Goal: Task Accomplishment & Management: Use online tool/utility

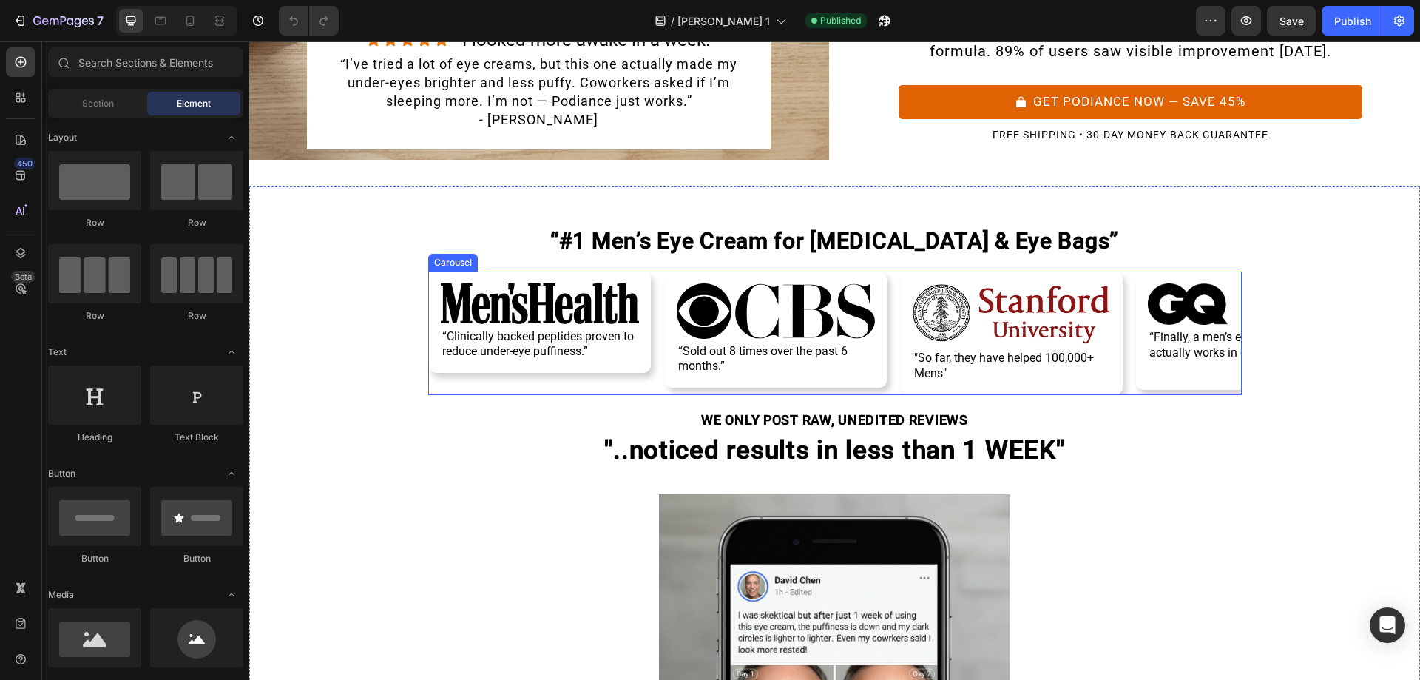
scroll to position [348, 0]
click at [654, 296] on div "Image “Clinically backed peptides proven to reduce under-eye puffiness.” Text B…" at bounding box center [834, 332] width 813 height 123
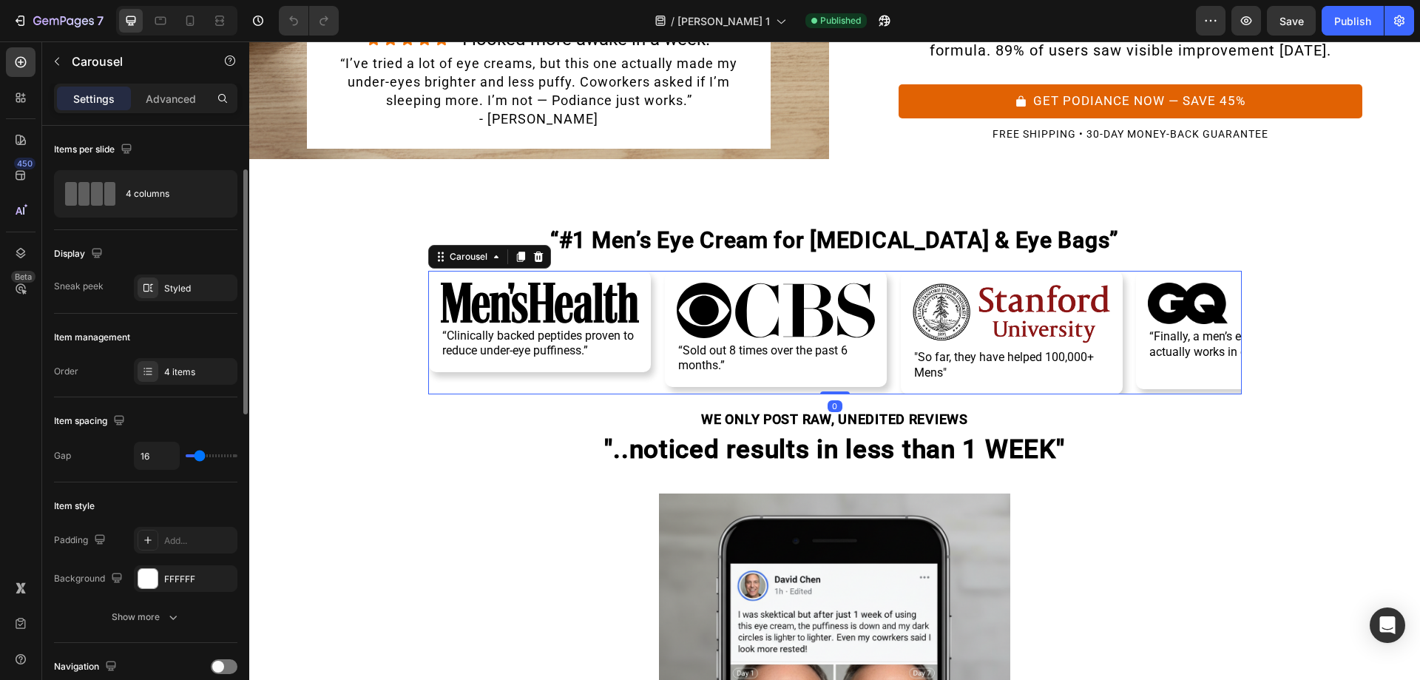
scroll to position [38, 0]
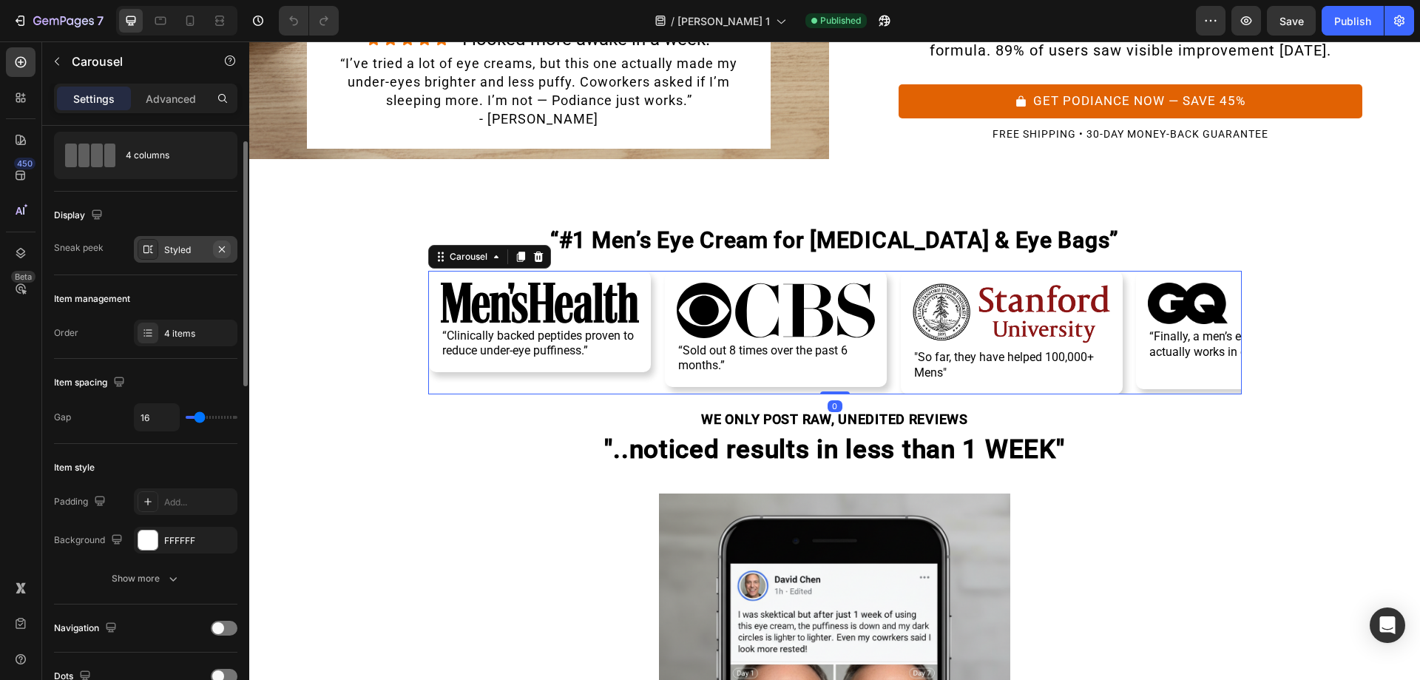
click at [220, 245] on icon "button" at bounding box center [222, 249] width 12 height 12
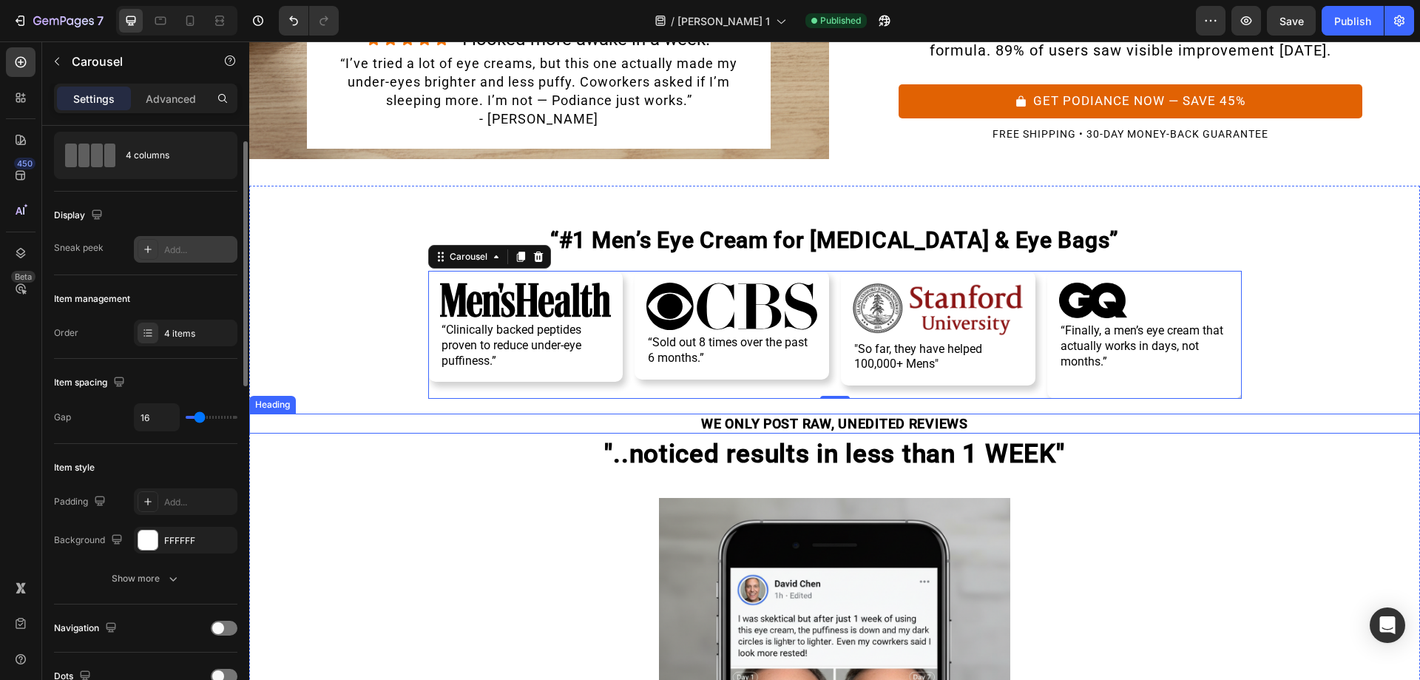
click at [477, 424] on h2 "WE ONLY POST RAW, UNEDITED REVIEWS" at bounding box center [834, 423] width 1171 height 20
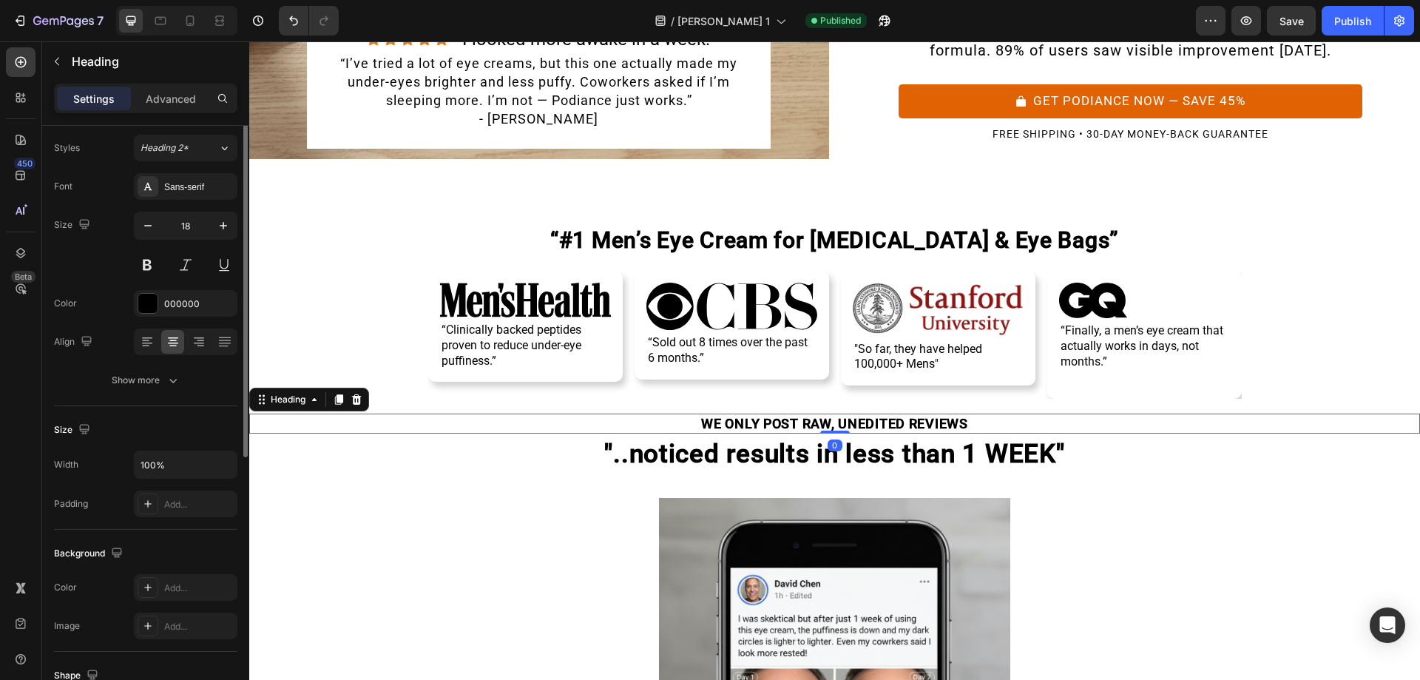
scroll to position [0, 0]
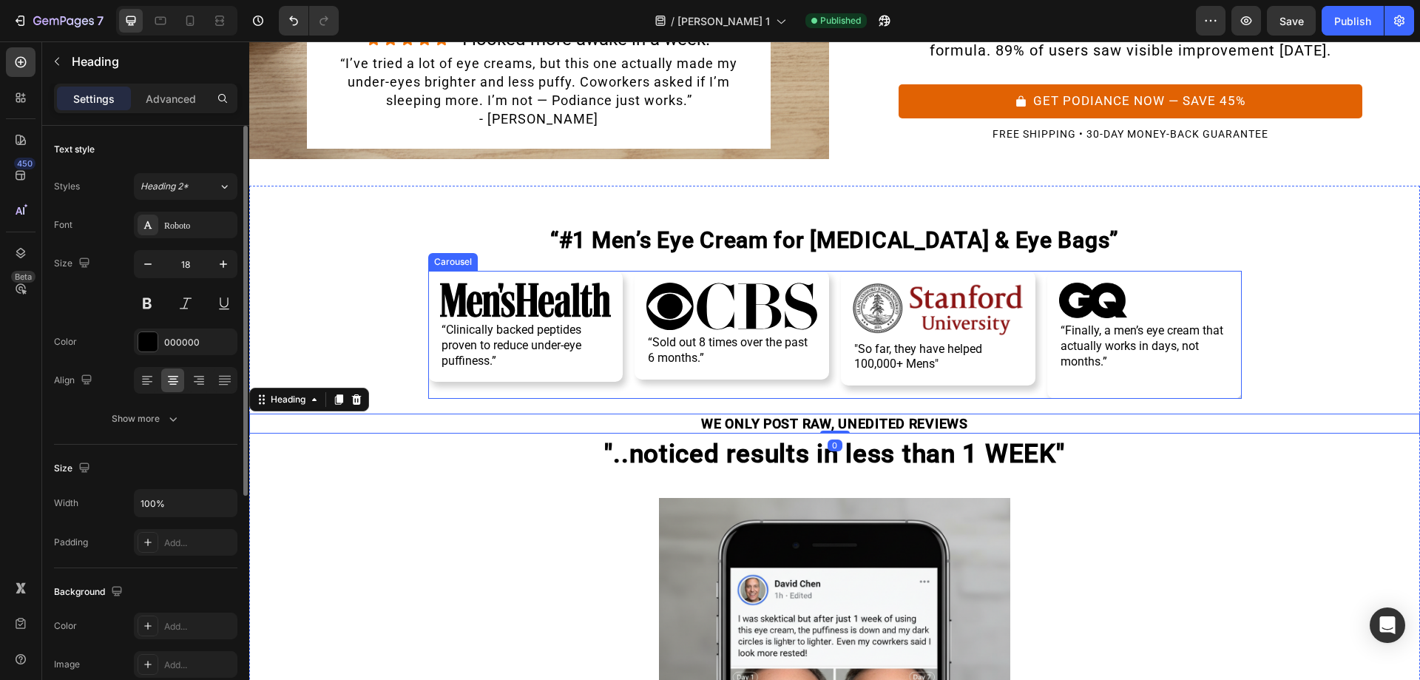
click at [829, 331] on div "Image “Clinically backed peptides proven to reduce under-eye puffiness.” Text B…" at bounding box center [834, 335] width 813 height 128
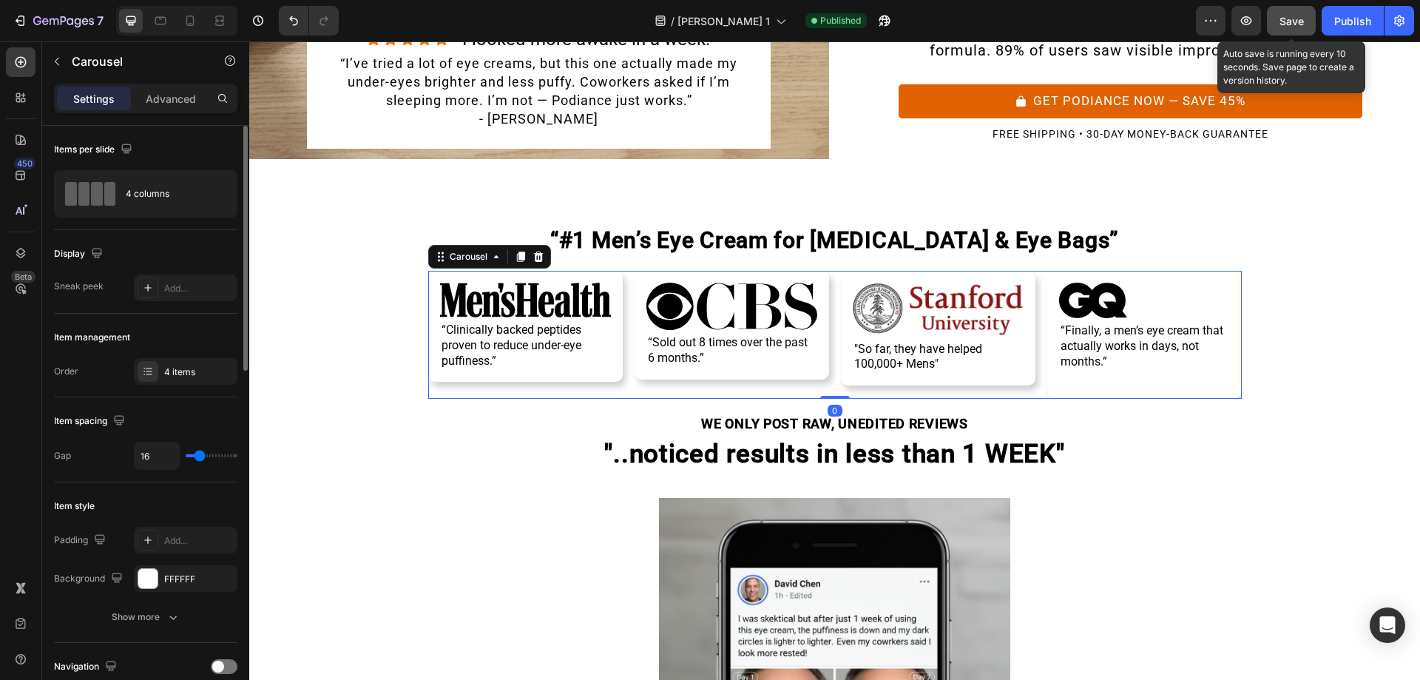
click at [1301, 18] on span "Save" at bounding box center [1291, 21] width 24 height 13
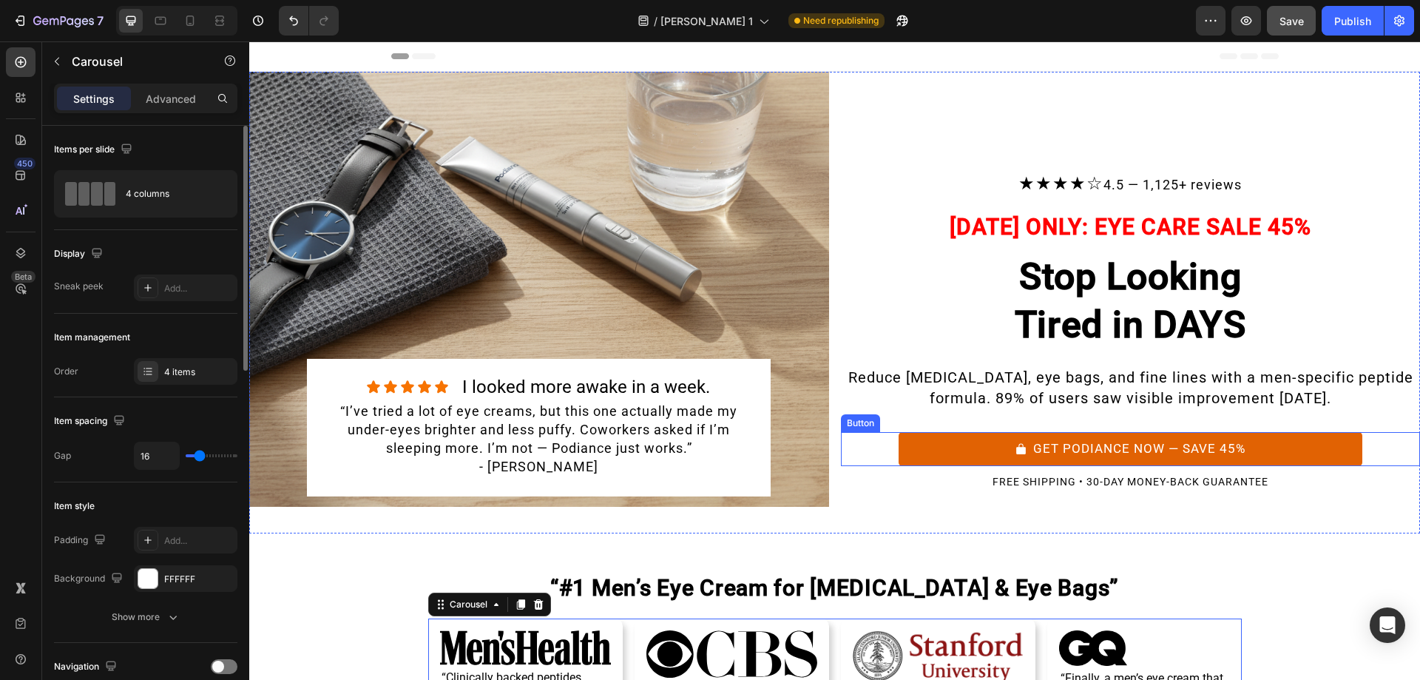
click at [890, 445] on div "GET PODIANCE NOW — SAVE 45% Button" at bounding box center [1131, 449] width 580 height 34
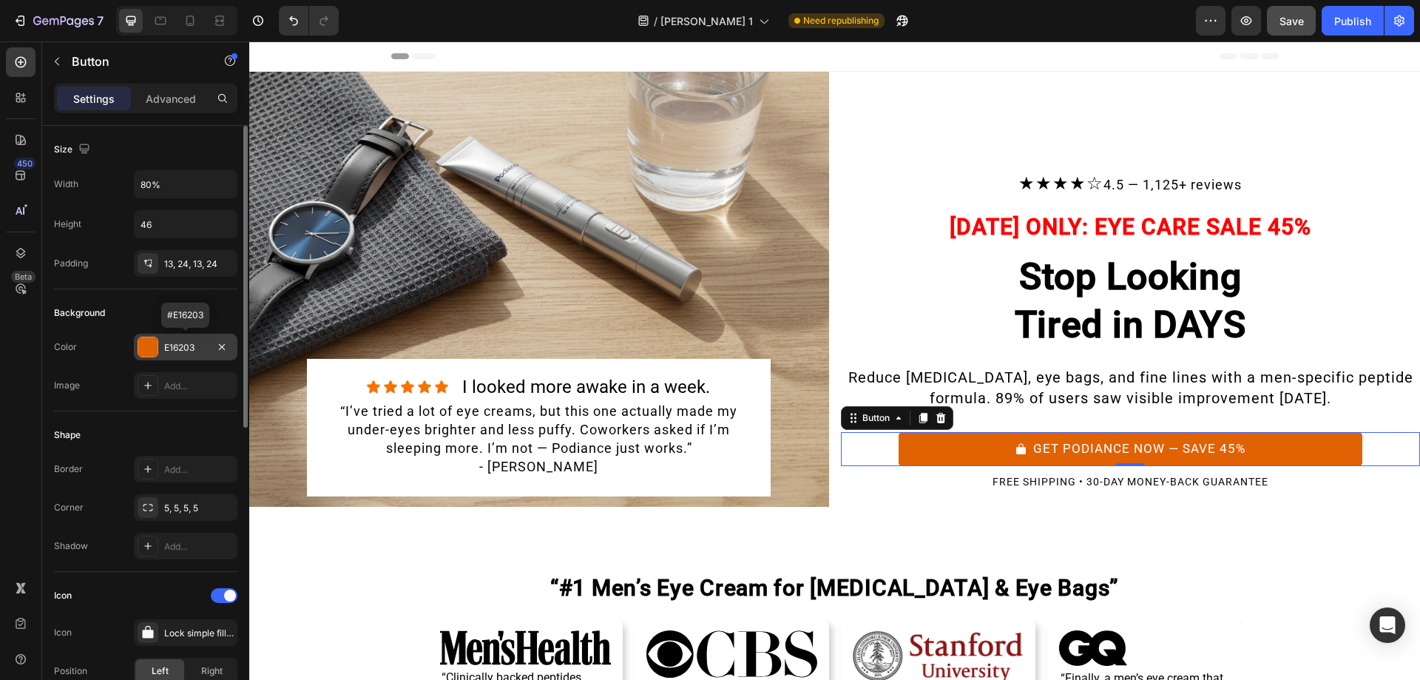
click at [161, 345] on div "E16203" at bounding box center [186, 346] width 104 height 27
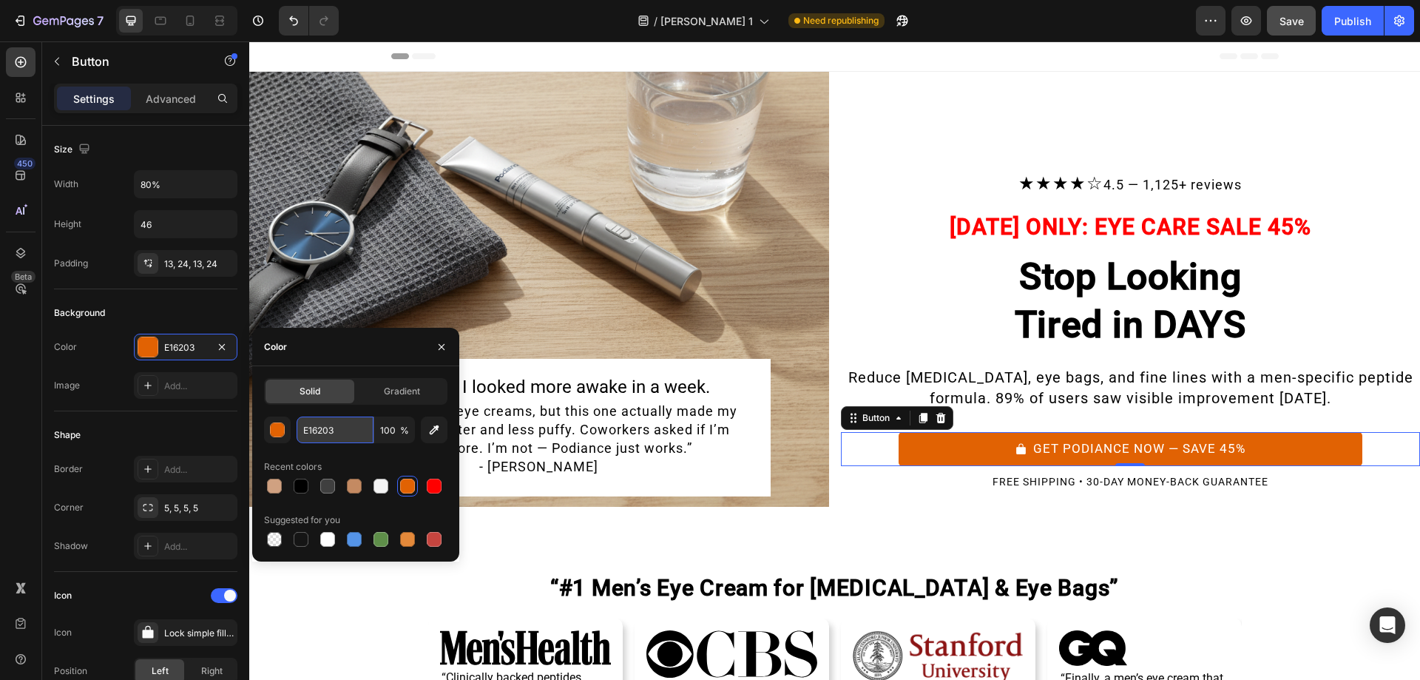
click at [350, 433] on input "E16203" at bounding box center [335, 429] width 77 height 27
paste input "#1a2238"
type input "#1a2238"
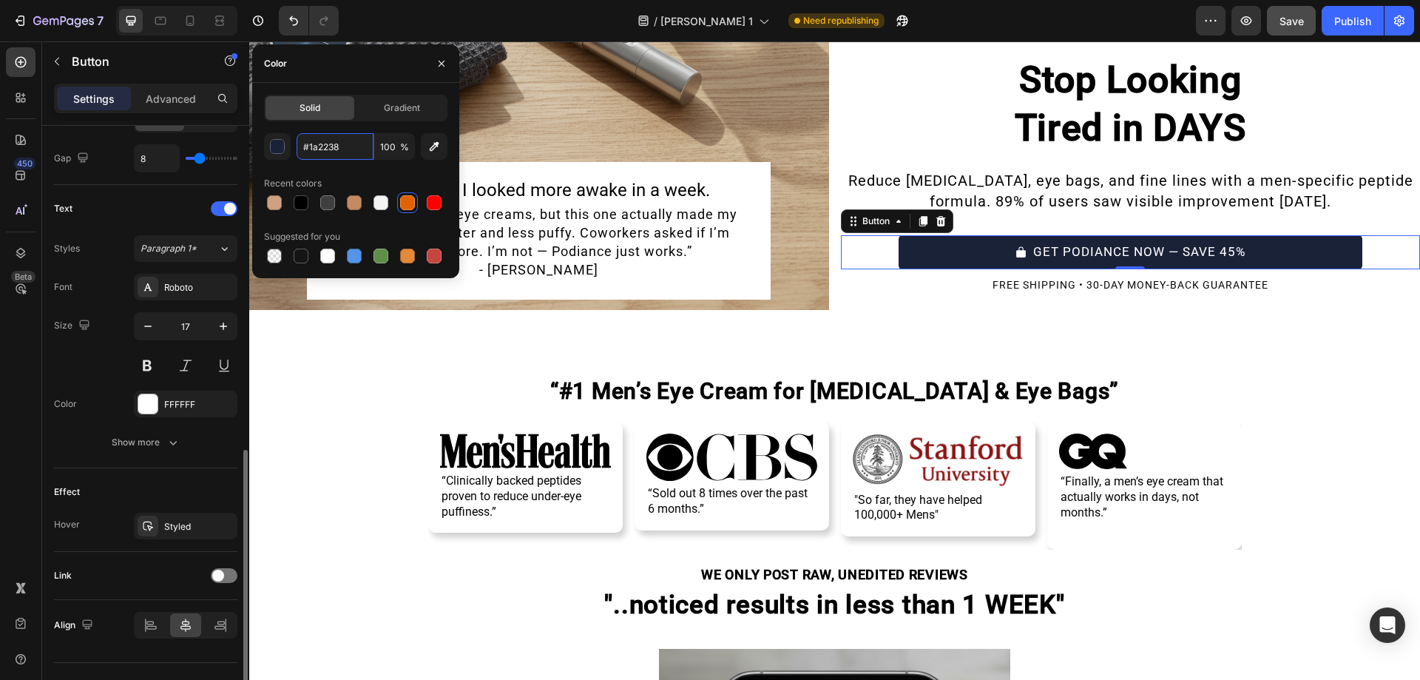
scroll to position [581, 0]
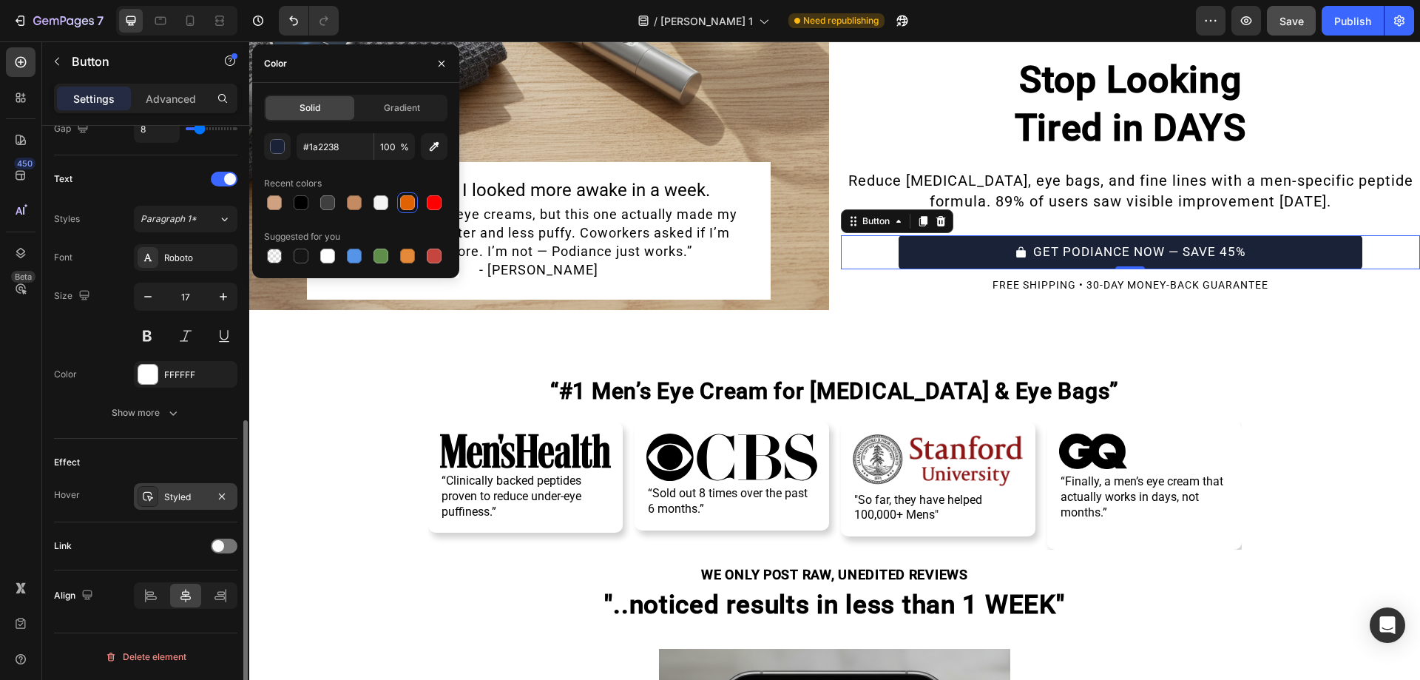
click at [183, 491] on div "Styled" at bounding box center [185, 496] width 43 height 13
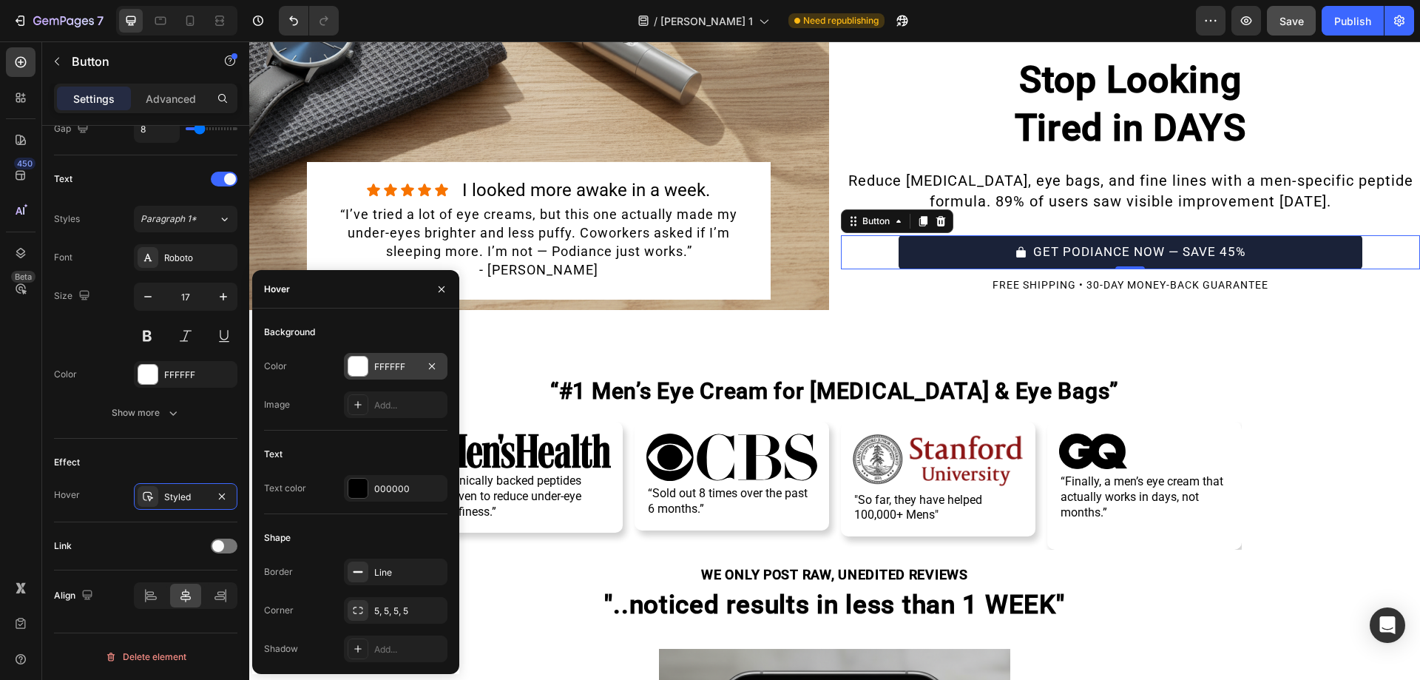
click at [369, 359] on div "FFFFFF" at bounding box center [396, 366] width 104 height 27
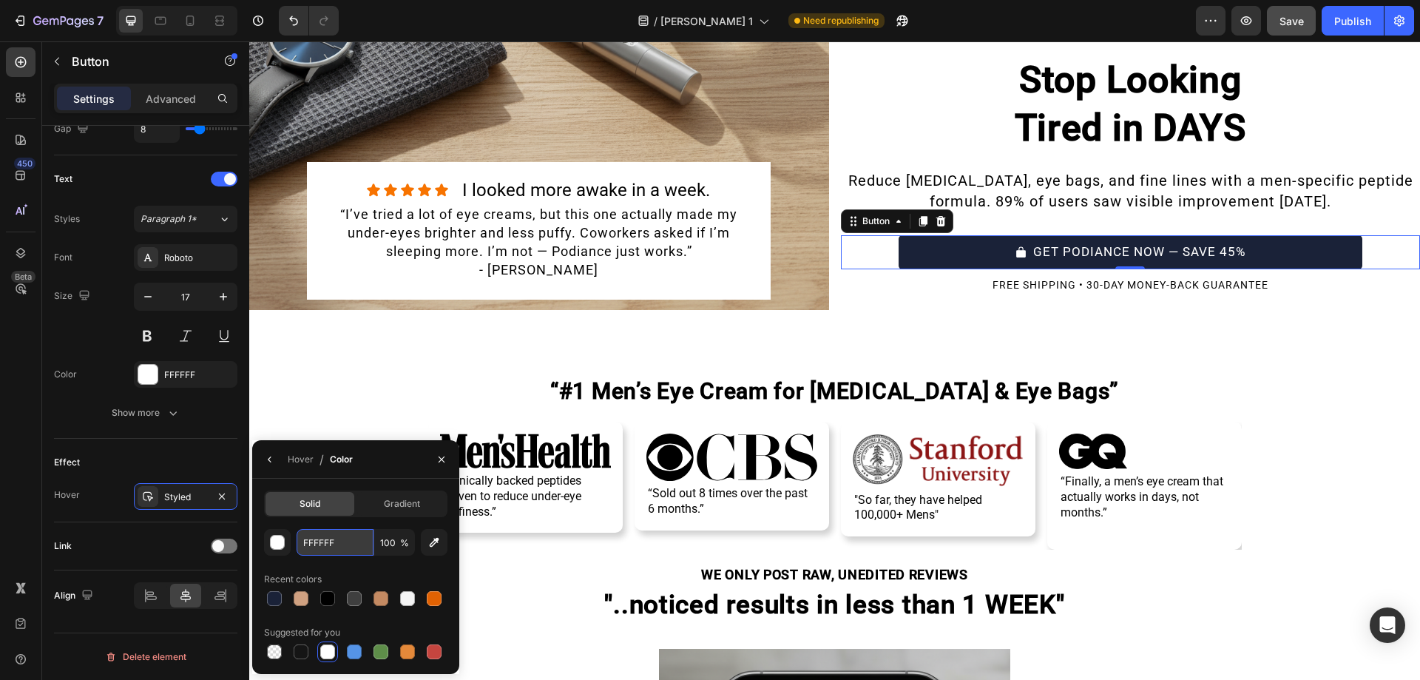
click at [348, 552] on input "FFFFFF" at bounding box center [335, 542] width 77 height 27
paste input "#1a2238"
type input "1A2238"
click at [279, 464] on button "button" at bounding box center [270, 459] width 24 height 24
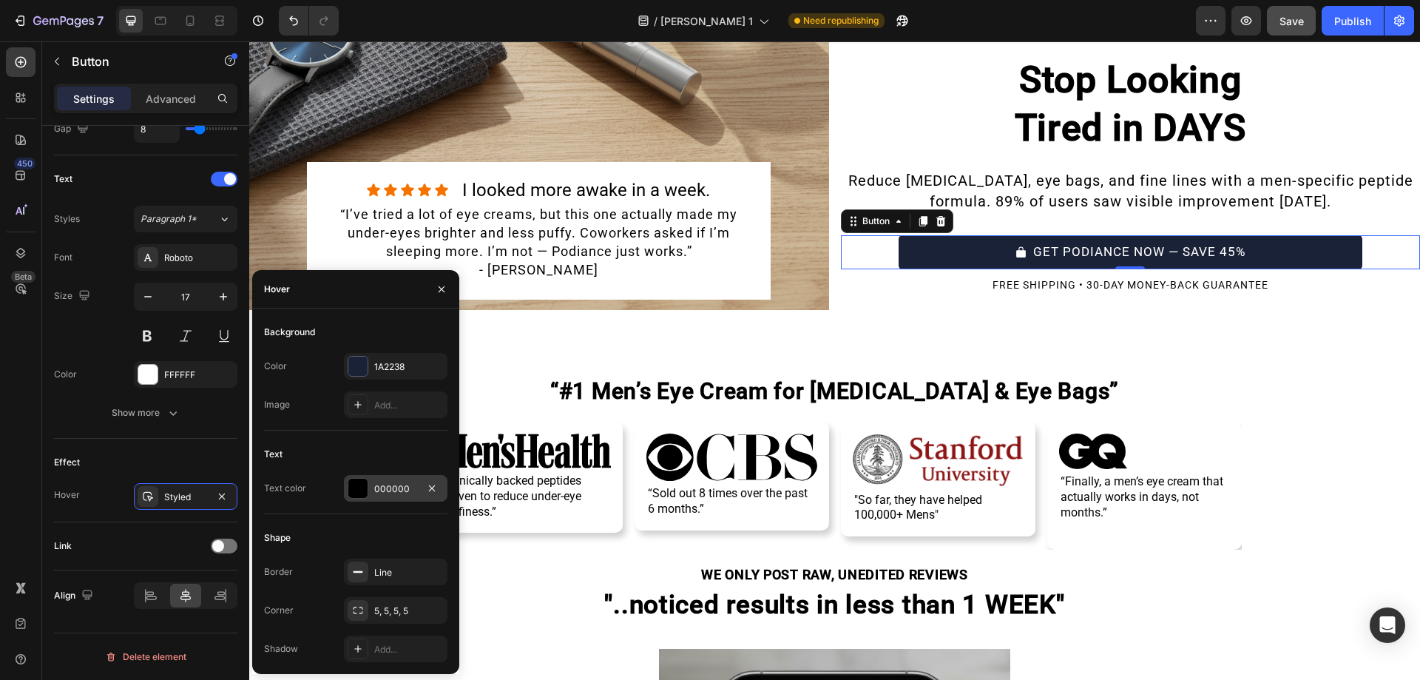
click at [362, 481] on div at bounding box center [357, 487] width 19 height 19
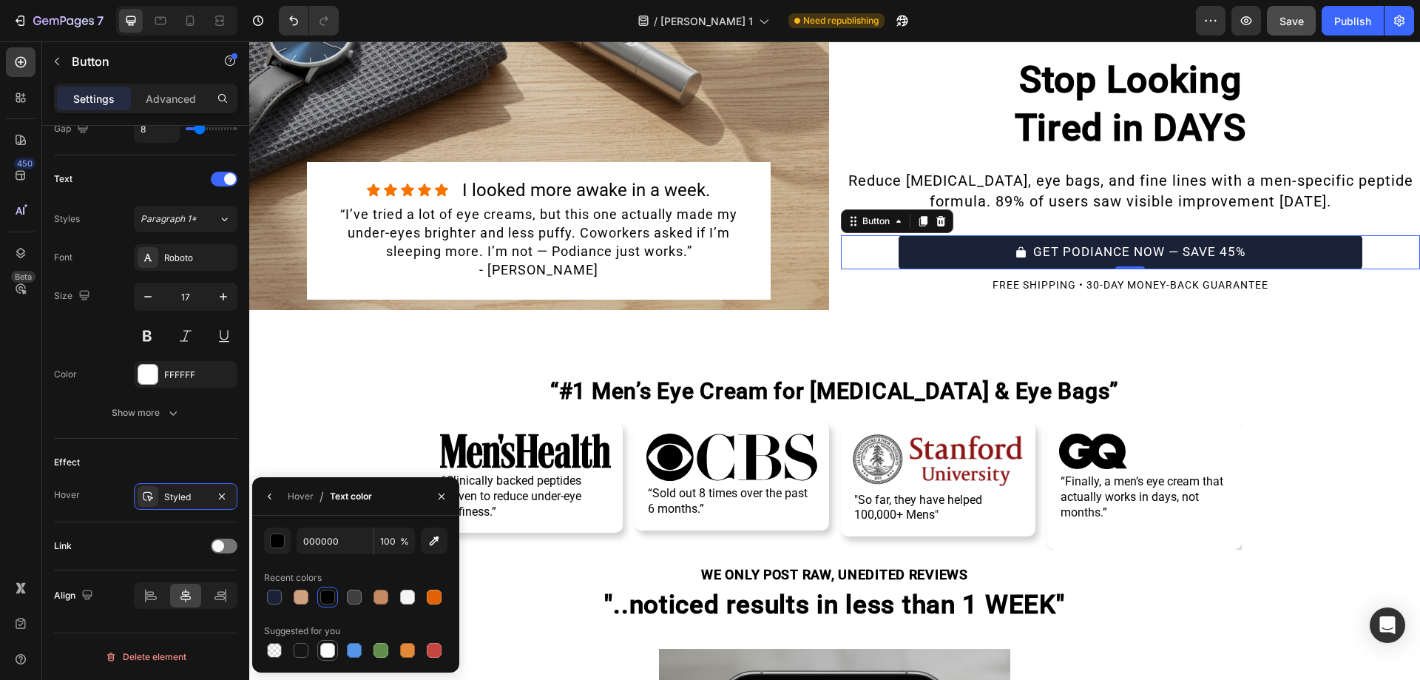
click at [337, 656] on div at bounding box center [327, 650] width 21 height 21
type input "FFFFFF"
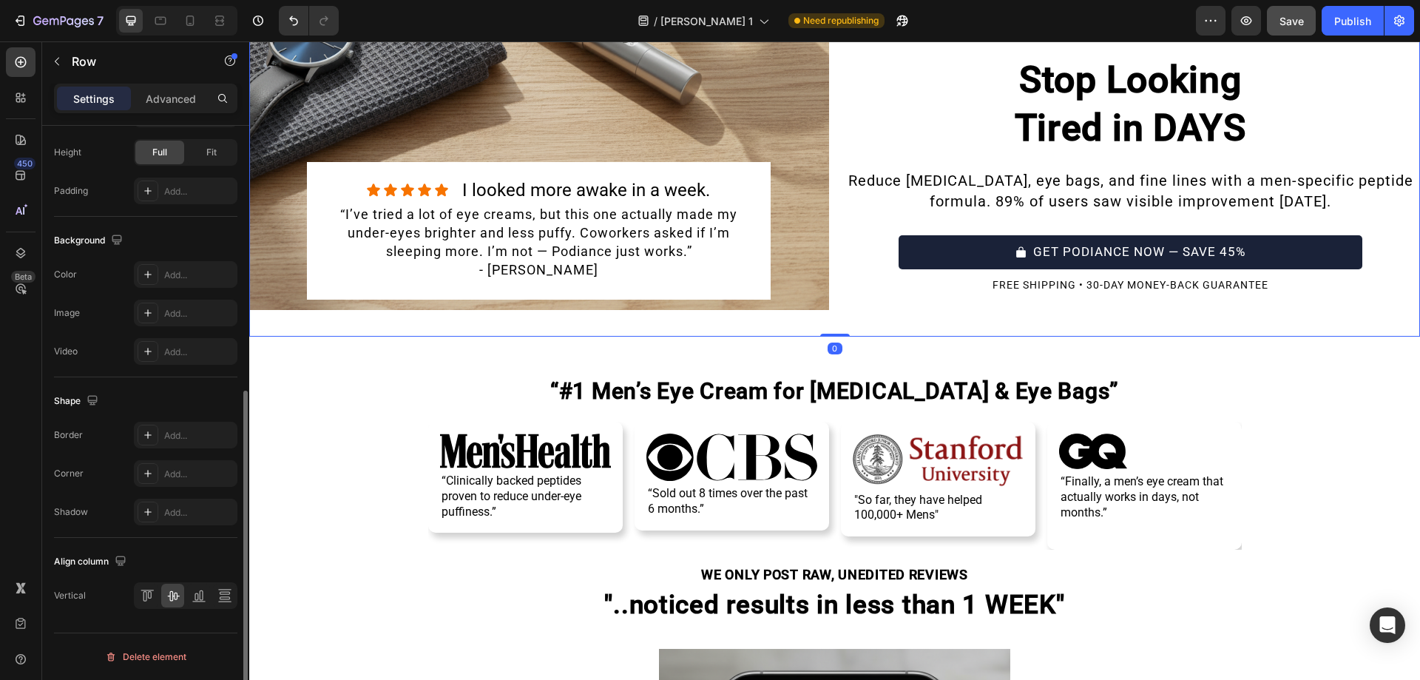
click at [968, 296] on div "★★★★☆ 4.5 — 1,125+ reviews Text Block Row TODAY ONLY: EYE CARE SALE 45% Text Bl…" at bounding box center [1131, 105] width 580 height 461
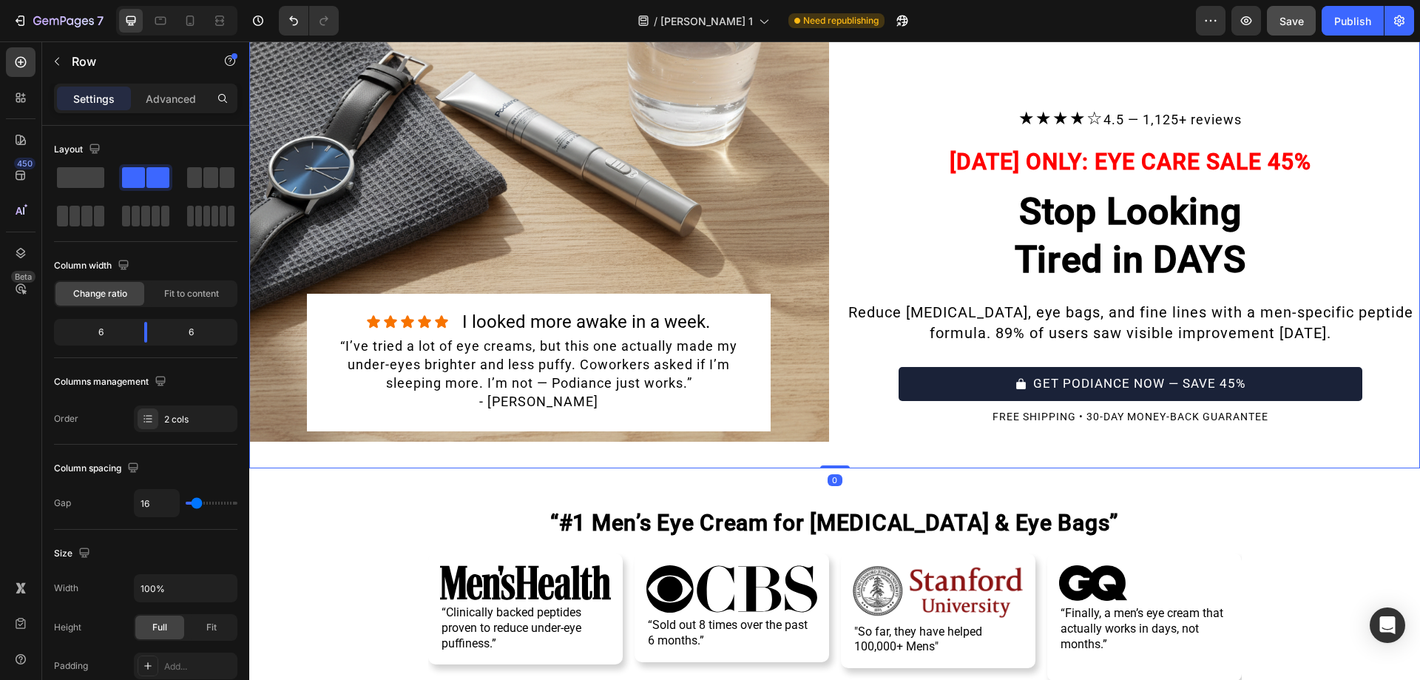
scroll to position [0, 0]
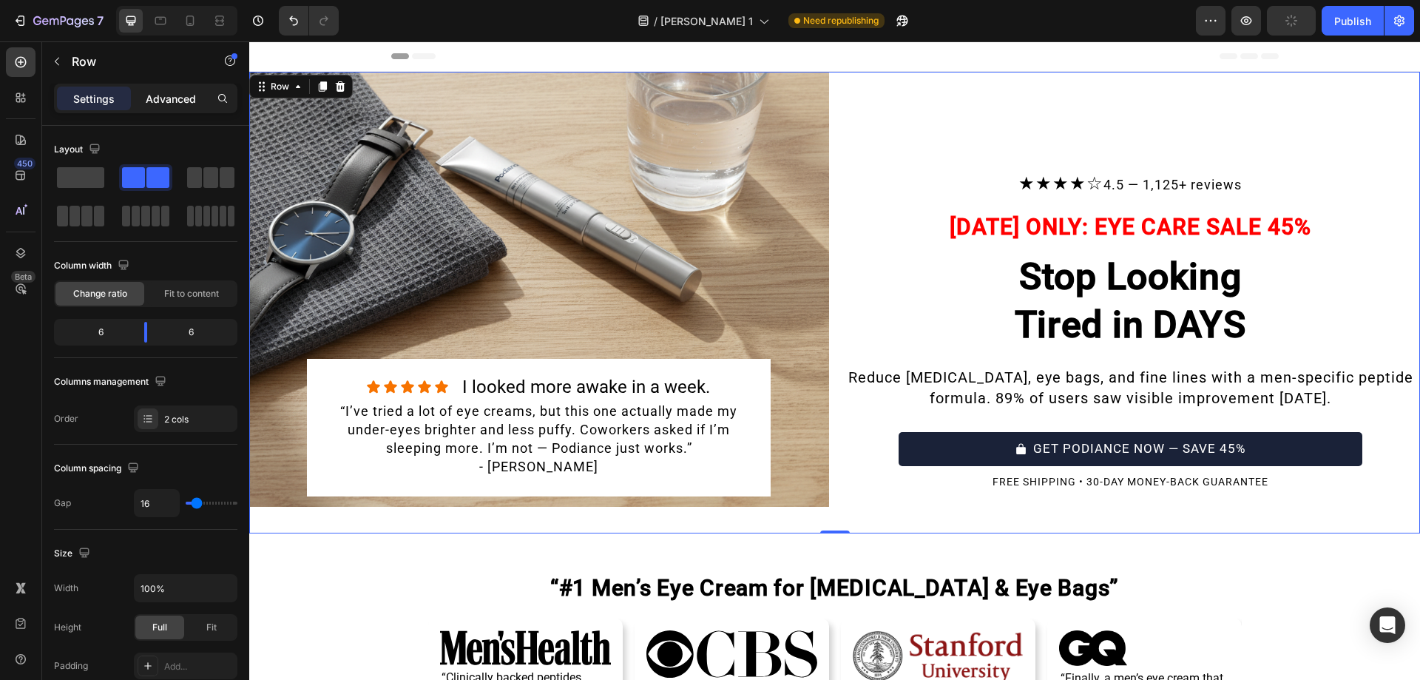
click at [176, 99] on p "Advanced" at bounding box center [171, 99] width 50 height 16
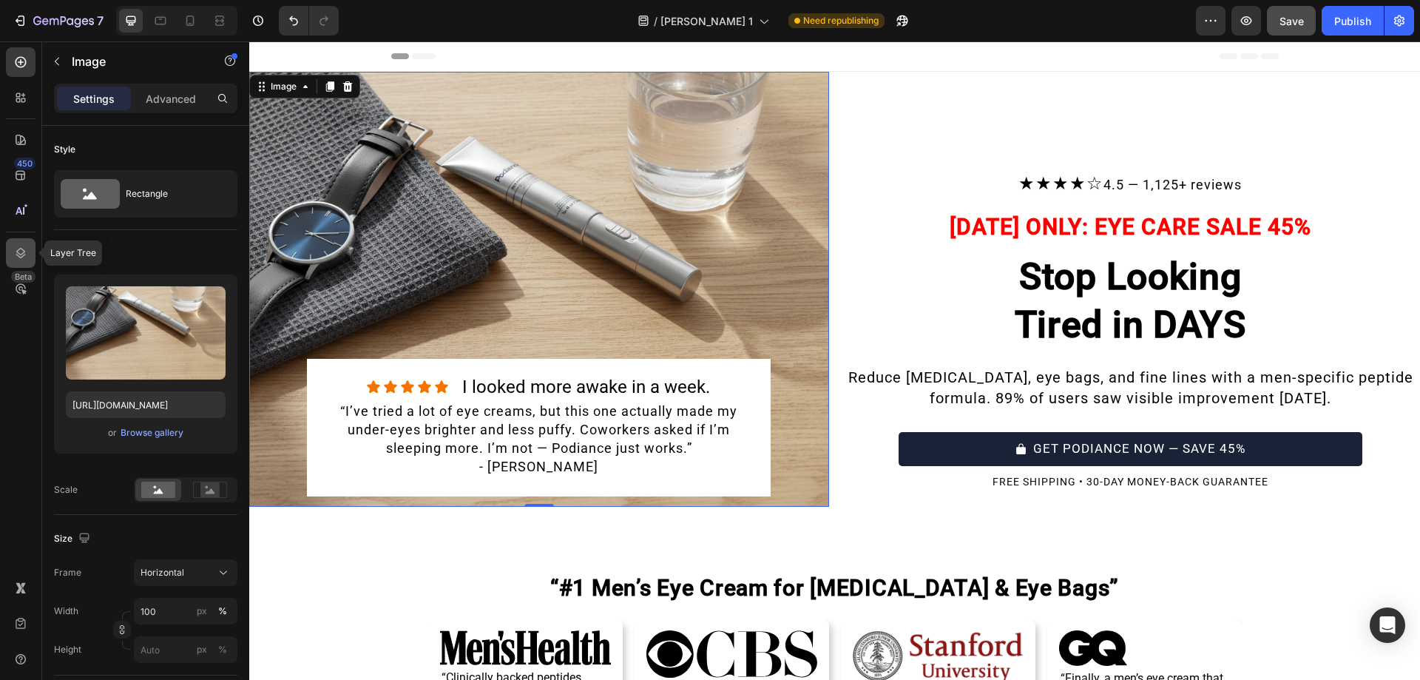
click at [10, 252] on div at bounding box center [21, 253] width 30 height 30
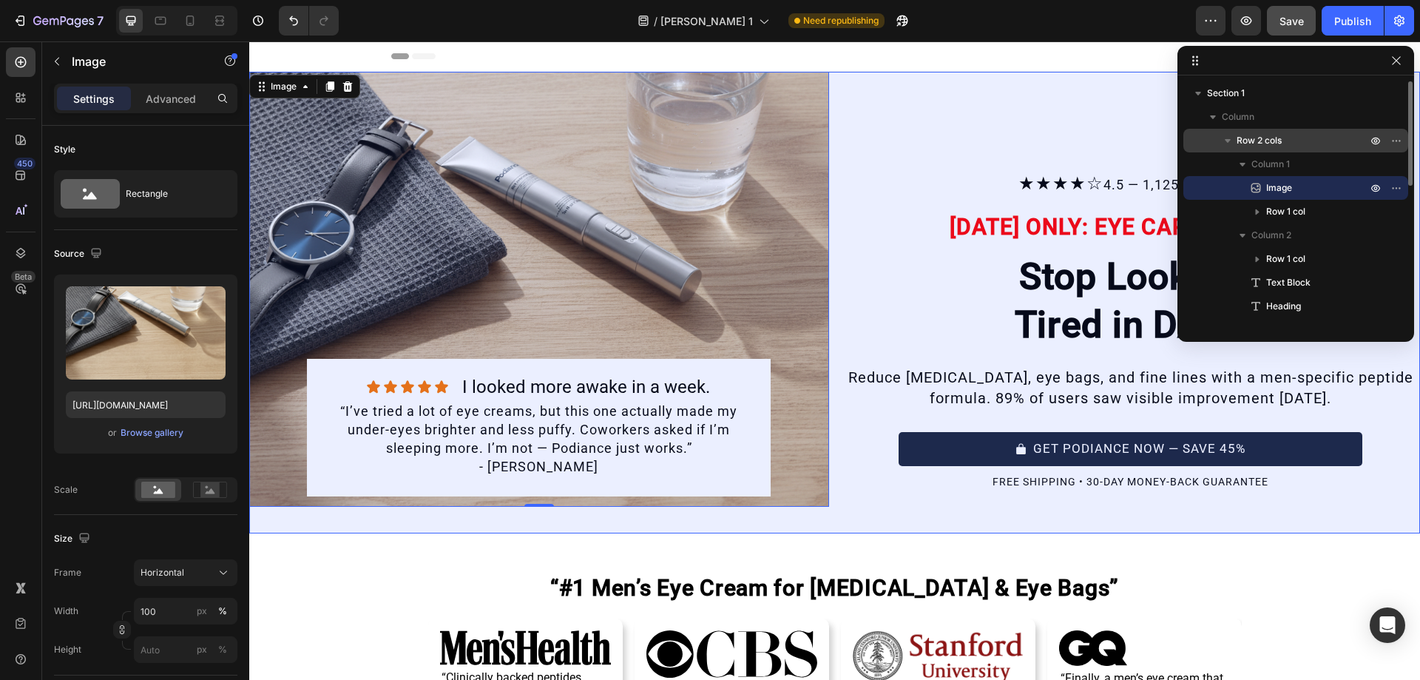
click at [1318, 137] on p "Row 2 cols" at bounding box center [1302, 140] width 133 height 15
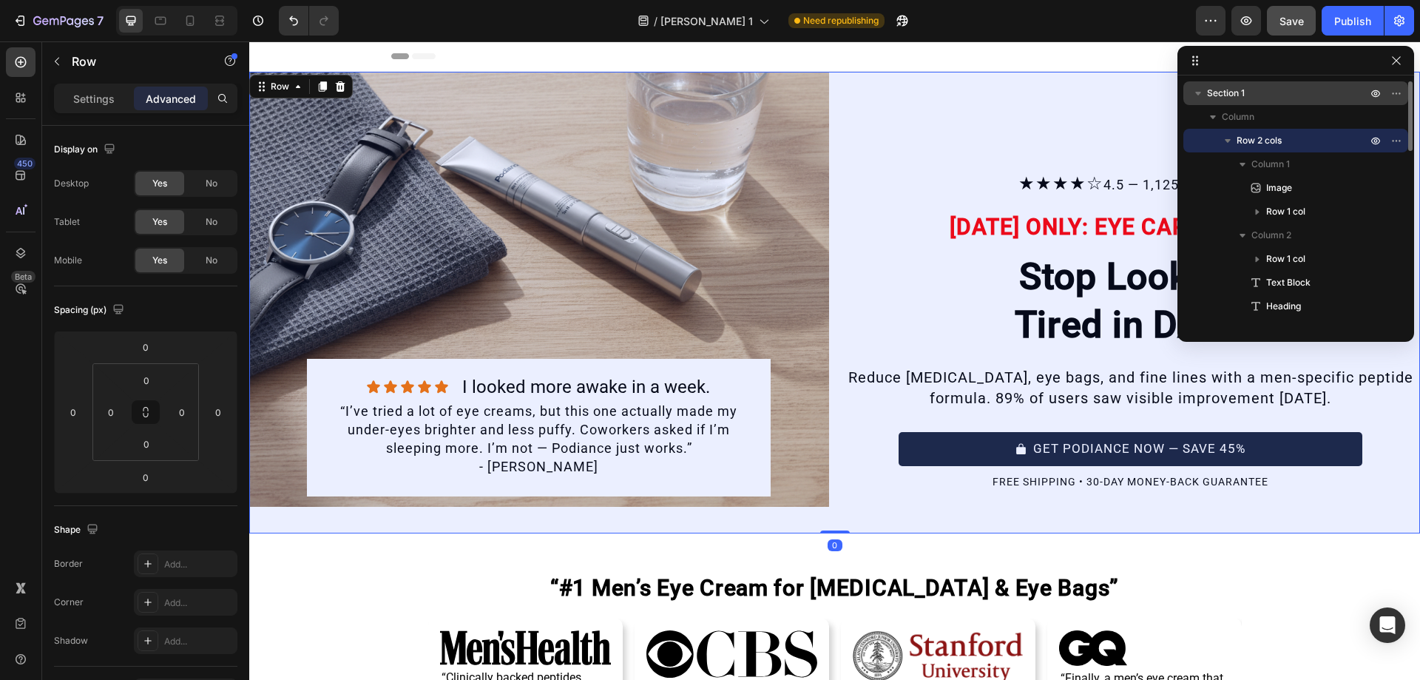
click at [1279, 92] on p "Section 1" at bounding box center [1288, 93] width 163 height 15
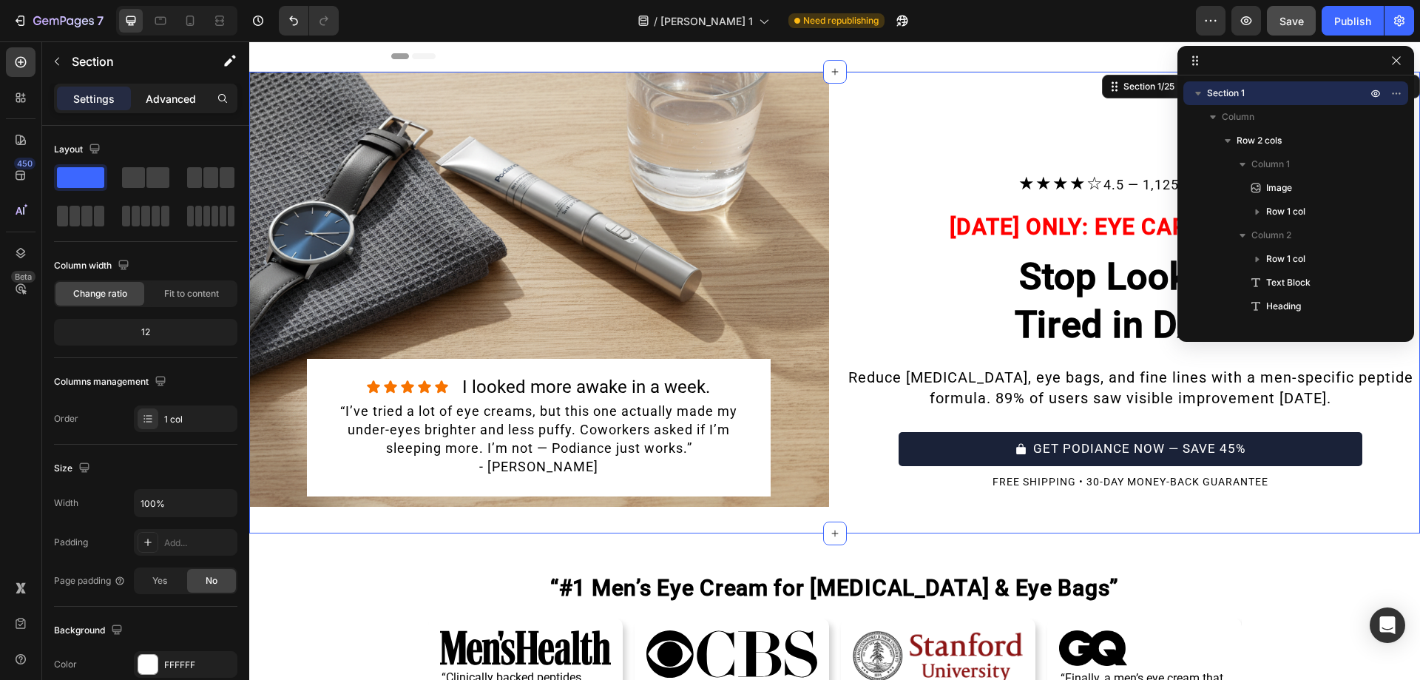
click at [174, 91] on p "Advanced" at bounding box center [171, 99] width 50 height 16
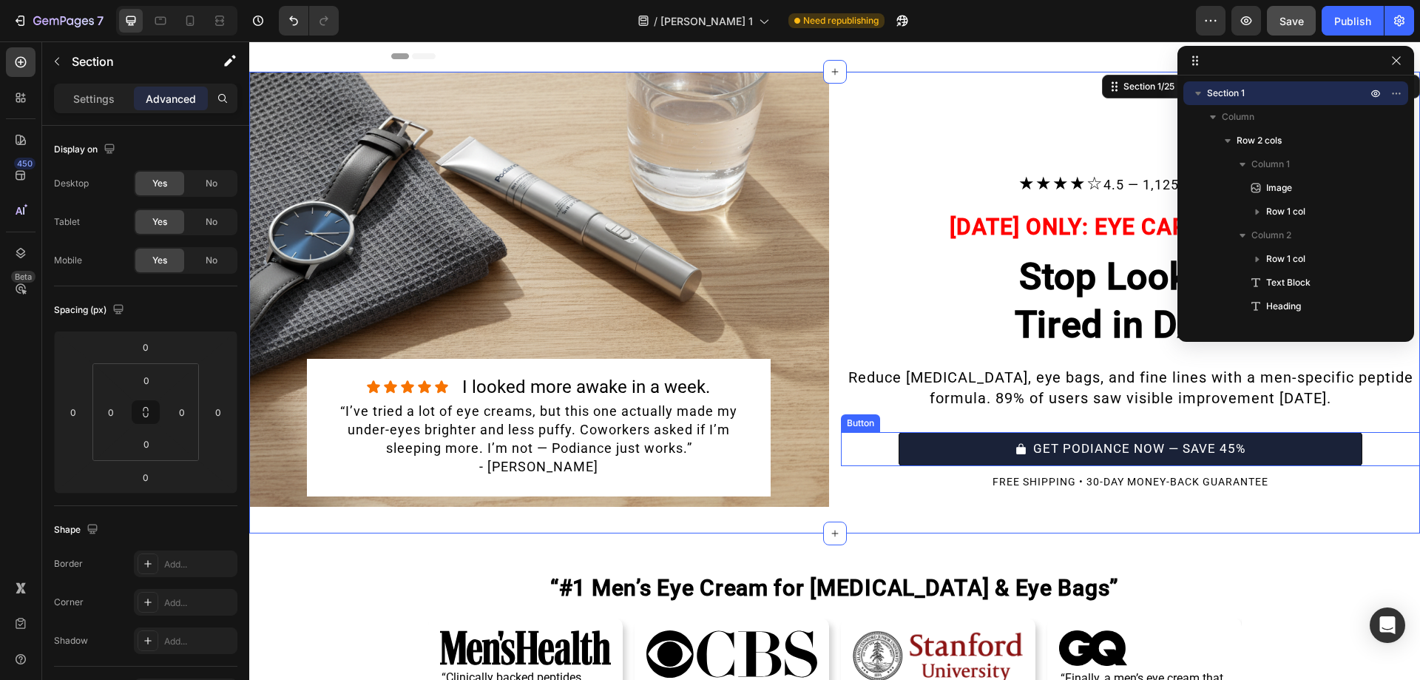
click at [898, 446] on button "GET PODIANCE NOW — SAVE 45%" at bounding box center [1130, 449] width 464 height 34
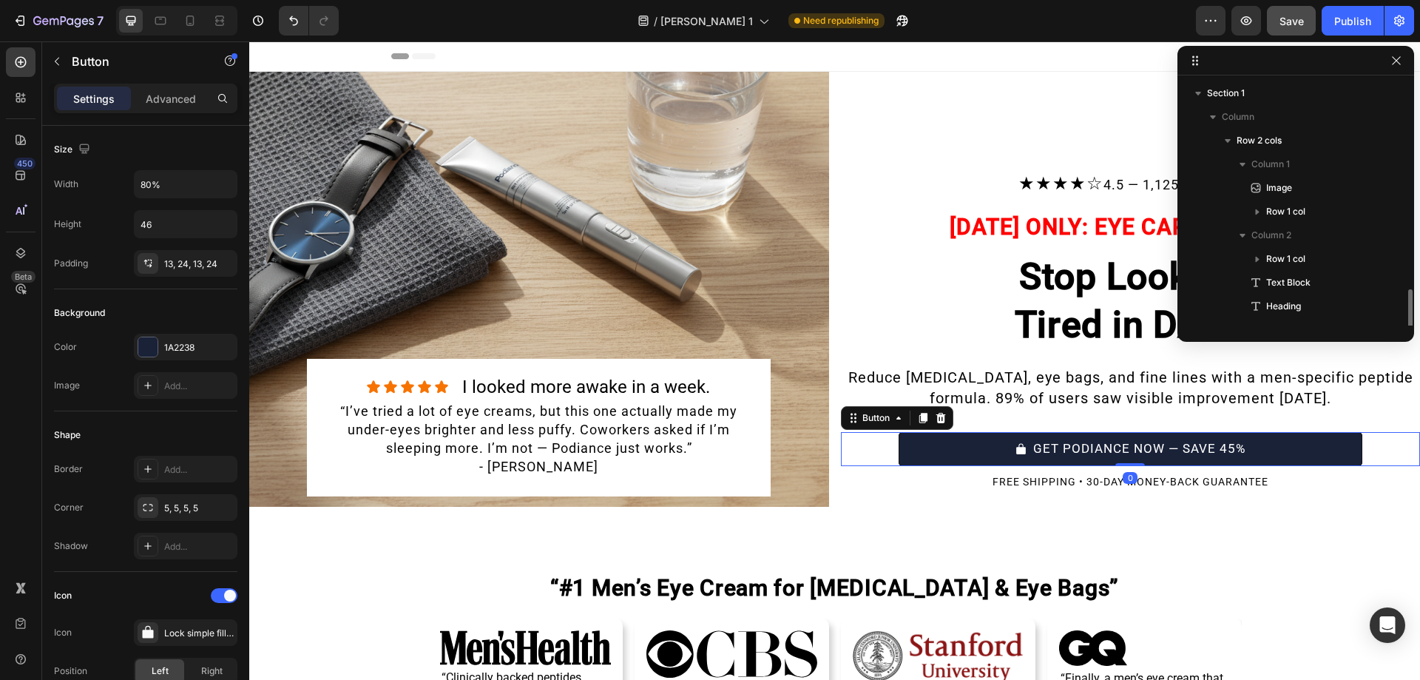
scroll to position [162, 0]
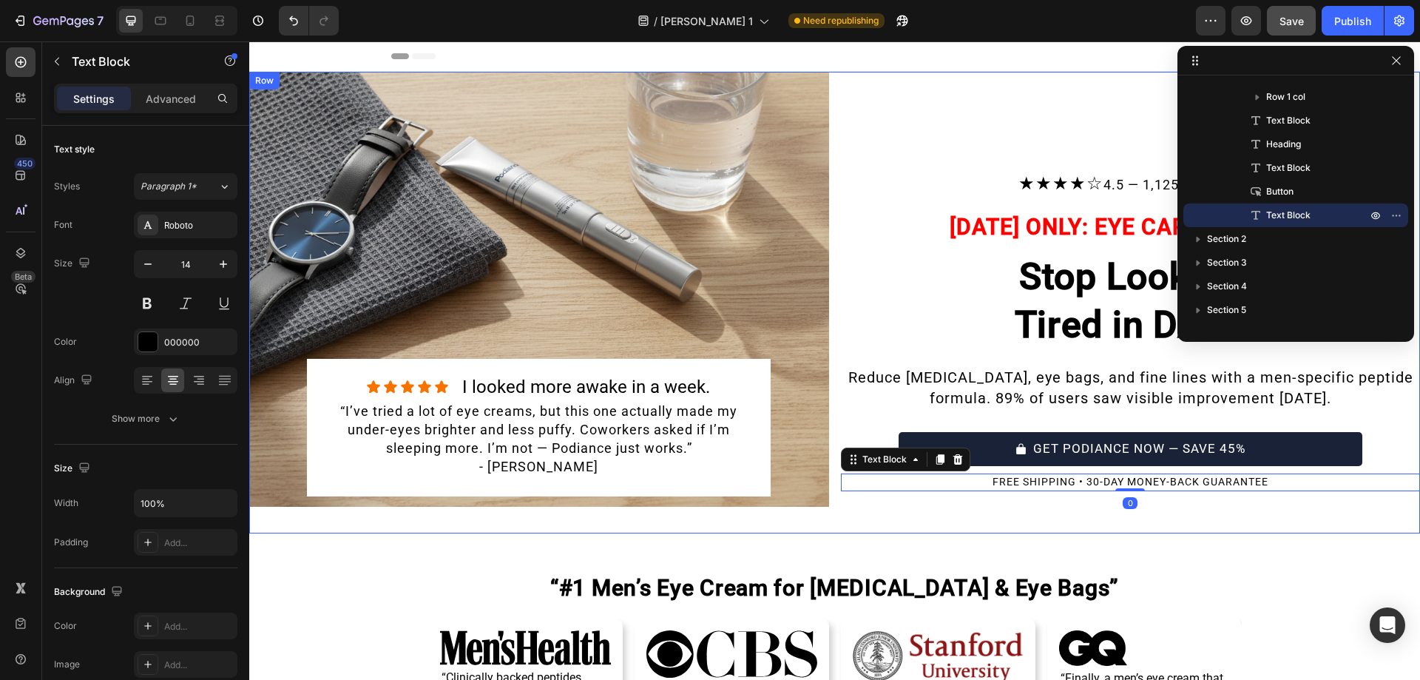
click at [842, 504] on div "★★★★☆ 4.5 — 1,125+ reviews Text Block Row TODAY ONLY: EYE CARE SALE 45% Text Bl…" at bounding box center [1131, 302] width 580 height 461
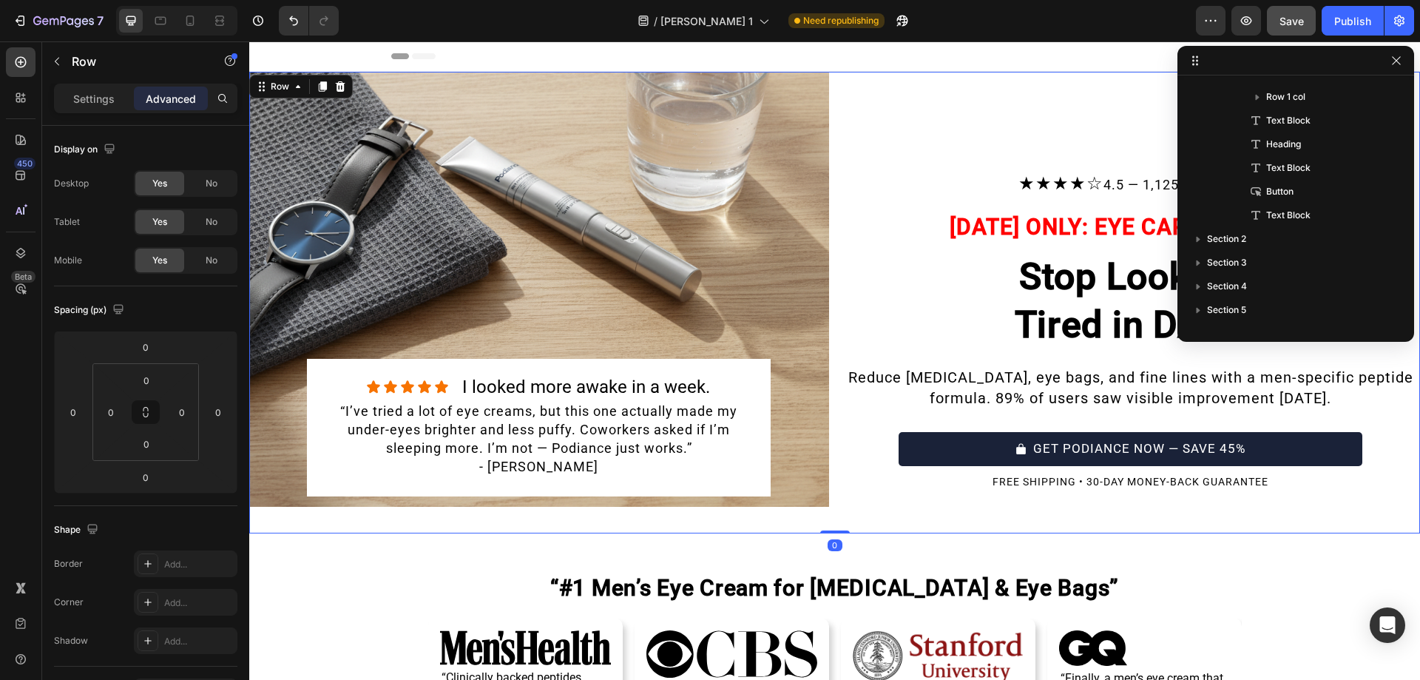
scroll to position [0, 0]
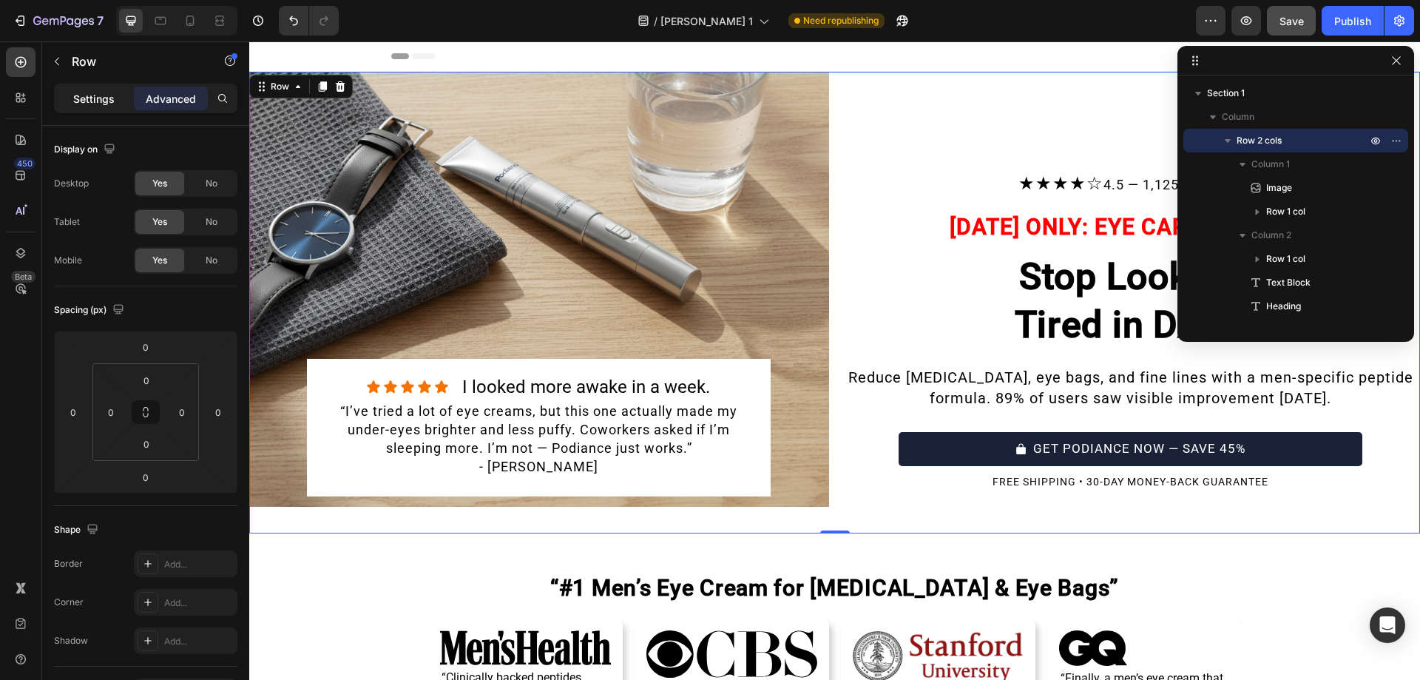
click at [92, 93] on p "Settings" at bounding box center [93, 99] width 41 height 16
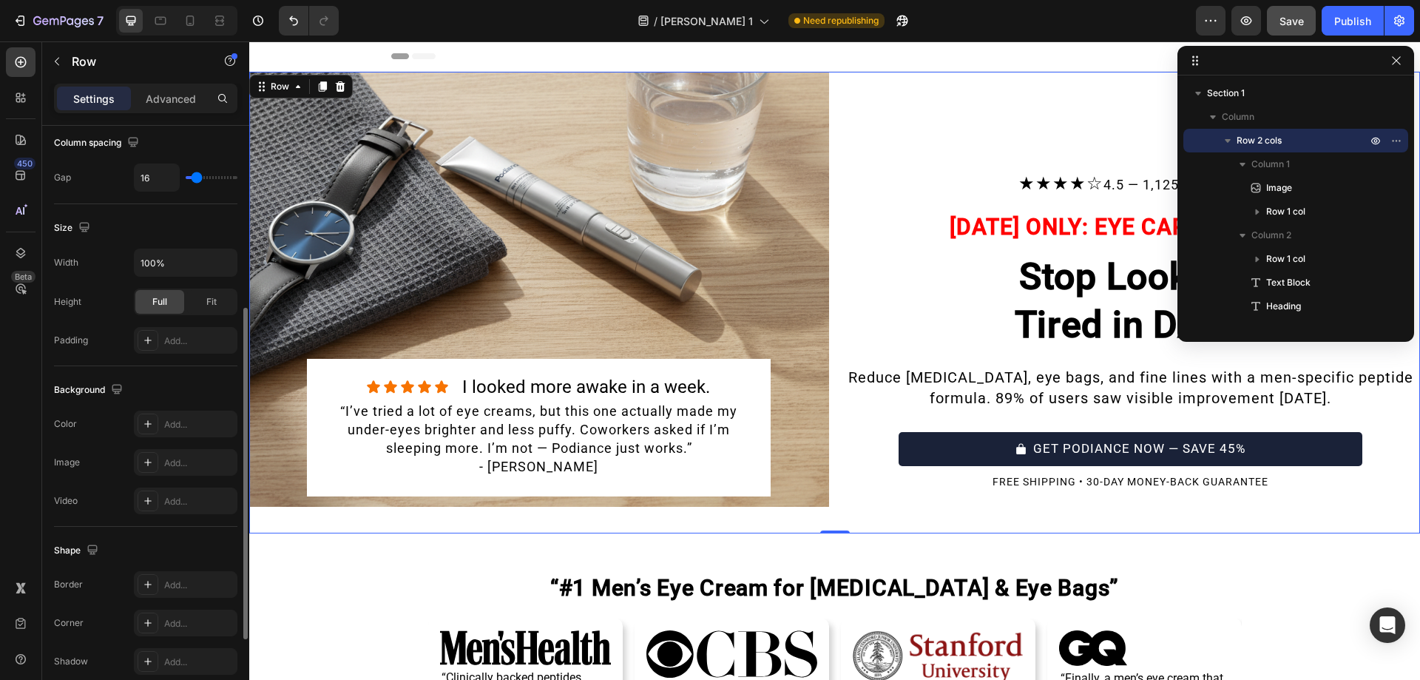
scroll to position [475, 0]
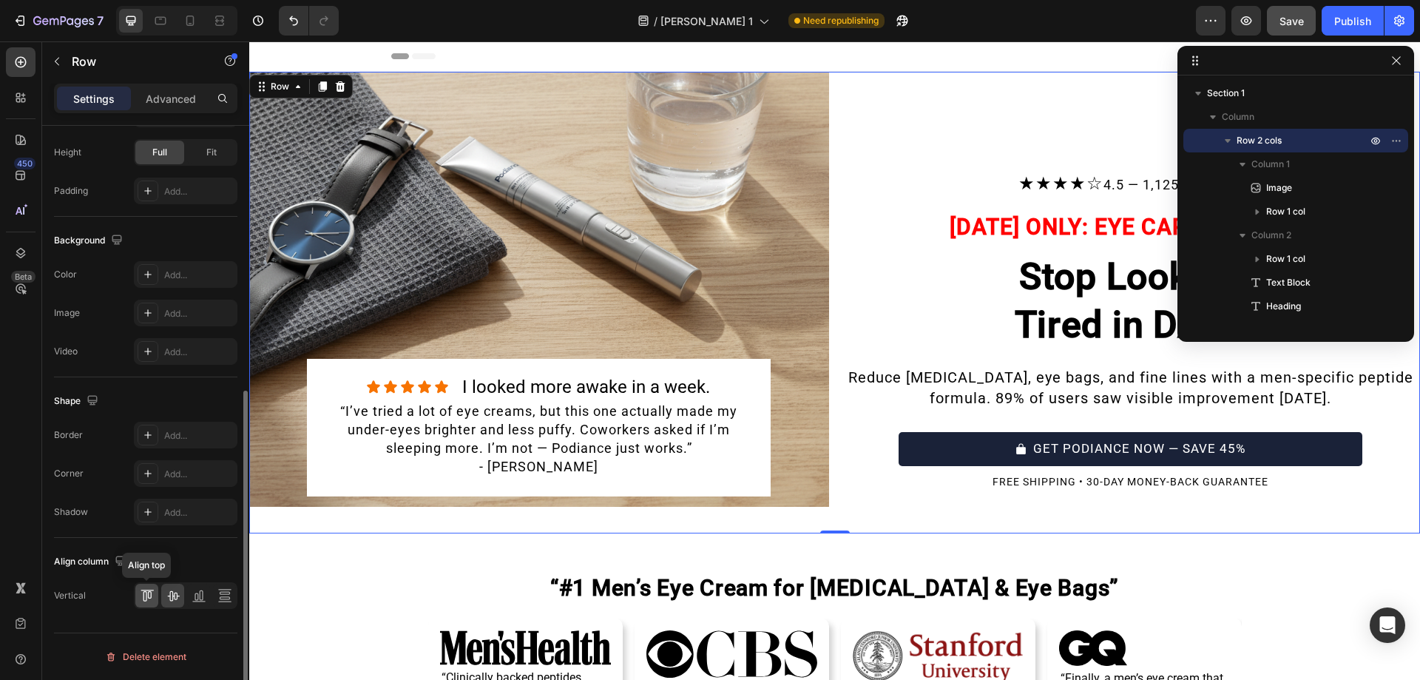
click at [146, 591] on icon at bounding box center [147, 595] width 15 height 15
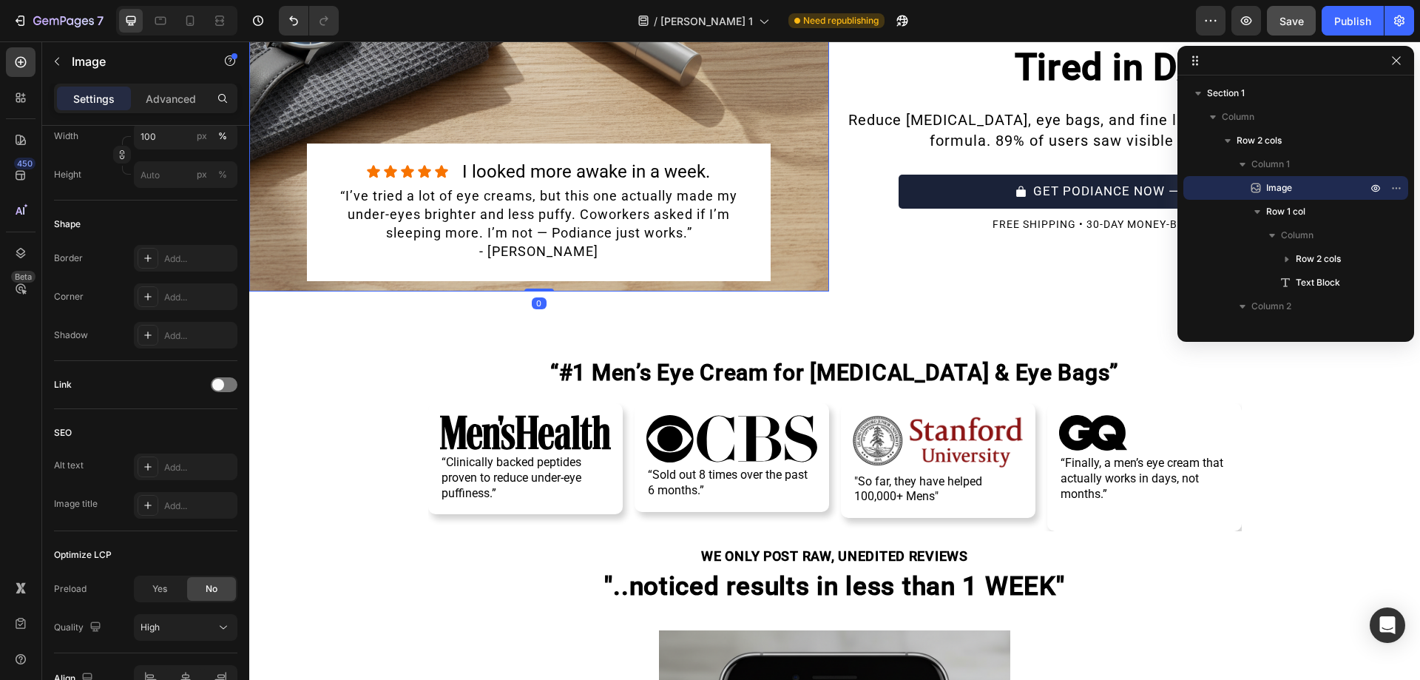
scroll to position [0, 0]
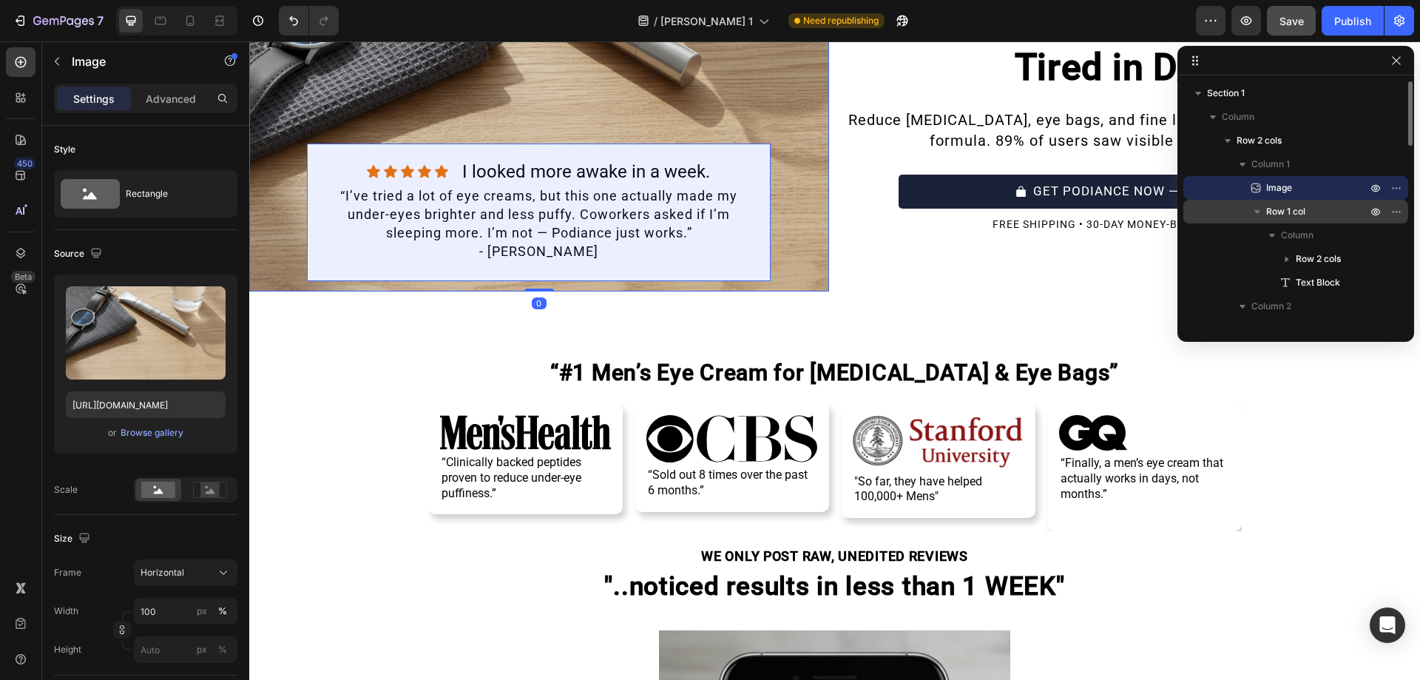
click at [1260, 219] on button "button" at bounding box center [1257, 212] width 18 height 18
click at [1276, 212] on span "Row 1 col" at bounding box center [1285, 211] width 39 height 15
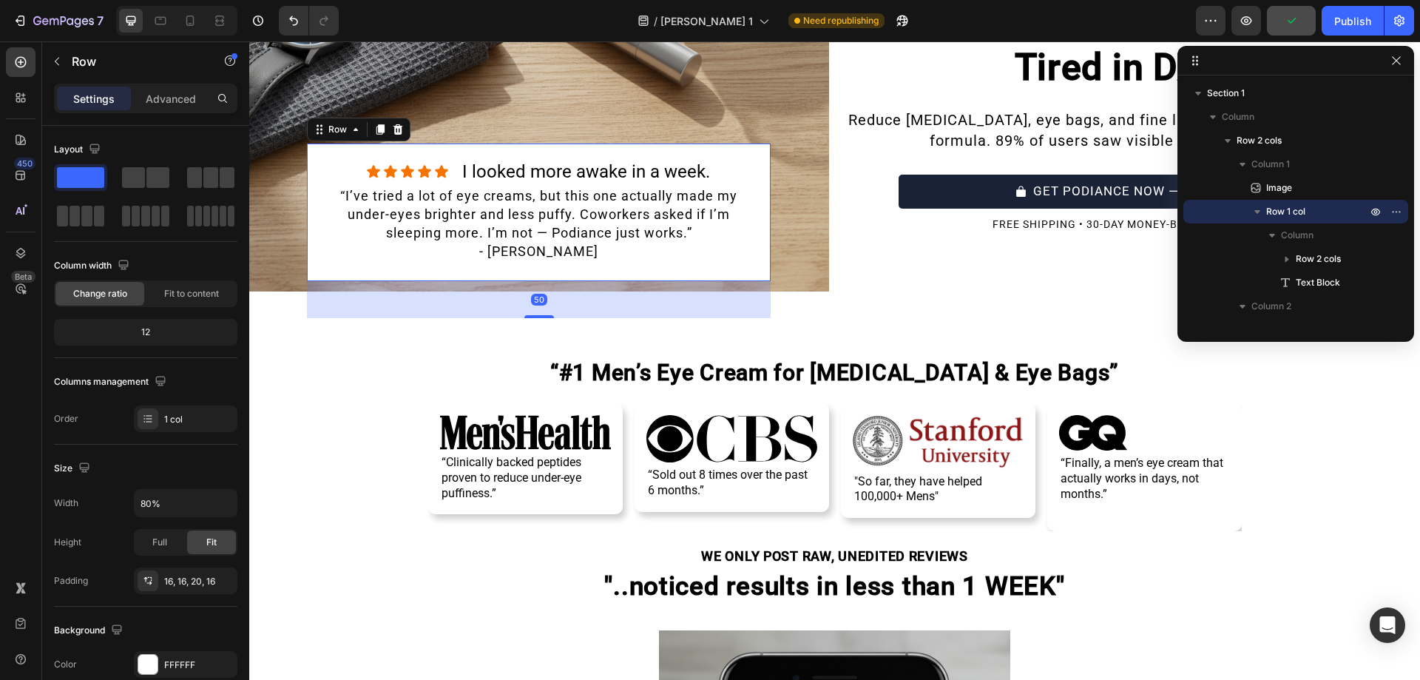
click at [186, 112] on div "Settings Advanced" at bounding box center [145, 99] width 183 height 30
click at [174, 88] on div "Advanced" at bounding box center [171, 99] width 74 height 24
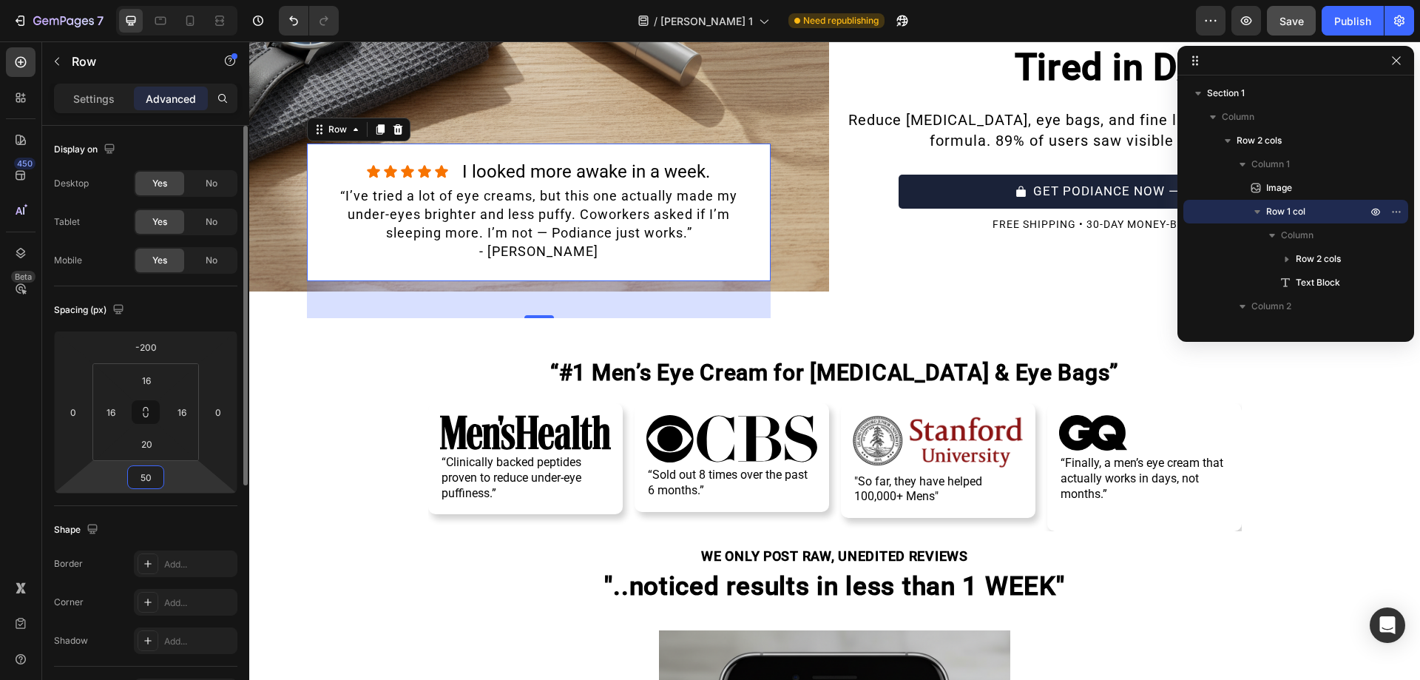
click at [151, 473] on input "50" at bounding box center [146, 477] width 30 height 22
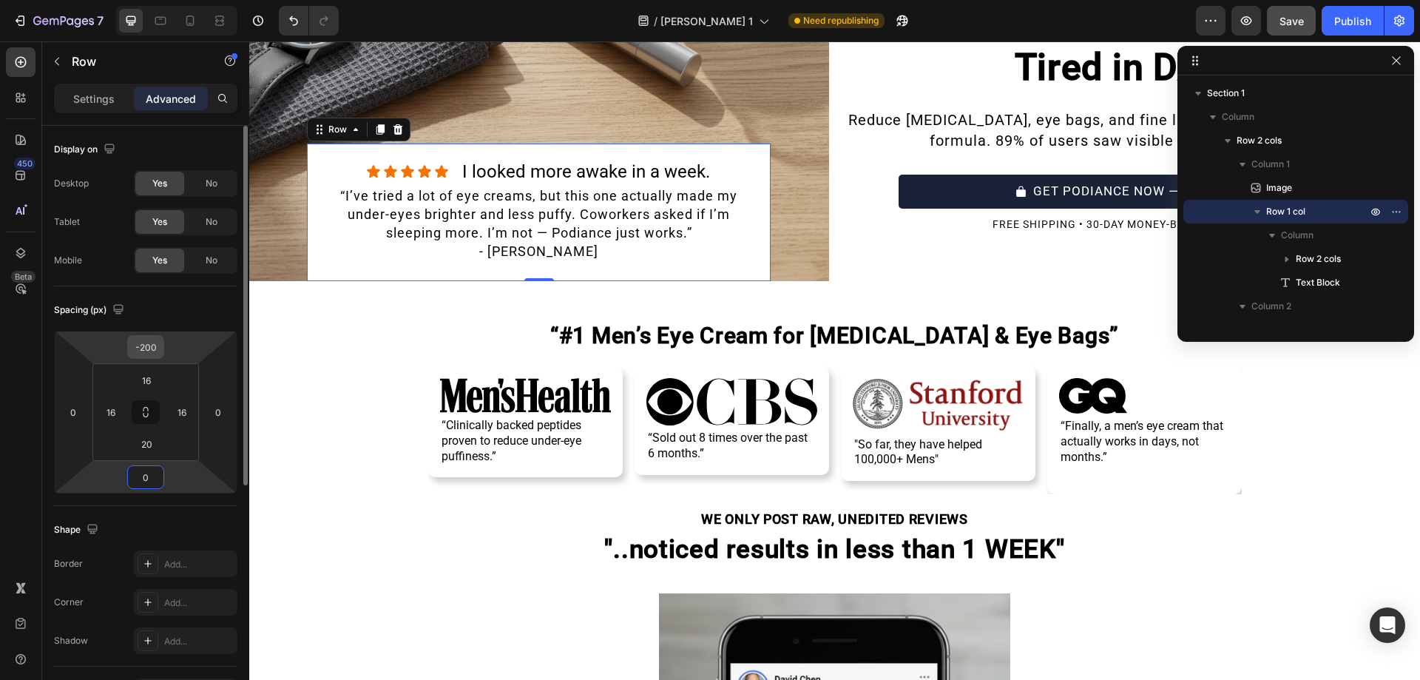
type input "0"
click at [157, 348] on input "-200" at bounding box center [146, 347] width 30 height 22
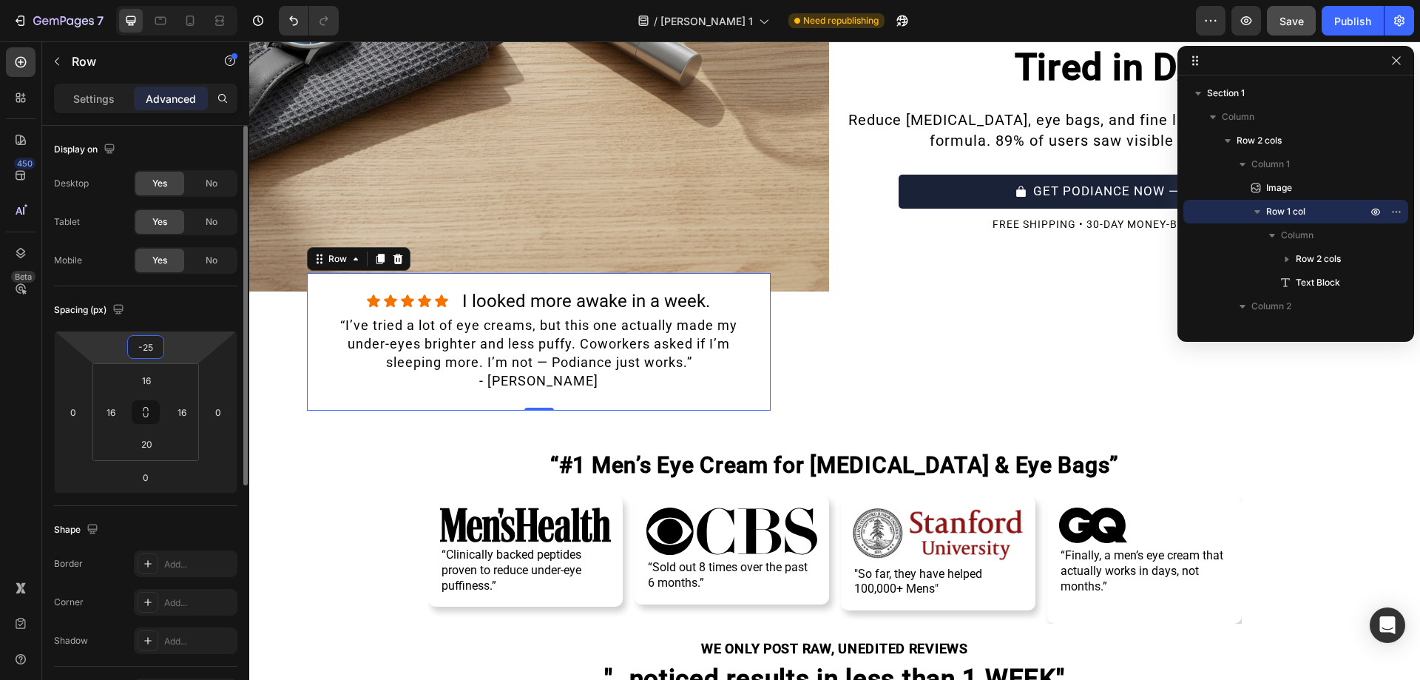
type input "-250"
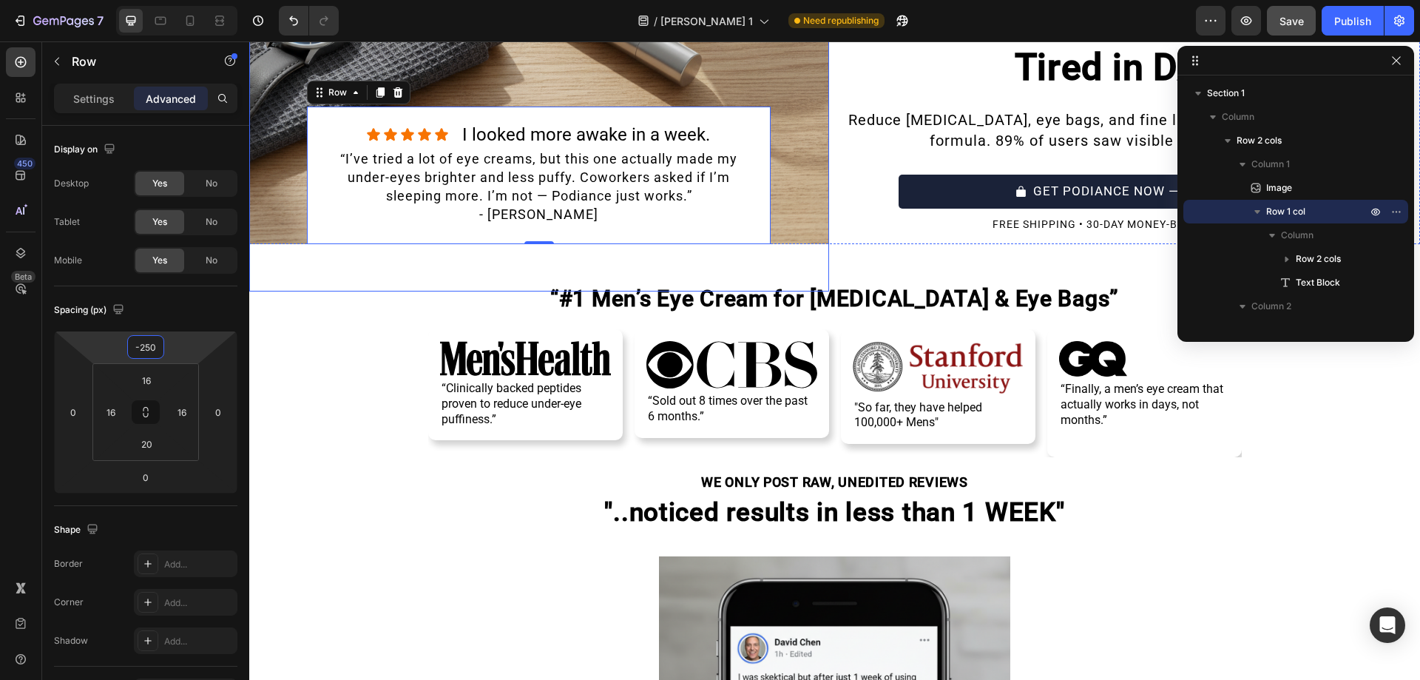
click at [782, 191] on img at bounding box center [539, 74] width 580 height 435
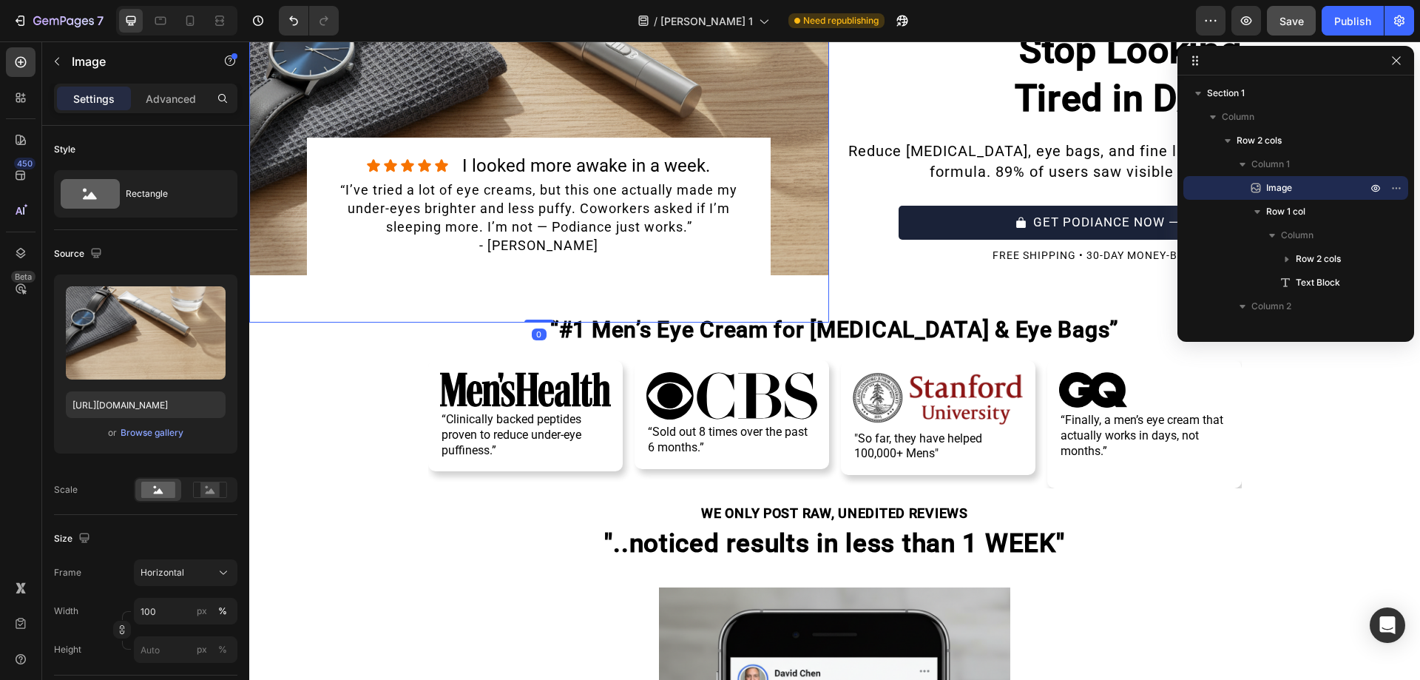
scroll to position [180, 0]
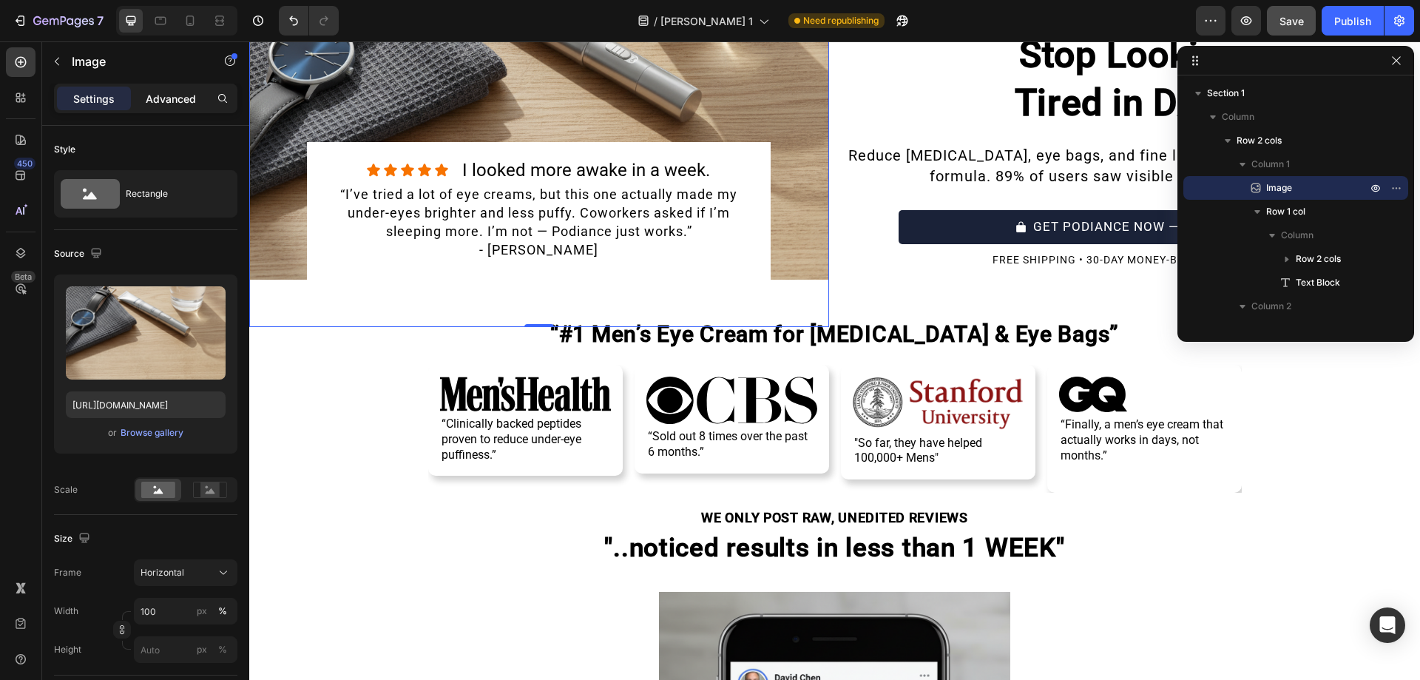
click at [163, 99] on p "Advanced" at bounding box center [171, 99] width 50 height 16
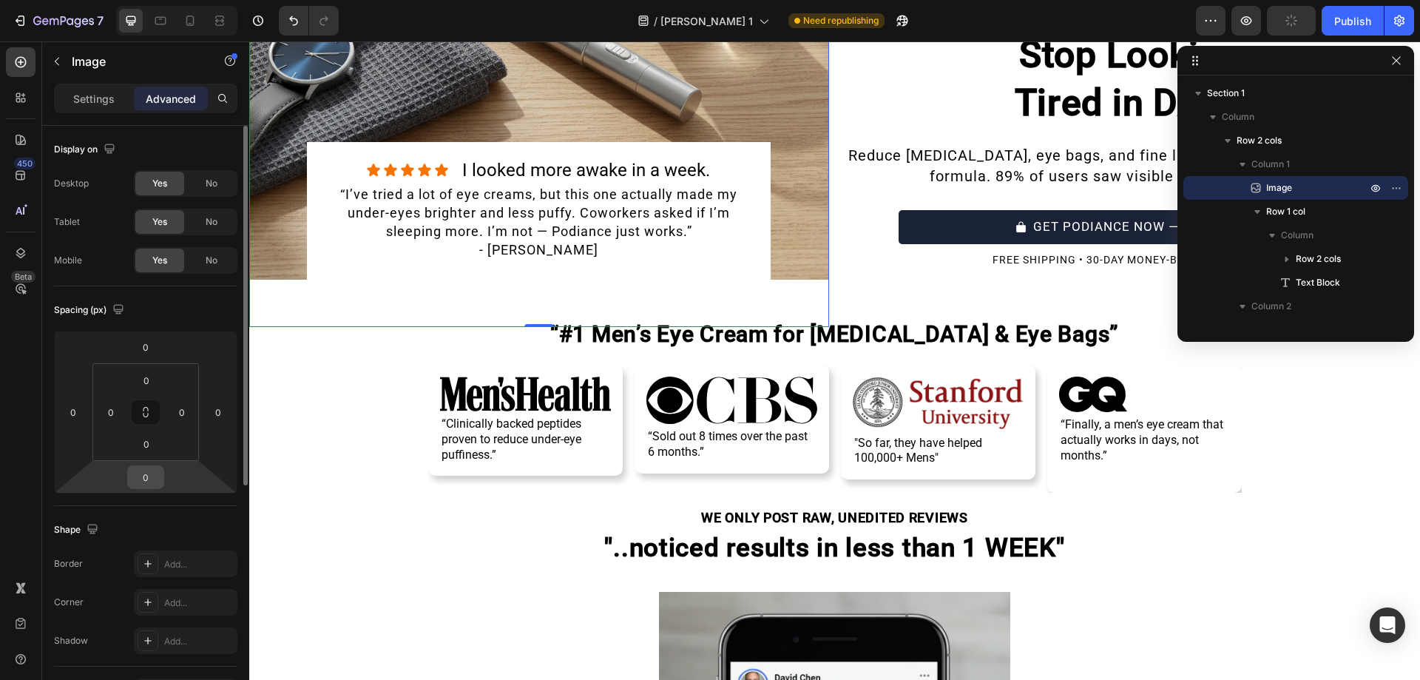
click at [149, 472] on input "0" at bounding box center [146, 477] width 30 height 22
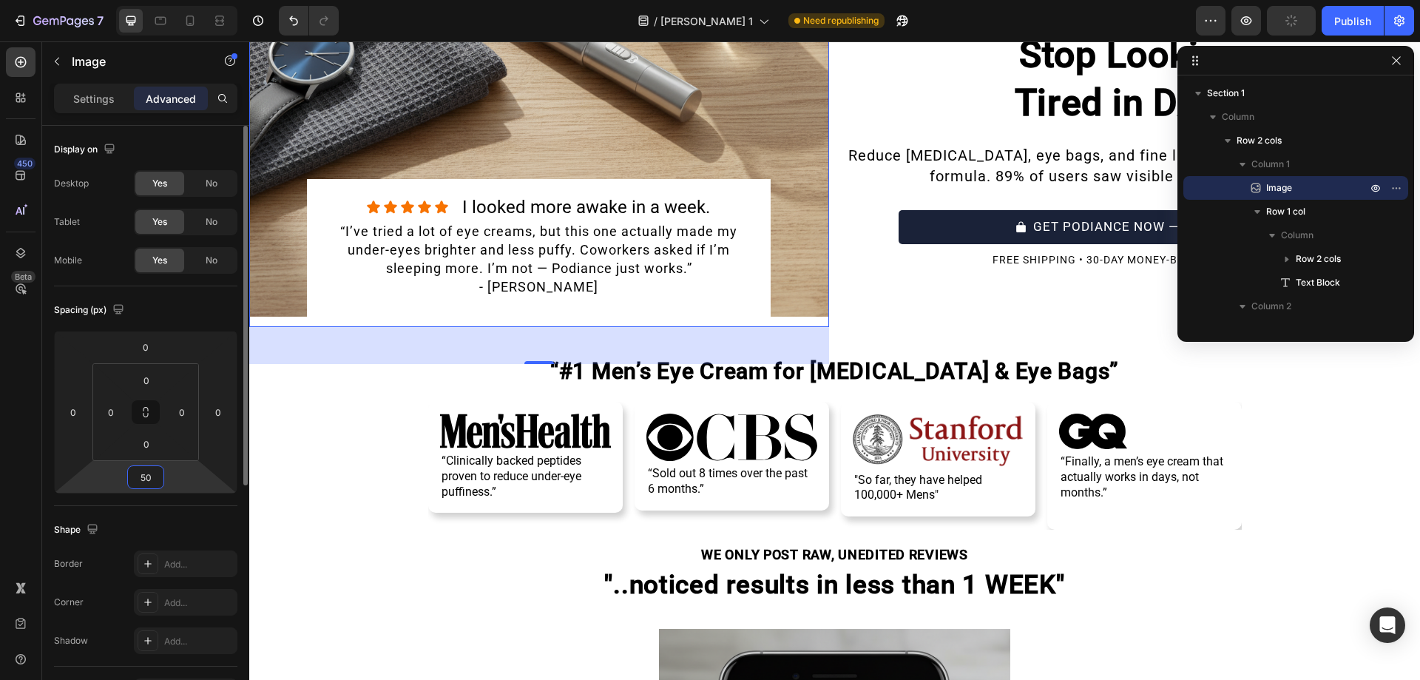
type input "5"
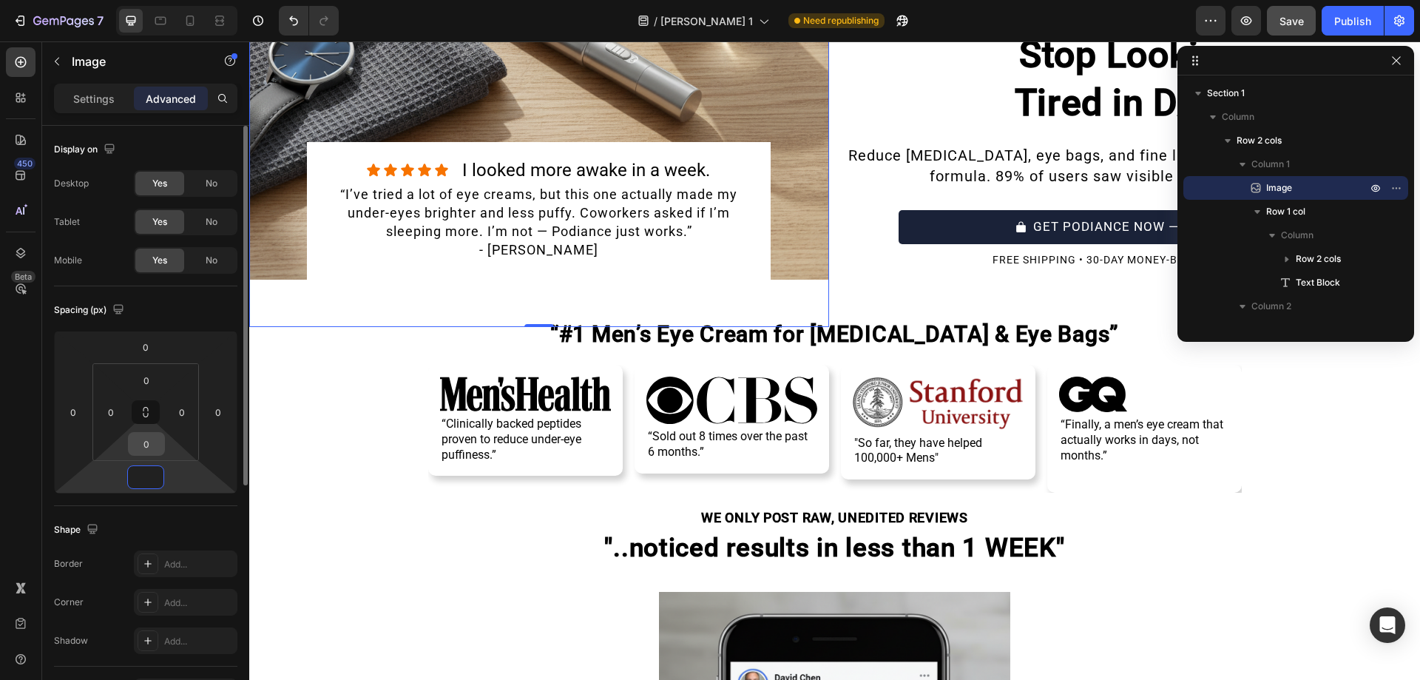
click at [146, 440] on input "0" at bounding box center [147, 444] width 30 height 22
type input "0"
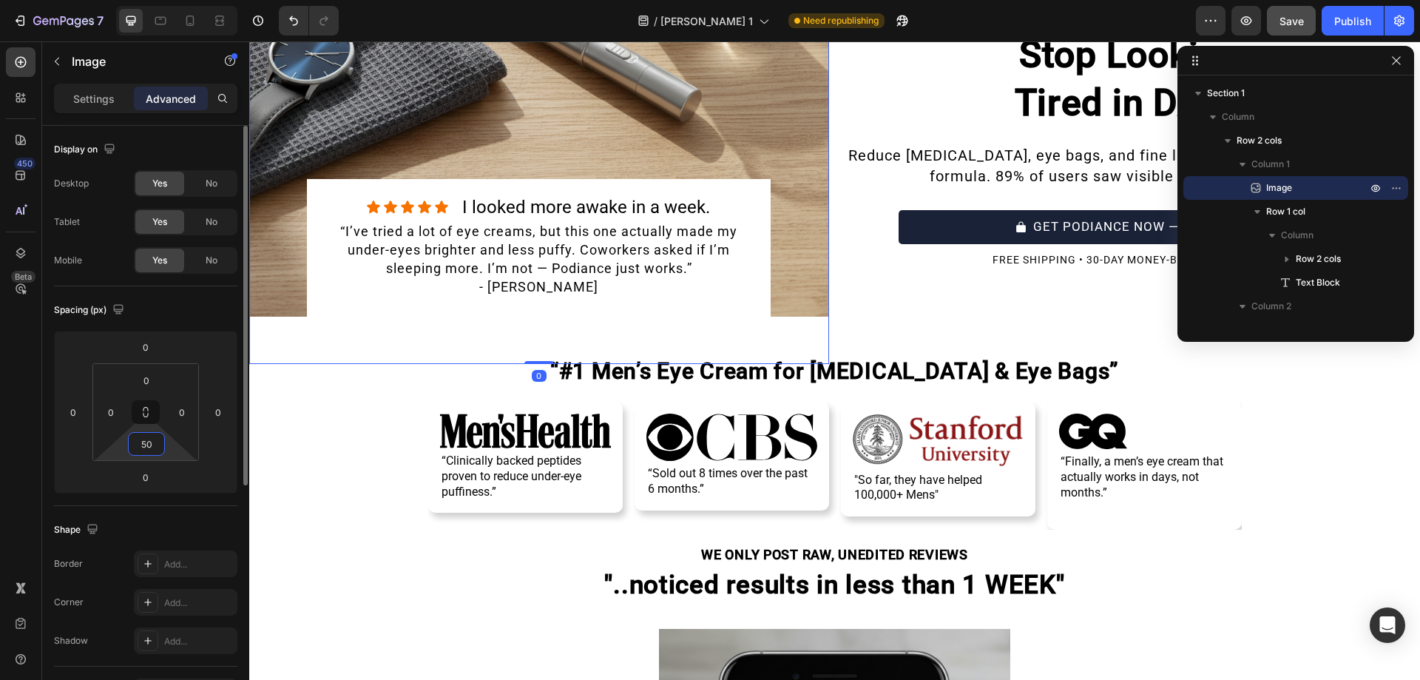
type input "5"
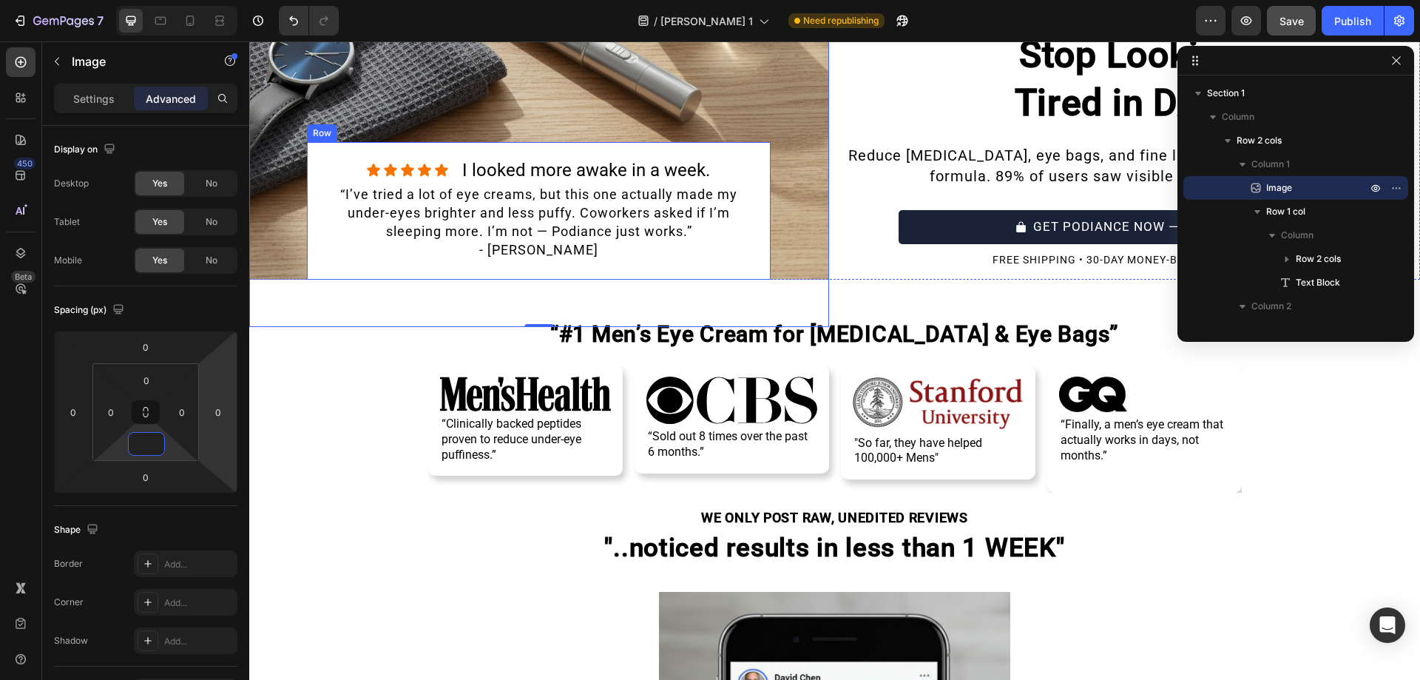
click at [314, 266] on div "Icon Icon Icon Icon Icon Icon List I looked more awake in a week. Heading Row “…" at bounding box center [539, 211] width 464 height 138
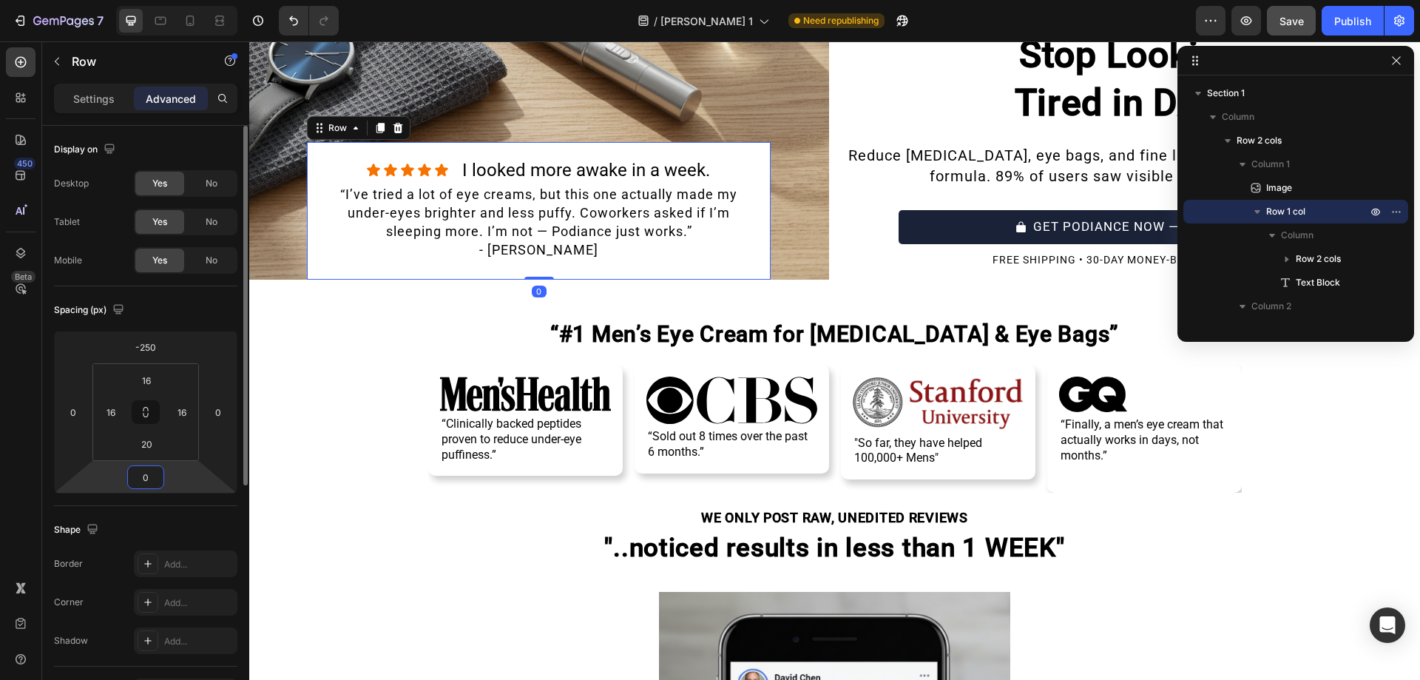
click at [141, 472] on input "0" at bounding box center [146, 477] width 30 height 22
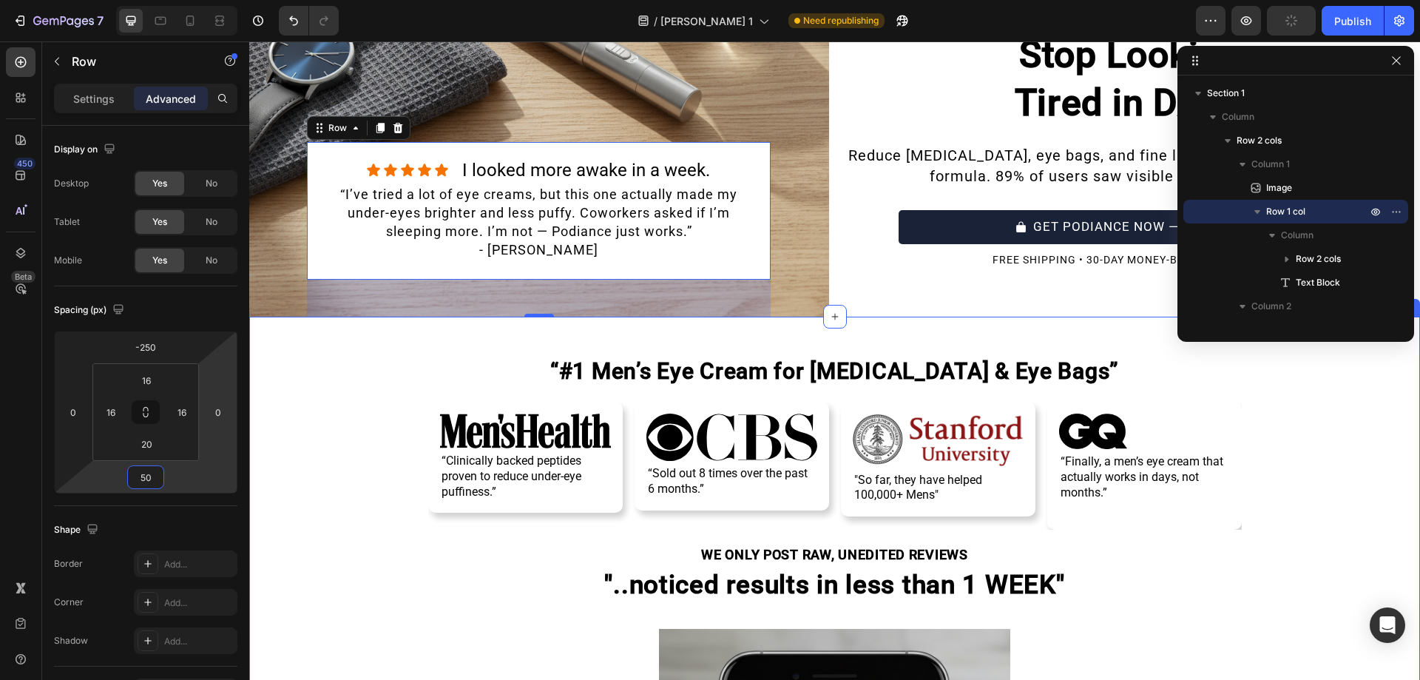
type input "5"
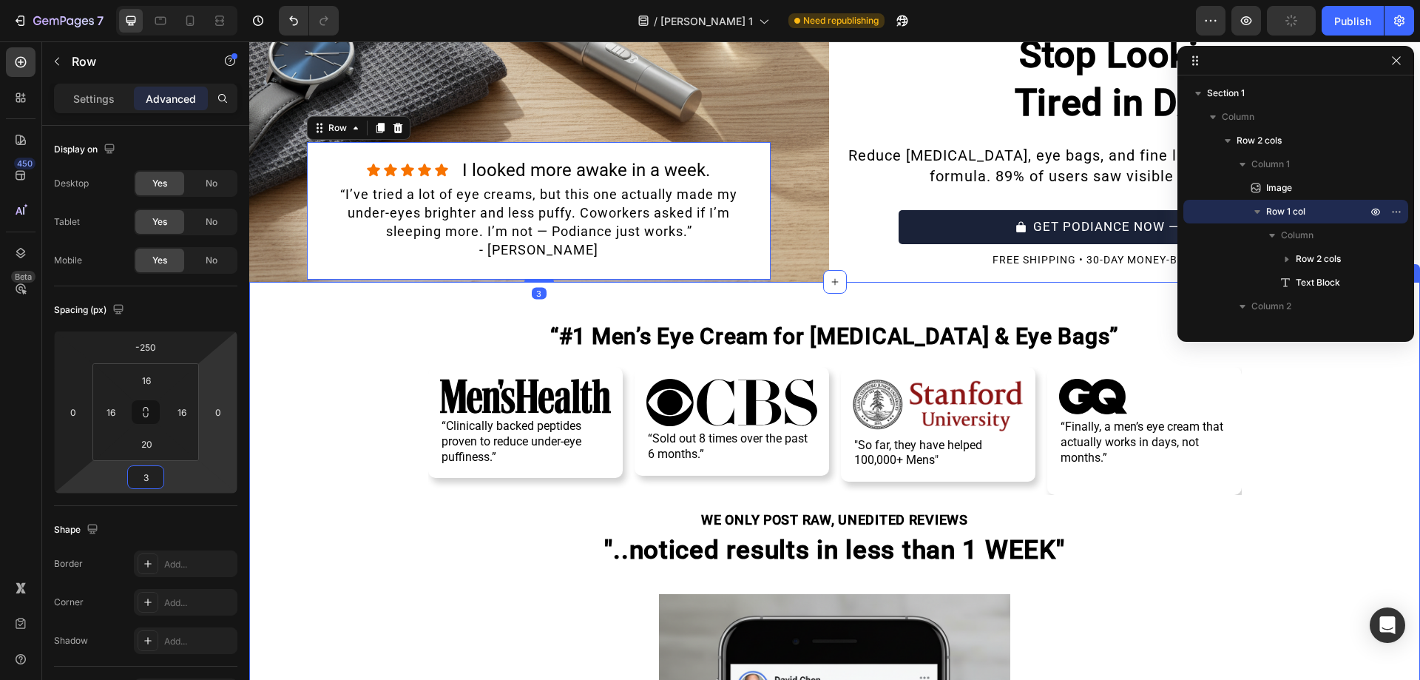
type input "30"
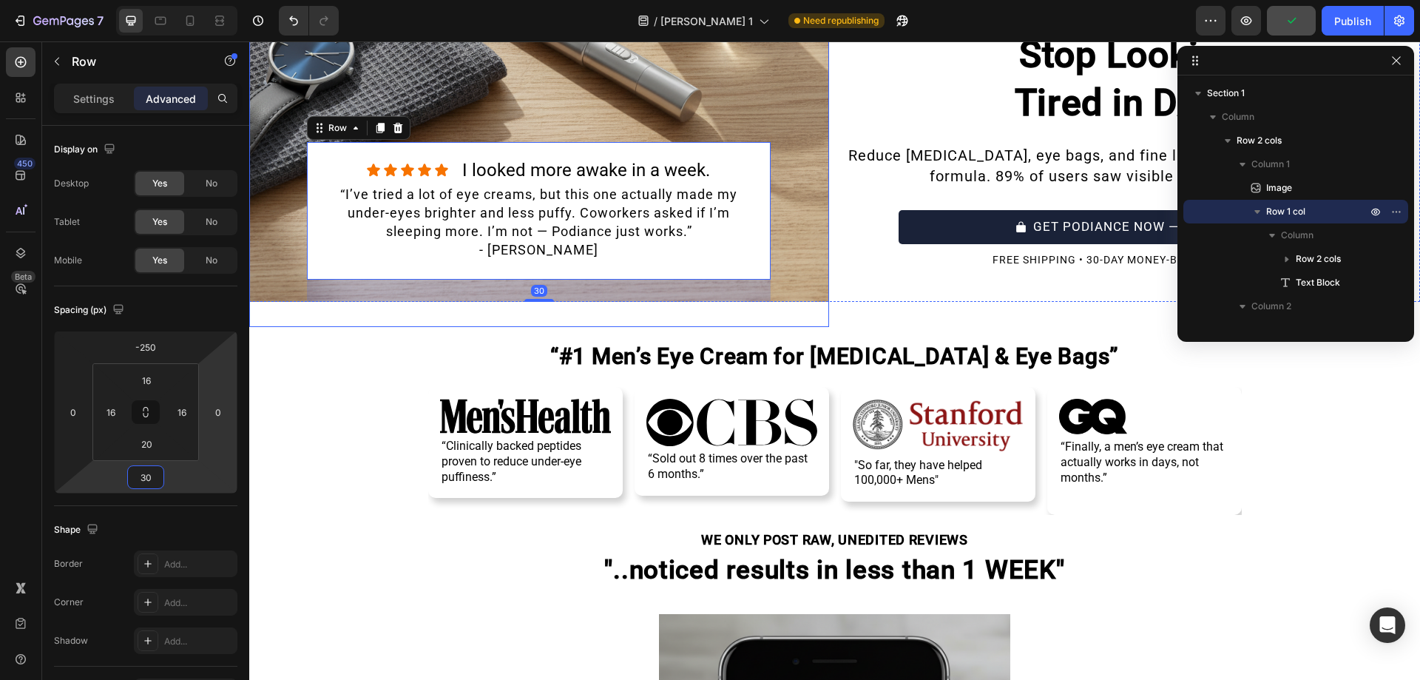
click at [797, 183] on img at bounding box center [539, 109] width 580 height 435
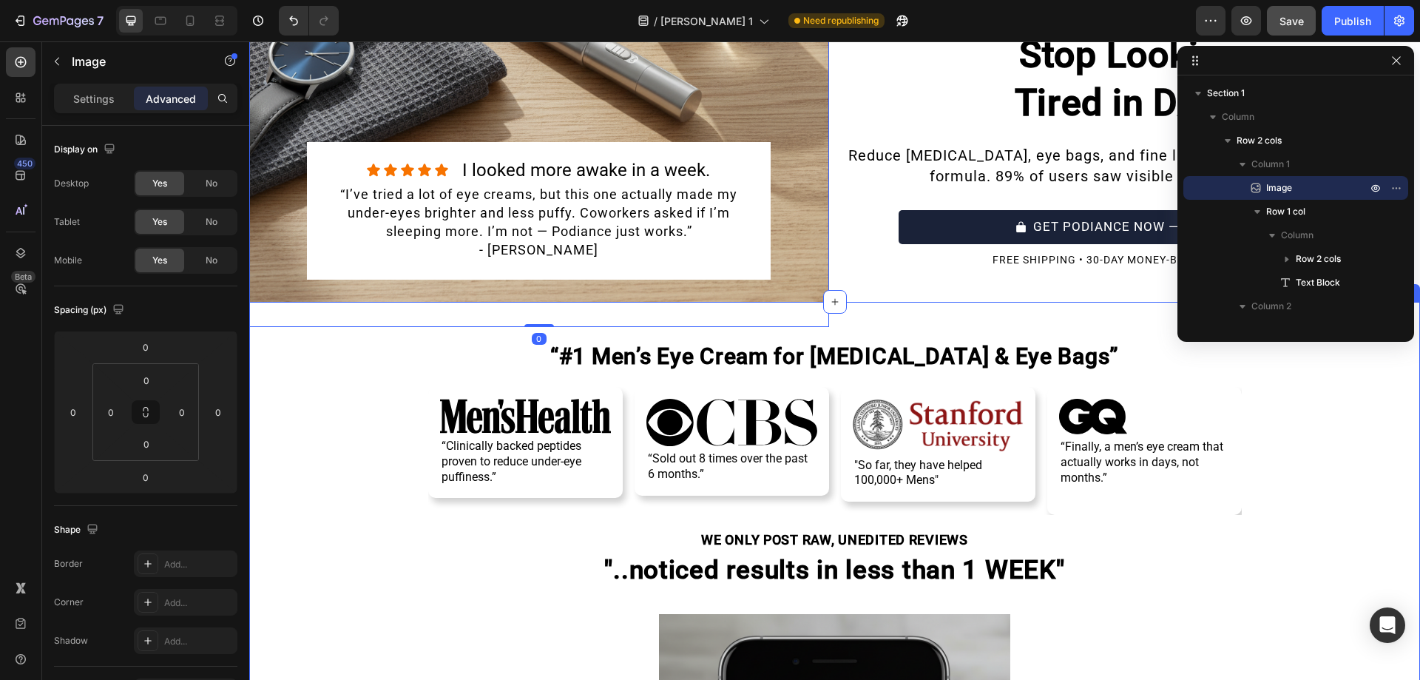
click at [736, 302] on div "“#1 Men’s Eye Cream for Dark Circles & Eye Bags” Heading Image “Clinically back…" at bounding box center [834, 682] width 1171 height 760
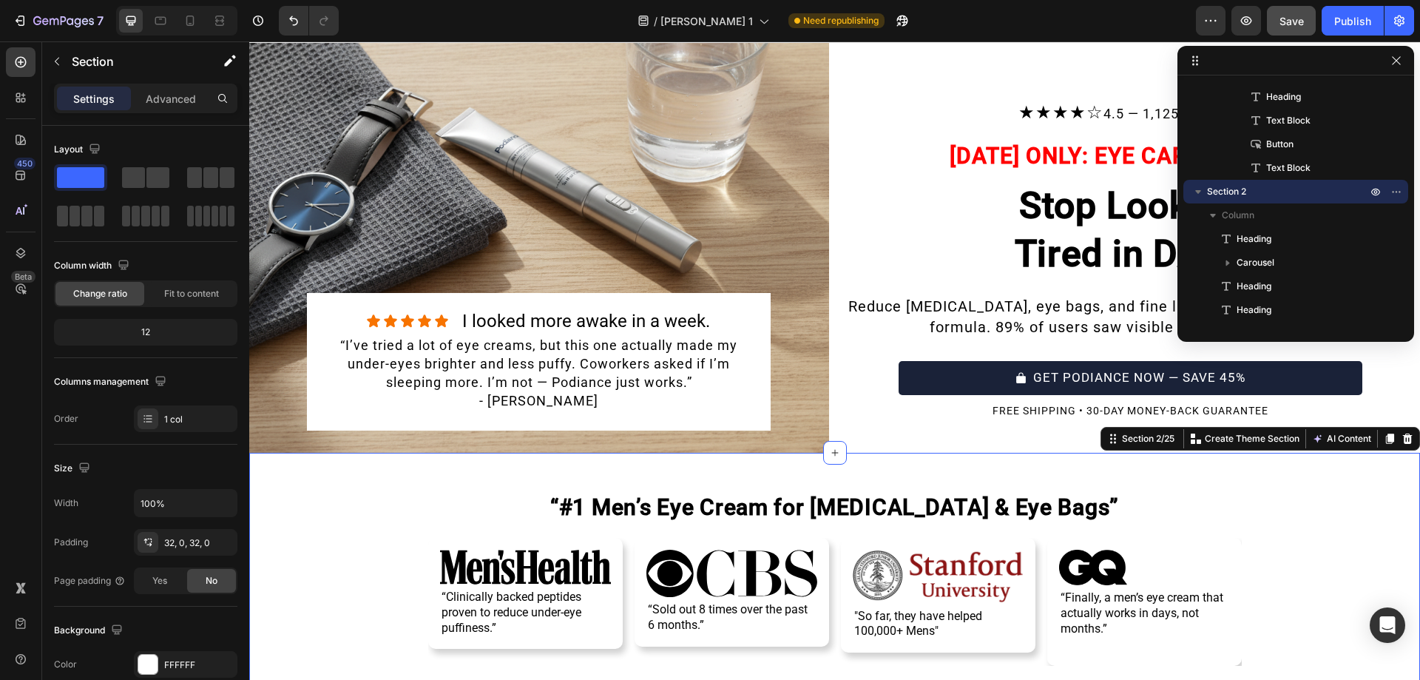
scroll to position [0, 0]
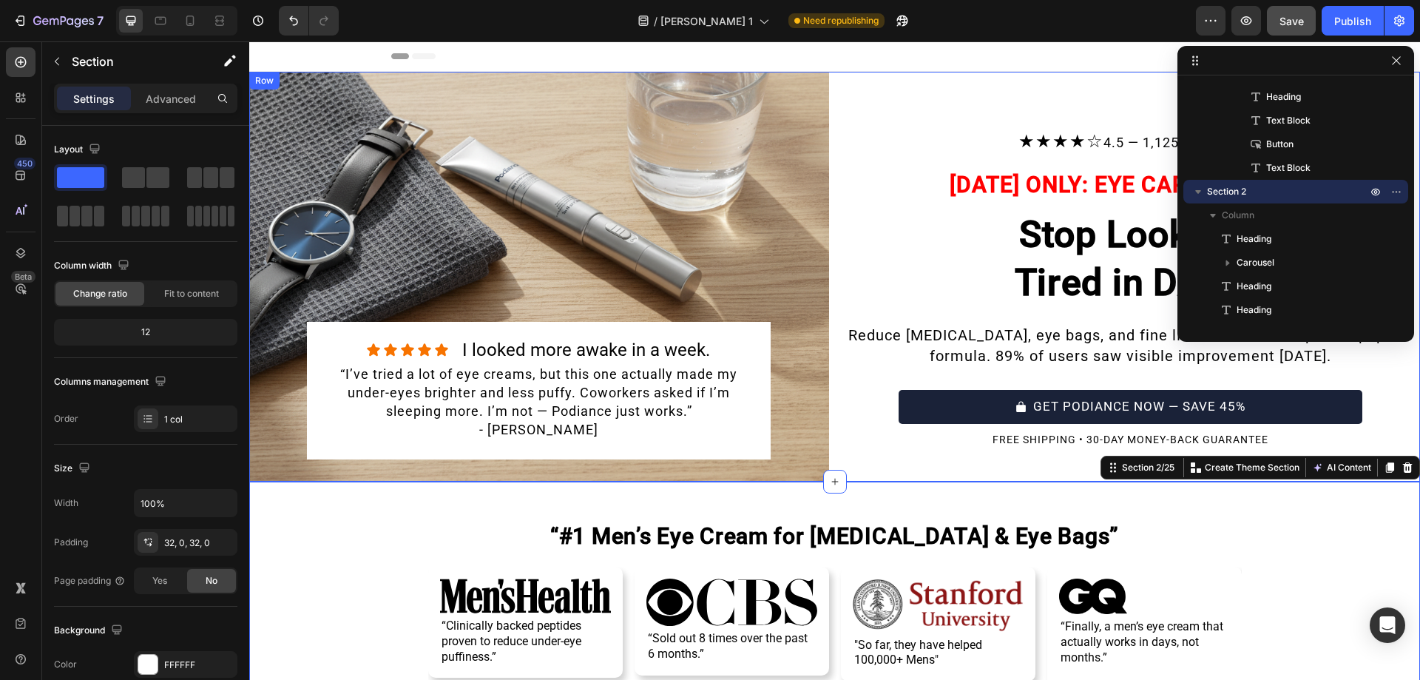
click at [823, 139] on div "Image Icon Icon Icon Icon Icon Icon List I looked more awake in a week. Heading…" at bounding box center [834, 277] width 1171 height 410
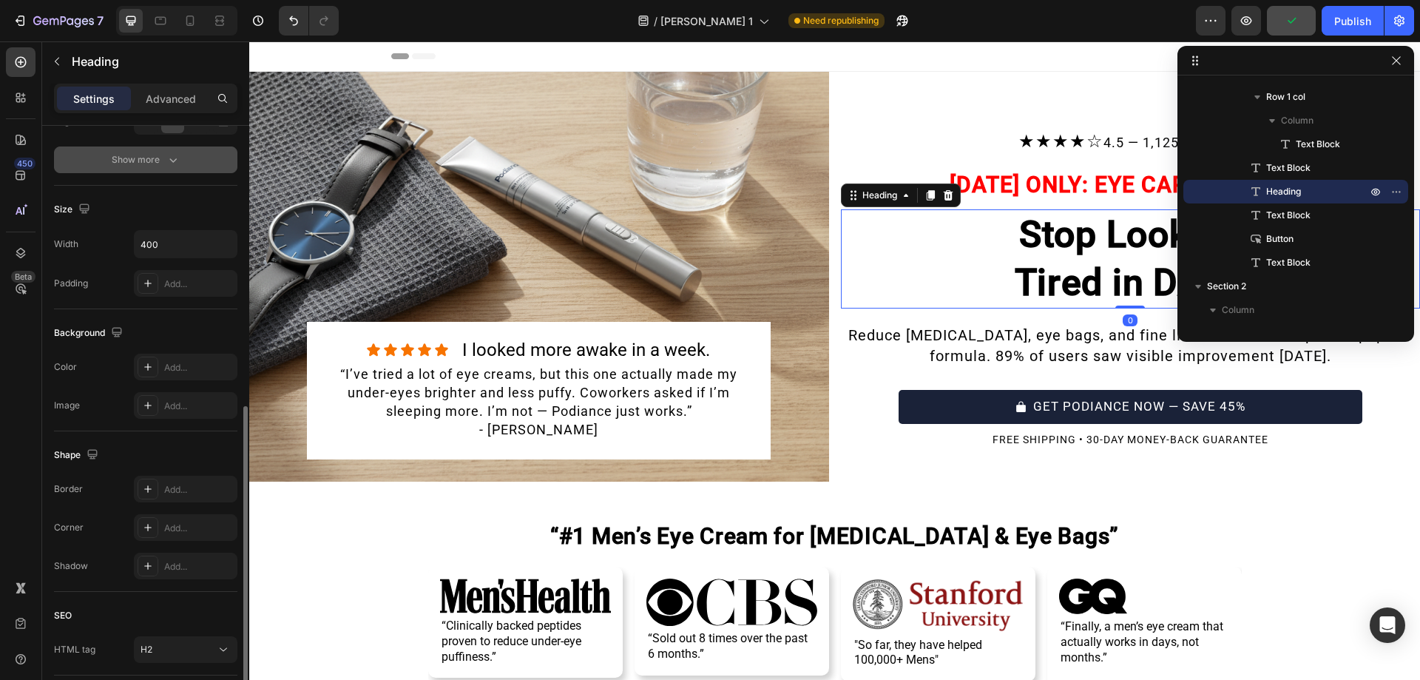
scroll to position [364, 0]
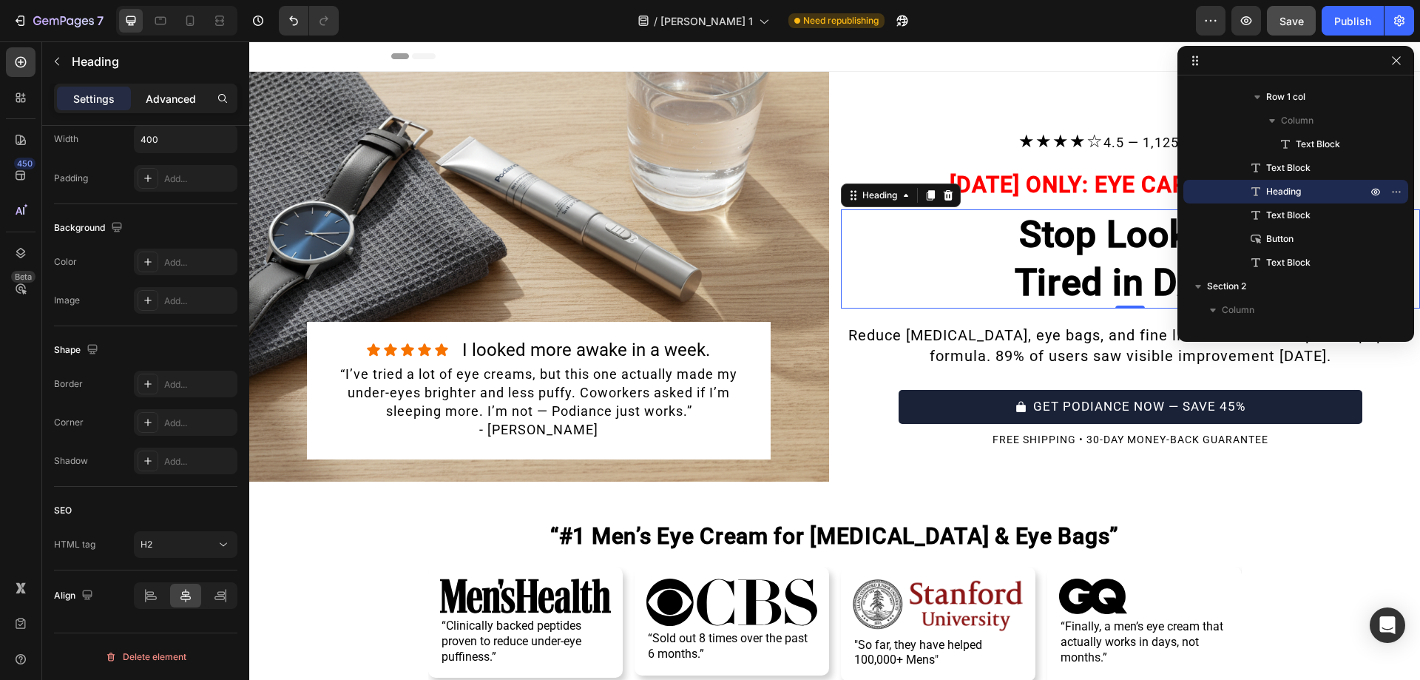
click at [187, 103] on p "Advanced" at bounding box center [171, 99] width 50 height 16
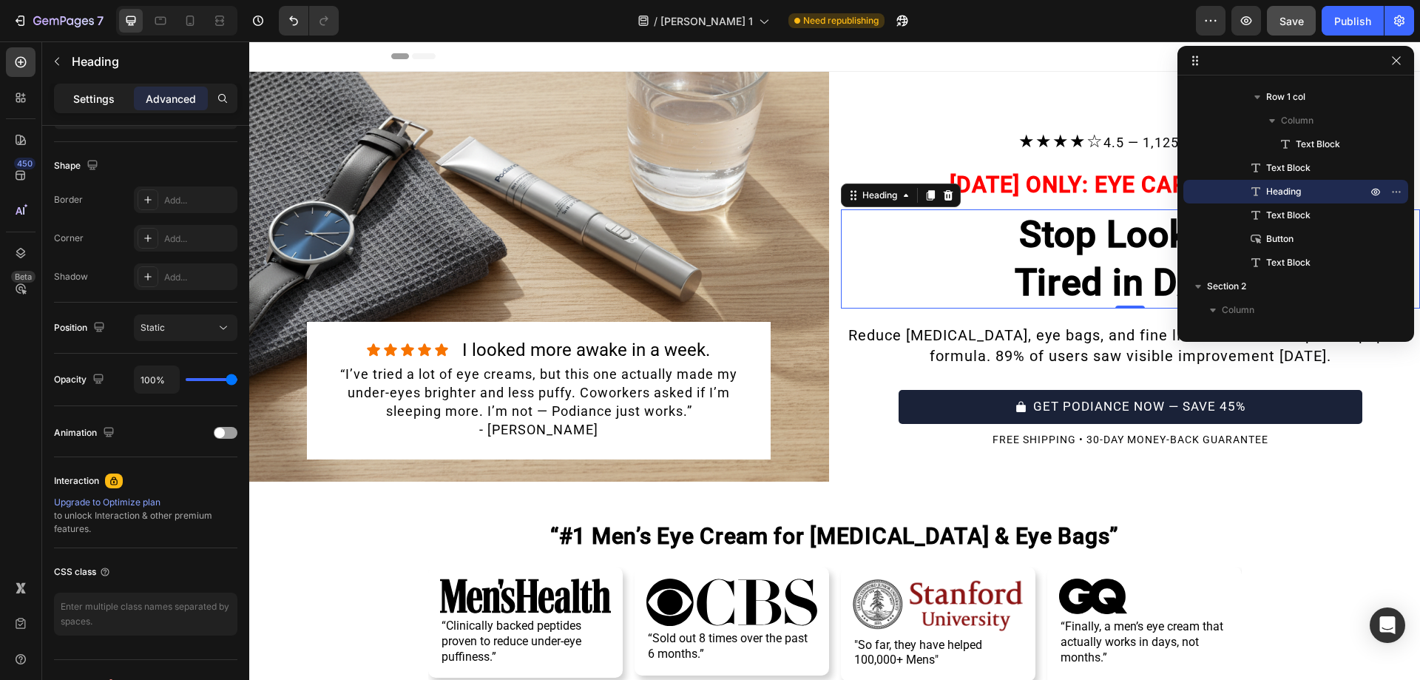
click at [107, 95] on p "Settings" at bounding box center [93, 99] width 41 height 16
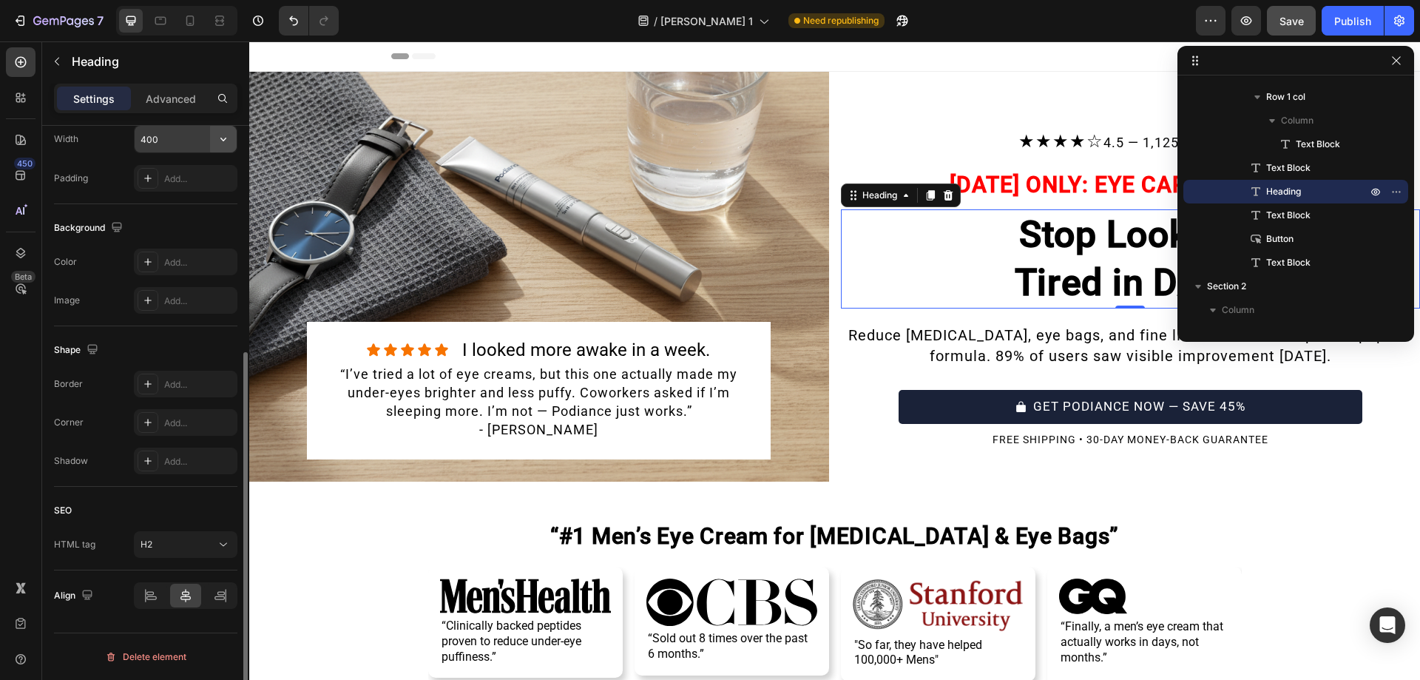
click at [221, 141] on icon "button" at bounding box center [223, 139] width 15 height 15
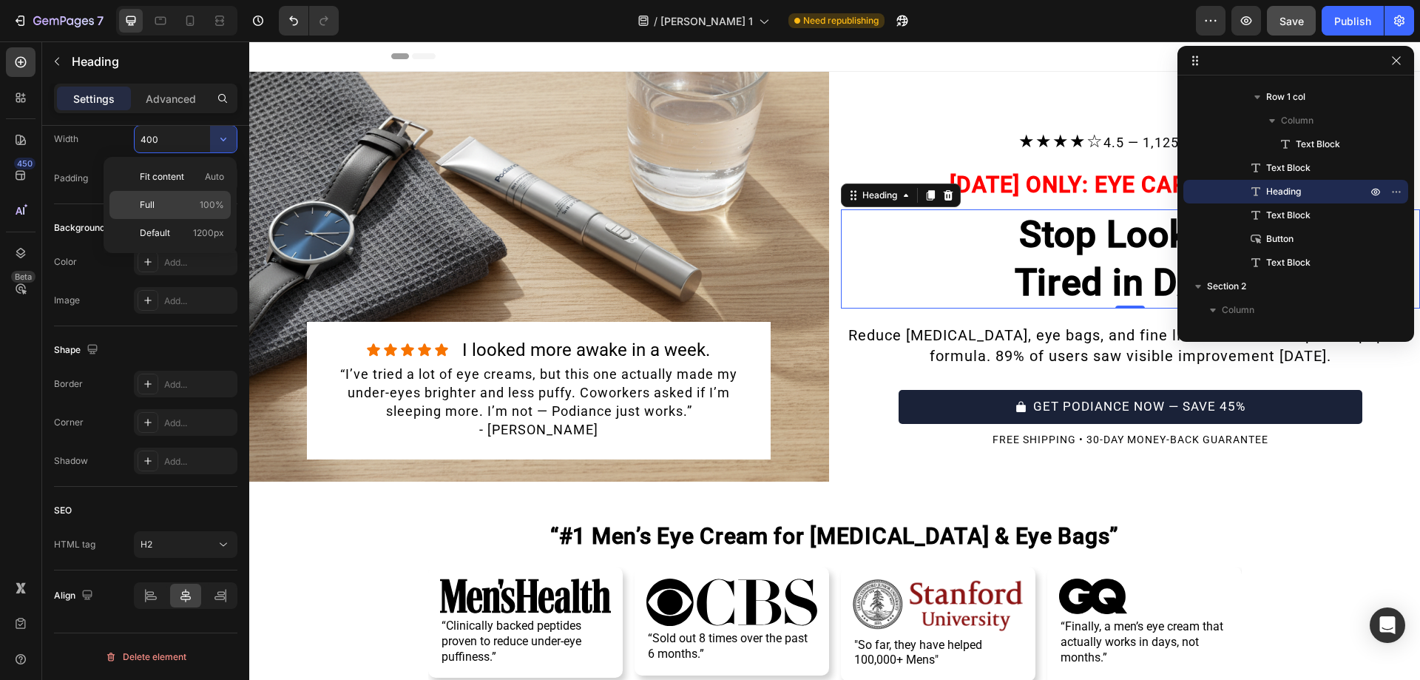
click at [204, 205] on span "100%" at bounding box center [212, 204] width 24 height 13
type input "100%"
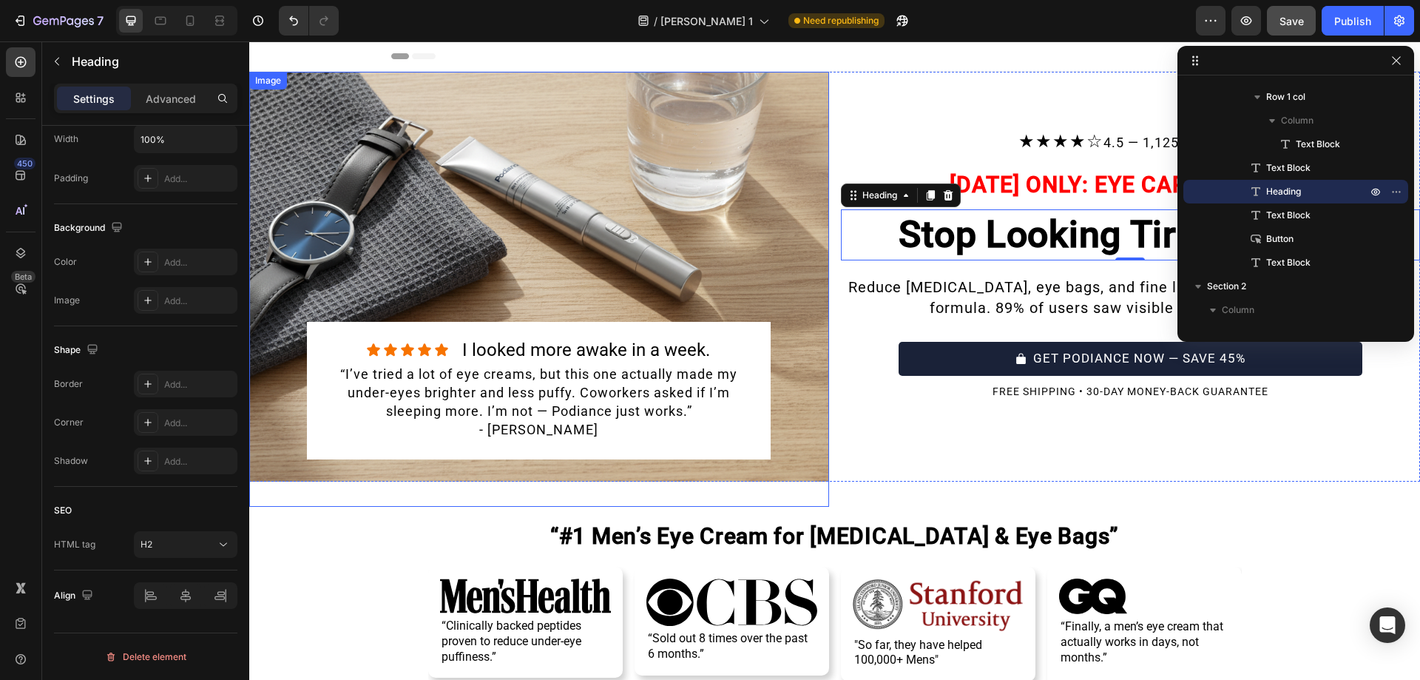
click at [498, 217] on img at bounding box center [539, 289] width 580 height 435
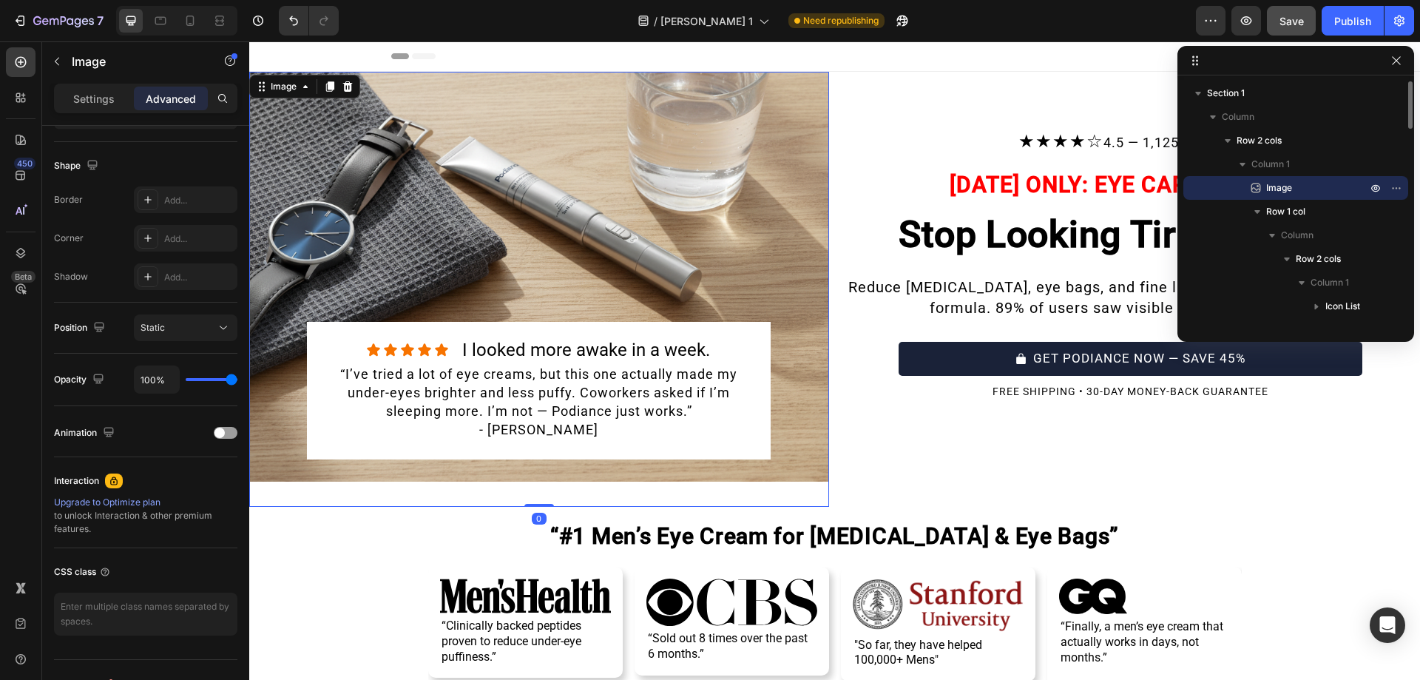
scroll to position [0, 0]
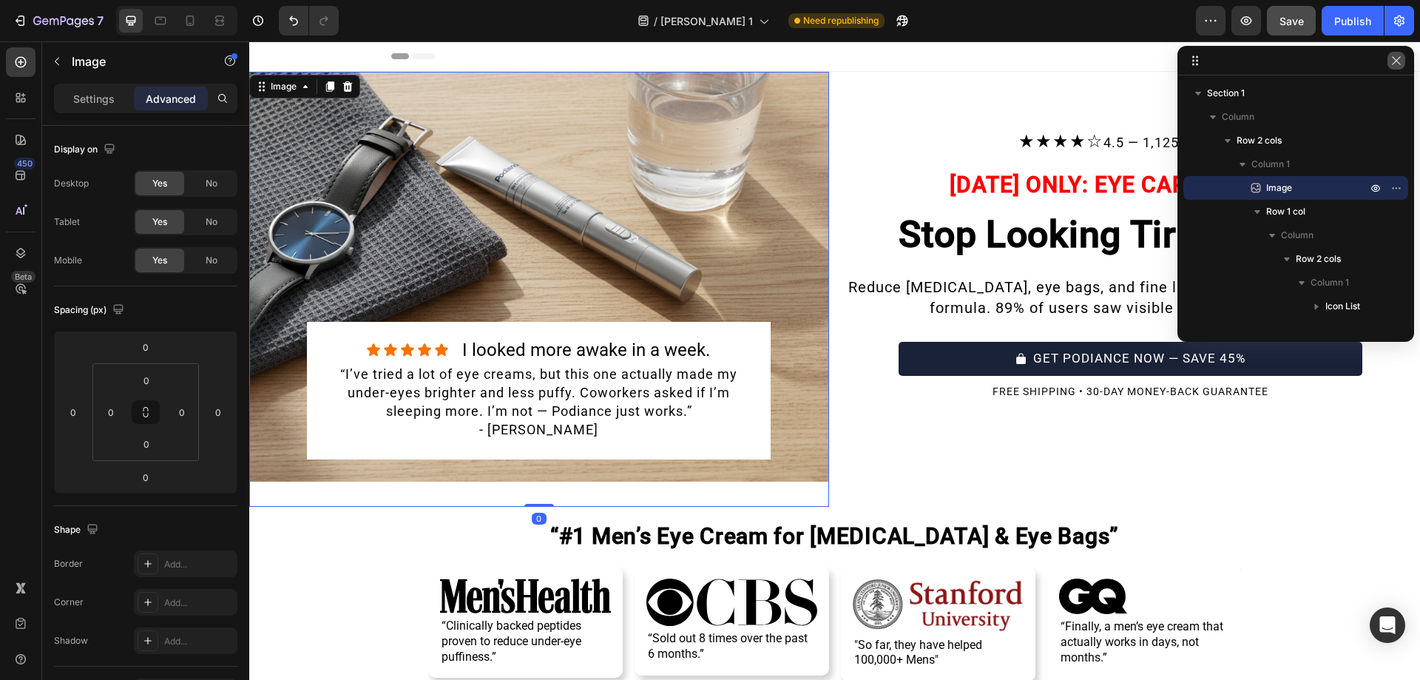
click at [1398, 60] on icon "button" at bounding box center [1396, 61] width 12 height 12
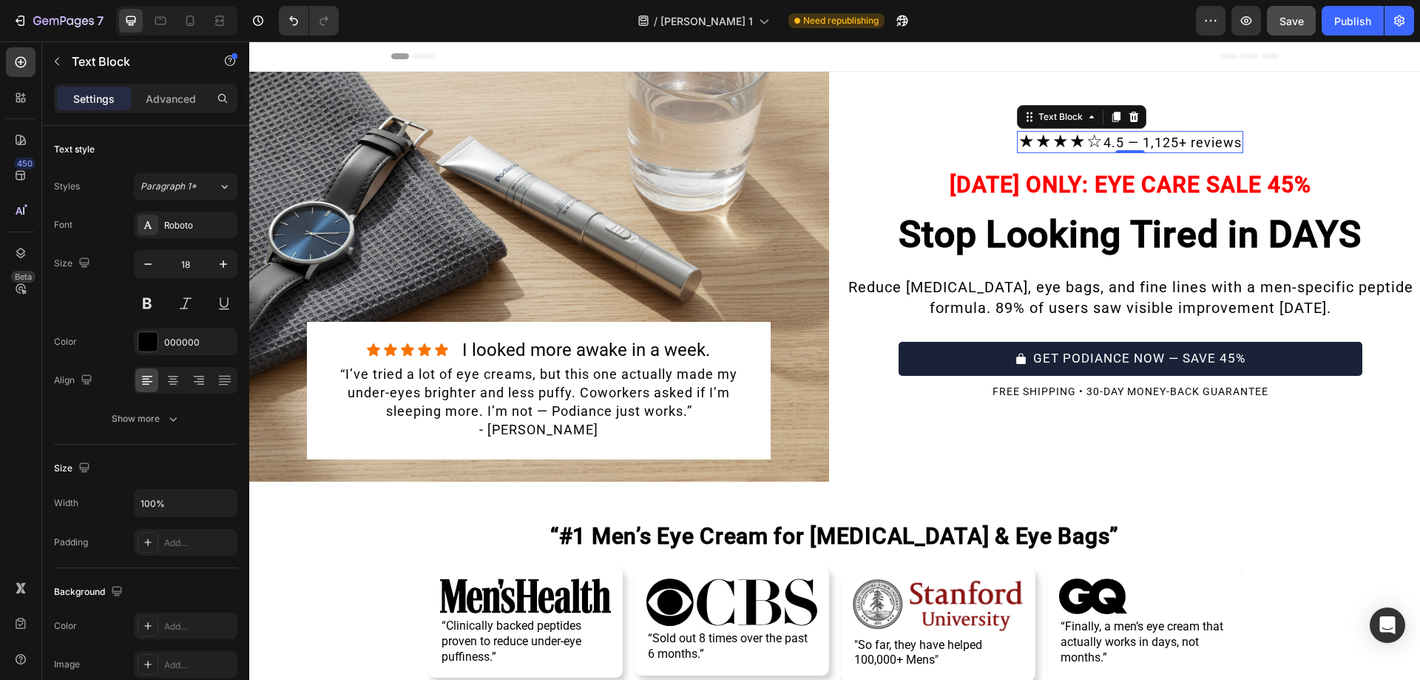
click at [1091, 146] on p "★★★★☆ 4.5 — 1,125+ reviews" at bounding box center [1129, 141] width 223 height 19
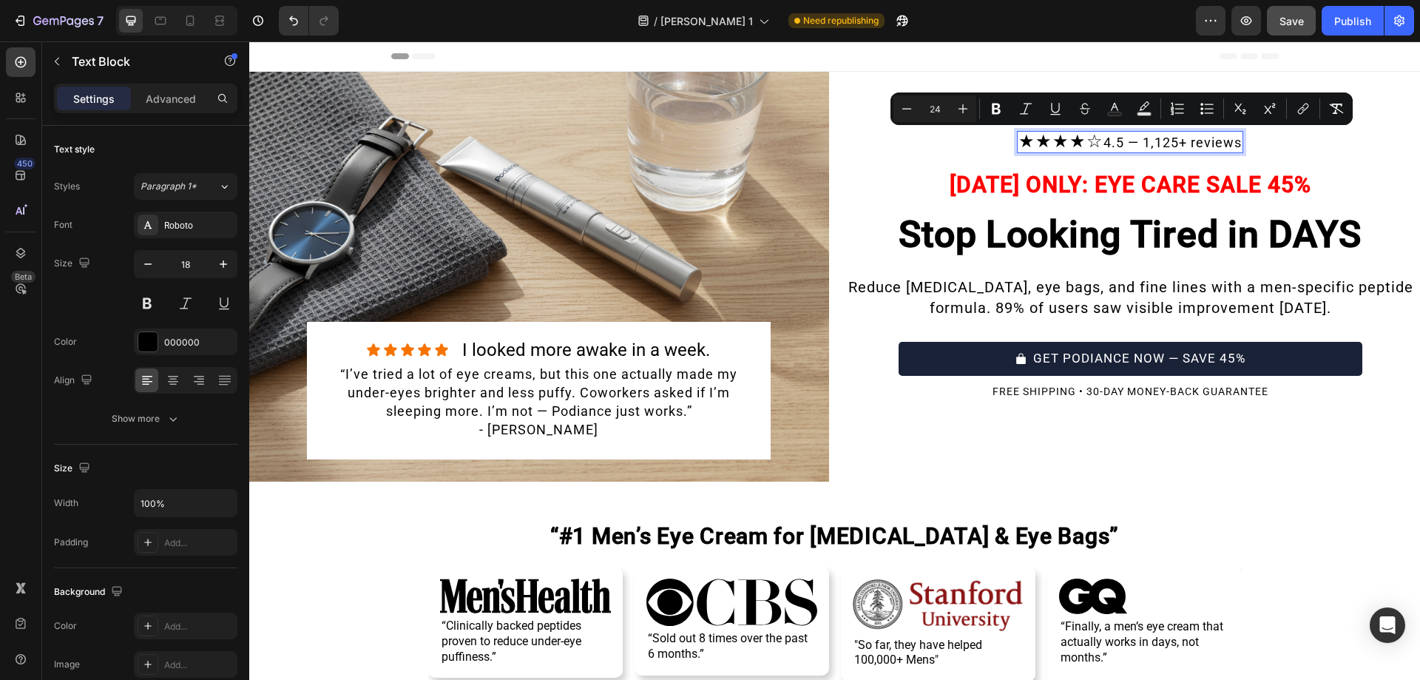
click at [1084, 145] on span "★★★★☆" at bounding box center [1060, 141] width 85 height 21
click at [1077, 144] on span "★★★★☆" at bounding box center [1060, 141] width 85 height 21
click at [1072, 144] on span "★★★★" at bounding box center [1061, 141] width 68 height 21
copy span "★"
click at [1077, 143] on span "★★★★" at bounding box center [1061, 141] width 68 height 21
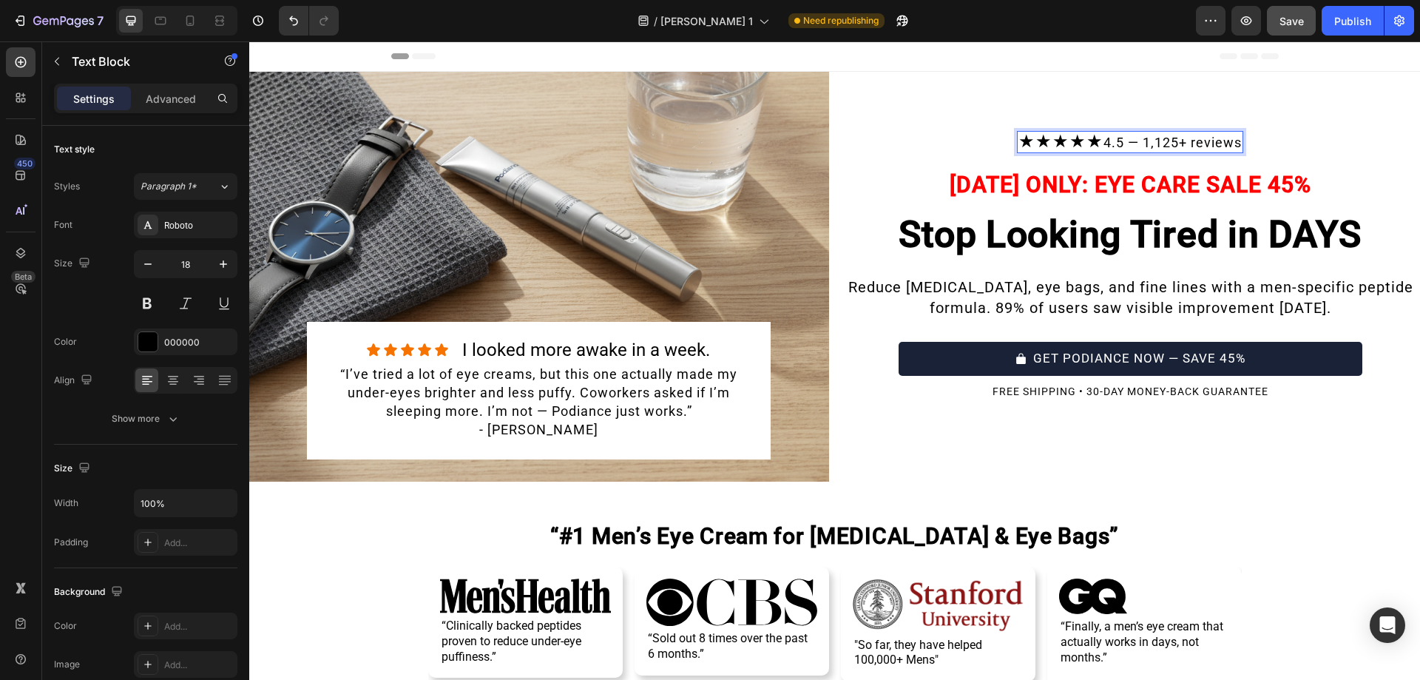
click at [1165, 145] on p "★★★★★ 4.5 — 1,125+ reviews" at bounding box center [1129, 141] width 223 height 19
click at [1117, 146] on p "★★★★★ 4.5 — 398+ reviews" at bounding box center [1129, 141] width 211 height 19
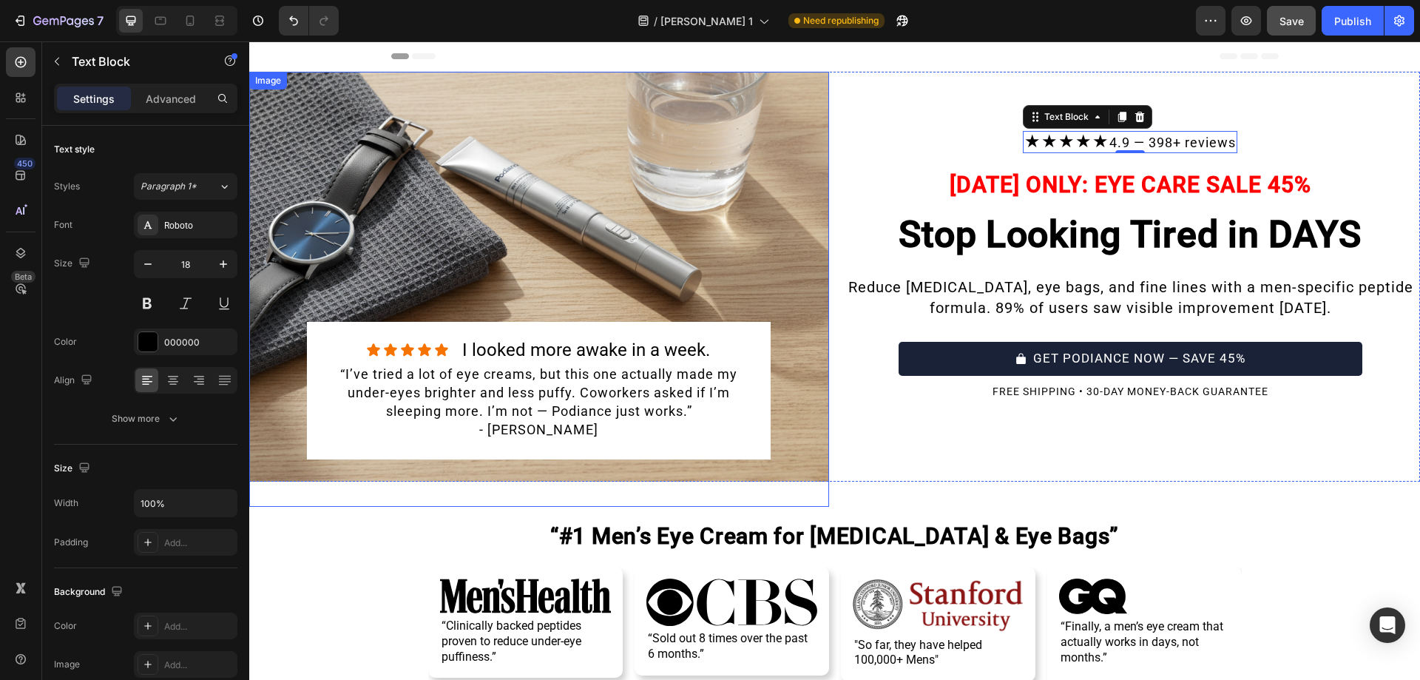
drag, startPoint x: 467, startPoint y: 368, endPoint x: 745, endPoint y: 337, distance: 278.9
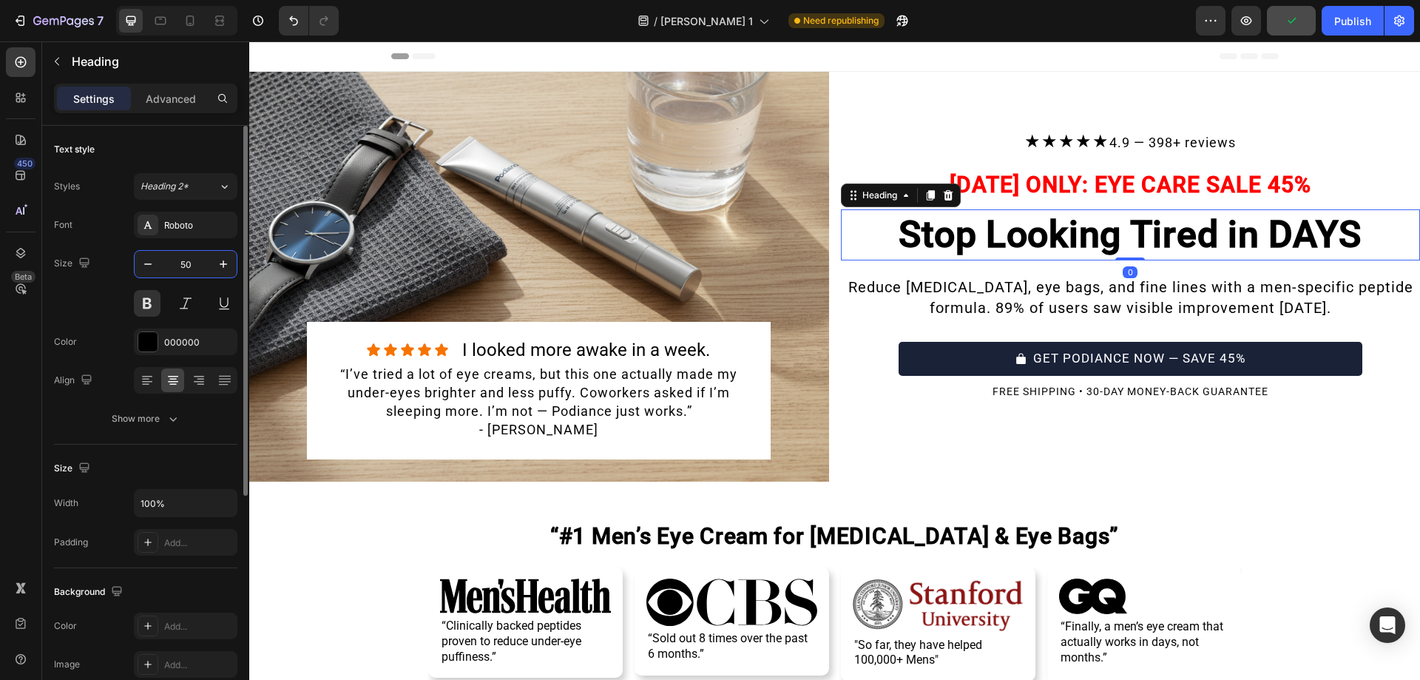
click at [200, 251] on input "50" at bounding box center [185, 264] width 49 height 27
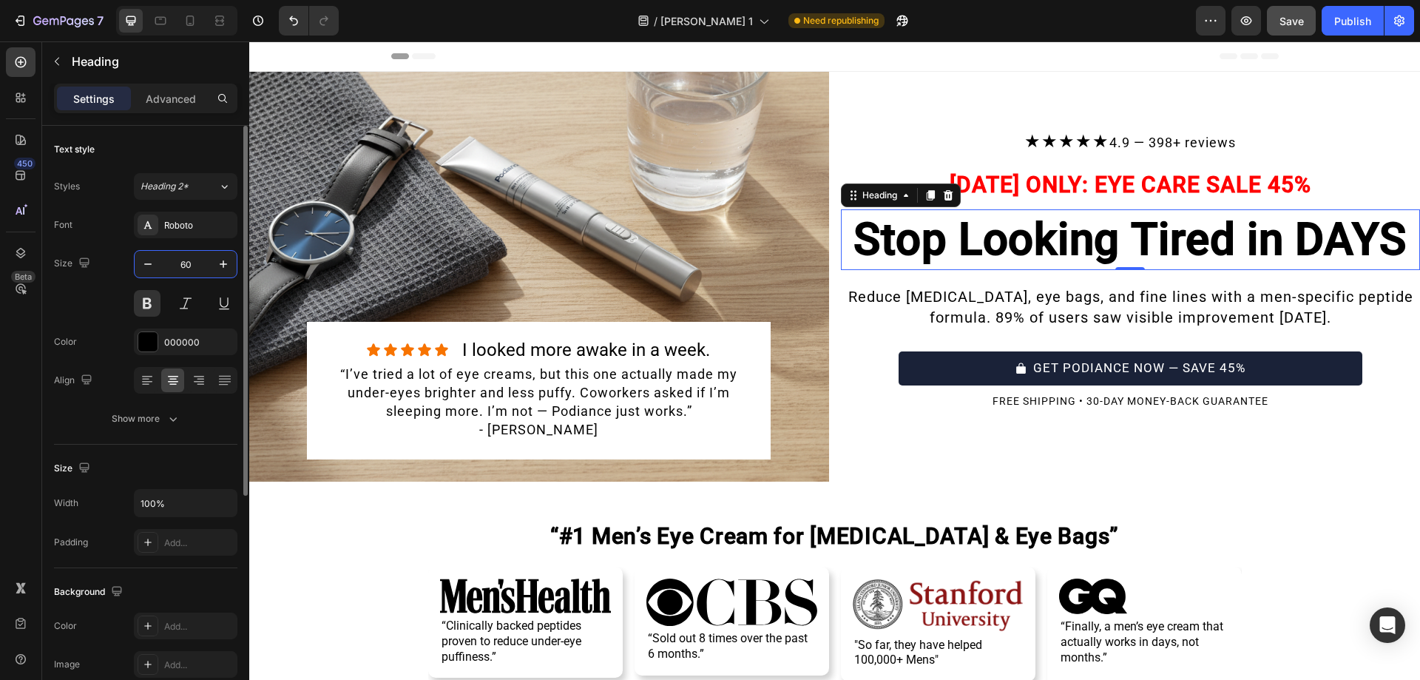
type input "6"
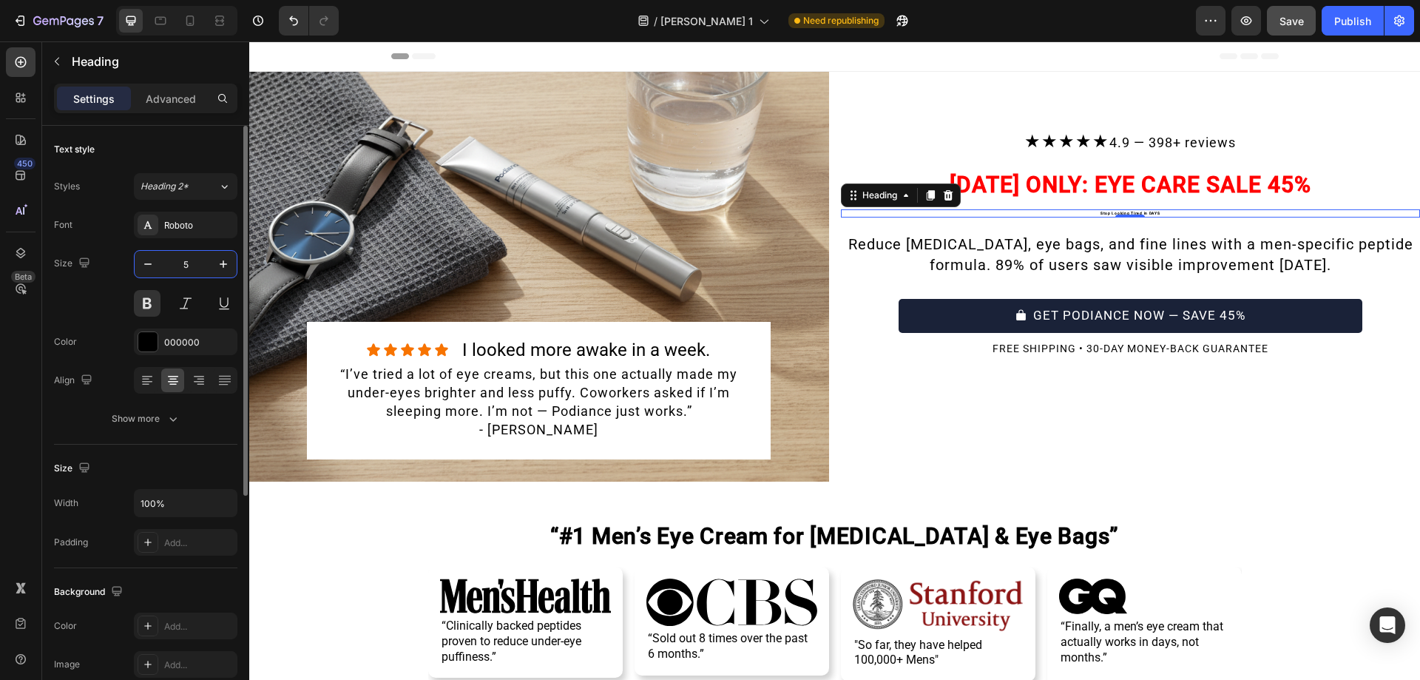
type input "50"
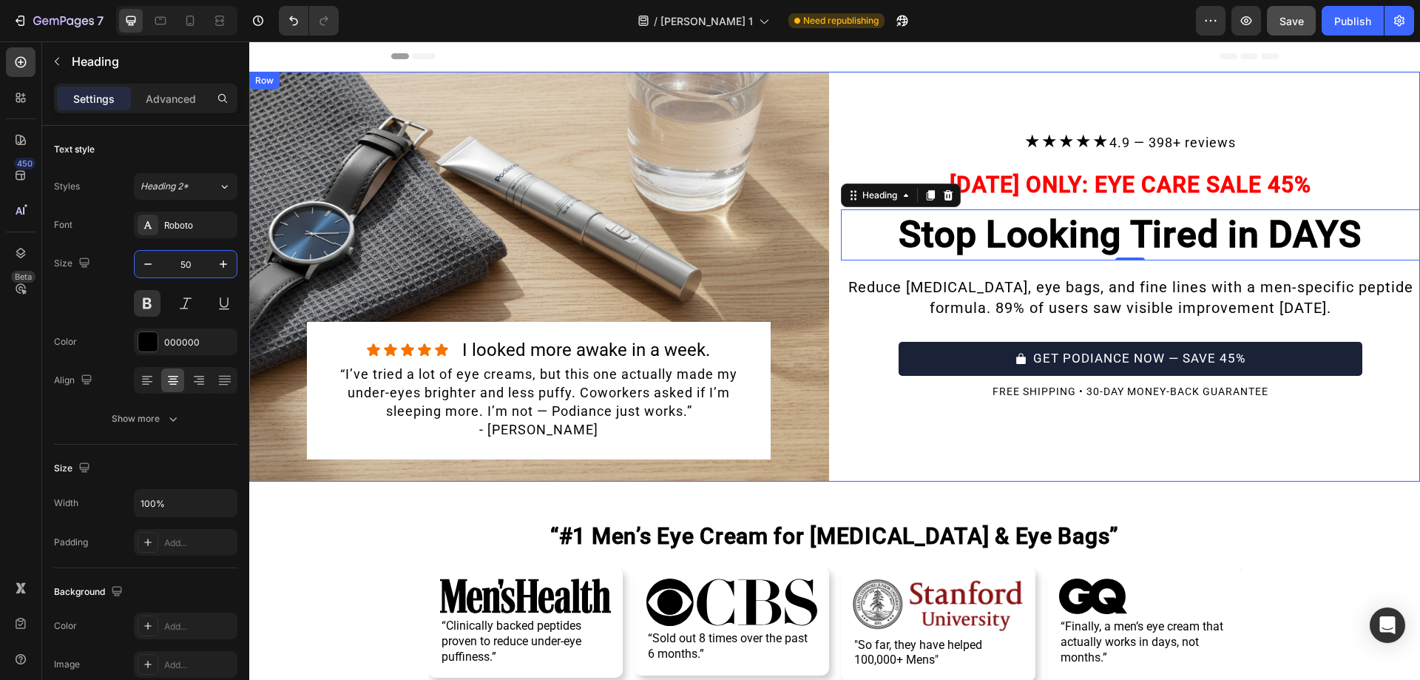
click at [907, 438] on div "★★★★★ 4.9 — 398+ reviews Text Block Row TODAY ONLY: EYE CARE SALE 45% Text Bloc…" at bounding box center [1131, 277] width 580 height 410
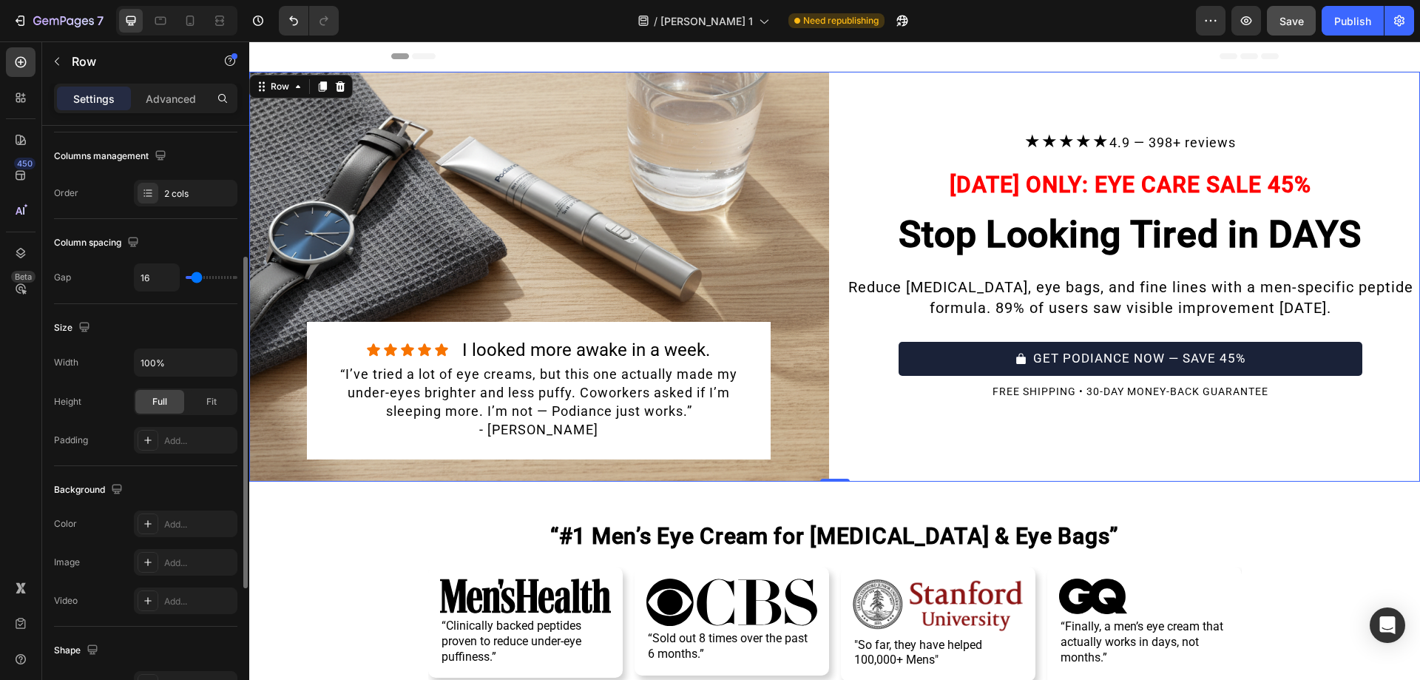
scroll to position [229, 0]
click at [18, 251] on icon at bounding box center [20, 252] width 15 height 15
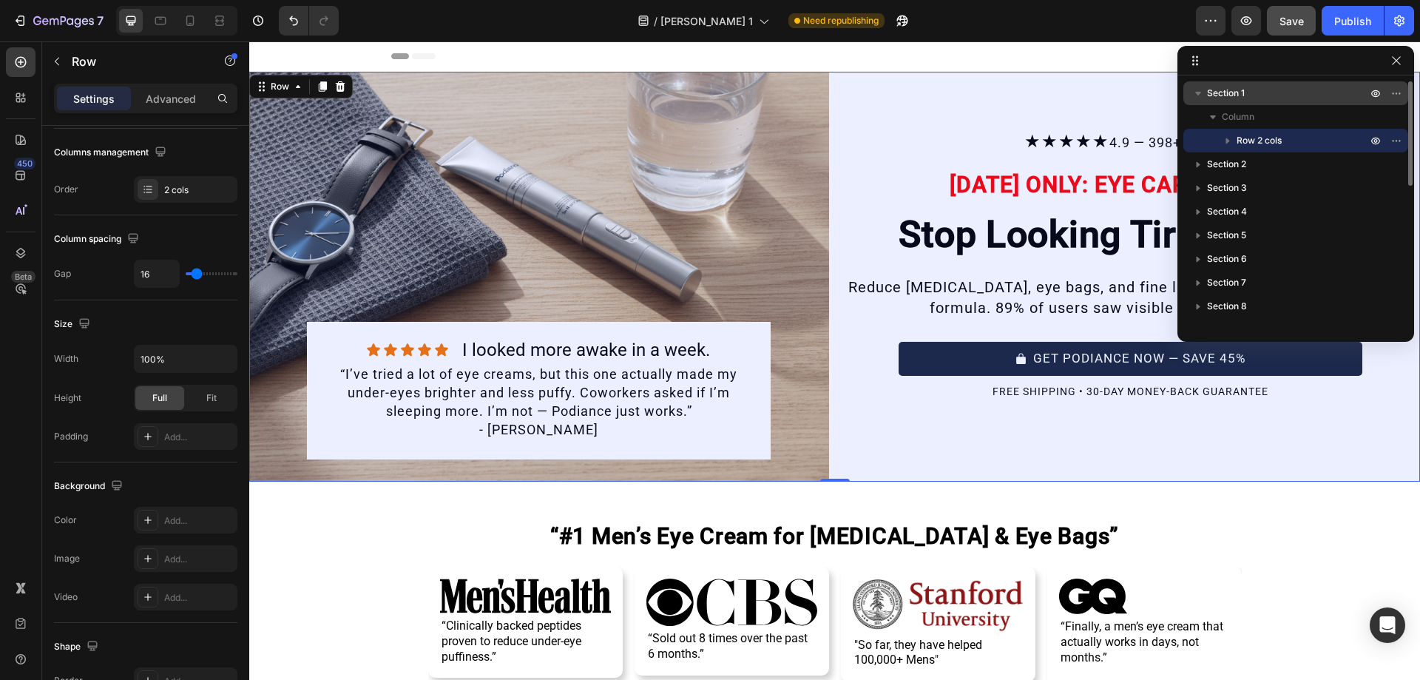
click at [1273, 86] on p "Section 1" at bounding box center [1288, 93] width 163 height 15
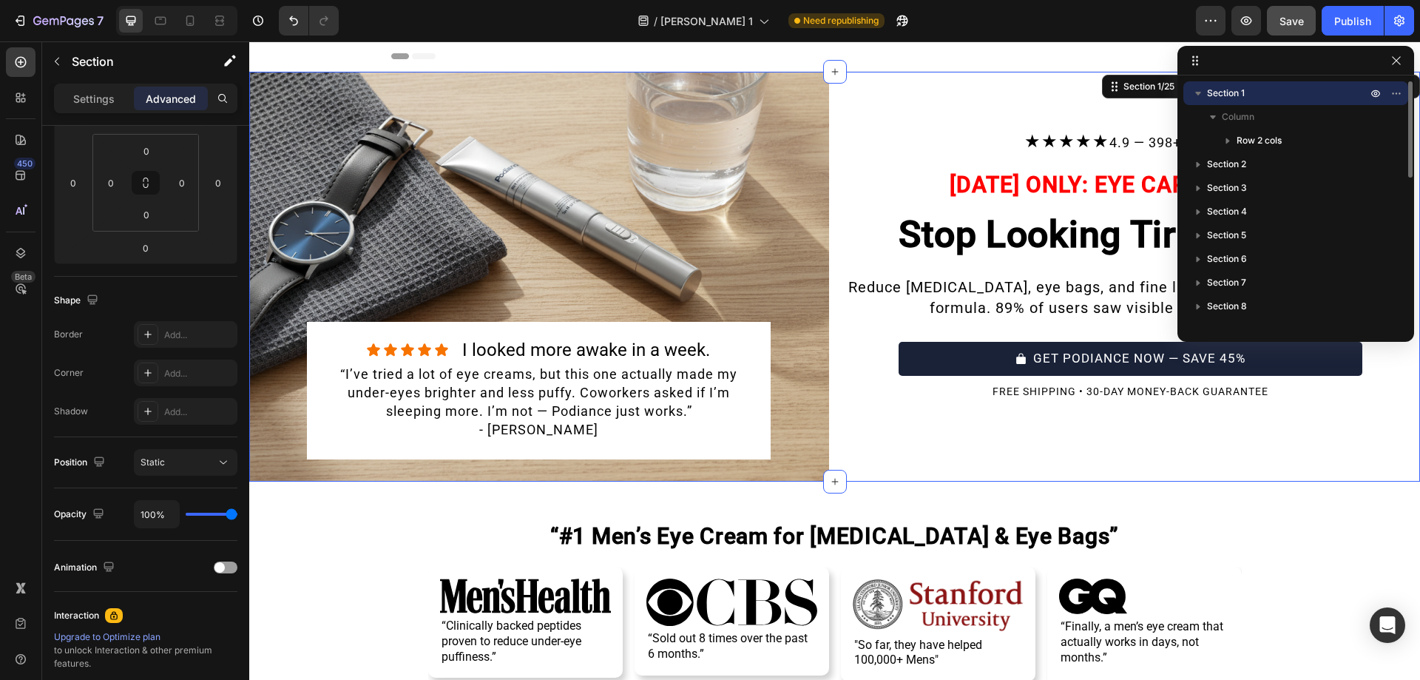
scroll to position [0, 0]
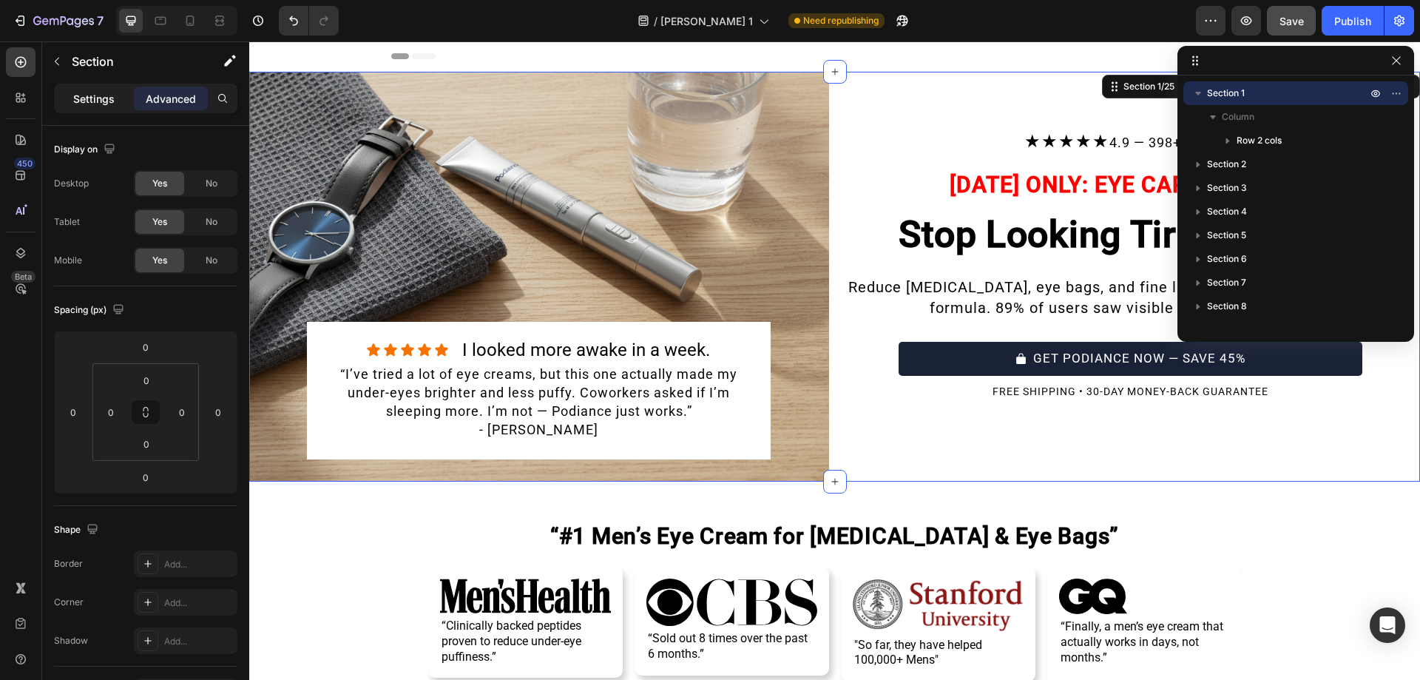
click at [87, 99] on p "Settings" at bounding box center [93, 99] width 41 height 16
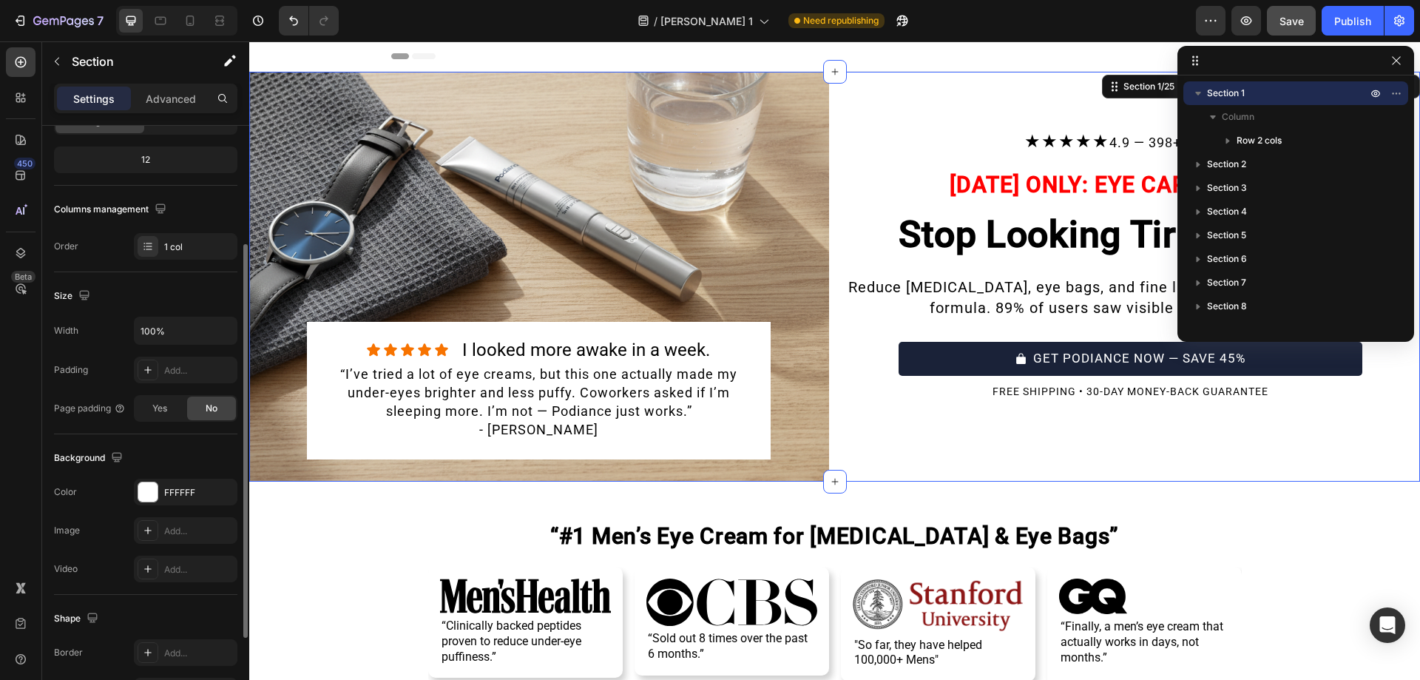
scroll to position [175, 0]
click at [163, 487] on div "FFFFFF" at bounding box center [186, 488] width 104 height 27
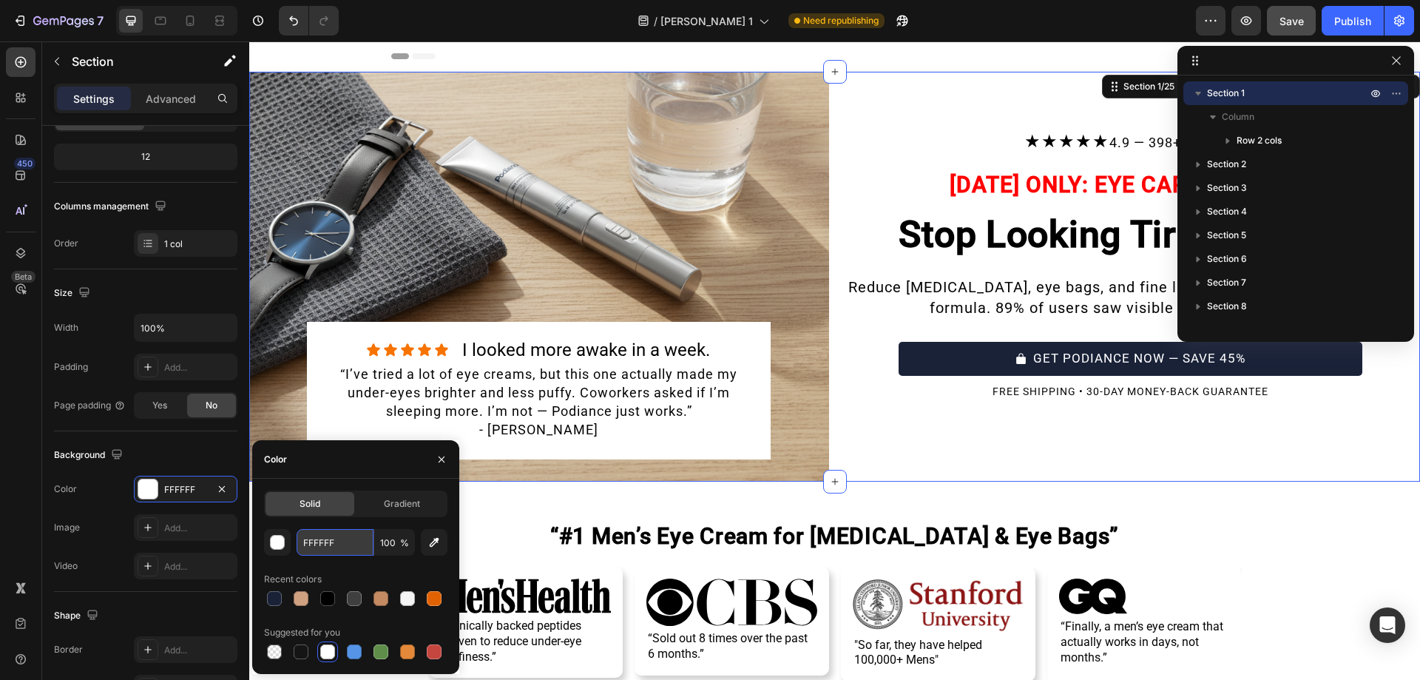
click at [333, 533] on input "FFFFFF" at bounding box center [335, 542] width 77 height 27
paste input "#c2e5f6"
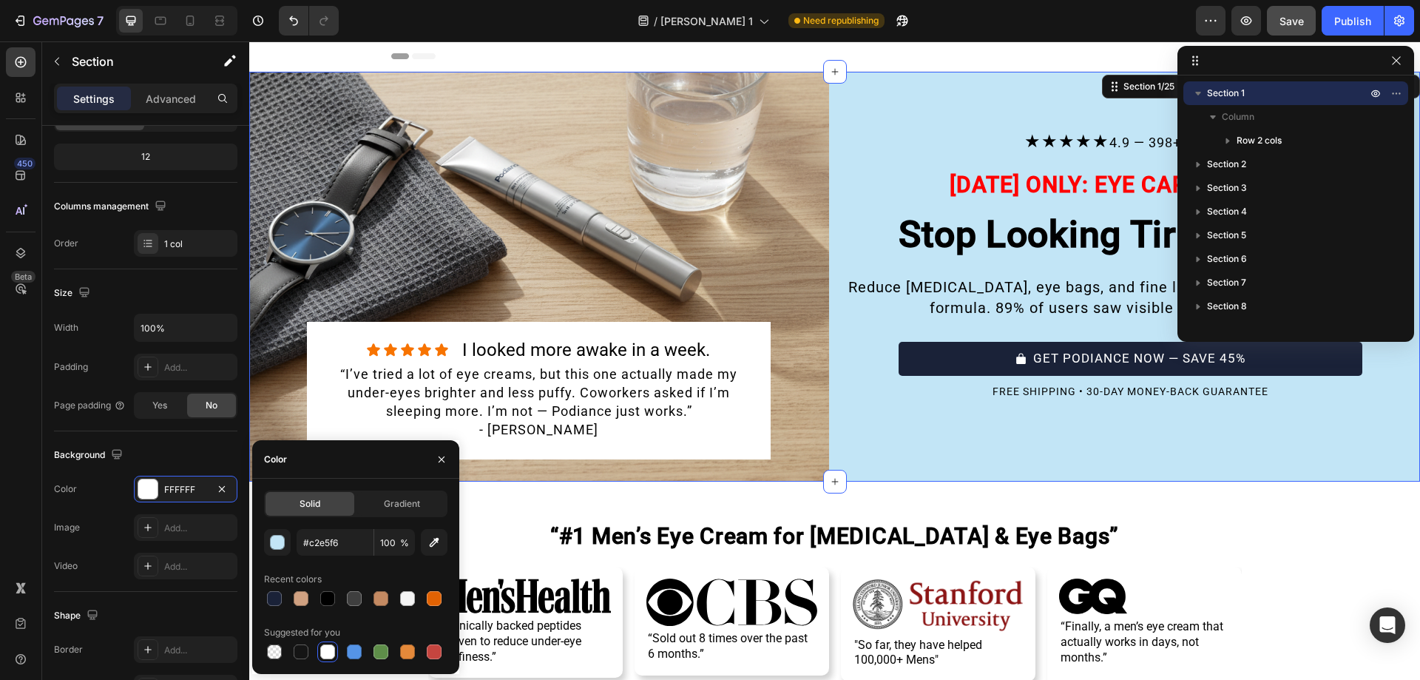
click at [424, 465] on div at bounding box center [441, 459] width 35 height 38
type input "C2E5F6"
click at [547, 324] on div "Icon Icon Icon Icon Icon Icon List I looked more awake in a week. Heading Row “…" at bounding box center [539, 391] width 464 height 138
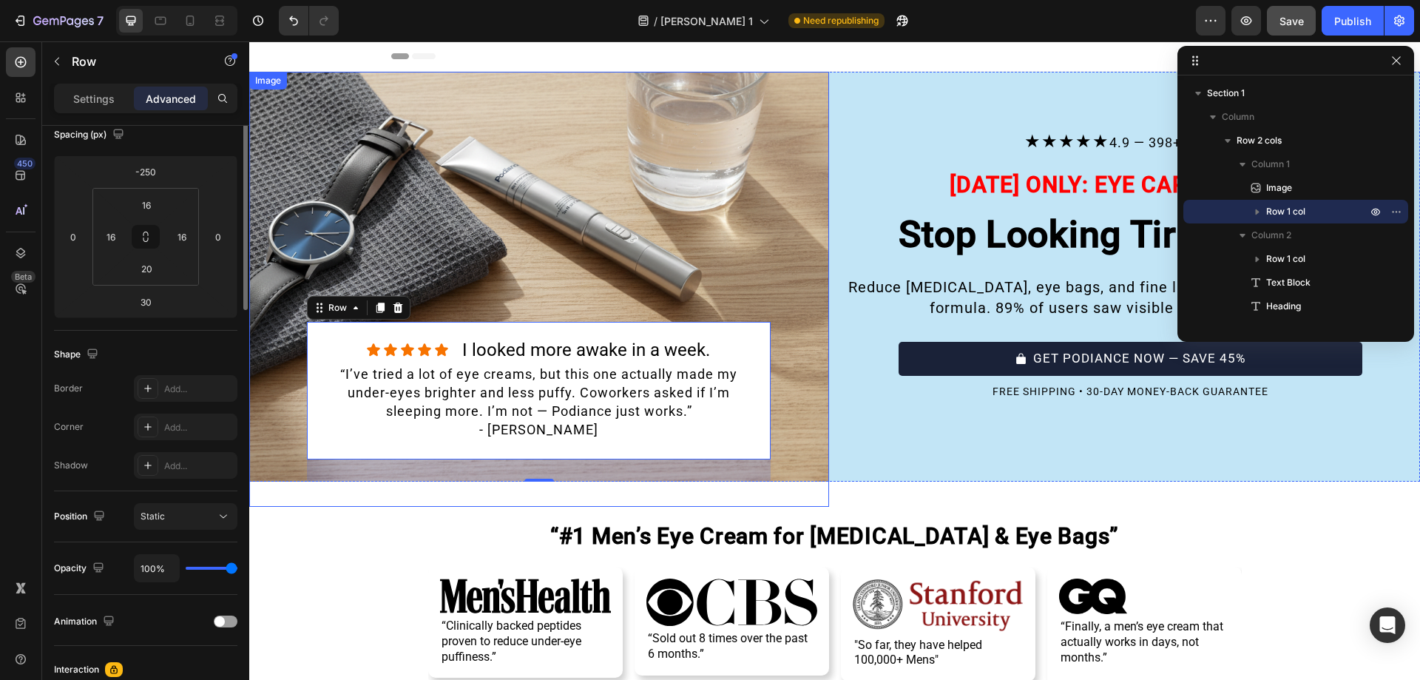
scroll to position [0, 0]
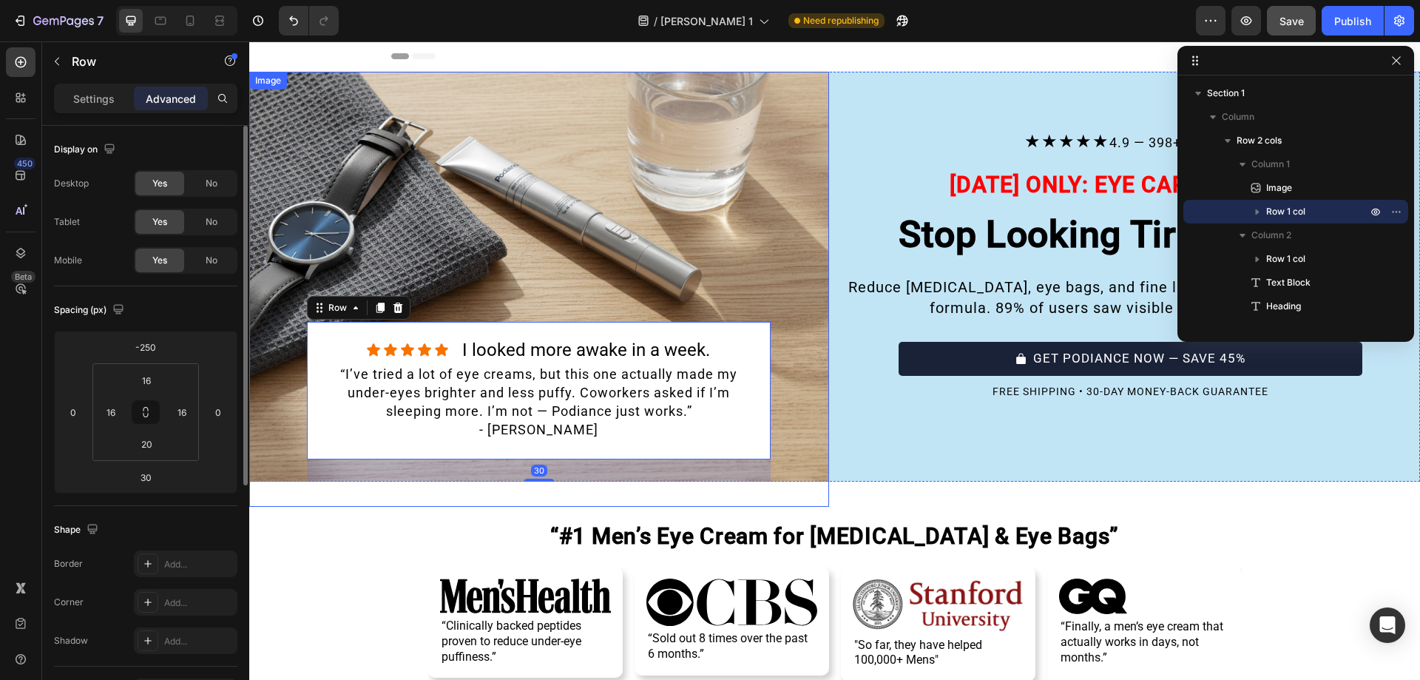
click at [751, 212] on img at bounding box center [539, 289] width 580 height 435
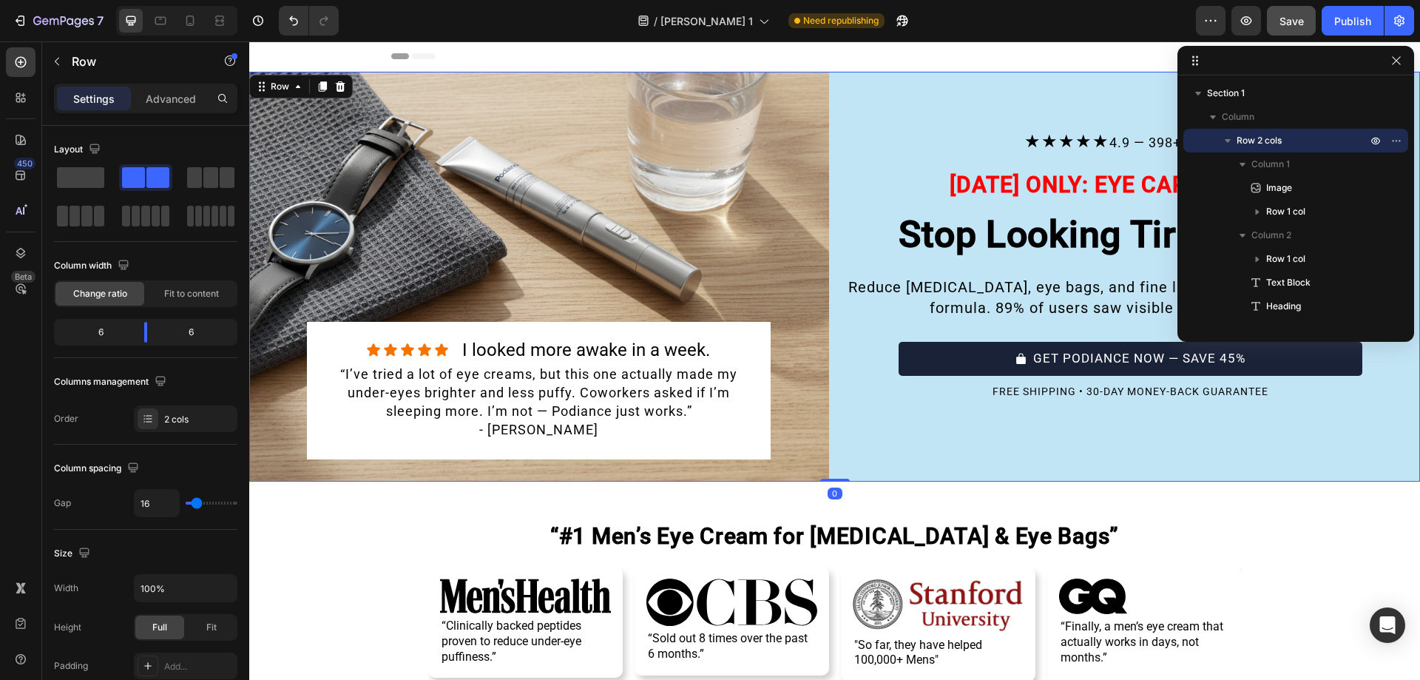
click at [854, 424] on div "★★★★★ 4.9 — 398+ reviews Text Block Row TODAY ONLY: EYE CARE SALE 45% Text Bloc…" at bounding box center [1131, 277] width 580 height 410
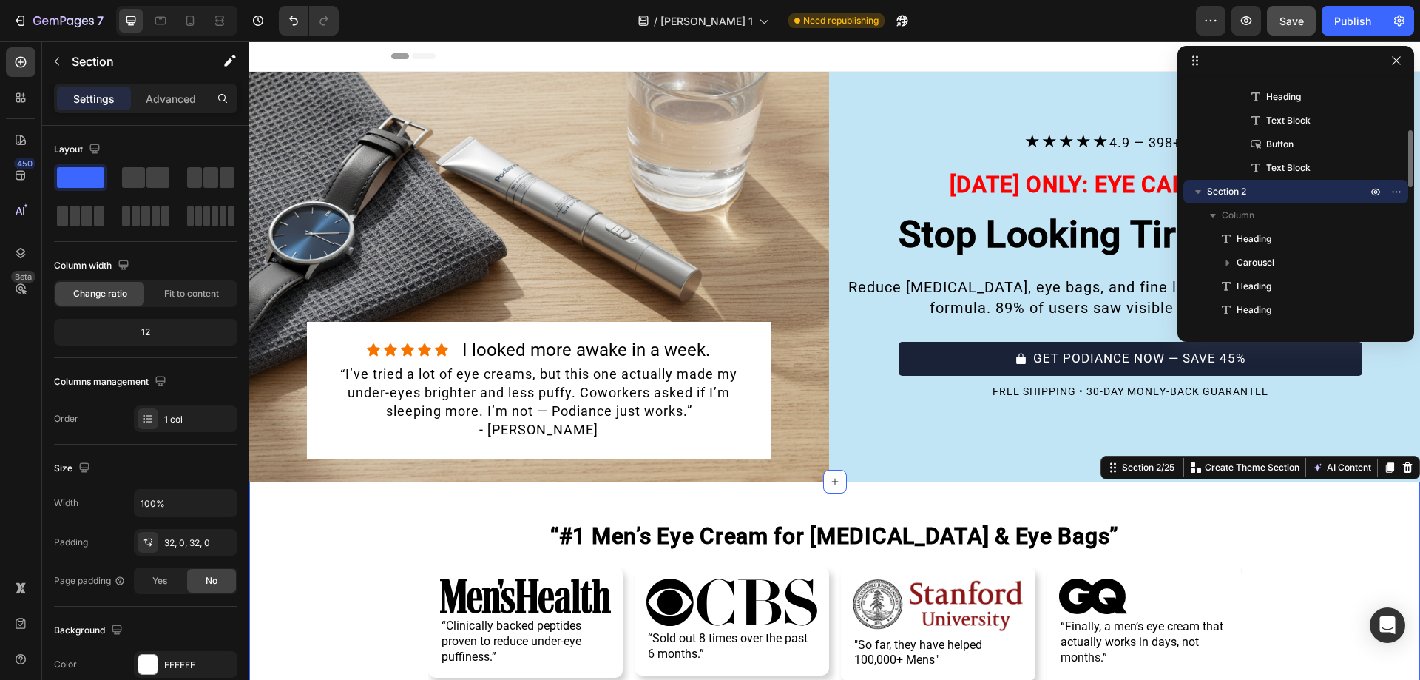
scroll to position [42, 0]
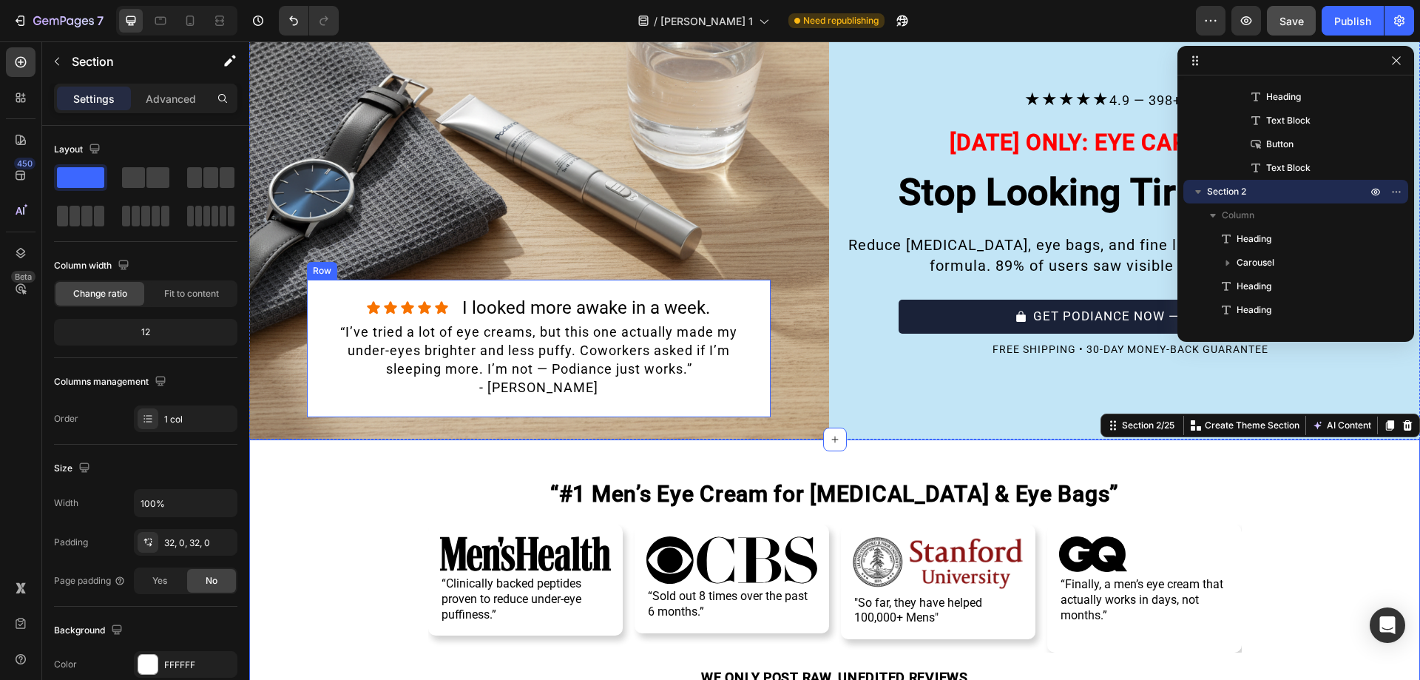
click at [754, 294] on div "Icon Icon Icon Icon Icon Icon List I looked more awake in a week. Heading Row “…" at bounding box center [539, 349] width 464 height 138
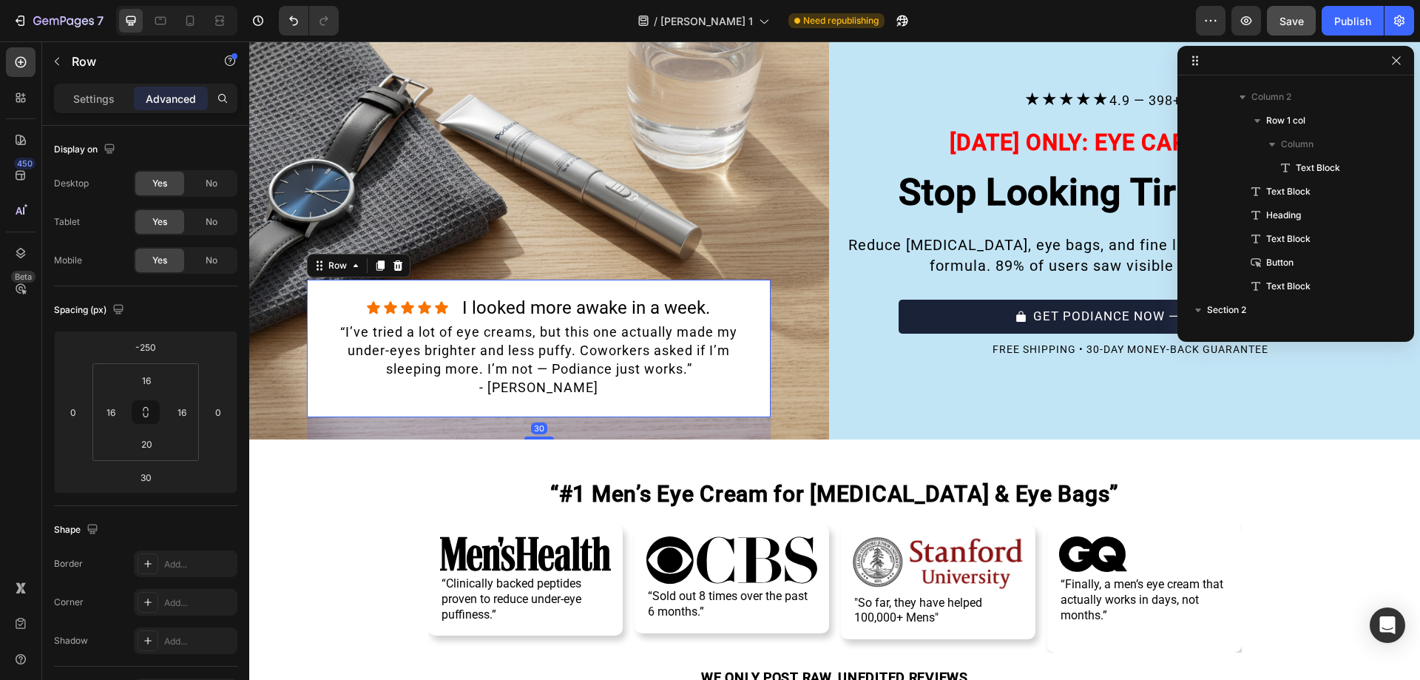
scroll to position [20, 0]
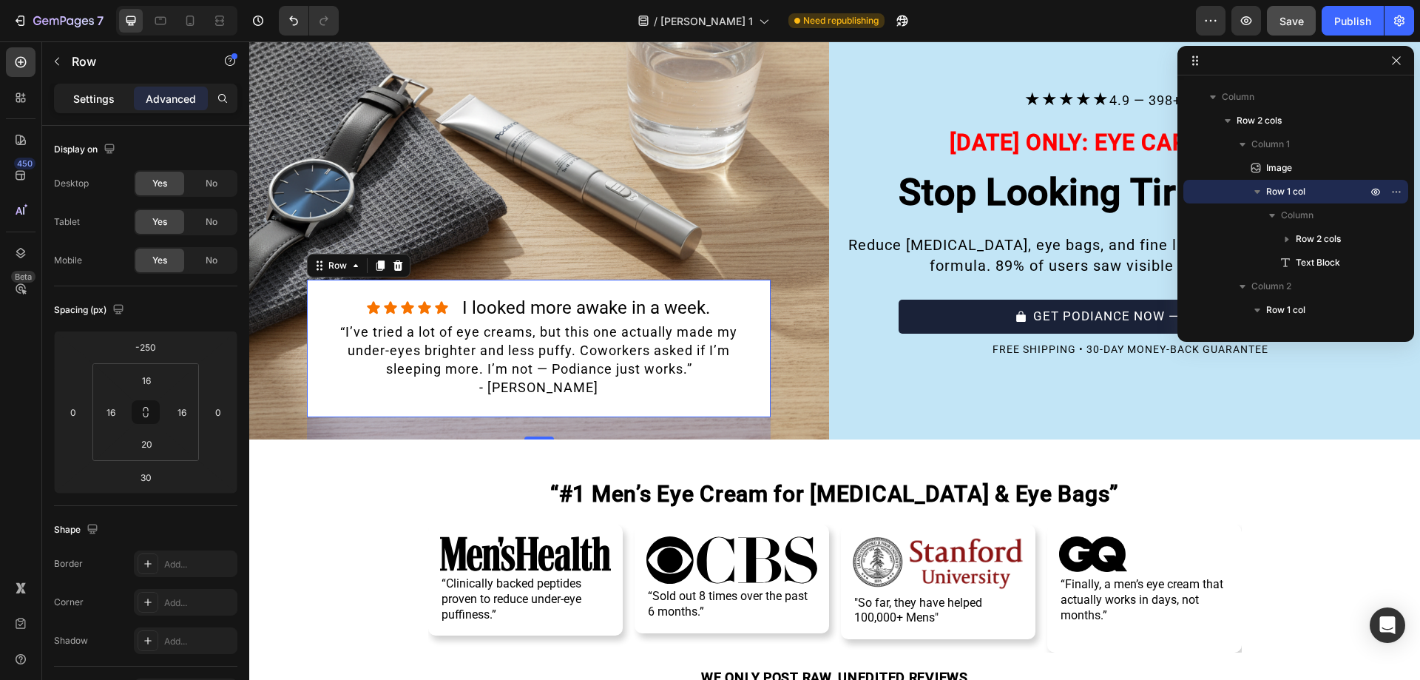
click at [87, 96] on p "Settings" at bounding box center [93, 99] width 41 height 16
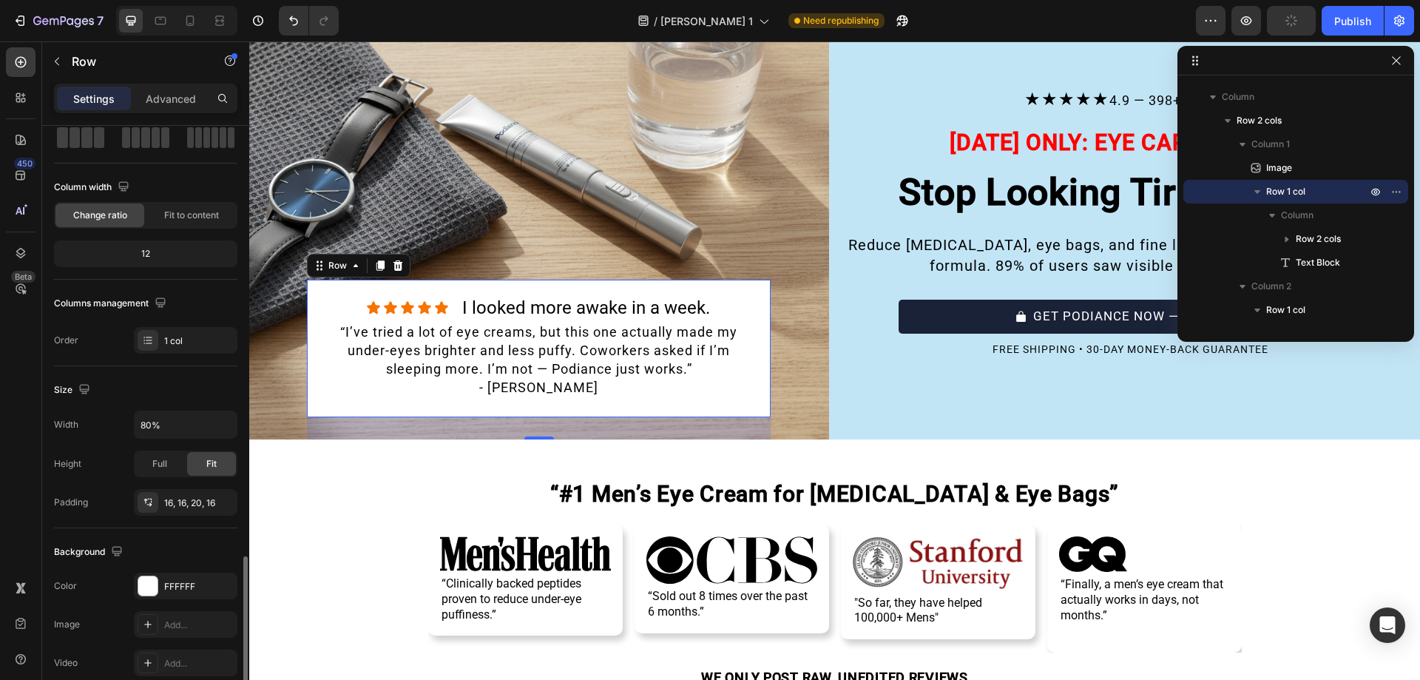
scroll to position [306, 0]
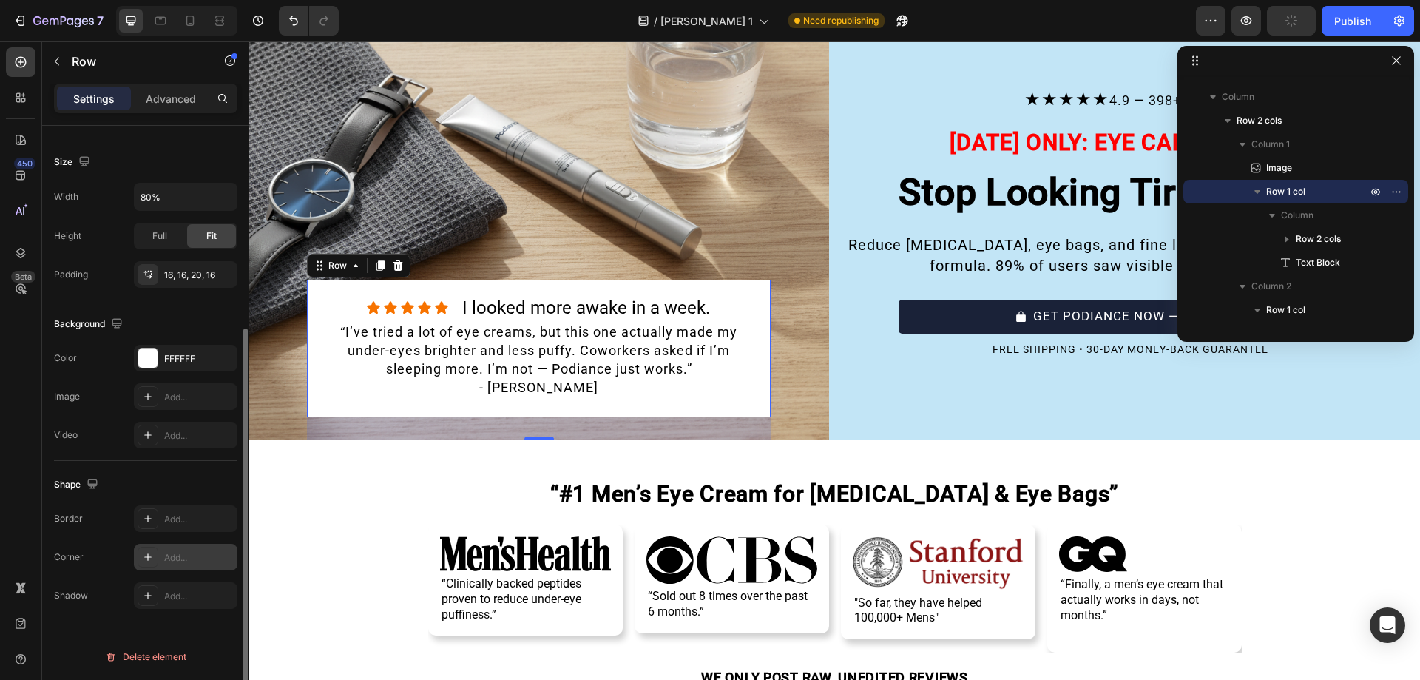
click at [156, 552] on div at bounding box center [148, 556] width 21 height 21
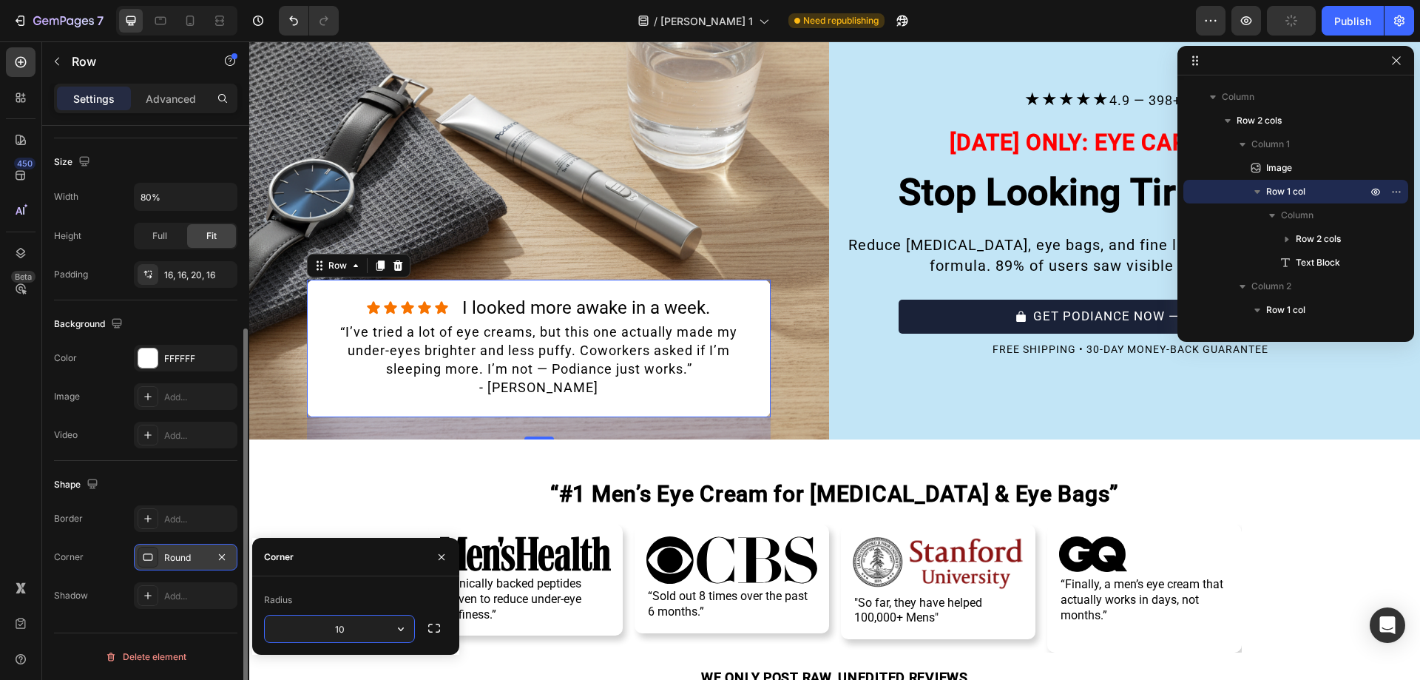
type input "10"
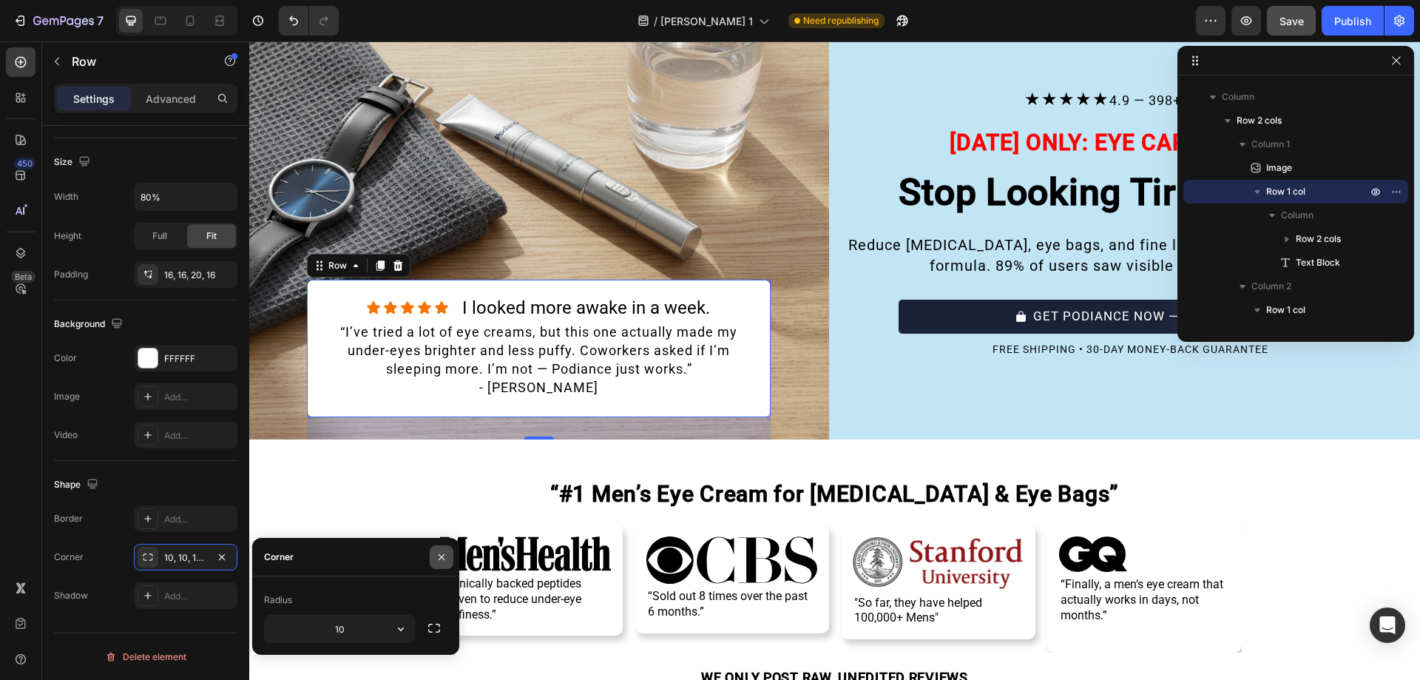
click at [438, 561] on icon "button" at bounding box center [442, 557] width 12 height 12
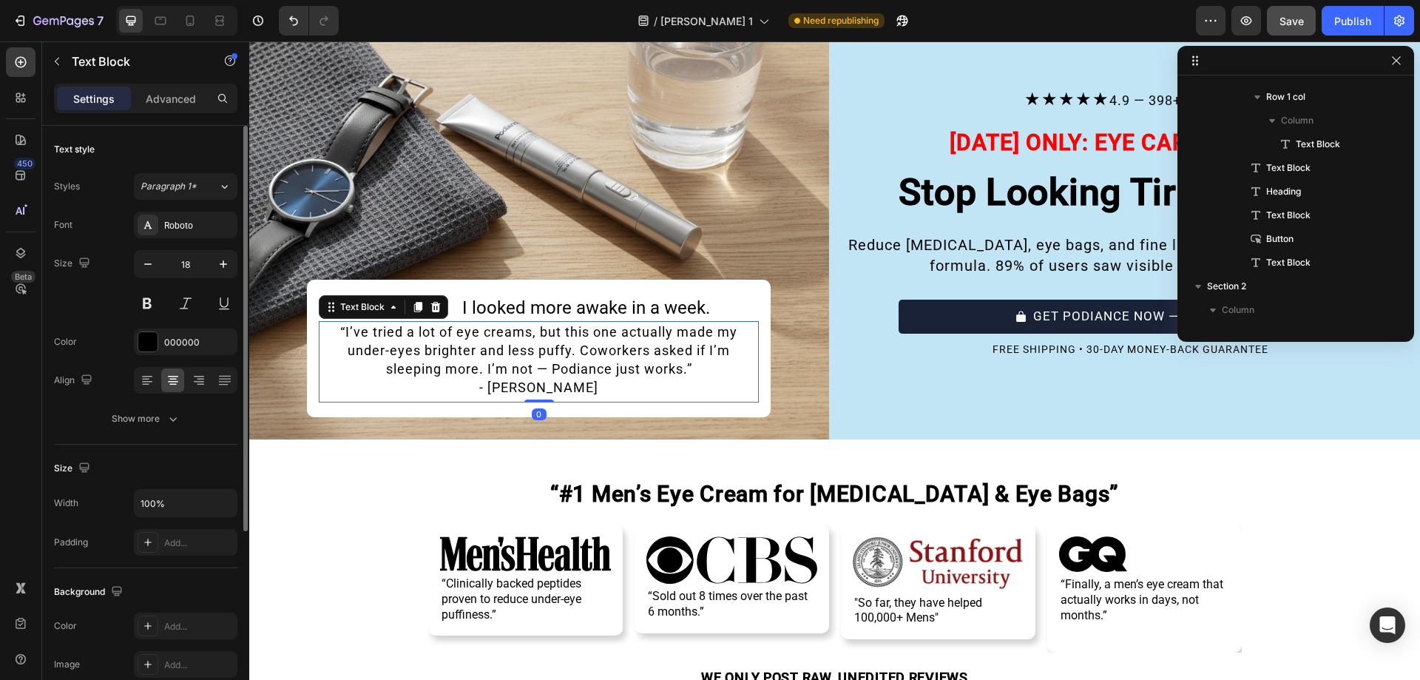
scroll to position [186, 0]
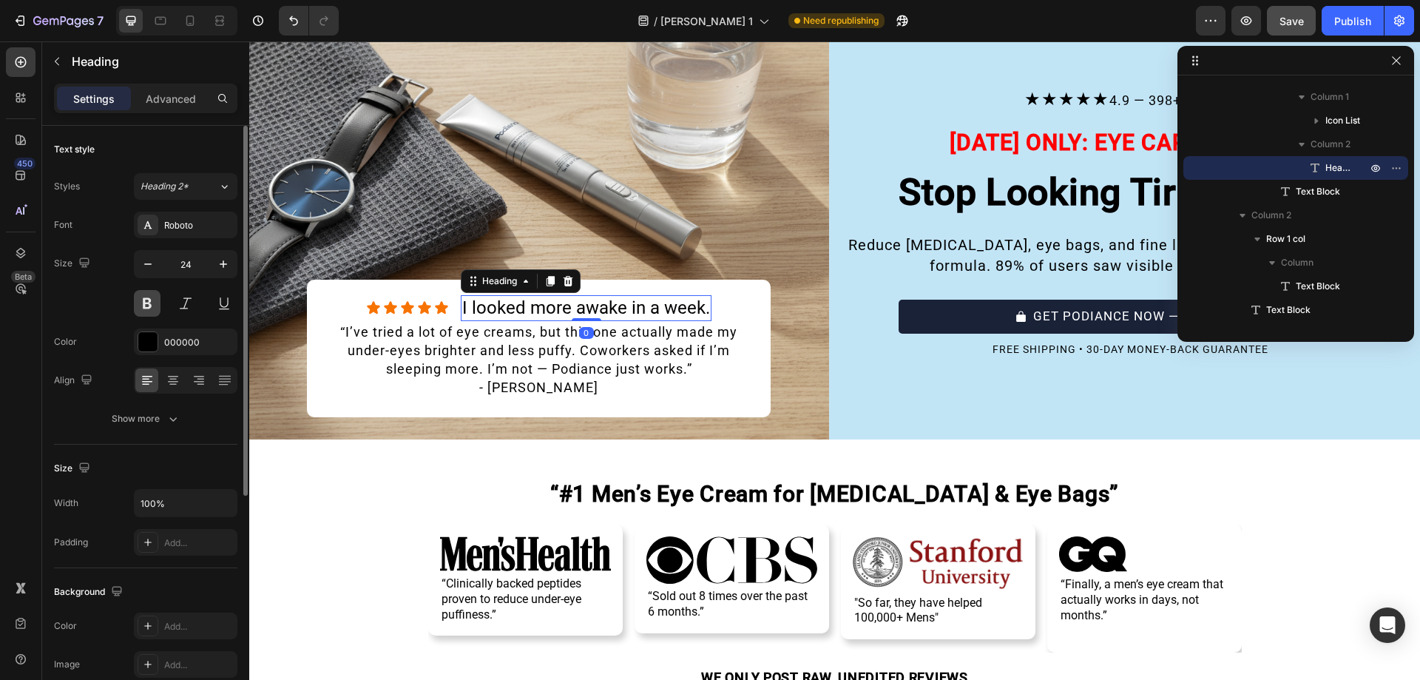
click at [146, 299] on button at bounding box center [147, 303] width 27 height 27
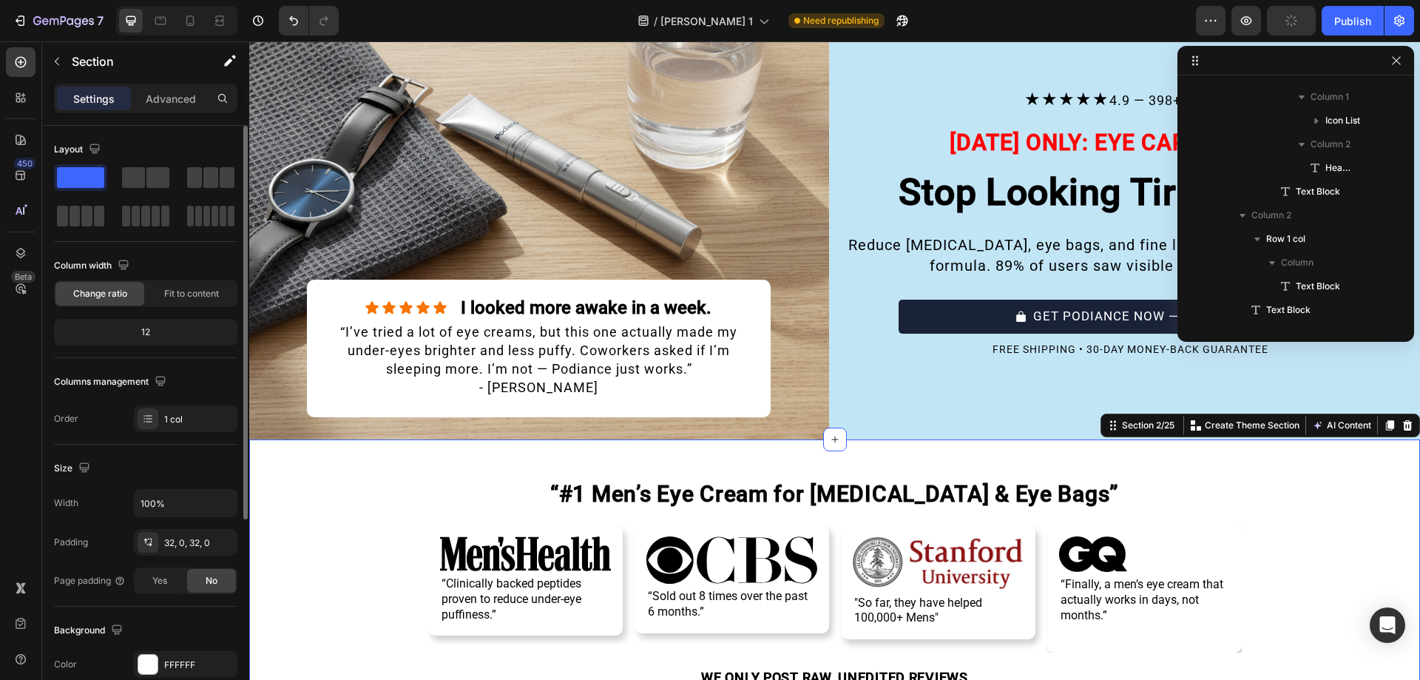
scroll to position [422, 0]
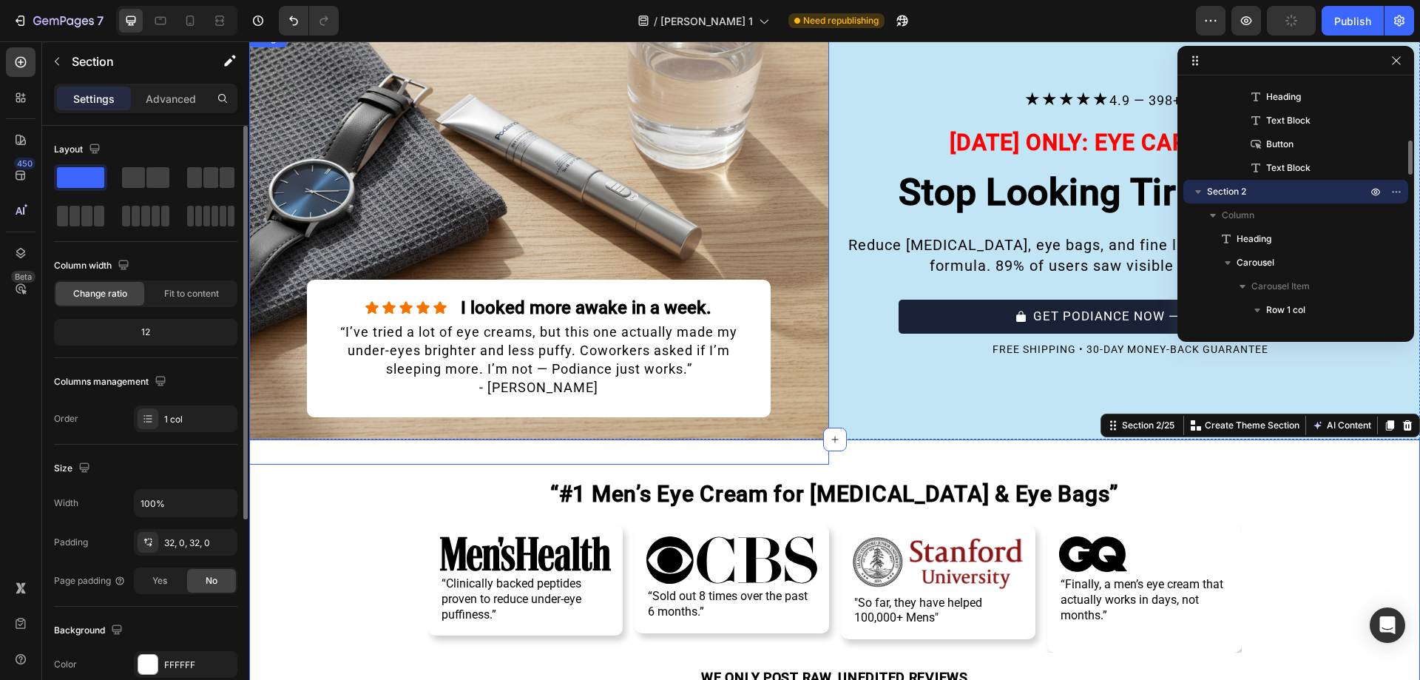
click at [716, 196] on img at bounding box center [539, 247] width 580 height 435
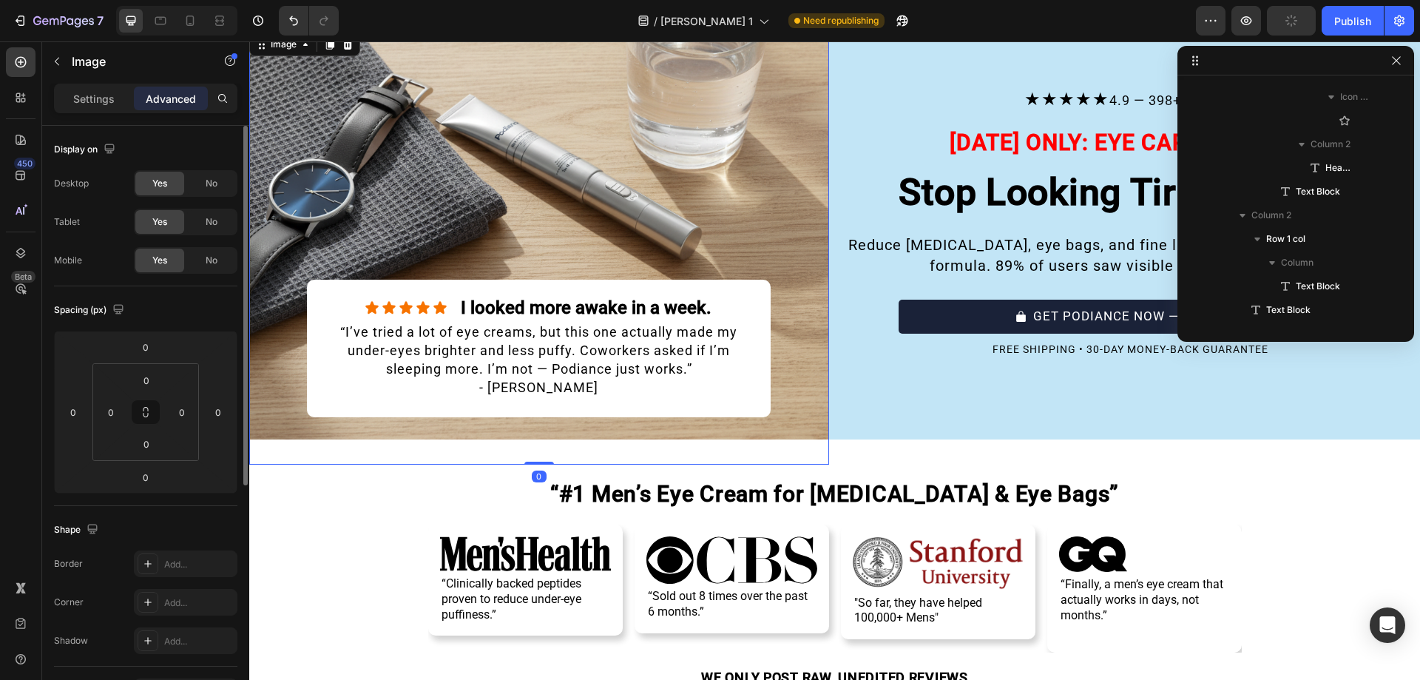
scroll to position [0, 0]
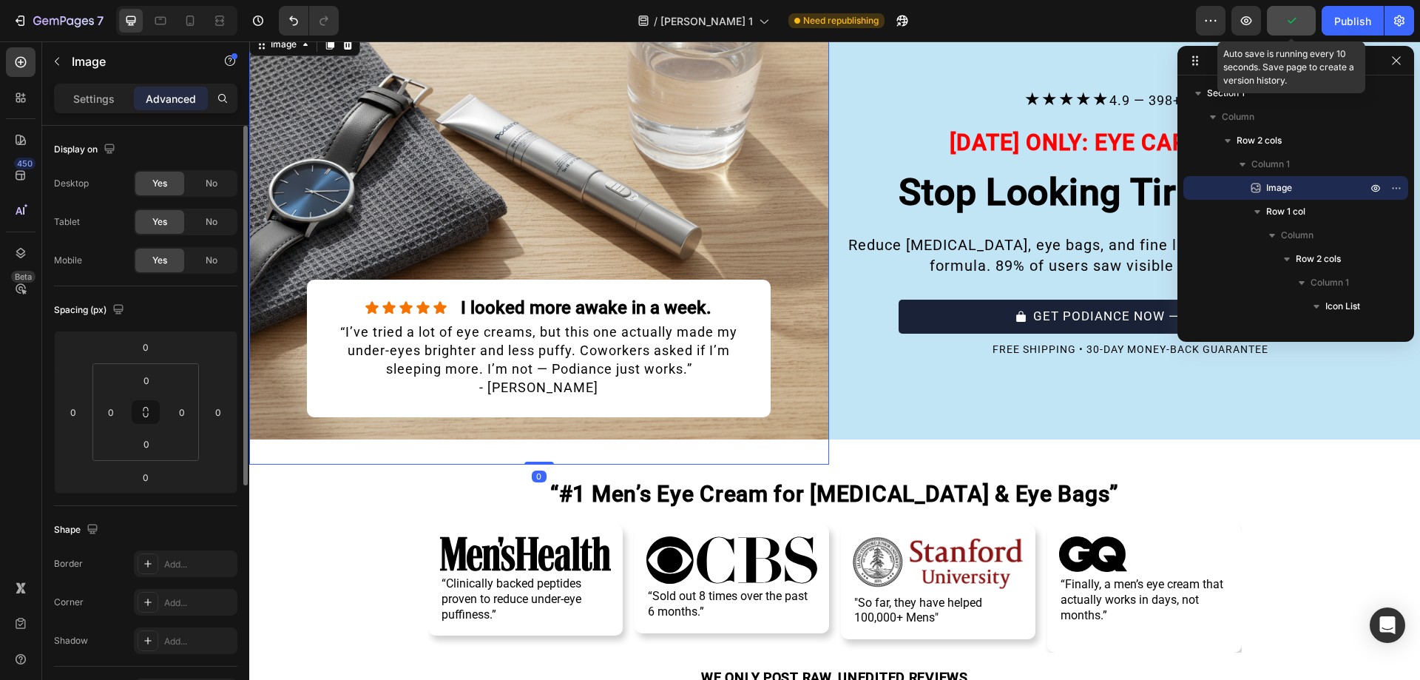
click at [1304, 15] on button "button" at bounding box center [1291, 21] width 49 height 30
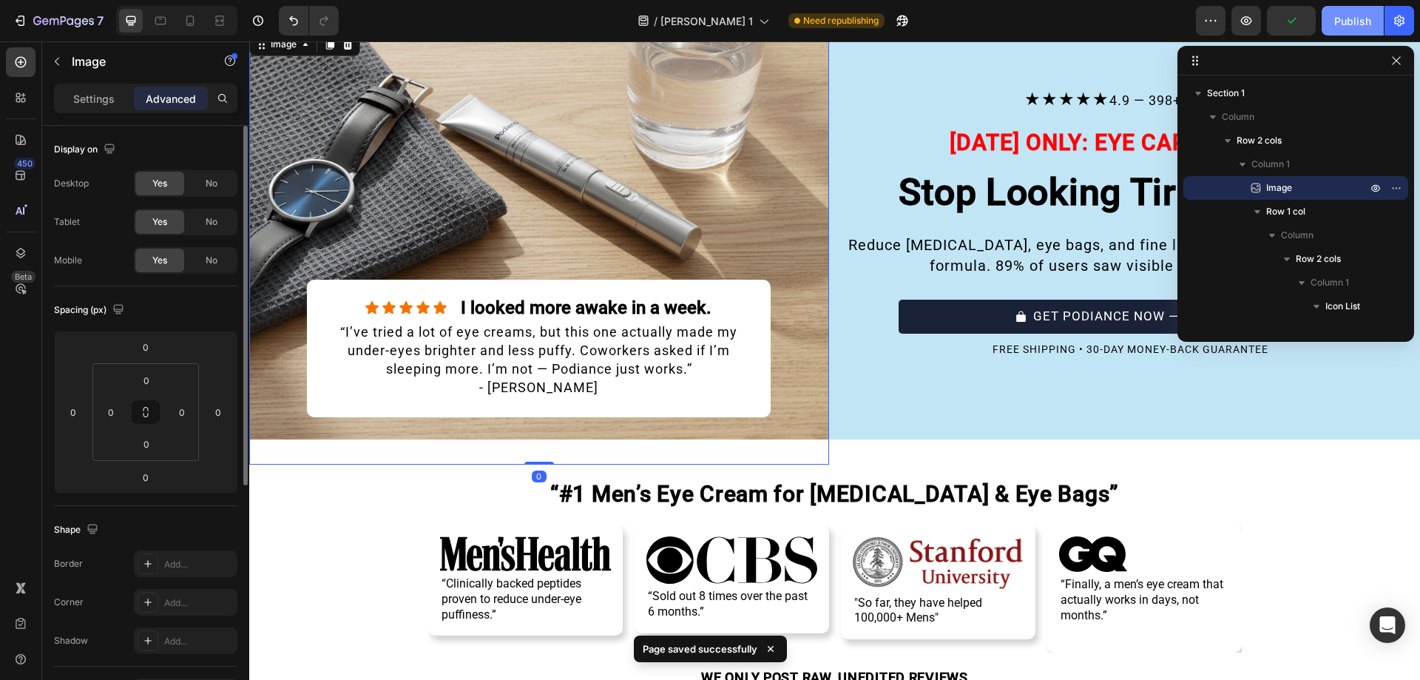
click at [1358, 16] on div "Publish" at bounding box center [1352, 21] width 37 height 16
click at [1394, 58] on icon "button" at bounding box center [1396, 61] width 12 height 12
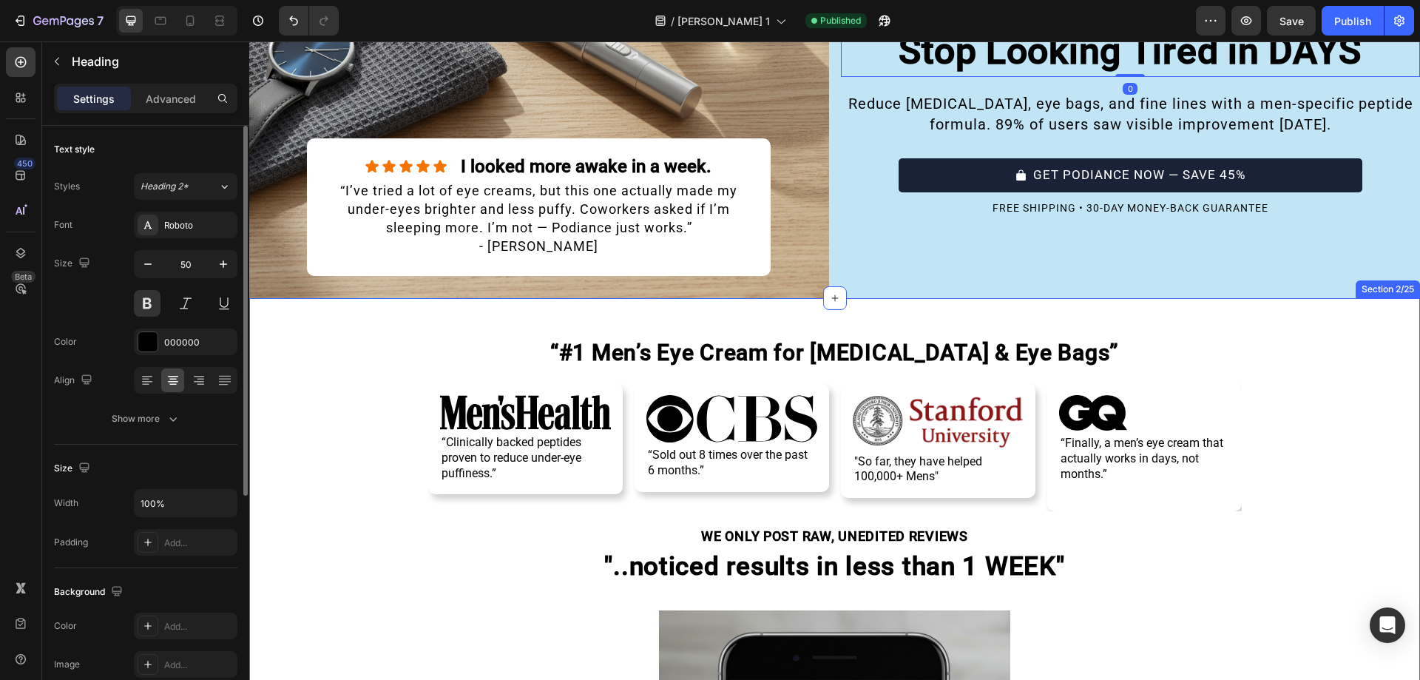
scroll to position [184, 0]
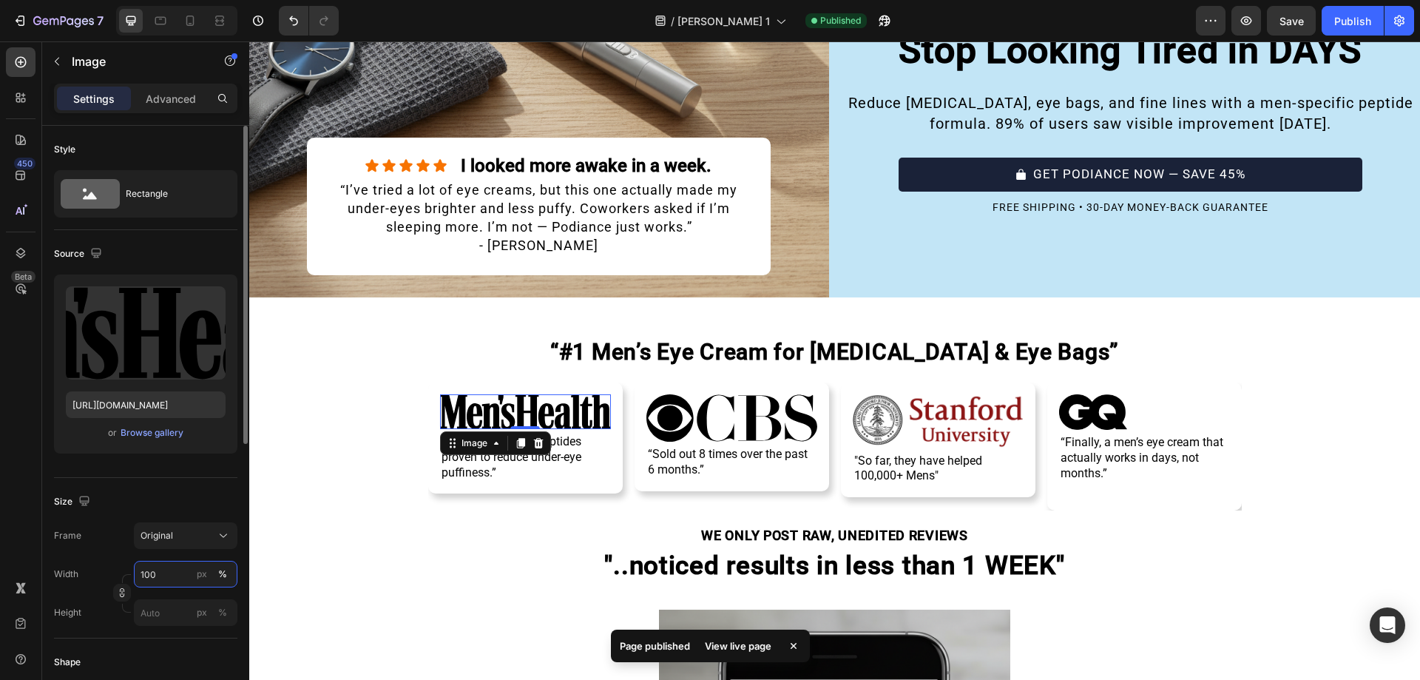
click at [152, 561] on input "100" at bounding box center [186, 574] width 104 height 27
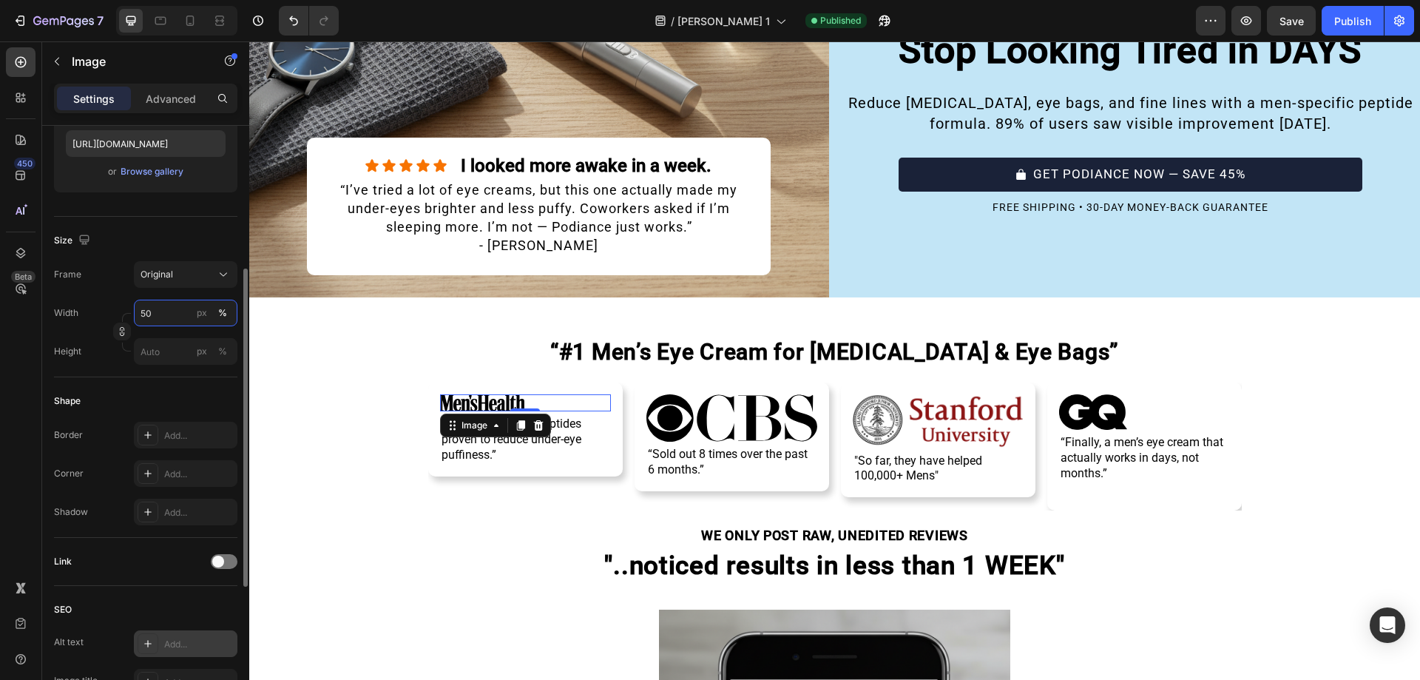
scroll to position [521, 0]
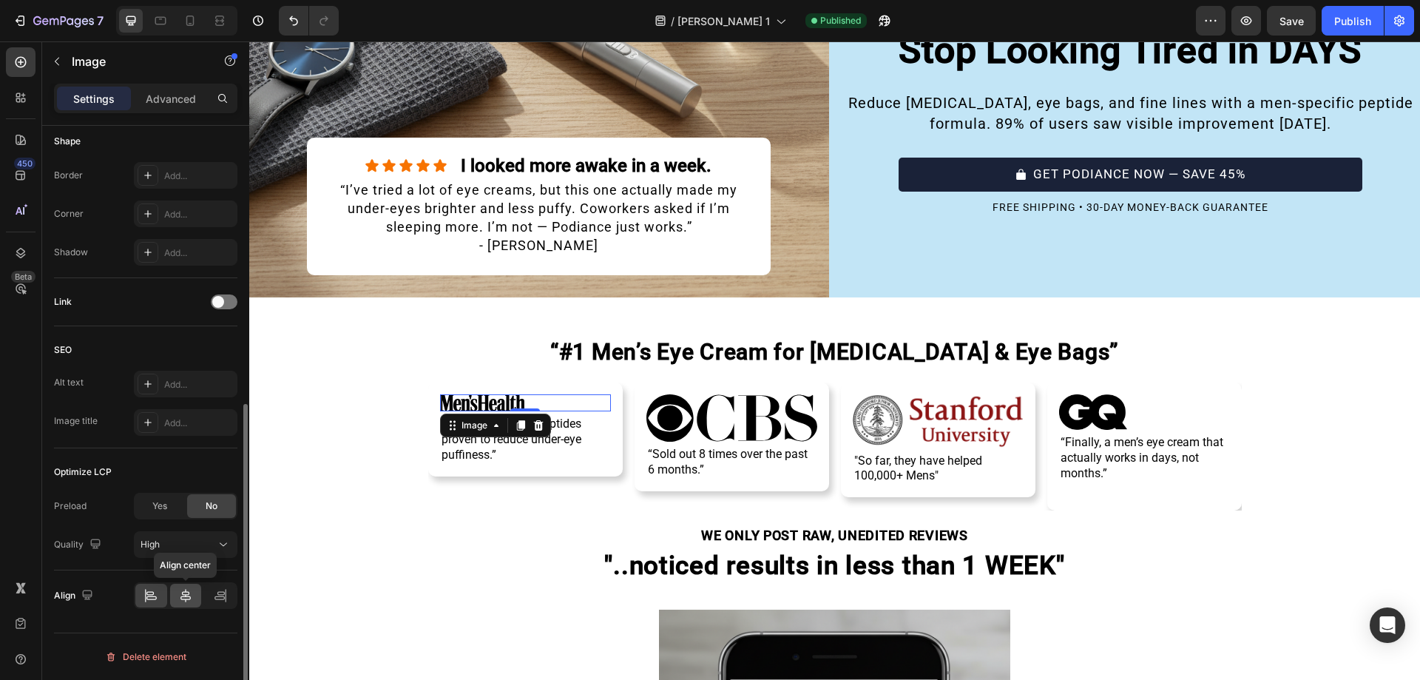
type input "50"
click at [192, 593] on icon at bounding box center [185, 595] width 15 height 15
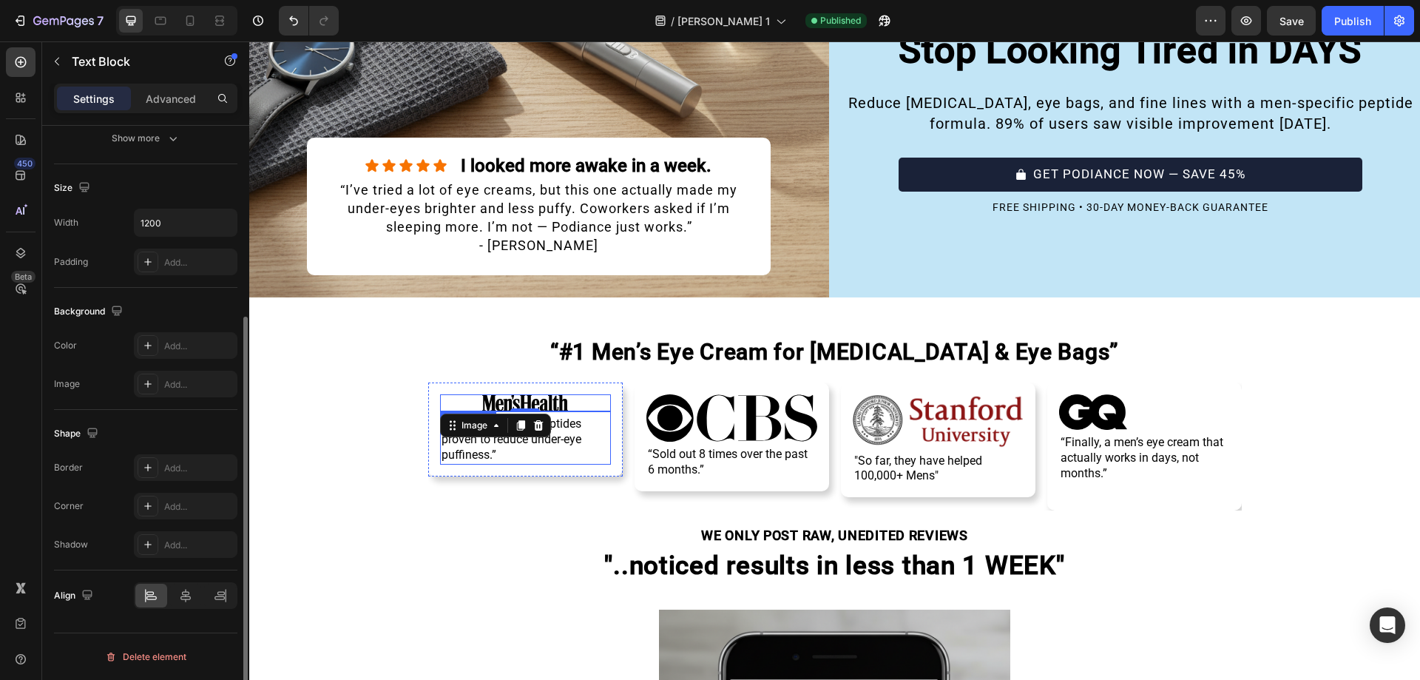
scroll to position [0, 0]
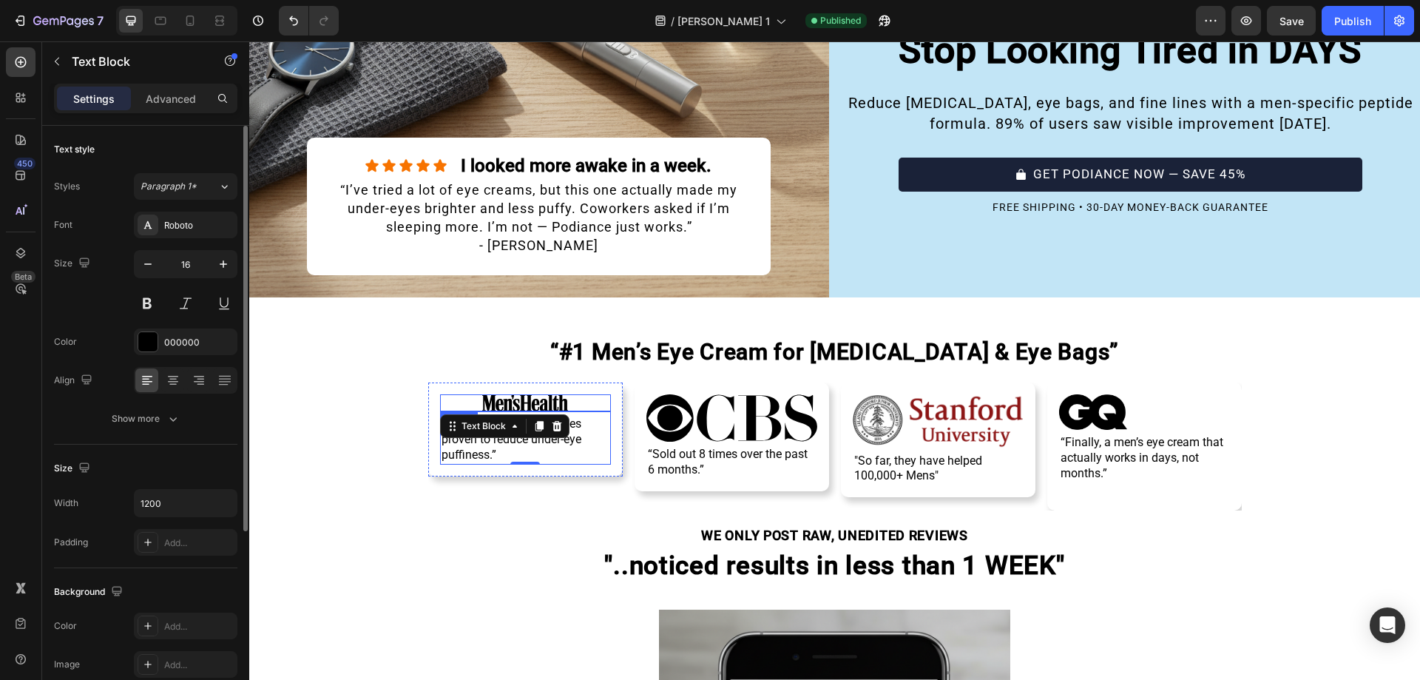
click at [577, 394] on div at bounding box center [525, 403] width 171 height 18
click at [176, 378] on icon at bounding box center [173, 380] width 15 height 15
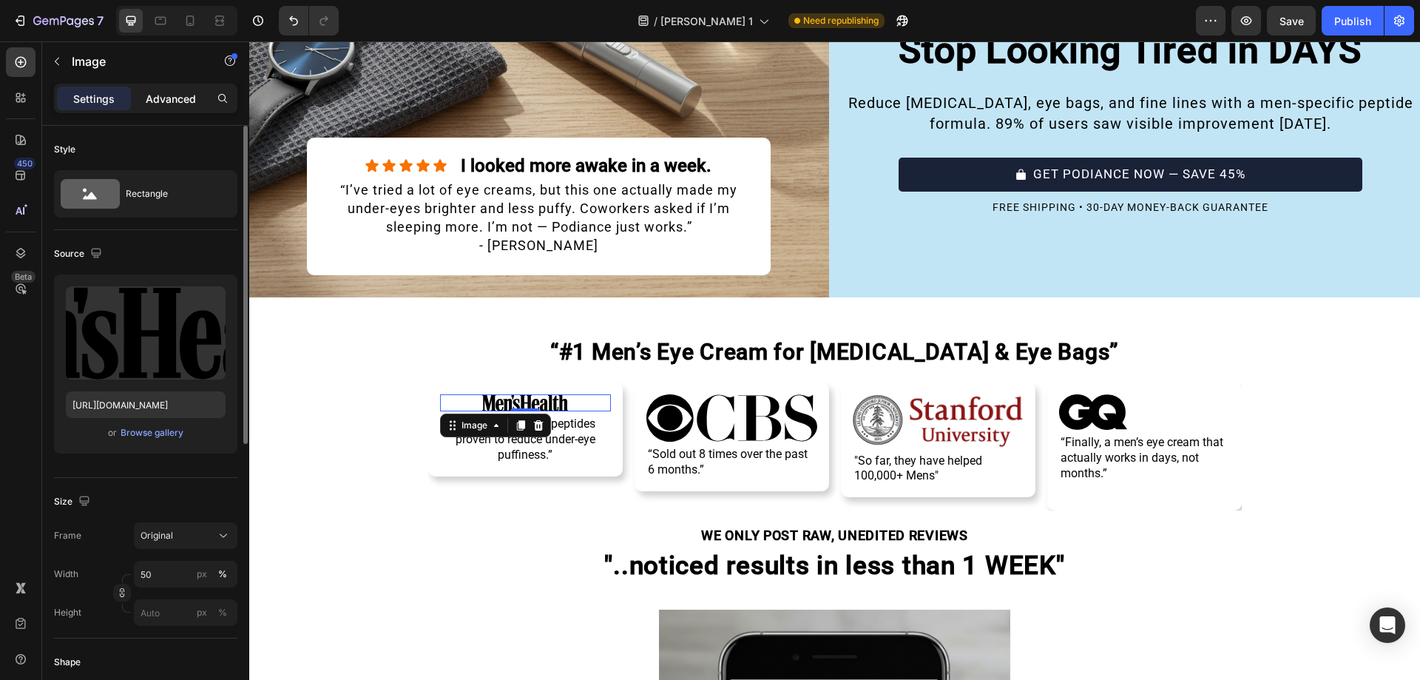
click at [143, 108] on div "Advanced" at bounding box center [171, 99] width 74 height 24
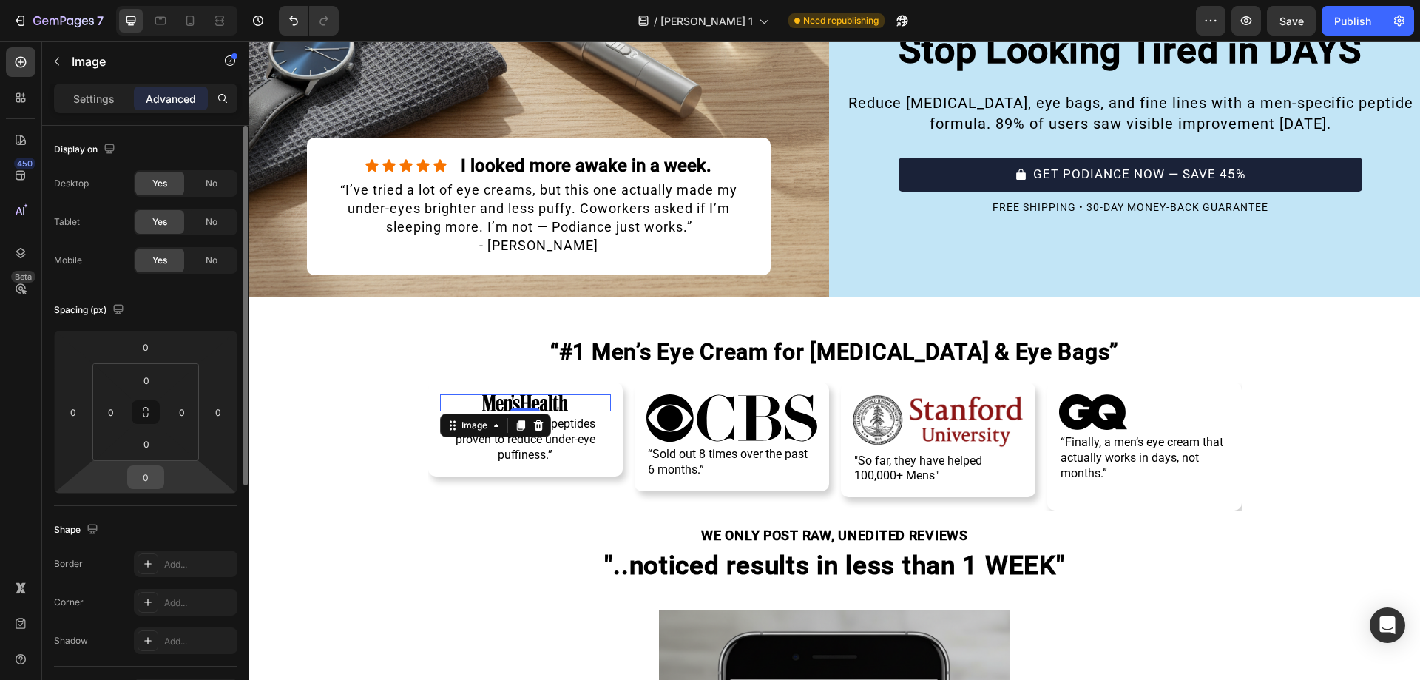
click at [155, 476] on input "0" at bounding box center [146, 477] width 30 height 22
click at [155, 476] on input "10" at bounding box center [146, 477] width 30 height 22
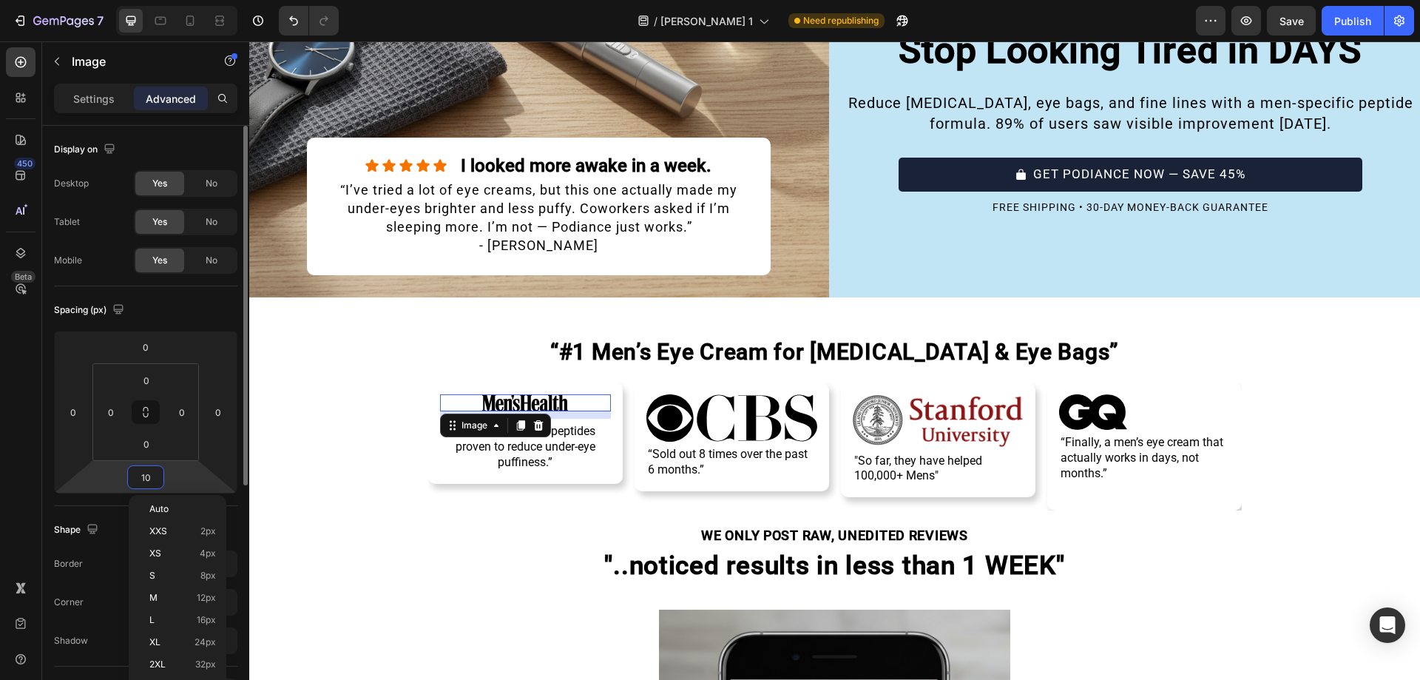
type input "5"
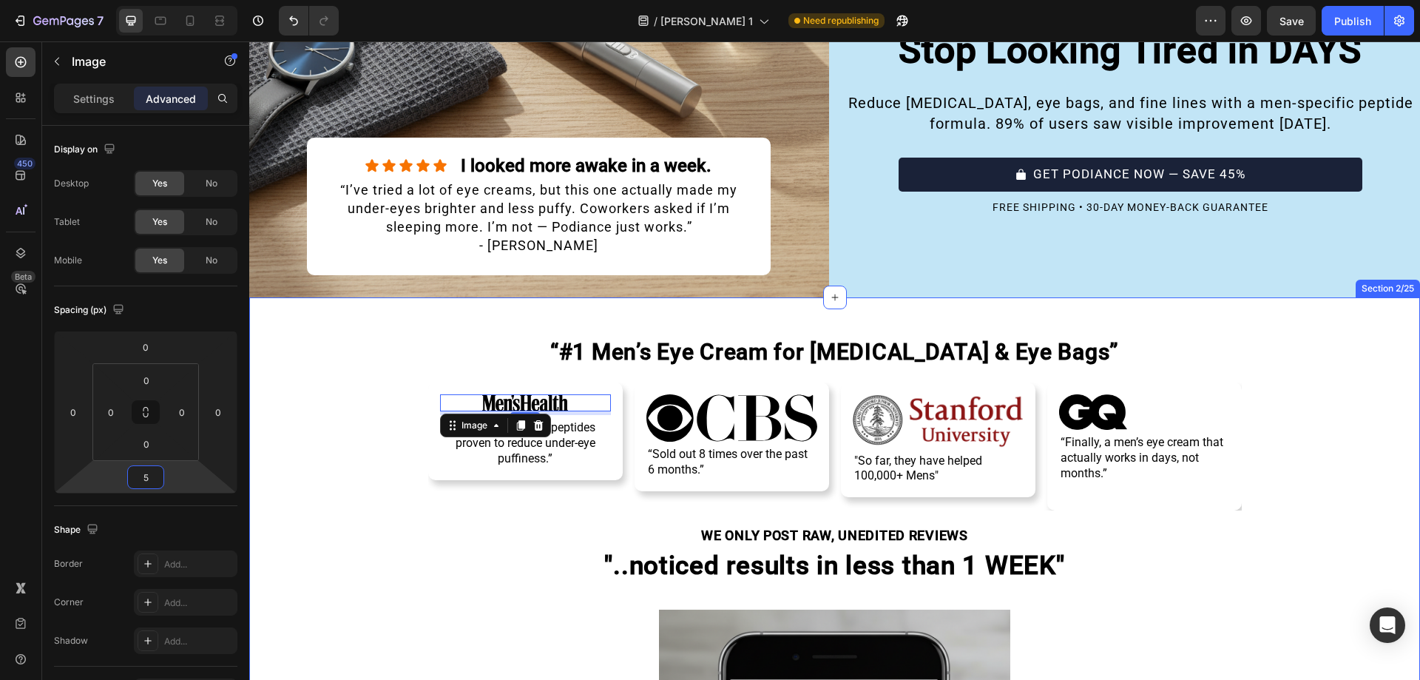
click at [362, 453] on div "Image 5 “Clinically backed peptides proven to reduce under-eye puffiness.” Text…" at bounding box center [834, 439] width 1171 height 143
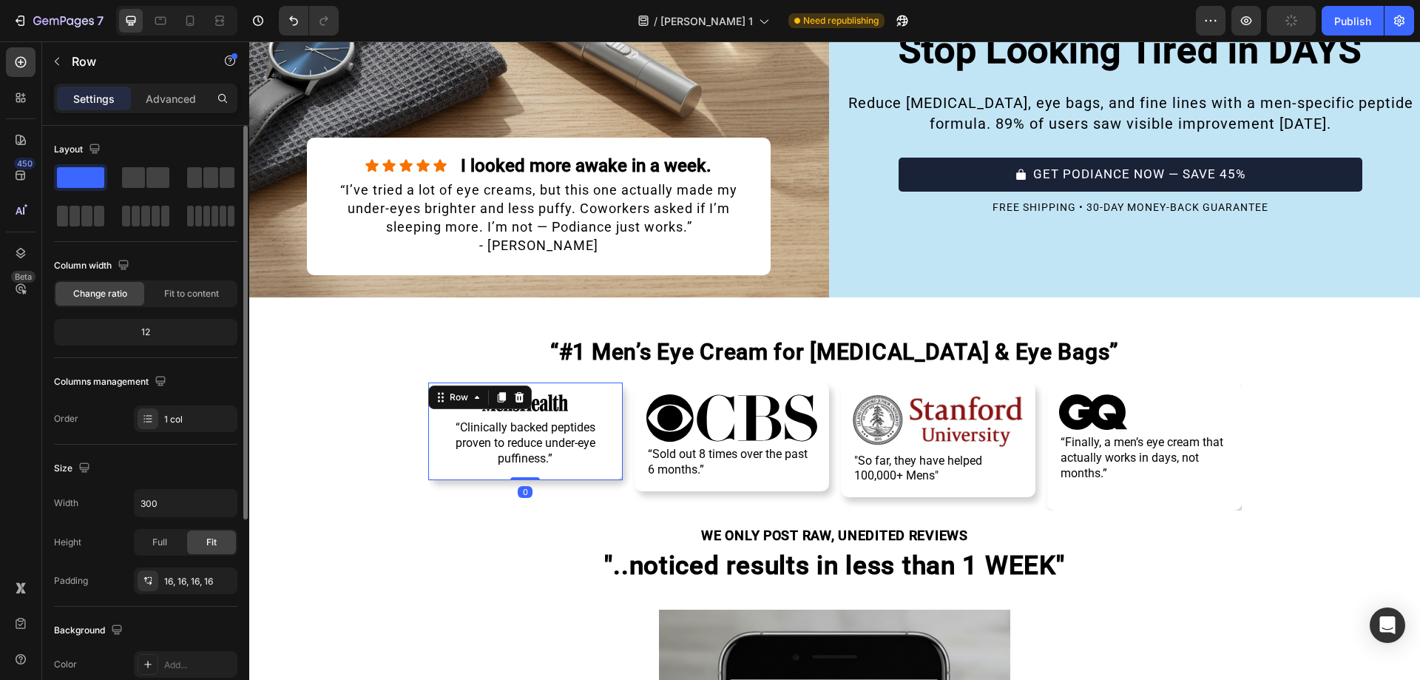
scroll to position [306, 0]
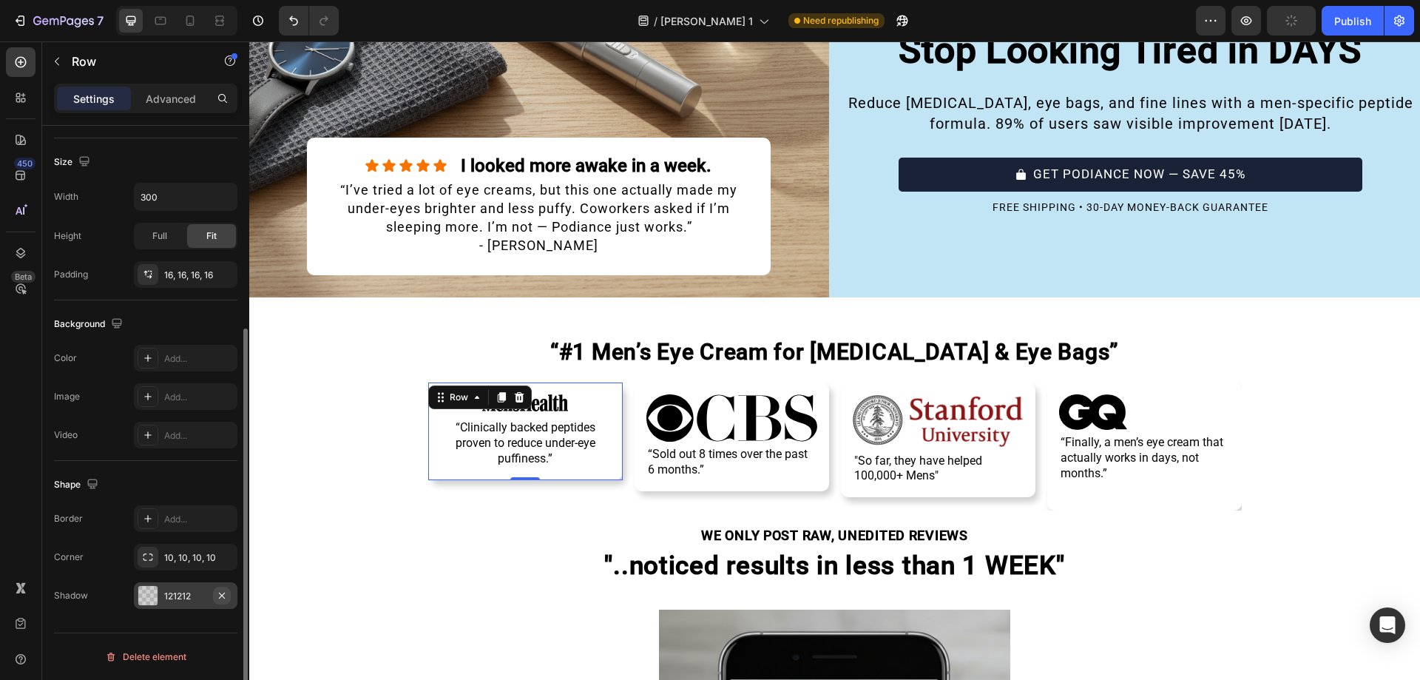
click at [214, 592] on button "button" at bounding box center [222, 595] width 18 height 18
click at [156, 521] on div at bounding box center [148, 518] width 21 height 21
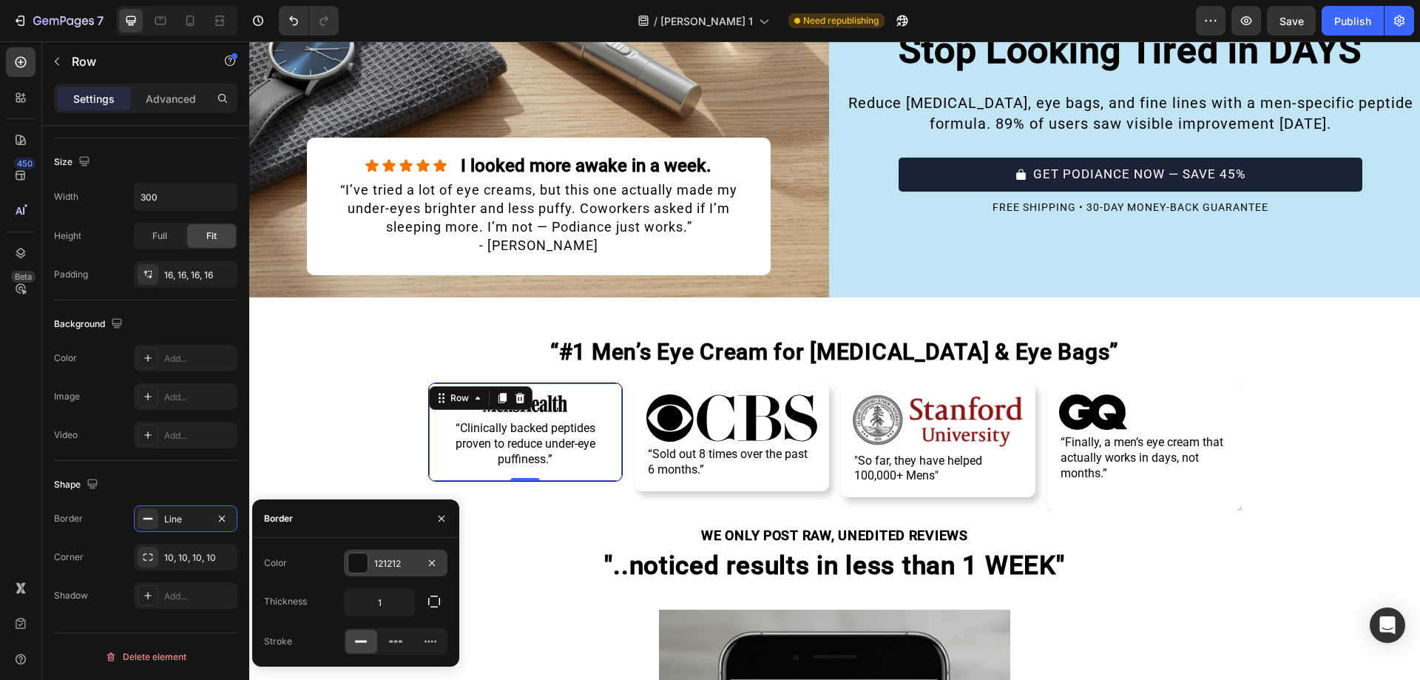
click at [355, 554] on div at bounding box center [357, 562] width 19 height 19
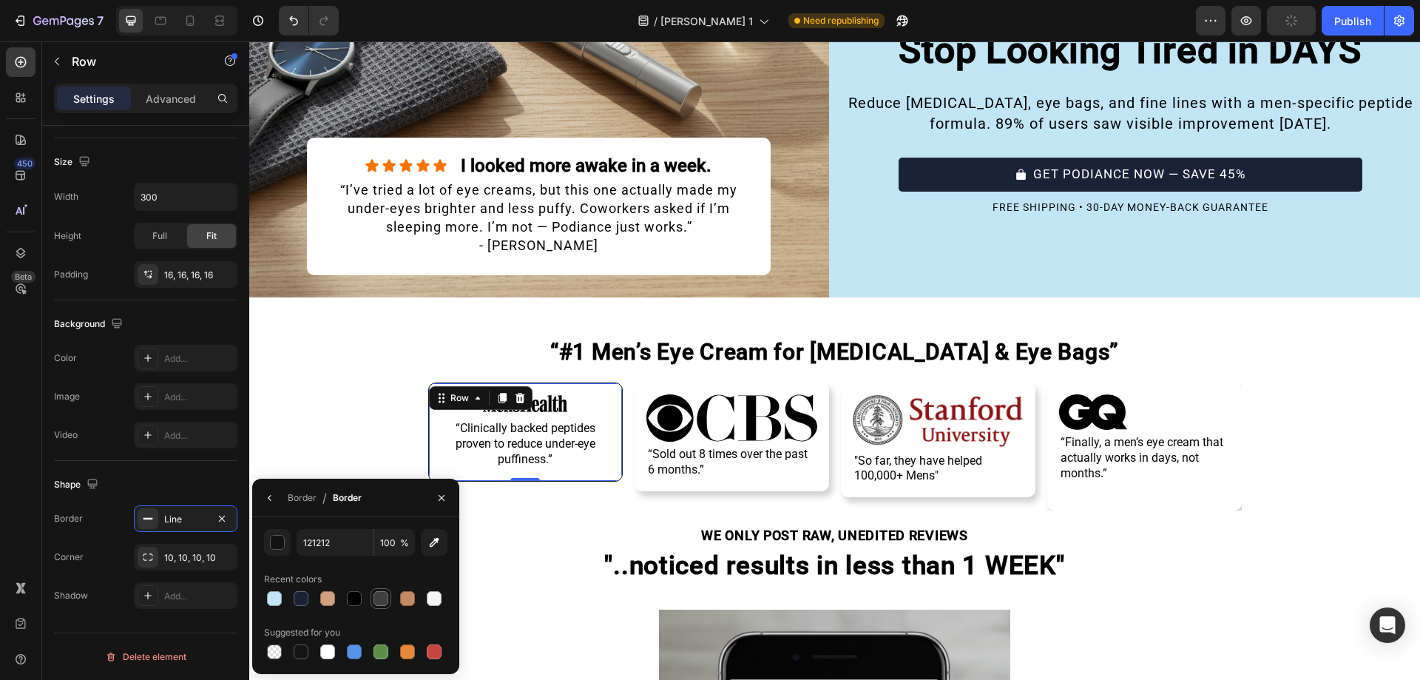
click at [377, 600] on div at bounding box center [380, 598] width 15 height 15
type input "3F3F3F"
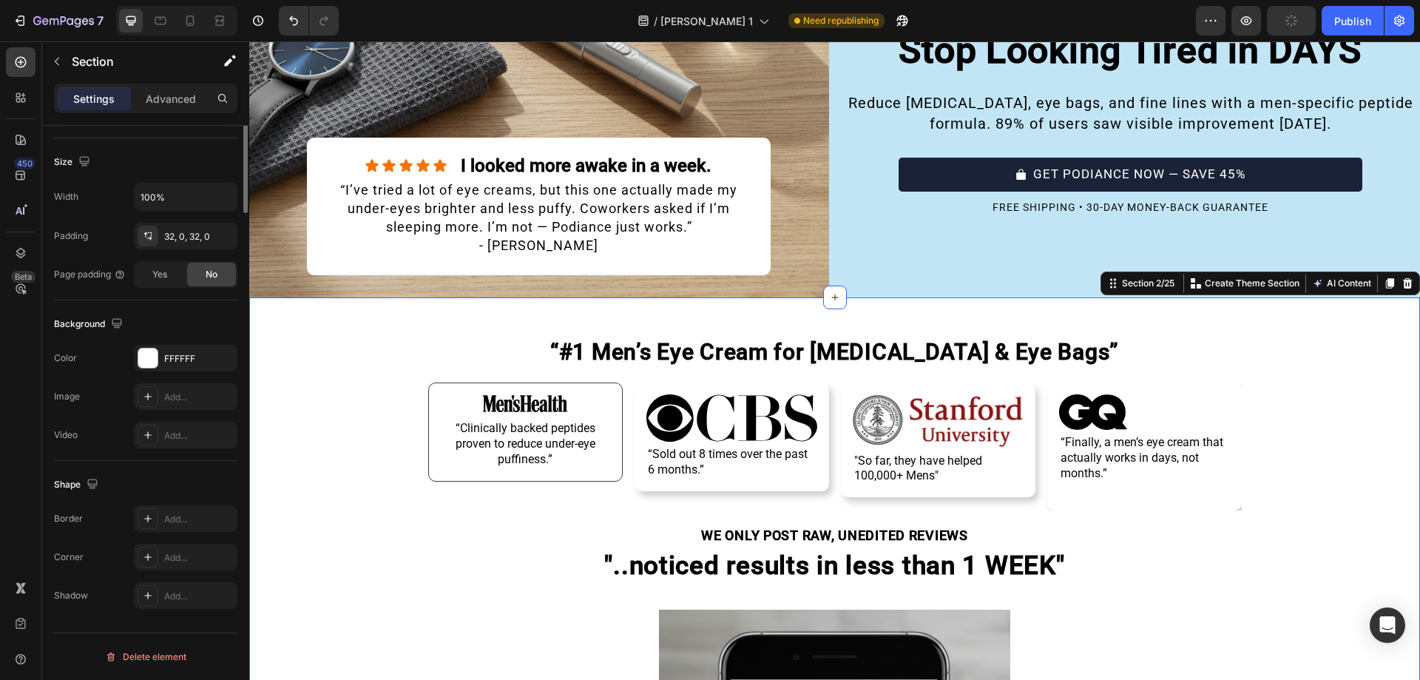
scroll to position [0, 0]
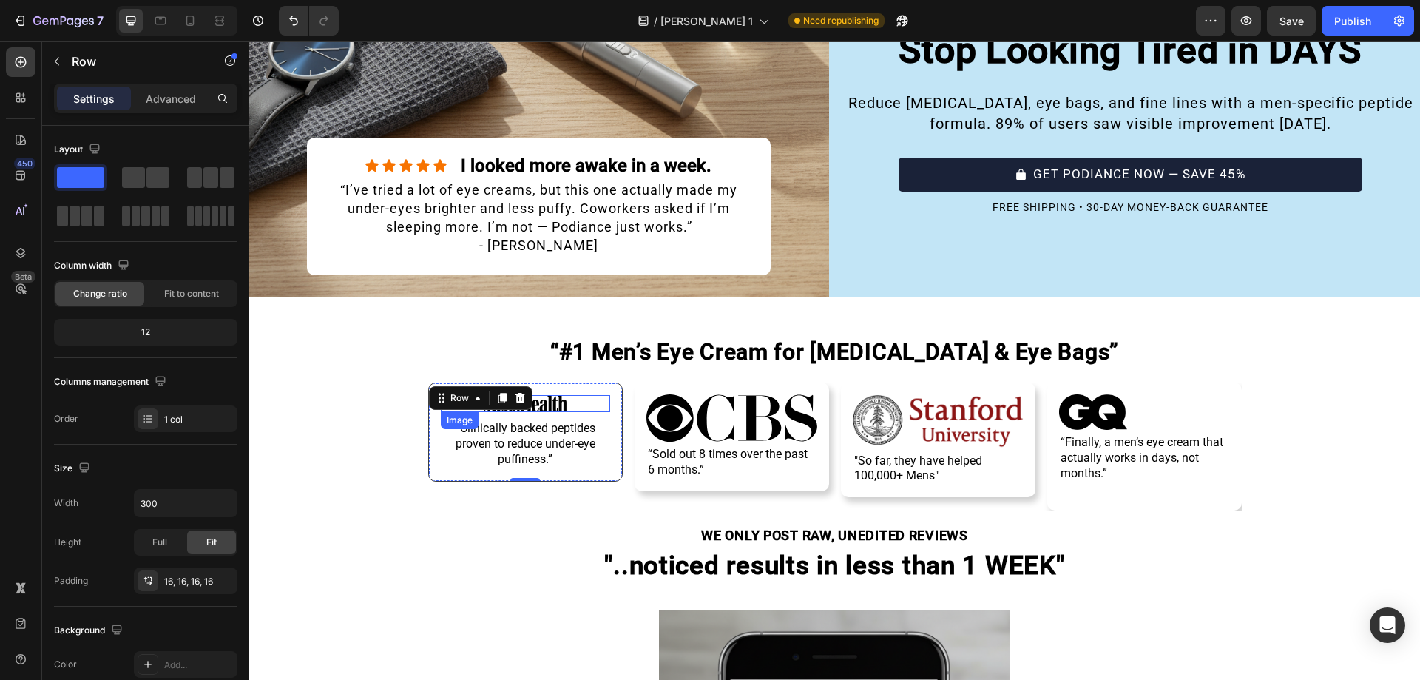
click at [571, 400] on div at bounding box center [525, 404] width 169 height 18
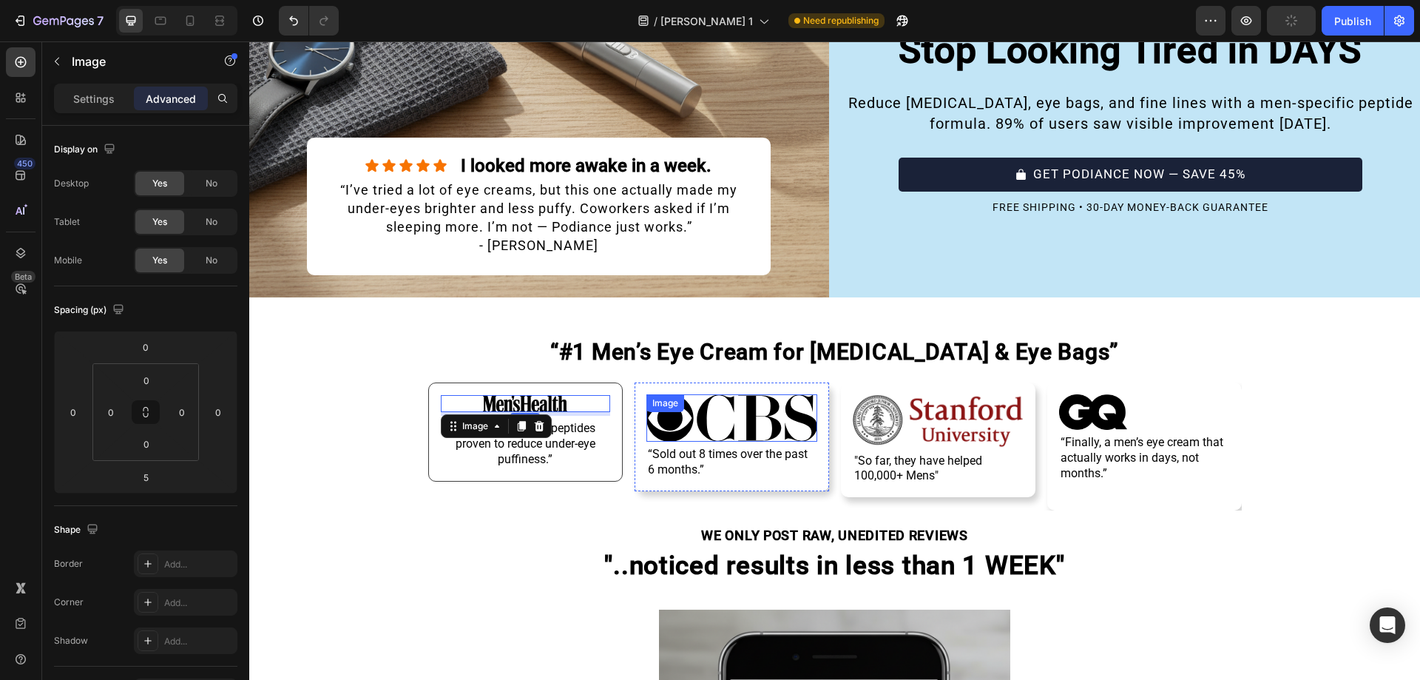
click at [684, 426] on img at bounding box center [731, 418] width 171 height 48
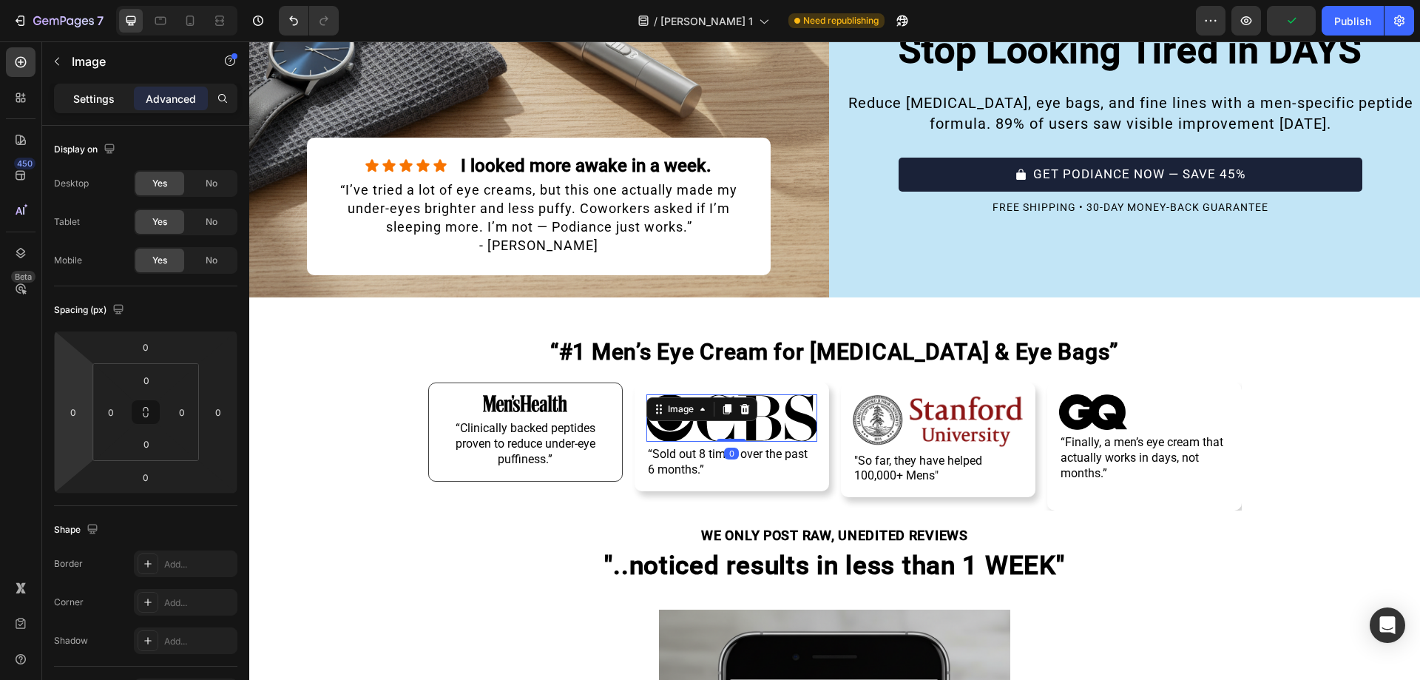
click at [82, 105] on p "Settings" at bounding box center [93, 99] width 41 height 16
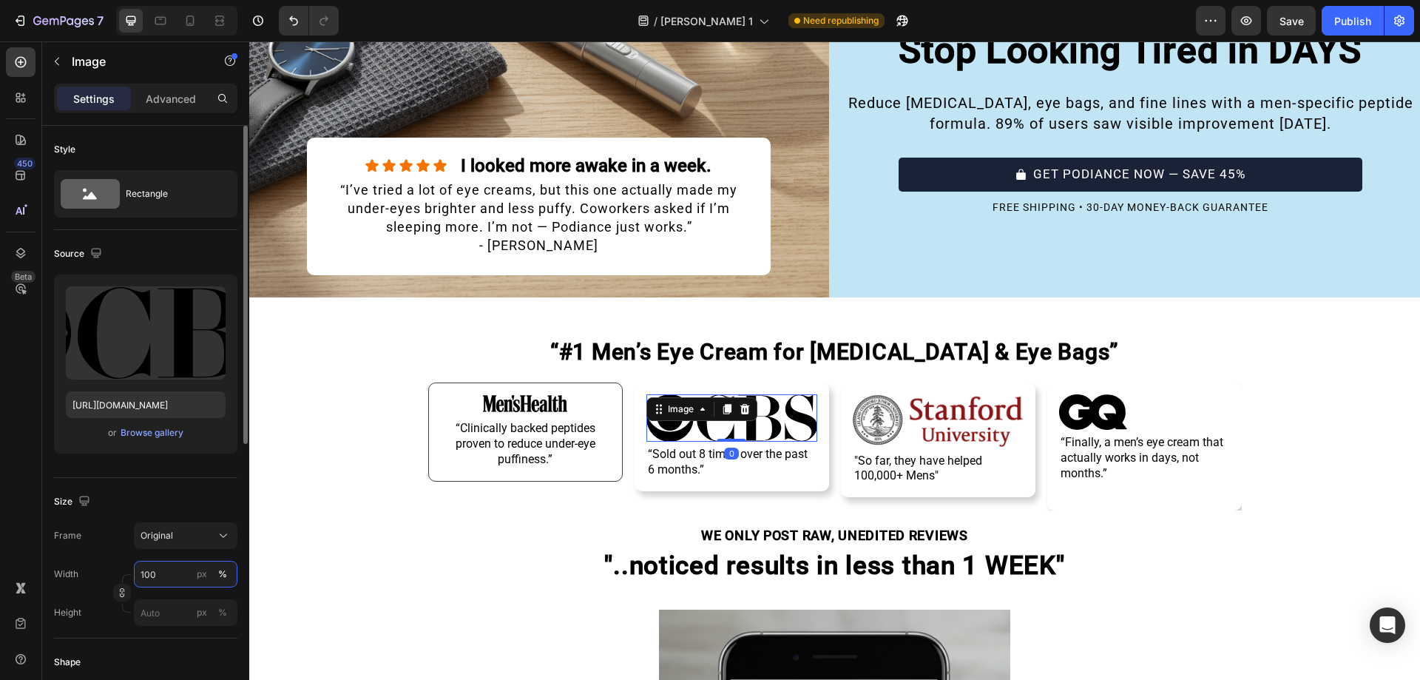
click at [159, 583] on input "100" at bounding box center [186, 574] width 104 height 27
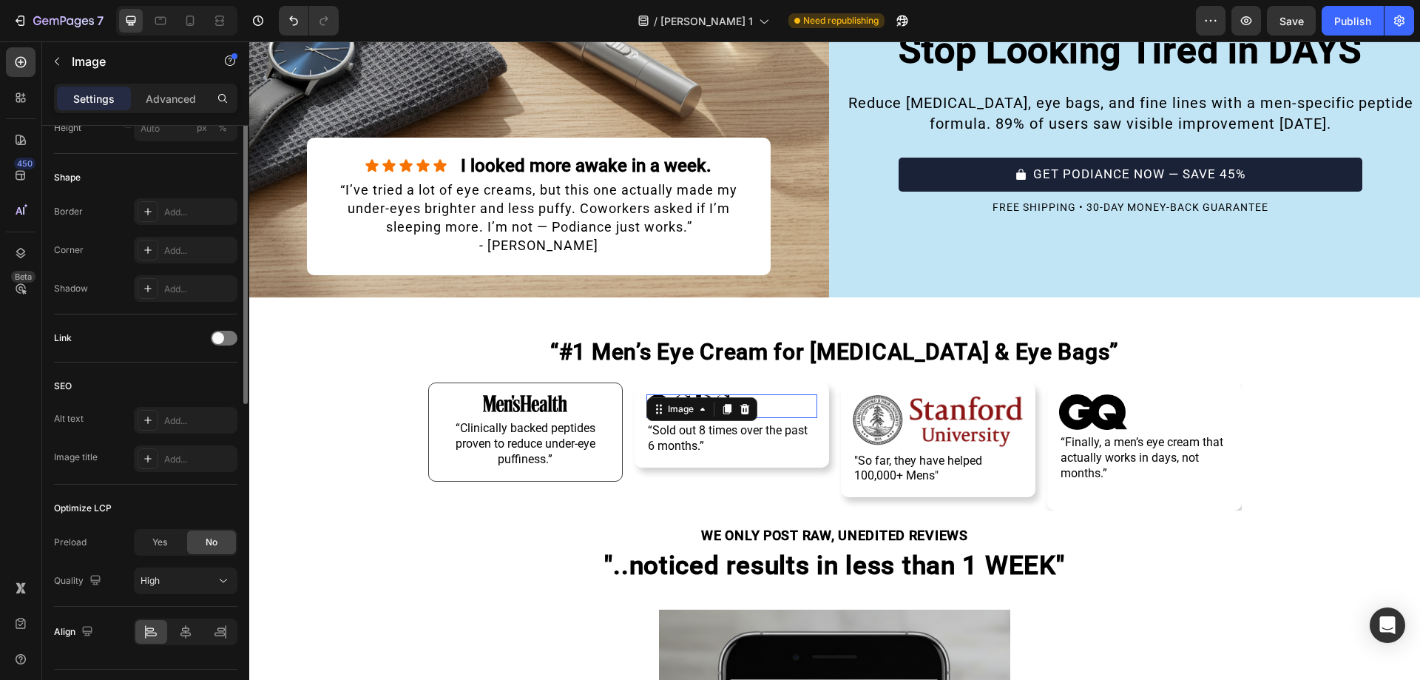
scroll to position [521, 0]
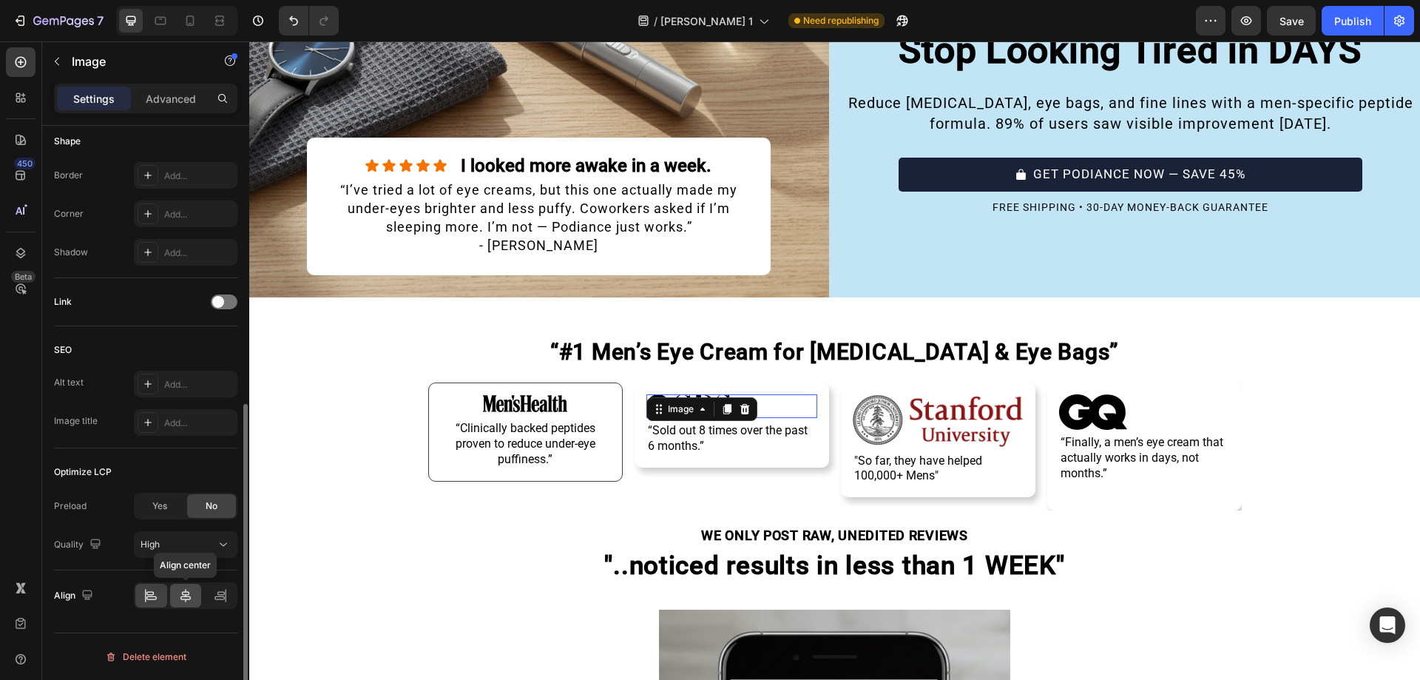
type input "50"
click at [183, 592] on icon at bounding box center [185, 595] width 10 height 13
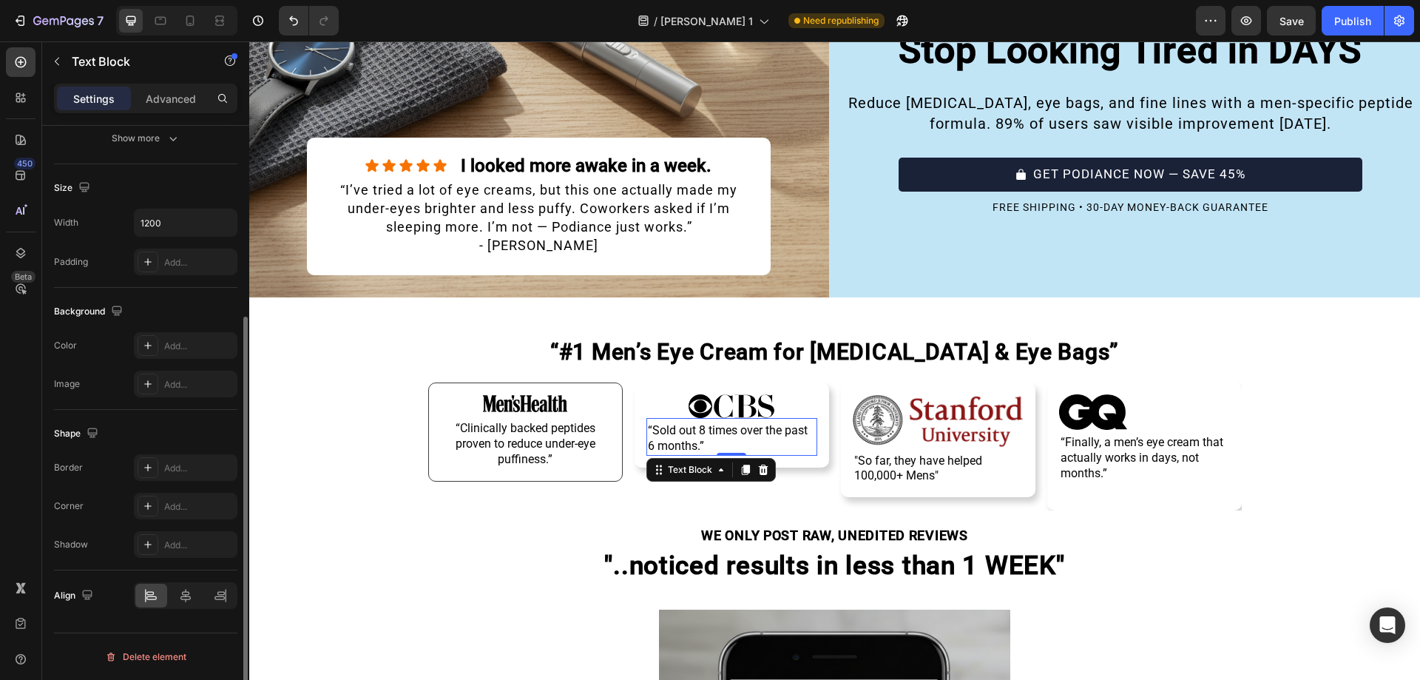
scroll to position [0, 0]
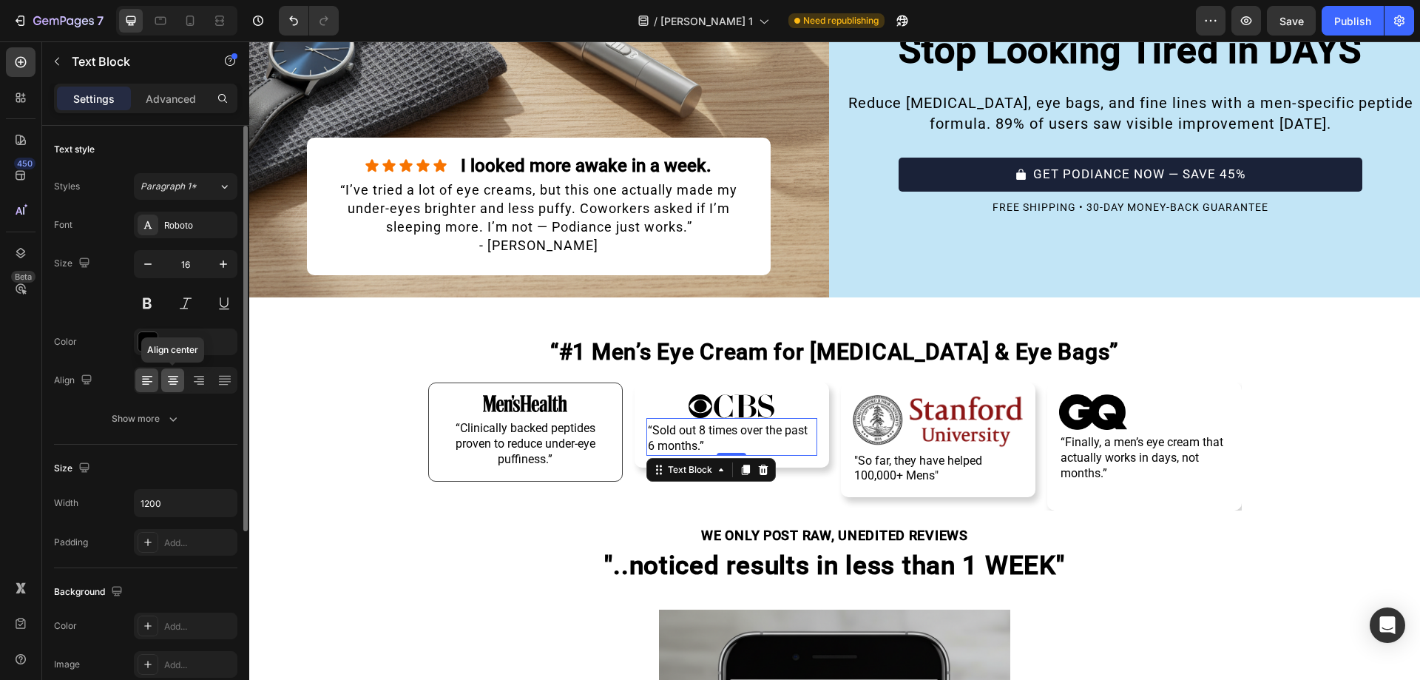
click at [169, 382] on icon at bounding box center [173, 380] width 15 height 15
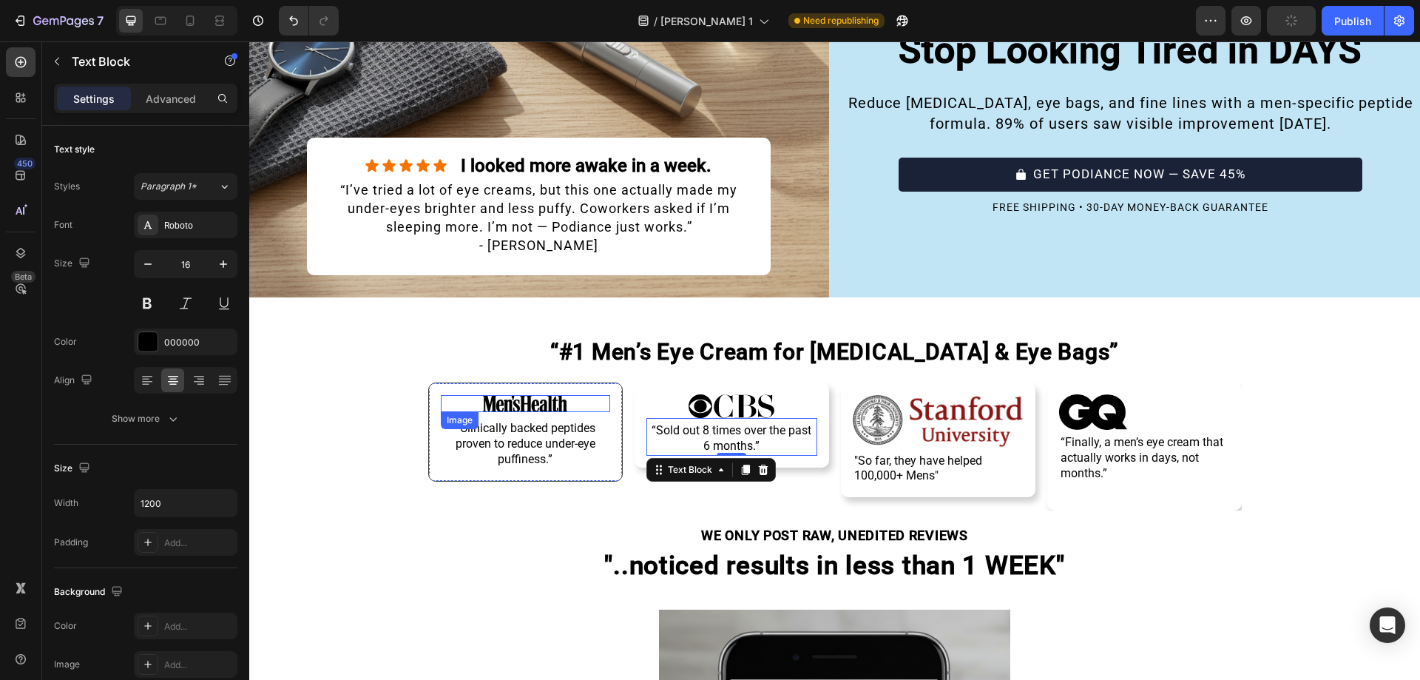
click at [515, 395] on img at bounding box center [525, 404] width 85 height 18
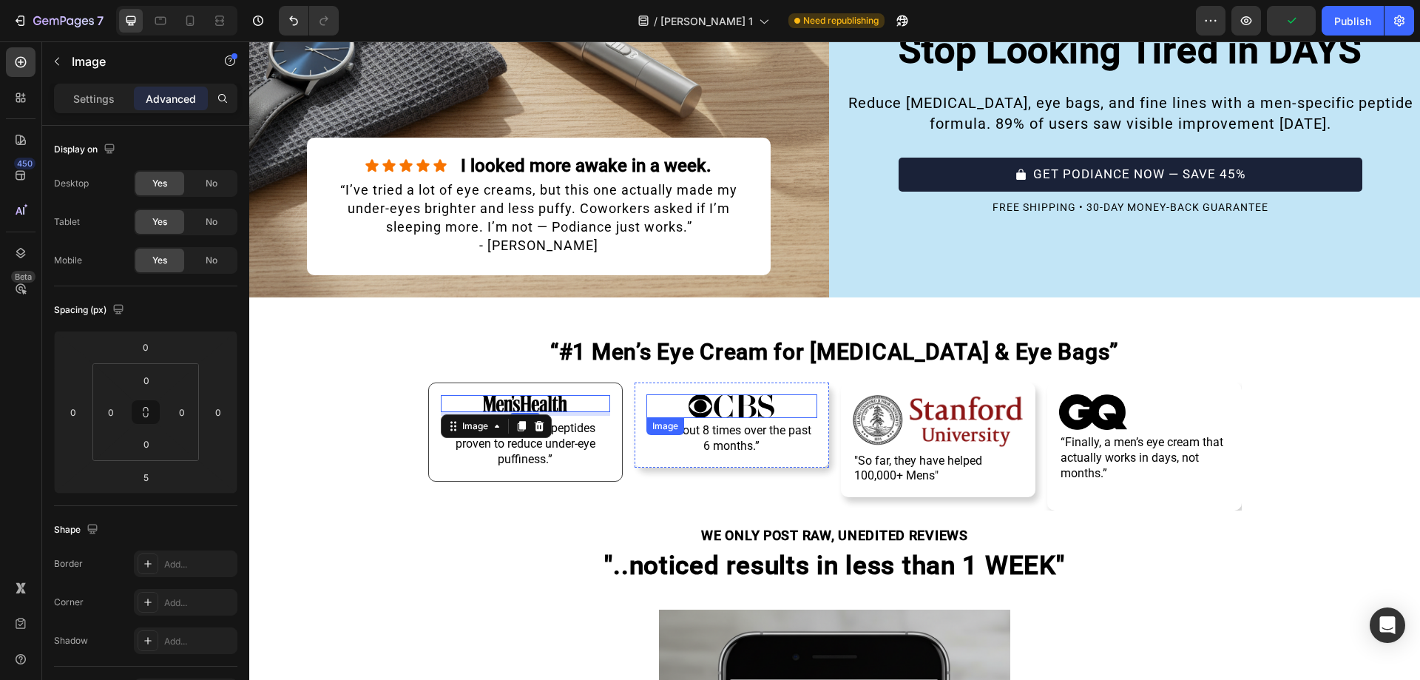
click at [739, 394] on img at bounding box center [731, 406] width 86 height 24
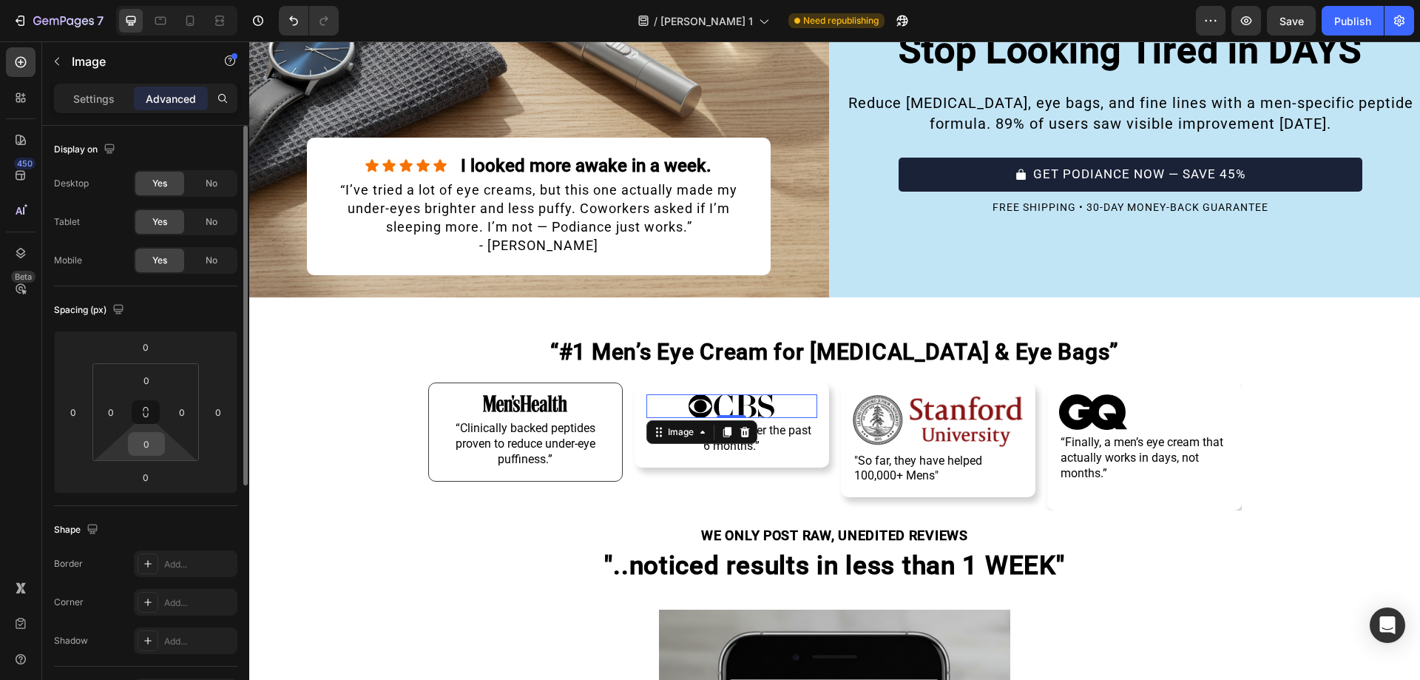
click at [141, 444] on input "0" at bounding box center [147, 444] width 30 height 22
type input "5"
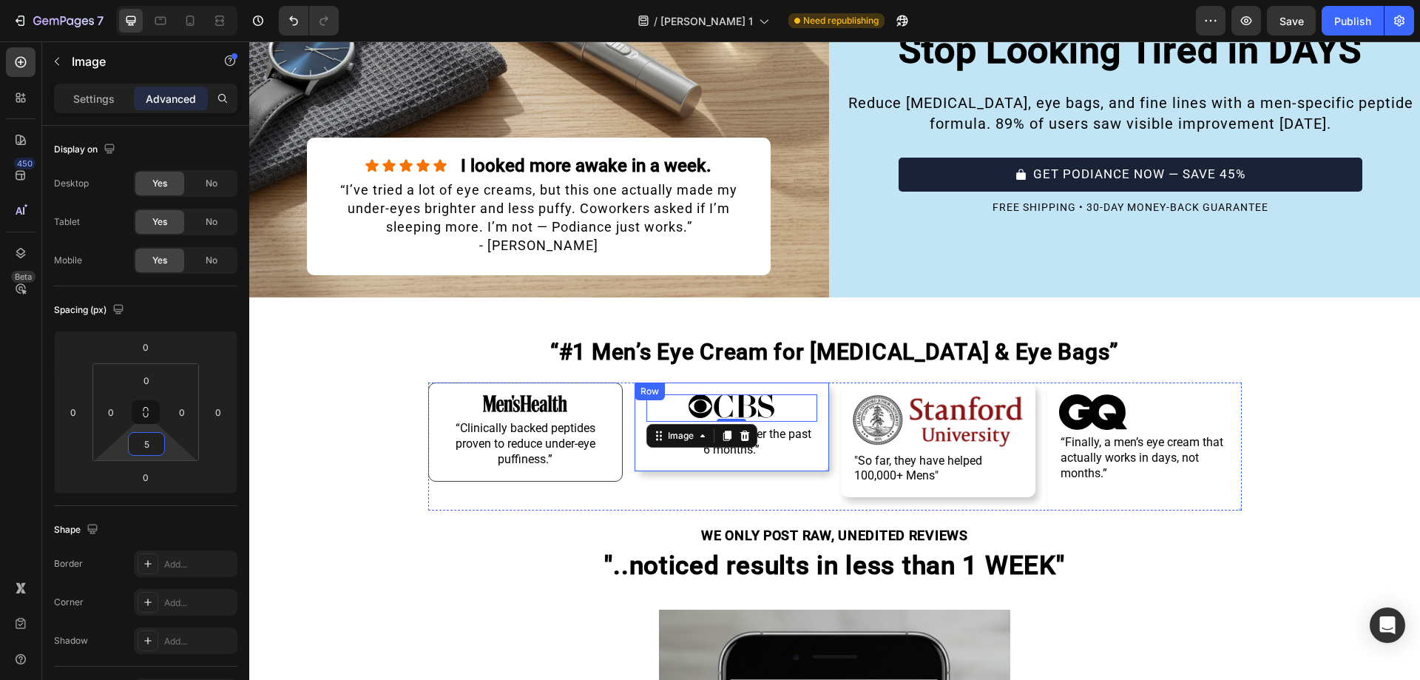
click at [813, 460] on div "Image 0 “Sold out 8 times over the past 6 months.” Text Block Row" at bounding box center [731, 426] width 194 height 89
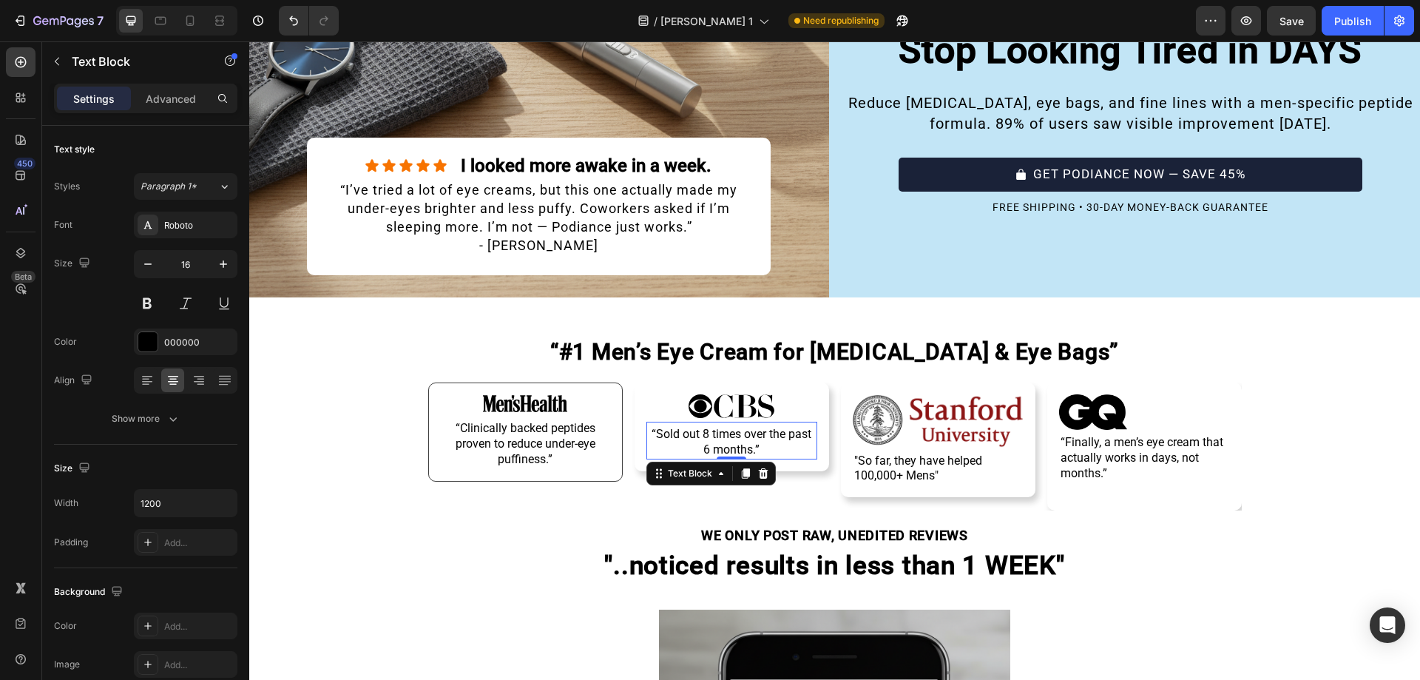
click at [772, 450] on p "“Sold out 8 times over the past 6 months.”" at bounding box center [732, 442] width 168 height 31
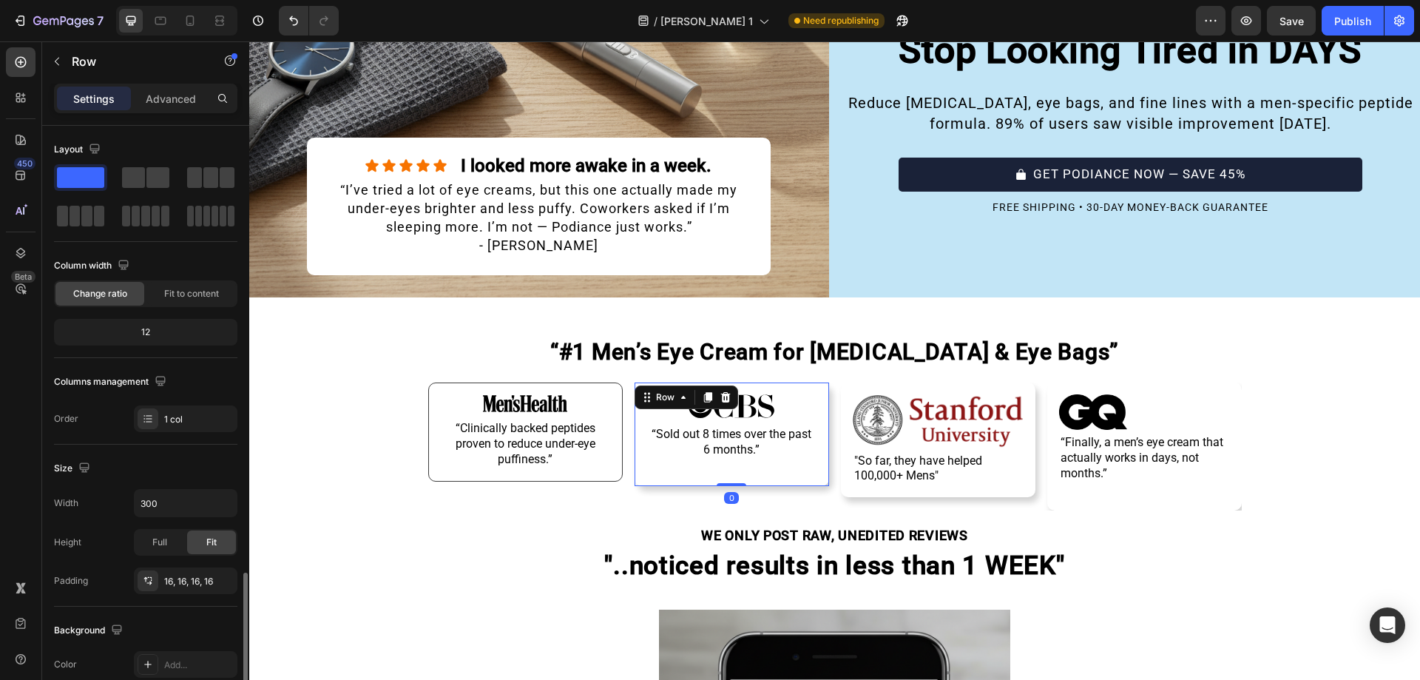
scroll to position [306, 0]
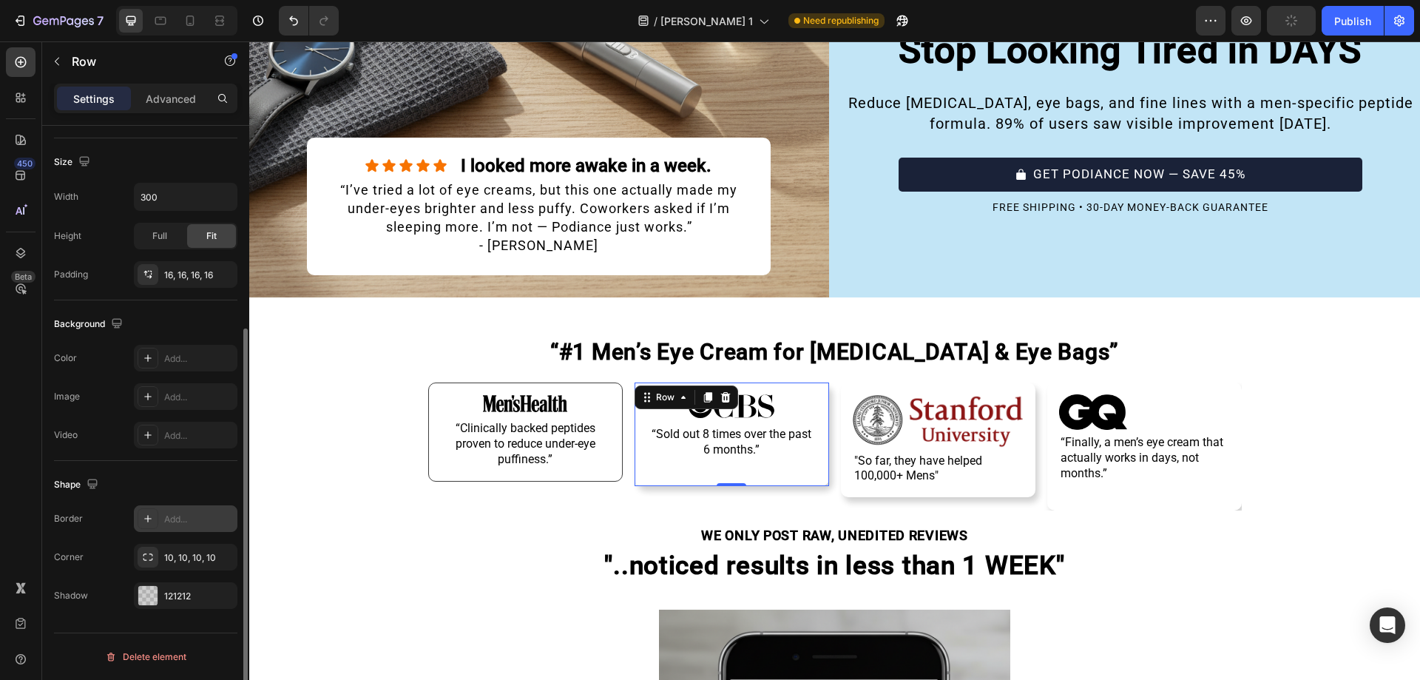
click at [164, 524] on div "Add..." at bounding box center [199, 518] width 70 height 13
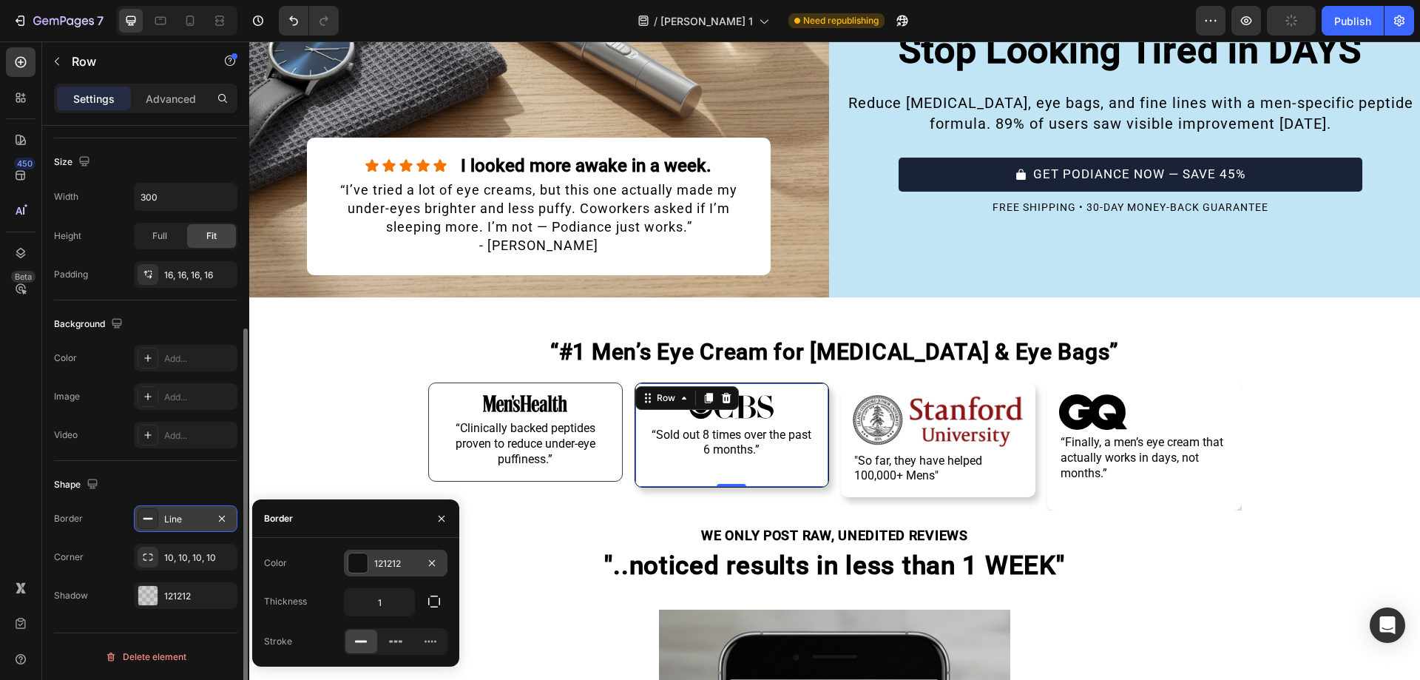
click at [345, 560] on div "Color 121212" at bounding box center [355, 562] width 183 height 27
click at [345, 560] on div "121212" at bounding box center [396, 562] width 104 height 27
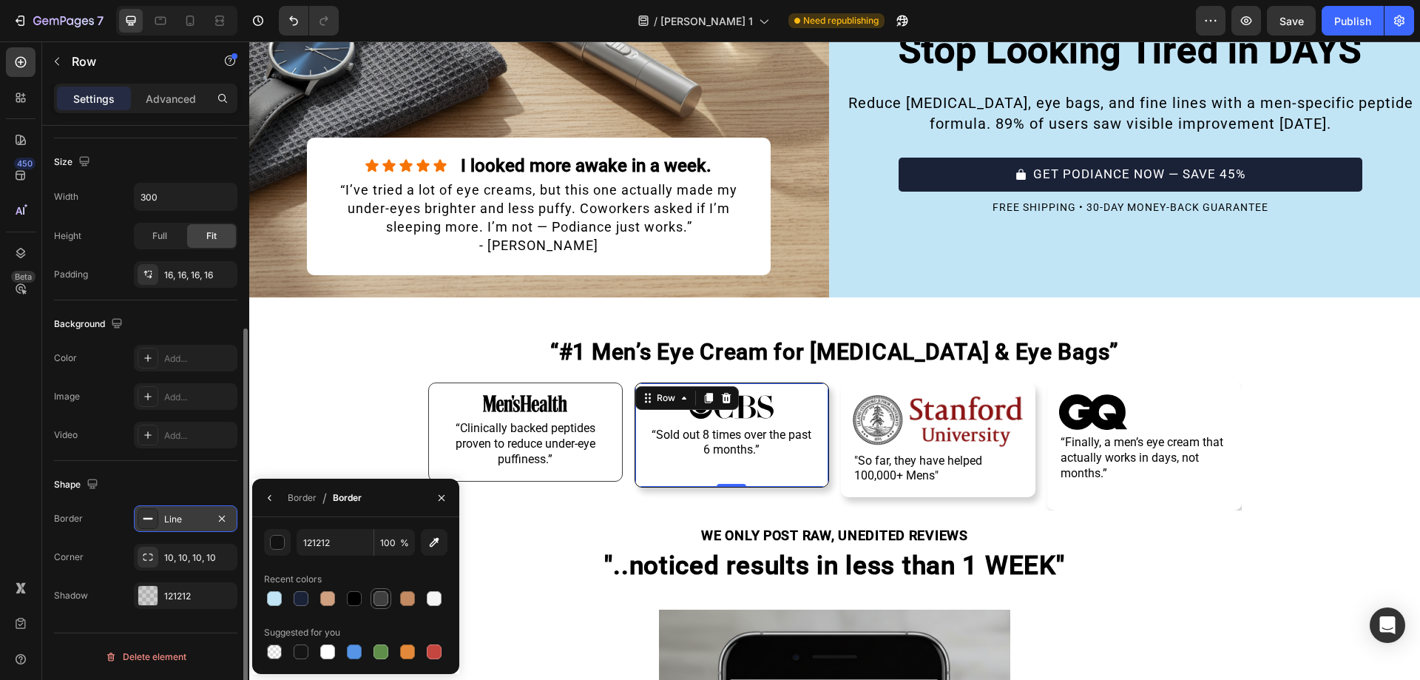
click at [374, 588] on div at bounding box center [380, 598] width 21 height 21
type input "3F3F3F"
click at [379, 592] on div at bounding box center [380, 598] width 15 height 15
click at [268, 498] on icon "button" at bounding box center [270, 498] width 12 height 12
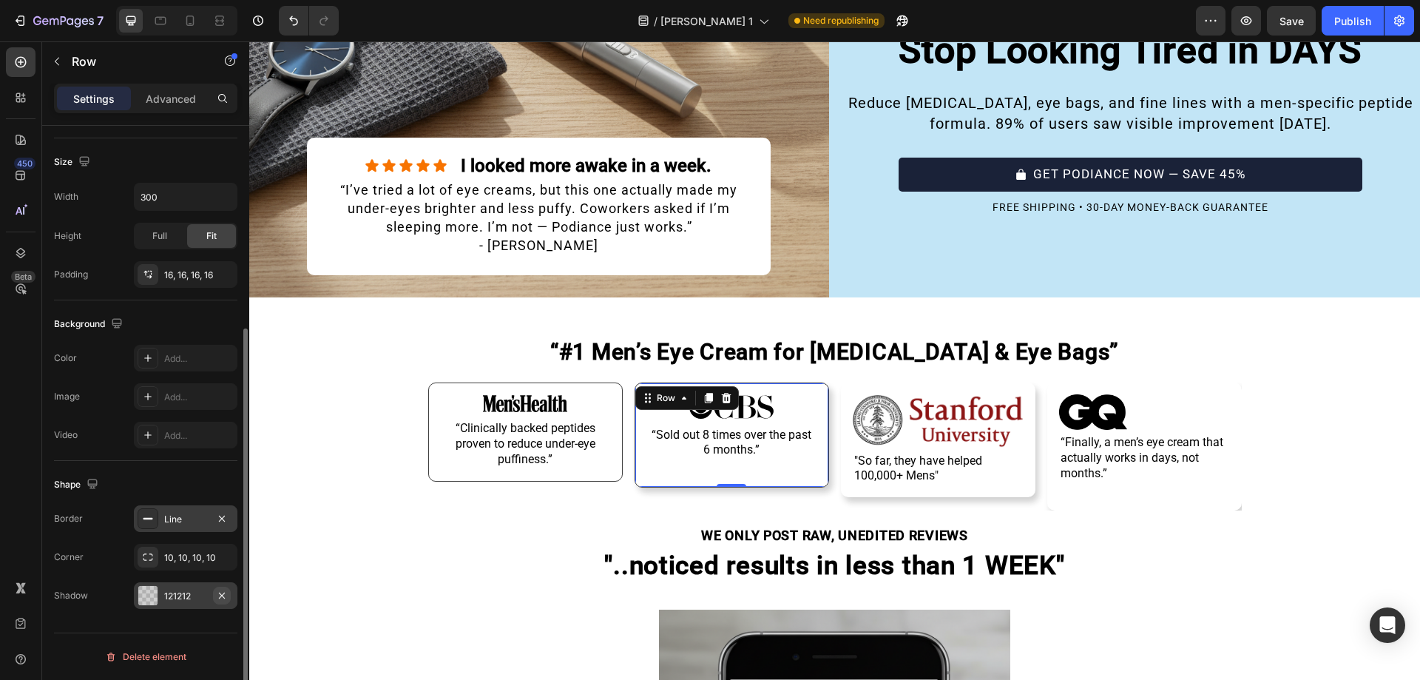
click at [227, 597] on icon "button" at bounding box center [222, 595] width 12 height 12
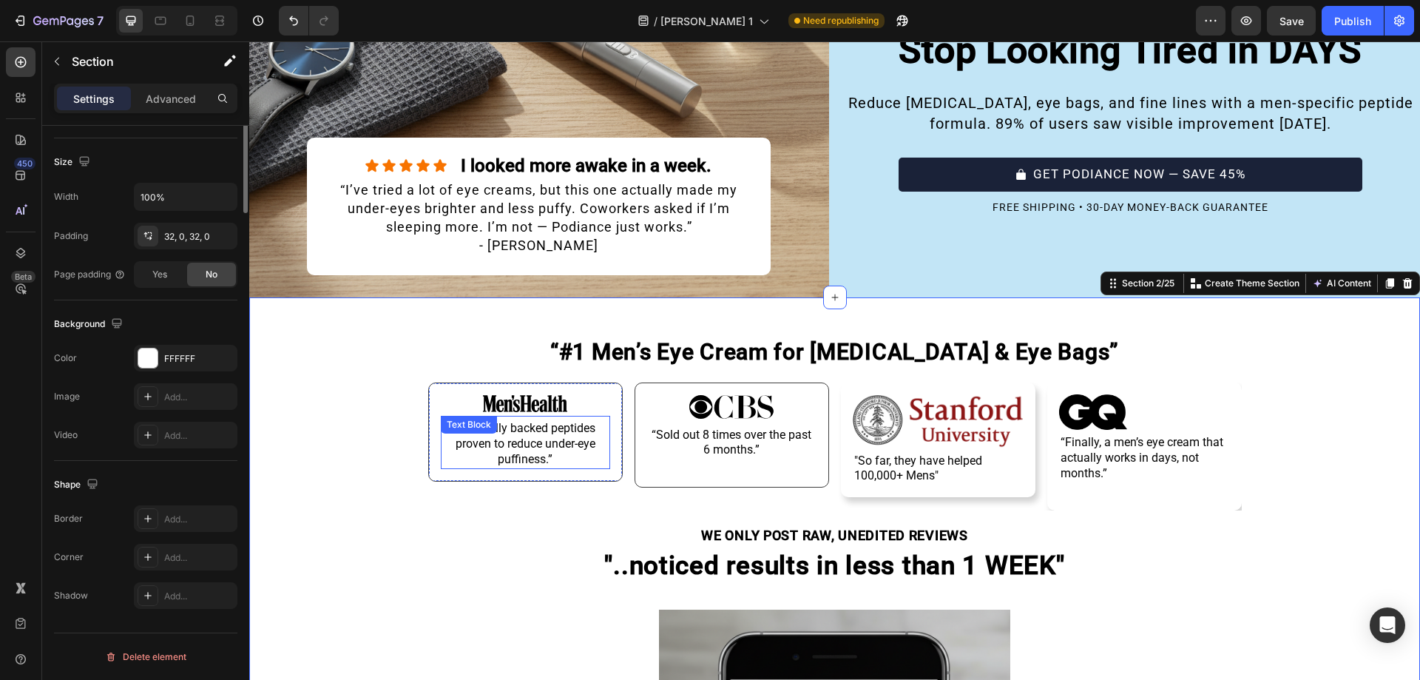
scroll to position [0, 0]
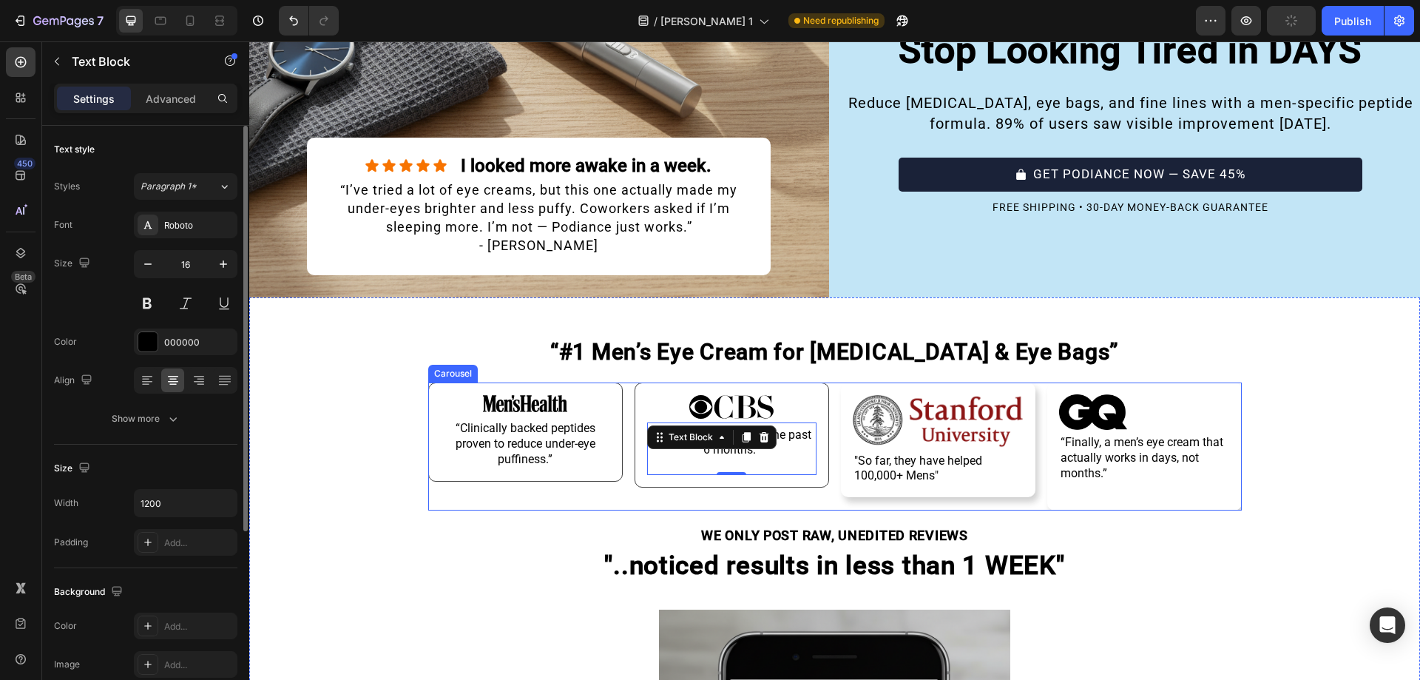
click at [834, 410] on div "Image “Clinically backed peptides proven to reduce under-eye puffiness.” Text B…" at bounding box center [834, 446] width 813 height 128
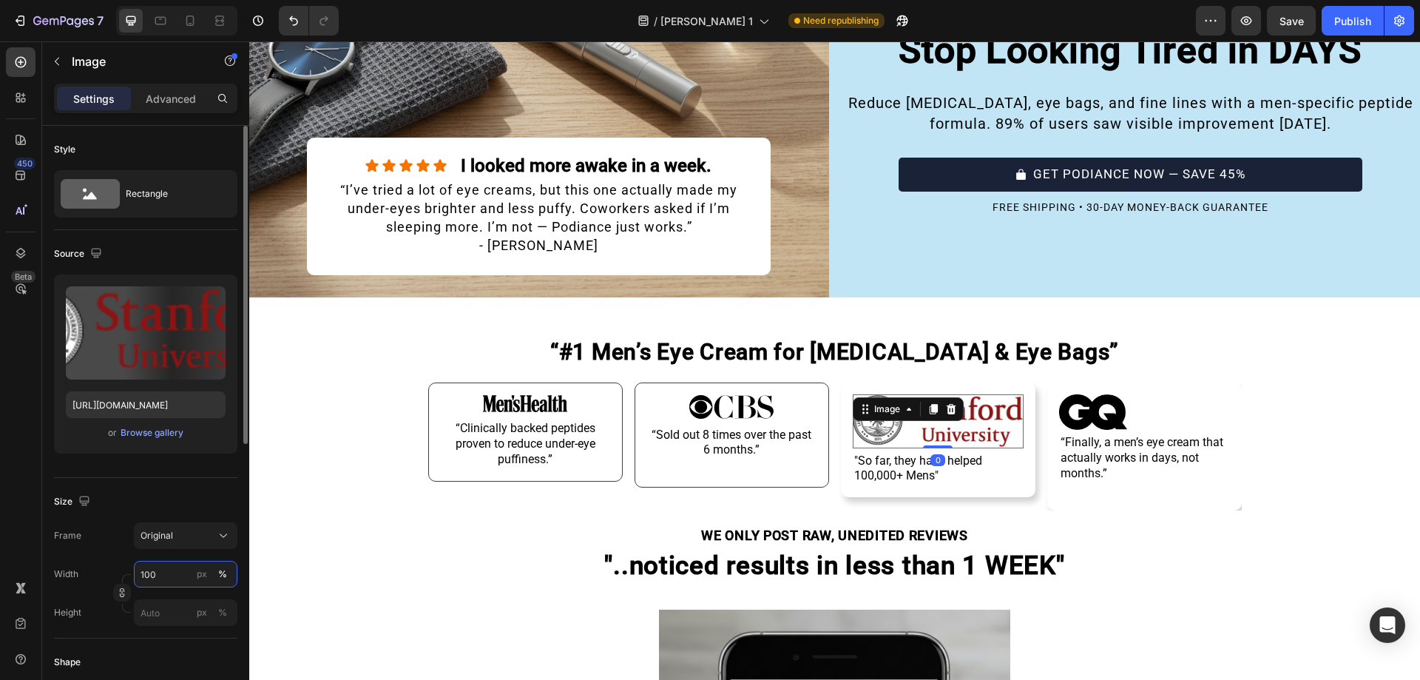
click at [168, 573] on input "100" at bounding box center [186, 574] width 104 height 27
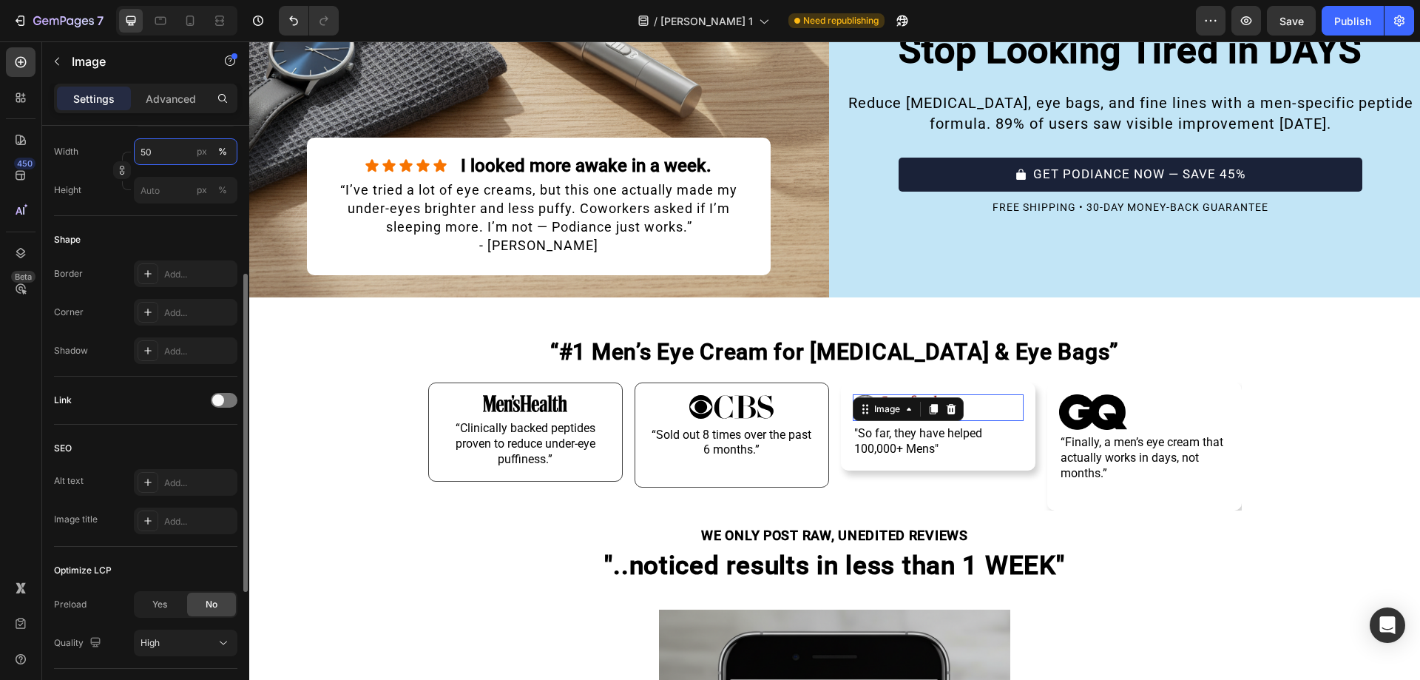
scroll to position [483, 0]
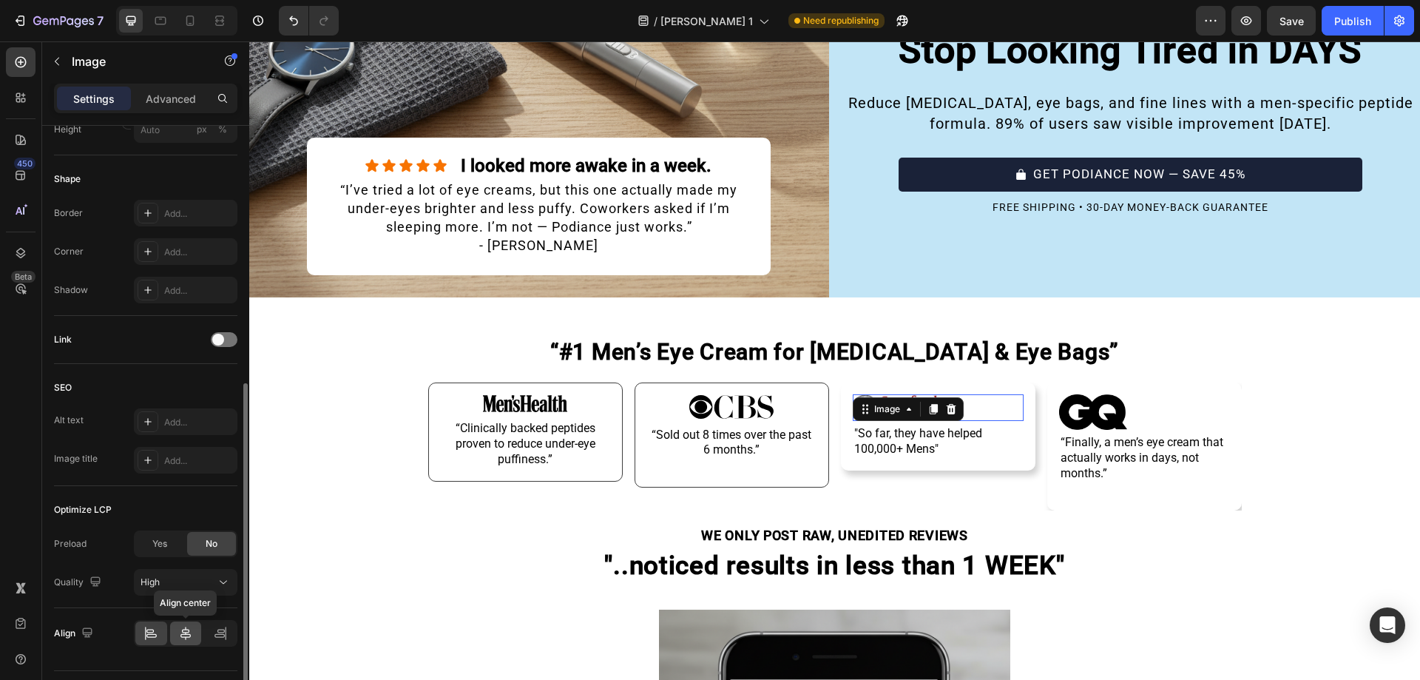
type input "50"
click at [177, 626] on div at bounding box center [186, 633] width 32 height 24
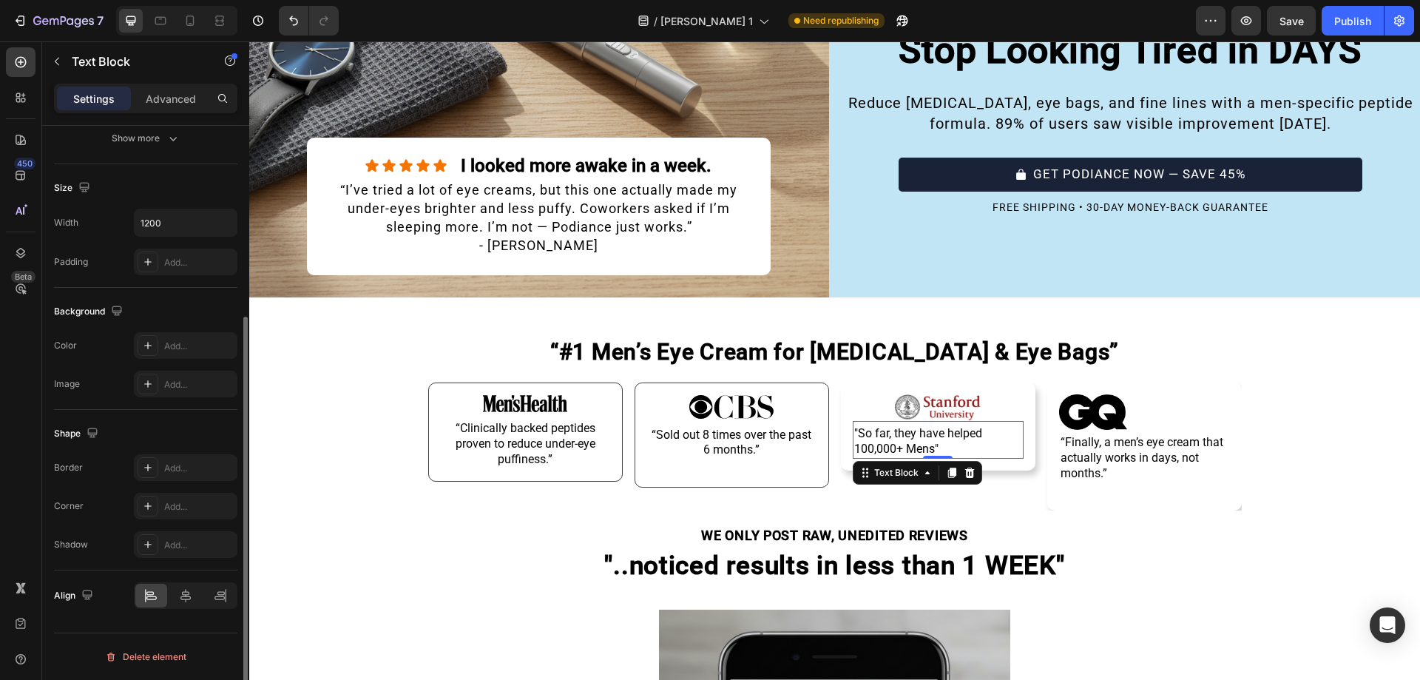
scroll to position [0, 0]
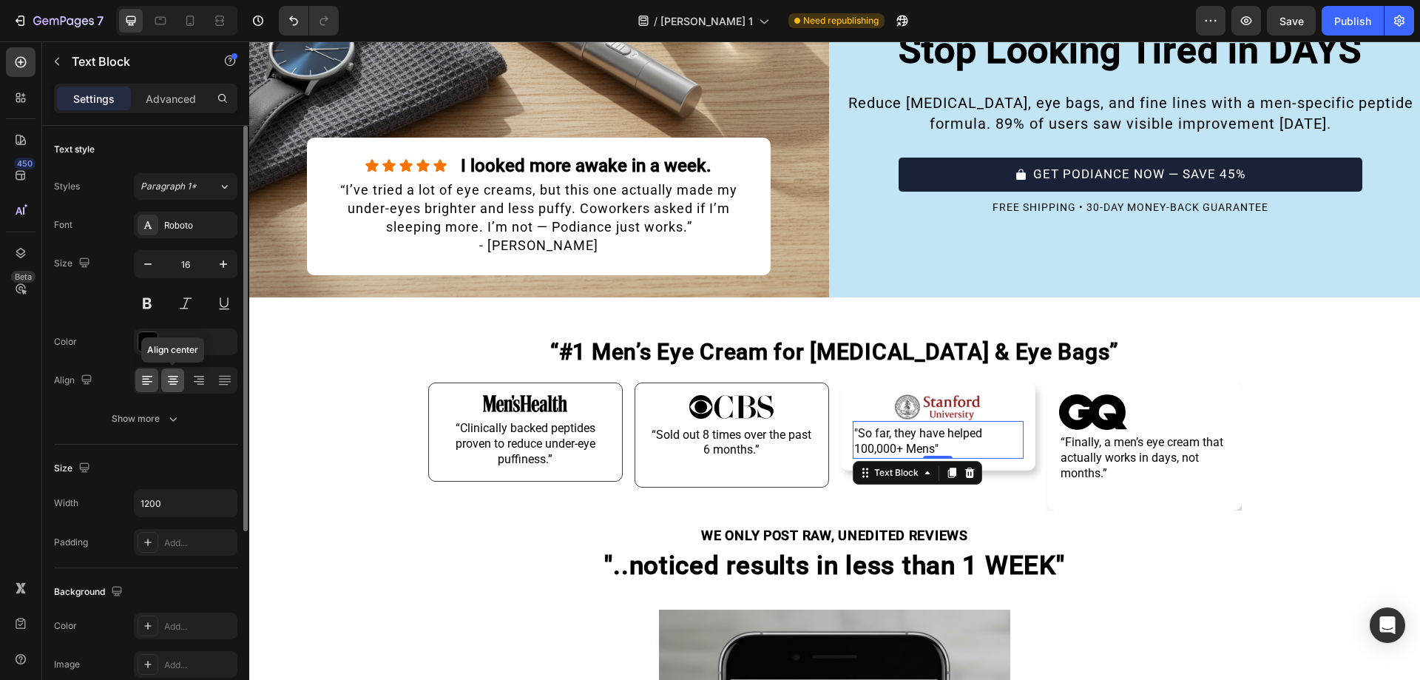
click at [173, 389] on div at bounding box center [172, 380] width 23 height 24
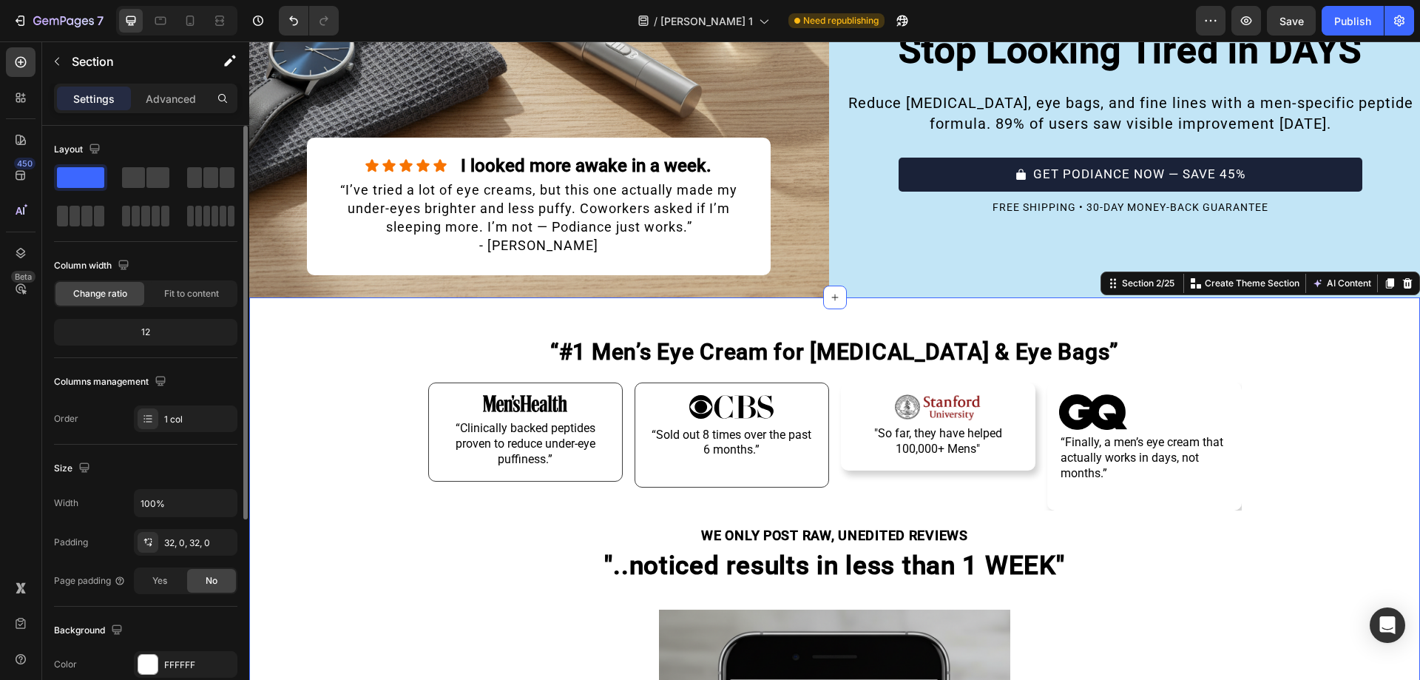
click at [382, 454] on div "Image “Clinically backed peptides proven to reduce under-eye puffiness.” Text B…" at bounding box center [834, 439] width 1171 height 143
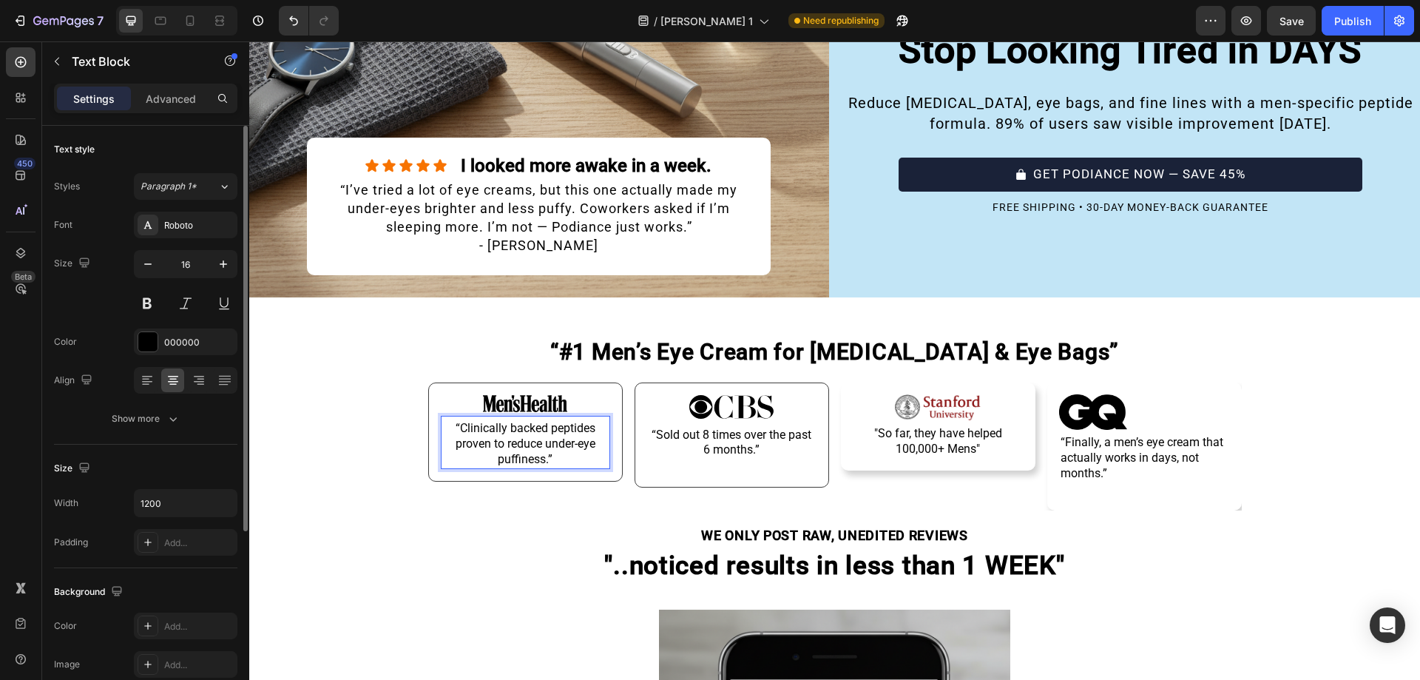
click at [577, 423] on p "“Clinically backed peptides proven to reduce under-eye puffiness.”" at bounding box center [525, 444] width 166 height 46
click at [756, 443] on div "“Sold out 8 times over the past 6 months.” Text Block" at bounding box center [731, 448] width 169 height 53
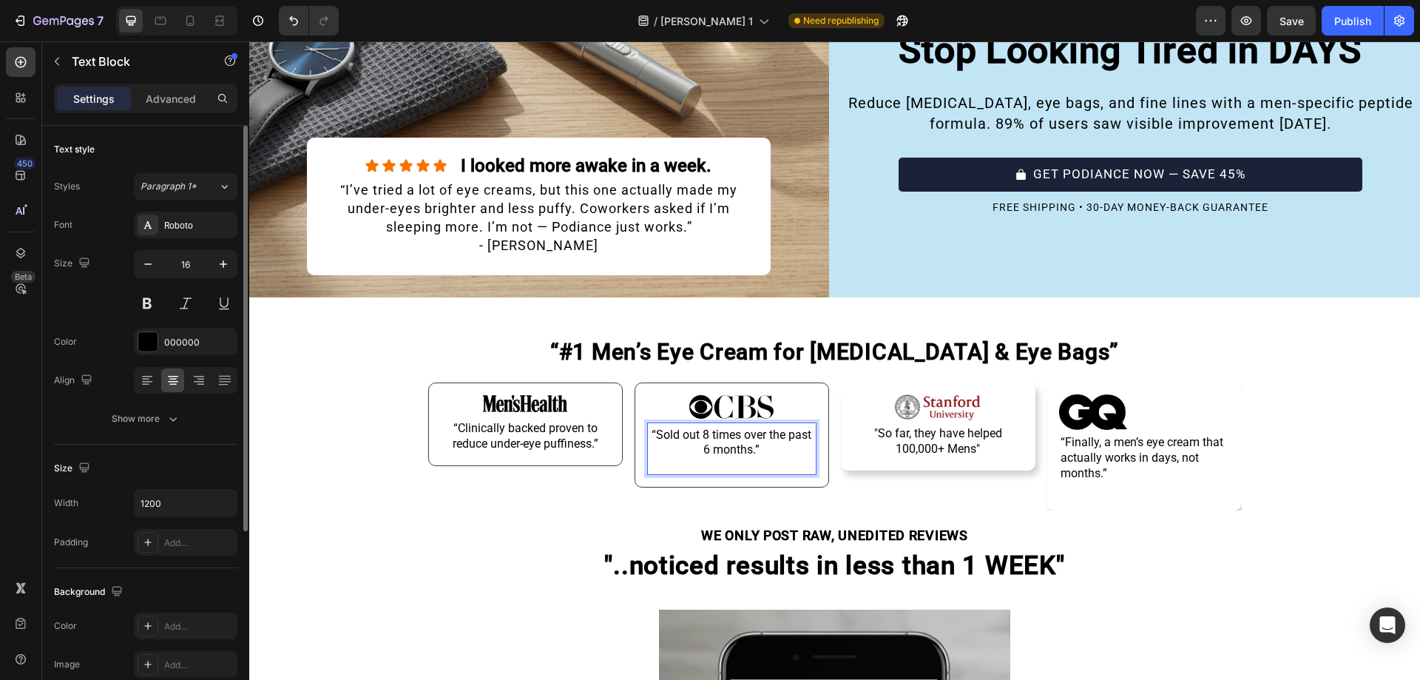
click at [753, 458] on p "Rich Text Editor. Editing area: main" at bounding box center [731, 466] width 166 height 16
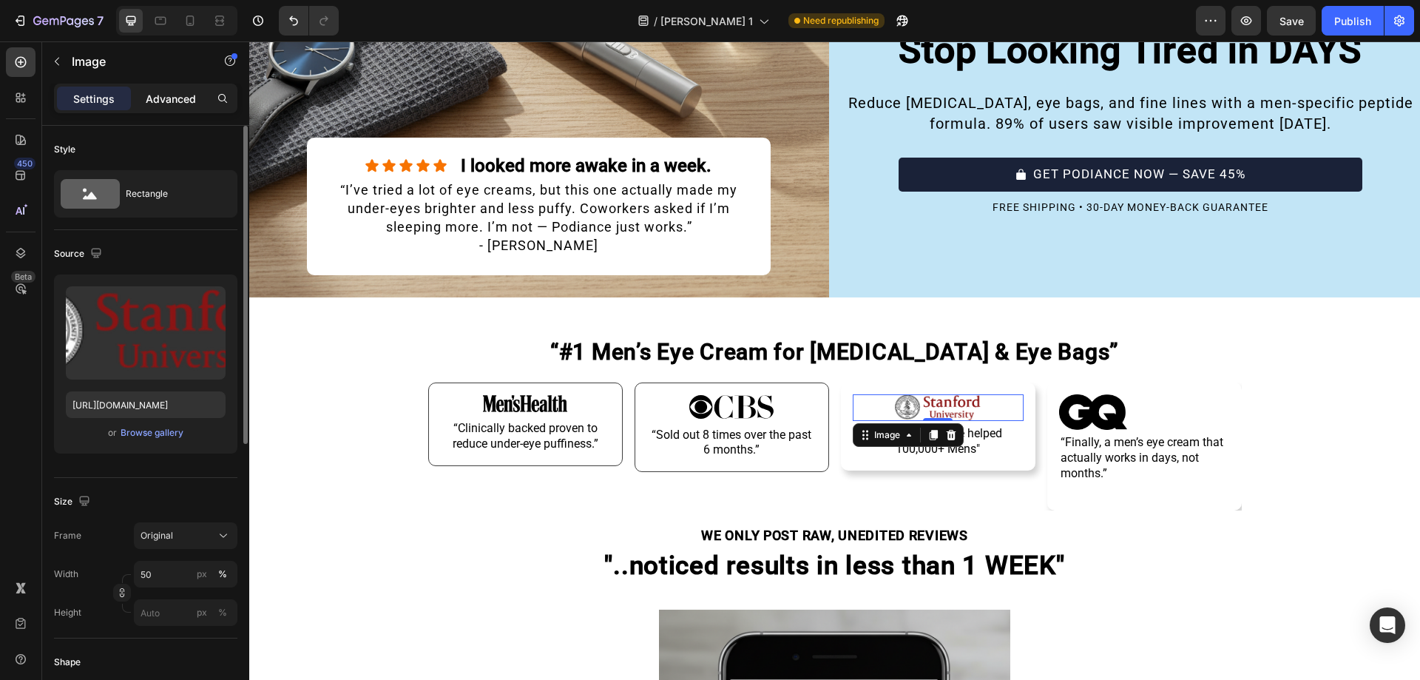
click at [154, 92] on p "Advanced" at bounding box center [171, 99] width 50 height 16
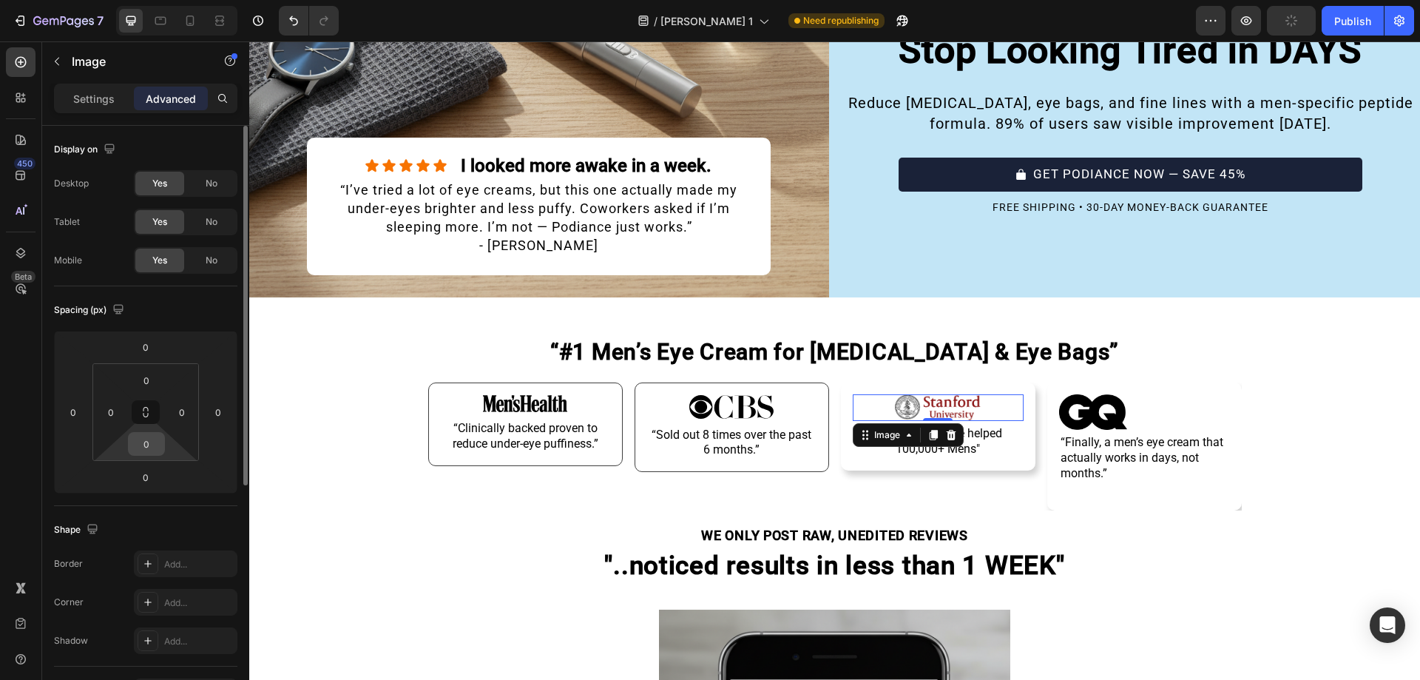
click at [149, 441] on input "0" at bounding box center [147, 444] width 30 height 22
type input "5"
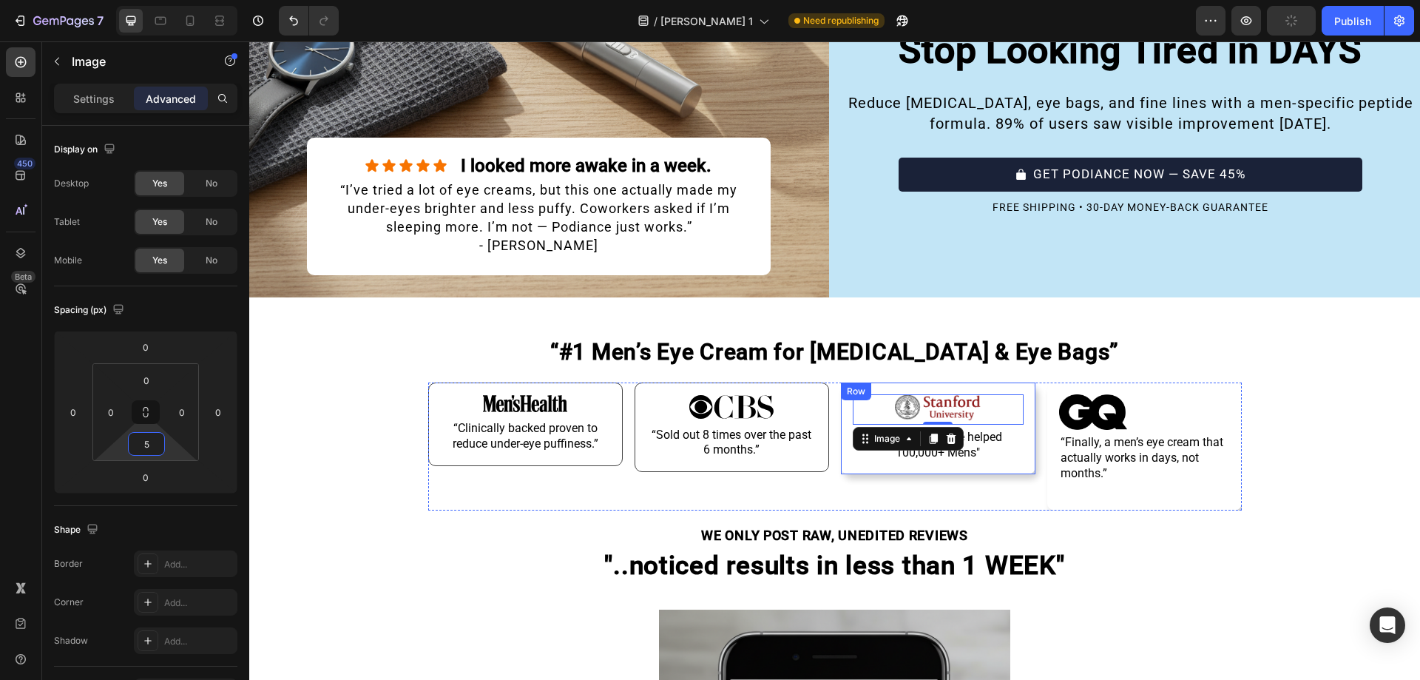
click at [853, 462] on div "Image 0 "So far, they have helped 100,000+ Mens" Text Block Row" at bounding box center [938, 428] width 194 height 92
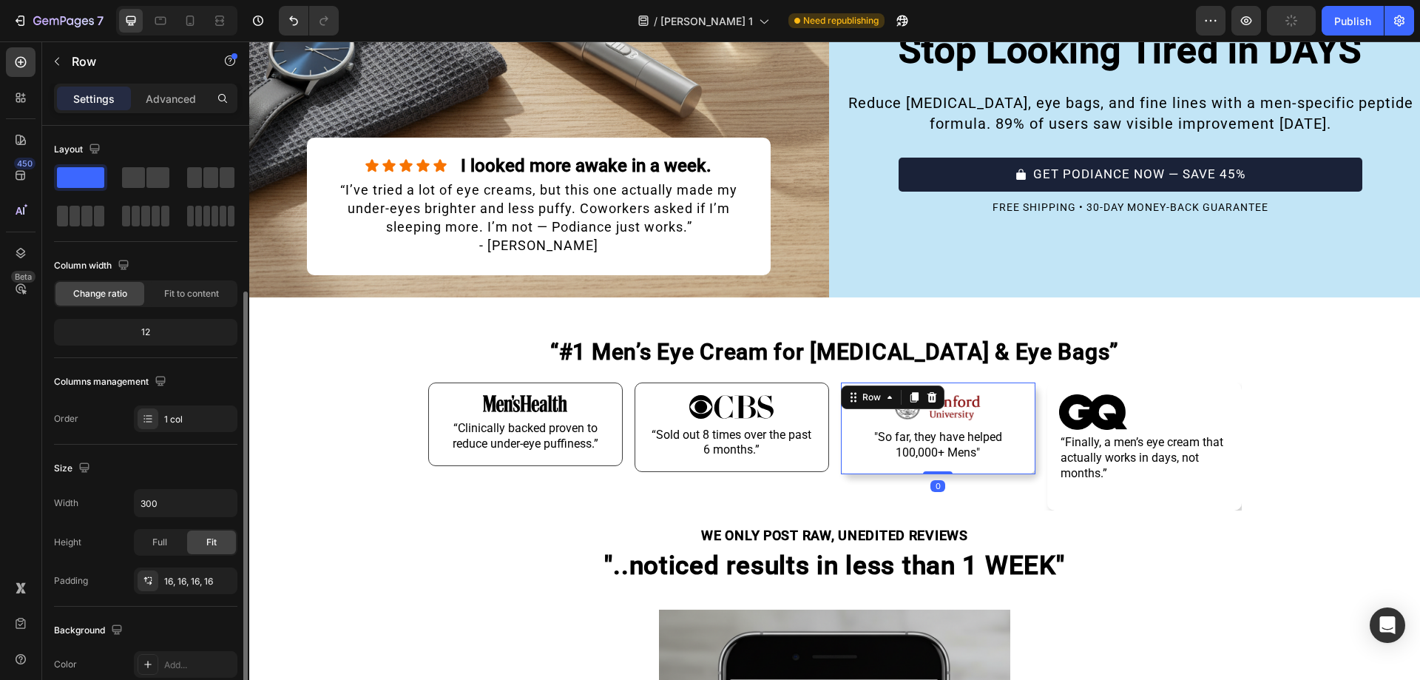
scroll to position [306, 0]
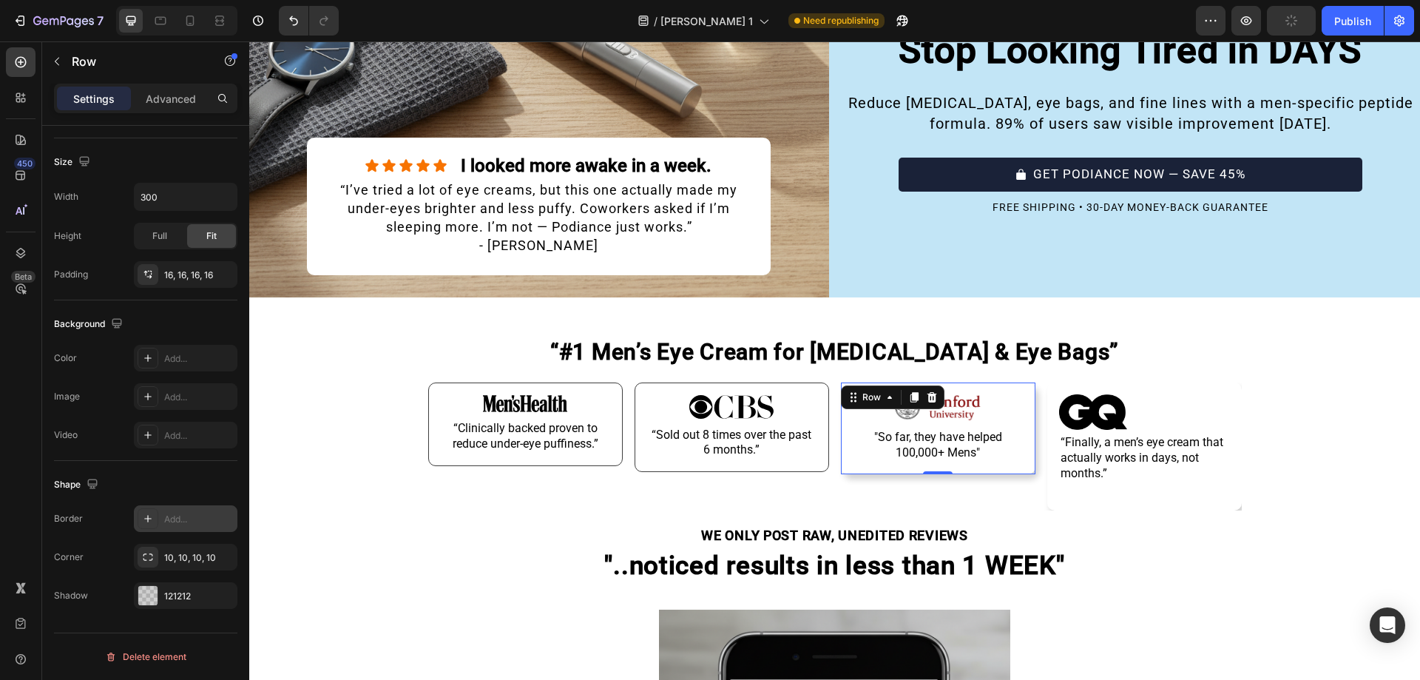
click at [158, 524] on div at bounding box center [148, 518] width 21 height 21
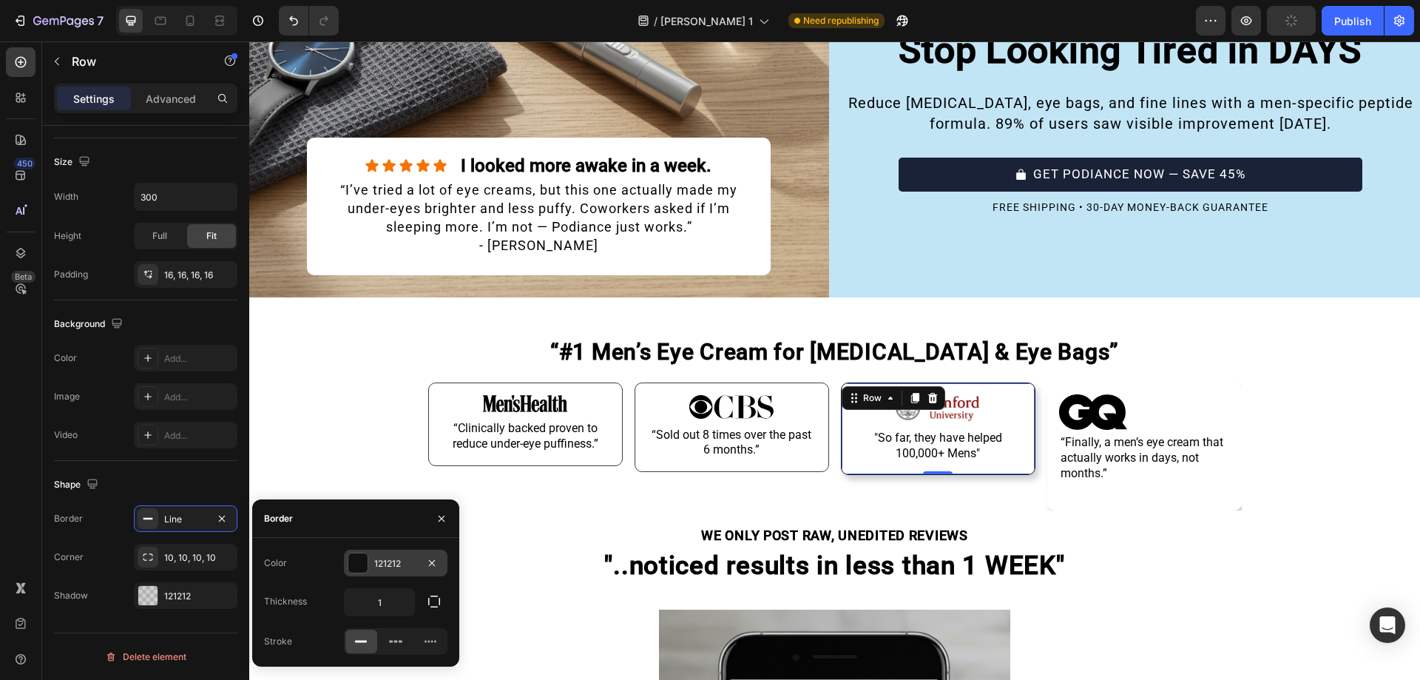
click at [376, 570] on div "121212" at bounding box center [396, 562] width 104 height 27
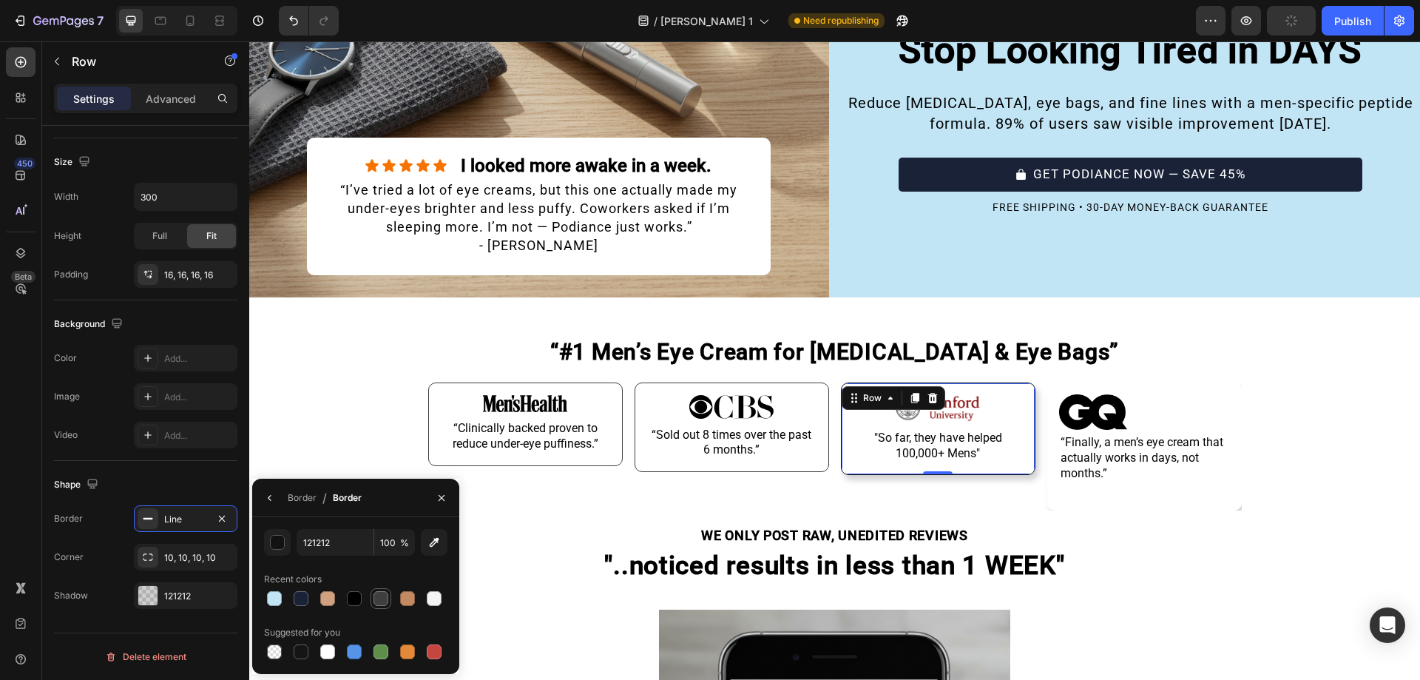
click at [382, 593] on div at bounding box center [380, 598] width 15 height 15
type input "3F3F3F"
click at [272, 502] on icon "button" at bounding box center [270, 498] width 12 height 12
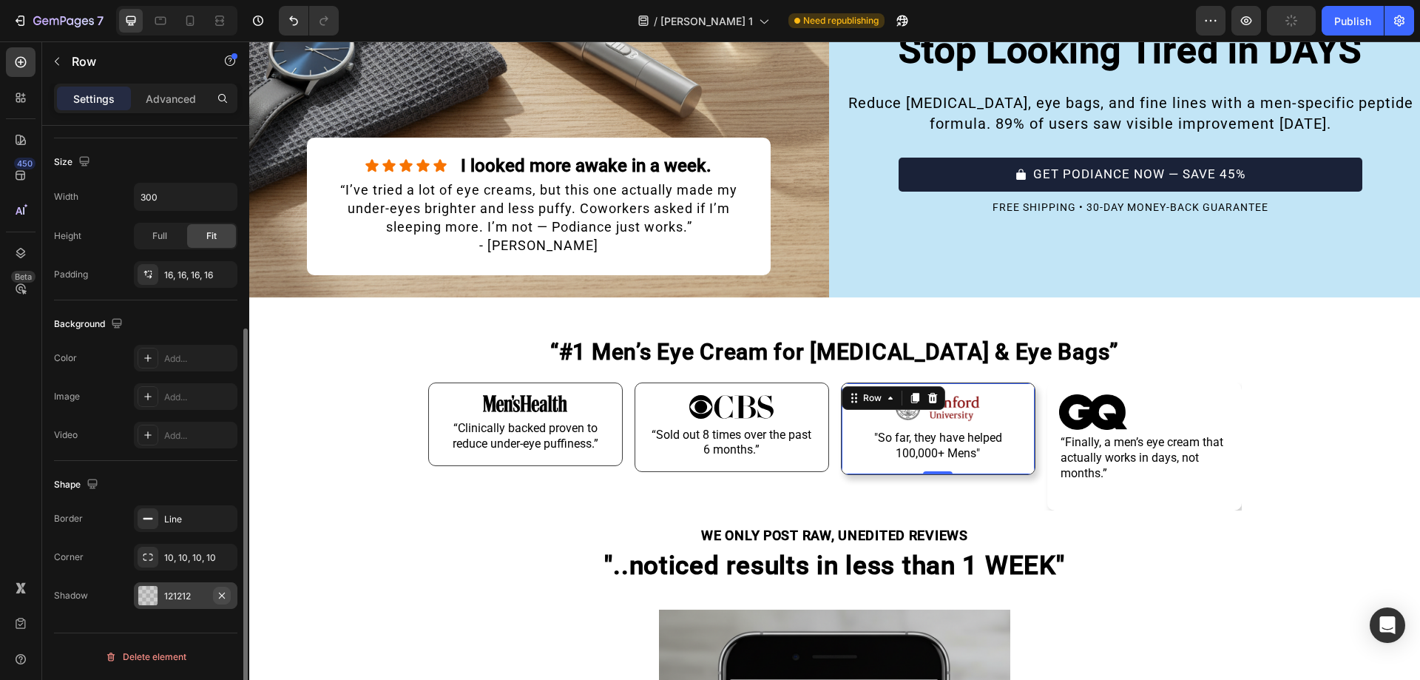
click at [227, 594] on icon "button" at bounding box center [222, 595] width 12 height 12
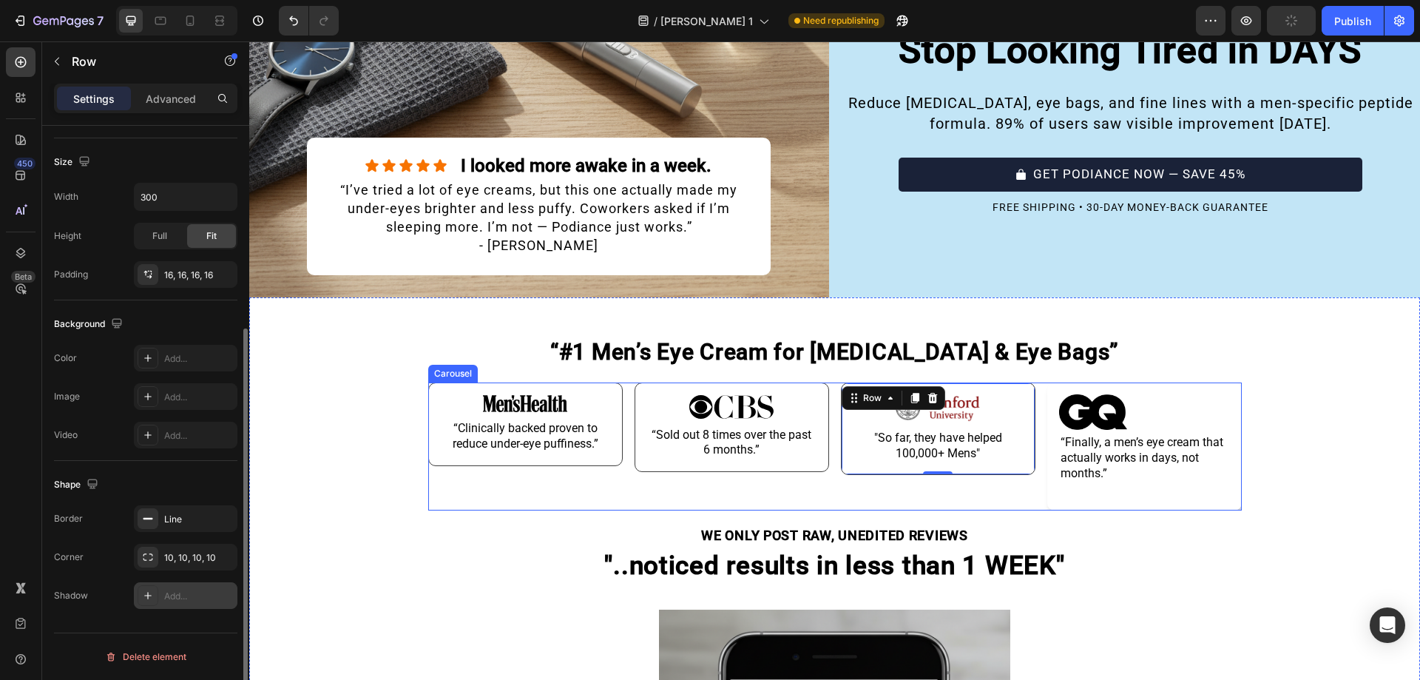
click at [480, 490] on div "Image “Clinically backed proven to reduce under-eye puffiness.” Text Block Row" at bounding box center [525, 446] width 194 height 128
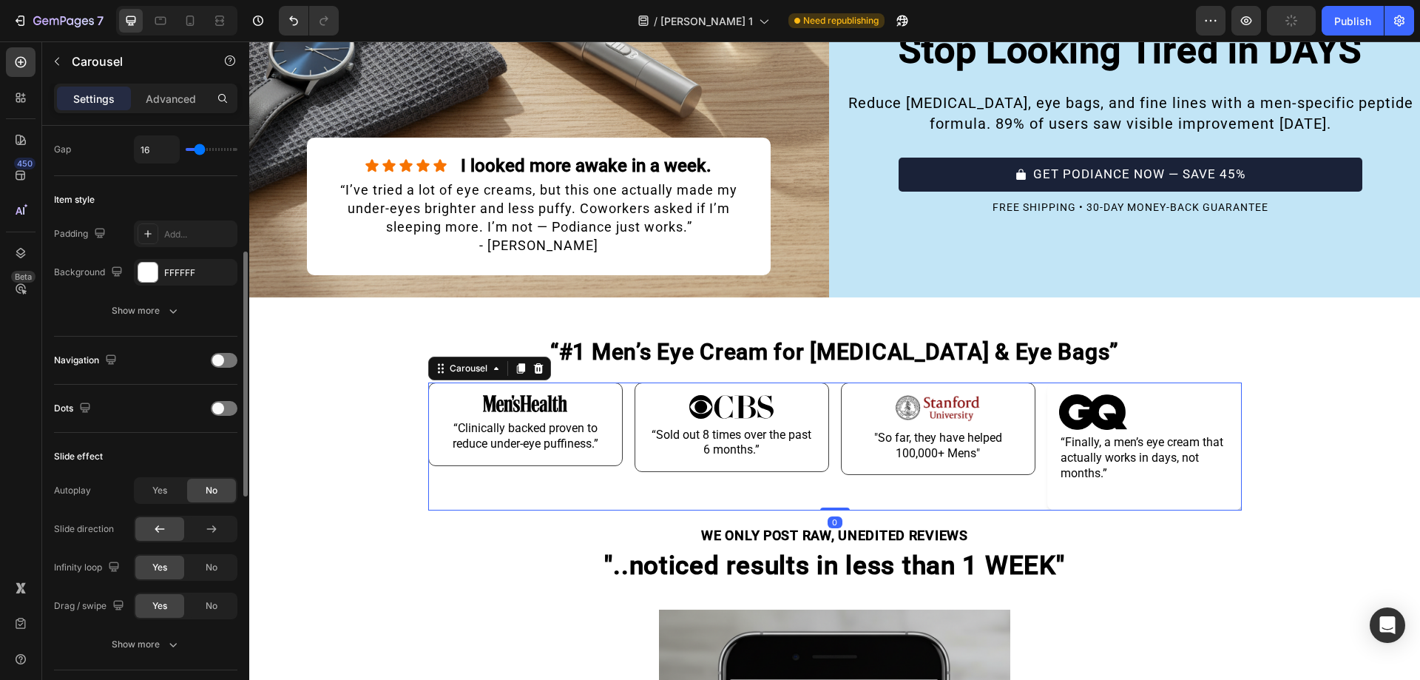
scroll to position [0, 0]
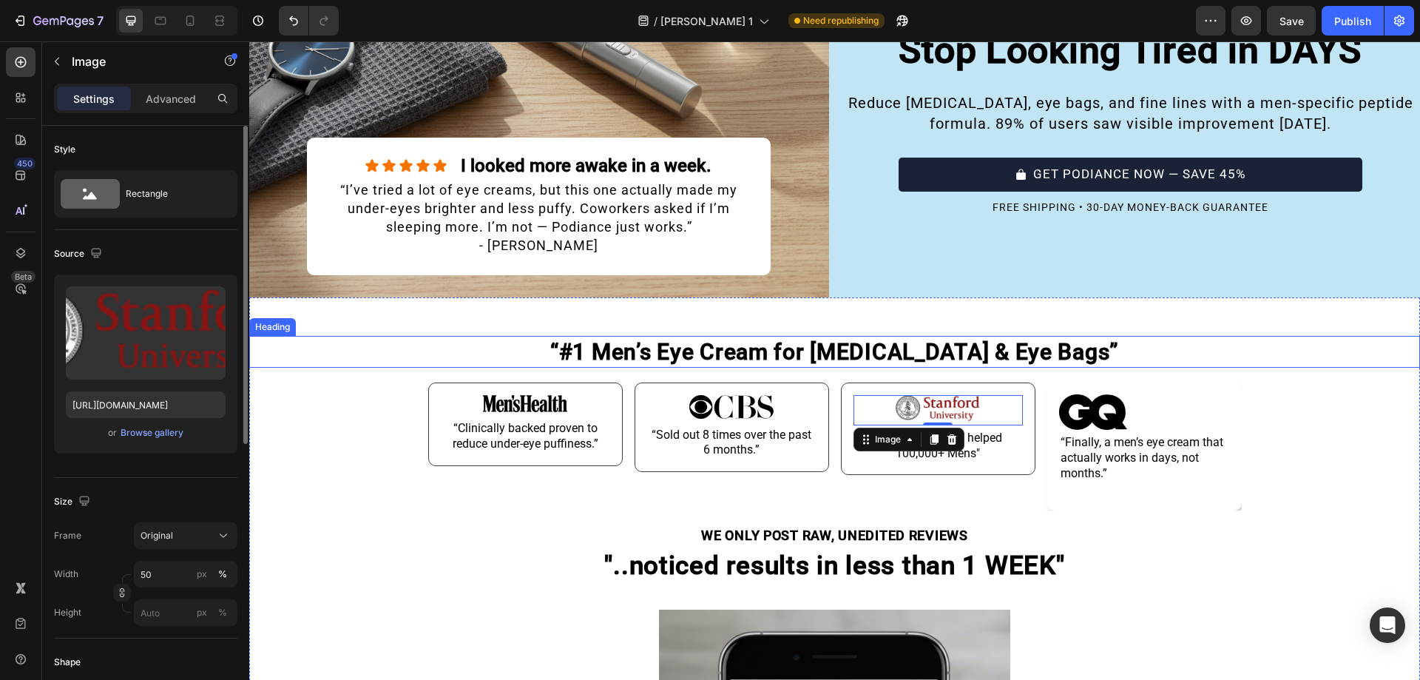
click at [987, 339] on strong "“#1 Men’s Eye Cream for Dark Circles & Eye Bags”" at bounding box center [834, 352] width 569 height 26
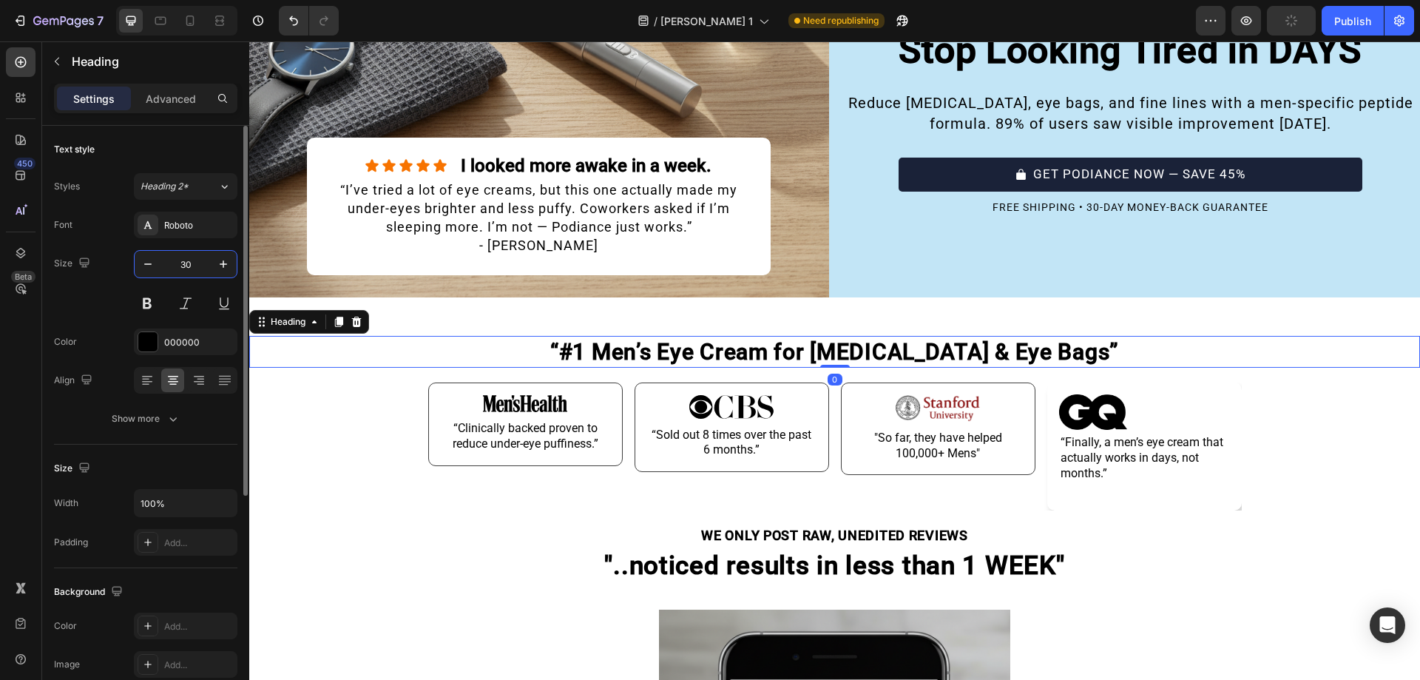
click at [186, 270] on input "30" at bounding box center [185, 264] width 49 height 27
type input "35"
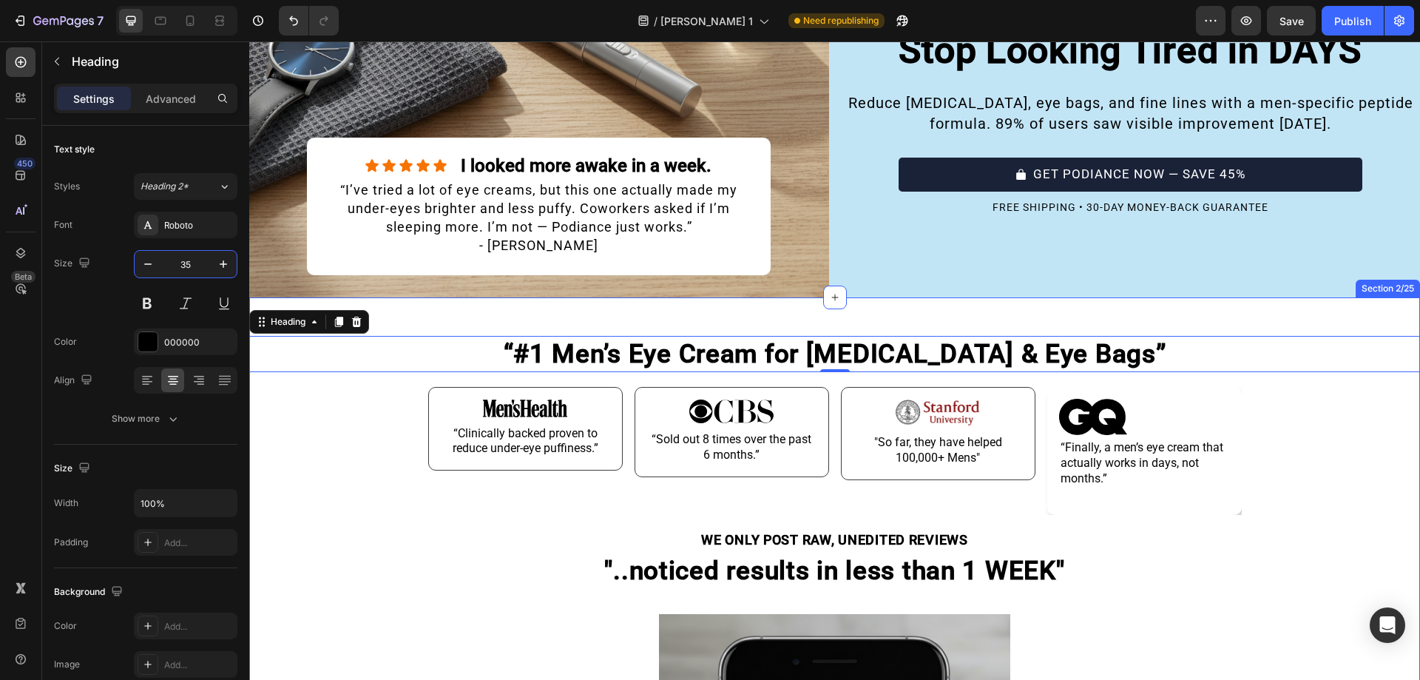
click at [695, 315] on div "“#1 Men’s Eye Cream for Dark Circles & Eye Bags” Heading 0 Image “Clinically ba…" at bounding box center [834, 679] width 1171 height 765
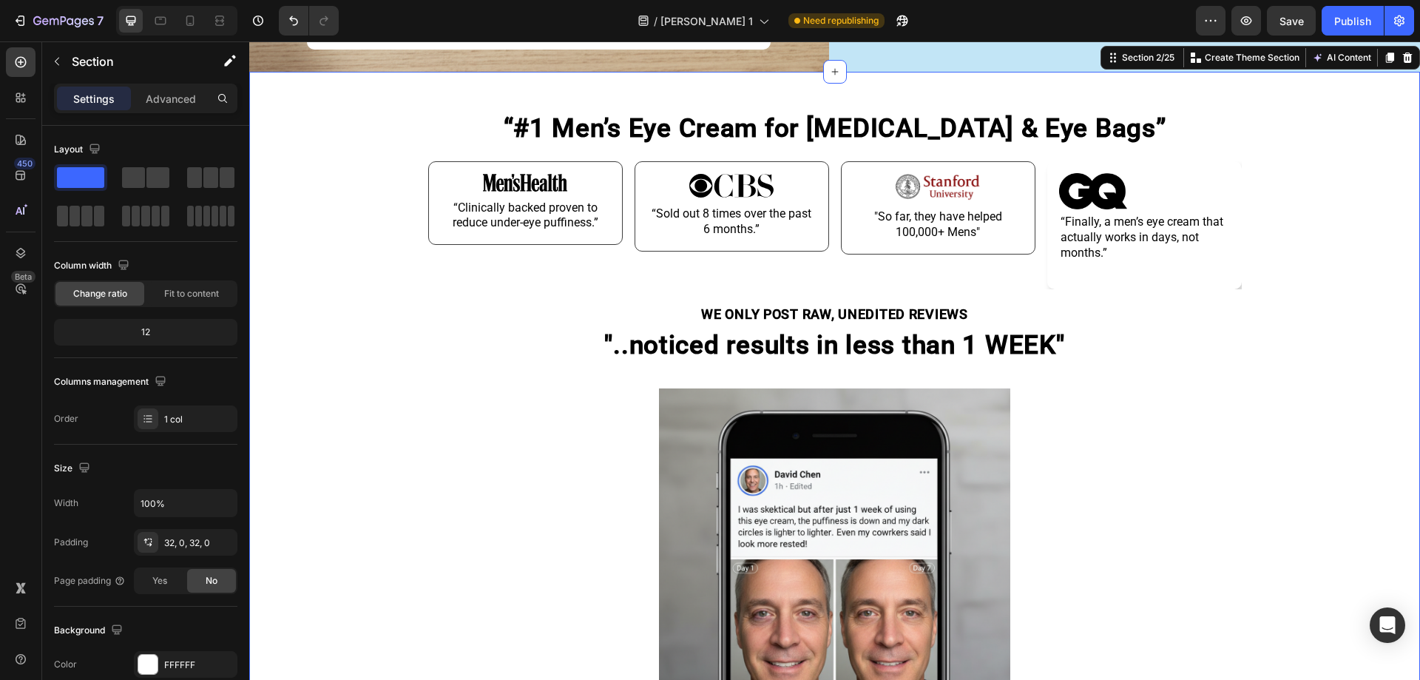
scroll to position [410, 0]
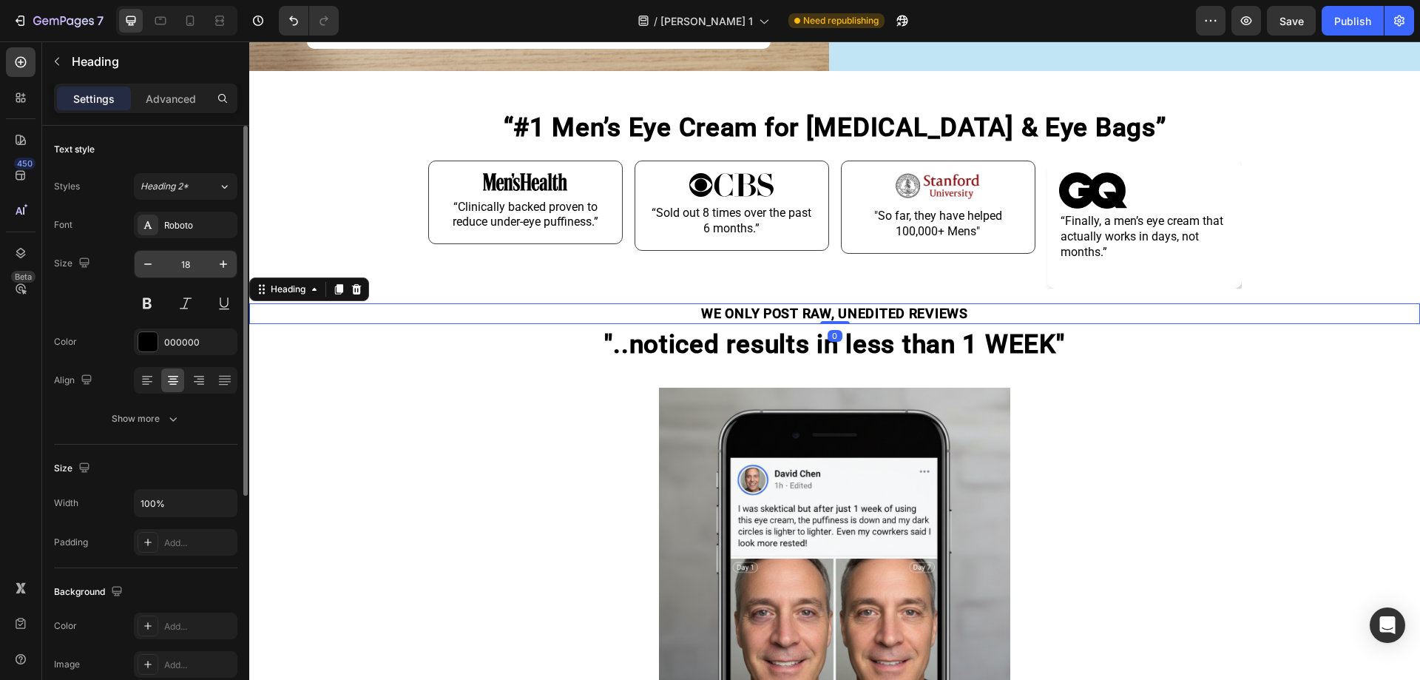
click at [195, 257] on input "18" at bounding box center [185, 264] width 49 height 27
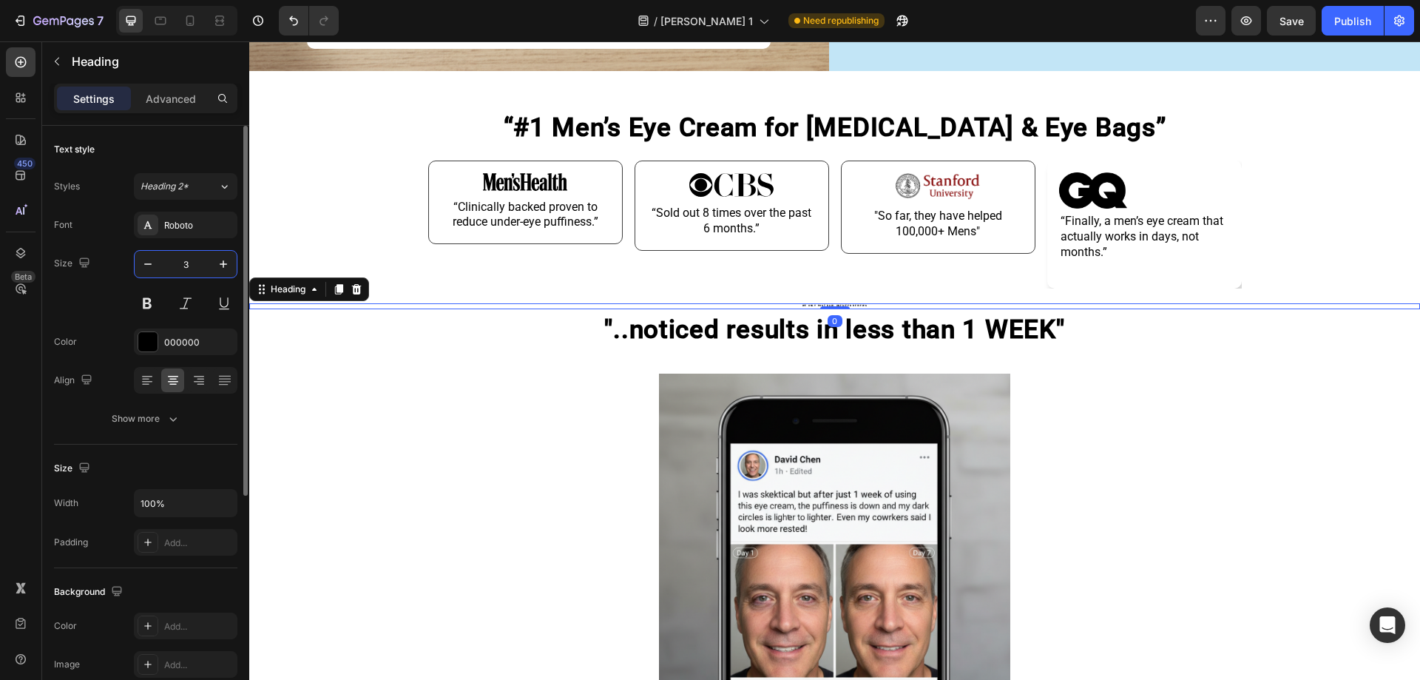
type input "30"
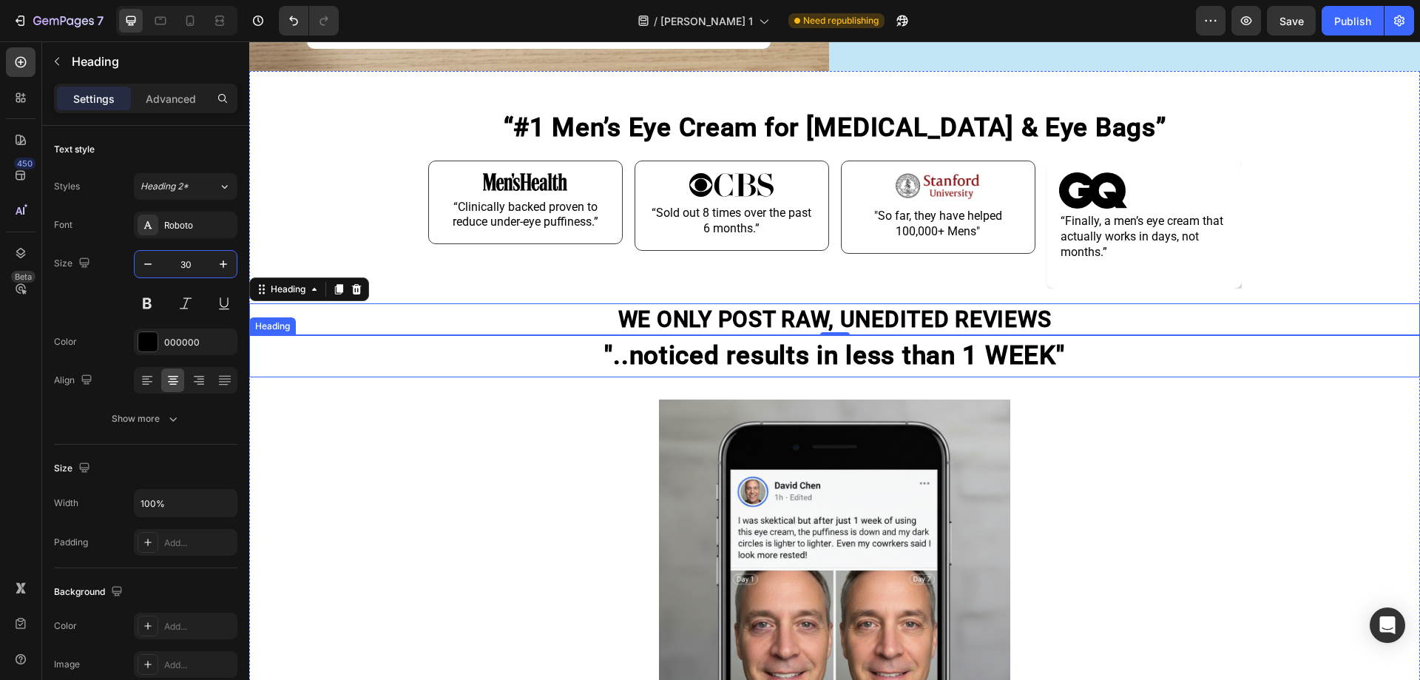
click at [675, 351] on strong ""..noticed results in less than 1 WEEK"" at bounding box center [834, 355] width 460 height 30
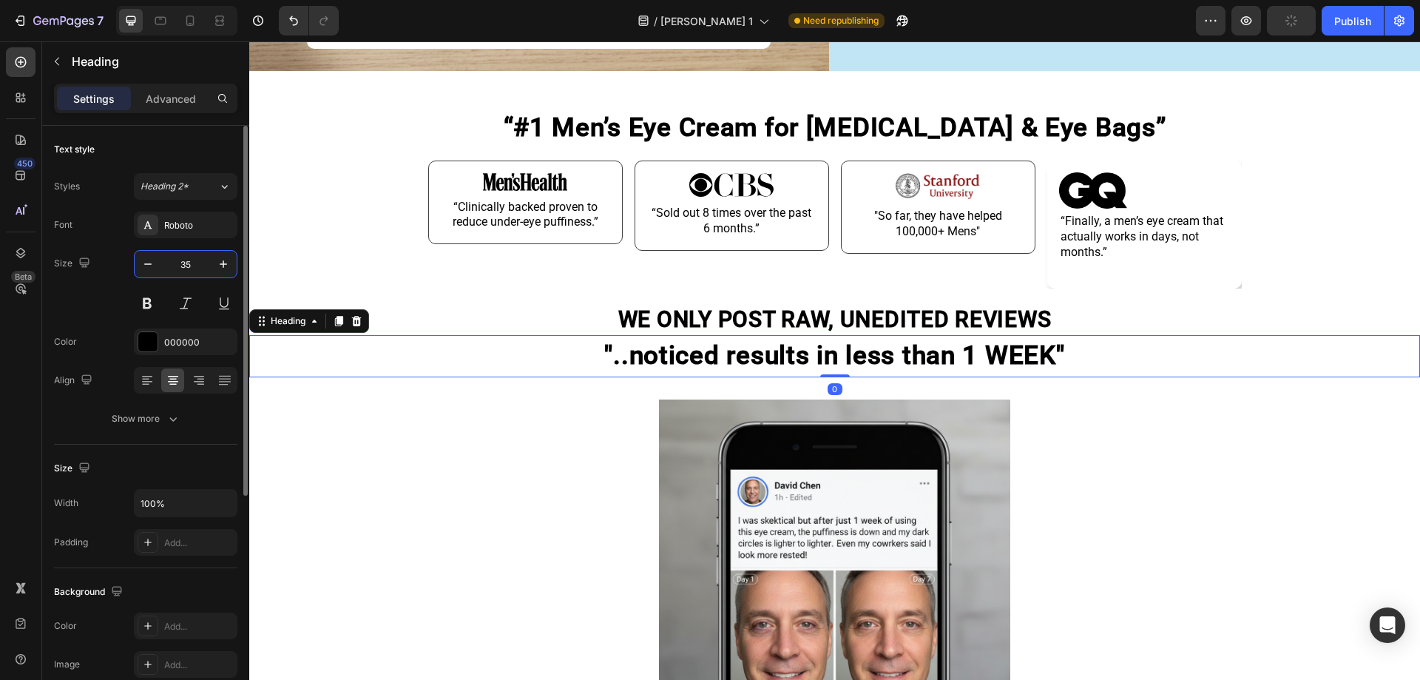
click at [198, 273] on input "35" at bounding box center [185, 264] width 49 height 27
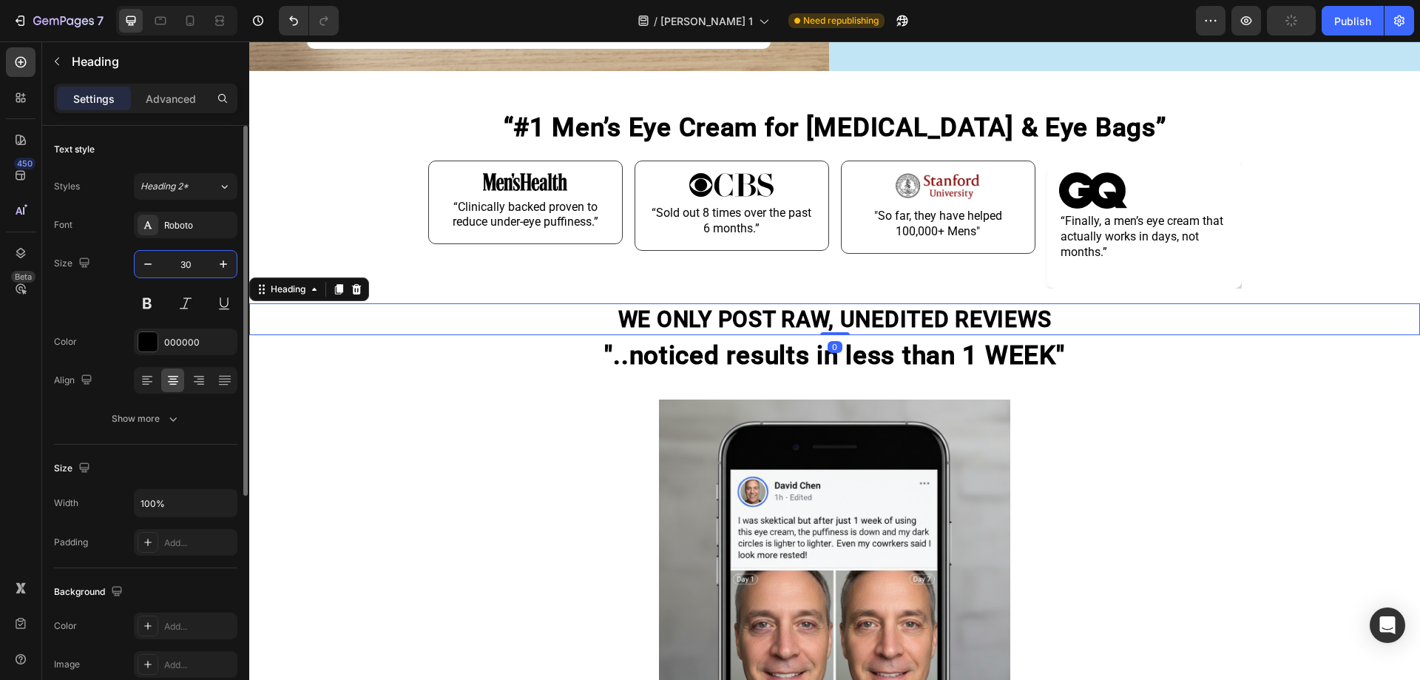
click at [193, 264] on input "30" at bounding box center [185, 264] width 49 height 27
type input "24"
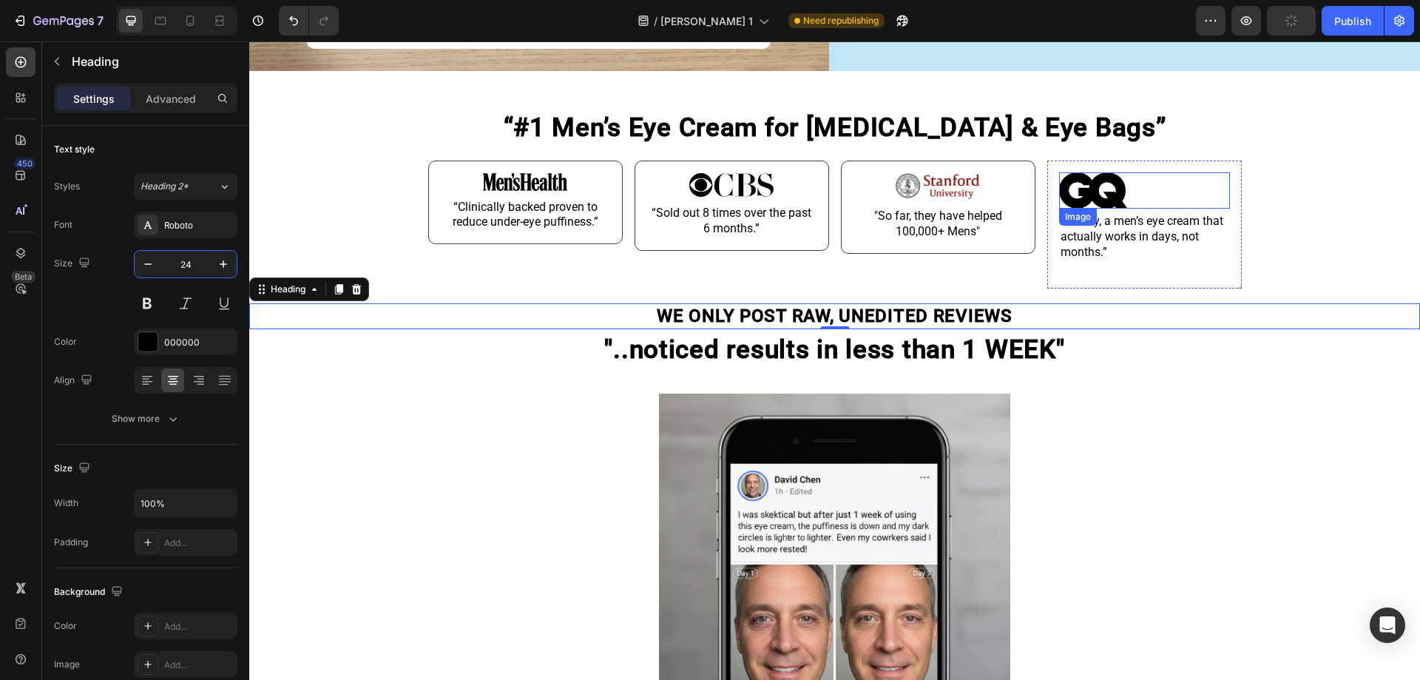
click at [1114, 186] on img at bounding box center [1093, 190] width 68 height 36
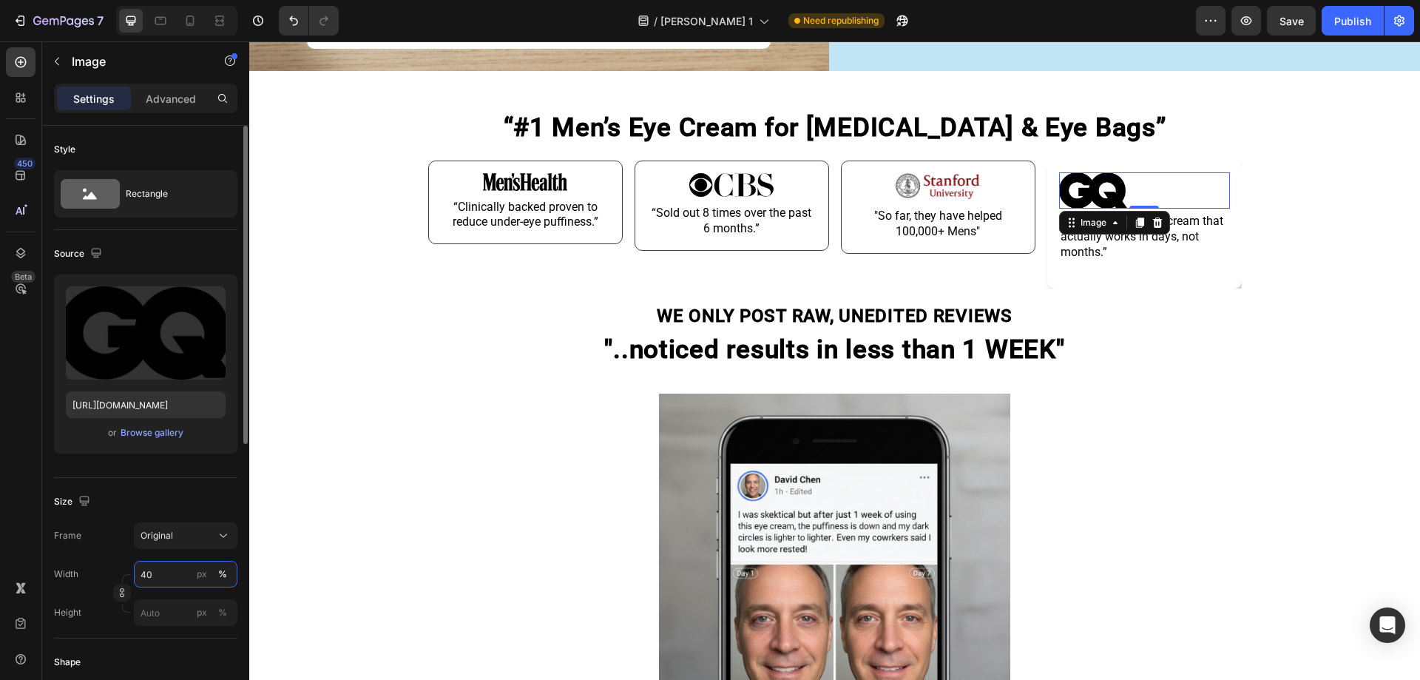
click at [157, 569] on input "40" at bounding box center [186, 574] width 104 height 27
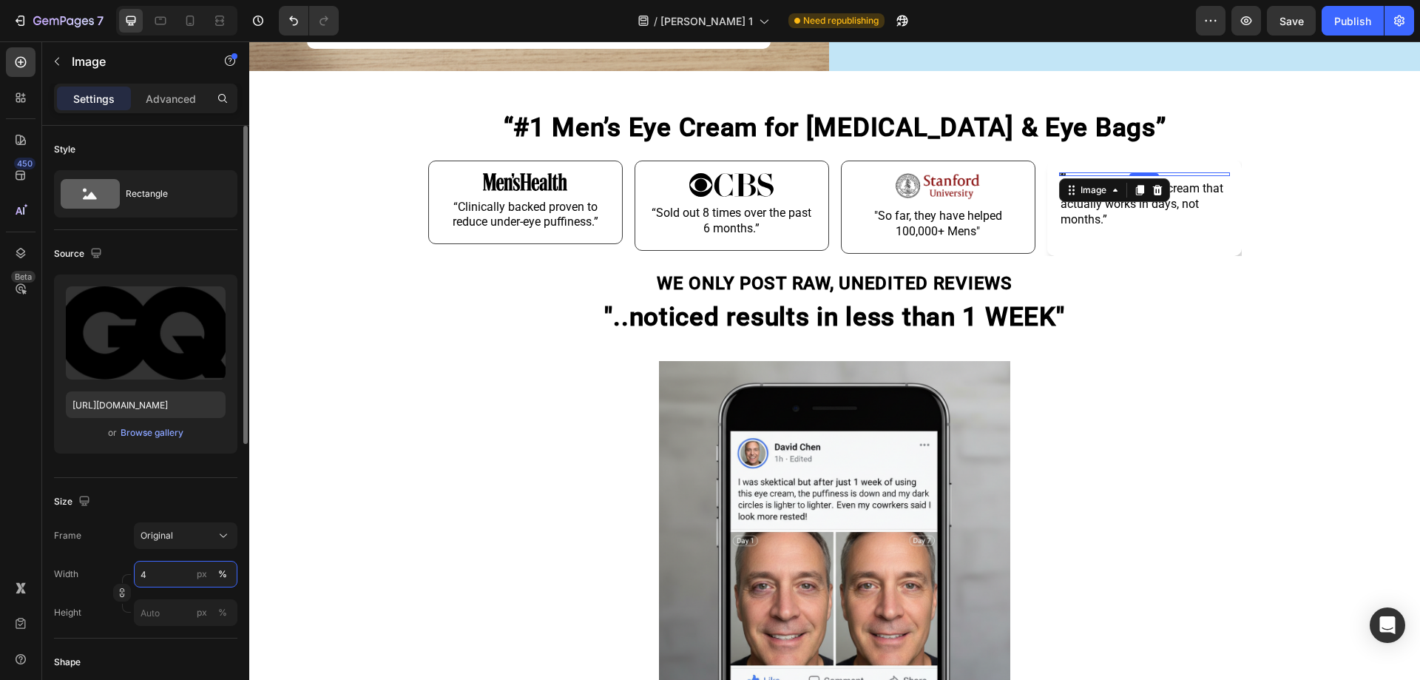
click at [161, 570] on input "4" at bounding box center [186, 574] width 104 height 27
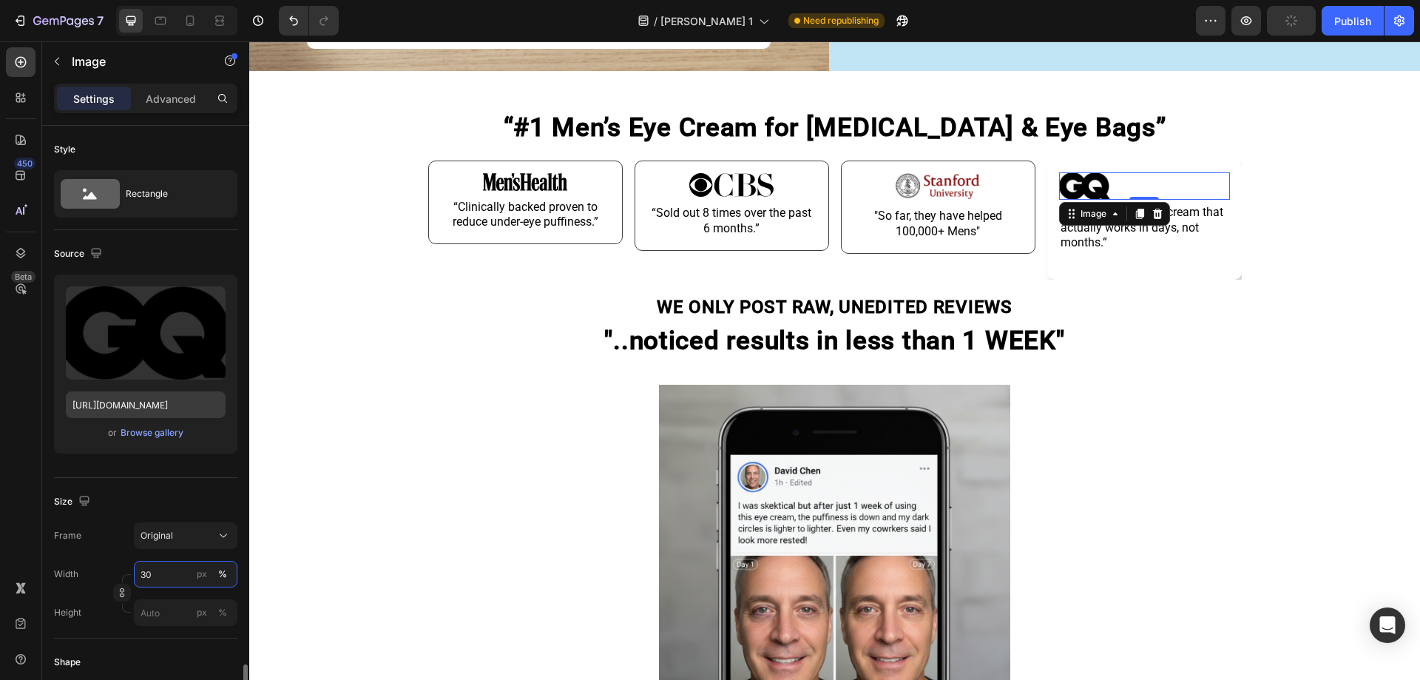
scroll to position [521, 0]
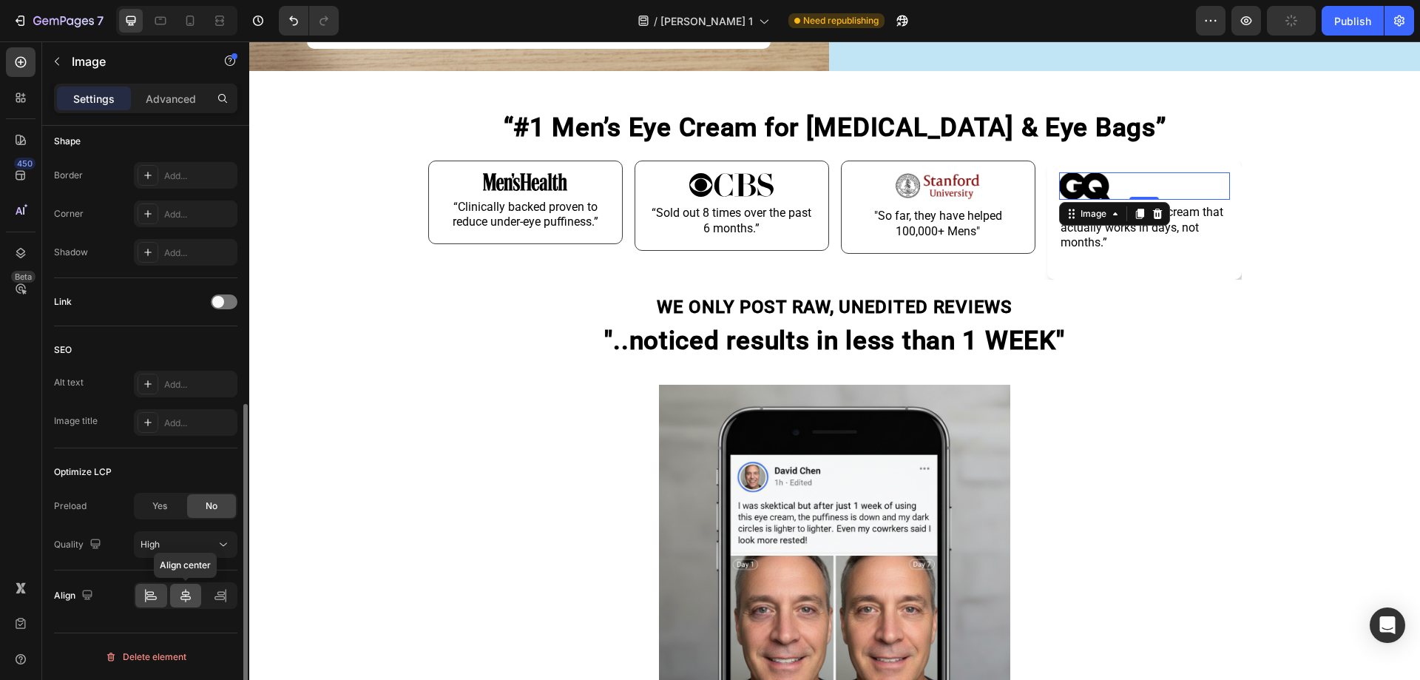
type input "30"
click at [180, 591] on icon at bounding box center [185, 595] width 15 height 15
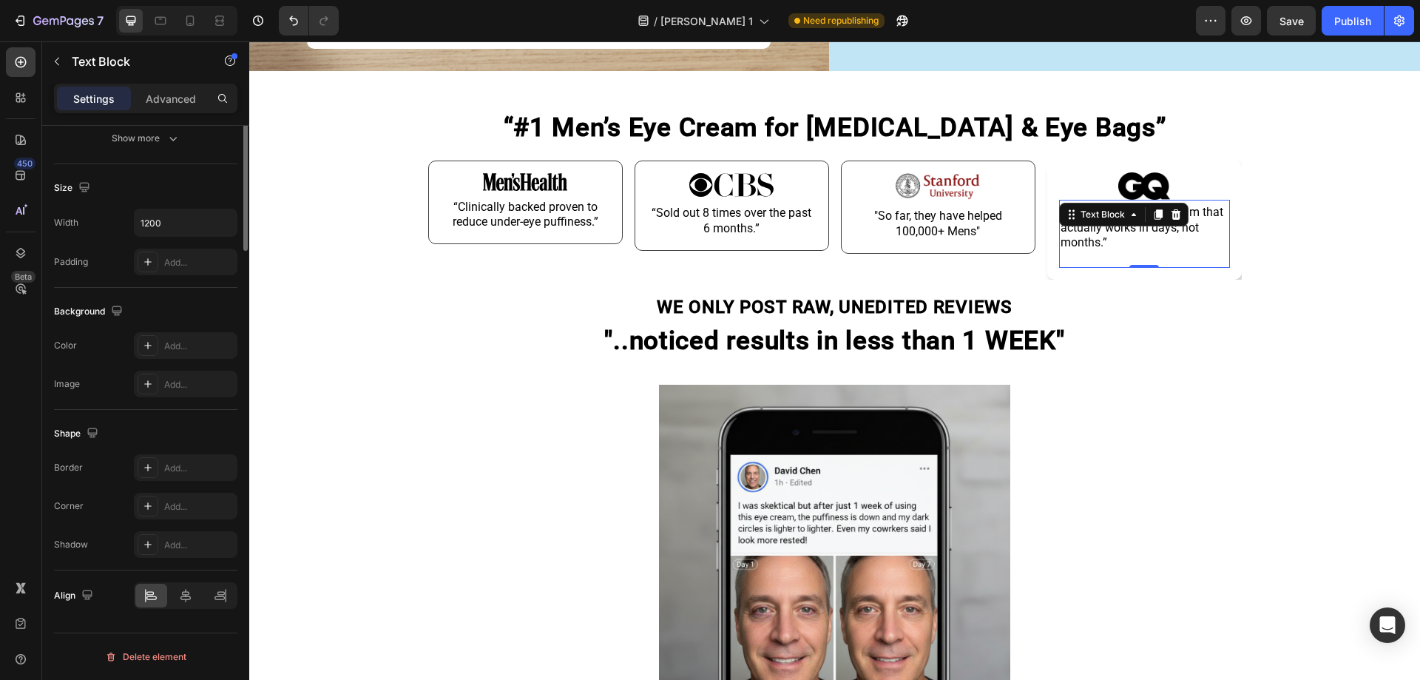
scroll to position [0, 0]
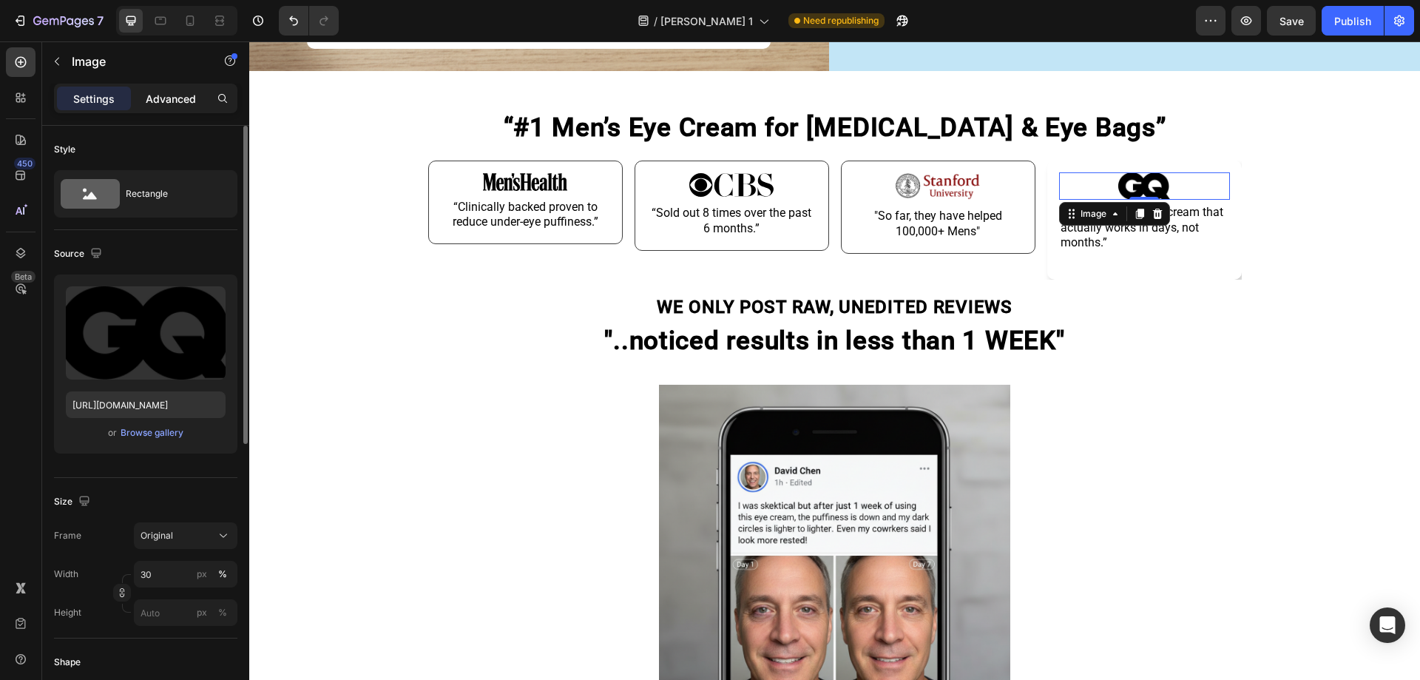
click at [163, 101] on p "Advanced" at bounding box center [171, 99] width 50 height 16
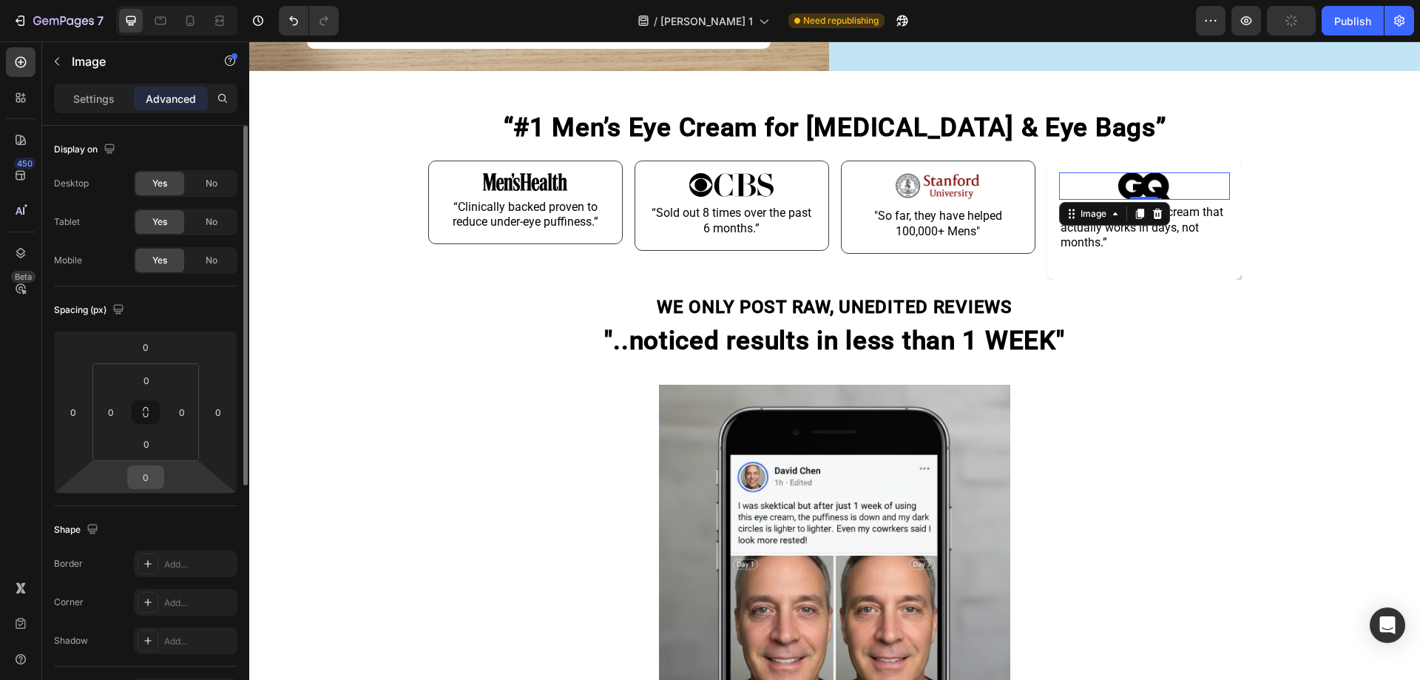
click at [152, 471] on input "0" at bounding box center [146, 477] width 30 height 22
type input "5"
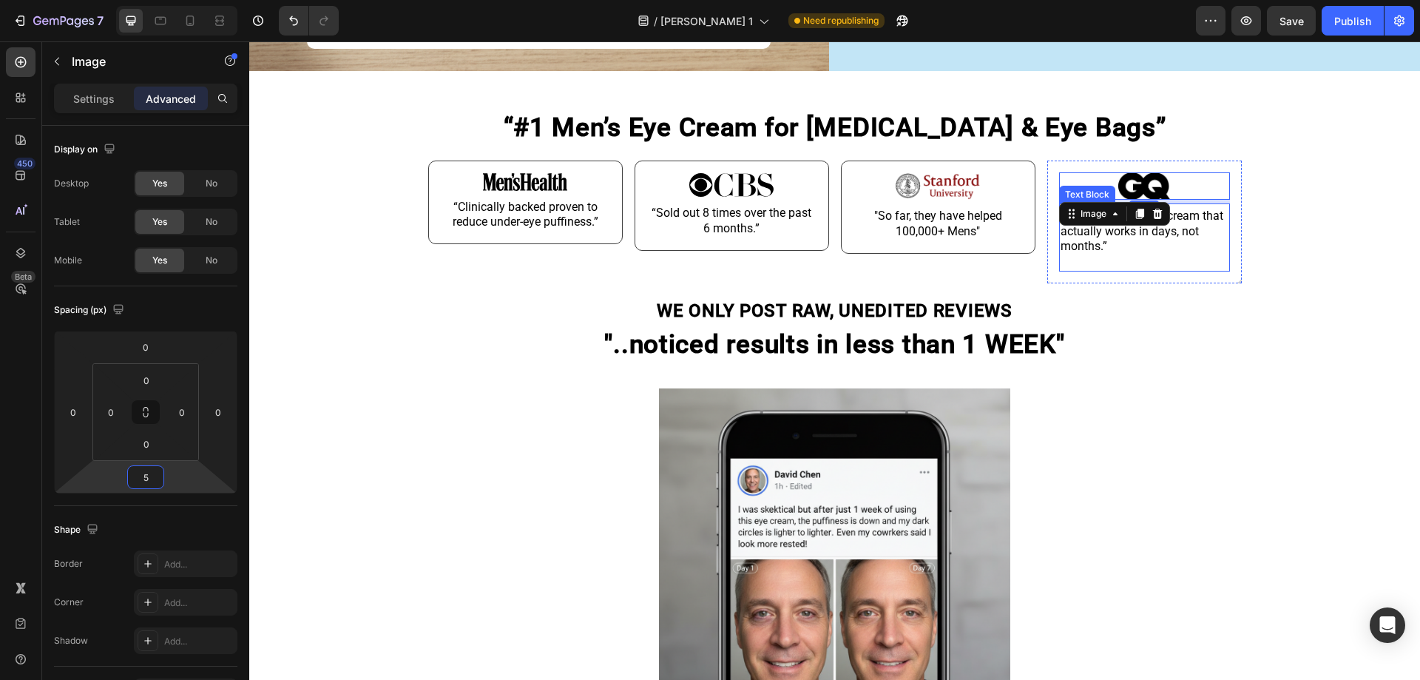
click at [1154, 235] on p "“Finally, a men’s eye cream that actually works in days, not months.”" at bounding box center [1144, 232] width 168 height 46
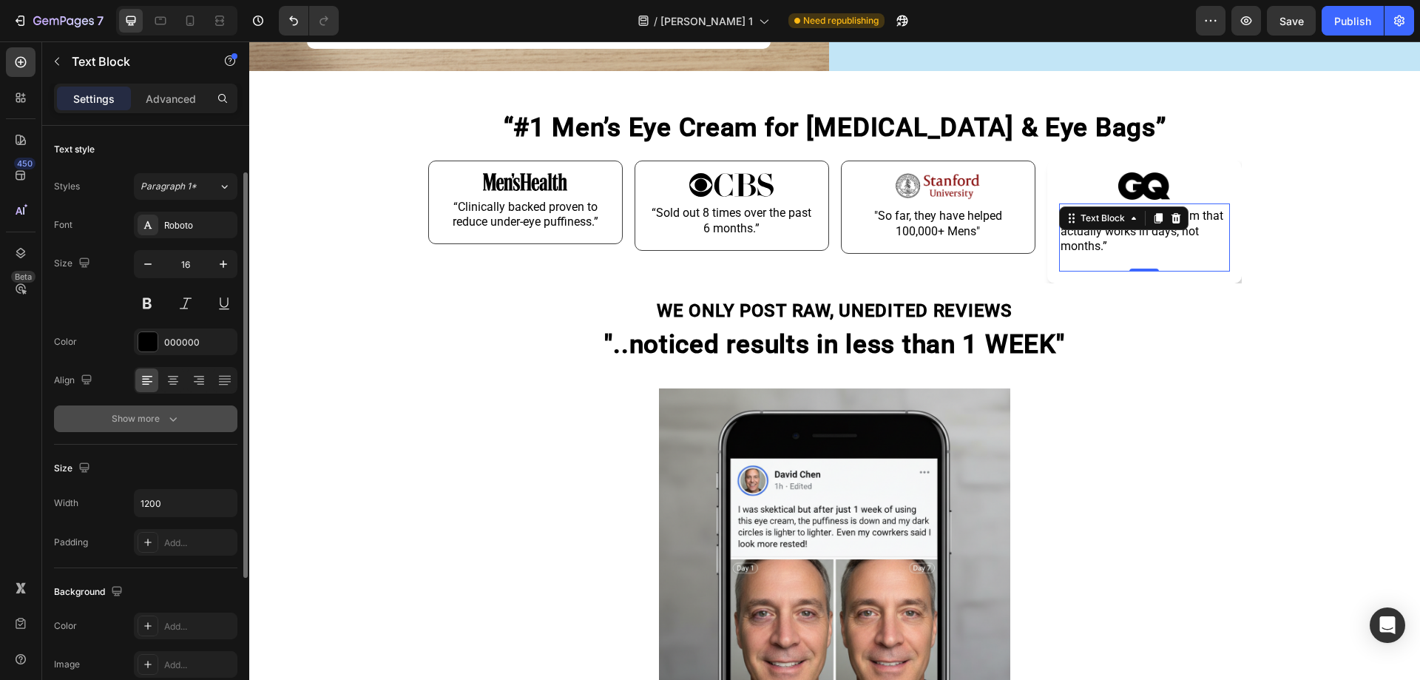
scroll to position [61, 0]
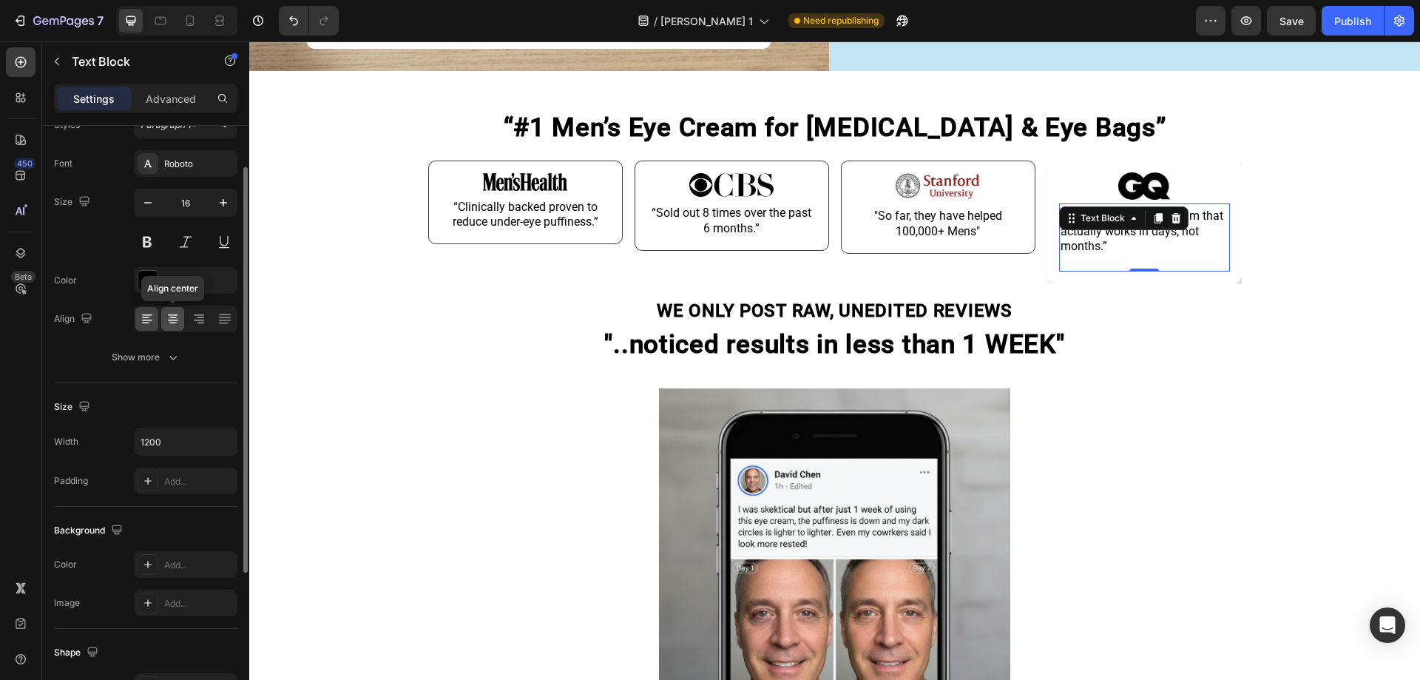
drag, startPoint x: 172, startPoint y: 324, endPoint x: 31, endPoint y: 199, distance: 188.0
click at [172, 324] on icon at bounding box center [173, 318] width 15 height 15
click at [1168, 261] on p at bounding box center [1144, 262] width 168 height 16
click at [1168, 261] on p "Rich Text Editor. Editing area: main" at bounding box center [1144, 262] width 168 height 16
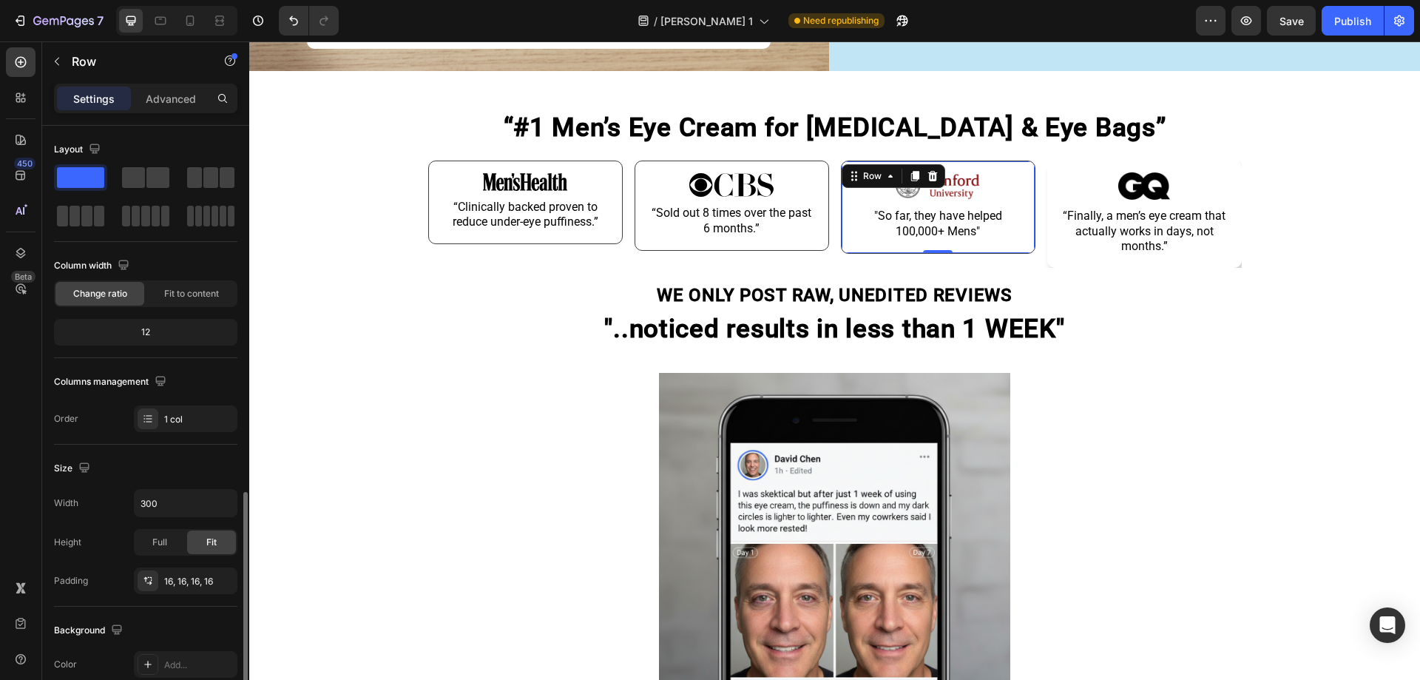
scroll to position [306, 0]
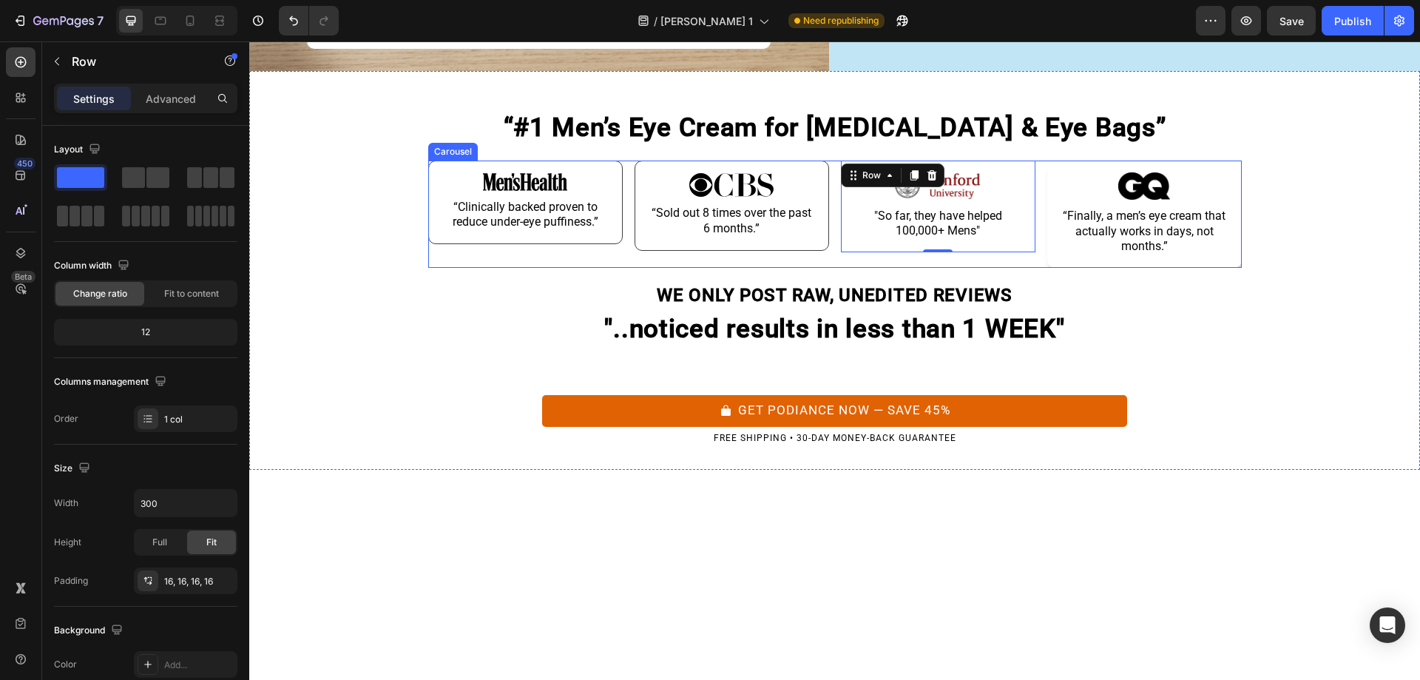
scroll to position [306, 0]
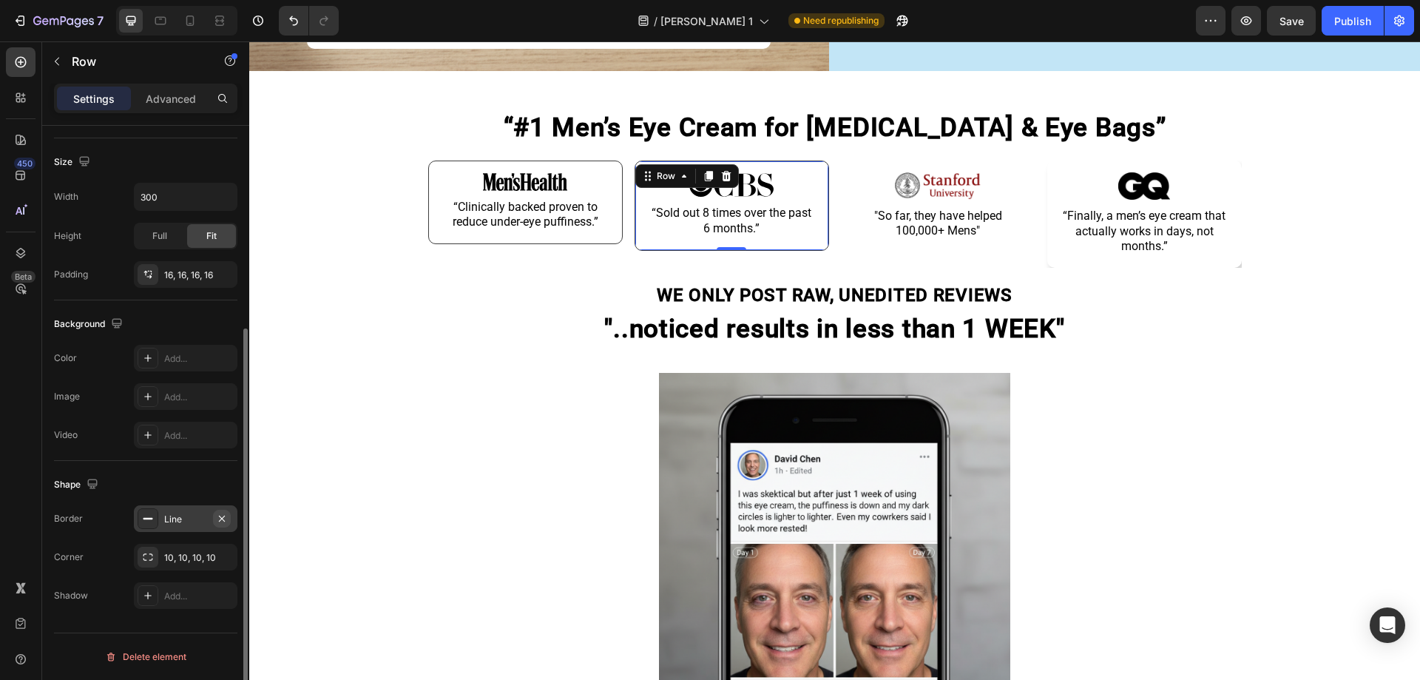
click at [217, 515] on icon "button" at bounding box center [222, 518] width 12 height 12
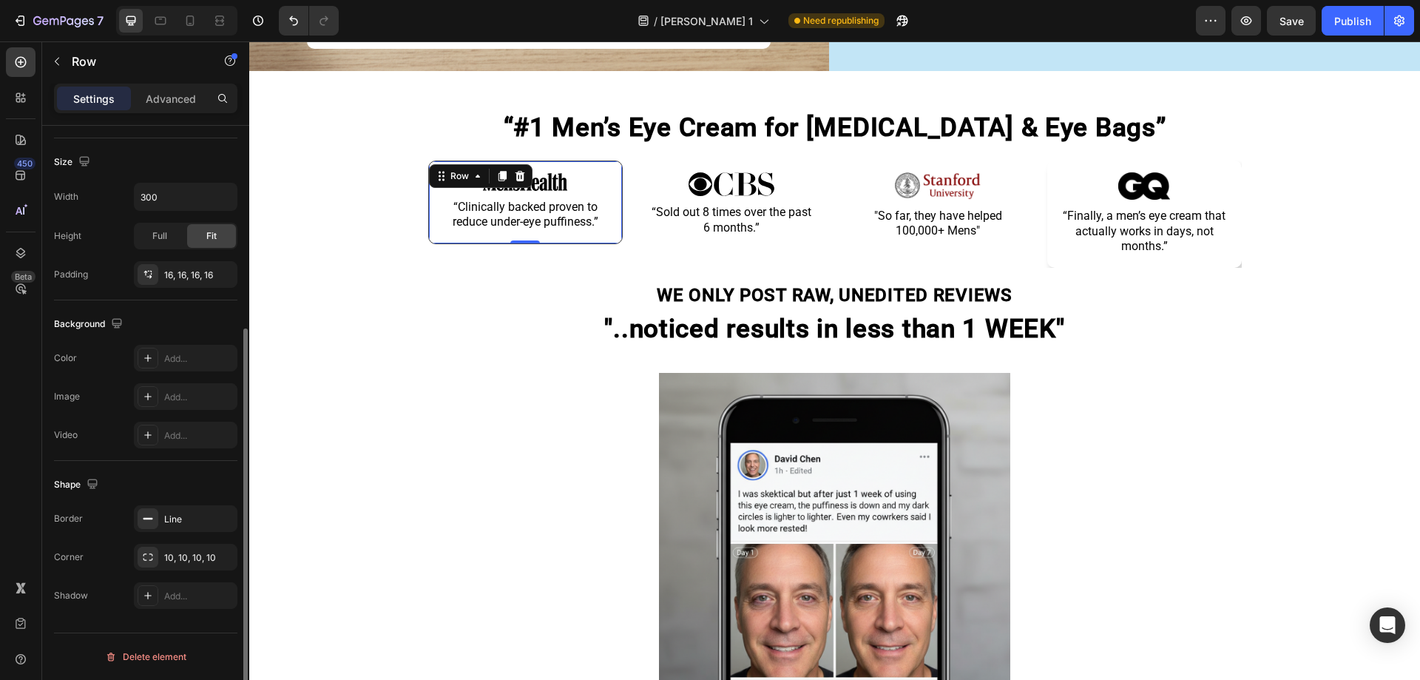
click at [594, 230] on div "Image “Clinically backed proven to reduce under-eye puffiness.” Text Block Row 0" at bounding box center [525, 202] width 194 height 84
click at [223, 521] on icon "button" at bounding box center [222, 518] width 12 height 12
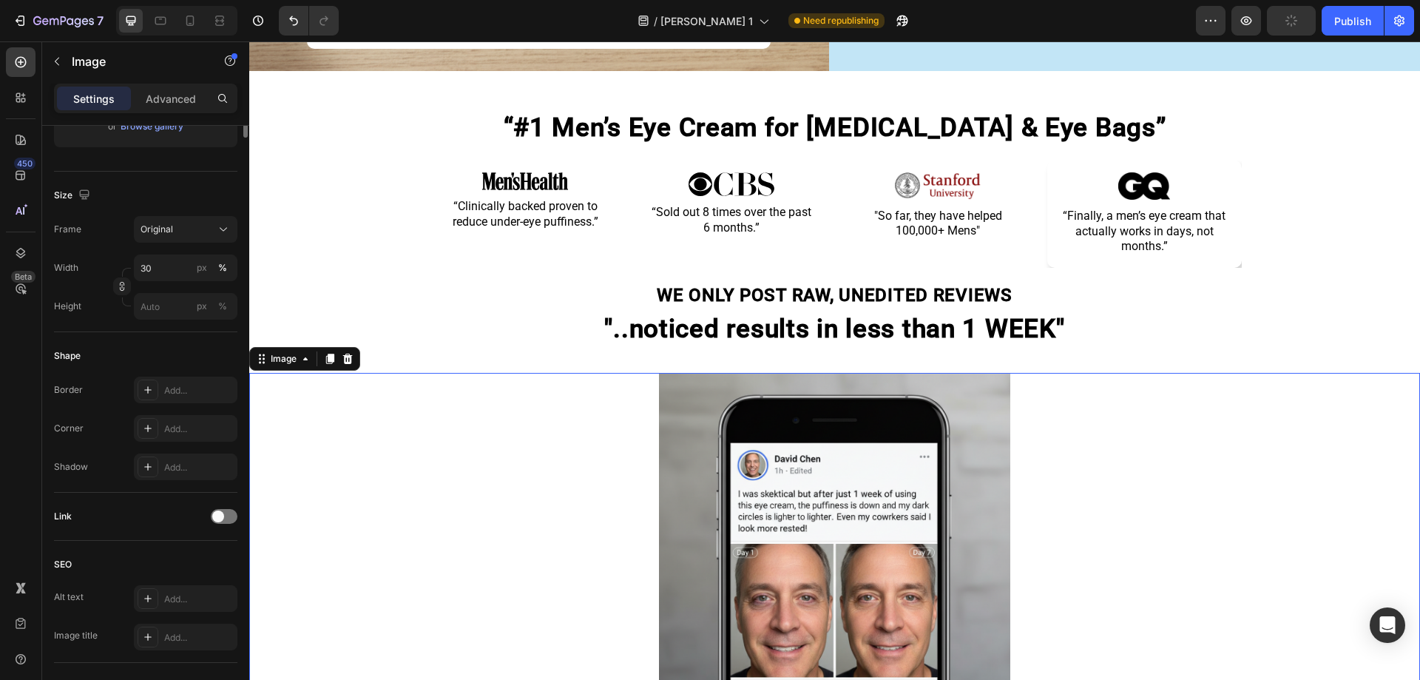
scroll to position [0, 0]
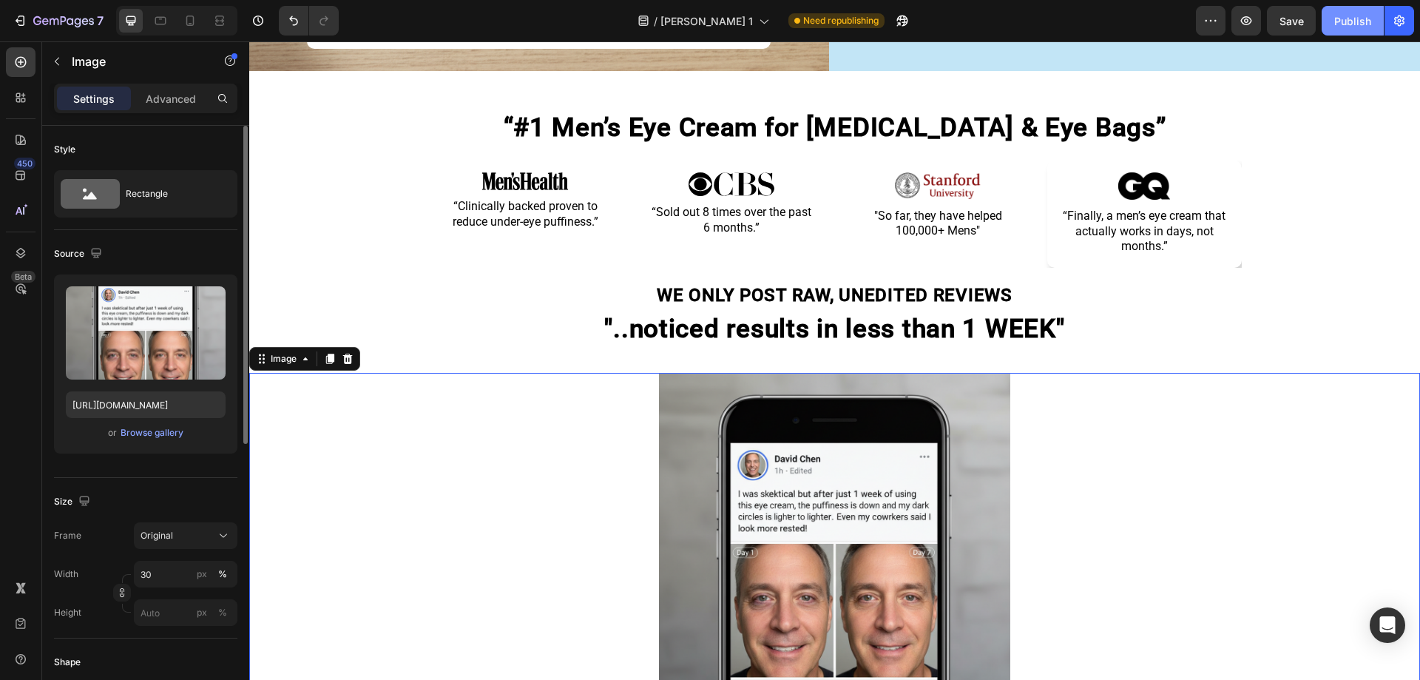
click at [1343, 12] on button "Publish" at bounding box center [1352, 21] width 62 height 30
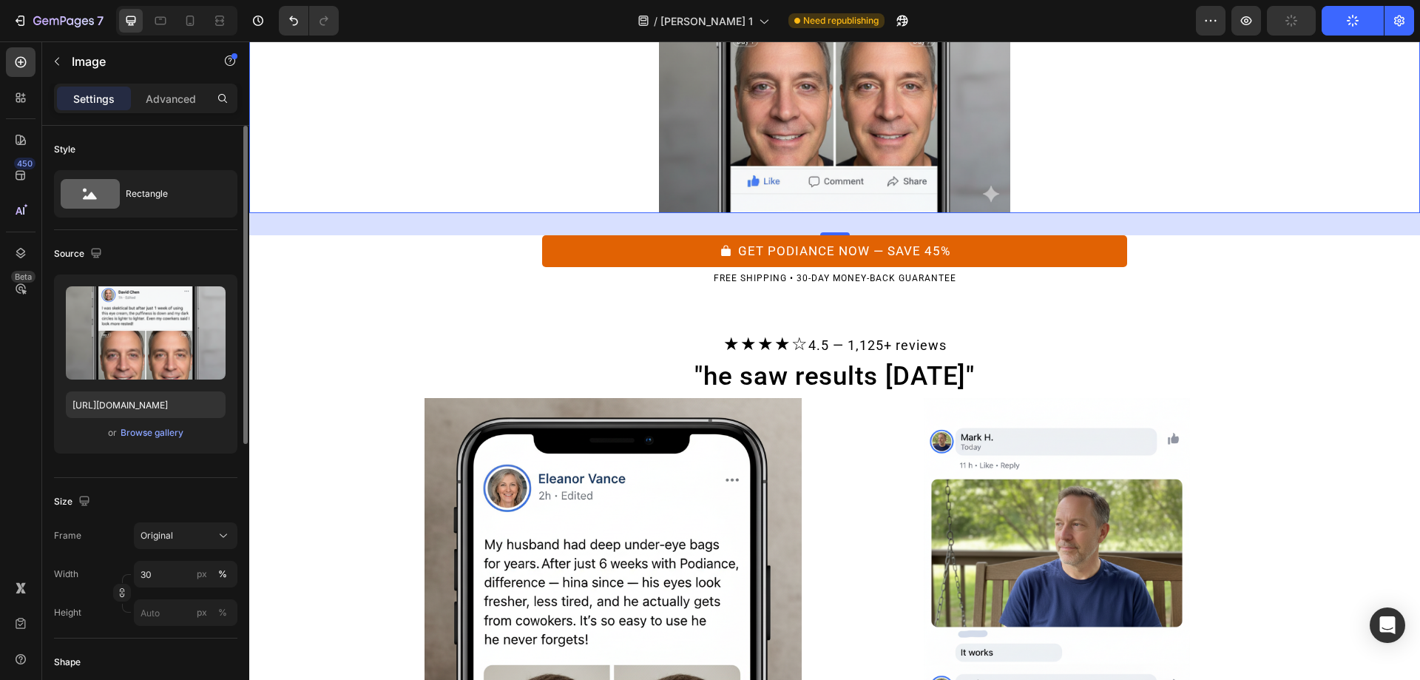
scroll to position [923, 0]
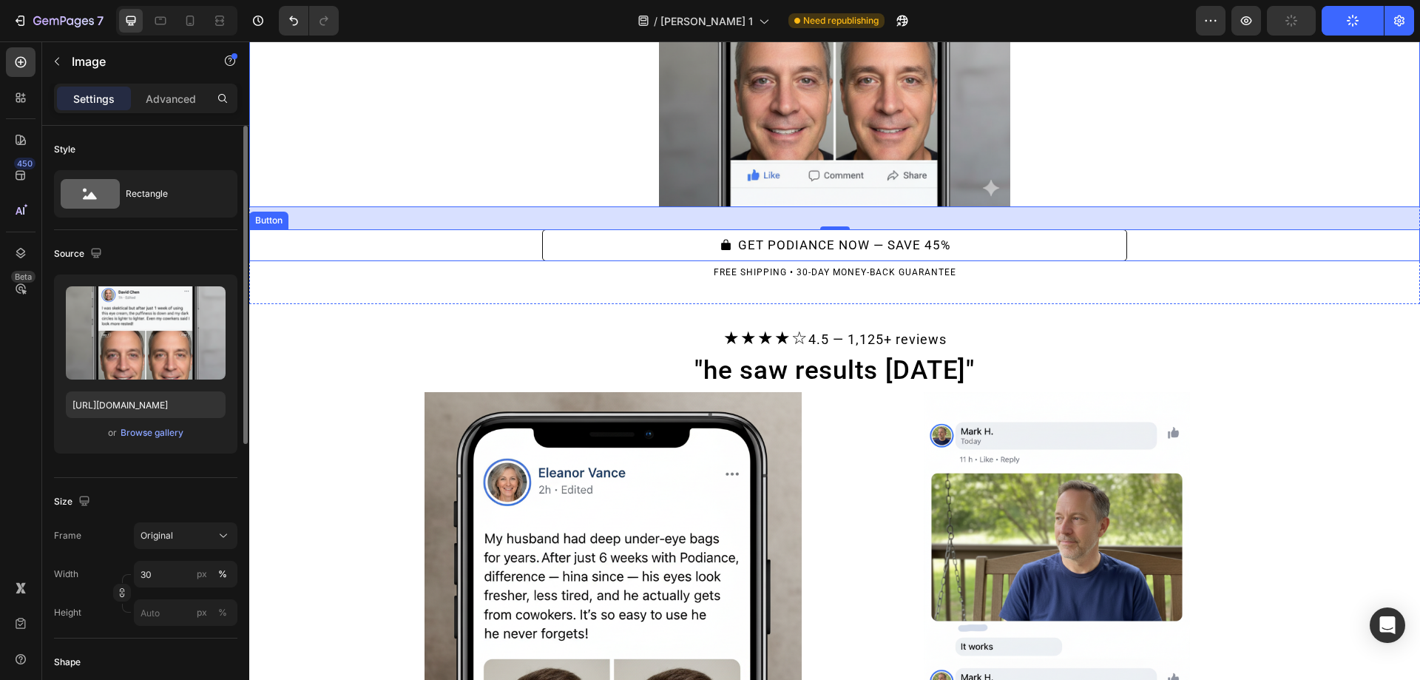
click at [1071, 233] on button "GET PODIANCE NOW — SAVE 45%" at bounding box center [835, 245] width 586 height 32
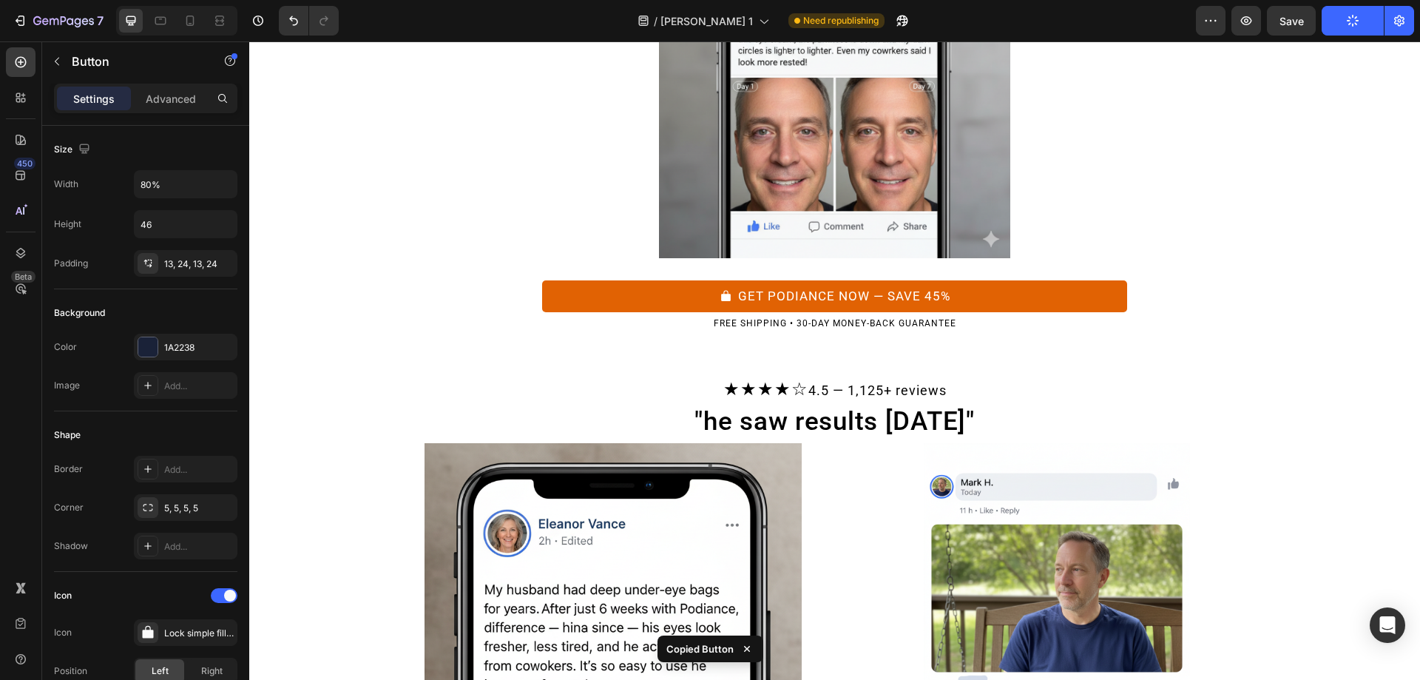
scroll to position [898, 0]
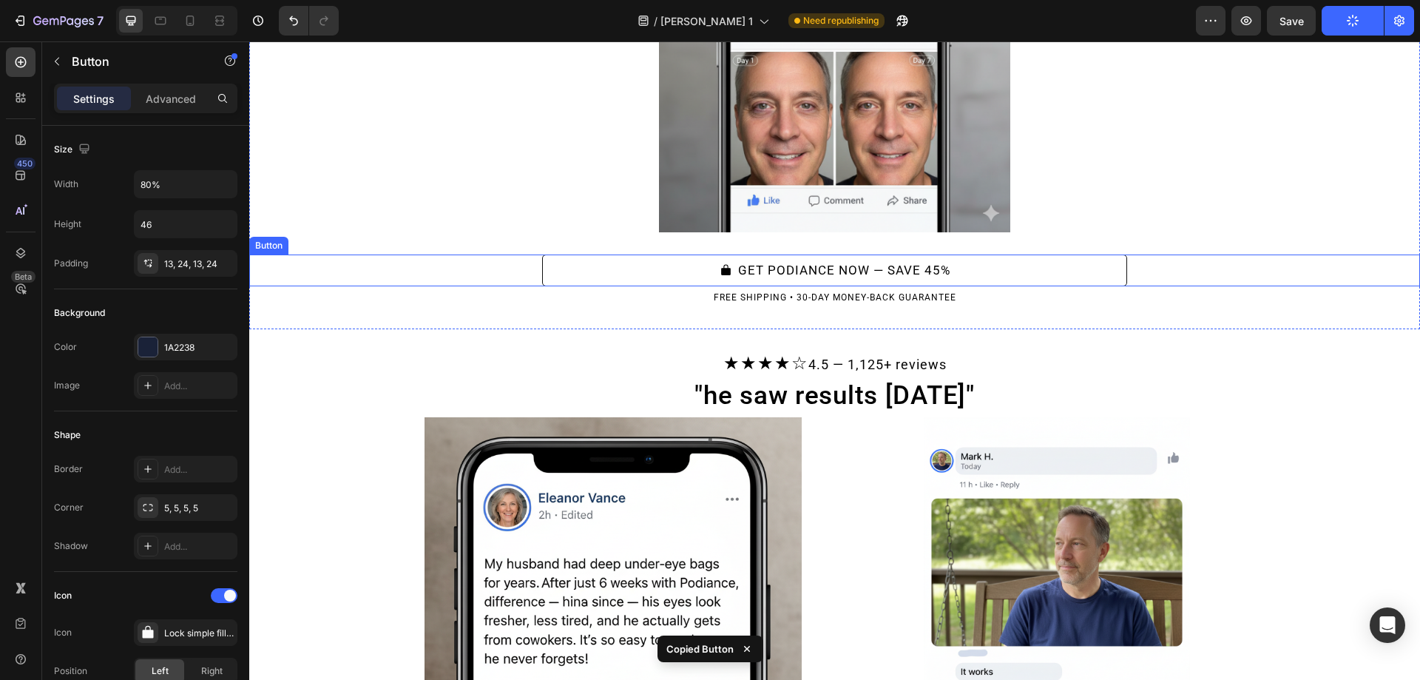
click at [990, 271] on button "GET PODIANCE NOW — SAVE 45%" at bounding box center [835, 270] width 586 height 32
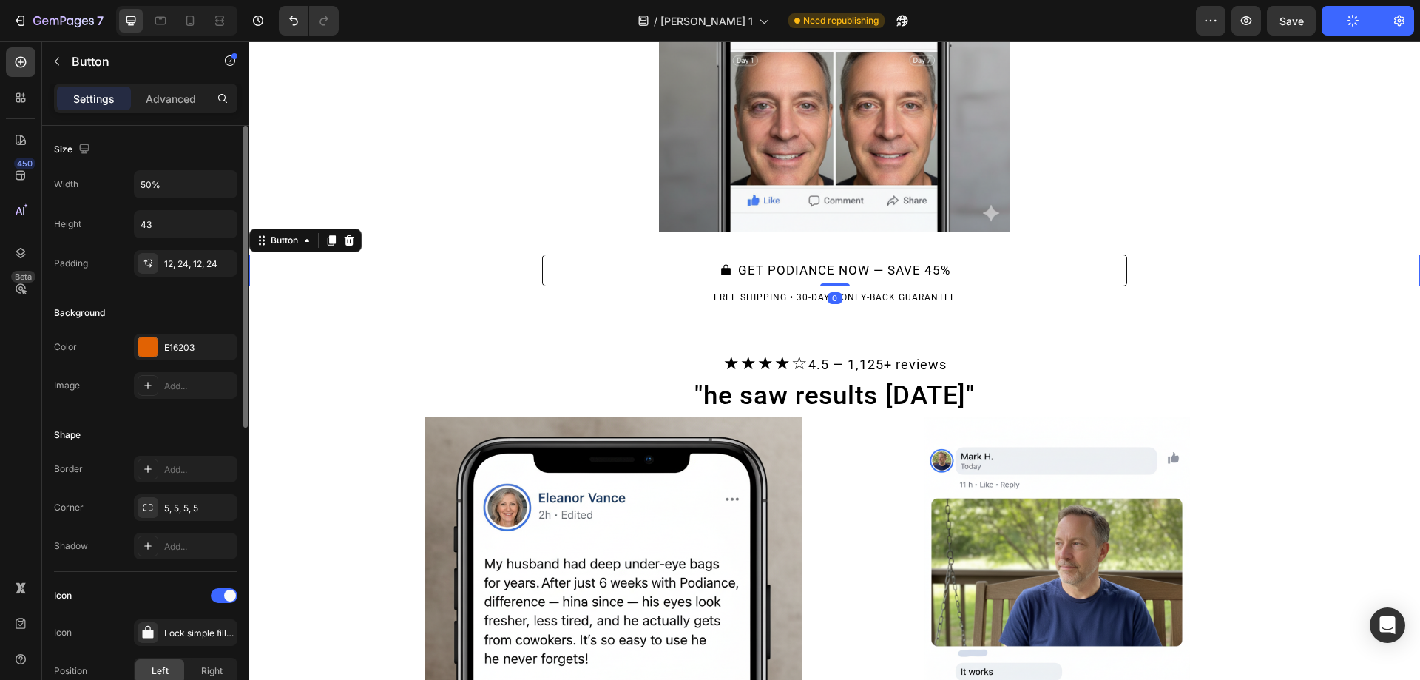
type input "80%"
type input "46"
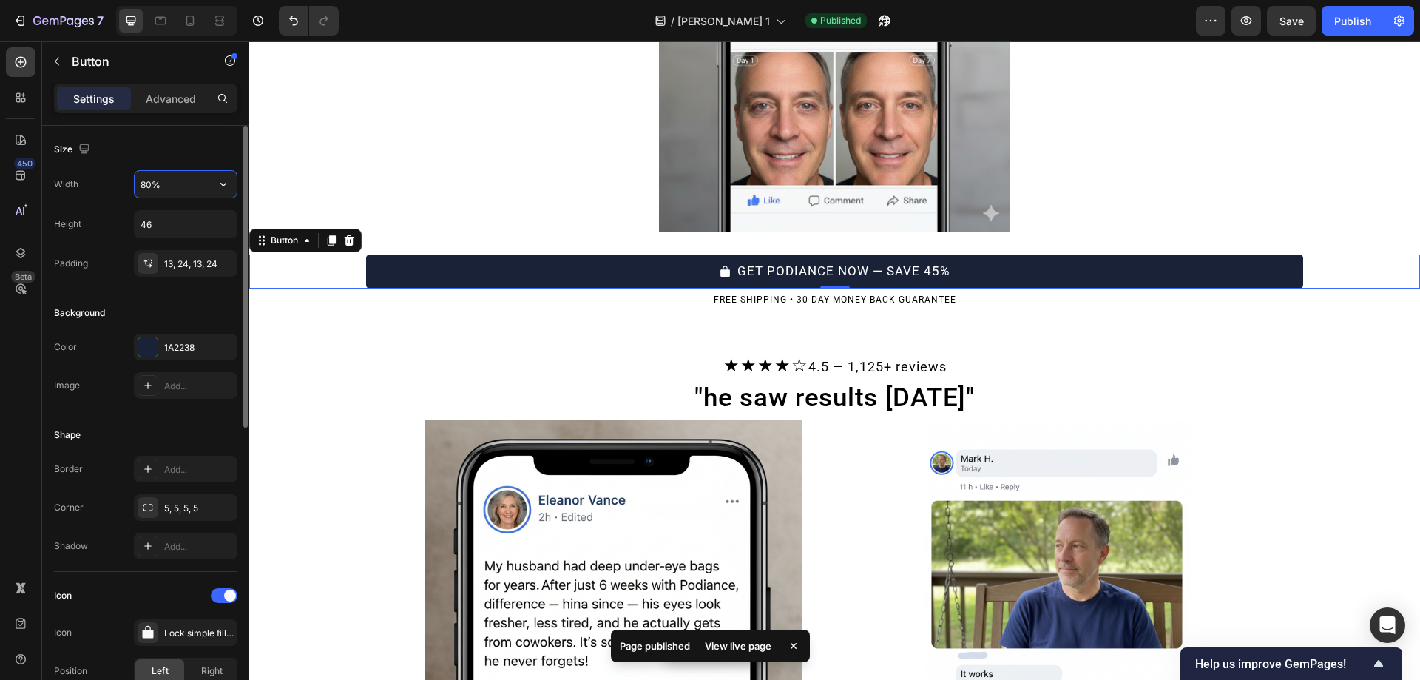
click at [146, 184] on input "80%" at bounding box center [186, 184] width 102 height 27
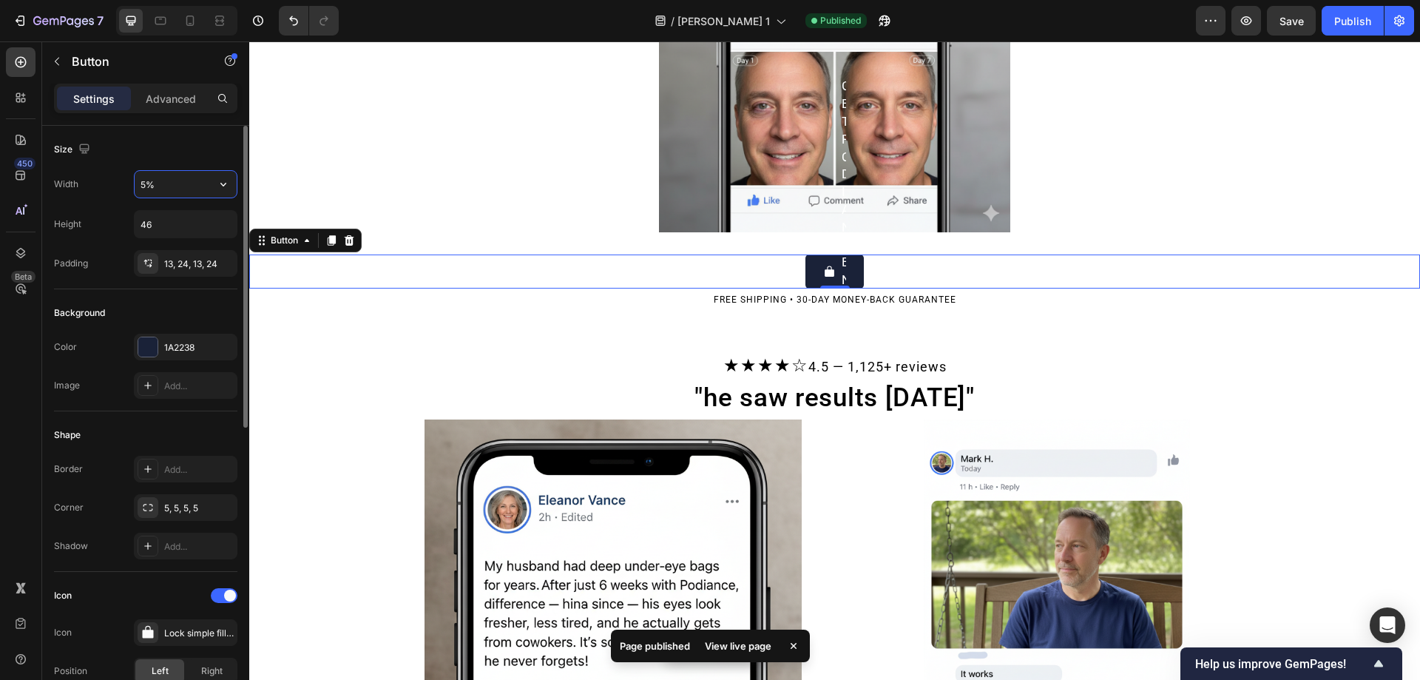
type input "50%"
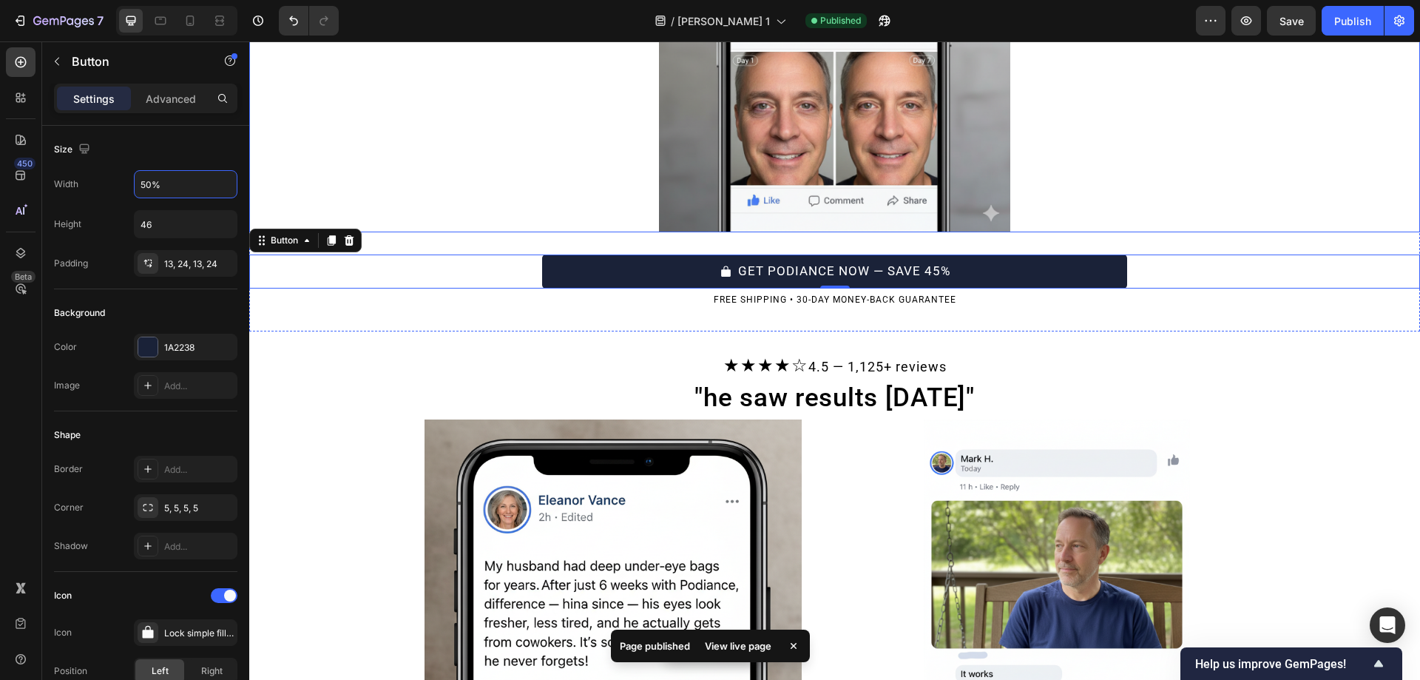
click at [353, 152] on div at bounding box center [834, 56] width 1171 height 351
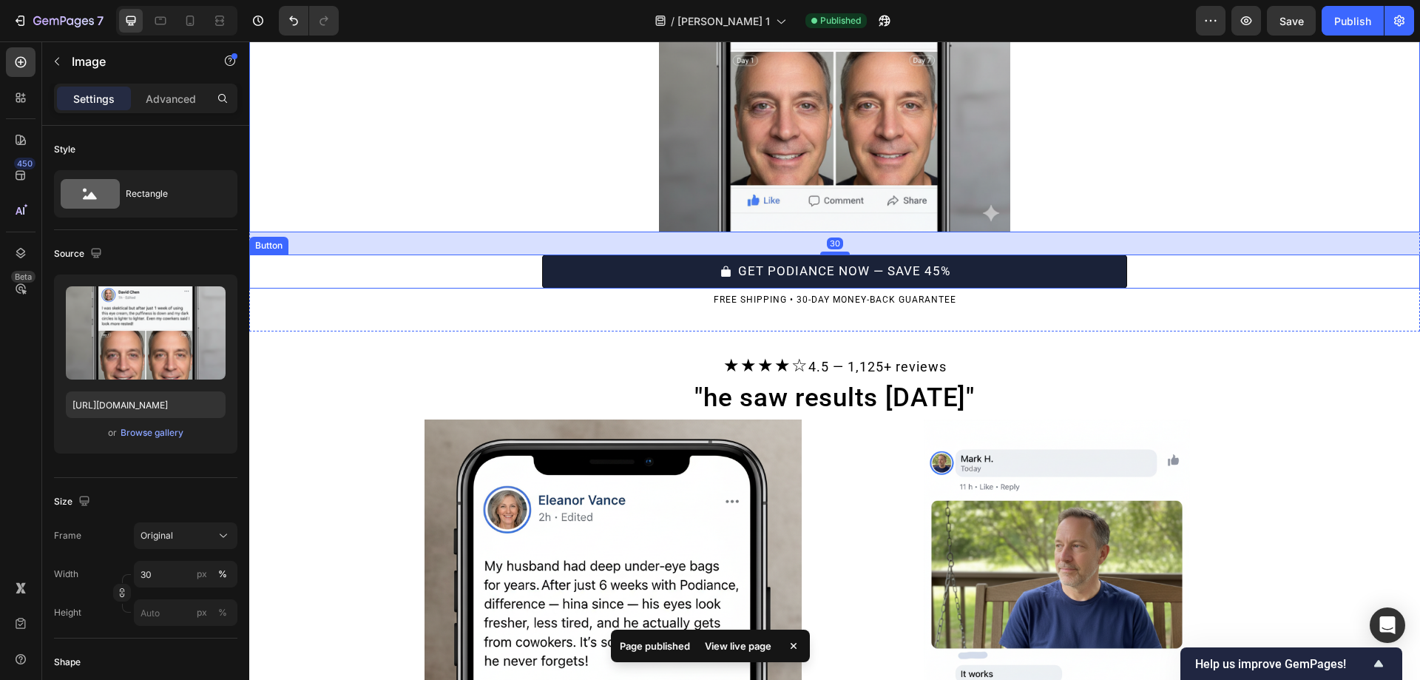
click at [567, 259] on button "GET PODIANCE NOW — SAVE 45%" at bounding box center [835, 271] width 586 height 34
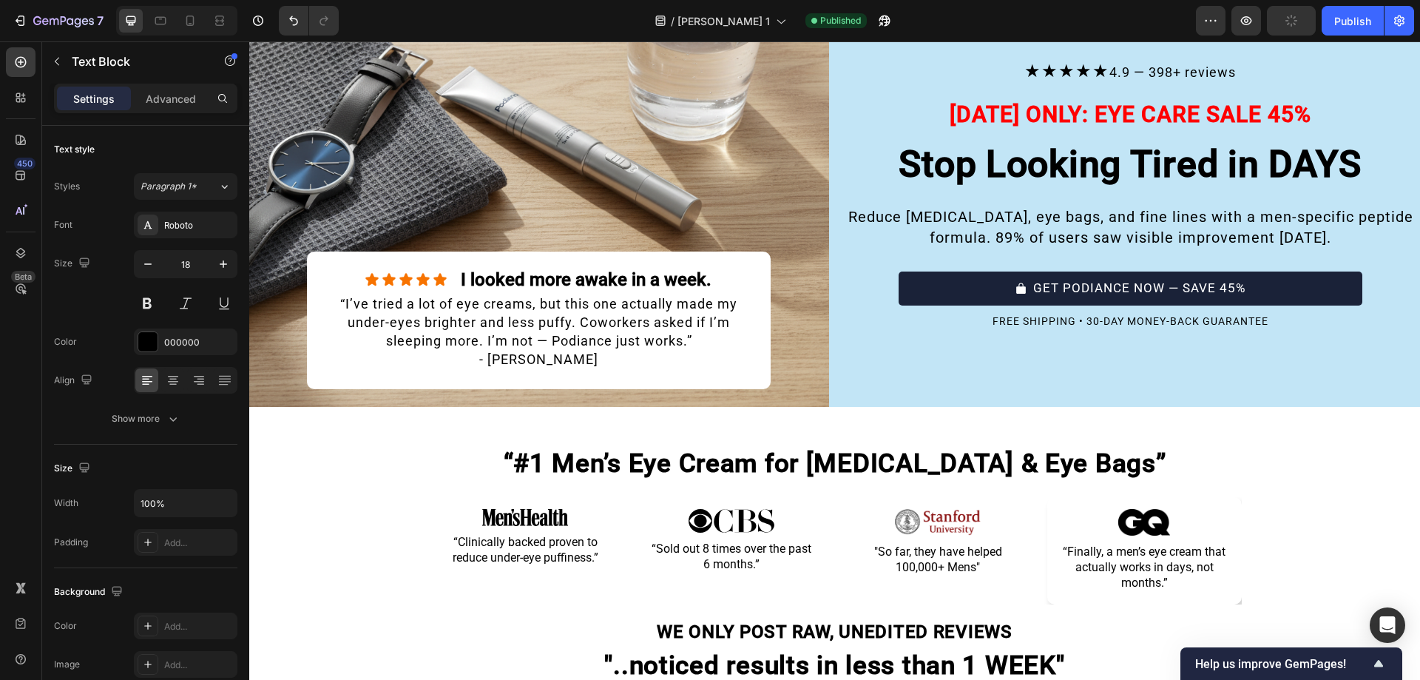
scroll to position [0, 0]
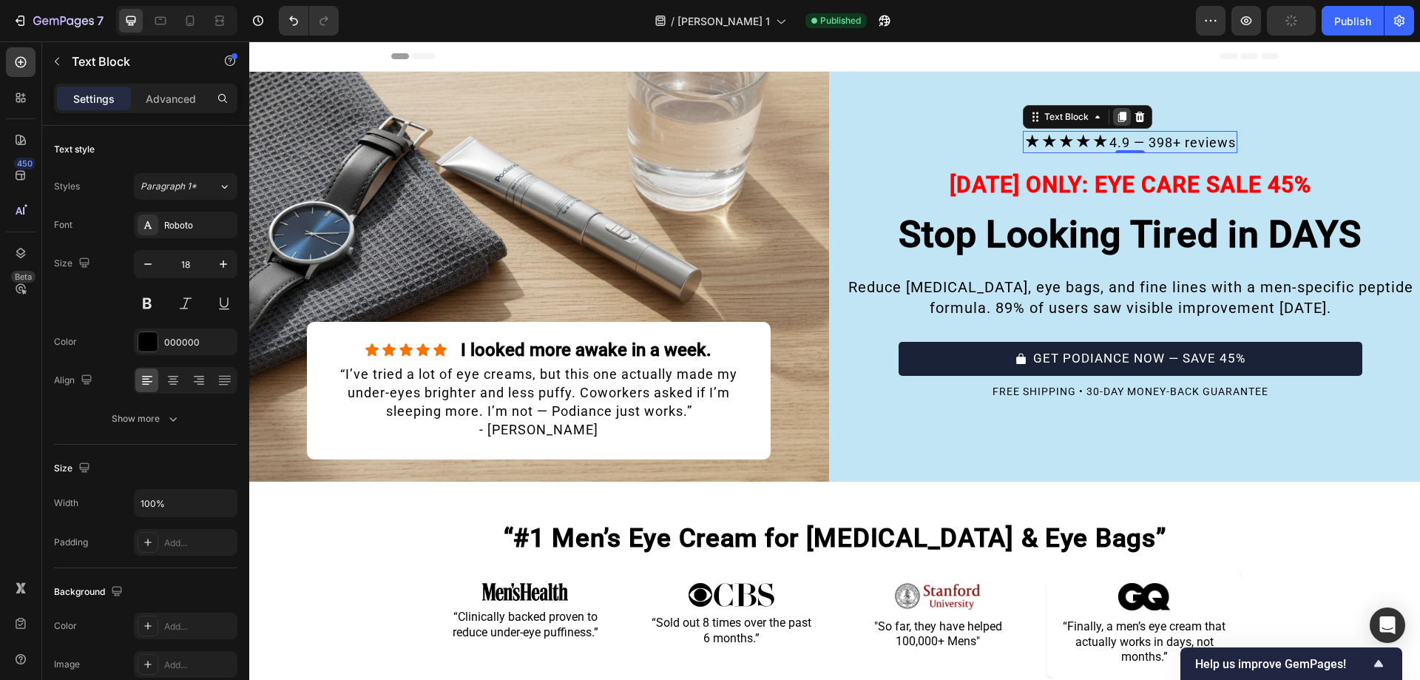
click at [1118, 115] on icon at bounding box center [1122, 117] width 8 height 10
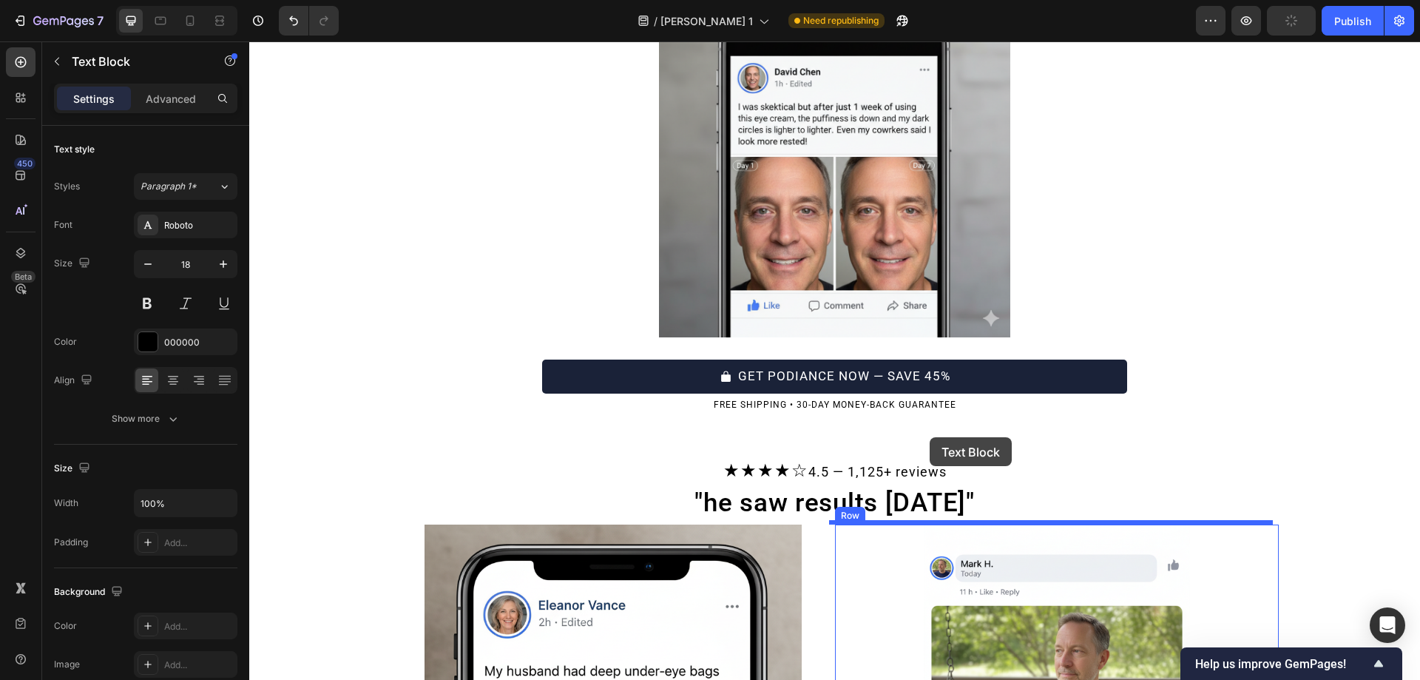
scroll to position [803, 0]
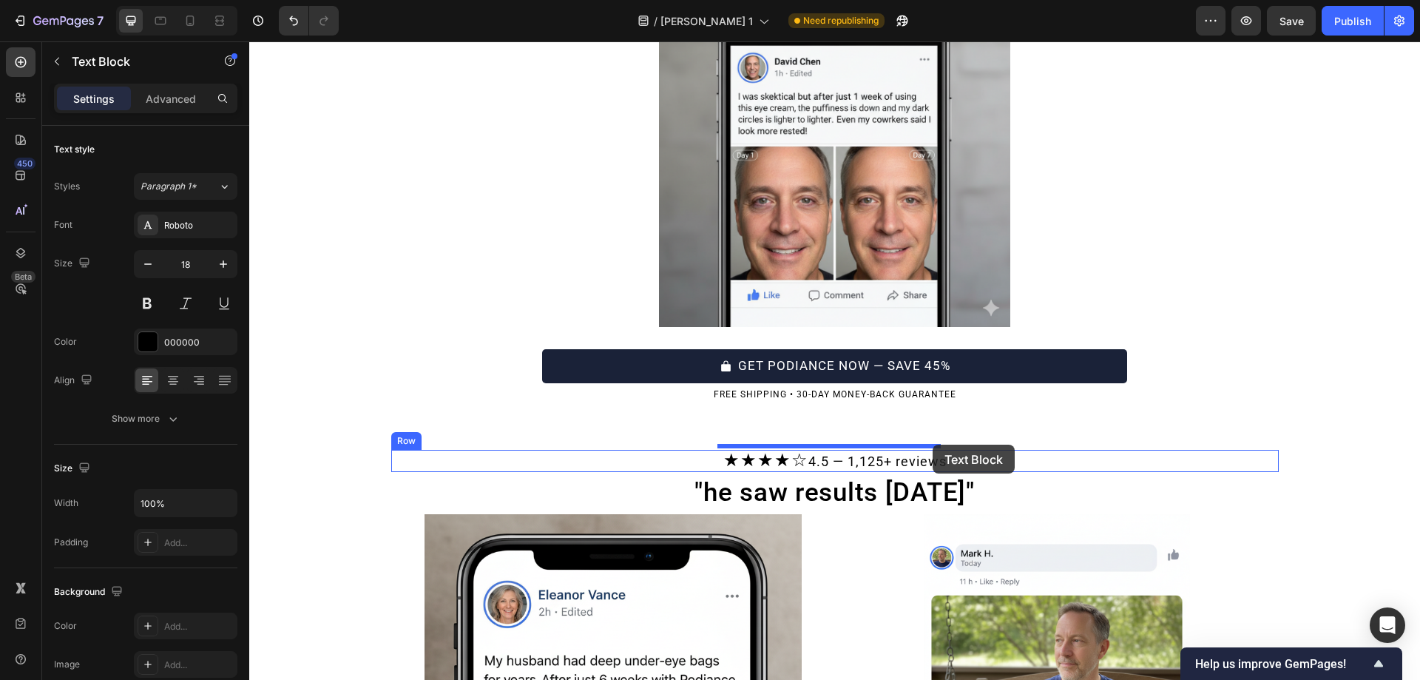
drag, startPoint x: 1024, startPoint y: 147, endPoint x: 932, endPoint y: 444, distance: 311.1
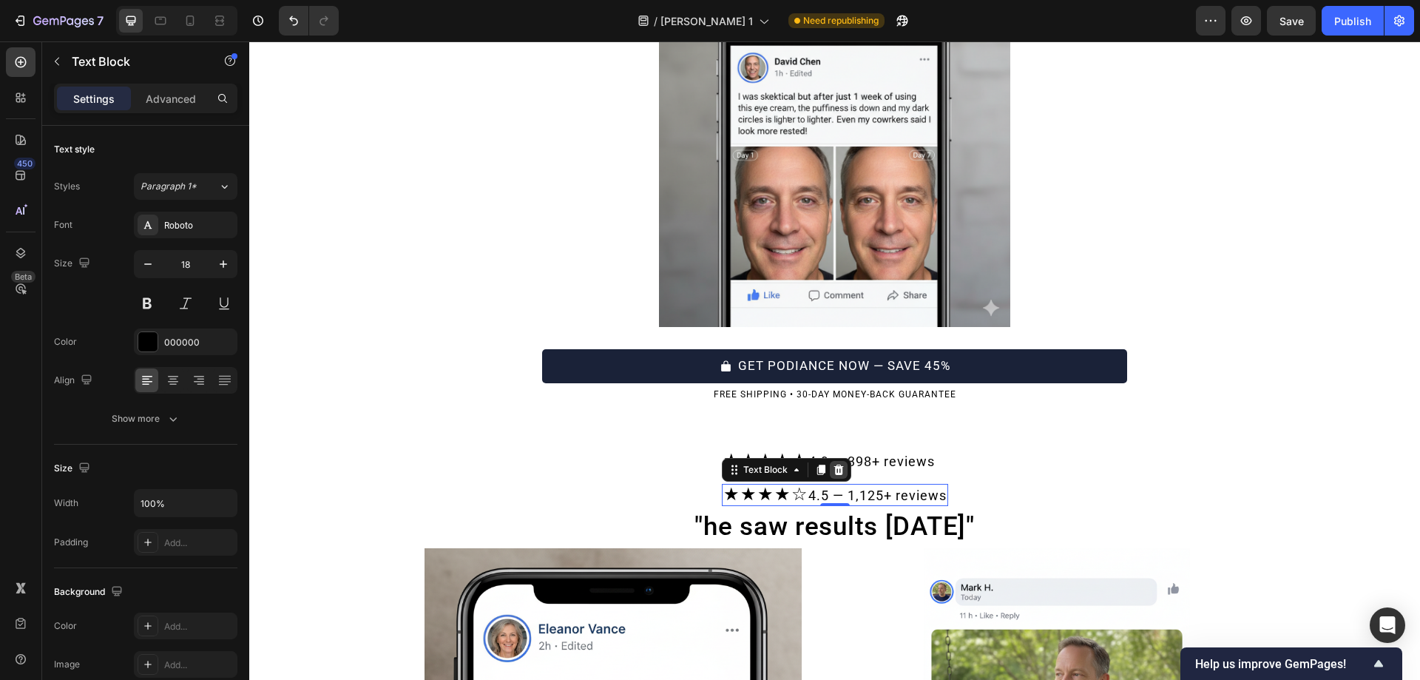
click at [835, 468] on icon at bounding box center [839, 470] width 12 height 12
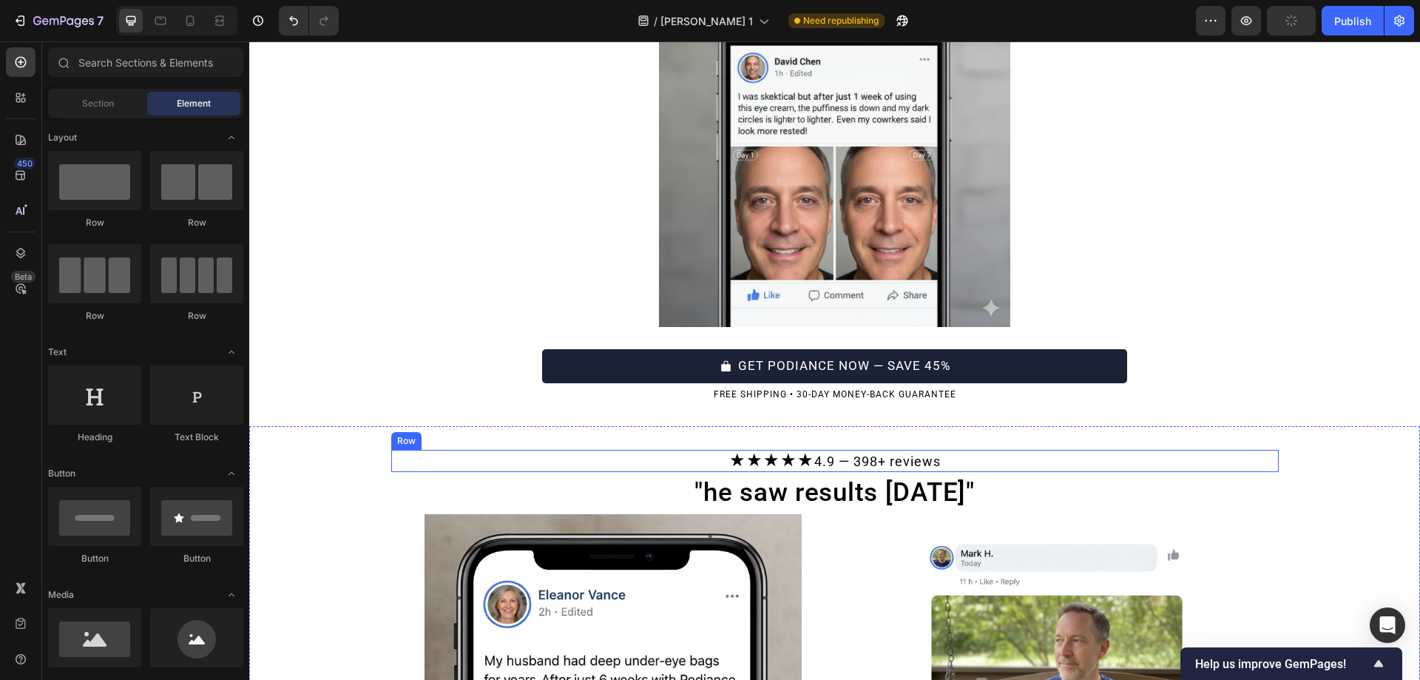
click at [955, 450] on div "★★★★★ 4.9 — 398+ reviews Text Block Row" at bounding box center [834, 461] width 887 height 22
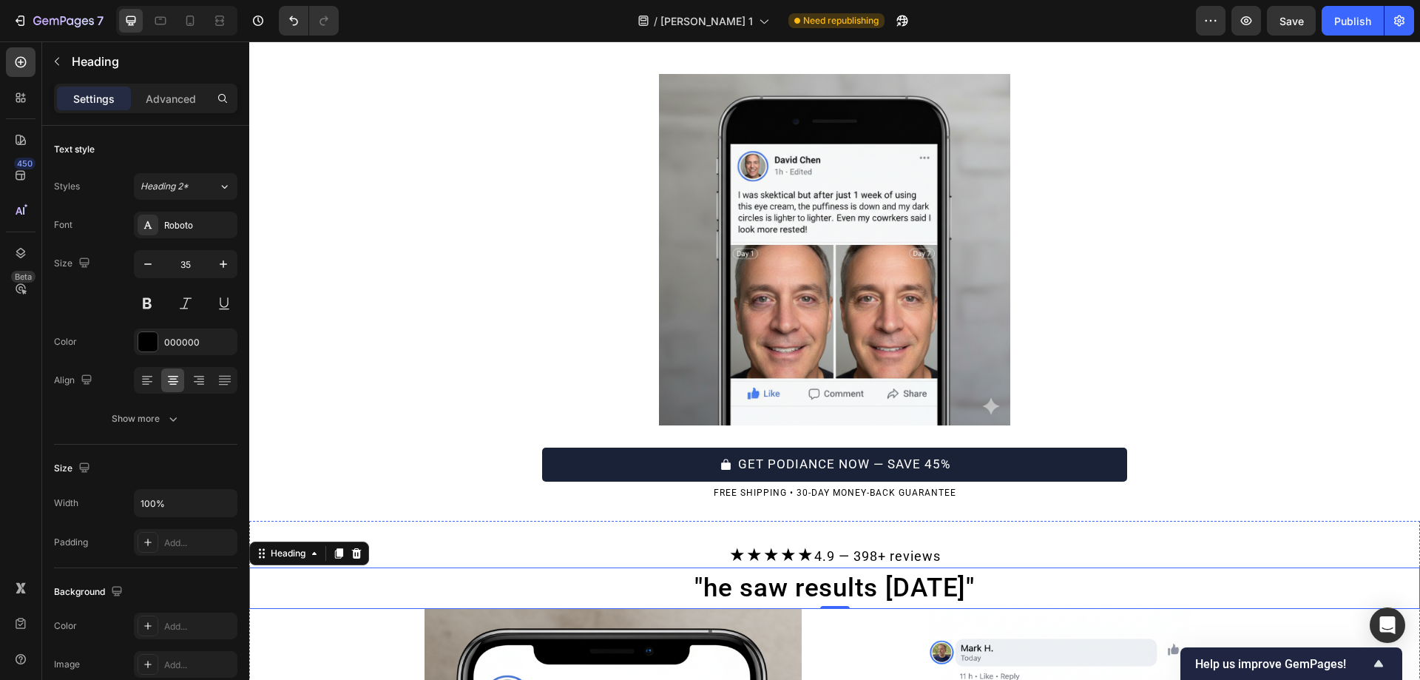
scroll to position [704, 0]
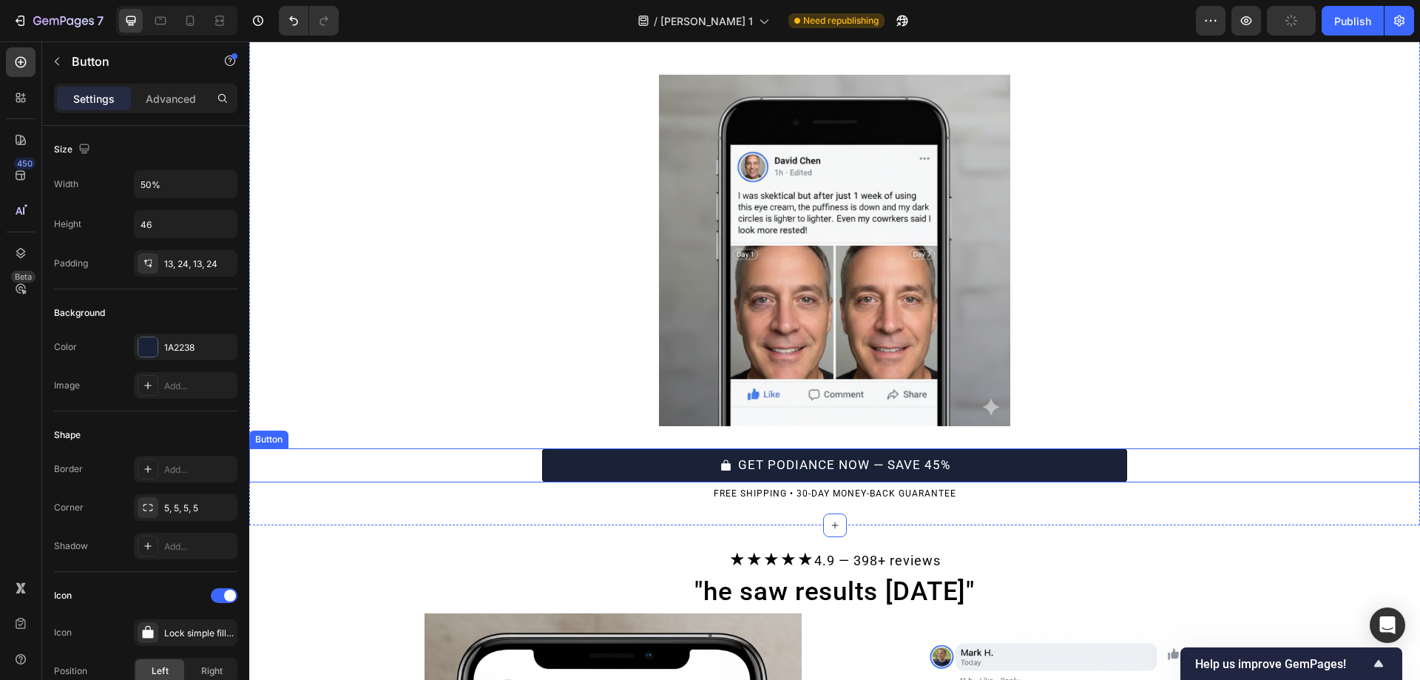
click at [1015, 453] on button "GET PODIANCE NOW — SAVE 45%" at bounding box center [835, 465] width 586 height 34
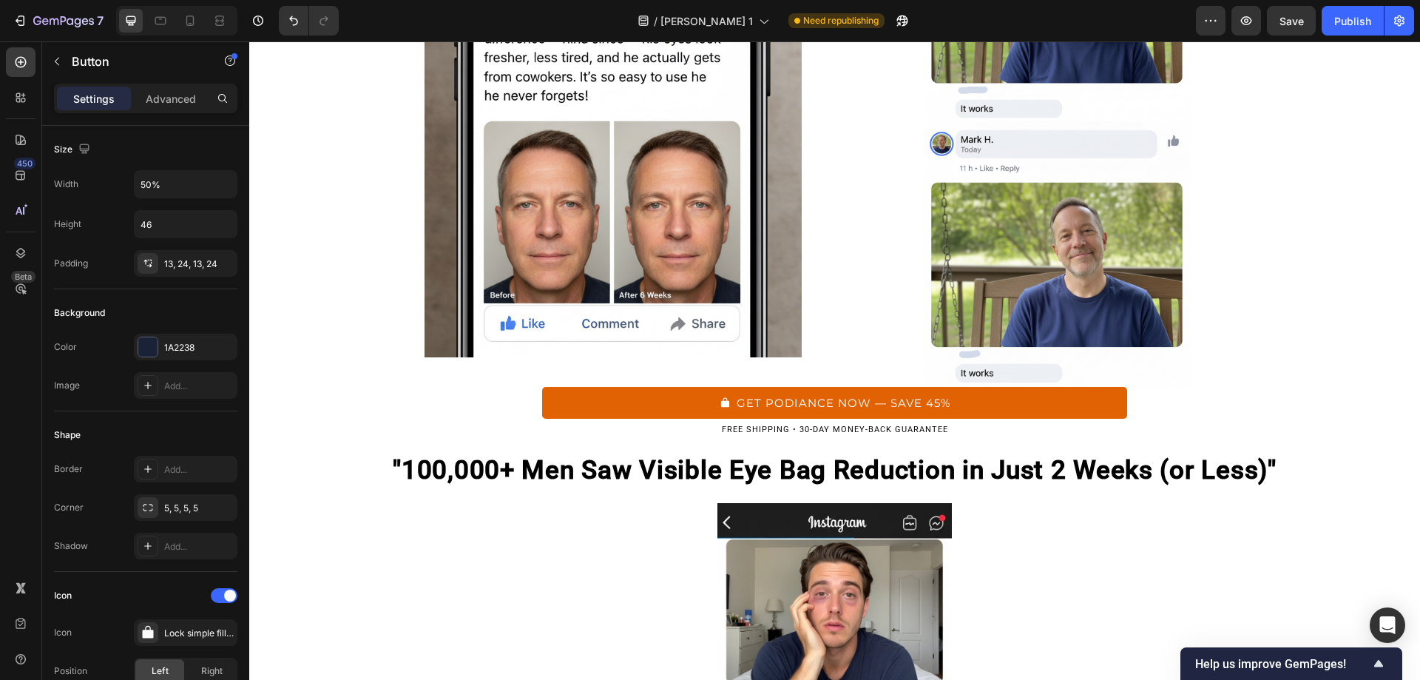
scroll to position [1476, 0]
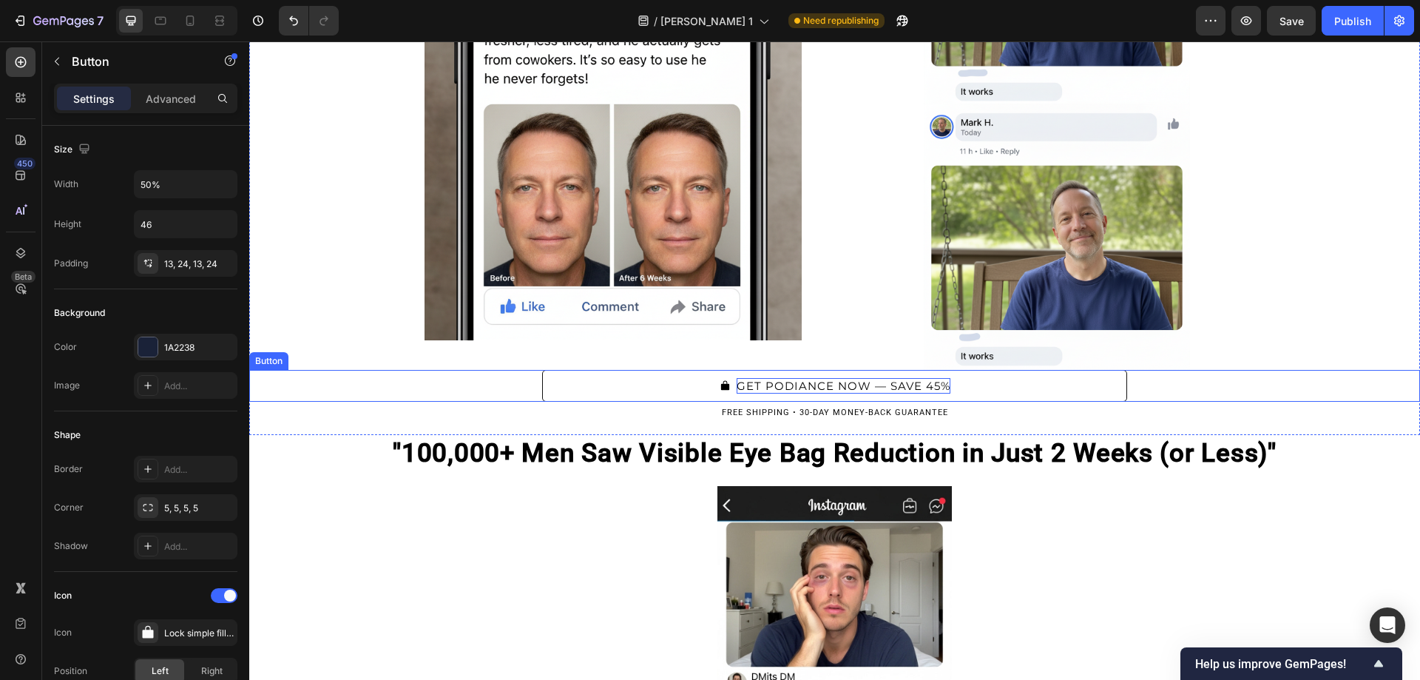
click at [941, 381] on p "GET PODIANCE NOW — SAVE 45%" at bounding box center [843, 386] width 214 height 16
type input "17"
type input "46"
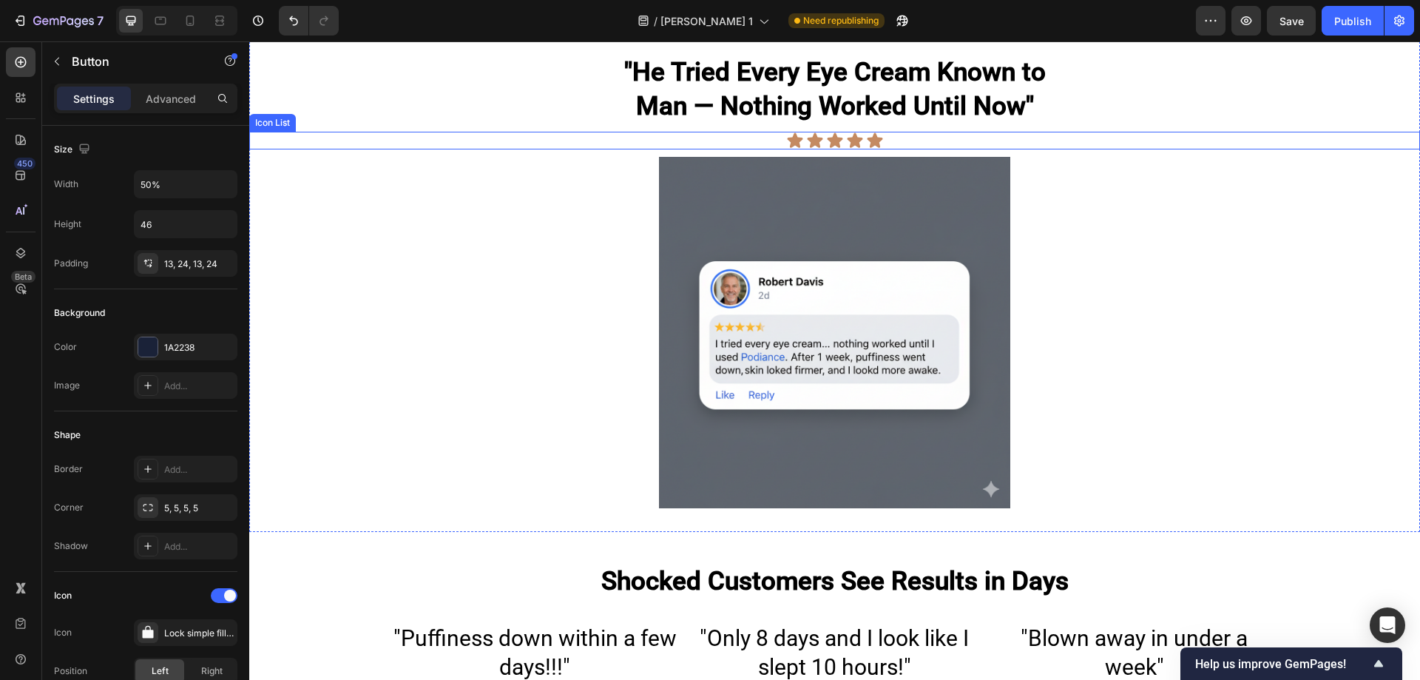
scroll to position [2977, 0]
click at [790, 145] on div "Icon" at bounding box center [795, 141] width 18 height 18
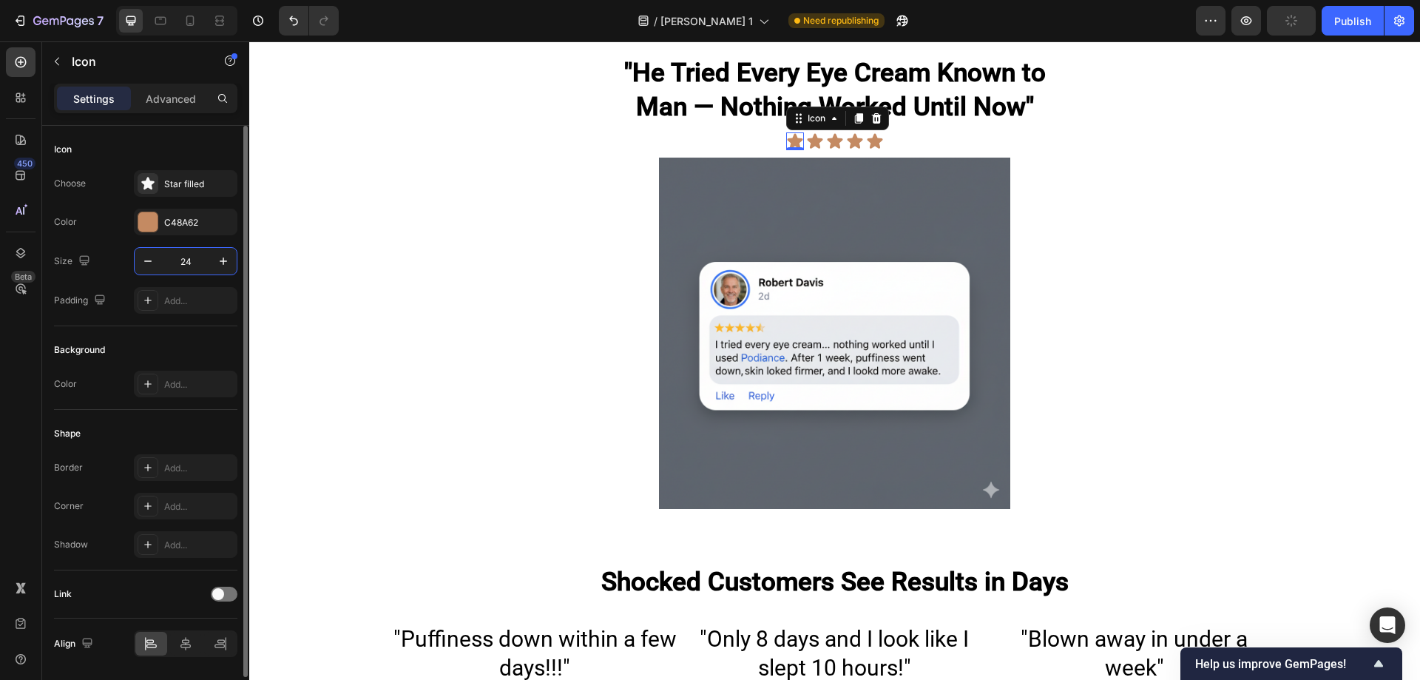
click at [199, 259] on input "24" at bounding box center [185, 261] width 49 height 27
type input "20"
click at [152, 226] on div at bounding box center [147, 221] width 19 height 19
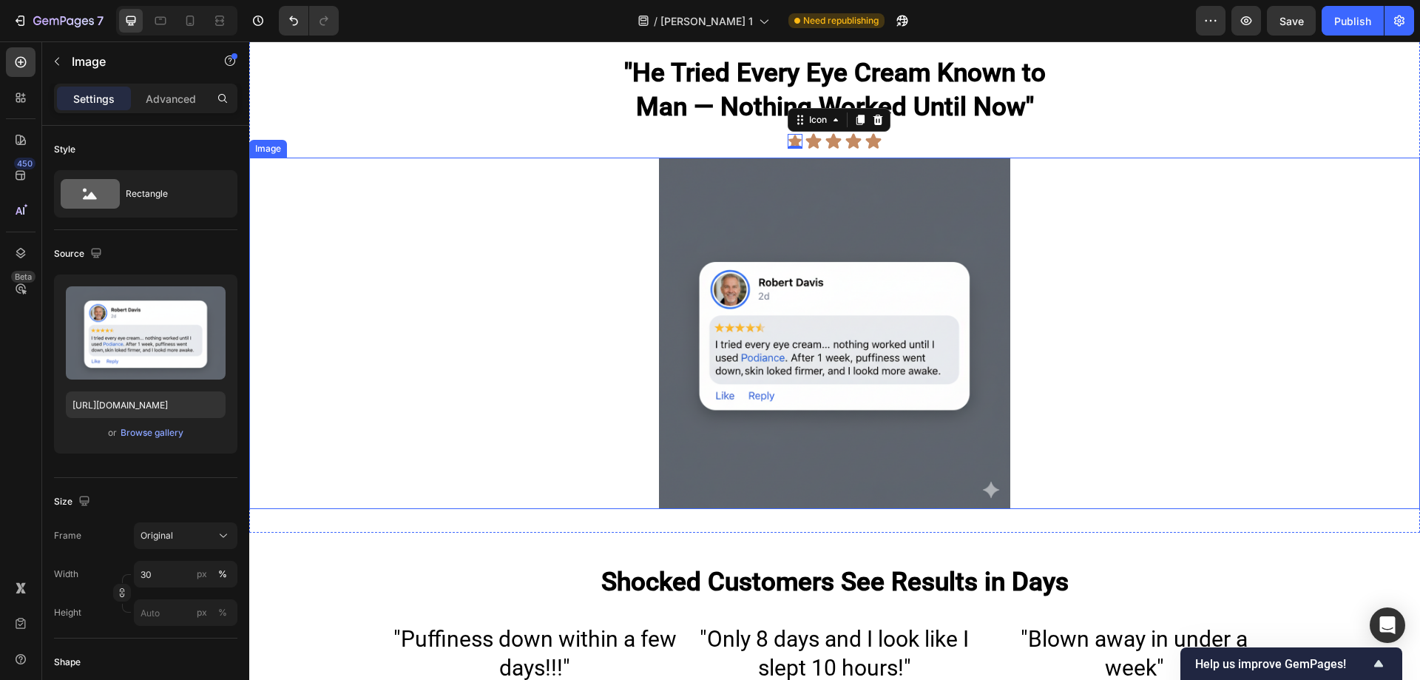
click at [659, 285] on img at bounding box center [834, 333] width 351 height 351
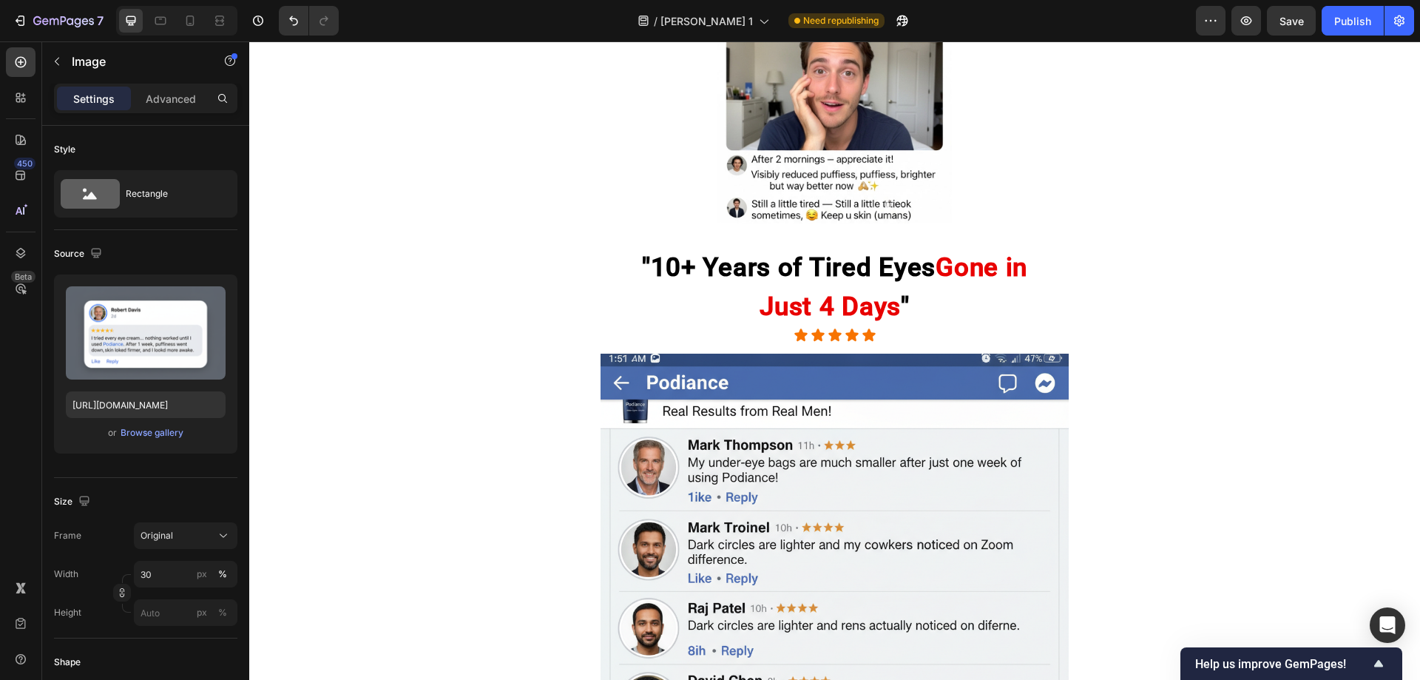
scroll to position [2154, 0]
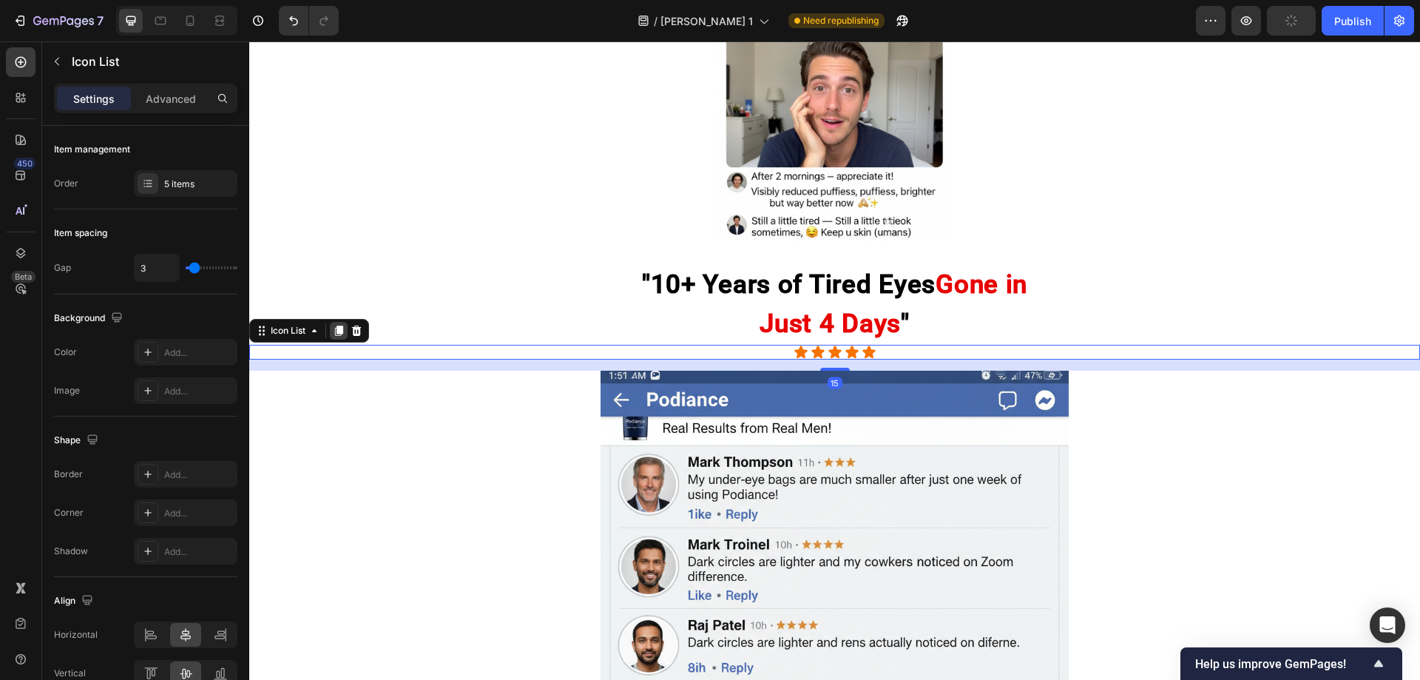
click at [341, 325] on icon at bounding box center [339, 331] width 12 height 12
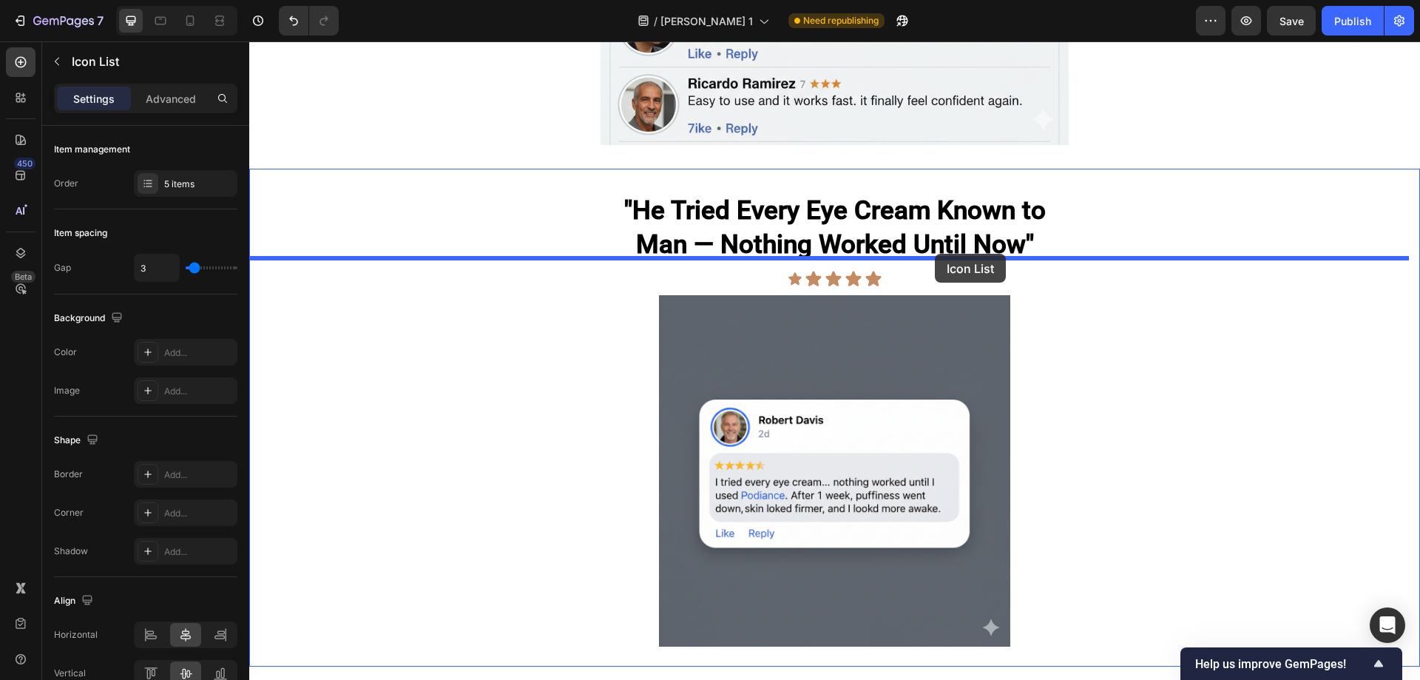
drag, startPoint x: 260, startPoint y: 355, endPoint x: 935, endPoint y: 254, distance: 682.7
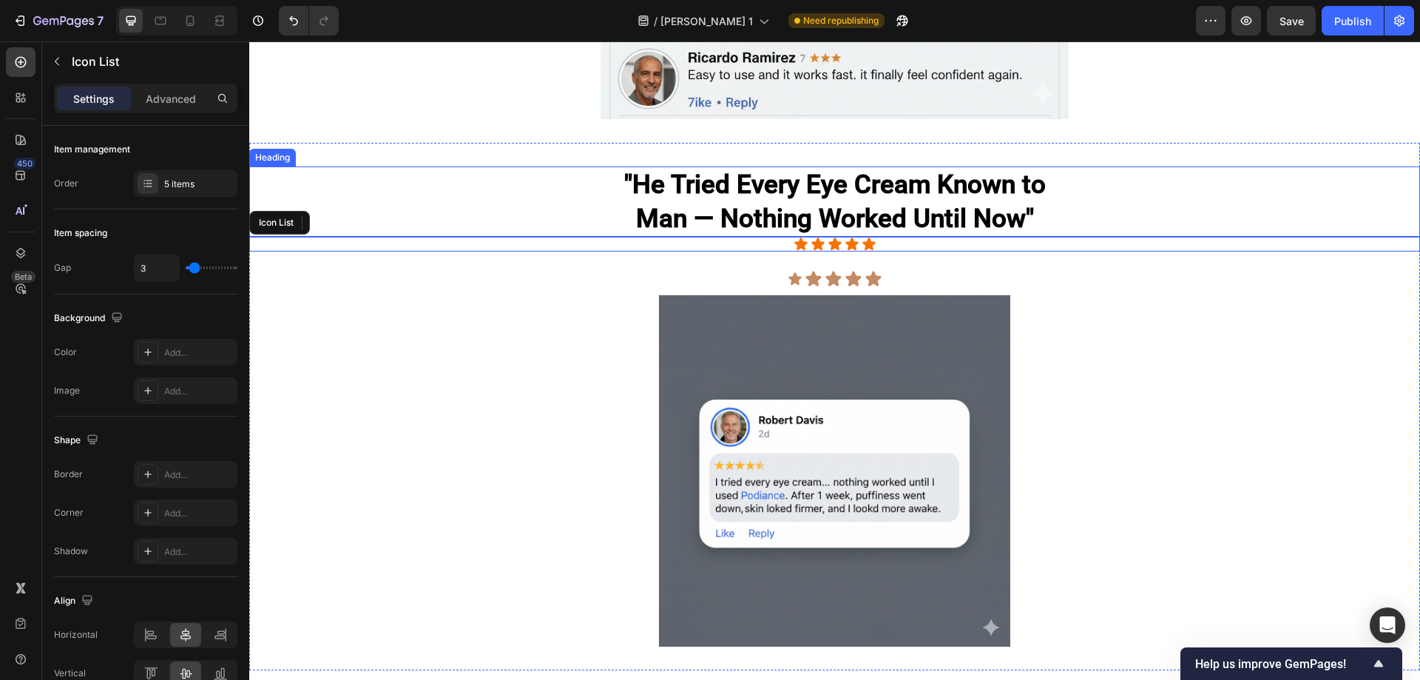
scroll to position [2844, 0]
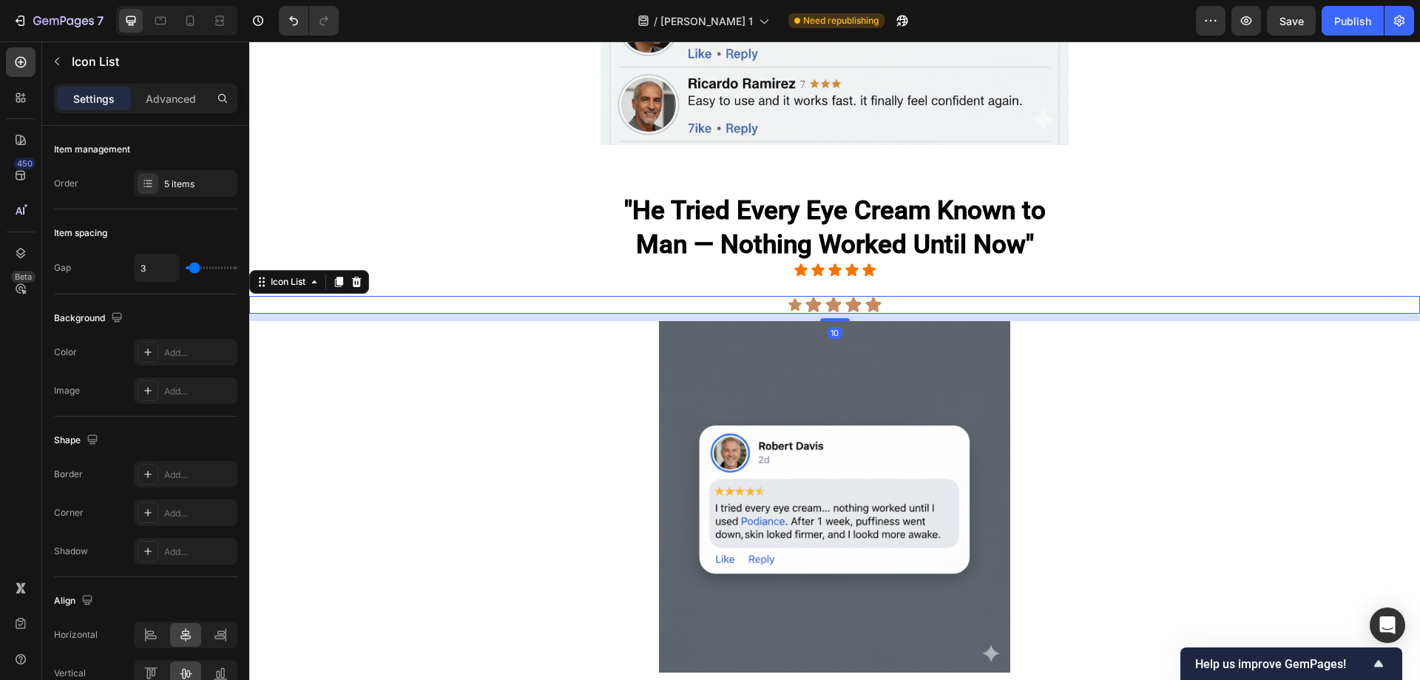
click at [923, 296] on div "Icon Icon Icon Icon Icon" at bounding box center [834, 305] width 1171 height 18
click at [357, 277] on icon at bounding box center [357, 282] width 10 height 10
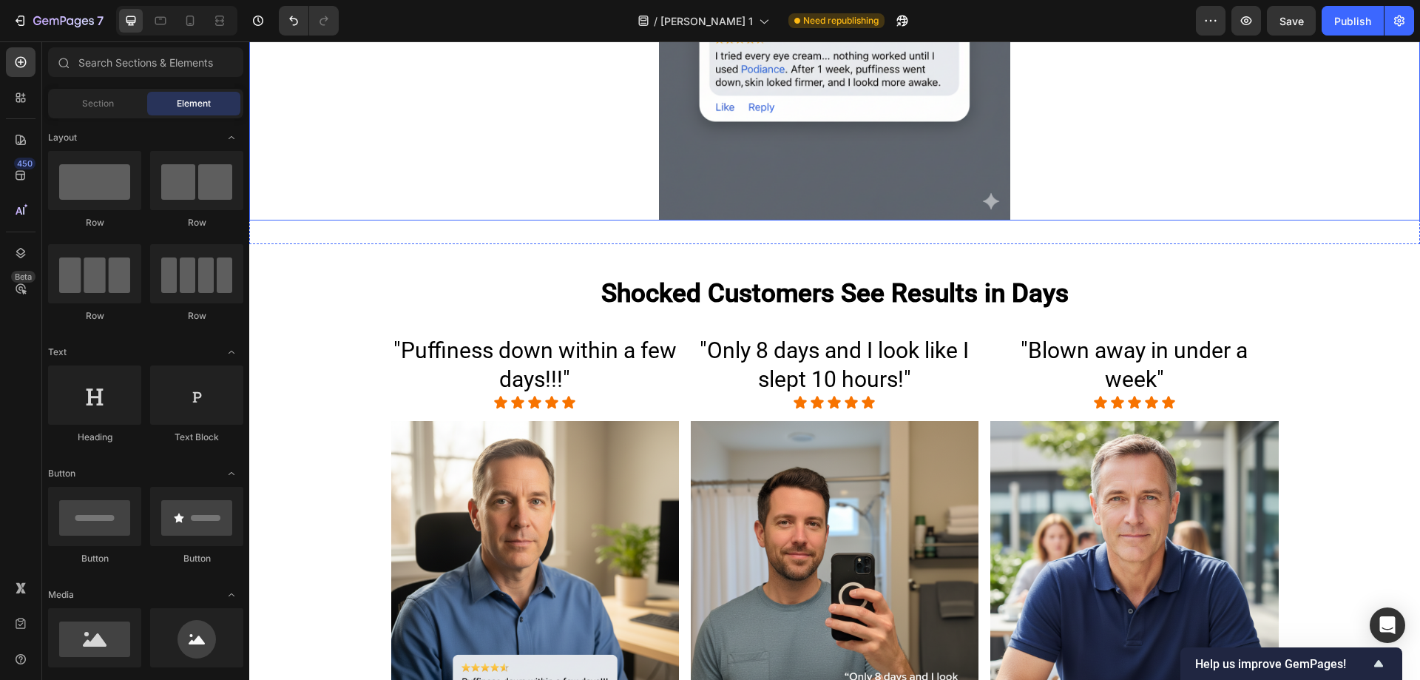
scroll to position [3322, 0]
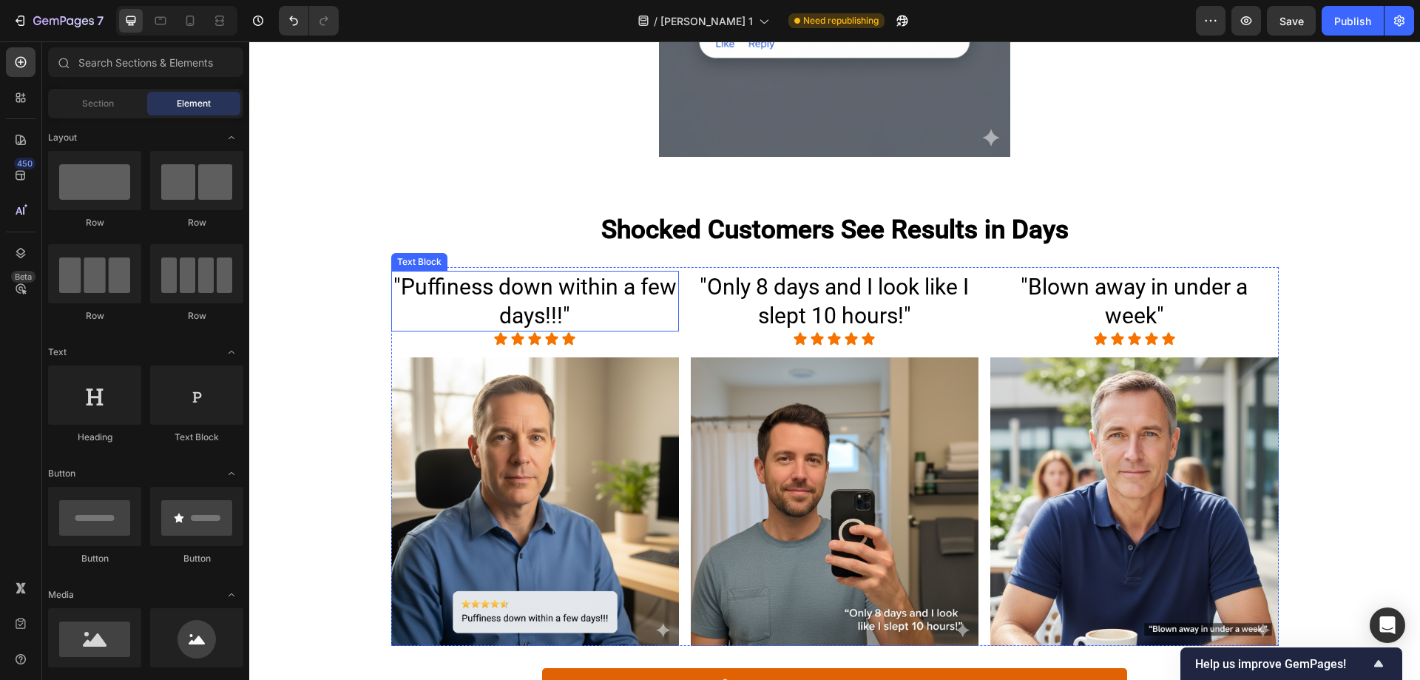
click at [600, 285] on p ""Puffiness down within a few days!!!"" at bounding box center [535, 301] width 285 height 58
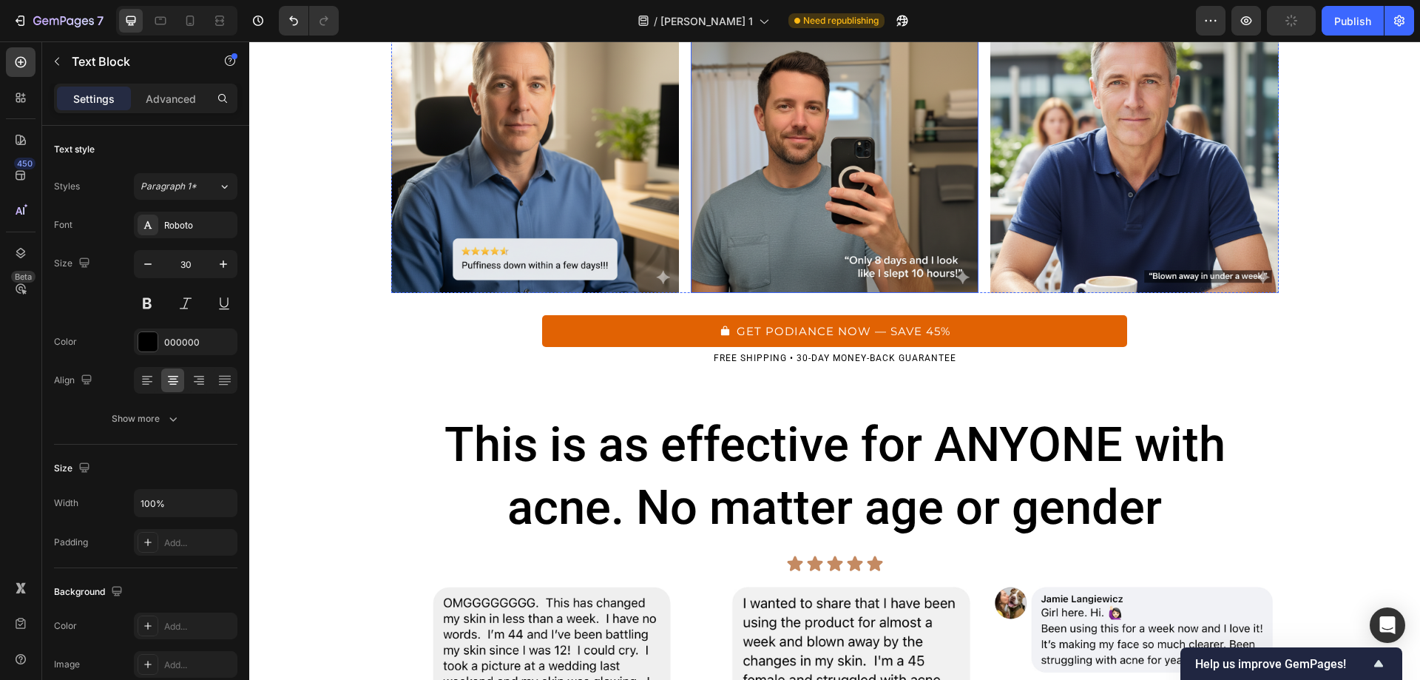
scroll to position [3711, 0]
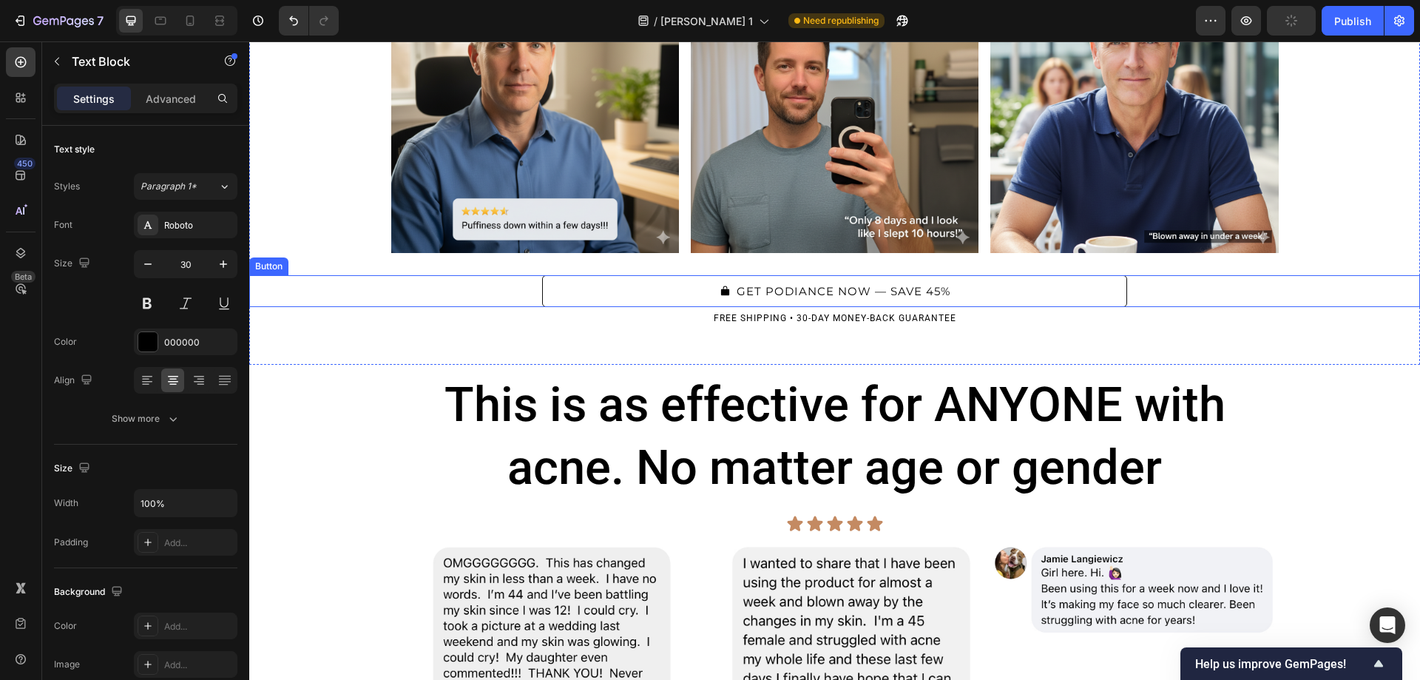
click at [708, 281] on button "GET PODIANCE NOW — SAVE 45%" at bounding box center [835, 291] width 586 height 32
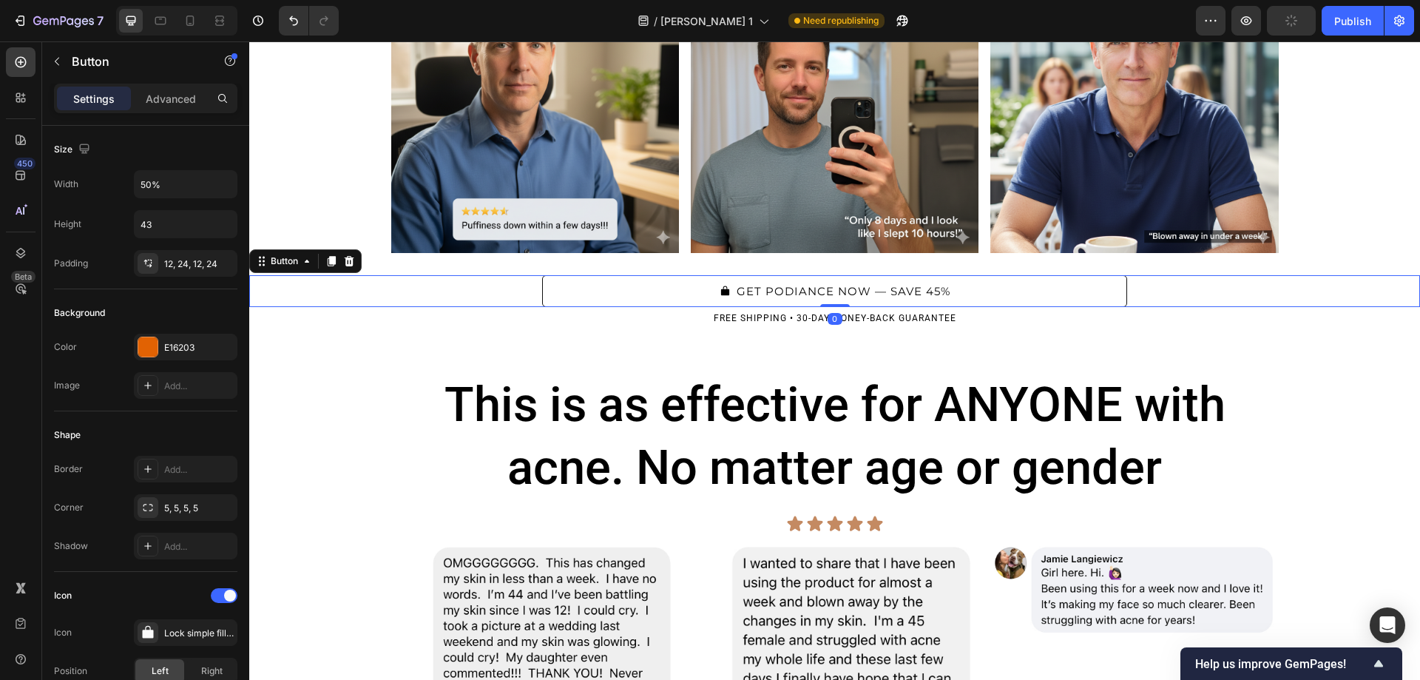
type input "46"
type input "17"
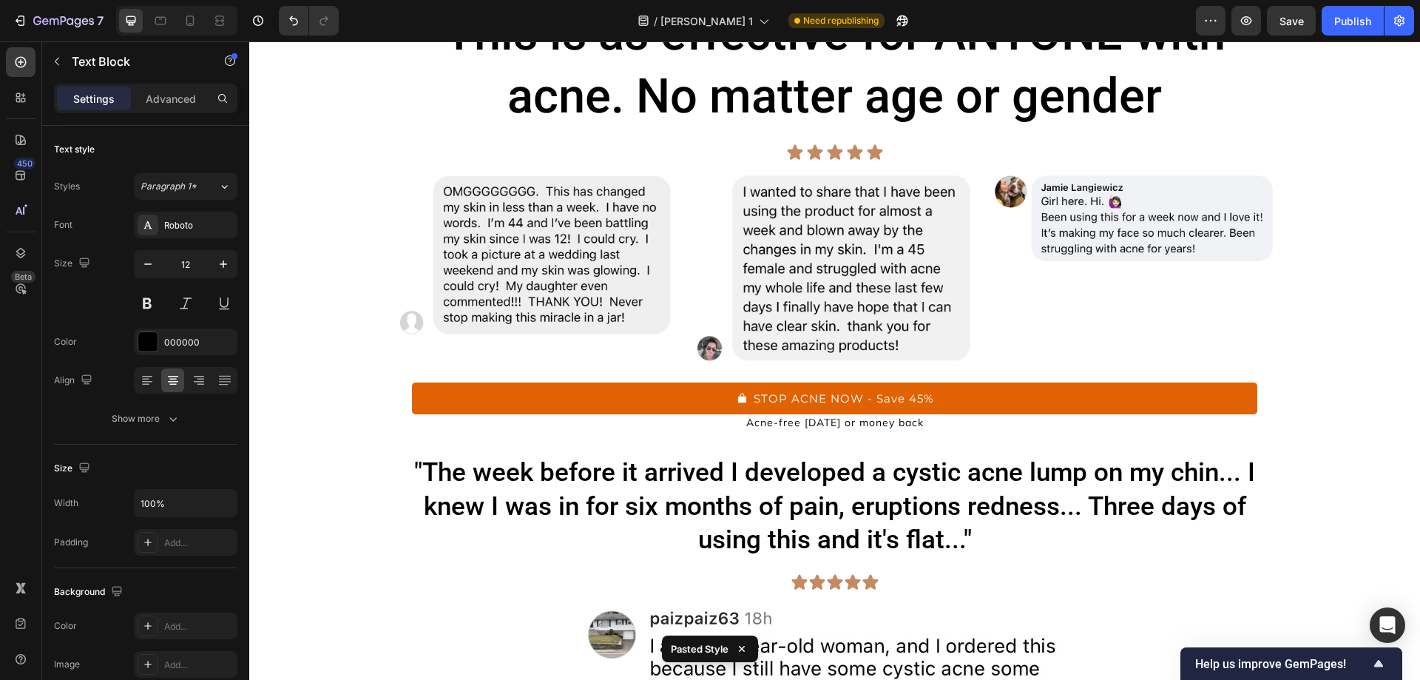
scroll to position [4085, 0]
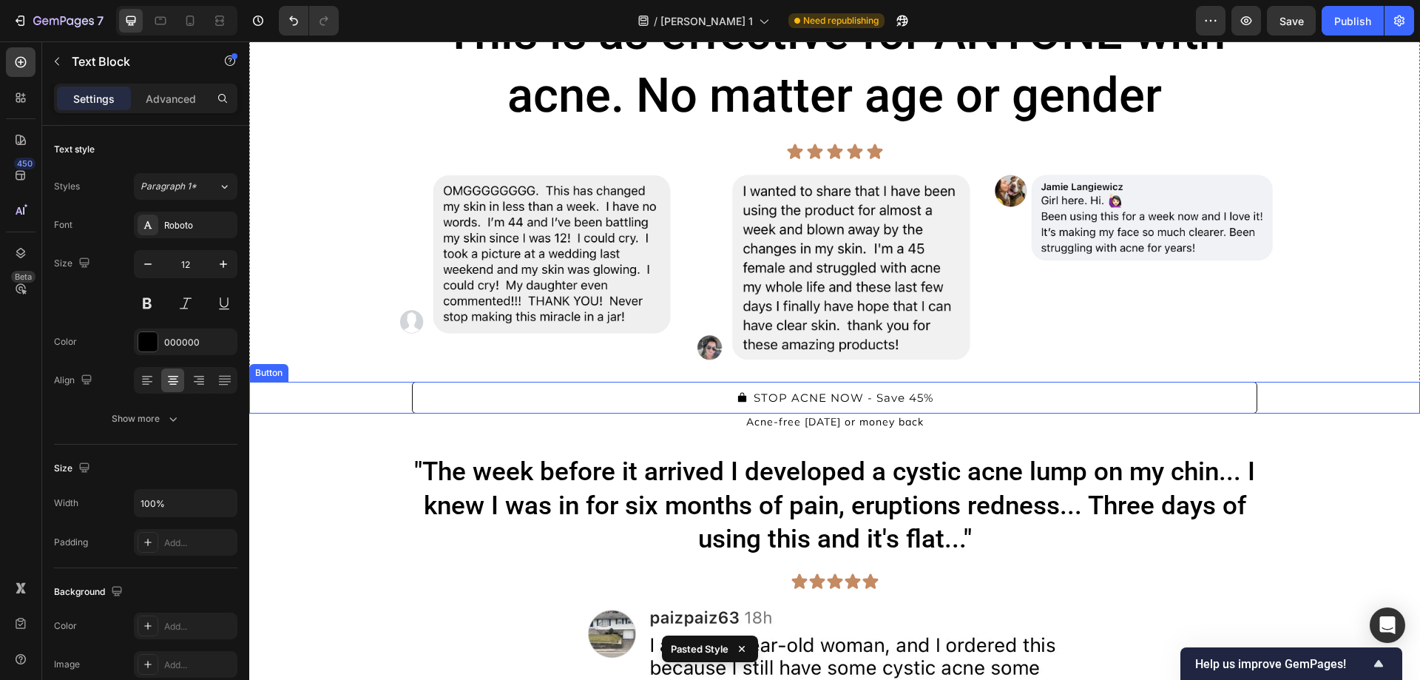
click at [678, 390] on button "STOP ACNE NOW - Save 45%" at bounding box center [834, 398] width 845 height 32
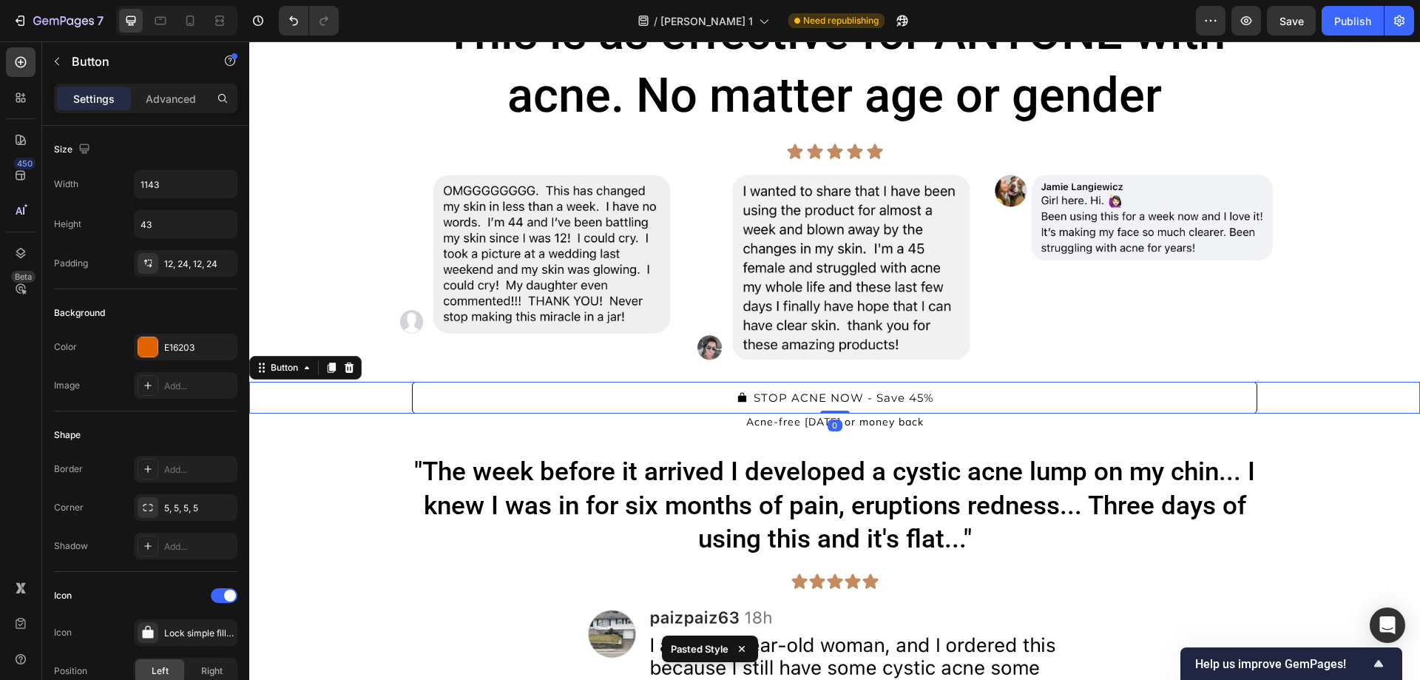
type input "46"
type input "50%"
type input "17"
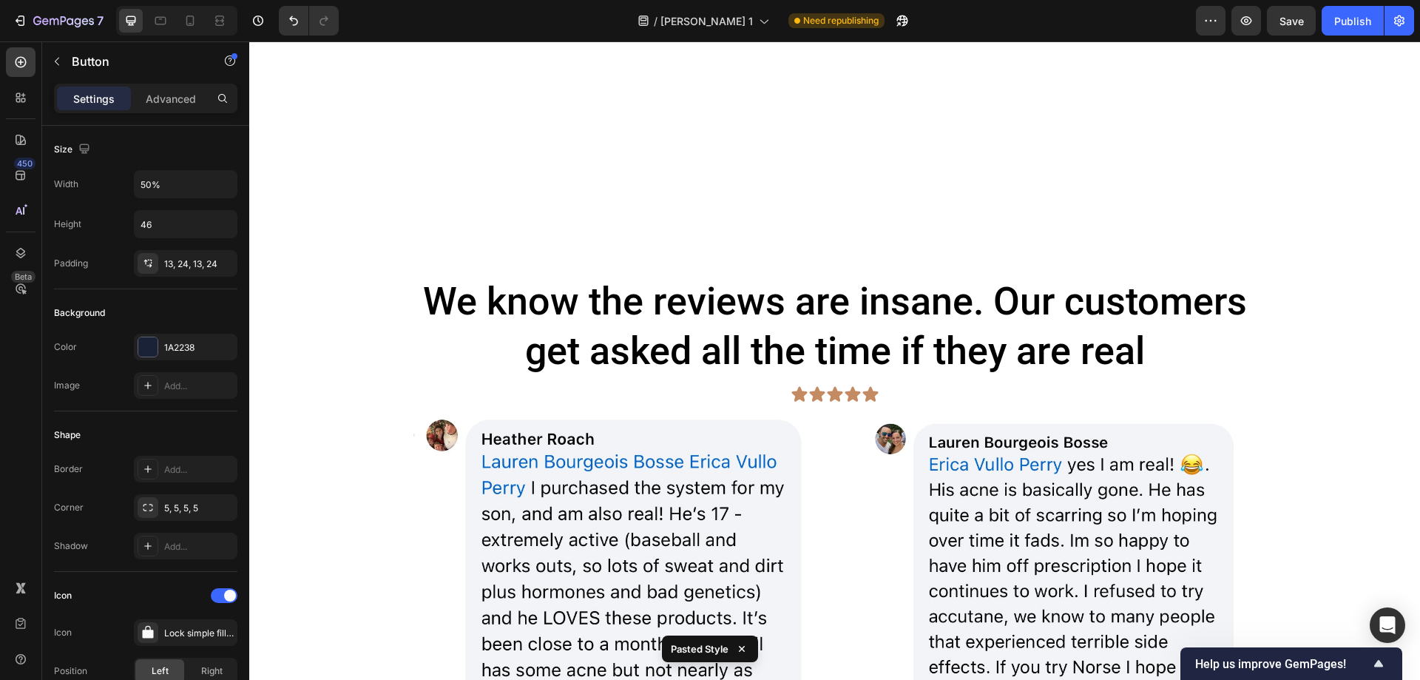
scroll to position [5424, 0]
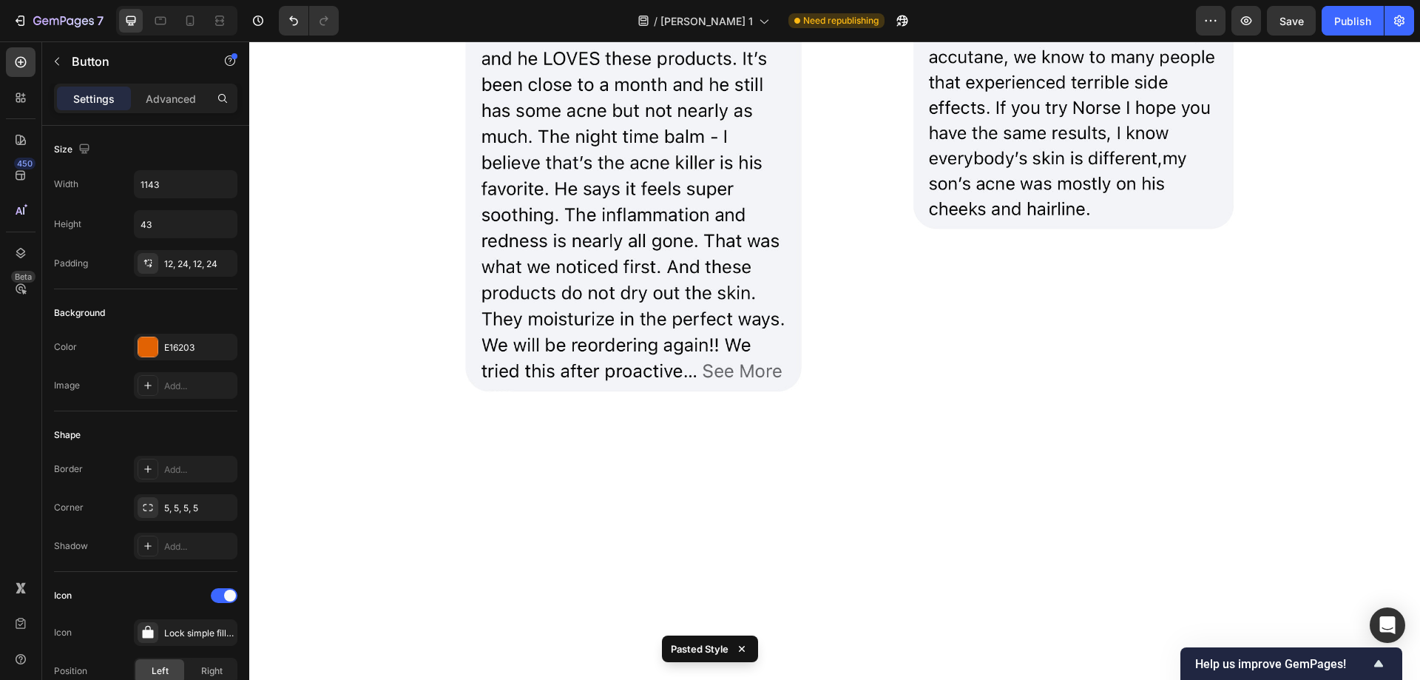
type input "50%"
type input "46"
type input "17"
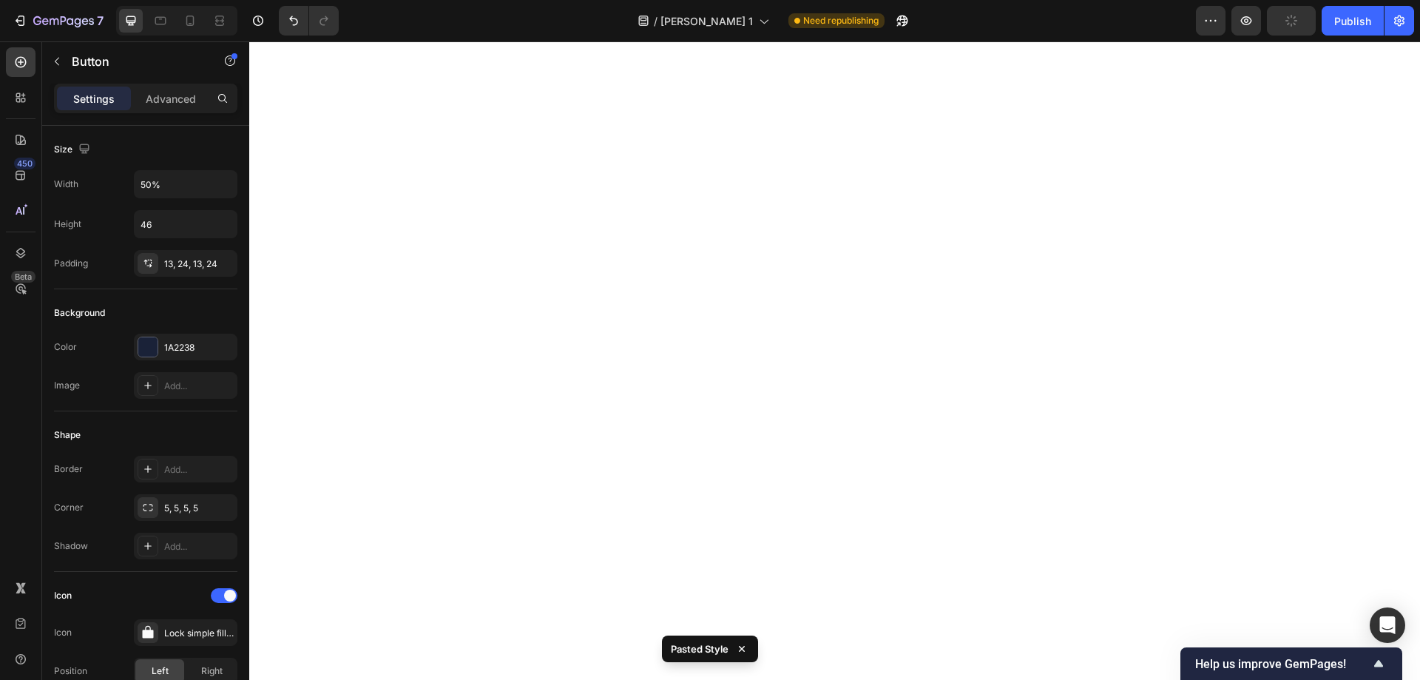
scroll to position [7132, 0]
type input "50%"
type input "46"
type input "17"
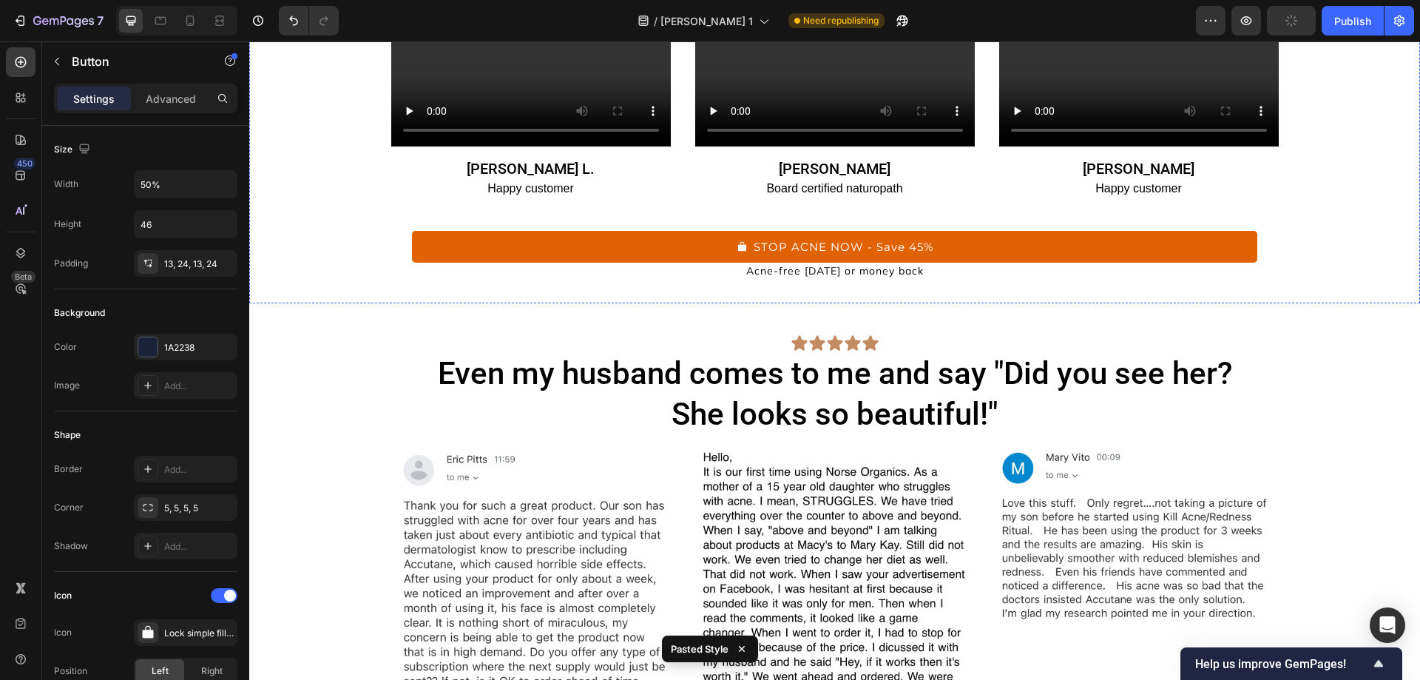
scroll to position [7698, 0]
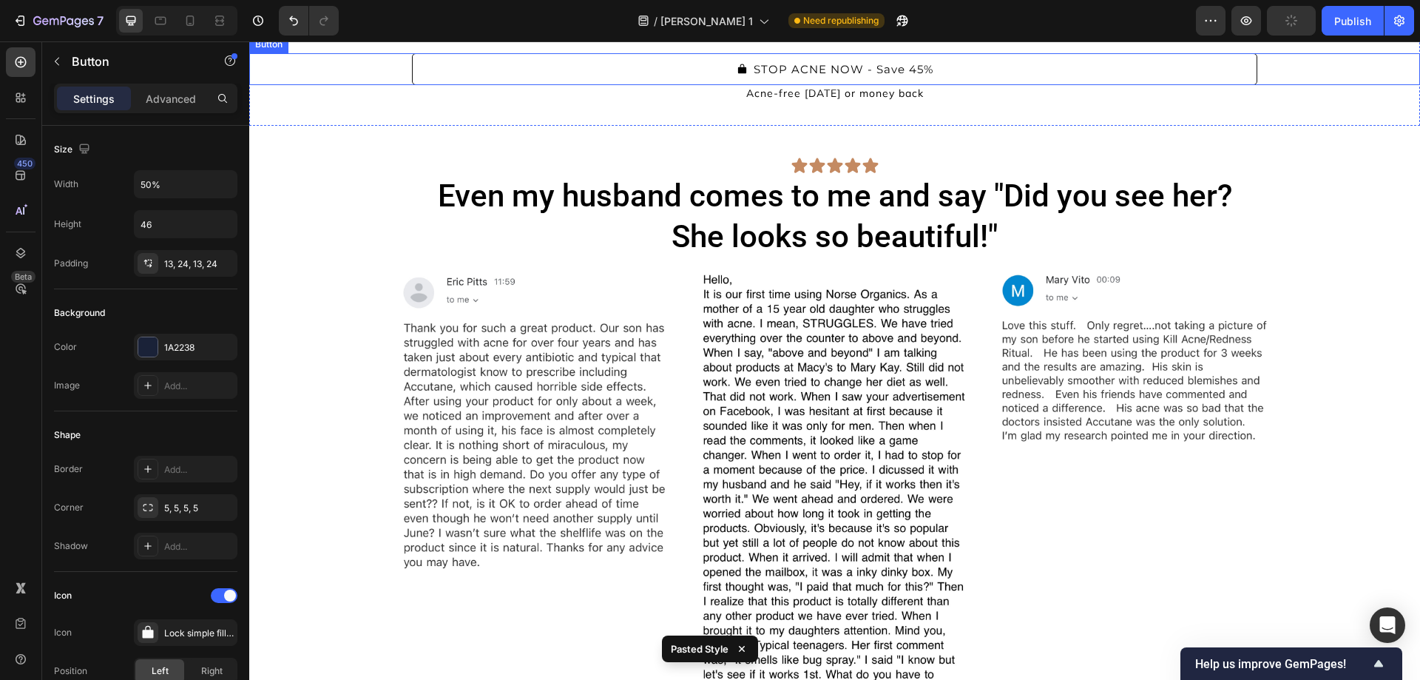
click at [698, 85] on button "STOP ACNE NOW - Save 45%" at bounding box center [834, 69] width 845 height 32
type input "50%"
type input "46"
type input "17"
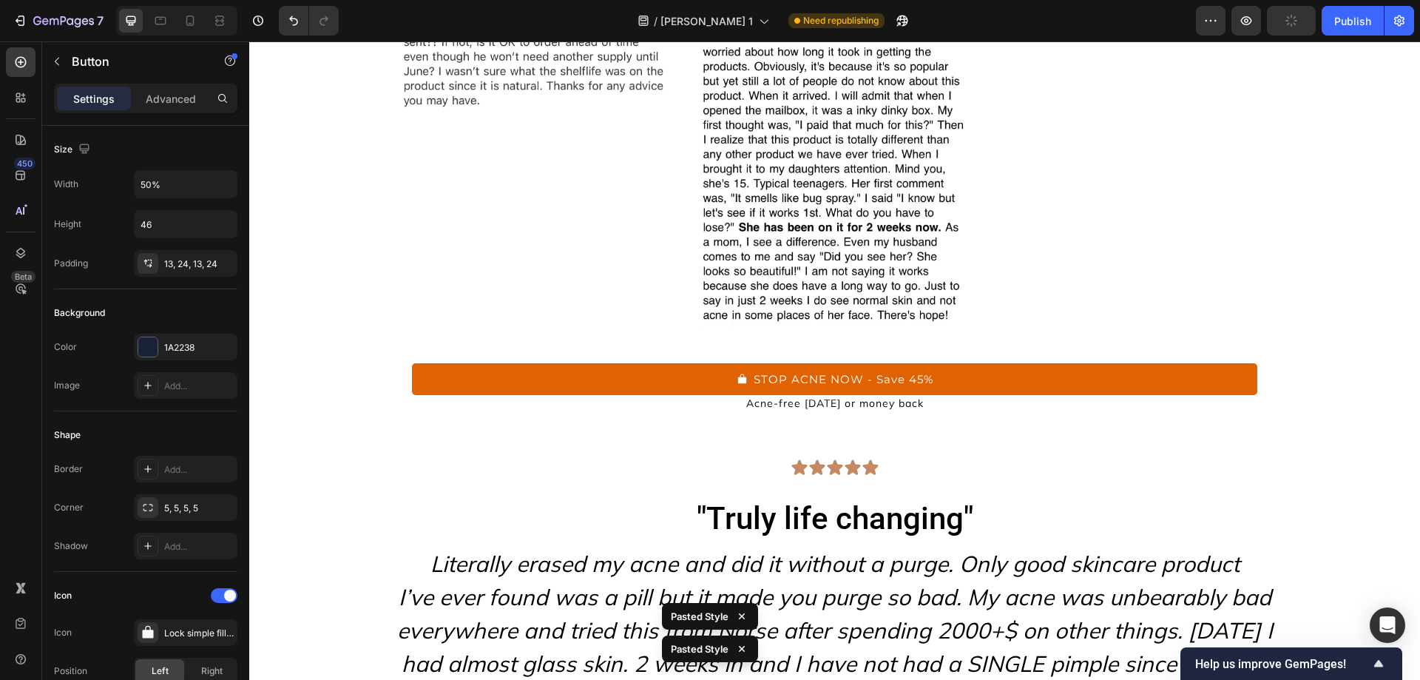
scroll to position [8554, 0]
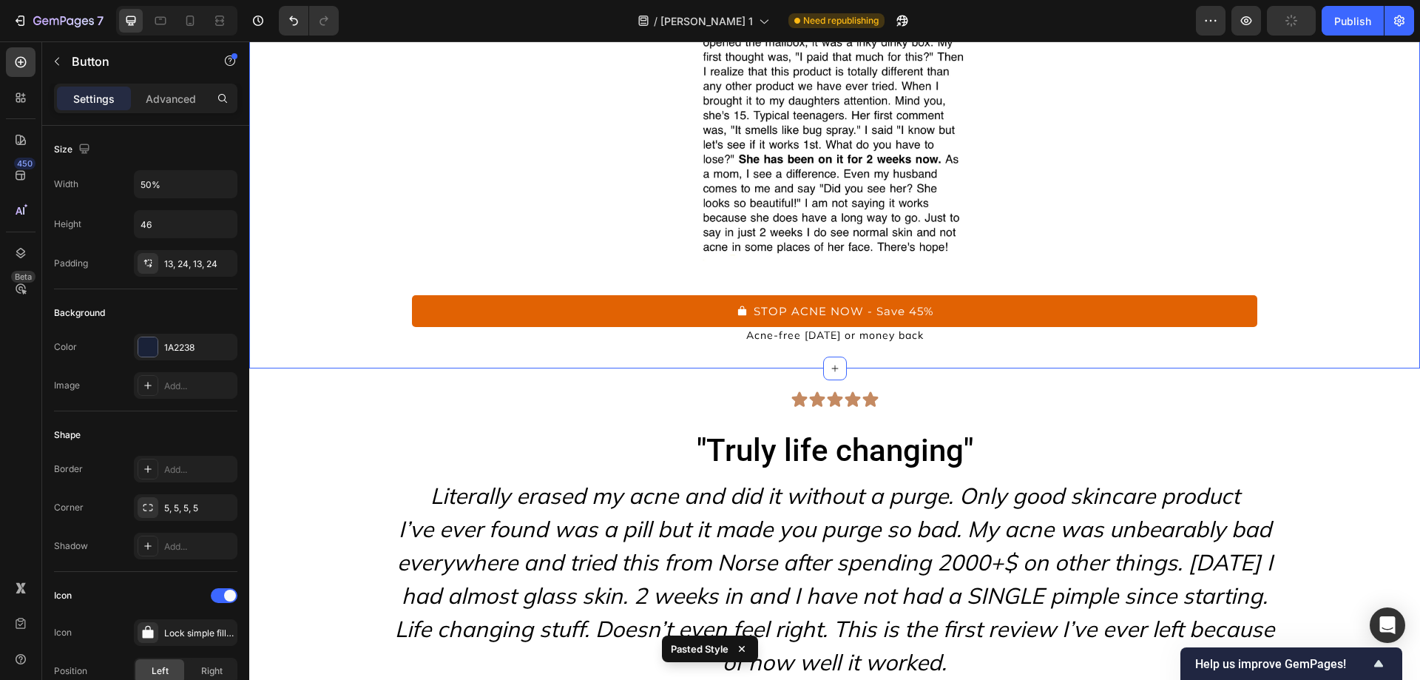
click at [696, 294] on div "STOP ACNE NOW - Save 45% Button" at bounding box center [834, 294] width 1171 height 65
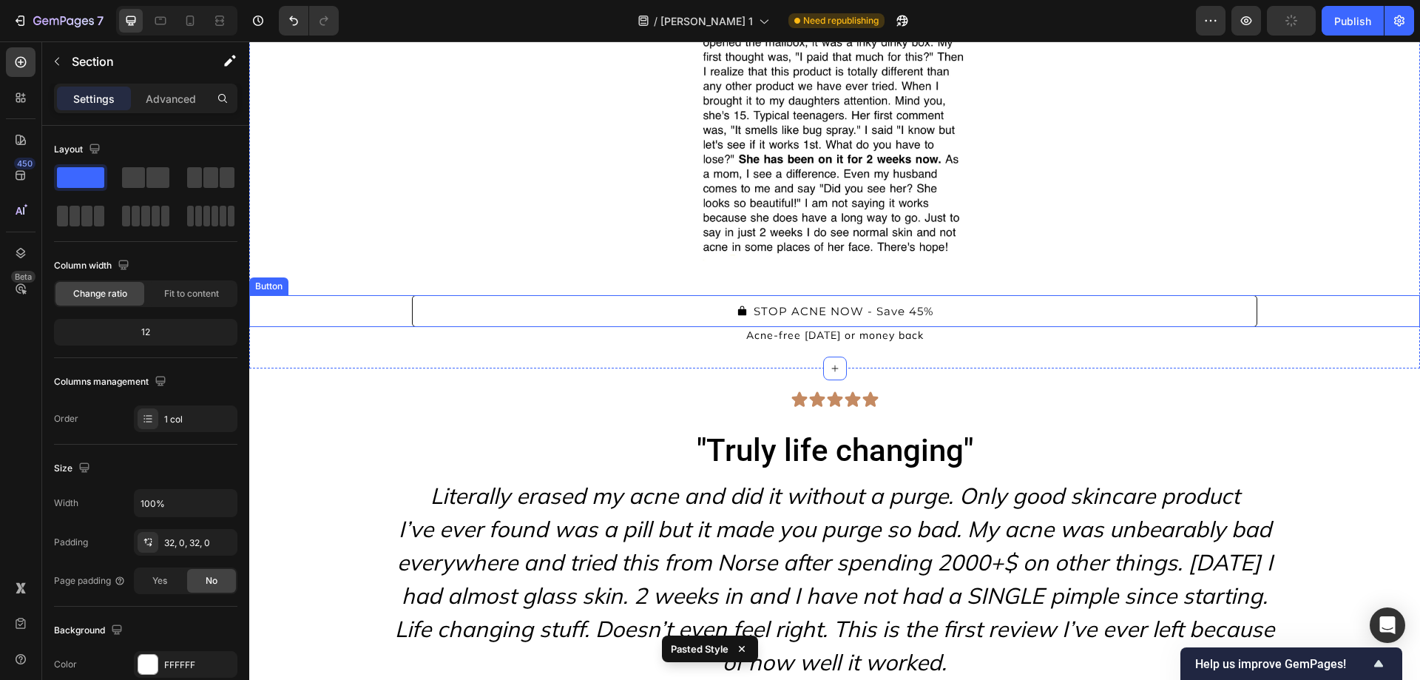
click at [696, 298] on button "STOP ACNE NOW - Save 45%" at bounding box center [834, 311] width 845 height 32
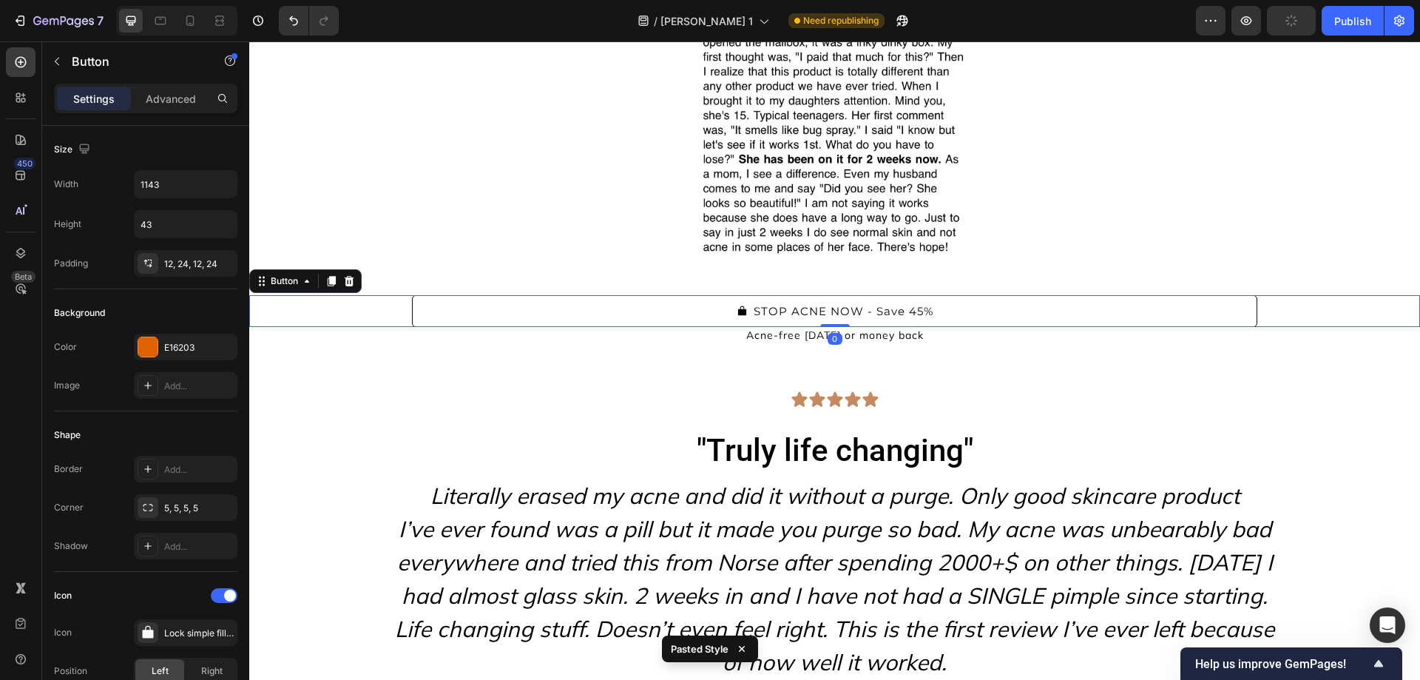
type input "17"
type input "46"
type input "50%"
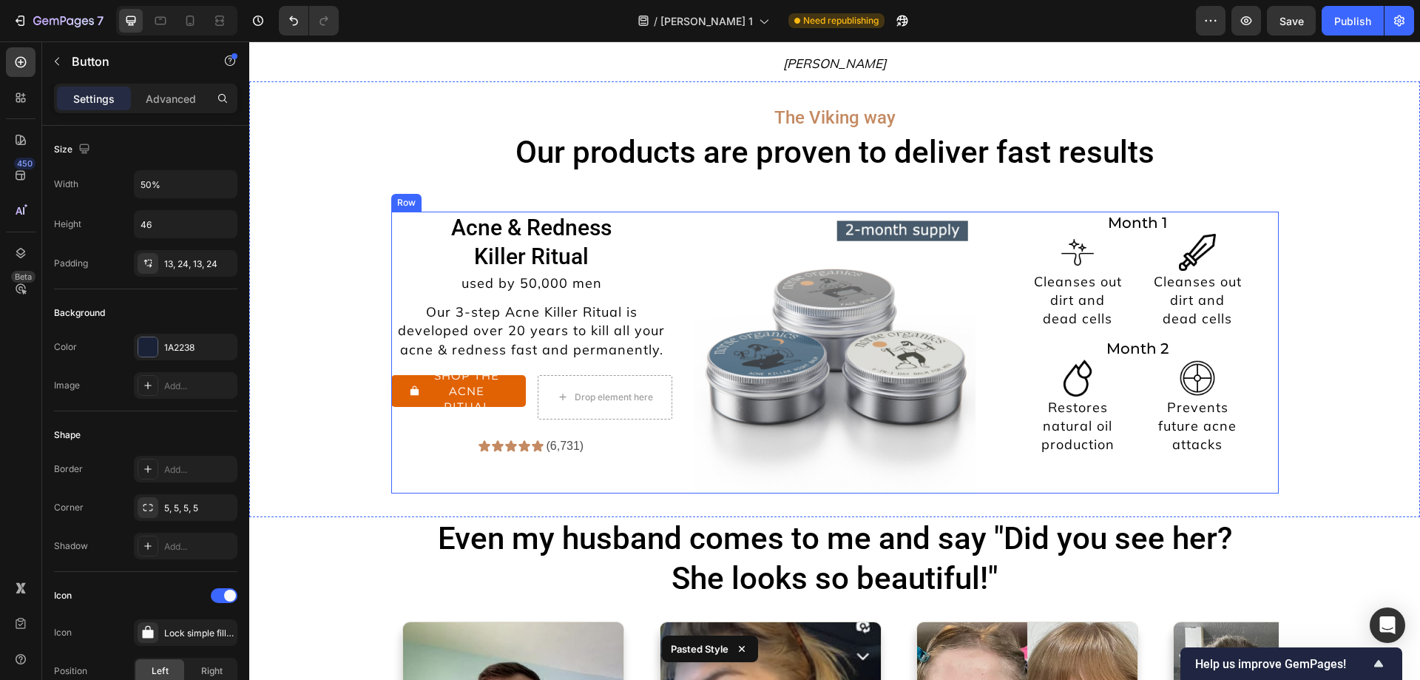
scroll to position [9173, 0]
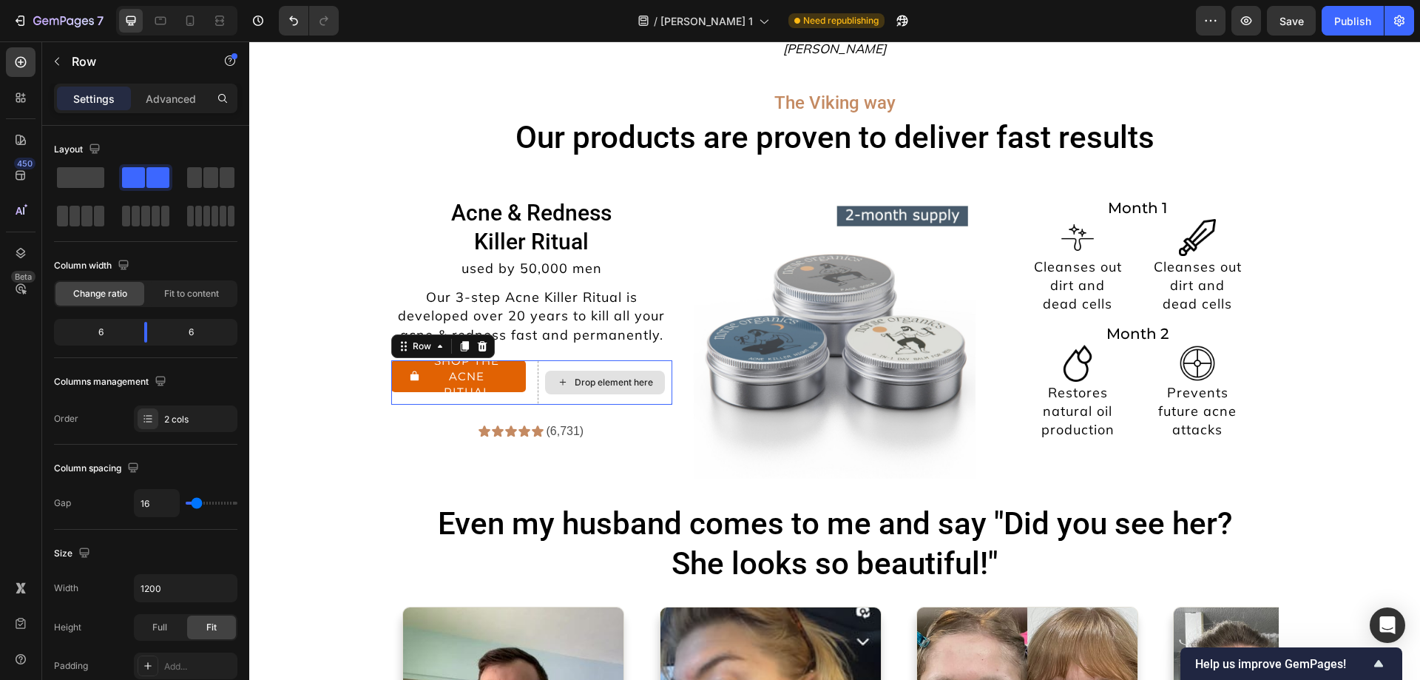
click at [583, 363] on div "Drop element here" at bounding box center [605, 382] width 135 height 44
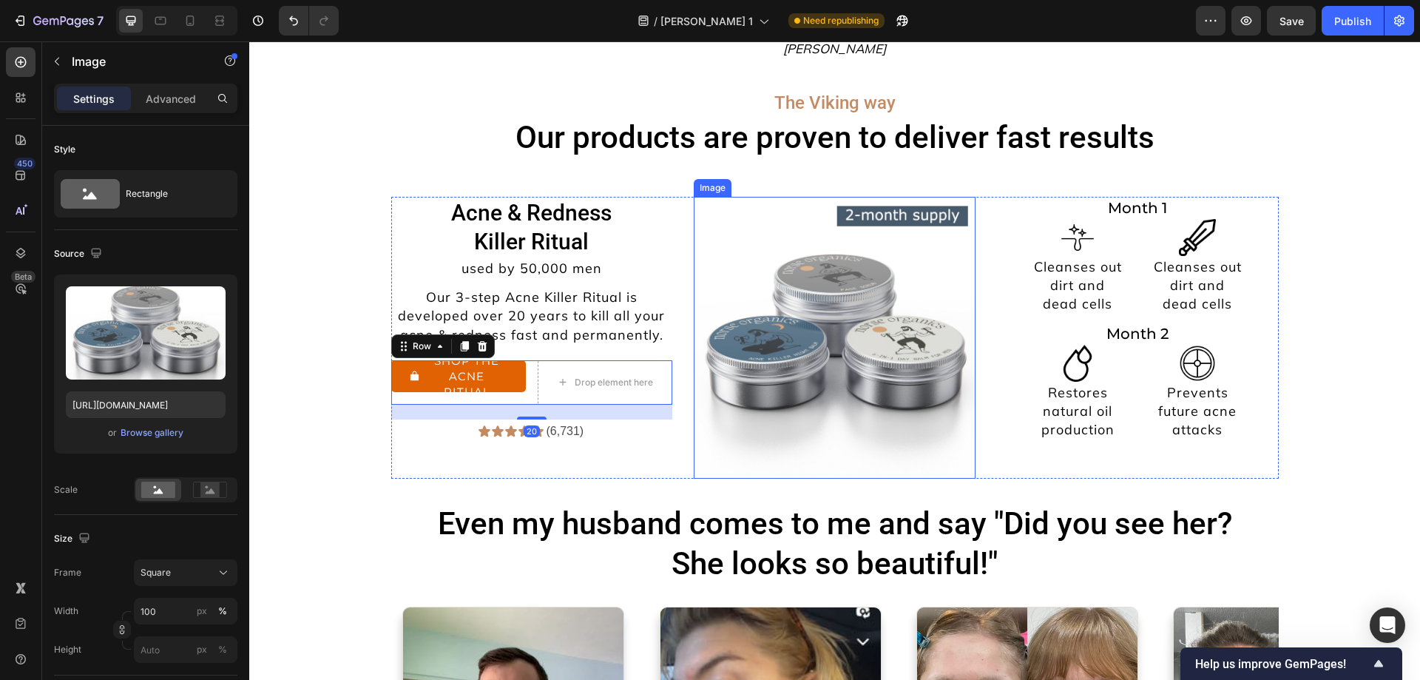
click at [762, 280] on img at bounding box center [835, 338] width 282 height 282
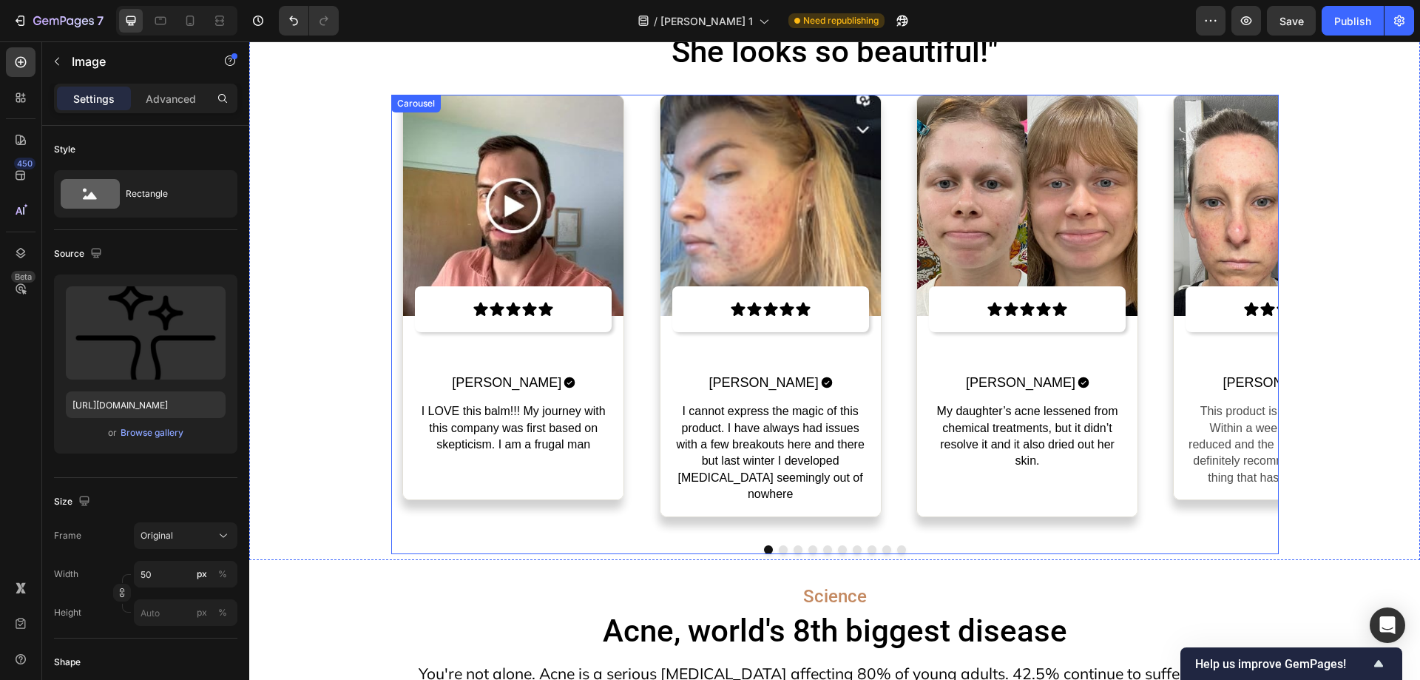
scroll to position [9684, 0]
click at [779, 552] on button "Dot" at bounding box center [783, 550] width 9 height 9
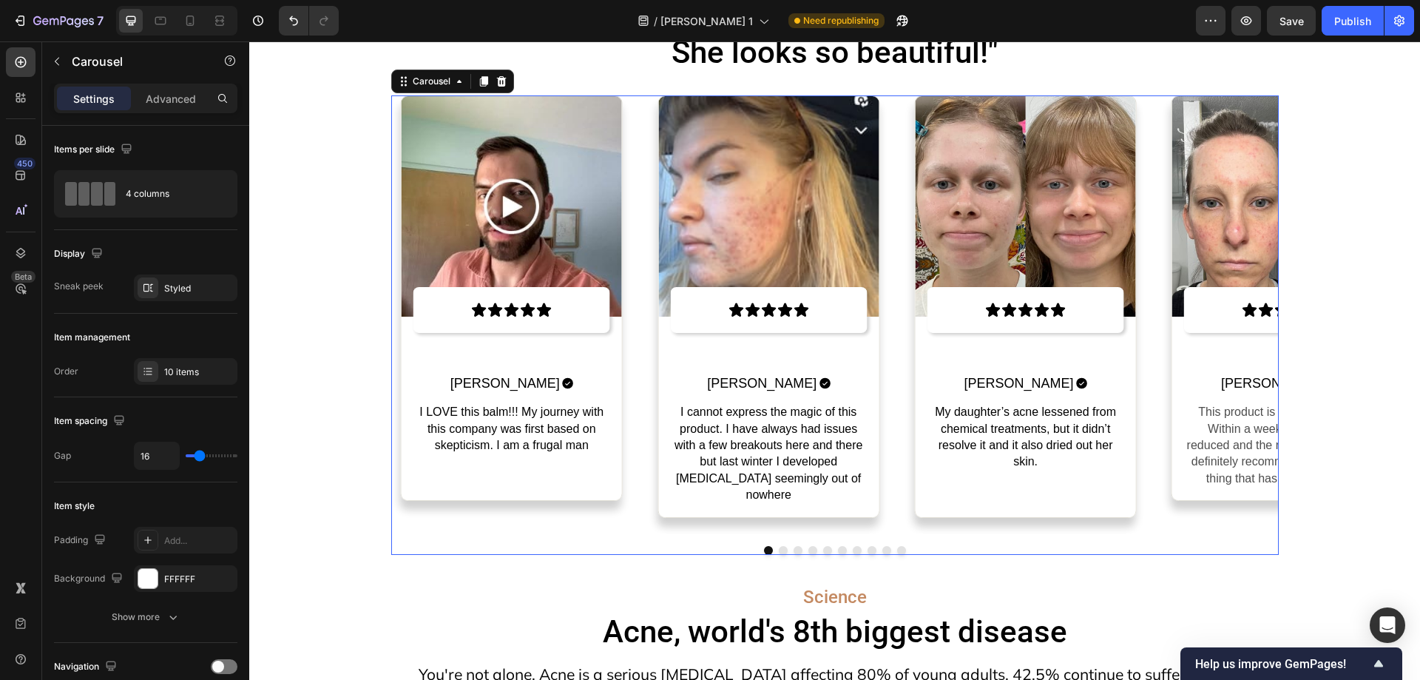
click at [779, 552] on button "Dot" at bounding box center [783, 550] width 9 height 9
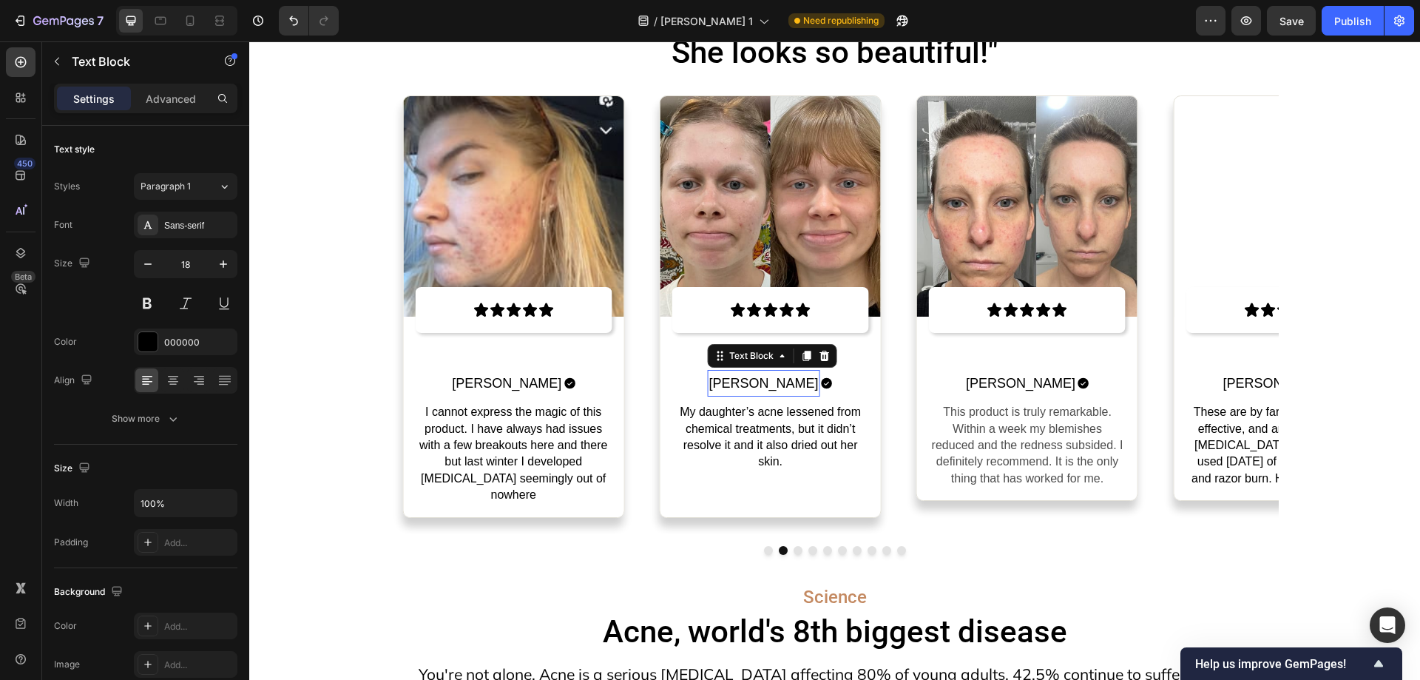
click at [760, 380] on p "[PERSON_NAME]" at bounding box center [763, 383] width 109 height 24
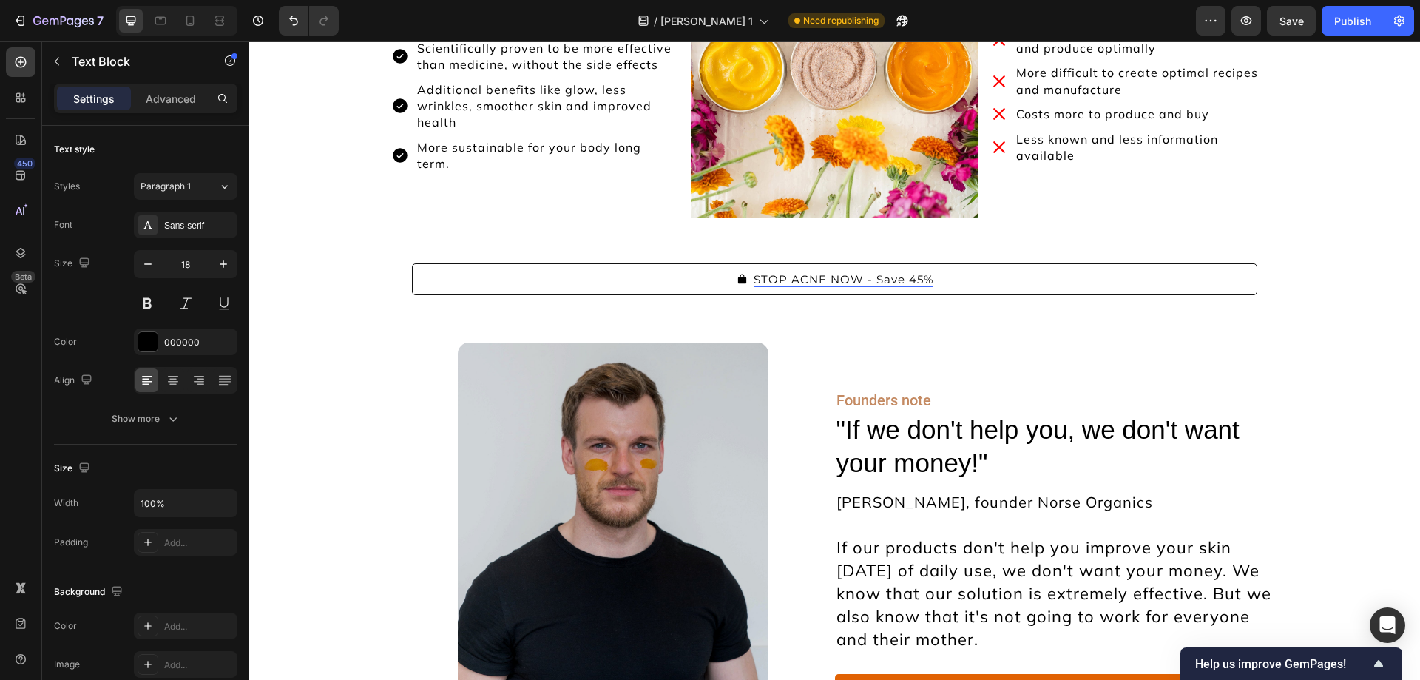
scroll to position [12647, 0]
click at [702, 268] on button "STOP ACNE NOW - Save 45%" at bounding box center [834, 279] width 845 height 32
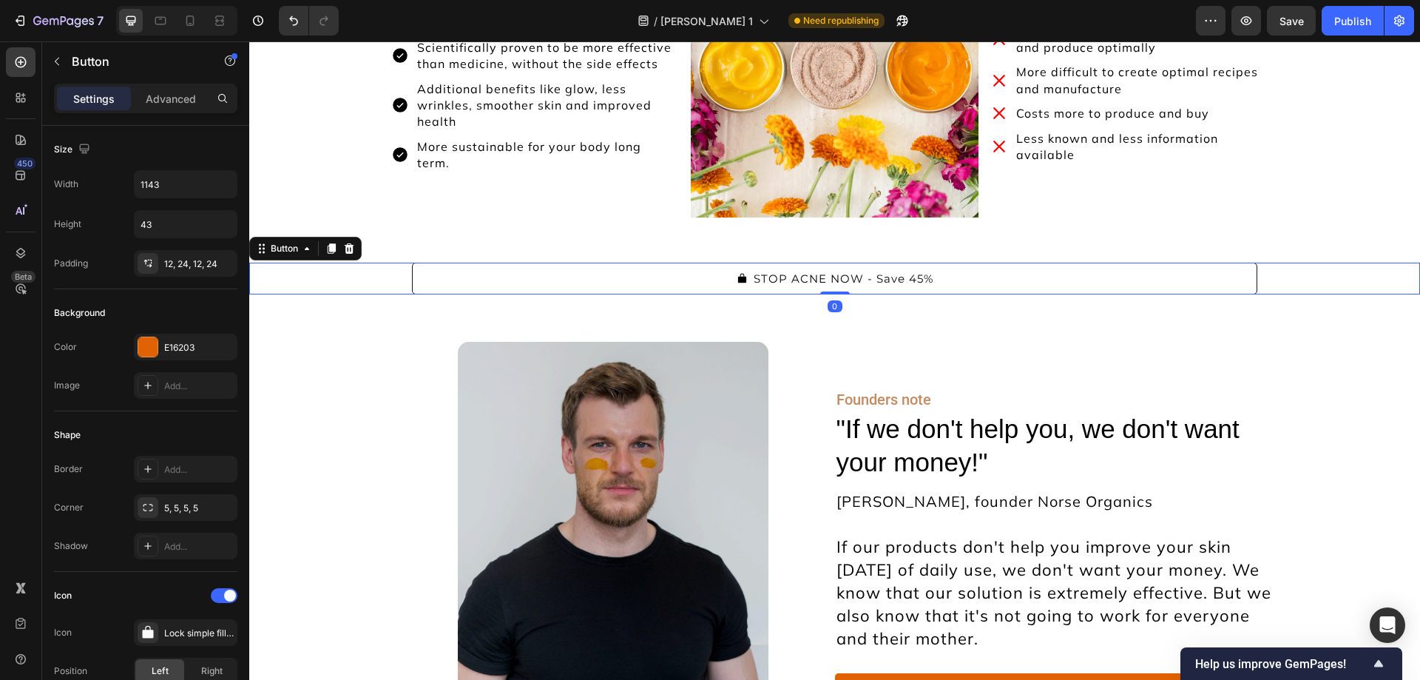
type input "46"
type input "50%"
type input "17"
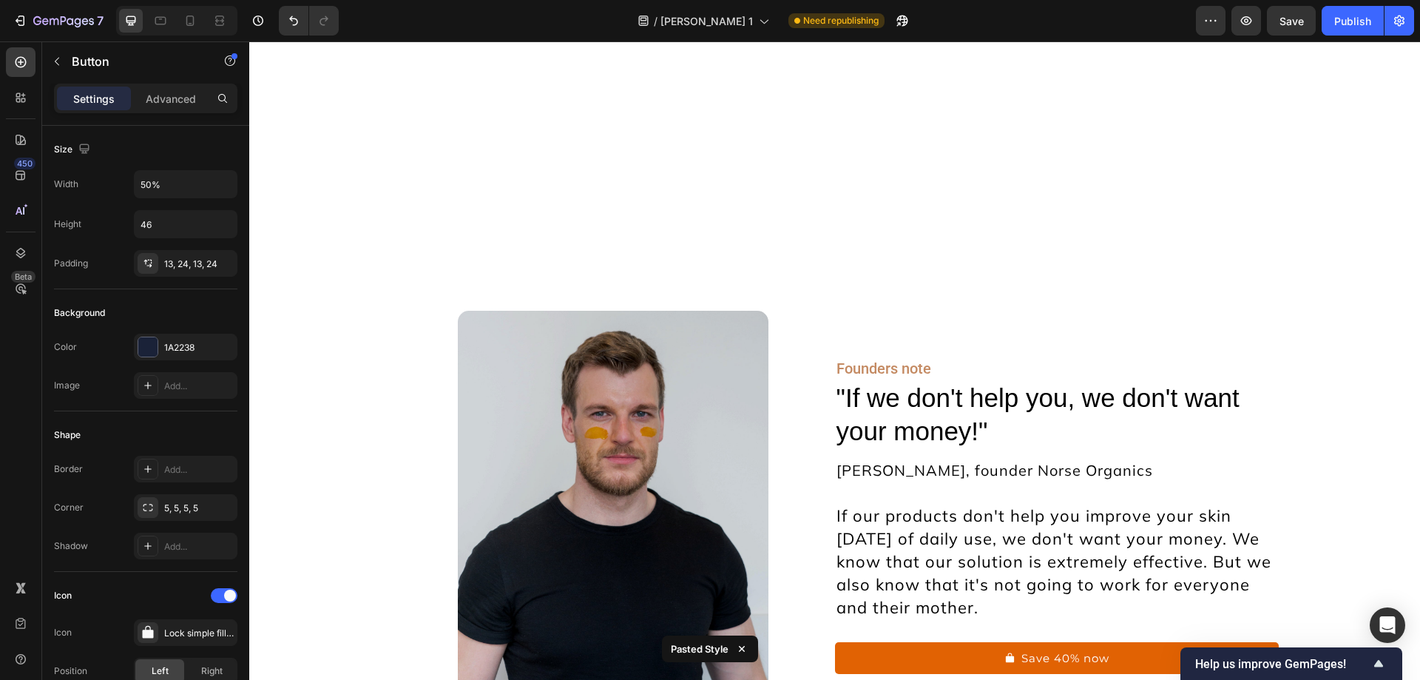
scroll to position [13053, 0]
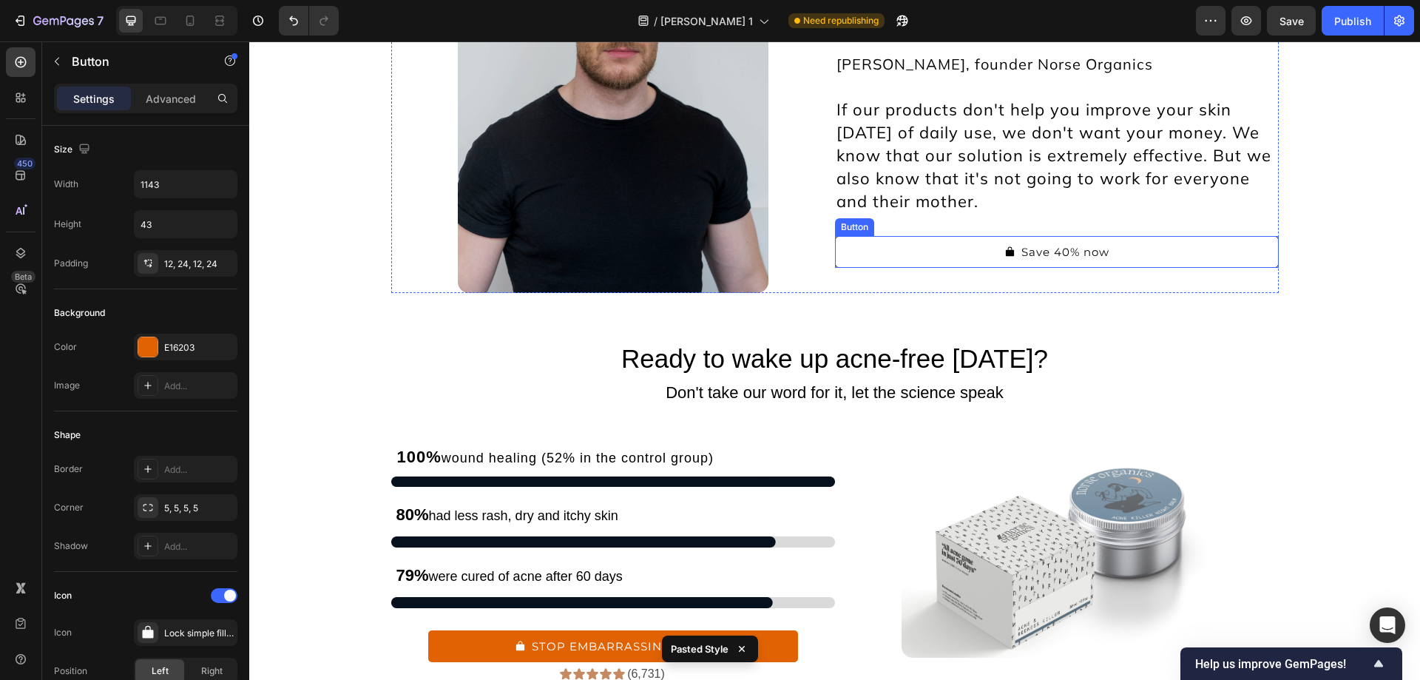
click at [861, 252] on button "Save 40% now" at bounding box center [1057, 252] width 444 height 32
type input "50%"
type input "46"
type input "17"
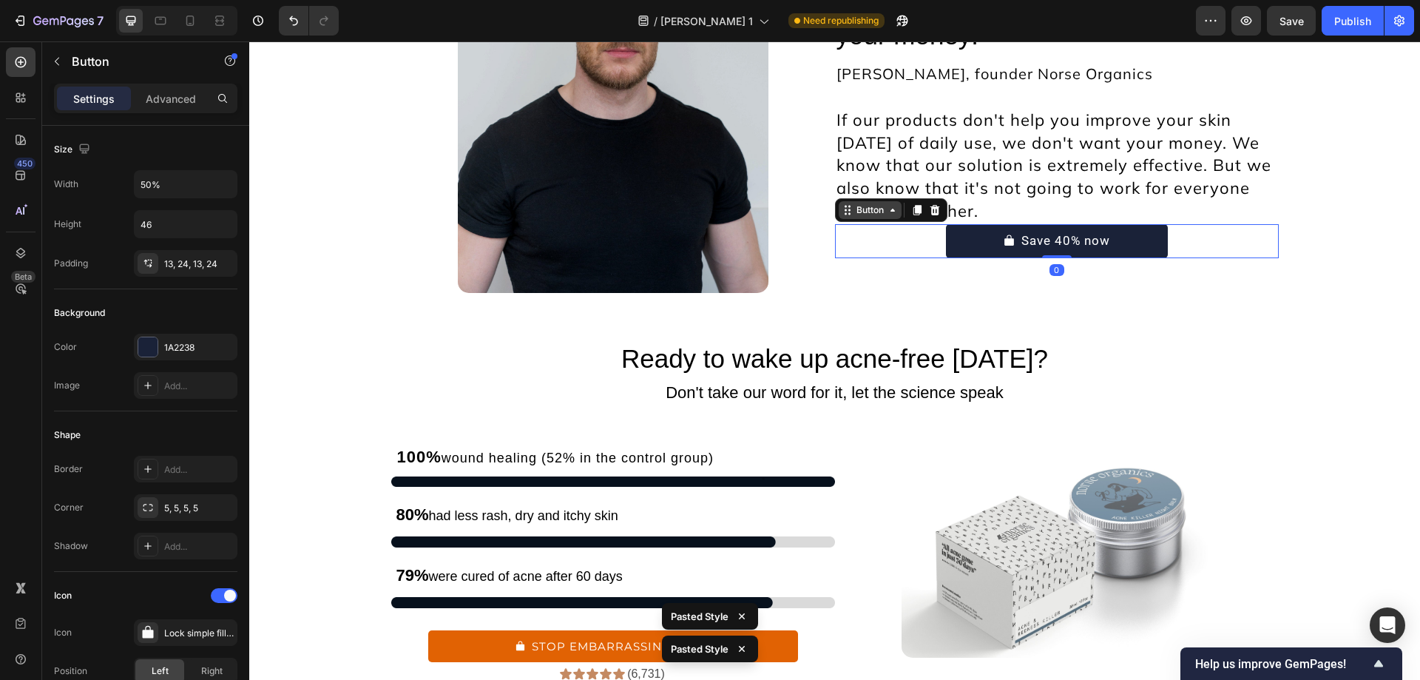
scroll to position [13357, 0]
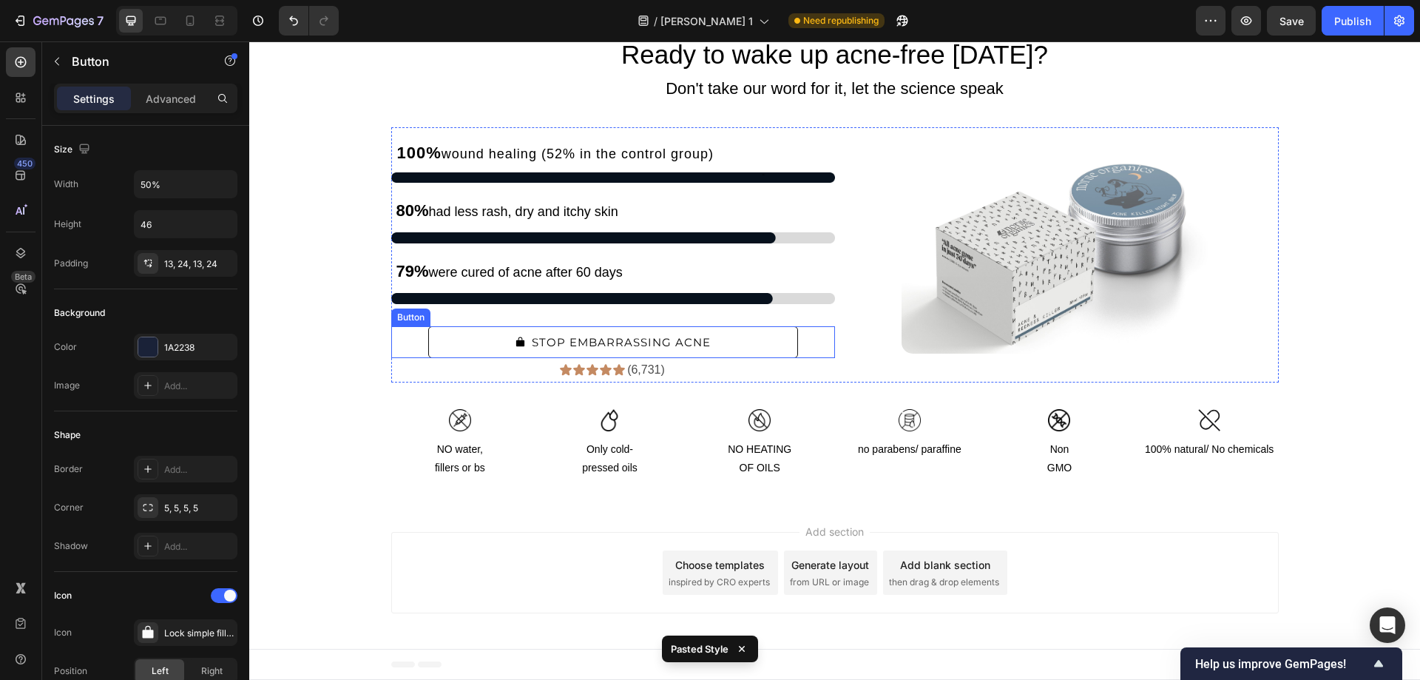
click at [765, 342] on button "STOP EMBARRASSING ACNE" at bounding box center [613, 342] width 370 height 32
type input "50%"
type input "46"
type input "17"
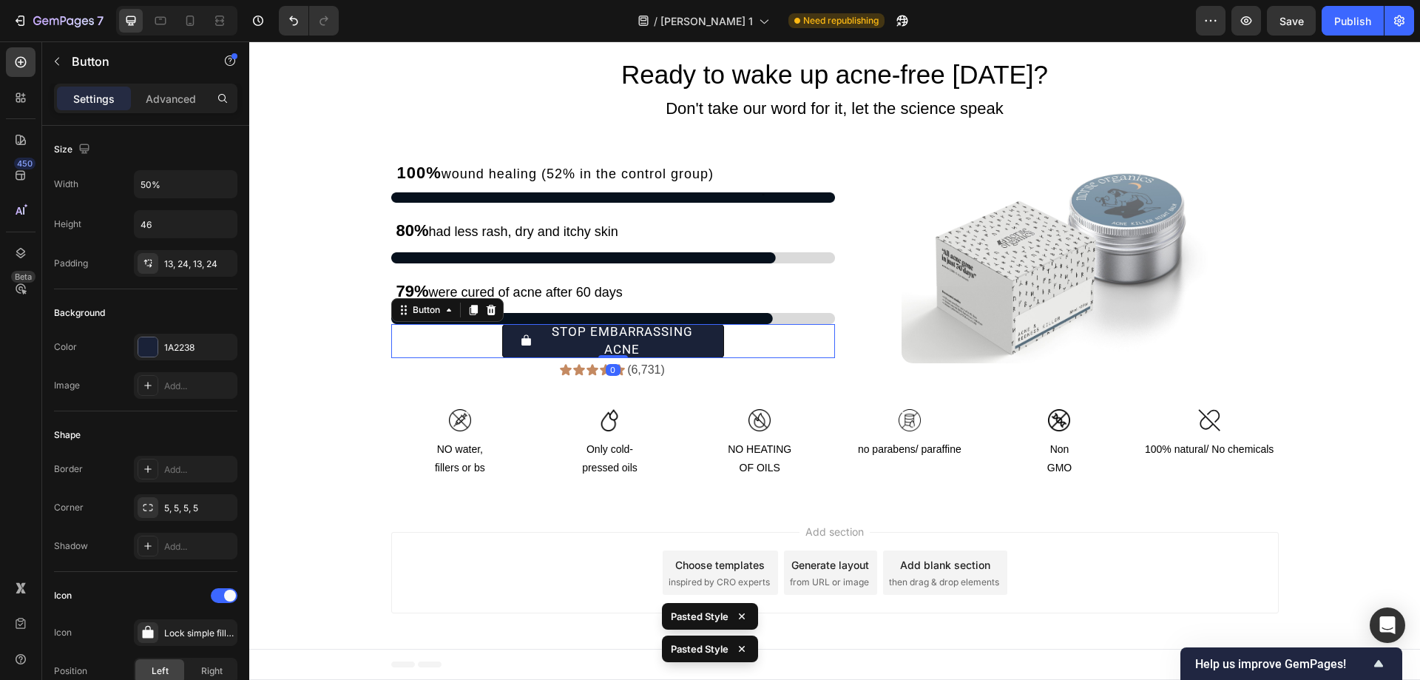
scroll to position [13337, 0]
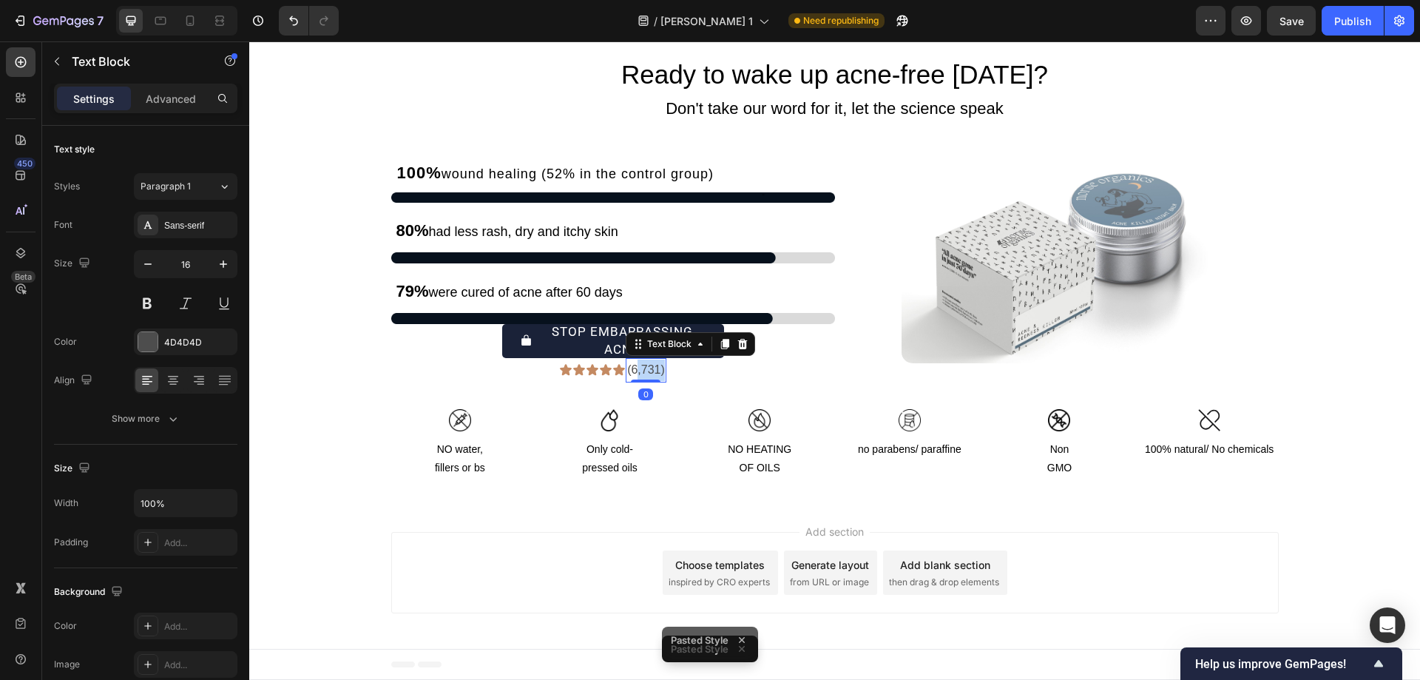
click at [652, 369] on p "(6,731)" at bounding box center [646, 369] width 38 height 21
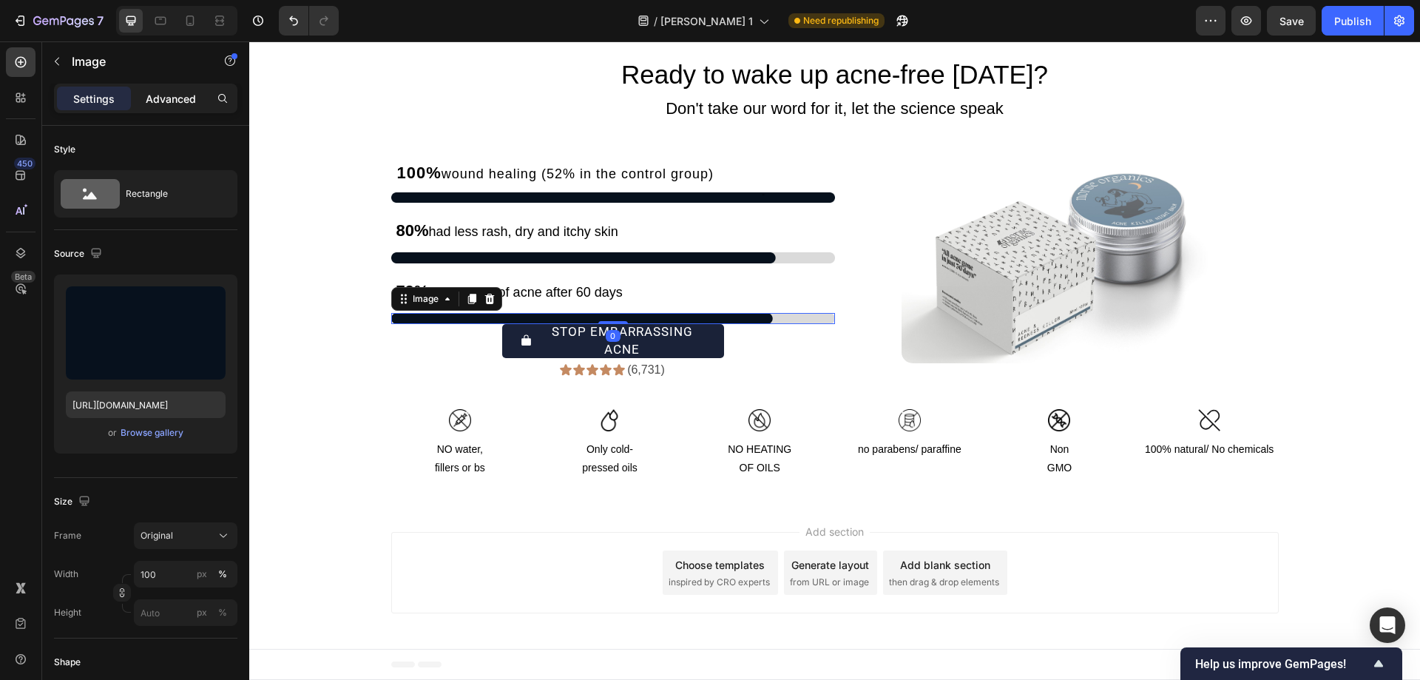
click at [172, 103] on p "Advanced" at bounding box center [171, 99] width 50 height 16
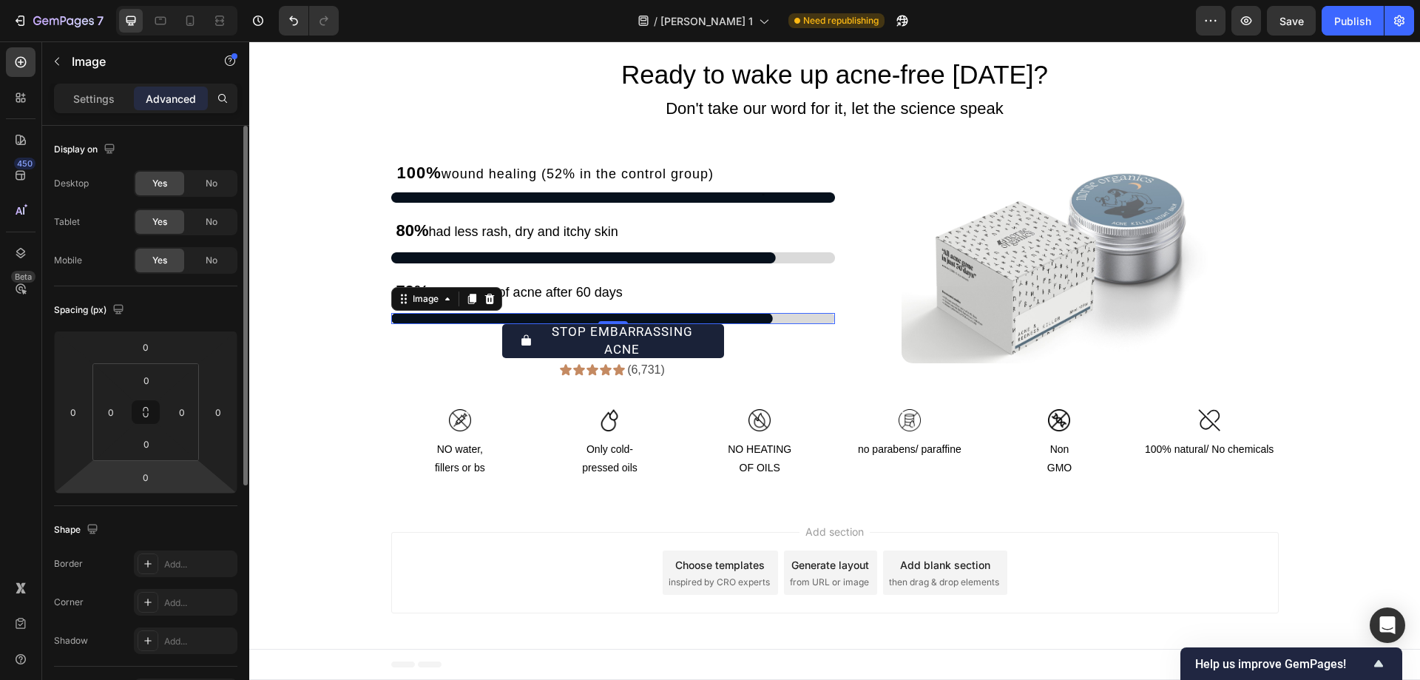
click at [147, 494] on div "Spacing (px) 0 0 0 0 0 0 0 0" at bounding box center [145, 396] width 183 height 220
click at [148, 479] on input "0" at bounding box center [146, 477] width 30 height 22
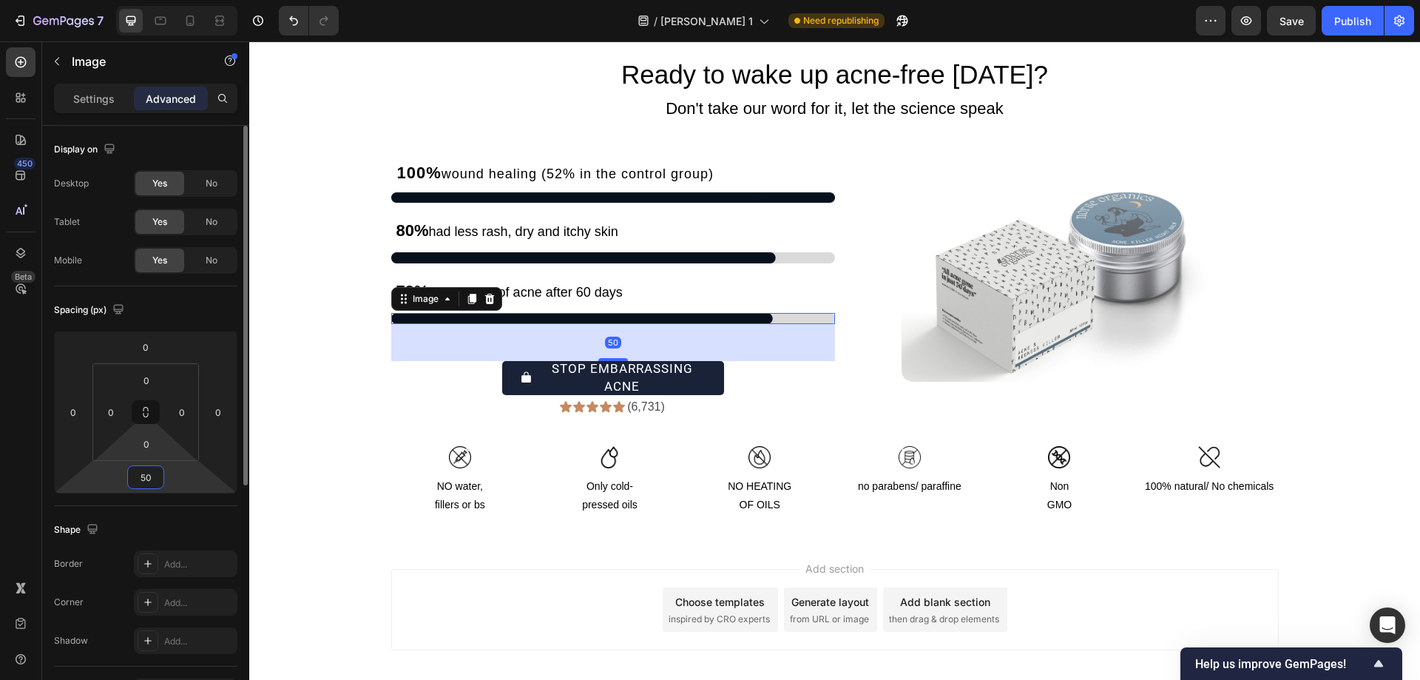
type input "5"
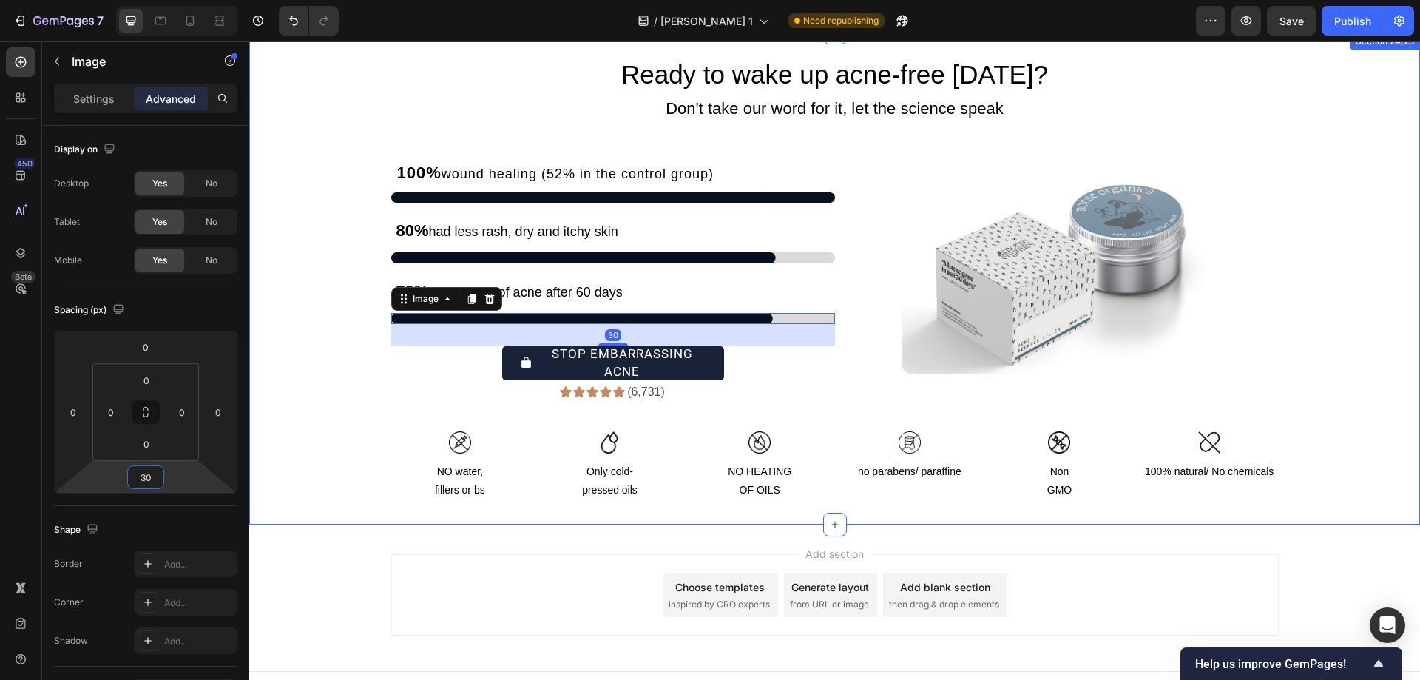
type input "3"
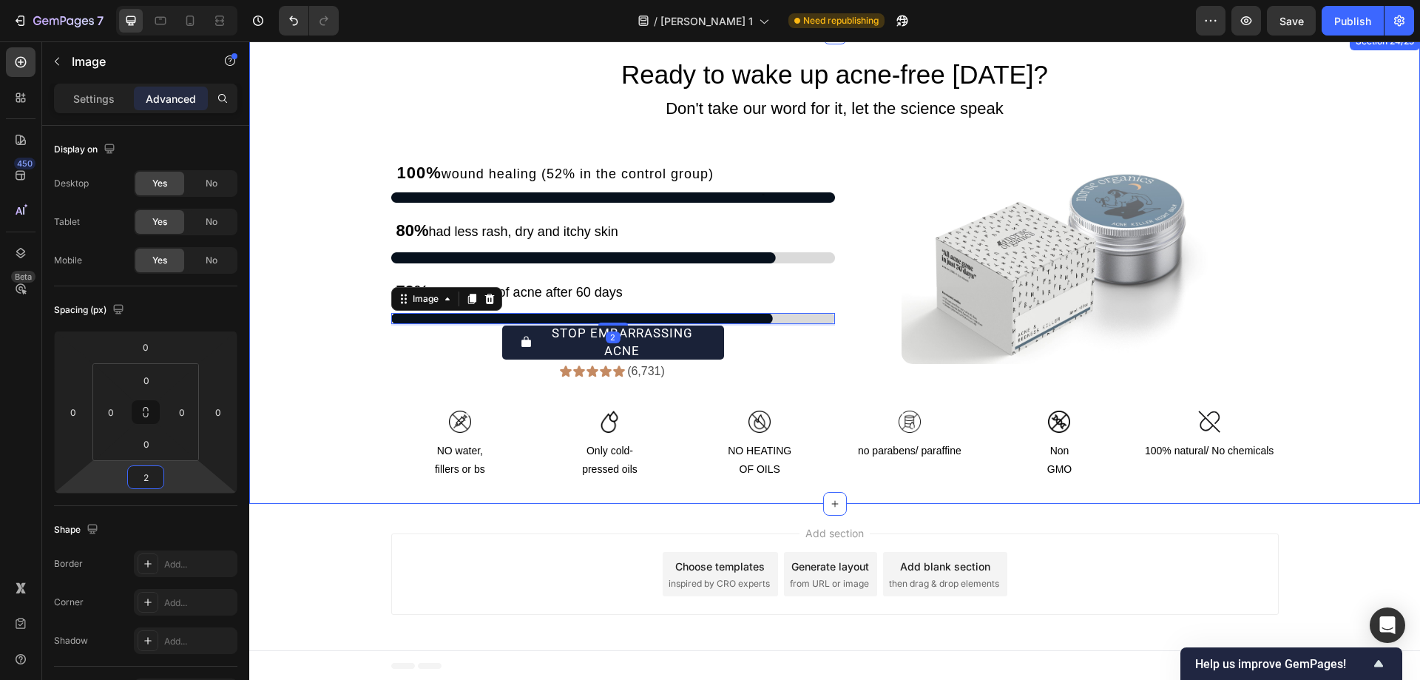
type input "20"
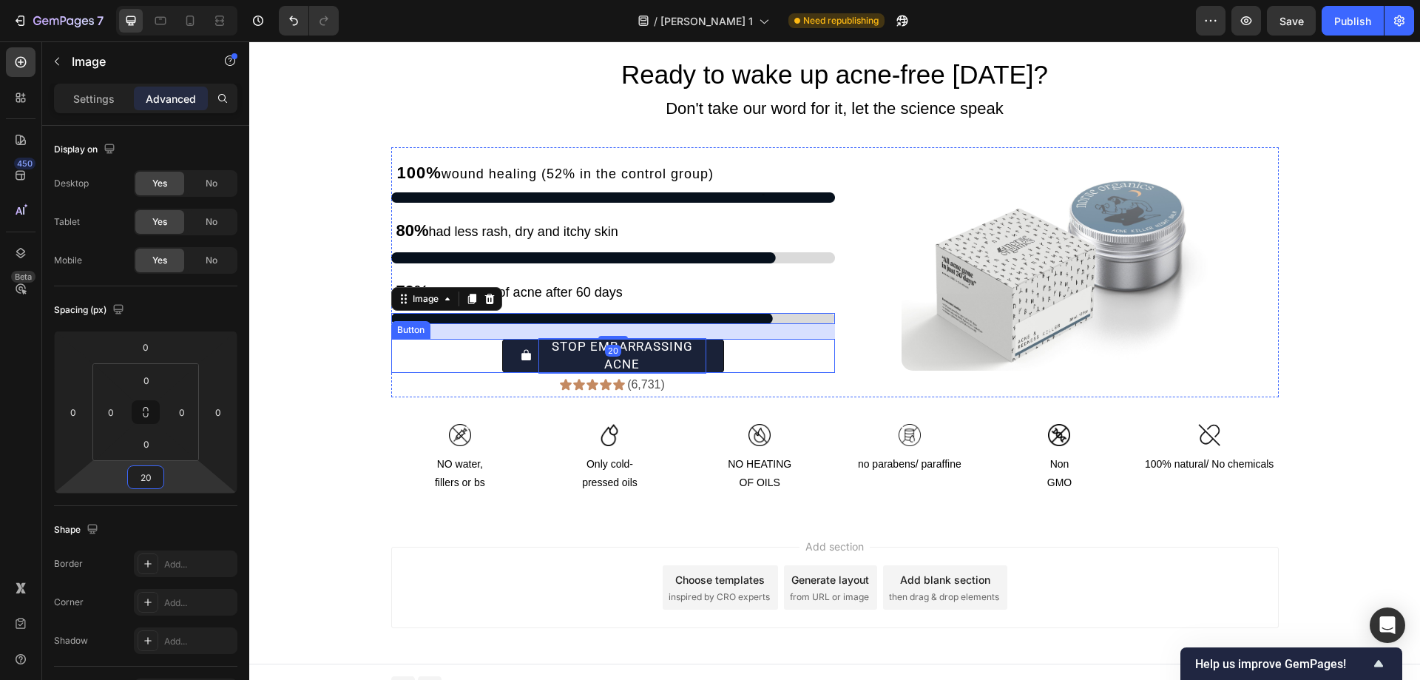
click at [693, 351] on p "STOP EMBARRASSING ACNE" at bounding box center [622, 355] width 168 height 35
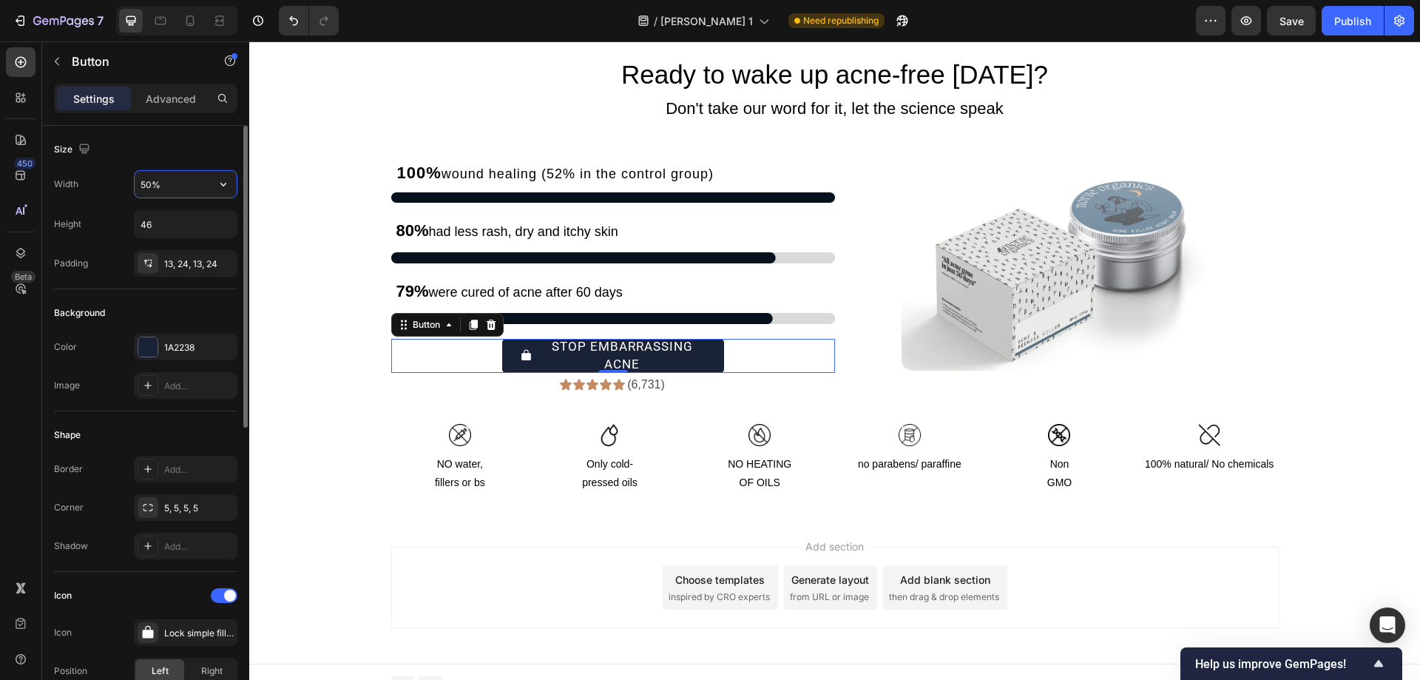
click at [140, 181] on input "50%" at bounding box center [186, 184] width 102 height 27
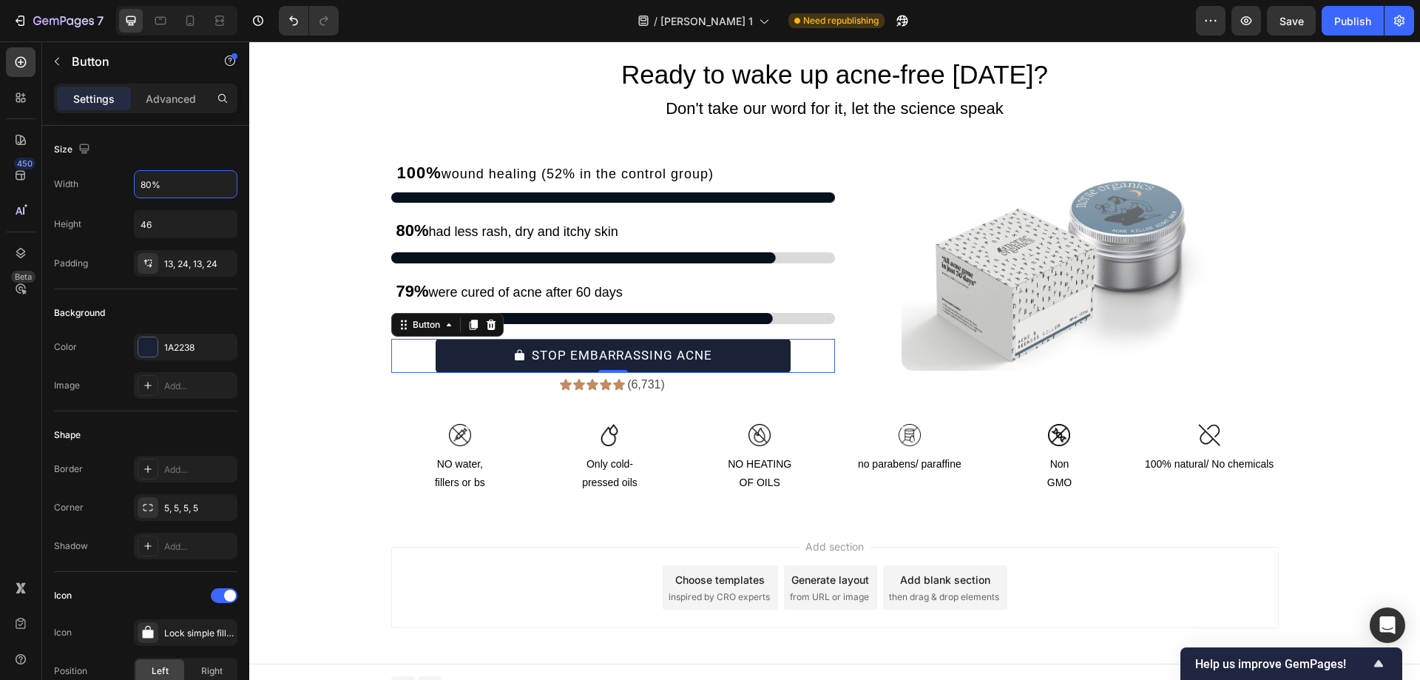
type input "80%"
click at [397, 359] on div "STOP EMBARRASSING ACNE Button 0" at bounding box center [613, 356] width 444 height 34
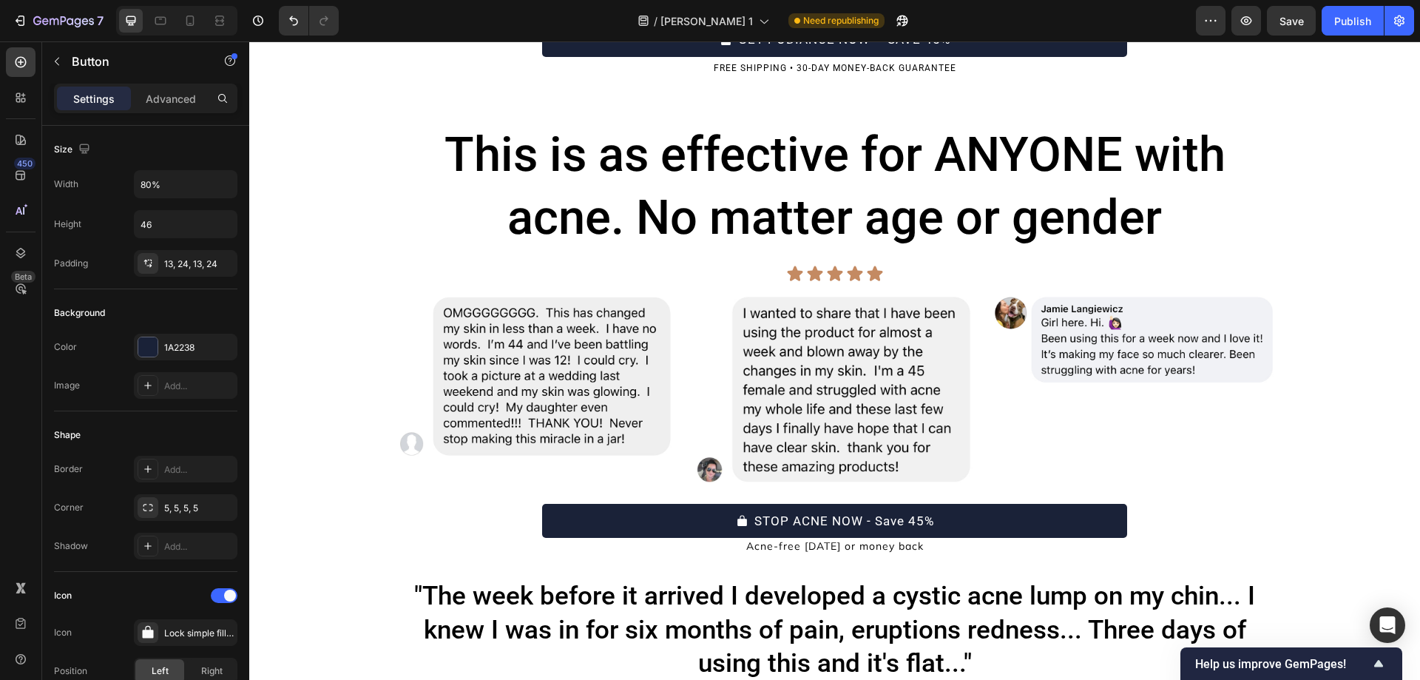
scroll to position [3963, 0]
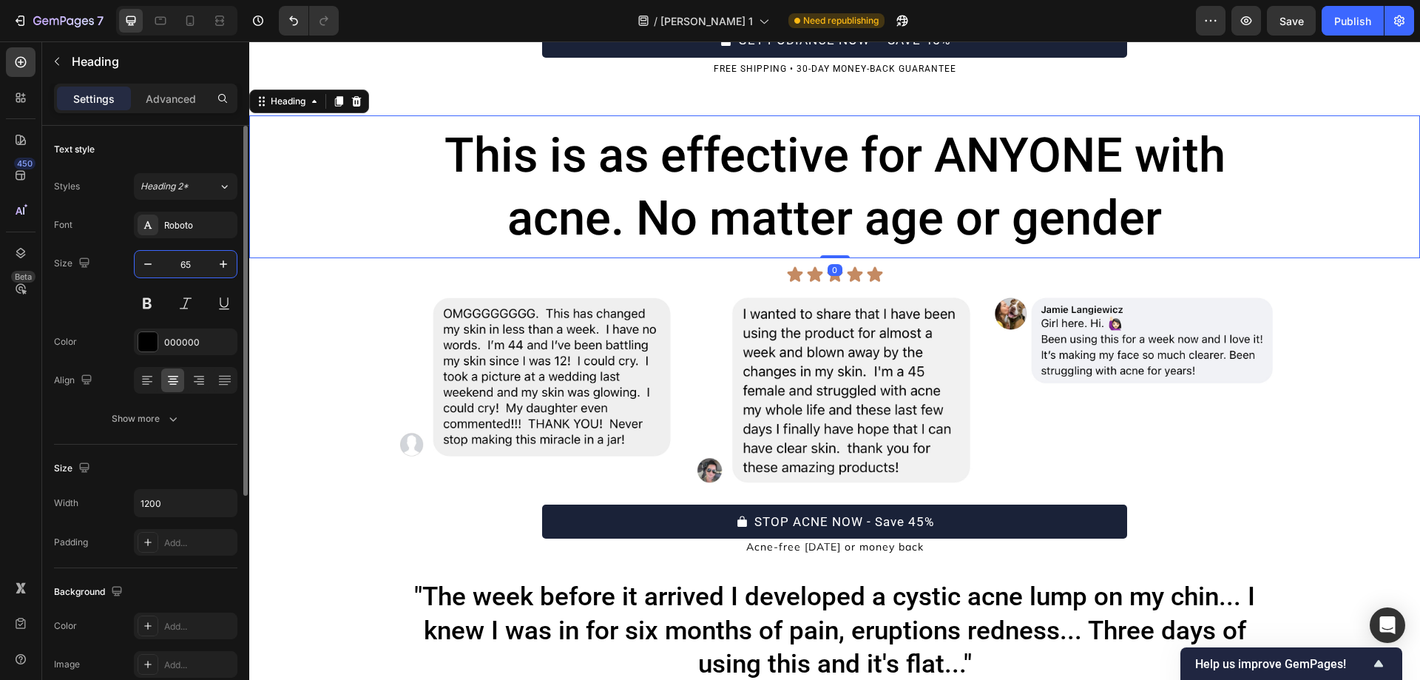
click at [190, 261] on input "65" at bounding box center [185, 264] width 49 height 27
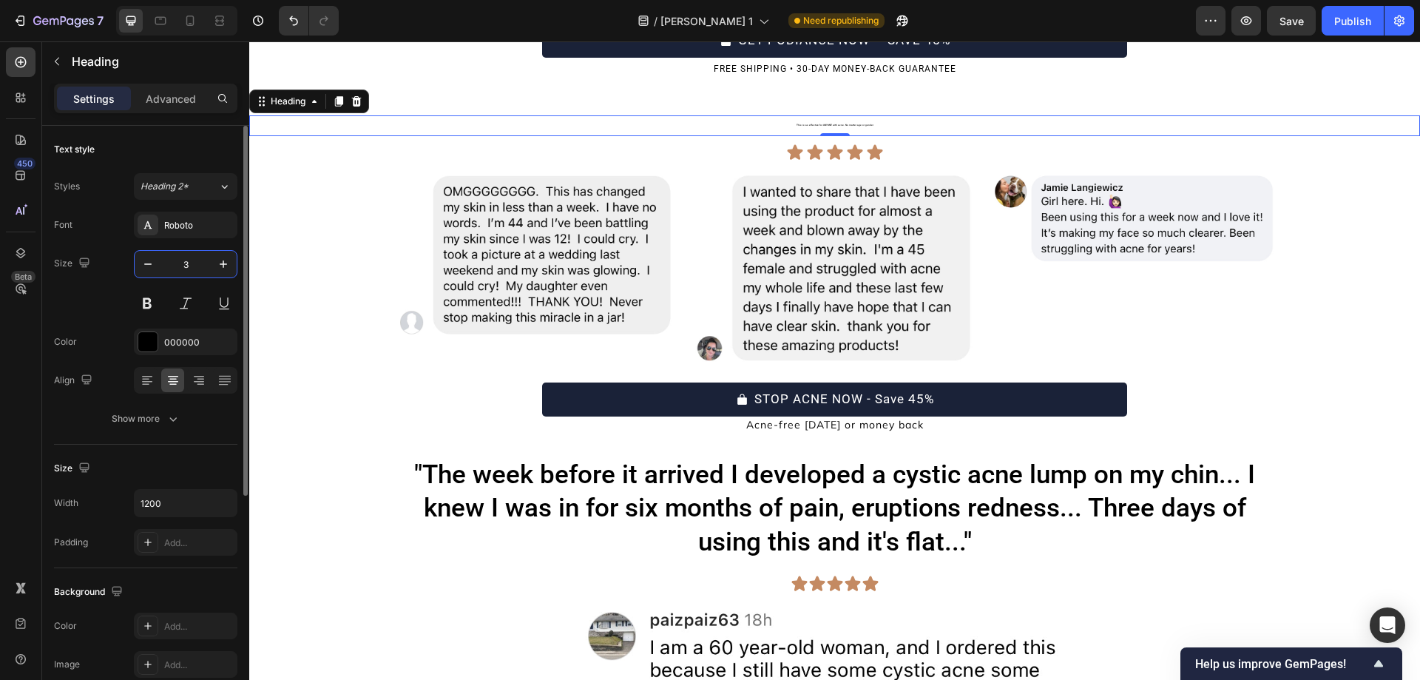
type input "35"
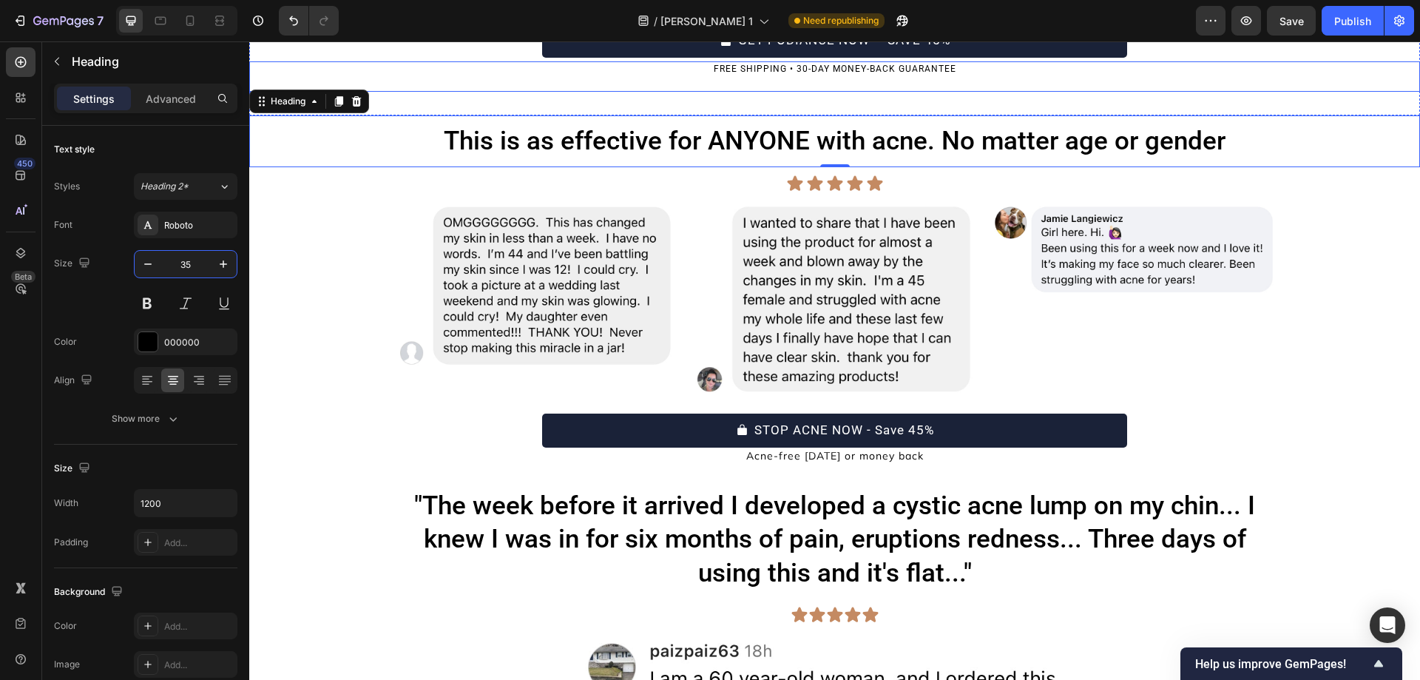
click at [441, 61] on div "FREE SHIPPING • 30-DAY MONEY-BACK GUARANTEE" at bounding box center [834, 69] width 1171 height 16
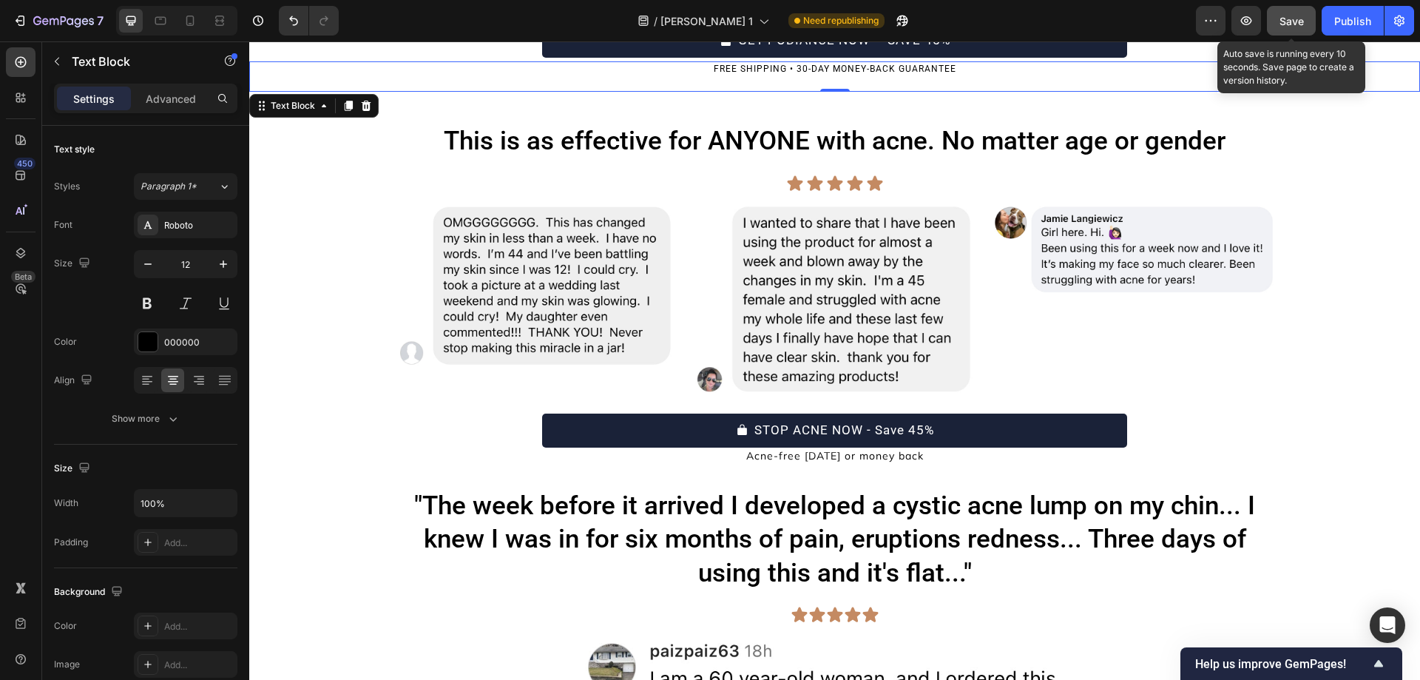
drag, startPoint x: 1285, startPoint y: 20, endPoint x: 915, endPoint y: 307, distance: 468.6
click at [1285, 20] on span "Save" at bounding box center [1291, 21] width 24 height 13
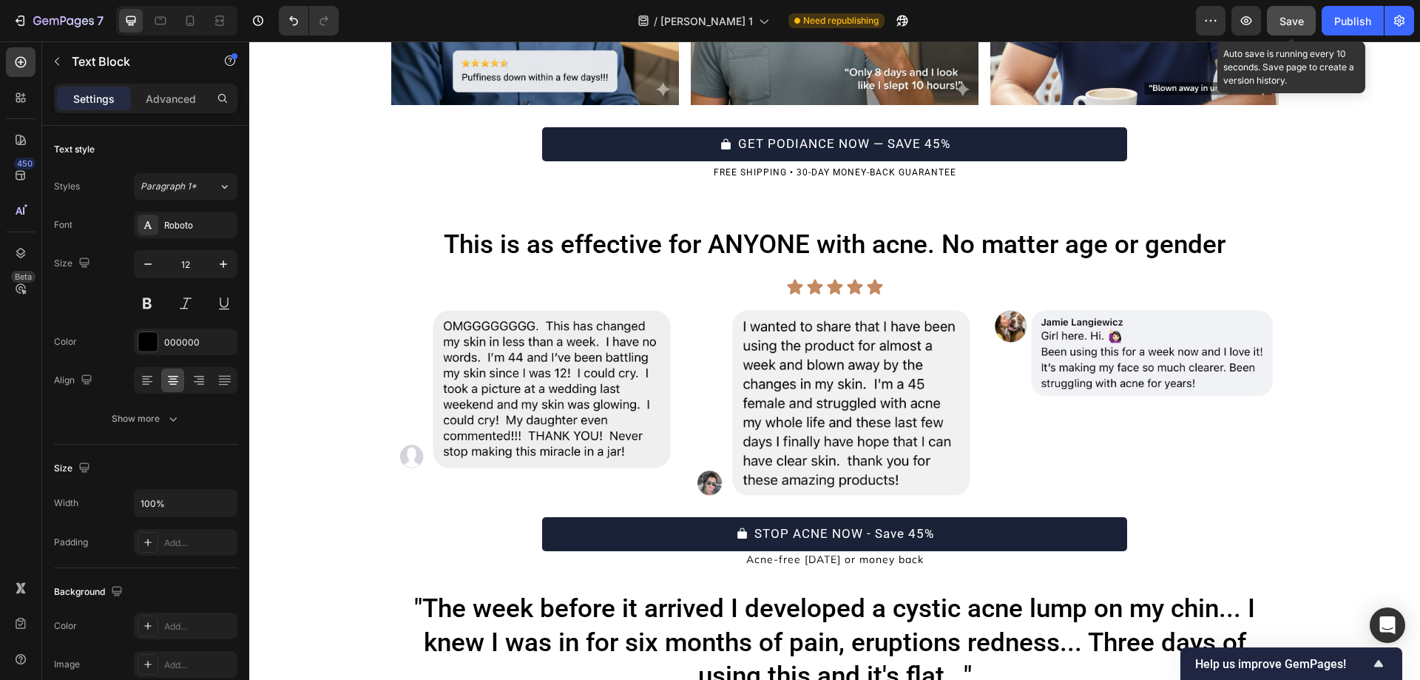
scroll to position [3858, 0]
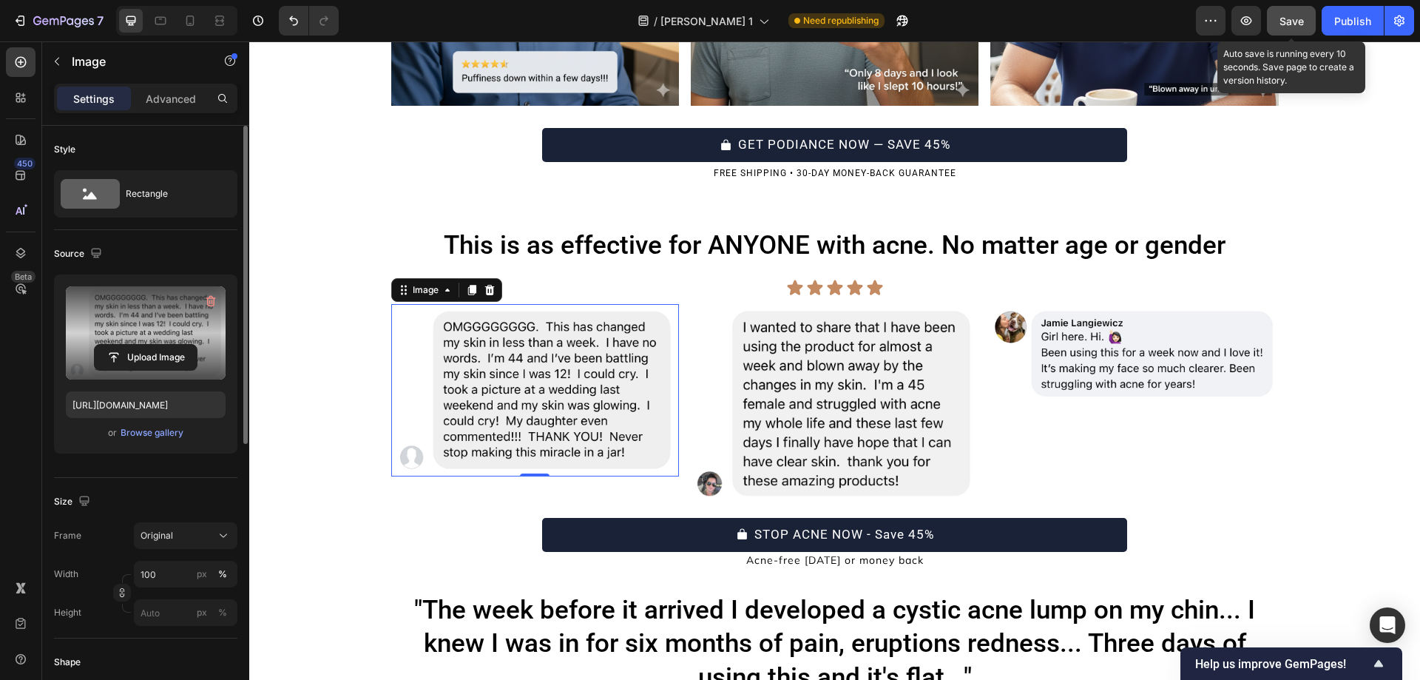
click at [170, 305] on label at bounding box center [146, 332] width 160 height 93
click at [170, 345] on input "file" at bounding box center [146, 357] width 102 height 25
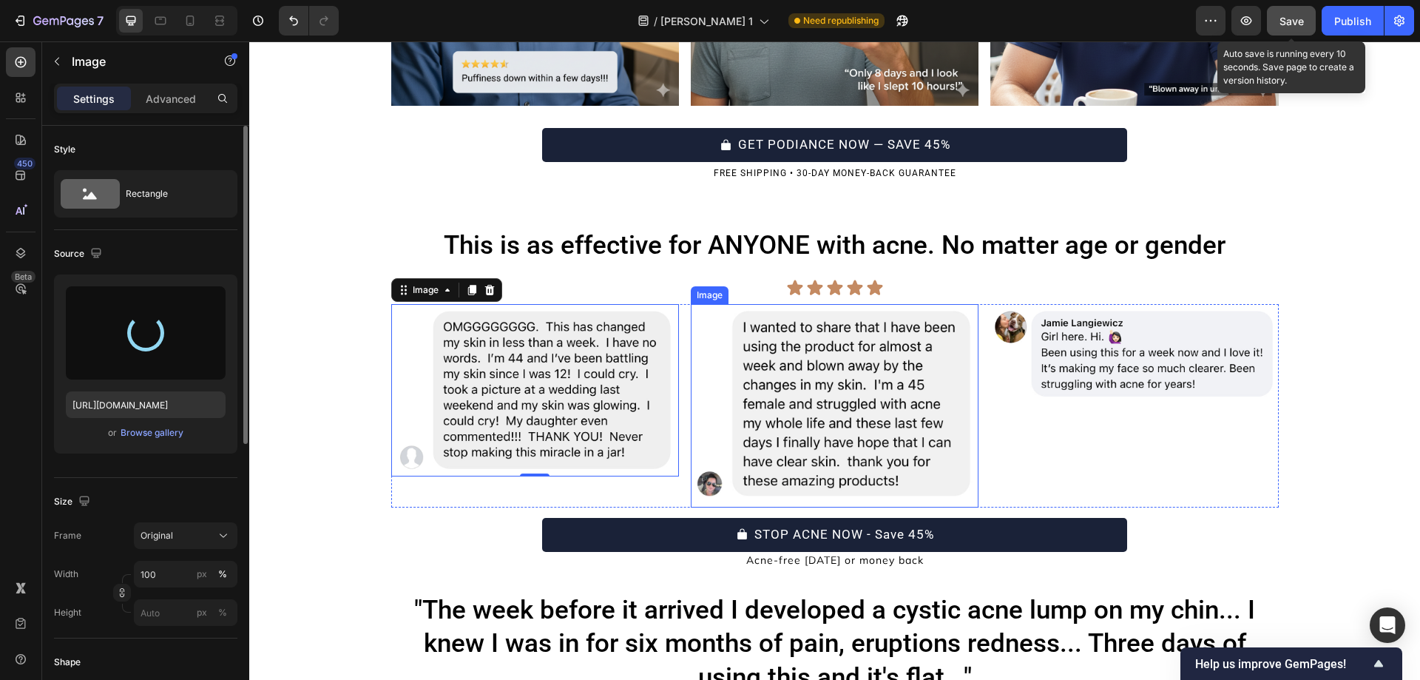
type input "https://cdn.shopify.com/s/files/1/0754/9258/9834/files/gempages_568747440534979…"
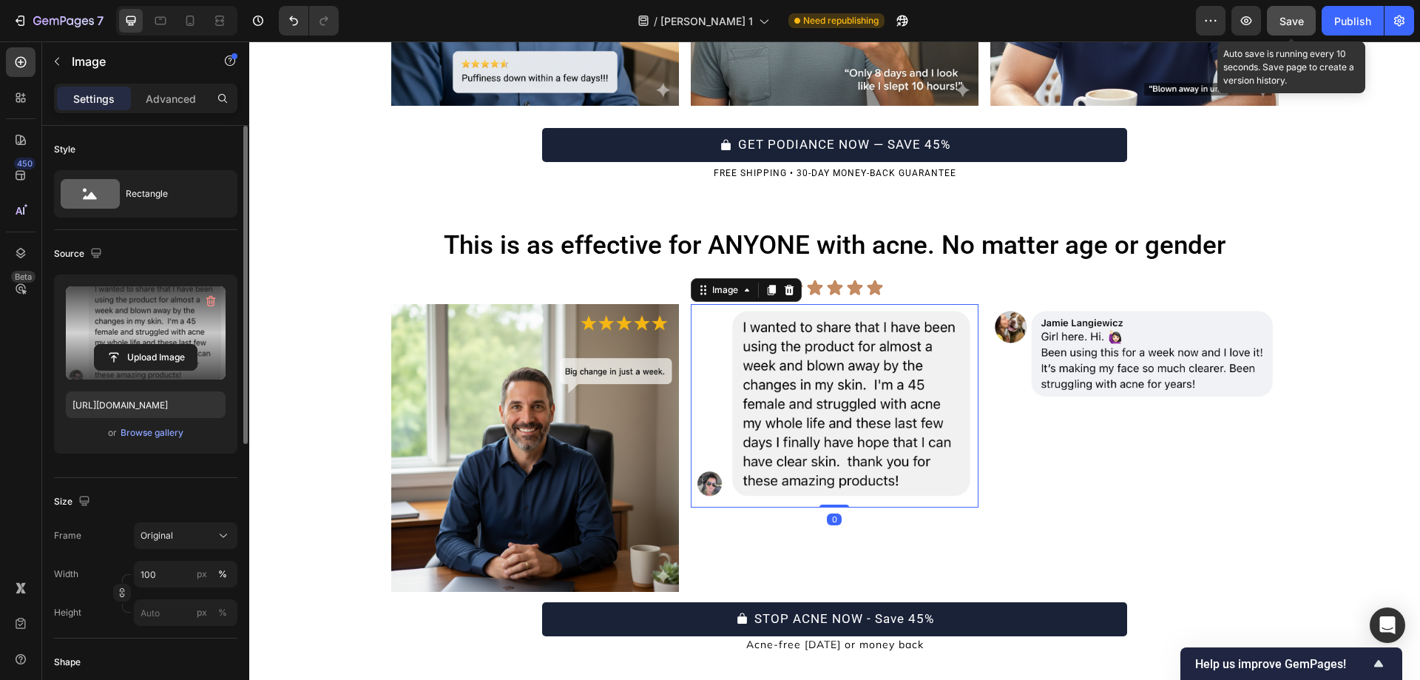
click at [100, 325] on label at bounding box center [146, 332] width 160 height 93
click at [100, 345] on input "file" at bounding box center [146, 357] width 102 height 25
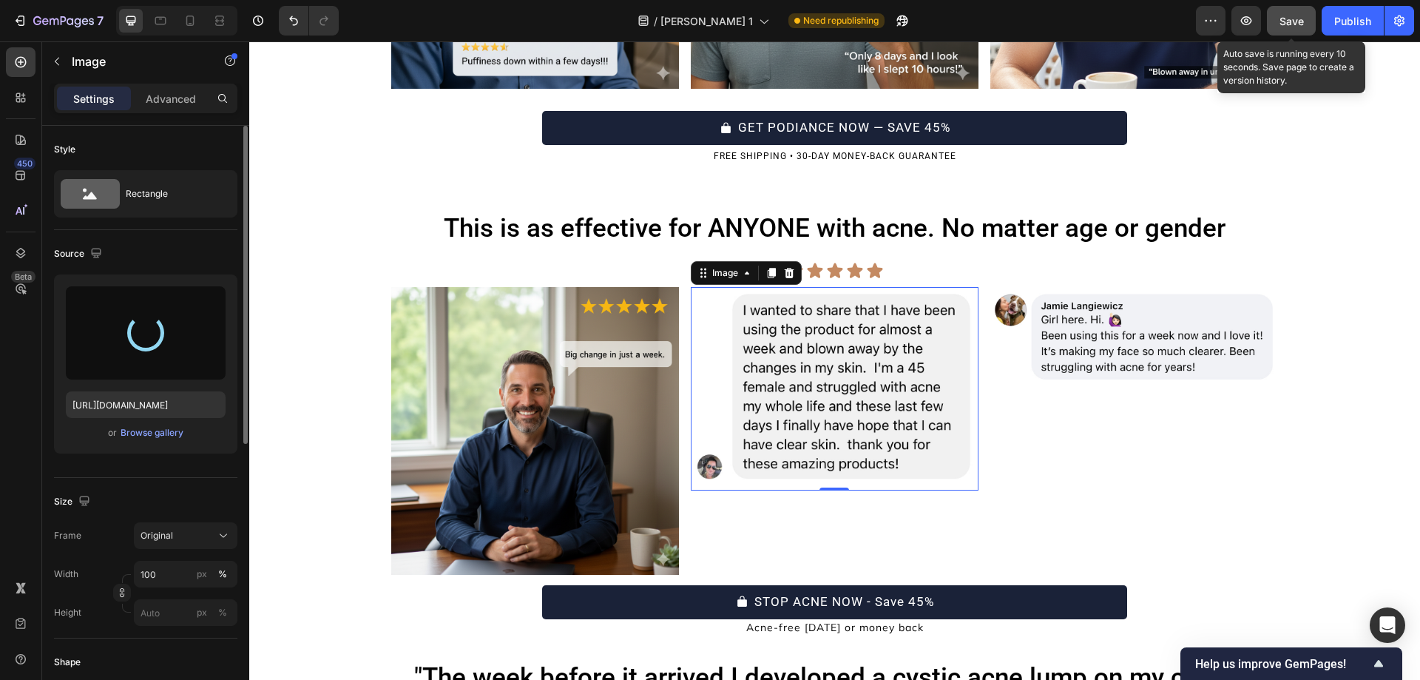
scroll to position [3876, 0]
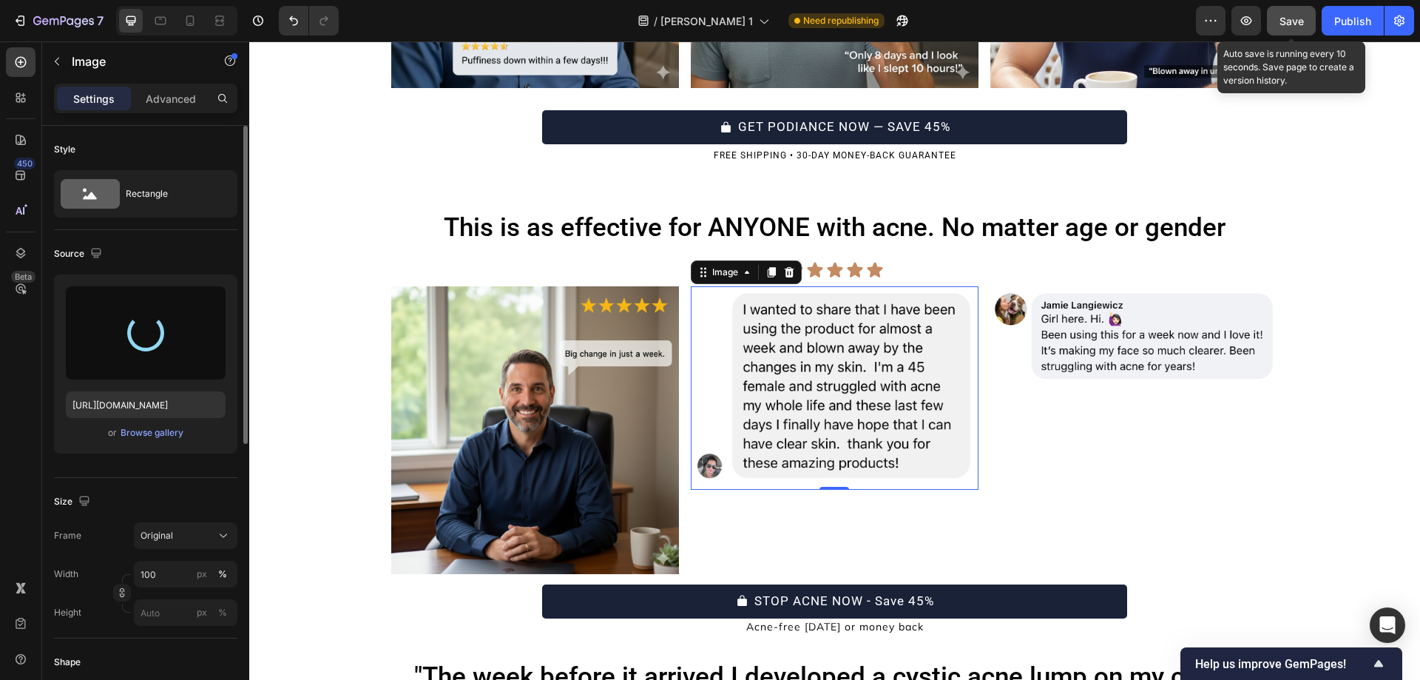
type input "https://cdn.shopify.com/s/files/1/0754/9258/9834/files/gempages_568747440534979…"
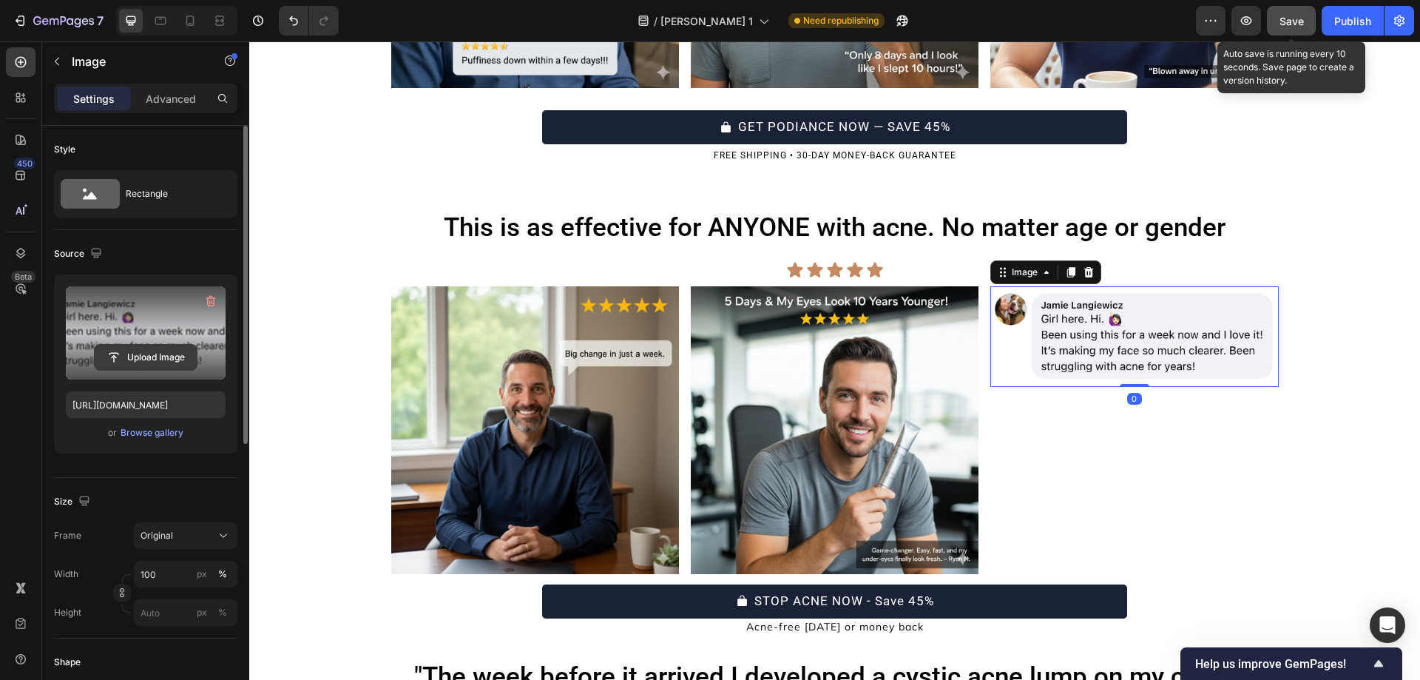
click at [159, 346] on input "file" at bounding box center [146, 357] width 102 height 25
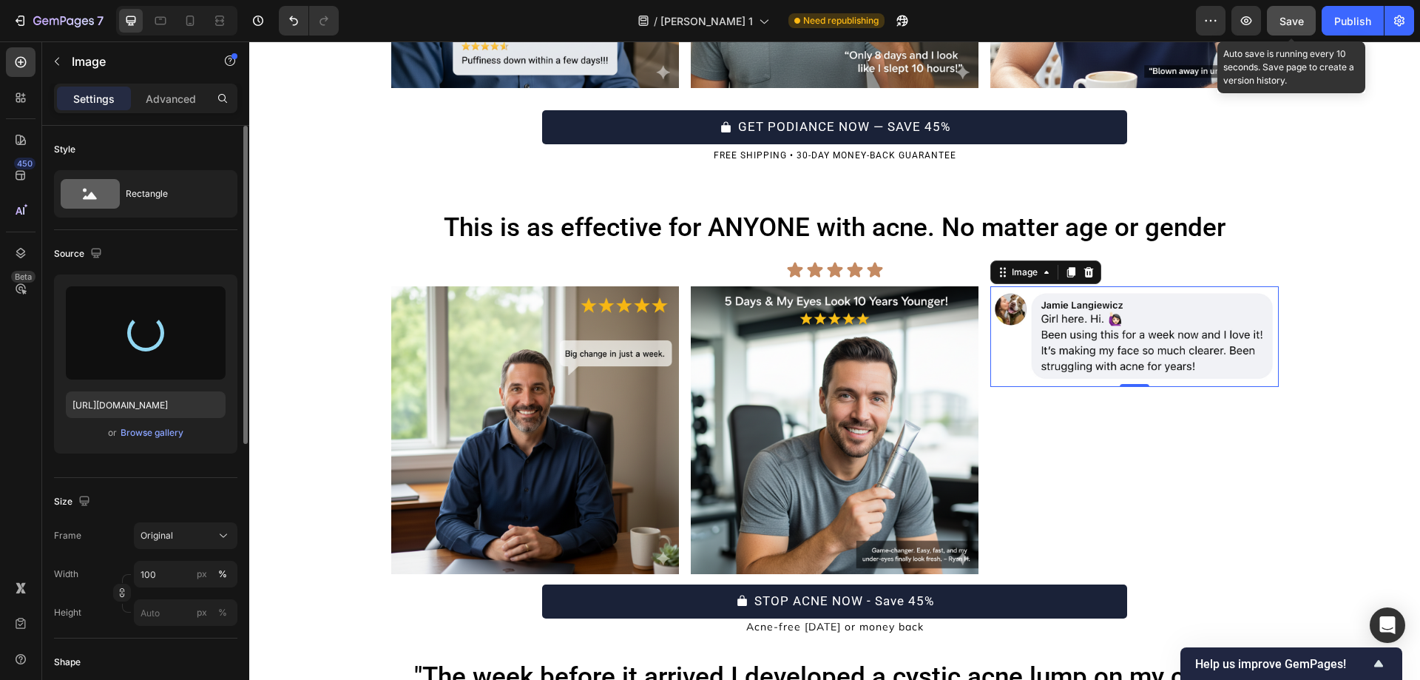
type input "https://cdn.shopify.com/s/files/1/0754/9258/9834/files/gempages_568747440534979…"
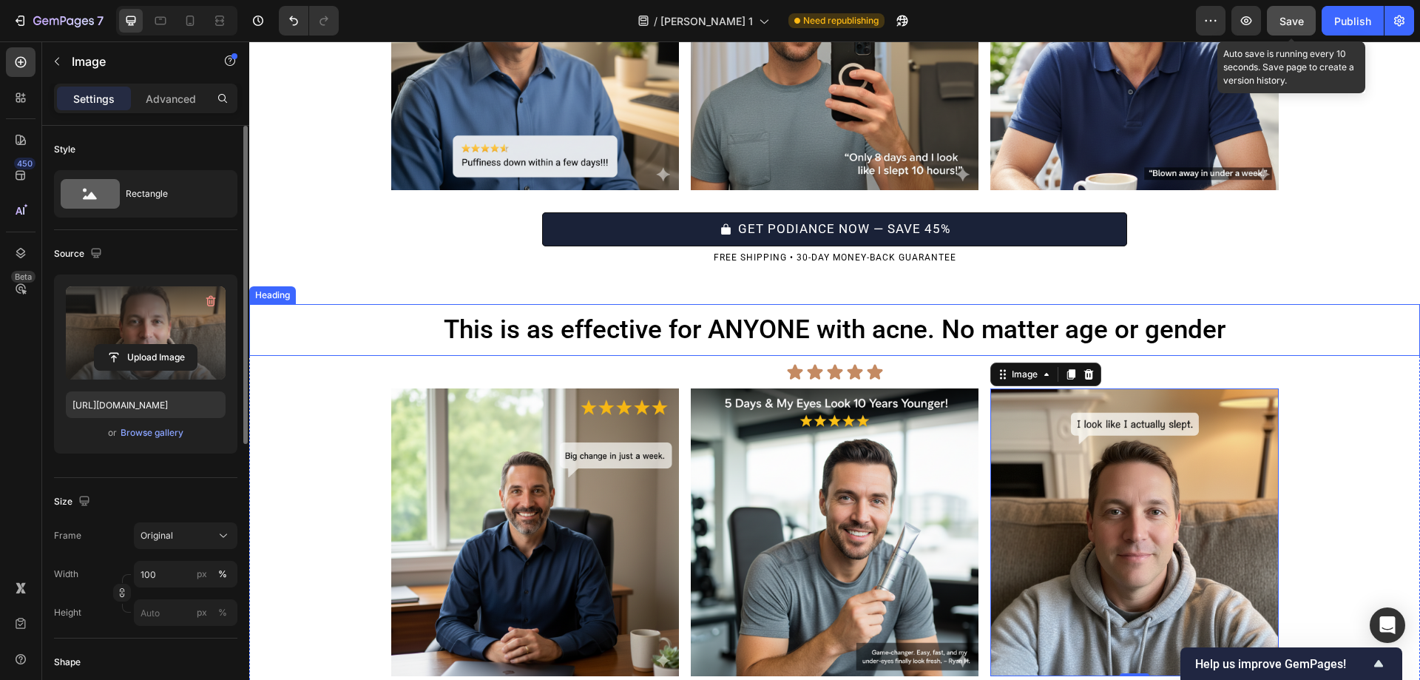
scroll to position [3773, 0]
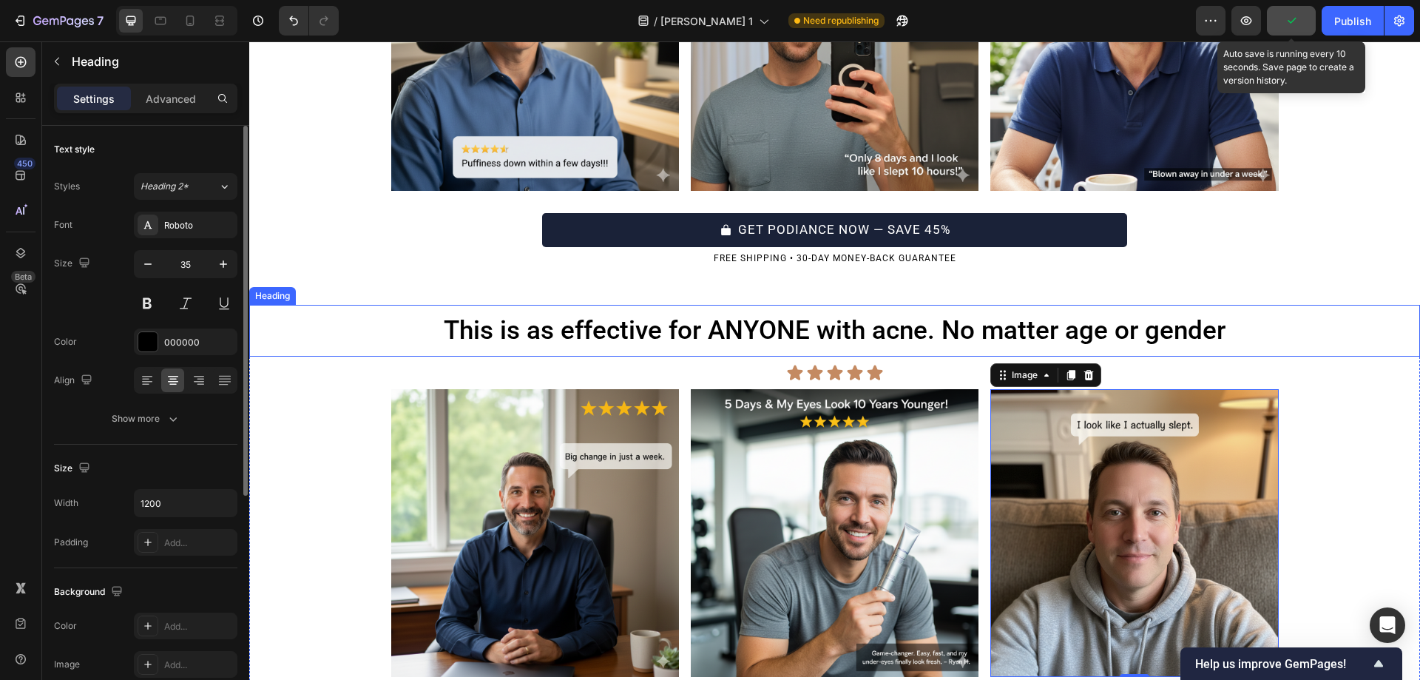
click at [688, 330] on h2 "This is as effective for ANYONE with acne. No matter age or gender" at bounding box center [834, 330] width 887 height 37
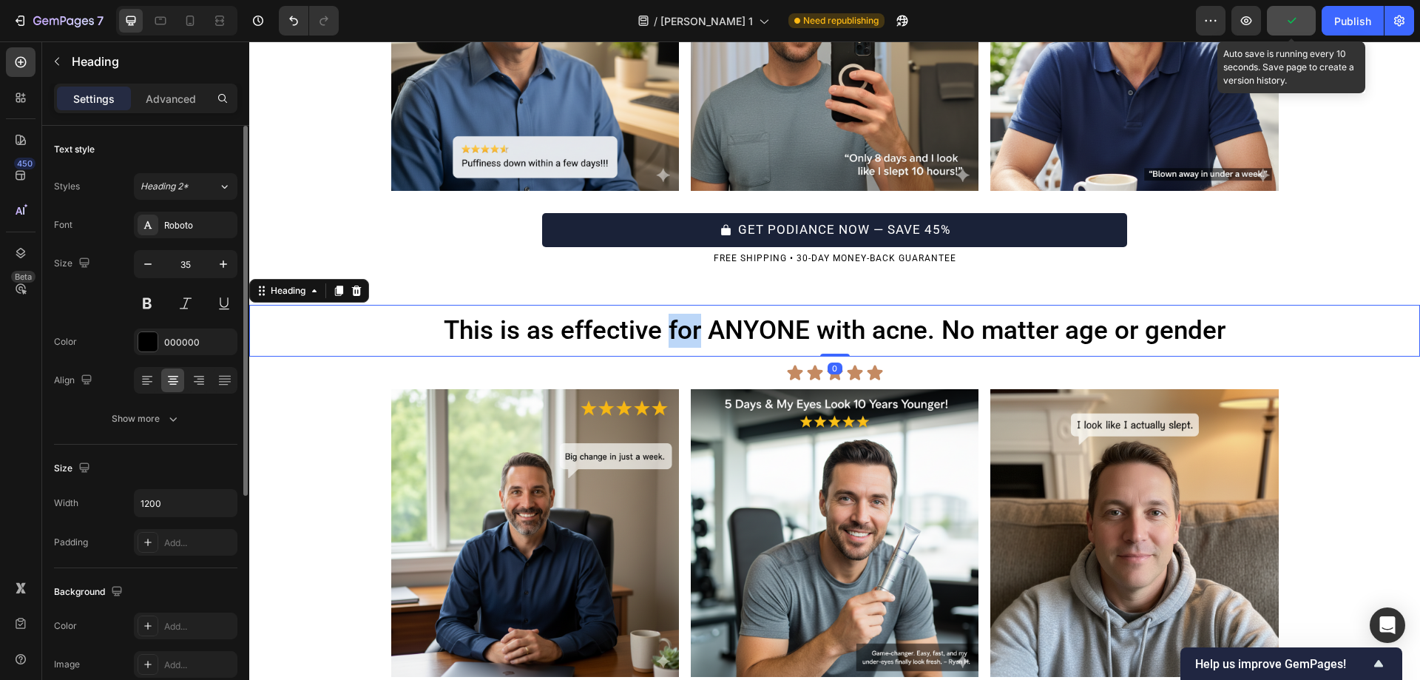
click at [688, 330] on h2 "This is as effective for ANYONE with acne. No matter age or gender" at bounding box center [834, 330] width 887 height 37
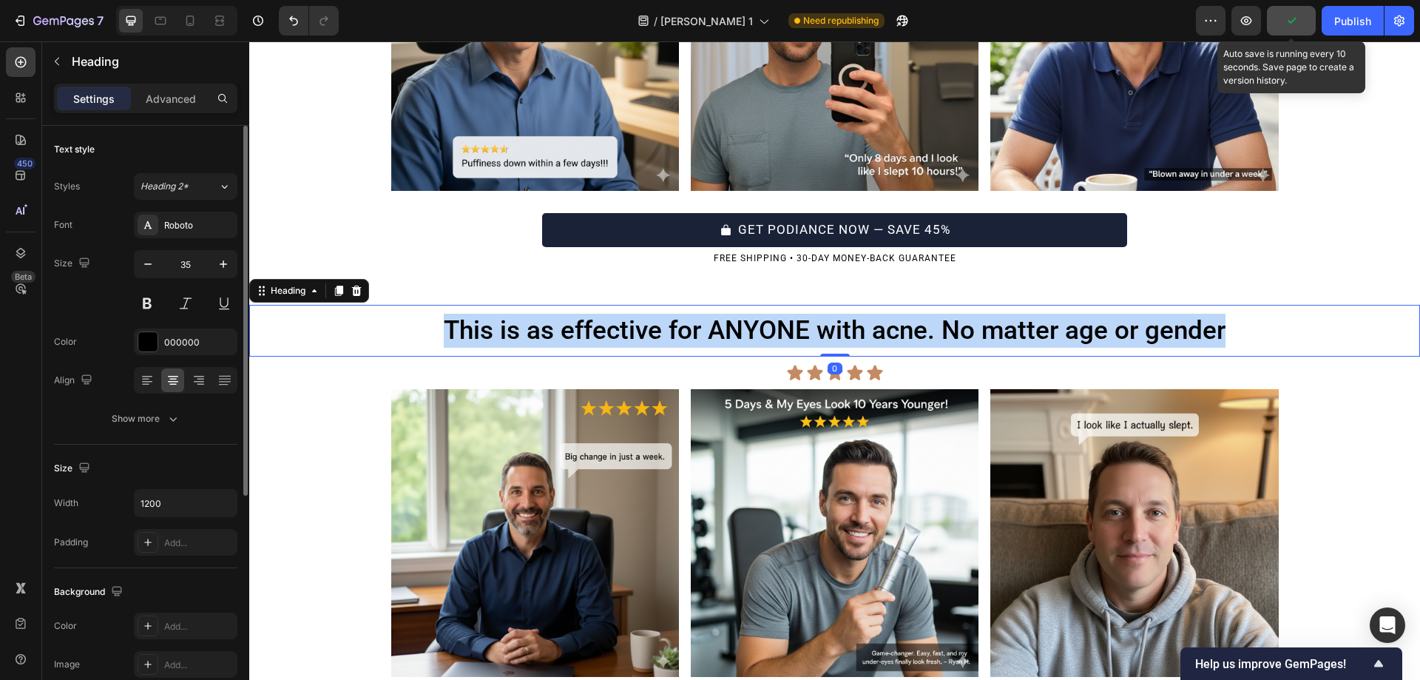
click at [688, 330] on p "This is as effective for ANYONE with acne. No matter age or gender" at bounding box center [835, 331] width 884 height 34
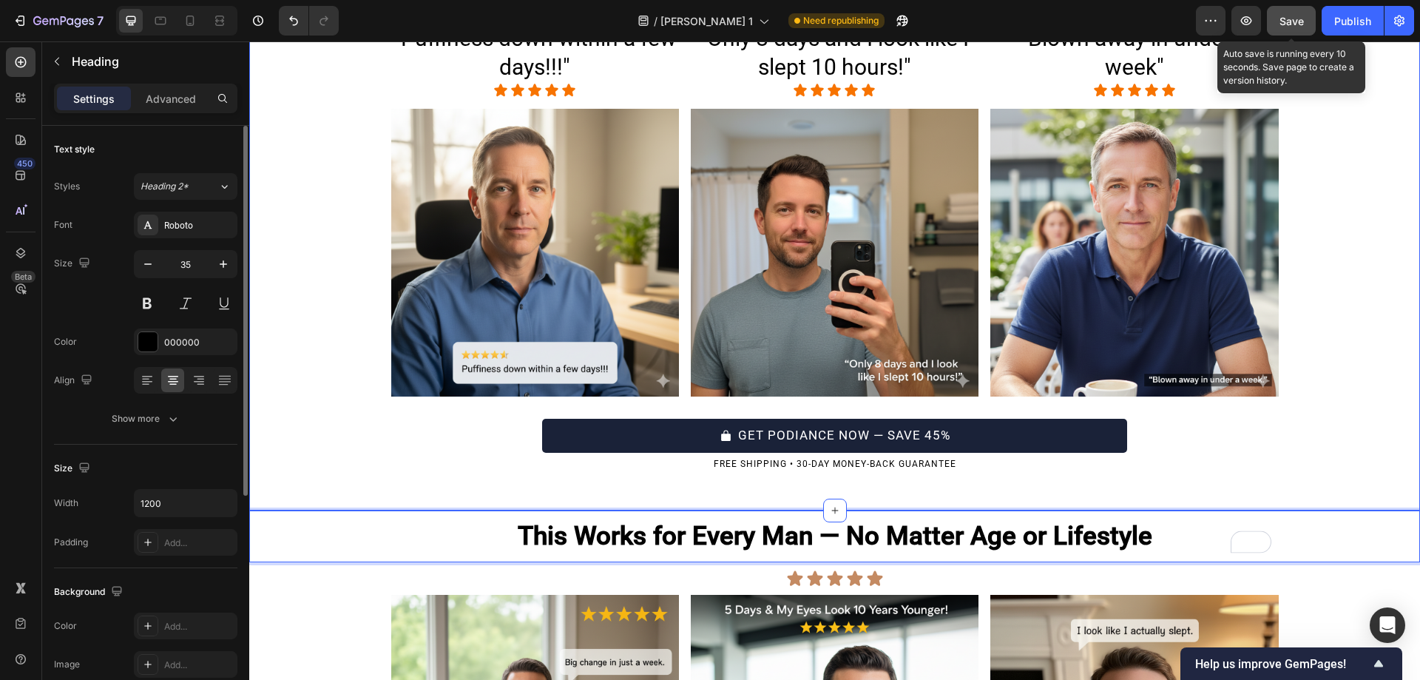
scroll to position [3555, 0]
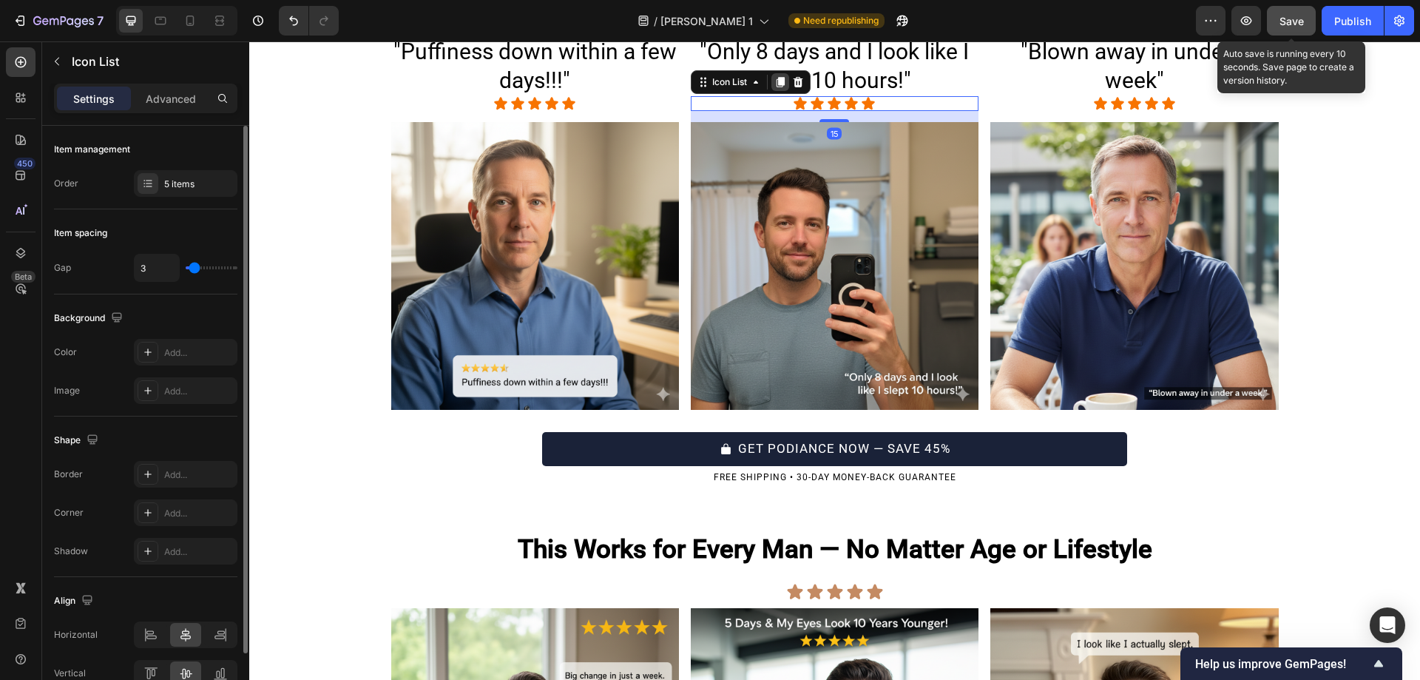
click at [782, 82] on div at bounding box center [780, 82] width 18 height 18
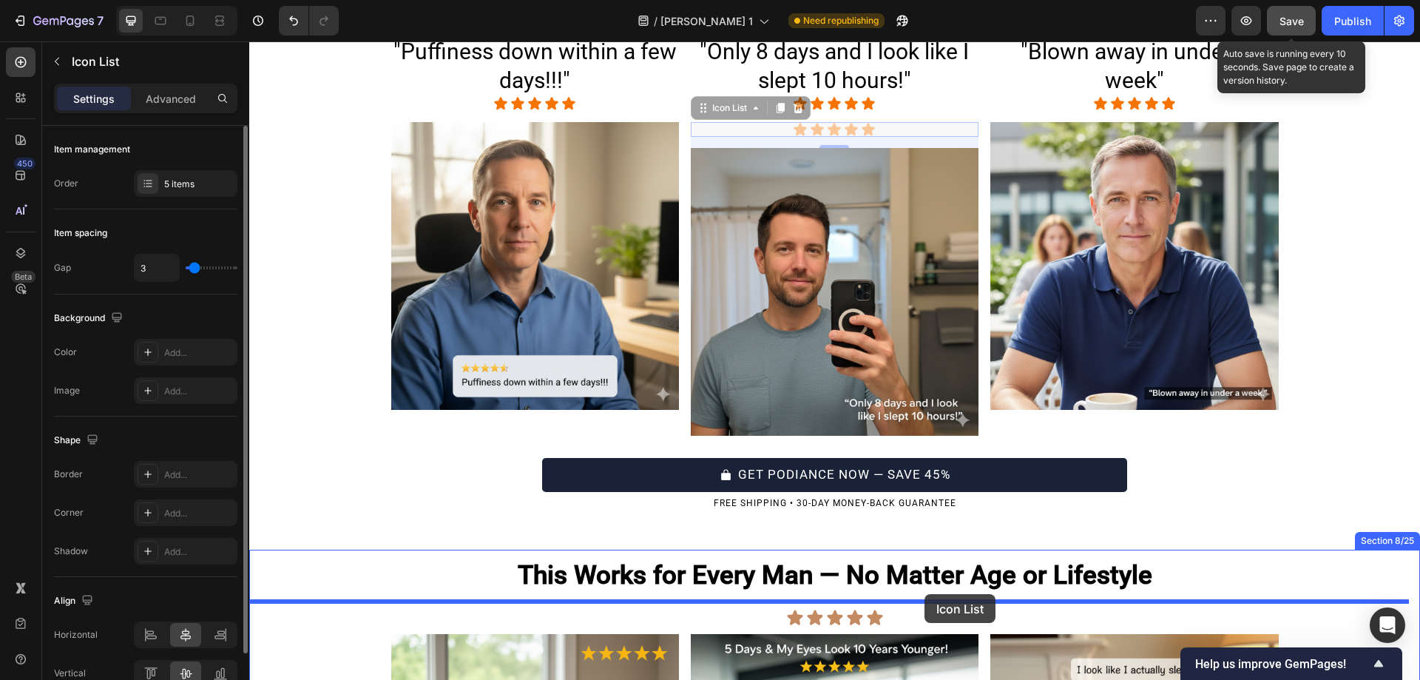
drag, startPoint x: 693, startPoint y: 112, endPoint x: 924, endPoint y: 593, distance: 534.1
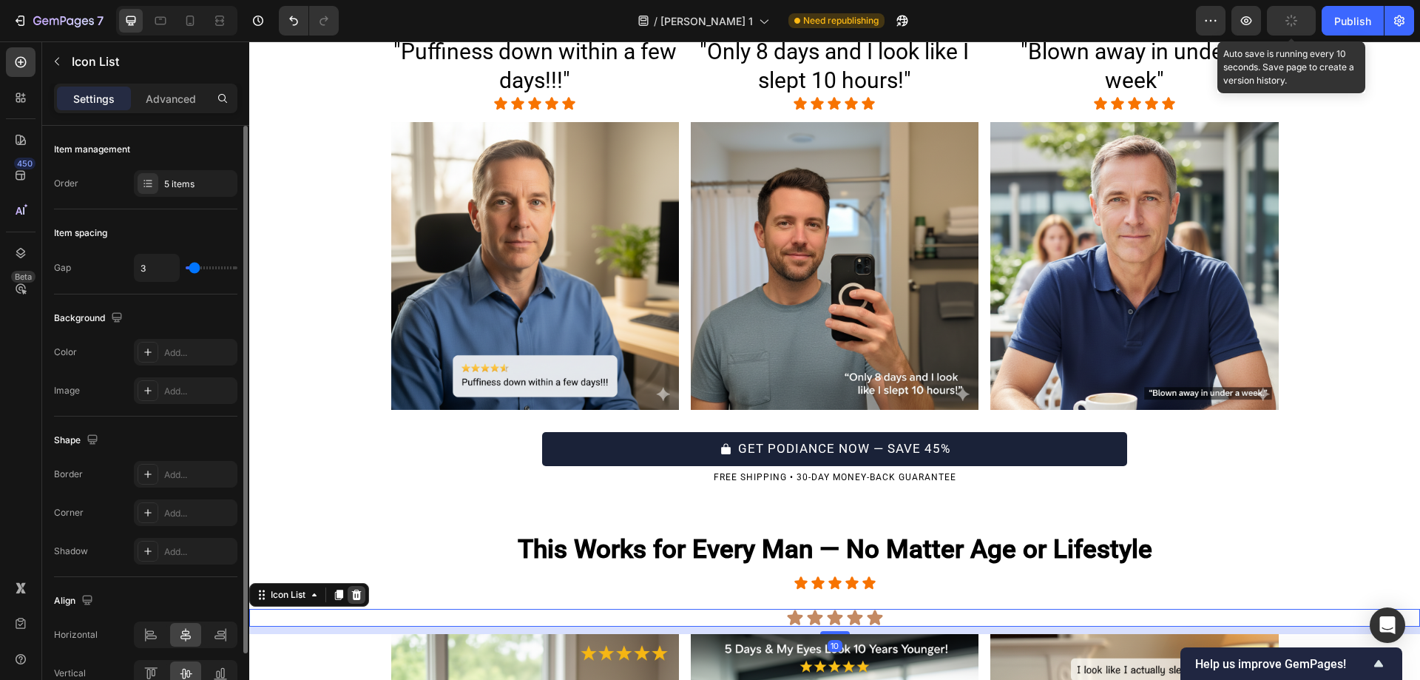
click at [361, 592] on icon at bounding box center [357, 594] width 10 height 10
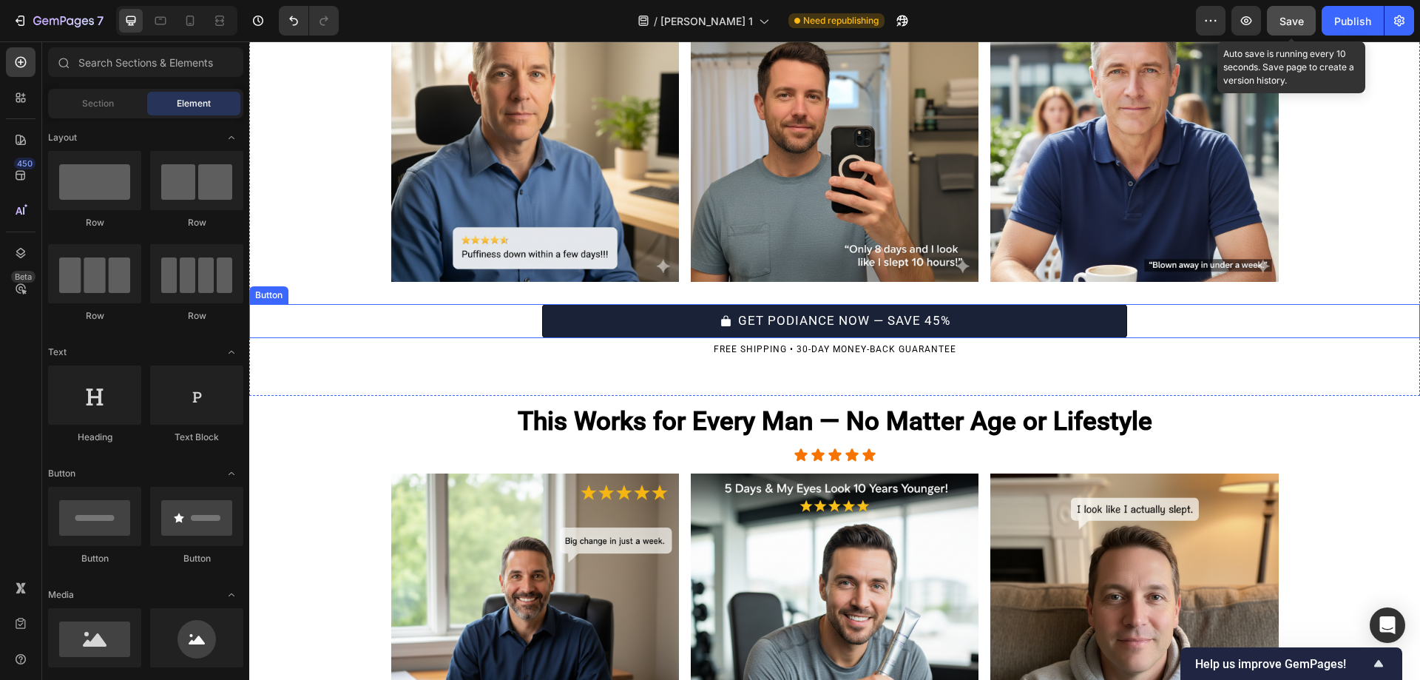
scroll to position [3693, 0]
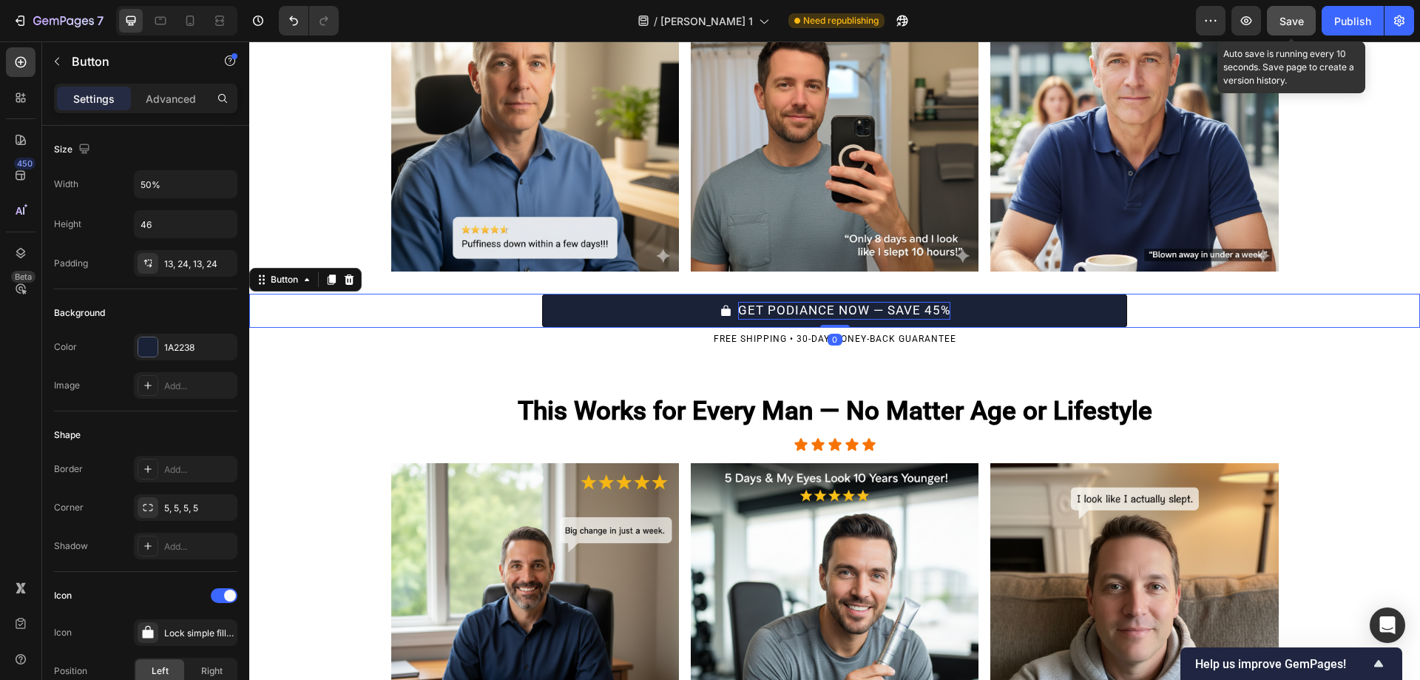
click at [805, 316] on p "GET PODIANCE NOW — SAVE 45%" at bounding box center [844, 311] width 212 height 18
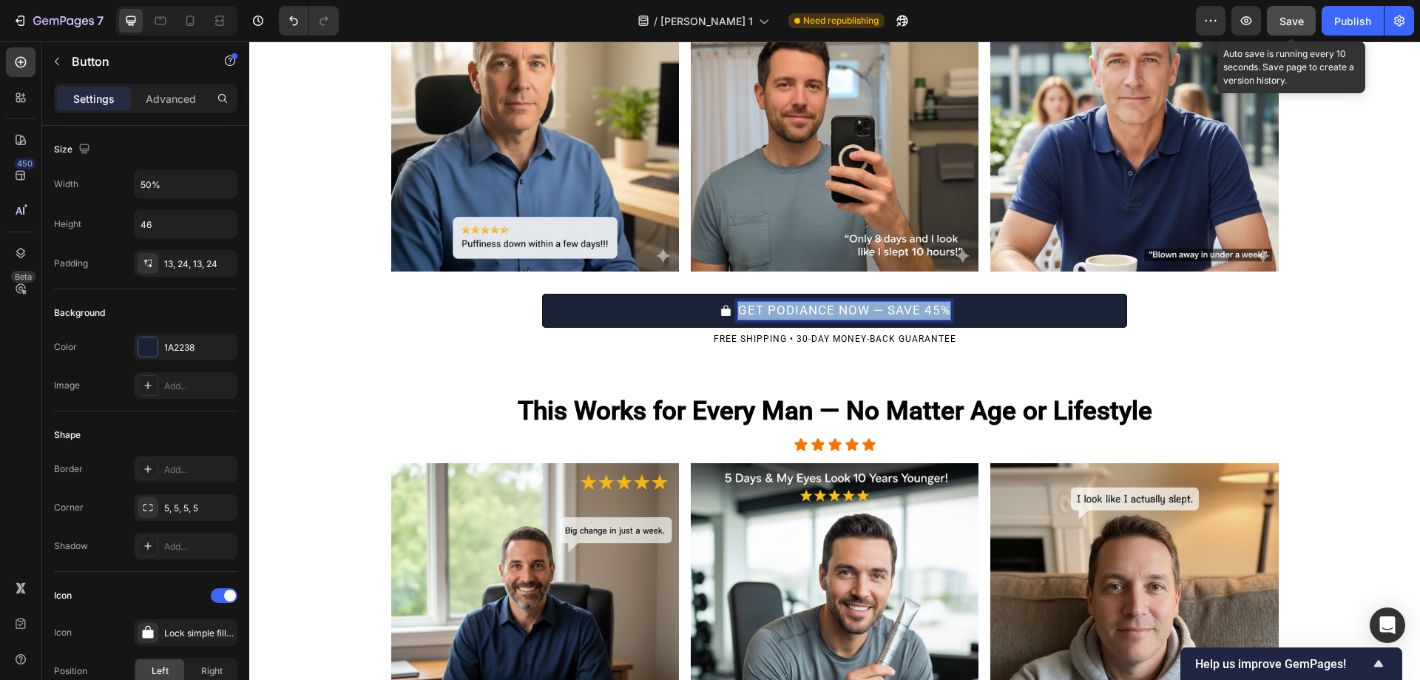
click at [805, 316] on p "GET PODIANCE NOW — SAVE 45%" at bounding box center [844, 311] width 212 height 18
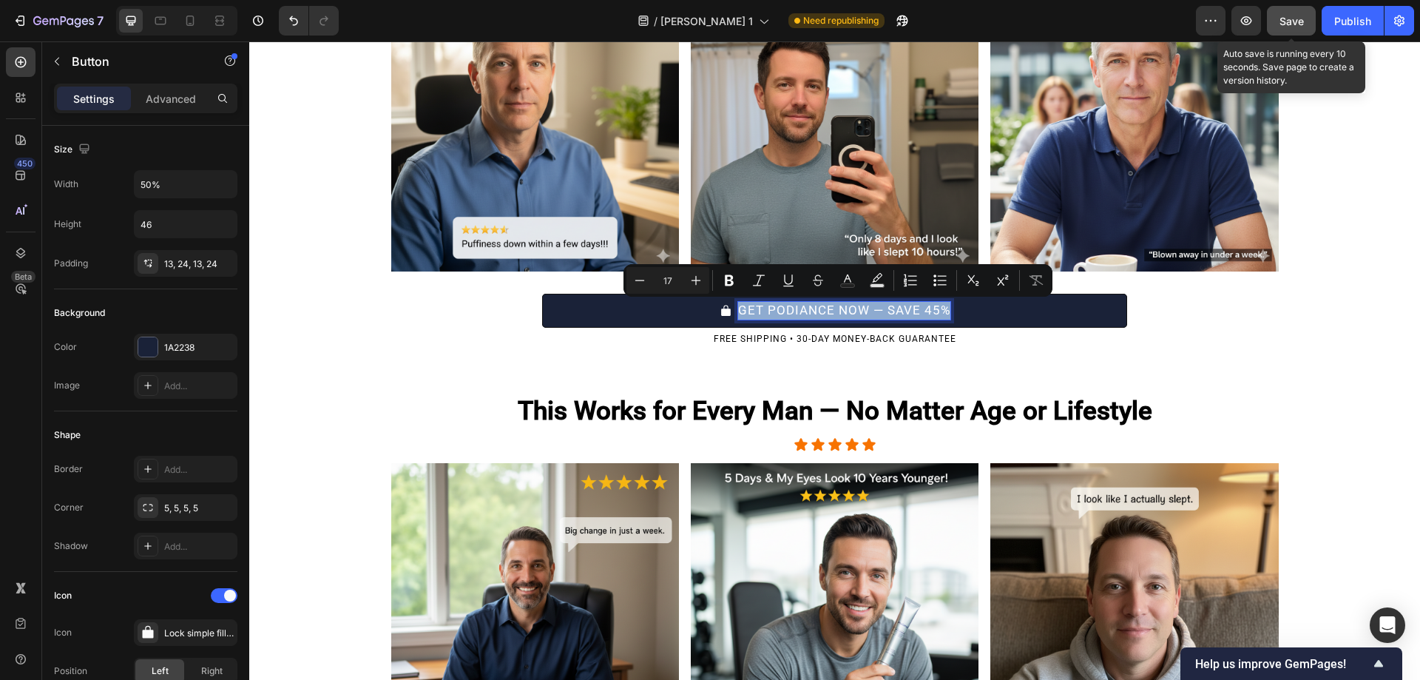
copy p "GET PODIANCE NOW — SAVE 45%"
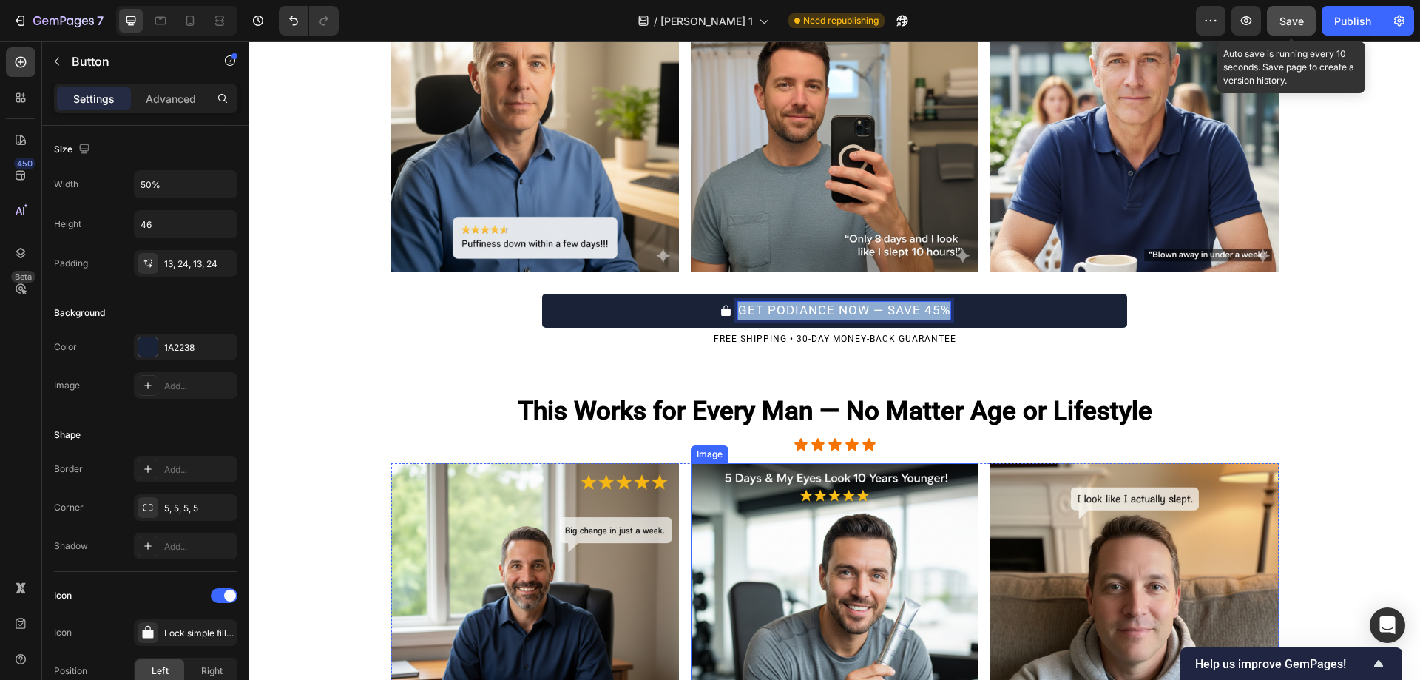
type input "16"
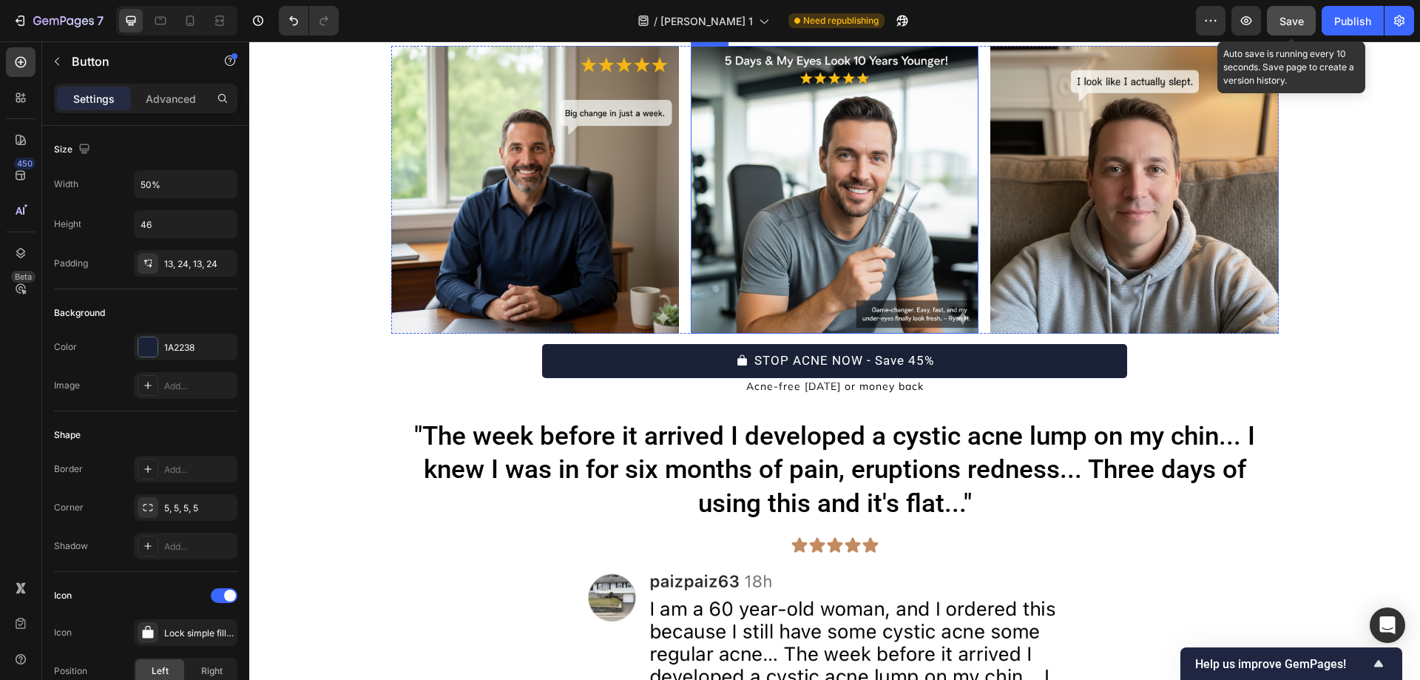
scroll to position [4300, 0]
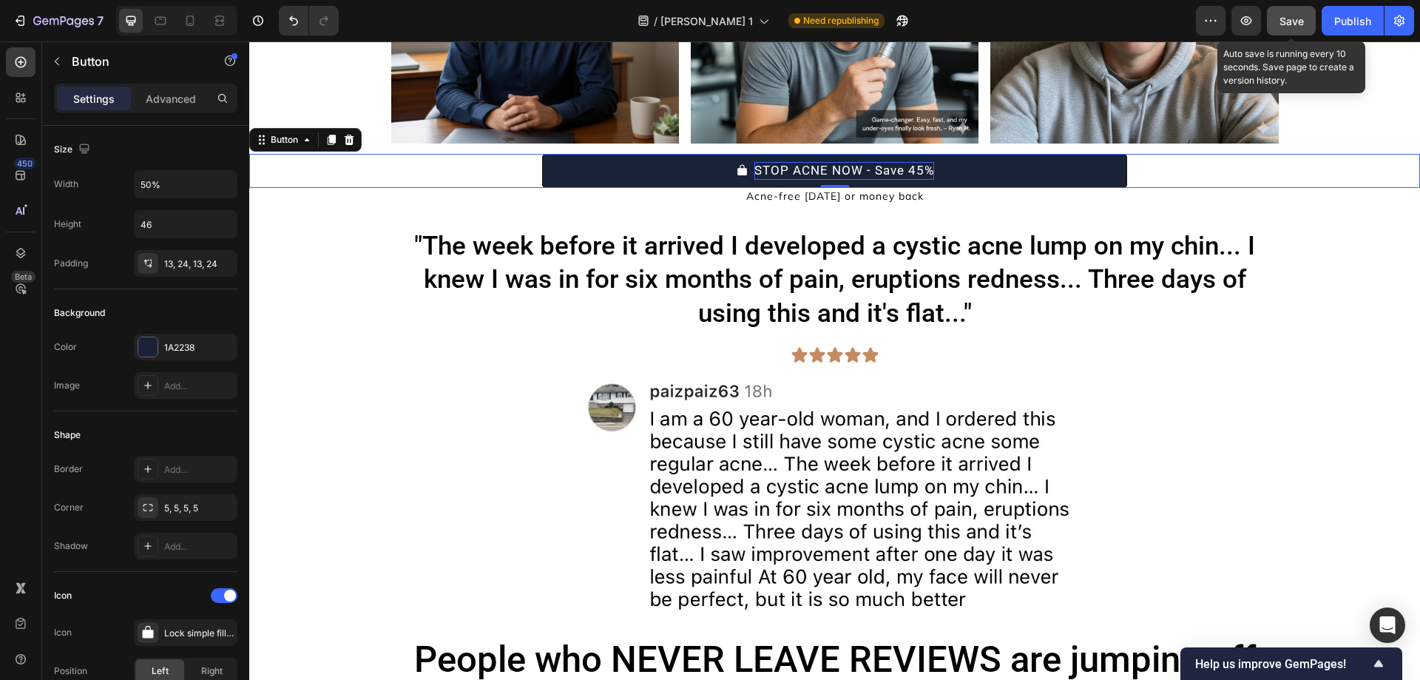
click at [851, 174] on p "STOP ACNE NOW - Save 45%" at bounding box center [844, 171] width 180 height 18
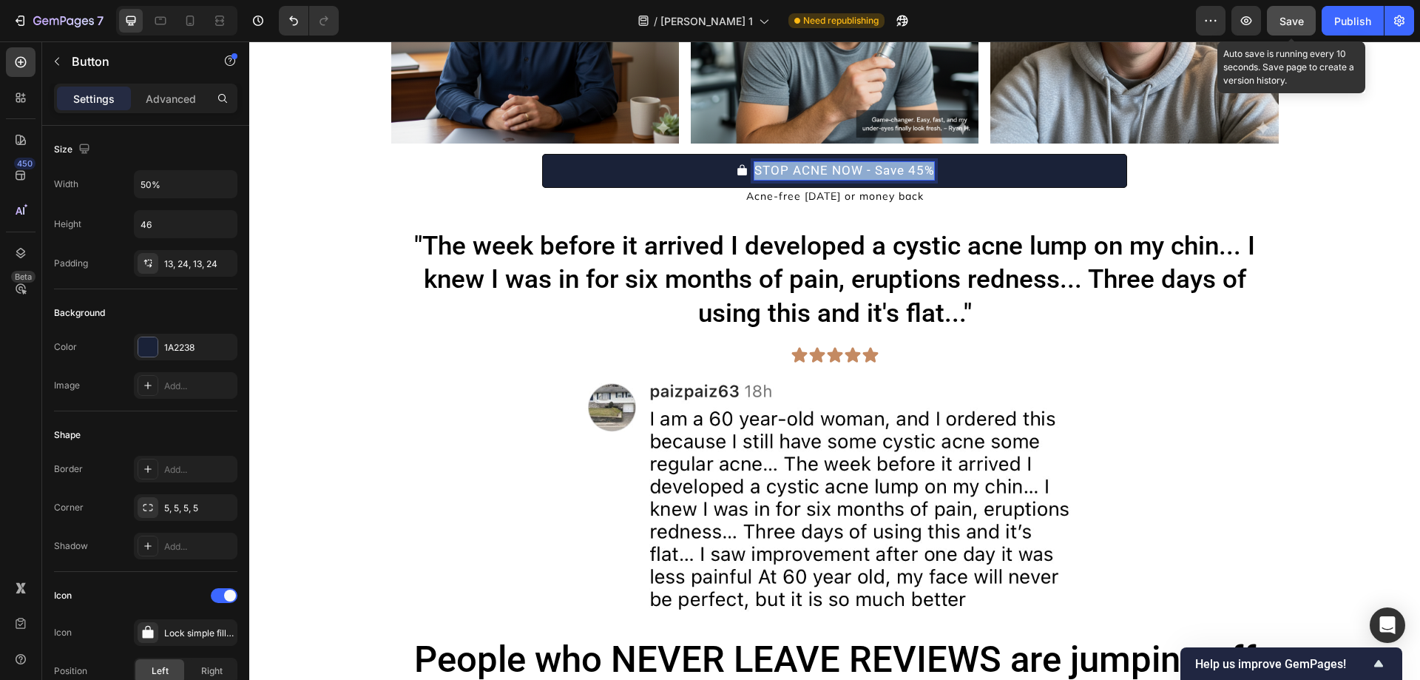
click at [851, 174] on p "STOP ACNE NOW - Save 45%" at bounding box center [844, 171] width 180 height 18
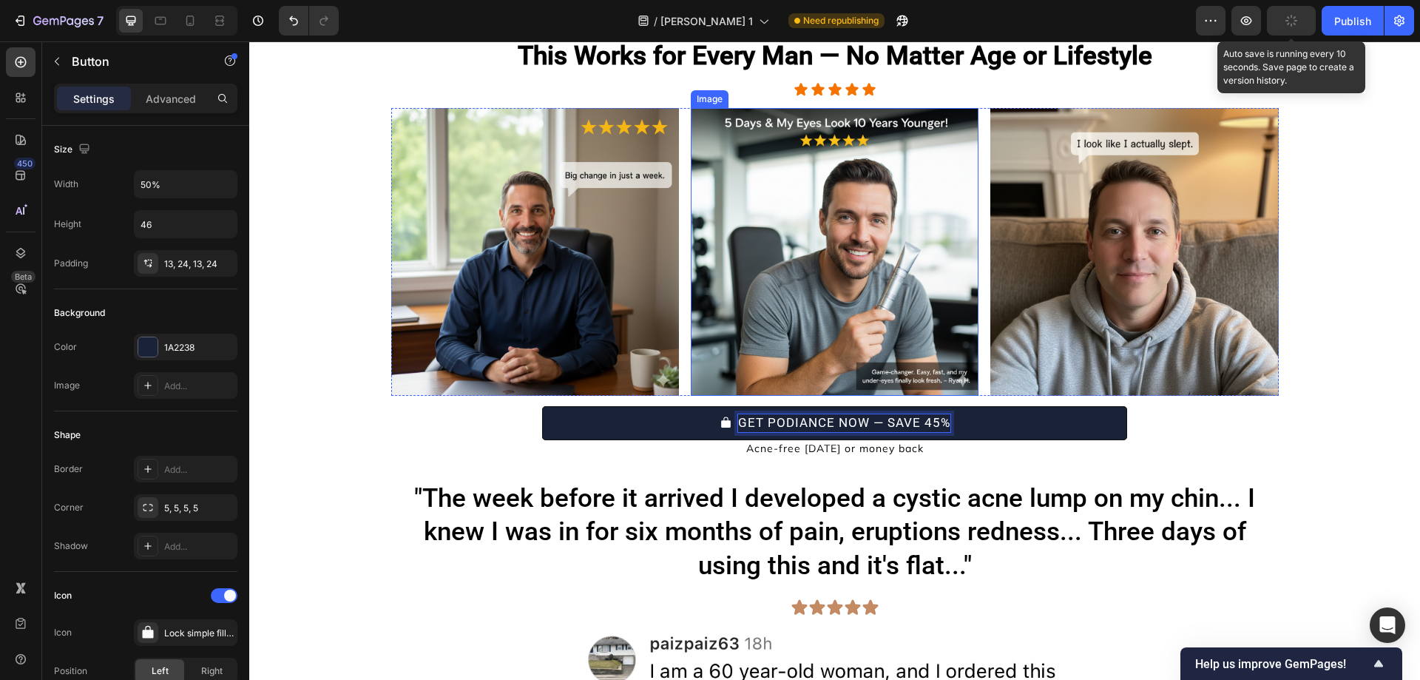
scroll to position [3914, 0]
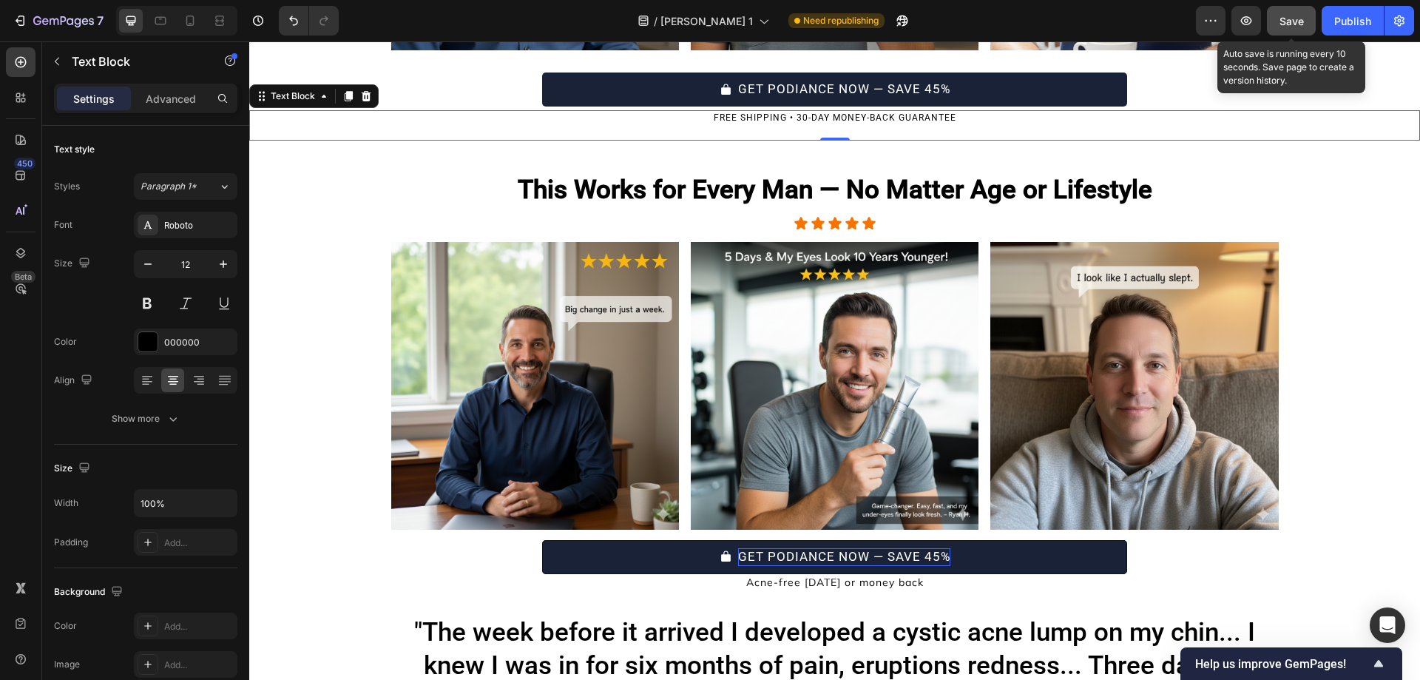
click at [862, 123] on p "FREE SHIPPING • 30-DAY MONEY-BACK GUARANTEE" at bounding box center [835, 118] width 1168 height 13
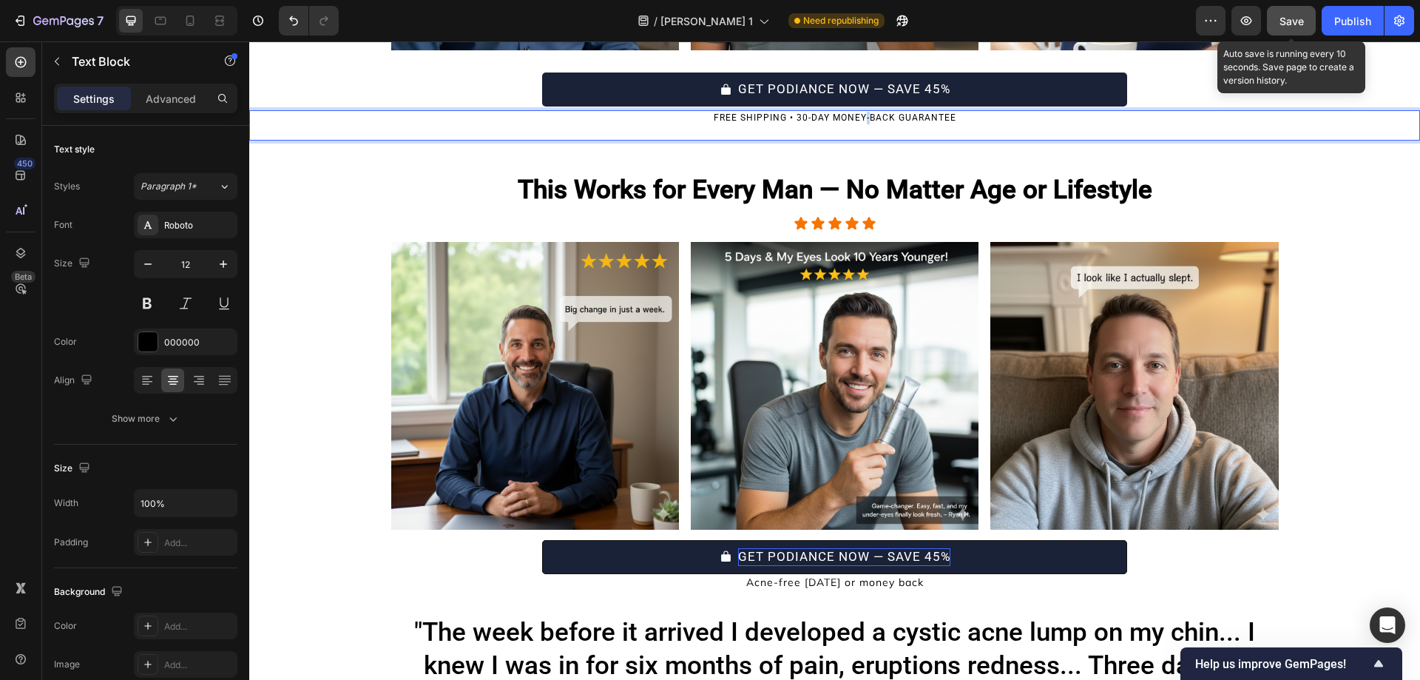
click at [862, 123] on p "FREE SHIPPING • 30-DAY MONEY-BACK GUARANTEE" at bounding box center [835, 118] width 1168 height 13
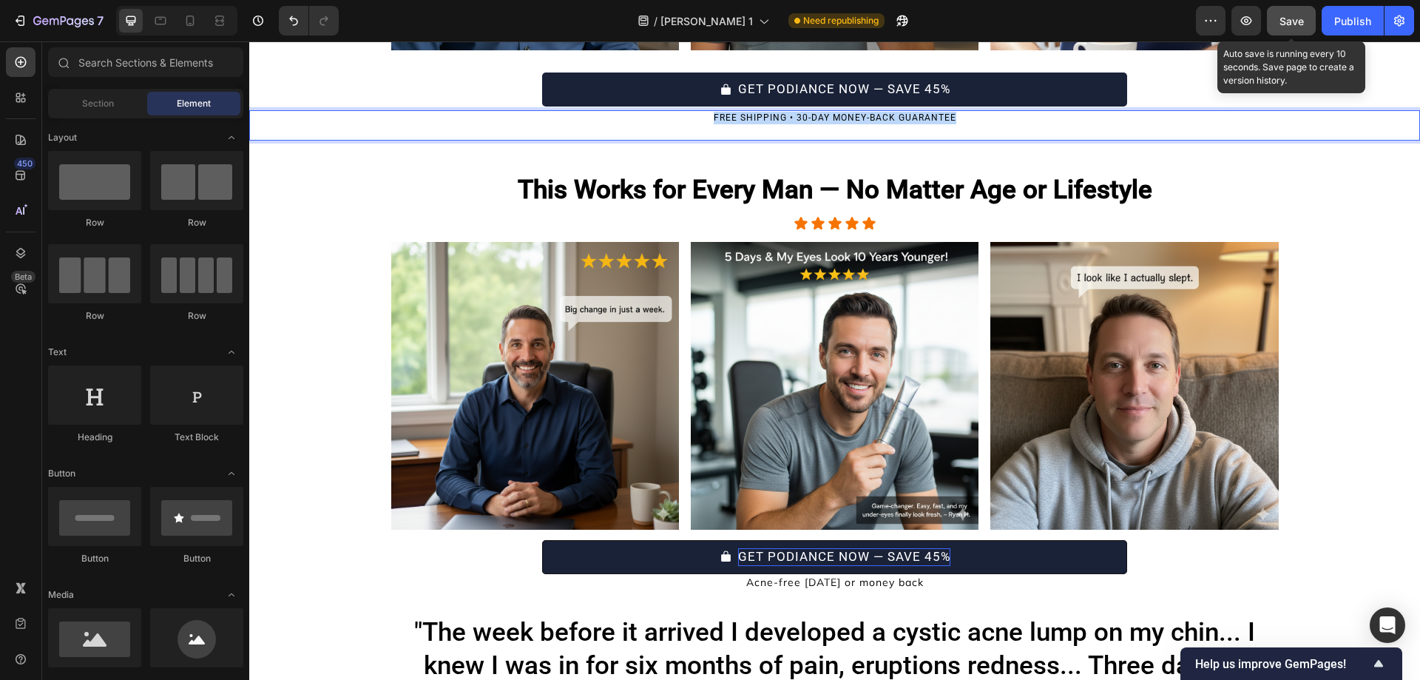
click at [853, 123] on div at bounding box center [853, 123] width 0 height 0
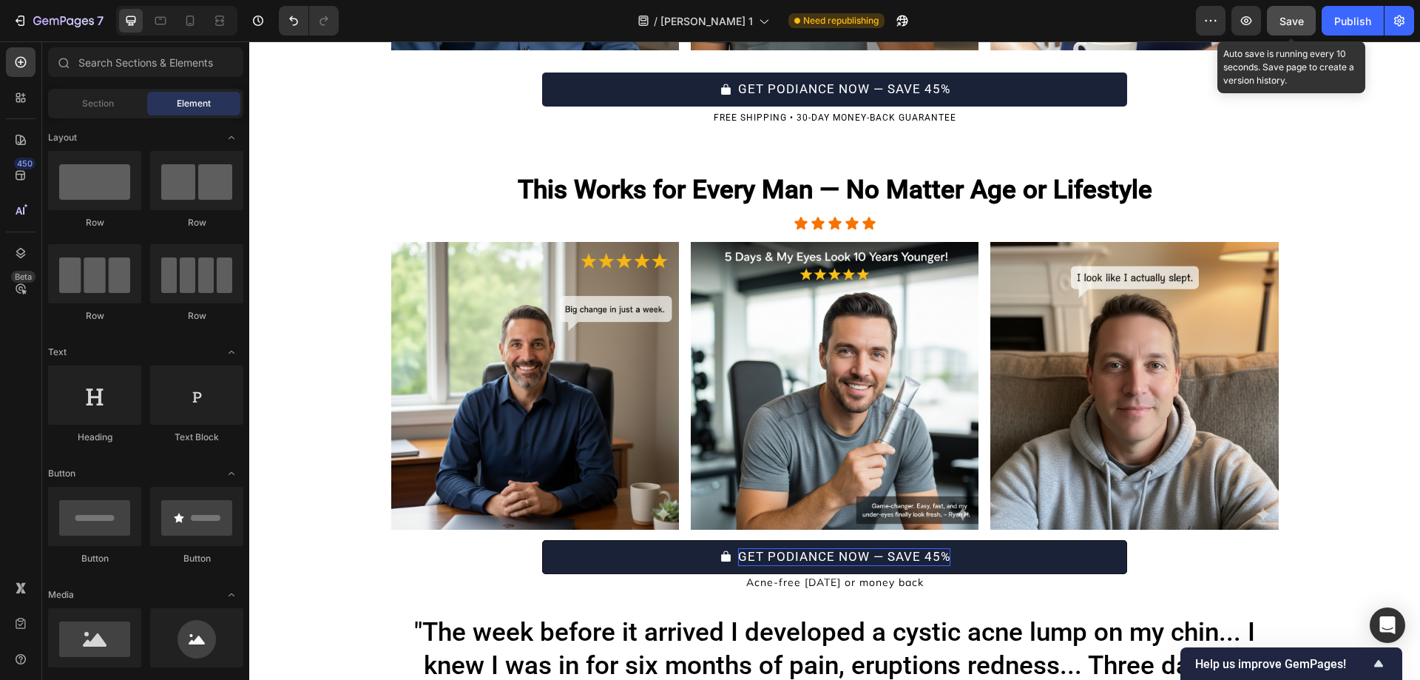
copy p "FREE SHIPPING • 30-DAY MONEY-BACK GUARANTEE"
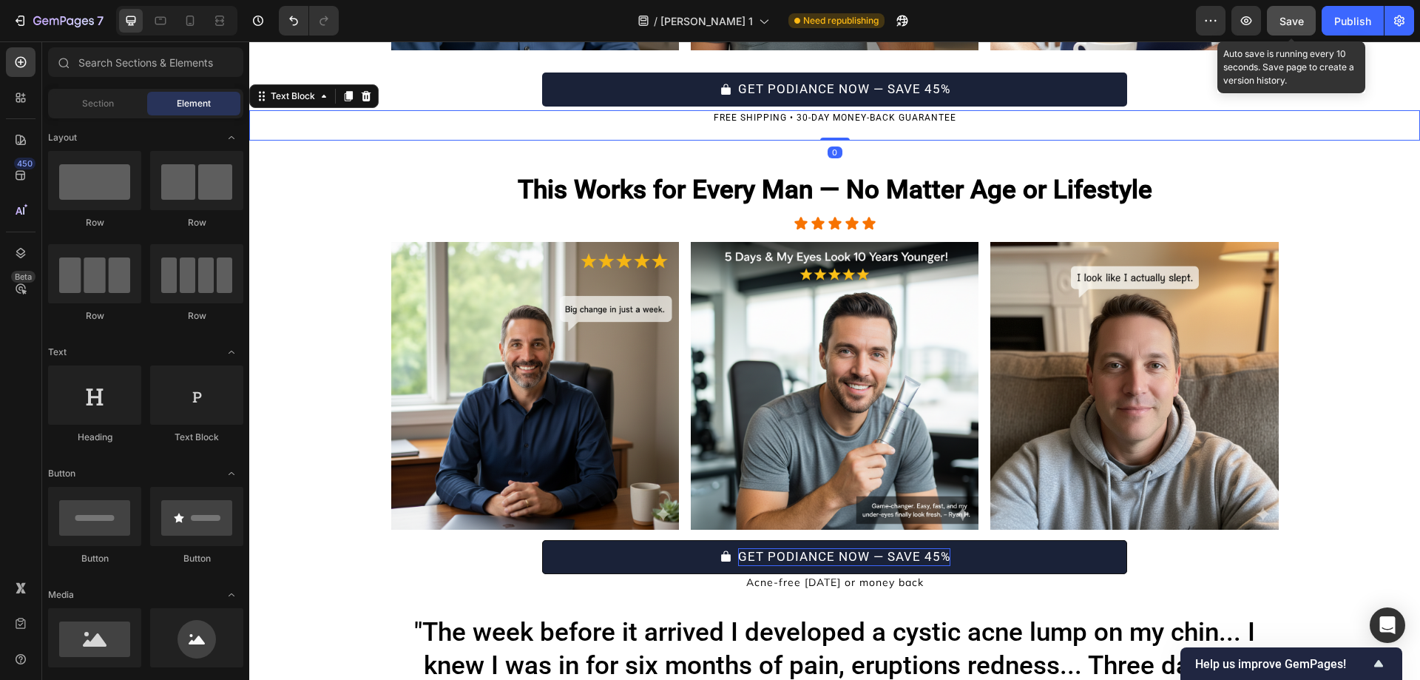
click at [869, 119] on p "FREE SHIPPING • 30-DAY MONEY-BACK GUARANTEE" at bounding box center [835, 118] width 1168 height 13
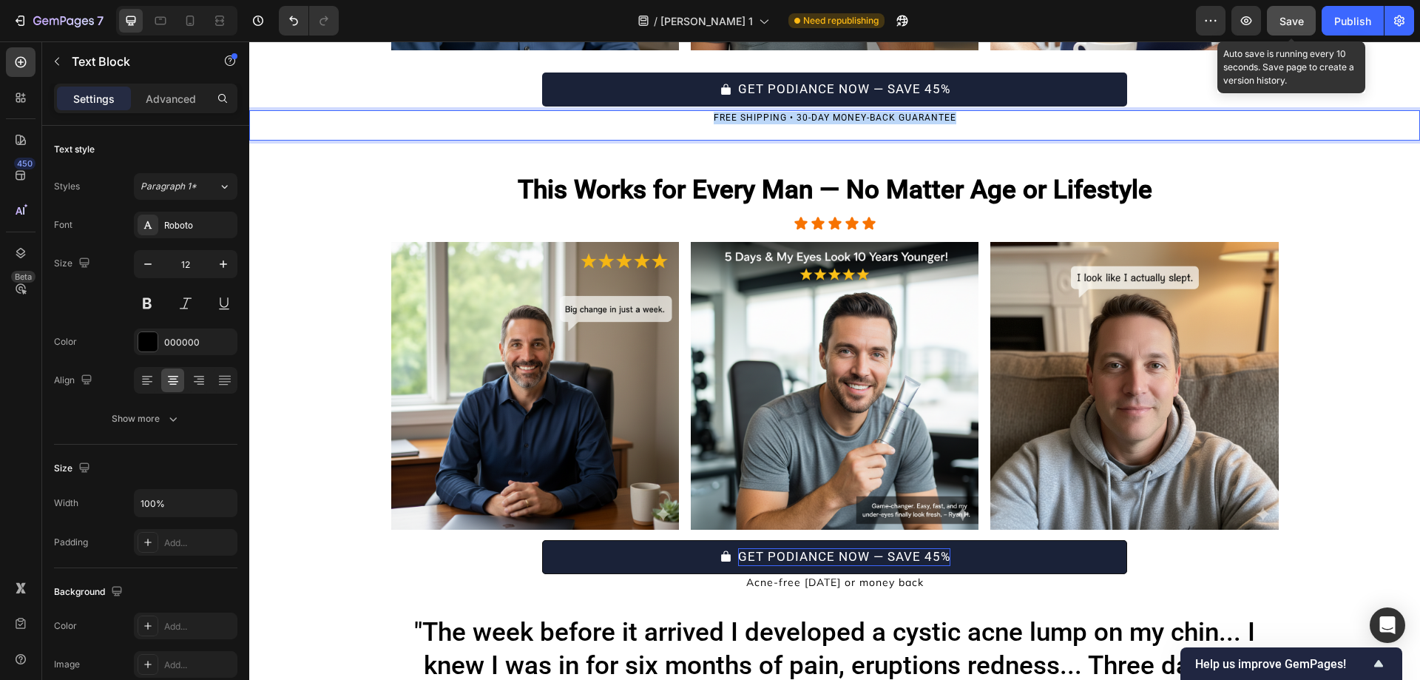
click at [869, 119] on p "FREE SHIPPING • 30-DAY MONEY-BACK GUARANTEE" at bounding box center [835, 118] width 1168 height 13
copy p "FREE SHIPPING • 30-DAY MONEY-BACK GUARANTEE"
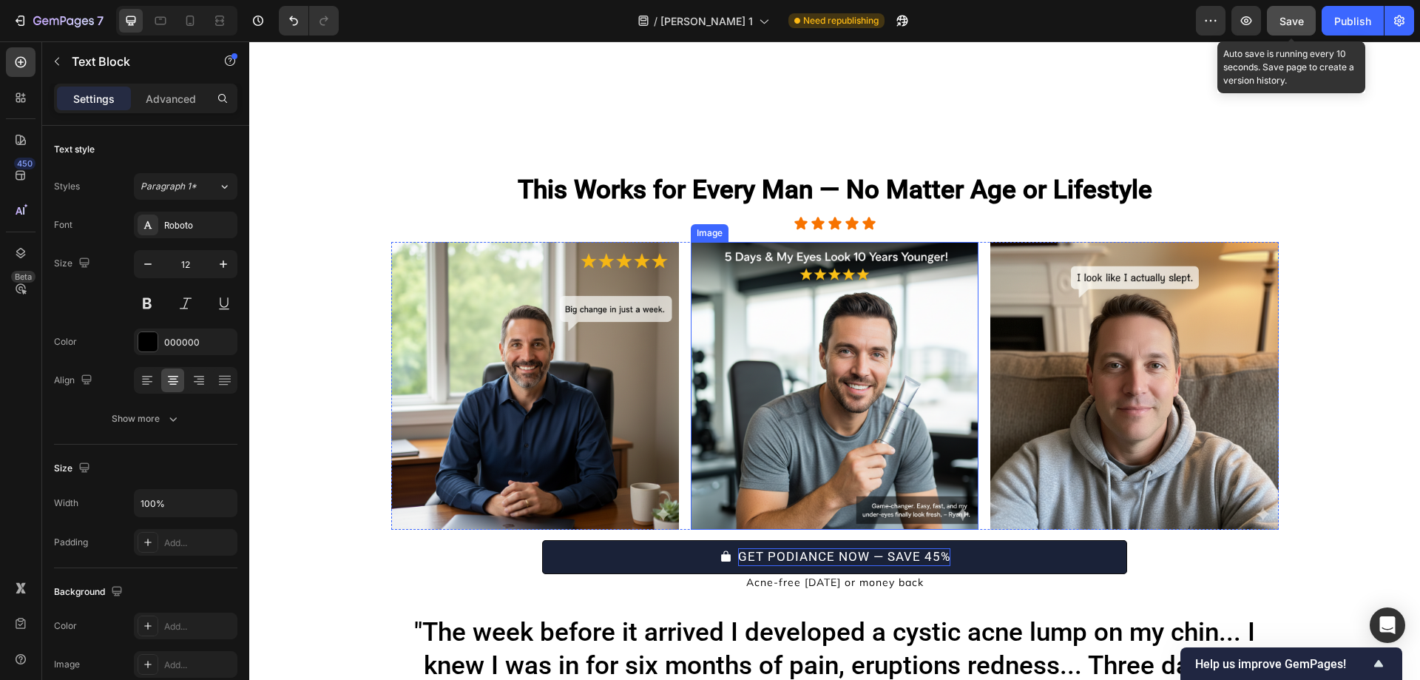
type input "16"
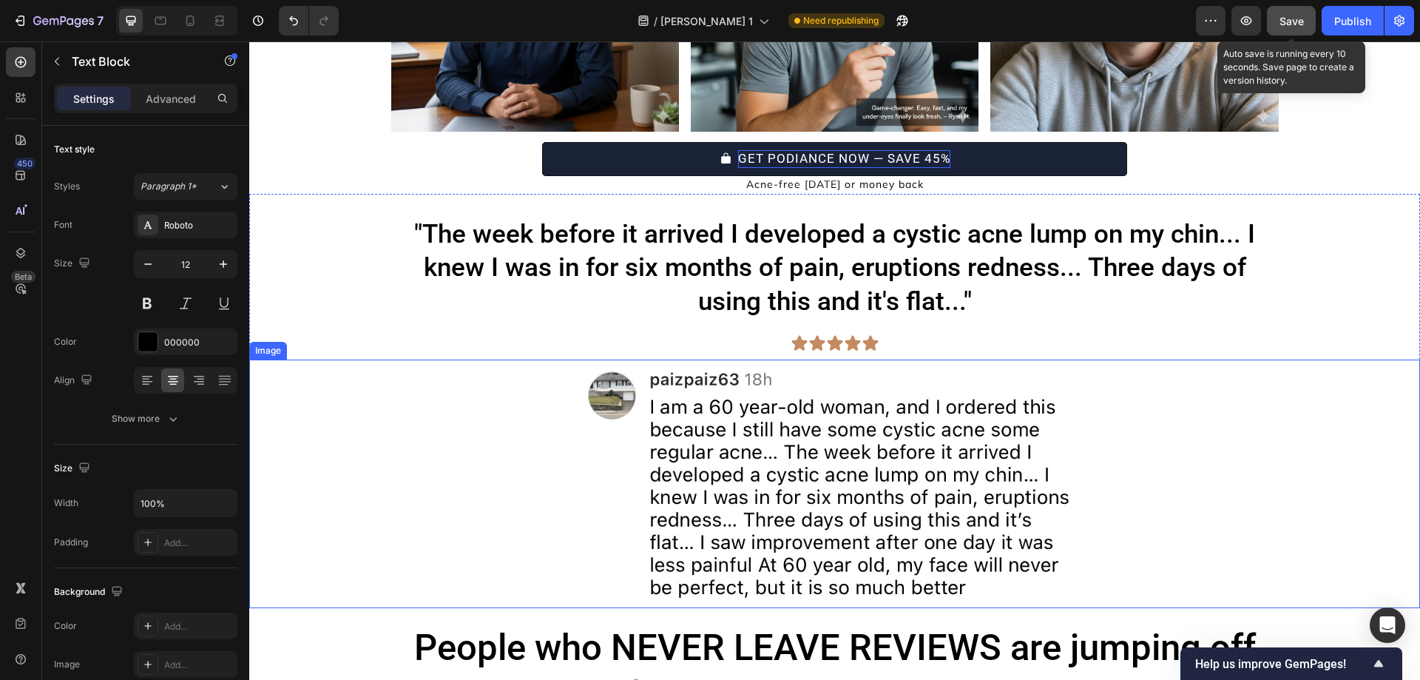
scroll to position [4312, 0]
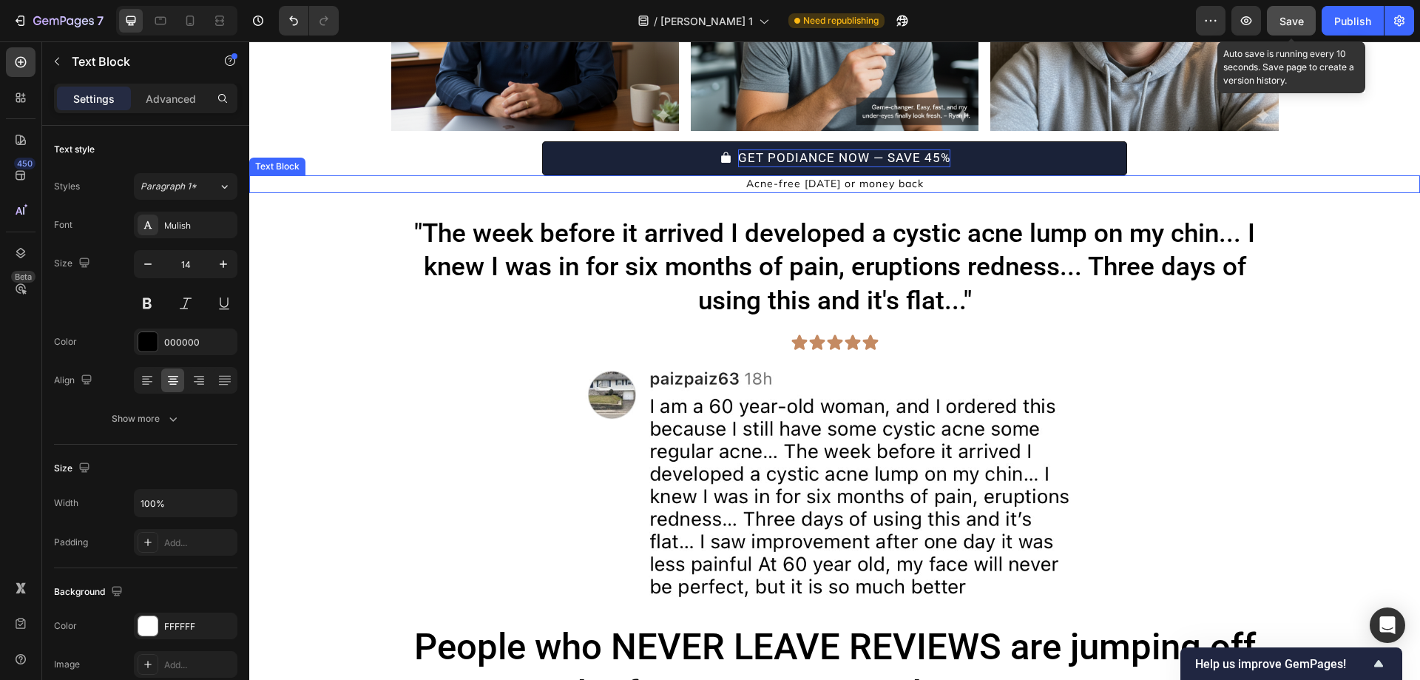
click at [853, 186] on p "Acne-free [DATE] or money back" at bounding box center [835, 184] width 1168 height 15
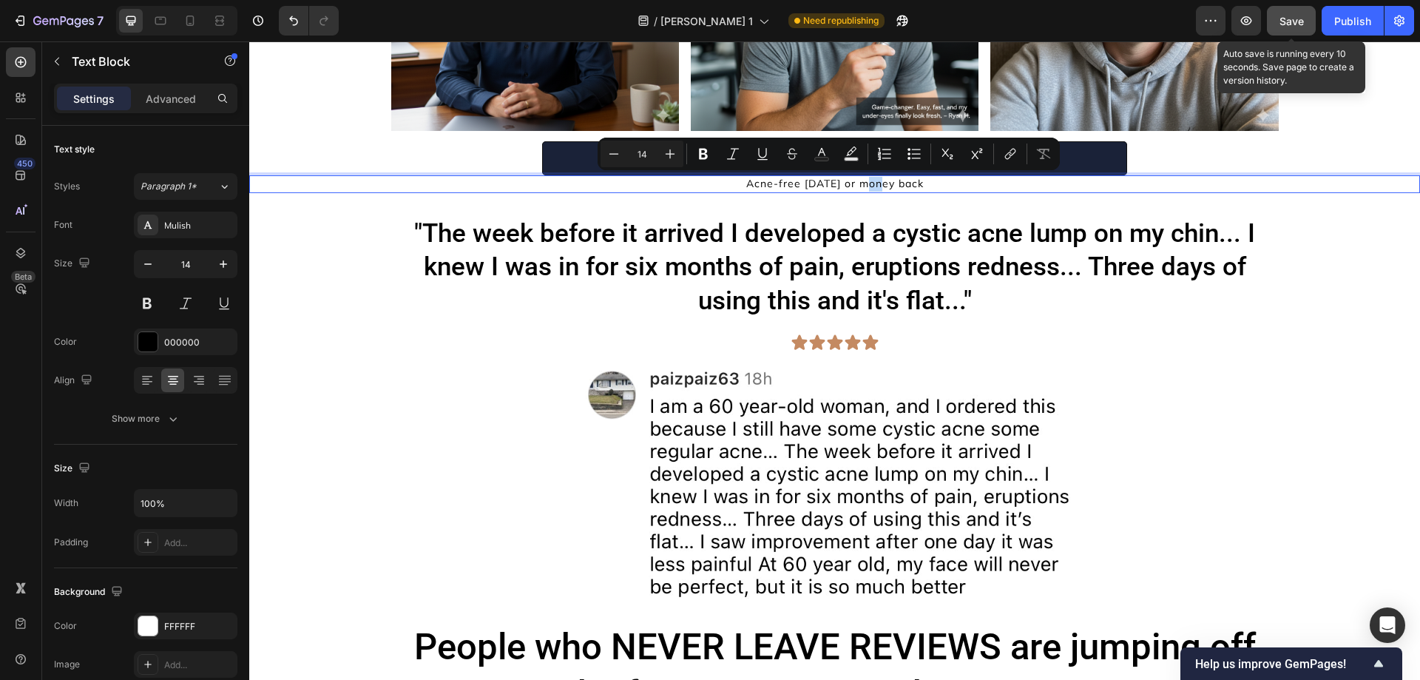
click at [853, 186] on p "Acne-free [DATE] or money back" at bounding box center [835, 184] width 1168 height 15
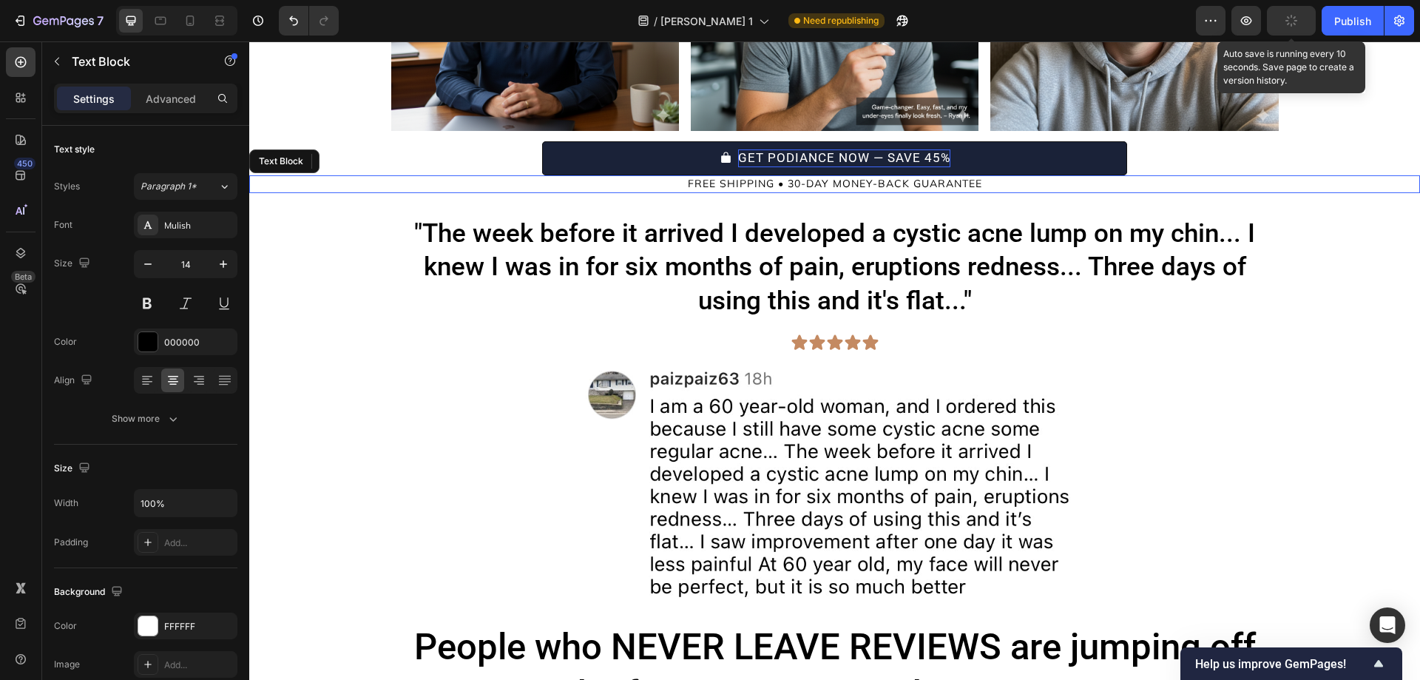
click at [833, 180] on p "FREE SHIPPING • 30-DAY MONEY-BACK GUARANTEE" at bounding box center [835, 184] width 1168 height 15
click at [171, 228] on div "Mulish" at bounding box center [199, 225] width 70 height 13
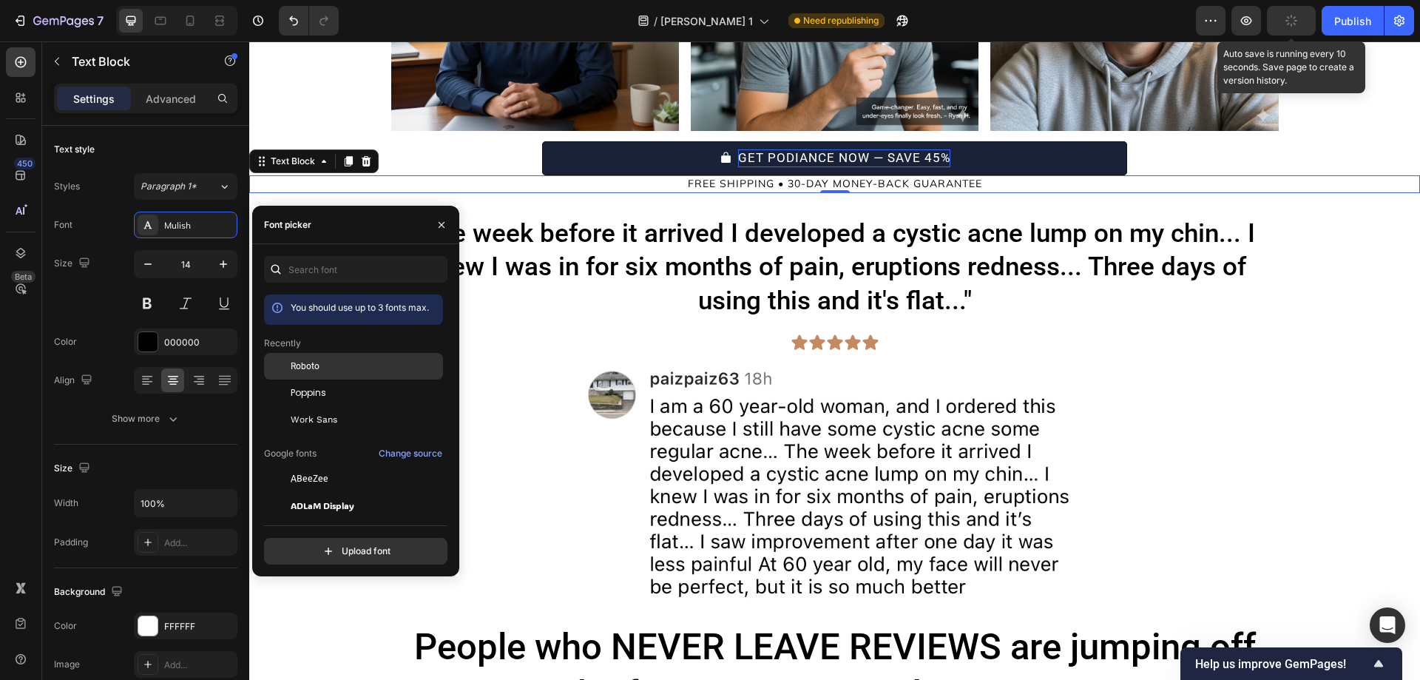
click at [276, 362] on div at bounding box center [277, 366] width 27 height 27
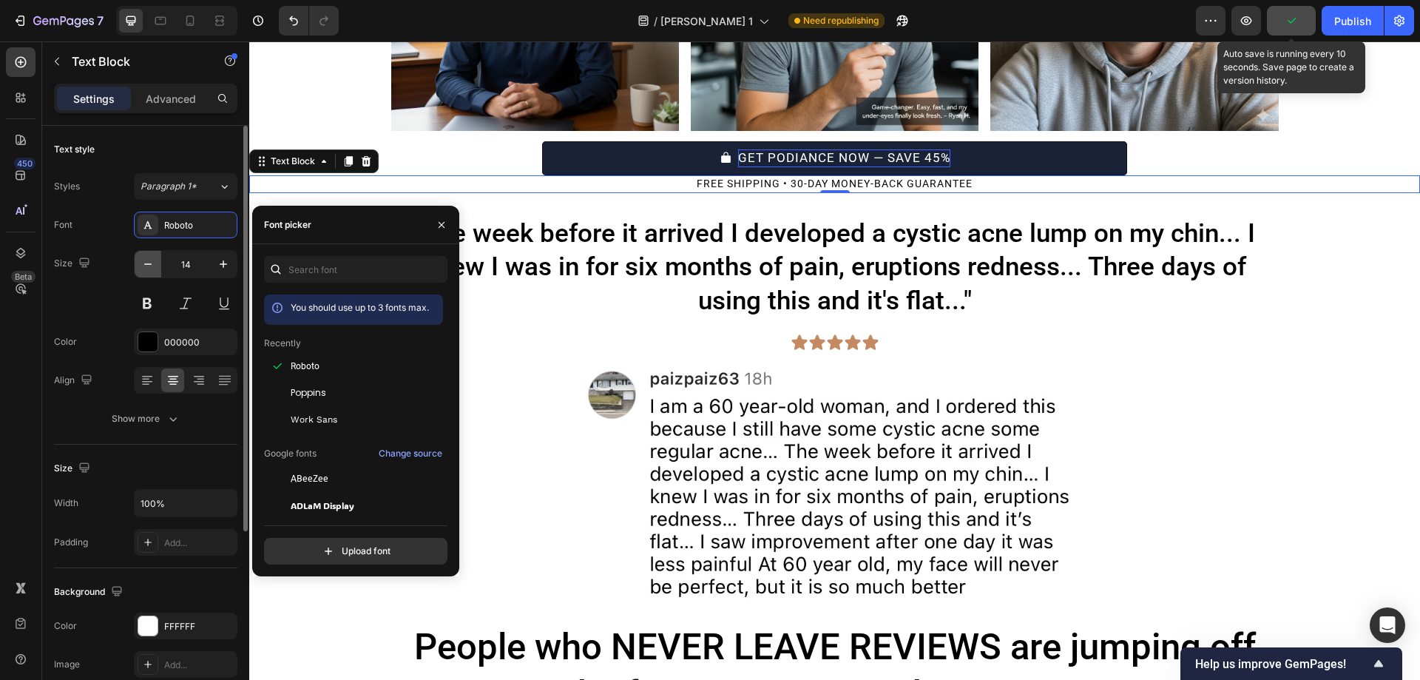
click at [154, 272] on button "button" at bounding box center [148, 264] width 27 height 27
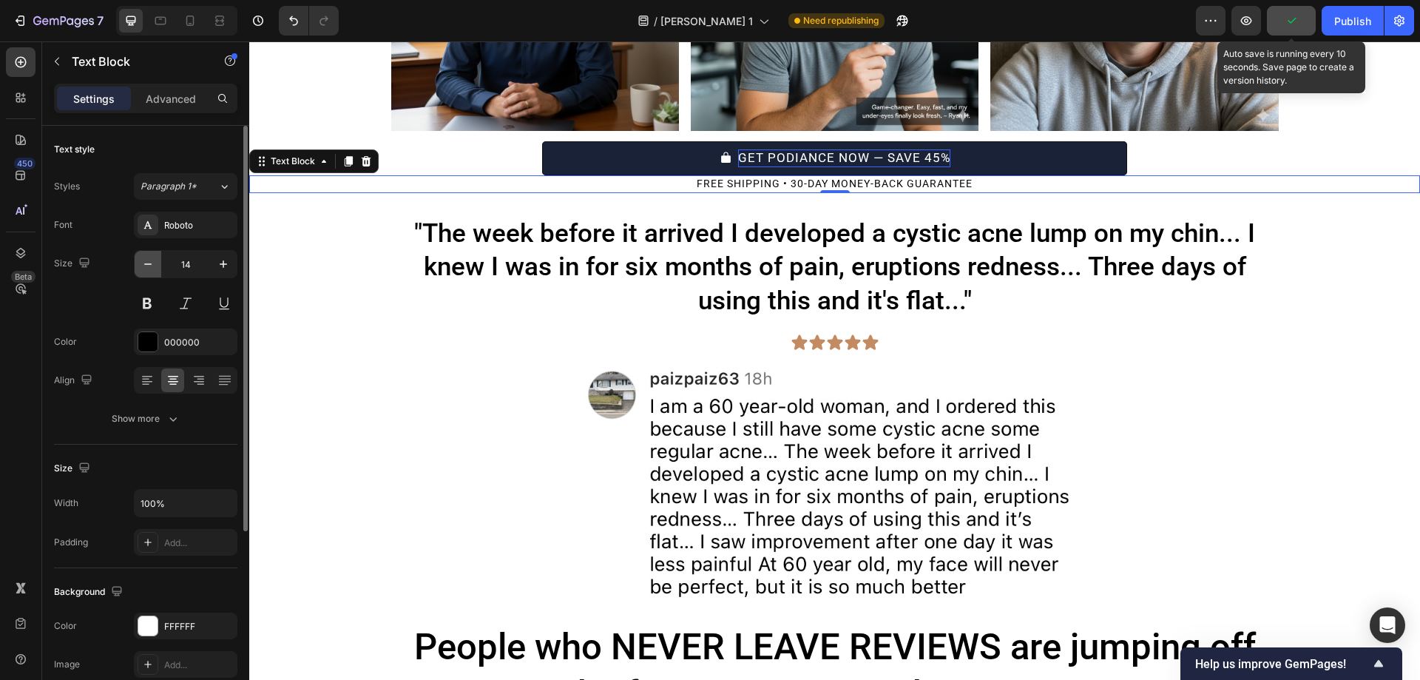
click at [154, 272] on button "button" at bounding box center [148, 264] width 27 height 27
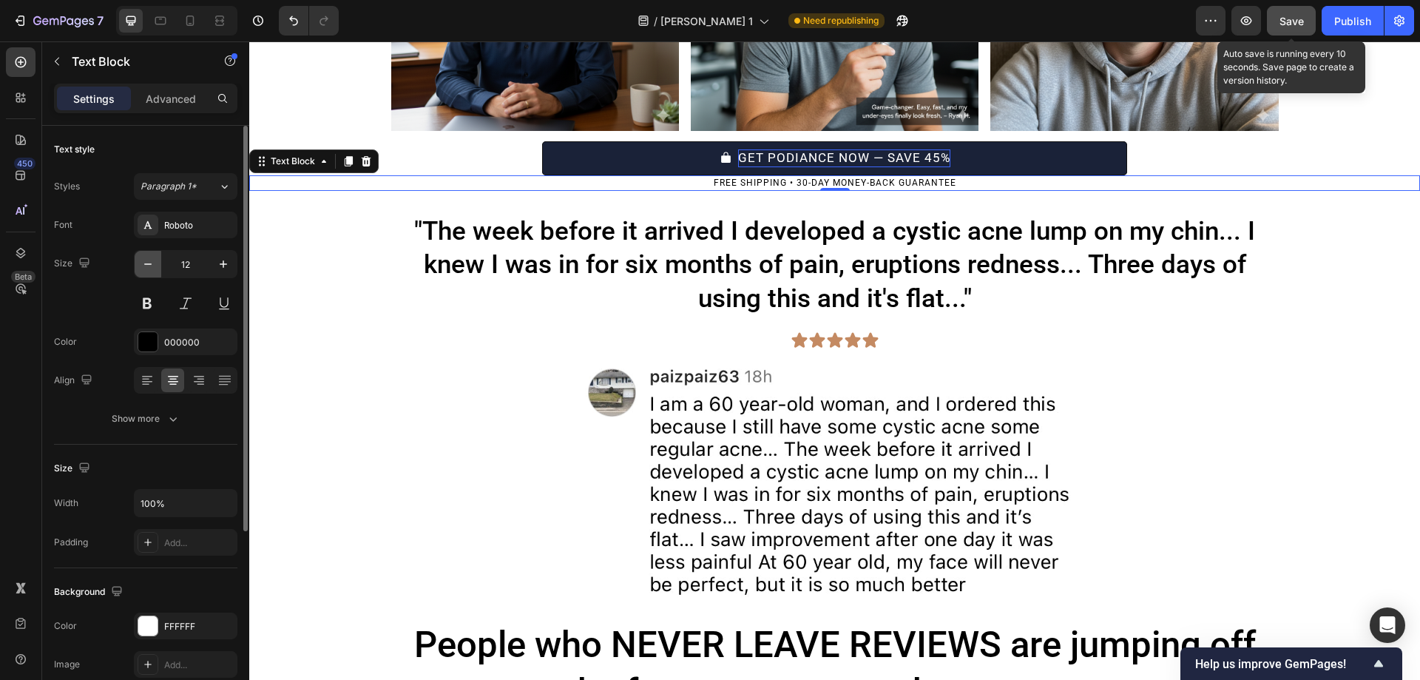
type input "11"
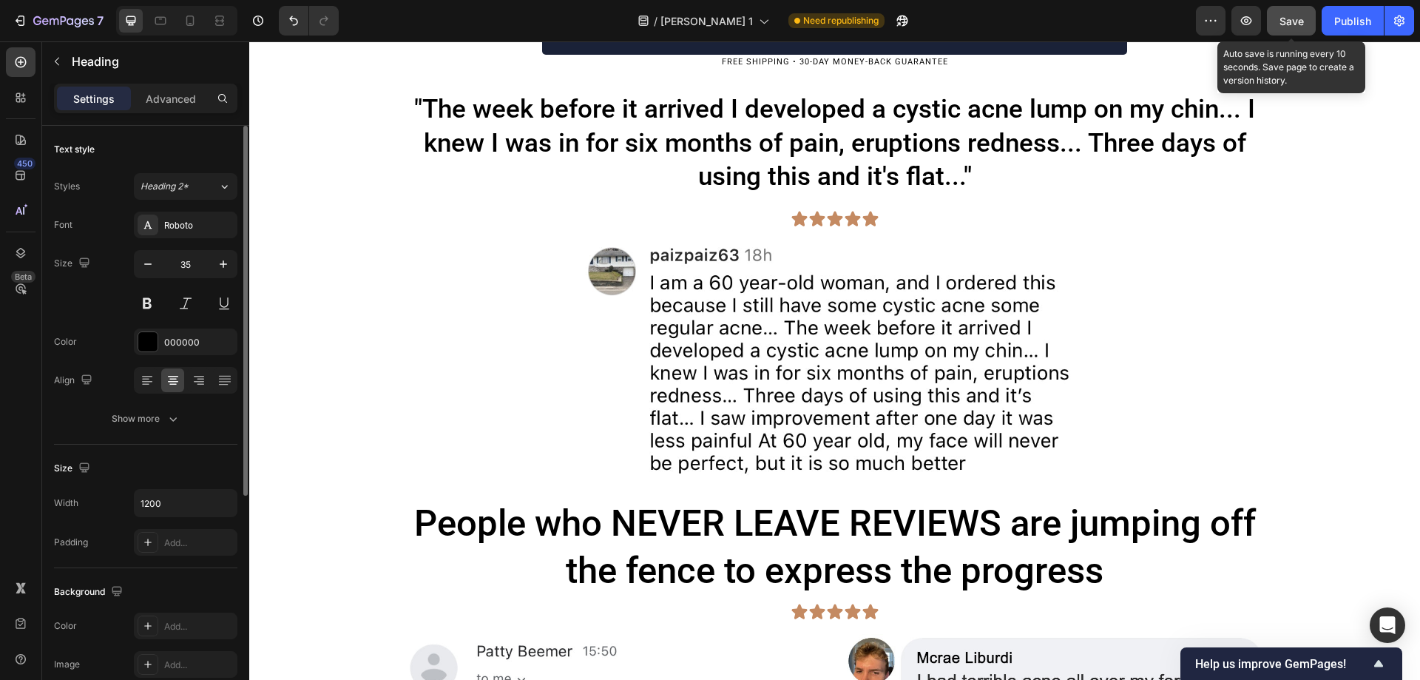
scroll to position [4434, 0]
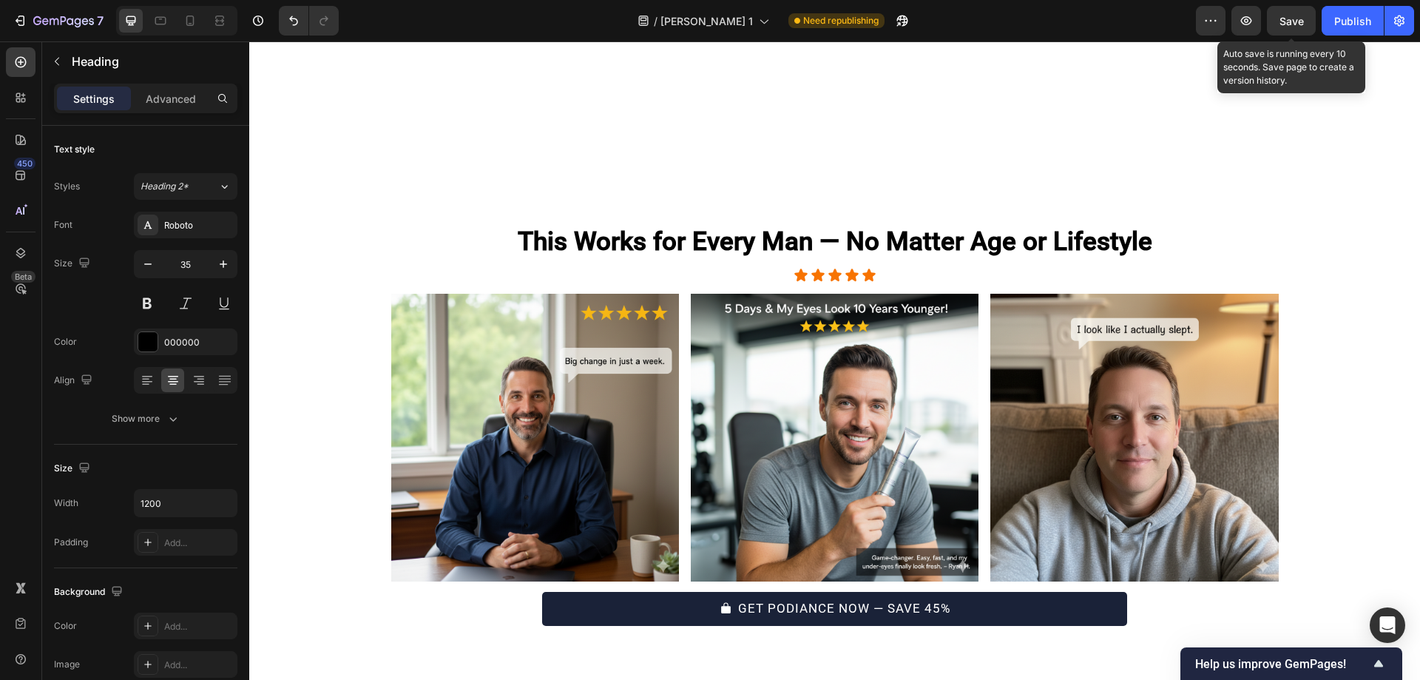
scroll to position [3767, 0]
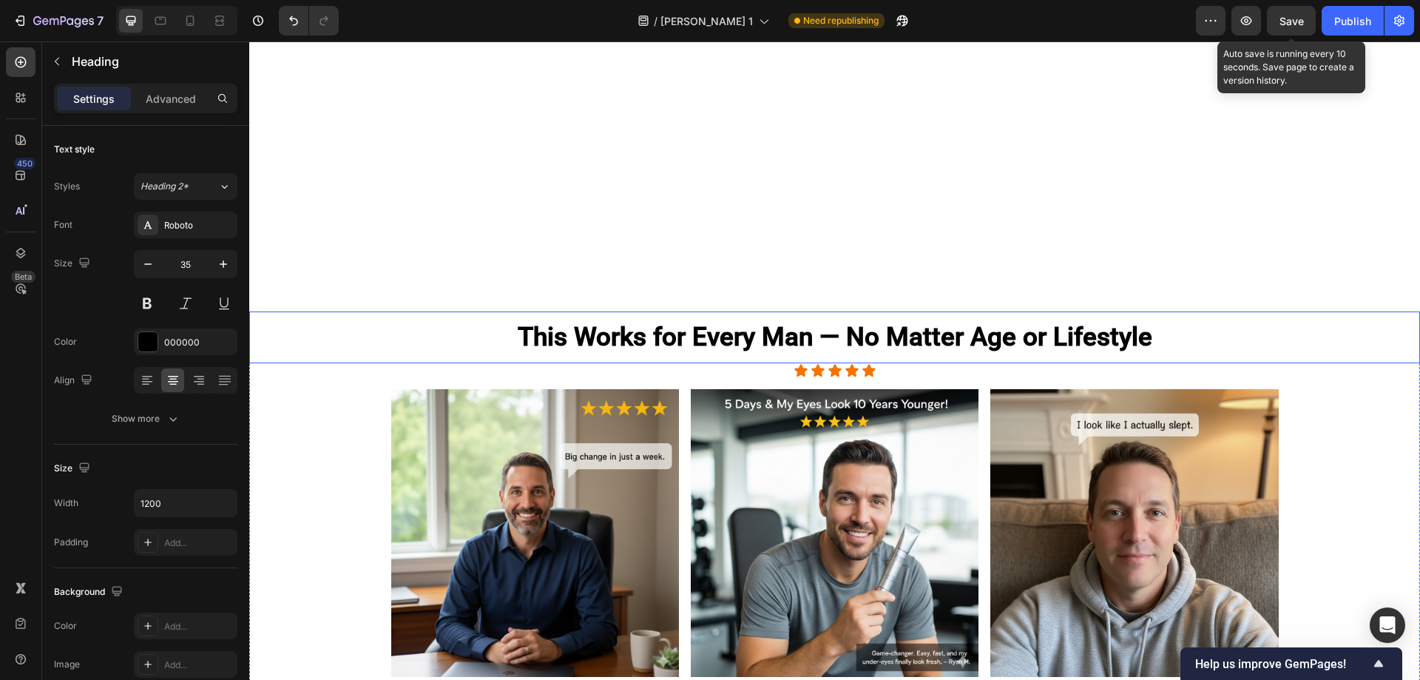
click at [872, 363] on div "Icon Icon Icon Icon Icon" at bounding box center [834, 370] width 1171 height 15
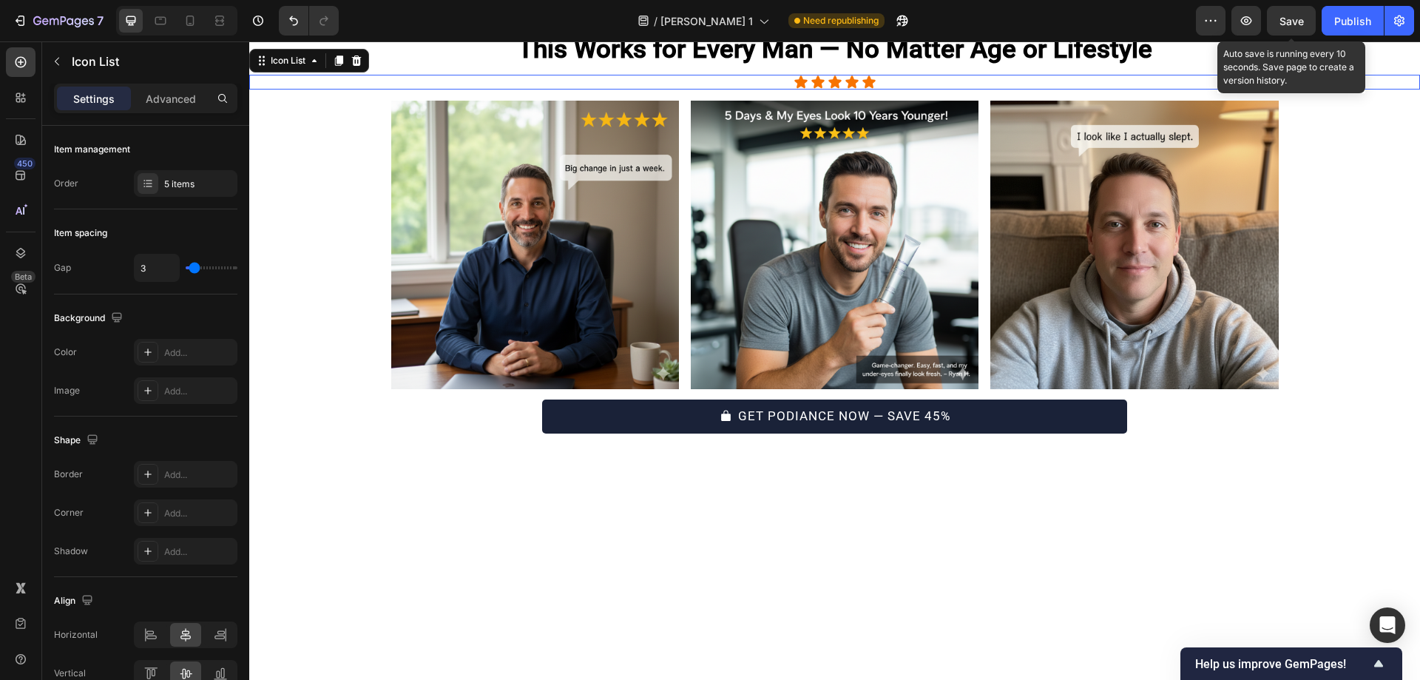
scroll to position [3766, 0]
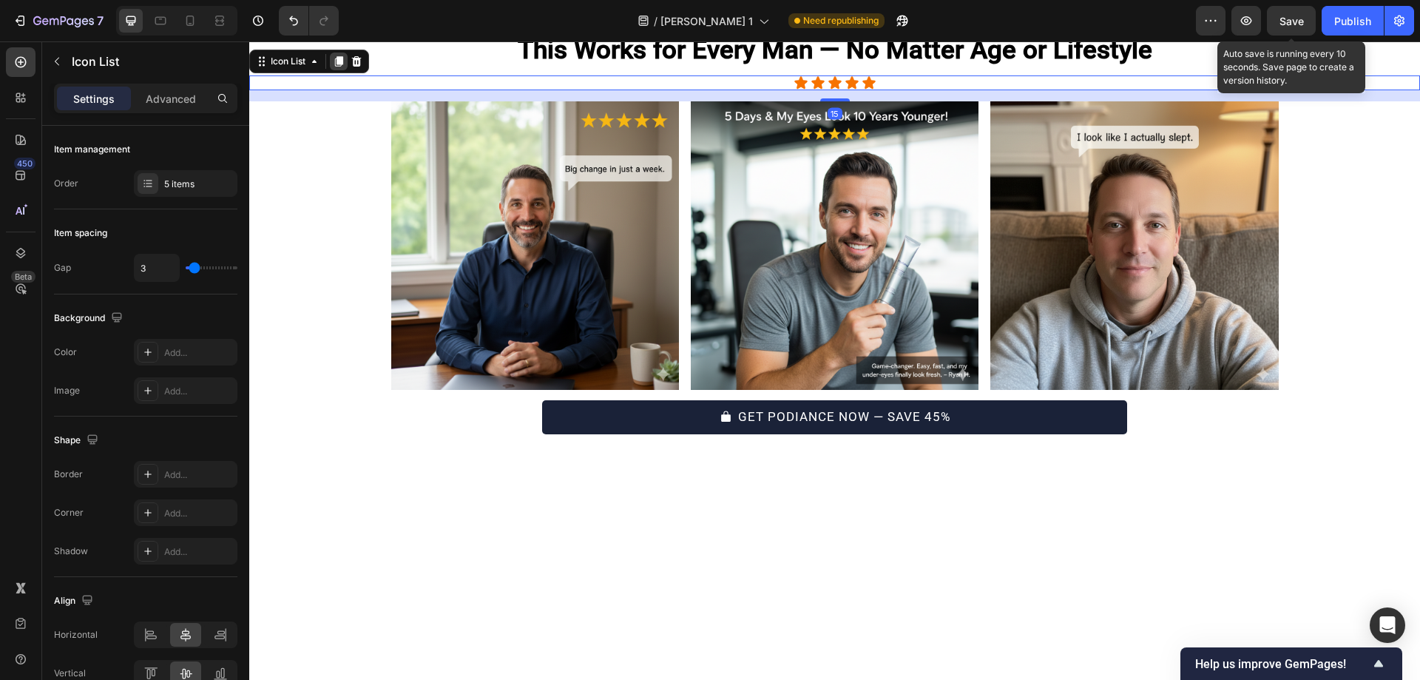
click at [342, 67] on icon at bounding box center [339, 61] width 8 height 10
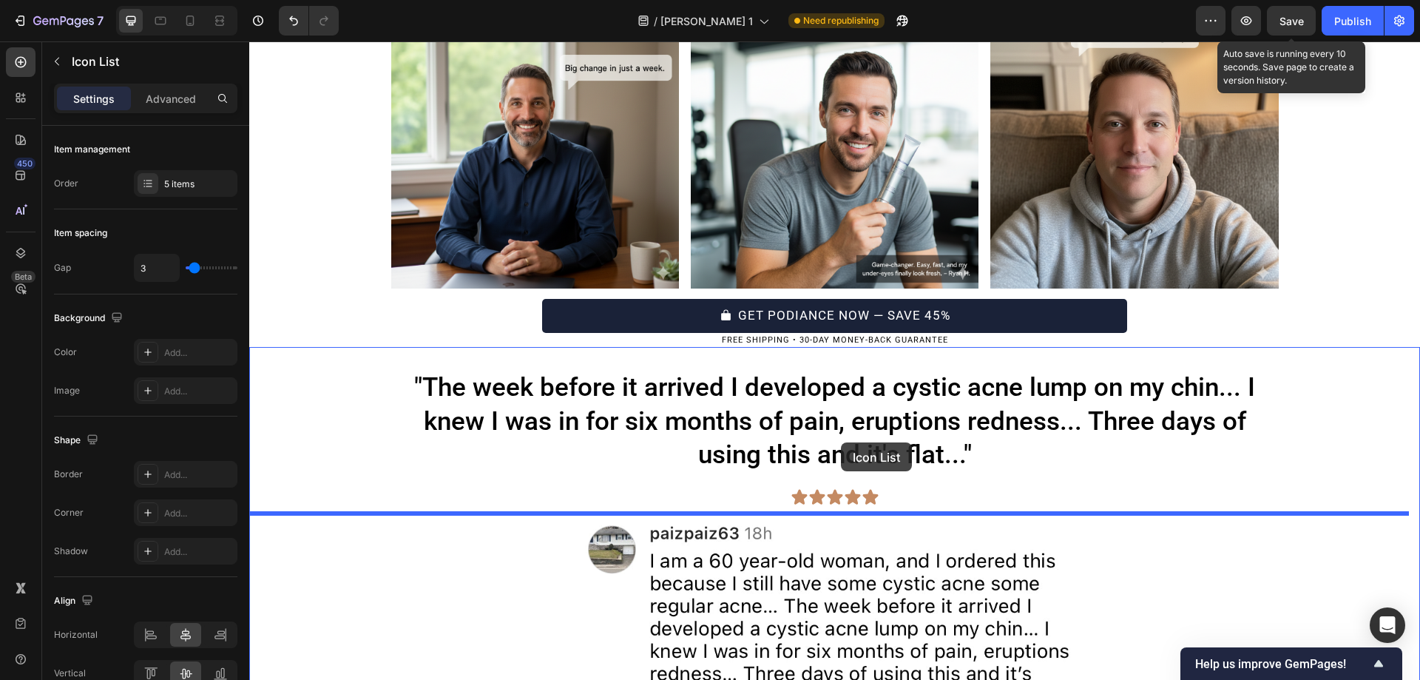
scroll to position [4267, 0]
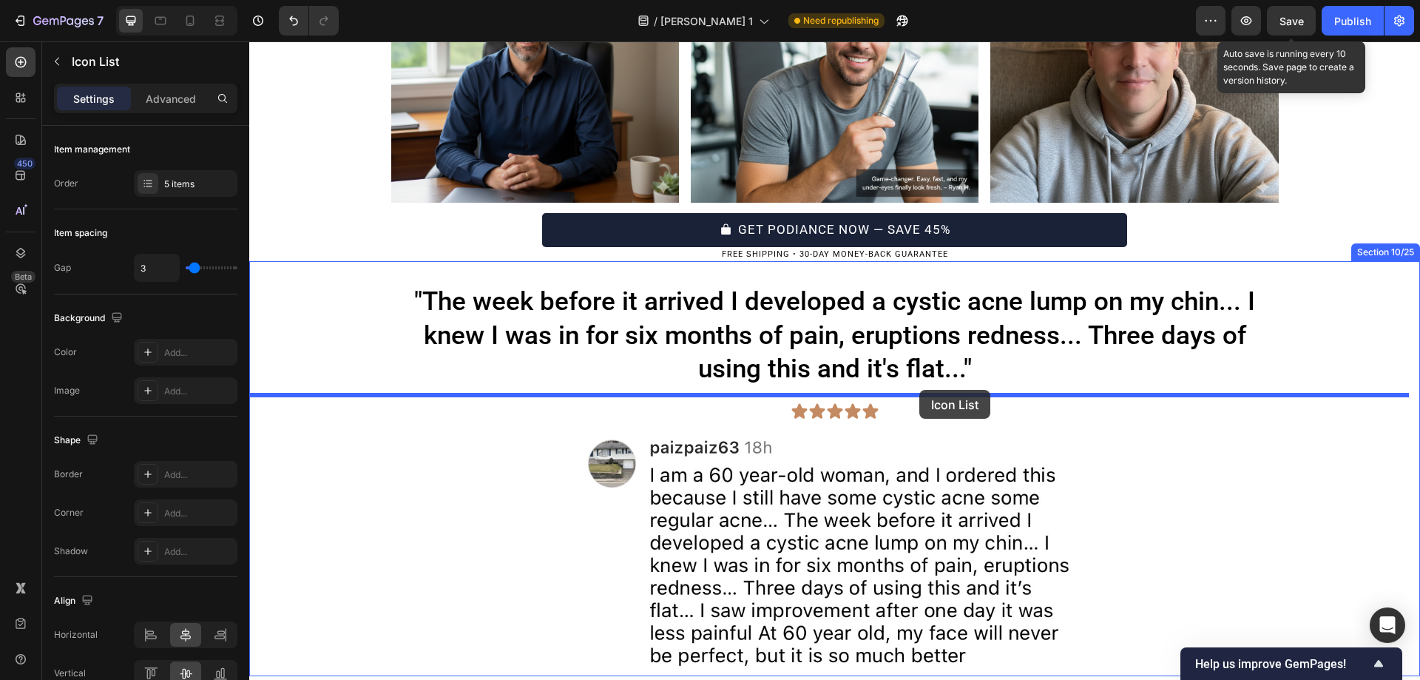
drag, startPoint x: 265, startPoint y: 379, endPoint x: 919, endPoint y: 390, distance: 653.8
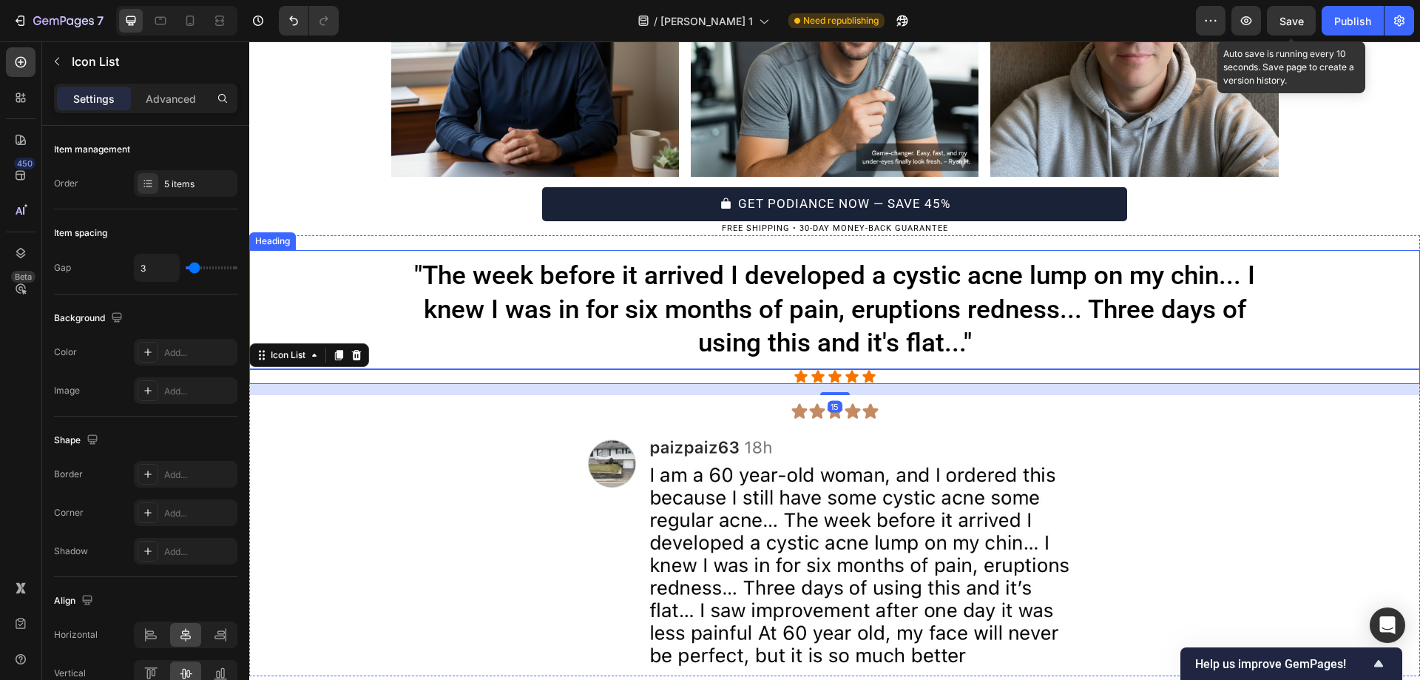
scroll to position [4241, 0]
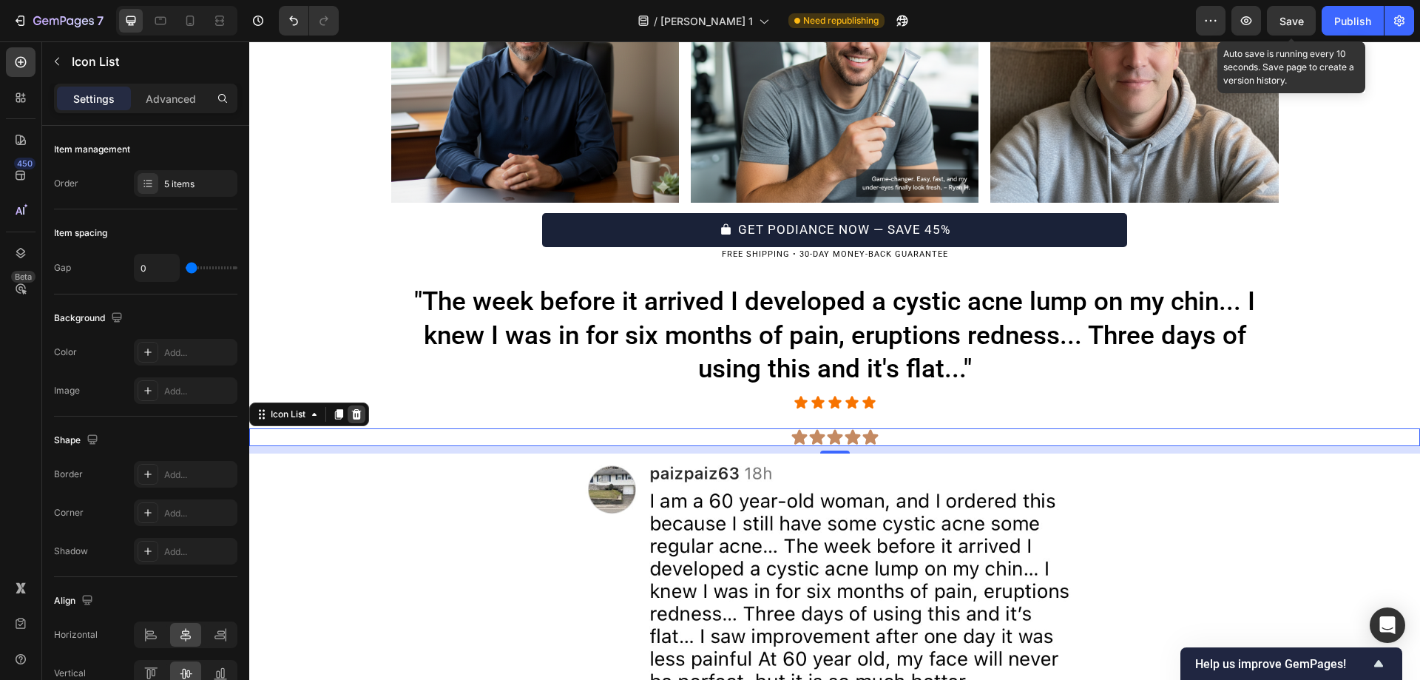
click at [362, 412] on icon at bounding box center [356, 414] width 12 height 12
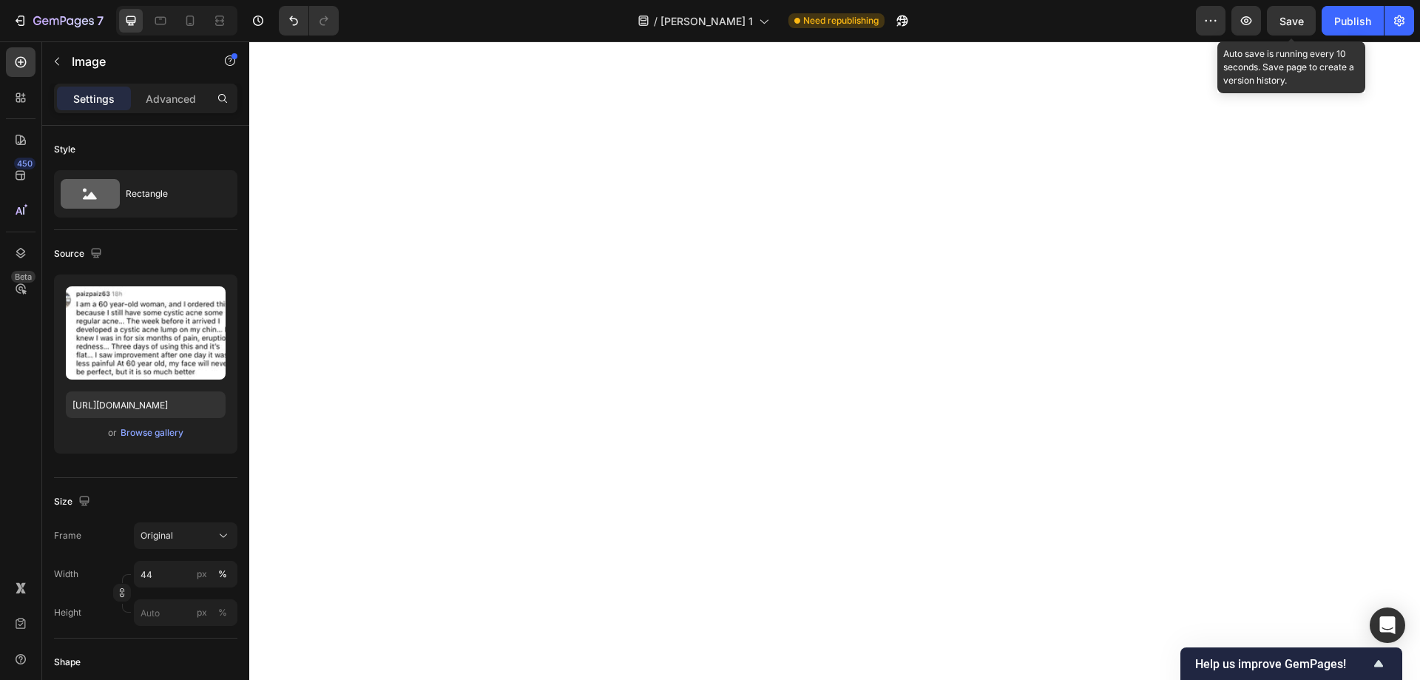
scroll to position [6717, 0]
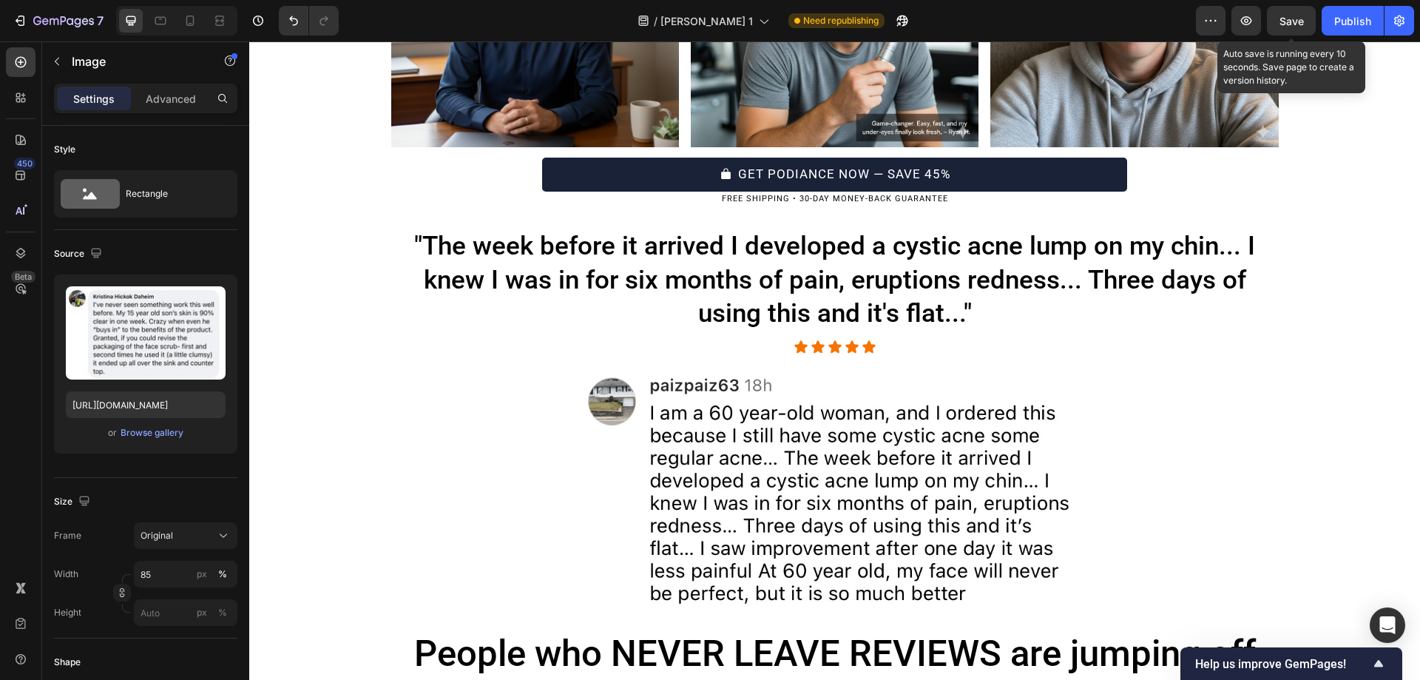
scroll to position [4372, 0]
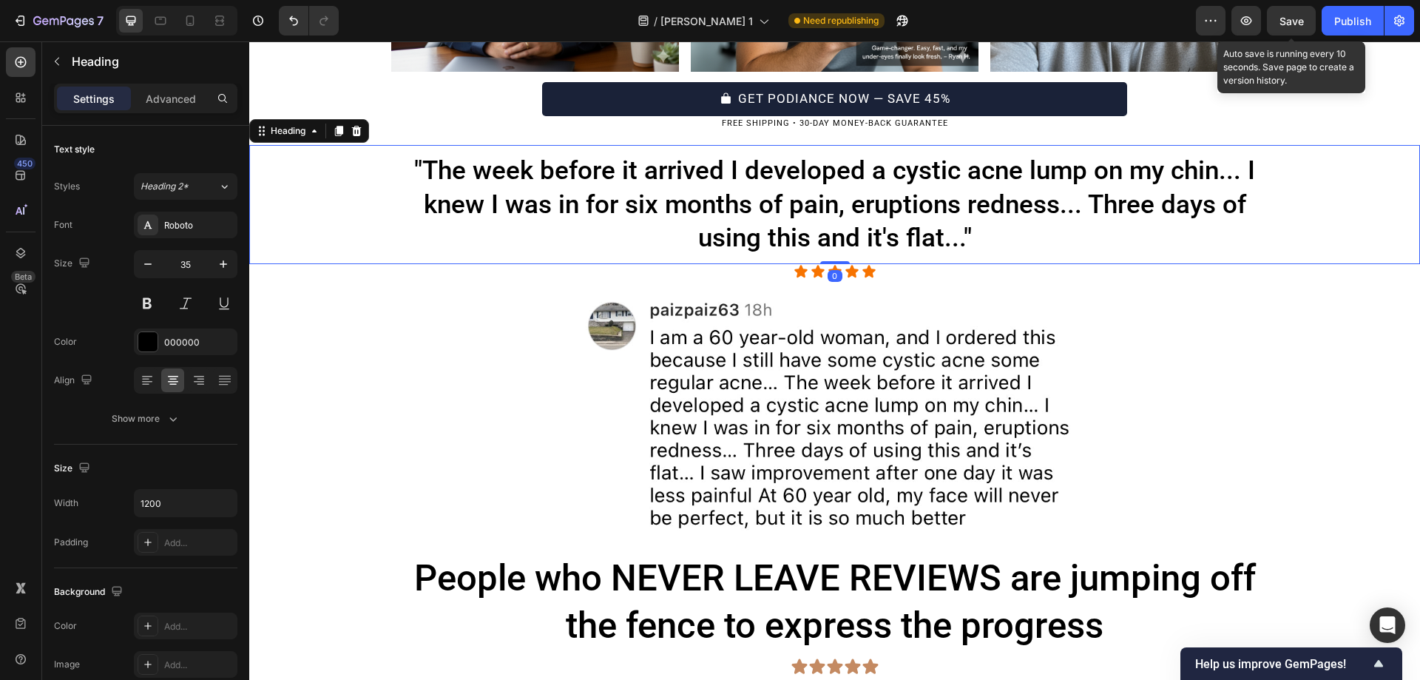
click at [812, 208] on h2 ""The week before it arrived I developed a cystic acne lump on my chin... I knew…" at bounding box center [834, 204] width 887 height 104
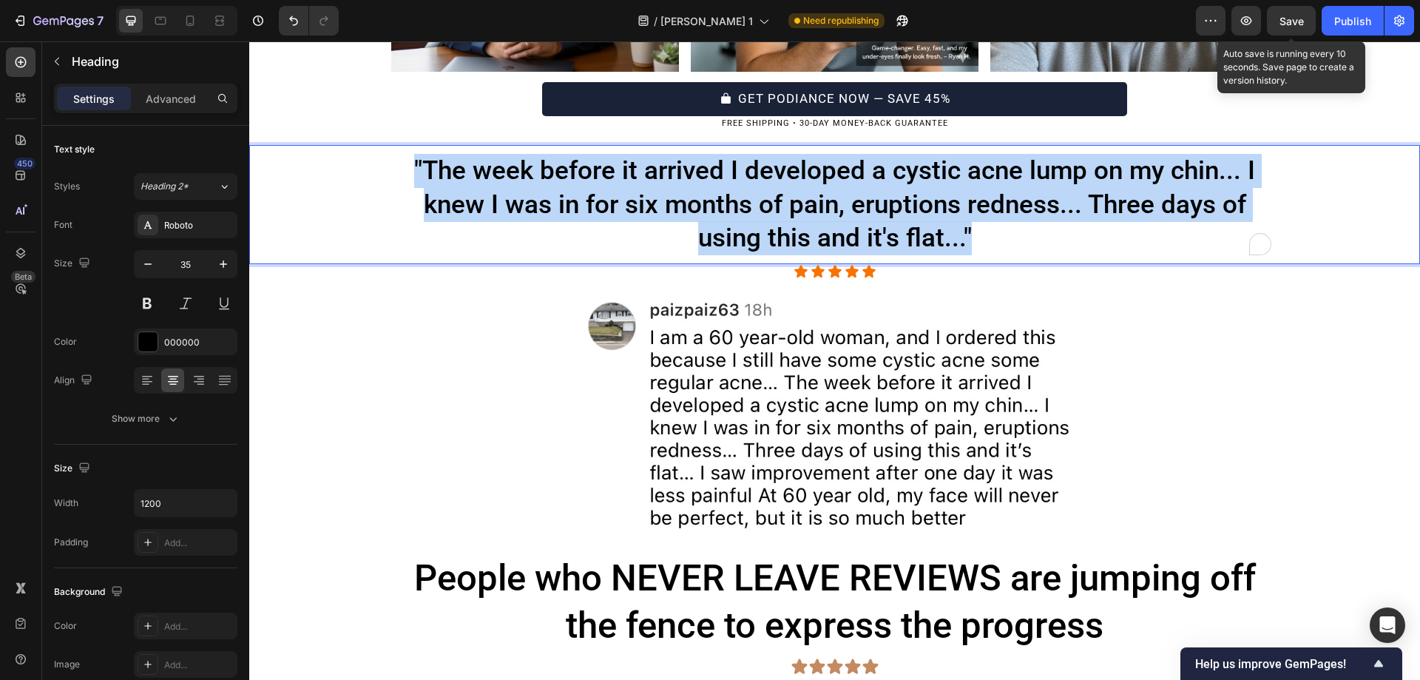
click at [812, 208] on p ""The week before it arrived I developed a cystic acne lump on my chin... I knew…" at bounding box center [835, 204] width 884 height 101
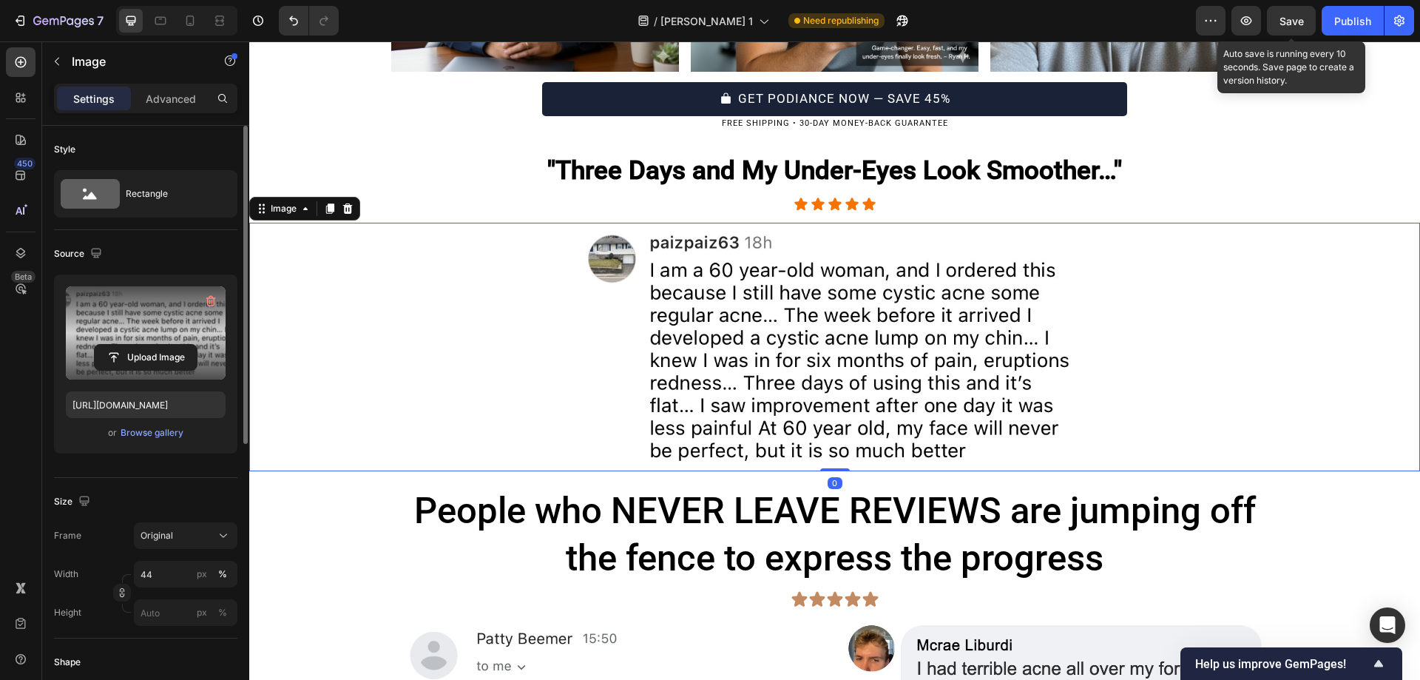
click at [155, 320] on label at bounding box center [146, 332] width 160 height 93
click at [155, 345] on input "file" at bounding box center [146, 357] width 102 height 25
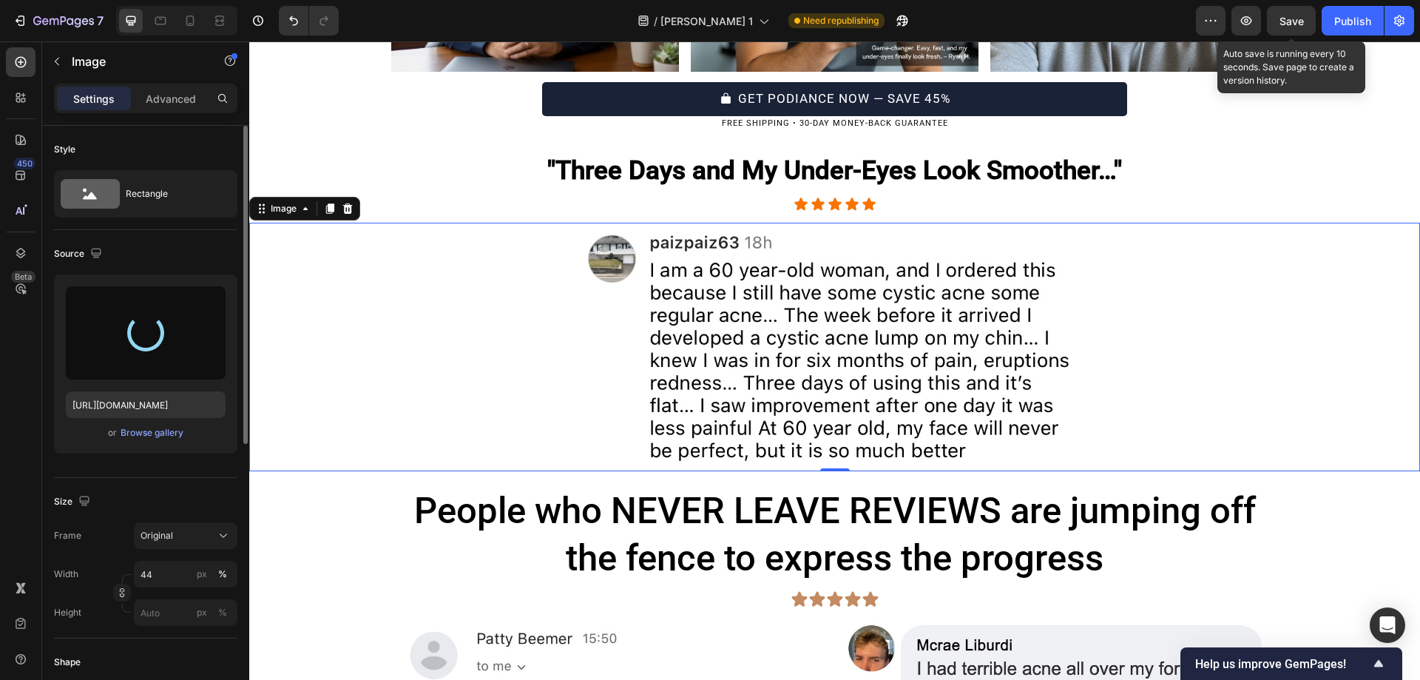
type input "[URL][DOMAIN_NAME]"
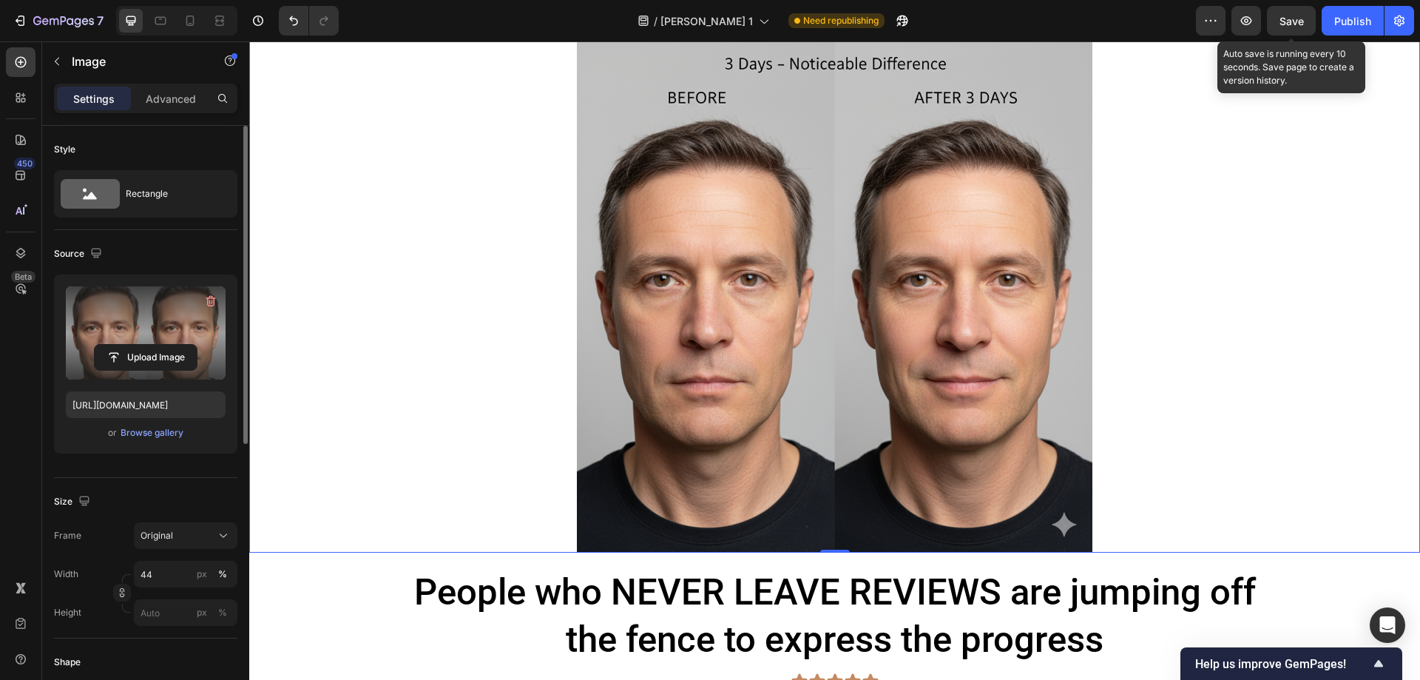
scroll to position [4560, 0]
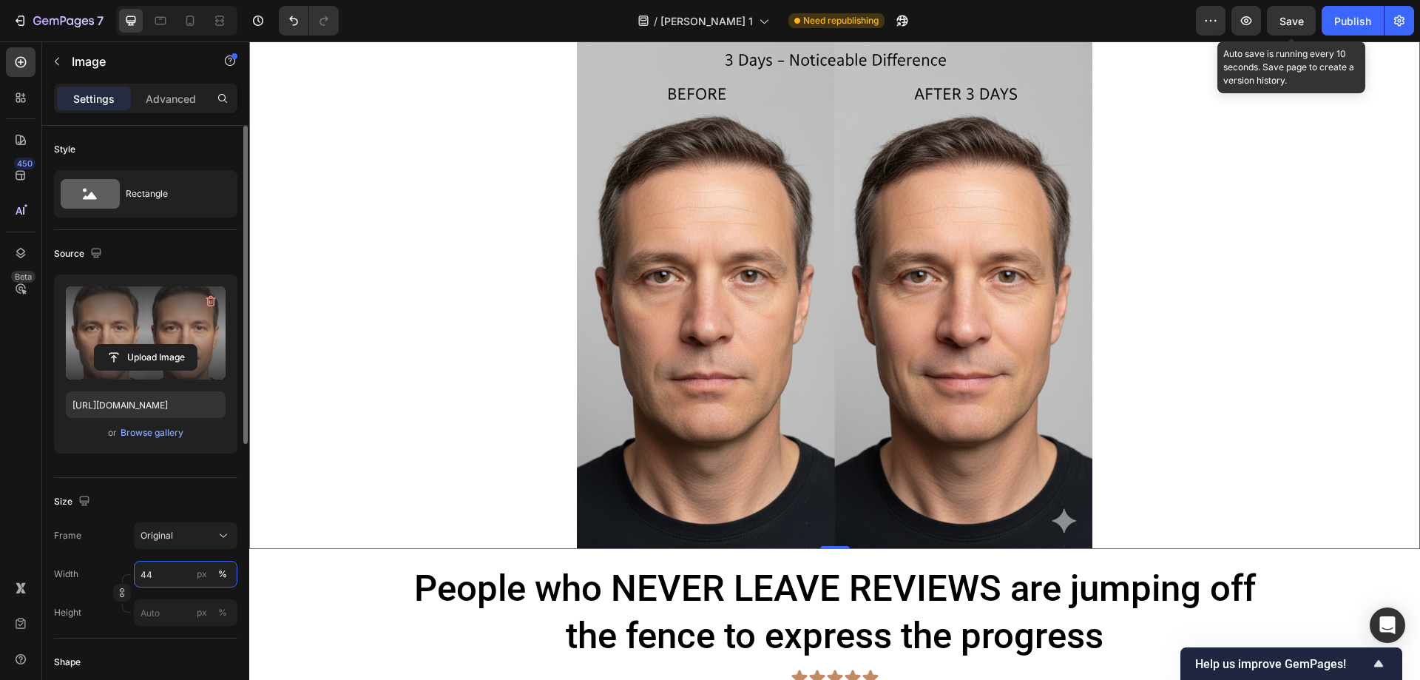
click at [166, 575] on input "44" at bounding box center [186, 574] width 104 height 27
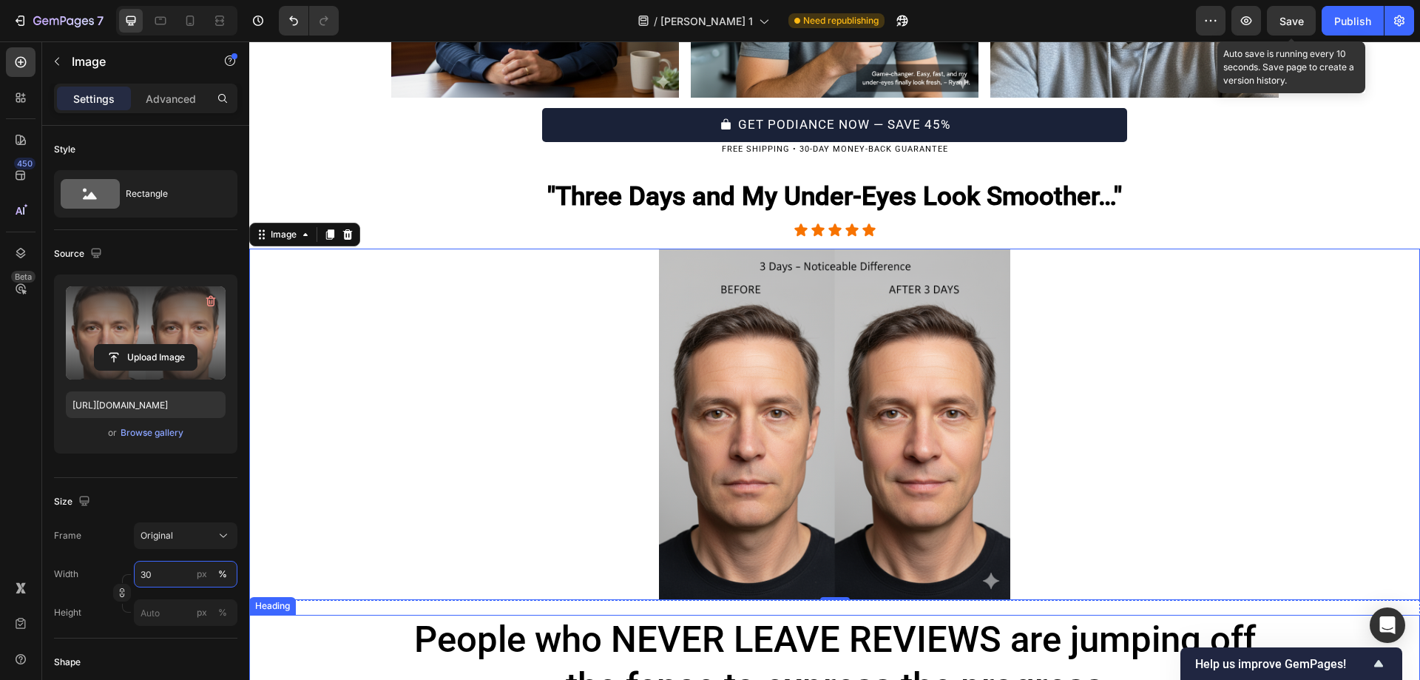
scroll to position [4342, 0]
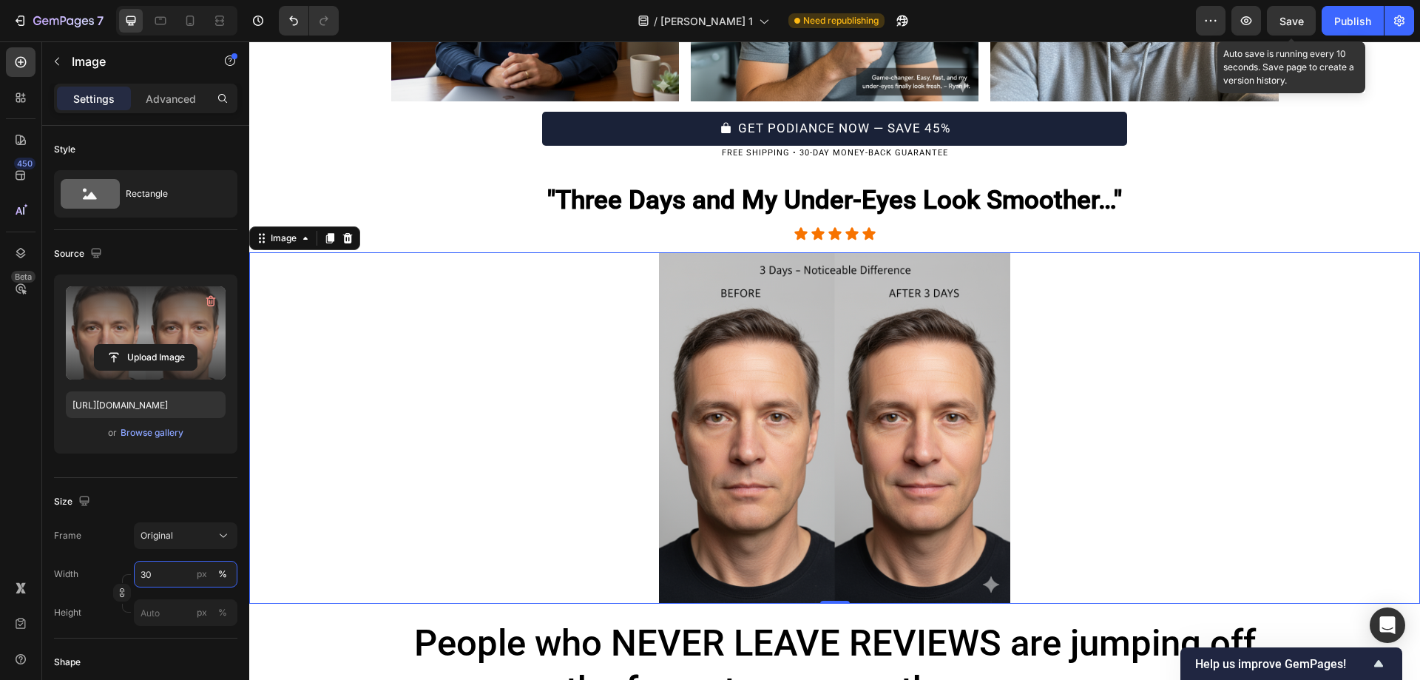
type input "30"
click at [467, 419] on div at bounding box center [834, 427] width 1171 height 351
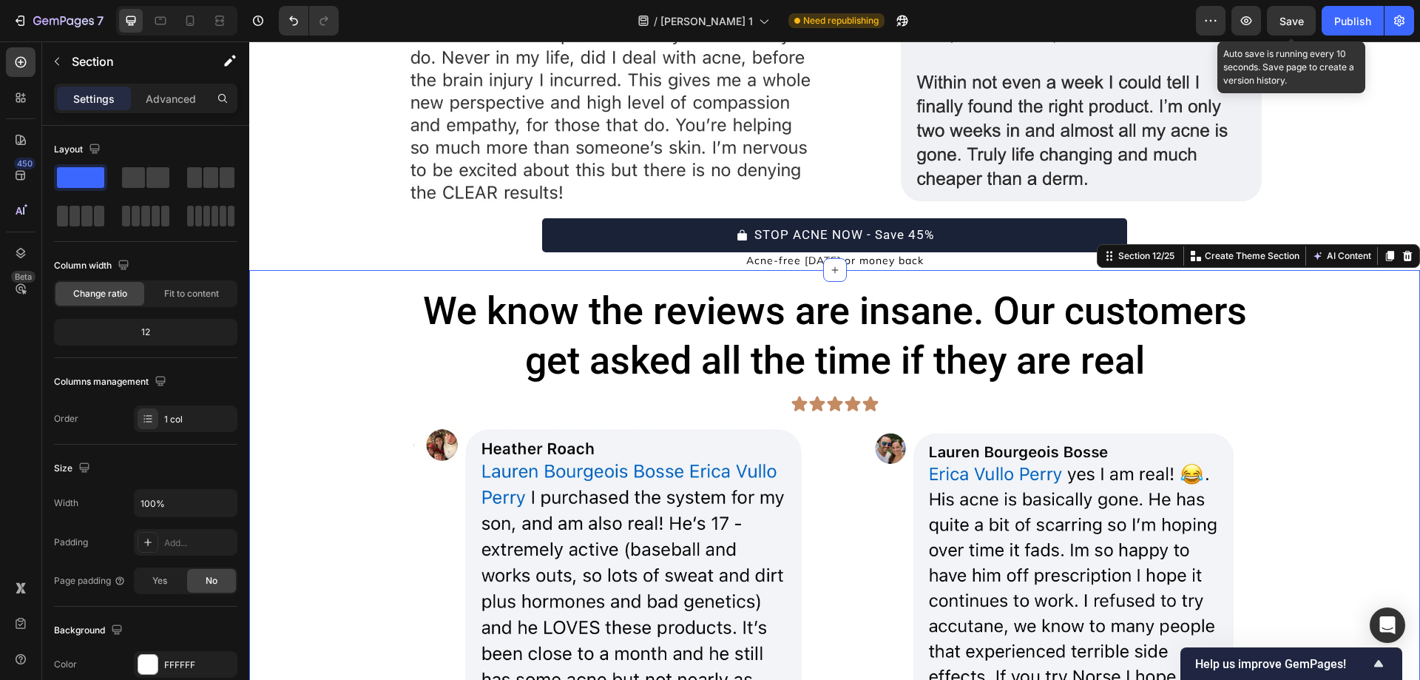
scroll to position [5392, 0]
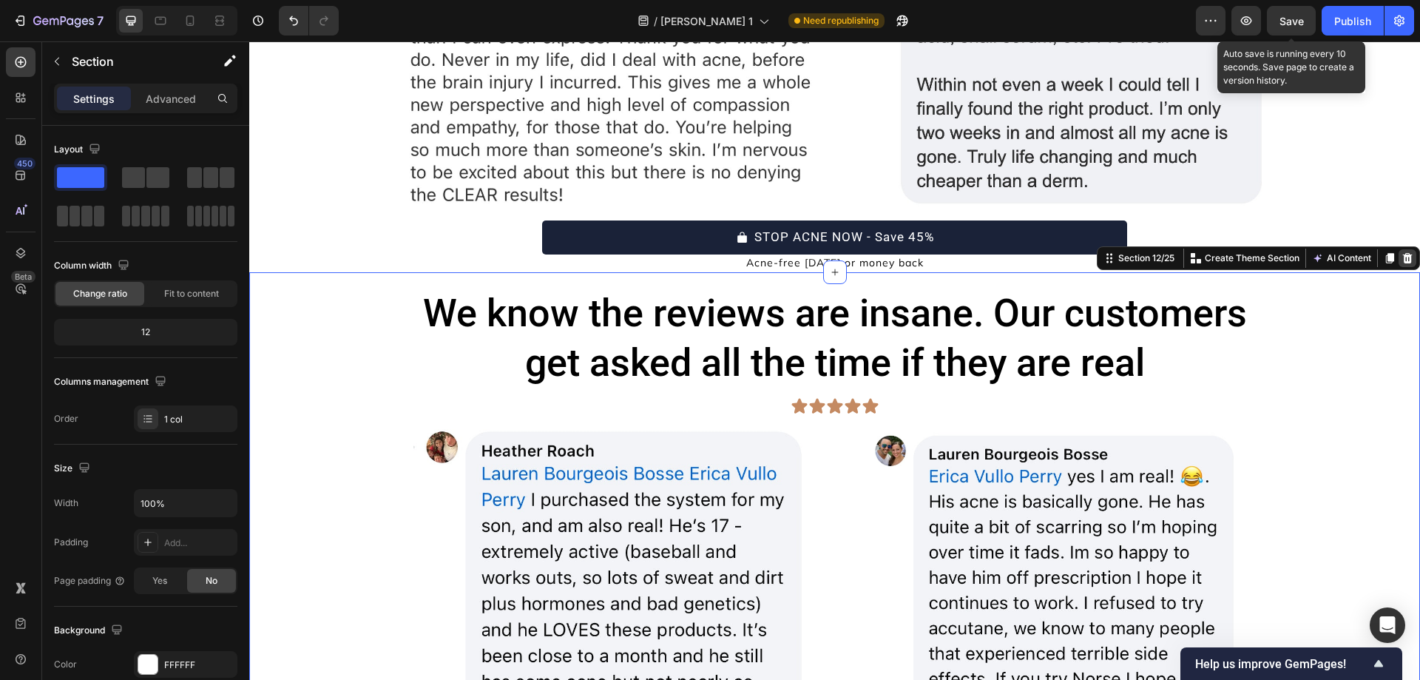
click at [1401, 260] on icon at bounding box center [1407, 258] width 12 height 12
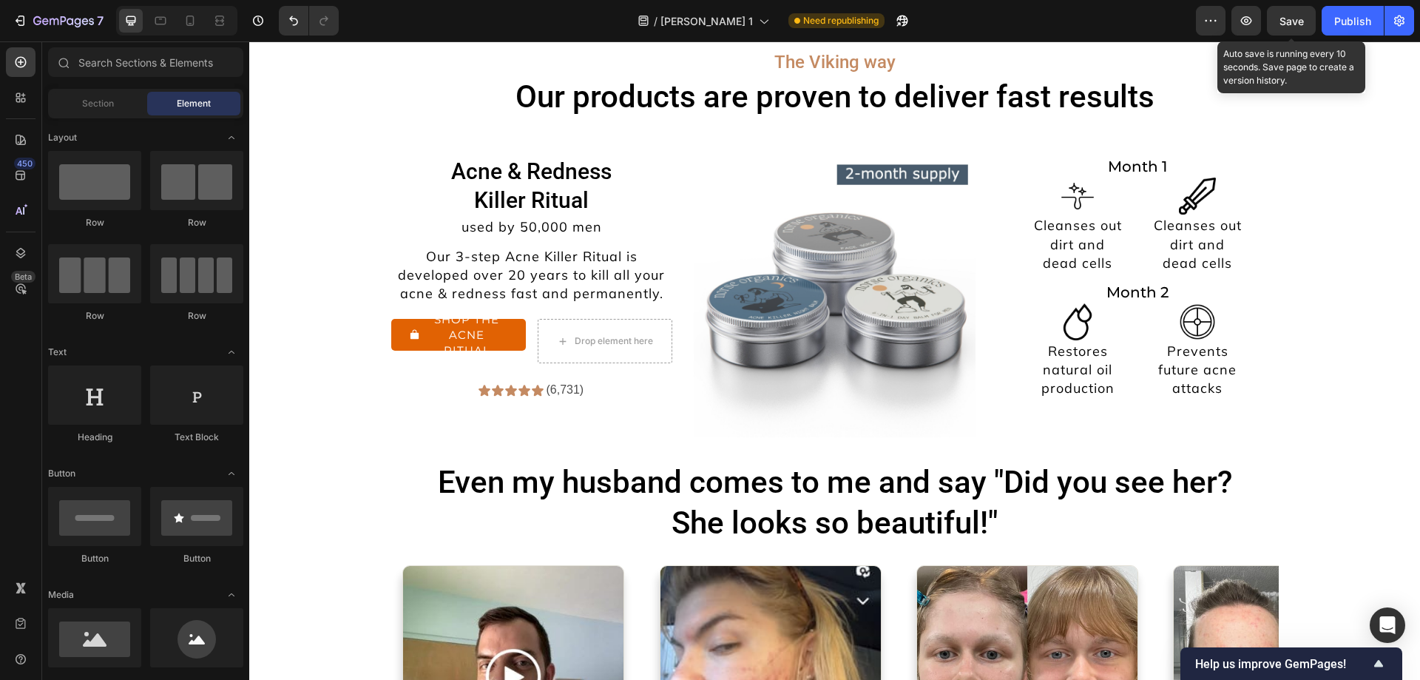
scroll to position [8524, 0]
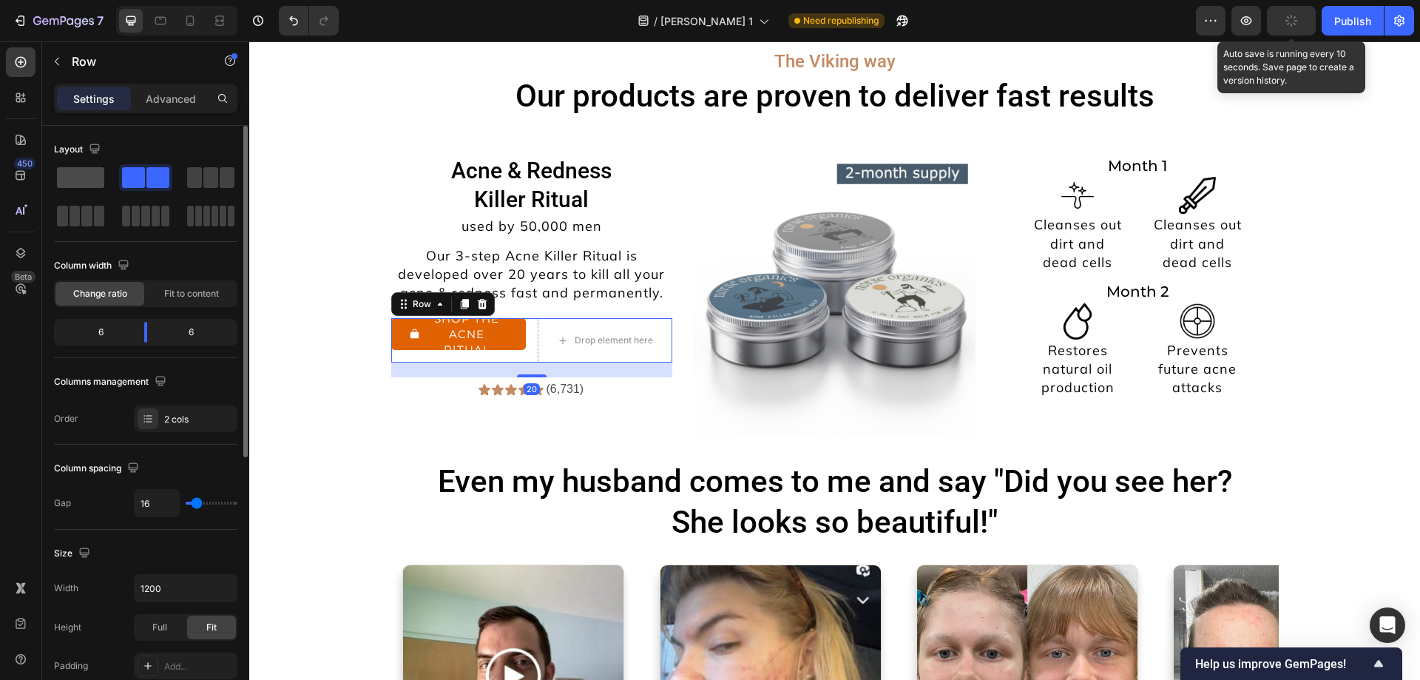
click at [72, 180] on span at bounding box center [80, 177] width 47 height 21
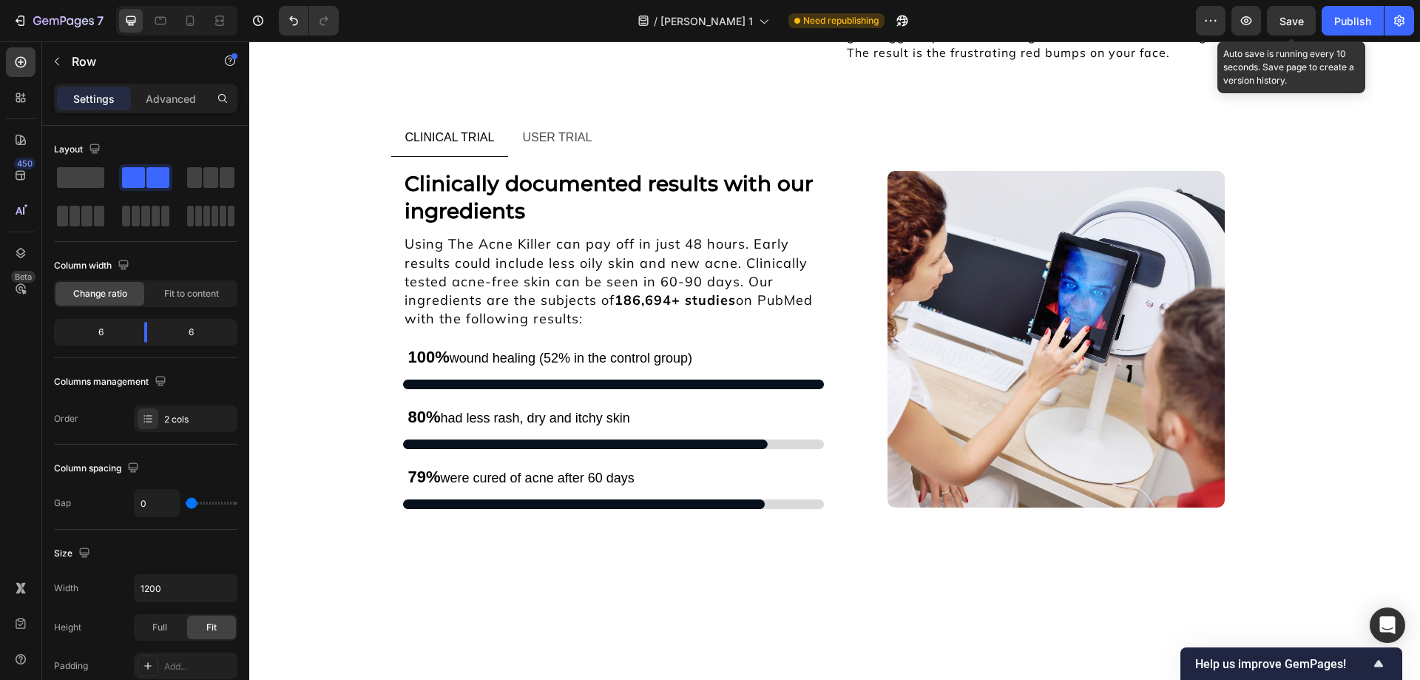
scroll to position [9811, 0]
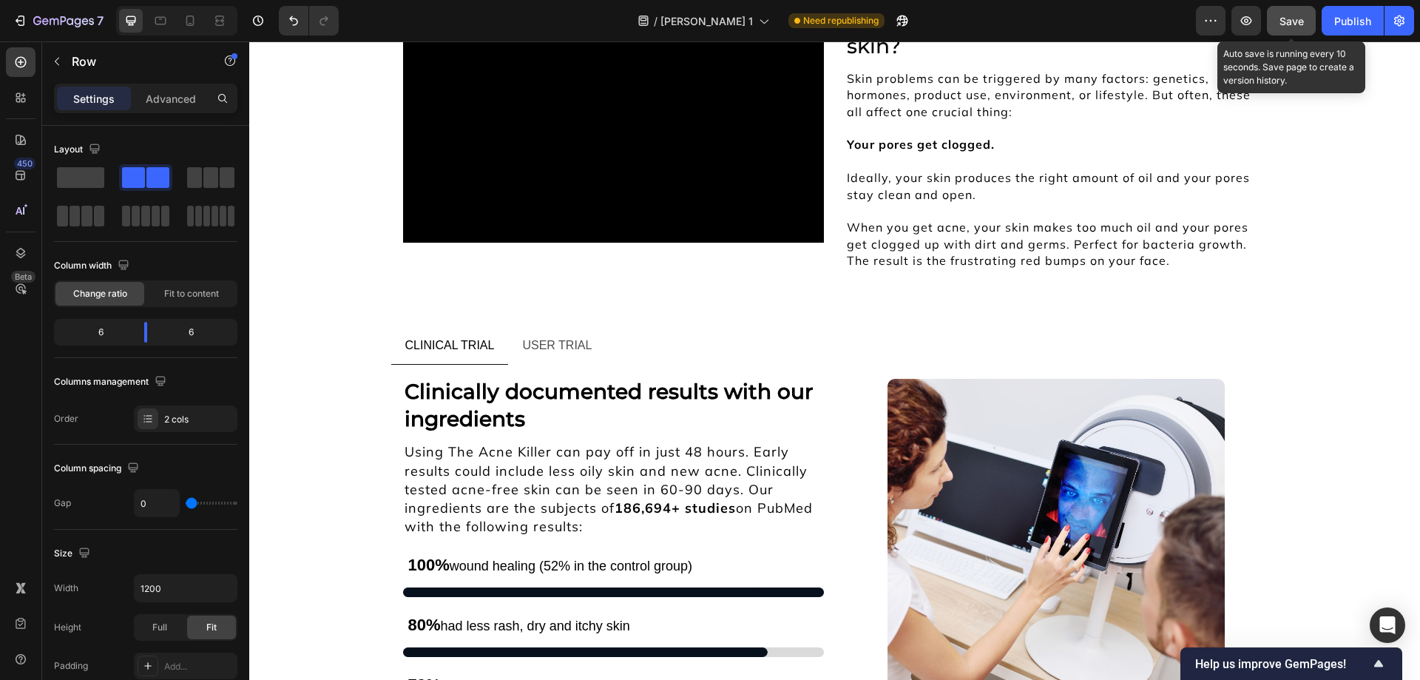
click at [1292, 27] on span "Save" at bounding box center [1291, 21] width 24 height 13
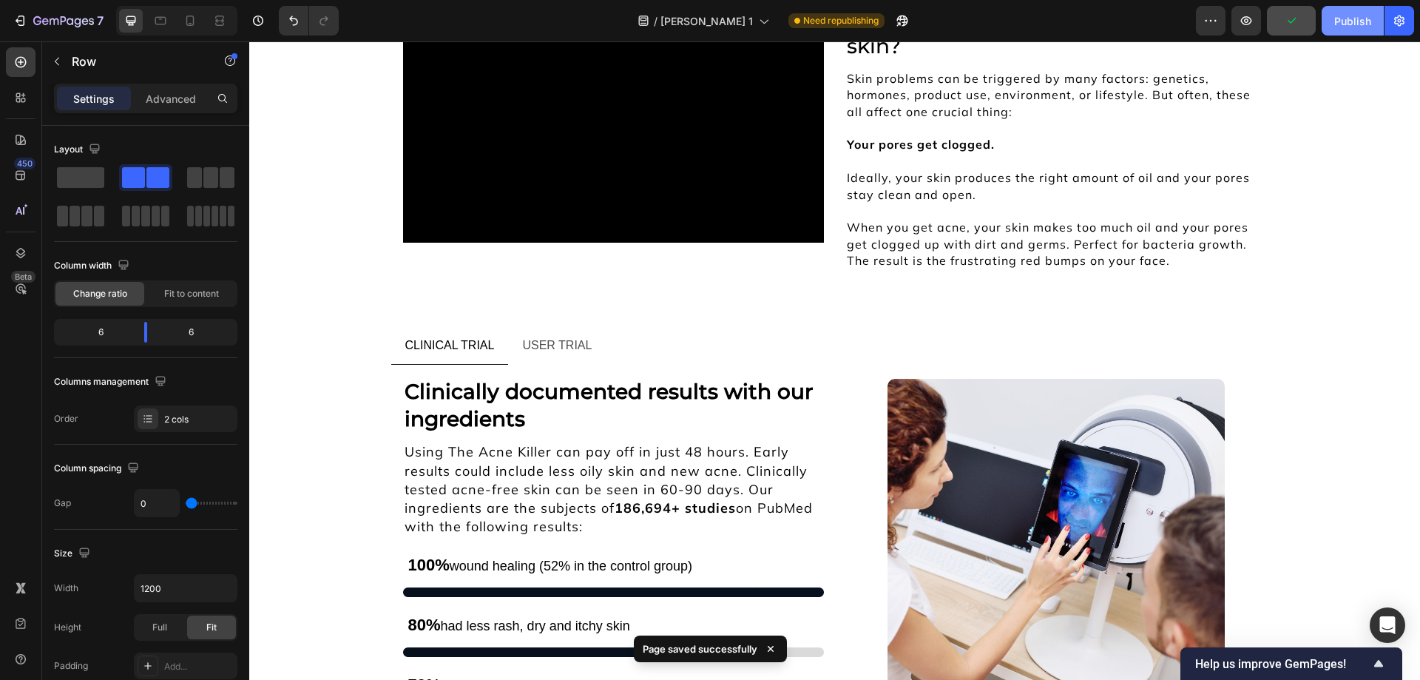
click at [1338, 26] on div "Publish" at bounding box center [1352, 21] width 37 height 16
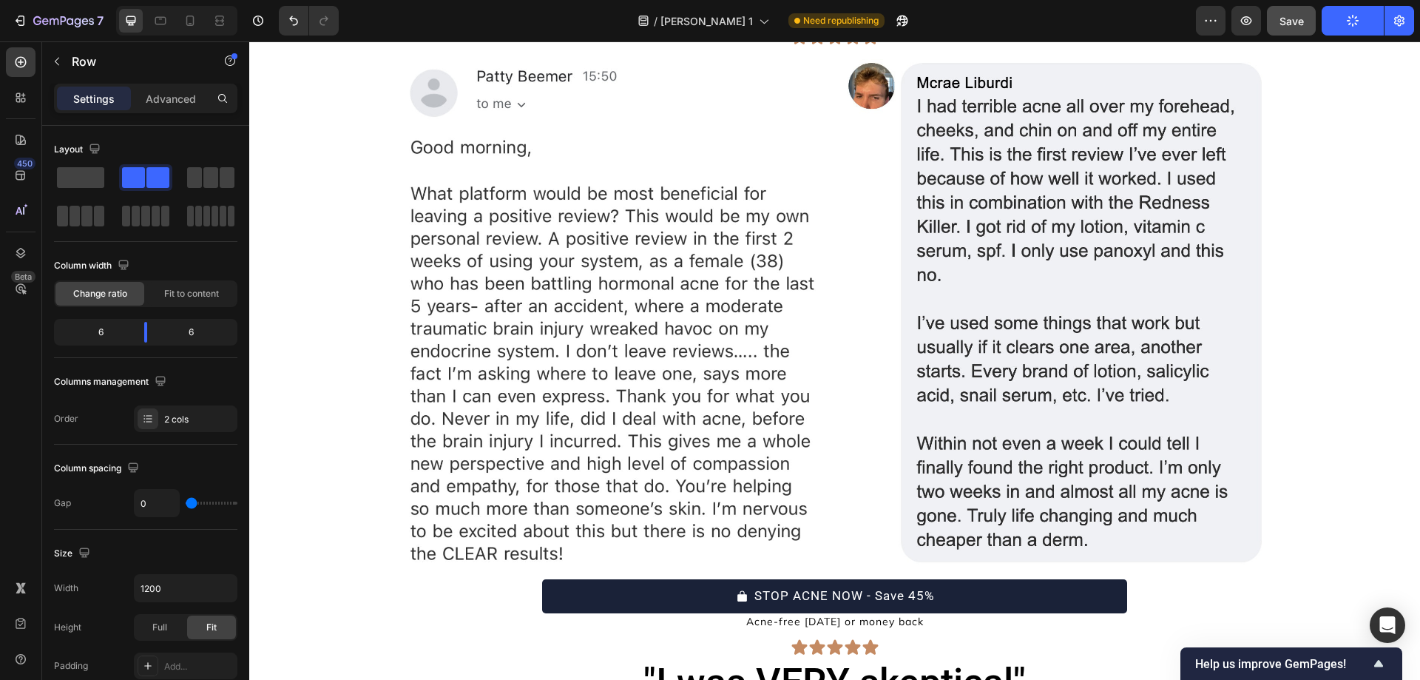
scroll to position [4994, 0]
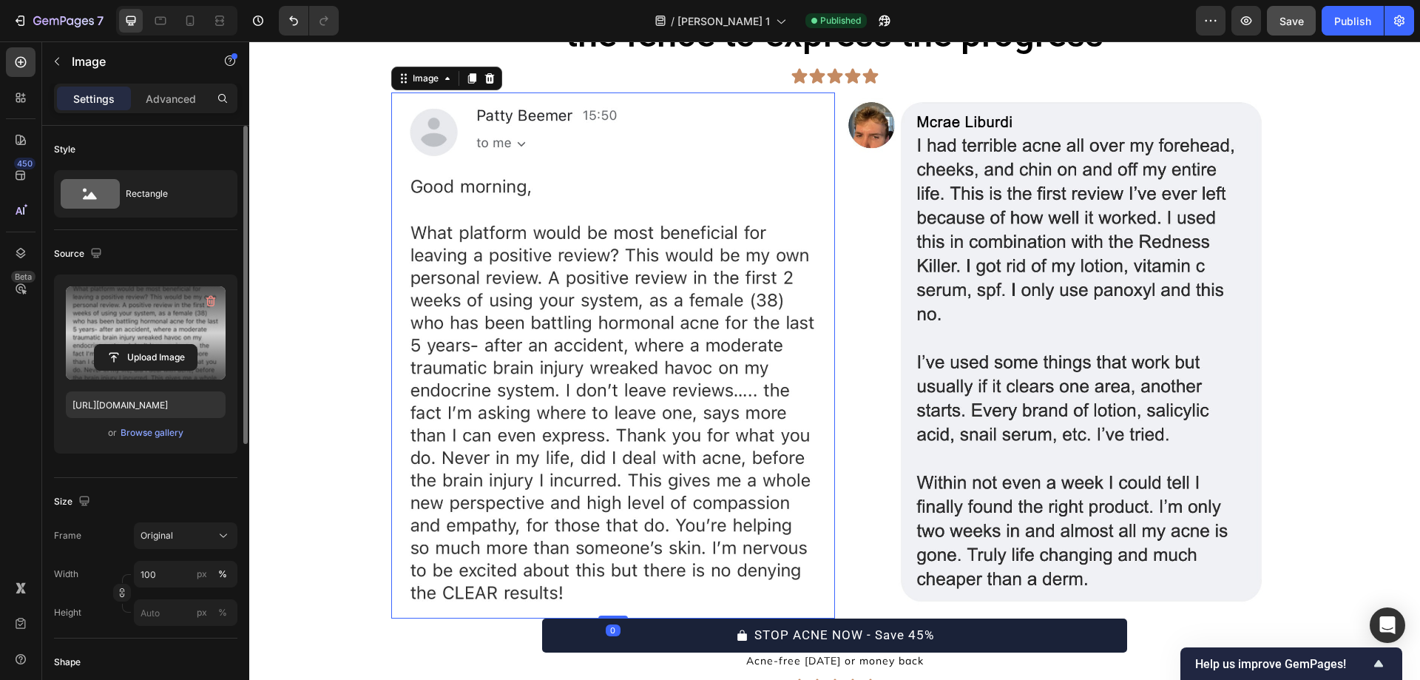
click at [98, 335] on label at bounding box center [146, 332] width 160 height 93
click at [98, 345] on input "file" at bounding box center [146, 357] width 102 height 25
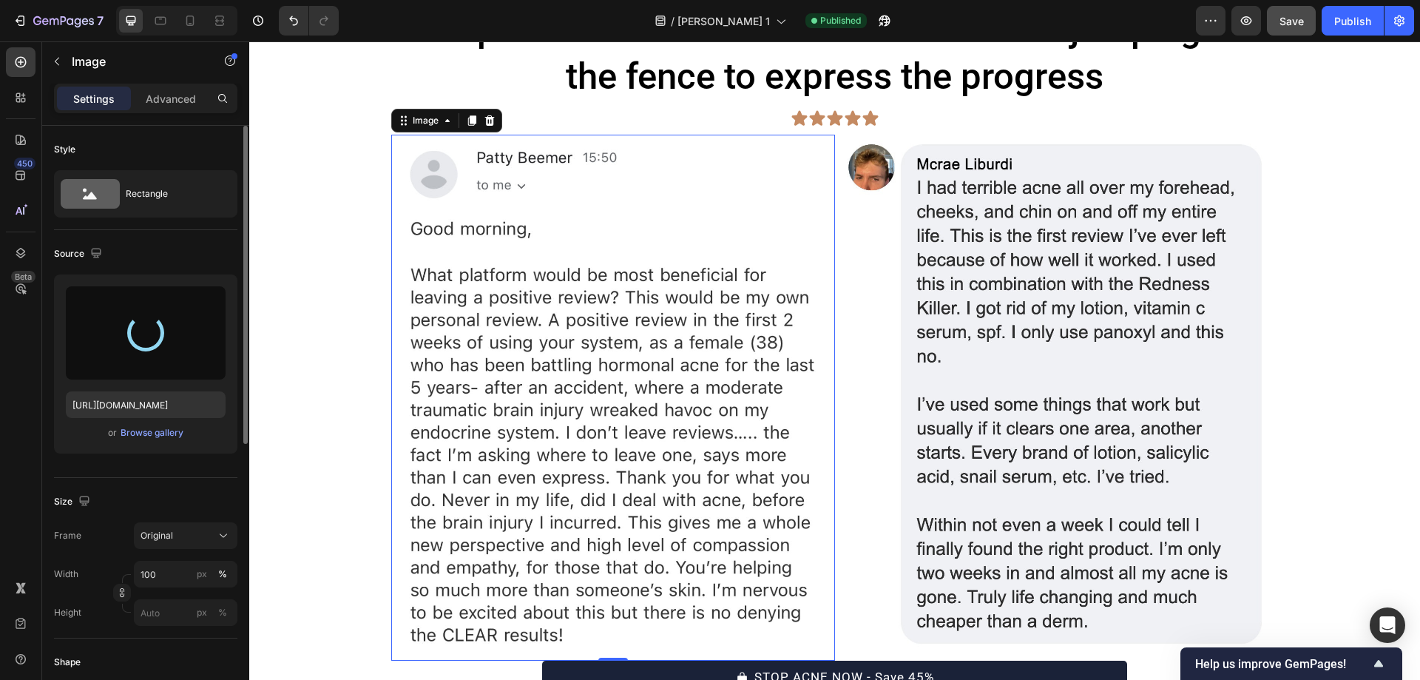
scroll to position [4953, 0]
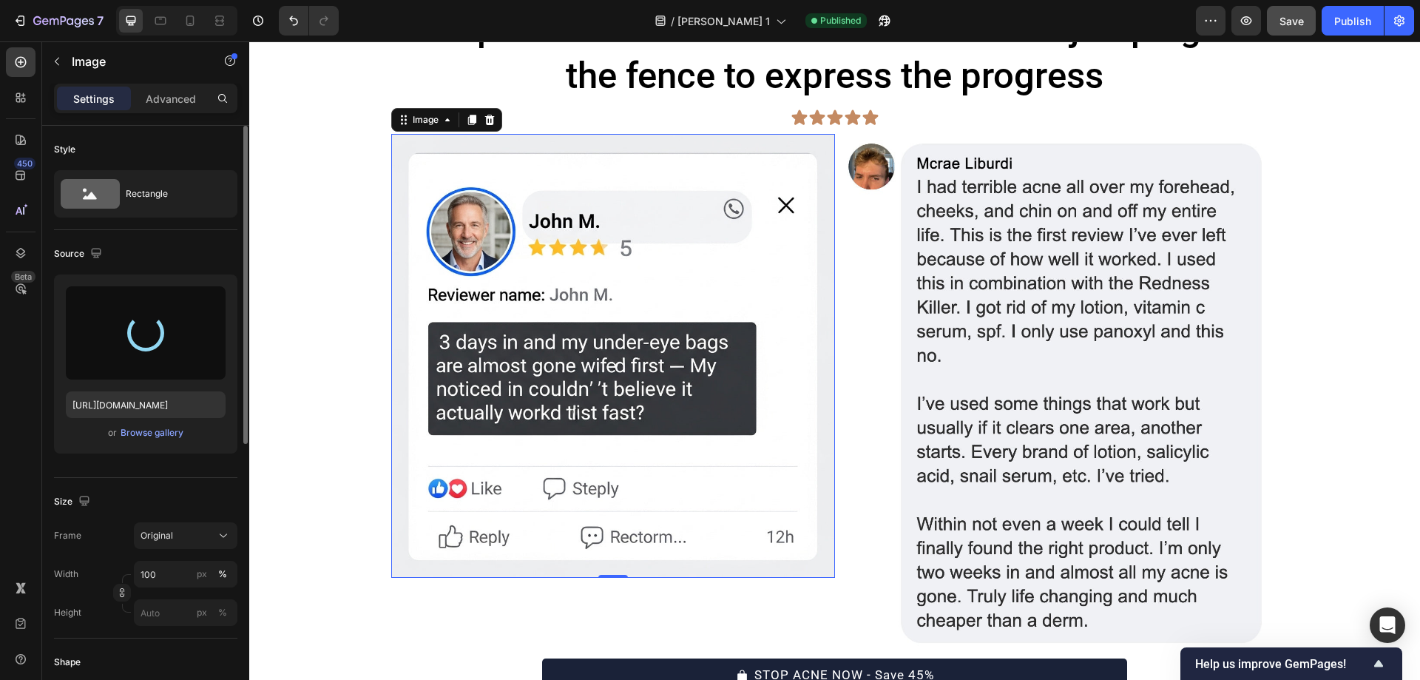
type input "https://cdn.shopify.com/s/files/1/0754/9258/9834/files/gempages_568747440534979…"
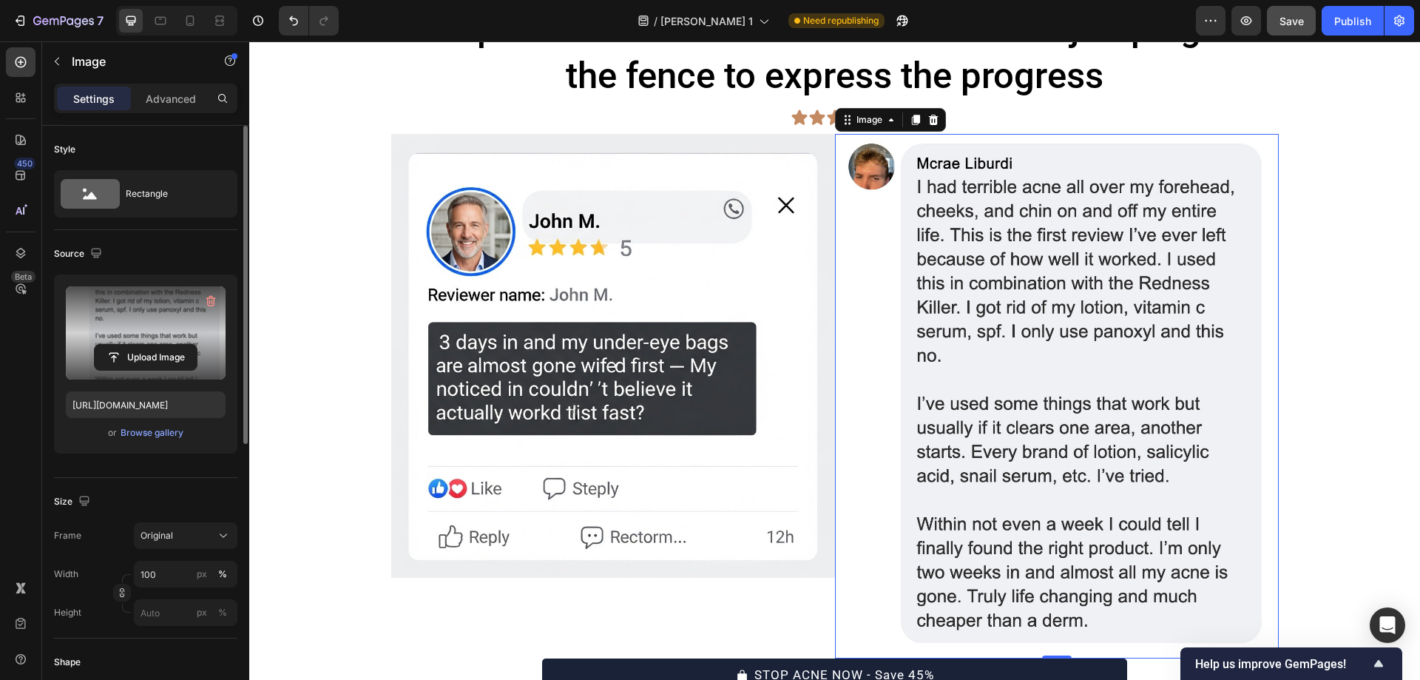
click at [152, 308] on label at bounding box center [146, 332] width 160 height 93
click at [152, 345] on input "file" at bounding box center [146, 357] width 102 height 25
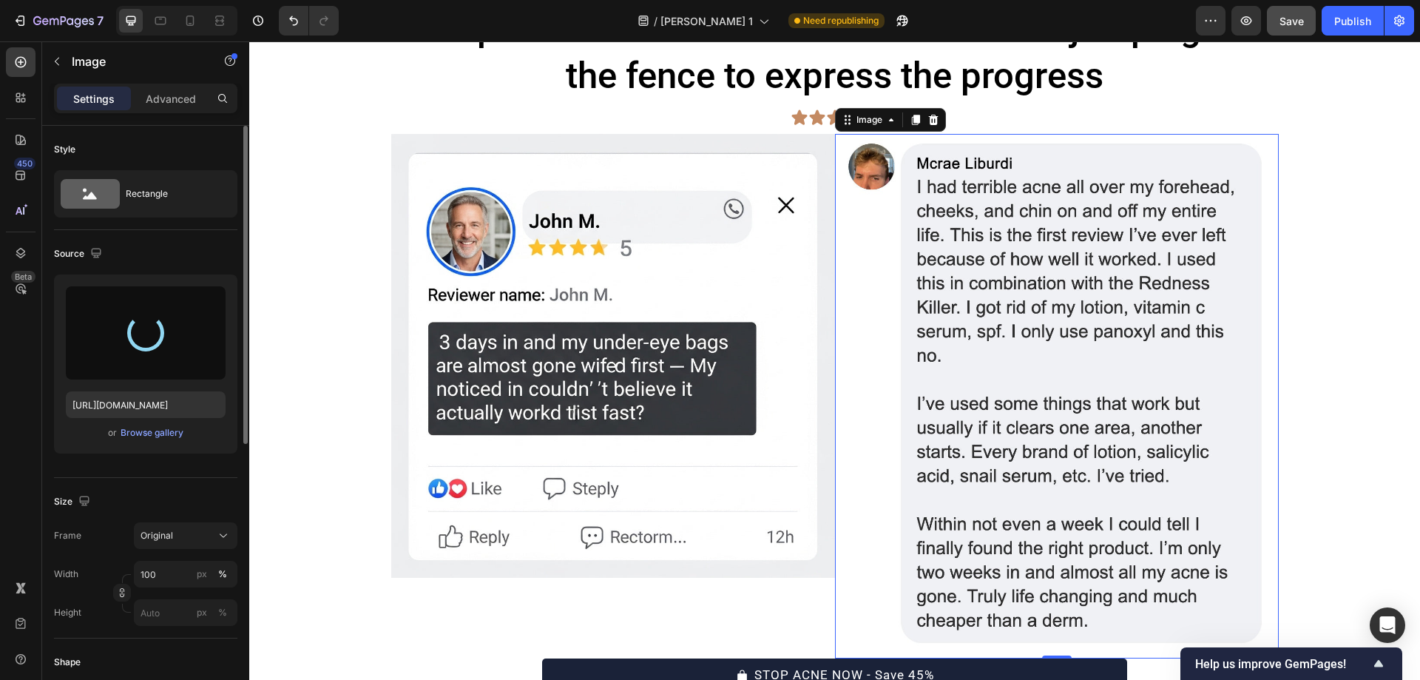
type input "https://cdn.shopify.com/s/files/1/0754/9258/9834/files/gempages_568747440534979…"
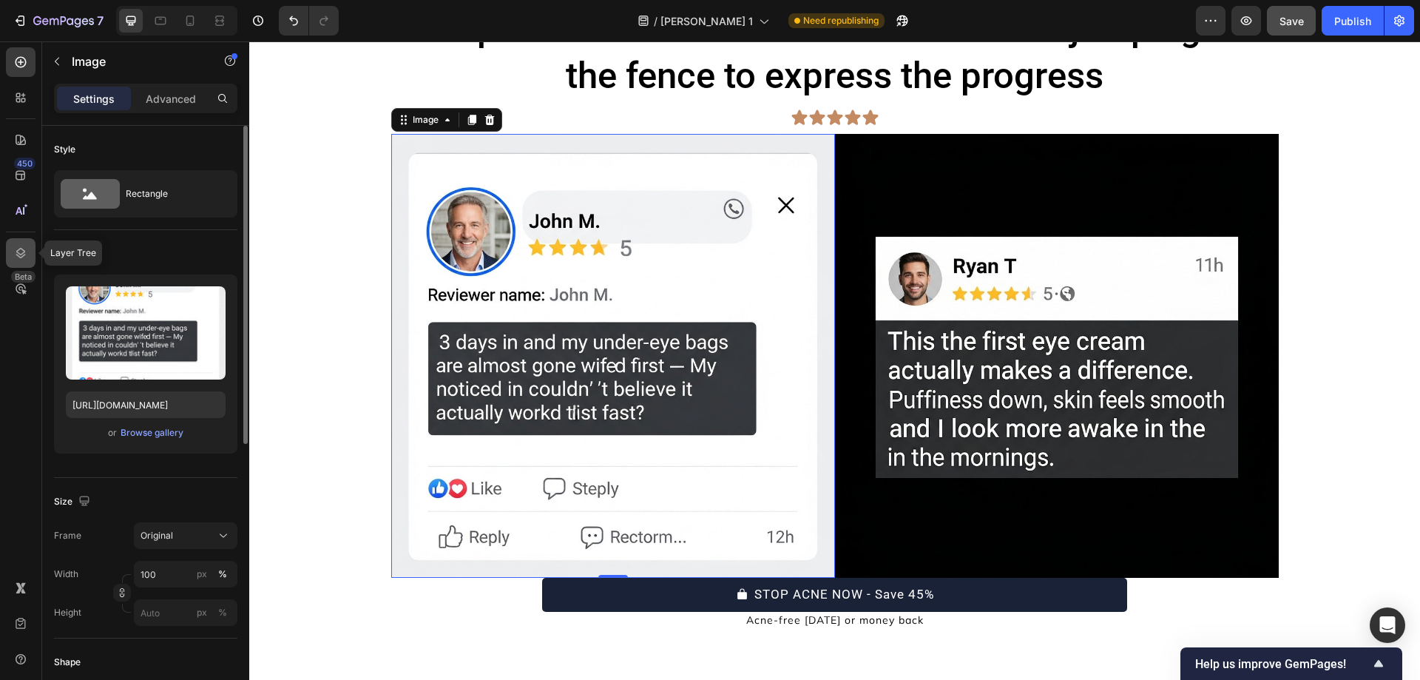
click at [7, 260] on div at bounding box center [21, 253] width 30 height 30
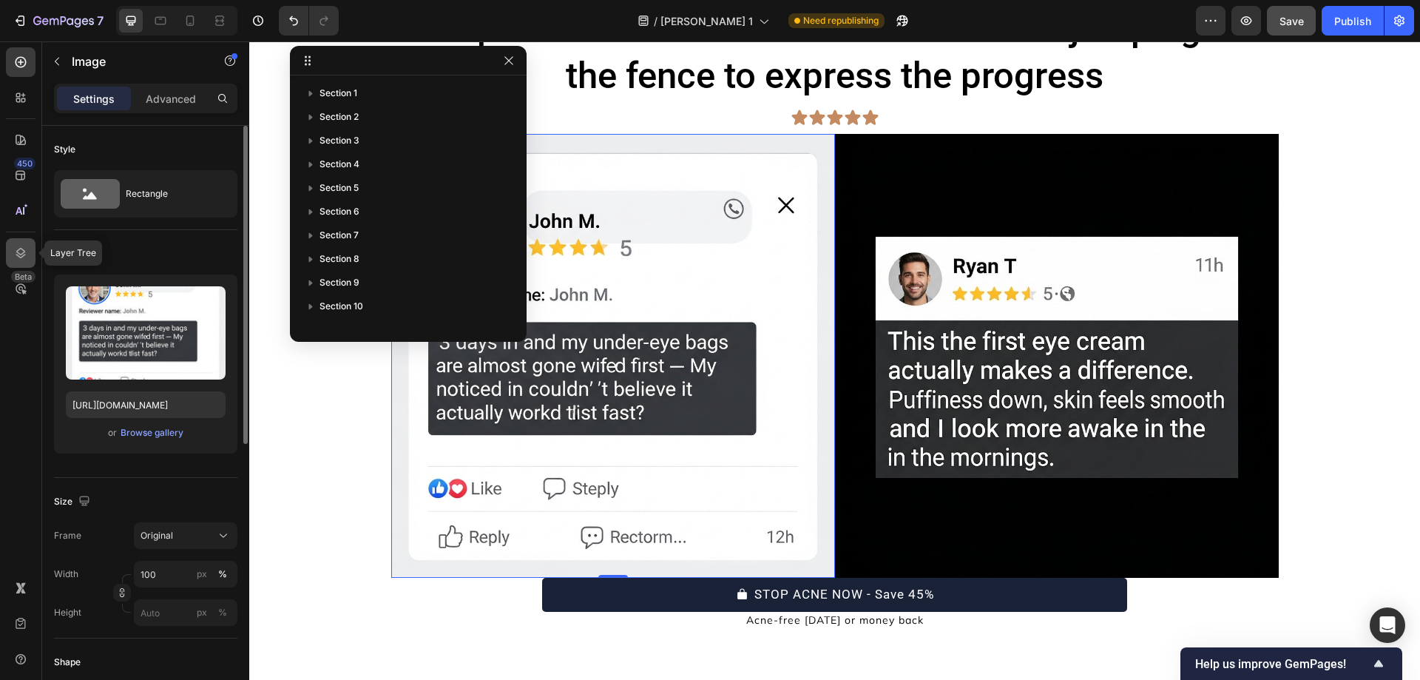
scroll to position [280, 0]
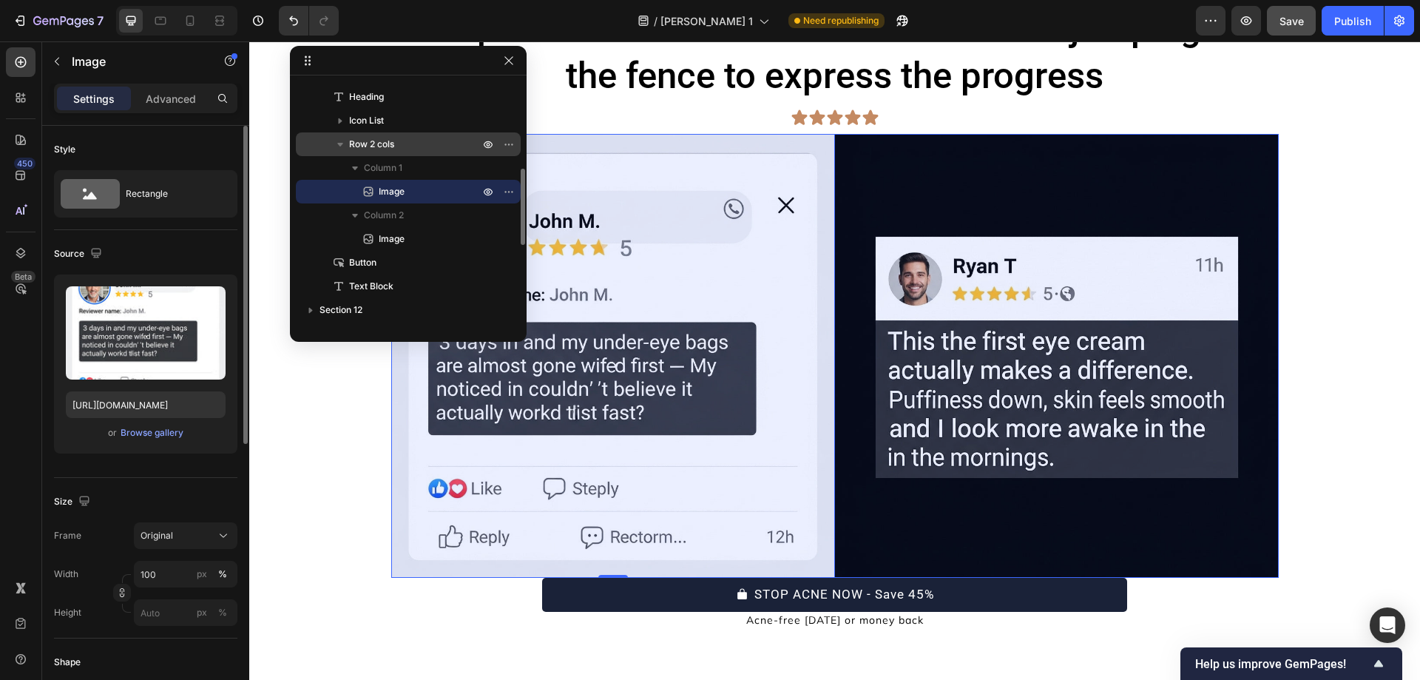
click at [408, 143] on p "Row 2 cols" at bounding box center [415, 144] width 133 height 15
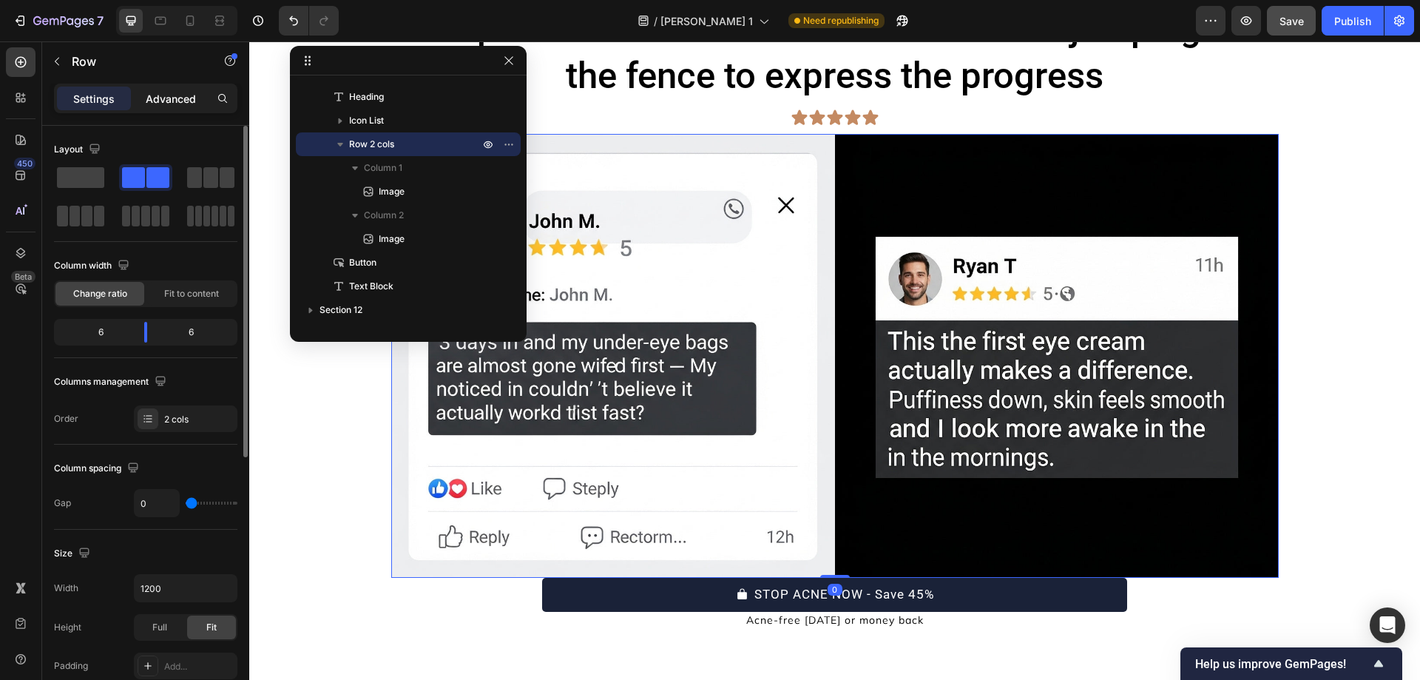
click at [160, 92] on p "Advanced" at bounding box center [171, 99] width 50 height 16
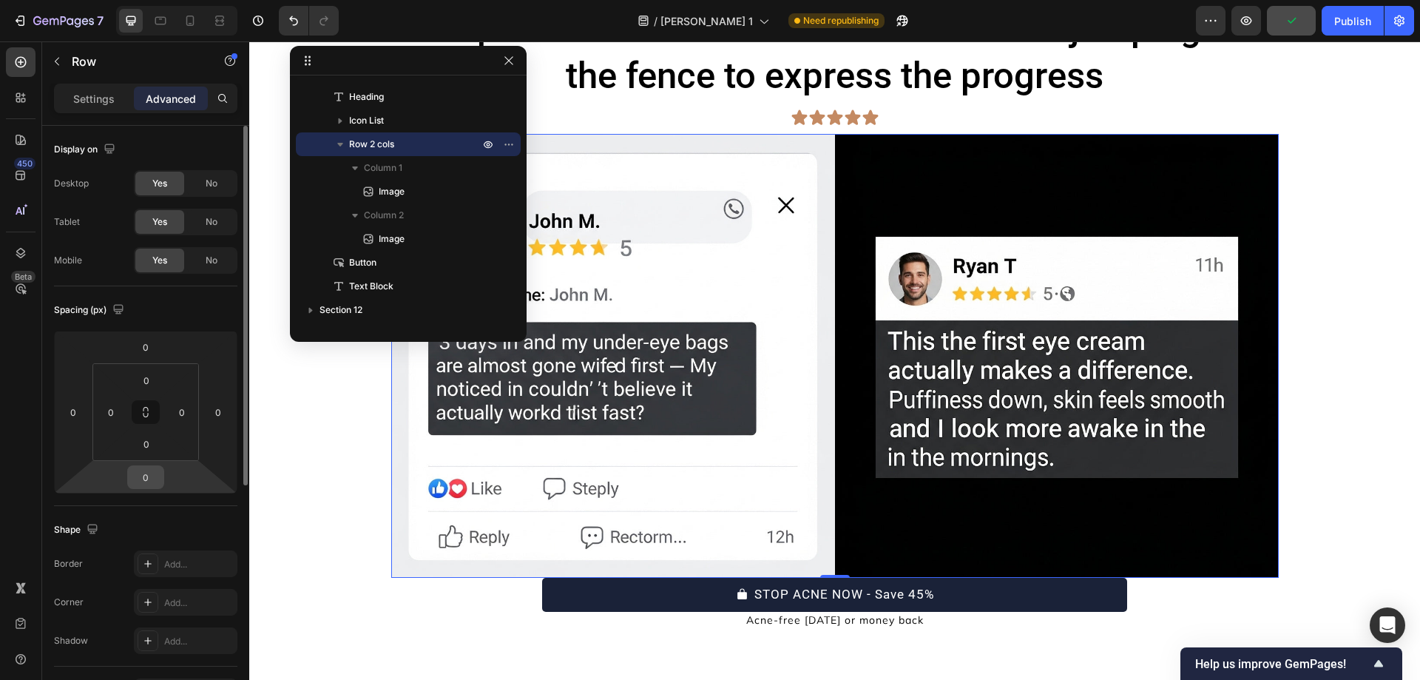
click at [146, 476] on input "0" at bounding box center [146, 477] width 30 height 22
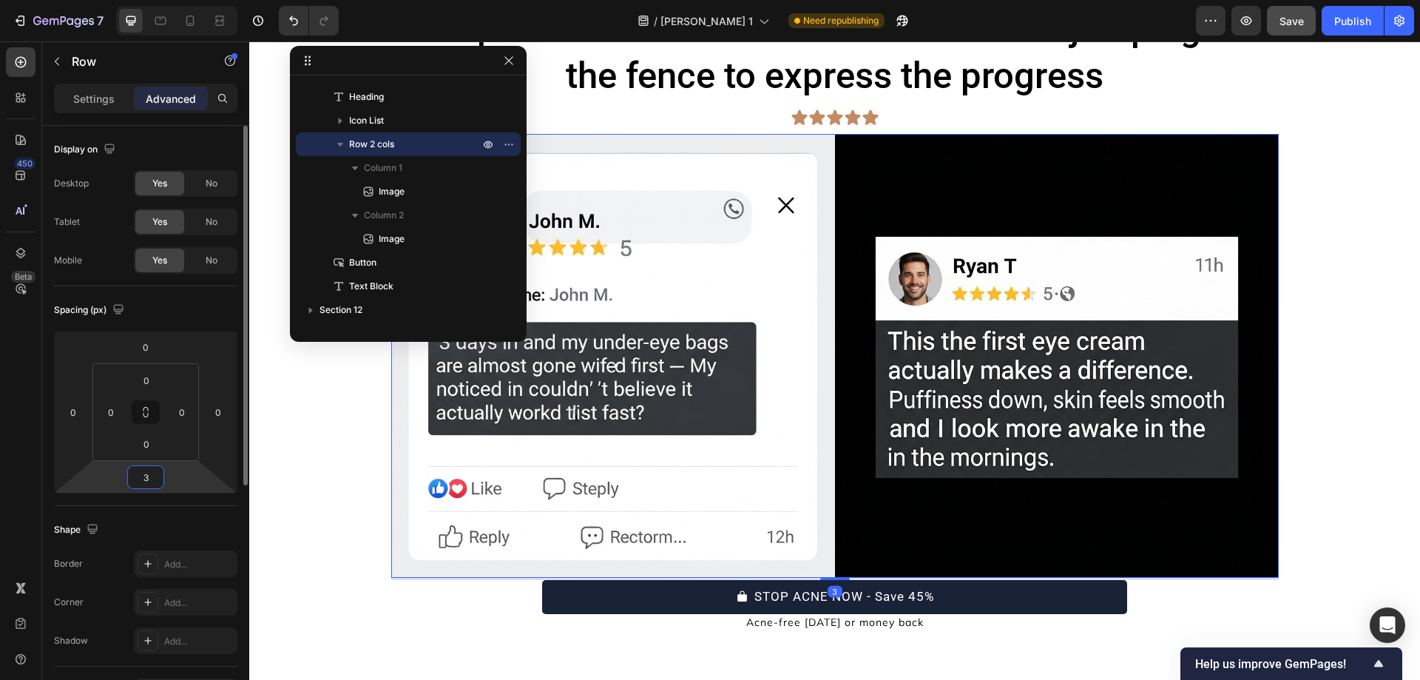
type input "30"
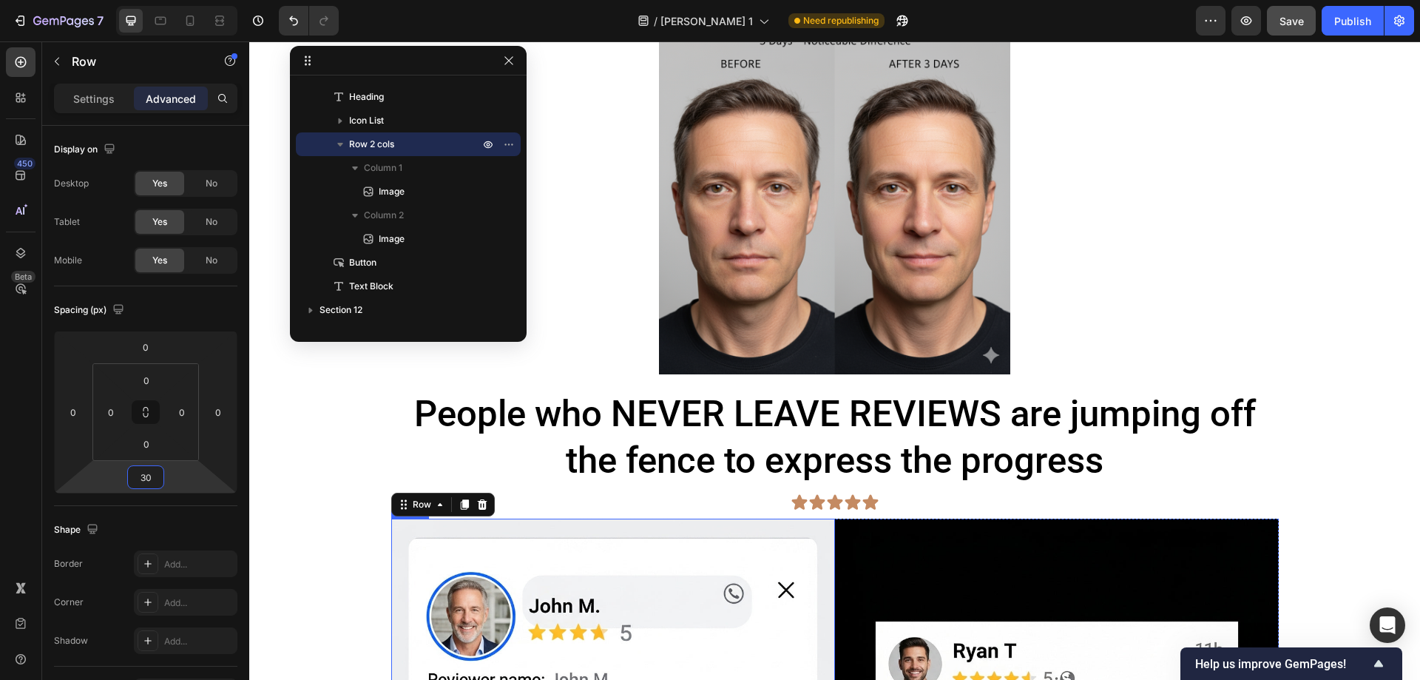
scroll to position [4572, 0]
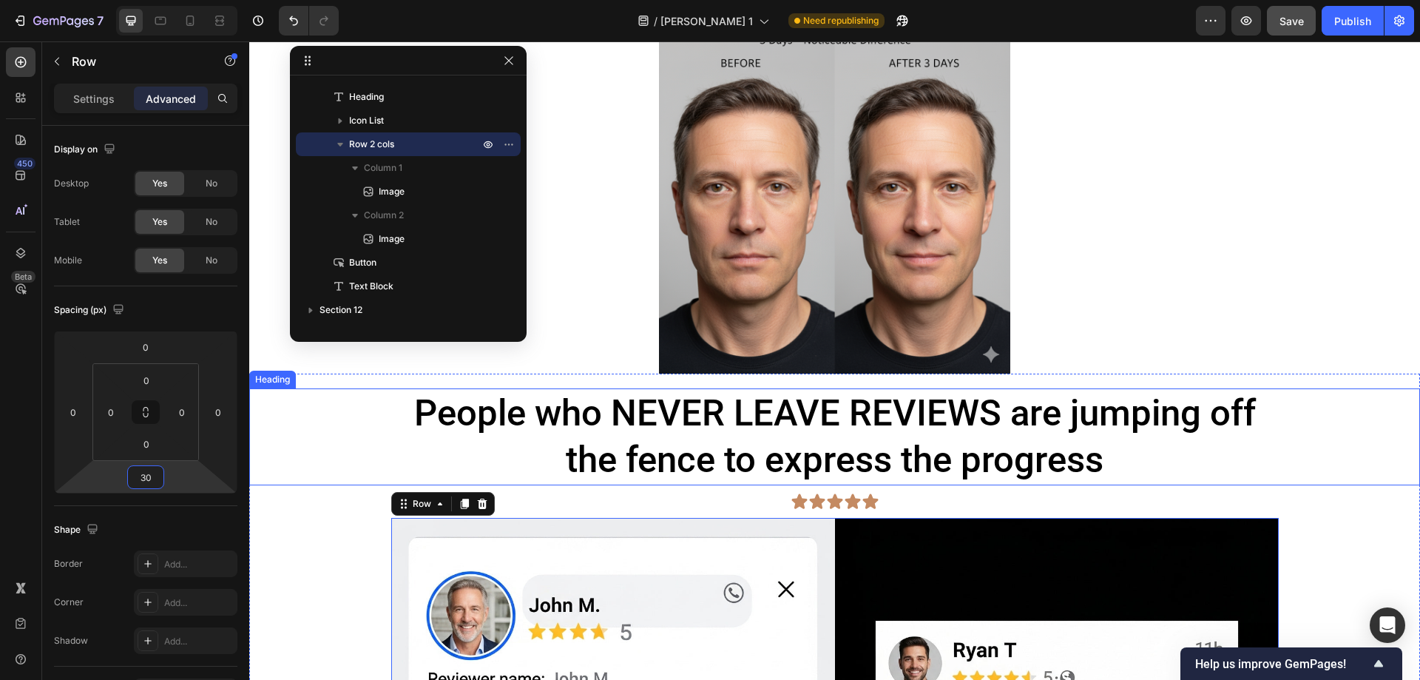
click at [798, 447] on h2 "People who NEVER LEAVE REVIEWS are jumping off the fence to express the progress" at bounding box center [834, 436] width 887 height 97
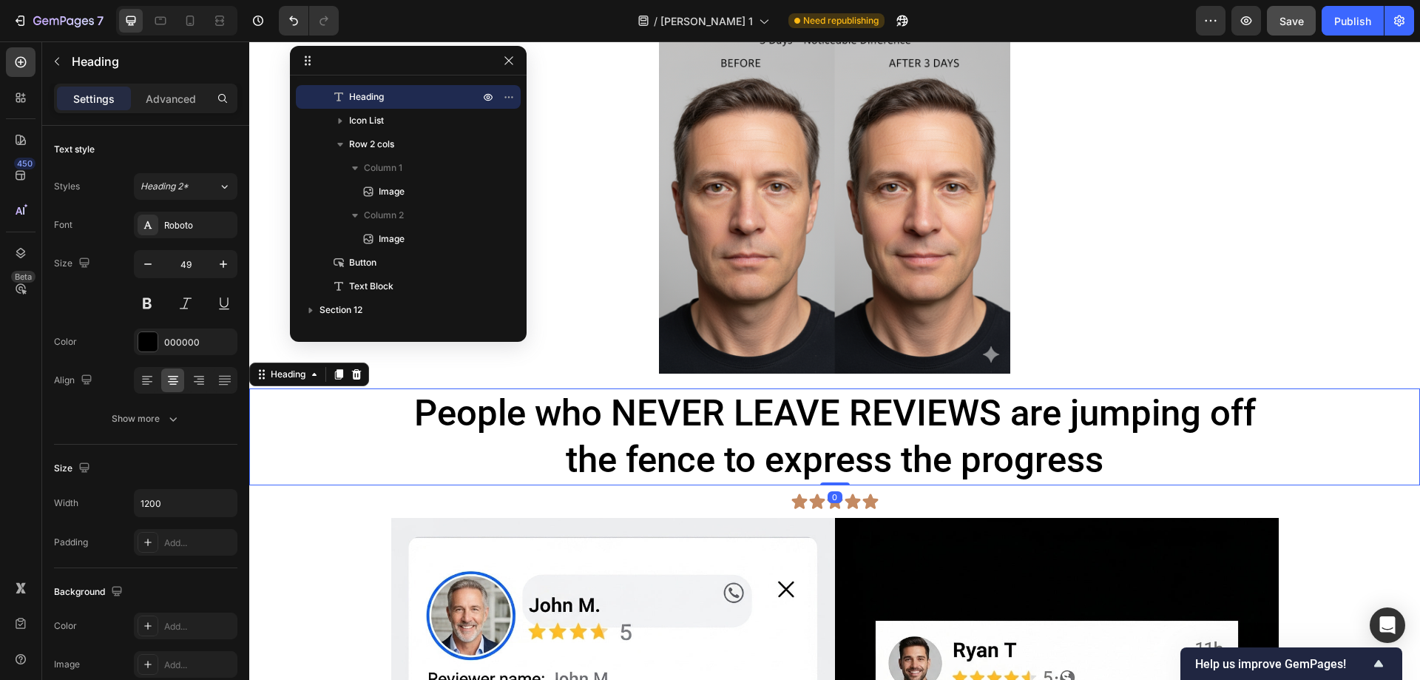
click at [798, 447] on h2 "People who NEVER LEAVE REVIEWS are jumping off the fence to express the progress" at bounding box center [834, 436] width 887 height 97
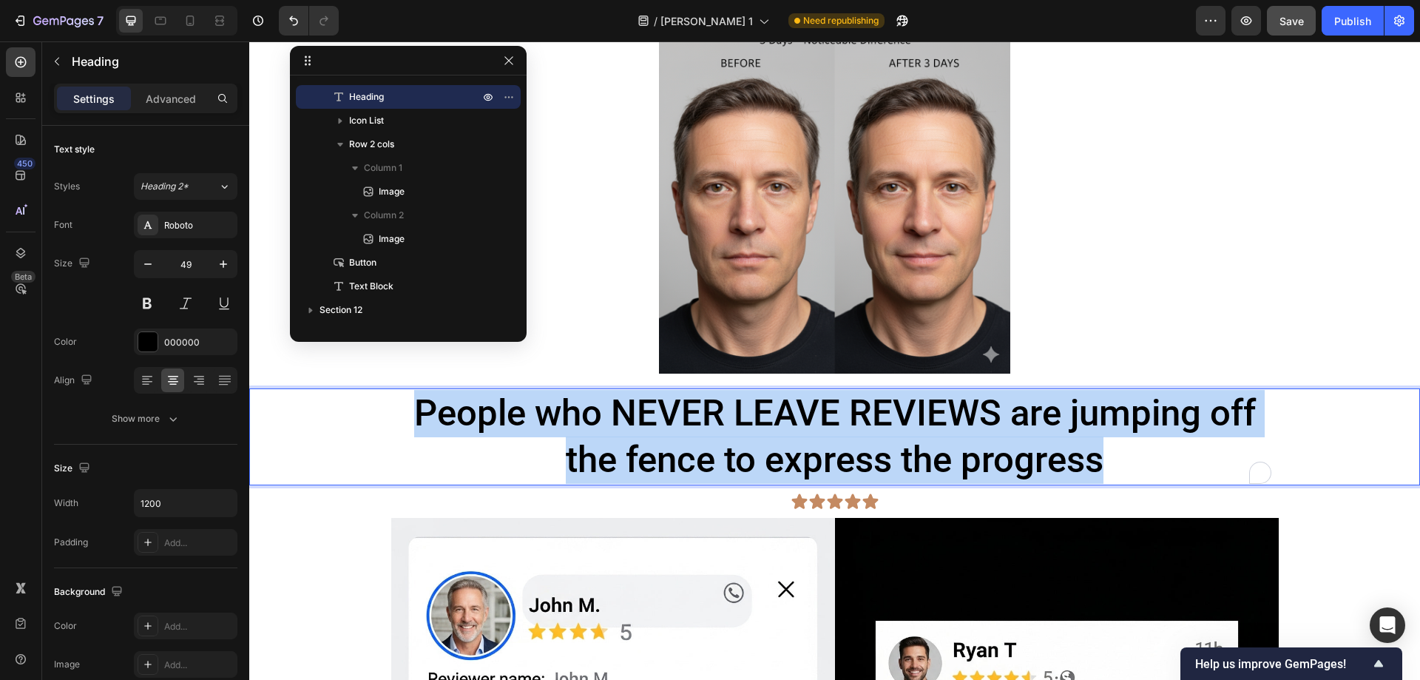
click at [798, 447] on p "People who NEVER LEAVE REVIEWS are jumping off the fence to express the progress" at bounding box center [835, 437] width 884 height 94
copy p "People who NEVER LEAVE REVIEWS are jumping off the fence to express the progress"
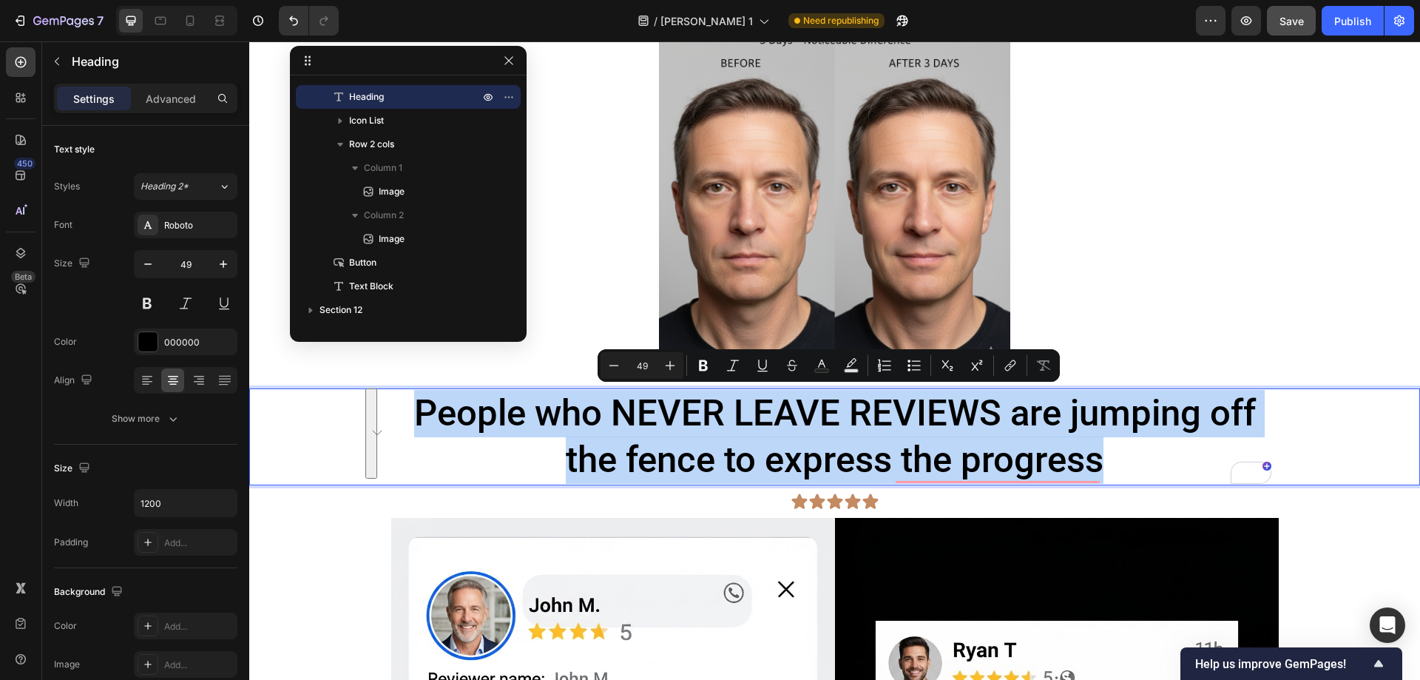
scroll to position [4630, 0]
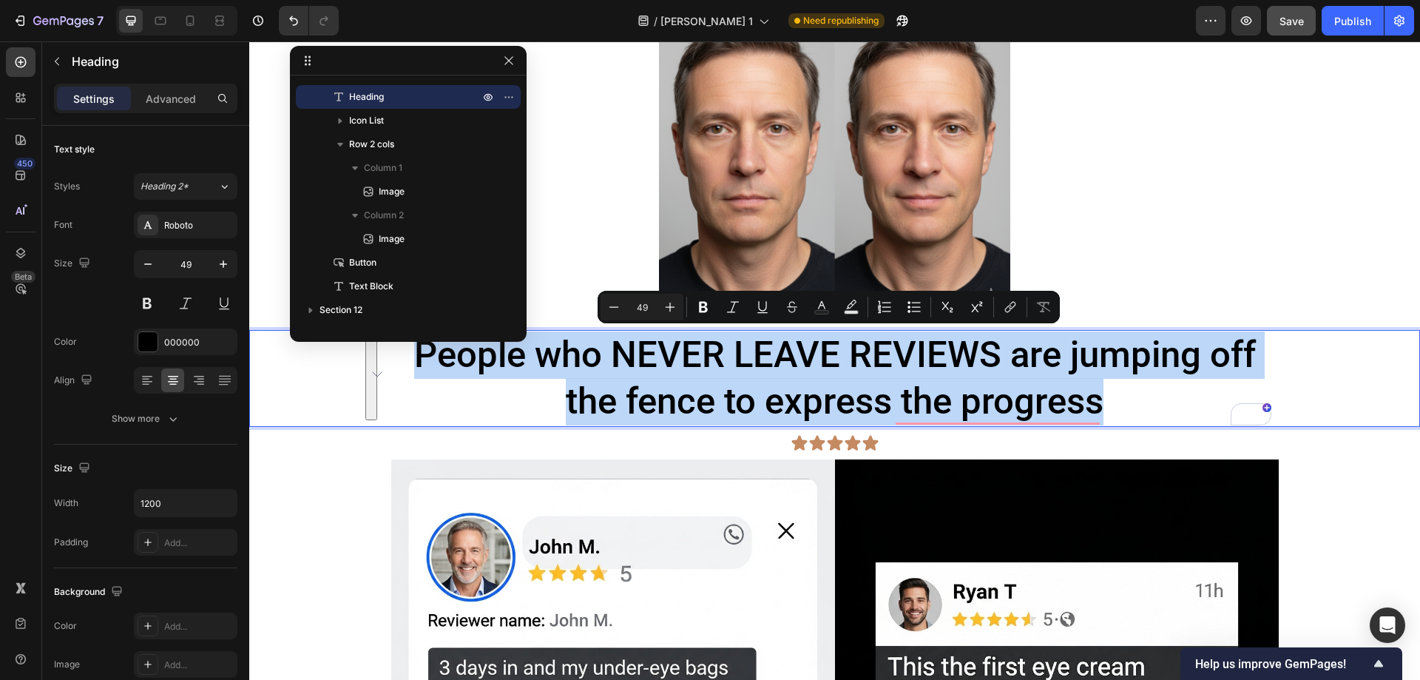
click at [670, 369] on p "People who NEVER LEAVE REVIEWS are jumping off the fence to express the progress" at bounding box center [835, 378] width 884 height 94
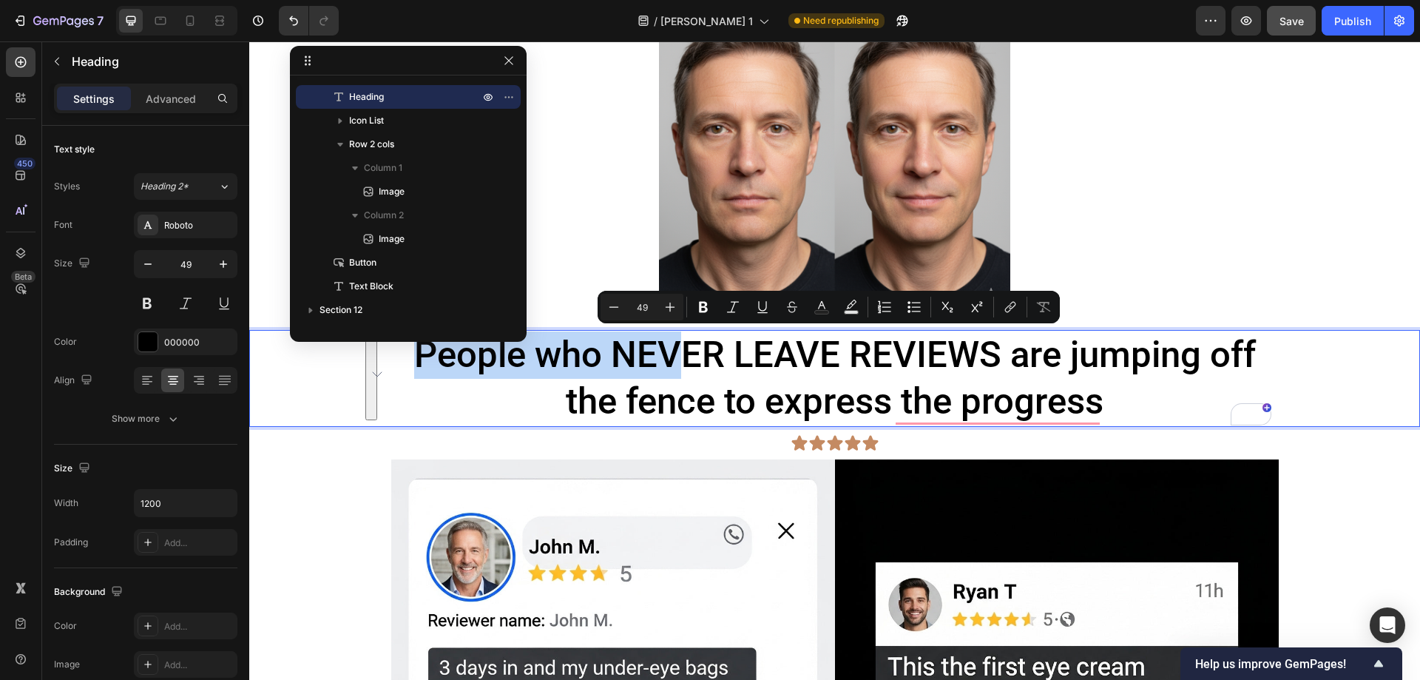
click at [670, 369] on p "People who NEVER LEAVE REVIEWS are jumping off the fence to express the progress" at bounding box center [835, 378] width 884 height 94
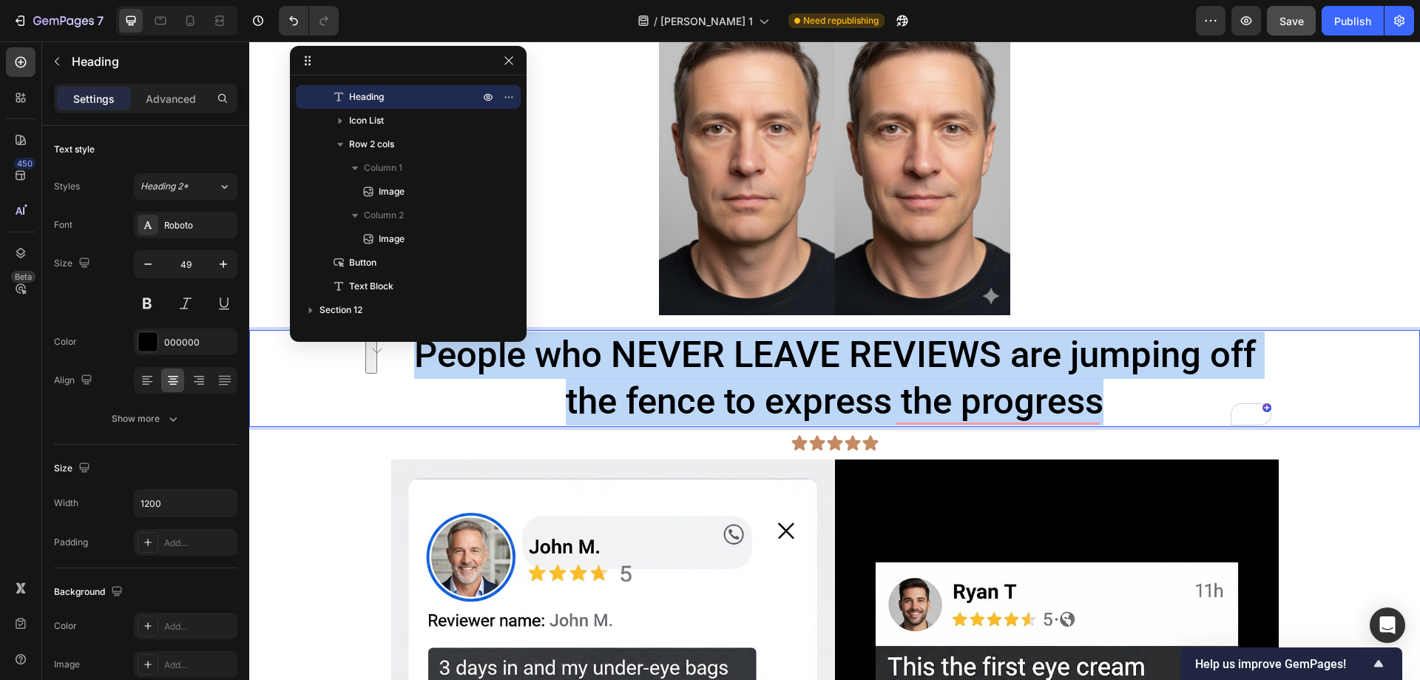
click at [670, 369] on p "People who NEVER LEAVE REVIEWS are jumping off the fence to express the progress" at bounding box center [835, 378] width 884 height 94
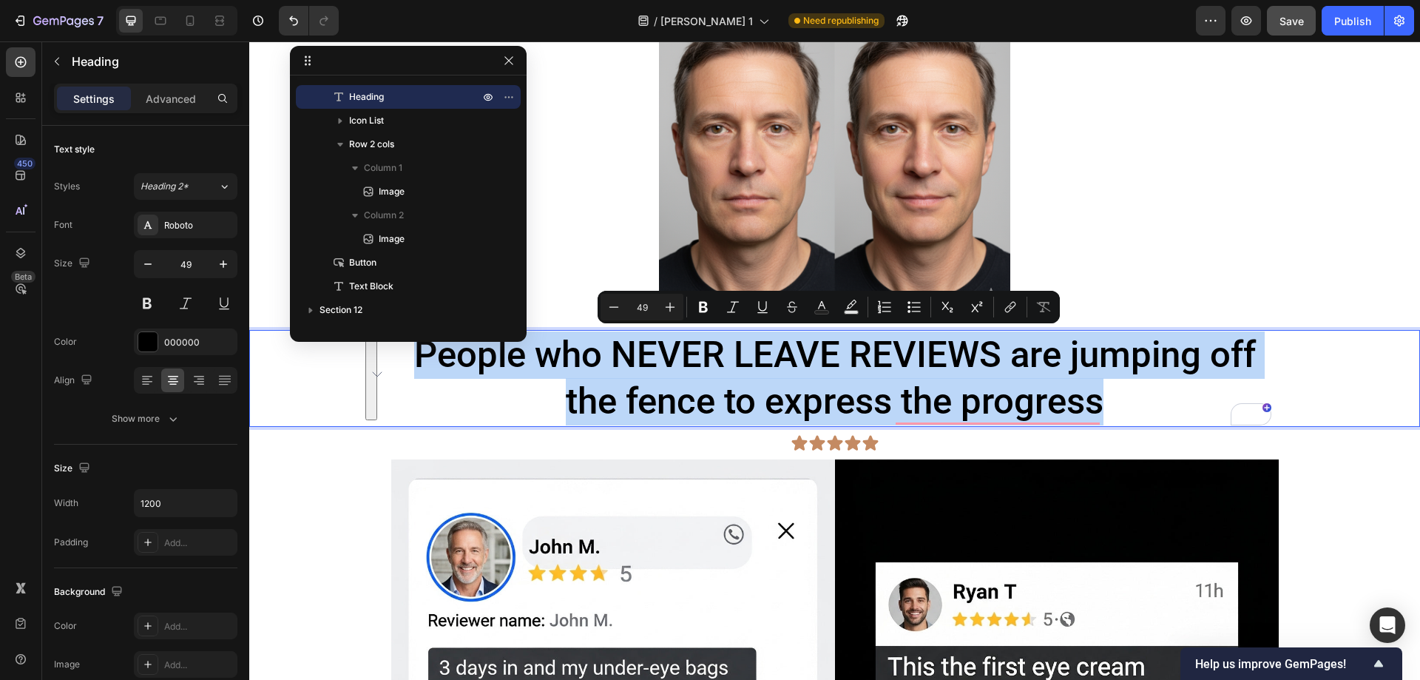
click at [670, 369] on p "People who NEVER LEAVE REVIEWS are jumping off the fence to express the progress" at bounding box center [835, 378] width 884 height 94
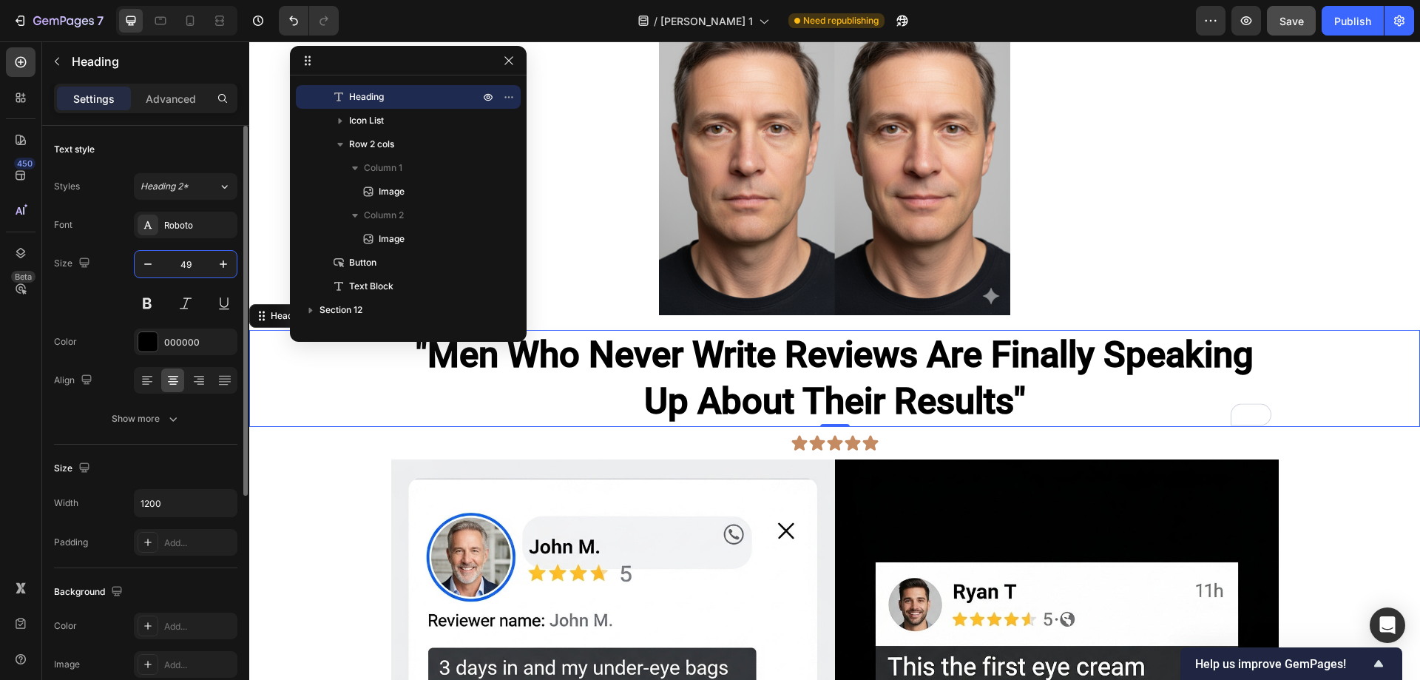
click at [189, 260] on input "49" at bounding box center [185, 264] width 49 height 27
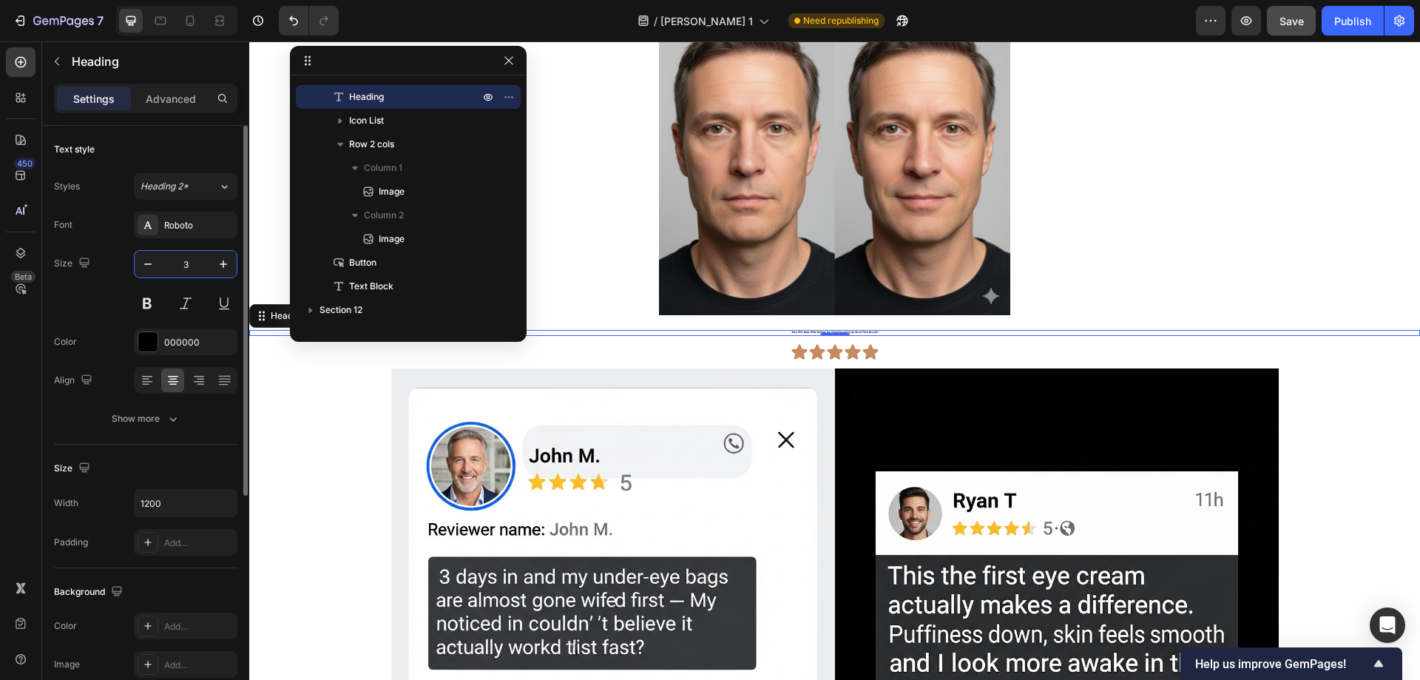
type input "35"
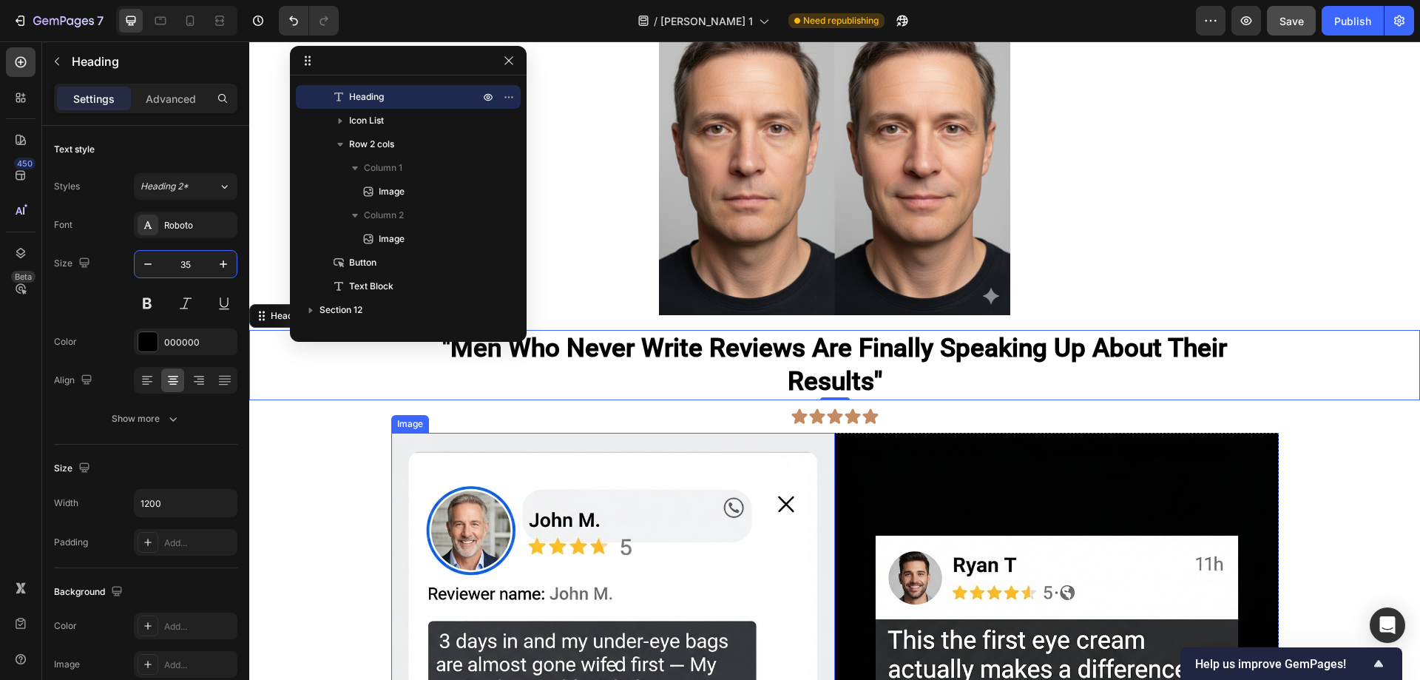
click at [586, 470] on img at bounding box center [613, 655] width 444 height 444
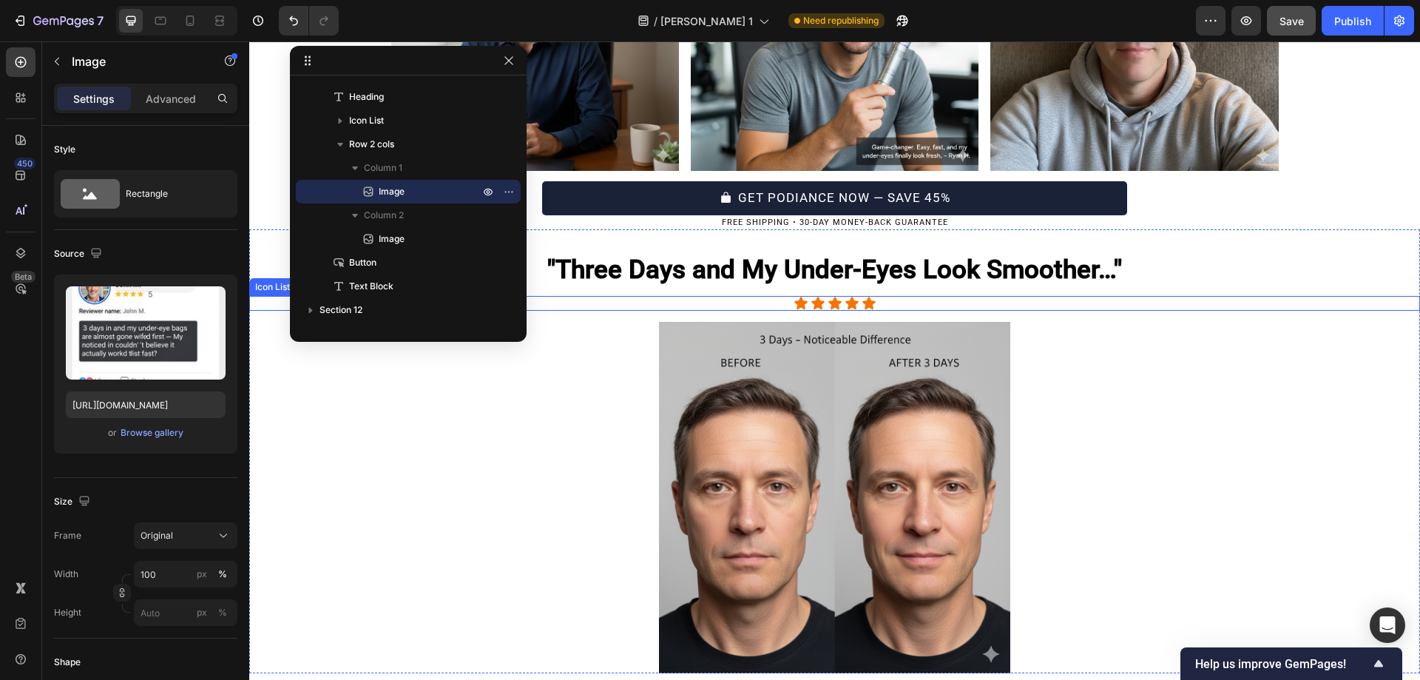
scroll to position [4268, 0]
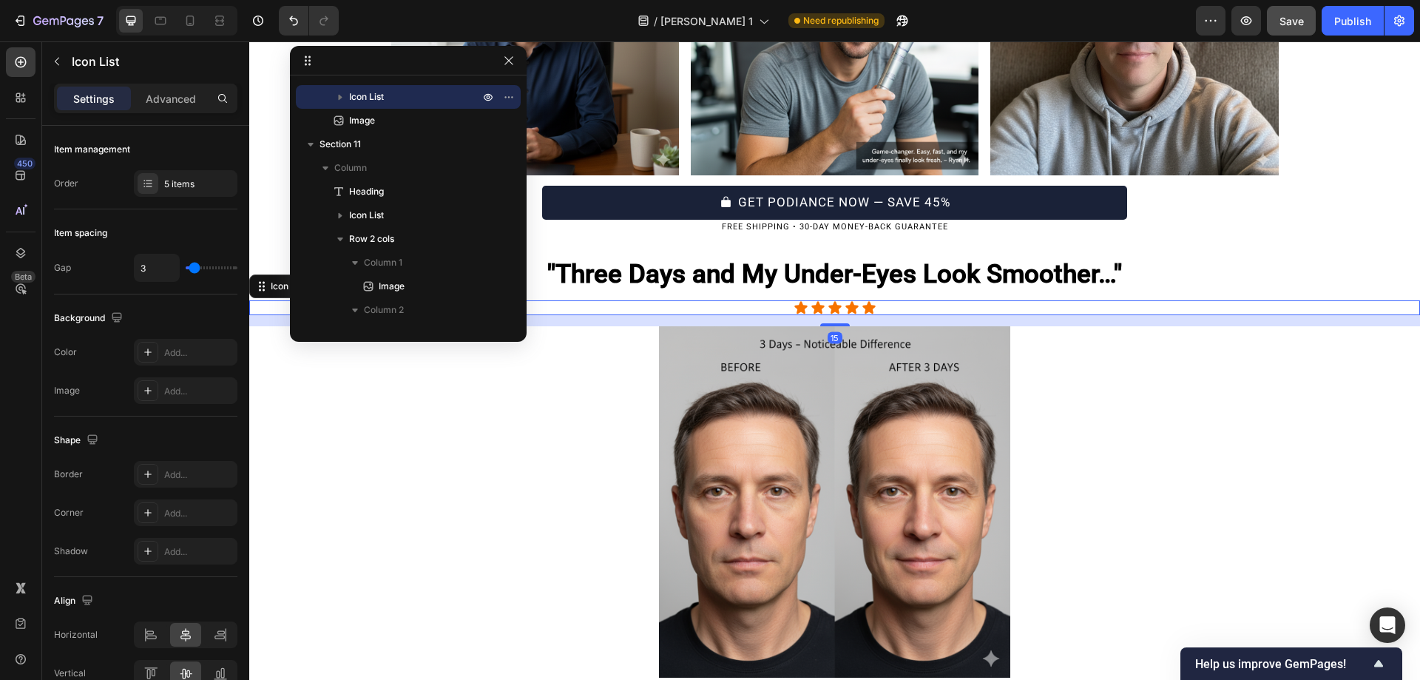
click at [915, 303] on div "Icon Icon Icon Icon Icon" at bounding box center [834, 307] width 1171 height 15
click at [507, 63] on icon "button" at bounding box center [508, 60] width 8 height 8
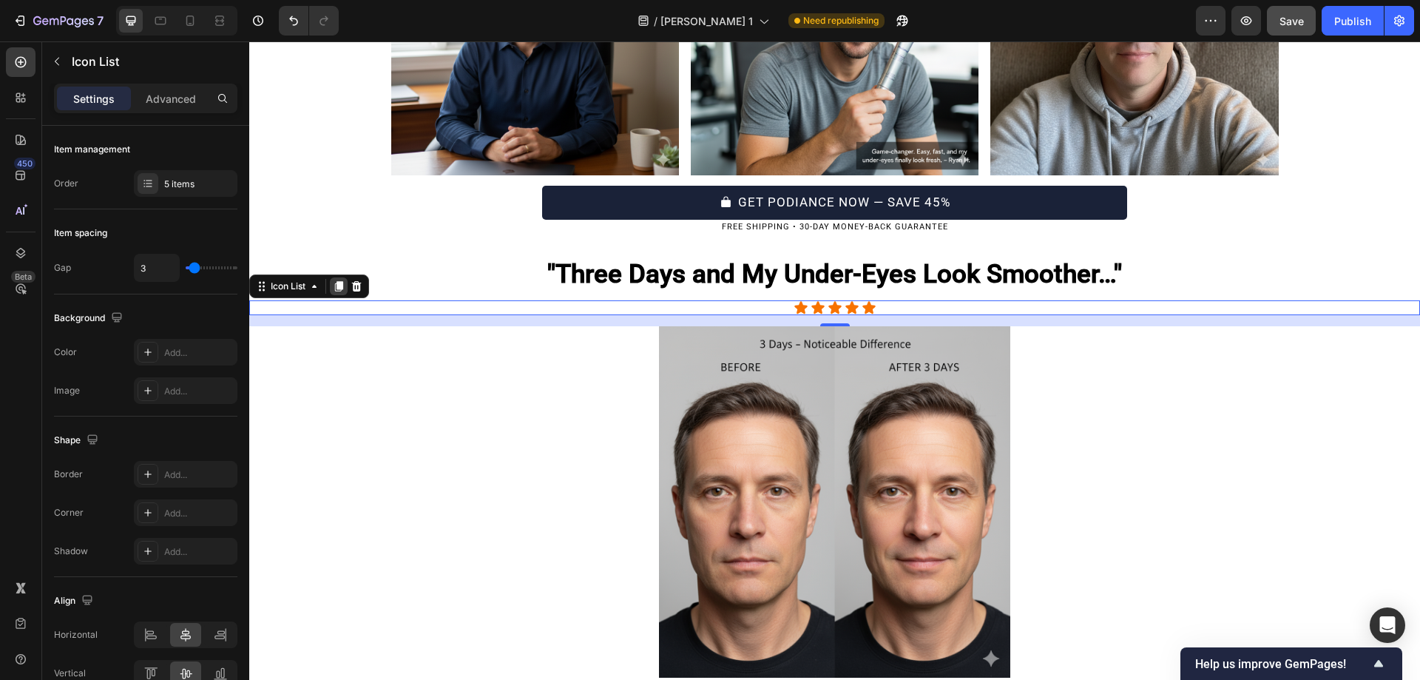
click at [338, 286] on icon at bounding box center [339, 286] width 8 height 10
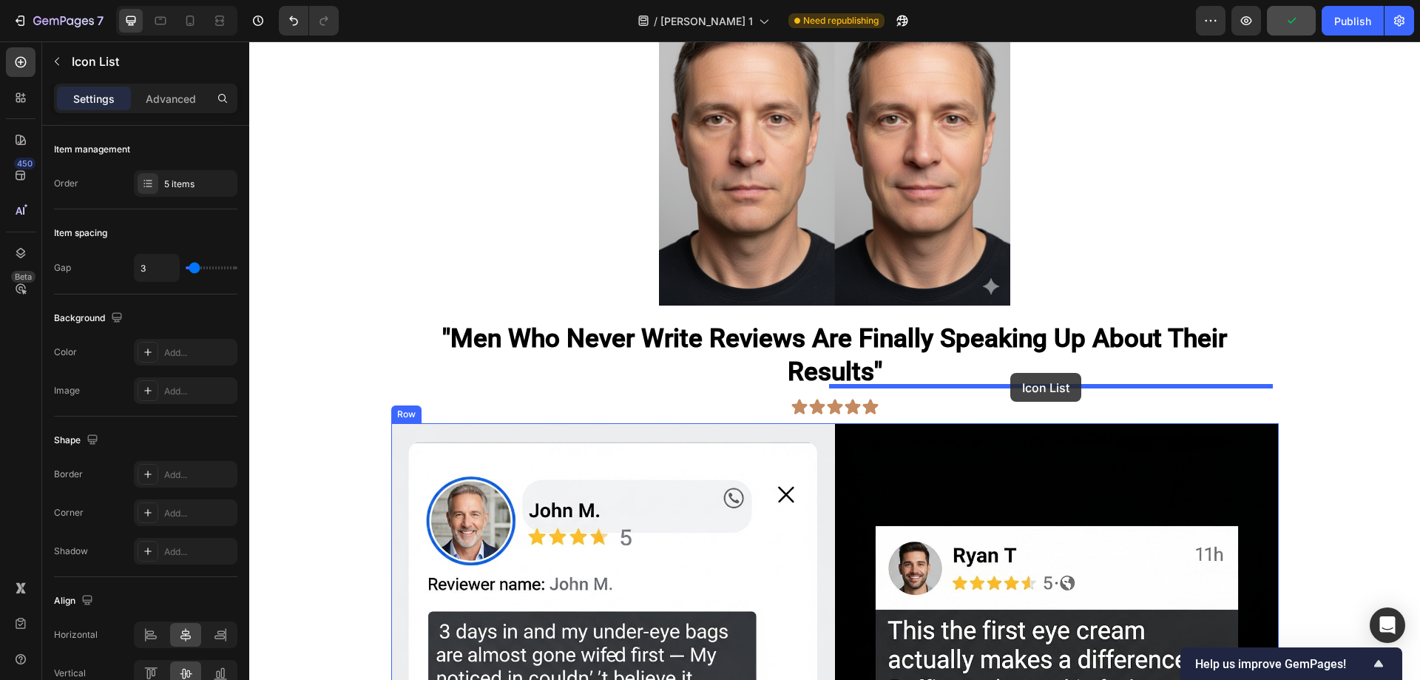
scroll to position [4769, 0]
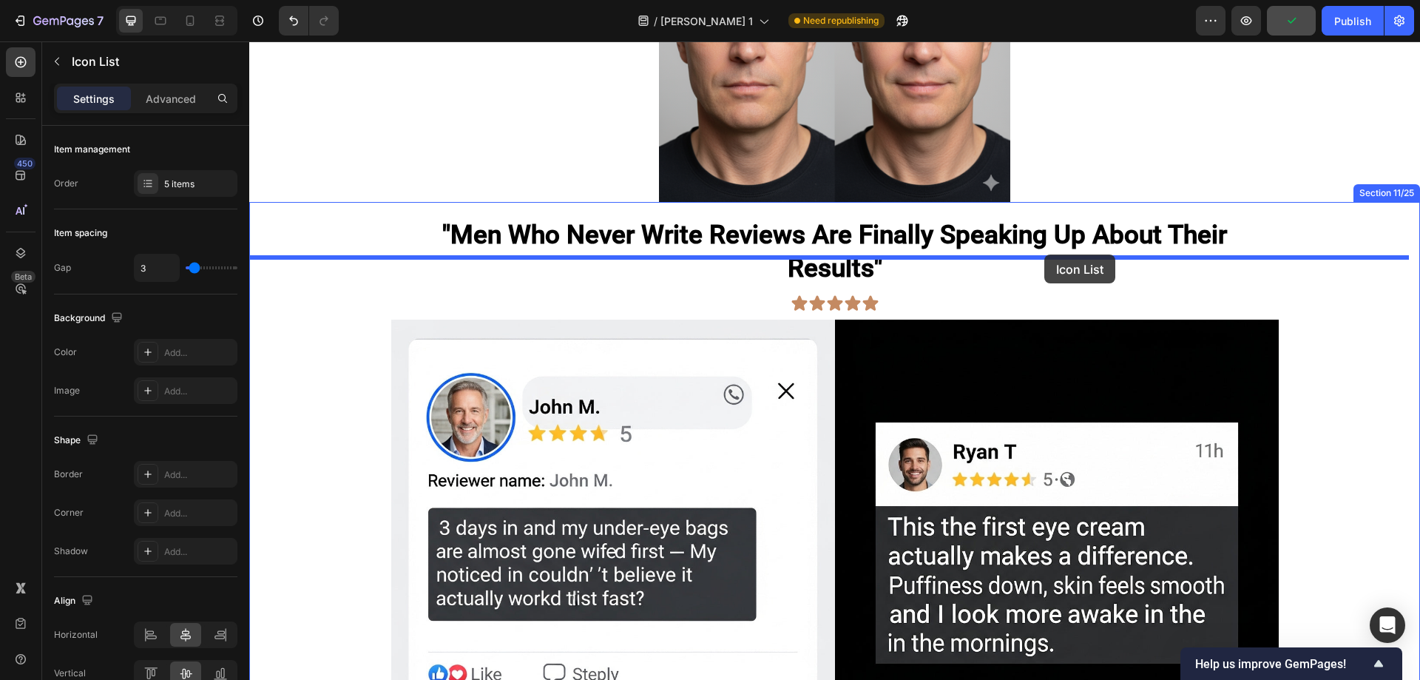
drag, startPoint x: 261, startPoint y: 305, endPoint x: 1044, endPoint y: 254, distance: 784.7
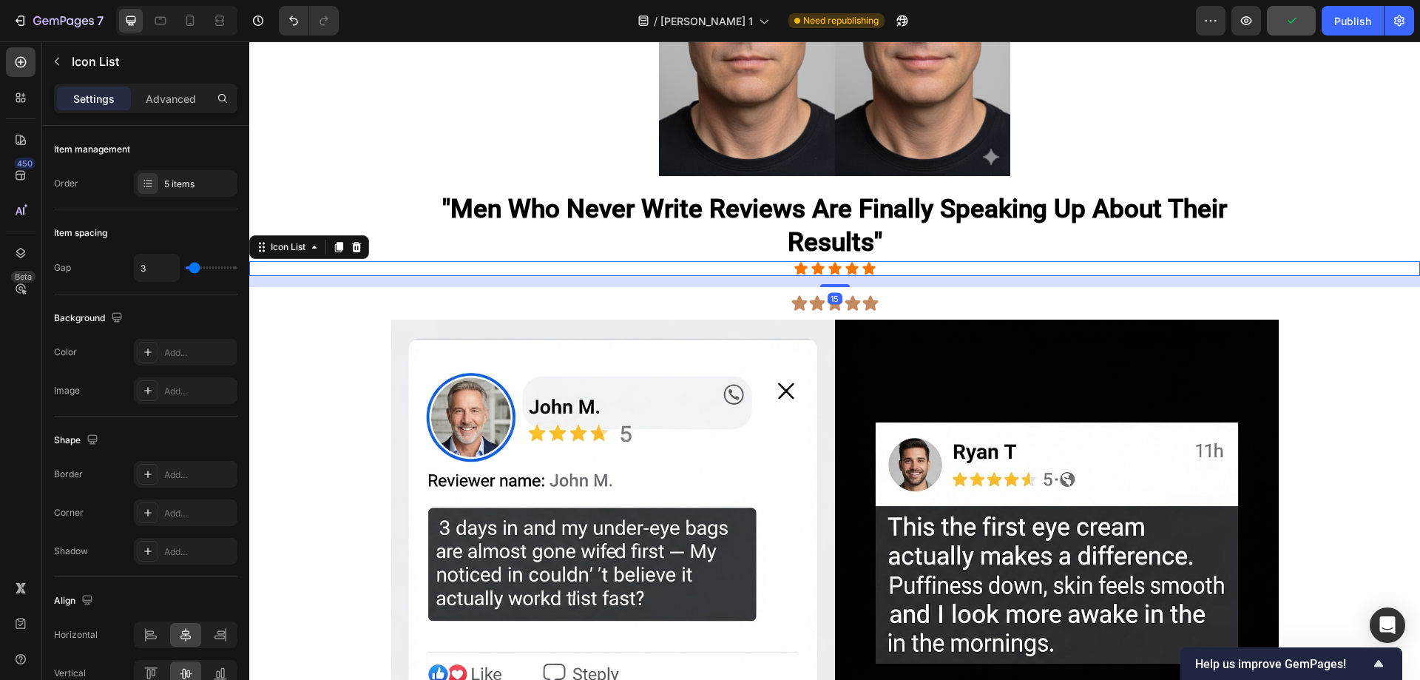
scroll to position [4744, 0]
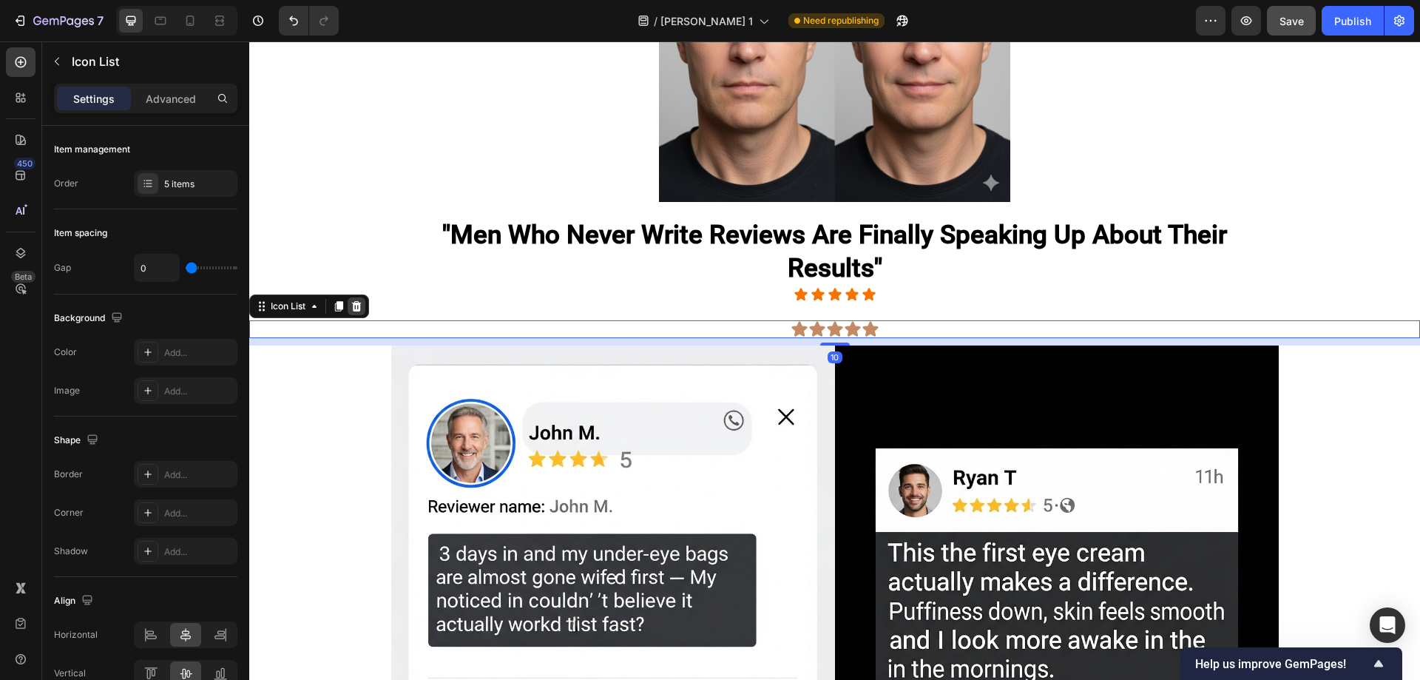
click at [362, 300] on icon at bounding box center [356, 306] width 12 height 12
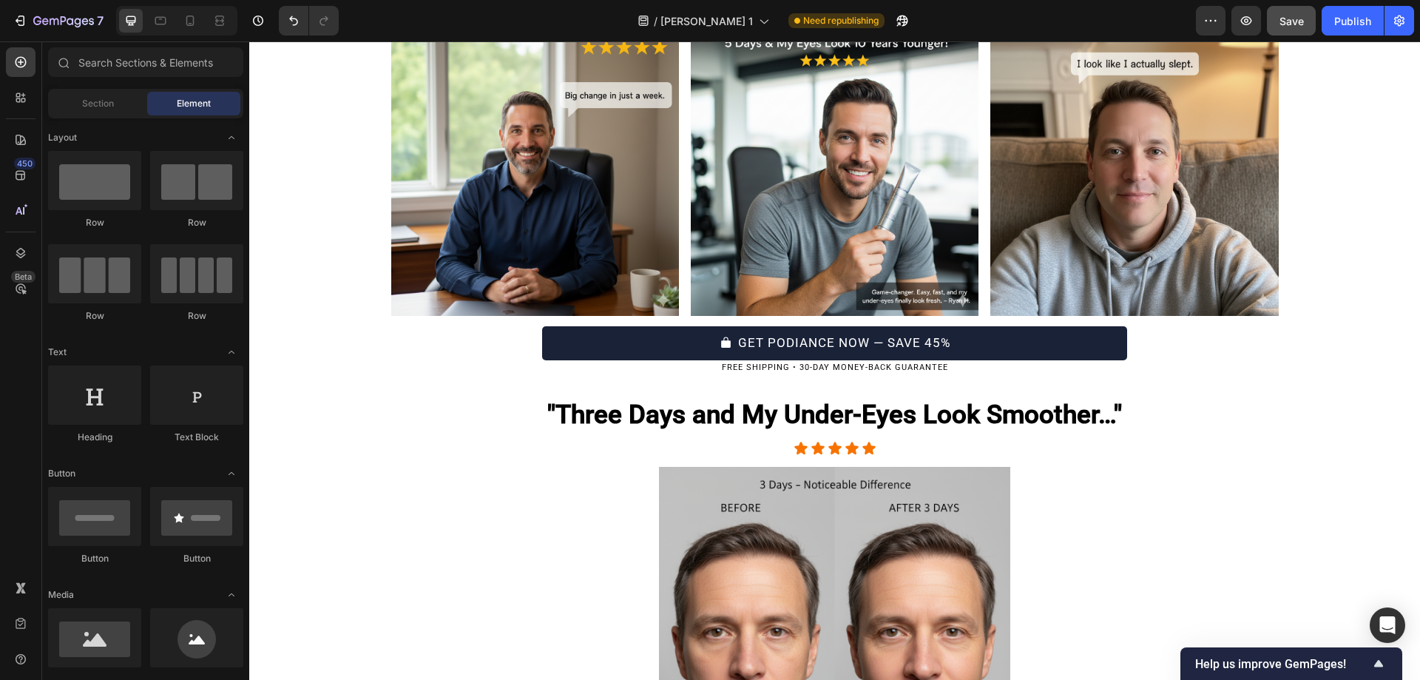
scroll to position [4126, 0]
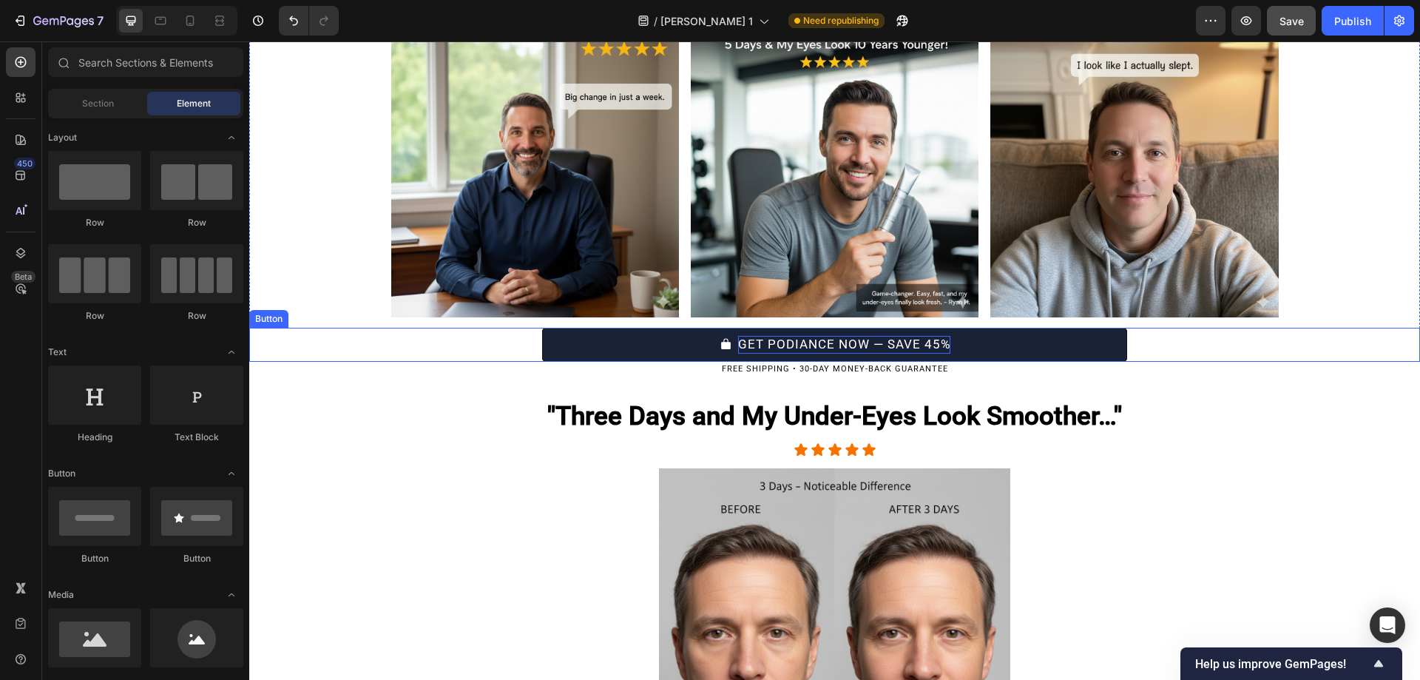
click at [786, 345] on p "GET PODIANCE NOW — SAVE 45%" at bounding box center [844, 345] width 212 height 18
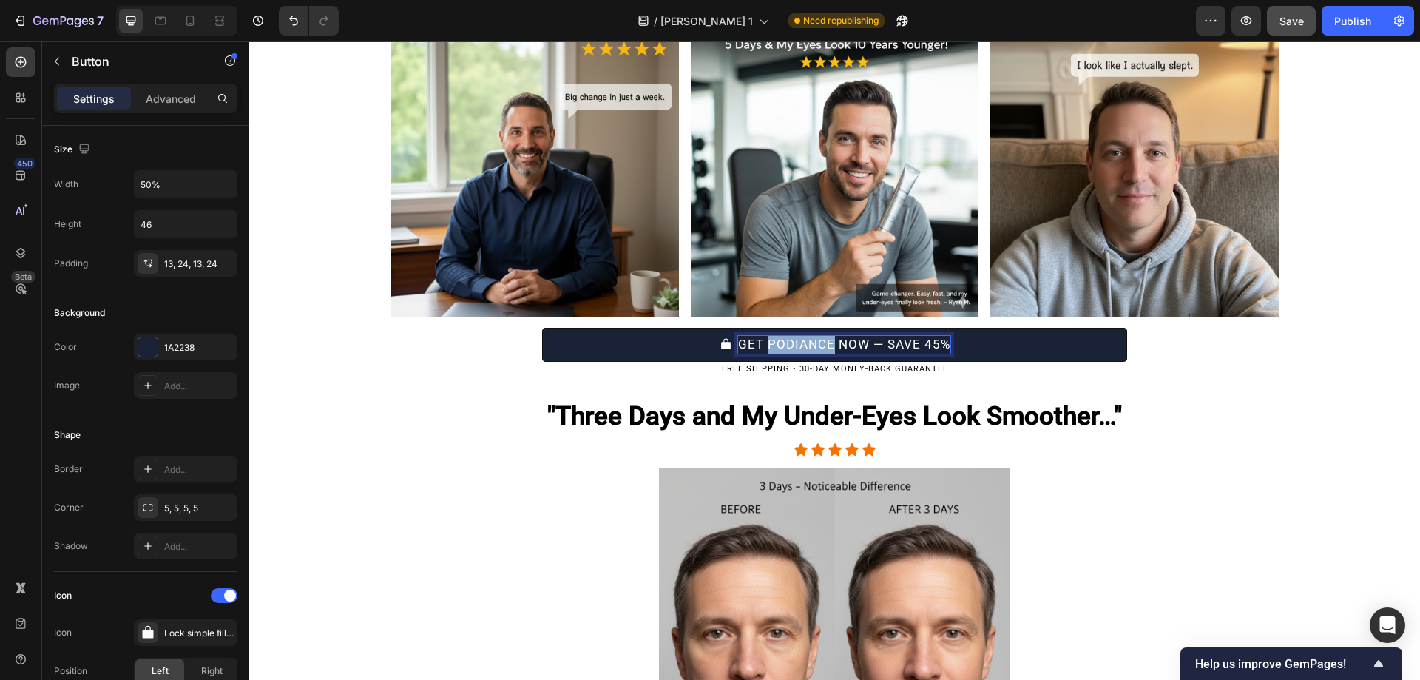
click at [786, 345] on p "GET PODIANCE NOW — SAVE 45%" at bounding box center [844, 345] width 212 height 18
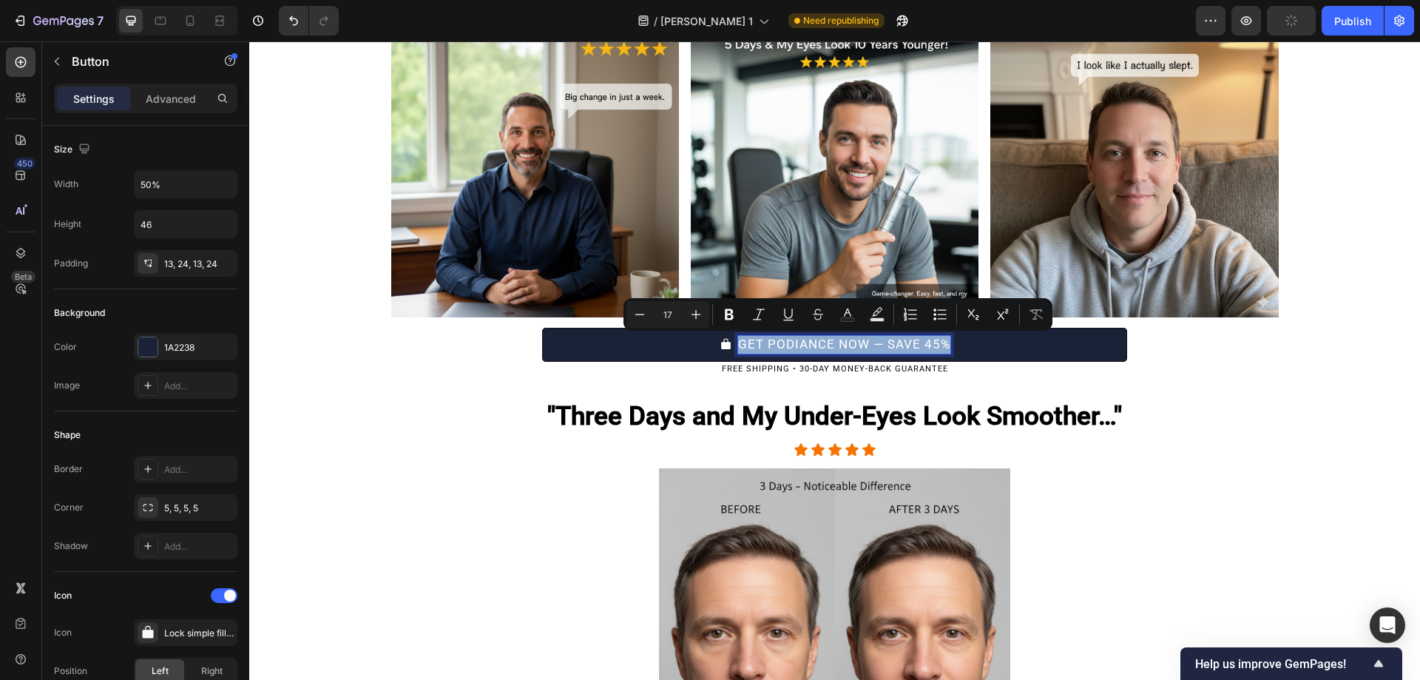
copy p "GET PODIANCE NOW — SAVE 45%"
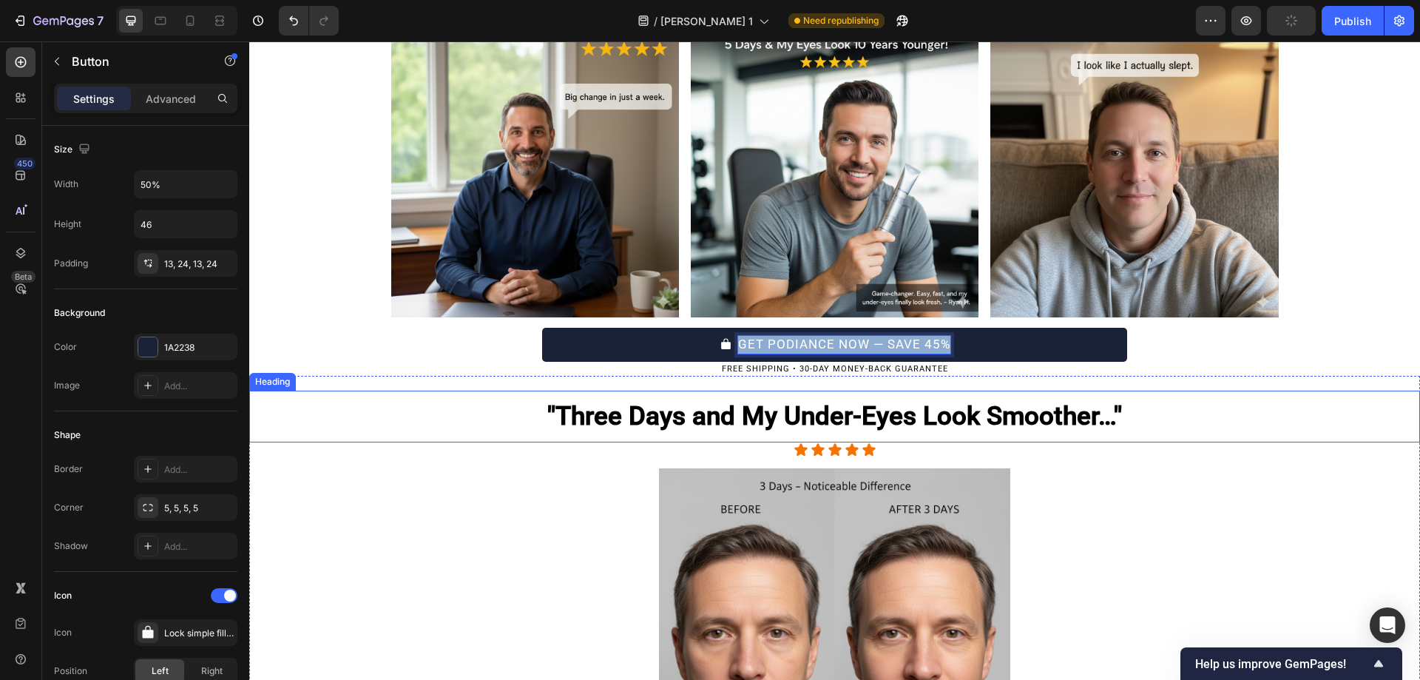
type input "16"
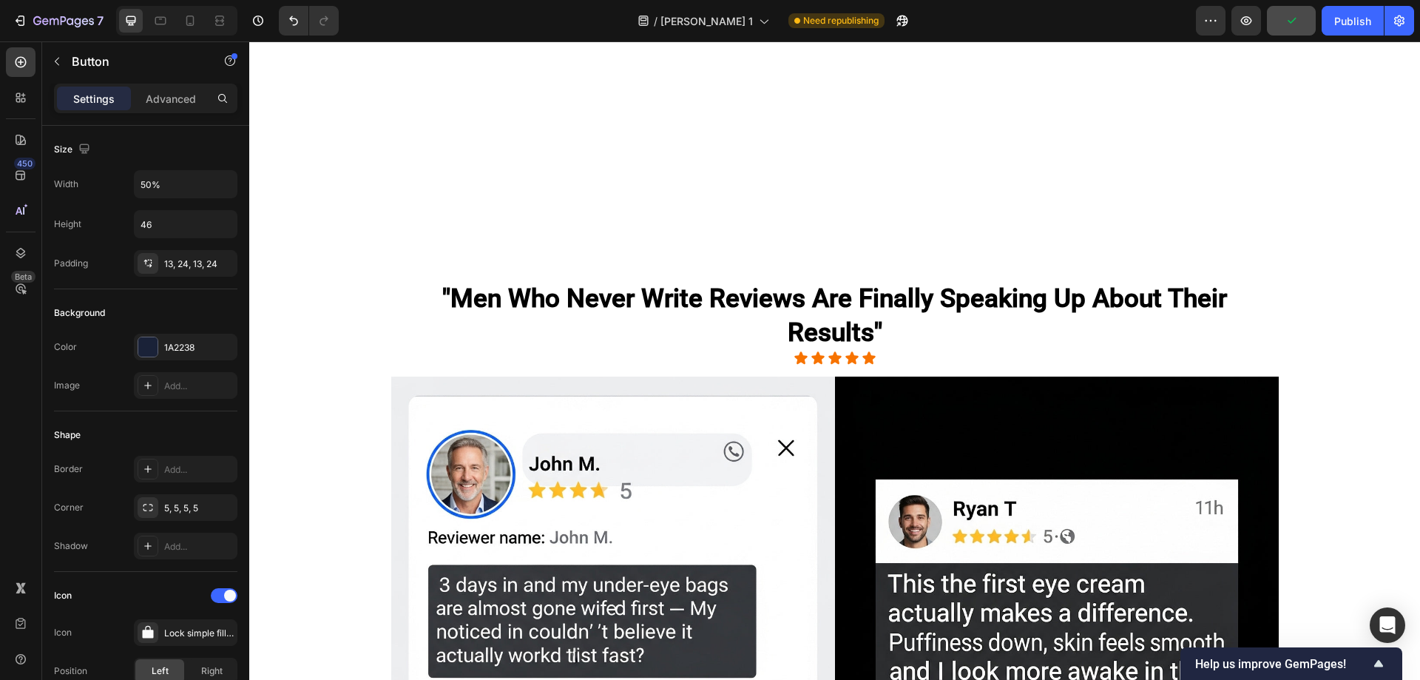
scroll to position [5106, 0]
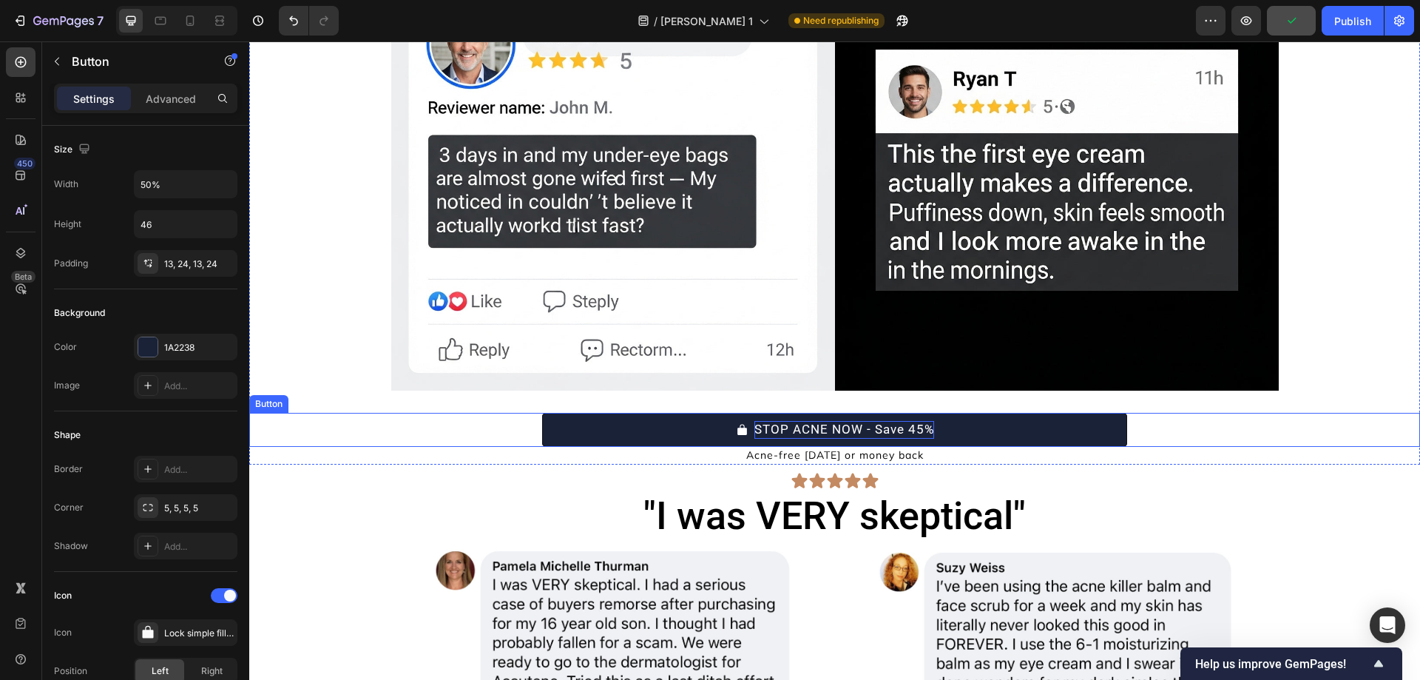
click at [853, 421] on p "STOP ACNE NOW - Save 45%" at bounding box center [844, 430] width 180 height 18
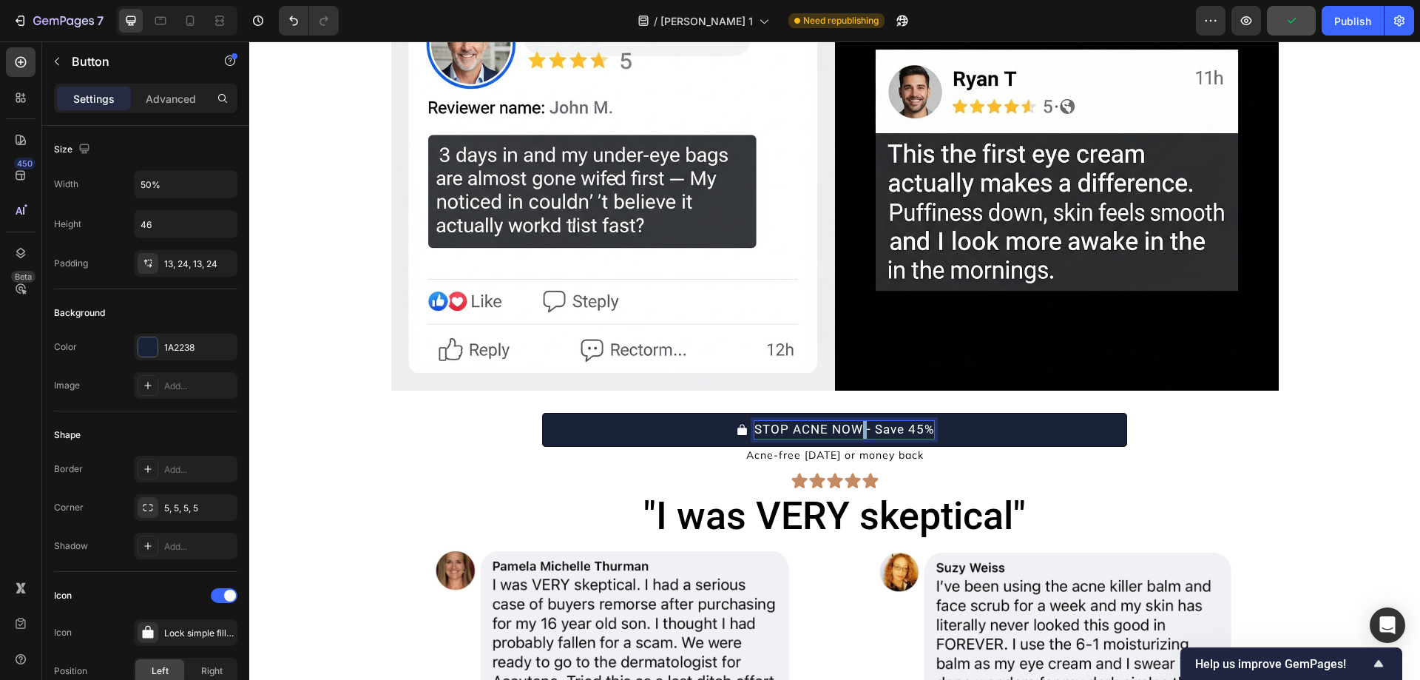
click at [853, 421] on p "STOP ACNE NOW - Save 45%" at bounding box center [844, 430] width 180 height 18
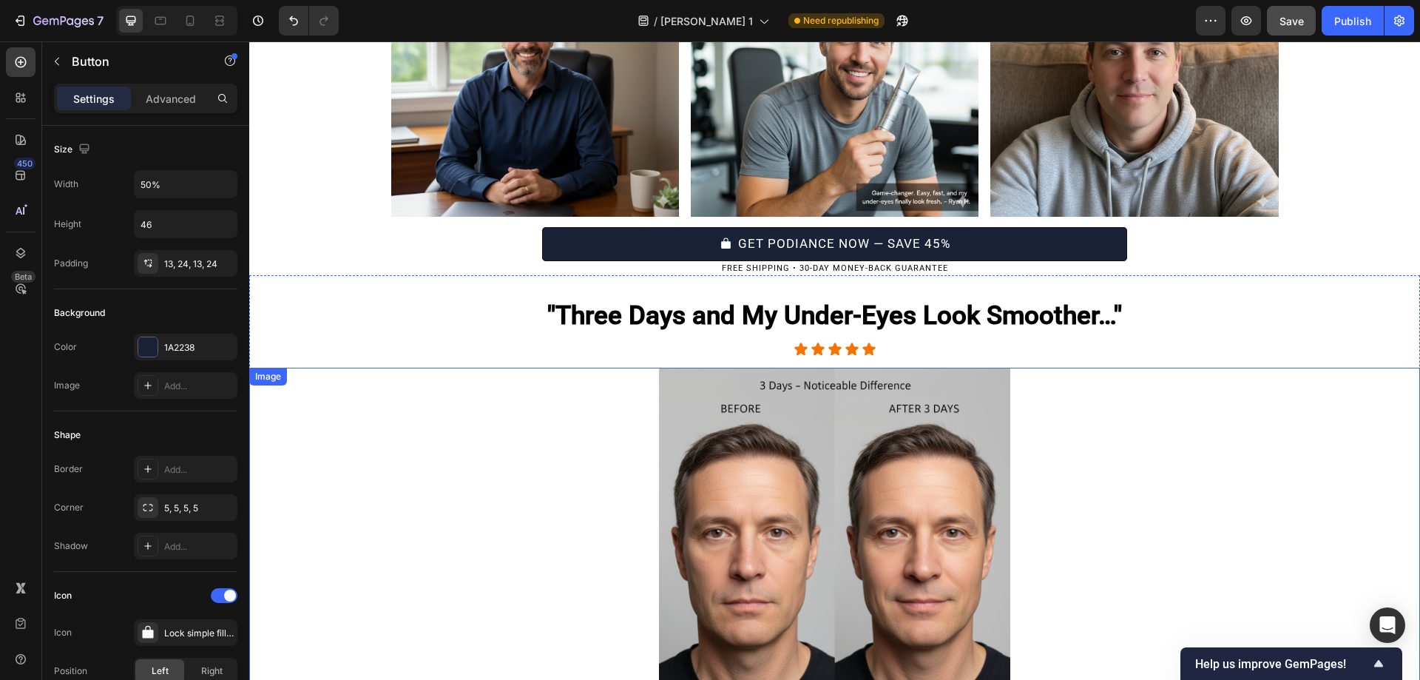
scroll to position [4226, 0]
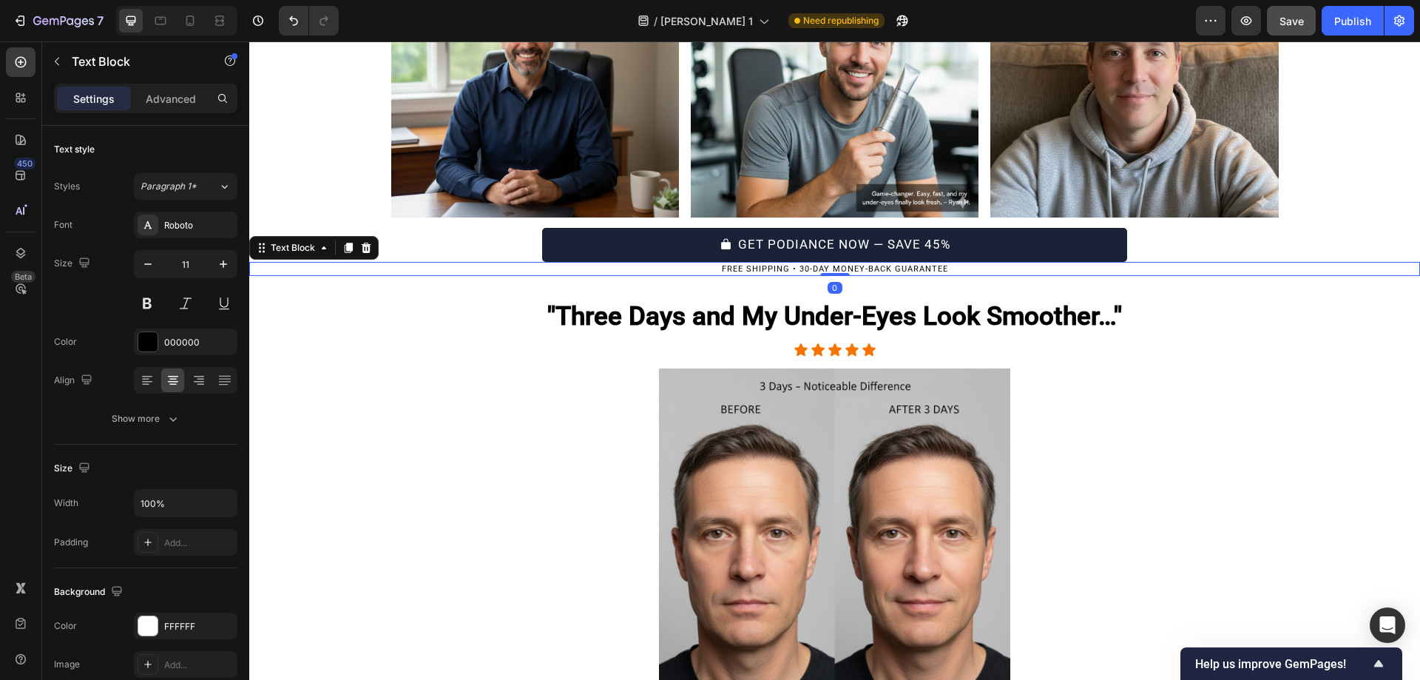
click at [862, 265] on p "FREE SHIPPING • 30-DAY MONEY-BACK GUARANTEE" at bounding box center [835, 268] width 1168 height 11
copy p "FREE SHIPPING • 30-DAY MONEY-BACK GUARANTEE"
click at [862, 265] on p "FREE SHIPPING • 30-DAY MONEY-BACK GUARANTEE" at bounding box center [835, 268] width 1168 height 11
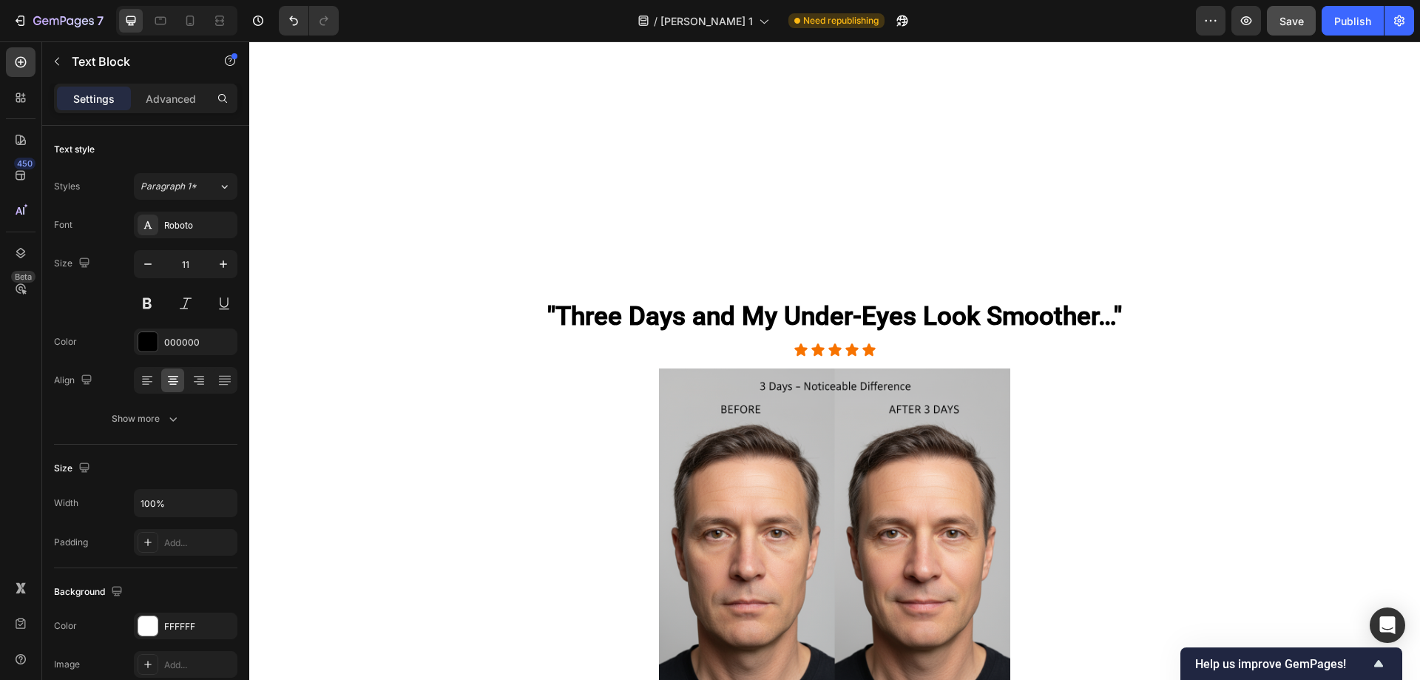
type input "16"
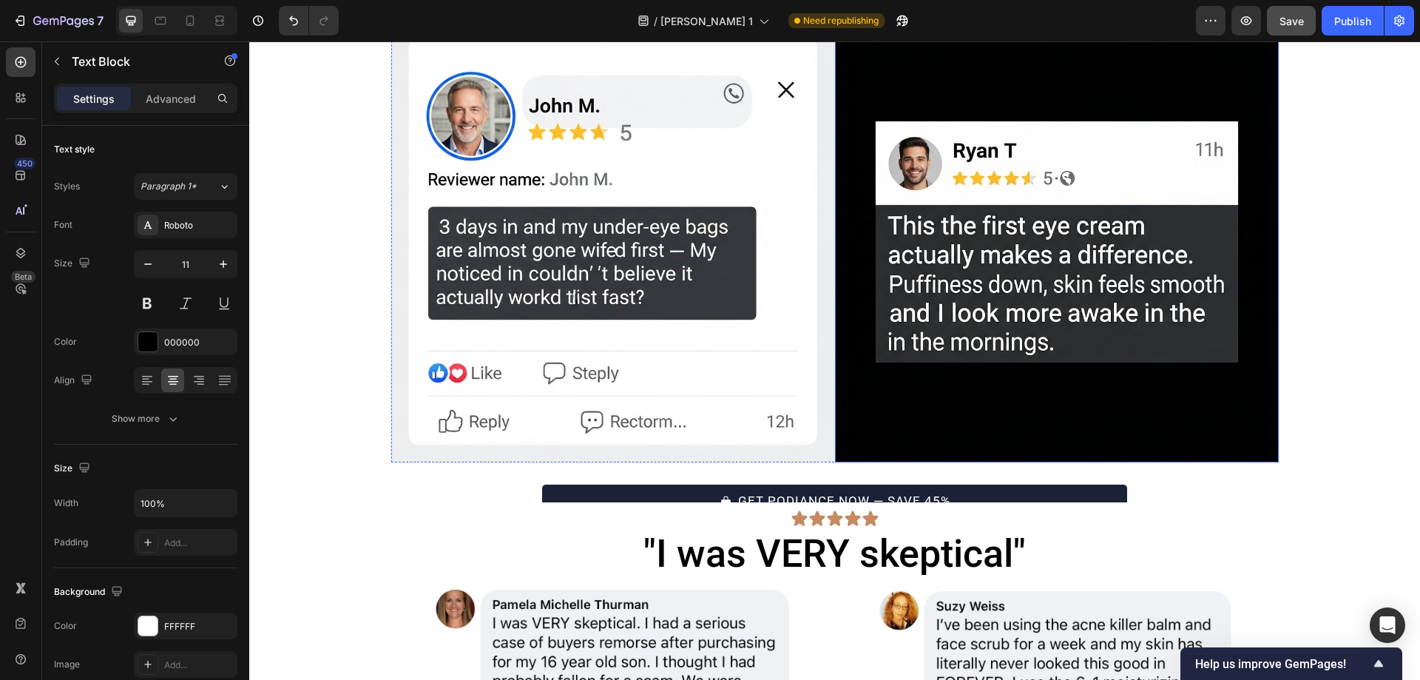
scroll to position [5128, 0]
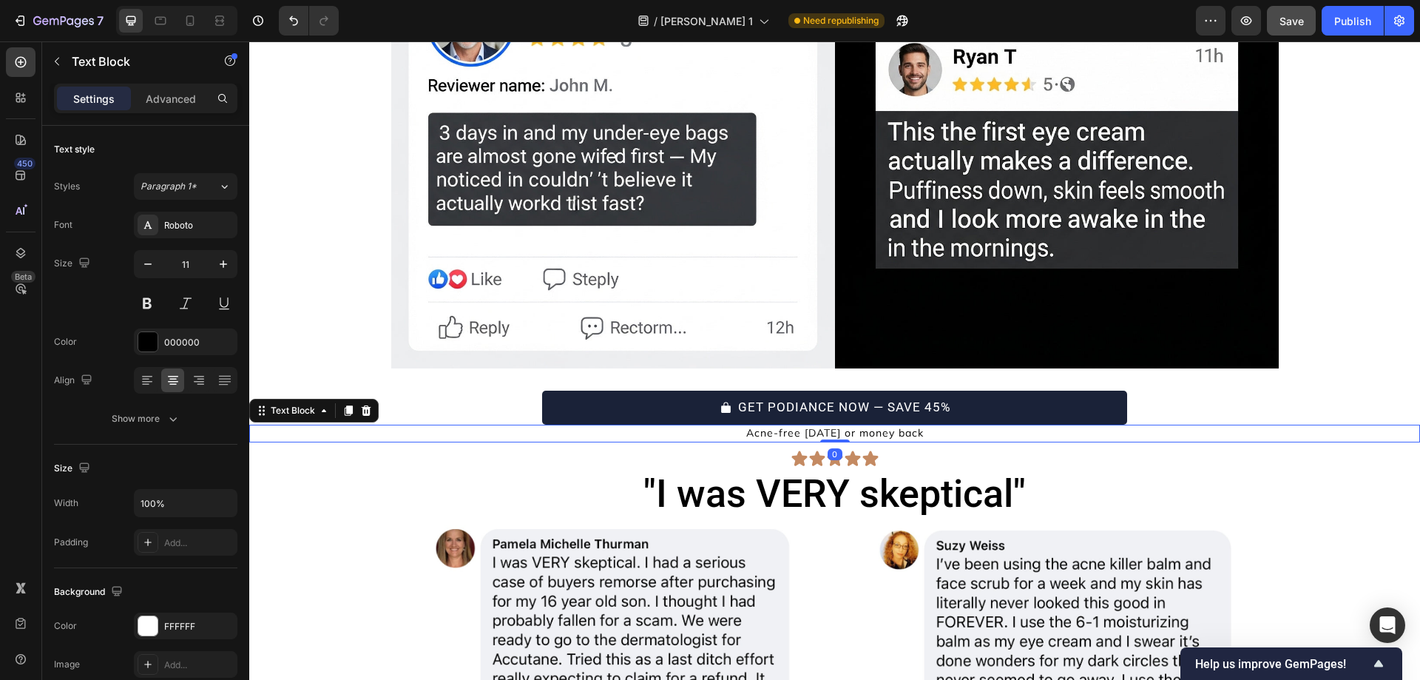
click at [856, 426] on p "Acne-free in 60 days or money back" at bounding box center [835, 433] width 884 height 15
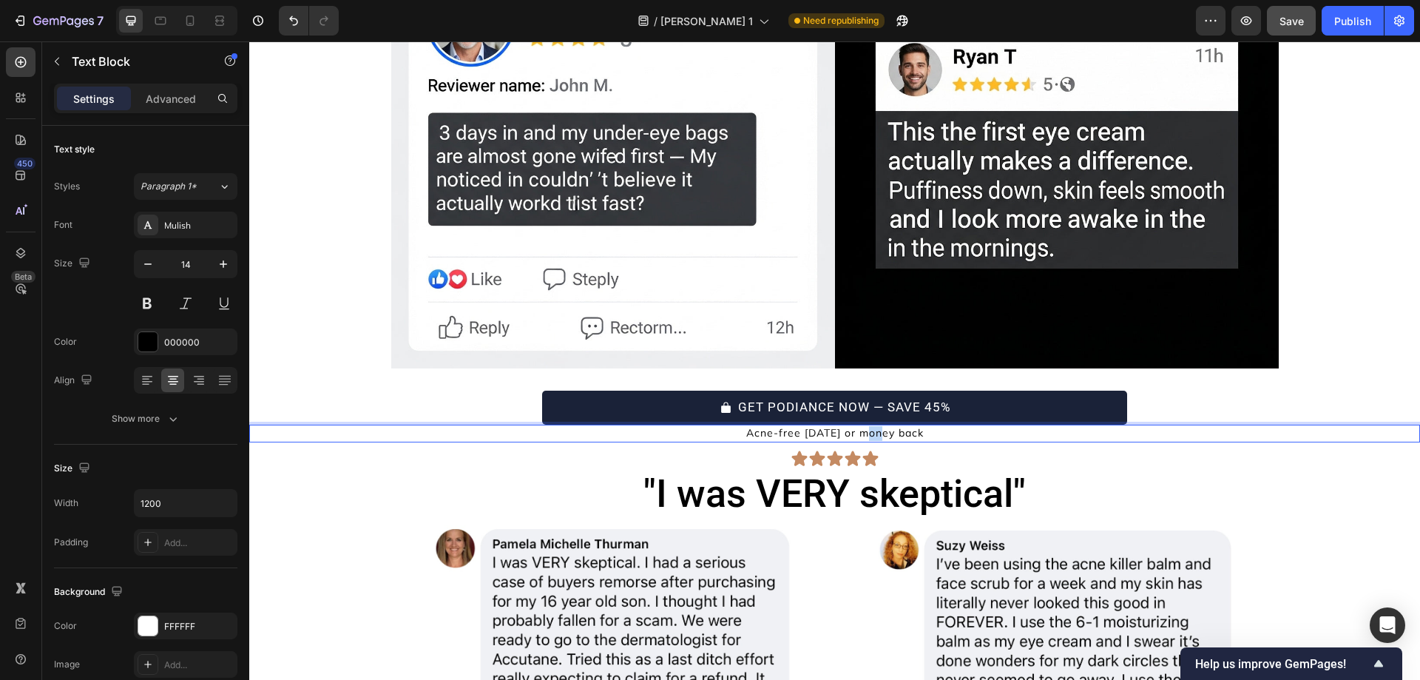
click at [856, 426] on p "Acne-free in 60 days or money back" at bounding box center [835, 433] width 884 height 15
click at [194, 228] on div "Mulish" at bounding box center [199, 225] width 70 height 13
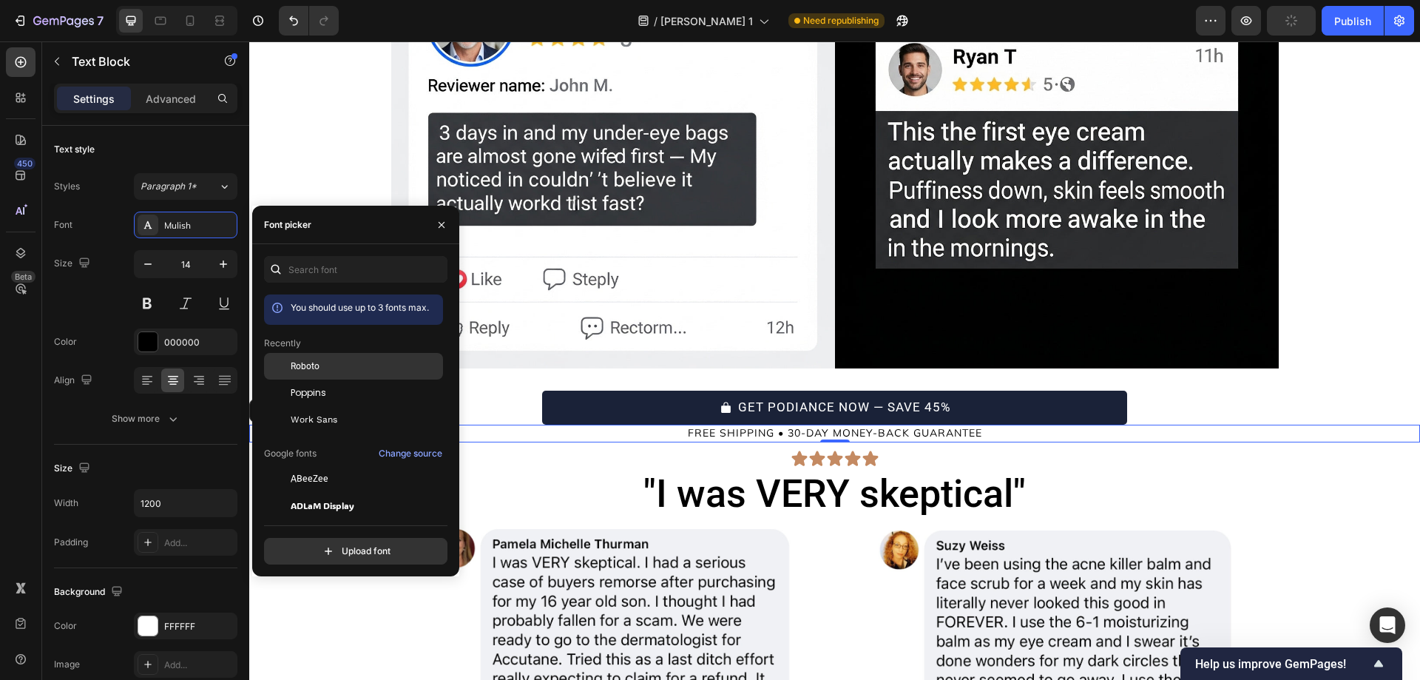
click at [282, 359] on div at bounding box center [277, 366] width 27 height 27
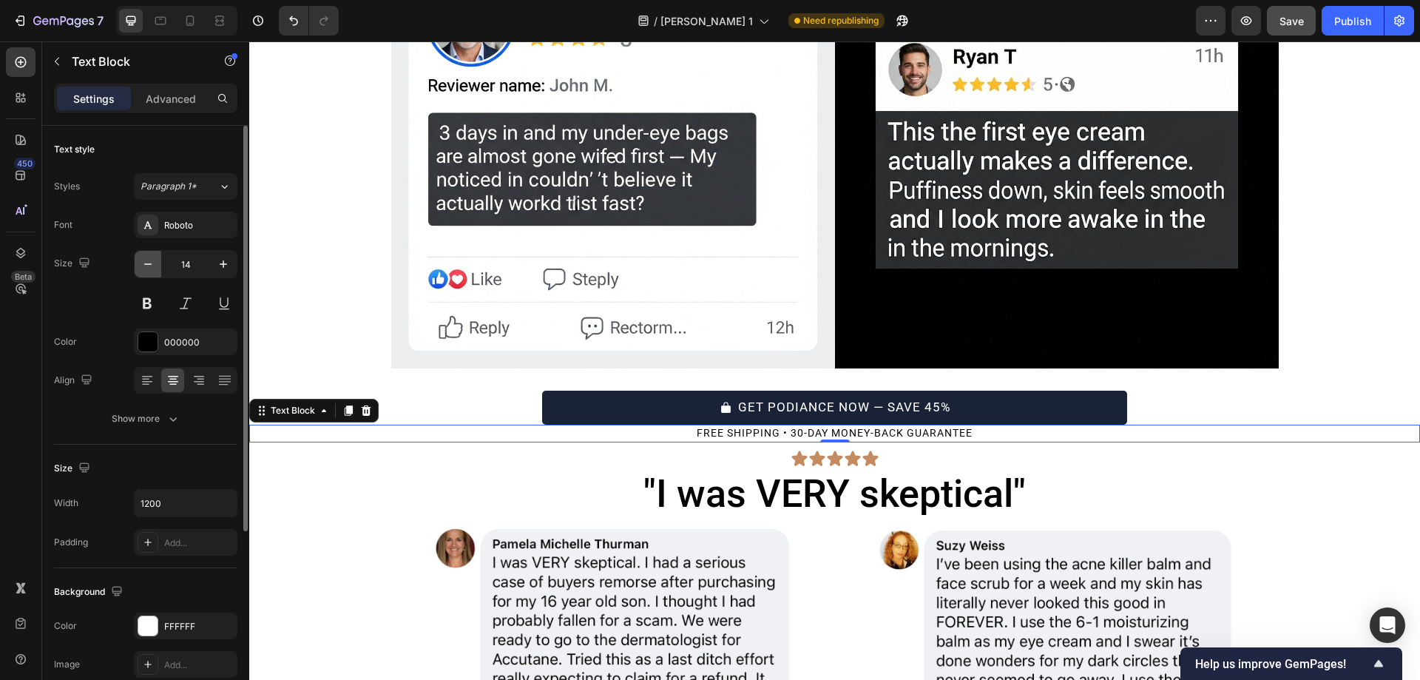
click at [151, 265] on icon "button" at bounding box center [147, 264] width 15 height 15
type input "11"
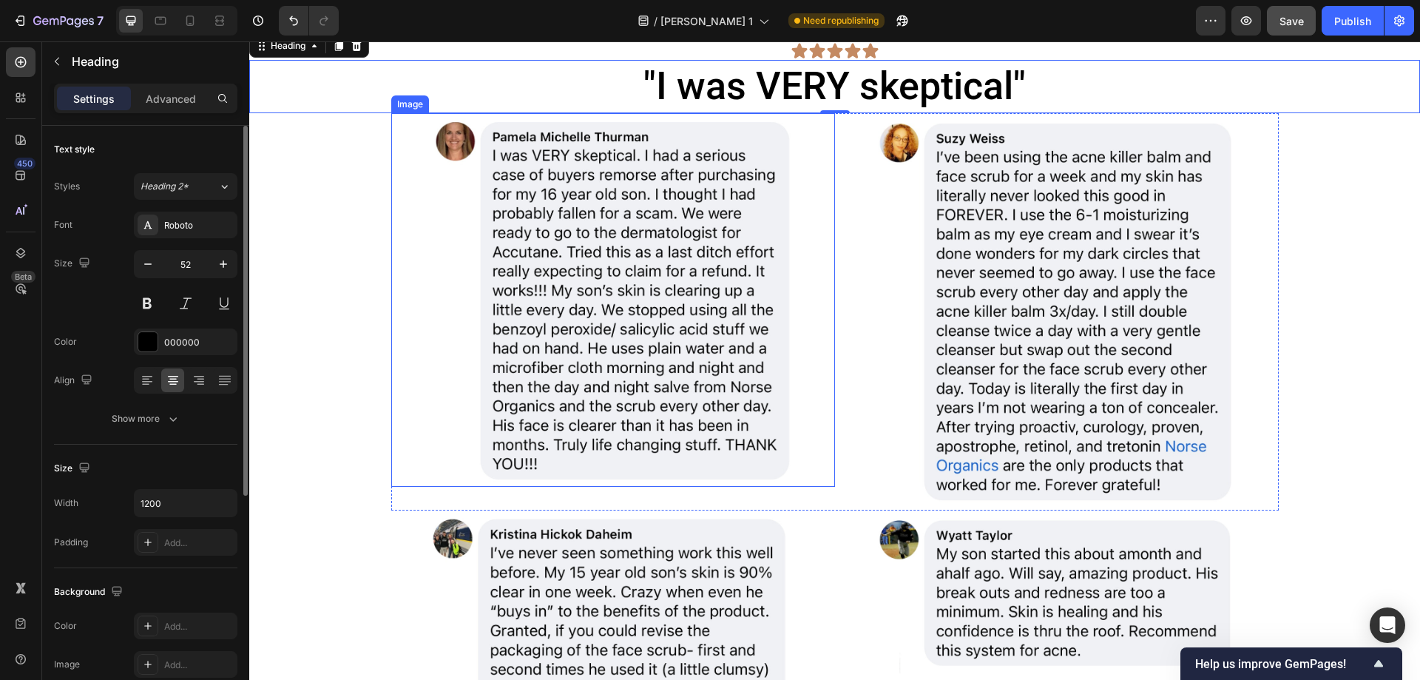
scroll to position [5413, 0]
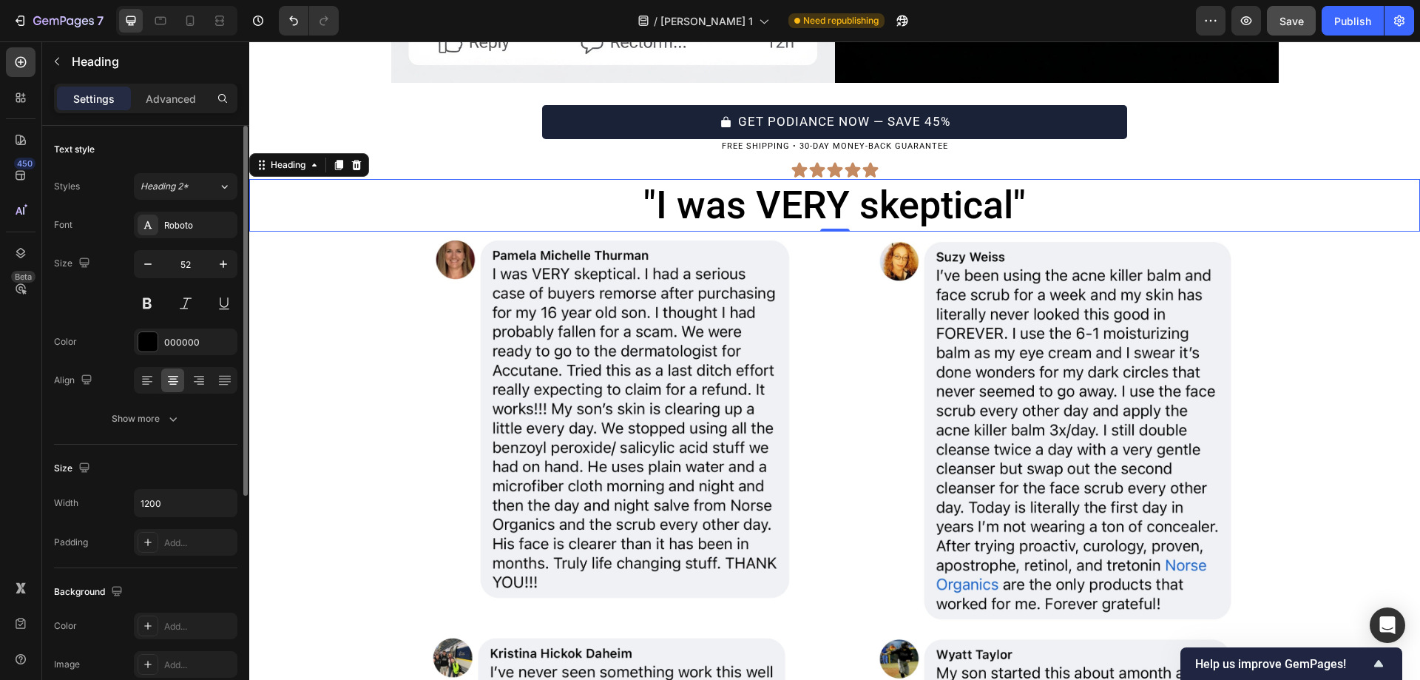
click at [808, 179] on h2 ""I was VERY skeptical"" at bounding box center [834, 205] width 887 height 53
click at [808, 180] on p ""I was VERY skeptical"" at bounding box center [835, 205] width 884 height 50
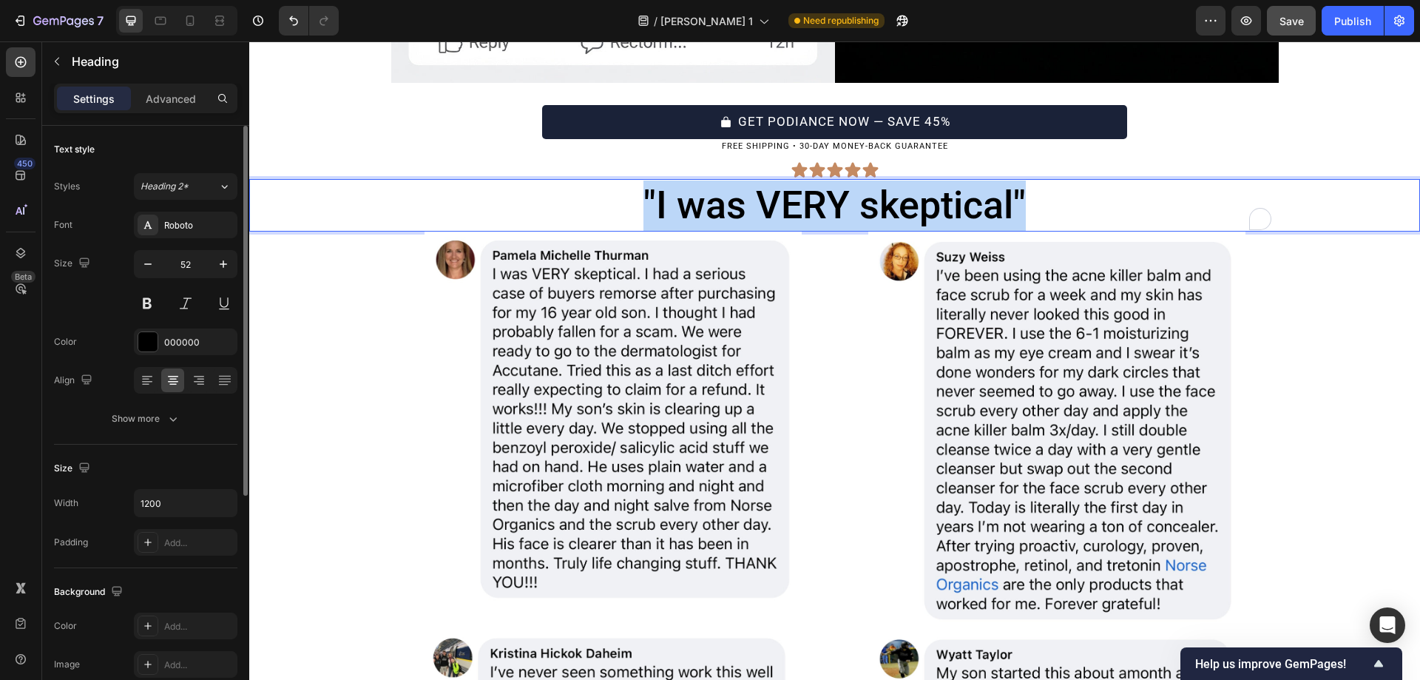
click at [808, 180] on p ""I was VERY skeptical"" at bounding box center [835, 205] width 884 height 50
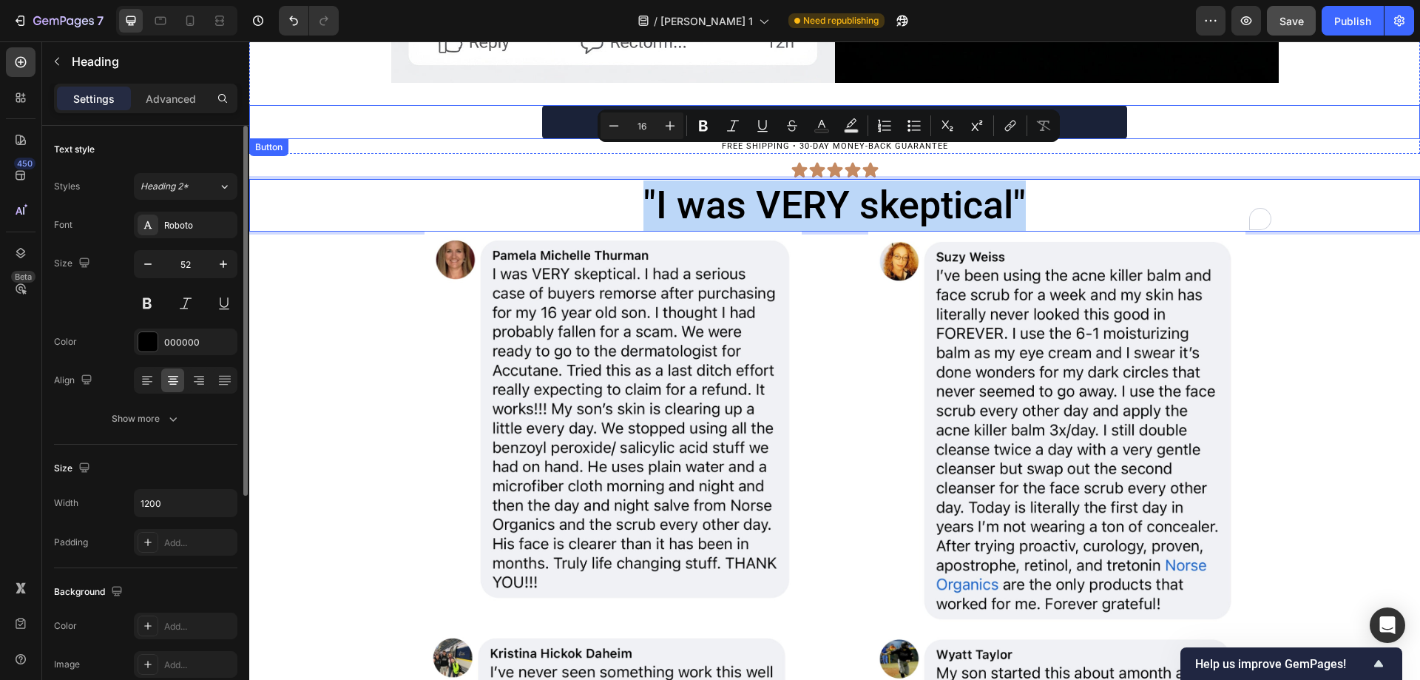
click at [535, 105] on div "GET PODIANCE NOW — SAVE 45% Button" at bounding box center [834, 122] width 1171 height 34
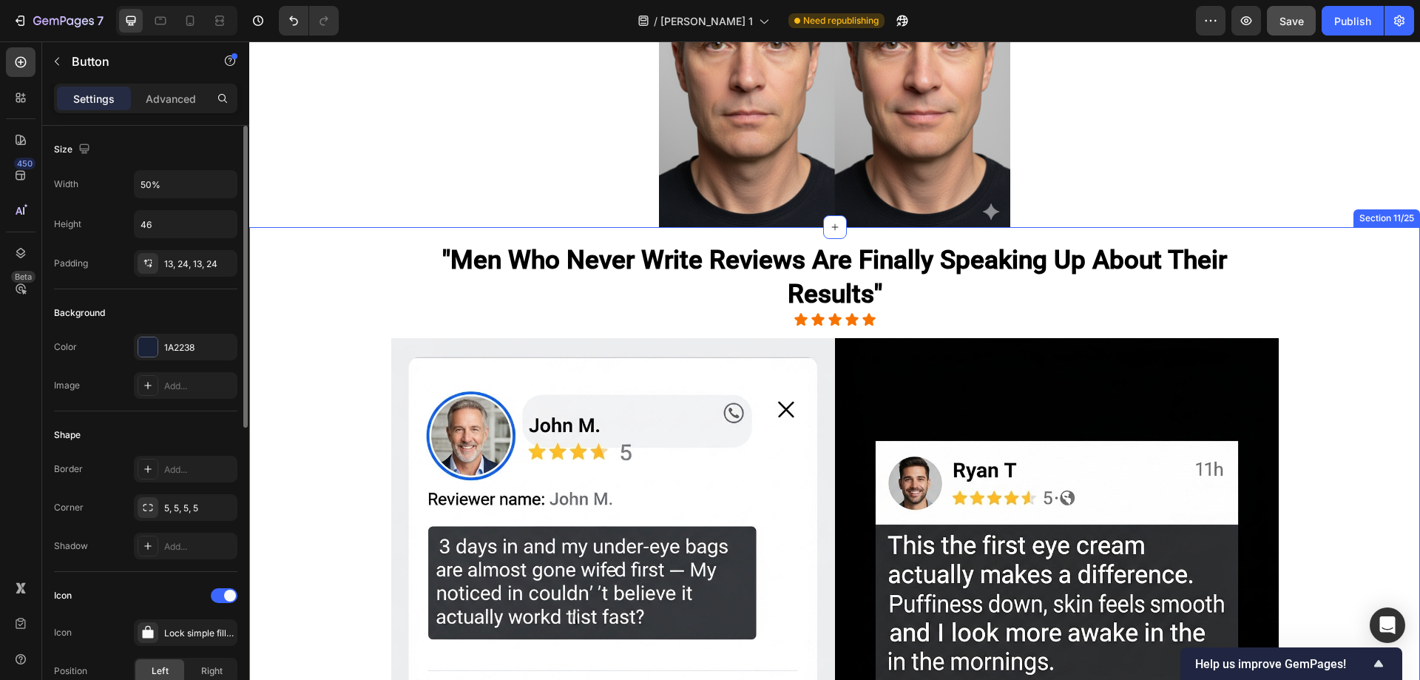
scroll to position [4714, 0]
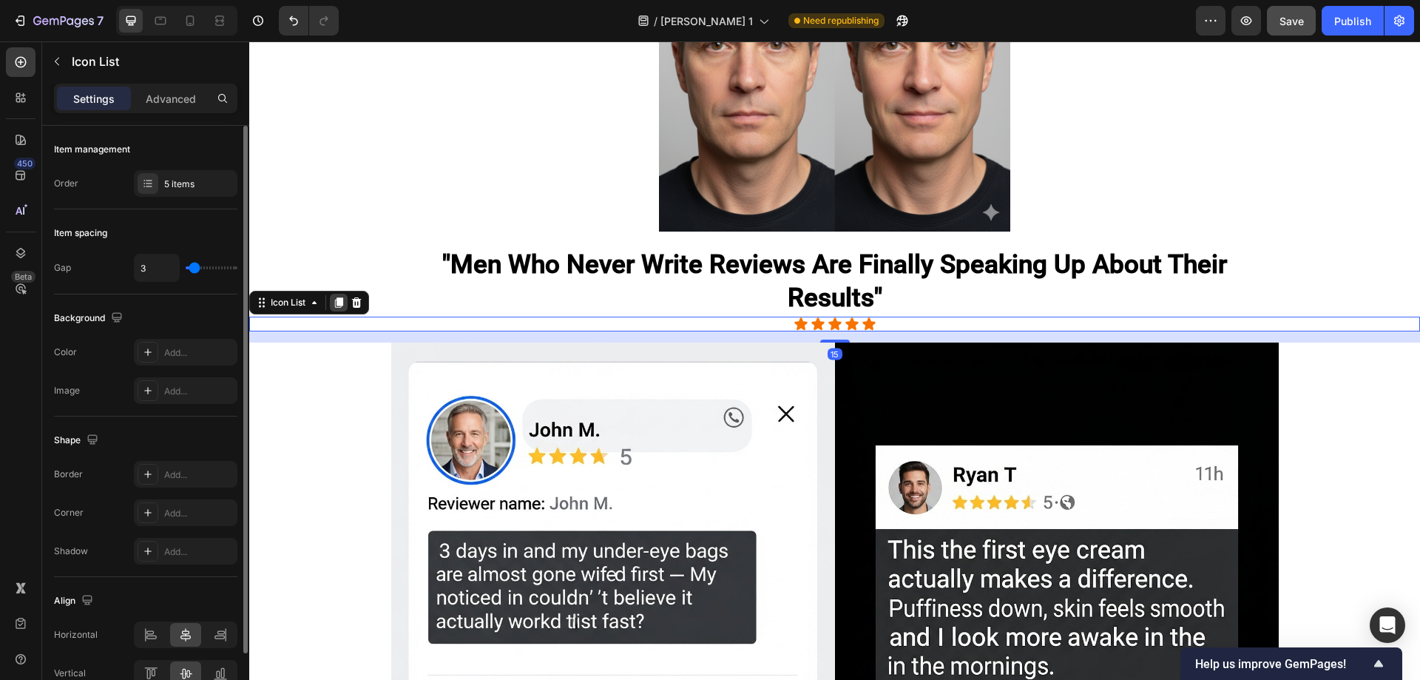
click at [341, 297] on icon at bounding box center [339, 302] width 8 height 10
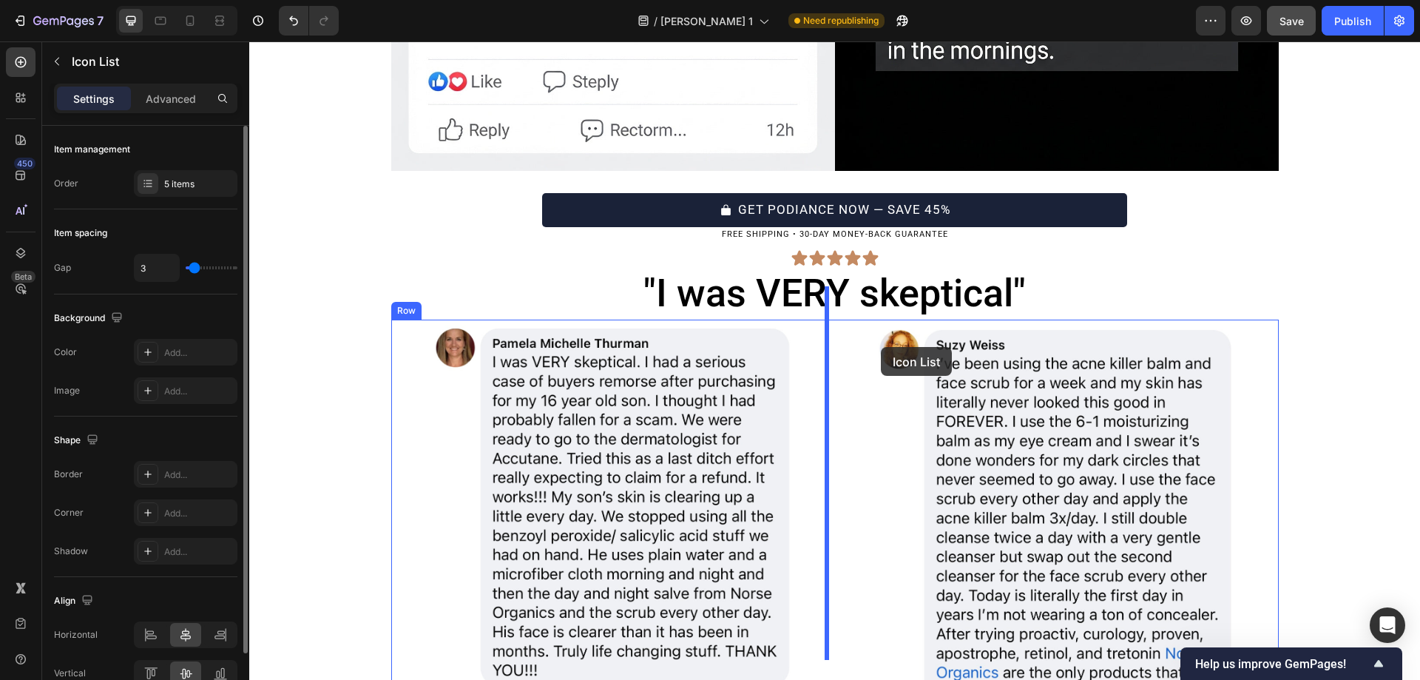
scroll to position [5422, 0]
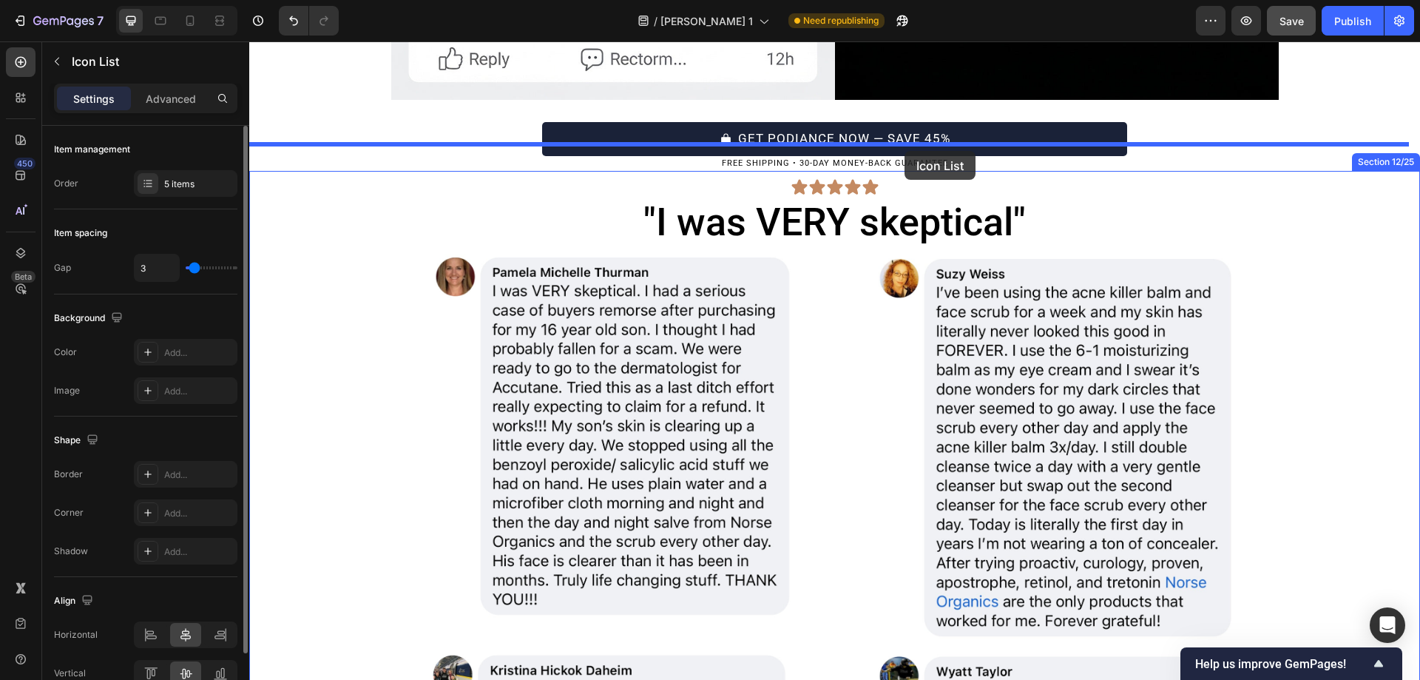
drag, startPoint x: 264, startPoint y: 288, endPoint x: 904, endPoint y: 151, distance: 655.0
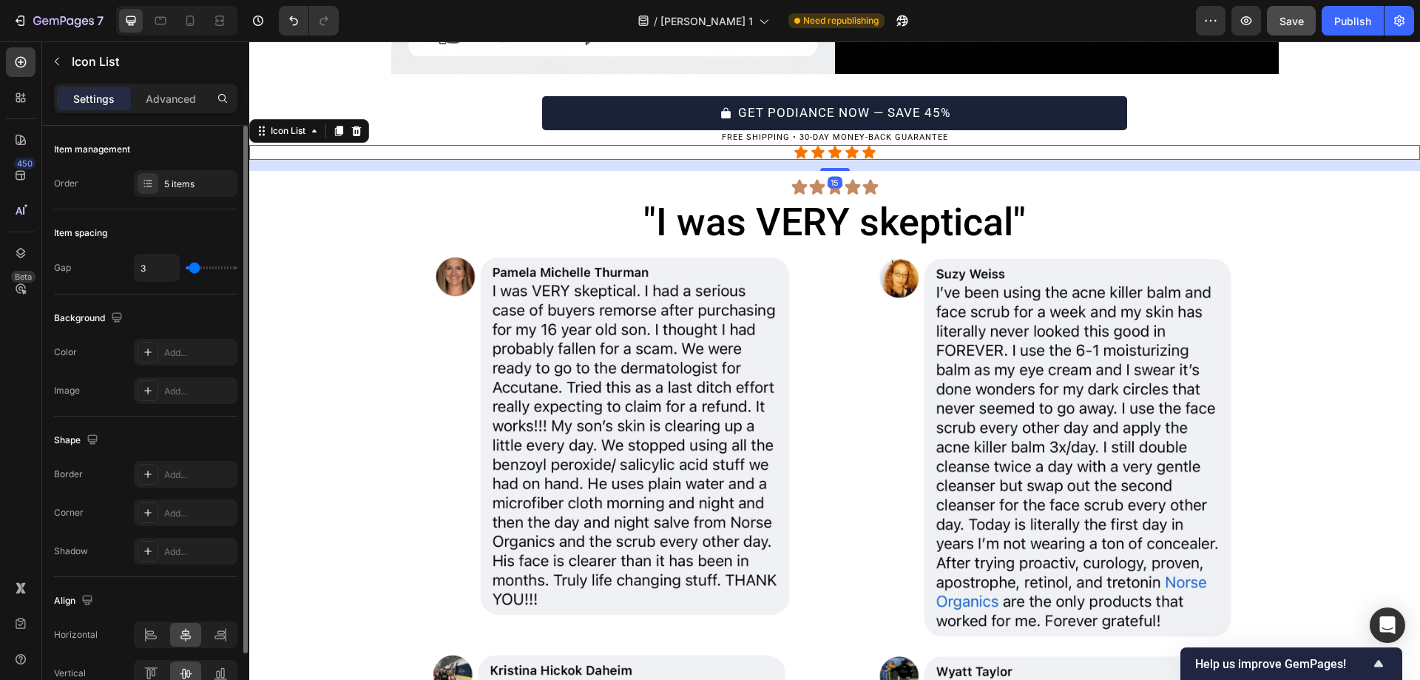
scroll to position [5396, 0]
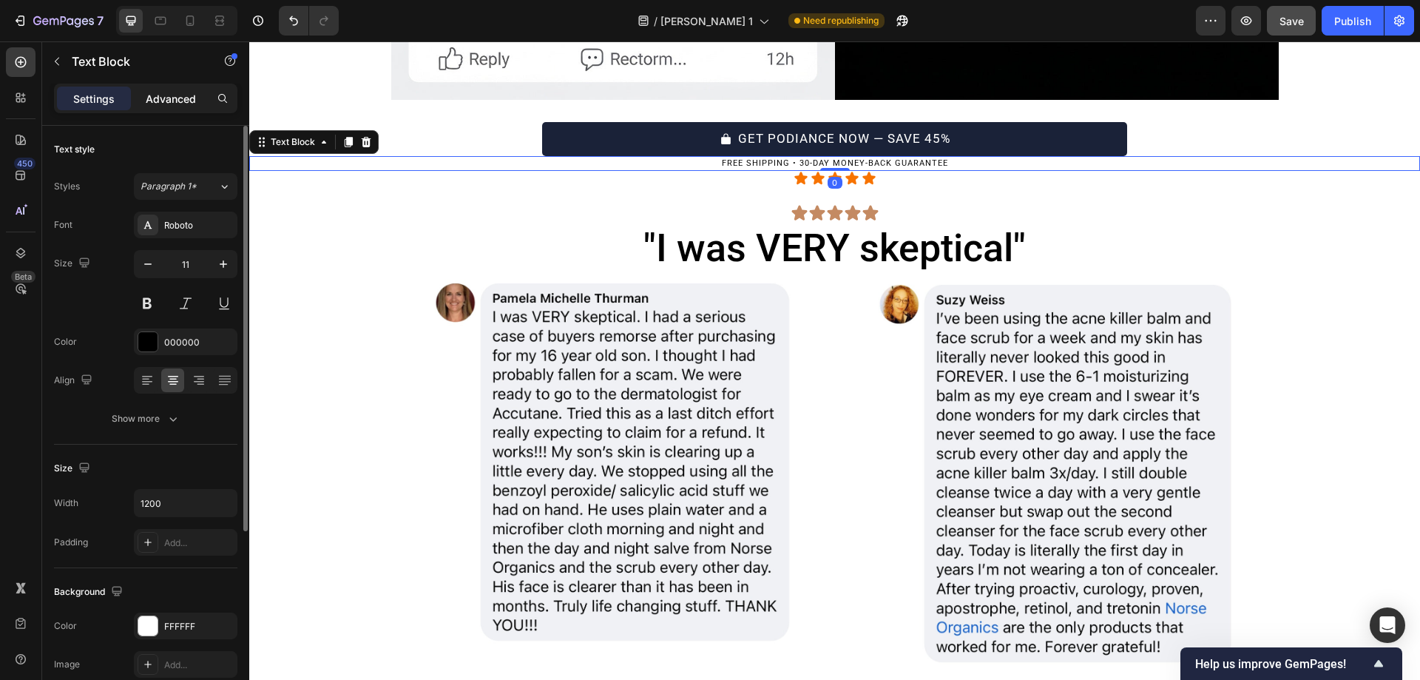
click at [146, 87] on div "Advanced" at bounding box center [171, 99] width 74 height 24
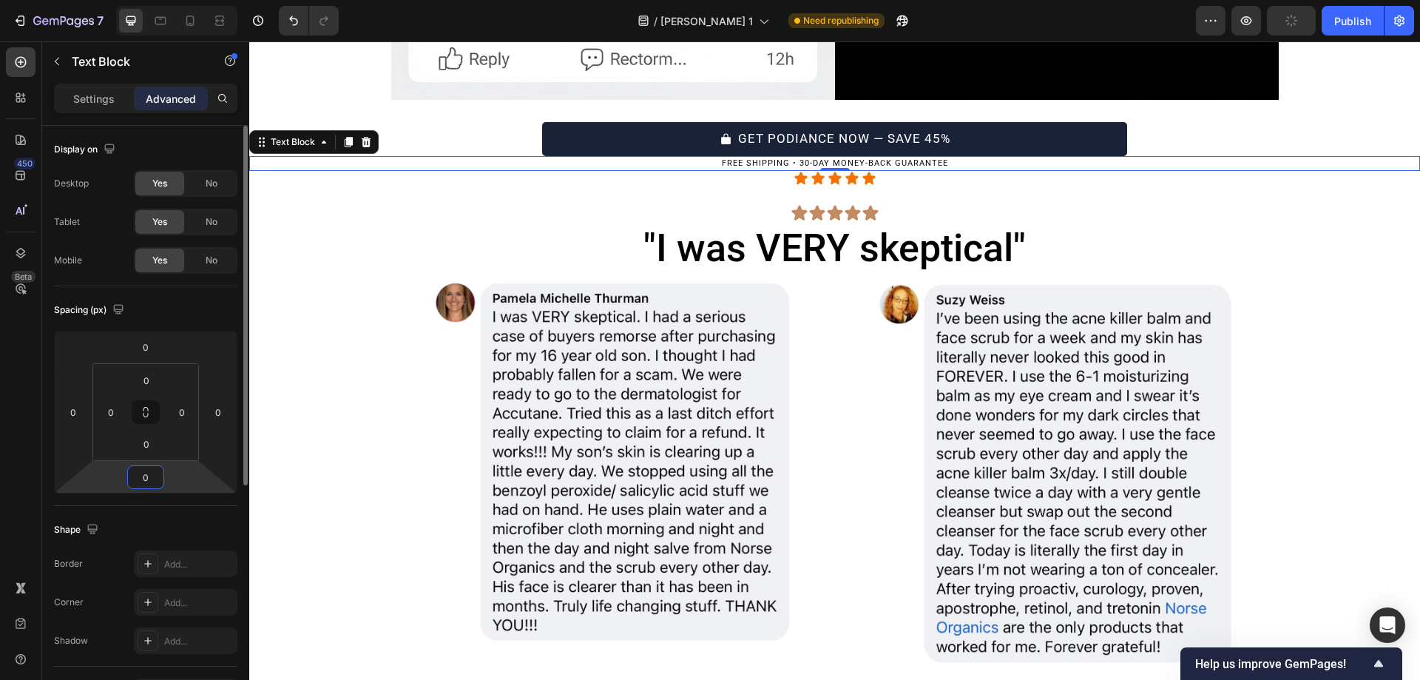
click at [146, 466] on input "0" at bounding box center [146, 477] width 30 height 22
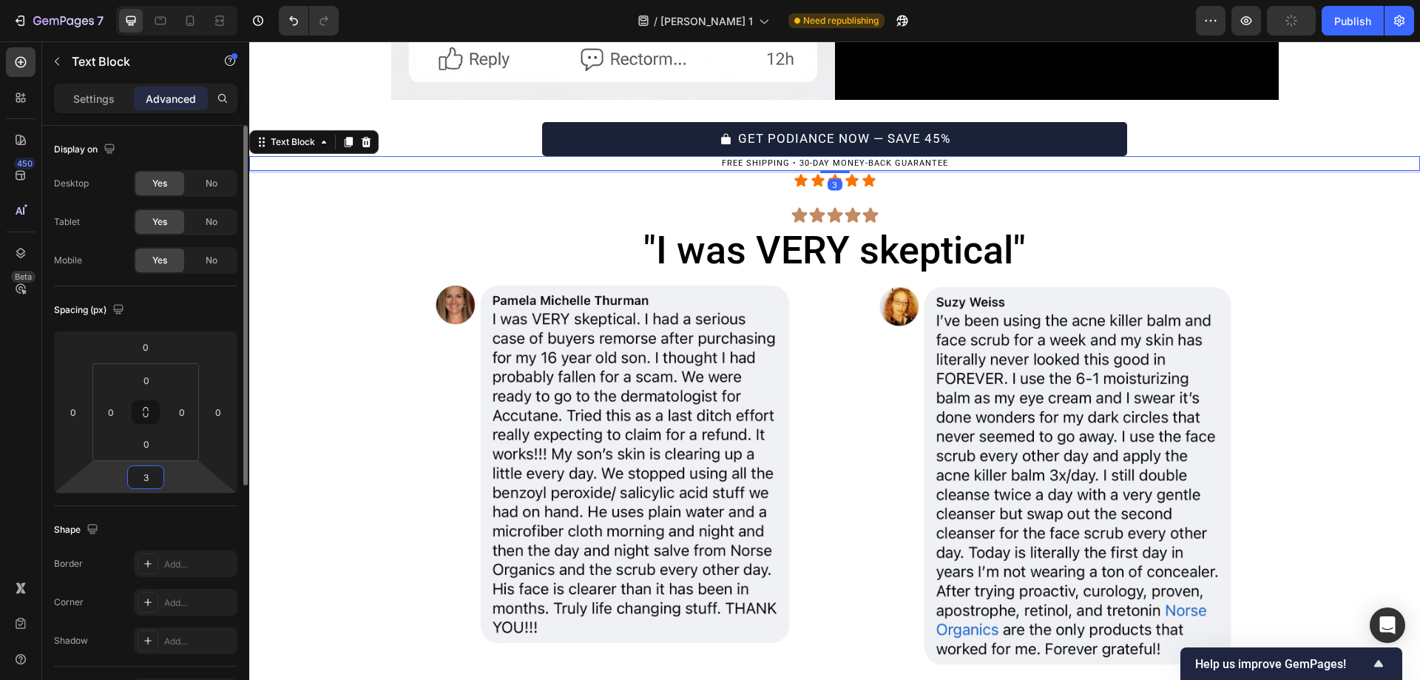
type input "30"
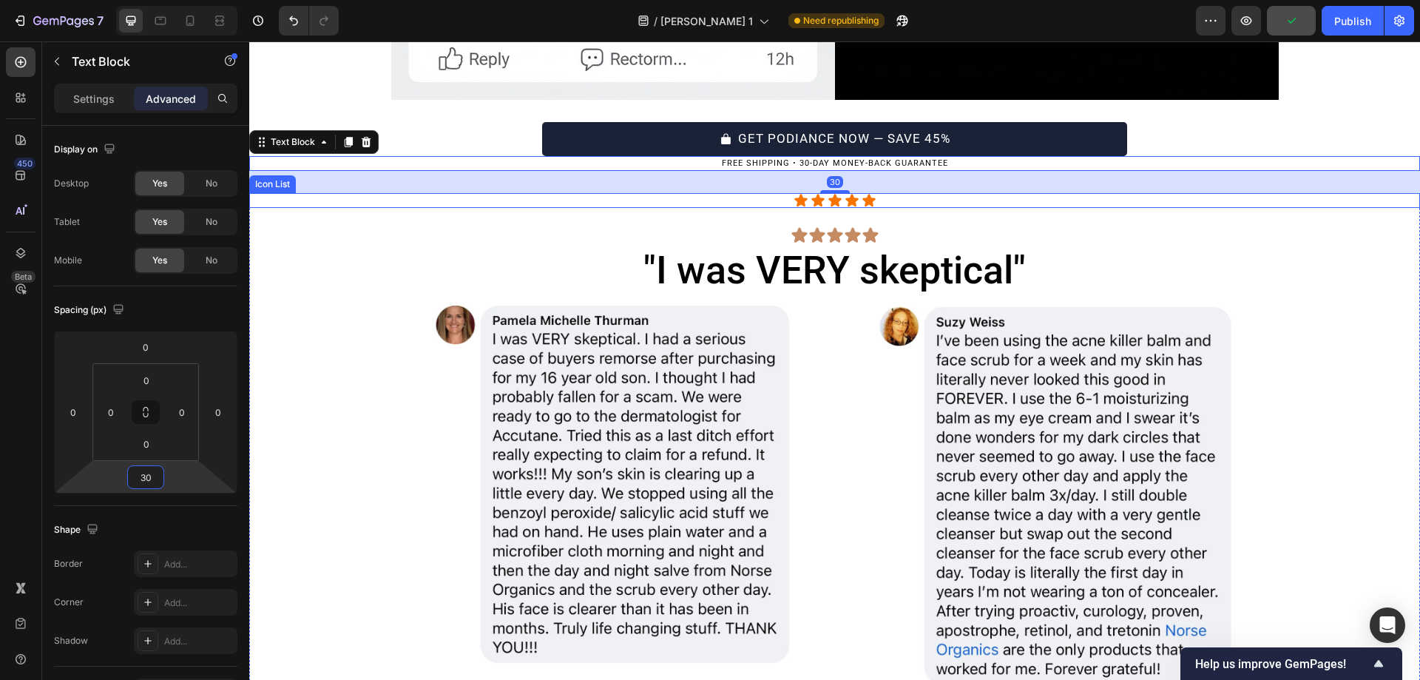
click at [894, 193] on div "Icon Icon Icon Icon Icon" at bounding box center [834, 200] width 1171 height 15
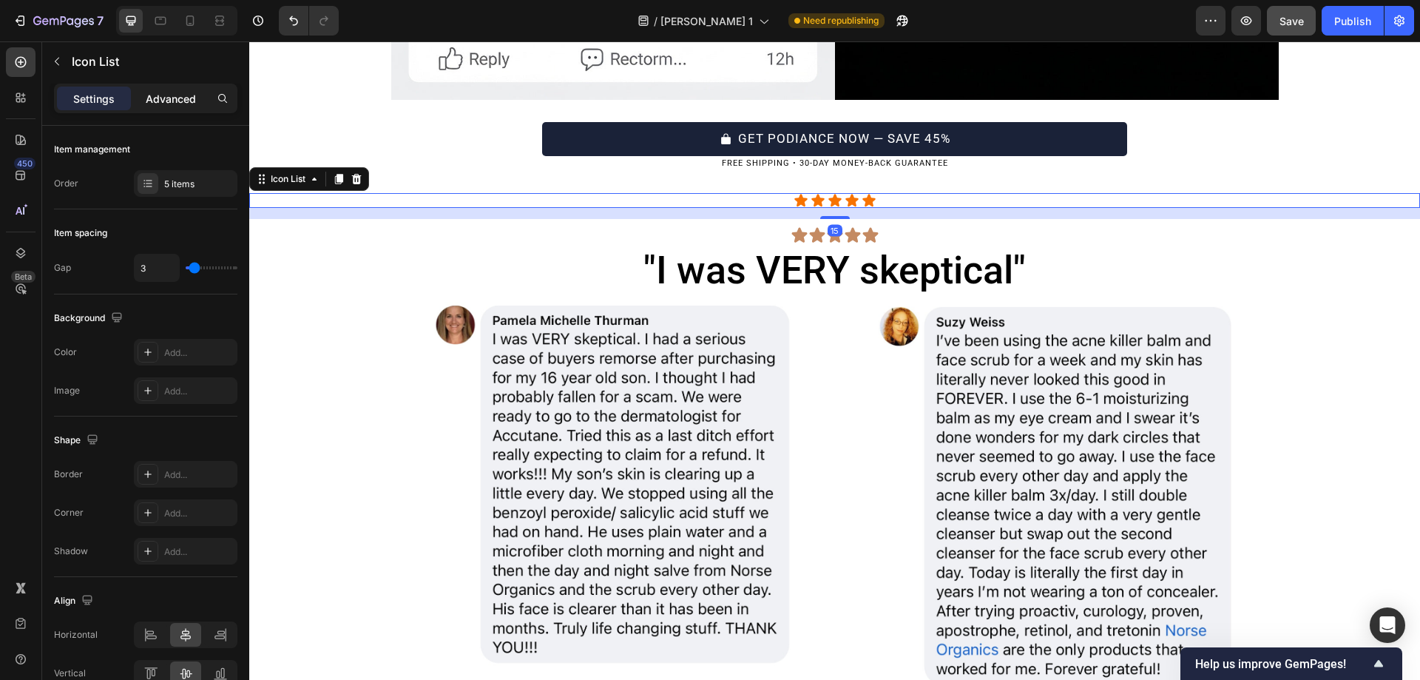
click at [175, 98] on p "Advanced" at bounding box center [171, 99] width 50 height 16
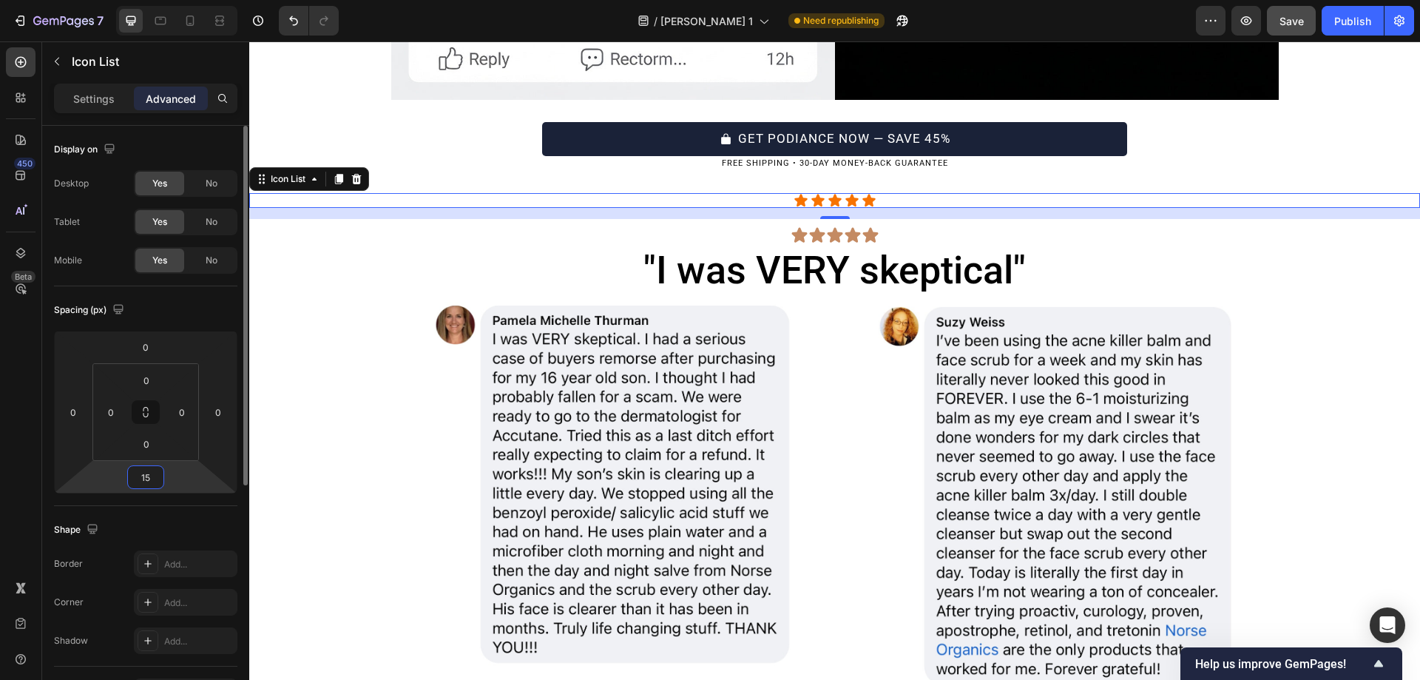
click at [138, 471] on input "15" at bounding box center [146, 477] width 30 height 22
type input "0"
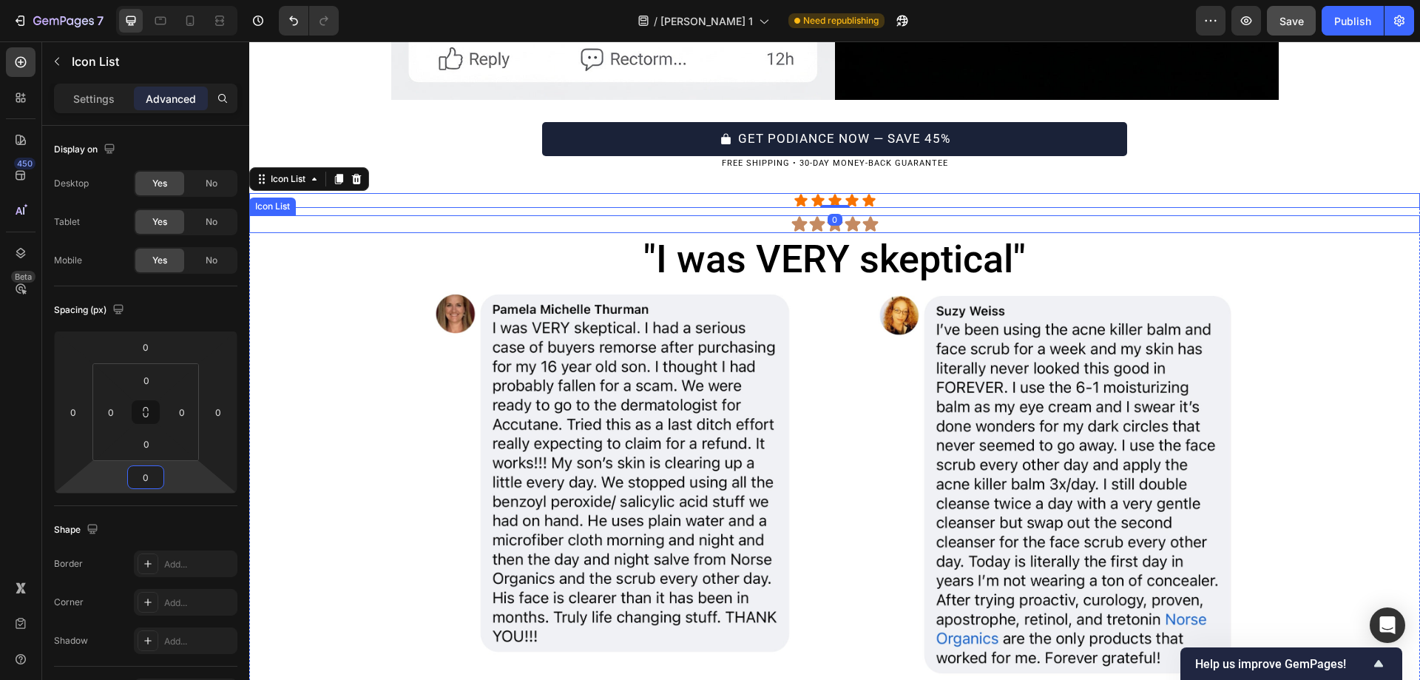
click at [742, 215] on div "Icon Icon Icon Icon Icon" at bounding box center [834, 224] width 1171 height 18
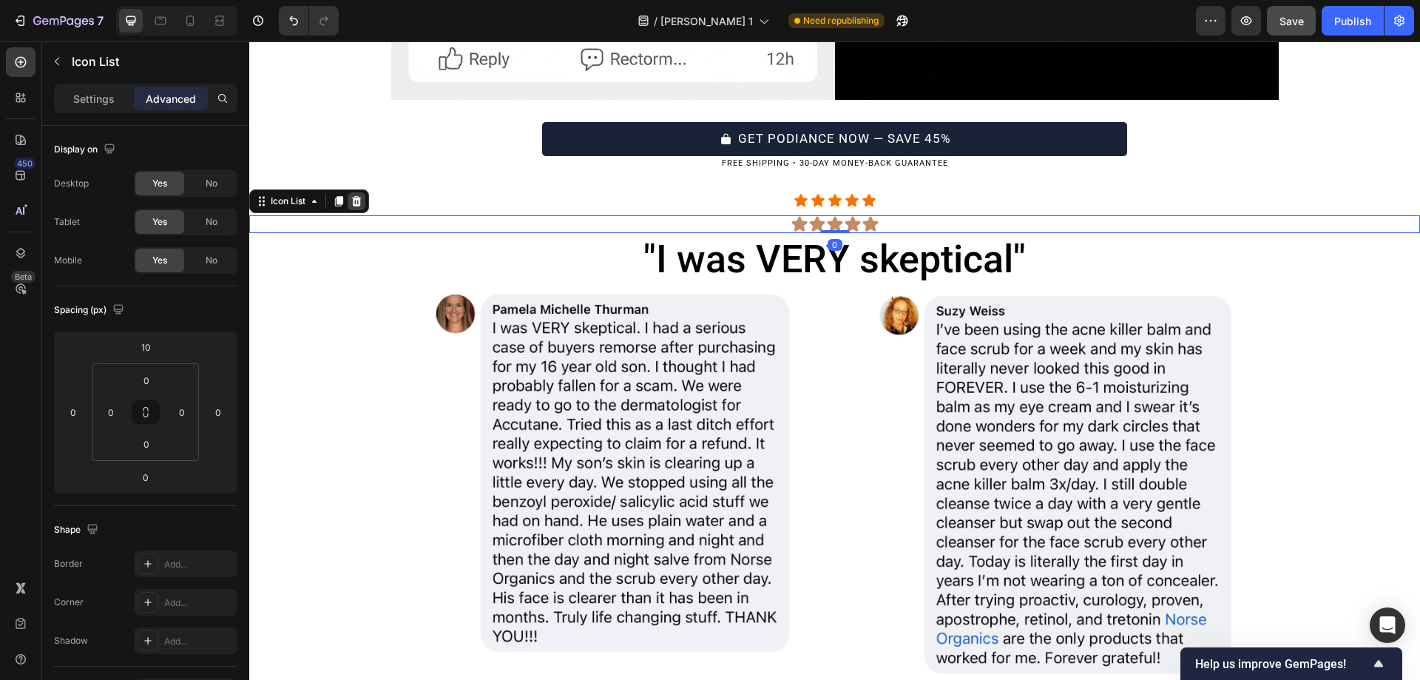
click at [365, 192] on div at bounding box center [357, 201] width 18 height 18
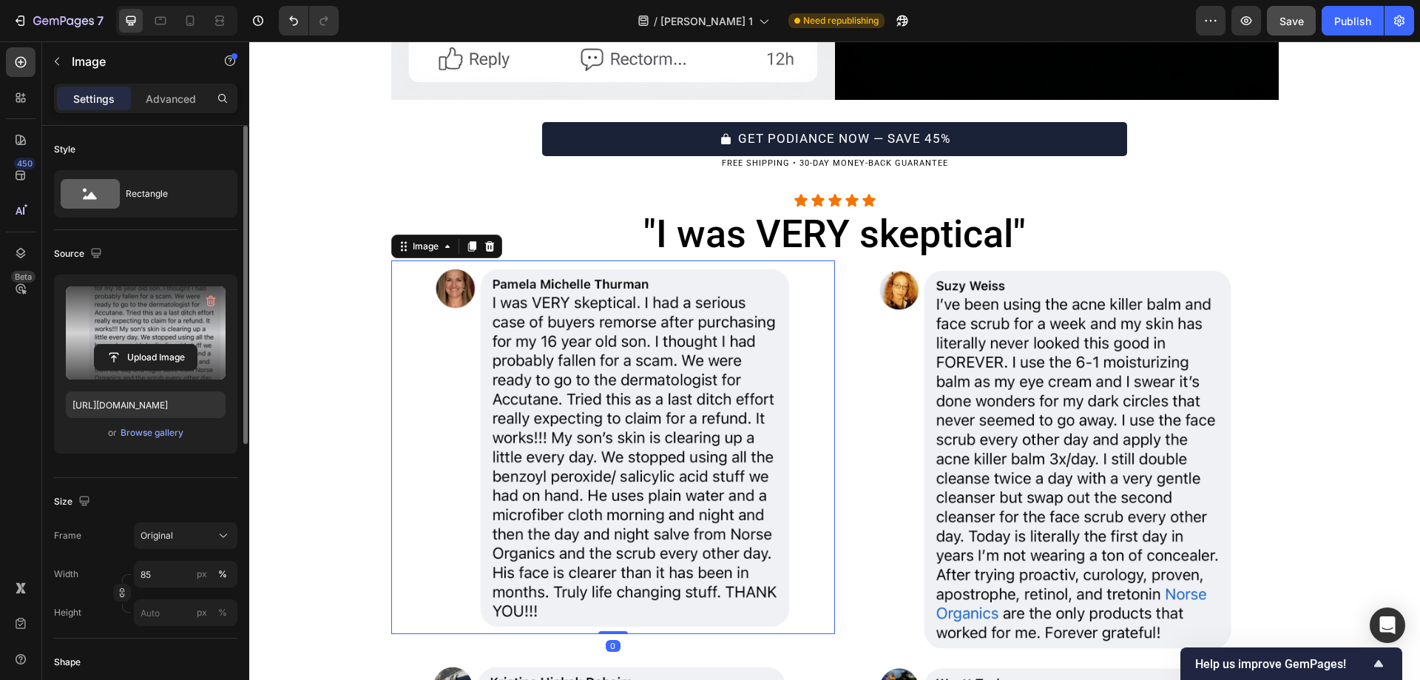
click at [132, 302] on label at bounding box center [146, 332] width 160 height 93
click at [132, 345] on input "file" at bounding box center [146, 357] width 102 height 25
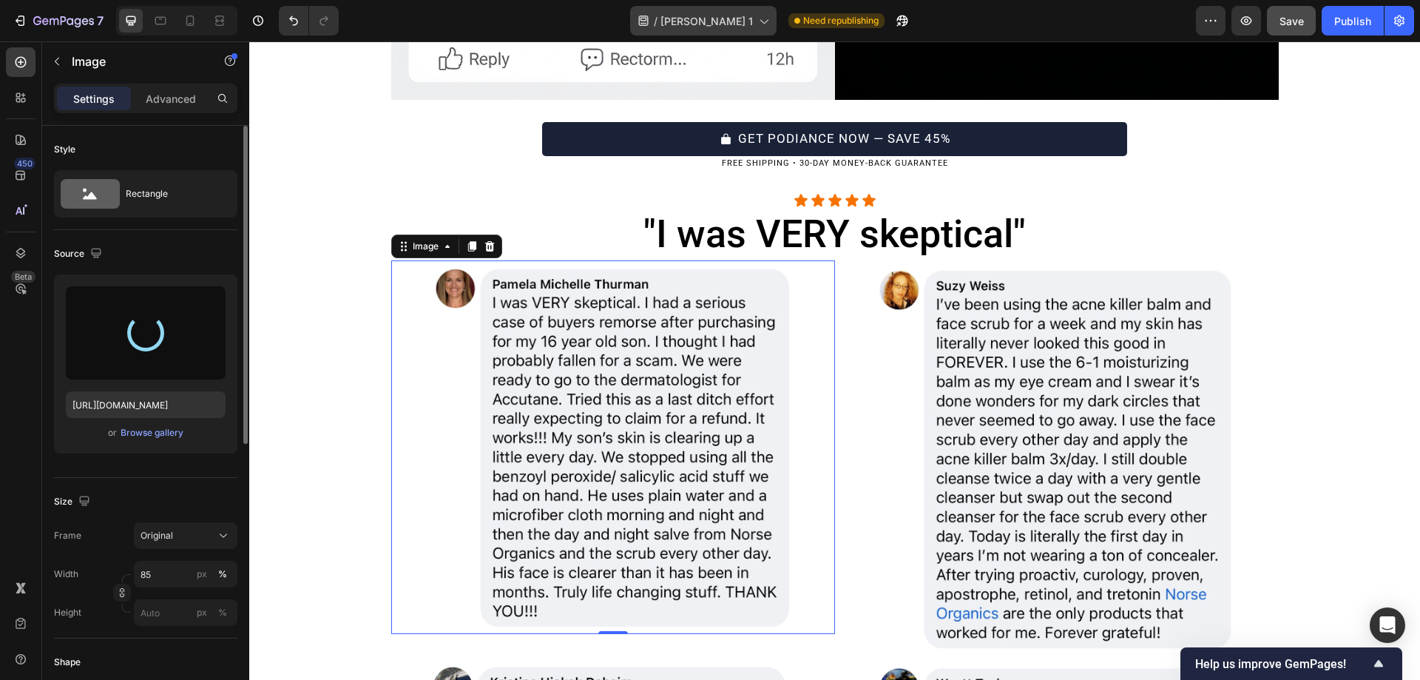
type input "https://cdn.shopify.com/s/files/1/0754/9258/9834/files/gempages_568747440534979…"
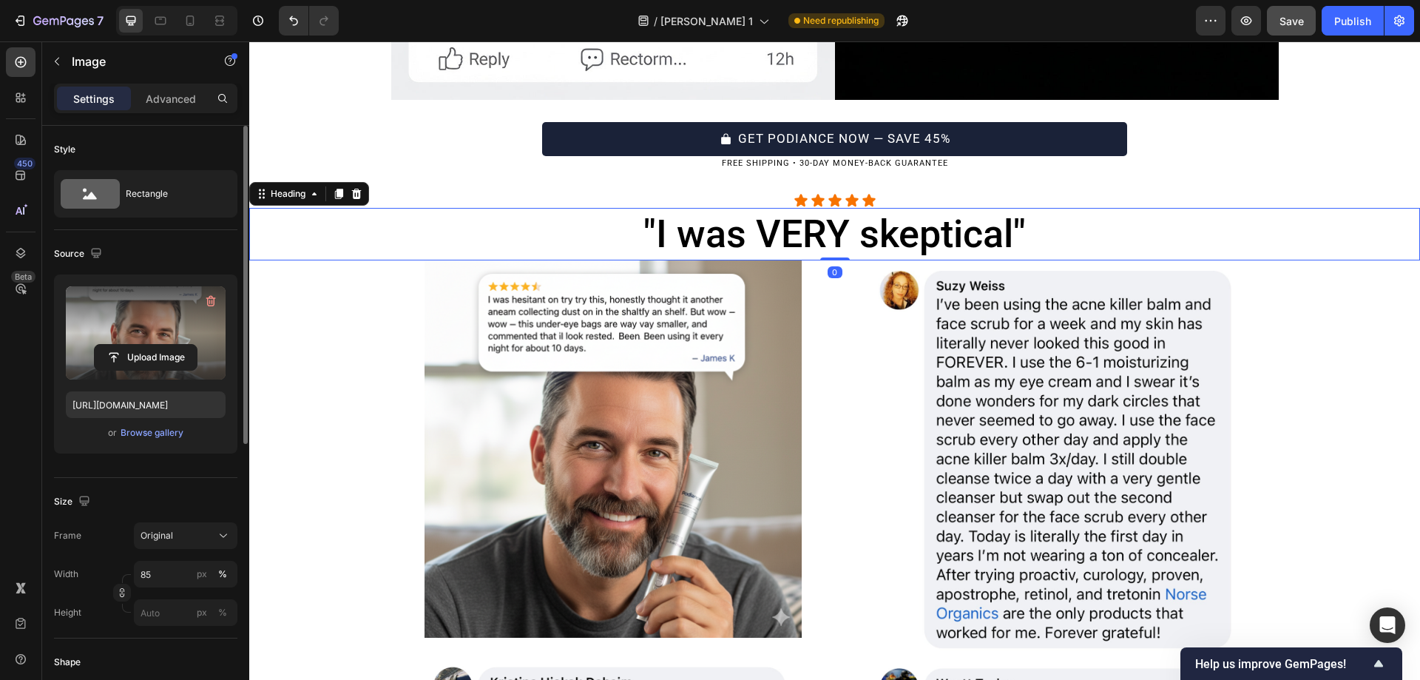
click at [792, 208] on h2 ""I was VERY skeptical"" at bounding box center [834, 234] width 887 height 53
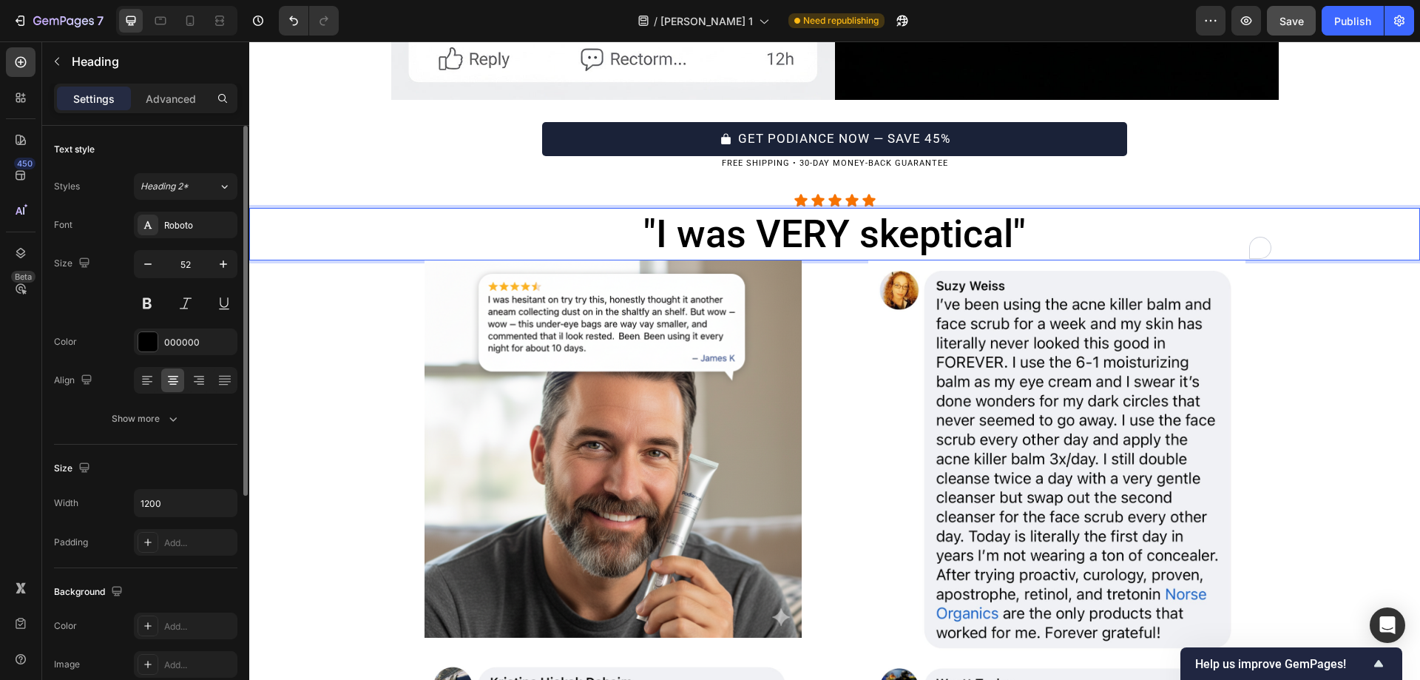
click at [792, 208] on h2 ""I was VERY skeptical"" at bounding box center [834, 234] width 887 height 53
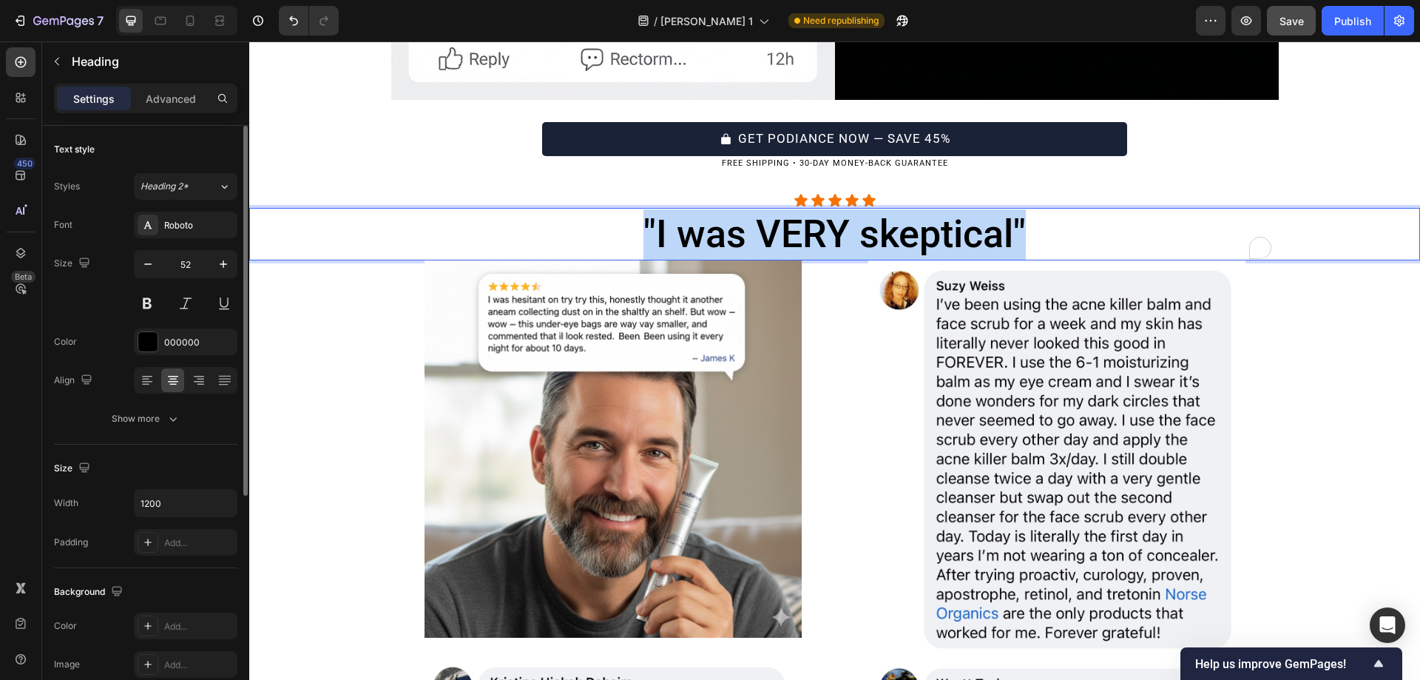
click at [792, 209] on p ""I was VERY skeptical"" at bounding box center [835, 234] width 884 height 50
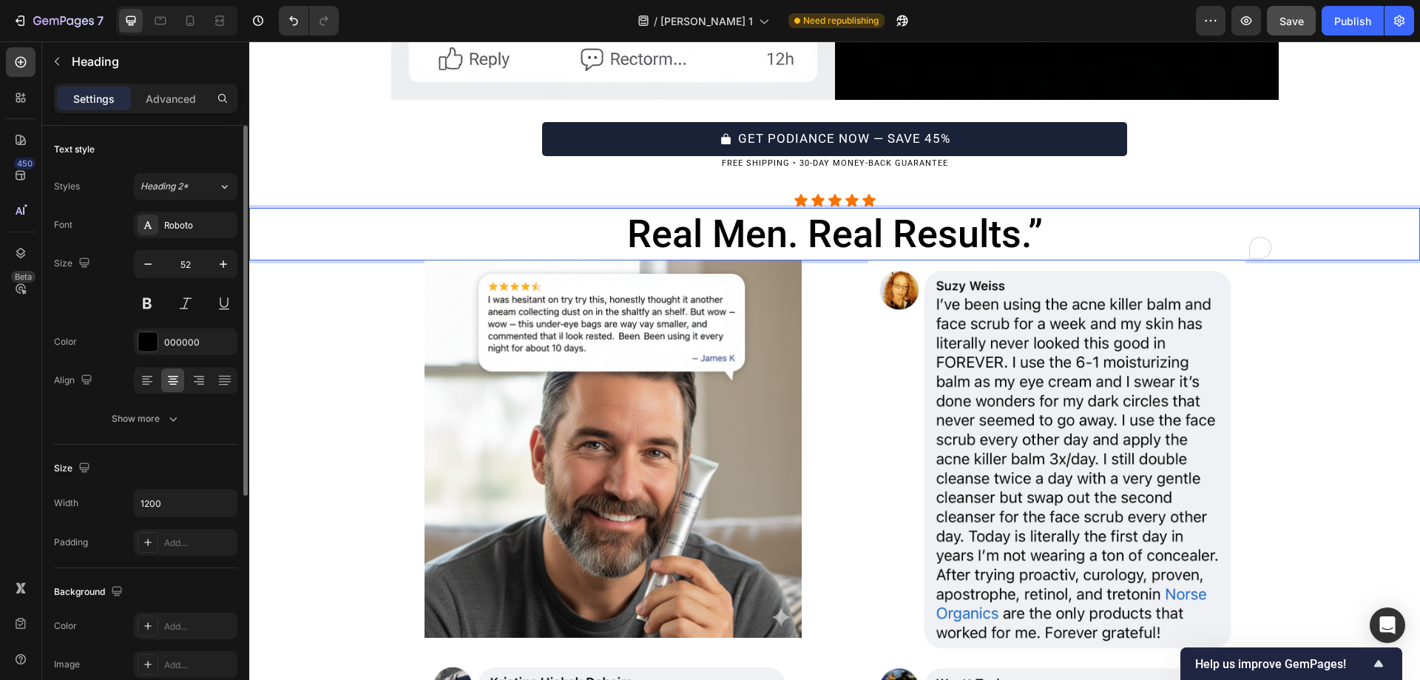
click at [924, 209] on p "Real Men. Real Results.”" at bounding box center [835, 234] width 884 height 50
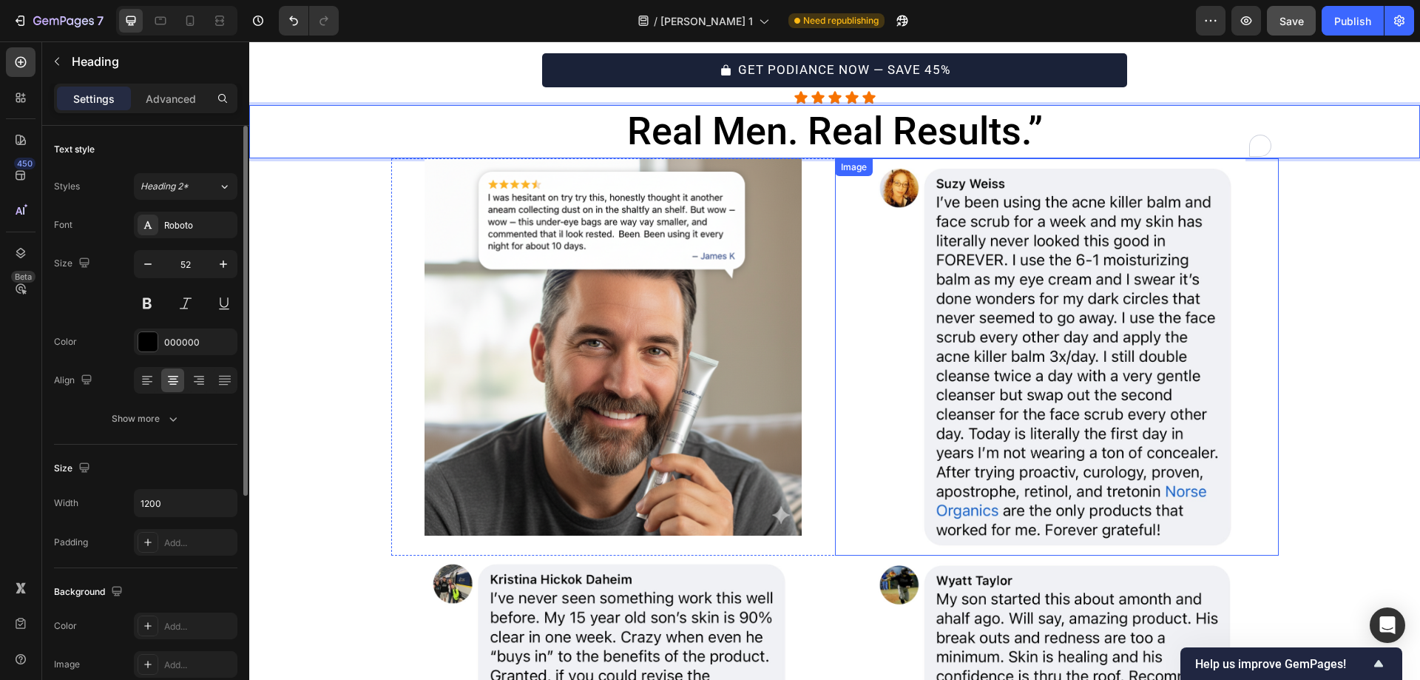
scroll to position [5461, 0]
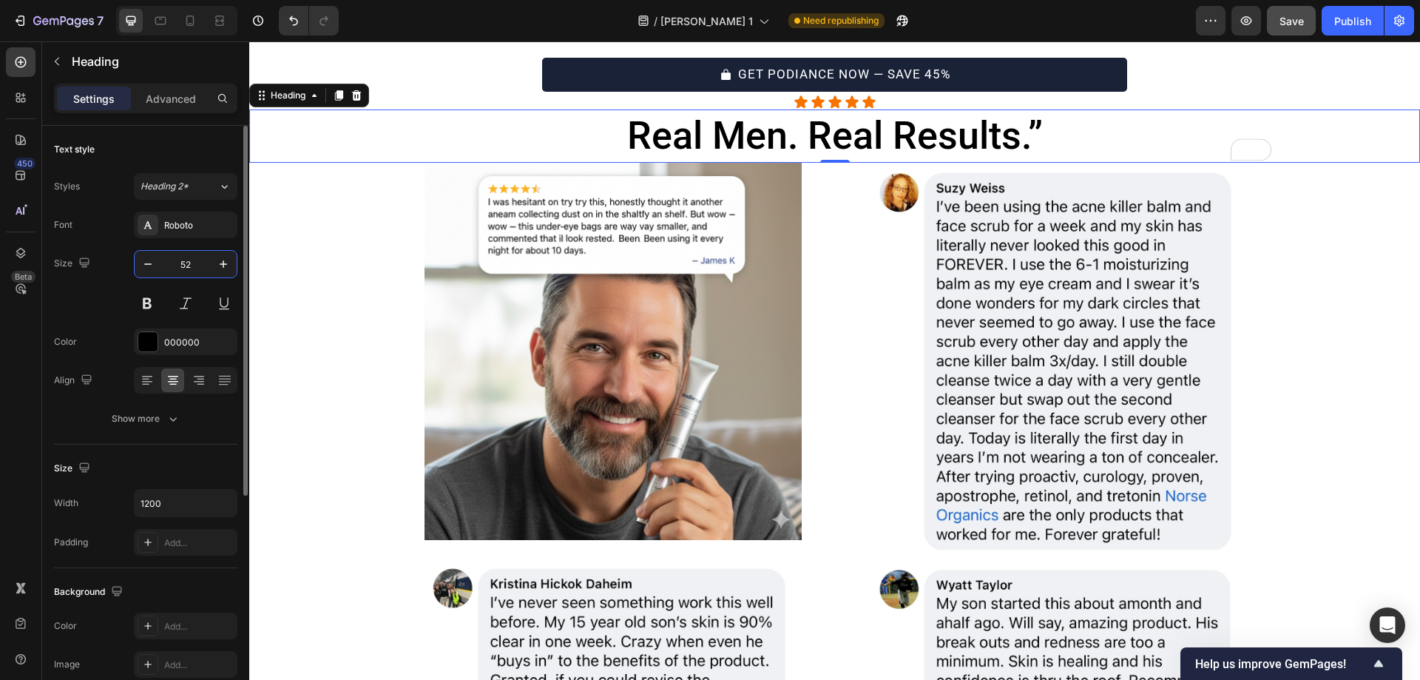
click at [197, 271] on input "52" at bounding box center [185, 264] width 49 height 27
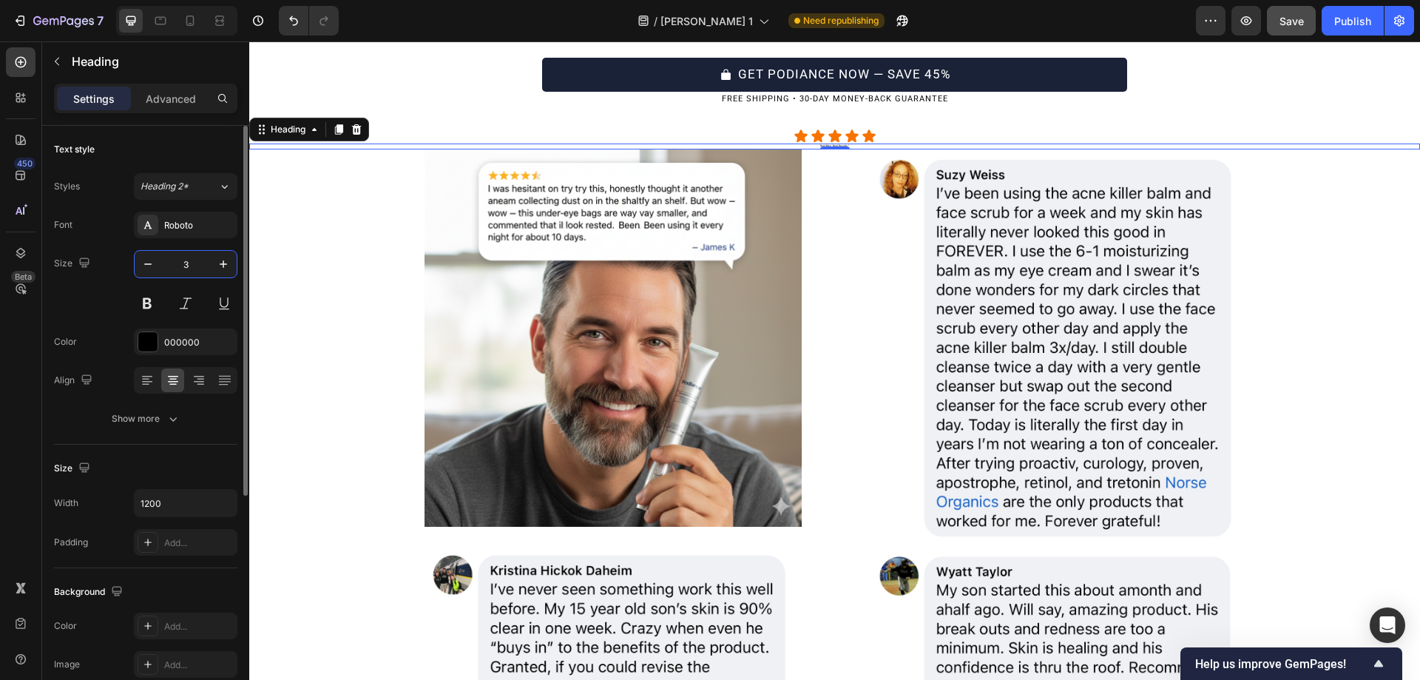
type input "35"
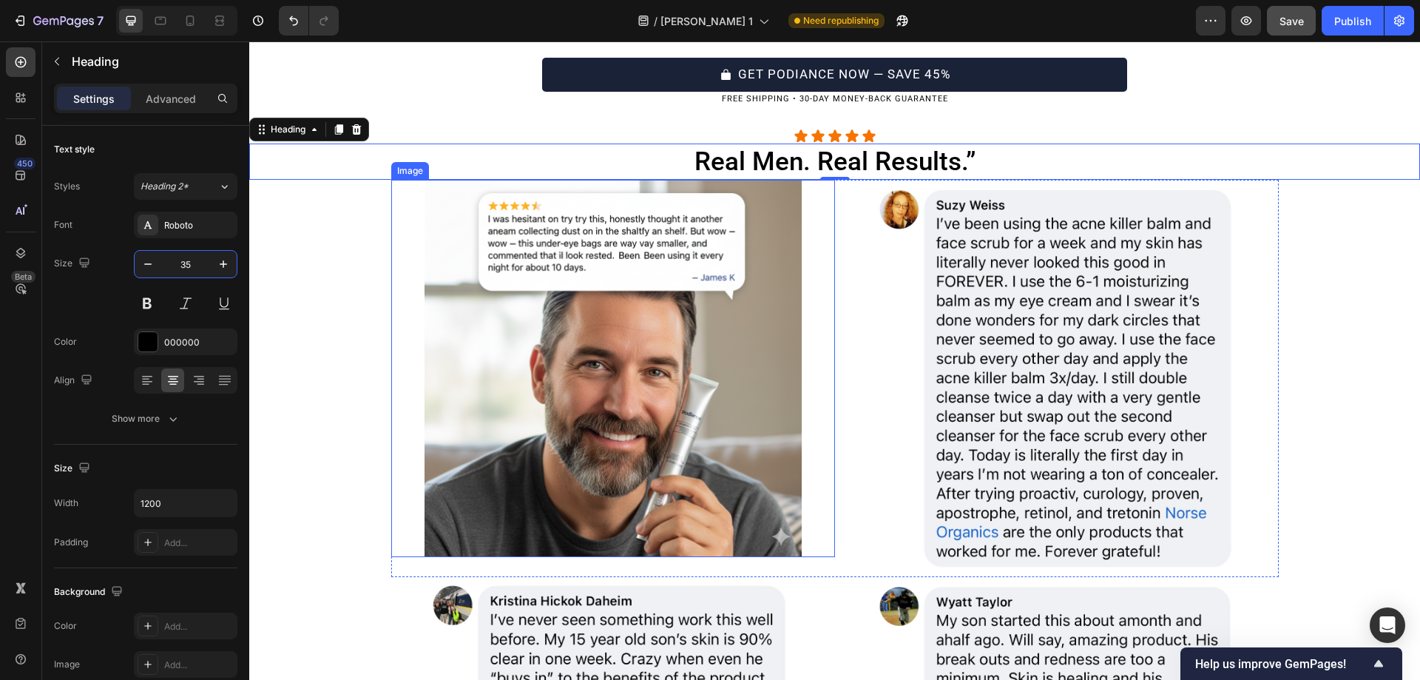
click at [514, 302] on img at bounding box center [612, 368] width 377 height 377
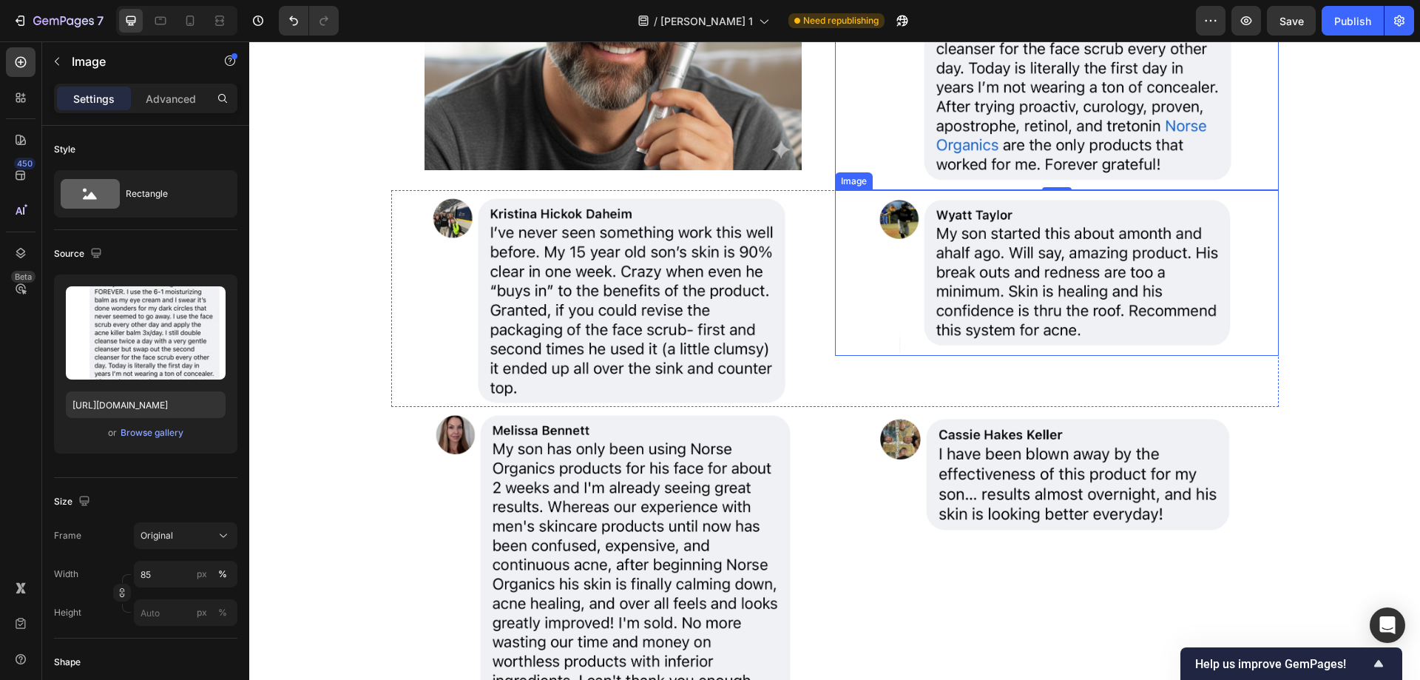
scroll to position [5818, 0]
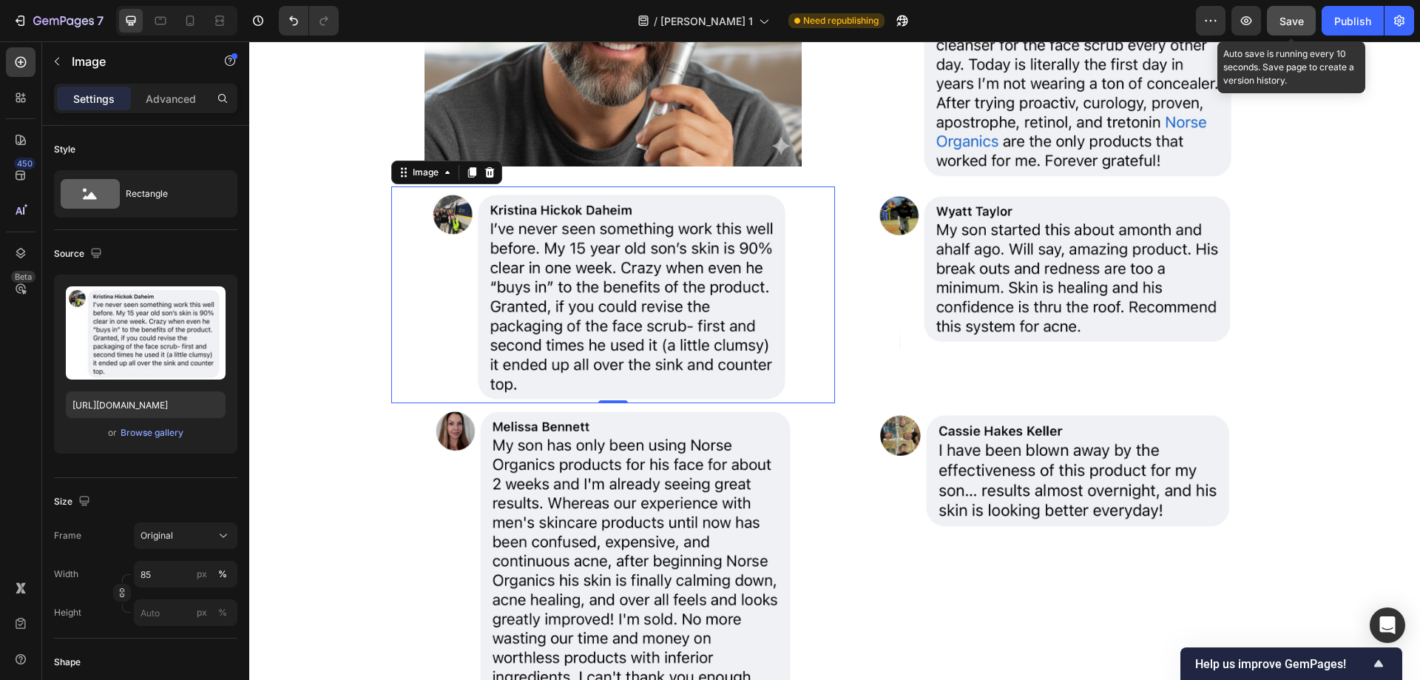
click at [1301, 26] on span "Save" at bounding box center [1291, 21] width 24 height 13
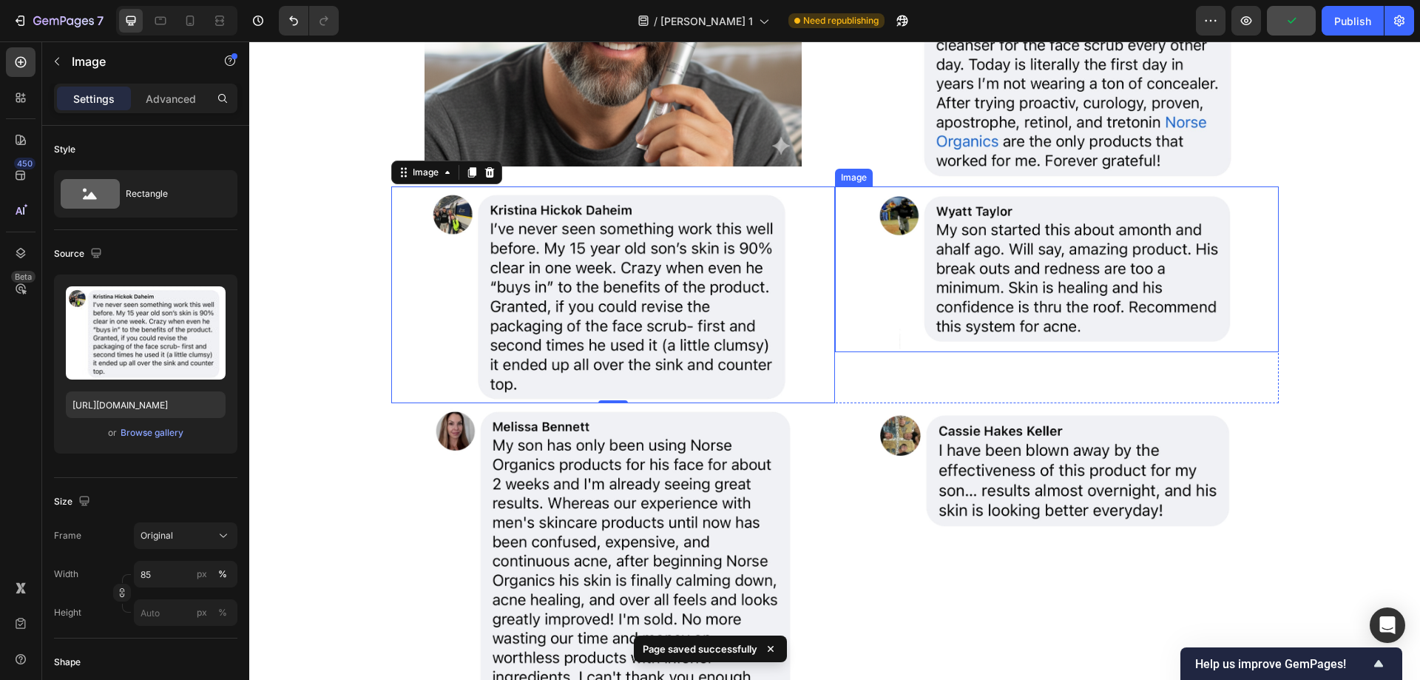
scroll to position [6019, 0]
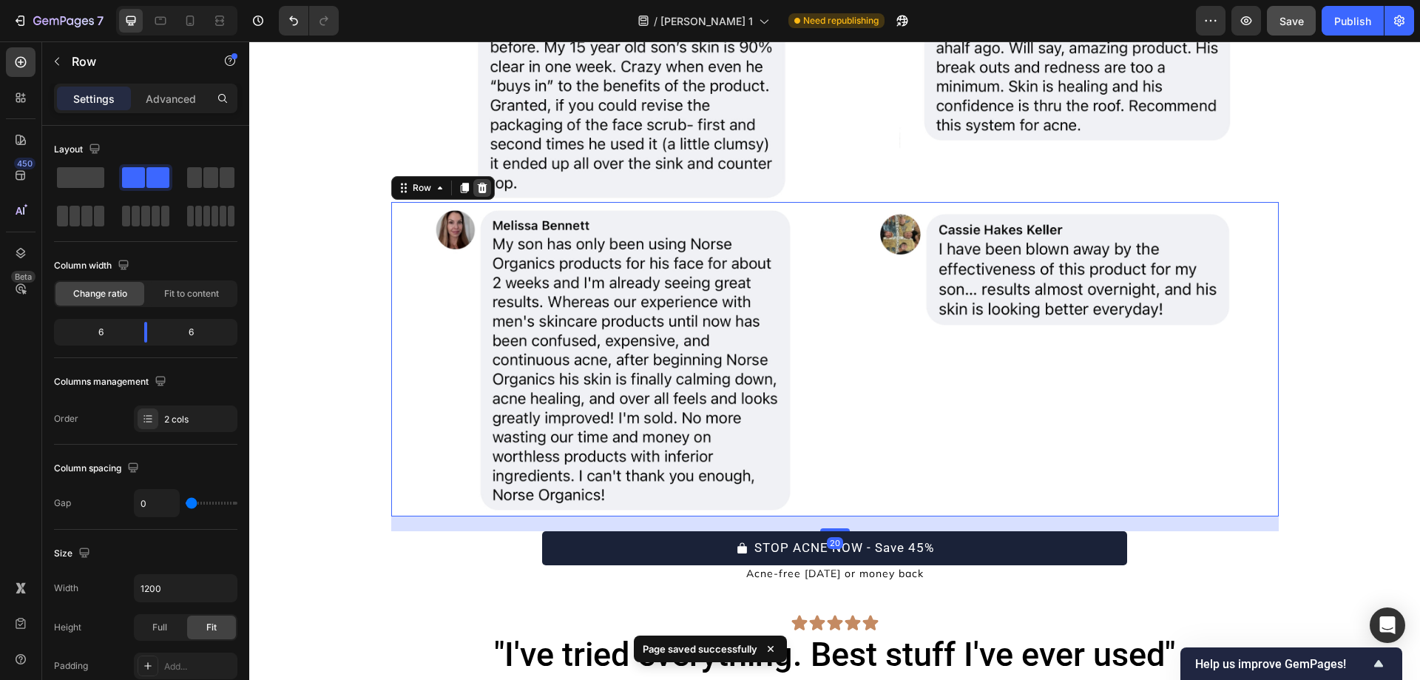
click at [478, 183] on icon at bounding box center [482, 188] width 12 height 12
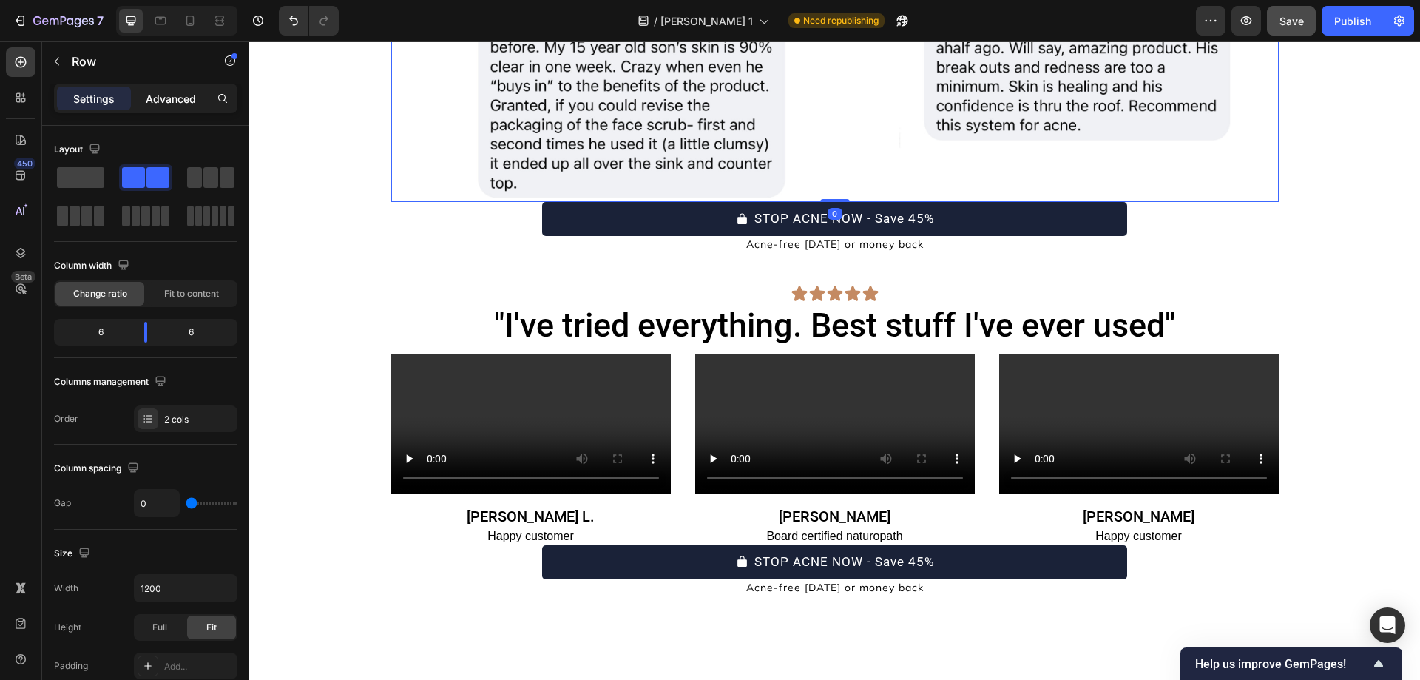
click at [161, 107] on div "Advanced" at bounding box center [171, 99] width 74 height 24
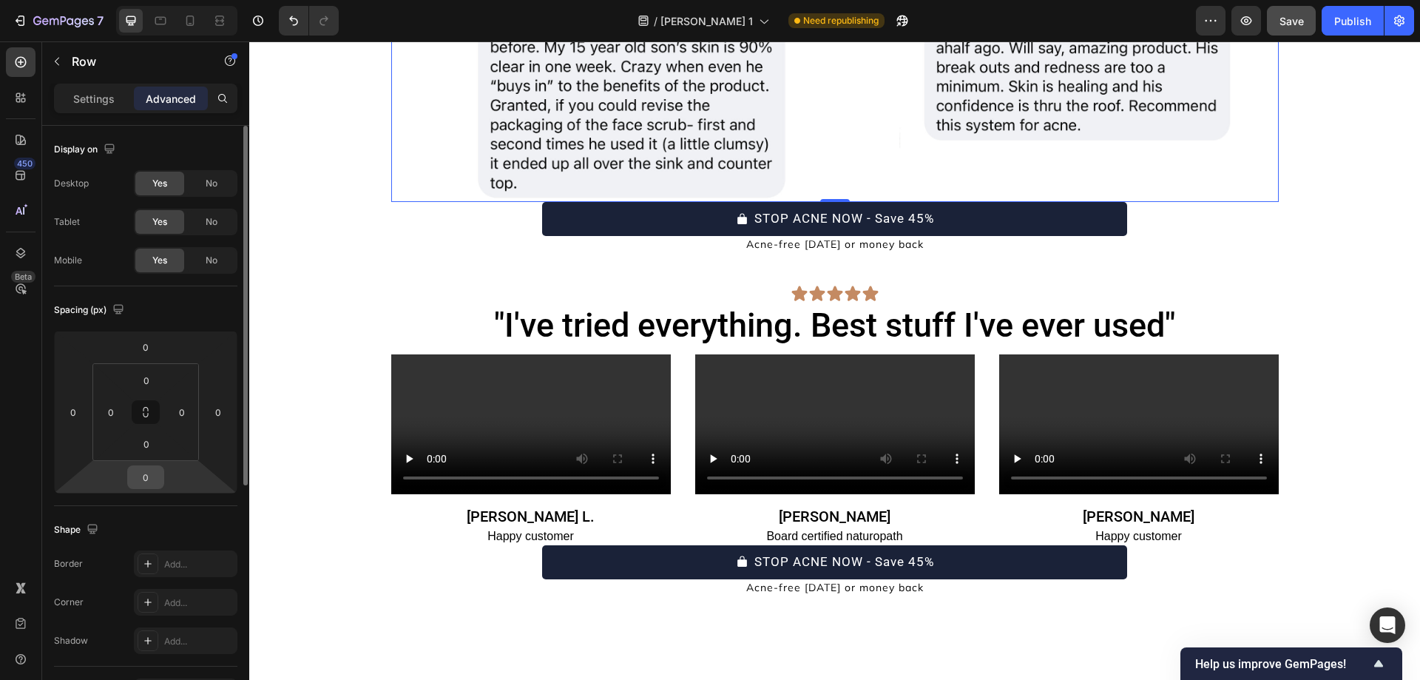
click at [147, 476] on input "0" at bounding box center [146, 477] width 30 height 22
type input "30"
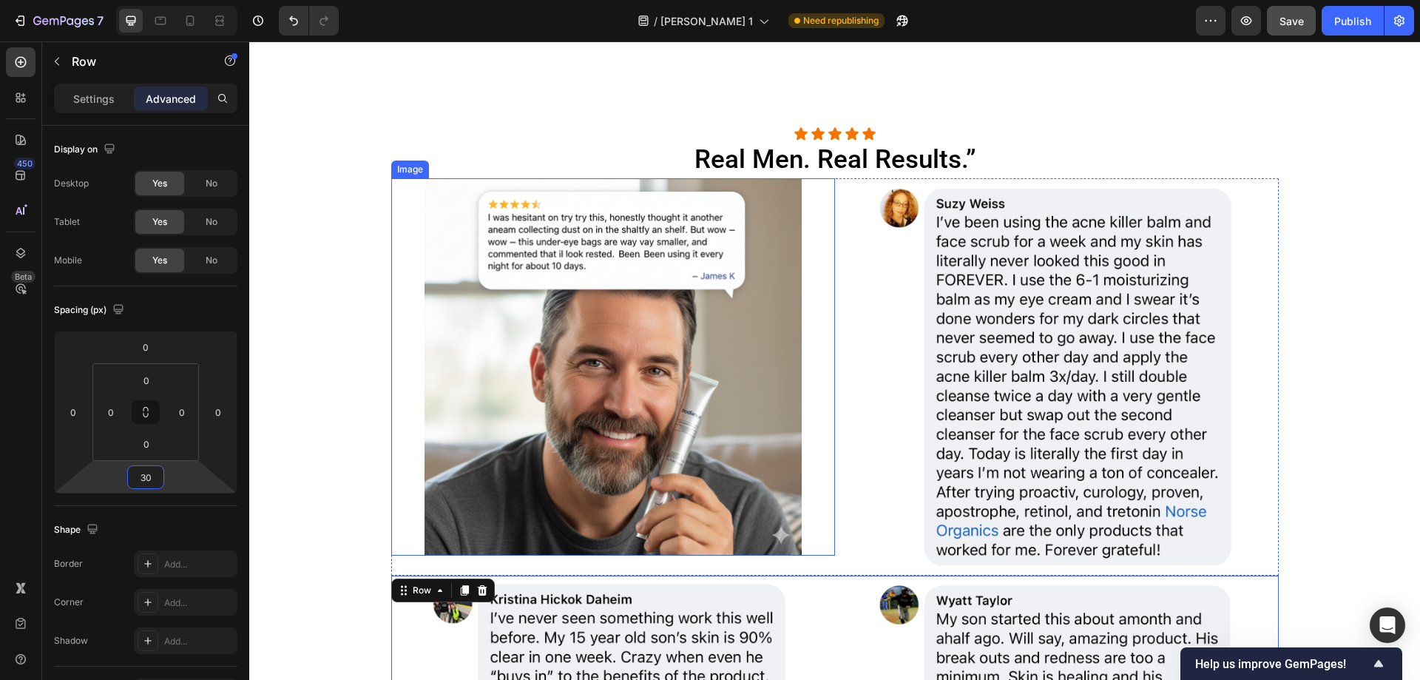
scroll to position [5332, 0]
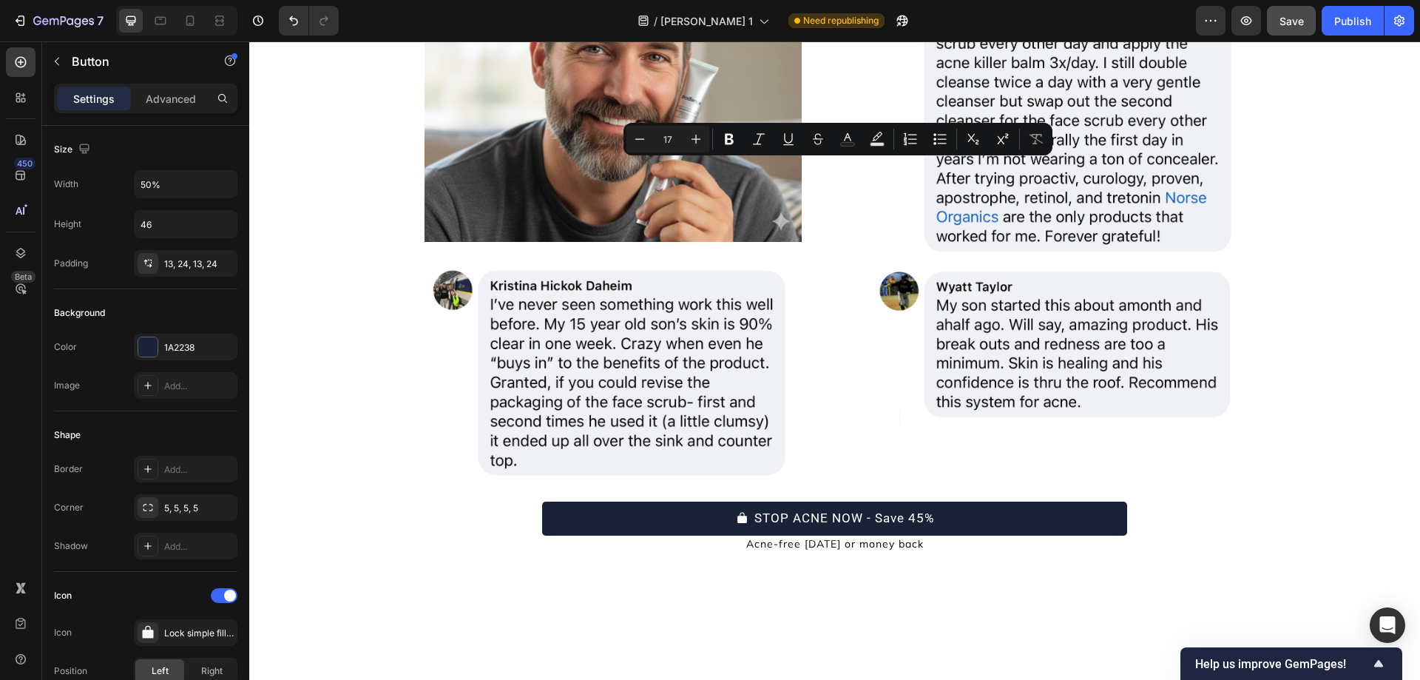
copy p "GET PODIANCE NOW — SAVE 45%"
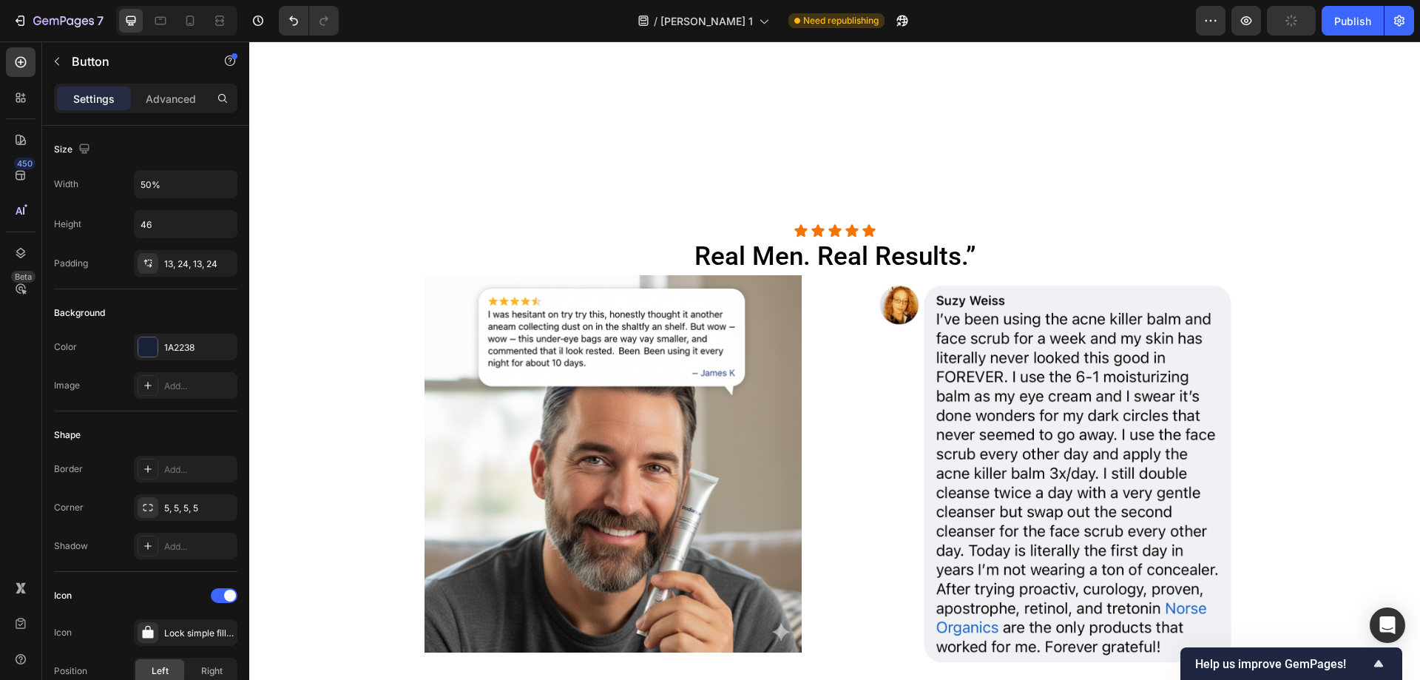
scroll to position [5920, 0]
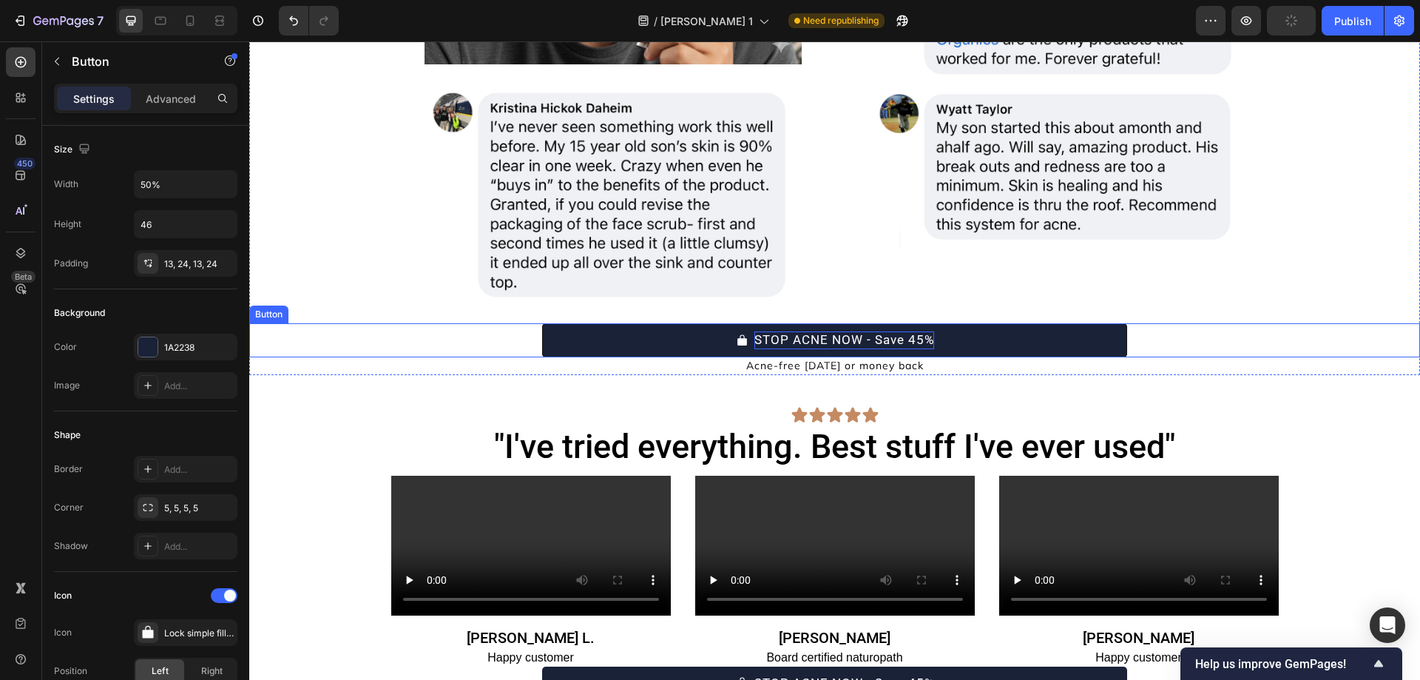
click at [803, 336] on p "STOP ACNE NOW - Save 45%" at bounding box center [844, 340] width 180 height 18
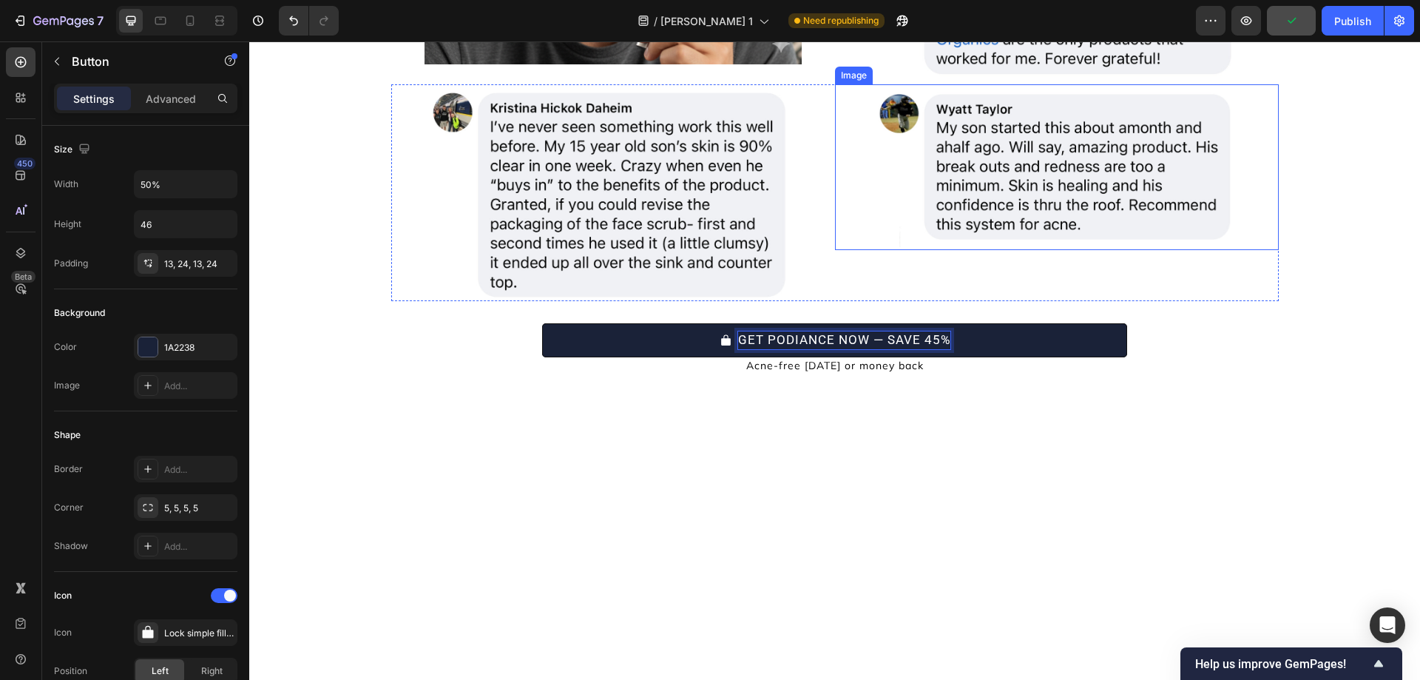
scroll to position [5401, 0]
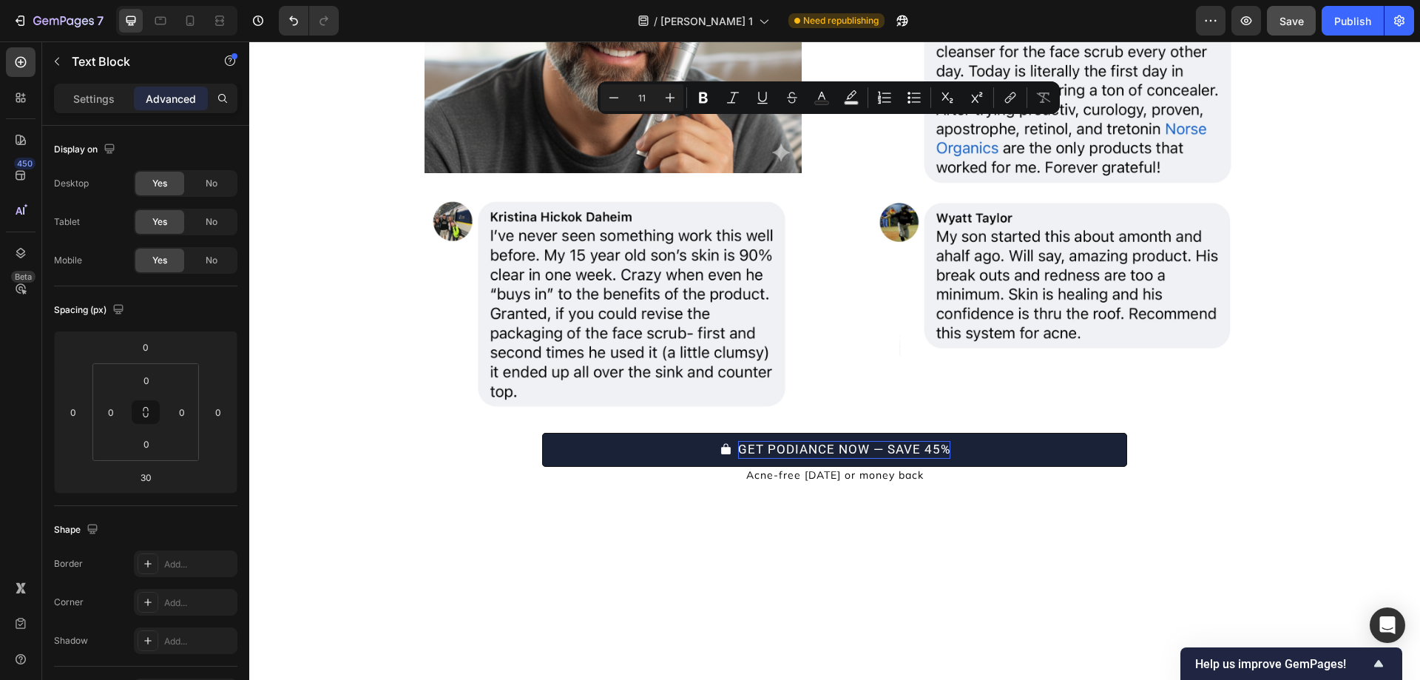
copy p "FREE SHIPPING • 30-DAY MONEY-BACK GUARANTEE"
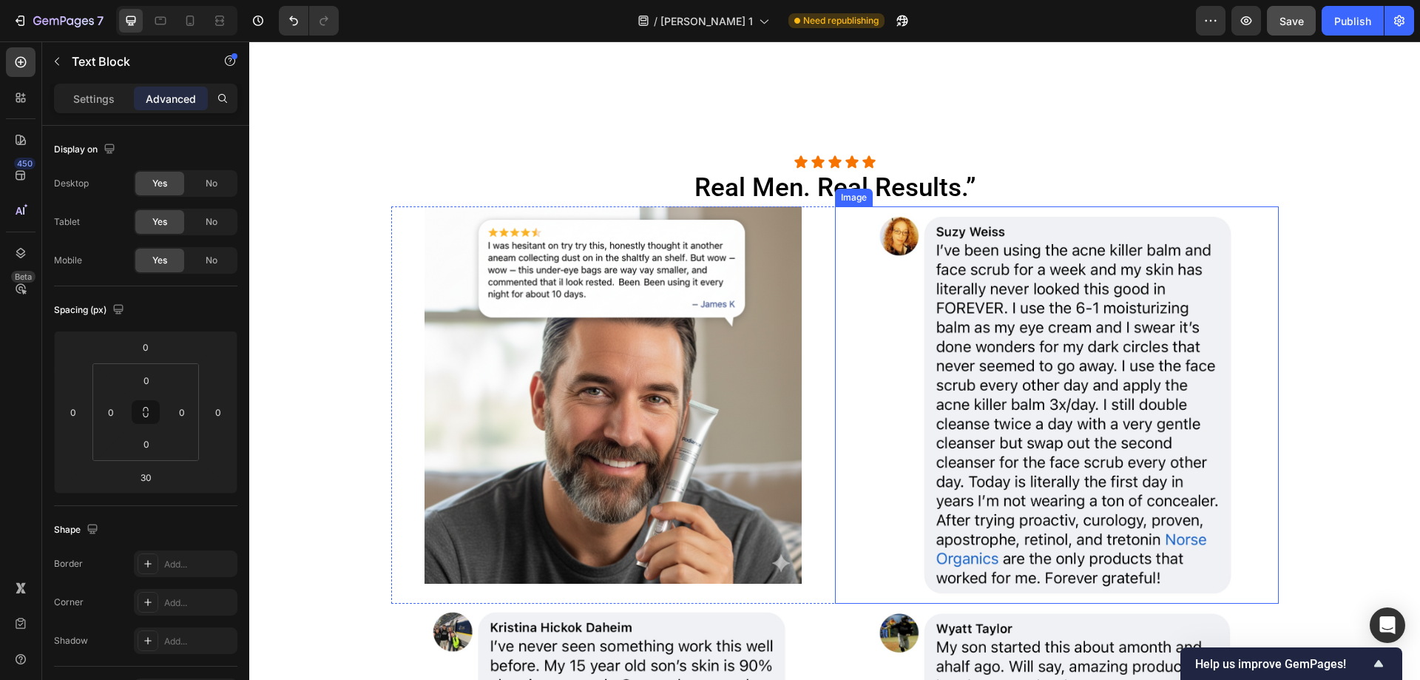
type input "16"
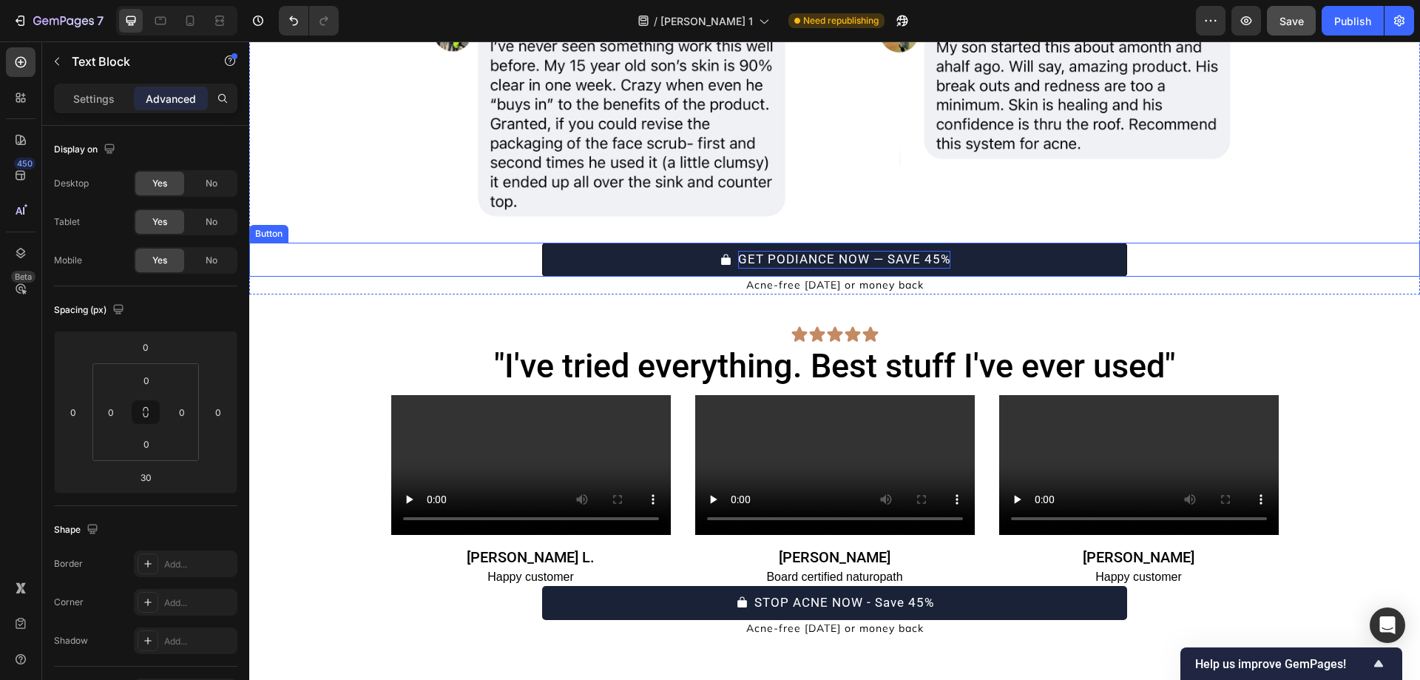
scroll to position [6001, 0]
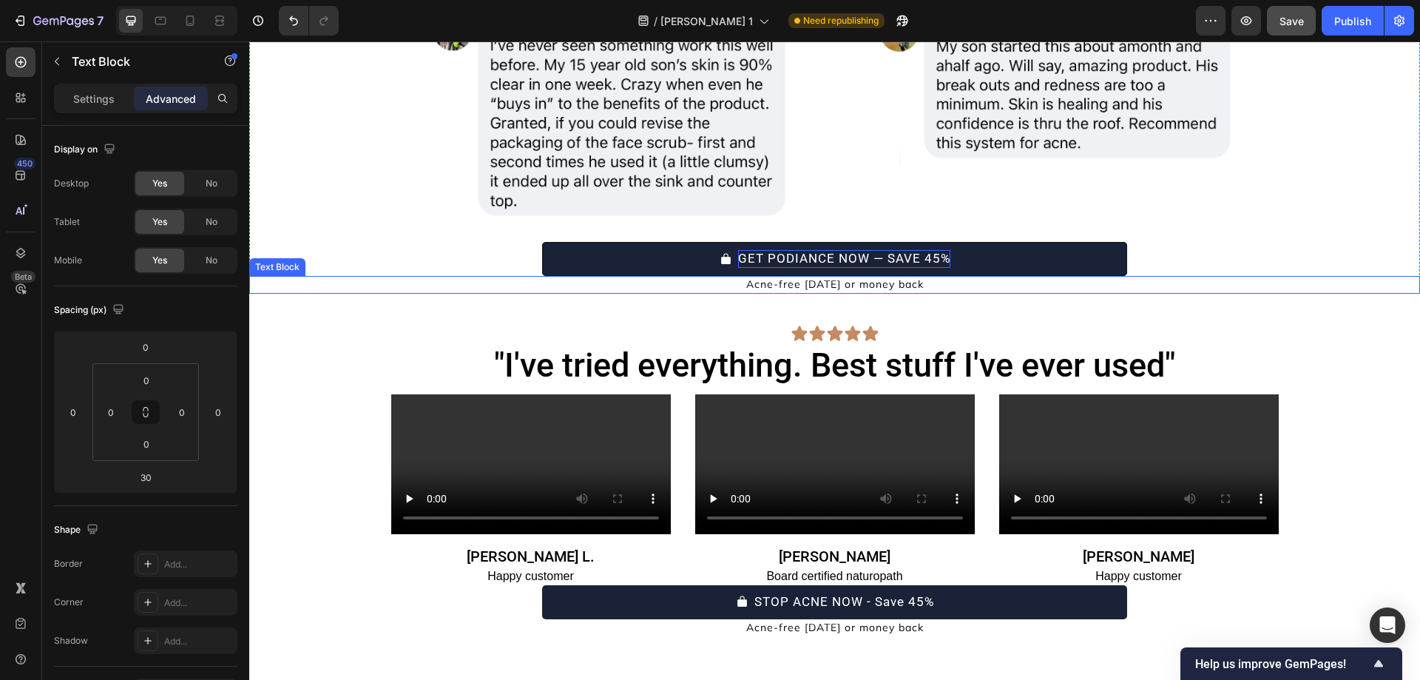
click at [868, 283] on p "Acne-free [DATE] or money back" at bounding box center [835, 284] width 884 height 15
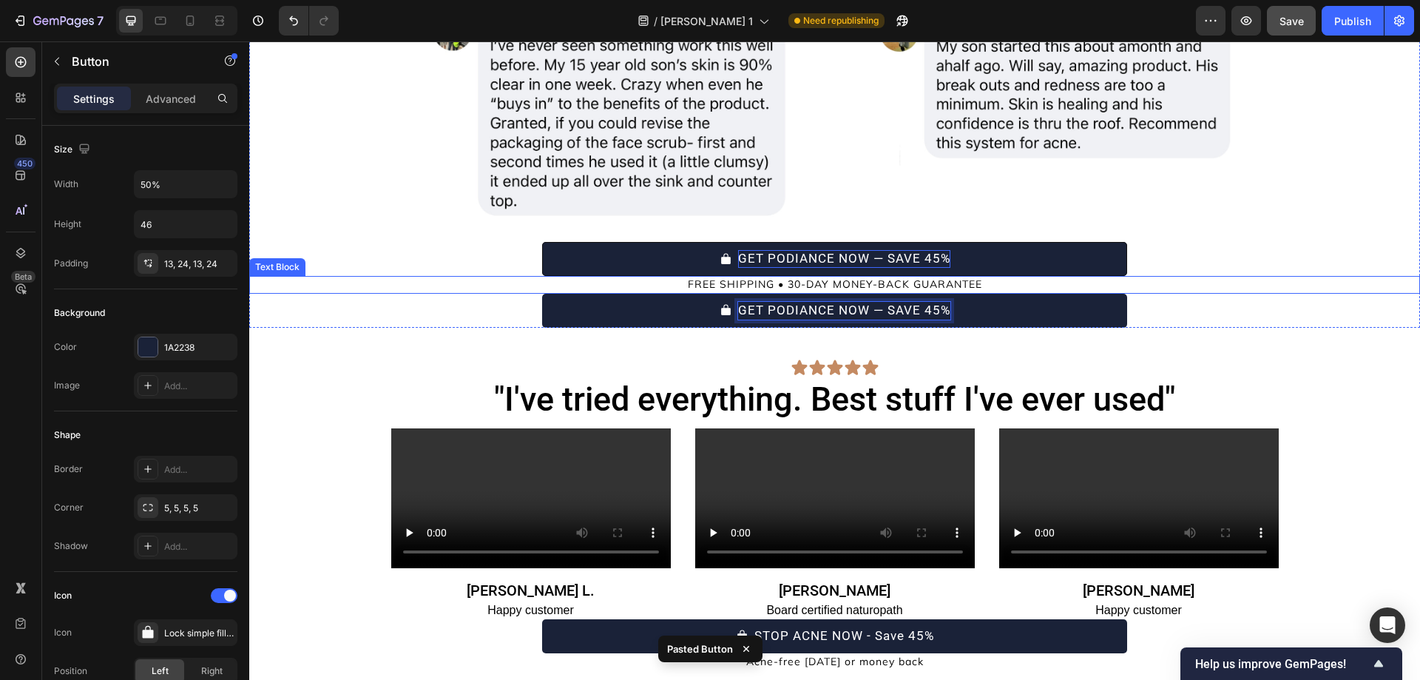
click at [502, 289] on p "FREE SHIPPING • 30-DAY MONEY-BACK GUARANTEE" at bounding box center [835, 284] width 884 height 15
click at [350, 274] on icon at bounding box center [350, 279] width 10 height 10
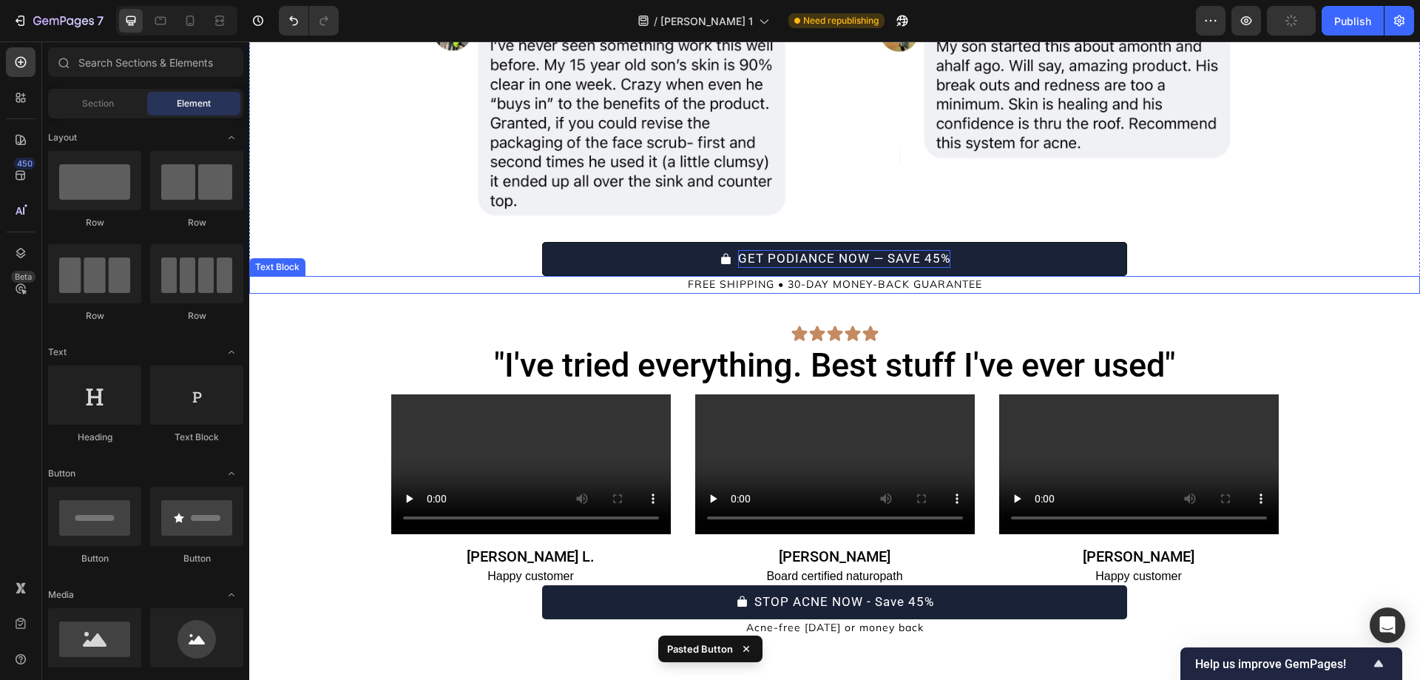
click at [668, 283] on p "FREE SHIPPING • 30-DAY MONEY-BACK GUARANTEE" at bounding box center [835, 284] width 884 height 15
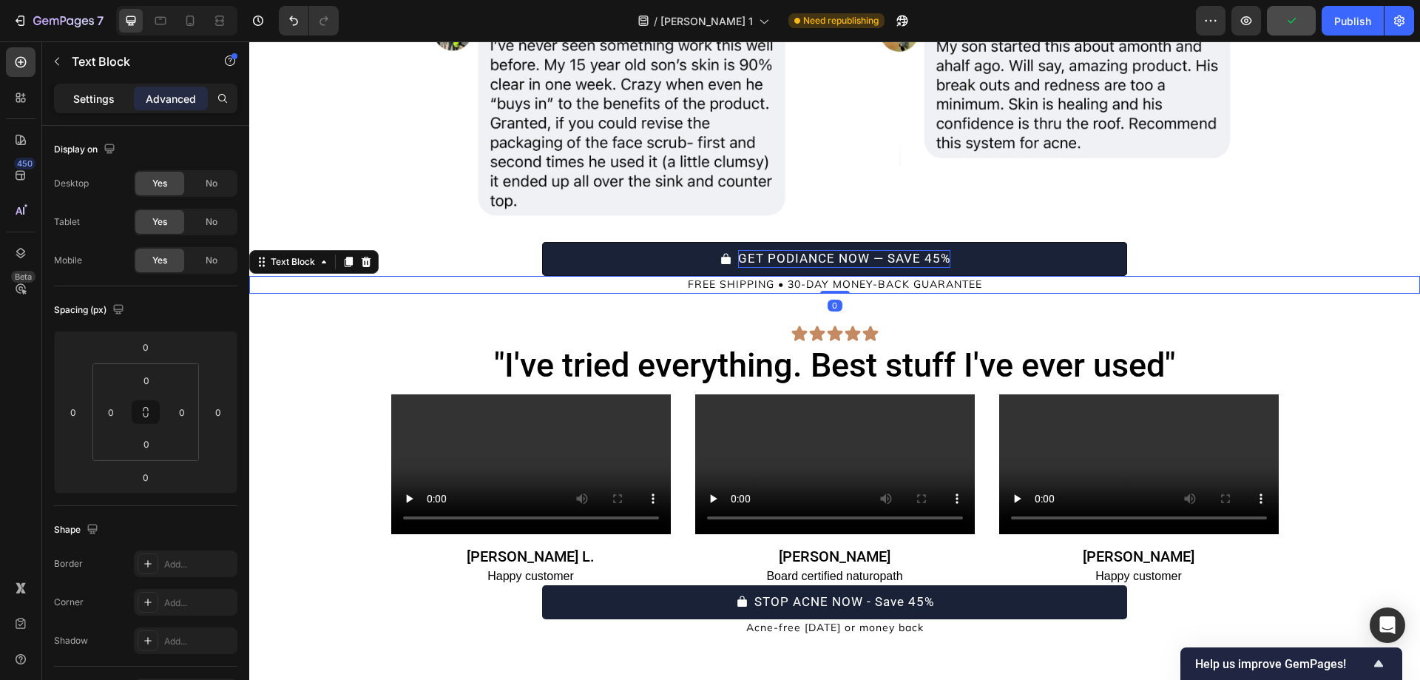
click at [106, 96] on p "Settings" at bounding box center [93, 99] width 41 height 16
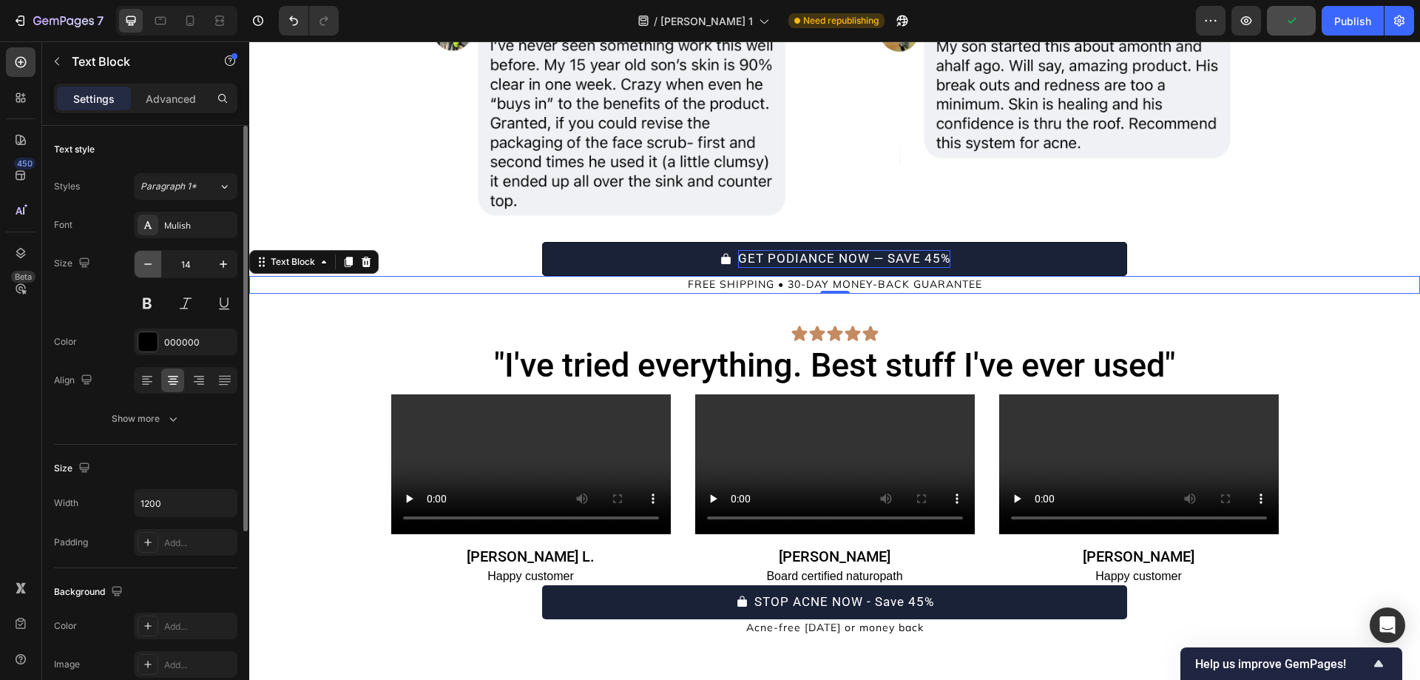
click at [138, 268] on button "button" at bounding box center [148, 264] width 27 height 27
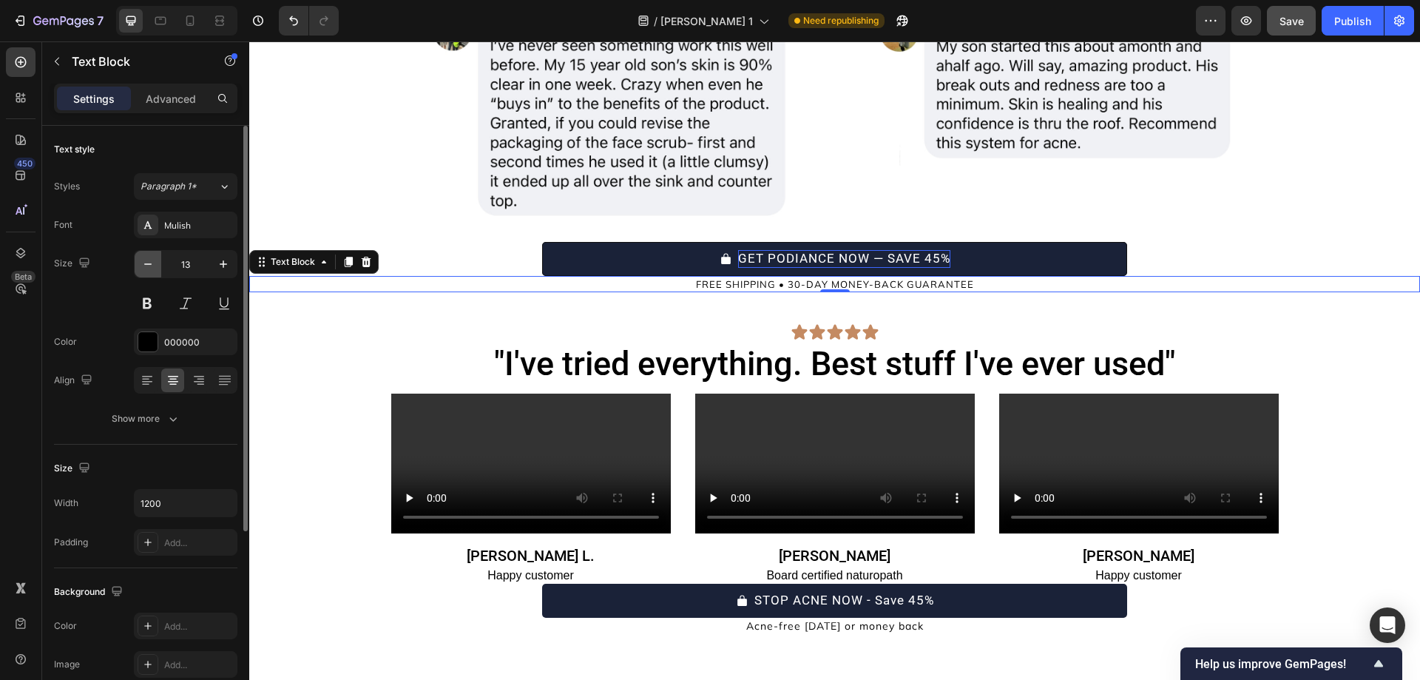
type input "12"
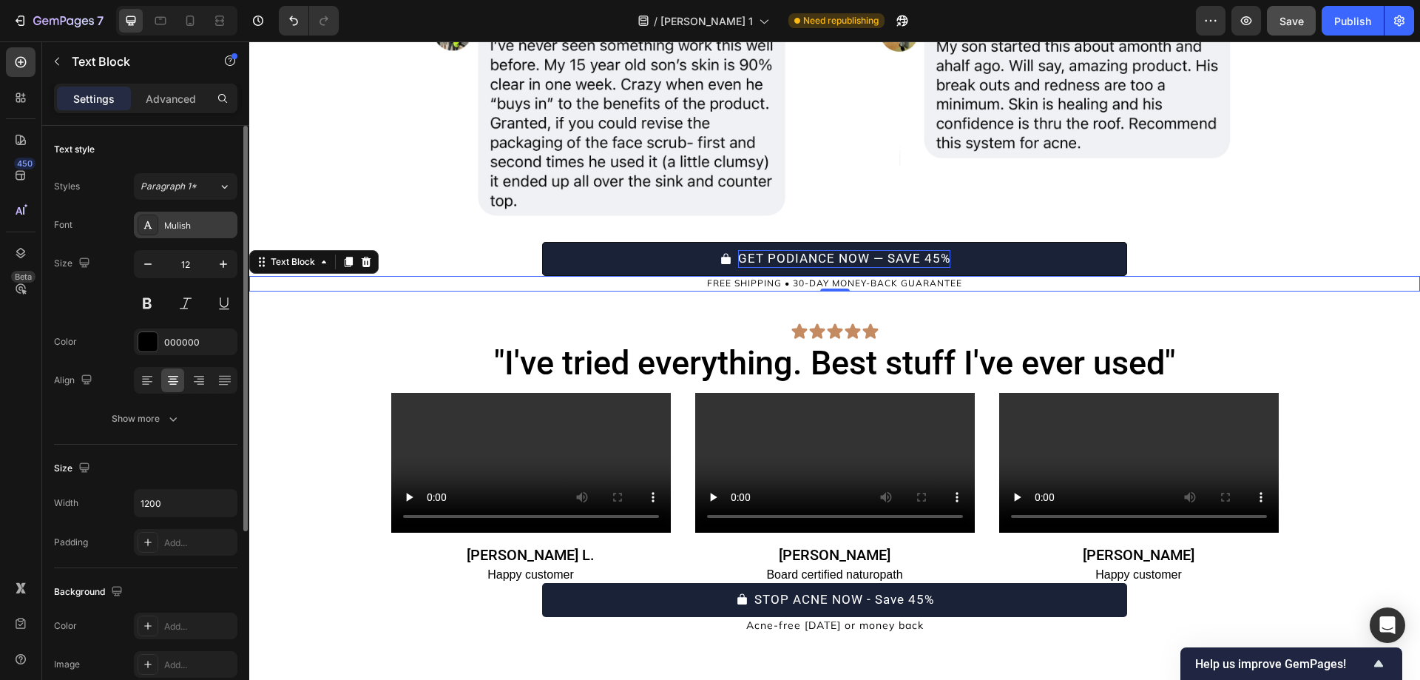
click at [157, 222] on div at bounding box center [148, 224] width 21 height 21
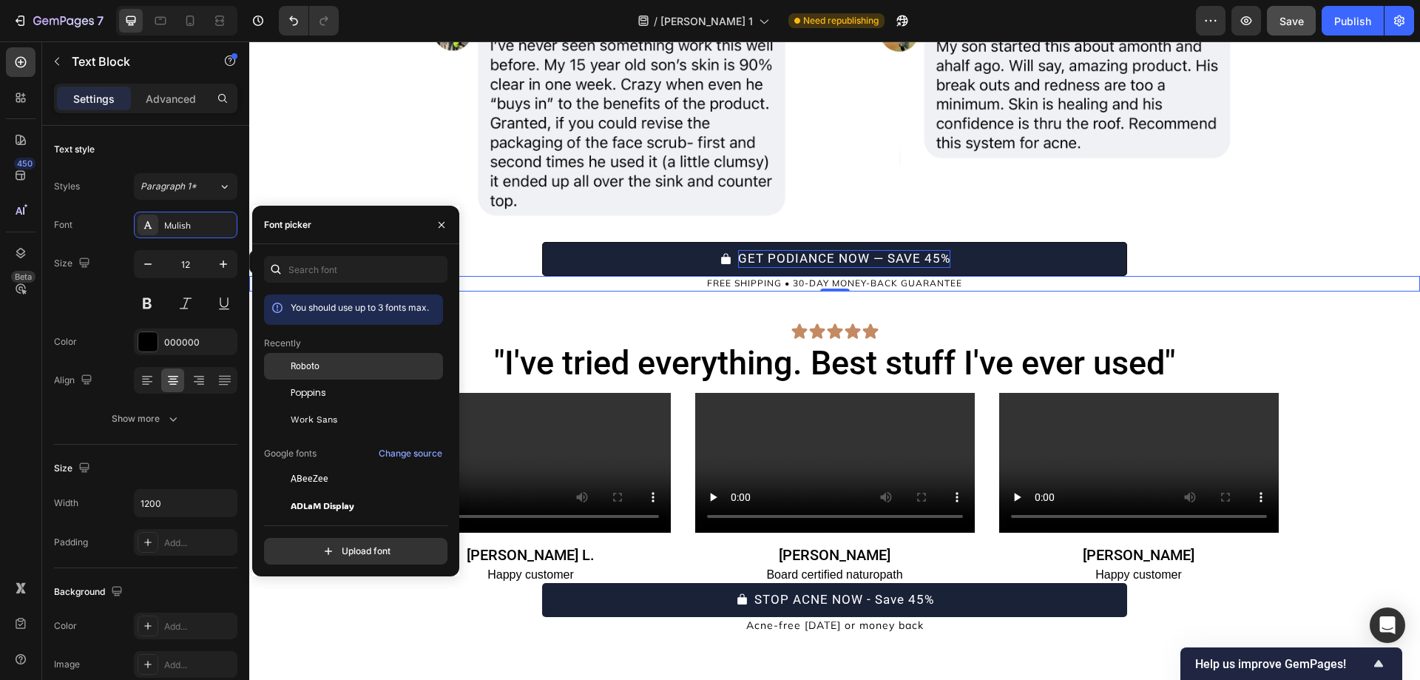
click at [321, 365] on div "Roboto" at bounding box center [365, 365] width 149 height 13
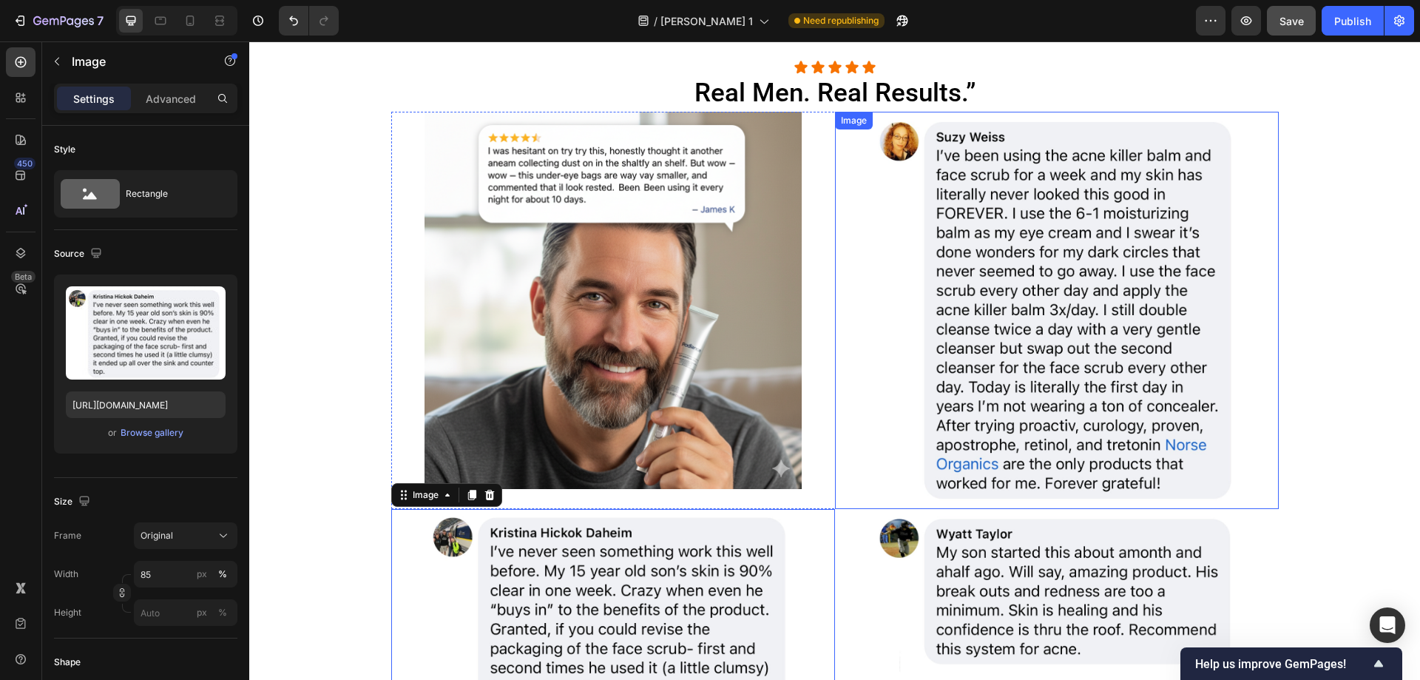
scroll to position [5487, 0]
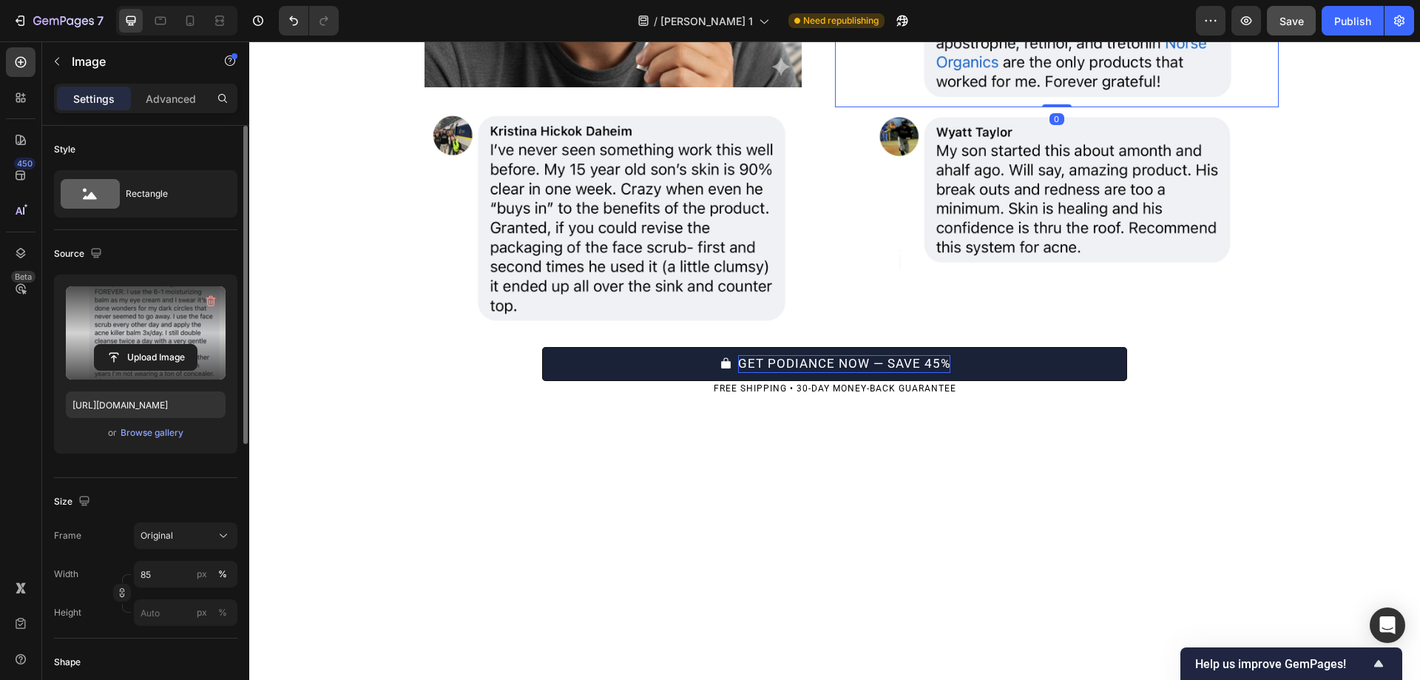
click at [149, 306] on label at bounding box center [146, 332] width 160 height 93
click at [149, 345] on input "file" at bounding box center [146, 357] width 102 height 25
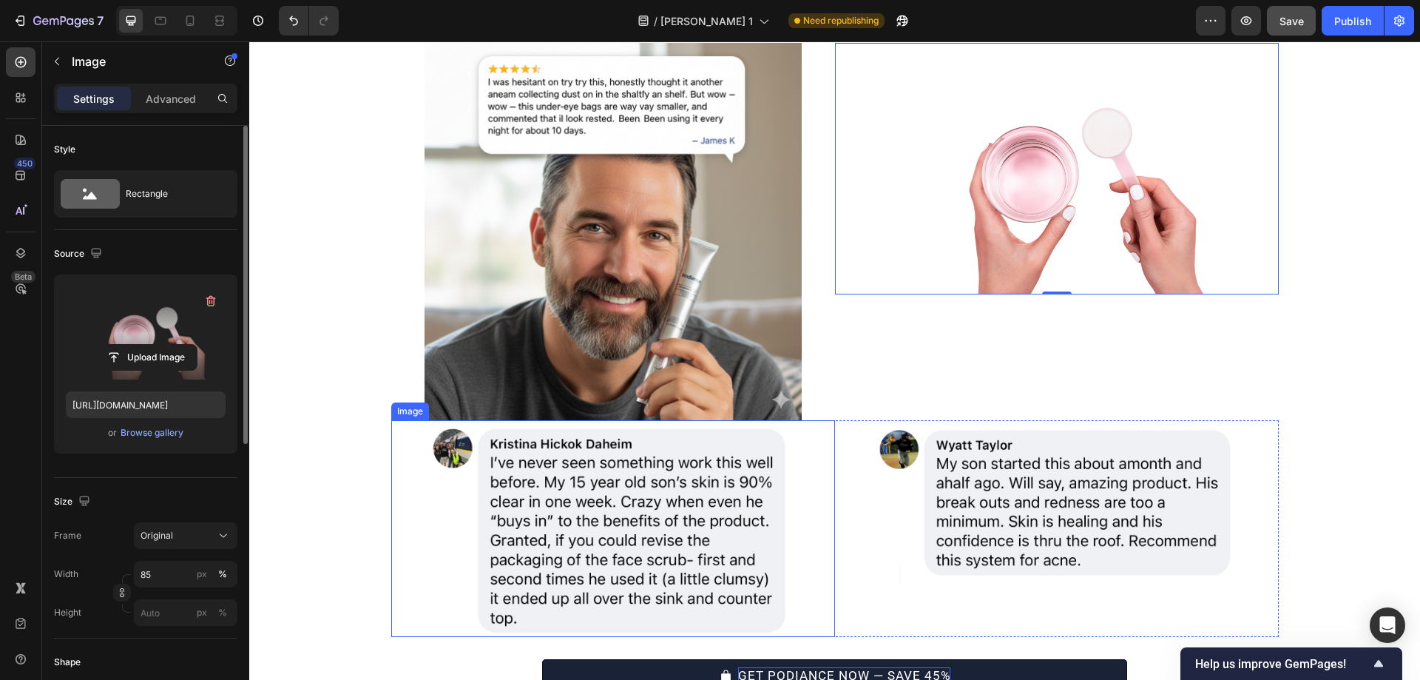
scroll to position [5344, 0]
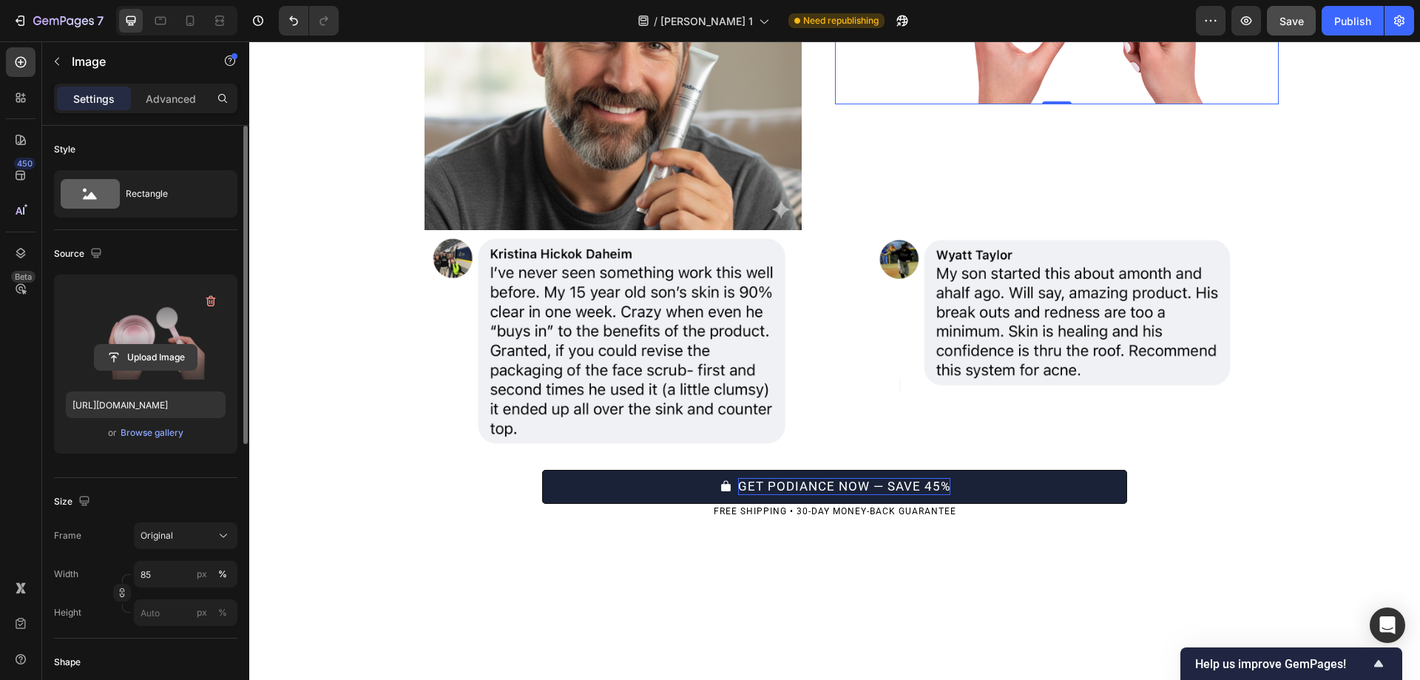
click at [122, 346] on input "file" at bounding box center [146, 357] width 102 height 25
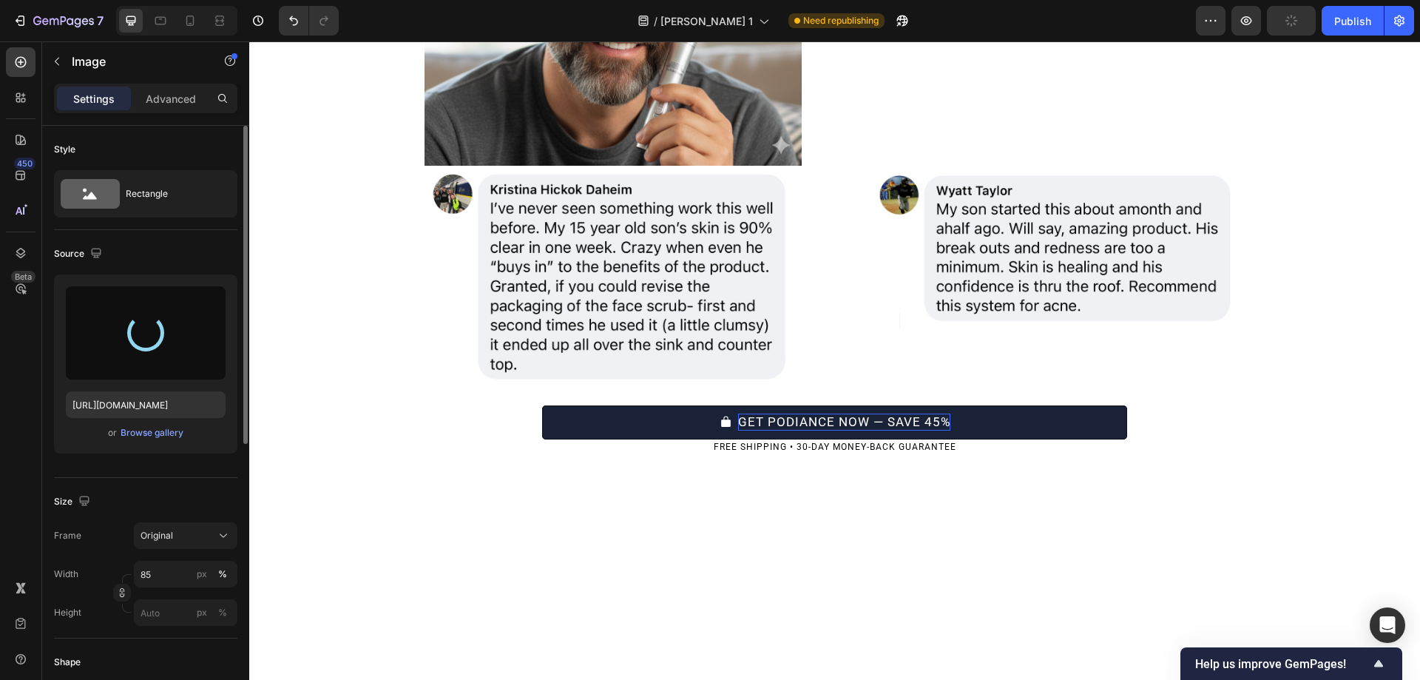
scroll to position [5409, 0]
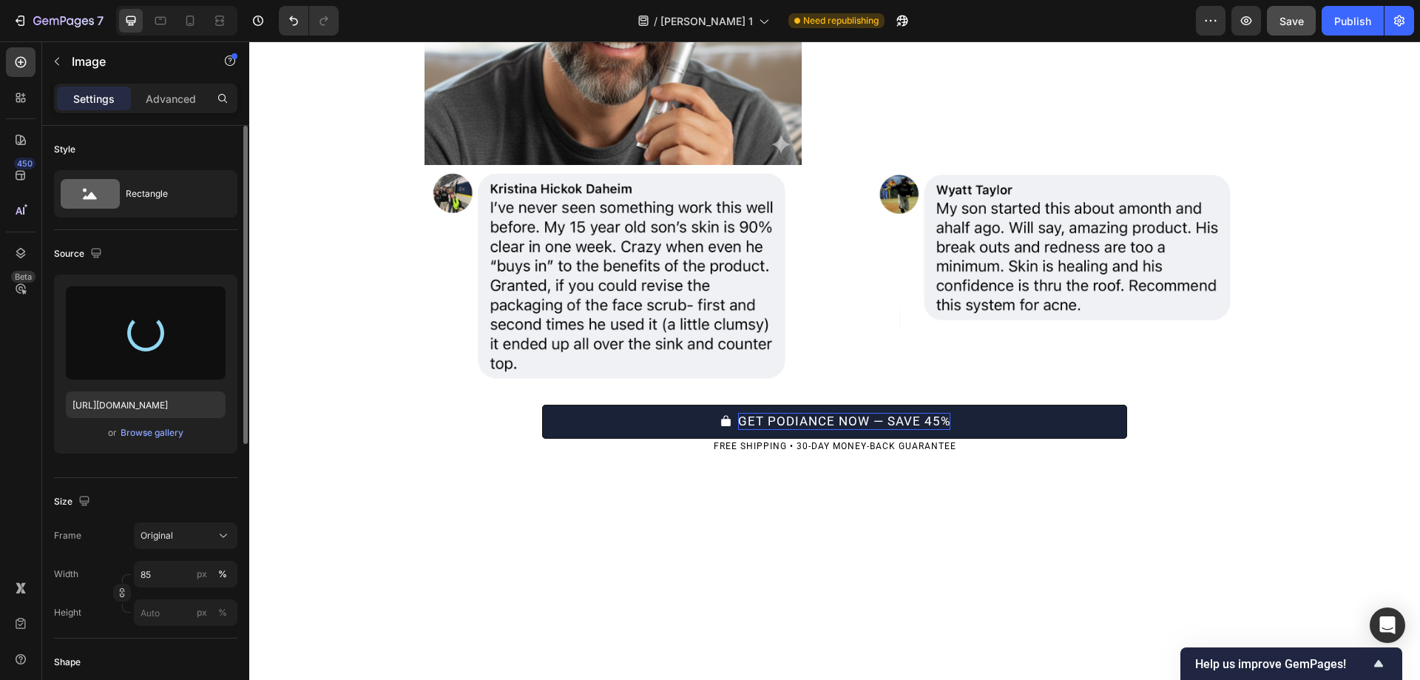
type input "https://cdn.shopify.com/s/files/1/0754/9258/9834/files/gempages_568747440534979…"
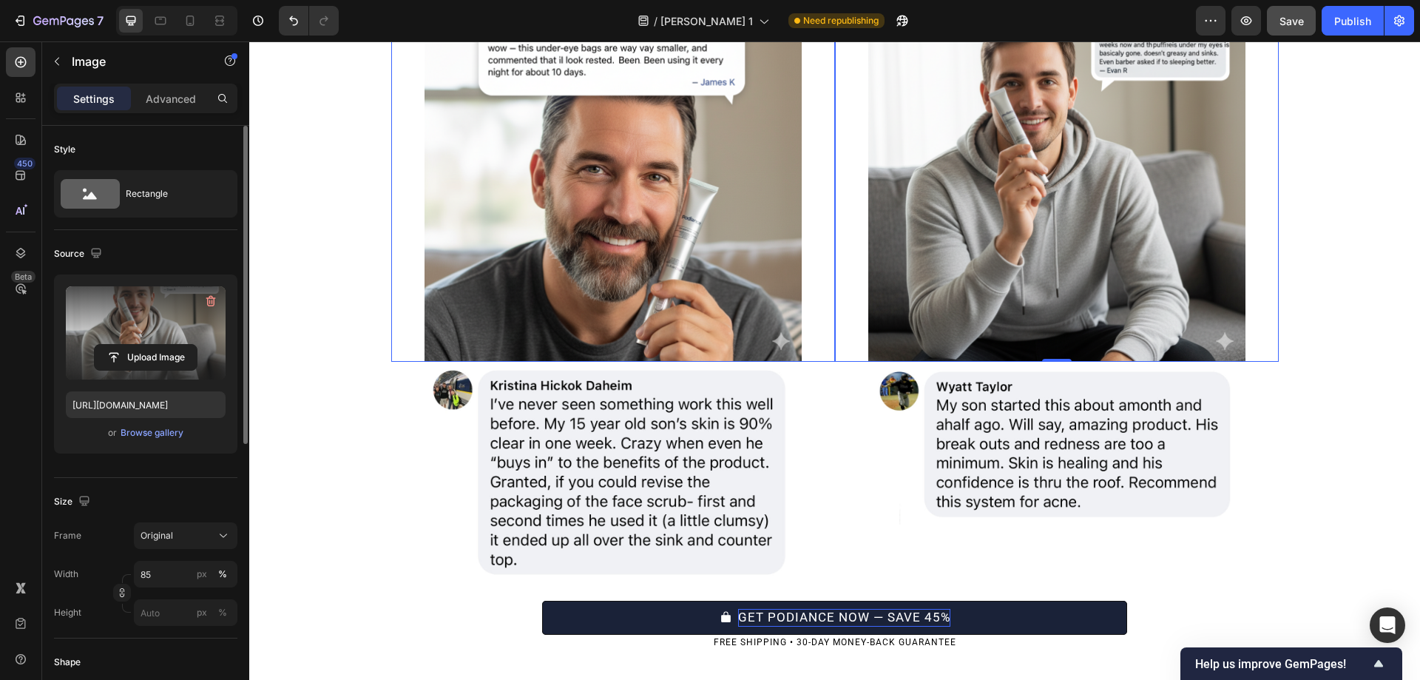
scroll to position [5623, 0]
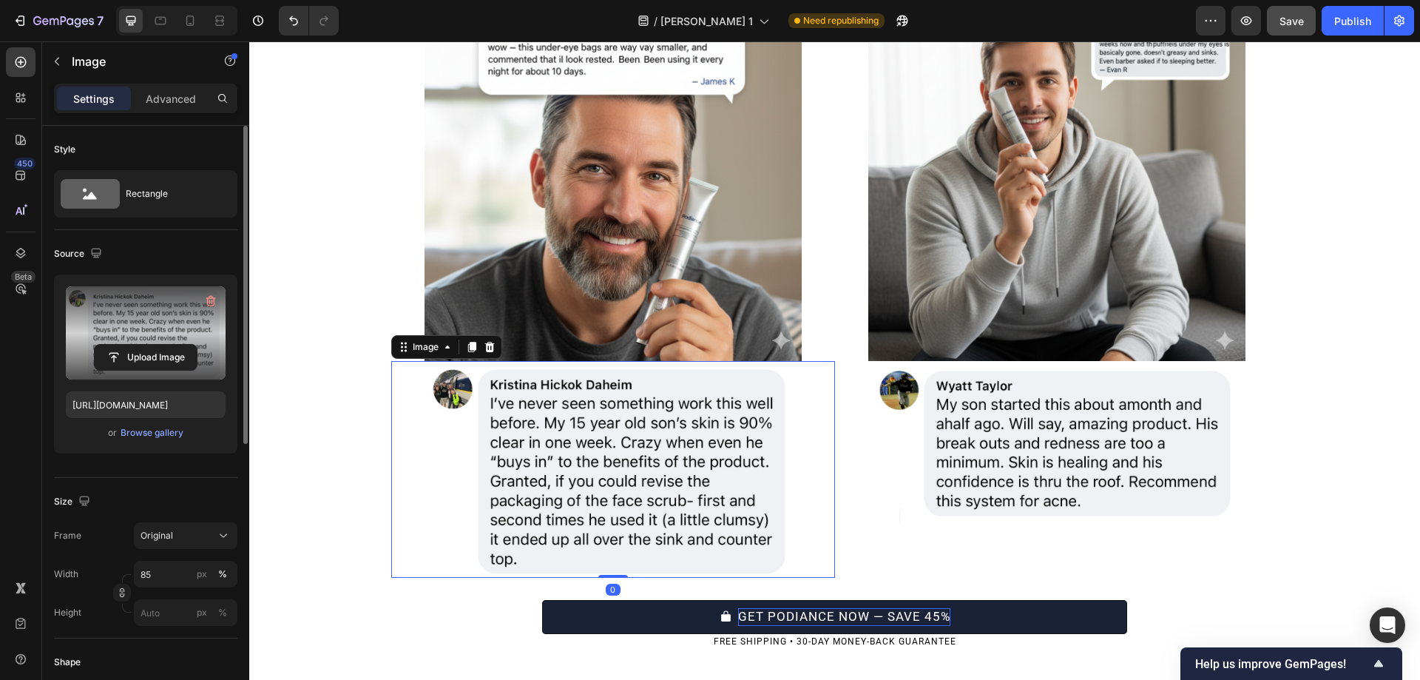
click at [174, 336] on label at bounding box center [146, 332] width 160 height 93
click at [174, 345] on input "file" at bounding box center [146, 357] width 102 height 25
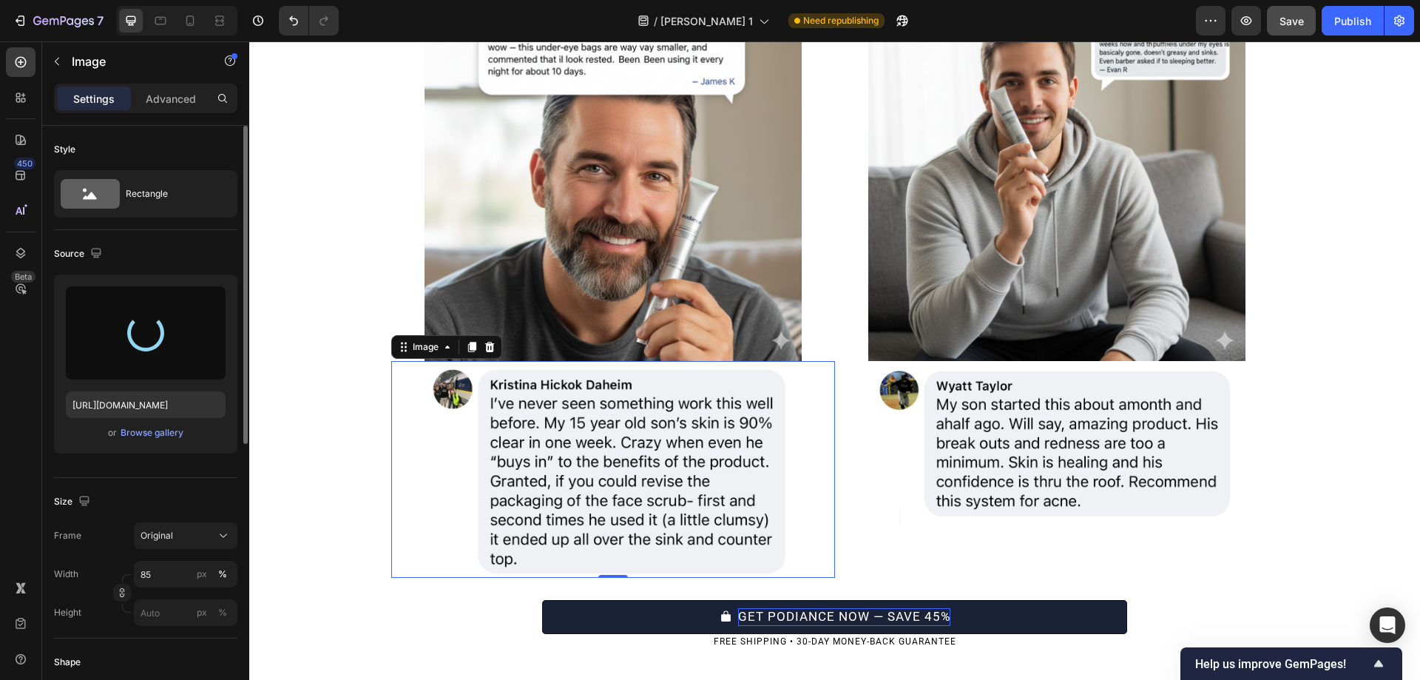
type input "https://cdn.shopify.com/s/files/1/0754/9258/9834/files/gempages_568747440534979…"
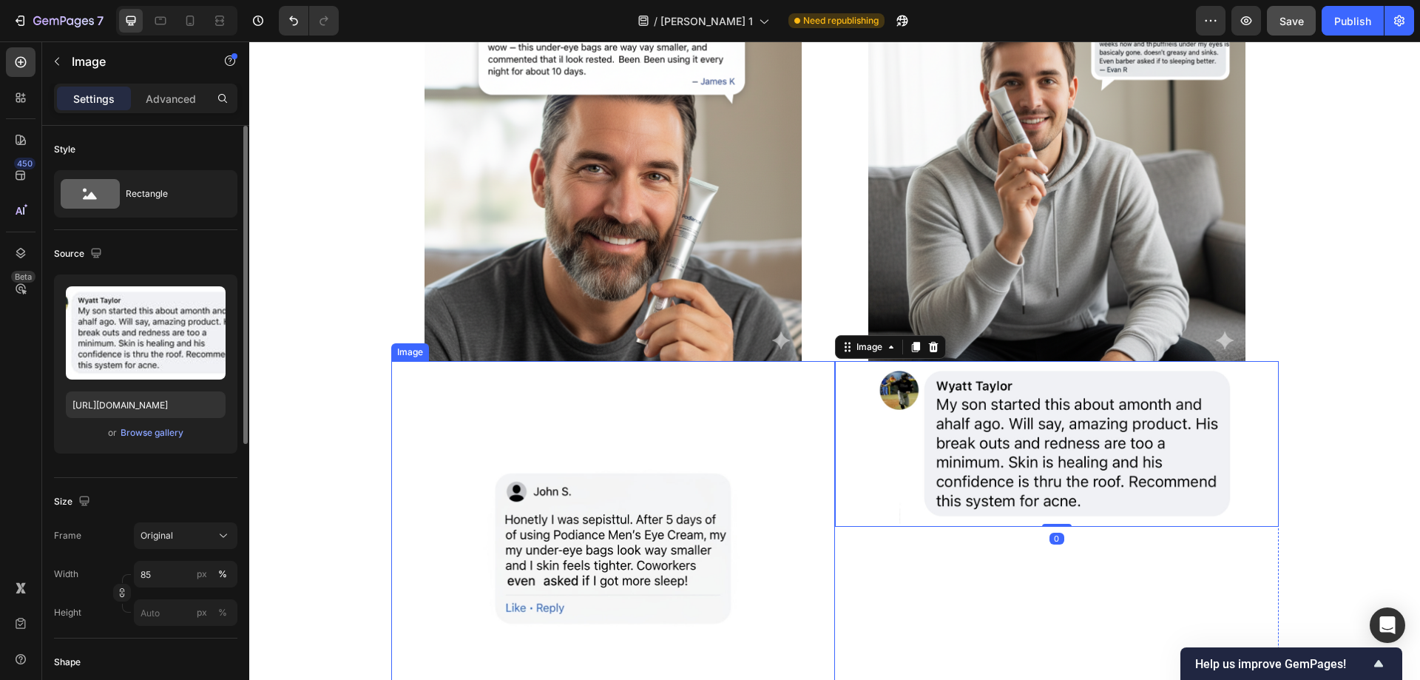
scroll to position [5733, 0]
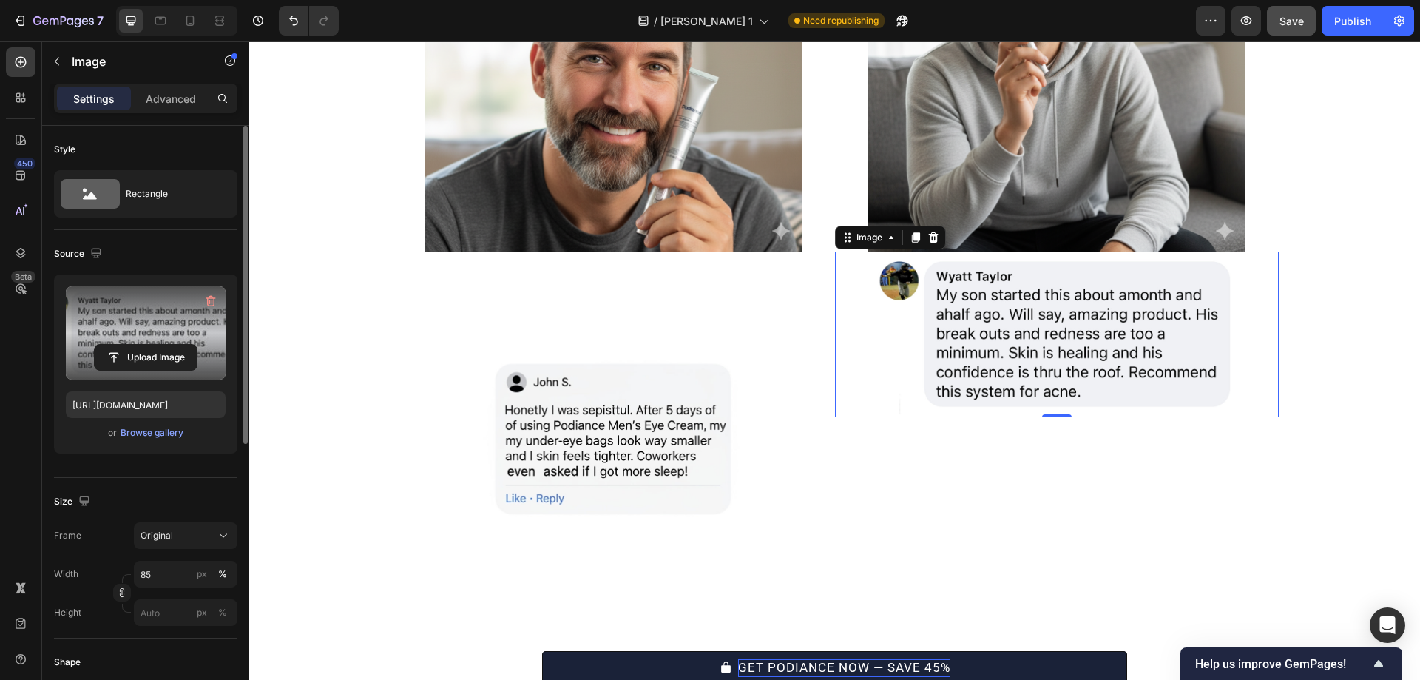
click at [148, 315] on label at bounding box center [146, 332] width 160 height 93
click at [148, 345] on input "file" at bounding box center [146, 357] width 102 height 25
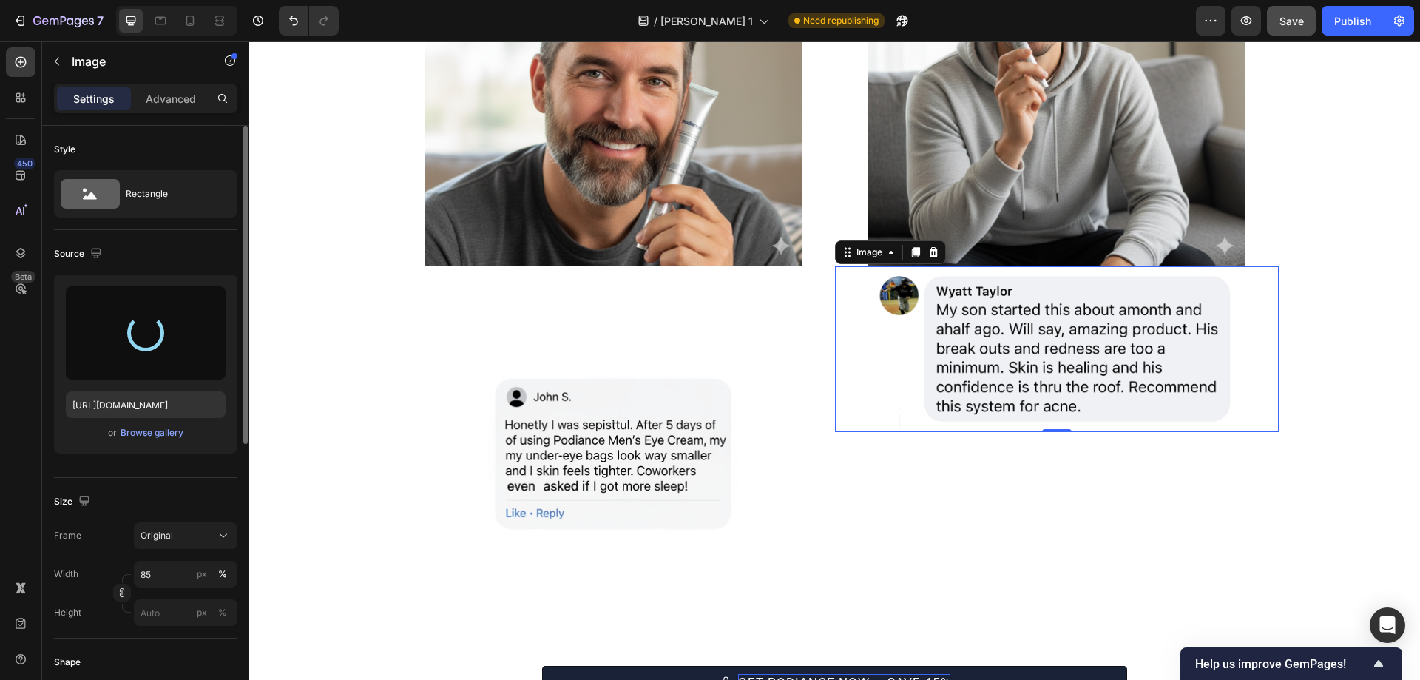
scroll to position [5719, 0]
type input "https://cdn.shopify.com/s/files/1/0754/9258/9834/files/gempages_568747440534979…"
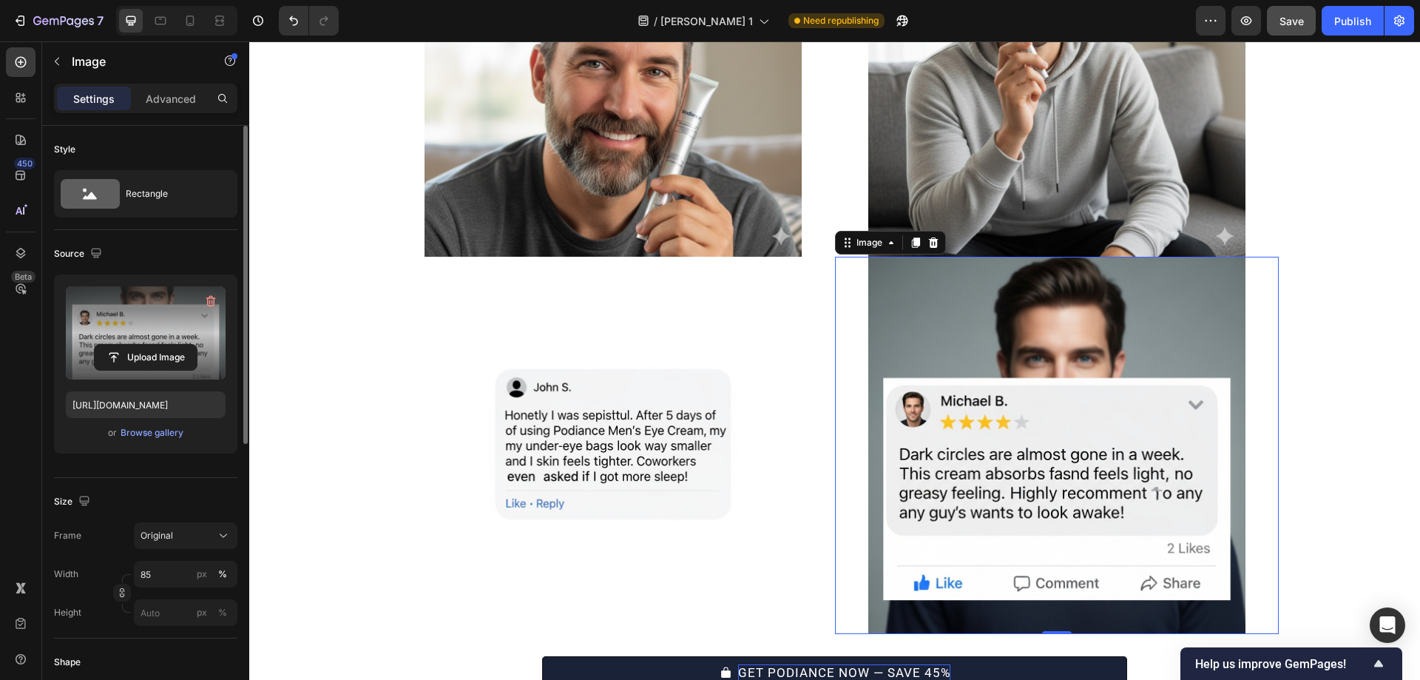
scroll to position [5728, 0]
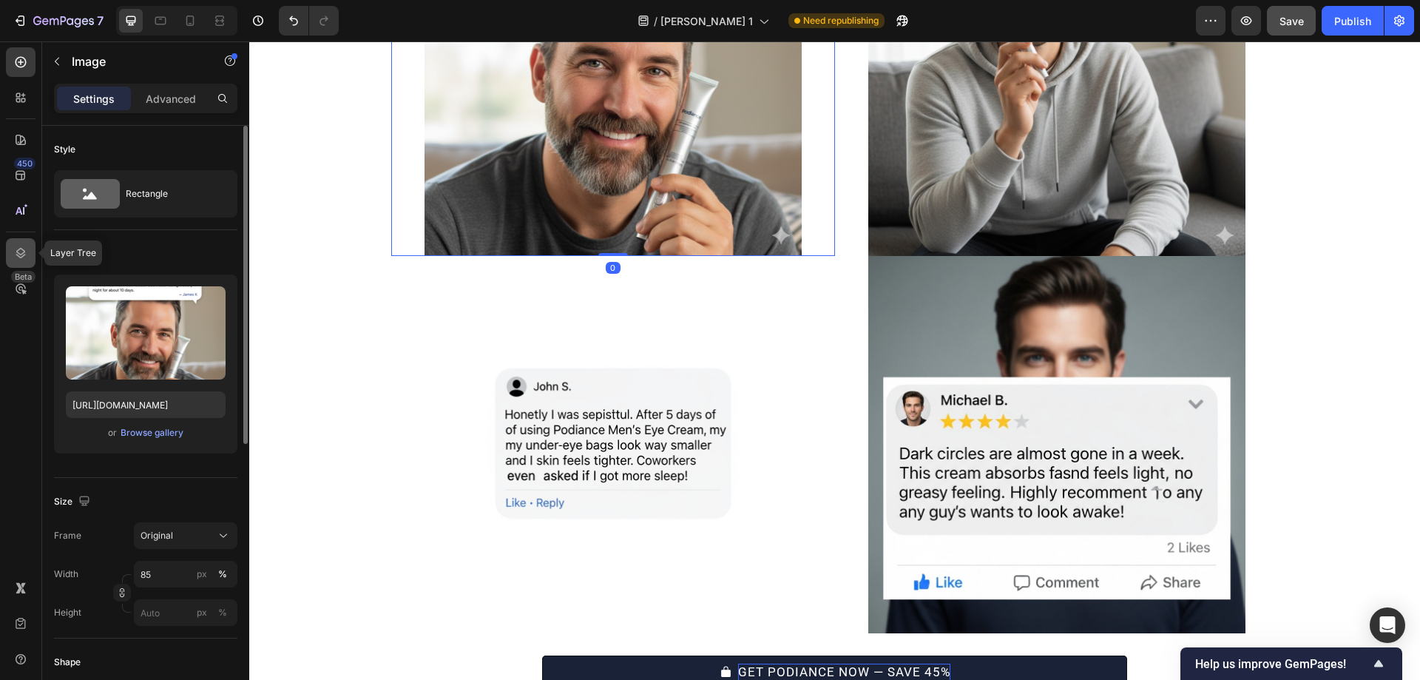
click at [19, 255] on icon at bounding box center [20, 252] width 15 height 15
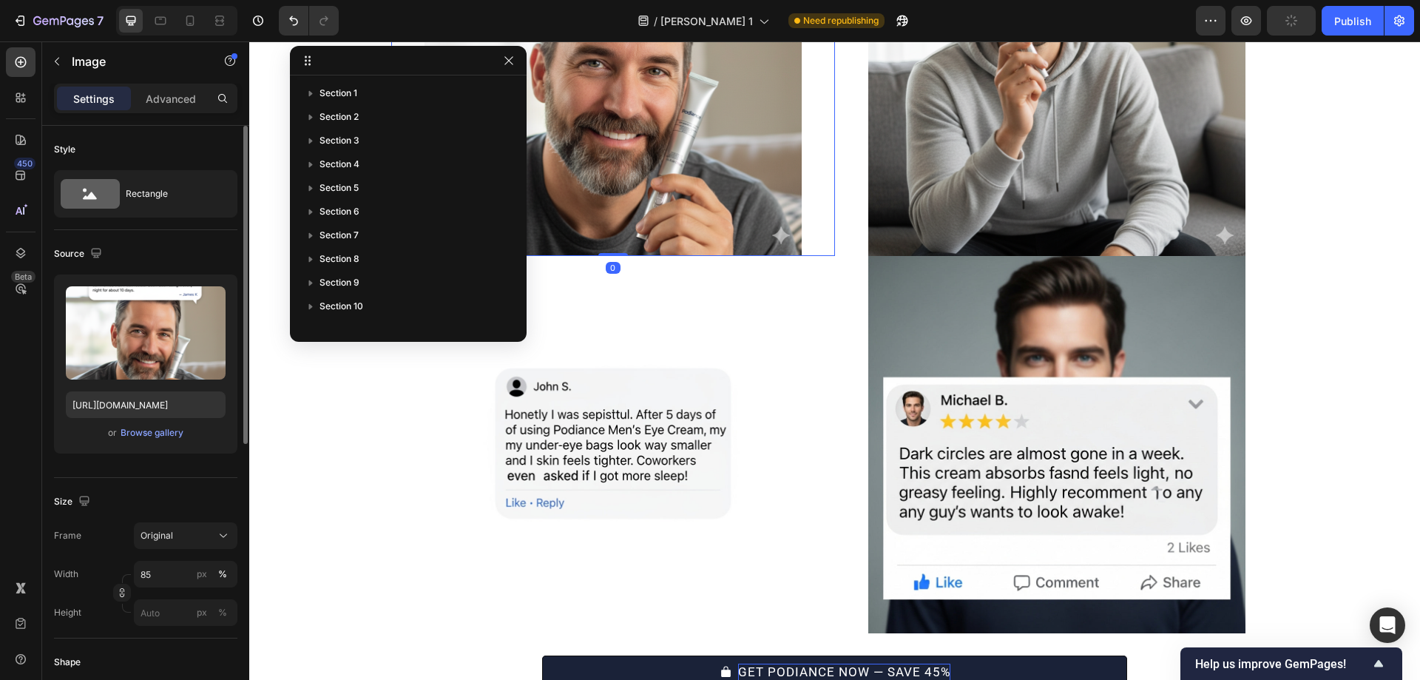
scroll to position [304, 0]
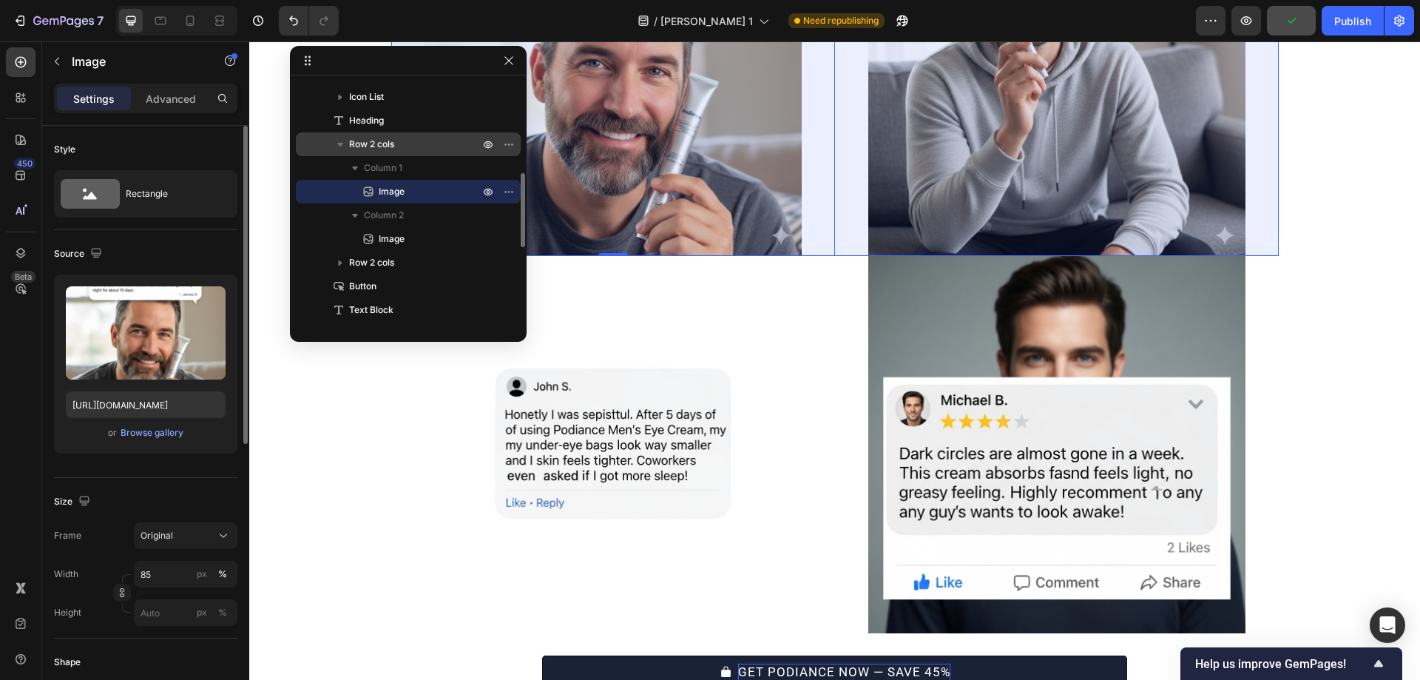
click at [404, 146] on p "Row 2 cols" at bounding box center [415, 144] width 133 height 15
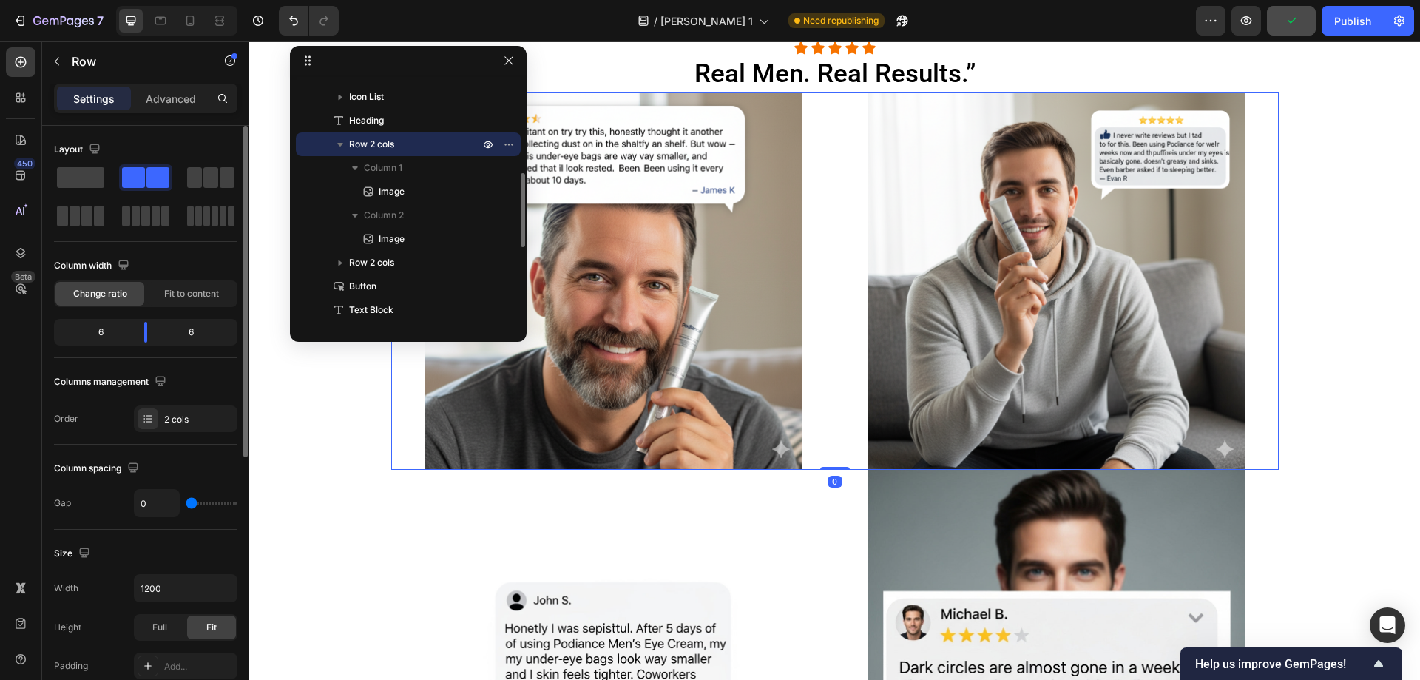
scroll to position [5514, 0]
click at [176, 92] on p "Advanced" at bounding box center [171, 99] width 50 height 16
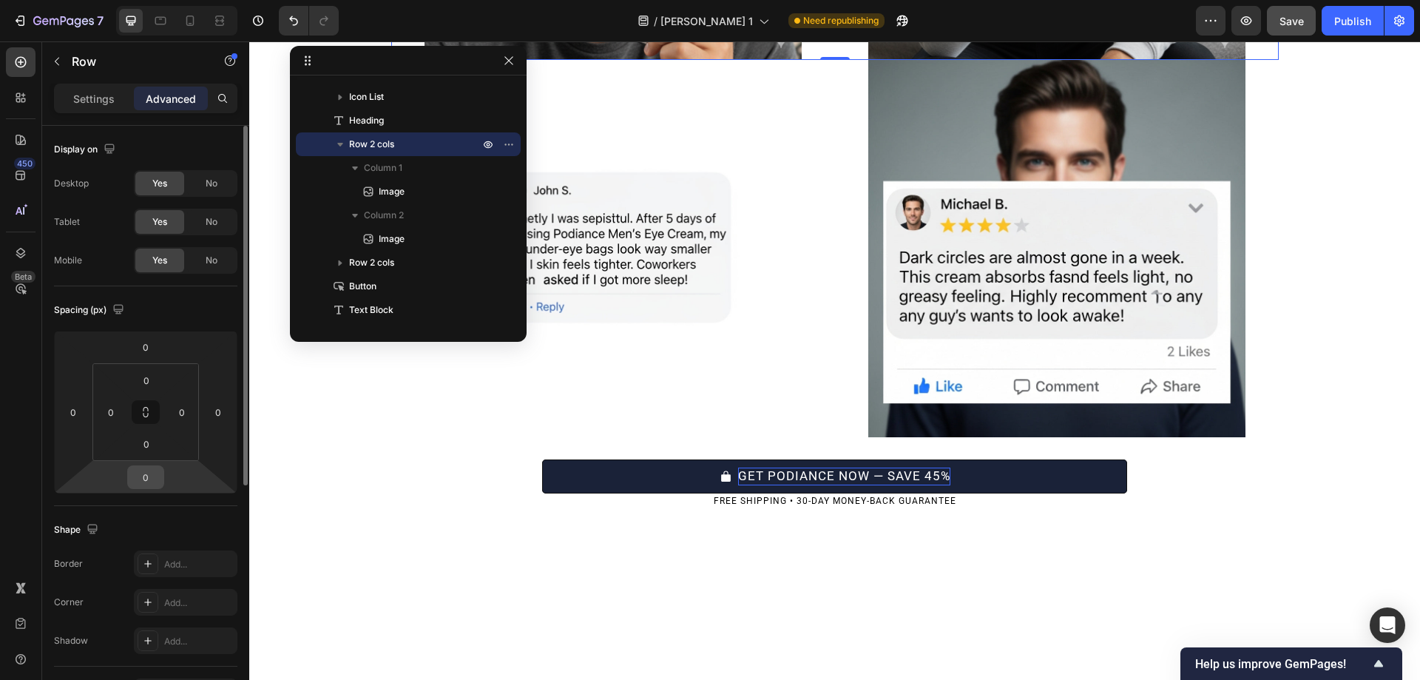
click at [152, 478] on input "0" at bounding box center [146, 477] width 30 height 22
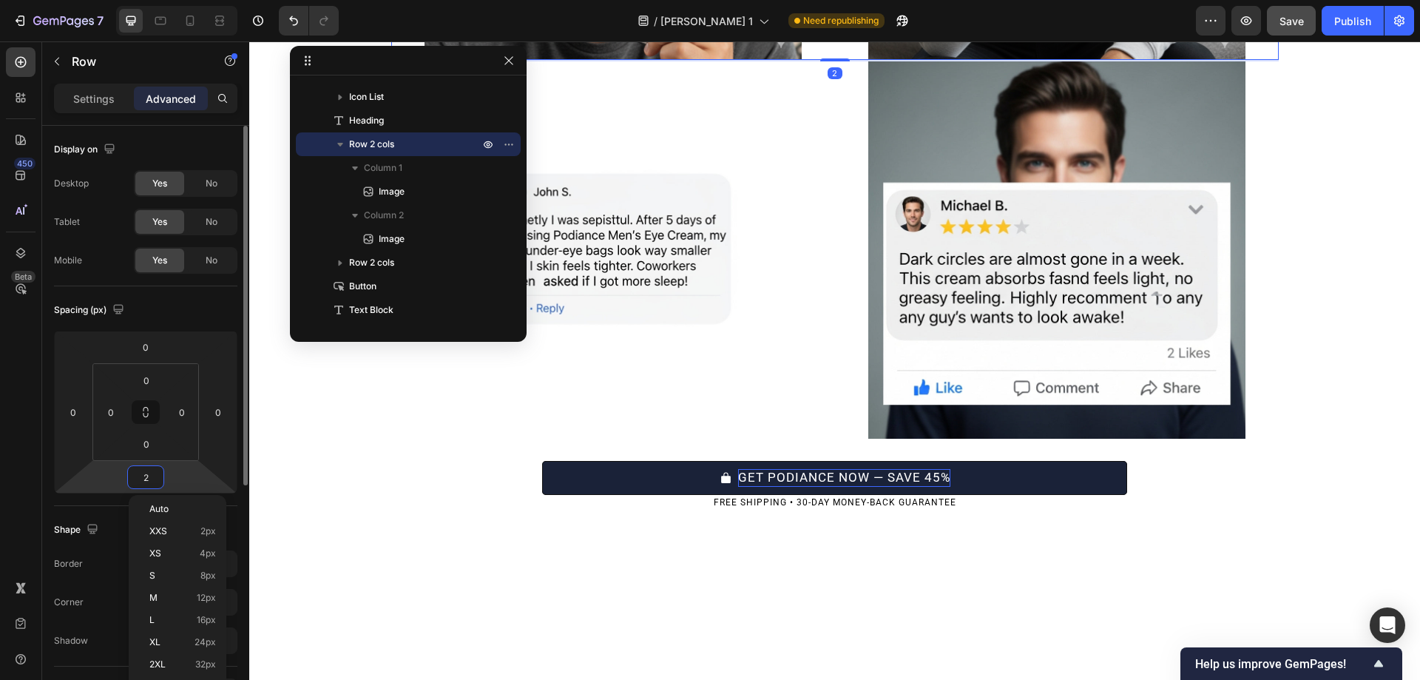
type input "20"
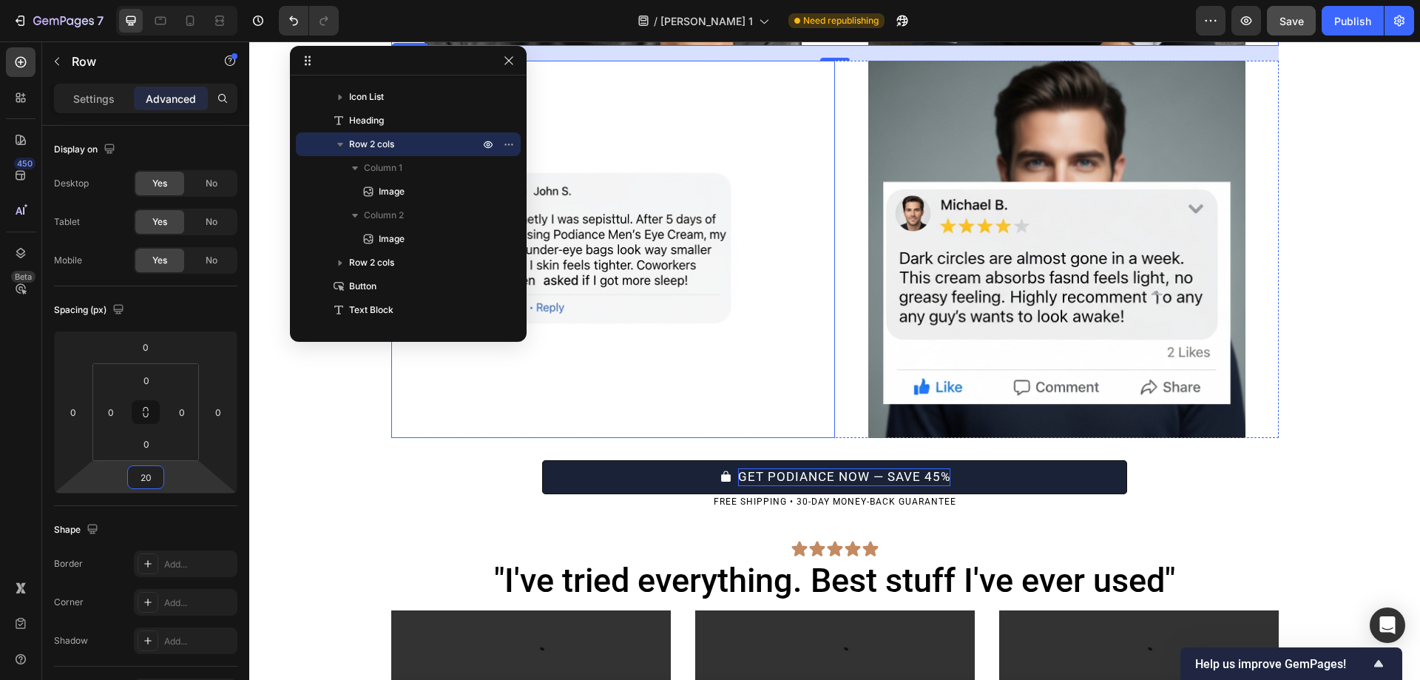
scroll to position [5942, 0]
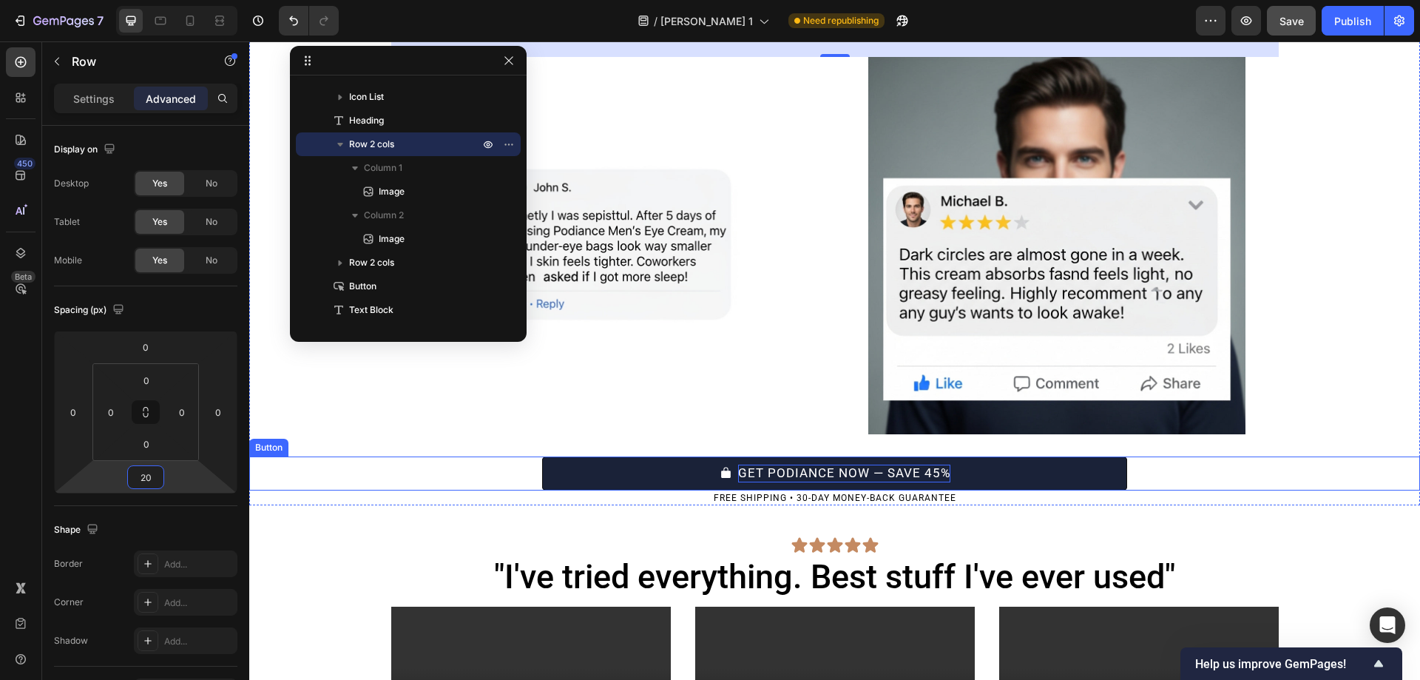
click at [817, 473] on p "GET PODIANCE NOW — SAVE 45%" at bounding box center [844, 473] width 212 height 18
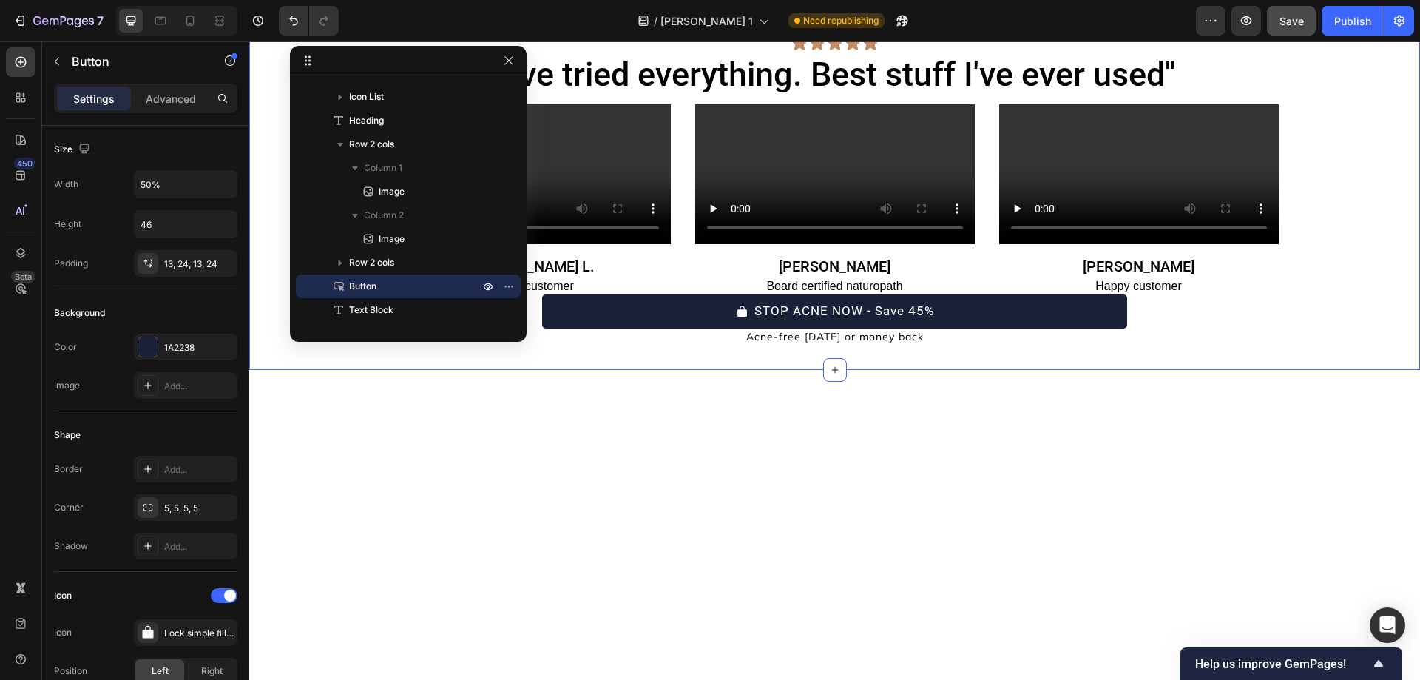
scroll to position [6448, 0]
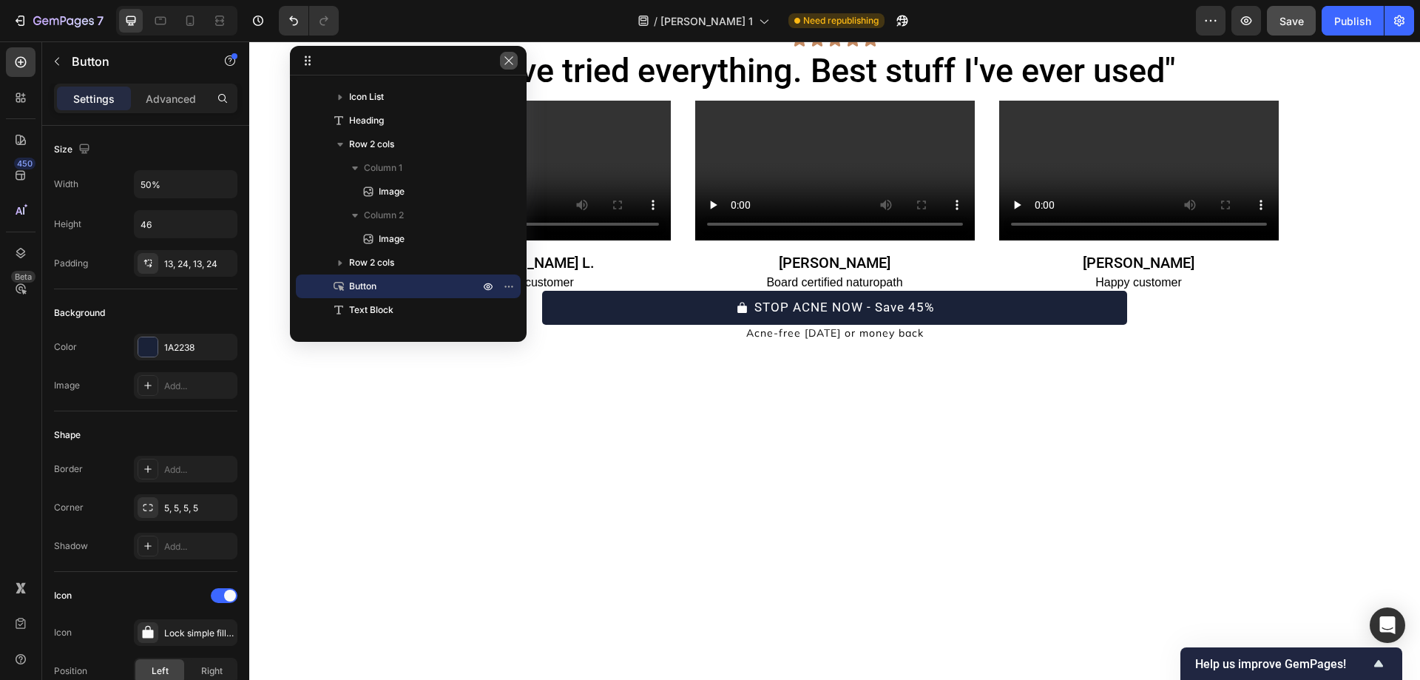
click at [507, 64] on icon "button" at bounding box center [509, 61] width 12 height 12
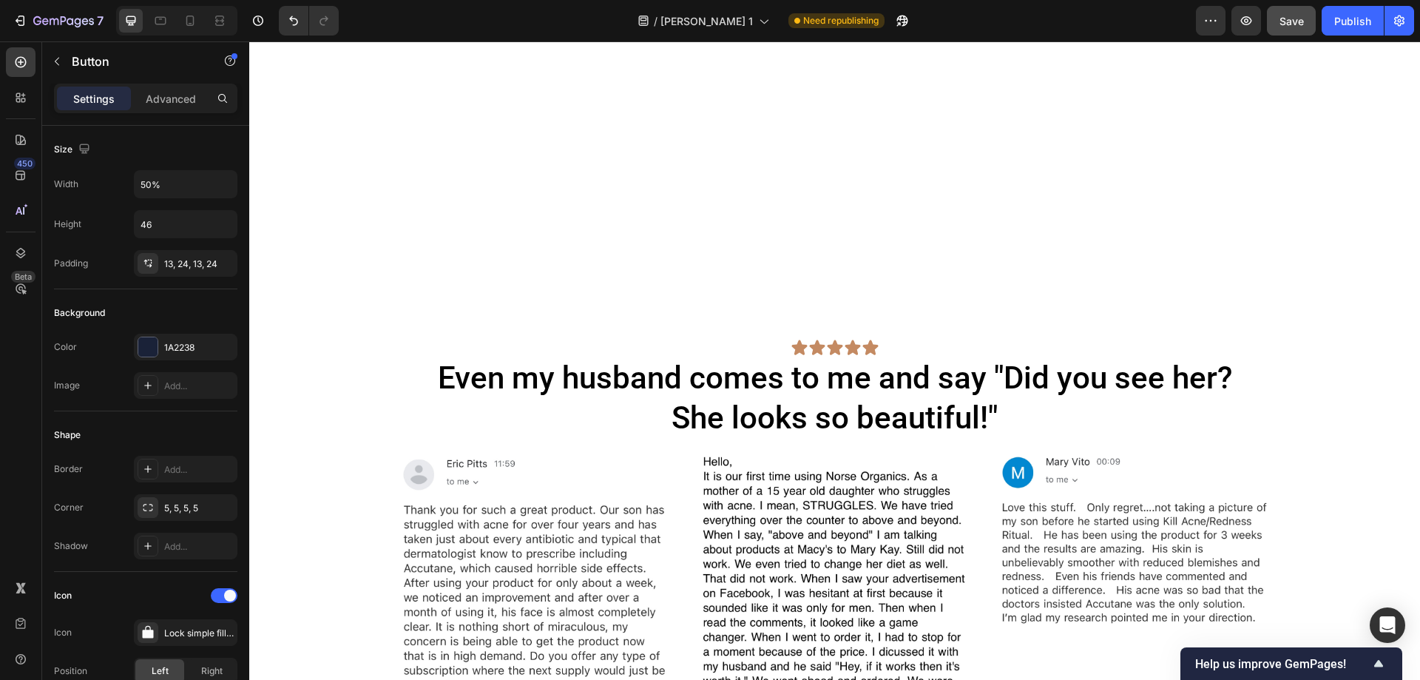
scroll to position [6818, 0]
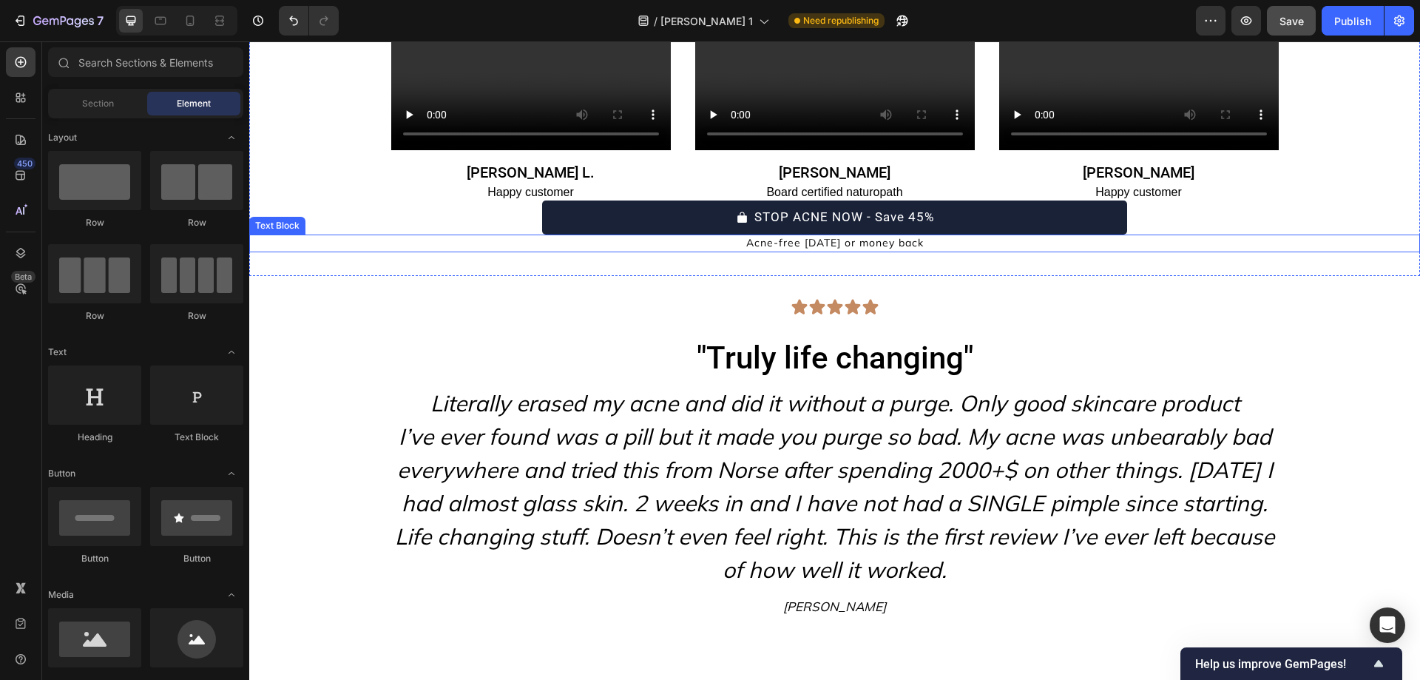
scroll to position [6534, 0]
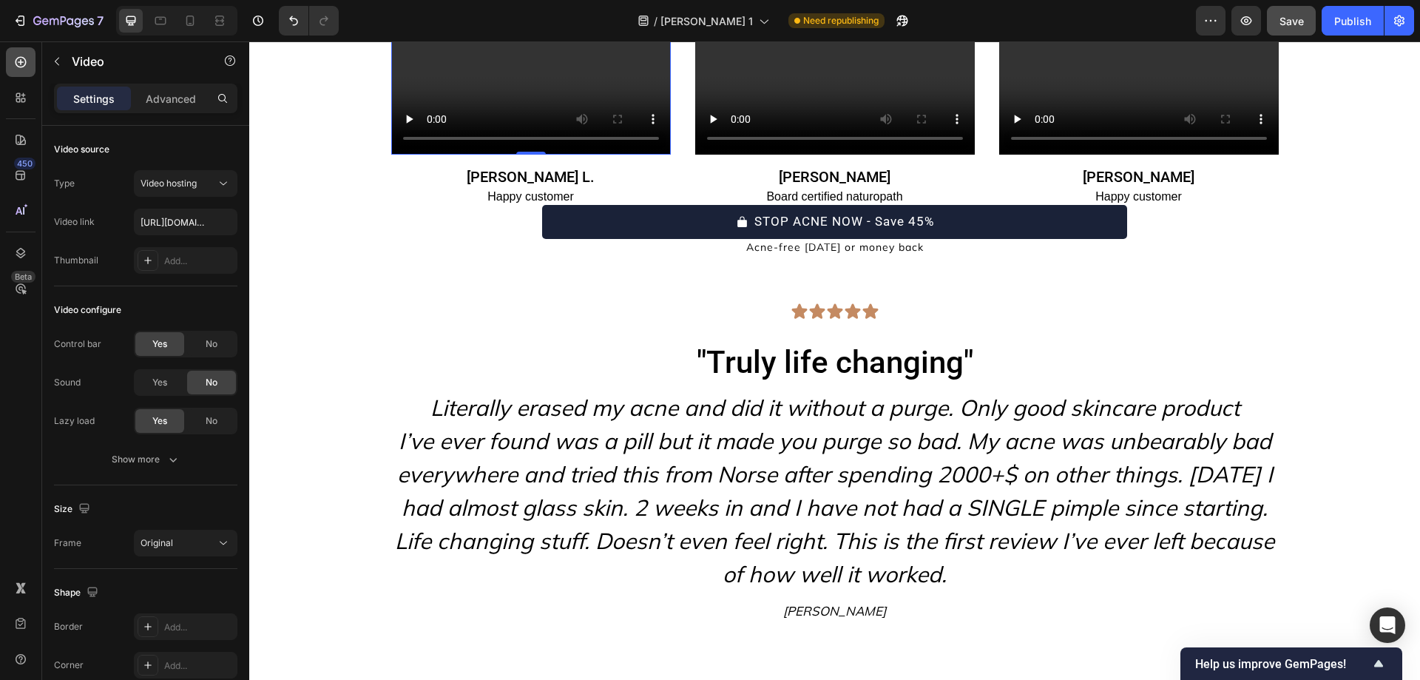
click at [16, 56] on icon at bounding box center [20, 62] width 15 height 15
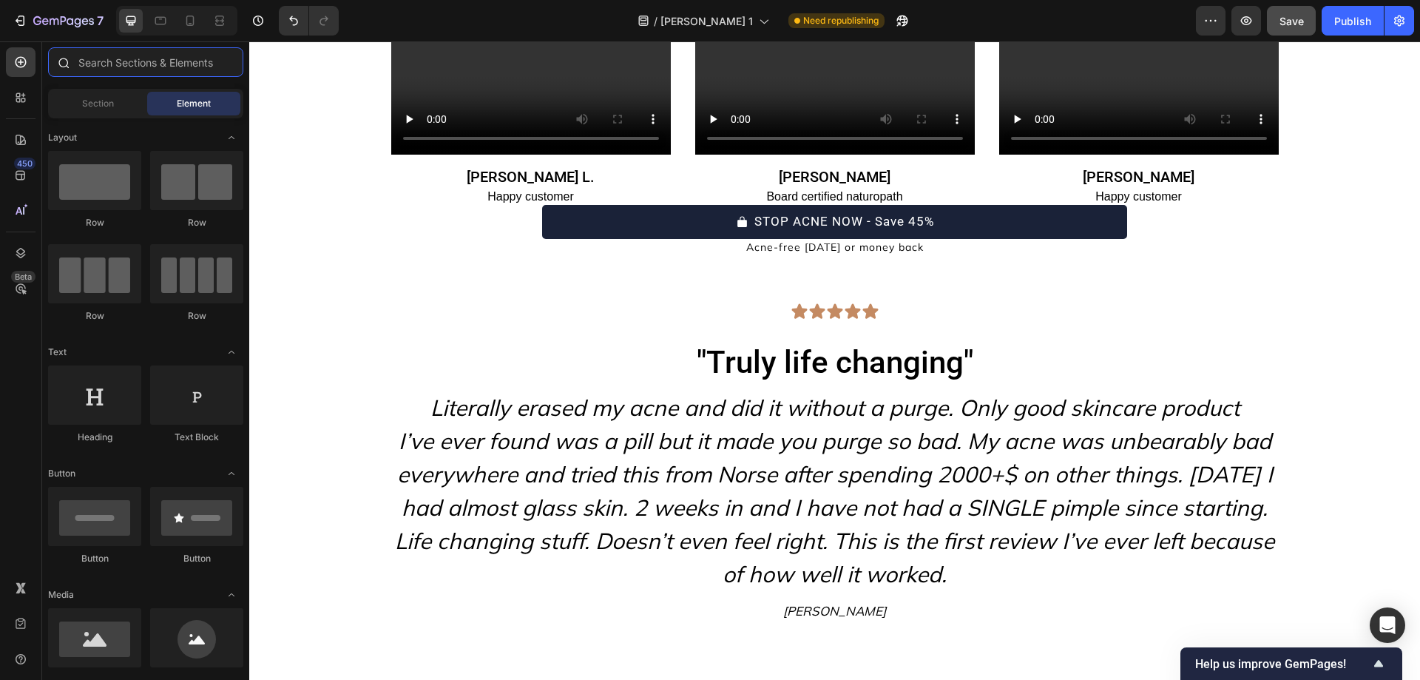
click at [121, 65] on input "text" at bounding box center [145, 62] width 195 height 30
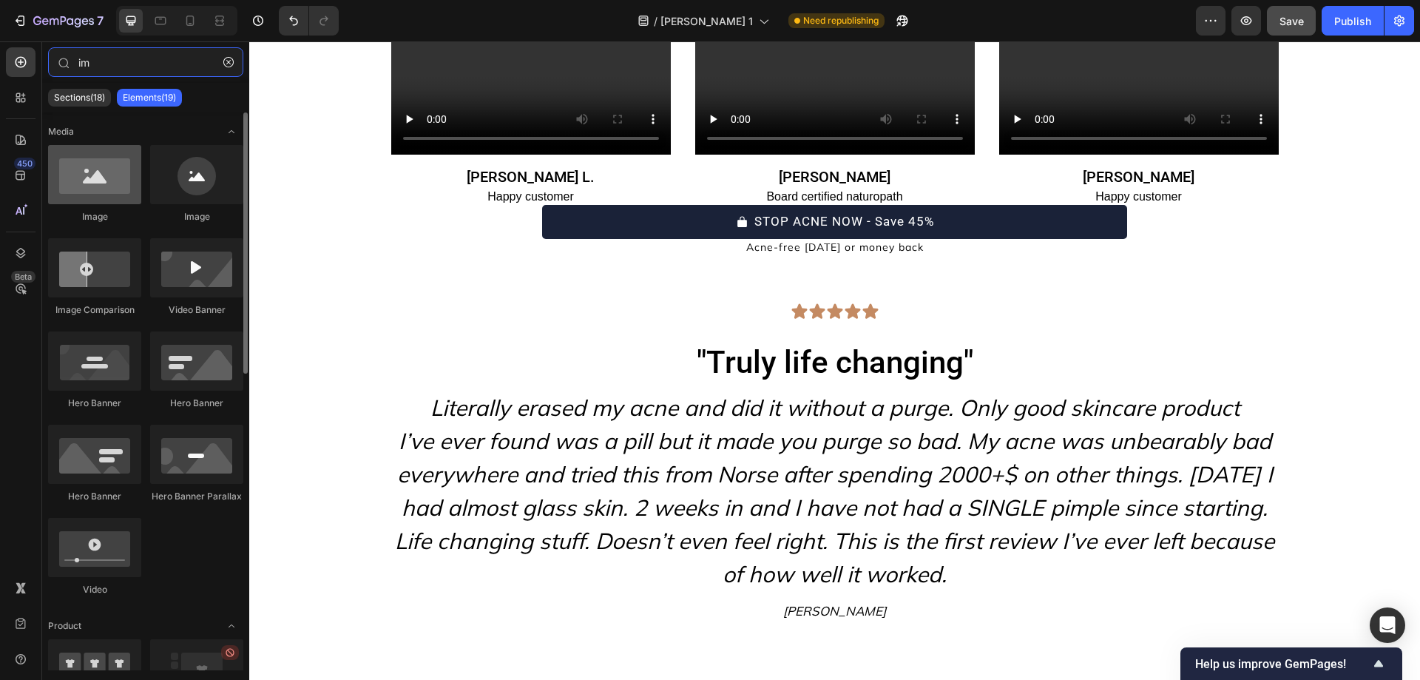
type input "im"
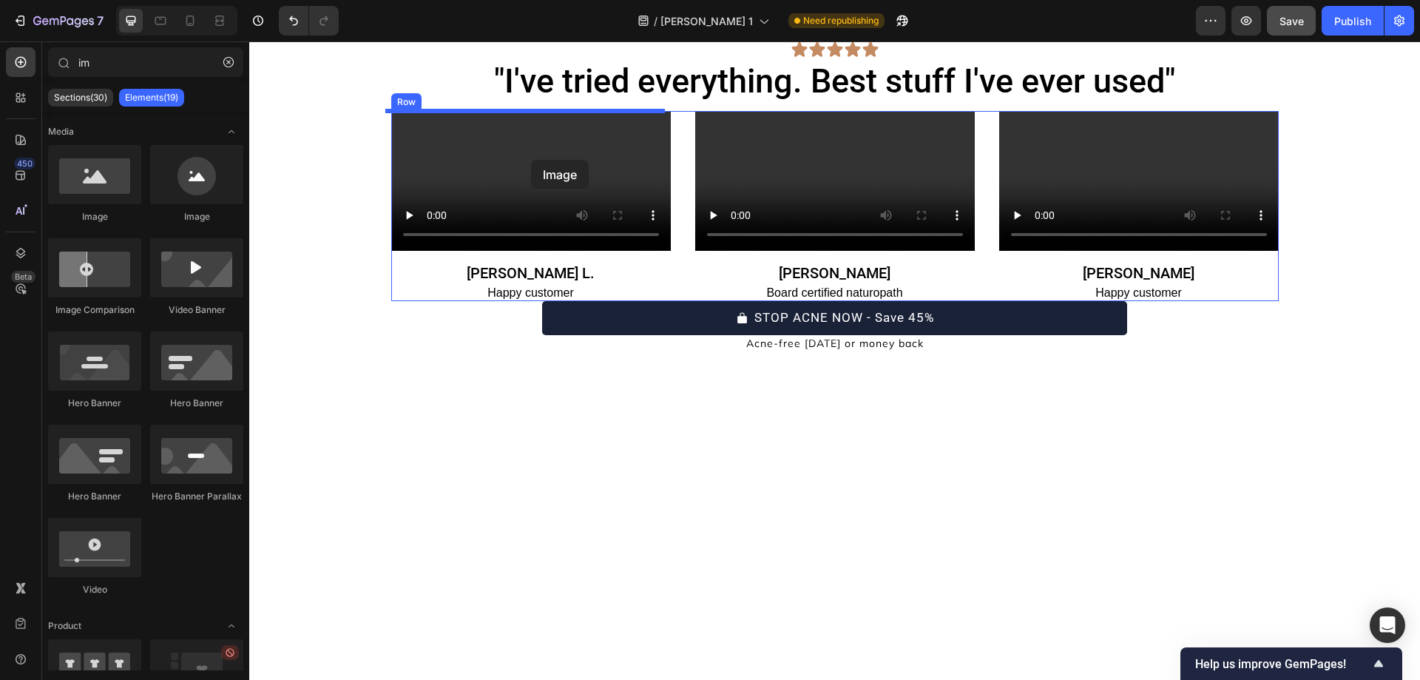
scroll to position [6430, 0]
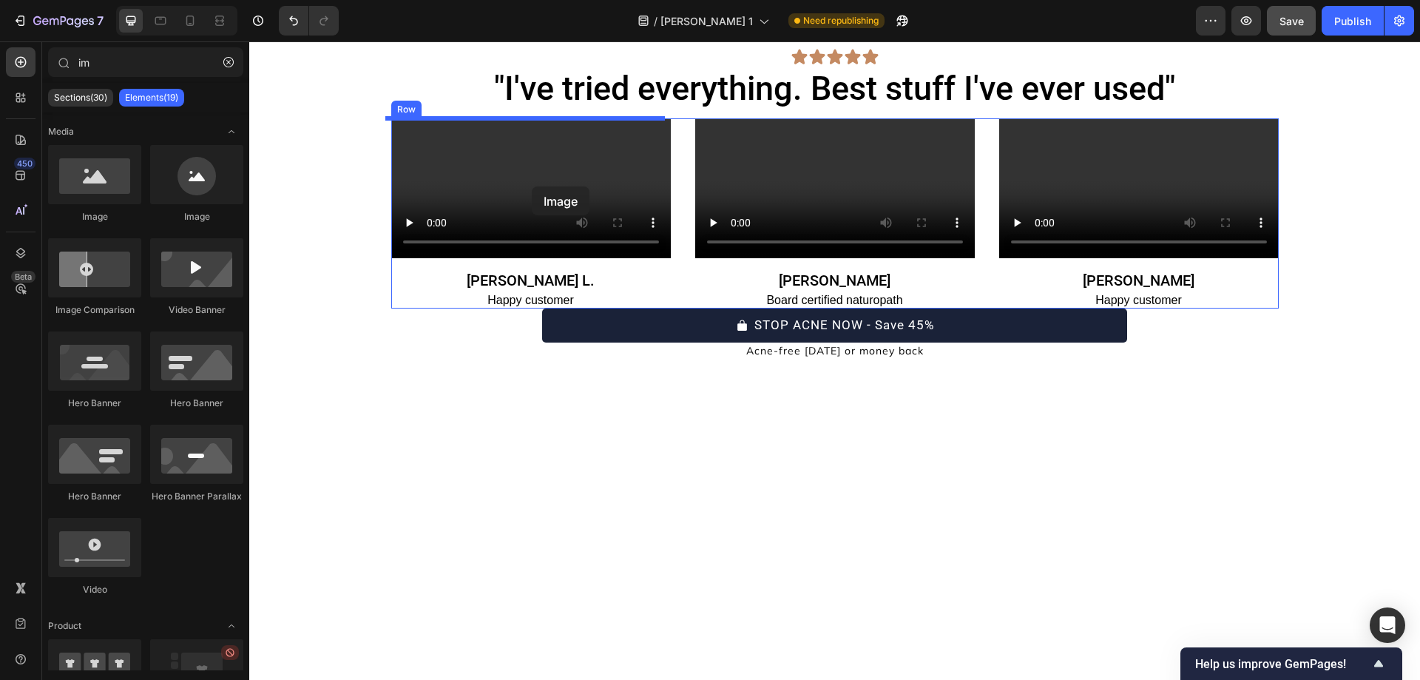
drag, startPoint x: 352, startPoint y: 218, endPoint x: 532, endPoint y: 186, distance: 182.5
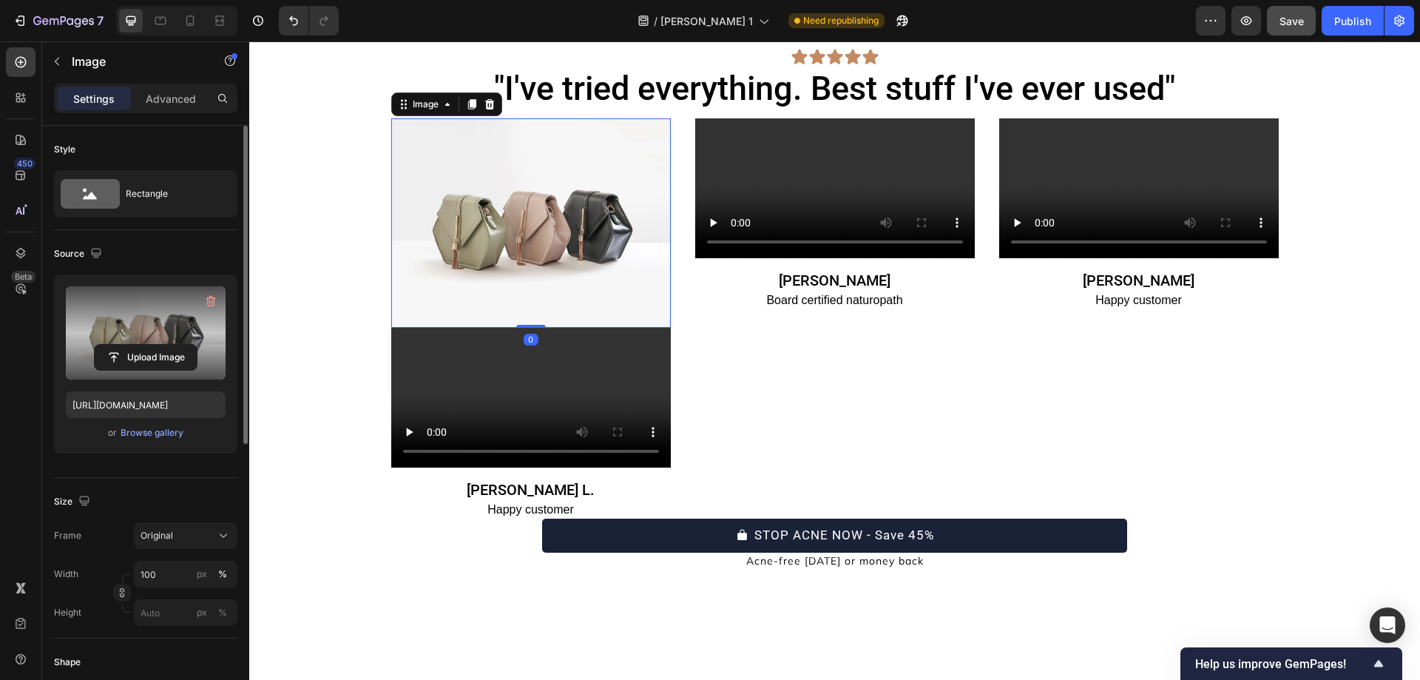
click at [175, 291] on label at bounding box center [146, 332] width 160 height 93
click at [175, 345] on input "file" at bounding box center [146, 357] width 102 height 25
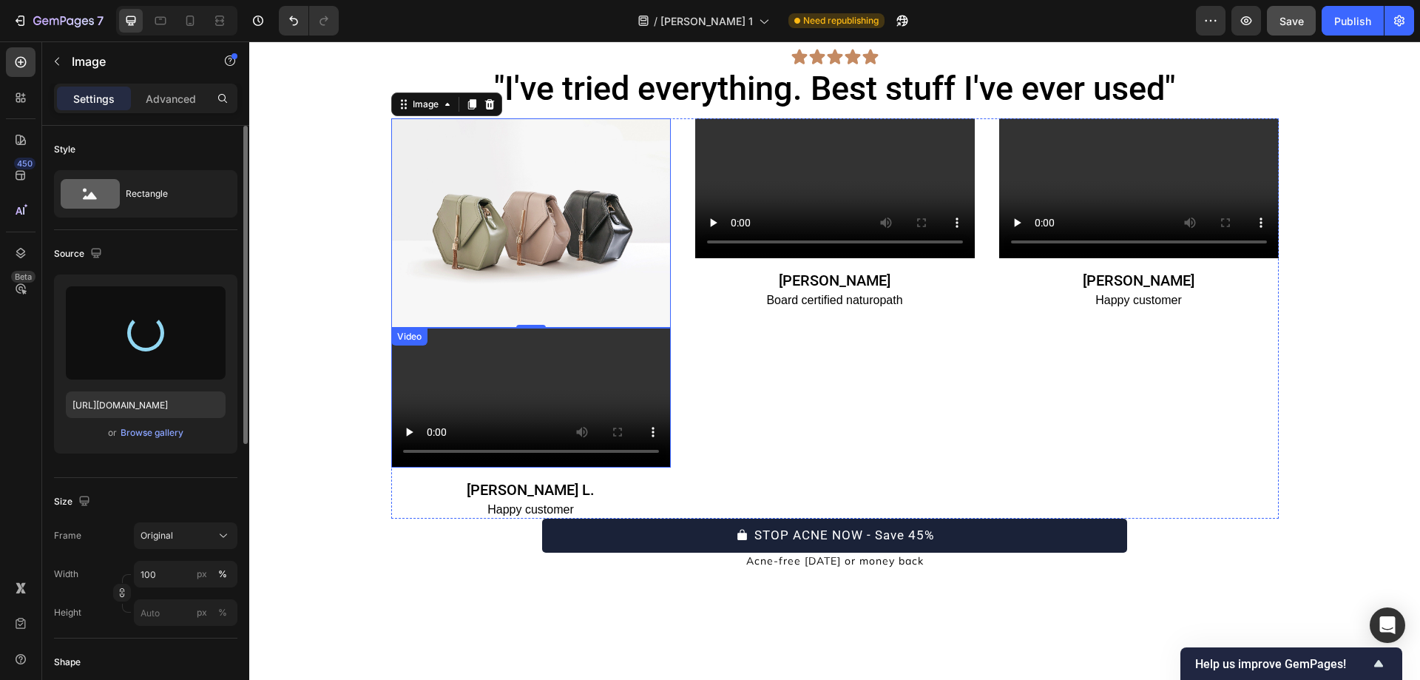
type input "https://cdn.shopify.com/s/files/1/0754/9258/9834/files/gempages_568747440534979…"
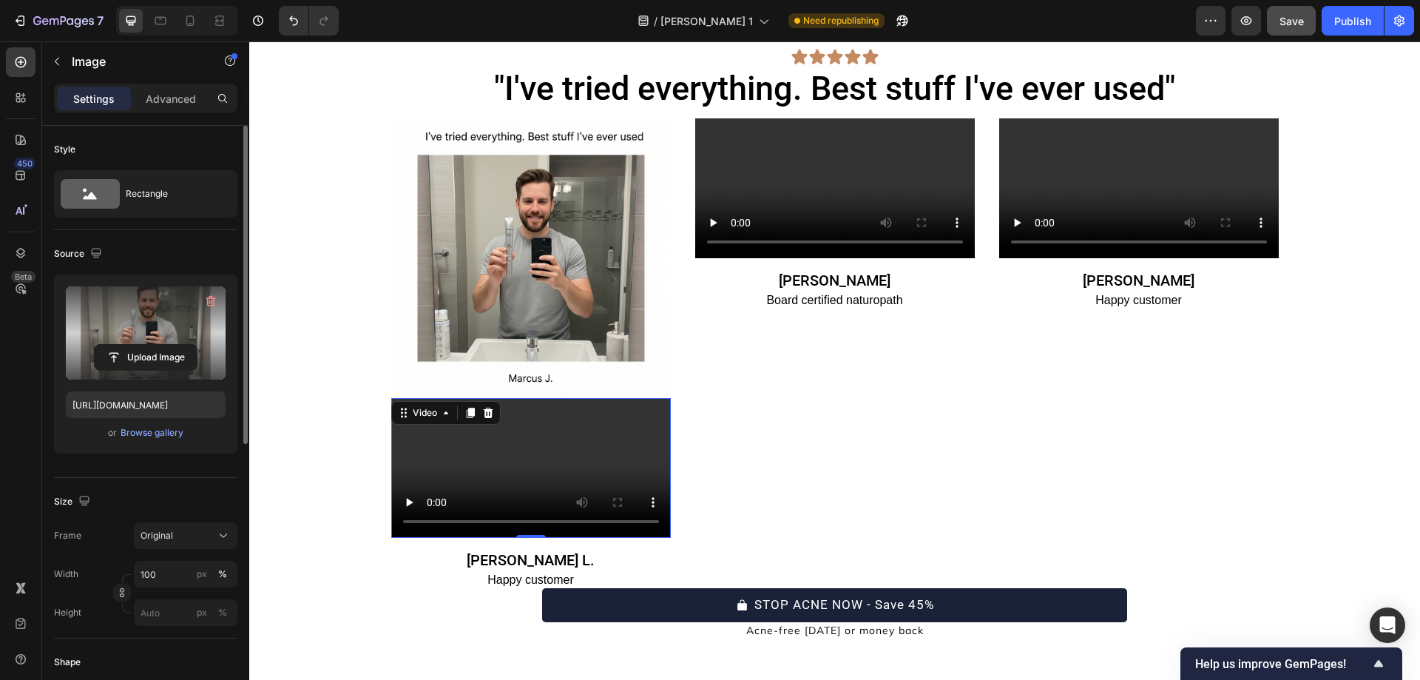
click at [509, 457] on div "Image Video 0 Mcrae L. Heading Happy customer Text Block" at bounding box center [531, 353] width 280 height 470
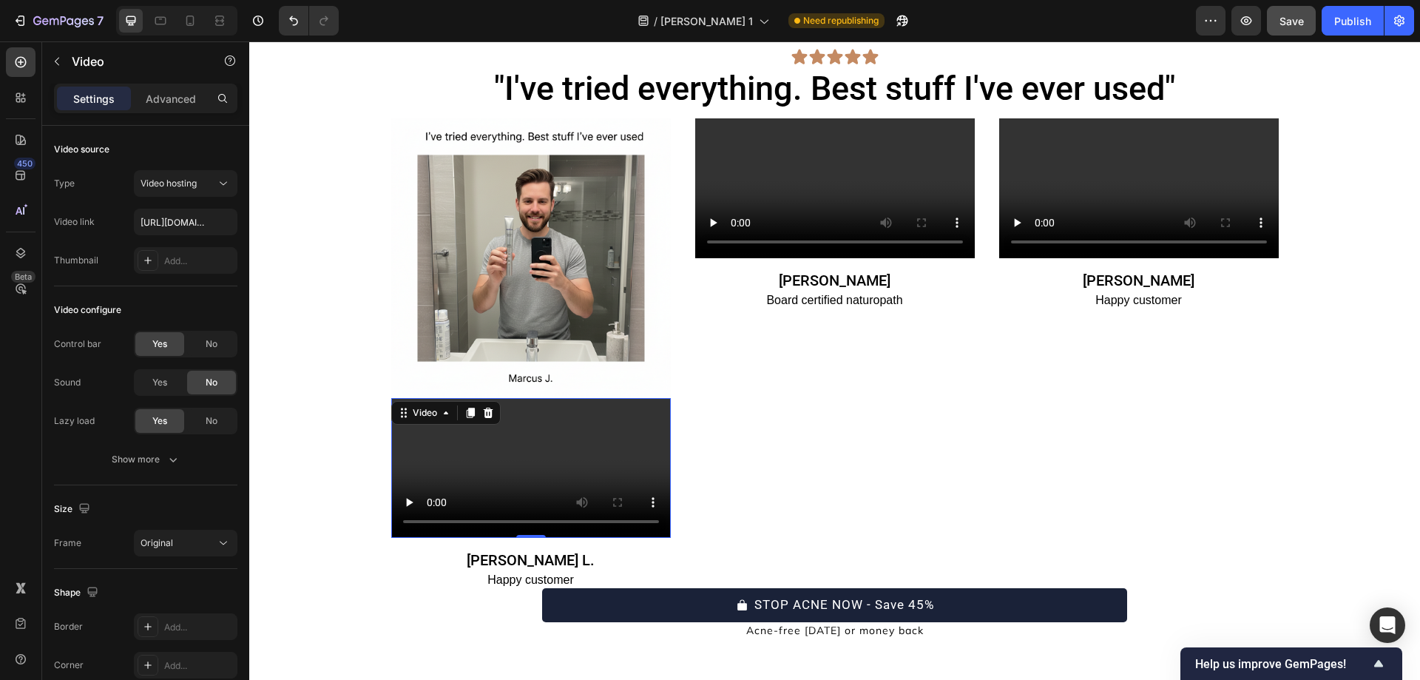
click at [483, 416] on icon at bounding box center [488, 412] width 10 height 10
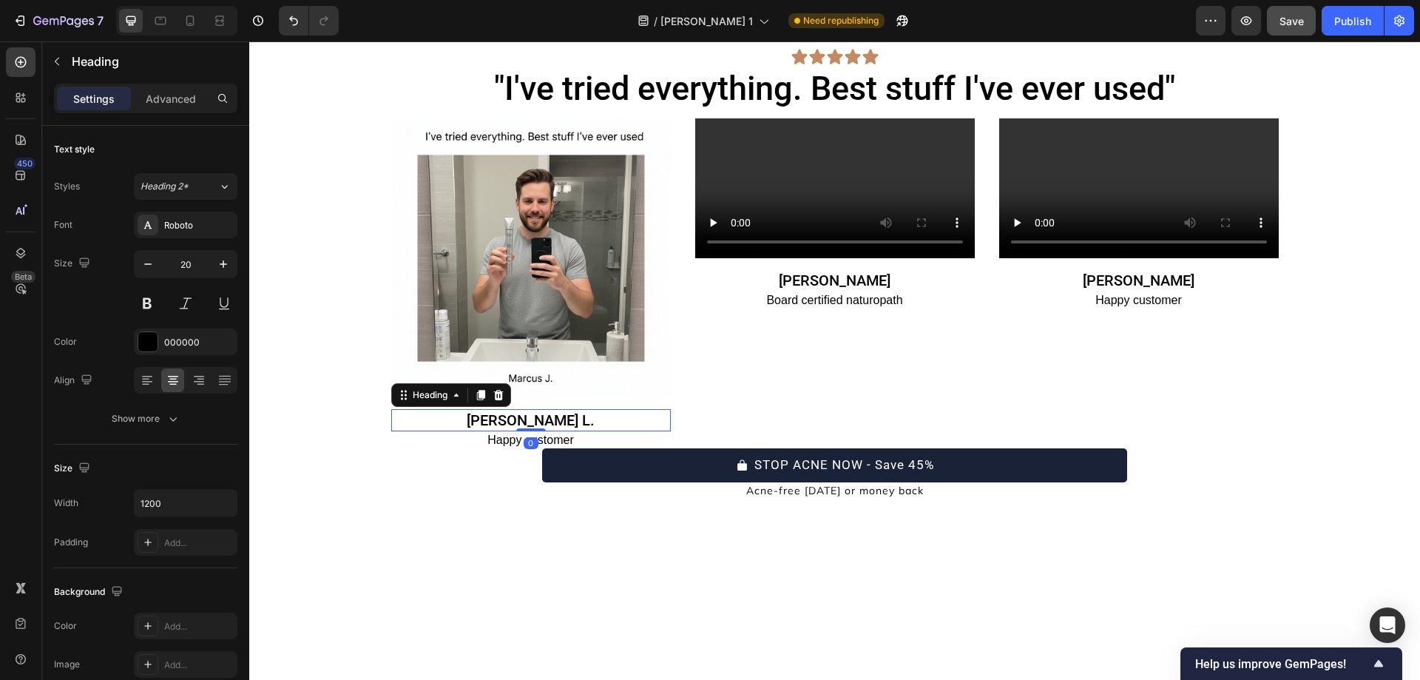
click at [568, 416] on h2 "Mcrae L." at bounding box center [531, 420] width 280 height 22
click at [502, 447] on div "Happy customer" at bounding box center [531, 439] width 280 height 17
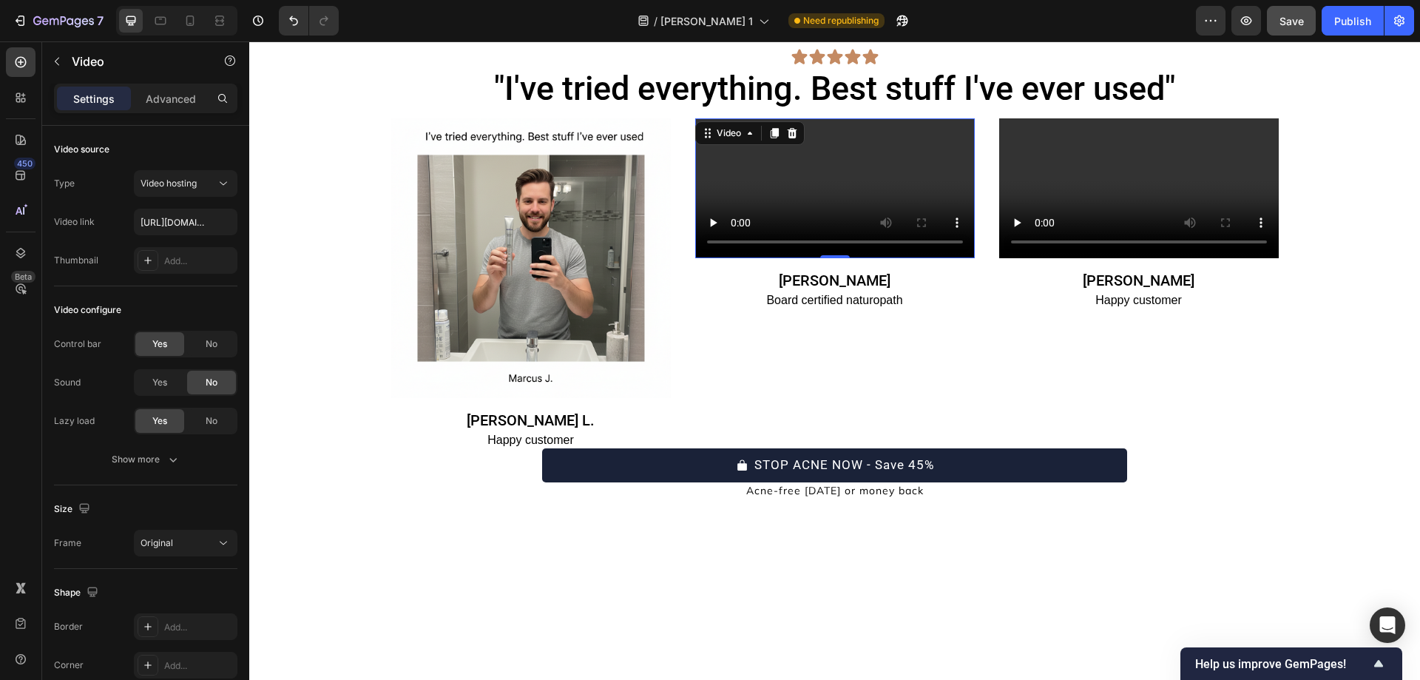
click at [847, 223] on div "Video 0 Laurel Ash Heading Board certified naturopath Text Block" at bounding box center [835, 283] width 280 height 330
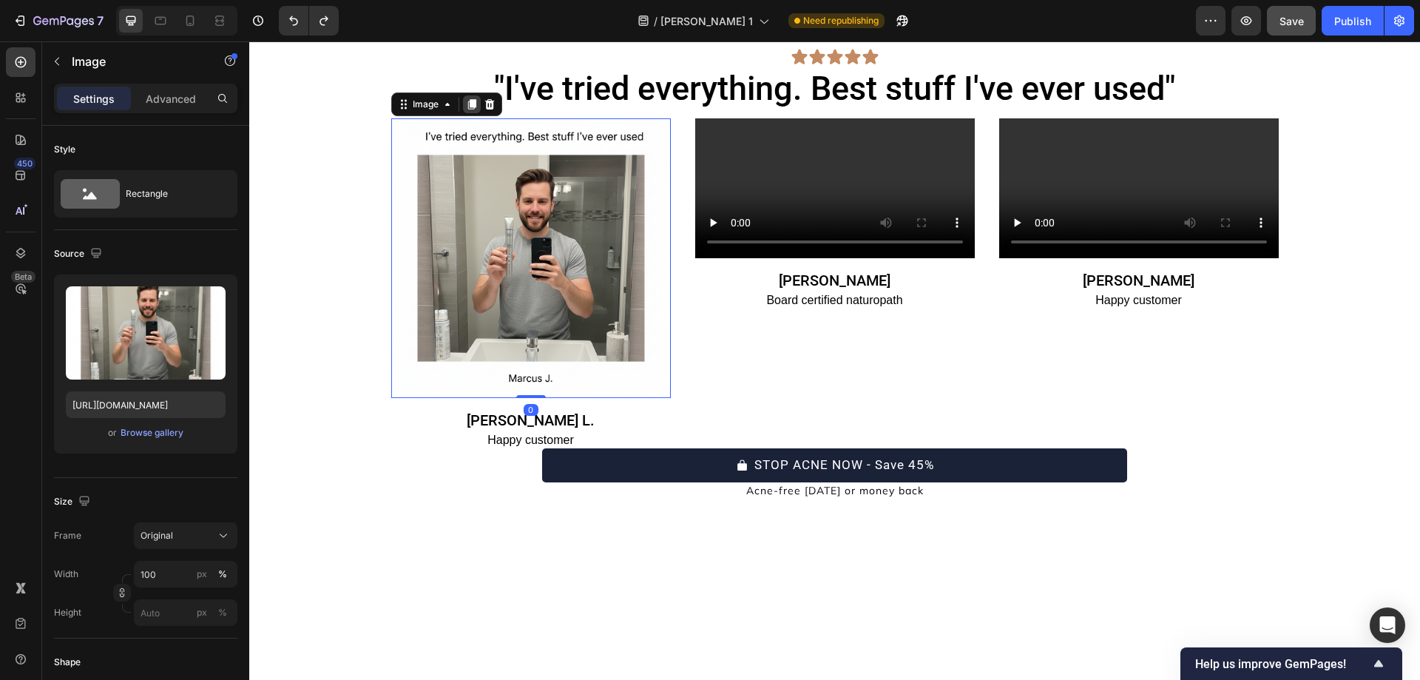
click at [470, 106] on icon at bounding box center [471, 104] width 8 height 10
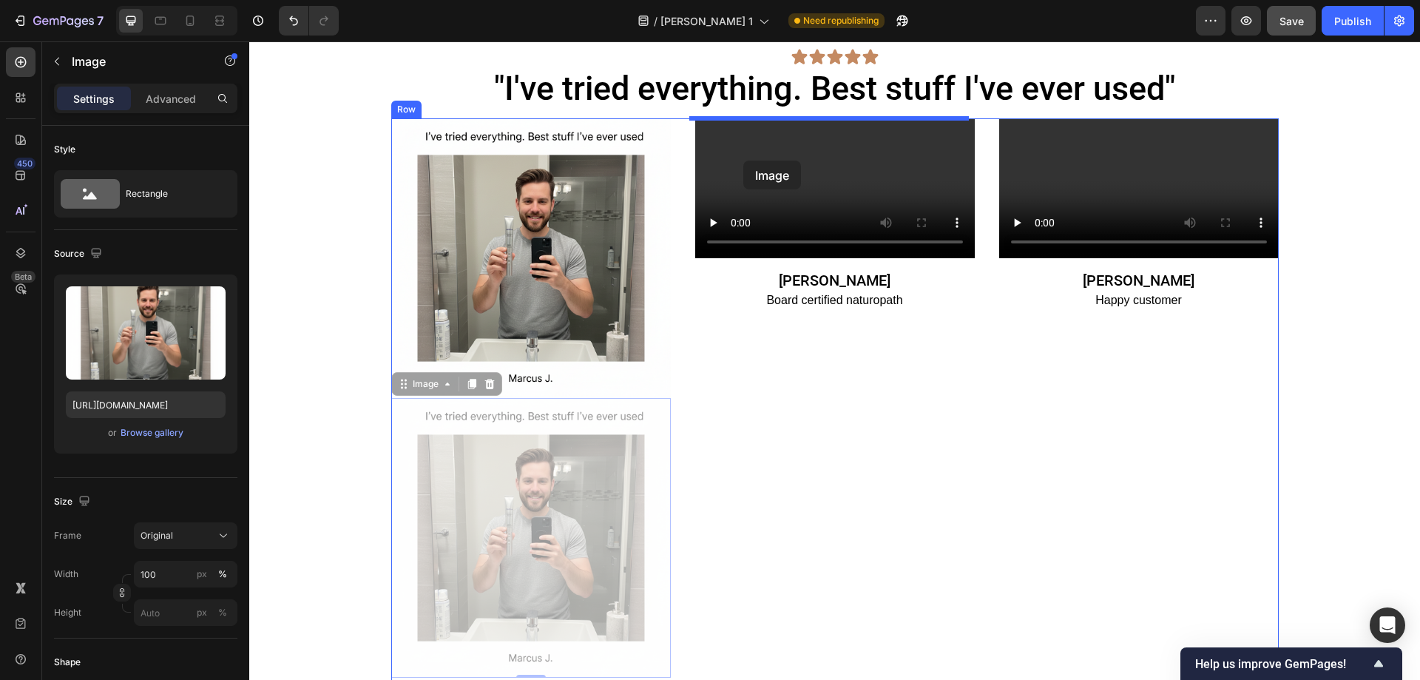
drag, startPoint x: 396, startPoint y: 383, endPoint x: 743, endPoint y: 160, distance: 412.7
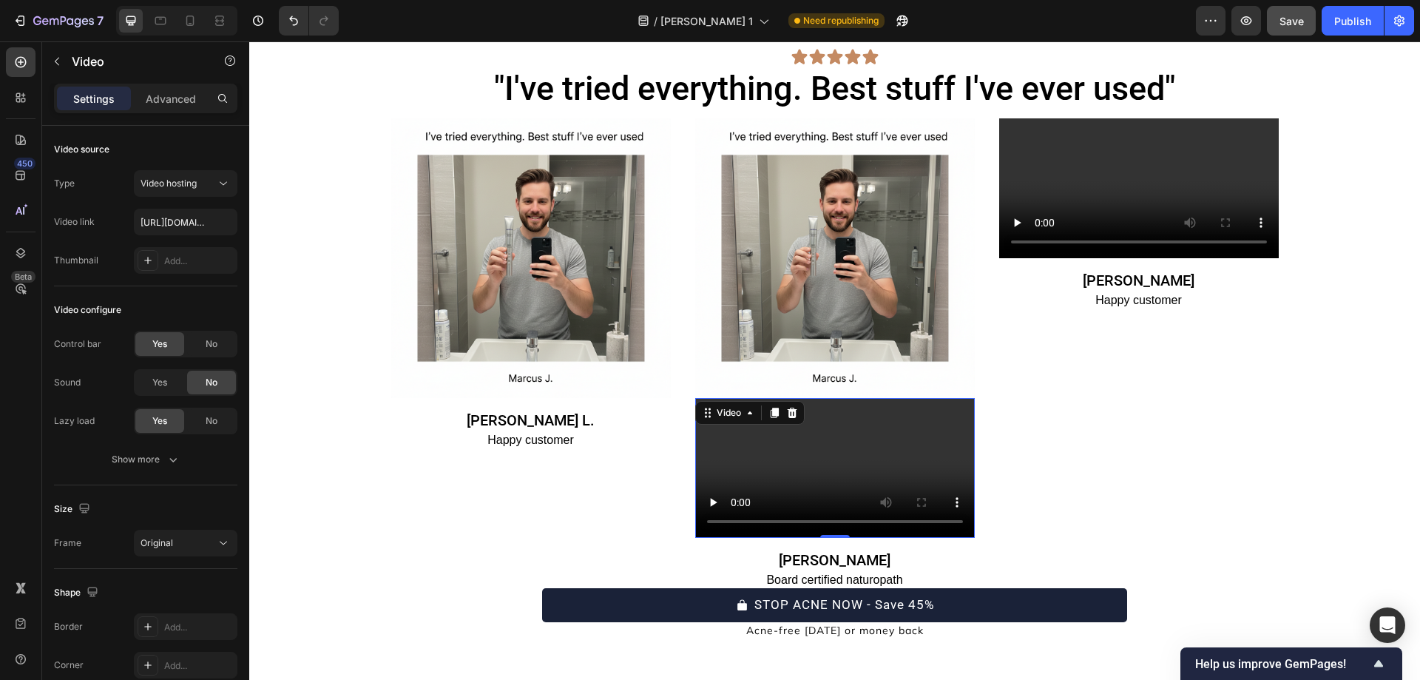
click at [753, 461] on div "Image Video 0 Laurel Ash Heading Board certified naturopath Text Block" at bounding box center [835, 353] width 280 height 470
click at [789, 417] on icon at bounding box center [792, 412] width 10 height 10
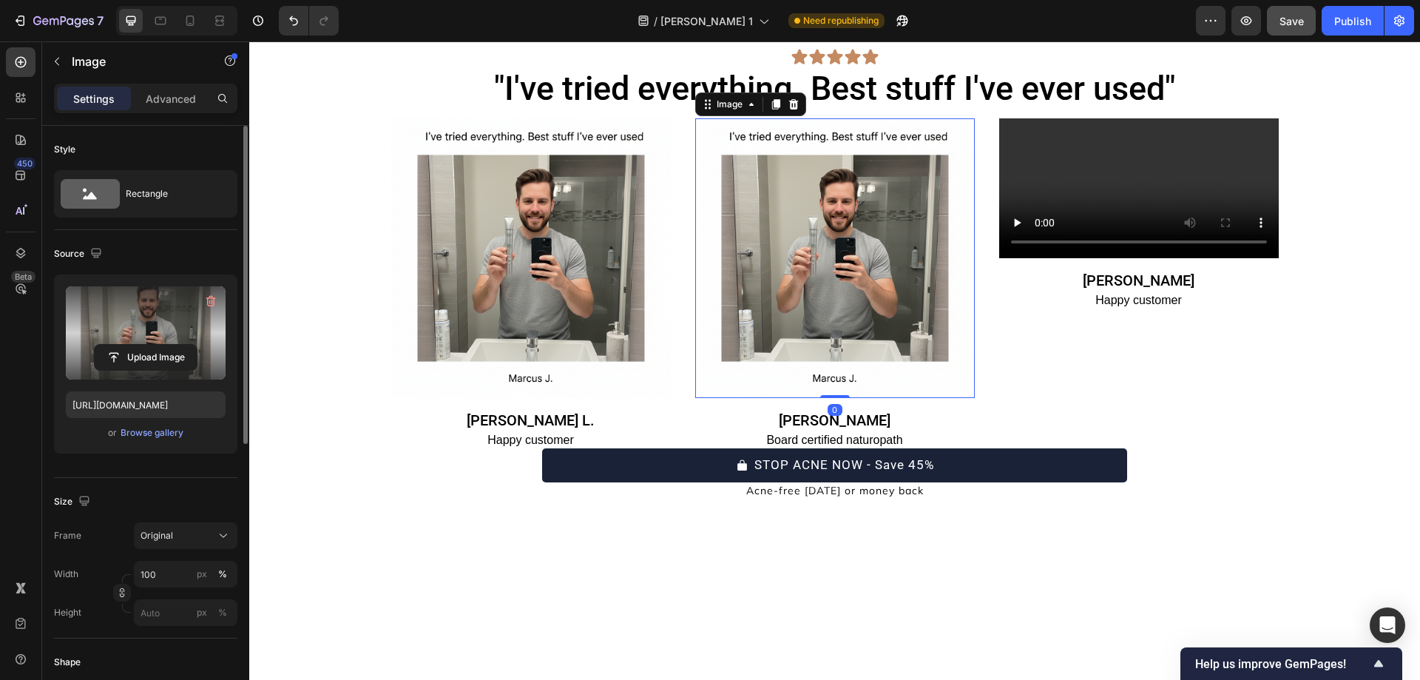
click at [181, 339] on label at bounding box center [146, 332] width 160 height 93
click at [181, 345] on input "file" at bounding box center [146, 357] width 102 height 25
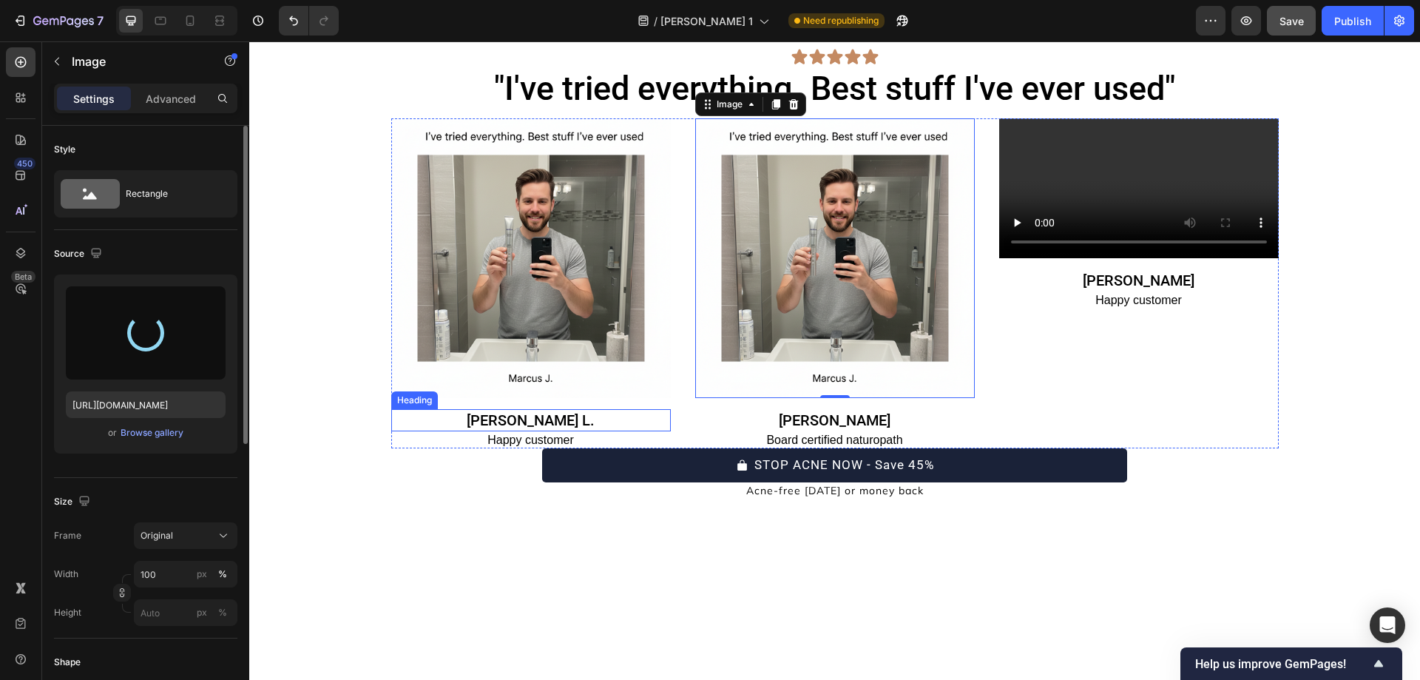
type input "https://cdn.shopify.com/s/files/1/0754/9258/9834/files/gempages_568747440534979…"
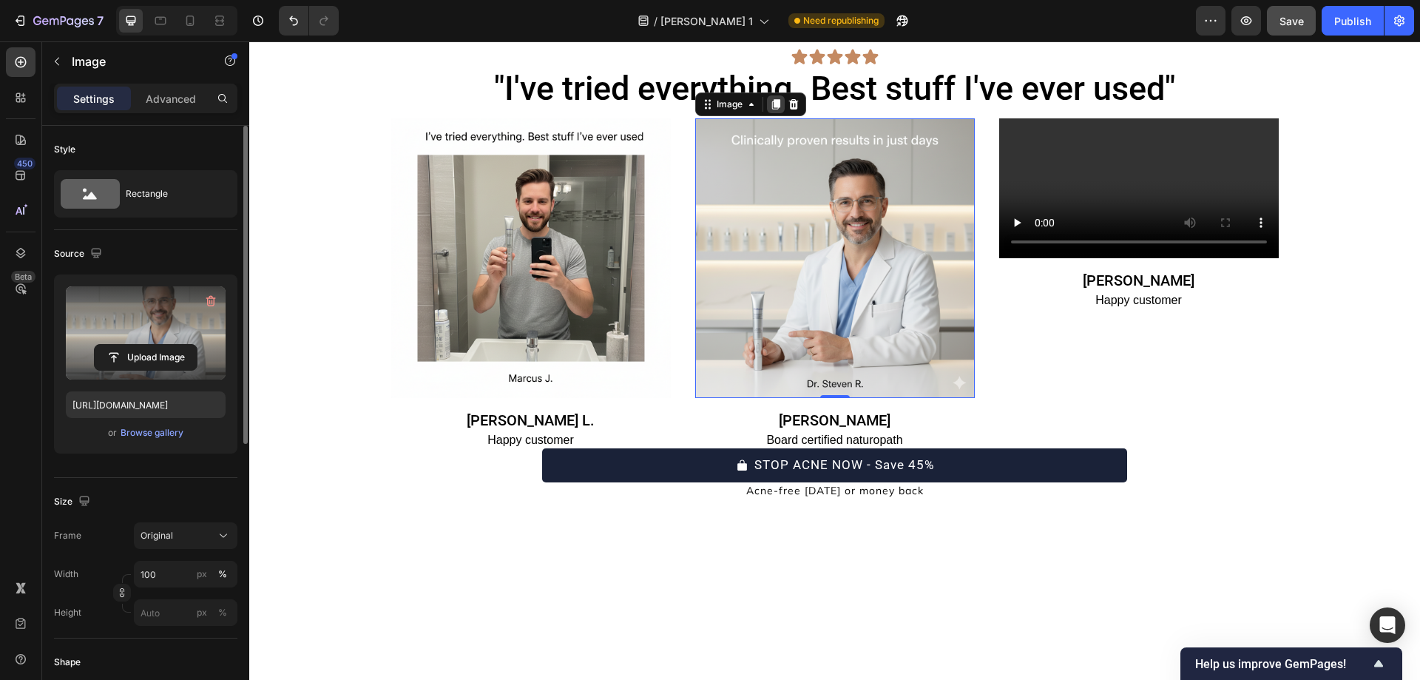
click at [771, 106] on icon at bounding box center [775, 104] width 8 height 10
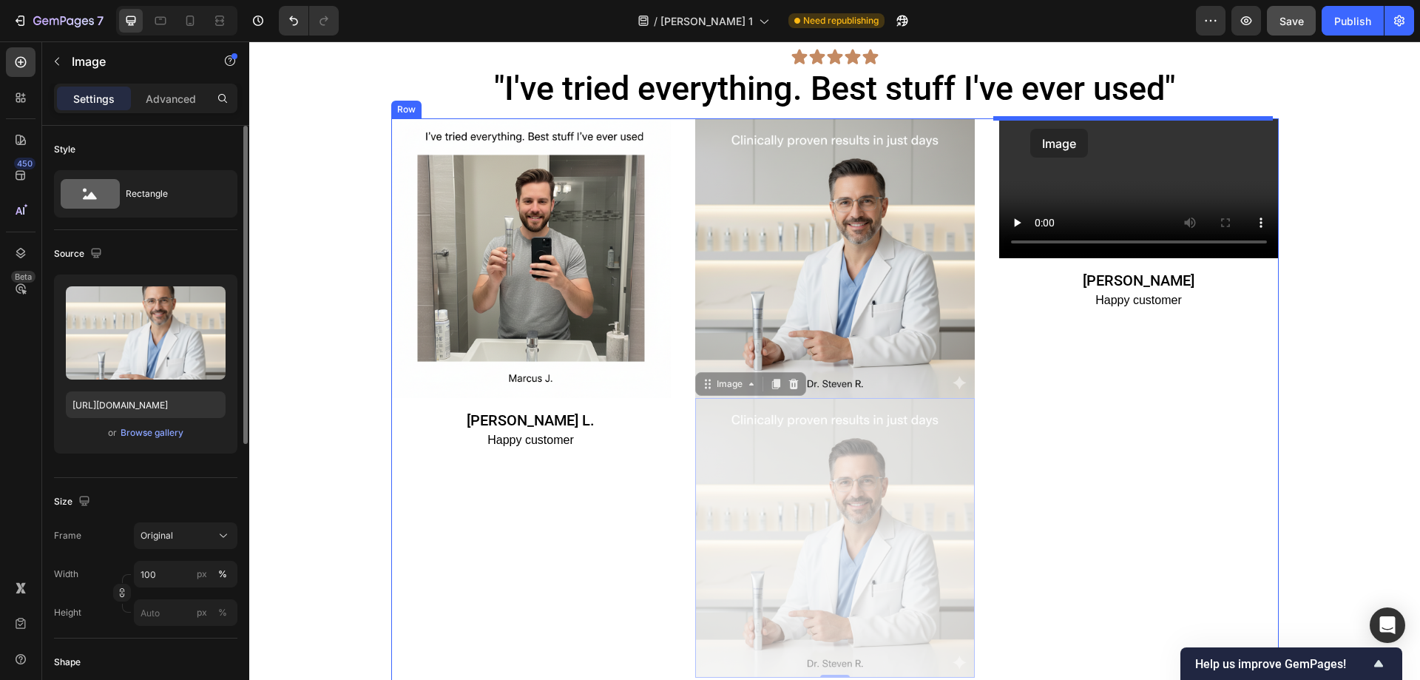
drag, startPoint x: 702, startPoint y: 389, endPoint x: 1030, endPoint y: 129, distance: 419.0
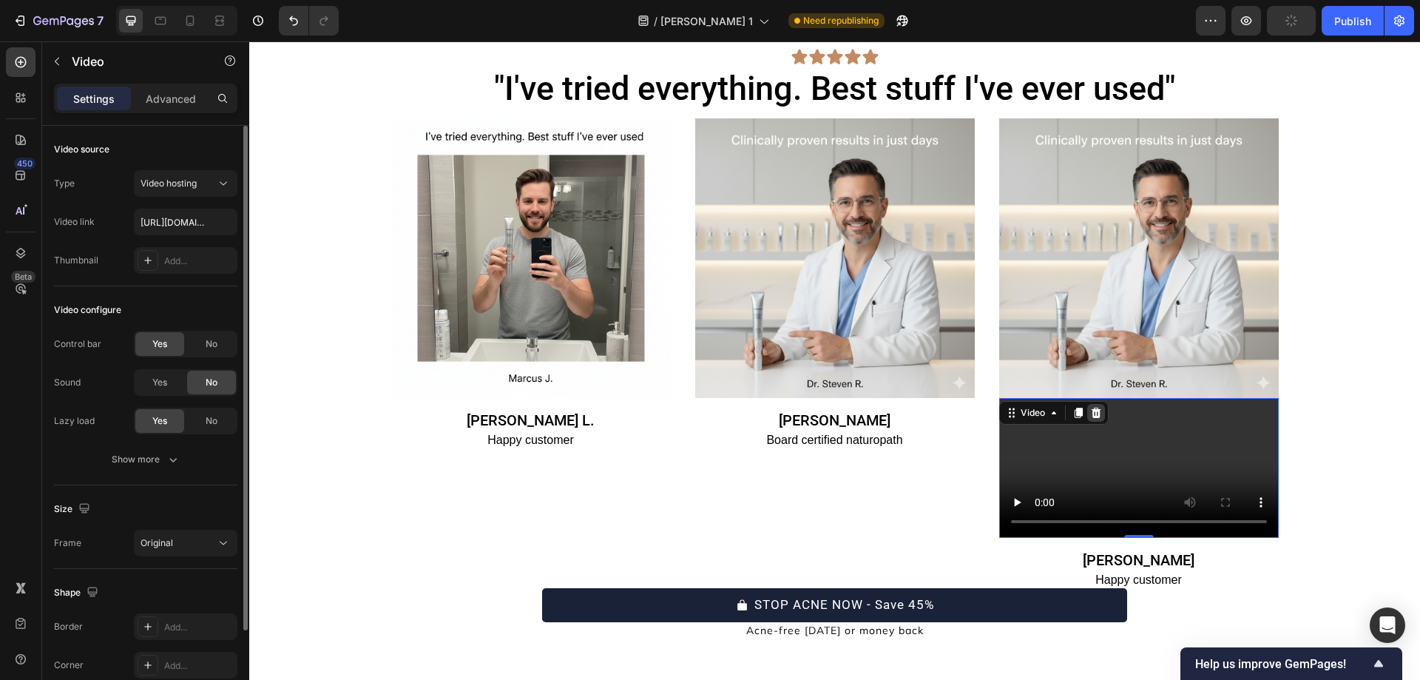
click at [1091, 413] on icon at bounding box center [1096, 413] width 12 height 12
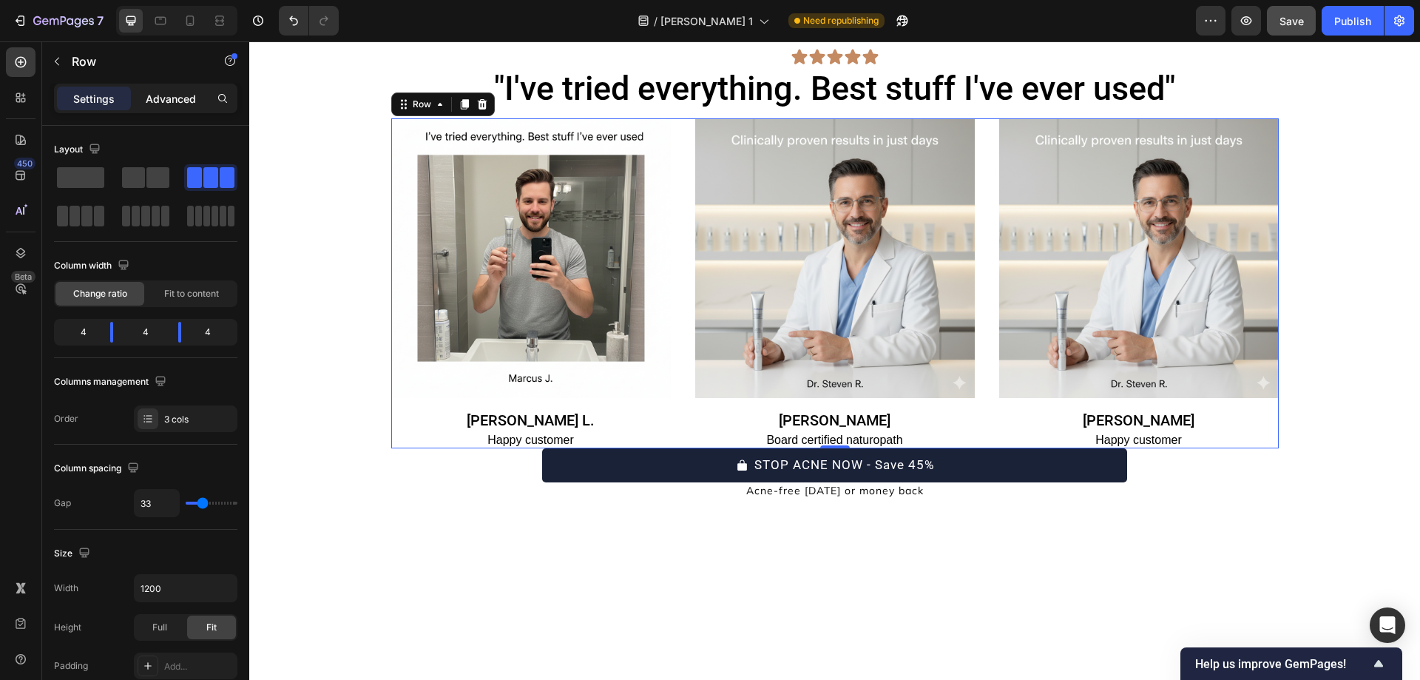
click at [189, 106] on div "Advanced" at bounding box center [171, 99] width 74 height 24
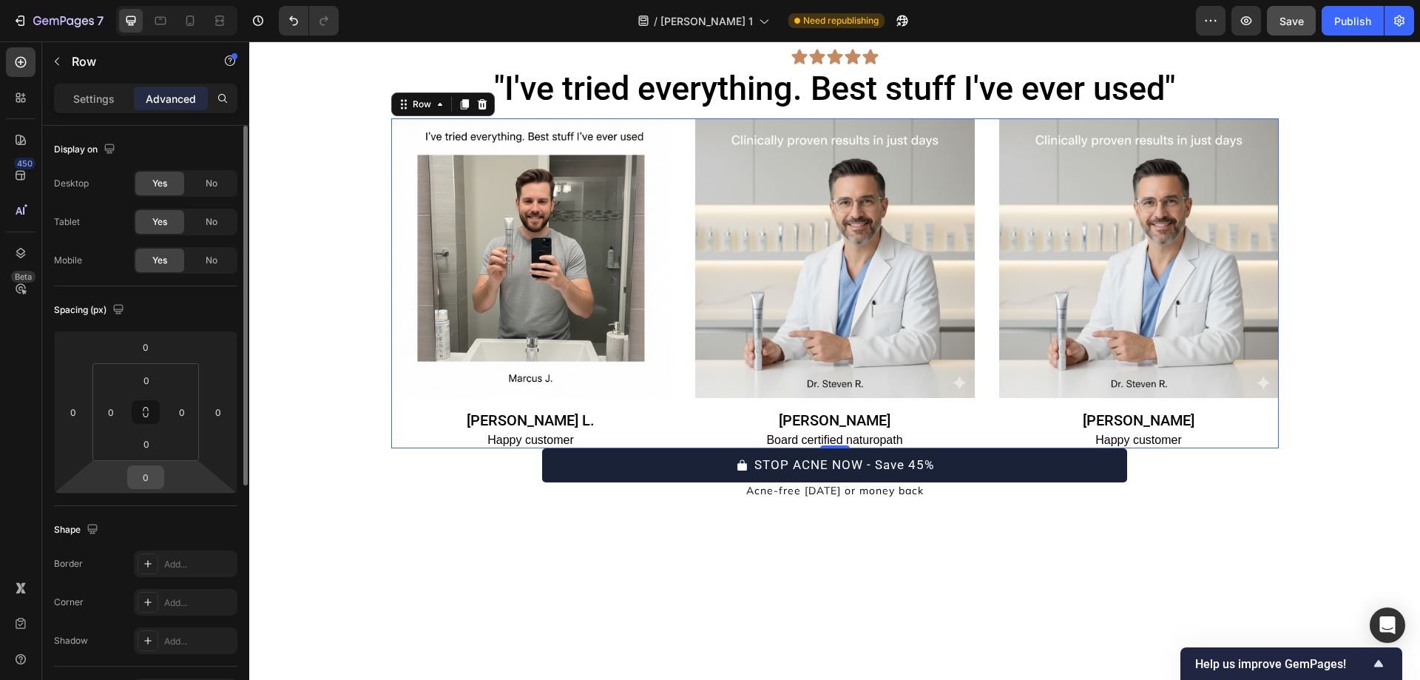
click at [145, 481] on input "0" at bounding box center [146, 477] width 30 height 22
type input "30"
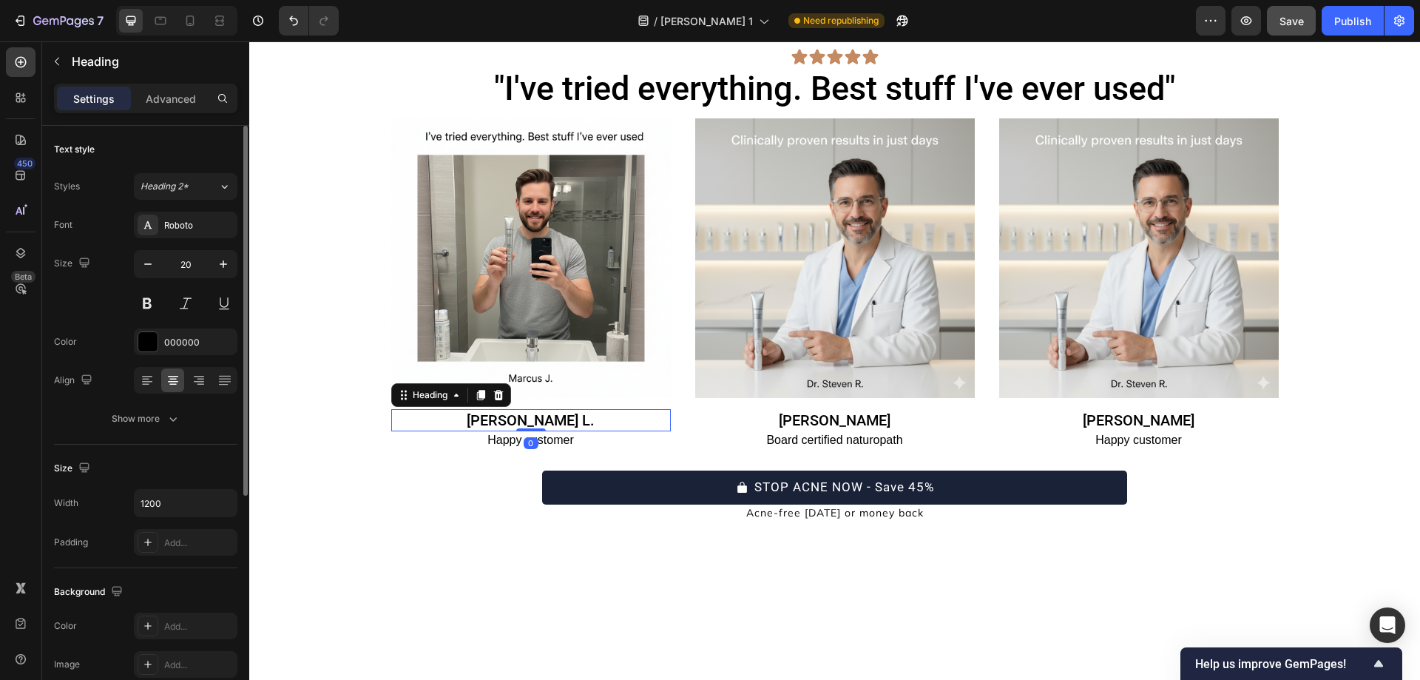
click at [499, 430] on h2 "Mcrae L." at bounding box center [531, 420] width 280 height 22
click at [502, 396] on div at bounding box center [499, 395] width 18 height 18
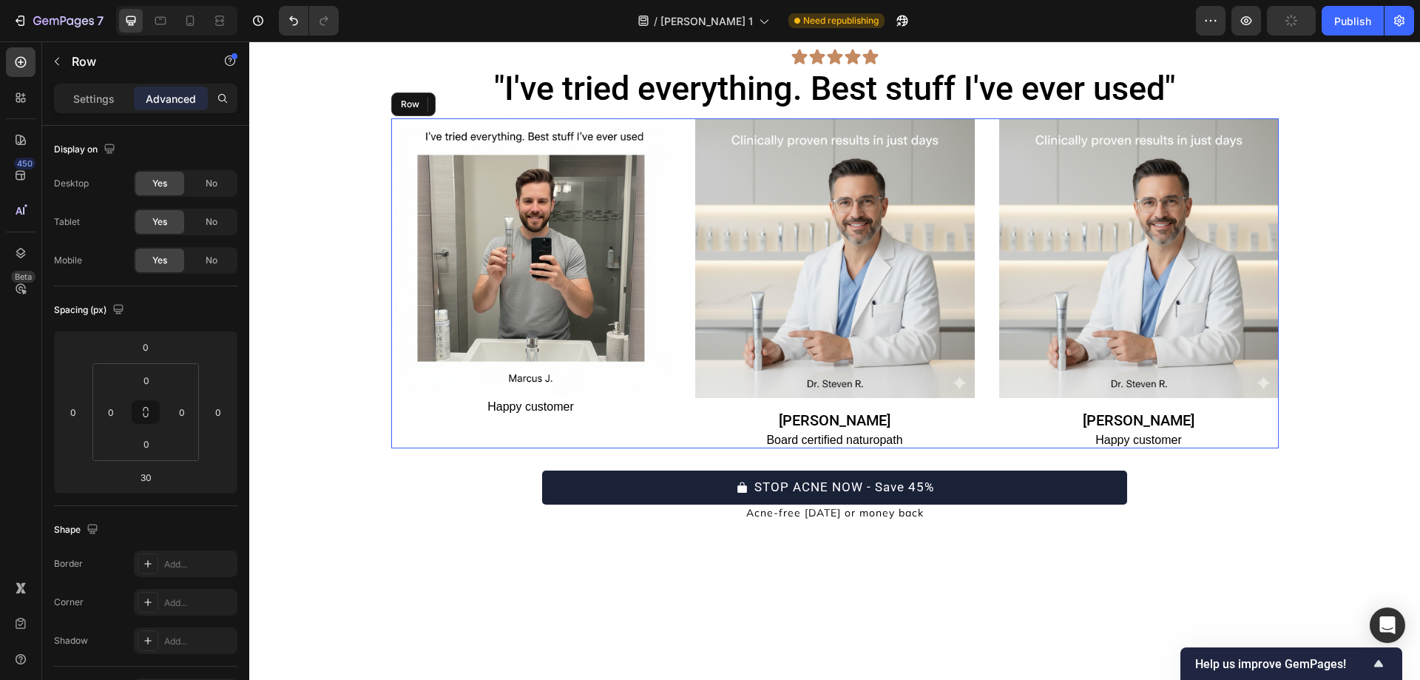
click at [506, 416] on div "Image Happy customer Text Block" at bounding box center [531, 283] width 280 height 330
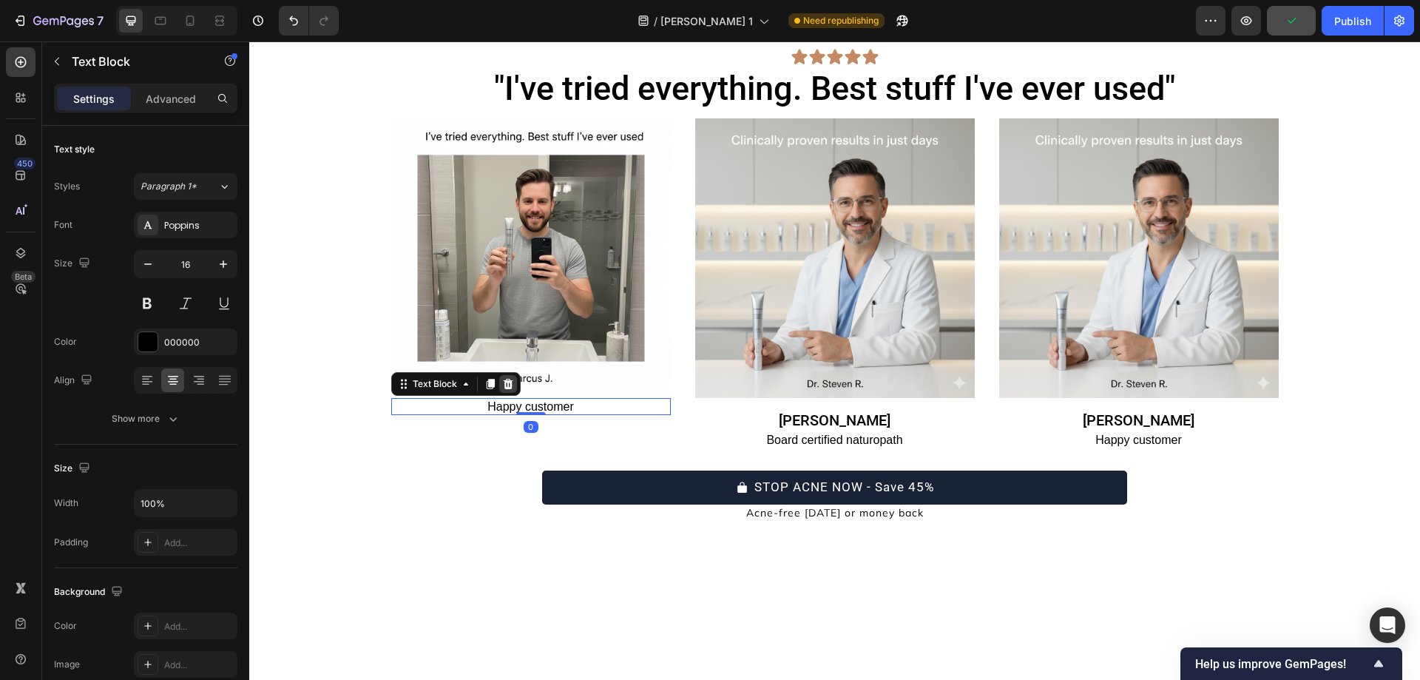
click at [505, 382] on icon at bounding box center [508, 384] width 10 height 10
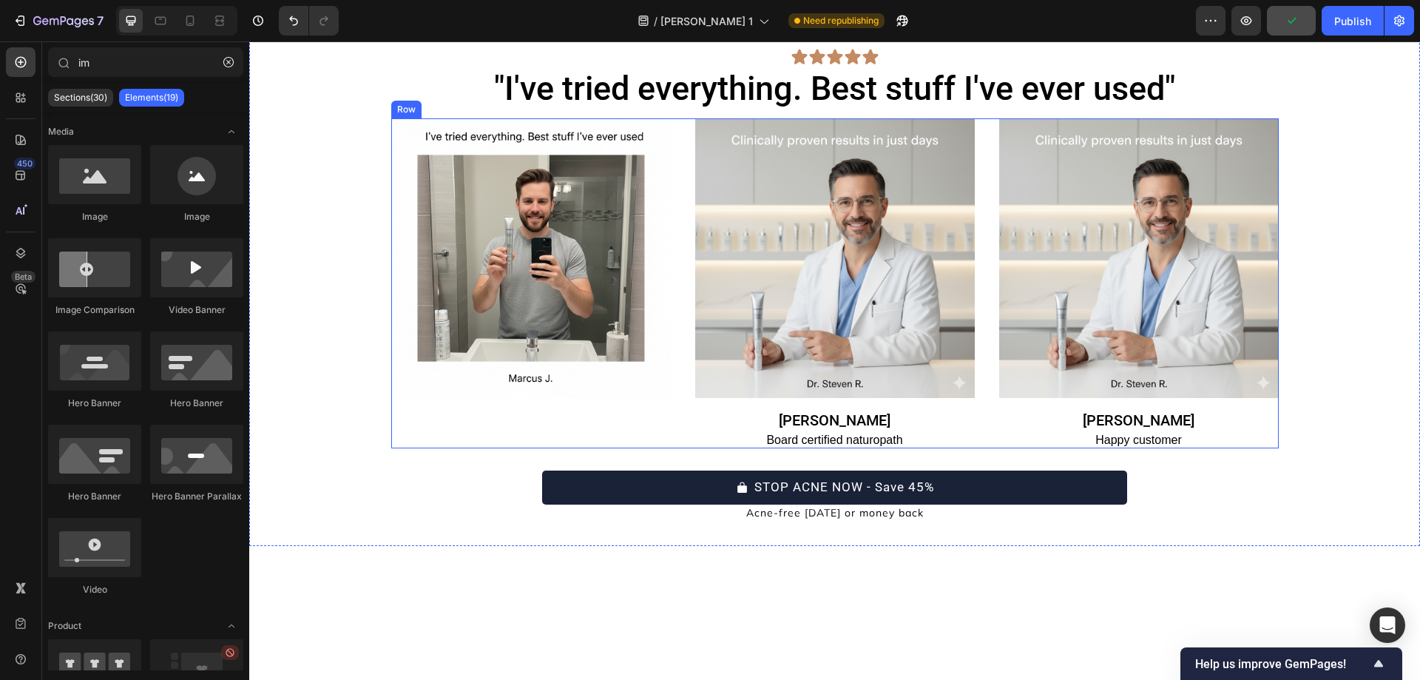
click at [671, 341] on div "Image Laurel Ash Heading Board certified naturopath Text Block Image Tohmas E. …" at bounding box center [834, 283] width 887 height 330
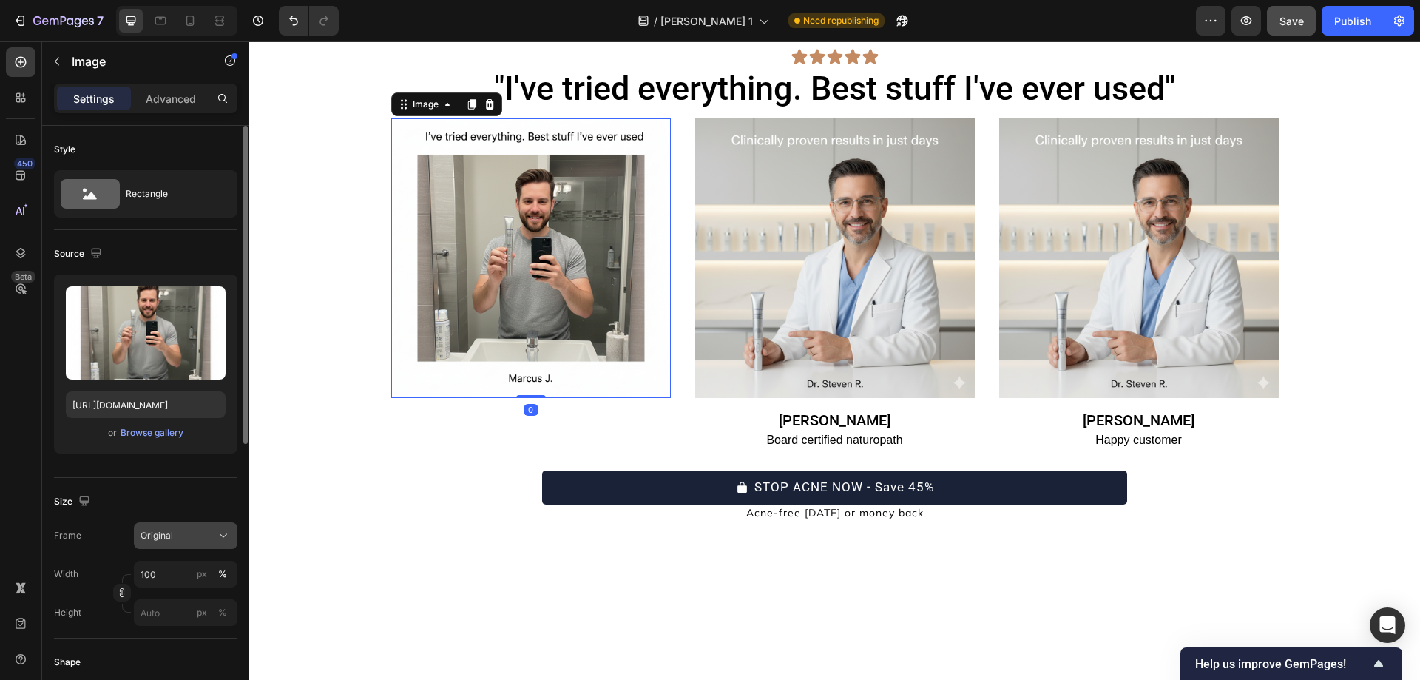
click at [158, 548] on button "Original" at bounding box center [186, 535] width 104 height 27
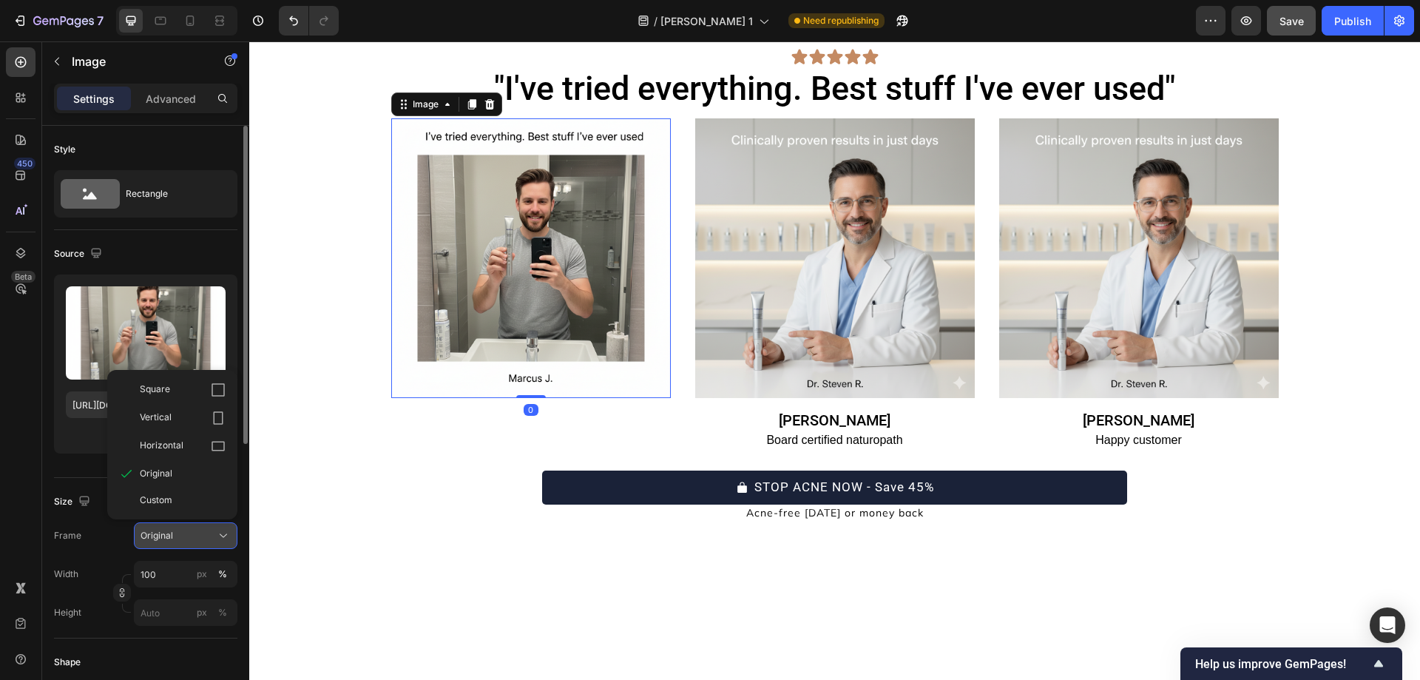
click at [158, 548] on button "Original" at bounding box center [186, 535] width 104 height 27
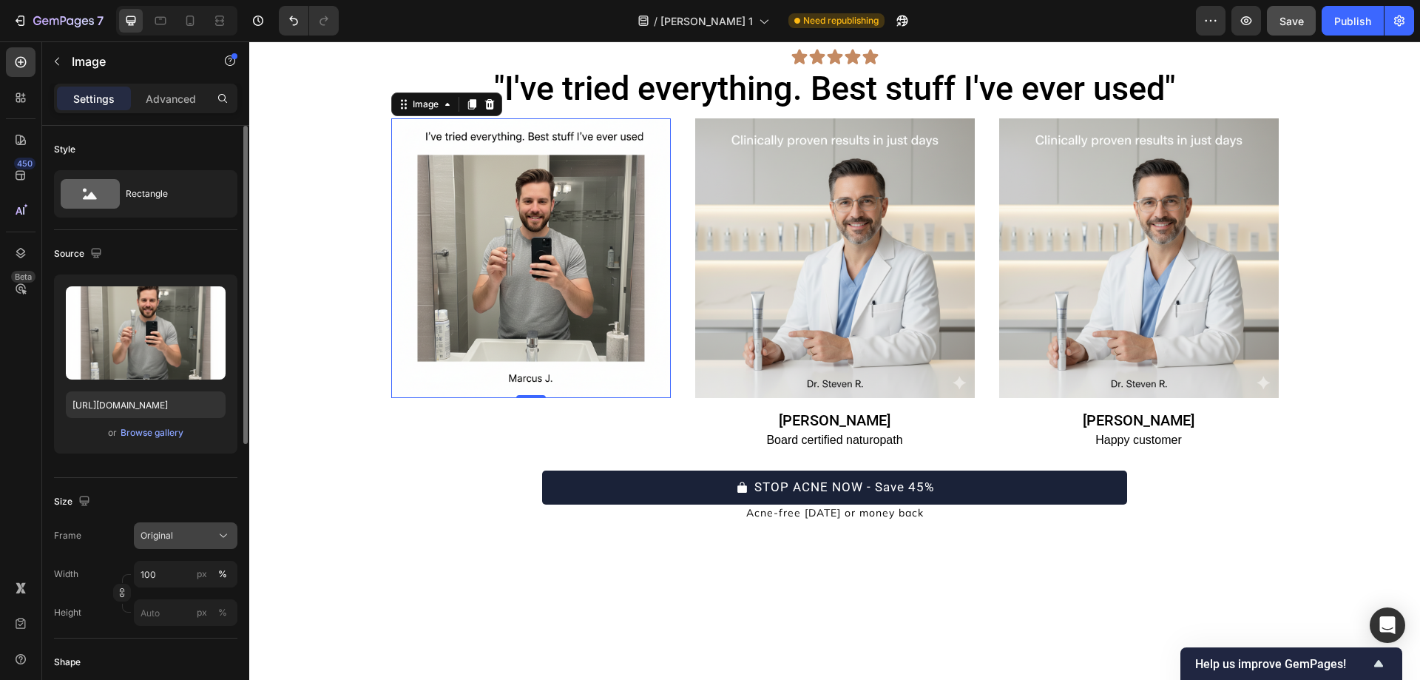
click at [178, 536] on div "Original" at bounding box center [176, 535] width 72 height 13
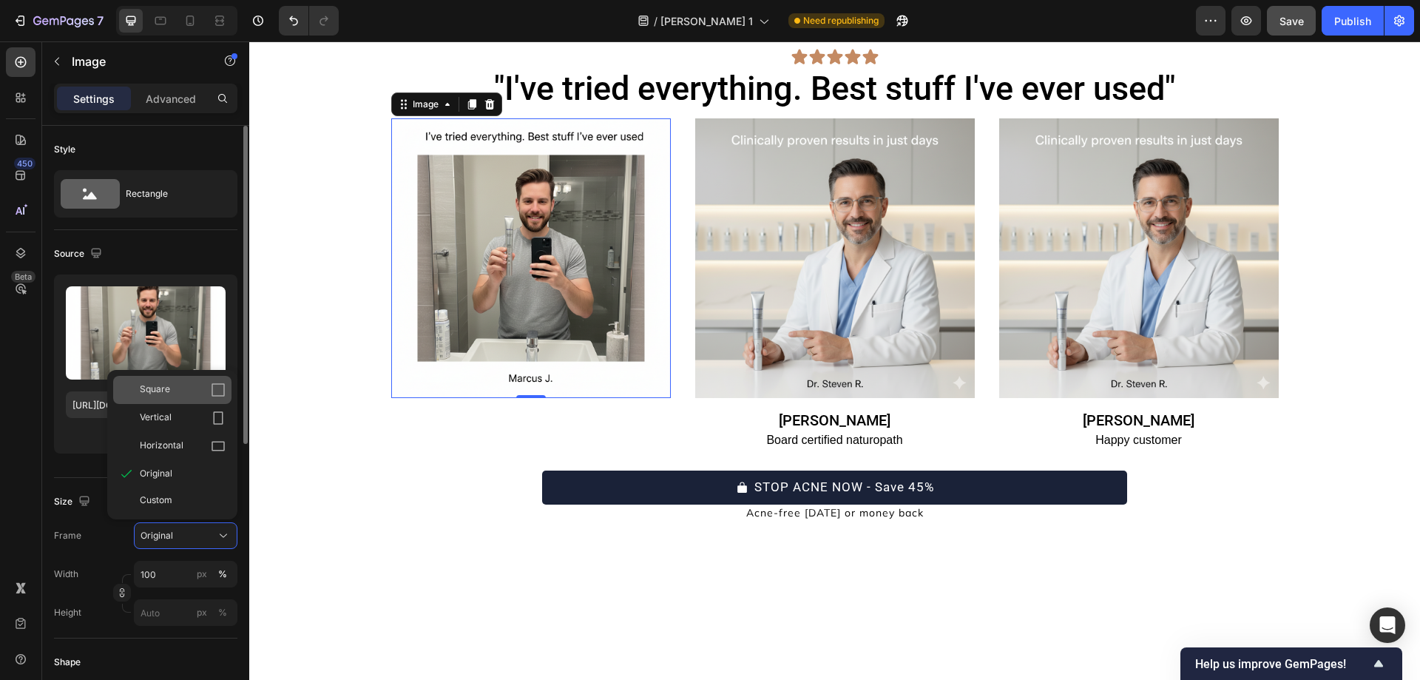
click at [207, 390] on div "Square" at bounding box center [183, 389] width 86 height 15
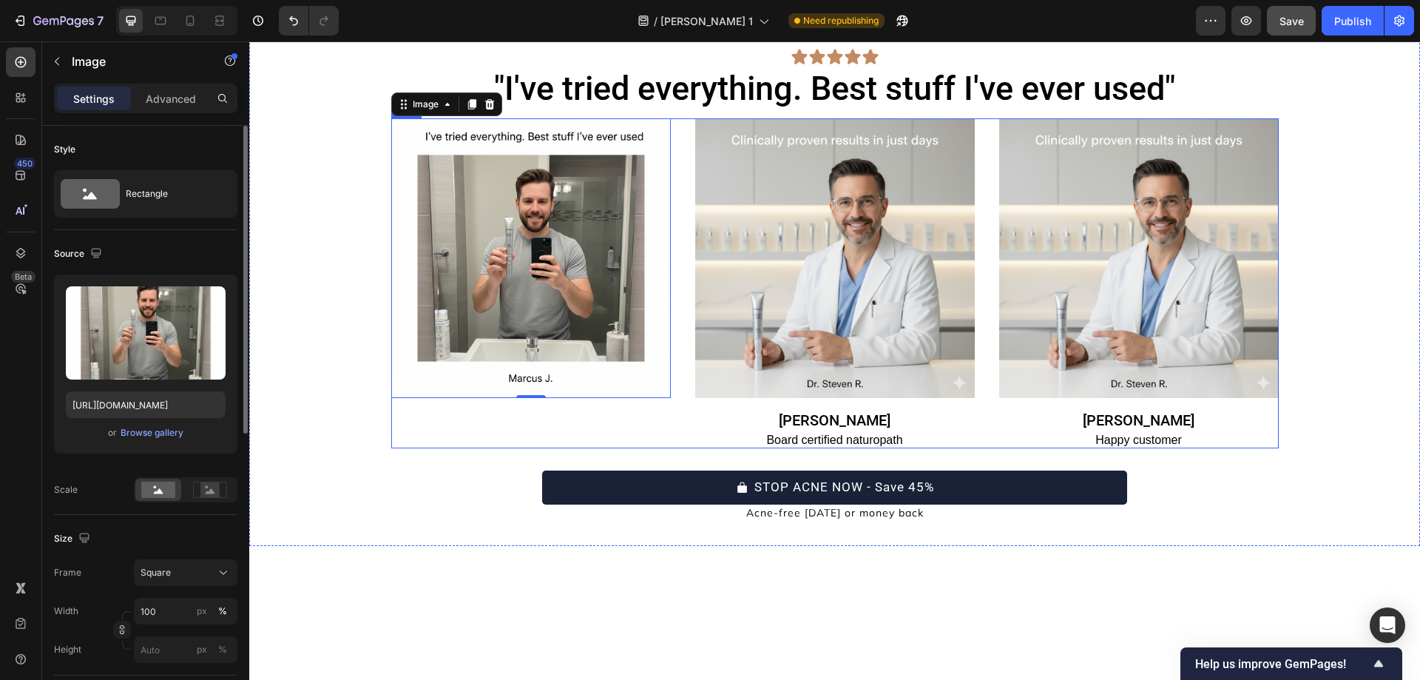
click at [668, 272] on div "Image Laurel Ash Heading Board certified naturopath Text Block Image Tohmas E. …" at bounding box center [834, 283] width 887 height 330
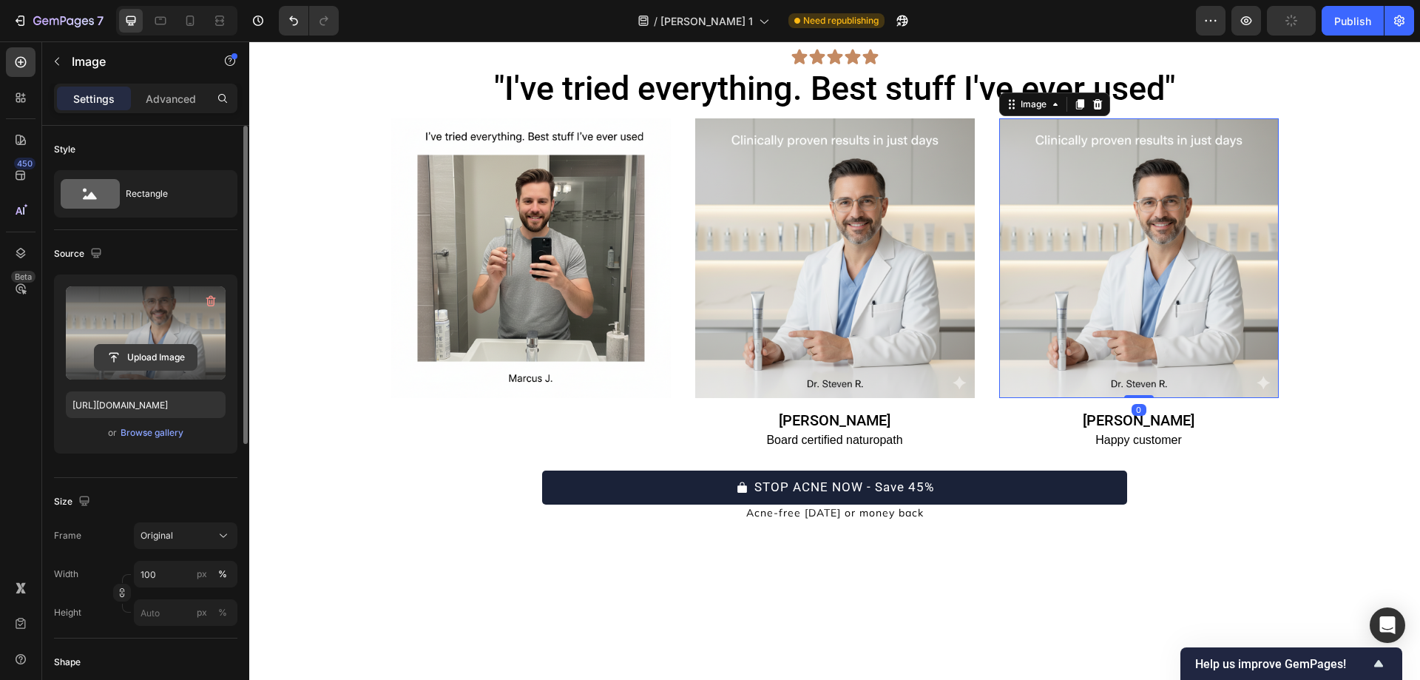
click at [126, 345] on input "file" at bounding box center [146, 357] width 102 height 25
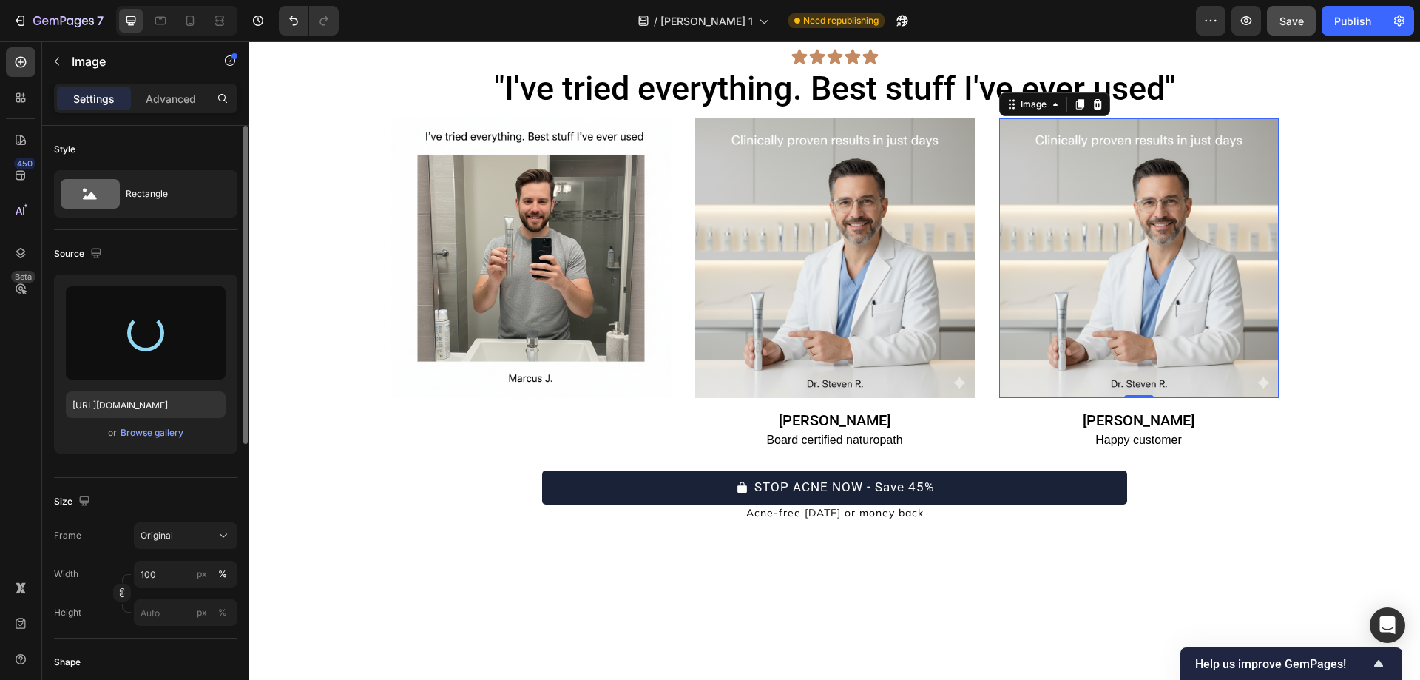
type input "https://cdn.shopify.com/s/files/1/0754/9258/9834/files/gempages_568747440534979…"
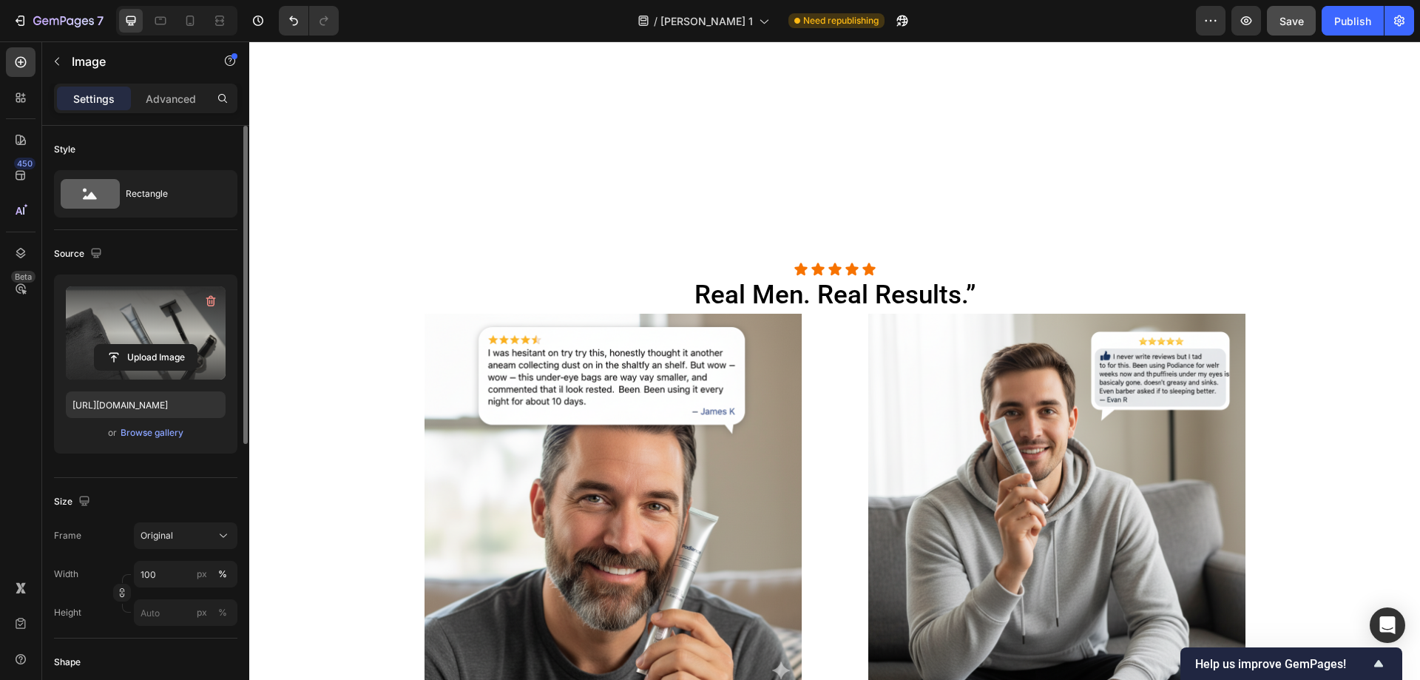
scroll to position [5293, 0]
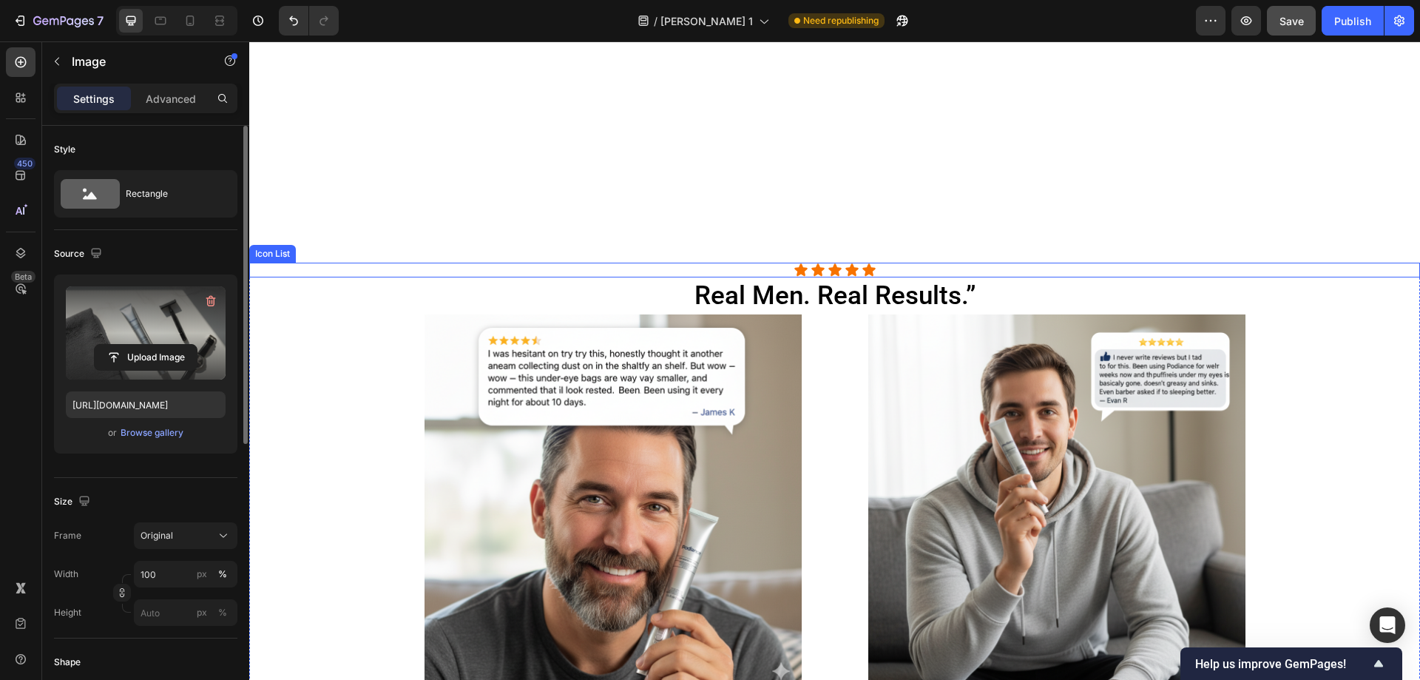
click at [933, 269] on div "Icon Icon Icon Icon Icon" at bounding box center [834, 270] width 1171 height 15
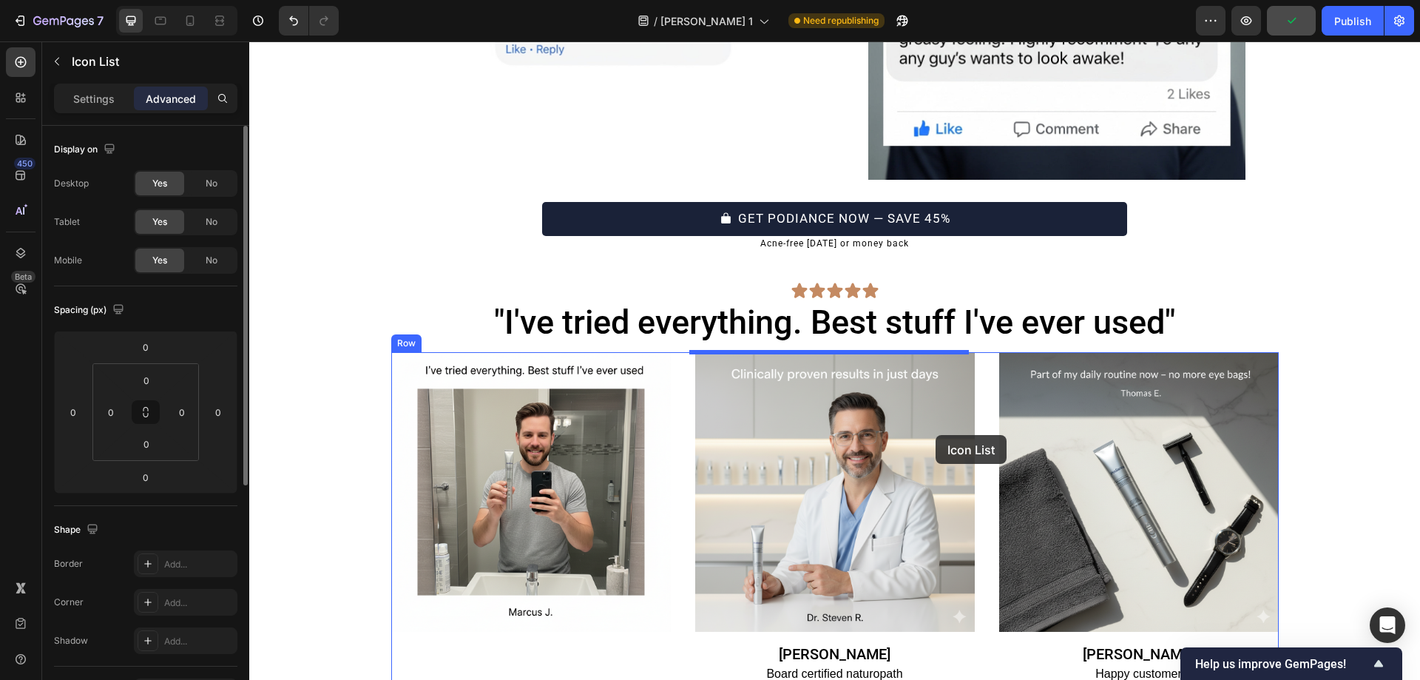
scroll to position [6296, 0]
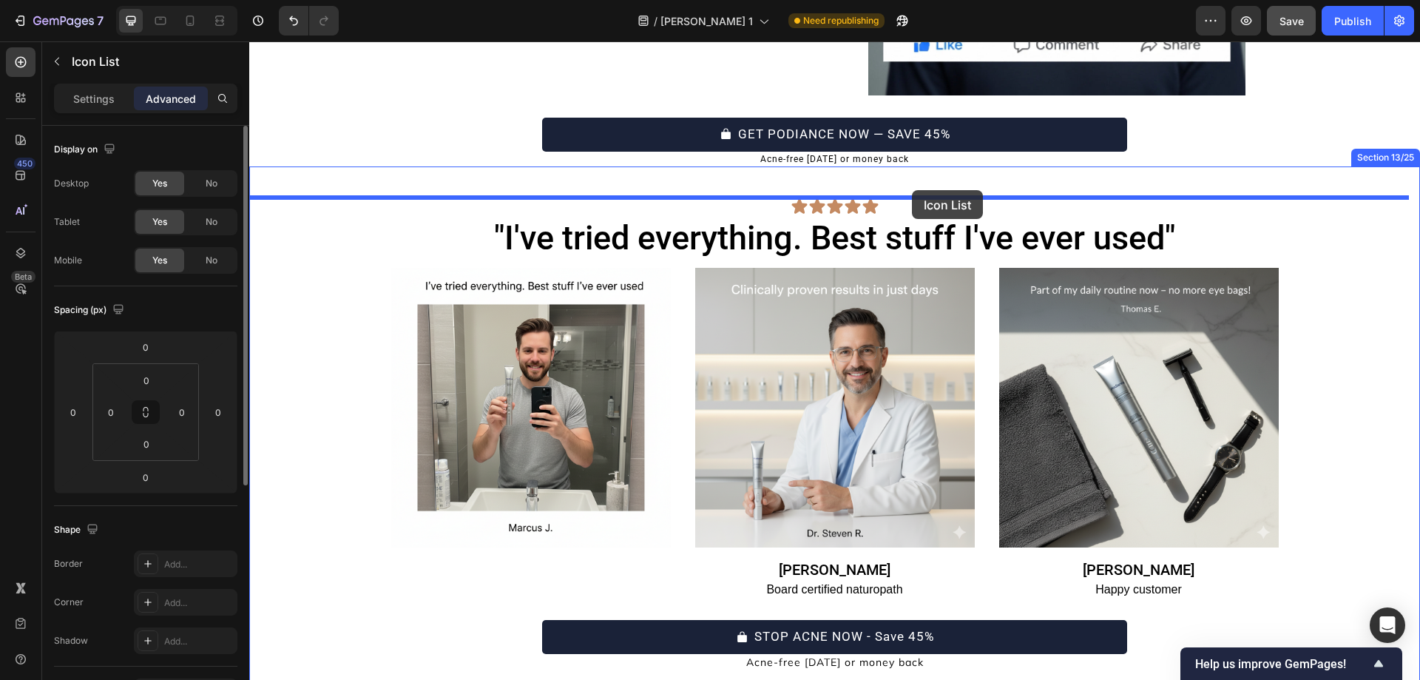
drag, startPoint x: 260, startPoint y: 257, endPoint x: 912, endPoint y: 190, distance: 654.9
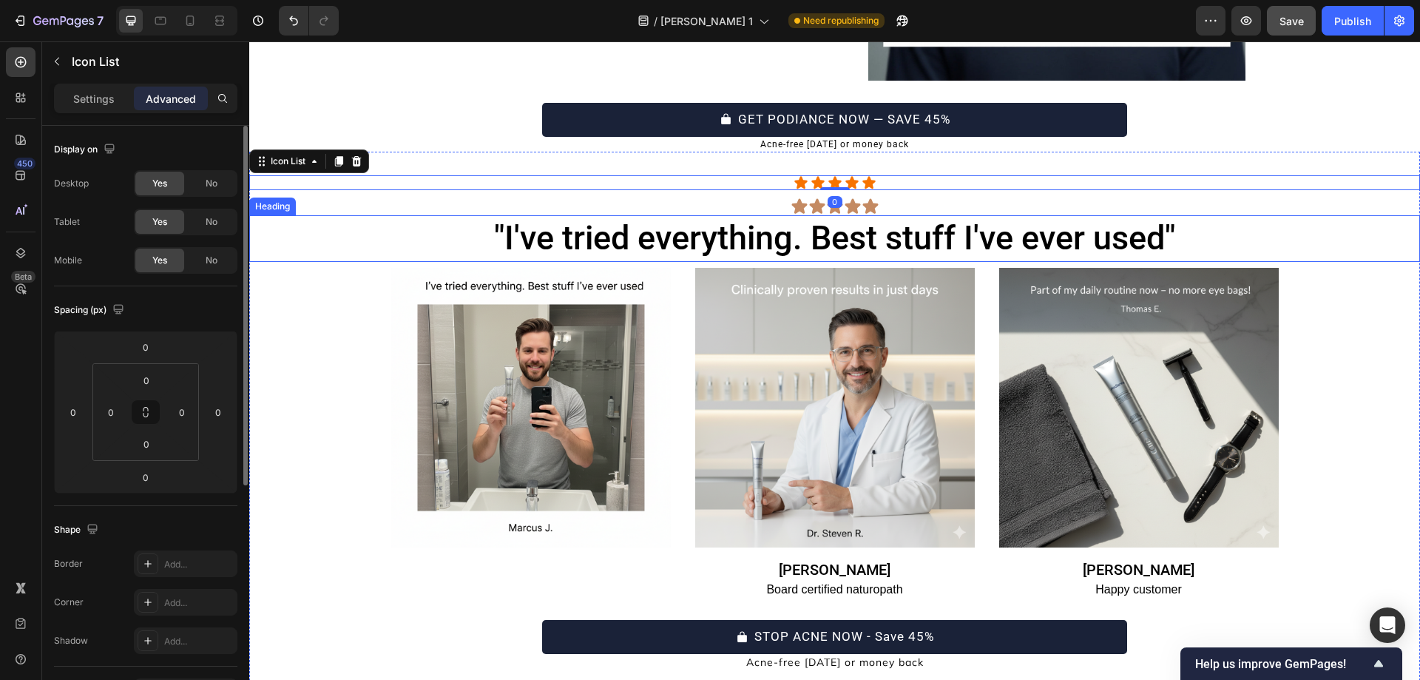
scroll to position [6281, 0]
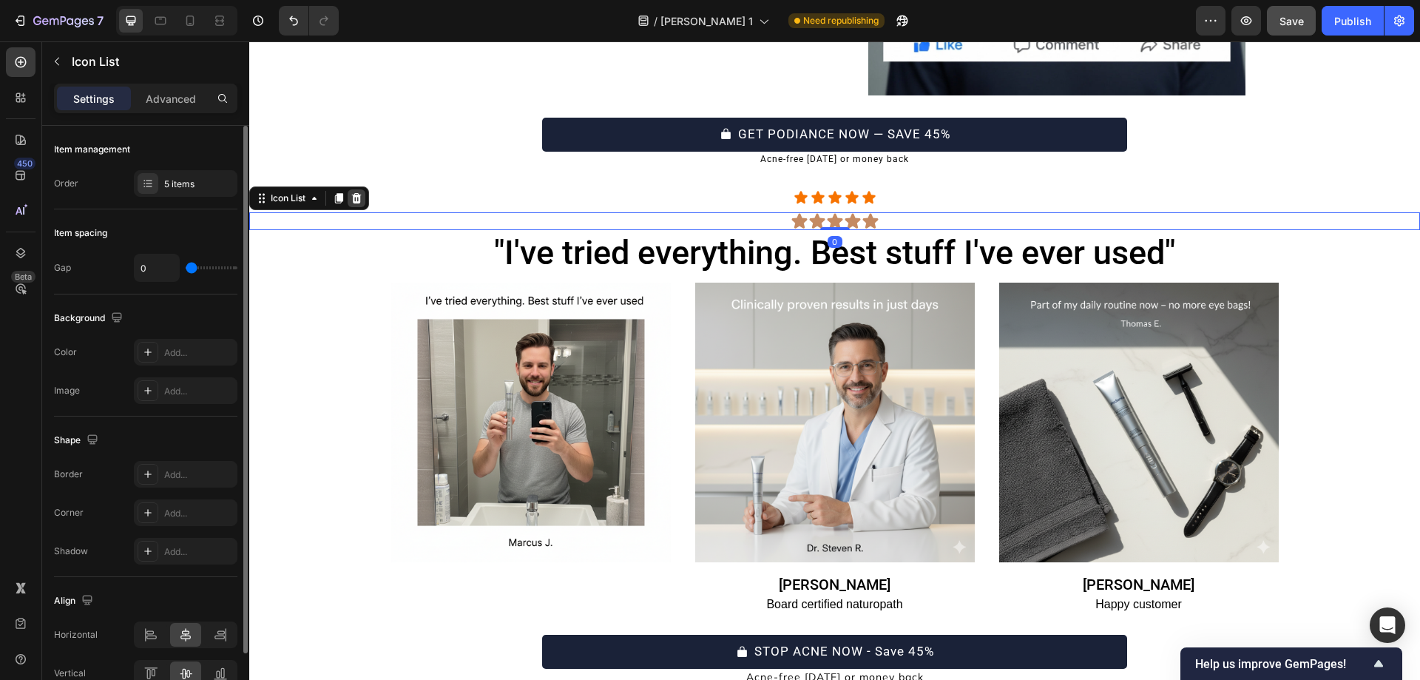
click at [359, 192] on div at bounding box center [357, 198] width 18 height 18
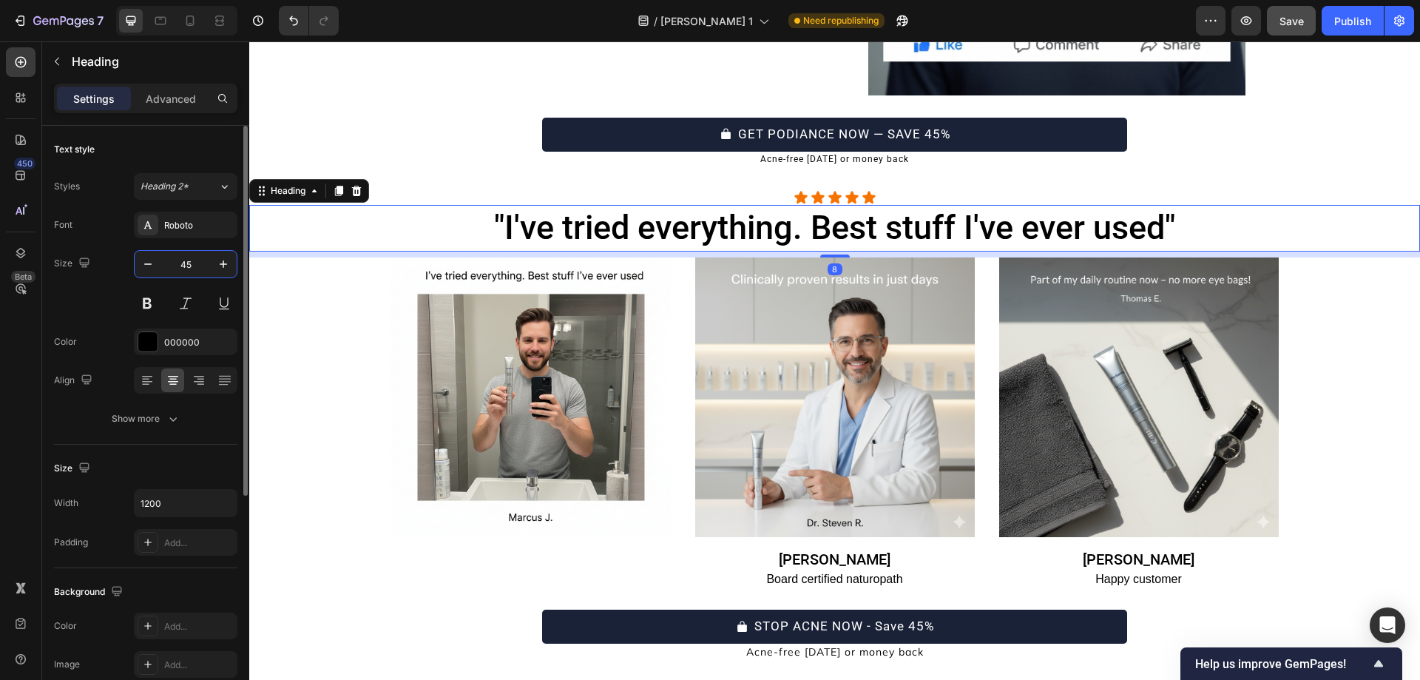
click at [204, 256] on input "45" at bounding box center [185, 264] width 49 height 27
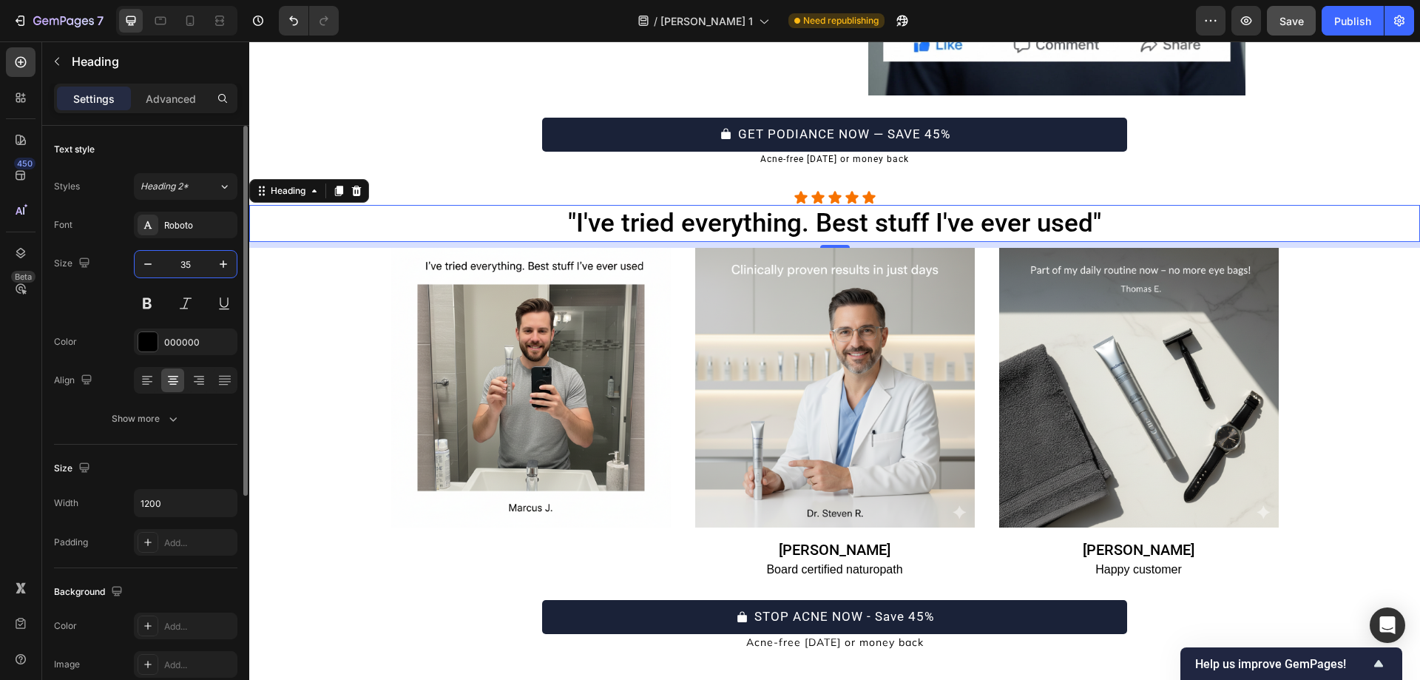
type input "35"
click at [167, 98] on p "Advanced" at bounding box center [171, 99] width 50 height 16
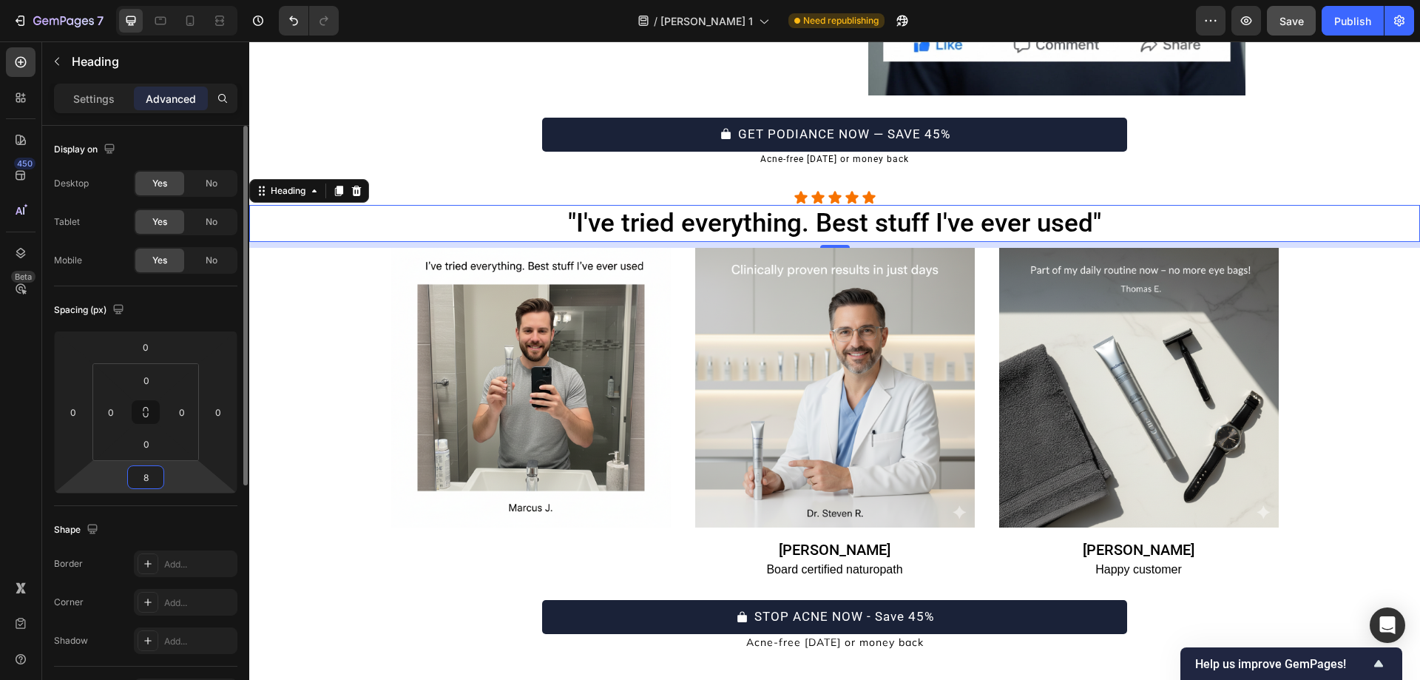
click at [149, 476] on input "8" at bounding box center [146, 477] width 30 height 22
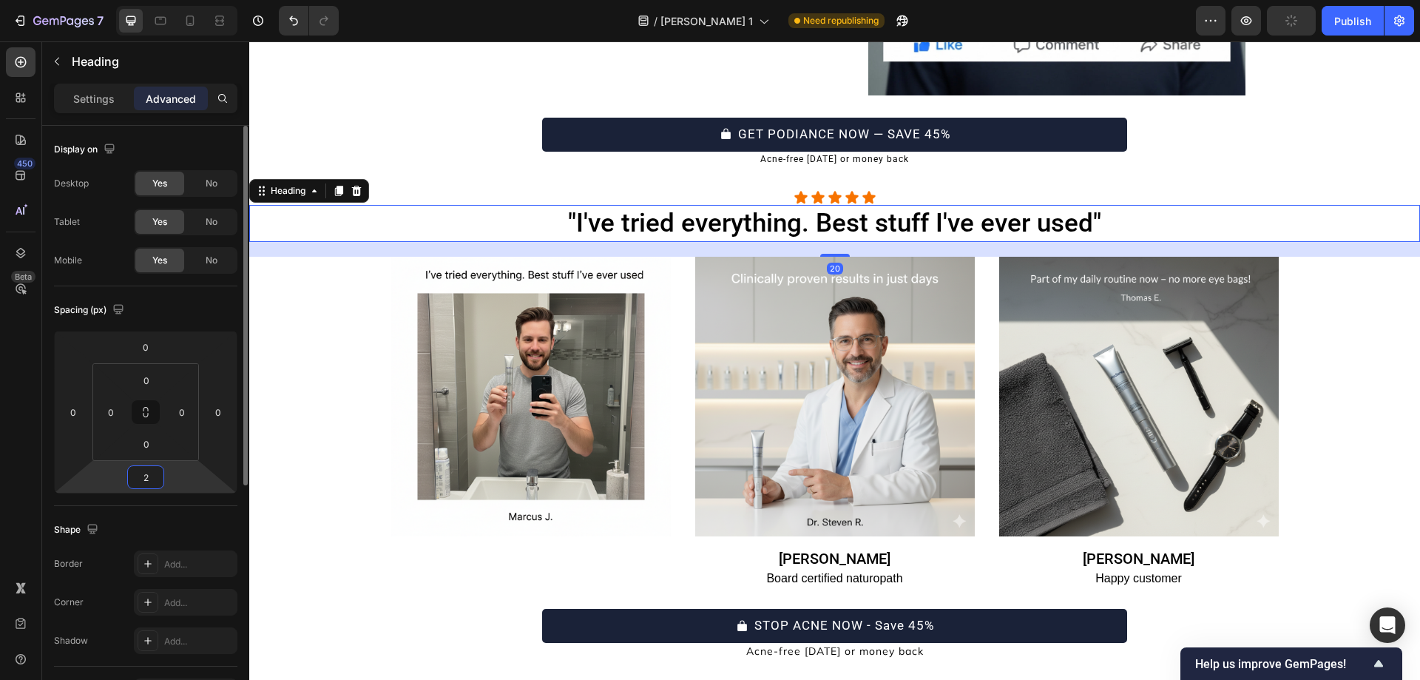
type input "20"
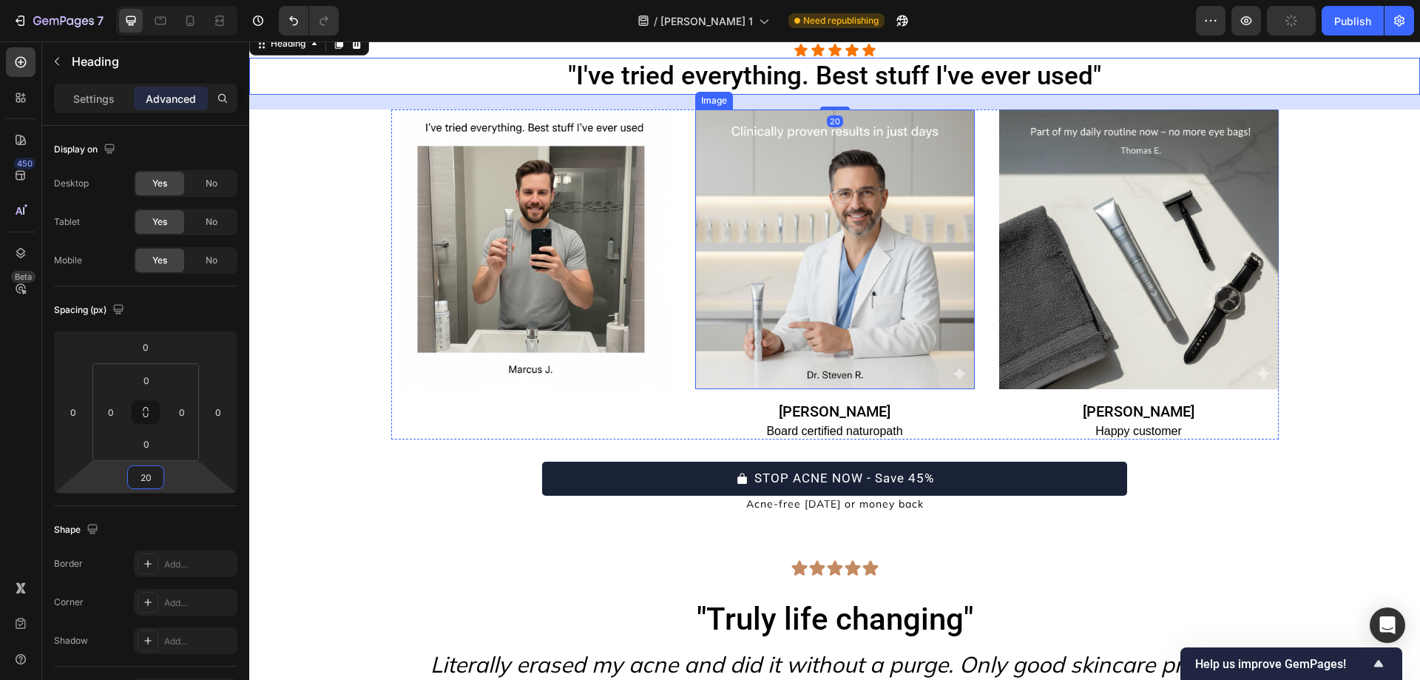
scroll to position [6495, 0]
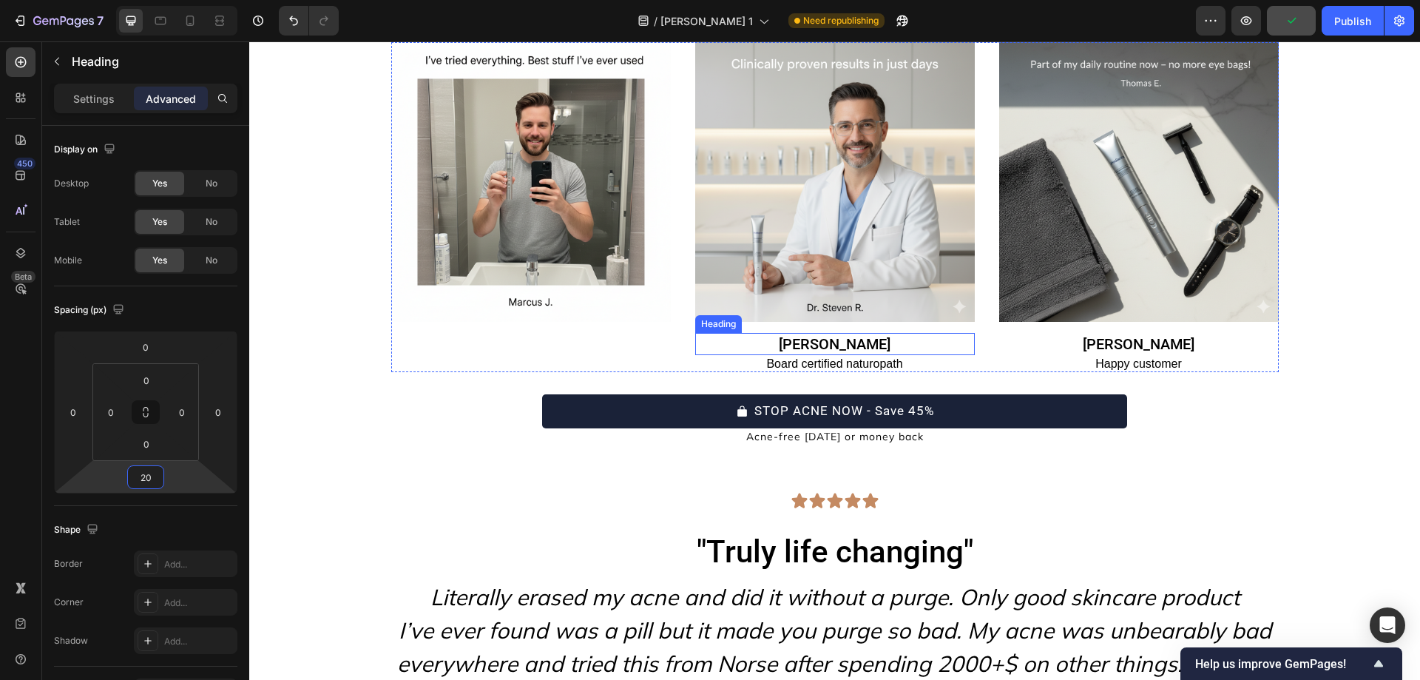
click at [903, 341] on h2 "Laurel Ash" at bounding box center [835, 344] width 280 height 22
click at [796, 320] on icon at bounding box center [802, 319] width 12 height 12
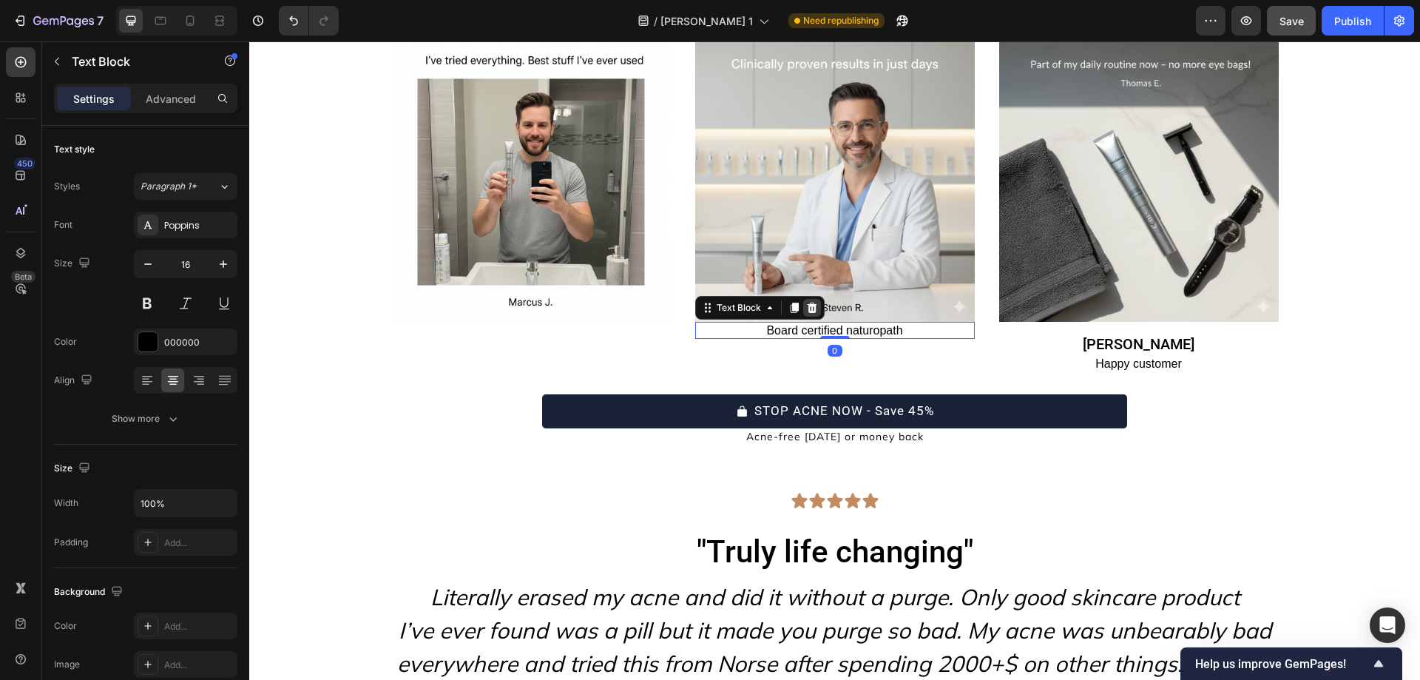
click at [809, 302] on icon at bounding box center [812, 308] width 12 height 12
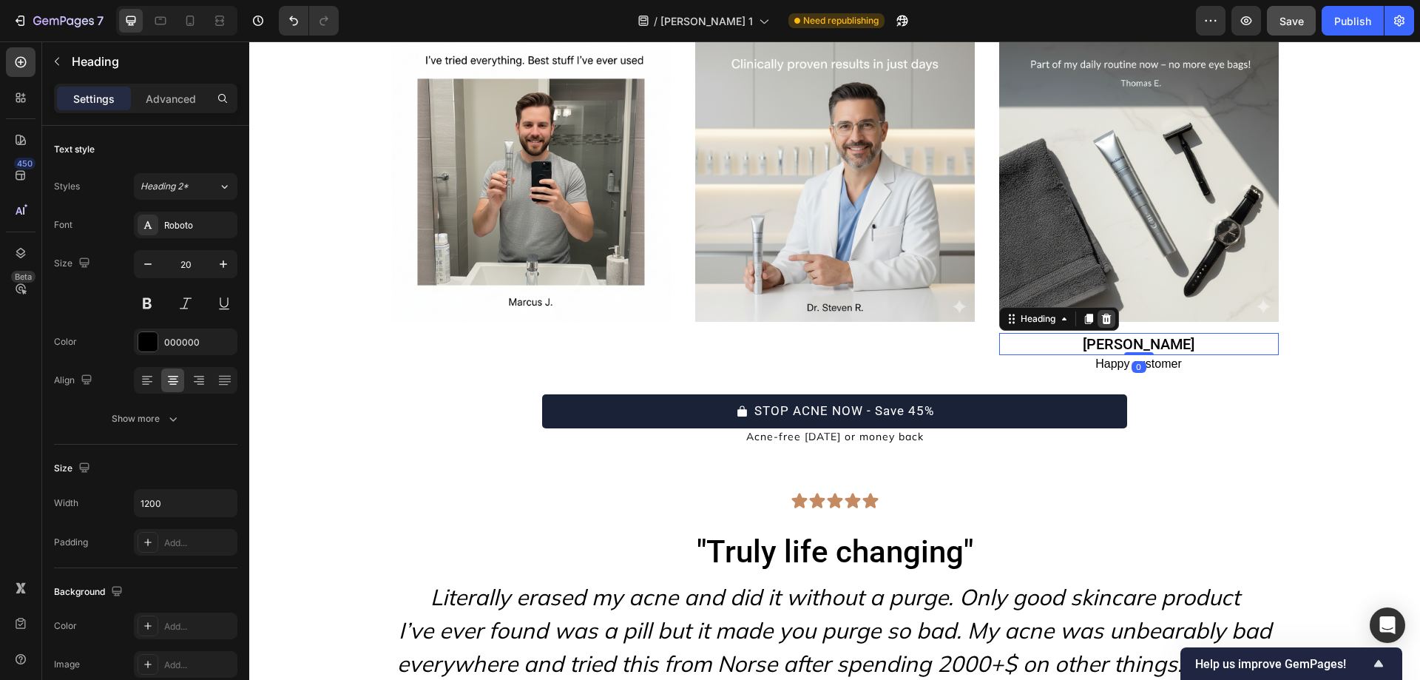
click at [1101, 322] on icon at bounding box center [1106, 319] width 10 height 10
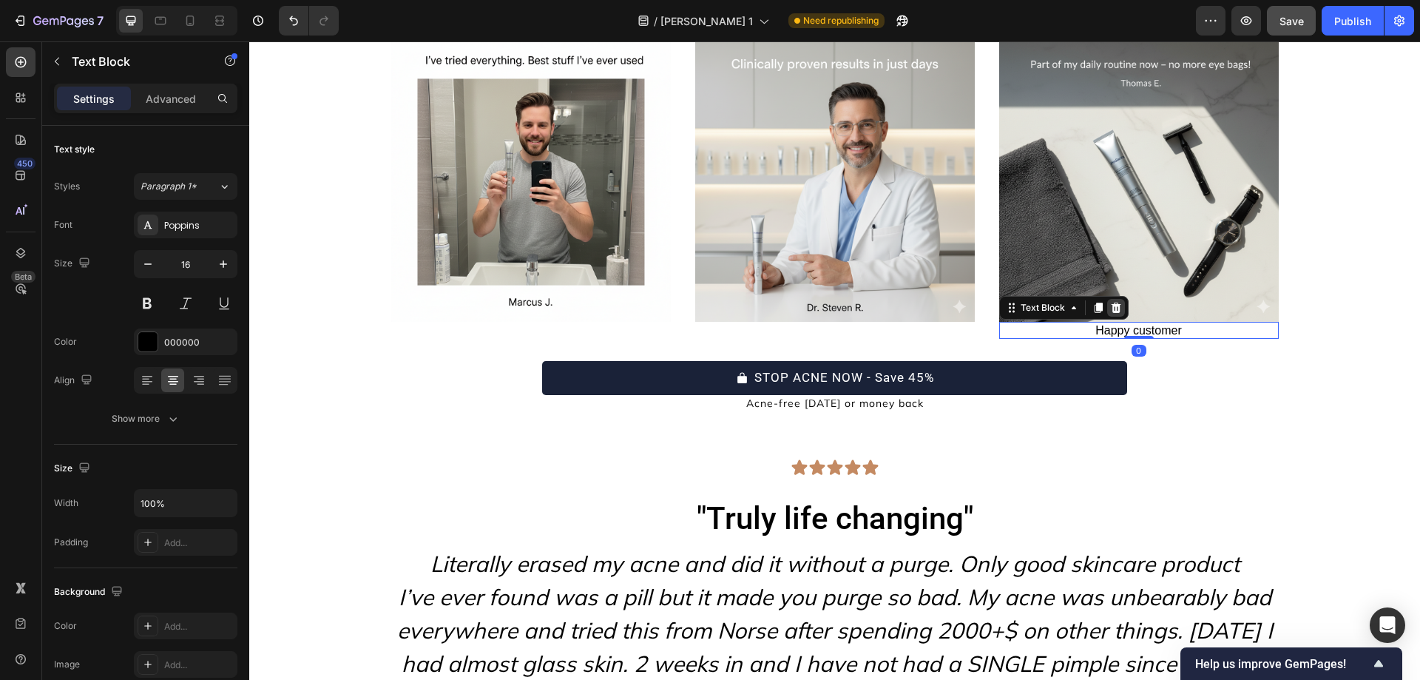
click at [1111, 310] on icon at bounding box center [1116, 307] width 10 height 10
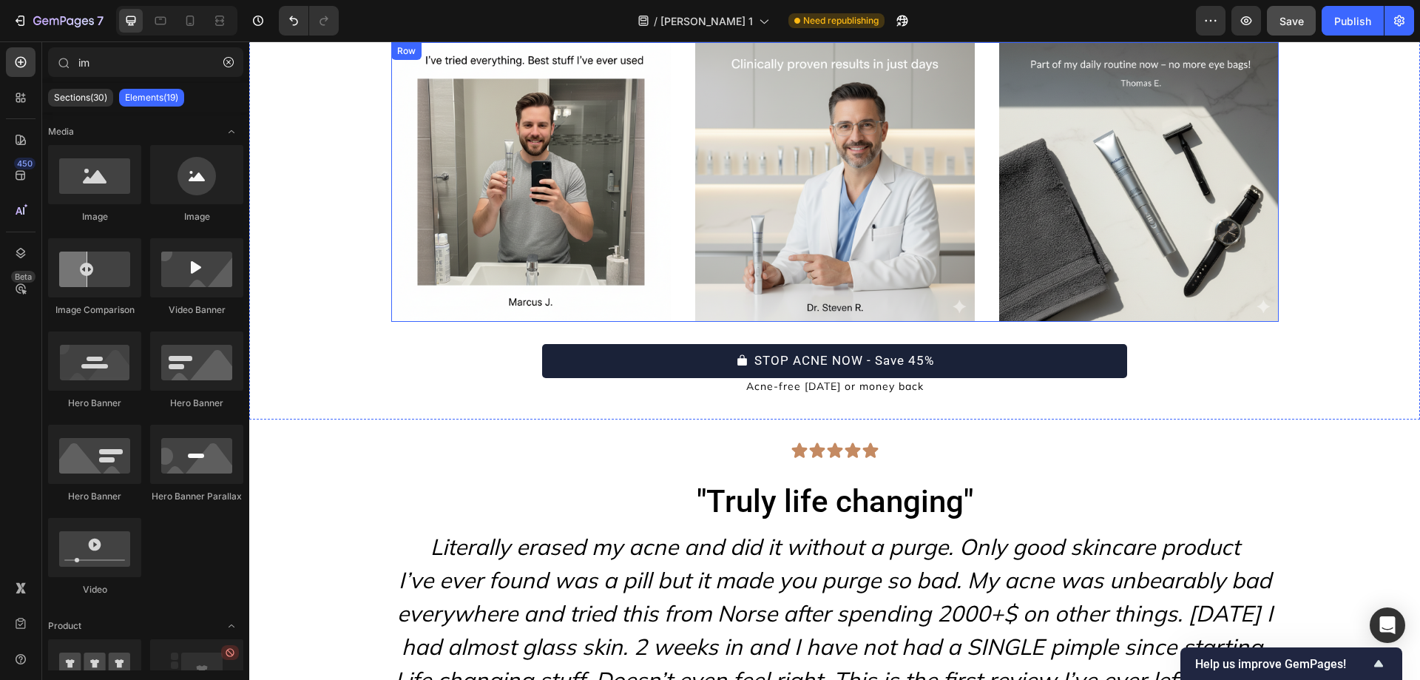
click at [981, 302] on div "Image Image Image Row" at bounding box center [834, 182] width 887 height 280
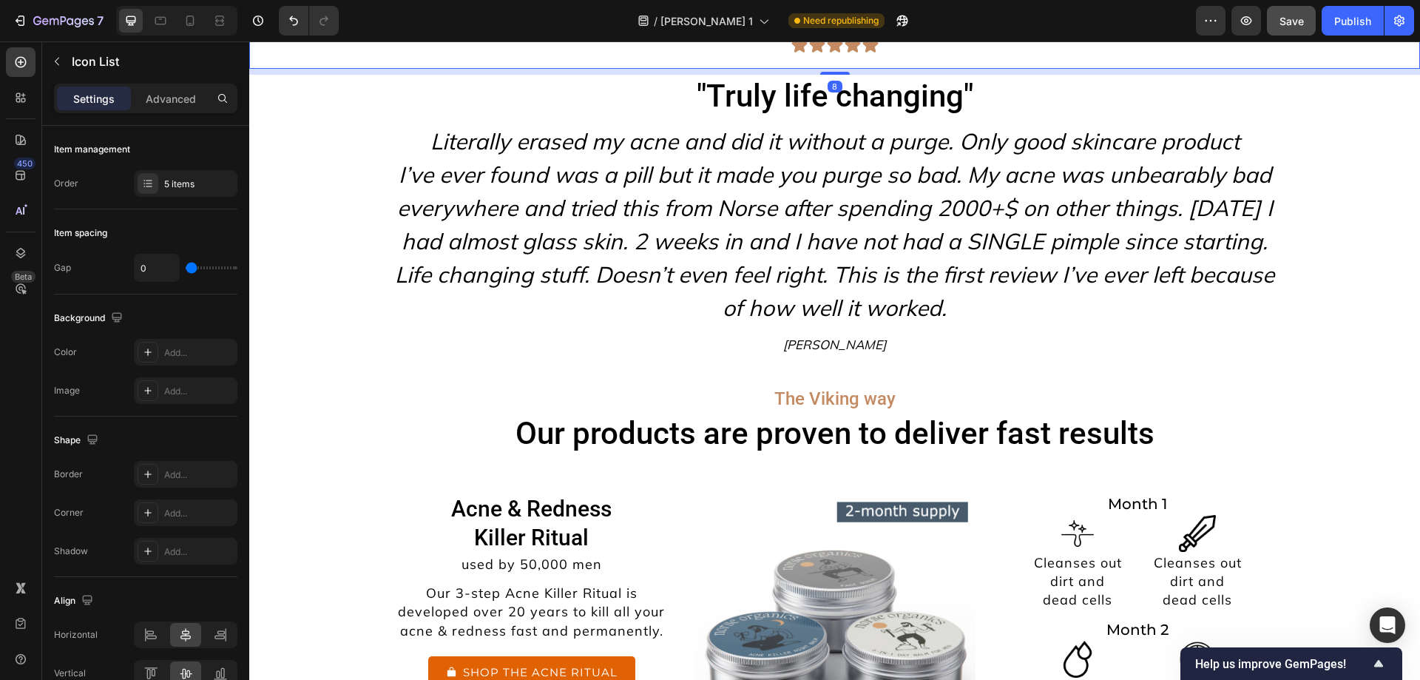
scroll to position [6901, 0]
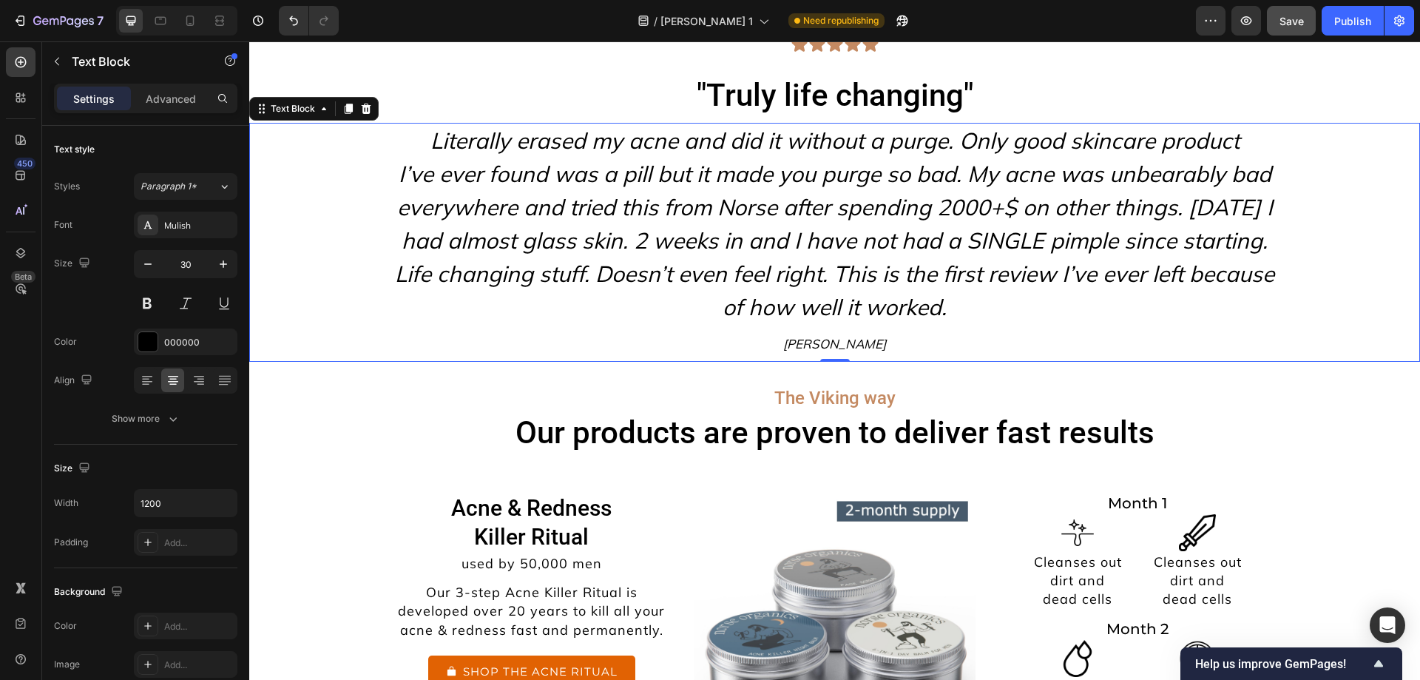
click at [660, 231] on icon "I’ve ever found was a pill but it made you purge so bad. My acne was unbearably…" at bounding box center [834, 240] width 879 height 161
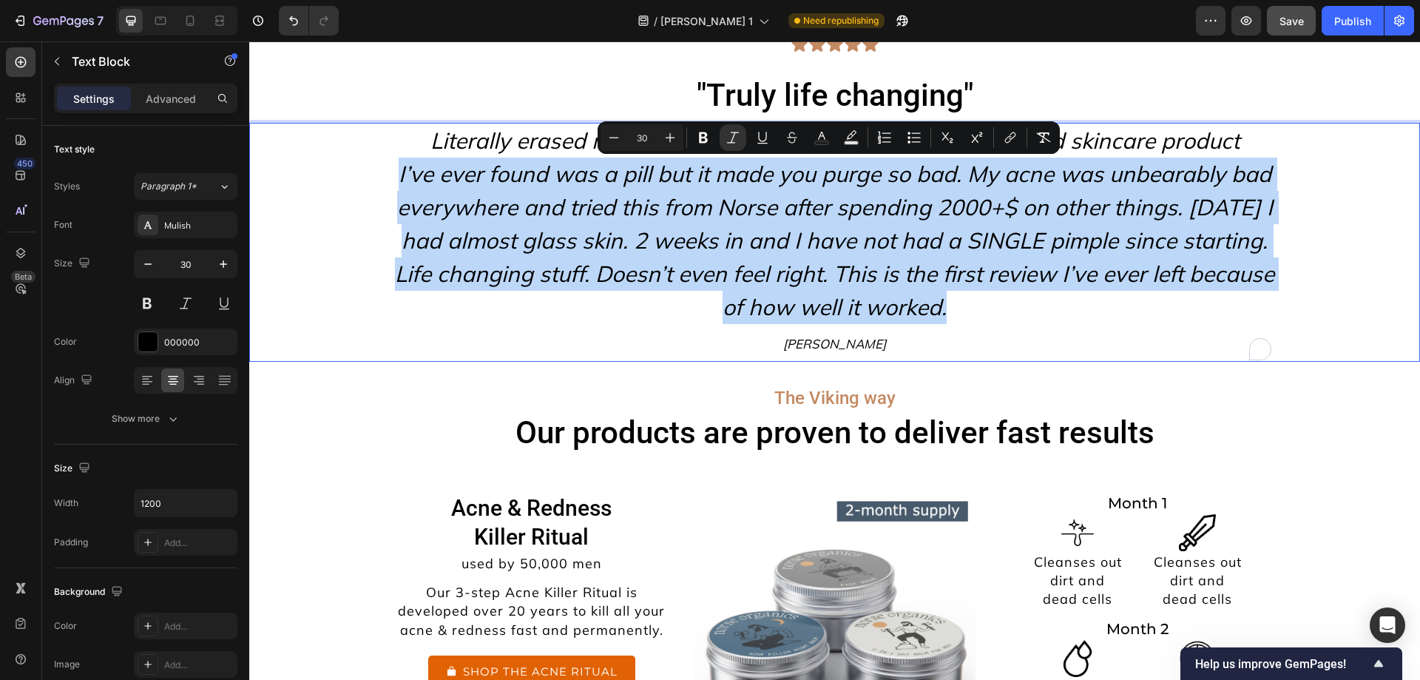
click at [660, 231] on icon "I’ve ever found was a pill but it made you purge so bad. My acne was unbearably…" at bounding box center [834, 240] width 879 height 161
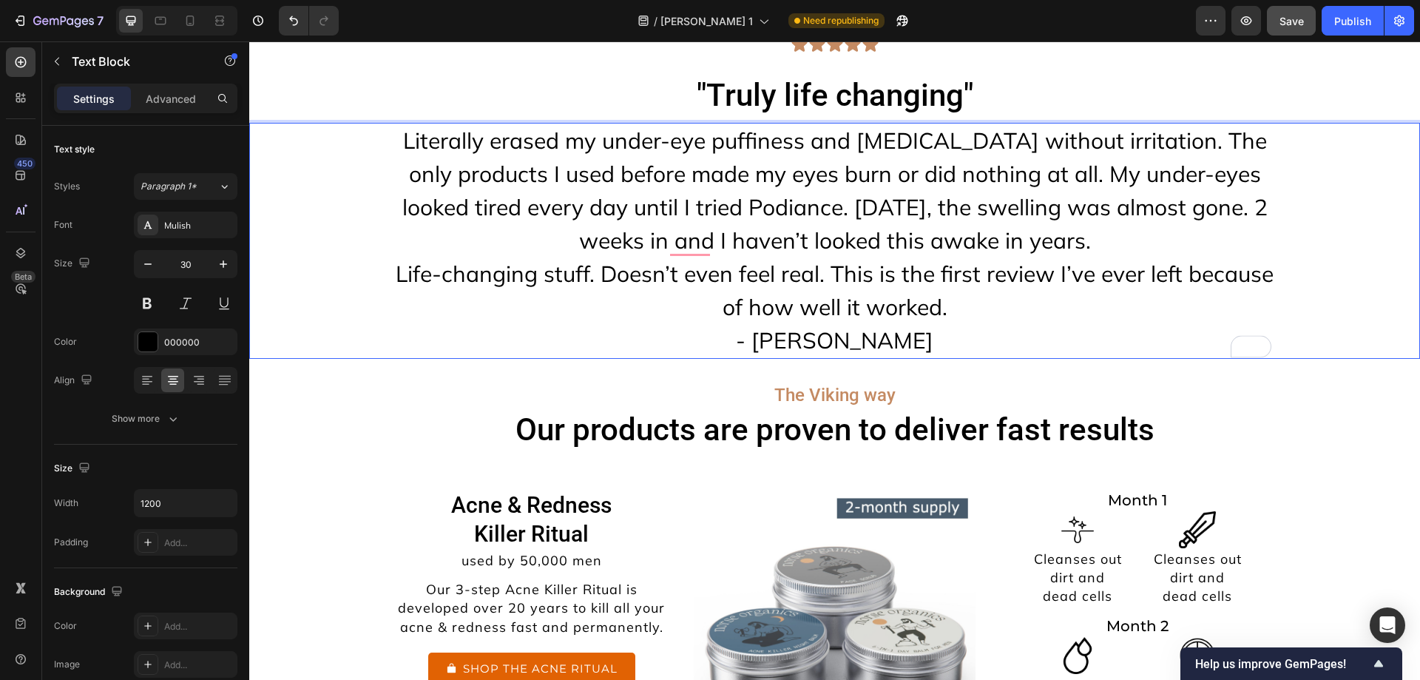
click at [950, 307] on p "Literally erased my under-eye puffiness and dark circles without irritation. Th…" at bounding box center [835, 224] width 884 height 200
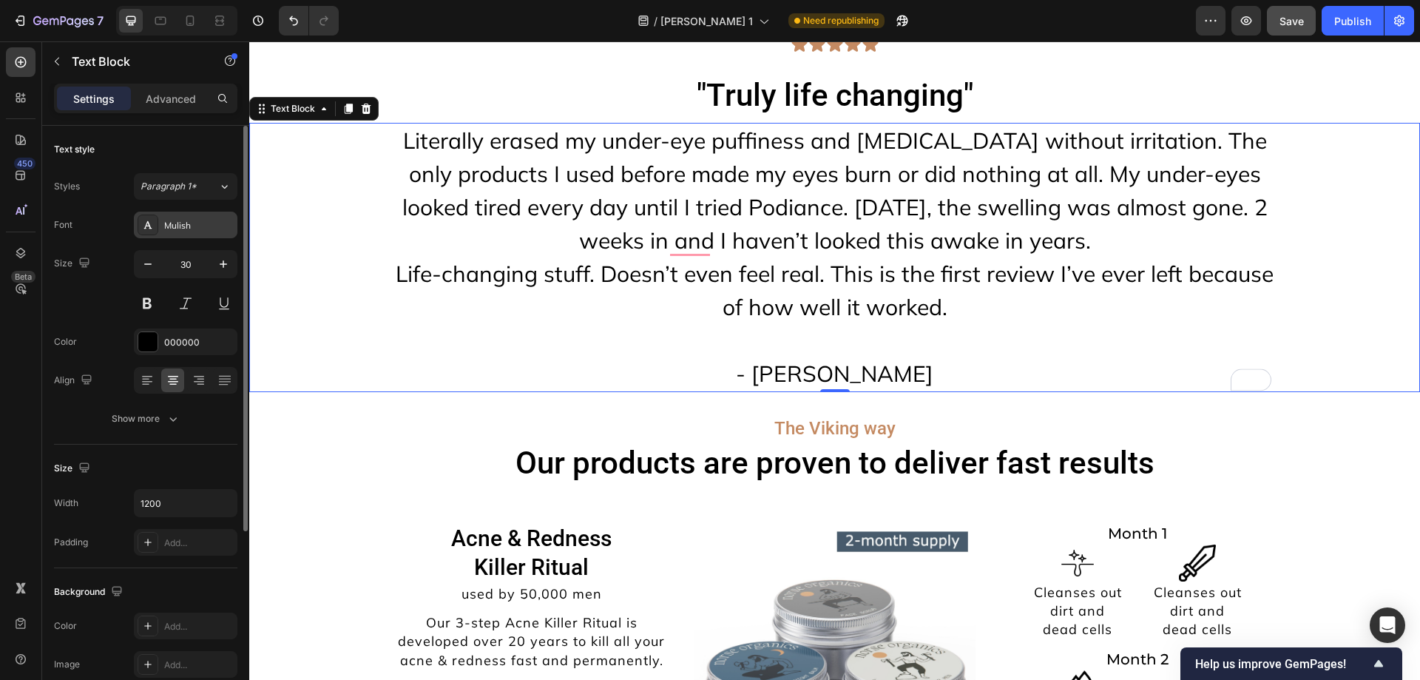
click at [201, 219] on div "Mulish" at bounding box center [199, 225] width 70 height 13
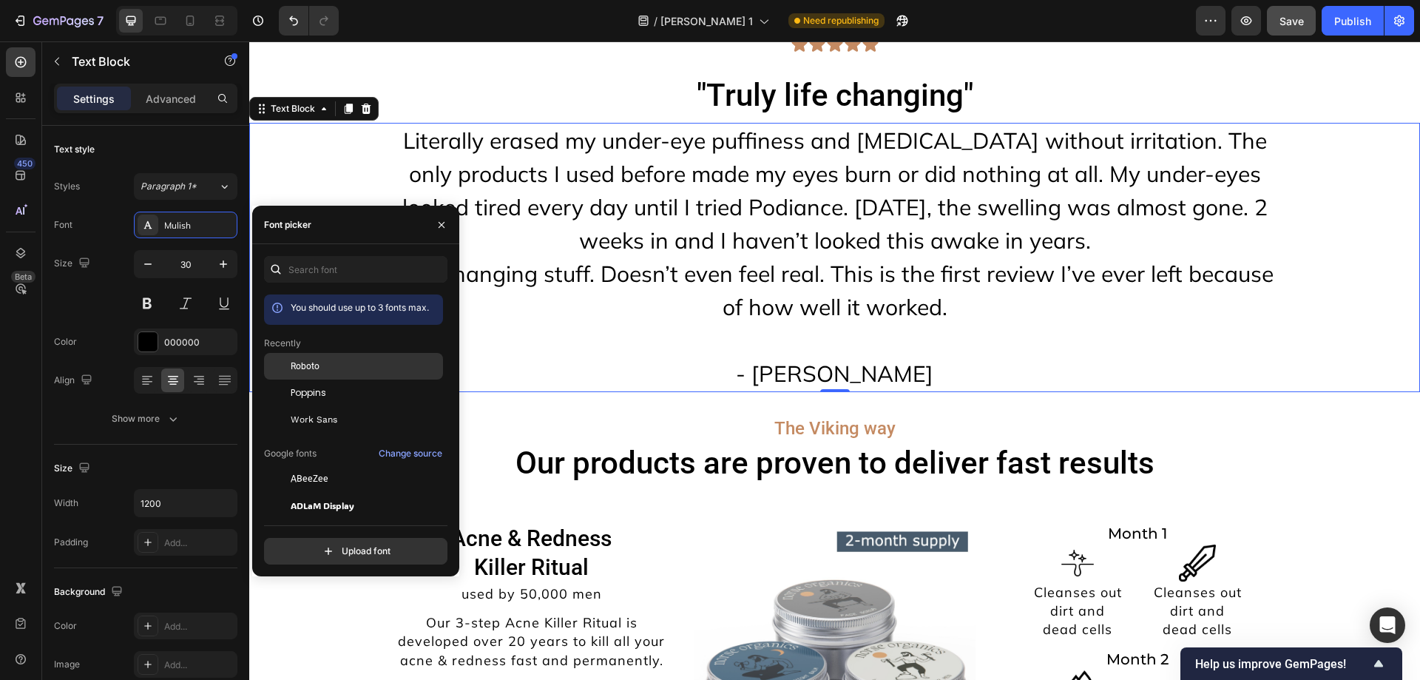
click at [286, 379] on div at bounding box center [277, 366] width 27 height 27
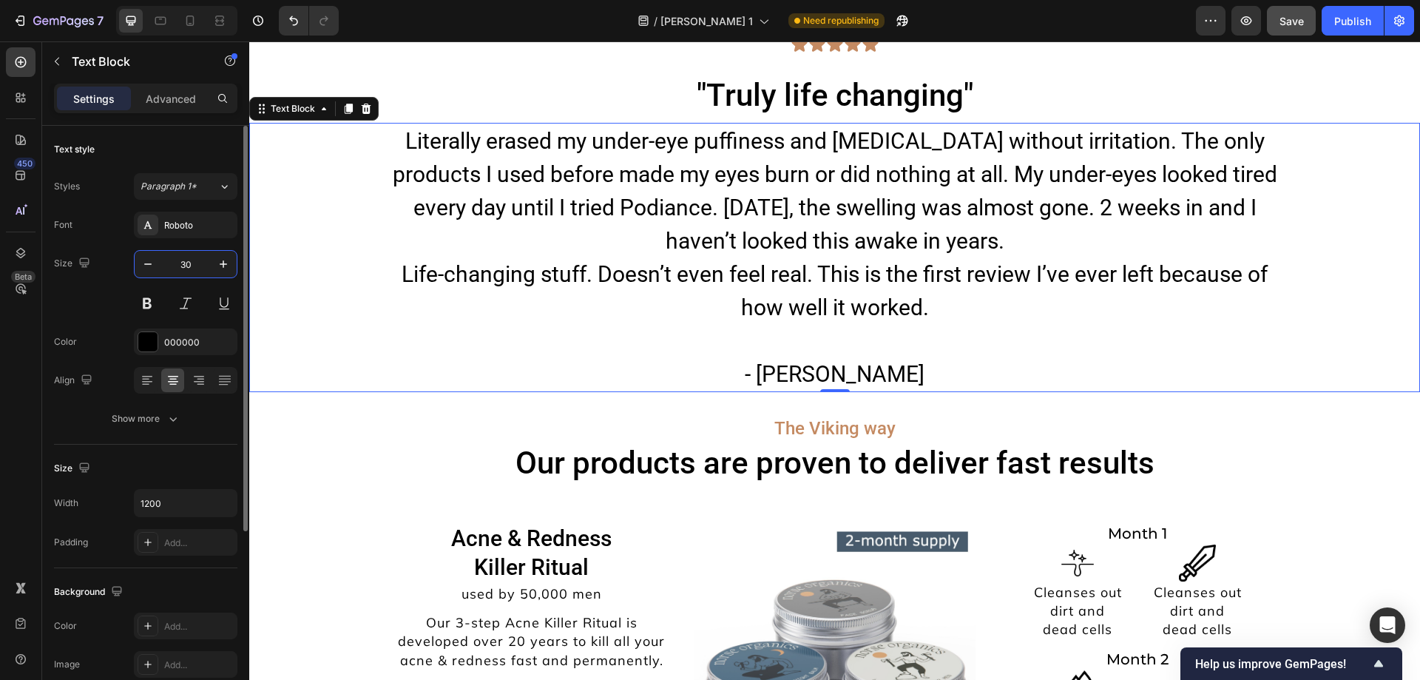
click at [202, 265] on input "30" at bounding box center [185, 264] width 49 height 27
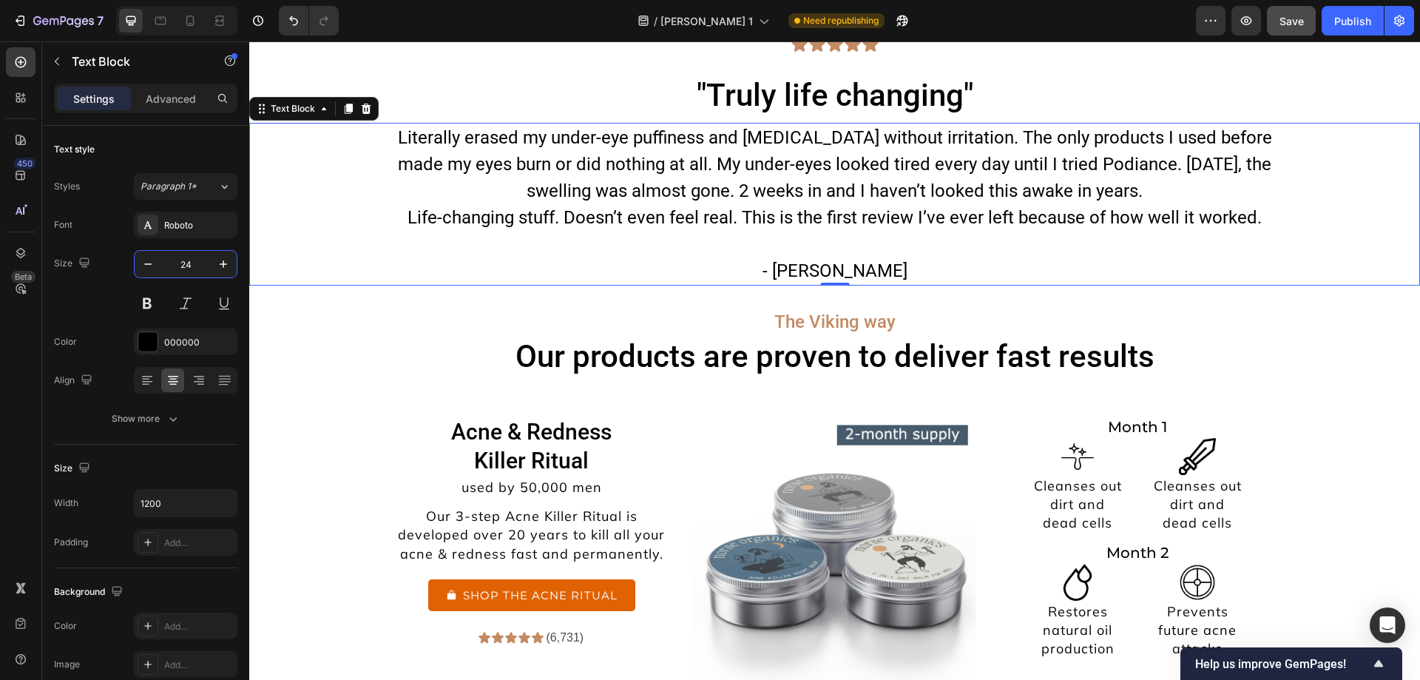
type input "24"
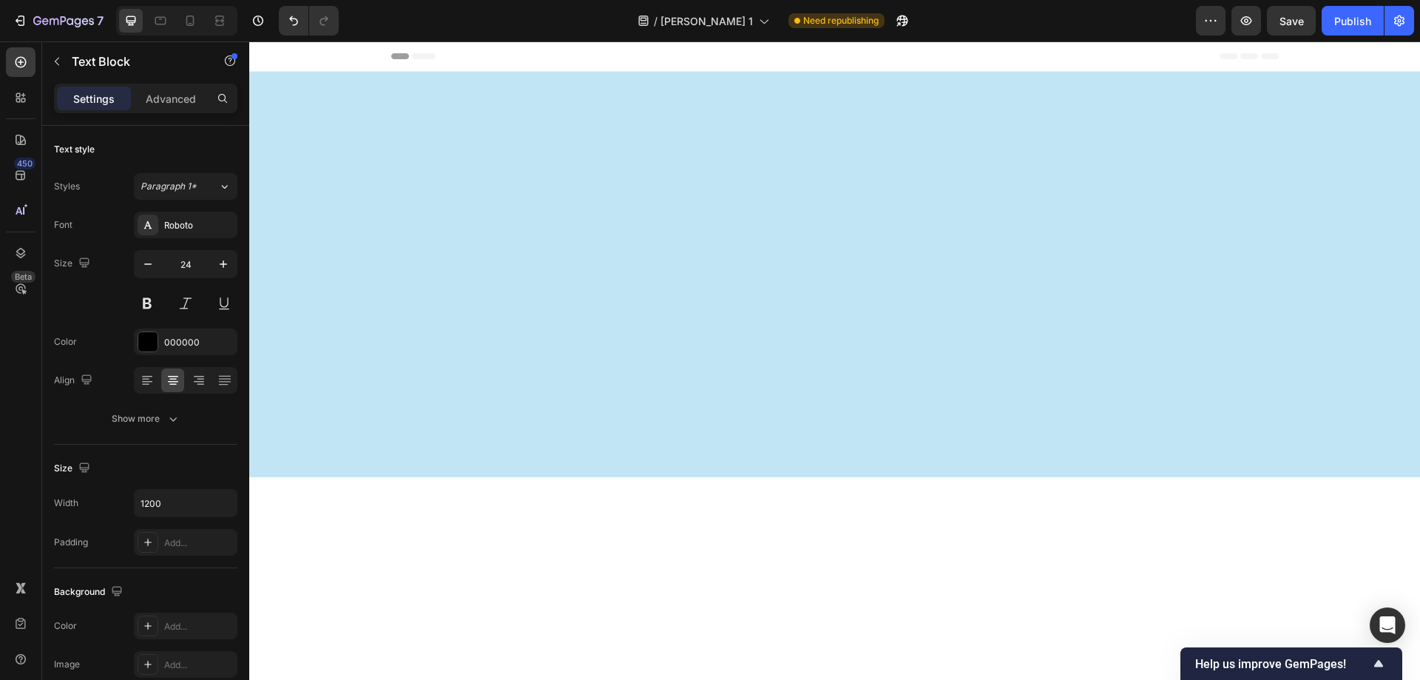
scroll to position [6901, 0]
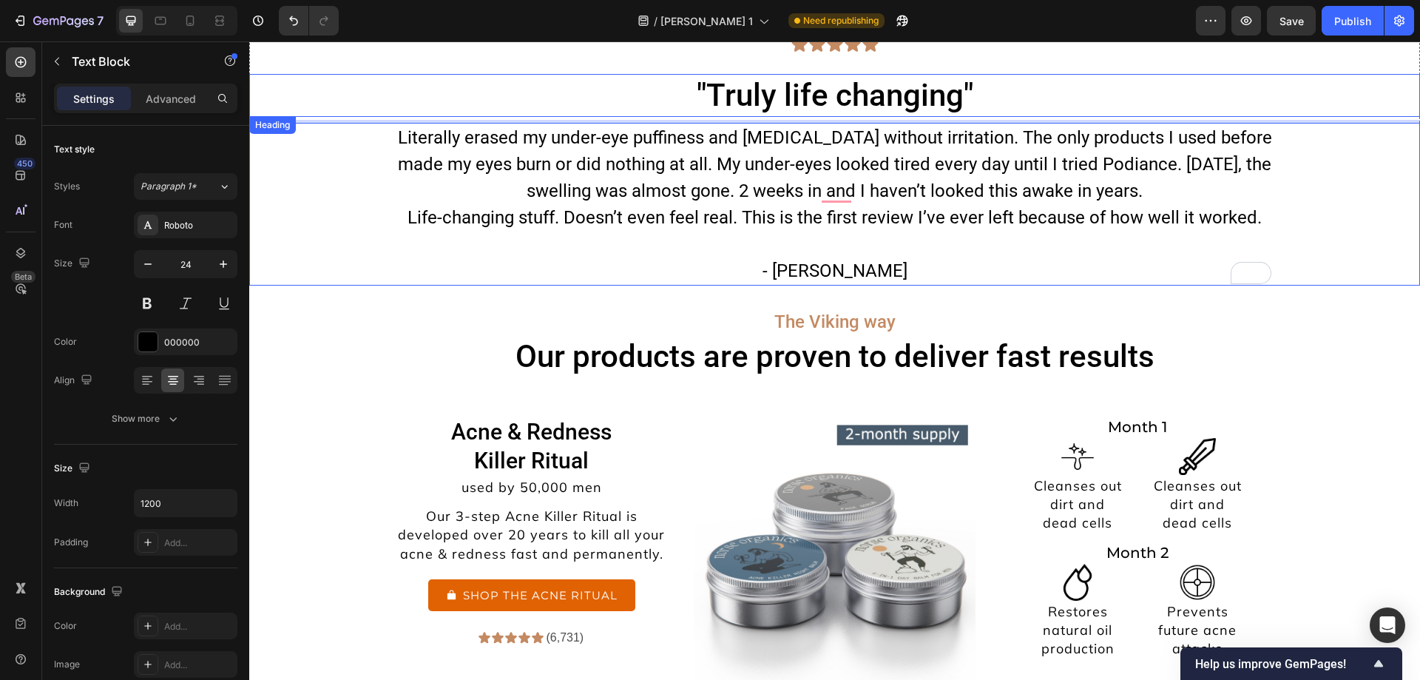
click at [797, 93] on h2 ""Truly life changing"" at bounding box center [834, 96] width 887 height 44
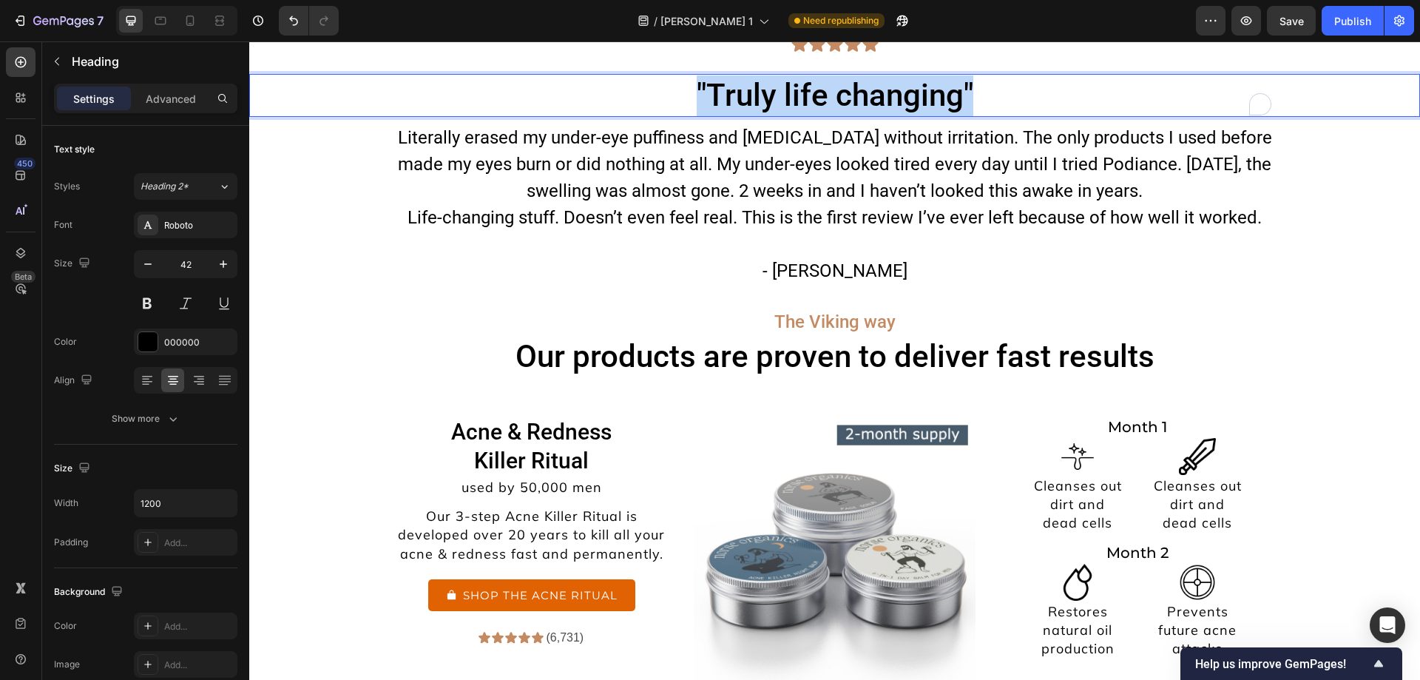
click at [797, 93] on p ""Truly life changing"" at bounding box center [835, 95] width 884 height 41
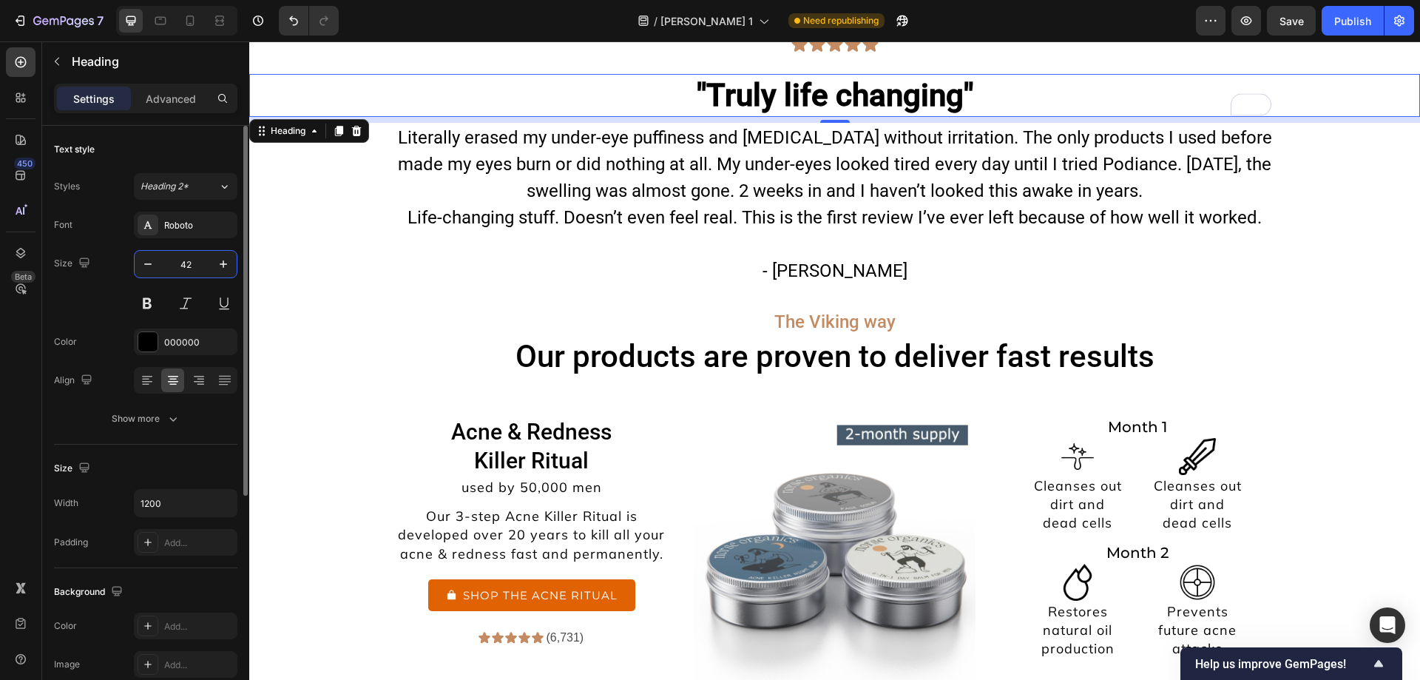
click at [187, 275] on input "42" at bounding box center [185, 264] width 49 height 27
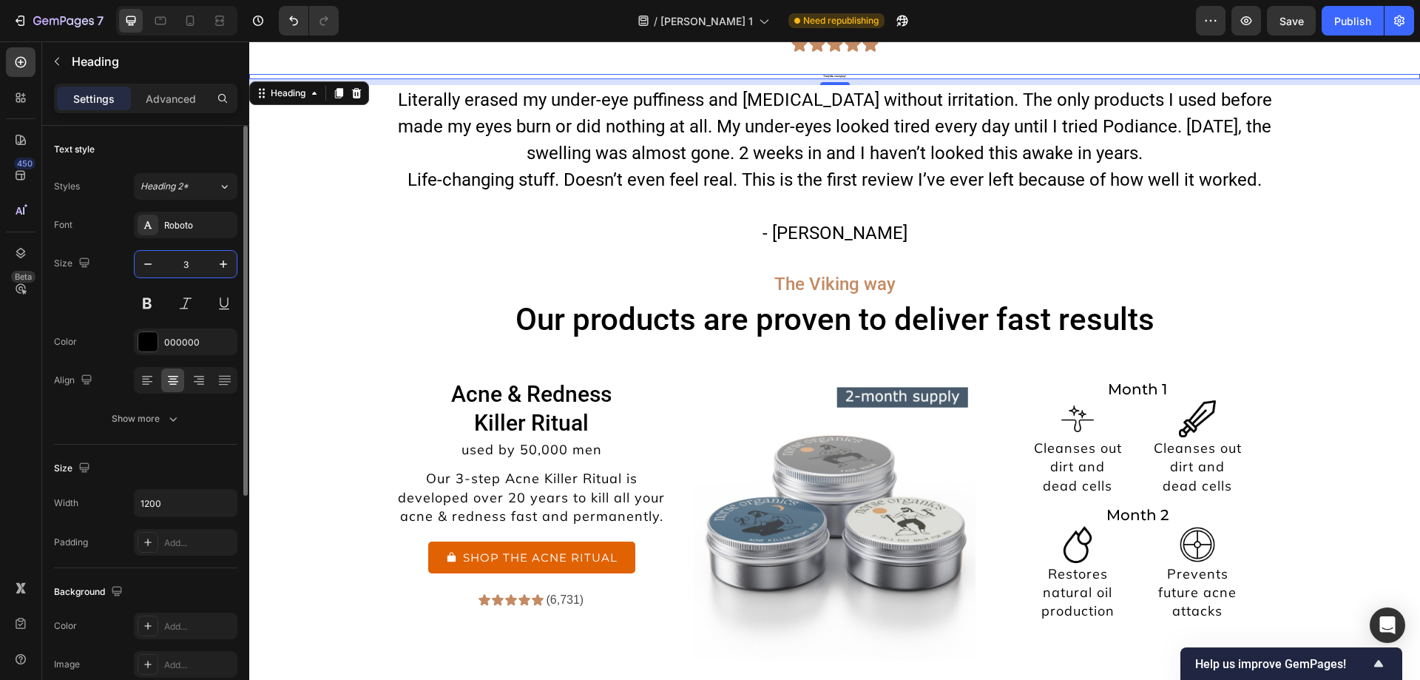
type input "35"
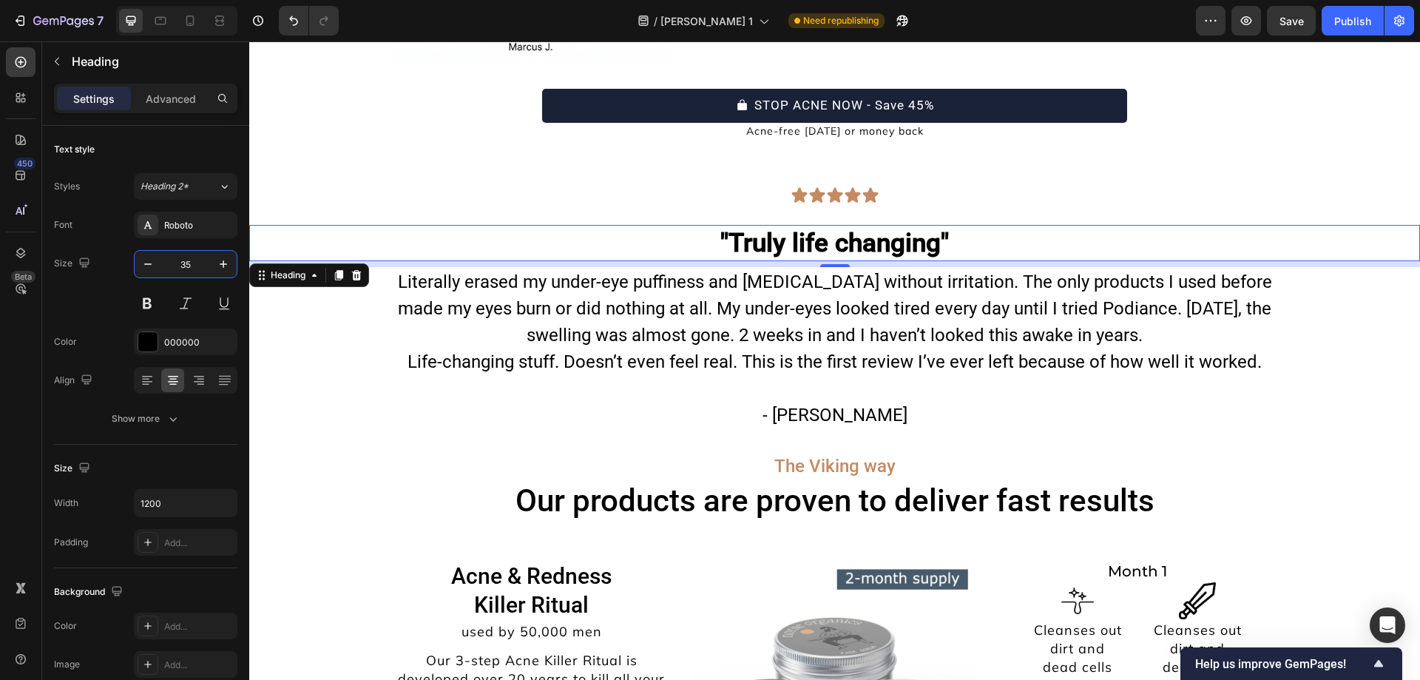
scroll to position [6750, 0]
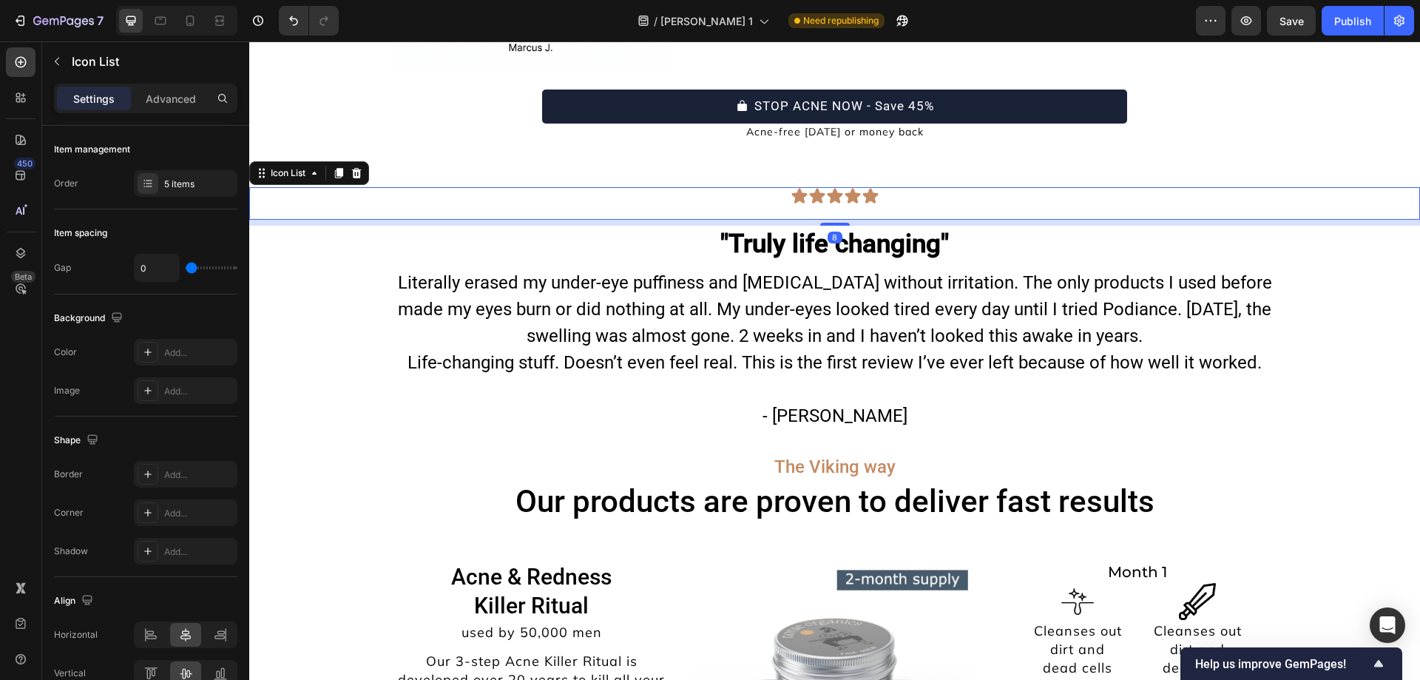
click at [682, 205] on div "Icon Icon Icon Icon Icon Icon List 8" at bounding box center [834, 203] width 1171 height 33
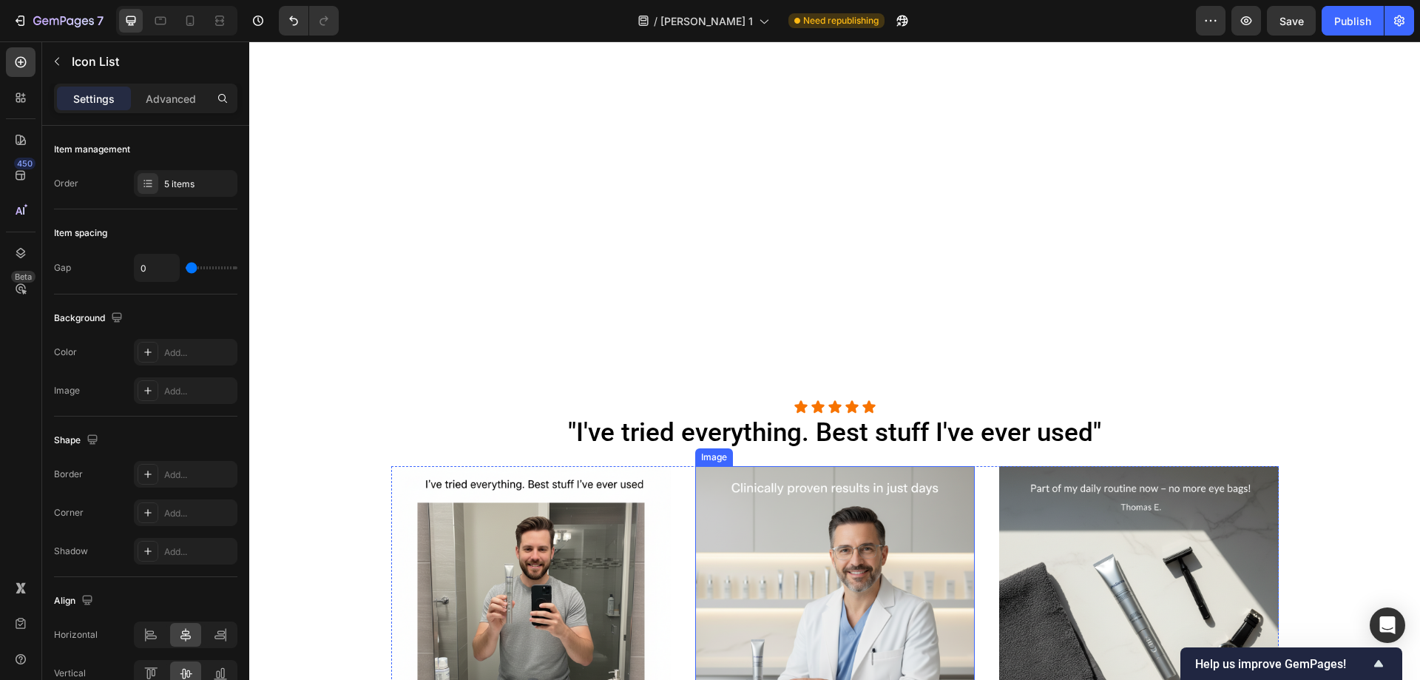
scroll to position [6071, 0]
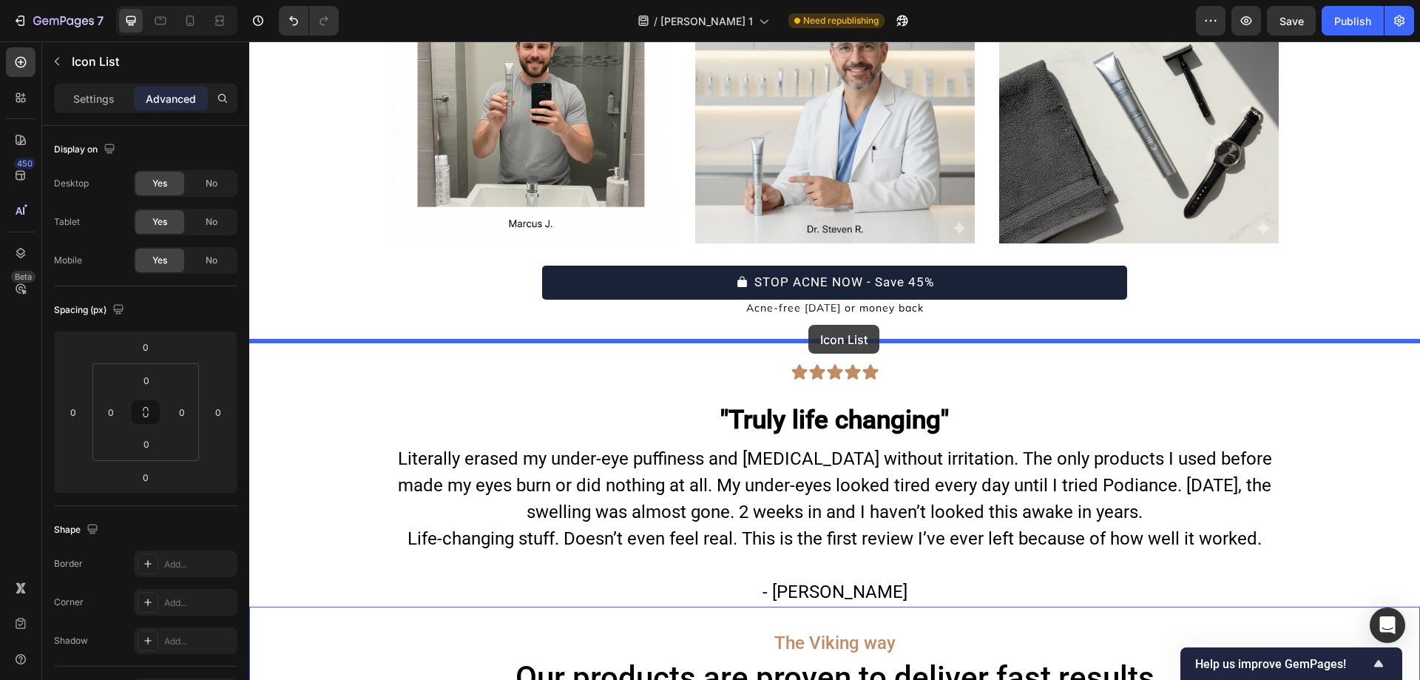
scroll to position [6602, 0]
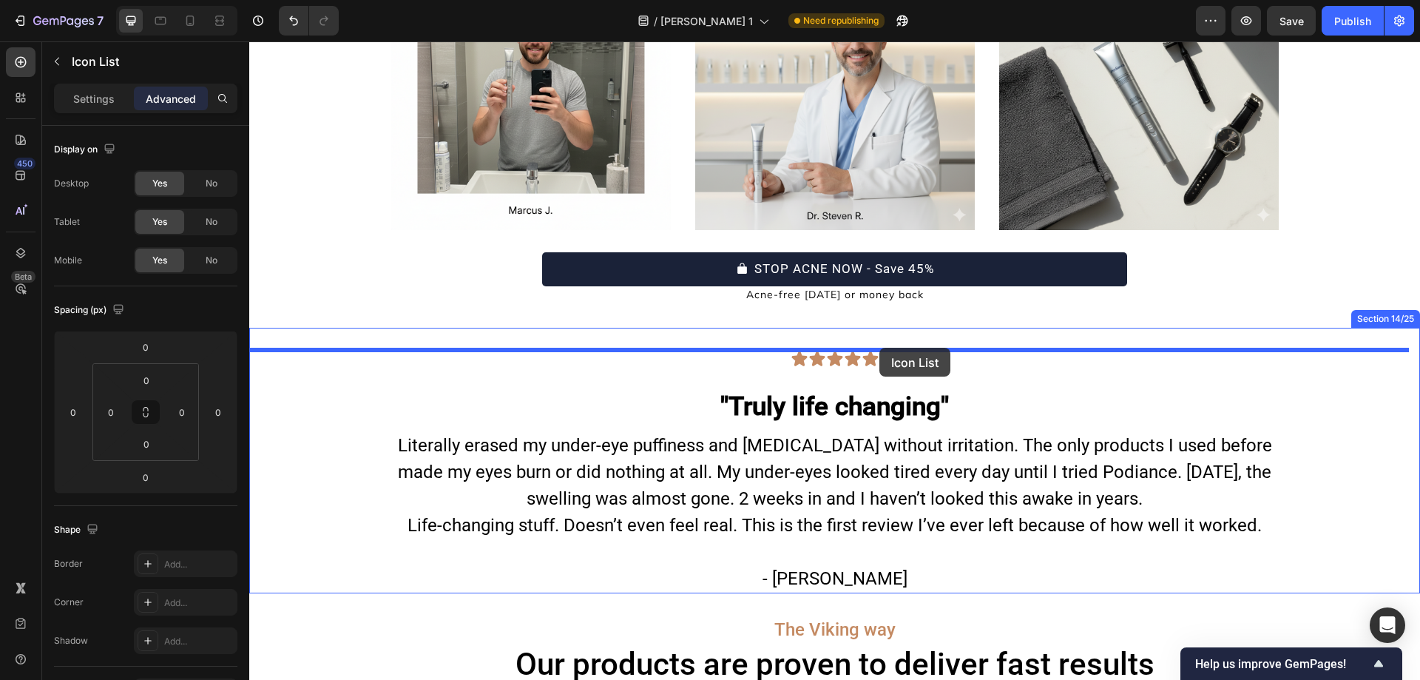
drag, startPoint x: 263, startPoint y: 407, endPoint x: 879, endPoint y: 348, distance: 619.6
type input "8"
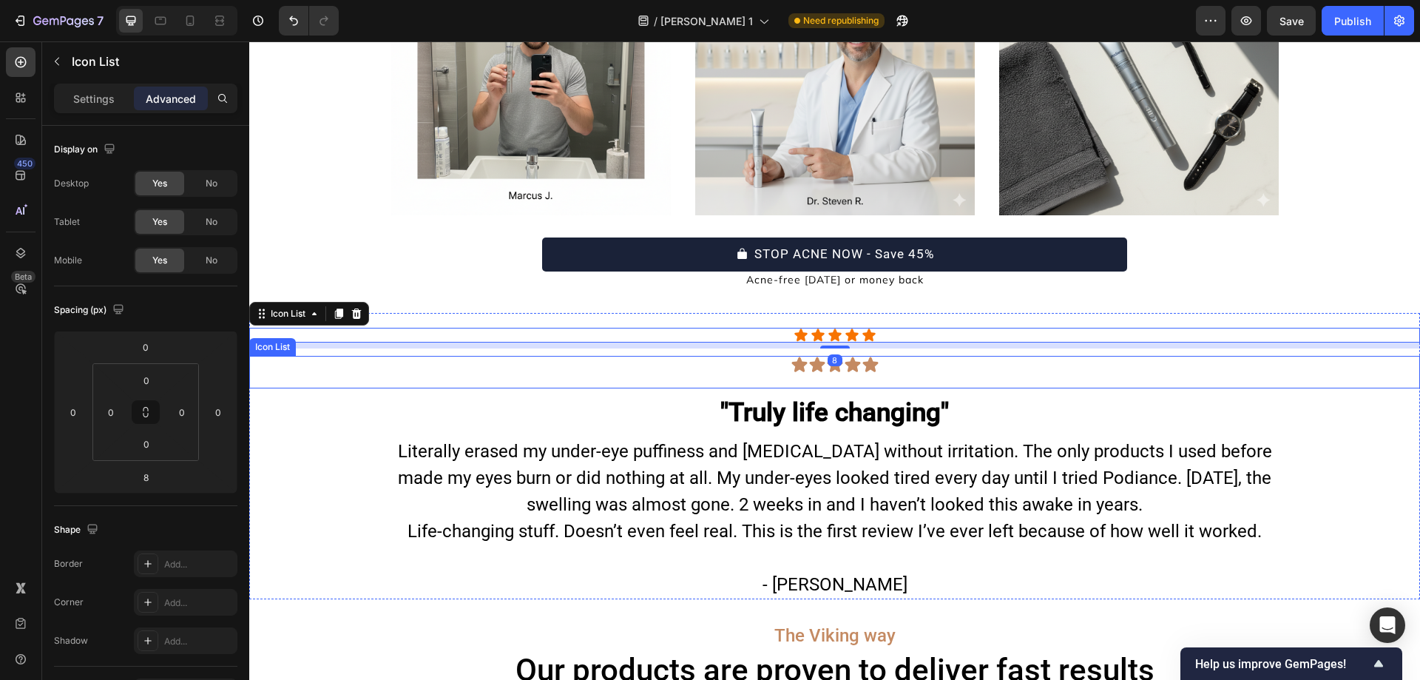
scroll to position [6587, 0]
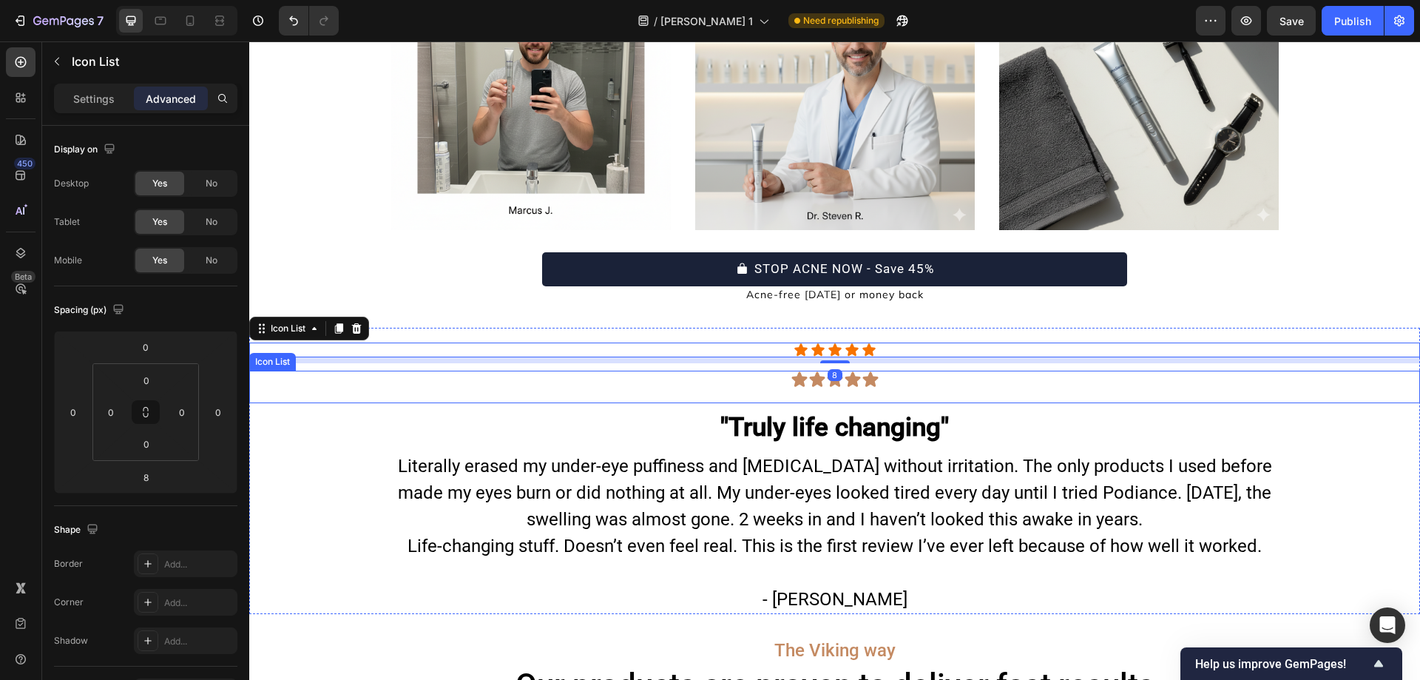
click at [905, 385] on div "Icon Icon Icon Icon Icon" at bounding box center [834, 379] width 1171 height 18
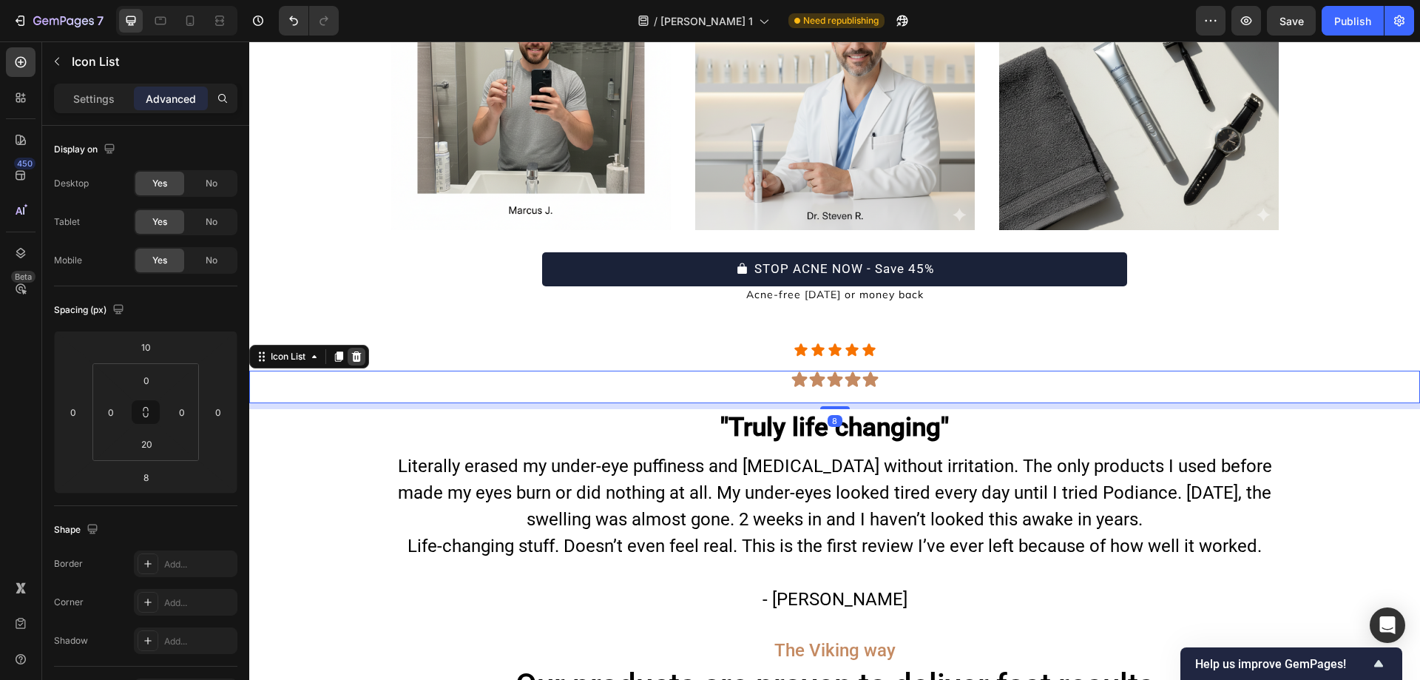
click at [356, 351] on icon at bounding box center [357, 355] width 10 height 10
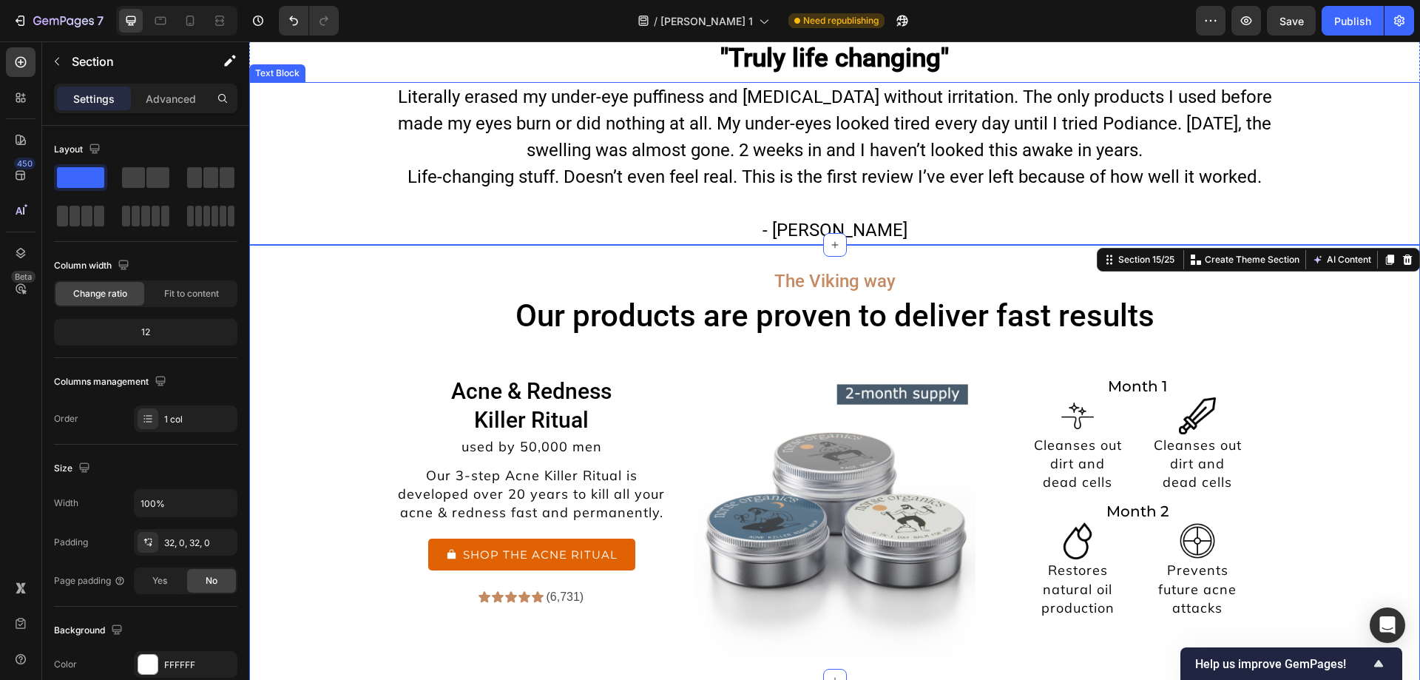
scroll to position [6904, 0]
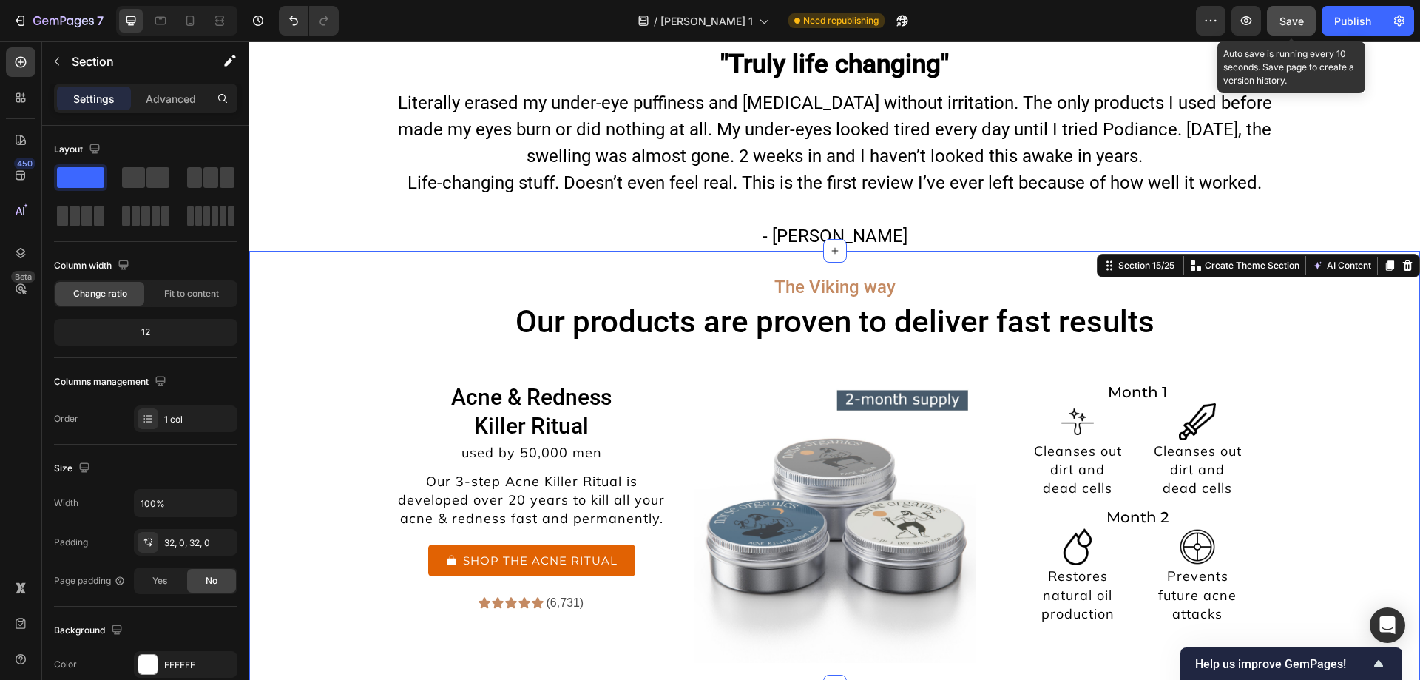
click at [1282, 24] on span "Save" at bounding box center [1291, 21] width 24 height 13
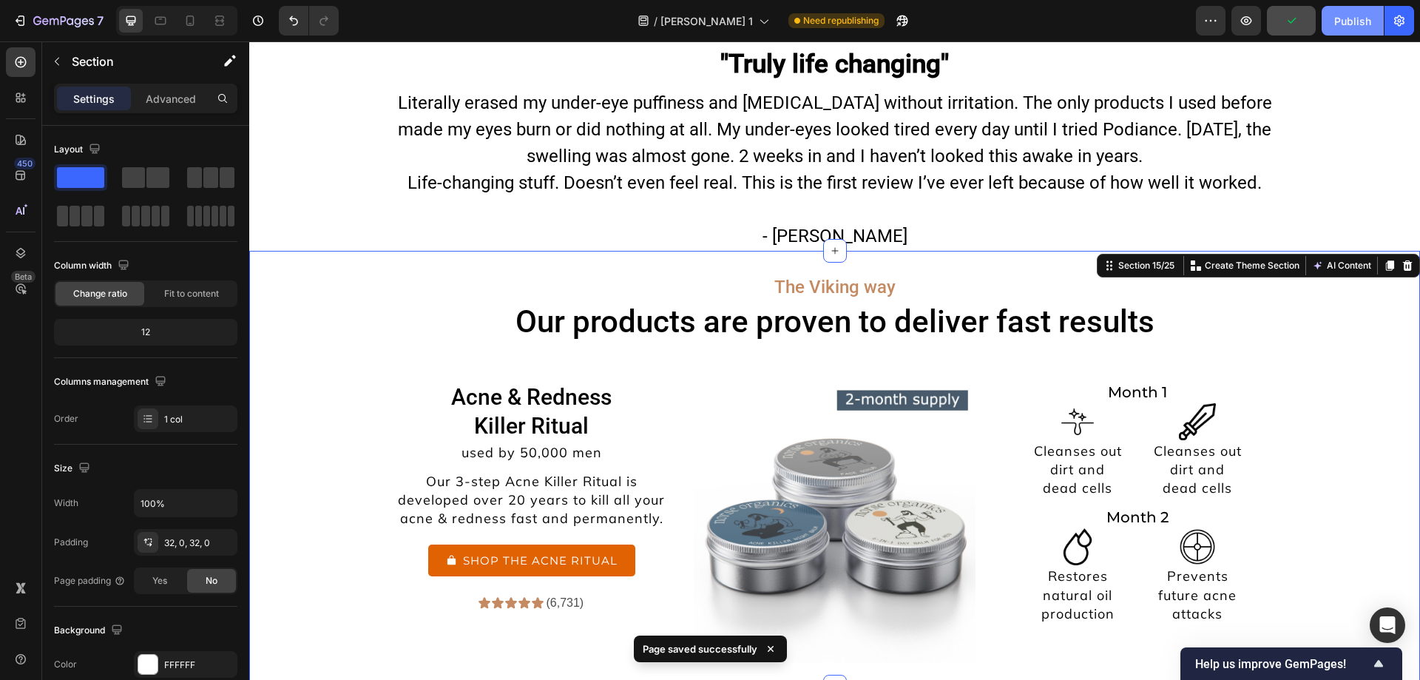
click at [1335, 27] on div "Publish" at bounding box center [1352, 21] width 37 height 16
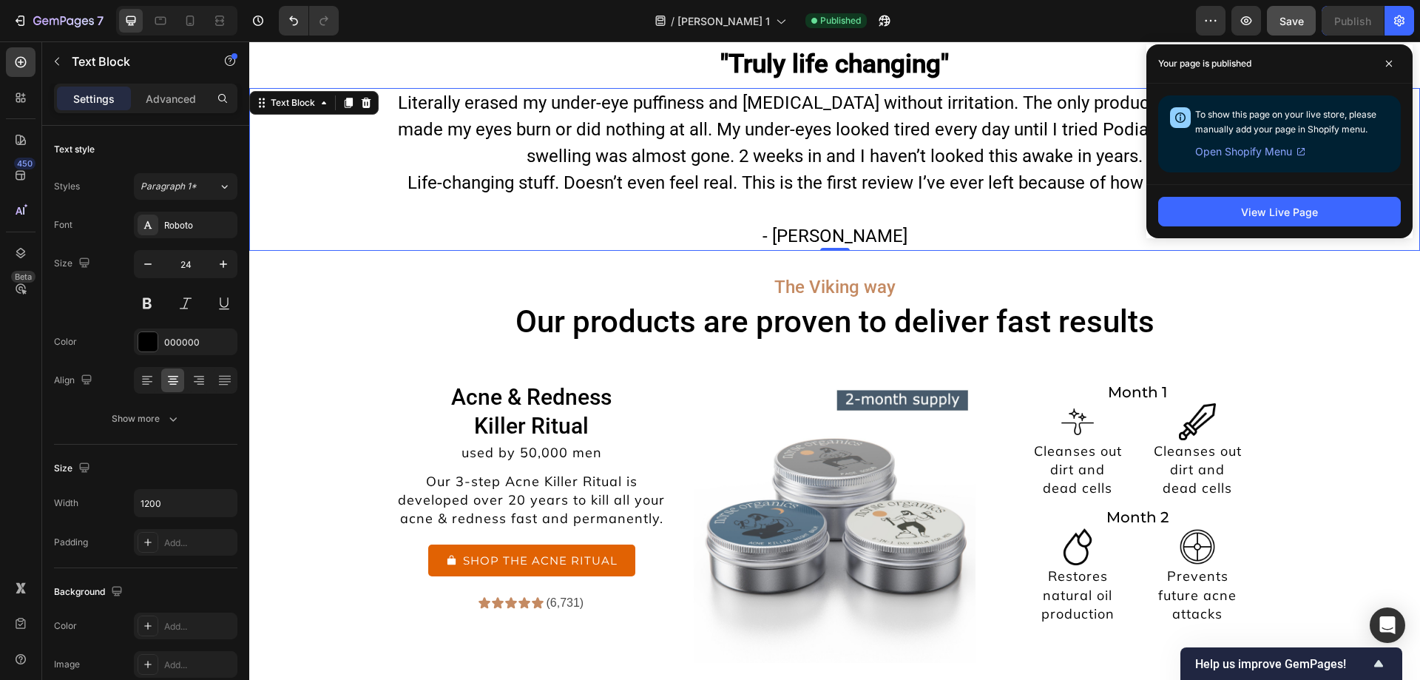
scroll to position [7028, 0]
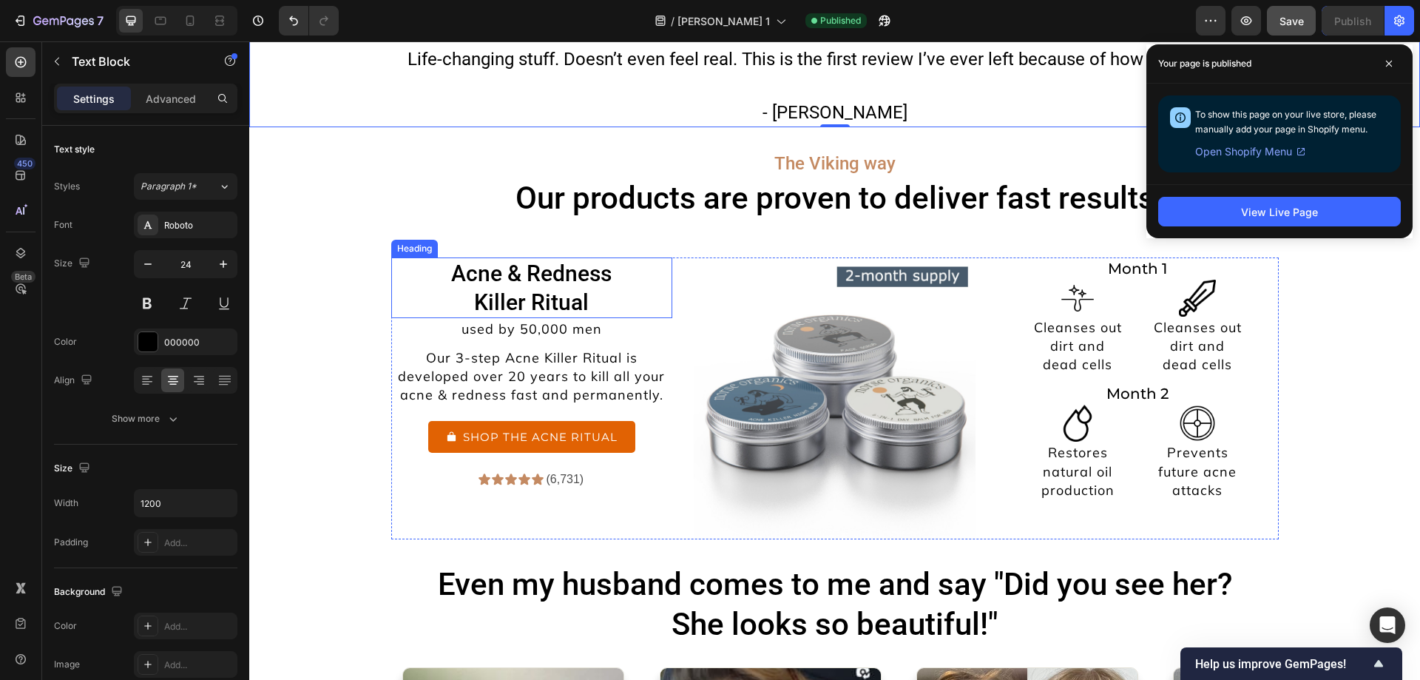
click at [489, 275] on h2 "Acne & Redness Killer Ritual" at bounding box center [532, 287] width 282 height 61
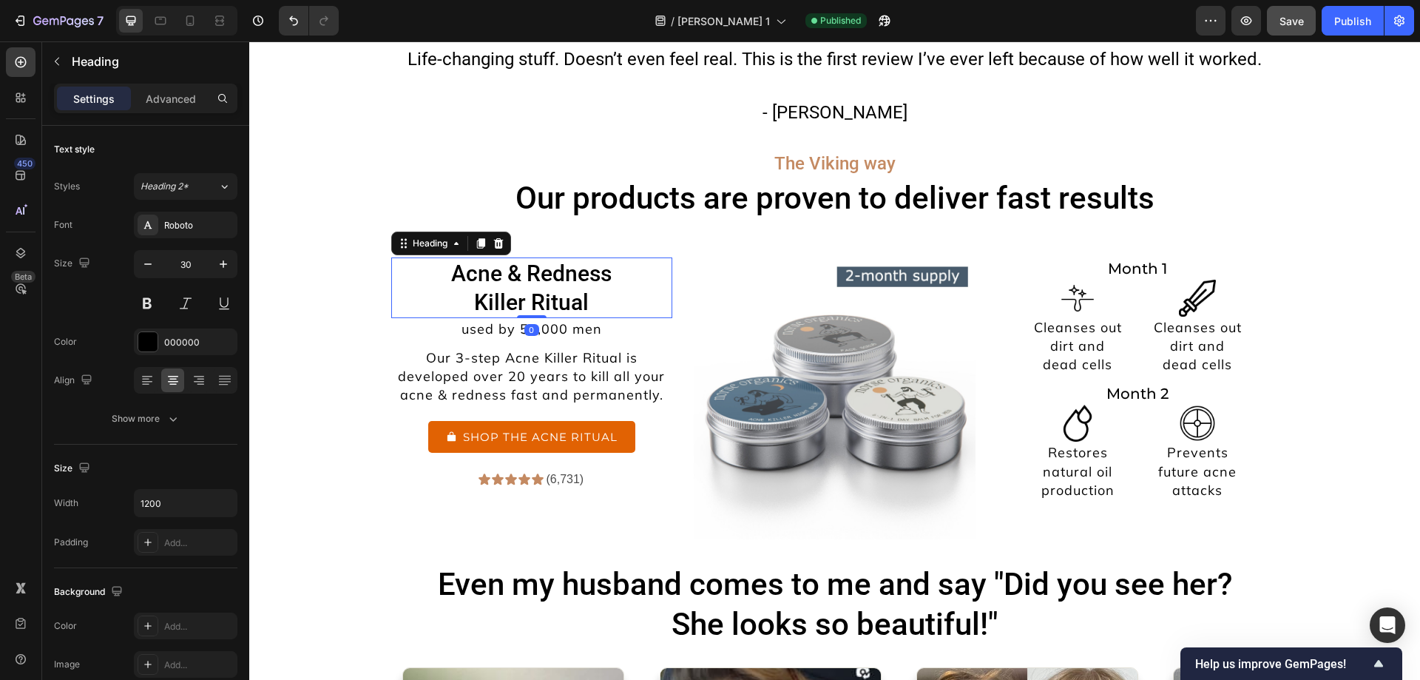
click at [489, 275] on h2 "Acne & Redness Killer Ritual" at bounding box center [532, 287] width 282 height 61
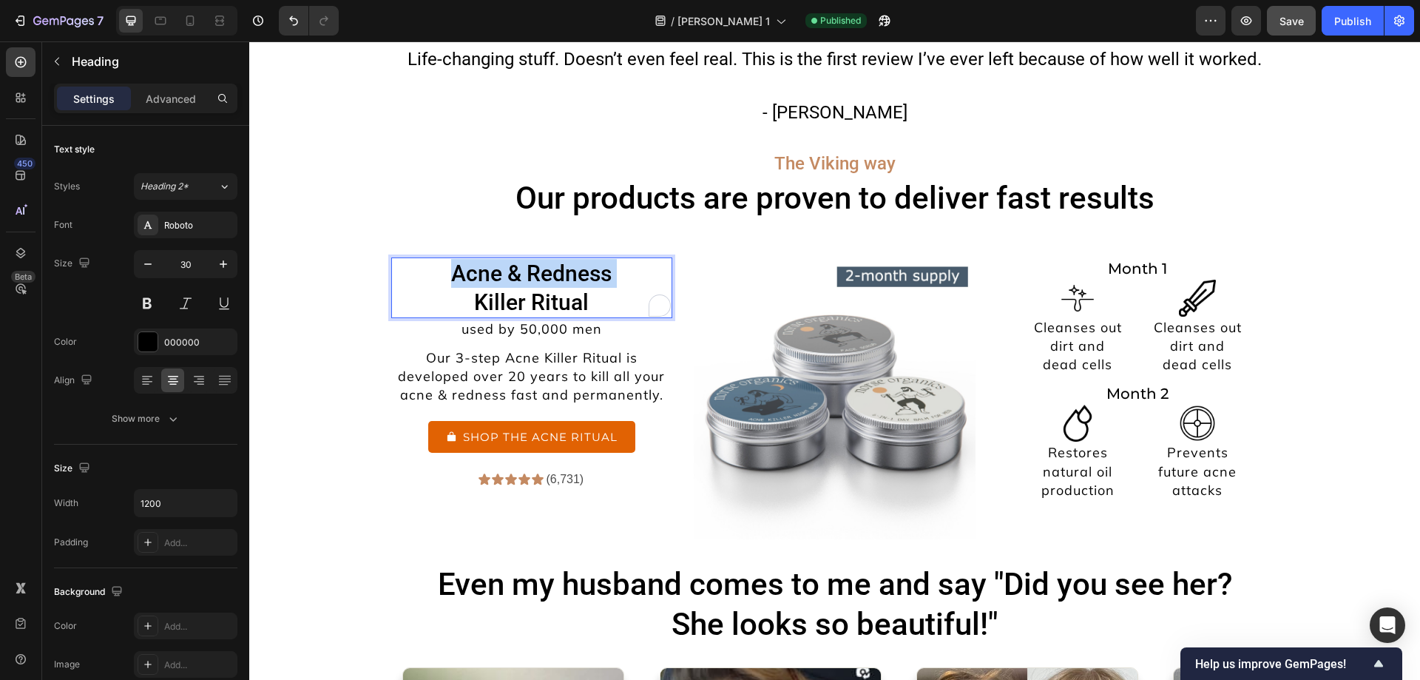
click at [489, 275] on p "Acne & Redness Killer Ritual" at bounding box center [532, 288] width 279 height 58
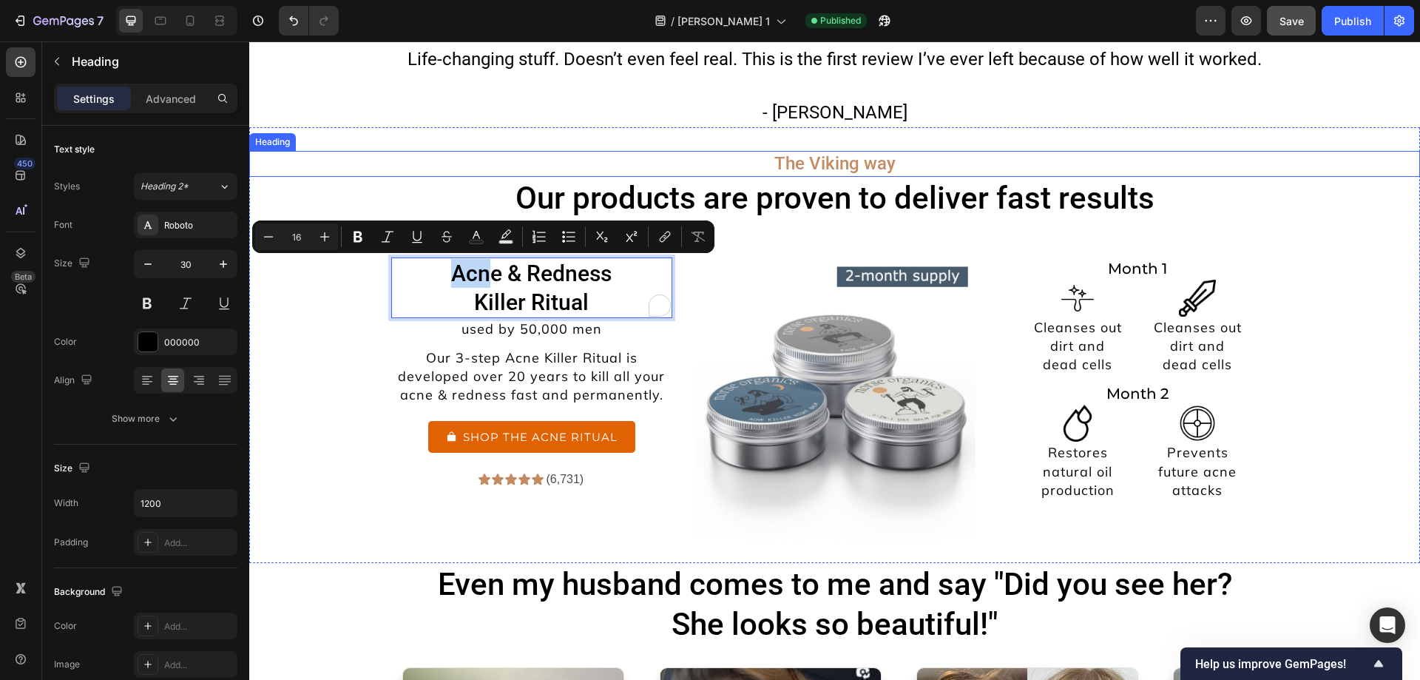
click at [790, 163] on h2 "The Viking way" at bounding box center [834, 164] width 887 height 26
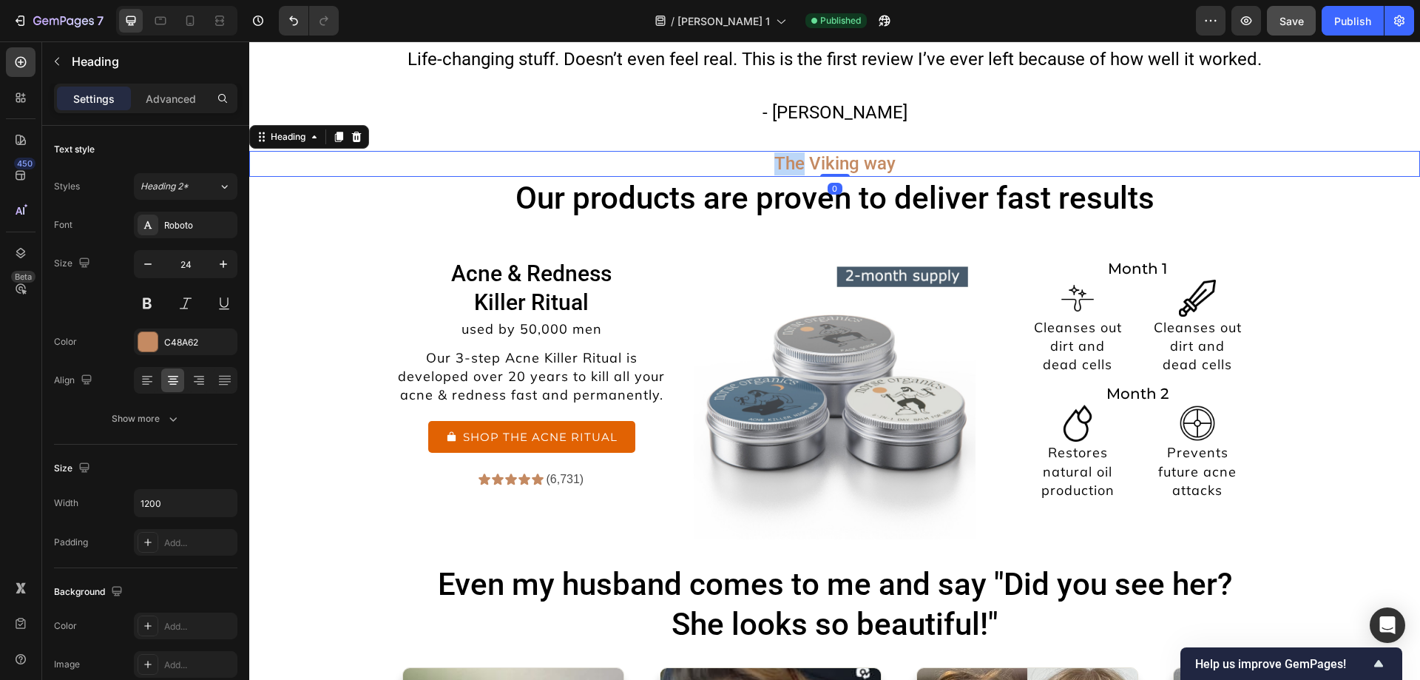
click at [790, 163] on h2 "The Viking way" at bounding box center [834, 164] width 887 height 26
click at [790, 163] on p "The Viking way" at bounding box center [835, 163] width 884 height 23
click at [141, 341] on div at bounding box center [147, 341] width 19 height 19
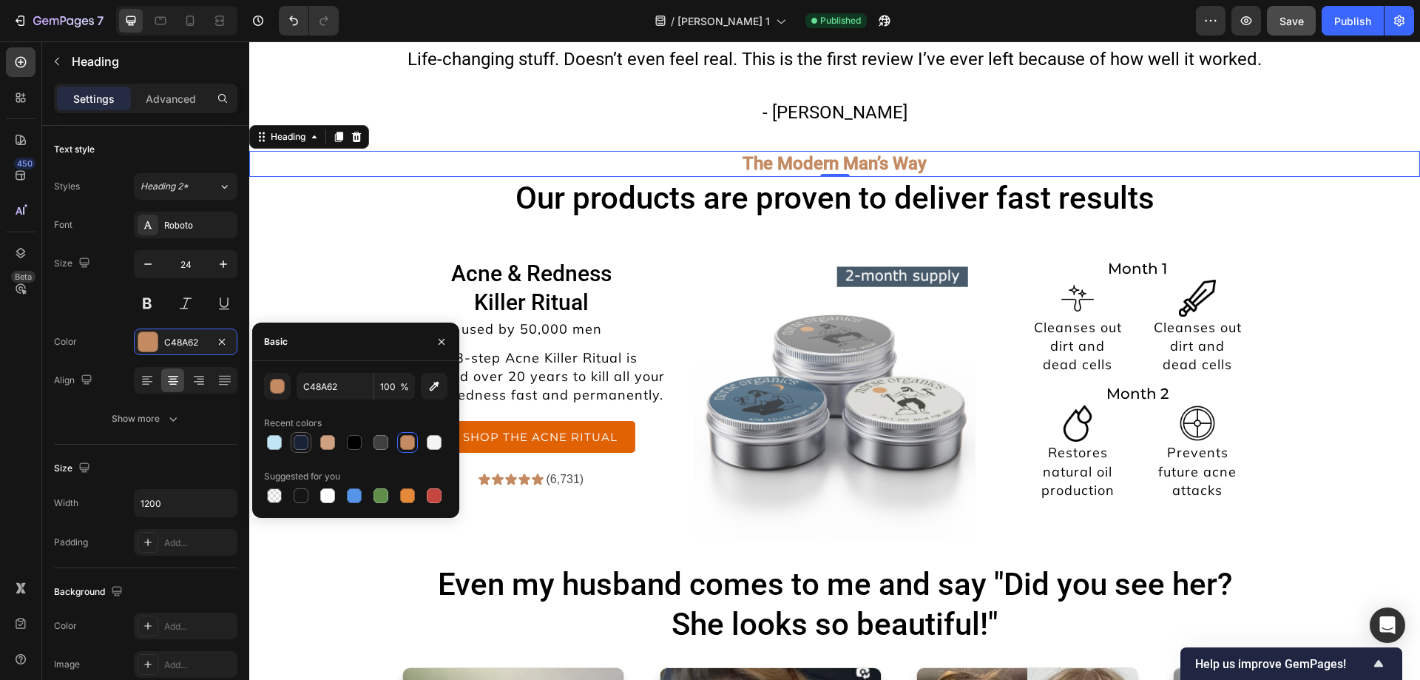
click at [301, 438] on div at bounding box center [301, 442] width 15 height 15
type input "1A2238"
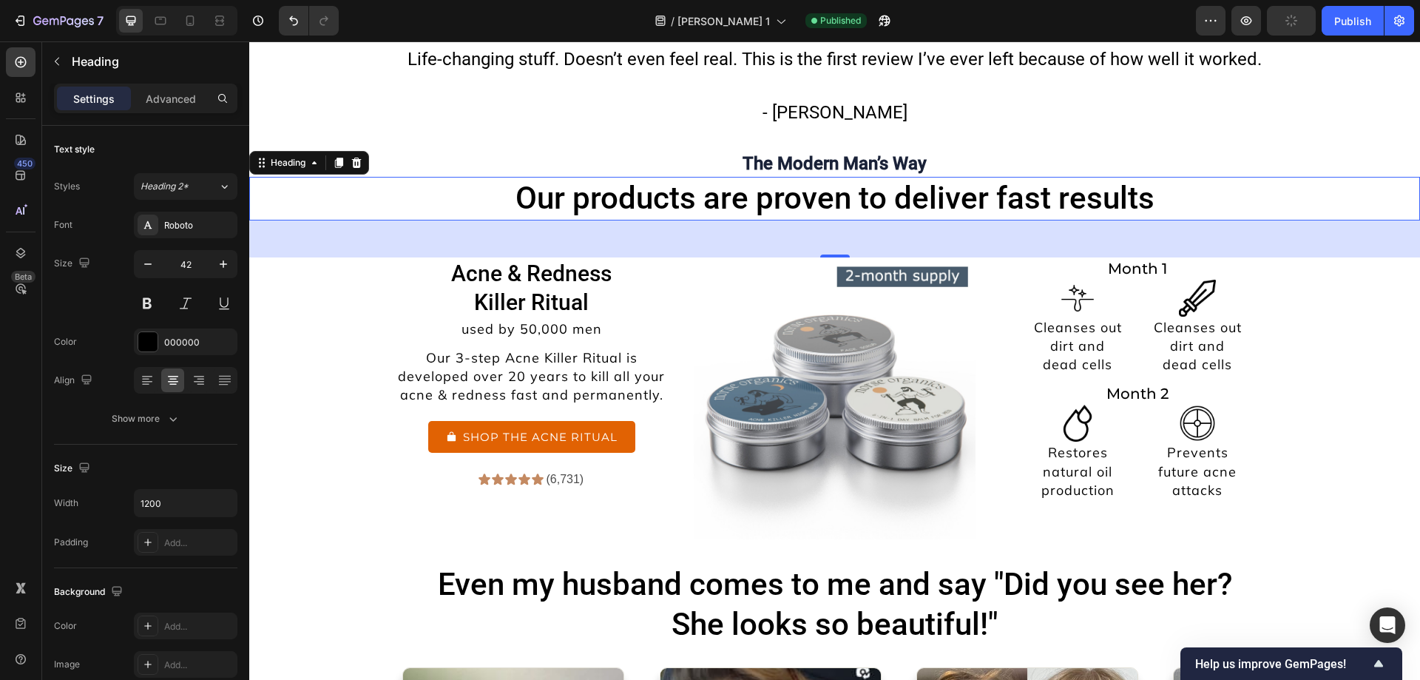
click at [643, 188] on h2 "Our products are proven to deliver fast results" at bounding box center [834, 199] width 887 height 44
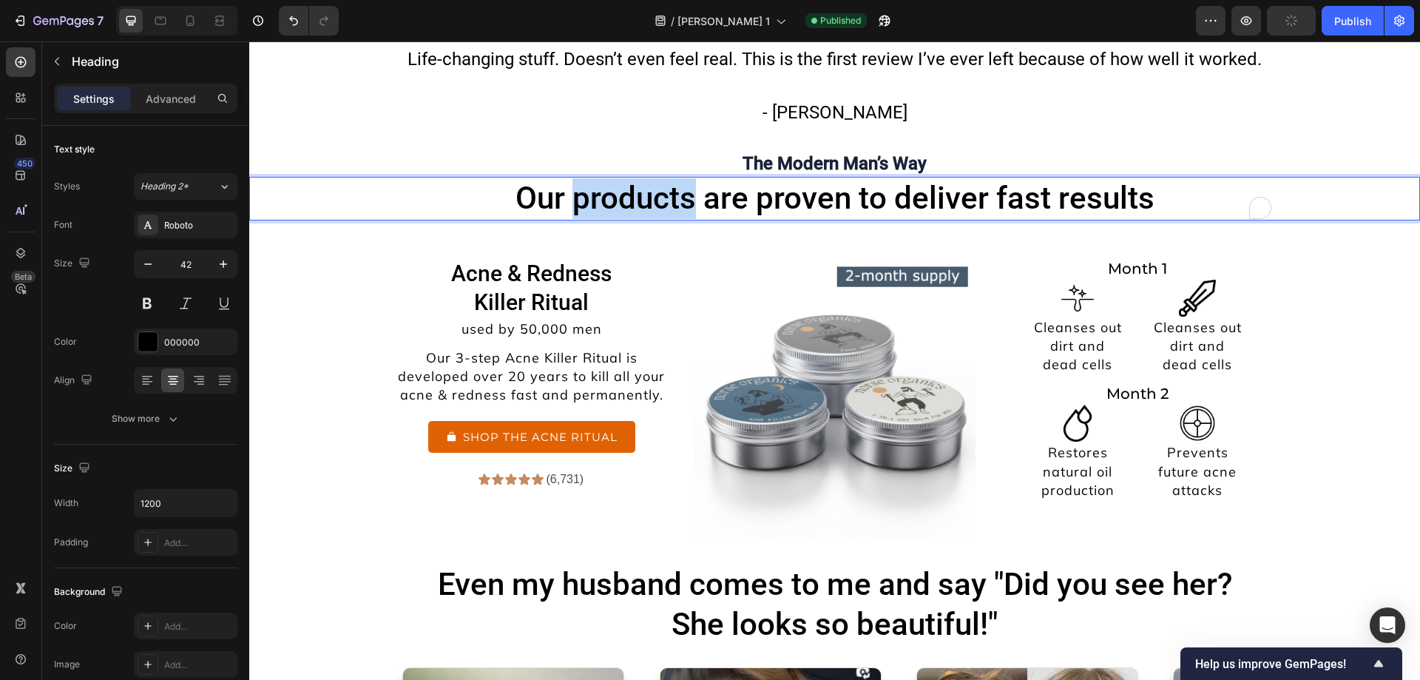
click at [643, 188] on p "Our products are proven to deliver fast results" at bounding box center [835, 198] width 884 height 41
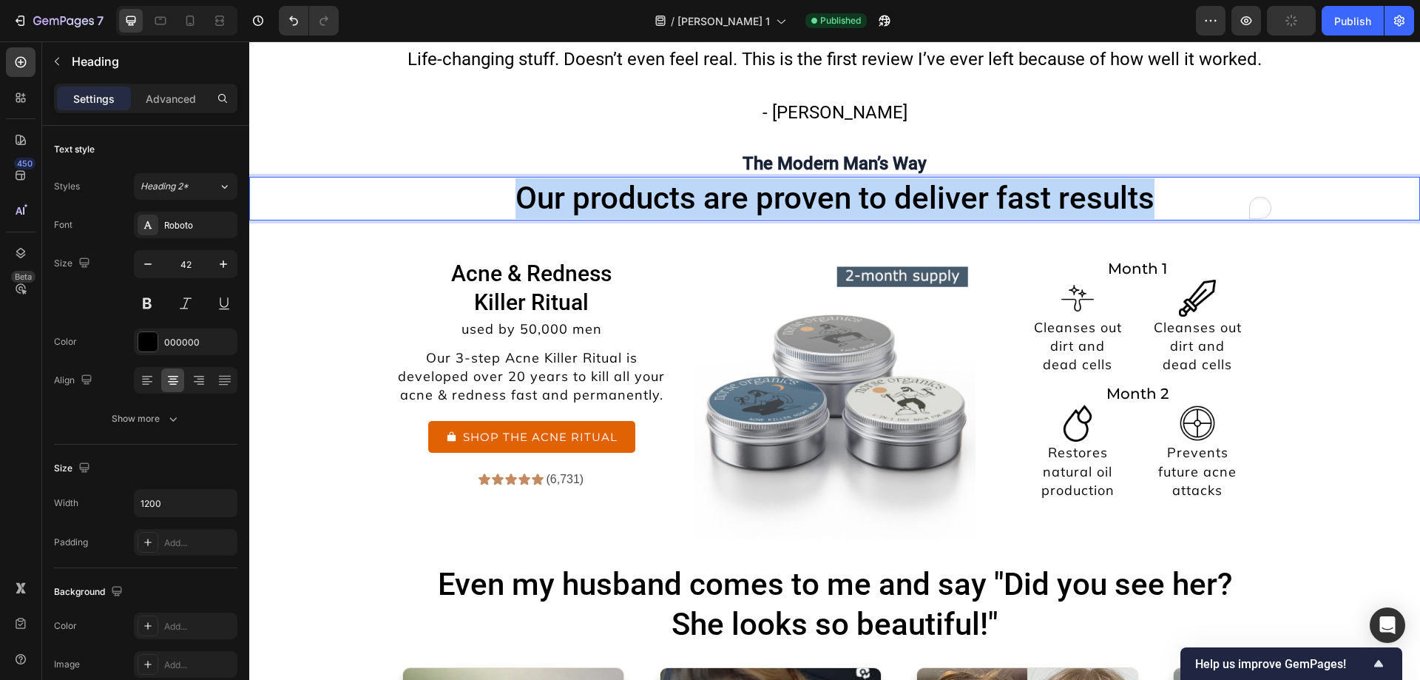
click at [643, 188] on p "Our products are proven to deliver fast results" at bounding box center [835, 198] width 884 height 41
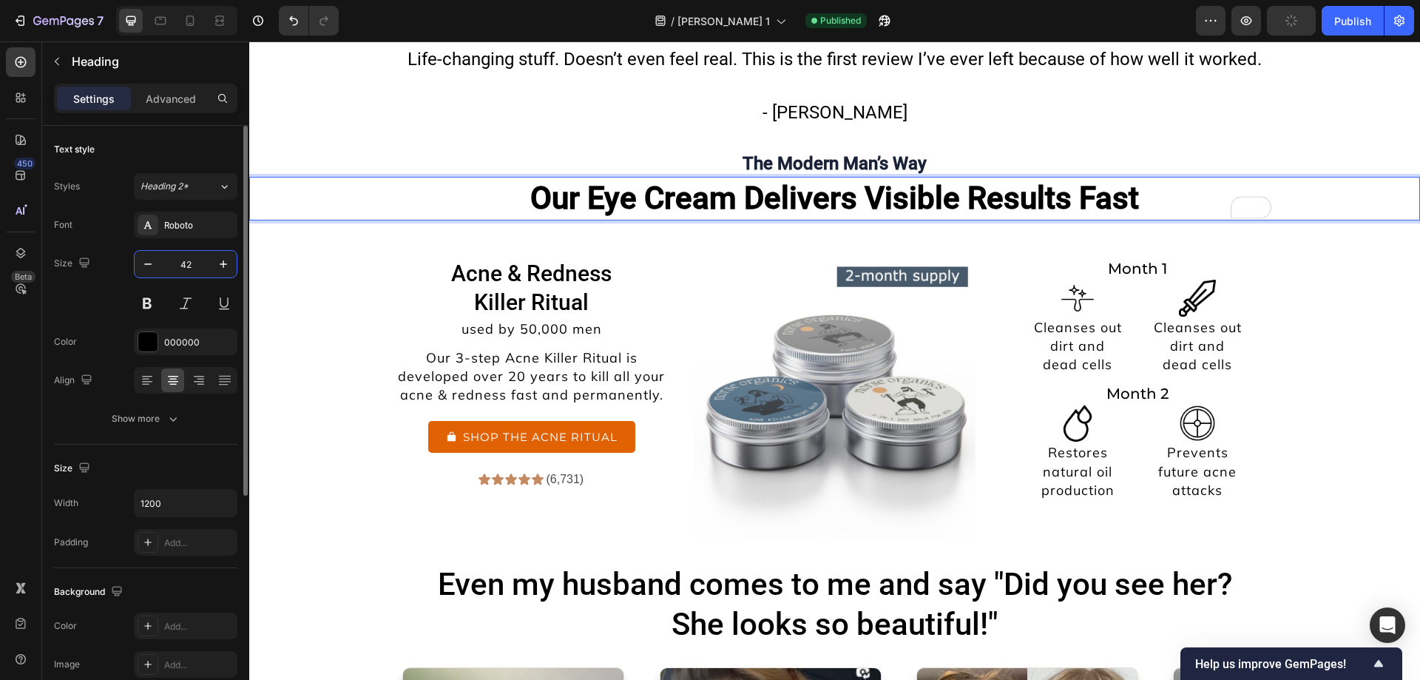
click at [206, 273] on input "42" at bounding box center [185, 264] width 49 height 27
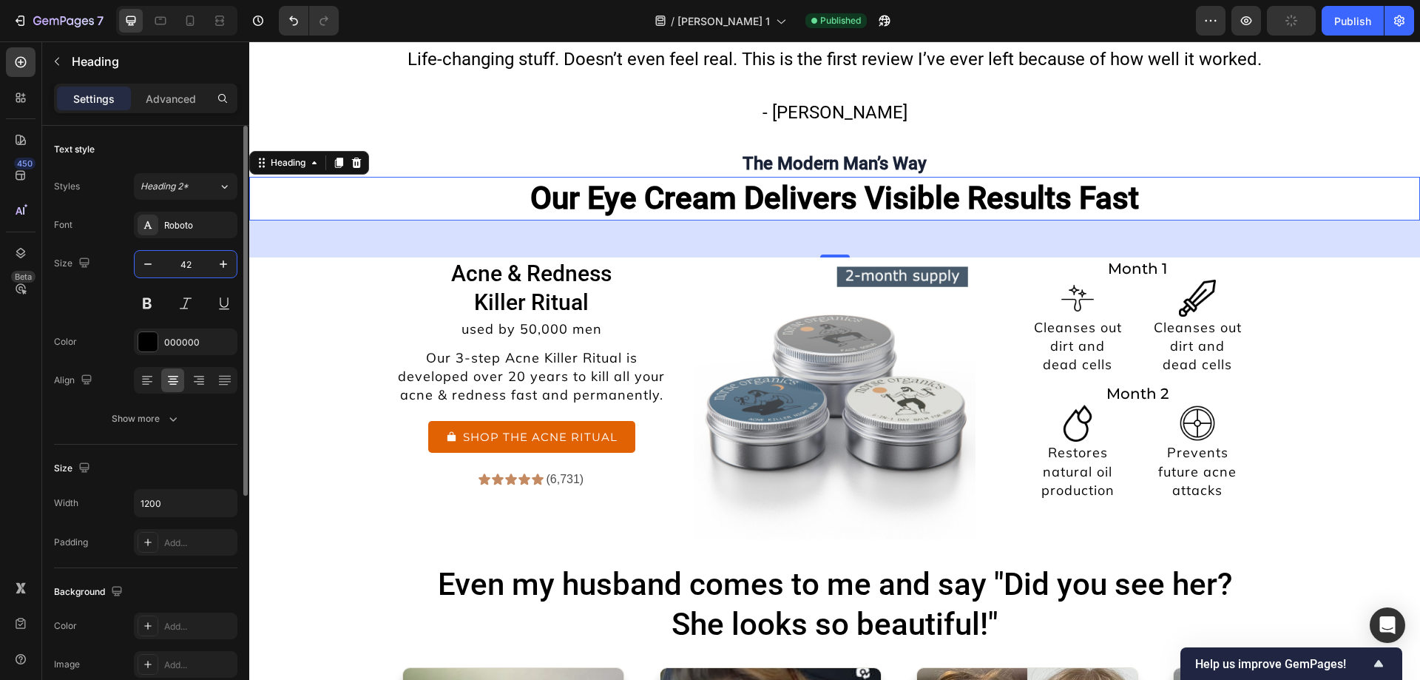
type input "2"
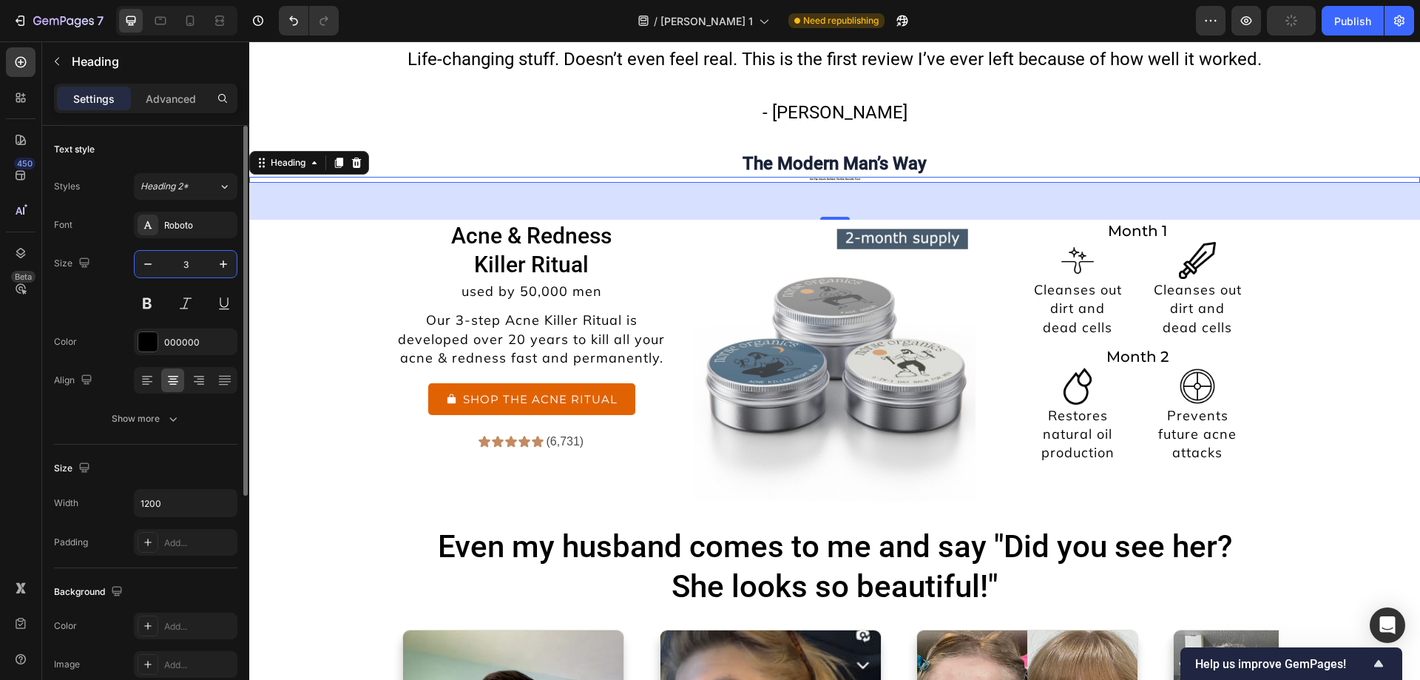
type input "35"
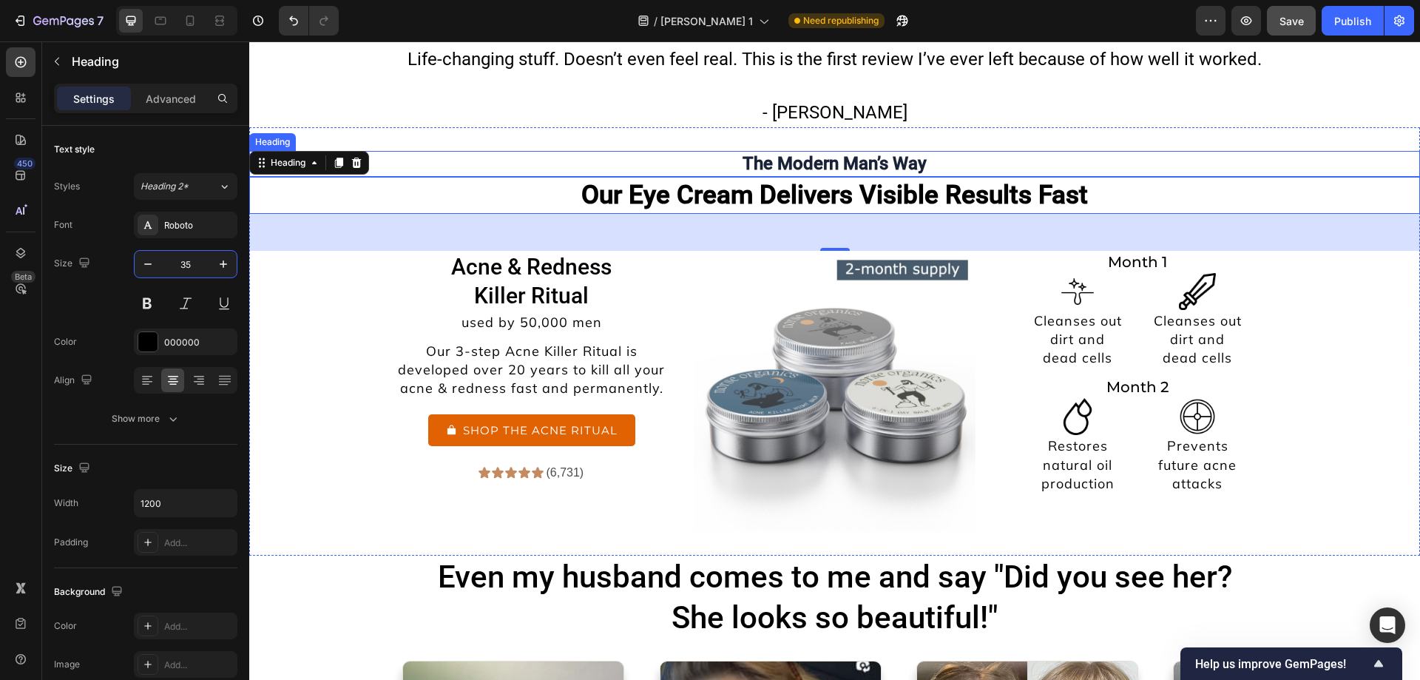
click at [790, 159] on strong "The Modern Man’s Way" at bounding box center [834, 163] width 184 height 21
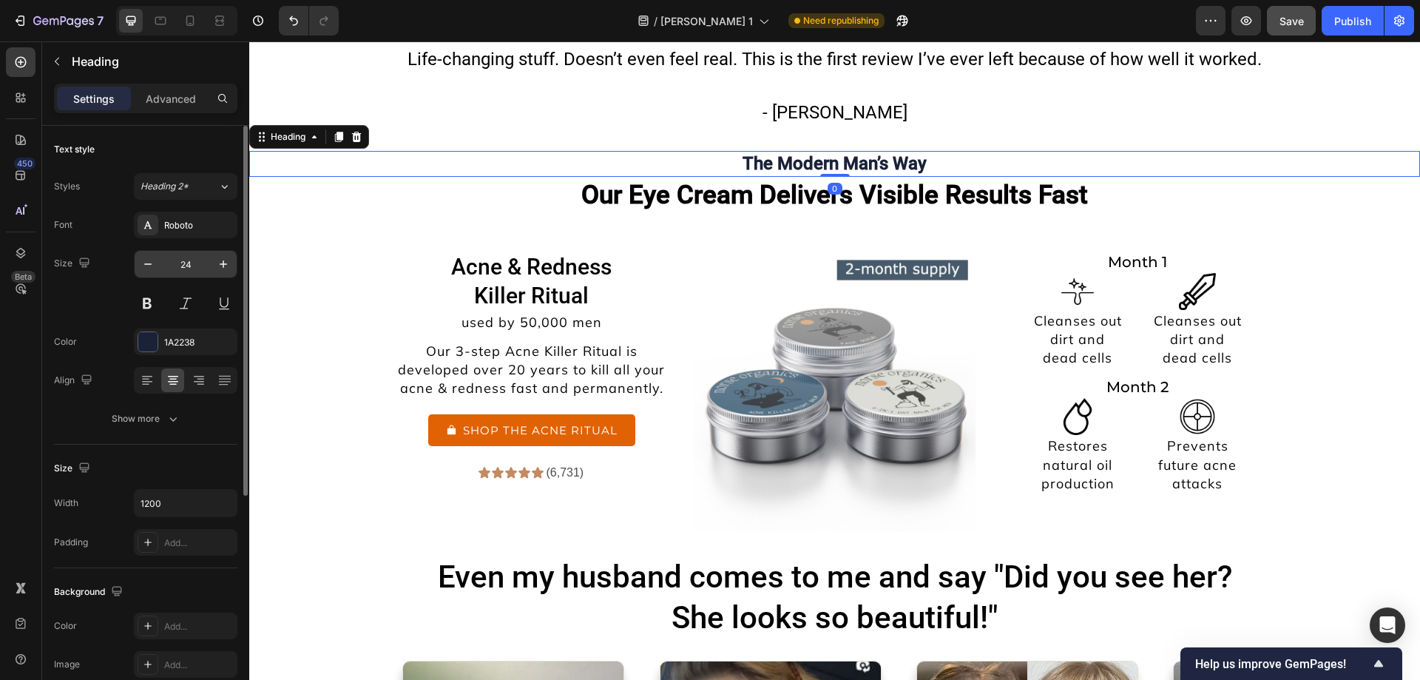
click at [194, 270] on input "24" at bounding box center [185, 264] width 49 height 27
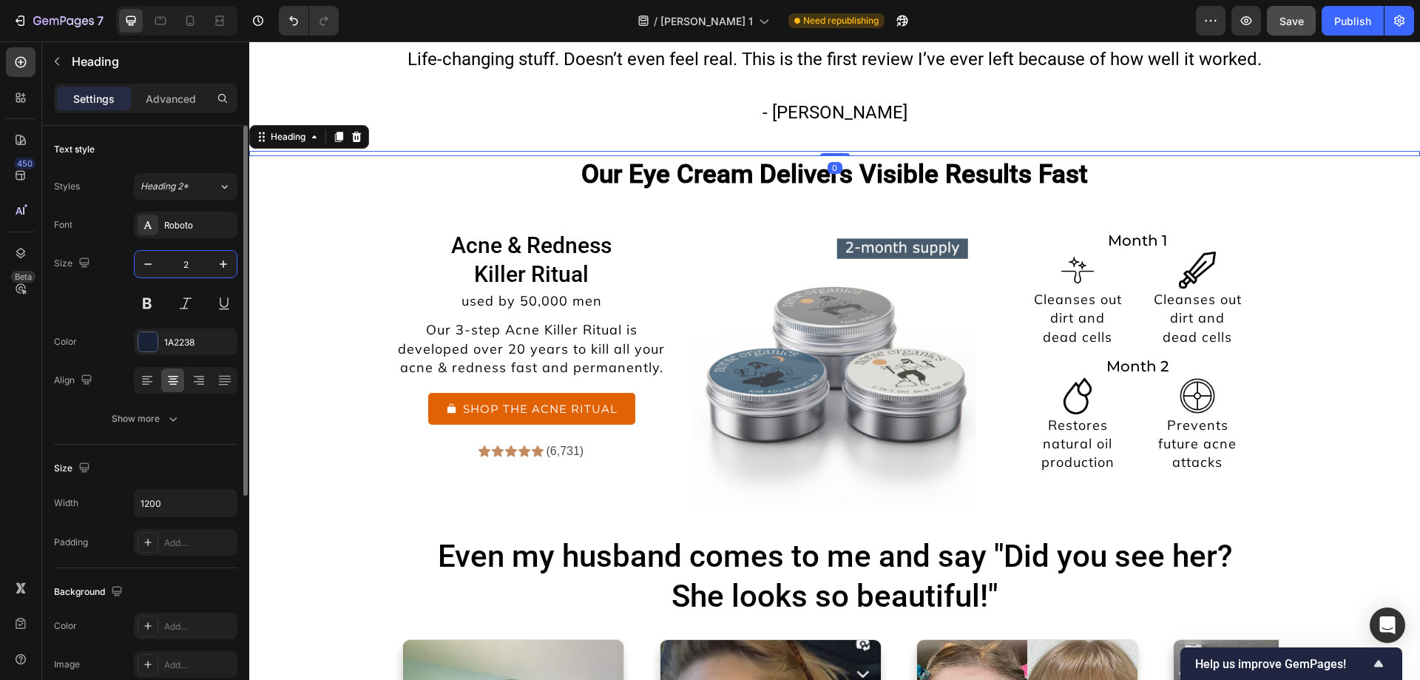
type input "20"
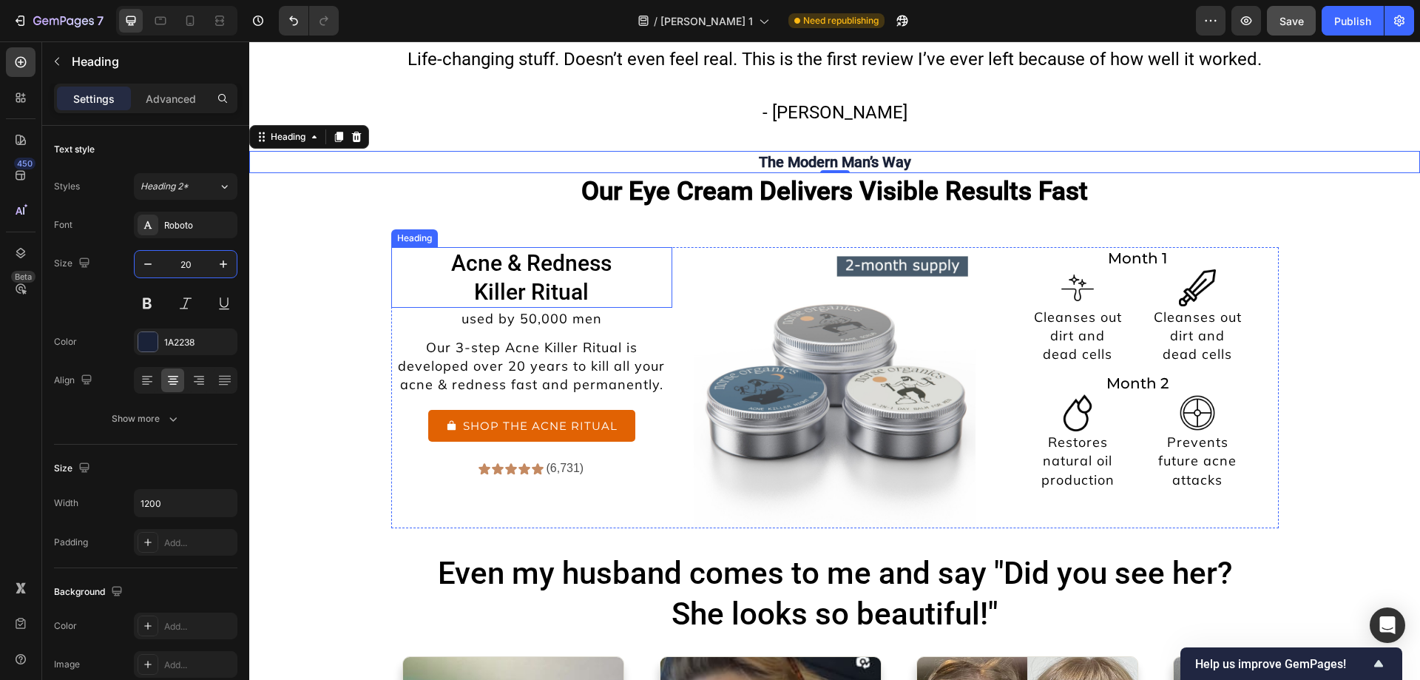
click at [507, 262] on p "Acne & Redness Killer Ritual" at bounding box center [532, 277] width 279 height 58
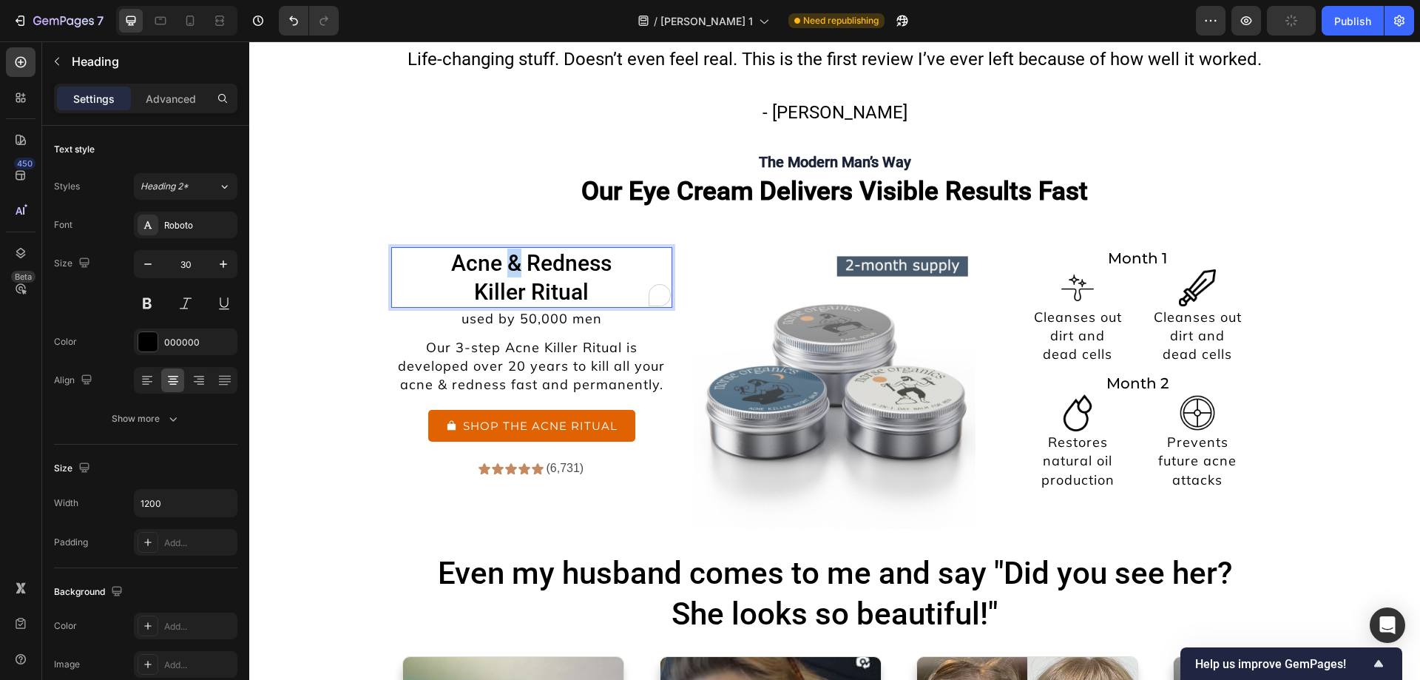
click at [504, 265] on p "Acne & Redness Killer Ritual" at bounding box center [532, 277] width 279 height 58
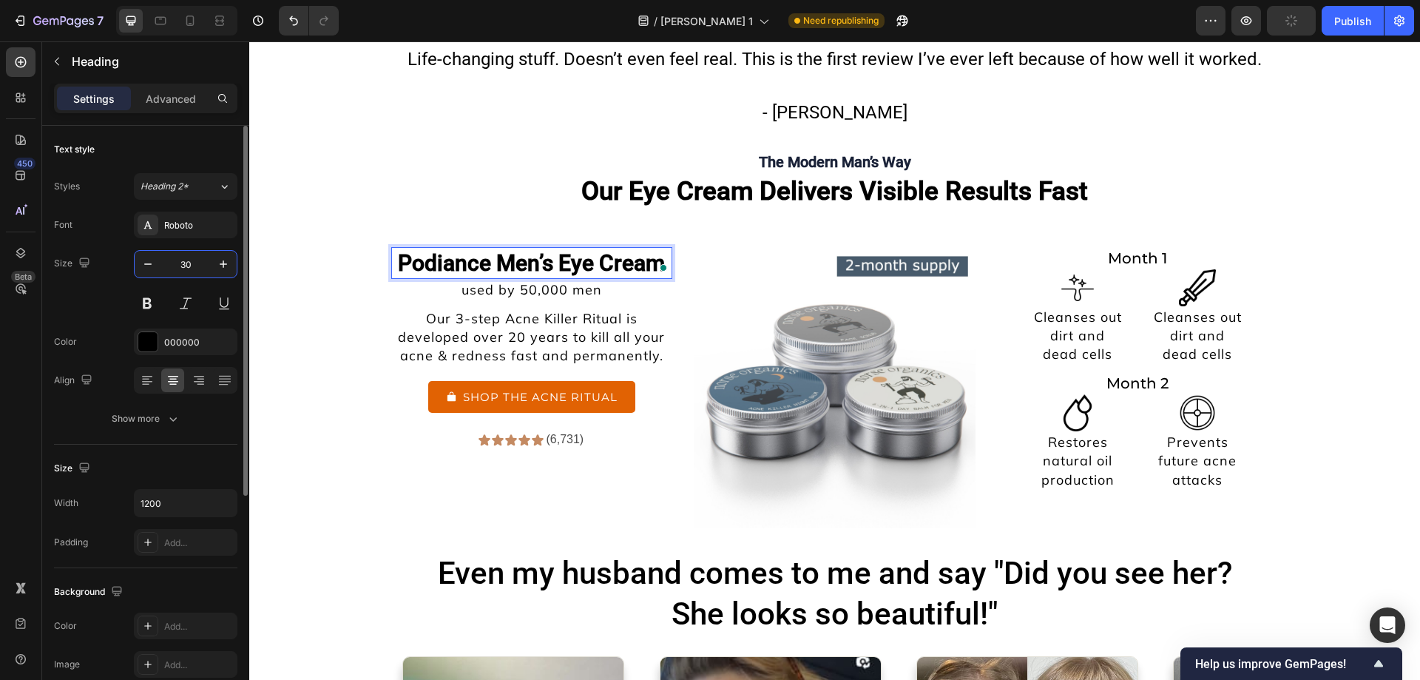
click at [198, 259] on input "30" at bounding box center [185, 264] width 49 height 27
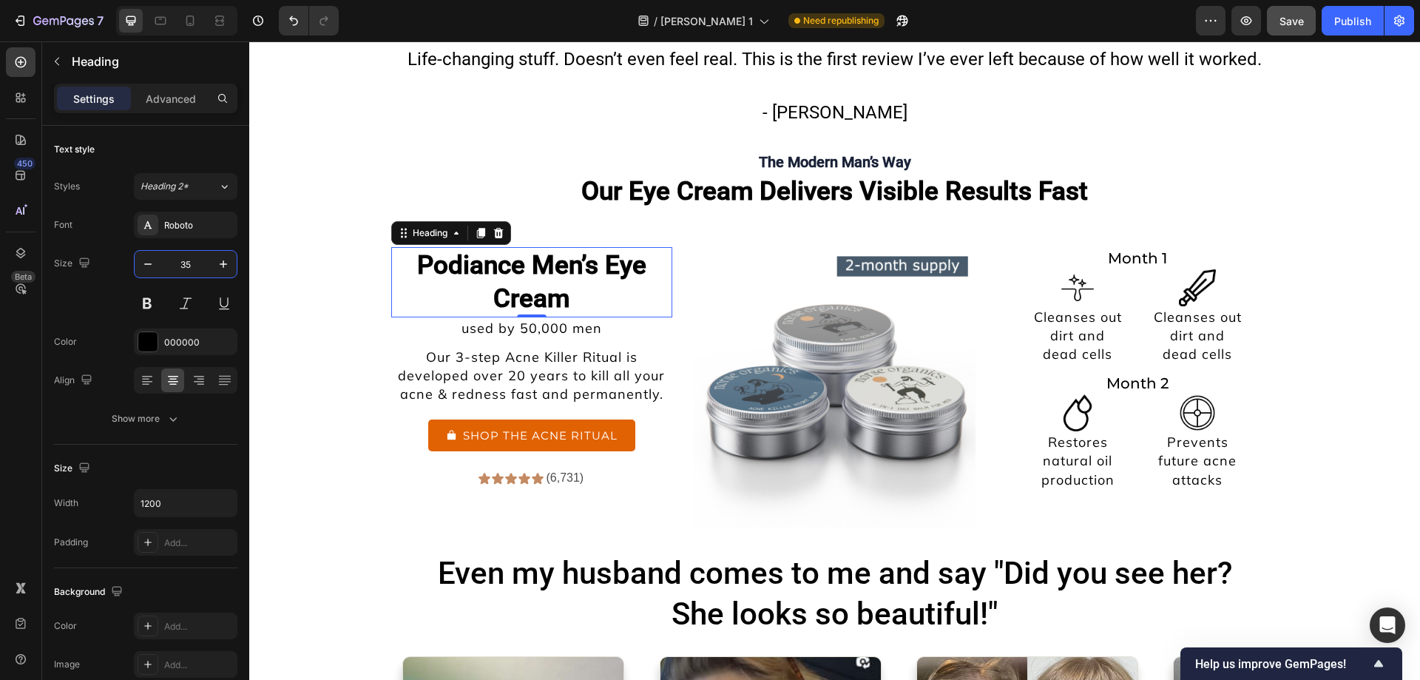
type input "35"
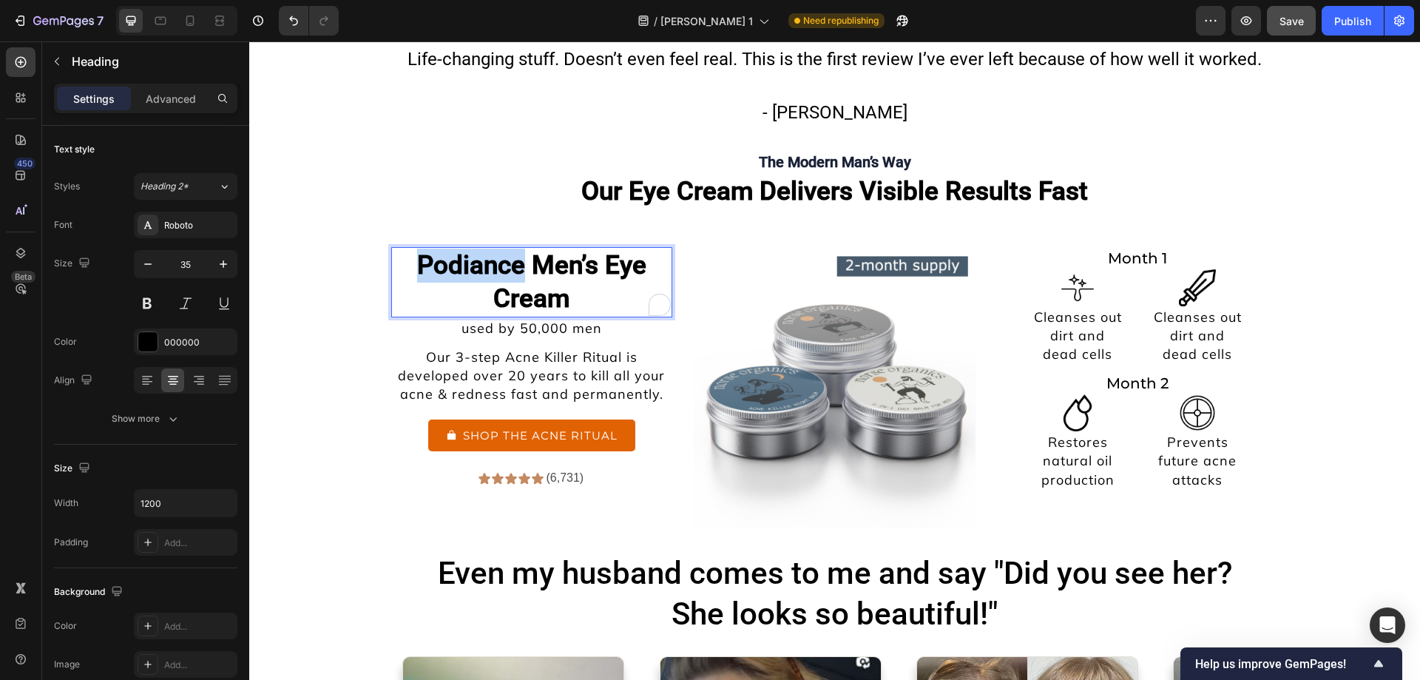
click at [482, 266] on strong "Podiance Men’s Eye Cream" at bounding box center [531, 282] width 229 height 64
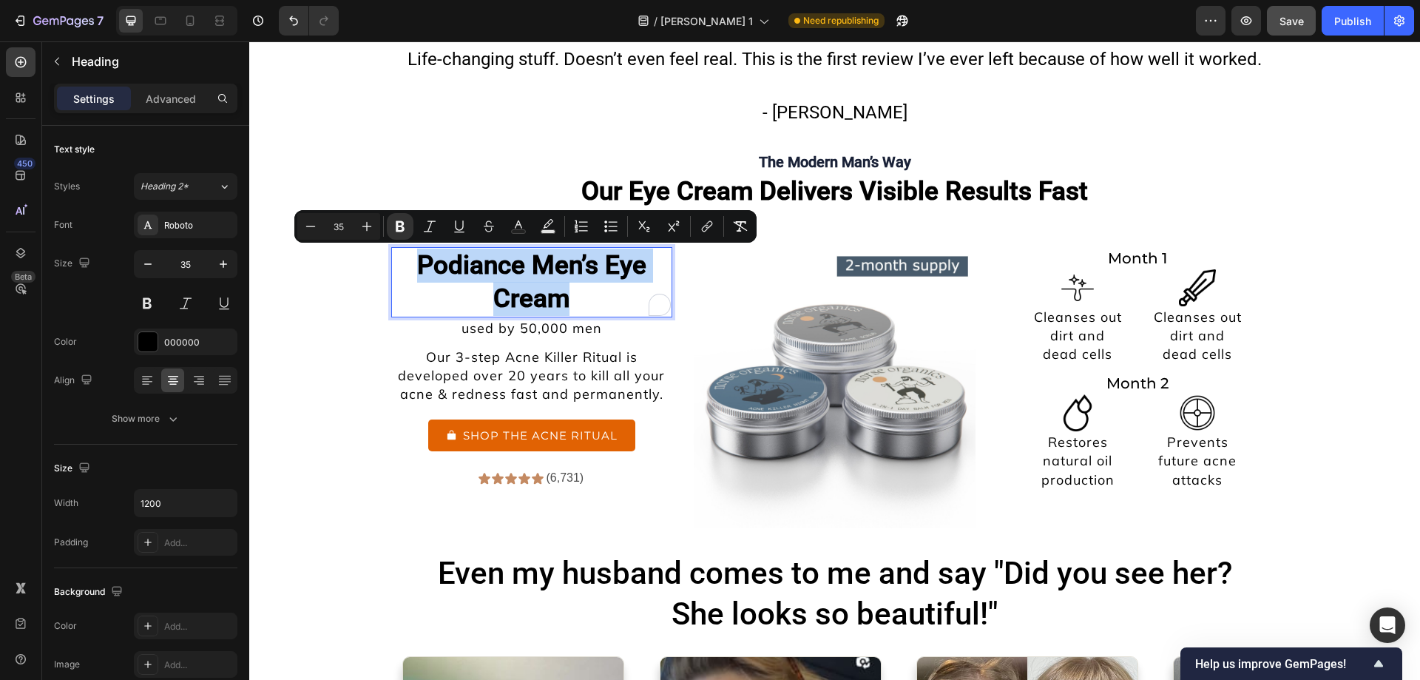
click at [482, 266] on strong "Podiance Men’s Eye Cream" at bounding box center [531, 282] width 229 height 64
click at [399, 222] on icon "Editor contextual toolbar" at bounding box center [400, 226] width 9 height 11
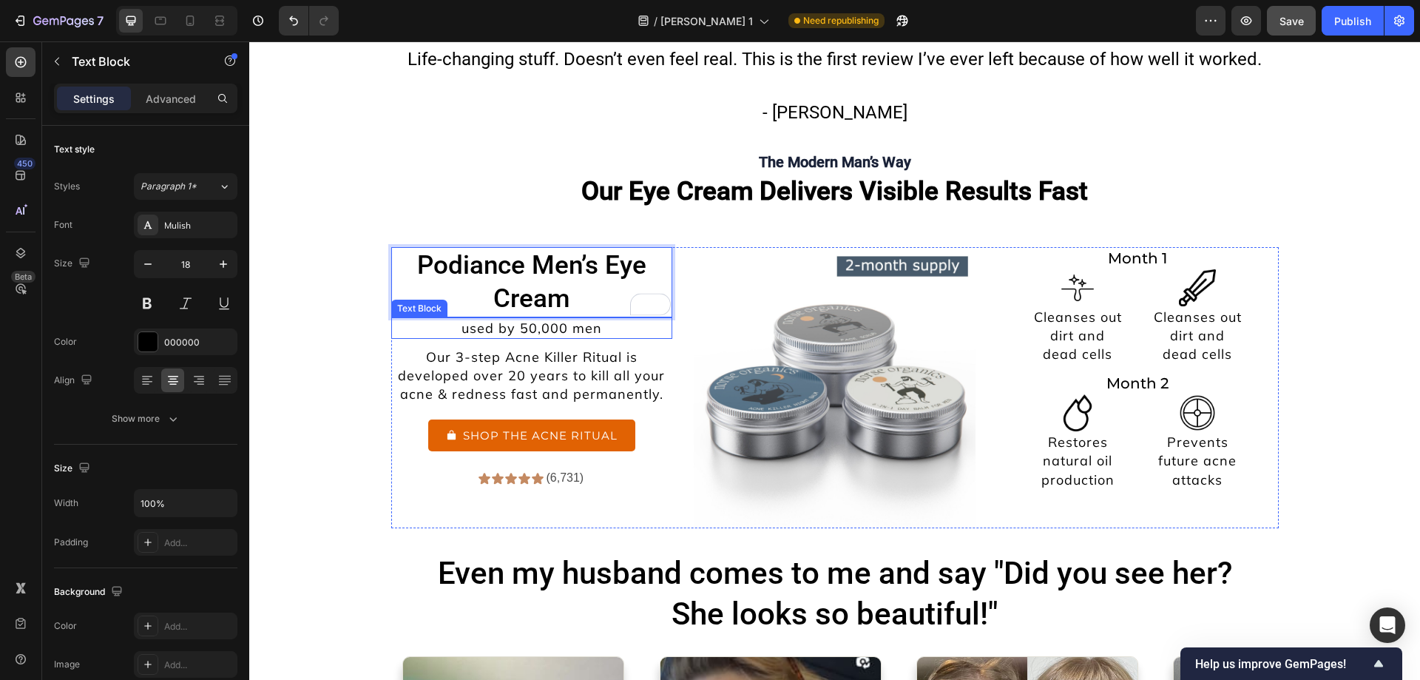
click at [393, 324] on p "used by 50,000 men" at bounding box center [532, 328] width 279 height 18
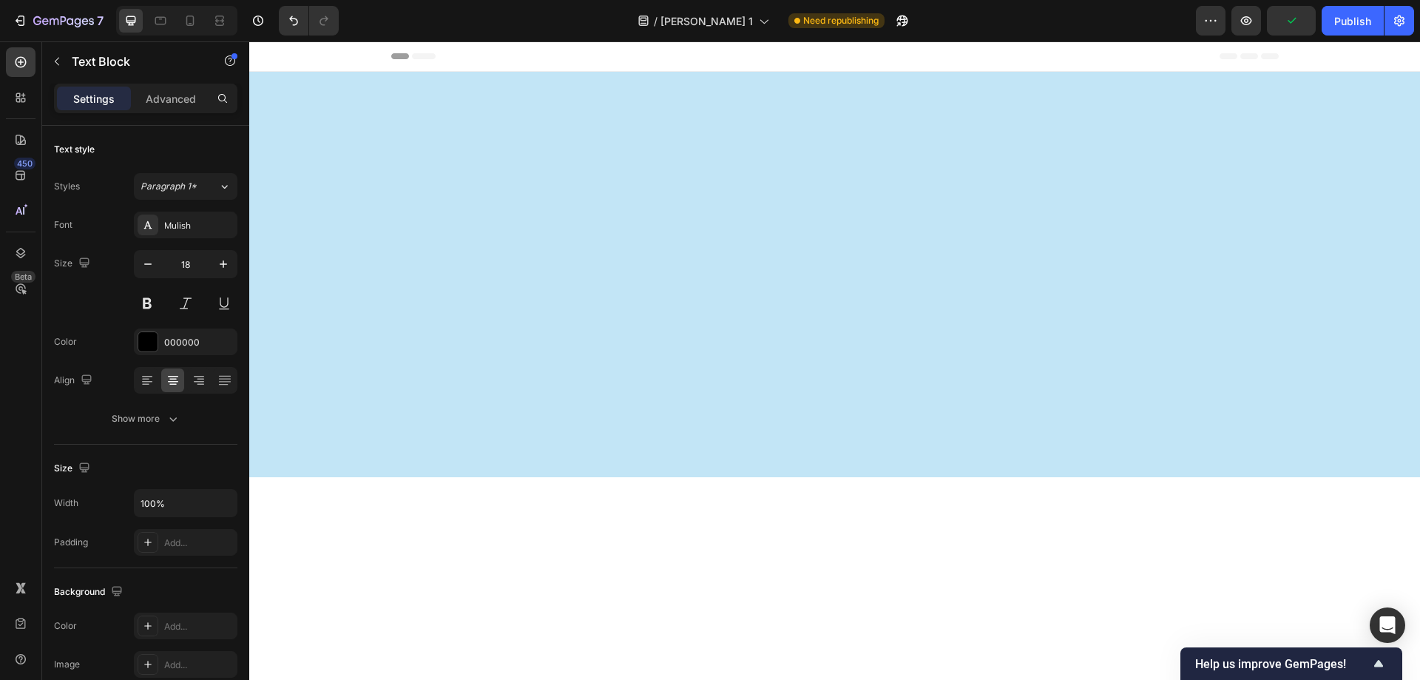
scroll to position [7028, 0]
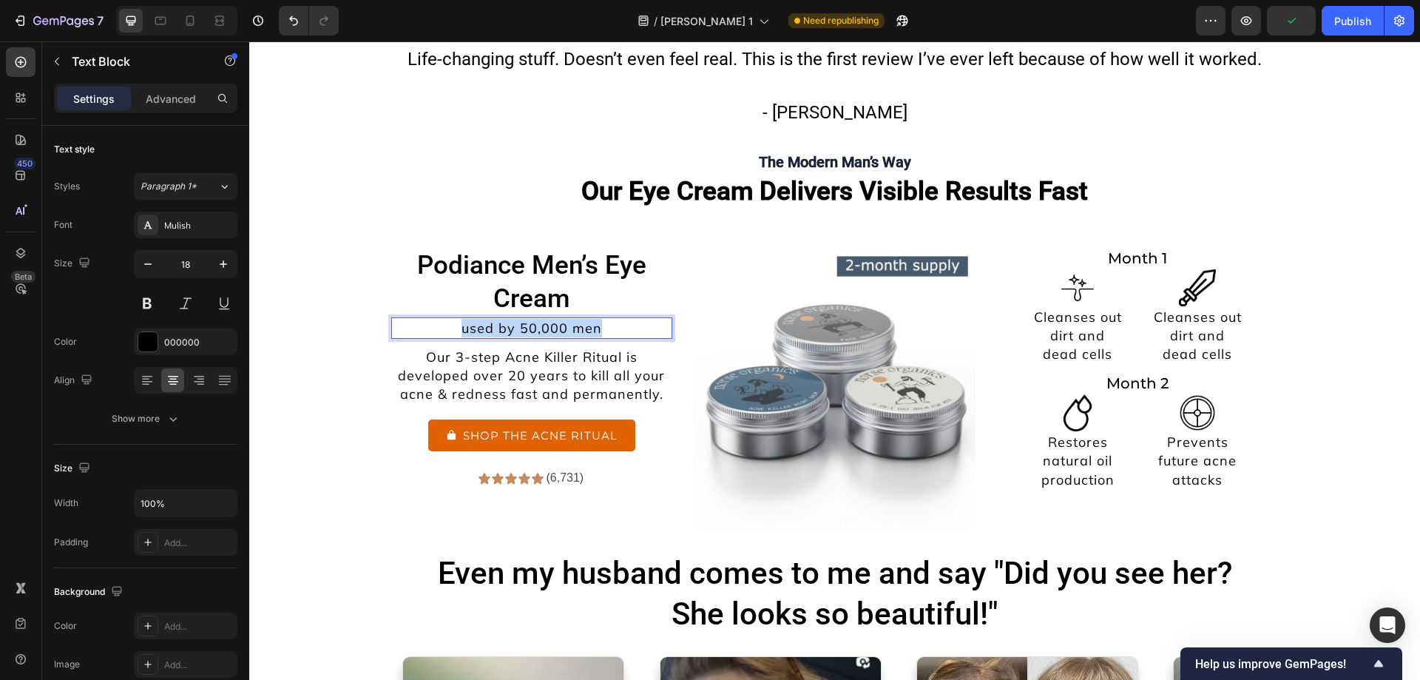
click at [537, 326] on p "used by 50,000 men" at bounding box center [532, 328] width 279 height 18
click at [557, 382] on p "Our 3-step Acne Killer Ritual is developed over 20 years to kill all your acne …" at bounding box center [532, 376] width 279 height 56
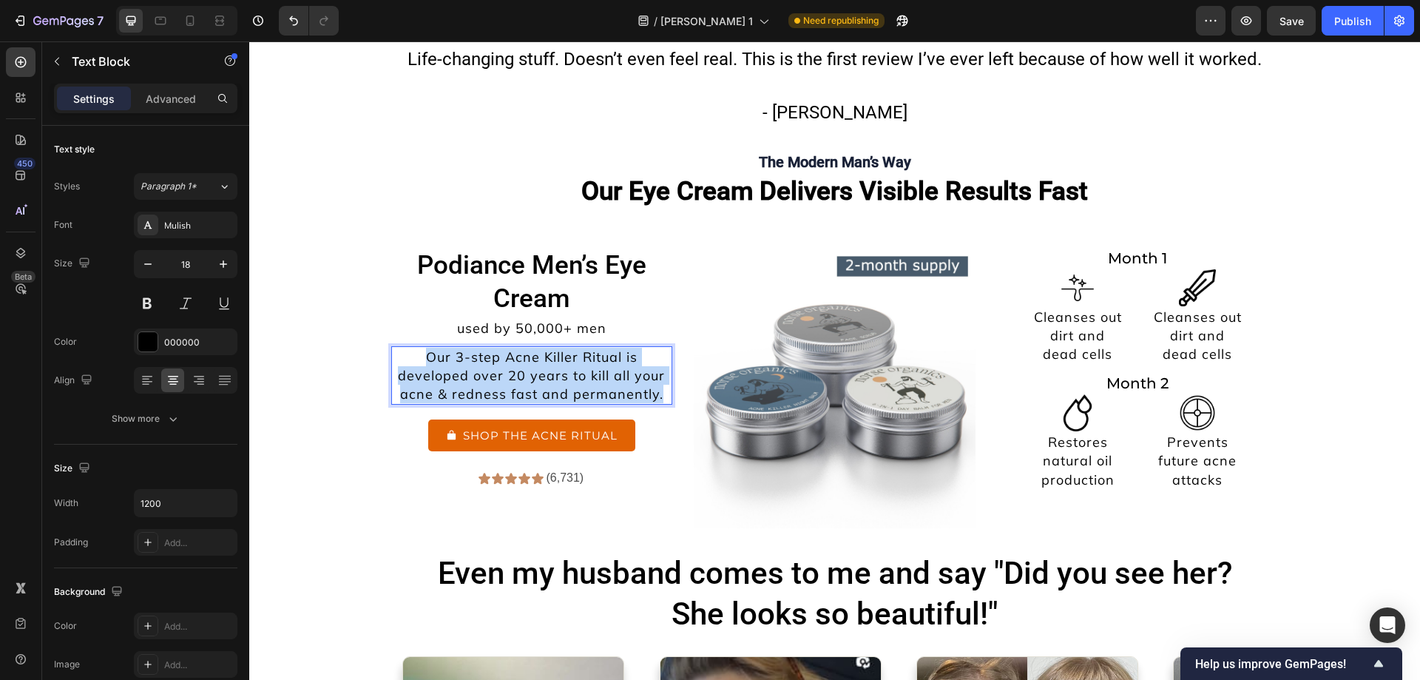
click at [557, 382] on p "Our 3-step Acne Killer Ritual is developed over 20 years to kill all your acne …" at bounding box center [532, 376] width 279 height 56
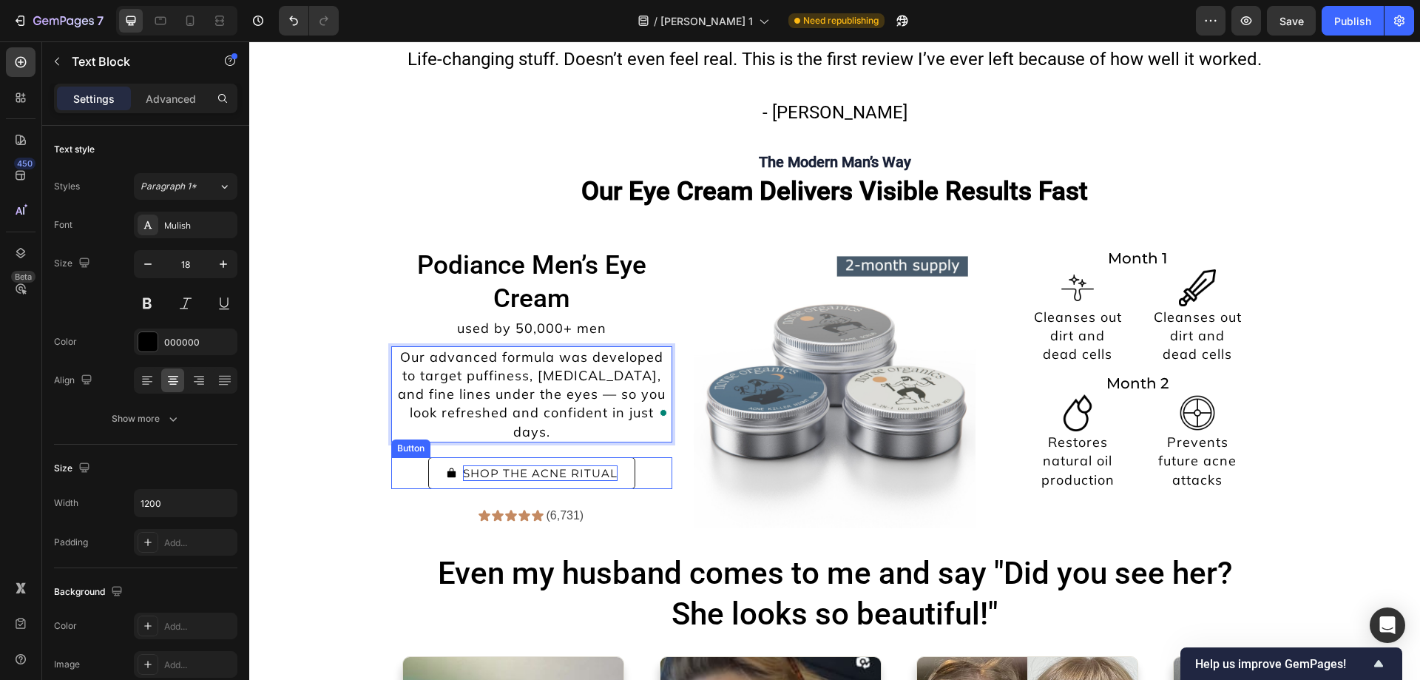
click at [607, 465] on p "SHOP THE ACNE RITUAL" at bounding box center [540, 473] width 155 height 16
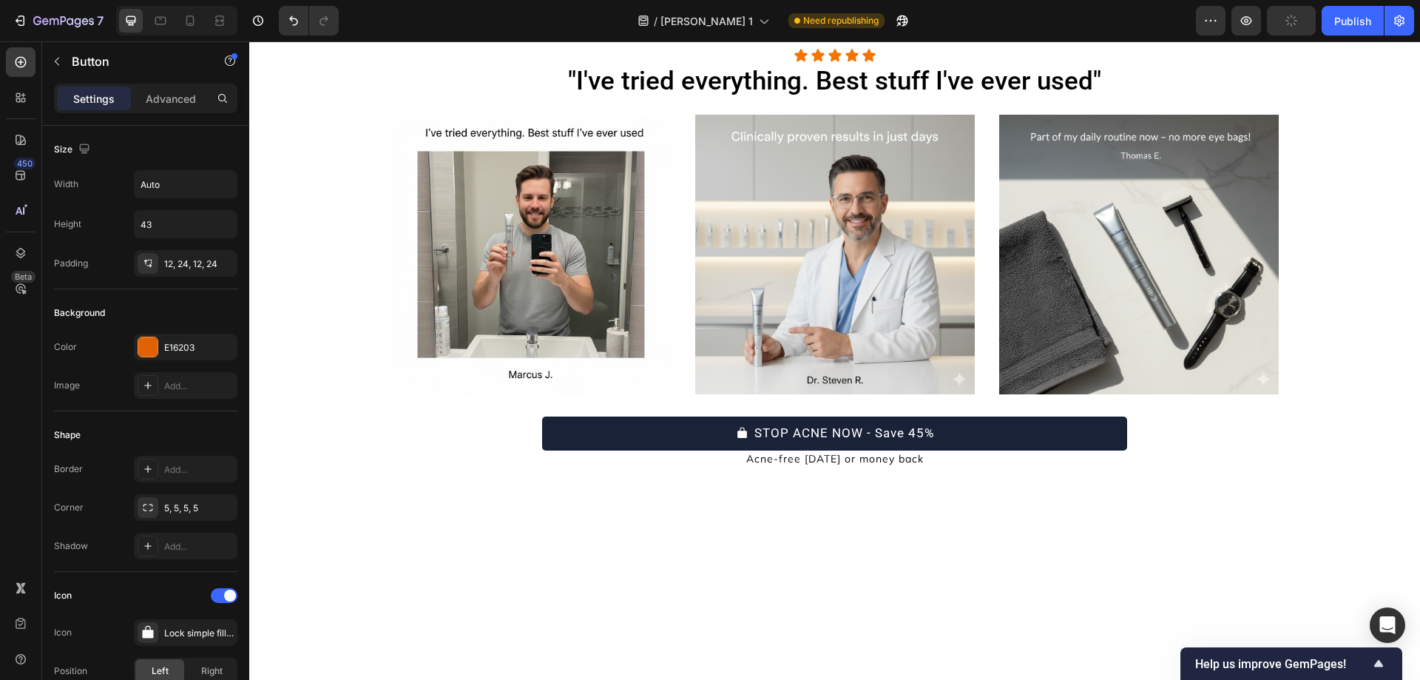
scroll to position [6083, 0]
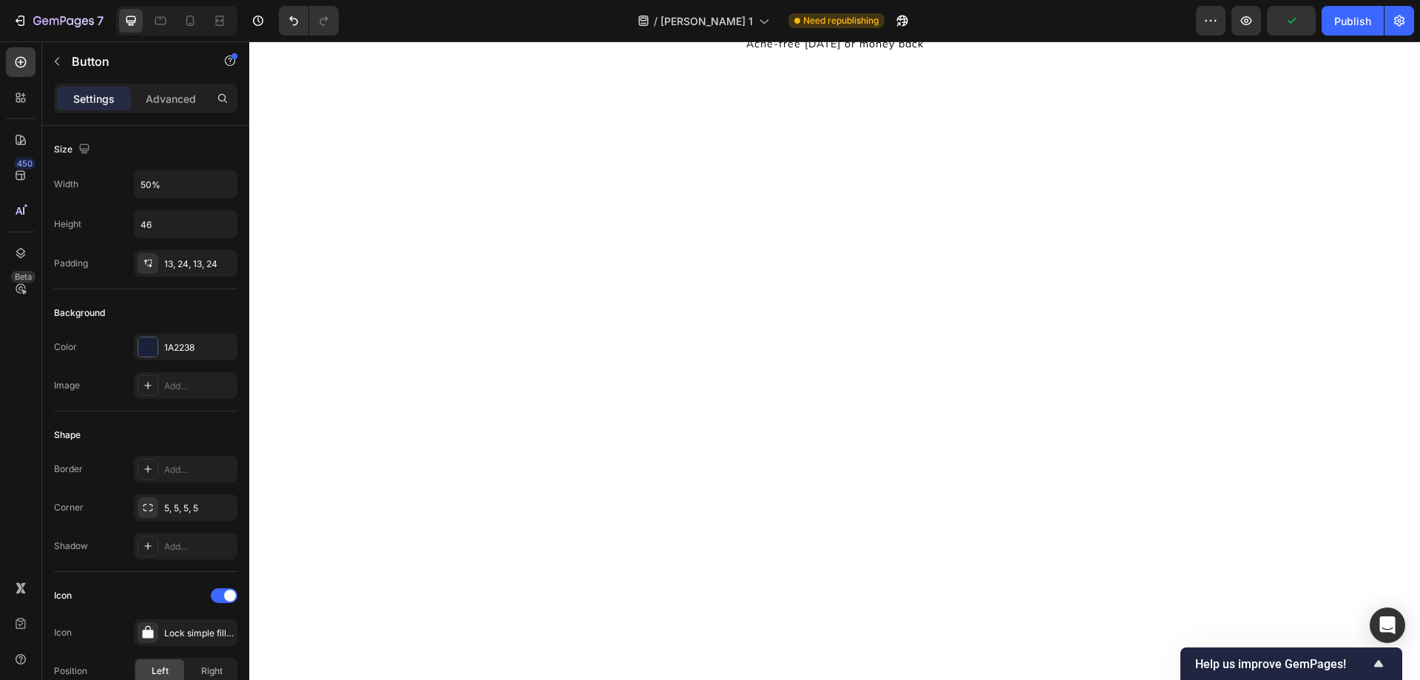
copy p "GET PODIANCE NOW — SAVE 45%"
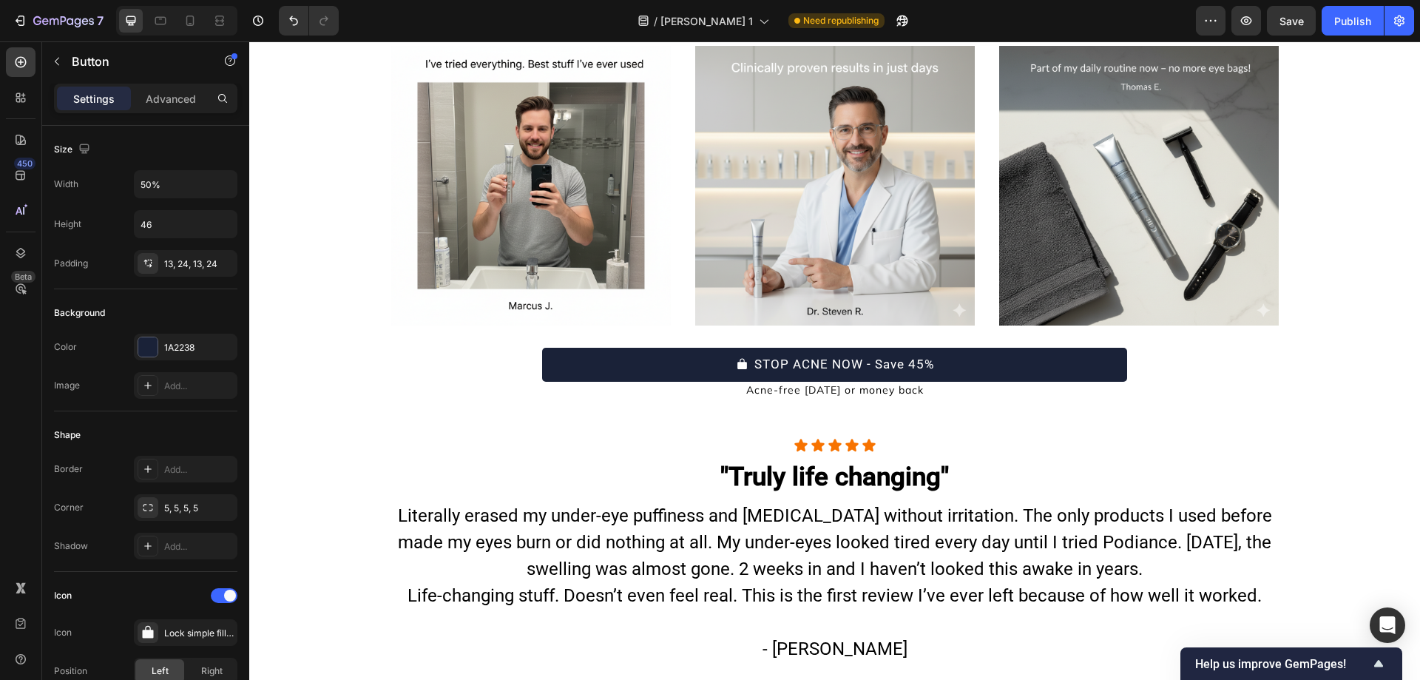
scroll to position [6561, 0]
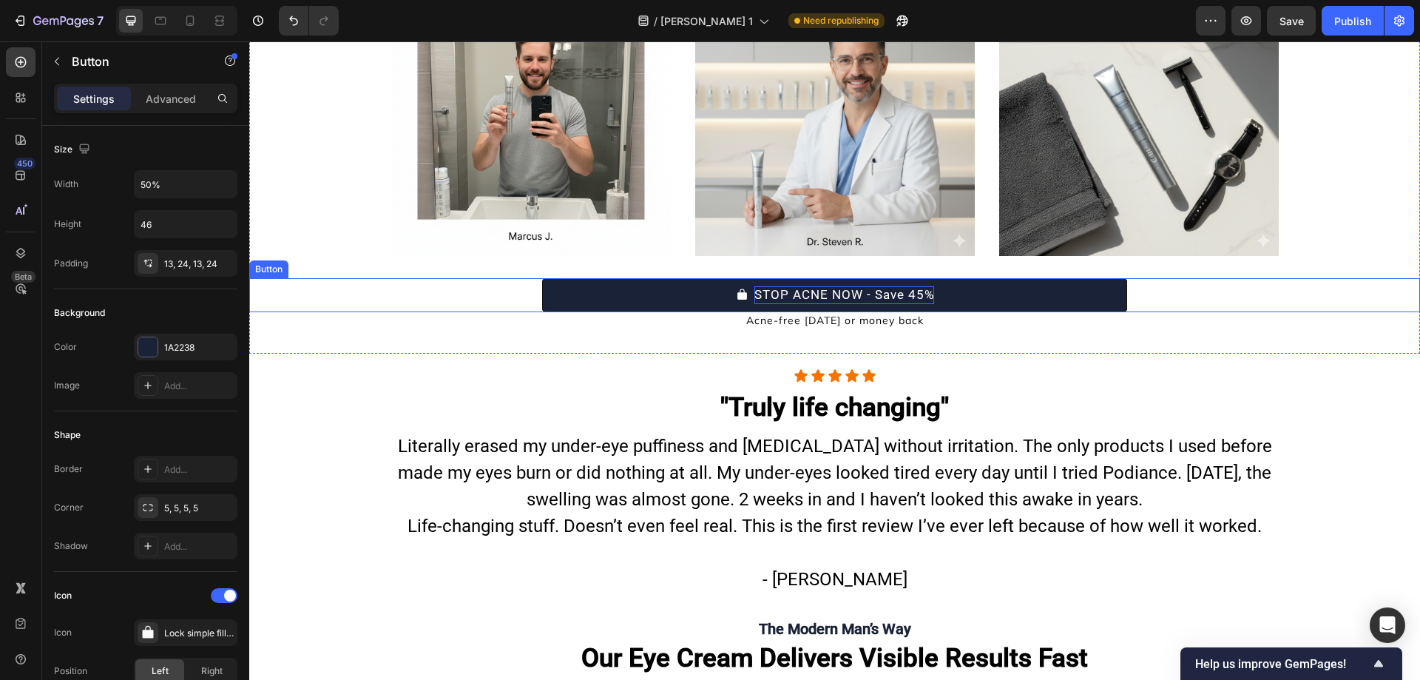
click at [861, 294] on p "STOP ACNE NOW - Save 45%" at bounding box center [844, 295] width 180 height 18
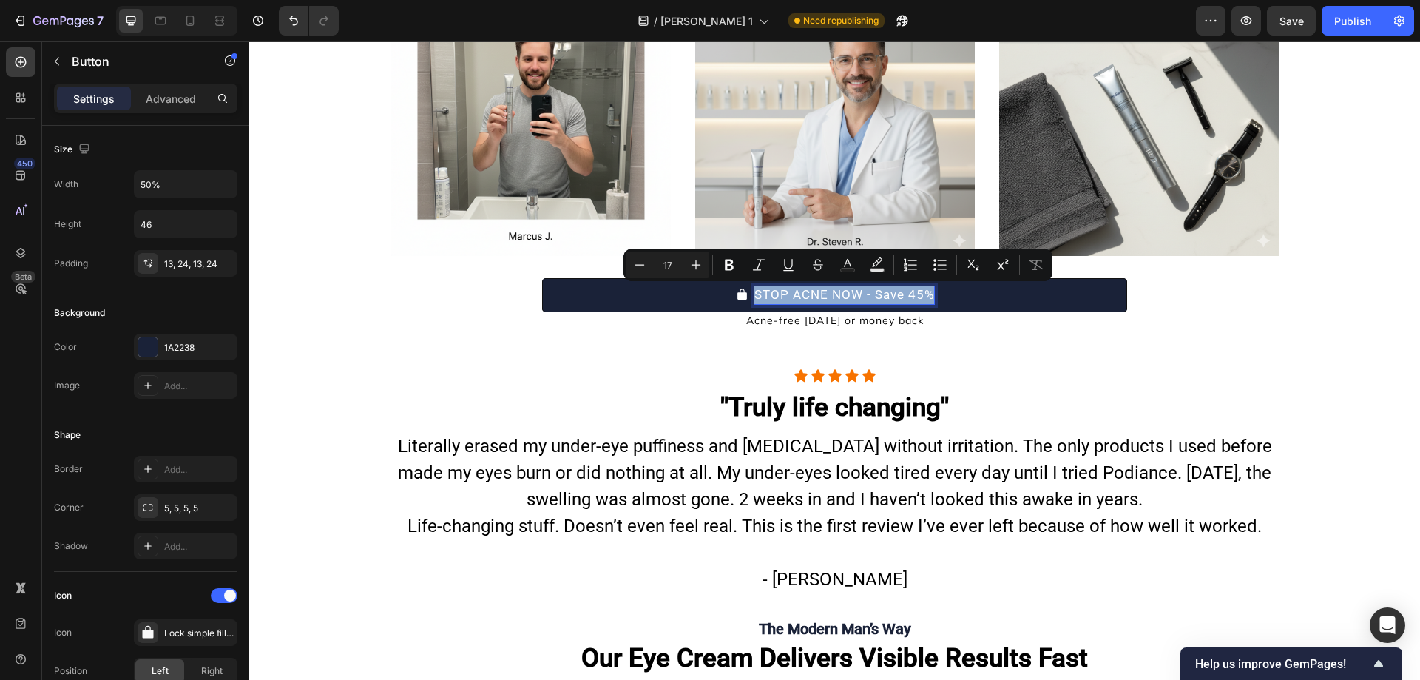
click at [861, 294] on p "STOP ACNE NOW - Save 45%" at bounding box center [844, 295] width 180 height 18
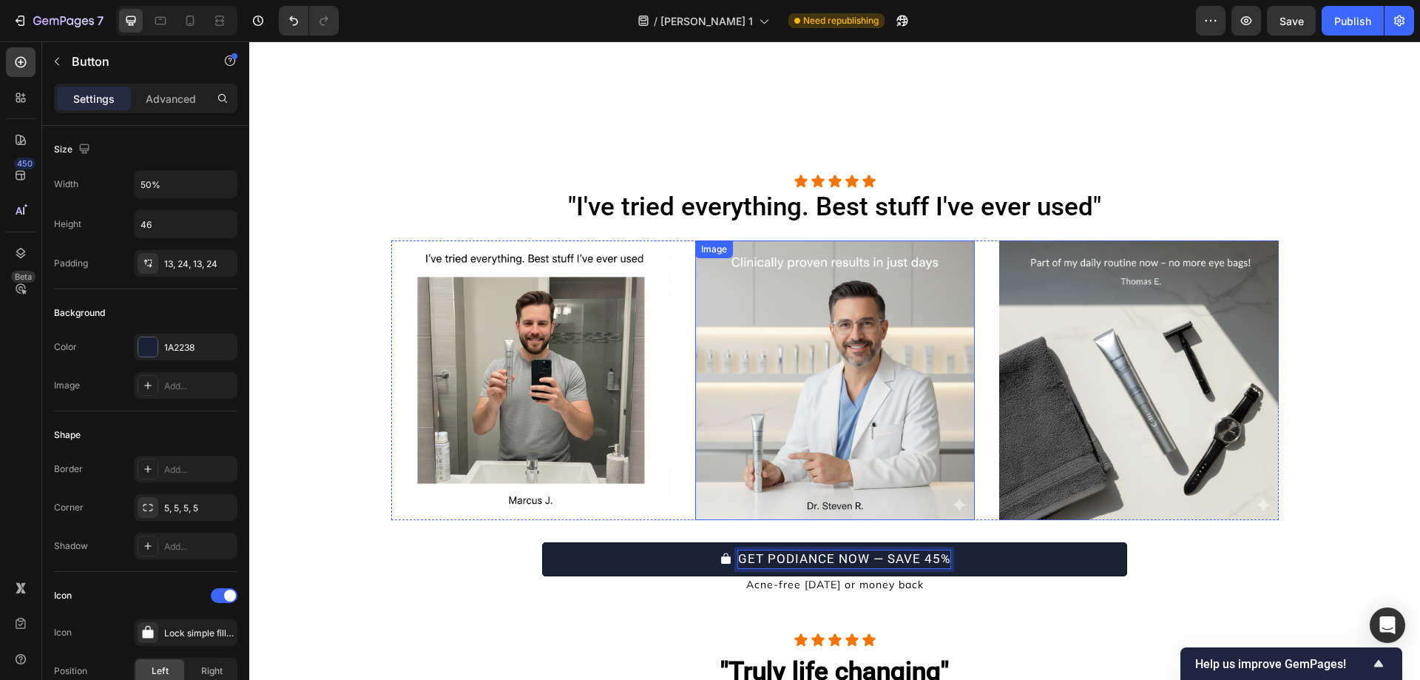
scroll to position [6228, 0]
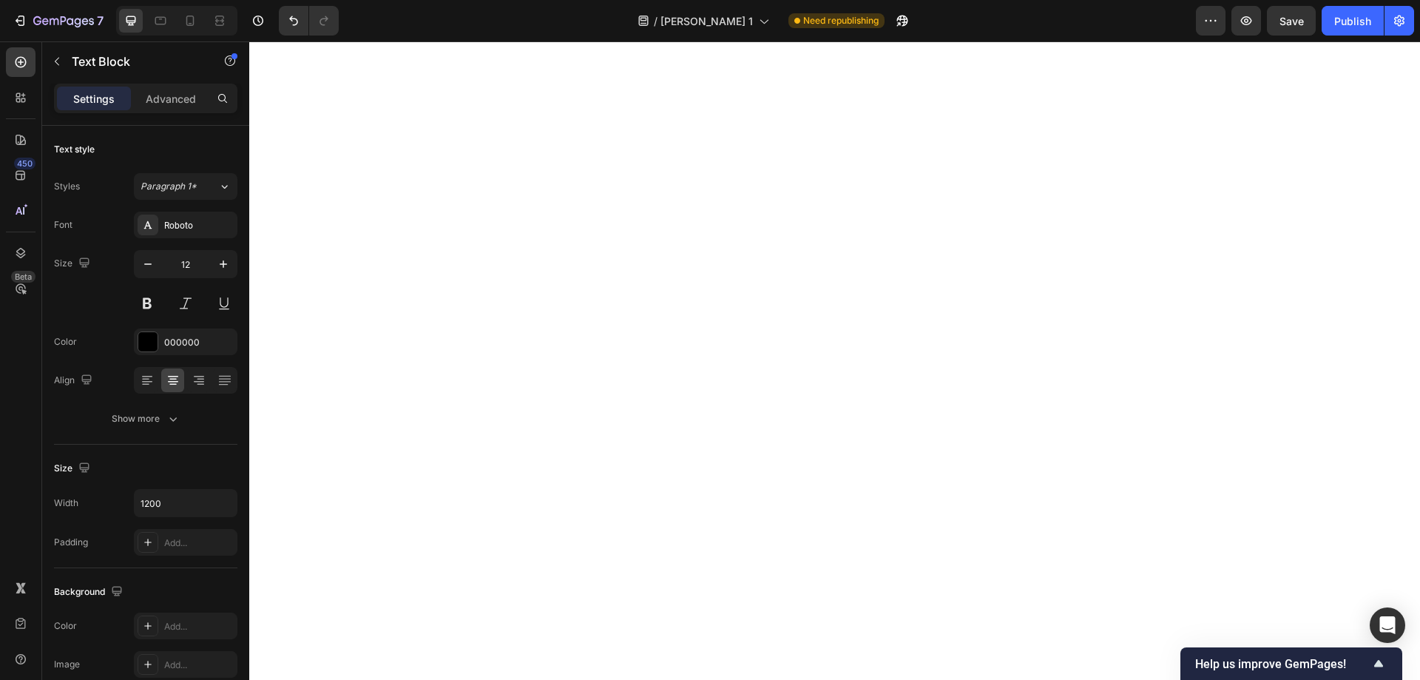
copy p "Acne-free [DATE] or money back"
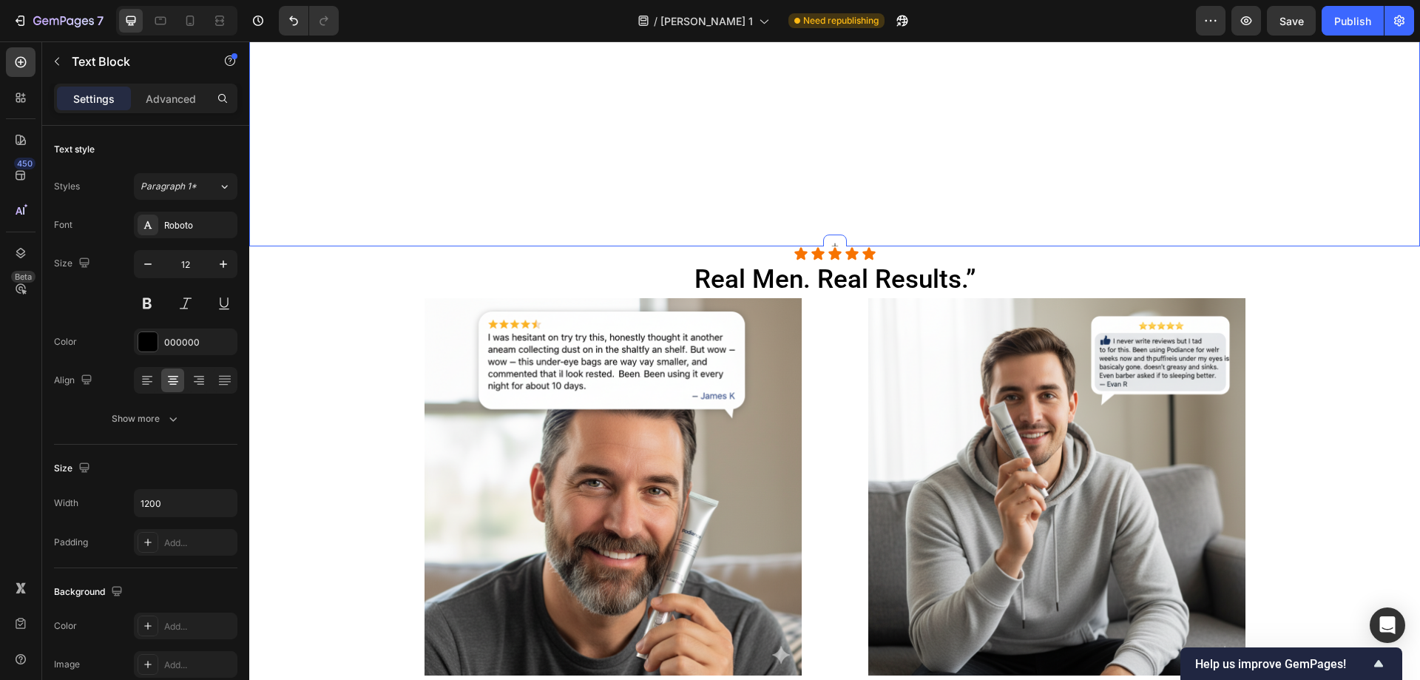
scroll to position [5294, 0]
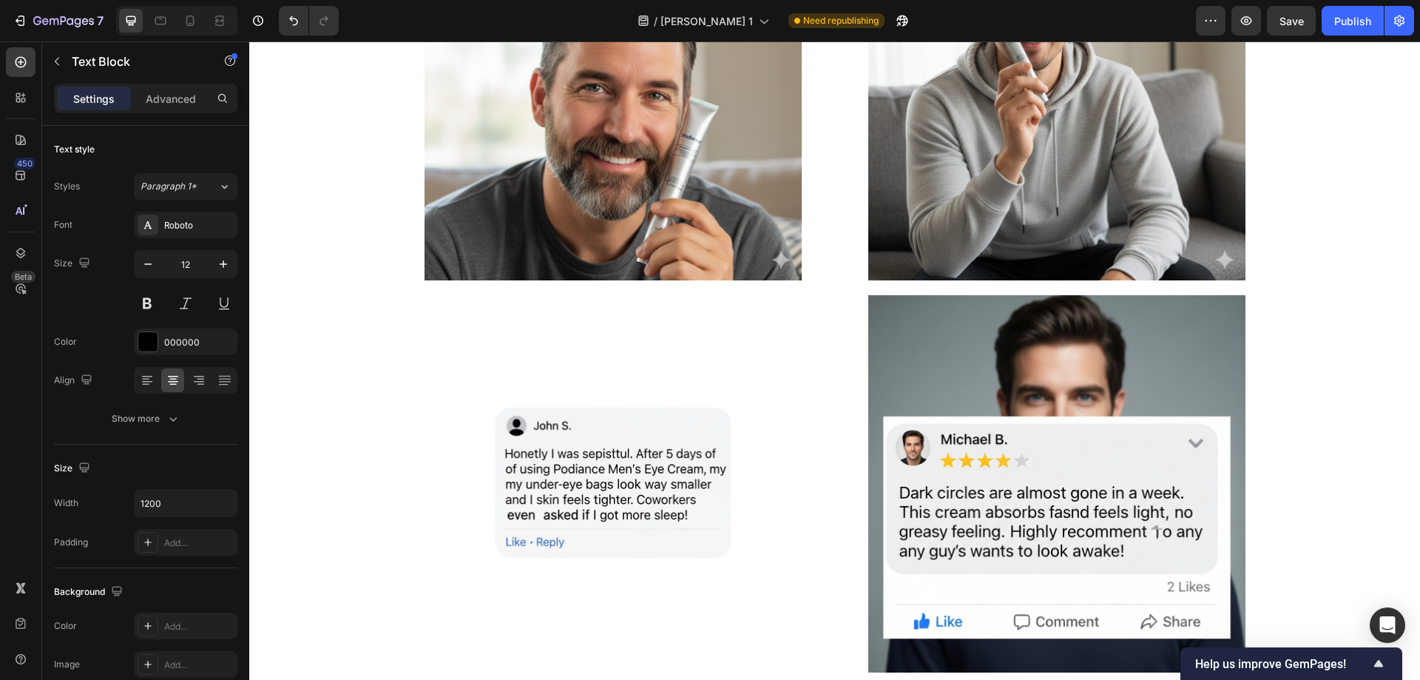
click at [883, 226] on body "Header "Men Who Never Write Reviews Are Finally Speaking Up About Their Results…" at bounding box center [834, 643] width 1171 height 11790
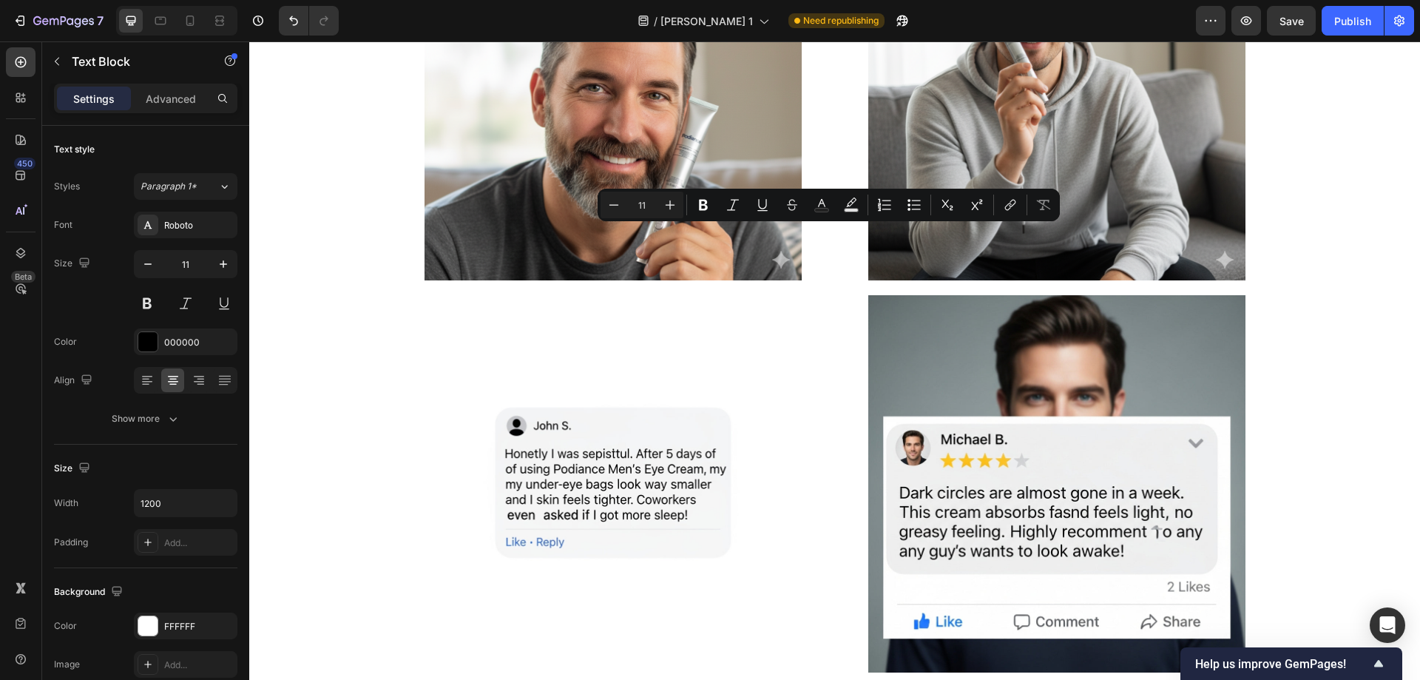
copy p "FREE SHIPPING • 30-DAY MONEY-BACK GUARANTEE"
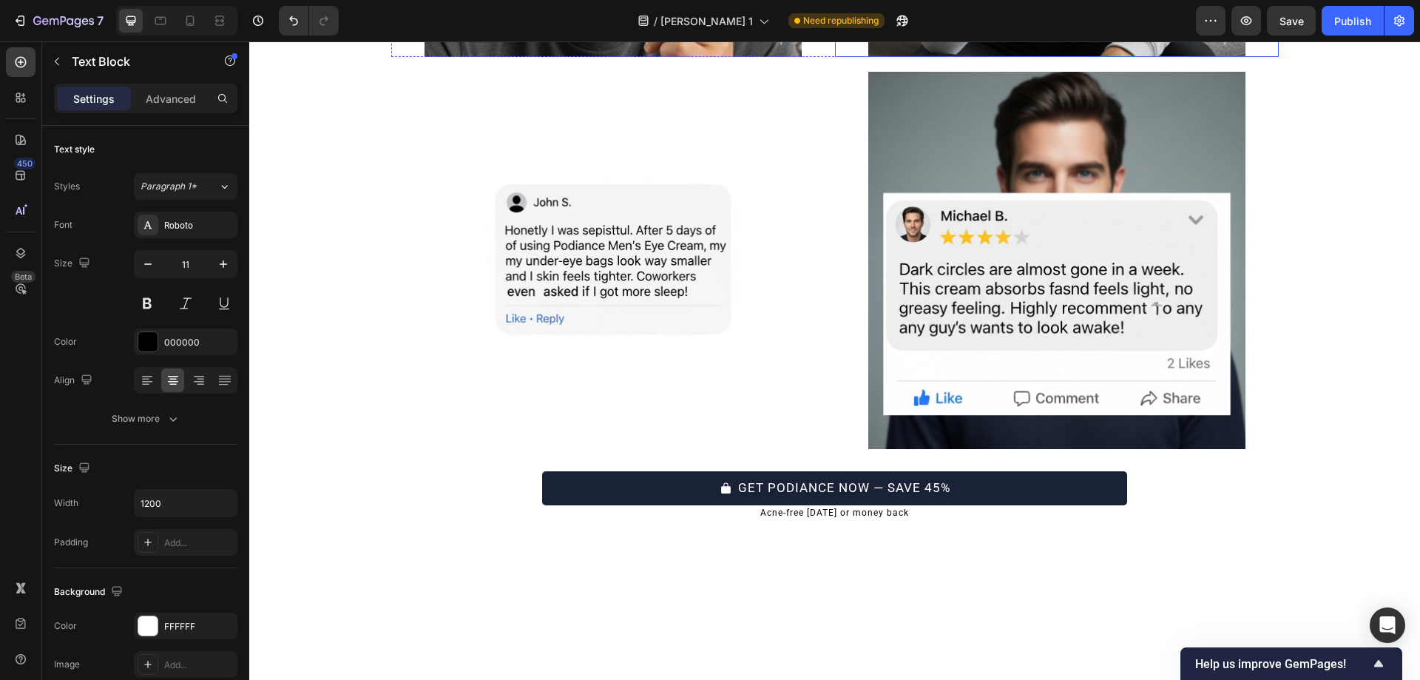
type input "16"
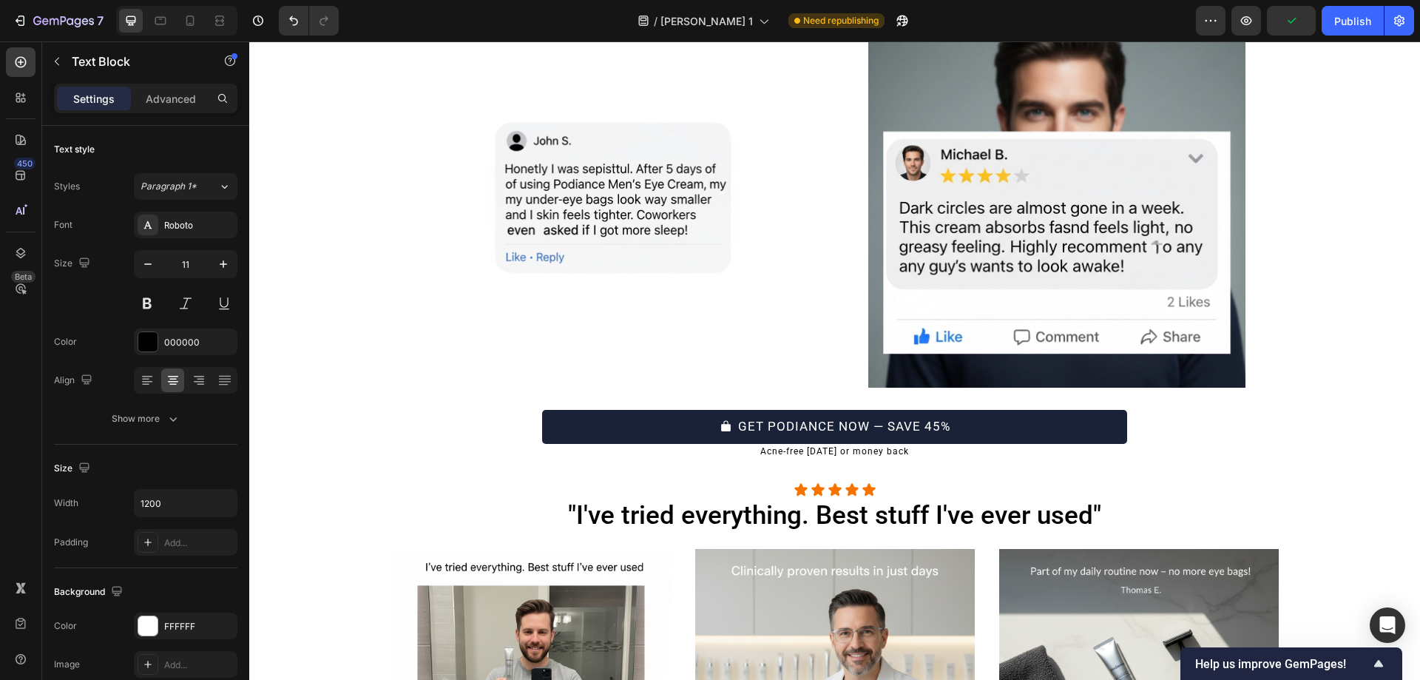
scroll to position [6048, 0]
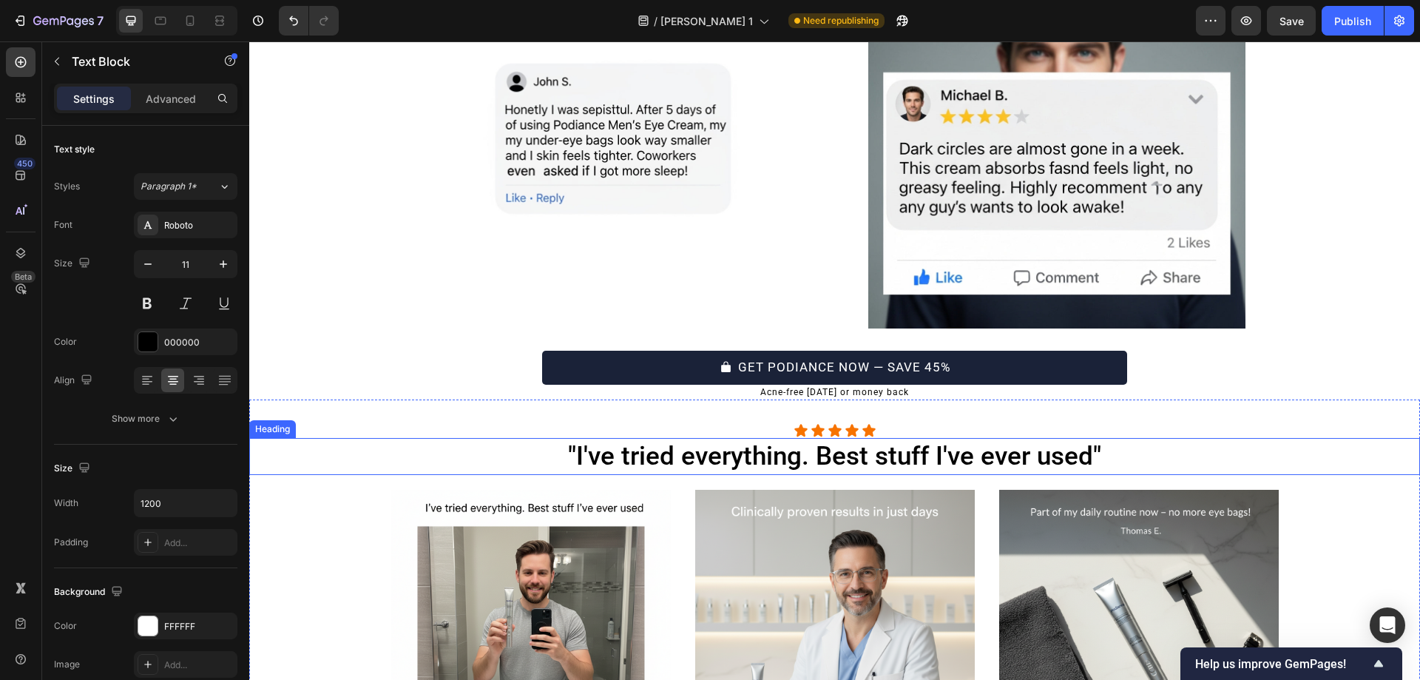
click at [861, 458] on h2 ""I've tried everything. Best stuff I've ever used"" at bounding box center [834, 456] width 887 height 37
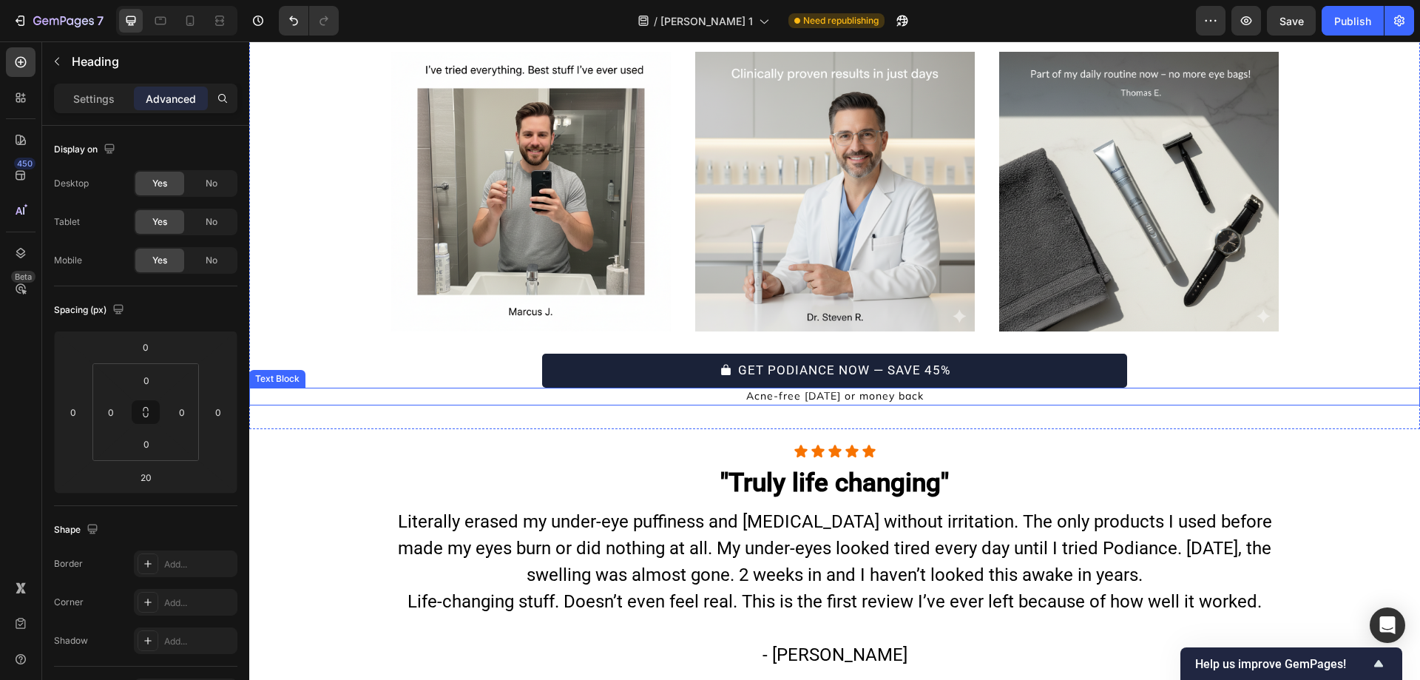
scroll to position [6486, 0]
click at [864, 394] on p "Acne-free [DATE] or money back" at bounding box center [835, 395] width 884 height 15
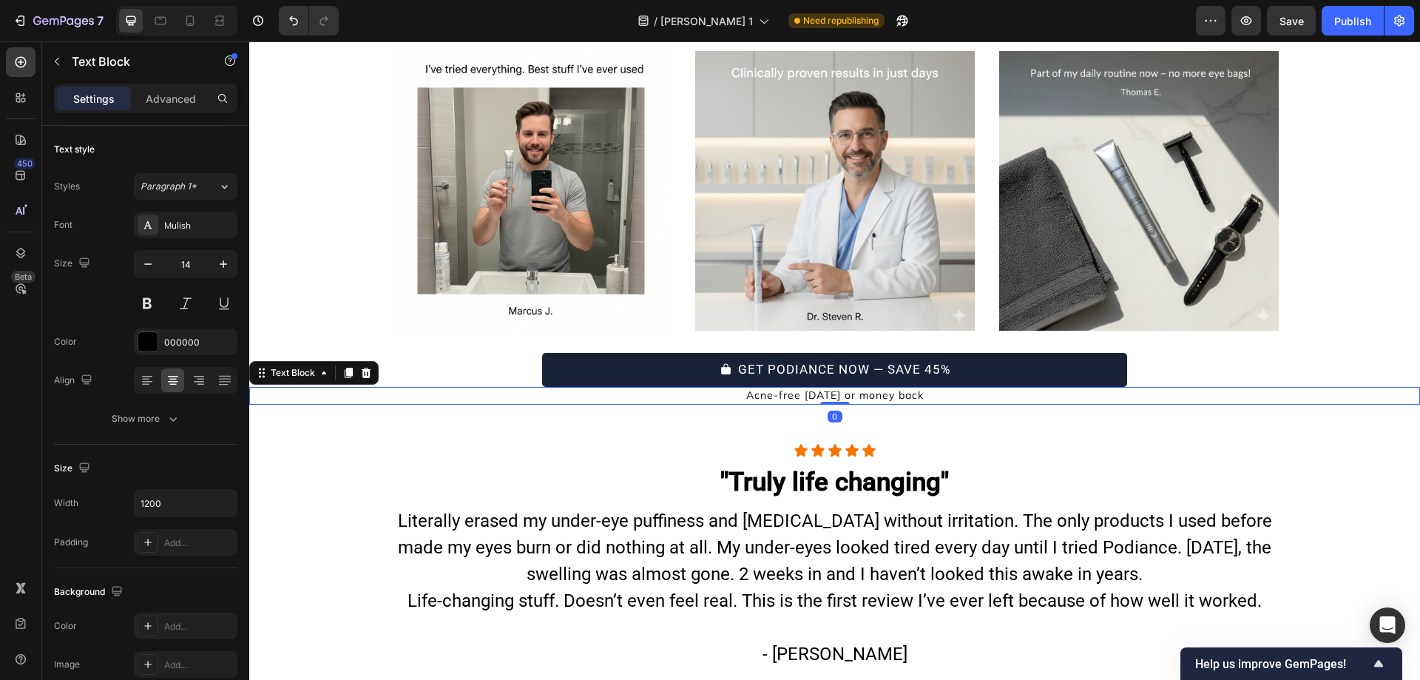
click at [864, 394] on p "Acne-free [DATE] or money back" at bounding box center [835, 395] width 884 height 15
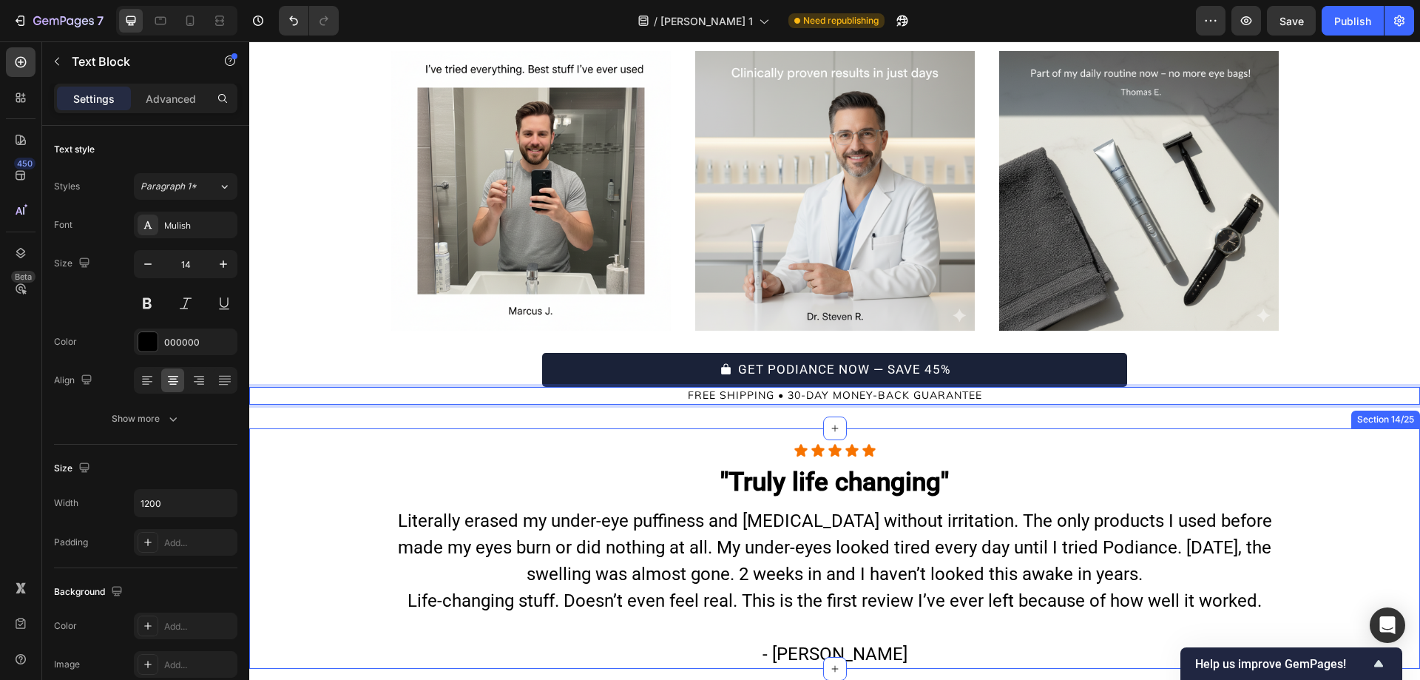
scroll to position [6573, 0]
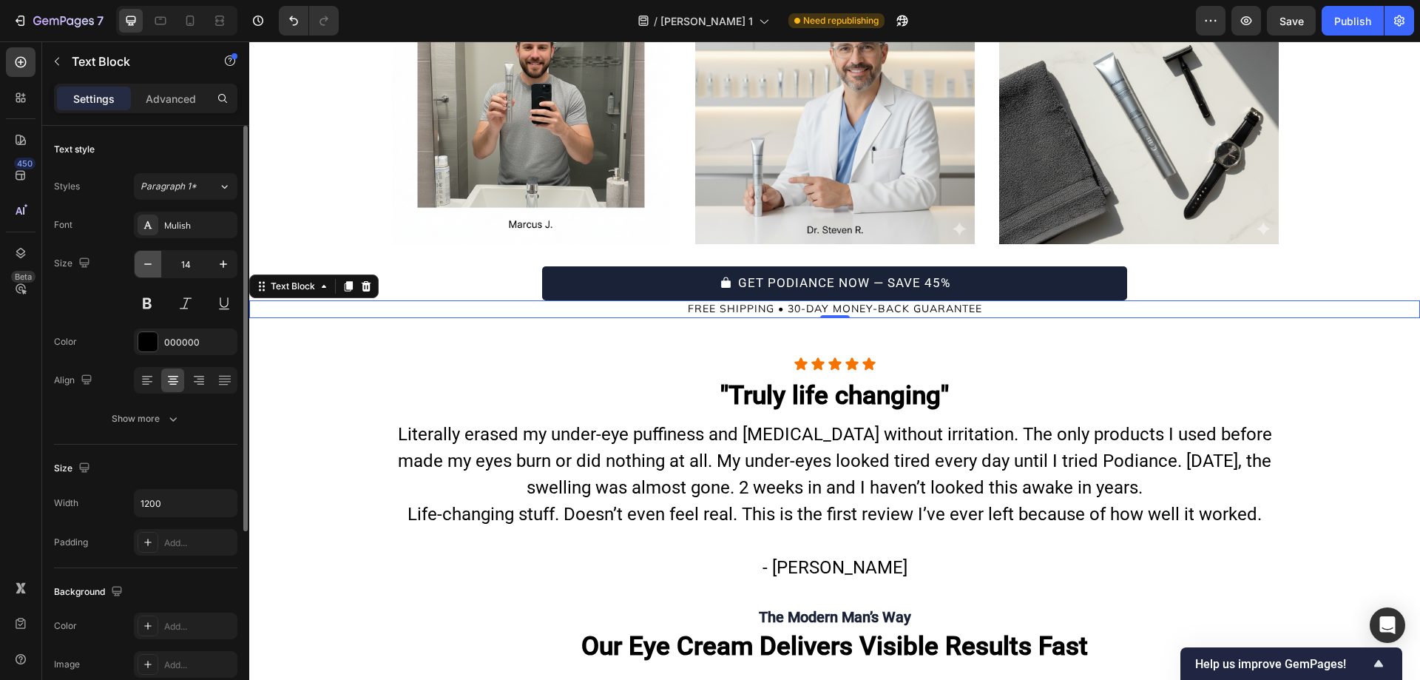
click at [148, 266] on icon "button" at bounding box center [147, 264] width 15 height 15
type input "12"
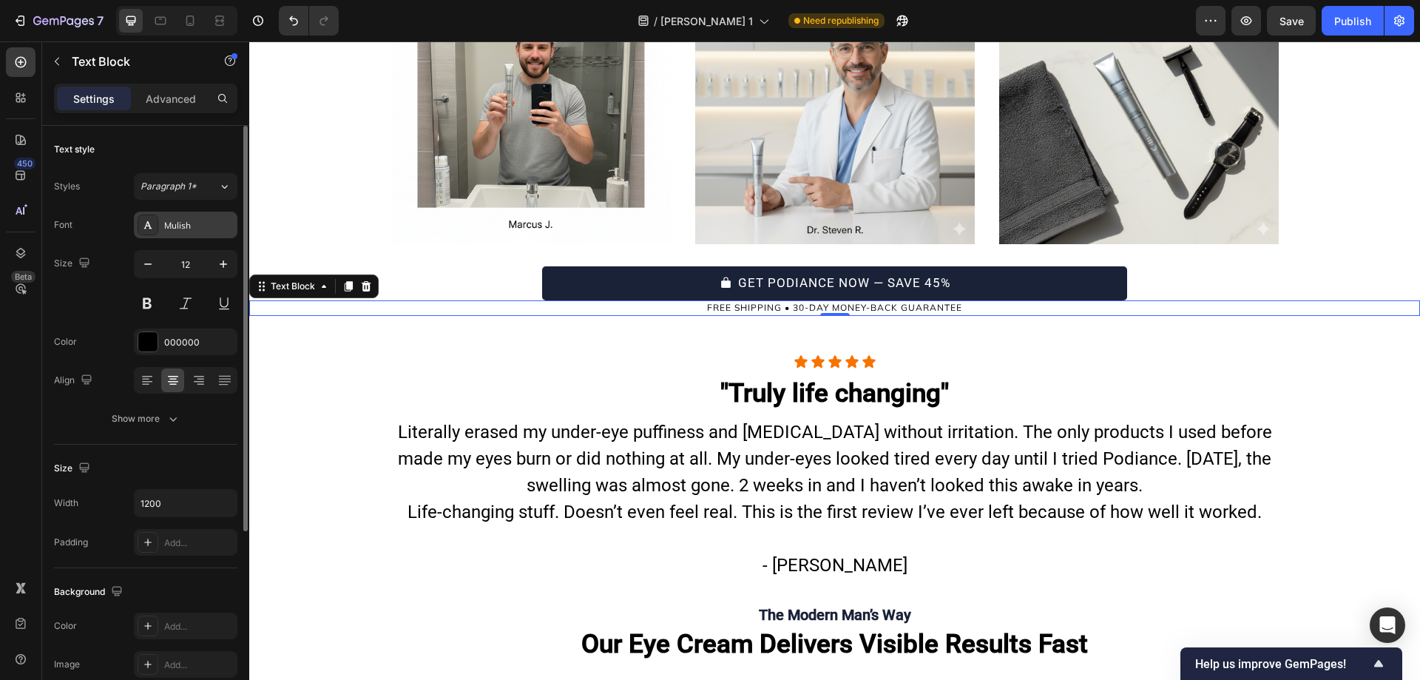
click at [180, 228] on div "Mulish" at bounding box center [199, 225] width 70 height 13
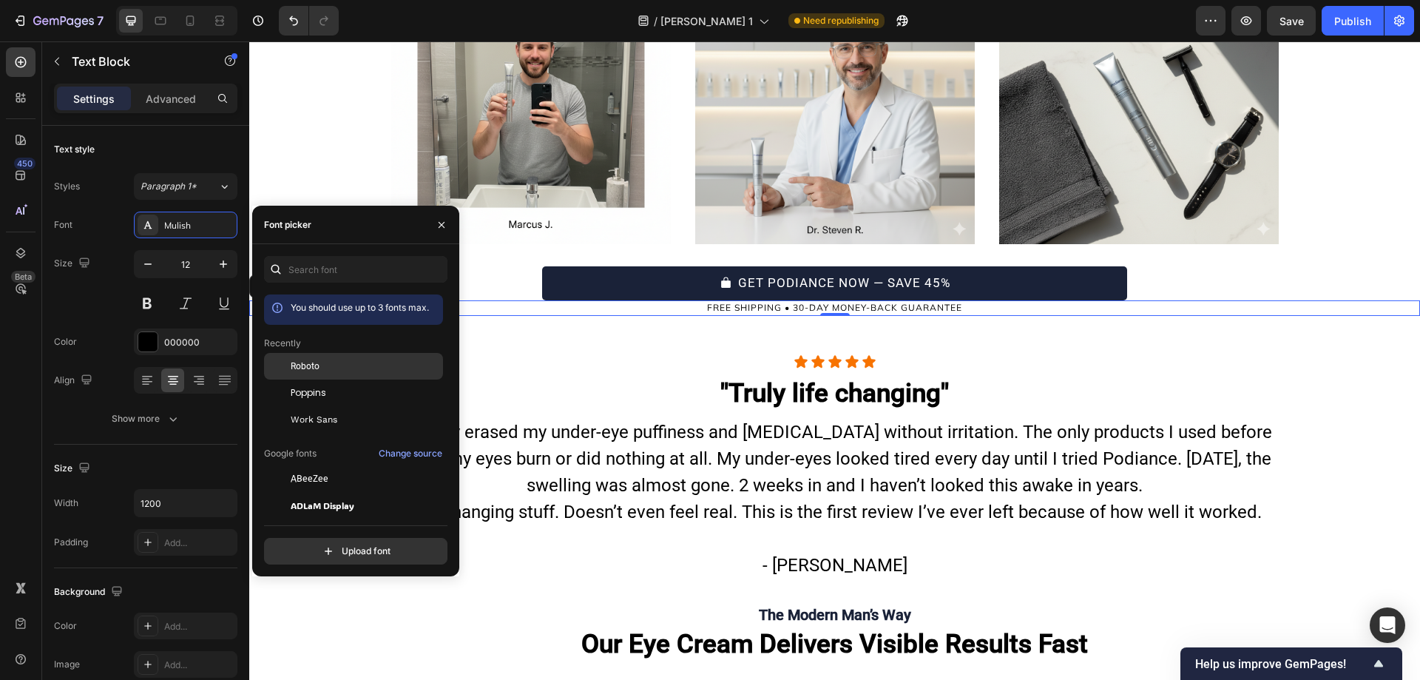
click at [279, 368] on div at bounding box center [277, 366] width 27 height 27
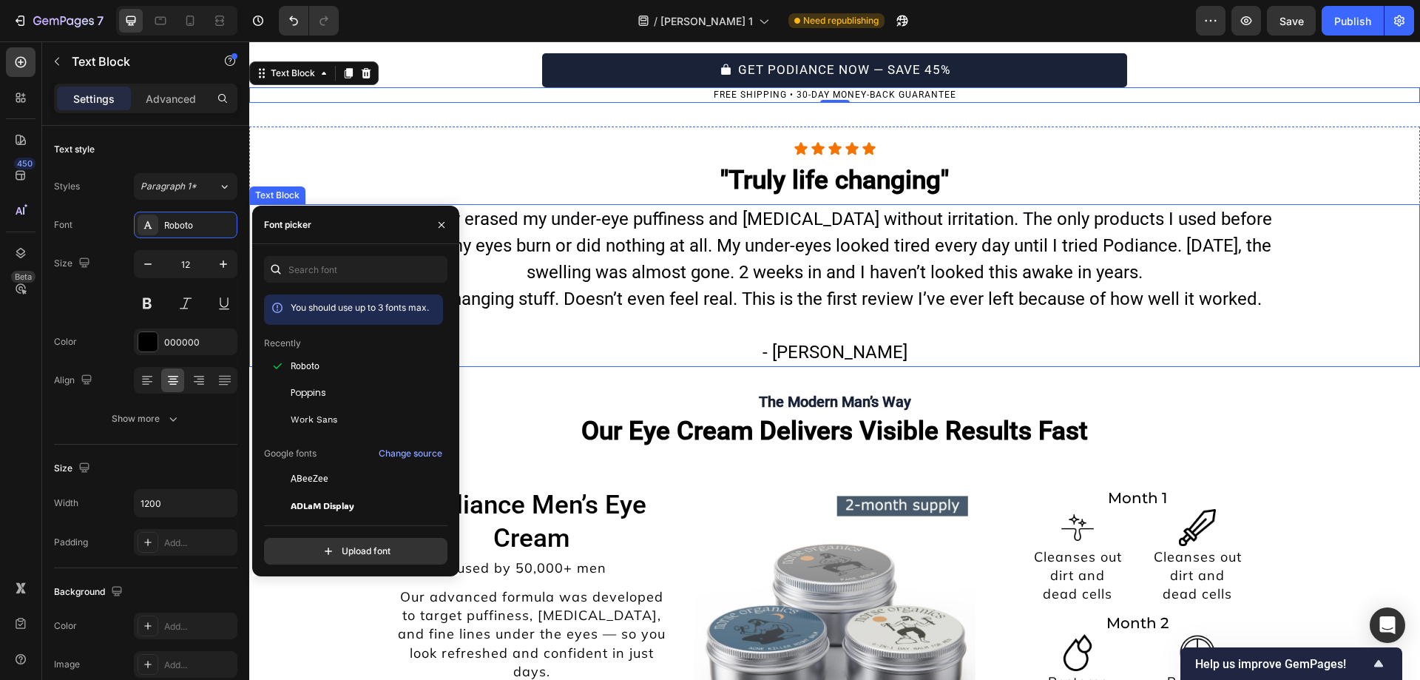
scroll to position [6798, 0]
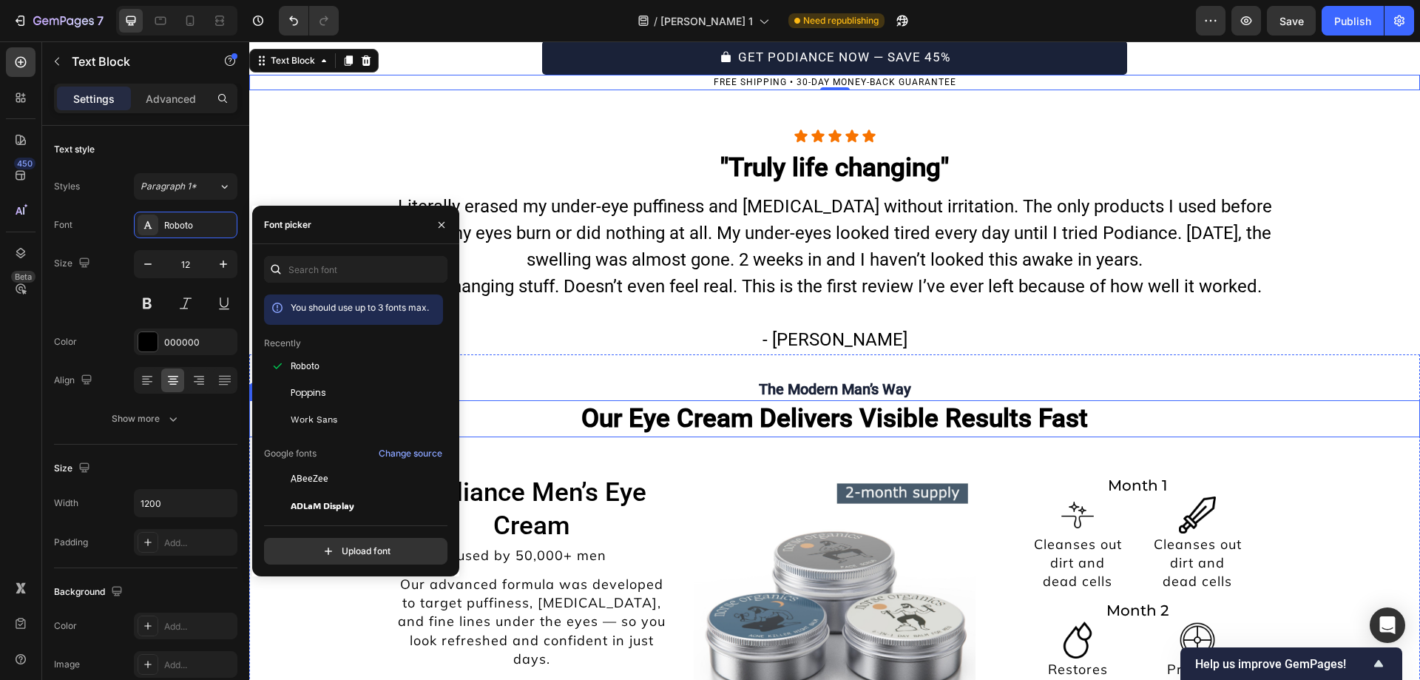
click at [813, 403] on strong "Our Eye Cream Delivers Visible Results Fast" at bounding box center [834, 418] width 507 height 30
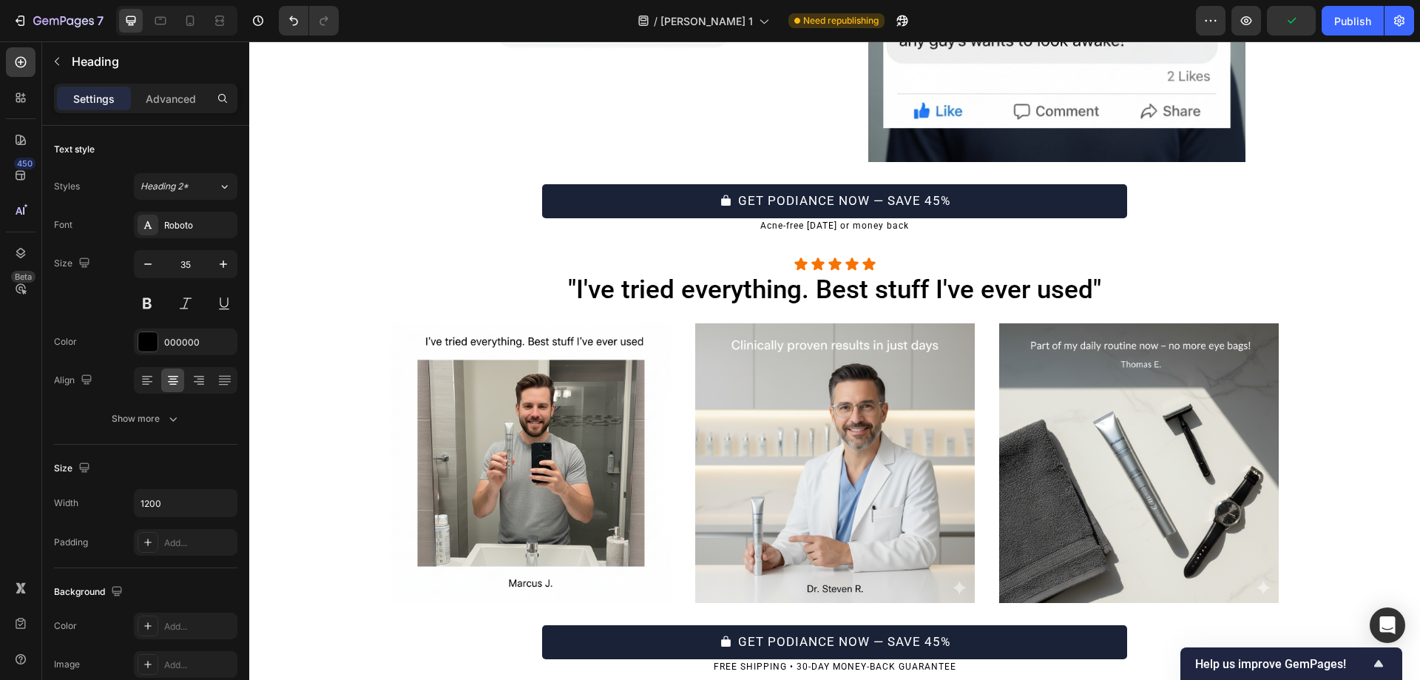
scroll to position [6221, 0]
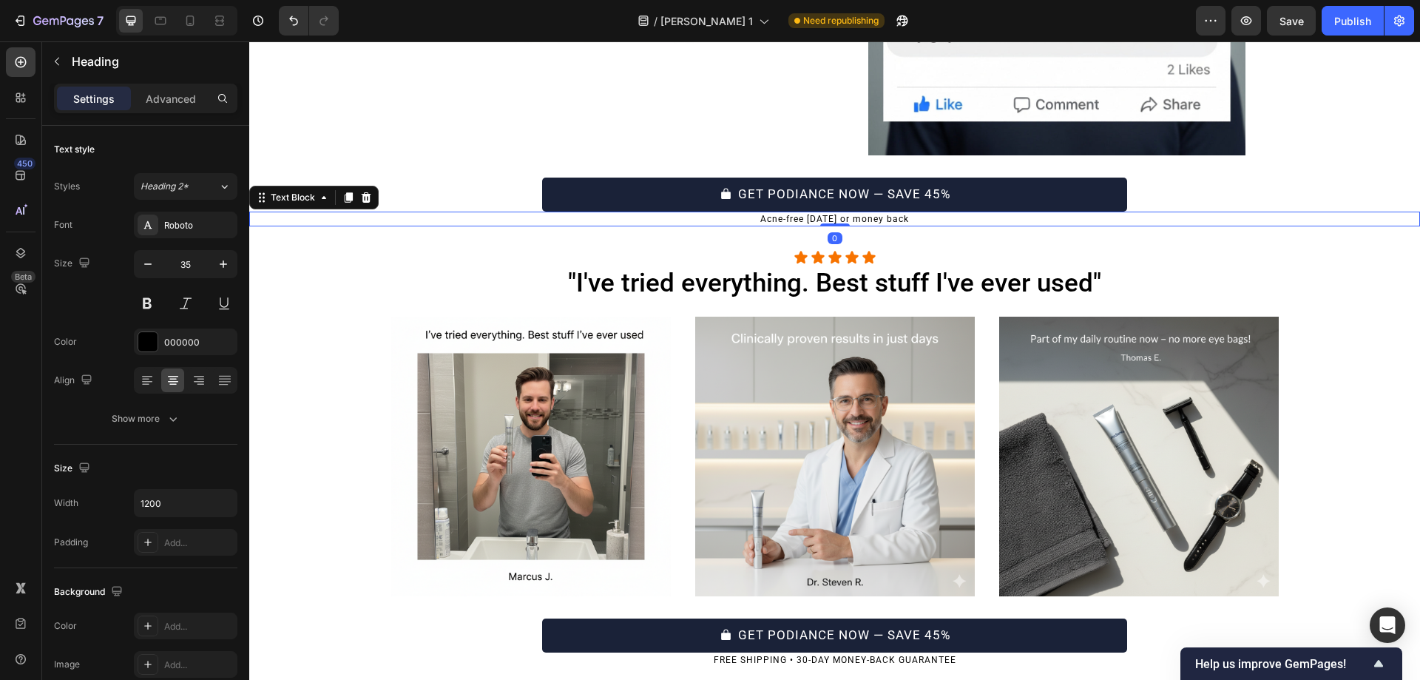
click at [799, 219] on p "Acne-free [DATE] or money back" at bounding box center [835, 219] width 884 height 13
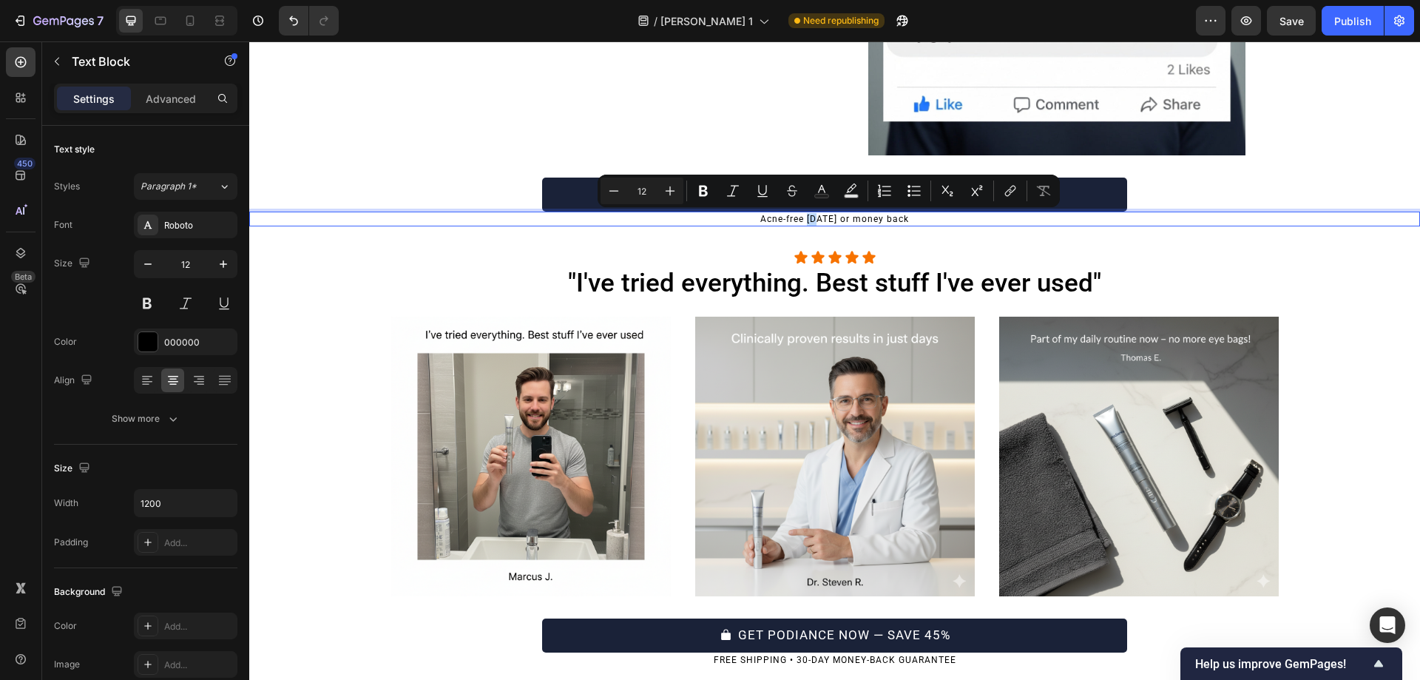
click at [799, 219] on p "Acne-free [DATE] or money back" at bounding box center [835, 219] width 884 height 13
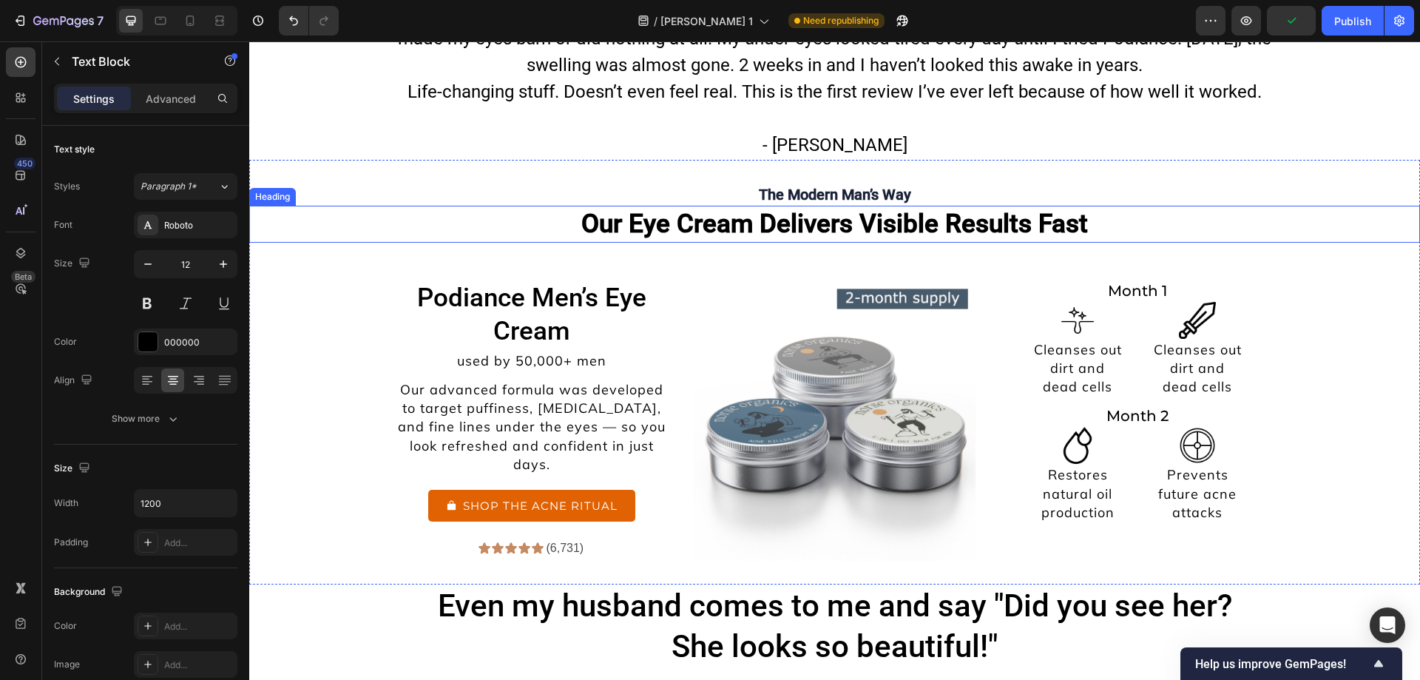
scroll to position [6992, 0]
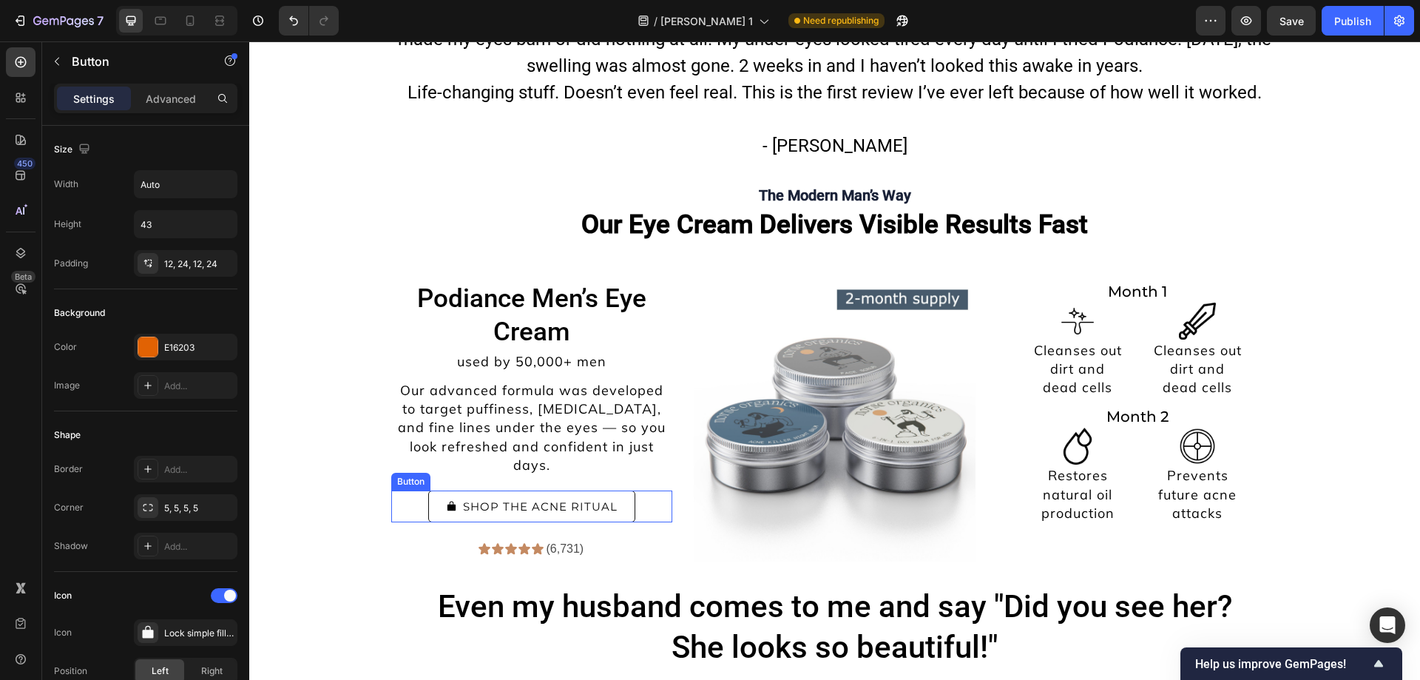
click at [589, 498] on button "SHOP THE ACNE RITUAL" at bounding box center [531, 506] width 207 height 32
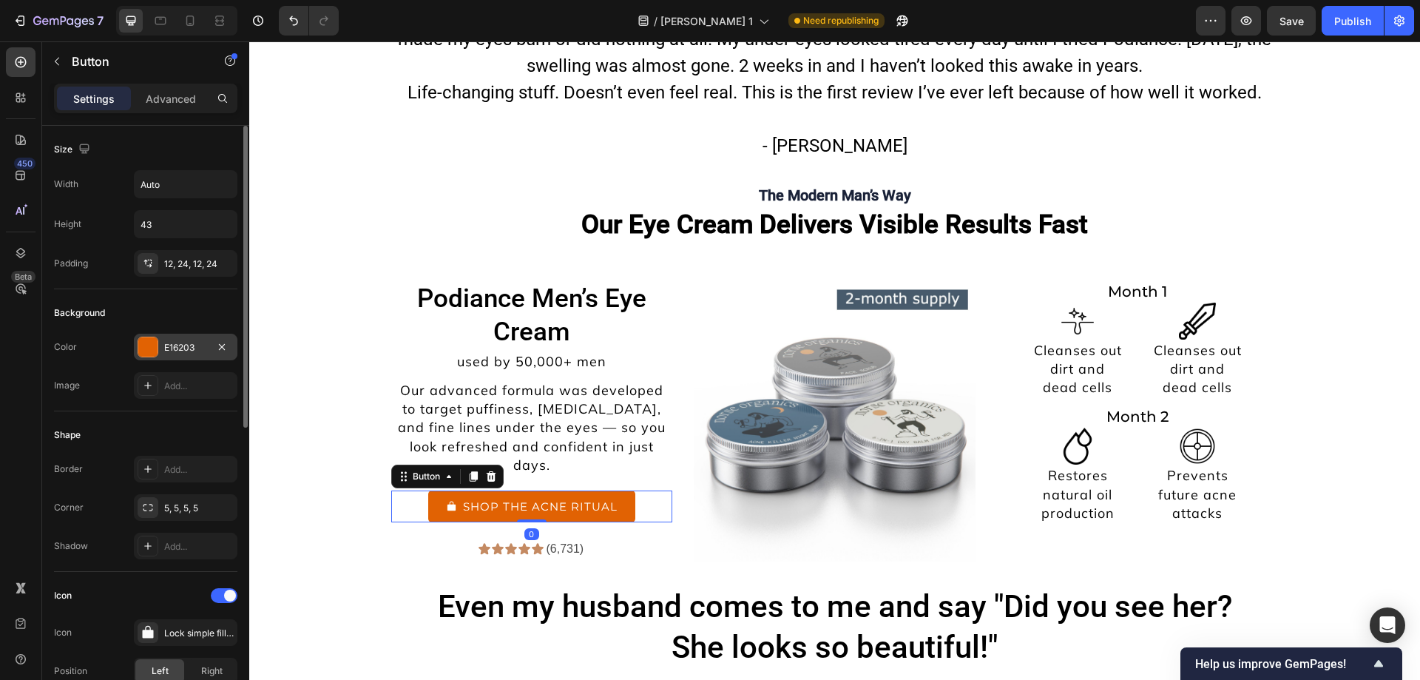
click at [153, 348] on div at bounding box center [147, 346] width 19 height 19
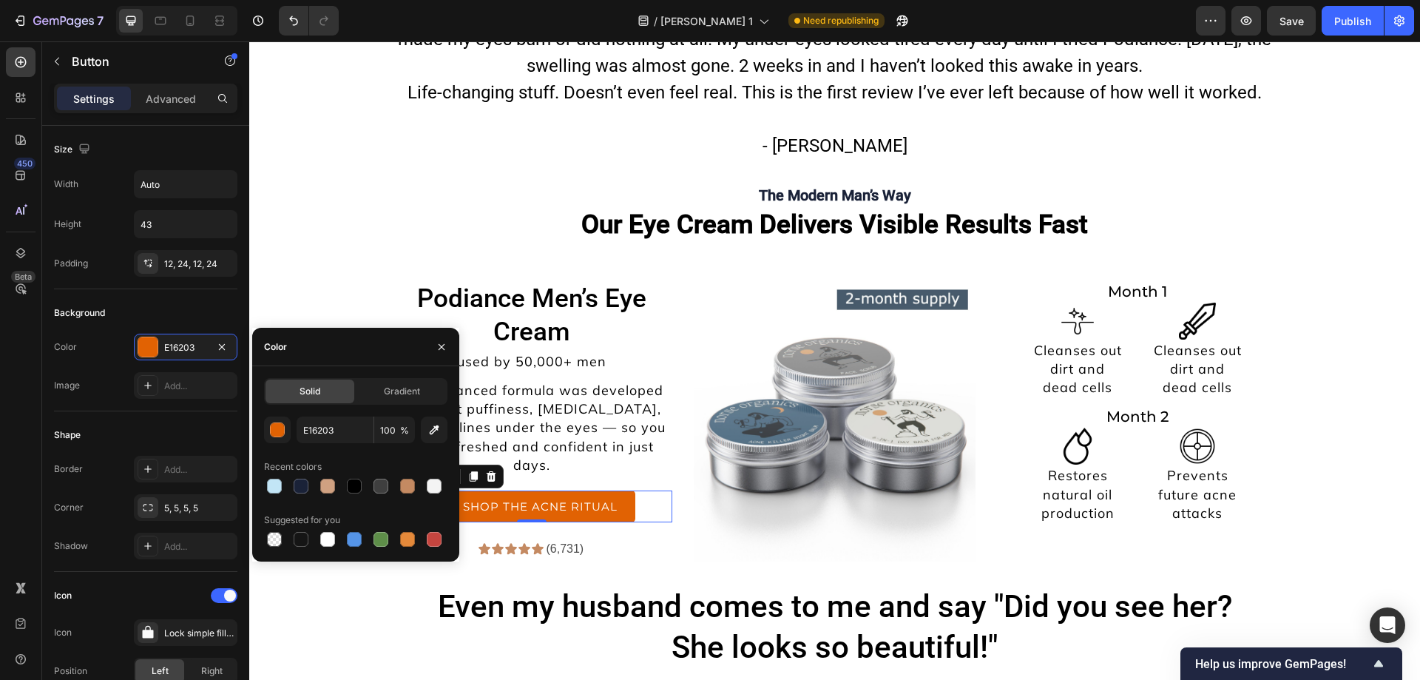
click at [297, 496] on div "E16203 100 % Recent colors Suggested for you" at bounding box center [355, 482] width 183 height 133
click at [299, 488] on div at bounding box center [301, 485] width 15 height 15
type input "1A2238"
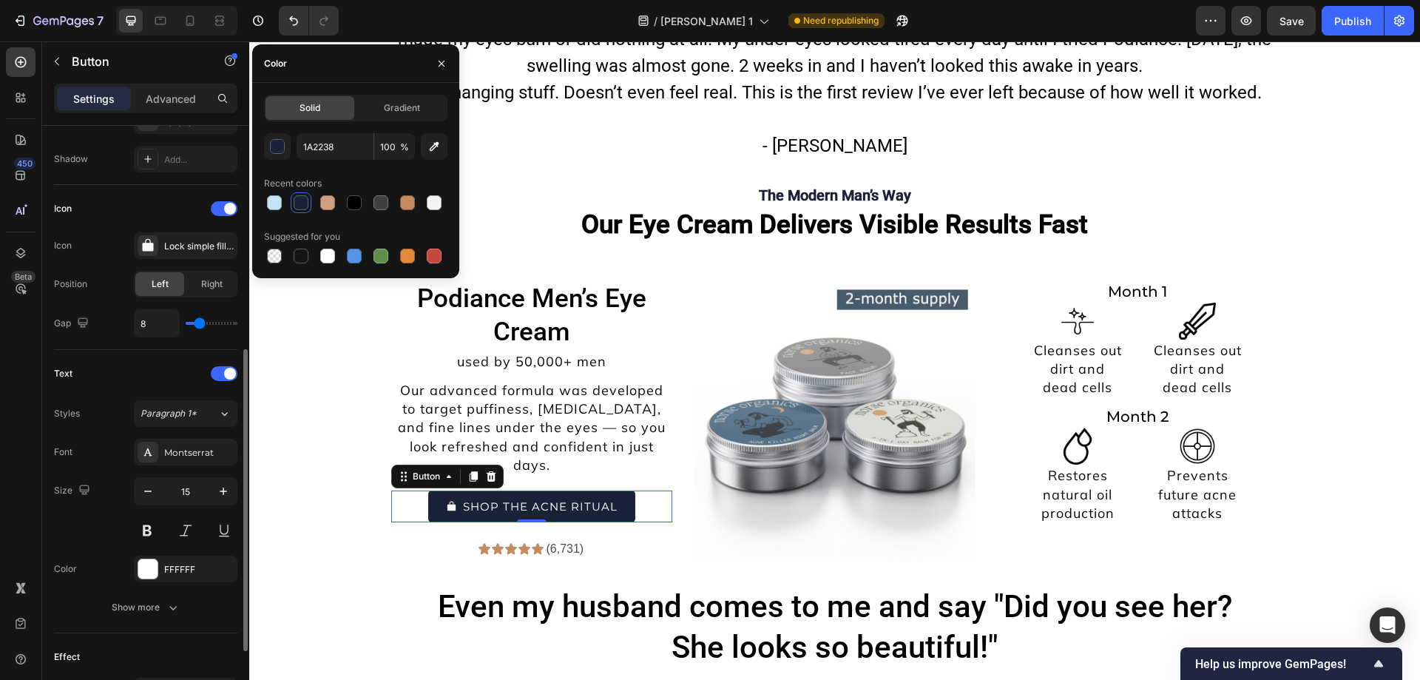
scroll to position [581, 0]
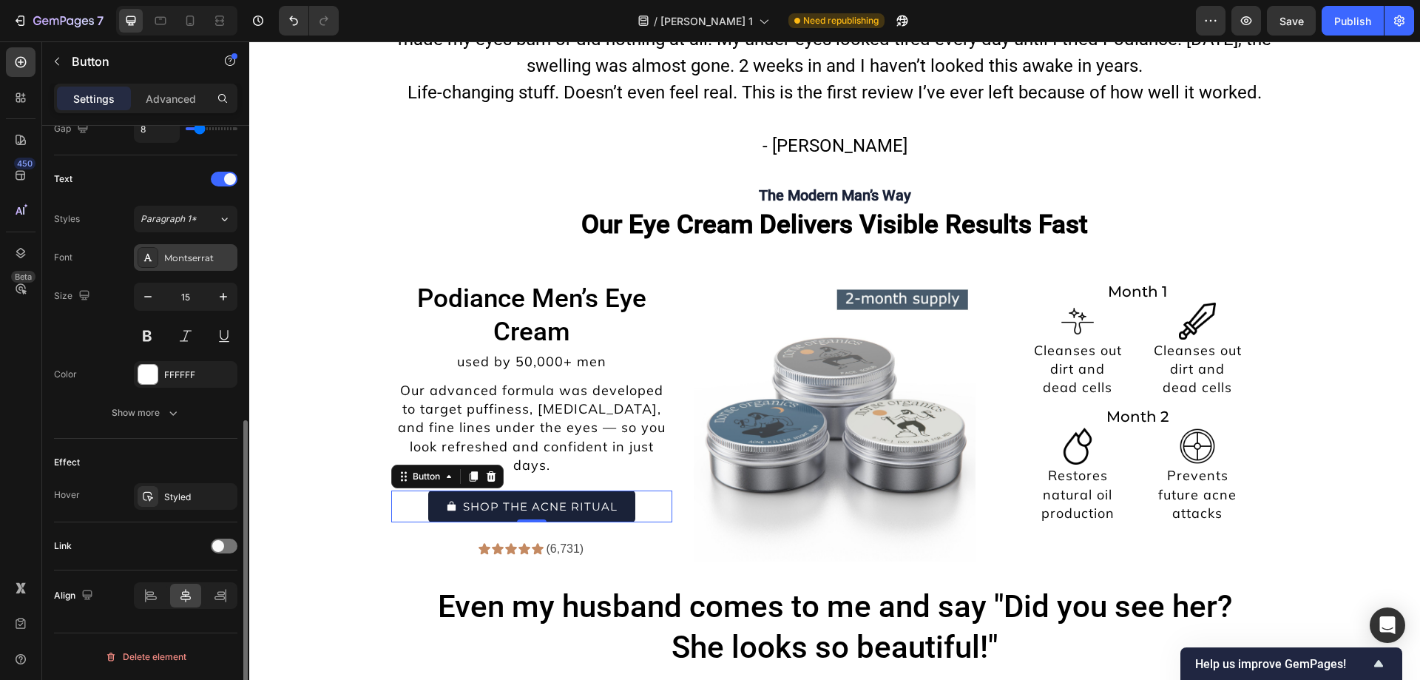
click at [171, 251] on div "Montserrat" at bounding box center [199, 257] width 70 height 13
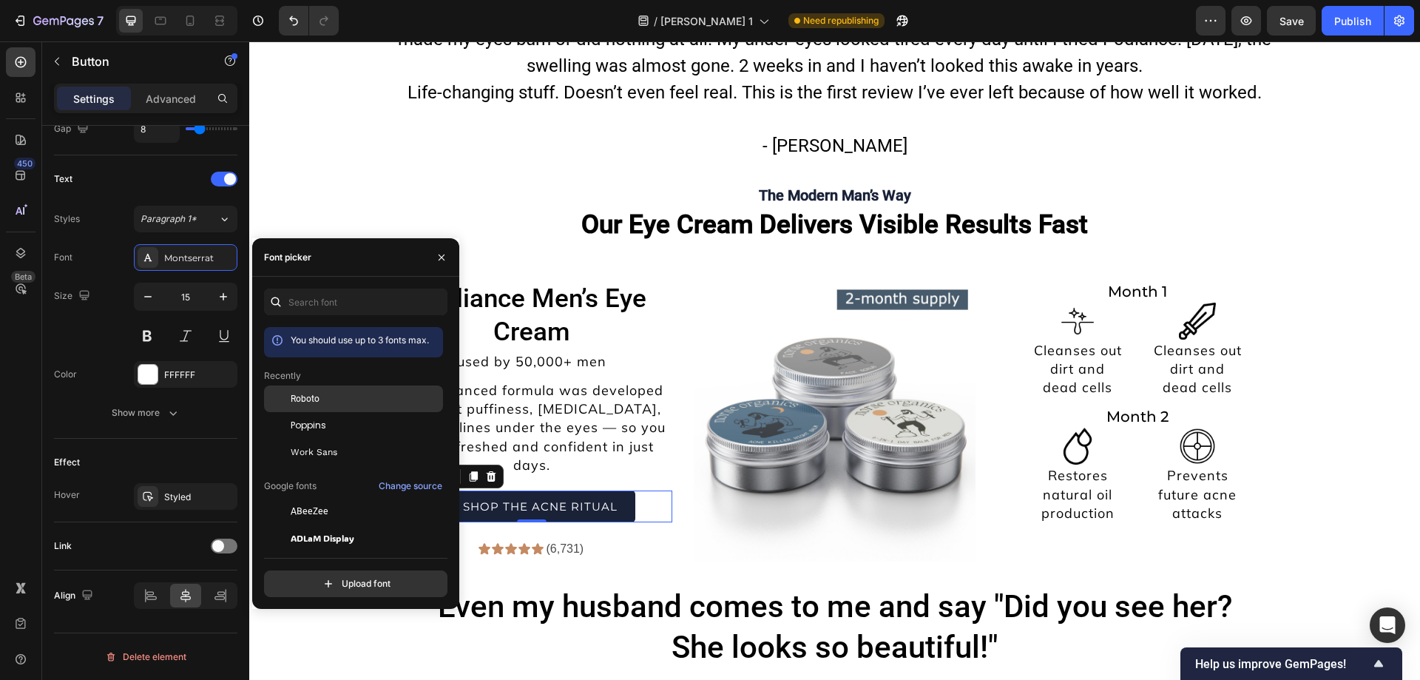
click at [313, 389] on div "Roboto" at bounding box center [353, 398] width 179 height 27
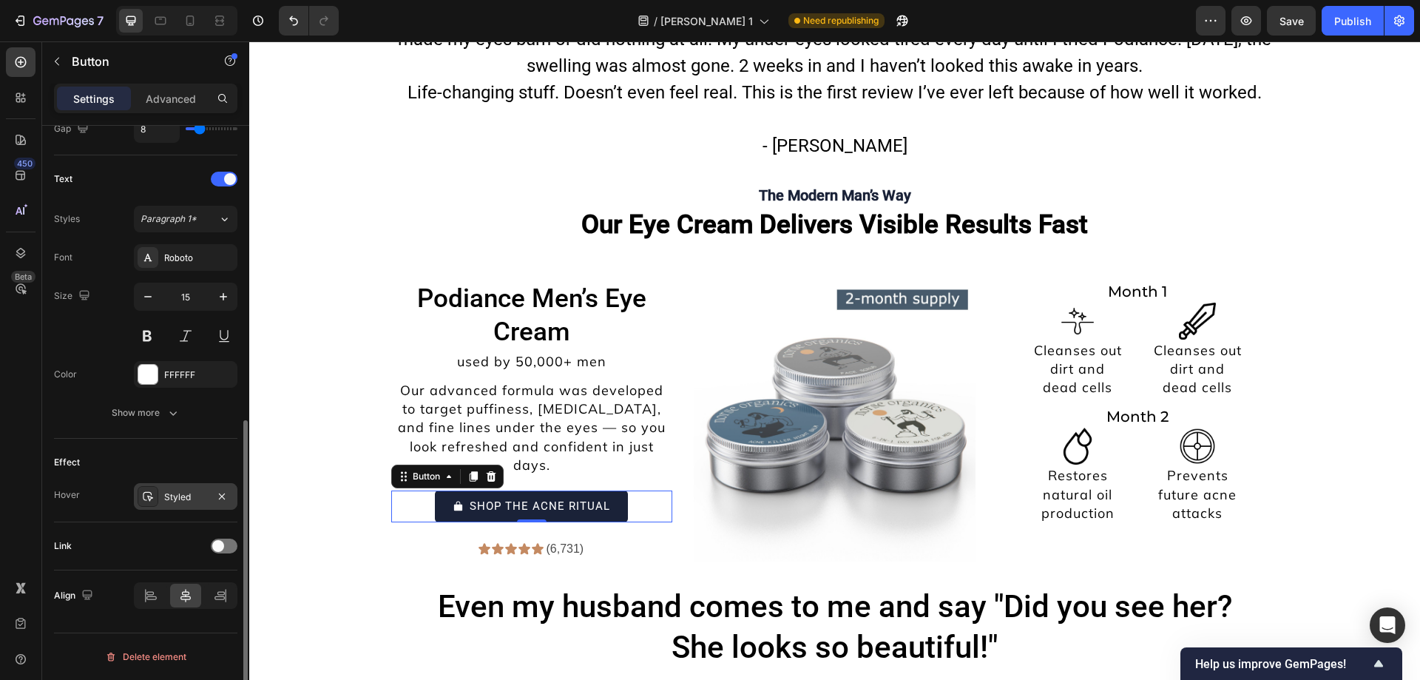
click at [163, 505] on div "Styled" at bounding box center [186, 496] width 104 height 27
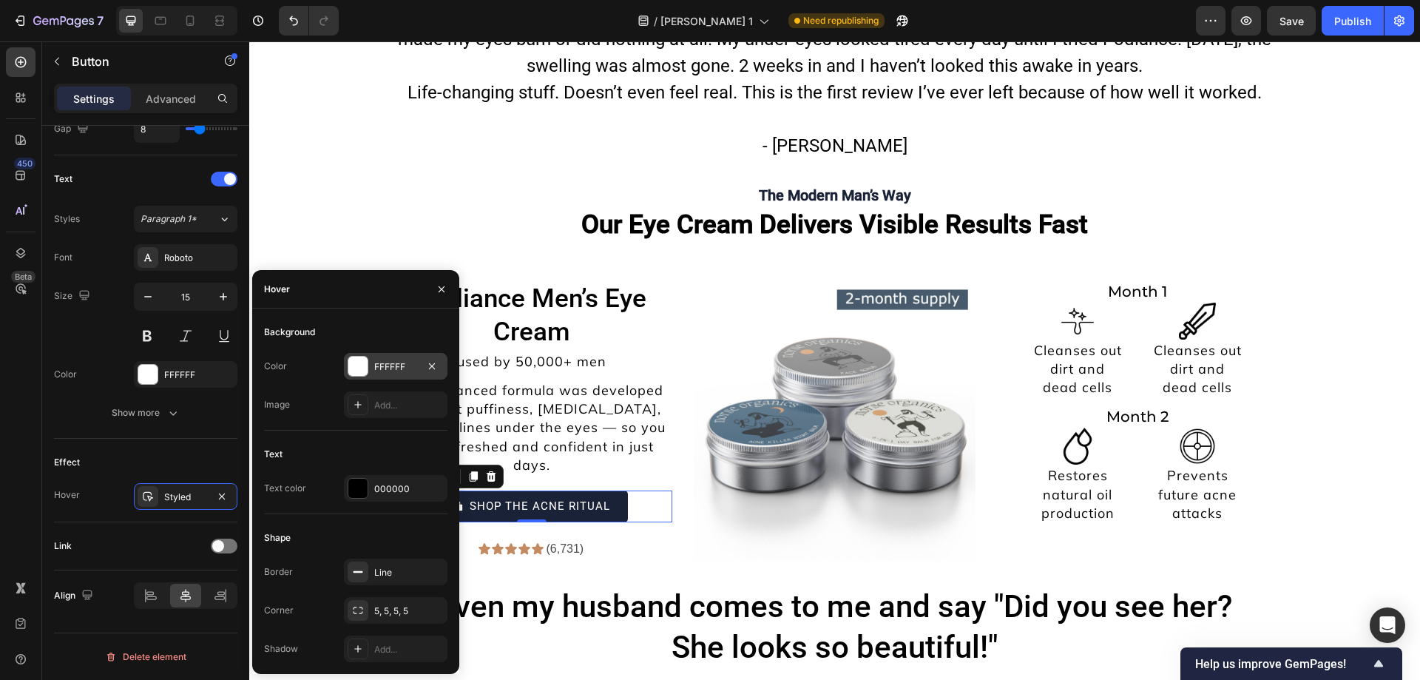
click at [356, 364] on div at bounding box center [357, 365] width 19 height 19
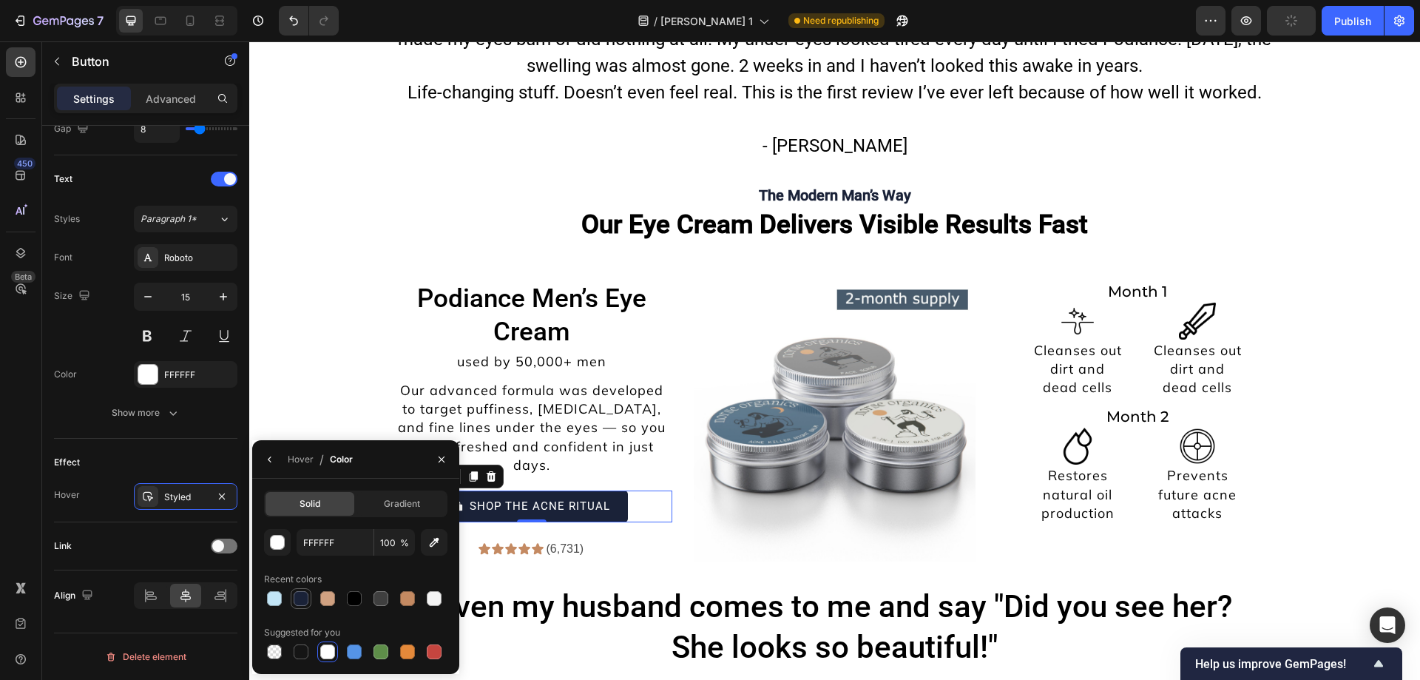
click at [299, 603] on div at bounding box center [301, 598] width 15 height 15
type input "1A2238"
click at [183, 504] on div "Styled" at bounding box center [186, 496] width 104 height 27
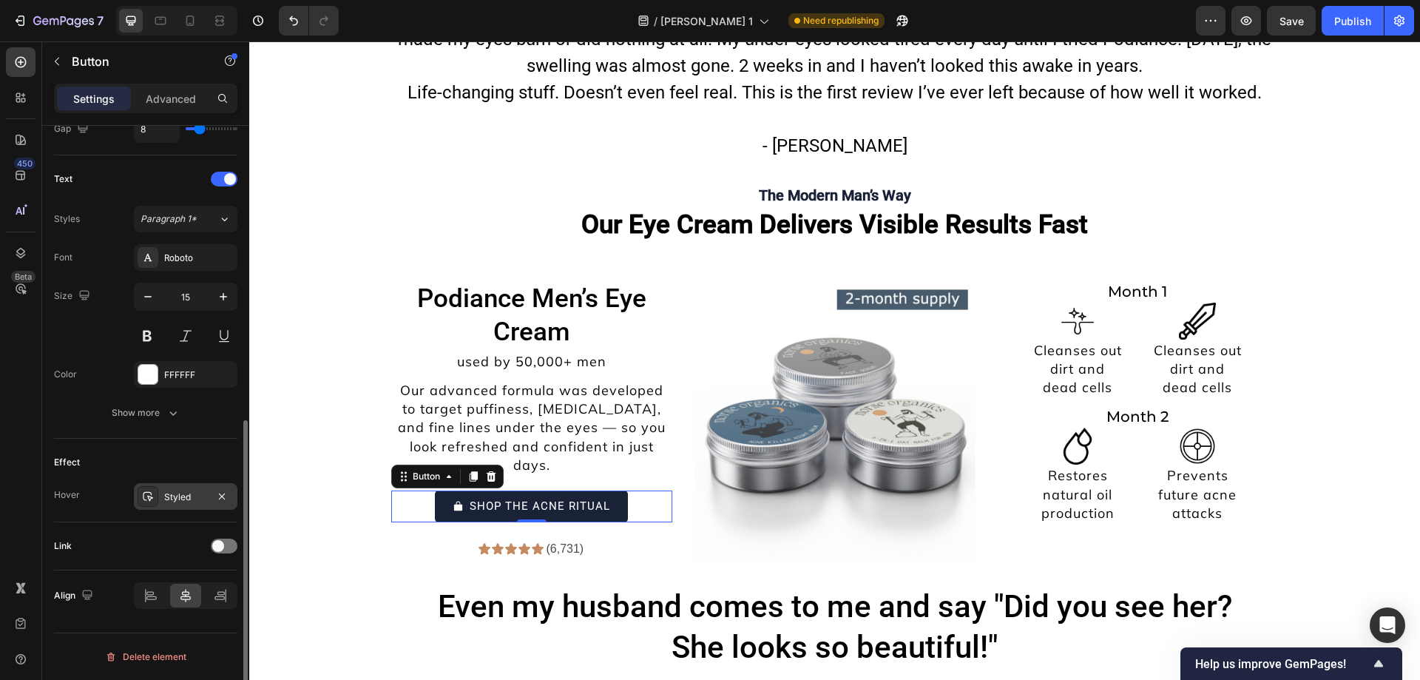
click at [156, 504] on div at bounding box center [148, 496] width 21 height 21
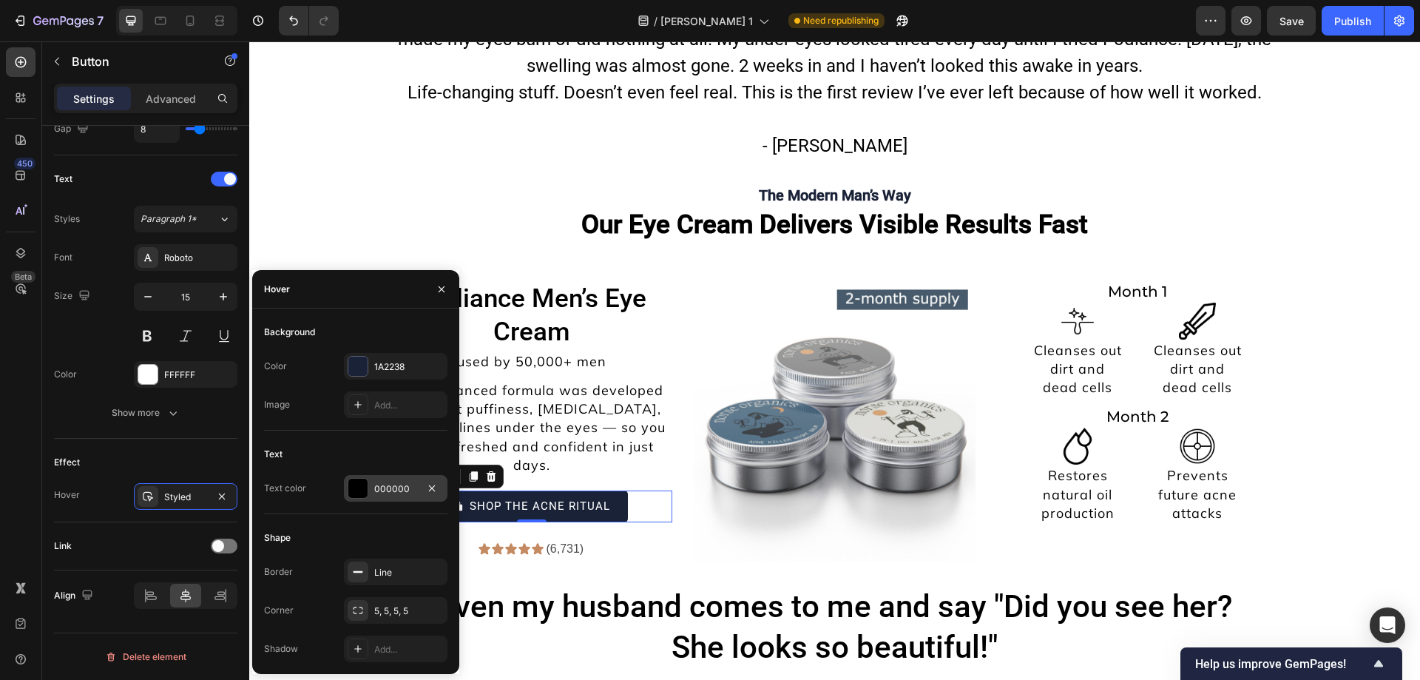
click at [365, 475] on div "000000" at bounding box center [396, 488] width 104 height 27
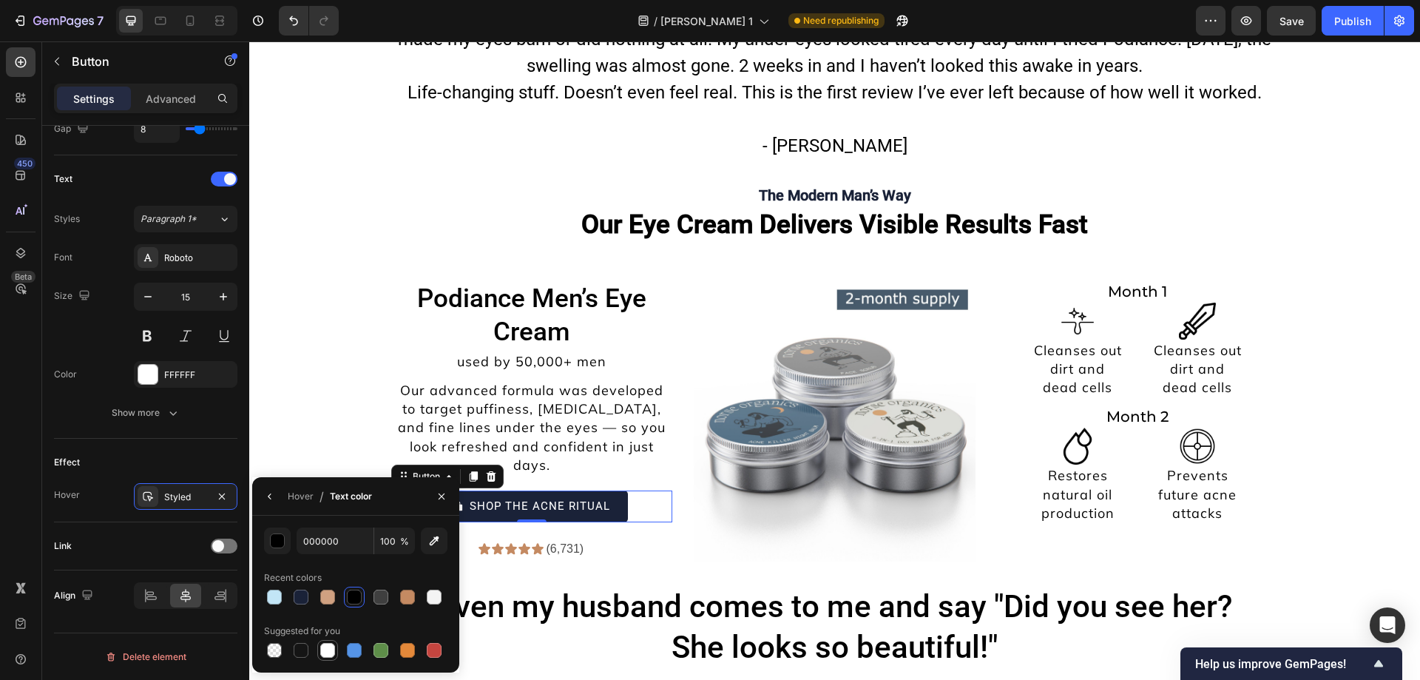
click at [331, 650] on div at bounding box center [327, 650] width 15 height 15
type input "FFFFFF"
click at [441, 496] on icon "button" at bounding box center [441, 495] width 6 height 6
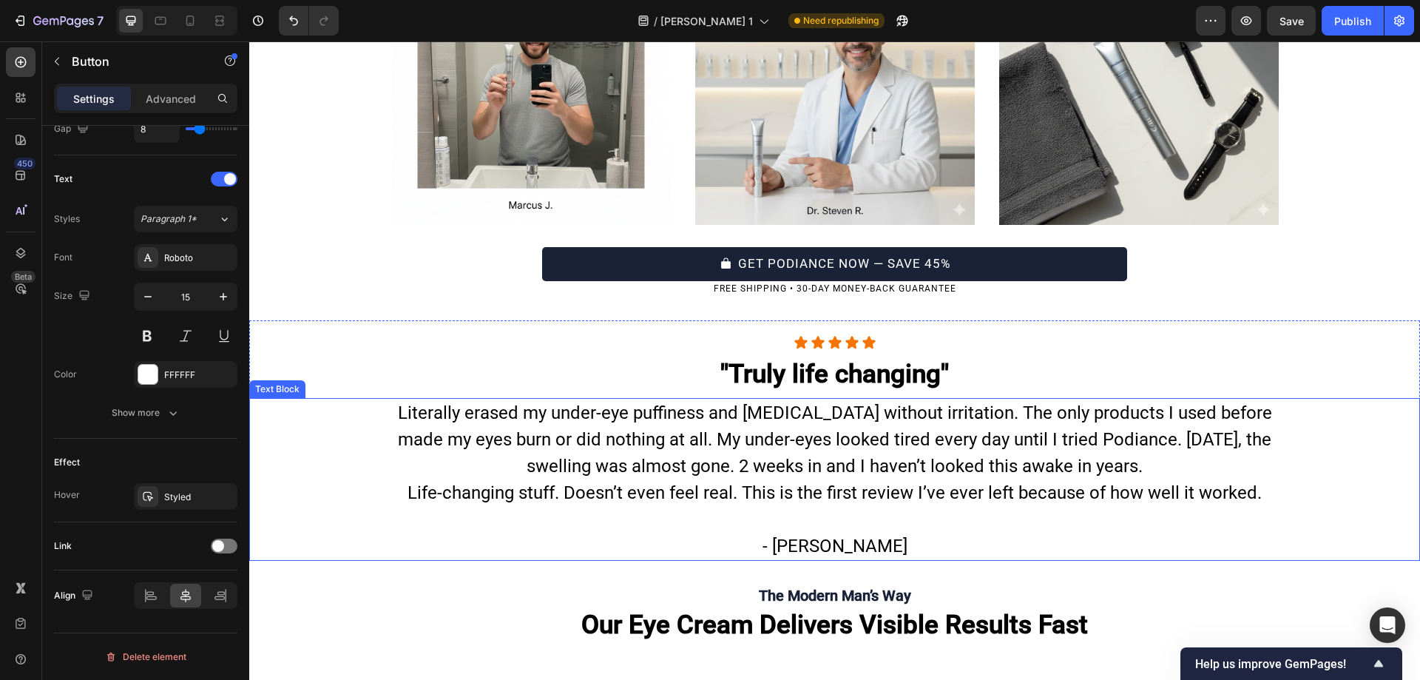
scroll to position [6586, 0]
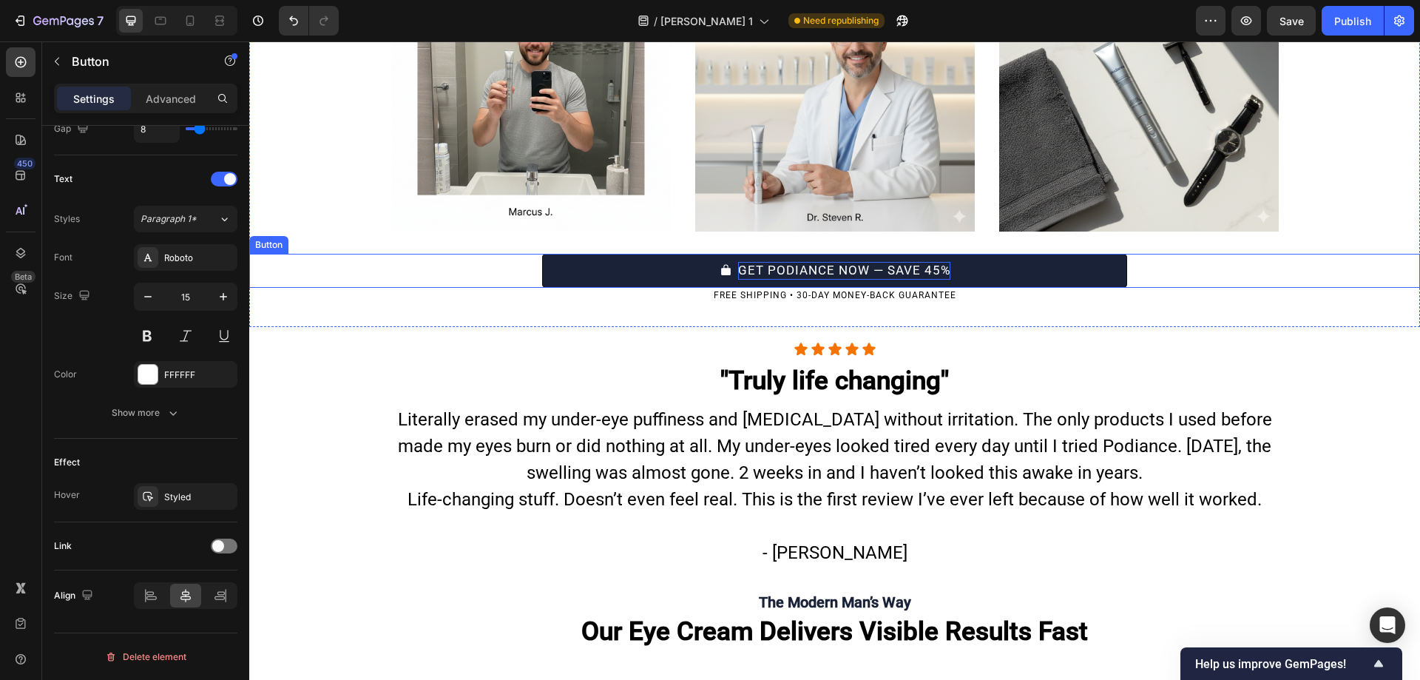
click at [793, 273] on p "GET PODIANCE NOW — SAVE 45%" at bounding box center [844, 271] width 212 height 18
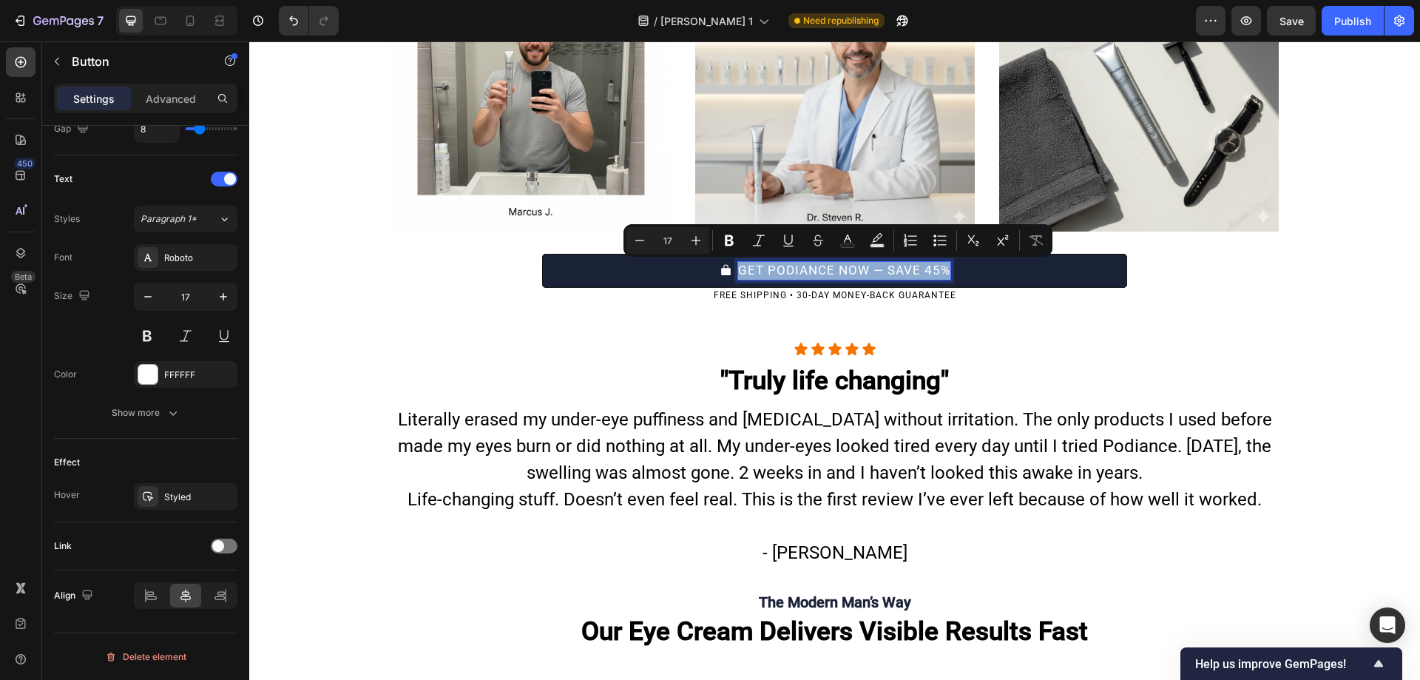
click at [808, 271] on p "GET PODIANCE NOW — SAVE 45%" at bounding box center [844, 271] width 212 height 18
drag, startPoint x: 862, startPoint y: 271, endPoint x: 733, endPoint y: 274, distance: 129.5
click at [738, 274] on p "GET PODIANCE NOW — SAVE 45%" at bounding box center [844, 271] width 212 height 18
copy p "GET PODIANCE NOW"
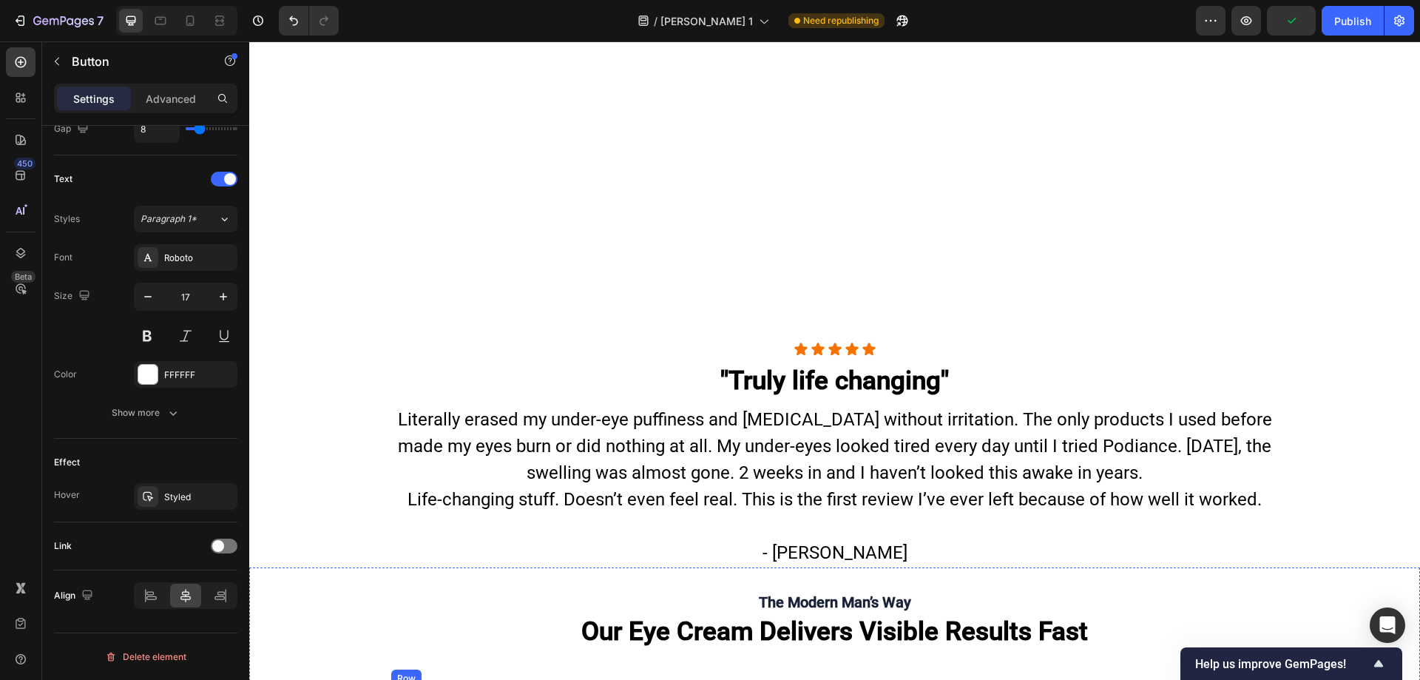
scroll to position [7116, 0]
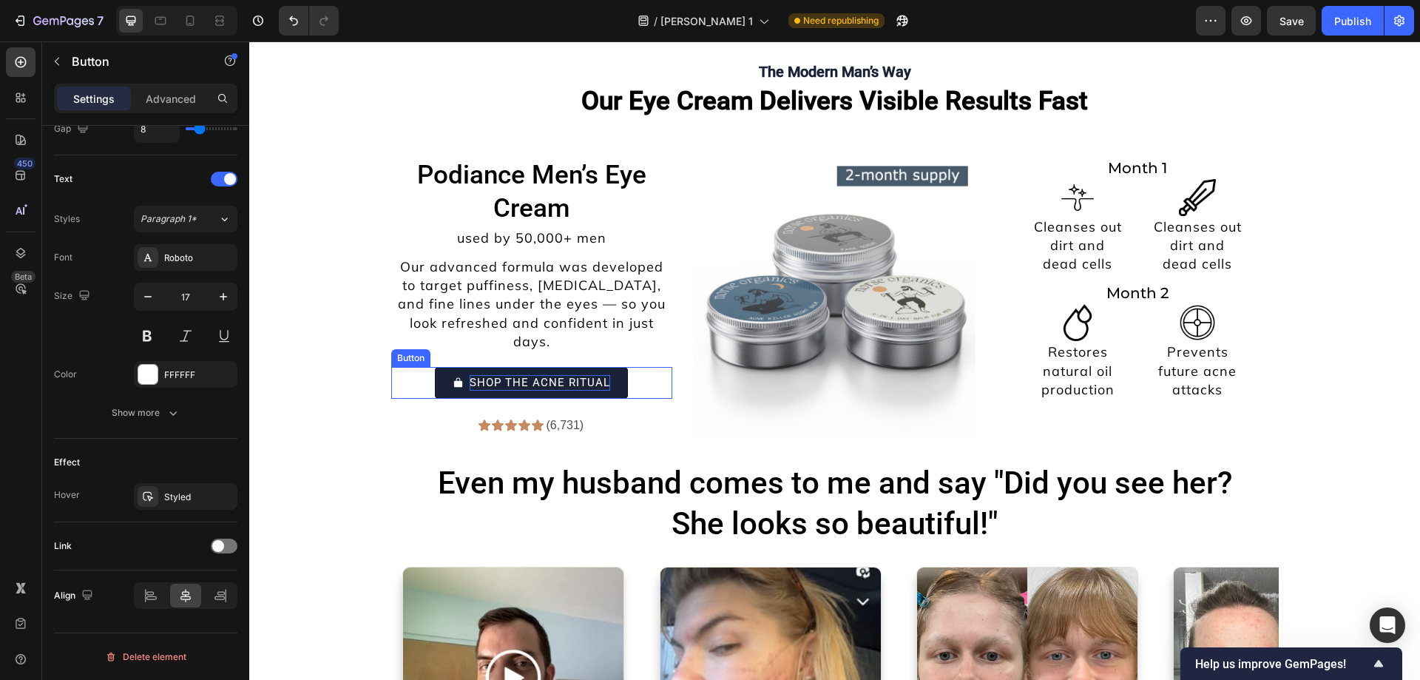
click at [574, 375] on p "SHOP THE ACNE RITUAL" at bounding box center [540, 383] width 140 height 16
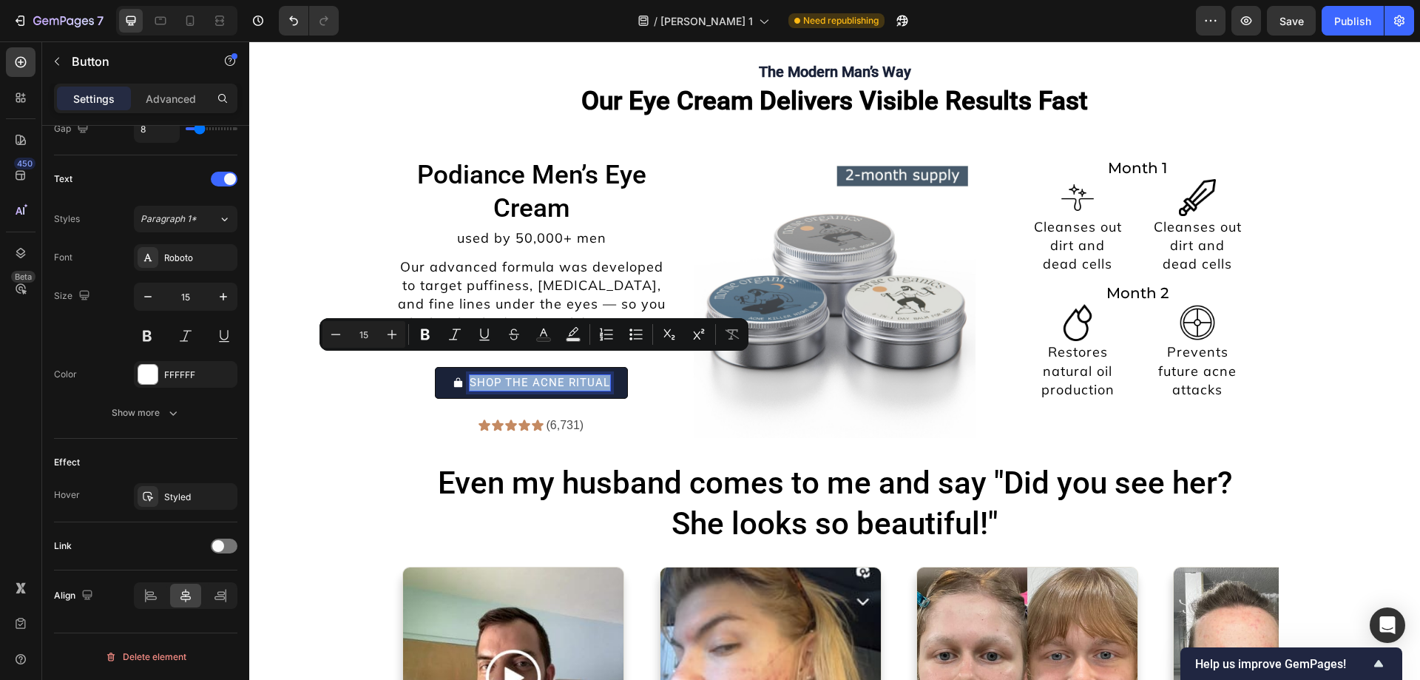
click at [574, 375] on p "SHOP THE ACNE RITUAL" at bounding box center [540, 383] width 140 height 16
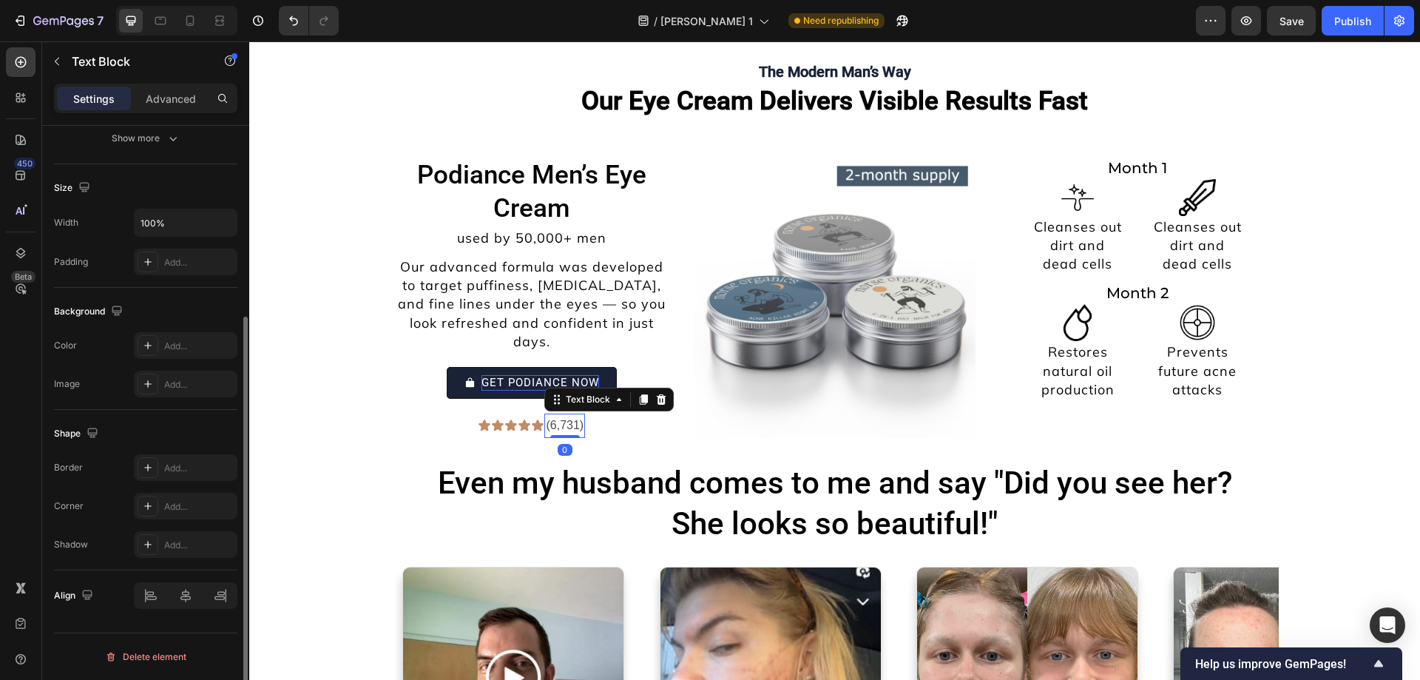
scroll to position [0, 0]
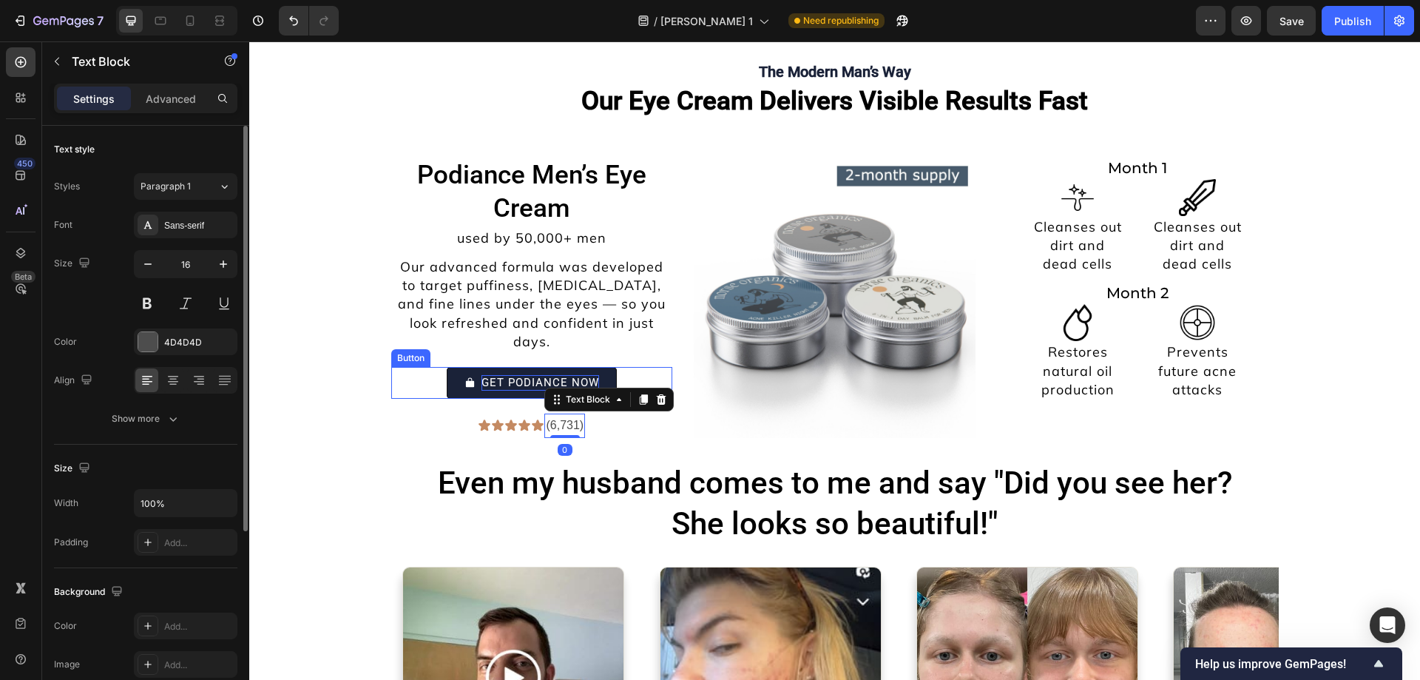
click at [518, 376] on button "GET PODIANCE NOW" at bounding box center [532, 383] width 170 height 32
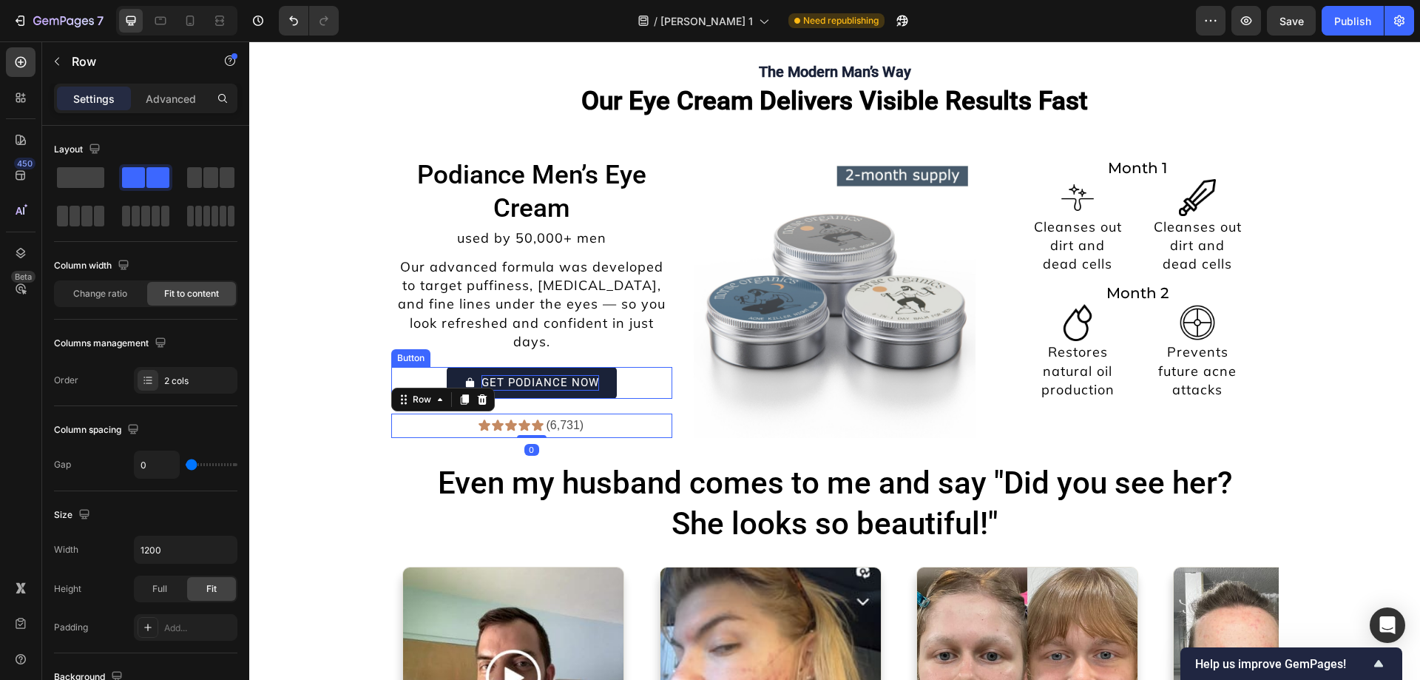
click at [614, 367] on div "GET PODIANCE NOW Button" at bounding box center [532, 383] width 282 height 32
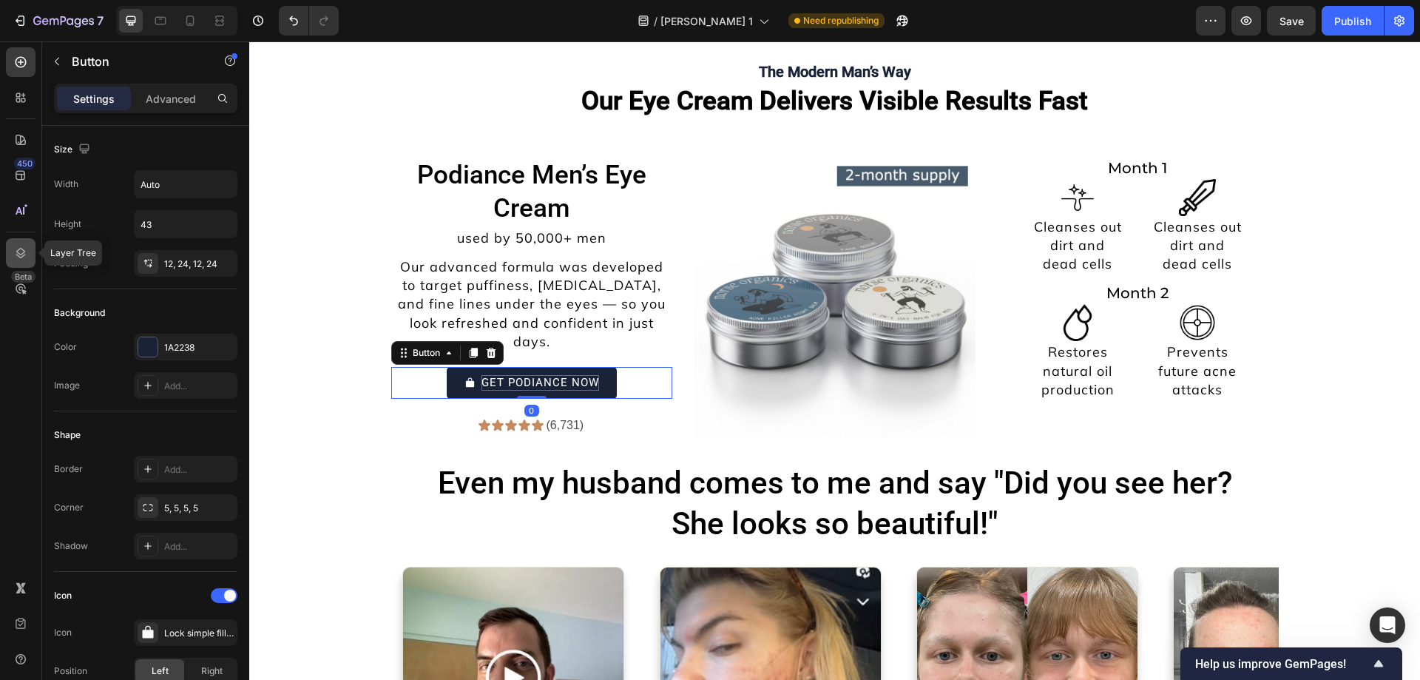
click at [18, 263] on div at bounding box center [21, 253] width 30 height 30
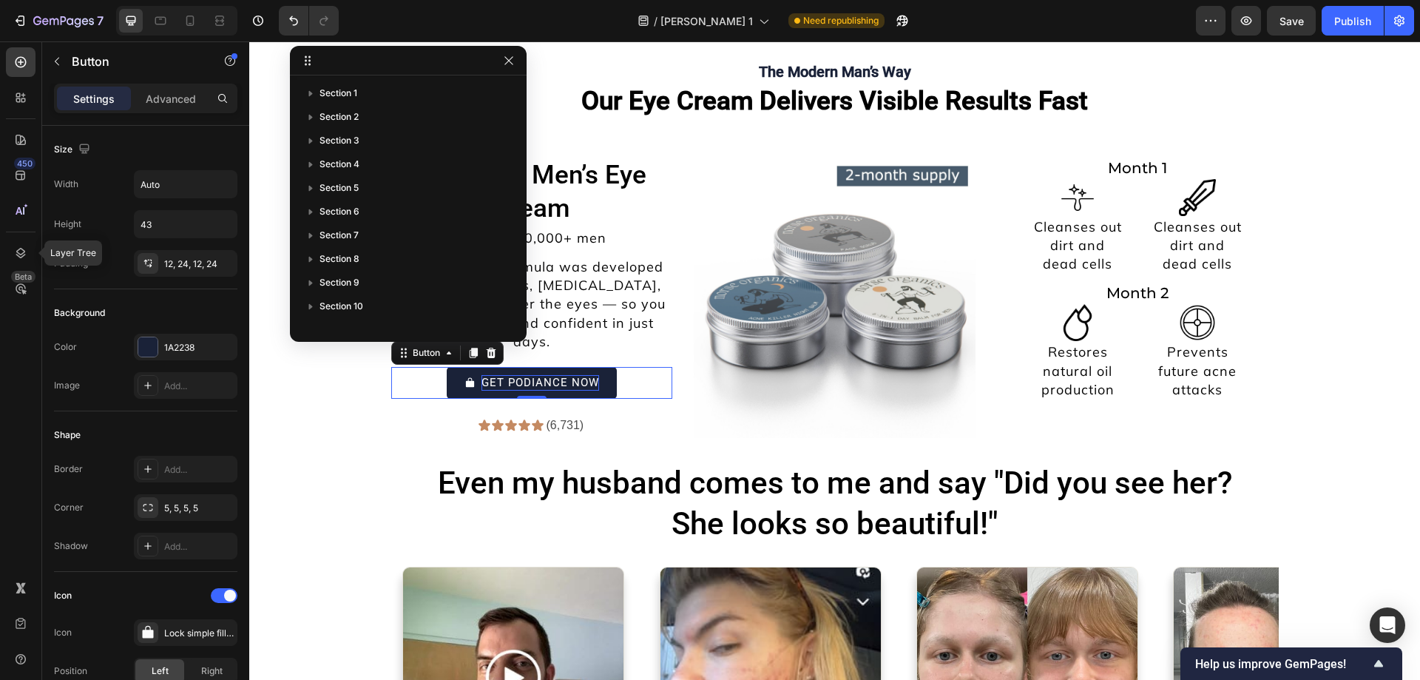
scroll to position [612, 0]
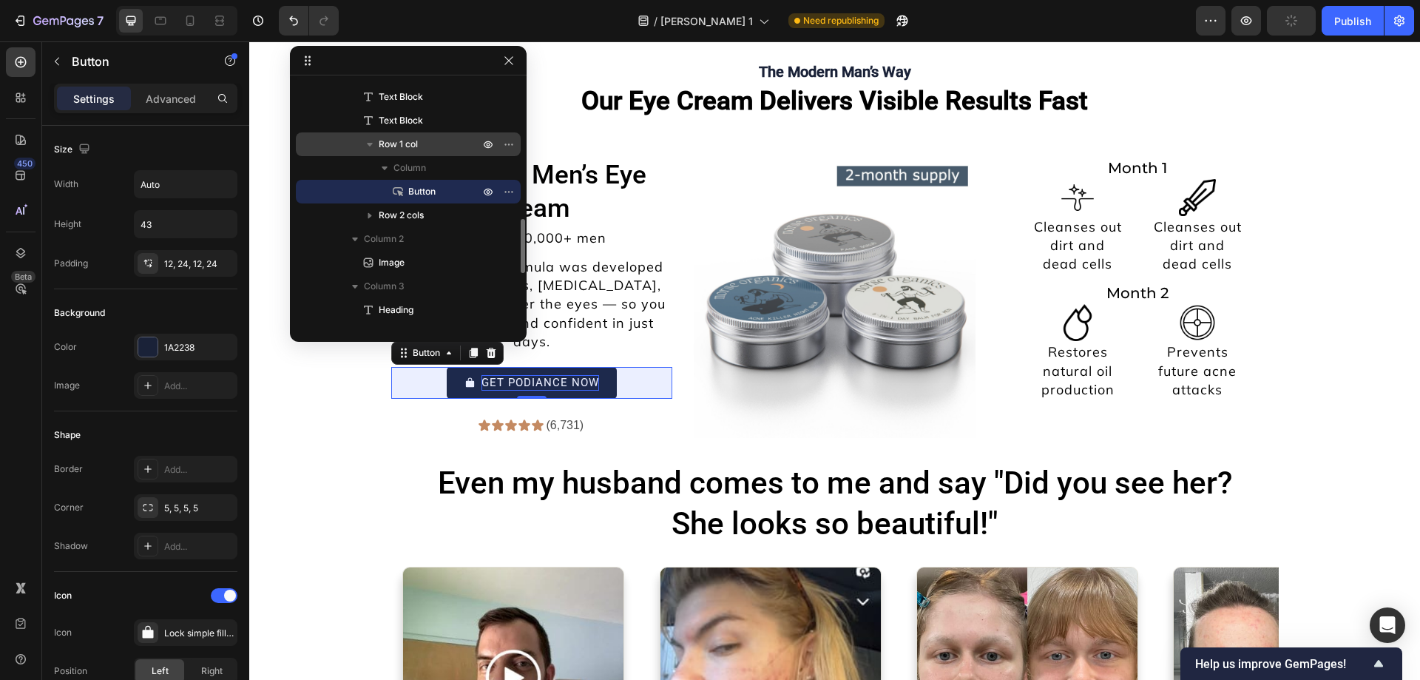
click at [446, 150] on p "Row 1 col" at bounding box center [431, 144] width 104 height 15
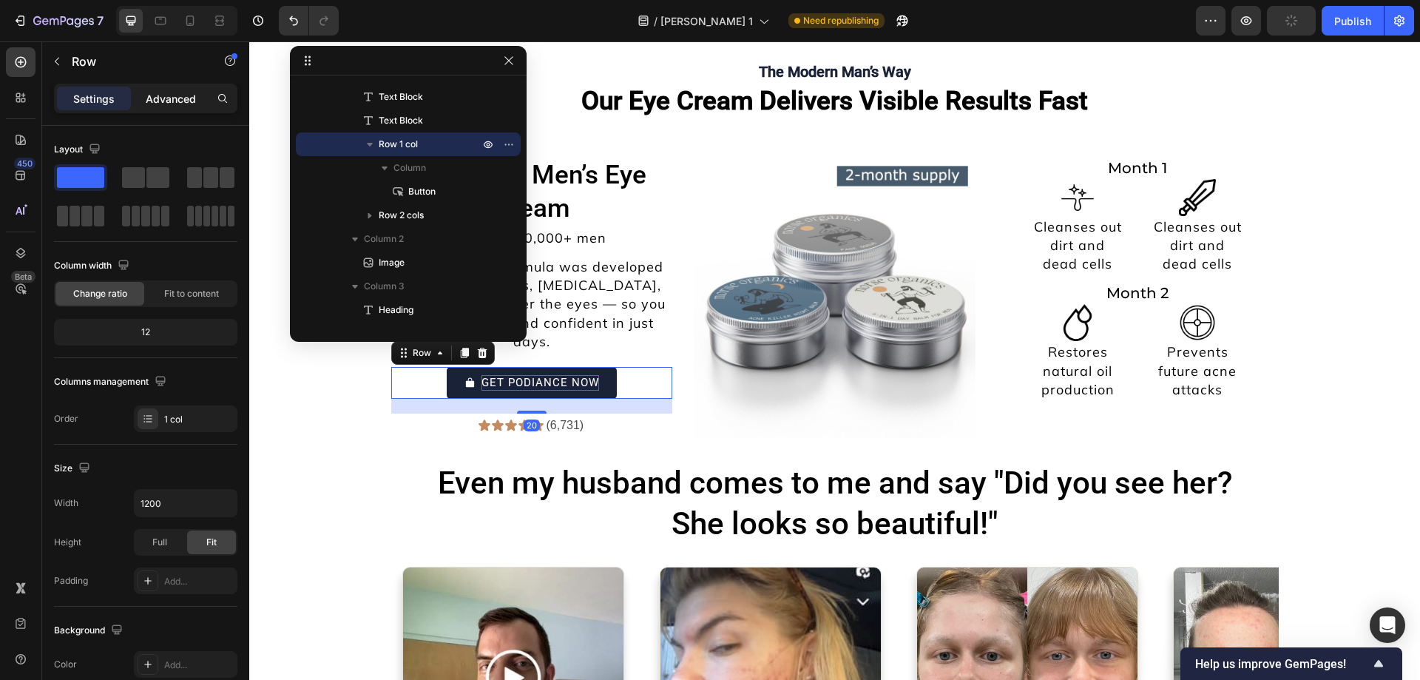
click at [171, 102] on p "Advanced" at bounding box center [171, 99] width 50 height 16
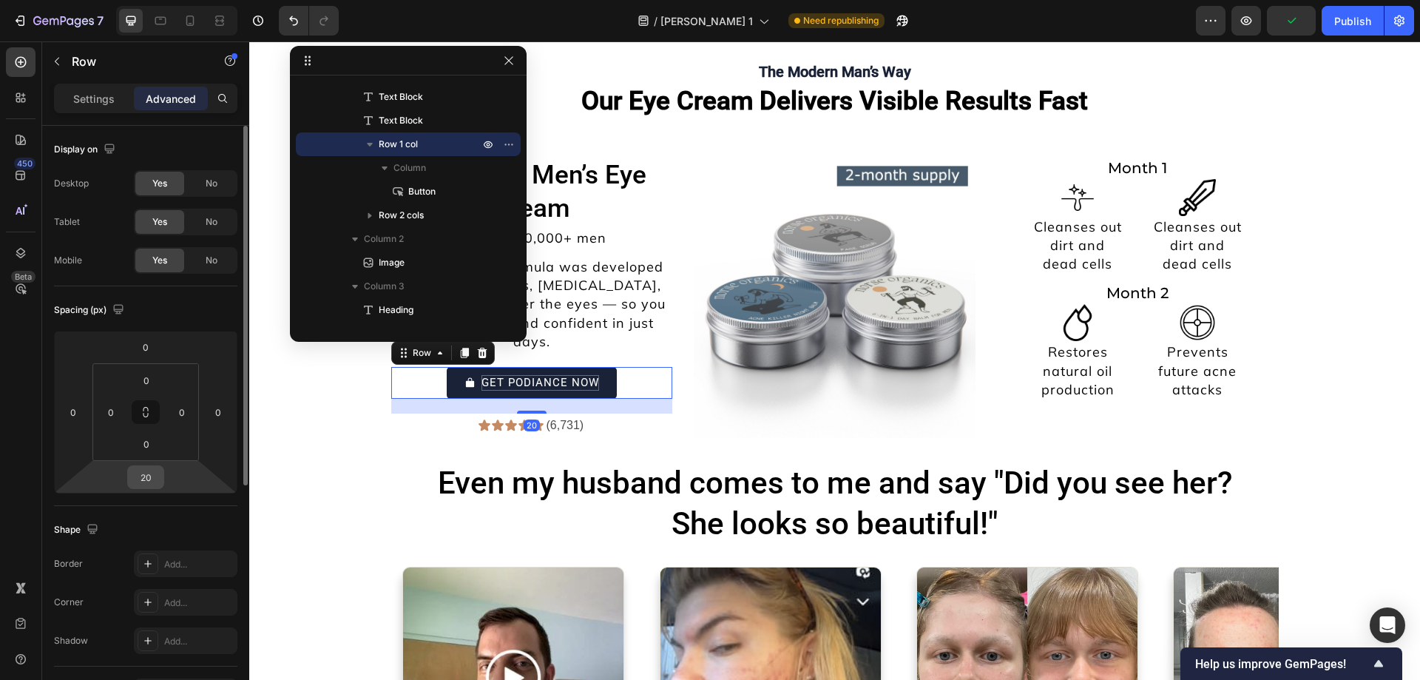
click at [142, 475] on input "20" at bounding box center [146, 477] width 30 height 22
type input "0"
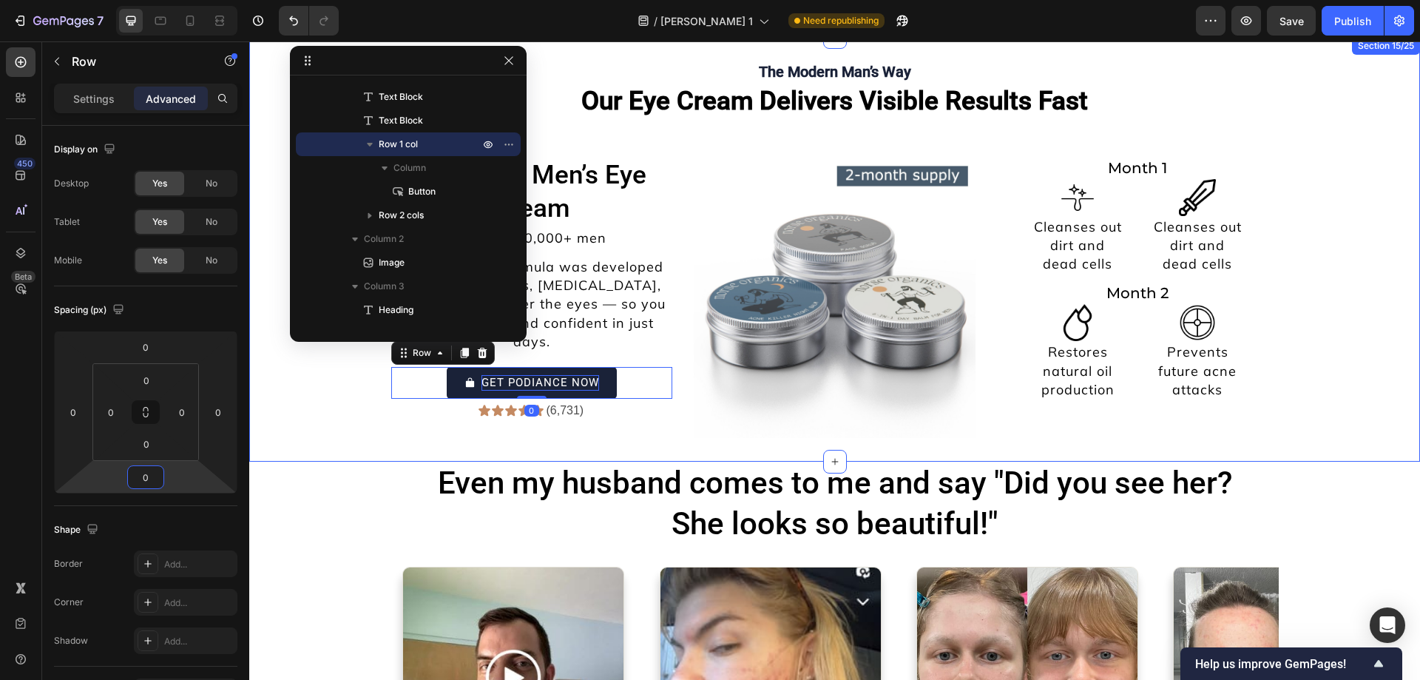
click at [357, 434] on div "The Modern Man’s Way Heading Our Eye Cream Delivers Visible Results Fast Headin…" at bounding box center [834, 249] width 1171 height 377
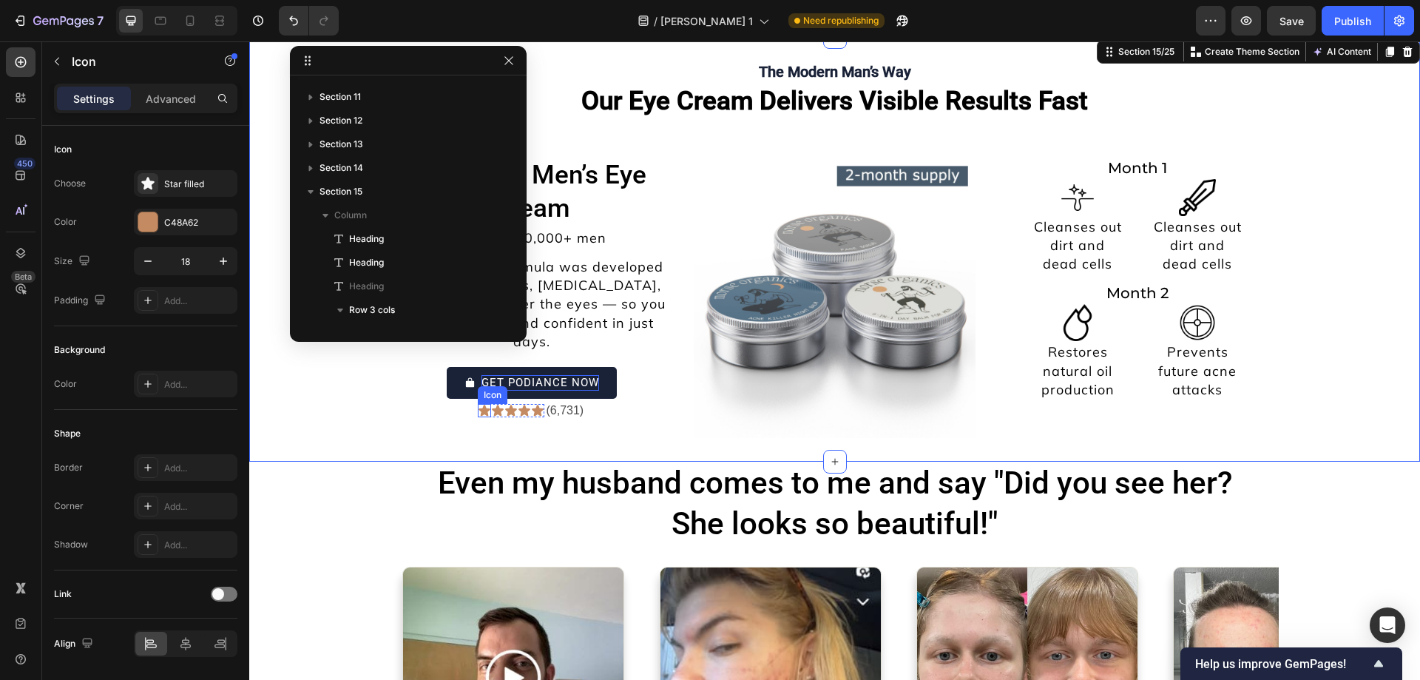
scroll to position [730, 0]
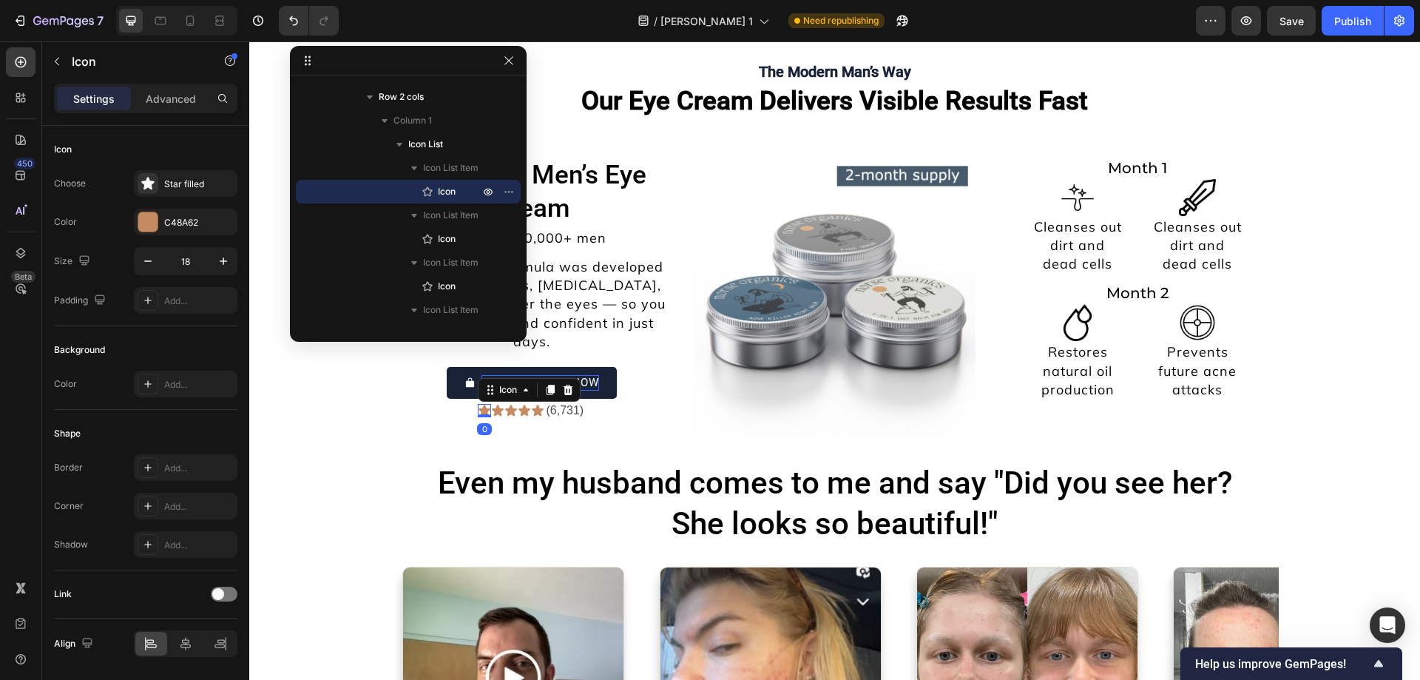
click at [507, 70] on div at bounding box center [408, 61] width 237 height 30
click at [157, 211] on div "C48A62" at bounding box center [186, 222] width 104 height 27
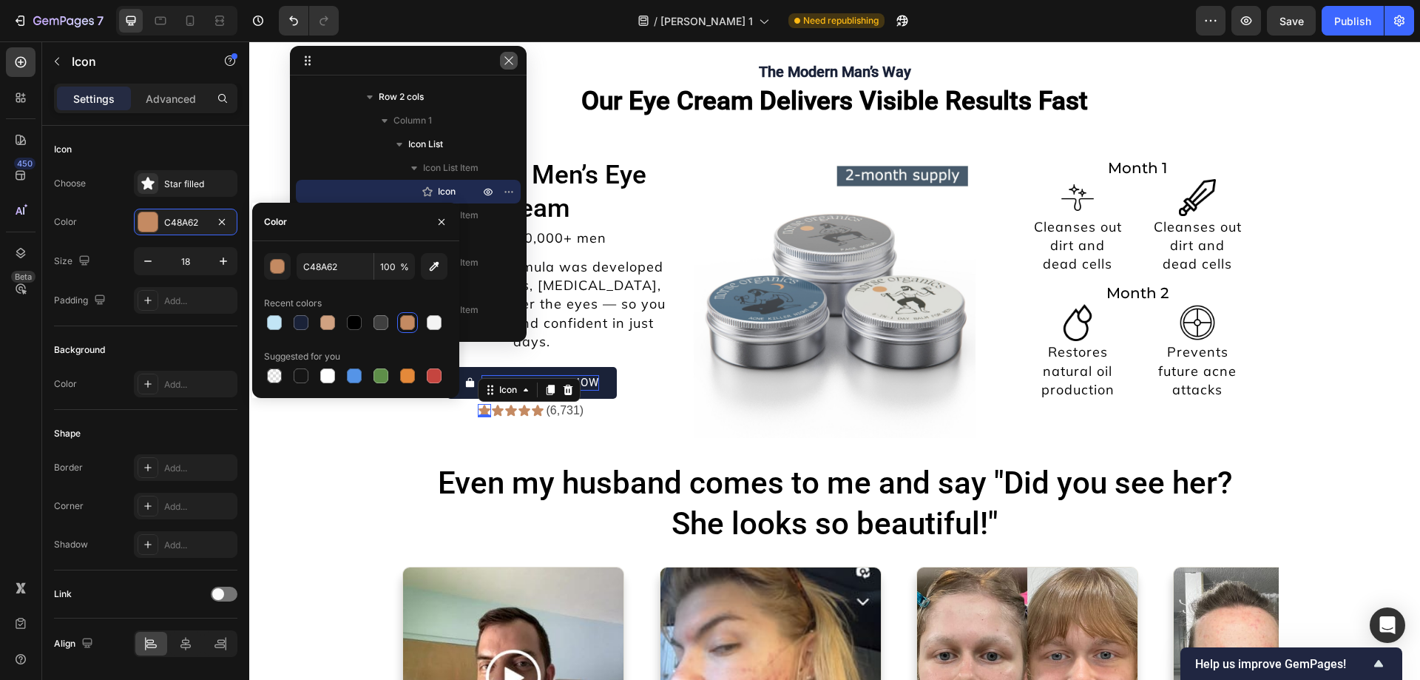
click at [509, 58] on icon "button" at bounding box center [509, 61] width 12 height 12
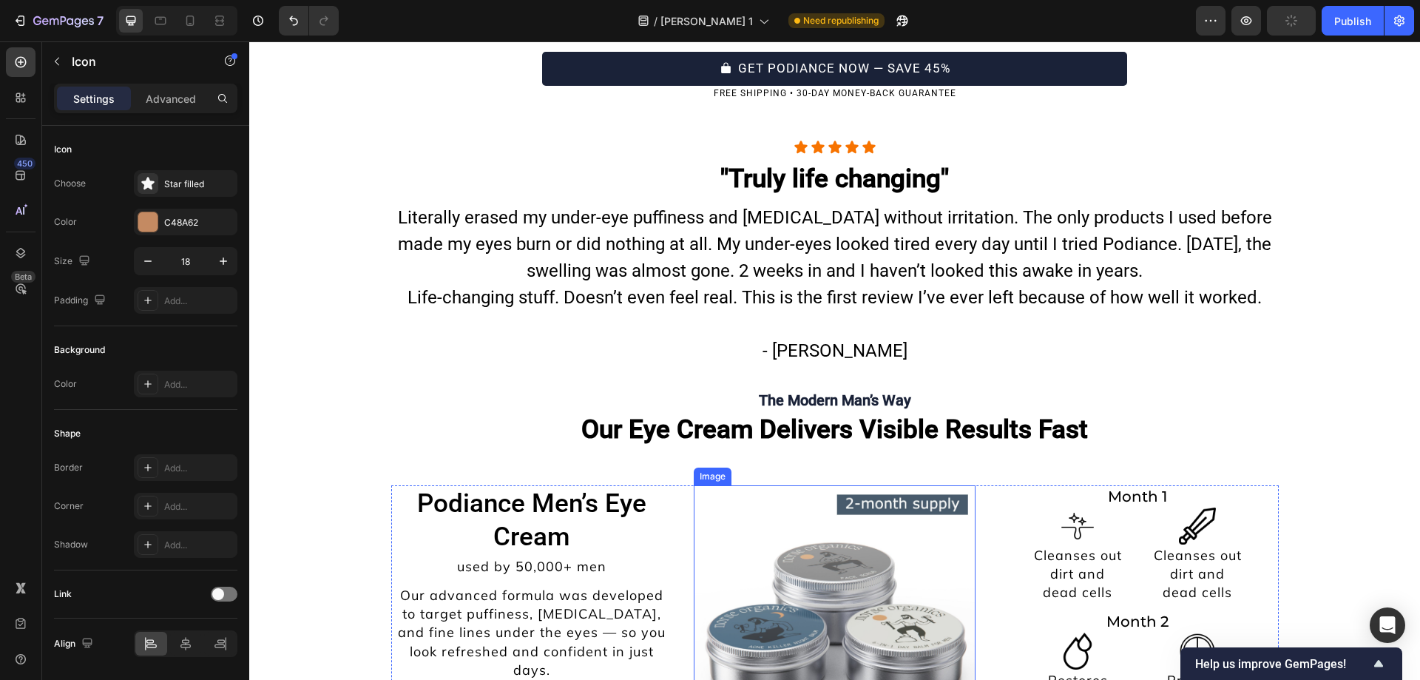
scroll to position [6787, 0]
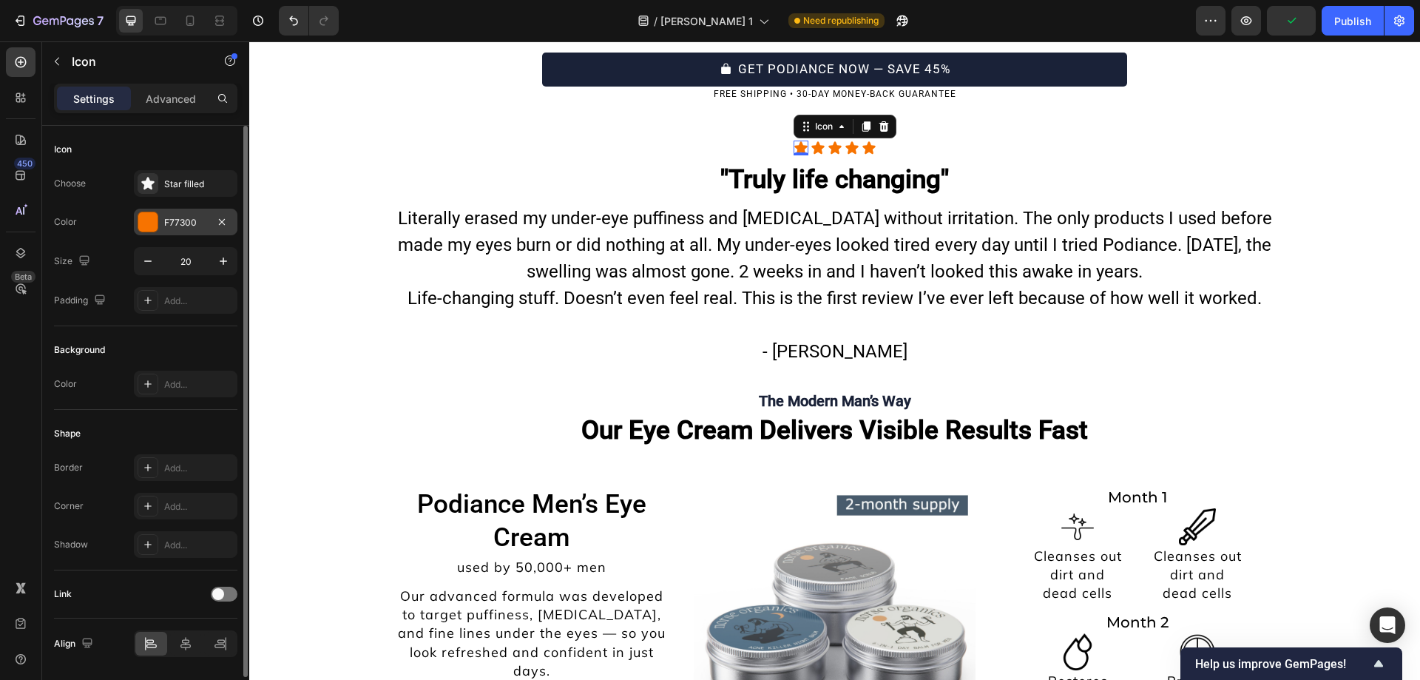
click at [178, 217] on div "F77300" at bounding box center [185, 222] width 43 height 13
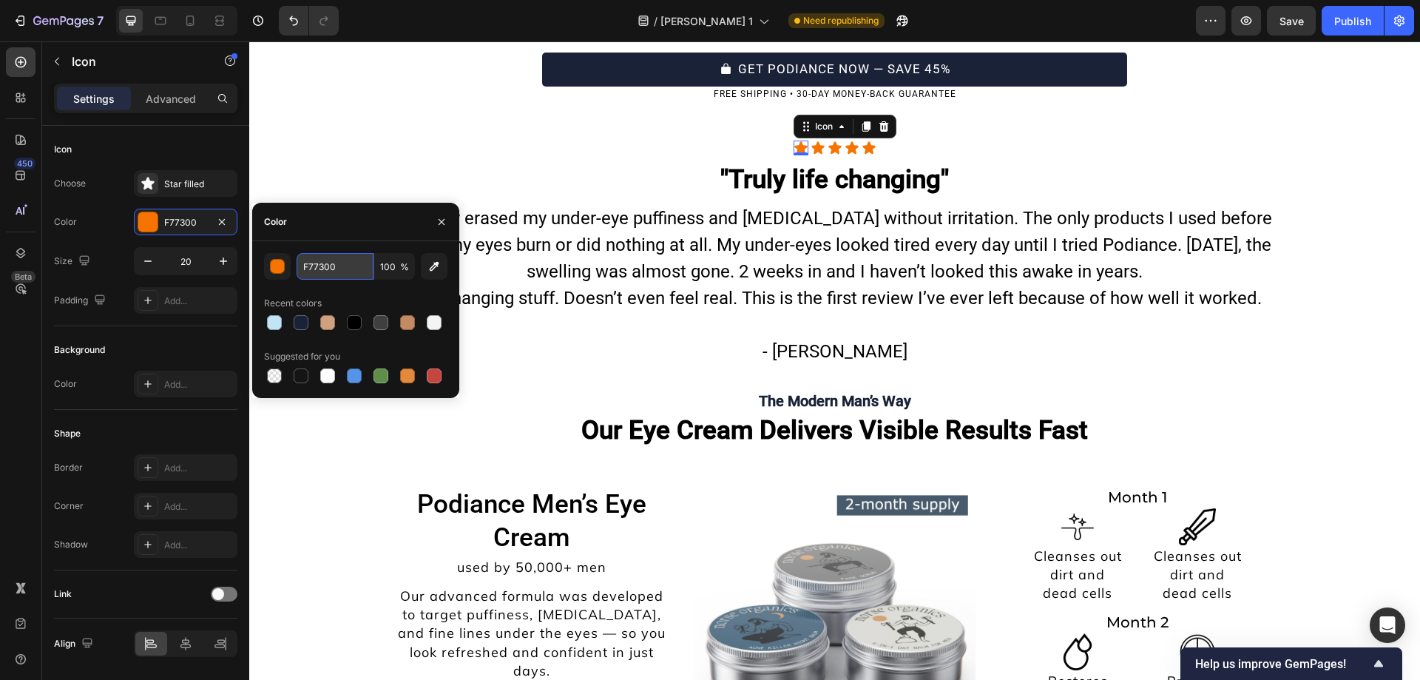
click at [346, 268] on input "F77300" at bounding box center [335, 266] width 77 height 27
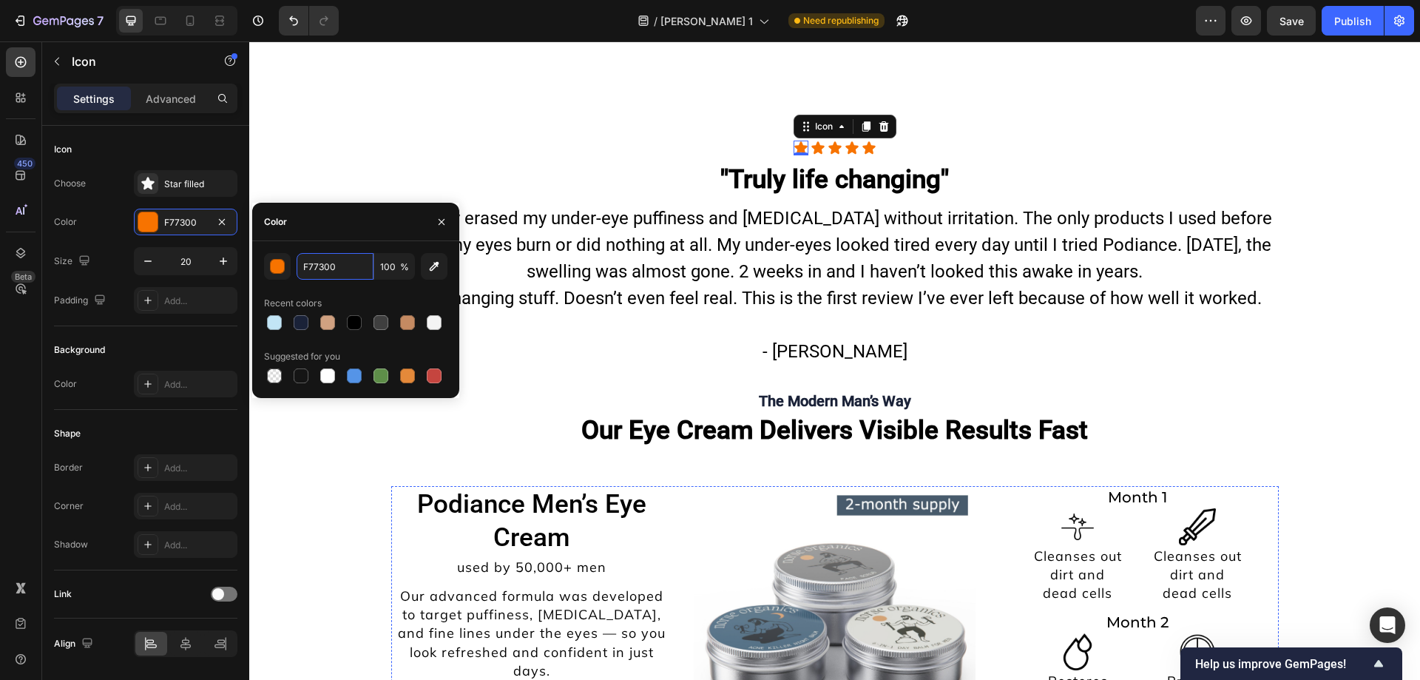
scroll to position [7143, 0]
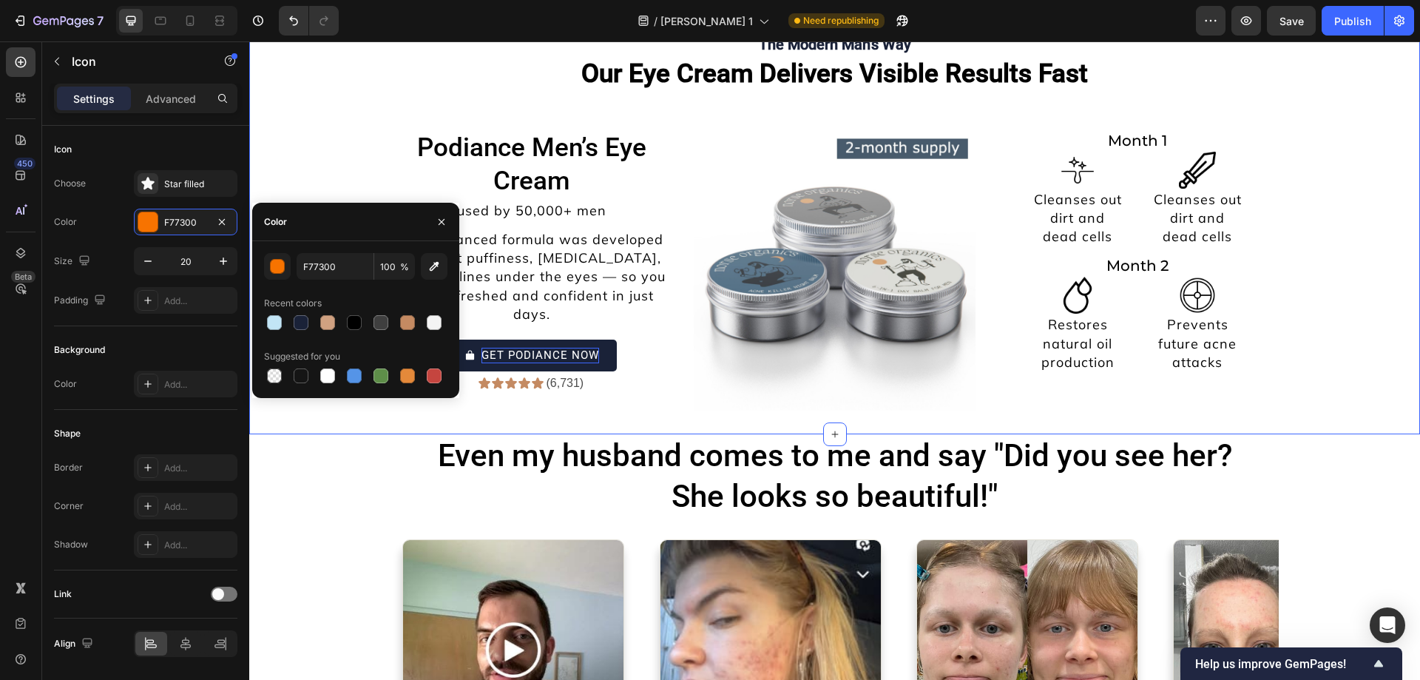
click at [477, 421] on div "The Modern Man’s Way Heading Our Eye Cream Delivers Visible Results Fast Headin…" at bounding box center [834, 222] width 1171 height 424
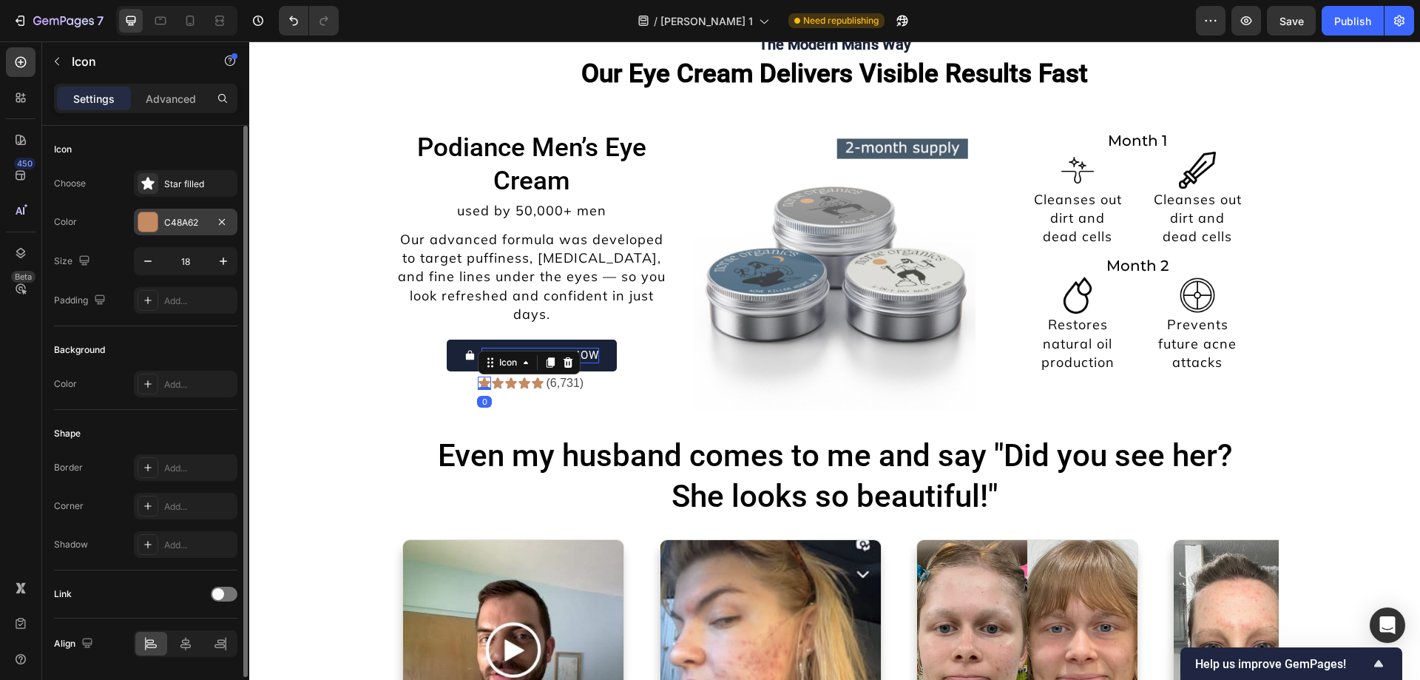
click at [155, 221] on div at bounding box center [147, 221] width 19 height 19
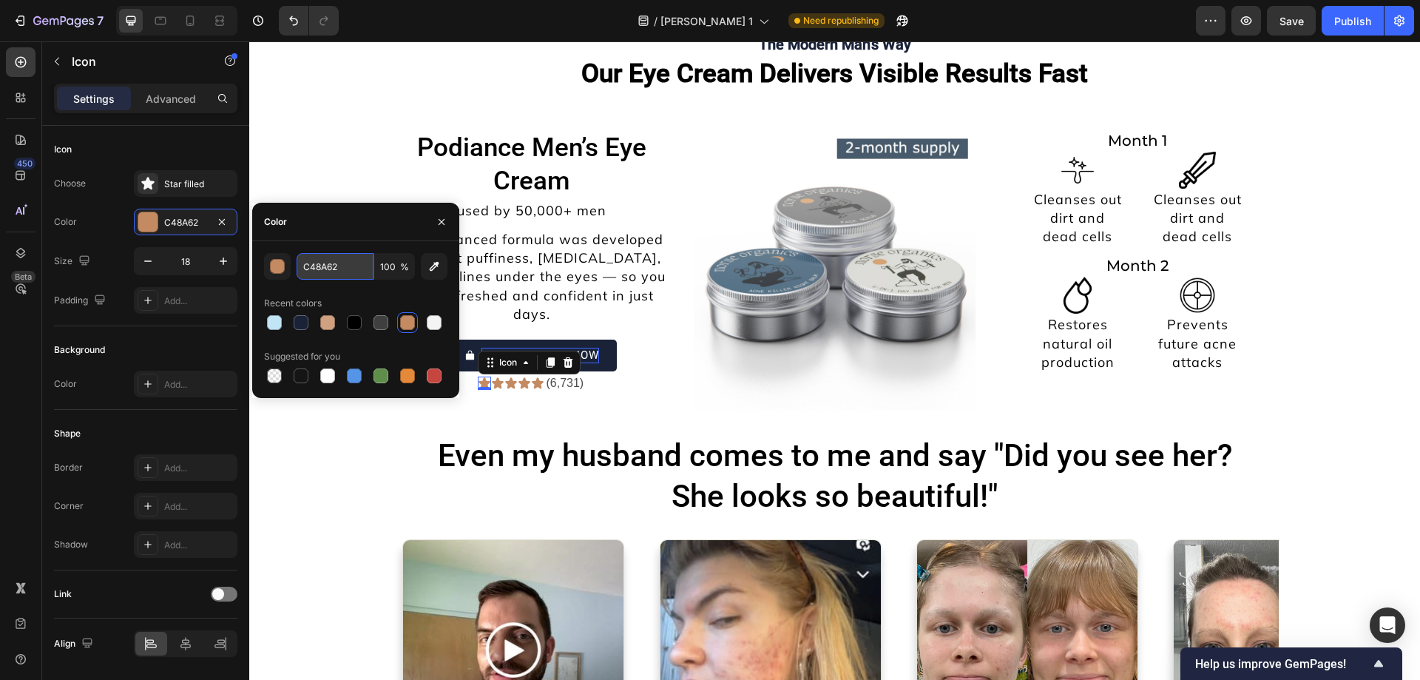
click at [339, 268] on input "C48A62" at bounding box center [335, 266] width 77 height 27
paste input "F77300"
type input "F77300"
click at [492, 377] on icon at bounding box center [498, 382] width 12 height 11
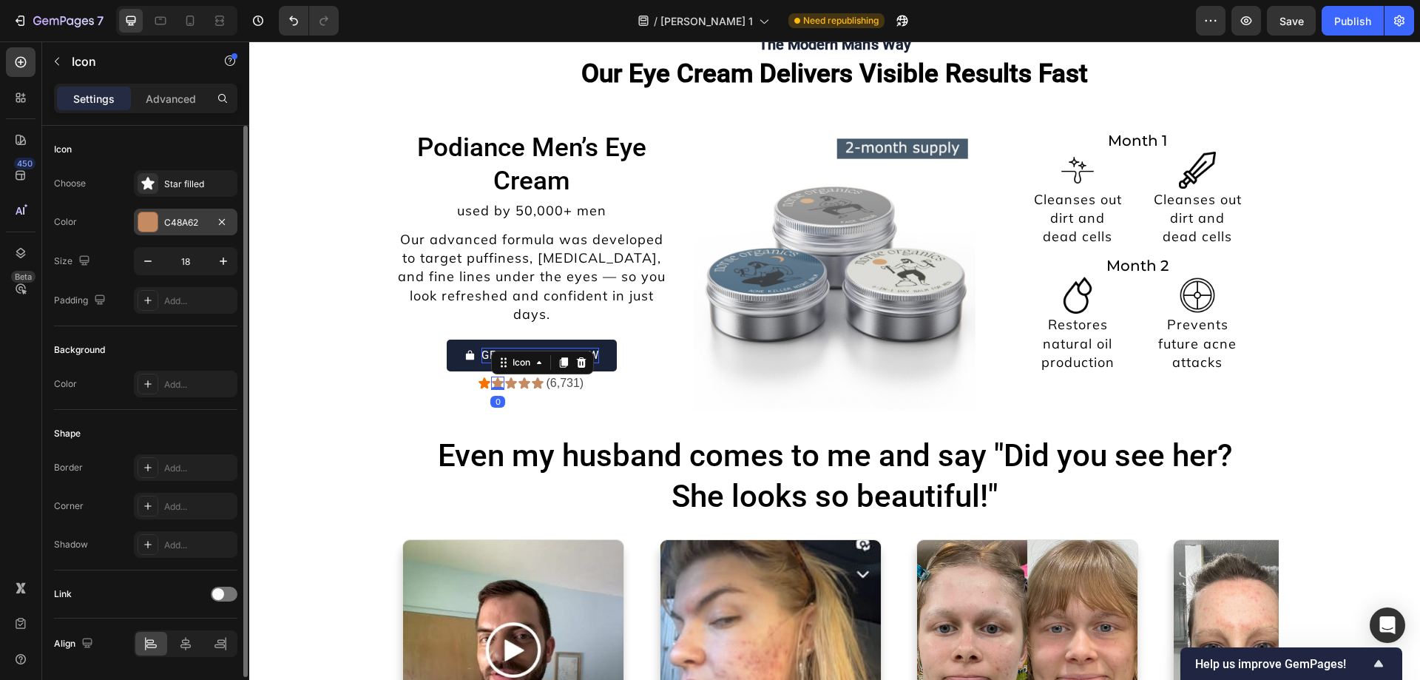
click at [184, 223] on div "C48A62" at bounding box center [185, 222] width 43 height 13
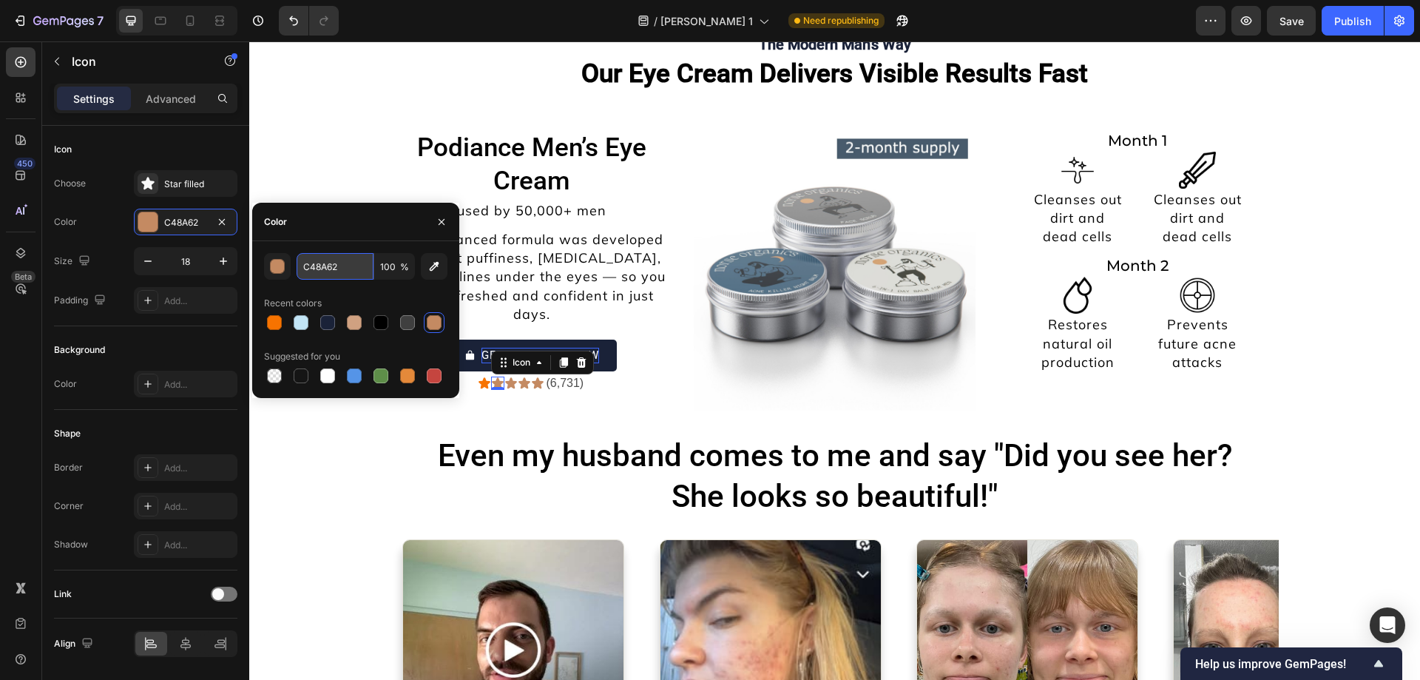
click at [345, 271] on input "C48A62" at bounding box center [335, 266] width 77 height 27
paste input "F77300"
type input "F77300"
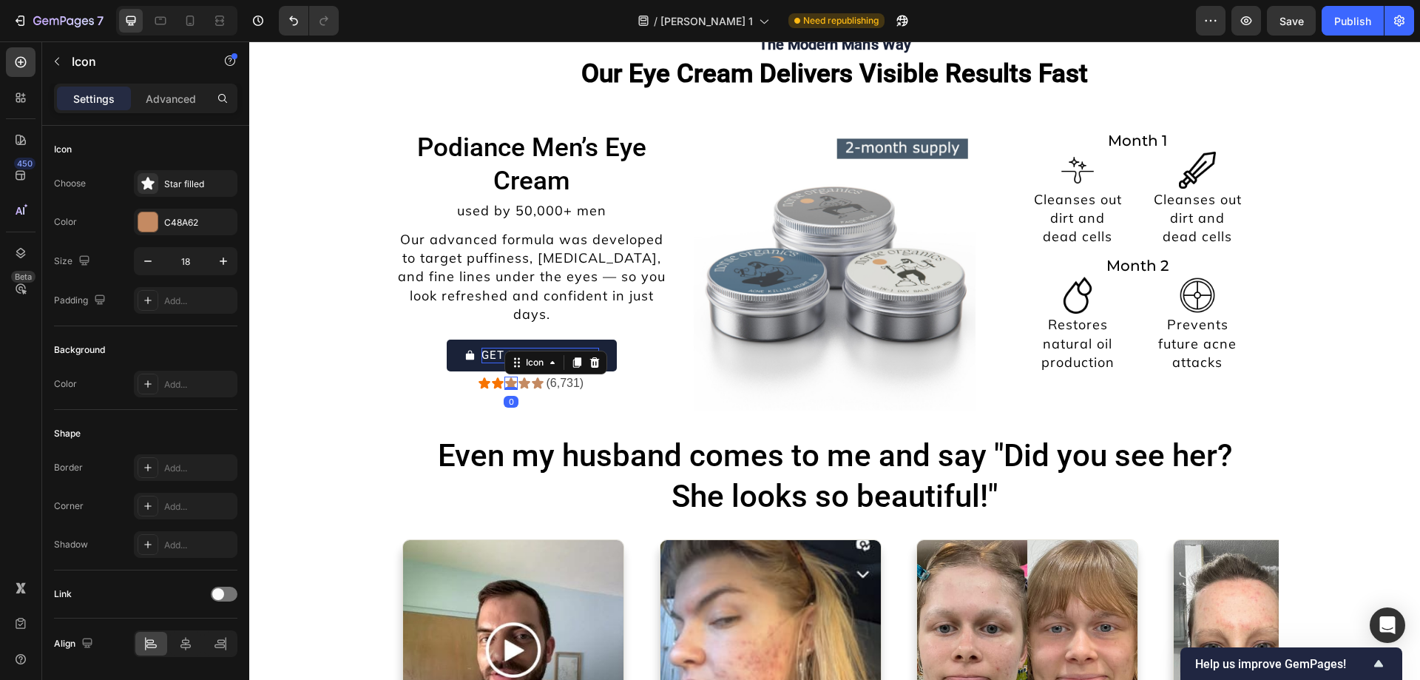
click at [505, 376] on div "Icon 0" at bounding box center [510, 382] width 13 height 13
click at [182, 220] on div "C48A62" at bounding box center [185, 222] width 43 height 13
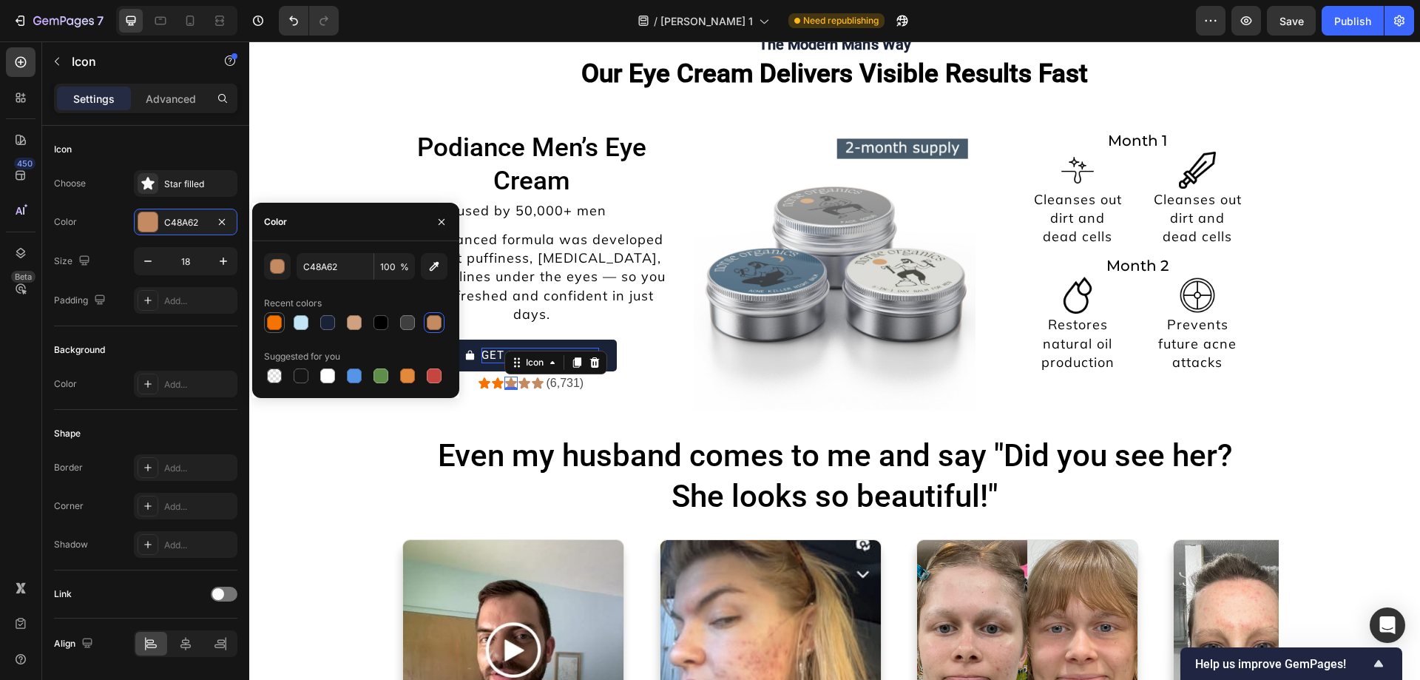
click at [269, 328] on div at bounding box center [274, 322] width 15 height 15
type input "F77300"
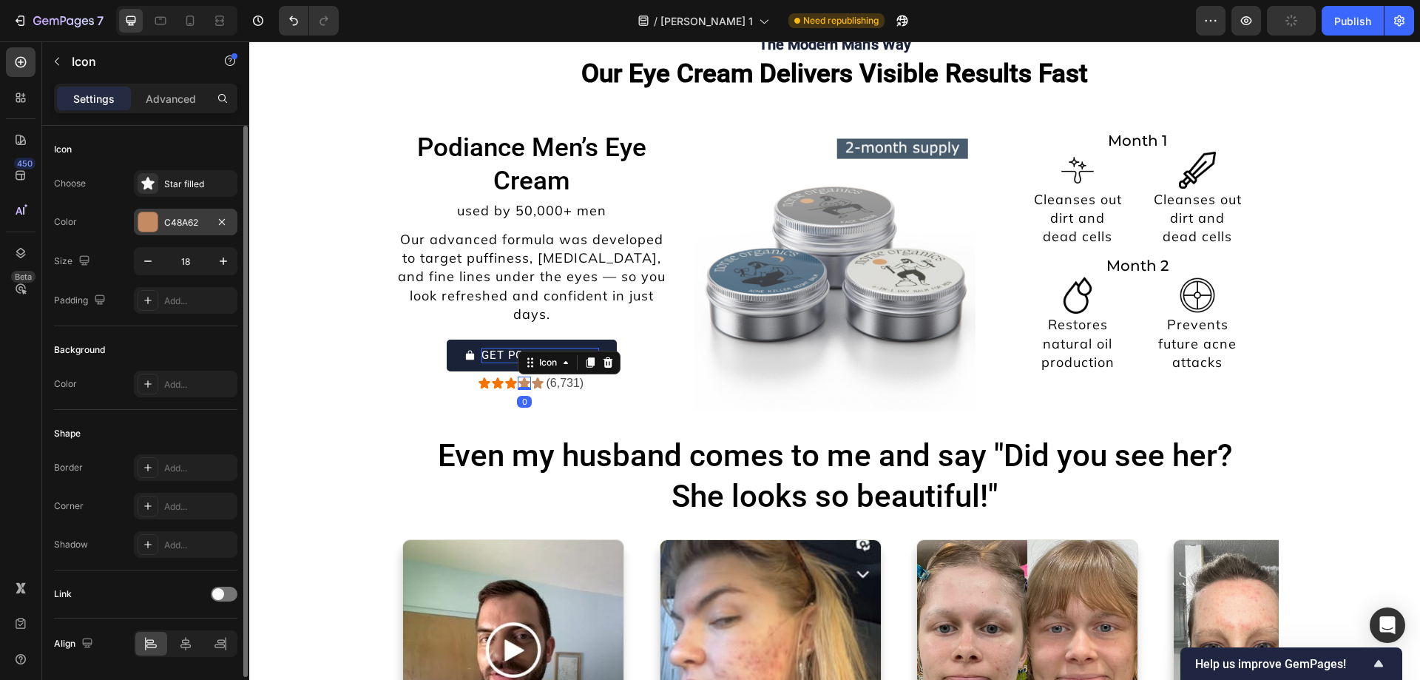
click at [170, 229] on div "C48A62" at bounding box center [186, 222] width 104 height 27
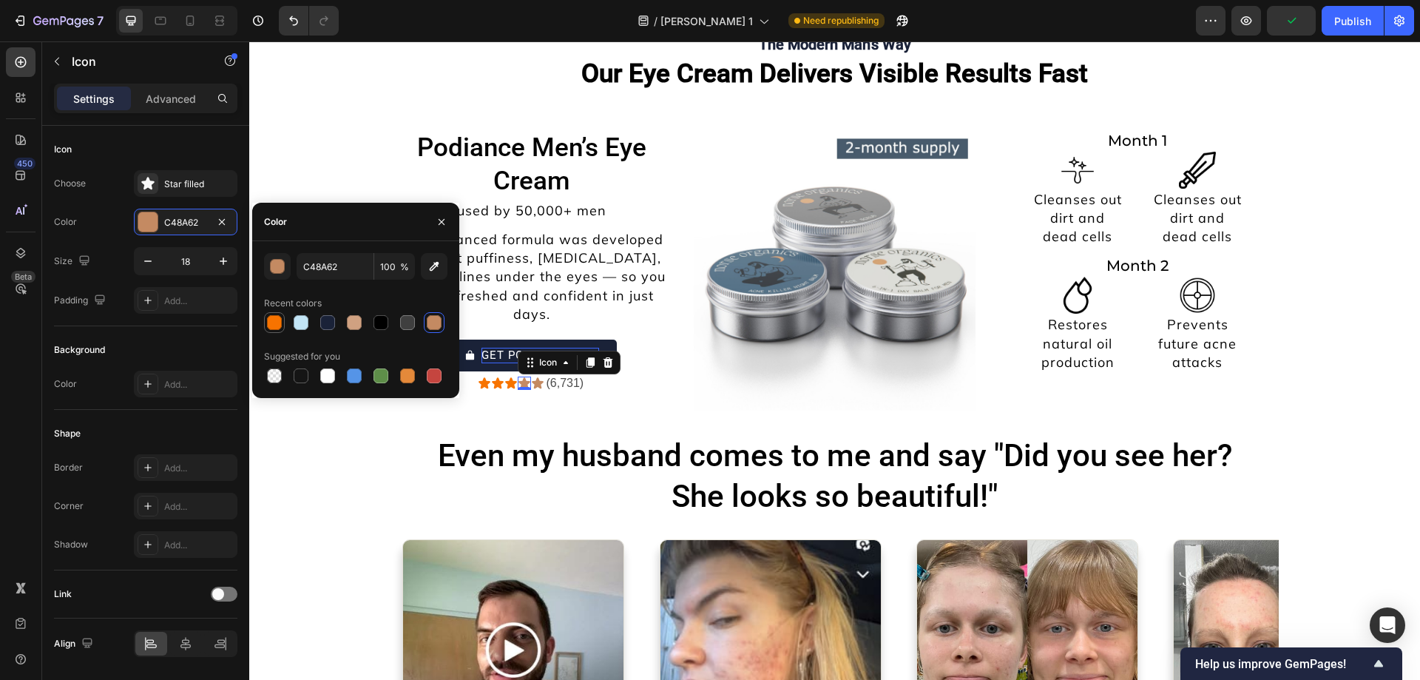
drag, startPoint x: 278, startPoint y: 322, endPoint x: 235, endPoint y: 325, distance: 43.0
click at [278, 322] on div at bounding box center [274, 322] width 15 height 15
type input "F77300"
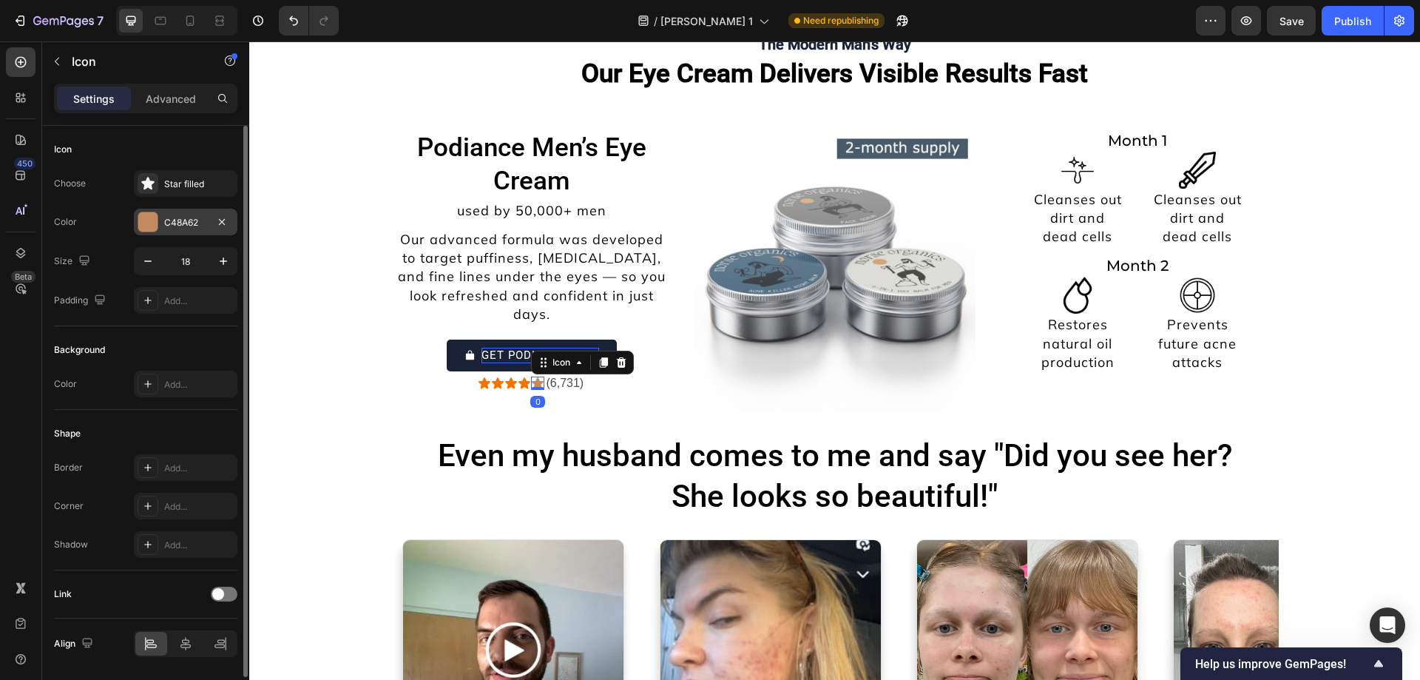
click at [148, 223] on div at bounding box center [147, 221] width 19 height 19
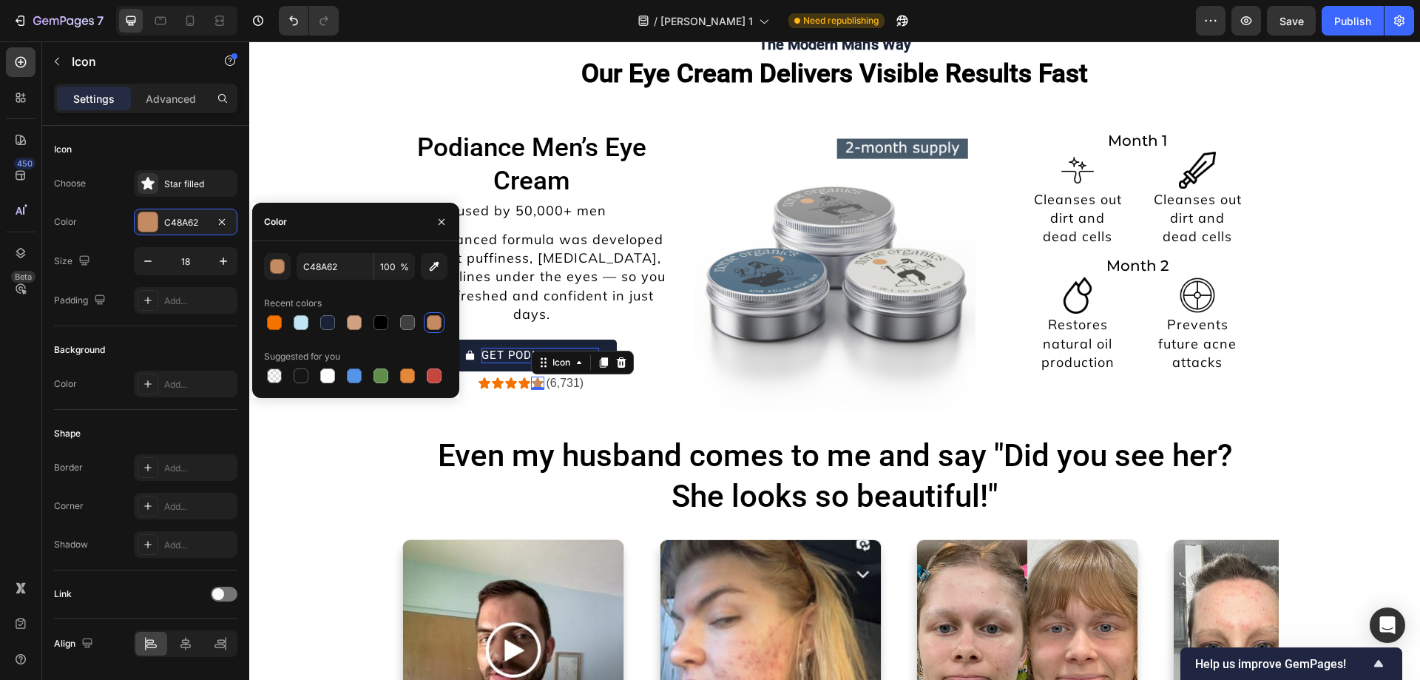
click at [274, 334] on div "C48A62 100 % Recent colors Suggested for you" at bounding box center [355, 319] width 183 height 133
click at [272, 326] on div at bounding box center [274, 322] width 15 height 15
type input "F77300"
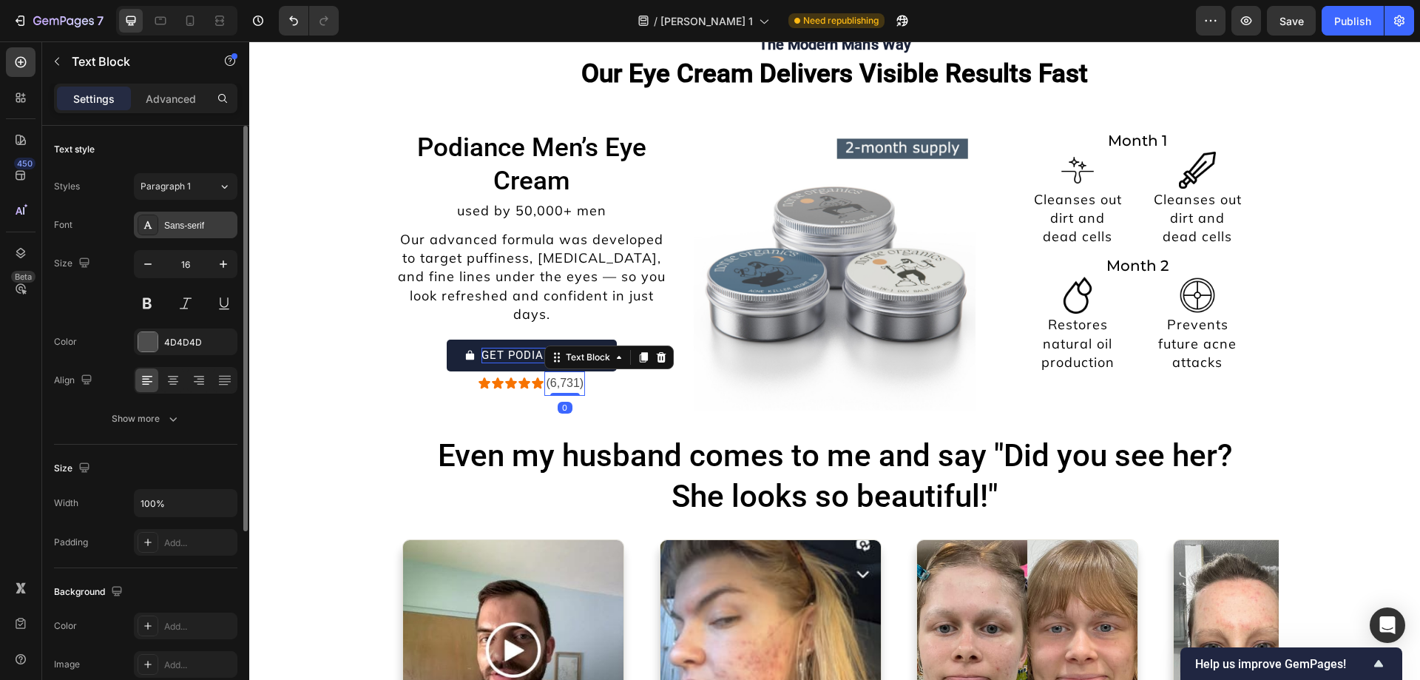
click at [160, 229] on div "Sans-serif" at bounding box center [186, 224] width 104 height 27
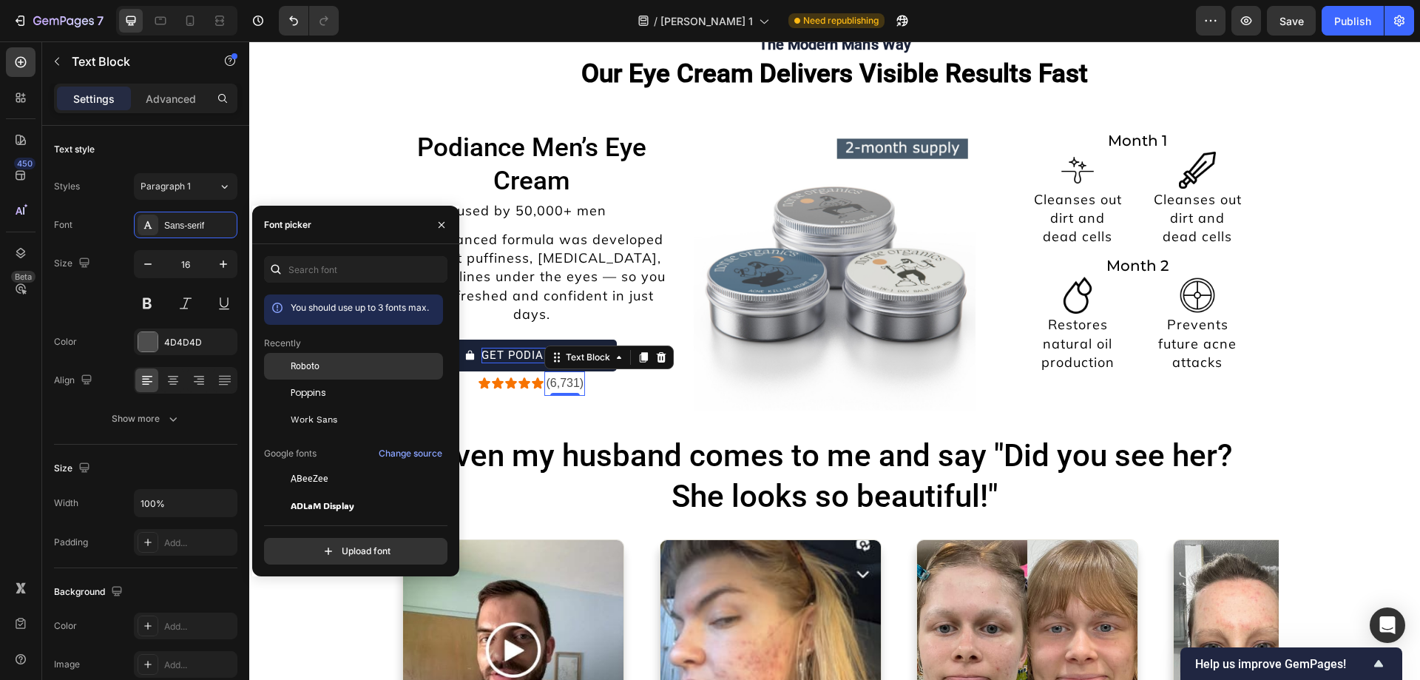
click at [289, 358] on div at bounding box center [277, 366] width 27 height 27
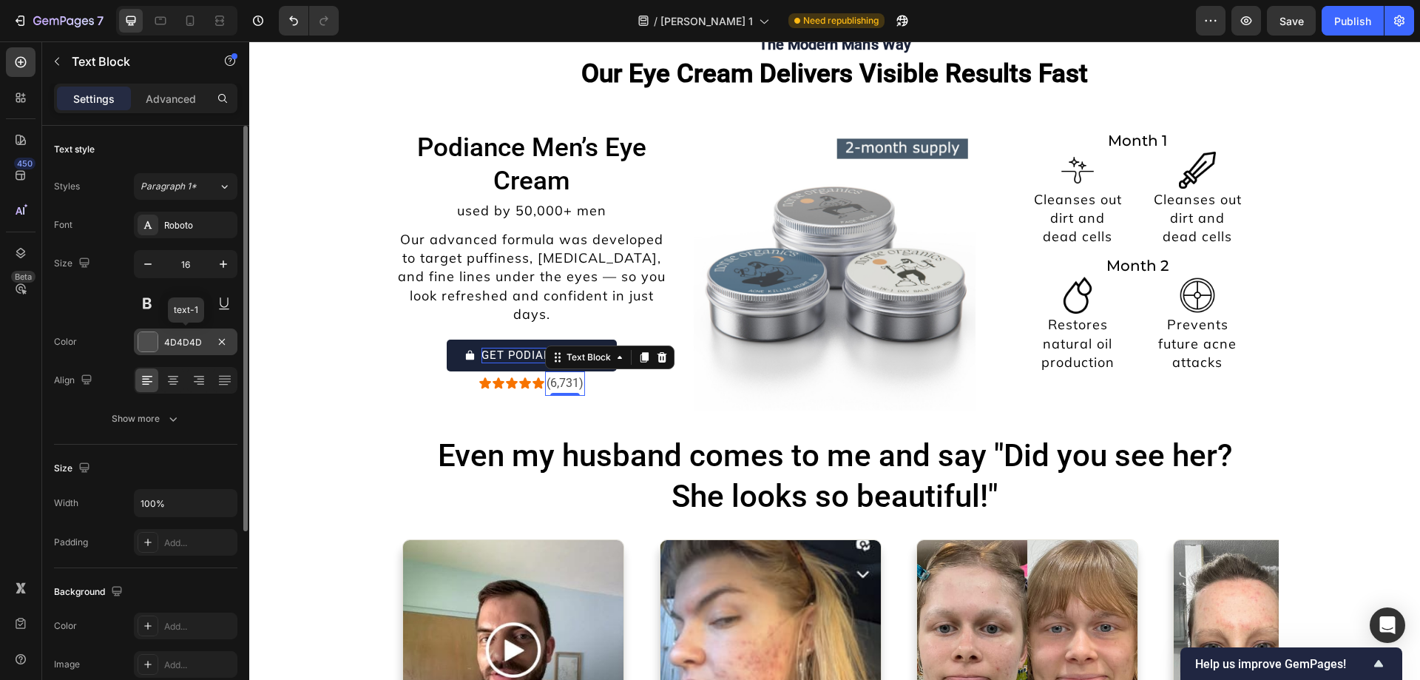
click at [162, 332] on div "4D4D4D" at bounding box center [186, 341] width 104 height 27
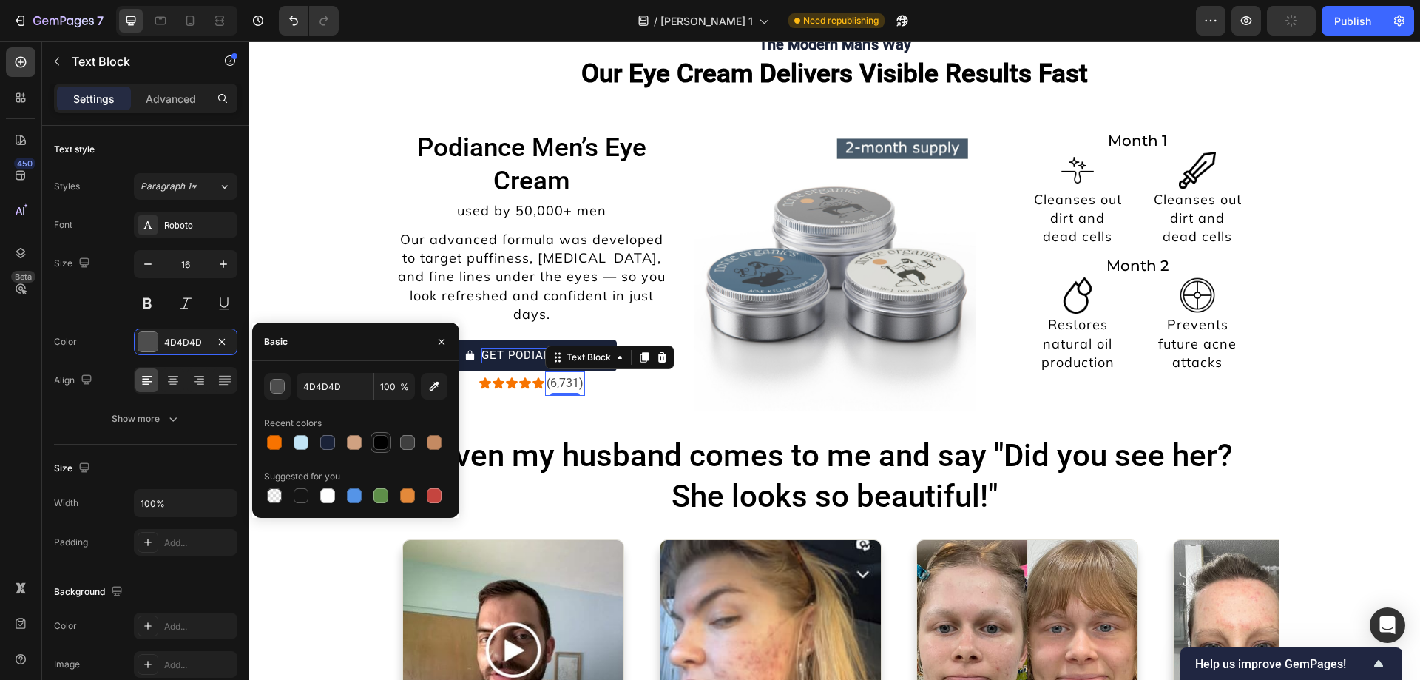
click at [376, 444] on div at bounding box center [380, 442] width 15 height 15
type input "000000"
click at [144, 257] on icon "button" at bounding box center [147, 264] width 15 height 15
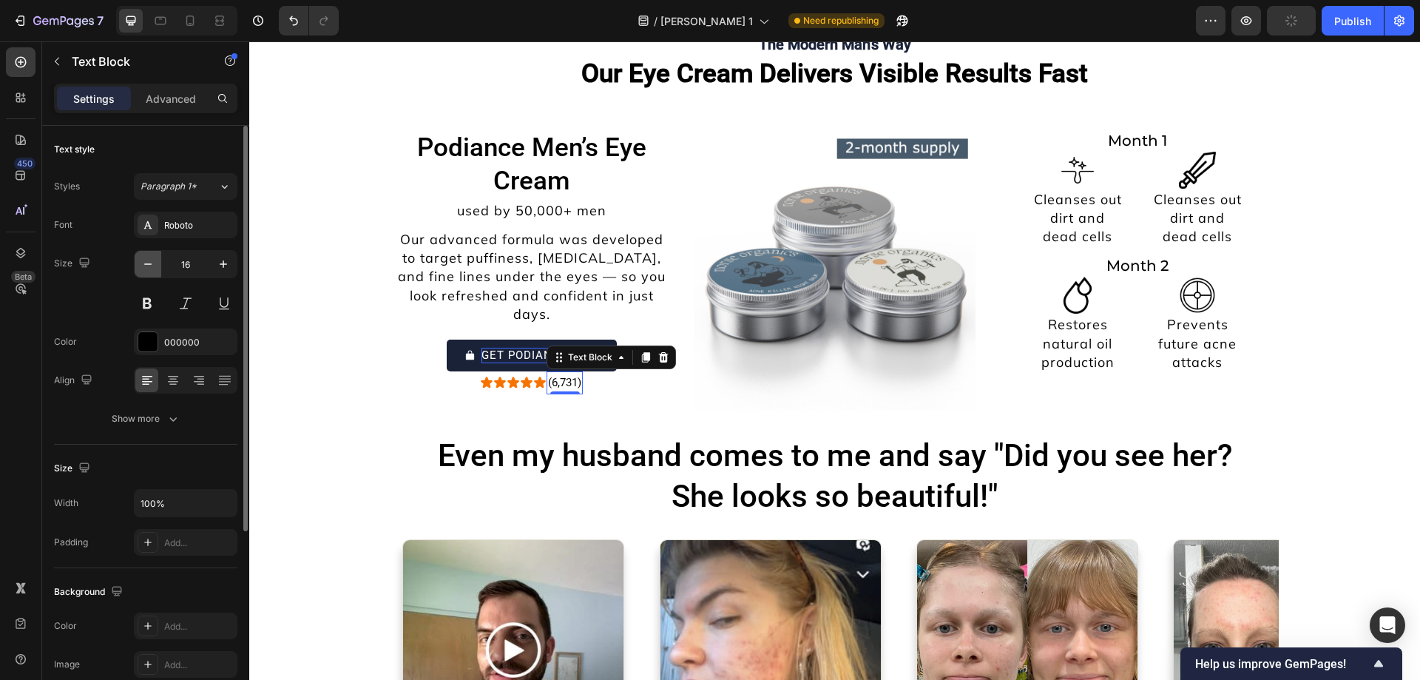
click at [144, 257] on icon "button" at bounding box center [147, 264] width 15 height 15
type input "14"
click at [563, 373] on p "(6,731)" at bounding box center [564, 382] width 33 height 18
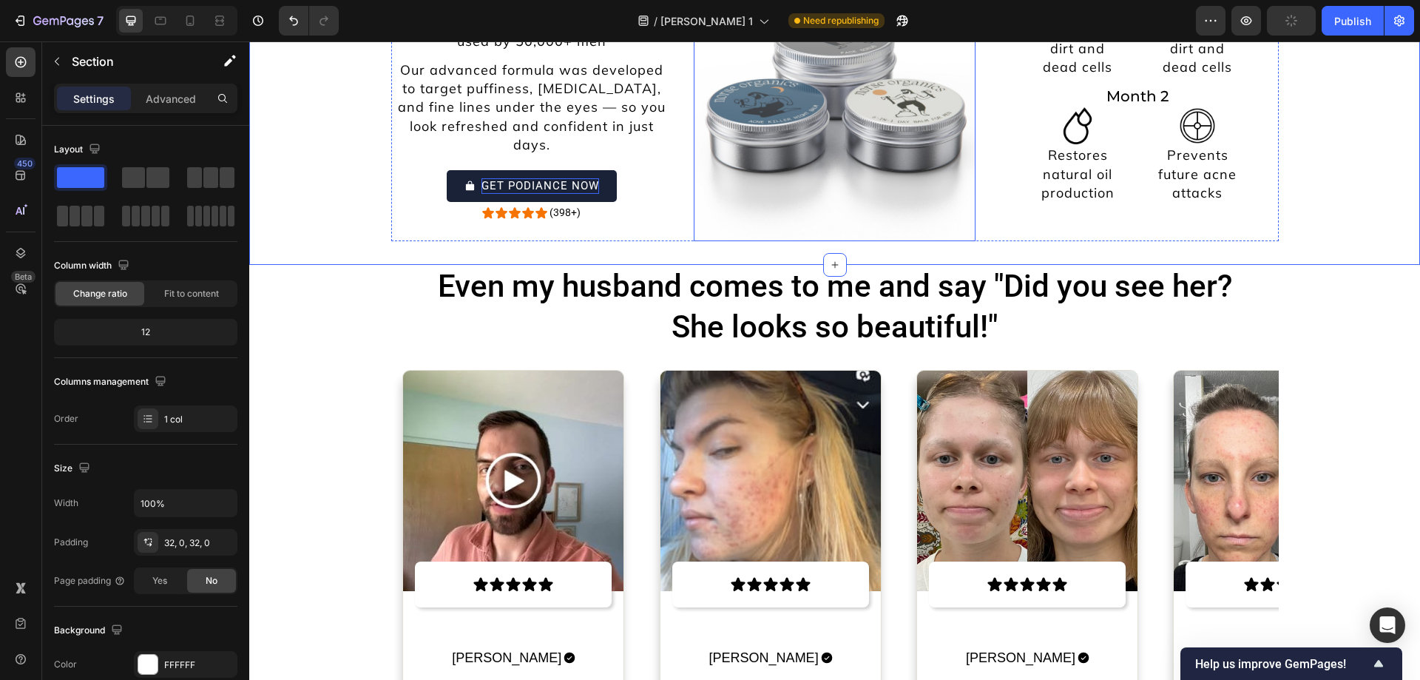
scroll to position [7136, 0]
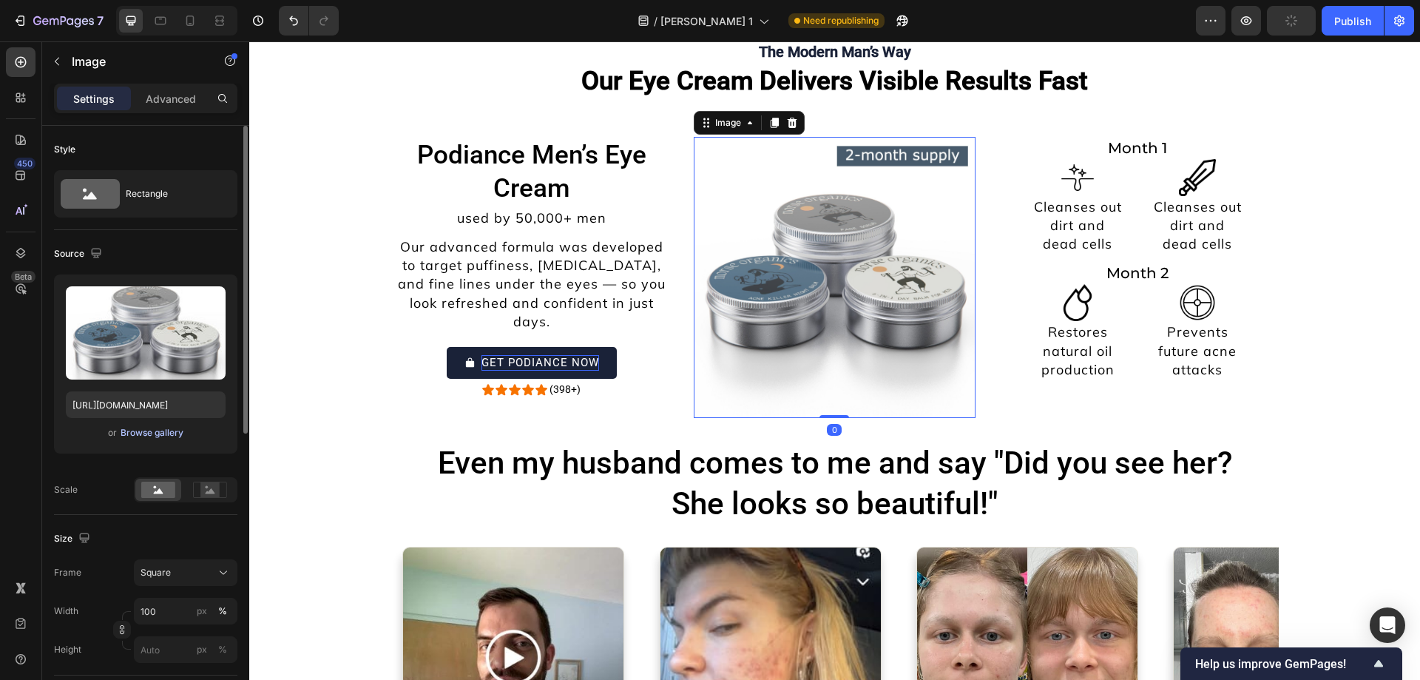
click at [135, 430] on div "Browse gallery" at bounding box center [152, 432] width 63 height 13
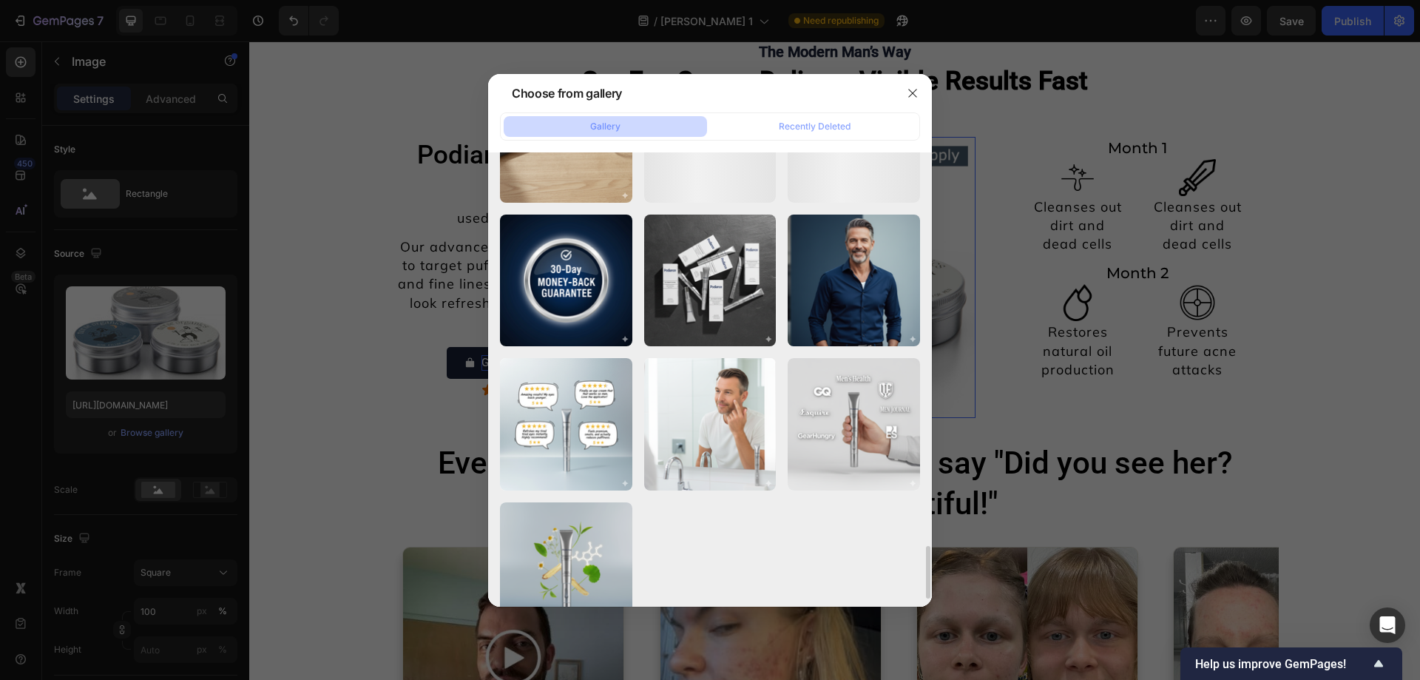
scroll to position [3444, 0]
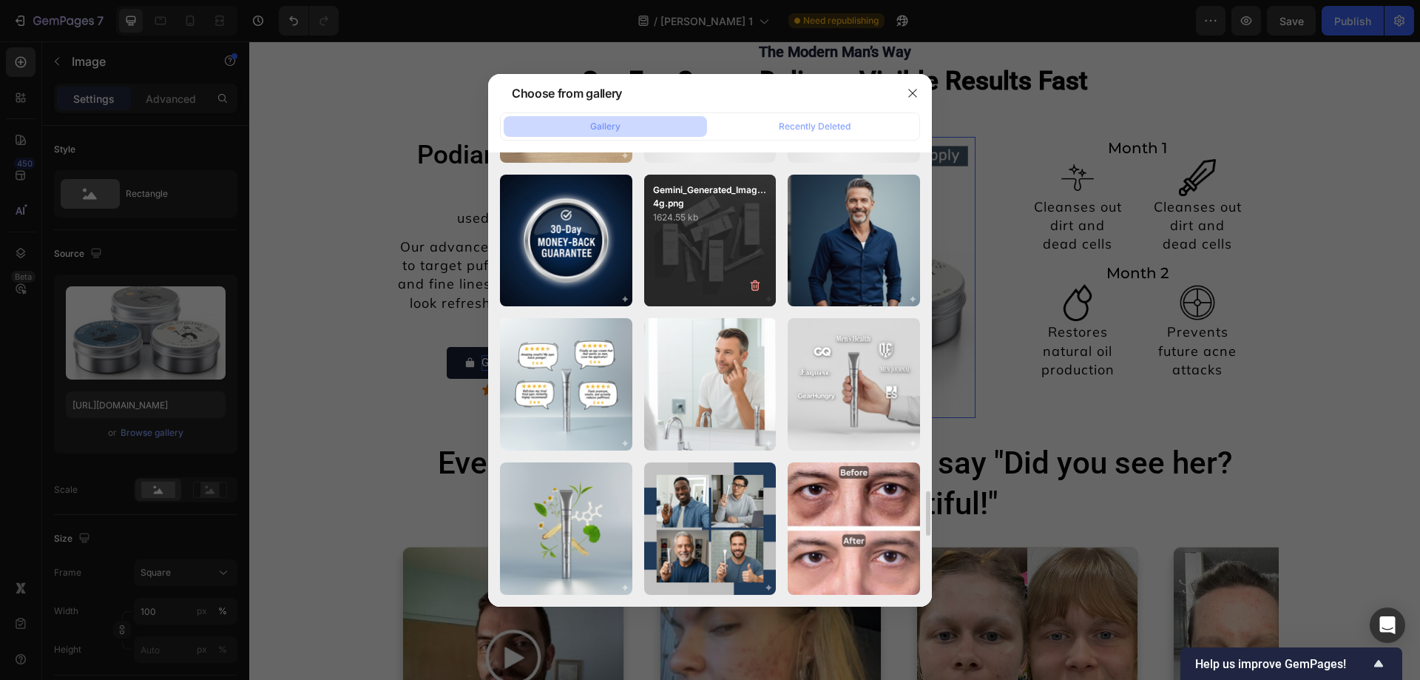
click at [731, 260] on div "Gemini_Generated_Imag...4g.png 1624.55 kb" at bounding box center [710, 241] width 132 height 132
type input "https://cdn.shopify.com/s/files/1/0754/9258/9834/files/Gemini_Generated_Image_7…"
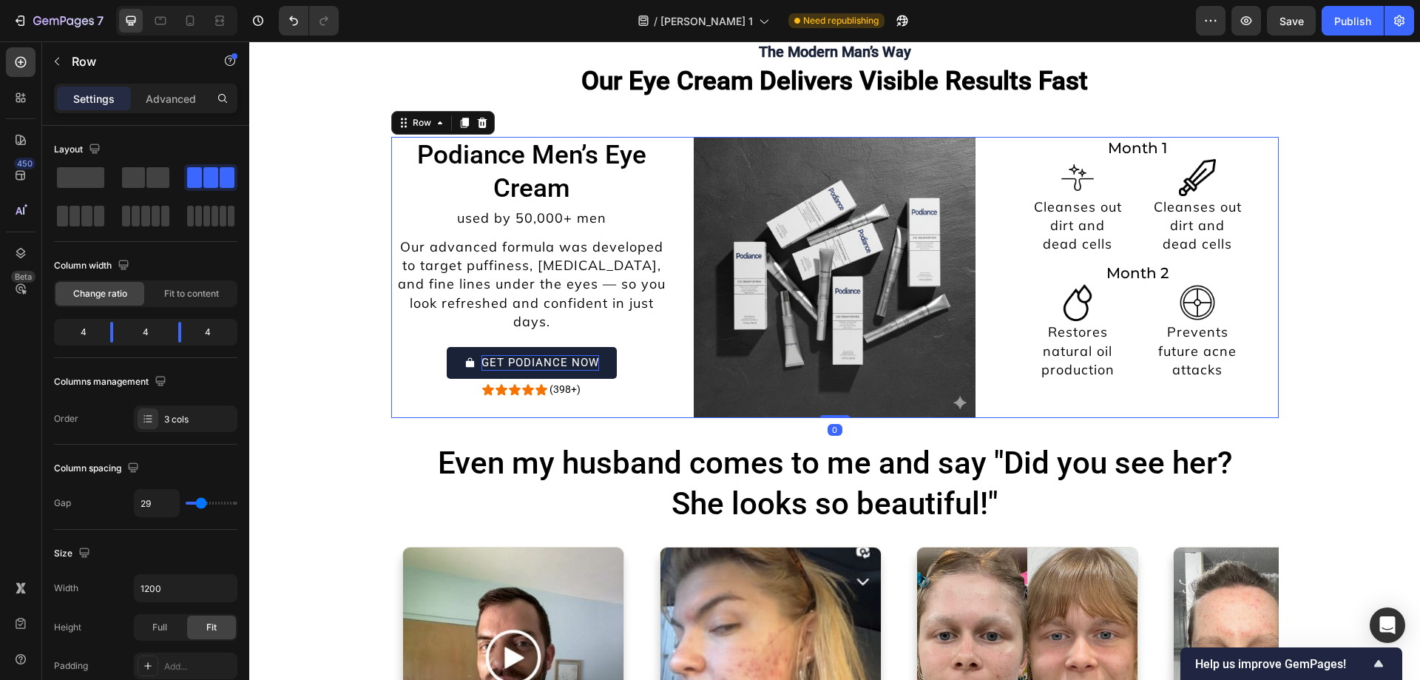
click at [1071, 196] on div "Cleanses out dirt and dead cells Text Block" at bounding box center [1077, 225] width 102 height 59
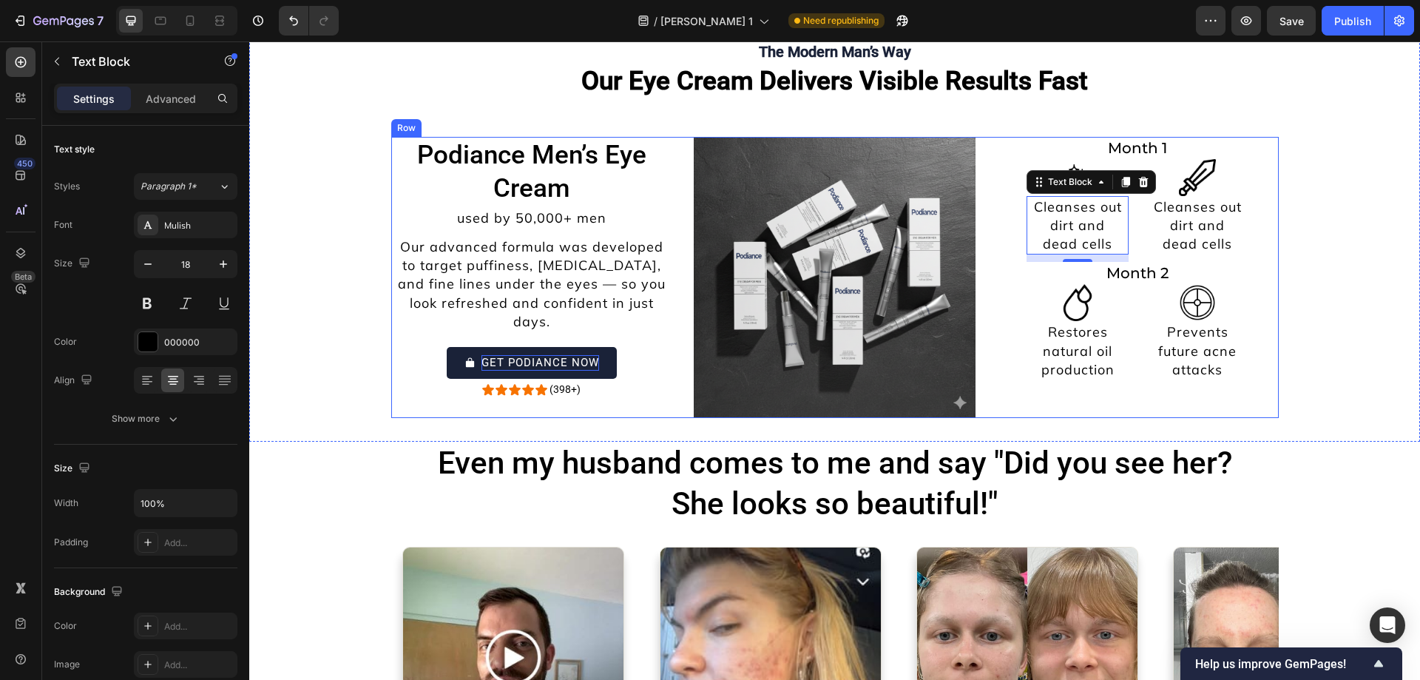
click at [985, 285] on div "Image Cleanses out dirt and dead cells Text Block Image Cleanses out dirt and d…" at bounding box center [834, 278] width 887 height 282
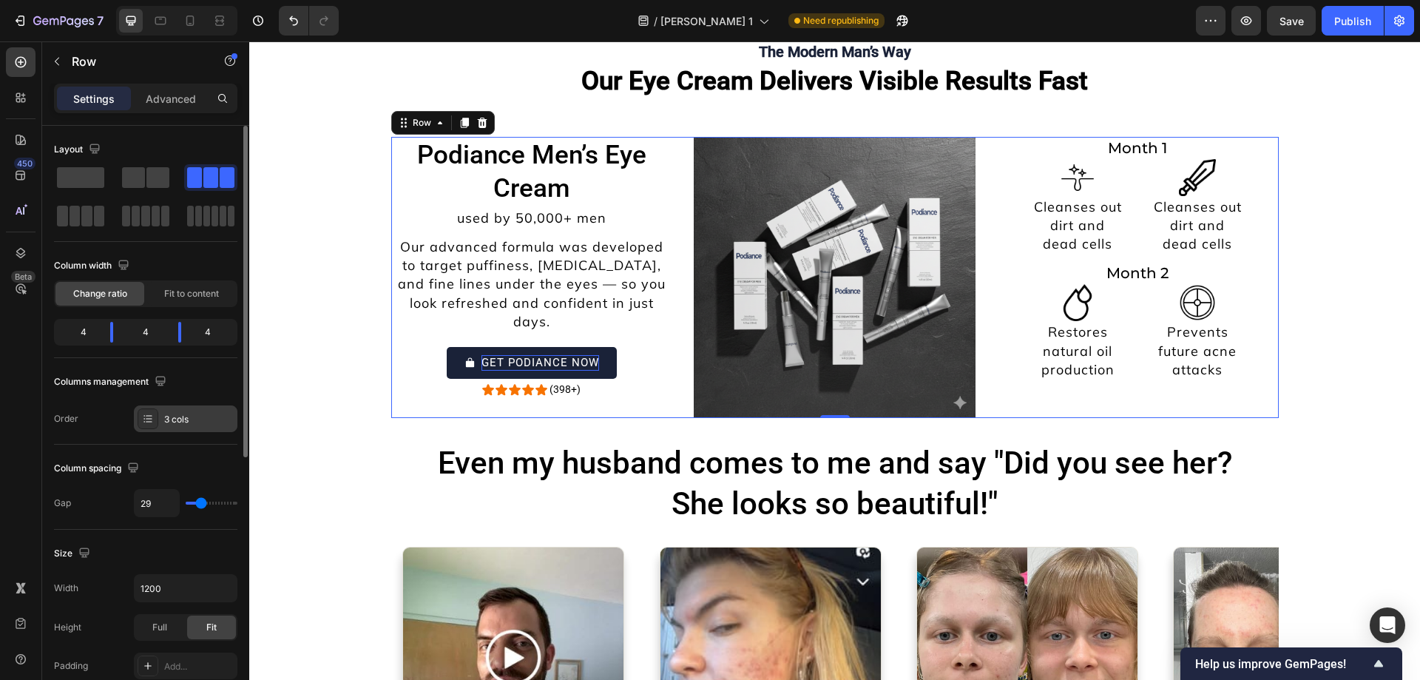
click at [169, 416] on div "3 cols" at bounding box center [199, 419] width 70 height 13
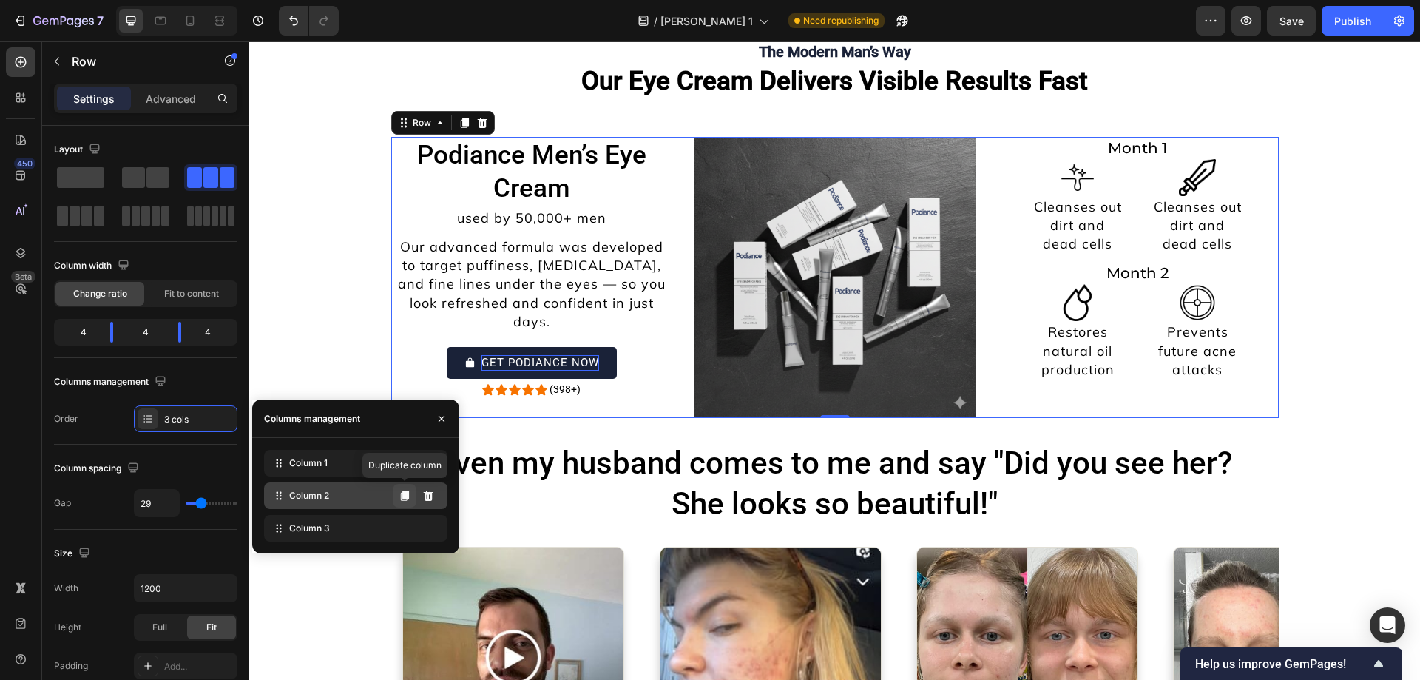
click at [406, 495] on icon at bounding box center [405, 495] width 8 height 10
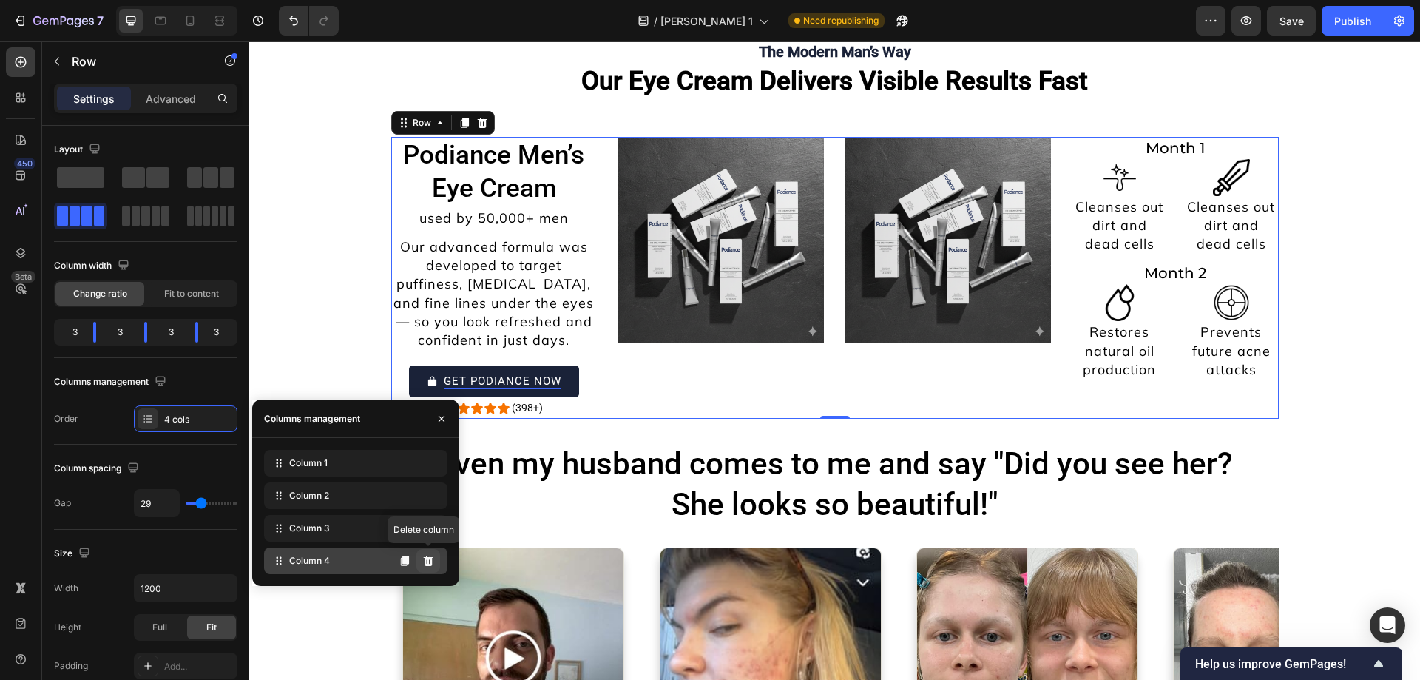
click at [425, 559] on icon at bounding box center [429, 560] width 10 height 10
drag, startPoint x: 674, startPoint y: 600, endPoint x: 425, endPoint y: 559, distance: 252.6
click at [425, 559] on div "Image" at bounding box center [513, 658] width 220 height 220
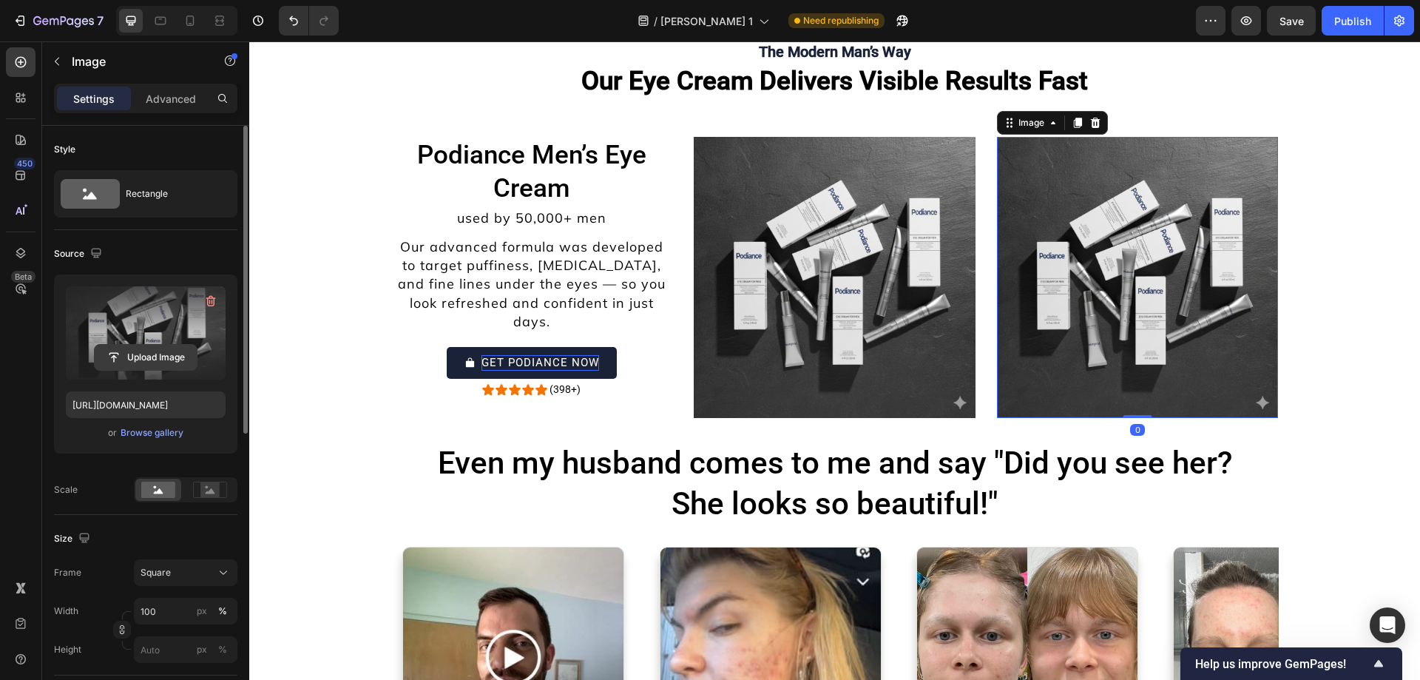
click at [179, 353] on input "file" at bounding box center [146, 357] width 102 height 25
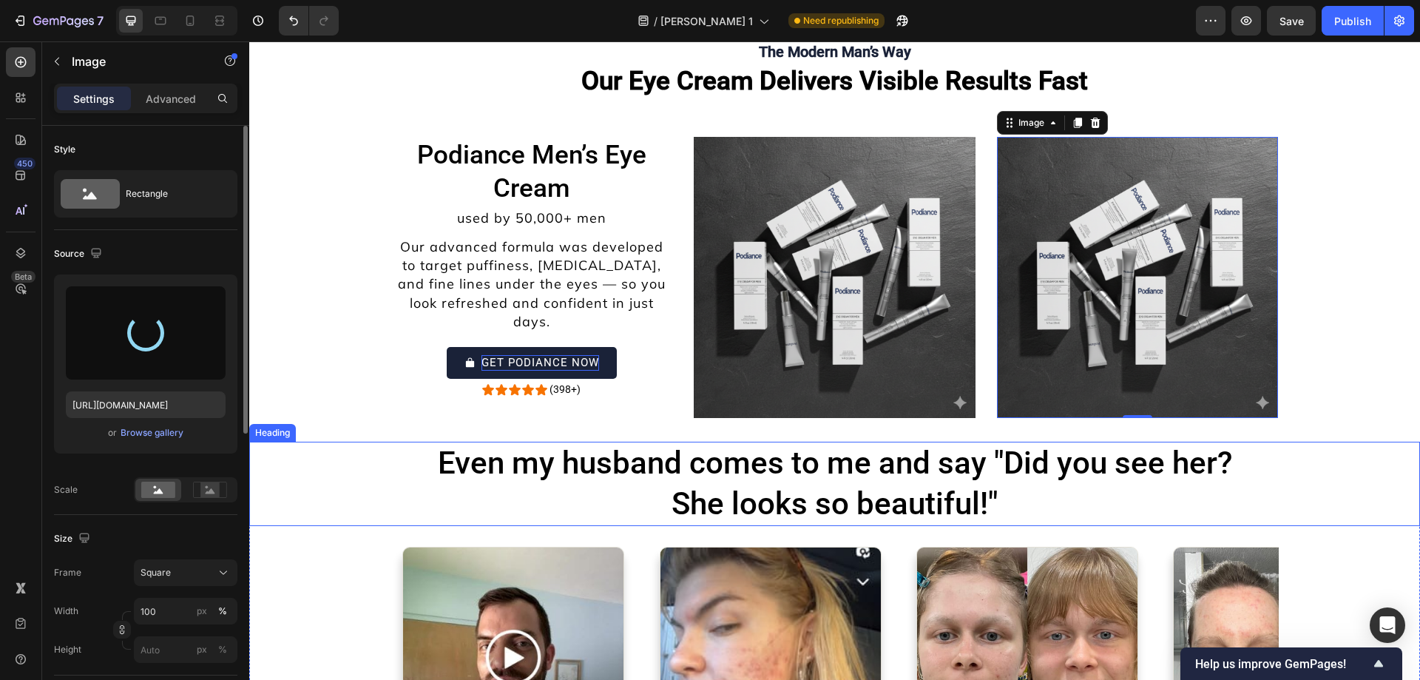
type input "https://cdn.shopify.com/s/files/1/0754/9258/9834/files/gempages_568747440534979…"
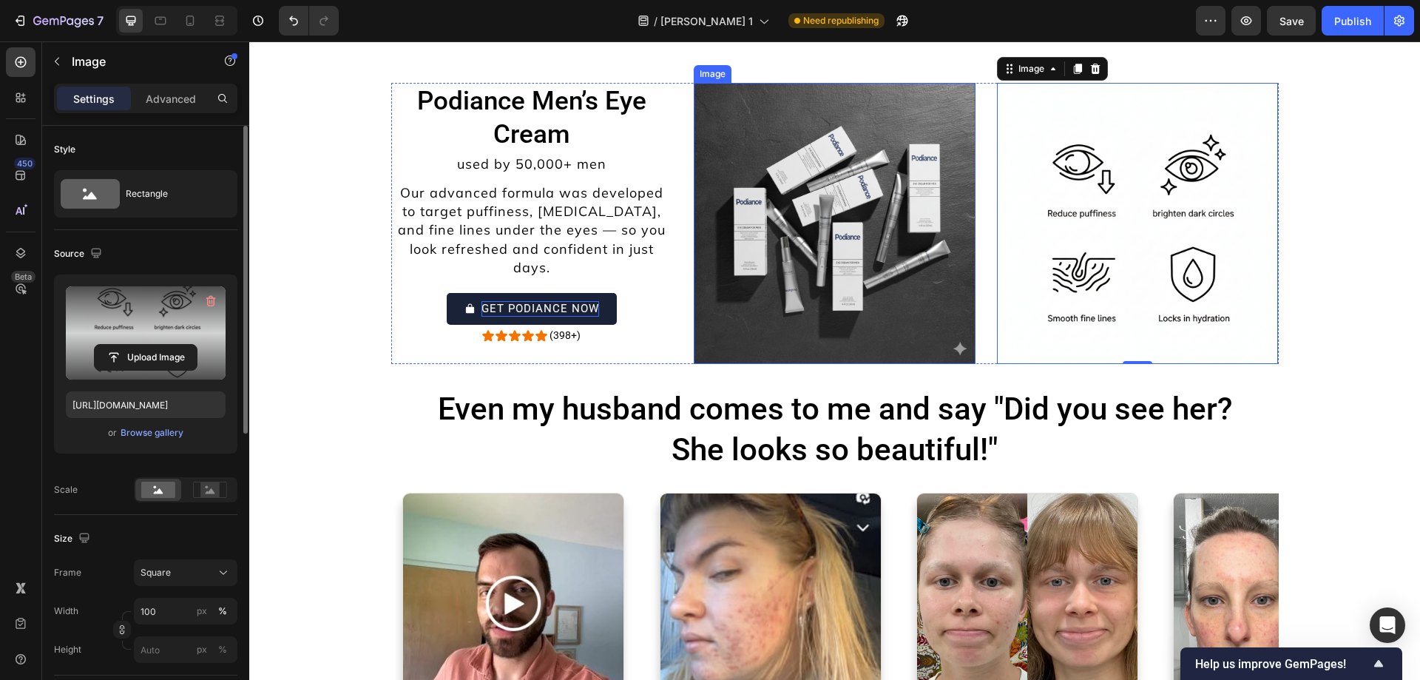
scroll to position [7190, 0]
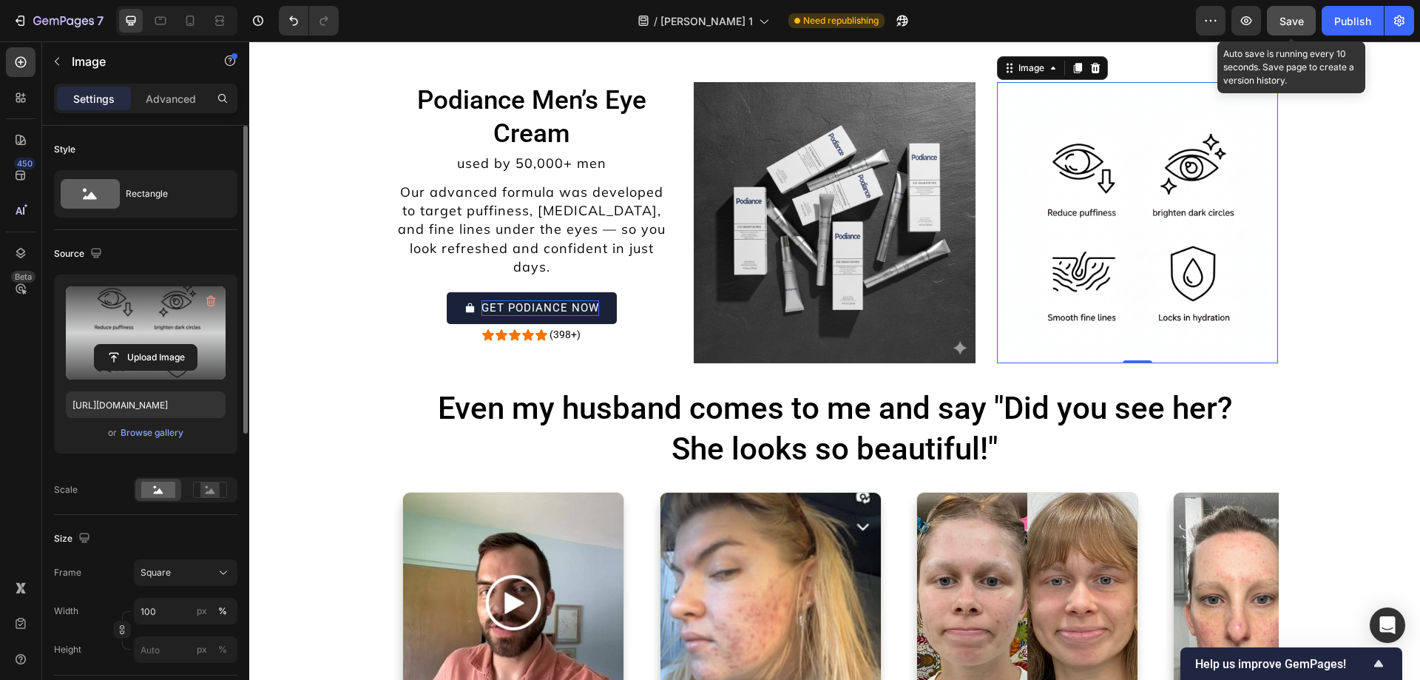
drag, startPoint x: 1280, startPoint y: 31, endPoint x: 1031, endPoint y: 1, distance: 250.9
click at [1280, 31] on button "Save" at bounding box center [1291, 21] width 49 height 30
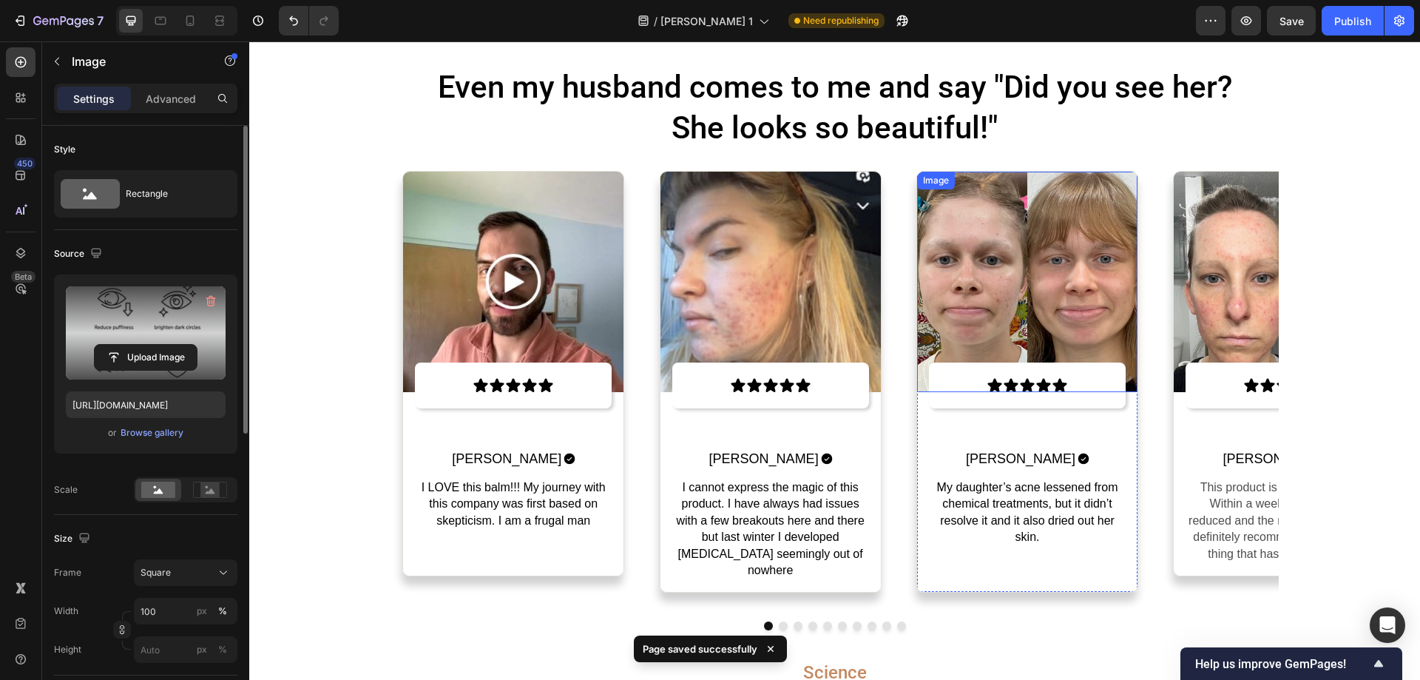
scroll to position [7486, 0]
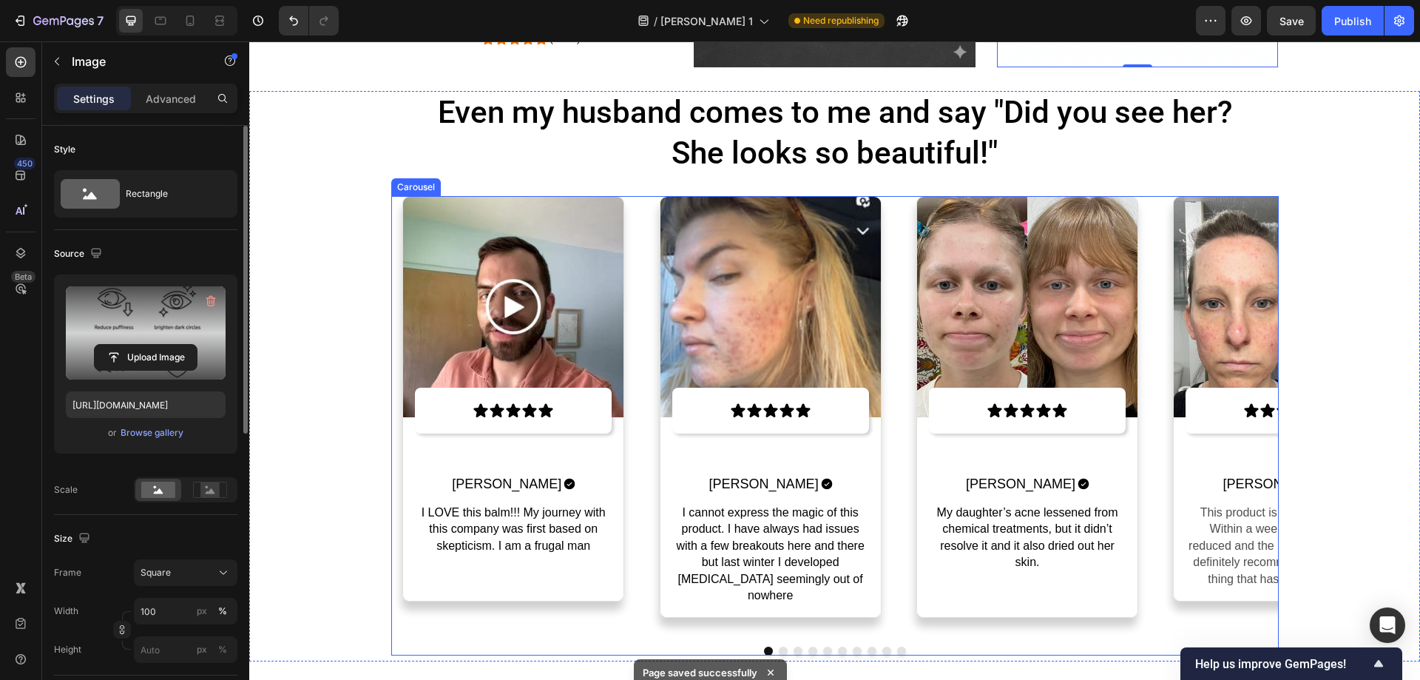
click at [1151, 331] on div "Image Icon Icon Icon Icon Icon Icon List Adam W. Text Block Icon Row I LOVE thi…" at bounding box center [834, 415] width 887 height 438
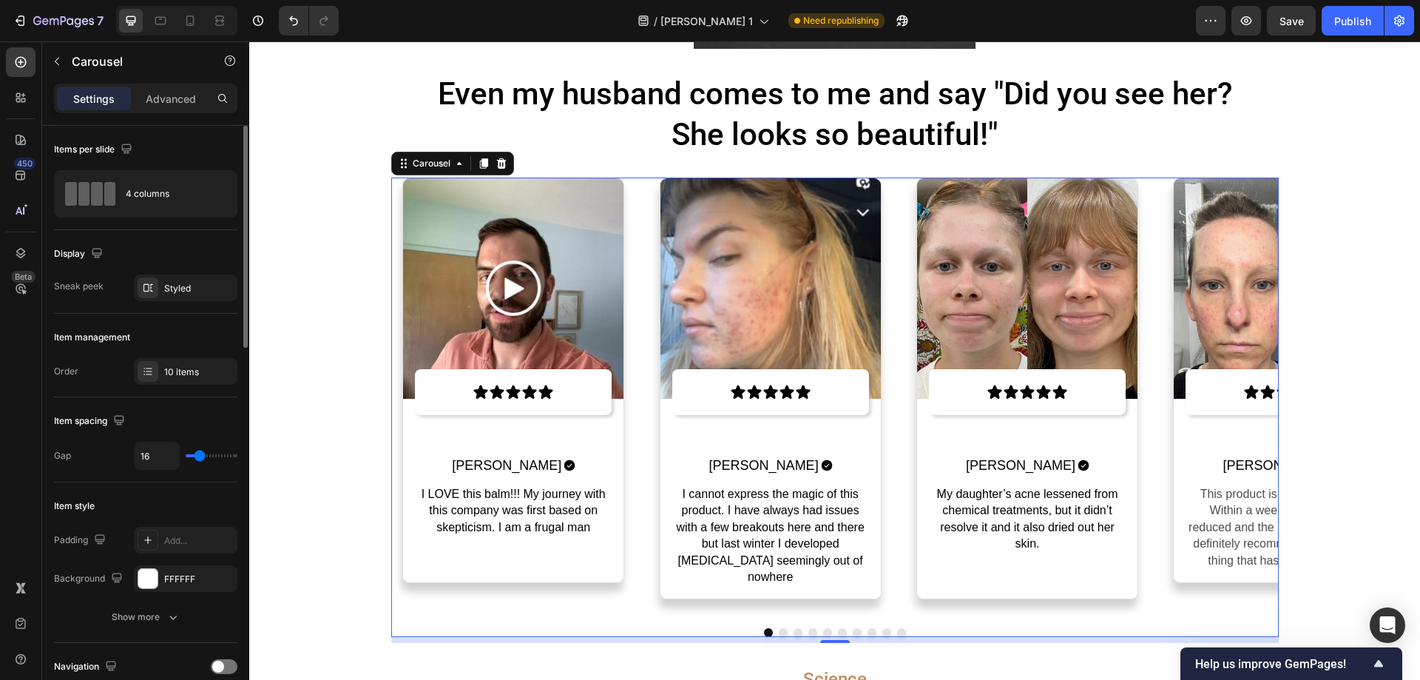
scroll to position [7504, 0]
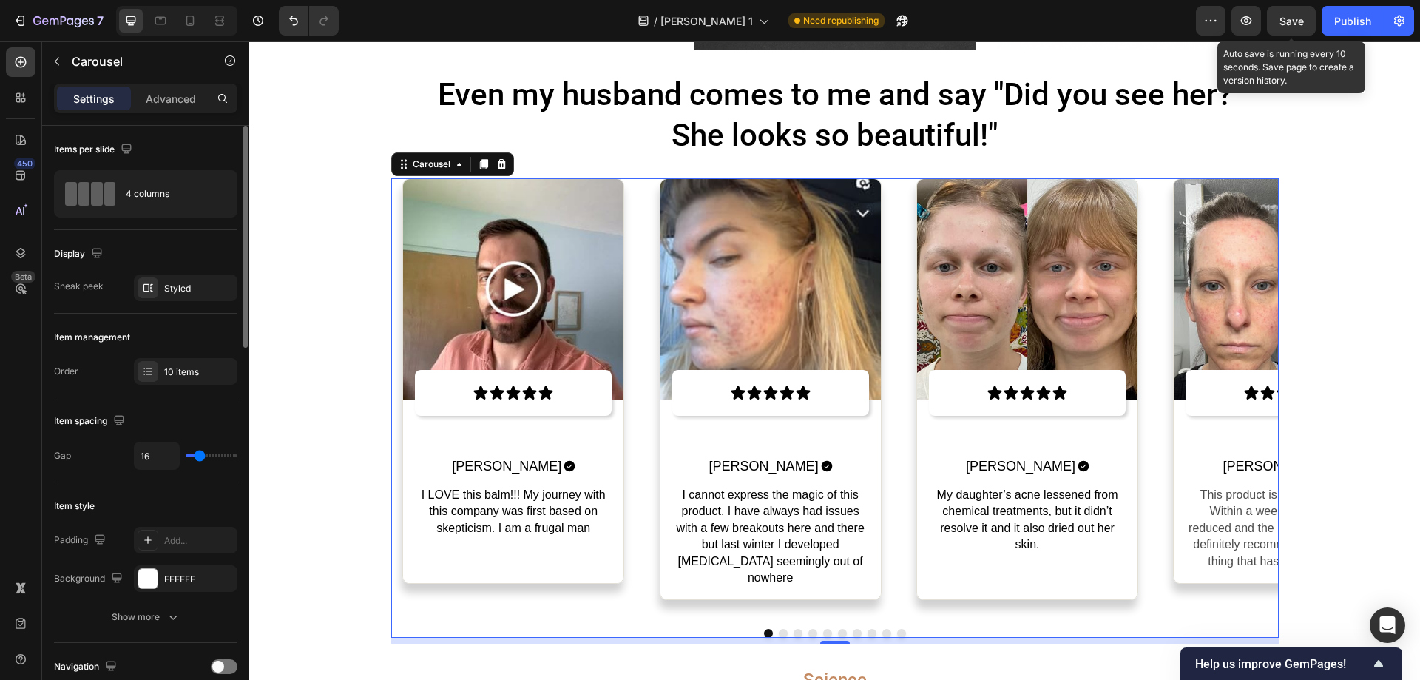
drag, startPoint x: 1293, startPoint y: 25, endPoint x: 1319, endPoint y: 23, distance: 26.7
click at [1319, 23] on div "Preview Save Auto save is running every 10 seconds. Save page to create a versi…" at bounding box center [1305, 21] width 218 height 30
click at [1319, 23] on div "Preview Save Publish" at bounding box center [1305, 21] width 218 height 30
click at [1298, 24] on span "Save" at bounding box center [1291, 21] width 24 height 13
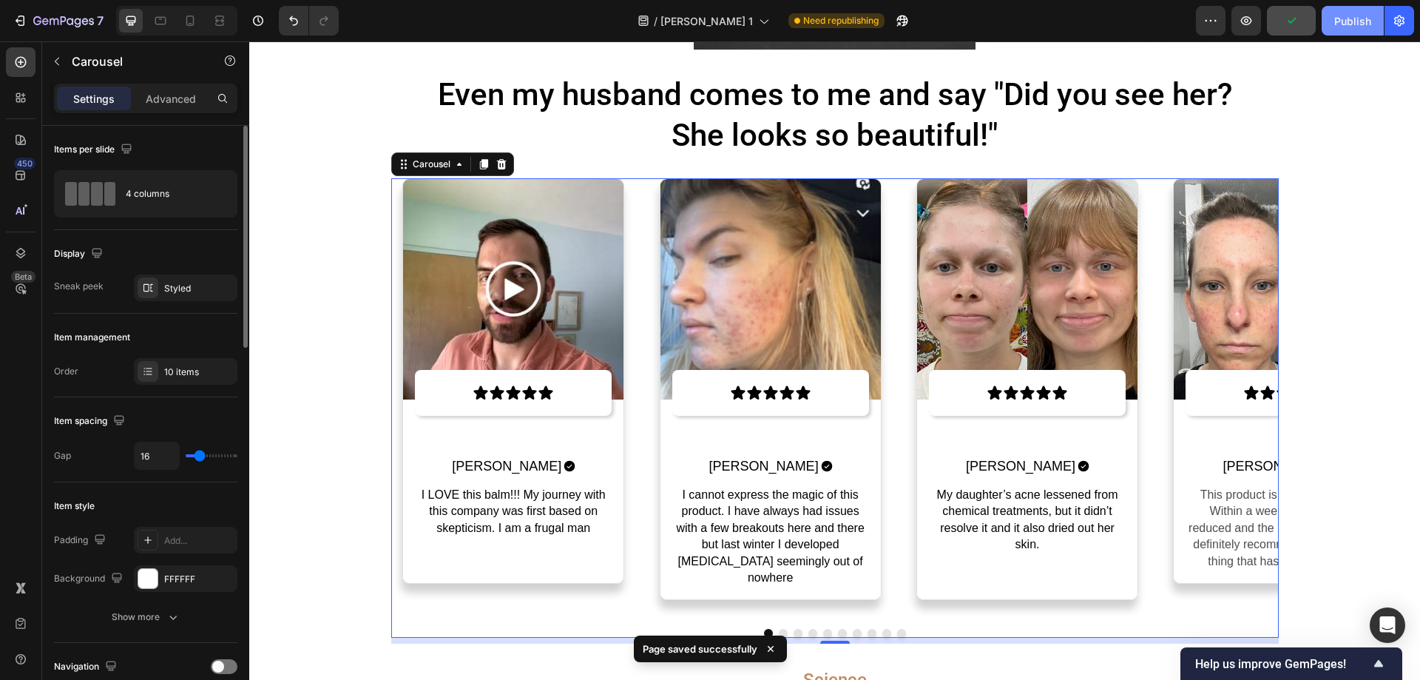
click at [1338, 24] on div "Publish" at bounding box center [1352, 21] width 37 height 16
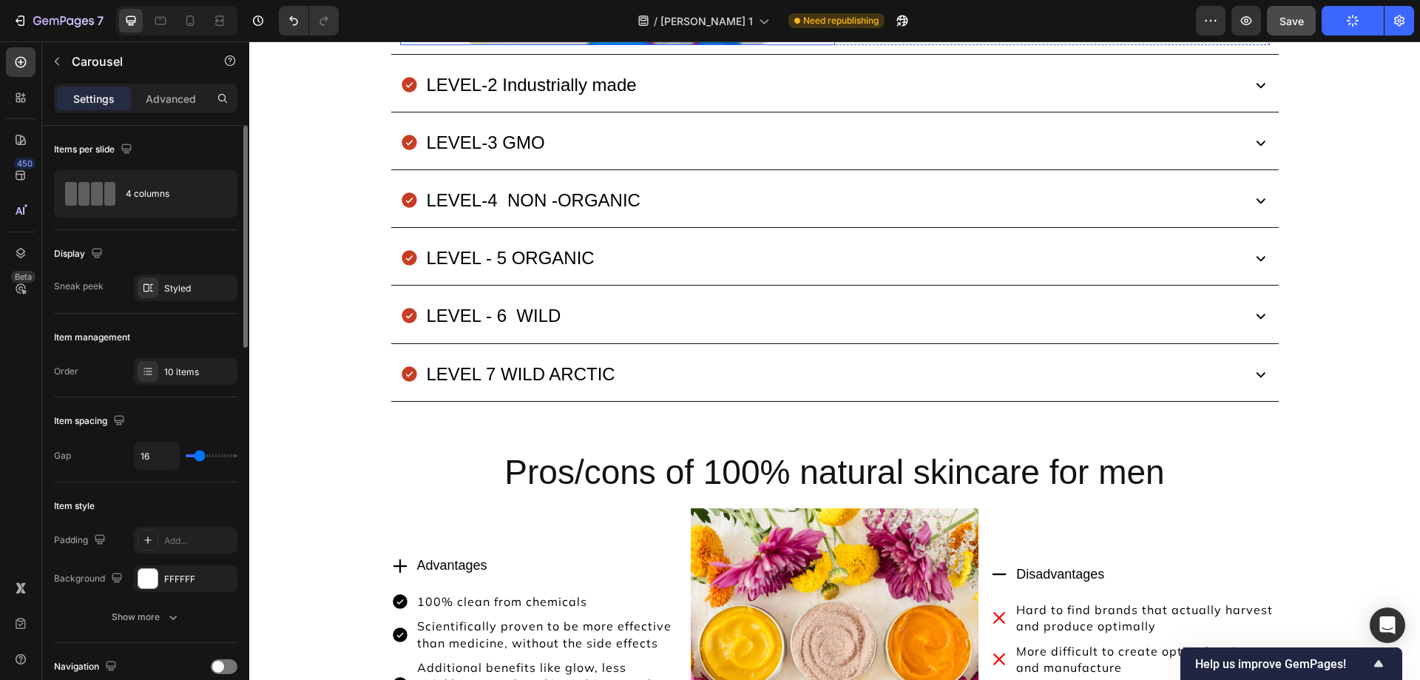
scroll to position [10299, 0]
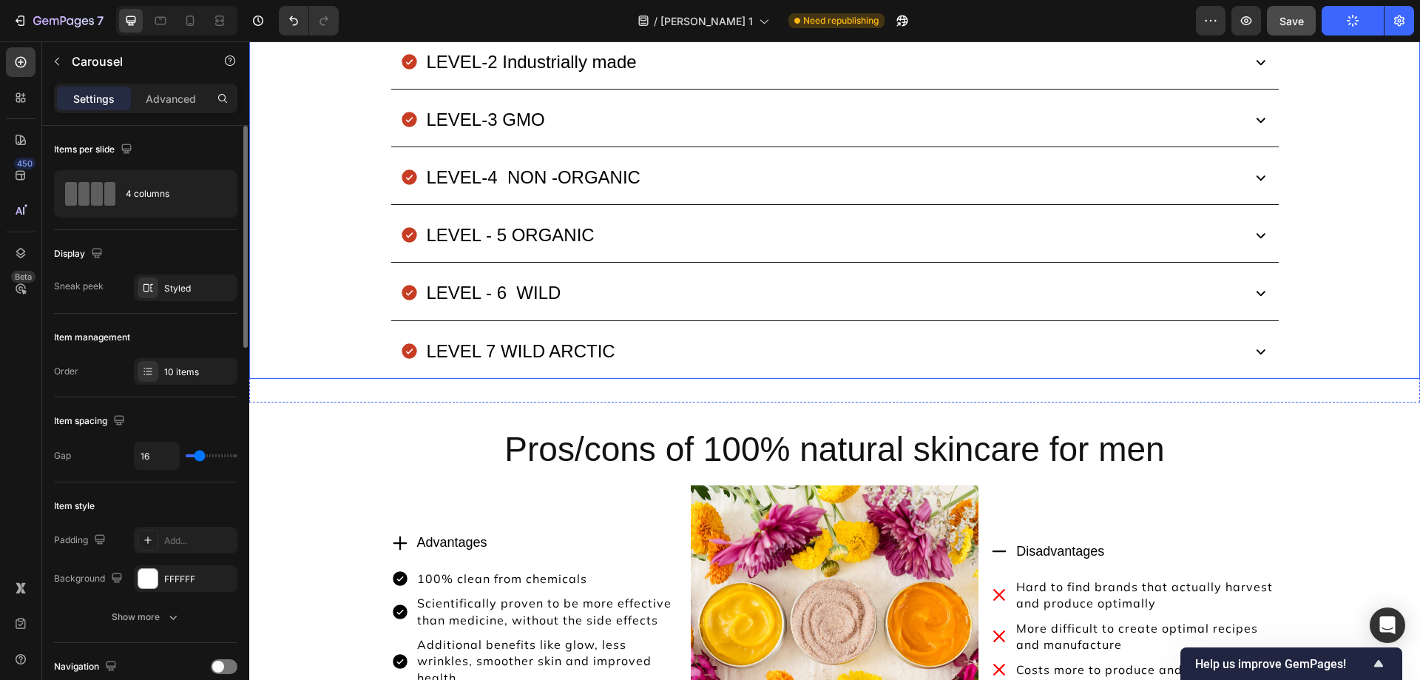
click at [703, 83] on div "LEVEL-2 Industrially made" at bounding box center [834, 63] width 887 height 51
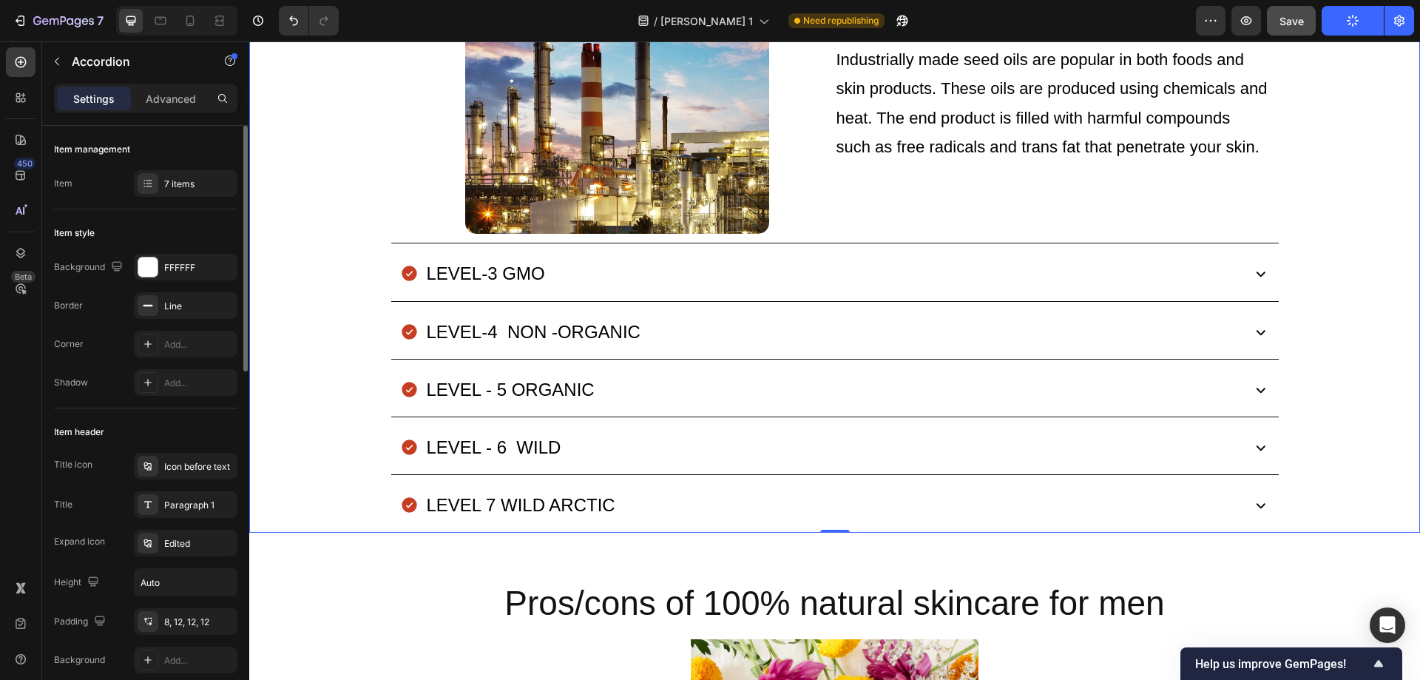
scroll to position [10462, 0]
click at [514, 267] on p "LEVEL-3 GMO" at bounding box center [486, 273] width 118 height 32
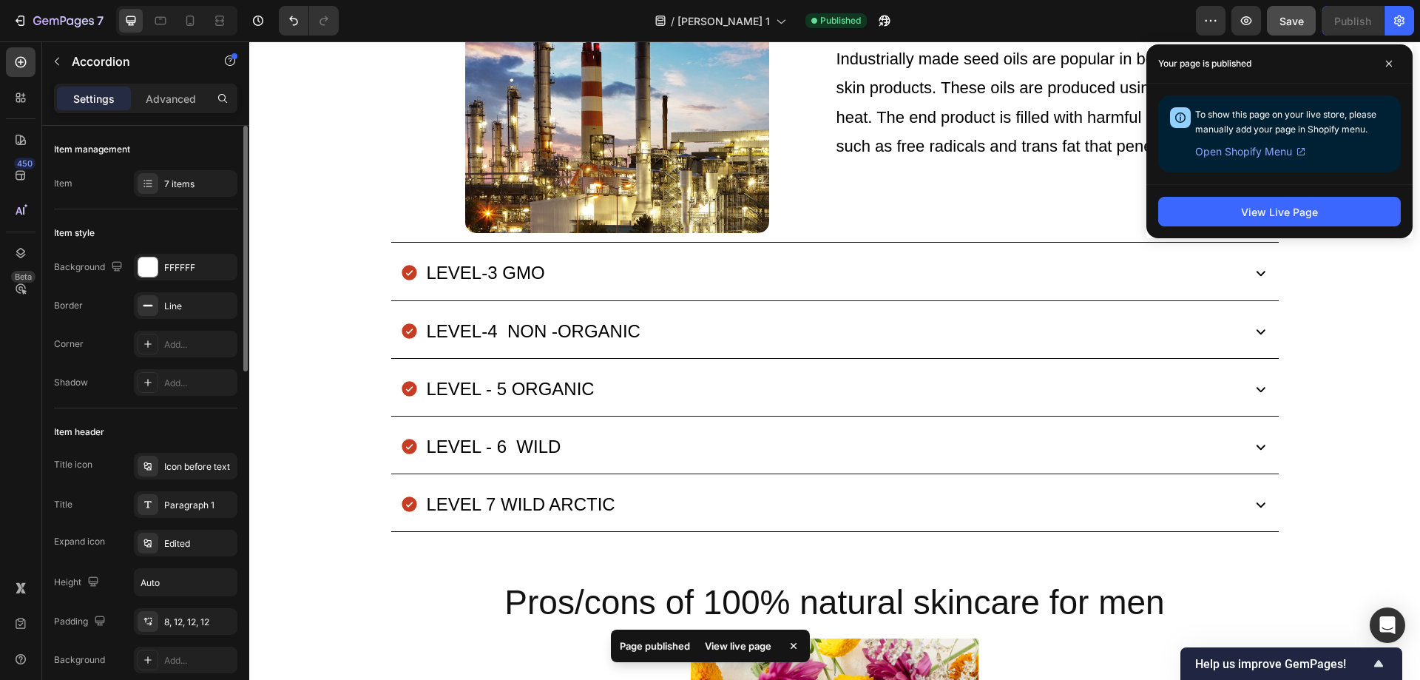
click at [555, 287] on div "LEVEL-3 GMO" at bounding box center [819, 272] width 839 height 36
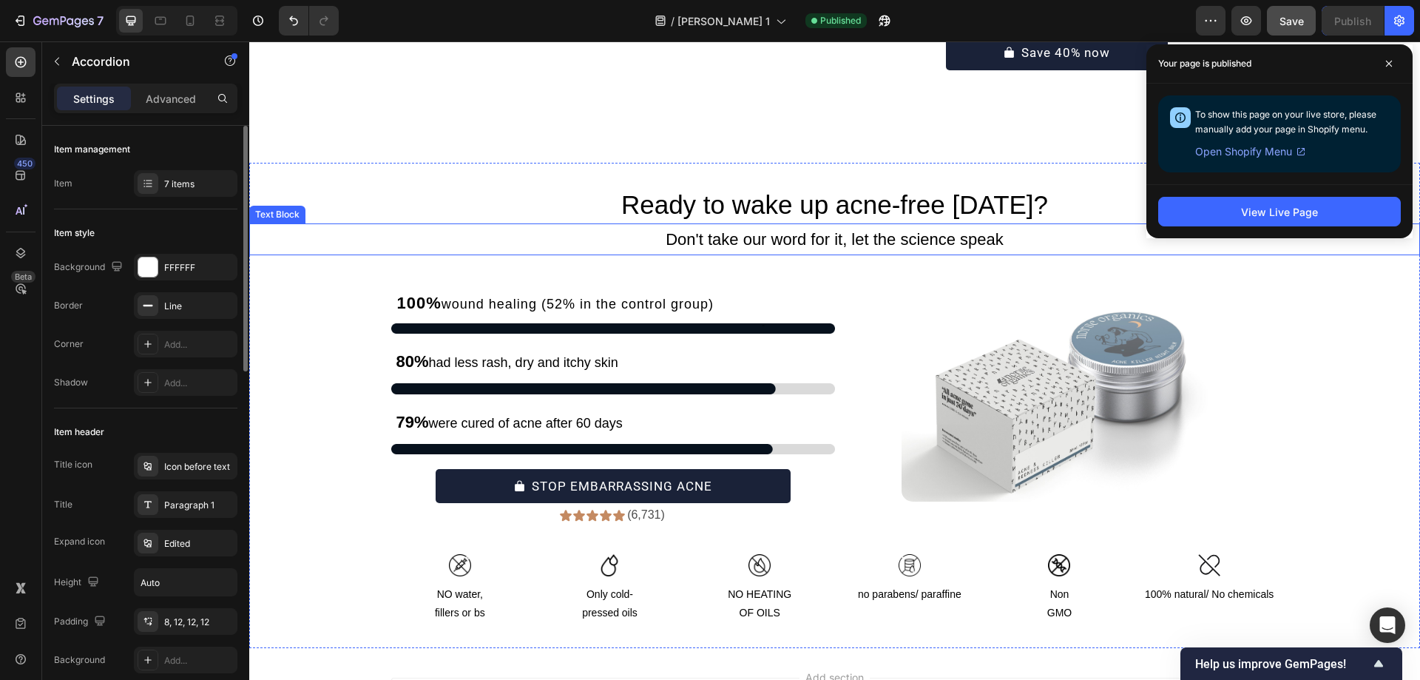
scroll to position [12046, 0]
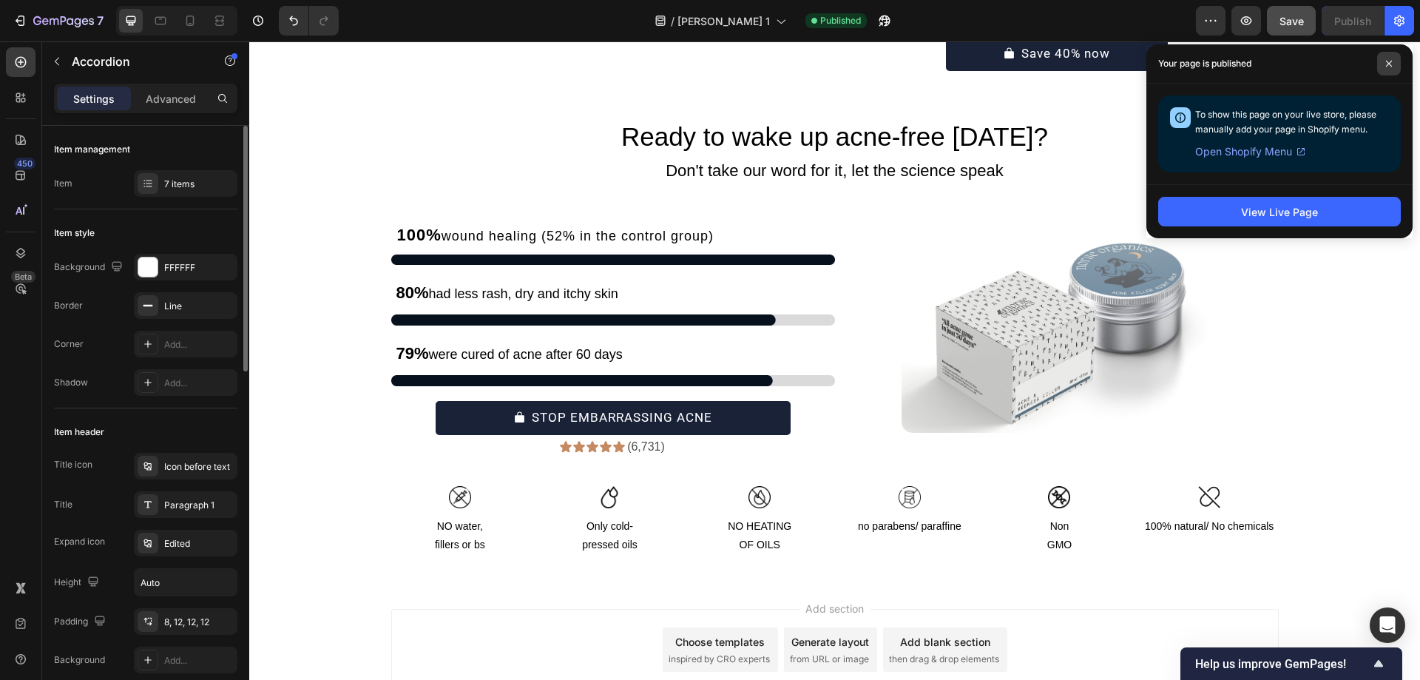
click at [1384, 59] on span at bounding box center [1389, 64] width 24 height 24
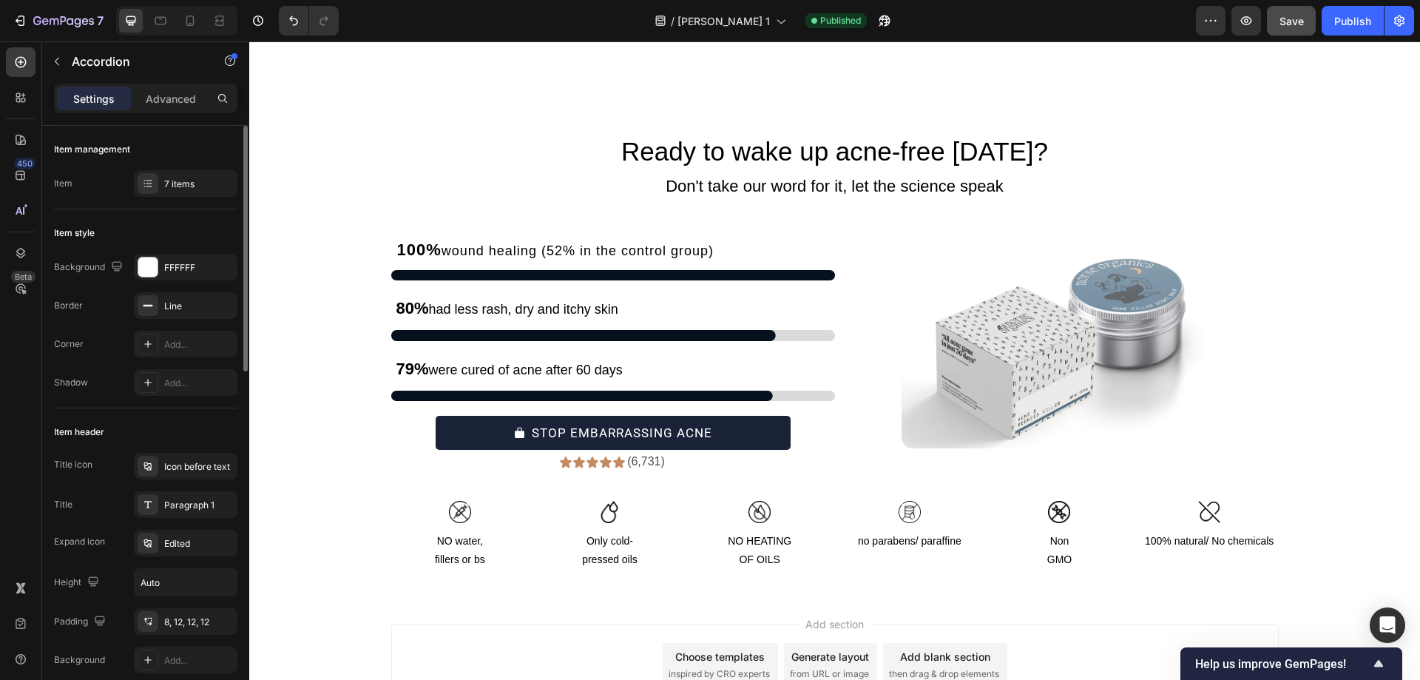
scroll to position [12096, 0]
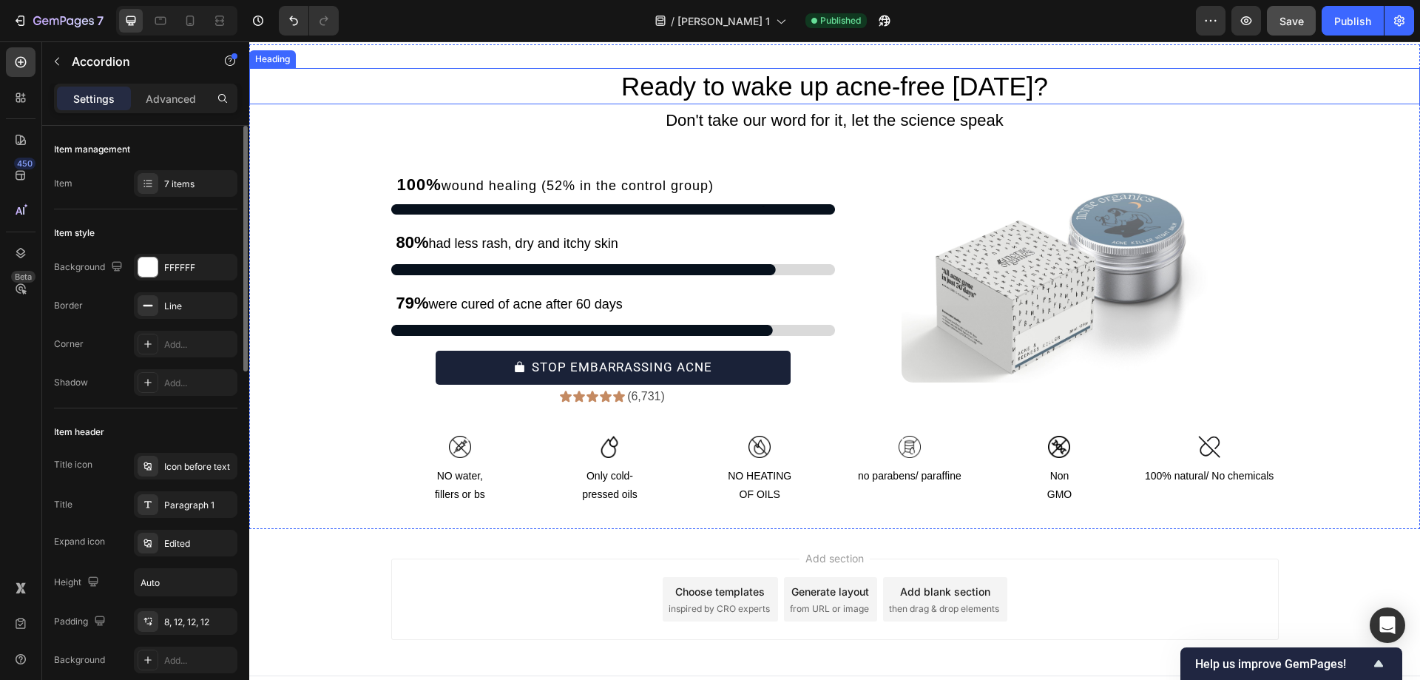
click at [764, 105] on h2 "Ready to wake up acne-free in 60 days?" at bounding box center [834, 86] width 887 height 37
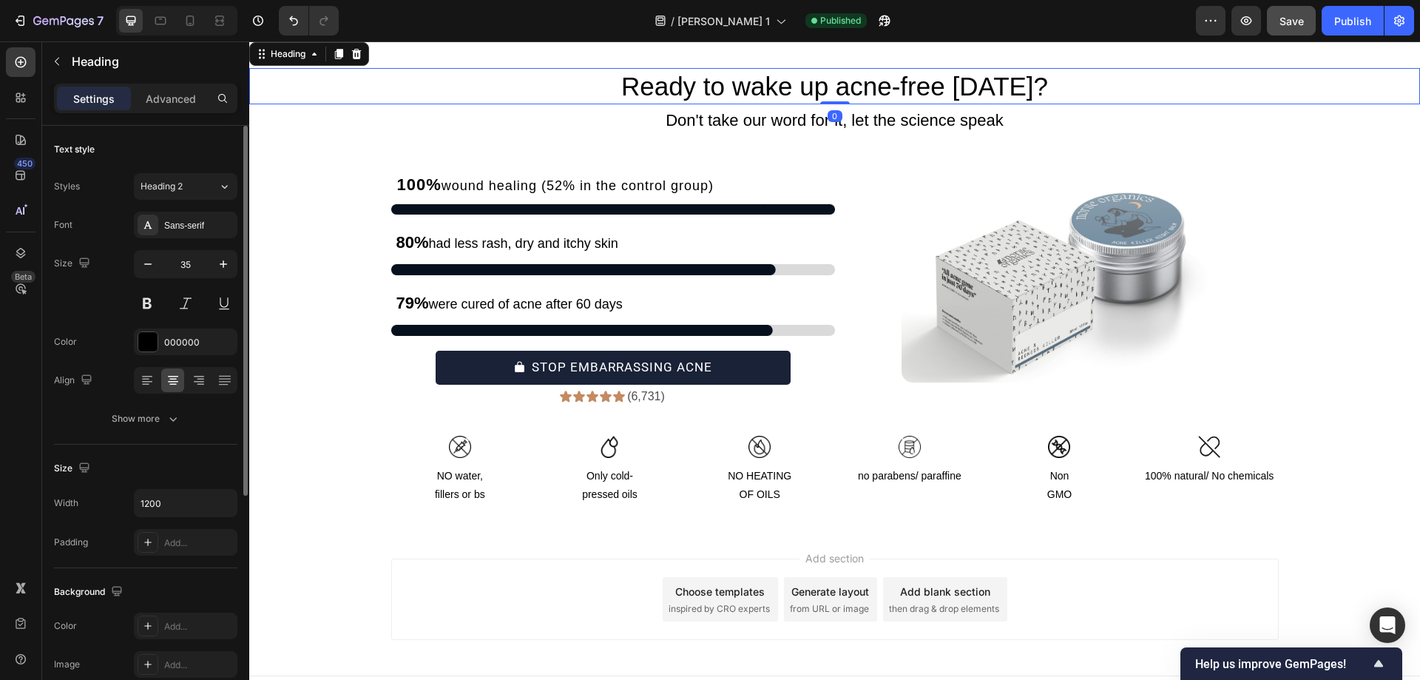
click at [764, 105] on h2 "Ready to wake up acne-free in 60 days?" at bounding box center [834, 86] width 887 height 37
click at [764, 104] on p "Ready to wake up acne-free in 60 days?" at bounding box center [835, 87] width 884 height 34
click at [207, 231] on div "Sans-serif" at bounding box center [199, 225] width 70 height 13
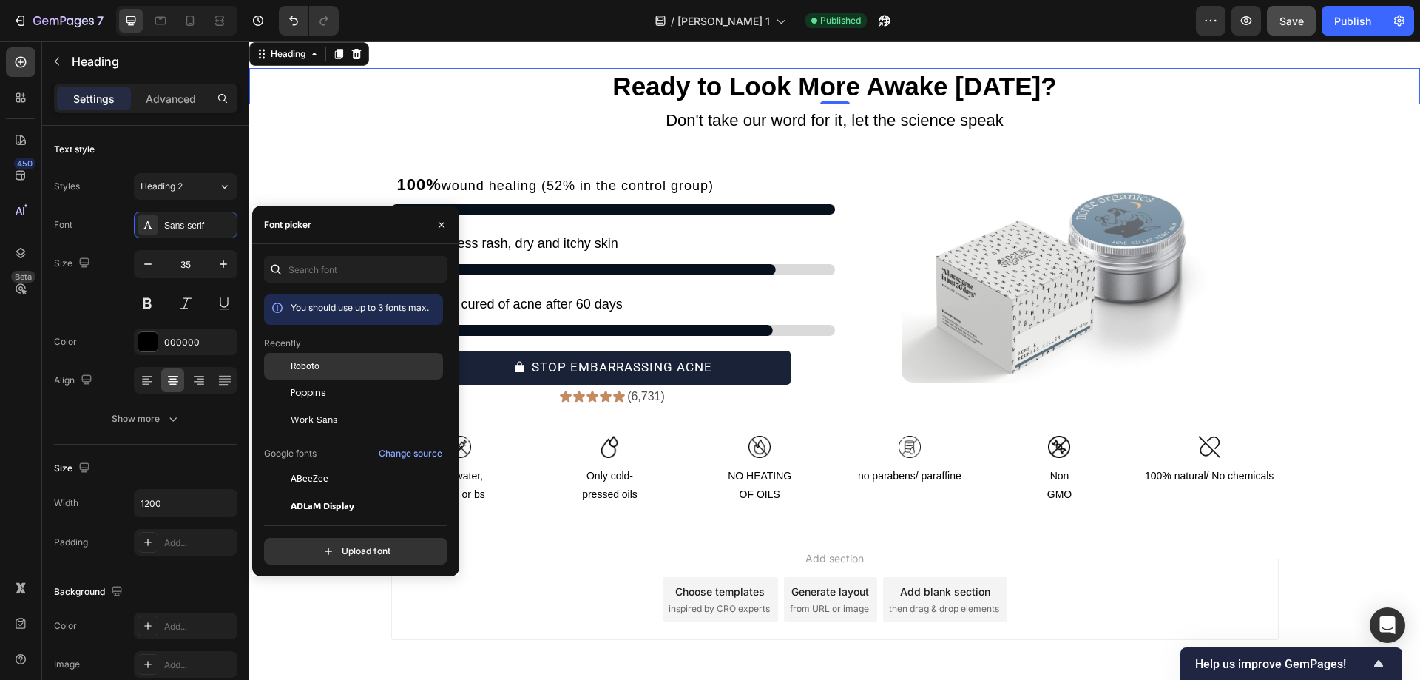
click at [296, 368] on span "Roboto" at bounding box center [305, 365] width 29 height 13
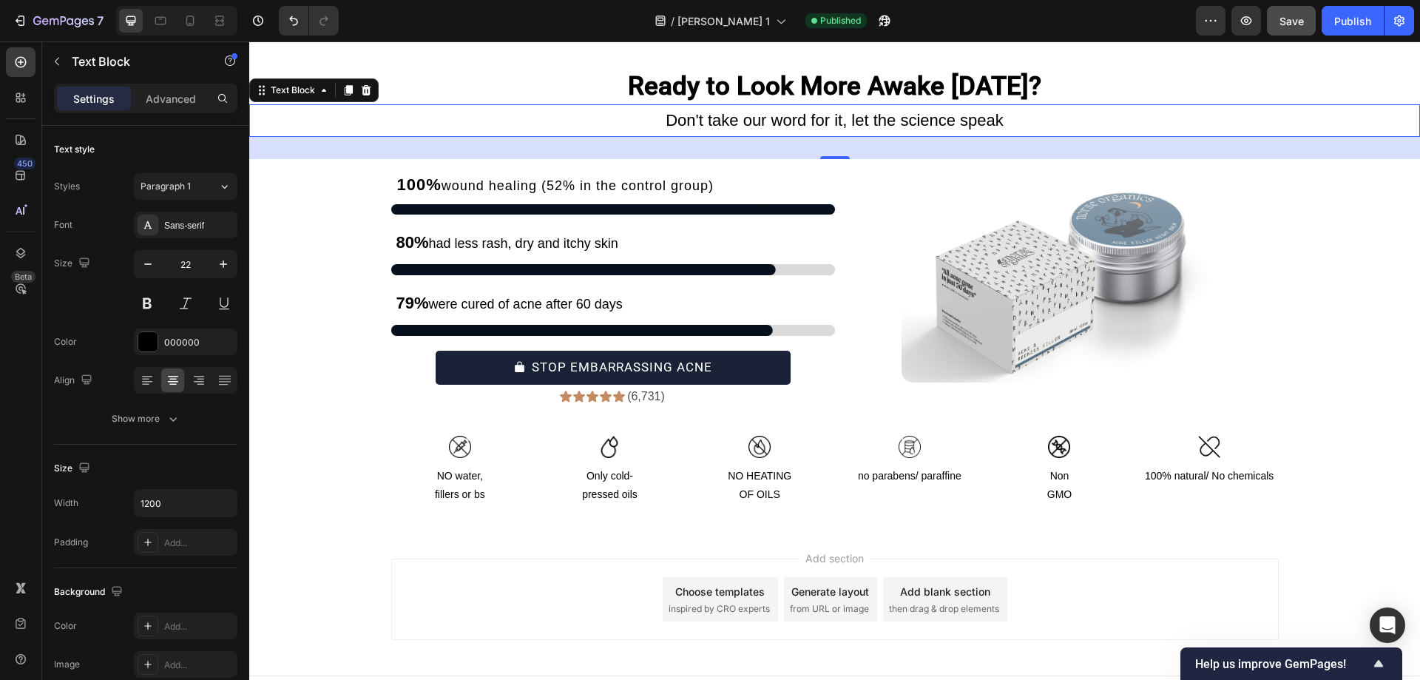
click at [719, 135] on p "Don't take our word for it, let the science speak" at bounding box center [835, 121] width 884 height 30
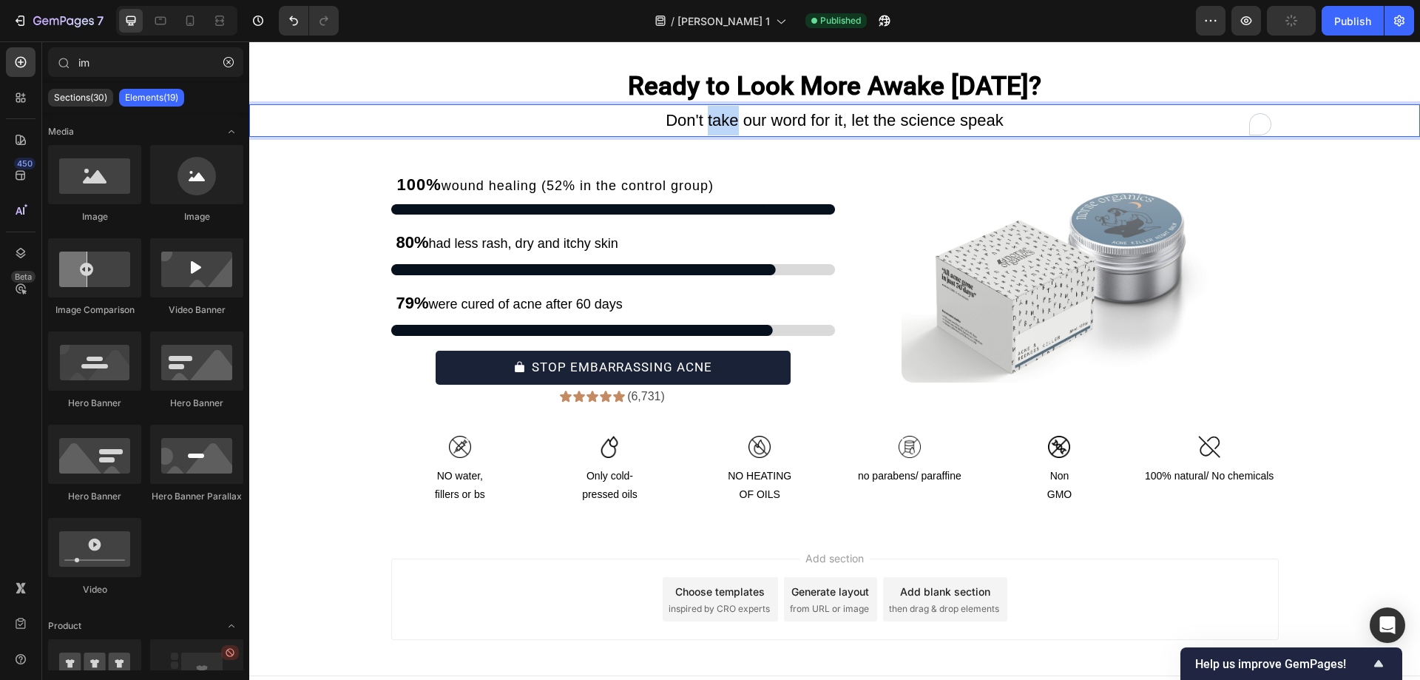
click at [710, 200] on div at bounding box center [710, 200] width 0 height 0
click at [734, 135] on p "Don't take our word for it, let the science speak" at bounding box center [835, 121] width 884 height 30
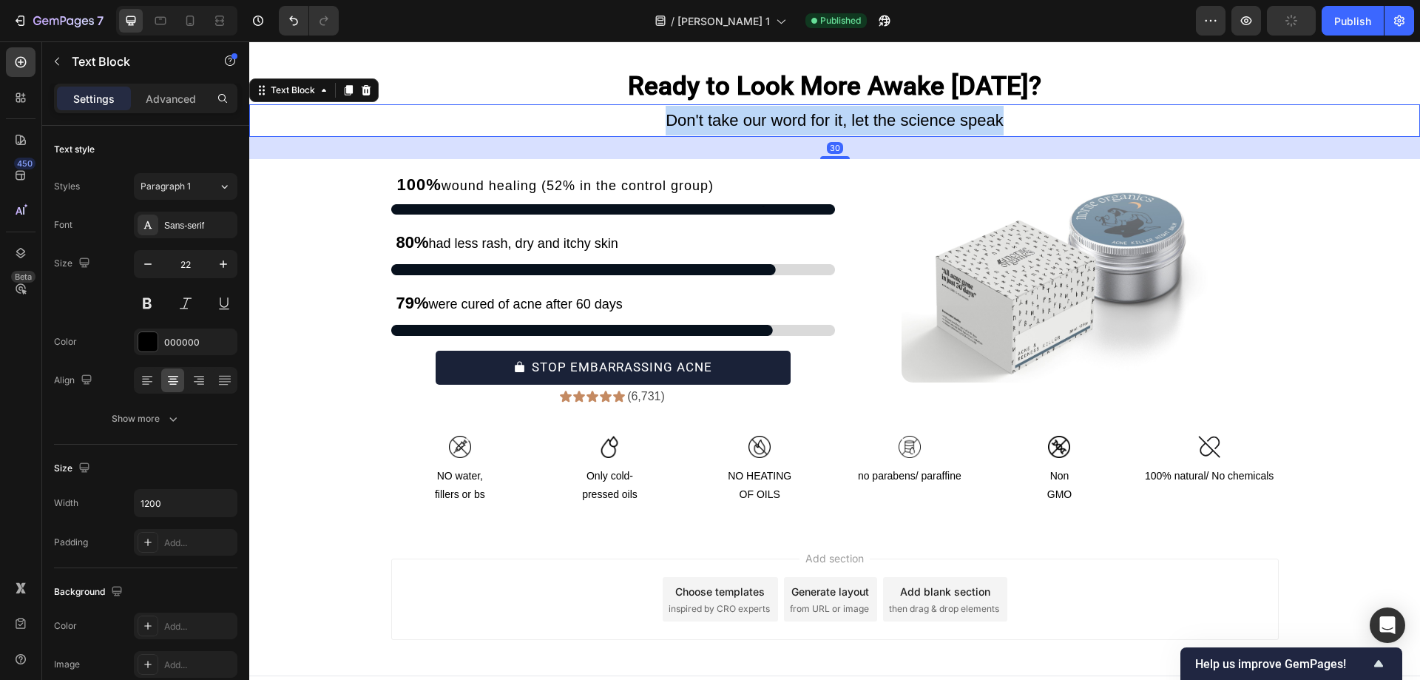
click at [734, 135] on p "Don't take our word for it, let the science speak" at bounding box center [835, 121] width 884 height 30
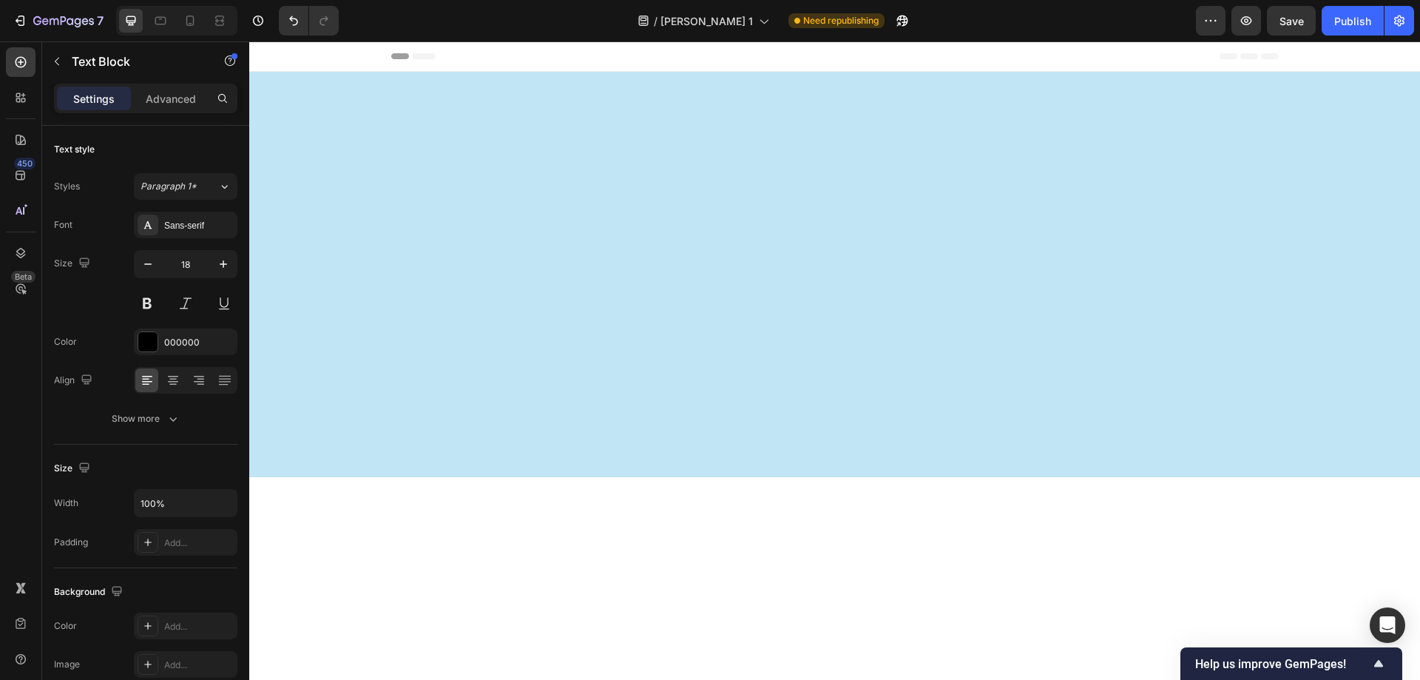
scroll to position [12096, 0]
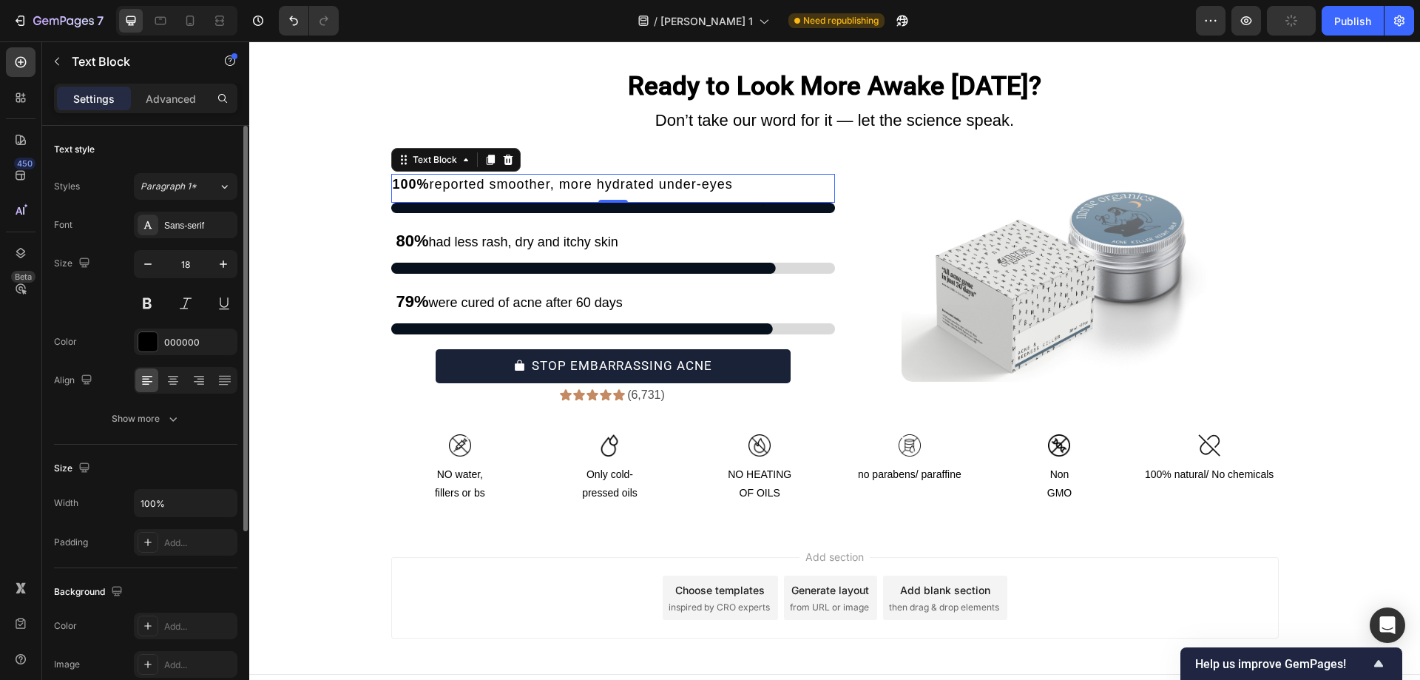
click at [180, 240] on div "Font Sans-serif Size 18 Color 000000 Align Show more" at bounding box center [145, 321] width 183 height 220
click at [190, 230] on div "Sans-serif" at bounding box center [199, 225] width 70 height 13
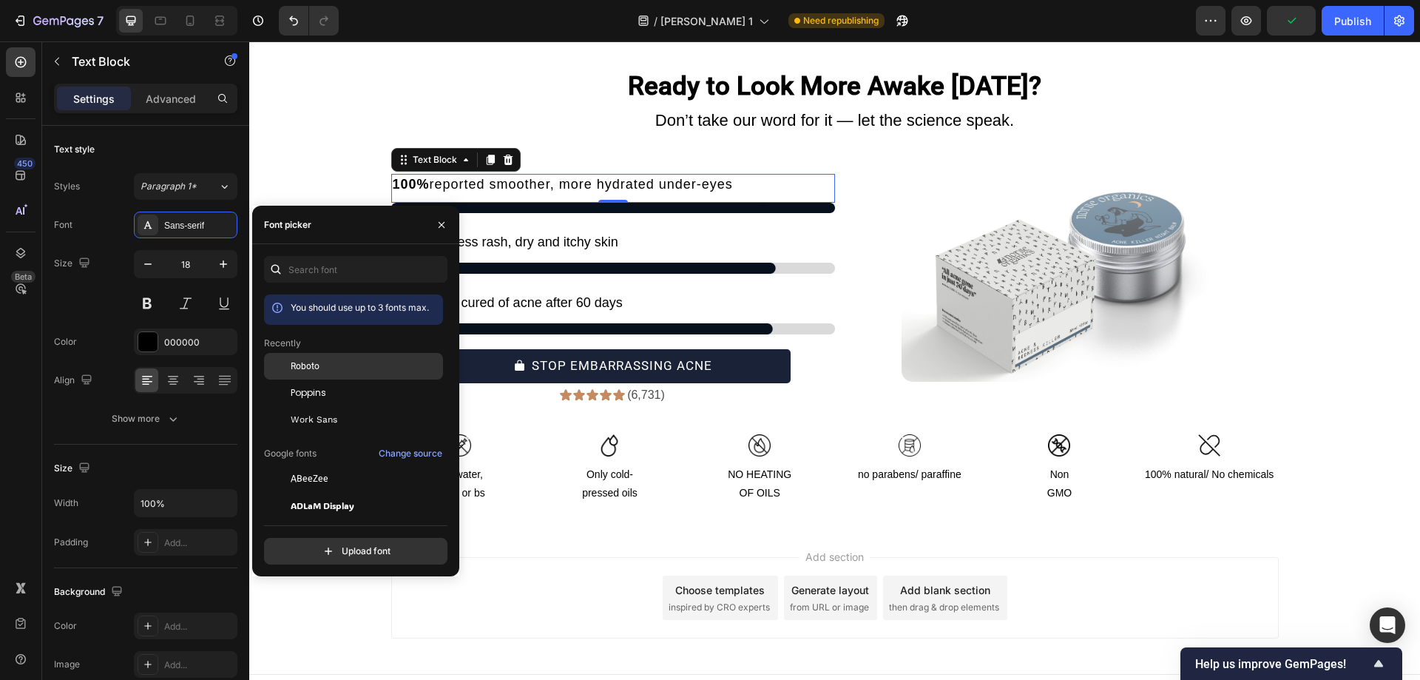
click at [285, 375] on div at bounding box center [277, 366] width 27 height 27
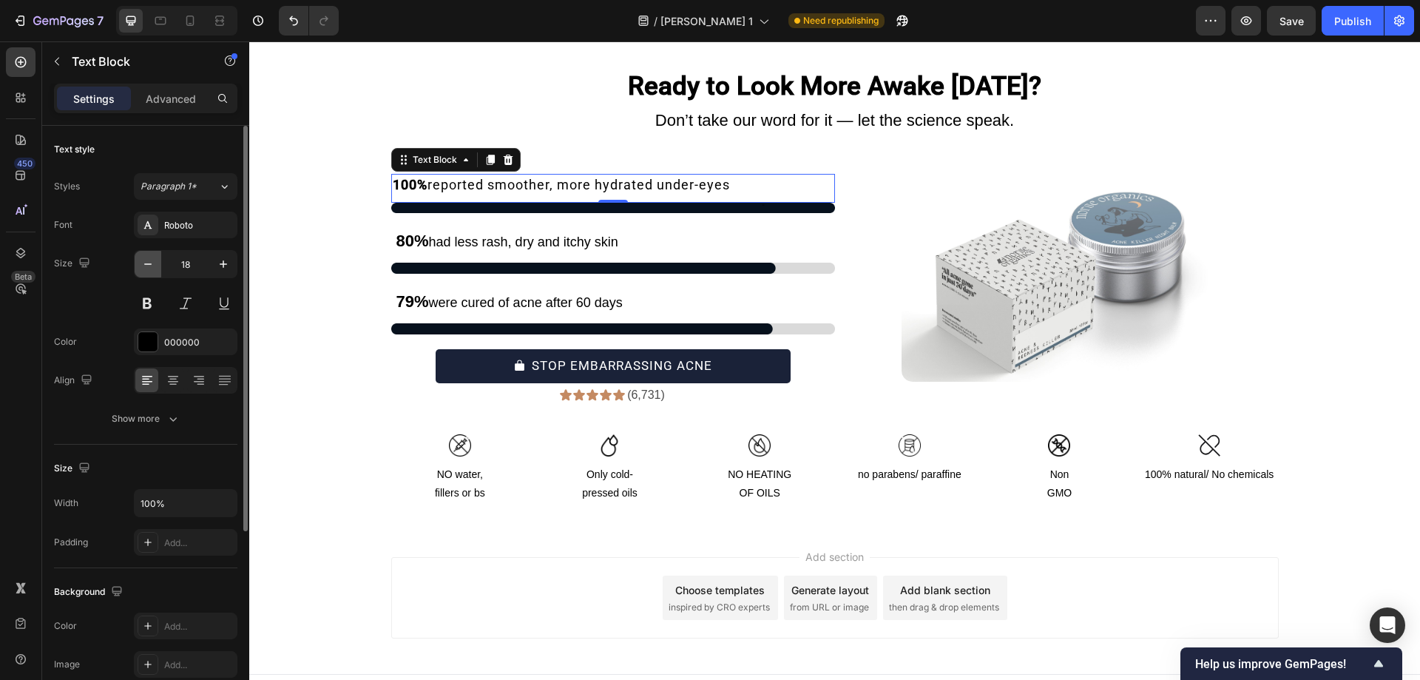
click at [148, 265] on icon "button" at bounding box center [147, 264] width 15 height 15
type input "17"
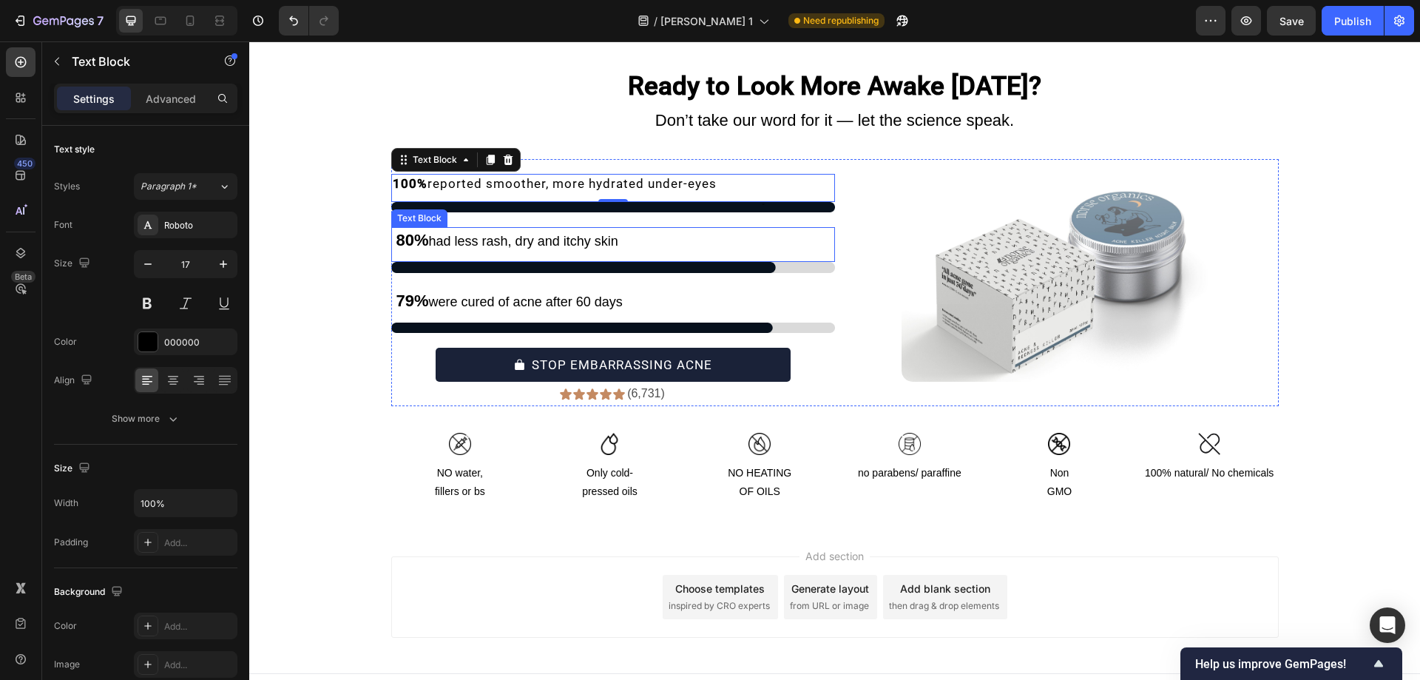
click at [448, 253] on p "80% had less rash, dry and itchy skin" at bounding box center [613, 240] width 441 height 24
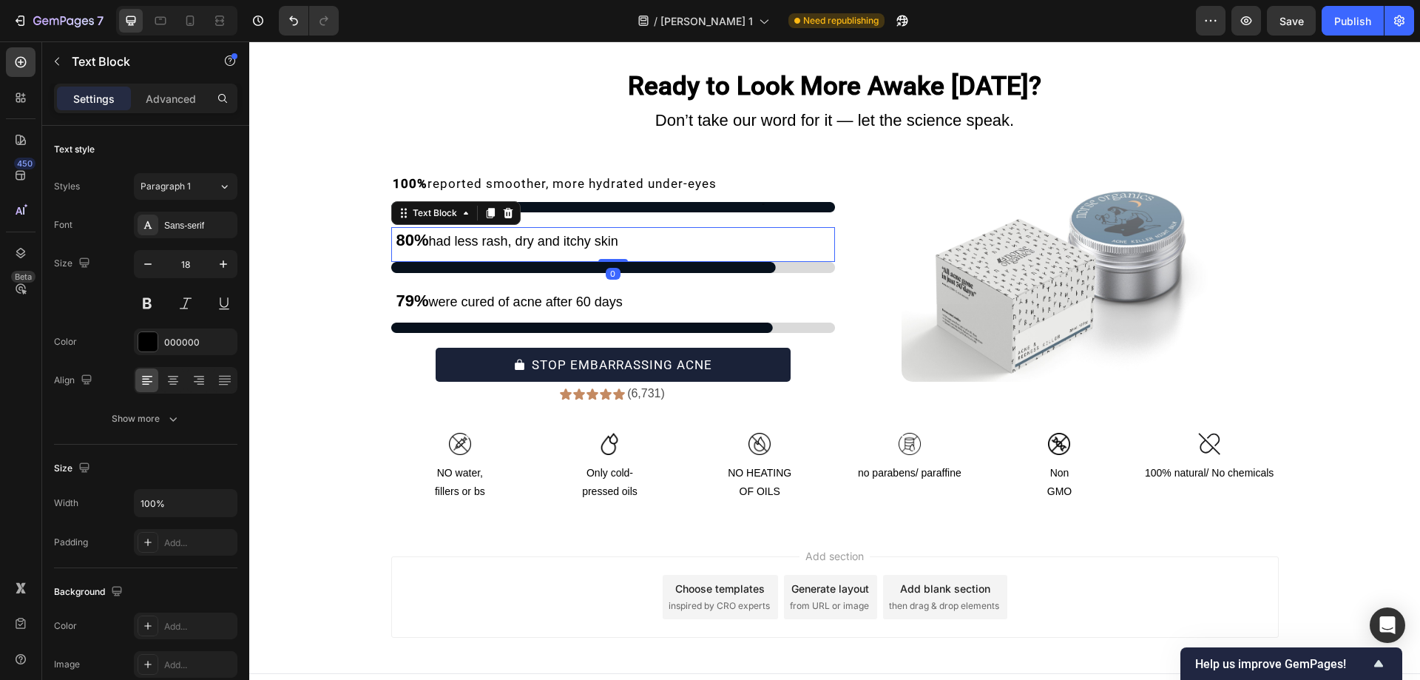
click at [448, 253] on p "80% had less rash, dry and itchy skin" at bounding box center [613, 240] width 441 height 24
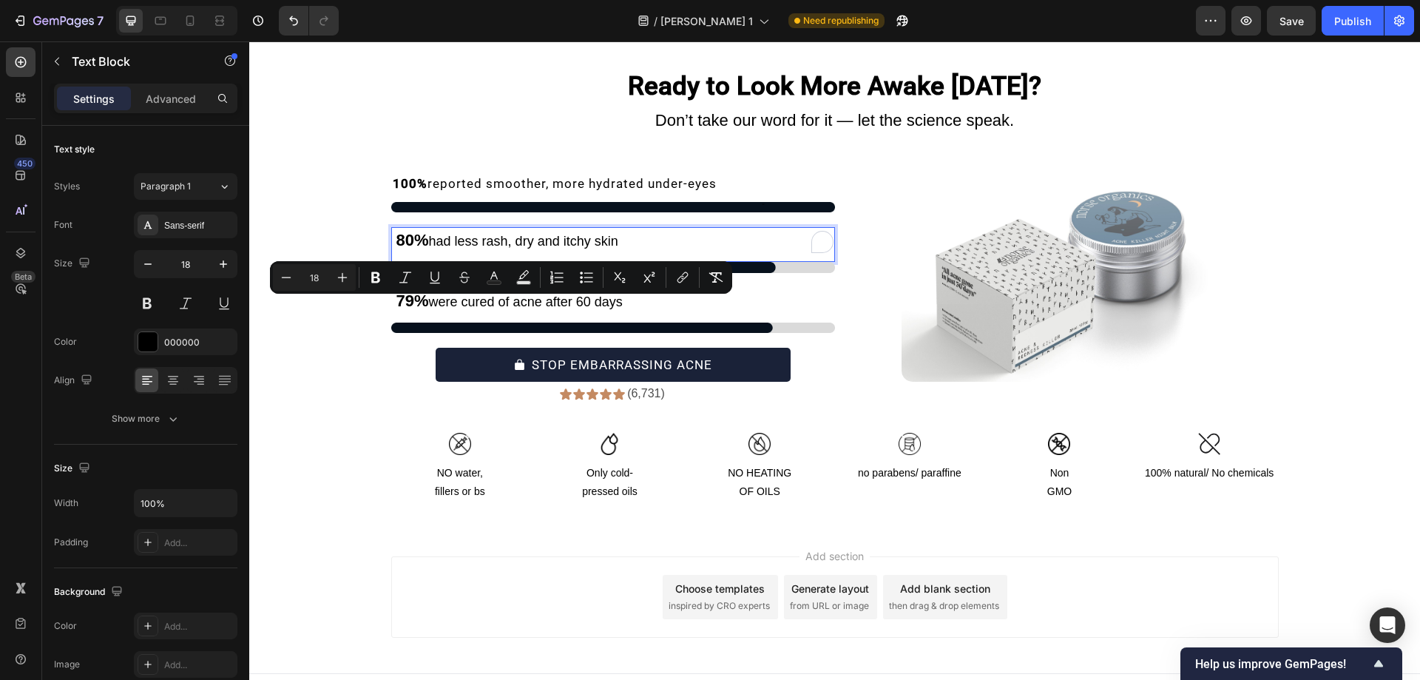
click at [448, 253] on p "80% had less rash, dry and itchy skin" at bounding box center [613, 240] width 441 height 24
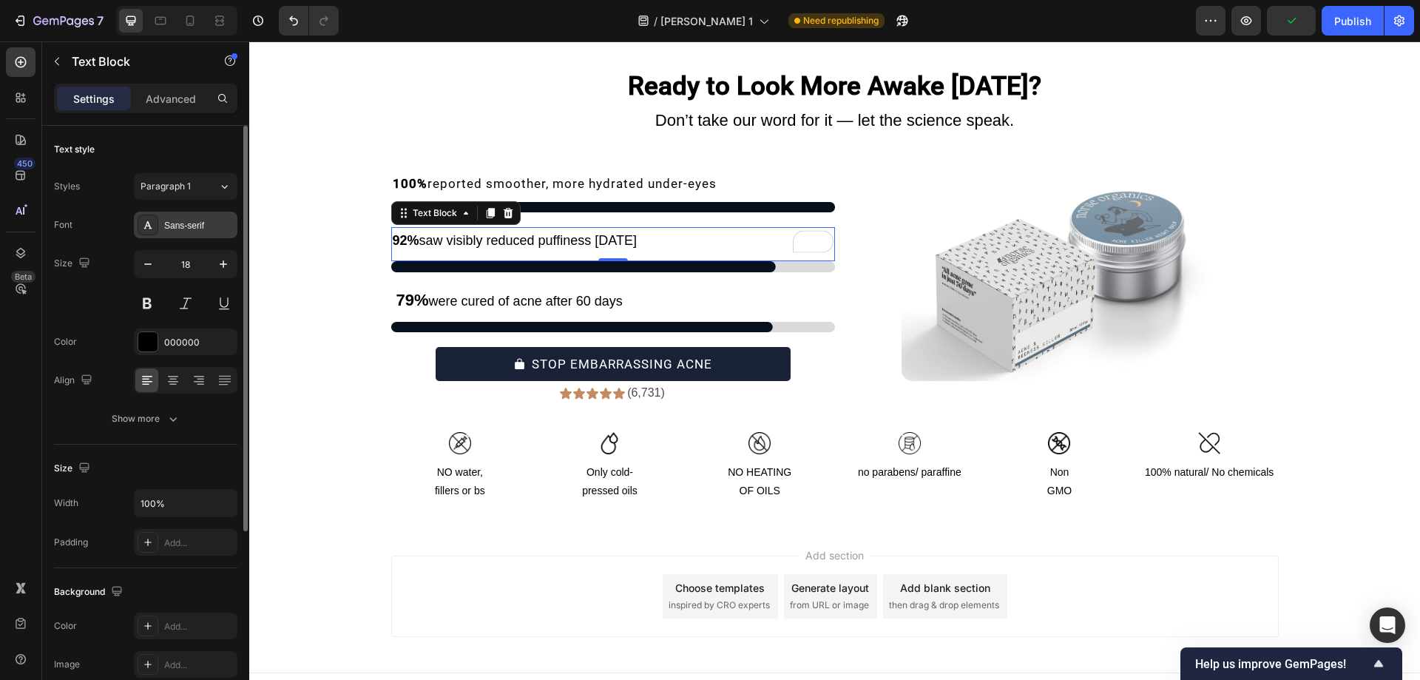
click at [181, 233] on div "Sans-serif" at bounding box center [186, 224] width 104 height 27
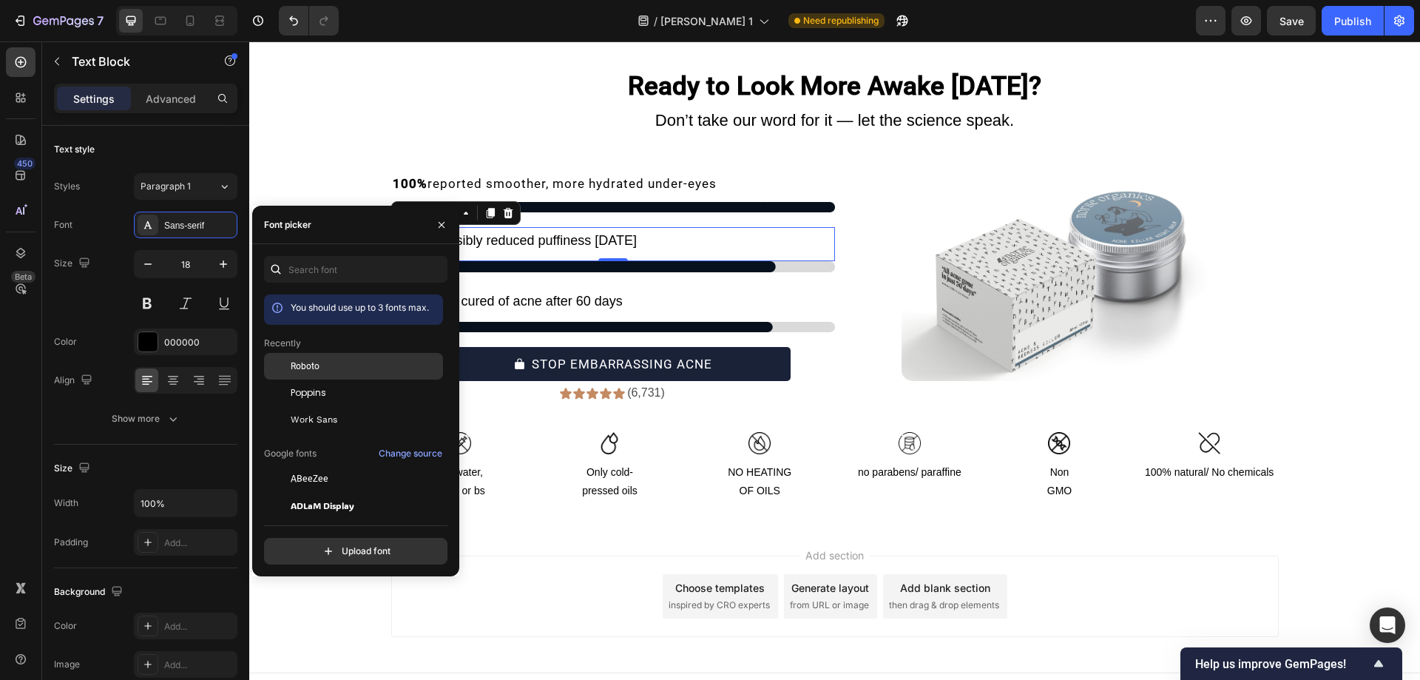
click at [282, 365] on div at bounding box center [277, 366] width 27 height 27
click at [433, 218] on button "button" at bounding box center [442, 225] width 24 height 24
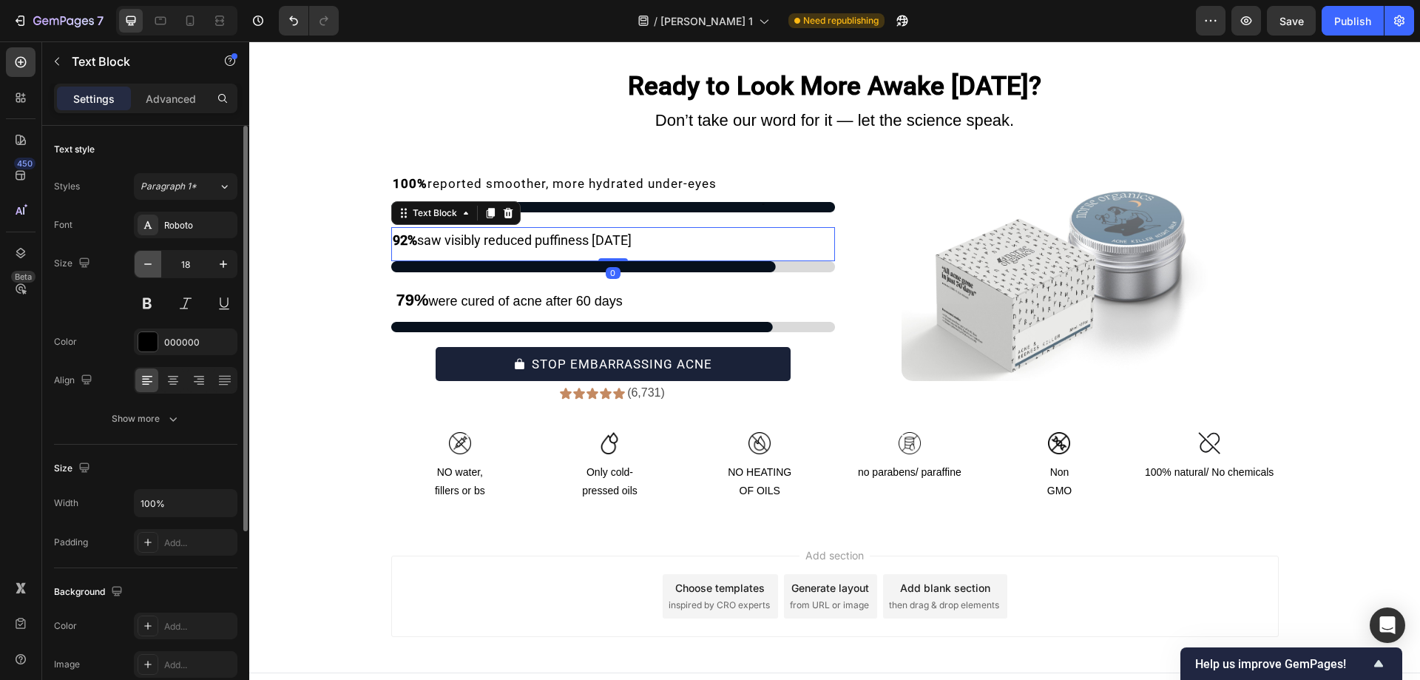
click at [144, 256] on button "button" at bounding box center [148, 264] width 27 height 27
type input "17"
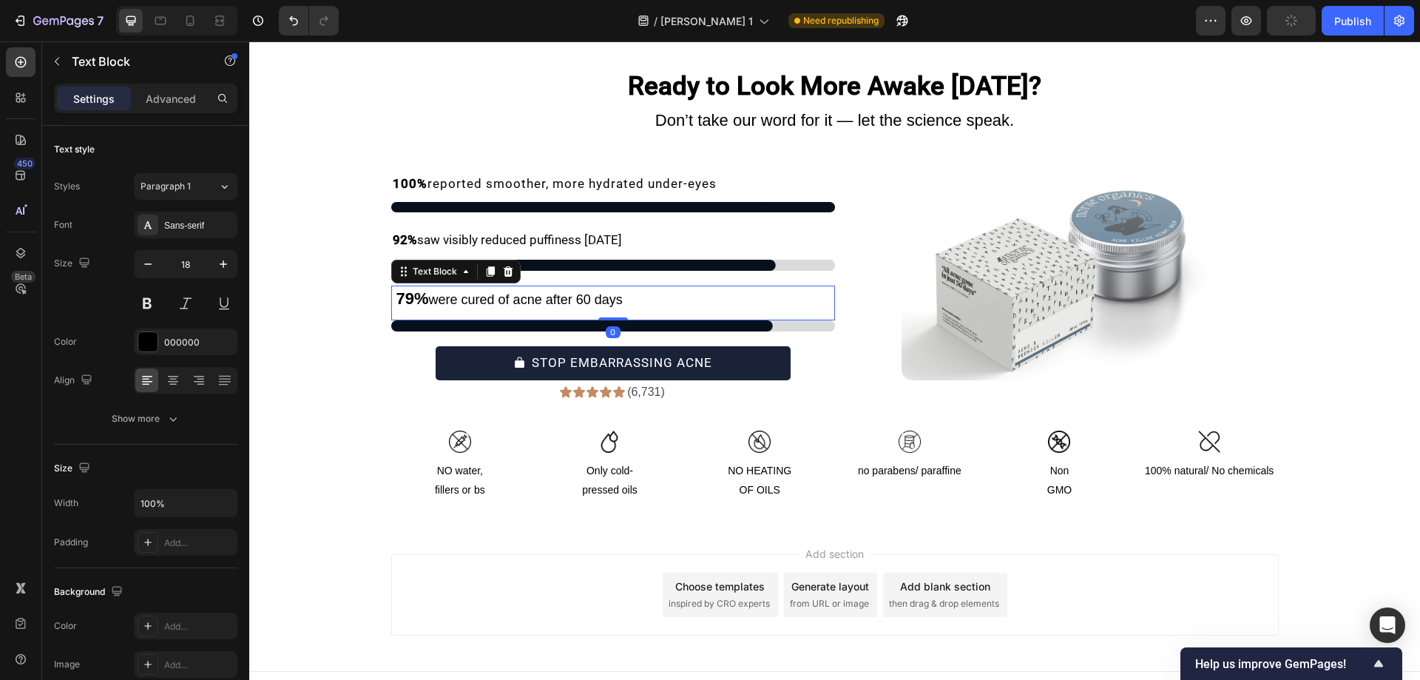
click at [433, 311] on p "79% were cured of acne after 60 days" at bounding box center [613, 299] width 441 height 24
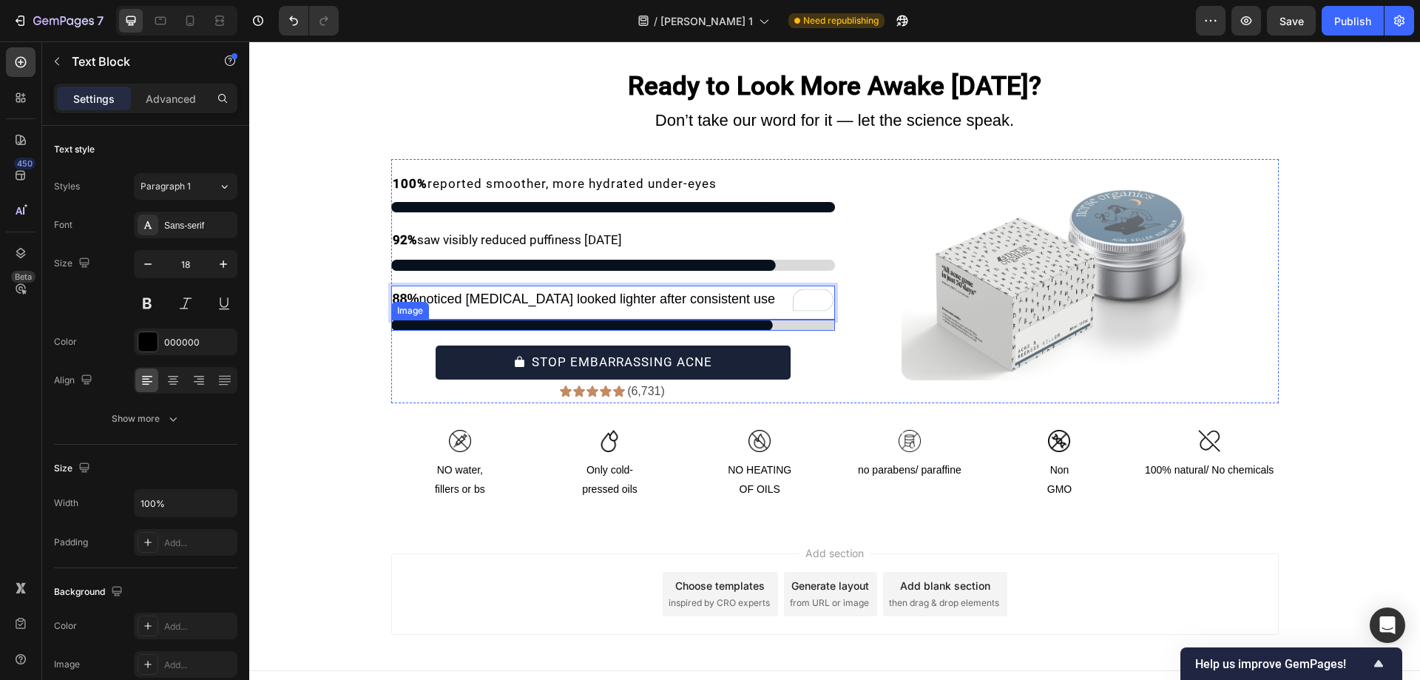
click at [410, 331] on img at bounding box center [613, 324] width 444 height 11
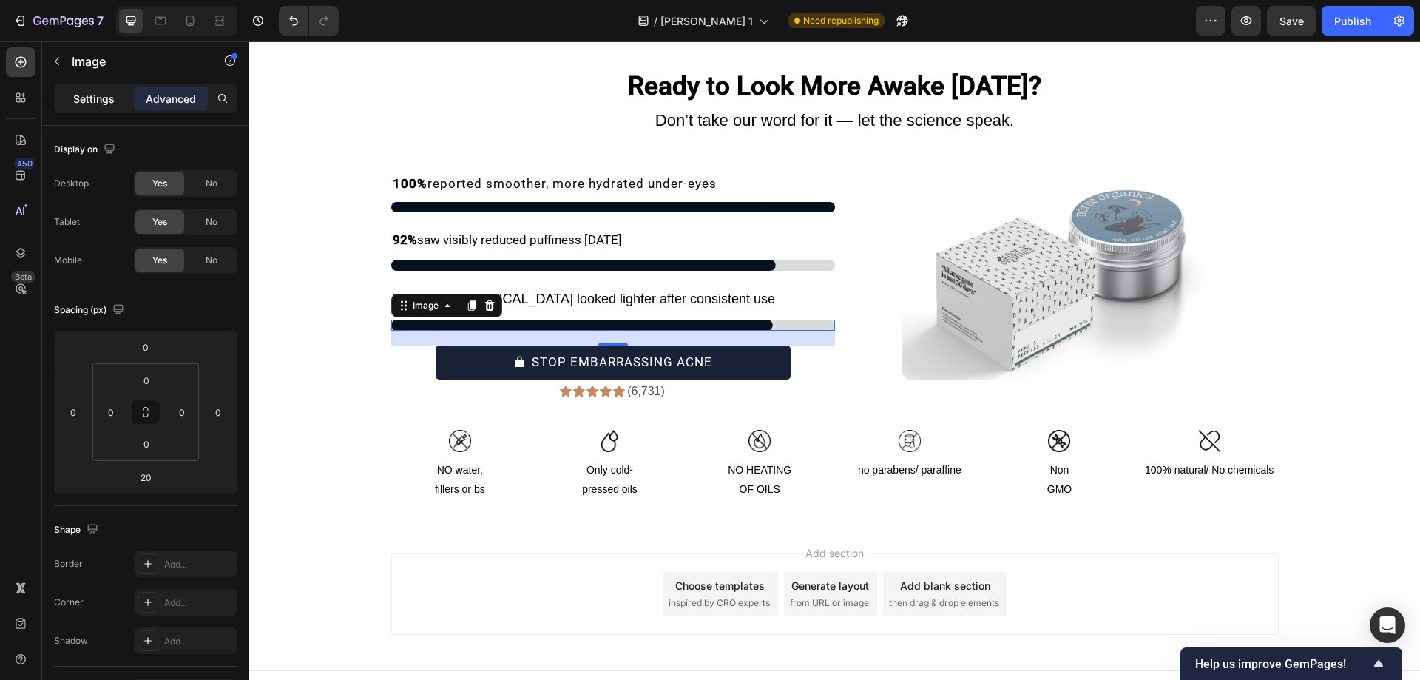
click at [94, 96] on p "Settings" at bounding box center [93, 99] width 41 height 16
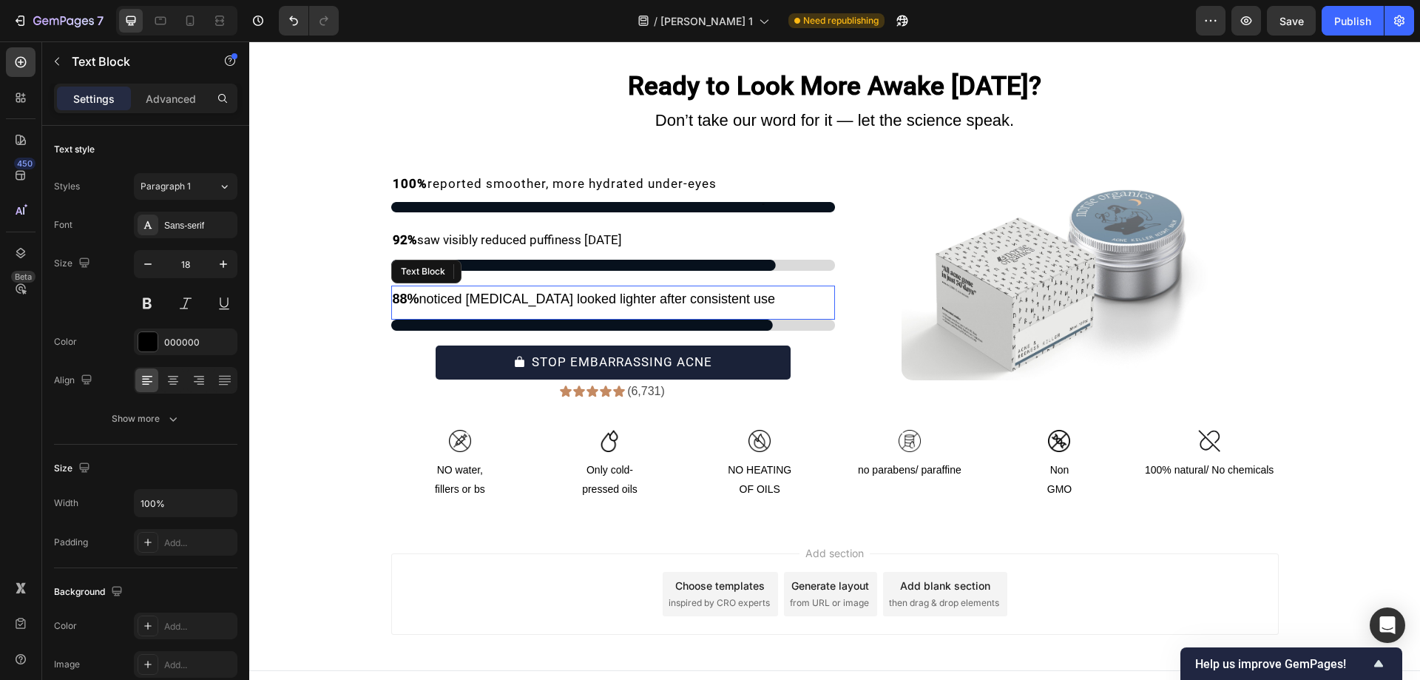
click at [393, 306] on strong "88%" at bounding box center [406, 298] width 27 height 15
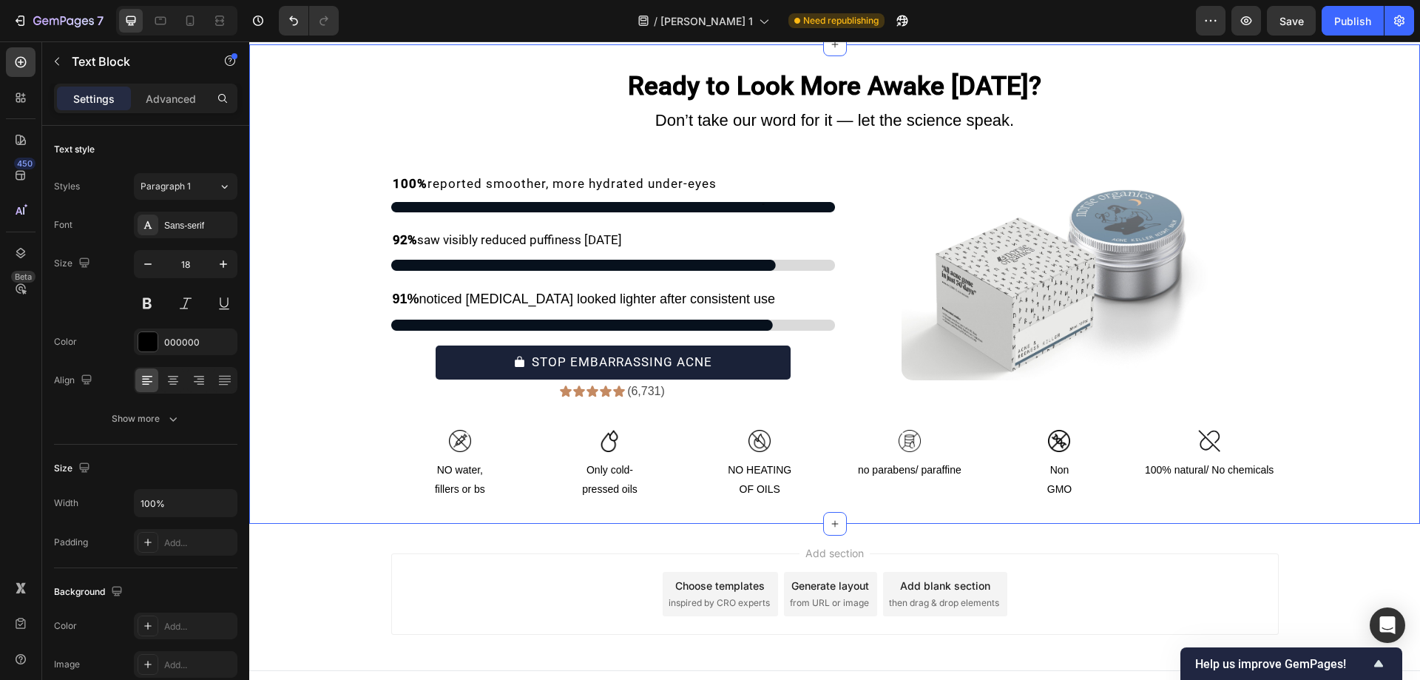
click at [407, 311] on p "91% noticed dark circles looked lighter after consistent use" at bounding box center [613, 299] width 441 height 24
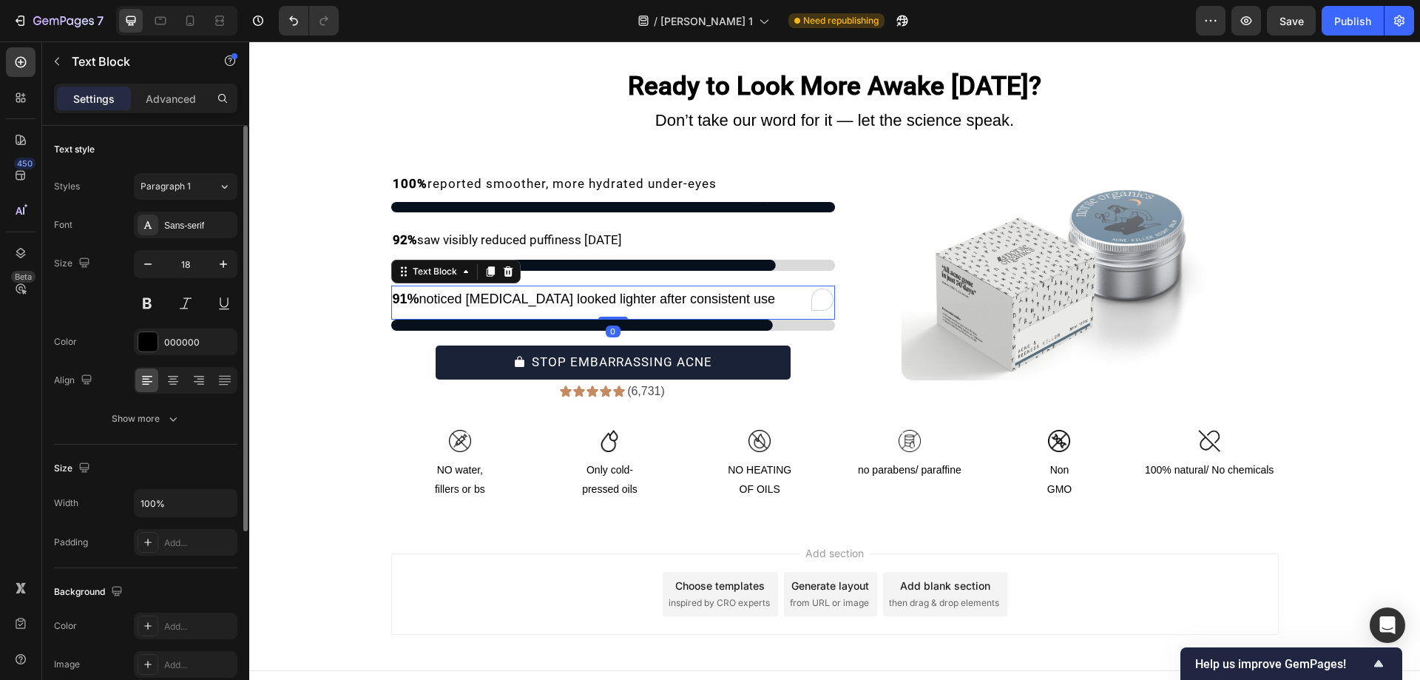
click at [148, 211] on div "Styles Paragraph 1 Font Sans-serif Size 18 Color 000000 Align Show more" at bounding box center [145, 302] width 183 height 259
click at [152, 220] on icon at bounding box center [148, 225] width 12 height 12
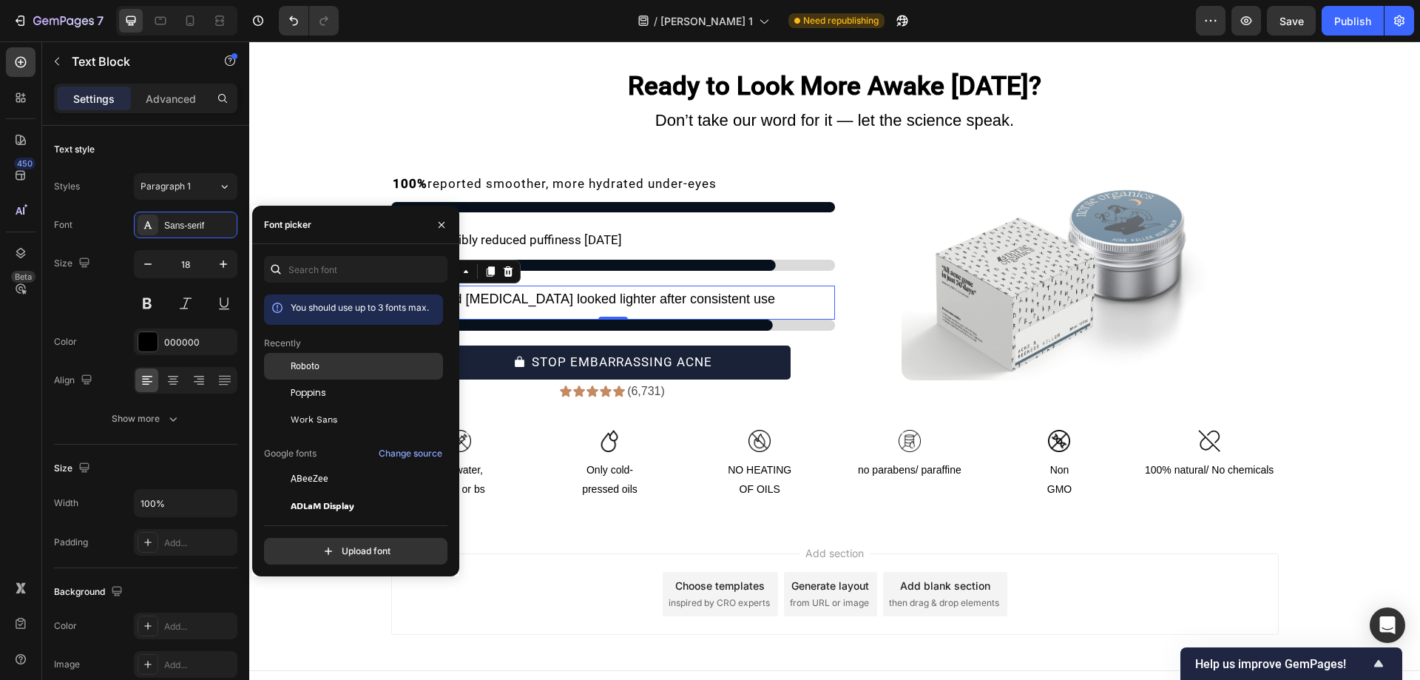
click at [298, 373] on div "Roboto" at bounding box center [353, 366] width 179 height 27
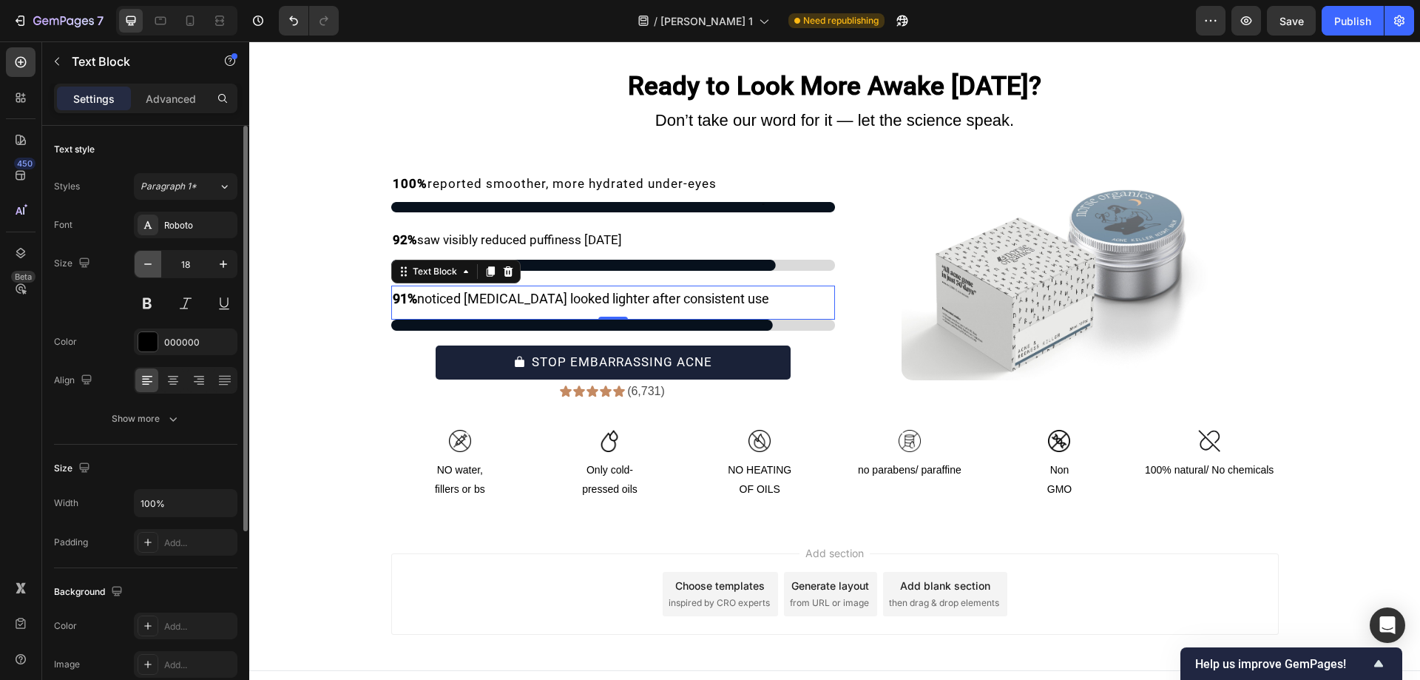
click at [145, 263] on icon "button" at bounding box center [147, 264] width 15 height 15
type input "17"
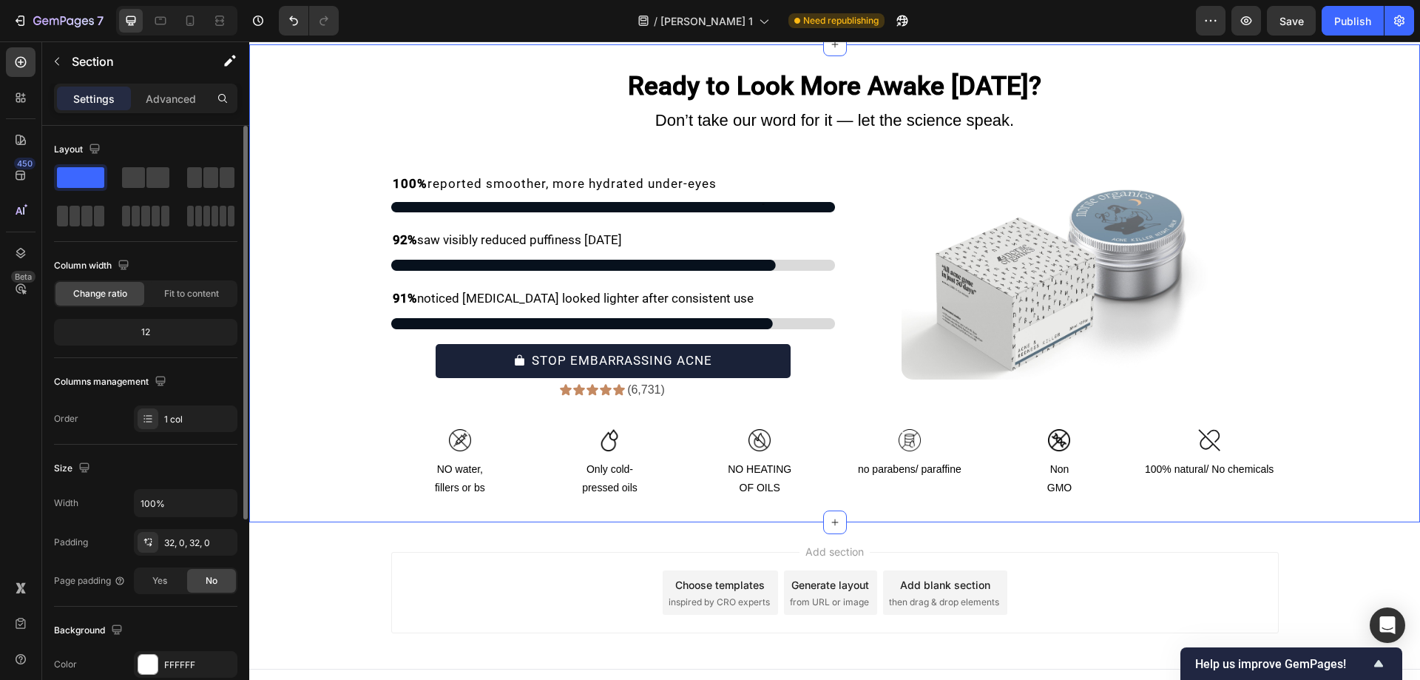
click at [284, 250] on div "⁠⁠⁠⁠⁠⁠⁠ Ready to Look More Awake in 14 Days? Heading Don’t take our word for it…" at bounding box center [834, 283] width 1171 height 430
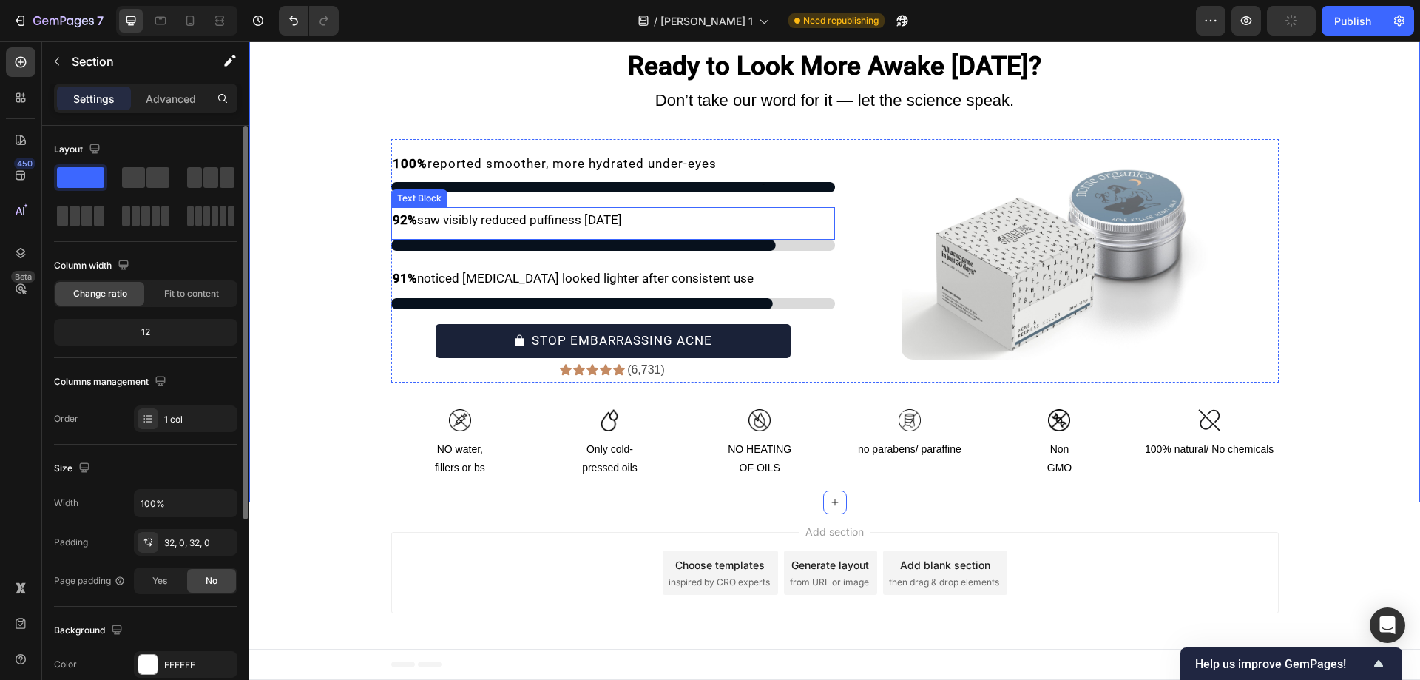
scroll to position [12126, 0]
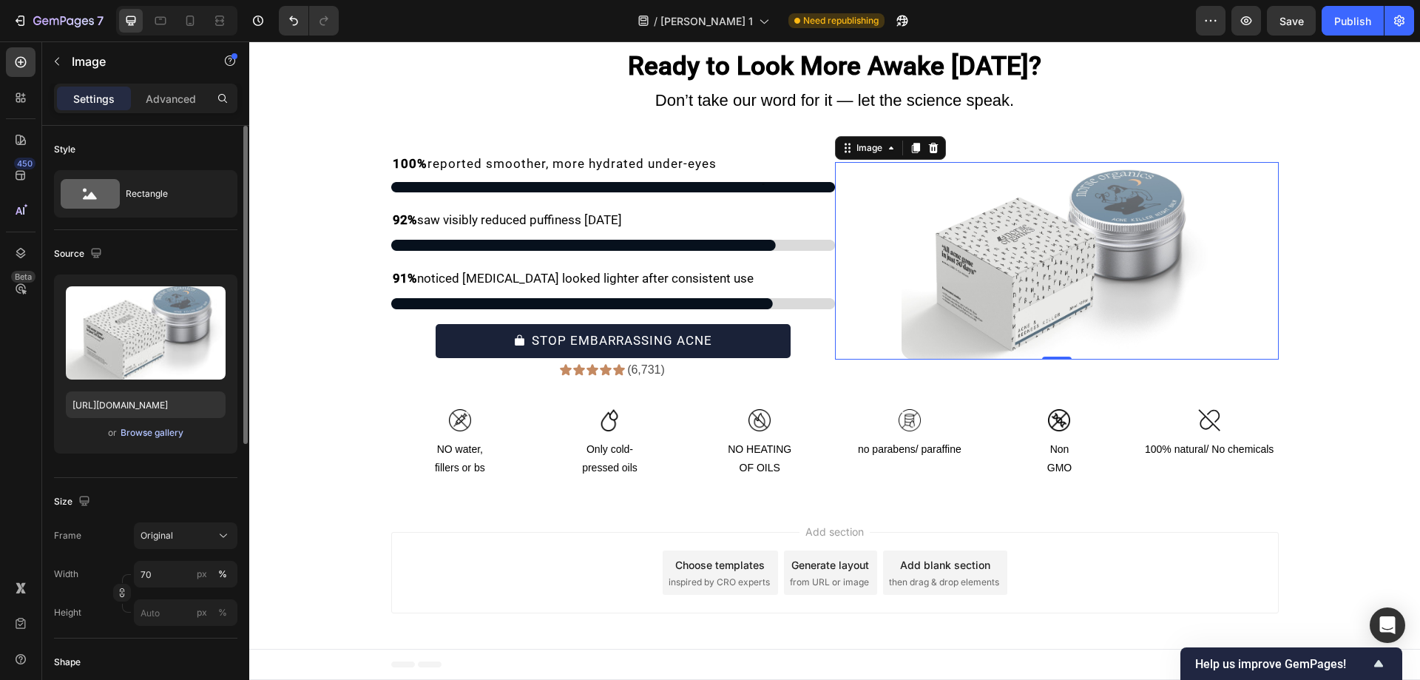
click at [151, 438] on div "Browse gallery" at bounding box center [152, 432] width 63 height 13
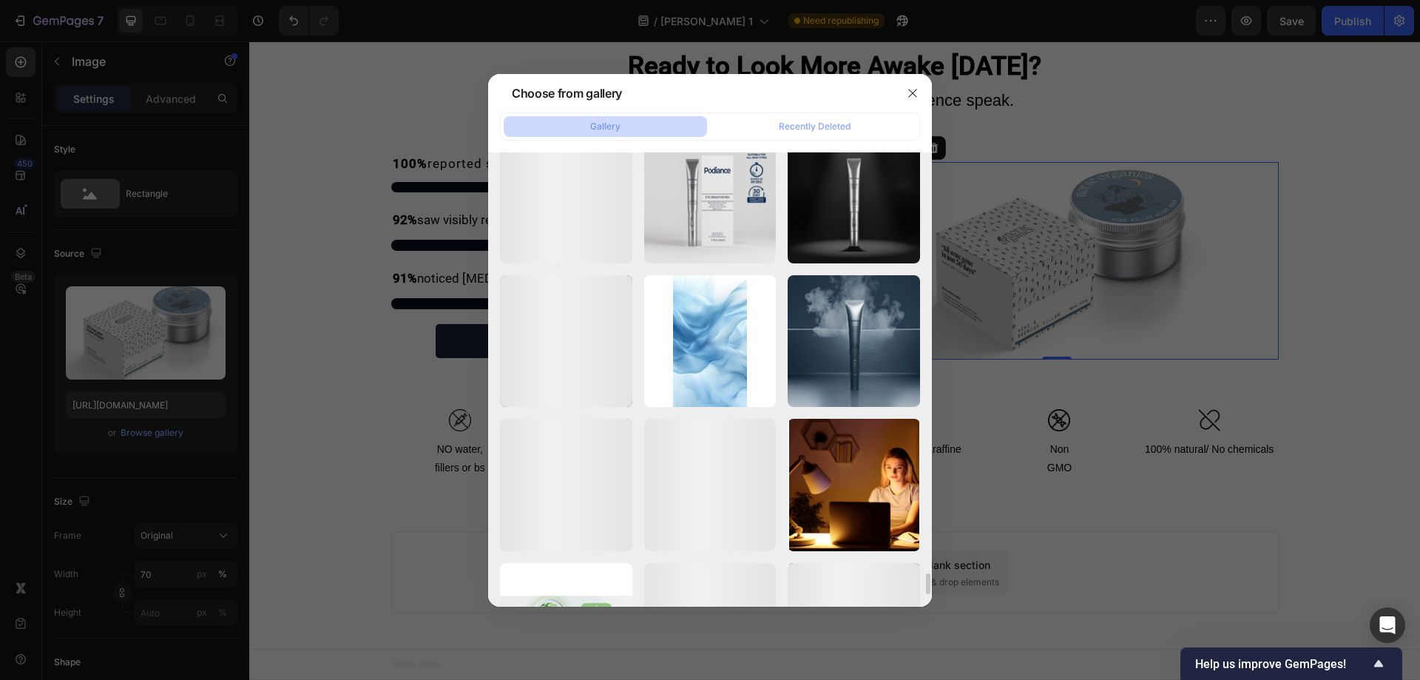
scroll to position [9101, 0]
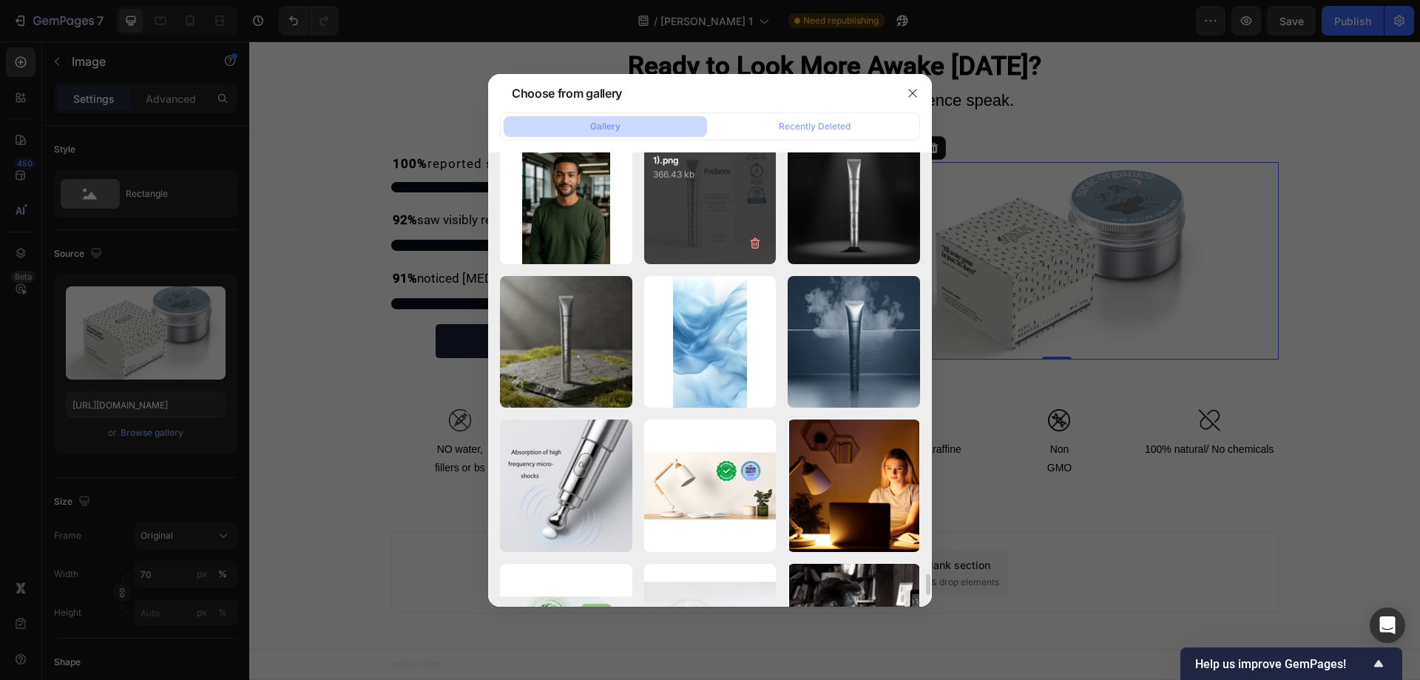
click at [700, 211] on div "Copy of Podiance_Head...1).png 366.43 kb" at bounding box center [710, 198] width 132 height 132
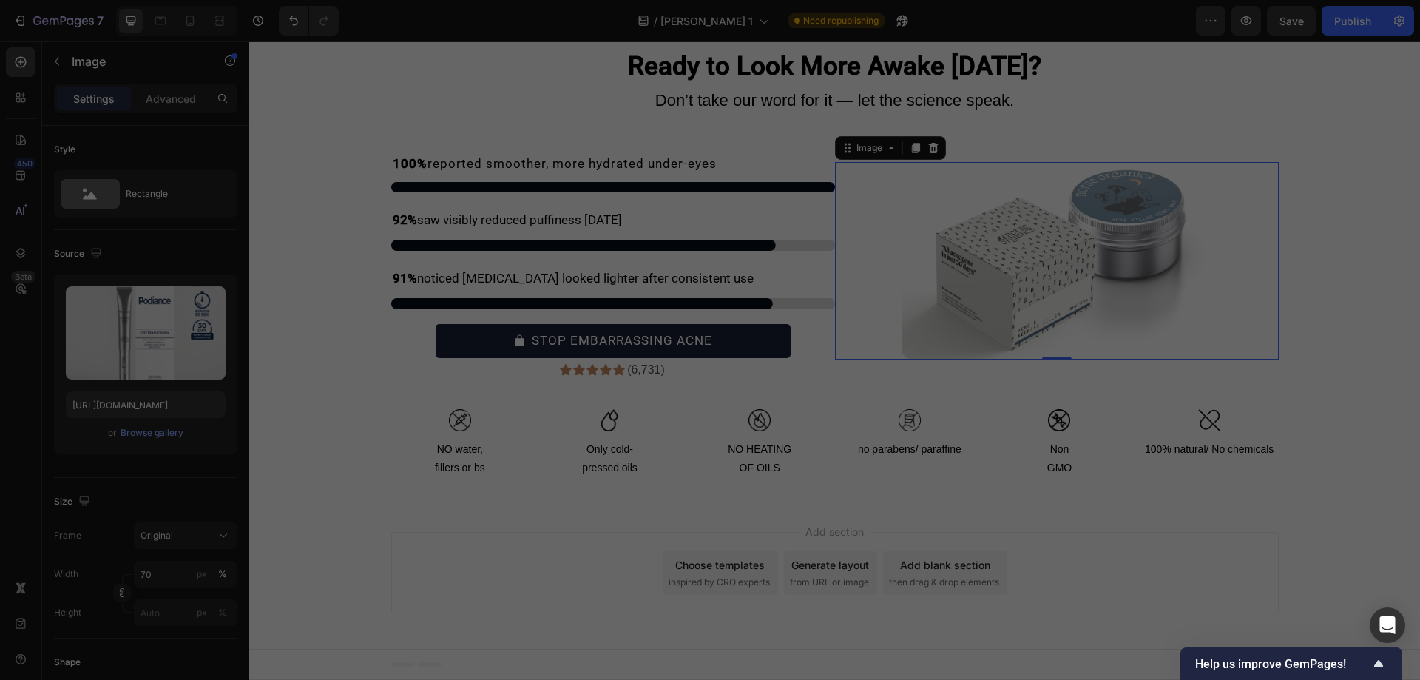
type input "https://cdn.shopify.com/s/files/1/0754/9258/9834/files/gempages_568747440534979…"
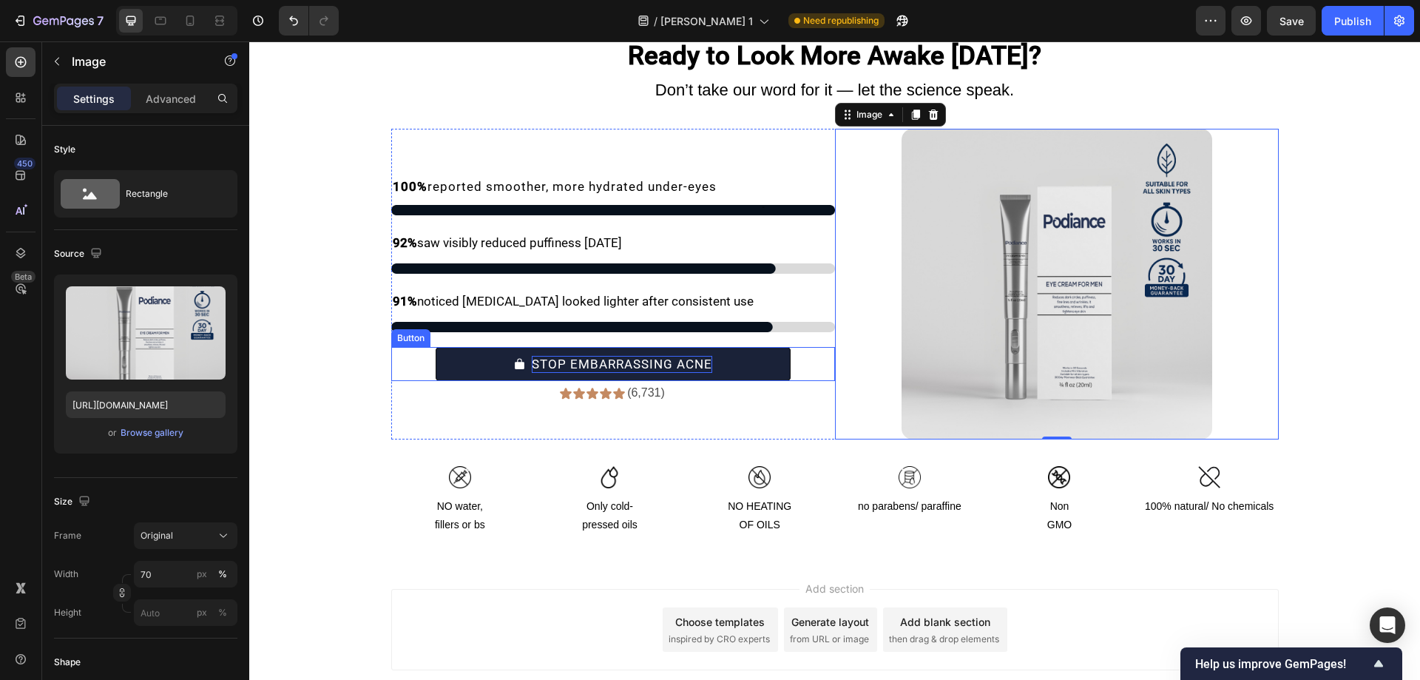
click at [610, 373] on p "STOP EMBARRASSING ACNE" at bounding box center [622, 365] width 180 height 18
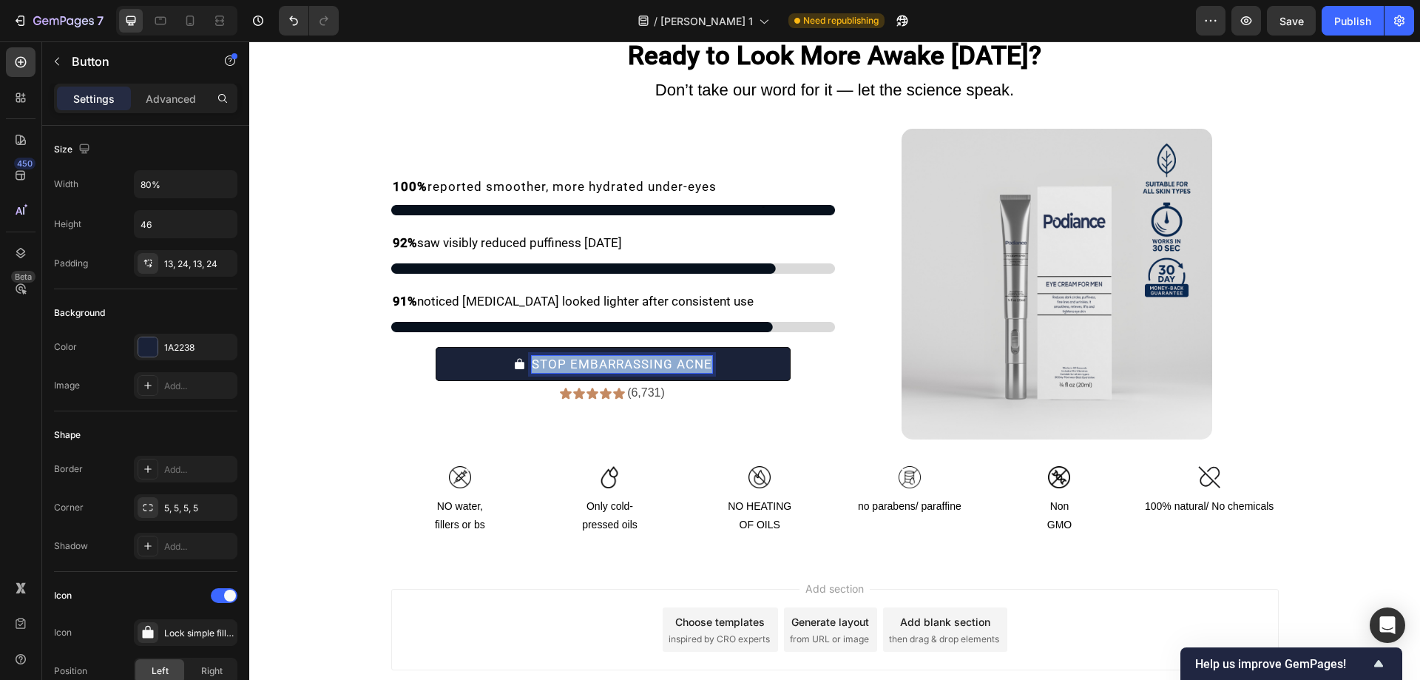
click at [610, 373] on p "STOP EMBARRASSING ACNE" at bounding box center [622, 365] width 180 height 18
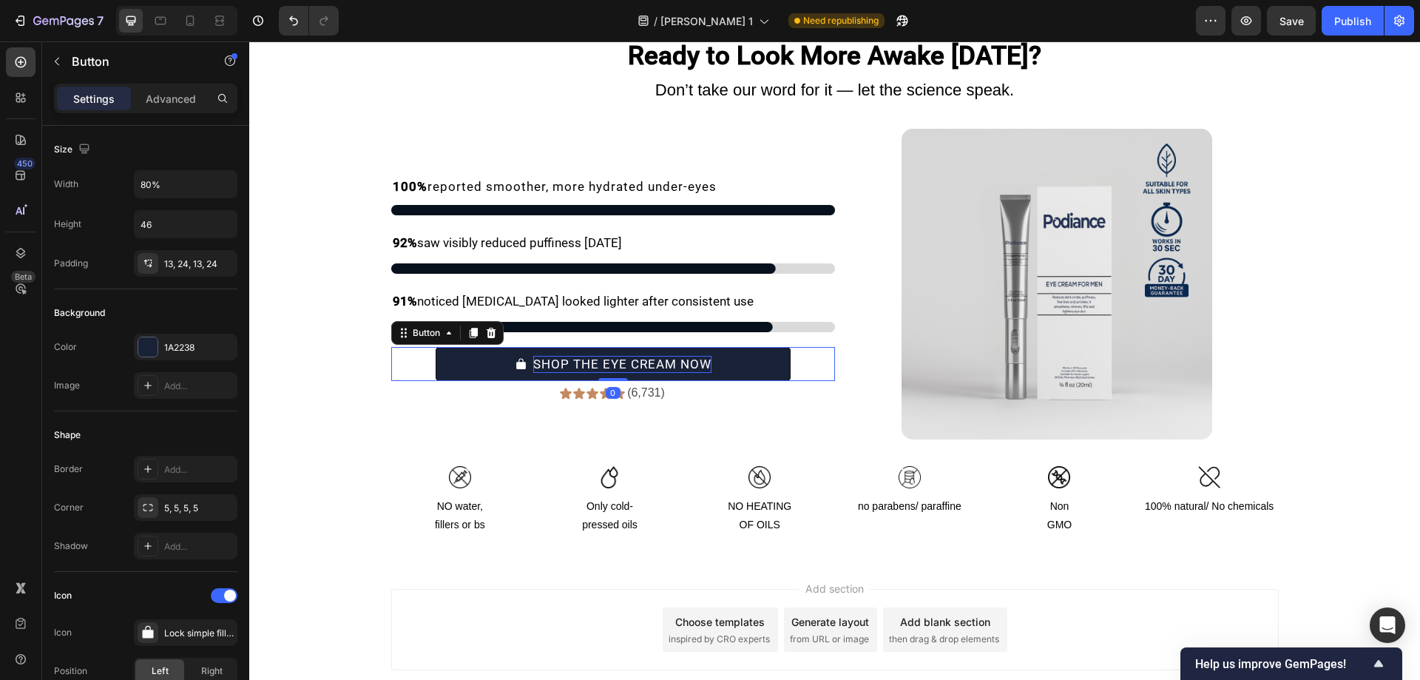
click at [773, 381] on button "SHOP THE EYE CREAM NOW" at bounding box center [613, 364] width 355 height 34
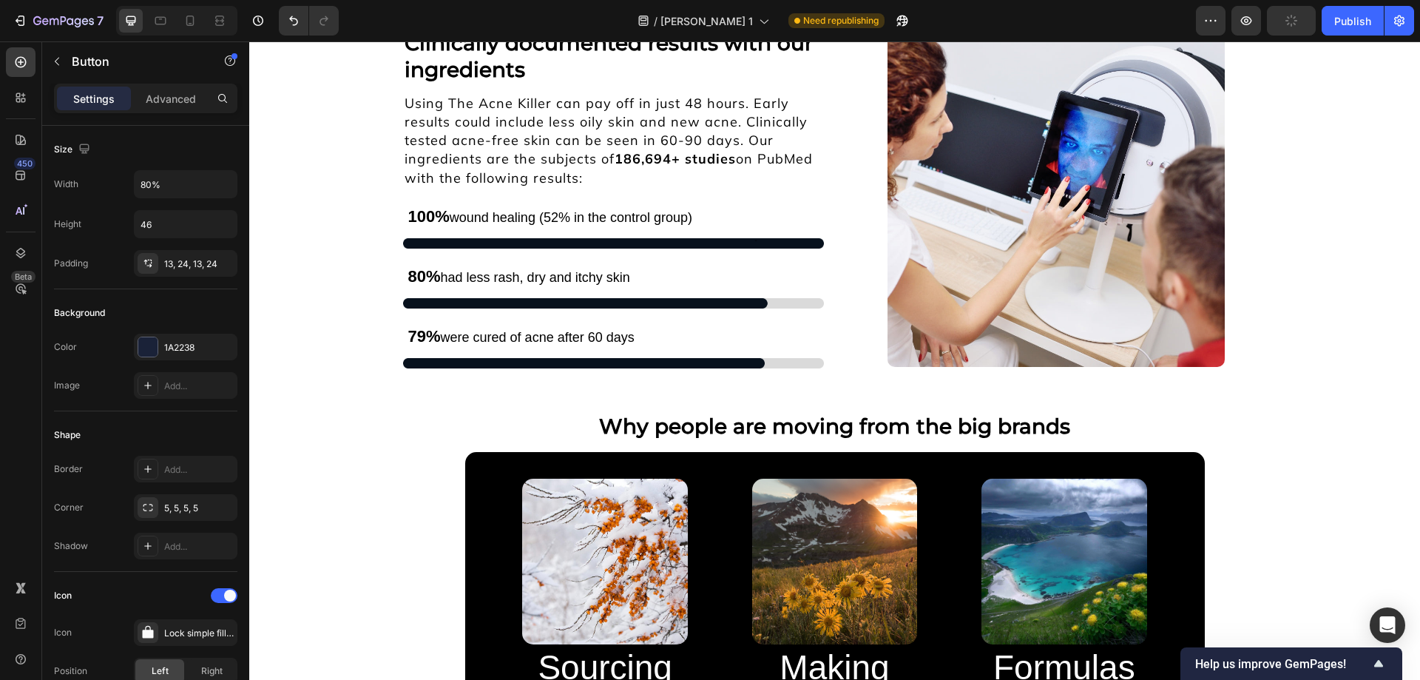
scroll to position [8752, 0]
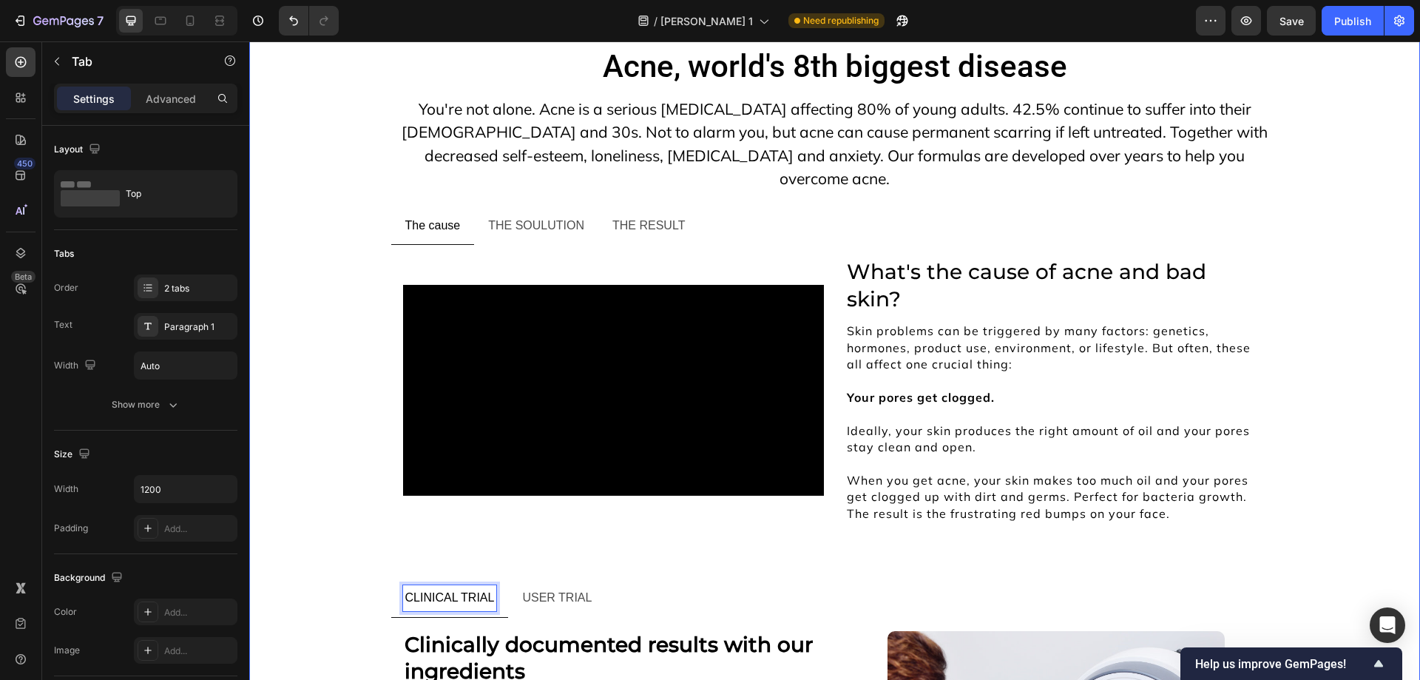
scroll to position [7606, 0]
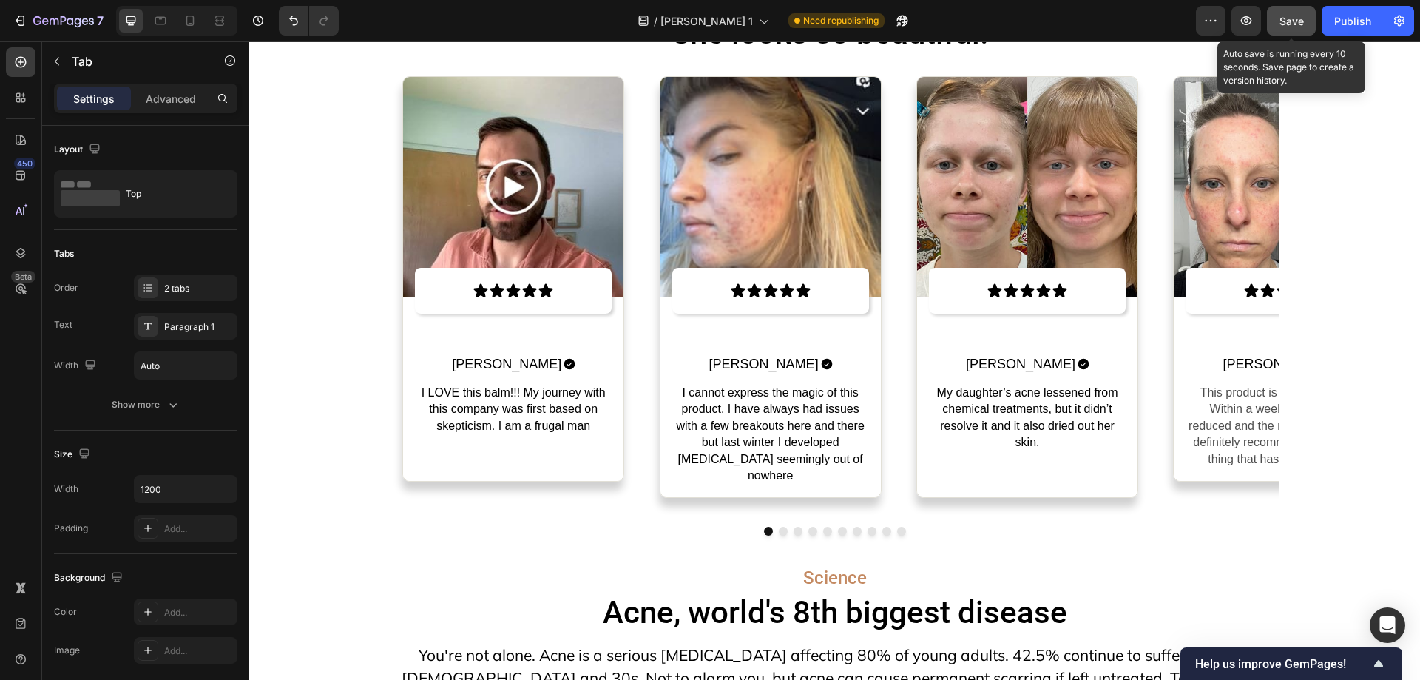
click at [1287, 19] on span "Save" at bounding box center [1291, 21] width 24 height 13
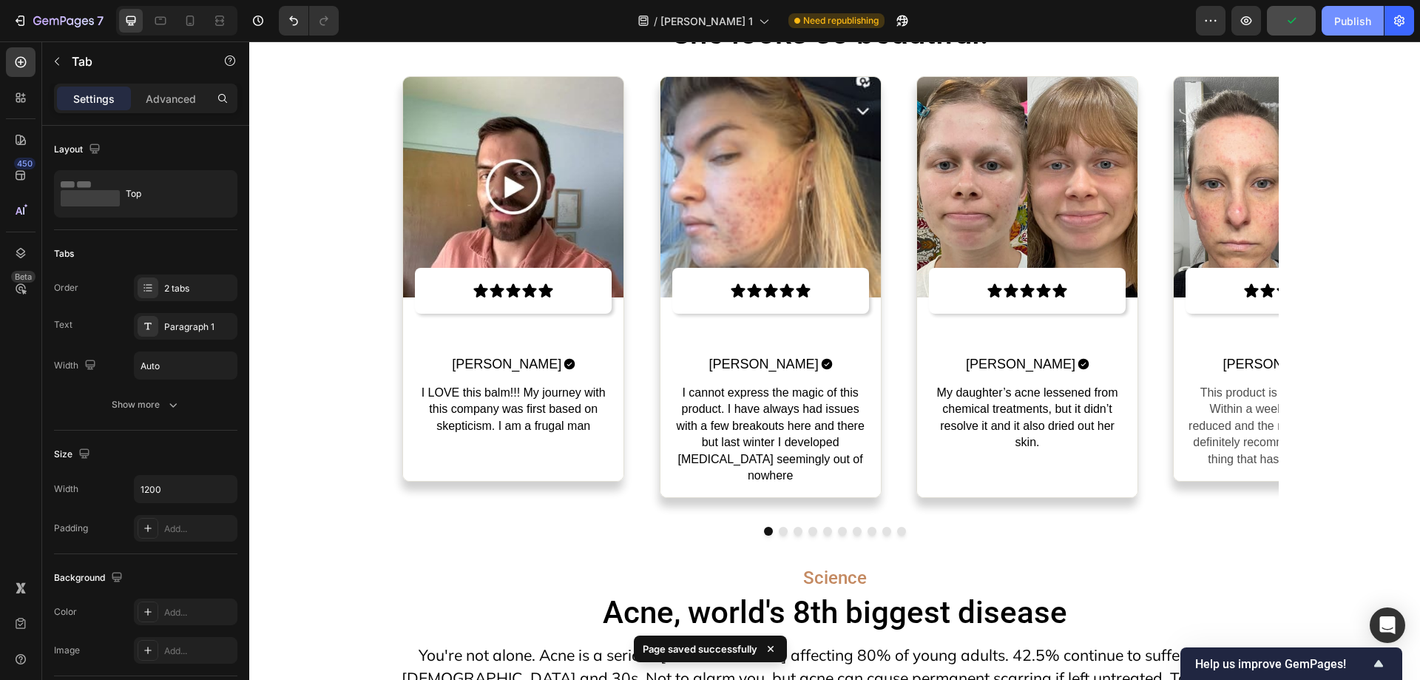
click at [1338, 20] on div "Publish" at bounding box center [1352, 21] width 37 height 16
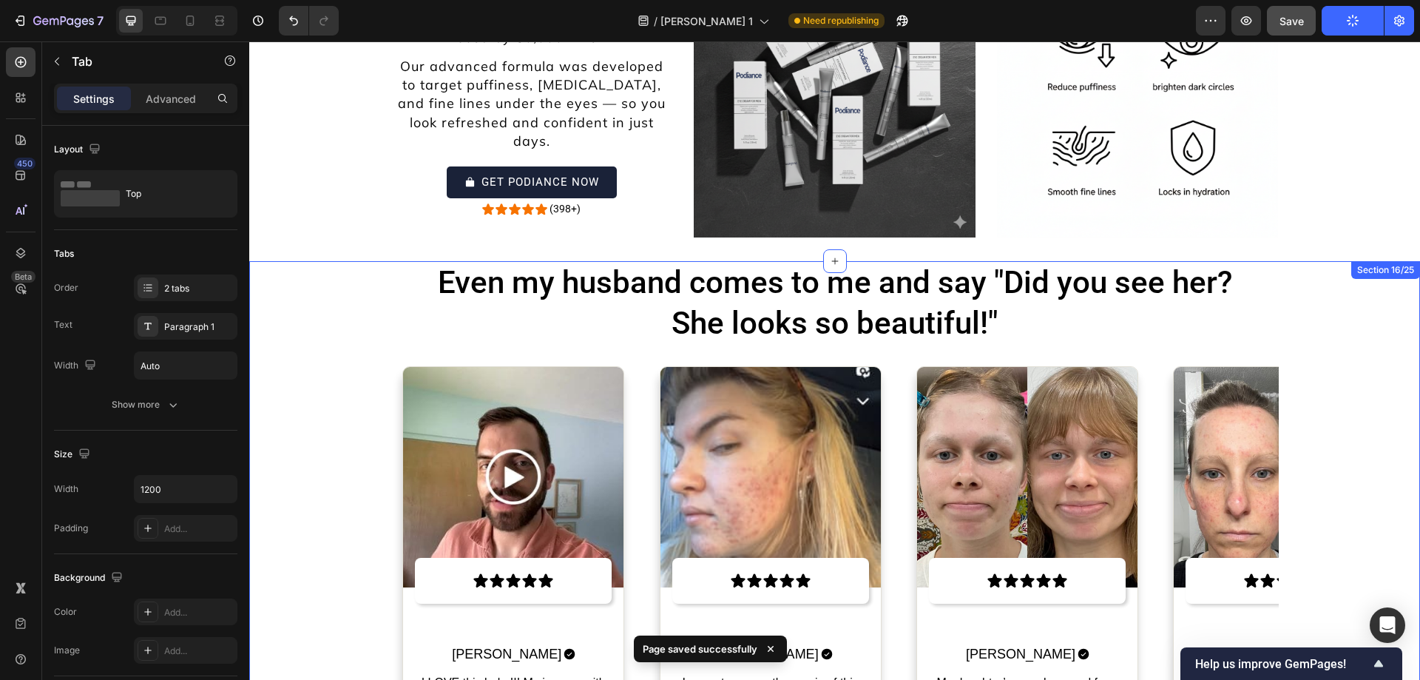
scroll to position [7228, 0]
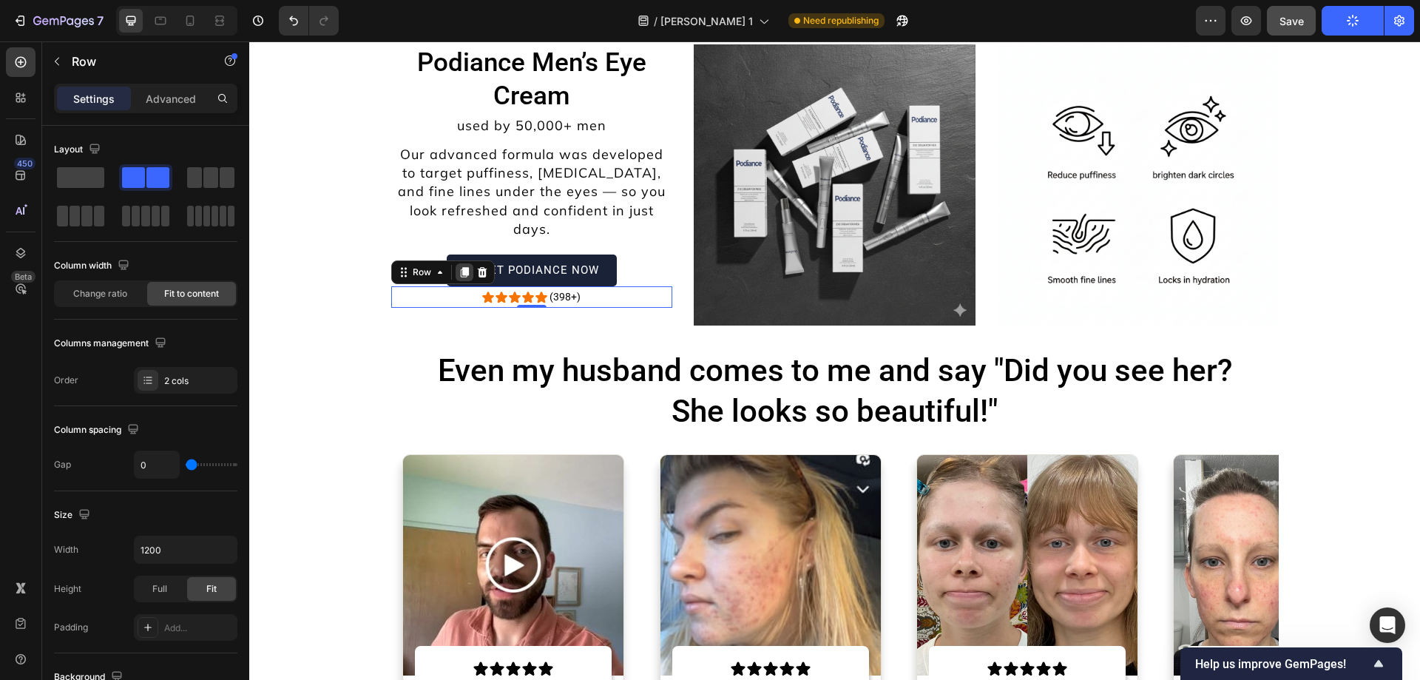
click at [460, 267] on icon at bounding box center [464, 272] width 8 height 10
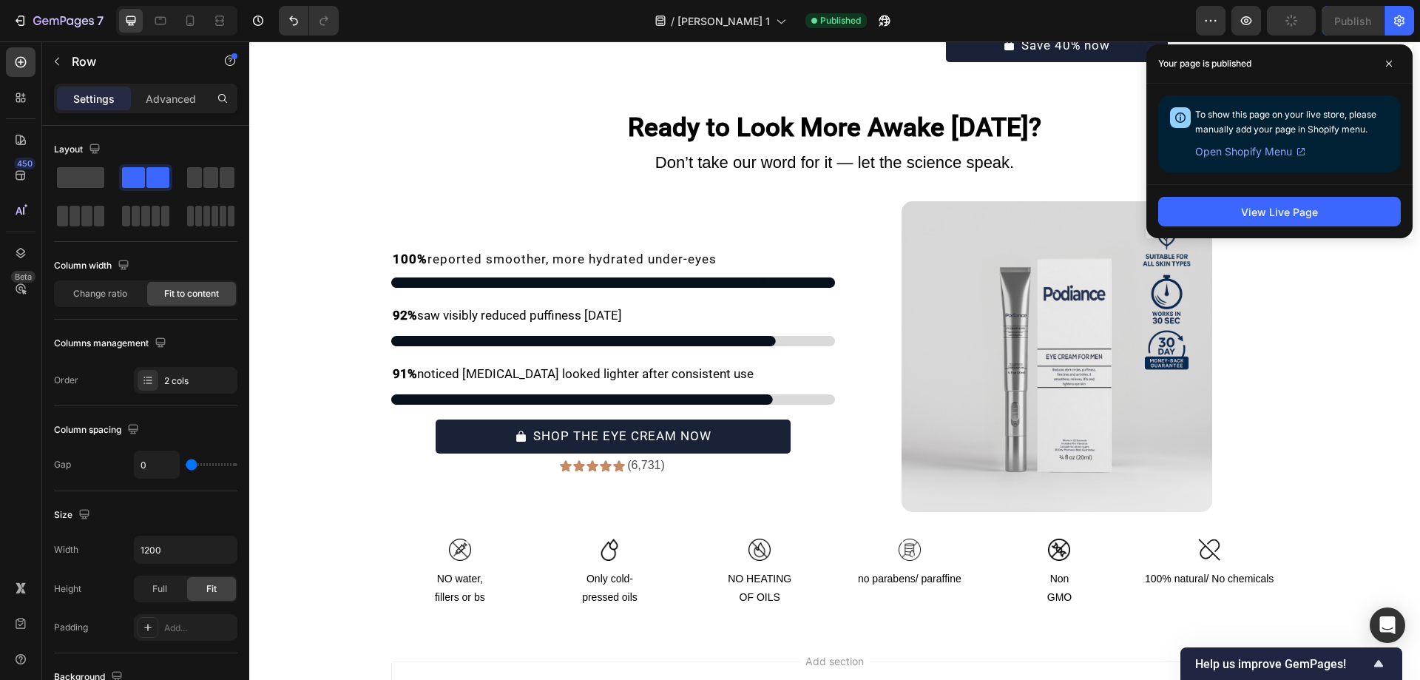
scroll to position [11620, 0]
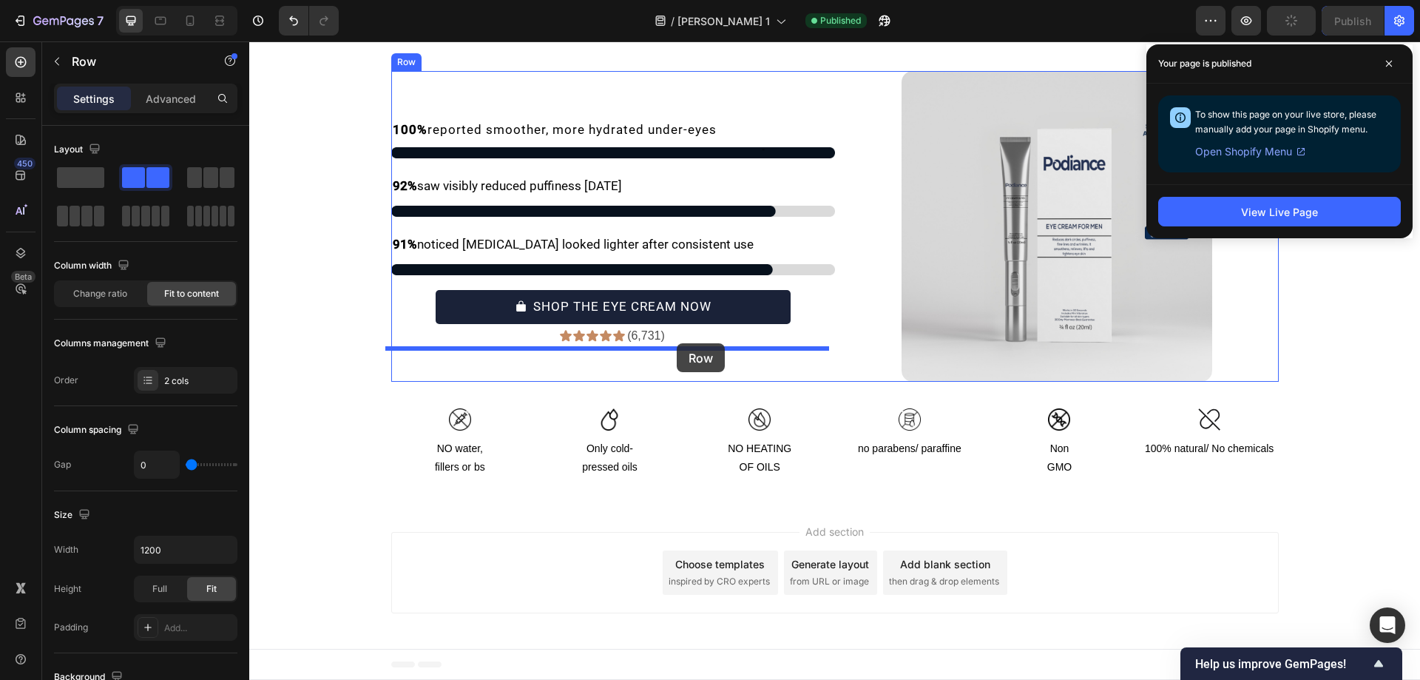
drag, startPoint x: 391, startPoint y: 276, endPoint x: 677, endPoint y: 343, distance: 293.3
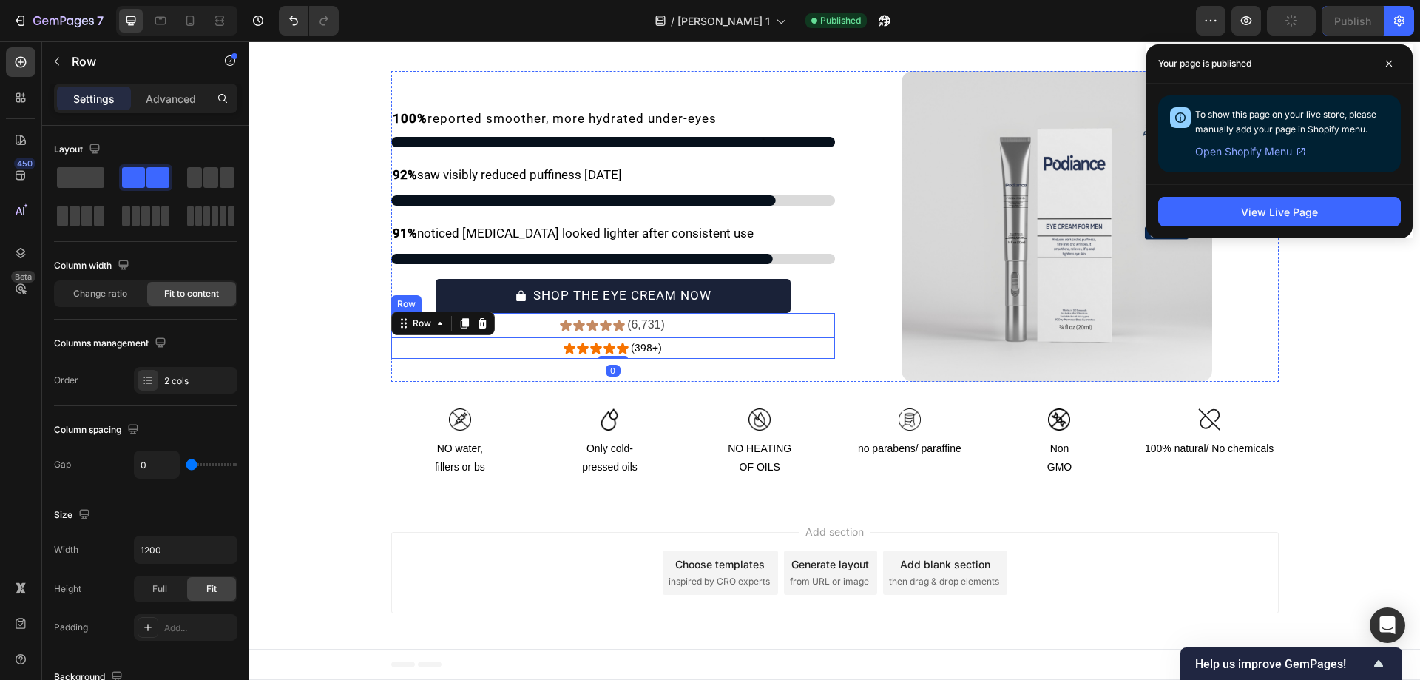
click at [700, 331] on div "Icon Icon Icon Icon Icon Icon List (6,731) Text Block Row" at bounding box center [613, 325] width 444 height 24
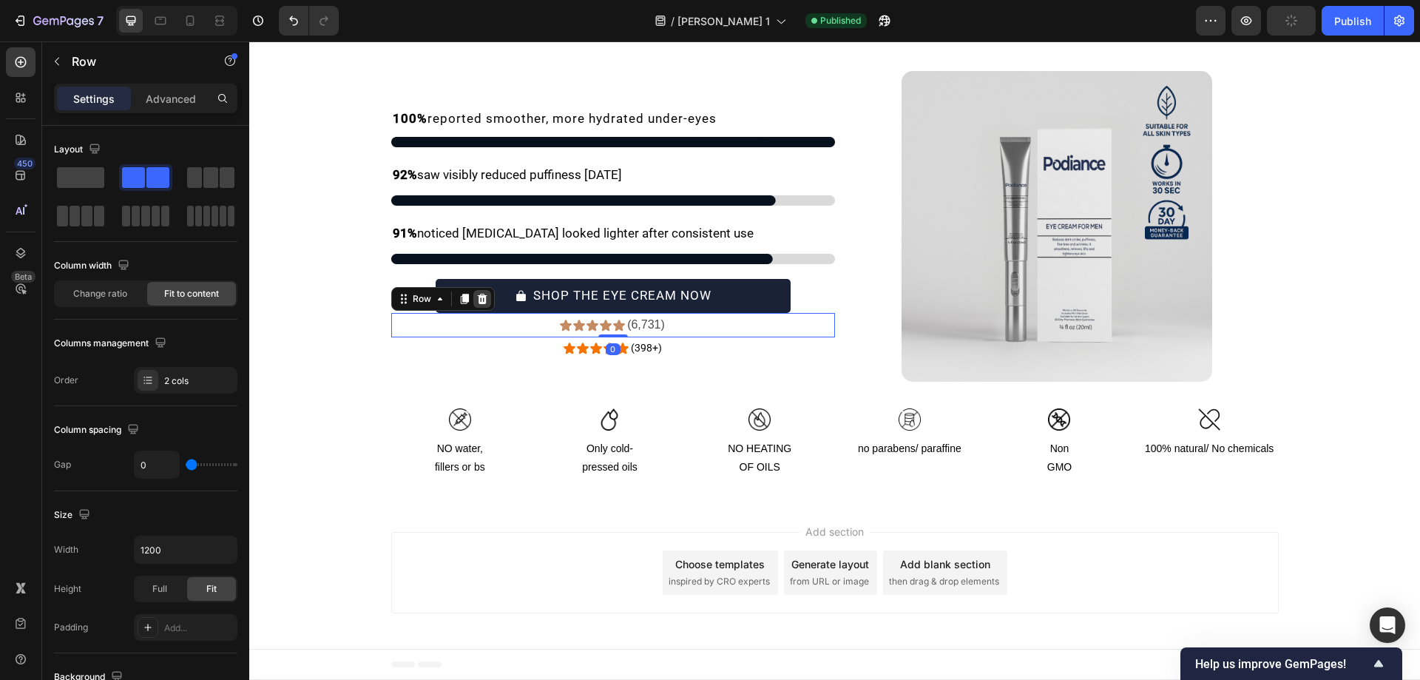
click at [478, 298] on icon at bounding box center [482, 299] width 10 height 10
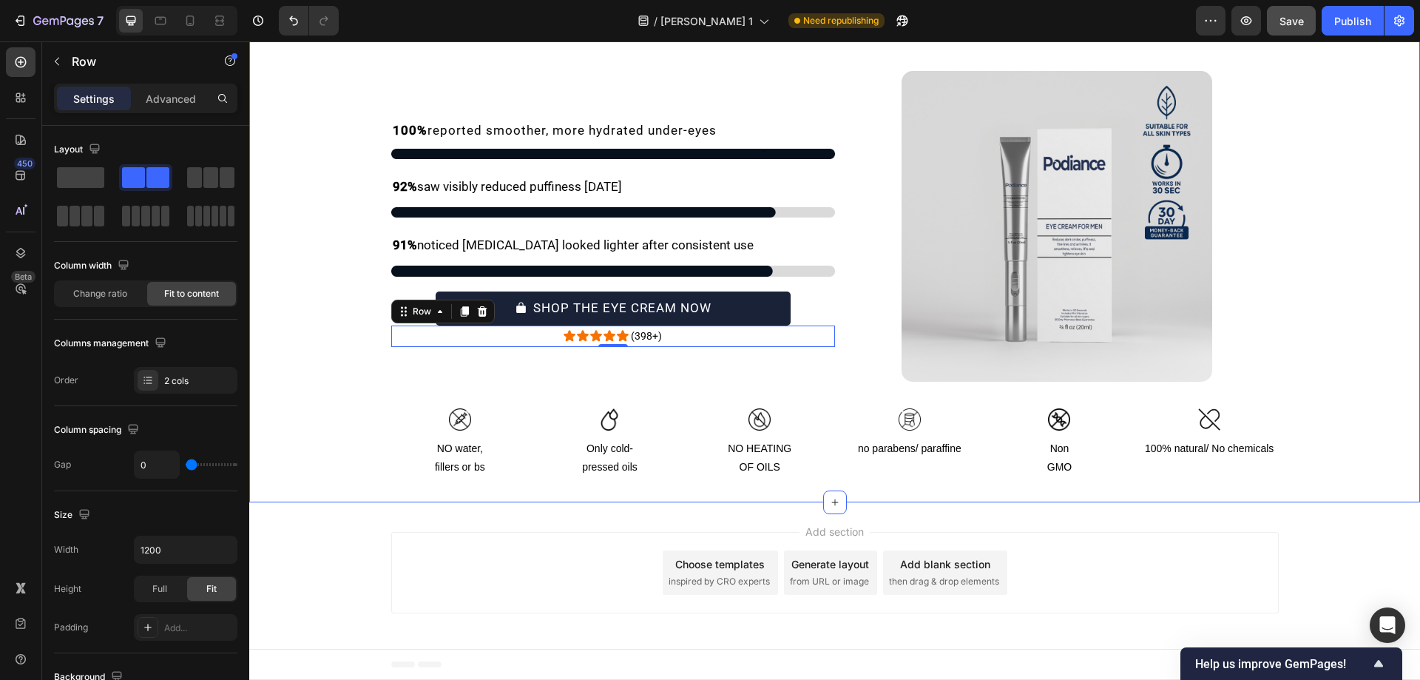
click at [669, 405] on div "Ready to Look More Awake in 14 Days? Heading Don’t take our word for it — let t…" at bounding box center [834, 229] width 1171 height 498
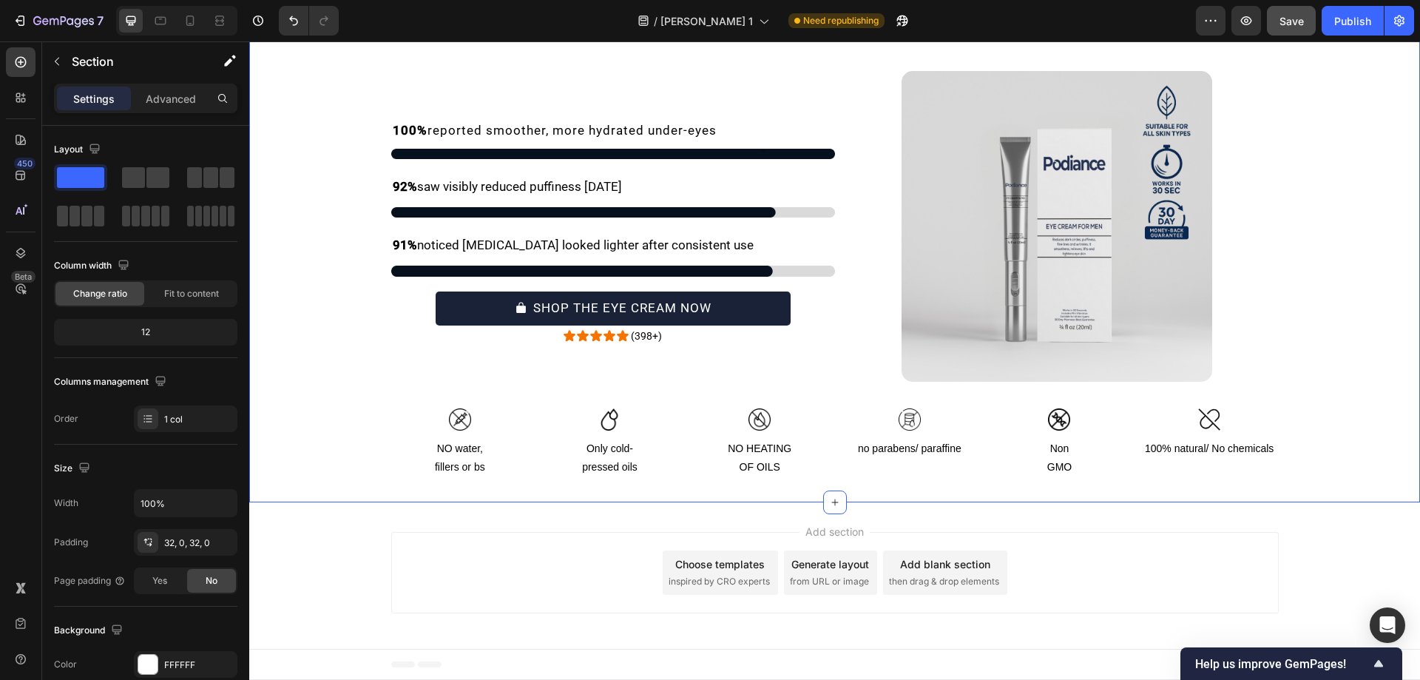
click at [693, 400] on div "Ready to Look More Awake in 14 Days? Heading Don’t take our word for it — let t…" at bounding box center [834, 229] width 1171 height 498
click at [830, 494] on div at bounding box center [835, 502] width 24 height 24
click at [15, 61] on icon at bounding box center [20, 62] width 15 height 15
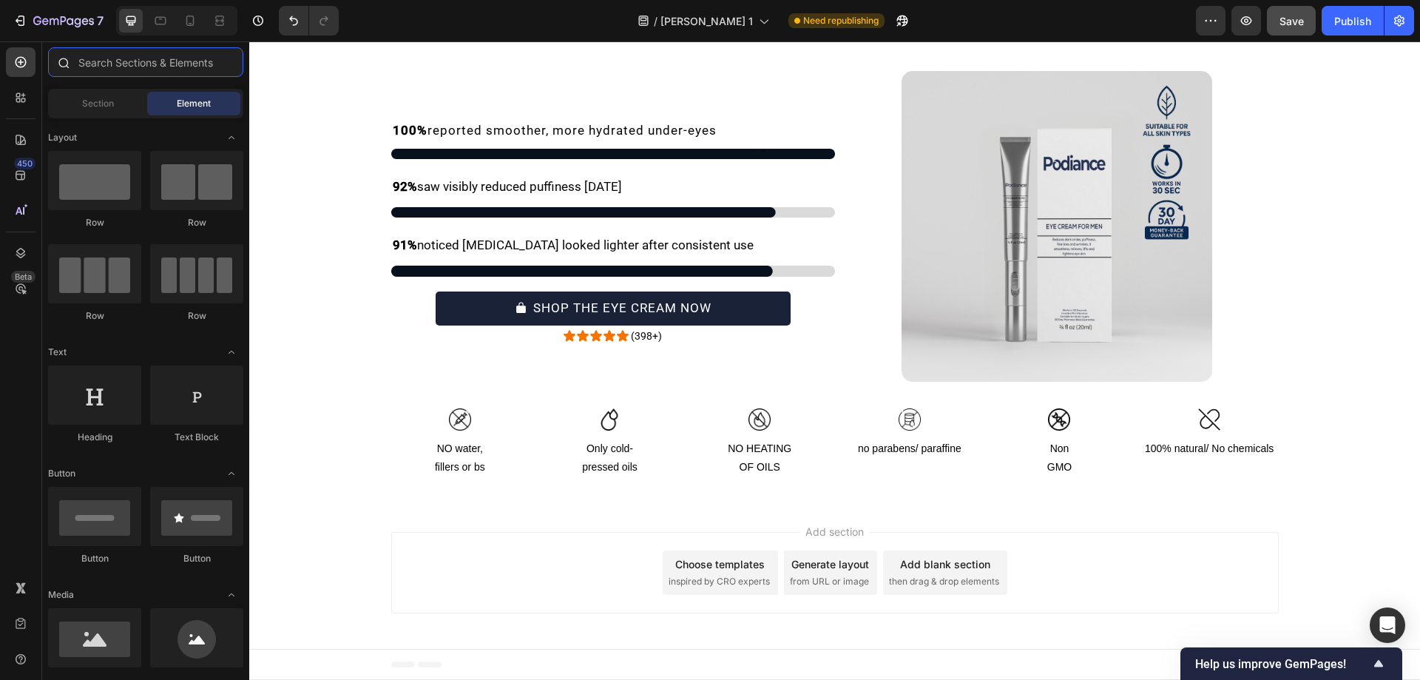
click at [101, 56] on input "text" at bounding box center [145, 62] width 195 height 30
click at [106, 71] on input "text" at bounding box center [145, 62] width 195 height 30
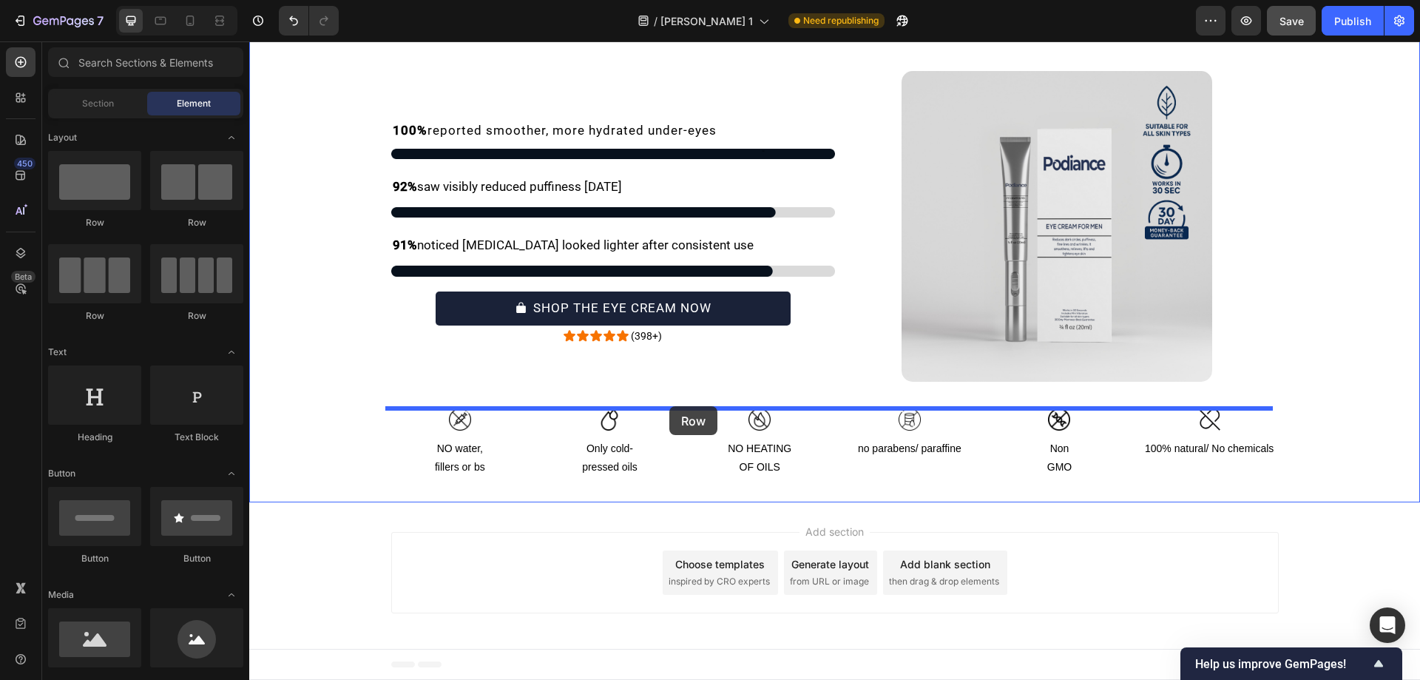
drag, startPoint x: 344, startPoint y: 213, endPoint x: 669, endPoint y: 406, distance: 378.3
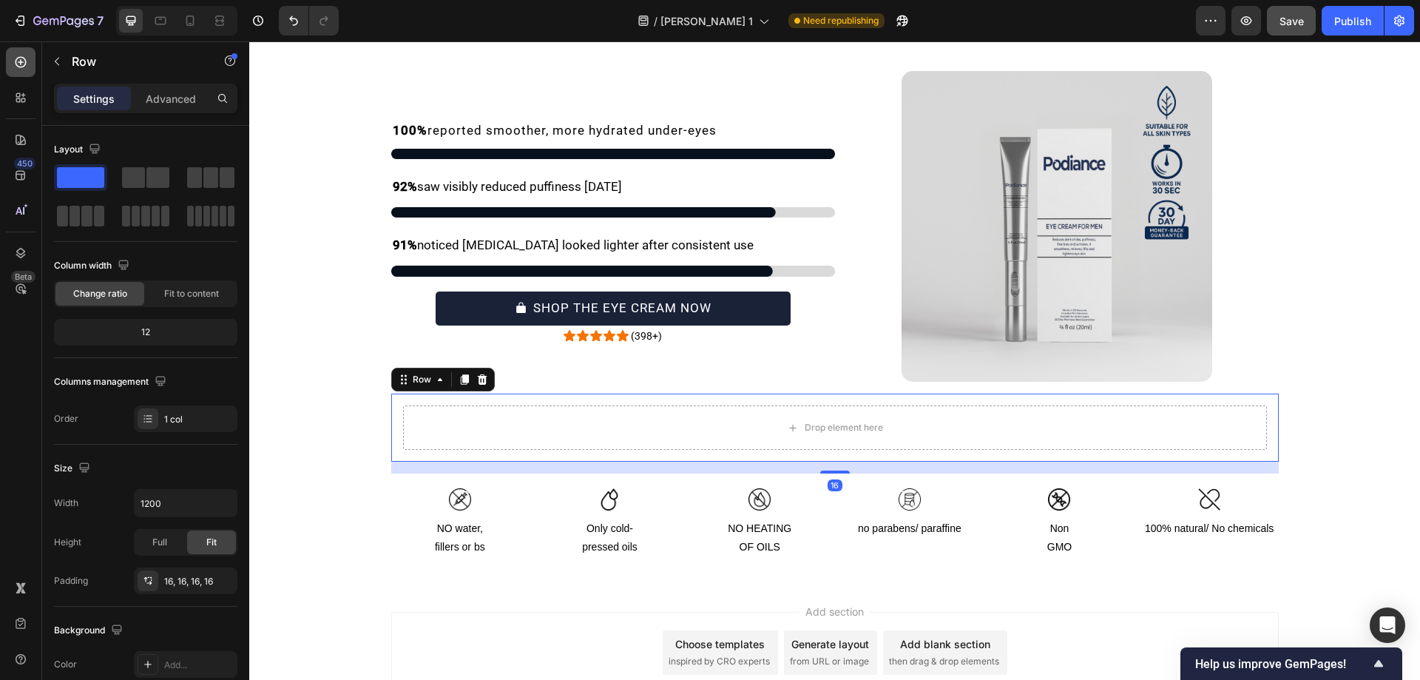
click at [33, 64] on div at bounding box center [21, 62] width 30 height 30
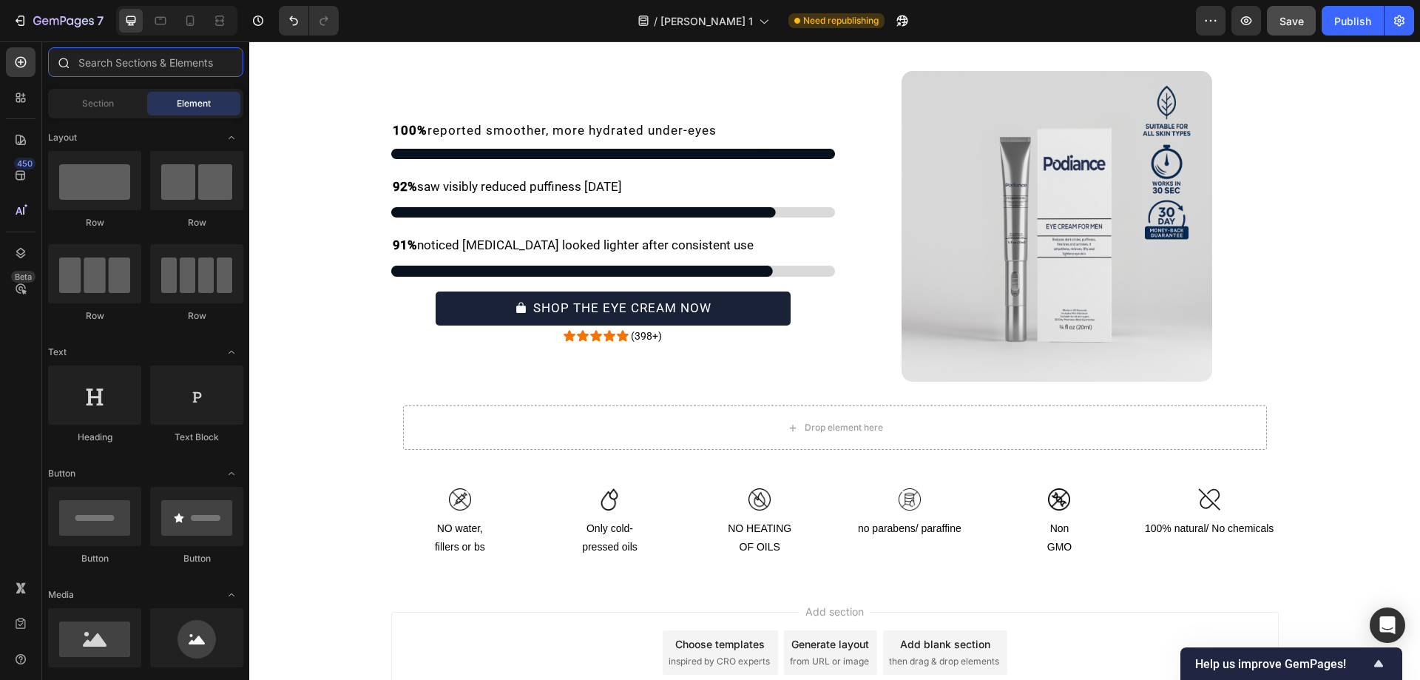
click at [139, 67] on input "text" at bounding box center [145, 62] width 195 height 30
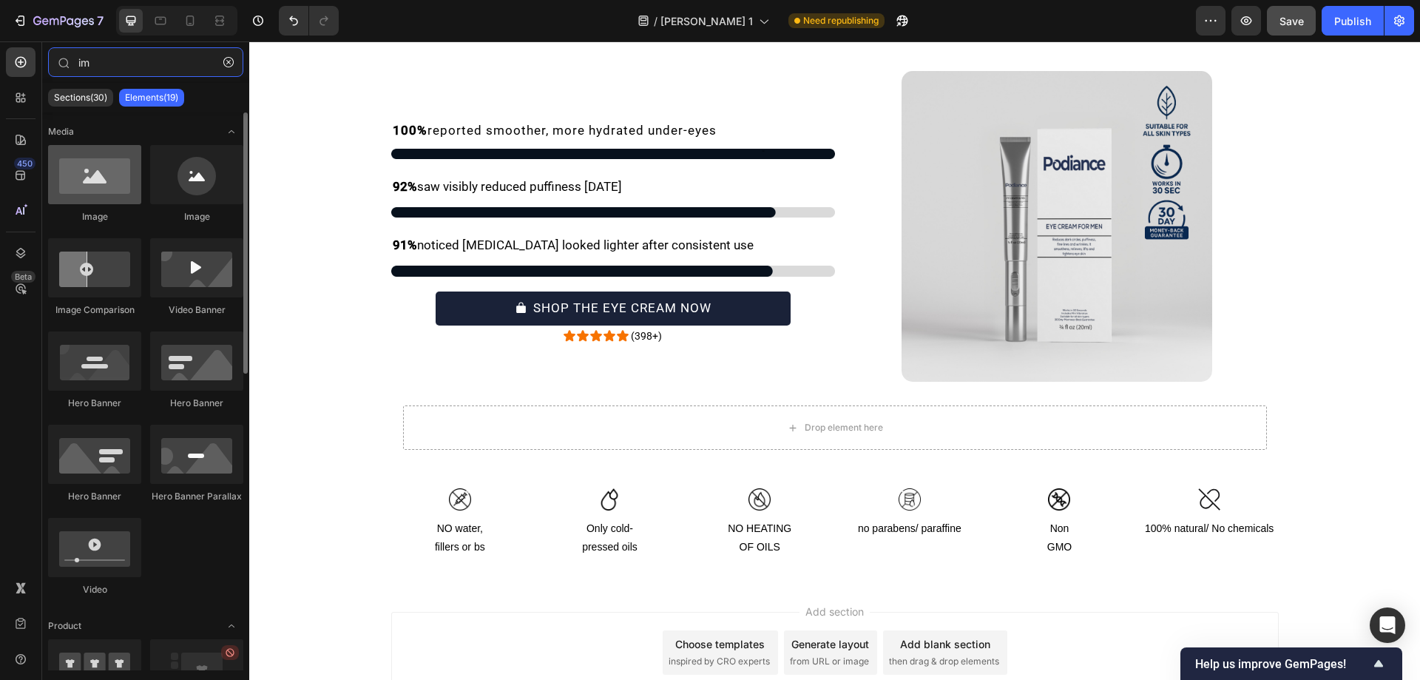
type input "im"
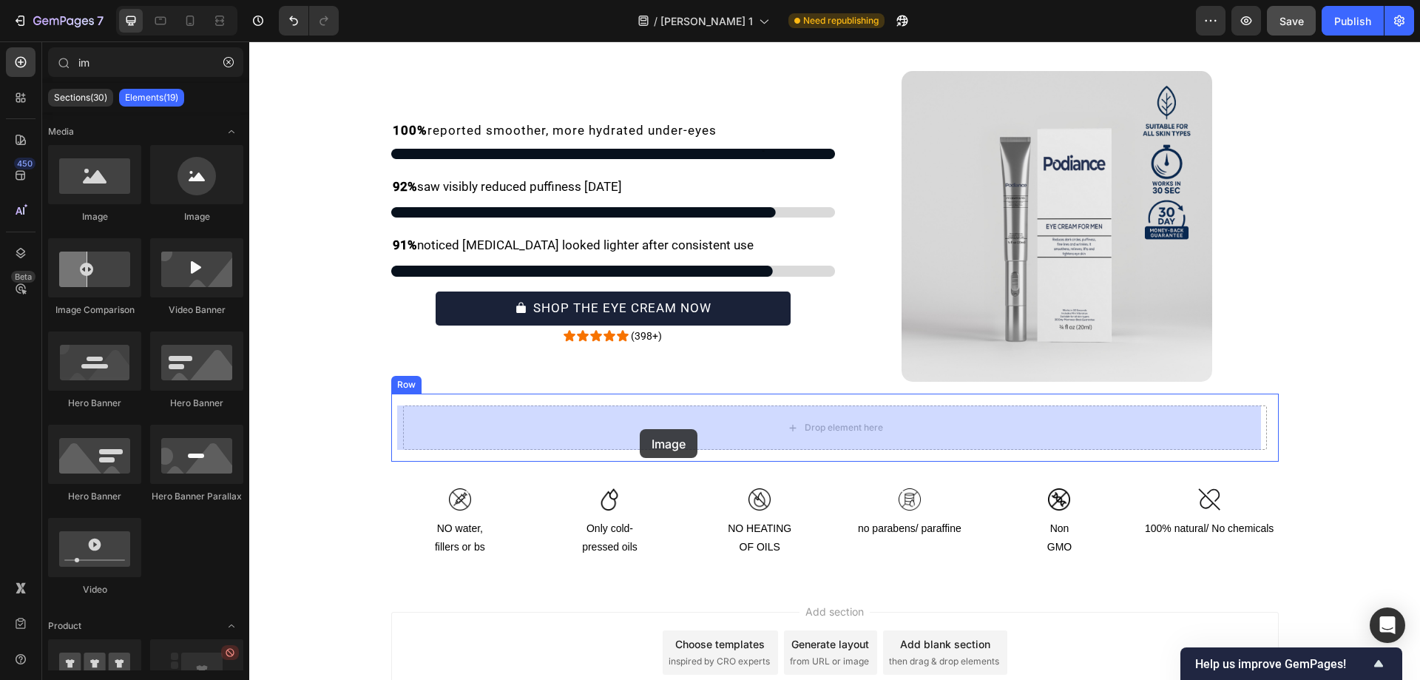
drag, startPoint x: 331, startPoint y: 208, endPoint x: 640, endPoint y: 429, distance: 380.0
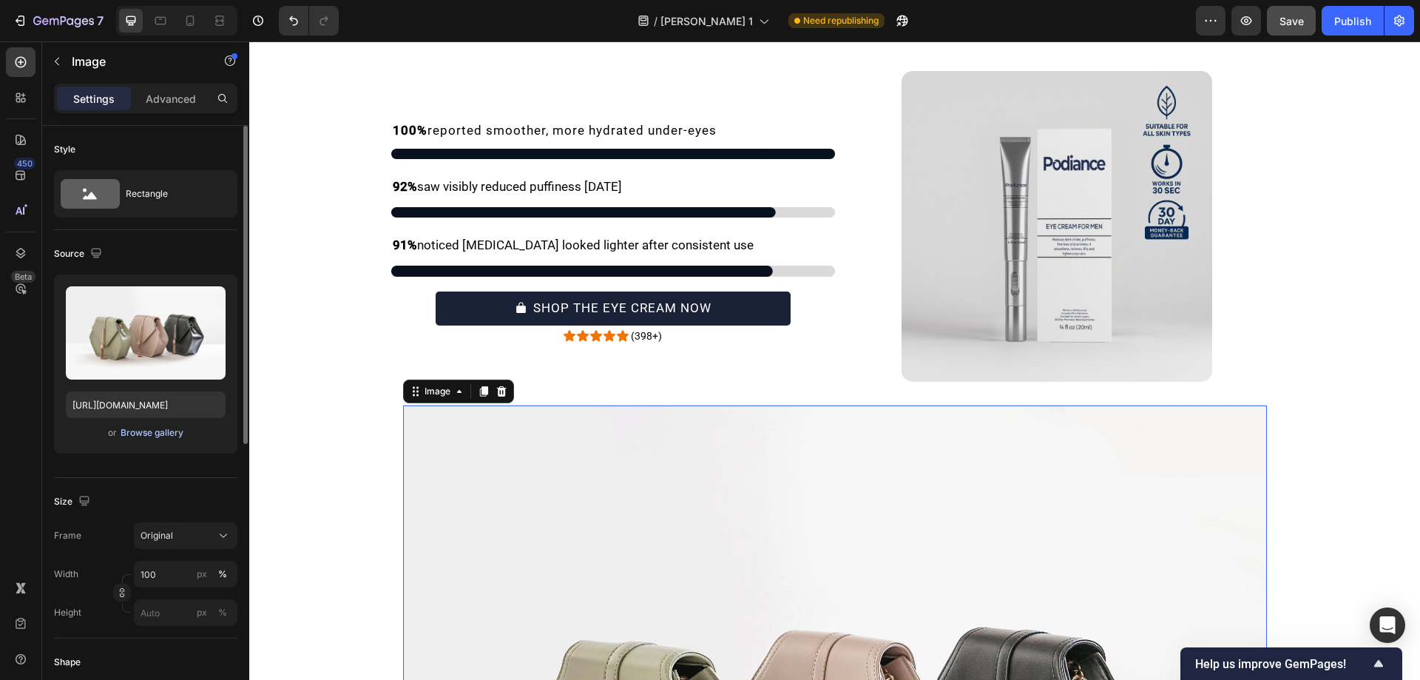
click at [155, 435] on div "Browse gallery" at bounding box center [152, 432] width 63 height 13
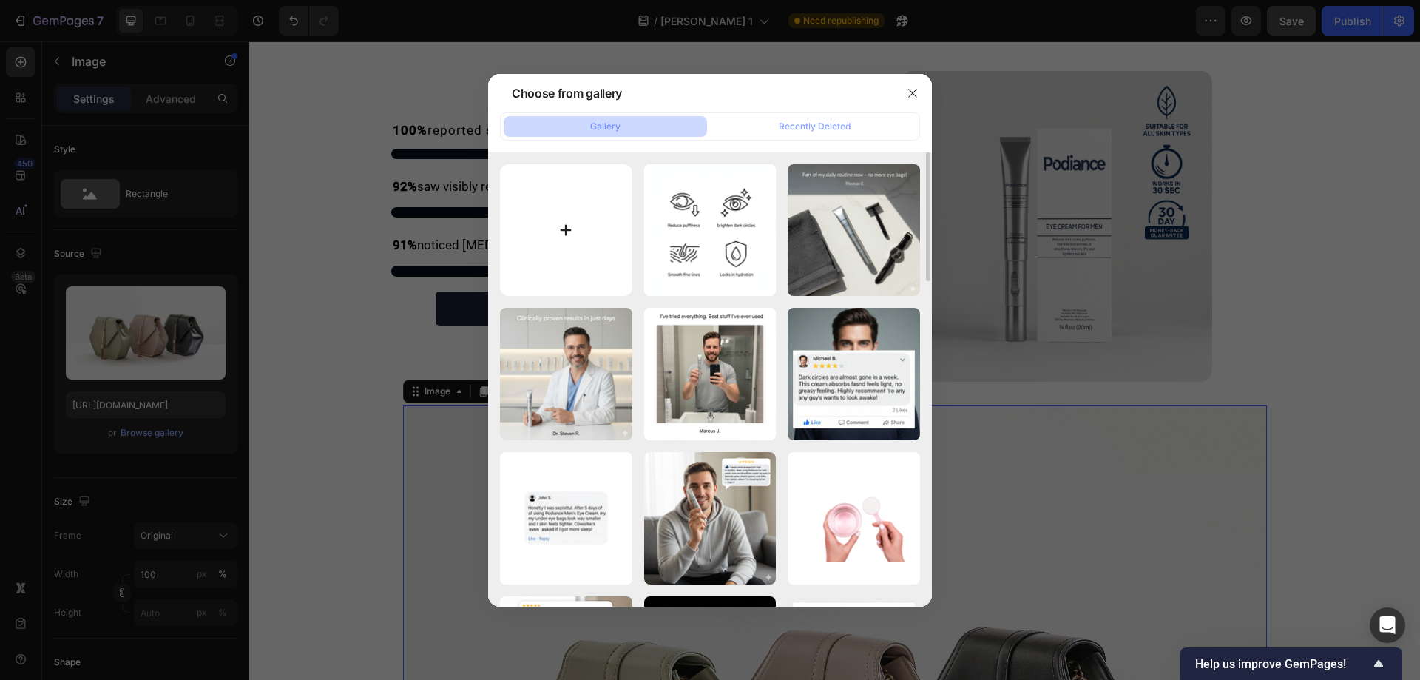
click at [613, 258] on input "file" at bounding box center [566, 230] width 132 height 132
type input "C:\fakepath\Whisk_9c17561f4488199b5654119200ab627bdr.jpeg"
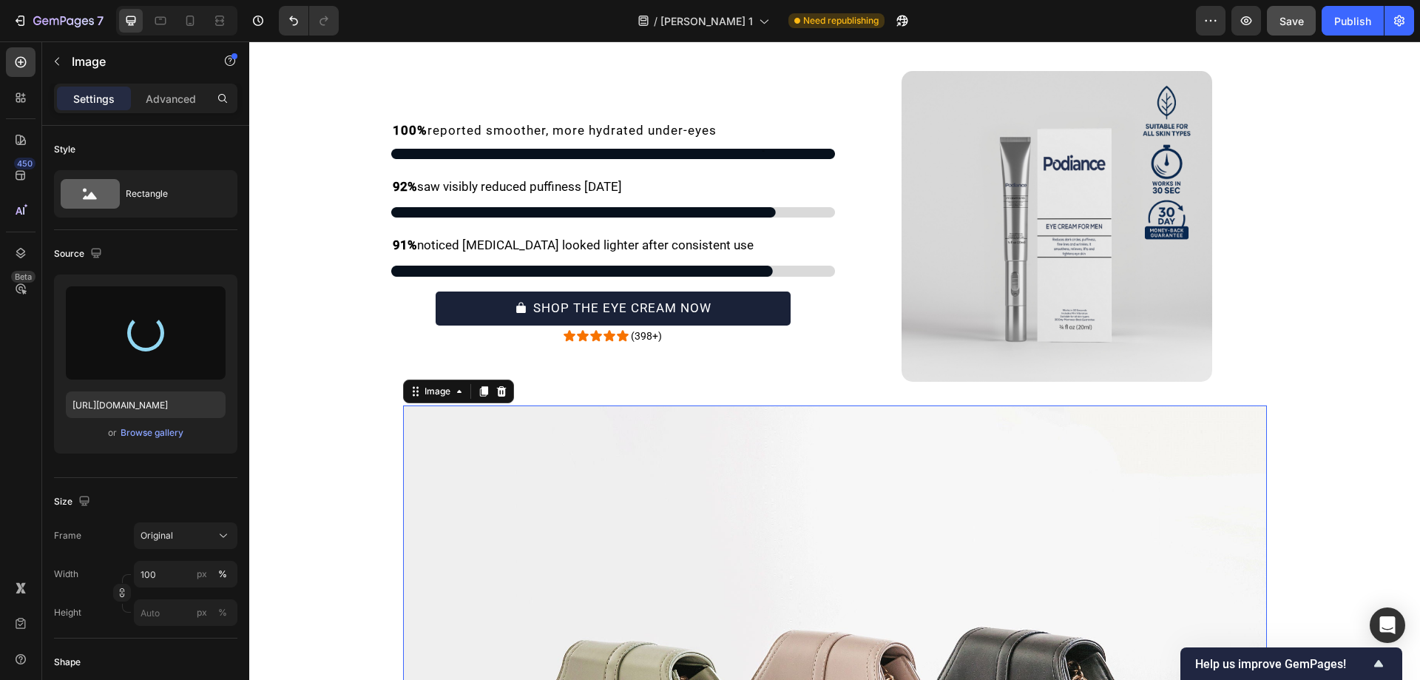
type input "https://cdn.shopify.com/s/files/1/0754/9258/9834/files/gempages_568747440534979…"
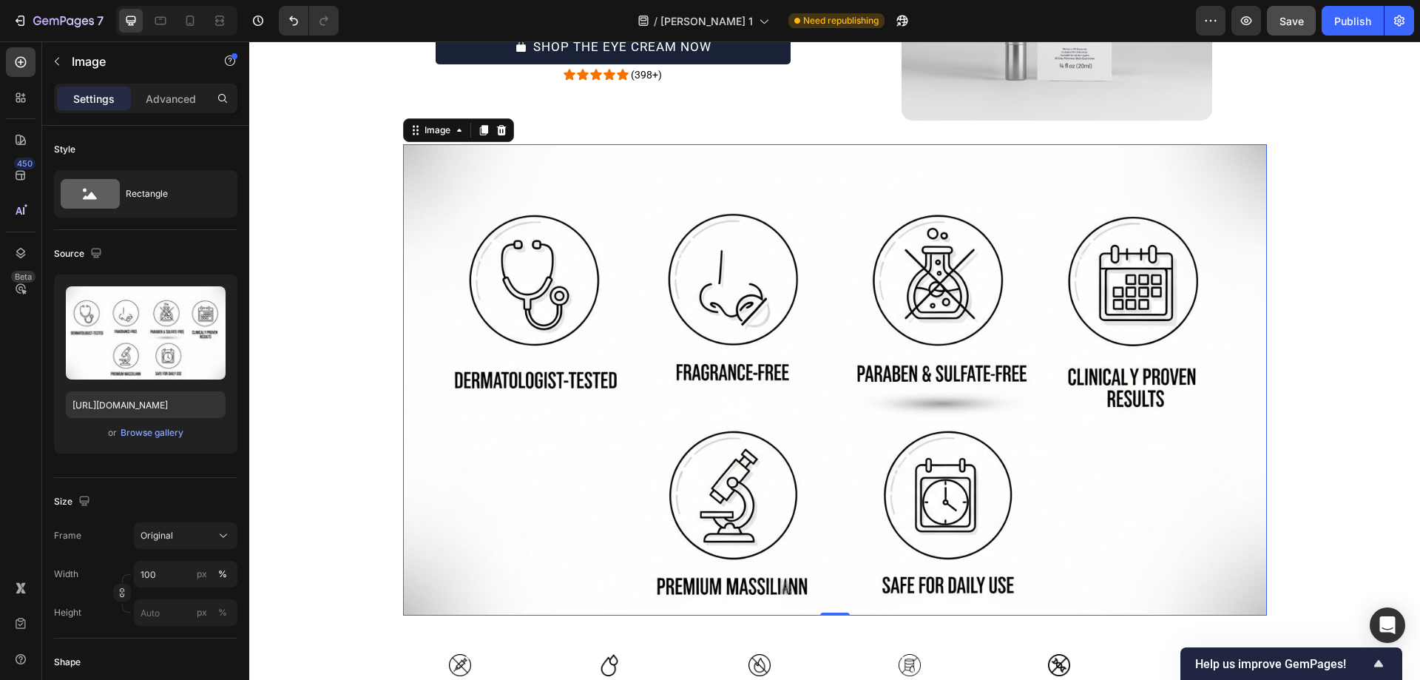
scroll to position [11922, 0]
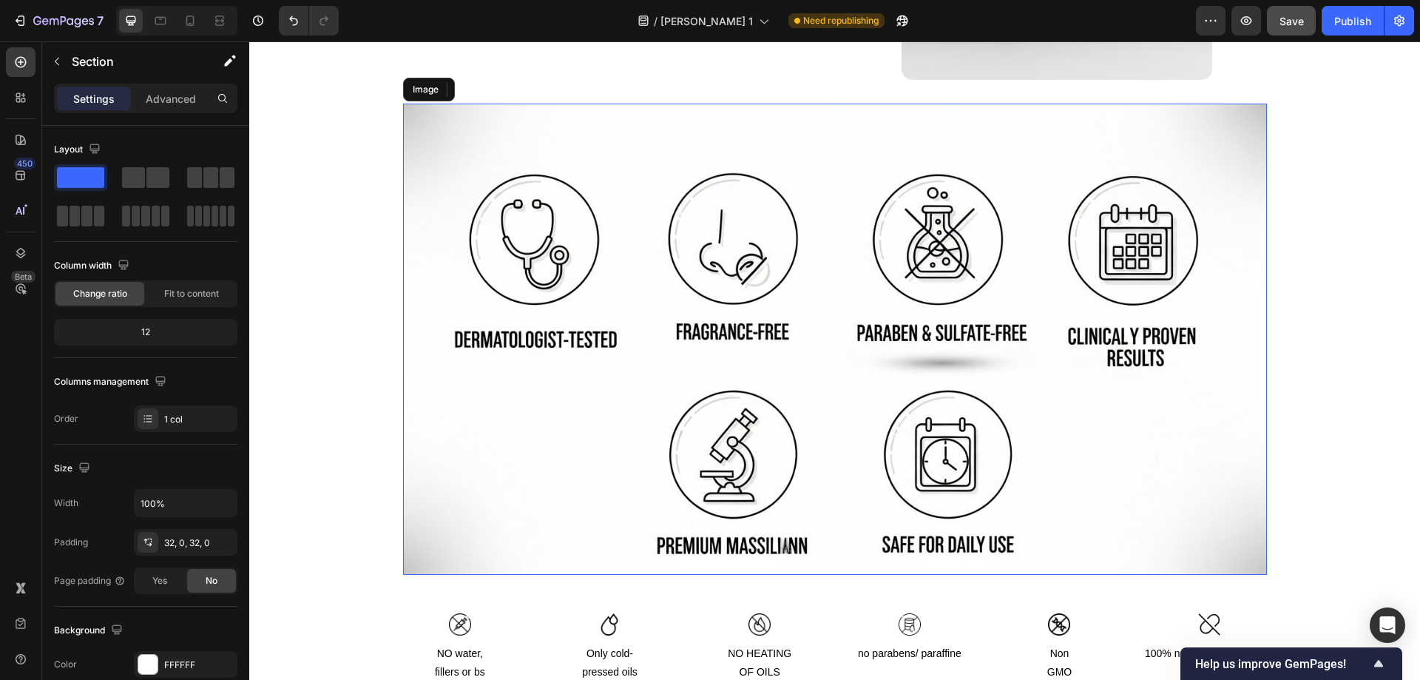
click at [490, 240] on img at bounding box center [835, 339] width 864 height 471
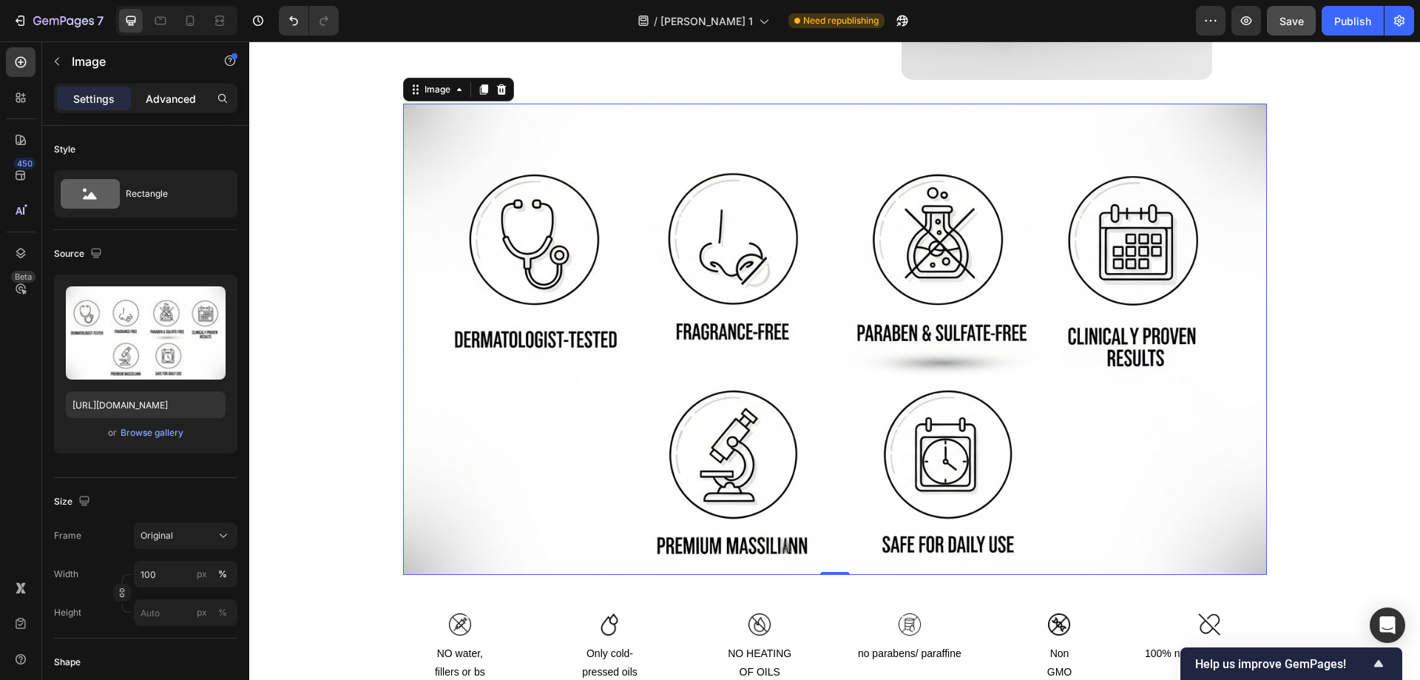
click at [171, 98] on p "Advanced" at bounding box center [171, 99] width 50 height 16
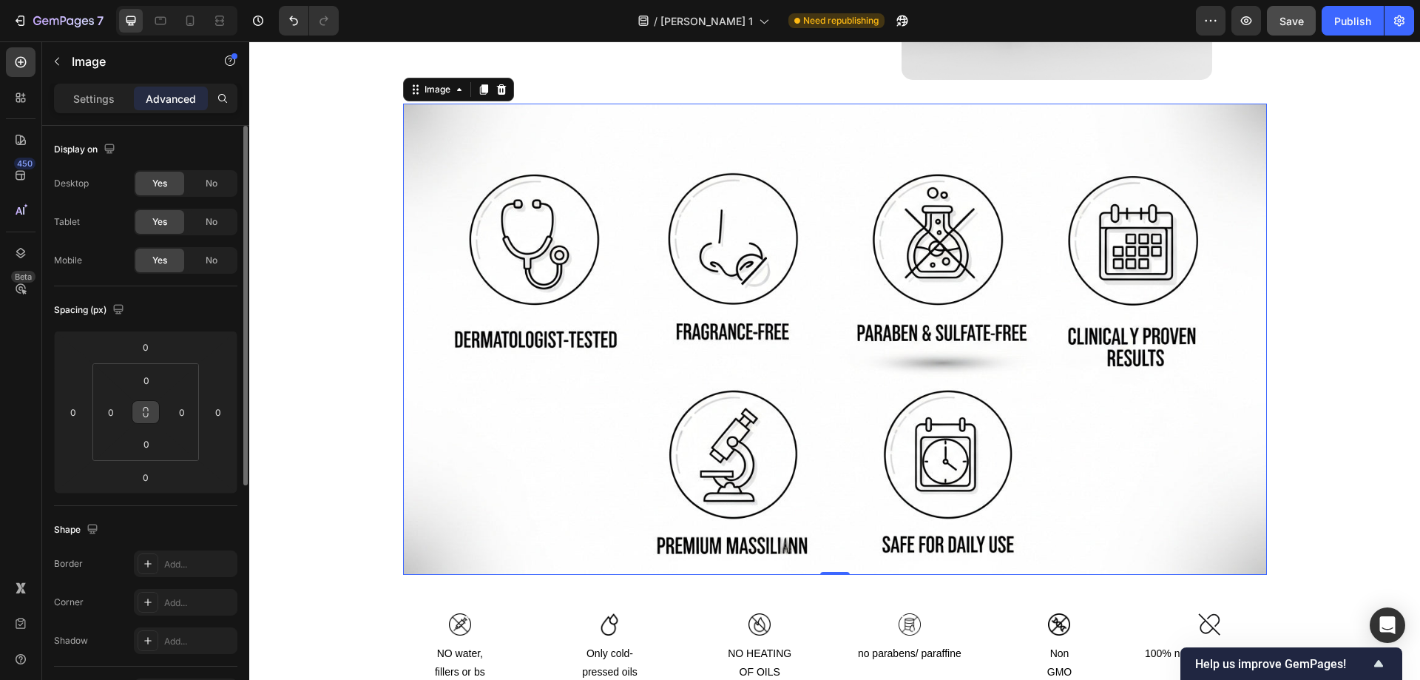
click at [143, 413] on icon at bounding box center [145, 415] width 5 height 4
click at [145, 415] on icon at bounding box center [146, 412] width 12 height 12
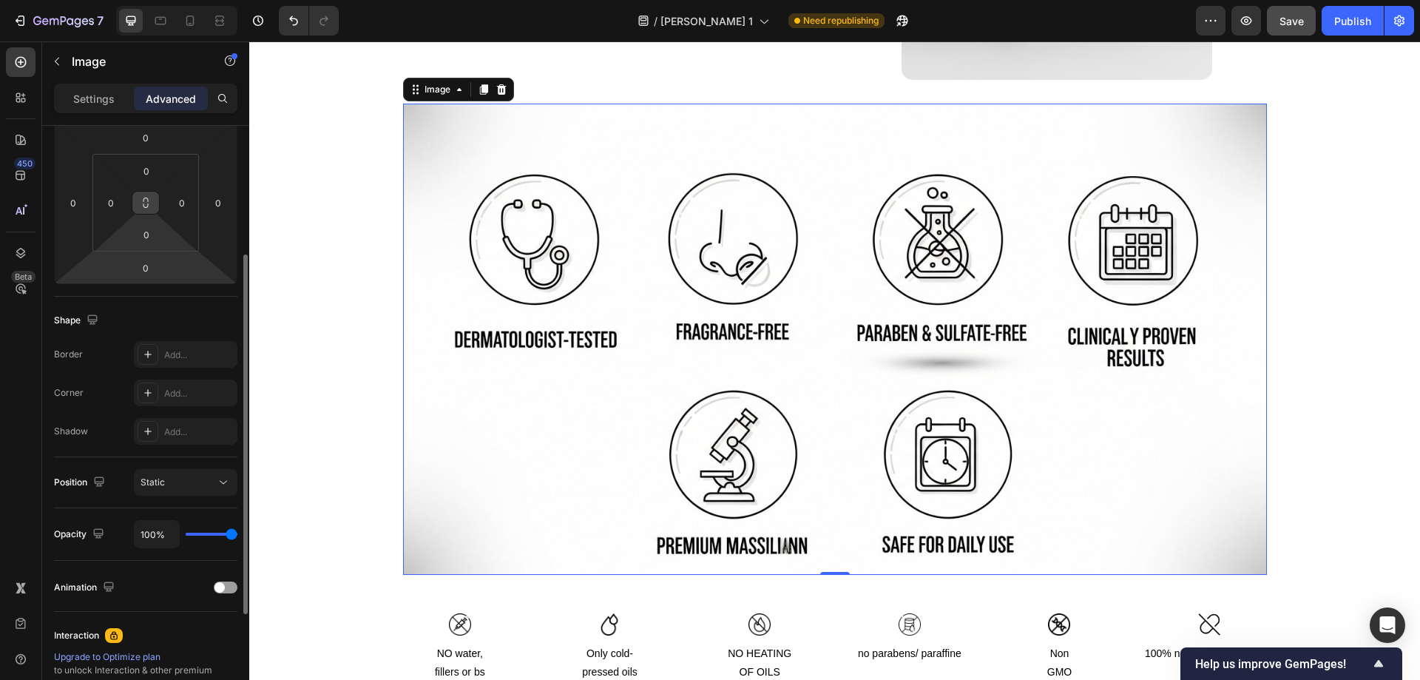
scroll to position [211, 0]
click at [87, 96] on p "Settings" at bounding box center [93, 99] width 41 height 16
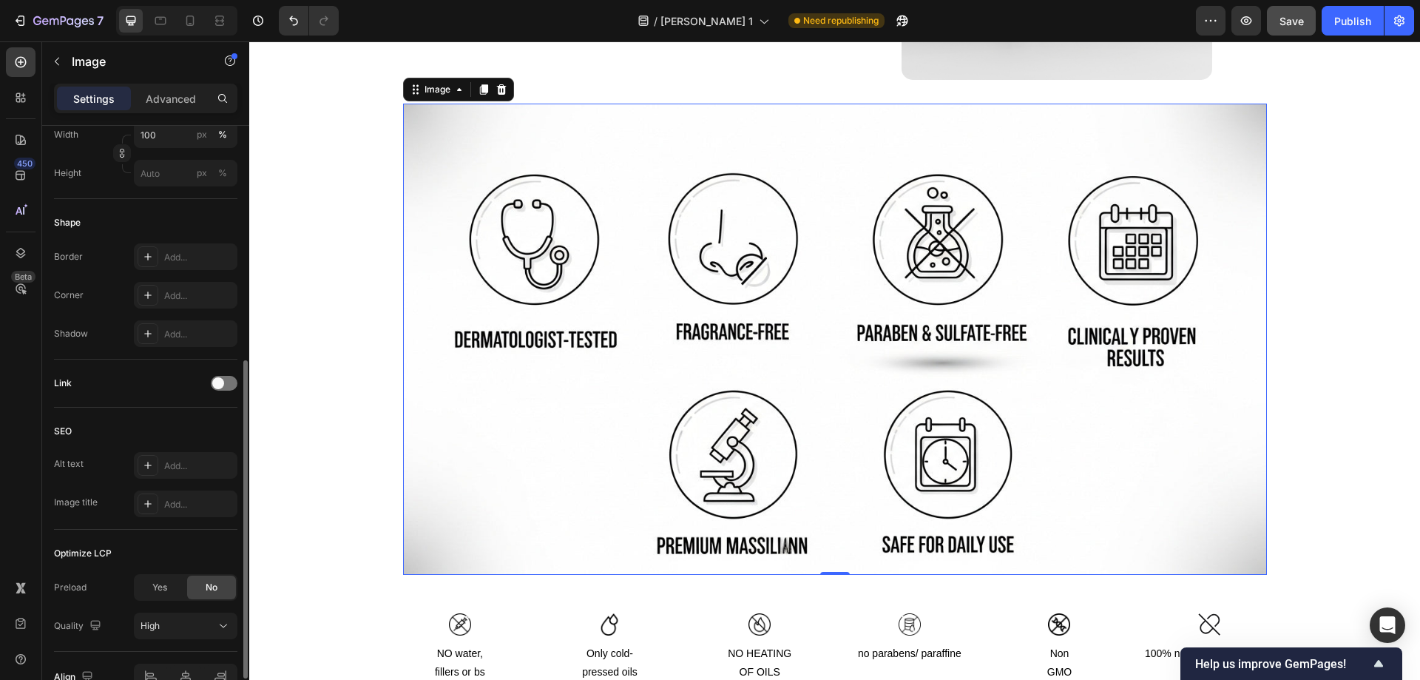
scroll to position [465, 0]
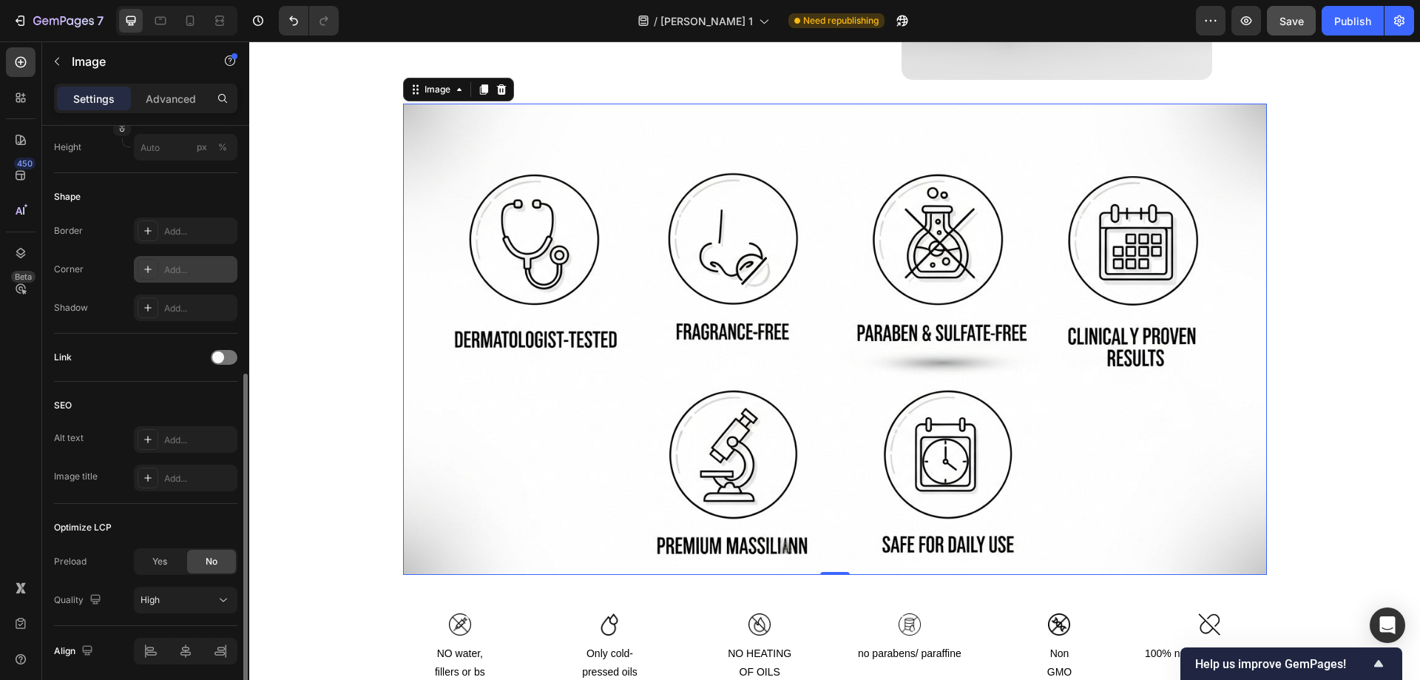
click at [170, 270] on div "Add..." at bounding box center [199, 269] width 70 height 13
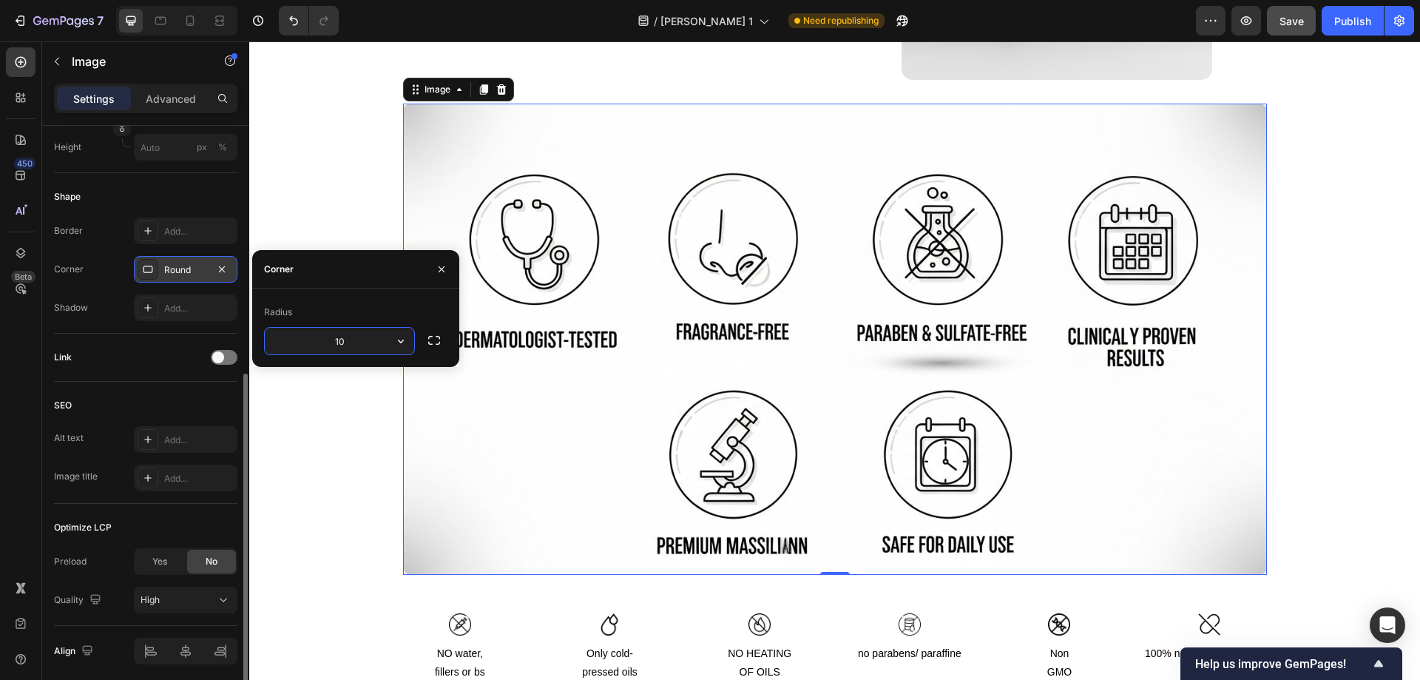
type input "10"
click at [451, 277] on button "button" at bounding box center [442, 269] width 24 height 24
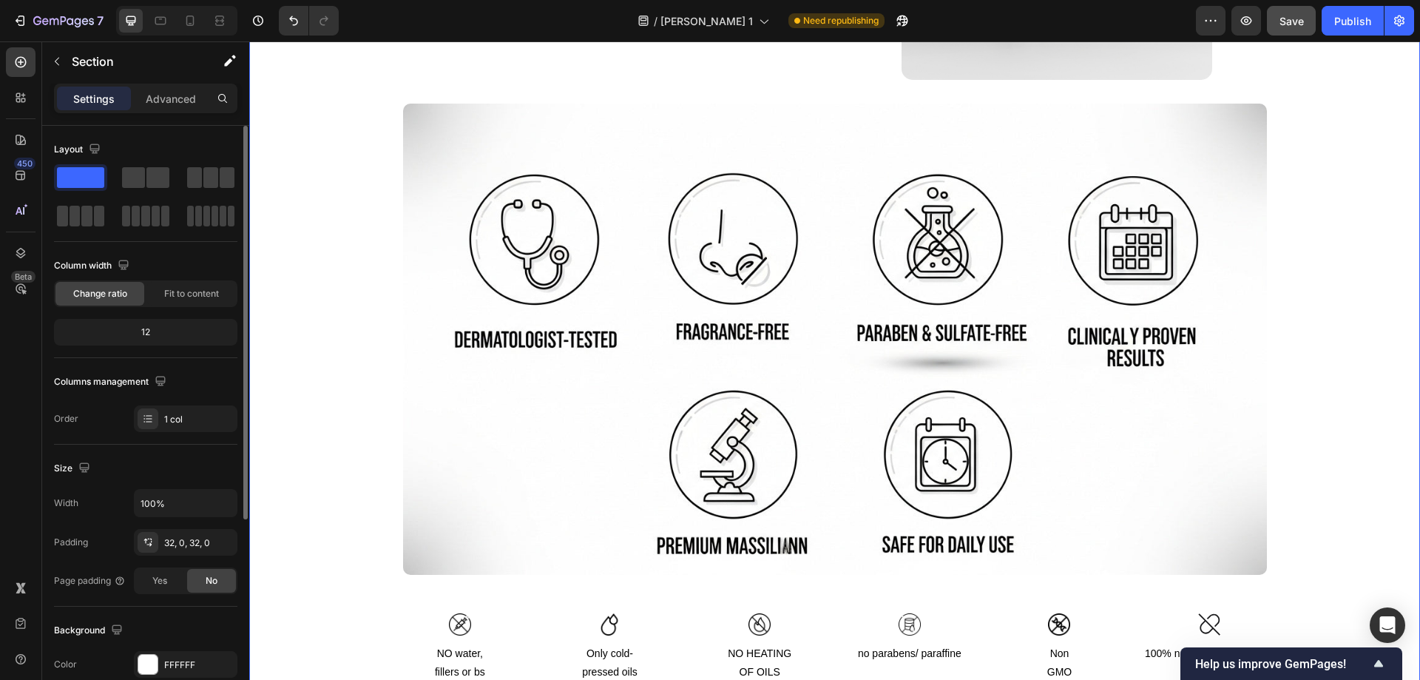
scroll to position [12127, 0]
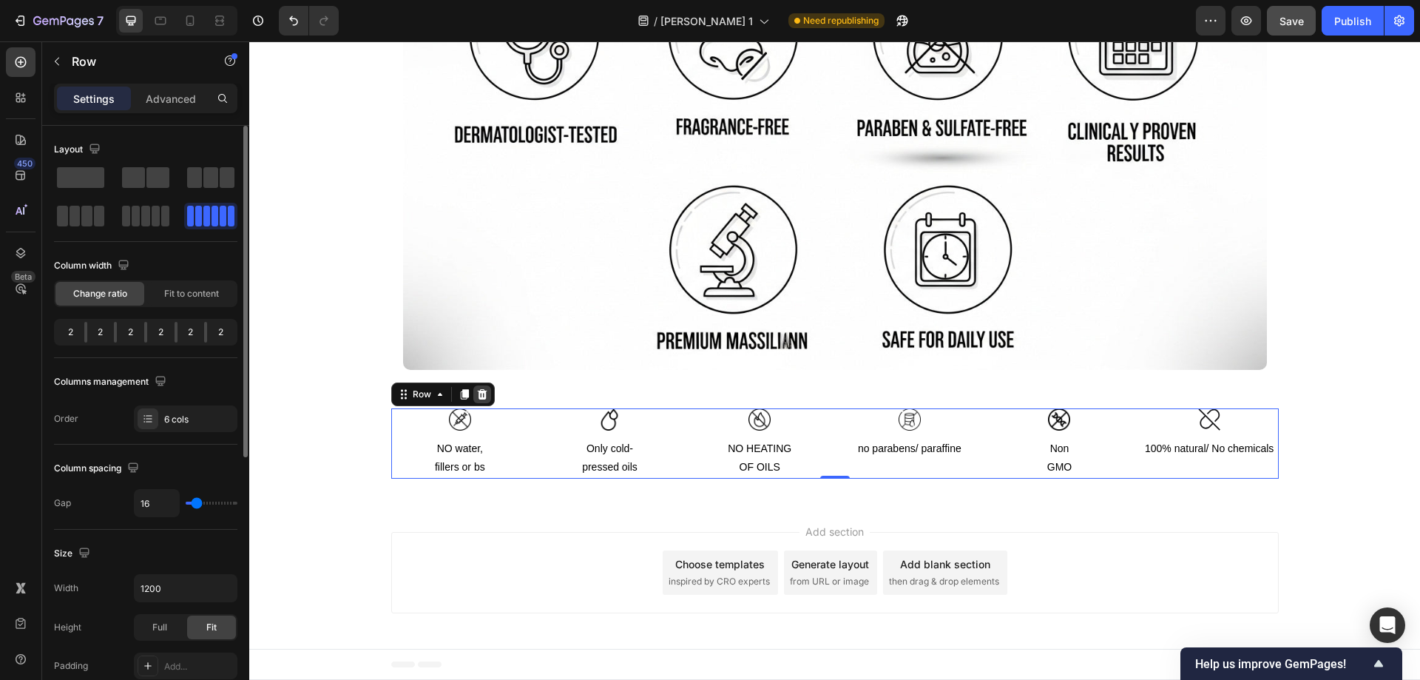
click at [476, 390] on icon at bounding box center [482, 394] width 12 height 12
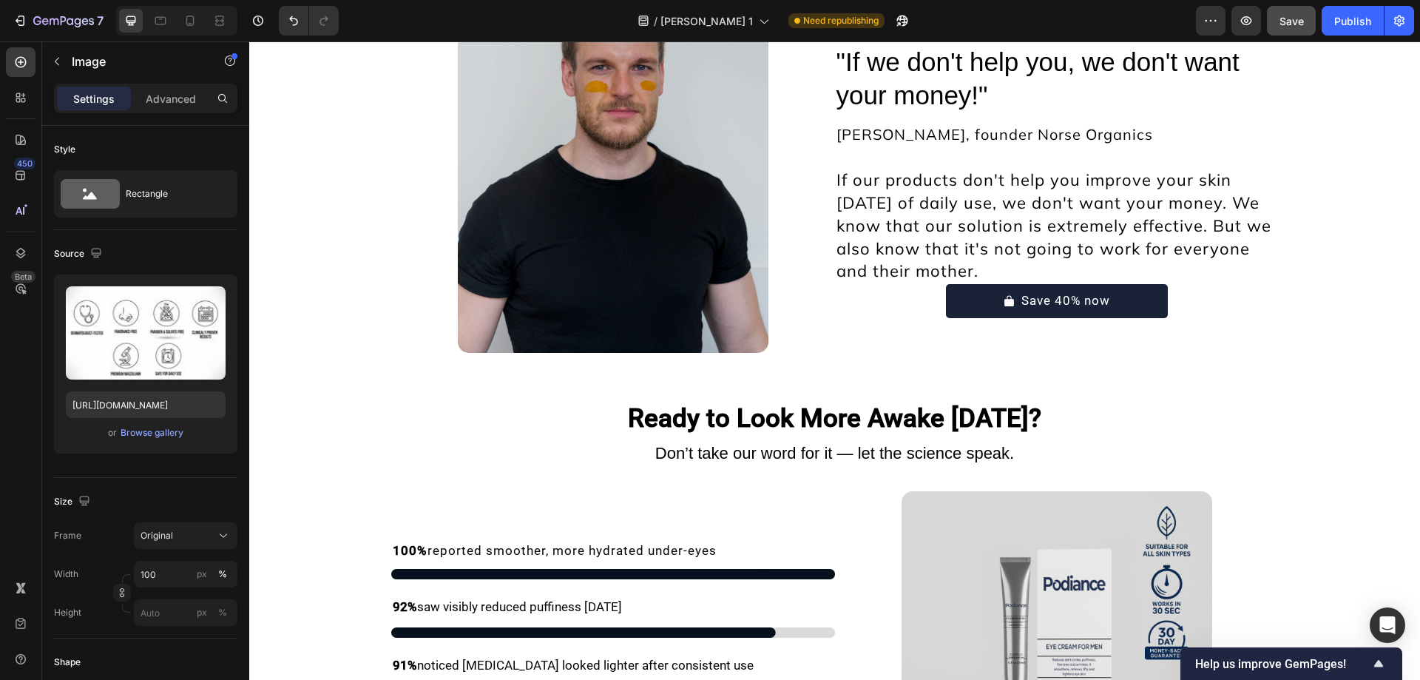
scroll to position [10952, 0]
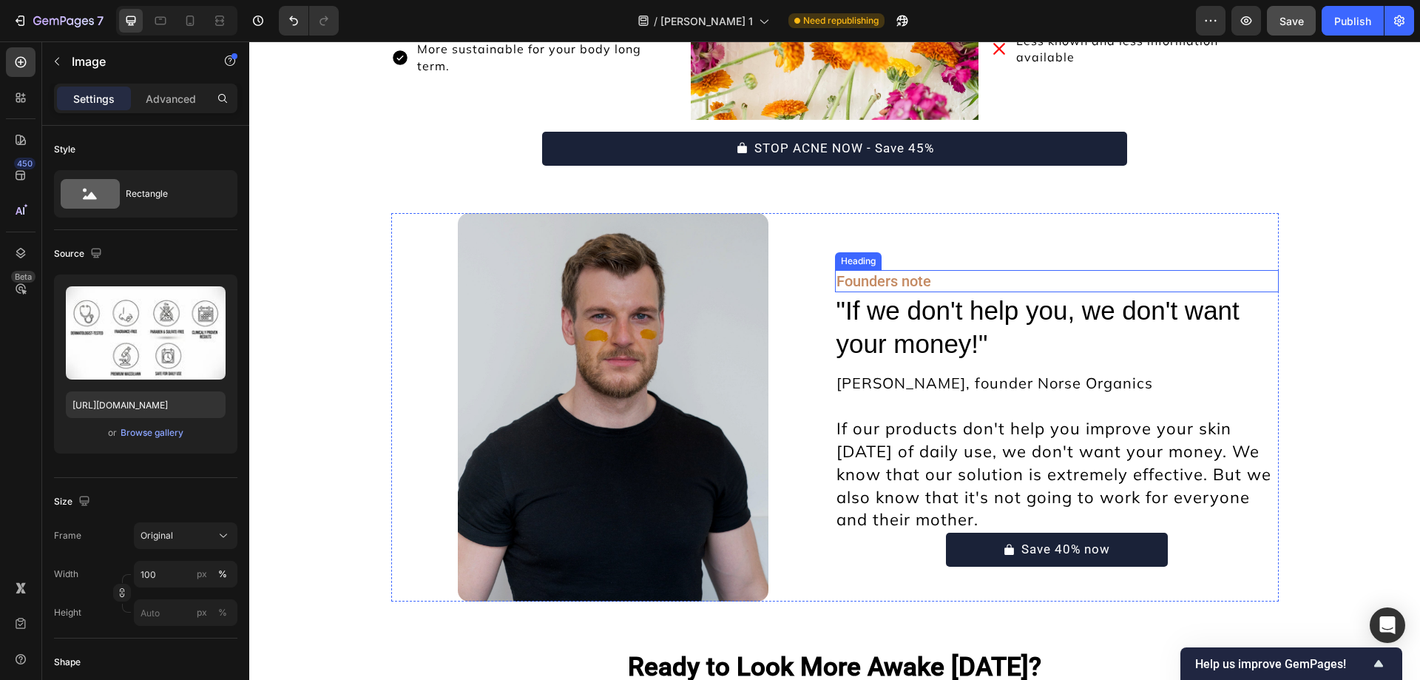
click at [850, 276] on h2 "Founders note" at bounding box center [1057, 281] width 444 height 22
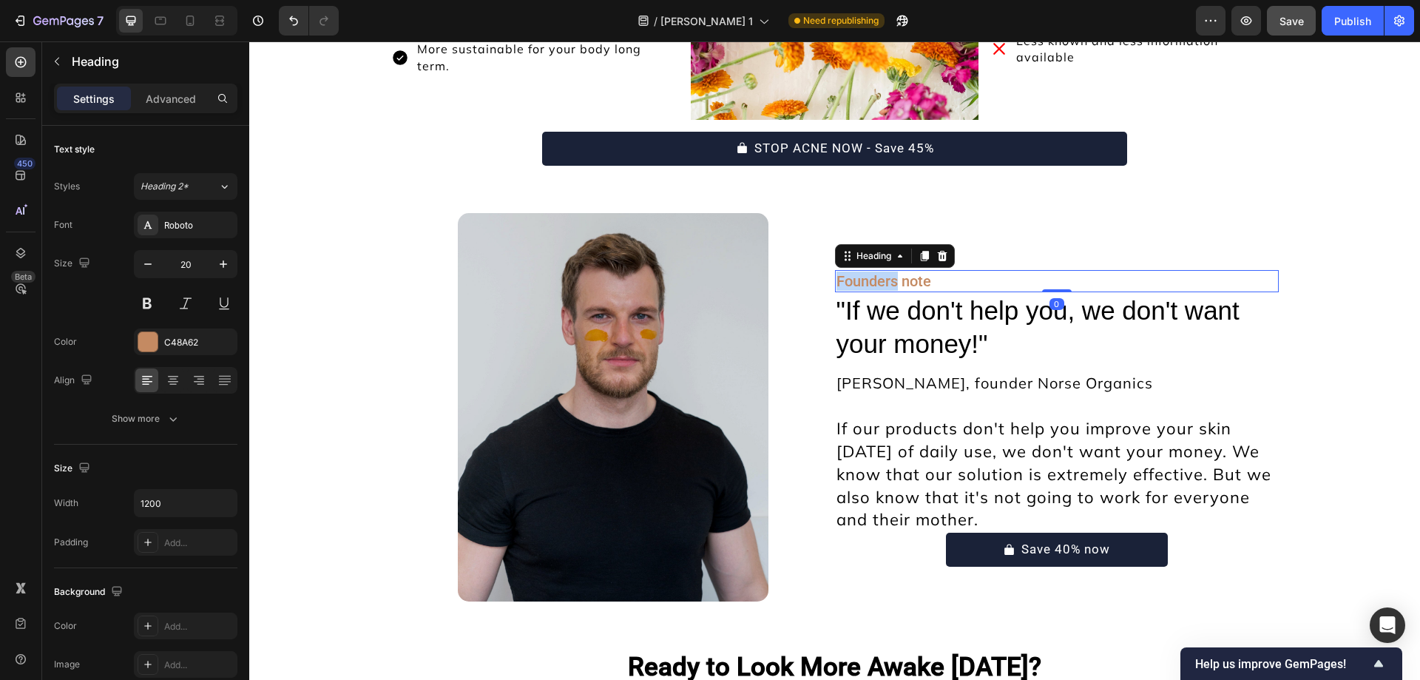
click at [850, 276] on h2 "Founders note" at bounding box center [1057, 281] width 444 height 22
click at [850, 276] on p "Founders note" at bounding box center [1056, 280] width 441 height 19
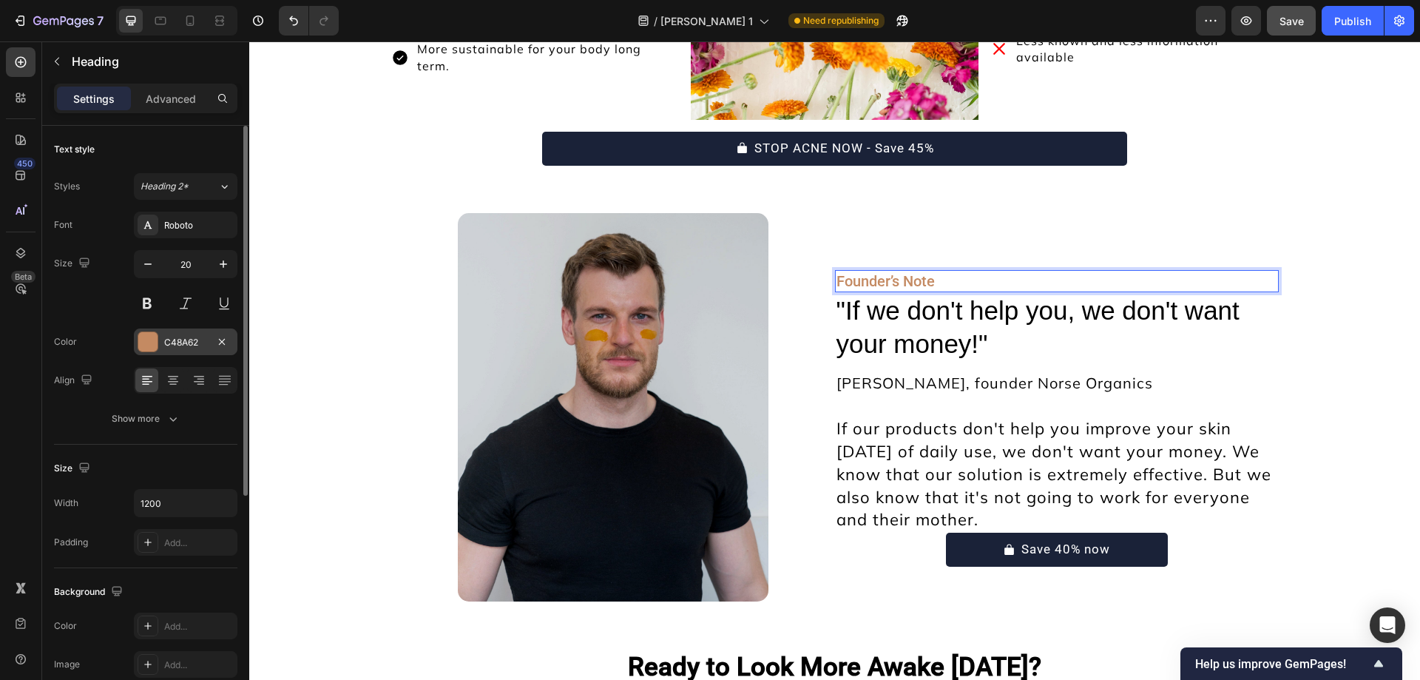
click at [186, 341] on div "C48A62" at bounding box center [185, 342] width 43 height 13
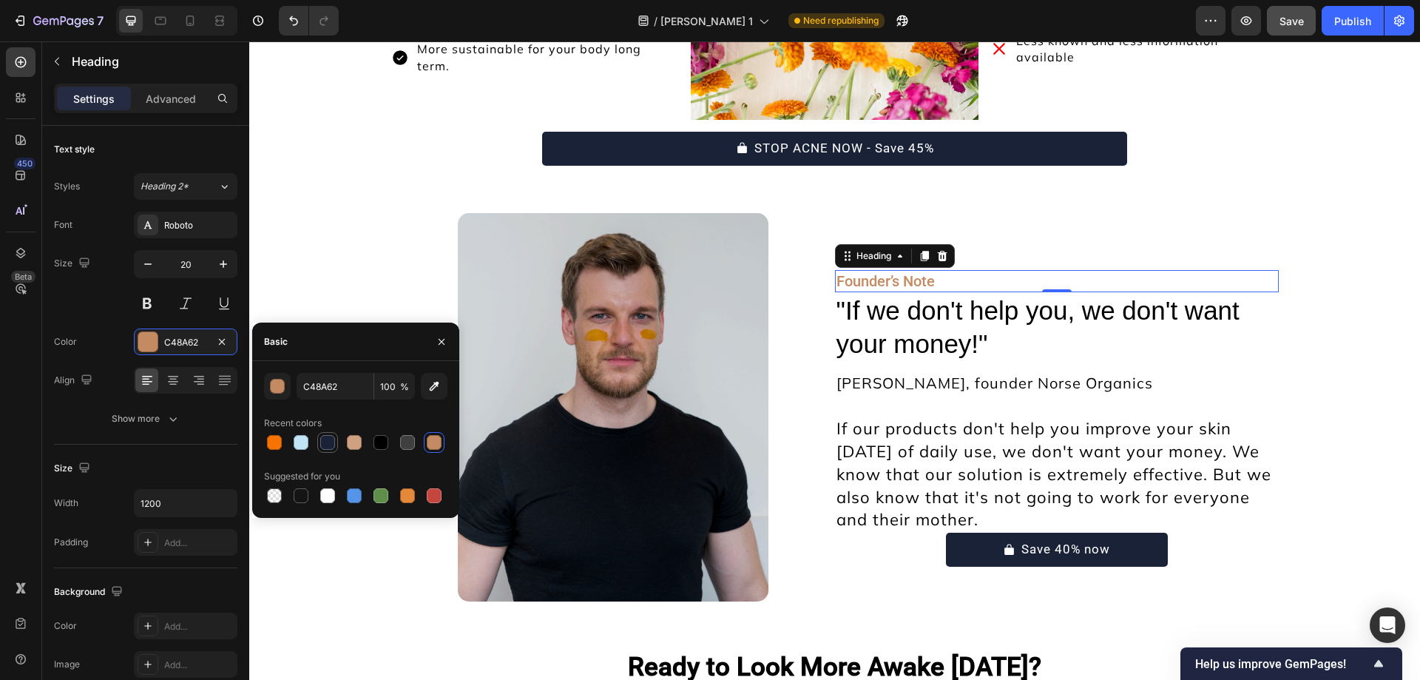
click at [333, 442] on div at bounding box center [327, 442] width 15 height 15
type input "1A2238"
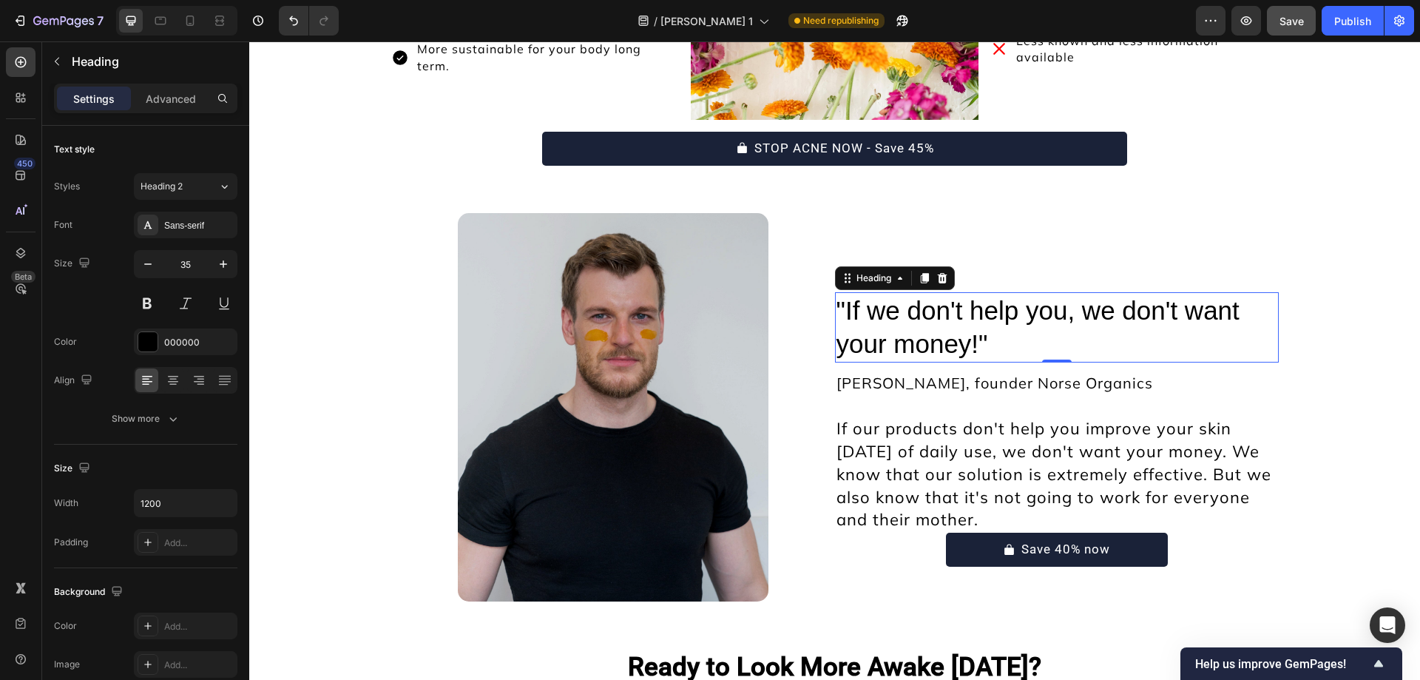
click at [898, 322] on h2 ""If we don't help you, we don't want your money!"" at bounding box center [1057, 327] width 444 height 70
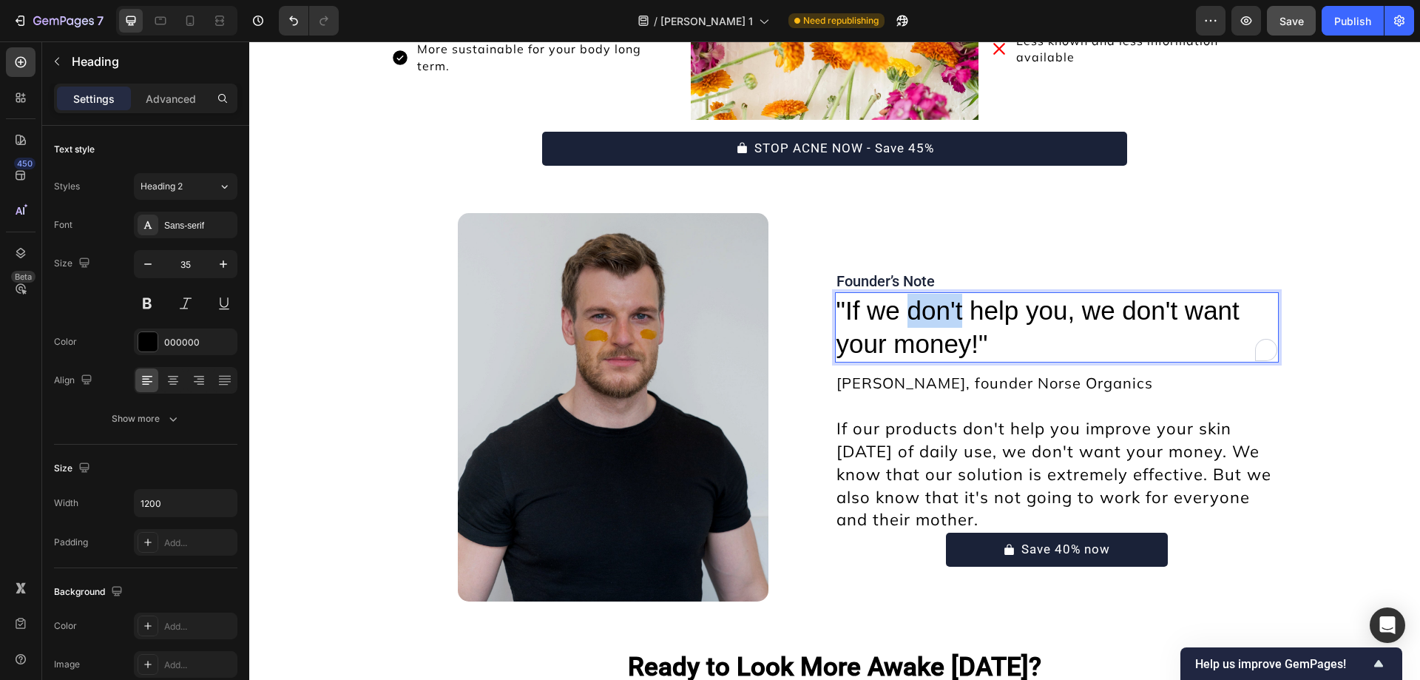
click at [898, 322] on p ""If we don't help you, we don't want your money!"" at bounding box center [1056, 327] width 441 height 67
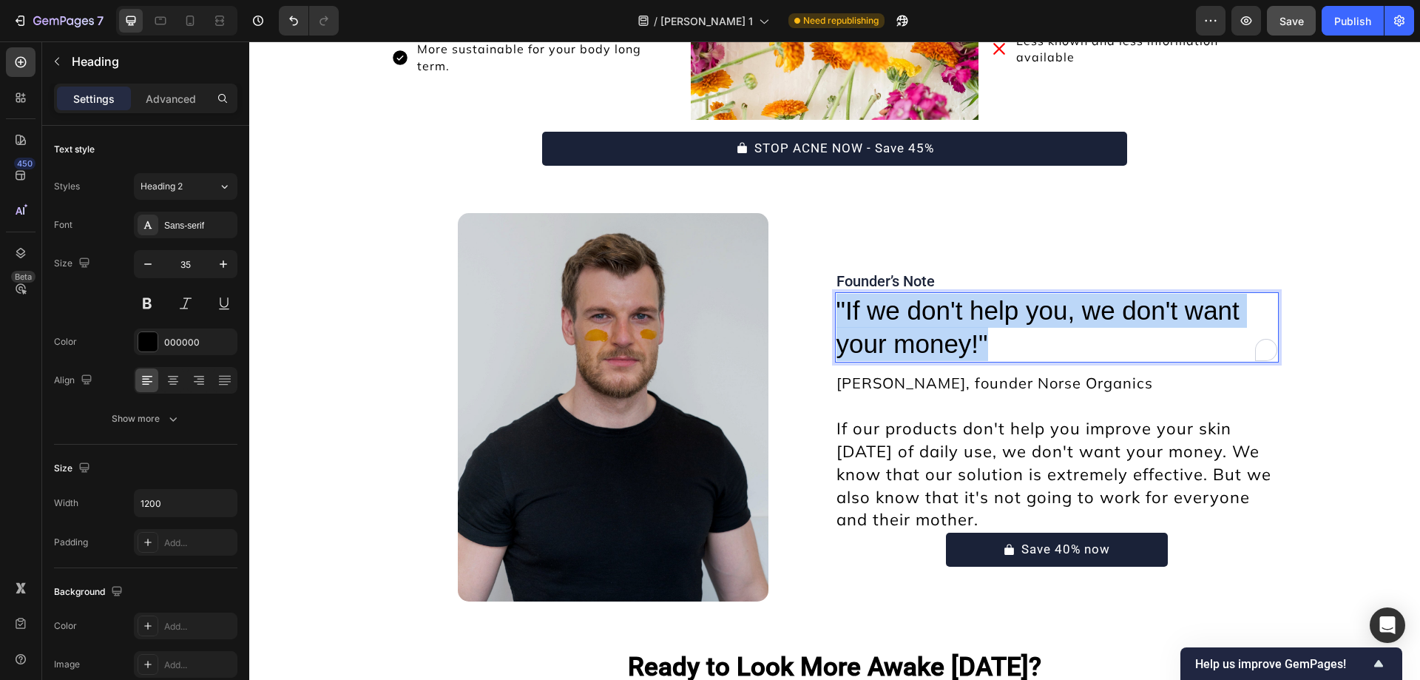
click at [898, 322] on p ""If we don't help you, we don't want your money!"" at bounding box center [1056, 327] width 441 height 67
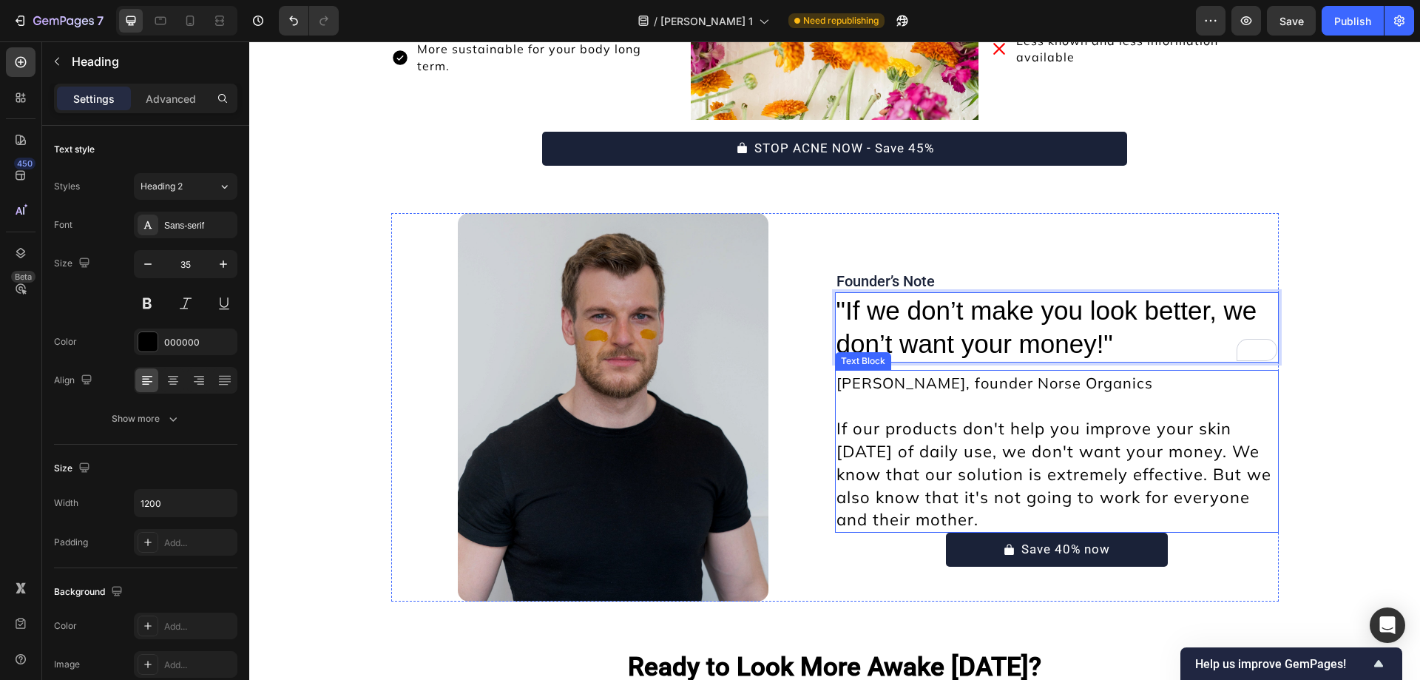
click at [946, 387] on span "[PERSON_NAME], founder Norse Organics" at bounding box center [994, 382] width 316 height 18
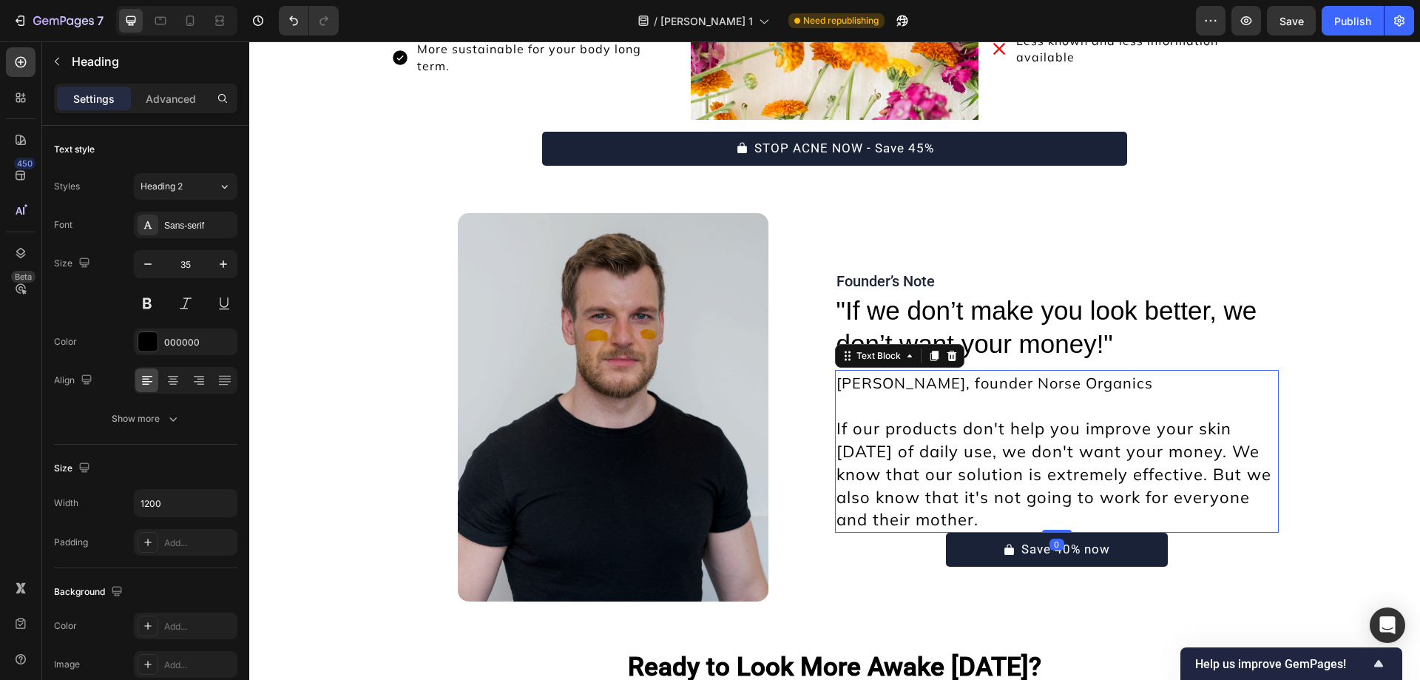
click at [946, 387] on span "[PERSON_NAME], founder Norse Organics" at bounding box center [994, 382] width 316 height 18
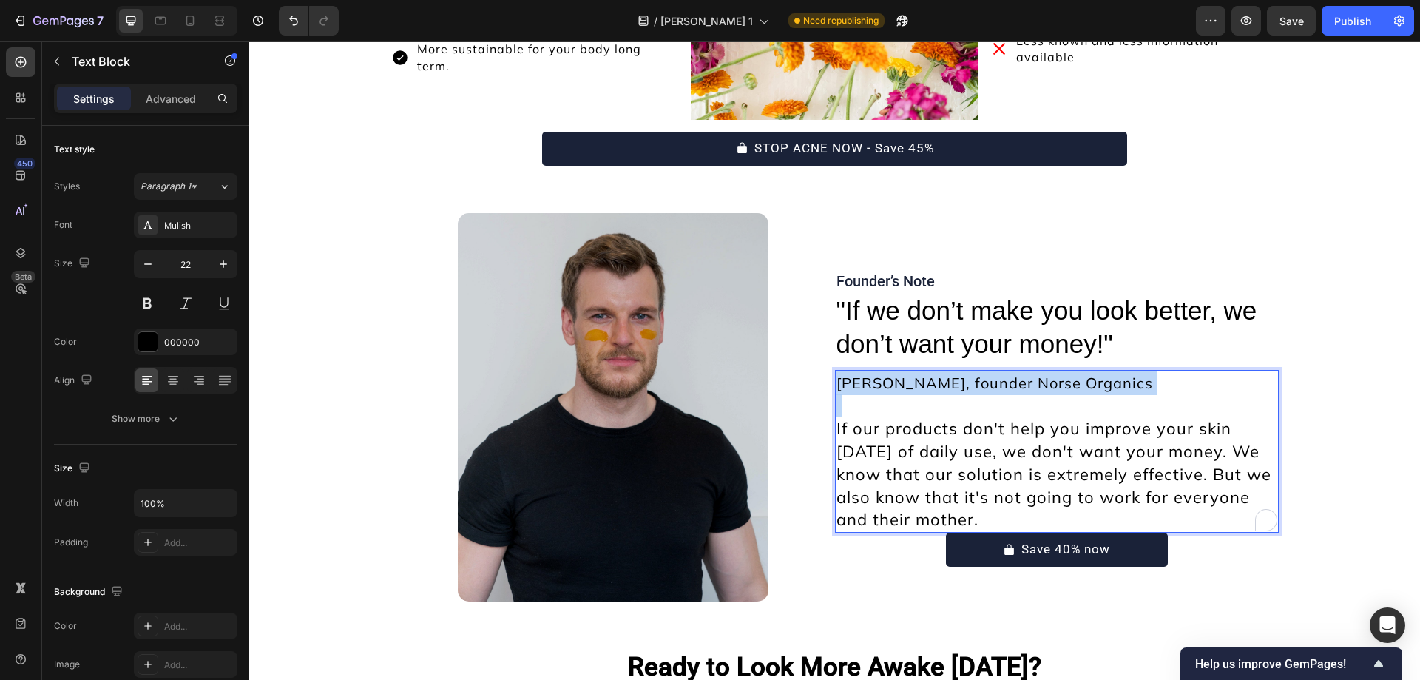
click at [946, 387] on span "[PERSON_NAME], founder Norse Organics" at bounding box center [994, 382] width 316 height 18
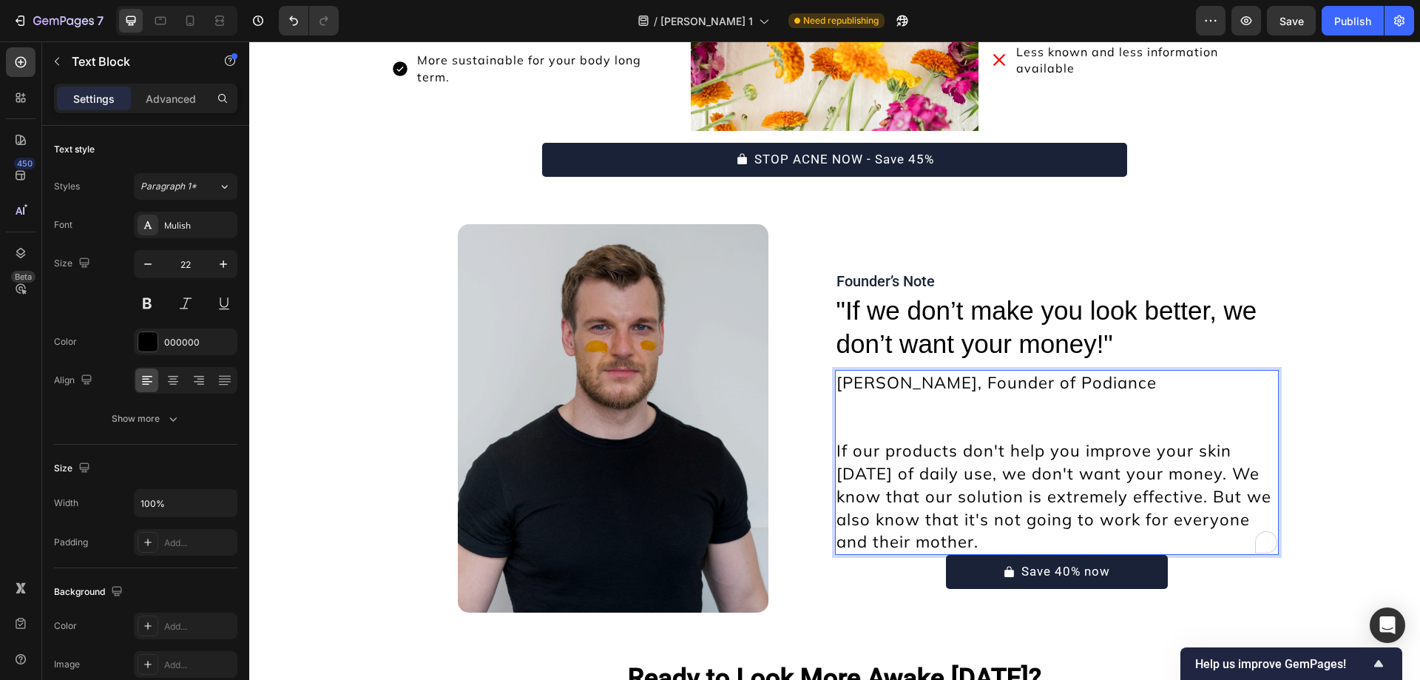
scroll to position [10952, 0]
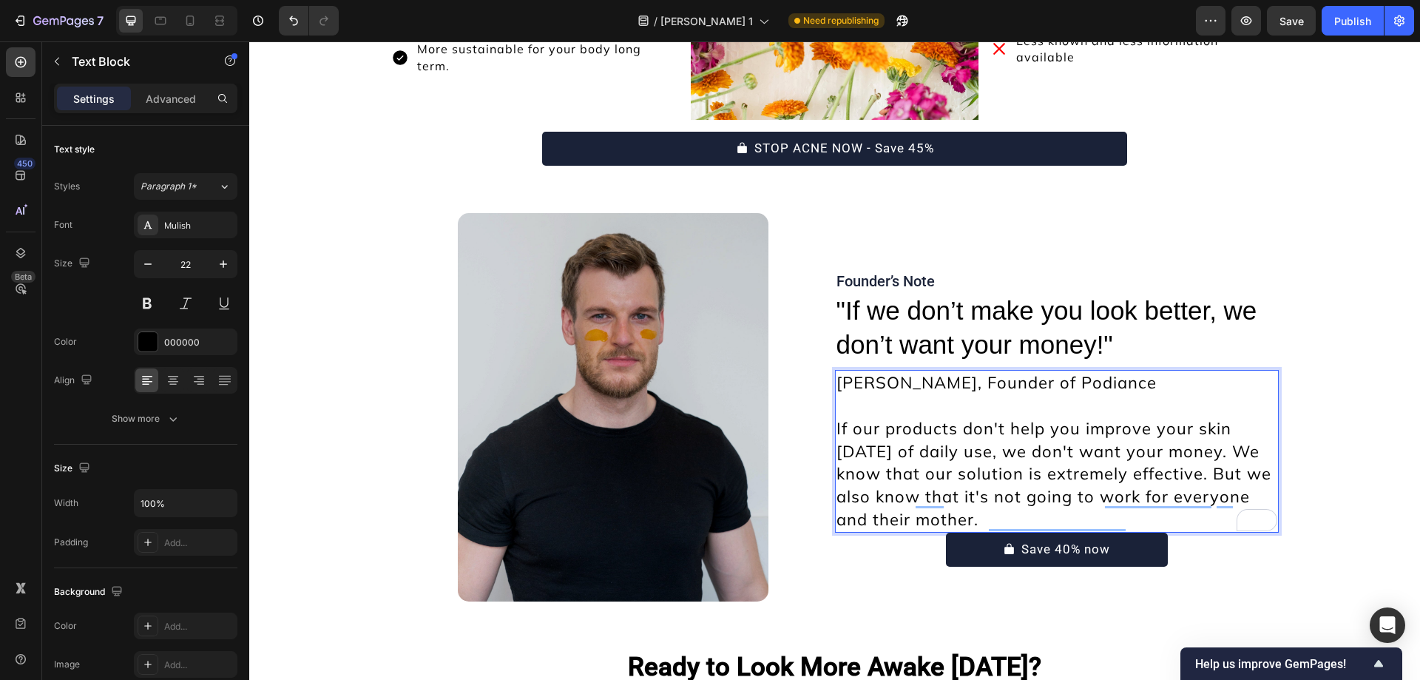
click at [932, 454] on p "If our products don't help you improve your skin [DATE] of daily use, we don't …" at bounding box center [1056, 474] width 441 height 114
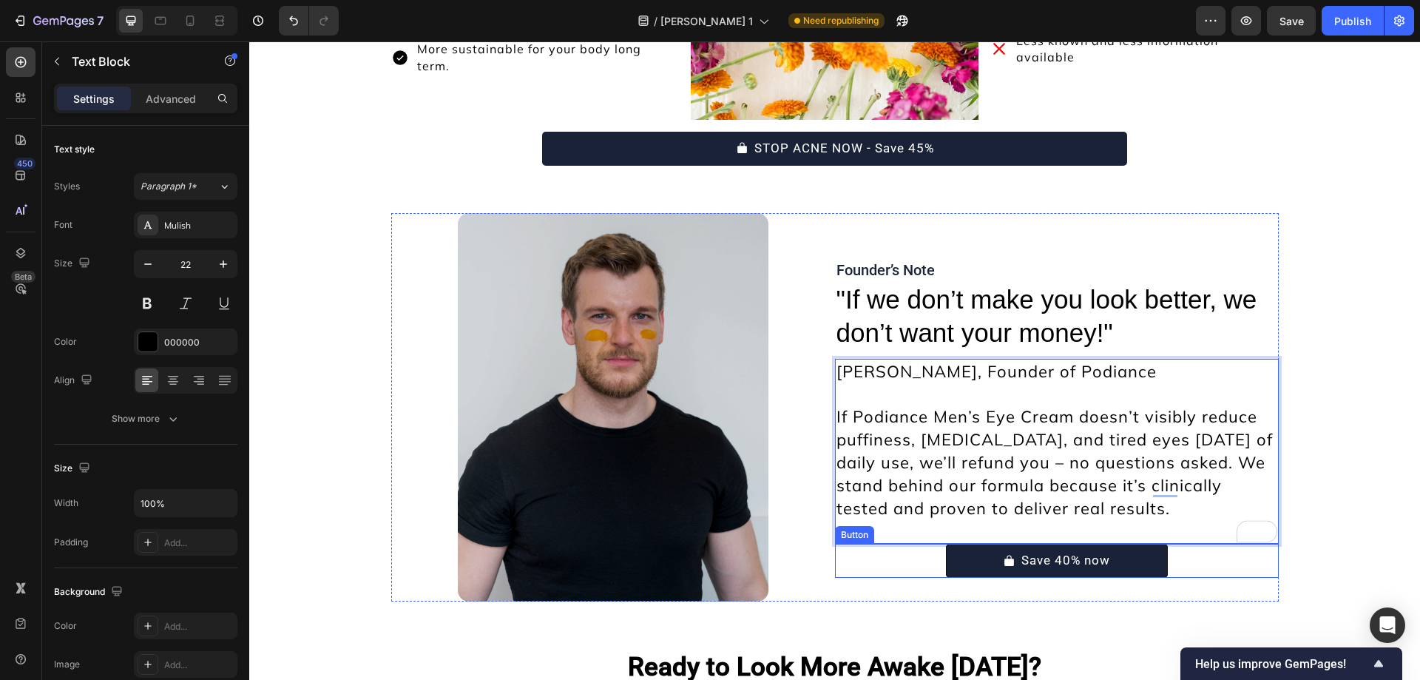
click at [970, 569] on button "Save 40% now" at bounding box center [1057, 560] width 222 height 34
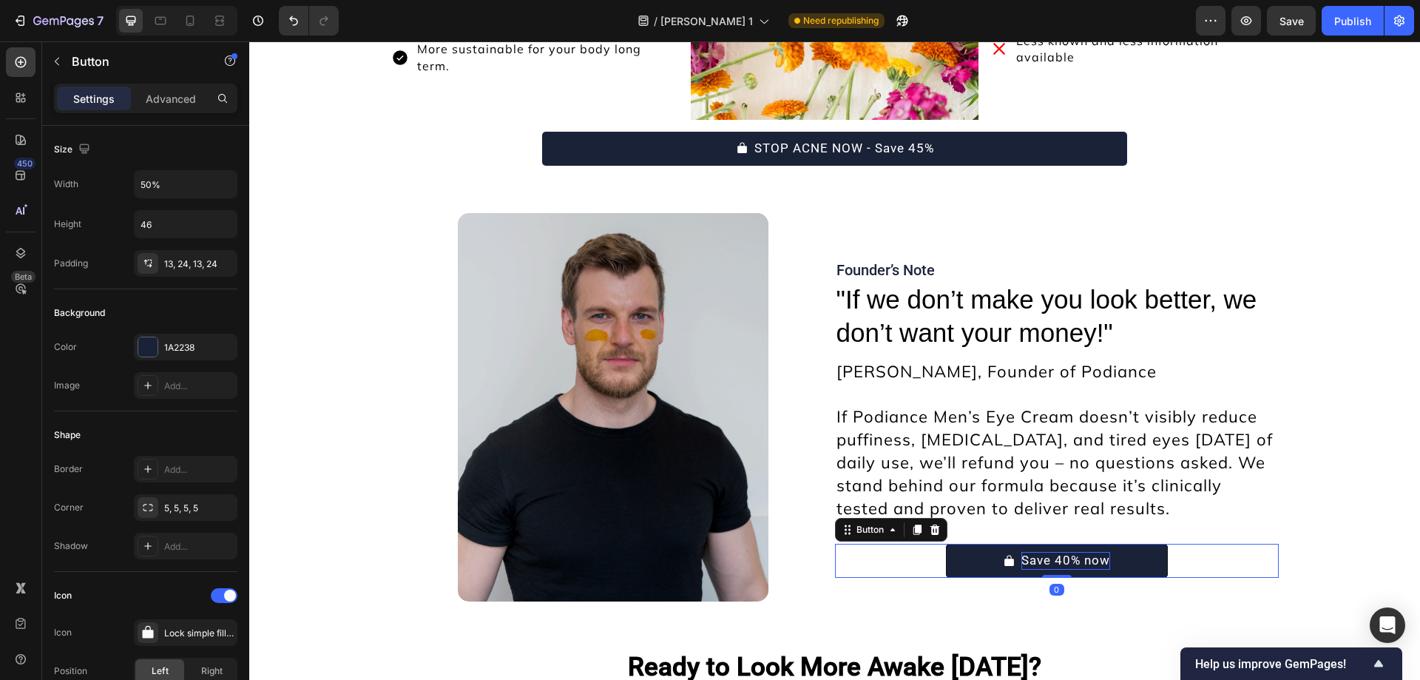
click at [1058, 567] on p "Save 40% now" at bounding box center [1065, 561] width 89 height 18
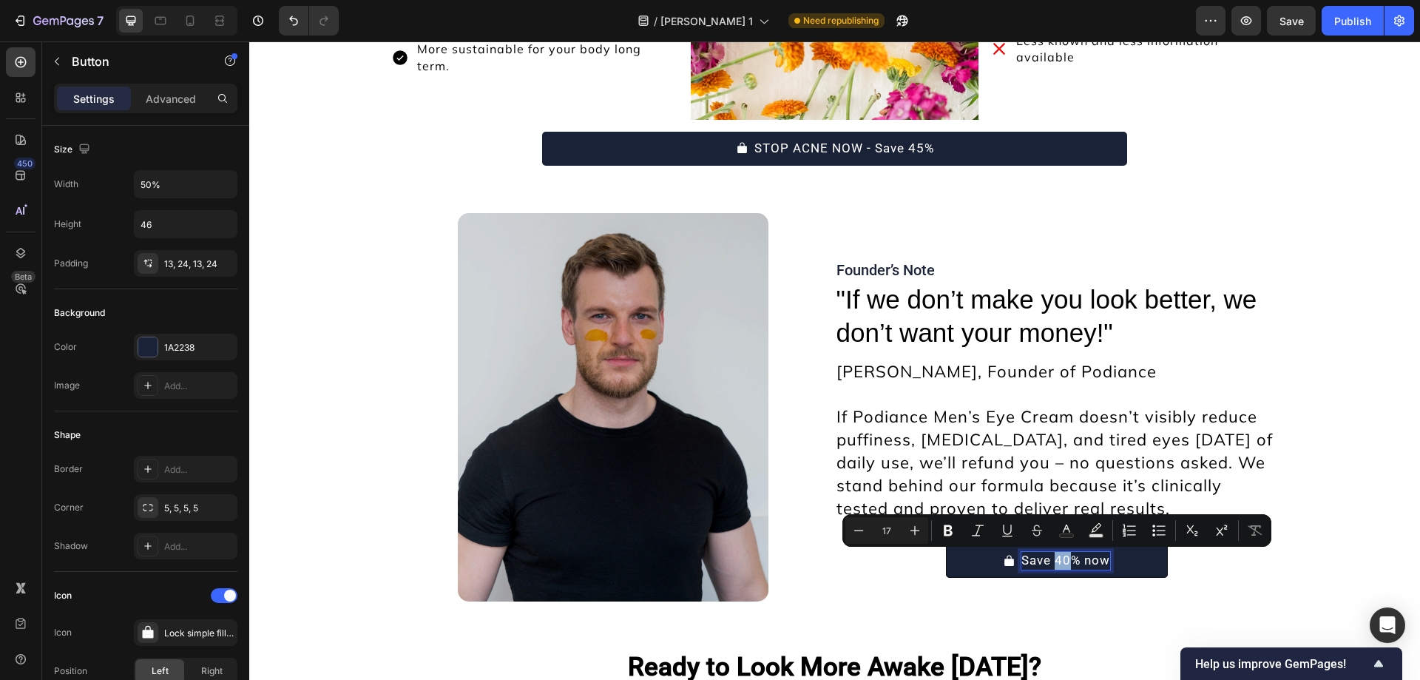
click at [1062, 563] on p "Save 40% now" at bounding box center [1065, 561] width 89 height 18
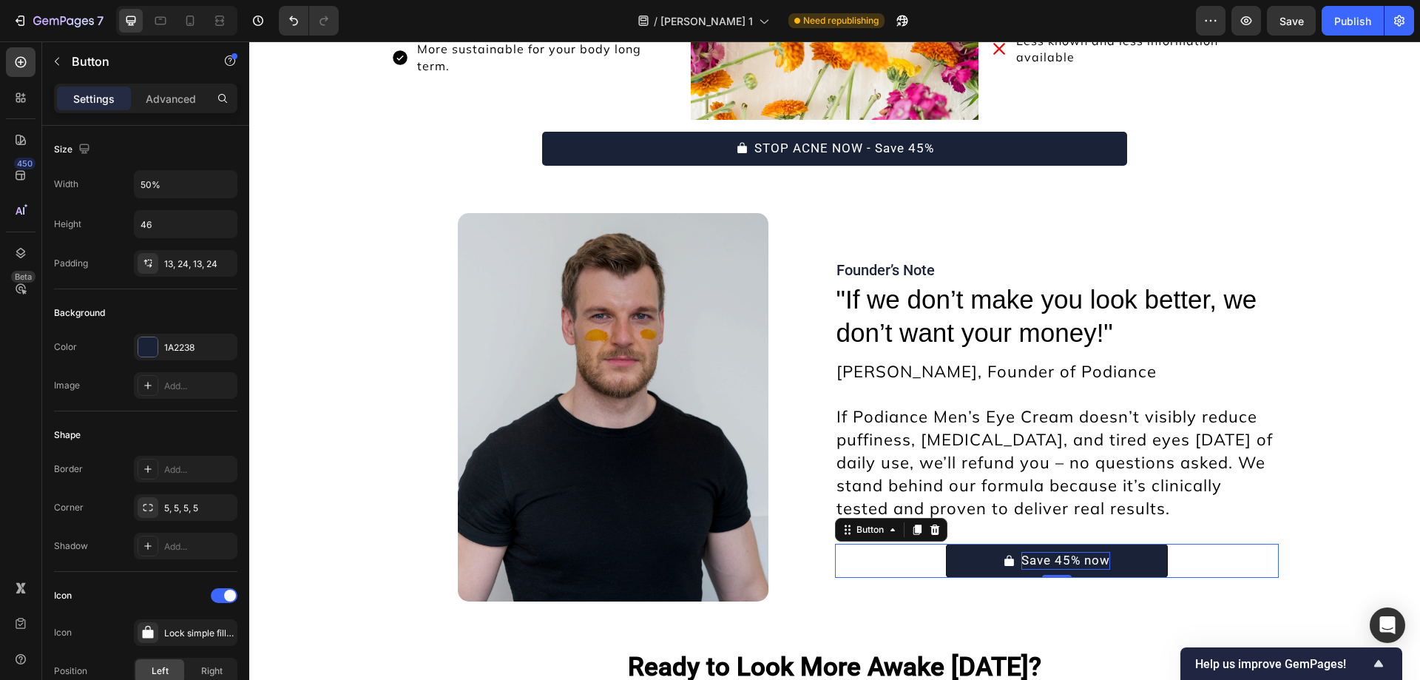
click at [935, 569] on div "Save 45% now Button 0" at bounding box center [1057, 560] width 444 height 34
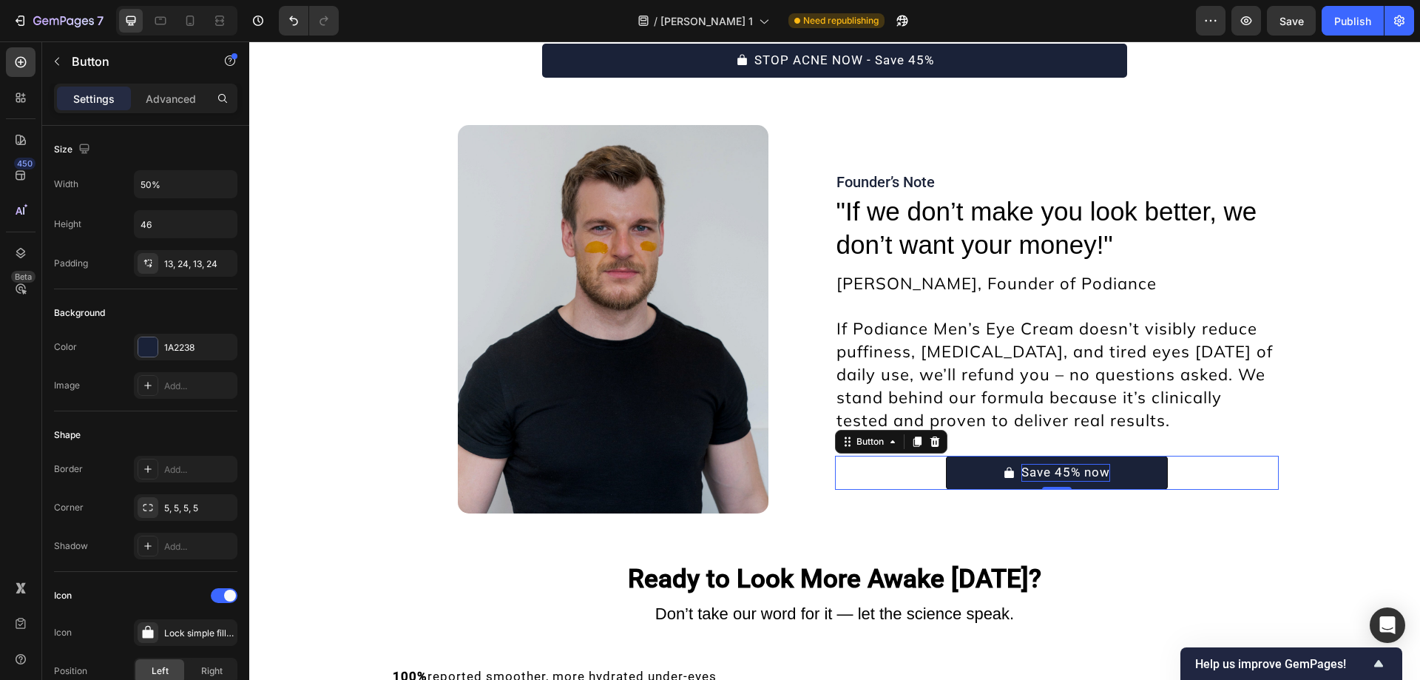
scroll to position [11047, 0]
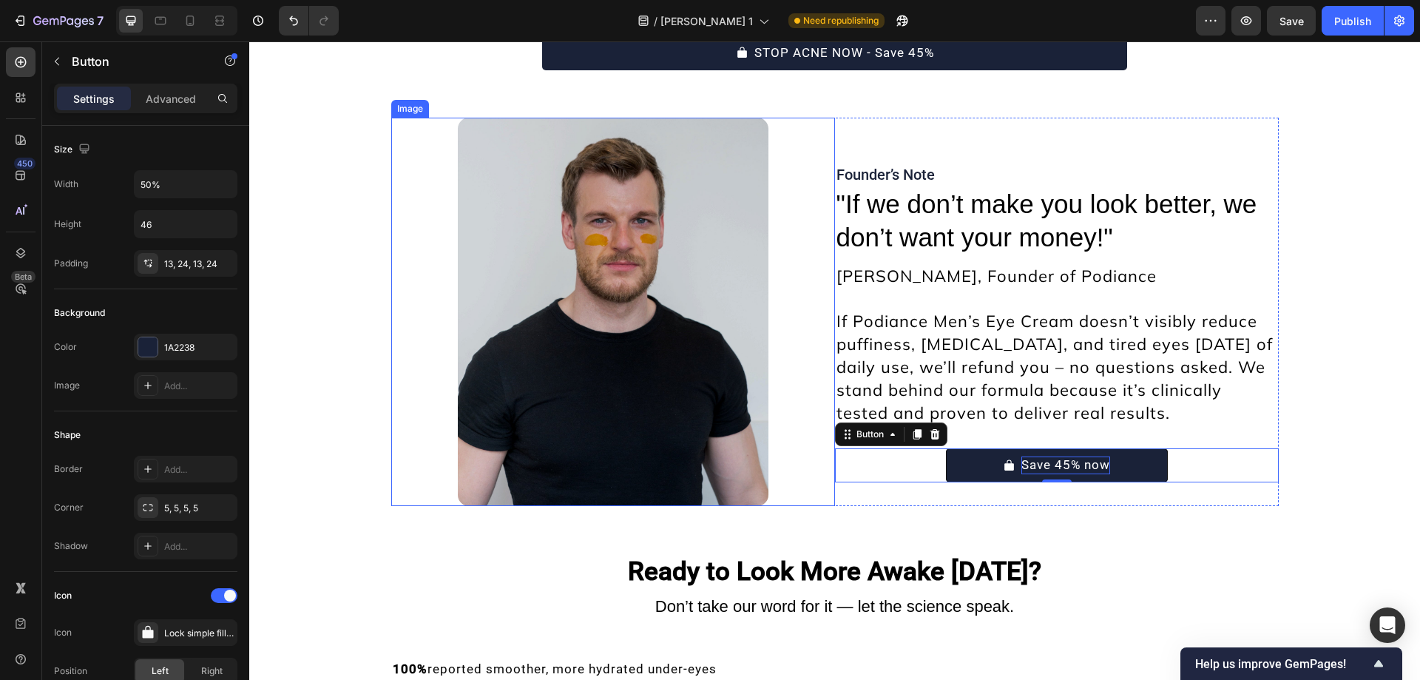
click at [665, 348] on img at bounding box center [613, 312] width 311 height 388
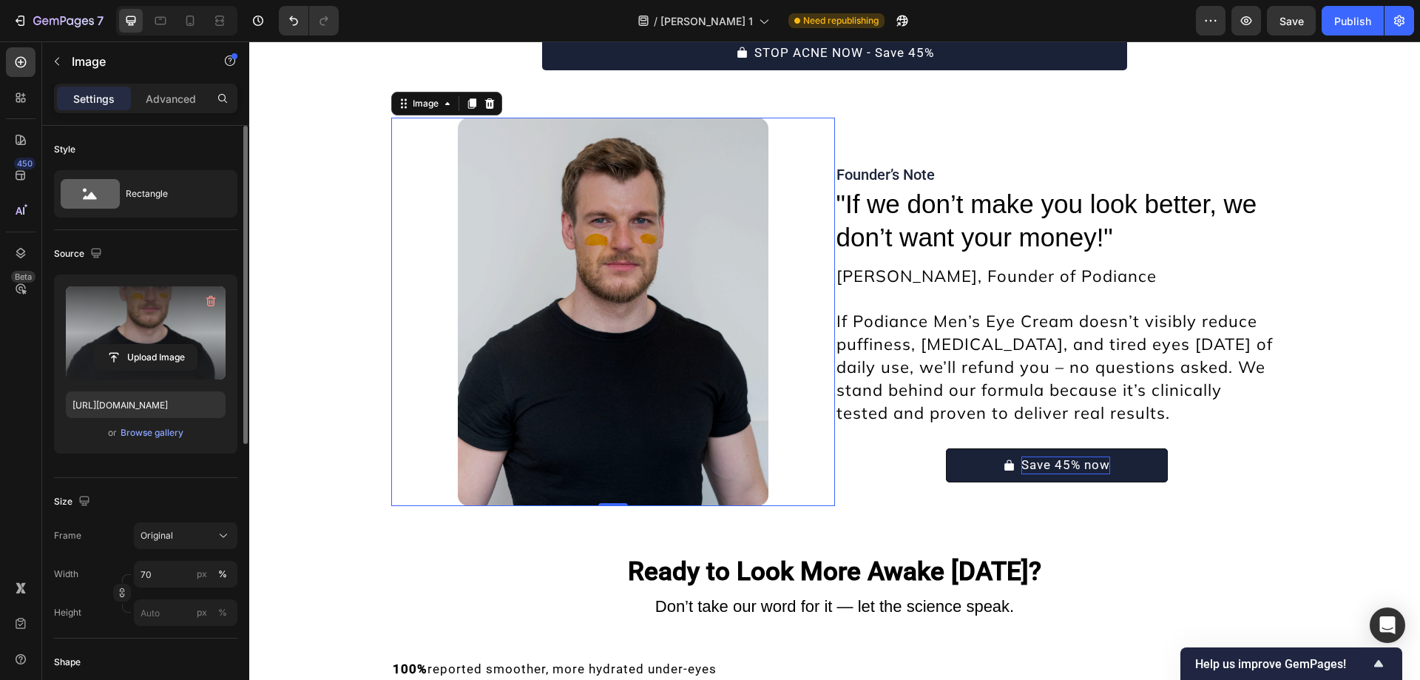
click at [177, 312] on label at bounding box center [146, 332] width 160 height 93
click at [177, 345] on input "file" at bounding box center [146, 357] width 102 height 25
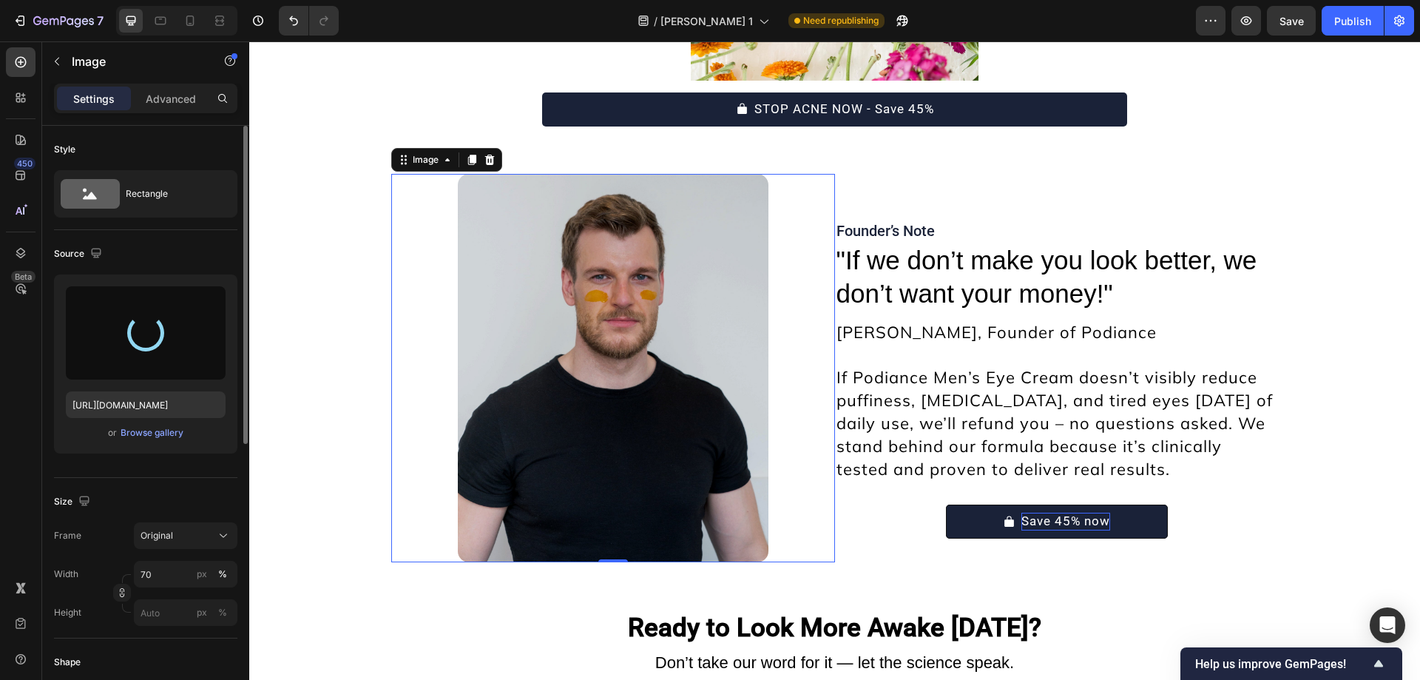
scroll to position [10990, 0]
type input "[URL][DOMAIN_NAME]"
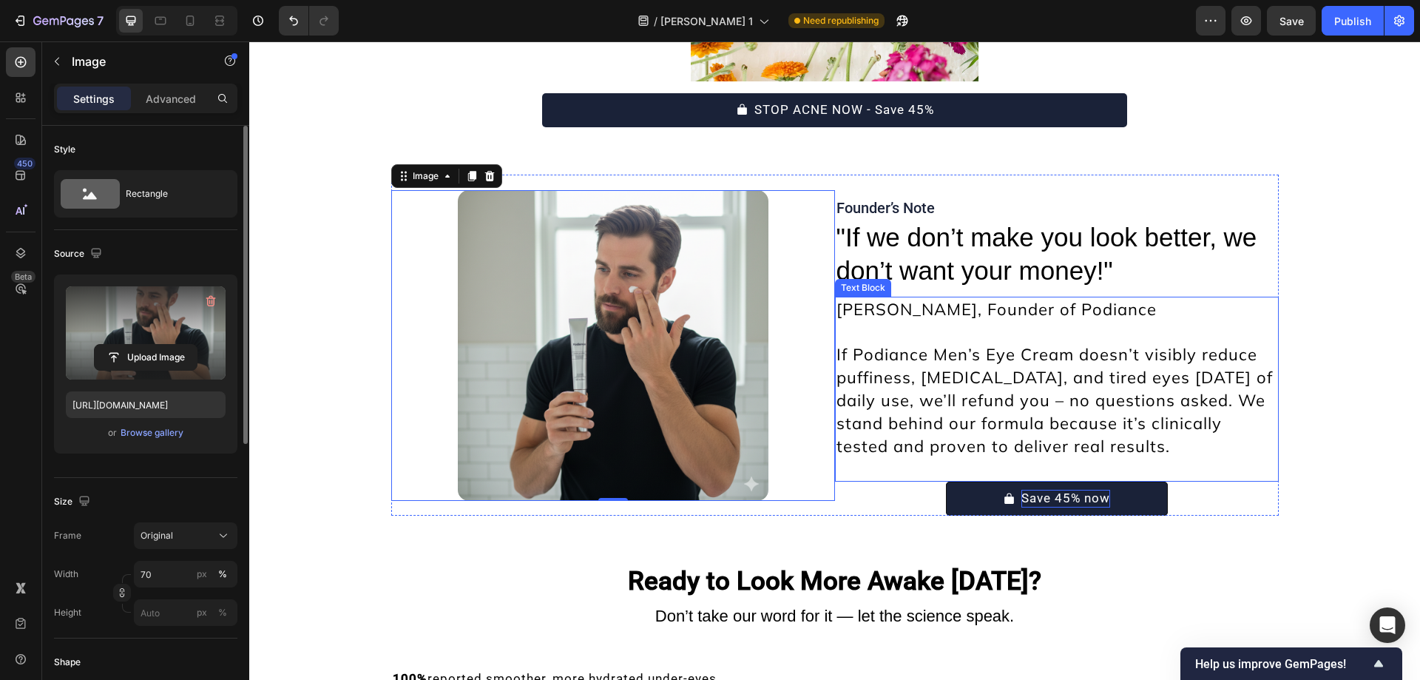
click at [910, 428] on p "If Podiance Men’s Eye Cream doesn’t visibly reduce puffiness, [MEDICAL_DATA], a…" at bounding box center [1056, 400] width 441 height 114
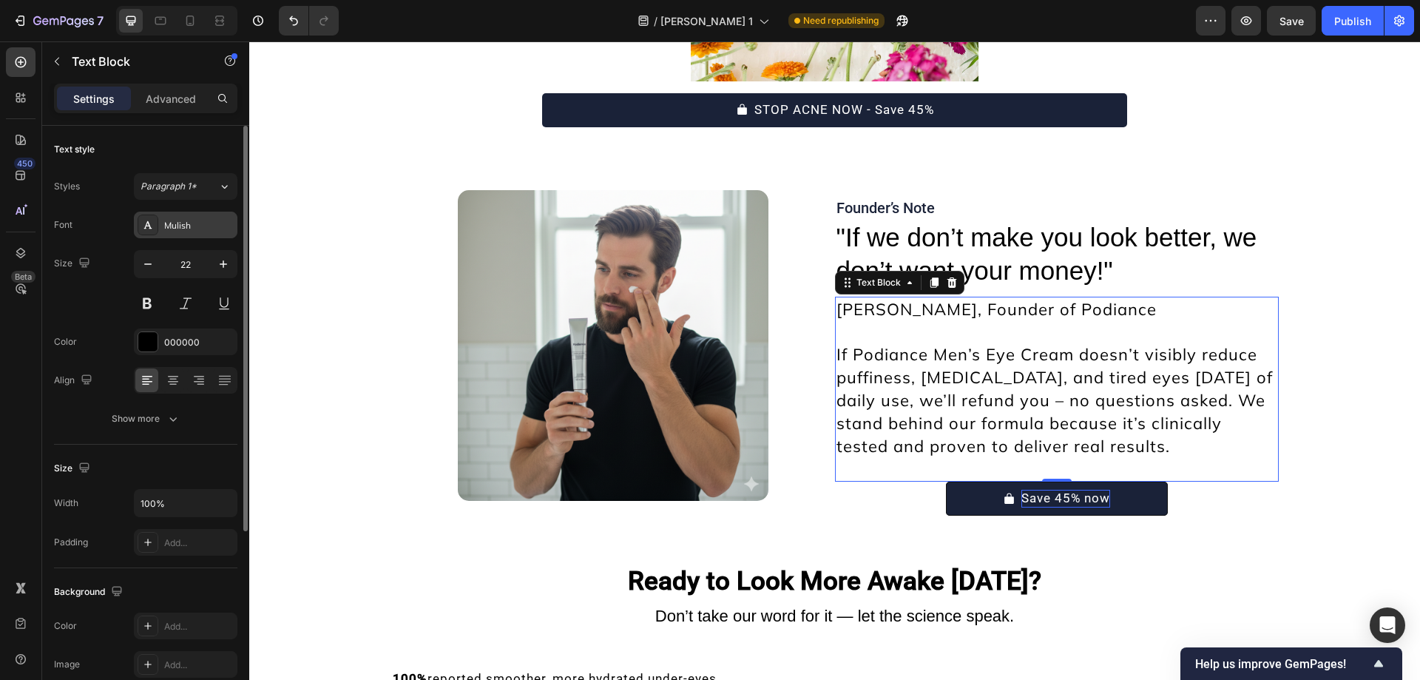
click at [189, 232] on div "Mulish" at bounding box center [186, 224] width 104 height 27
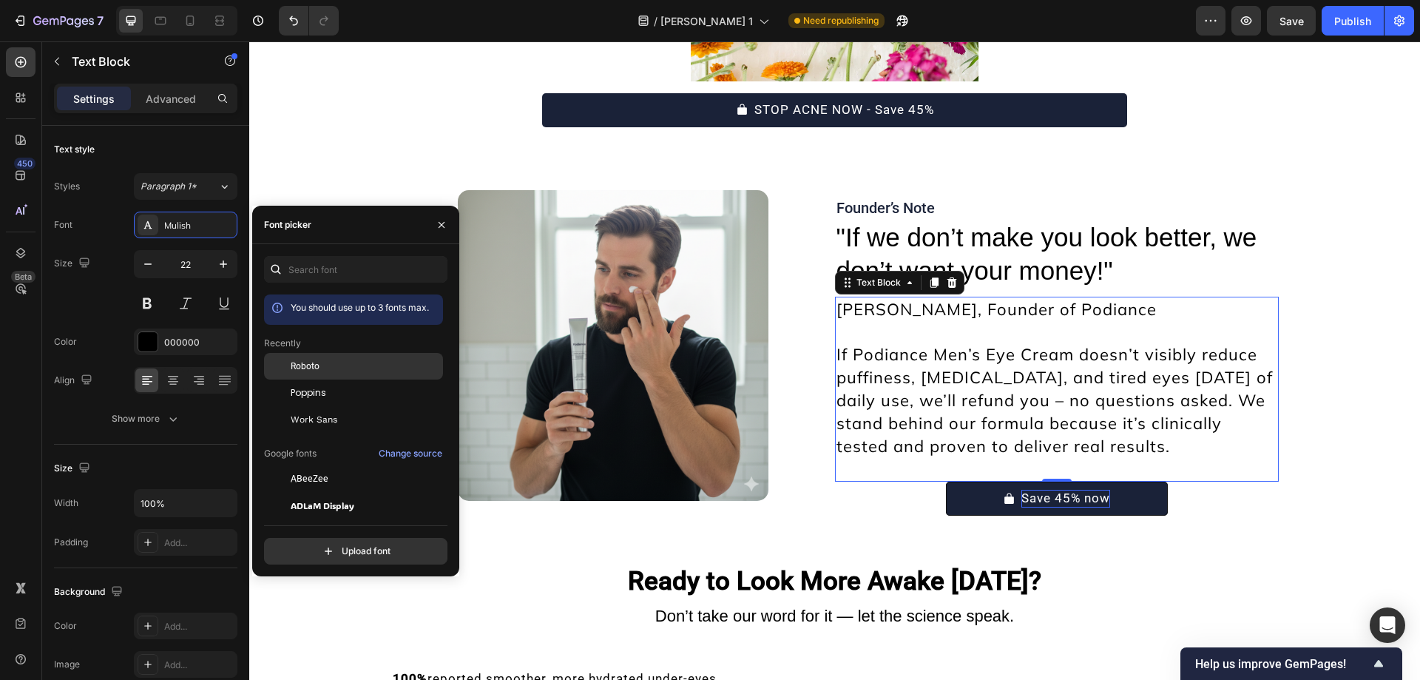
click at [291, 357] on div "Roboto" at bounding box center [353, 366] width 179 height 27
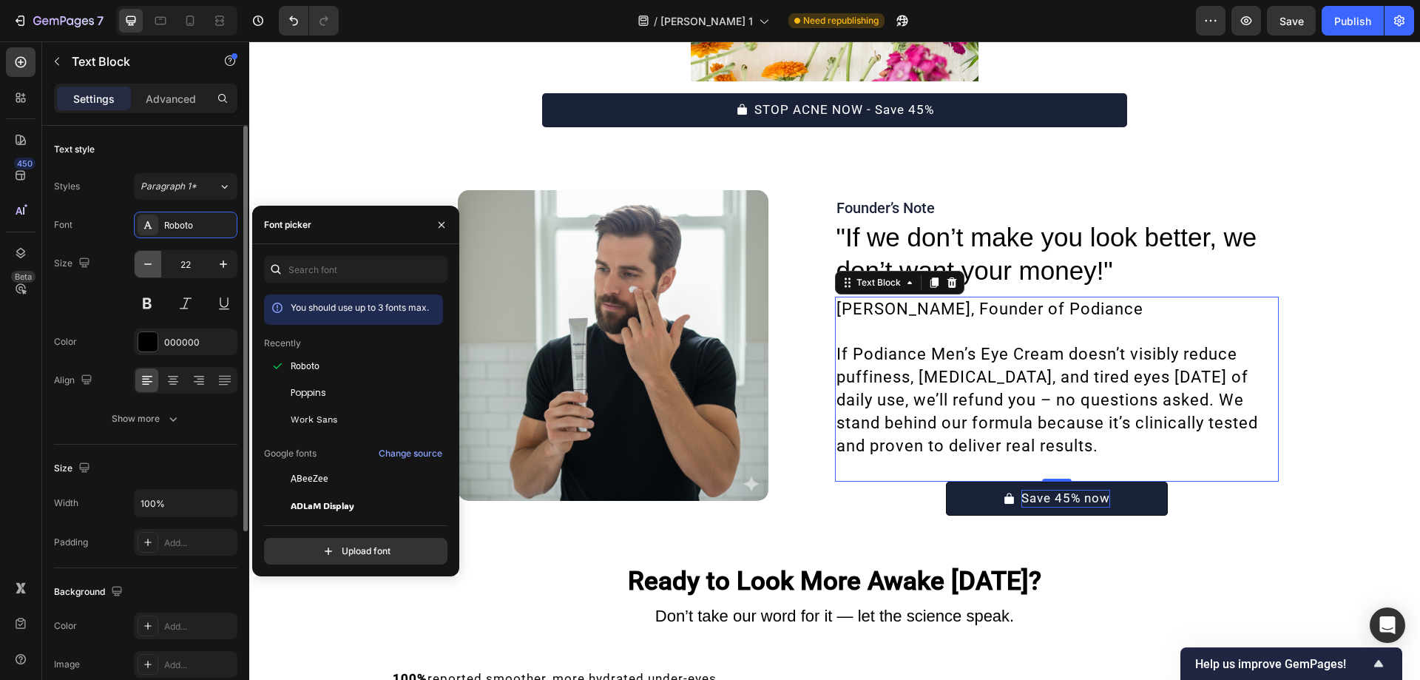
click at [146, 257] on icon "button" at bounding box center [147, 264] width 15 height 15
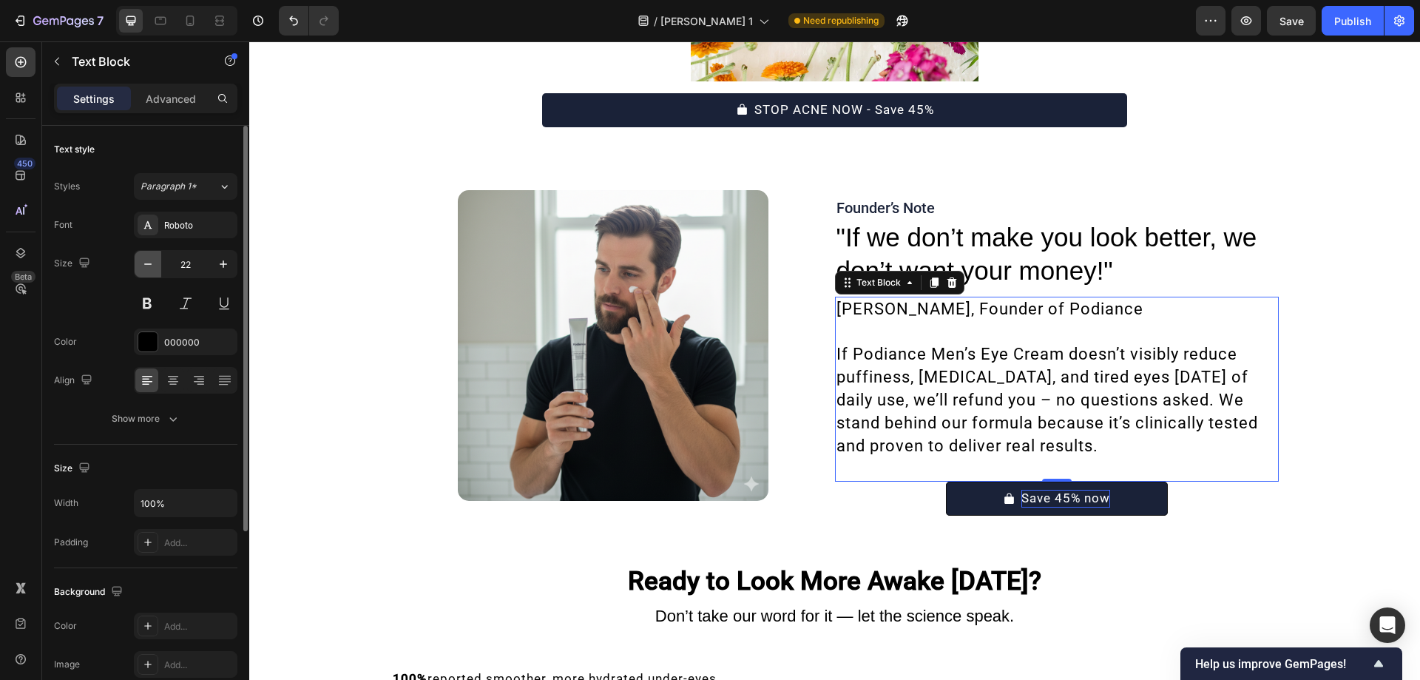
click at [146, 257] on icon "button" at bounding box center [147, 264] width 15 height 15
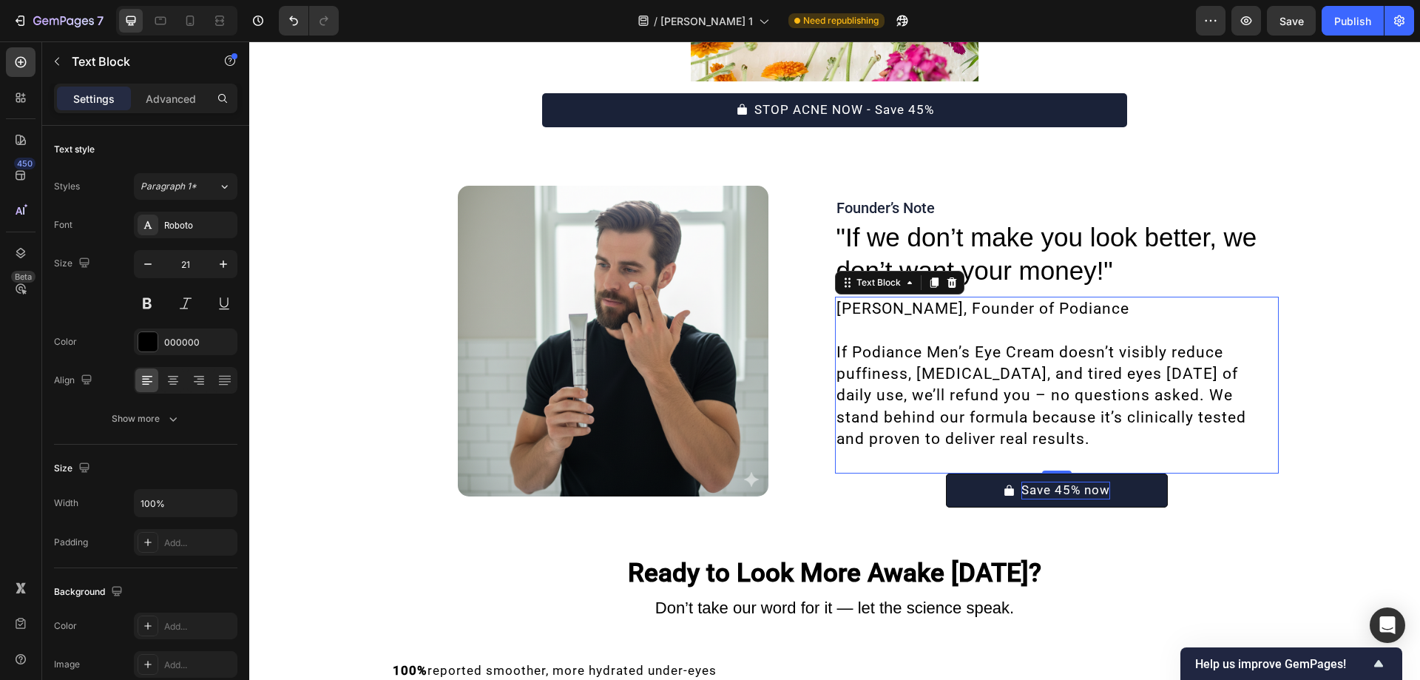
type input "20"
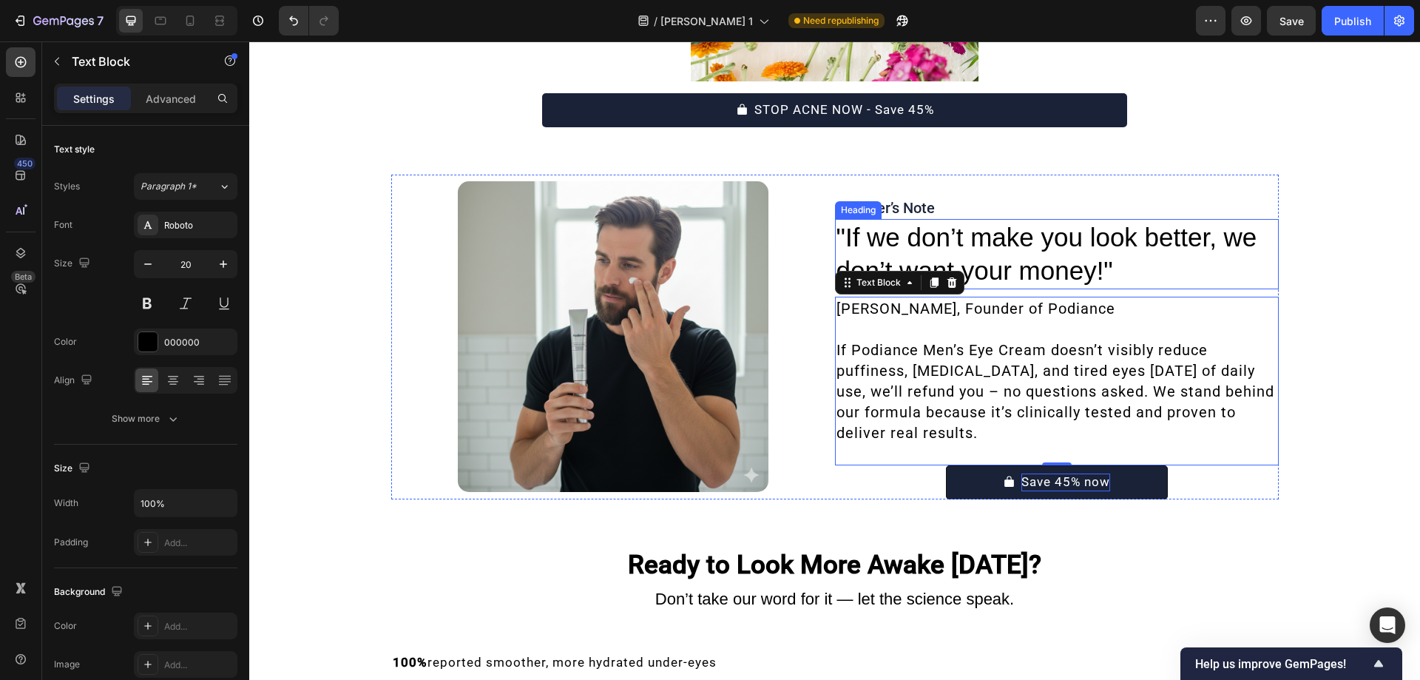
click at [1015, 260] on p ""If we don’t make you look better, we don’t want your money!"" at bounding box center [1056, 253] width 441 height 67
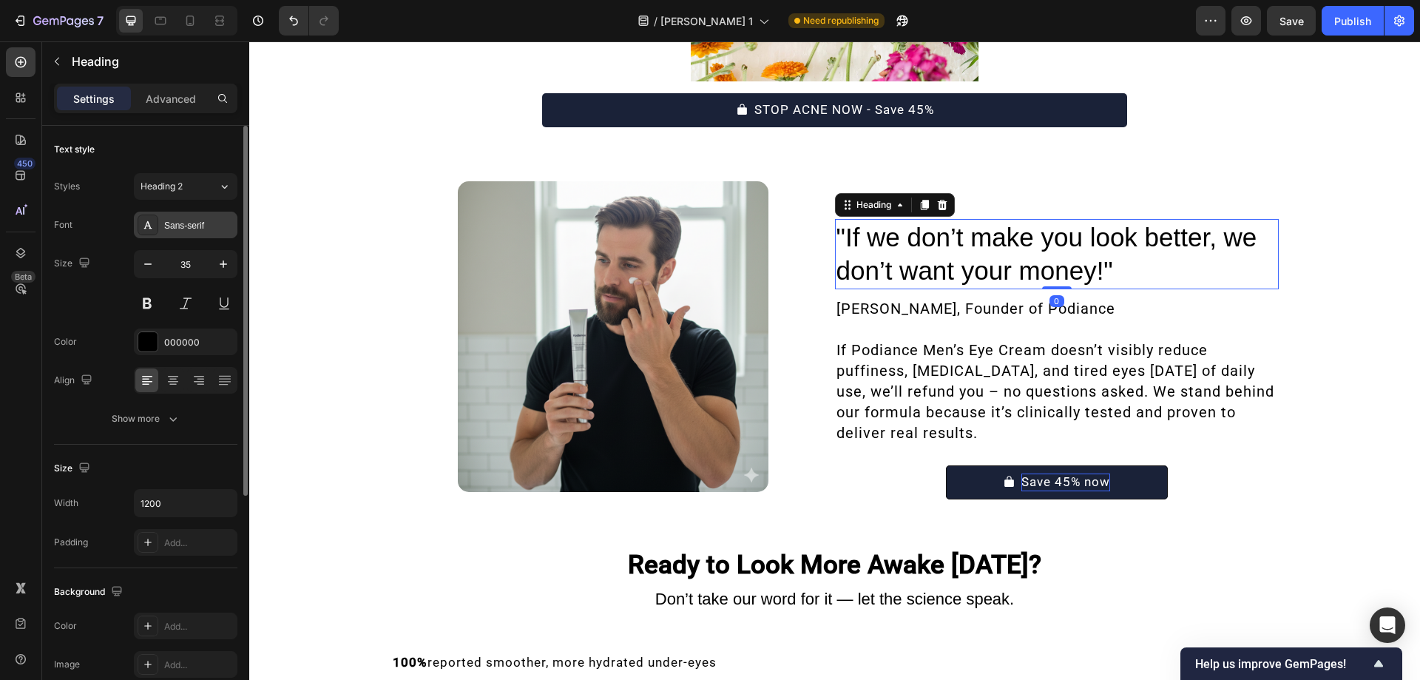
click at [173, 231] on div "Sans-serif" at bounding box center [199, 225] width 70 height 13
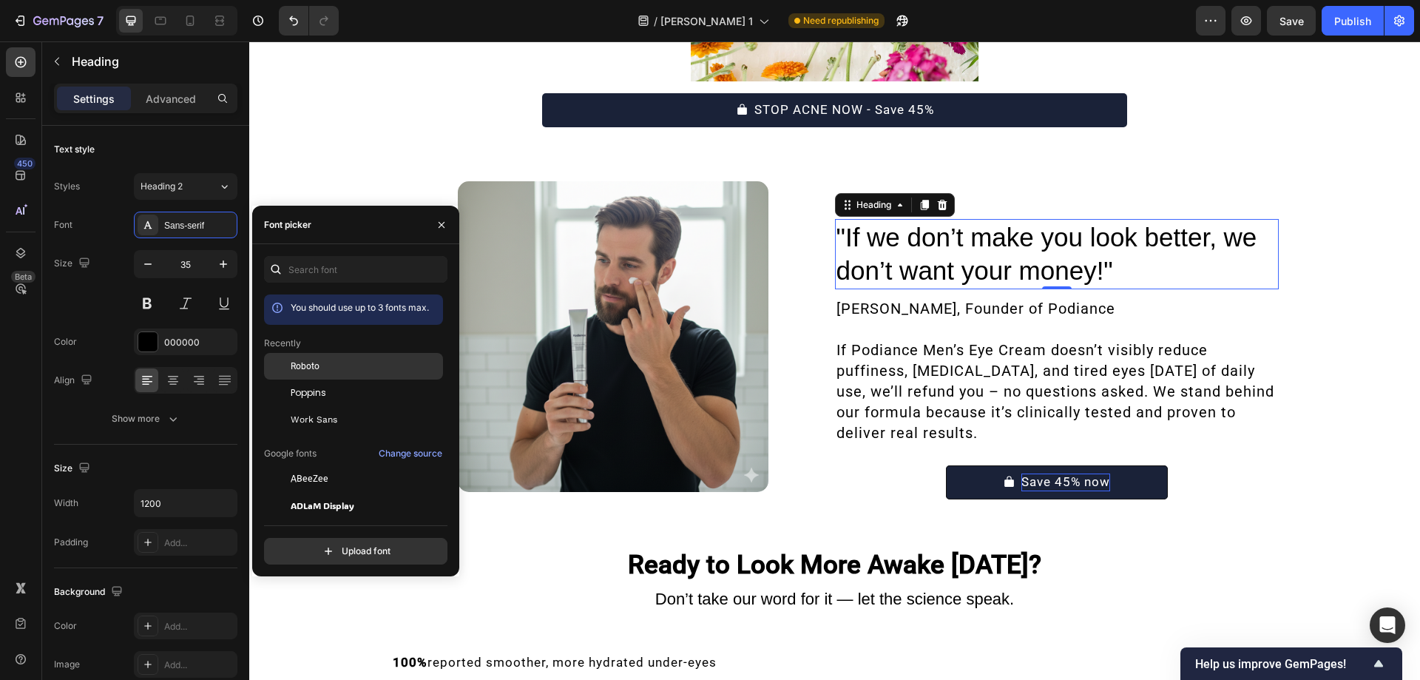
click at [290, 376] on div at bounding box center [277, 366] width 27 height 27
click at [970, 209] on p "Founder’s Note" at bounding box center [1056, 207] width 441 height 19
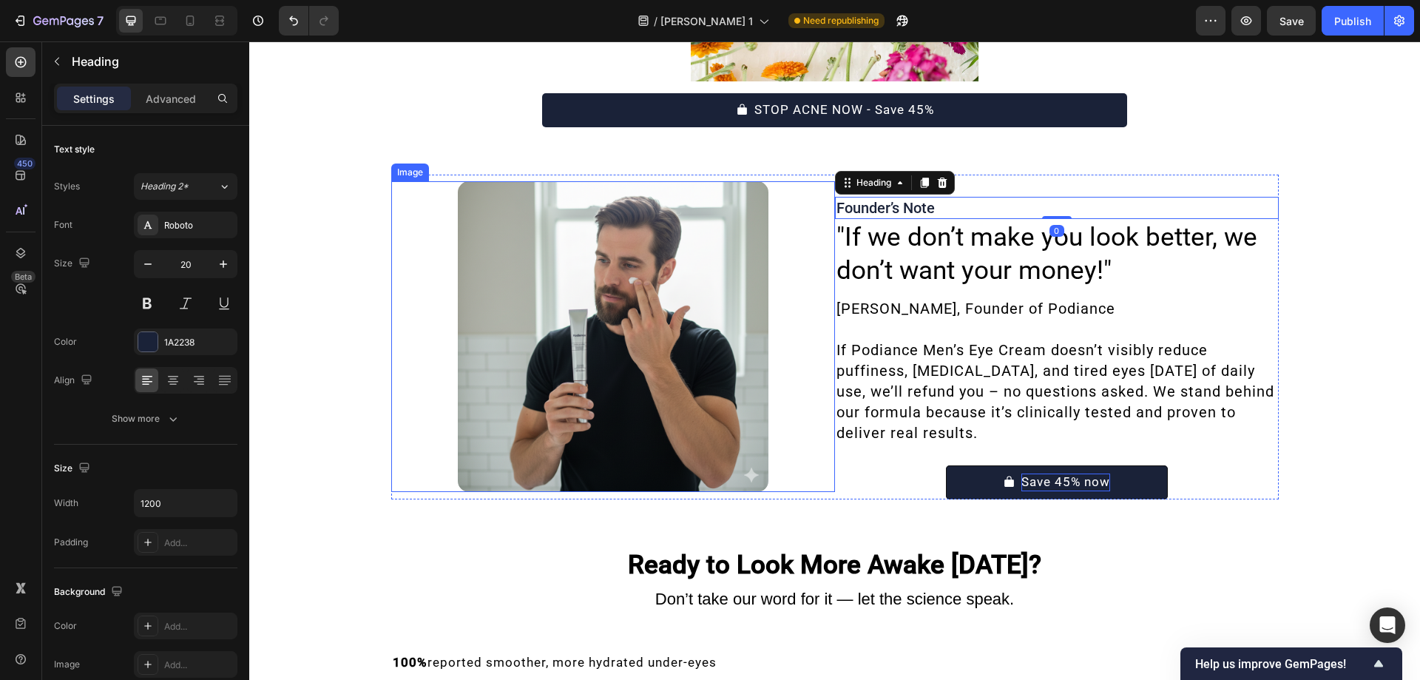
click at [566, 319] on img at bounding box center [613, 336] width 311 height 311
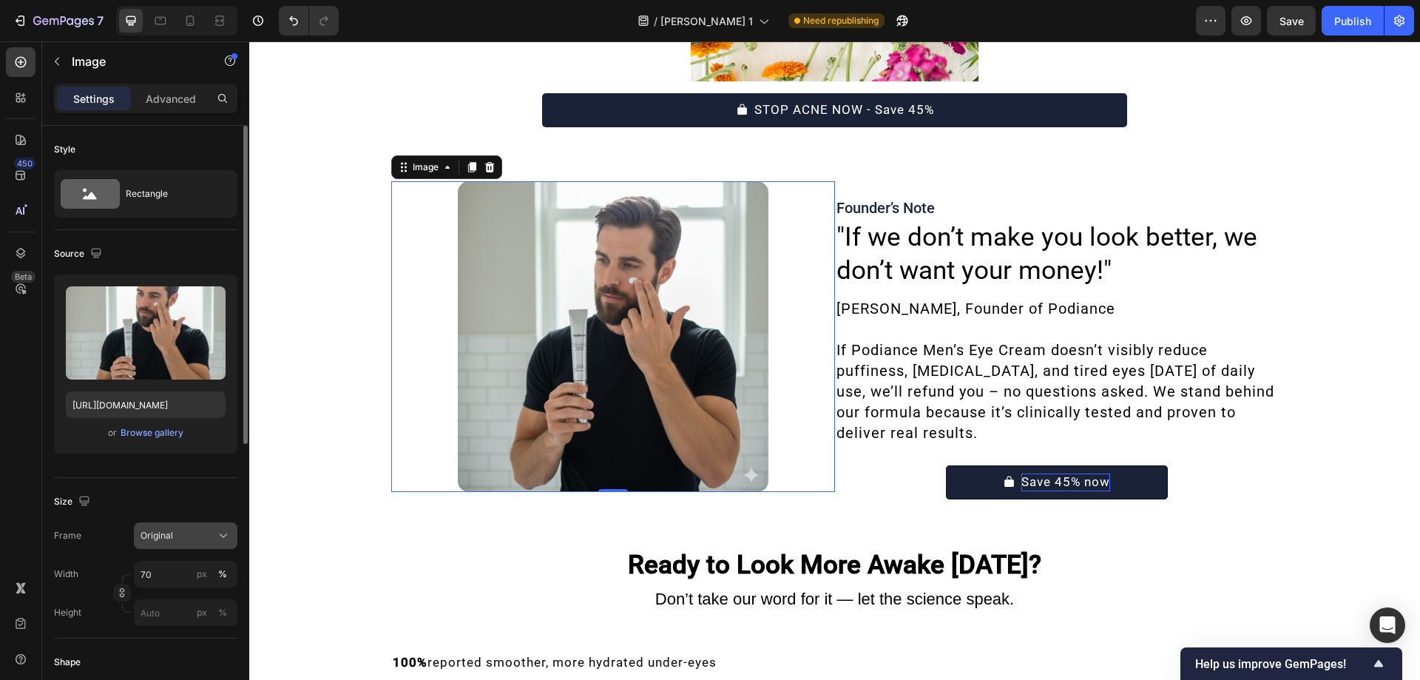
click at [182, 543] on button "Original" at bounding box center [186, 535] width 104 height 27
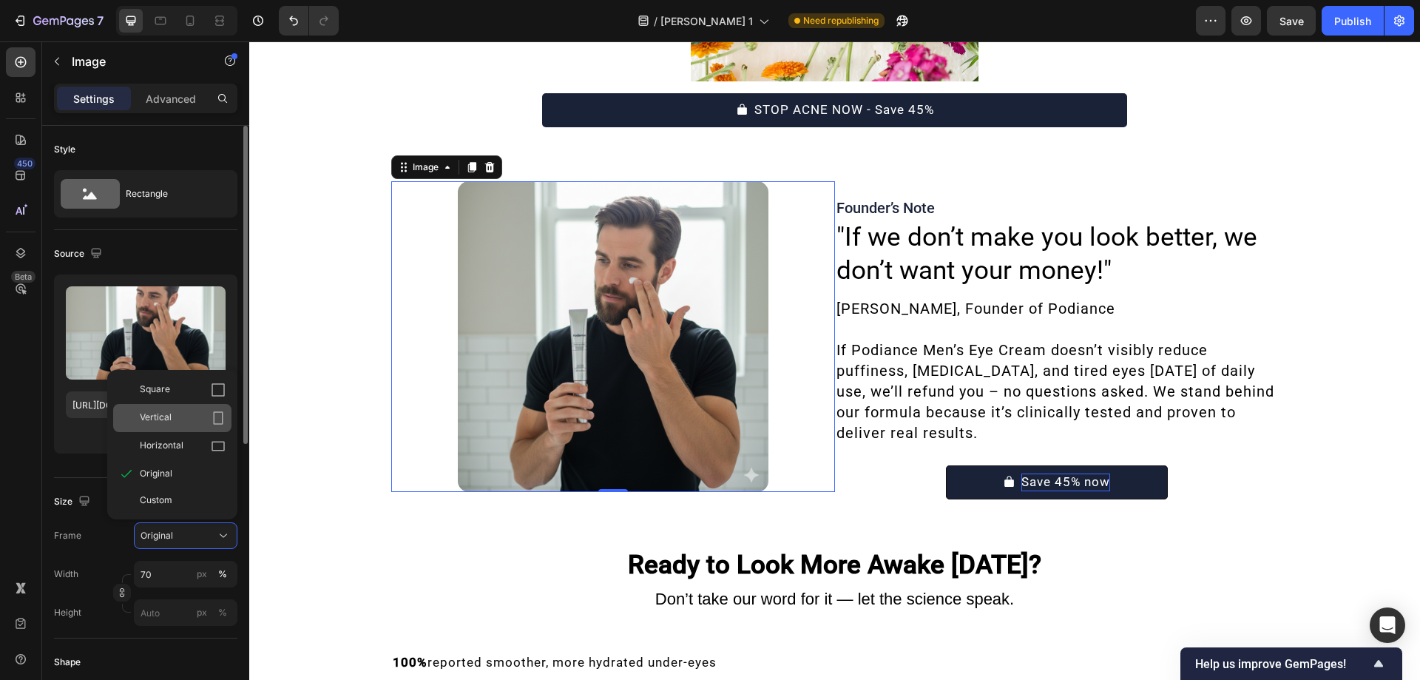
click at [179, 420] on div "Vertical" at bounding box center [183, 417] width 86 height 15
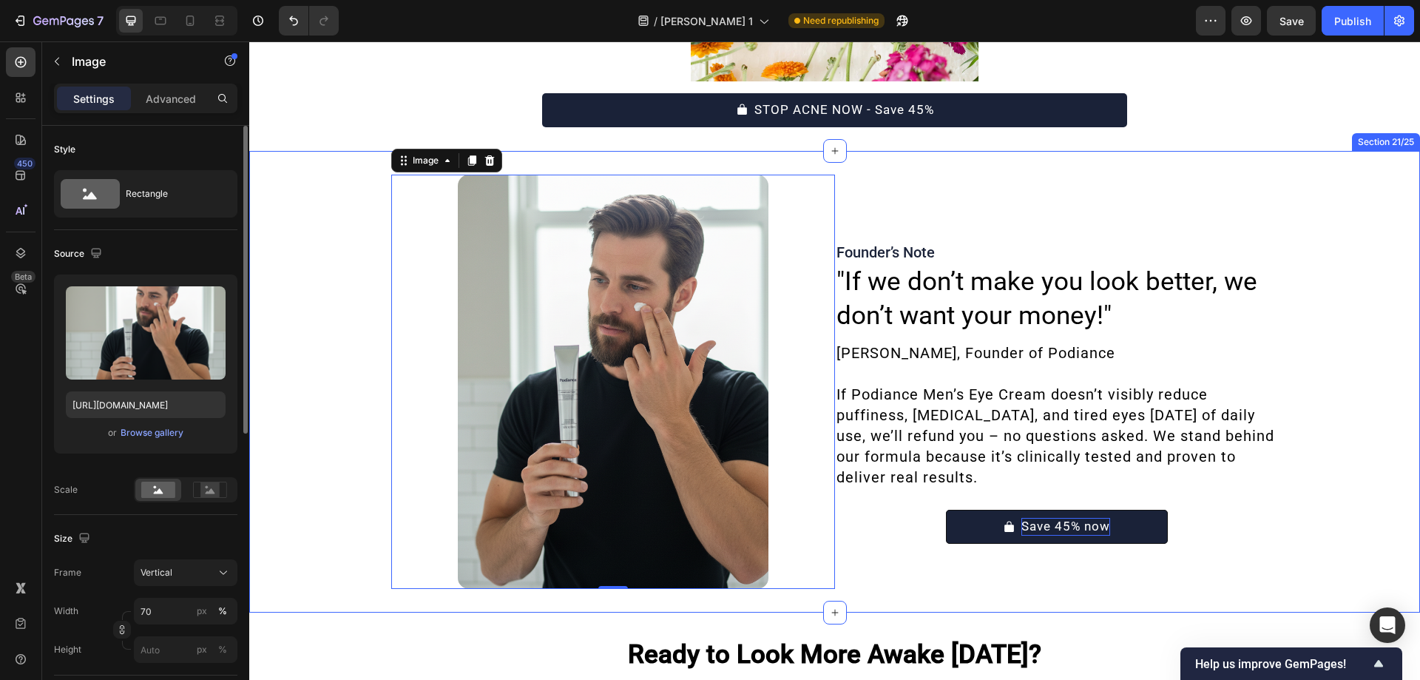
click at [280, 394] on div "Image 0 Founder’s Note Heading "If we don’t make you look better, we don’t want…" at bounding box center [834, 382] width 1171 height 414
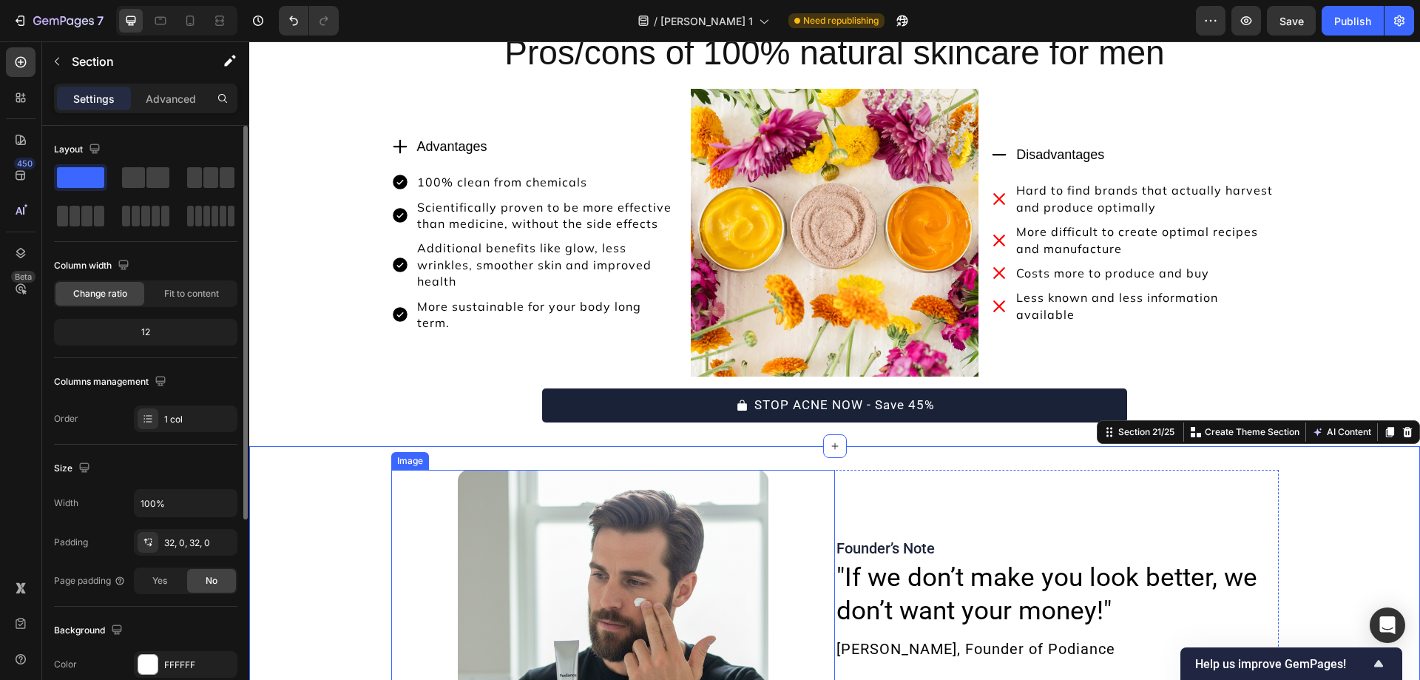
scroll to position [10360, 0]
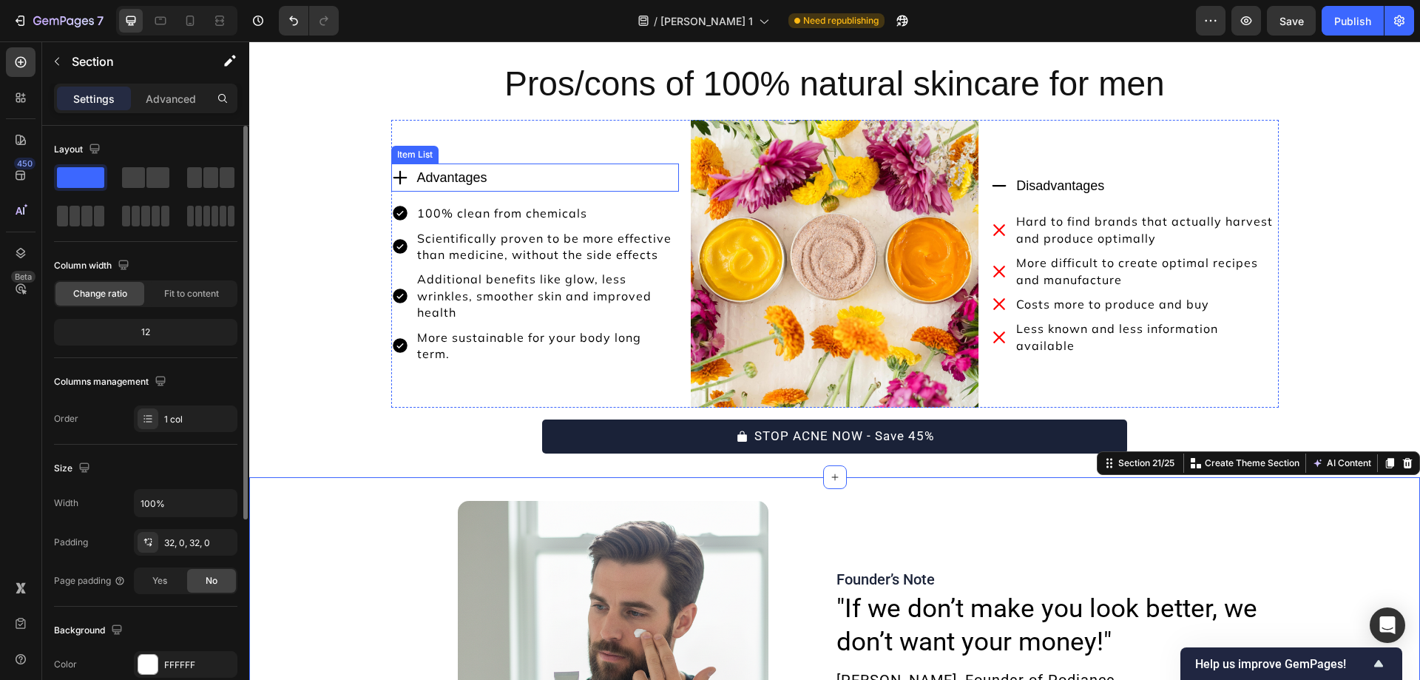
click at [425, 189] on p "Advantages" at bounding box center [452, 178] width 70 height 24
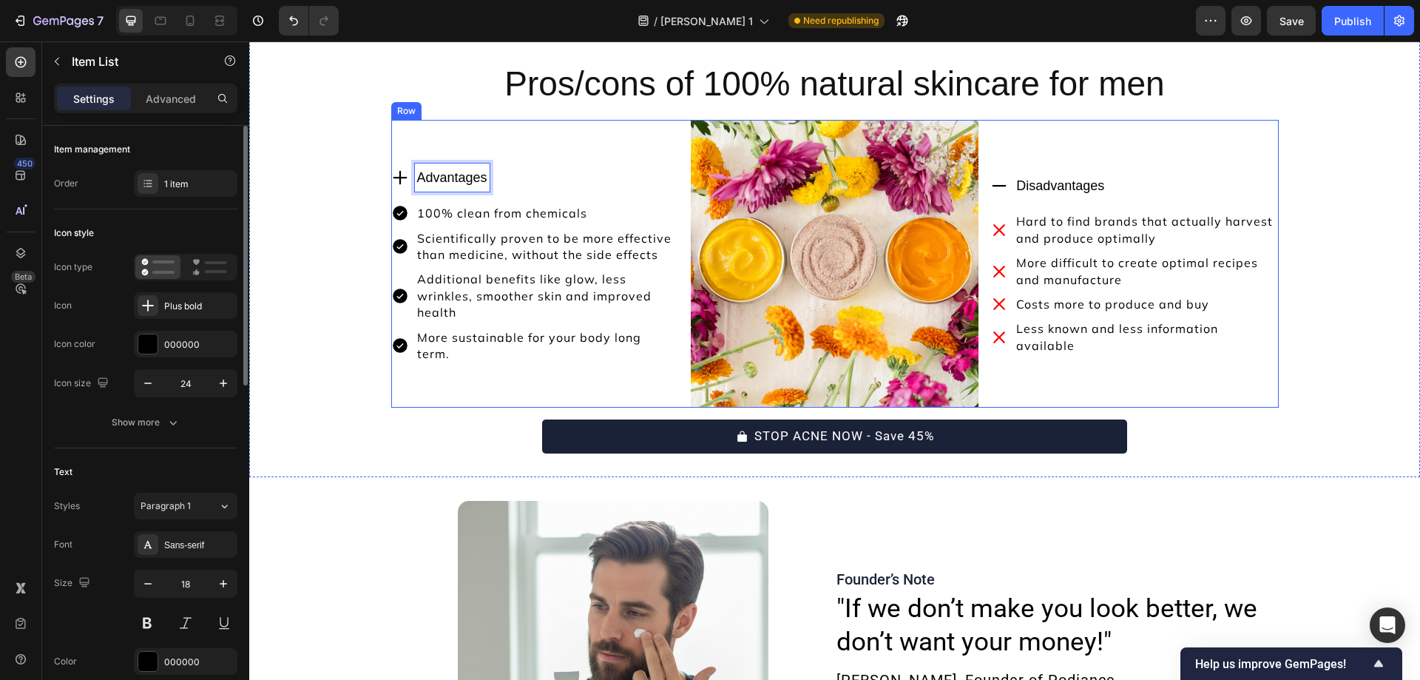
click at [666, 155] on div "Advantages Item List 0 100% clean from chemicals Scientifically proven to be mo…" at bounding box center [535, 264] width 288 height 288
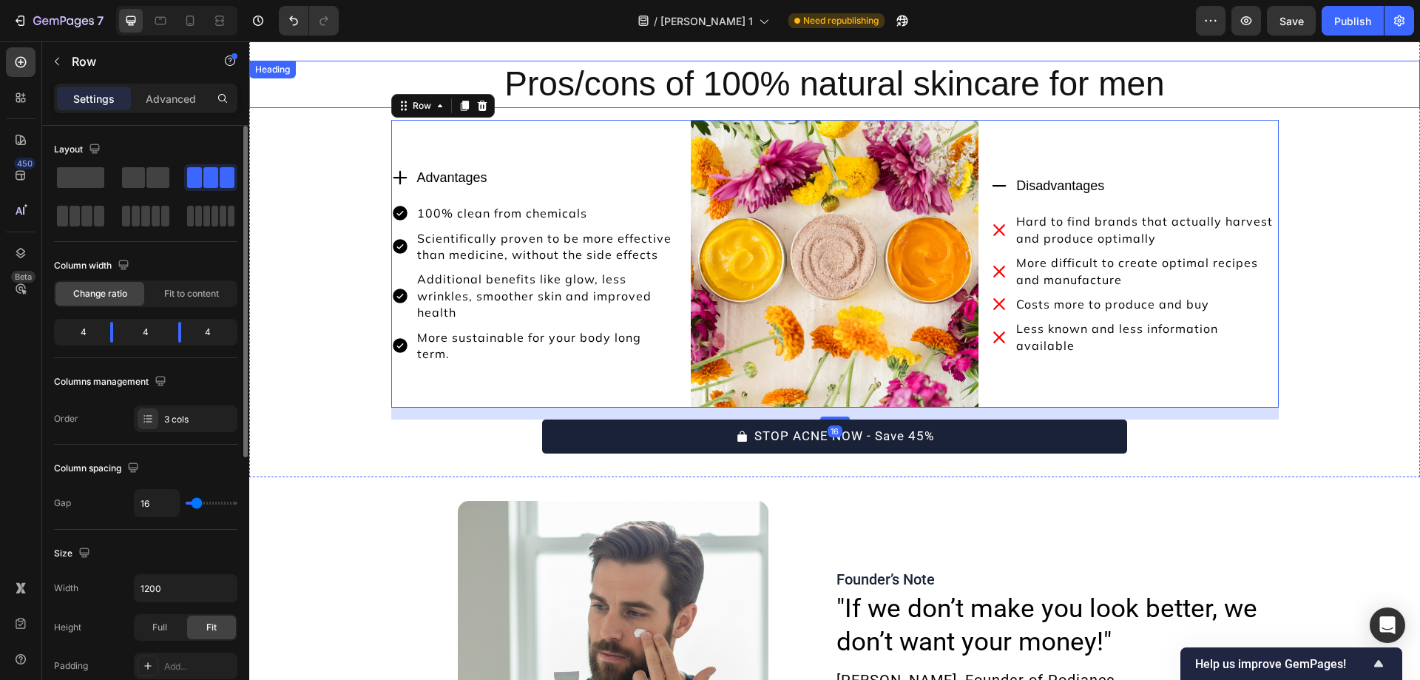
scroll to position [10346, 0]
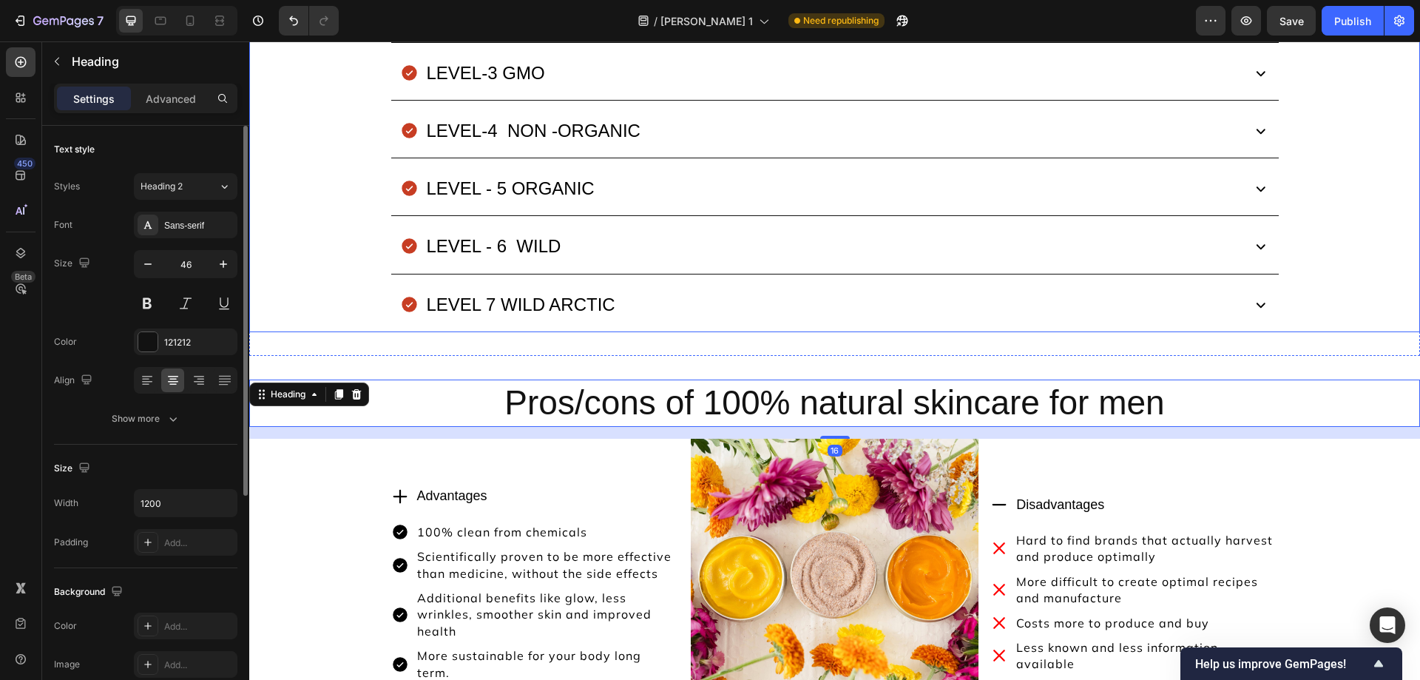
scroll to position [10584, 0]
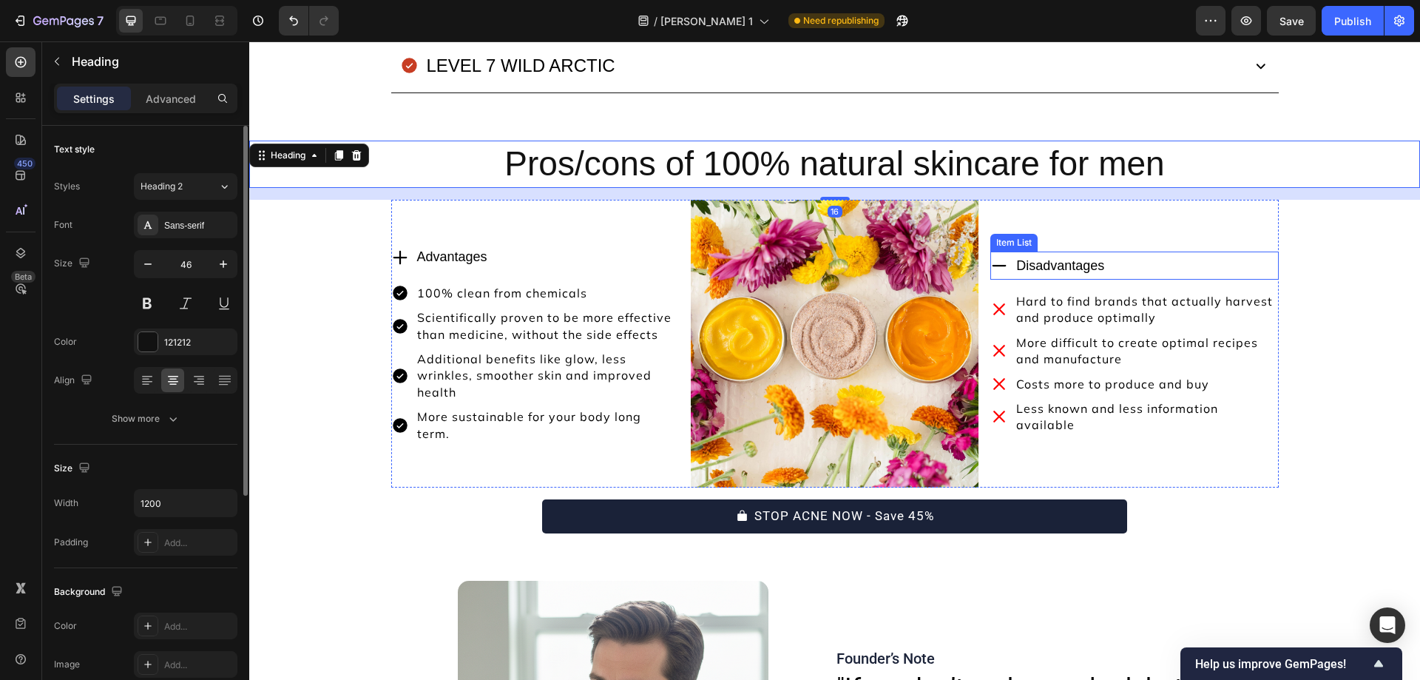
click at [999, 272] on icon at bounding box center [999, 266] width 18 height 18
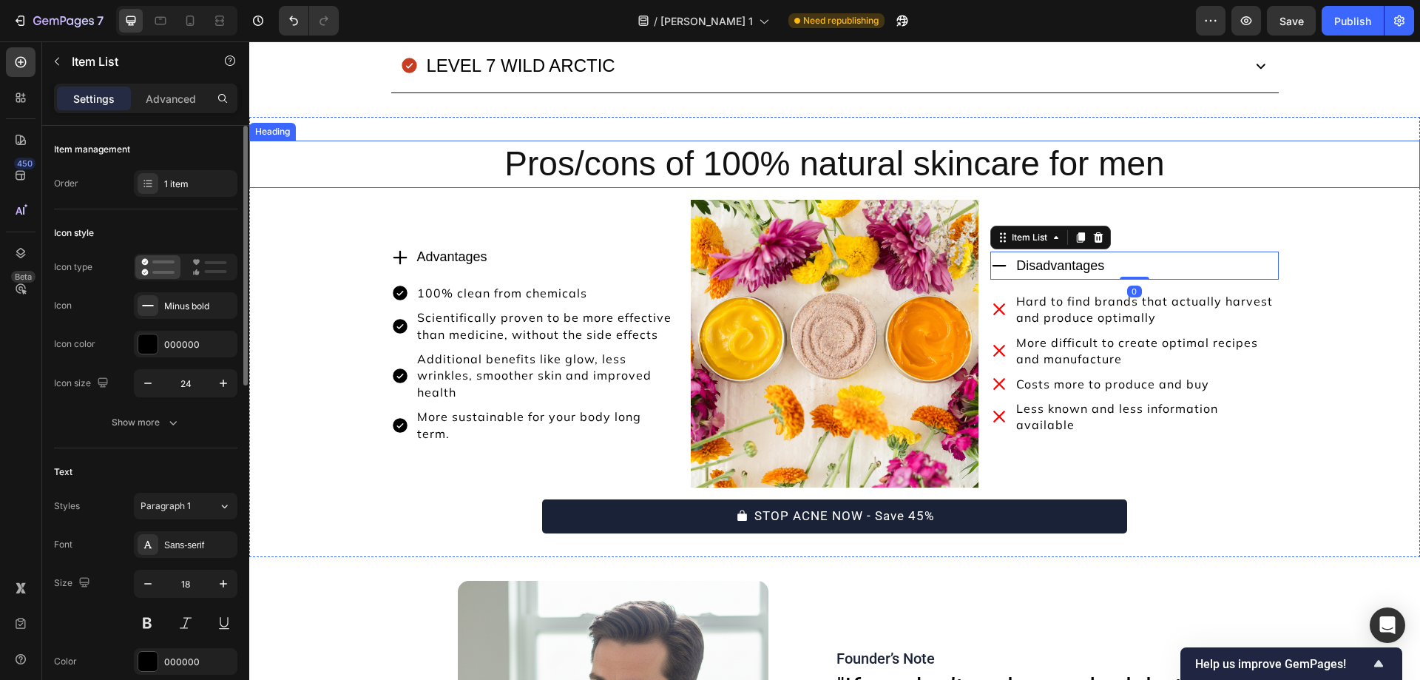
click at [1293, 155] on div "Pros/cons of 100% natural skincare for men" at bounding box center [834, 163] width 1171 height 47
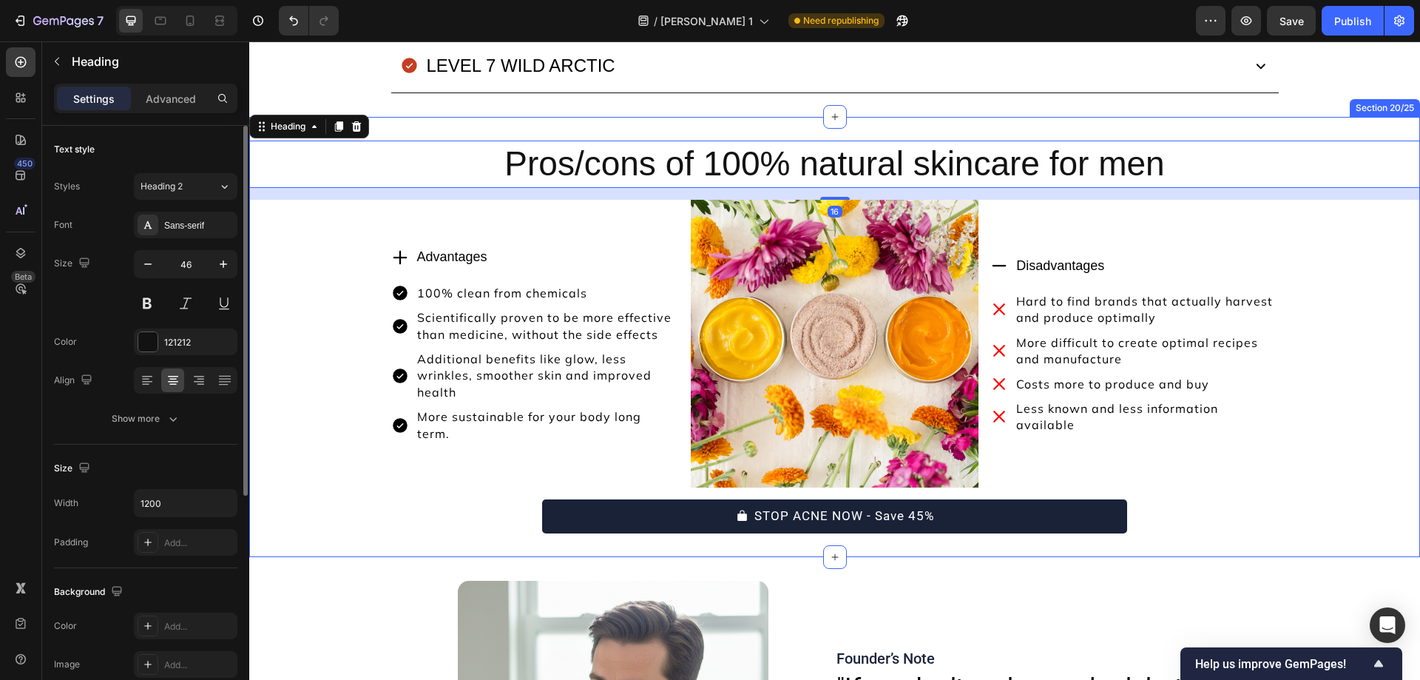
click at [1310, 127] on div "Pros/cons of 100% natural skincare for men Heading 16 Disadvantages Item List H…" at bounding box center [834, 337] width 1171 height 440
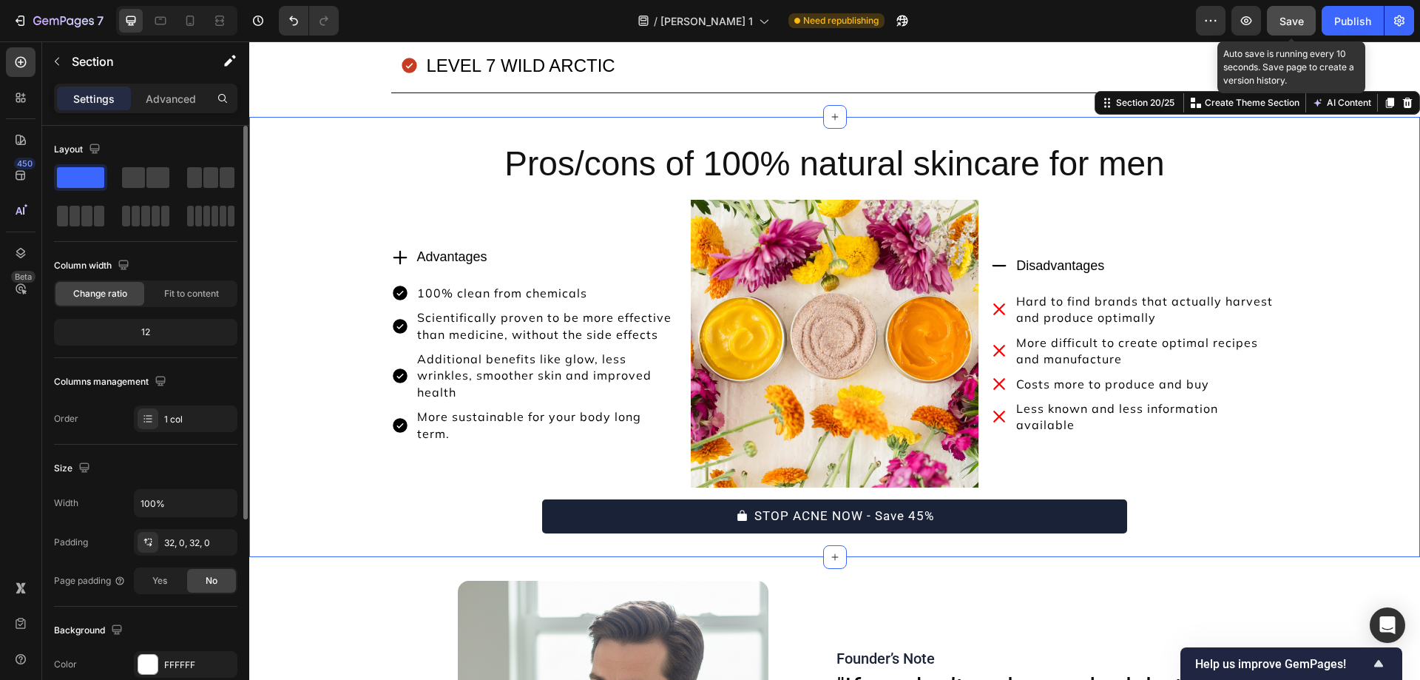
click at [1295, 24] on span "Save" at bounding box center [1291, 21] width 24 height 13
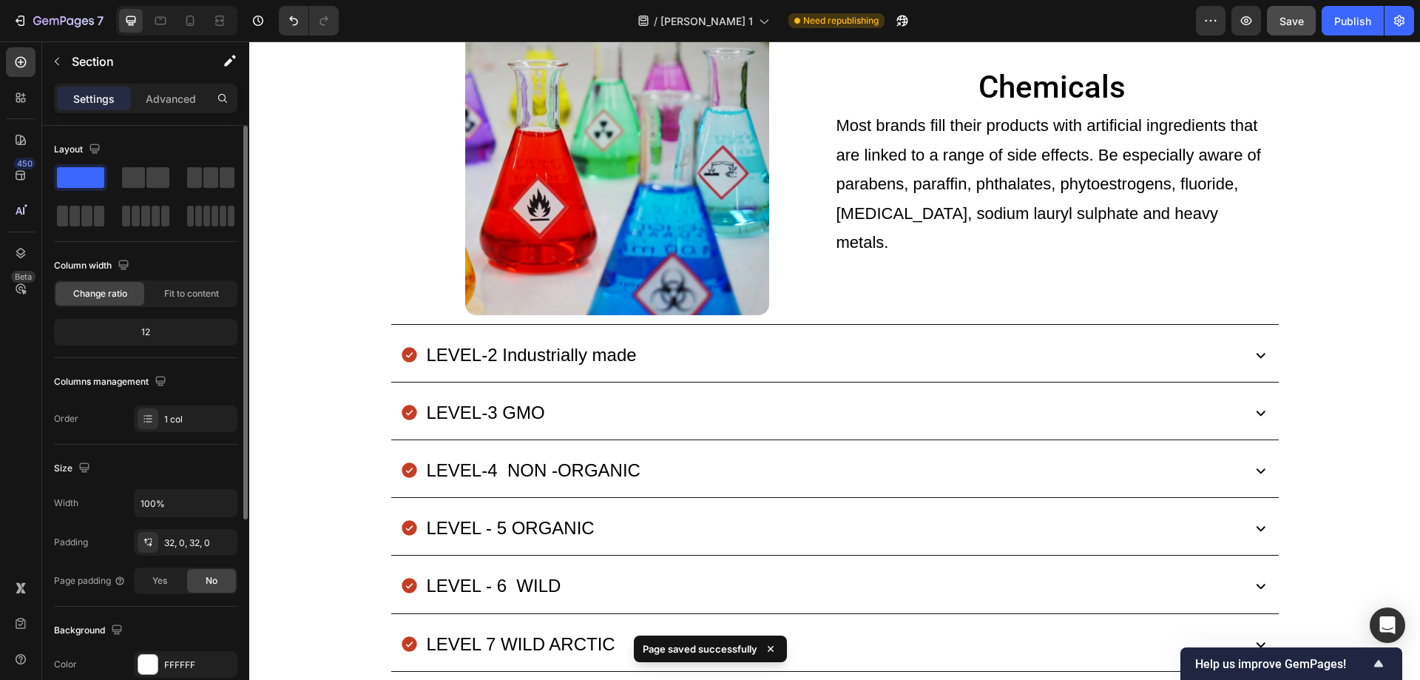
scroll to position [9886, 0]
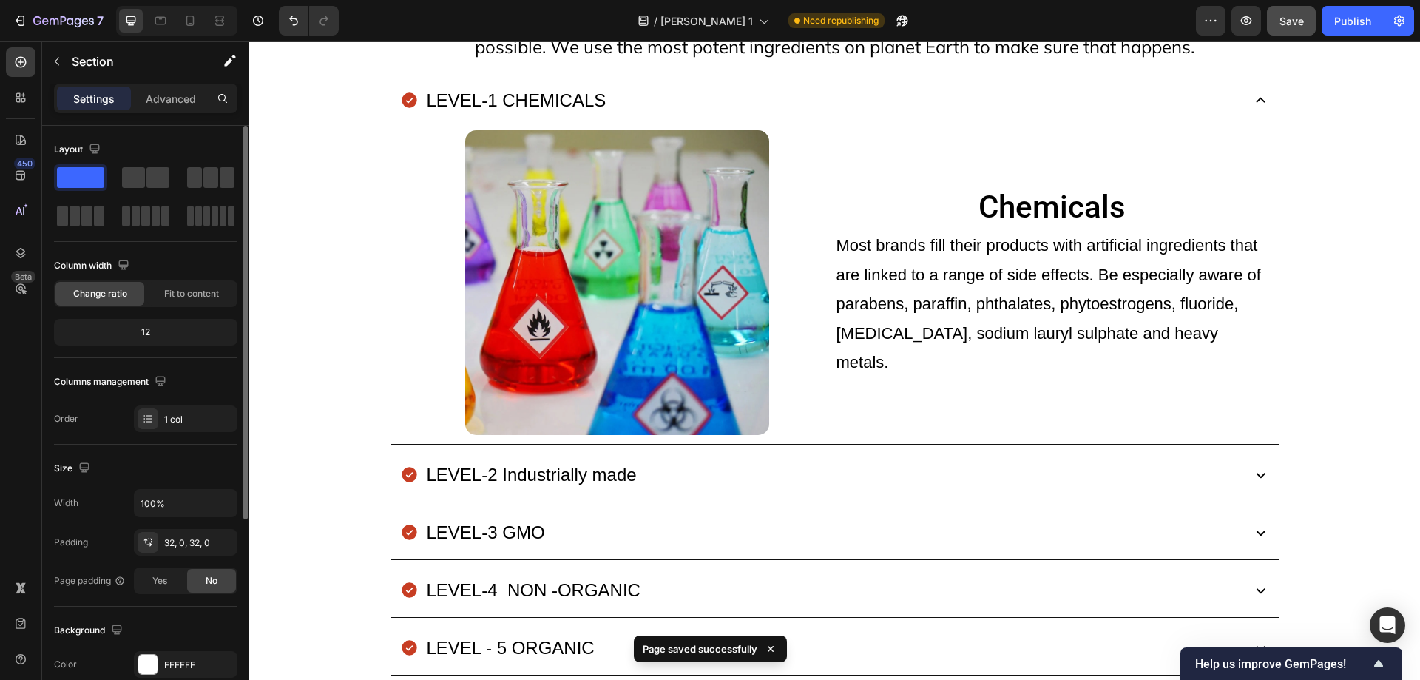
click at [1293, 19] on span "Save" at bounding box center [1291, 21] width 24 height 13
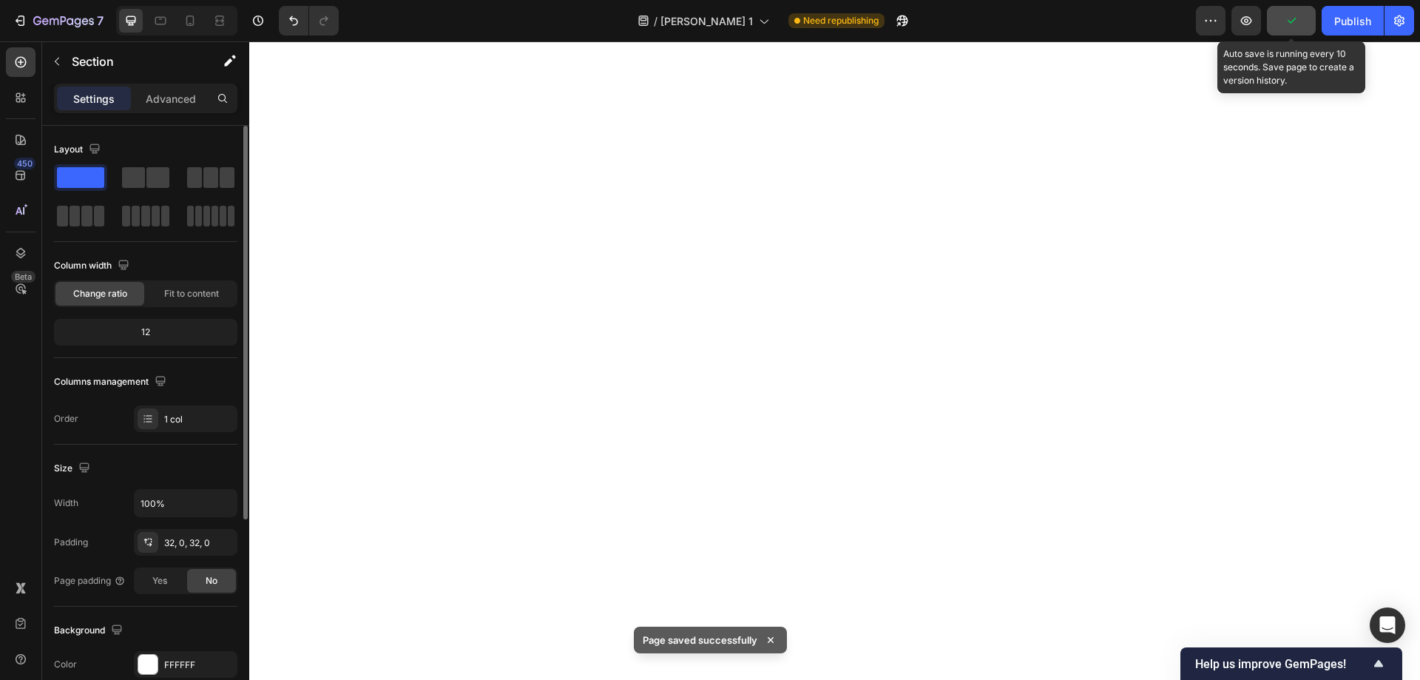
scroll to position [8570, 0]
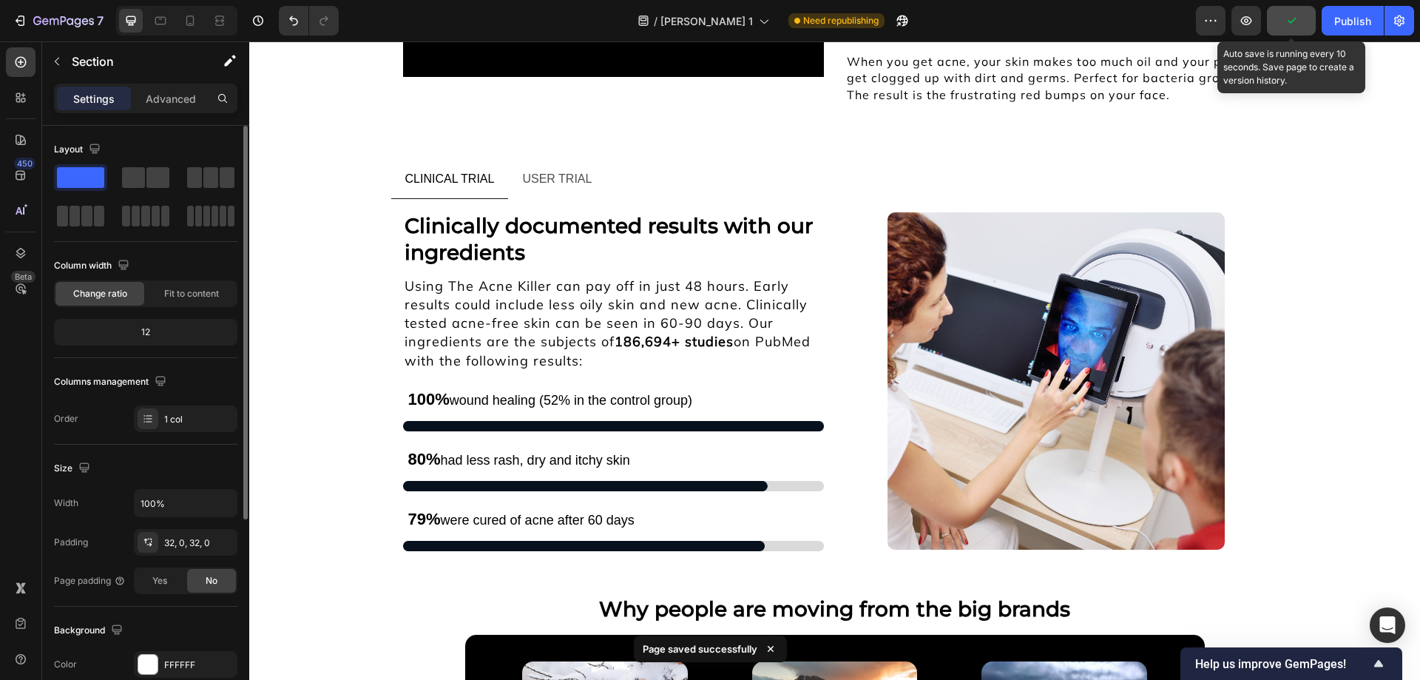
click at [1293, 22] on icon "button" at bounding box center [1291, 20] width 15 height 15
click at [1354, 20] on div "Publish" at bounding box center [1352, 21] width 37 height 16
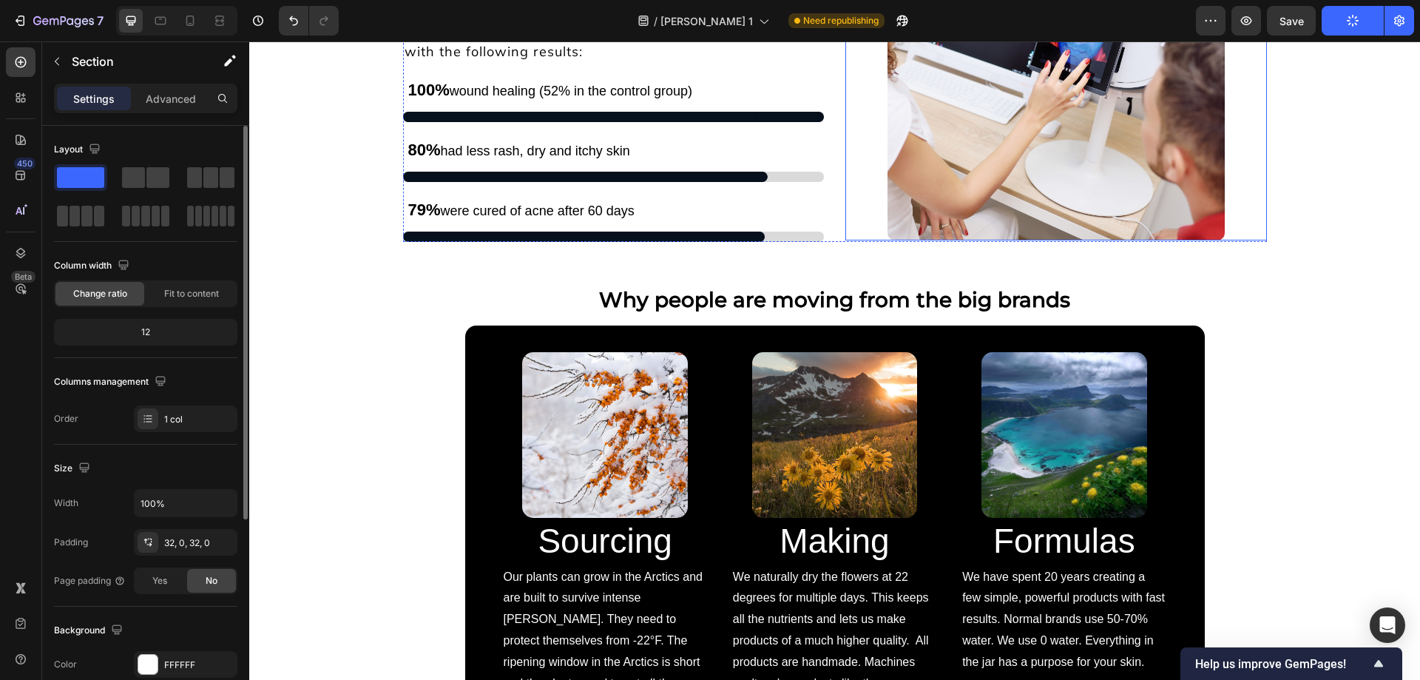
scroll to position [8726, 0]
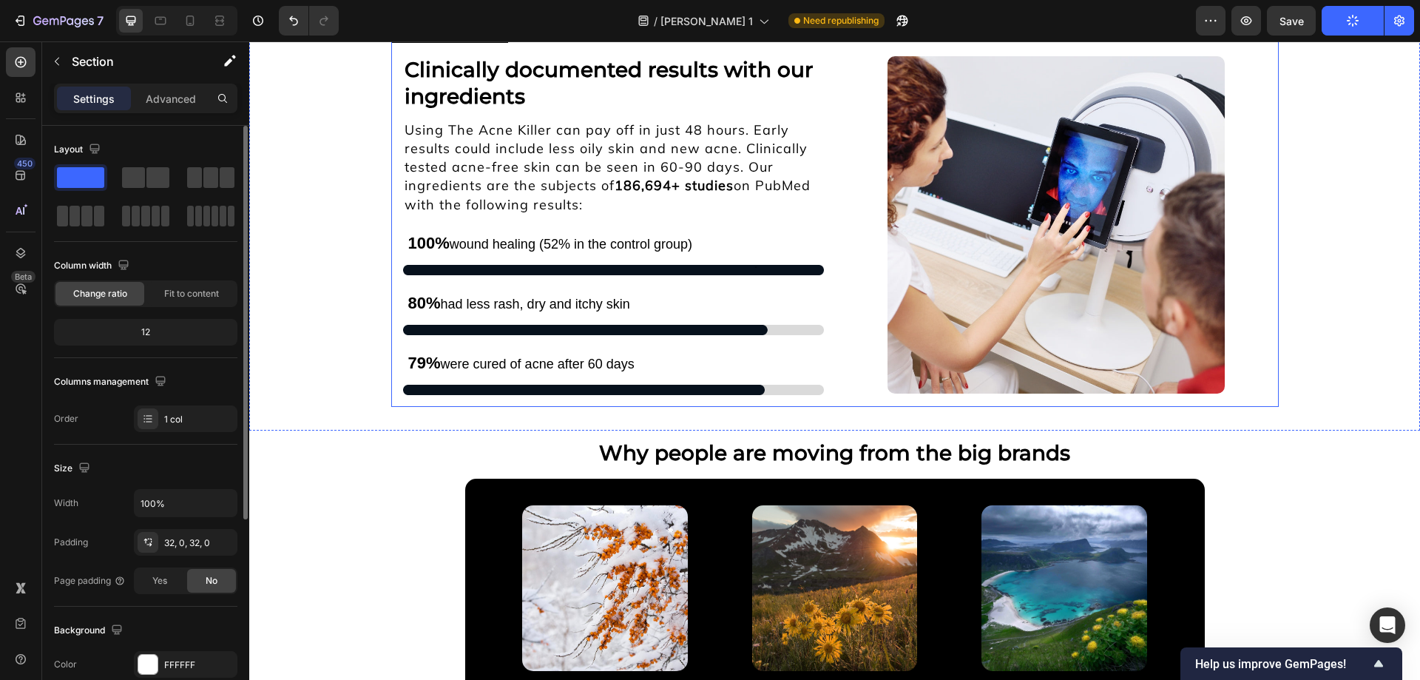
click at [816, 43] on ul "CLINICAL TRIAL USER TRIAL" at bounding box center [834, 23] width 887 height 38
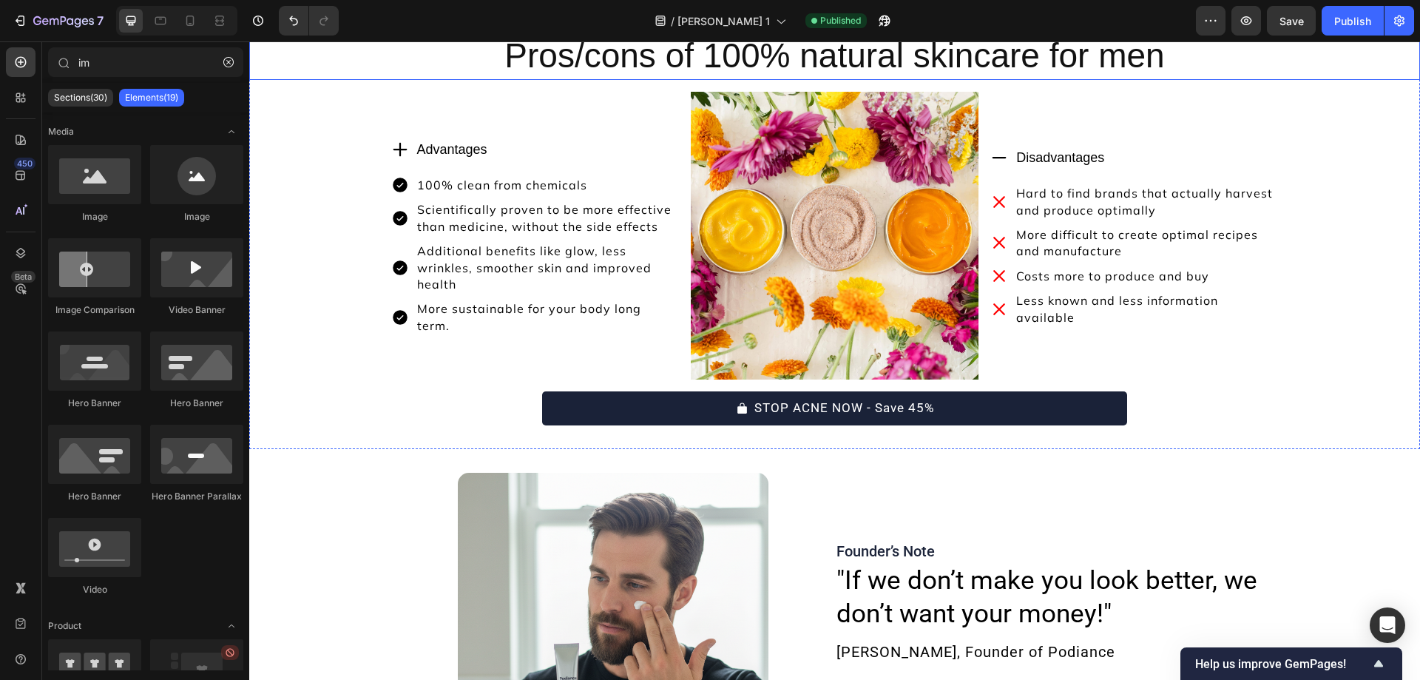
scroll to position [10261, 0]
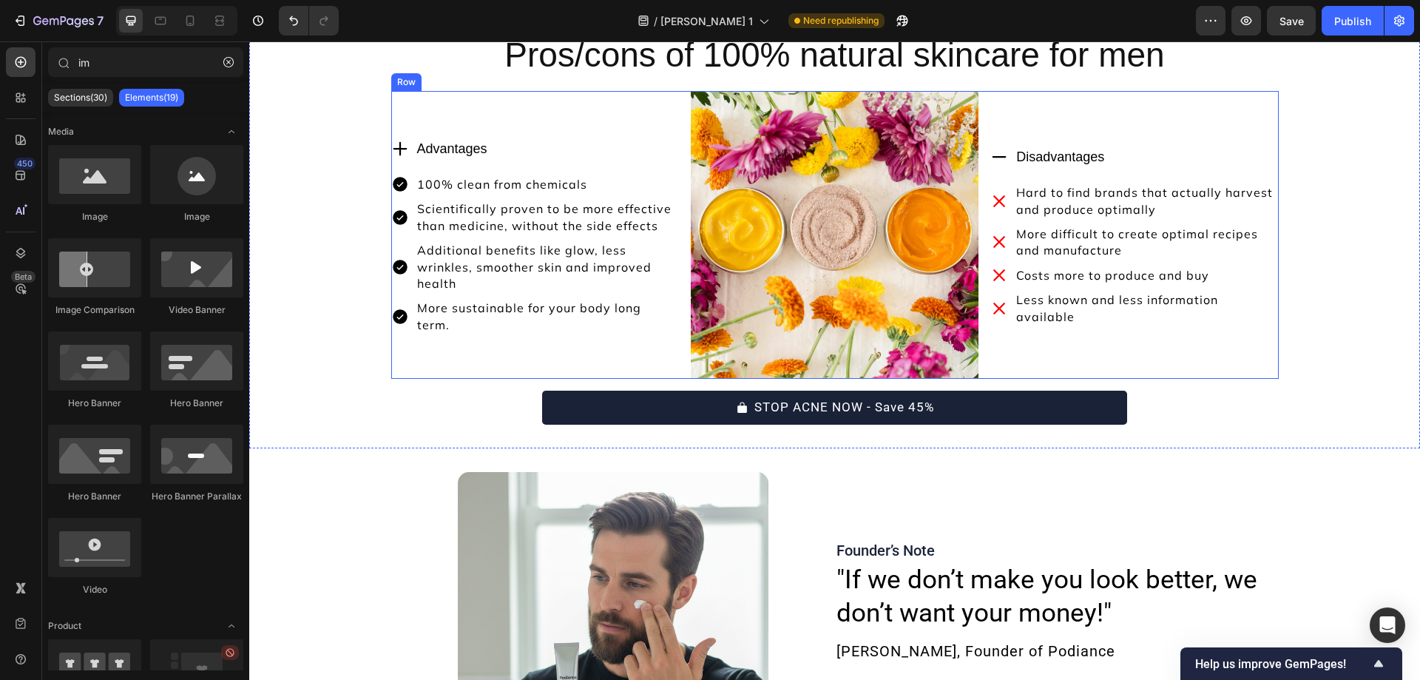
click at [686, 79] on h2 "Pros/cons of 100% natural skincare for men" at bounding box center [834, 55] width 887 height 47
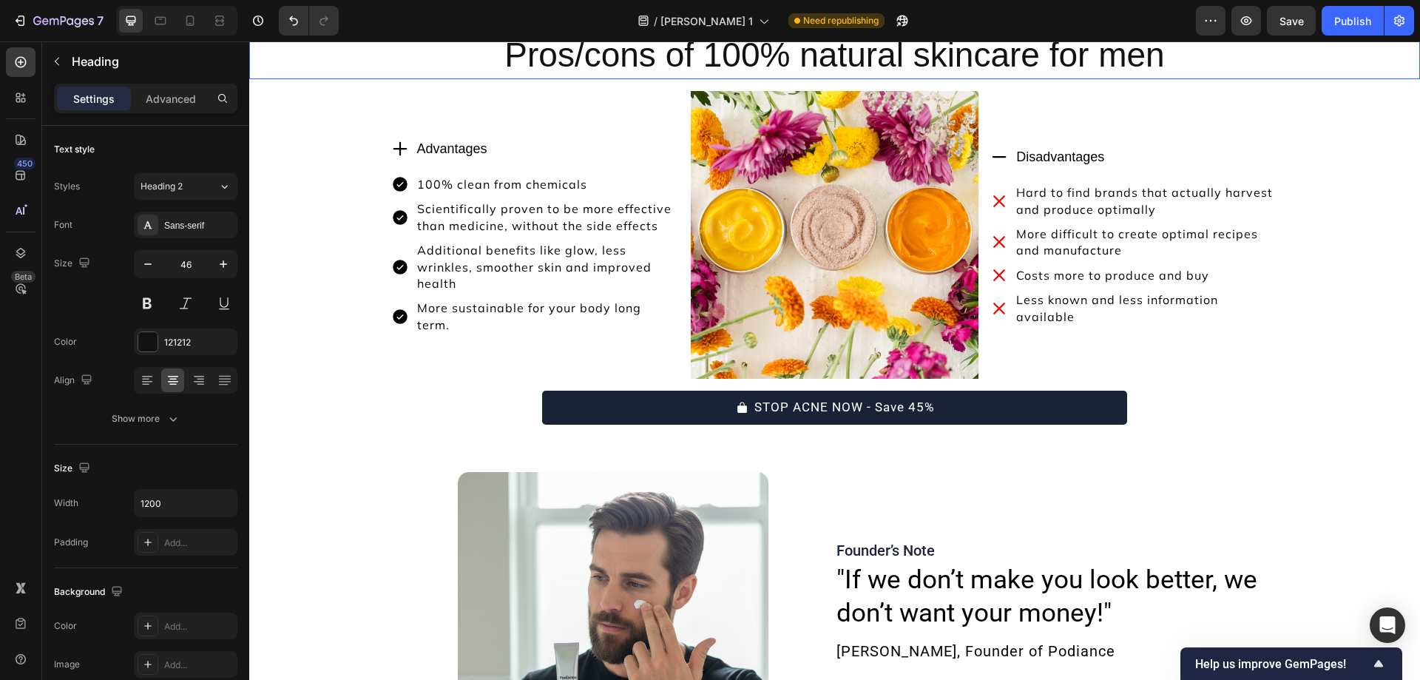
click at [686, 78] on p "Pros/cons of 100% natural skincare for men" at bounding box center [835, 55] width 884 height 44
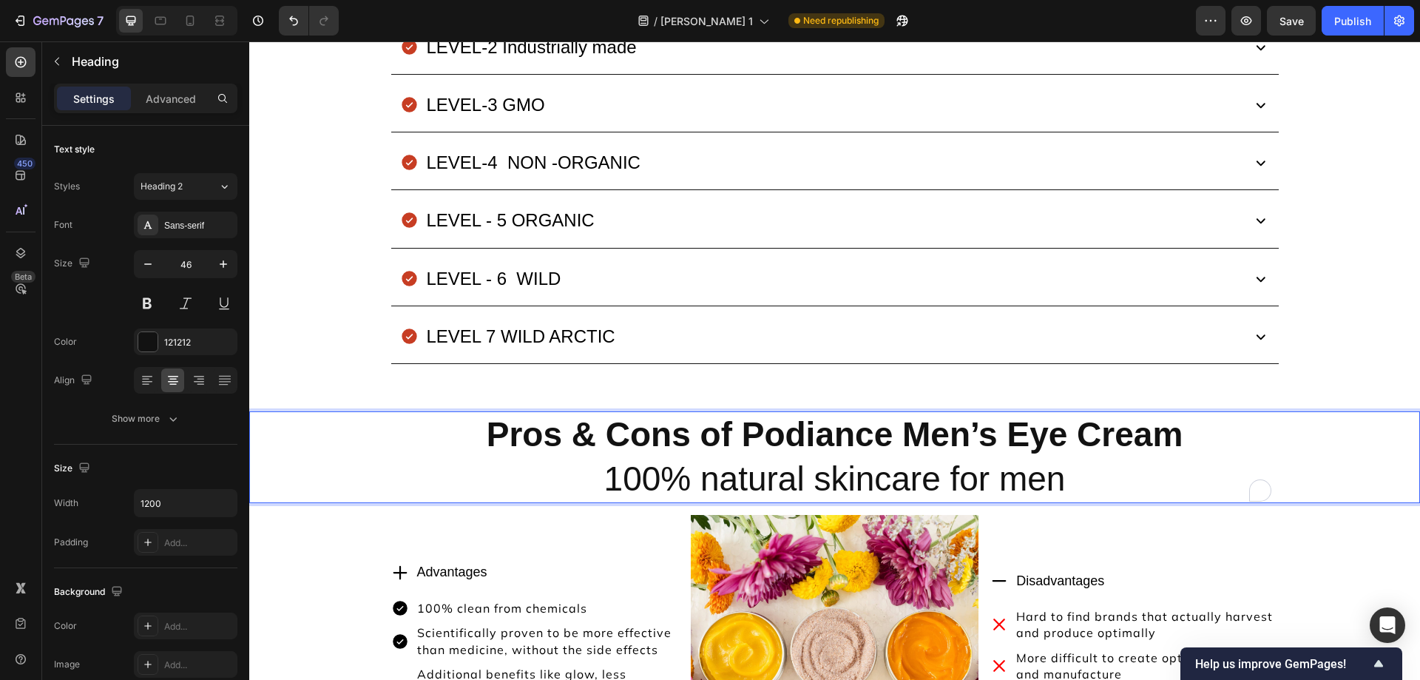
scroll to position [10187, 0]
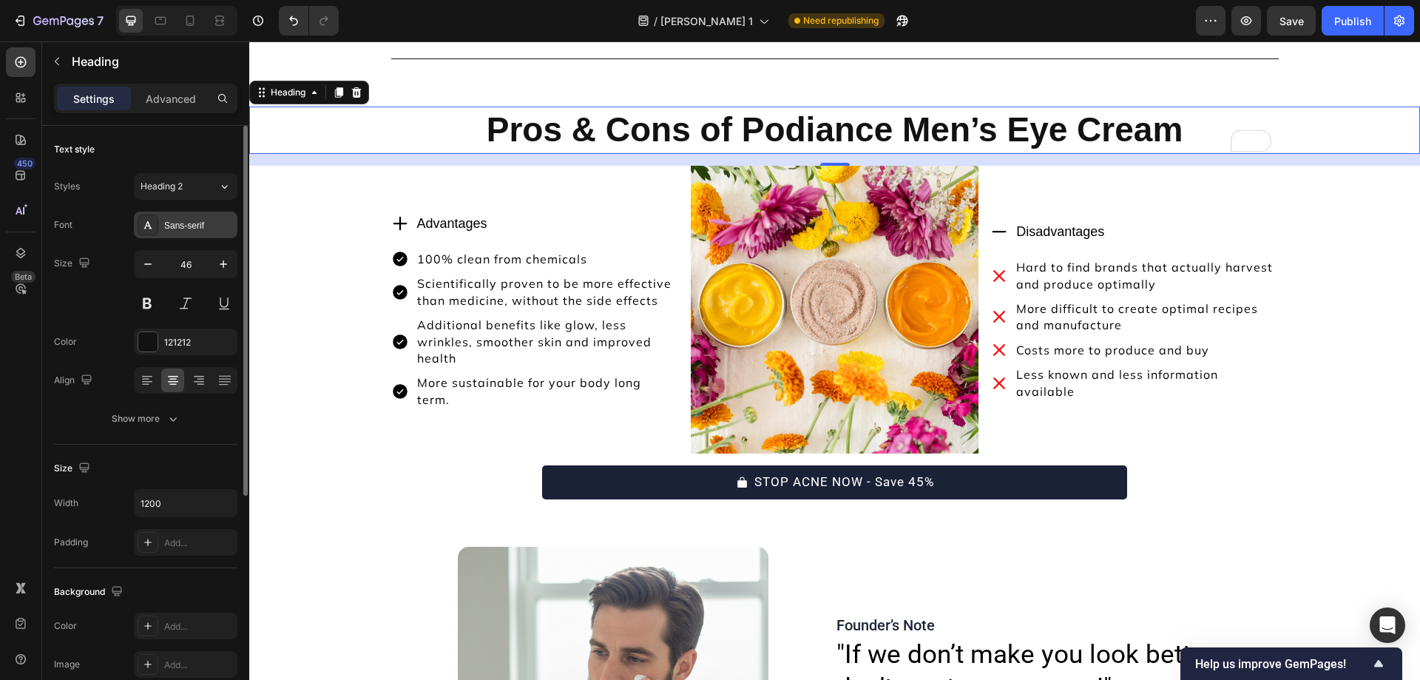
click at [167, 227] on div "Sans-serif" at bounding box center [199, 225] width 70 height 13
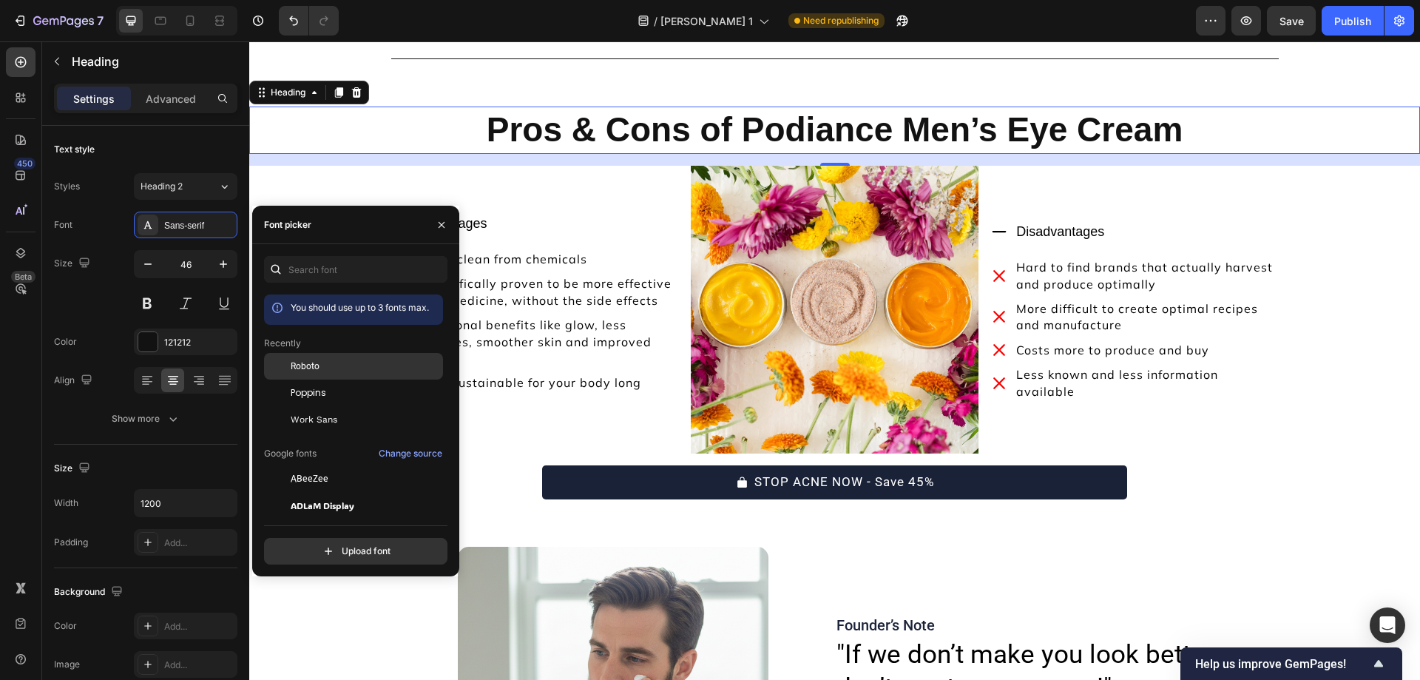
click at [328, 371] on div "Roboto" at bounding box center [365, 365] width 149 height 13
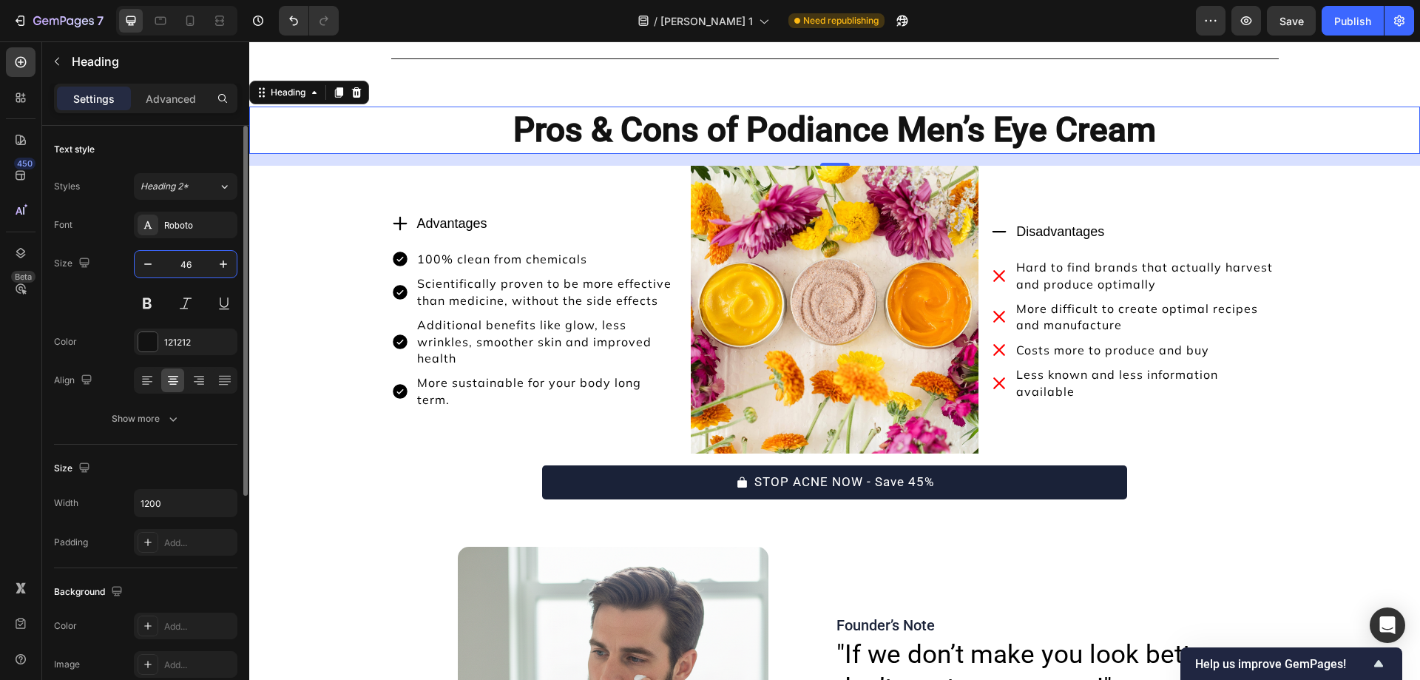
click at [197, 270] on input "46" at bounding box center [185, 264] width 49 height 27
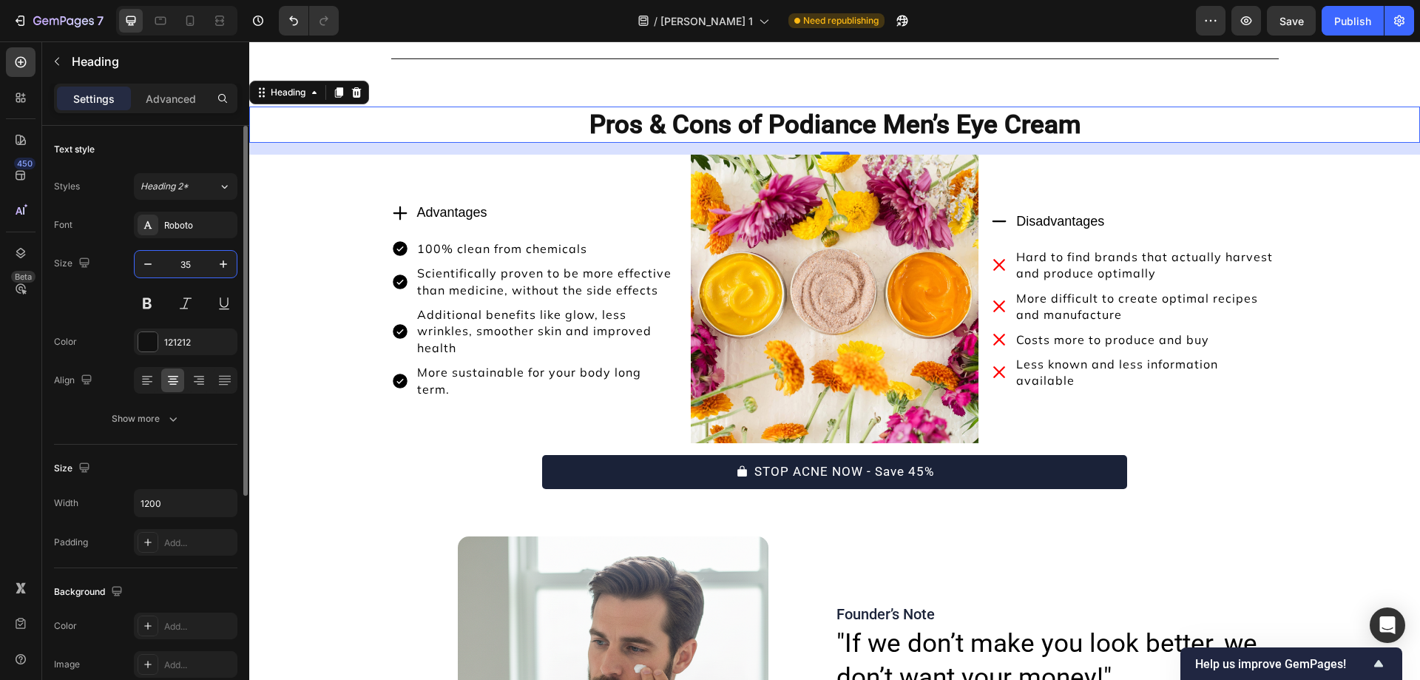
type input "35"
click at [516, 257] on p "100% clean from chemicals" at bounding box center [547, 248] width 260 height 16
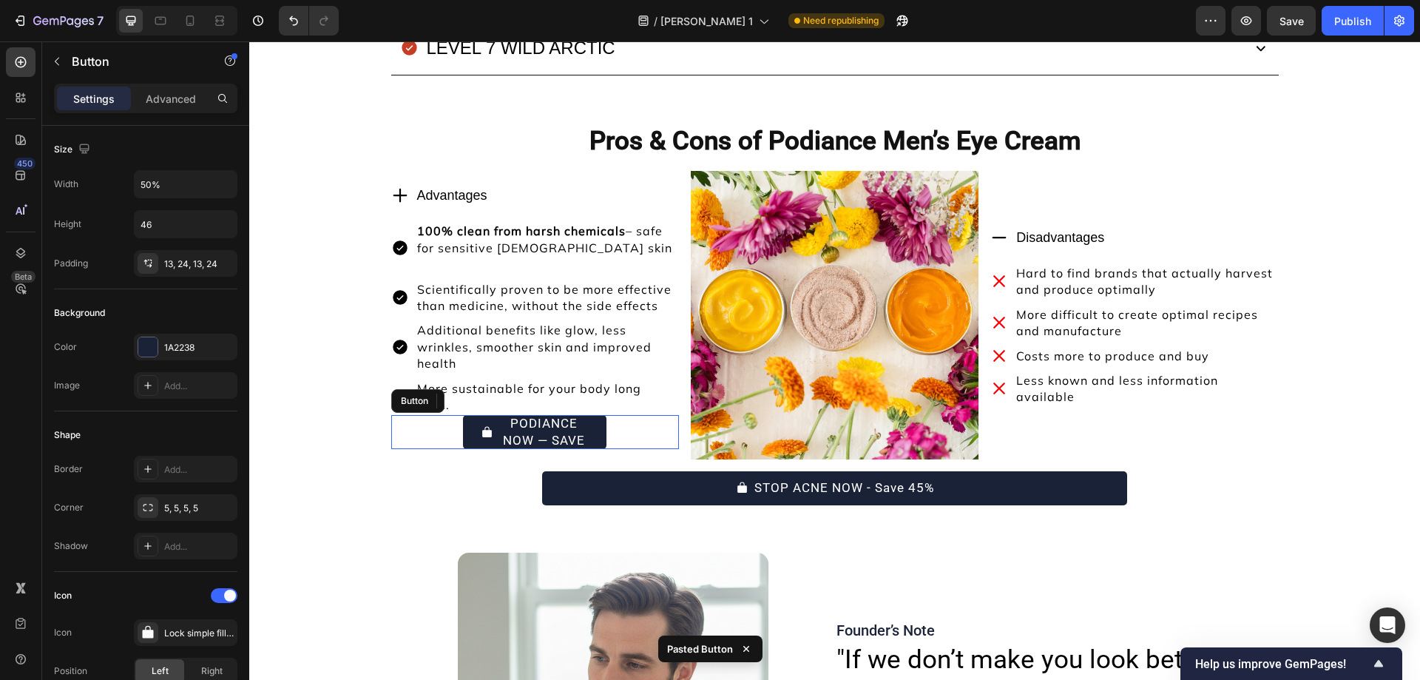
scroll to position [10153, 0]
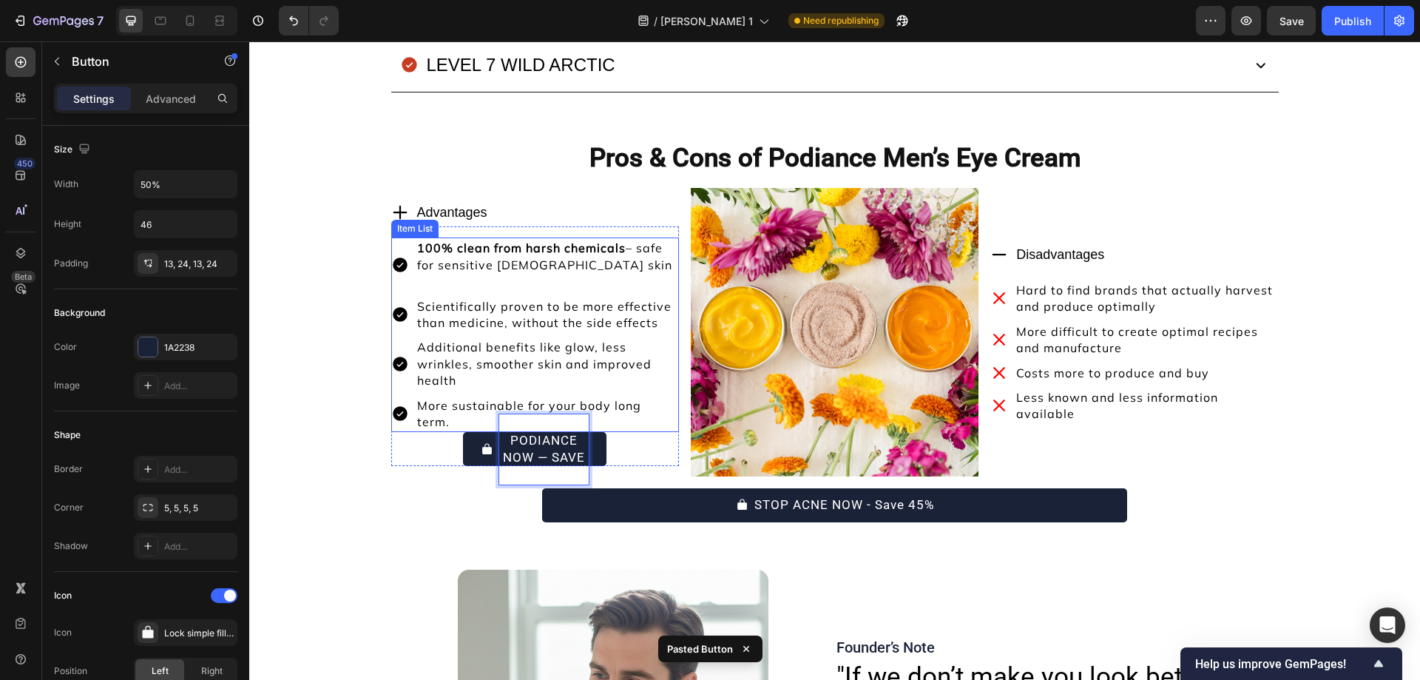
click at [445, 289] on p "Rich Text Editor. Editing area: main" at bounding box center [547, 281] width 260 height 16
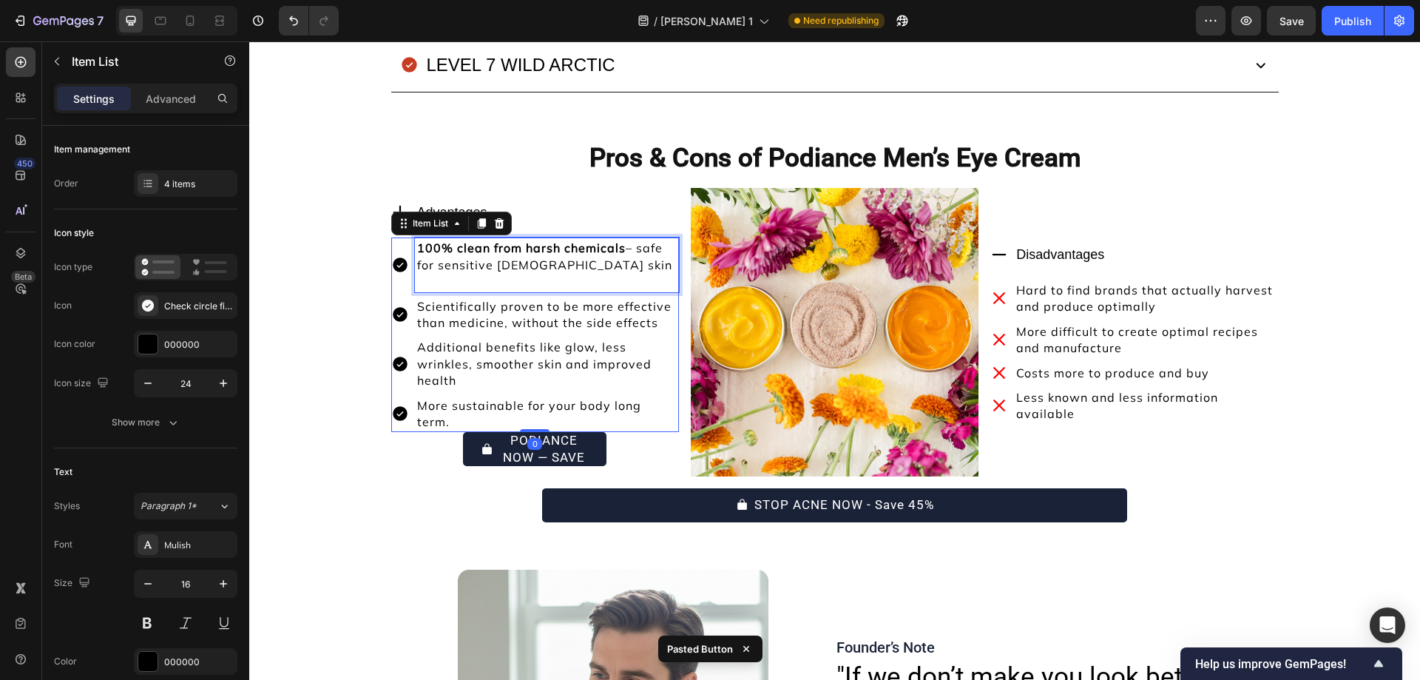
click at [445, 289] on p "Rich Text Editor. Editing area: main" at bounding box center [547, 281] width 260 height 16
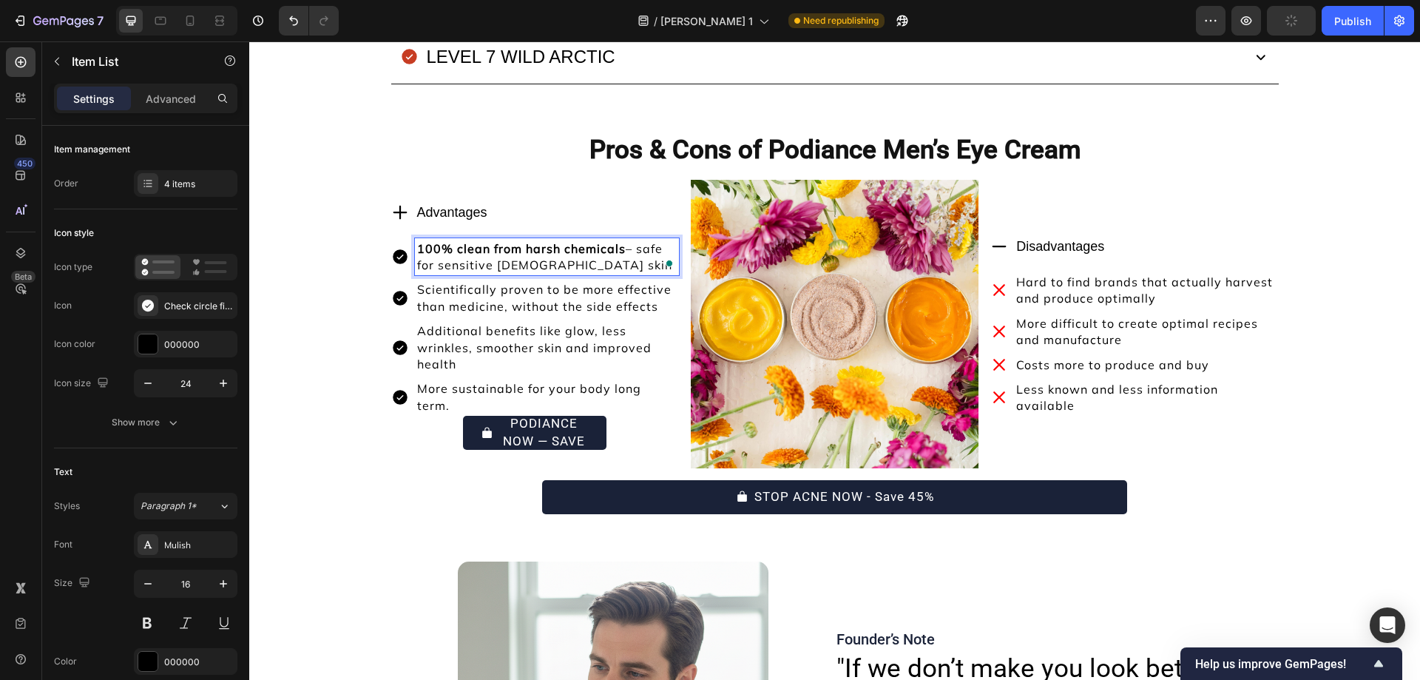
click at [481, 301] on p "Scientifically proven to be more effective than medicine, without the side effe…" at bounding box center [547, 297] width 260 height 33
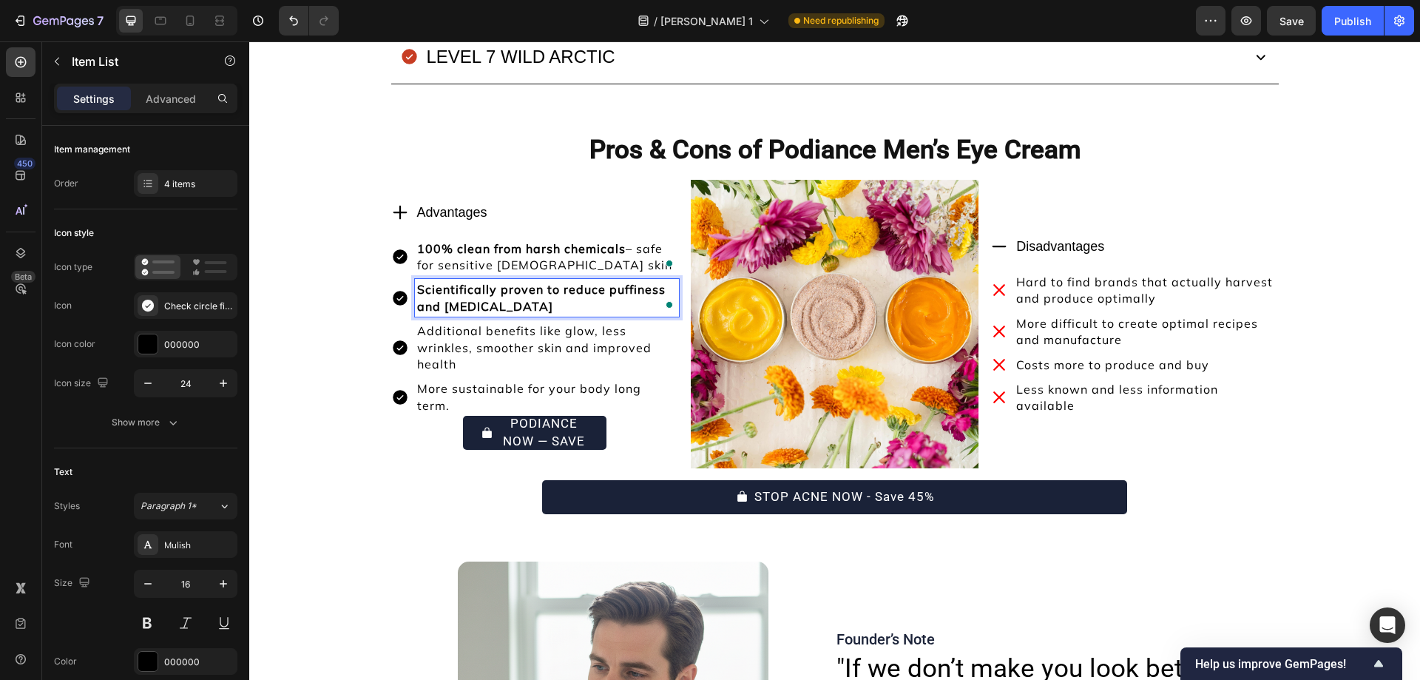
click at [552, 350] on p "Additional benefits like glow, less wrinkles, smoother skin and improved health" at bounding box center [547, 347] width 260 height 50
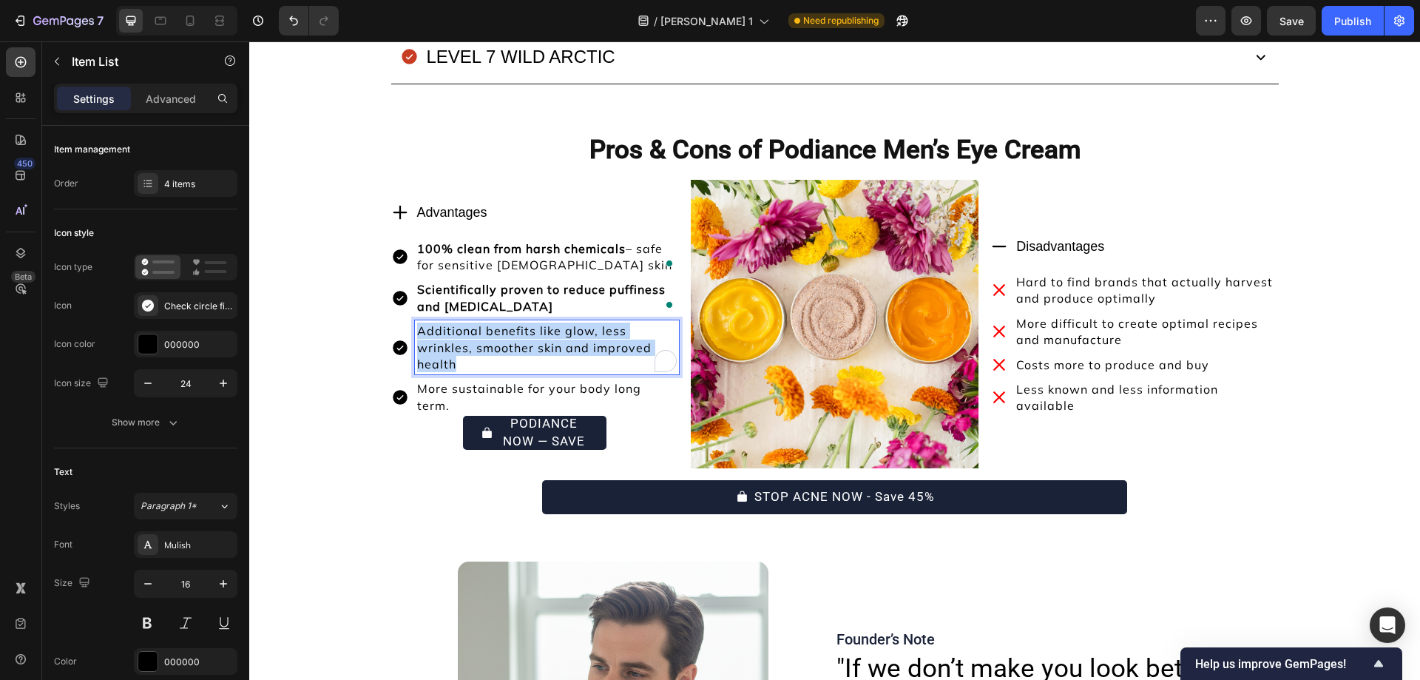
click at [552, 350] on p "Additional benefits like glow, less wrinkles, smoother skin and improved health" at bounding box center [547, 347] width 260 height 50
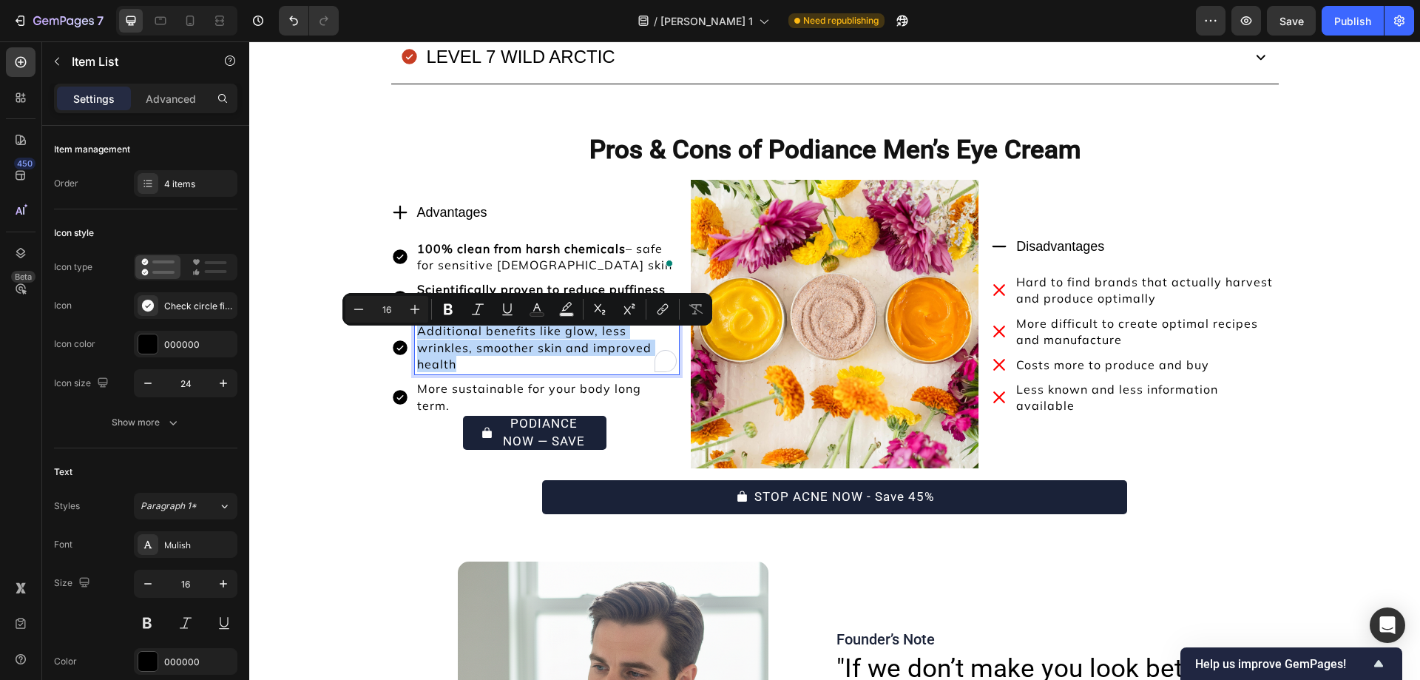
click at [552, 350] on p "Additional benefits like glow, less wrinkles, smoother skin and improved health" at bounding box center [547, 347] width 260 height 50
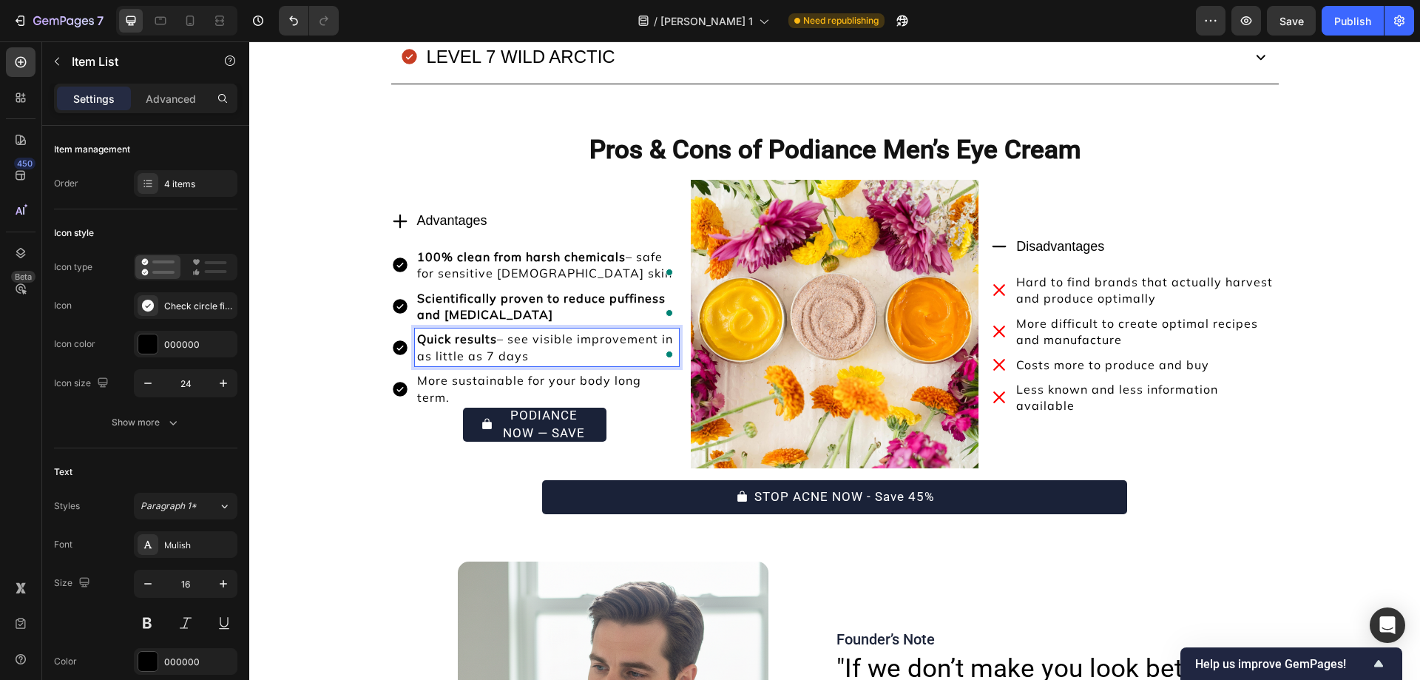
scroll to position [10170, 0]
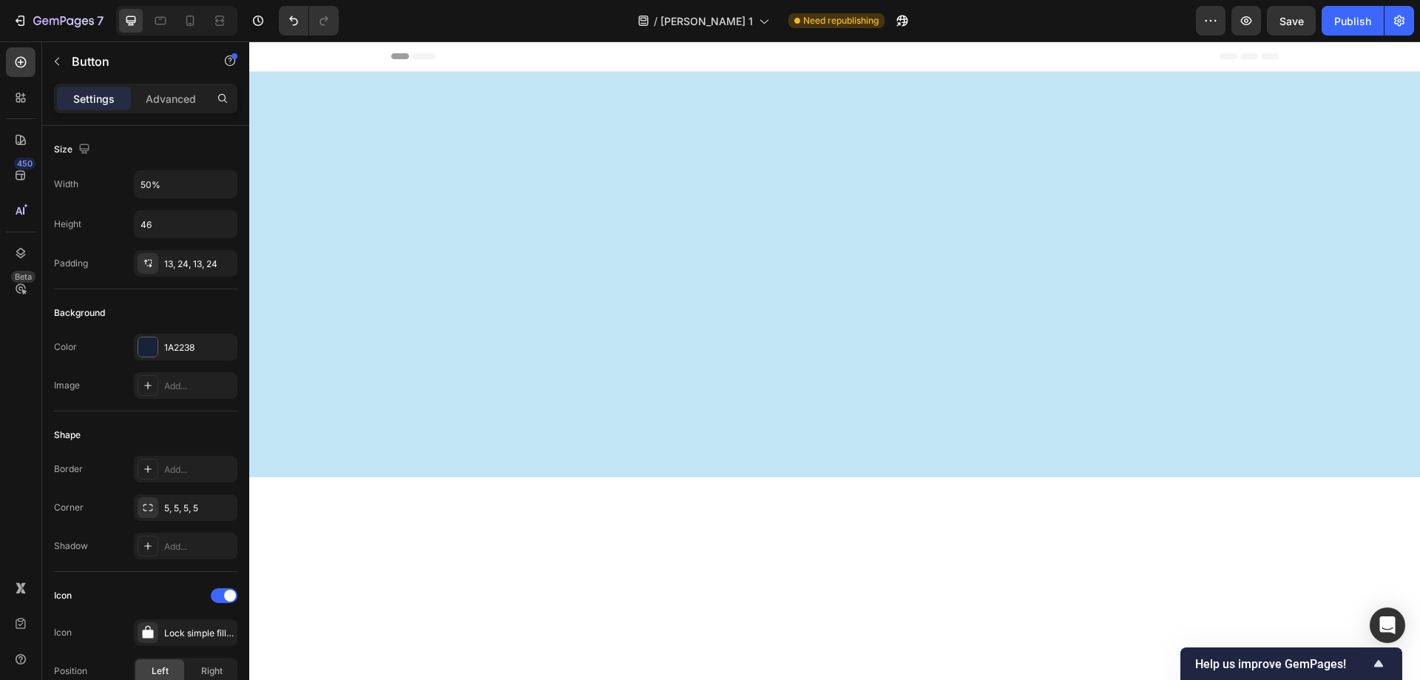
scroll to position [10170, 0]
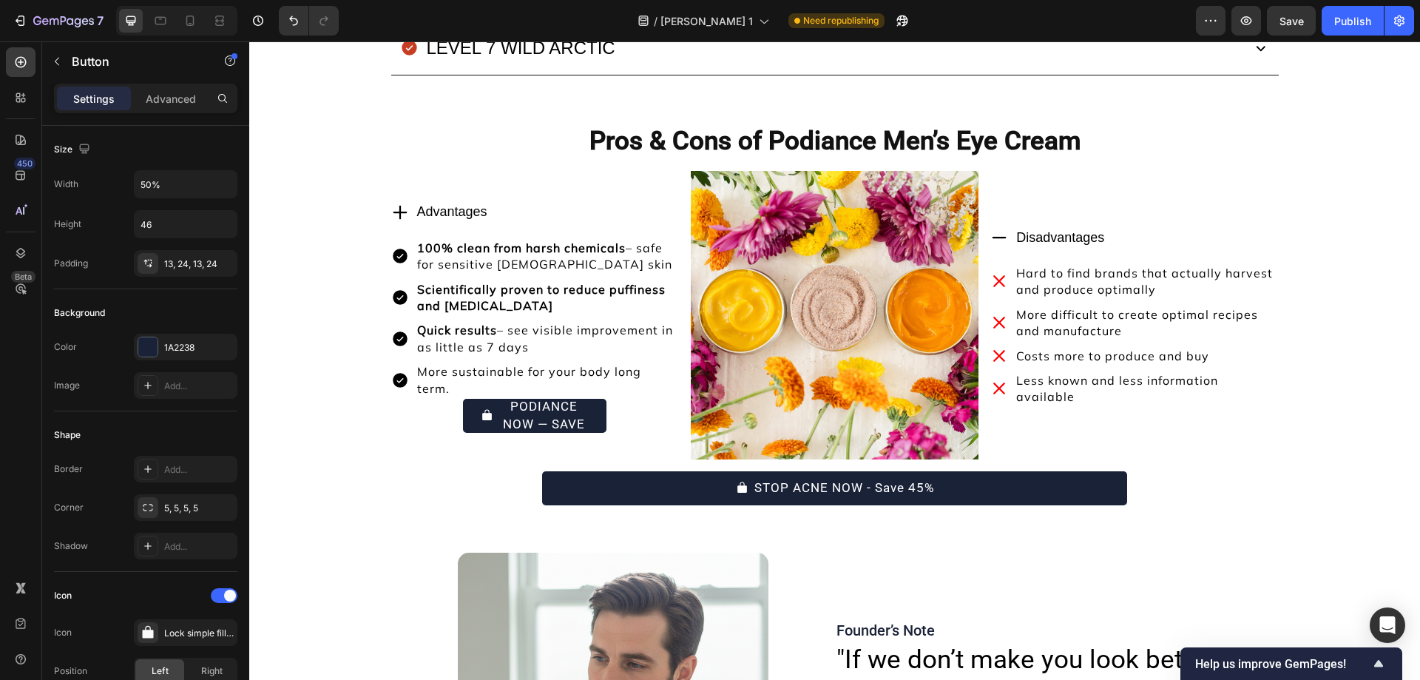
click at [612, 399] on div "GET PODIANCE NOW — SAVE 45% Button 0" at bounding box center [535, 416] width 288 height 34
click at [562, 380] on p "GET PODIANCE NOW — SAVE 45%" at bounding box center [544, 415] width 90 height 70
click at [507, 437] on p "GET PODIANCE NOW — SAVE 45%" at bounding box center [544, 415] width 90 height 70
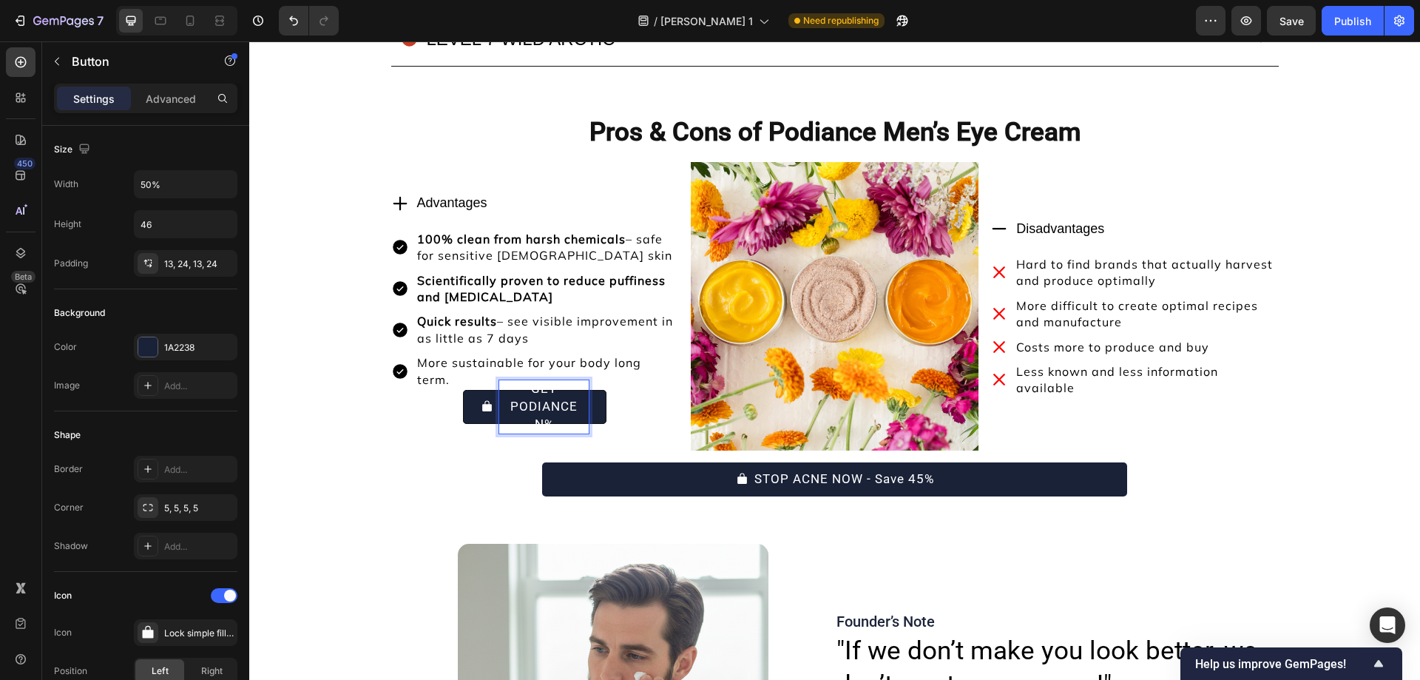
scroll to position [10197, 0]
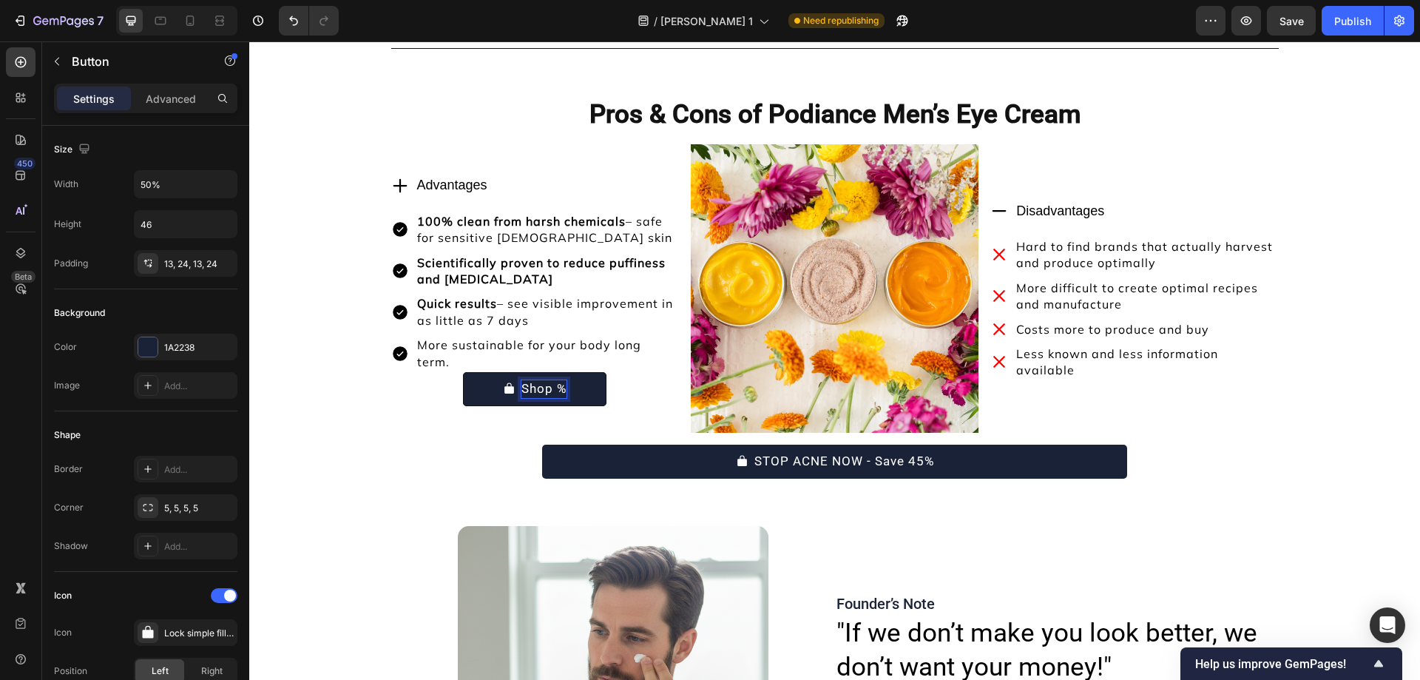
click at [463, 372] on button "Shop %" at bounding box center [535, 389] width 144 height 34
click at [598, 387] on button "Shop Now%" at bounding box center [535, 389] width 144 height 34
click at [163, 101] on p "Advanced" at bounding box center [171, 99] width 50 height 16
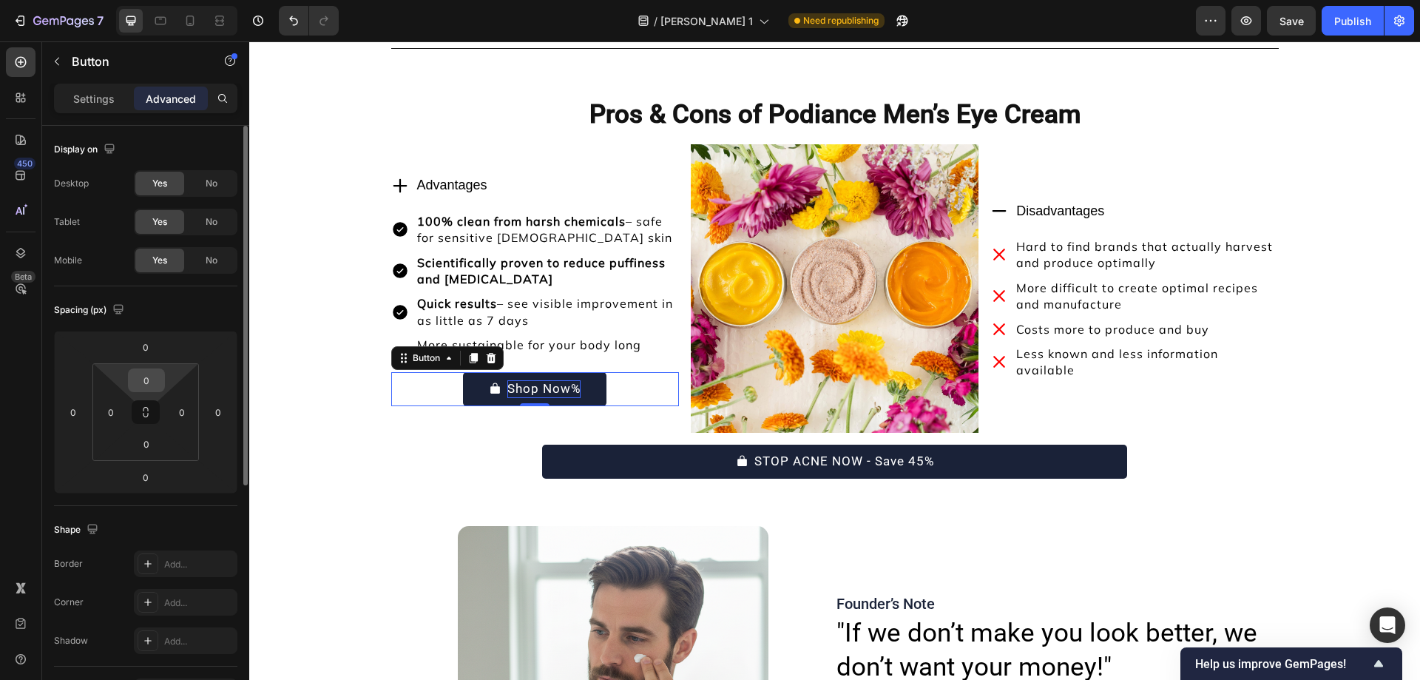
click at [142, 384] on input "0" at bounding box center [147, 380] width 30 height 22
click at [148, 379] on input "0" at bounding box center [147, 380] width 30 height 22
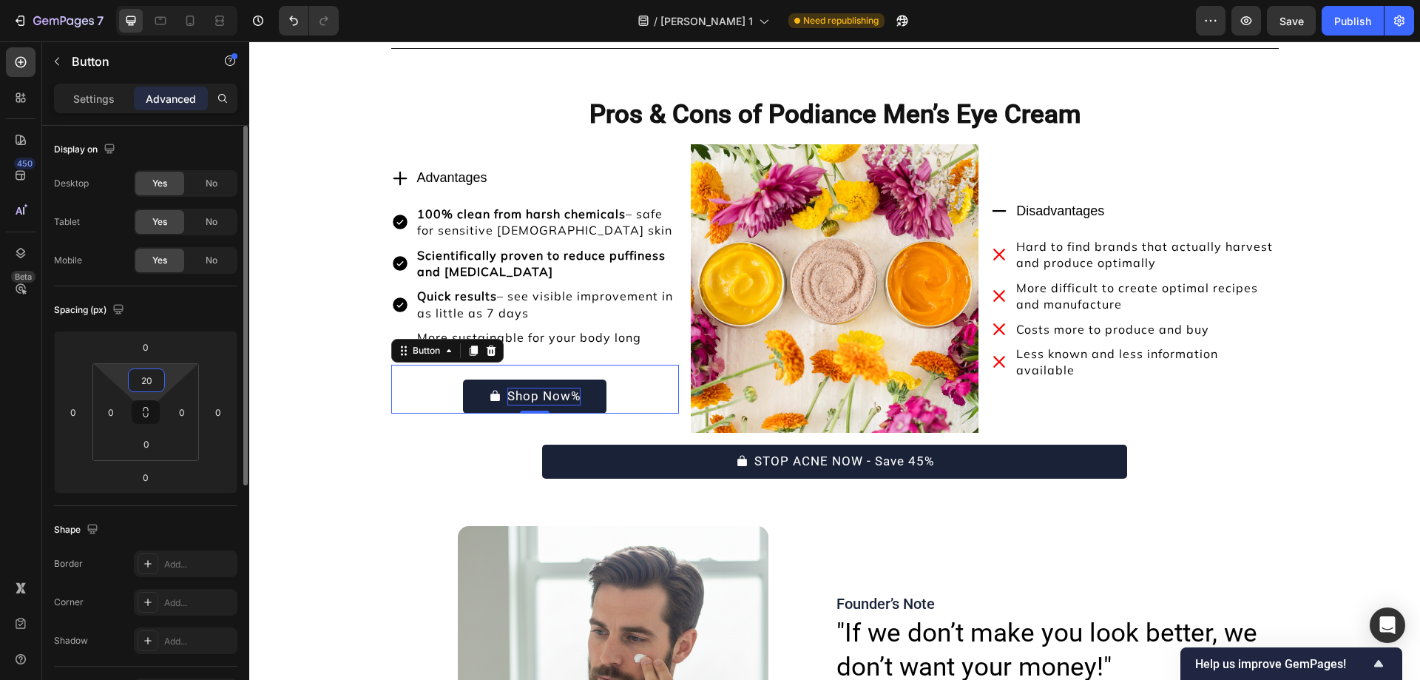
type input "20"
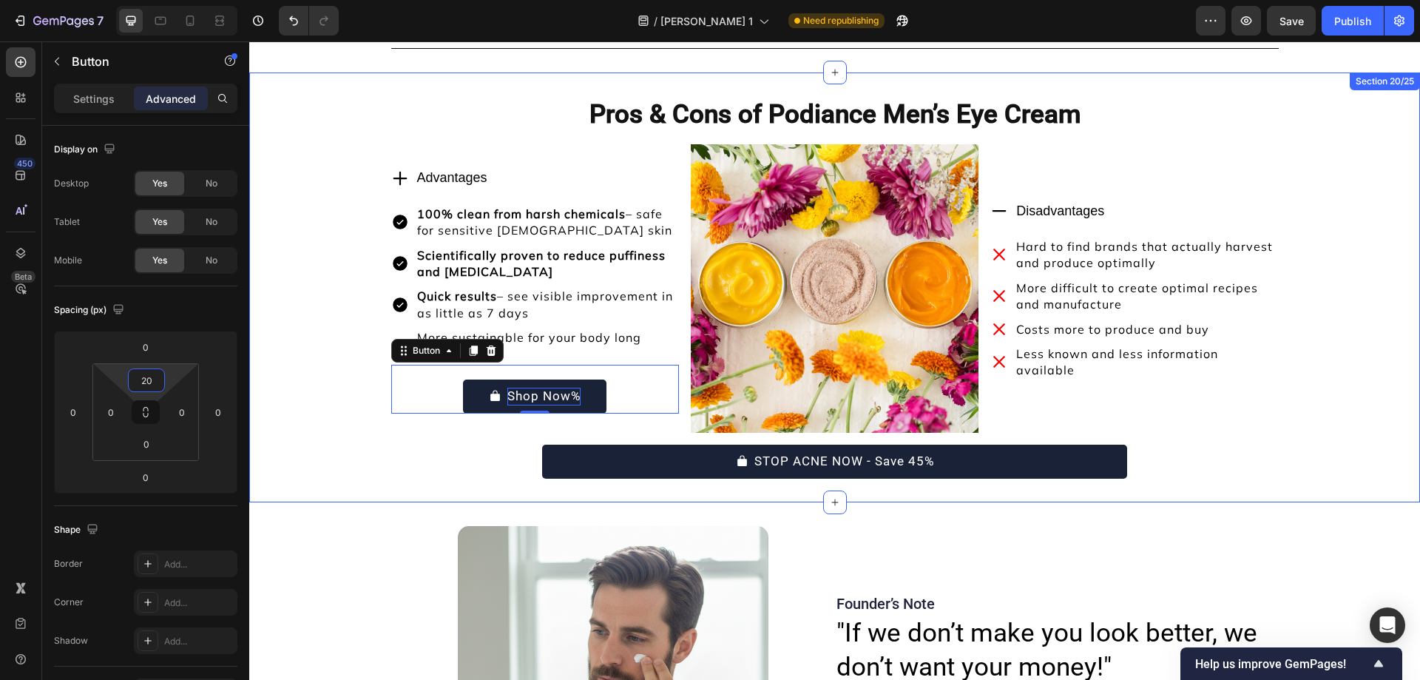
click at [283, 336] on div "⁠⁠⁠⁠⁠⁠⁠ Pros & Cons of Podiance Men’s Eye Cream Heading Disadvantages Item List…" at bounding box center [834, 287] width 1171 height 382
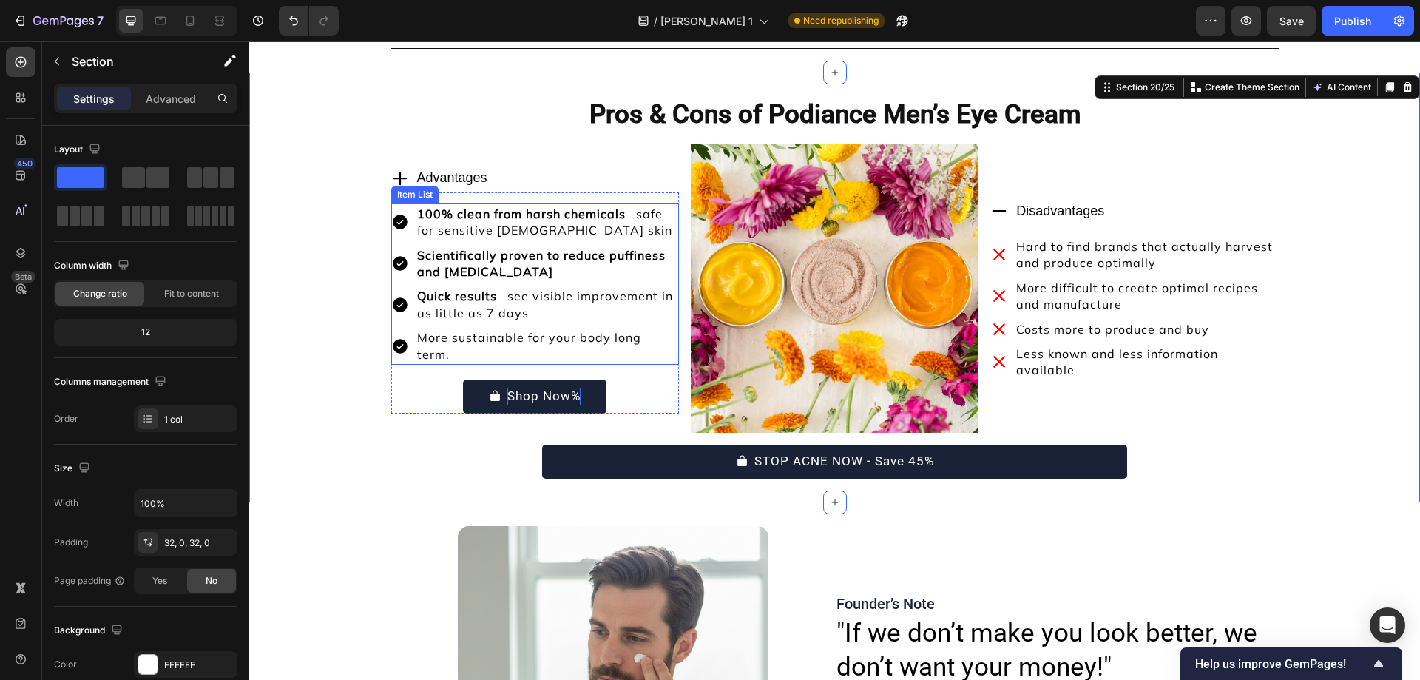
click at [475, 345] on p "More sustainable for your body long term." at bounding box center [547, 345] width 260 height 33
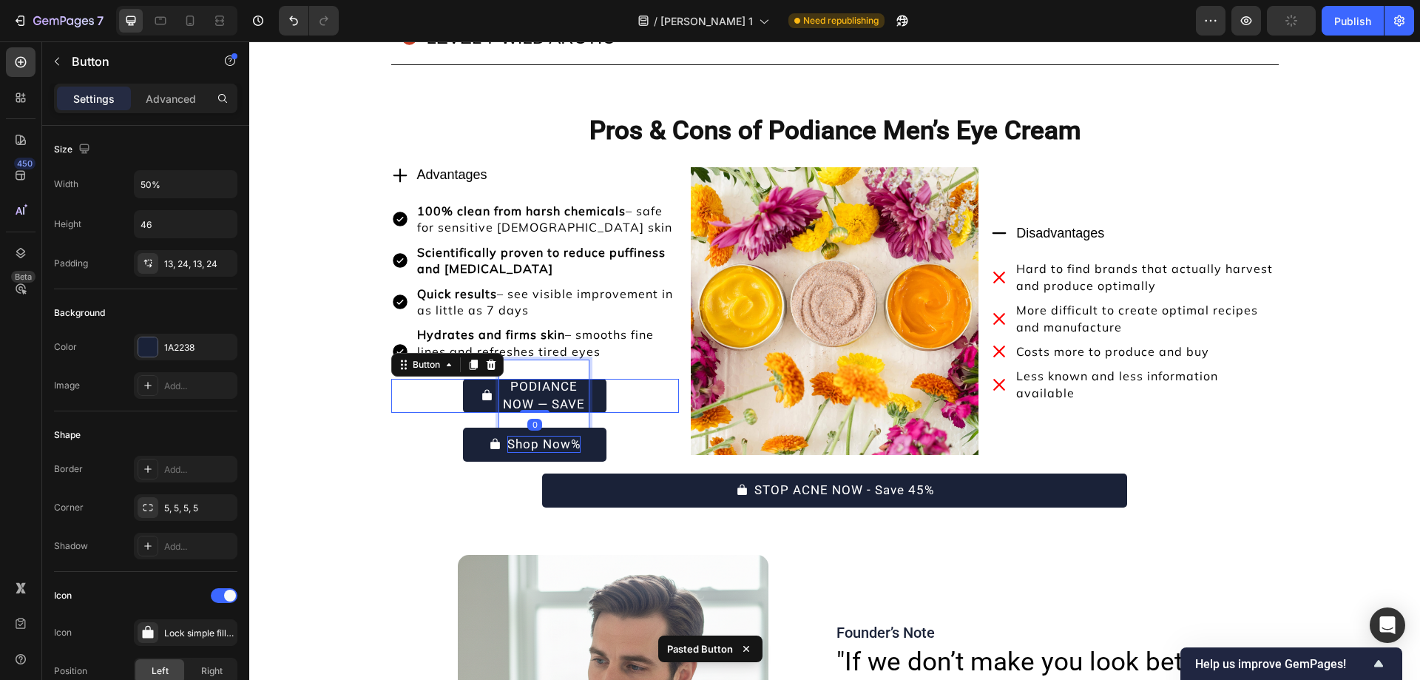
scroll to position [10170, 0]
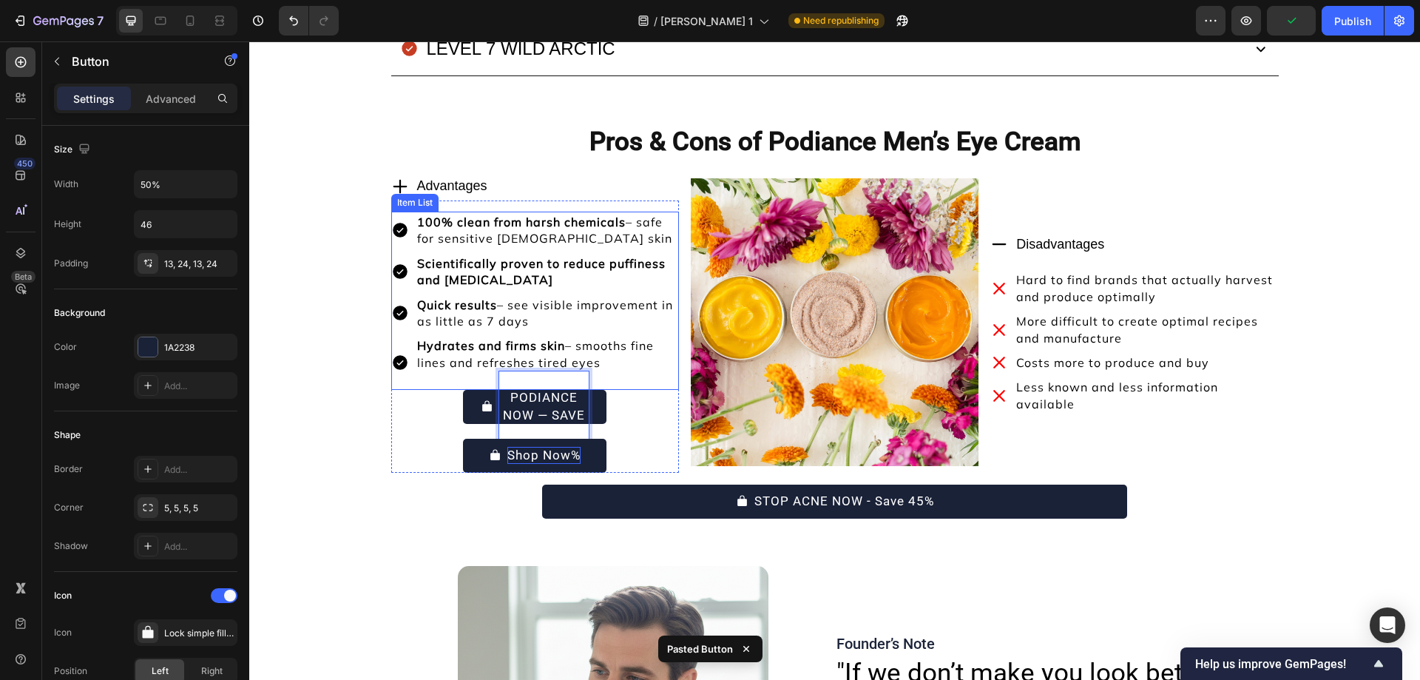
click at [435, 373] on p "Rich Text Editor. Editing area: main" at bounding box center [547, 378] width 260 height 16
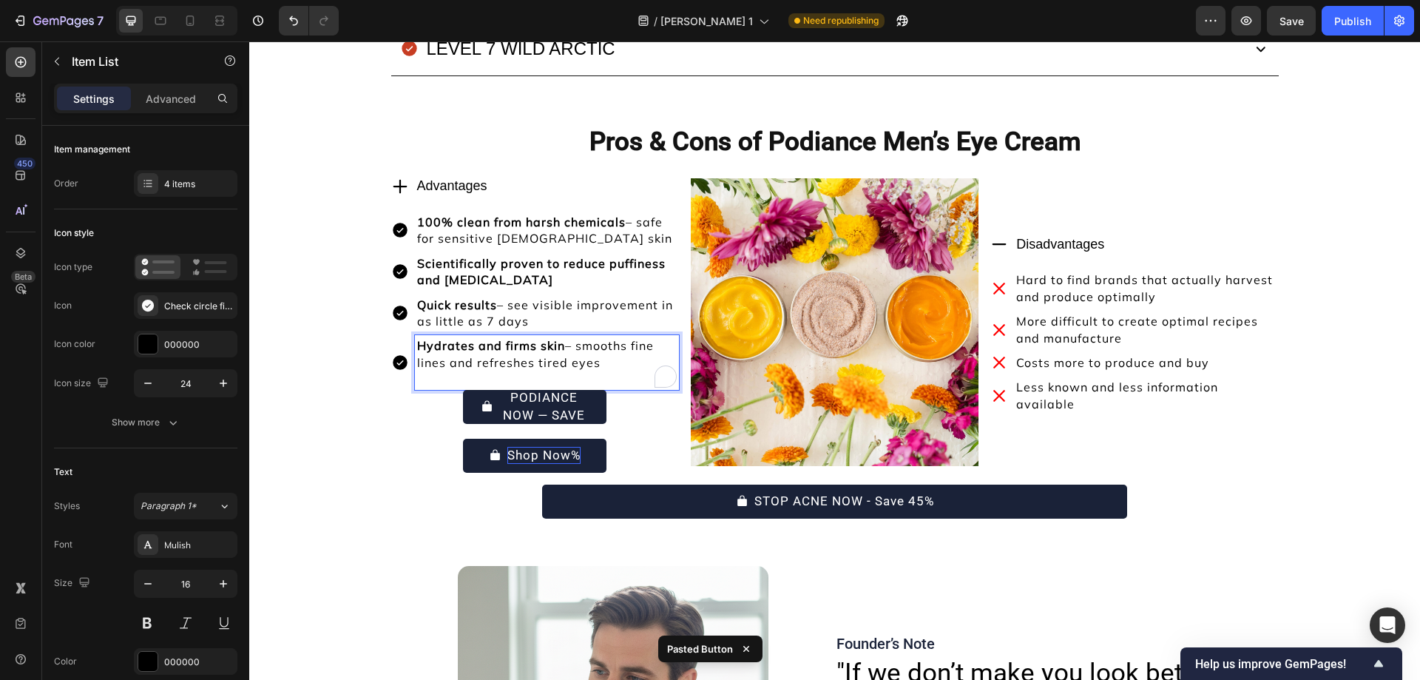
click at [427, 377] on p "To enrich screen reader interactions, please activate Accessibility in Grammarl…" at bounding box center [547, 378] width 260 height 16
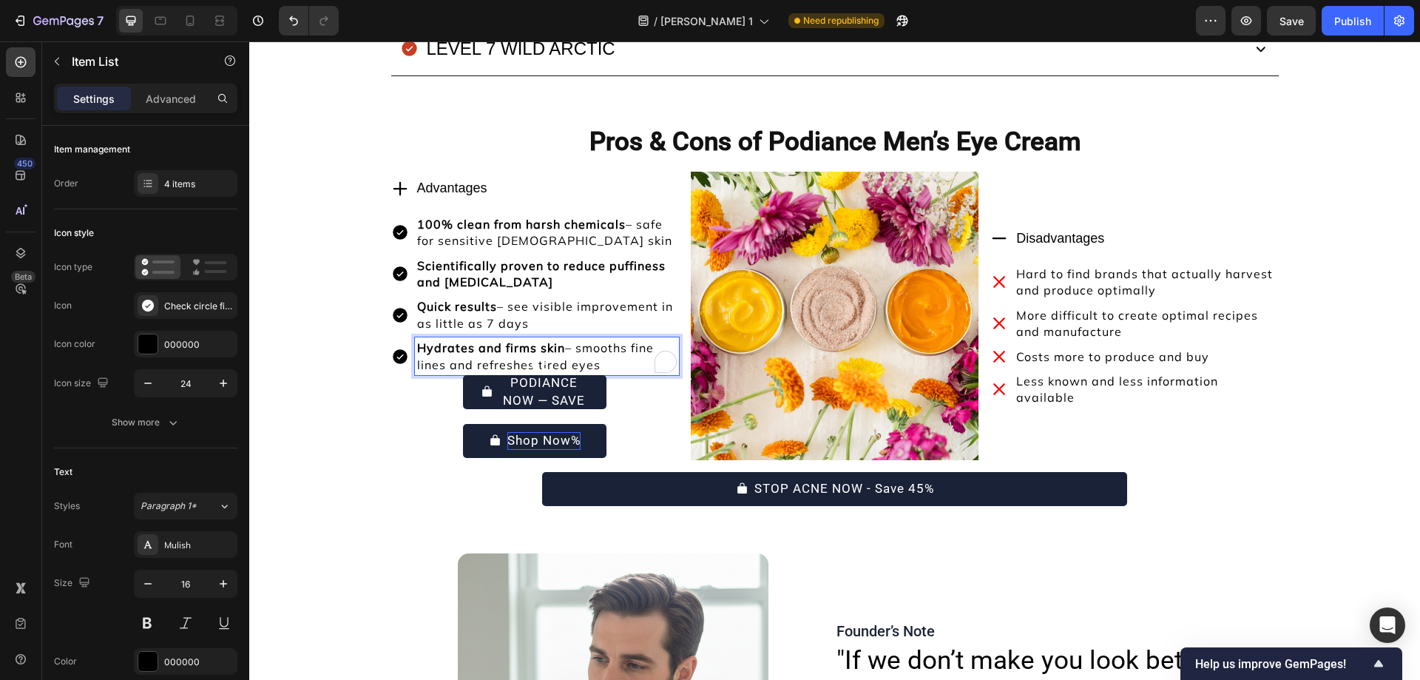
scroll to position [10172, 0]
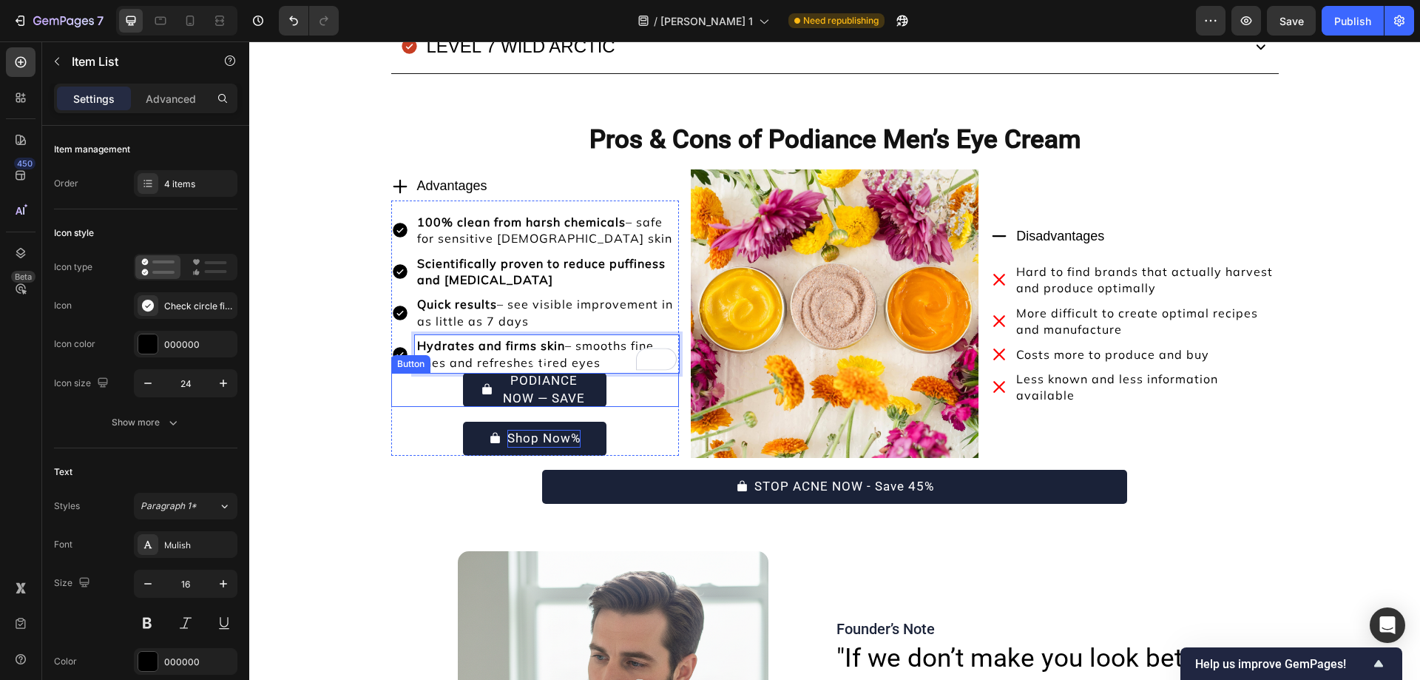
click at [455, 390] on div "GET PODIANCE NOW — SAVE 45% Button" at bounding box center [535, 390] width 288 height 34
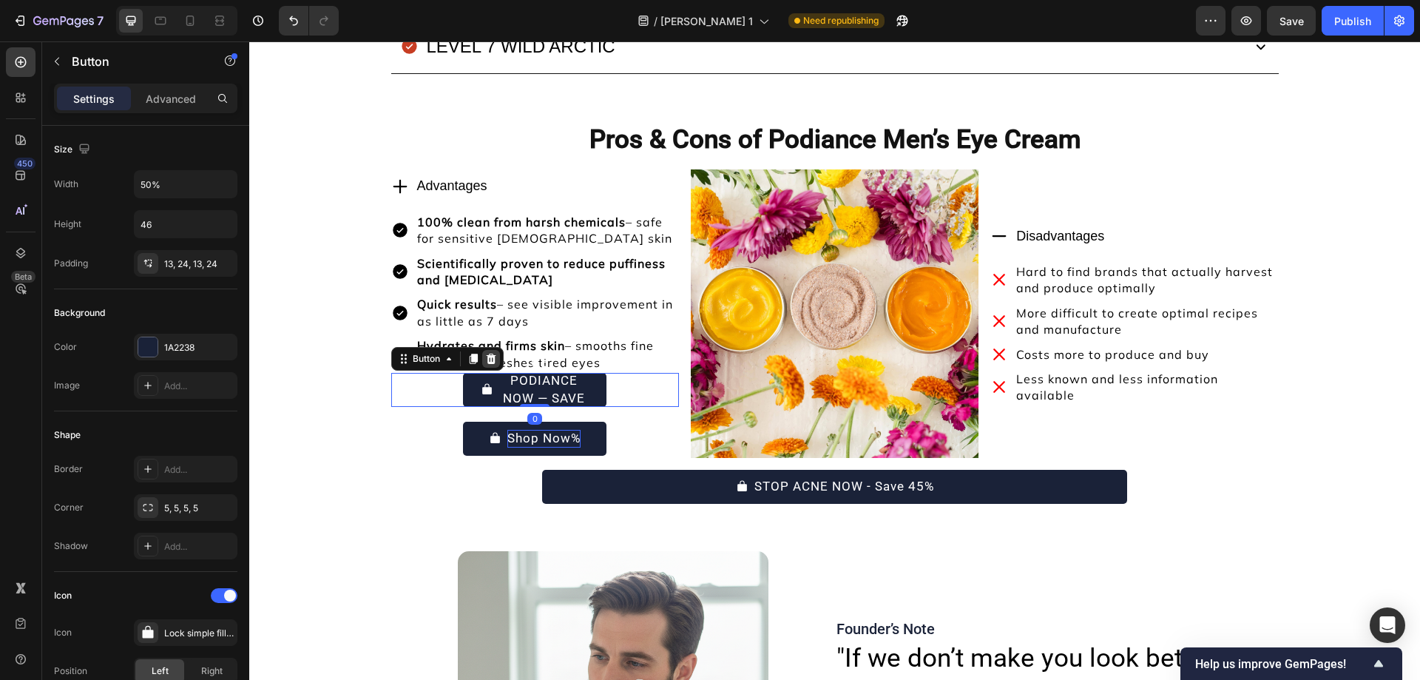
click at [485, 359] on icon at bounding box center [491, 359] width 12 height 12
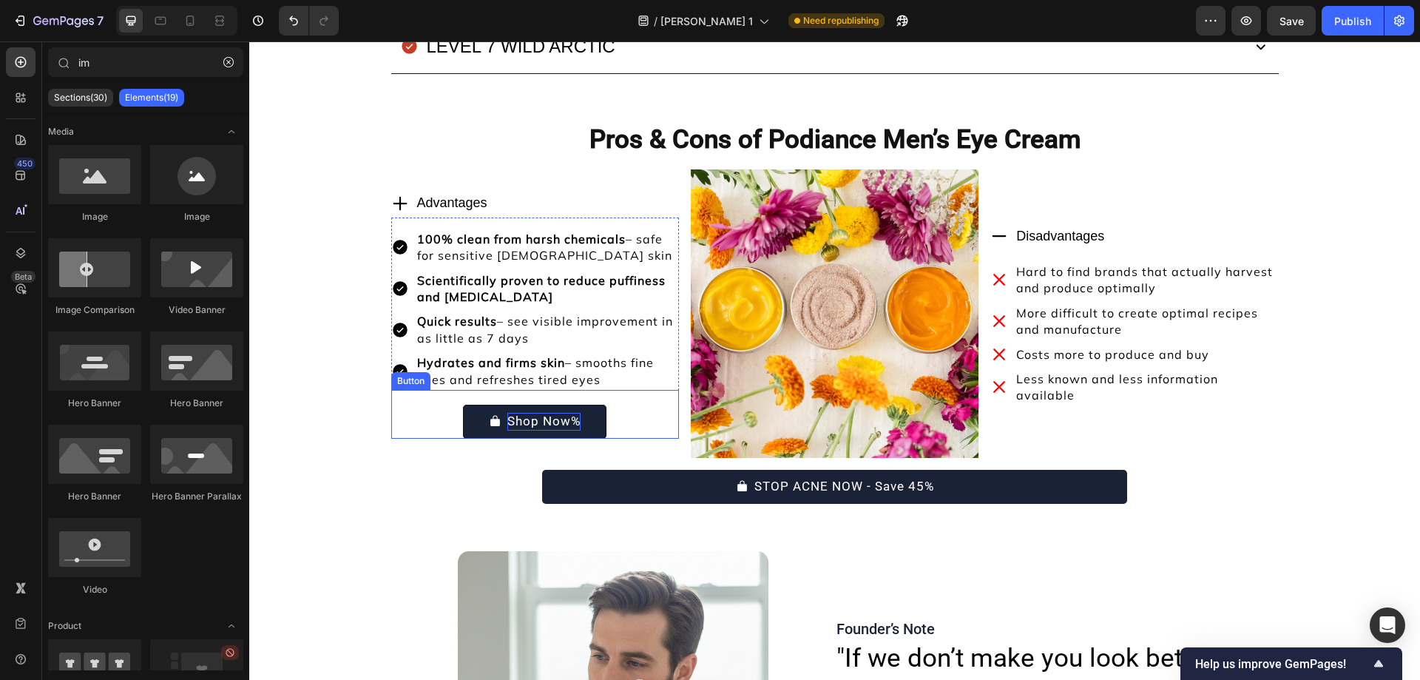
click at [474, 413] on button "Shop Now%" at bounding box center [535, 421] width 144 height 34
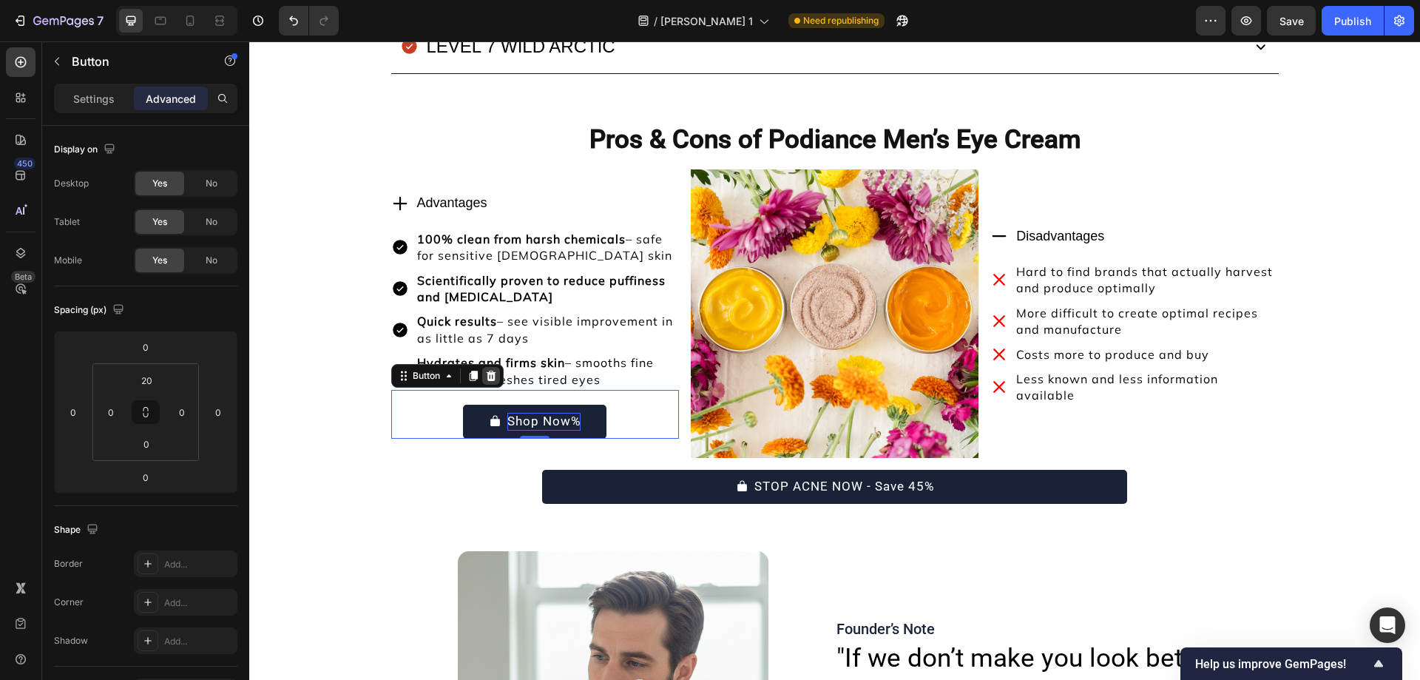
click at [485, 377] on icon at bounding box center [491, 376] width 12 height 12
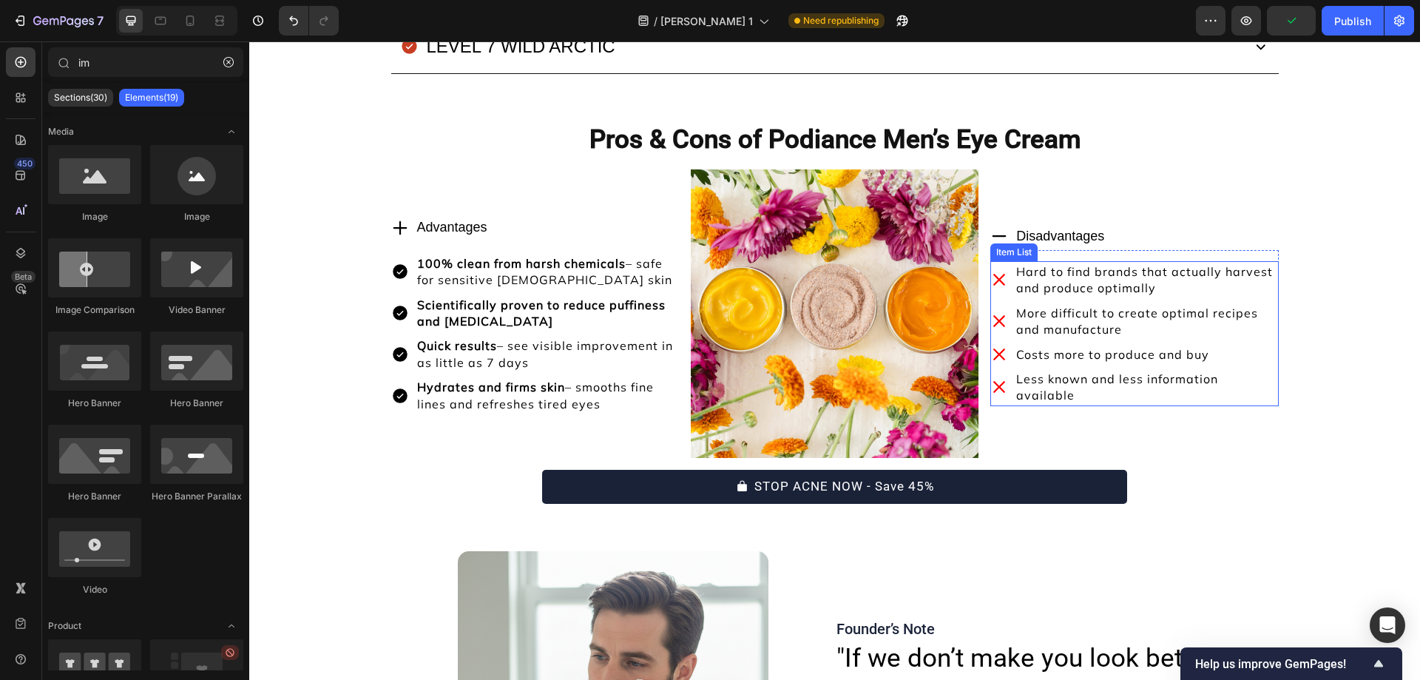
click at [1086, 288] on p "Hard to find brands that actually harvest and produce optimally" at bounding box center [1146, 279] width 260 height 33
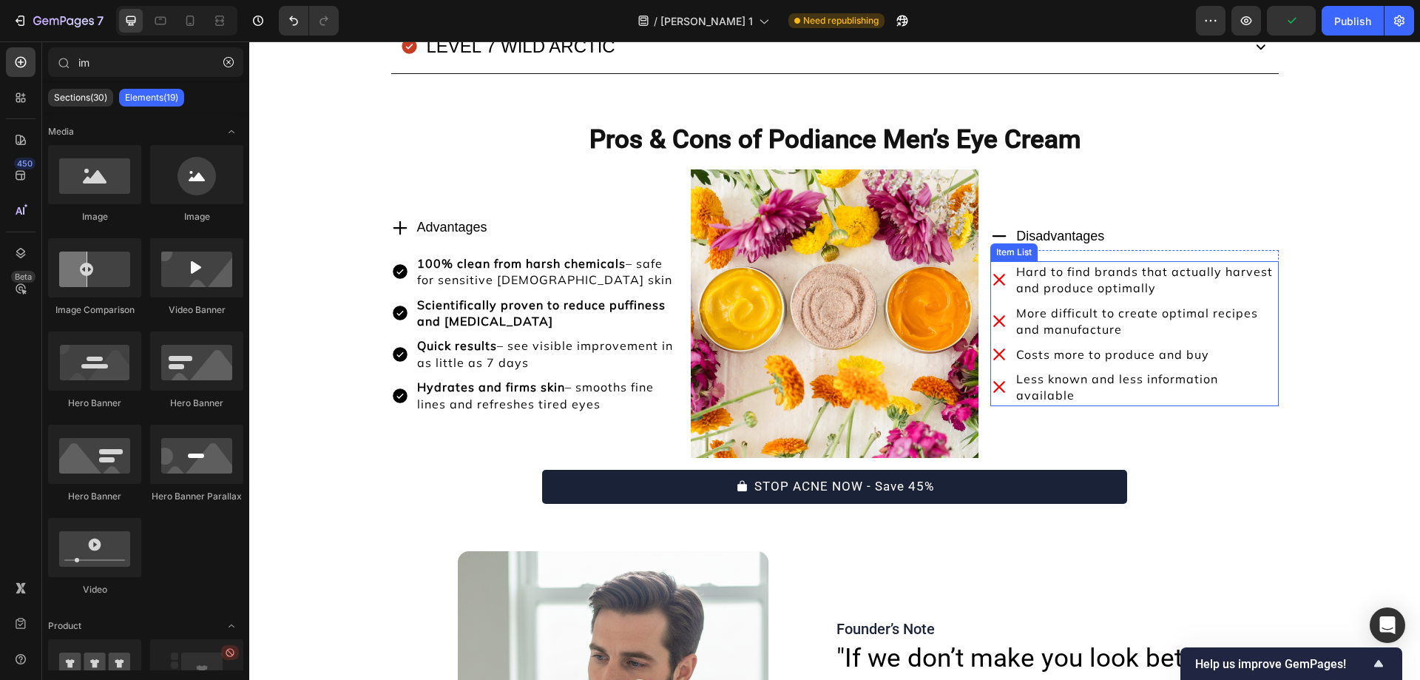
click at [1086, 288] on p "Hard to find brands that actually harvest and produce optimally" at bounding box center [1146, 279] width 260 height 33
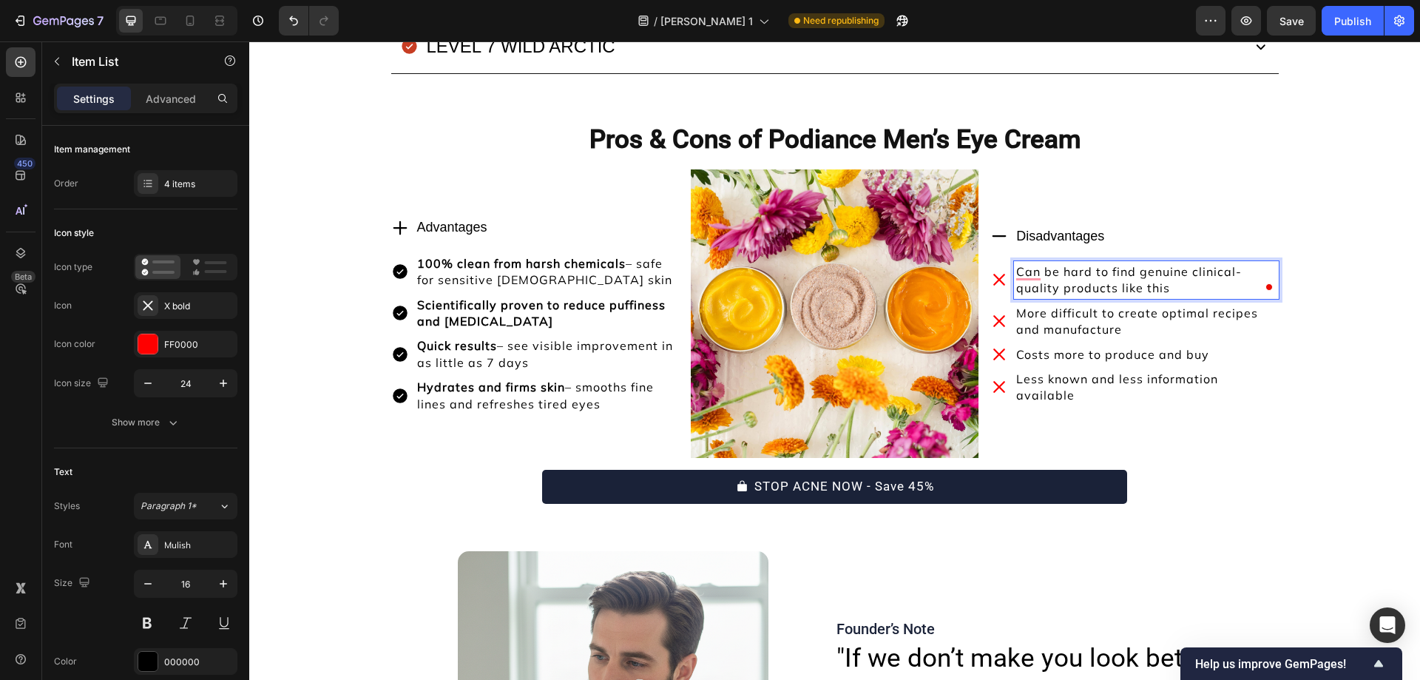
click at [1105, 325] on p "More difficult to create optimal recipes and manufacture" at bounding box center [1146, 321] width 260 height 33
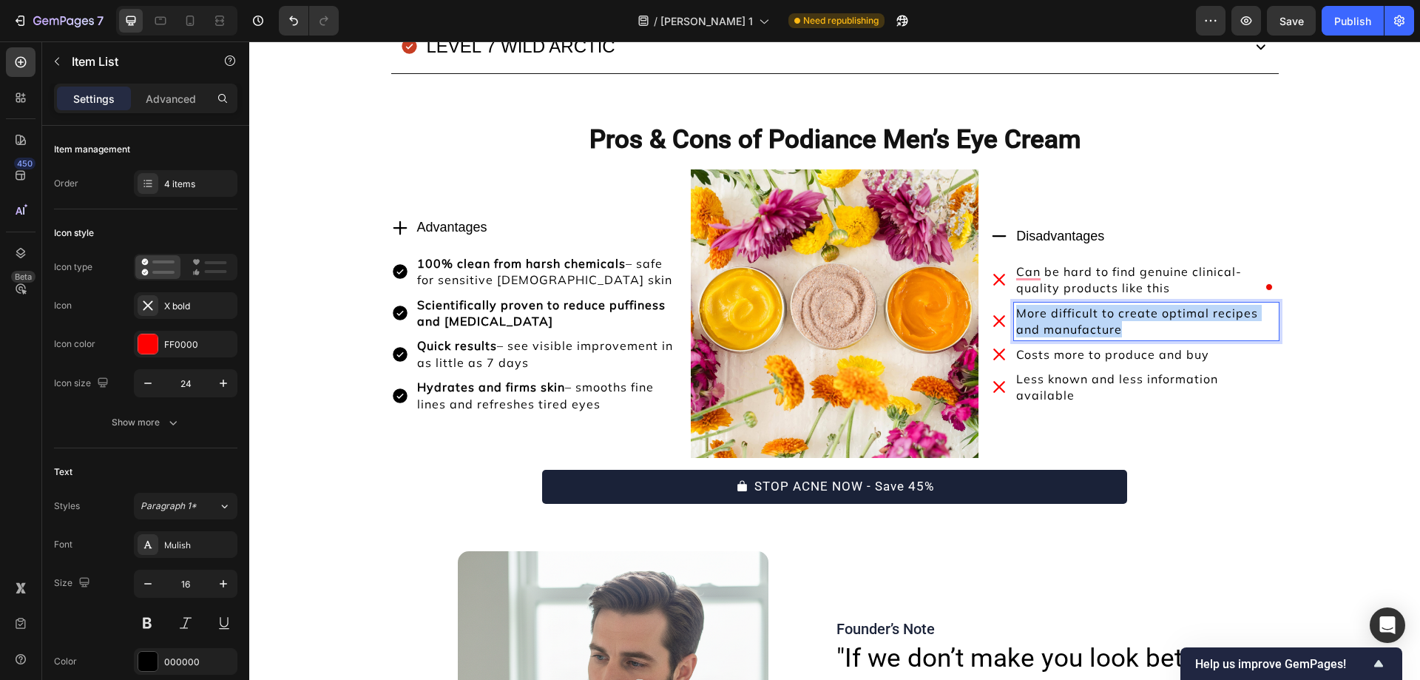
click at [1105, 325] on p "More difficult to create optimal recipes and manufacture" at bounding box center [1146, 321] width 260 height 33
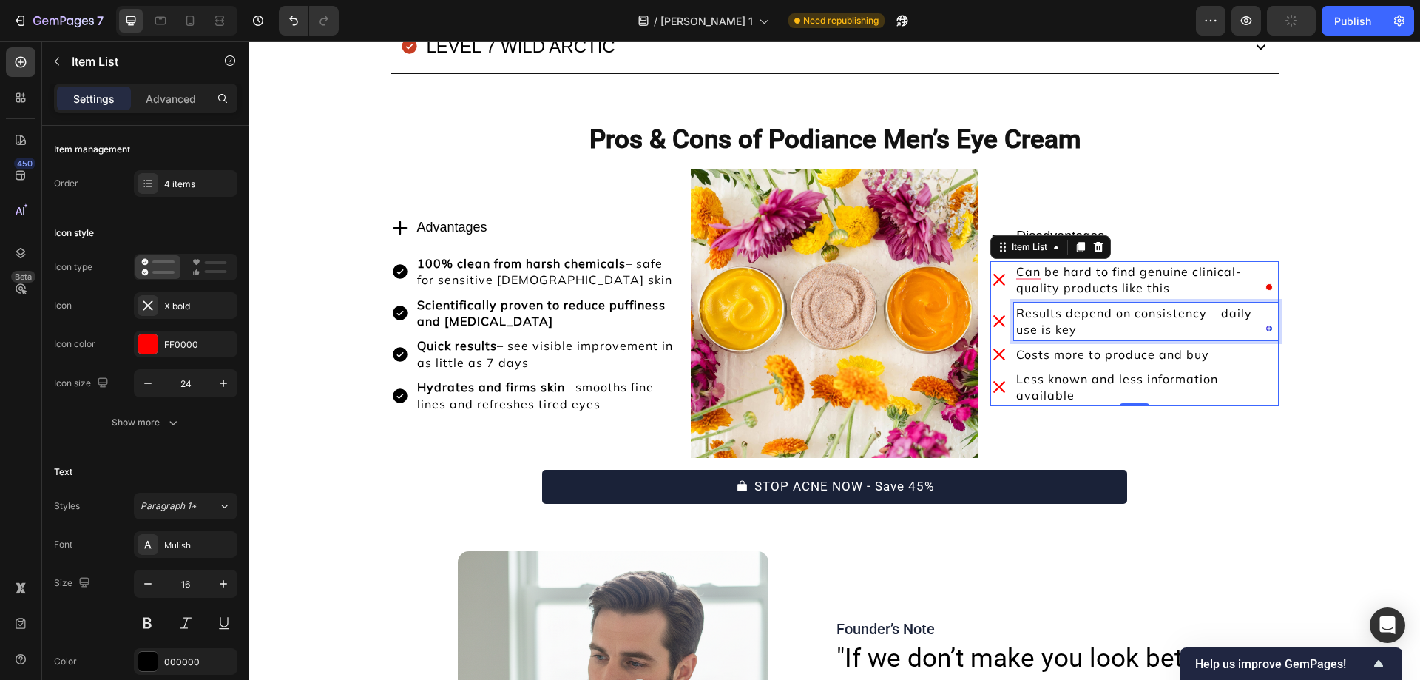
click at [1036, 358] on p "Costs more to produce and buy" at bounding box center [1146, 354] width 260 height 16
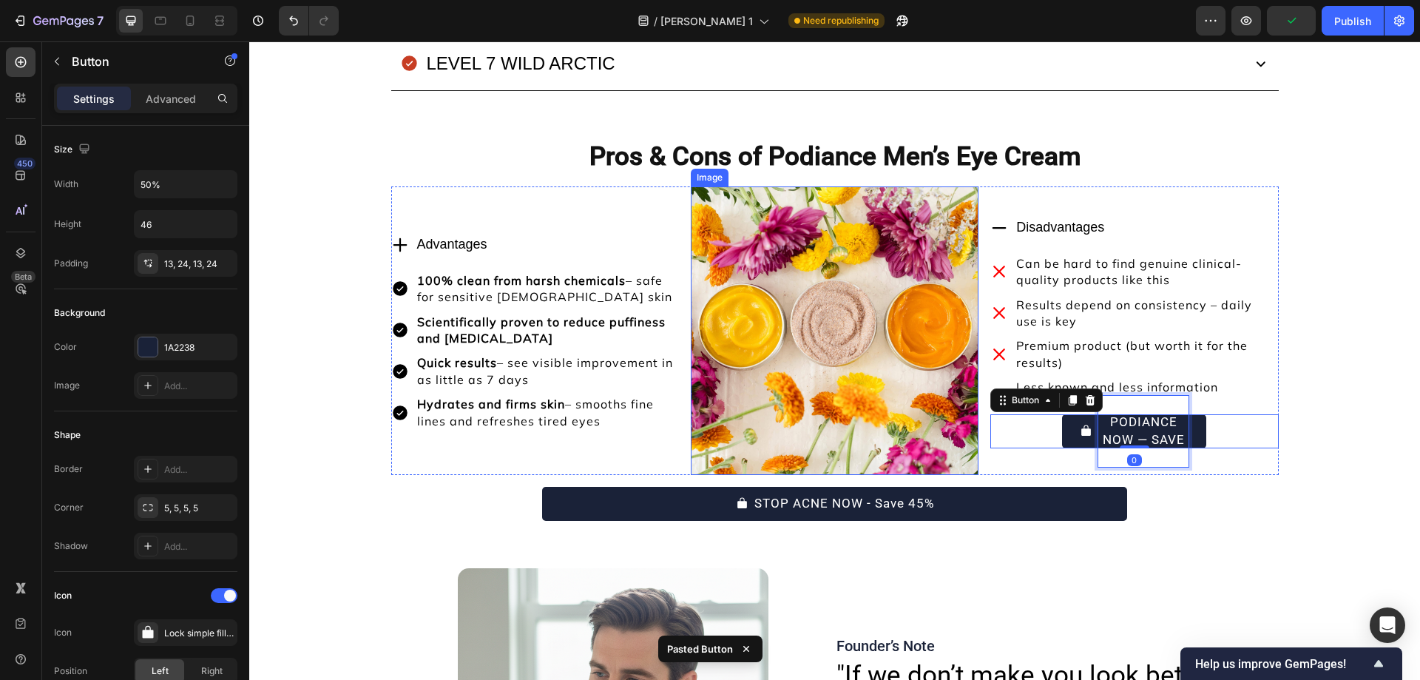
scroll to position [10146, 0]
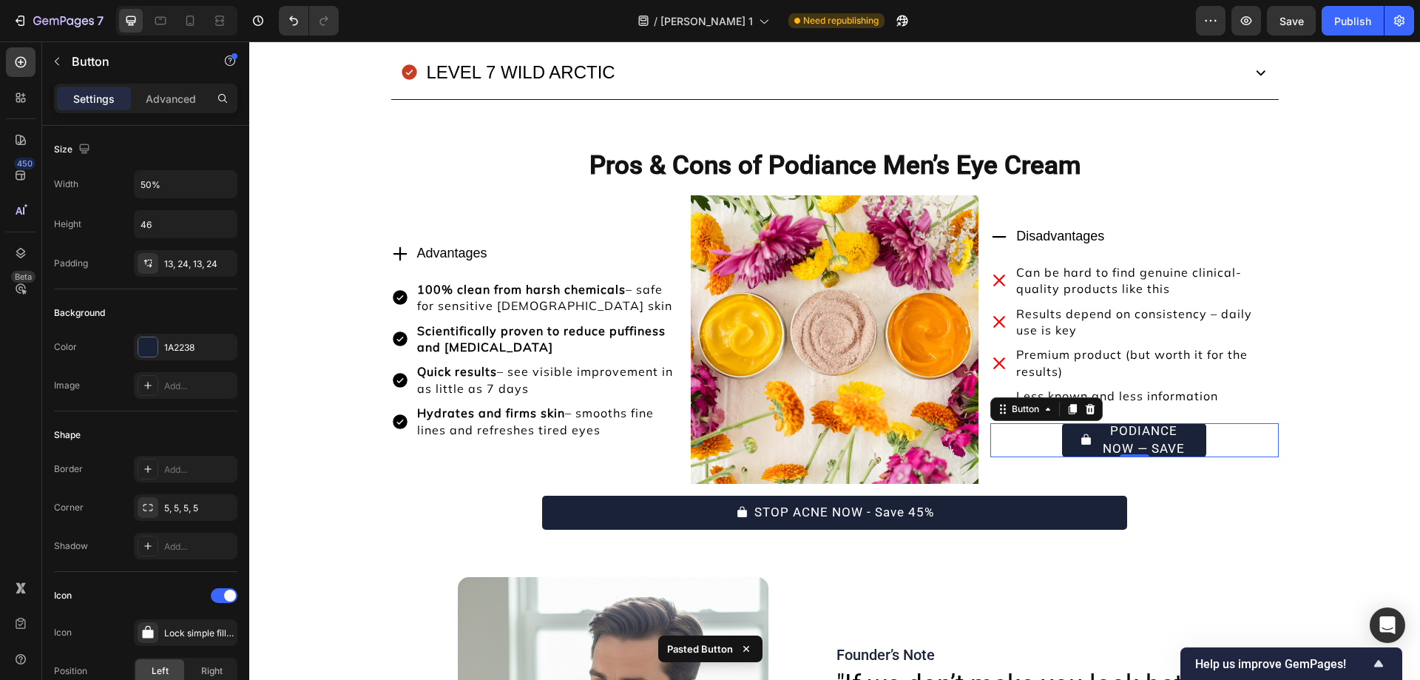
click at [1029, 432] on div "GET PODIANCE NOW — SAVE 45% Button 0" at bounding box center [1134, 440] width 288 height 34
click at [1088, 405] on icon at bounding box center [1091, 409] width 10 height 10
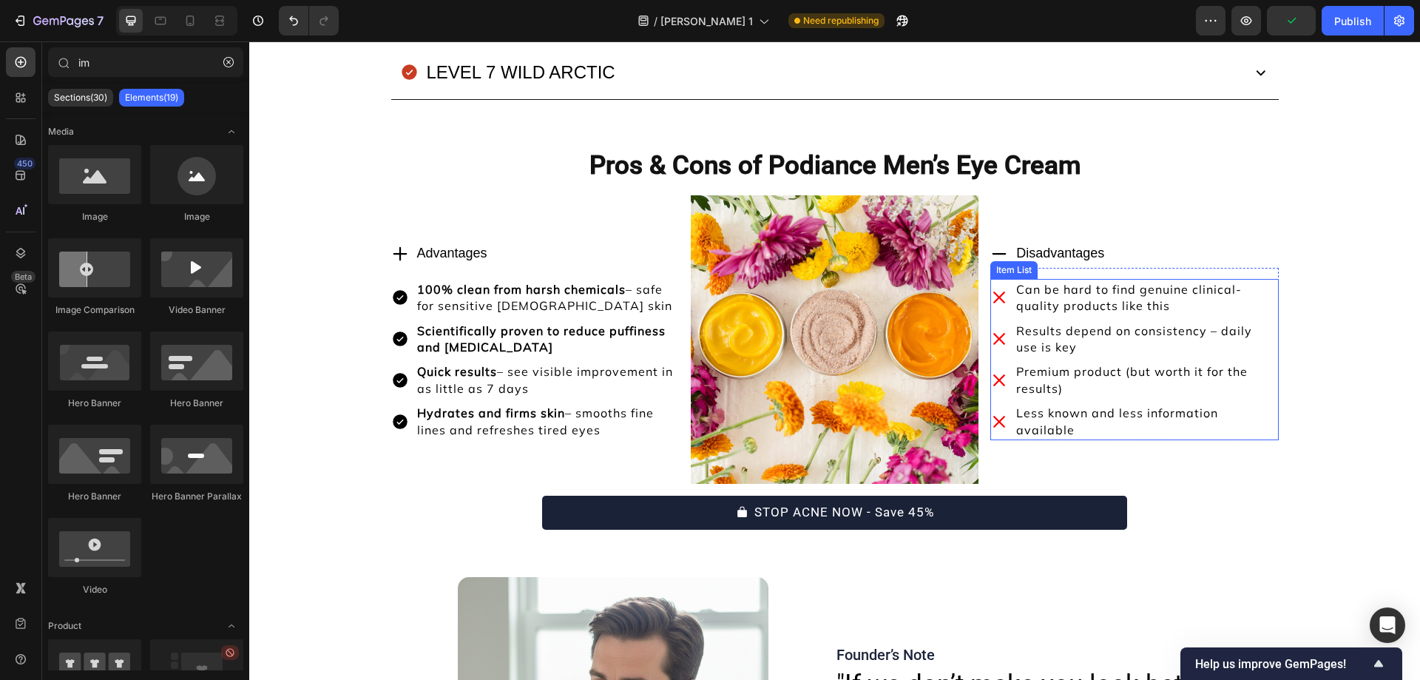
click at [1049, 431] on p "Less known and less information available" at bounding box center [1146, 420] width 260 height 33
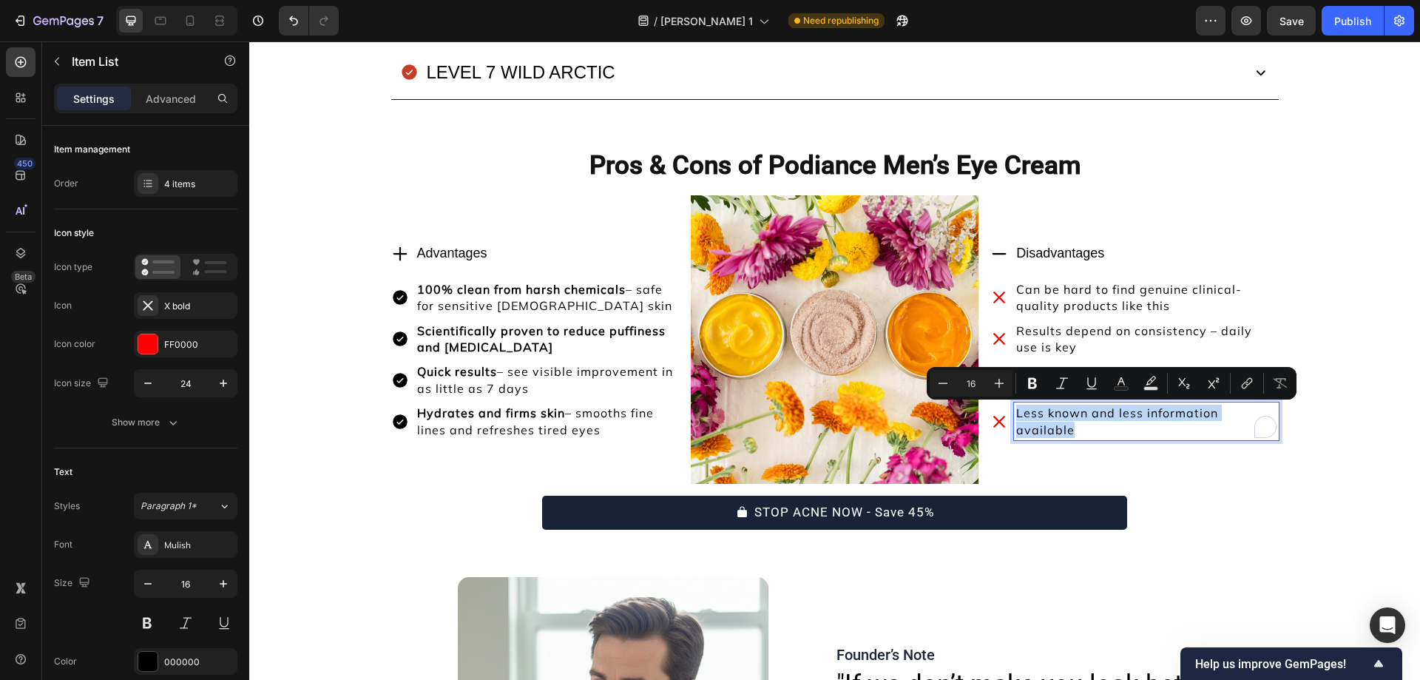
scroll to position [10154, 0]
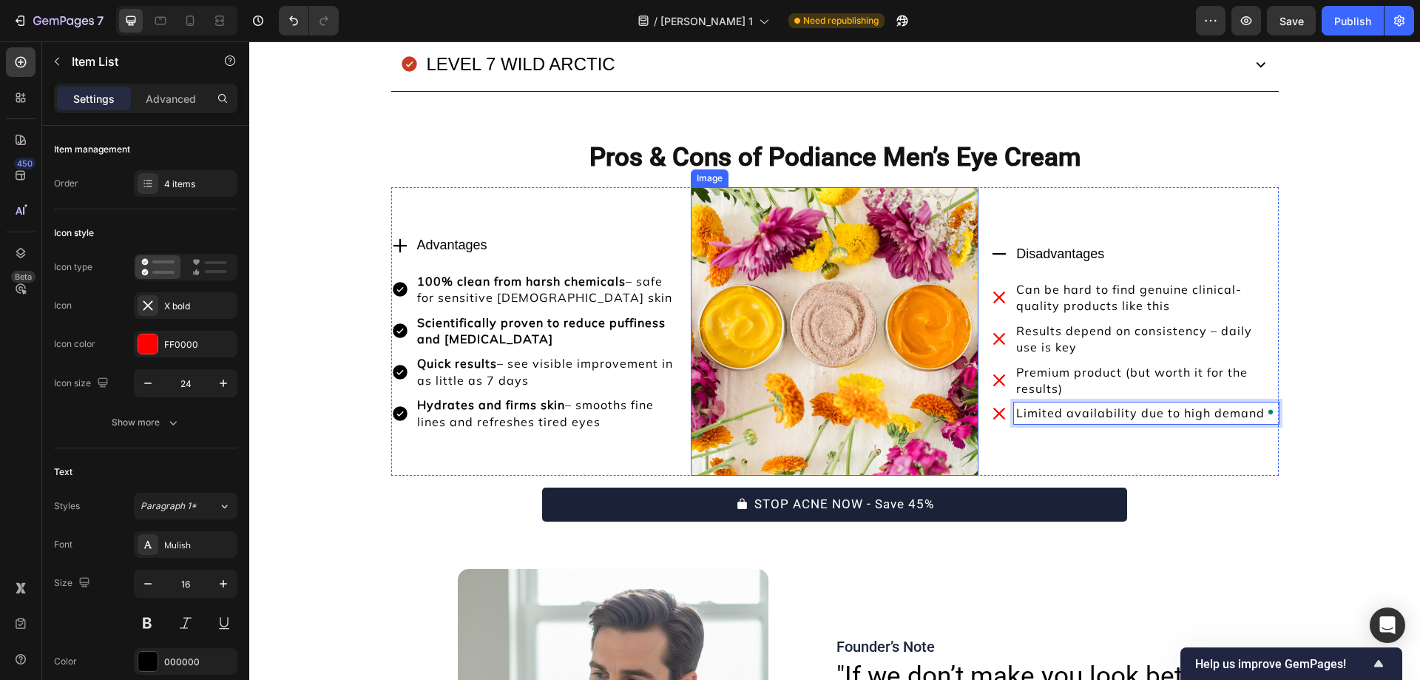
click at [890, 379] on img at bounding box center [835, 331] width 288 height 288
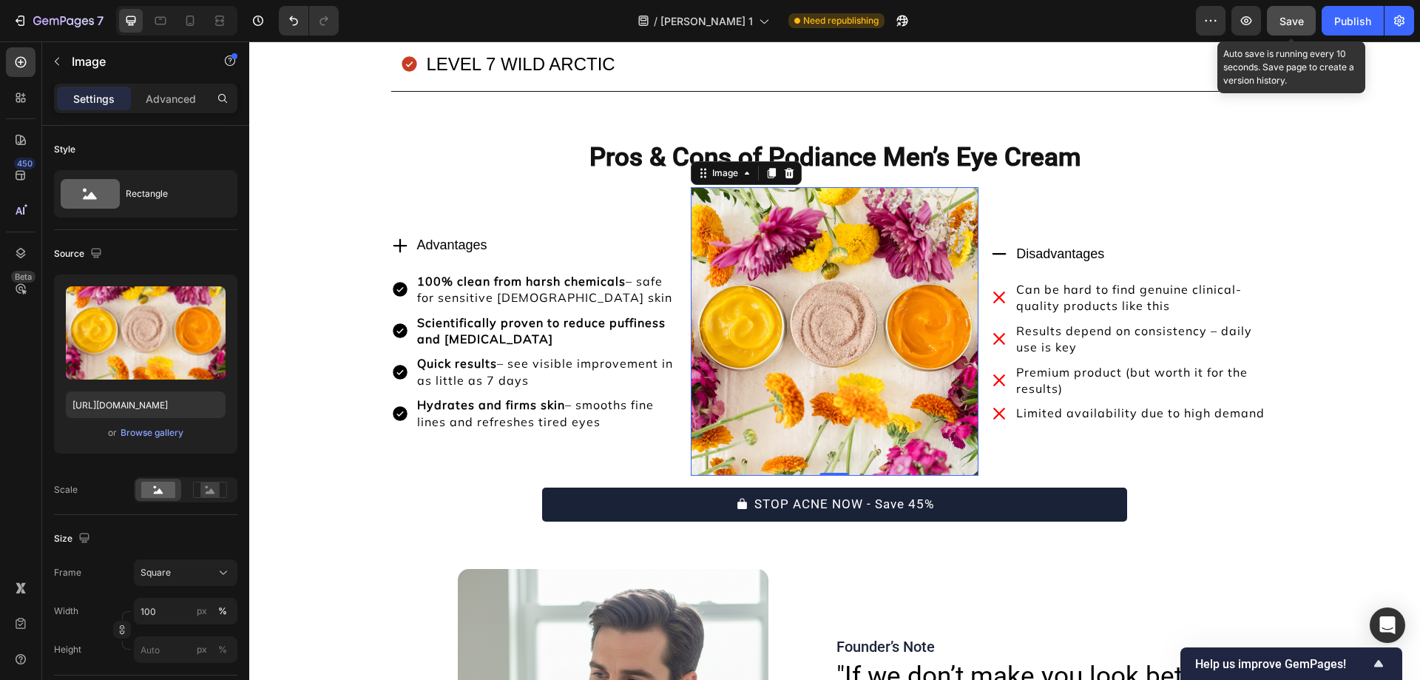
click at [1298, 16] on span "Save" at bounding box center [1291, 21] width 24 height 13
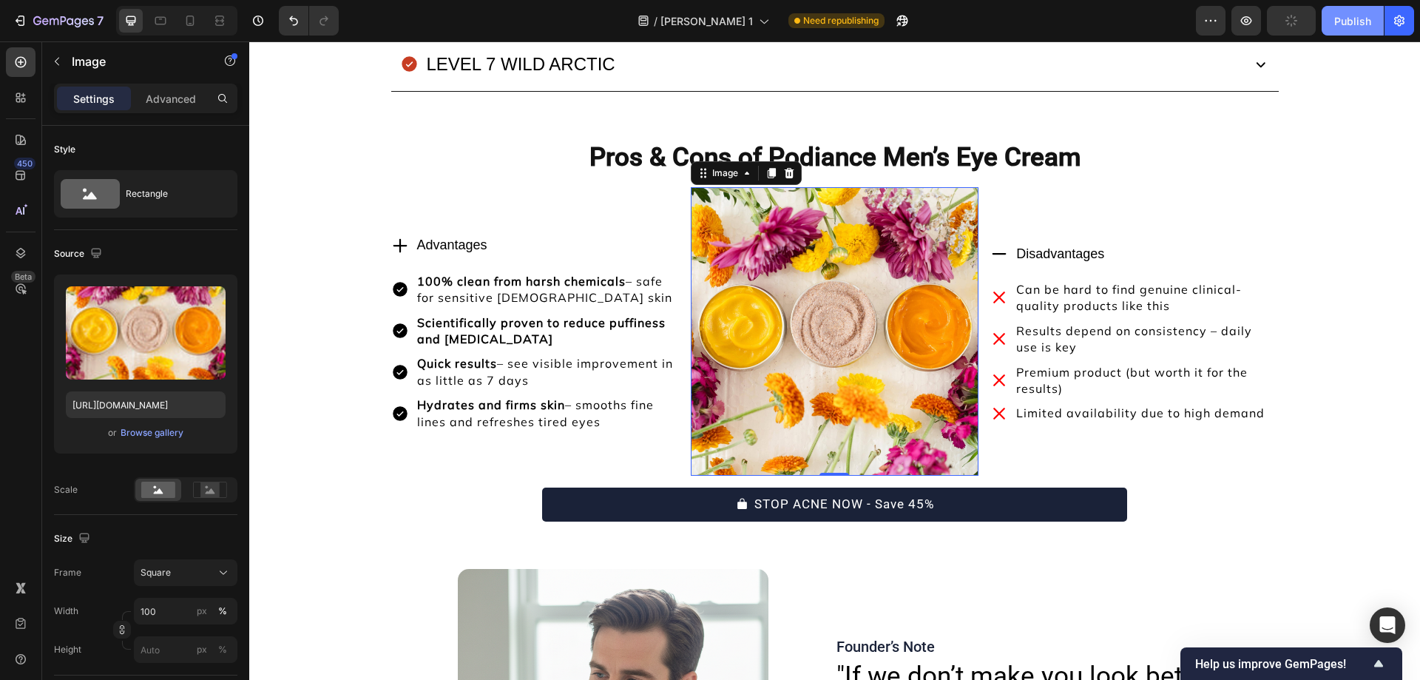
click at [1335, 16] on div "Publish" at bounding box center [1352, 21] width 37 height 16
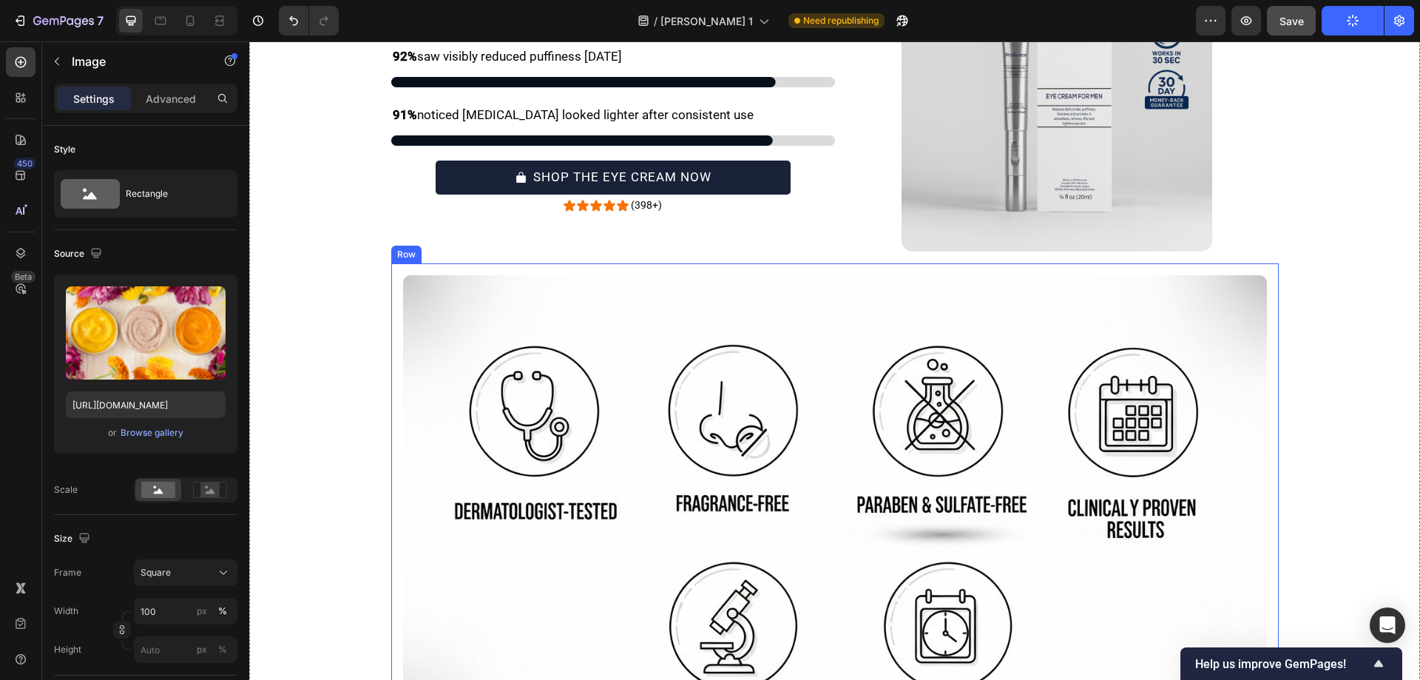
scroll to position [11348, 0]
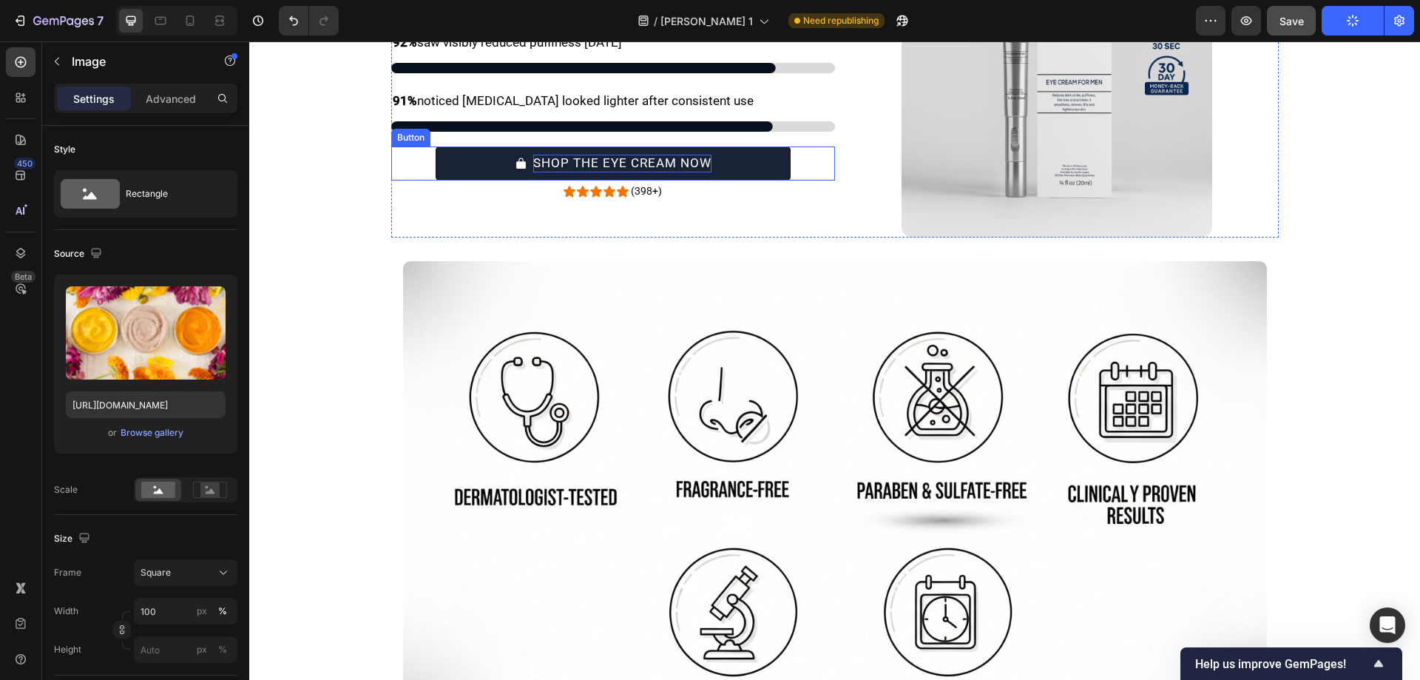
click at [654, 158] on p "SHOP THE EYE CREAM NOW" at bounding box center [622, 164] width 178 height 18
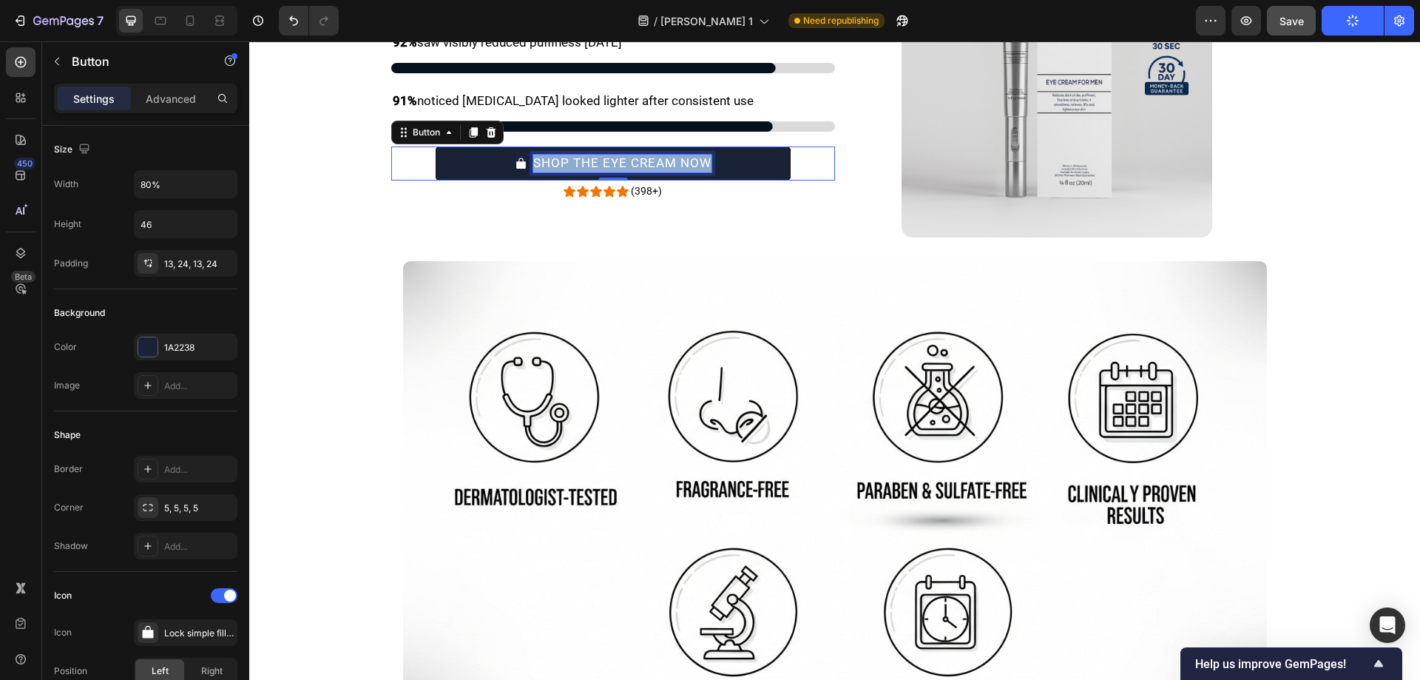
copy p "SHOP THE EYE CREAM NOW"
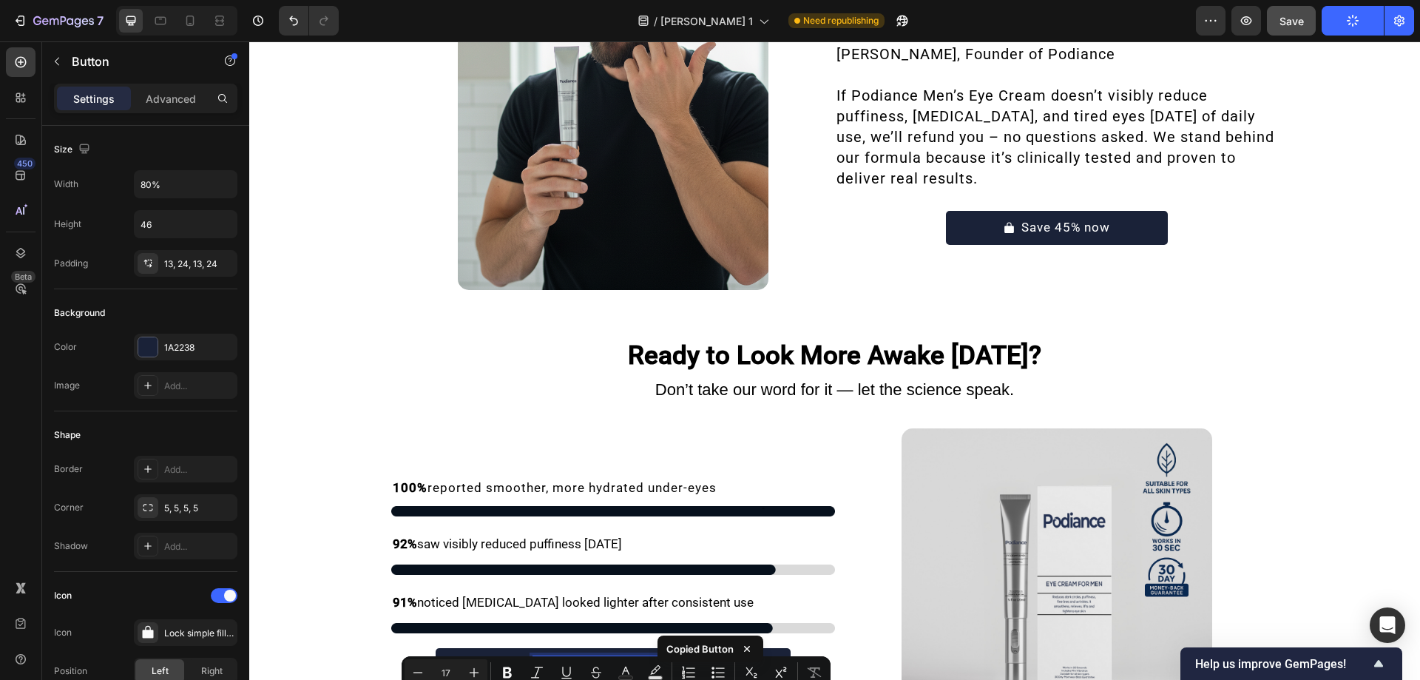
scroll to position [10807, 0]
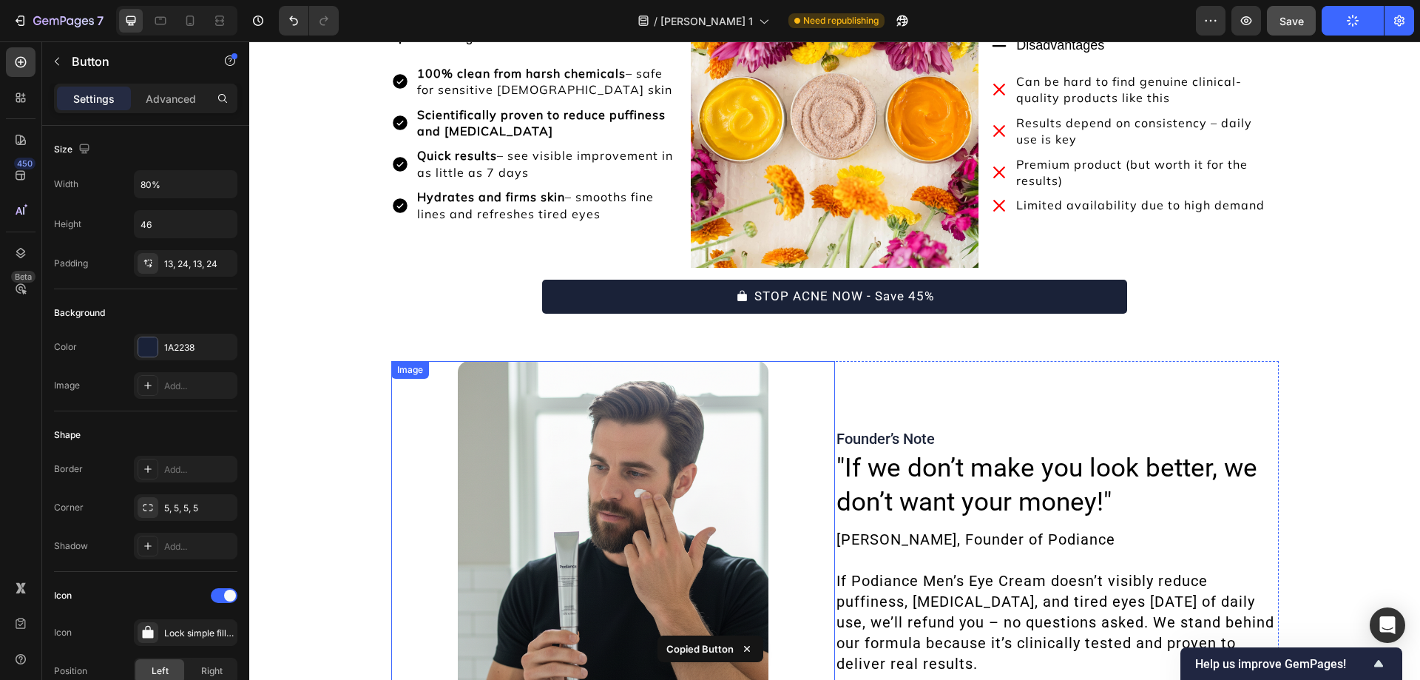
type input "16"
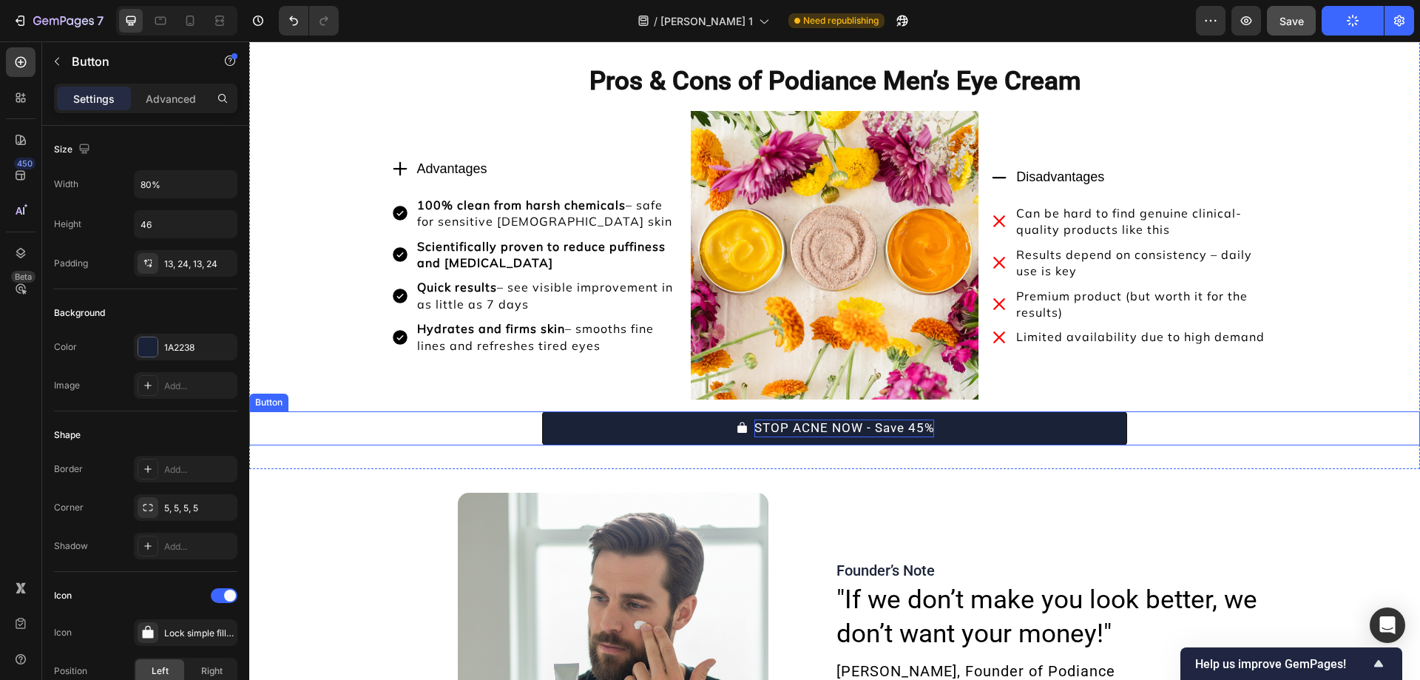
click at [819, 430] on p "STOP ACNE NOW - Save 45%" at bounding box center [844, 428] width 180 height 18
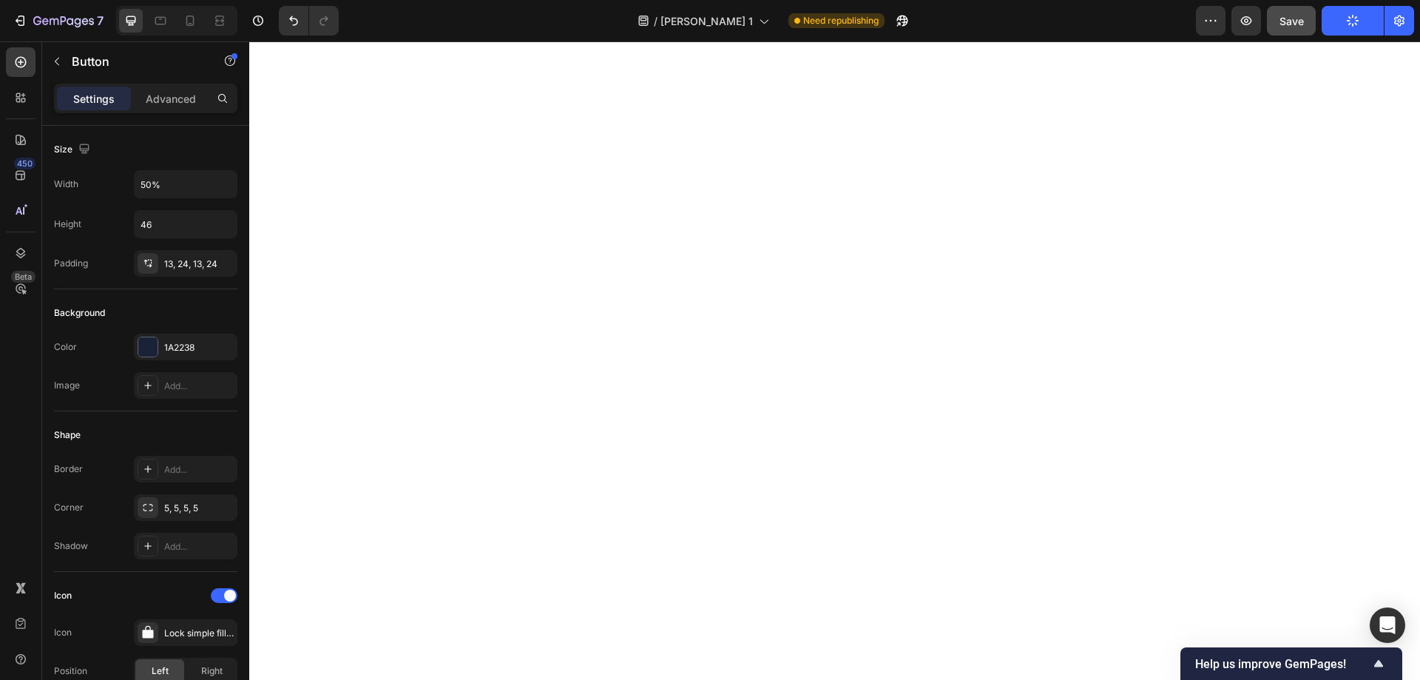
type input "16"
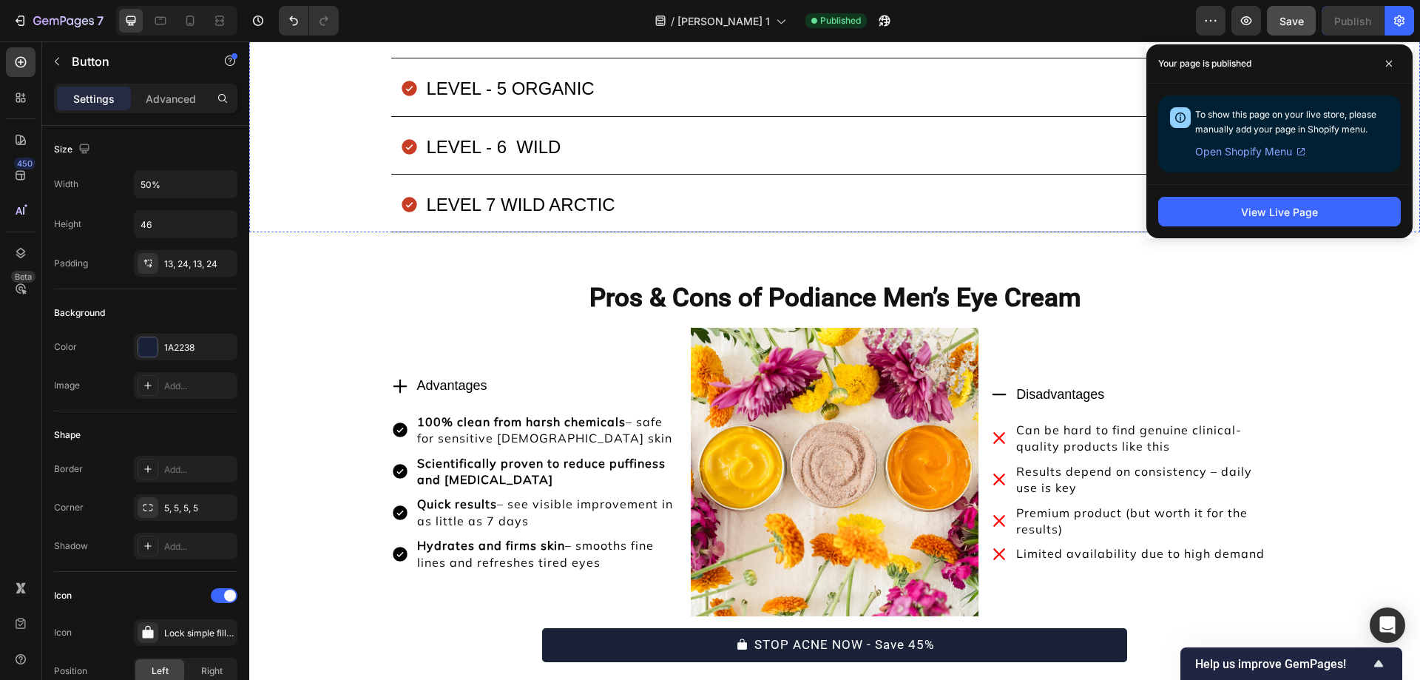
scroll to position [10014, 0]
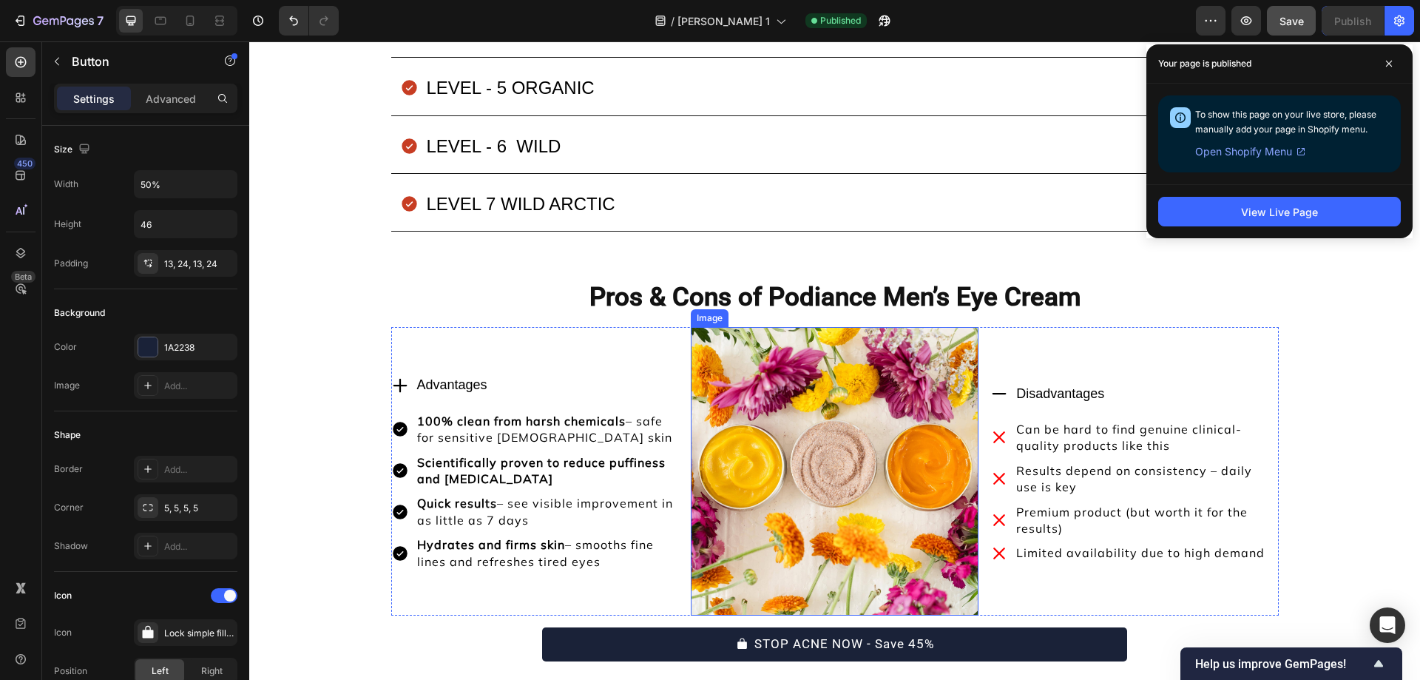
click at [878, 387] on img at bounding box center [835, 471] width 288 height 288
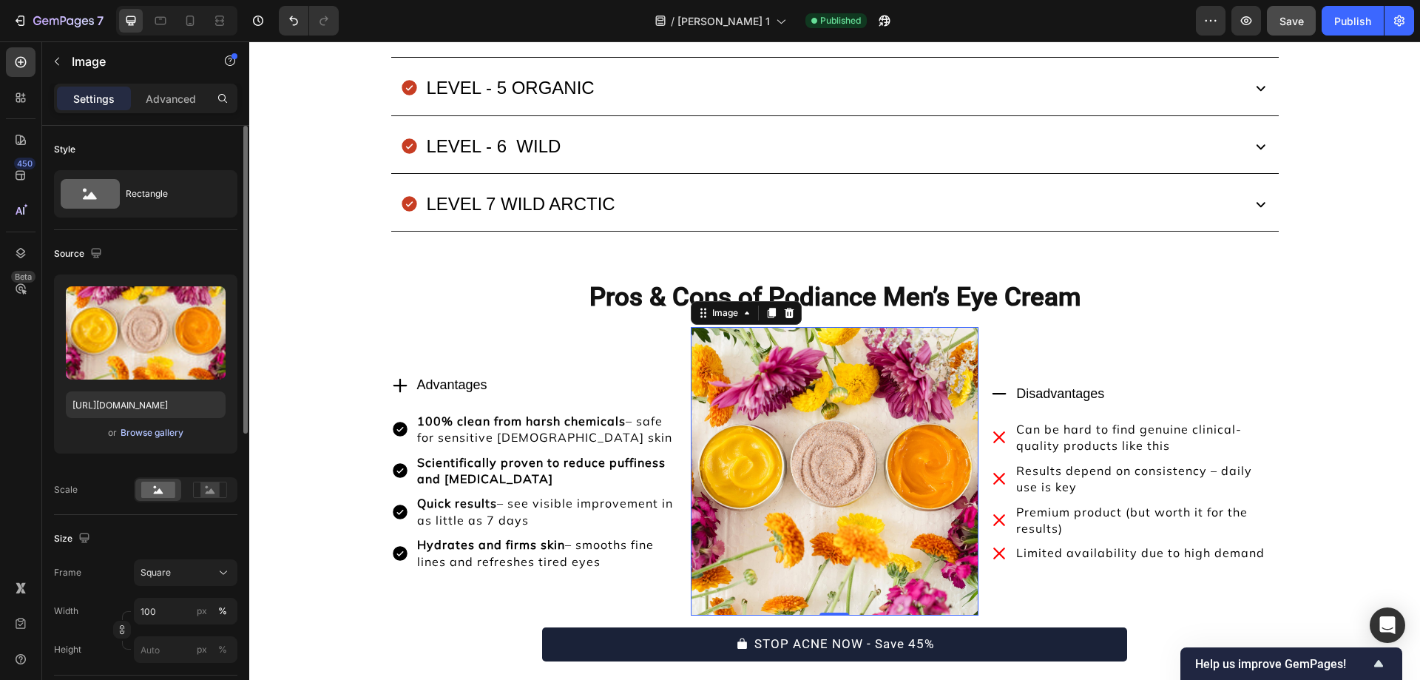
click at [172, 428] on div "Browse gallery" at bounding box center [152, 432] width 63 height 13
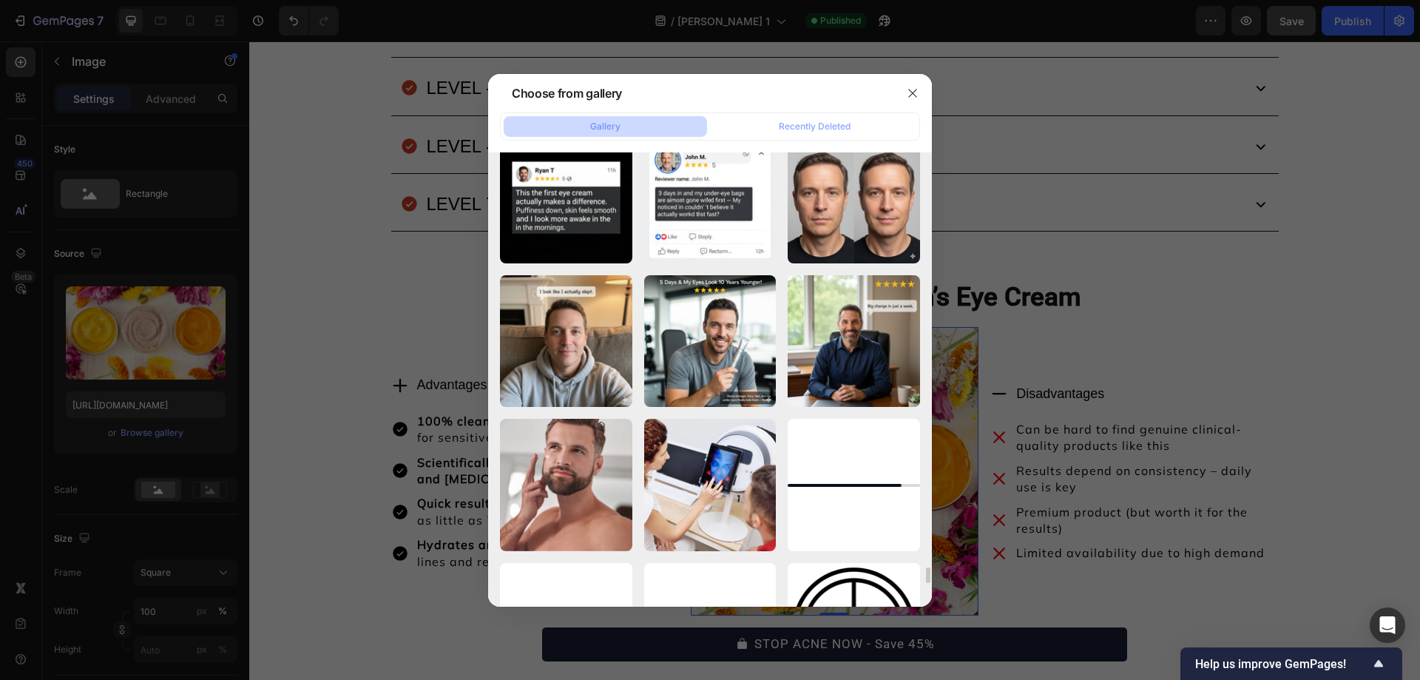
scroll to position [11694, 0]
click at [182, 322] on div at bounding box center [710, 340] width 1420 height 680
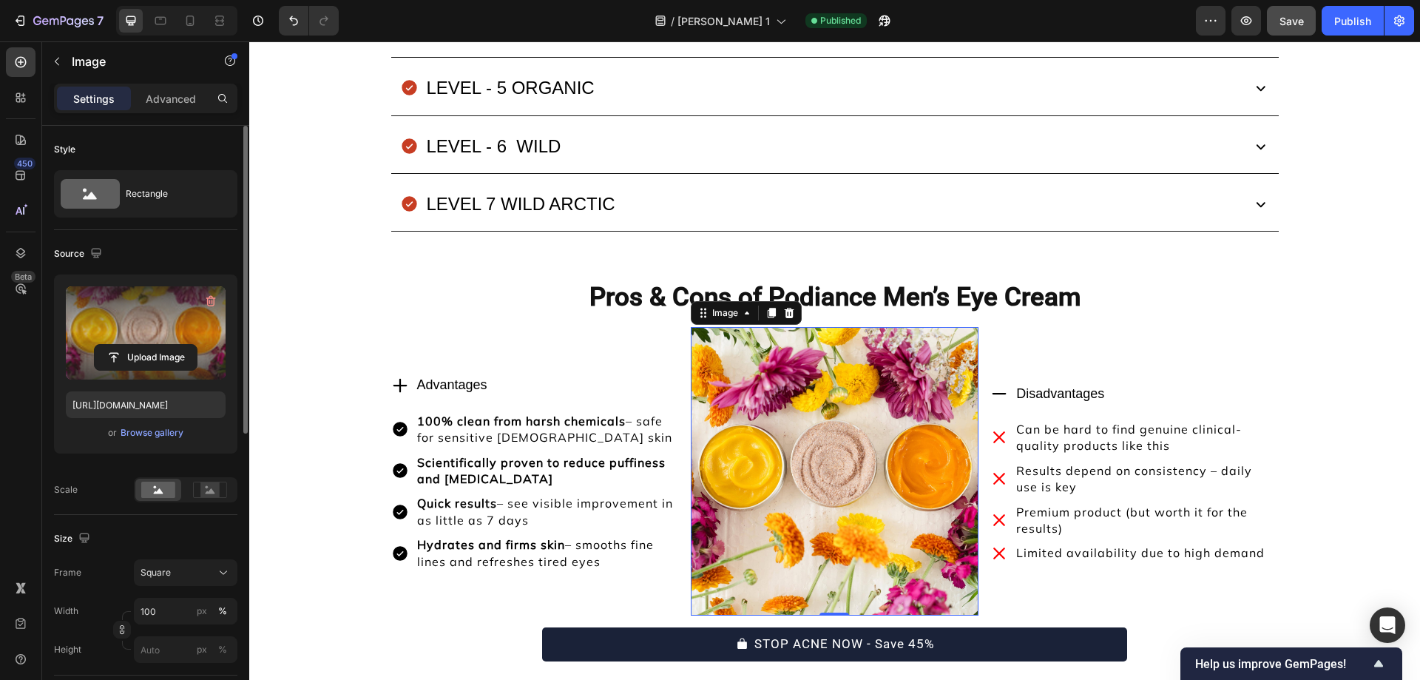
click at [177, 318] on label at bounding box center [146, 332] width 160 height 93
click at [177, 345] on input "file" at bounding box center [146, 357] width 102 height 25
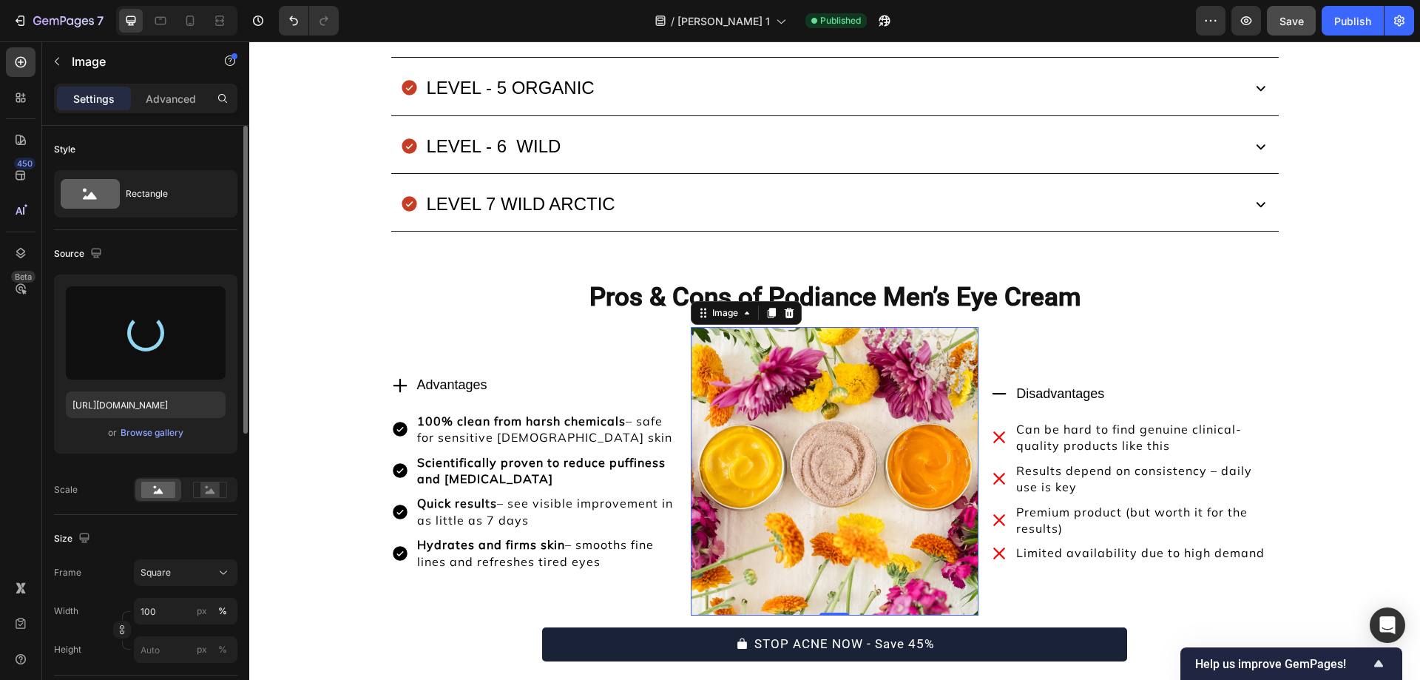
type input "https://cdn.shopify.com/s/files/1/0754/9258/9834/files/Gemini_Generated_Image_m…"
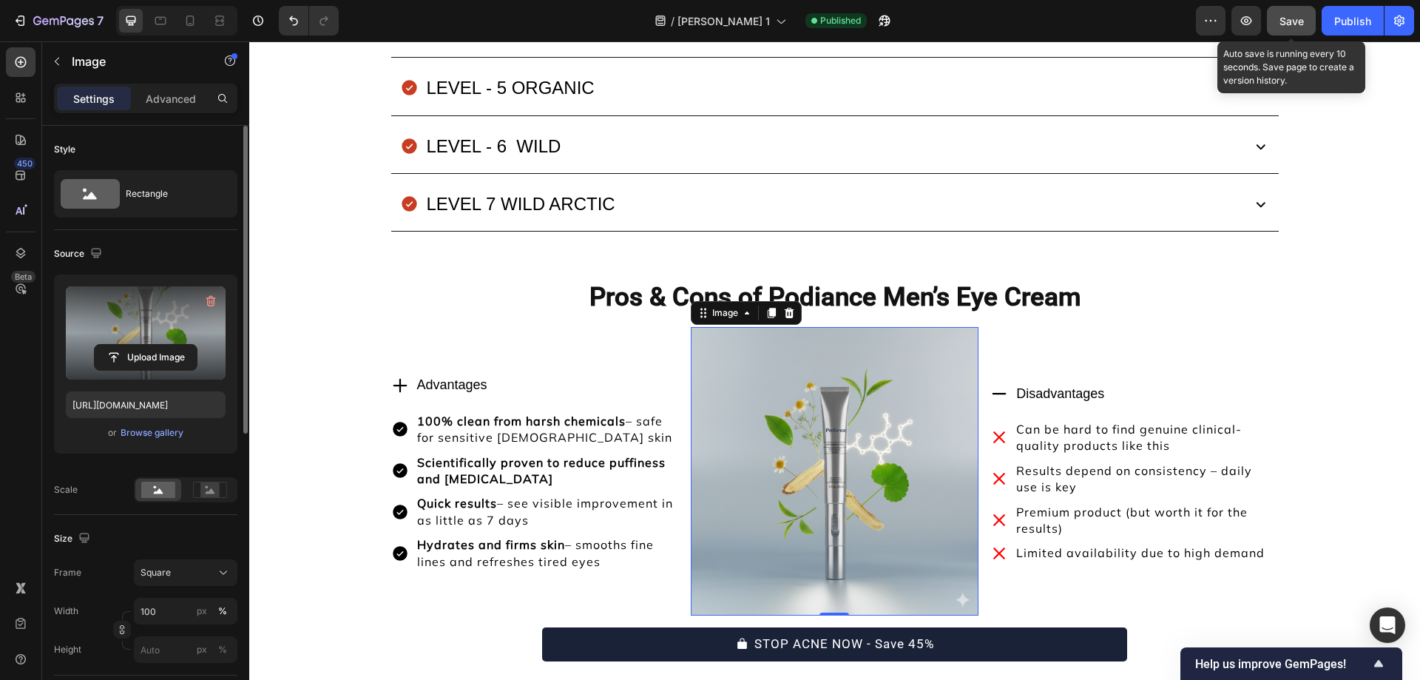
click at [1290, 30] on button "Save" at bounding box center [1291, 21] width 49 height 30
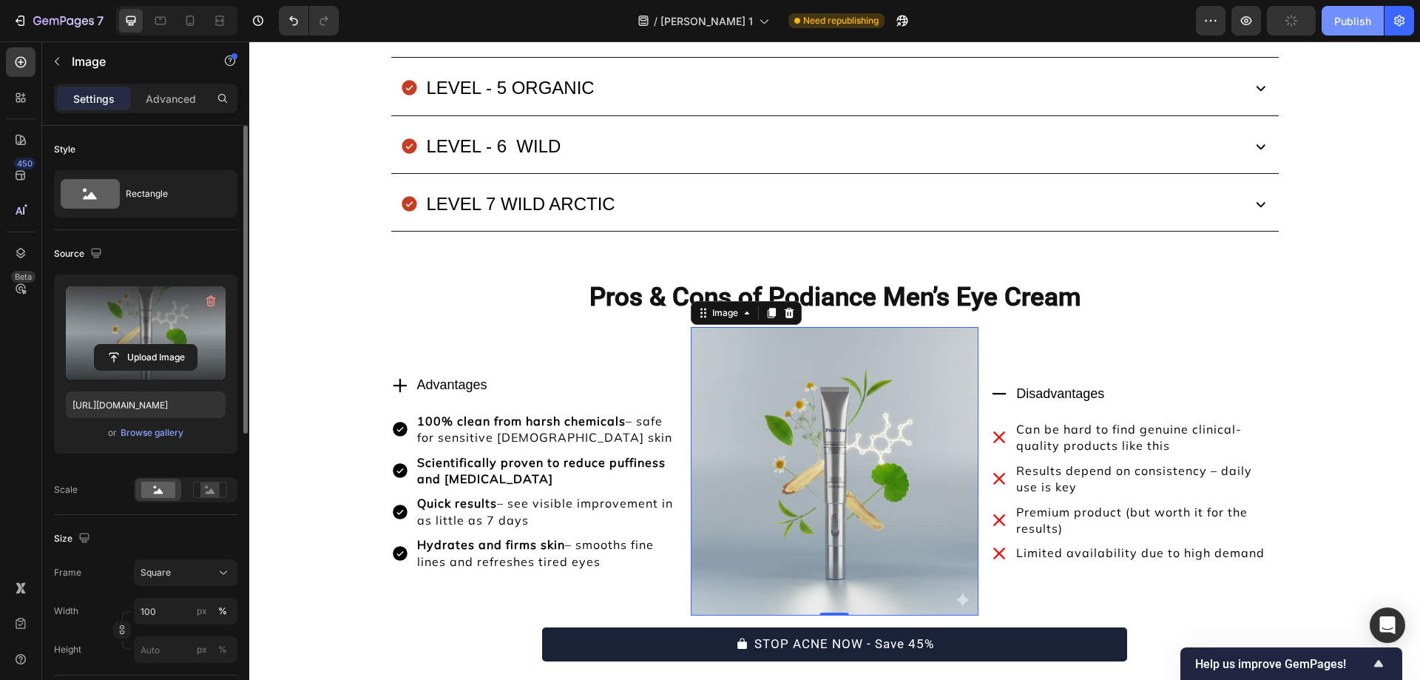
click at [1334, 26] on div "Publish" at bounding box center [1352, 21] width 37 height 16
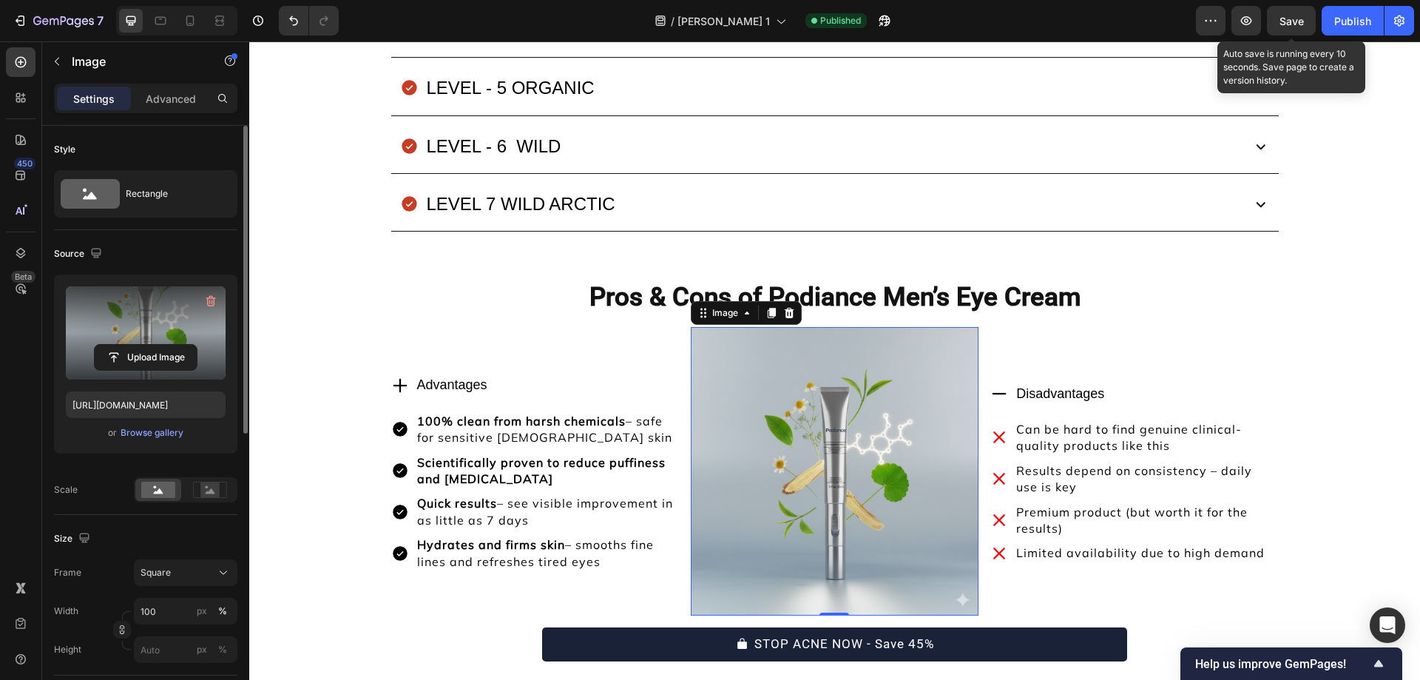
click at [1279, 27] on div "Save" at bounding box center [1291, 21] width 24 height 16
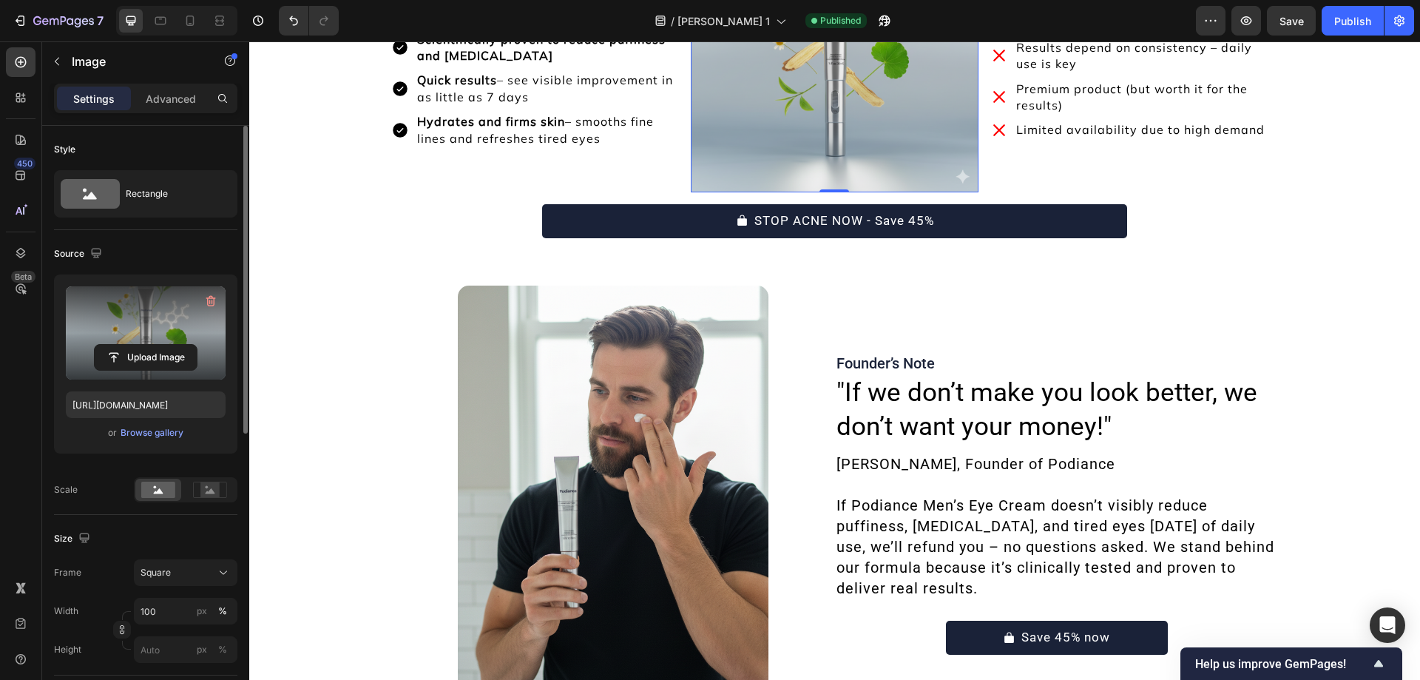
scroll to position [10459, 0]
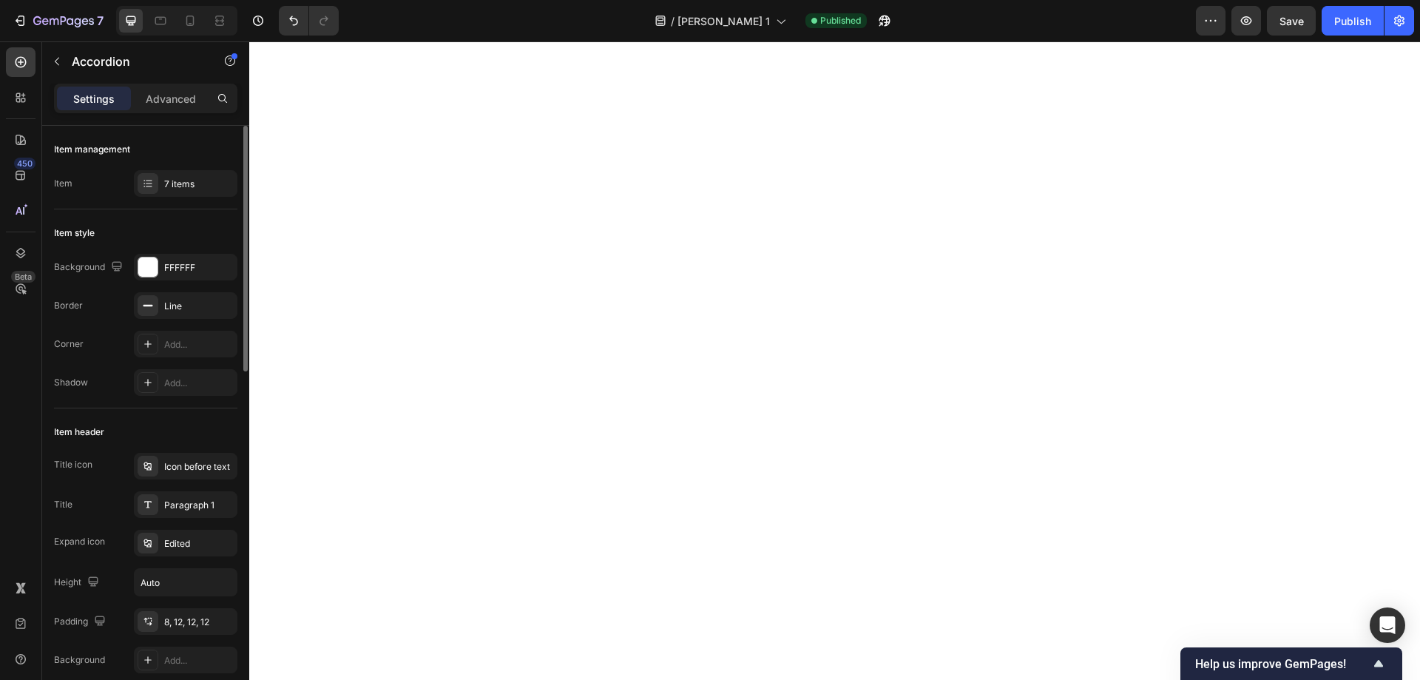
scroll to position [9172, 0]
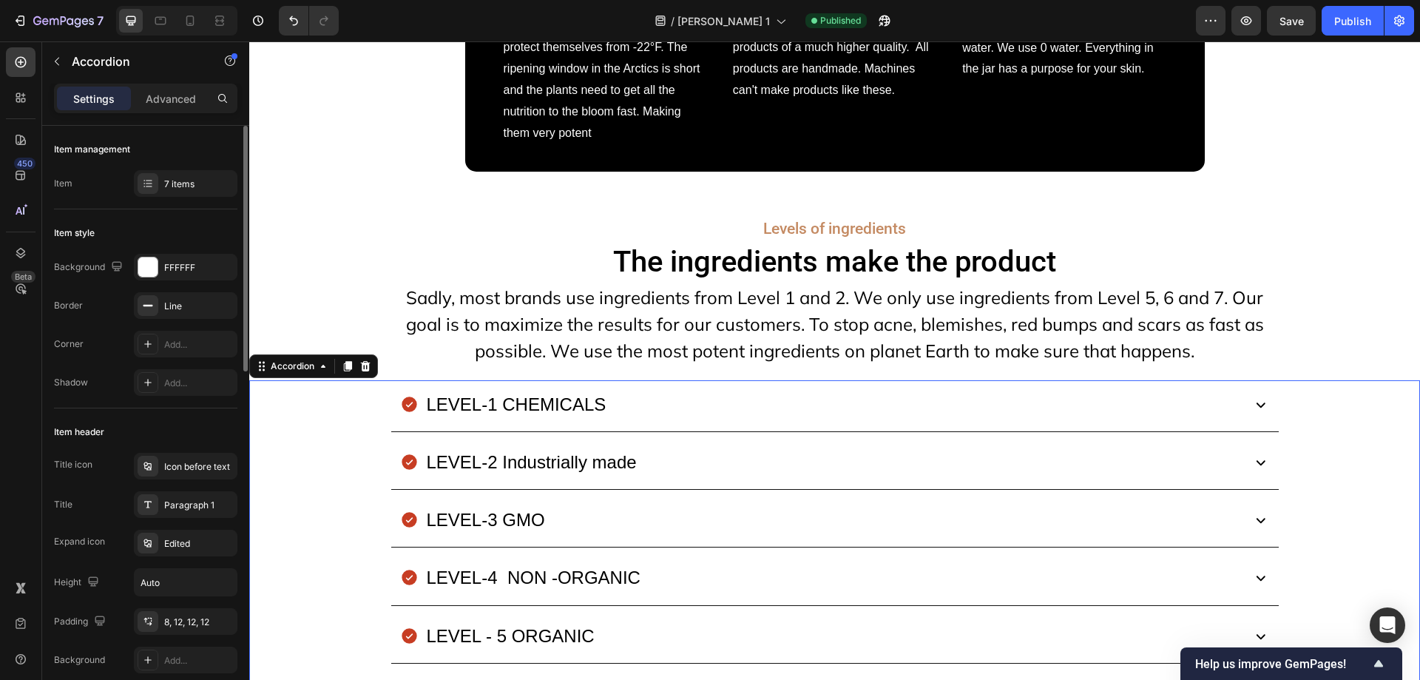
click at [569, 400] on div "LEVEL-1 CHEMICALS" at bounding box center [516, 404] width 184 height 36
click at [629, 395] on div "LEVEL-1 CHEMICALS" at bounding box center [819, 404] width 839 height 36
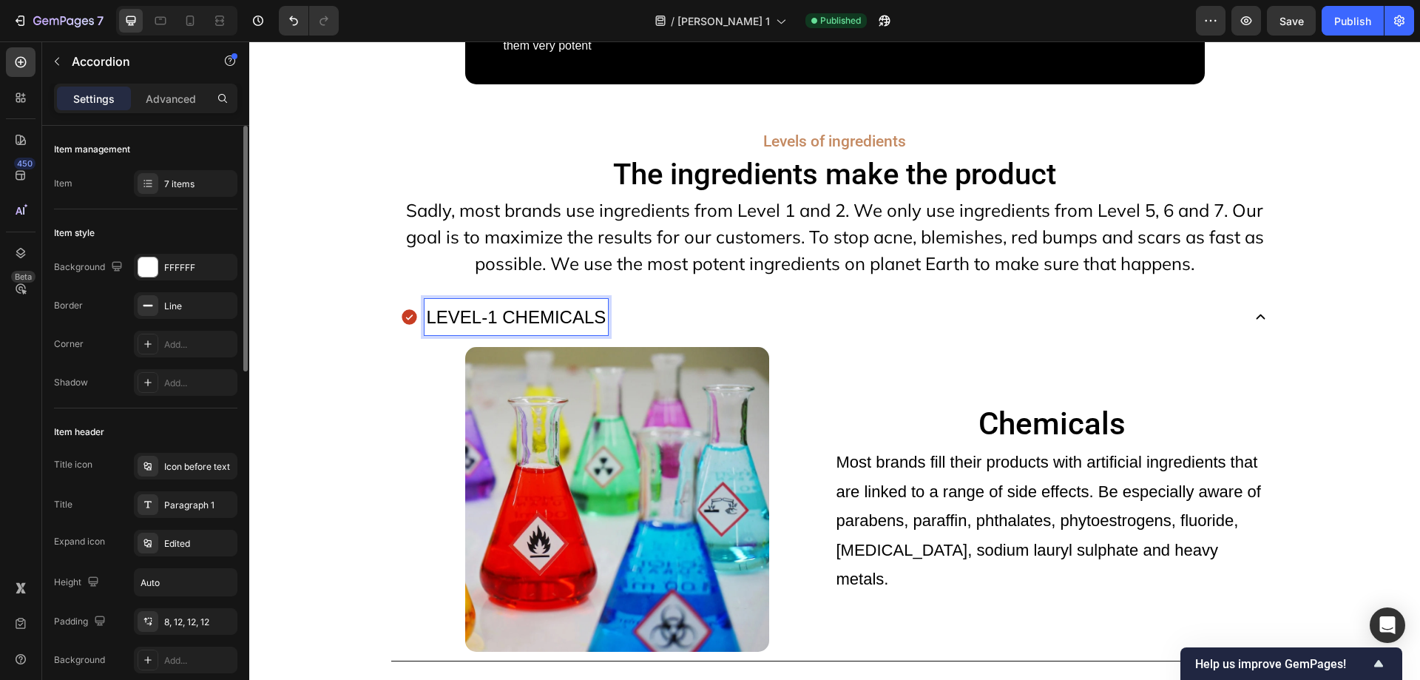
scroll to position [9260, 0]
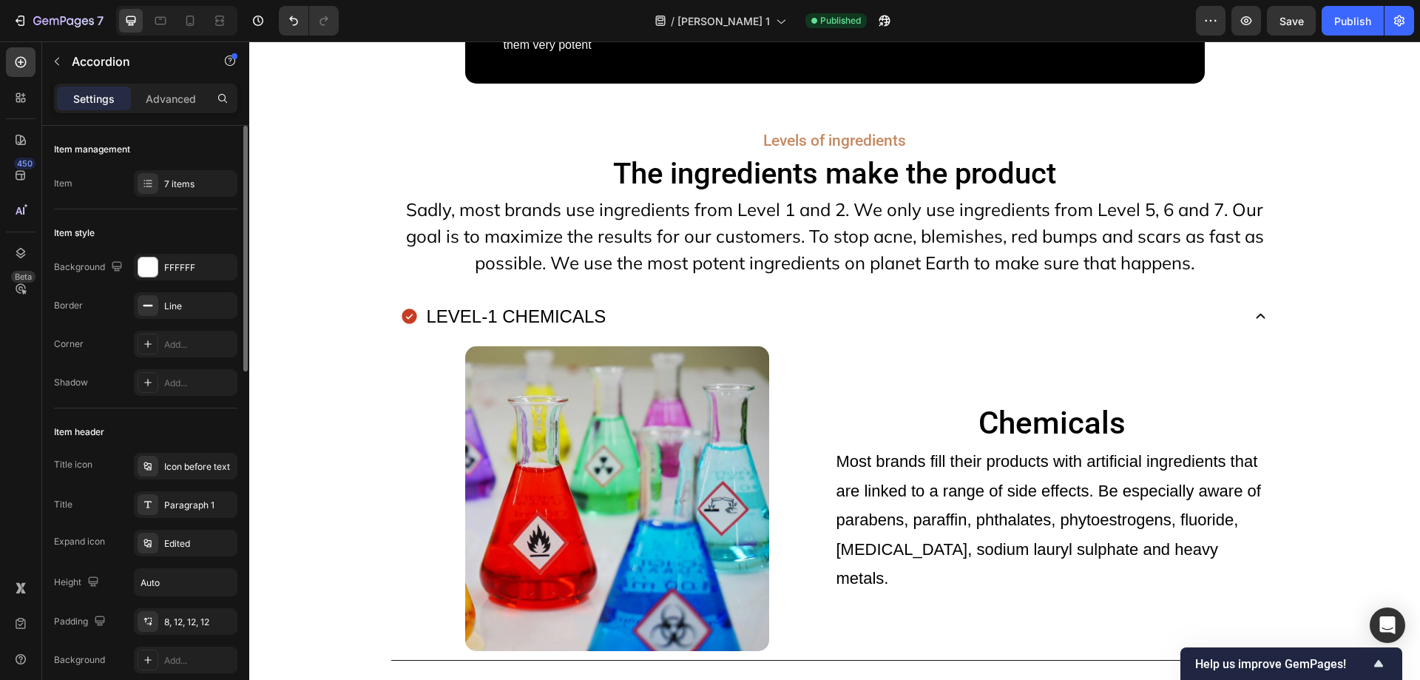
click at [644, 304] on div "LEVEL-1 CHEMICALS" at bounding box center [819, 316] width 839 height 36
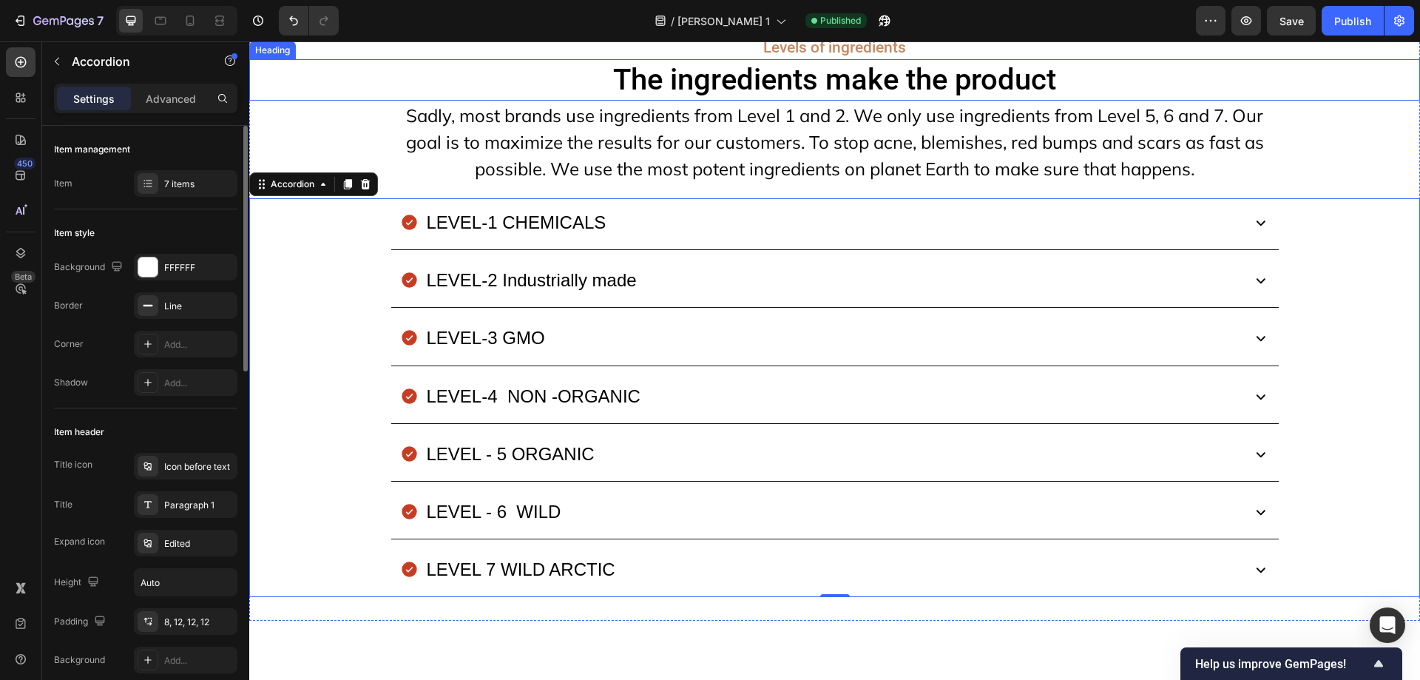
scroll to position [9269, 0]
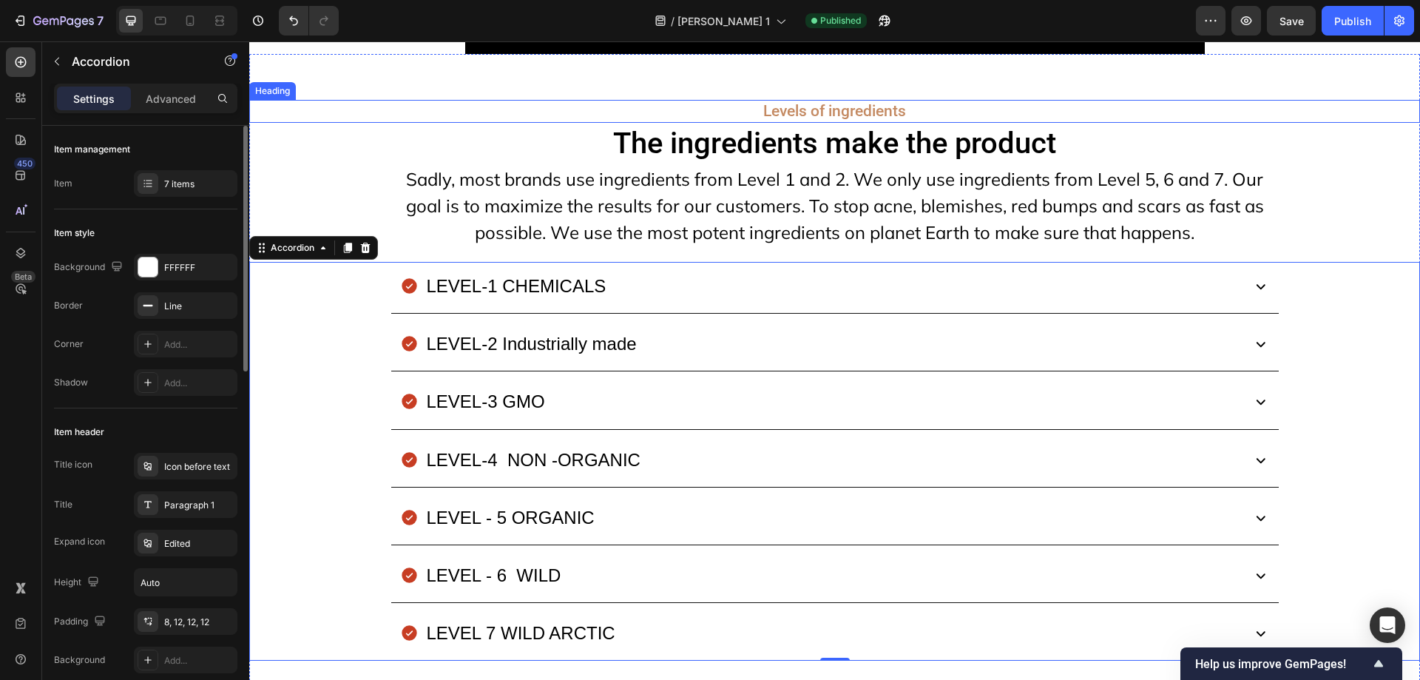
click at [739, 118] on h2 "Levels of ingredients" at bounding box center [834, 111] width 887 height 23
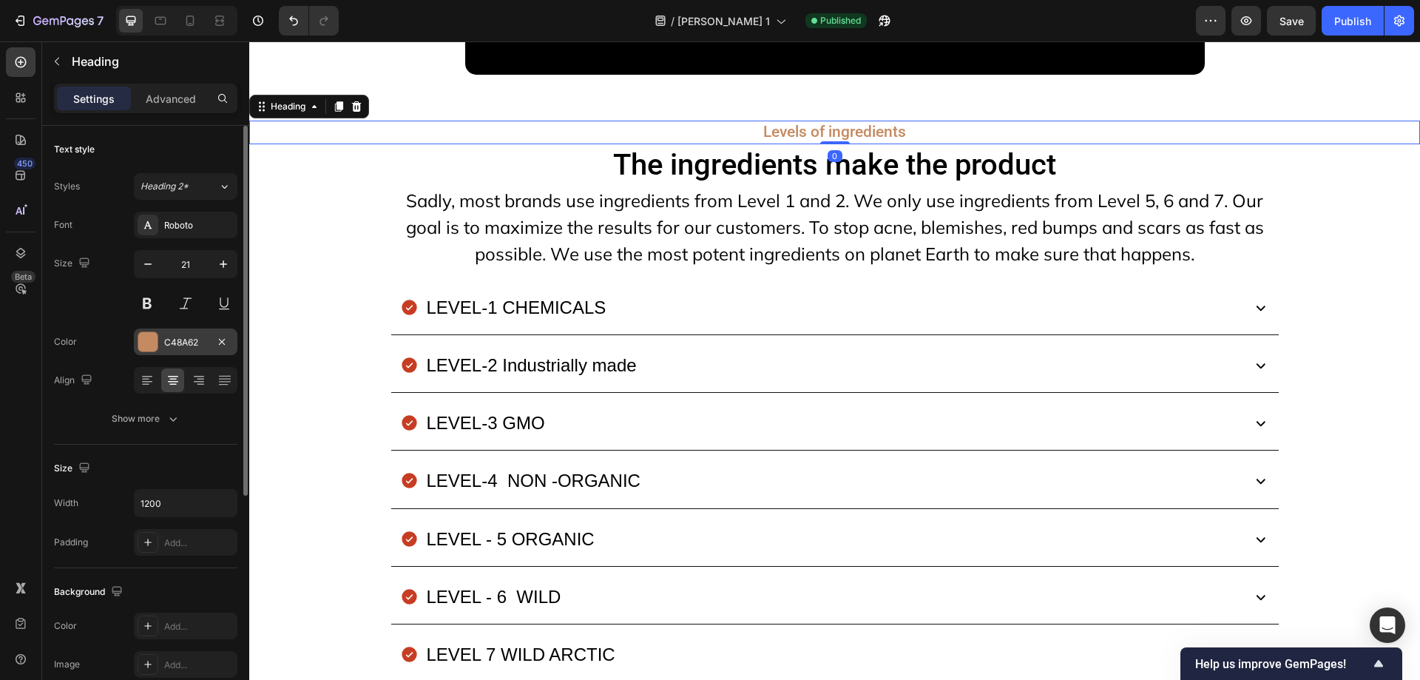
click at [167, 333] on div "C48A62" at bounding box center [186, 341] width 104 height 27
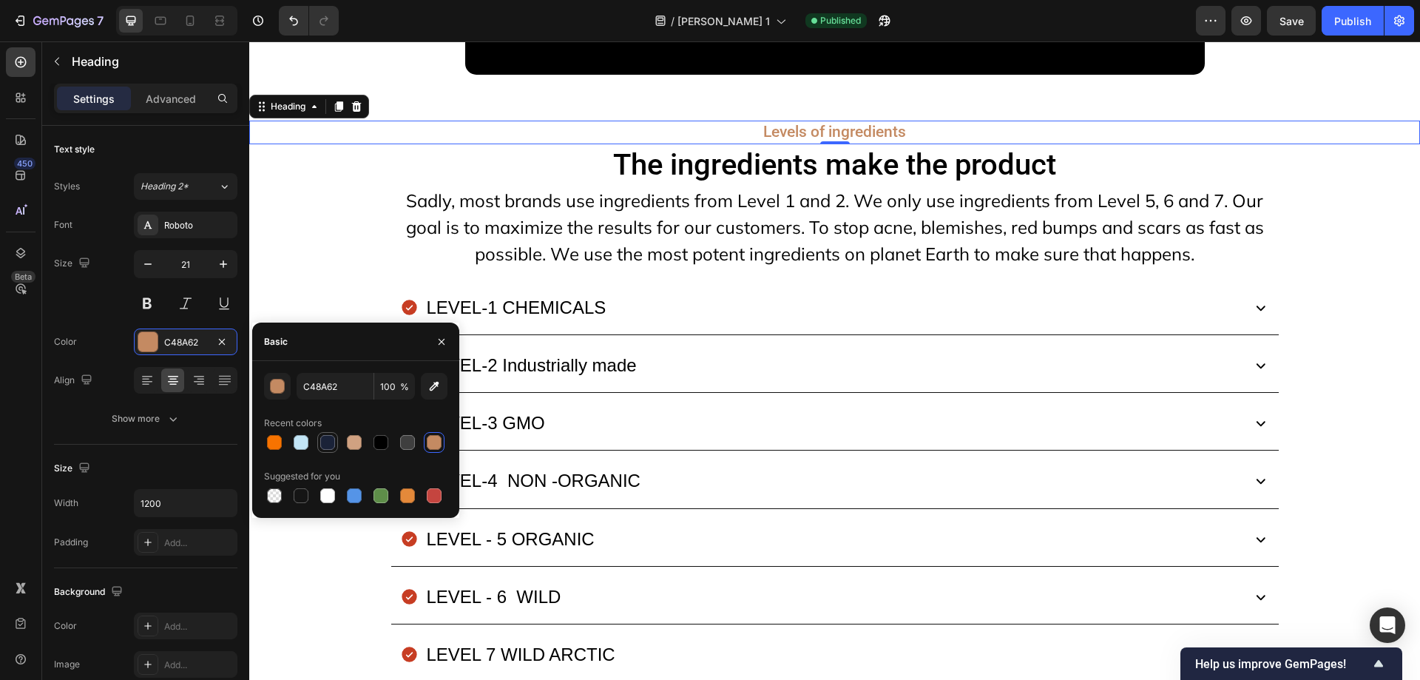
click at [322, 440] on div at bounding box center [327, 442] width 15 height 15
type input "1A2238"
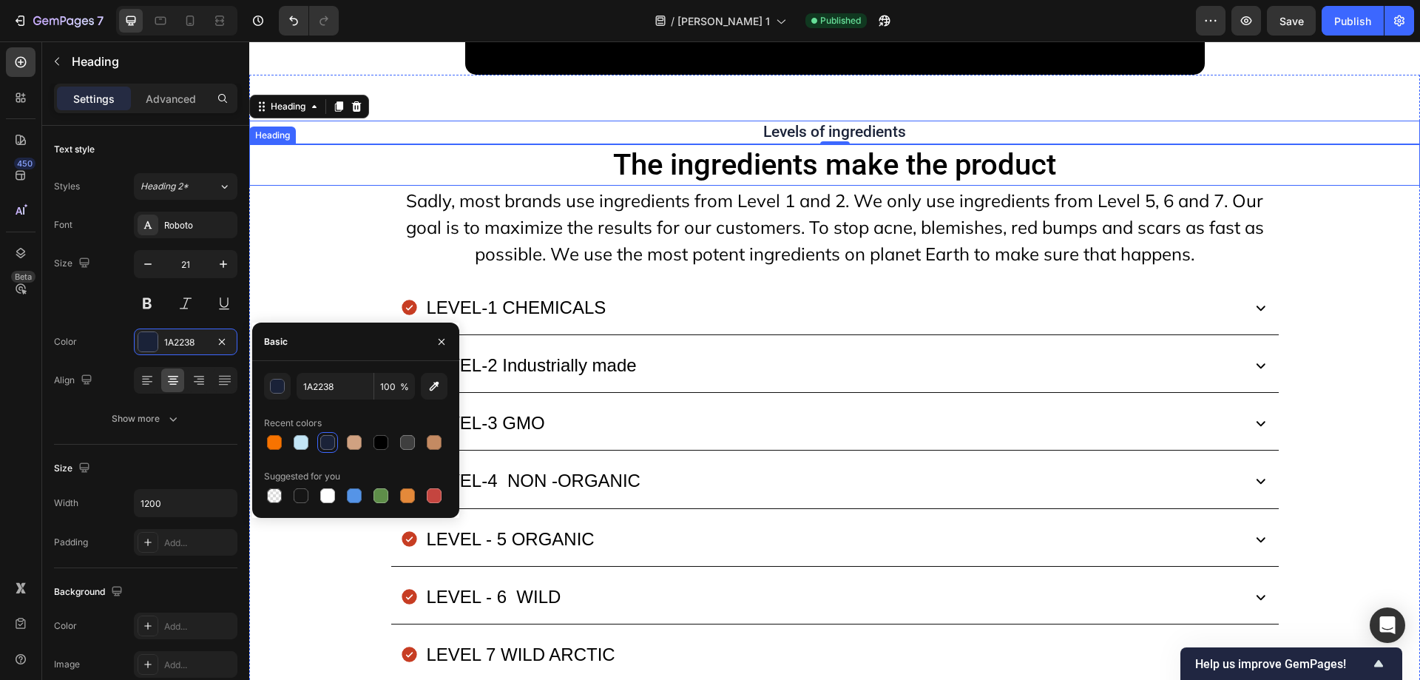
click at [652, 144] on h2 "The ingredients make the product" at bounding box center [834, 164] width 887 height 41
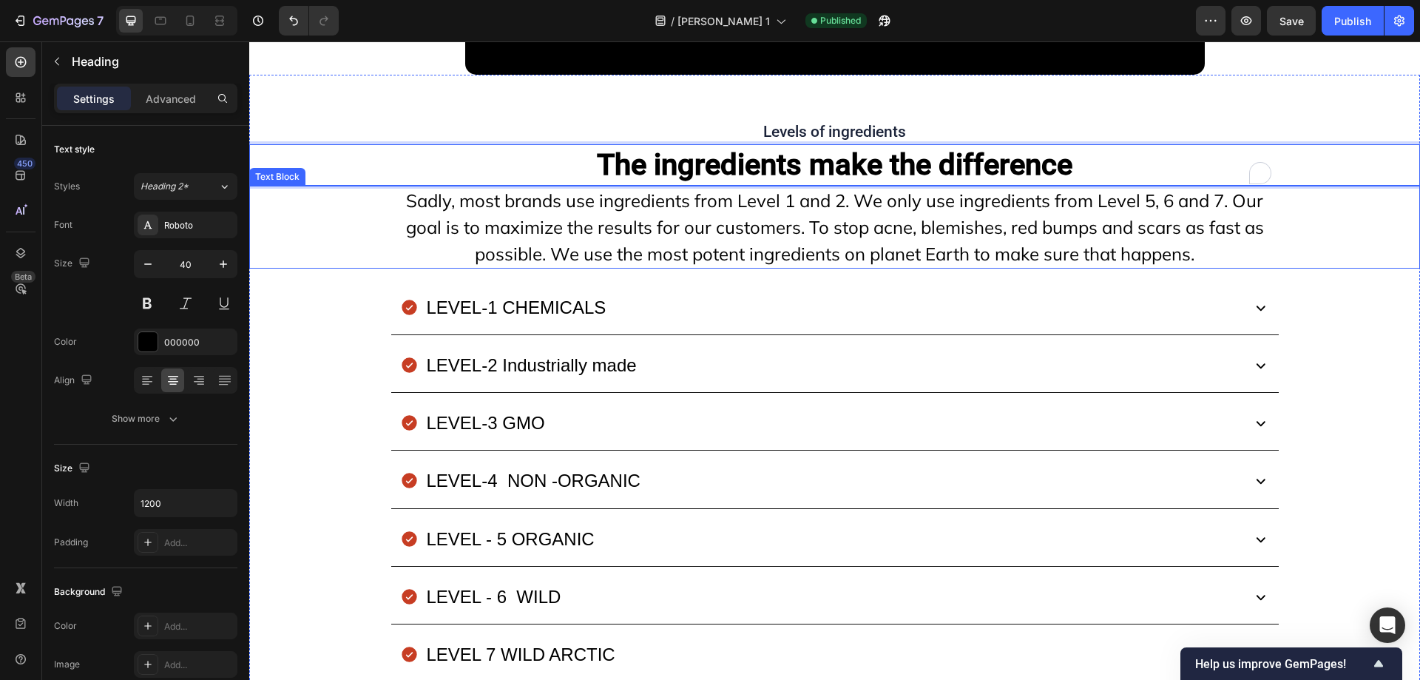
click at [603, 214] on p "Sadly, most brands use ingredients from Level 1 and 2. We only use ingredients …" at bounding box center [835, 227] width 884 height 80
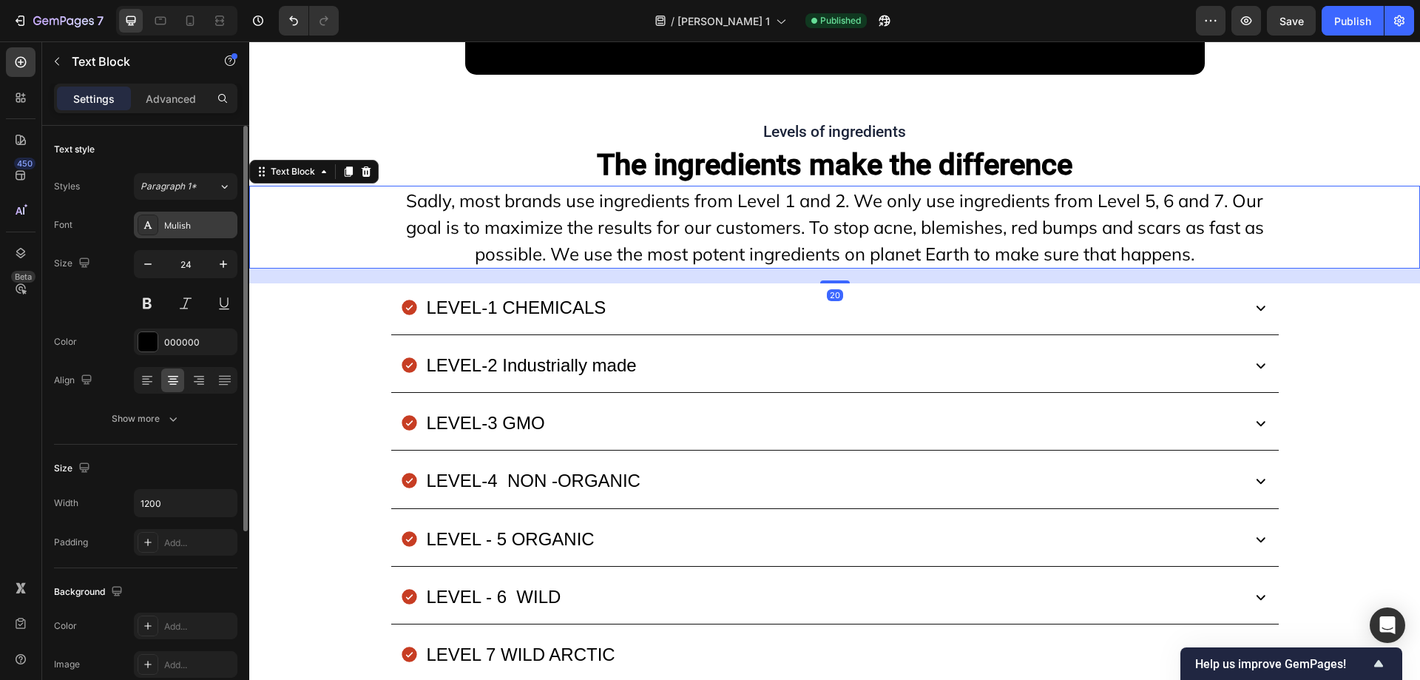
click at [201, 223] on div "Mulish" at bounding box center [199, 225] width 70 height 13
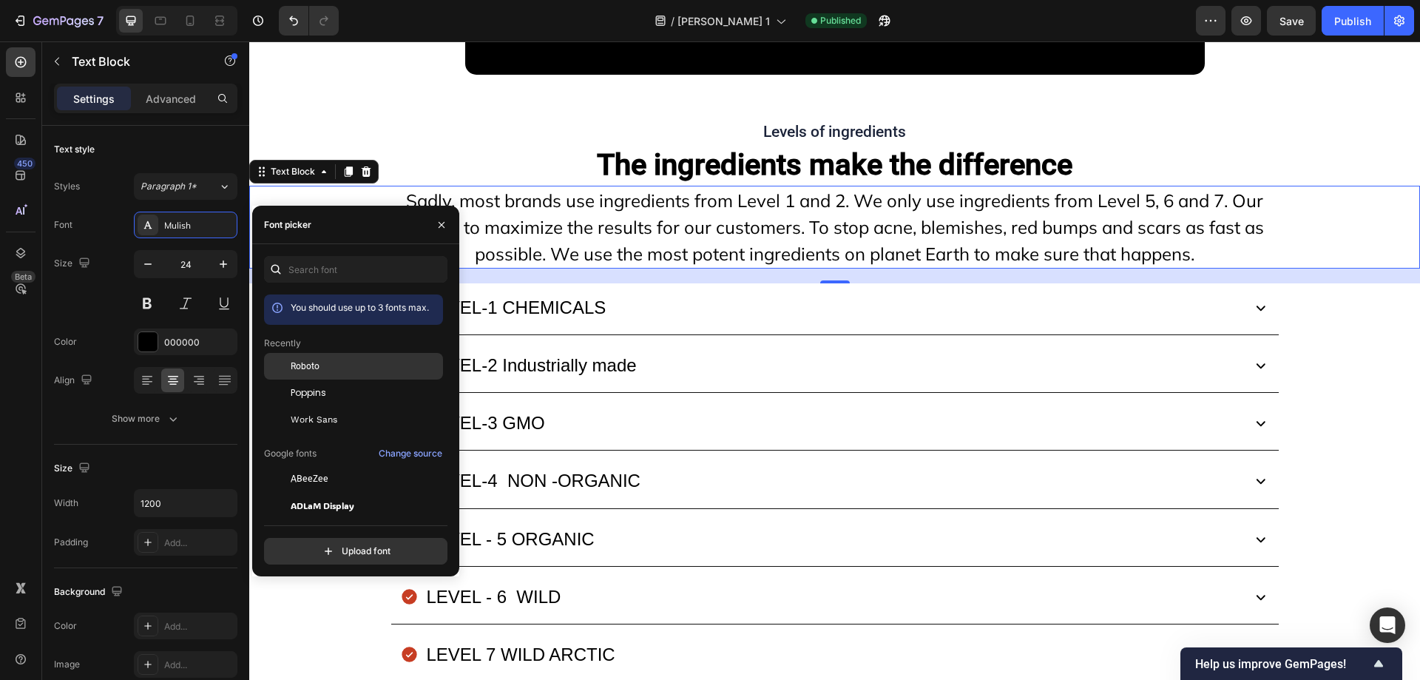
drag, startPoint x: 300, startPoint y: 367, endPoint x: 243, endPoint y: 197, distance: 178.9
click at [300, 367] on span "Roboto" at bounding box center [305, 365] width 29 height 13
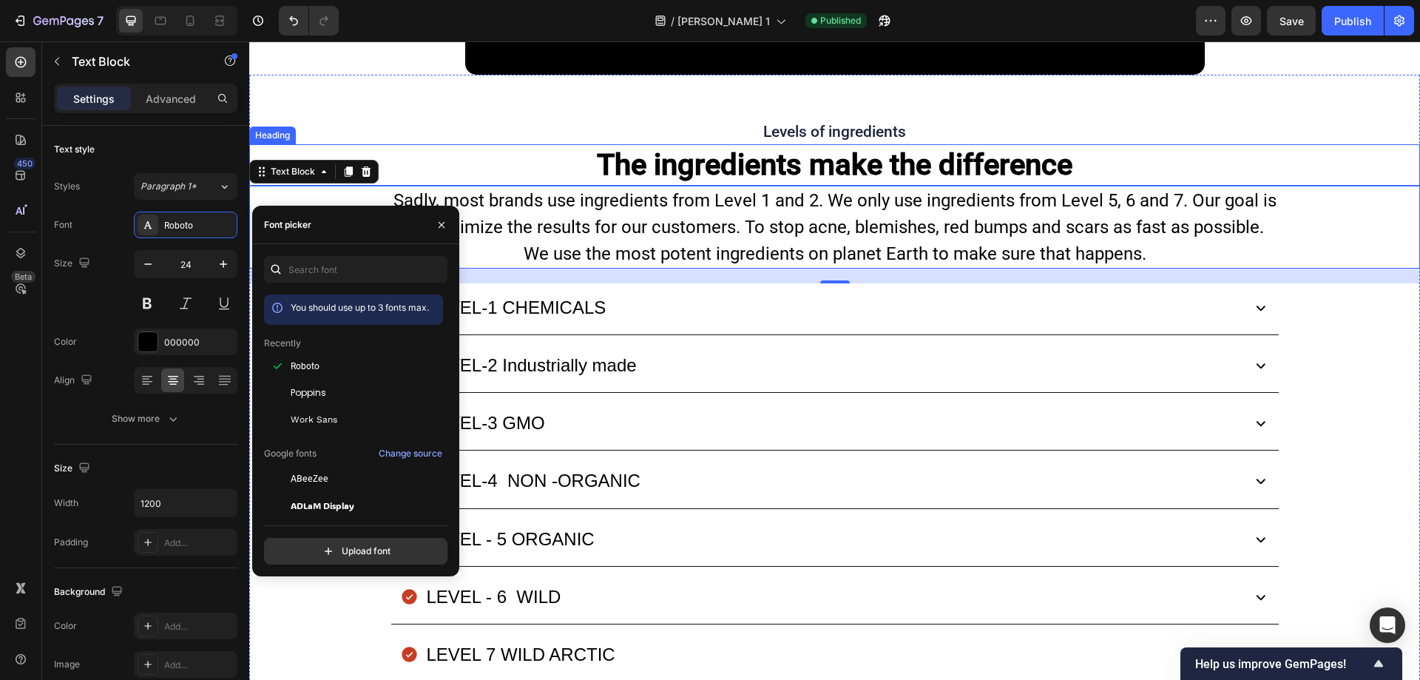
click at [683, 147] on strong "The ingredients make the difference" at bounding box center [834, 164] width 475 height 35
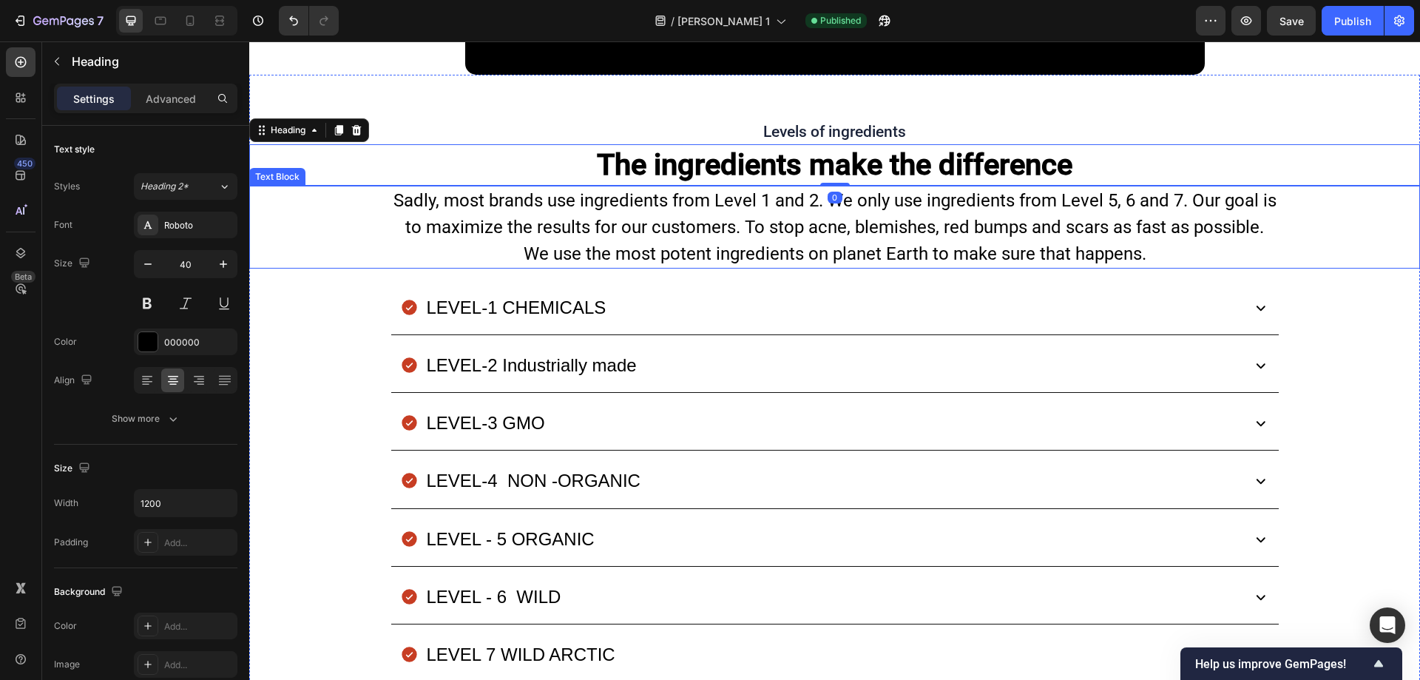
click at [624, 228] on p "Sadly, most brands use ingredients from Level 1 and 2. We only use ingredients …" at bounding box center [835, 227] width 884 height 80
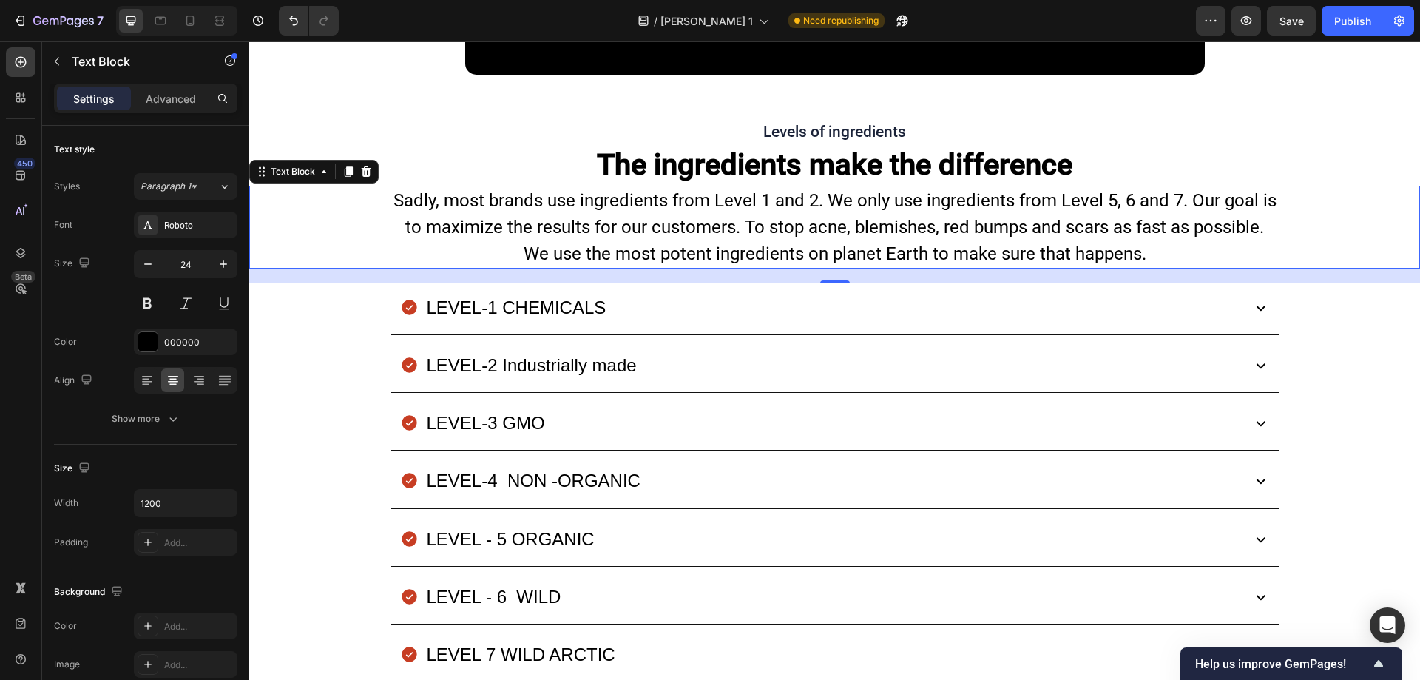
click at [496, 203] on p "Sadly, most brands use ingredients from Level 1 and 2. We only use ingredients …" at bounding box center [835, 227] width 884 height 80
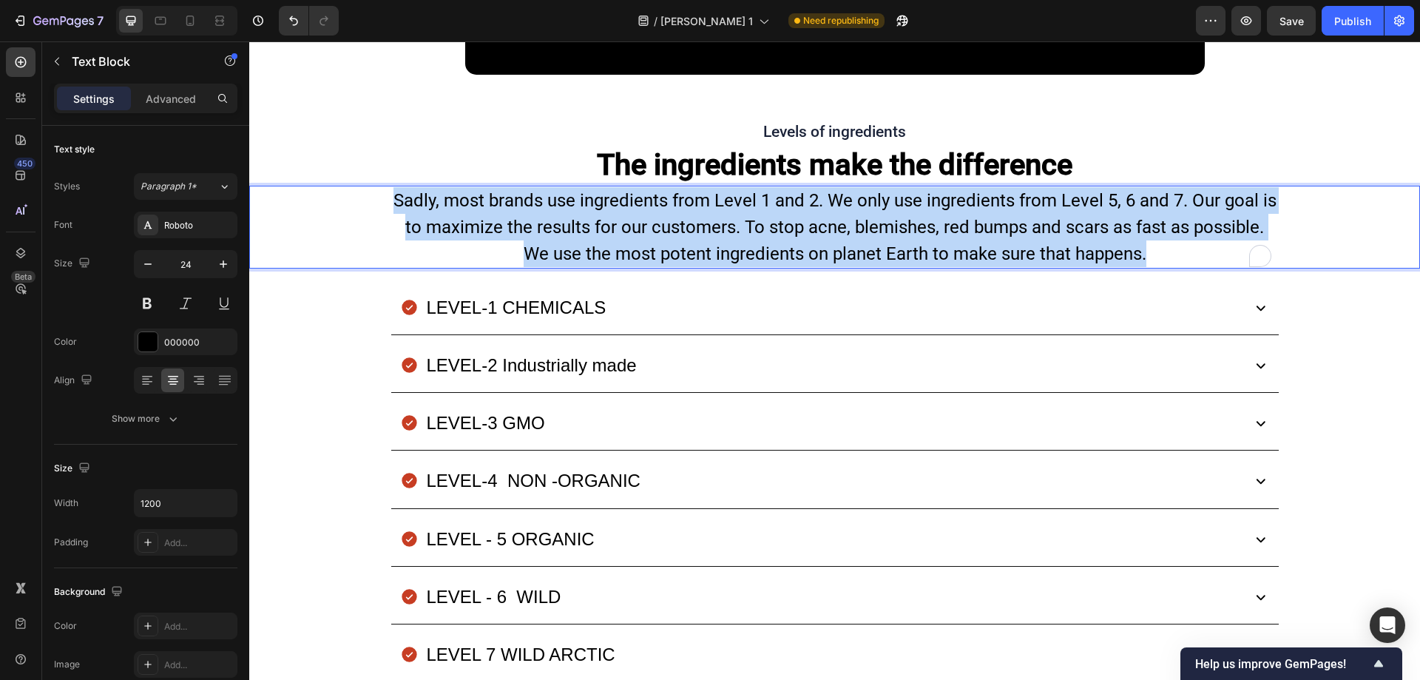
click at [496, 203] on p "Sadly, most brands use ingredients from Level 1 and 2. We only use ingredients …" at bounding box center [835, 227] width 884 height 80
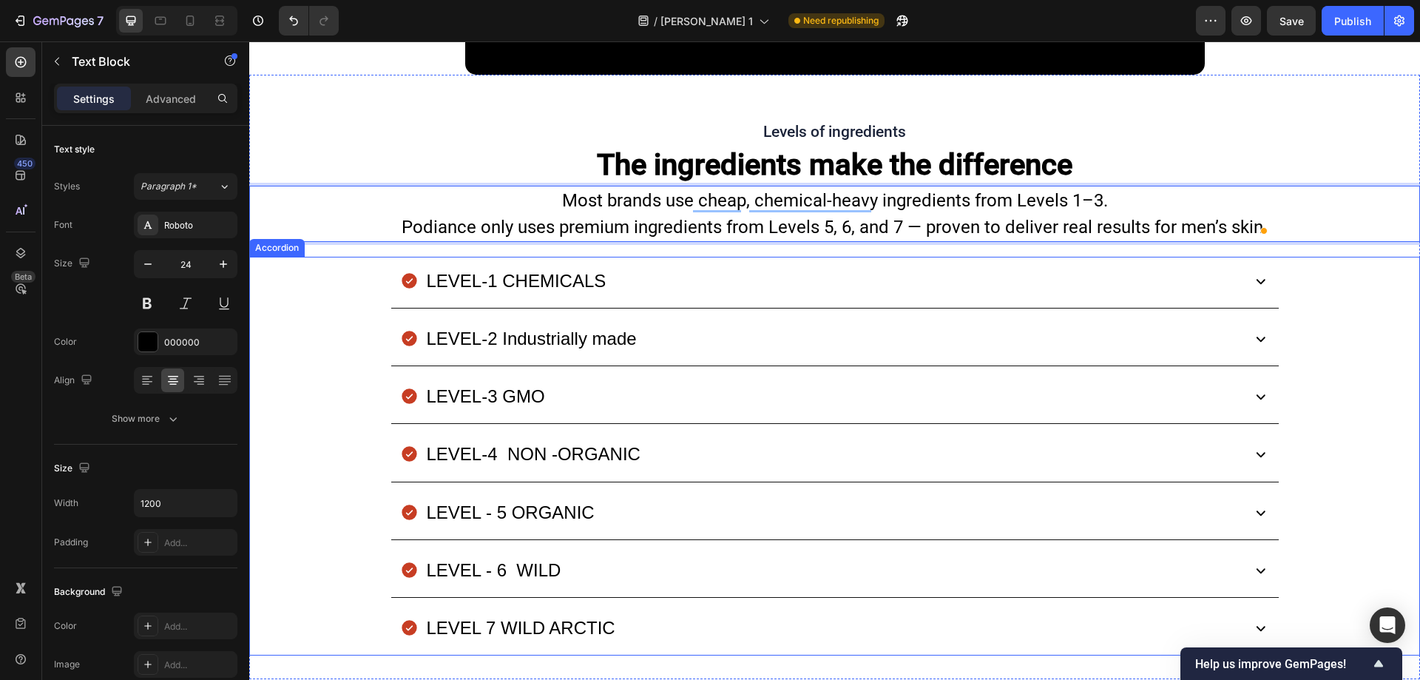
click at [541, 265] on p "LEVEL-1 CHEMICALS" at bounding box center [517, 281] width 180 height 32
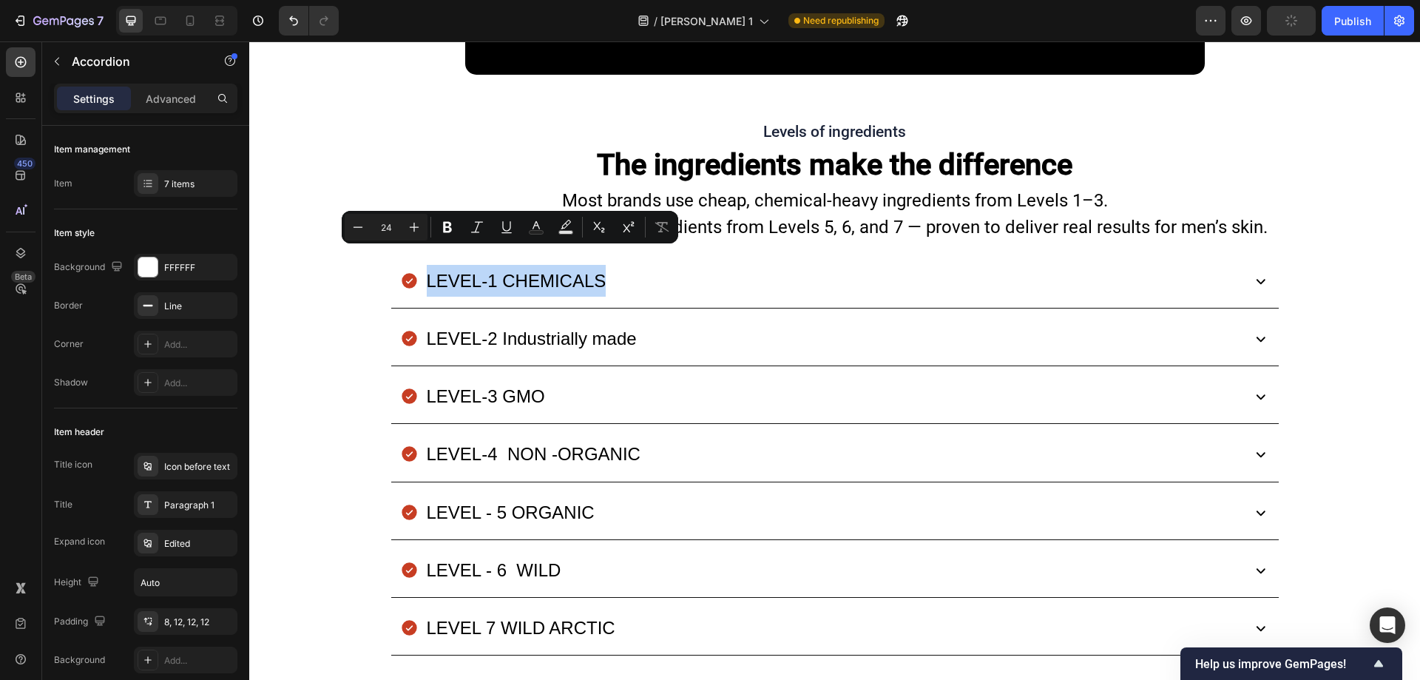
click at [382, 286] on div "LEVEL-1 CHEMICALS" at bounding box center [834, 283] width 1169 height 52
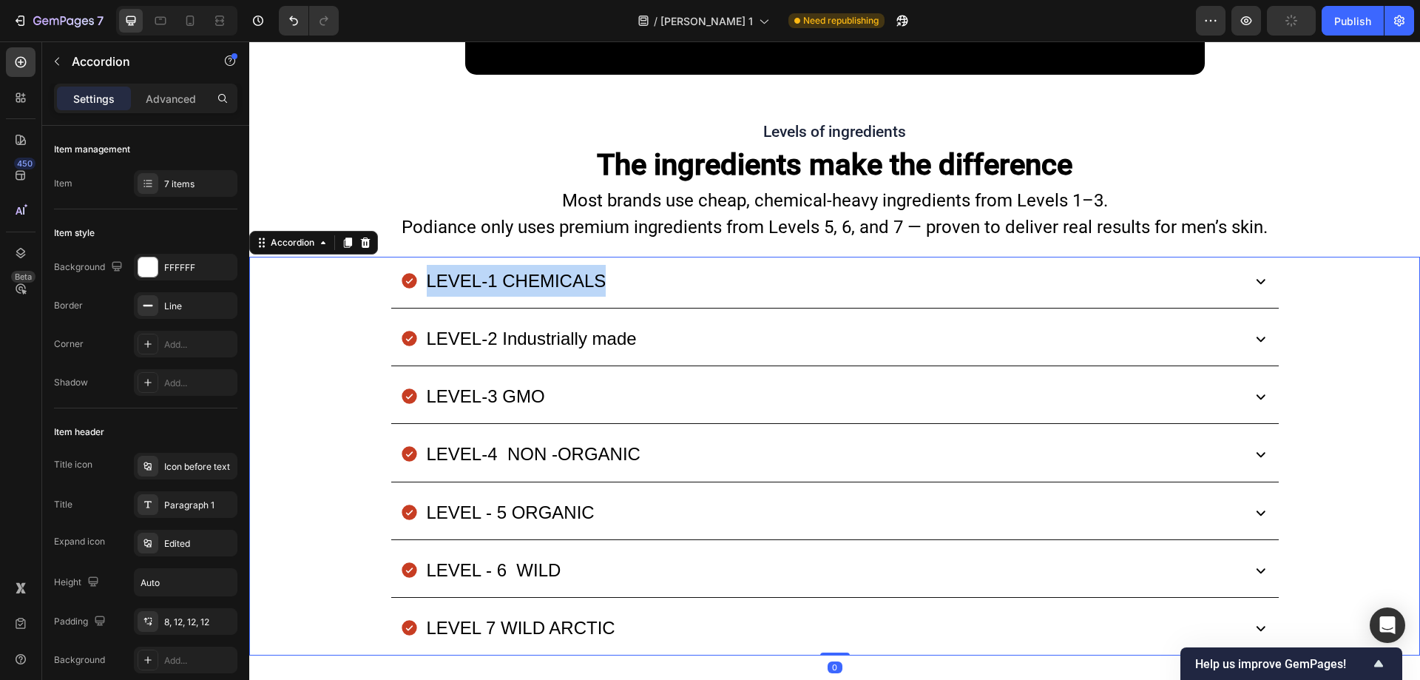
click at [357, 314] on div "LEVEL-2 Industrially made" at bounding box center [834, 340] width 1169 height 52
click at [179, 540] on div "Edited" at bounding box center [199, 543] width 70 height 13
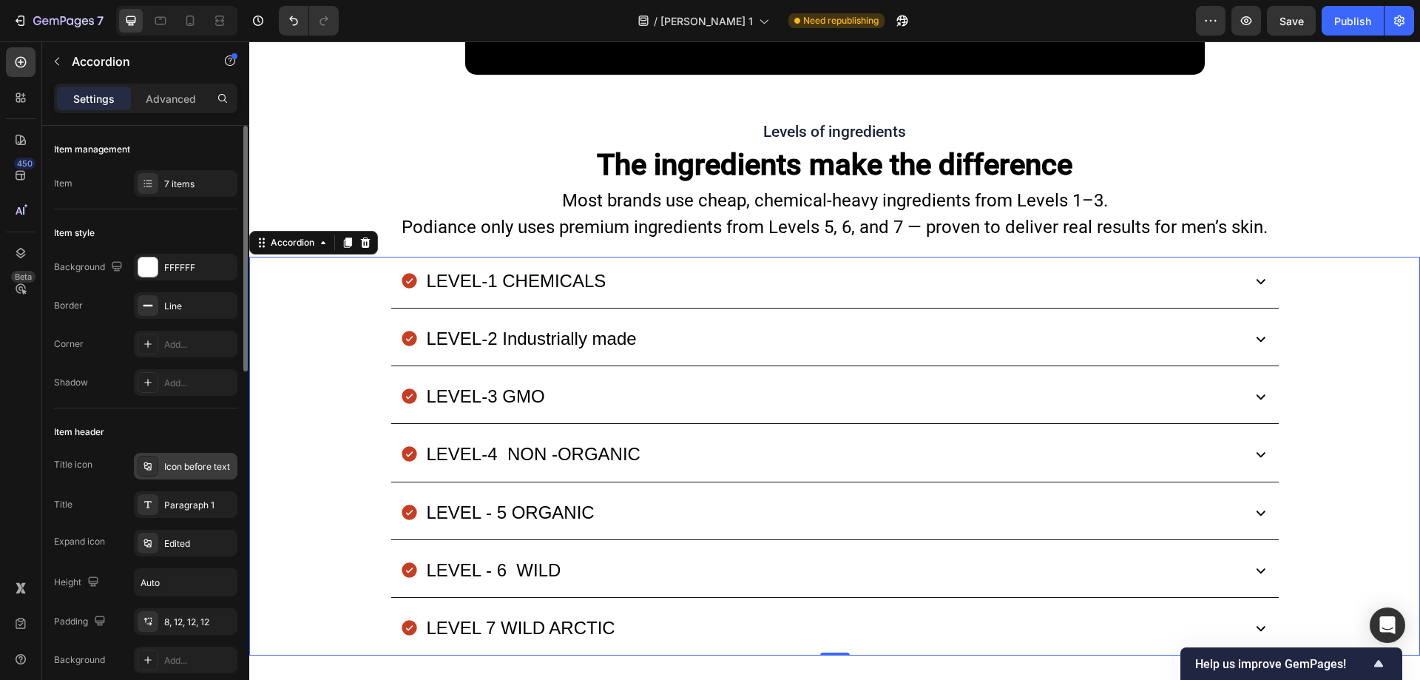
click at [177, 467] on div "Icon before text" at bounding box center [199, 466] width 70 height 13
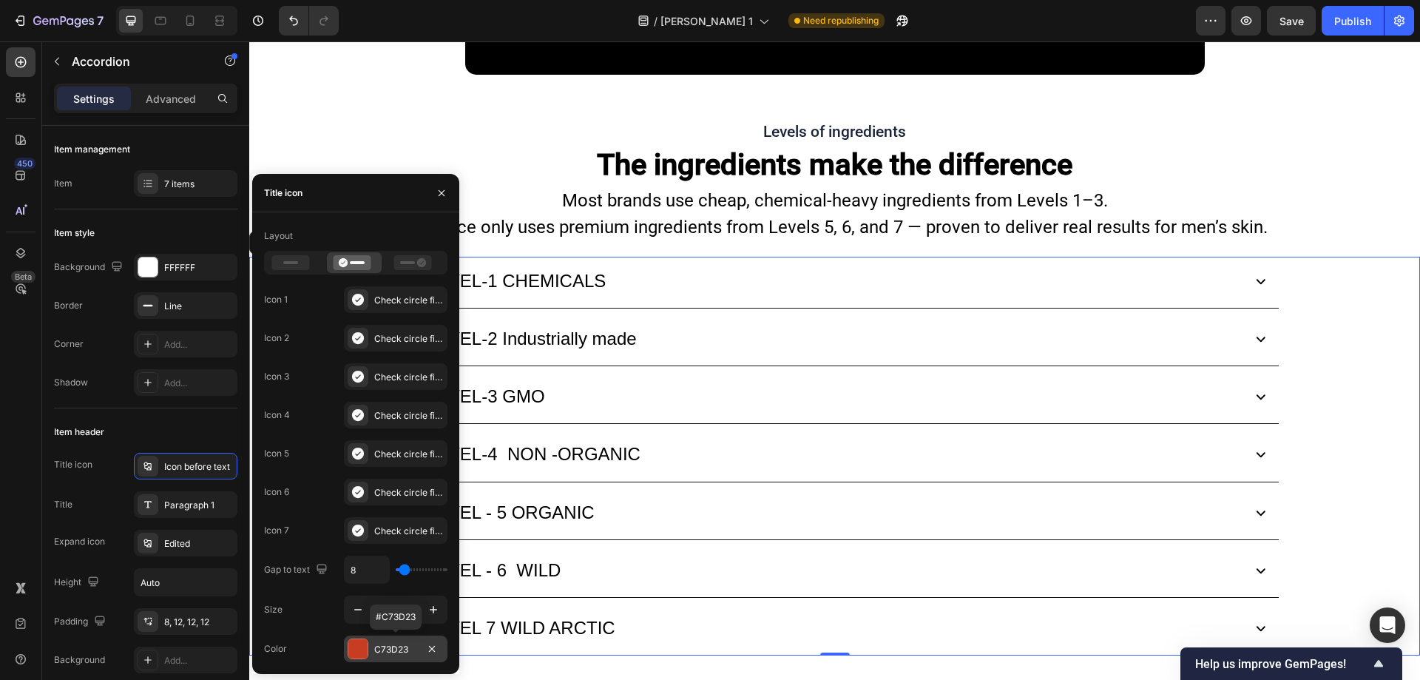
click at [359, 647] on div at bounding box center [357, 648] width 19 height 19
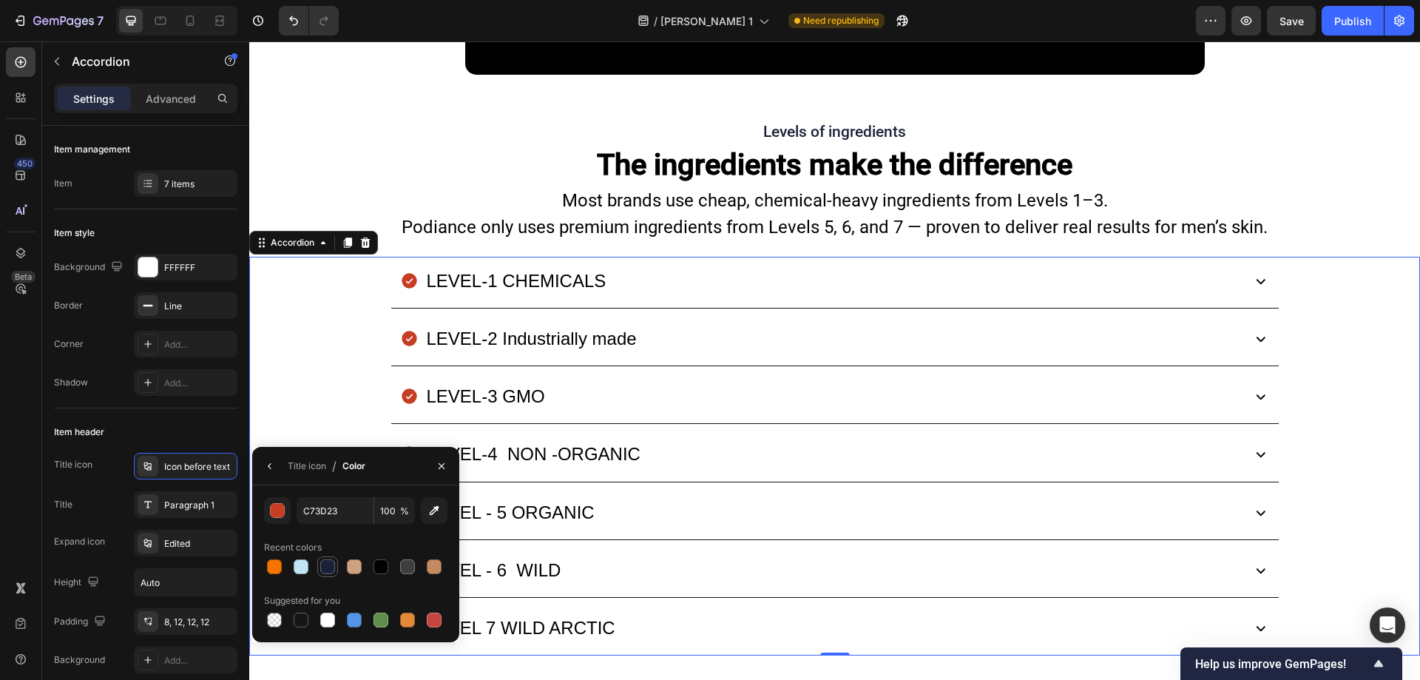
click at [334, 569] on div at bounding box center [327, 566] width 15 height 15
type input "1A2238"
click at [445, 457] on button "button" at bounding box center [442, 466] width 24 height 24
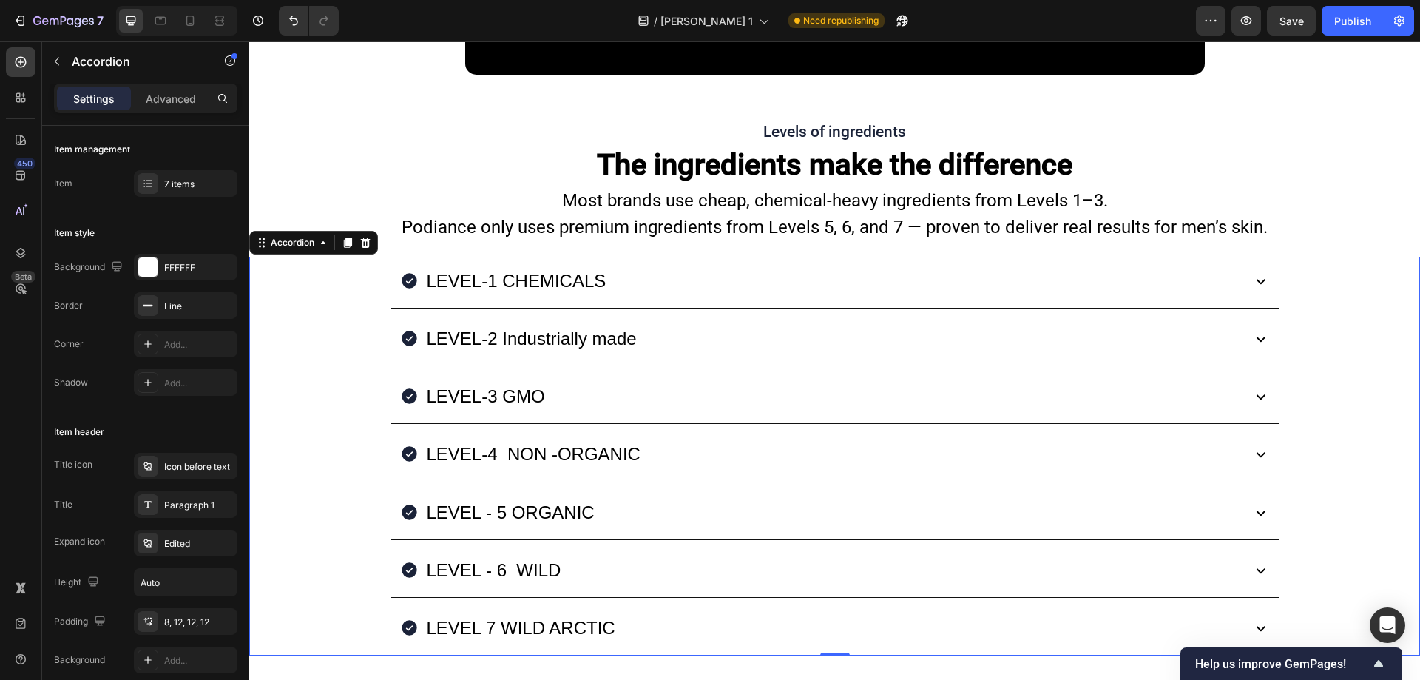
click at [612, 264] on div "LEVEL-1 CHEMICALS" at bounding box center [819, 281] width 839 height 36
click at [623, 263] on div "LEVEL-1 CHEMICALS" at bounding box center [819, 281] width 839 height 36
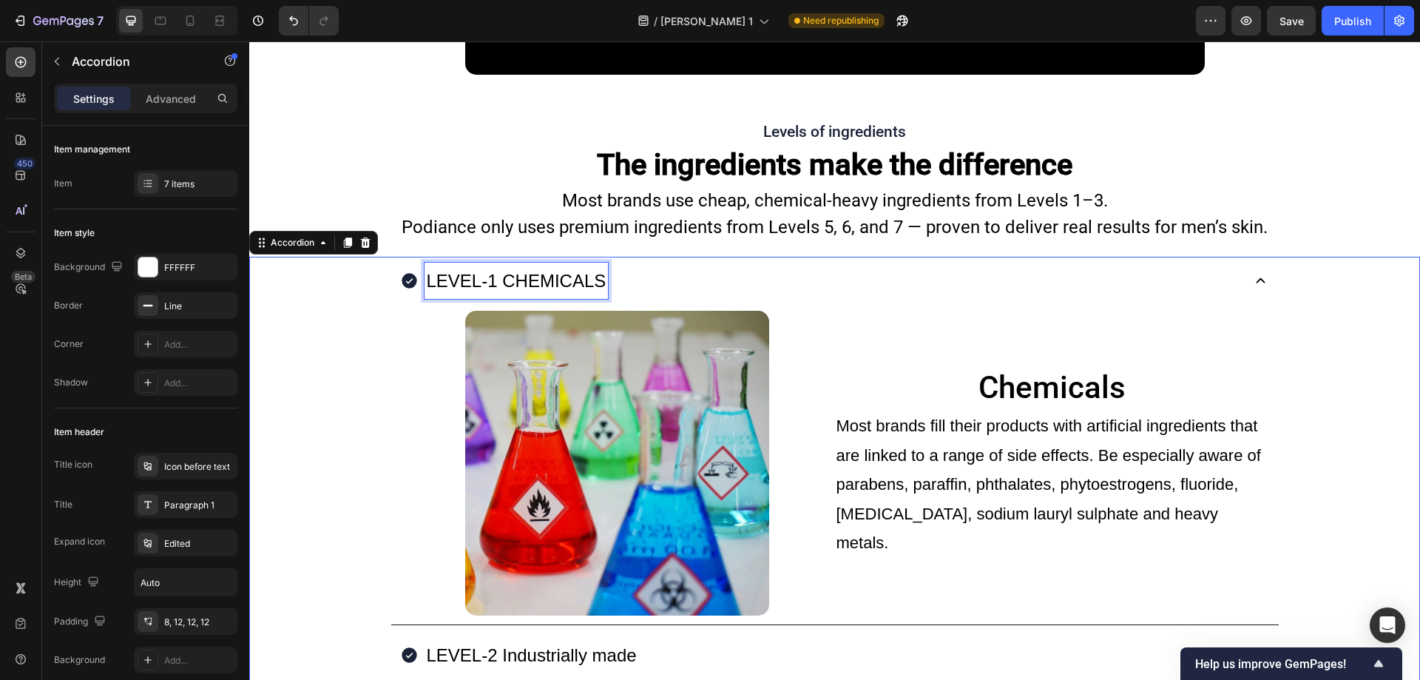
click at [588, 265] on p "LEVEL-1 CHEMICALS" at bounding box center [517, 281] width 180 height 32
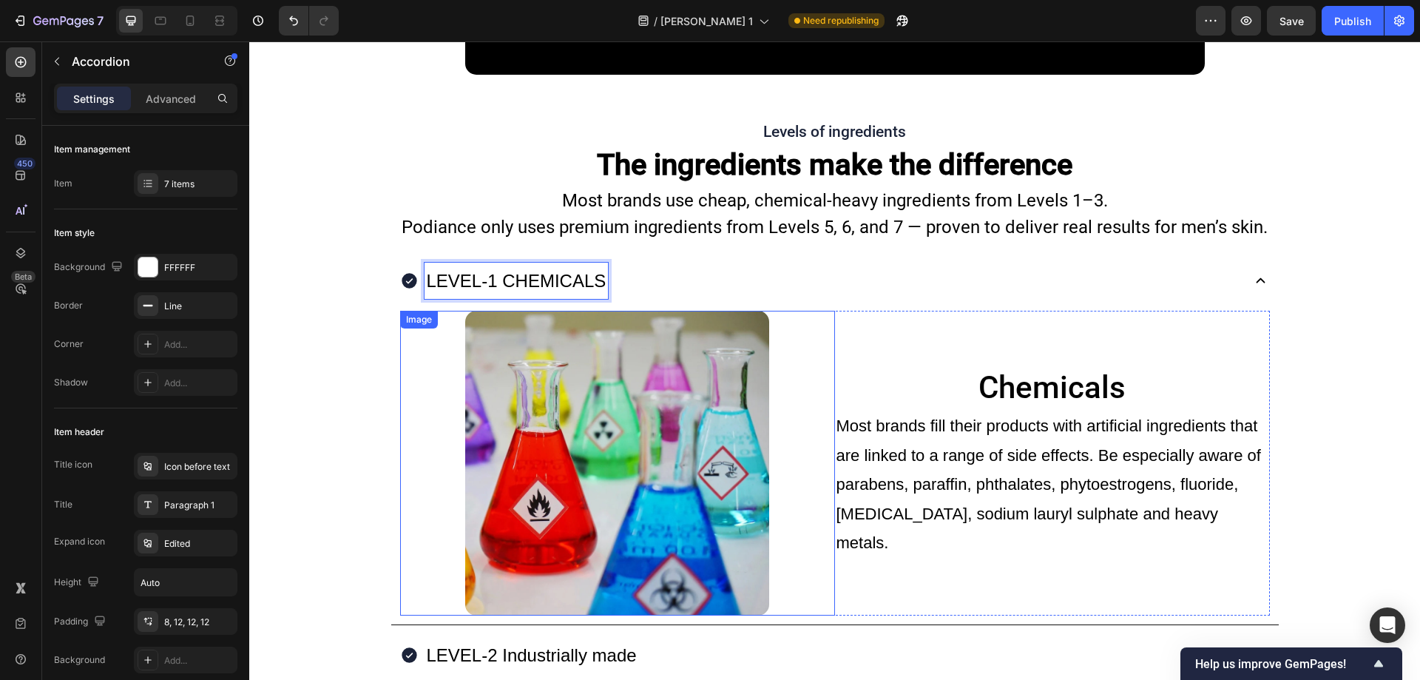
click at [688, 315] on img at bounding box center [617, 463] width 305 height 305
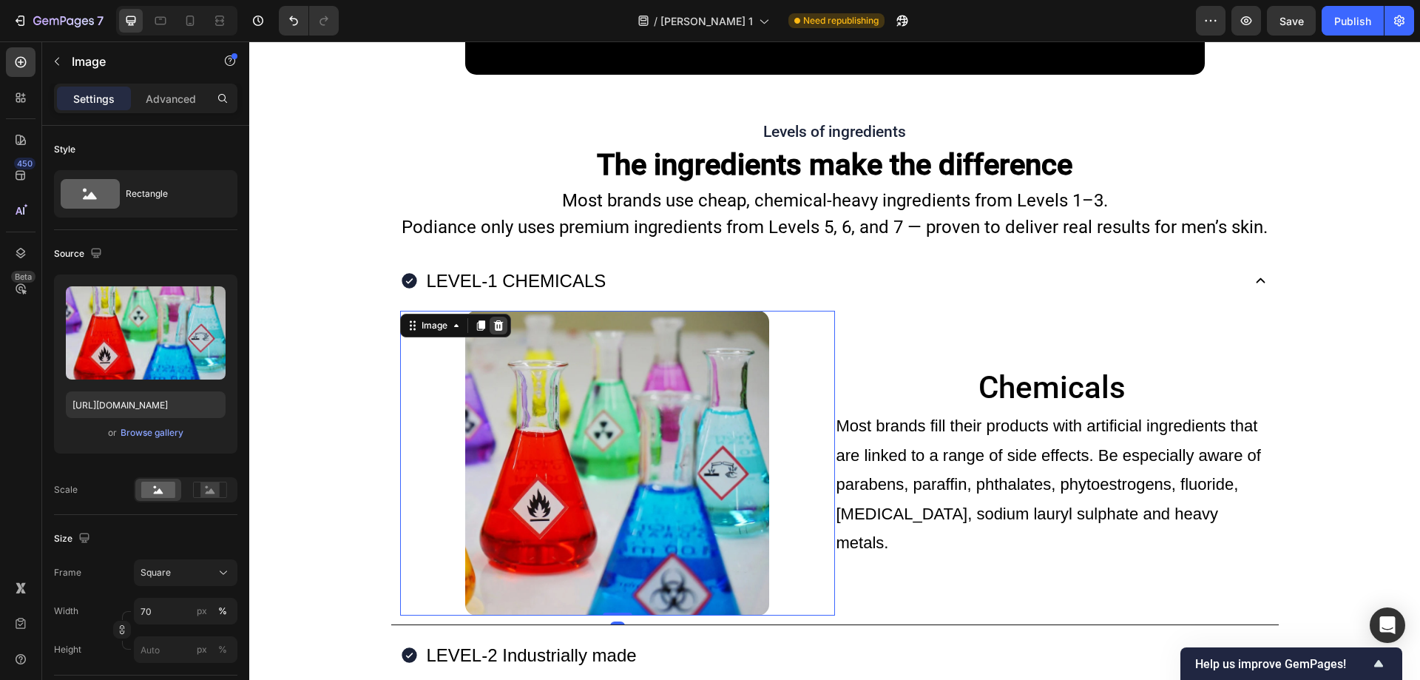
click at [493, 320] on icon at bounding box center [498, 325] width 10 height 10
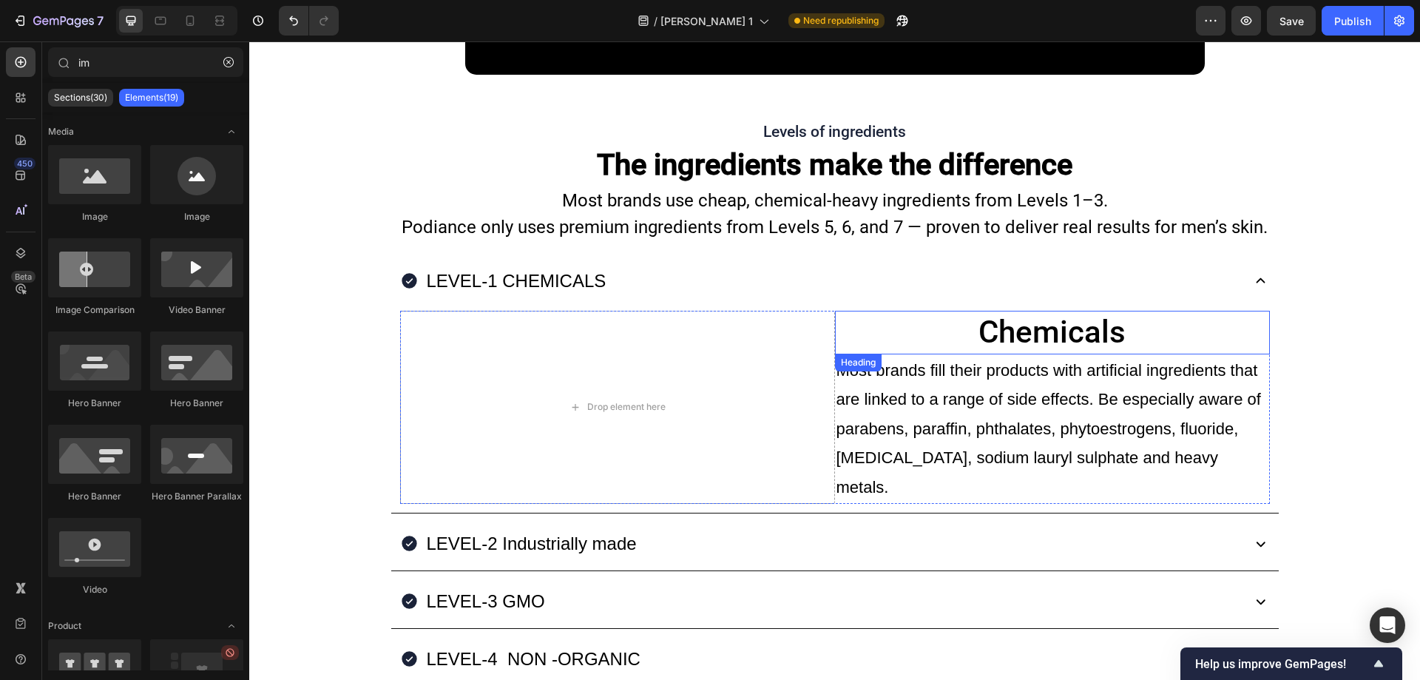
click at [839, 311] on h2 "Chemicals" at bounding box center [1052, 333] width 435 height 44
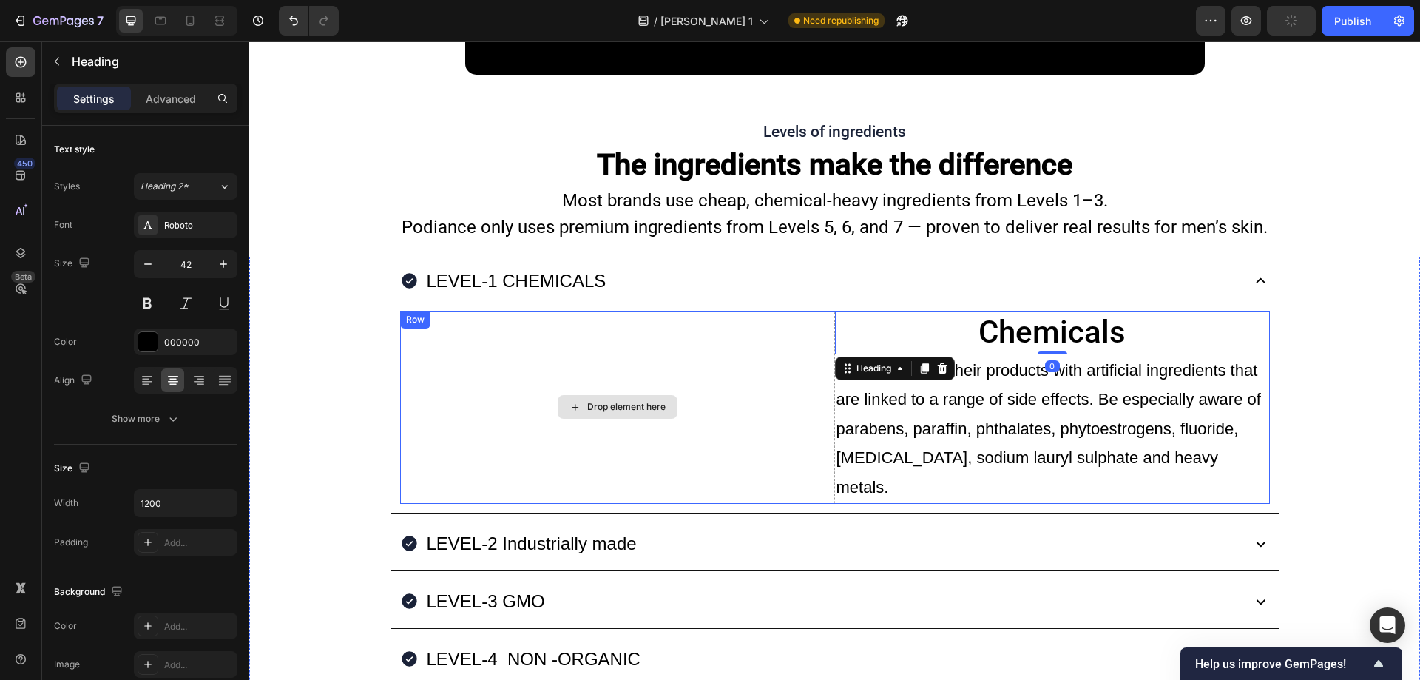
click at [825, 366] on div "Drop element here" at bounding box center [617, 407] width 435 height 193
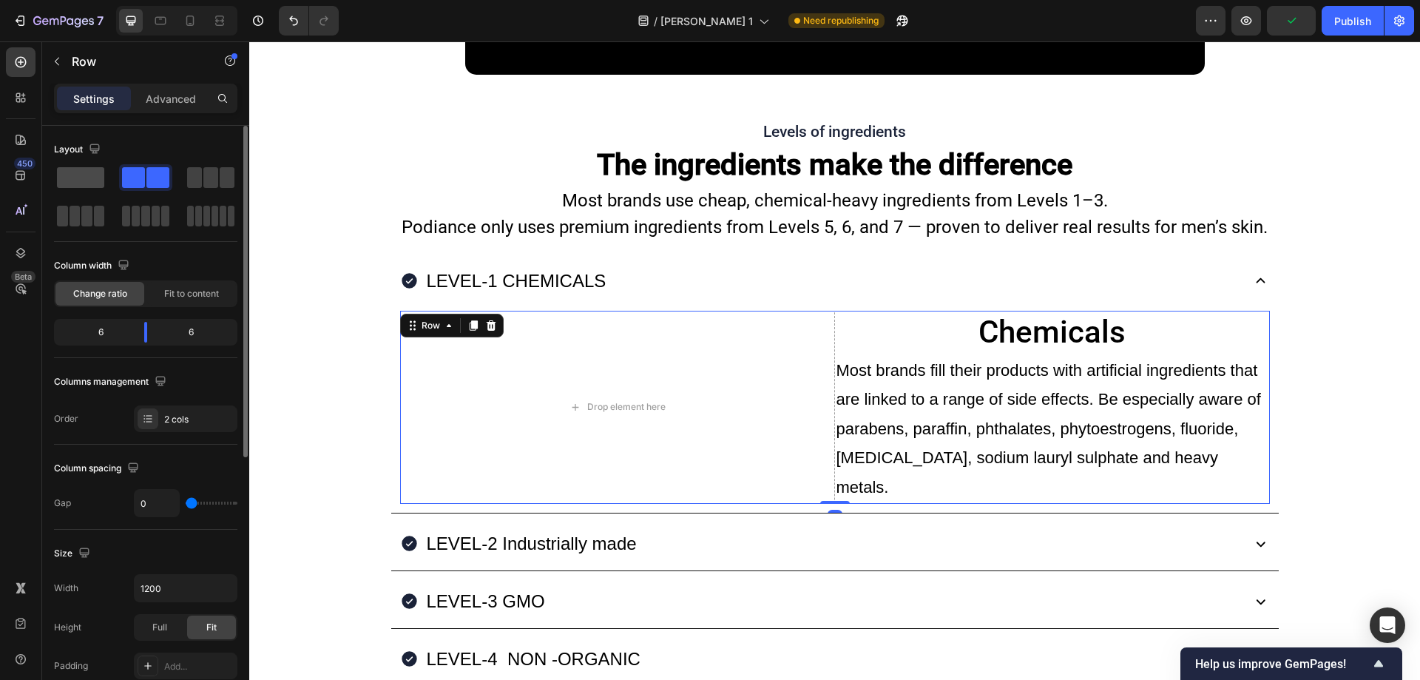
click at [94, 173] on span at bounding box center [80, 177] width 47 height 21
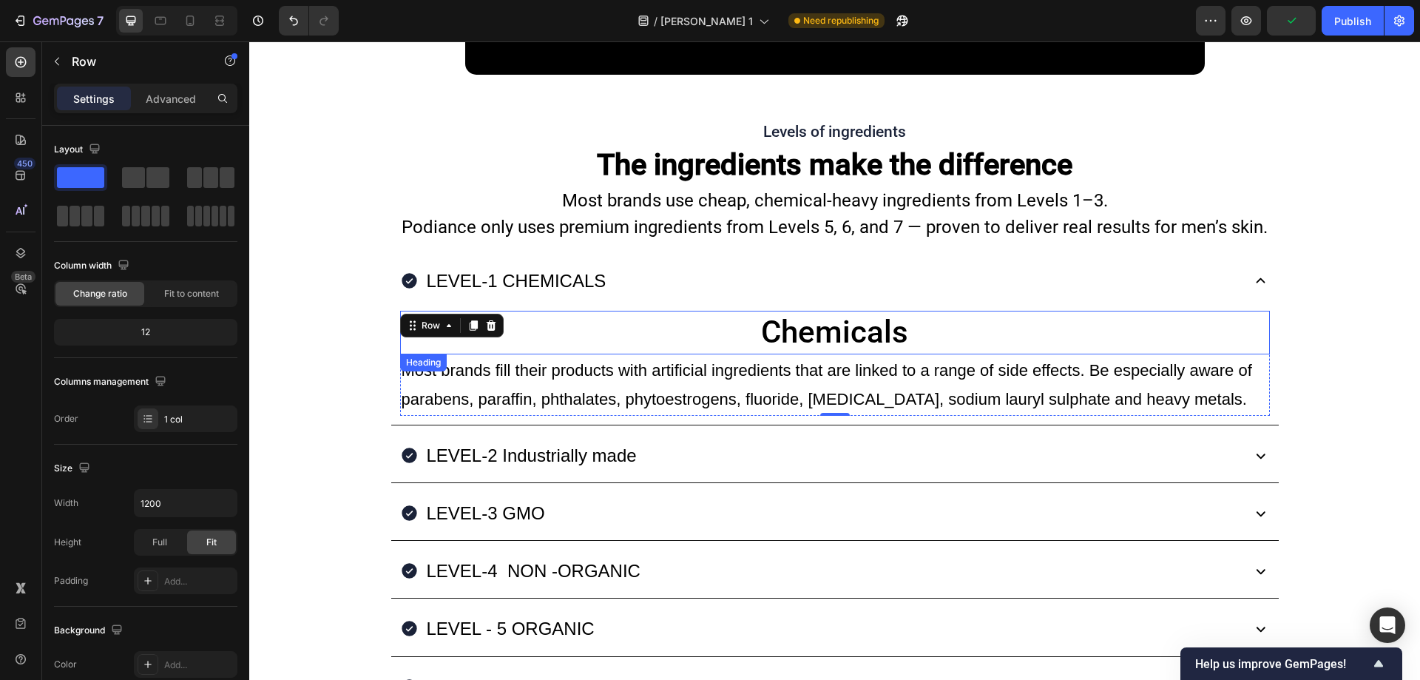
click at [691, 314] on h2 "Chemicals" at bounding box center [835, 333] width 870 height 44
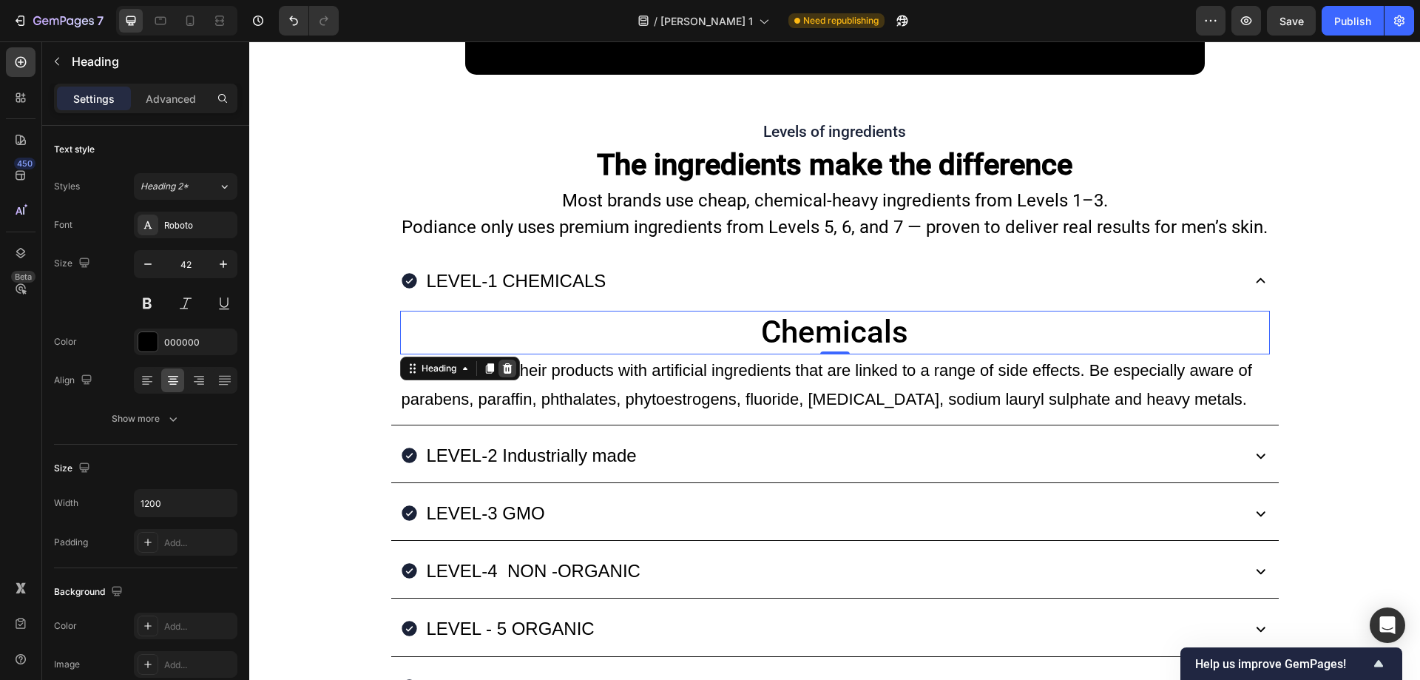
click at [503, 362] on icon at bounding box center [507, 367] width 10 height 10
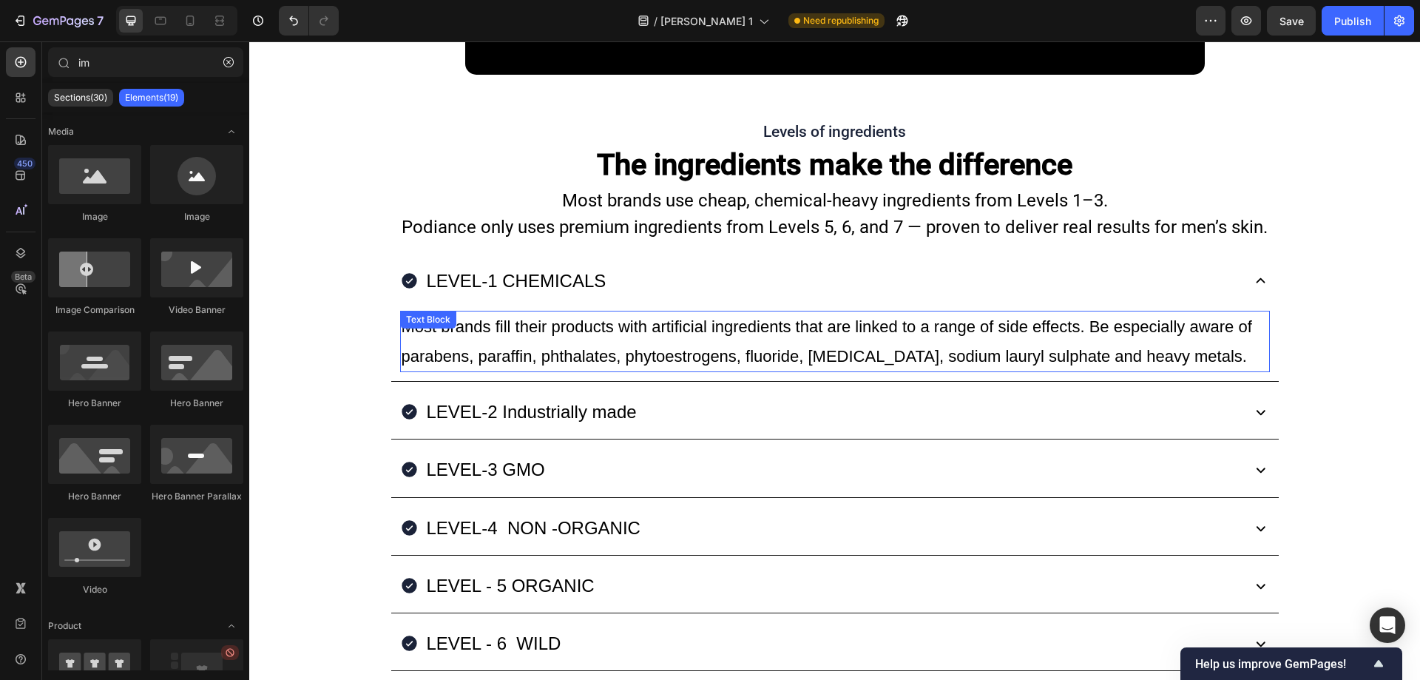
click at [532, 319] on p "Most brands fill their products with artificial ingredients that are linked to …" at bounding box center [835, 341] width 867 height 58
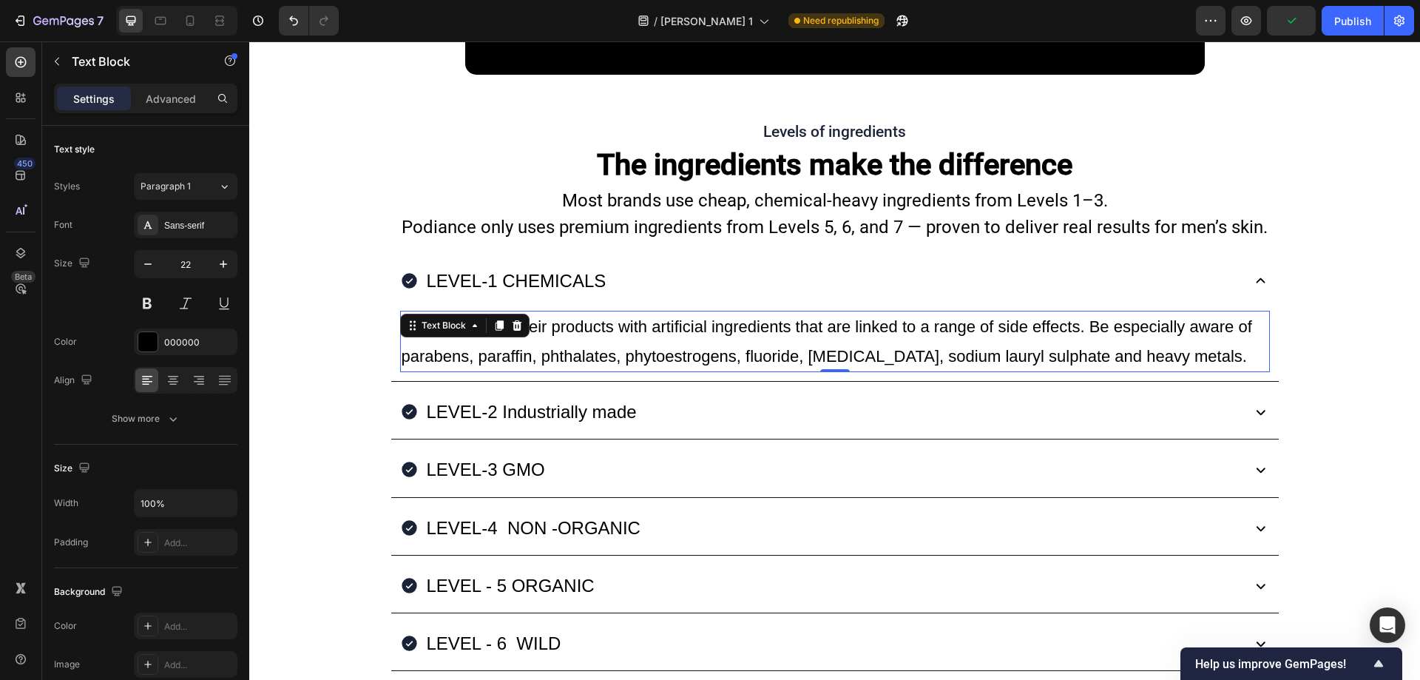
click at [714, 322] on p "Most brands fill their products with artificial ingredients that are linked to …" at bounding box center [835, 341] width 867 height 58
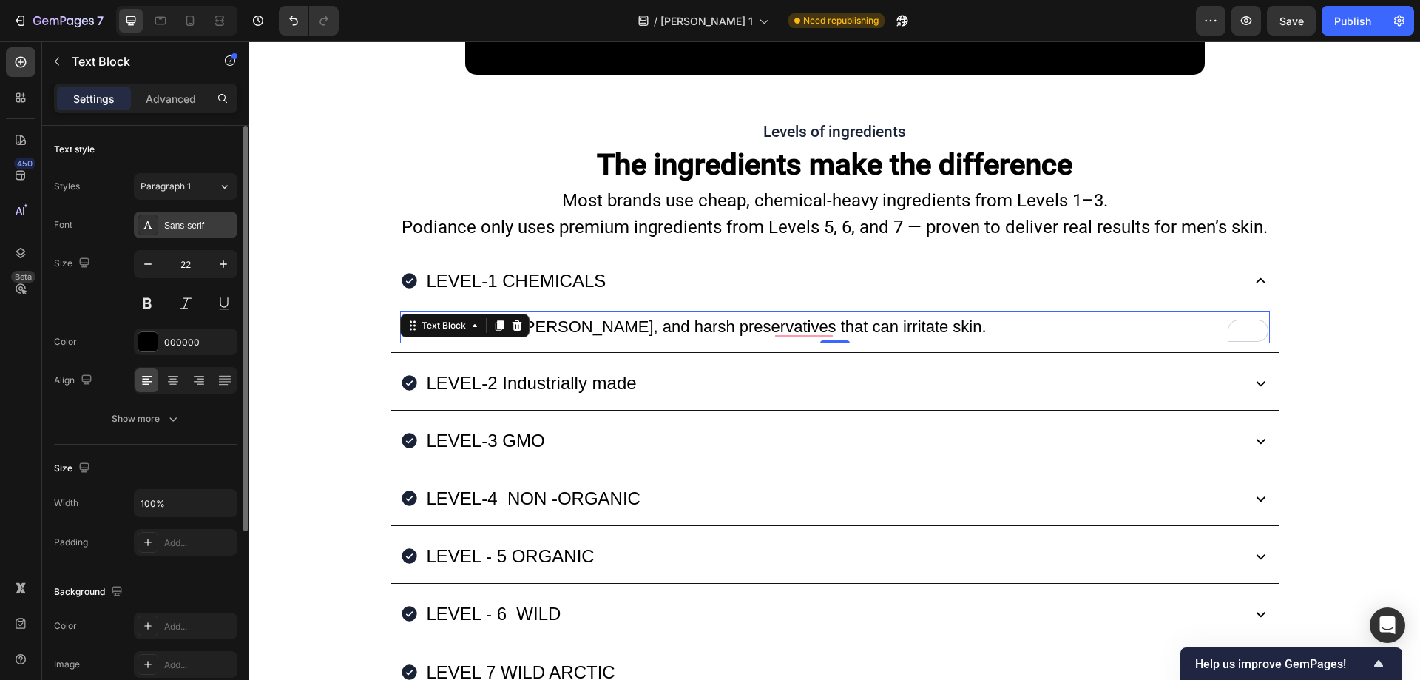
click at [191, 231] on div "Sans-serif" at bounding box center [199, 225] width 70 height 13
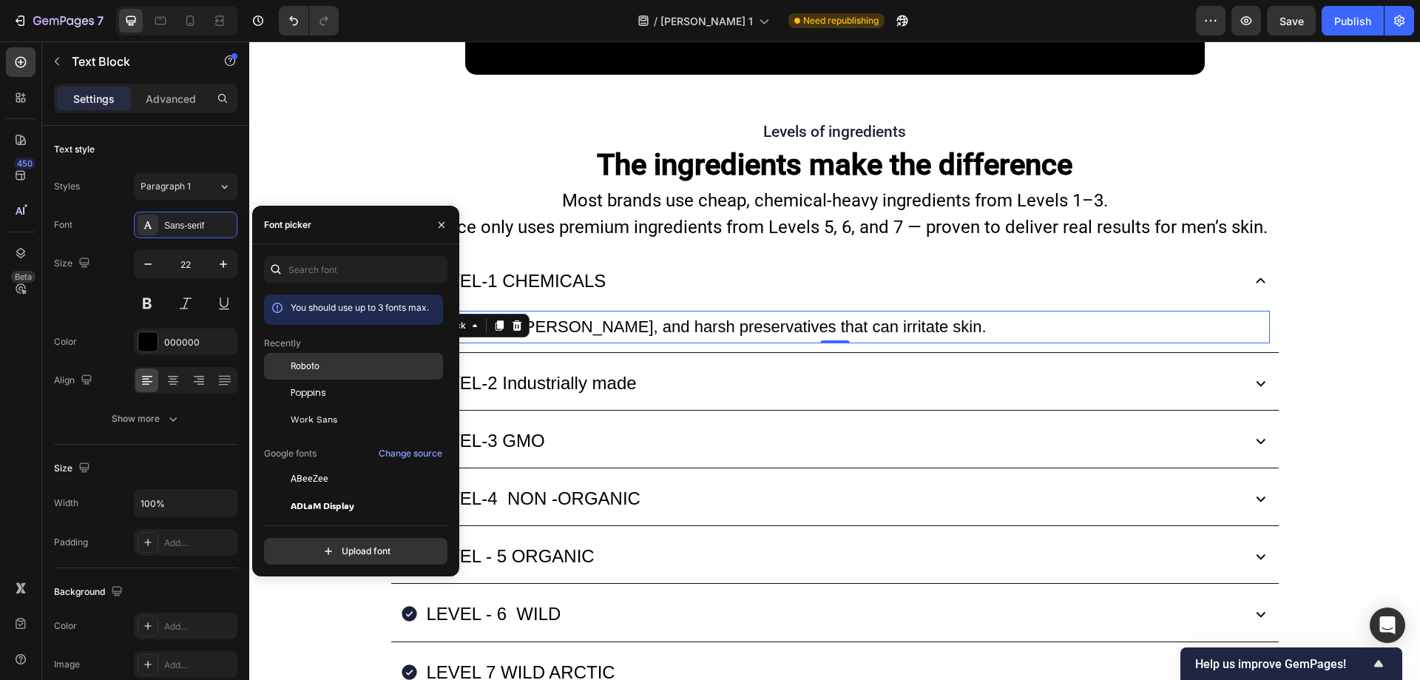
click at [325, 368] on div "Roboto" at bounding box center [365, 365] width 149 height 13
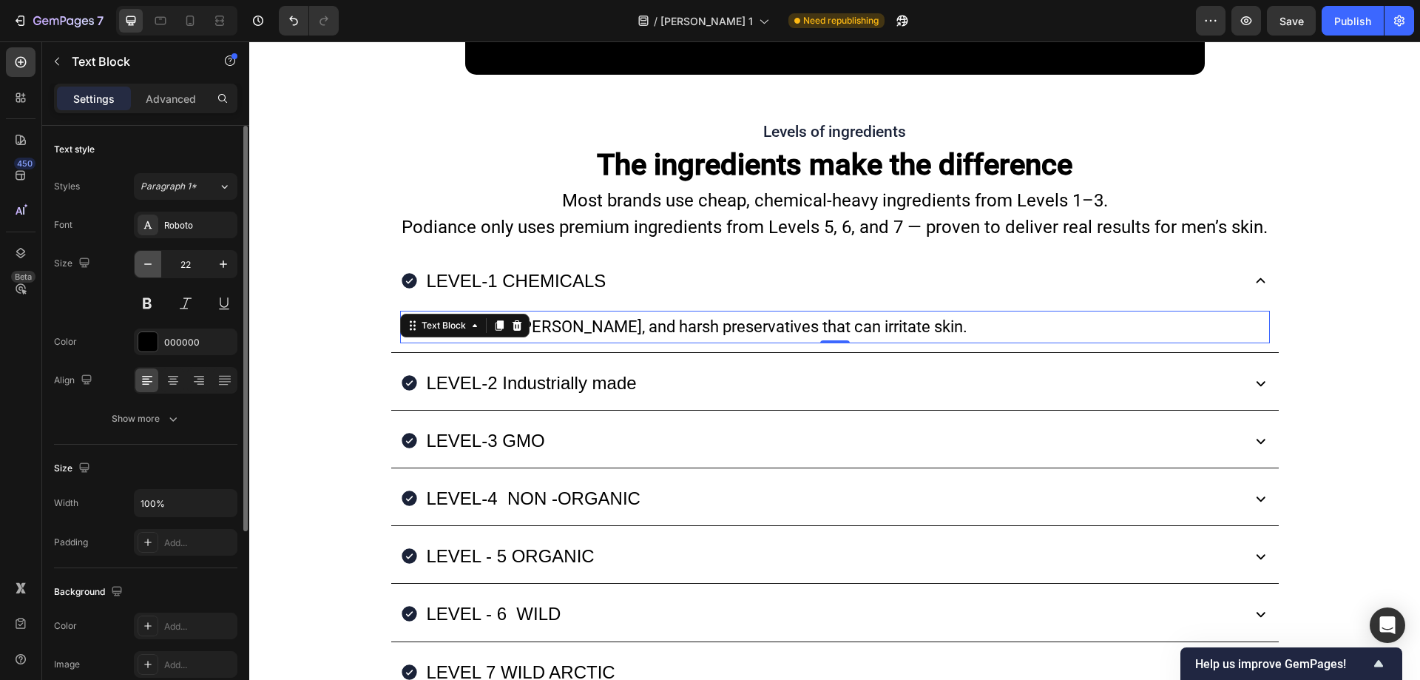
click at [146, 272] on button "button" at bounding box center [148, 264] width 27 height 27
type input "19"
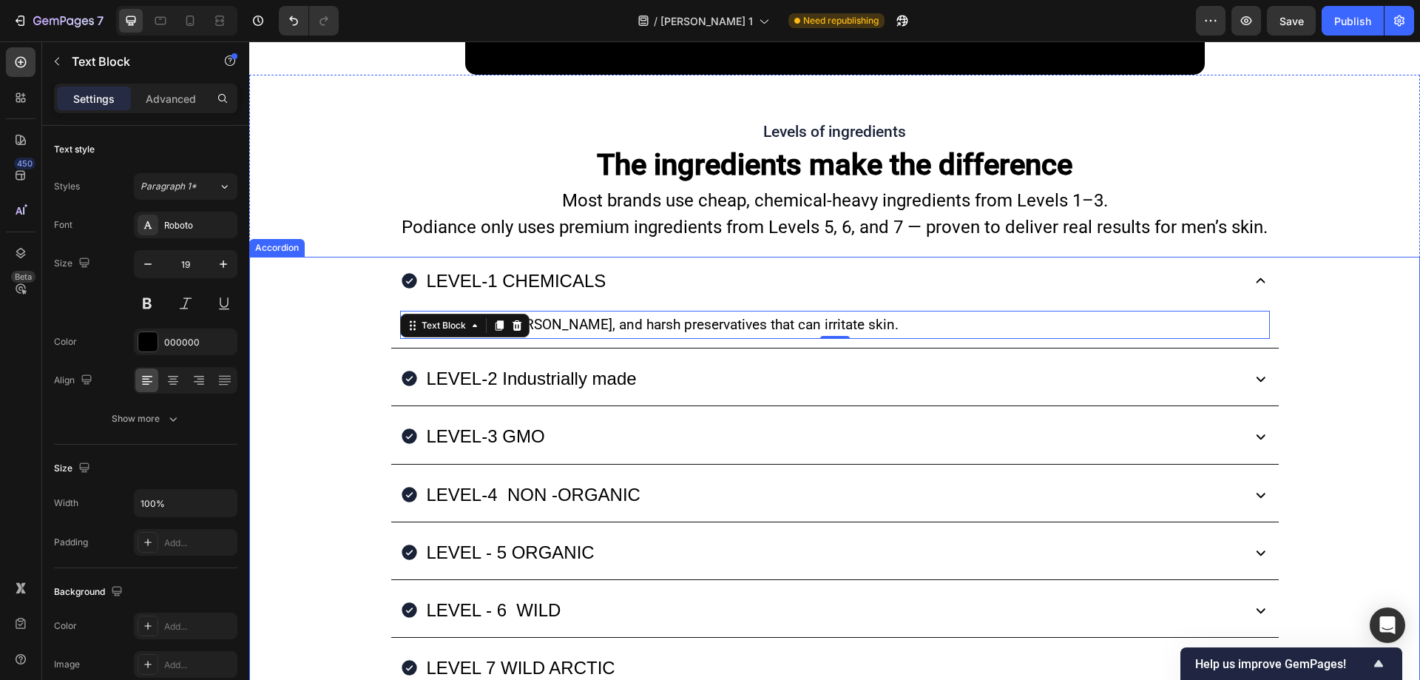
click at [658, 276] on div "LEVEL-1 CHEMICALS" at bounding box center [819, 281] width 839 height 36
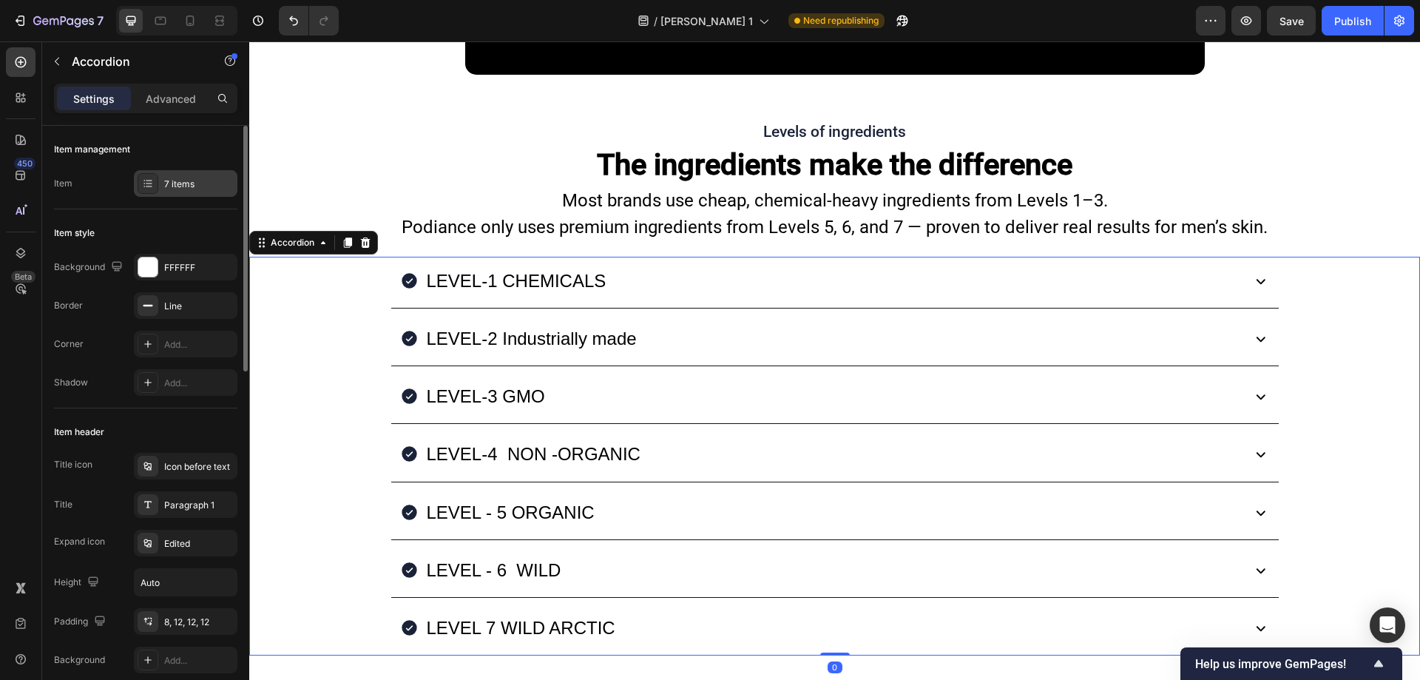
click at [171, 185] on div "7 items" at bounding box center [199, 183] width 70 height 13
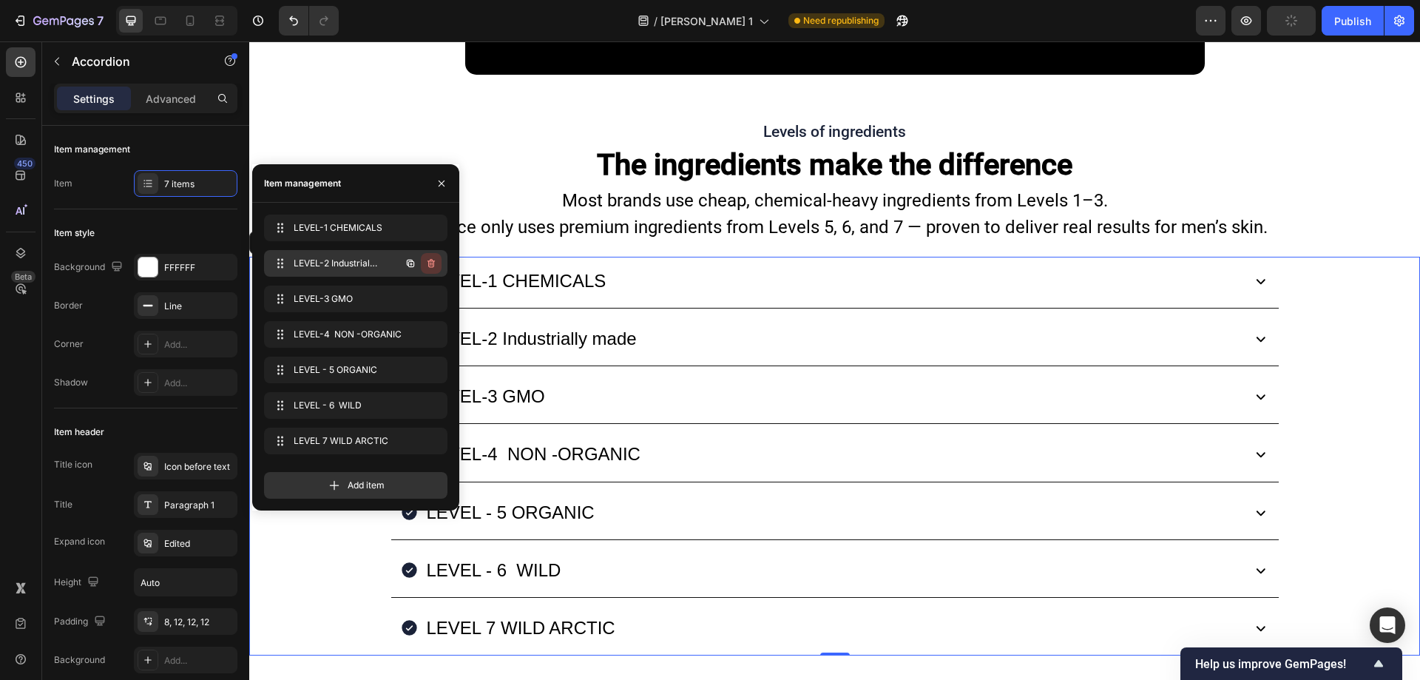
click at [427, 262] on icon "button" at bounding box center [431, 263] width 12 height 12
click at [427, 262] on div "Delete" at bounding box center [420, 263] width 27 height 13
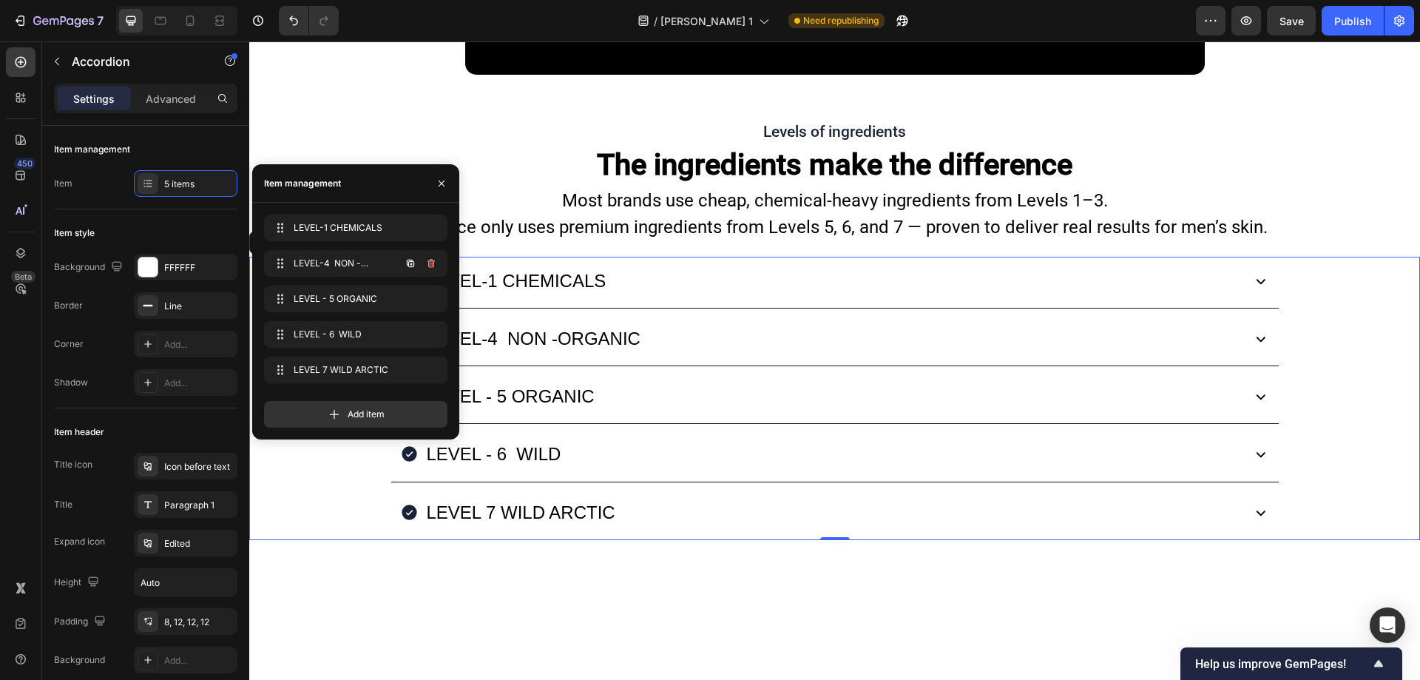
click at [427, 262] on icon "button" at bounding box center [431, 263] width 12 height 12
click at [427, 262] on div "Delete" at bounding box center [420, 263] width 27 height 13
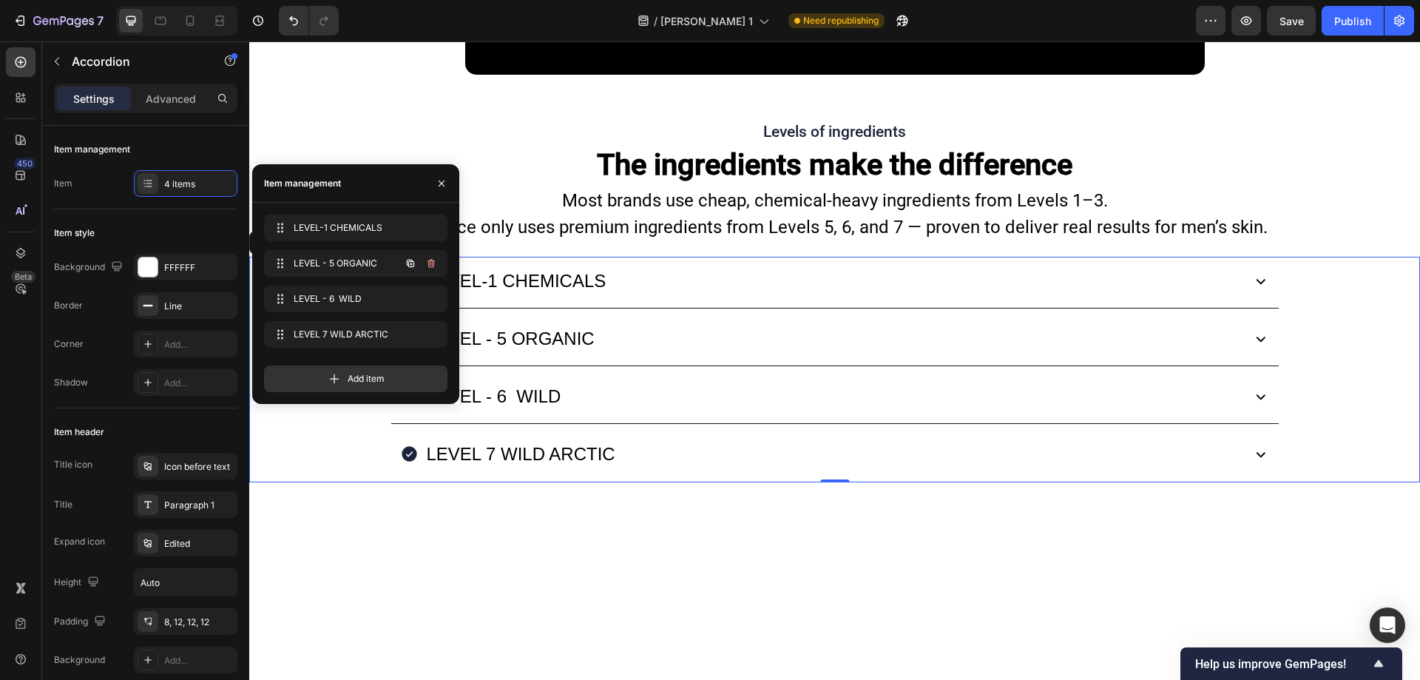
click at [427, 262] on icon "button" at bounding box center [431, 263] width 12 height 12
click at [427, 262] on div "Delete" at bounding box center [420, 263] width 27 height 13
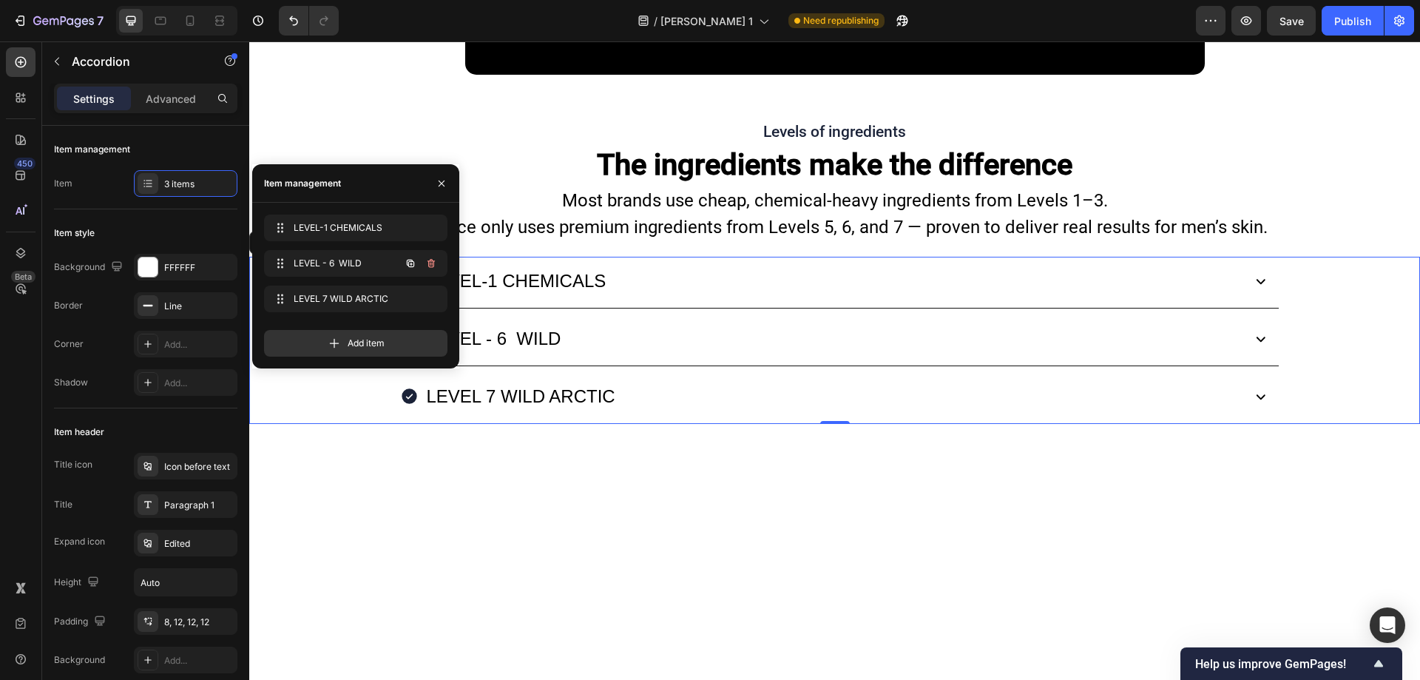
click at [427, 262] on icon "button" at bounding box center [431, 263] width 12 height 12
click at [427, 262] on div "Delete" at bounding box center [420, 263] width 27 height 13
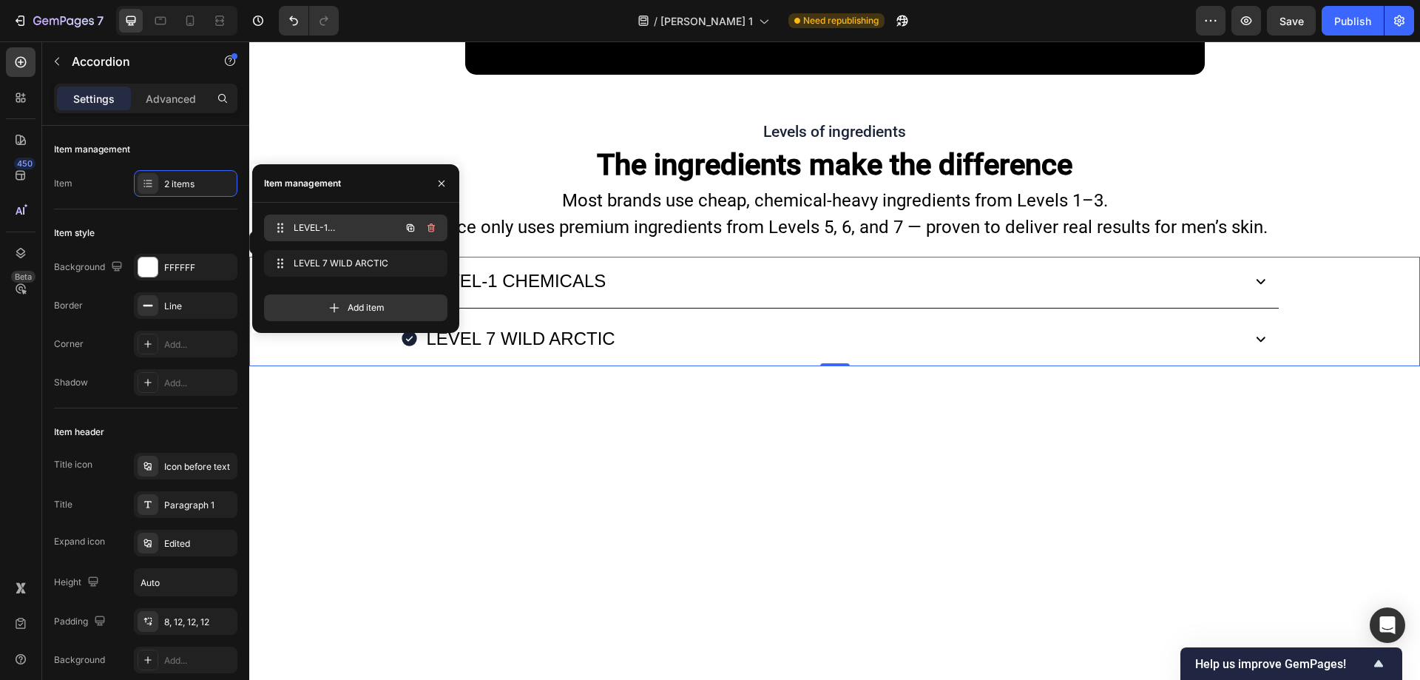
click at [402, 228] on button "button" at bounding box center [410, 227] width 21 height 21
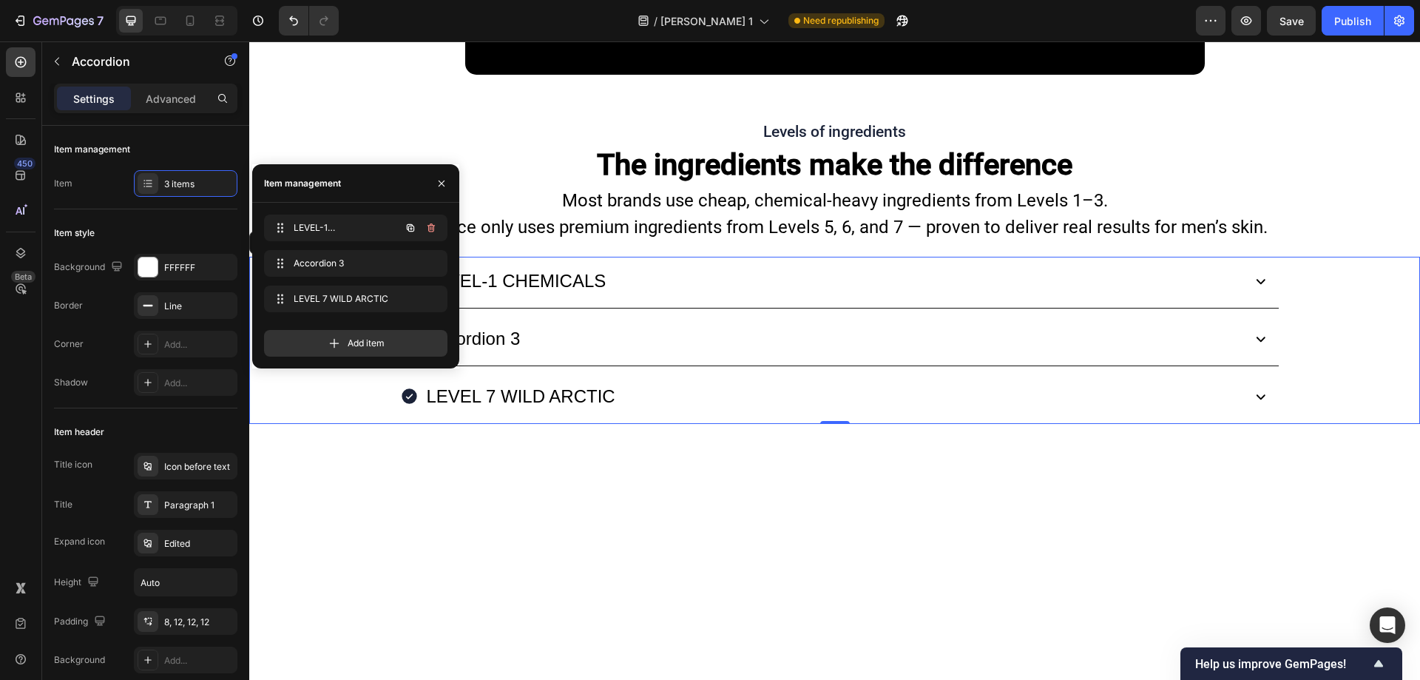
click at [402, 228] on button "button" at bounding box center [410, 227] width 21 height 21
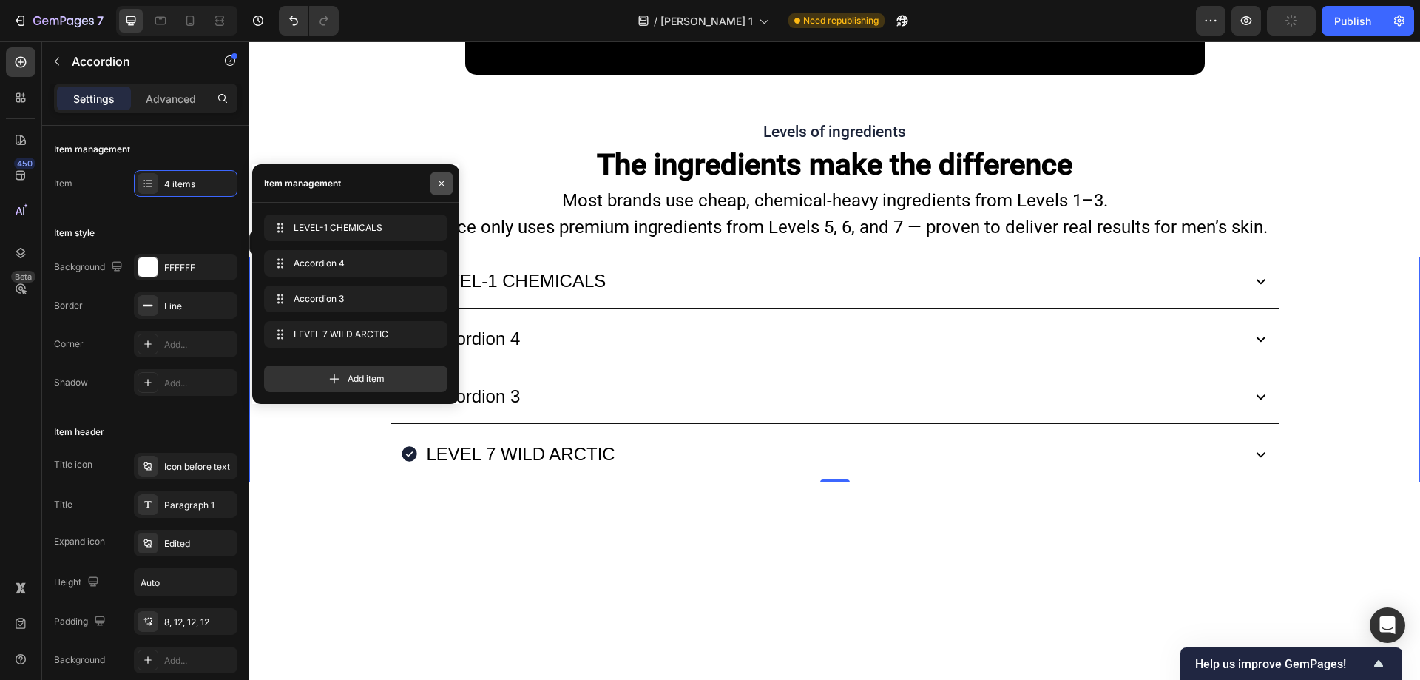
click at [437, 183] on icon "button" at bounding box center [442, 183] width 12 height 12
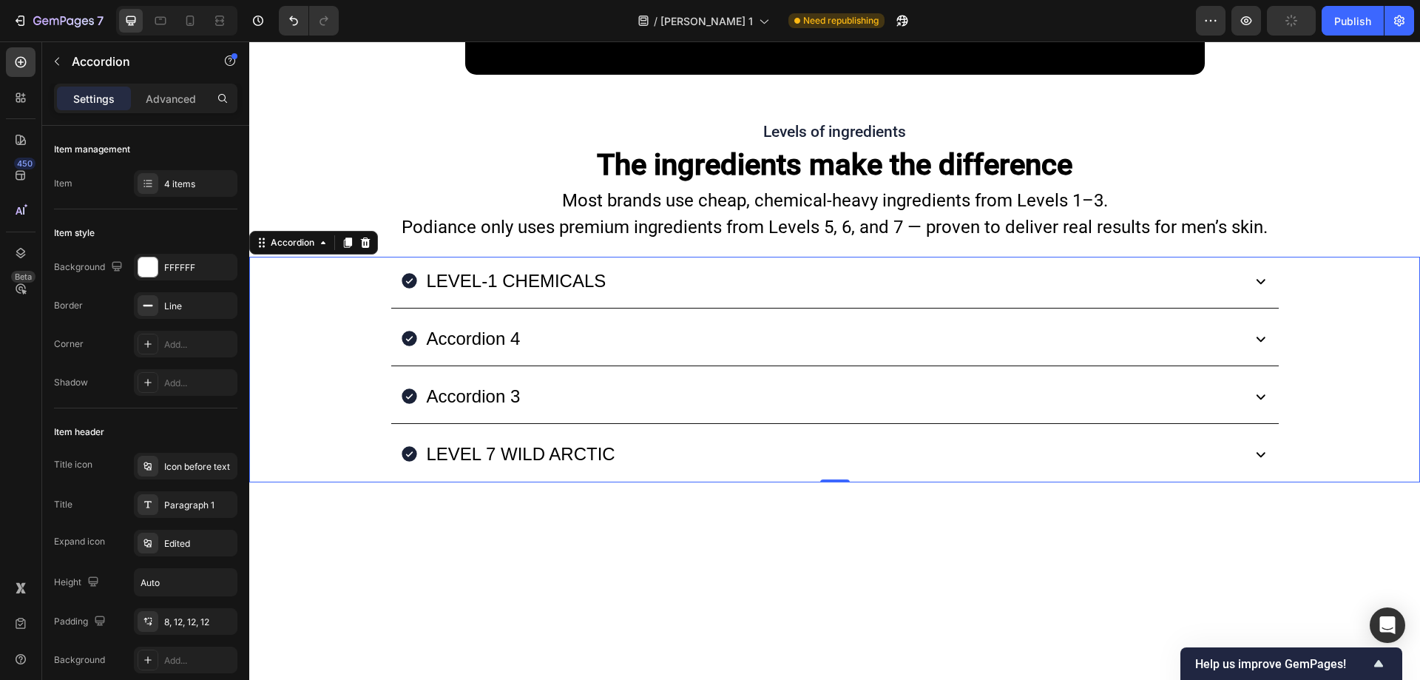
click at [471, 320] on div "Accordion 4" at bounding box center [473, 338] width 98 height 36
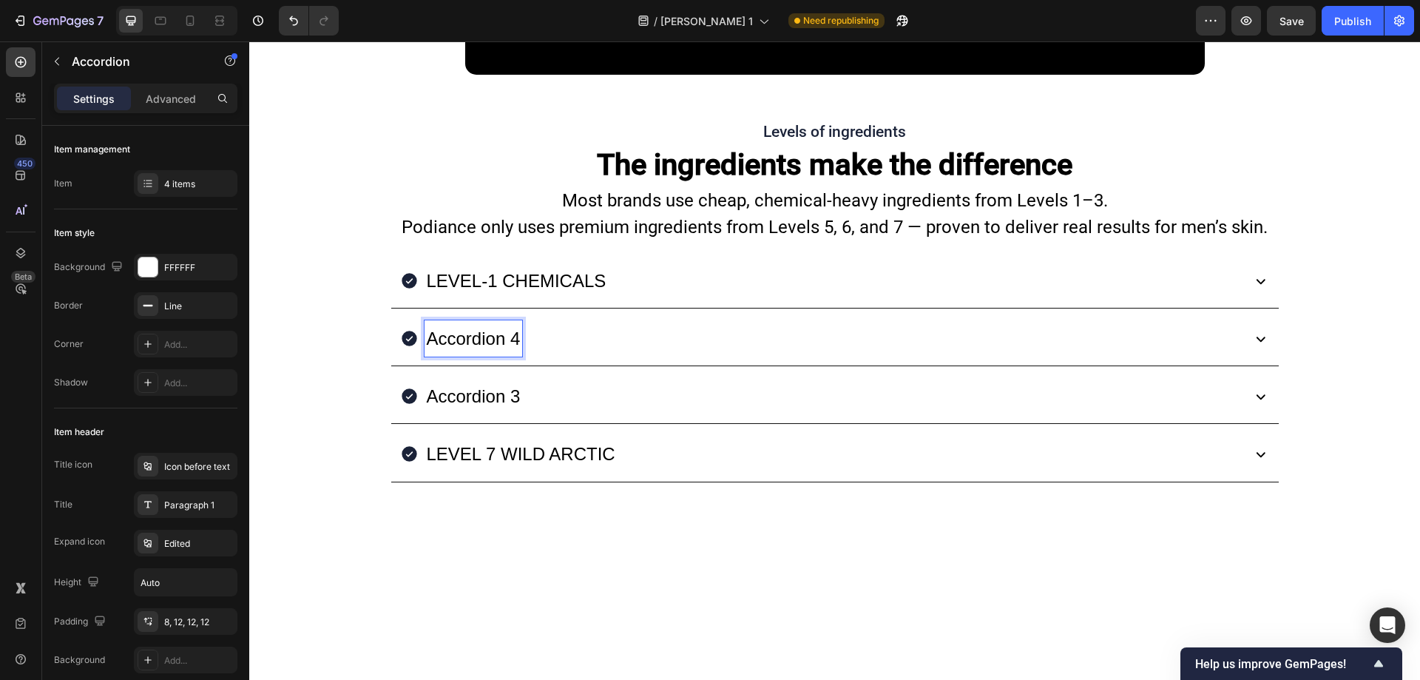
click at [486, 322] on p "Accordion 4" at bounding box center [474, 338] width 94 height 32
click at [484, 328] on strong "LEVEL 2 – INDUSTRIALLY MADE" at bounding box center [565, 338] width 277 height 20
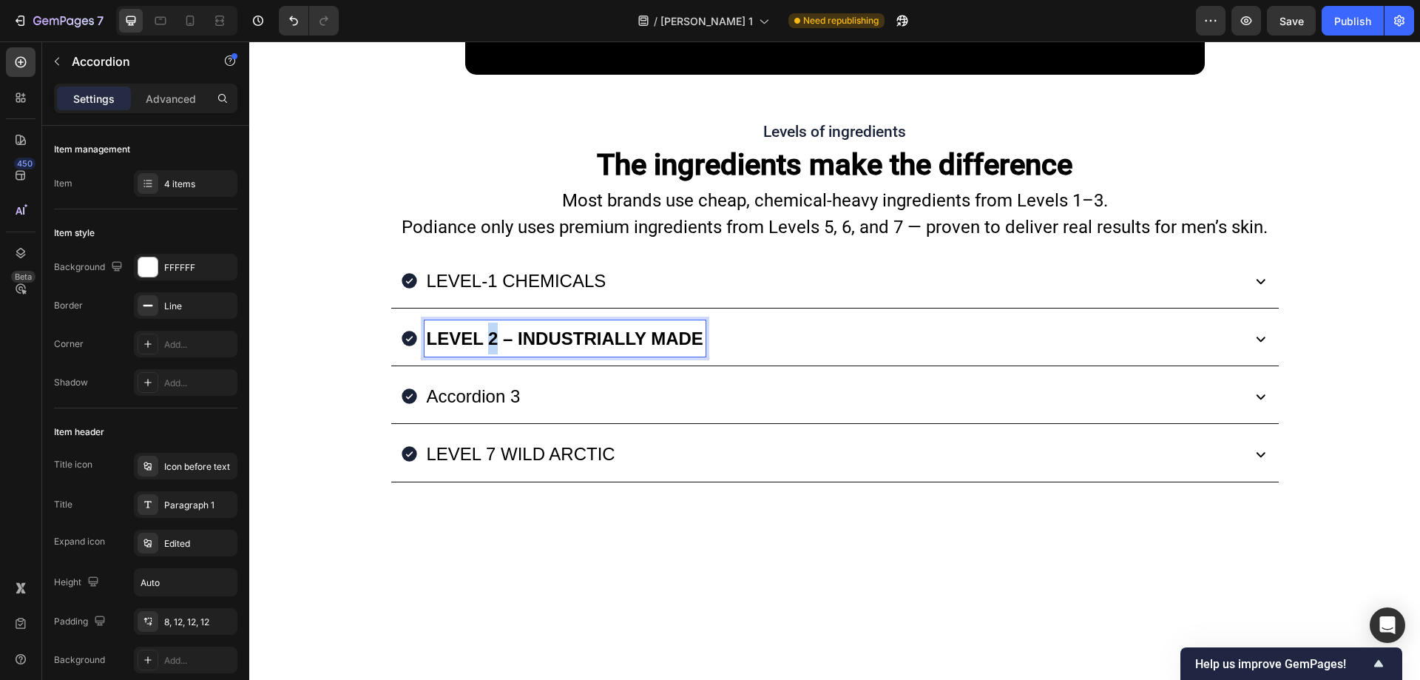
click at [484, 328] on strong "LEVEL 2 – INDUSTRIALLY MADE" at bounding box center [565, 338] width 277 height 20
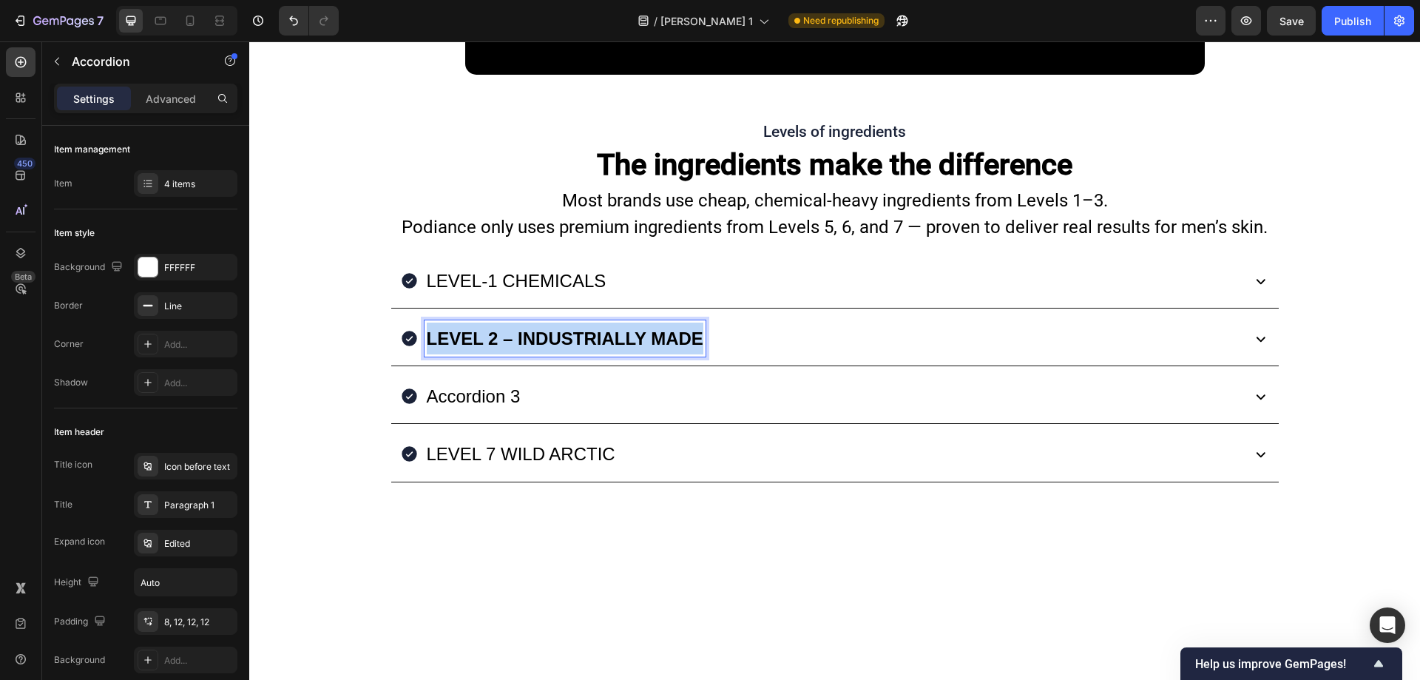
click at [484, 328] on strong "LEVEL 2 – INDUSTRIALLY MADE" at bounding box center [565, 338] width 277 height 20
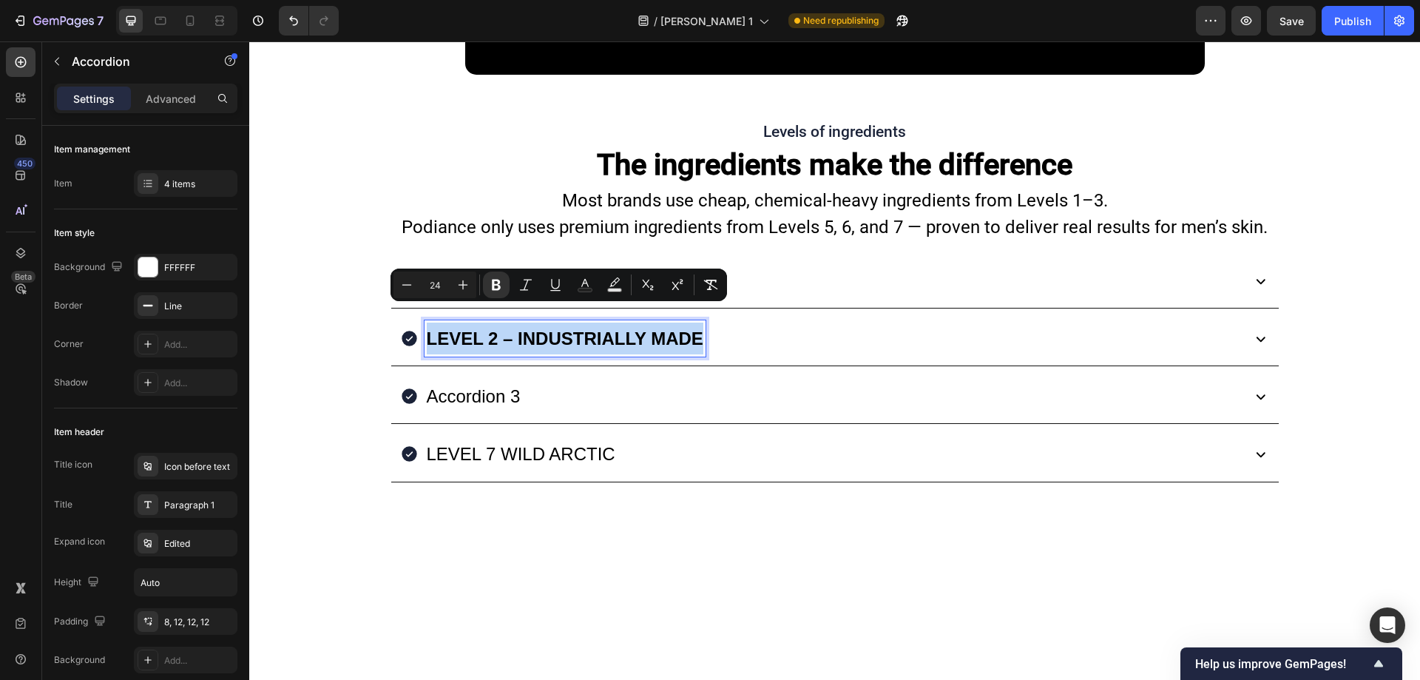
click at [484, 328] on strong "LEVEL 2 – INDUSTRIALLY MADE" at bounding box center [565, 338] width 277 height 20
click at [495, 287] on icon "Editor contextual toolbar" at bounding box center [496, 284] width 15 height 15
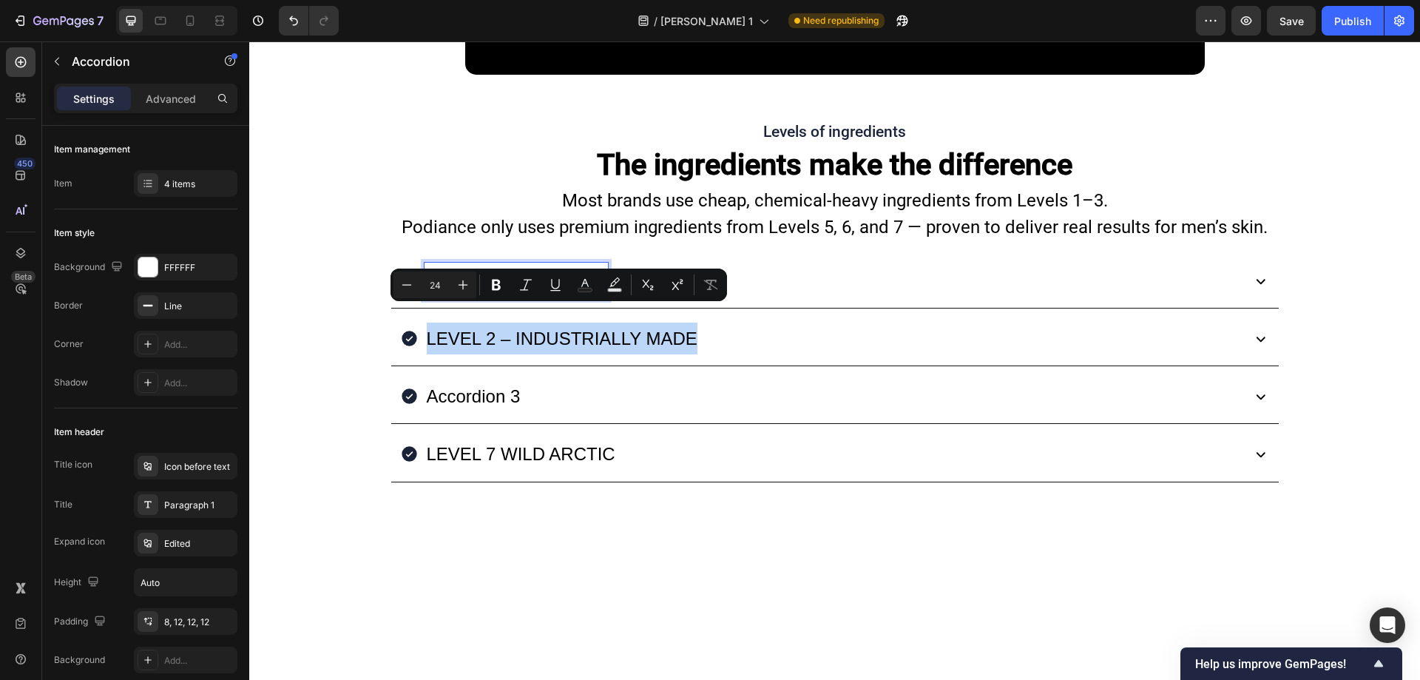
click at [507, 265] on p "LEVEL-1 CHEMICALS" at bounding box center [517, 281] width 180 height 32
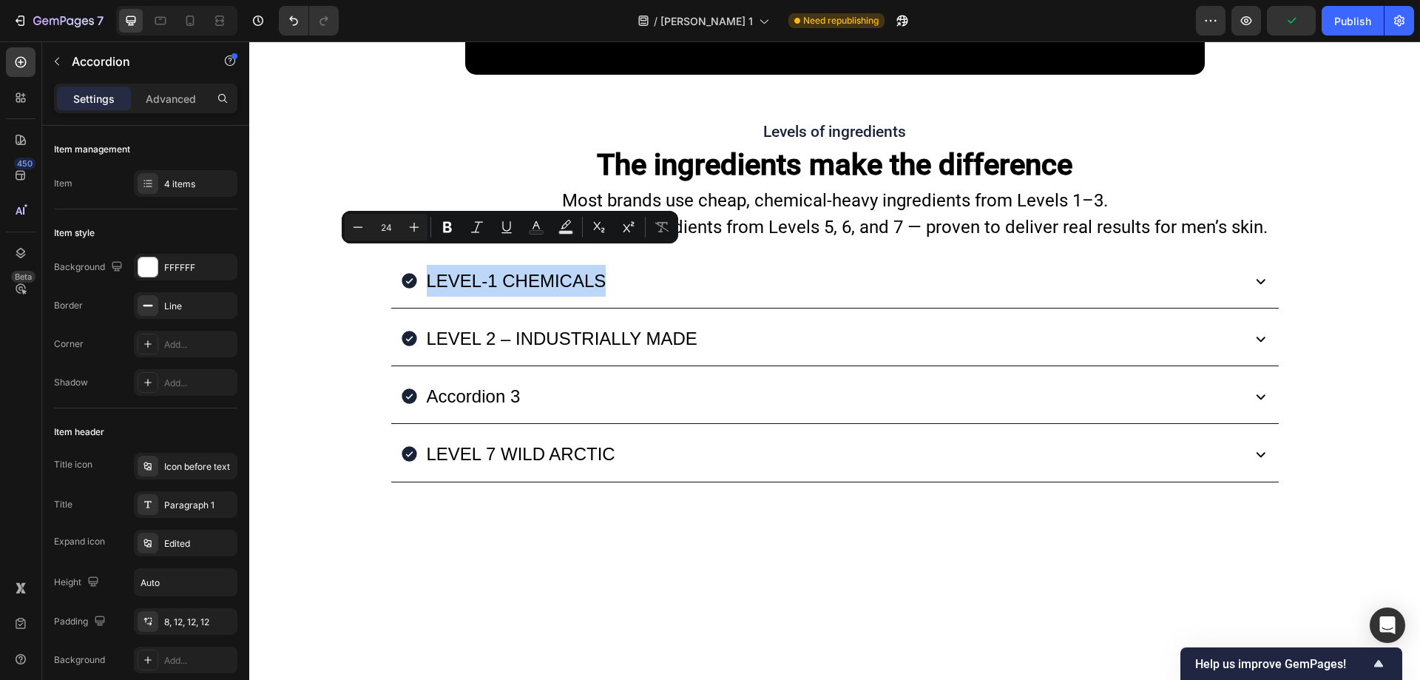
click at [728, 333] on div "LEVEL 2 – INDUSTRIALLY MADE" at bounding box center [819, 338] width 839 height 36
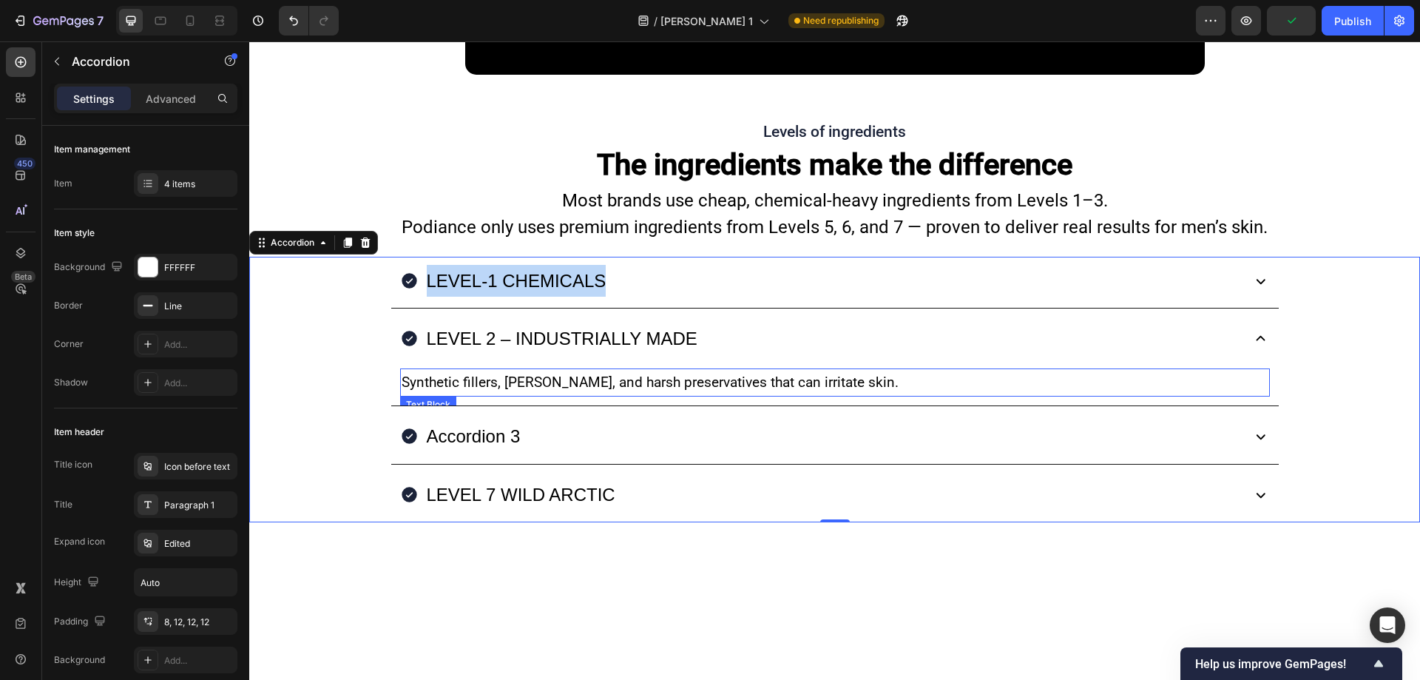
click at [714, 370] on p "Synthetic fillers, parabens, and harsh preservatives that can irritate skin." at bounding box center [835, 382] width 867 height 25
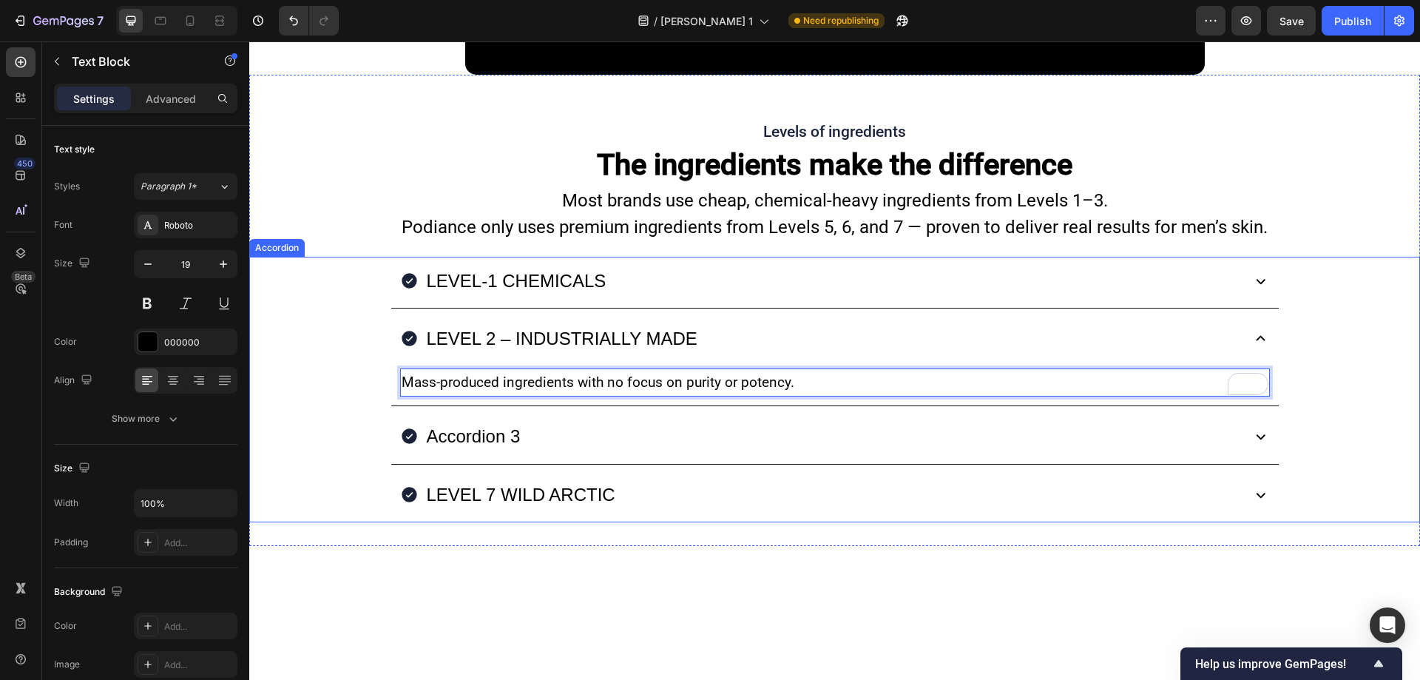
click at [491, 420] on p "Accordion 3" at bounding box center [474, 436] width 94 height 32
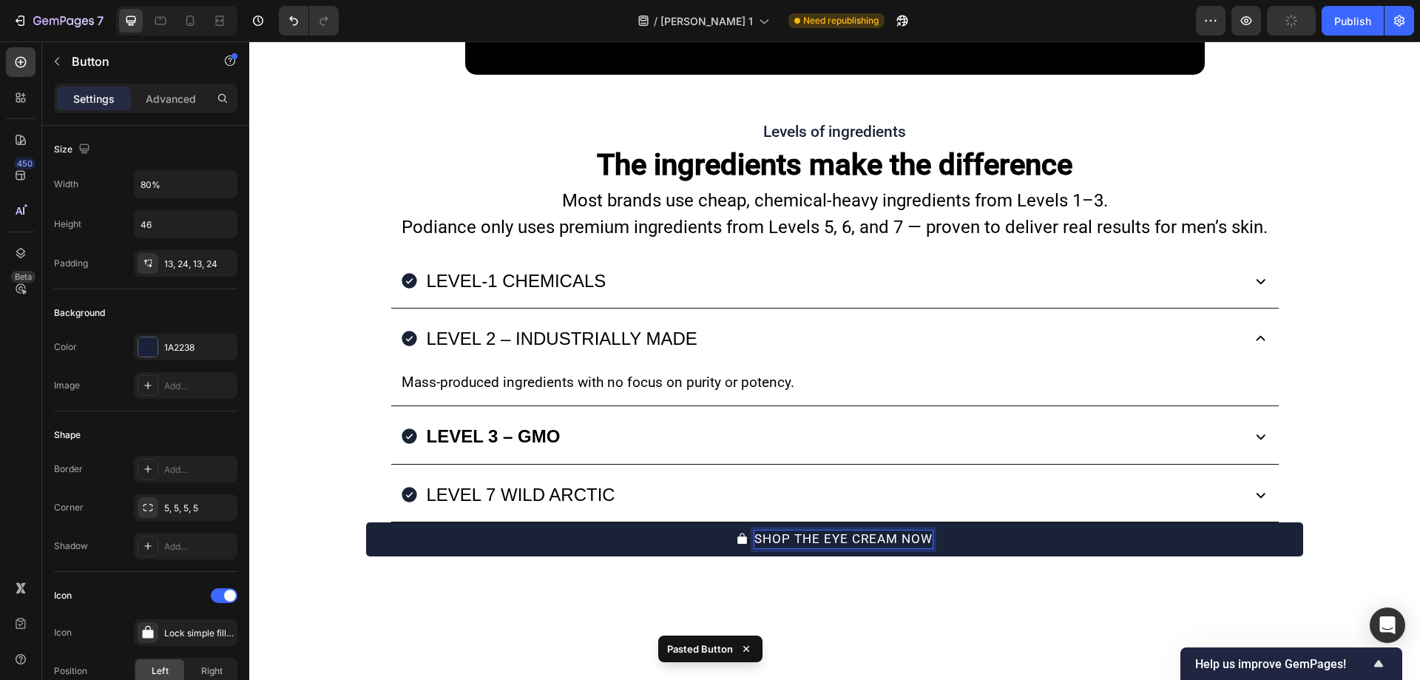
click at [491, 426] on strong "LEVEL 3 – GMO" at bounding box center [494, 436] width 134 height 20
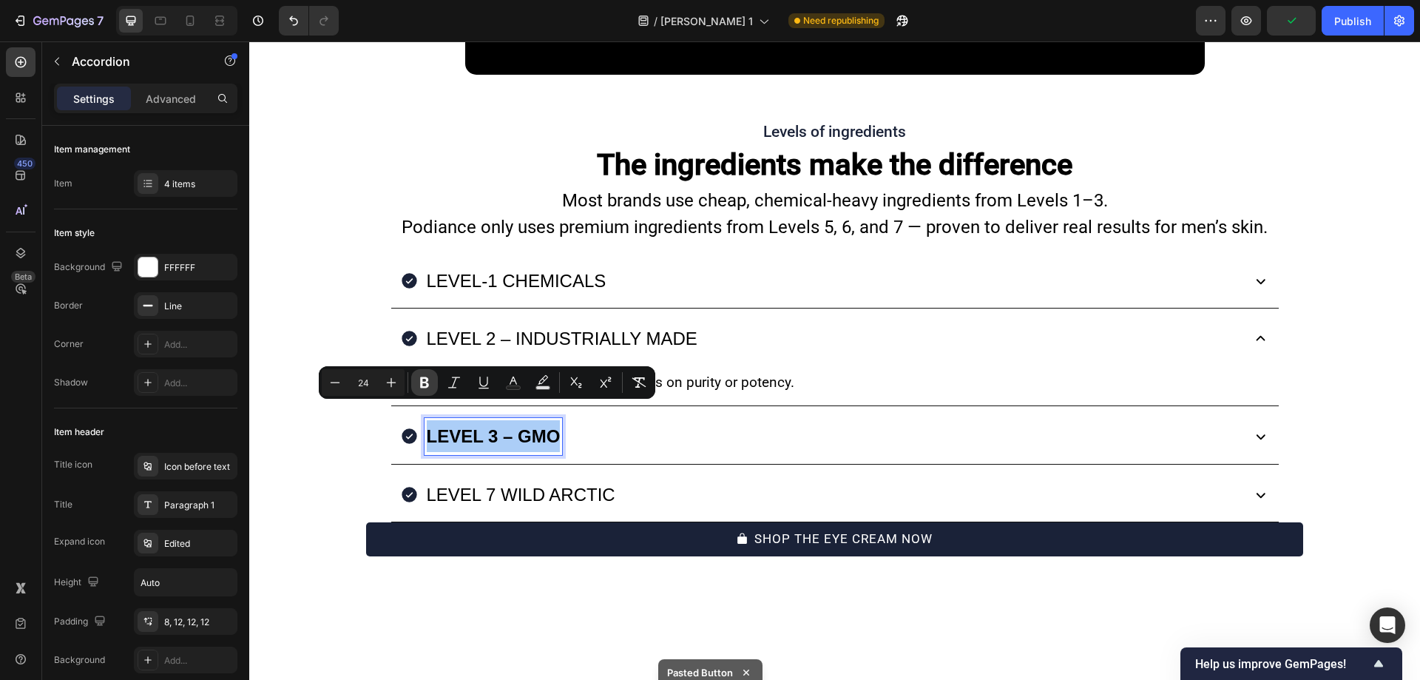
click at [413, 377] on button "Bold" at bounding box center [424, 382] width 27 height 27
click at [590, 419] on div "LEVEL 3 – GMO" at bounding box center [819, 436] width 839 height 36
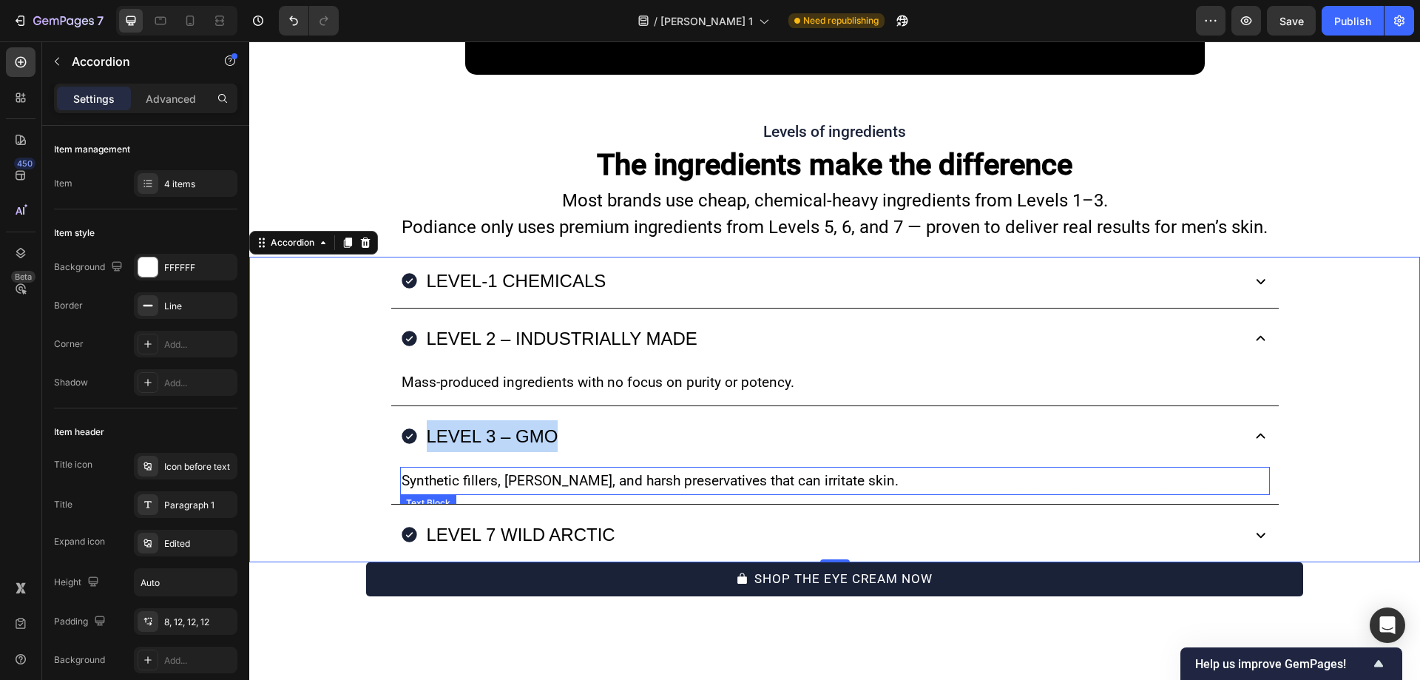
click at [587, 468] on p "Synthetic fillers, parabens, and harsh preservatives that can irritate skin." at bounding box center [835, 480] width 867 height 25
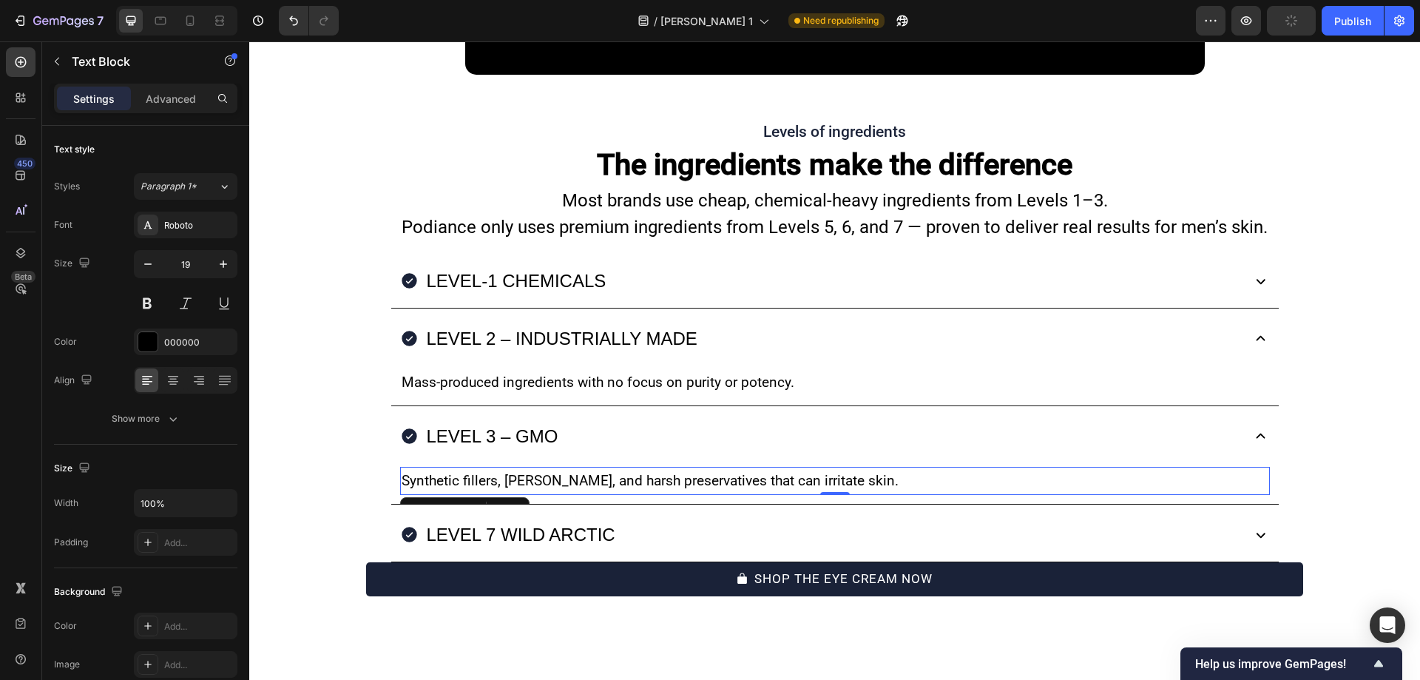
click at [626, 468] on p "Synthetic fillers, parabens, and harsh preservatives that can irritate skin." at bounding box center [835, 480] width 867 height 25
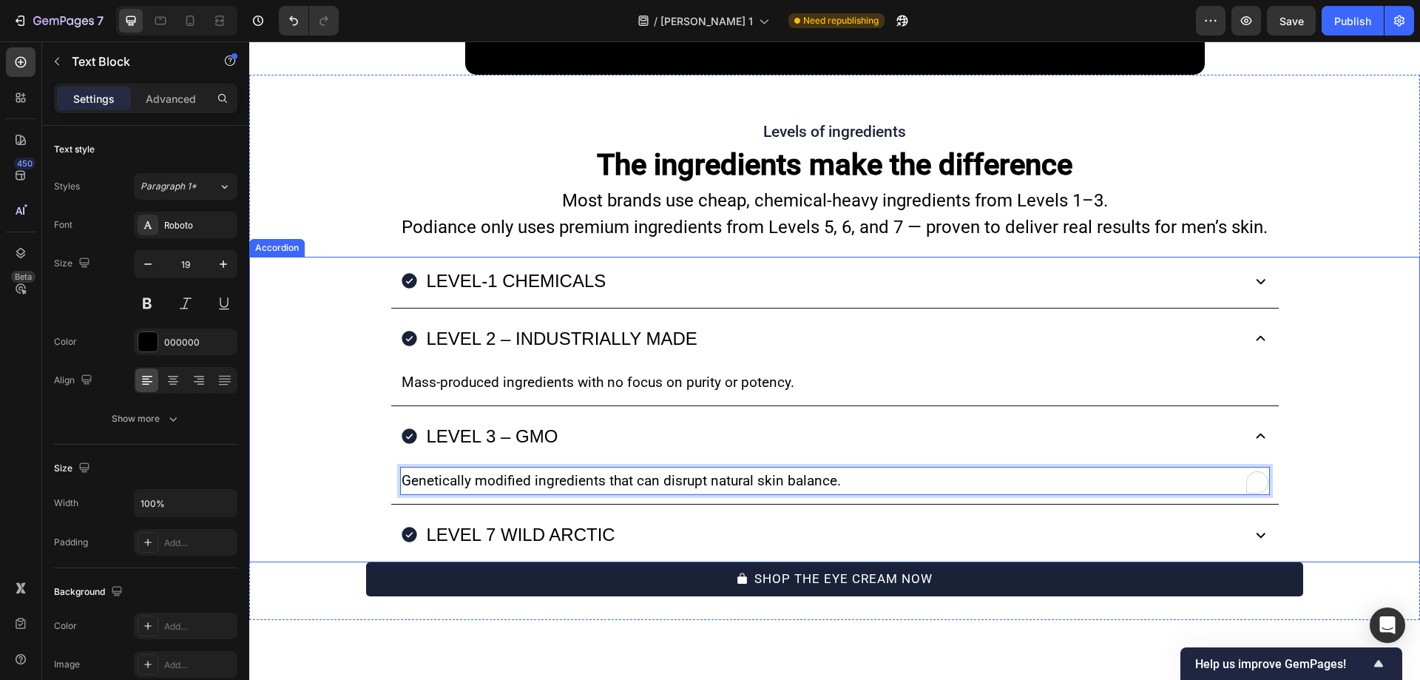
click at [516, 518] on p "LEVEL 7 WILD ARCTIC" at bounding box center [521, 534] width 189 height 32
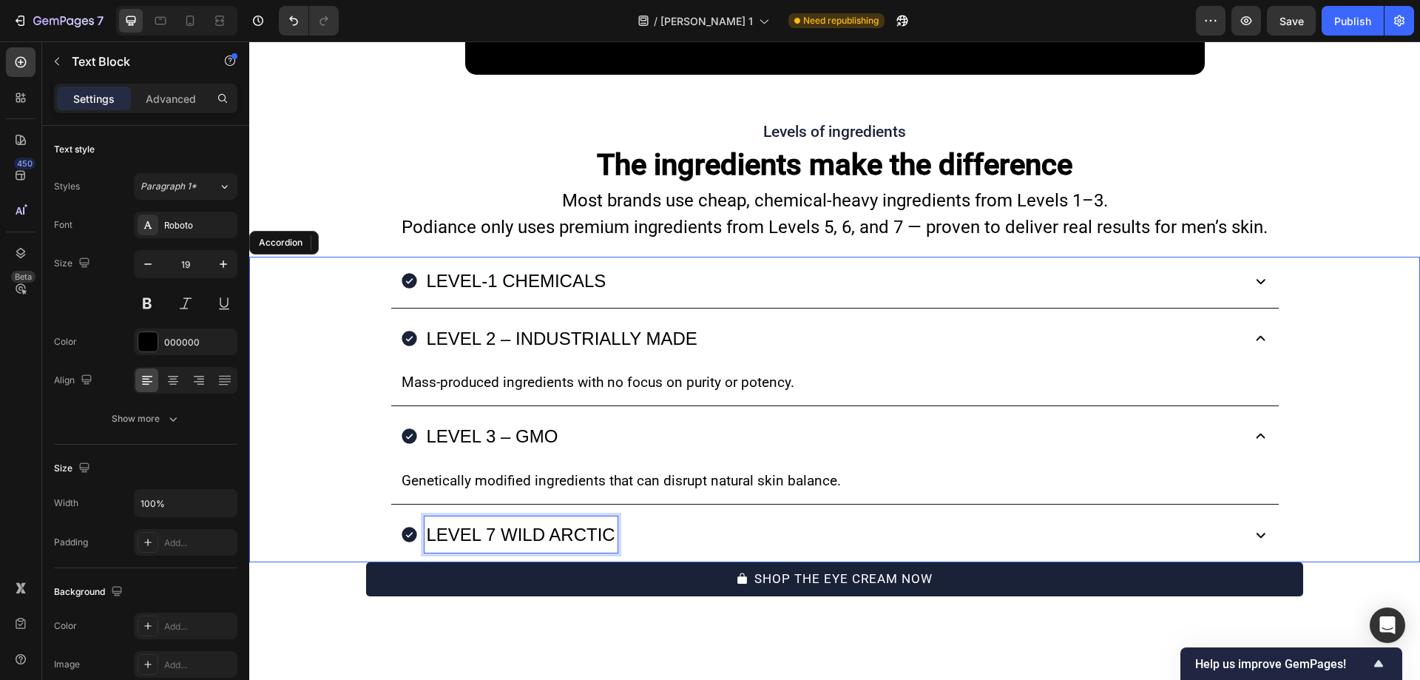
click at [516, 518] on p "LEVEL 7 WILD ARCTIC" at bounding box center [521, 534] width 189 height 32
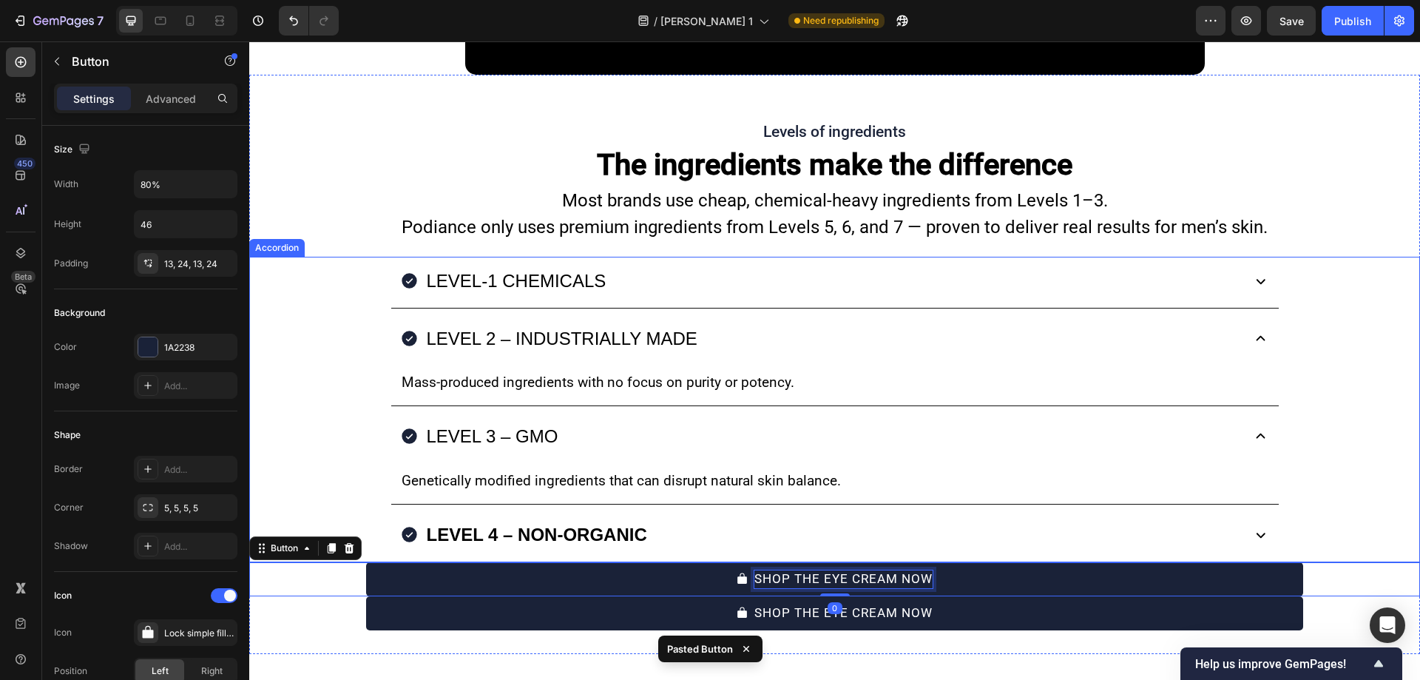
click at [489, 524] on strong "LEVEL 4 – NON-ORGANIC" at bounding box center [537, 534] width 220 height 20
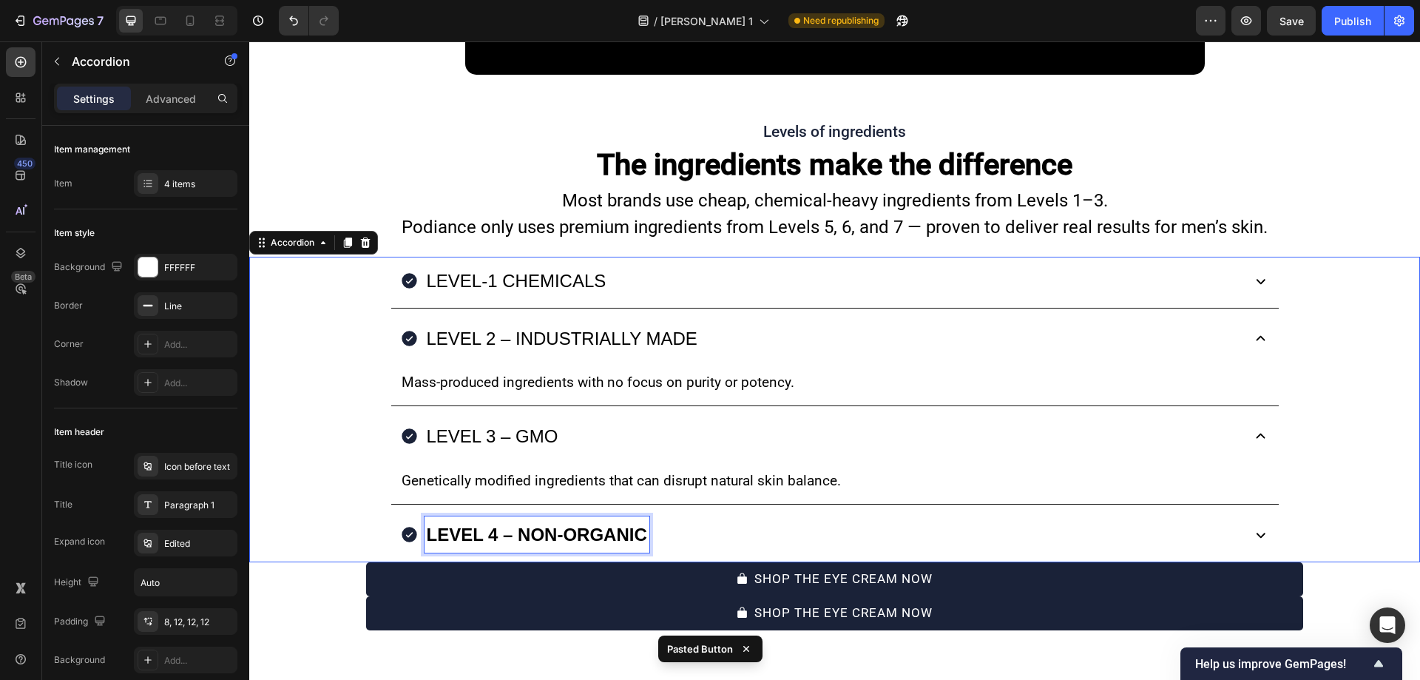
click at [489, 524] on strong "LEVEL 4 – NON-ORGANIC" at bounding box center [537, 534] width 220 height 20
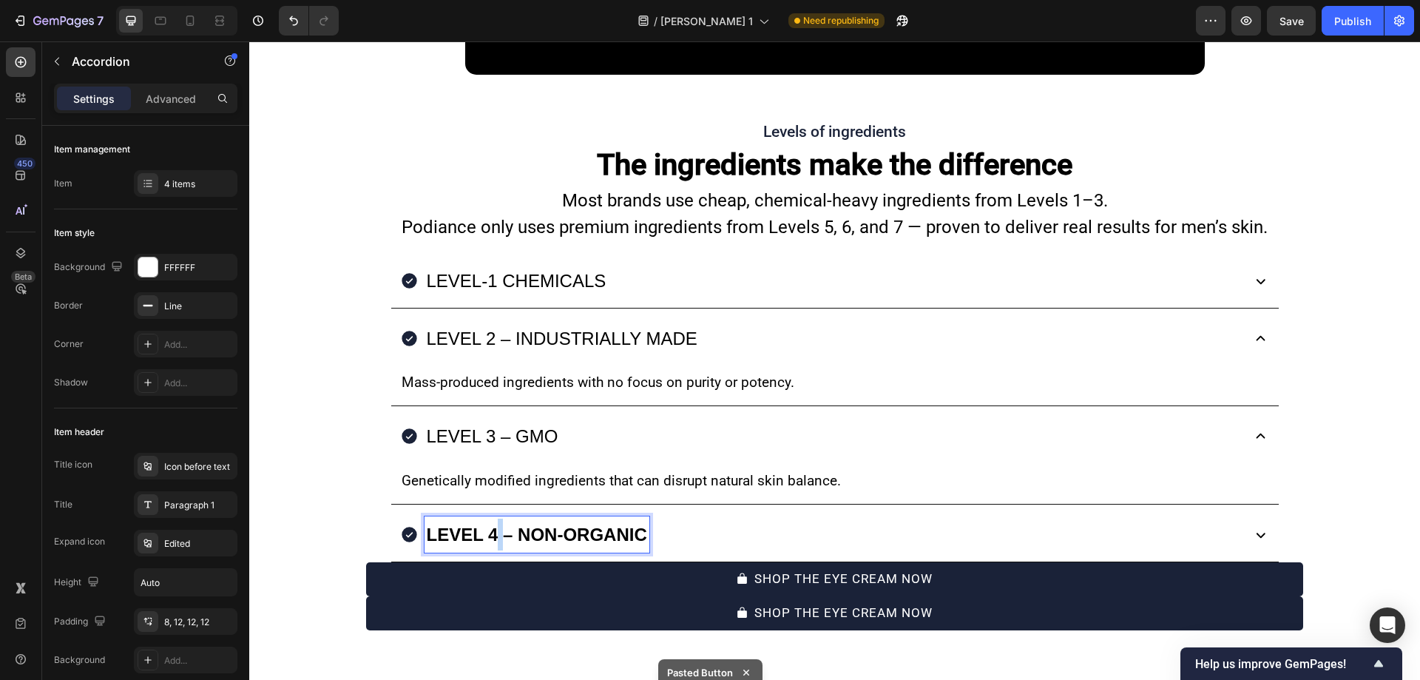
click at [489, 524] on strong "LEVEL 4 – NON-ORGANIC" at bounding box center [537, 534] width 220 height 20
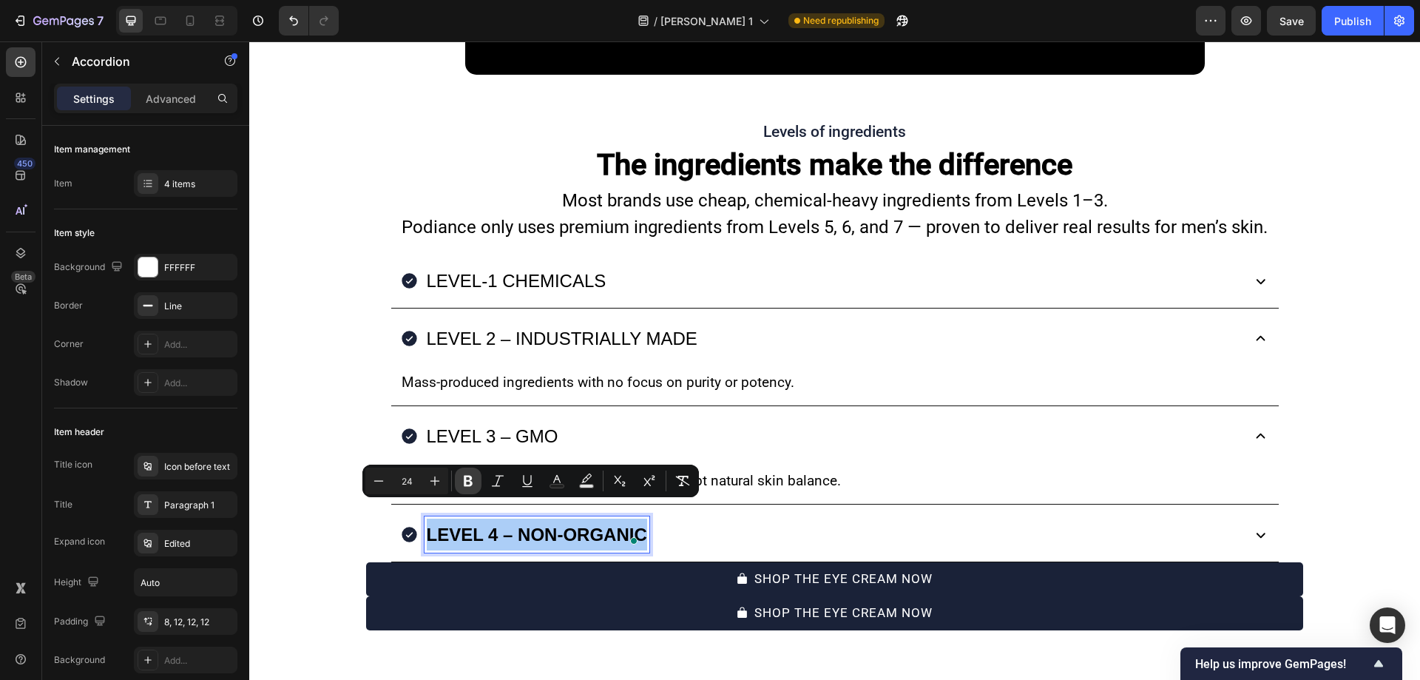
click at [474, 479] on icon "Editor contextual toolbar" at bounding box center [468, 480] width 15 height 15
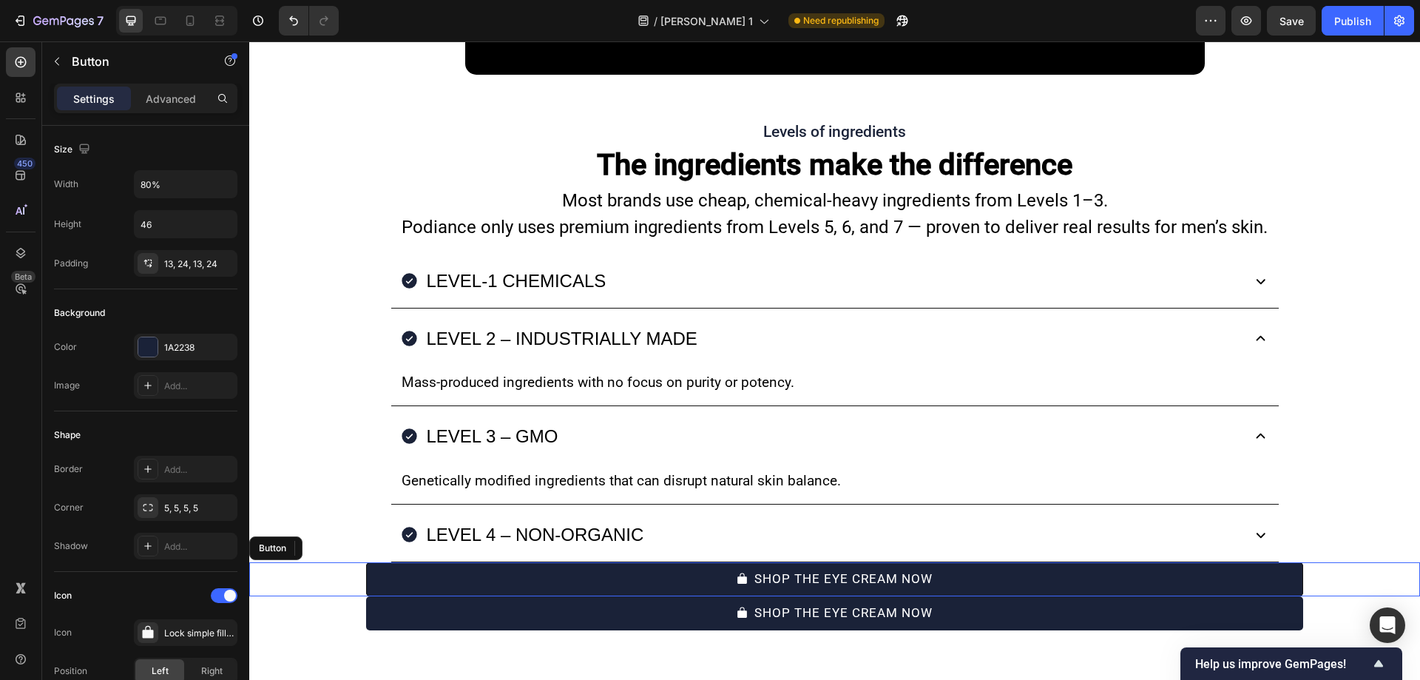
click at [691, 562] on button "SHOP THE EYE CREAM NOW" at bounding box center [834, 579] width 936 height 34
click at [353, 542] on icon at bounding box center [349, 548] width 12 height 12
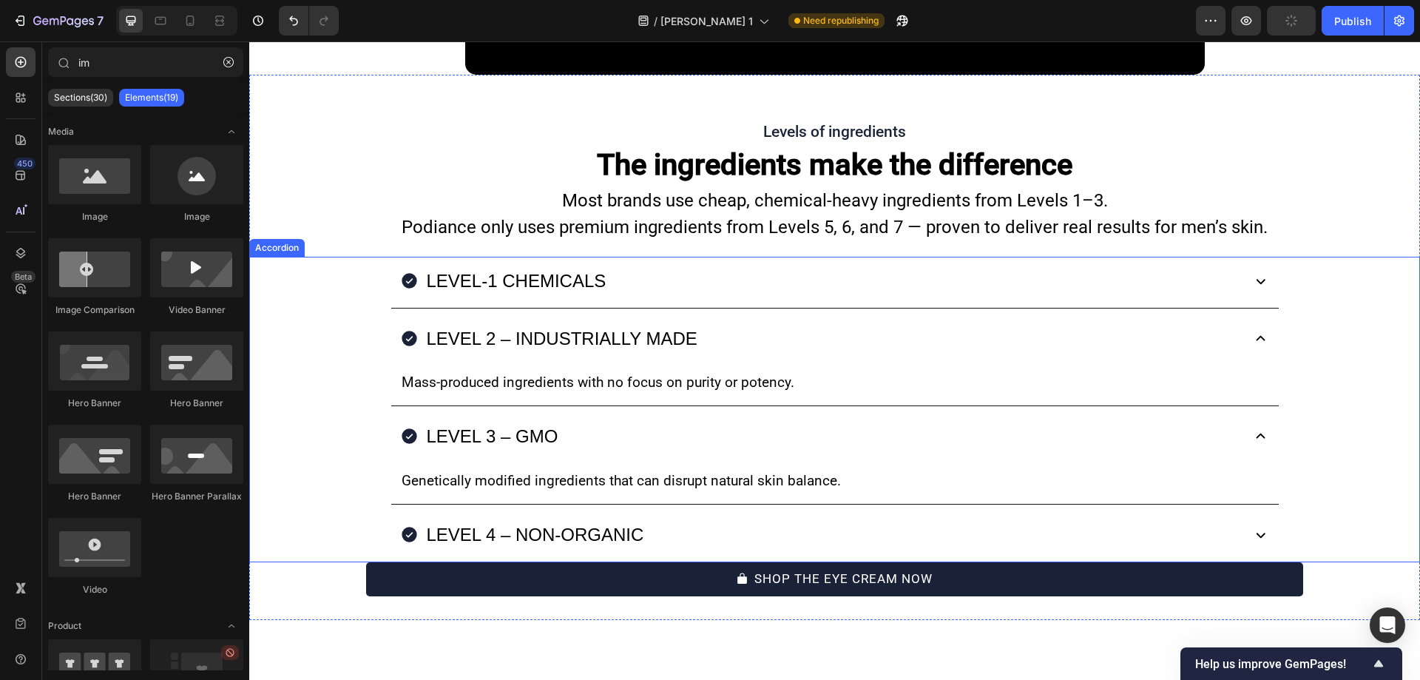
click at [361, 485] on div "LEVEL-1 CHEMICALS LEVEL 2 – INDUSTRIALLY MADE Mass-produced ingredients with no…" at bounding box center [834, 409] width 1171 height 305
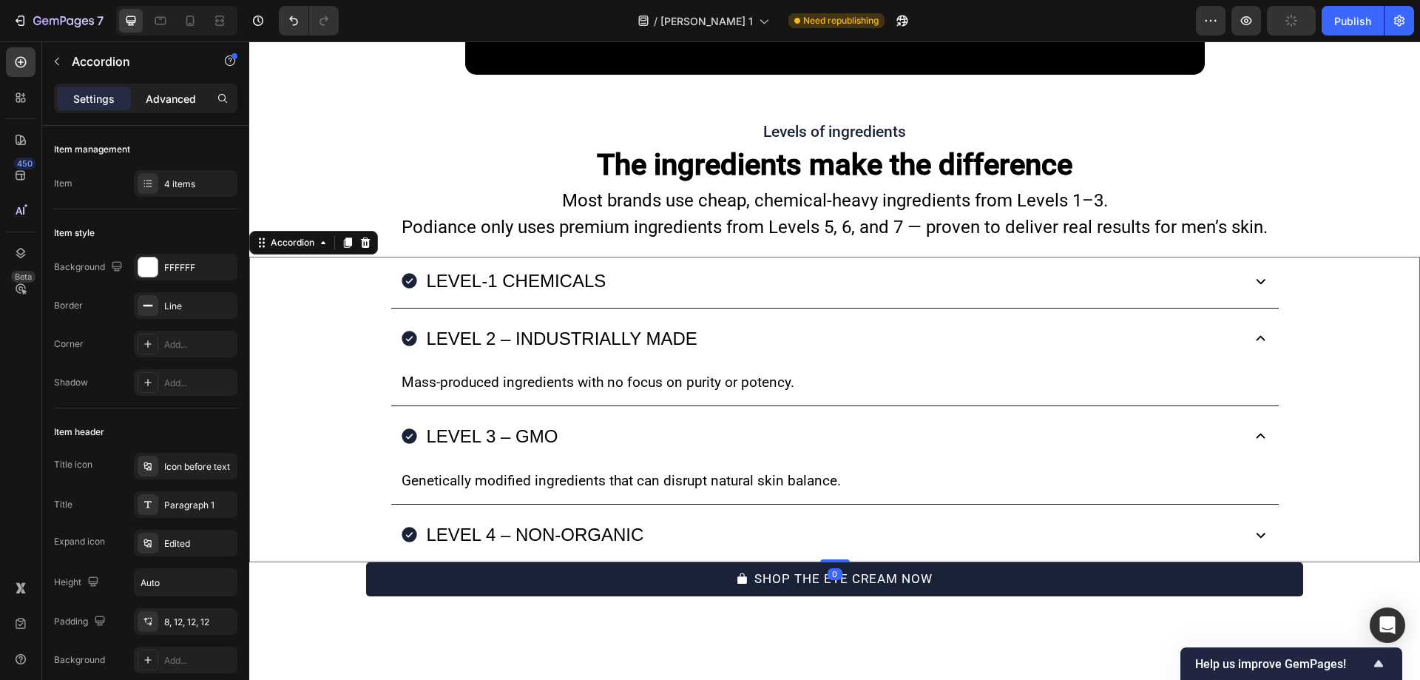
click at [162, 102] on p "Advanced" at bounding box center [171, 99] width 50 height 16
type input "100%"
type input "100"
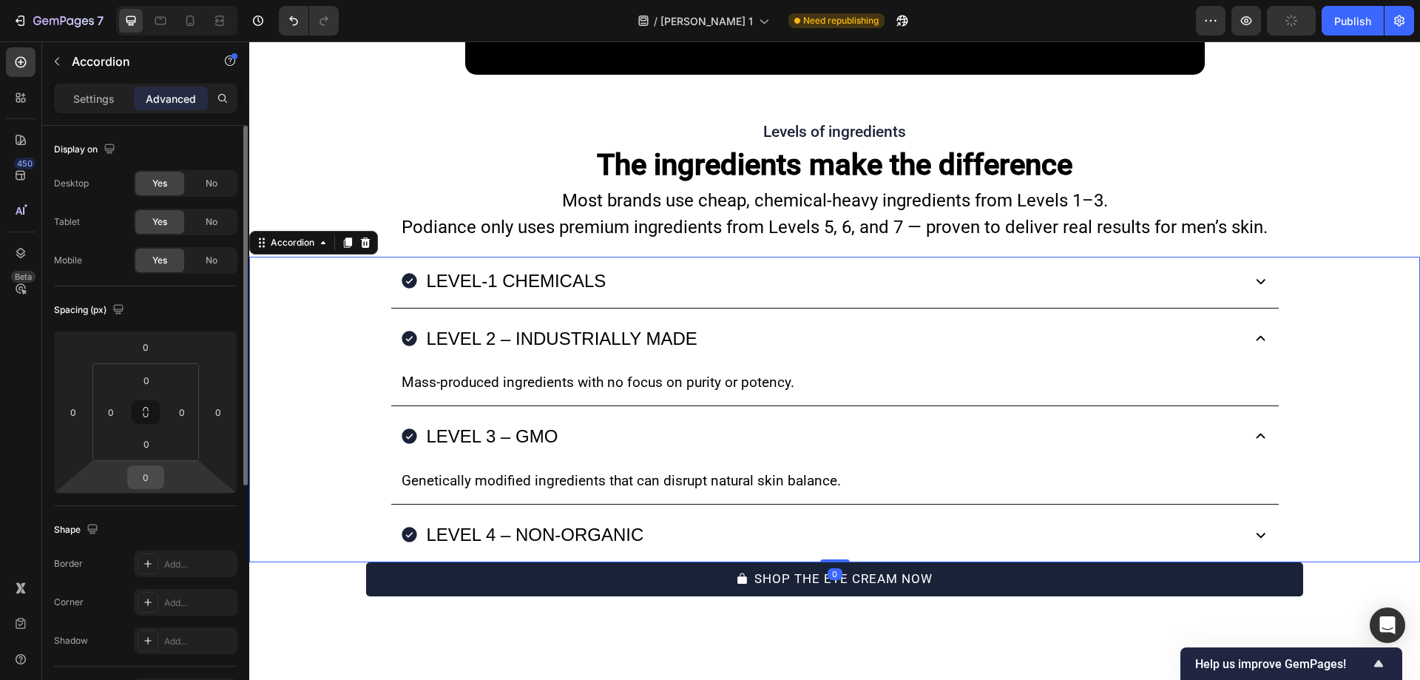
click at [144, 483] on input "0" at bounding box center [146, 477] width 30 height 22
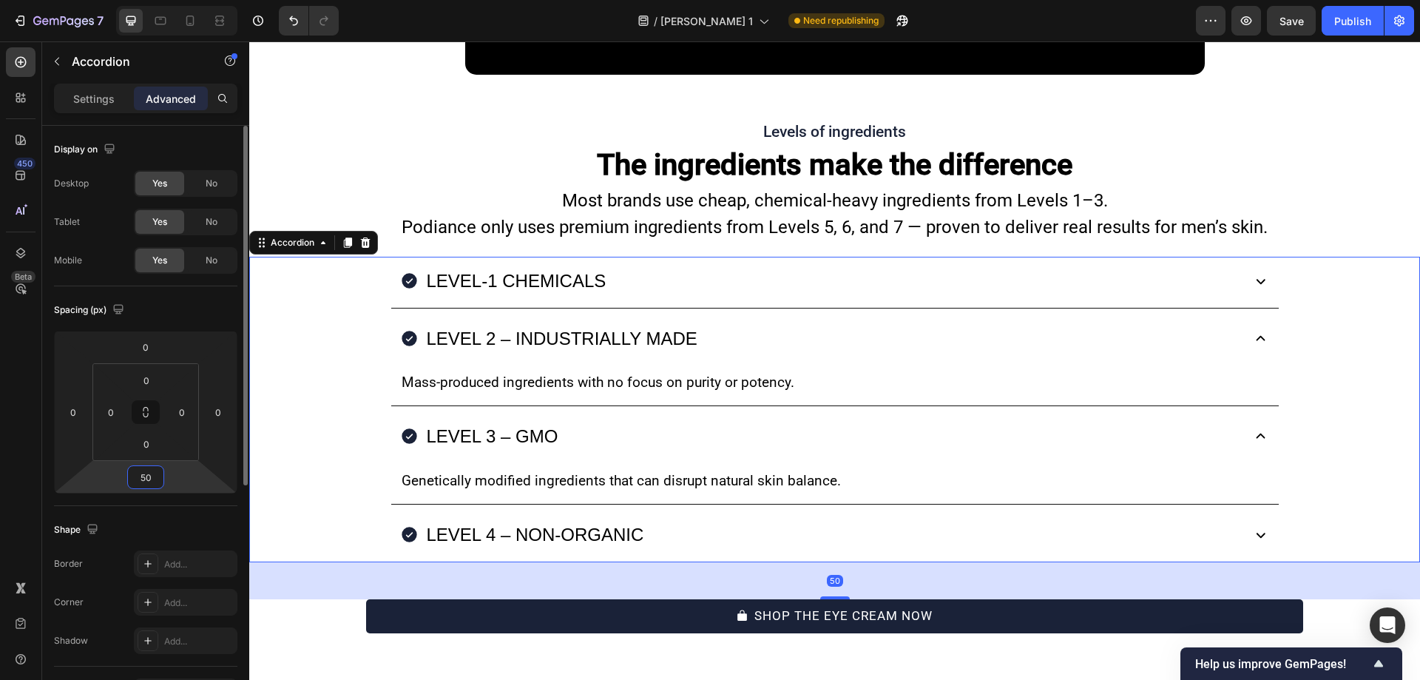
click at [153, 475] on input "50" at bounding box center [146, 477] width 30 height 22
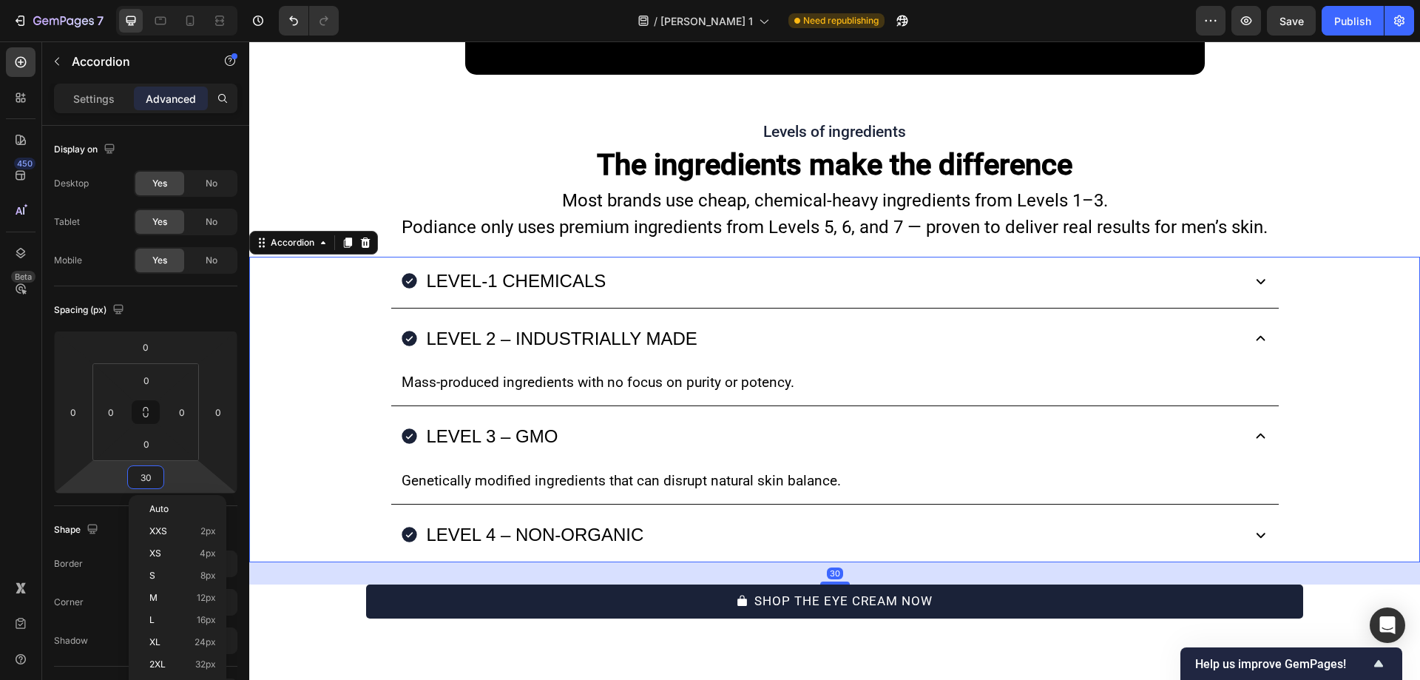
type input "30"
click at [668, 516] on div "LEVEL 4 – NON-ORGANIC" at bounding box center [819, 534] width 839 height 36
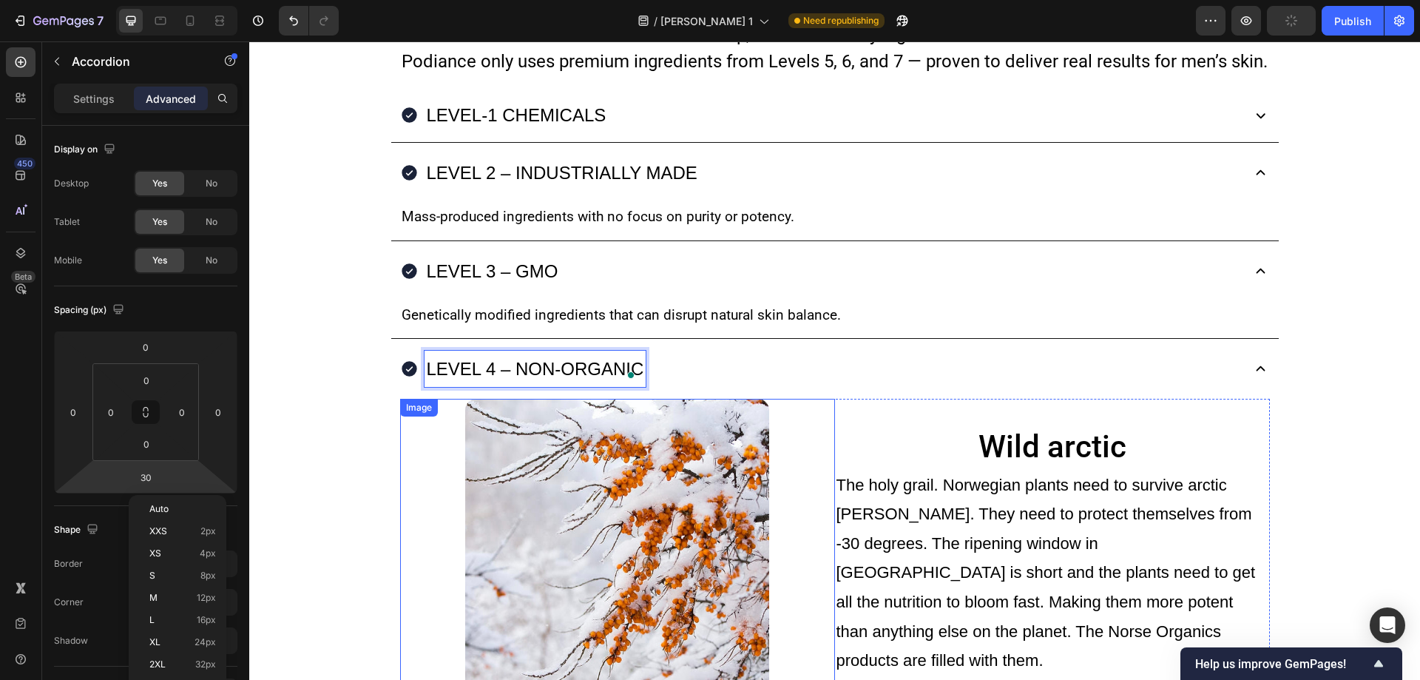
scroll to position [9451, 0]
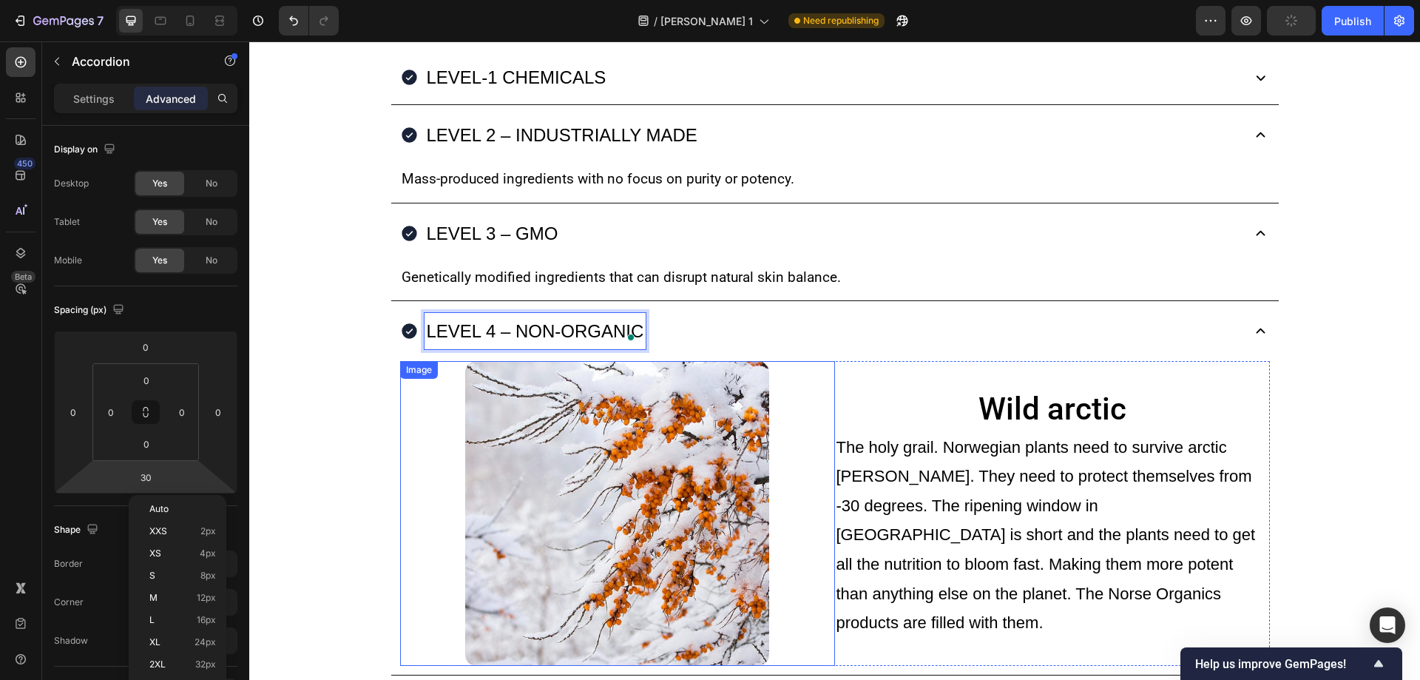
click at [788, 423] on div at bounding box center [617, 513] width 435 height 305
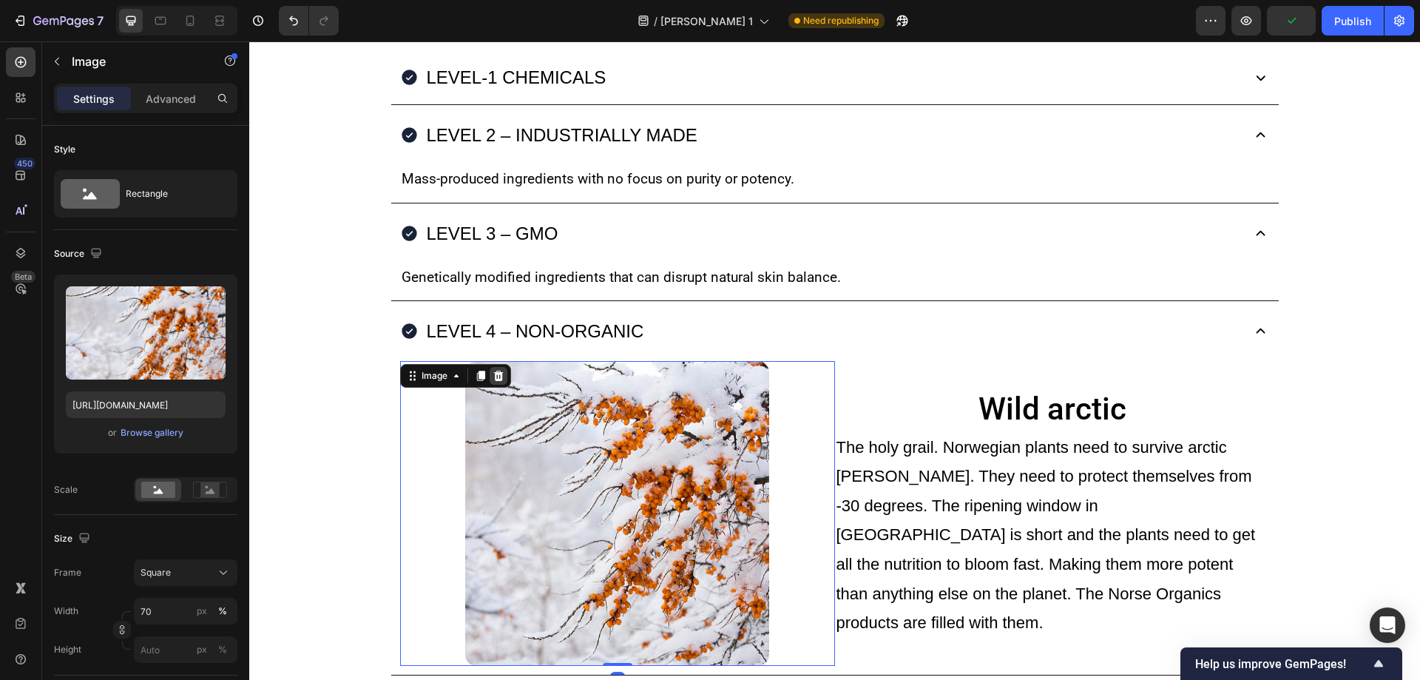
click at [493, 376] on icon at bounding box center [498, 375] width 10 height 10
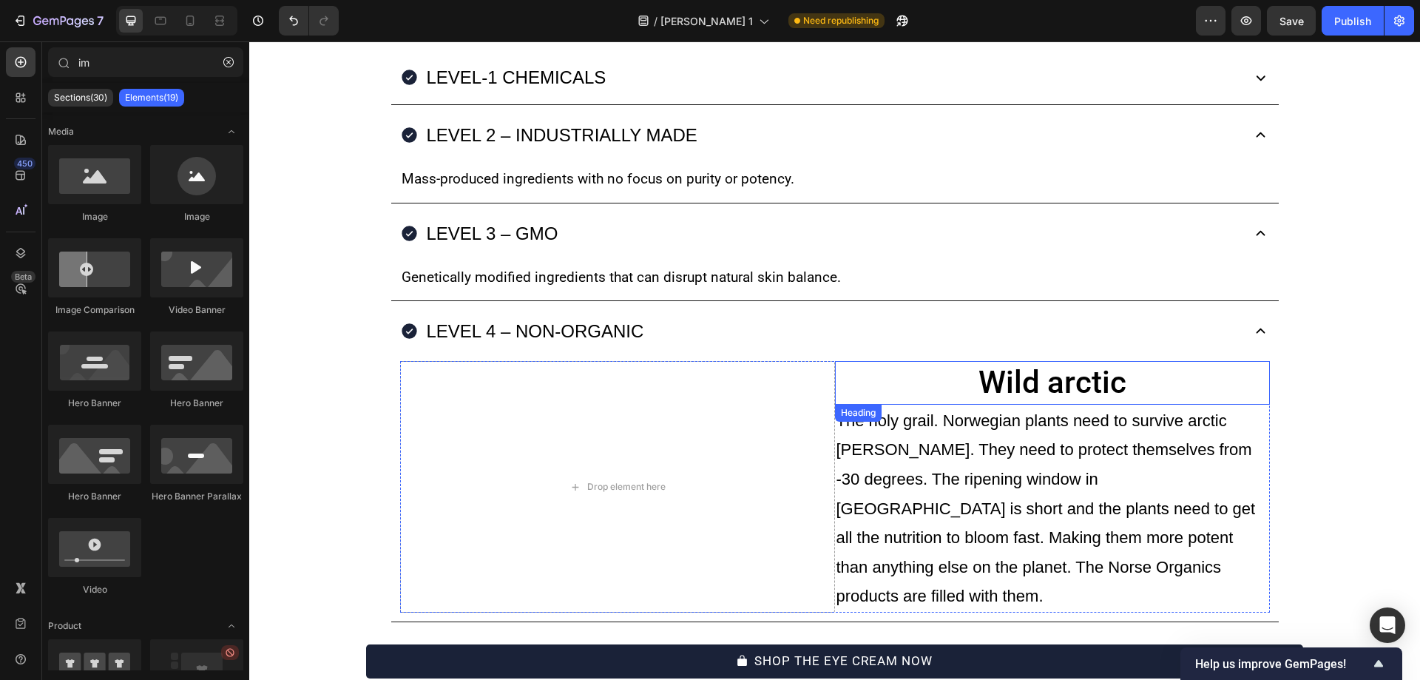
click at [907, 383] on h2 "Wild arctic" at bounding box center [1052, 383] width 435 height 44
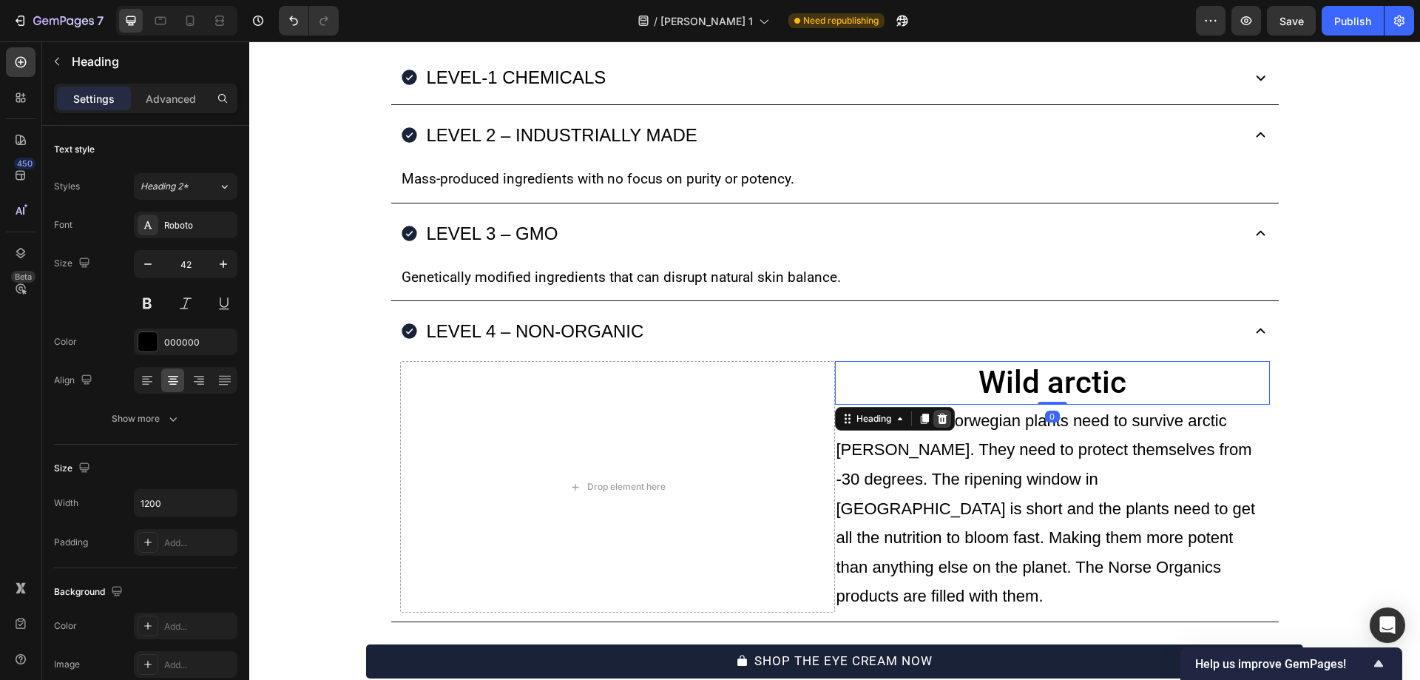
click at [941, 421] on icon at bounding box center [942, 419] width 12 height 12
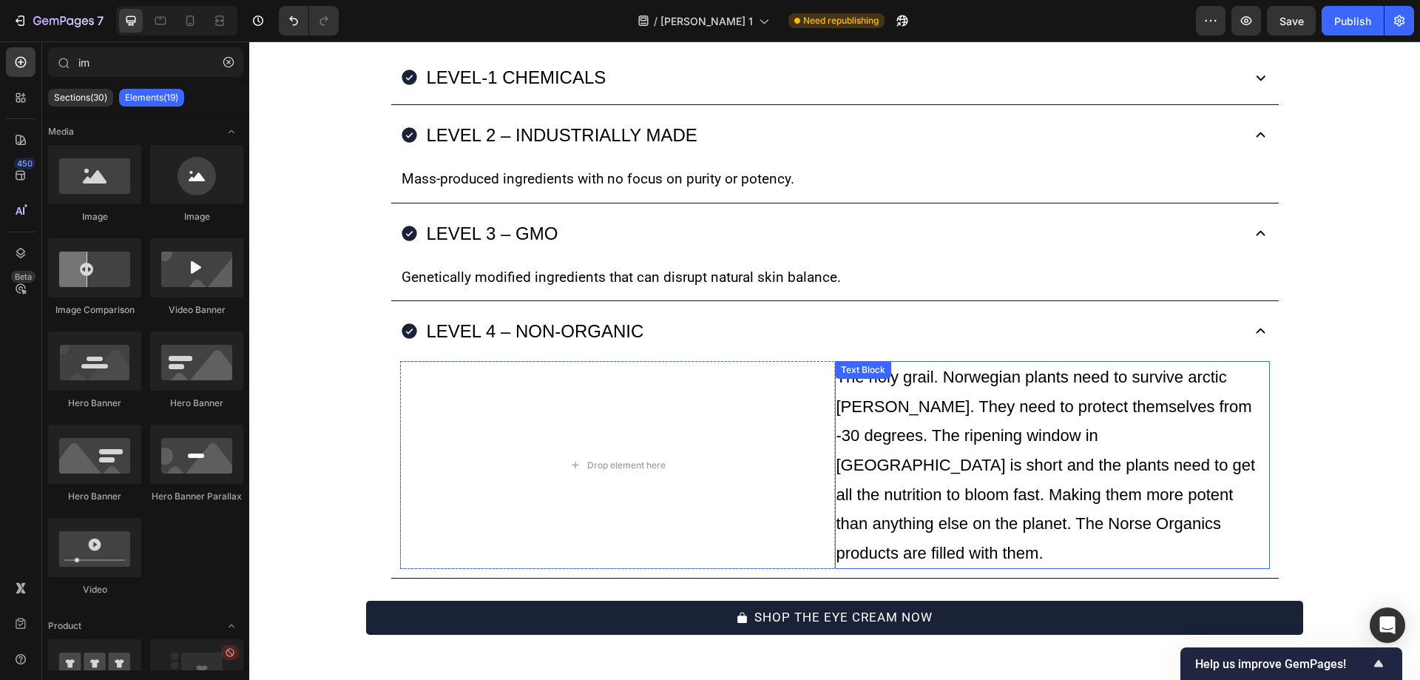
click at [875, 411] on p "The holy grail. Norwegian plants need to survive arctic winters. They need to p…" at bounding box center [1052, 464] width 432 height 205
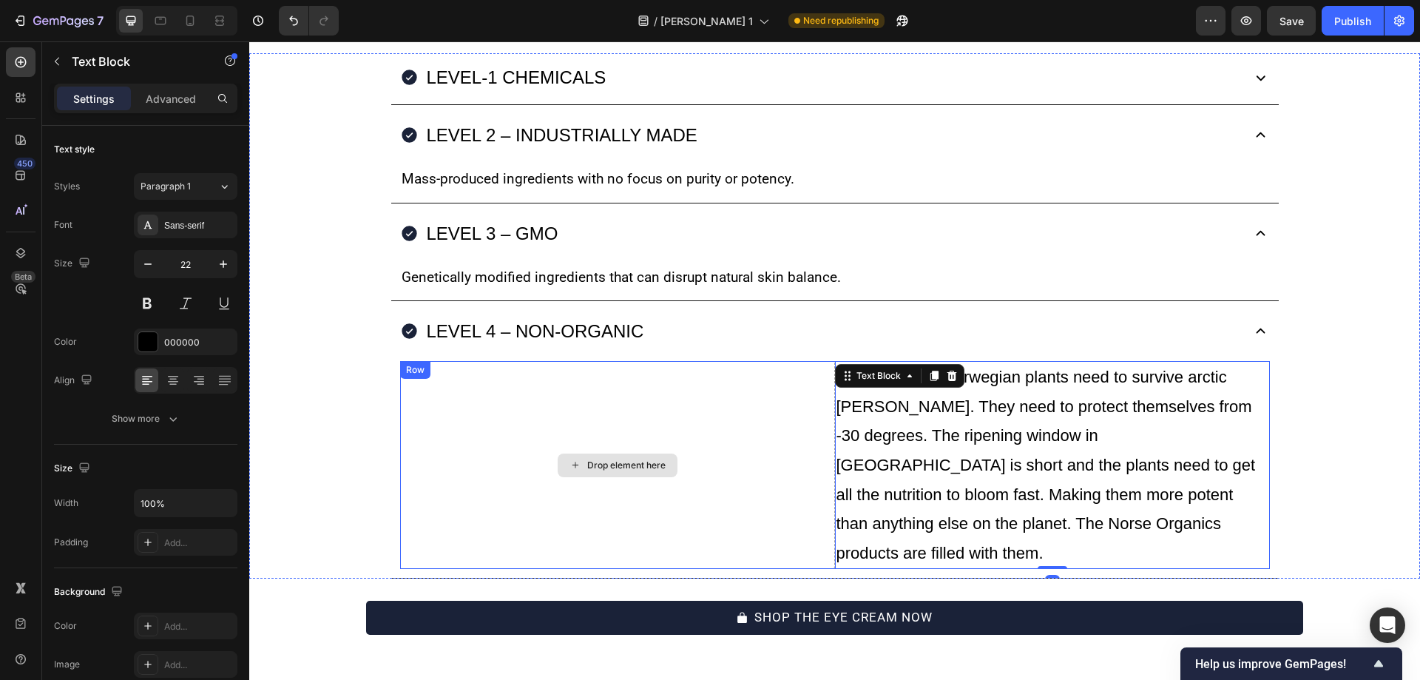
click at [804, 414] on div "Drop element here" at bounding box center [617, 465] width 435 height 208
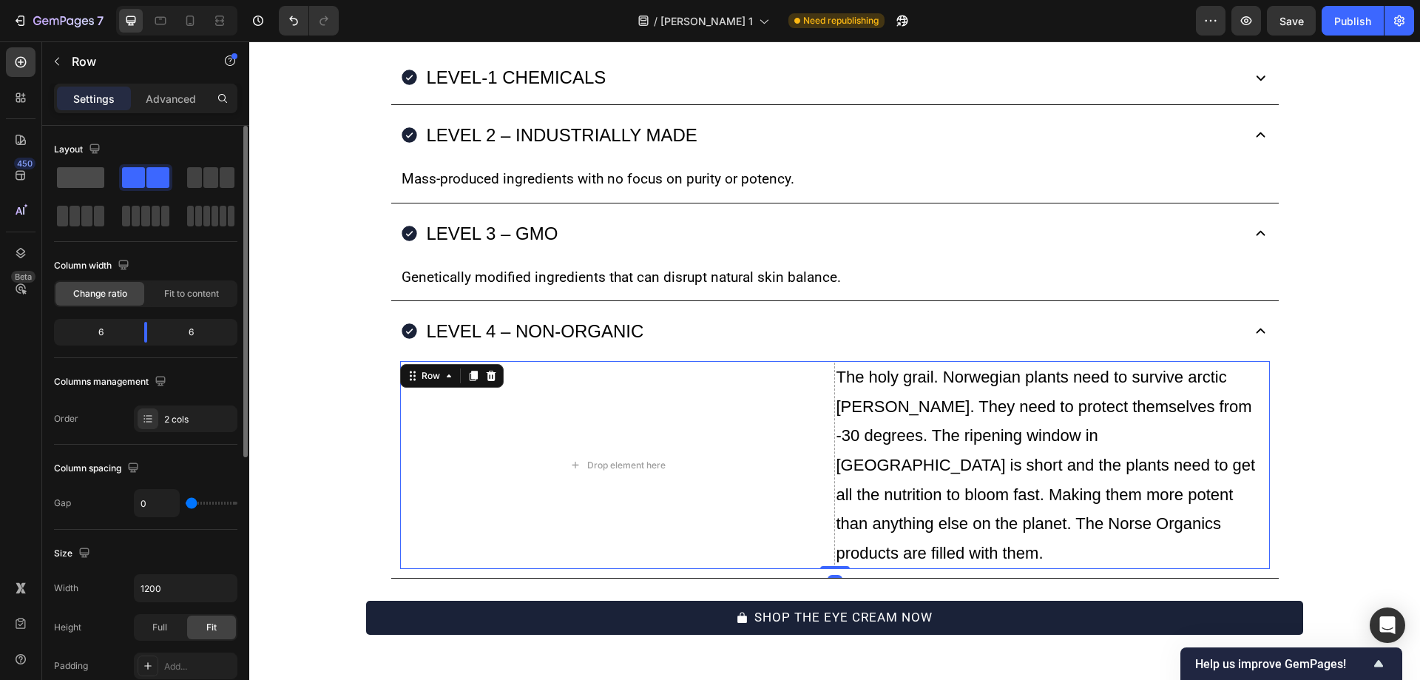
drag, startPoint x: 92, startPoint y: 172, endPoint x: 204, endPoint y: 282, distance: 156.9
click at [92, 172] on span at bounding box center [80, 177] width 47 height 21
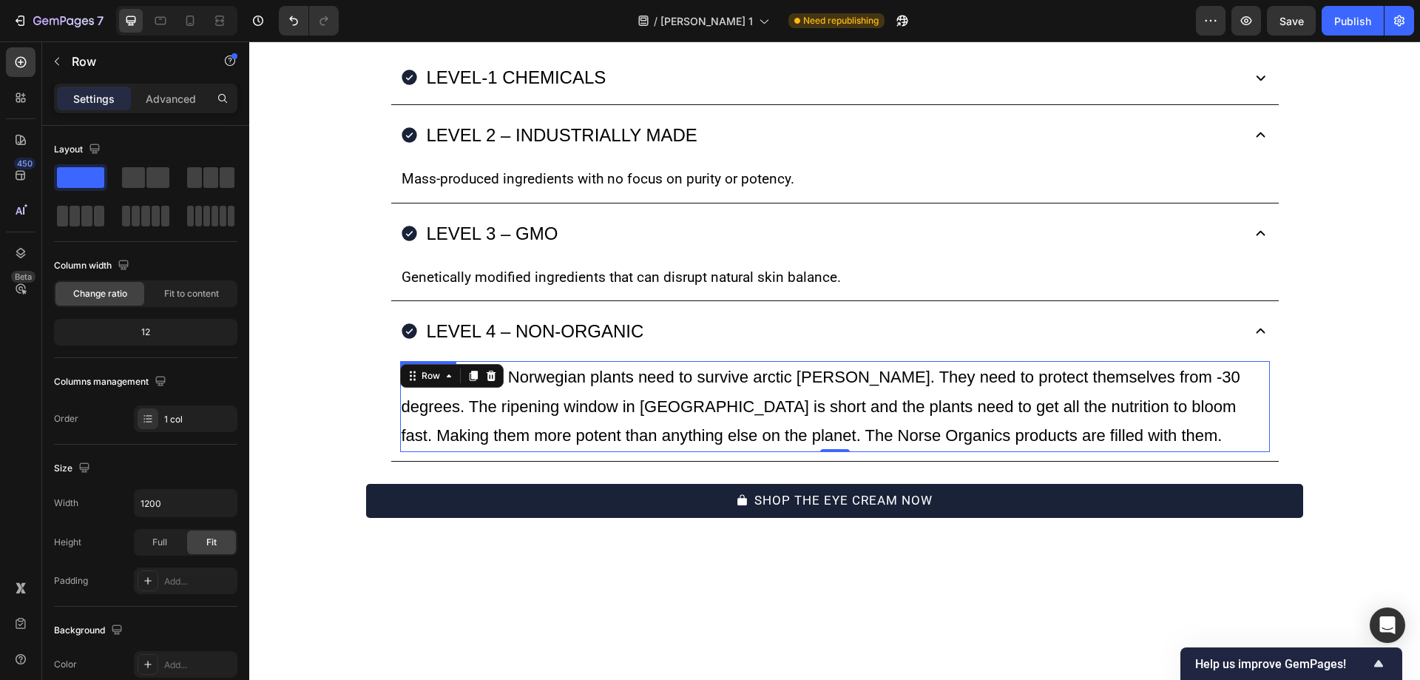
click at [522, 402] on p "The holy grail. Norwegian plants need to survive arctic winters. They need to p…" at bounding box center [835, 406] width 867 height 88
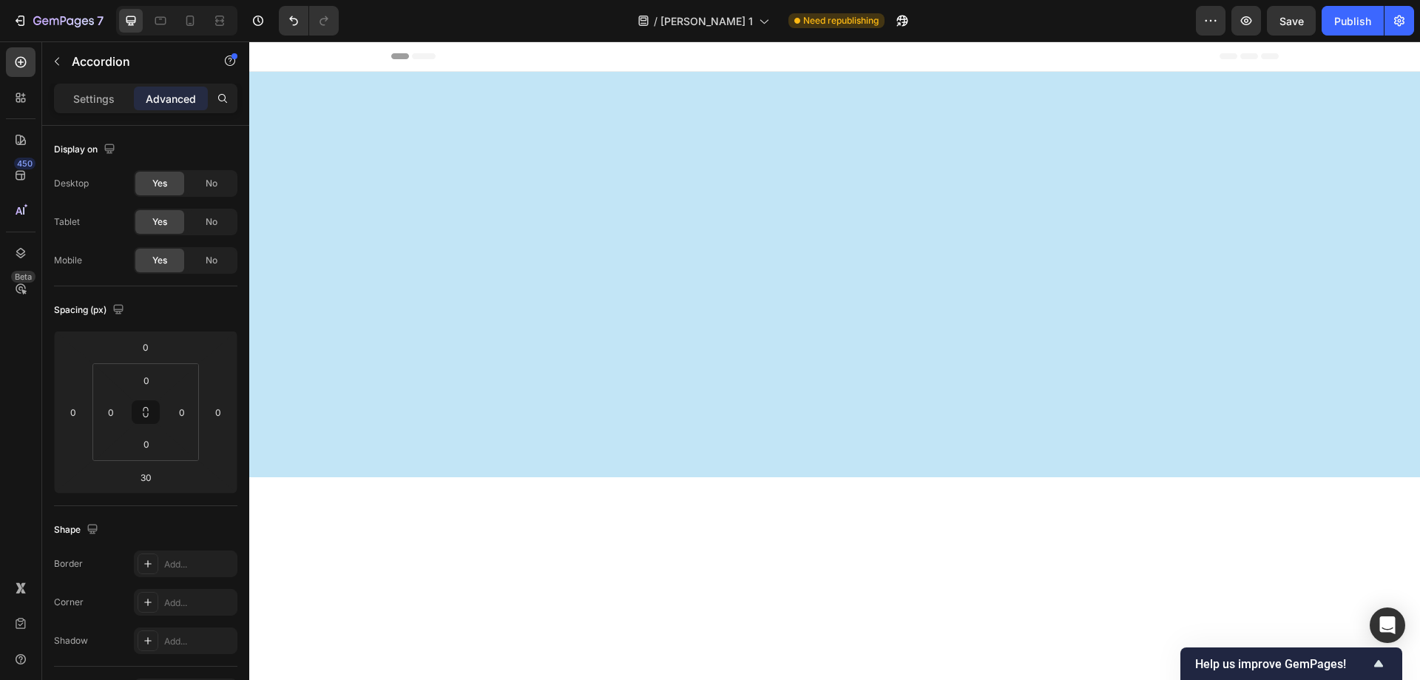
scroll to position [9451, 0]
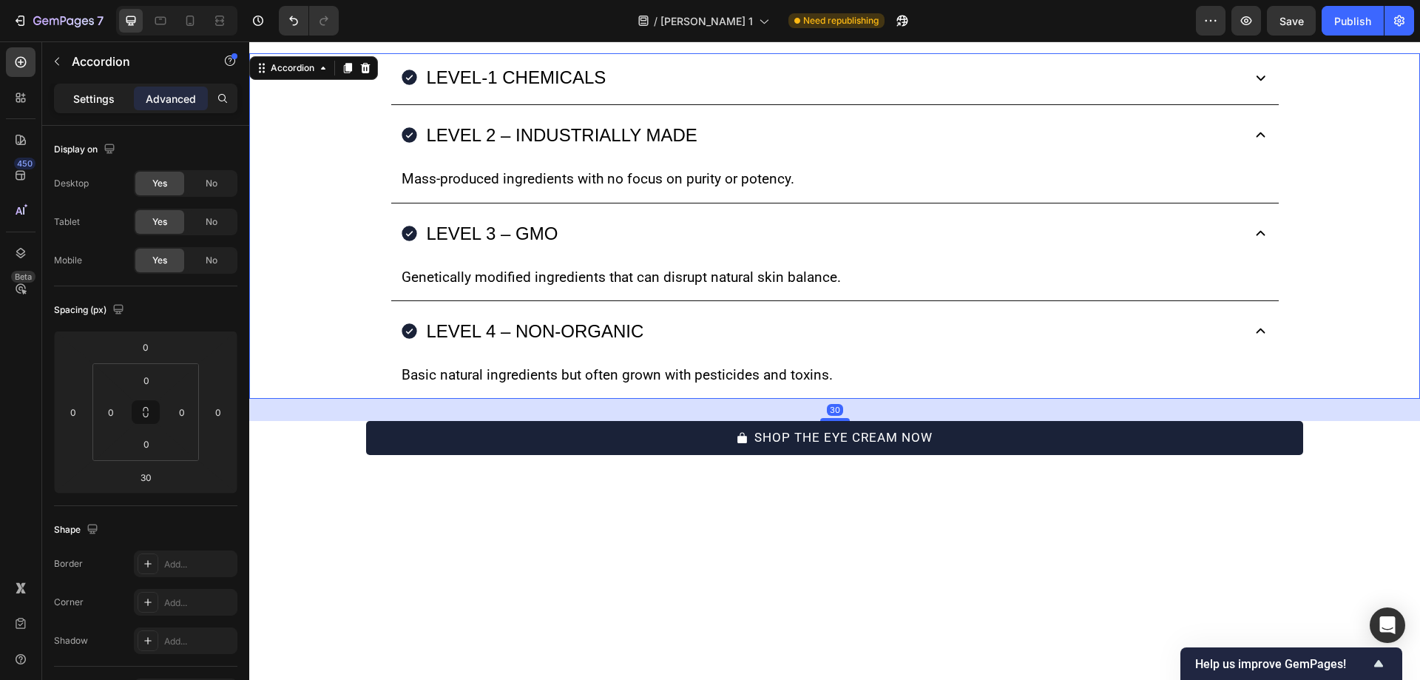
click at [98, 97] on p "Settings" at bounding box center [93, 99] width 41 height 16
type input "8"
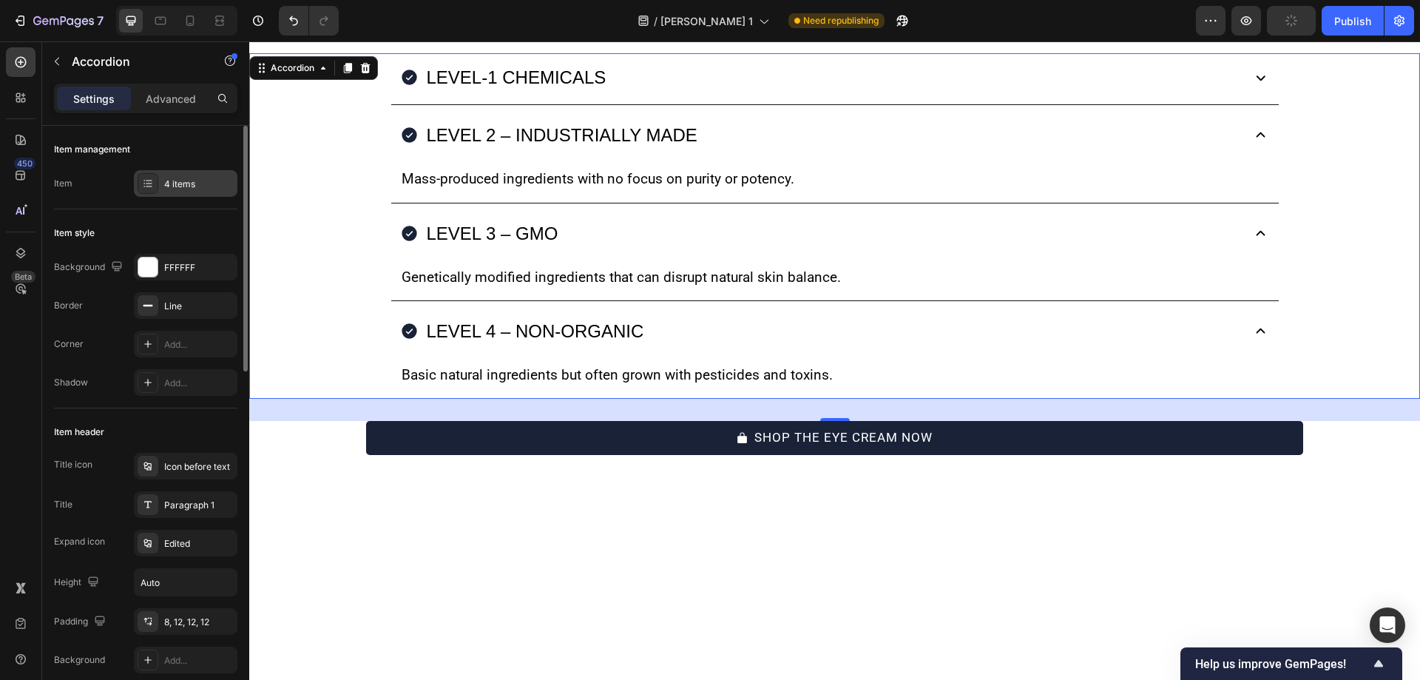
click at [180, 194] on div "4 items" at bounding box center [186, 183] width 104 height 27
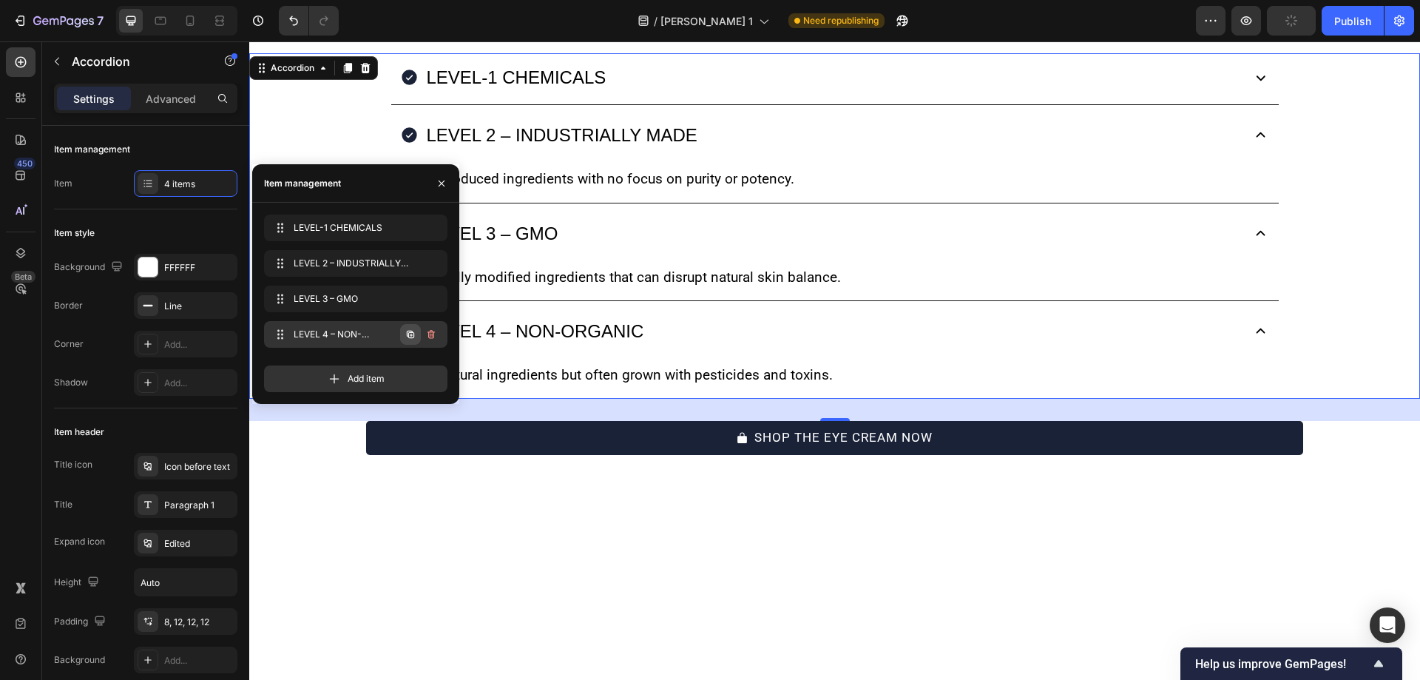
click at [402, 339] on button "button" at bounding box center [410, 334] width 21 height 21
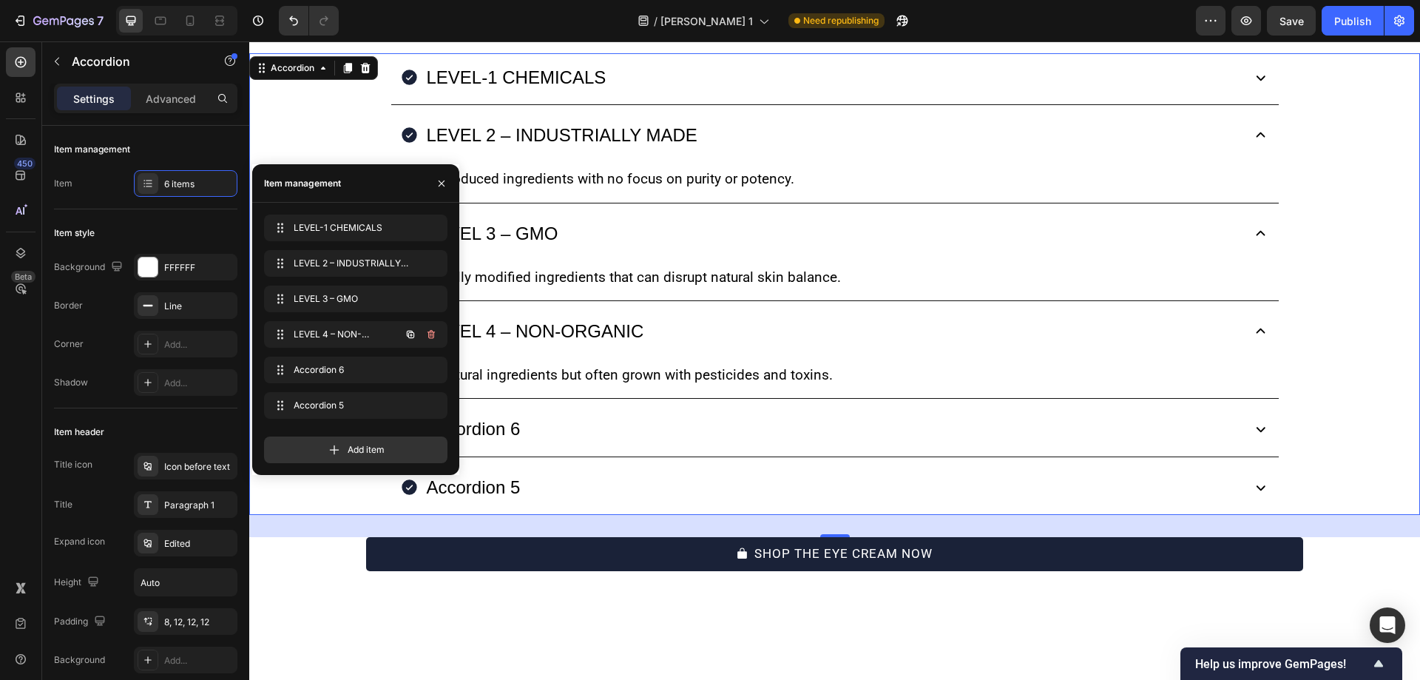
click at [402, 339] on button "button" at bounding box center [410, 334] width 21 height 21
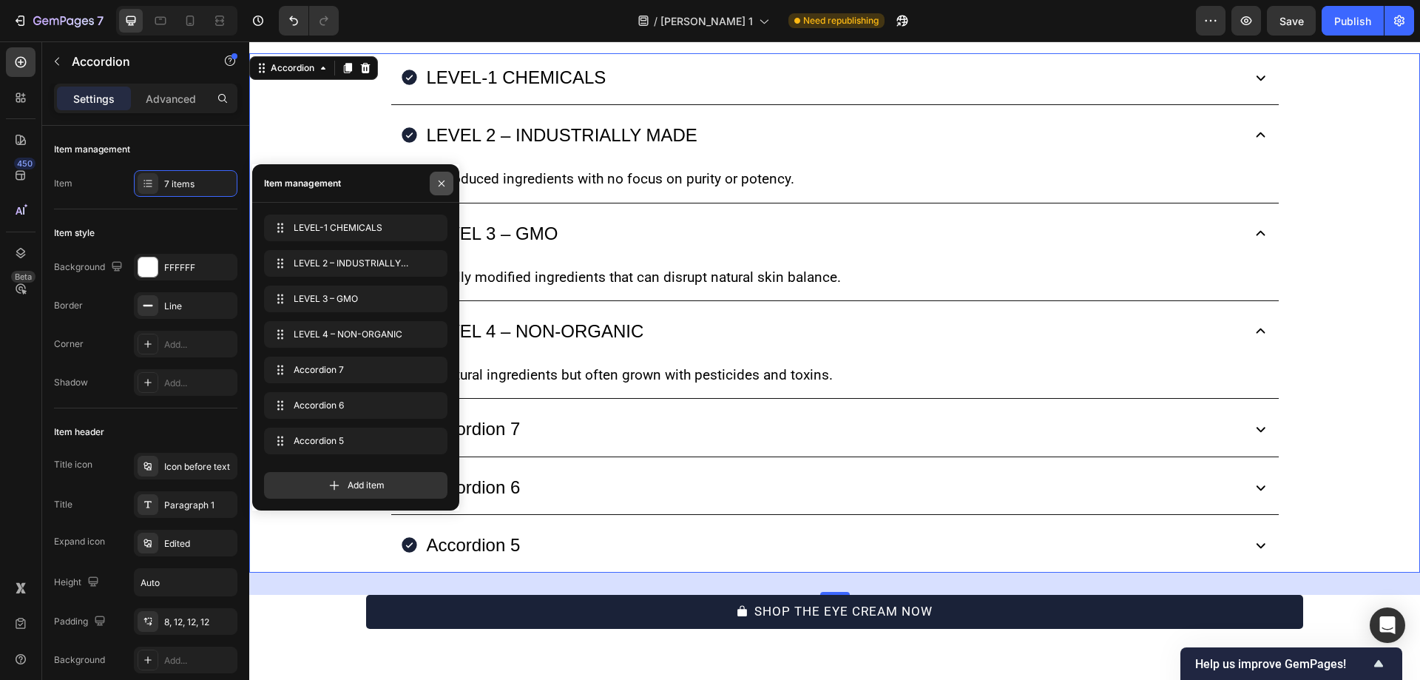
click at [441, 182] on icon "button" at bounding box center [441, 183] width 6 height 6
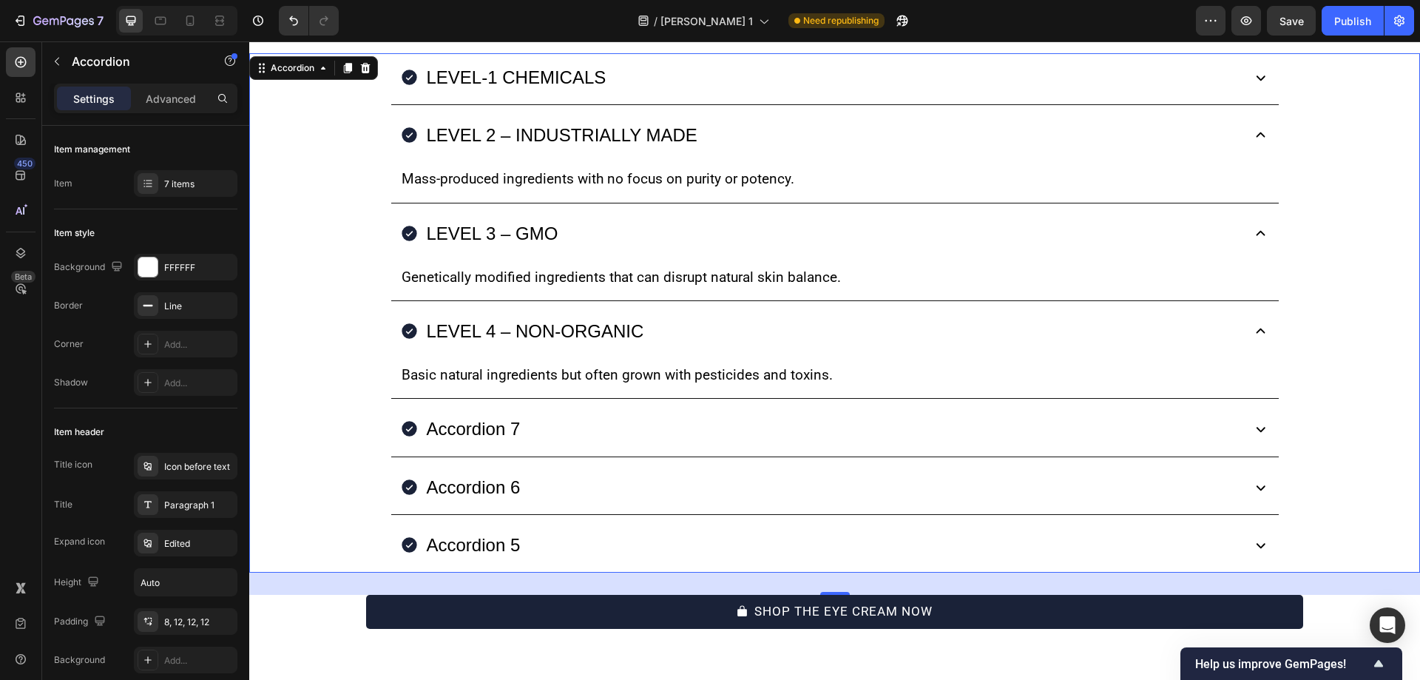
click at [480, 421] on div "Accordion 7" at bounding box center [473, 428] width 98 height 36
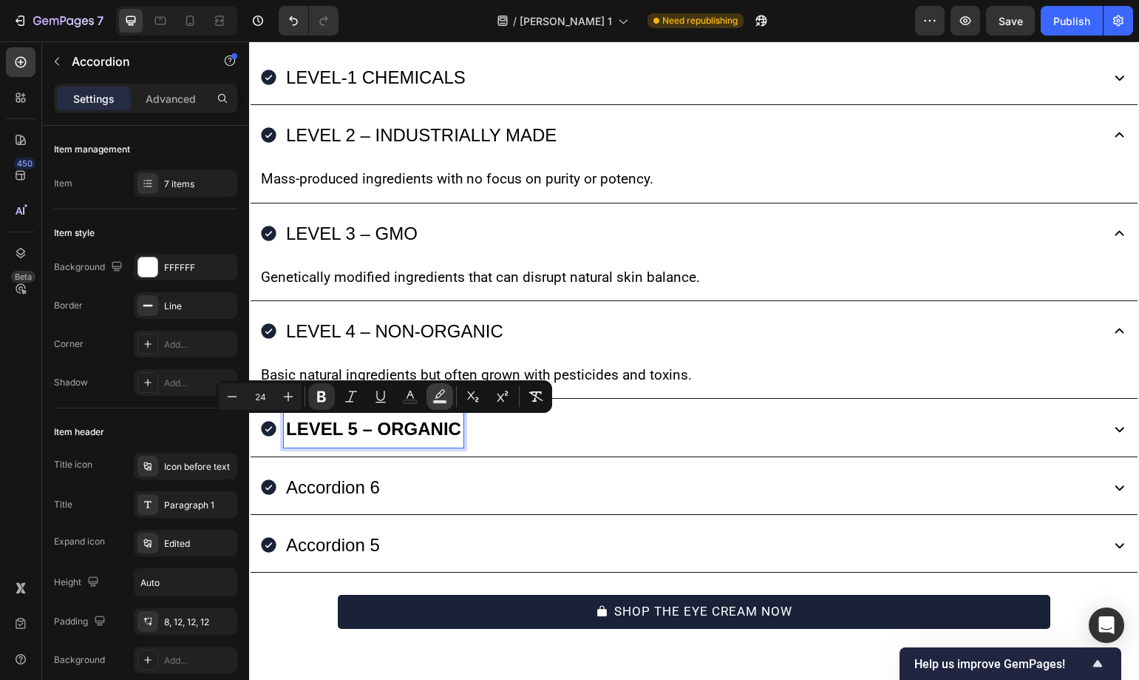
click at [446, 393] on icon "Editor contextual toolbar" at bounding box center [440, 396] width 15 height 15
type input "000000"
type input "77"
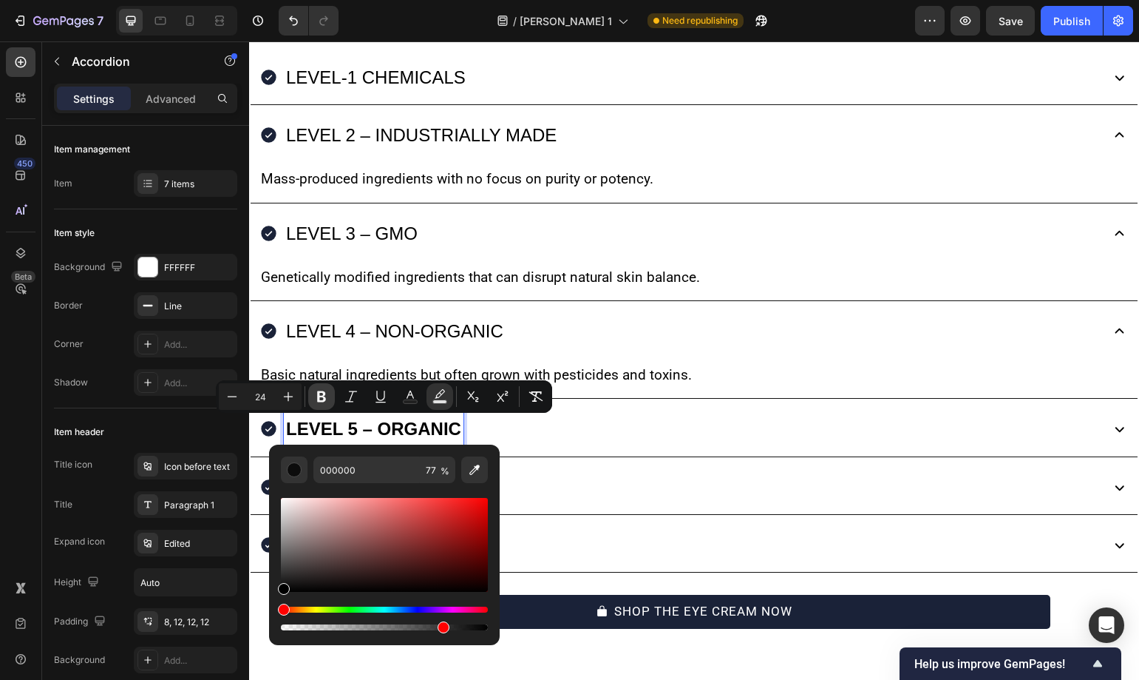
click at [325, 394] on icon "Editor contextual toolbar" at bounding box center [321, 396] width 9 height 11
click at [517, 436] on div "LEVEL 5 – ORGANIC" at bounding box center [679, 428] width 839 height 36
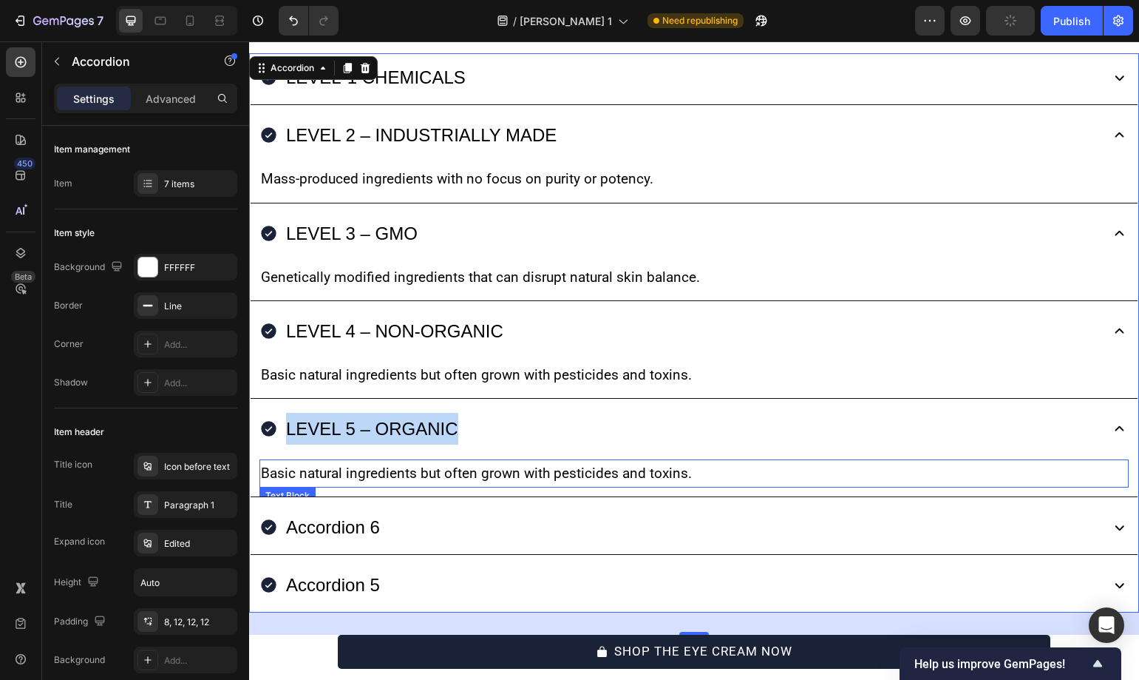
click at [507, 471] on p "Basic natural ingredients but often grown with pesticides and toxins." at bounding box center [694, 473] width 867 height 25
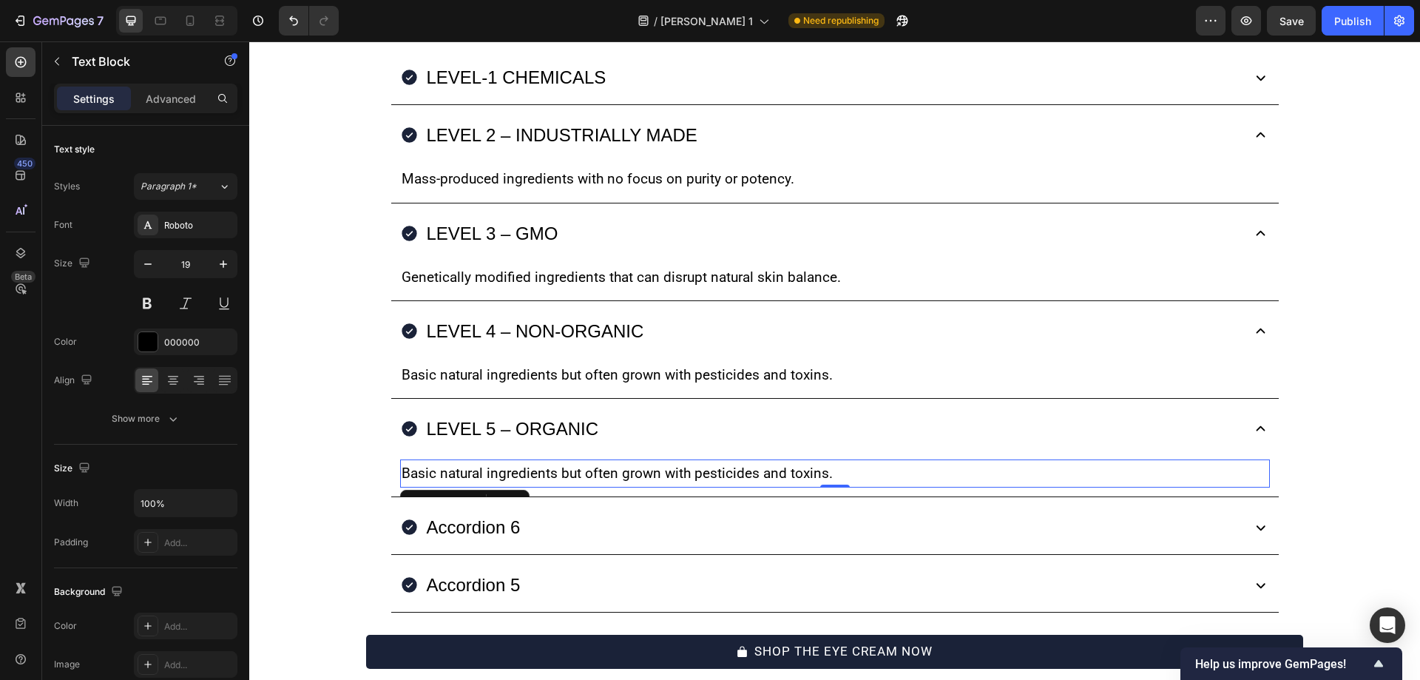
click at [802, 470] on p "Basic natural ingredients but often grown with pesticides and toxins." at bounding box center [835, 473] width 867 height 25
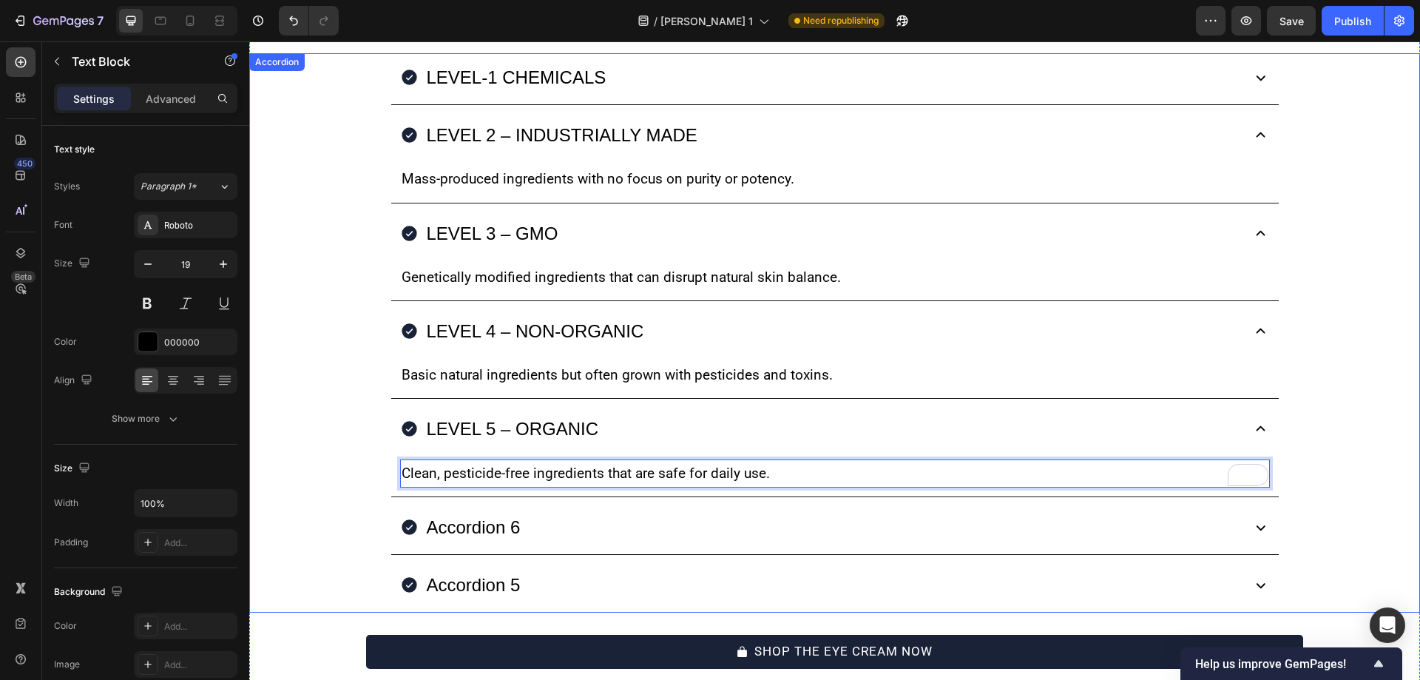
click at [475, 535] on p "Accordion 6" at bounding box center [474, 527] width 94 height 32
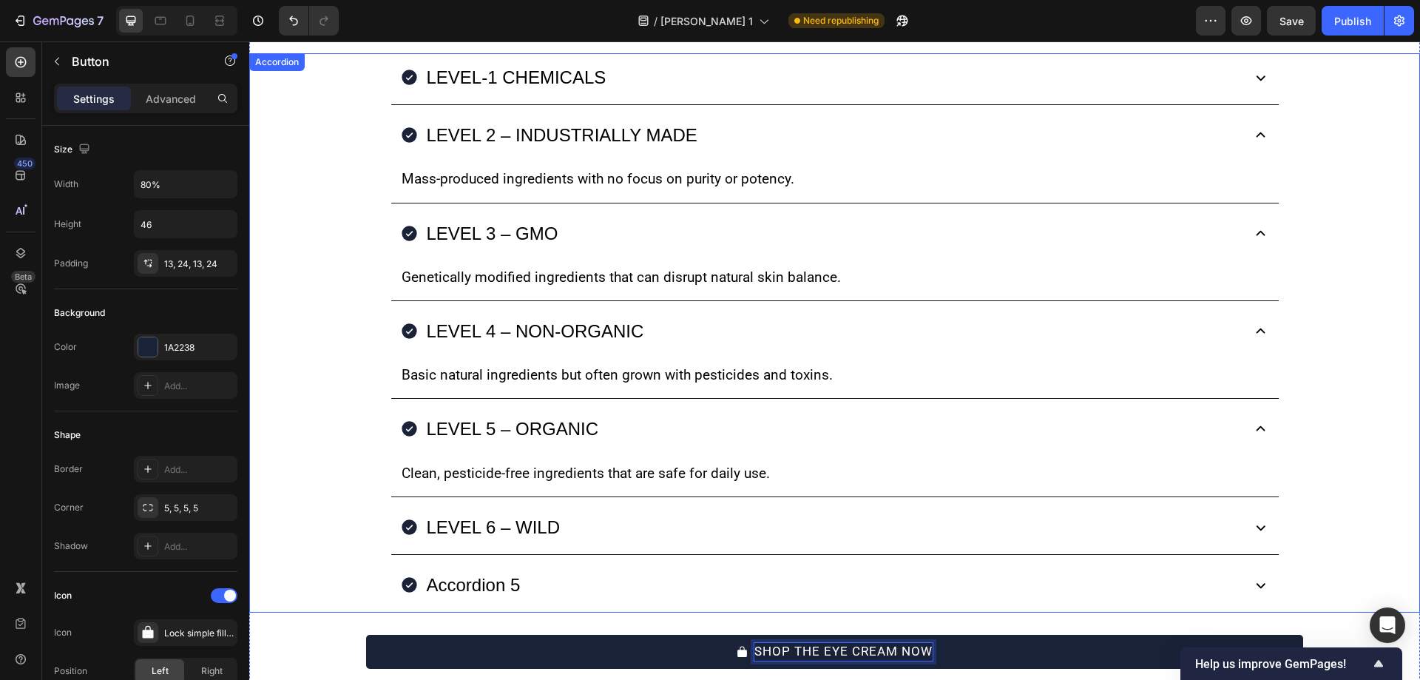
click at [631, 523] on div "LEVEL 6 – WILD" at bounding box center [819, 527] width 839 height 36
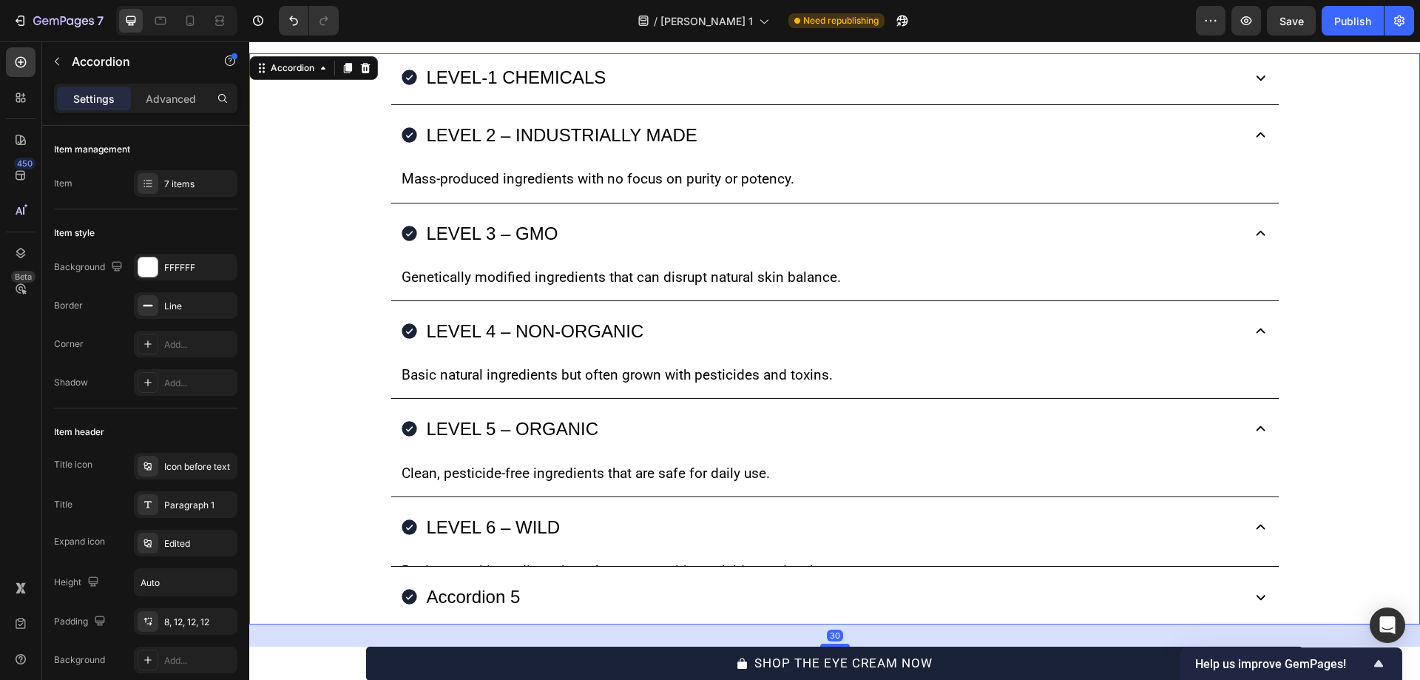
click at [577, 524] on div "LEVEL 6 – WILD" at bounding box center [819, 527] width 839 height 36
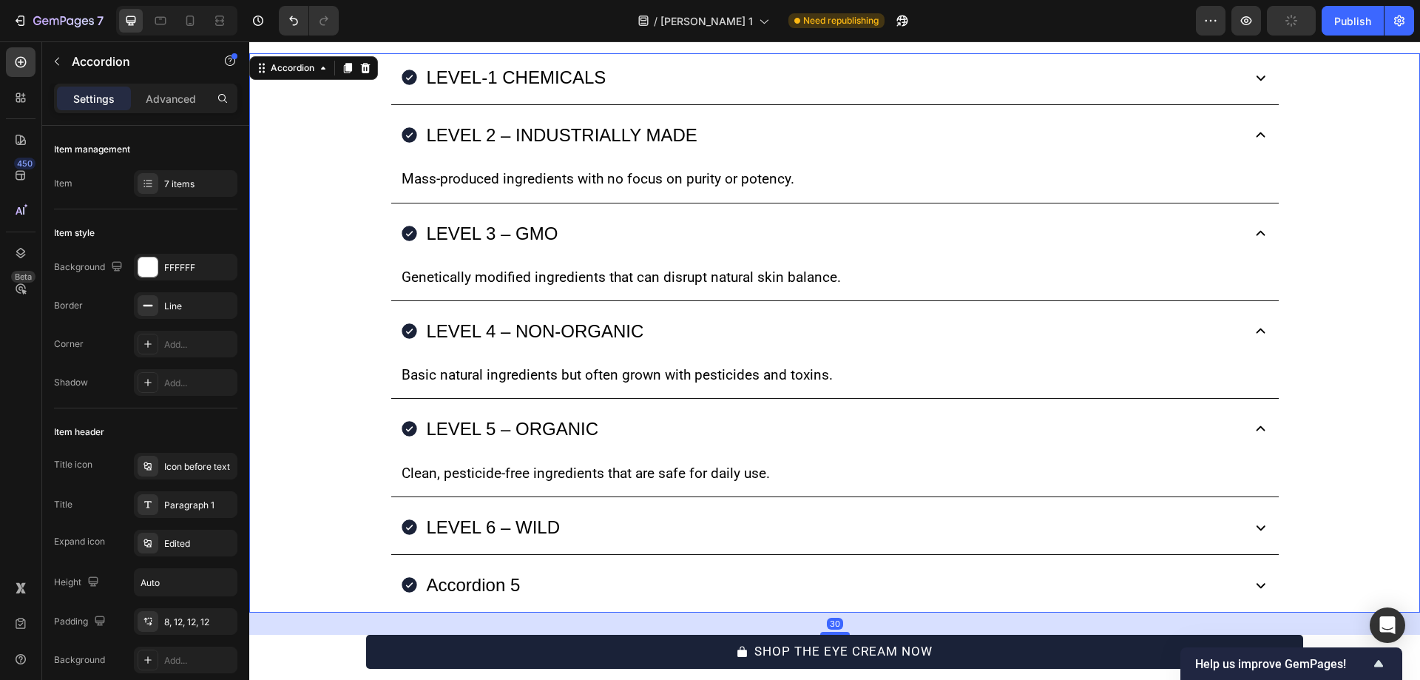
click at [561, 526] on div "LEVEL 6 – WILD" at bounding box center [819, 527] width 839 height 36
click at [555, 527] on div "LEVEL 6 – WILD" at bounding box center [493, 527] width 138 height 36
click at [578, 526] on div "LEVEL 6 – WILD" at bounding box center [819, 527] width 839 height 36
click at [658, 509] on div "LEVEL 6 – WILD" at bounding box center [819, 527] width 839 height 36
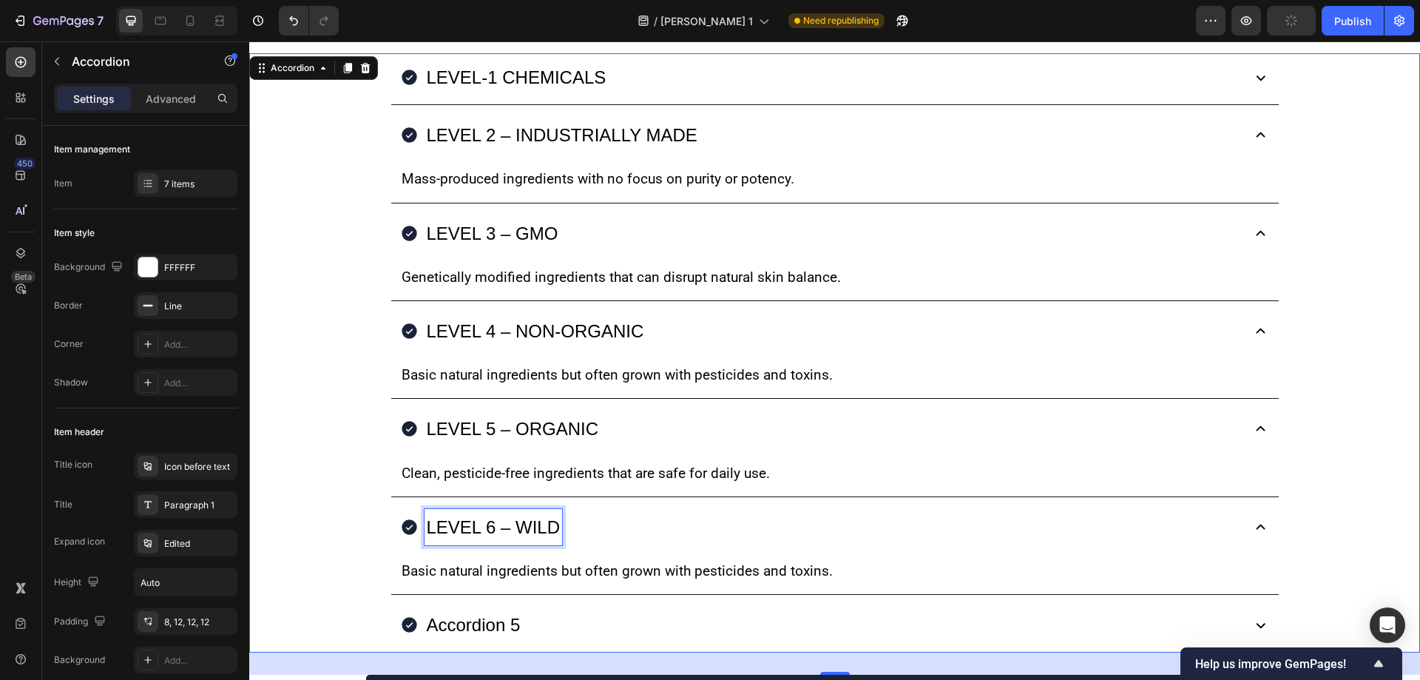
scroll to position [9839, 0]
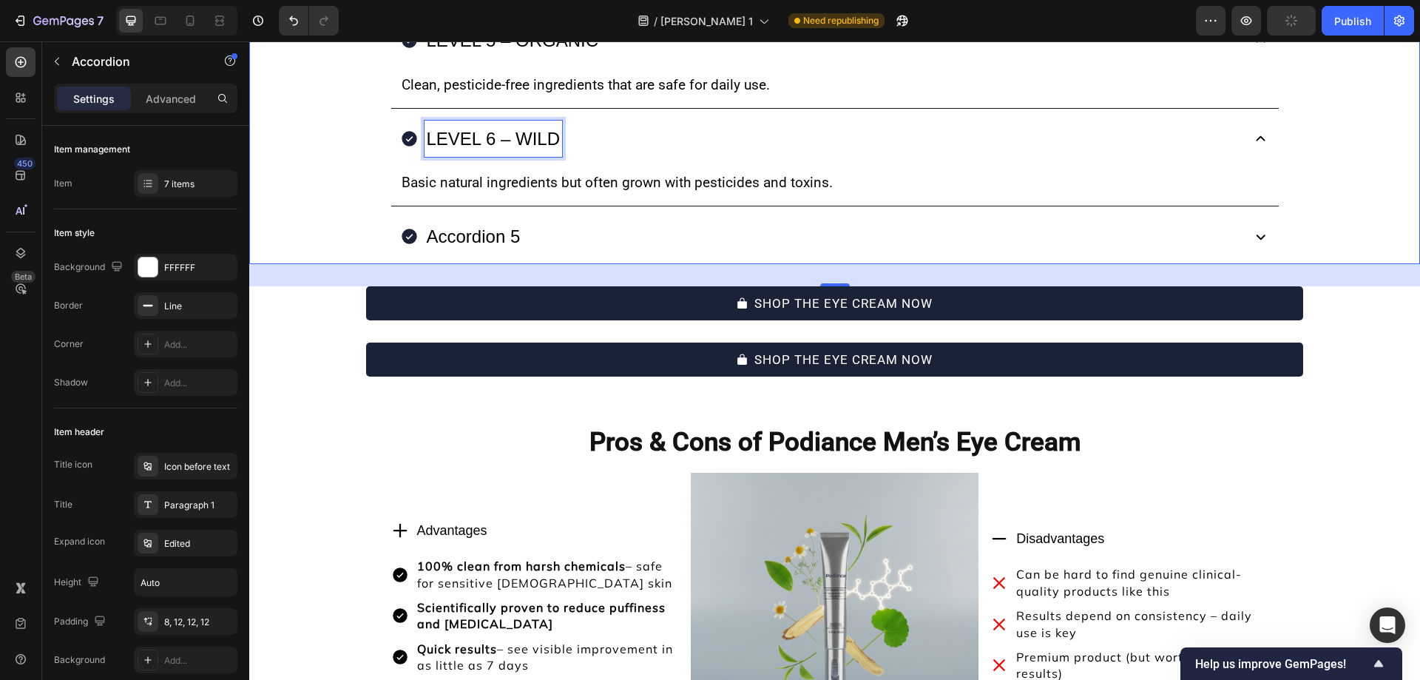
click at [535, 135] on p "LEVEL 6 – WILD" at bounding box center [494, 139] width 134 height 32
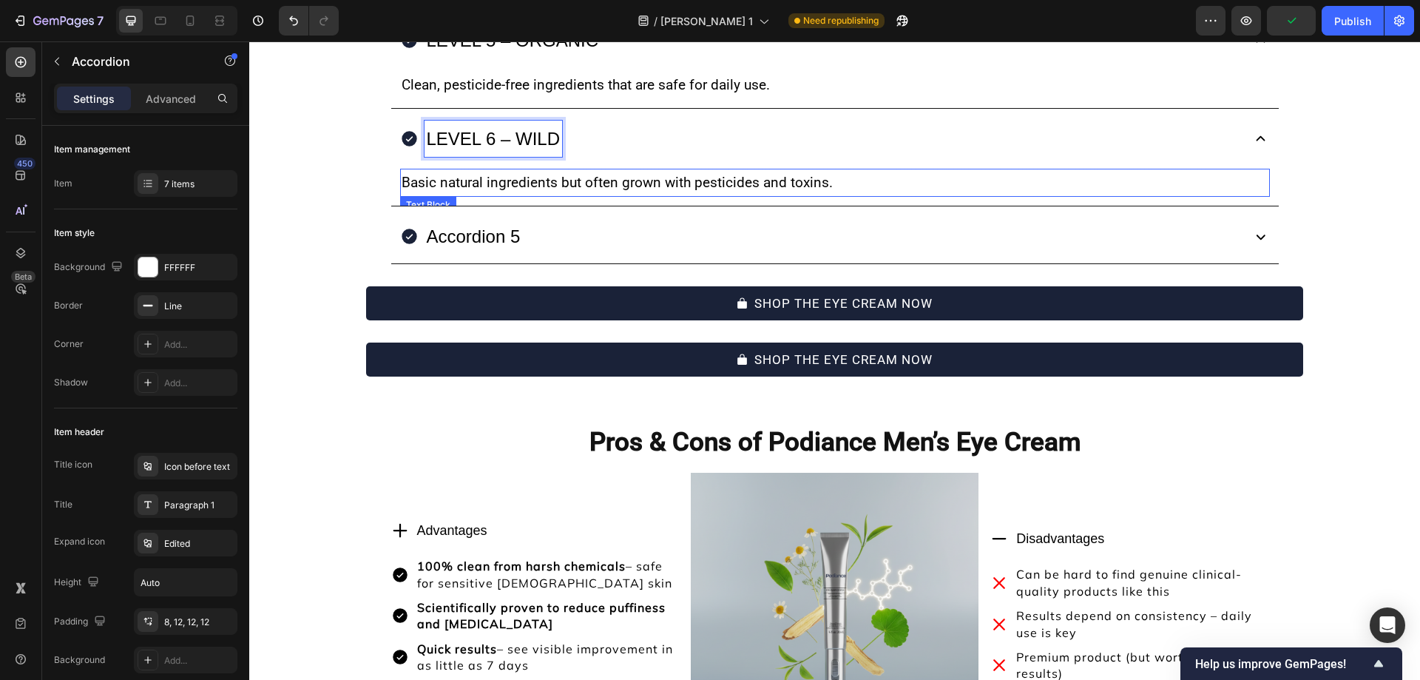
click at [608, 181] on p "Basic natural ingredients but often grown with pesticides and toxins." at bounding box center [835, 182] width 867 height 25
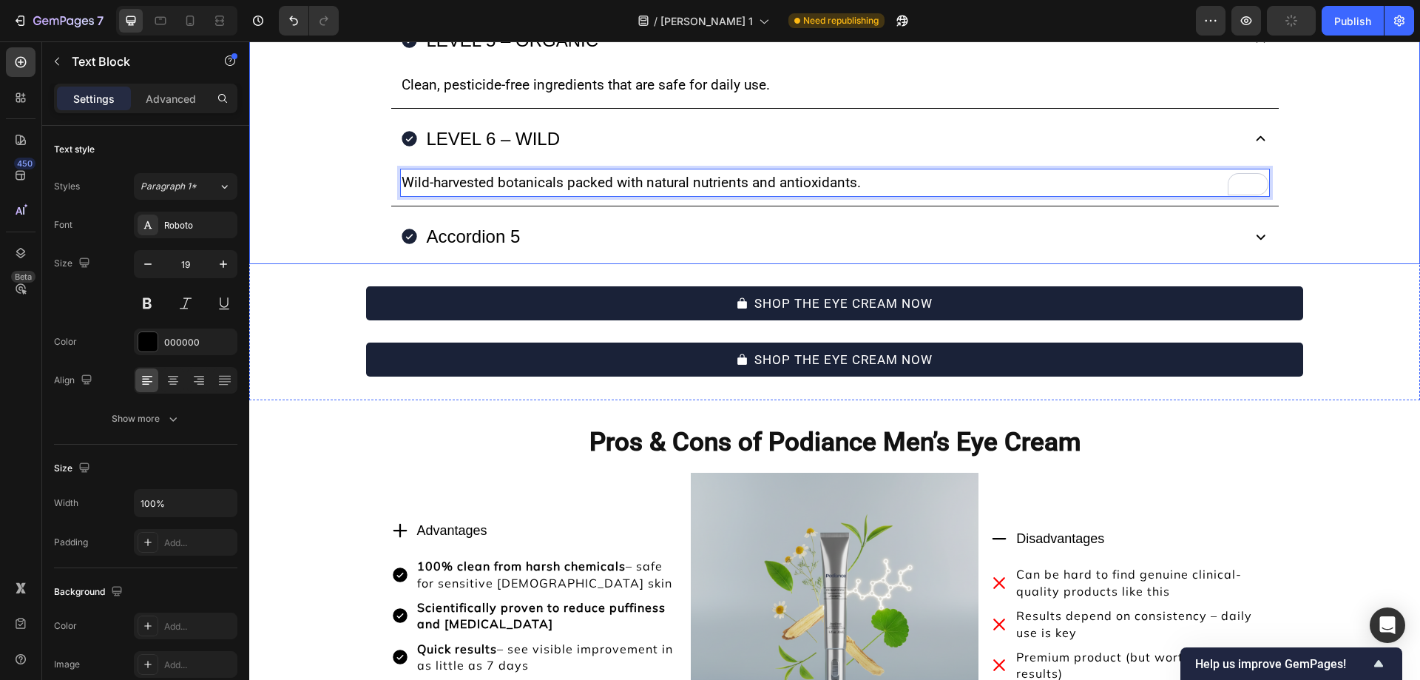
click at [478, 234] on p "Accordion 5" at bounding box center [474, 236] width 94 height 32
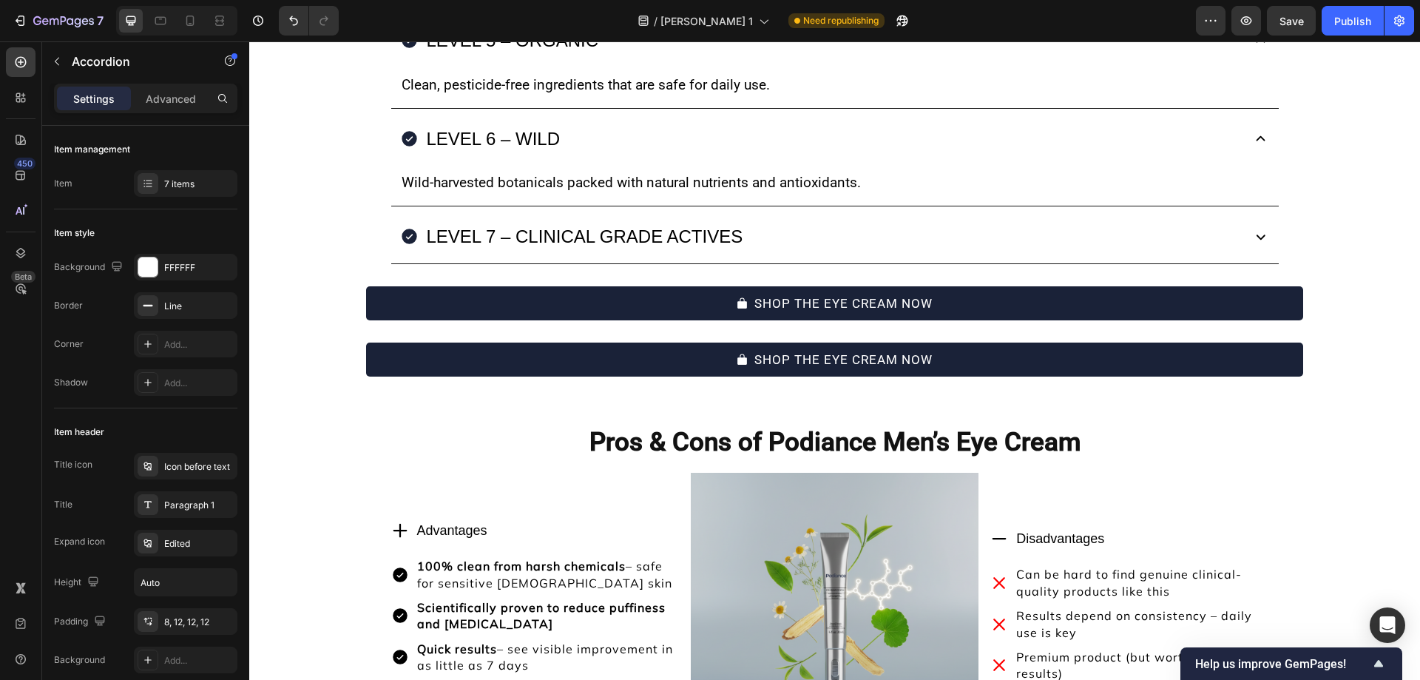
click at [780, 244] on div "LEVEL 7 – CLINICAL GRADE ACTIVES" at bounding box center [819, 236] width 839 height 36
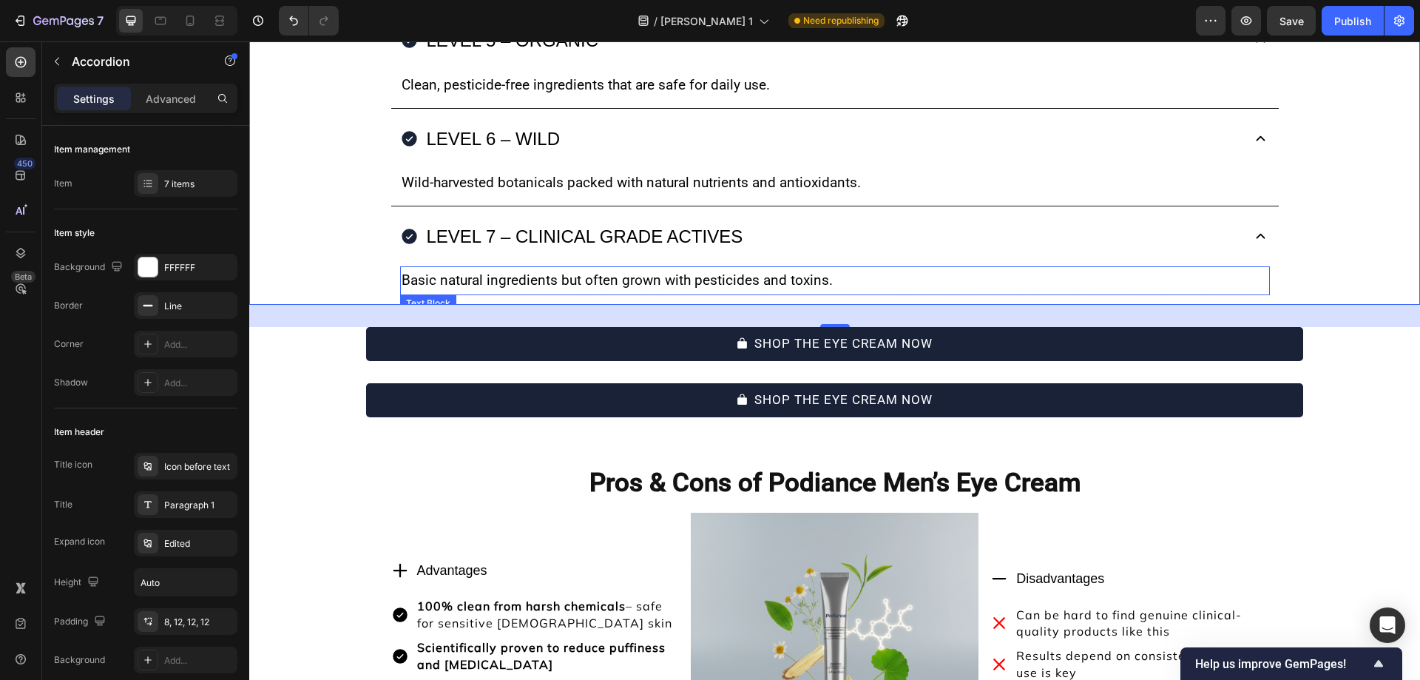
click at [776, 275] on p "Basic natural ingredients but often grown with pesticides and toxins." at bounding box center [835, 280] width 867 height 25
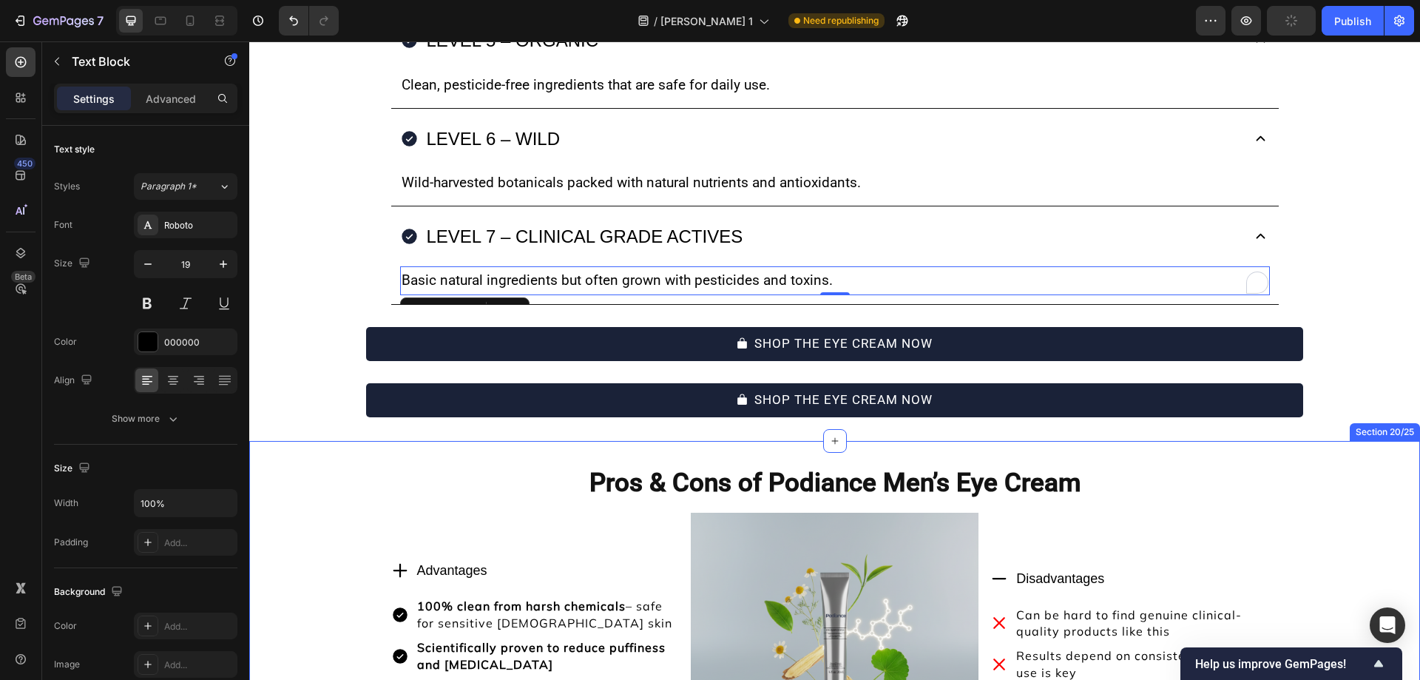
click at [683, 280] on p "Basic natural ingredients but often grown with pesticides and toxins." at bounding box center [835, 280] width 867 height 25
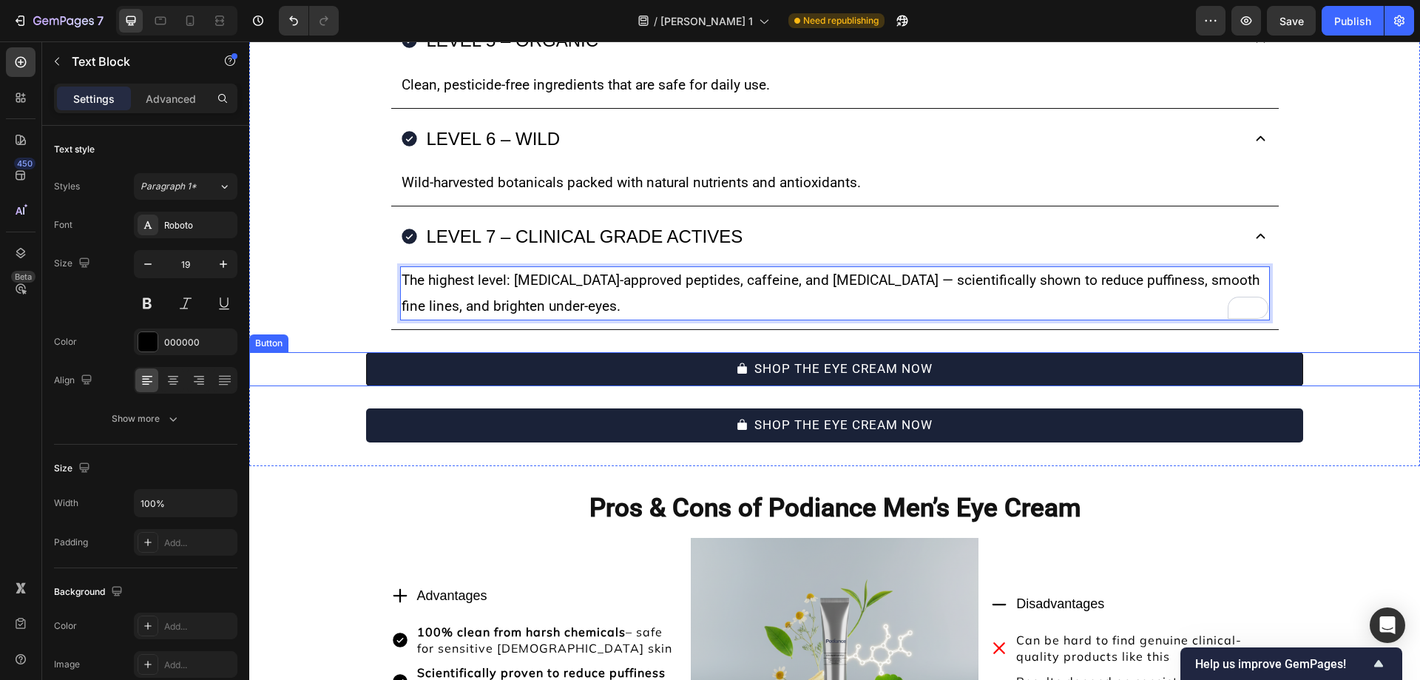
click at [487, 363] on button "SHOP THE EYE CREAM NOW" at bounding box center [834, 369] width 936 height 34
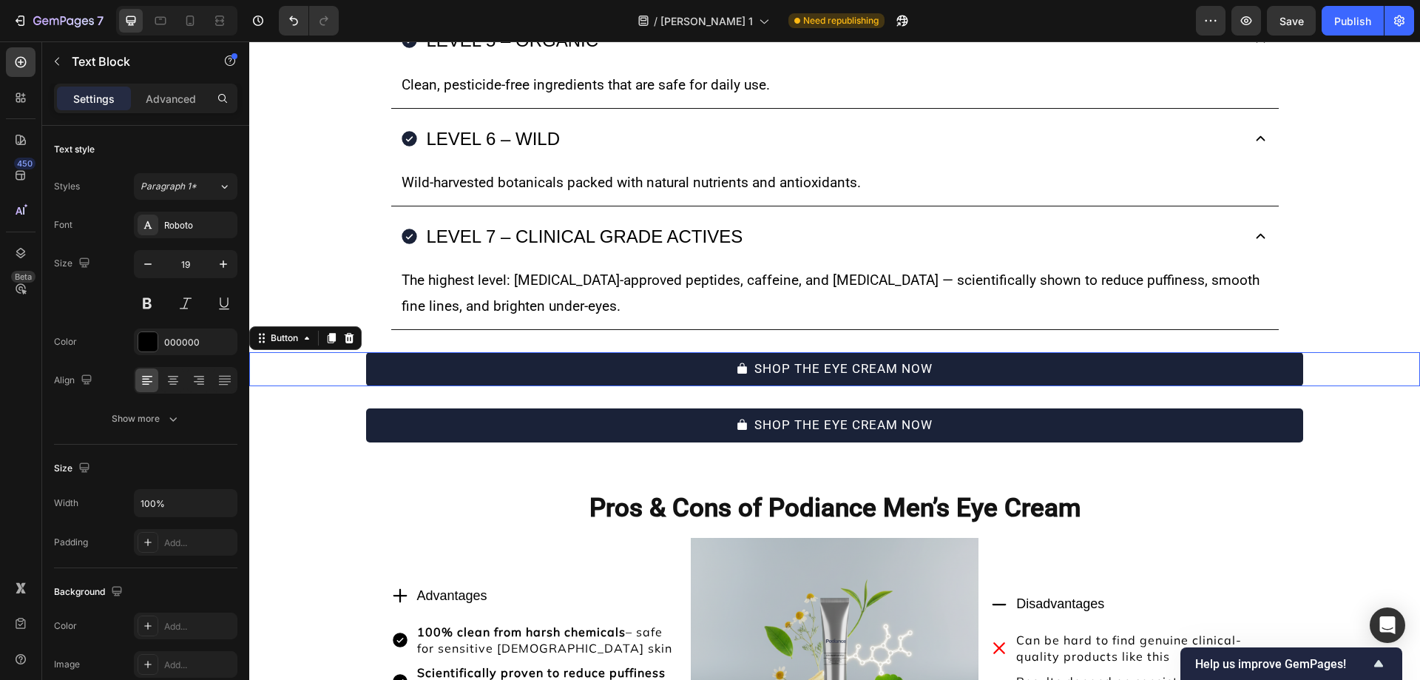
click at [350, 335] on icon at bounding box center [350, 338] width 10 height 10
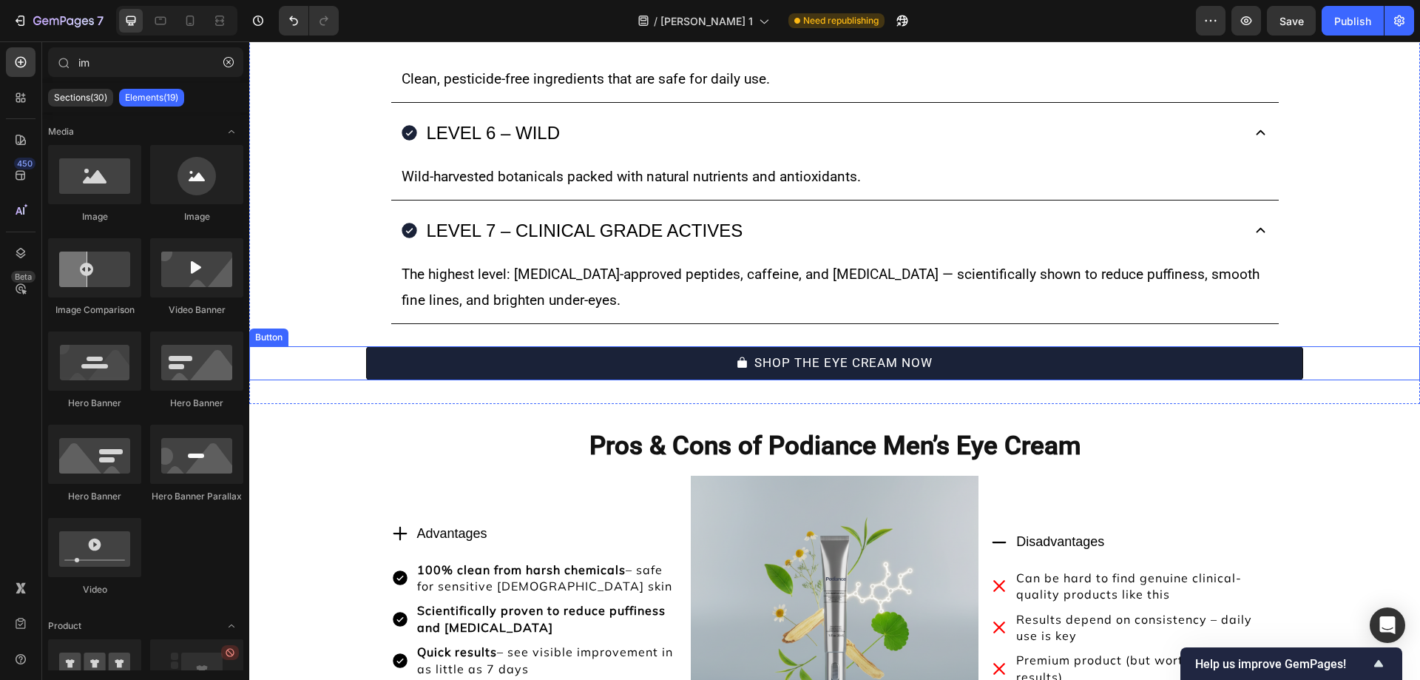
scroll to position [9846, 0]
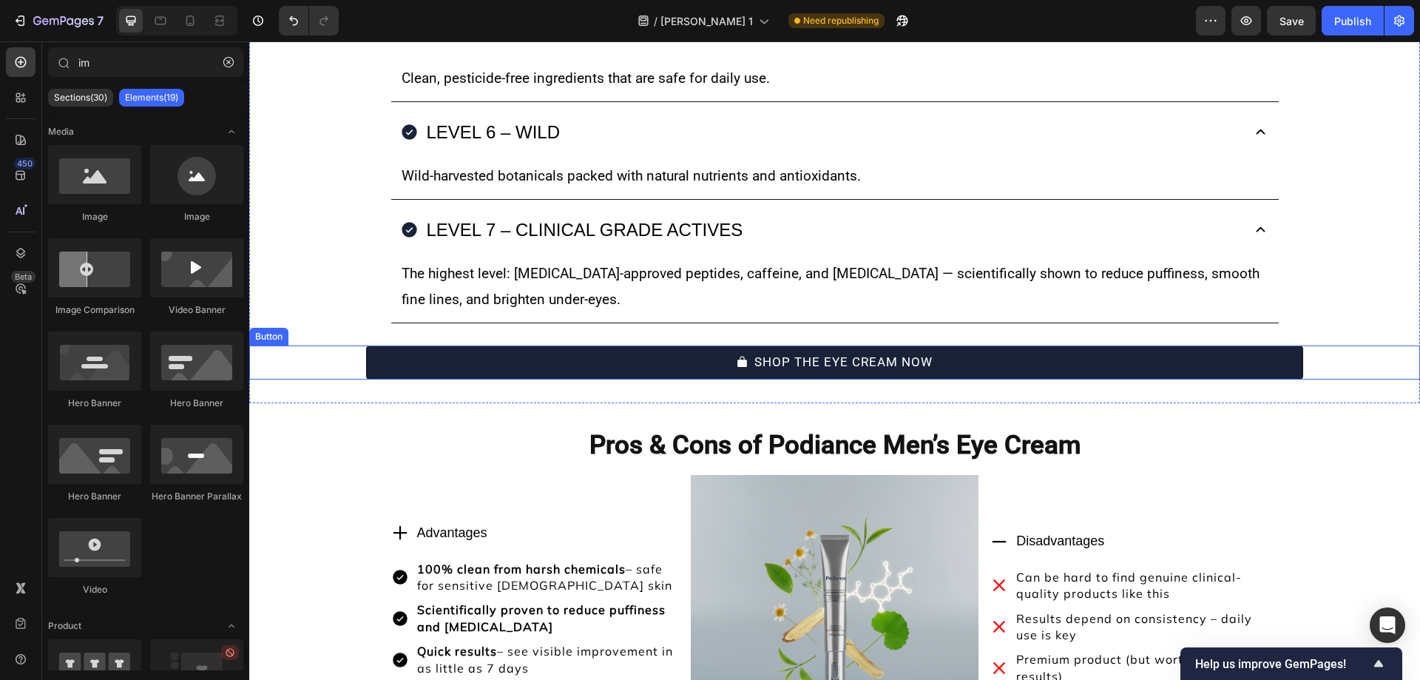
click at [520, 364] on button "SHOP THE EYE CREAM NOW" at bounding box center [834, 362] width 936 height 34
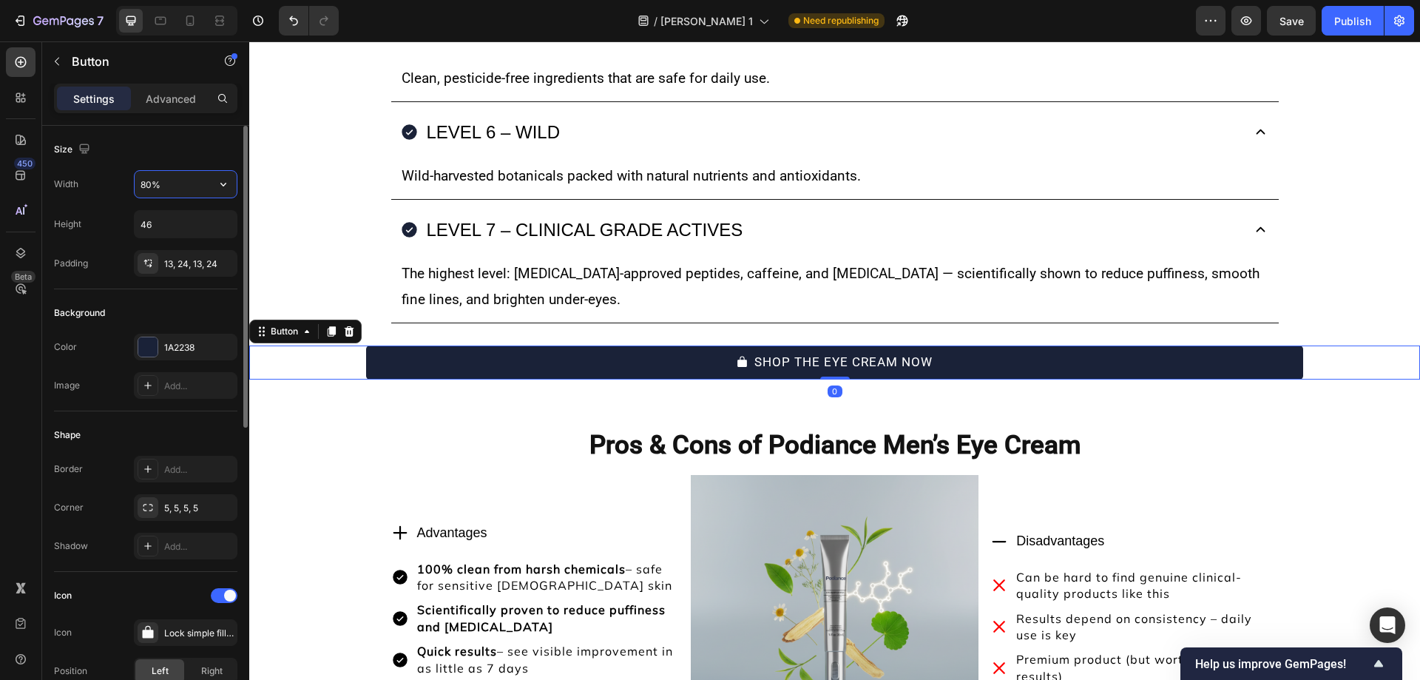
click at [146, 184] on input "80%" at bounding box center [186, 184] width 102 height 27
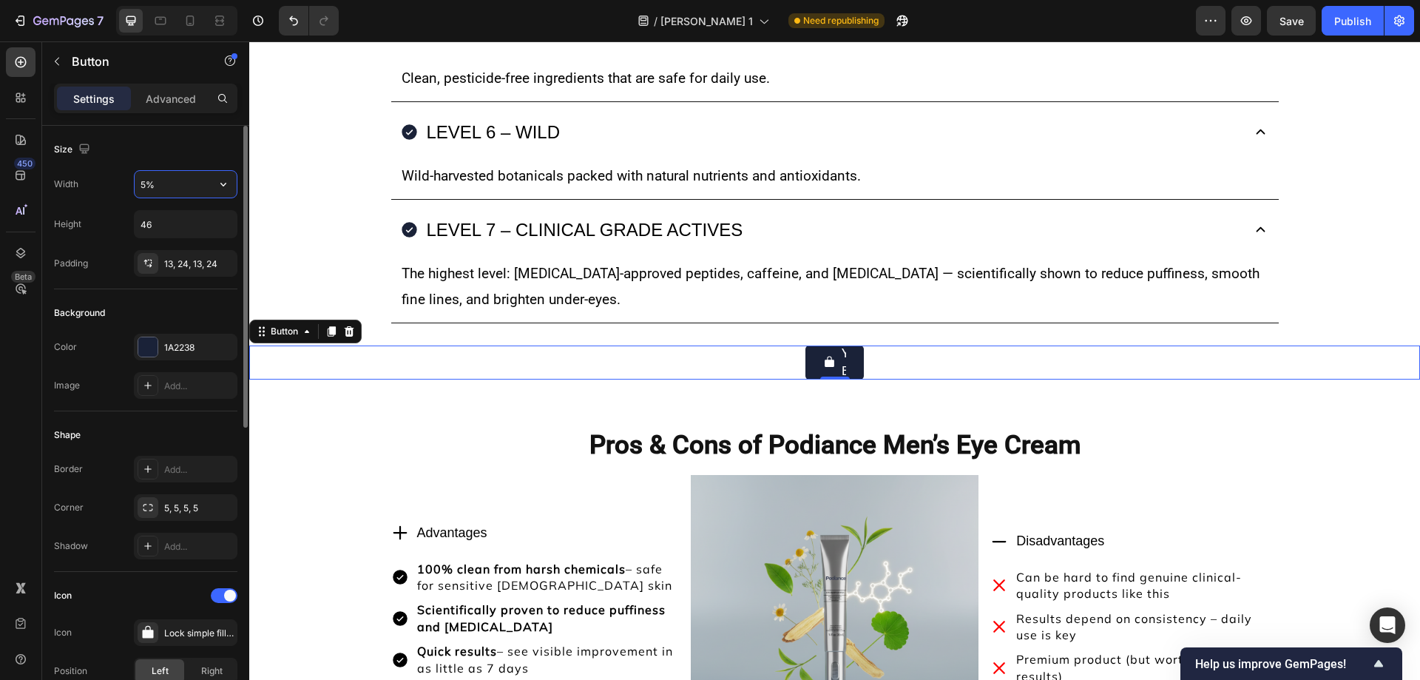
type input "50%"
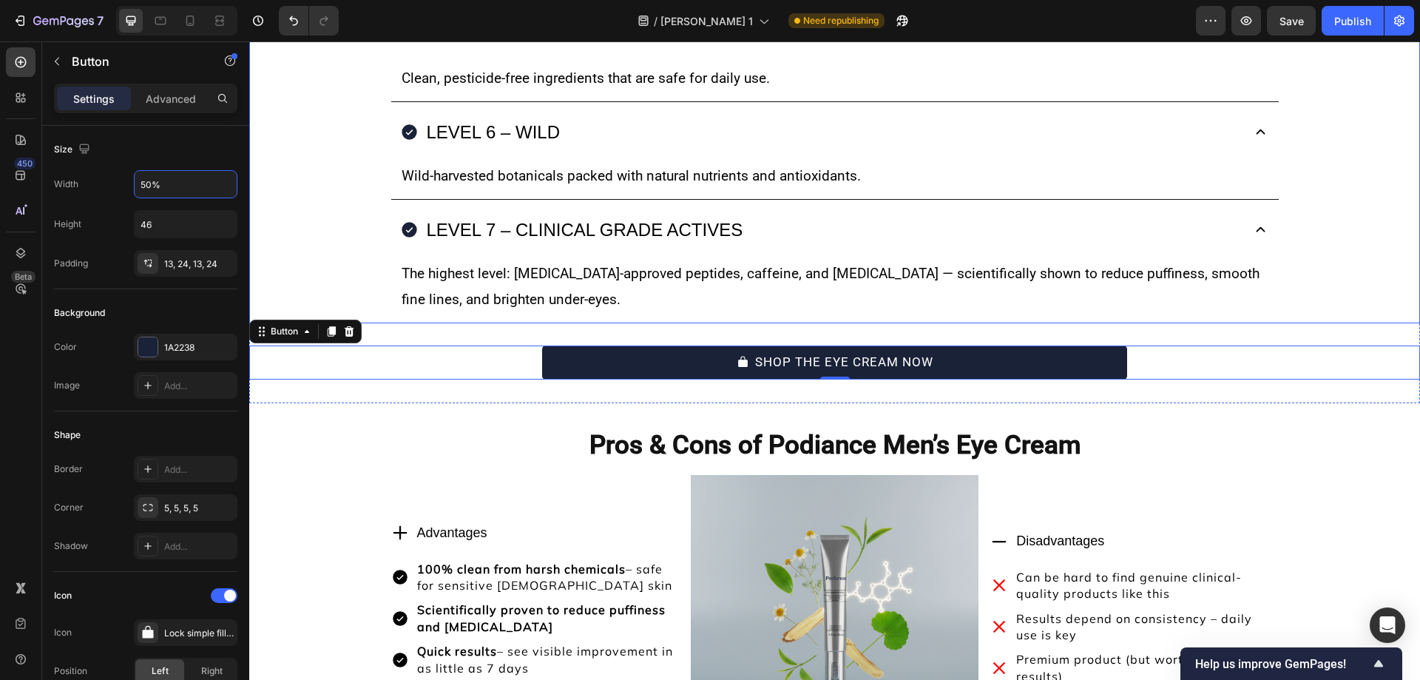
click at [353, 283] on div "LEVEL 7 – CLINICAL GRADE ACTIVES The highest level: dermatologist-approved pept…" at bounding box center [834, 265] width 1169 height 118
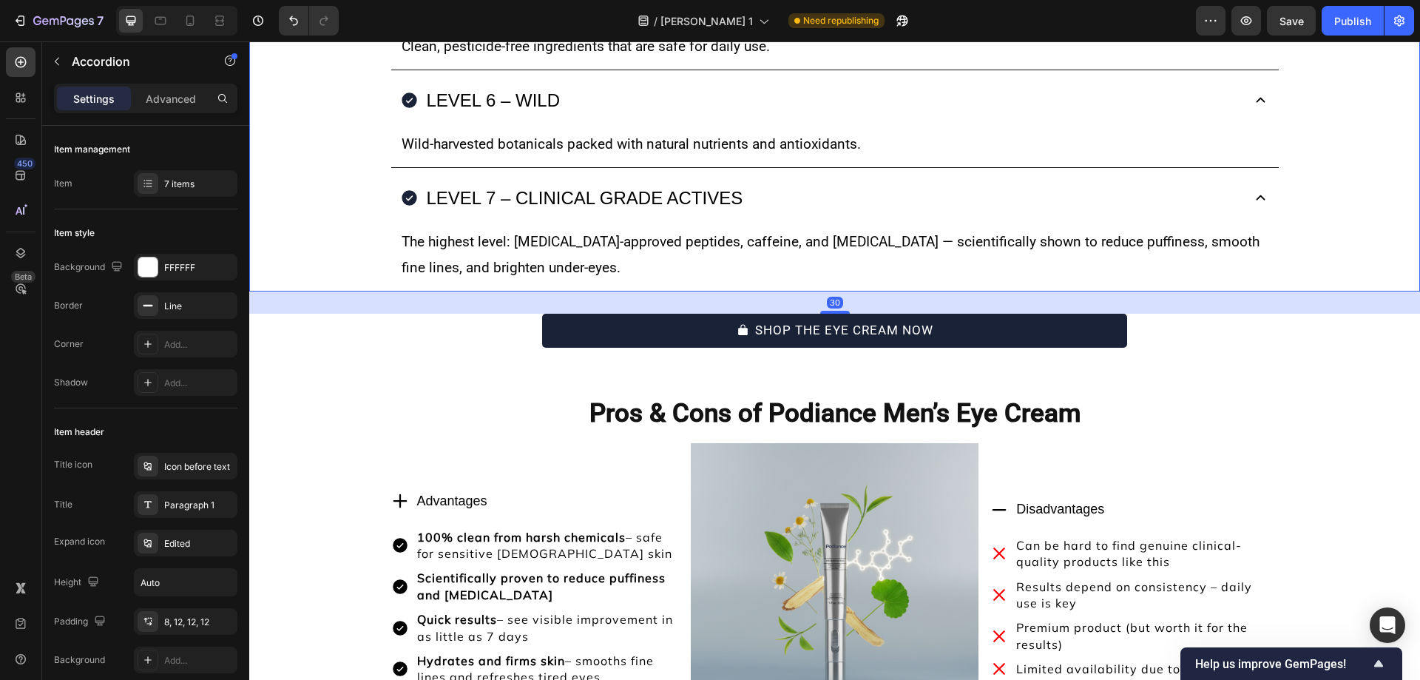
scroll to position [9879, 0]
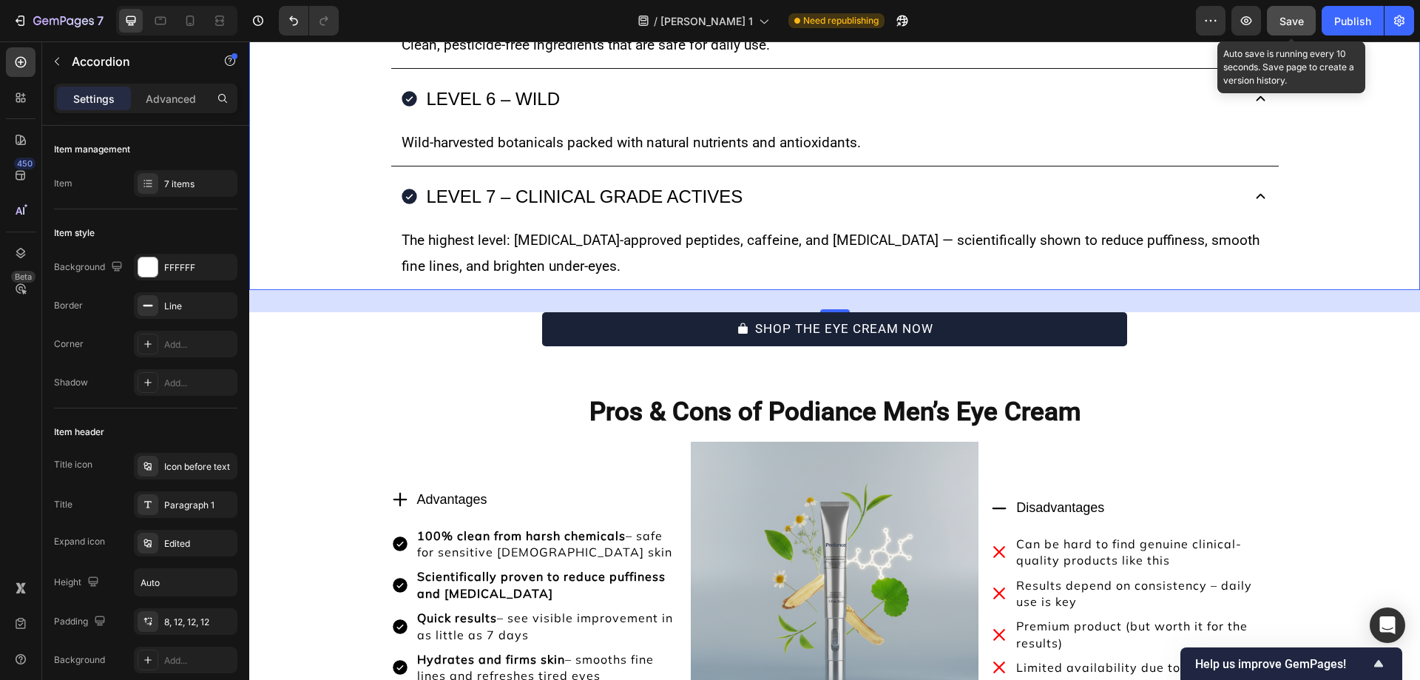
click at [1290, 10] on button "Save" at bounding box center [1291, 21] width 49 height 30
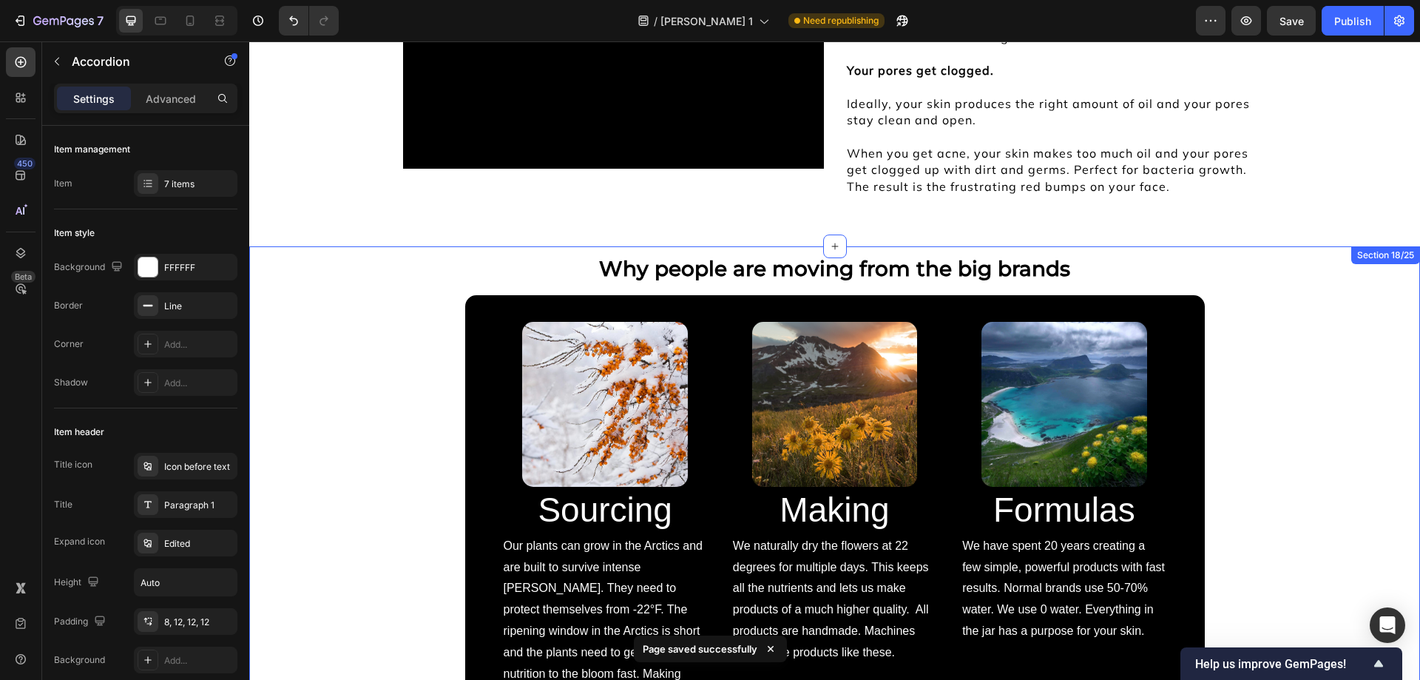
scroll to position [8416, 0]
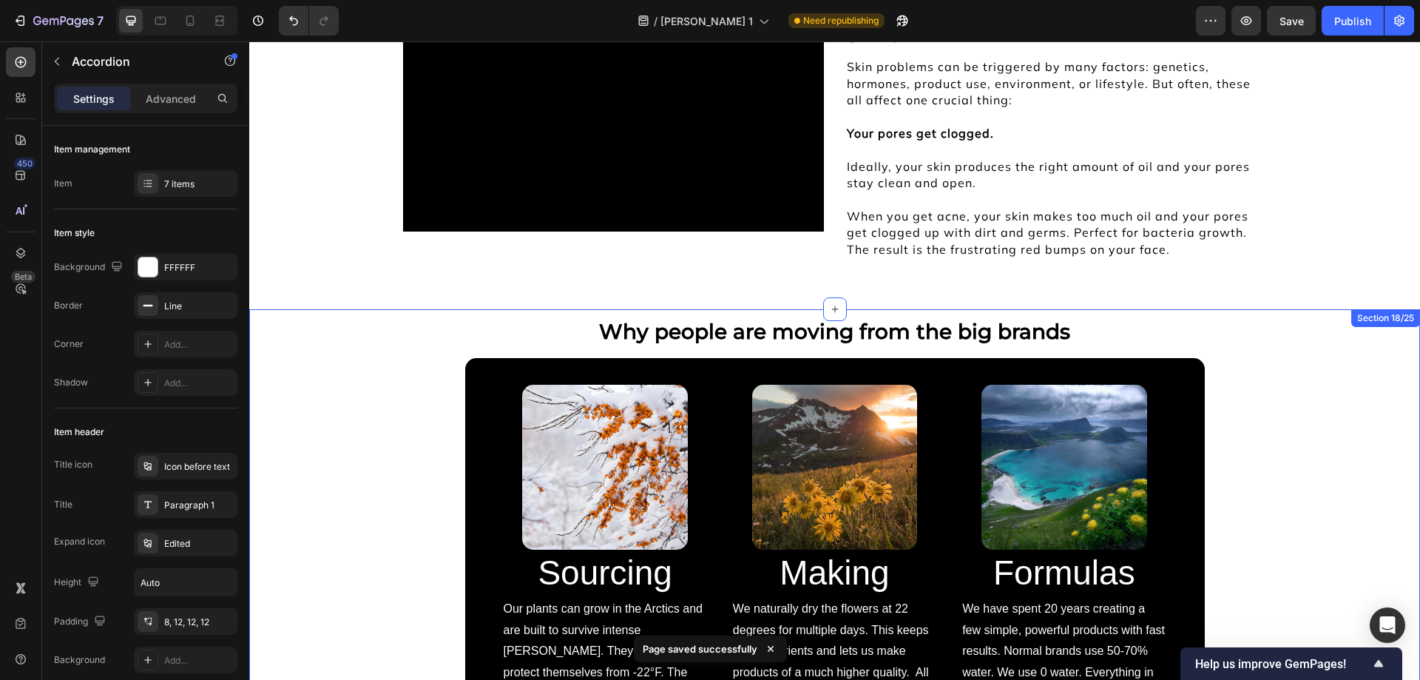
click at [1279, 19] on span "Save" at bounding box center [1291, 21] width 24 height 13
click at [1339, 27] on div "Publish" at bounding box center [1352, 21] width 37 height 16
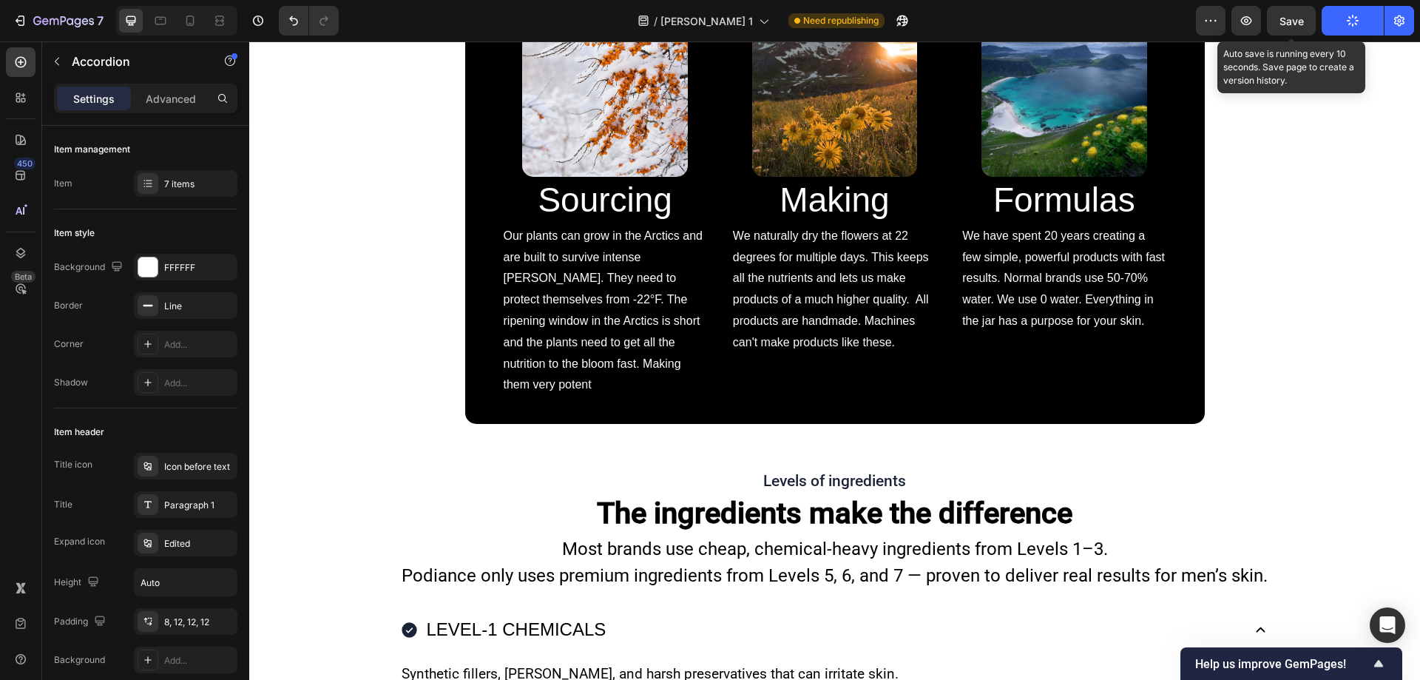
scroll to position [8789, 0]
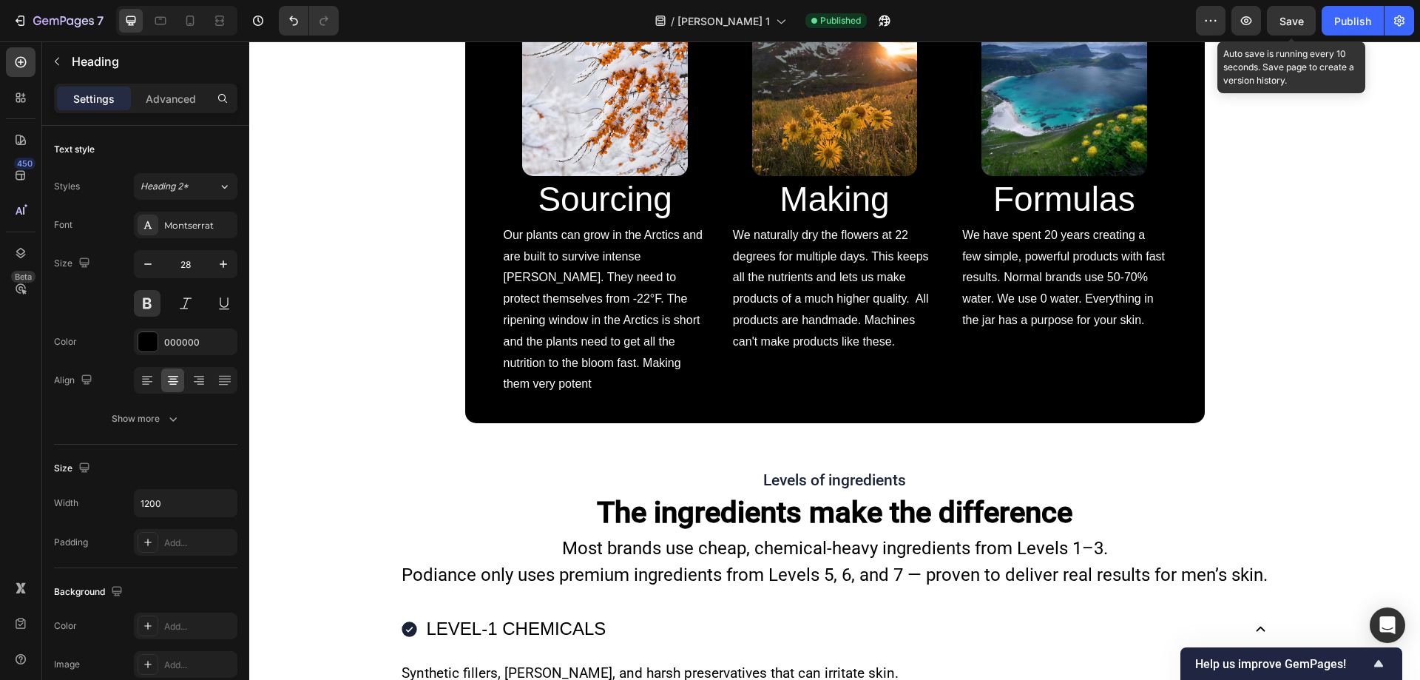
drag, startPoint x: 722, startPoint y: 102, endPoint x: 732, endPoint y: 92, distance: 14.1
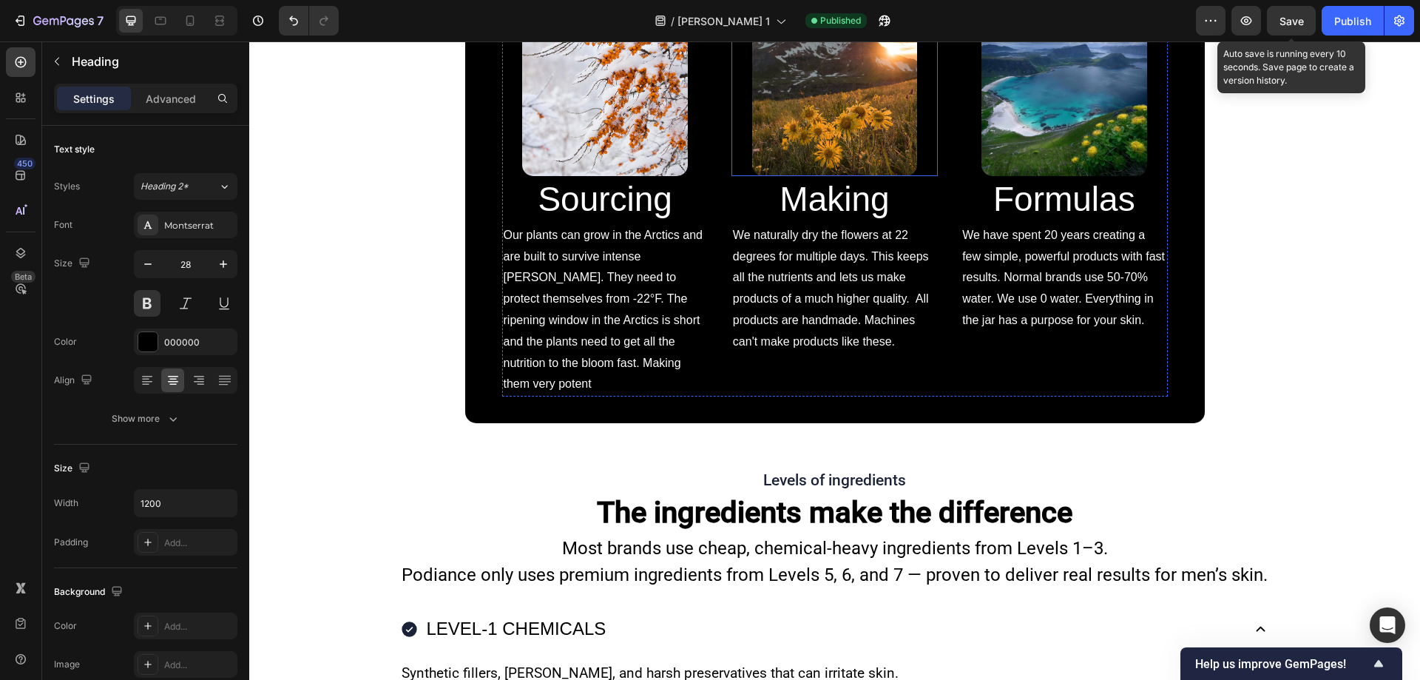
click at [734, 172] on div at bounding box center [834, 93] width 206 height 165
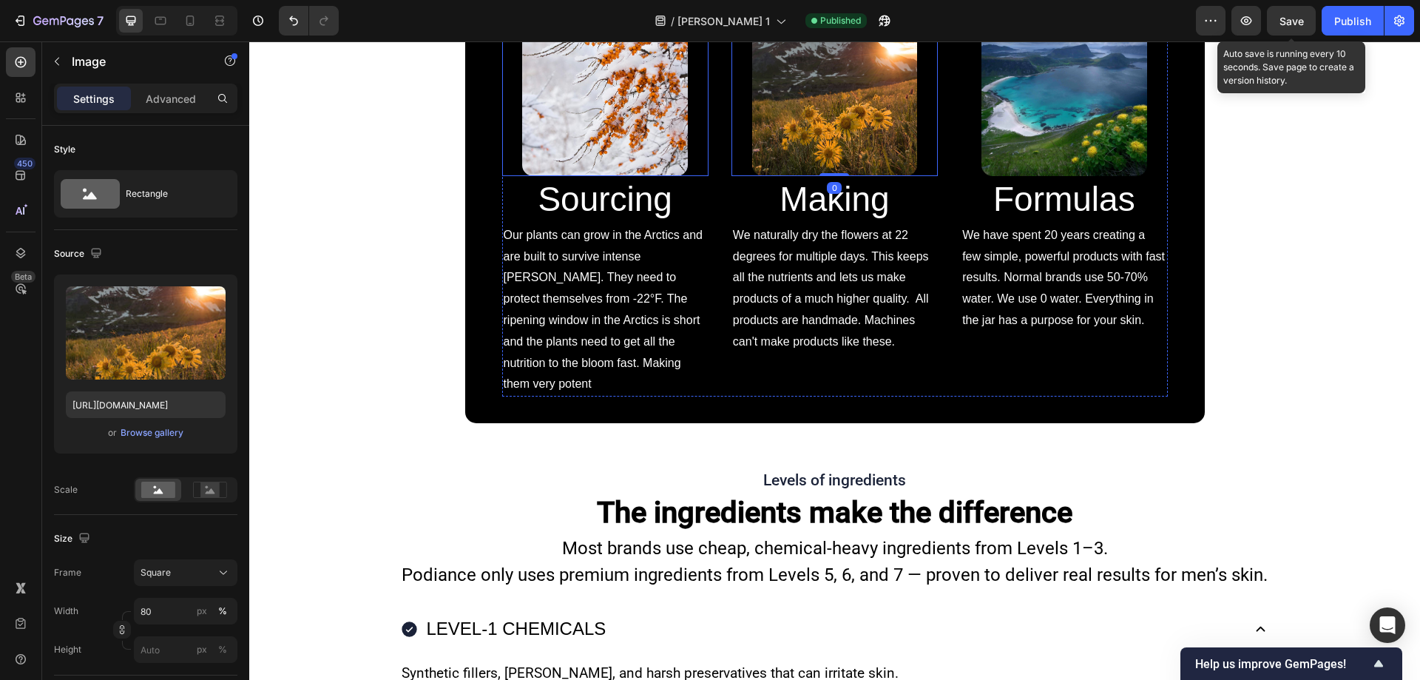
click at [648, 176] on img at bounding box center [604, 93] width 165 height 165
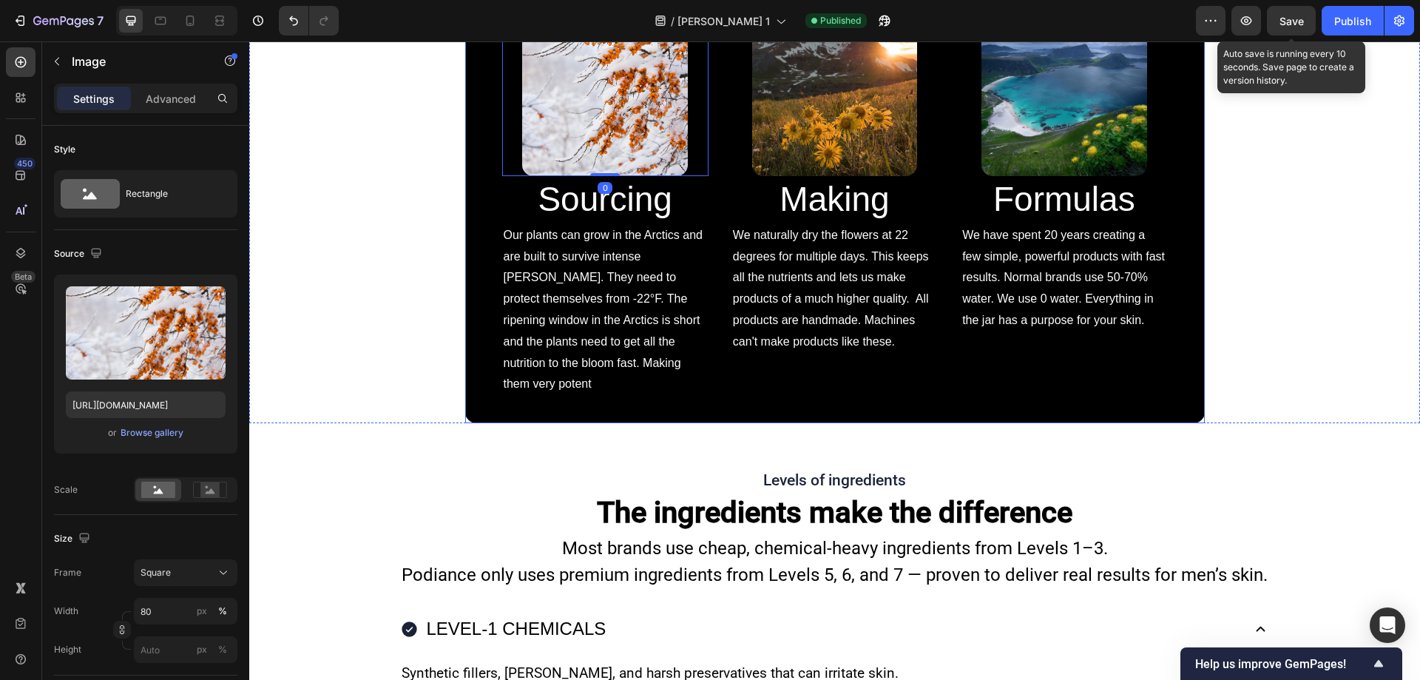
click at [491, 199] on div "Image 0 Sourcing Heading Our plants can grow in the Arctics and are built to su…" at bounding box center [835, 204] width 716 height 416
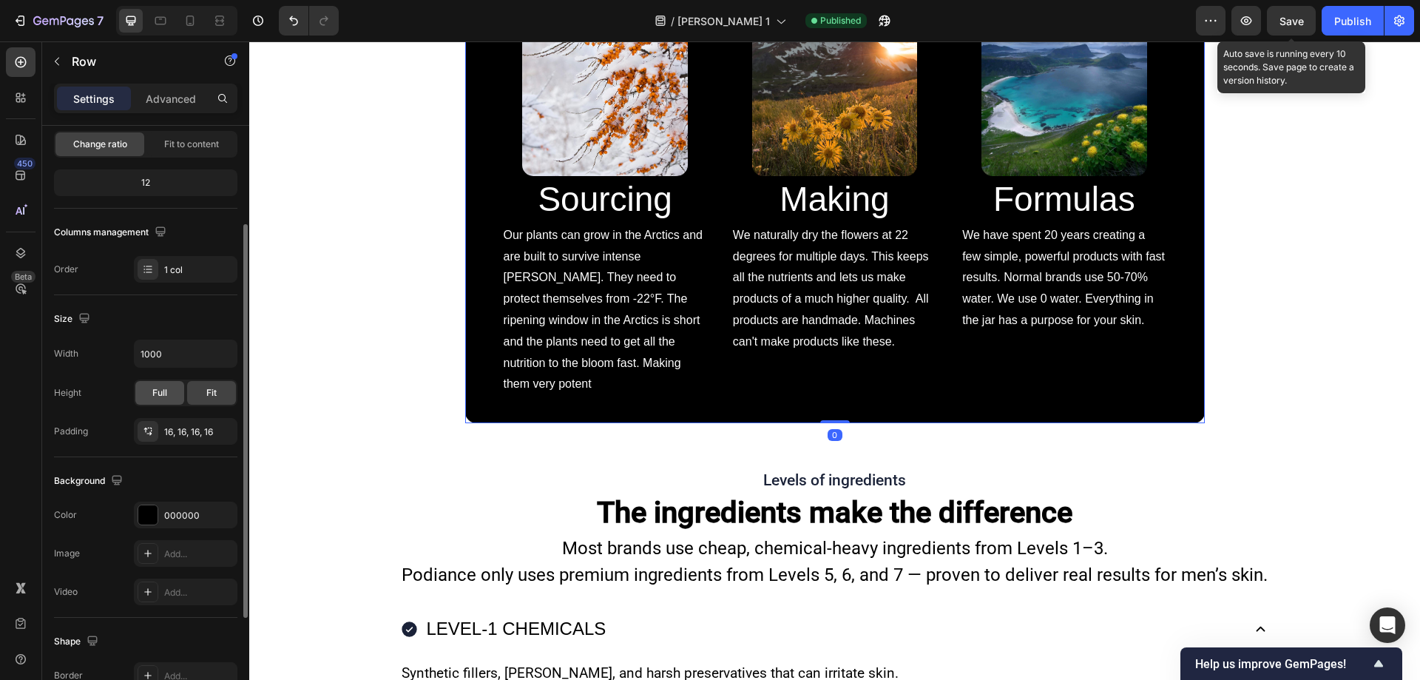
scroll to position [151, 0]
click at [153, 509] on div at bounding box center [147, 513] width 19 height 19
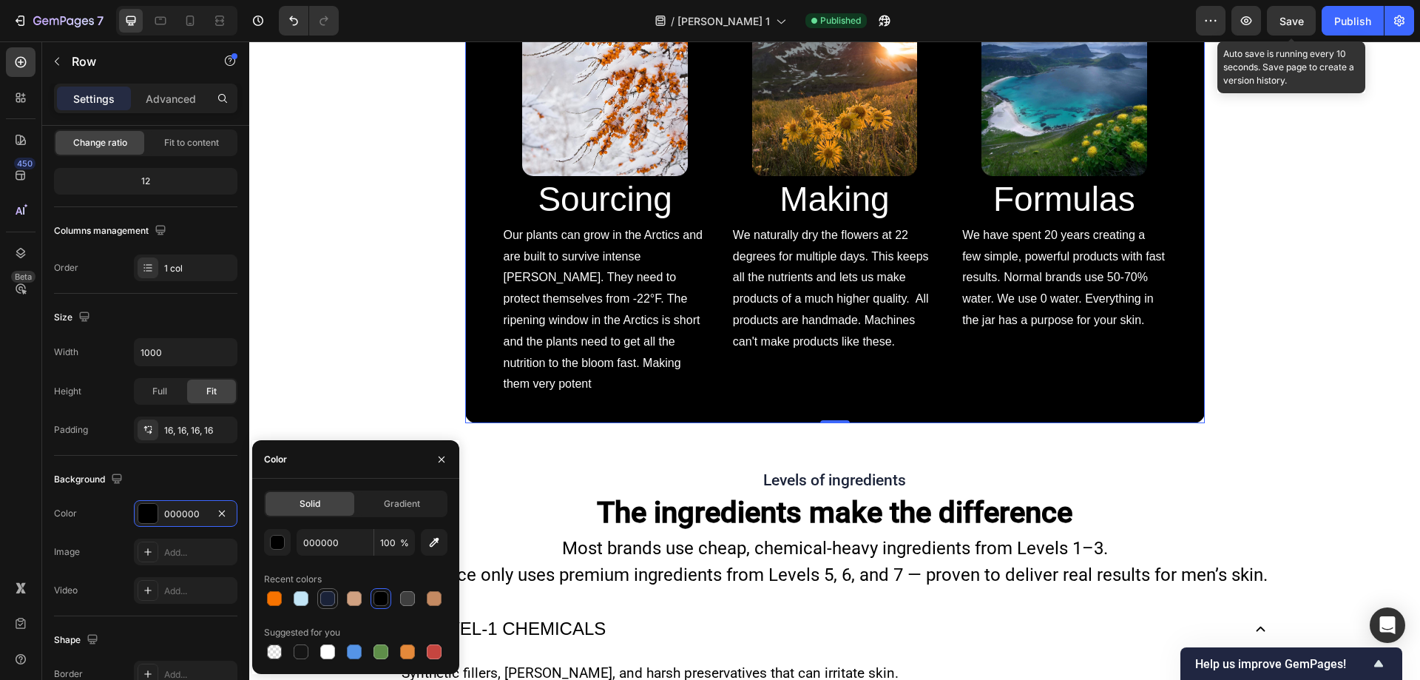
click at [323, 595] on div at bounding box center [327, 598] width 15 height 15
type input "1A2238"
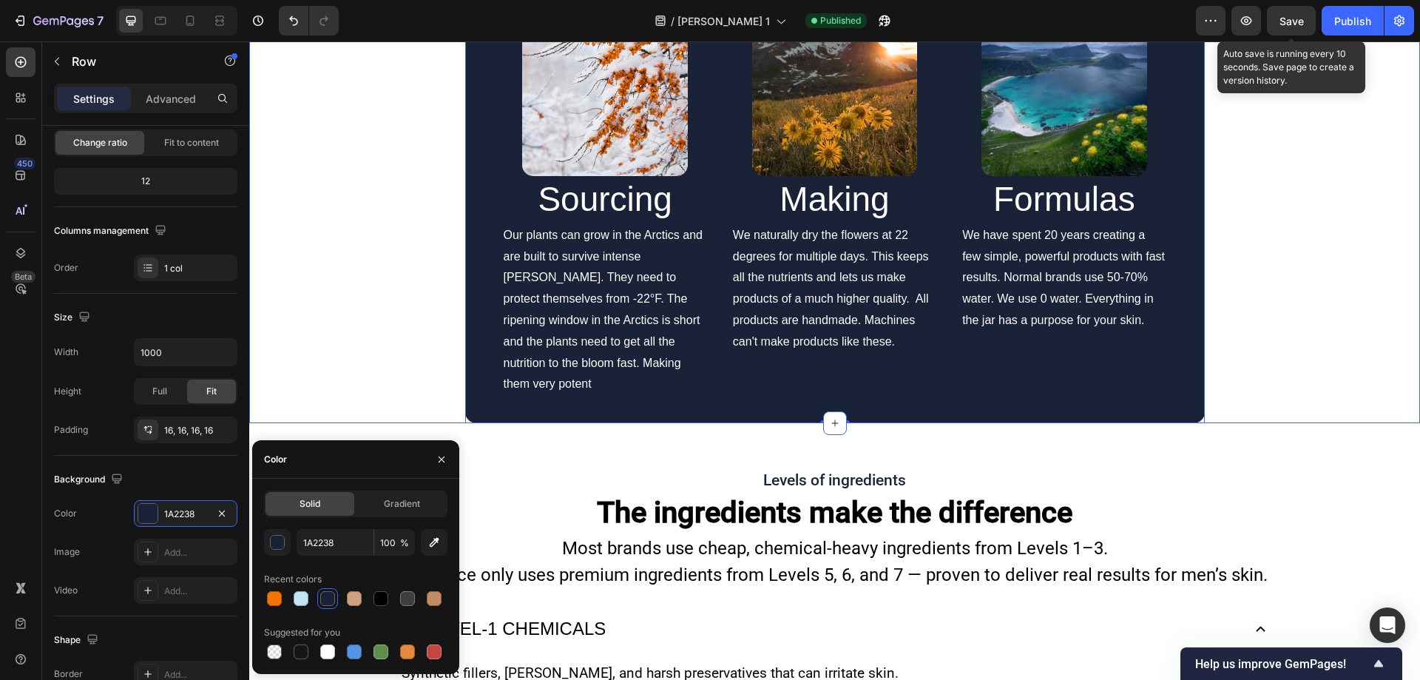
click at [332, 365] on div "Why men are switching to Podiance Heading Image Sourcing Heading Our plants can…" at bounding box center [834, 179] width 1171 height 487
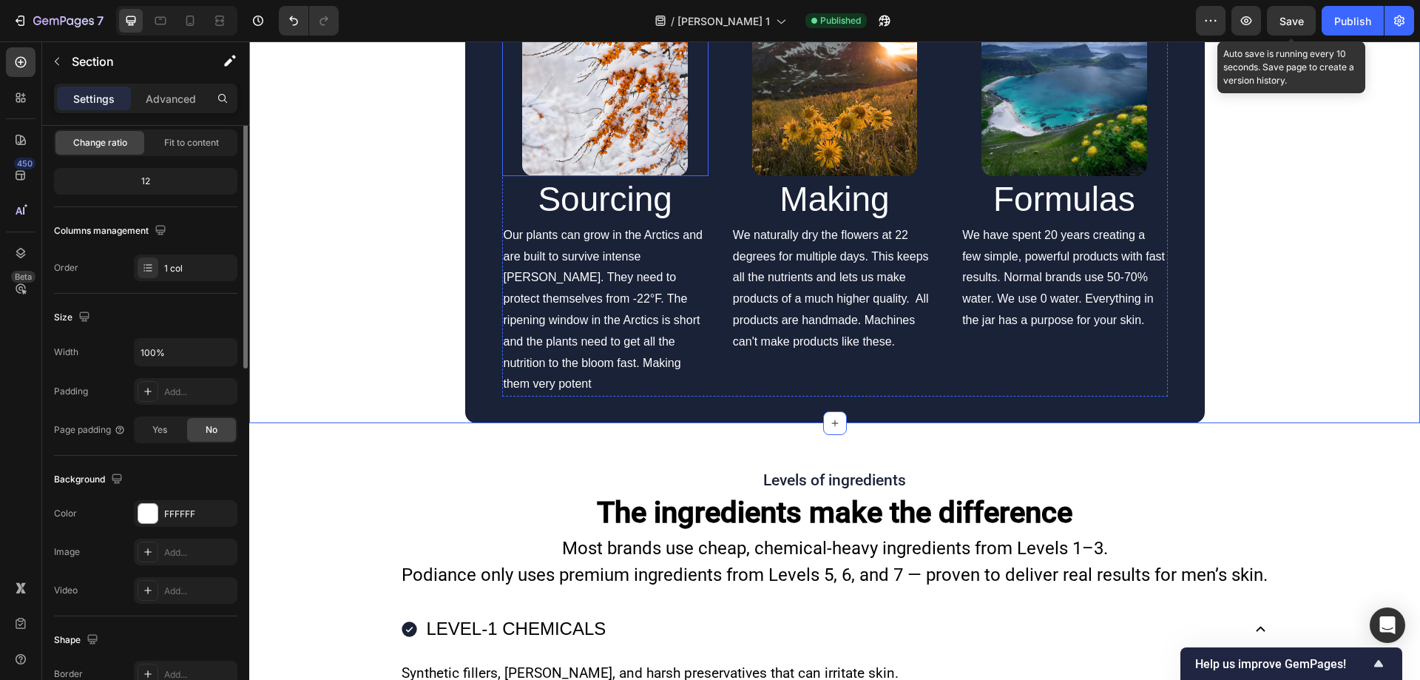
click at [626, 176] on img at bounding box center [604, 93] width 165 height 165
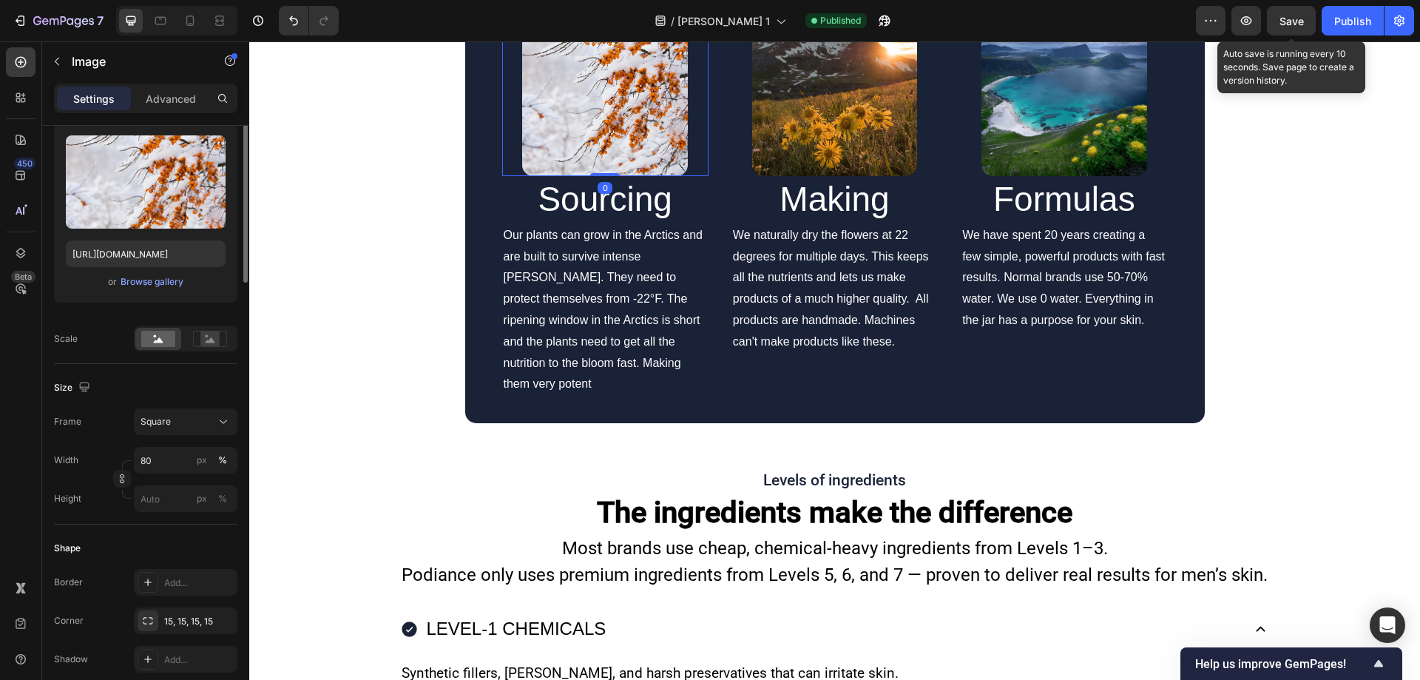
scroll to position [0, 0]
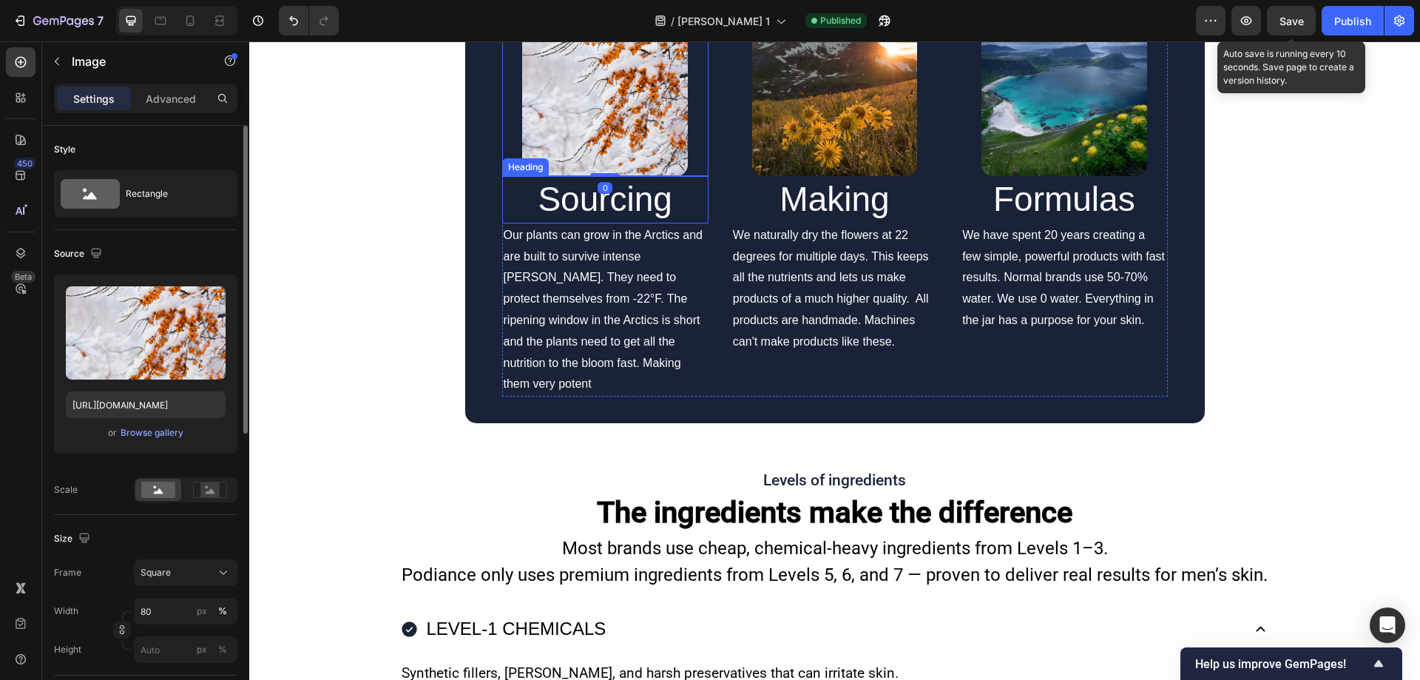
click at [618, 223] on h2 "Sourcing" at bounding box center [605, 199] width 206 height 47
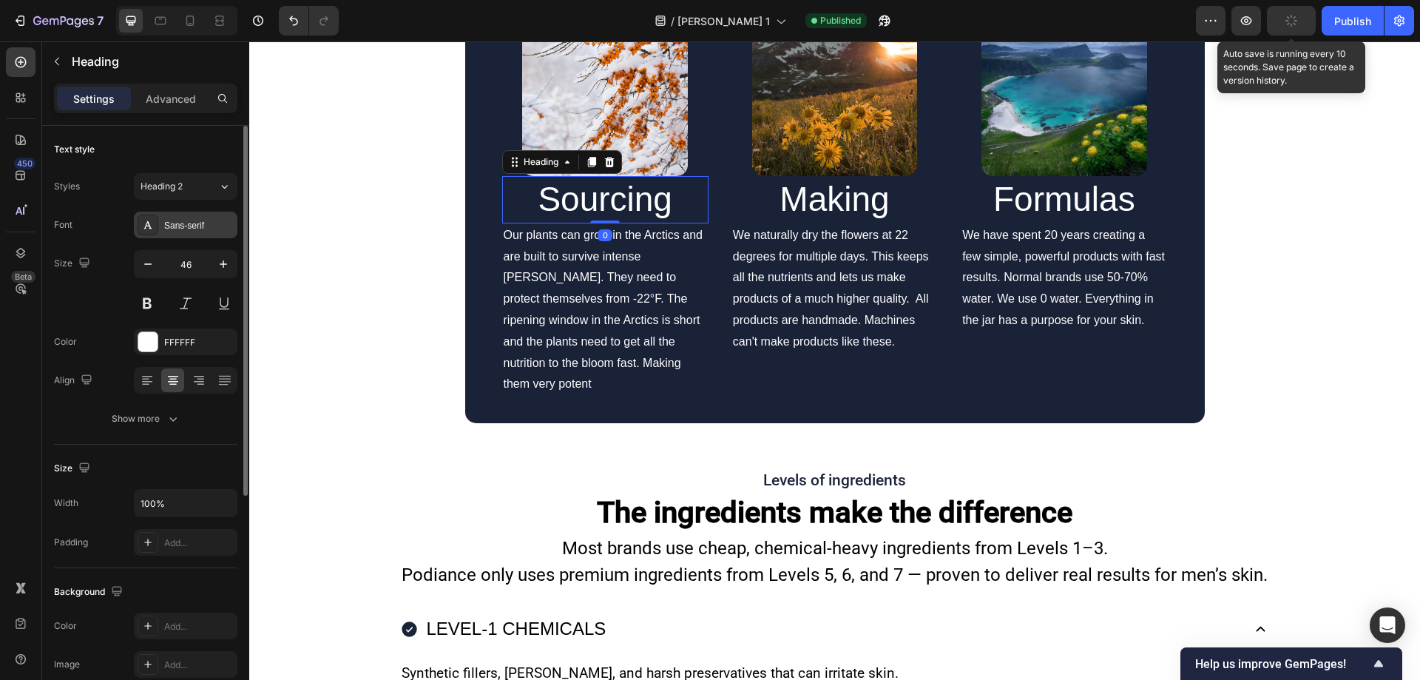
click at [178, 227] on div "Sans-serif" at bounding box center [199, 225] width 70 height 13
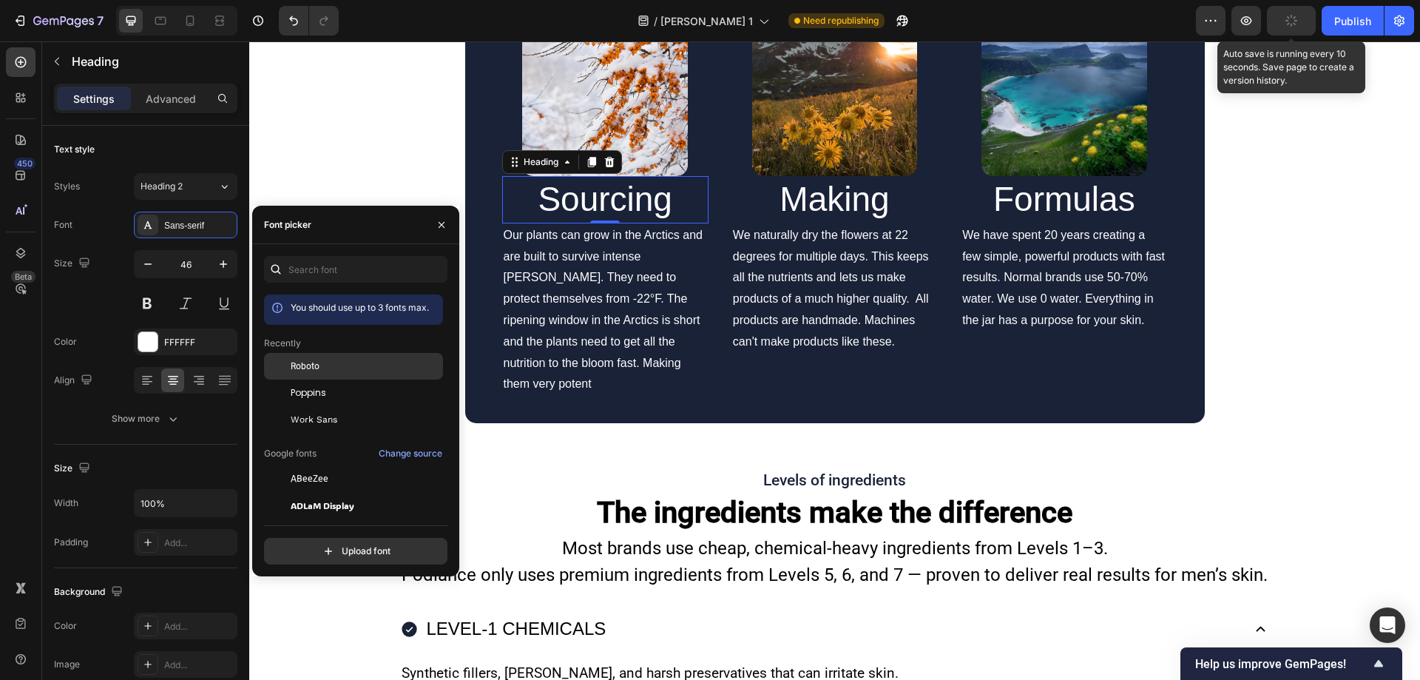
click at [339, 364] on div "Roboto" at bounding box center [365, 365] width 149 height 13
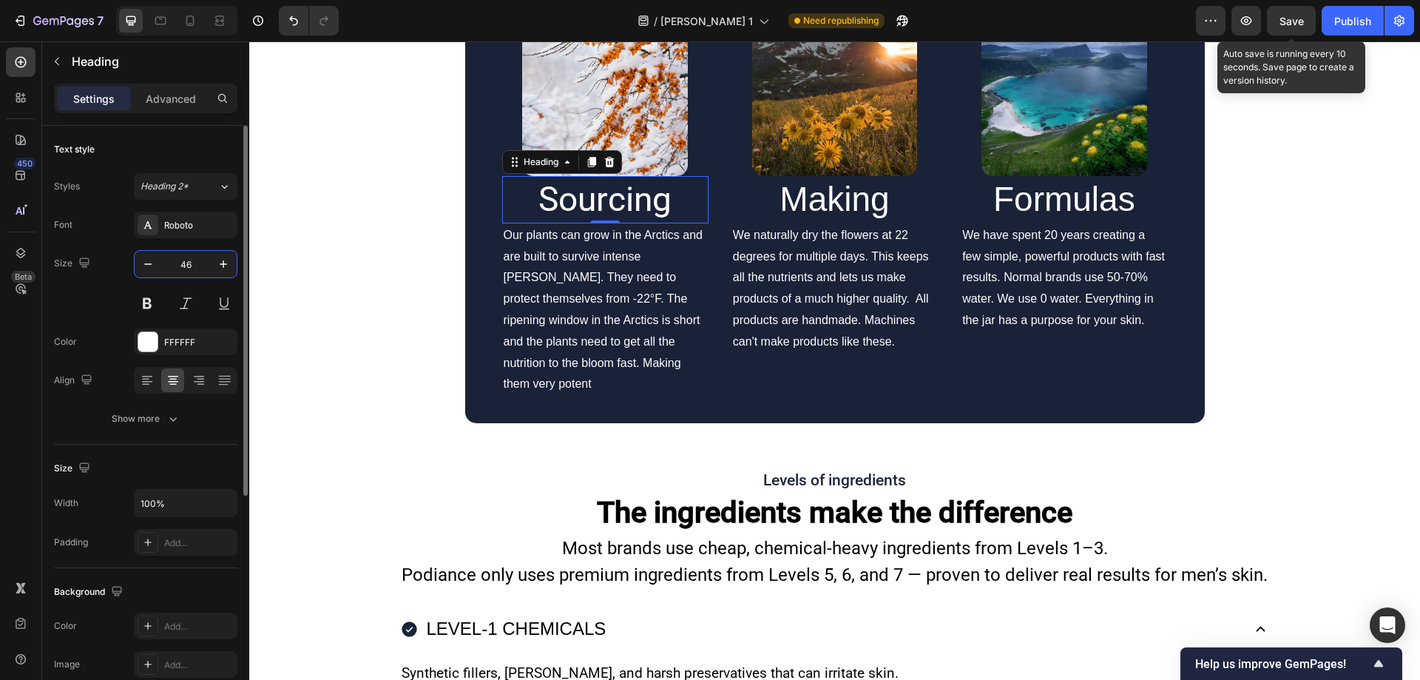
click at [206, 265] on input "46" at bounding box center [185, 264] width 49 height 27
type input "2"
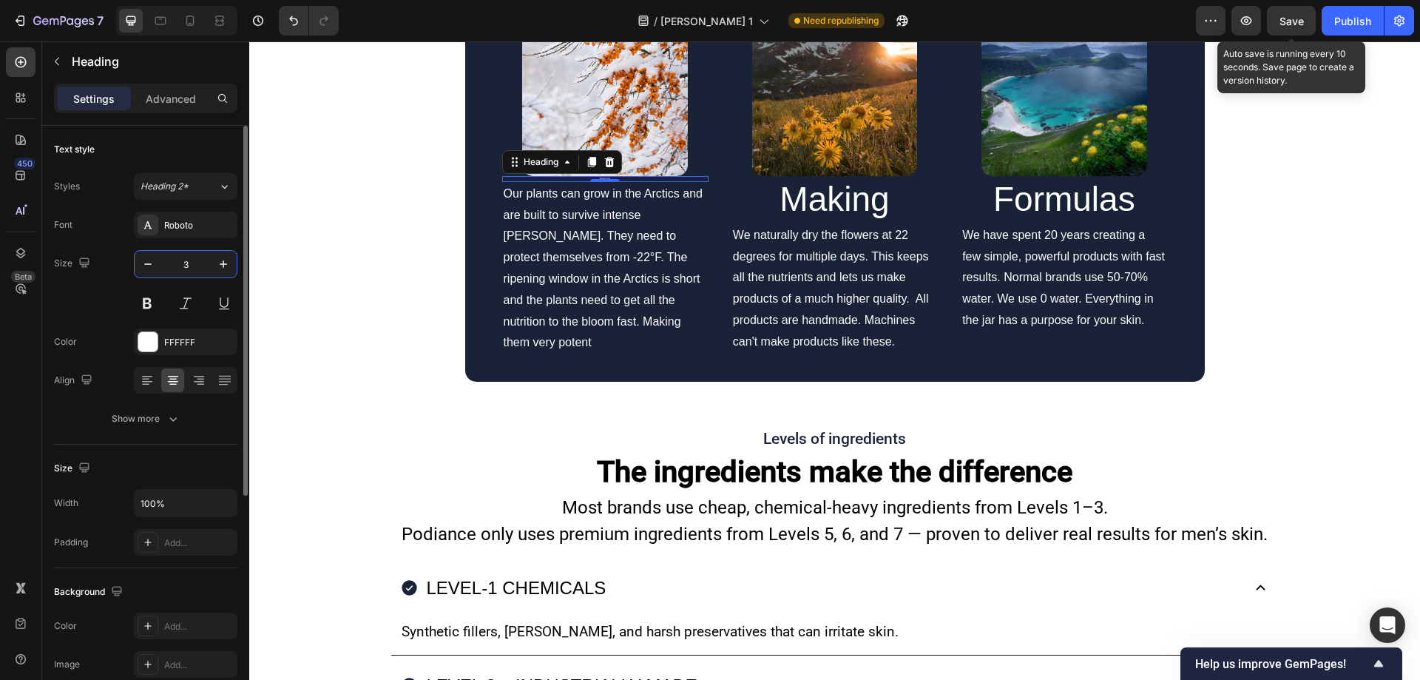
type input "30"
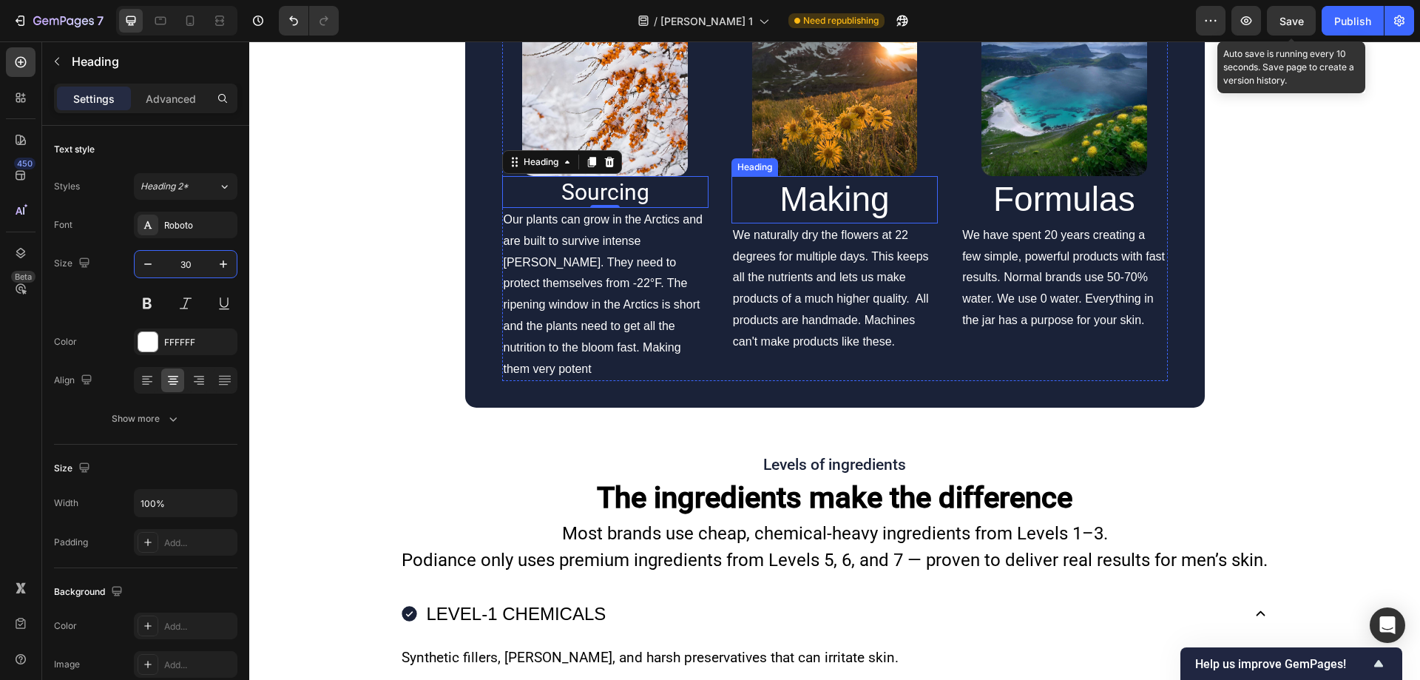
click at [796, 223] on h2 "Making" at bounding box center [834, 199] width 206 height 47
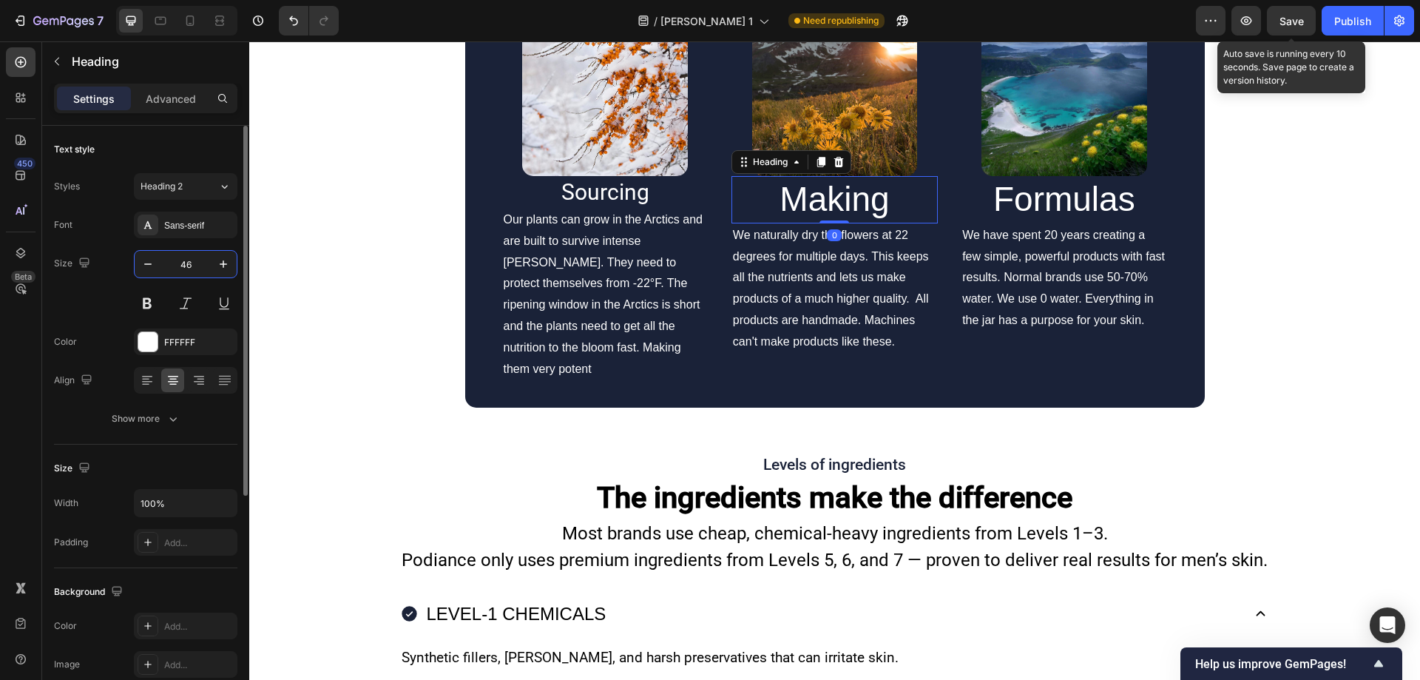
click at [194, 252] on input "46" at bounding box center [185, 264] width 49 height 27
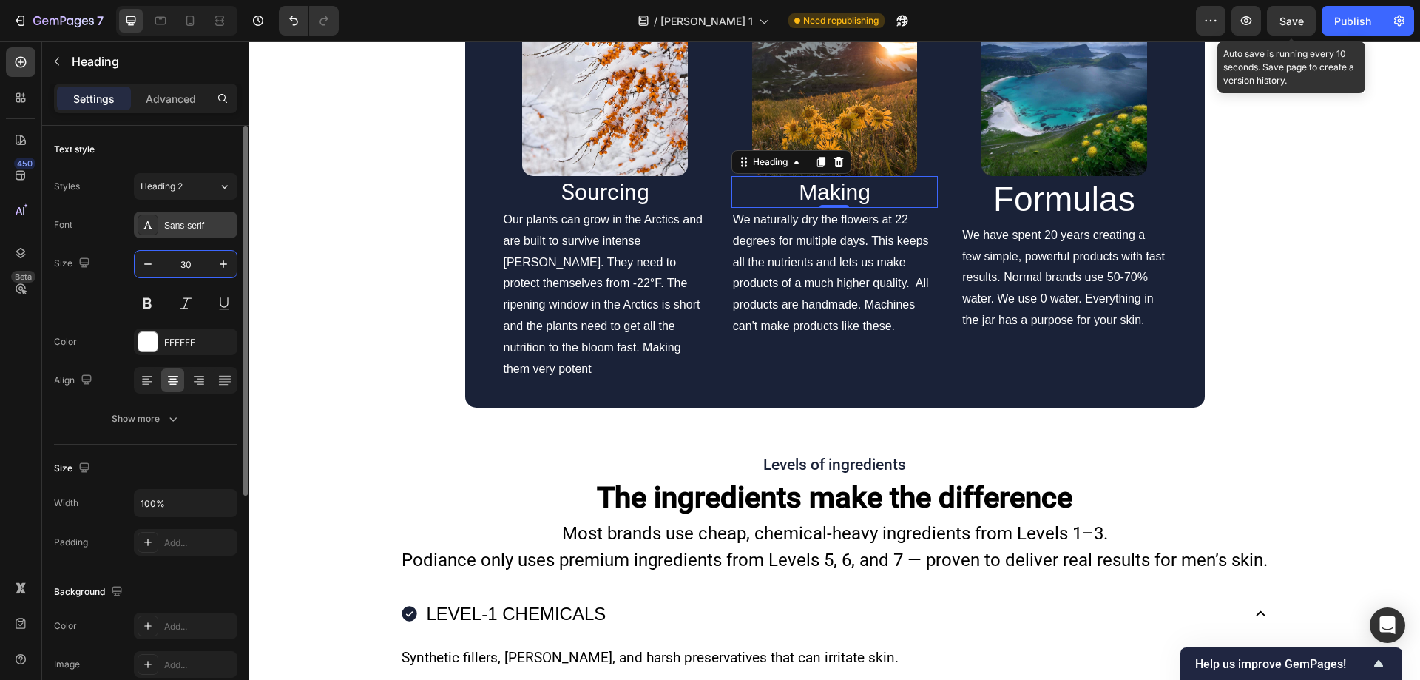
type input "30"
click at [189, 224] on div "Sans-serif" at bounding box center [199, 225] width 70 height 13
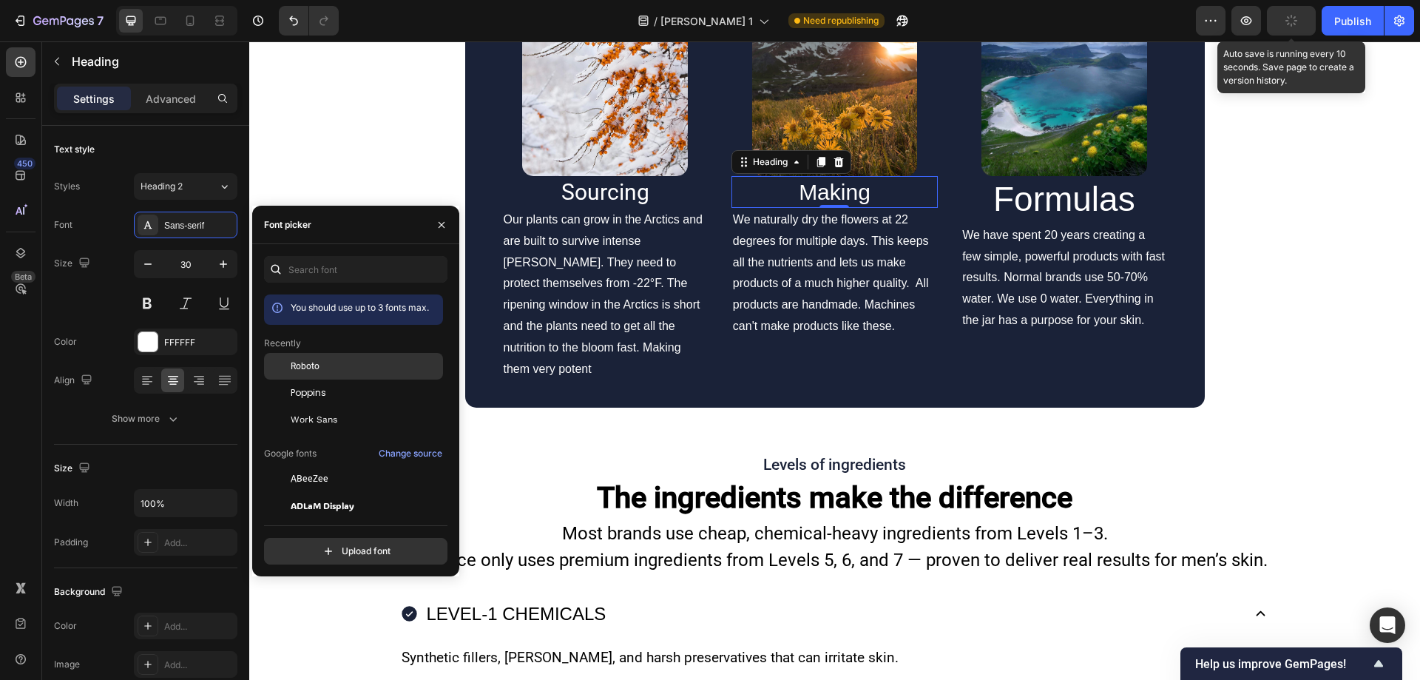
drag, startPoint x: 323, startPoint y: 365, endPoint x: 550, endPoint y: 269, distance: 246.2
click at [323, 365] on div "Roboto" at bounding box center [365, 365] width 149 height 13
click at [1023, 223] on h2 "Formulas" at bounding box center [1064, 199] width 206 height 47
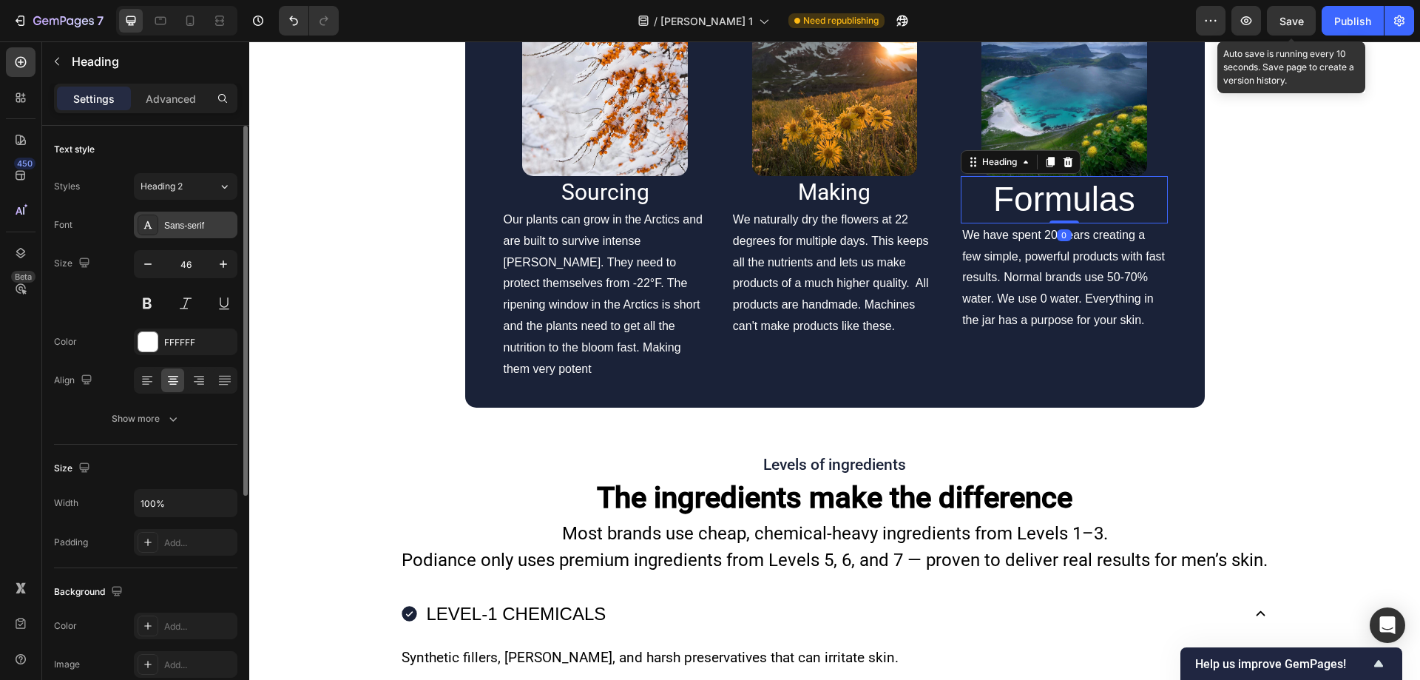
click at [181, 223] on div "Sans-serif" at bounding box center [199, 225] width 70 height 13
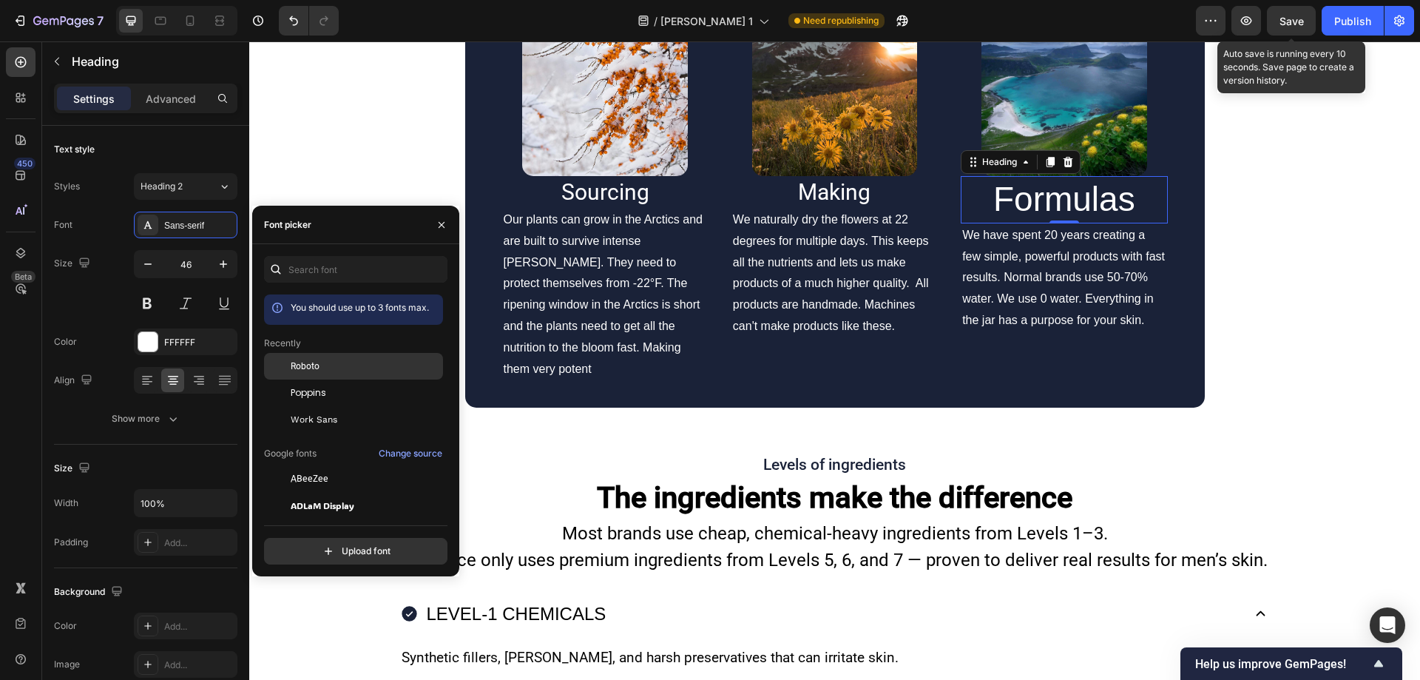
click at [288, 356] on div at bounding box center [277, 366] width 27 height 27
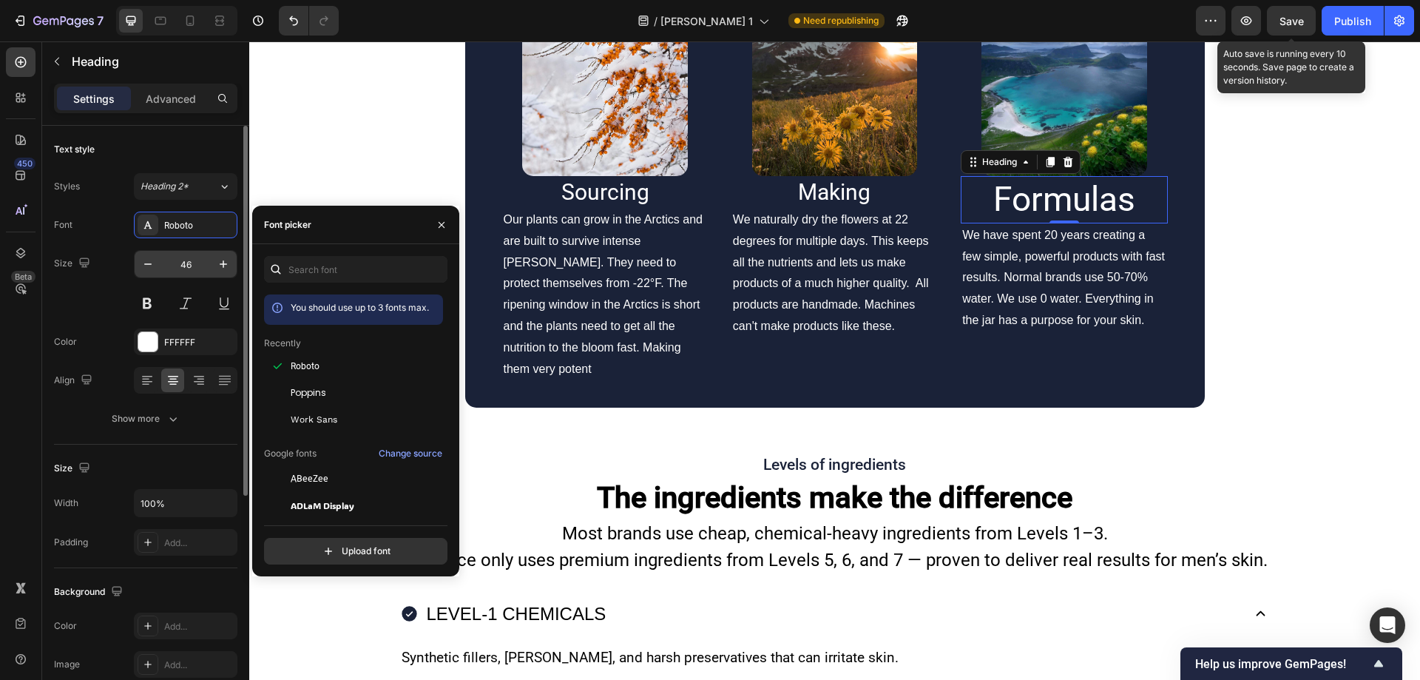
click at [197, 266] on input "46" at bounding box center [185, 264] width 49 height 27
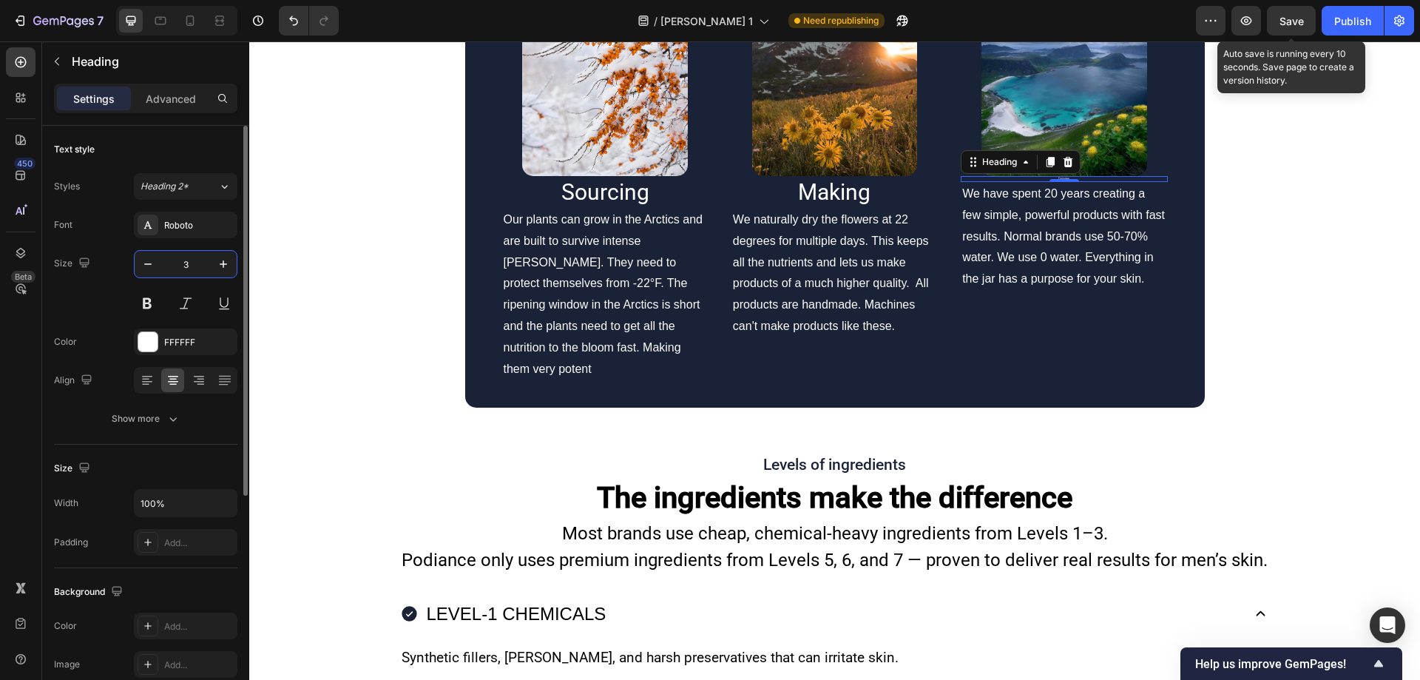
type input "30"
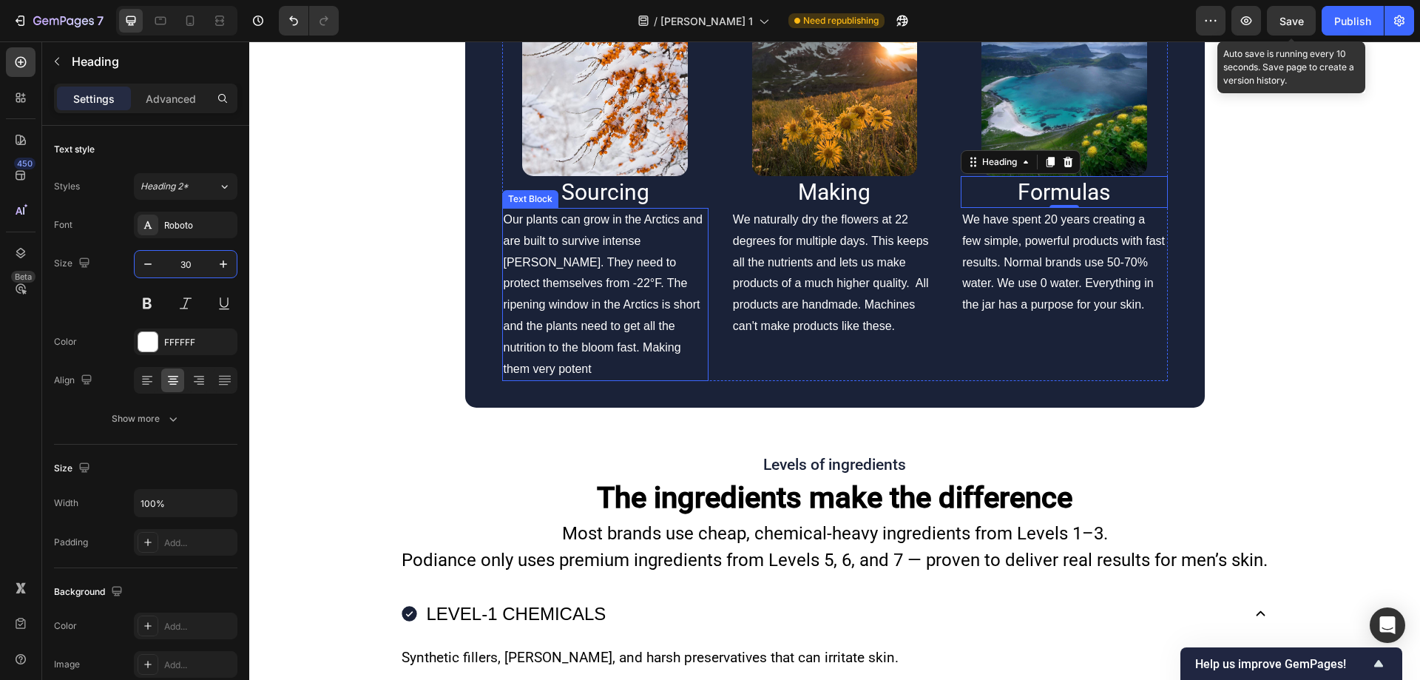
click at [555, 379] on p "Our plants can grow in the Arctics and are built to survive intense [PERSON_NAM…" at bounding box center [605, 294] width 203 height 170
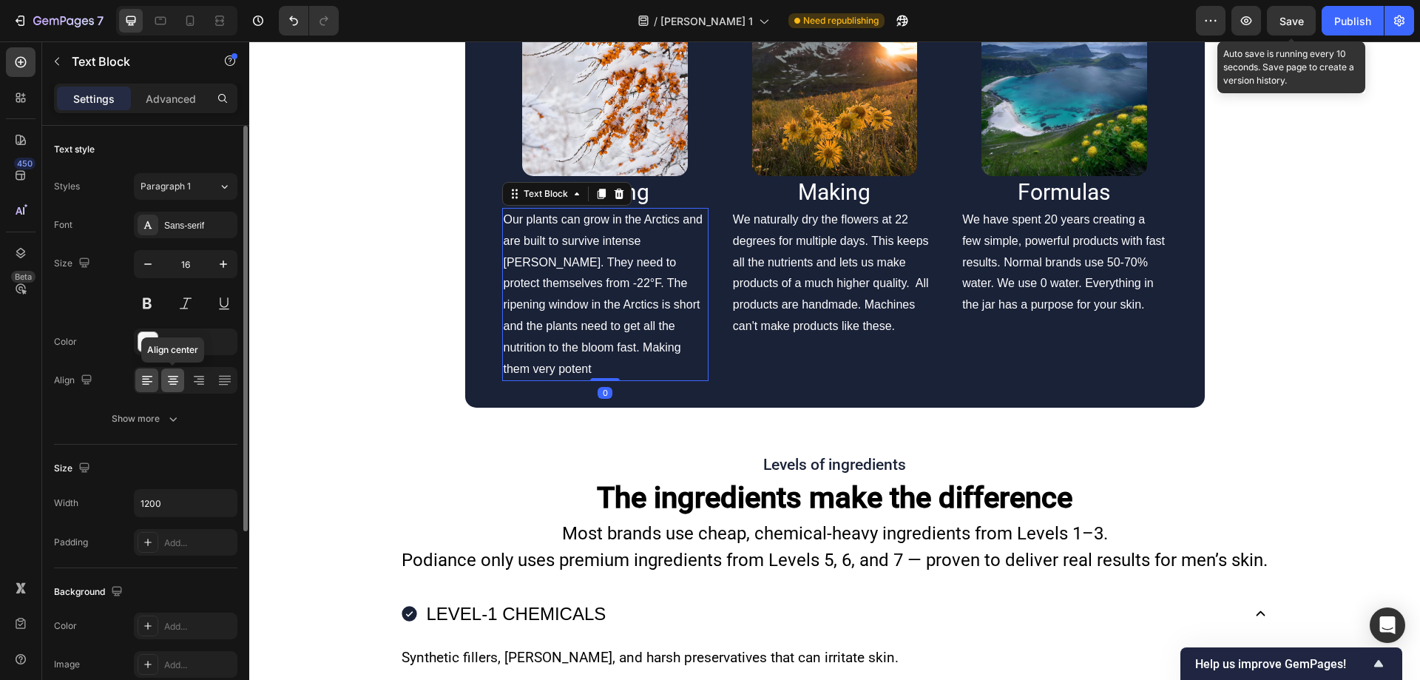
click at [172, 383] on icon at bounding box center [173, 380] width 15 height 15
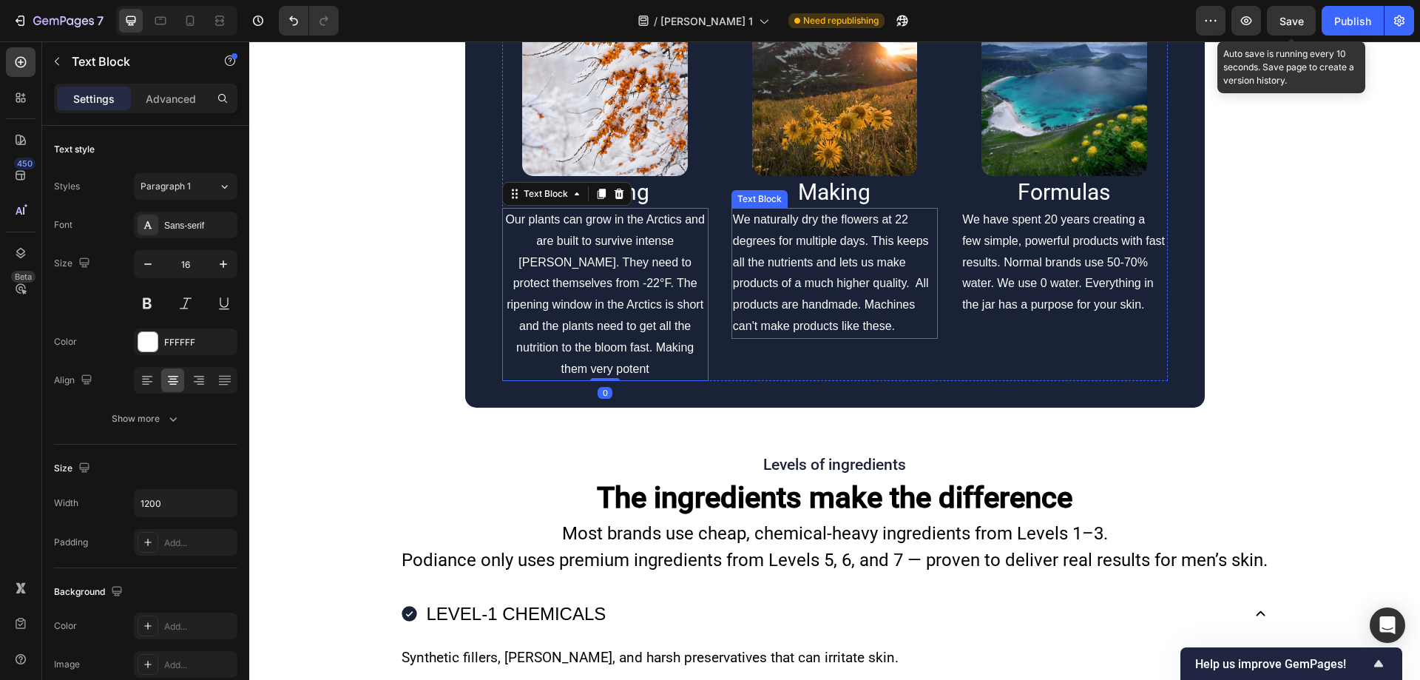
click at [761, 337] on p "We naturally dry the flowers at 22 degrees for multiple days. This keeps all th…" at bounding box center [834, 273] width 203 height 128
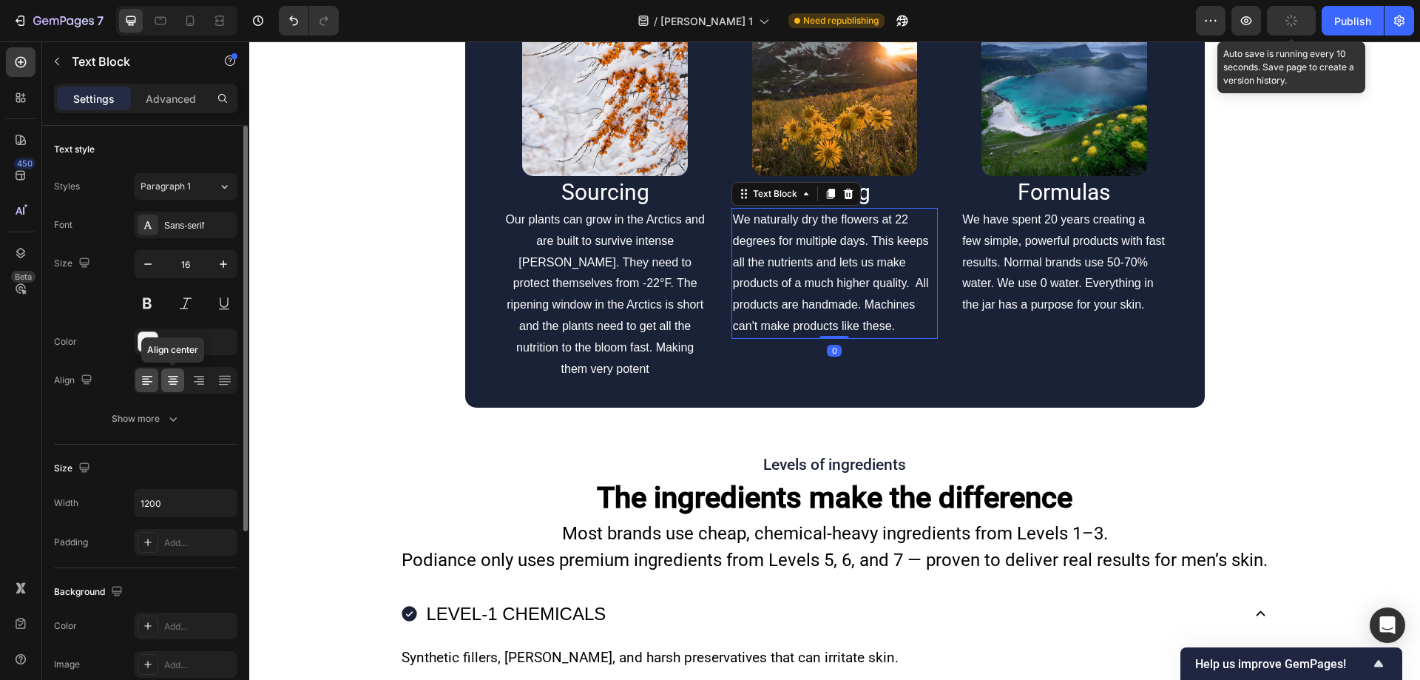
click at [174, 385] on icon at bounding box center [172, 384] width 7 height 1
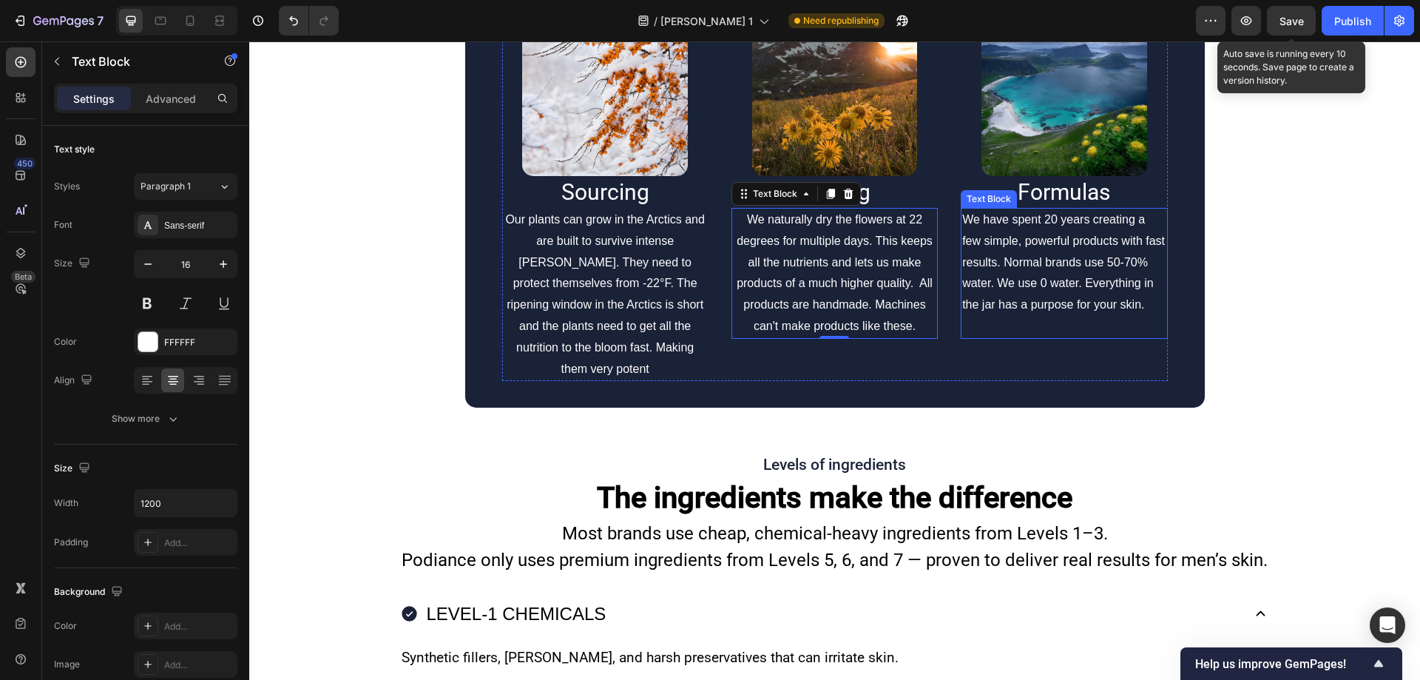
click at [979, 316] on p "We have spent 20 years creating a few simple, powerful products with fast resul…" at bounding box center [1063, 262] width 203 height 106
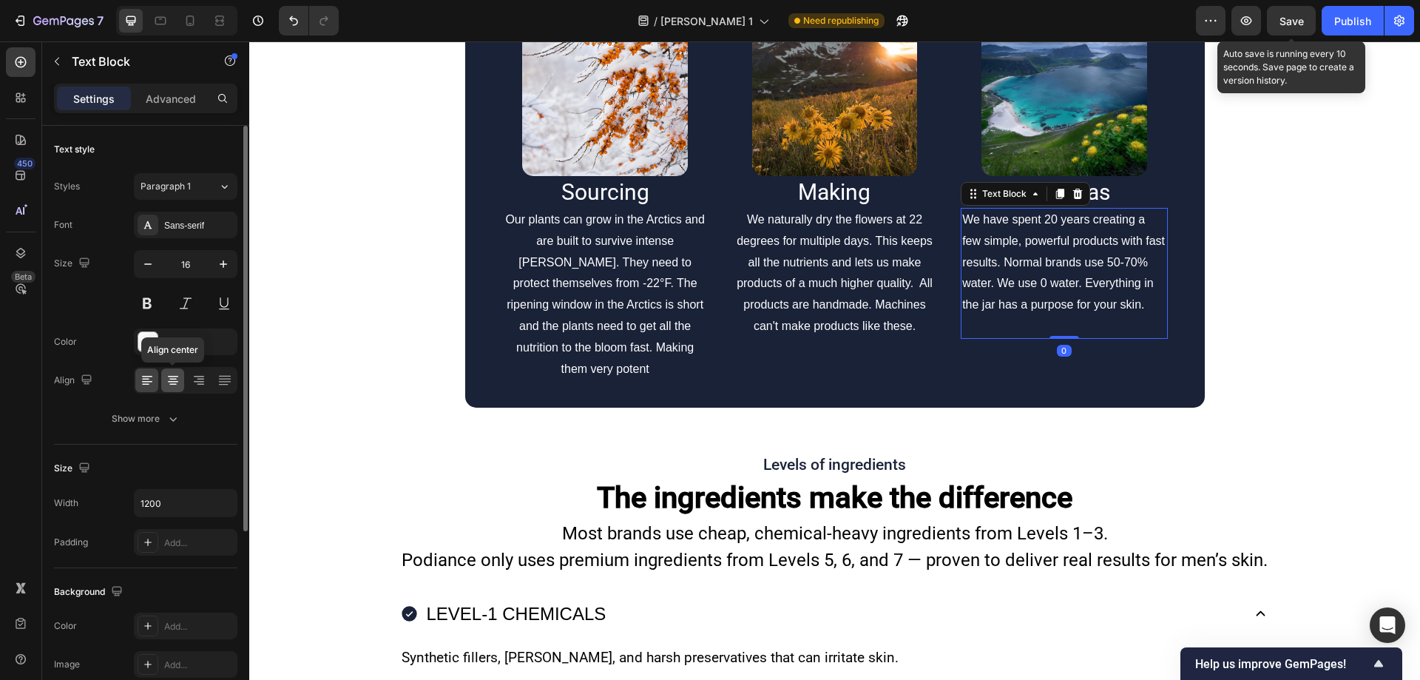
click at [167, 387] on div at bounding box center [172, 380] width 23 height 24
click at [197, 213] on div "Sans-serif" at bounding box center [186, 224] width 104 height 27
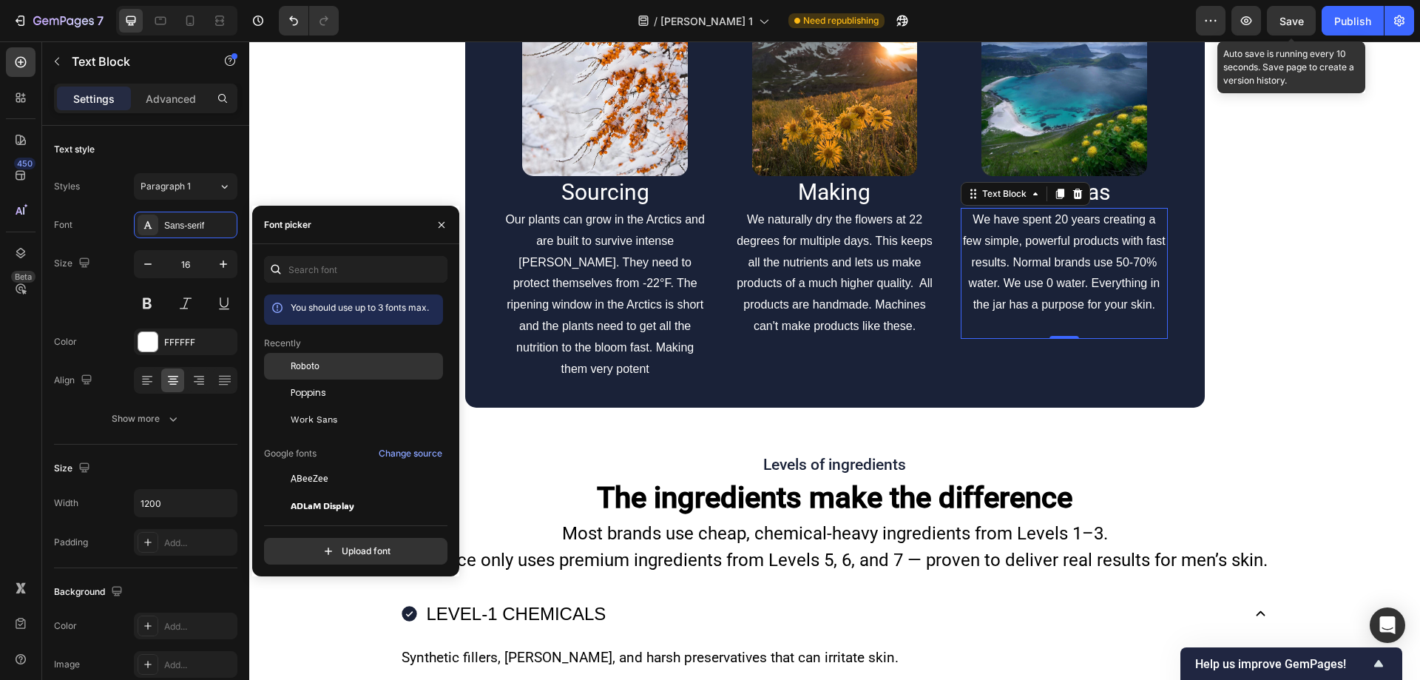
click at [307, 362] on span "Roboto" at bounding box center [305, 365] width 29 height 13
click at [587, 176] on img at bounding box center [604, 93] width 165 height 165
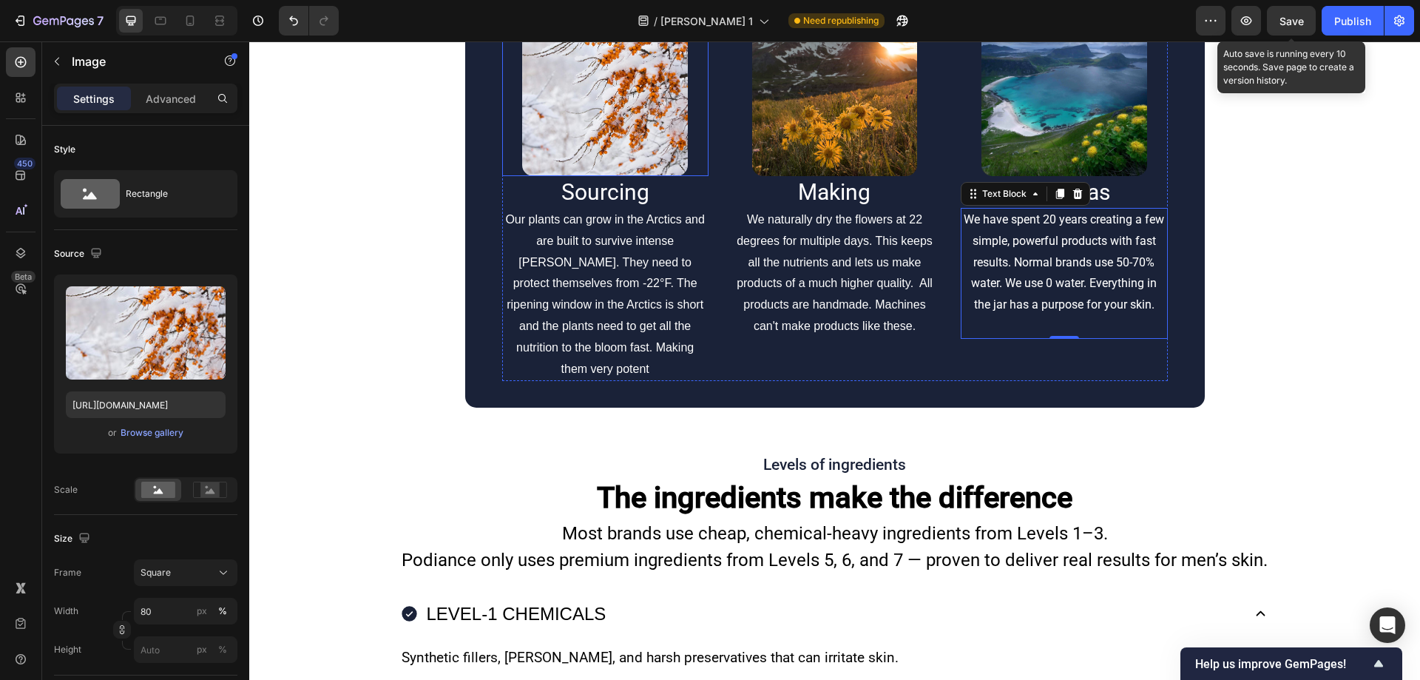
click at [620, 176] on img at bounding box center [604, 93] width 165 height 165
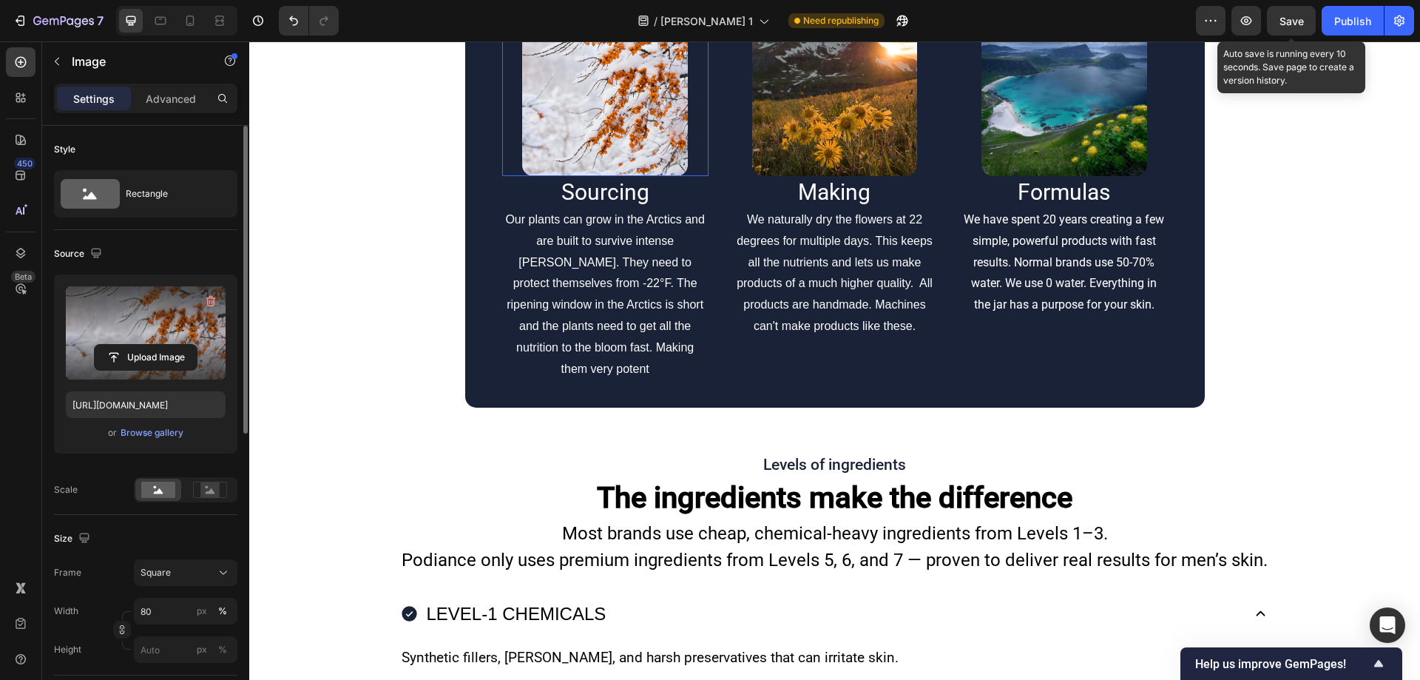
click at [145, 324] on label at bounding box center [146, 332] width 160 height 93
click at [145, 345] on input "file" at bounding box center [146, 357] width 102 height 25
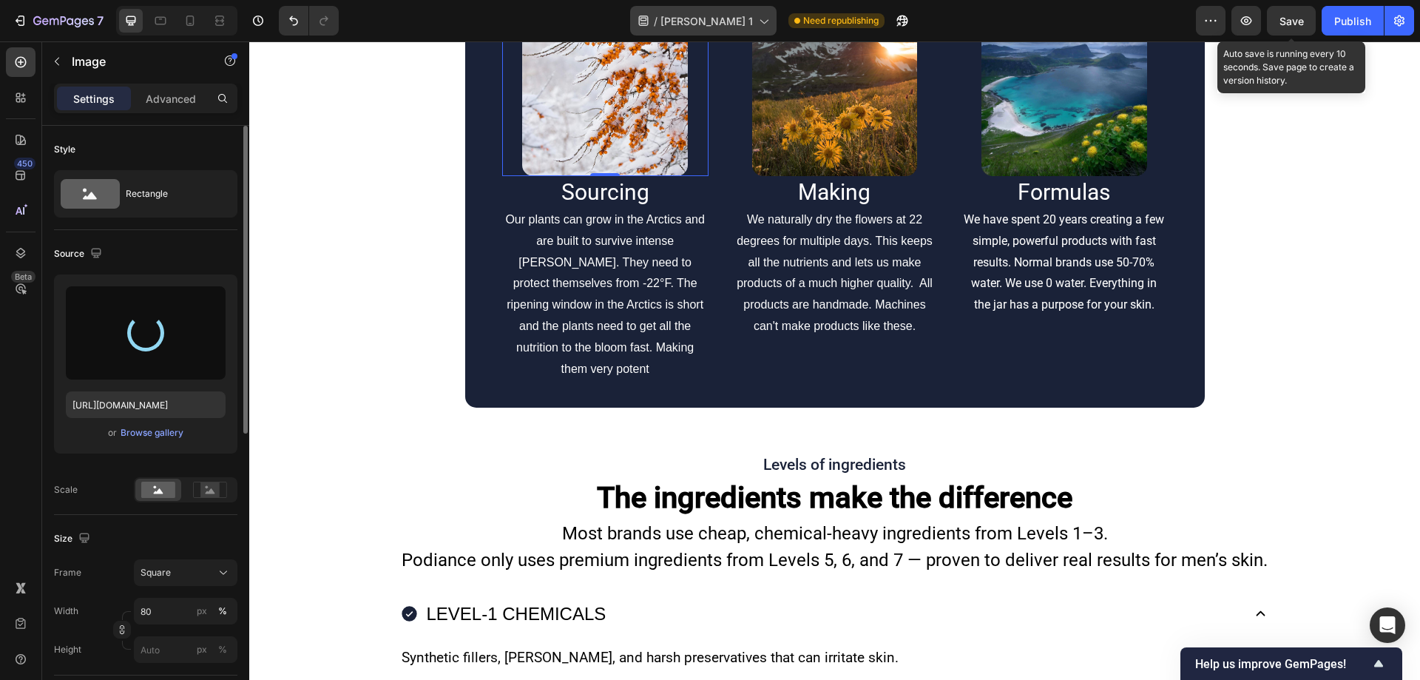
type input "https://cdn.shopify.com/s/files/1/0754/9258/9834/files/gempages_568747440534979…"
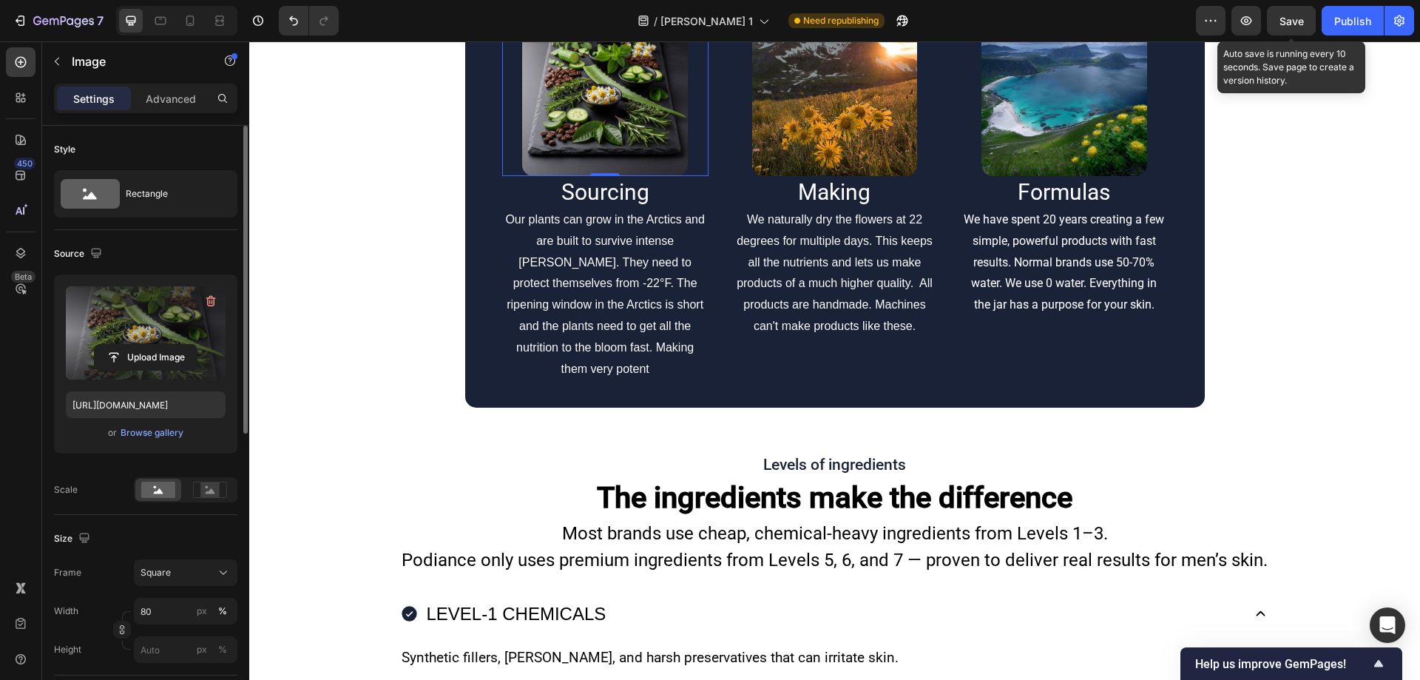
click at [782, 176] on img at bounding box center [834, 93] width 165 height 165
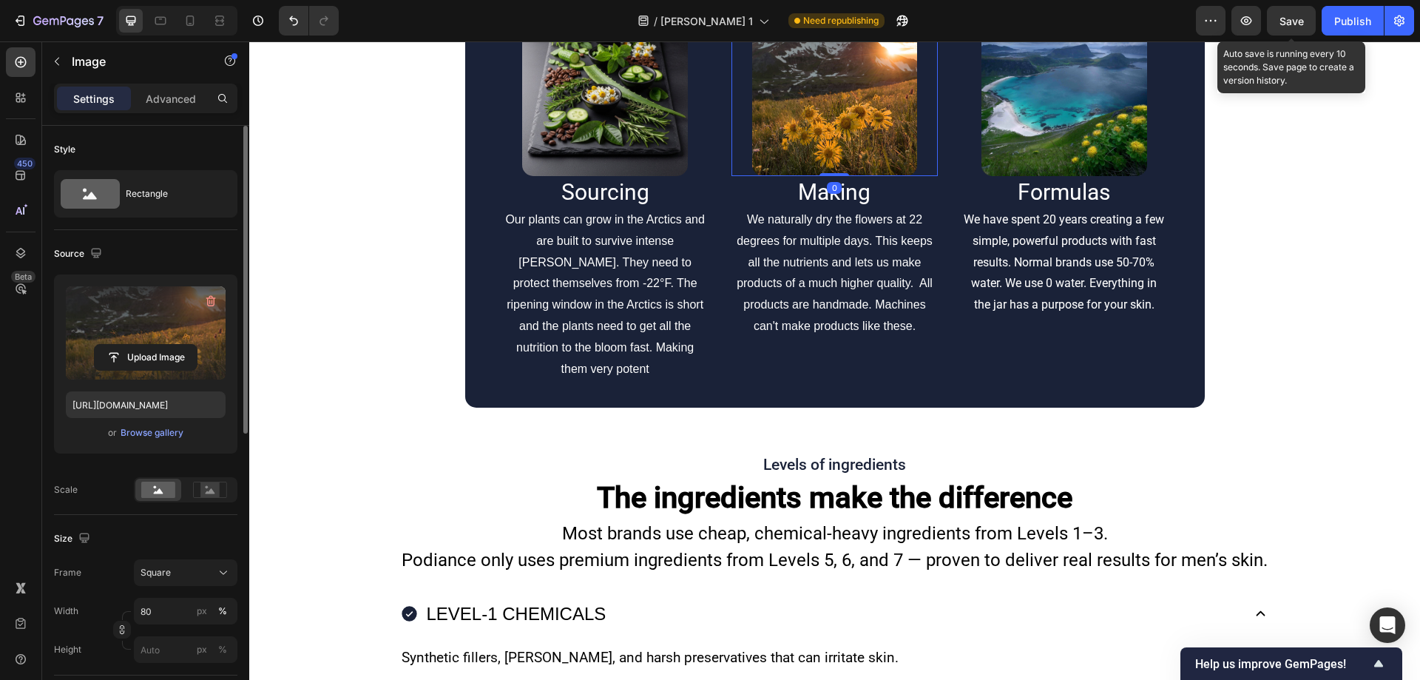
click at [209, 331] on label at bounding box center [146, 332] width 160 height 93
click at [197, 345] on input "file" at bounding box center [146, 357] width 102 height 25
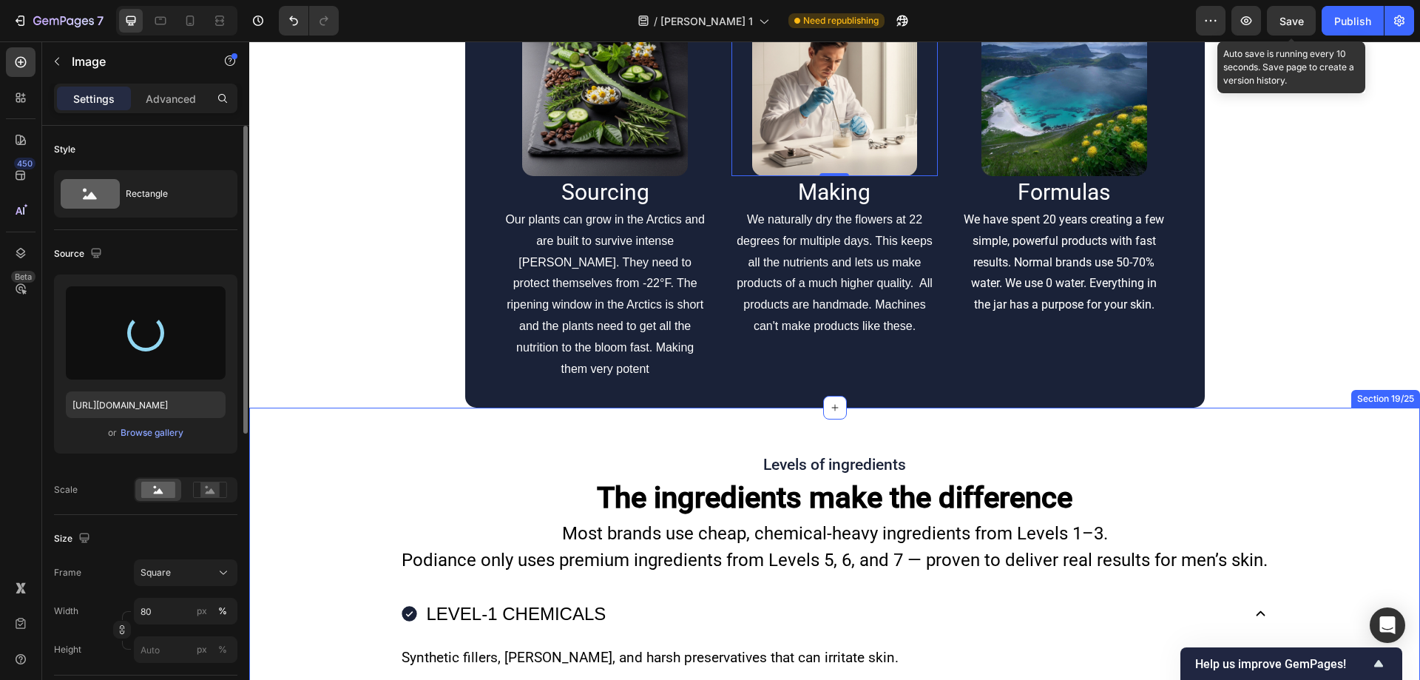
type input "https://cdn.shopify.com/s/files/1/0754/9258/9834/files/gempages_568747440534979…"
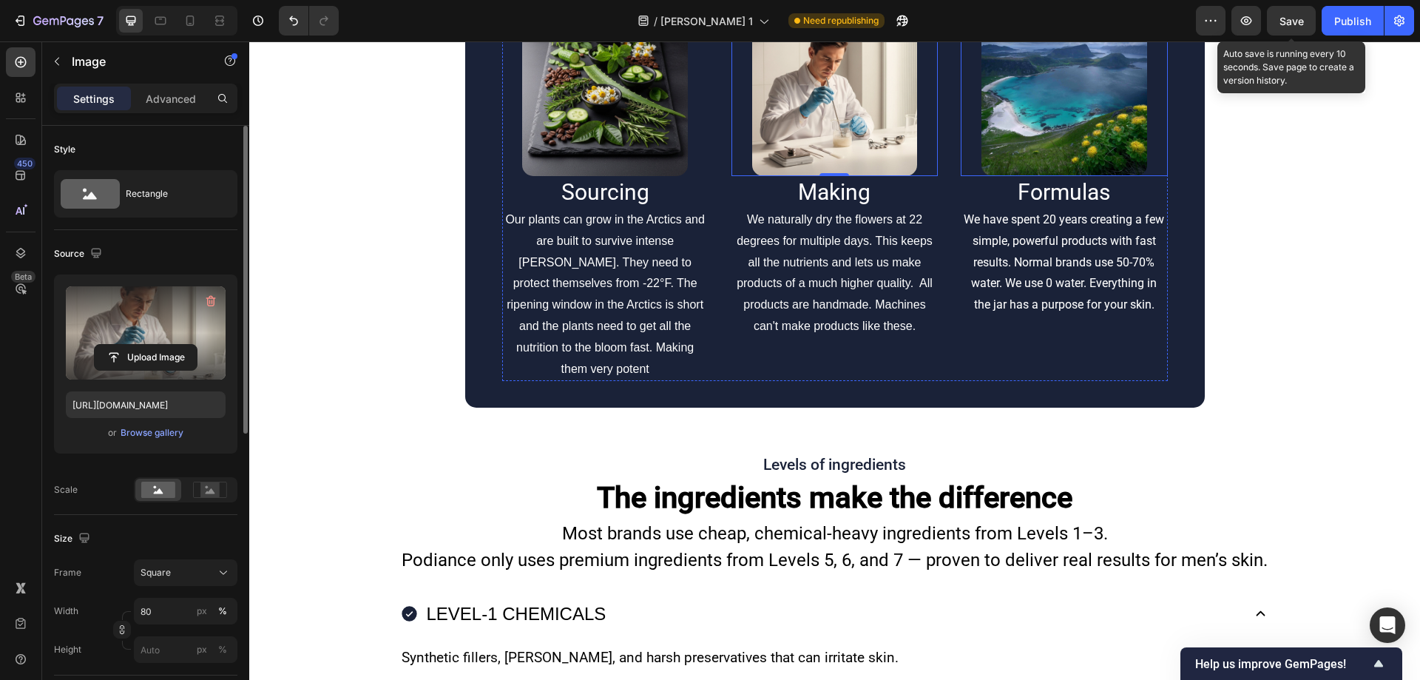
click at [1003, 176] on img at bounding box center [1063, 93] width 165 height 165
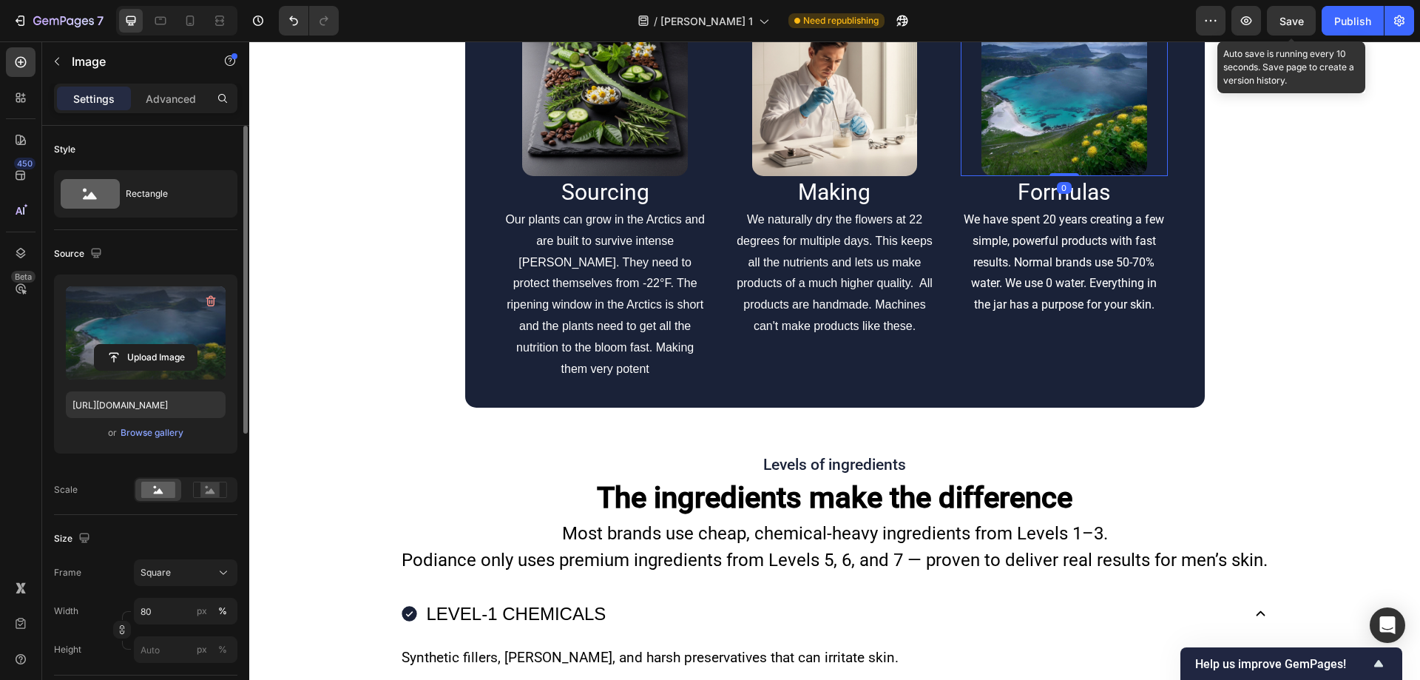
click at [189, 321] on label at bounding box center [146, 332] width 160 height 93
click at [189, 345] on input "file" at bounding box center [146, 357] width 102 height 25
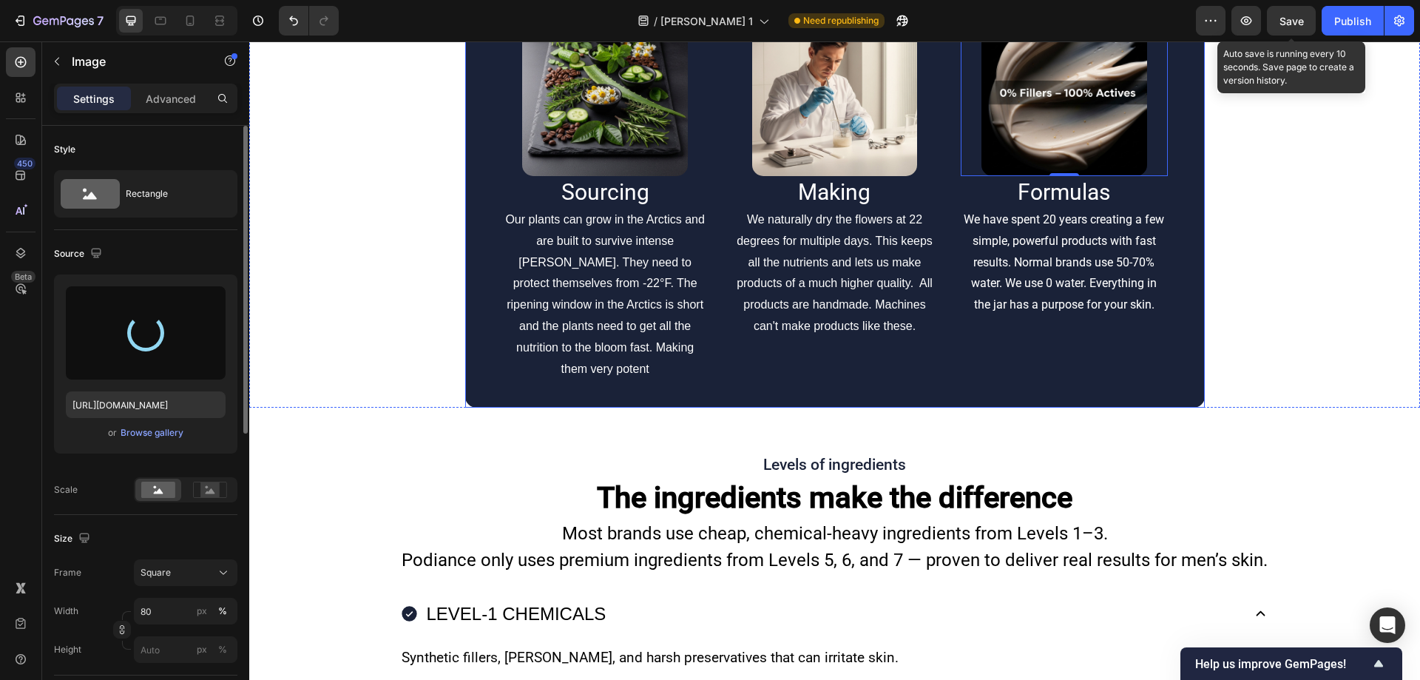
type input "https://cdn.shopify.com/s/files/1/0754/9258/9834/files/gempages_568747440534979…"
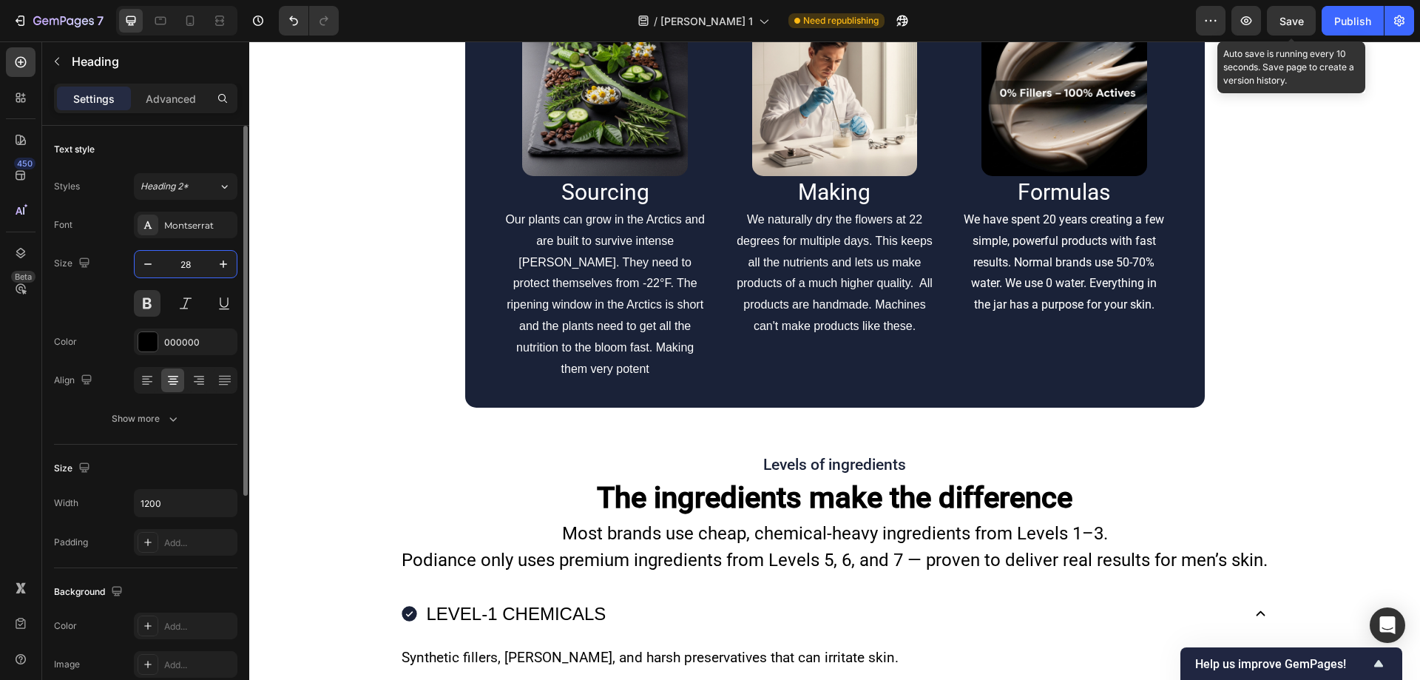
click at [203, 266] on input "28" at bounding box center [185, 264] width 49 height 27
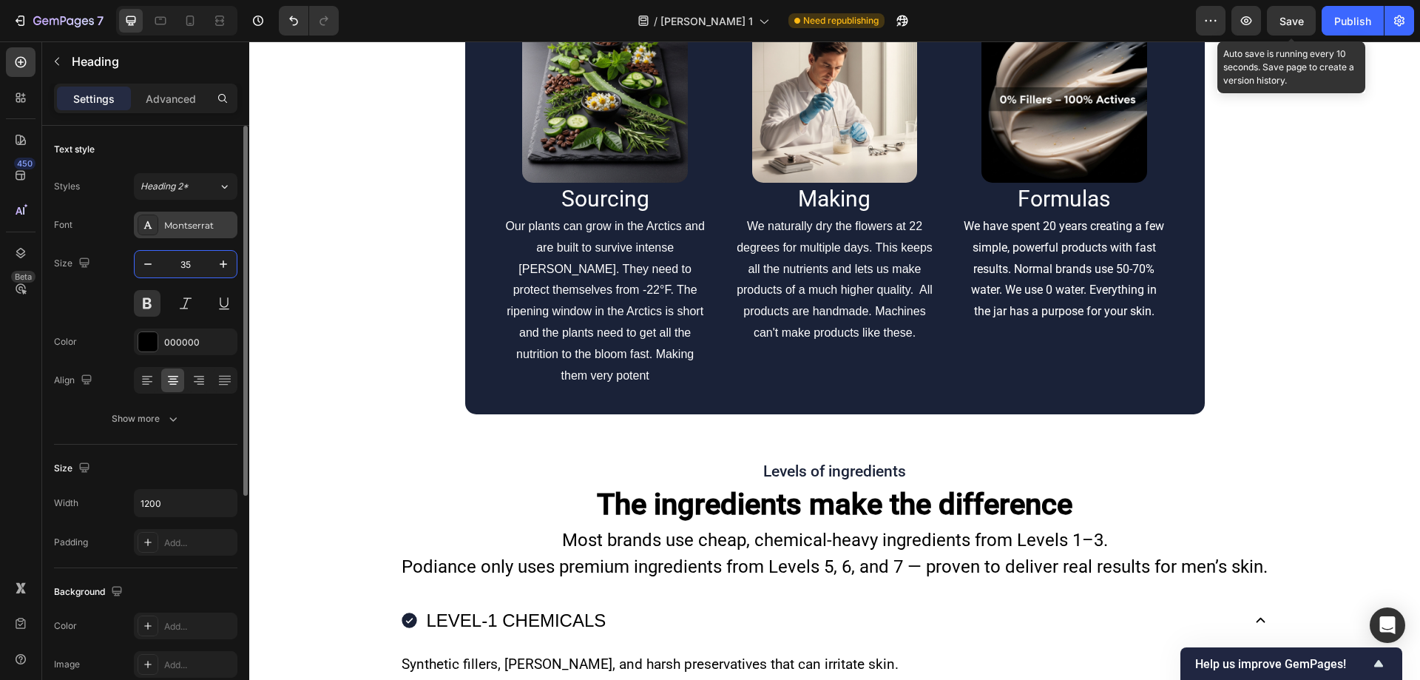
type input "35"
click at [179, 211] on div "Montserrat" at bounding box center [186, 224] width 104 height 27
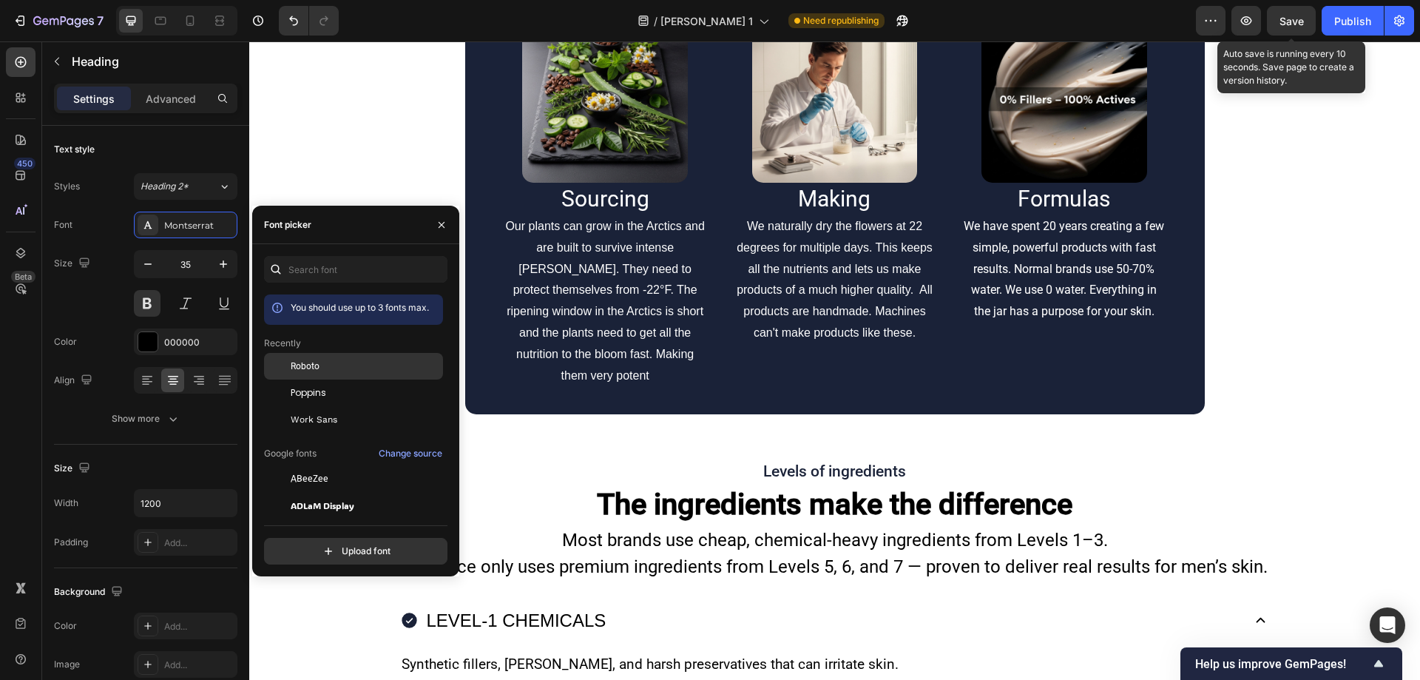
click at [293, 371] on span "Roboto" at bounding box center [305, 365] width 29 height 13
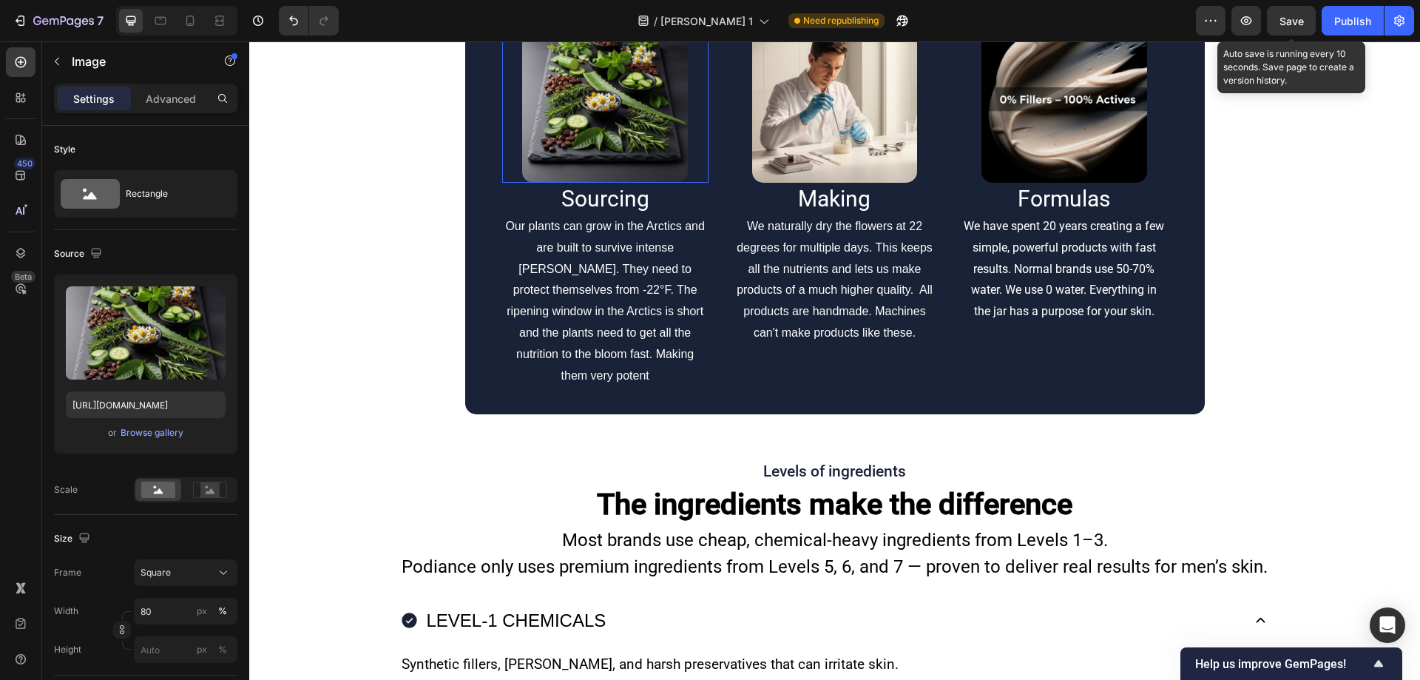
click at [589, 183] on img at bounding box center [604, 100] width 165 height 165
click at [580, 214] on h2 "Sourcing" at bounding box center [605, 199] width 206 height 32
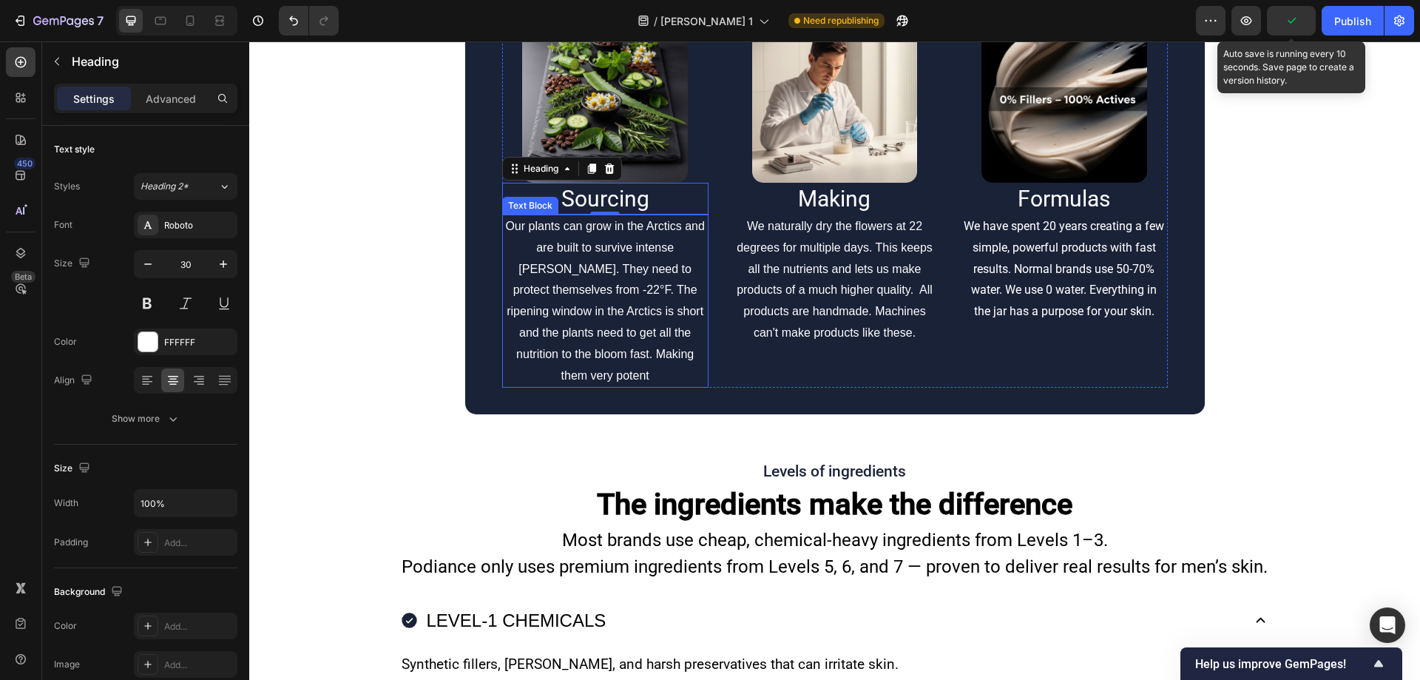
click at [544, 386] on p "Our plants can grow in the Arctics and are built to survive intense winters. Th…" at bounding box center [605, 301] width 203 height 170
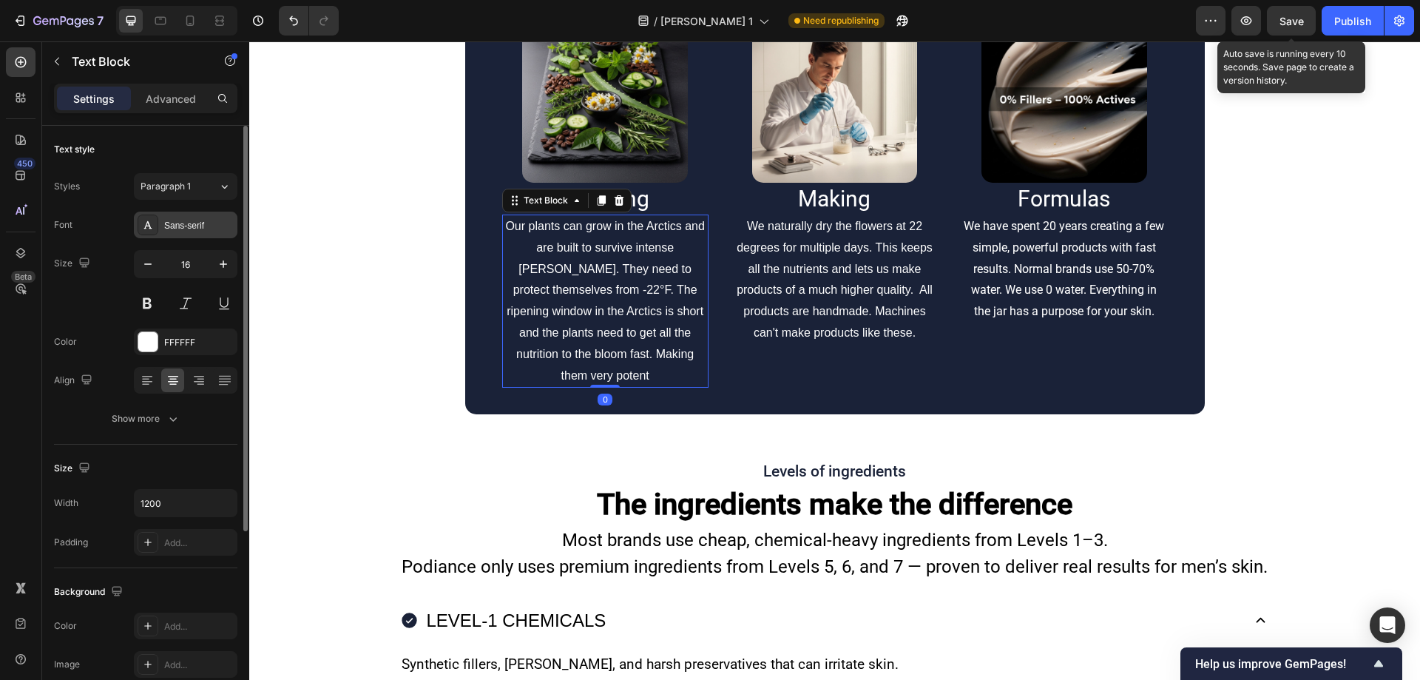
click at [186, 228] on div "Sans-serif" at bounding box center [199, 225] width 70 height 13
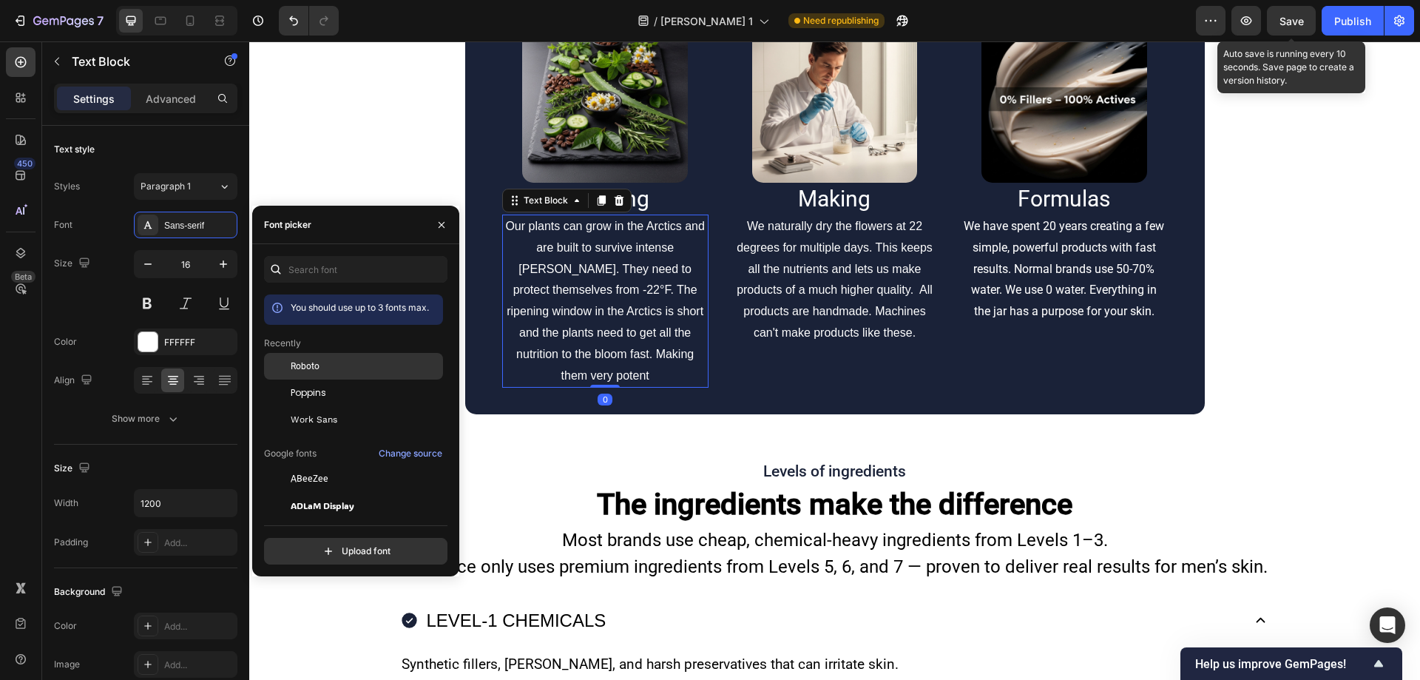
click at [309, 368] on span "Roboto" at bounding box center [305, 365] width 29 height 13
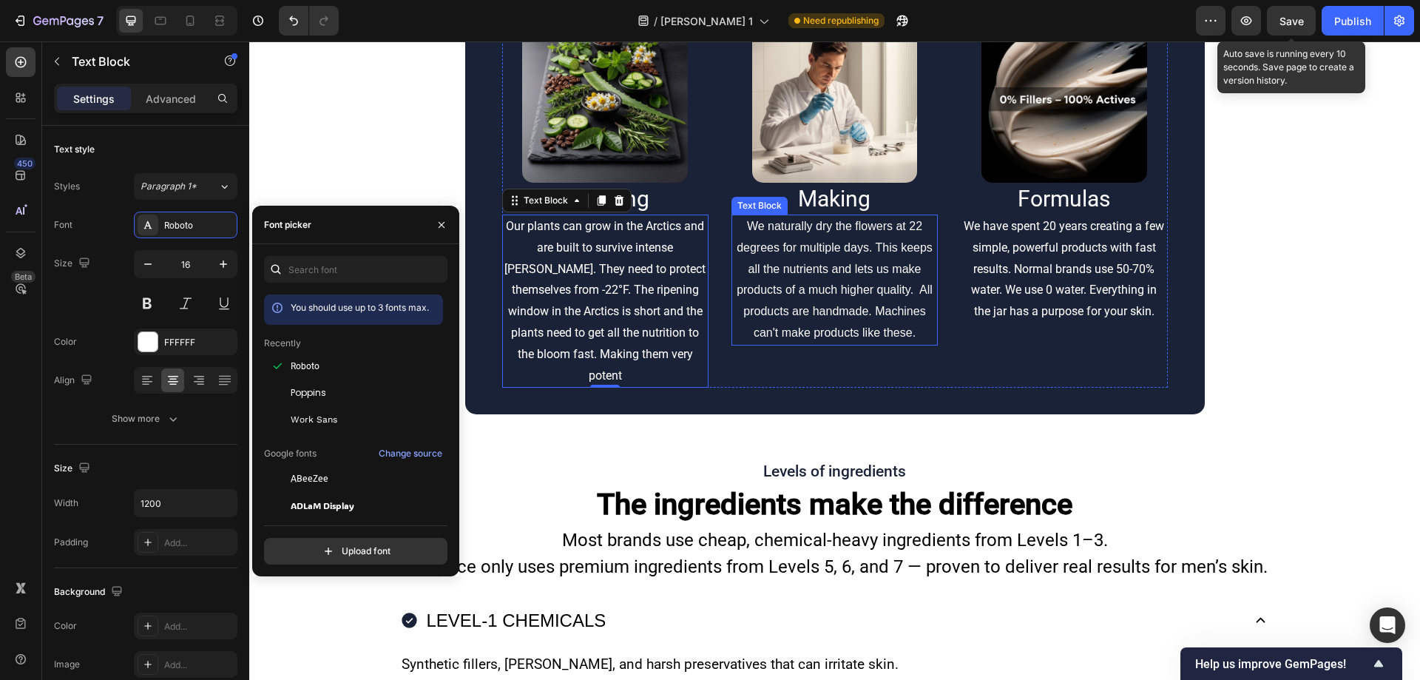
click at [813, 344] on p "We naturally dry the flowers at 22 degrees for multiple days. This keeps all th…" at bounding box center [834, 280] width 203 height 128
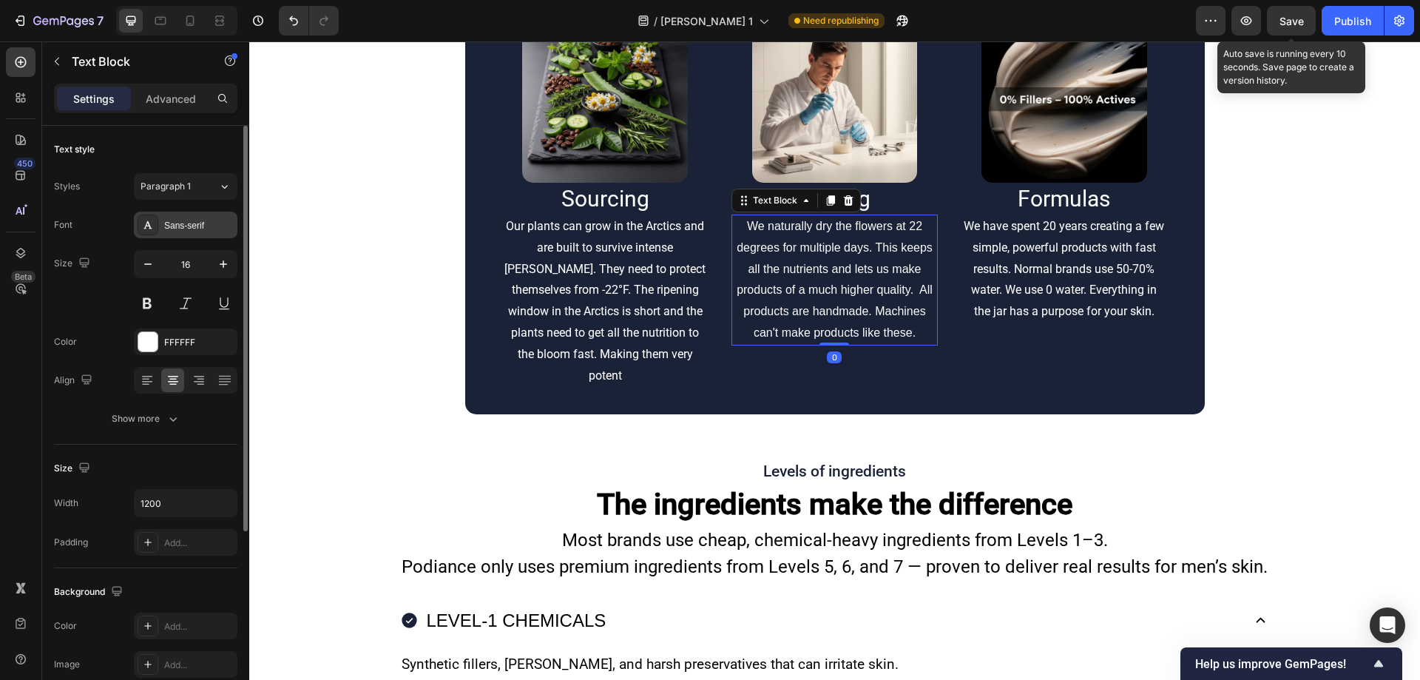
click at [166, 226] on div "Sans-serif" at bounding box center [199, 225] width 70 height 13
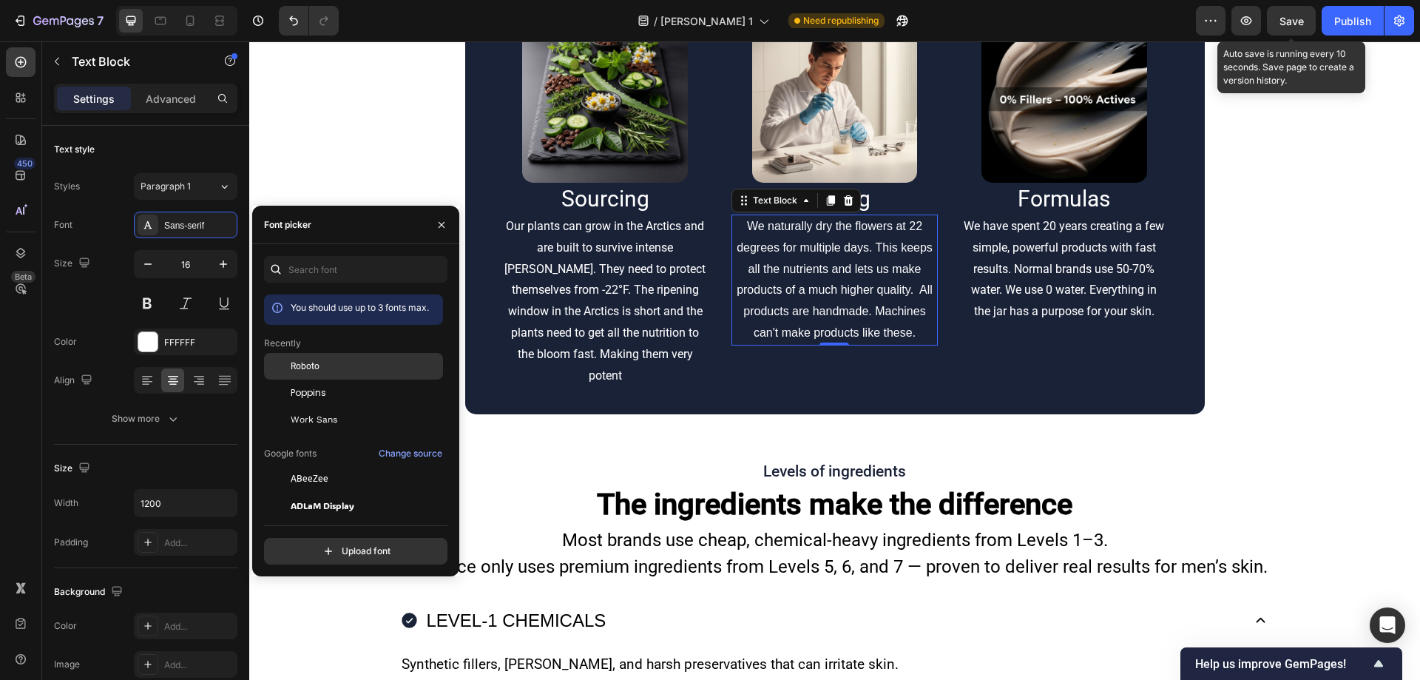
drag, startPoint x: 284, startPoint y: 356, endPoint x: 496, endPoint y: 326, distance: 214.3
click at [284, 356] on div at bounding box center [277, 366] width 27 height 27
click at [1040, 322] on p "We have spent 20 years creating a few simple, powerful products with fast resul…" at bounding box center [1063, 269] width 203 height 106
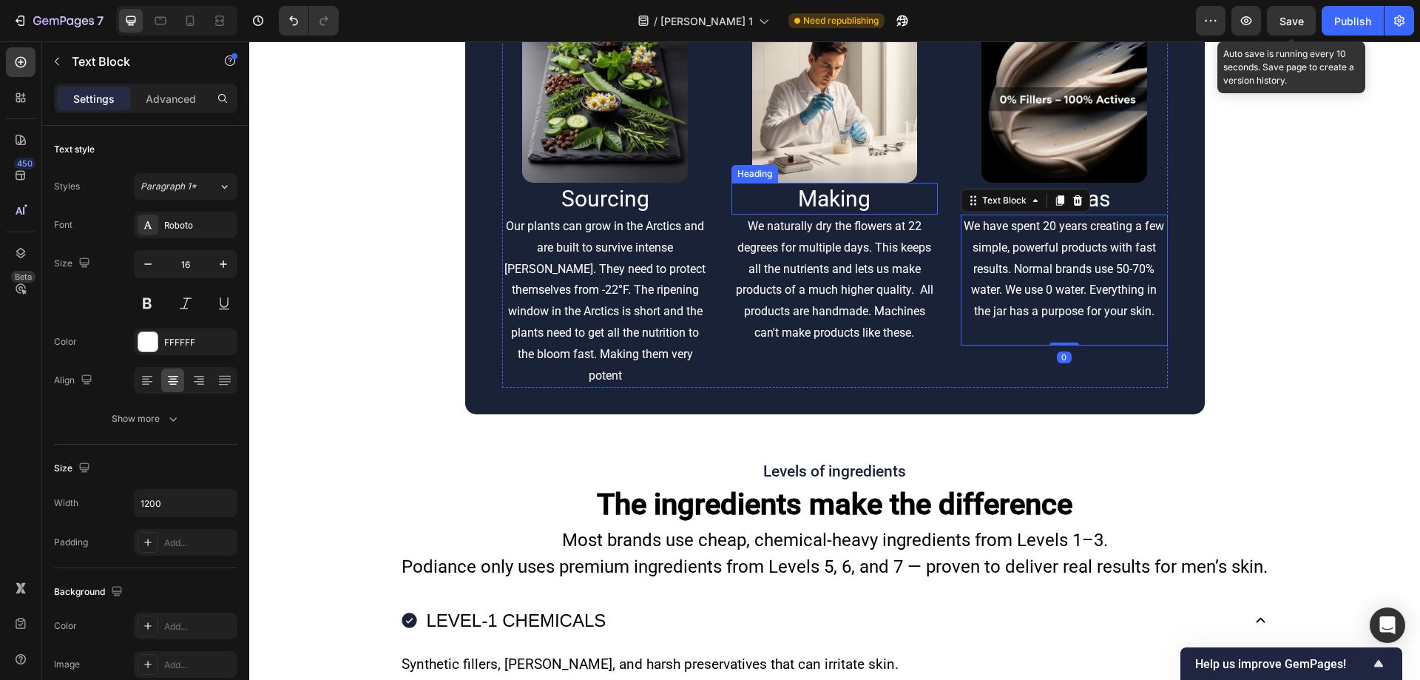
click at [918, 214] on h2 "Making" at bounding box center [834, 199] width 206 height 32
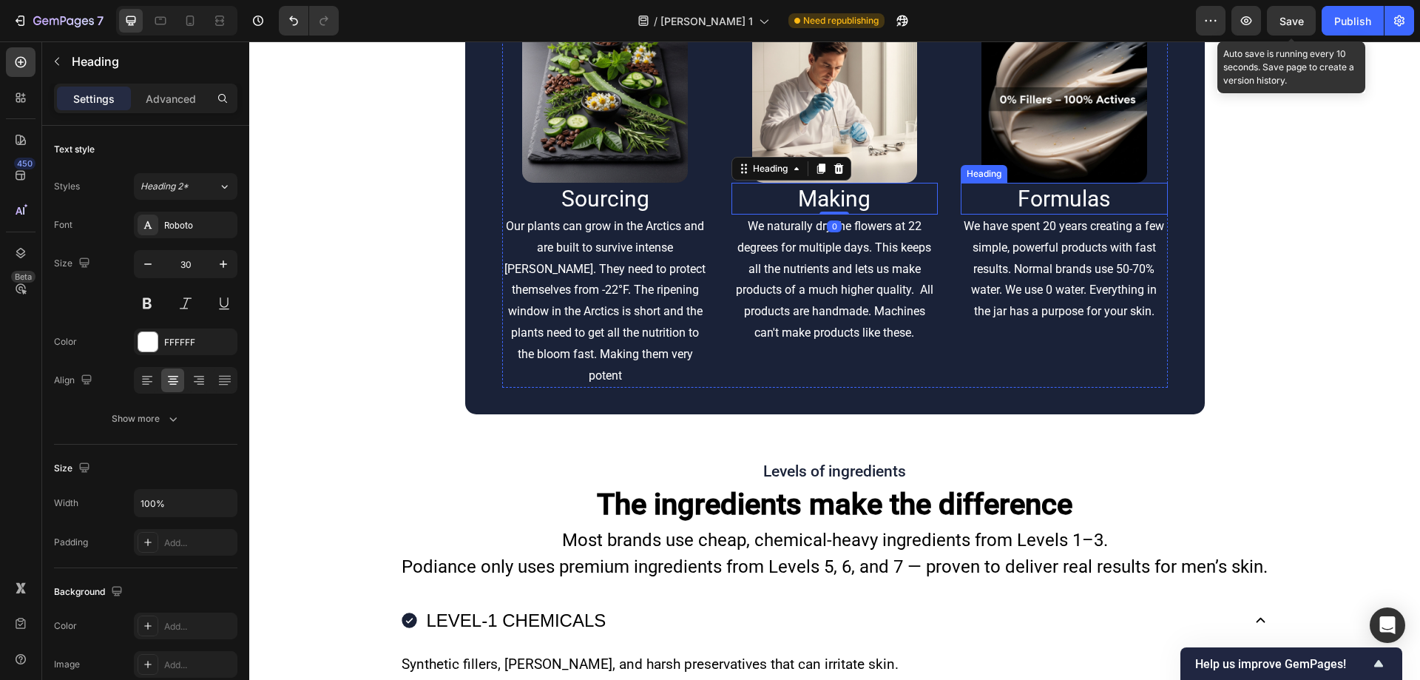
click at [1001, 214] on h2 "Formulas" at bounding box center [1064, 199] width 206 height 32
click at [816, 183] on img at bounding box center [834, 100] width 165 height 165
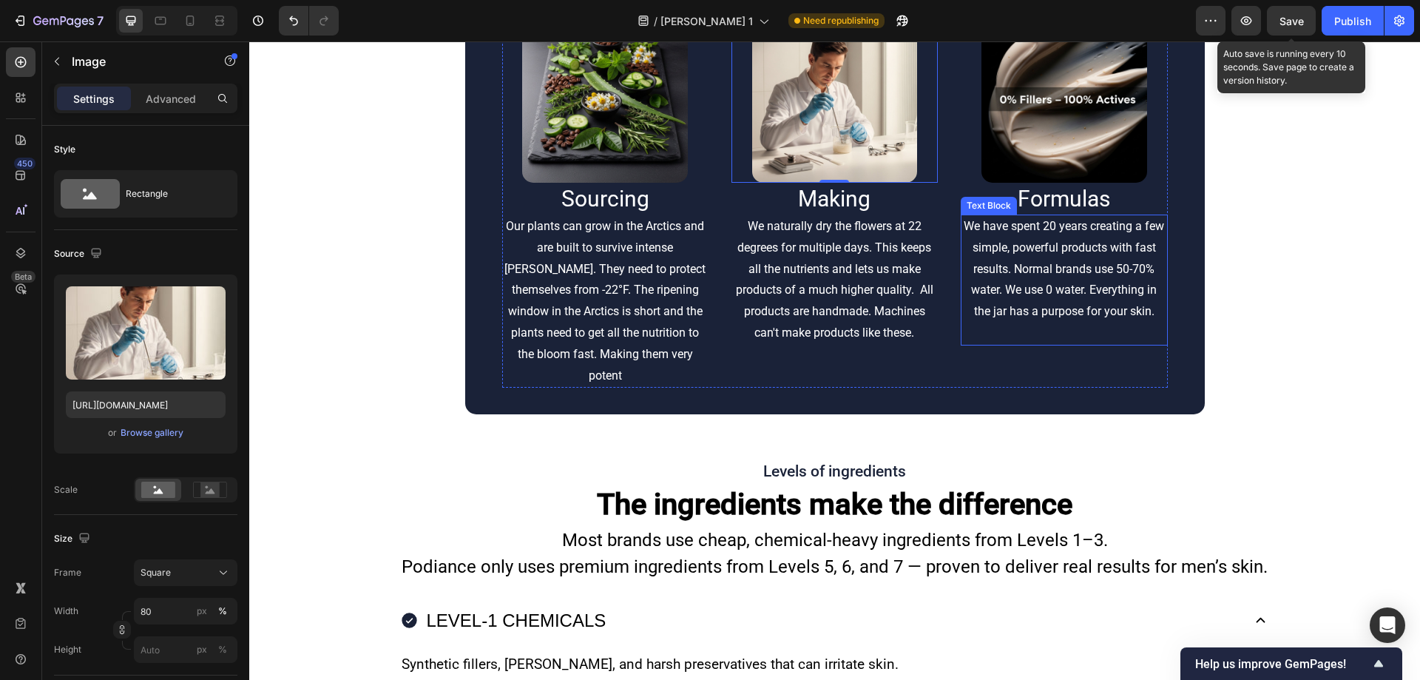
click at [1064, 322] on p "We have spent 20 years creating a few simple, powerful products with fast resul…" at bounding box center [1063, 269] width 203 height 106
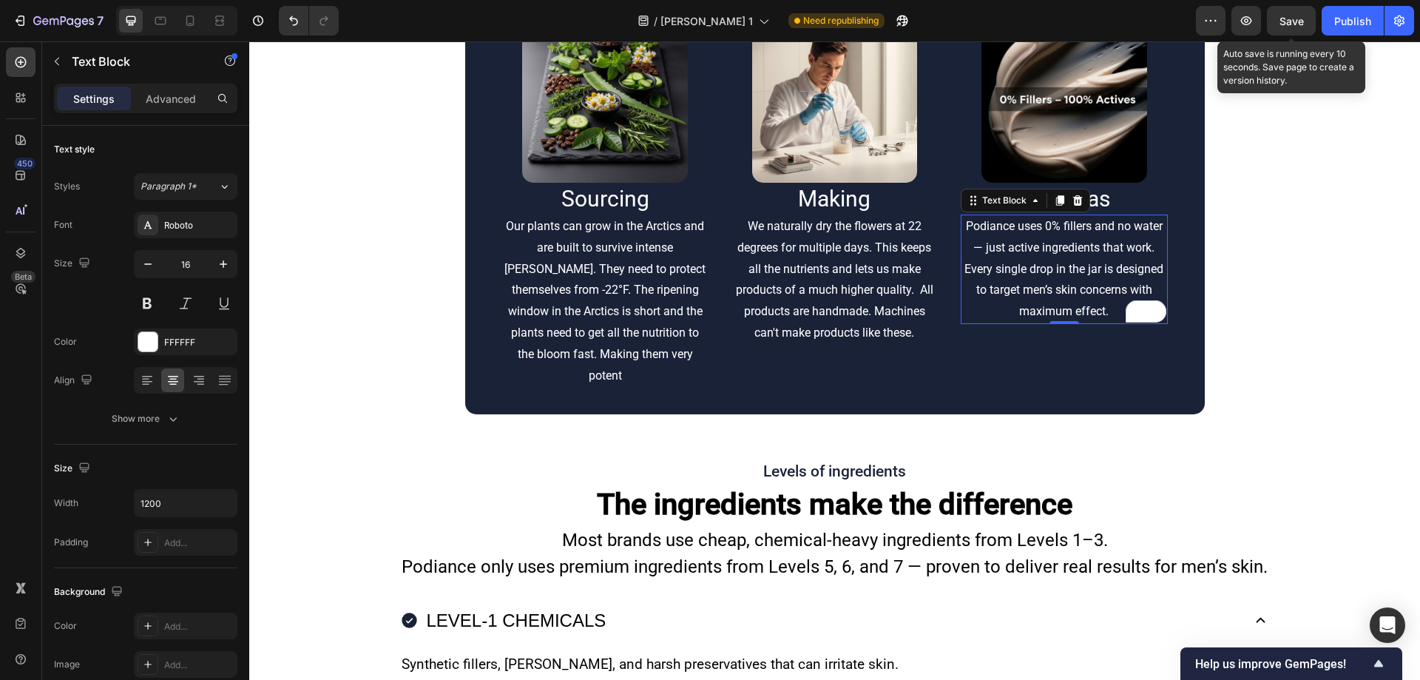
scroll to position [8789, 0]
click at [785, 344] on p "We naturally dry the flowers at 22 degrees for multiple days. This keeps all th…" at bounding box center [834, 280] width 203 height 128
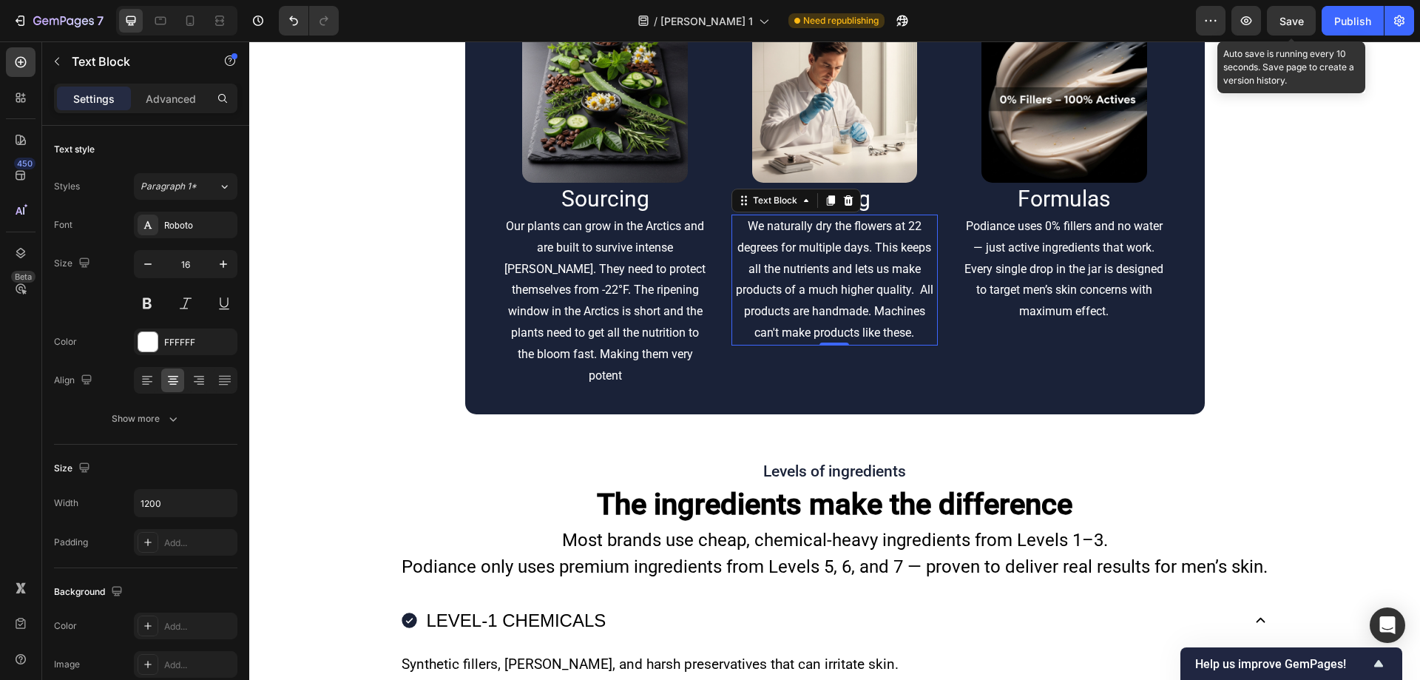
click at [785, 344] on p "We naturally dry the flowers at 22 degrees for multiple days. This keeps all th…" at bounding box center [834, 280] width 203 height 128
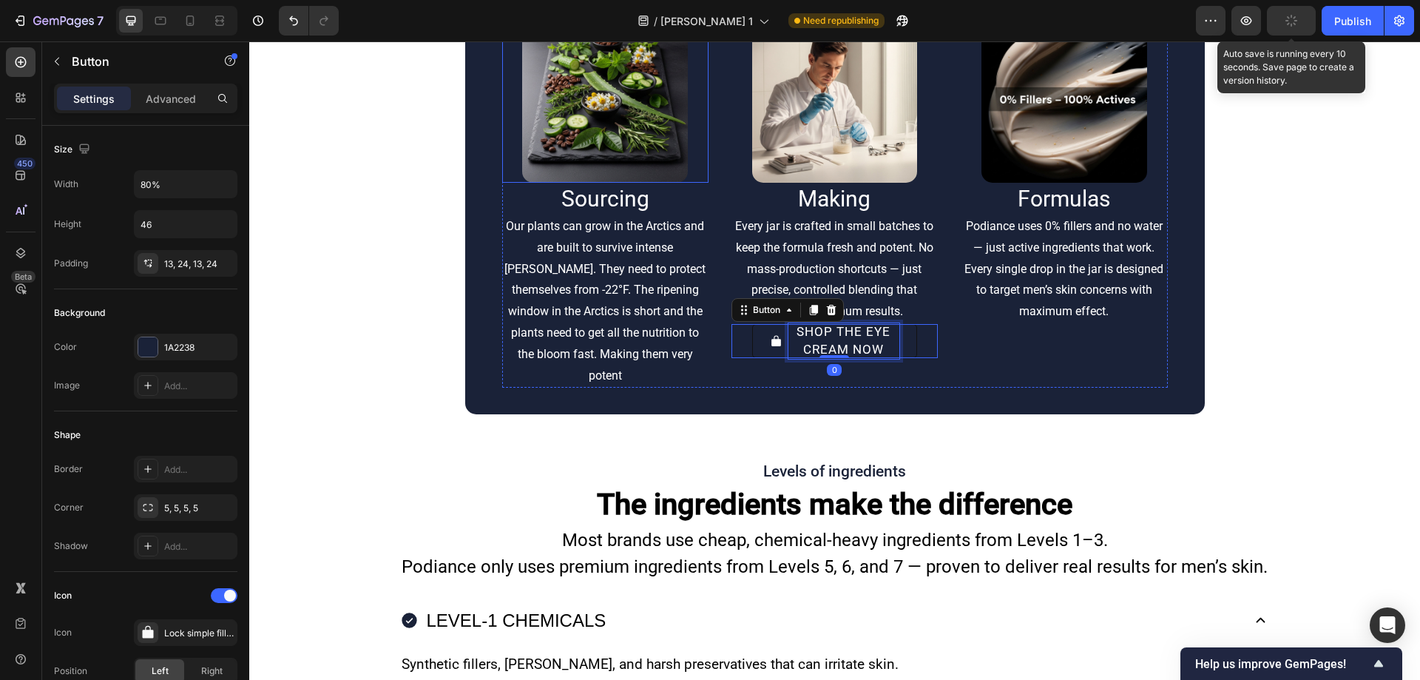
click at [619, 386] on p "Our plants can grow in the Arctics and are built to survive intense [PERSON_NAM…" at bounding box center [605, 301] width 203 height 170
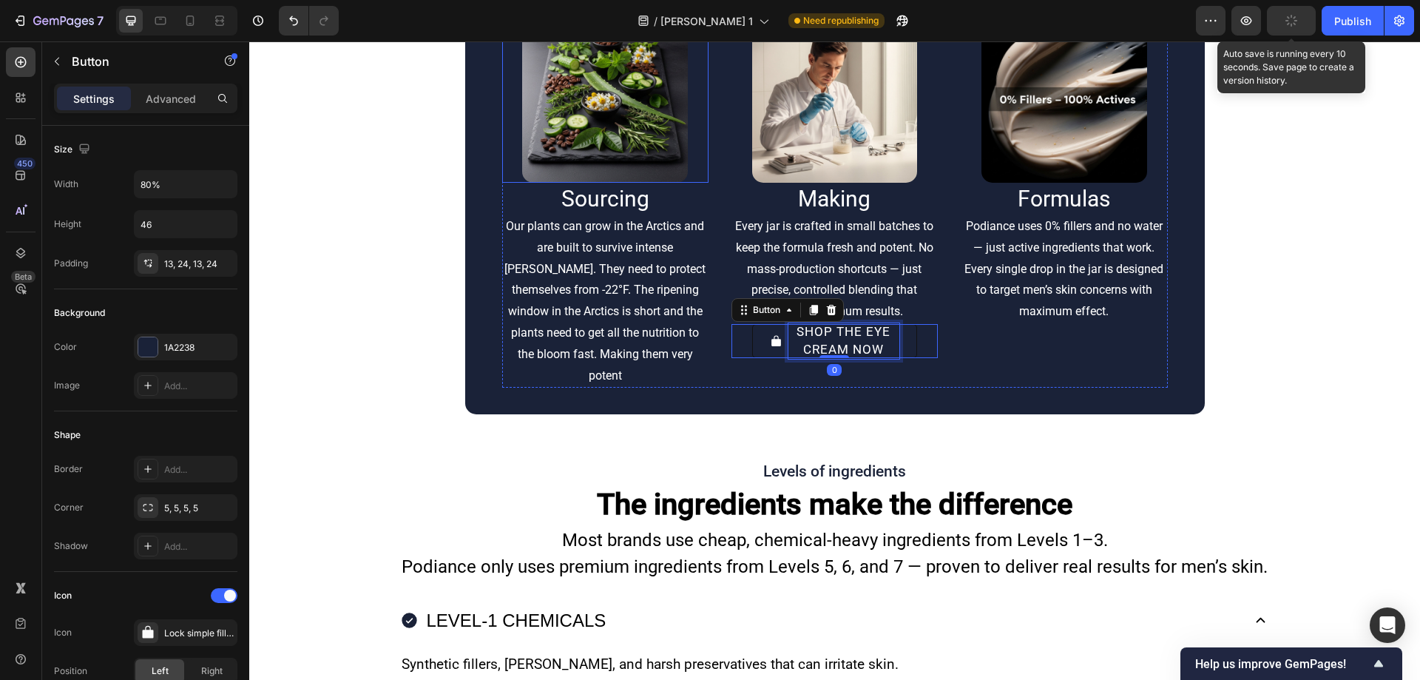
click at [619, 386] on p "Our plants can grow in the Arctics and are built to survive intense [PERSON_NAM…" at bounding box center [605, 301] width 203 height 170
click at [651, 386] on p "Our plants can grow in the Arctics and are built to survive intense [PERSON_NAM…" at bounding box center [605, 301] width 203 height 170
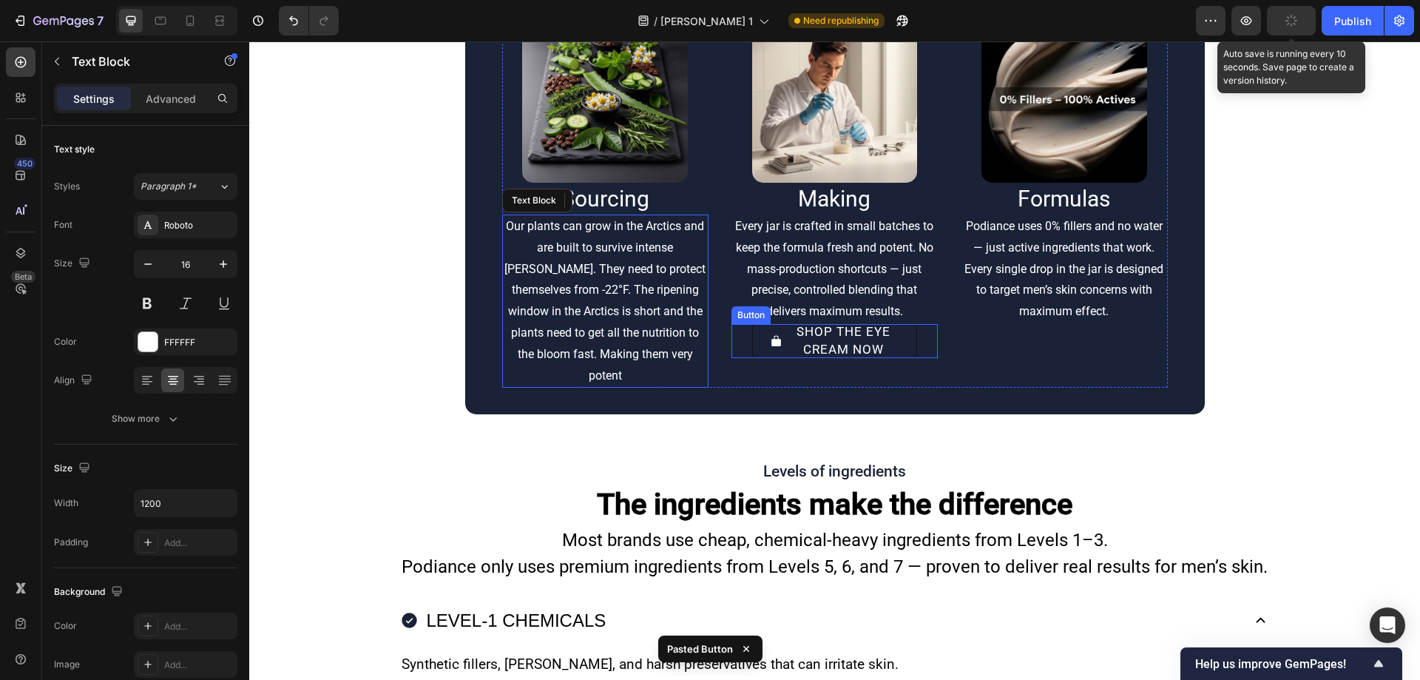
click at [757, 358] on button "SHOP THE EYE CREAM NOW" at bounding box center [834, 341] width 165 height 34
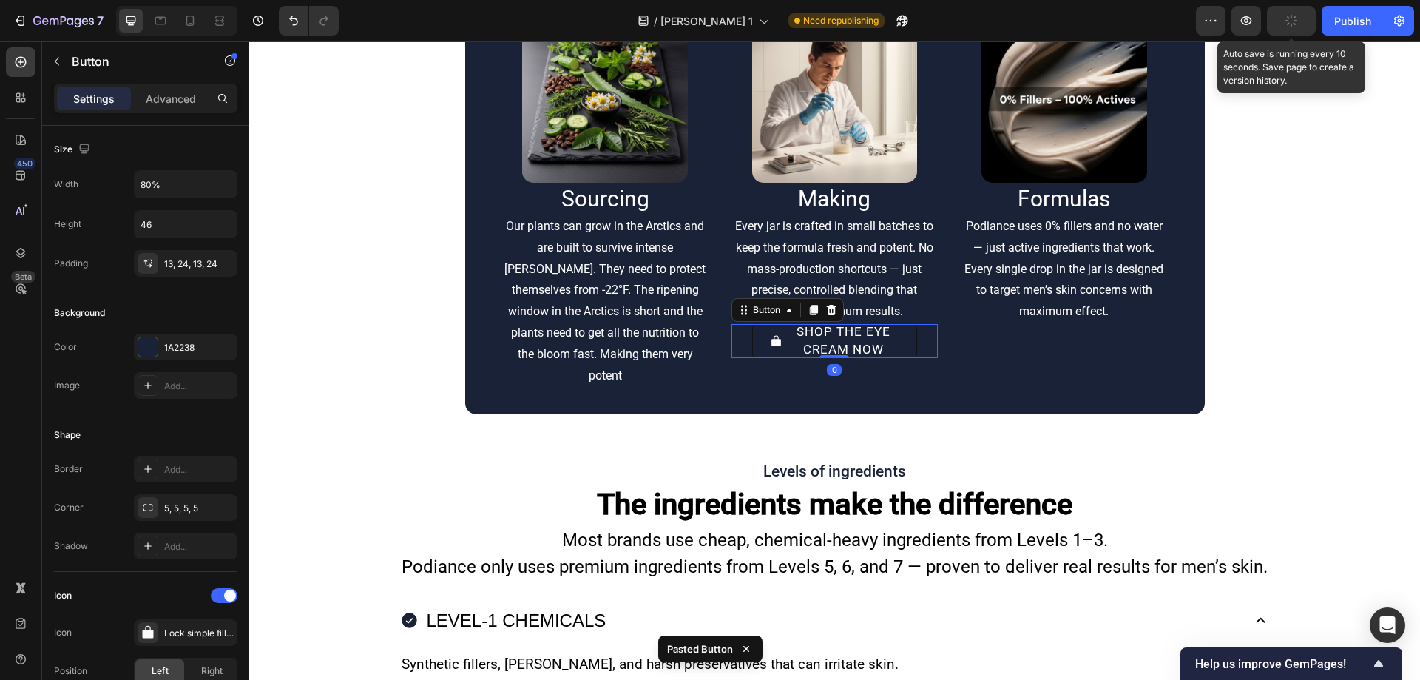
click at [903, 358] on button "SHOP THE EYE CREAM NOW" at bounding box center [834, 341] width 165 height 34
click at [827, 316] on icon at bounding box center [831, 310] width 12 height 12
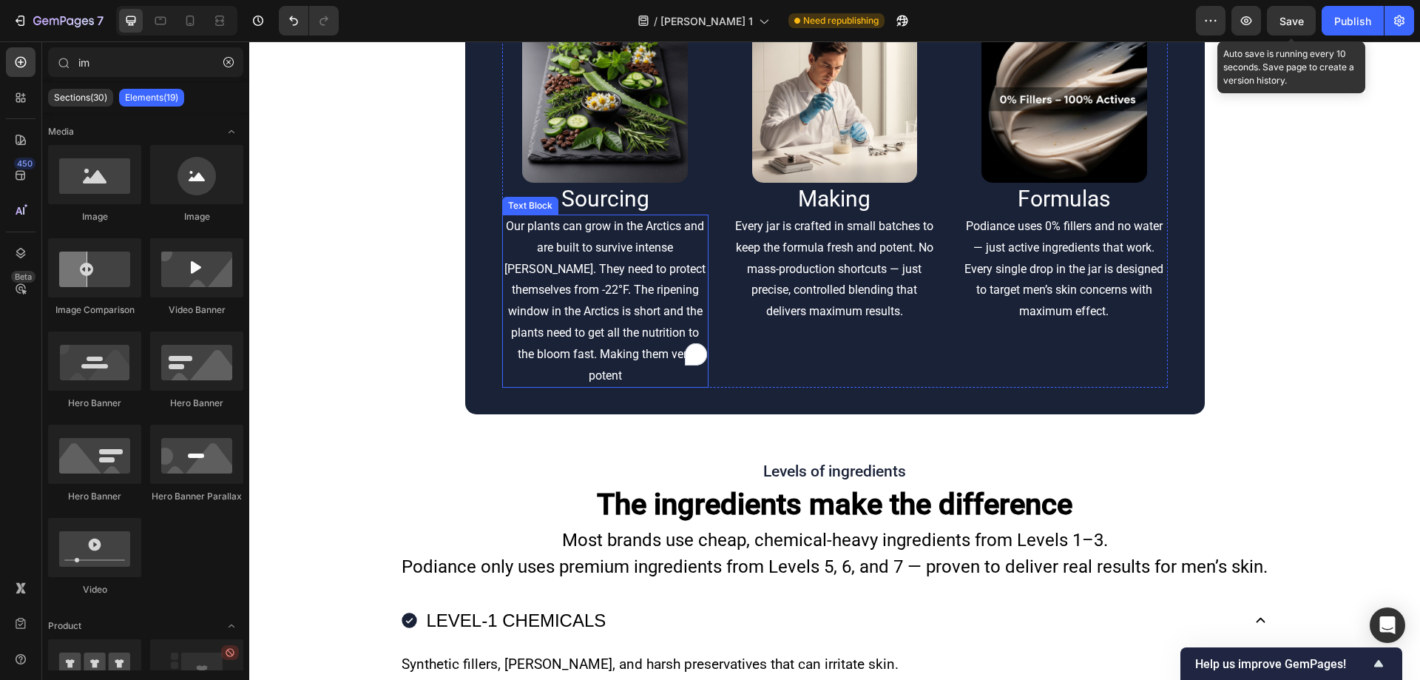
click at [601, 386] on p "Our plants can grow in the Arctics and are built to survive intense [PERSON_NAM…" at bounding box center [605, 301] width 203 height 170
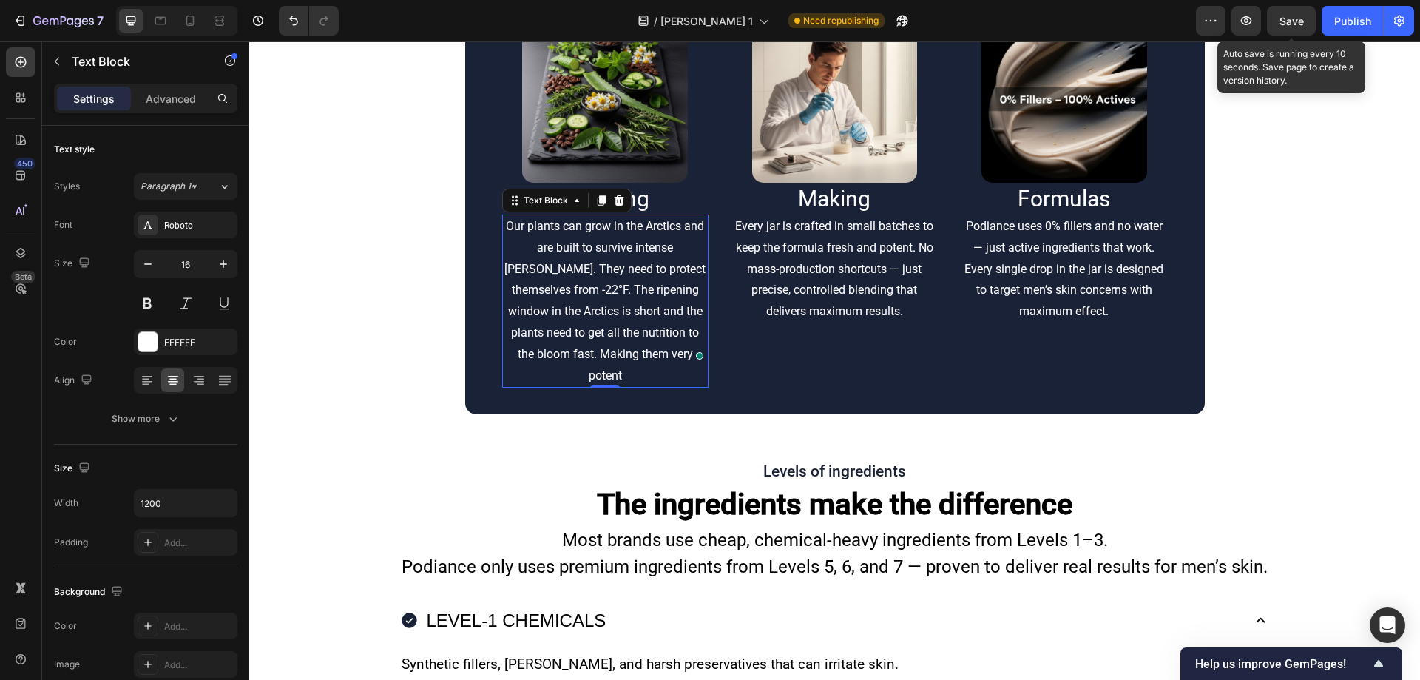
click at [601, 386] on p "Our plants can grow in the Arctics and are built to survive intense [PERSON_NAM…" at bounding box center [605, 301] width 203 height 170
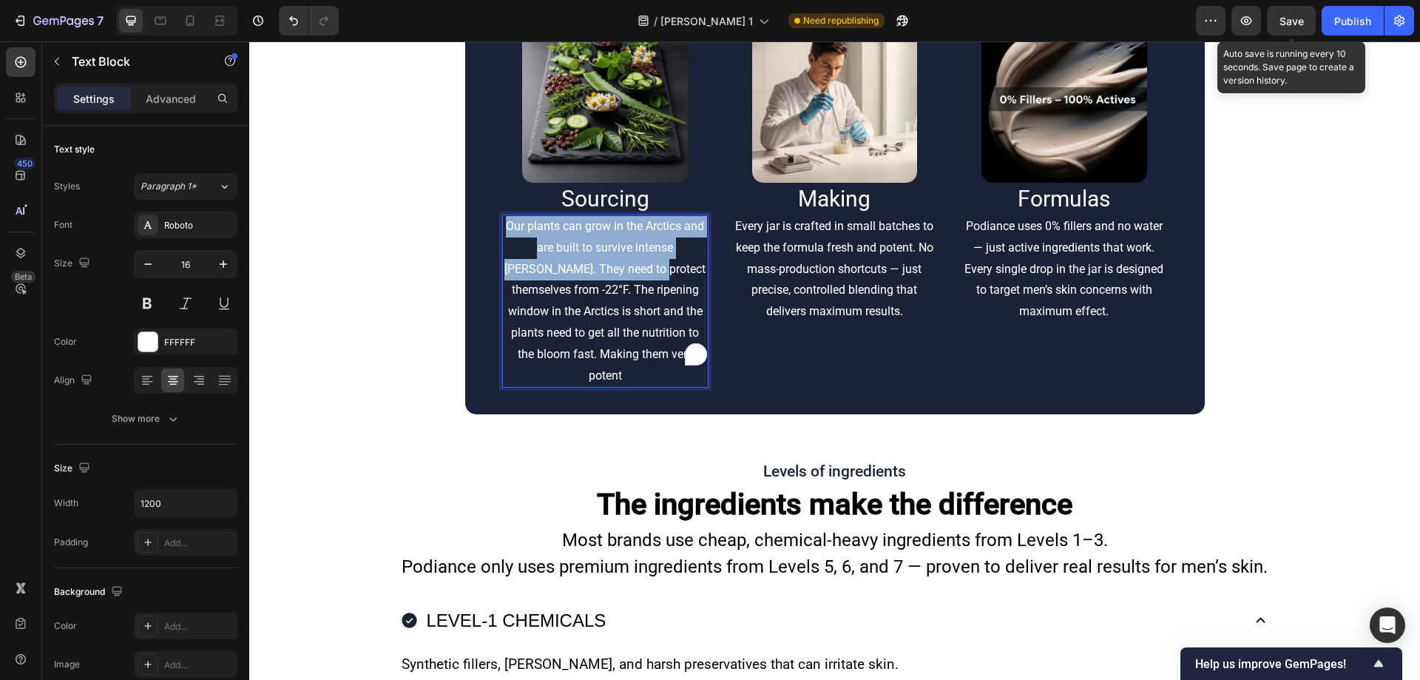
click at [601, 386] on p "Our plants can grow in the Arctics and are built to survive intense [PERSON_NAM…" at bounding box center [605, 301] width 203 height 170
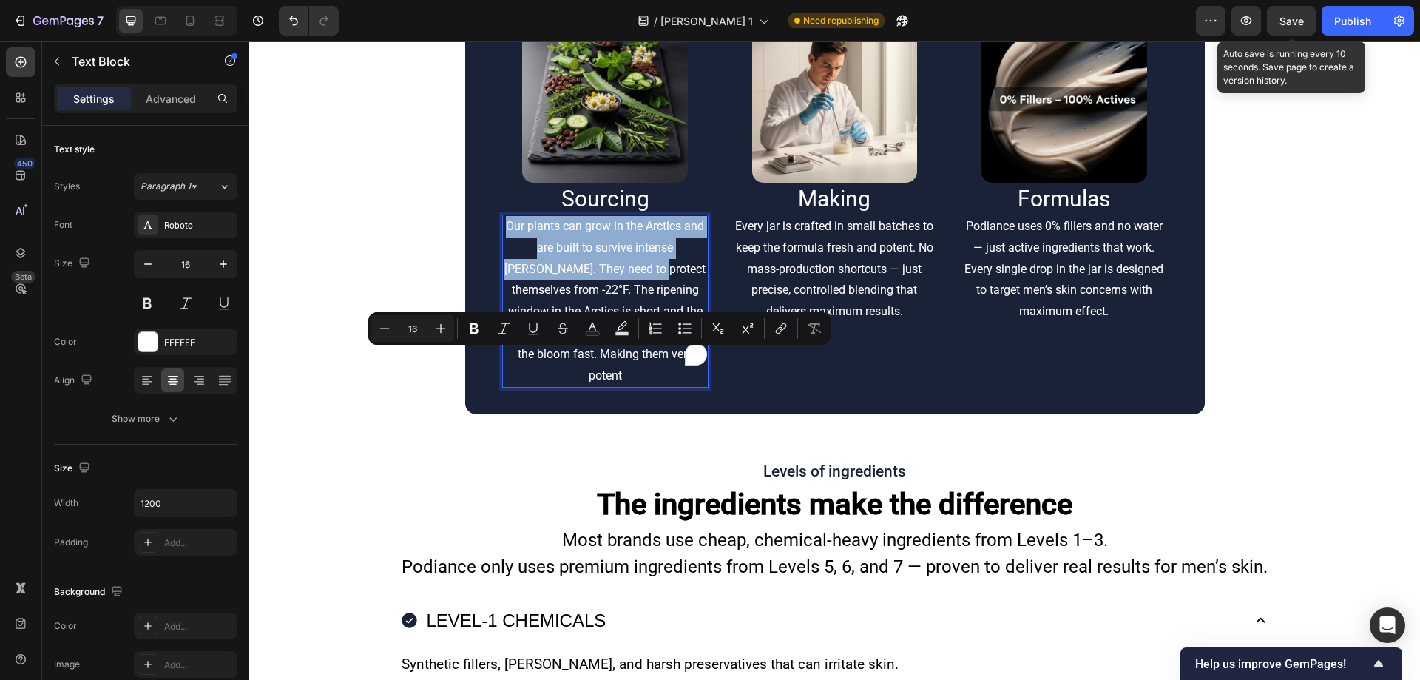
click at [601, 386] on p "Our plants can grow in the Arctics and are built to survive intense [PERSON_NAM…" at bounding box center [605, 301] width 203 height 170
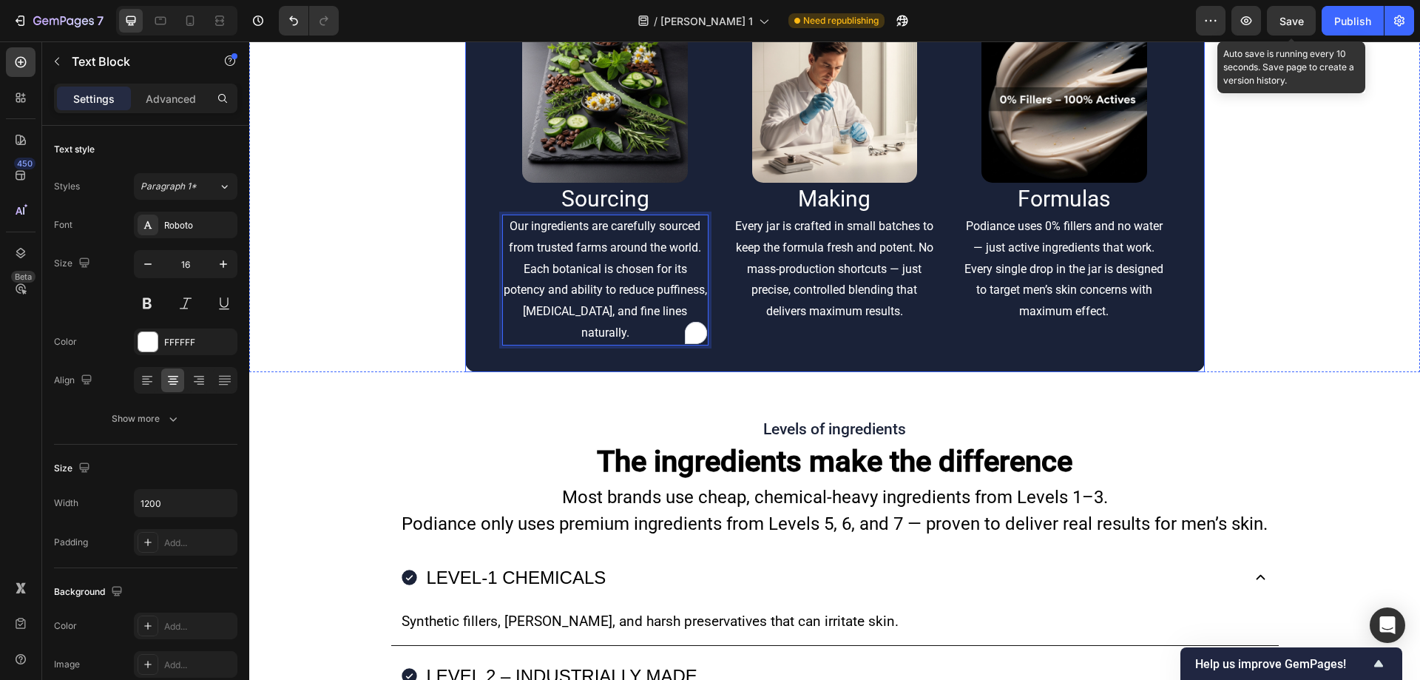
click at [770, 372] on div "Image Sourcing Heading Our ingredients are carefully sourced from trusted farms…" at bounding box center [834, 181] width 739 height 381
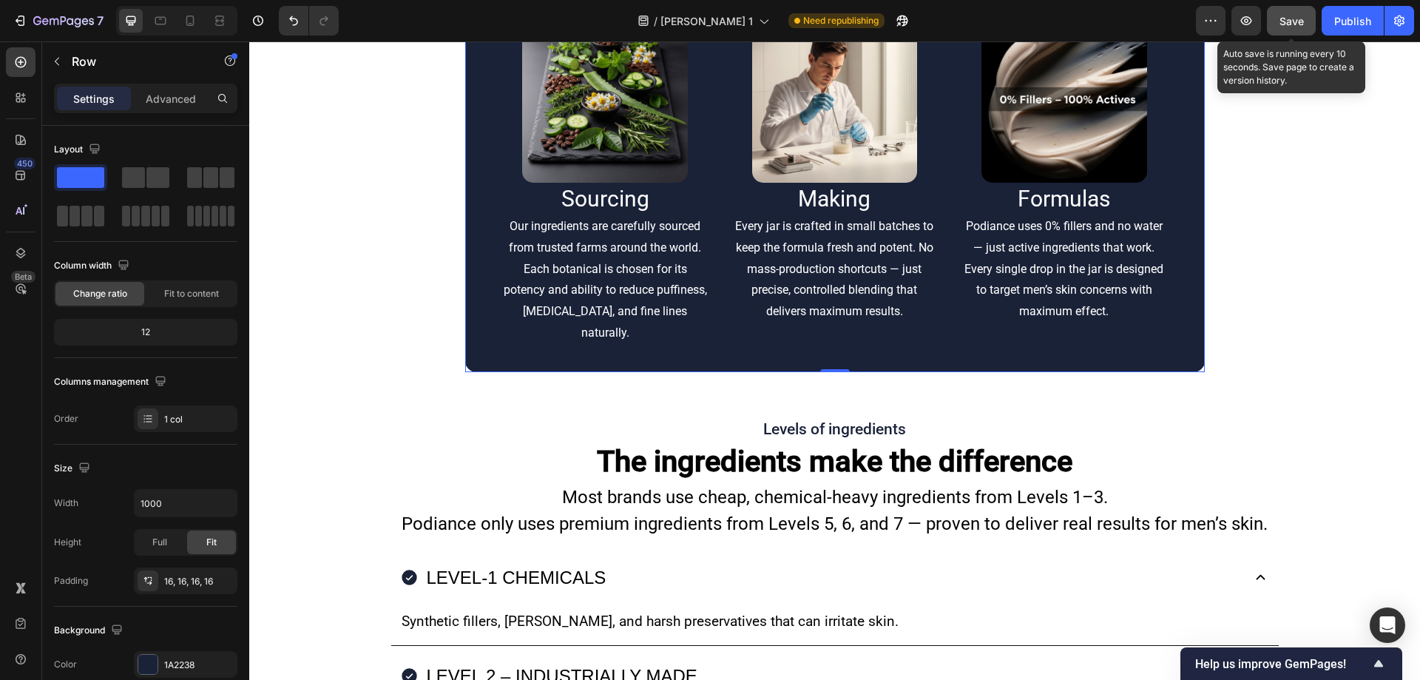
click at [1288, 24] on span "Save" at bounding box center [1291, 21] width 24 height 13
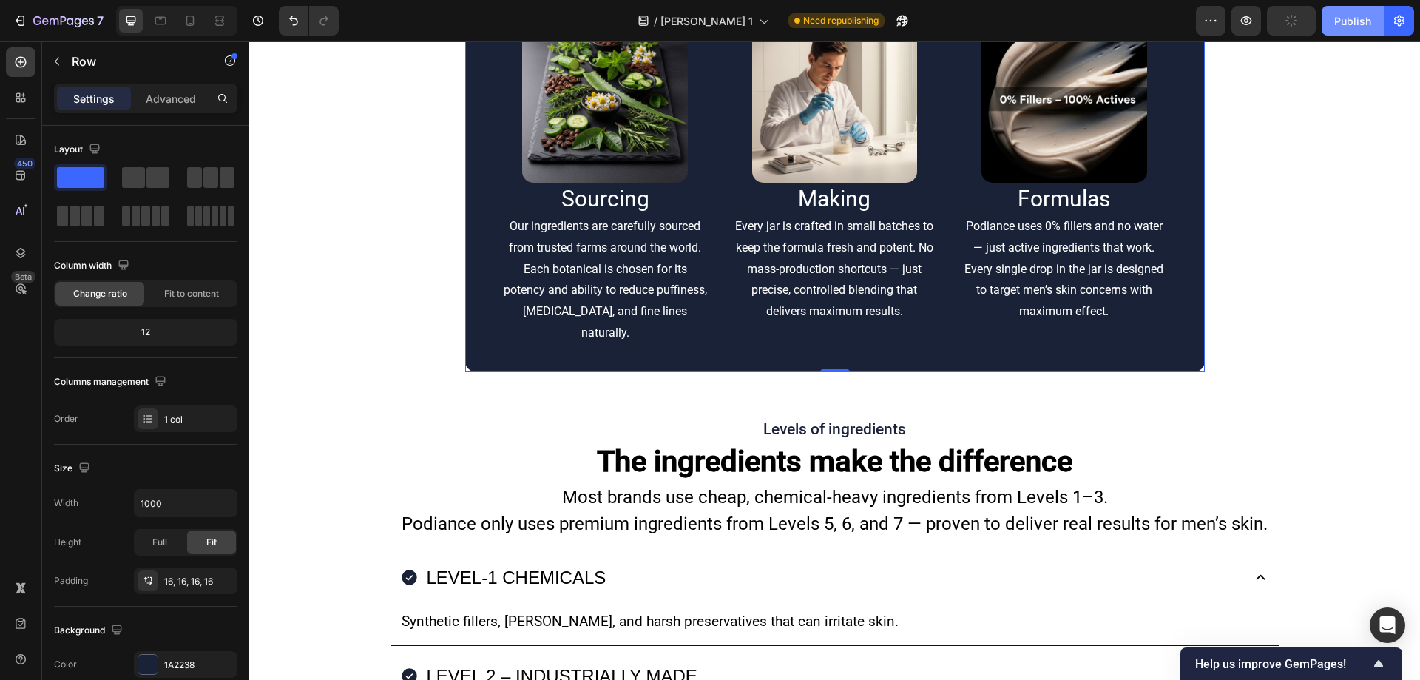
click at [1340, 24] on div "Publish" at bounding box center [1352, 21] width 37 height 16
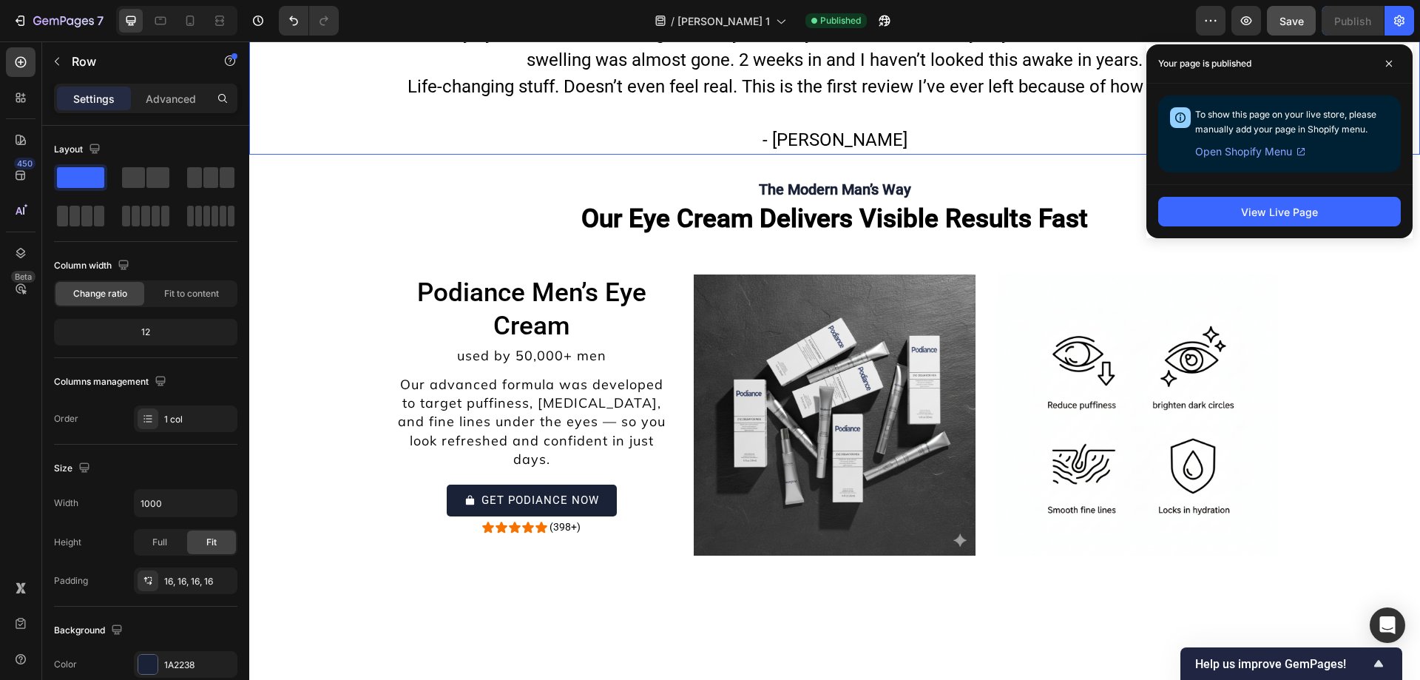
scroll to position [6525, 0]
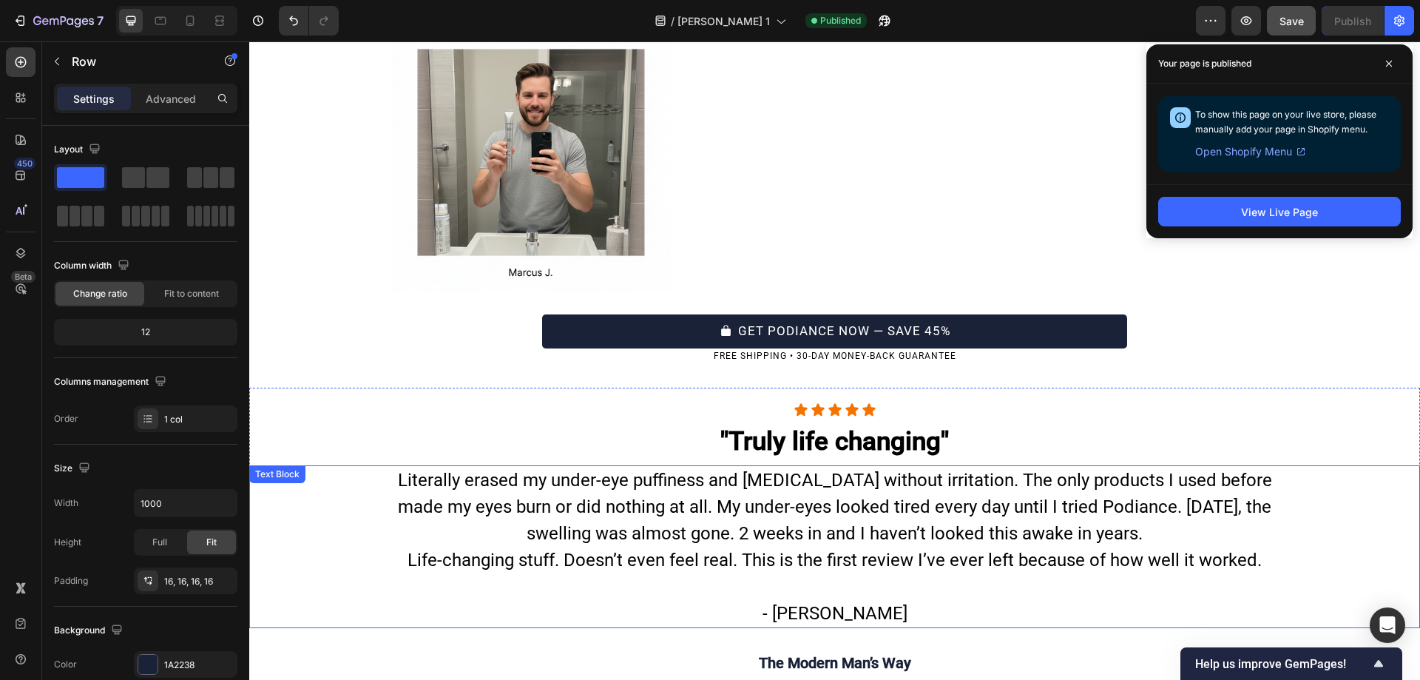
click at [1384, 63] on span at bounding box center [1389, 64] width 24 height 24
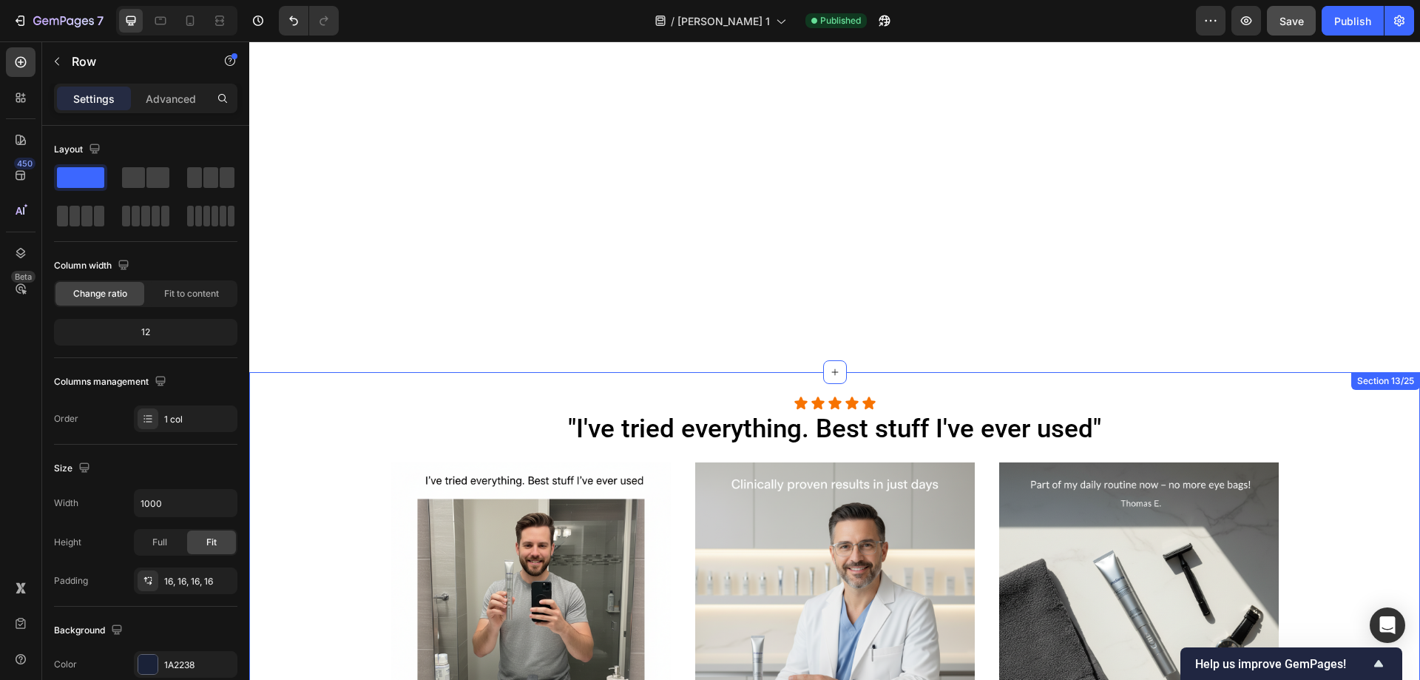
scroll to position [6944, 0]
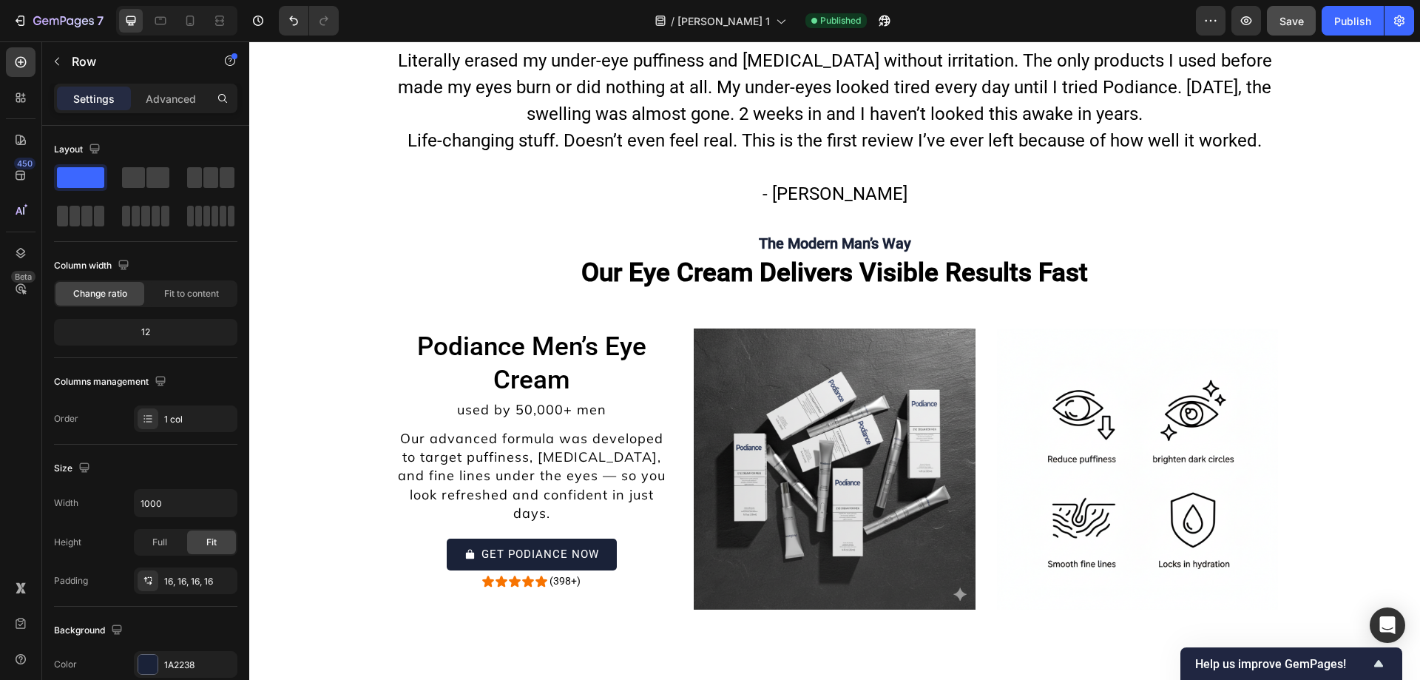
click at [879, 22] on icon "button" at bounding box center [884, 21] width 11 height 11
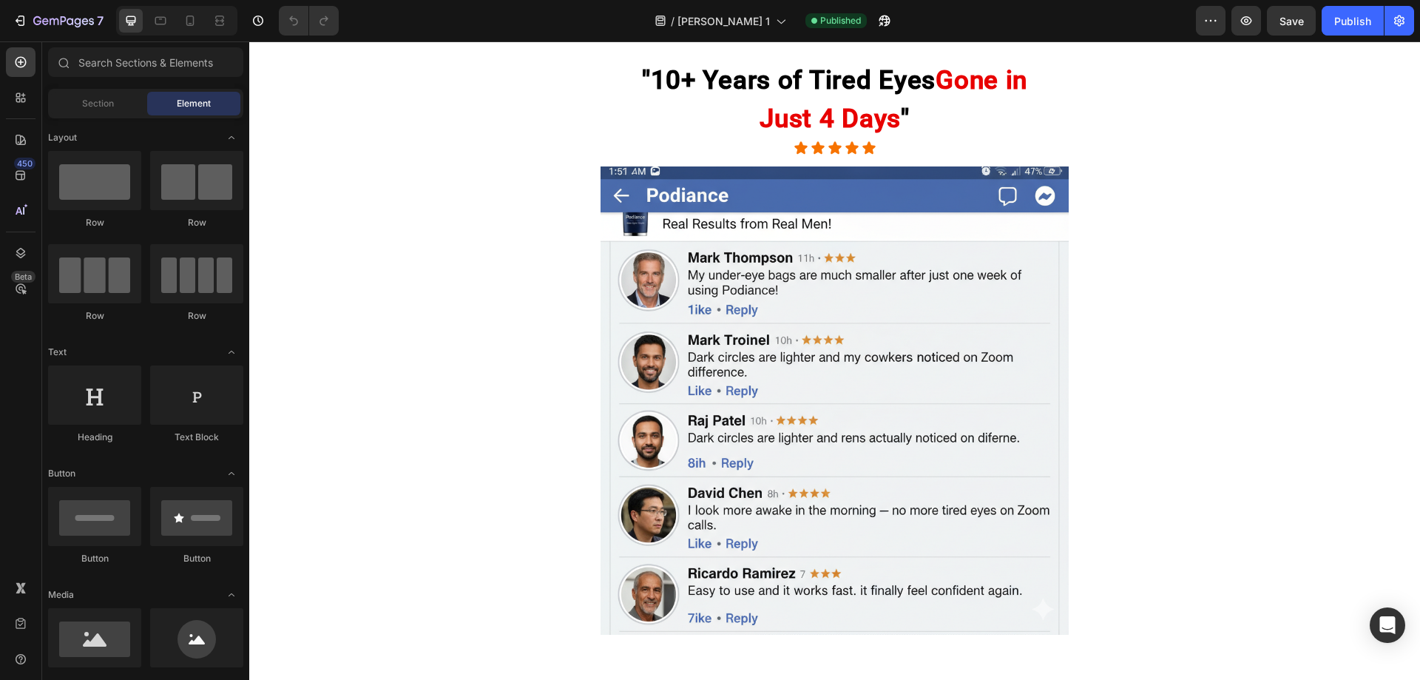
scroll to position [2355, 0]
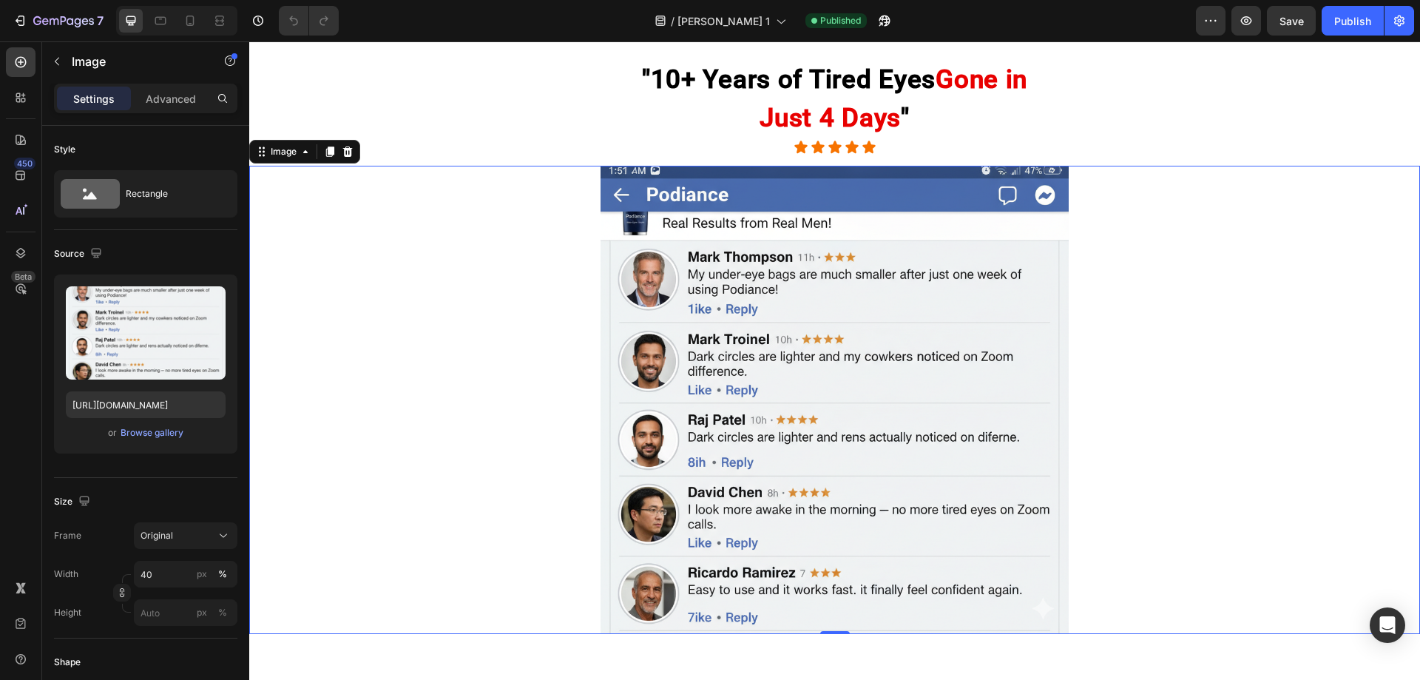
click at [648, 360] on img at bounding box center [834, 400] width 468 height 468
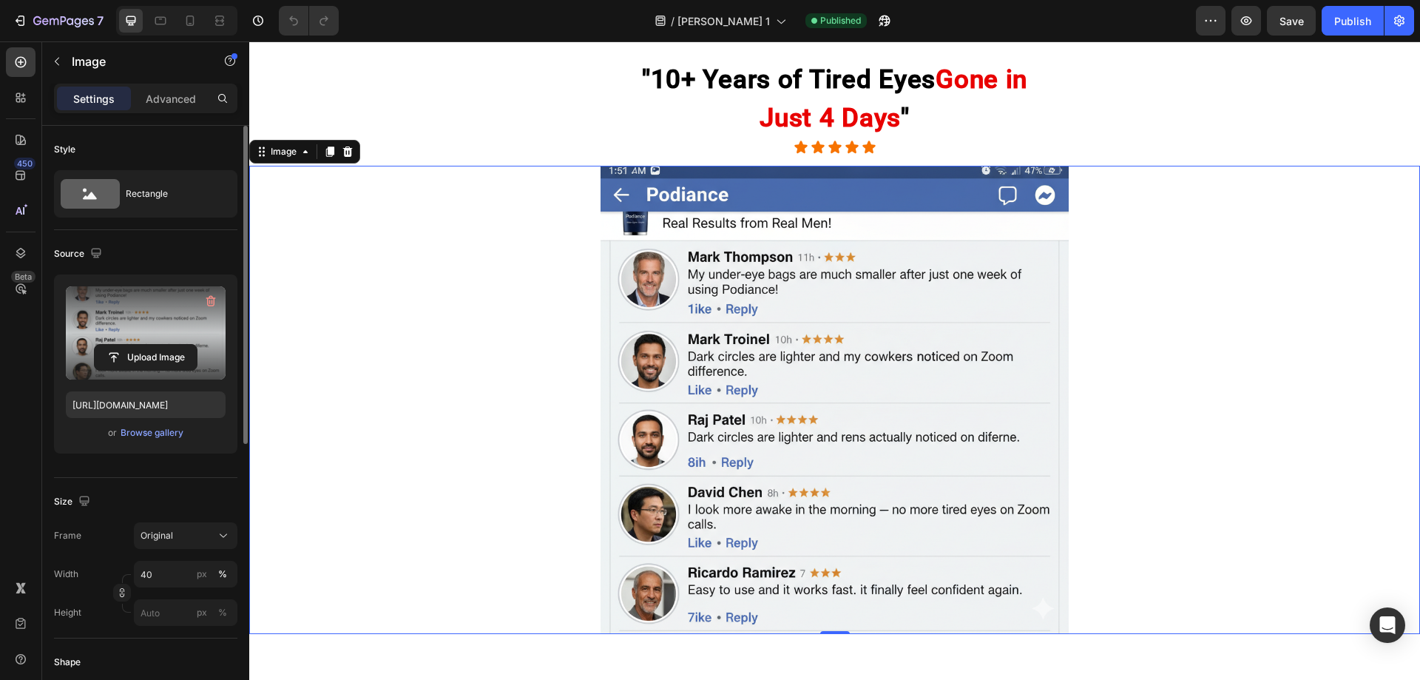
click at [95, 322] on label at bounding box center [146, 332] width 160 height 93
click at [95, 345] on input "file" at bounding box center [146, 357] width 102 height 25
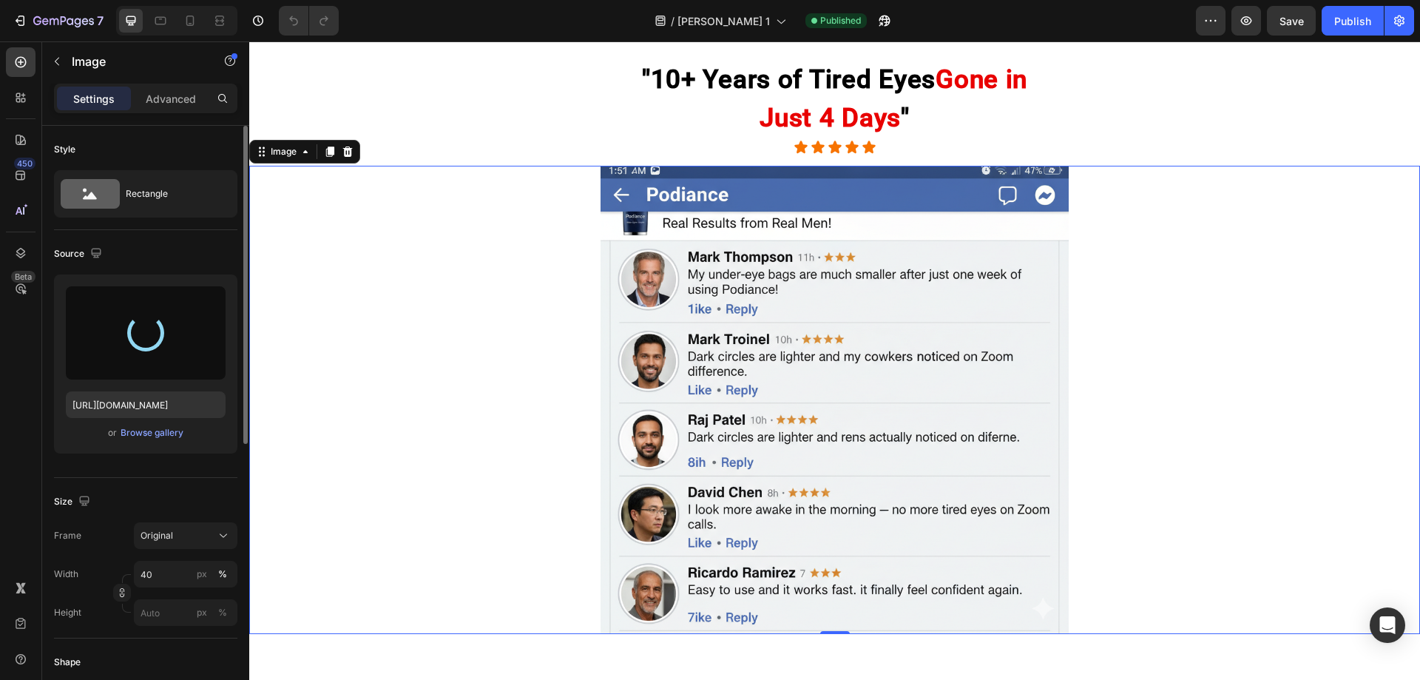
type input "[URL][DOMAIN_NAME]"
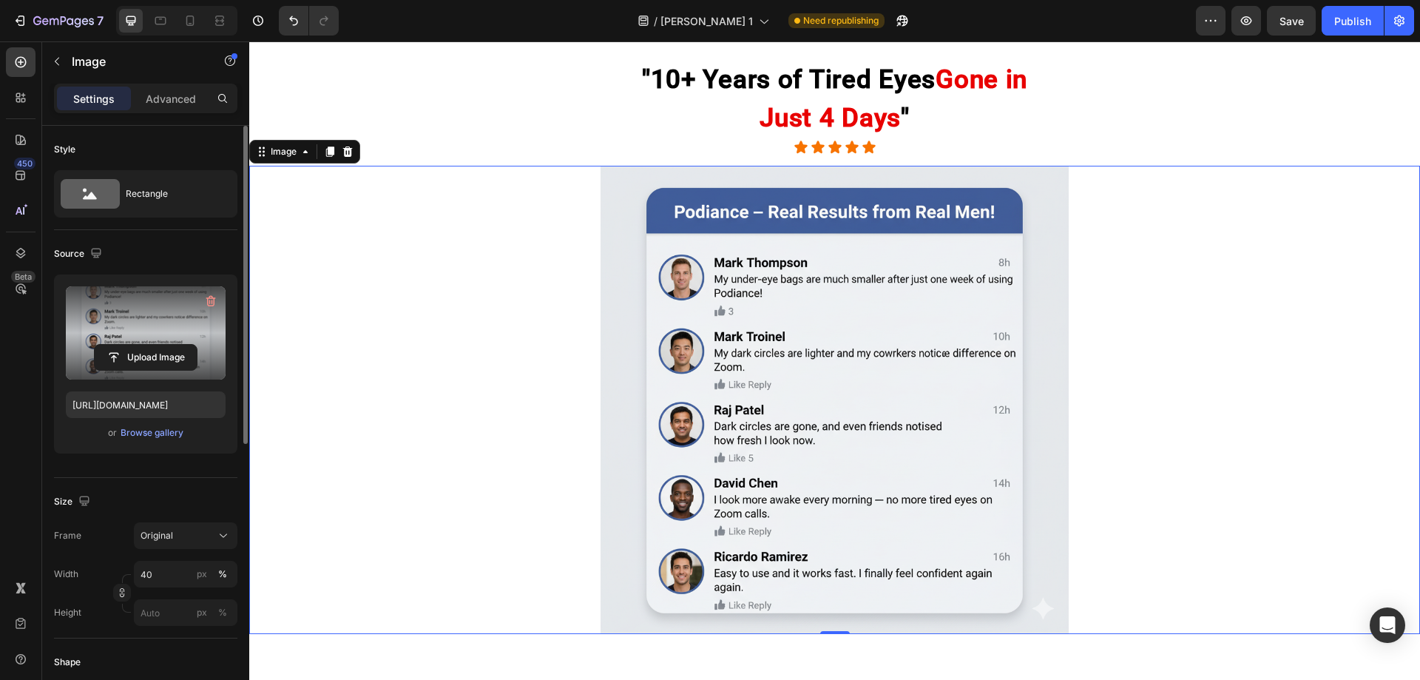
click at [1290, 38] on div "7 Version history / [PERSON_NAME] Page 1 Need republishing Preview Save Publish" at bounding box center [710, 21] width 1420 height 42
click at [1302, 23] on span "Save" at bounding box center [1291, 21] width 24 height 13
drag, startPoint x: 1332, startPoint y: 29, endPoint x: 911, endPoint y: 153, distance: 439.4
click at [1332, 29] on button "Publish" at bounding box center [1352, 21] width 62 height 30
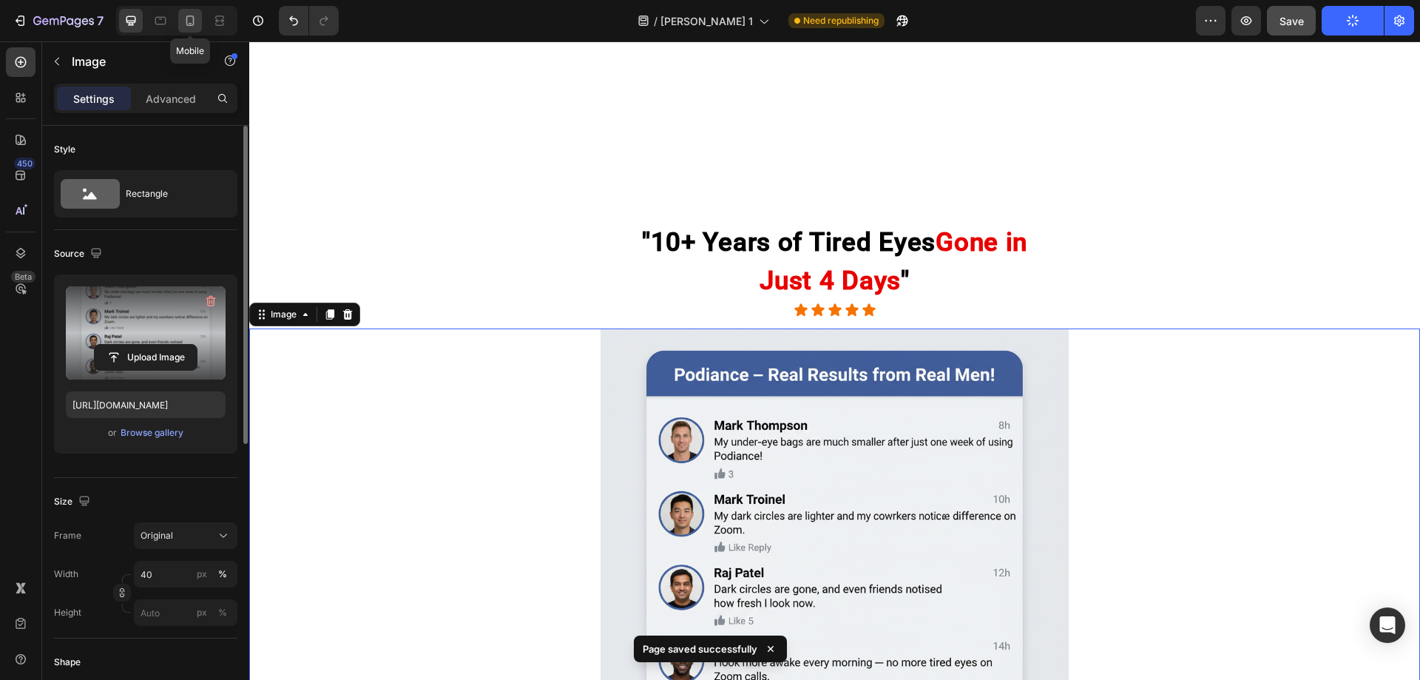
click at [197, 20] on icon at bounding box center [190, 20] width 15 height 15
type input "80"
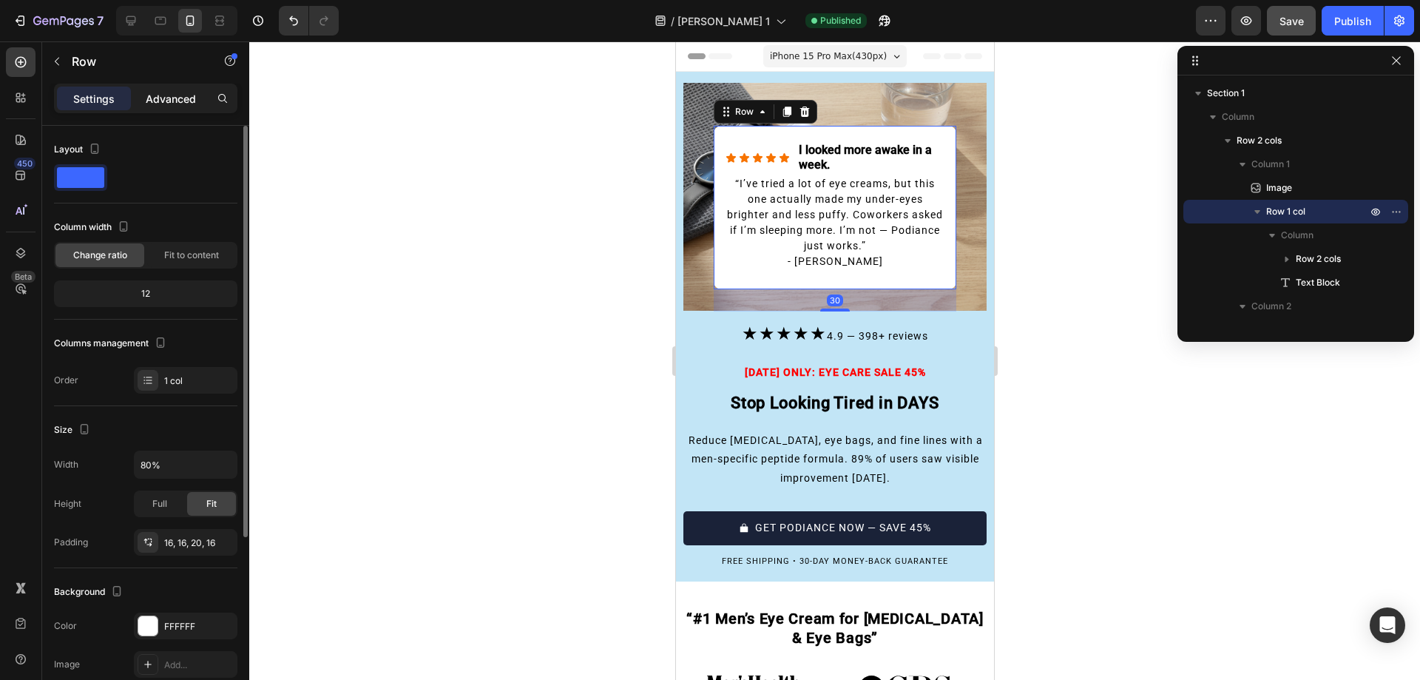
click at [161, 95] on p "Advanced" at bounding box center [171, 99] width 50 height 16
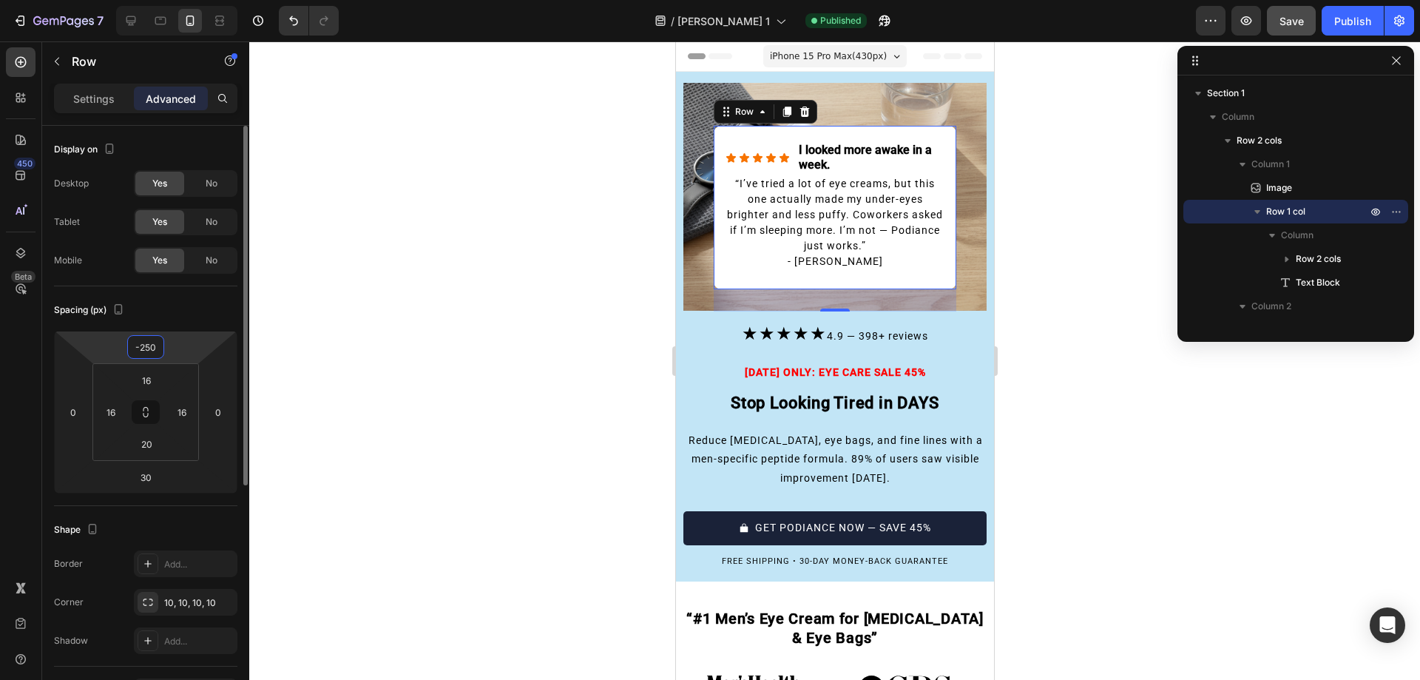
click at [149, 346] on input "-250" at bounding box center [146, 347] width 30 height 22
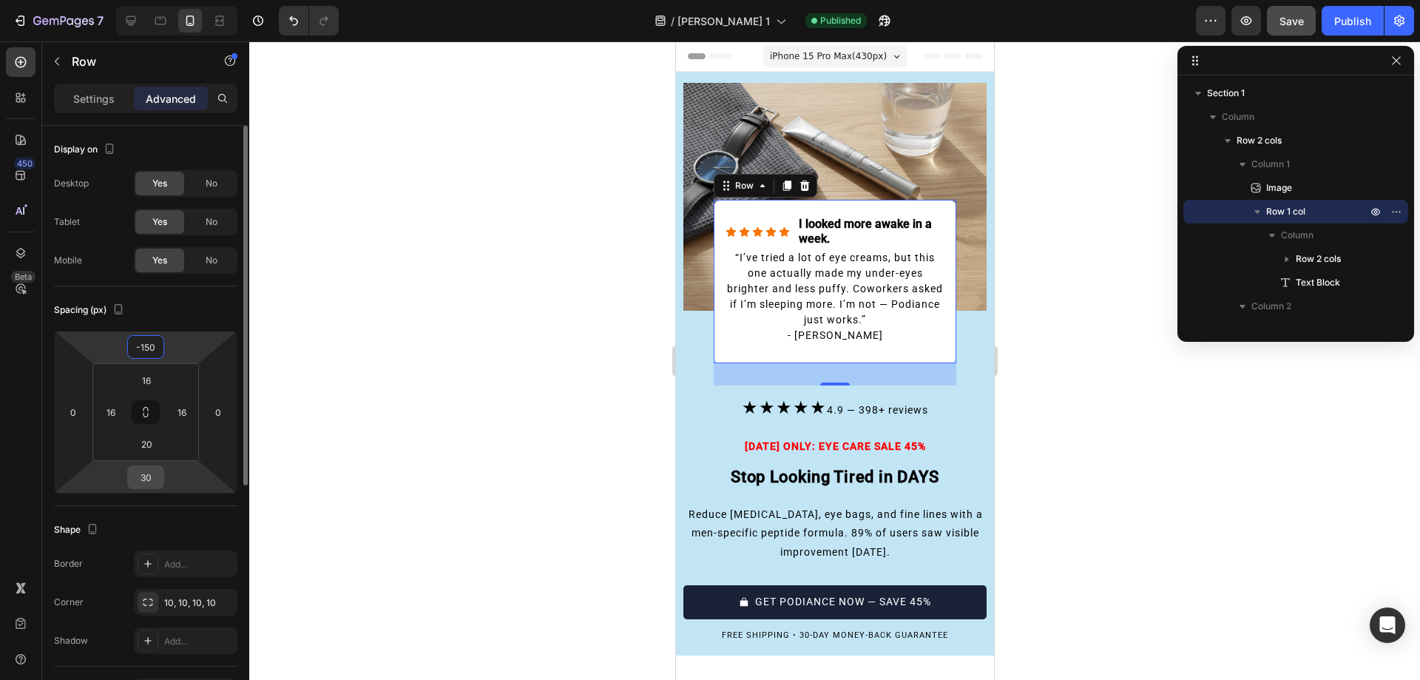
type input "-150"
click at [153, 472] on input "30" at bounding box center [146, 477] width 30 height 22
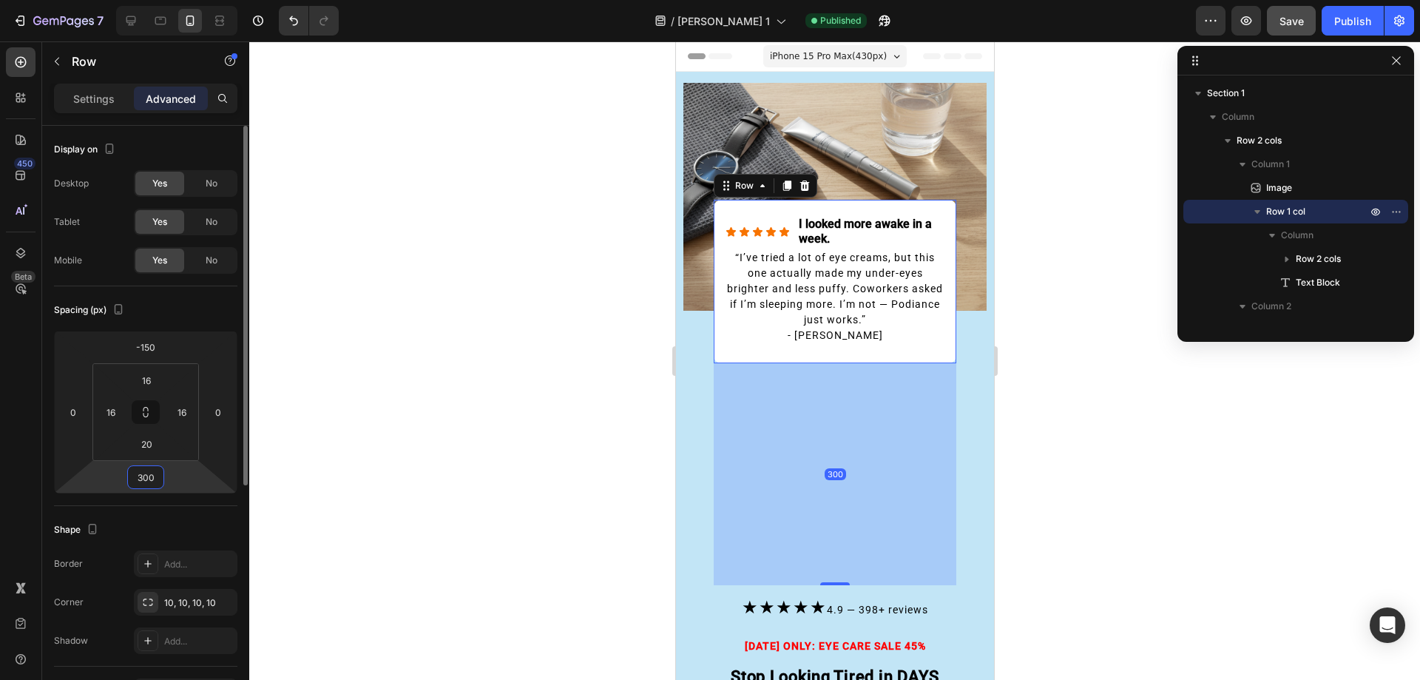
click at [153, 472] on input "300" at bounding box center [146, 477] width 30 height 22
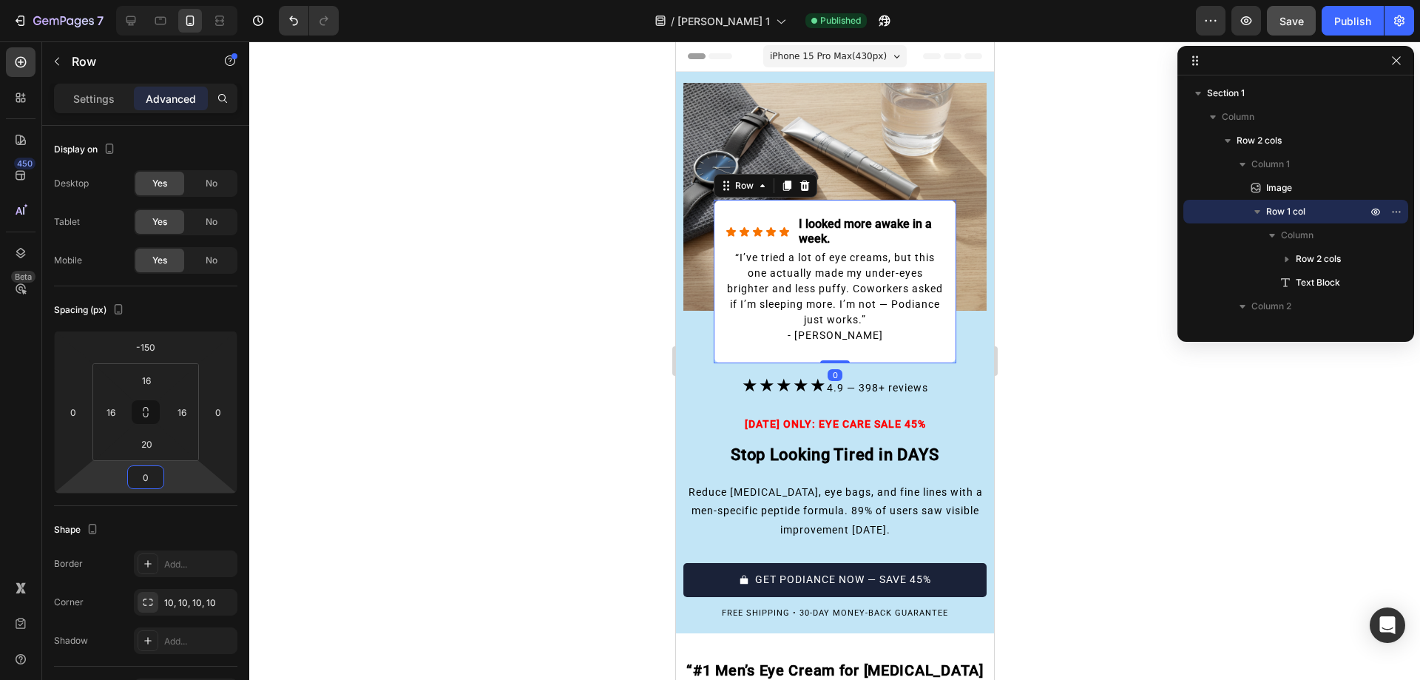
type input "0"
drag, startPoint x: 492, startPoint y: 374, endPoint x: 89, endPoint y: 222, distance: 430.8
click at [492, 374] on div at bounding box center [834, 360] width 1171 height 638
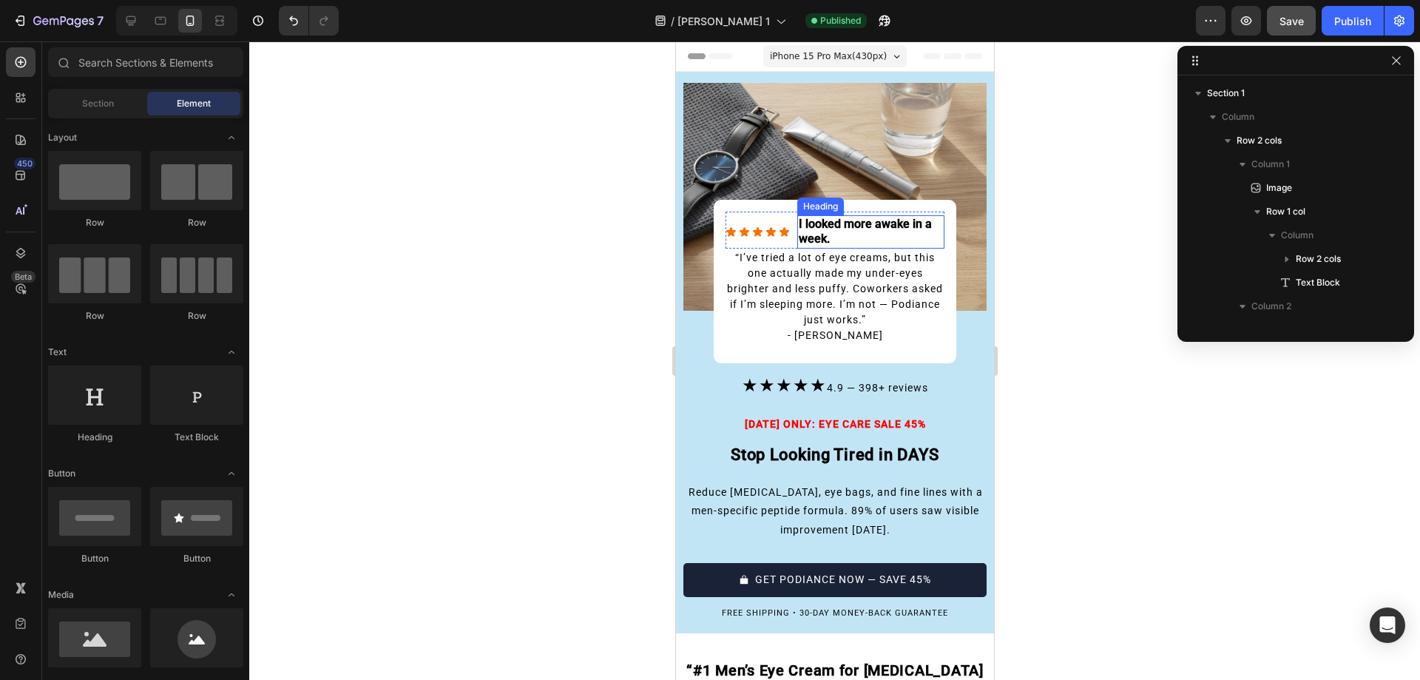
scroll to position [162, 0]
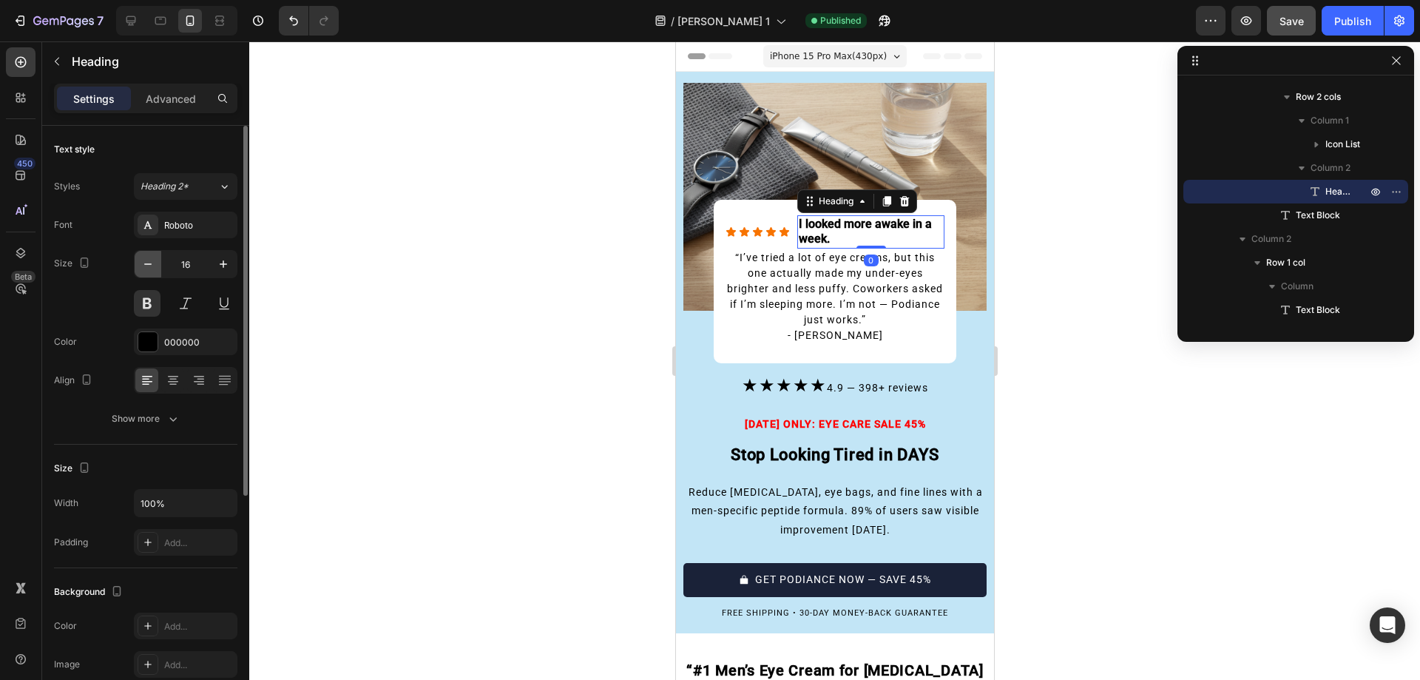
click at [147, 271] on button "button" at bounding box center [148, 264] width 27 height 27
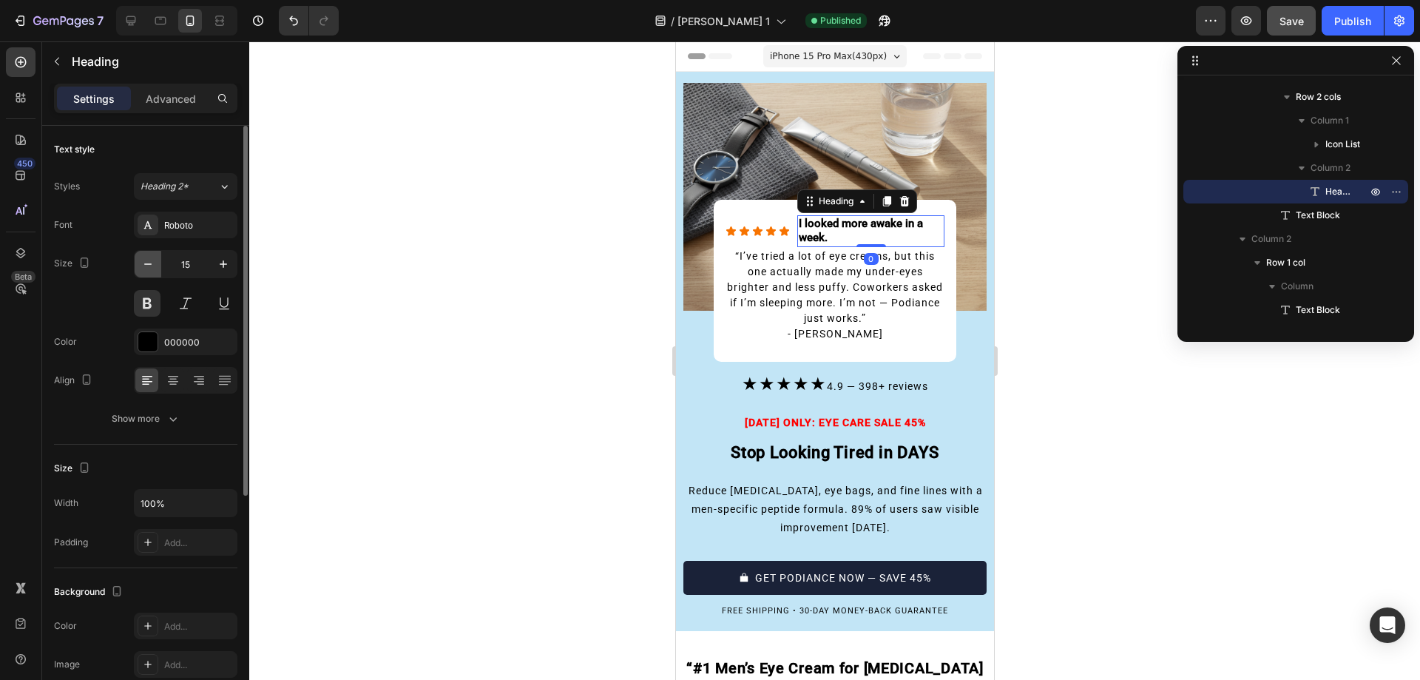
click at [147, 271] on button "button" at bounding box center [148, 264] width 27 height 27
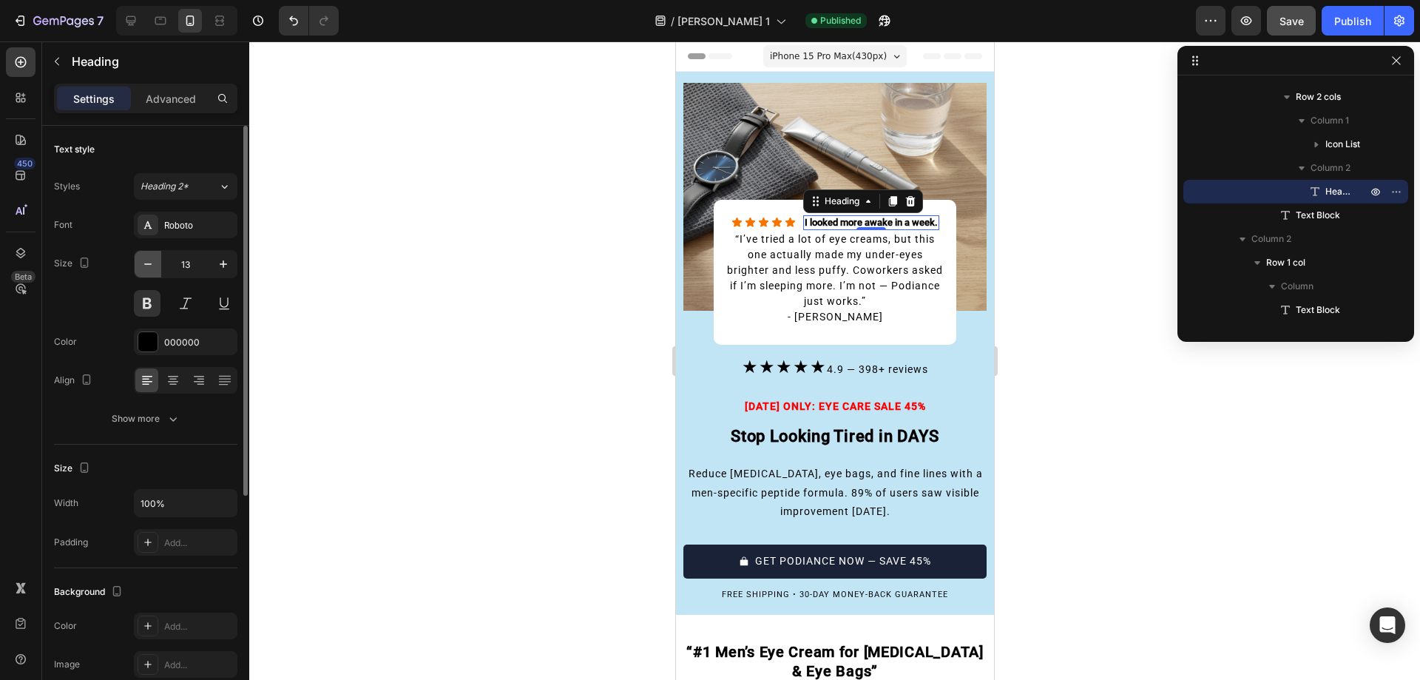
click at [147, 271] on button "button" at bounding box center [148, 264] width 27 height 27
type input "12"
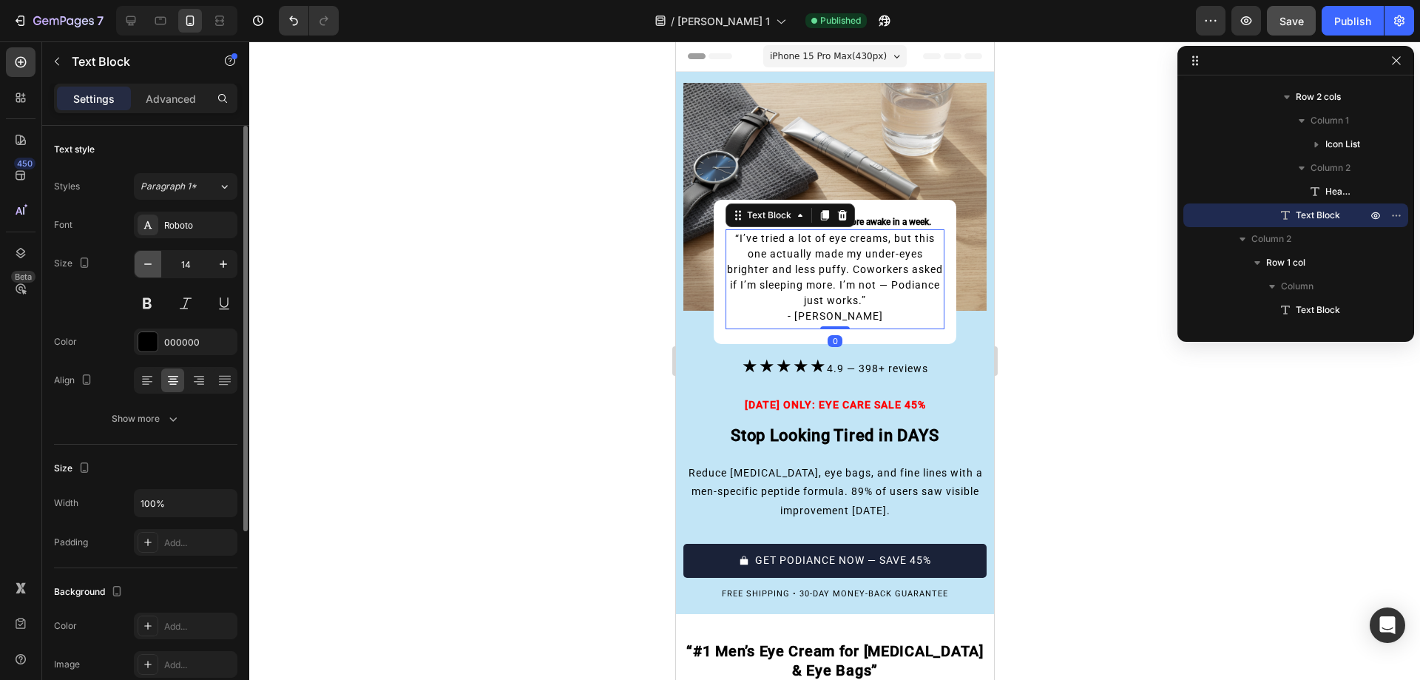
click at [144, 261] on icon "button" at bounding box center [147, 264] width 15 height 15
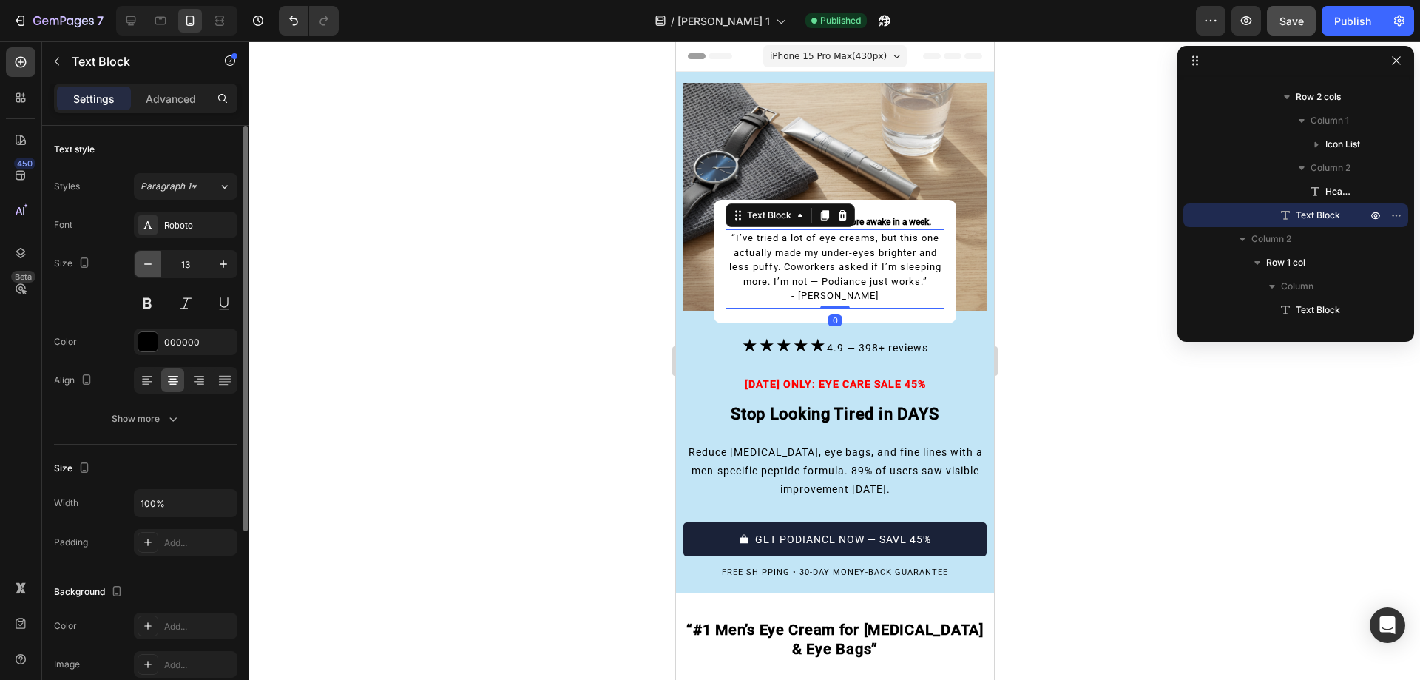
click at [144, 261] on icon "button" at bounding box center [147, 264] width 15 height 15
type input "12"
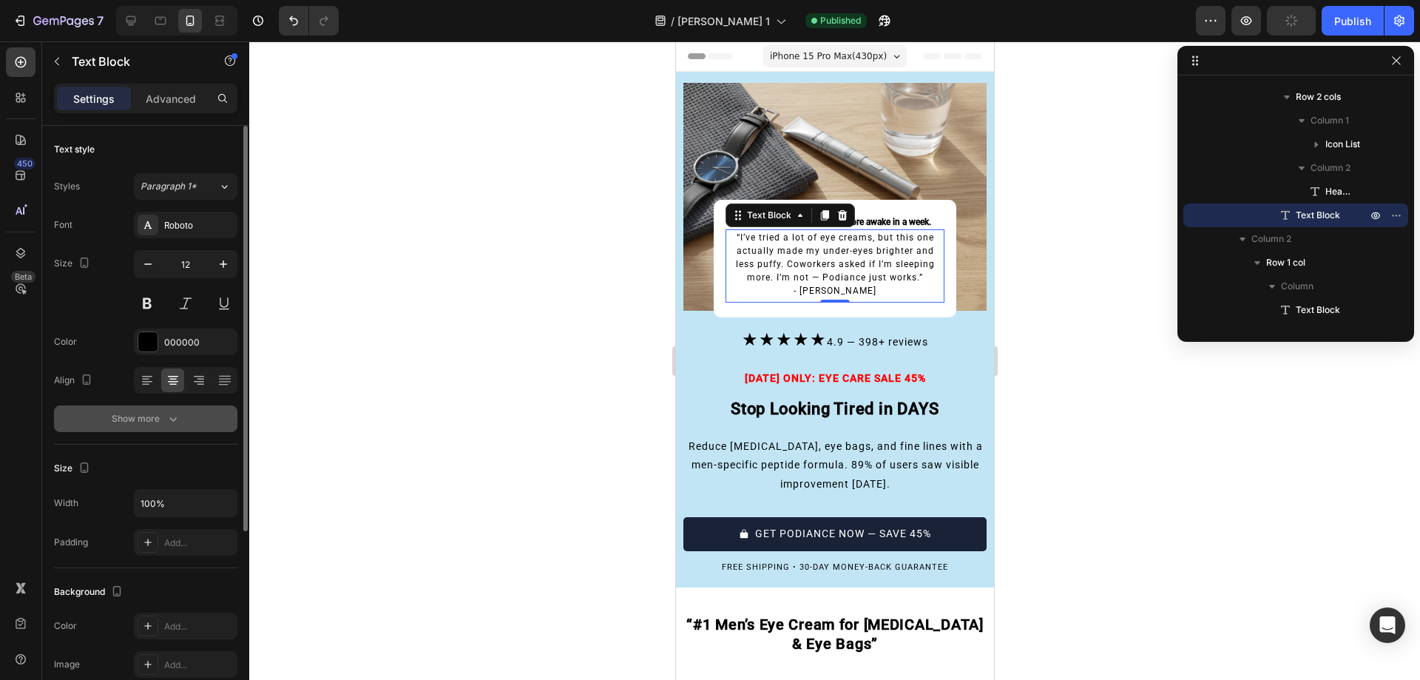
click at [211, 413] on button "Show more" at bounding box center [145, 418] width 183 height 27
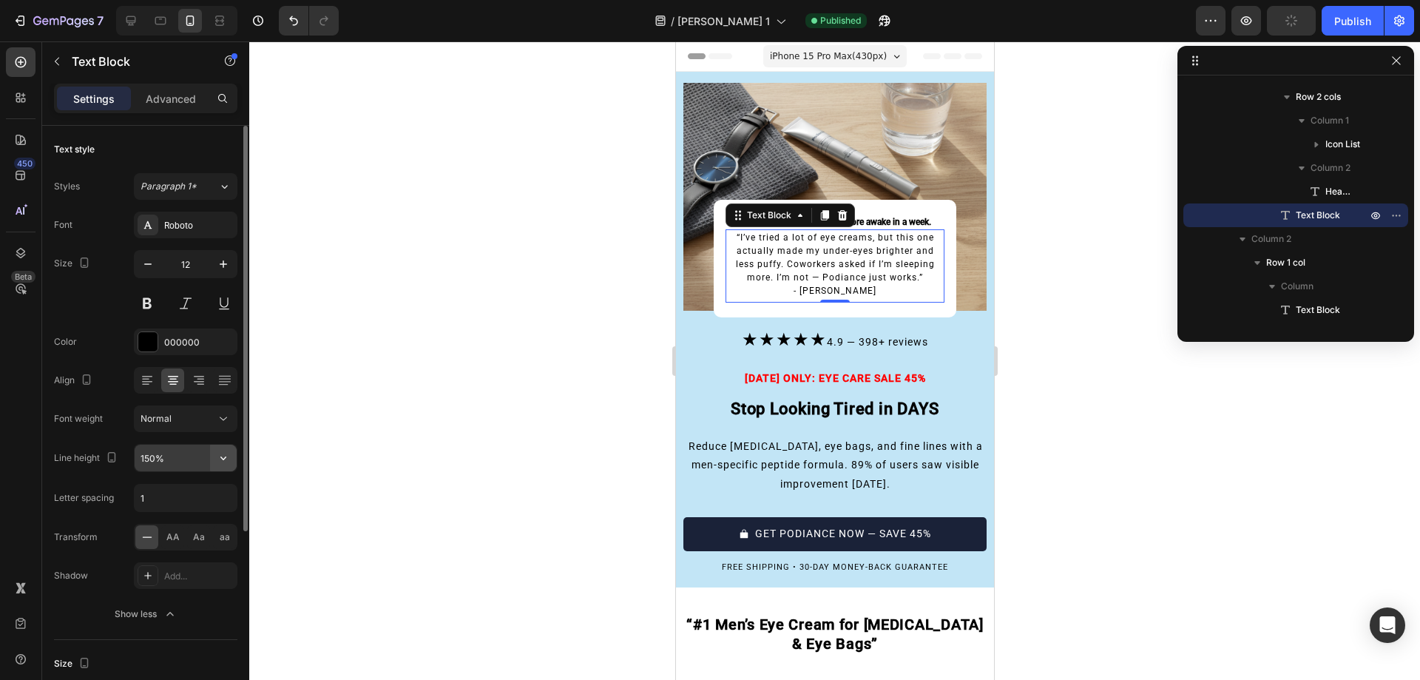
click at [220, 465] on button "button" at bounding box center [223, 457] width 27 height 27
click at [512, 299] on div at bounding box center [834, 360] width 1171 height 638
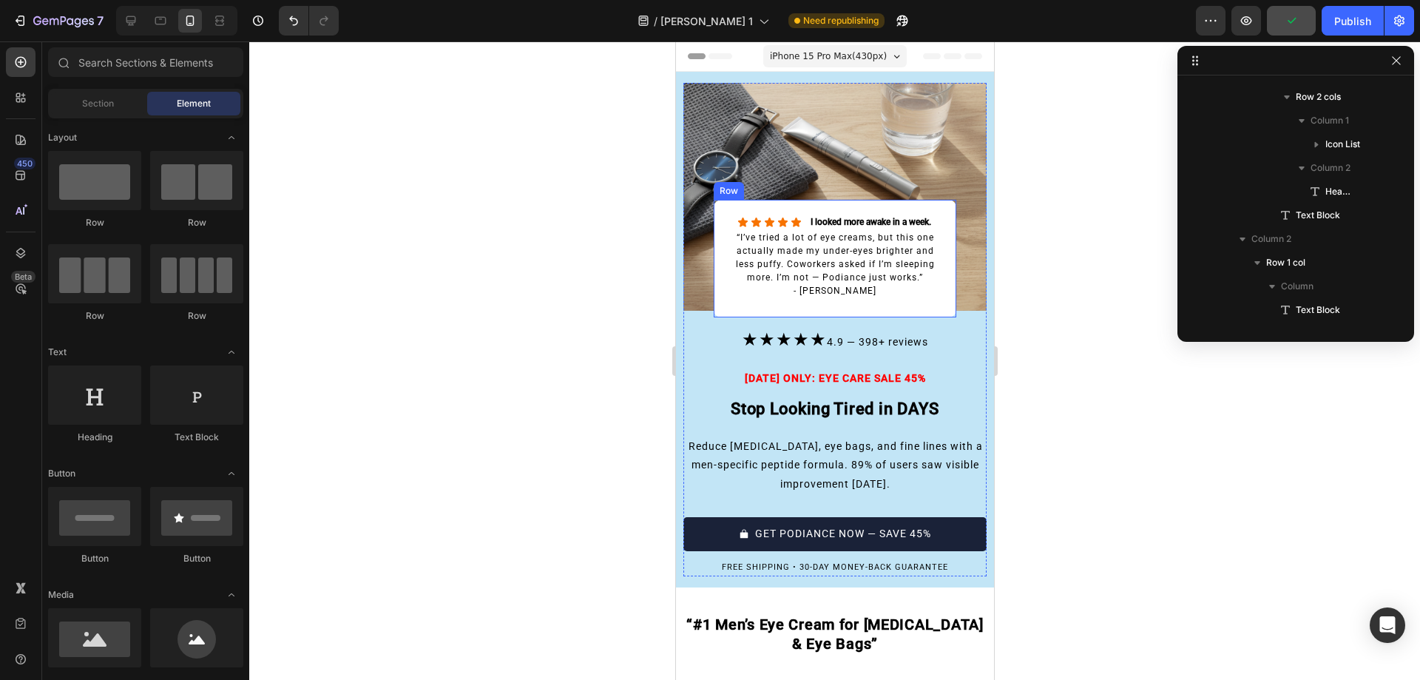
scroll to position [20, 0]
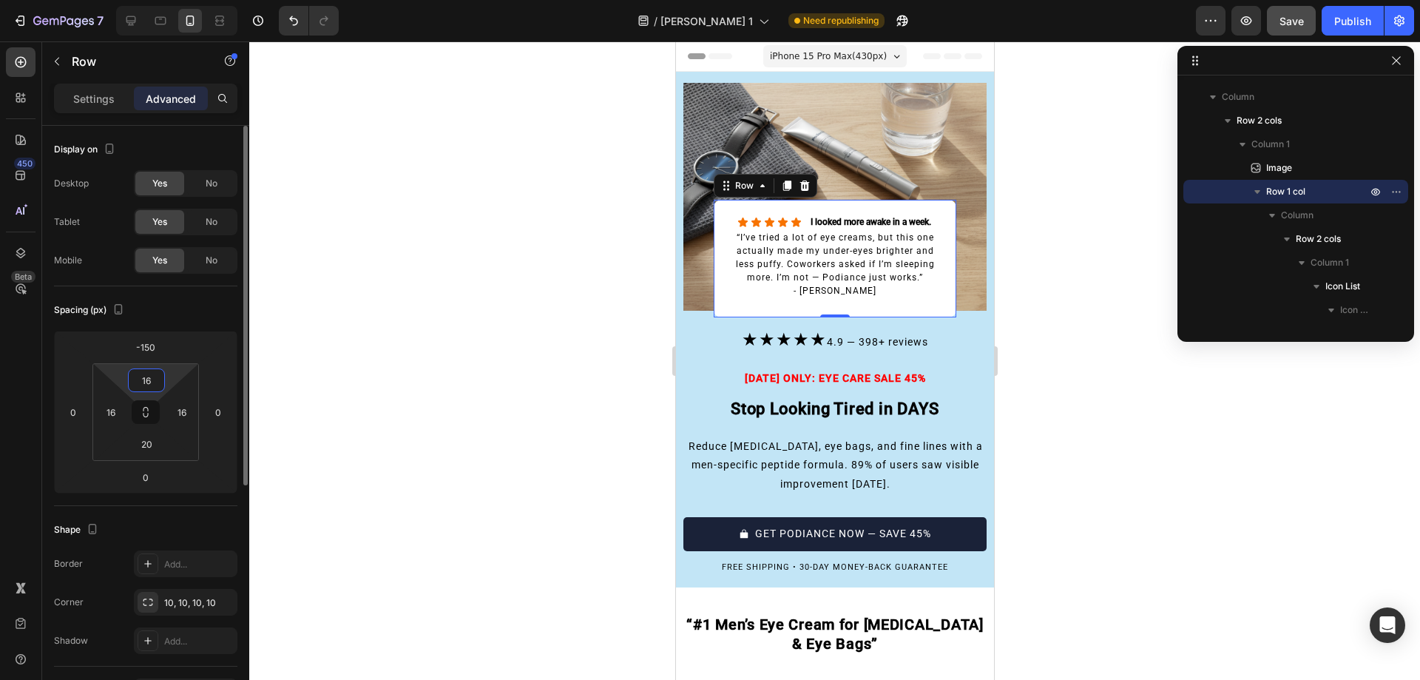
click at [149, 379] on input "16" at bounding box center [147, 380] width 30 height 22
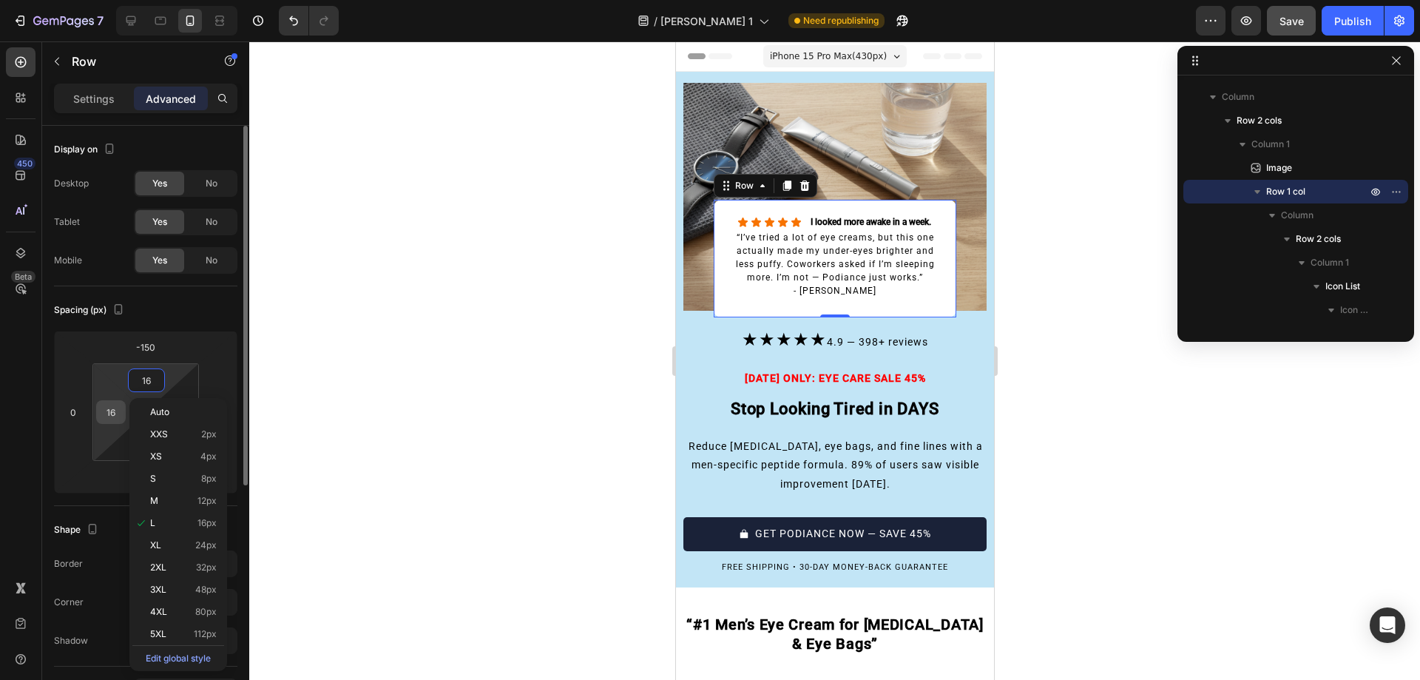
click at [115, 402] on input "16" at bounding box center [111, 412] width 22 height 22
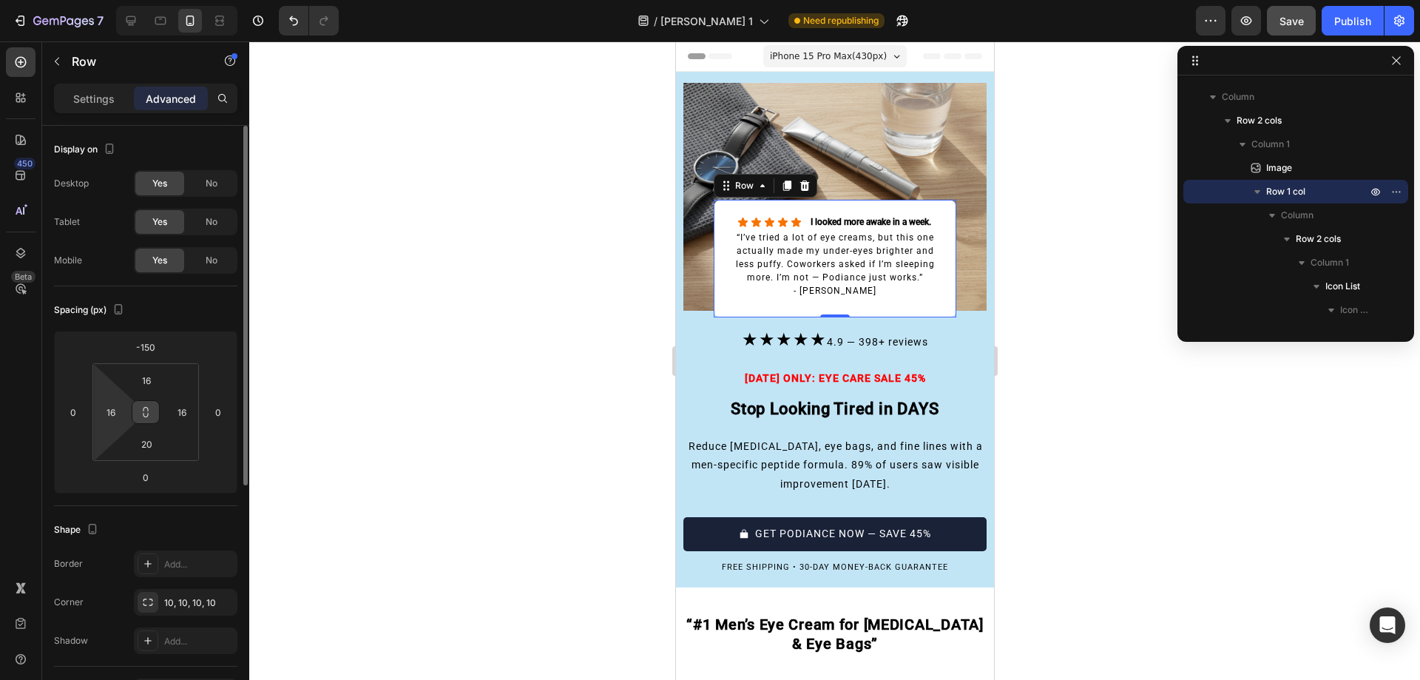
click at [144, 412] on icon at bounding box center [146, 412] width 12 height 12
click at [149, 379] on input "16" at bounding box center [147, 380] width 30 height 22
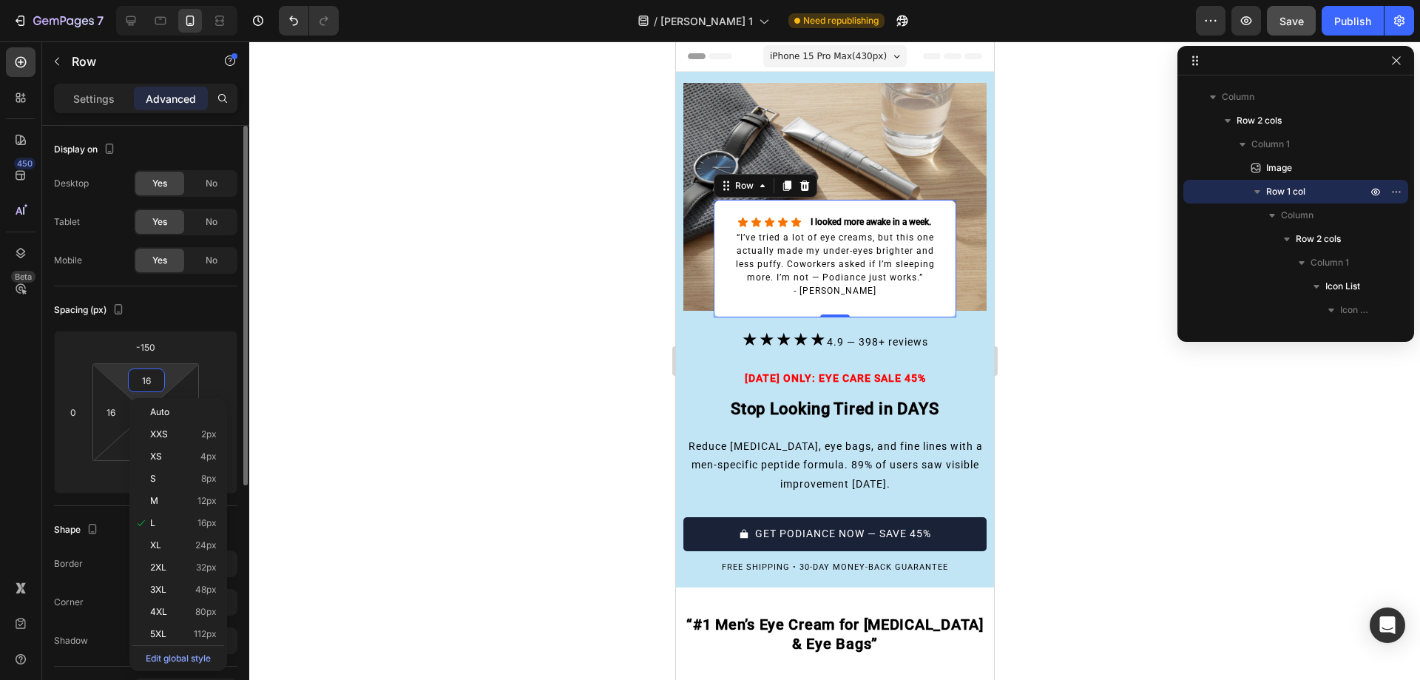
type input "1"
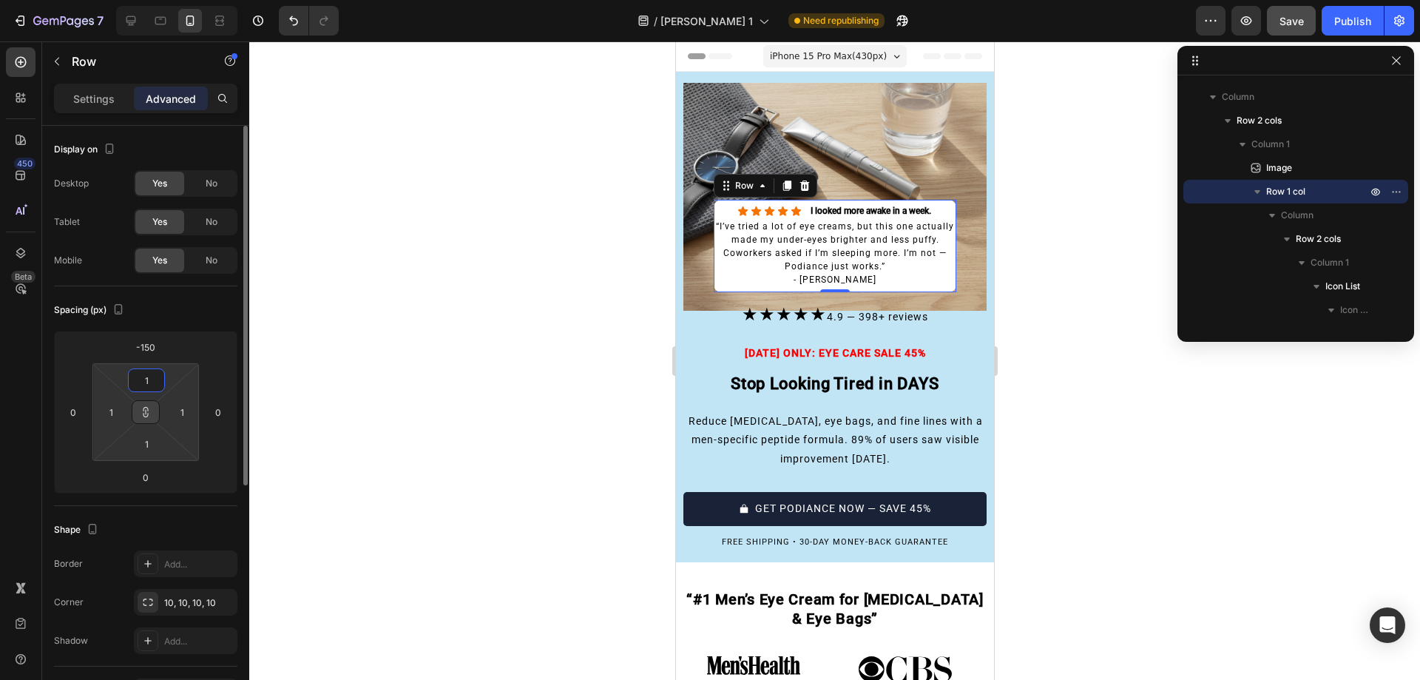
type input "10"
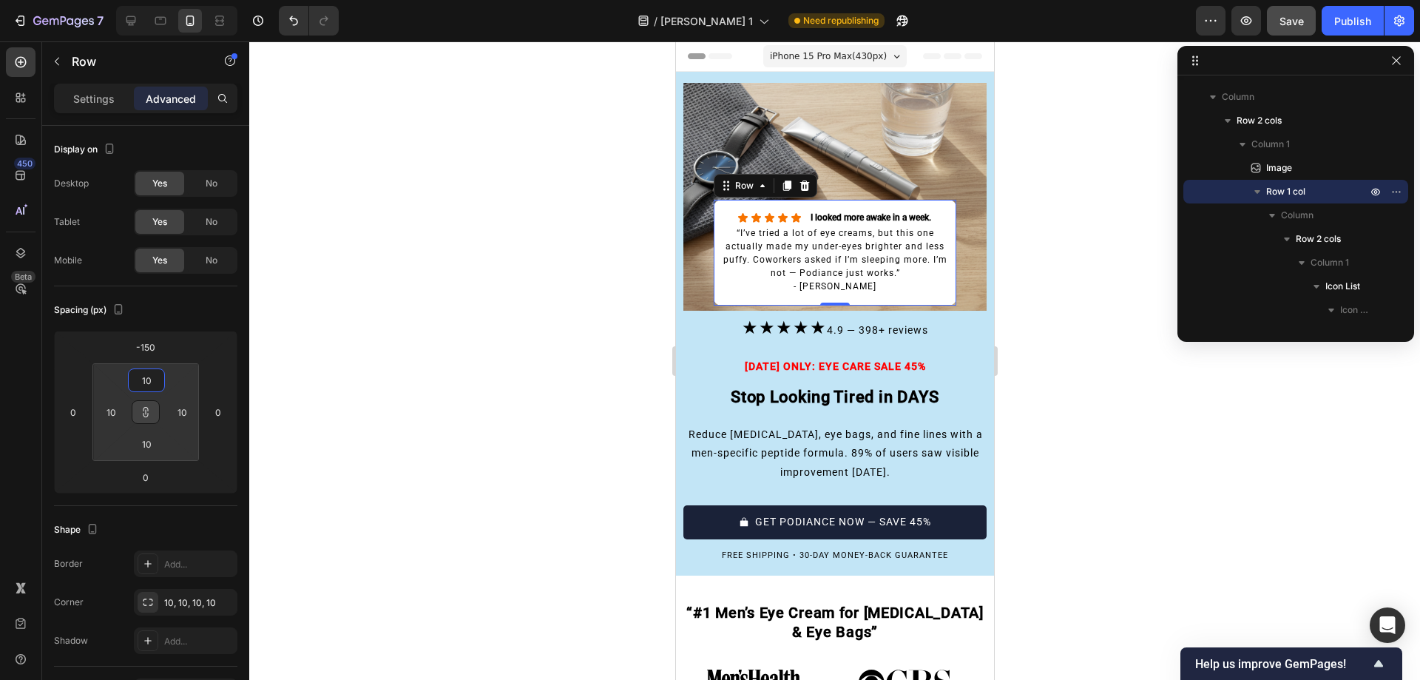
type input "10"
click at [458, 358] on div at bounding box center [834, 360] width 1171 height 638
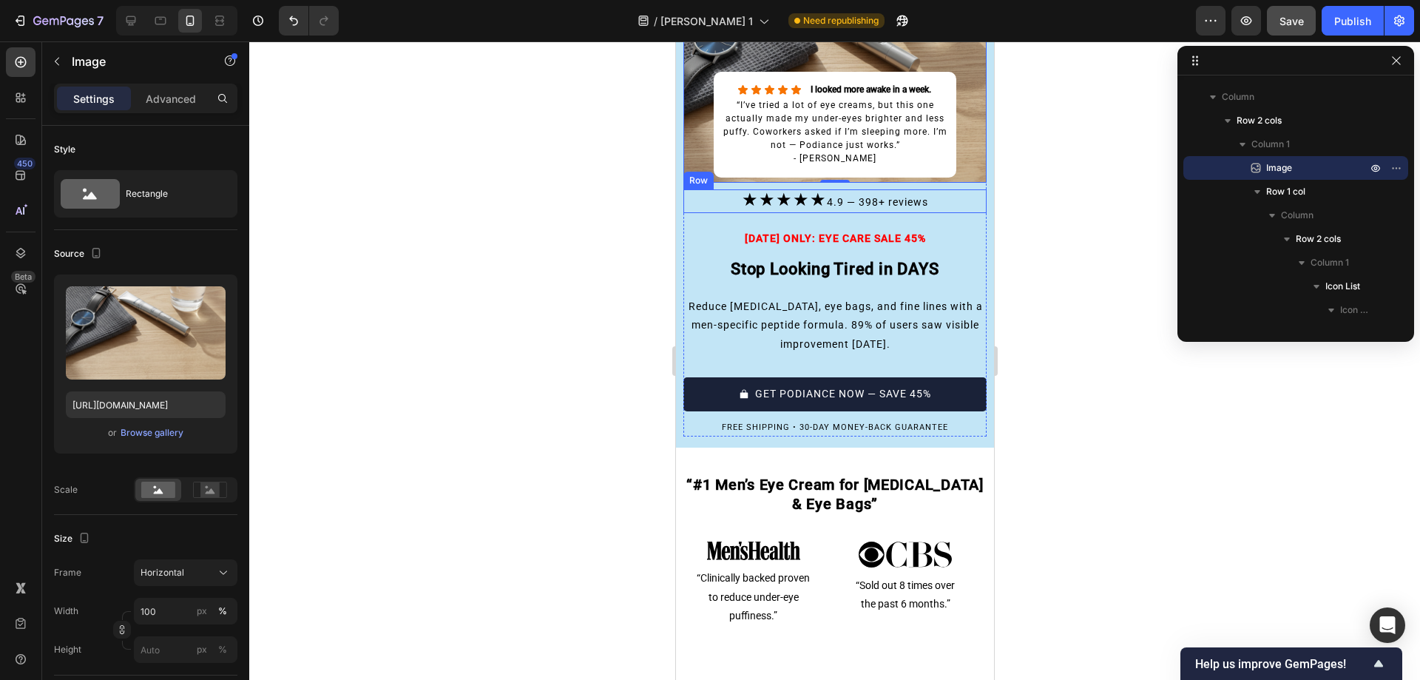
scroll to position [470, 0]
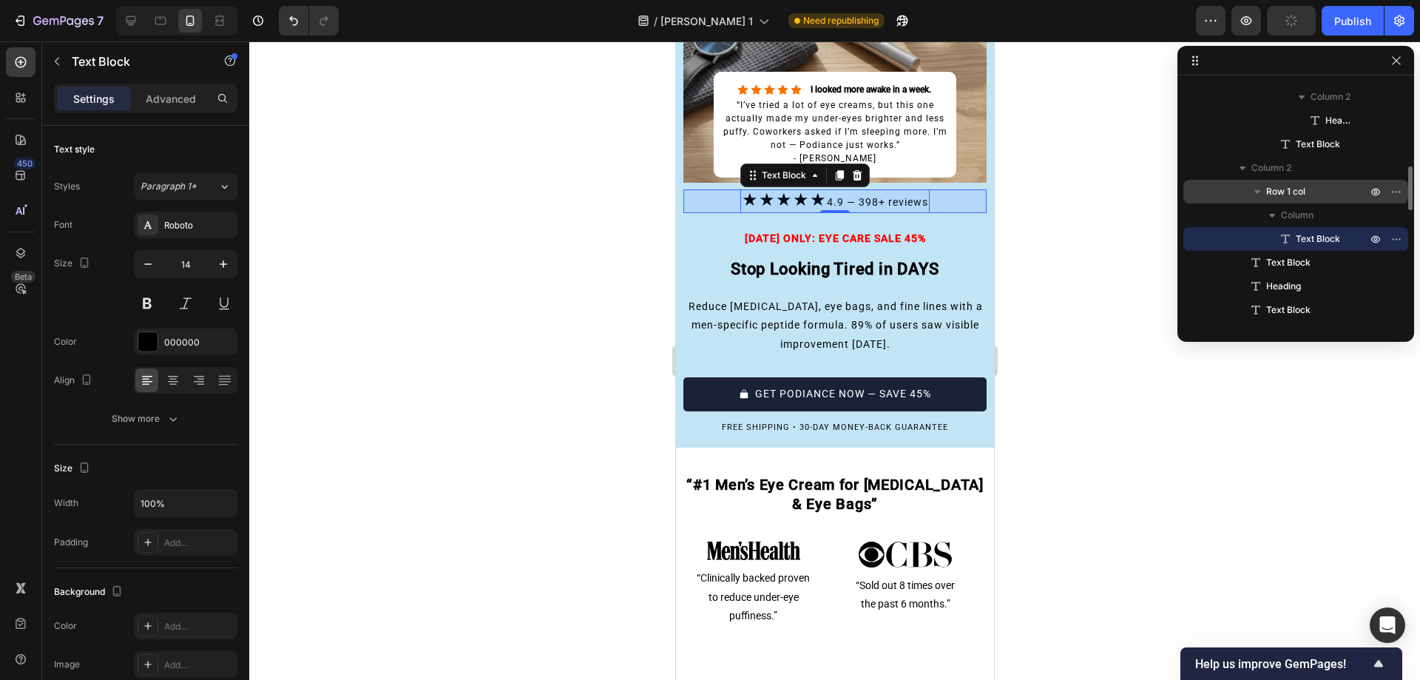
click at [1294, 183] on div "Row 1 col" at bounding box center [1295, 192] width 213 height 24
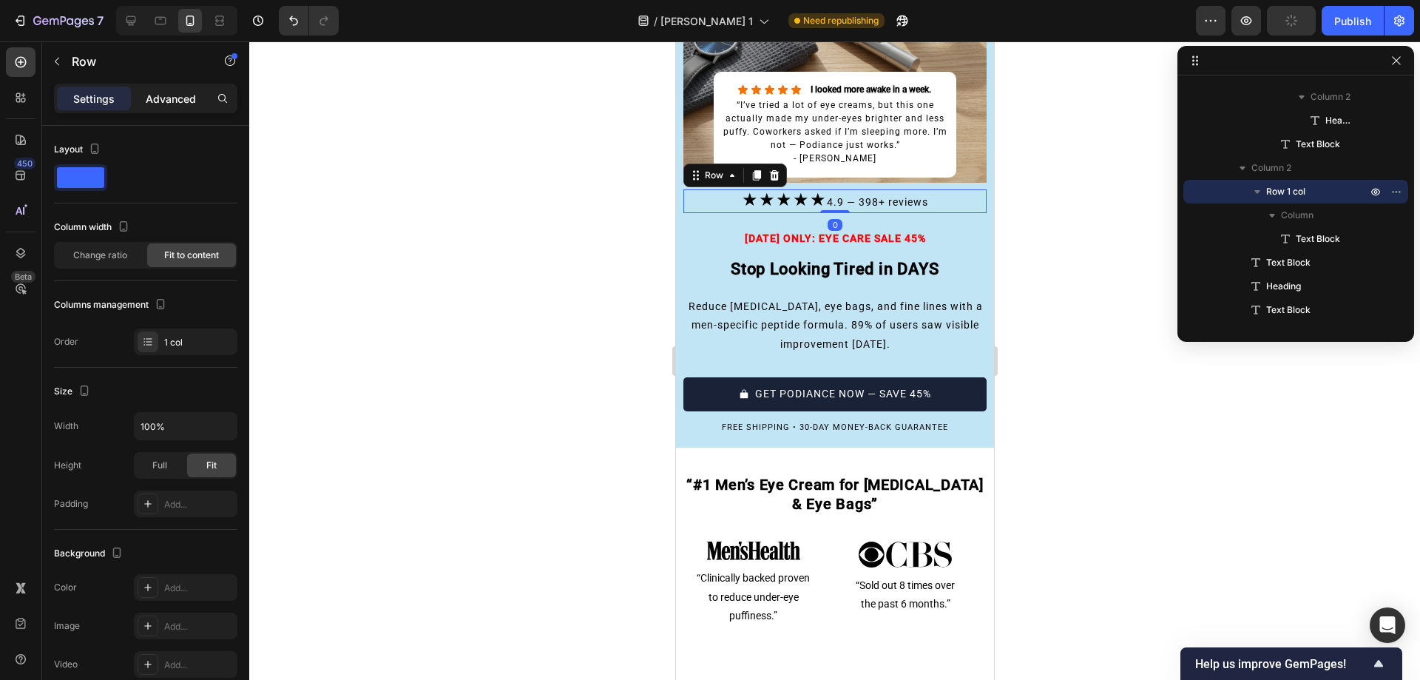
click at [174, 91] on p "Advanced" at bounding box center [171, 99] width 50 height 16
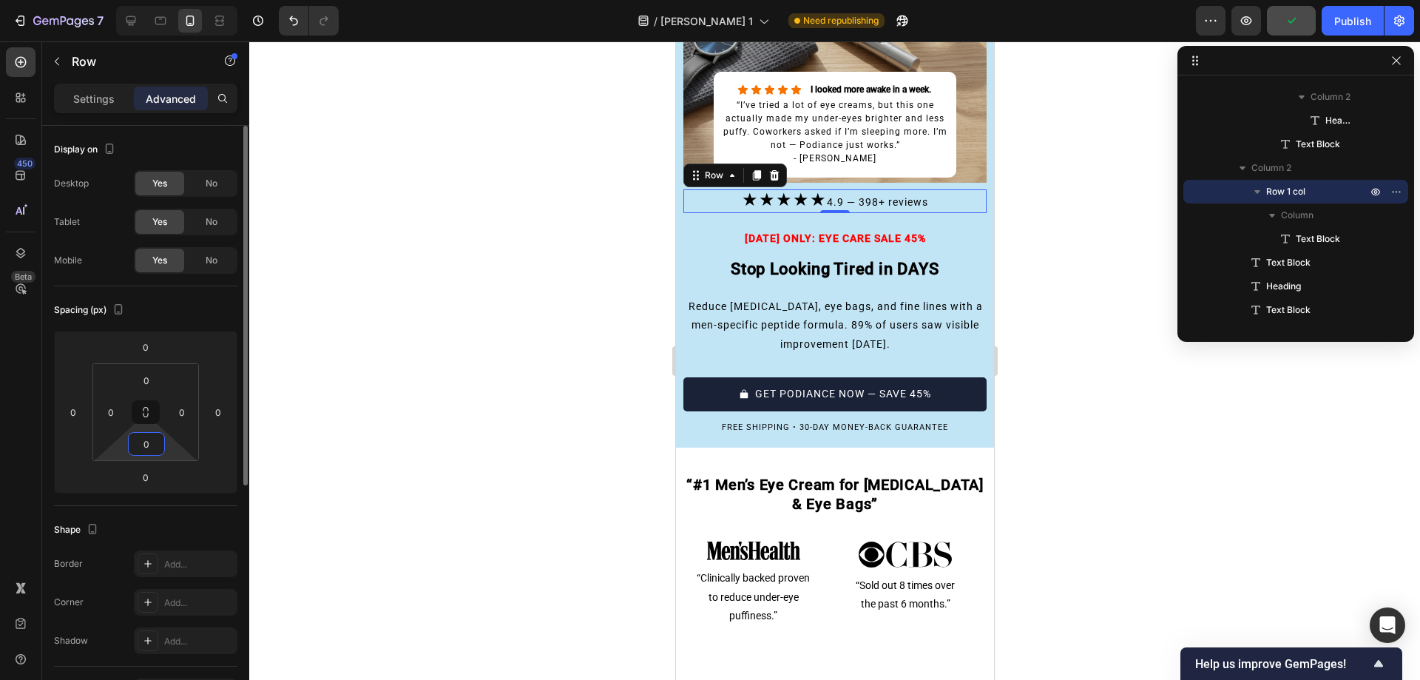
click at [151, 441] on input "0" at bounding box center [147, 444] width 30 height 22
click at [126, 0] on html "7 Version history / [PERSON_NAME] Page 1 Need republishing Preview Publish 450 …" at bounding box center [710, 0] width 1420 height 0
click at [147, 476] on input "0" at bounding box center [146, 477] width 30 height 22
type input "00"
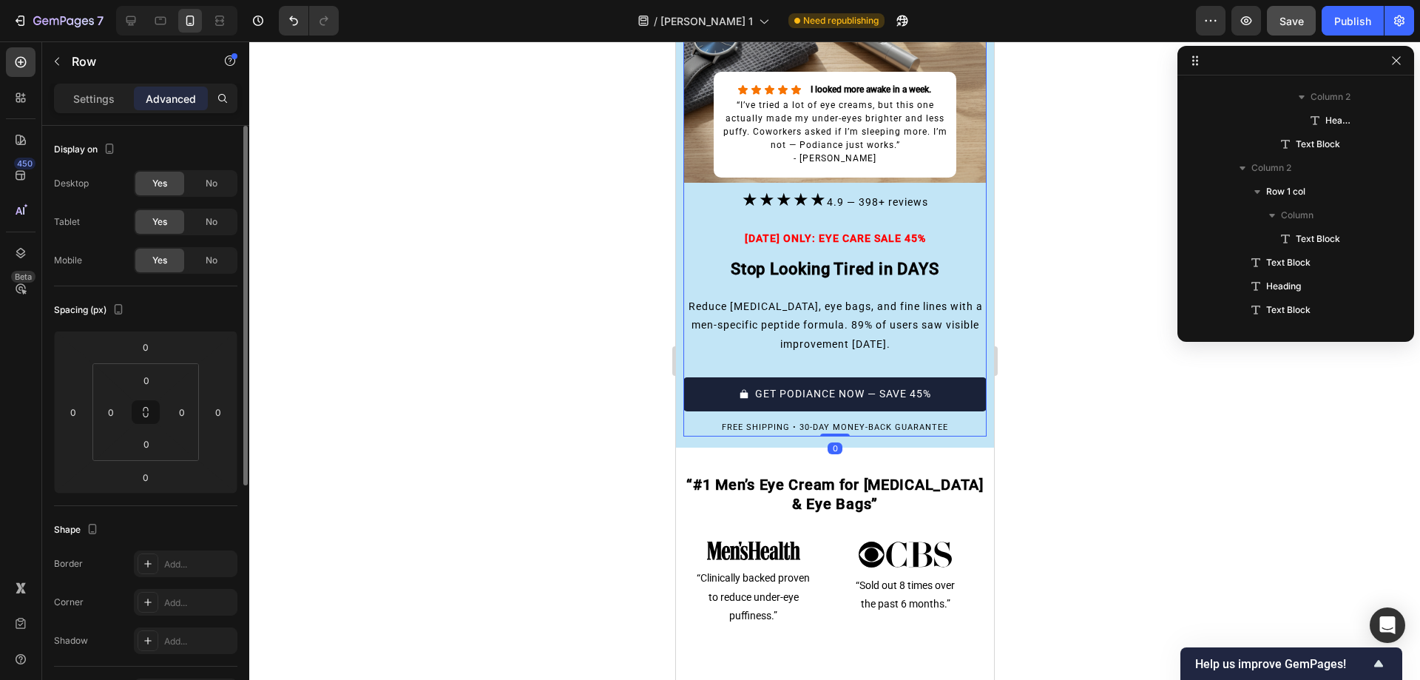
scroll to position [0, 0]
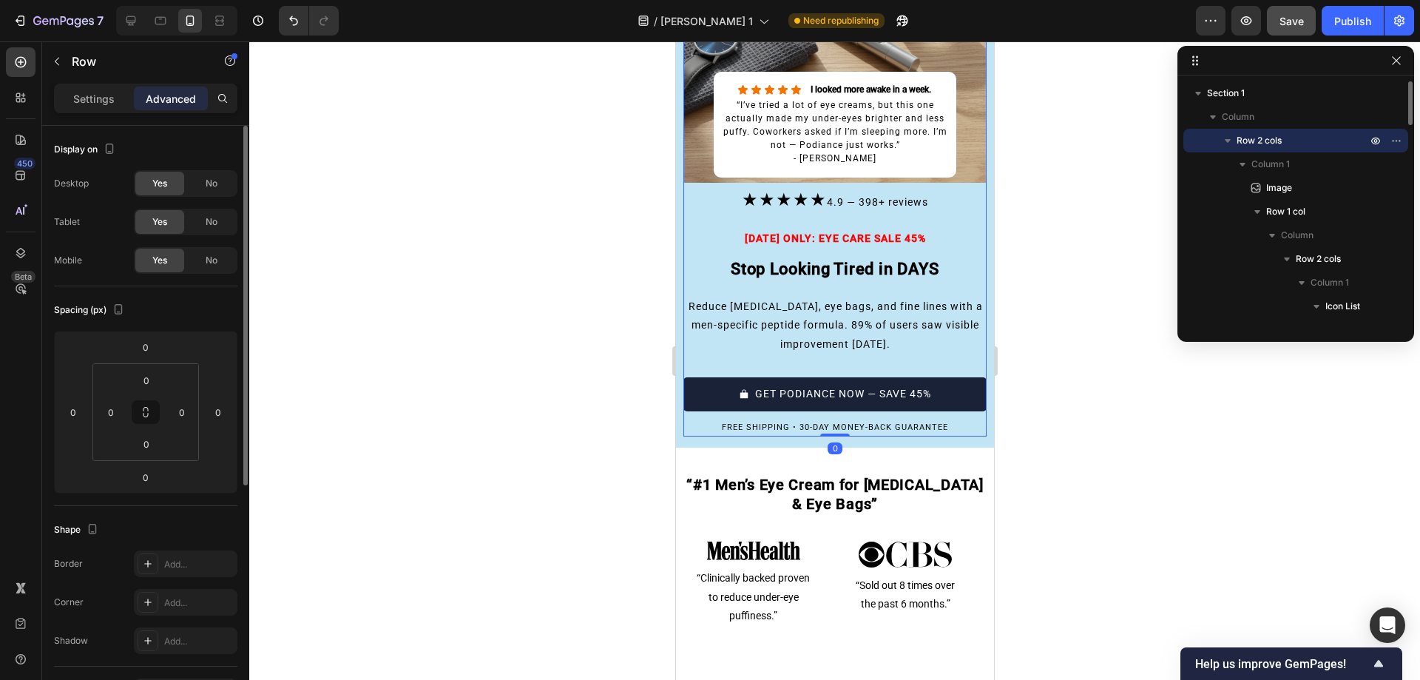
click at [737, 217] on div "★★★★★ 4.9 — 398+ reviews Text Block Row [DATE] ONLY: EYE CARE SALE 45% Text Blo…" at bounding box center [834, 312] width 303 height 246
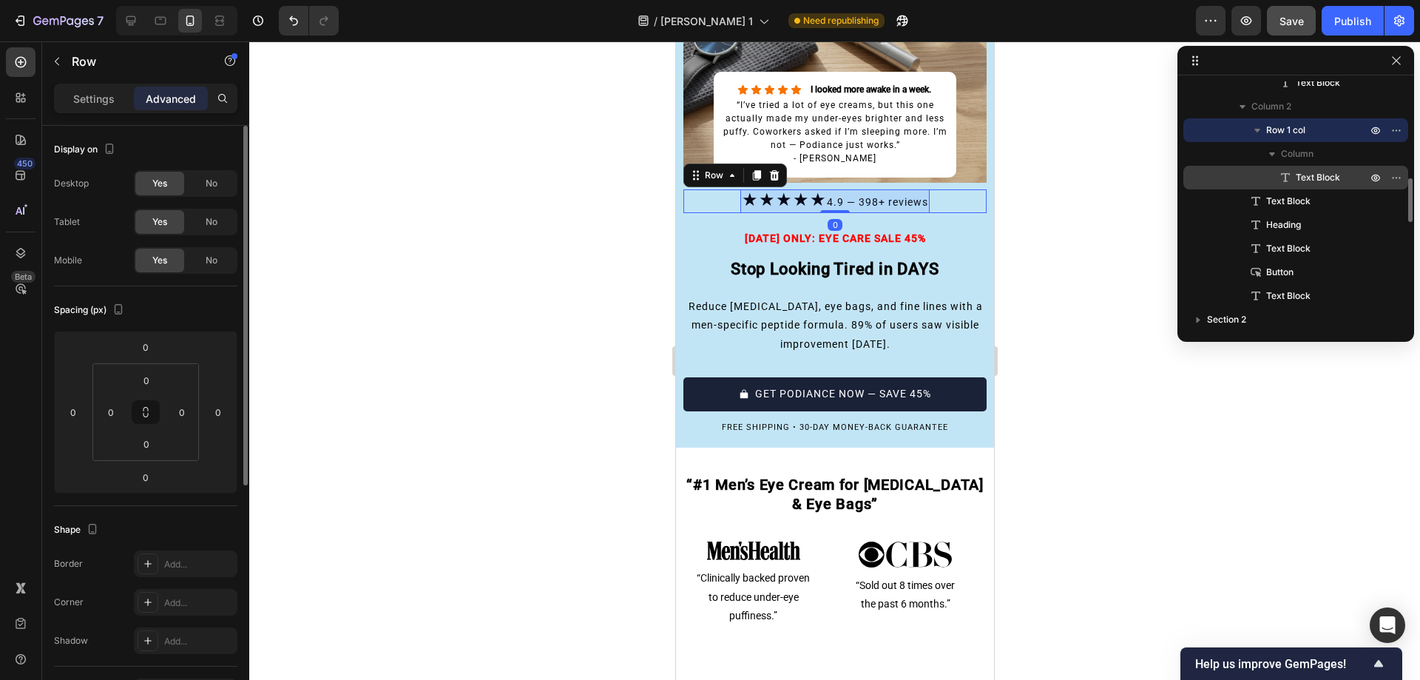
scroll to position [532, 0]
click at [1297, 177] on span "Text Block" at bounding box center [1318, 176] width 44 height 15
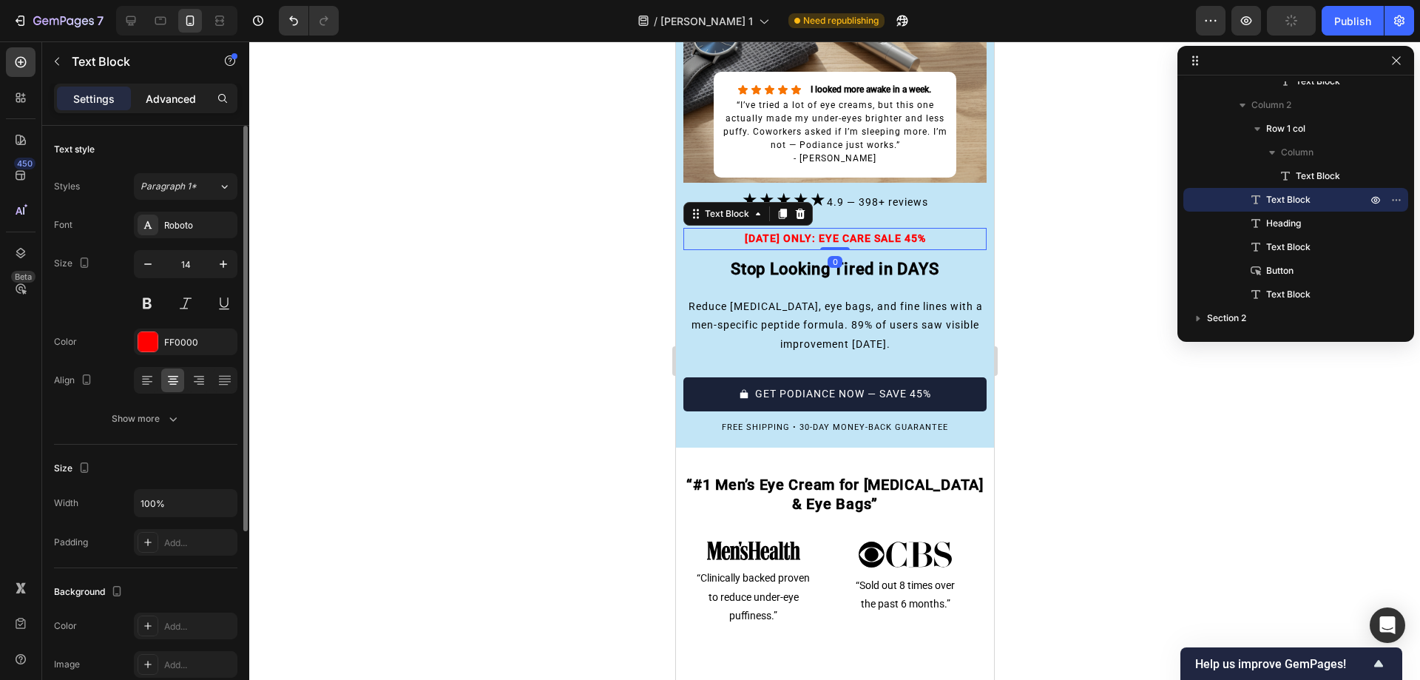
click at [177, 99] on p "Advanced" at bounding box center [171, 99] width 50 height 16
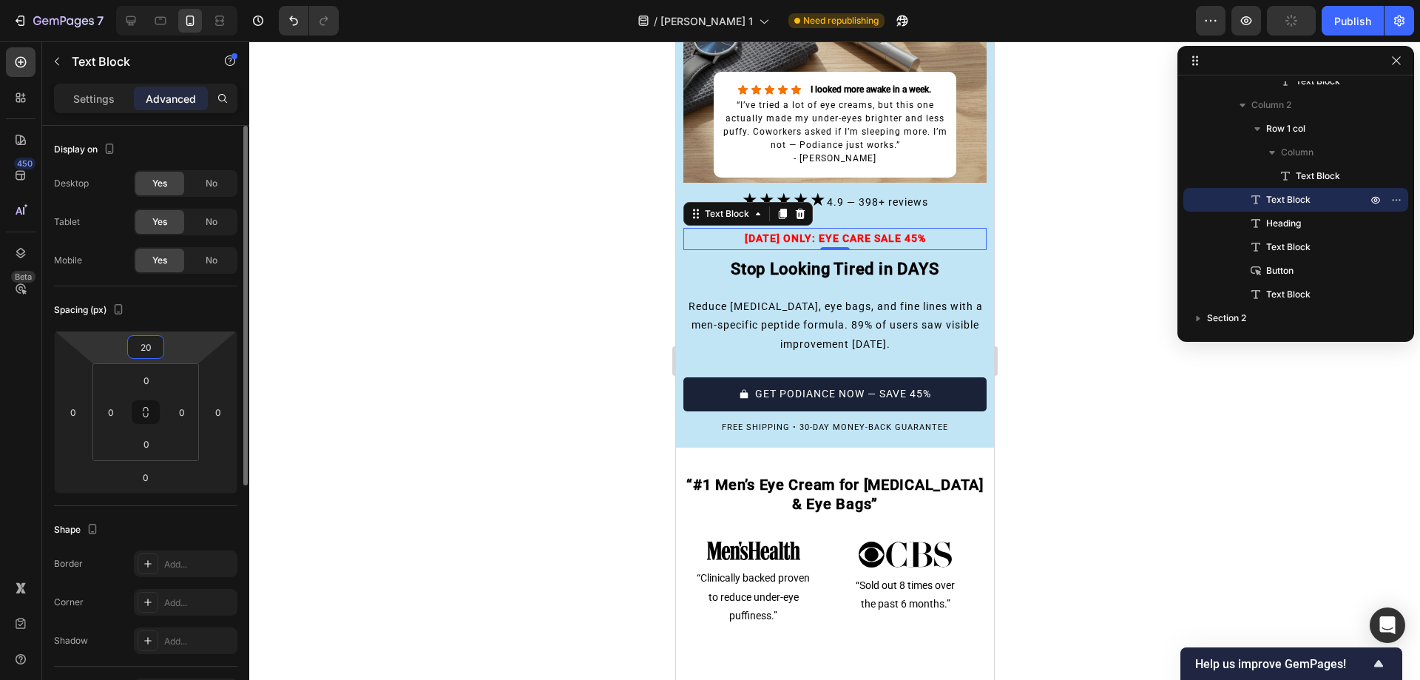
click at [145, 342] on input "20" at bounding box center [146, 347] width 30 height 22
type input "0"
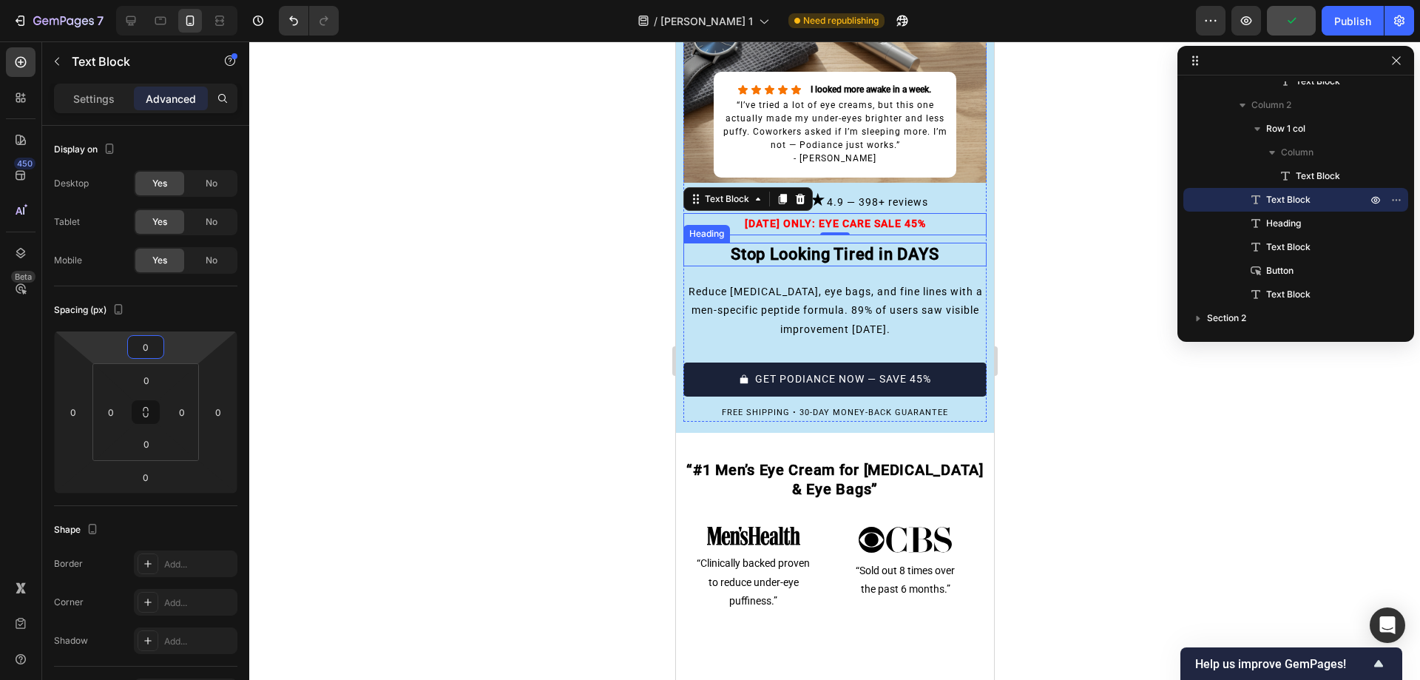
click at [779, 248] on h2 "Stop Looking Tired in DAYS" at bounding box center [834, 255] width 303 height 24
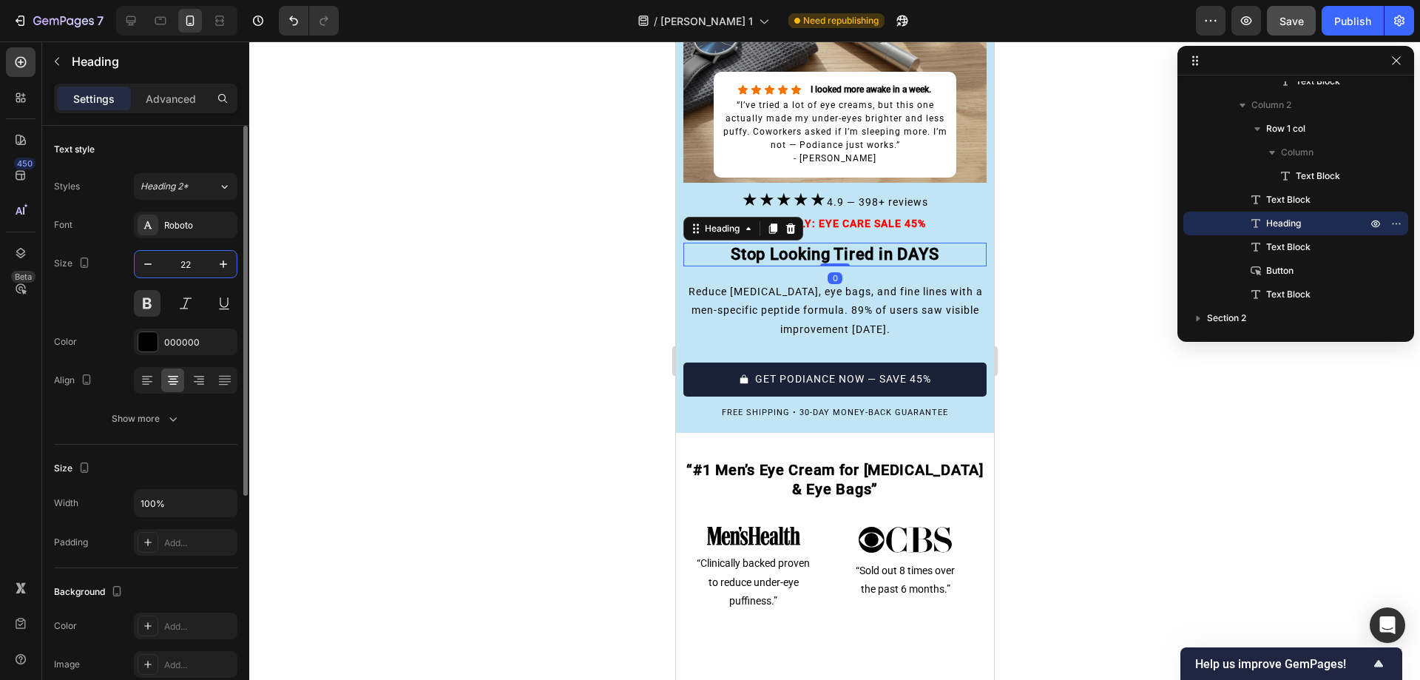
click at [186, 257] on input "22" at bounding box center [185, 264] width 49 height 27
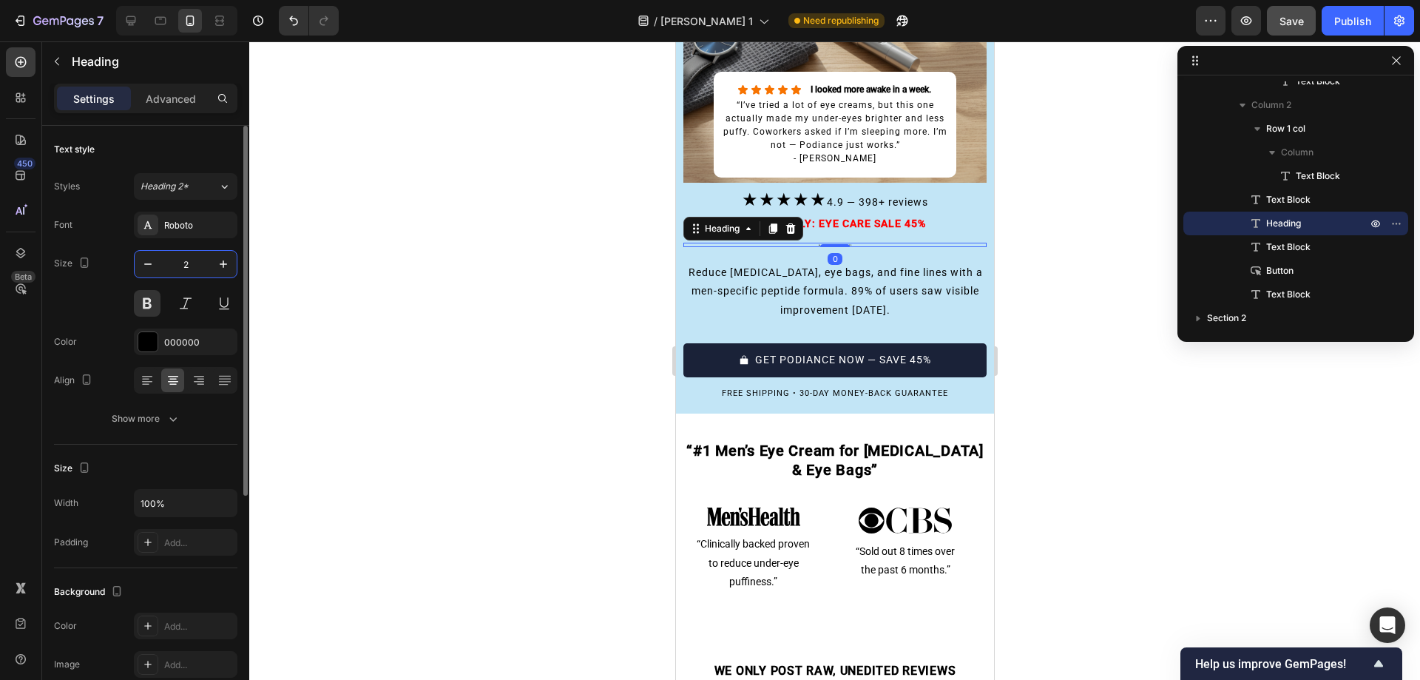
type input "24"
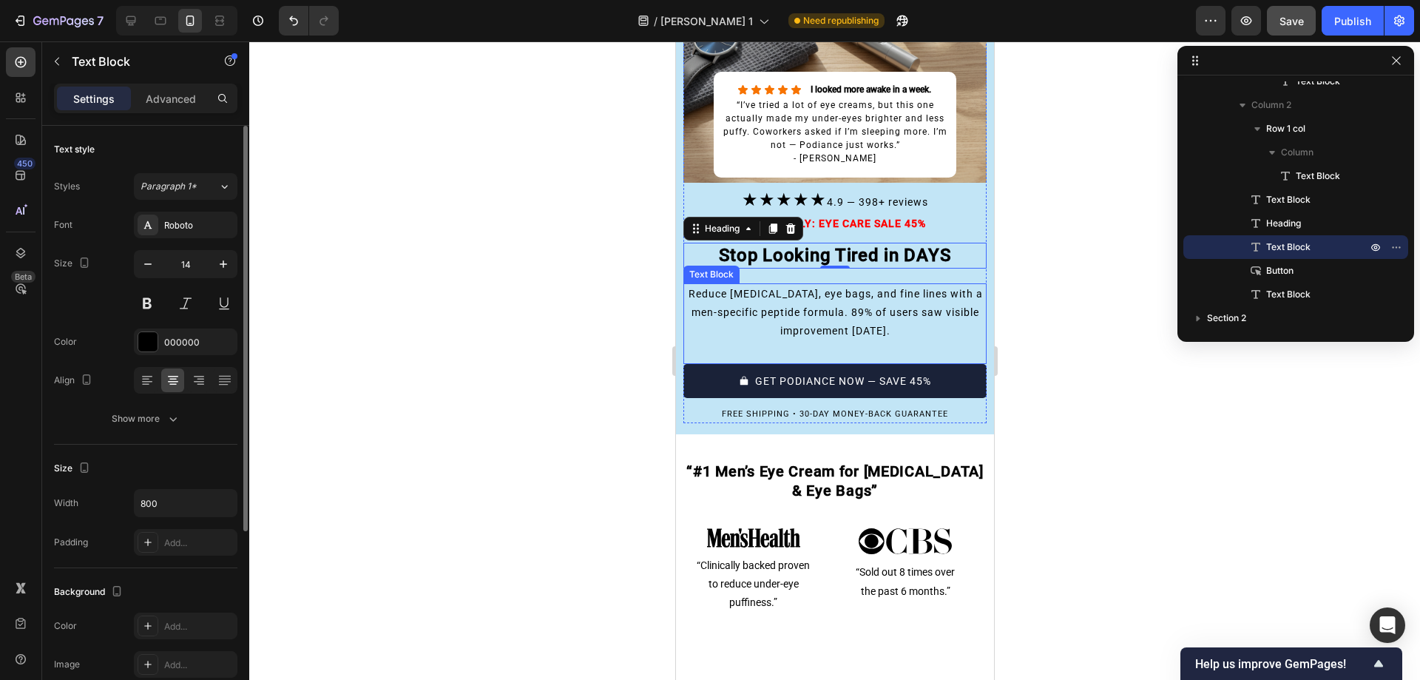
click at [753, 290] on p "Reduce [MEDICAL_DATA], eye bags, and fine lines with a men-specific peptide for…" at bounding box center [834, 313] width 299 height 56
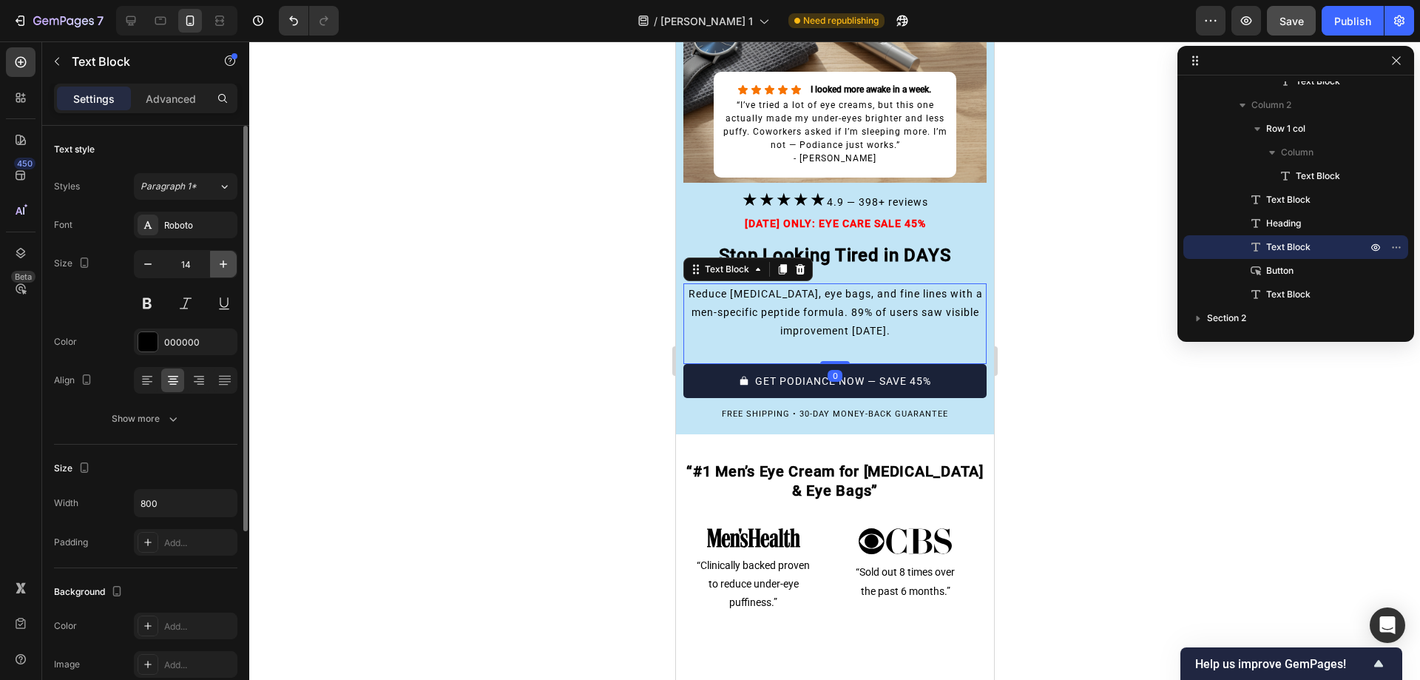
click at [220, 257] on icon "button" at bounding box center [223, 264] width 15 height 15
type input "15"
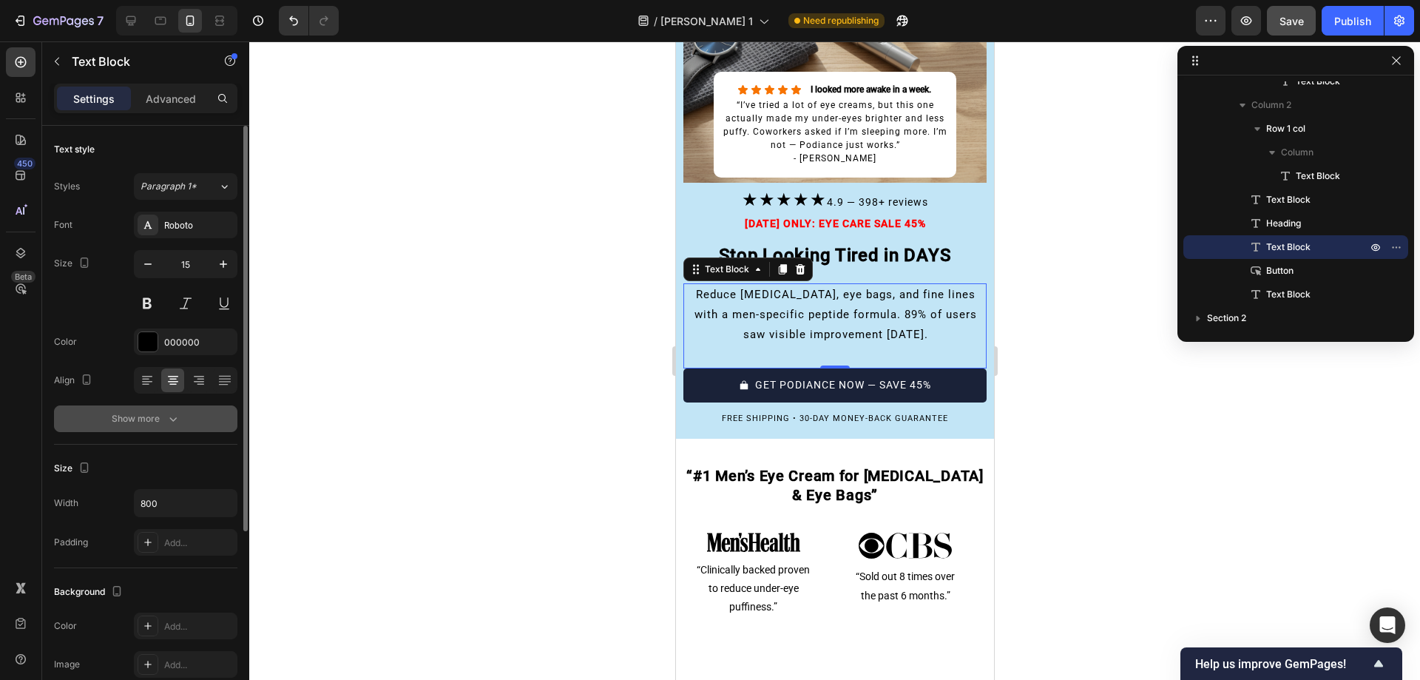
click at [203, 413] on button "Show more" at bounding box center [145, 418] width 183 height 27
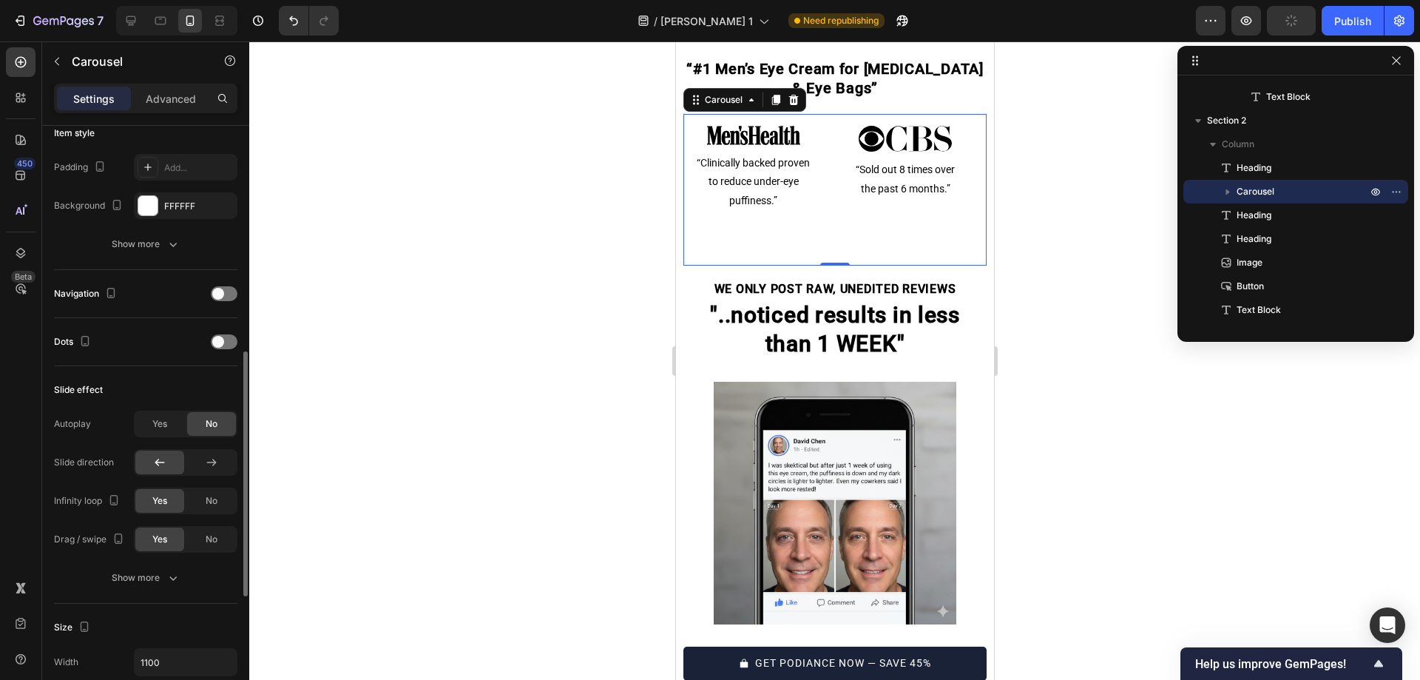
scroll to position [432, 0]
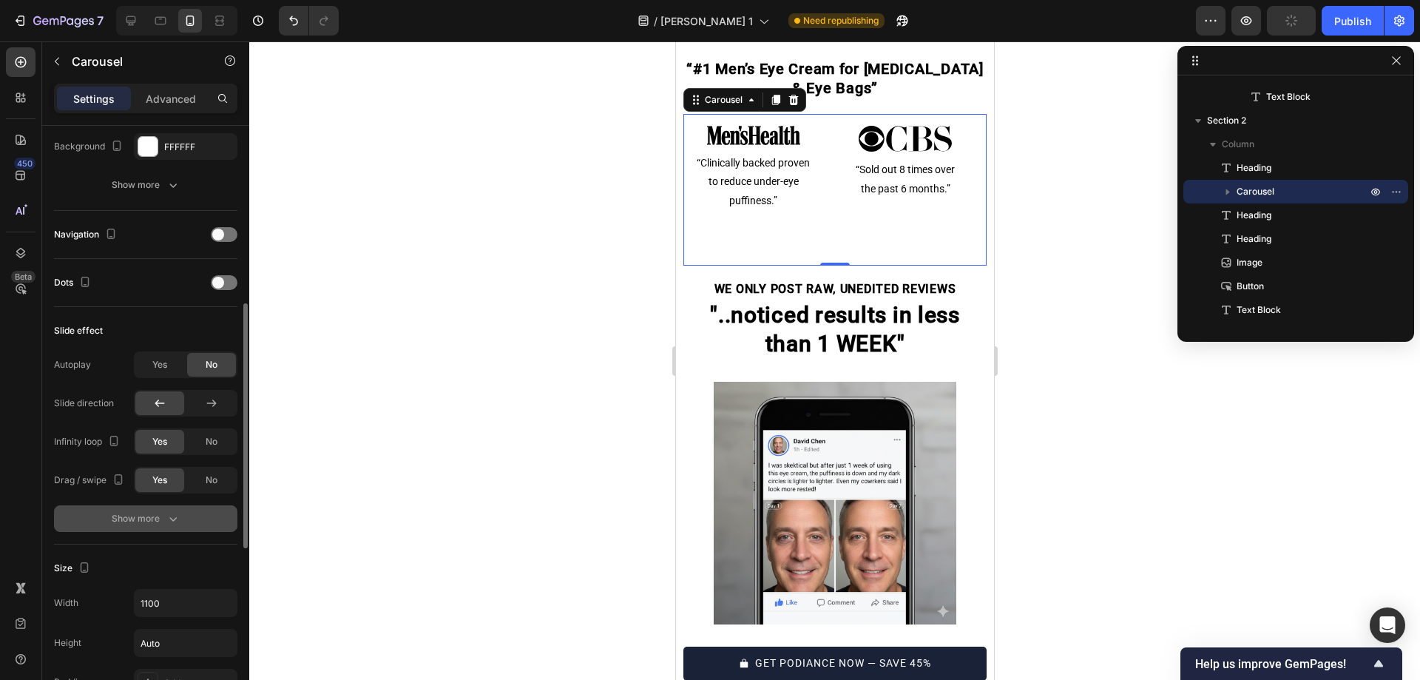
click at [123, 522] on div "Show more" at bounding box center [146, 518] width 69 height 15
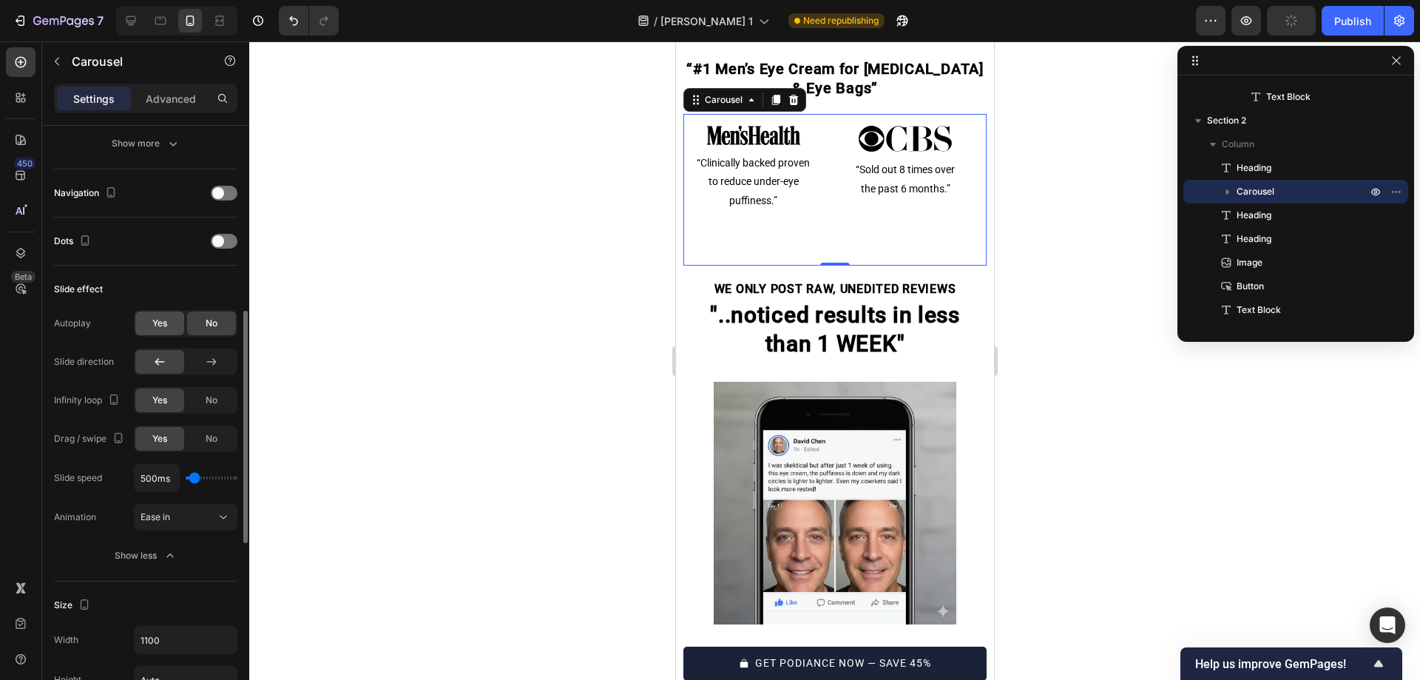
click at [145, 319] on div "Yes" at bounding box center [159, 323] width 49 height 24
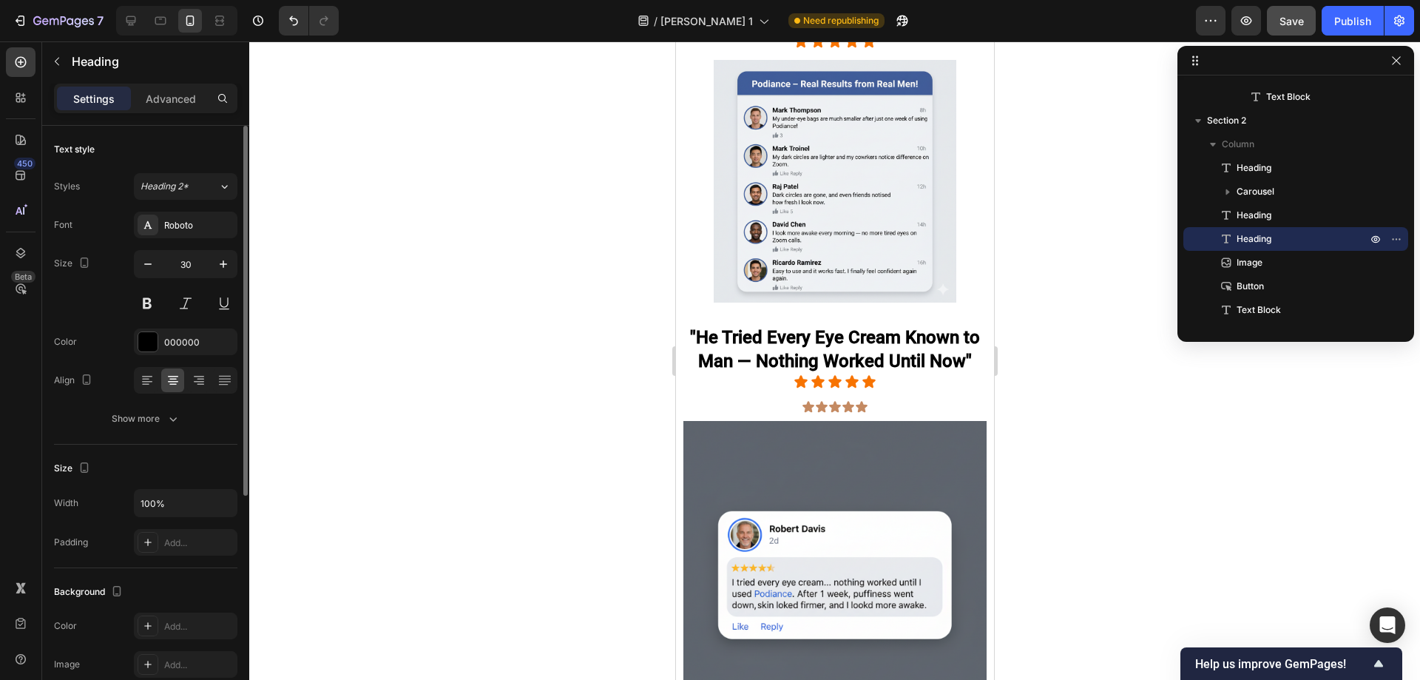
scroll to position [2879, 0]
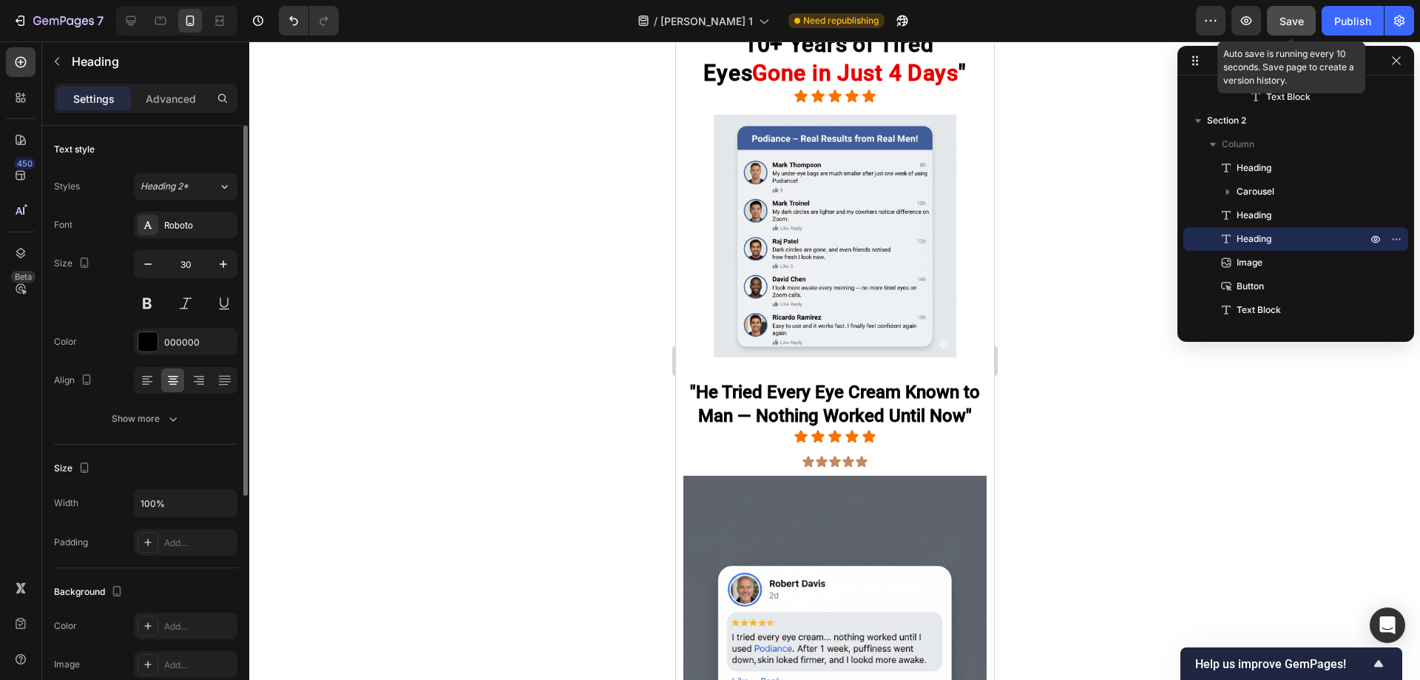
click at [1281, 7] on button "Save" at bounding box center [1291, 21] width 49 height 30
click at [1349, 24] on div "Publish" at bounding box center [1352, 21] width 37 height 16
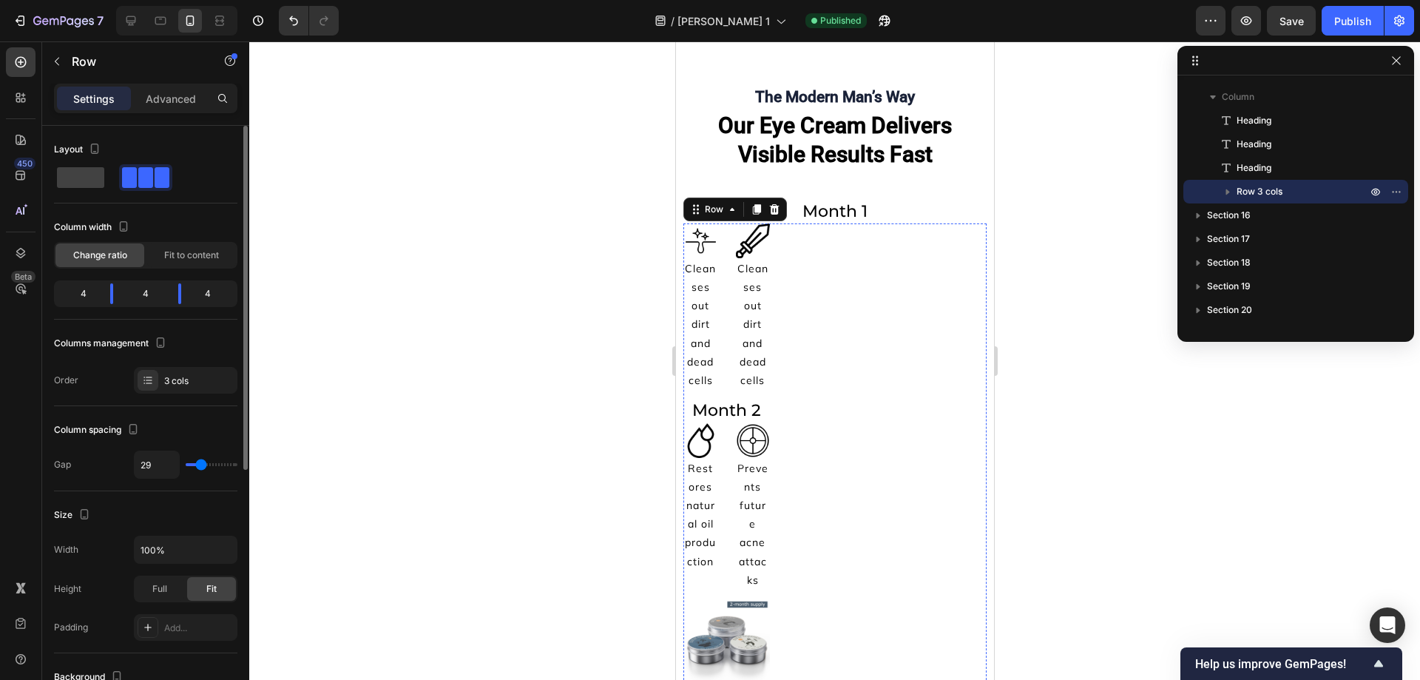
scroll to position [9868, 0]
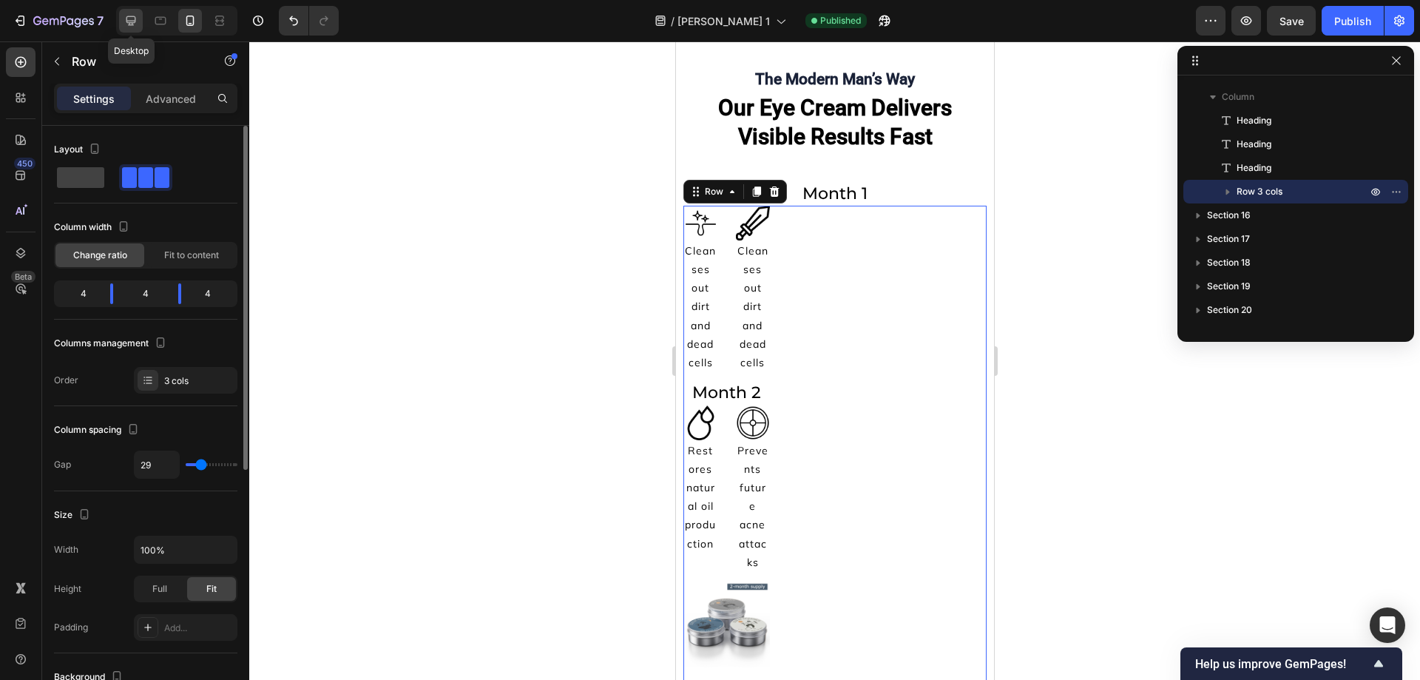
click at [135, 27] on icon at bounding box center [130, 20] width 15 height 15
type input "1200"
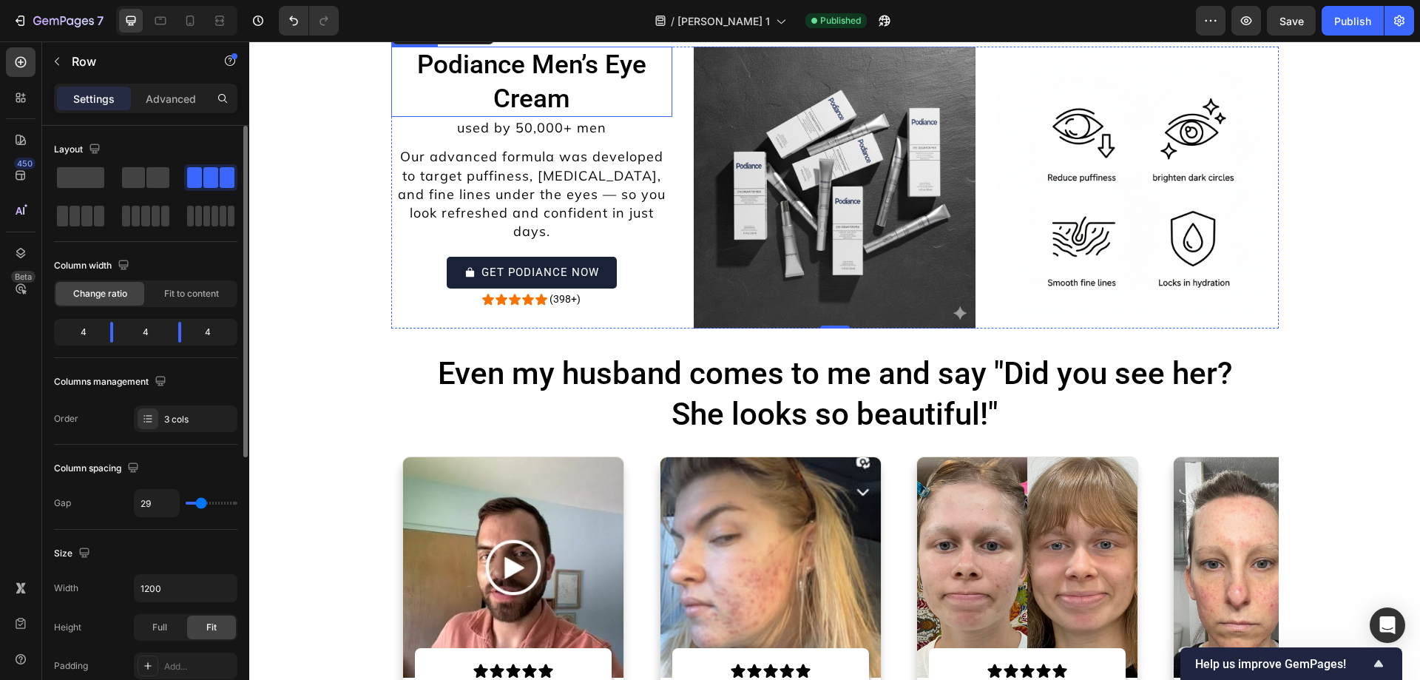
scroll to position [9795, 0]
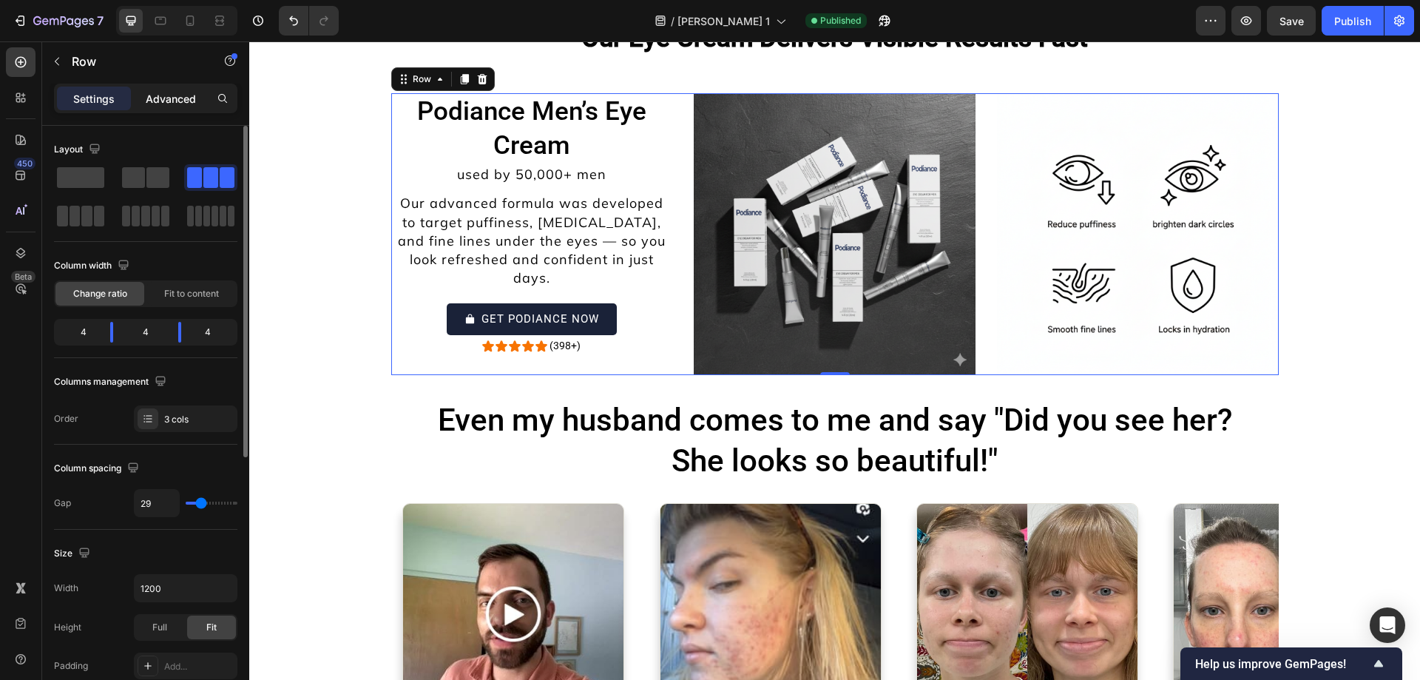
click at [177, 96] on p "Advanced" at bounding box center [171, 99] width 50 height 16
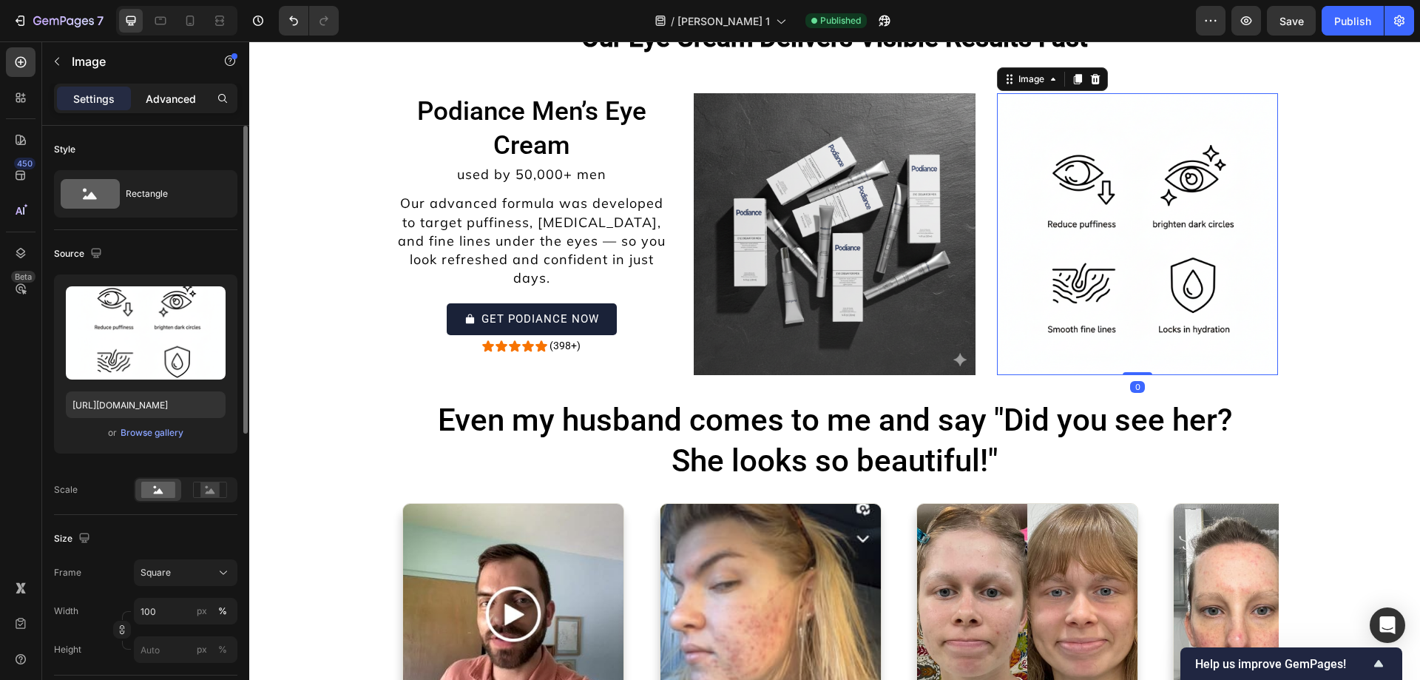
click at [170, 98] on p "Advanced" at bounding box center [171, 99] width 50 height 16
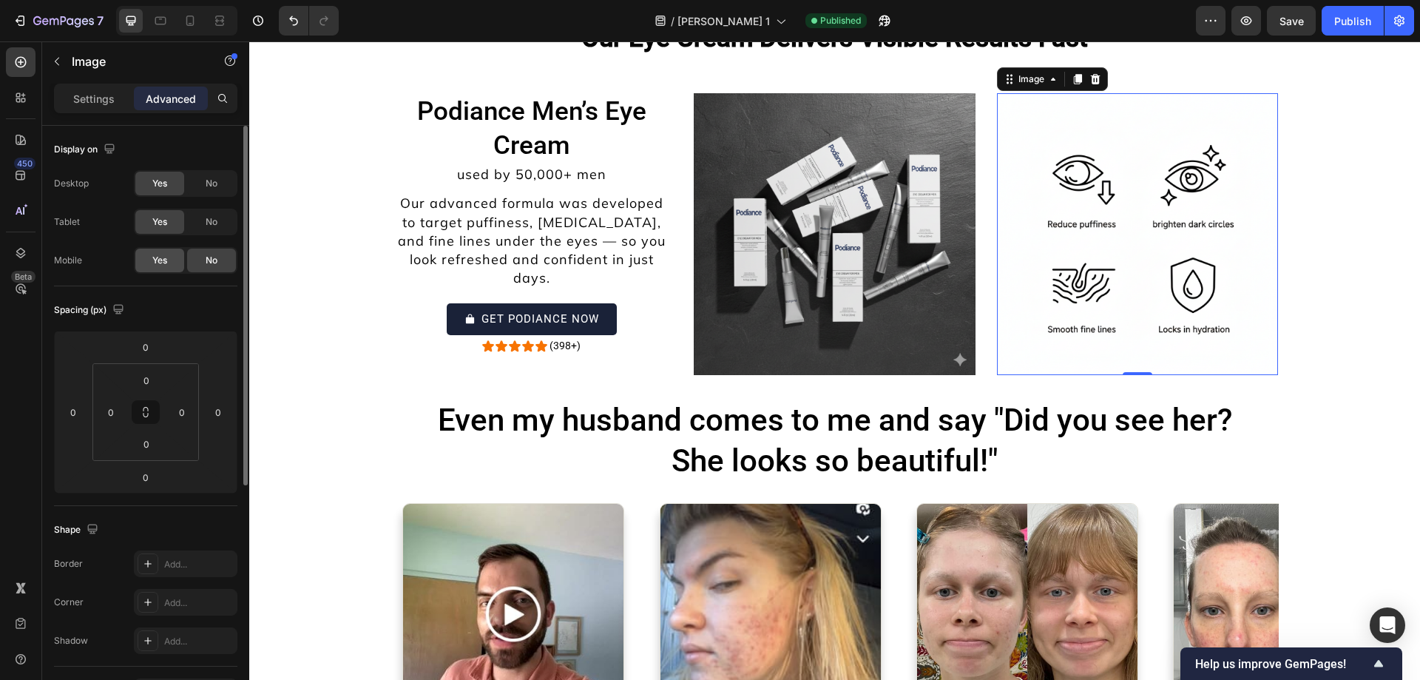
click at [162, 263] on span "Yes" at bounding box center [159, 260] width 15 height 13
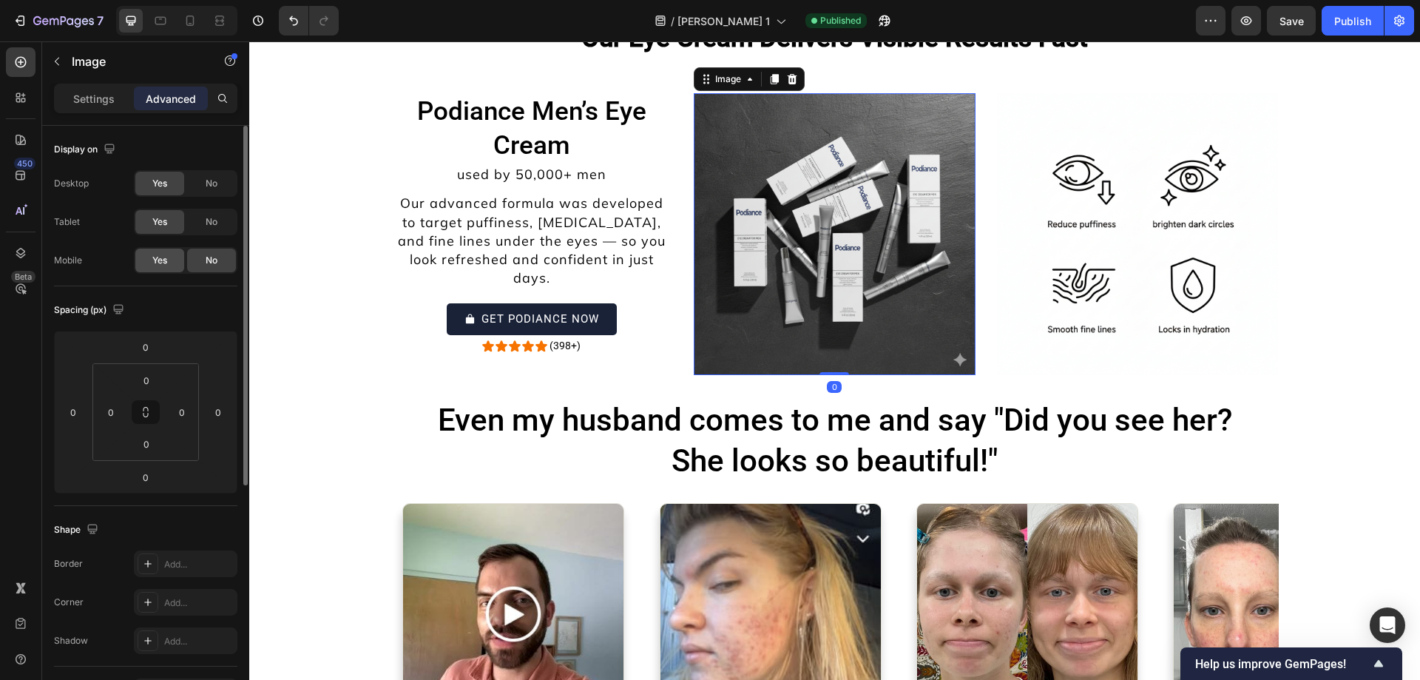
click at [154, 265] on span "Yes" at bounding box center [159, 260] width 15 height 13
click at [192, 18] on icon at bounding box center [190, 20] width 15 height 15
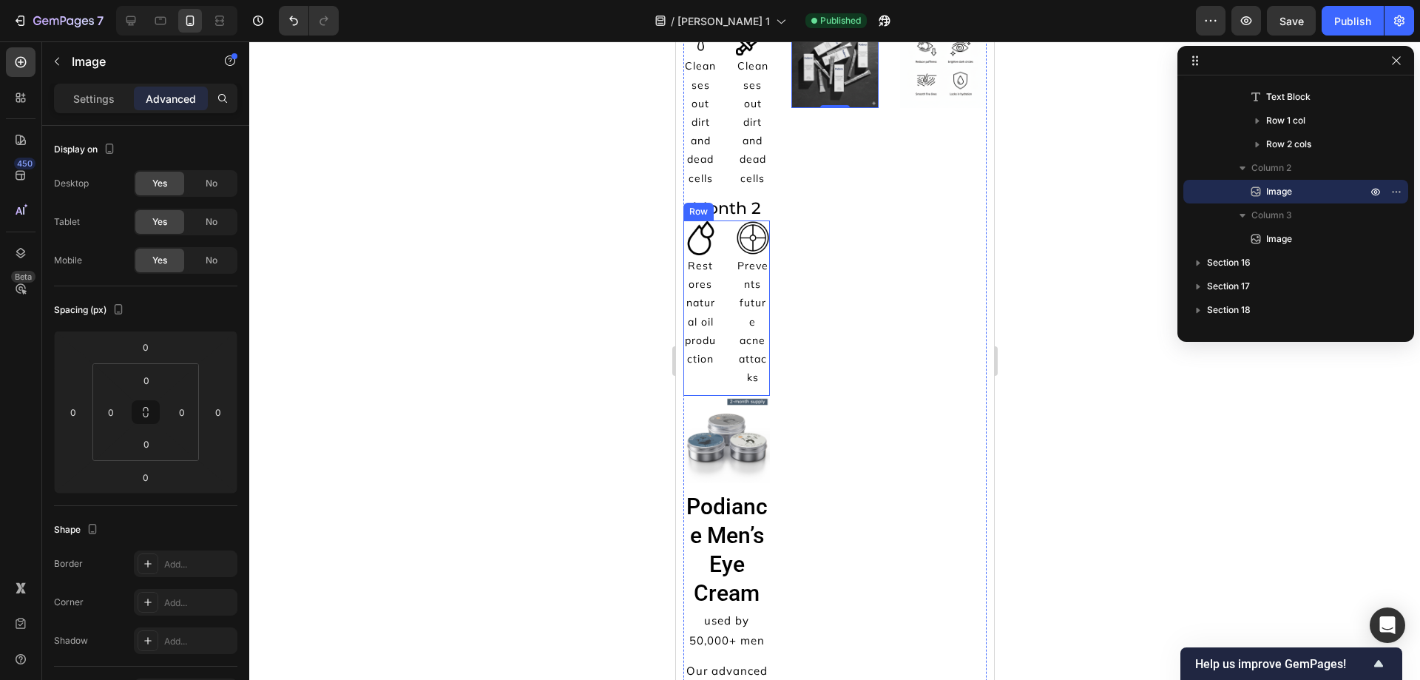
scroll to position [446, 0]
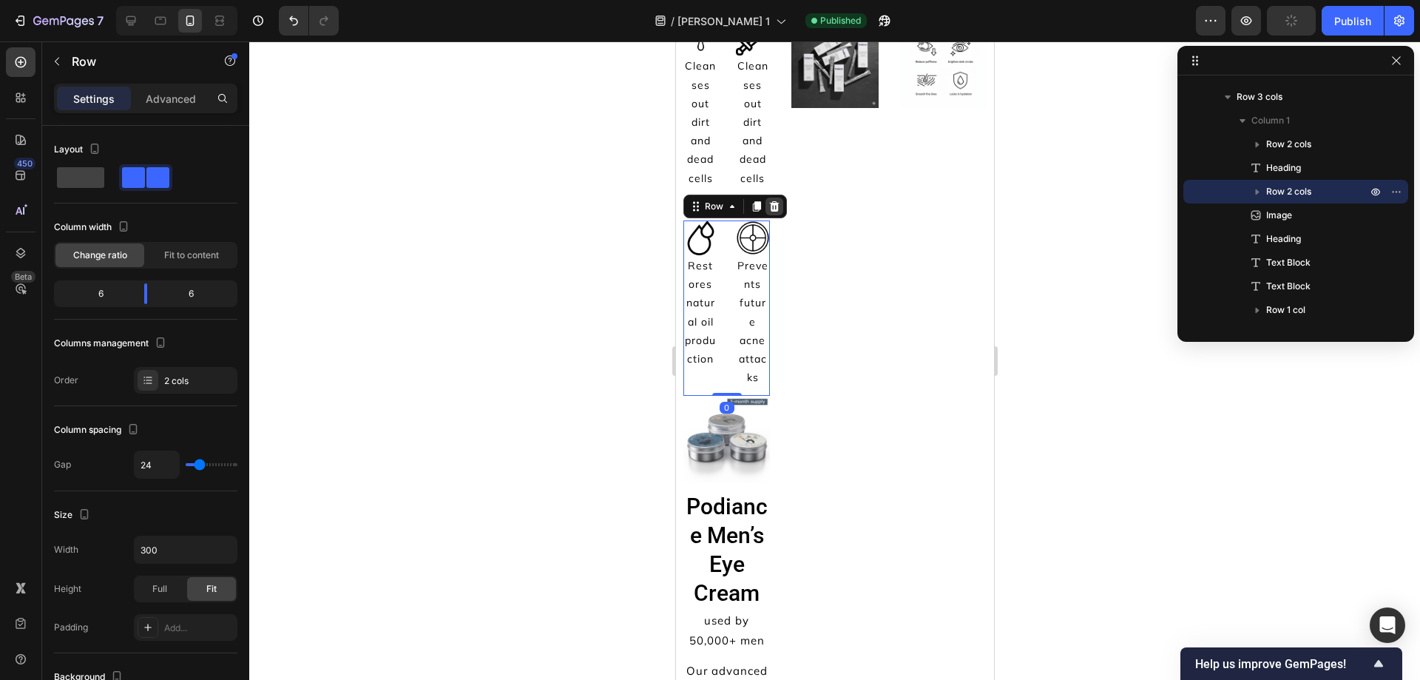
click at [778, 203] on icon at bounding box center [774, 206] width 12 height 12
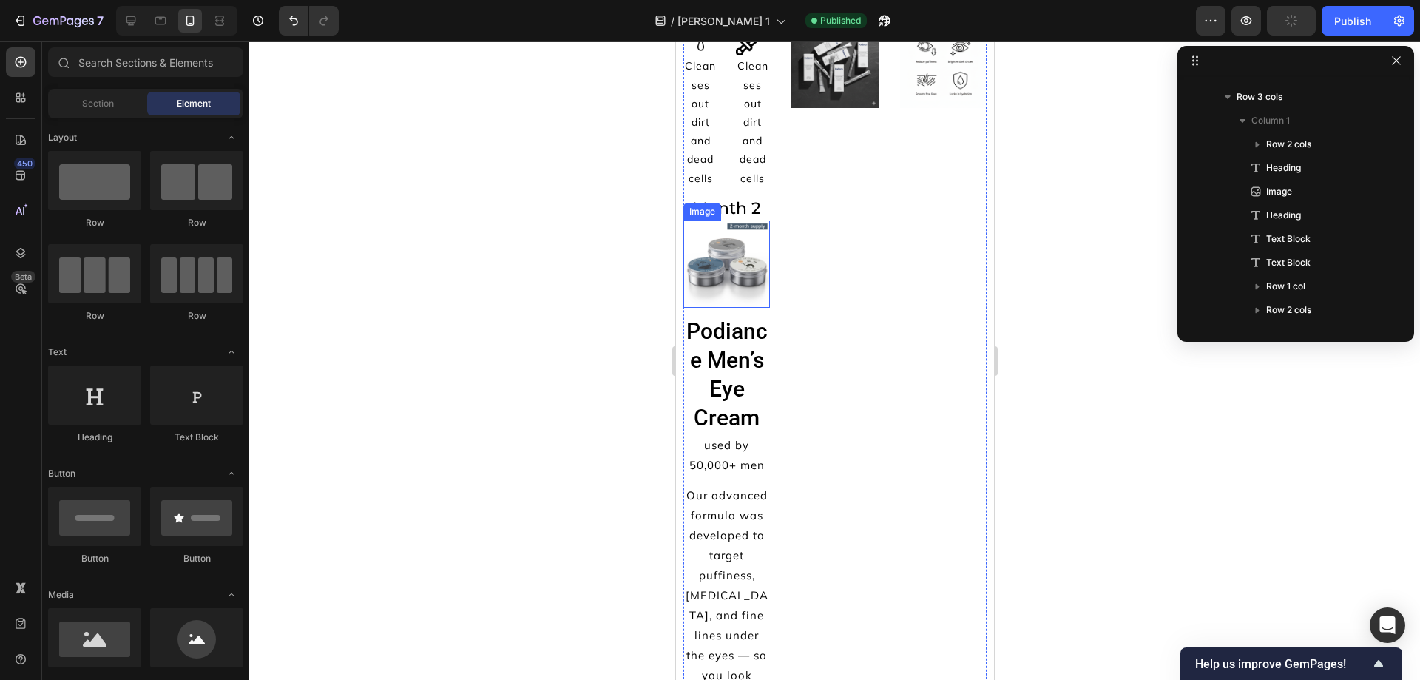
scroll to position [588, 0]
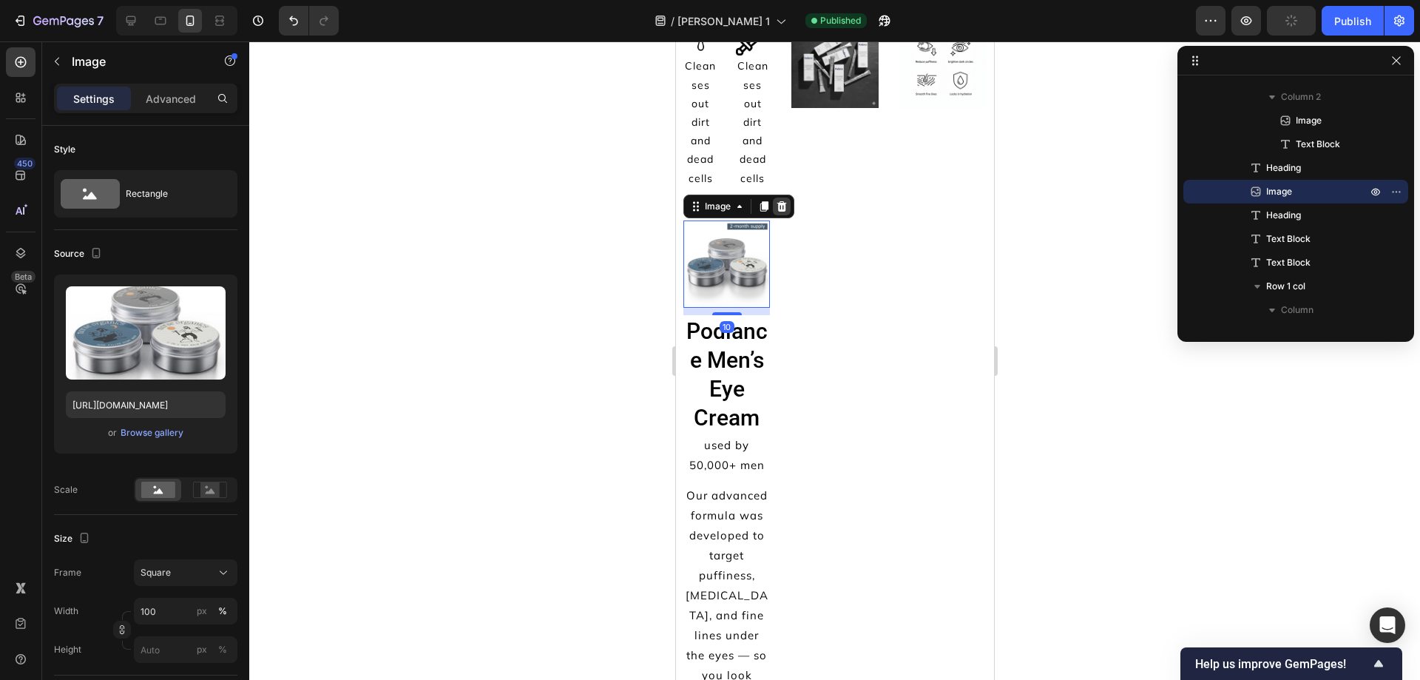
click at [785, 200] on icon at bounding box center [781, 206] width 12 height 12
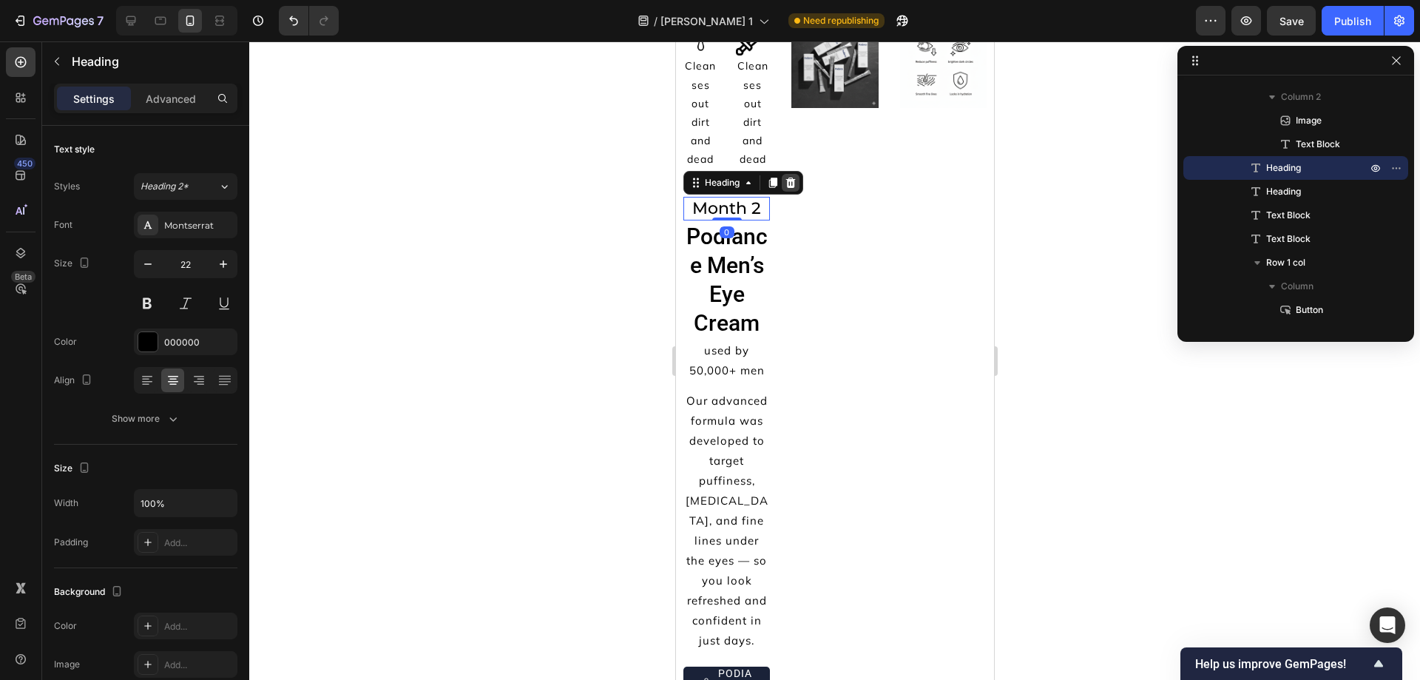
click at [799, 183] on div at bounding box center [790, 183] width 18 height 18
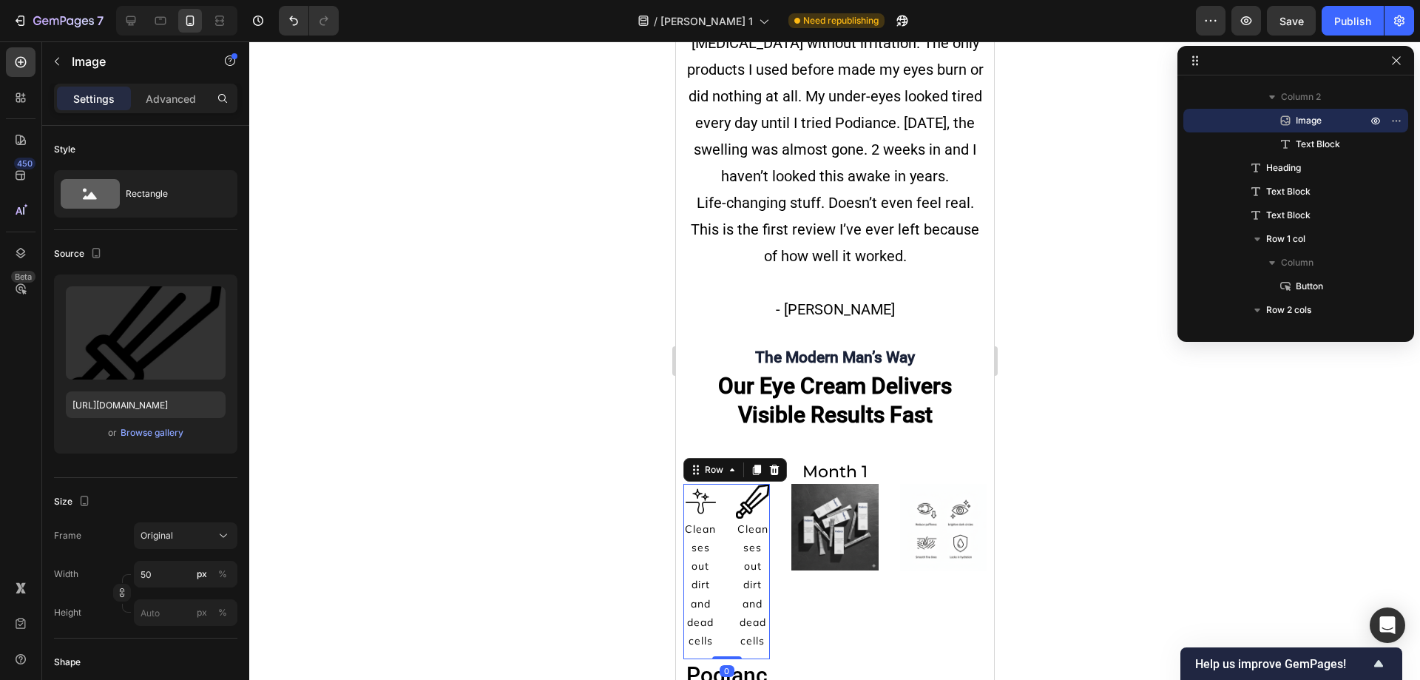
scroll to position [399, 0]
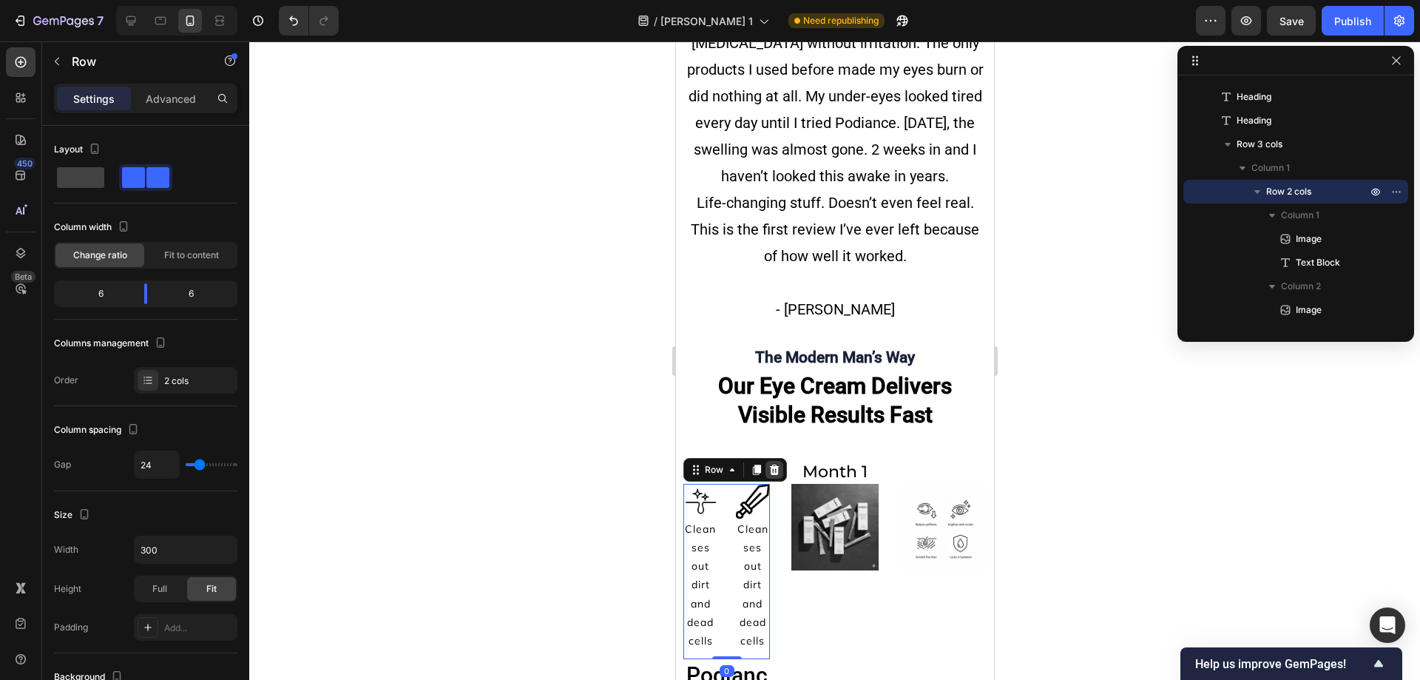
click at [773, 475] on icon at bounding box center [774, 469] width 10 height 10
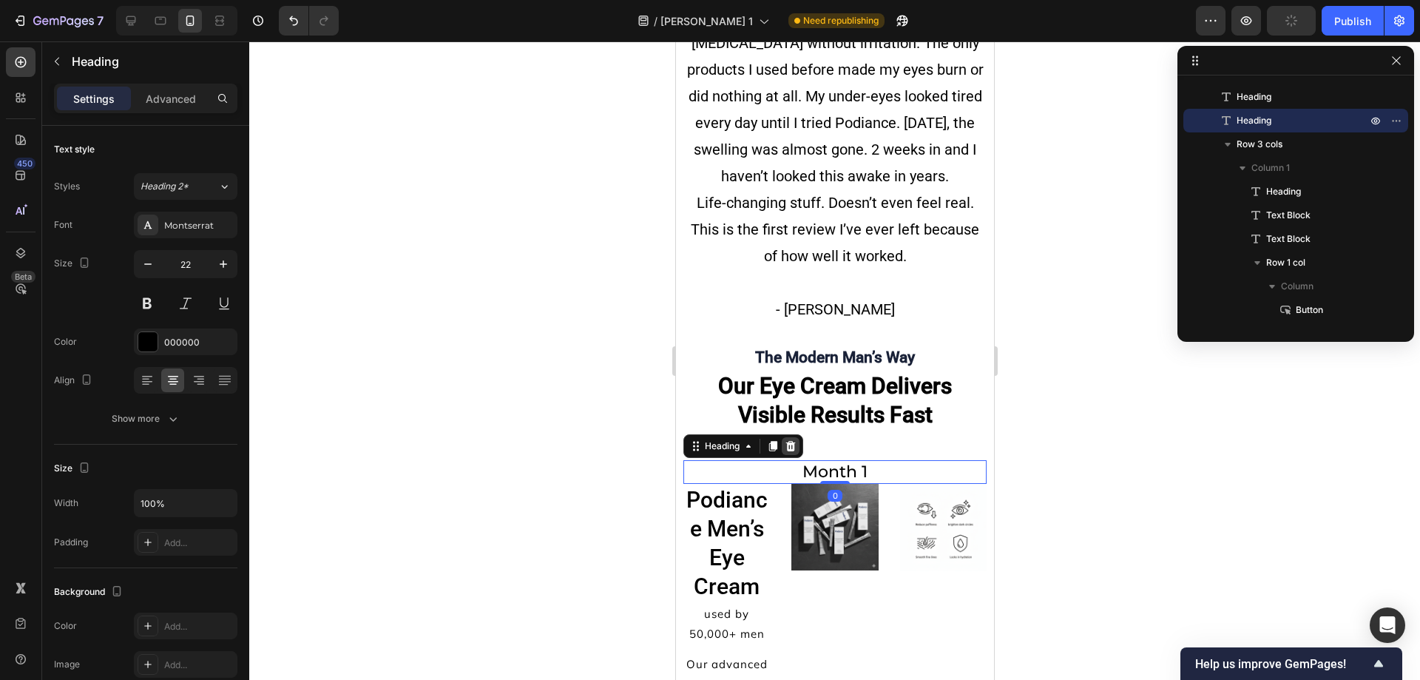
click at [788, 450] on icon at bounding box center [790, 445] width 10 height 10
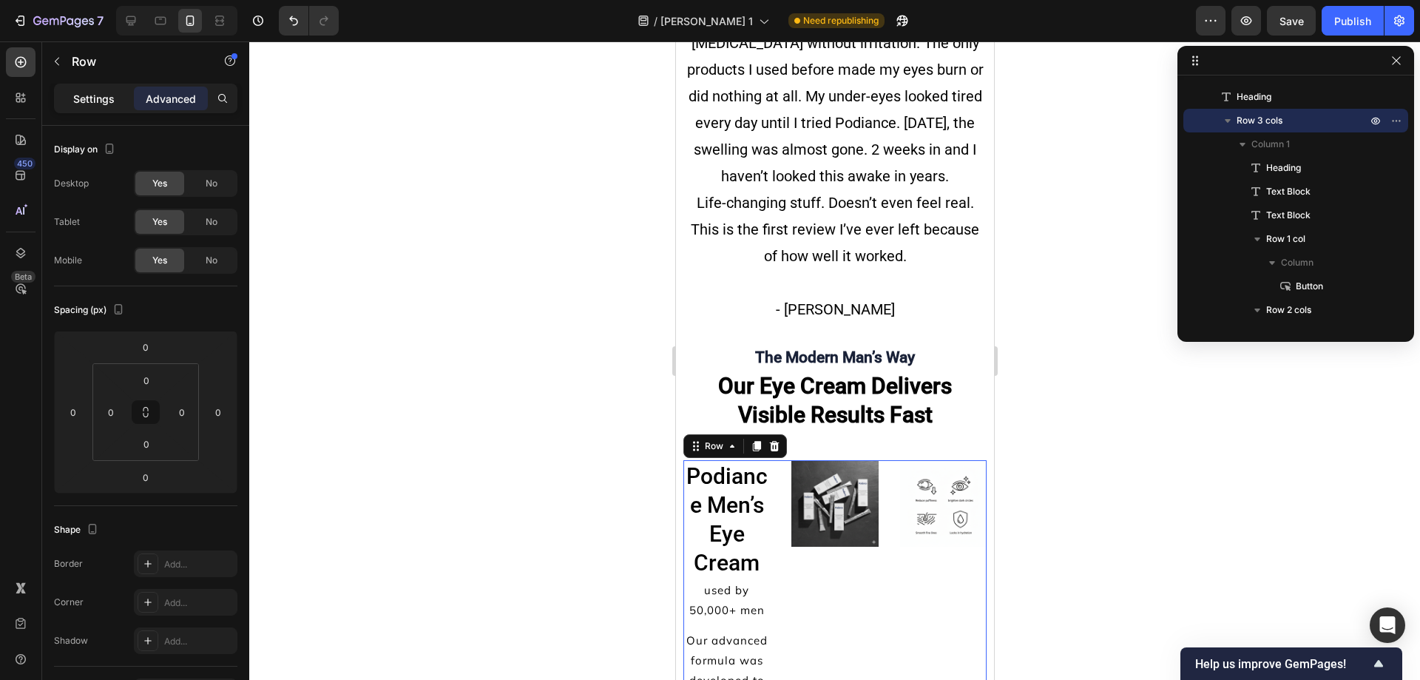
click at [80, 92] on p "Settings" at bounding box center [93, 99] width 41 height 16
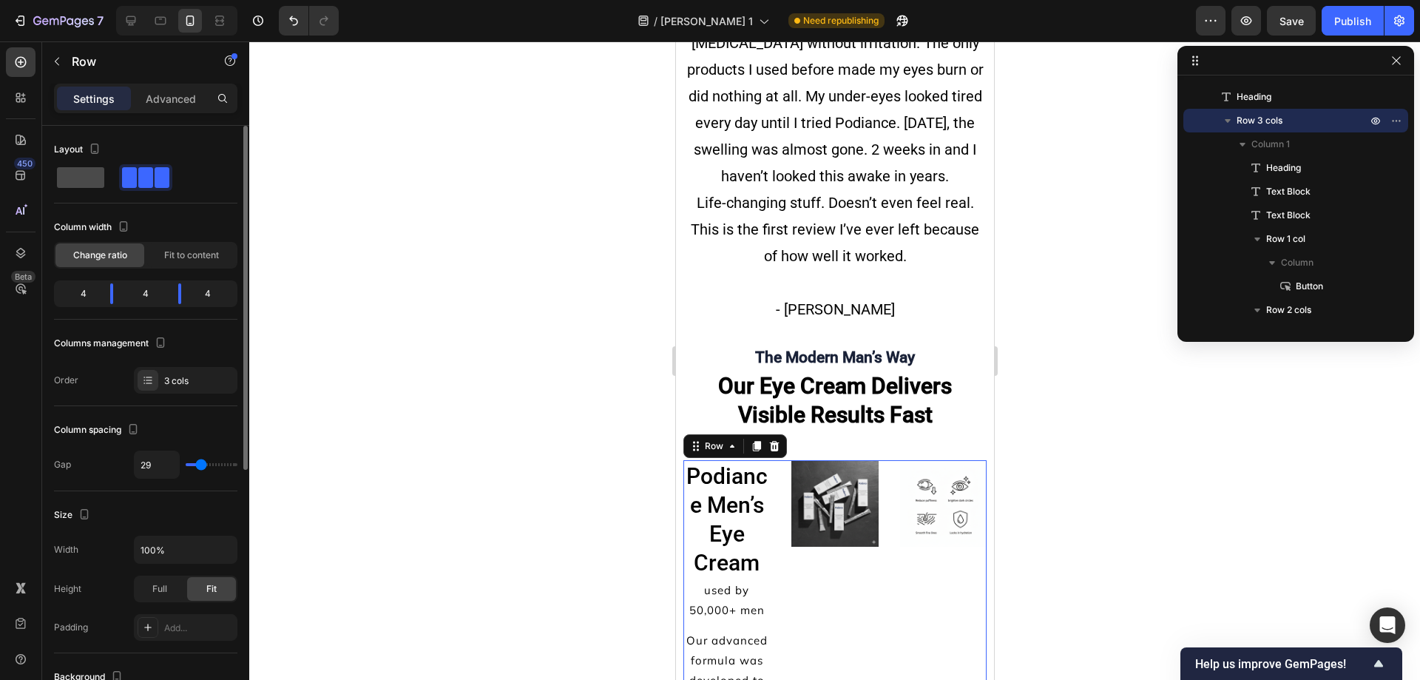
click at [92, 177] on span at bounding box center [80, 177] width 47 height 21
type input "16"
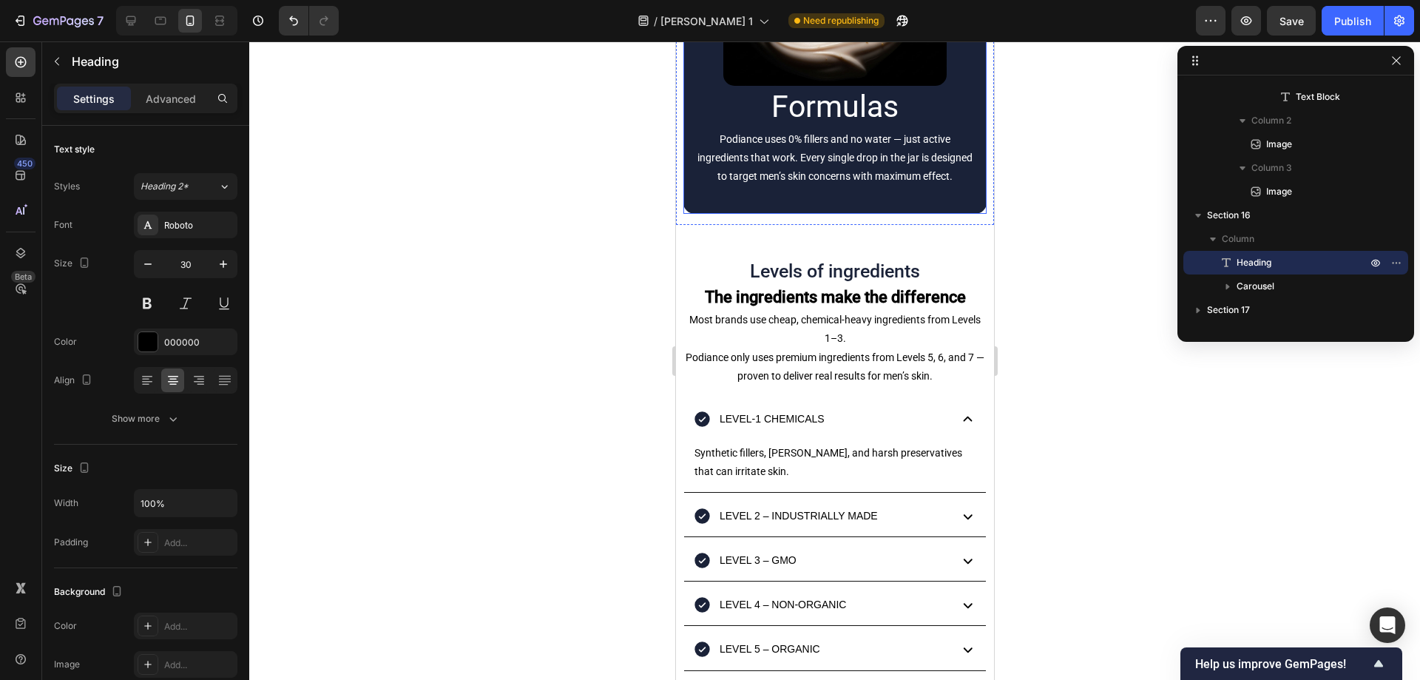
scroll to position [13527, 0]
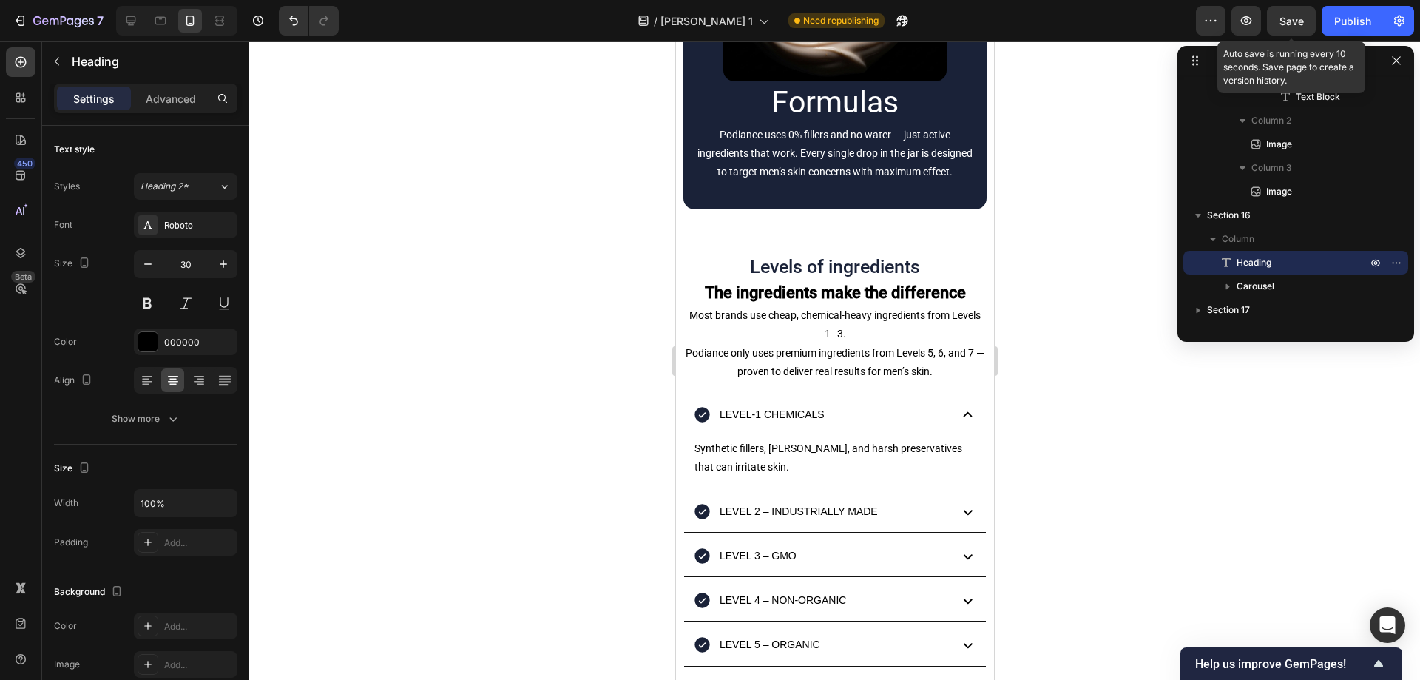
click at [1298, 27] on span "Save" at bounding box center [1291, 21] width 24 height 13
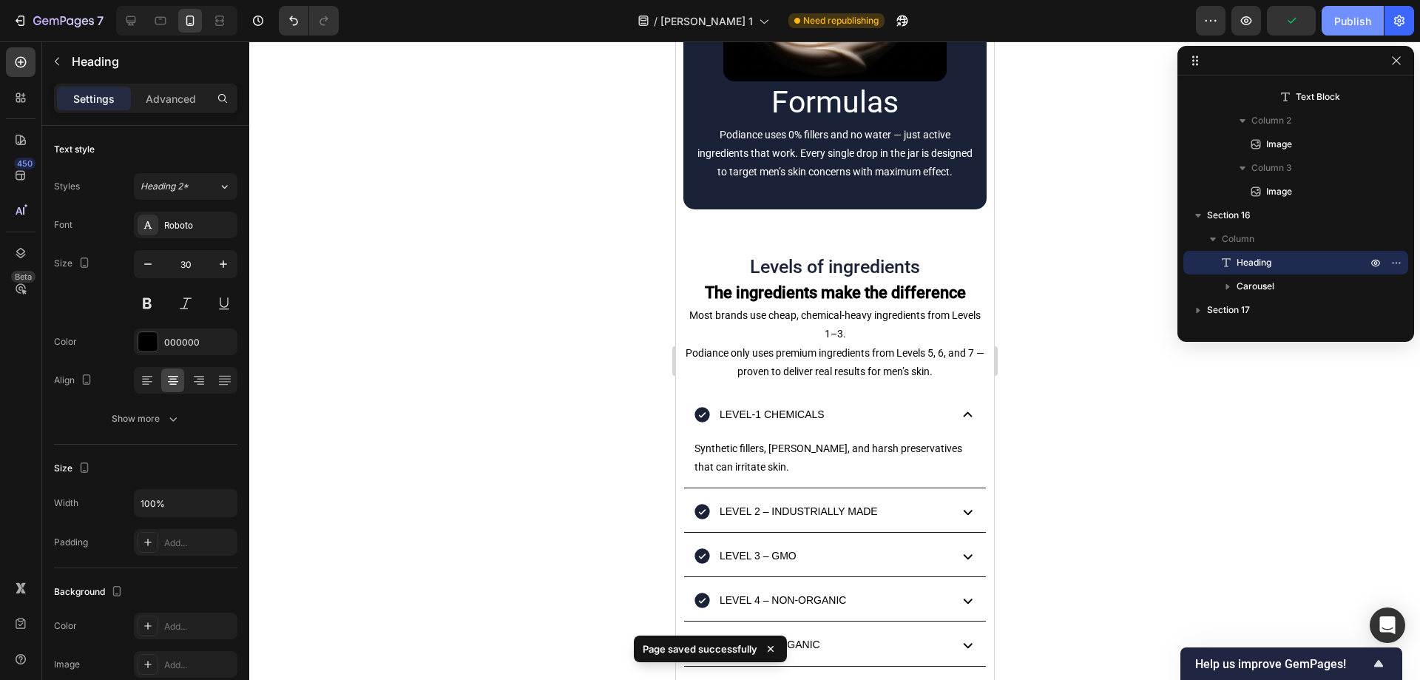
click at [1338, 20] on div "Publish" at bounding box center [1352, 21] width 37 height 16
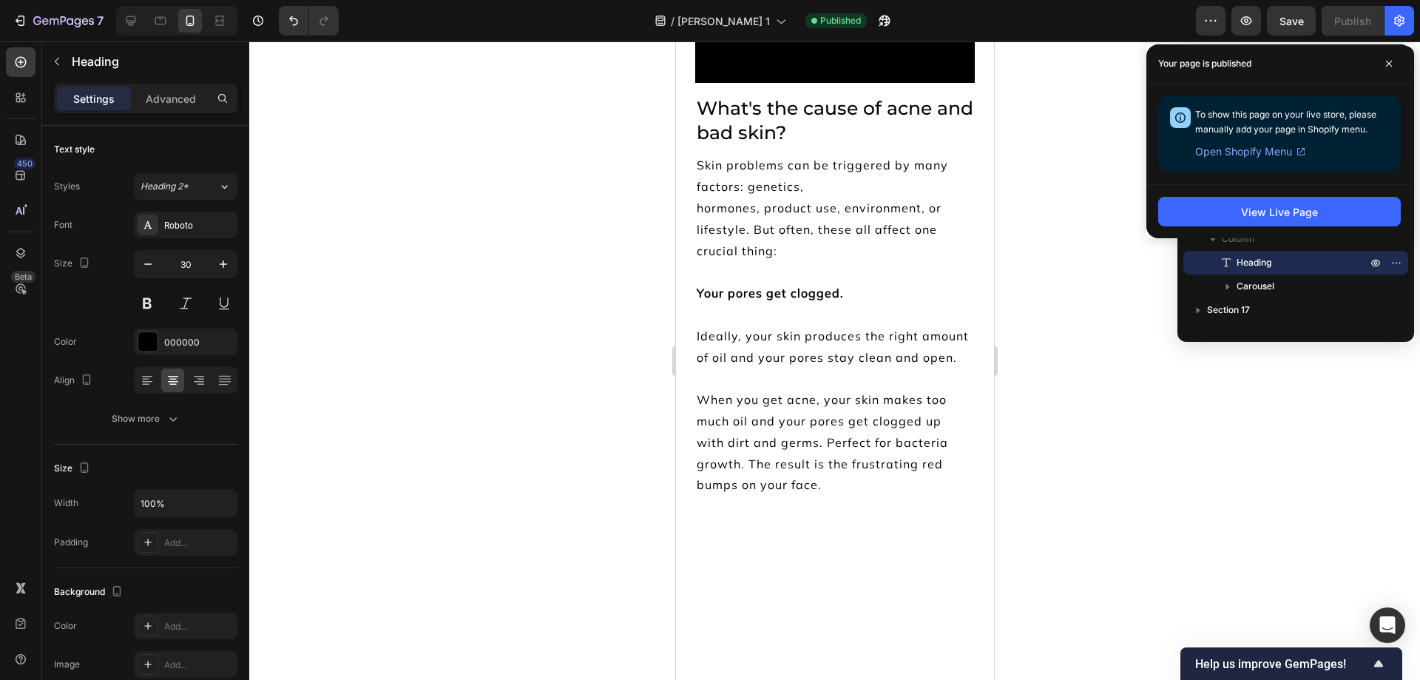
scroll to position [11947, 0]
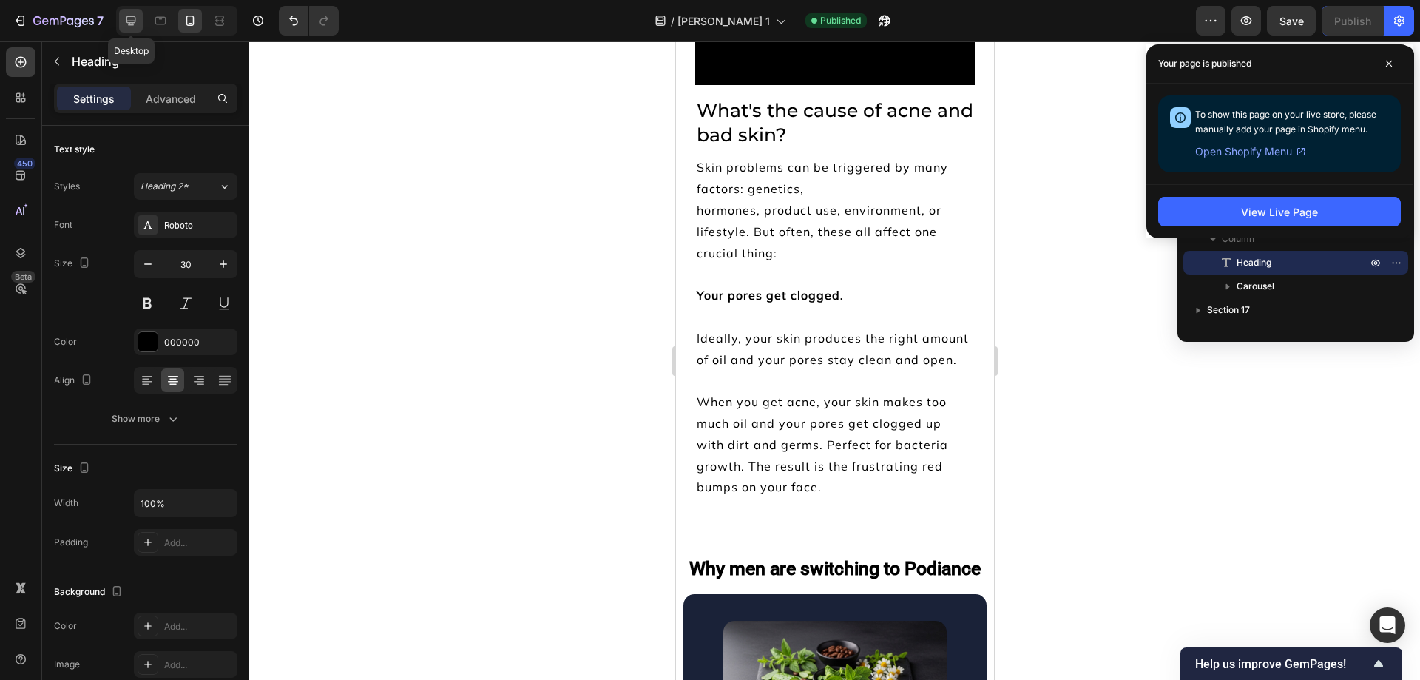
click at [132, 19] on icon at bounding box center [130, 20] width 15 height 15
type input "42"
type input "1200"
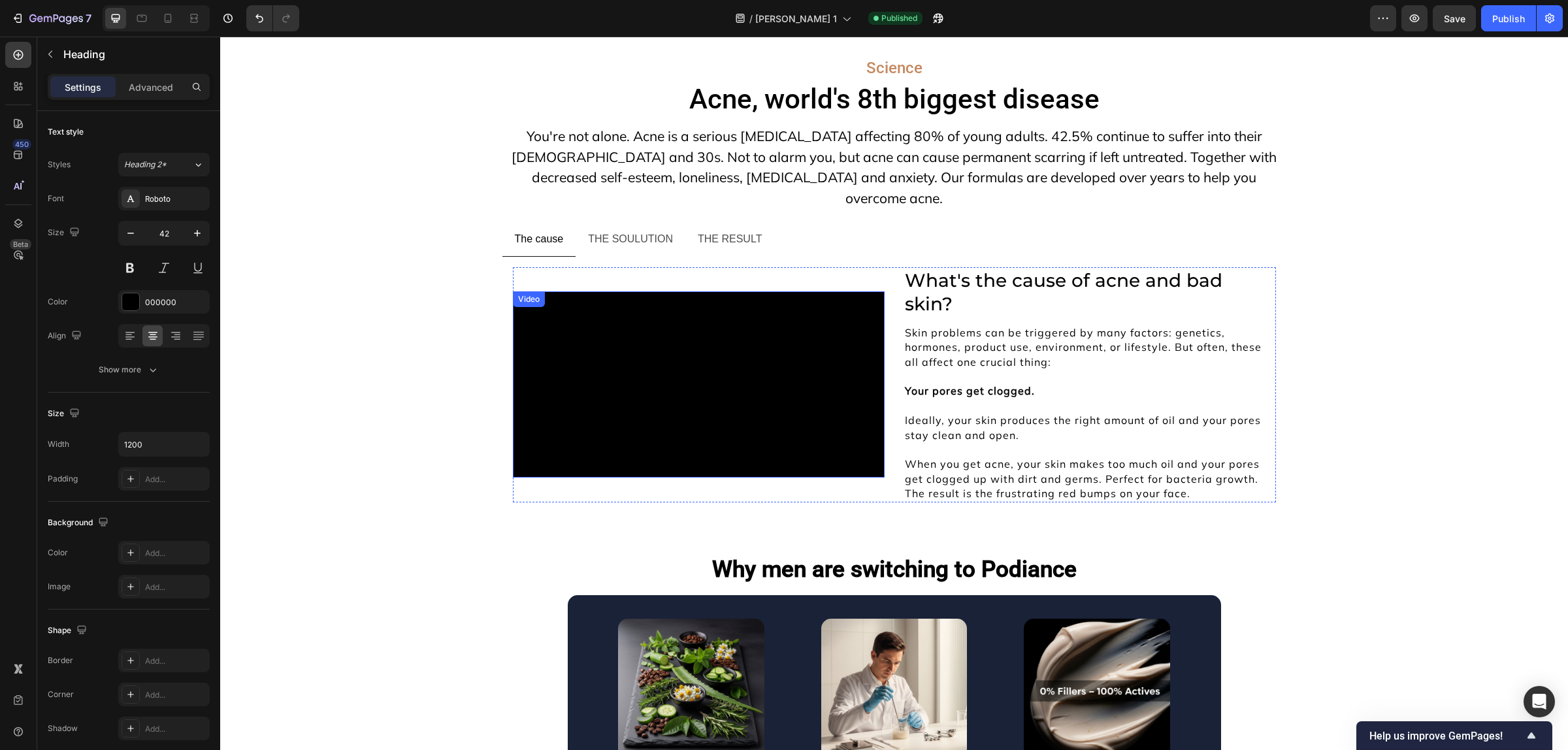
scroll to position [10067, 0]
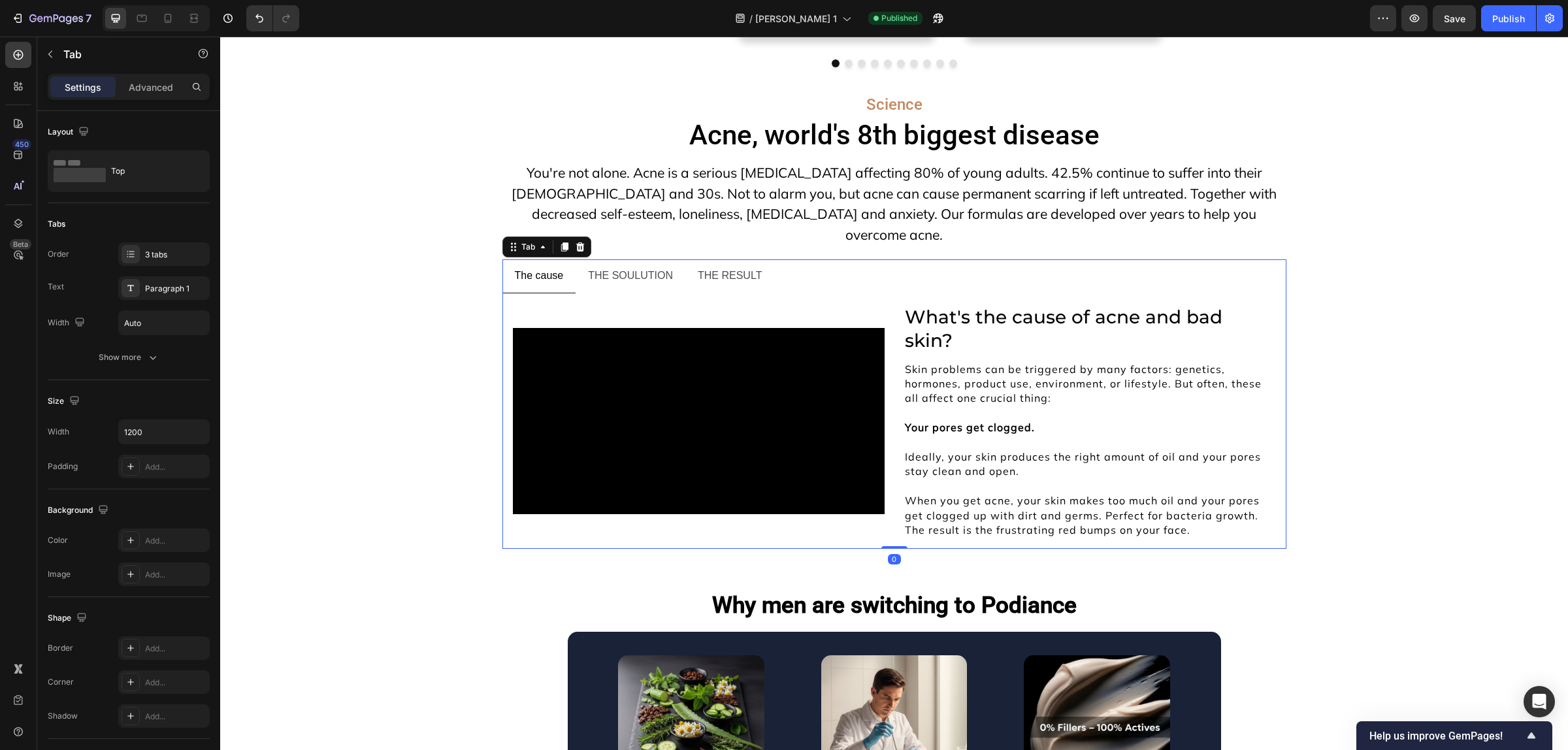
click at [628, 267] on p "THE SOULUTION" at bounding box center [631, 276] width 85 height 19
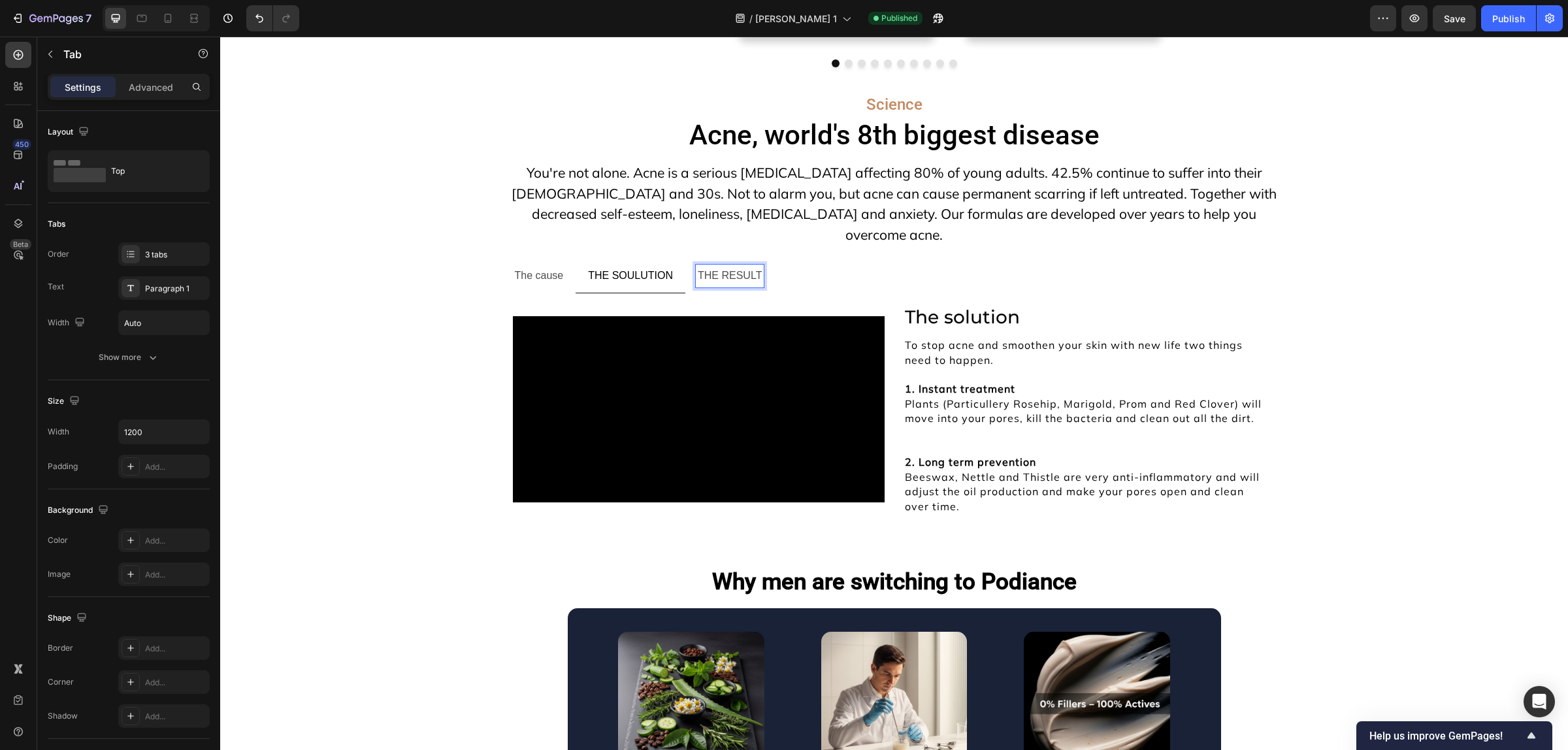
click at [736, 267] on p "THE RESULT" at bounding box center [730, 276] width 64 height 19
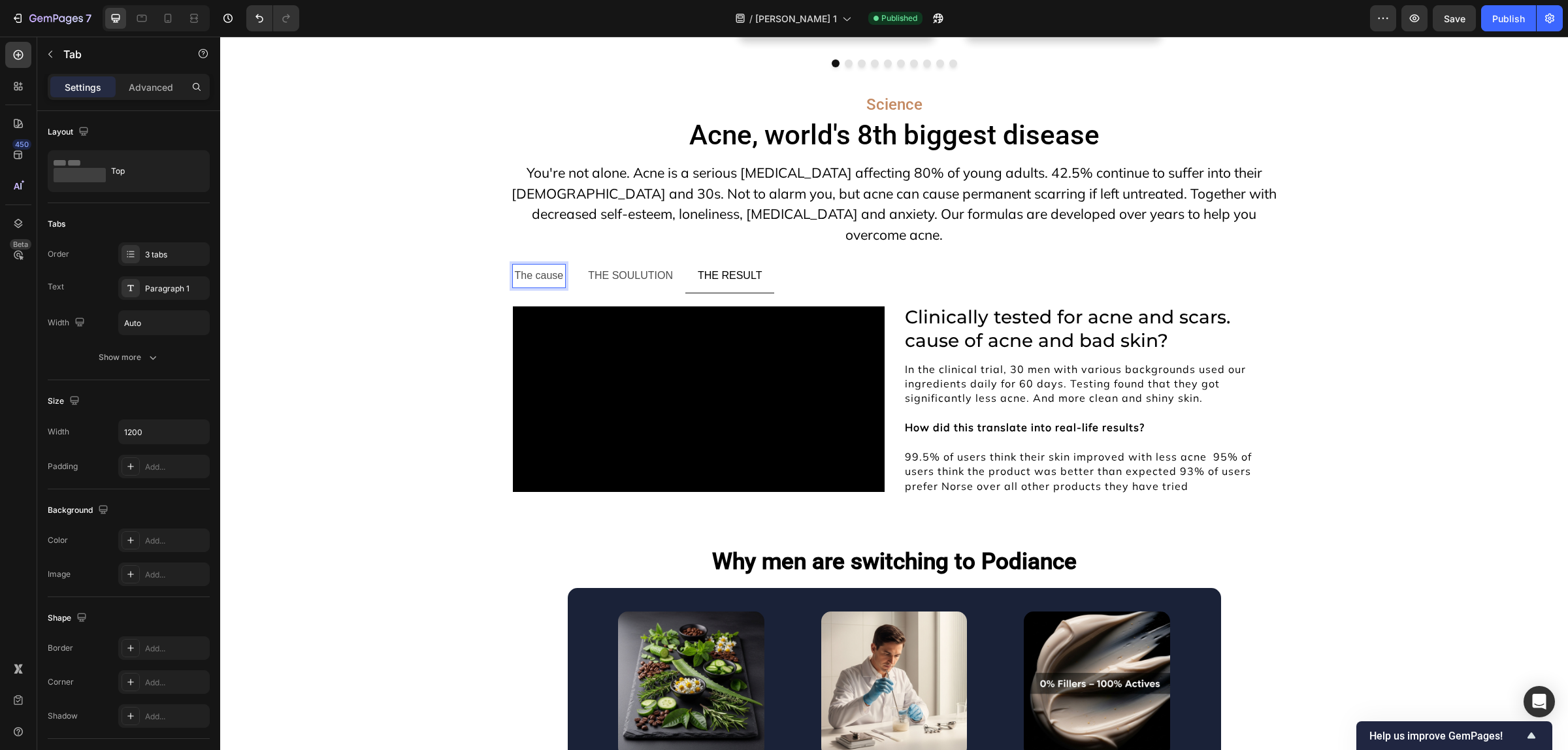
click at [541, 267] on p "The cause" at bounding box center [539, 276] width 49 height 19
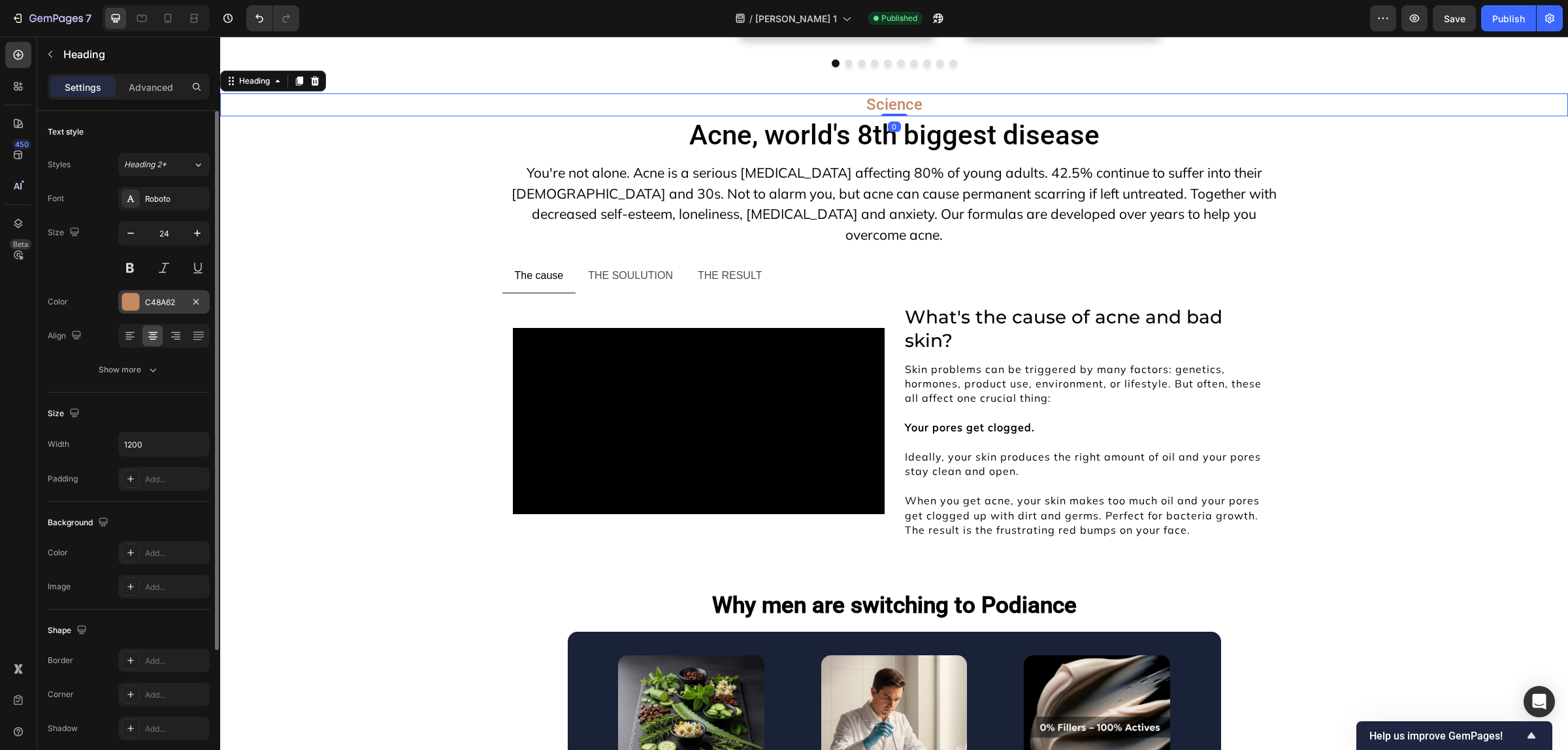
click at [145, 305] on div "C48A62" at bounding box center [163, 302] width 38 height 11
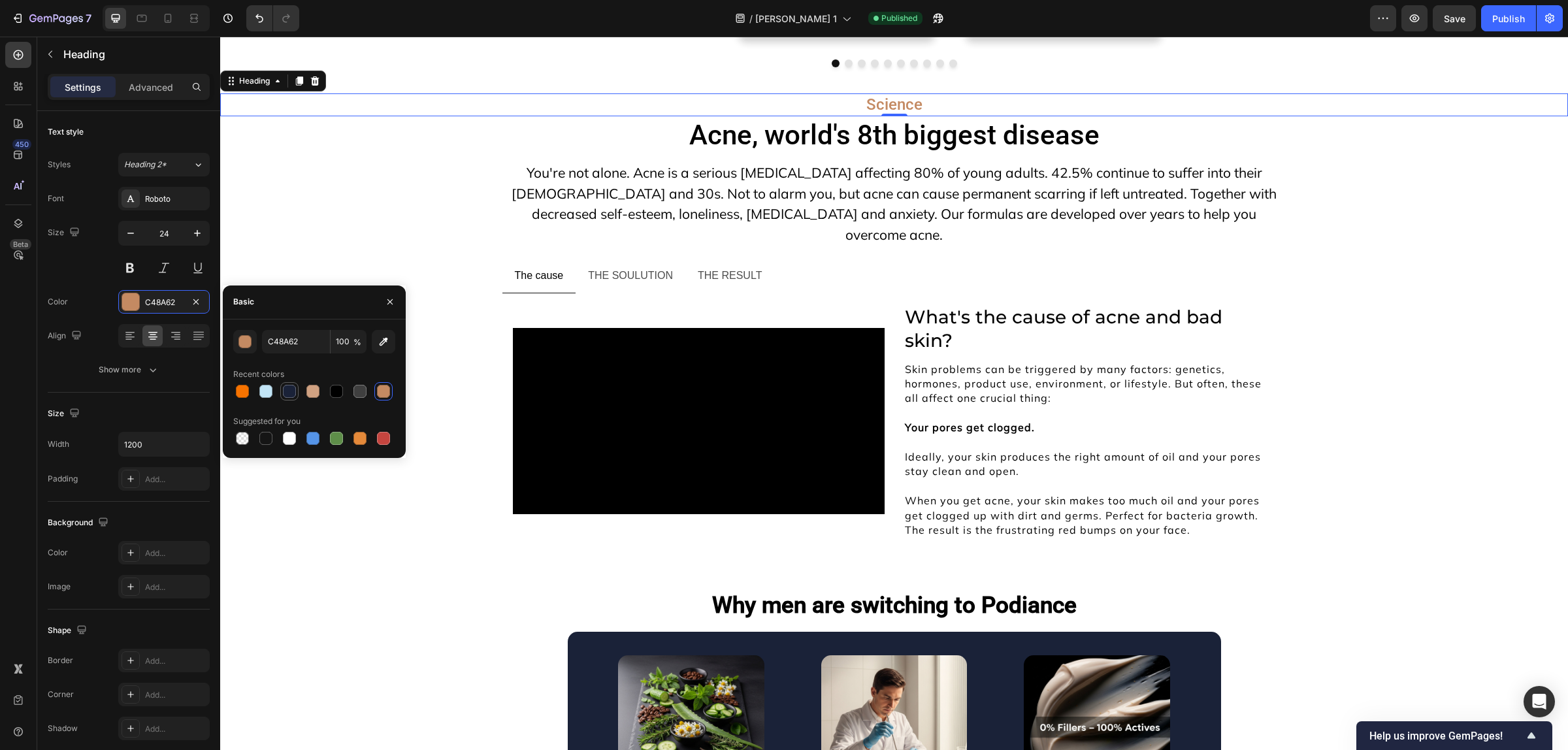
click at [292, 392] on div at bounding box center [289, 391] width 13 height 13
type input "1A2238"
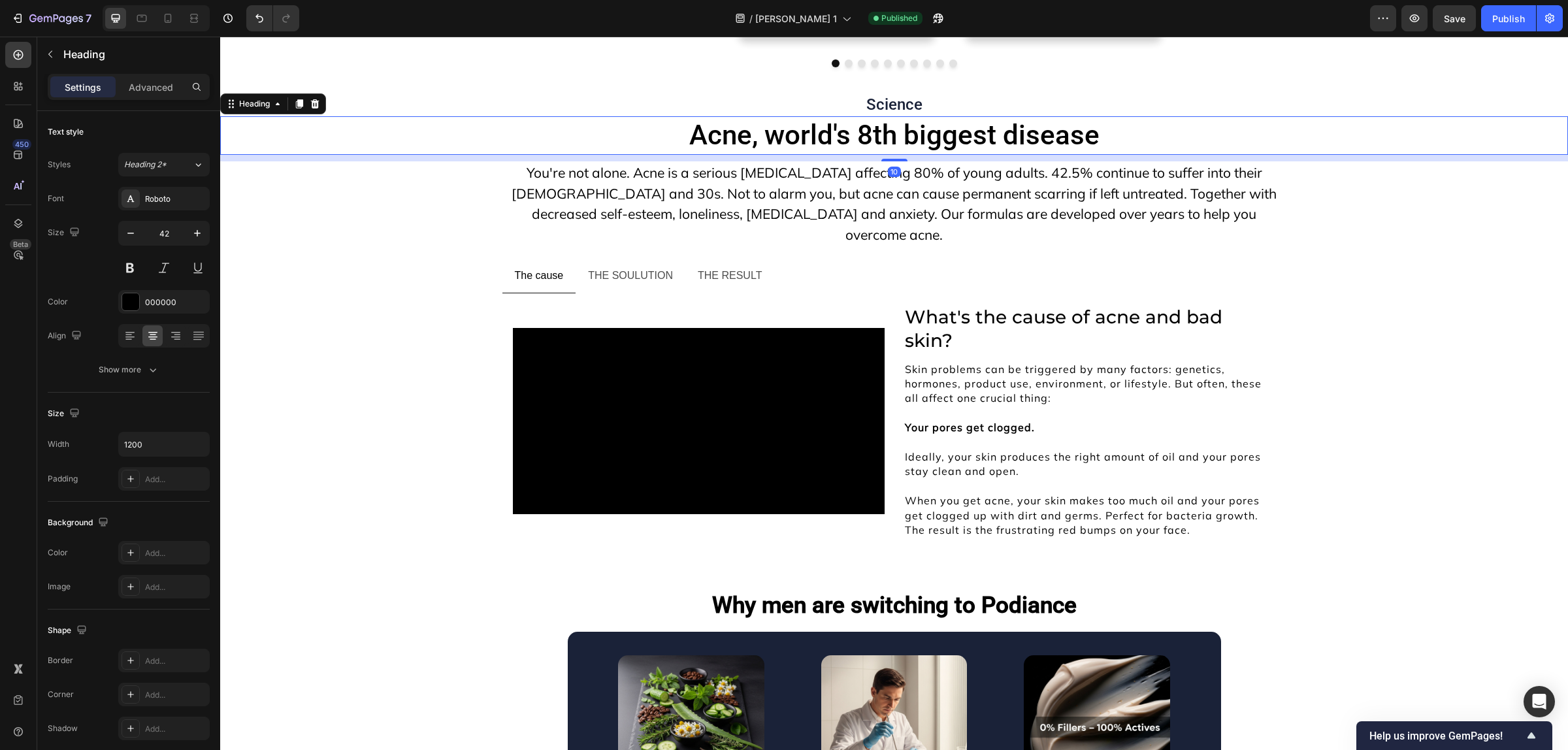
click at [789, 140] on h2 "Acne, world's 8th biggest disease" at bounding box center [894, 136] width 784 height 39
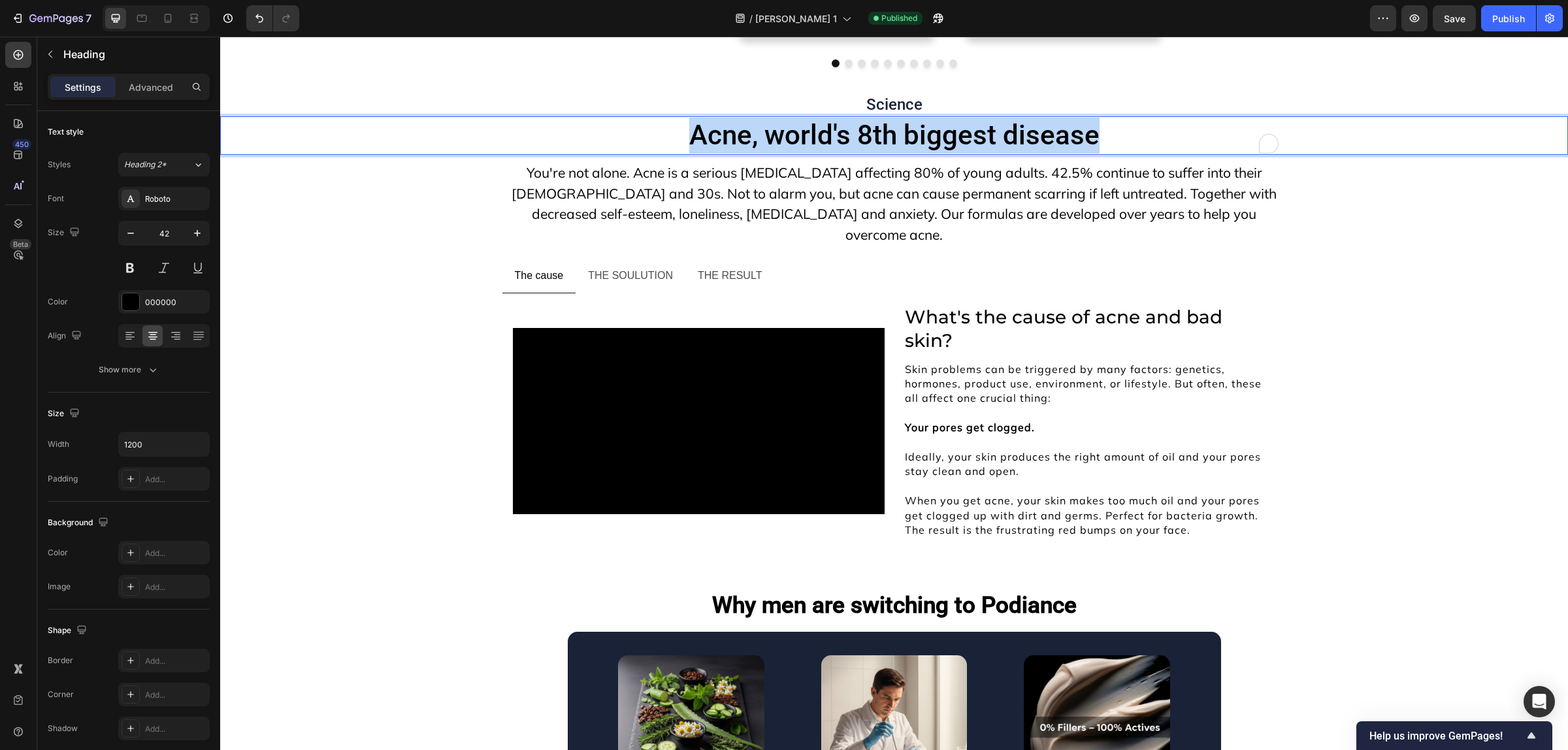
click at [789, 140] on p "Acne, world's 8th biggest disease" at bounding box center [894, 135] width 781 height 36
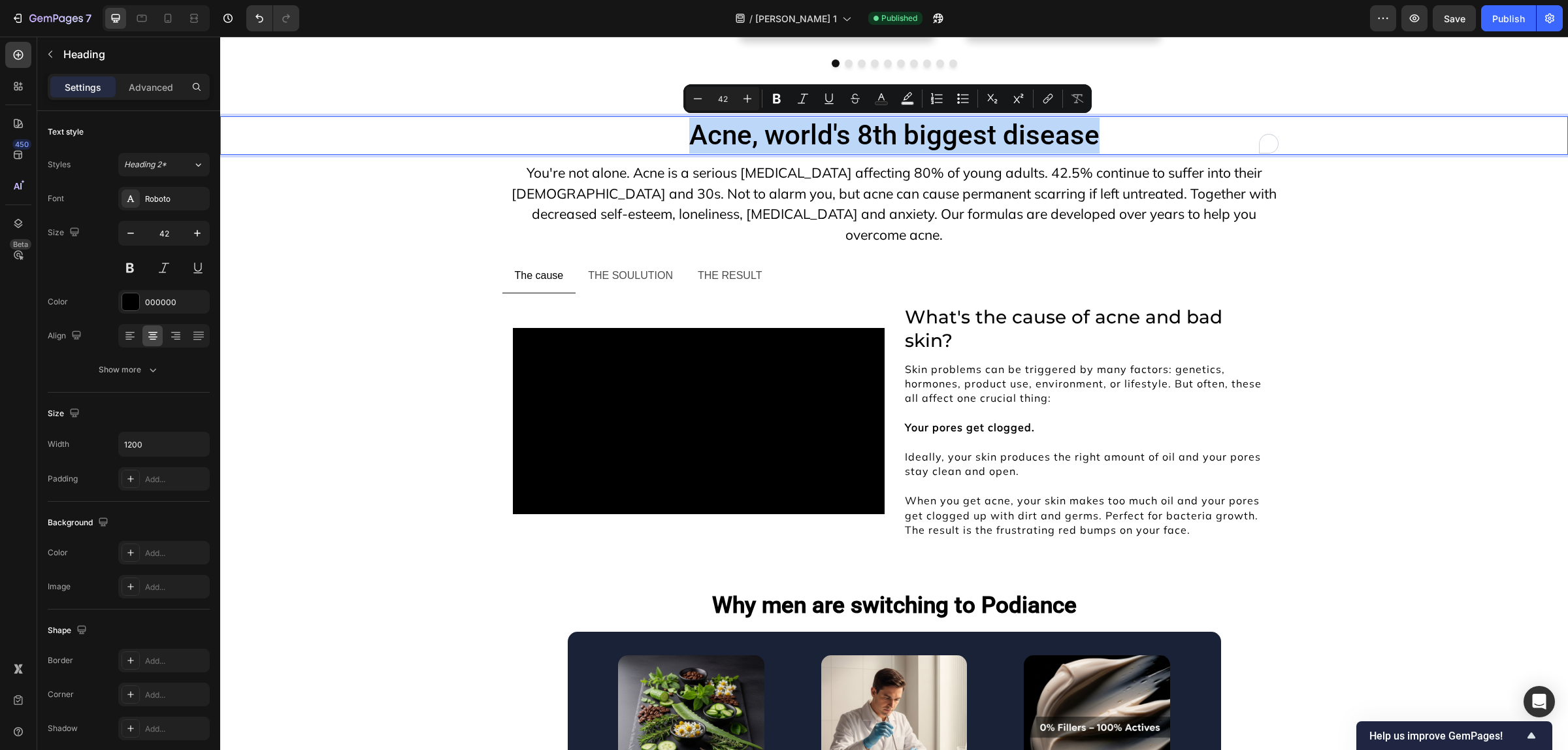
click at [789, 140] on p "Acne, world's 8th biggest disease" at bounding box center [894, 135] width 781 height 36
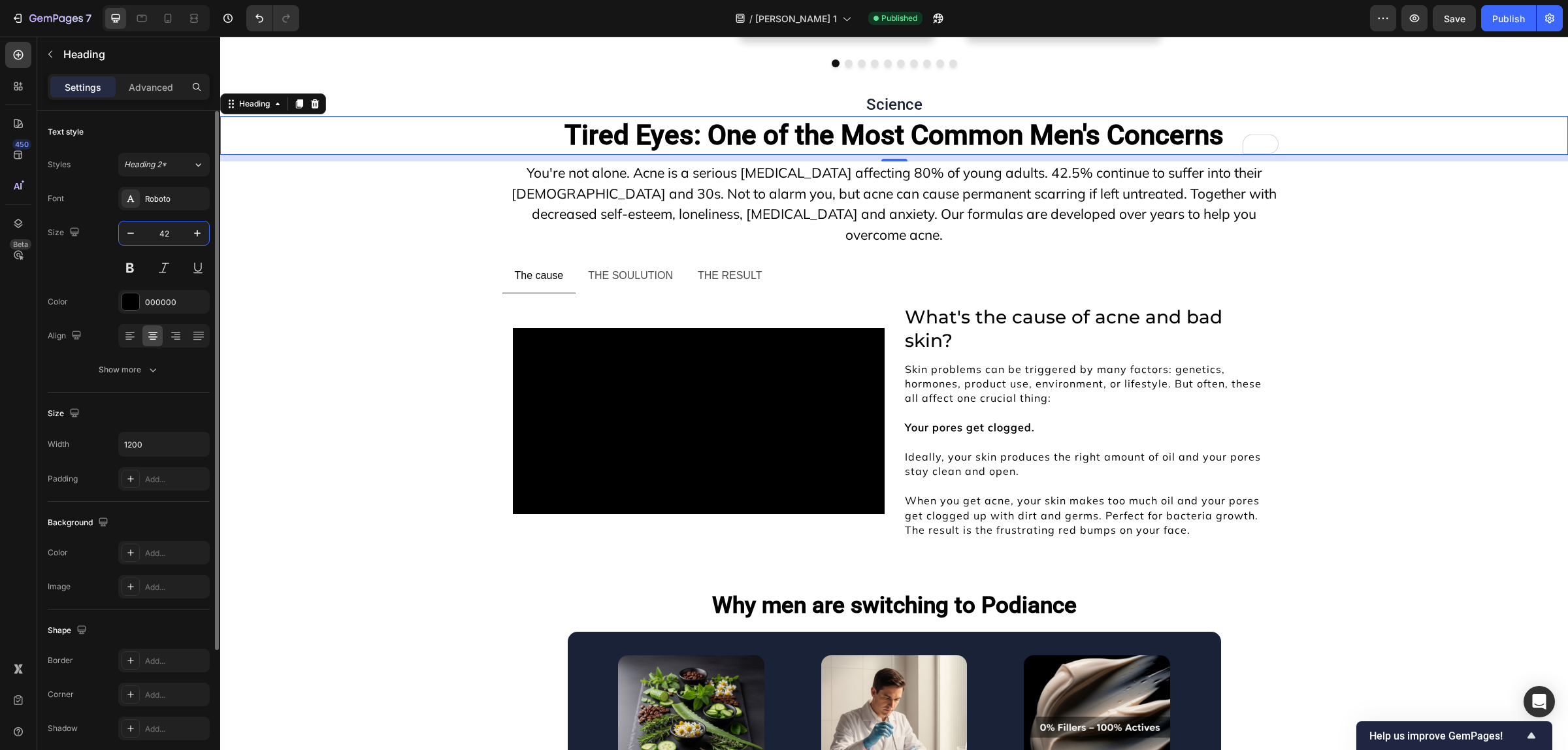
click at [170, 239] on input "42" at bounding box center [163, 233] width 43 height 24
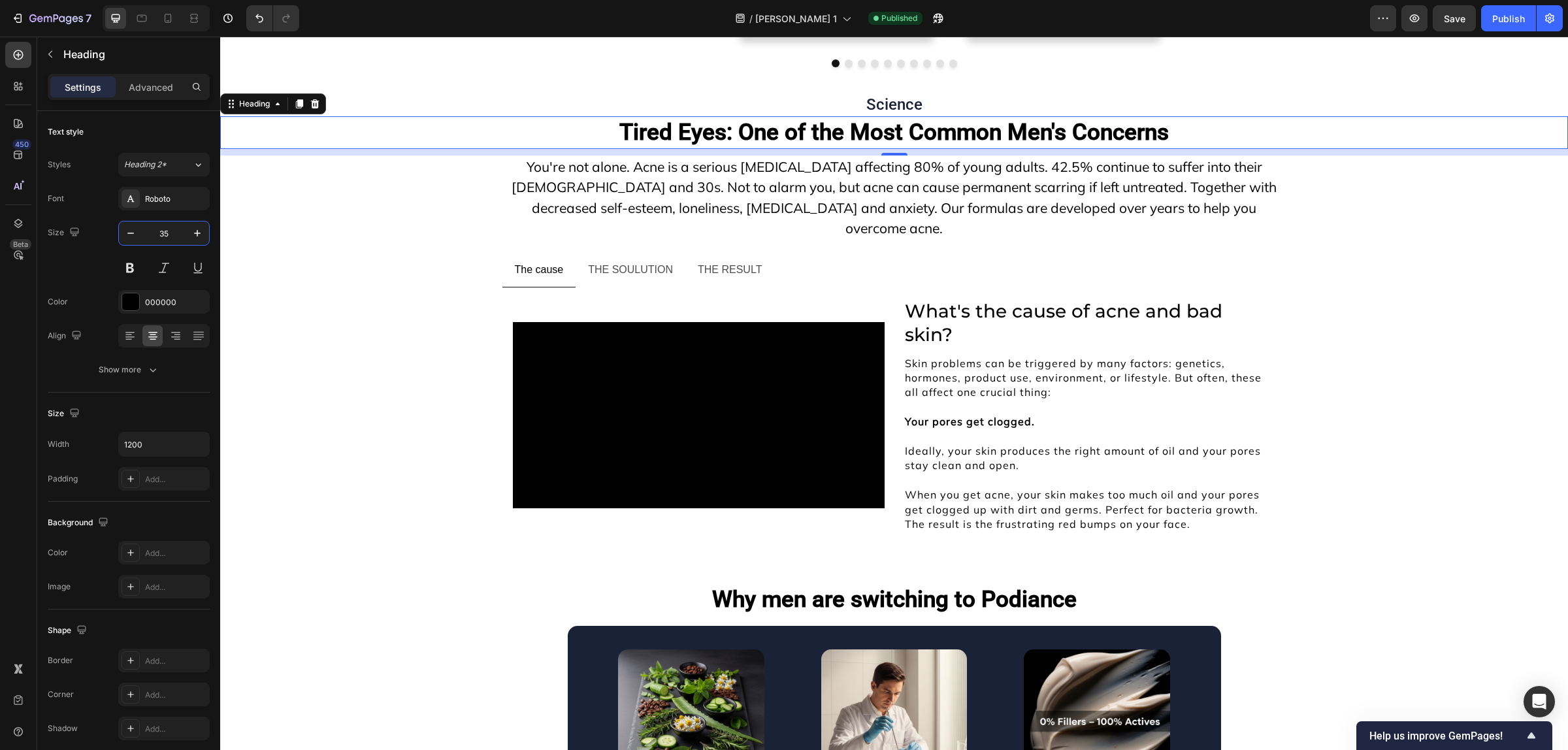
type input "35"
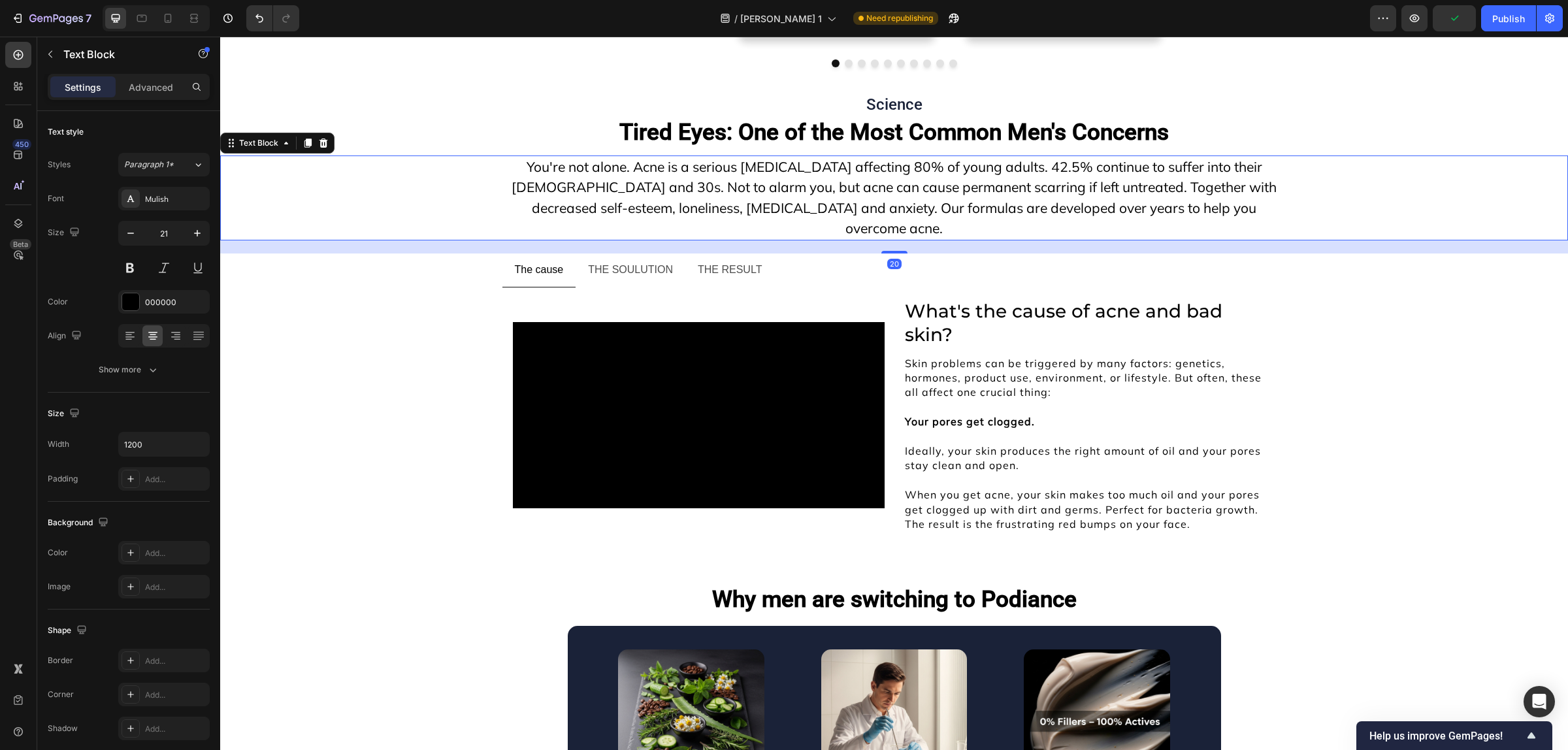
click at [769, 197] on p "You're not alone. Acne is a serious skin disease affecting 80% of young adults.…" at bounding box center [894, 197] width 781 height 82
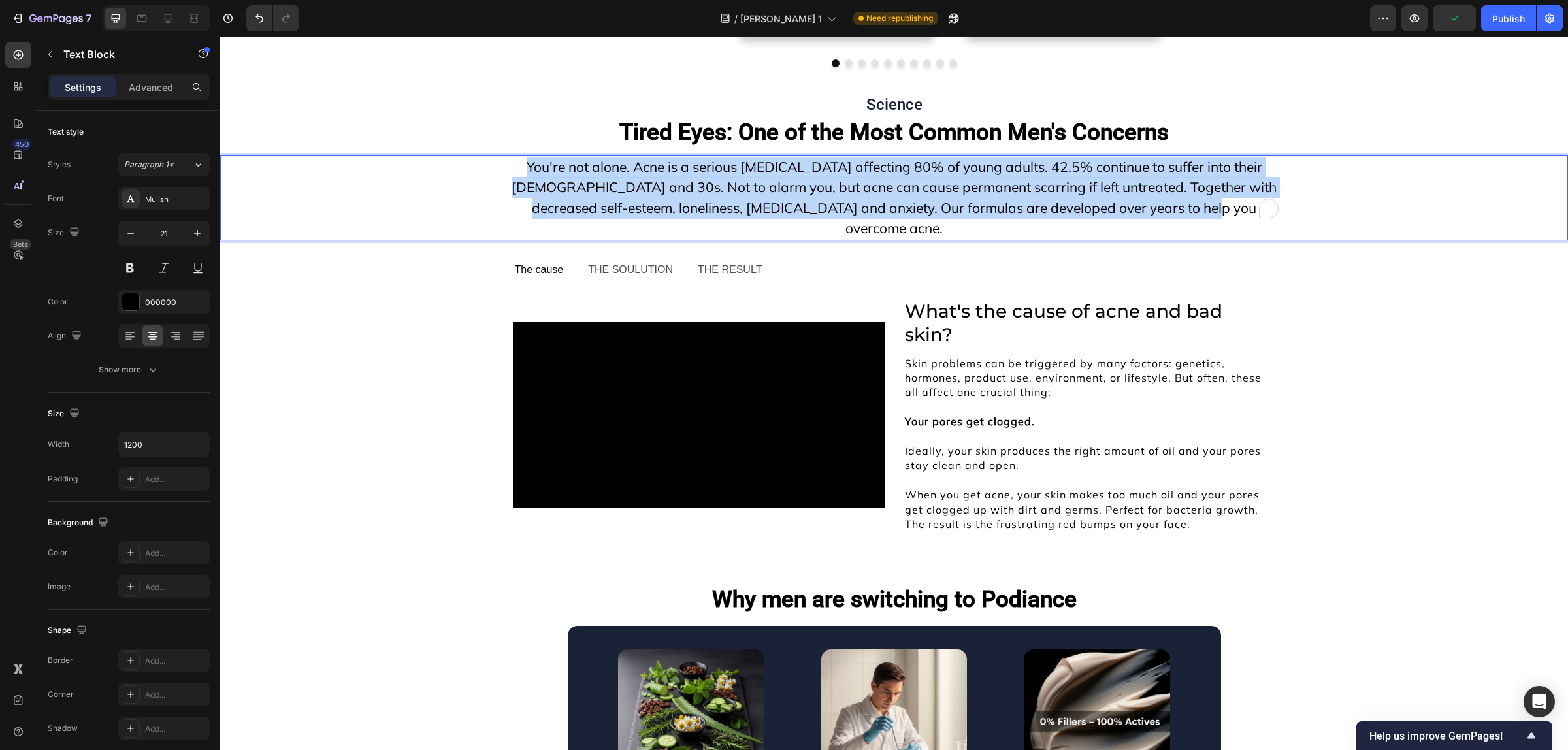
click at [769, 197] on p "You're not alone. Acne is a serious skin disease affecting 80% of young adults.…" at bounding box center [894, 197] width 781 height 82
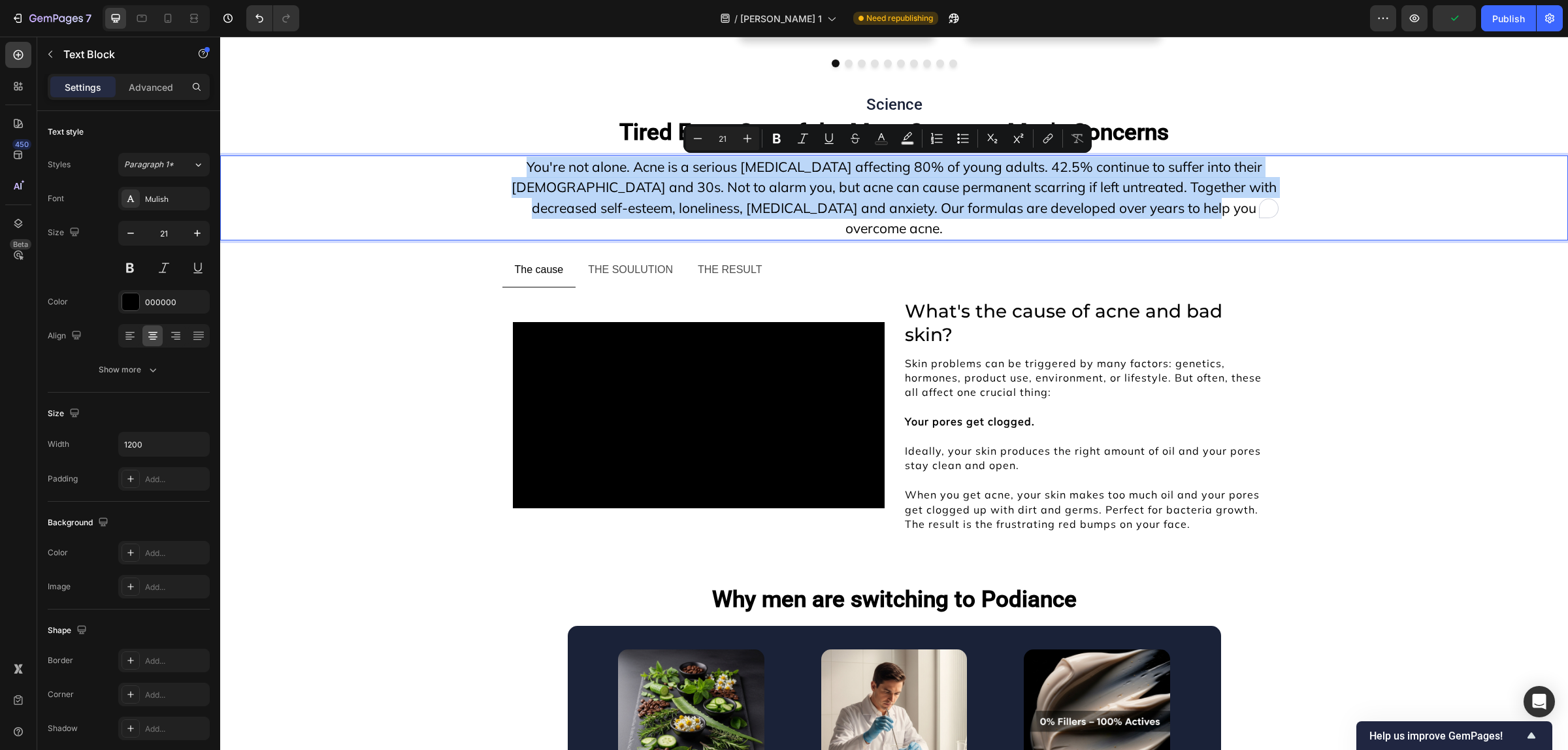
click at [769, 197] on p "You're not alone. Acne is a serious skin disease affecting 80% of young adults.…" at bounding box center [894, 197] width 781 height 82
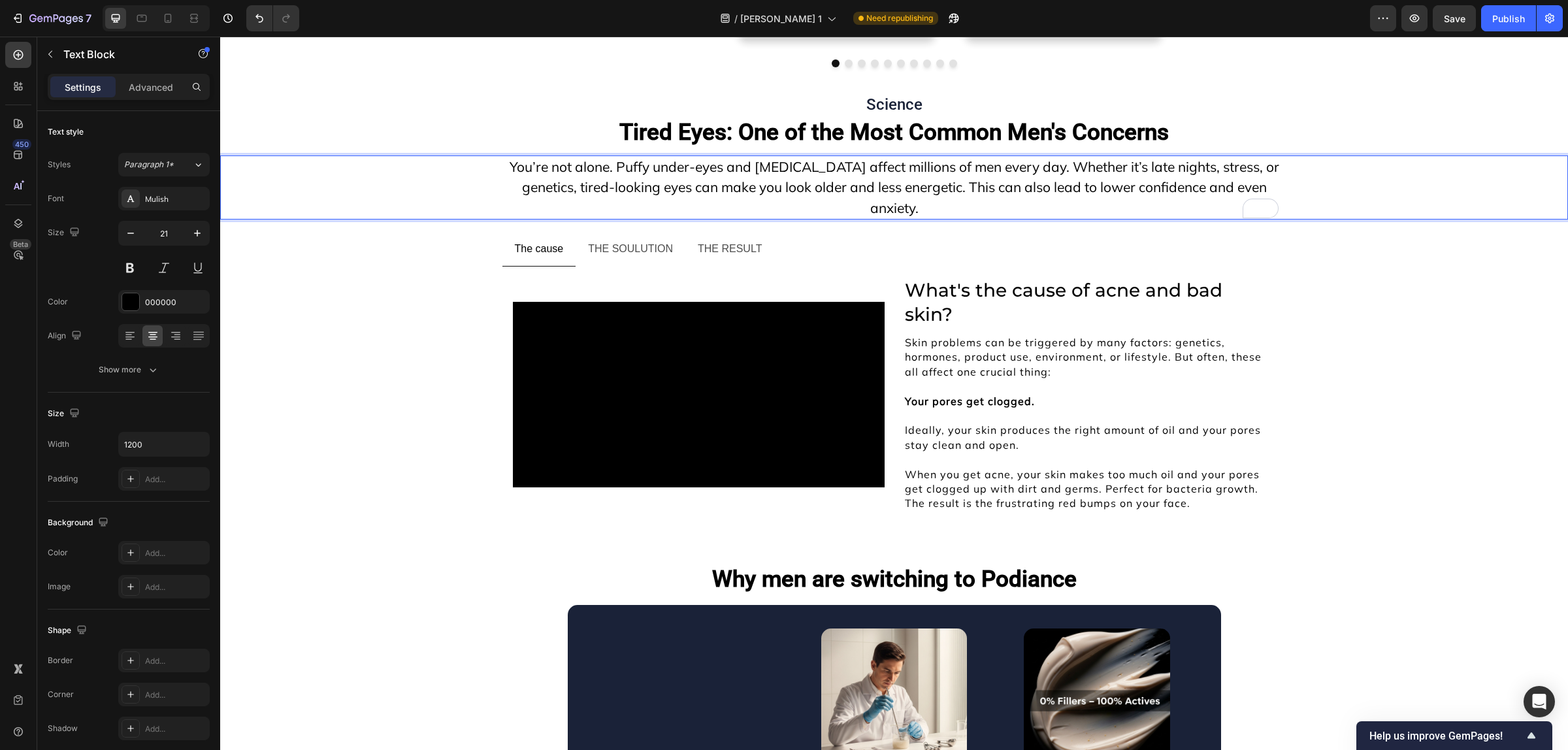
scroll to position [10067, 0]
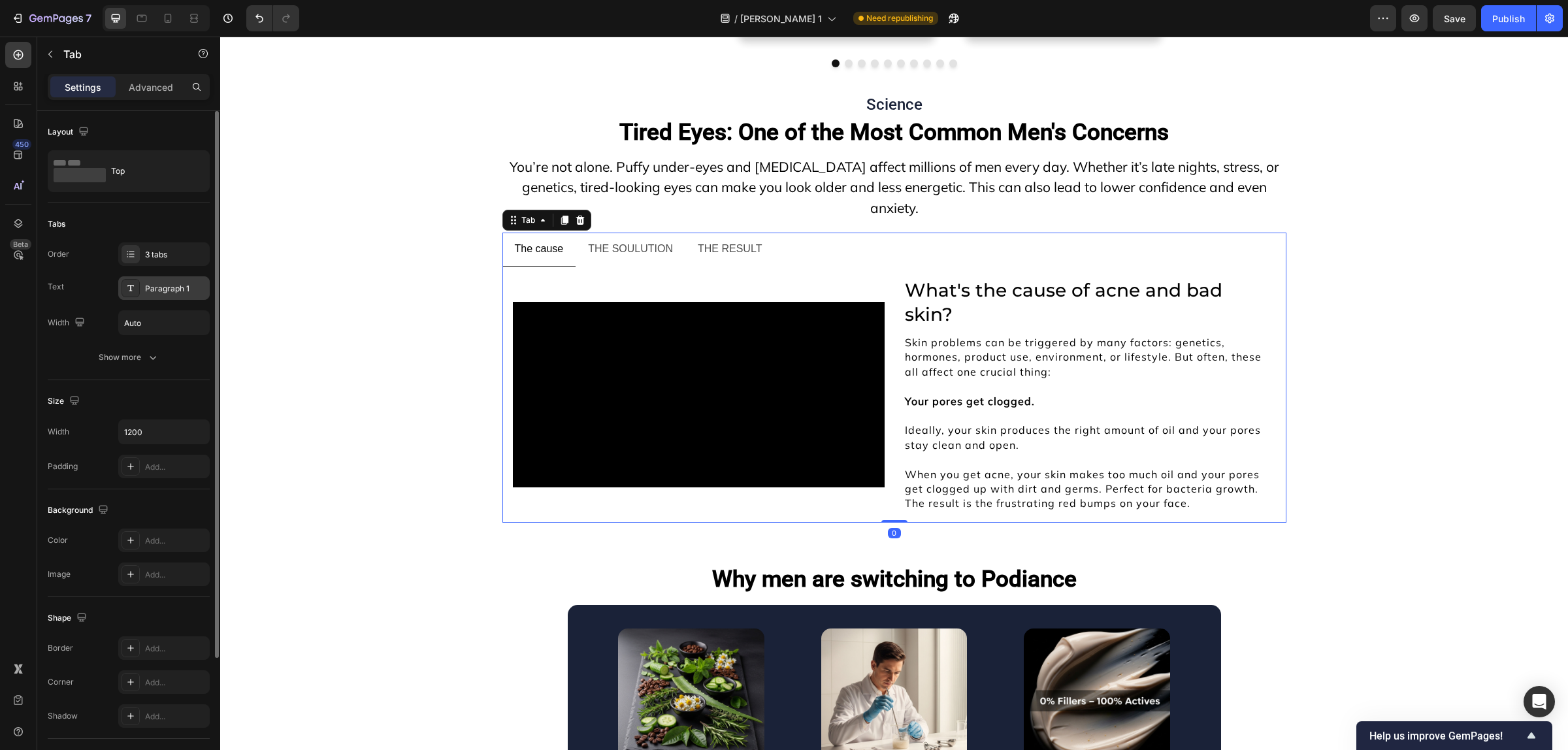
click at [140, 292] on div "Paragraph 1" at bounding box center [164, 288] width 92 height 24
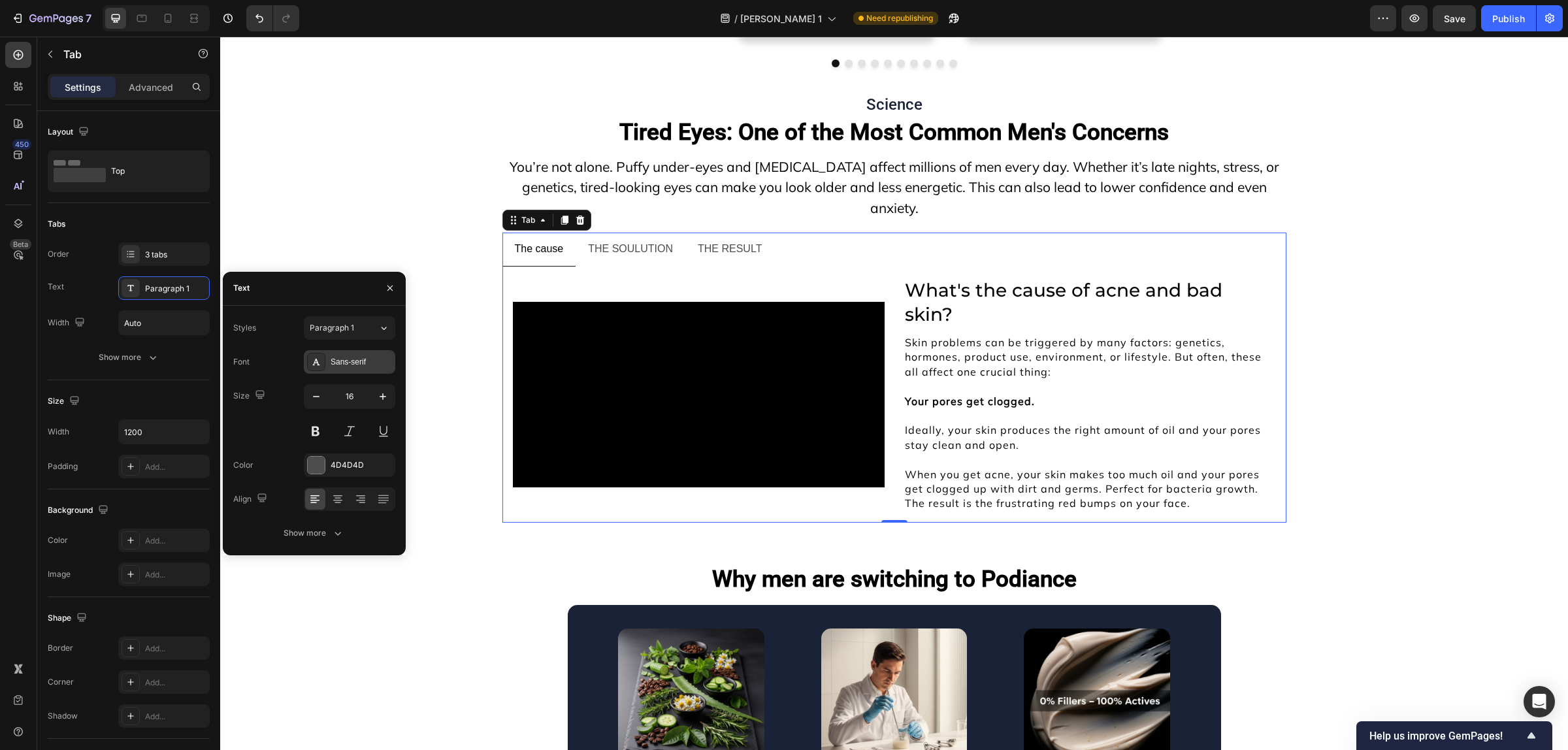
click at [331, 351] on div "Sans-serif" at bounding box center [350, 361] width 92 height 24
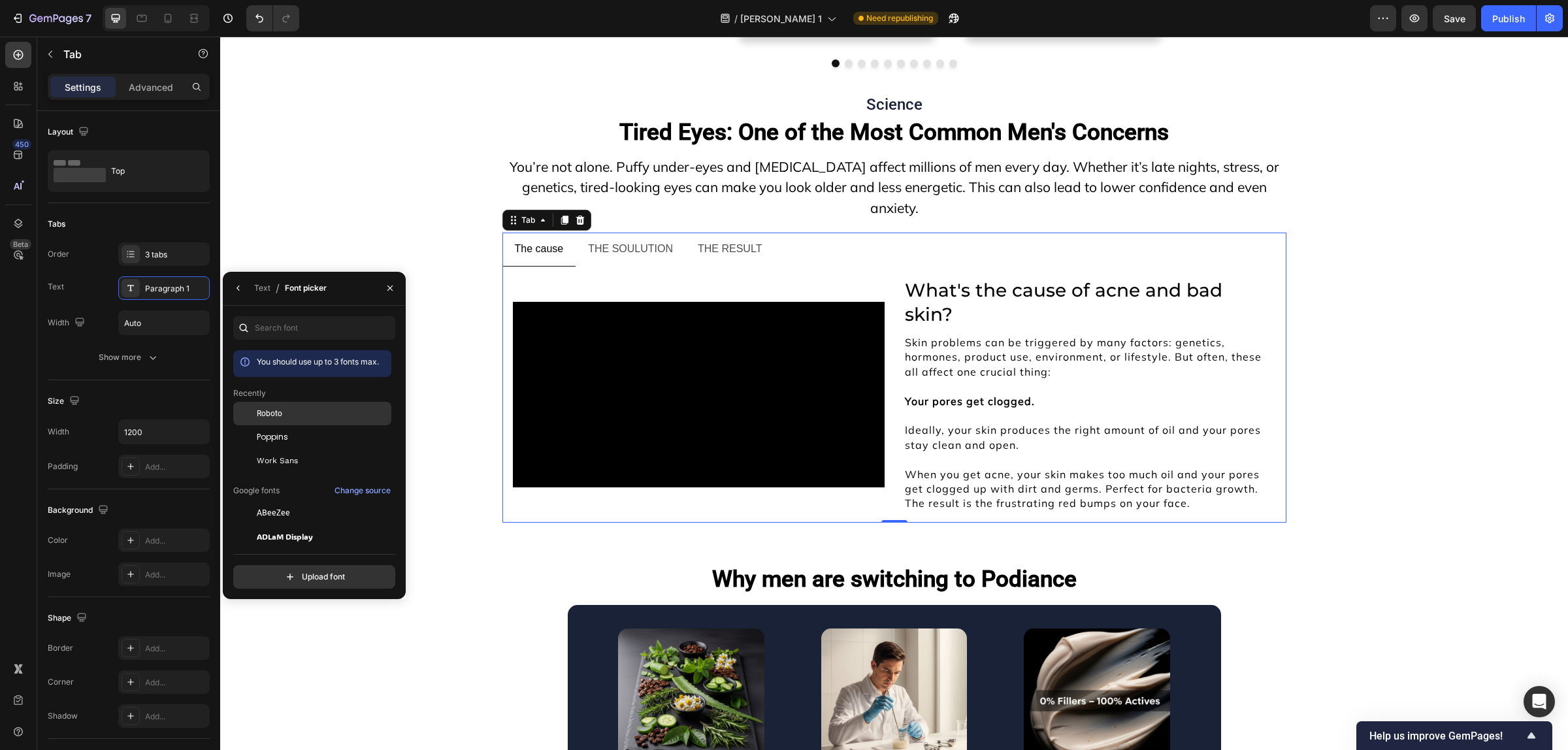
click at [307, 421] on div "Roboto" at bounding box center [312, 413] width 158 height 24
click at [233, 281] on button "button" at bounding box center [239, 288] width 21 height 21
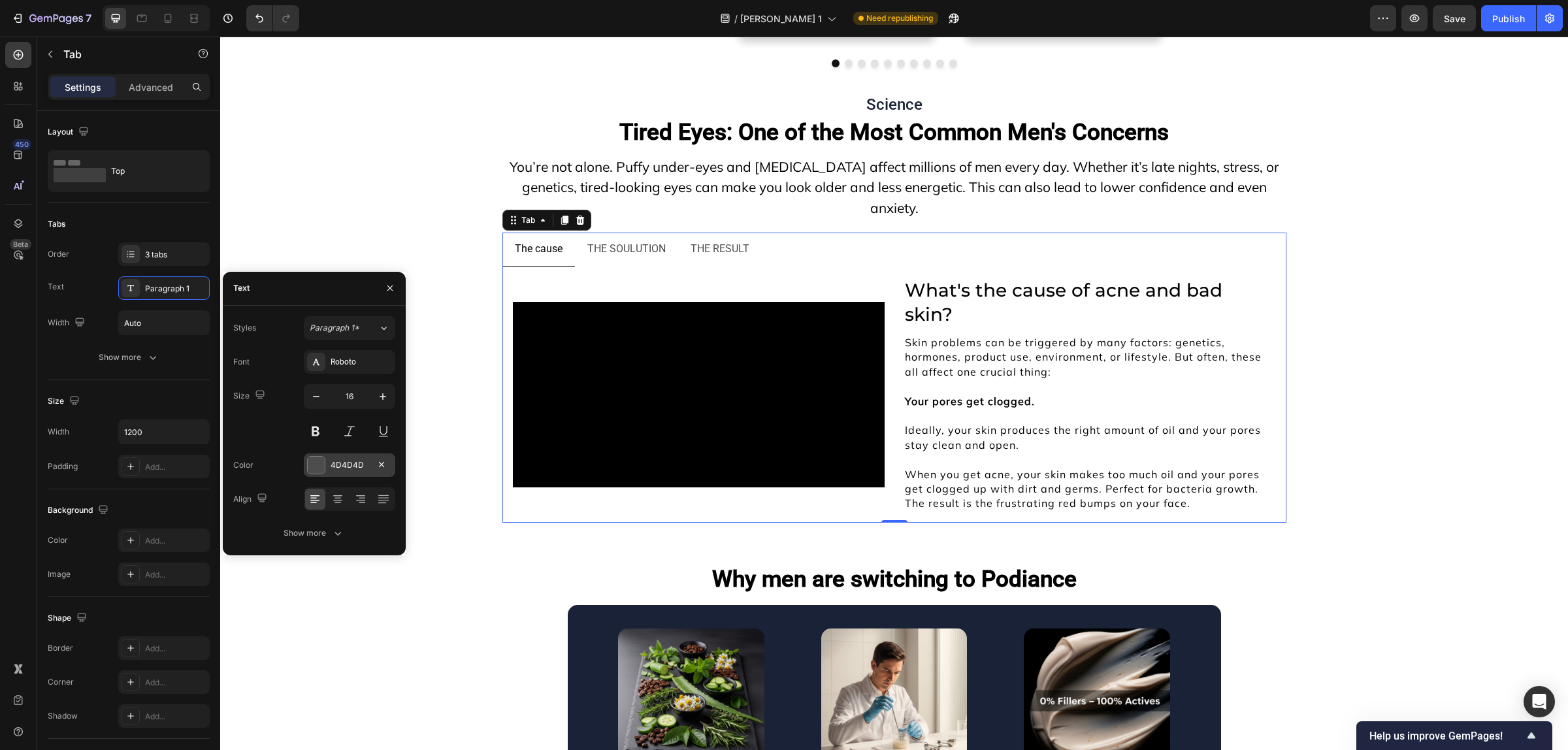
click at [308, 474] on div "4D4D4D" at bounding box center [350, 465] width 92 height 24
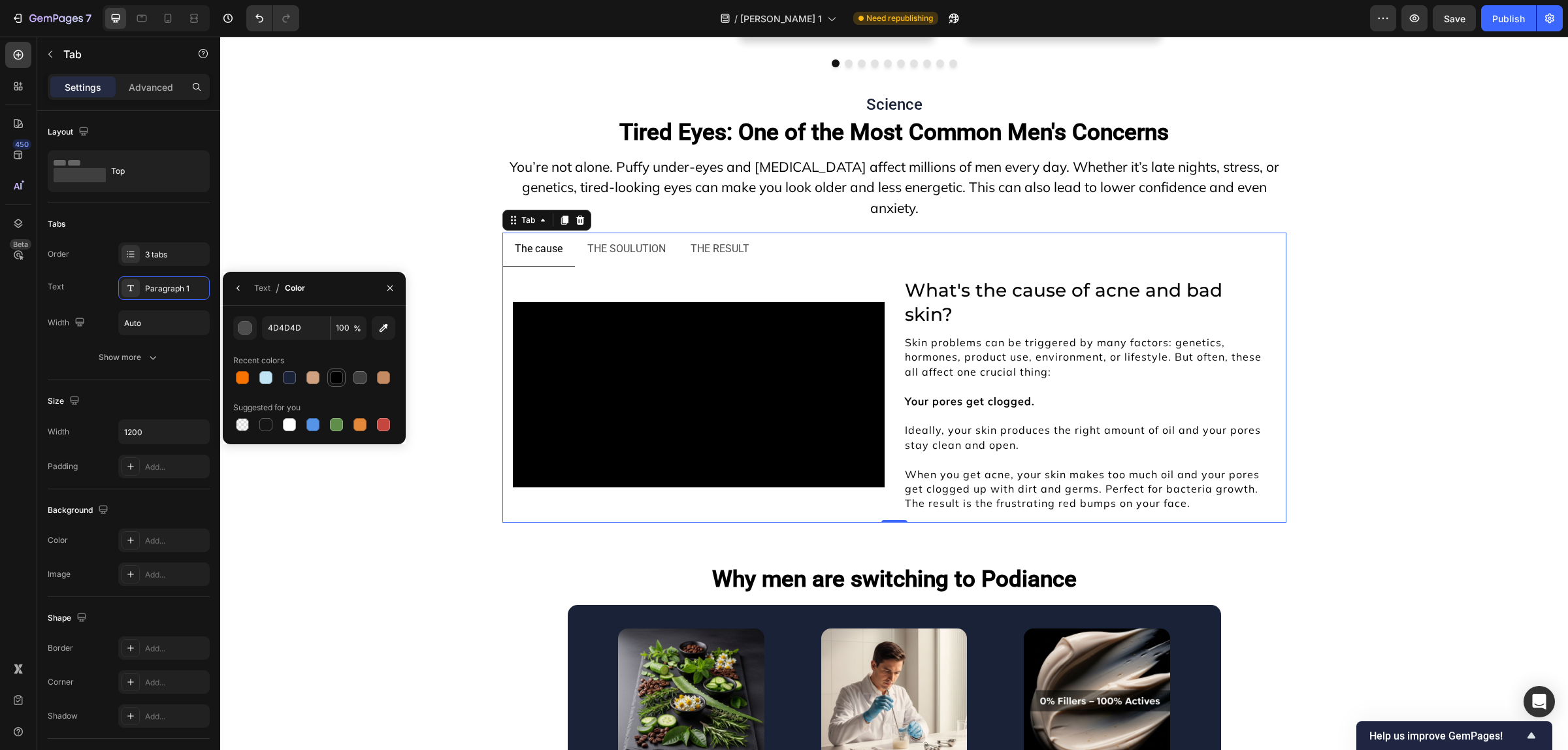
click at [340, 380] on div at bounding box center [336, 377] width 13 height 13
type input "000000"
click at [242, 292] on icon "button" at bounding box center [239, 288] width 11 height 11
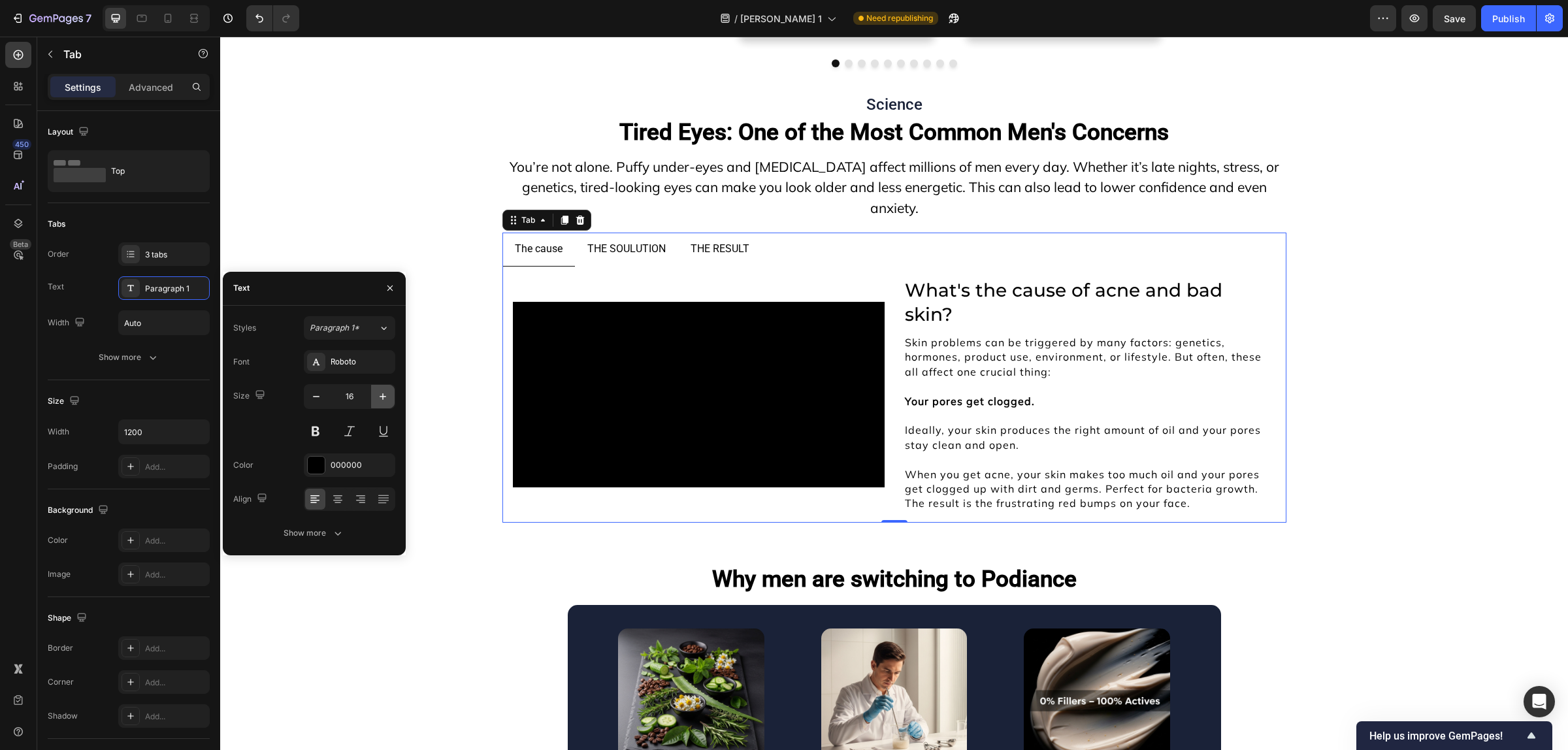
click at [383, 396] on icon "button" at bounding box center [383, 396] width 6 height 6
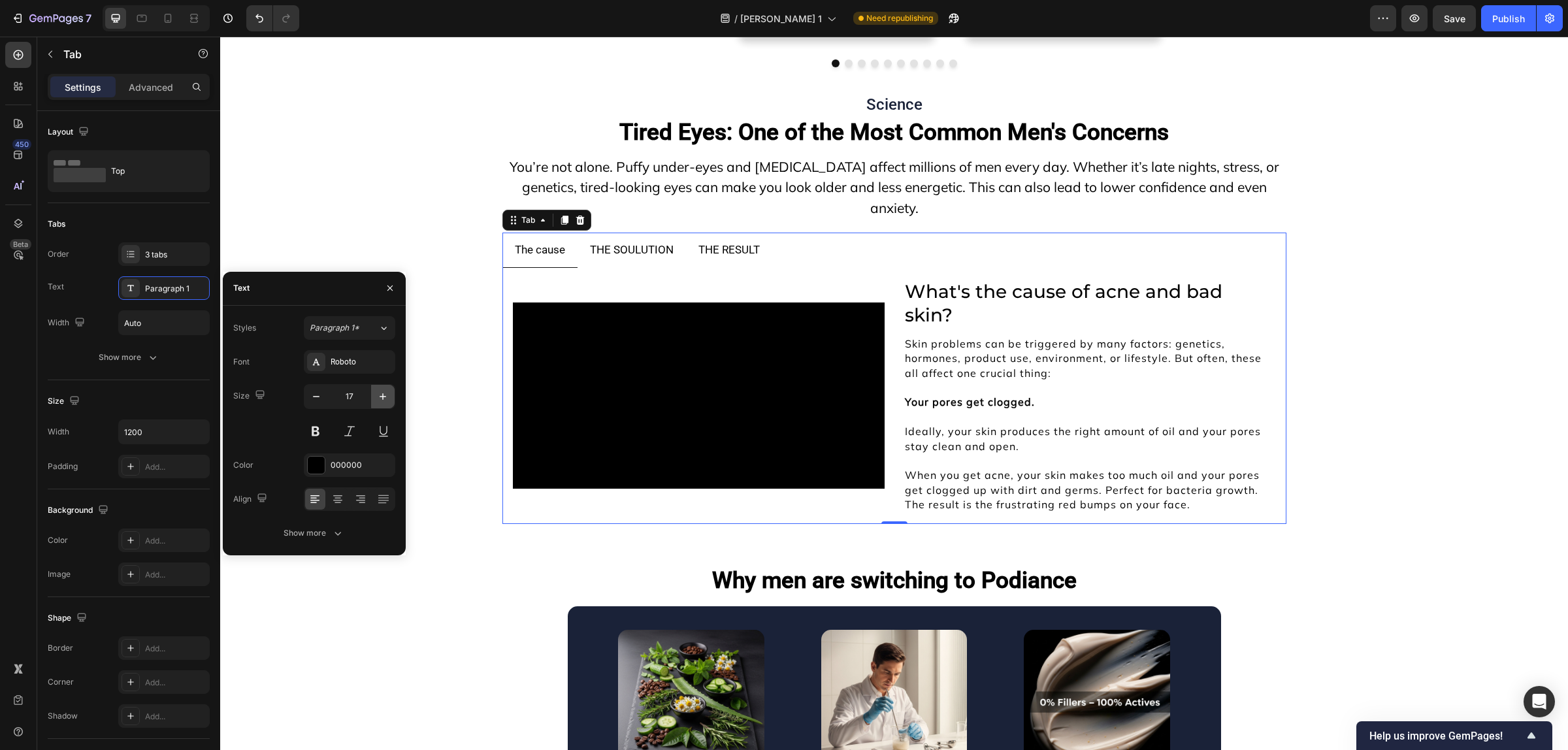
type input "18"
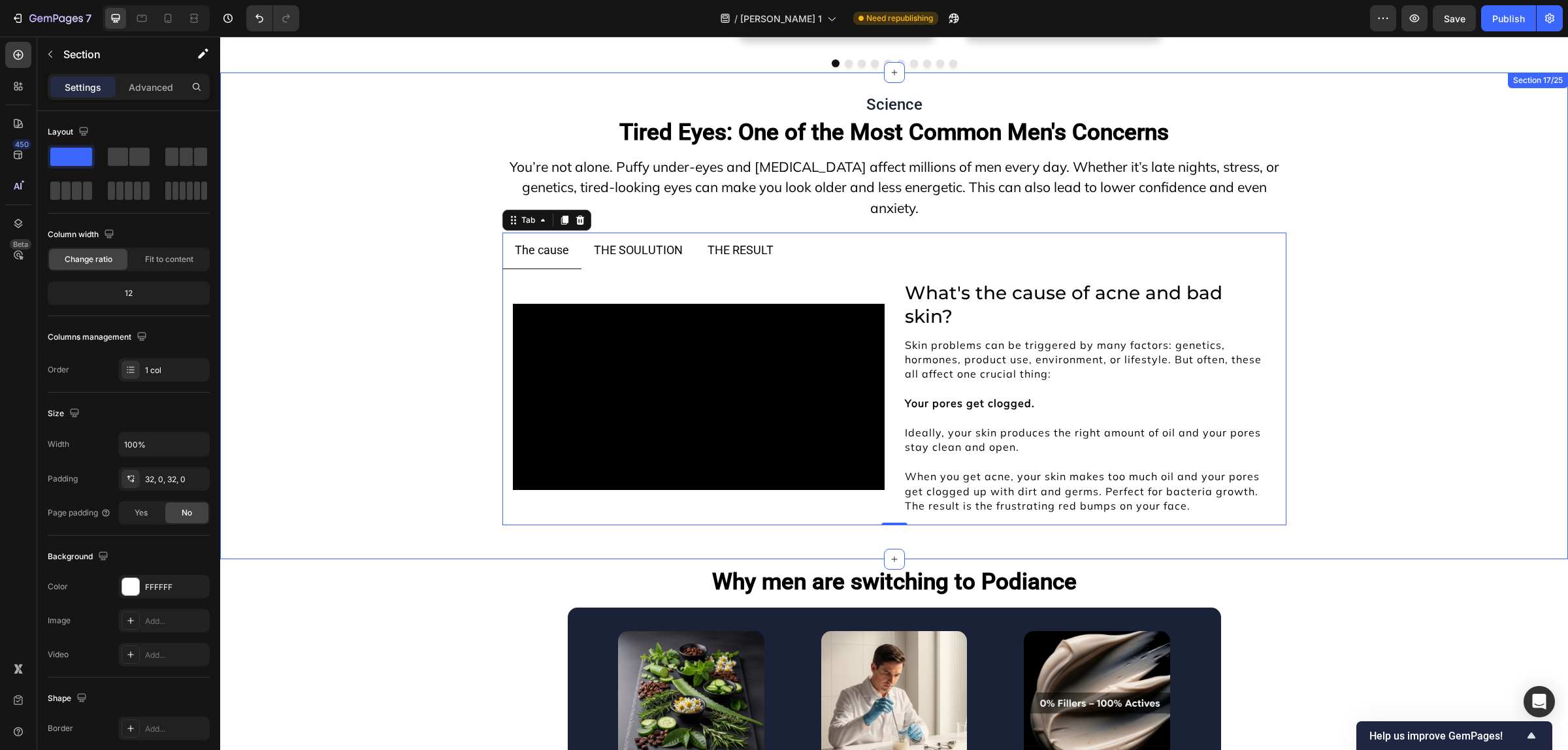
click at [415, 275] on div "Science Heading ⁠⁠⁠⁠⁠⁠⁠ Tired Eyes: One of the Most Common Men's Concerns Headi…" at bounding box center [893, 315] width 1347 height 444
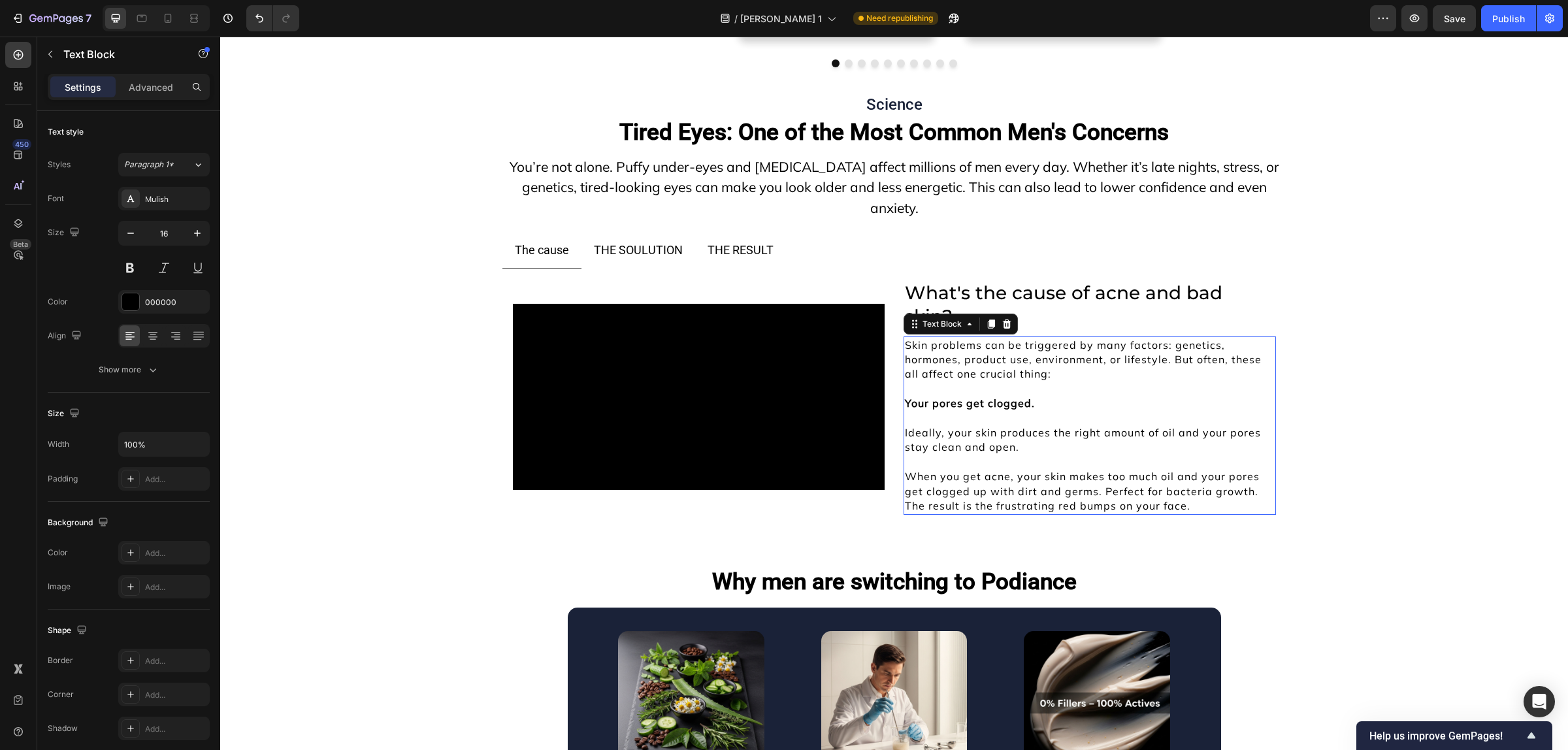
click at [1003, 425] on p at bounding box center [1089, 418] width 370 height 14
click at [1003, 425] on p "To enrich screen reader interactions, please activate Accessibility in Grammarl…" at bounding box center [1089, 418] width 370 height 14
click at [1003, 425] on p "Rich Text Editor. Editing area: main" at bounding box center [1089, 418] width 370 height 14
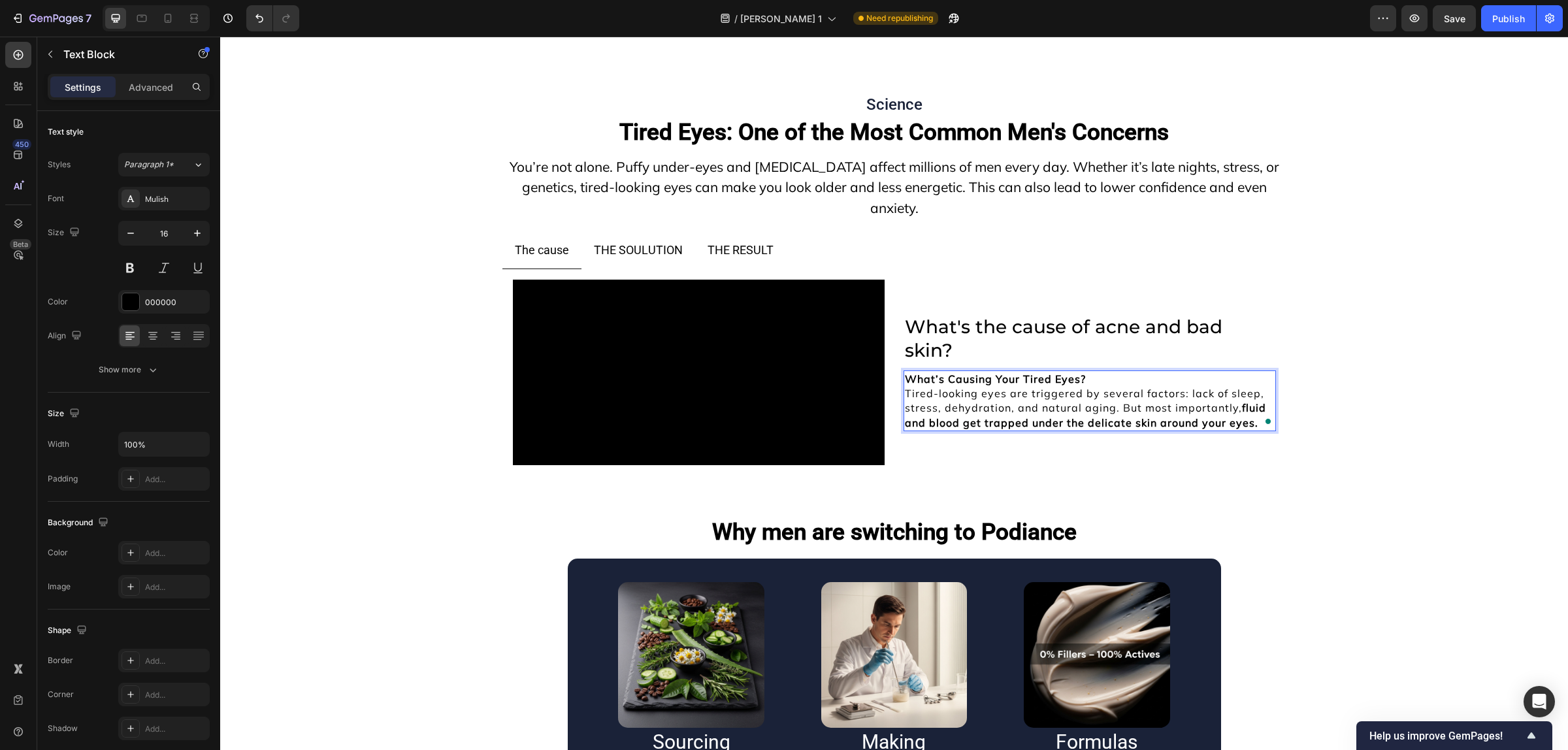
scroll to position [10125, 0]
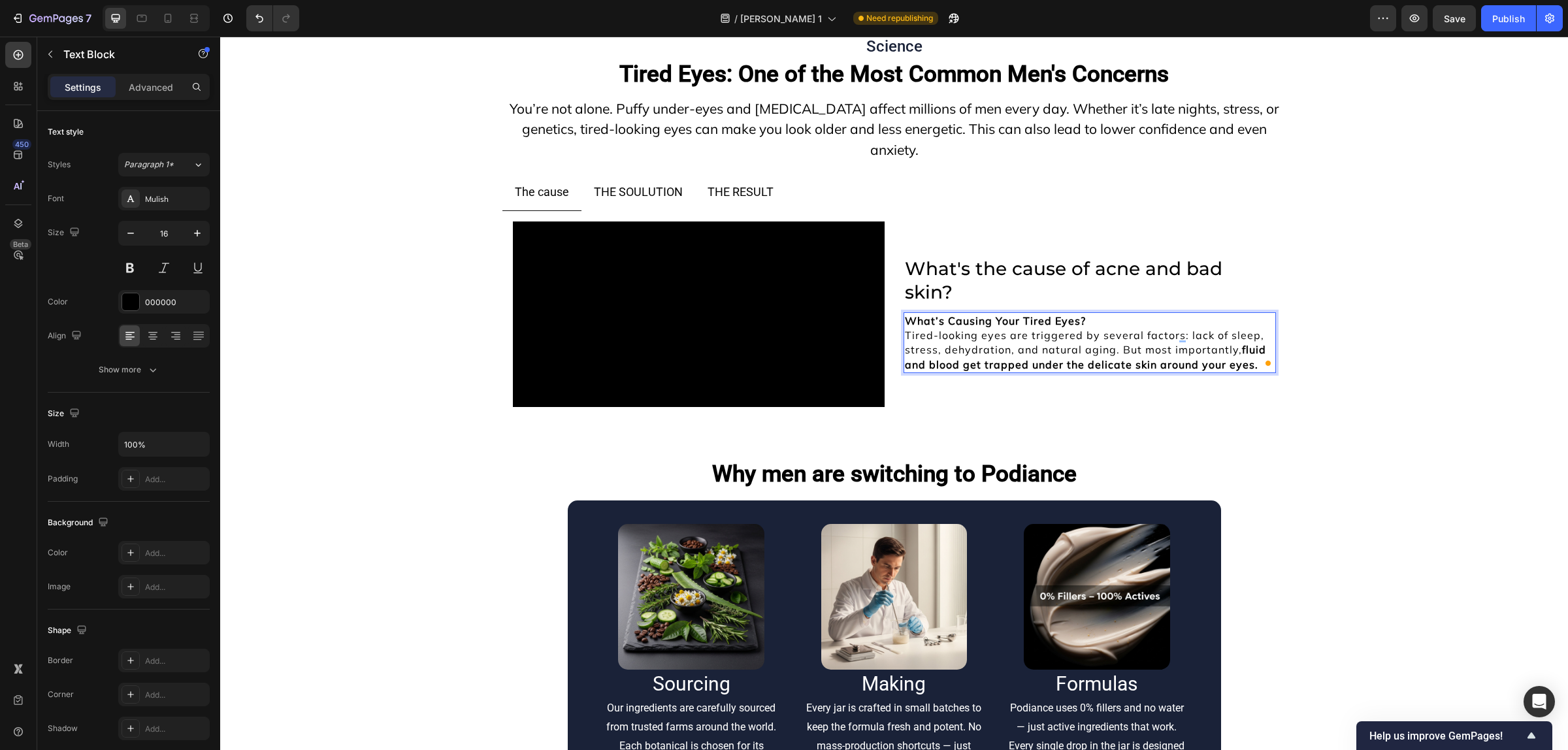
click at [1095, 372] on p "What’s Causing Your Tired Eyes? Tired-looking eyes are triggered by several fac…" at bounding box center [1089, 343] width 370 height 59
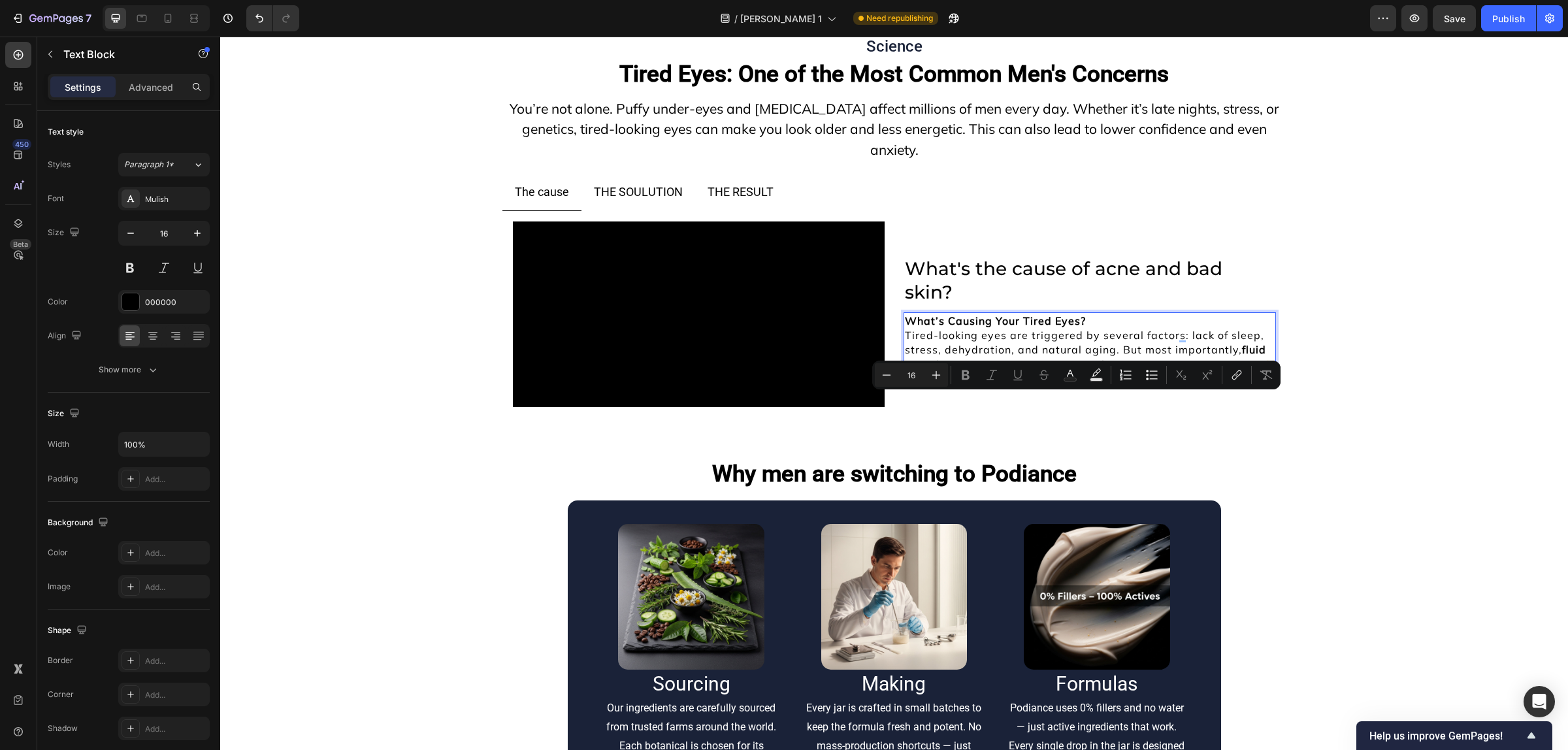
click at [1067, 327] on strong "What’s Causing Your Tired Eyes?" at bounding box center [995, 321] width 181 height 13
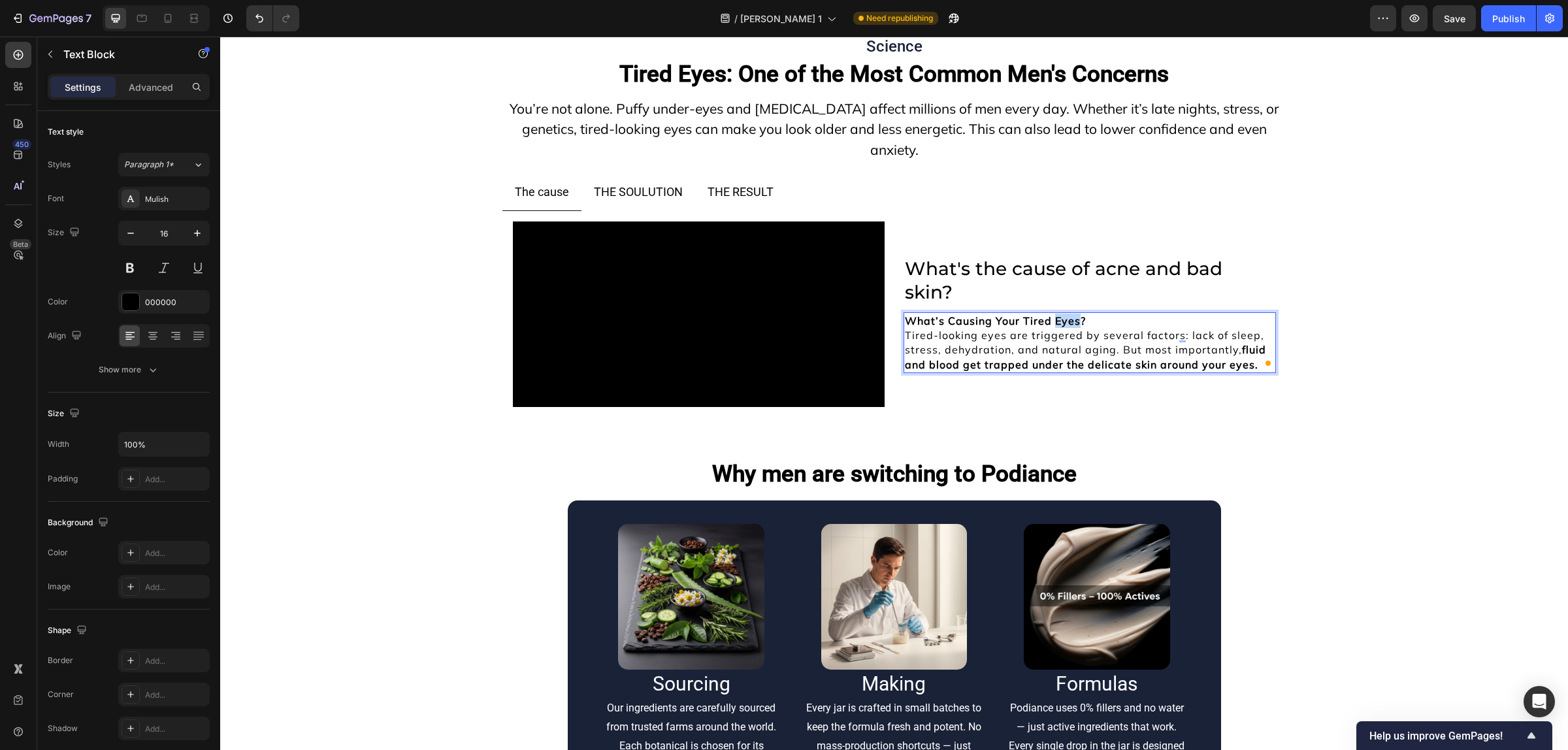
click at [1067, 327] on strong "What’s Causing Your Tired Eyes?" at bounding box center [995, 321] width 181 height 13
copy strong "What’s Causing Your Tired Eye"
click at [1200, 306] on h2 "What's the cause of acne and bad skin?" at bounding box center [1089, 280] width 372 height 50
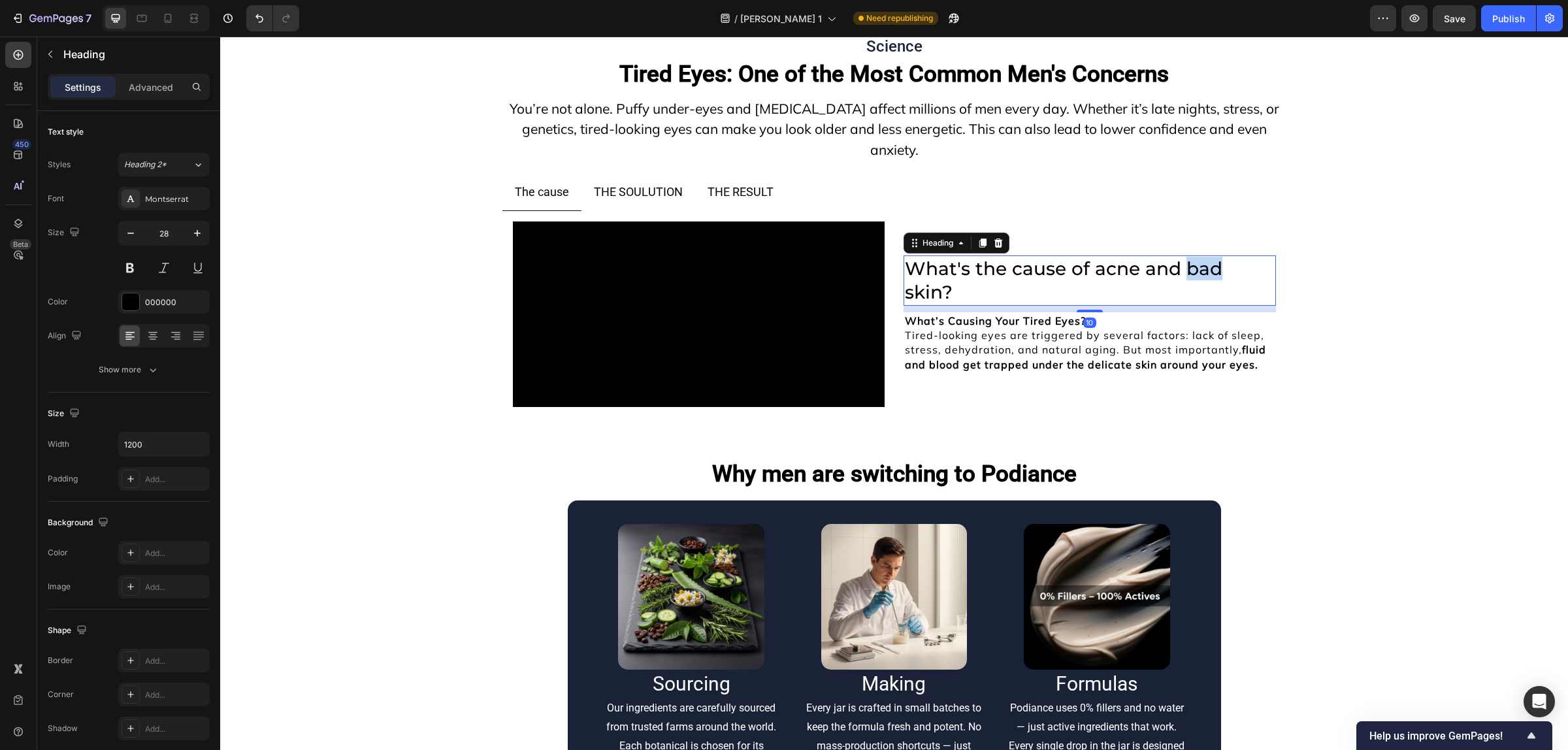
click at [1200, 306] on h2 "What's the cause of acne and bad skin?" at bounding box center [1089, 280] width 372 height 50
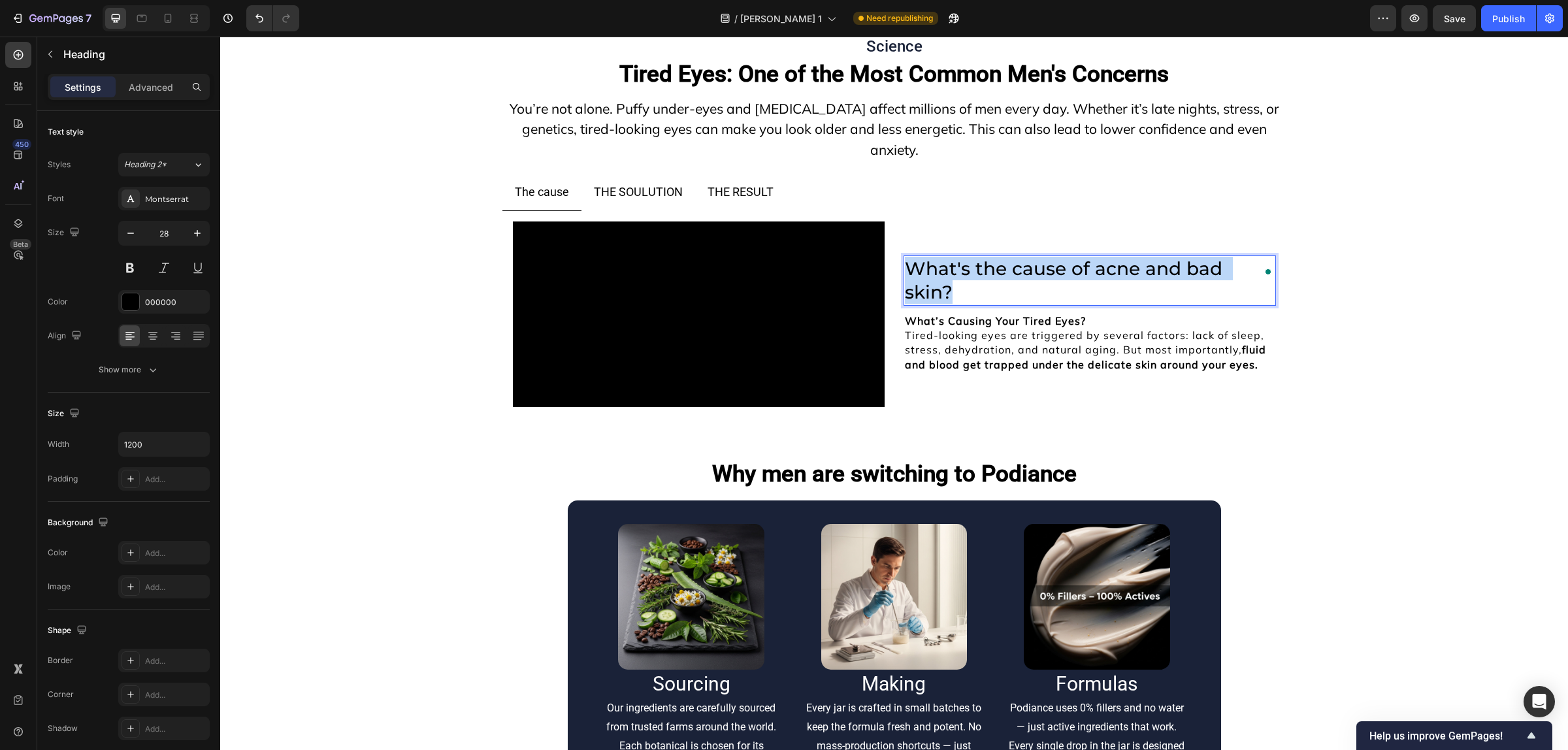
click at [1200, 305] on p "What's the cause of acne and bad skin?" at bounding box center [1089, 281] width 370 height 48
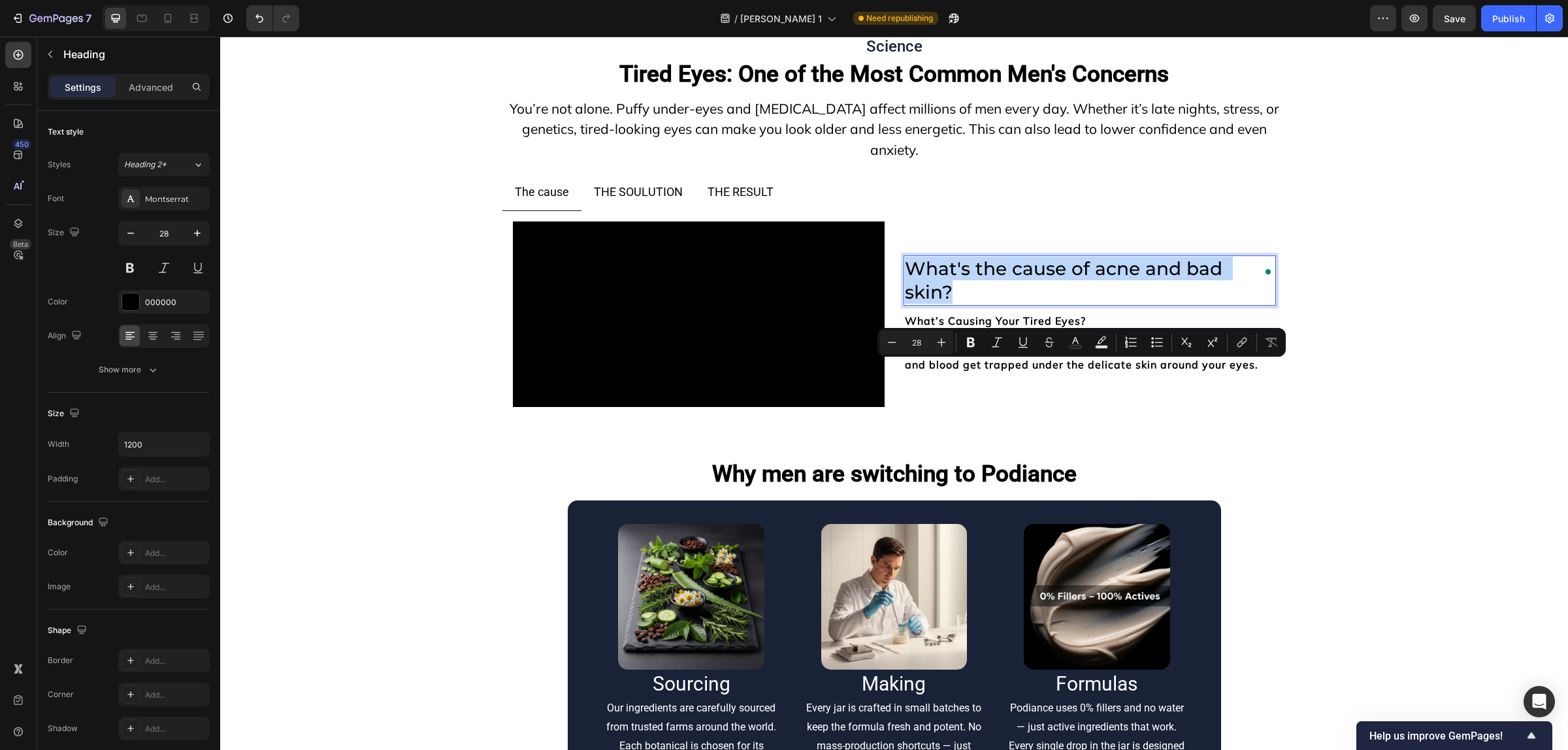
click at [1200, 305] on p "What's the cause of acne and bad skin?" at bounding box center [1089, 281] width 370 height 48
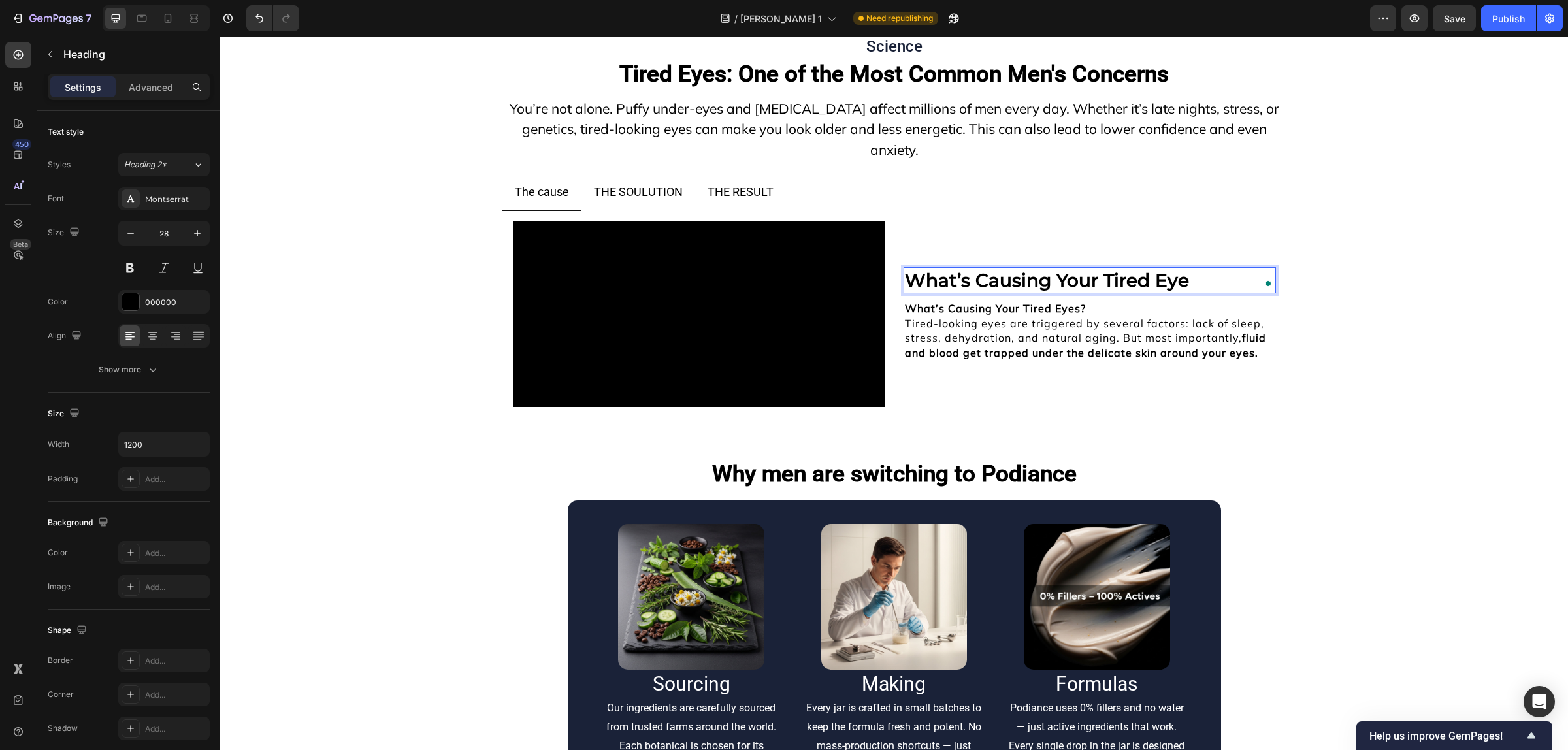
click at [1147, 293] on h2 "What’s Causing Your Tired Eye" at bounding box center [1089, 280] width 372 height 27
click at [1075, 314] on strong "What’s Causing Your Tired Eyes?" at bounding box center [995, 308] width 181 height 13
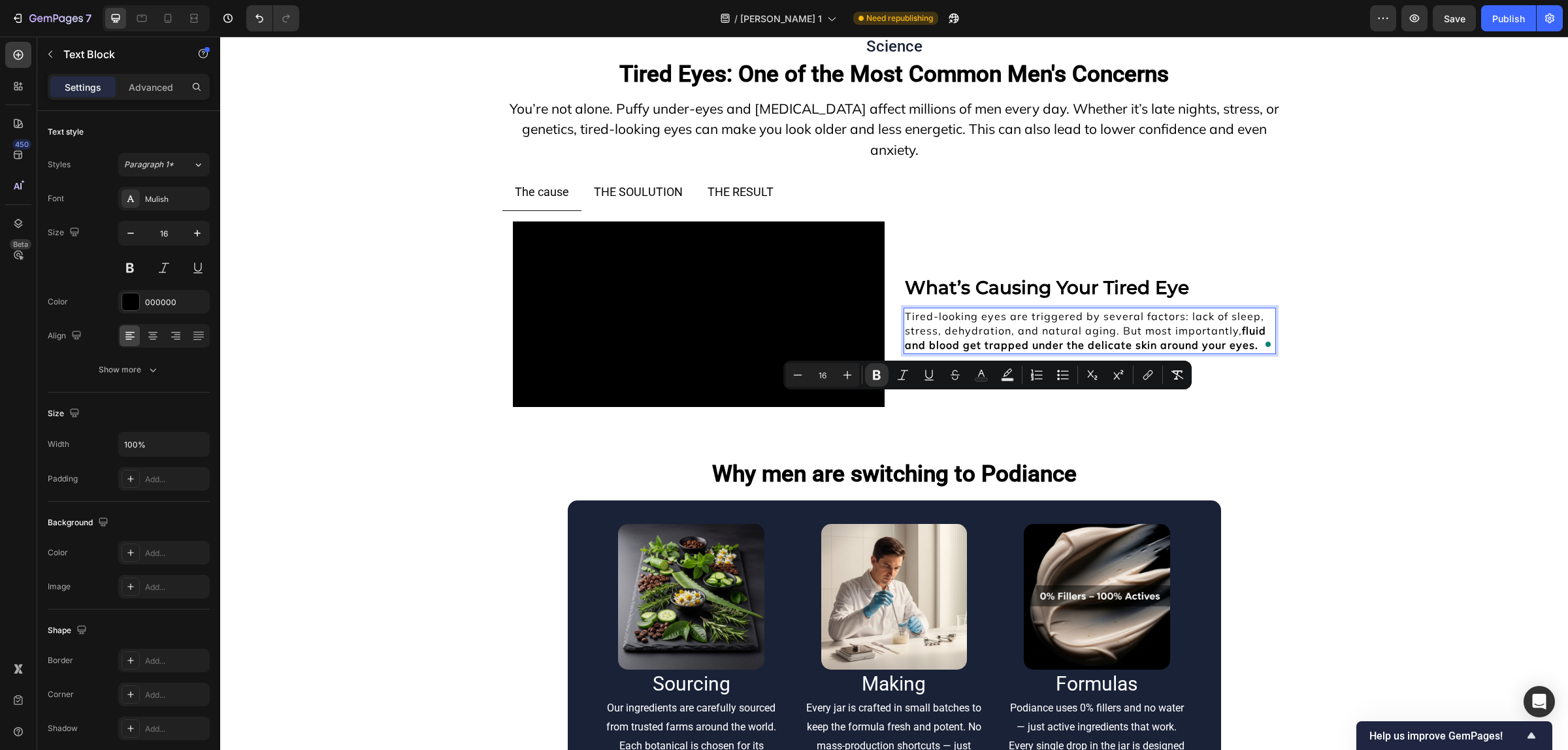
scroll to position [10133, 0]
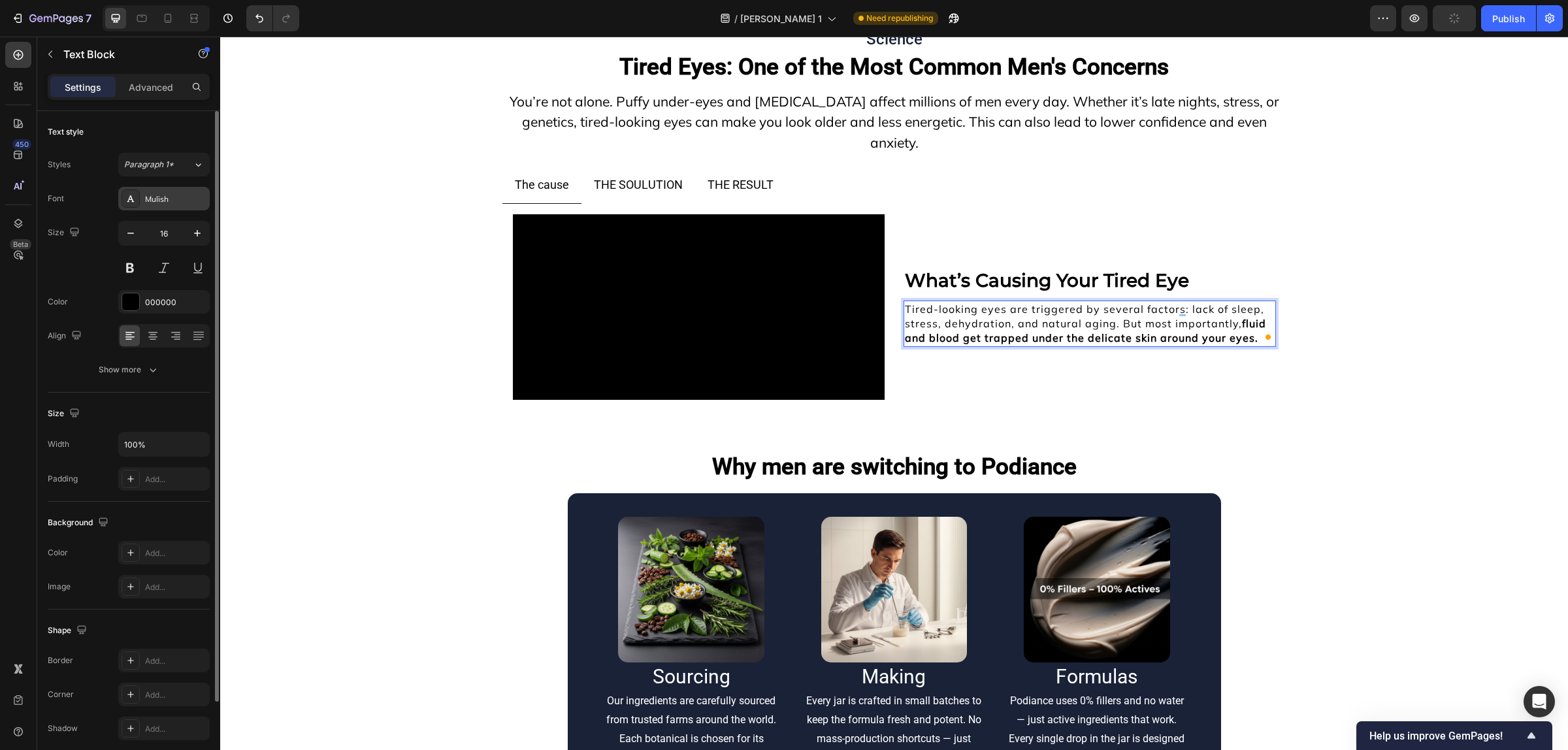
click at [144, 202] on div "Mulish" at bounding box center [164, 198] width 92 height 24
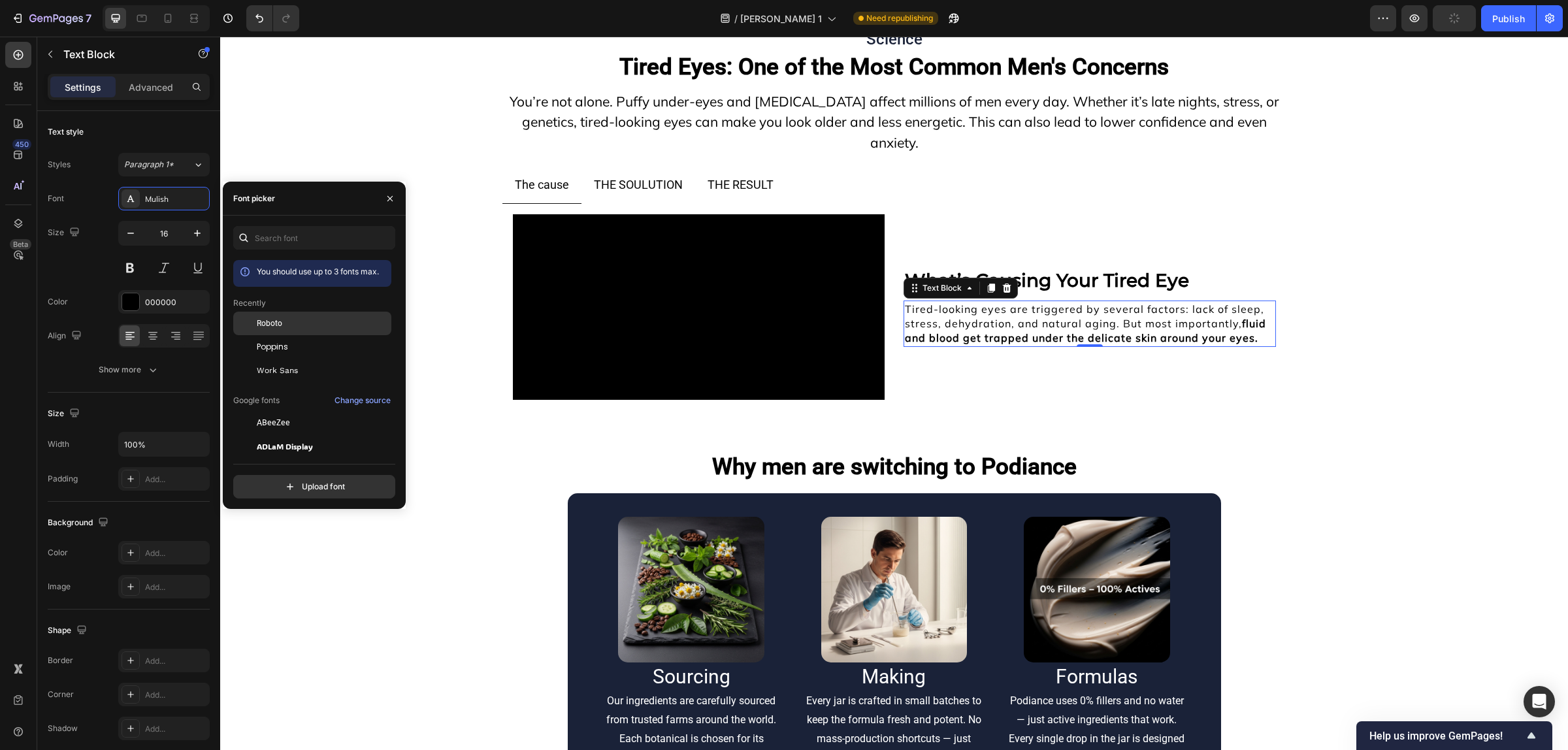
click at [276, 322] on span "Roboto" at bounding box center [269, 322] width 26 height 11
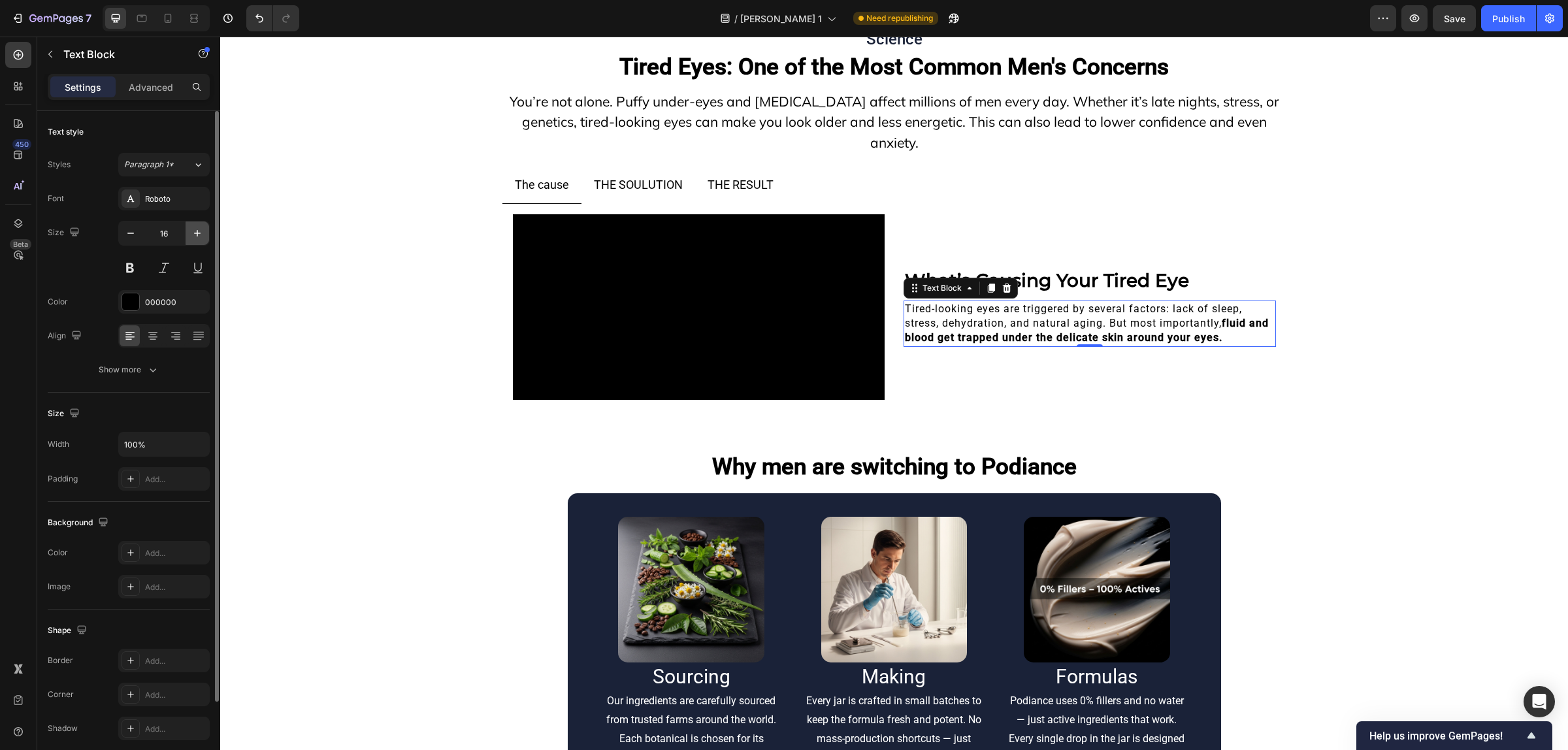
click at [187, 224] on button "button" at bounding box center [197, 233] width 24 height 24
type input "18"
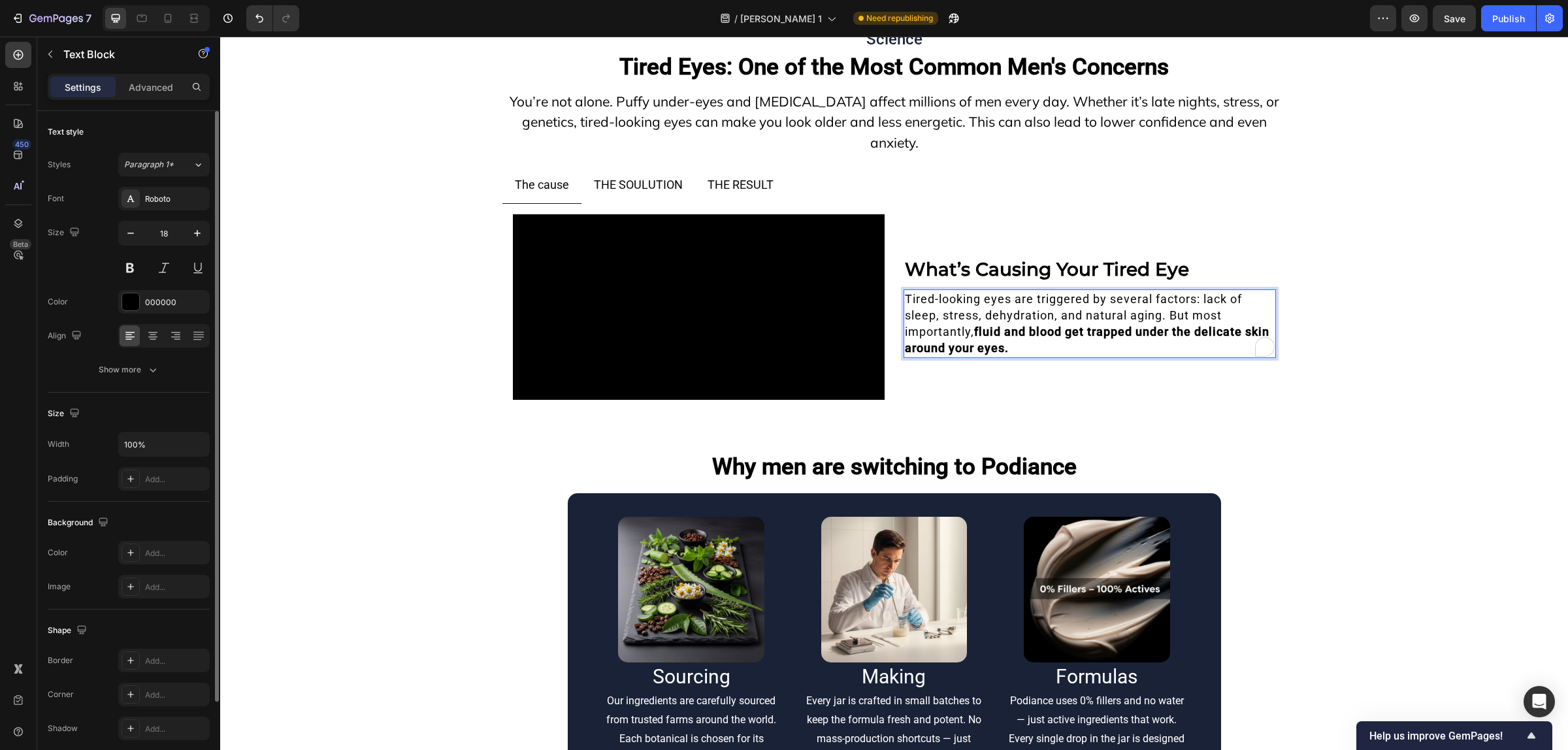
click at [1037, 357] on p "Tired-looking eyes are triggered by several factors: lack of sleep, stress, deh…" at bounding box center [1089, 323] width 370 height 66
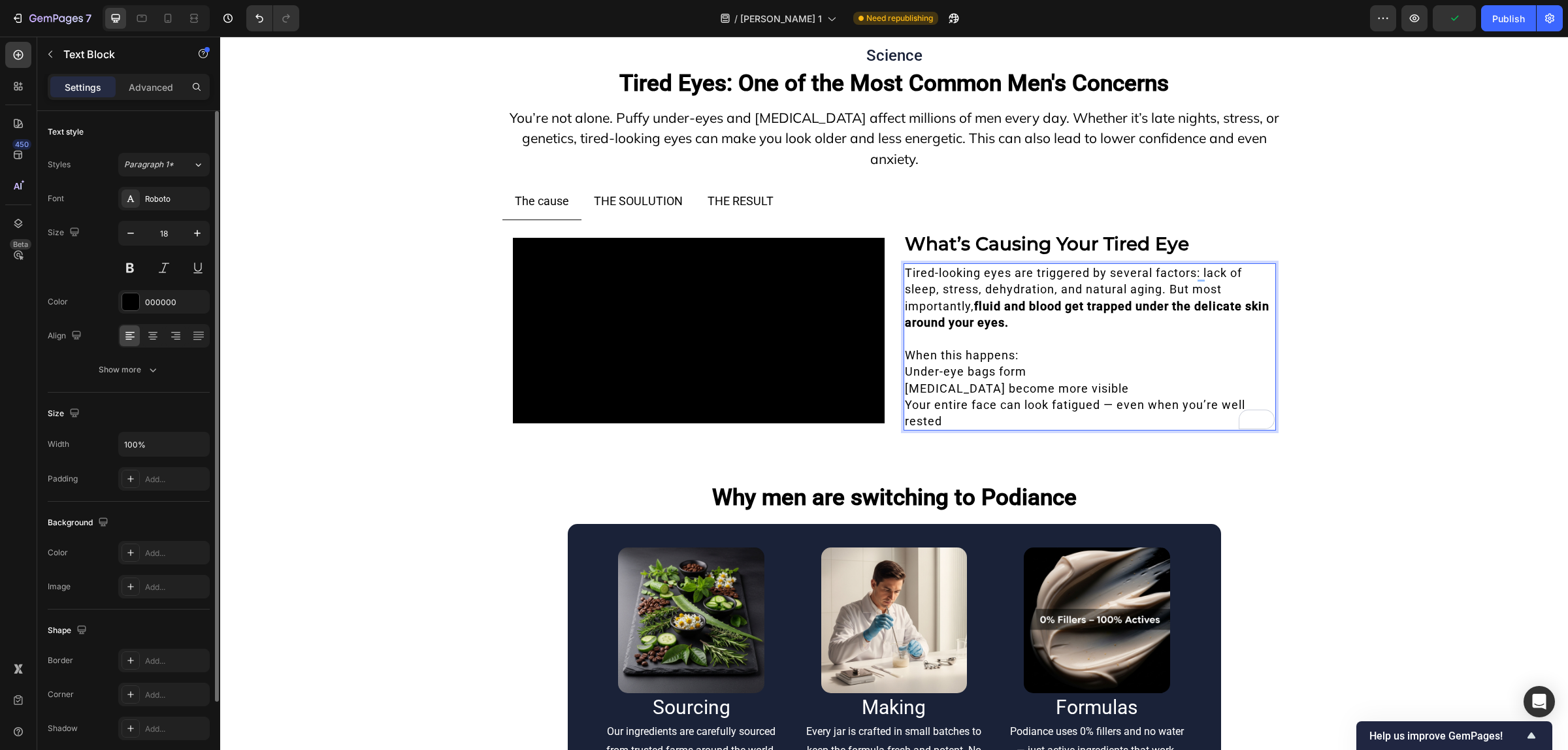
scroll to position [10082, 0]
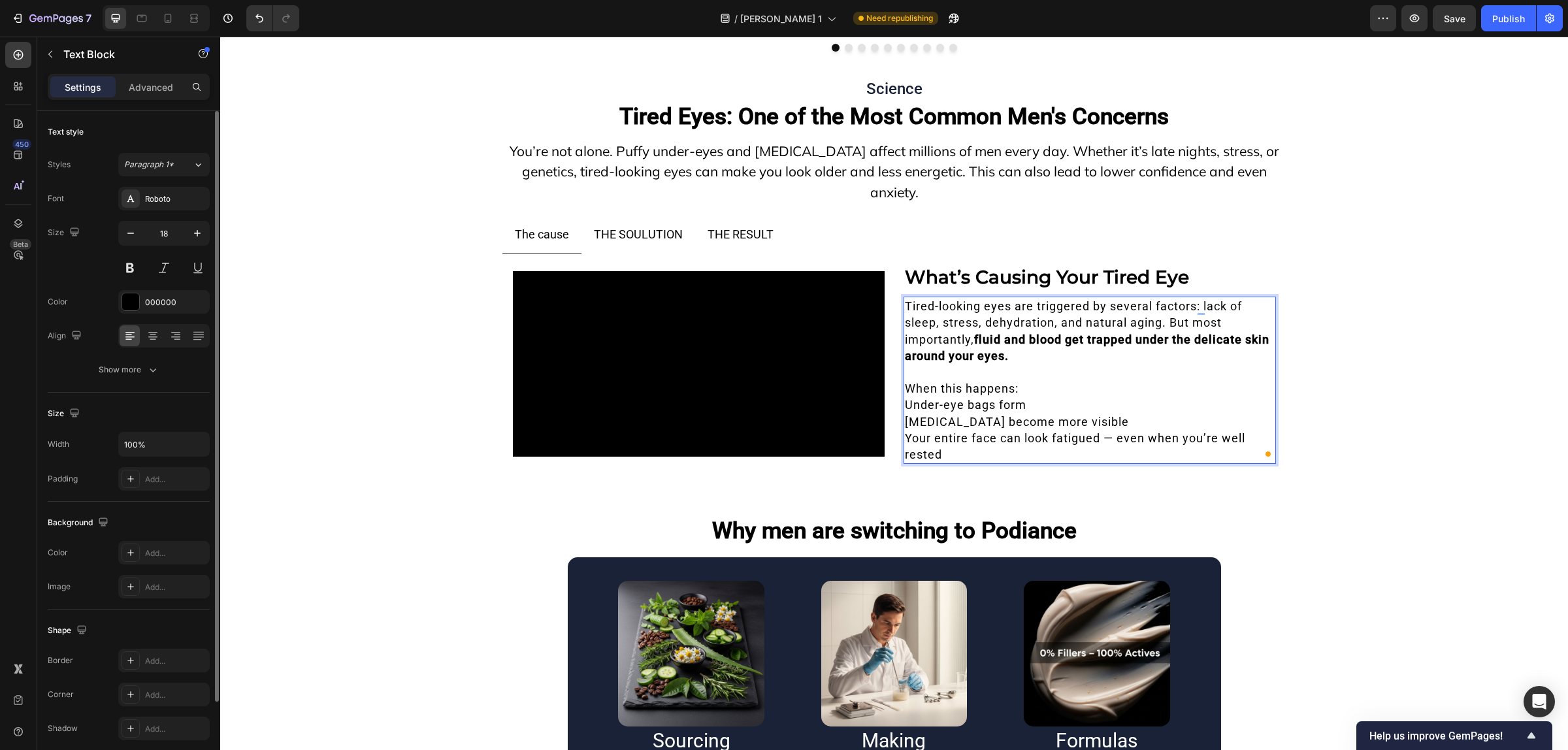
click at [931, 397] on p "When this happens:" at bounding box center [1089, 388] width 370 height 16
click at [1026, 397] on p "When this happens:" at bounding box center [1089, 388] width 370 height 16
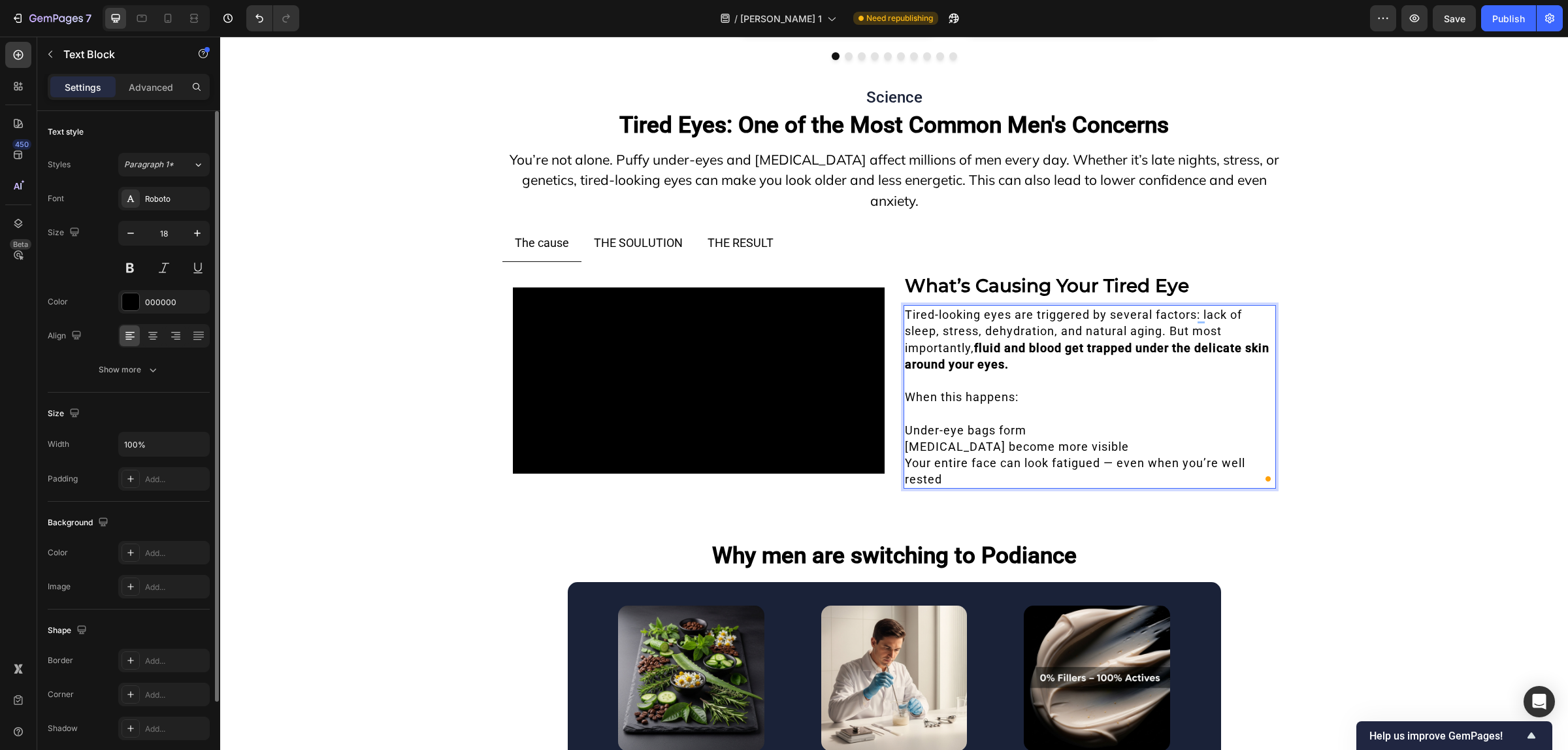
click at [956, 421] on p "Rich Text Editor. Editing area: main" at bounding box center [1089, 413] width 370 height 16
click at [964, 405] on p "When this happens:" at bounding box center [1089, 397] width 370 height 16
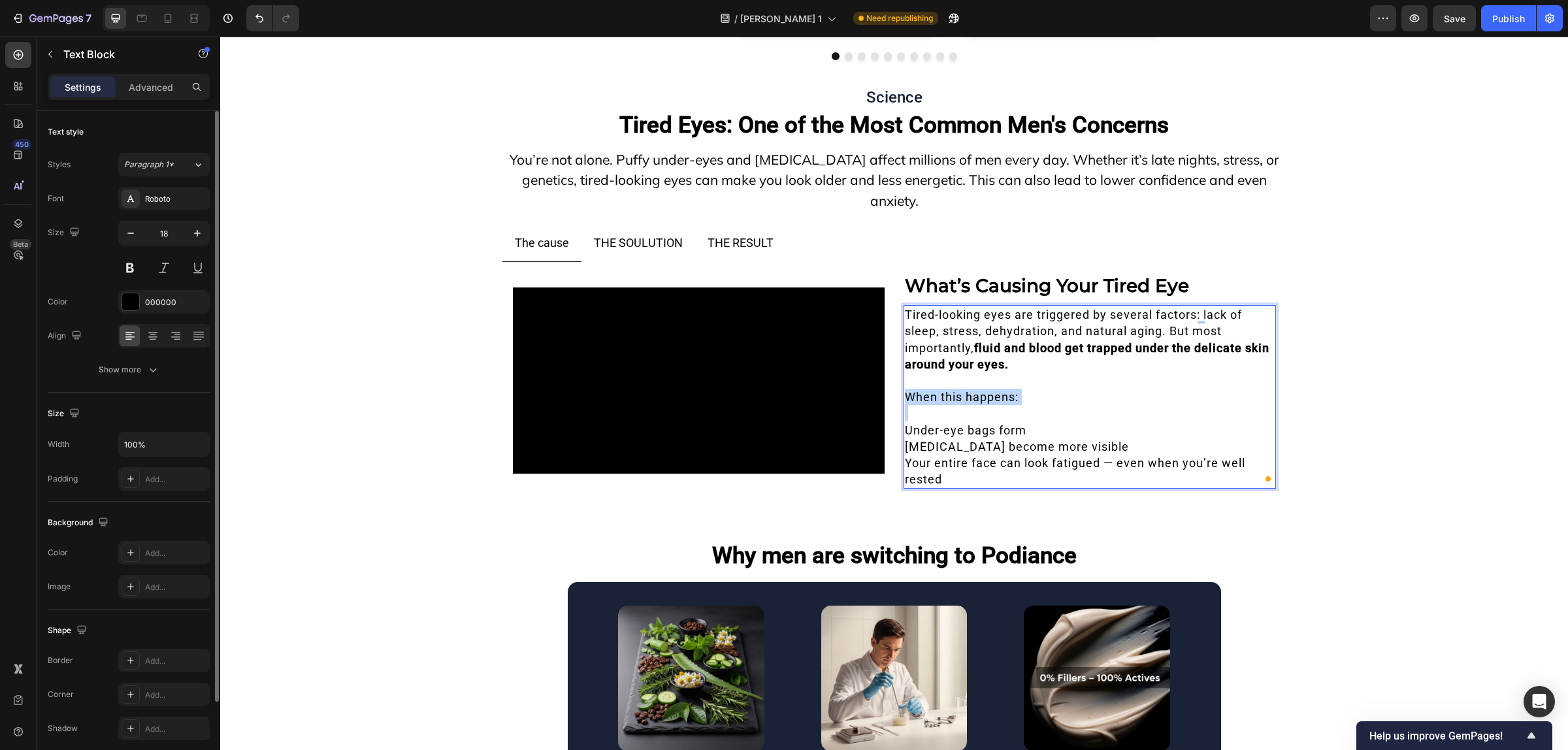
click at [964, 405] on p "When this happens:" at bounding box center [1089, 397] width 370 height 16
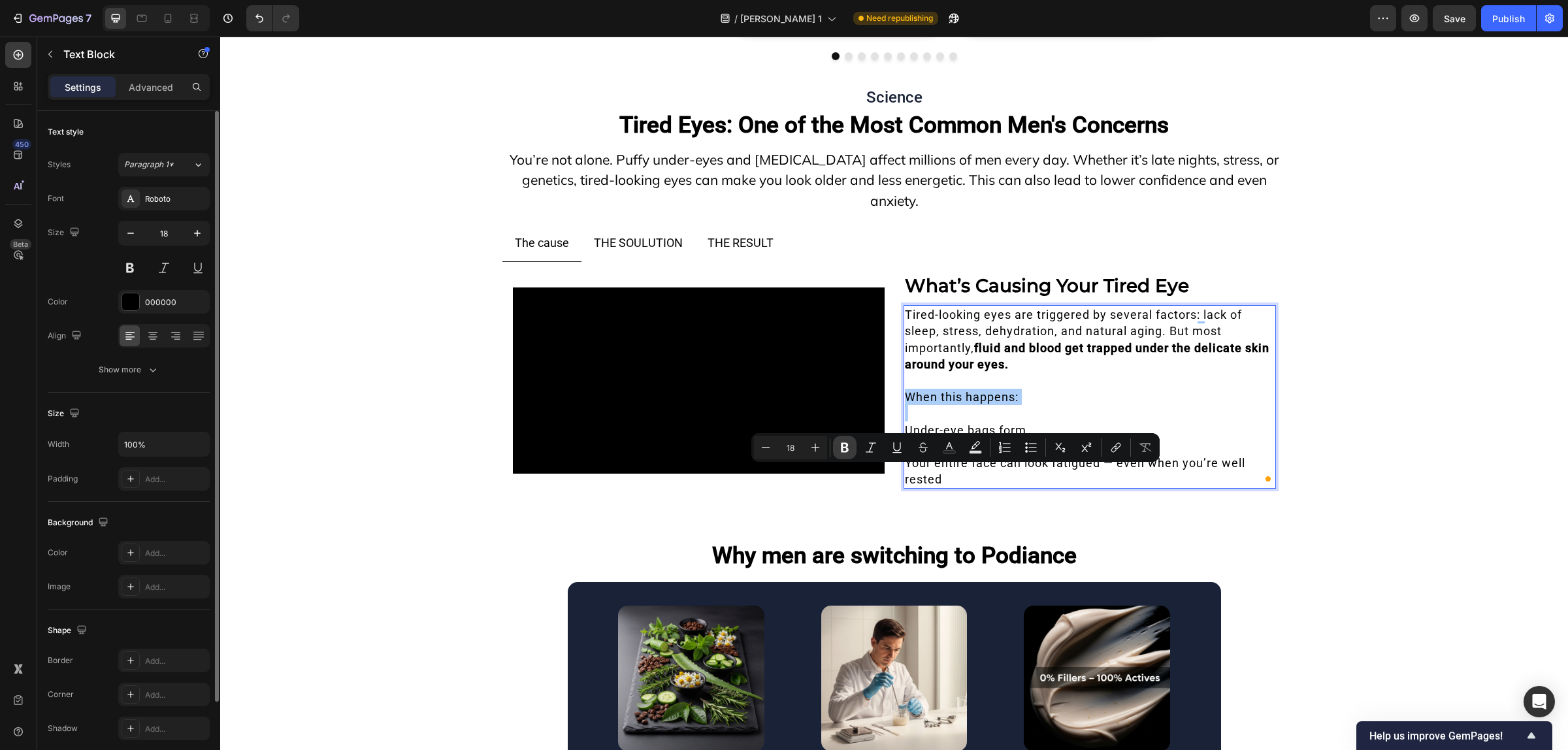
click at [836, 446] on button "Bold" at bounding box center [845, 447] width 24 height 24
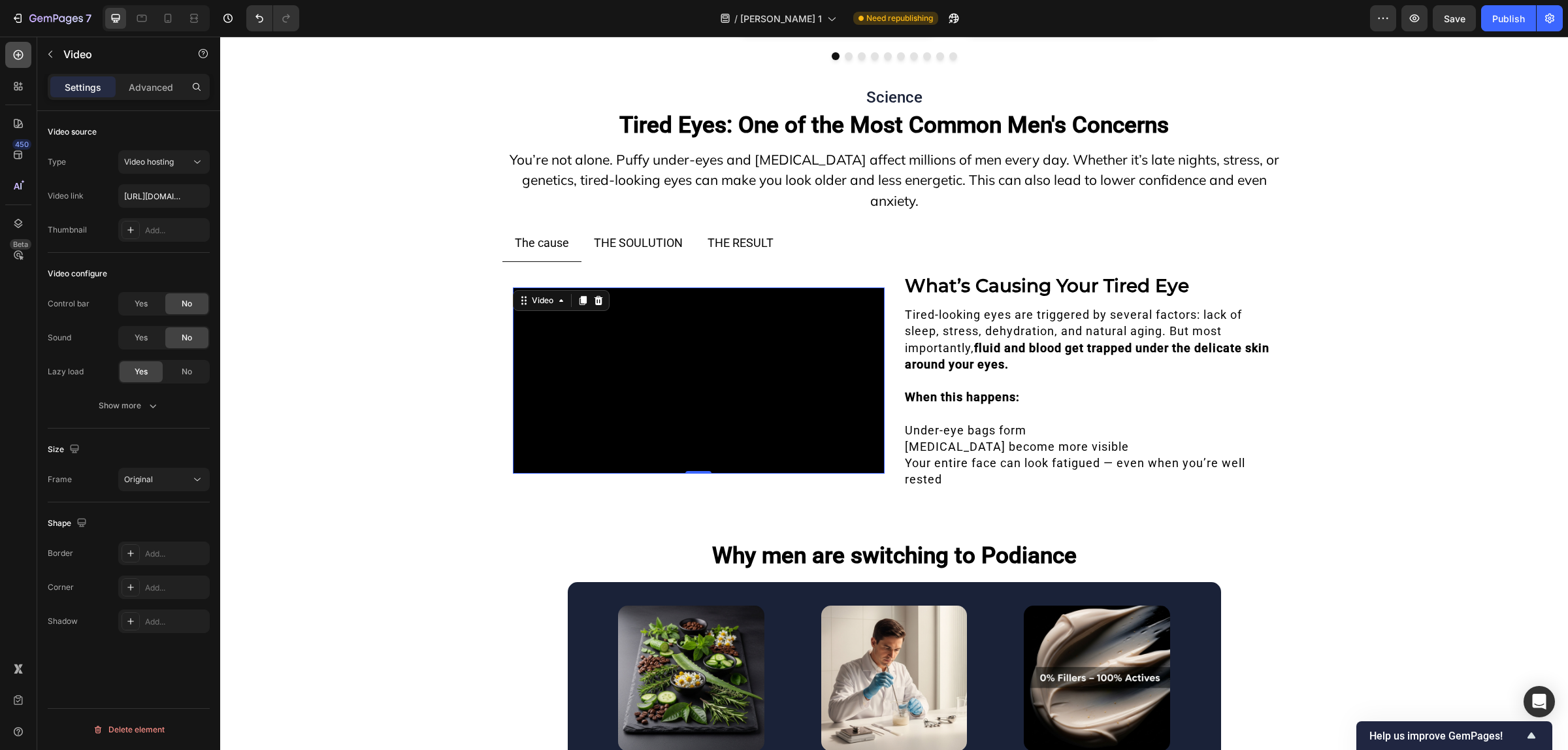
click at [19, 47] on div at bounding box center [19, 55] width 27 height 27
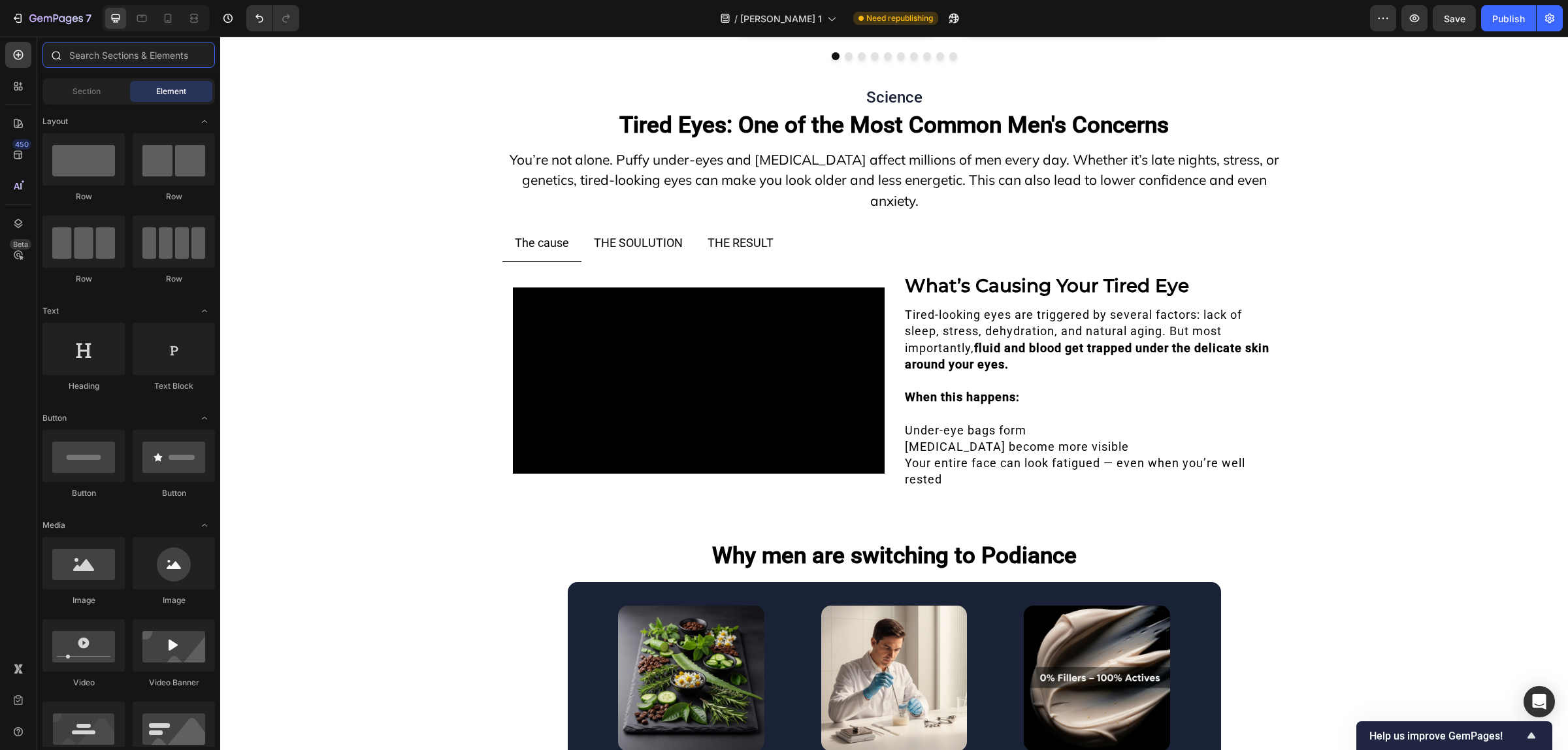
click at [83, 57] on input "text" at bounding box center [128, 55] width 172 height 27
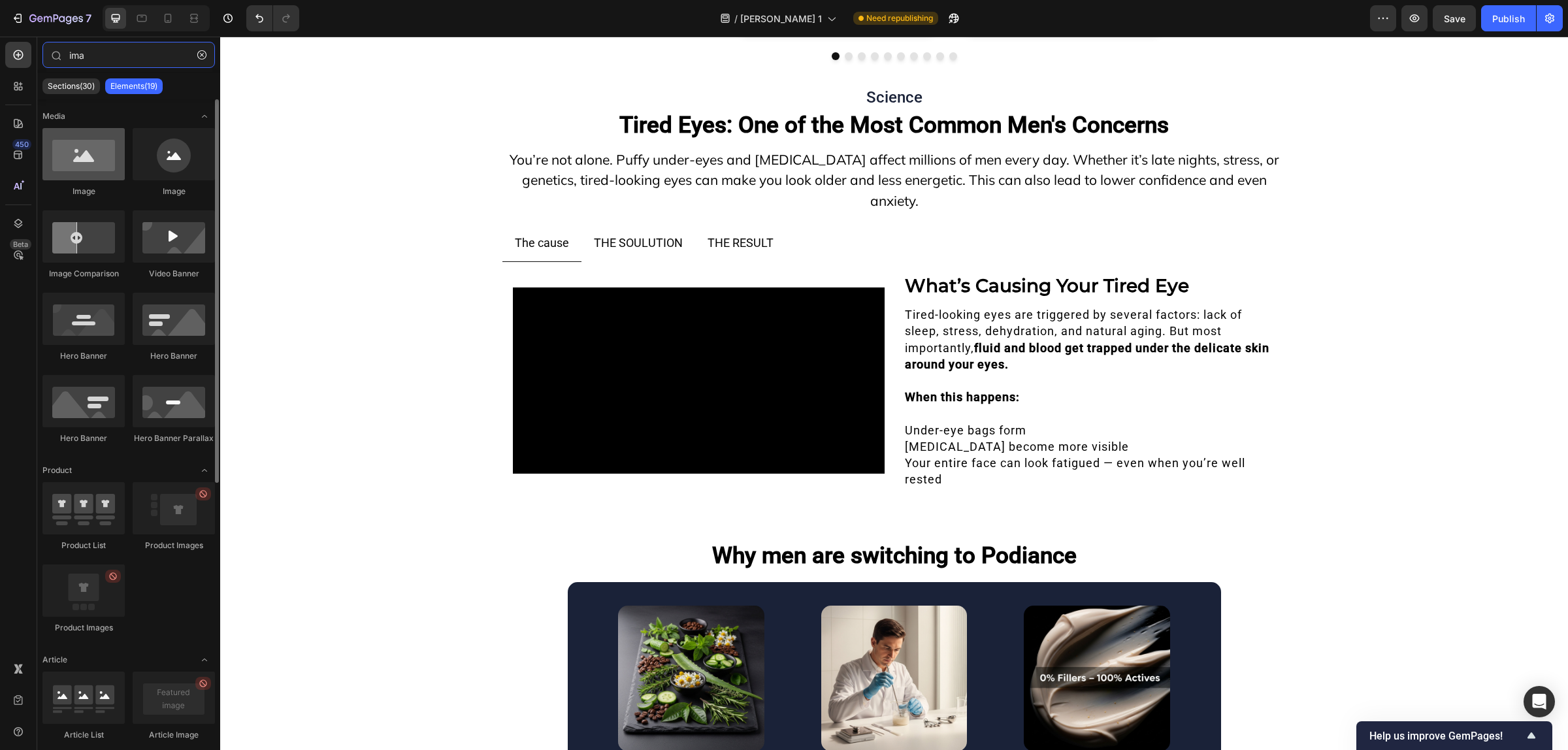
type input "ima"
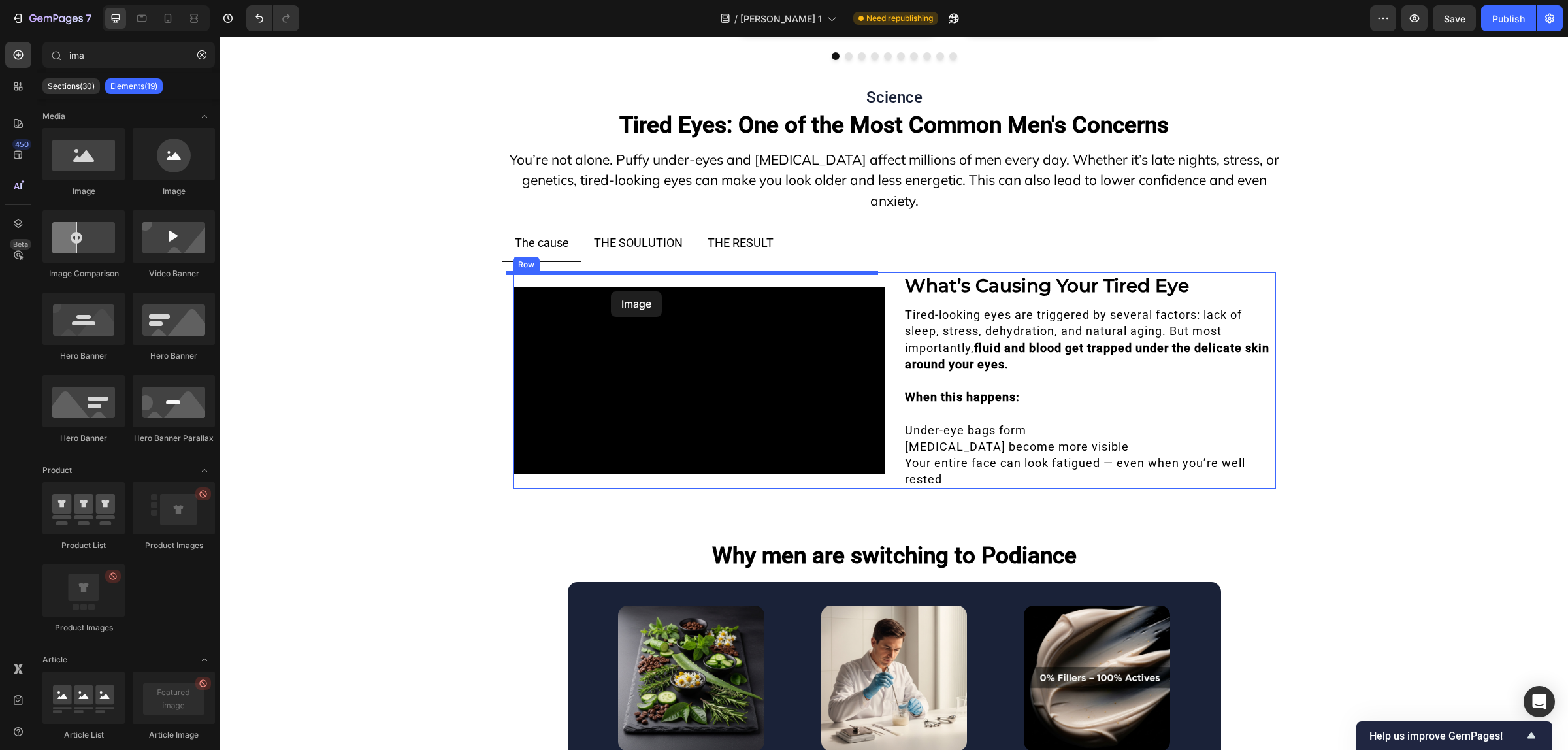
drag, startPoint x: 313, startPoint y: 190, endPoint x: 610, endPoint y: 292, distance: 314.0
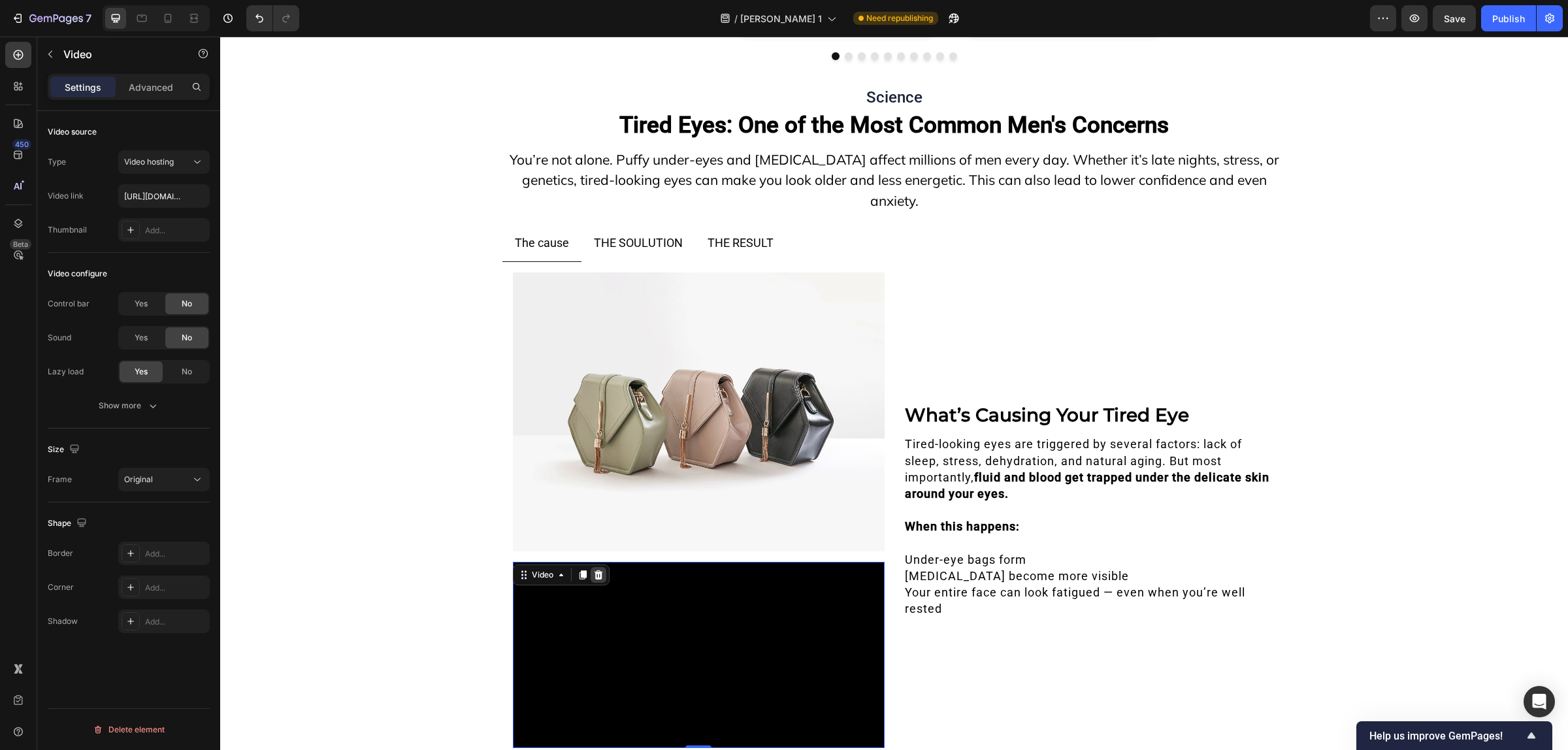
click at [595, 571] on icon at bounding box center [598, 575] width 11 height 11
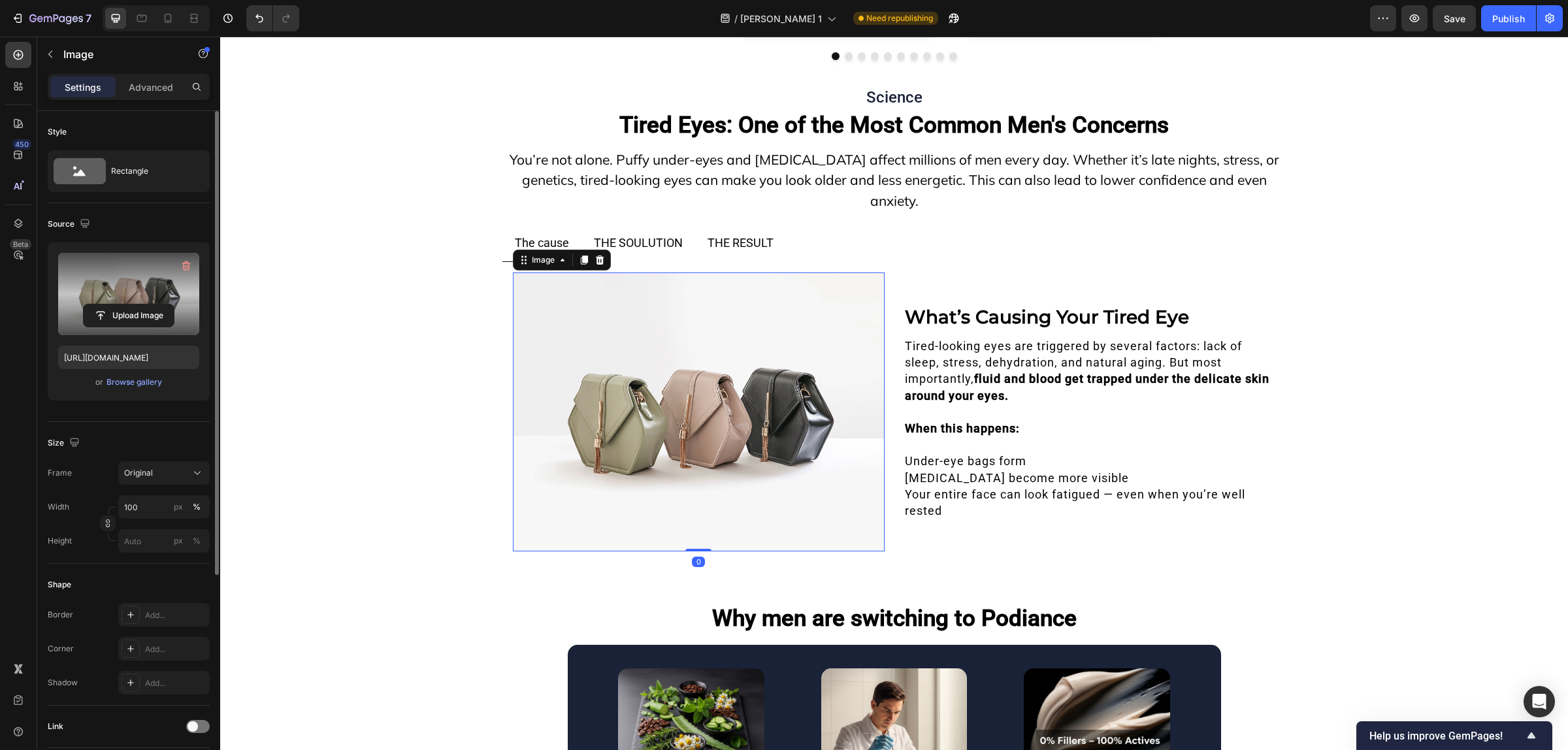
click at [146, 273] on label at bounding box center [129, 293] width 141 height 82
click at [146, 305] on input "file" at bounding box center [129, 315] width 90 height 22
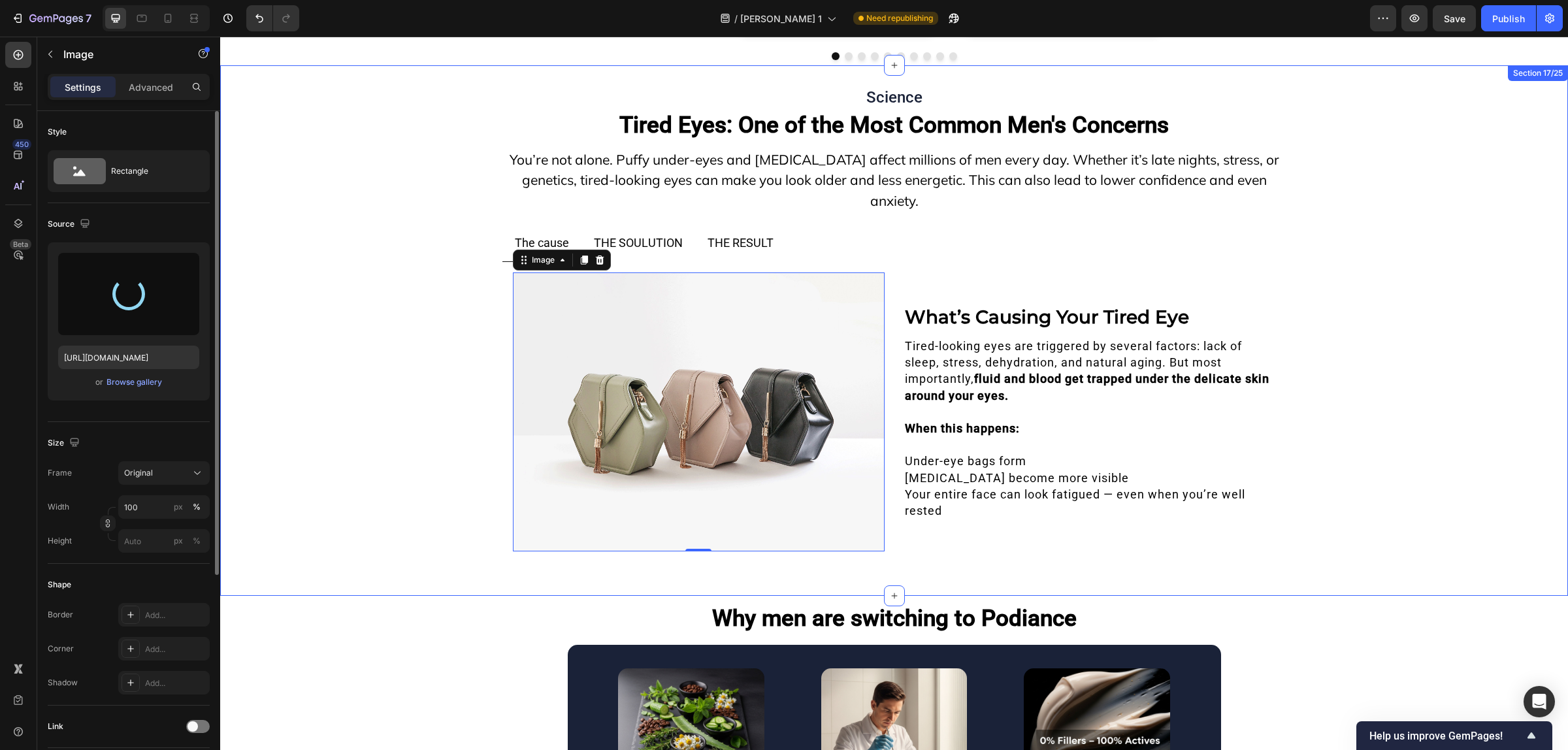
type input "[URL][DOMAIN_NAME]"
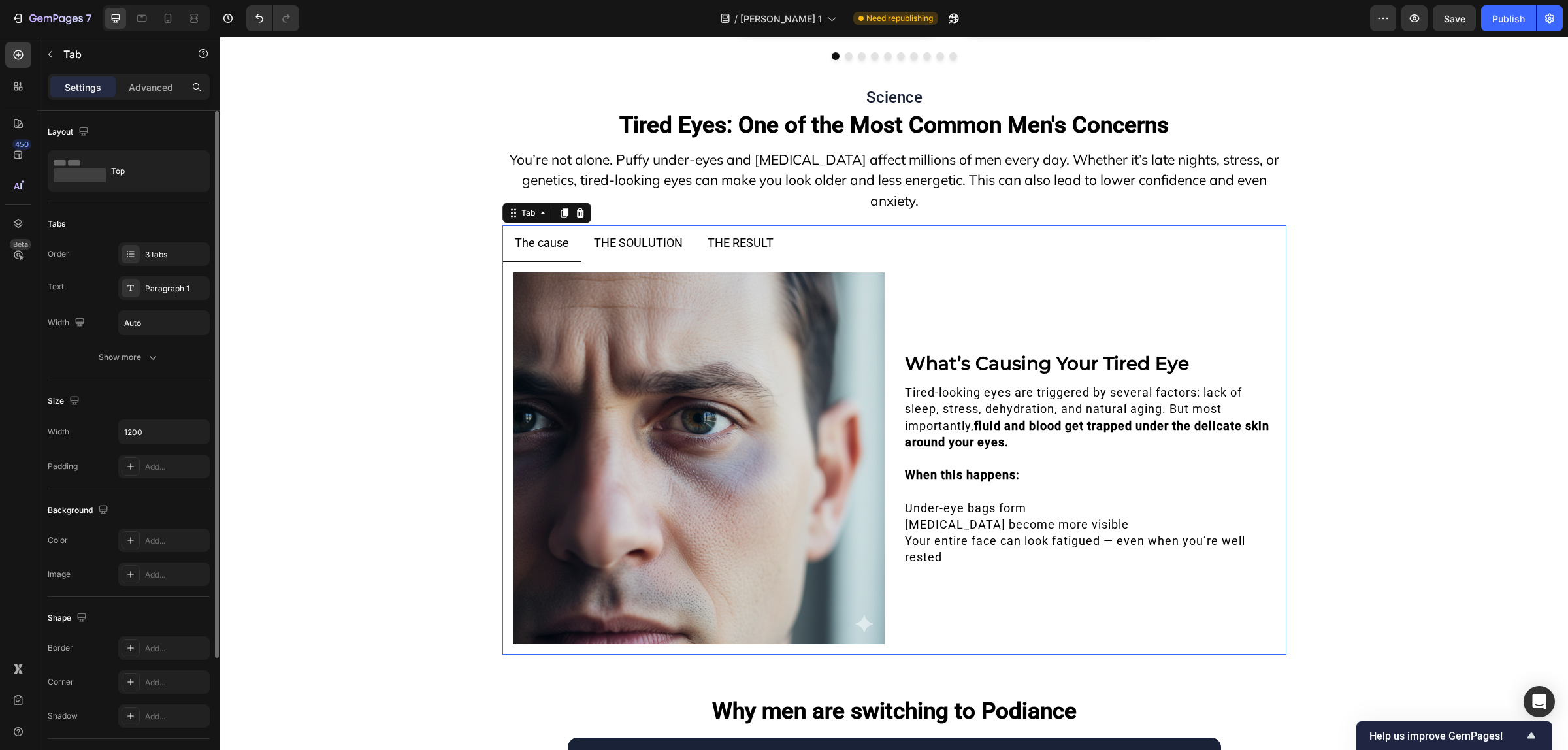
click at [637, 237] on p "THE SOULUTION" at bounding box center [638, 243] width 89 height 21
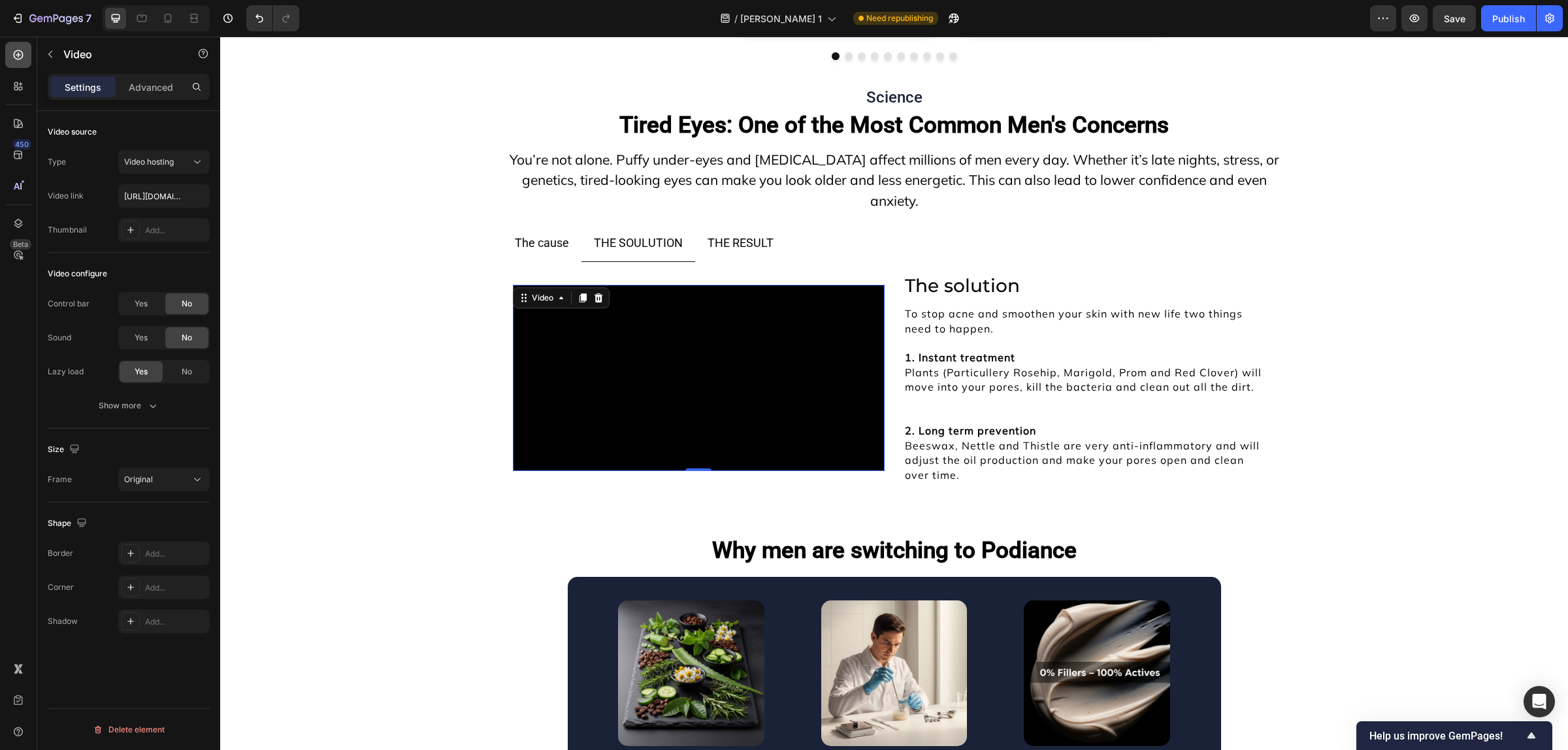
click at [10, 59] on div at bounding box center [19, 55] width 27 height 27
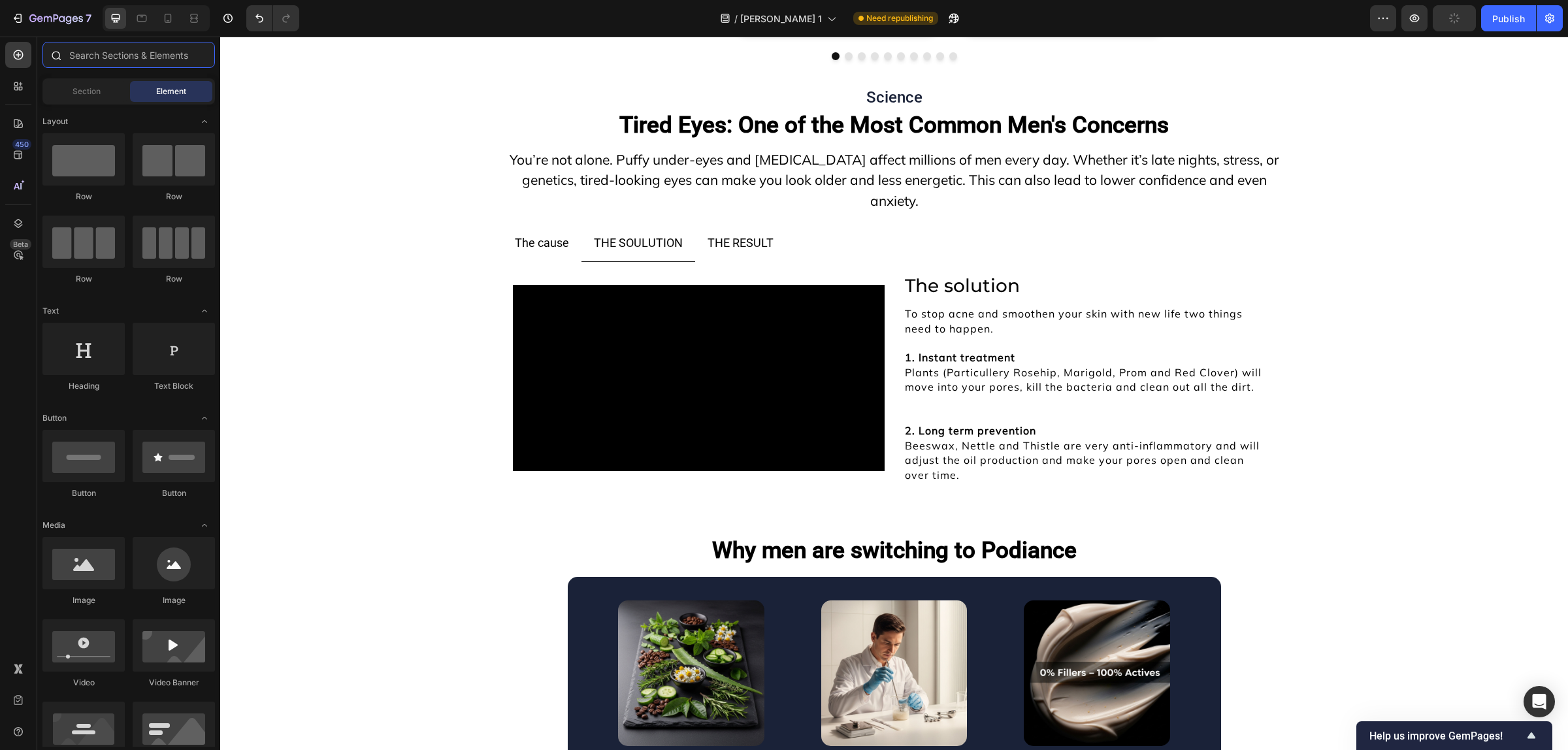
click at [103, 56] on input "text" at bounding box center [128, 55] width 172 height 27
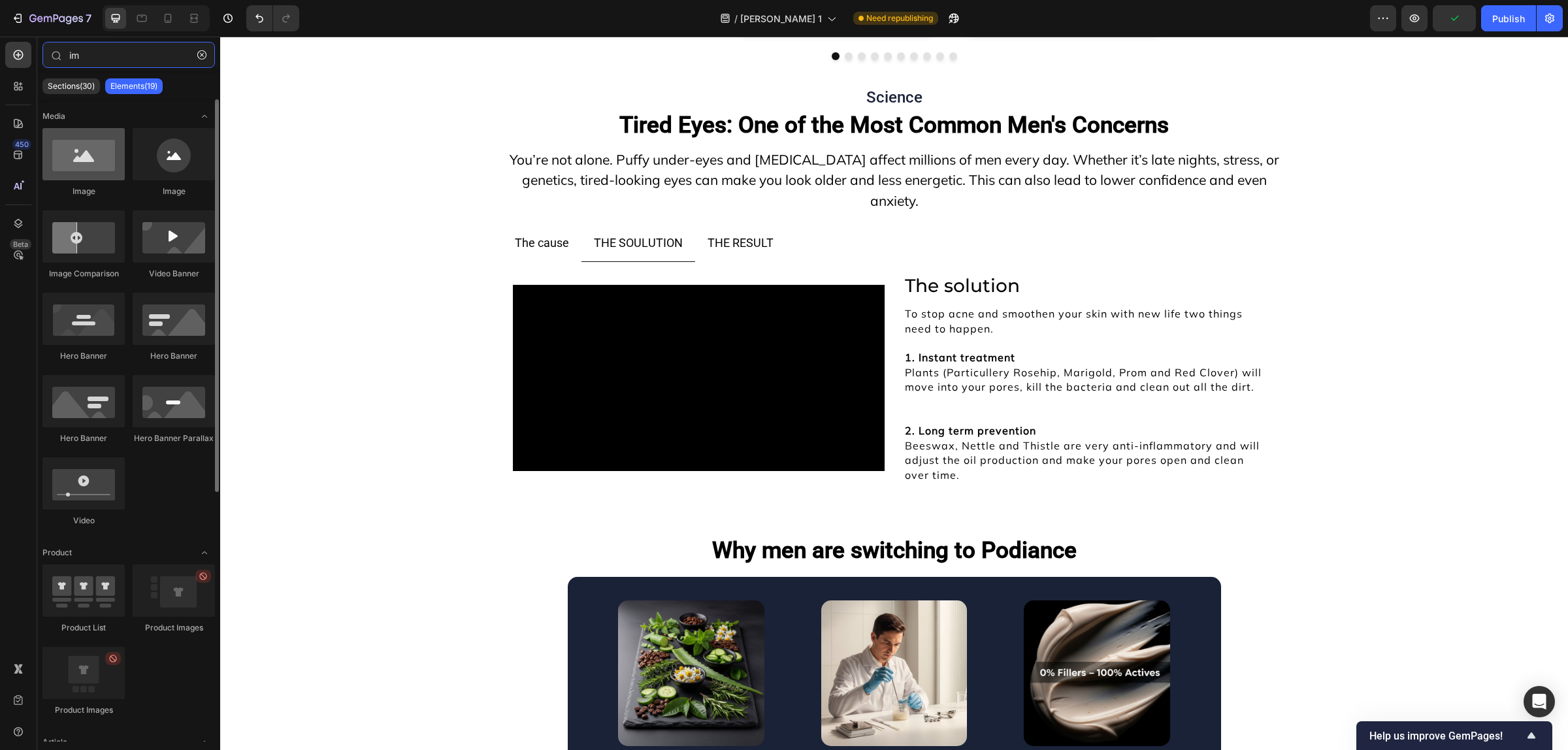
type input "im"
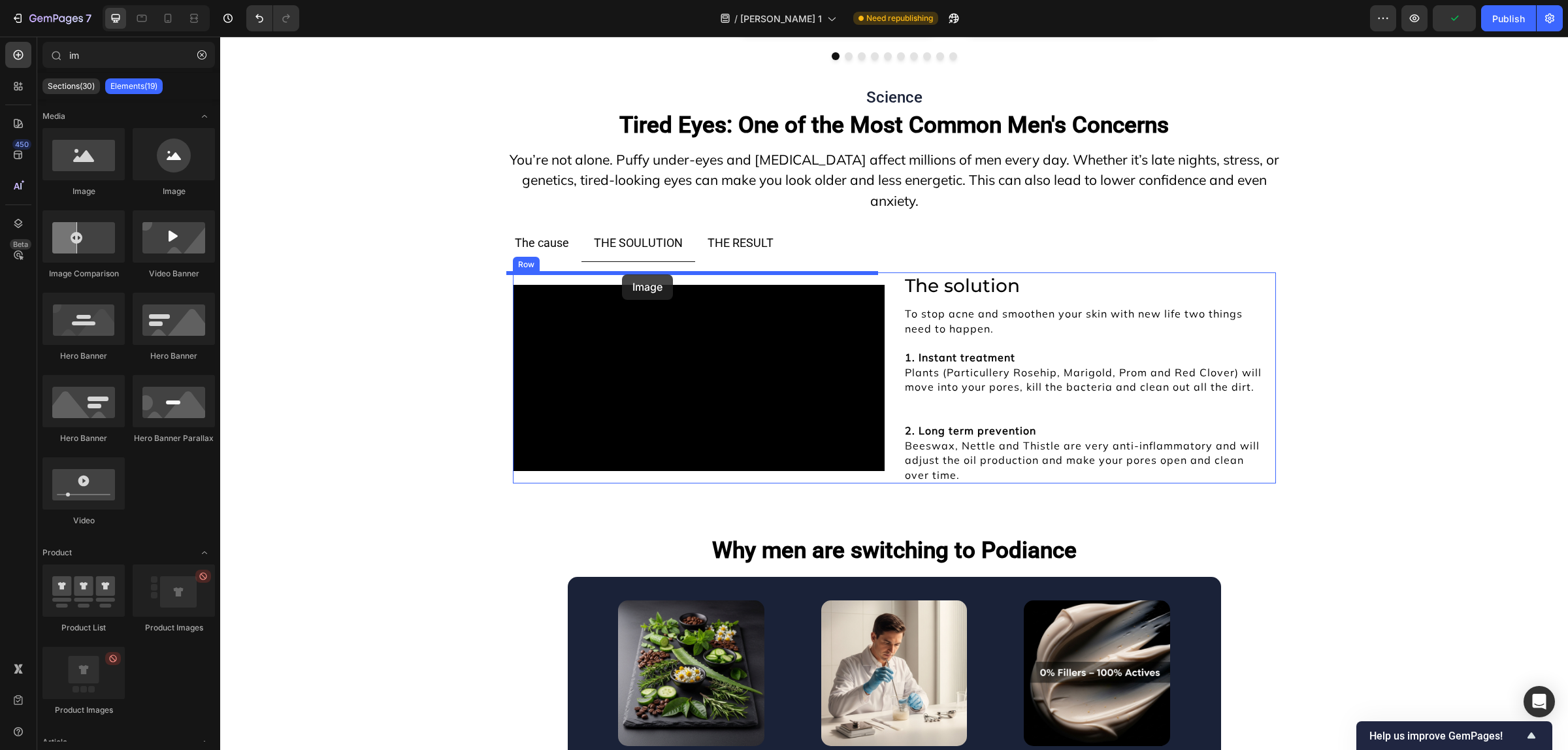
drag, startPoint x: 303, startPoint y: 175, endPoint x: 622, endPoint y: 275, distance: 334.3
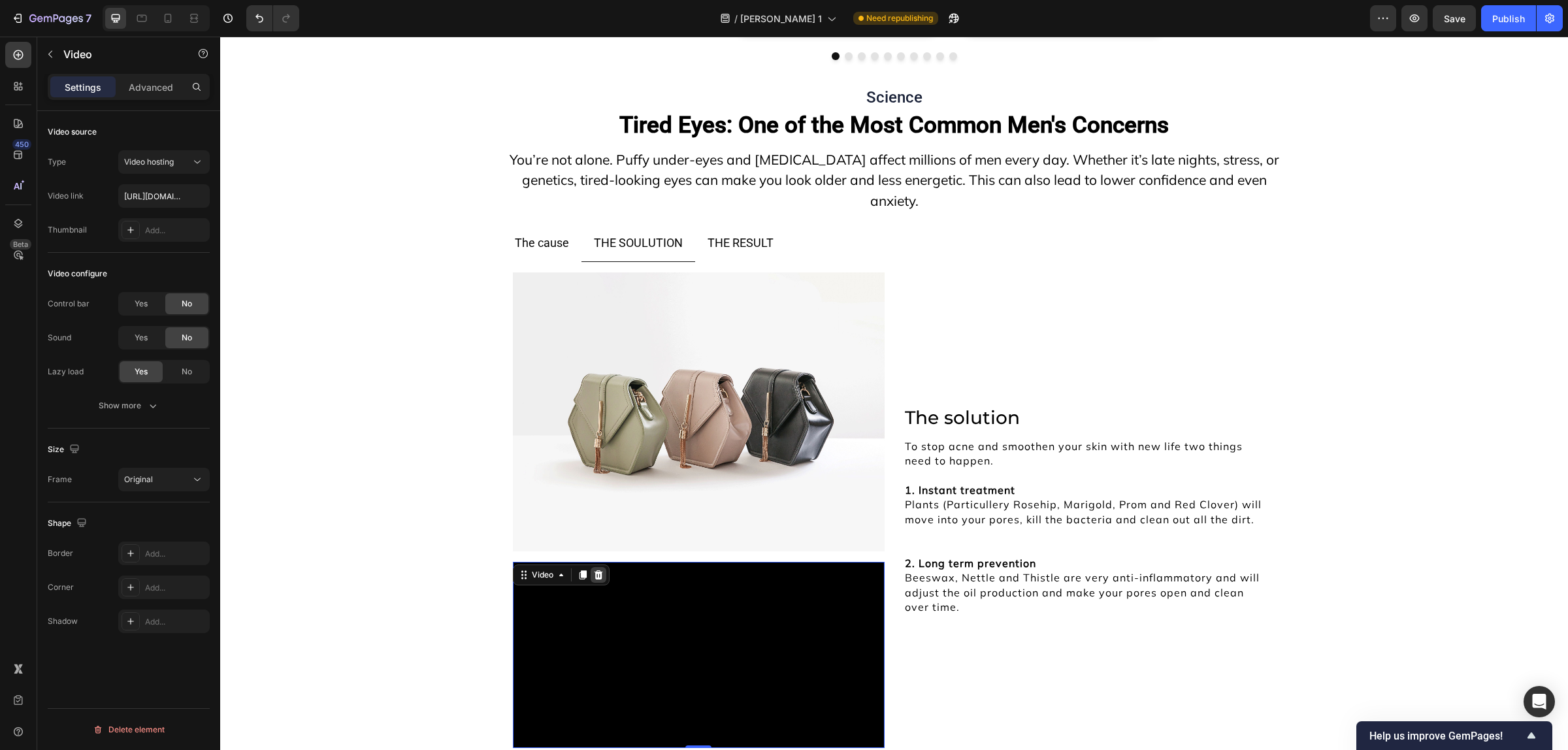
click at [593, 576] on icon at bounding box center [598, 575] width 11 height 11
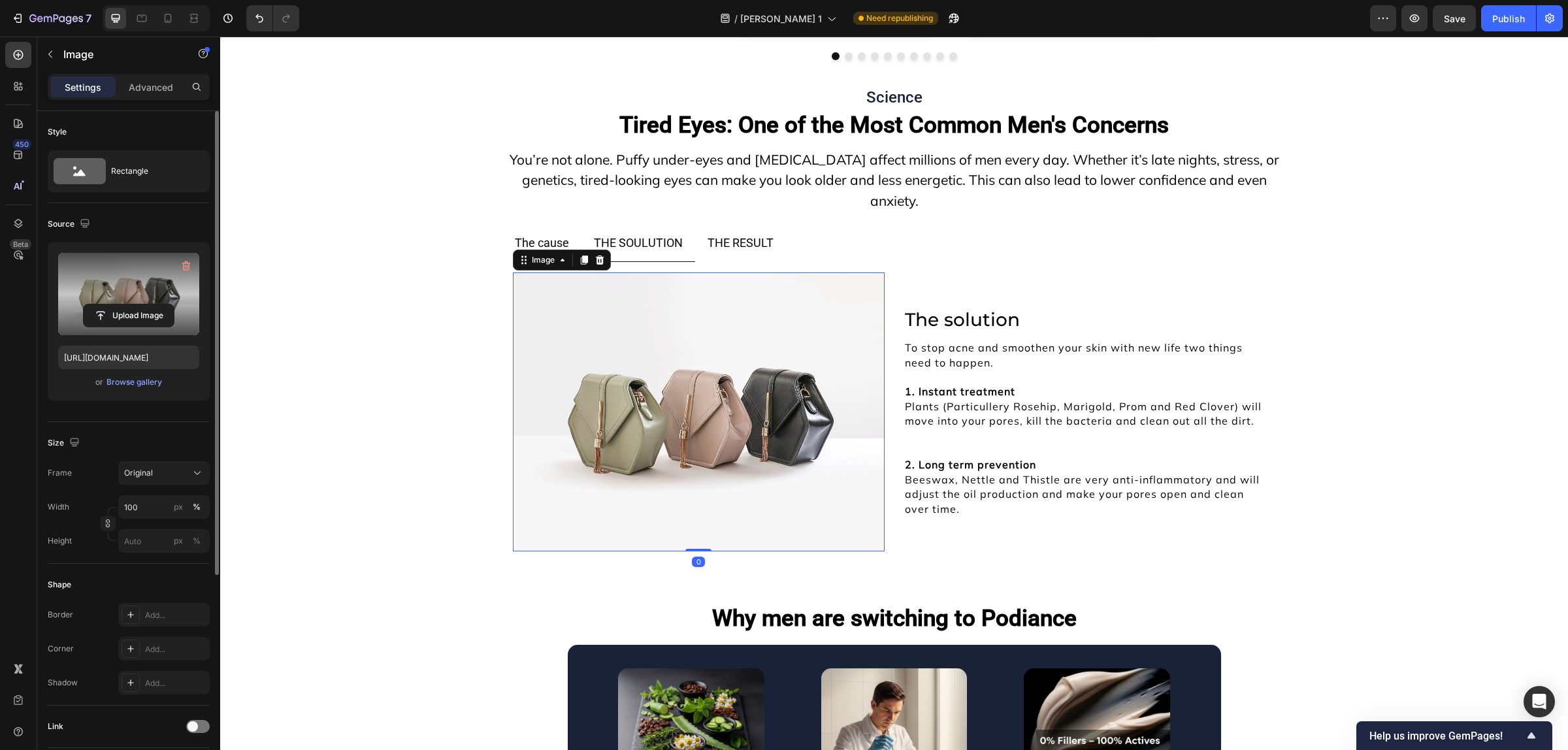
click at [132, 283] on label at bounding box center [129, 293] width 141 height 82
click at [132, 305] on input "file" at bounding box center [129, 315] width 90 height 22
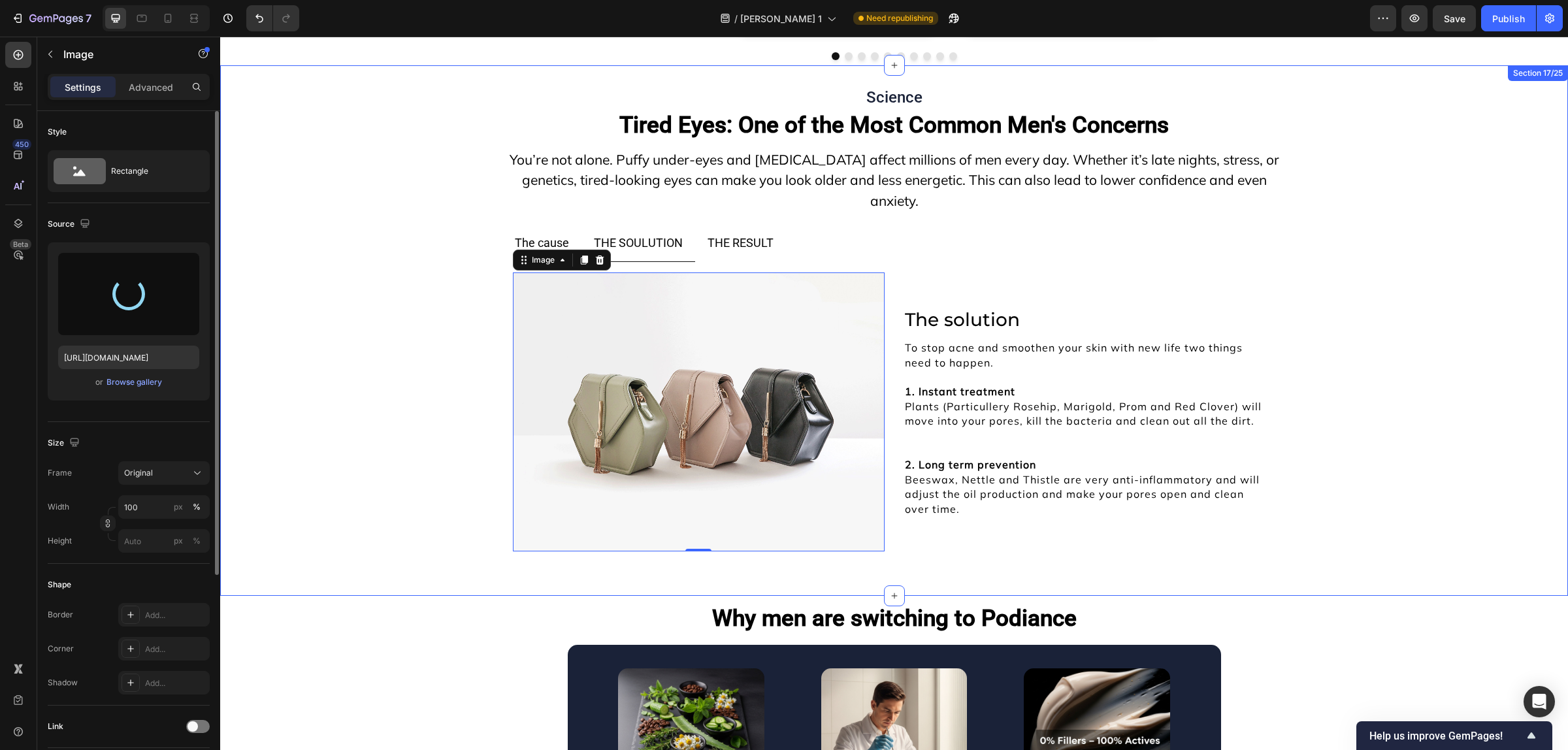
type input "https://cdn.shopify.com/s/files/1/0754/9258/9834/files/gempages_568747440534979…"
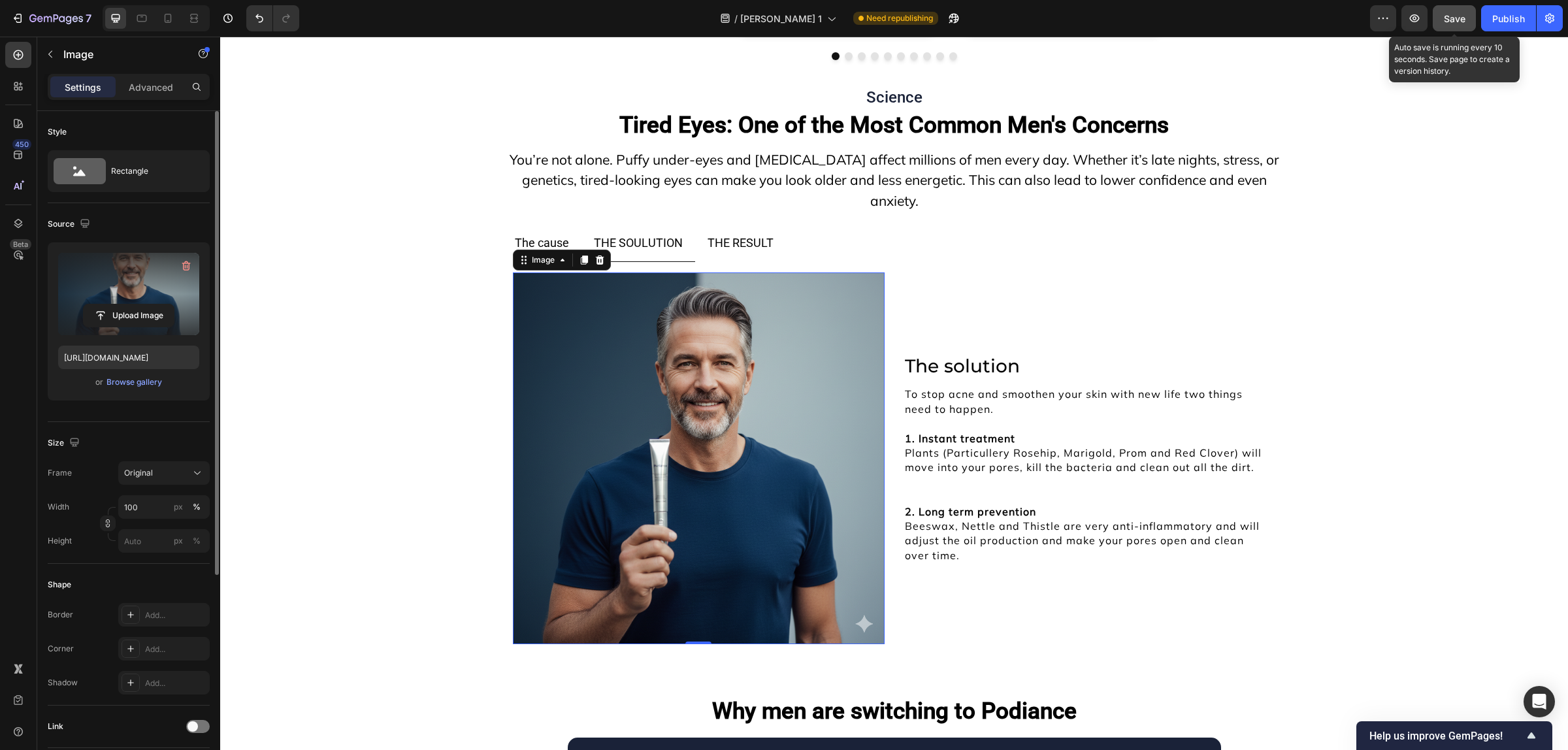
drag, startPoint x: 1457, startPoint y: 21, endPoint x: 1127, endPoint y: 57, distance: 332.0
click at [1457, 21] on span "Save" at bounding box center [1454, 19] width 21 height 11
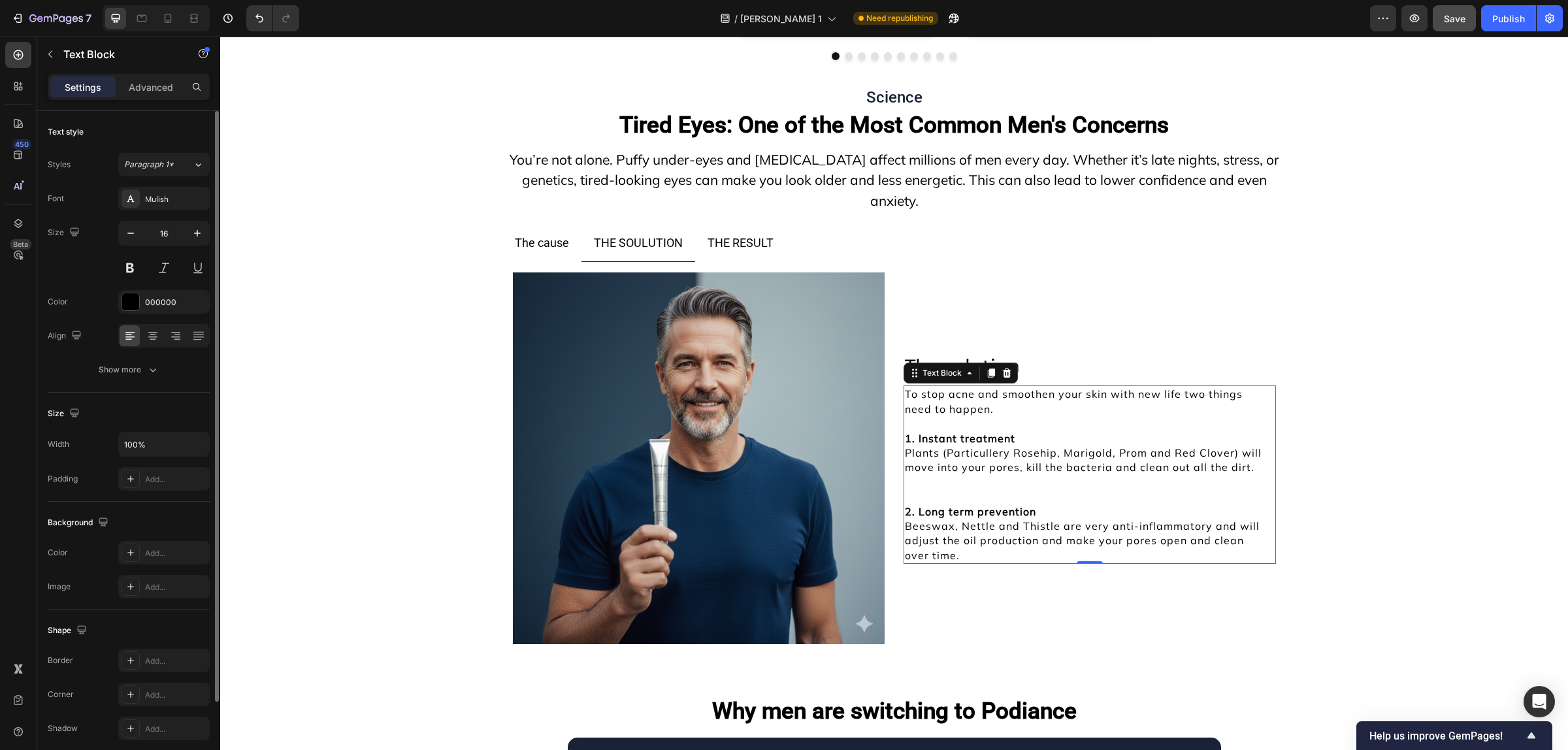
click at [990, 432] on strong "1. Instant treatment" at bounding box center [959, 438] width 110 height 13
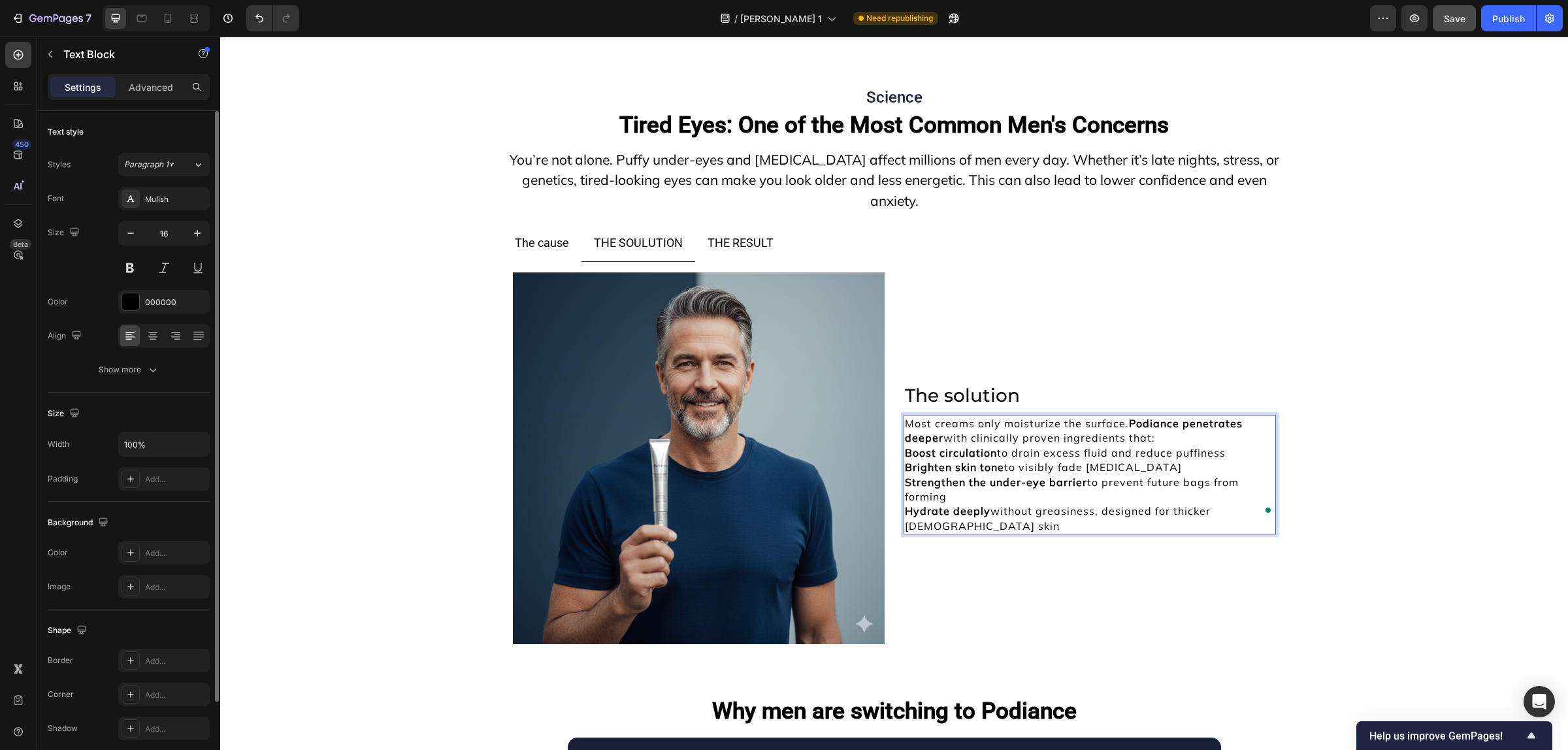
scroll to position [10110, 0]
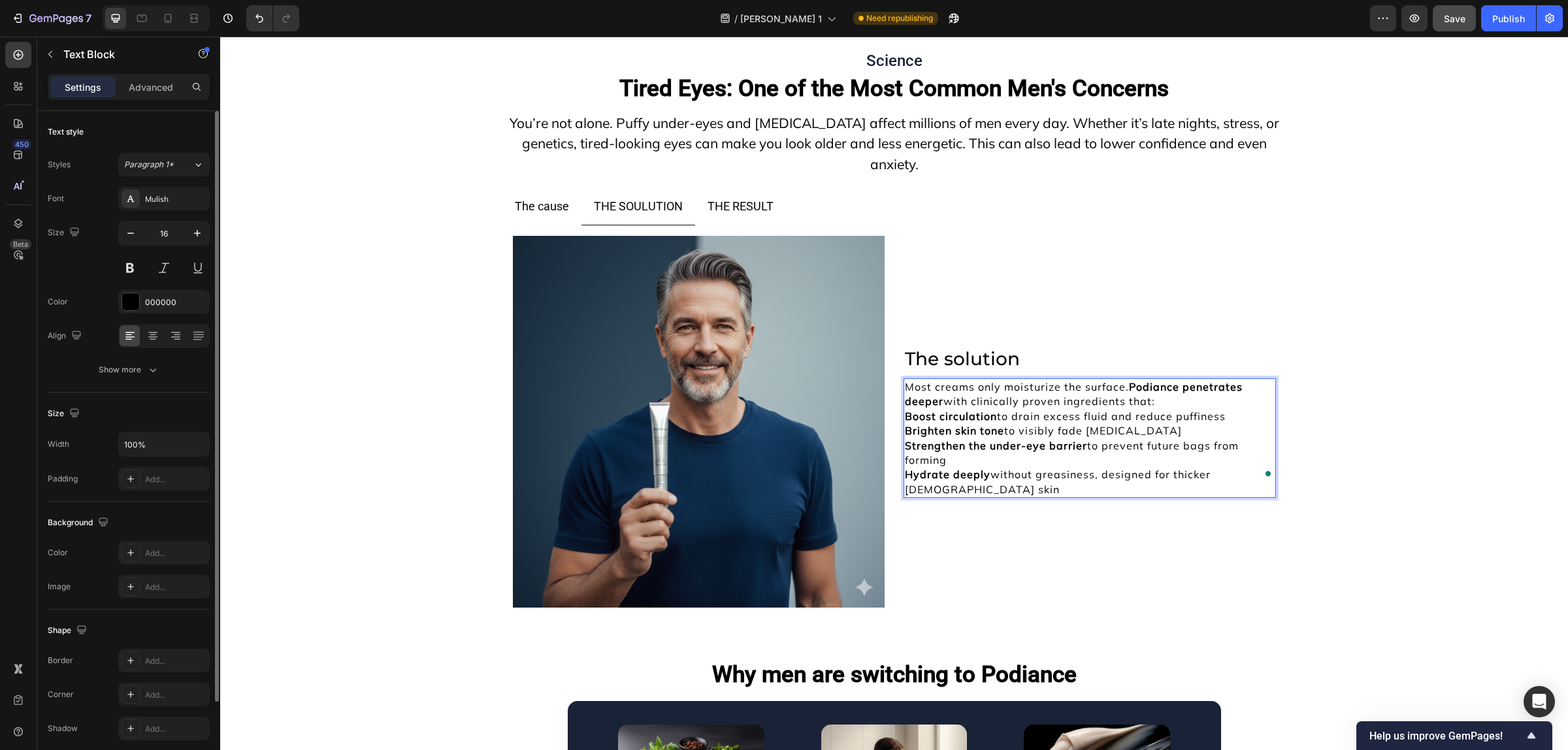
click at [1161, 409] on p "Most creams only moisturize the surface. Podiance penetrates deeper with clinic…" at bounding box center [1089, 394] width 370 height 29
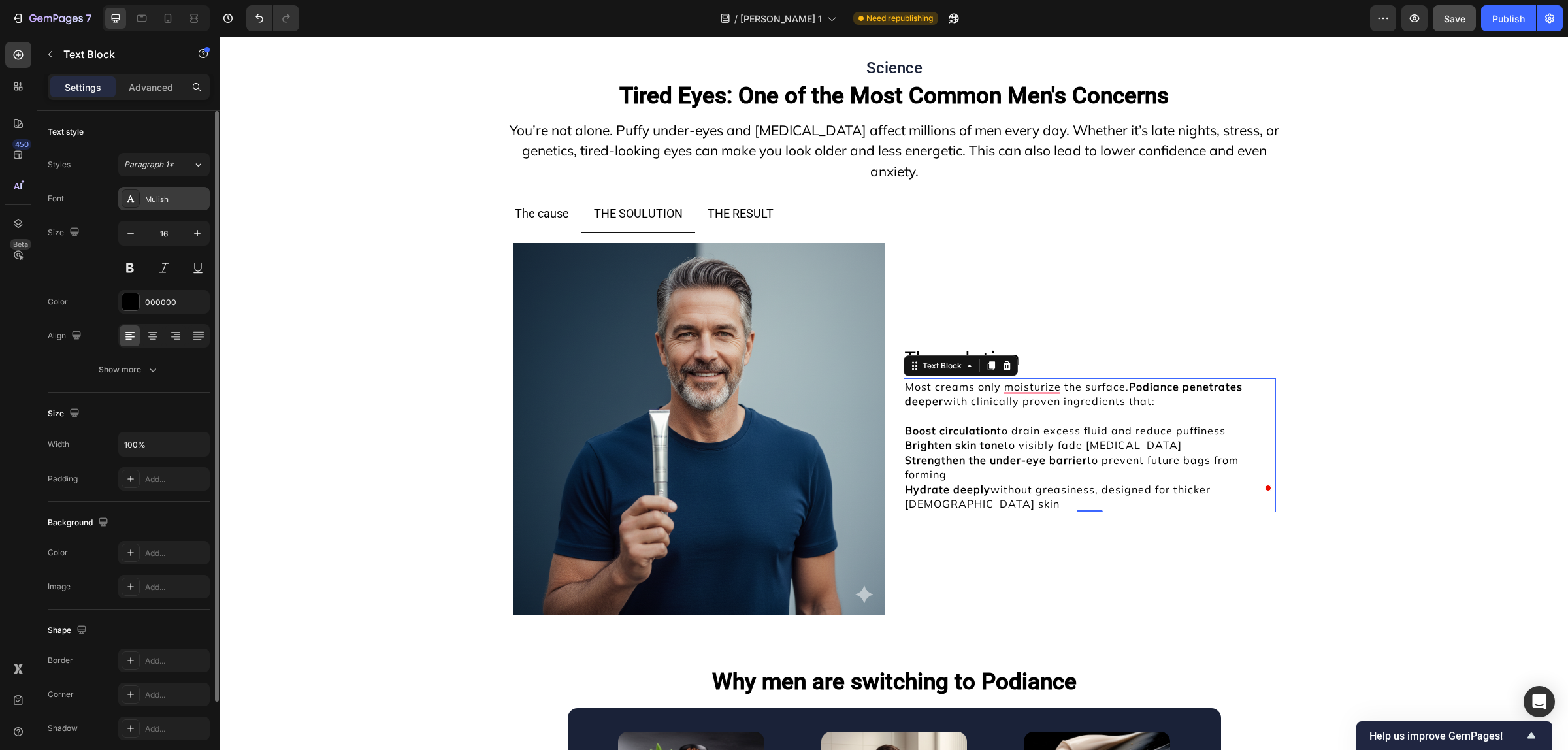
click at [156, 194] on div "Mulish" at bounding box center [176, 199] width 62 height 11
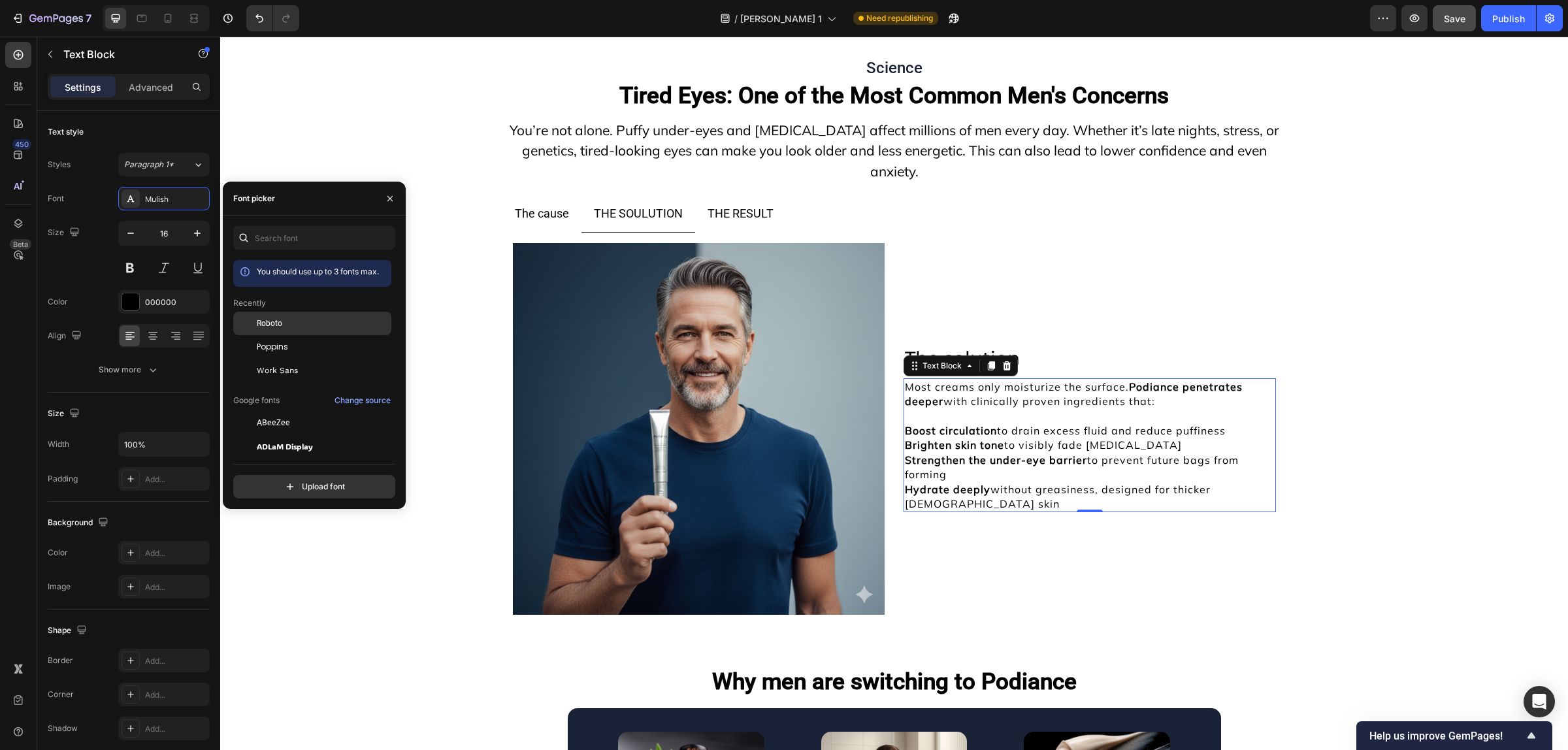
click at [323, 312] on div "Roboto" at bounding box center [312, 323] width 158 height 24
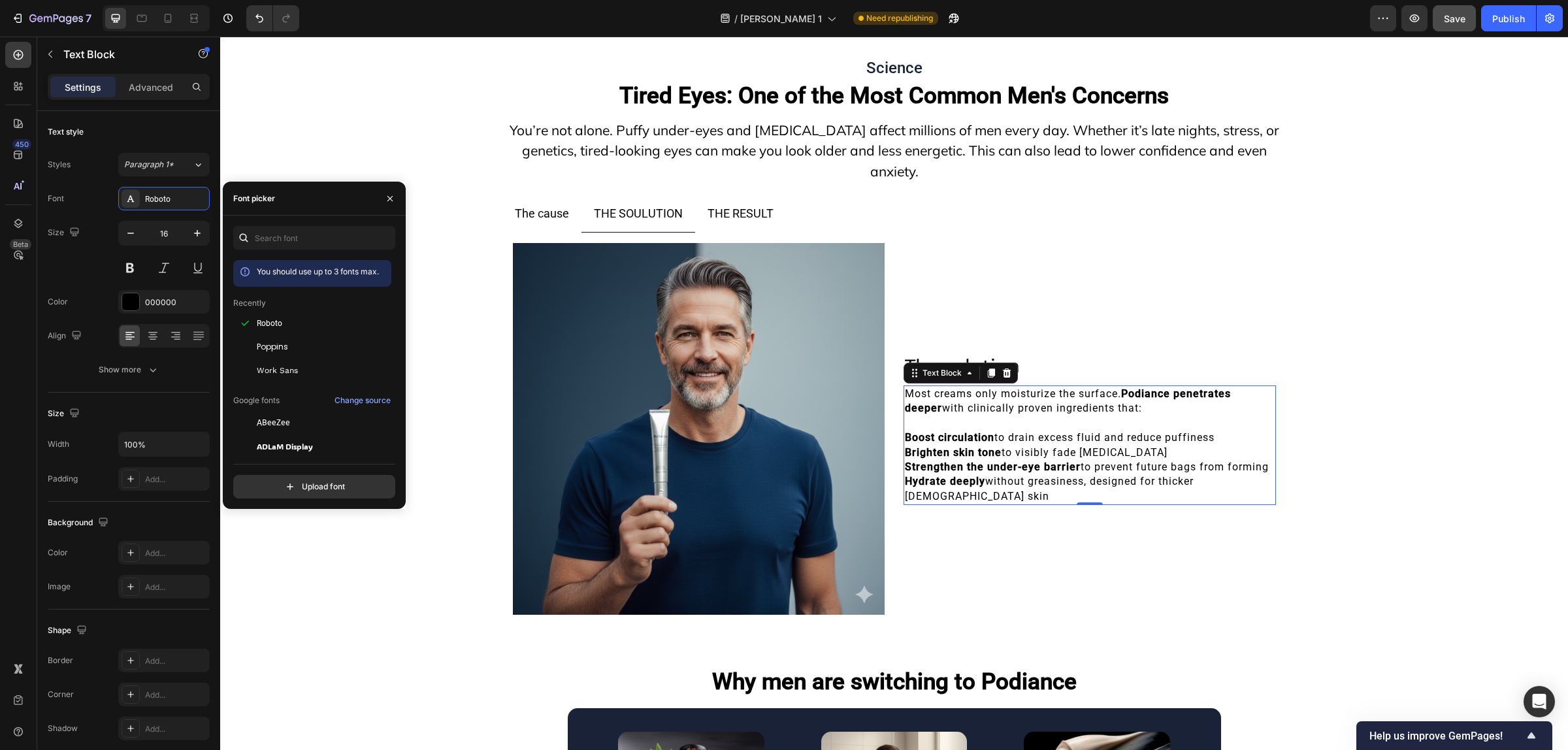
click at [377, 192] on div at bounding box center [390, 199] width 31 height 34
click at [389, 196] on icon "button" at bounding box center [390, 199] width 11 height 11
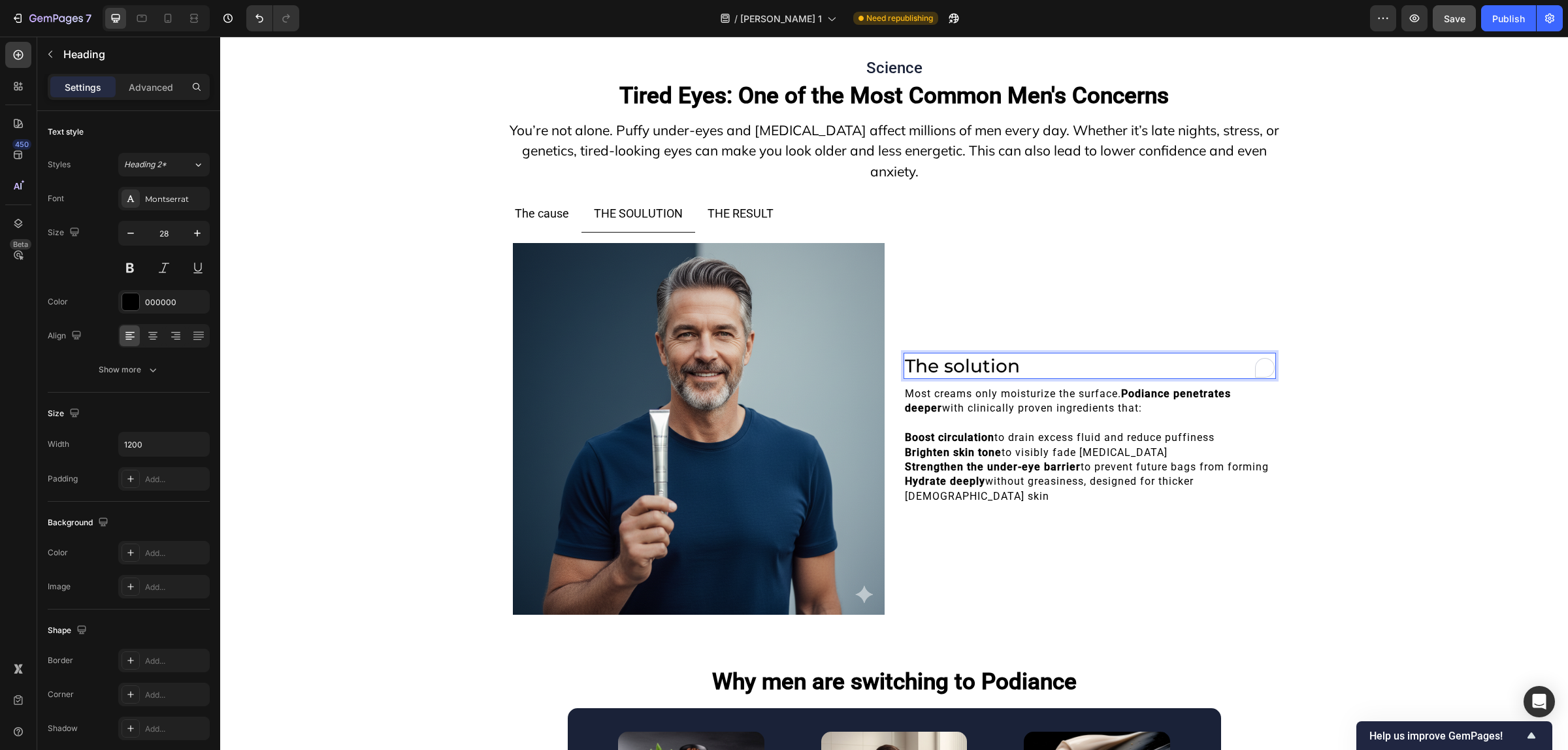
click at [999, 367] on h2 "The solution" at bounding box center [1089, 366] width 372 height 27
click at [999, 367] on p "The solution" at bounding box center [1089, 366] width 370 height 24
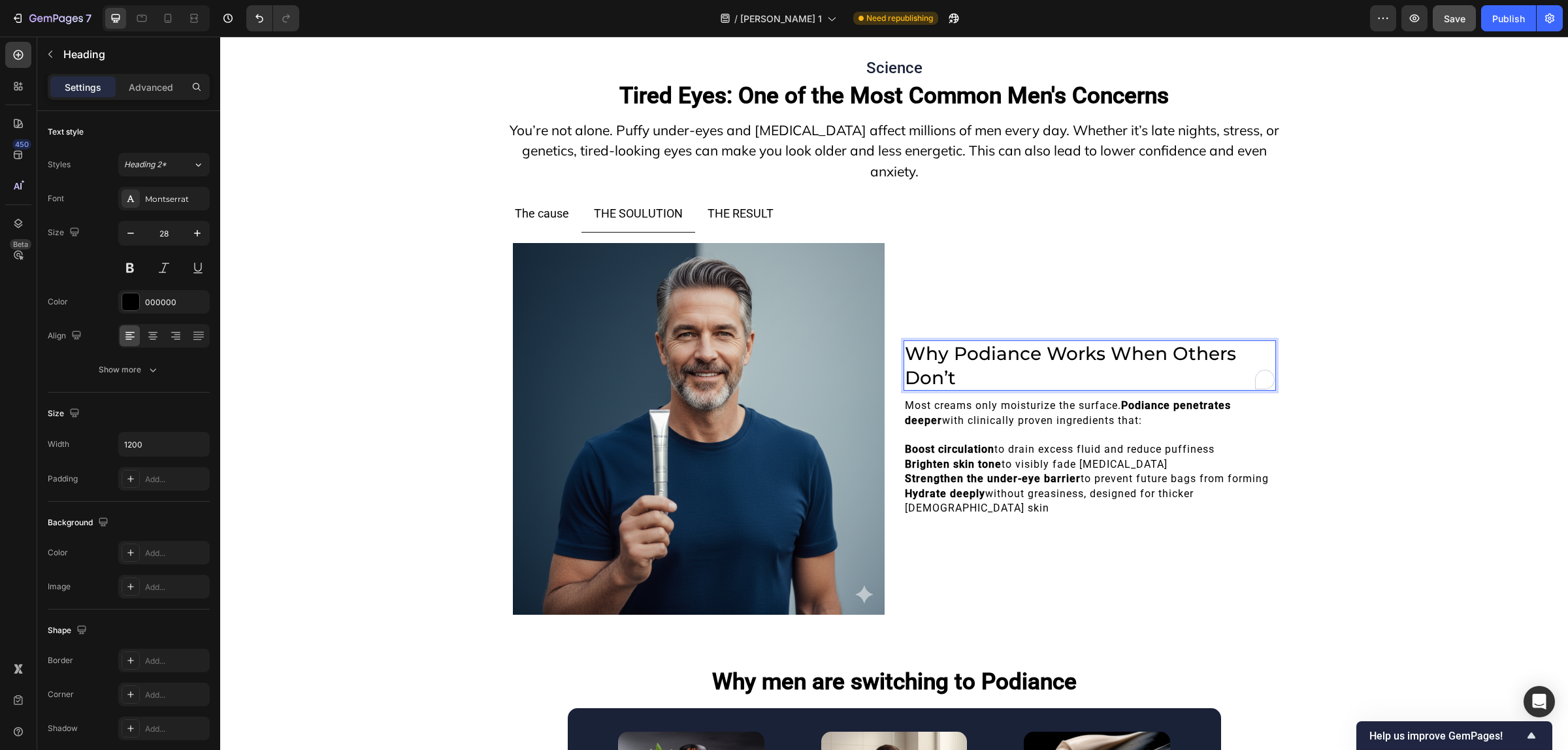
scroll to position [10092, 0]
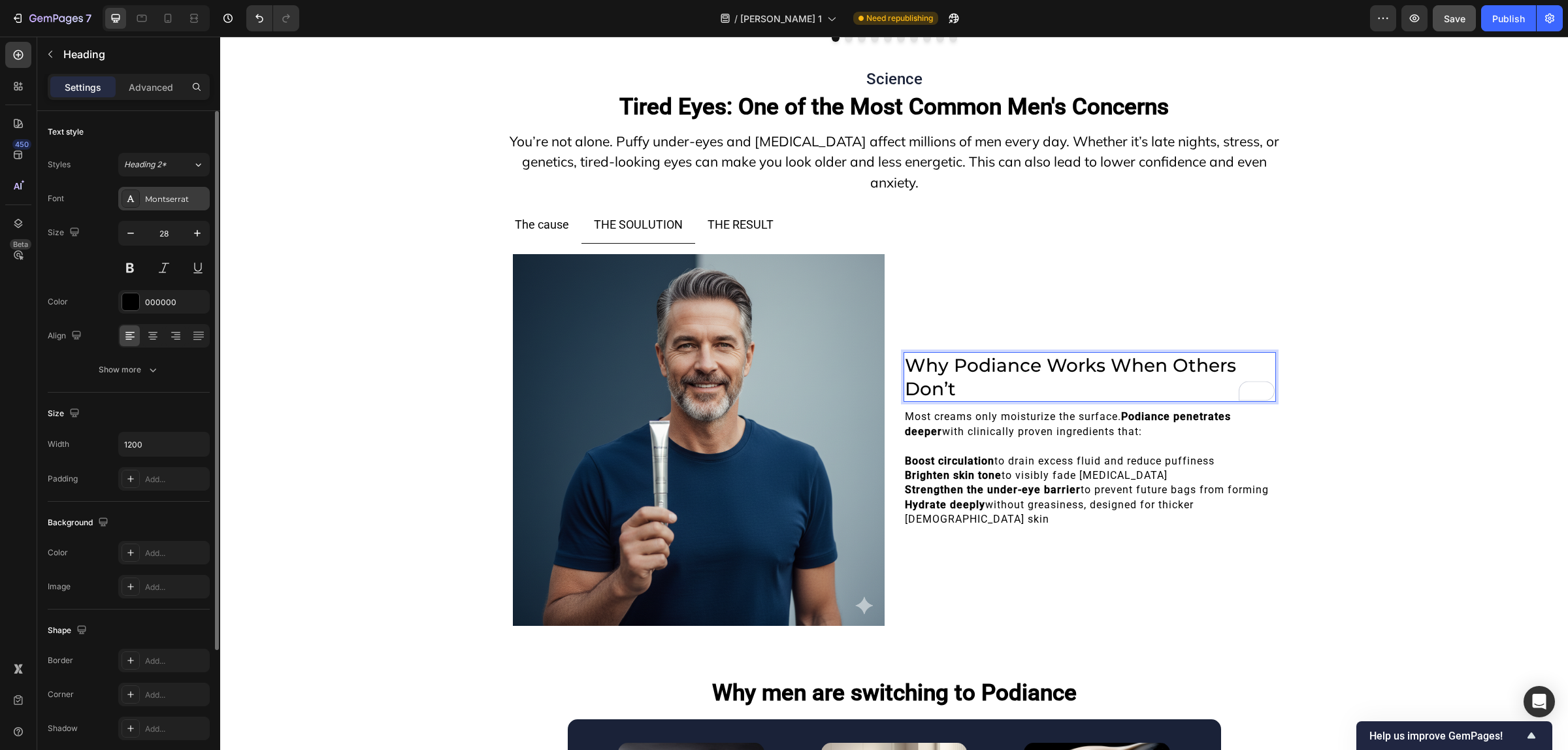
click at [167, 200] on div "Montserrat" at bounding box center [176, 199] width 62 height 11
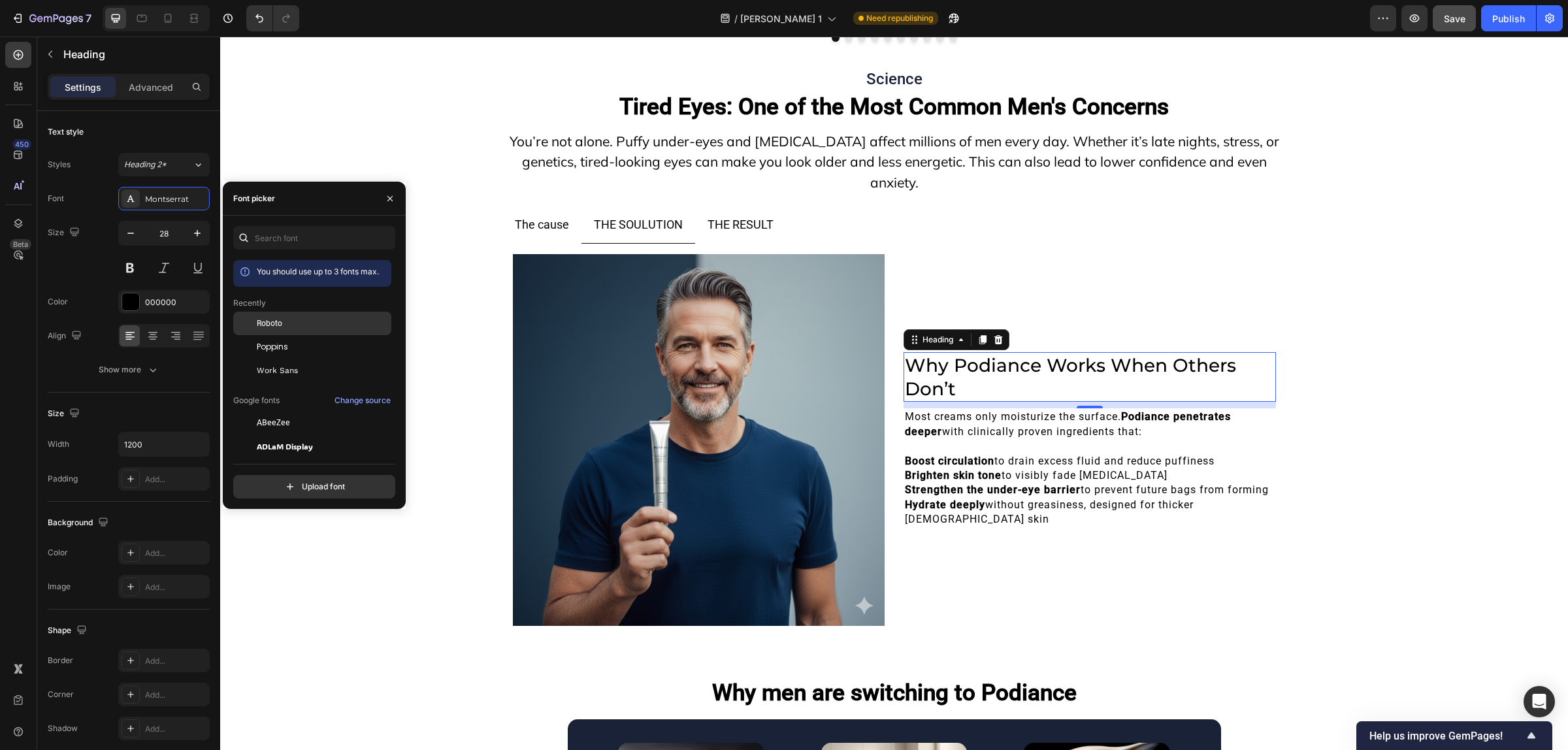
click at [306, 322] on div "Roboto" at bounding box center [322, 322] width 132 height 11
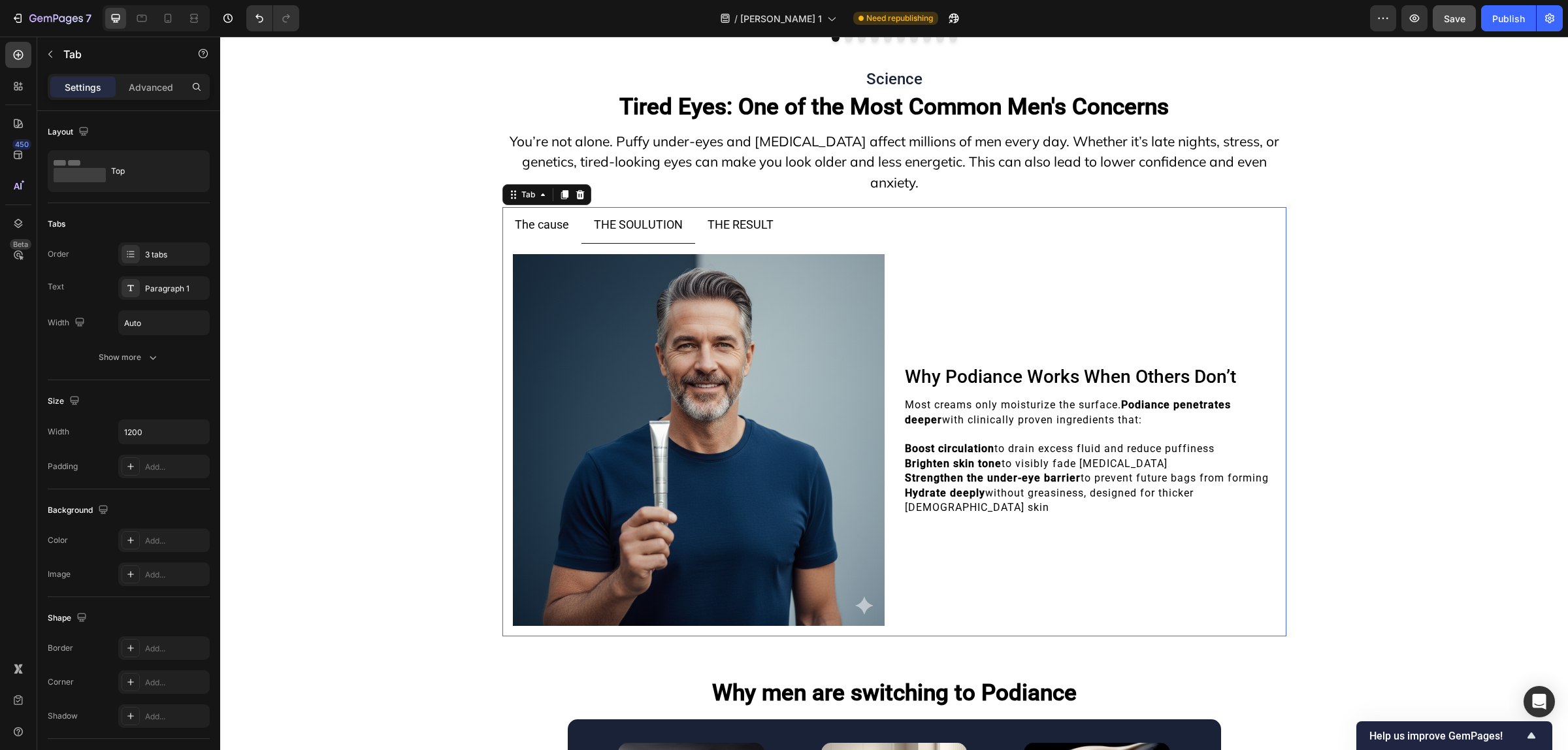
click at [717, 227] on p "THE RESULT" at bounding box center [740, 225] width 66 height 21
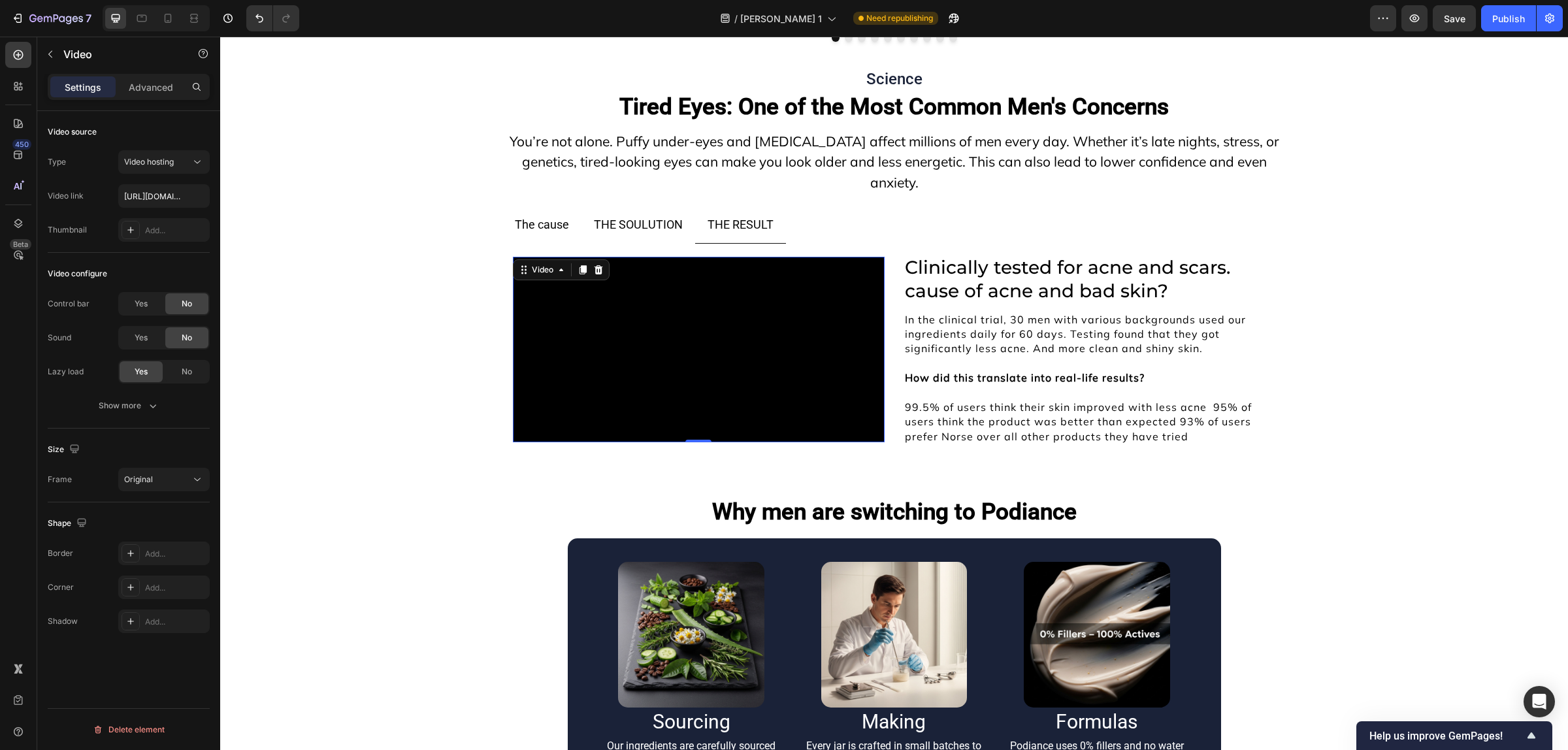
scroll to position [10092, 0]
click at [17, 59] on icon at bounding box center [18, 55] width 13 height 13
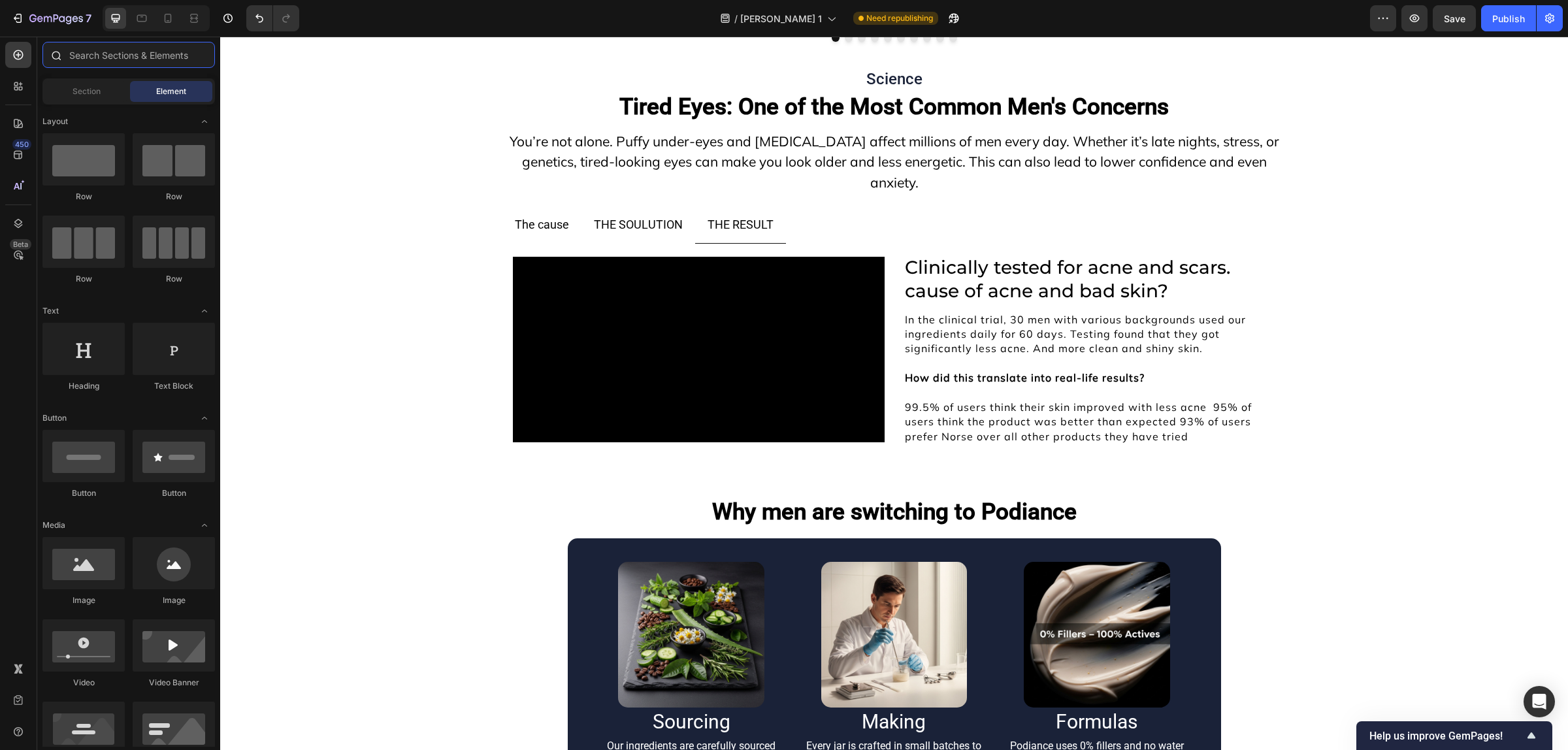
click at [83, 57] on input "text" at bounding box center [128, 55] width 172 height 27
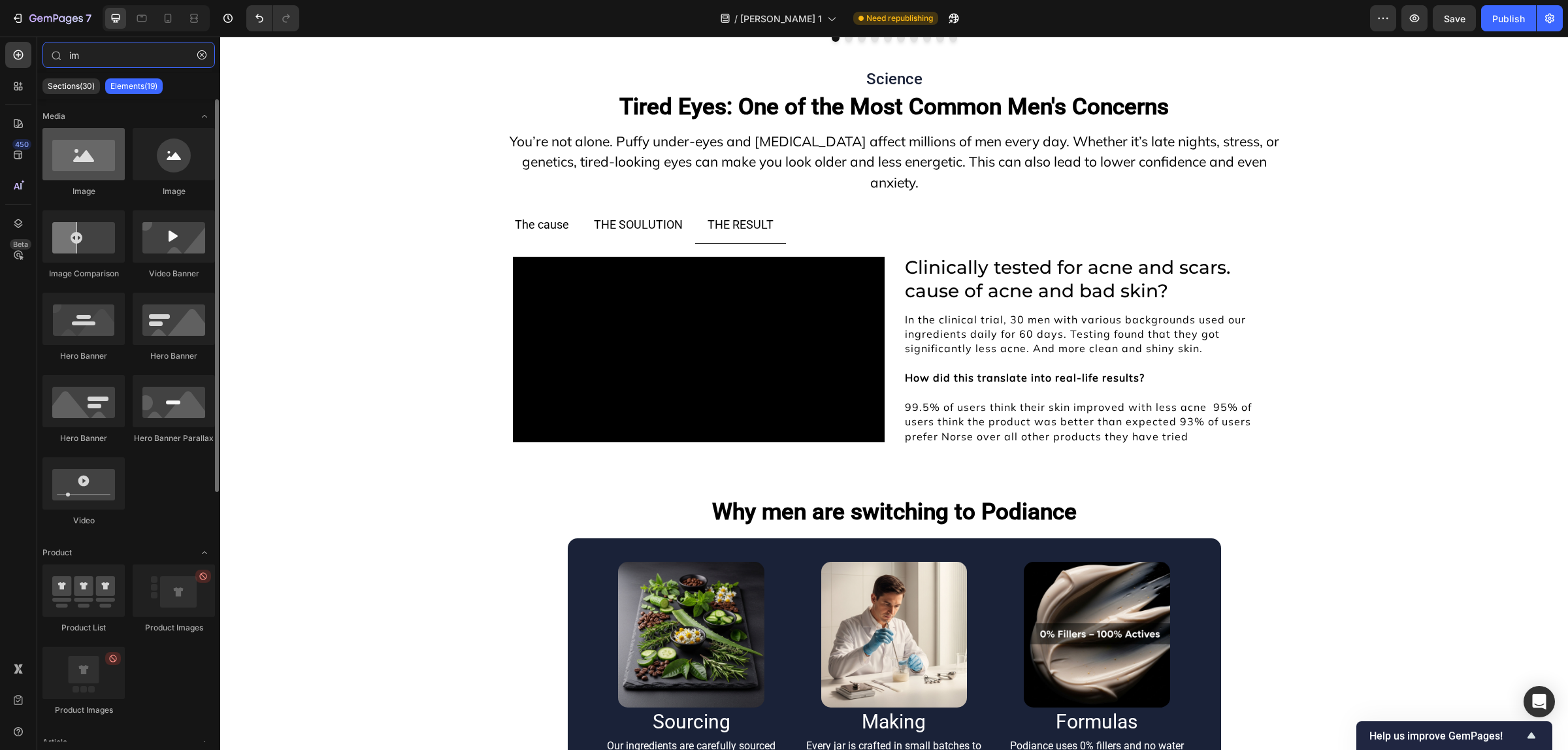
type input "im"
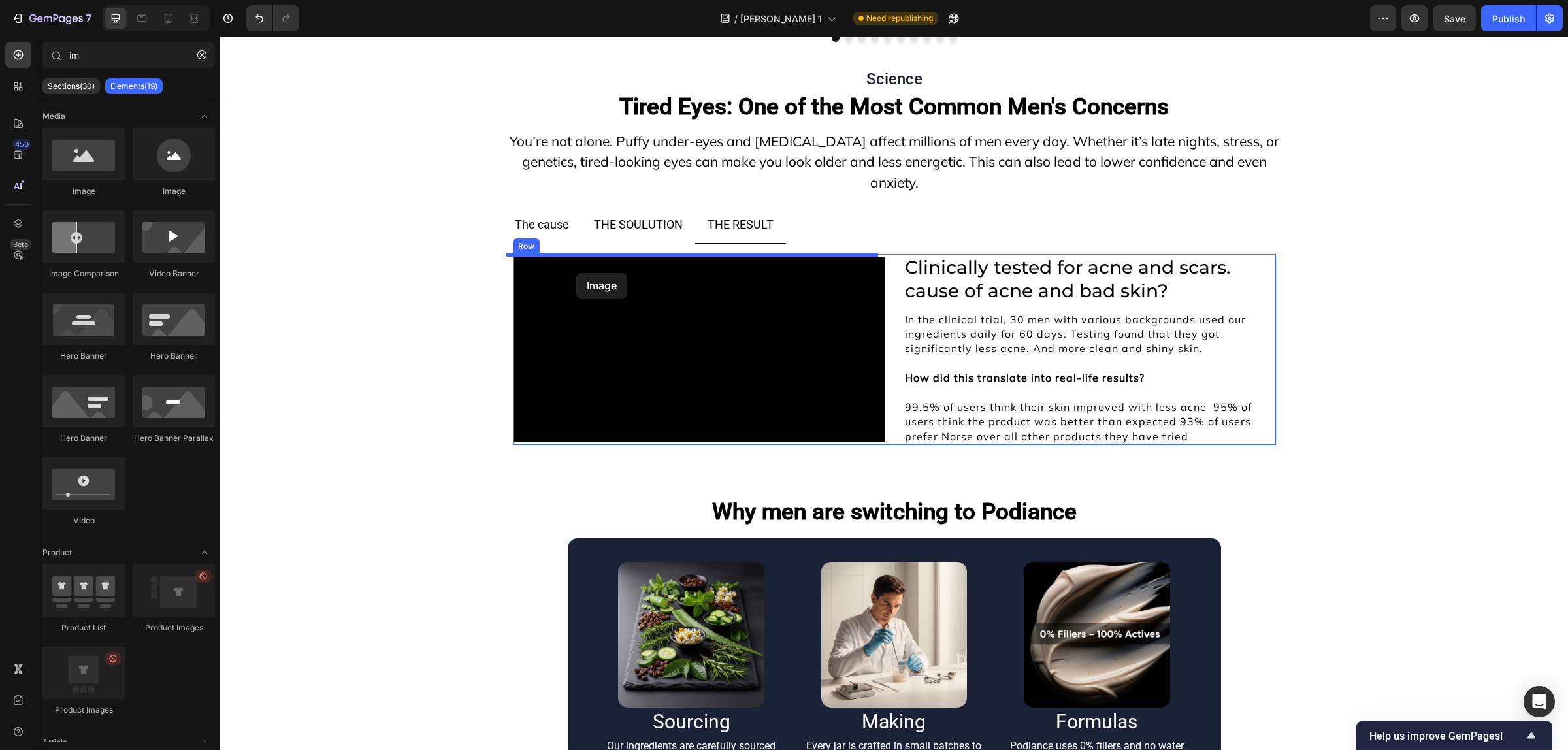
drag, startPoint x: 299, startPoint y: 191, endPoint x: 576, endPoint y: 273, distance: 288.9
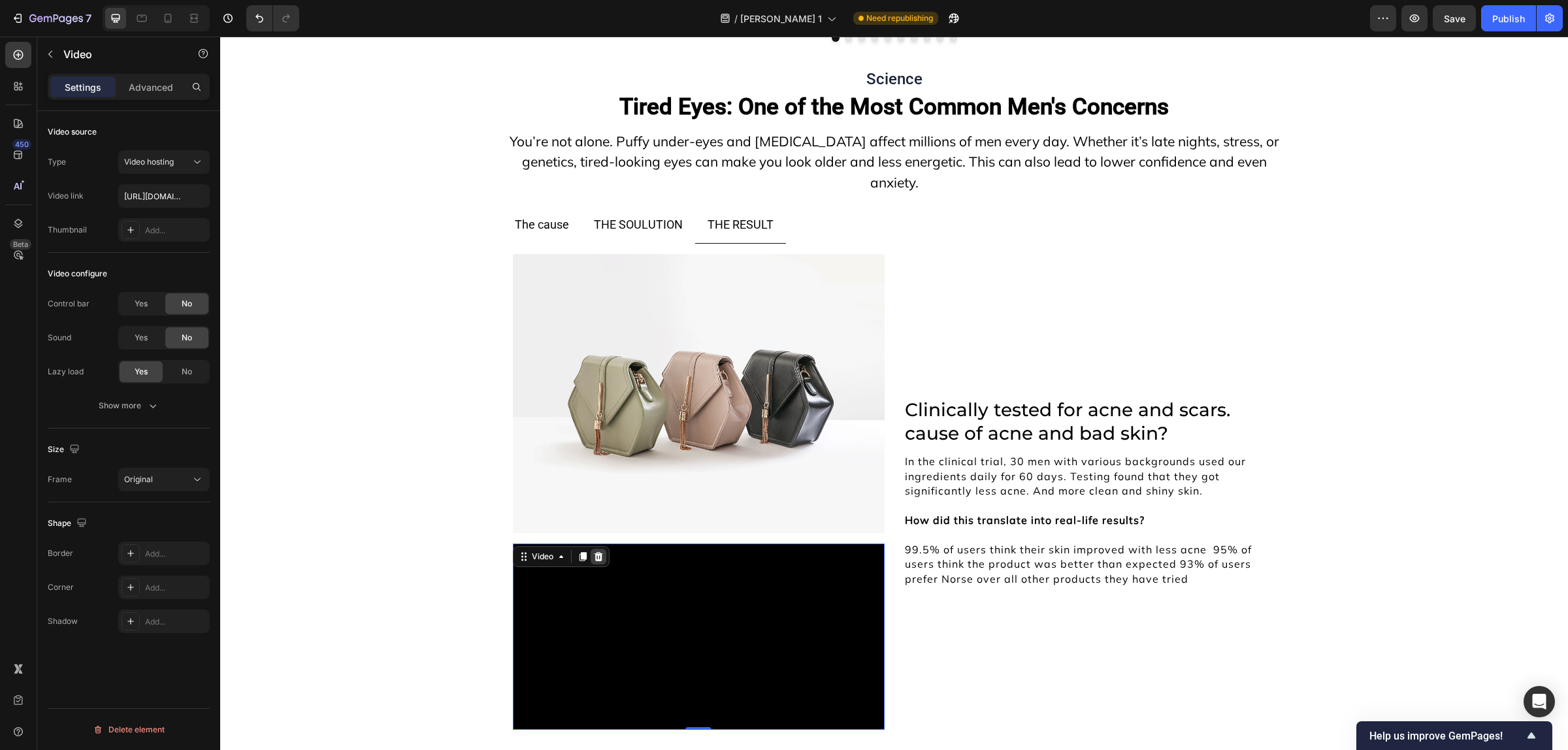
click at [593, 553] on icon at bounding box center [598, 557] width 11 height 11
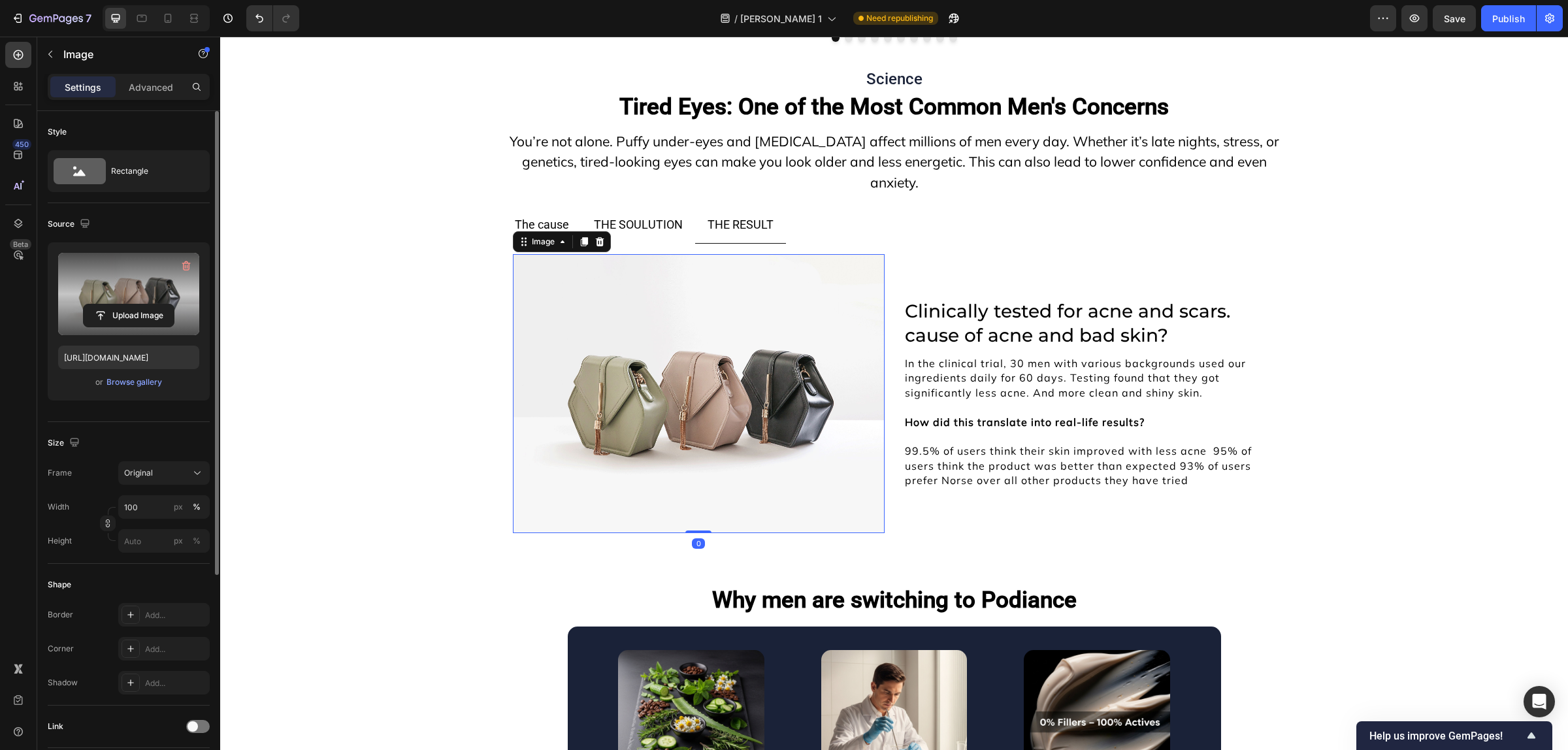
click at [155, 292] on label at bounding box center [129, 293] width 141 height 82
click at [155, 305] on input "file" at bounding box center [129, 315] width 90 height 22
type input "[URL][DOMAIN_NAME]"
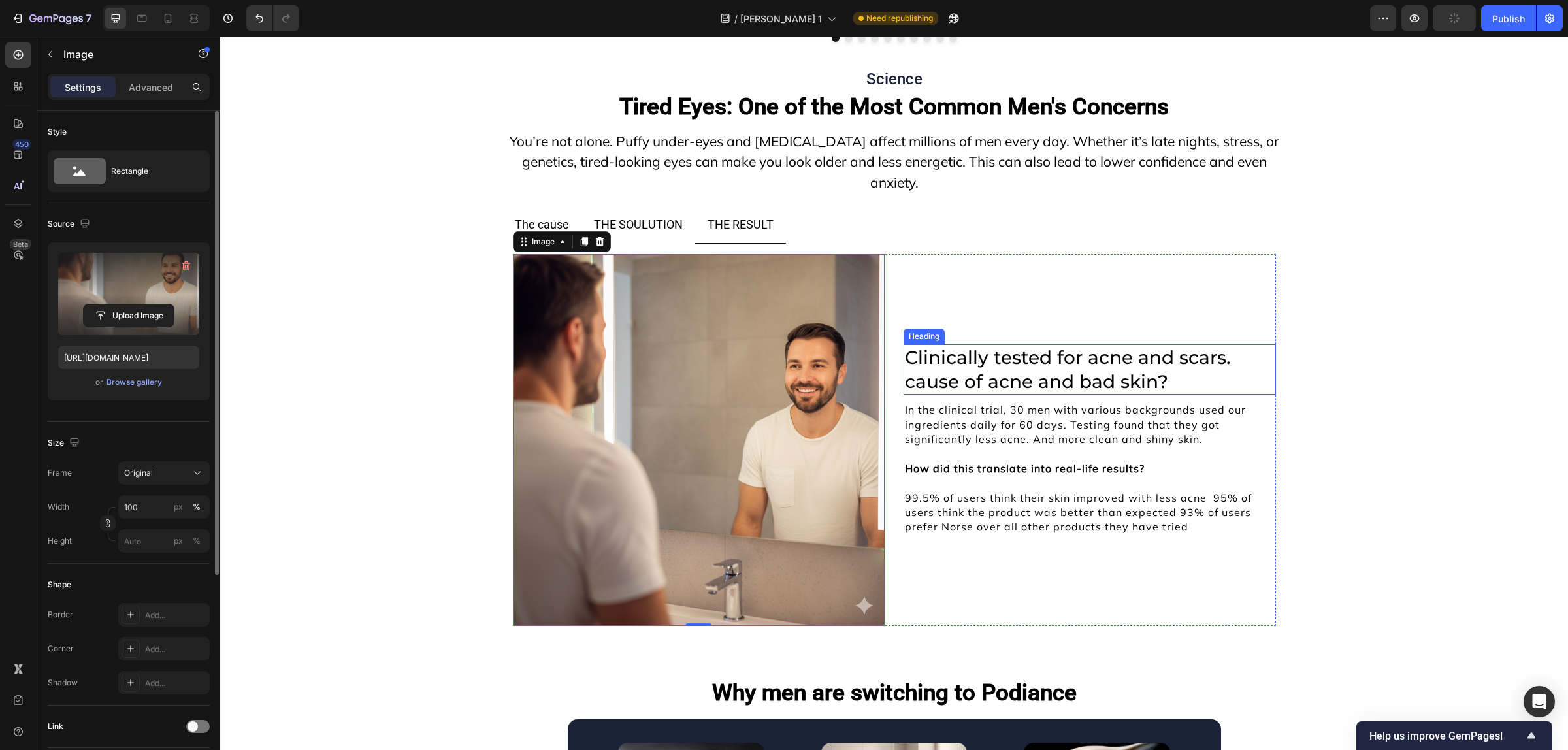
click at [922, 357] on h2 "Clinically tested for acne and scars. cause of acne and bad skin?" at bounding box center [1089, 369] width 372 height 50
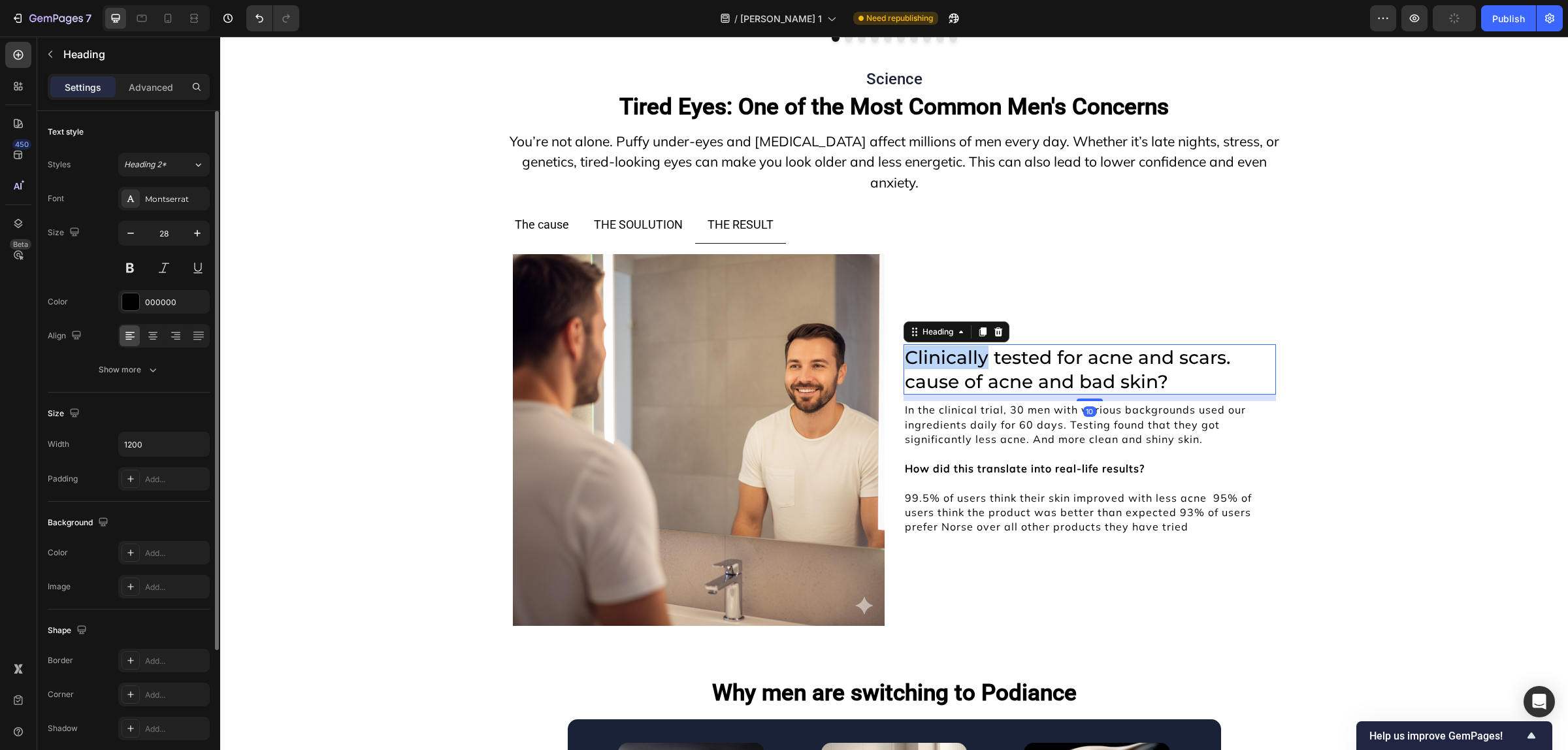
click at [922, 357] on h2 "Clinically tested for acne and scars. cause of acne and bad skin?" at bounding box center [1089, 369] width 372 height 50
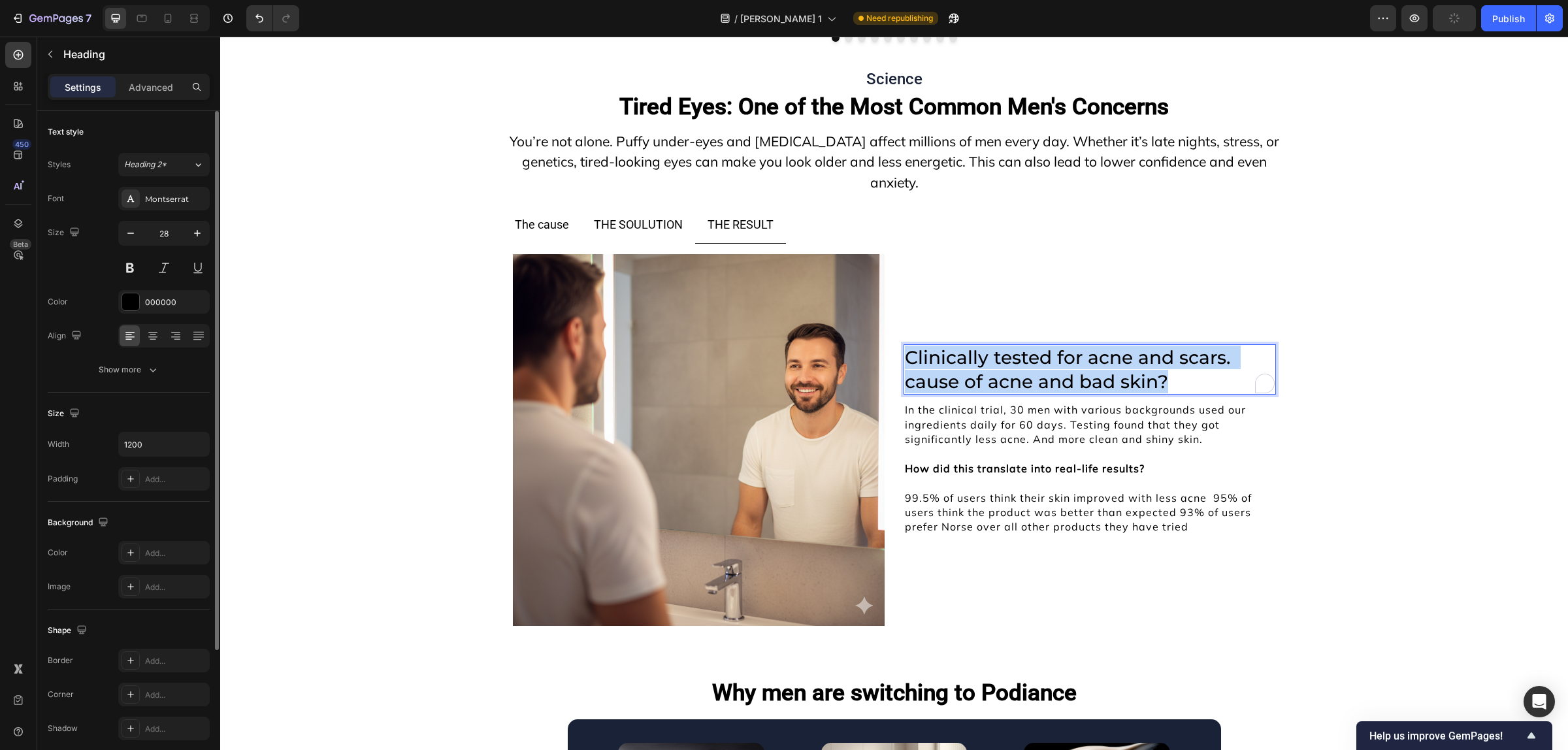
click at [922, 357] on p "Clinically tested for acne and scars. cause of acne and bad skin?" at bounding box center [1089, 369] width 370 height 48
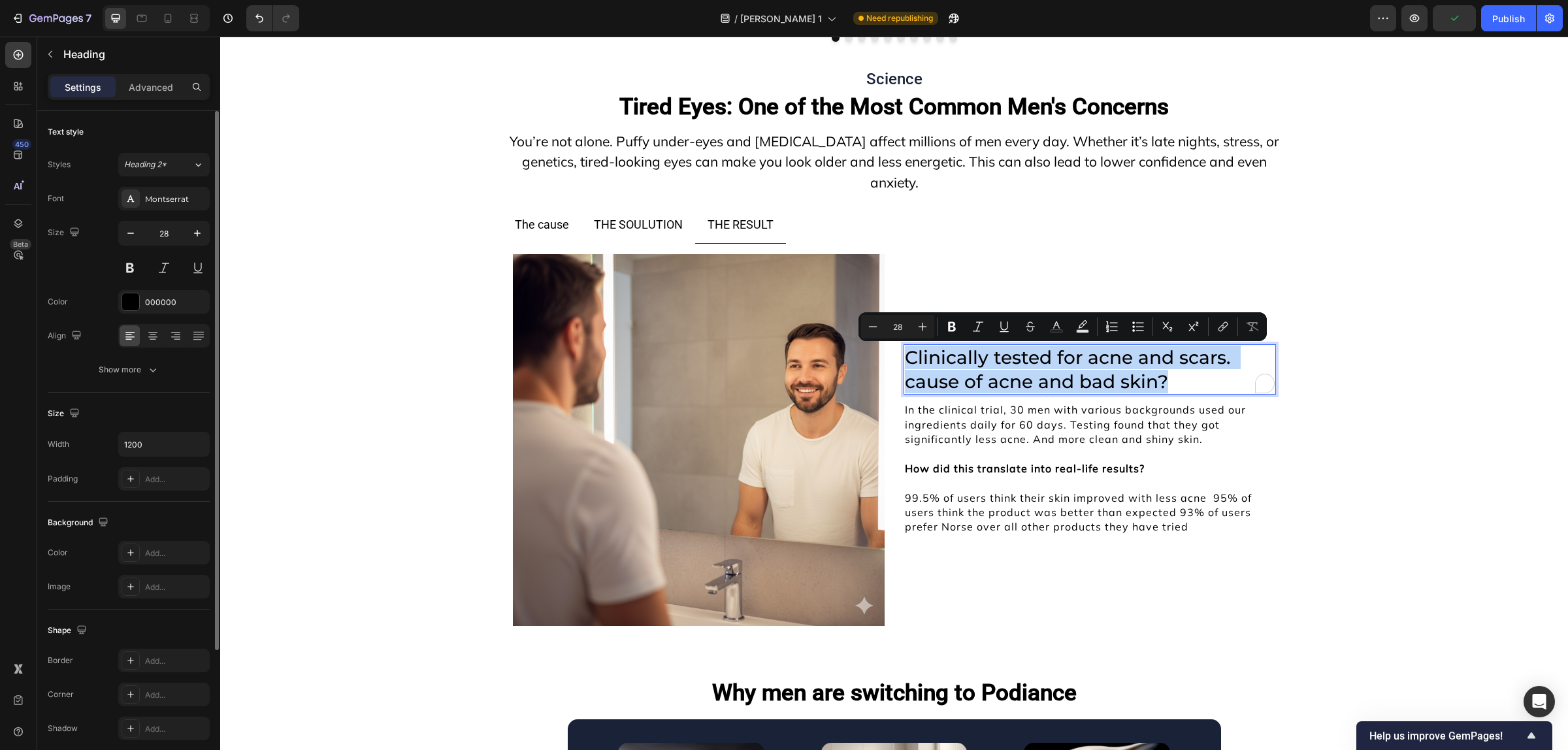
click at [922, 357] on p "Clinically tested for acne and scars. cause of acne and bad skin?" at bounding box center [1089, 369] width 370 height 48
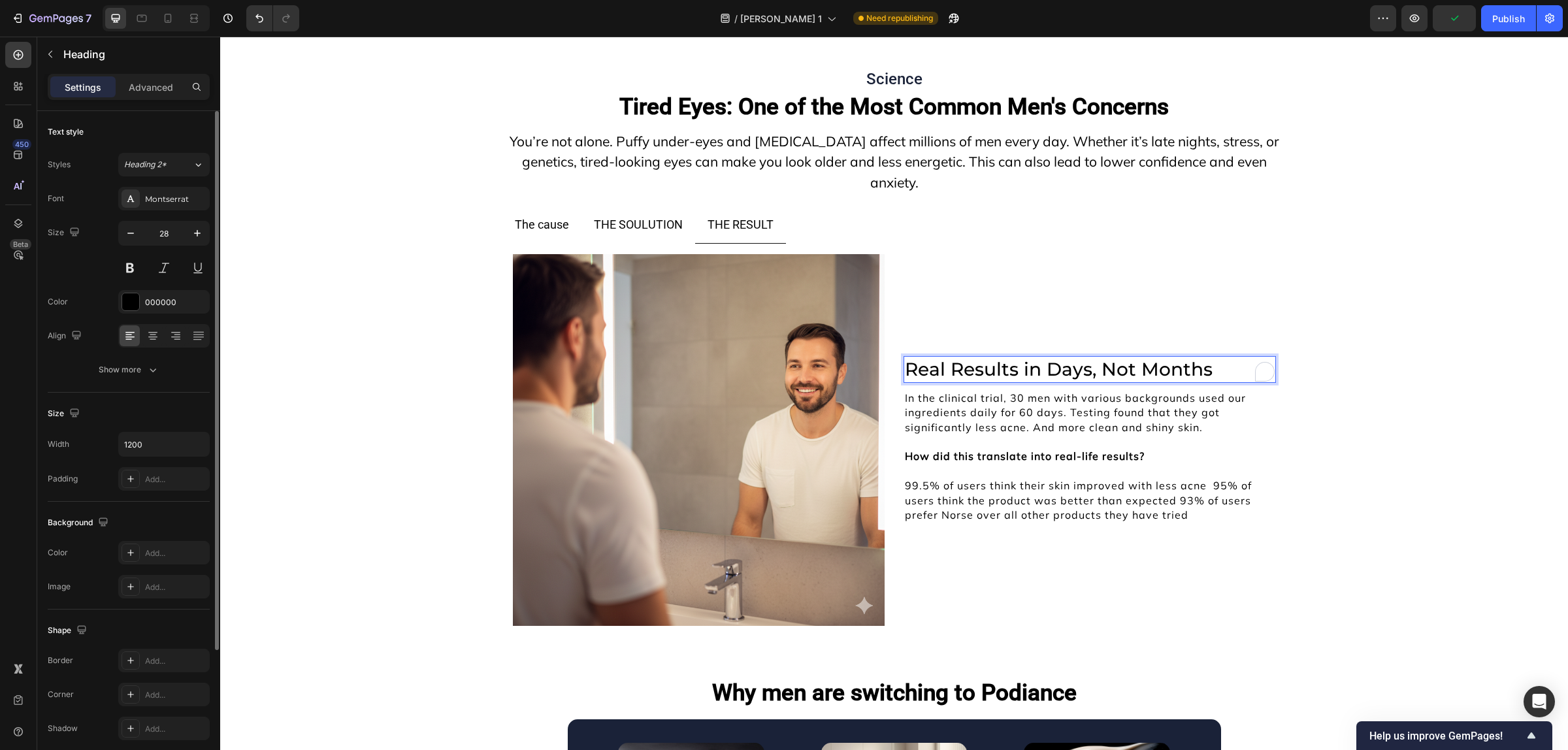
scroll to position [10103, 0]
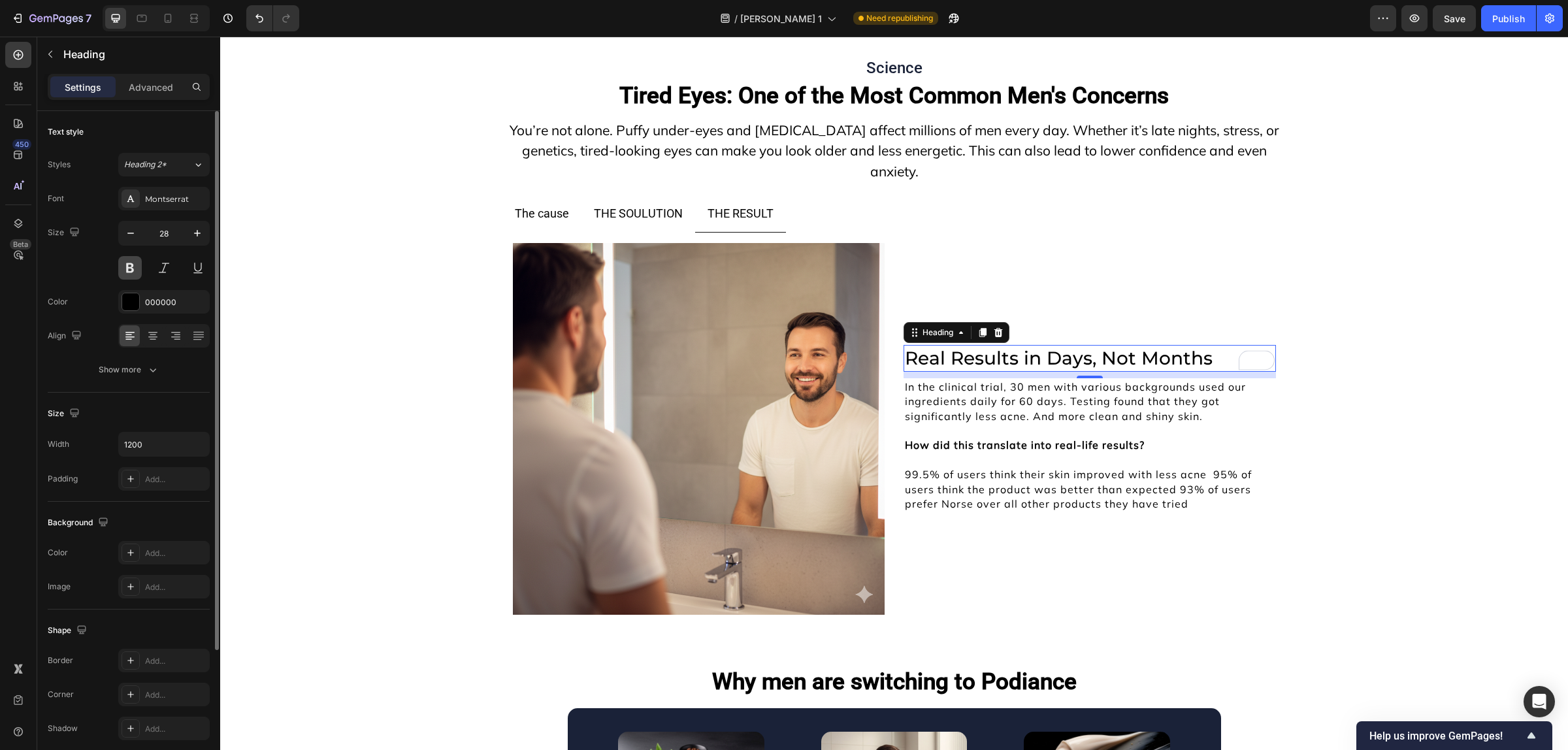
click at [124, 275] on button at bounding box center [130, 268] width 24 height 24
click at [167, 204] on div "Montserrat" at bounding box center [176, 199] width 62 height 11
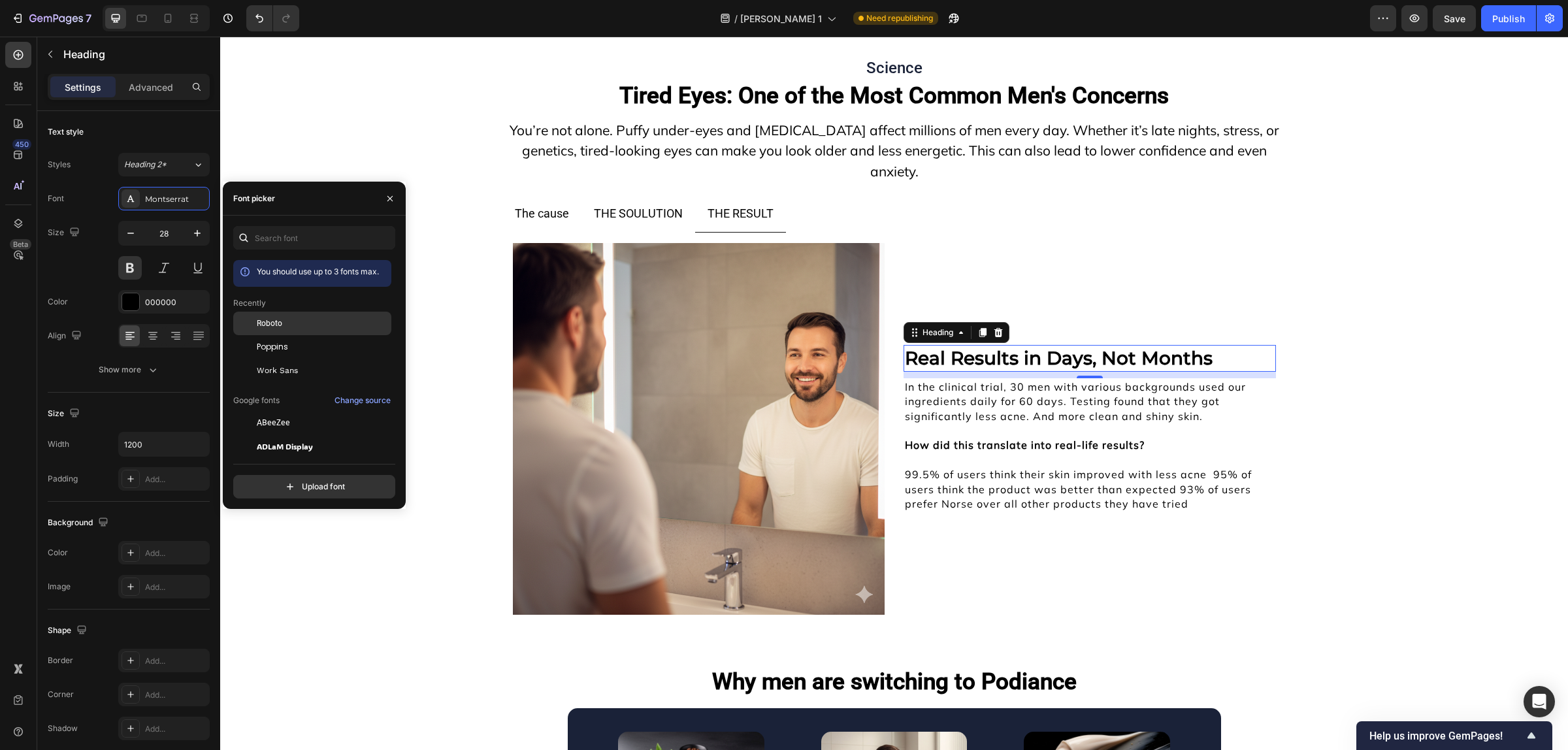
click at [277, 331] on div "Roboto" at bounding box center [312, 323] width 158 height 24
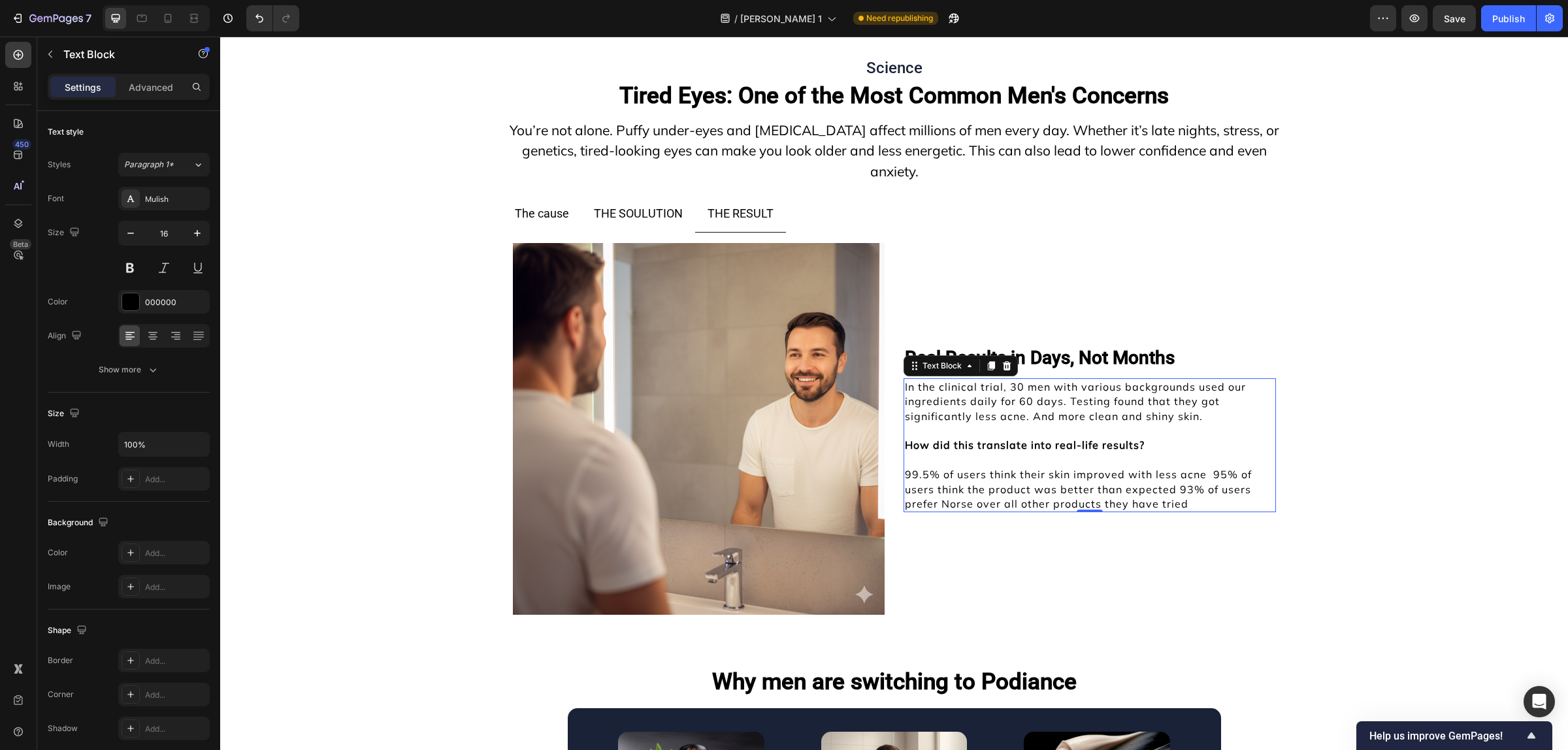
click at [1022, 508] on p "99.5% of users think their skin improved with less acne 95% of users think the …" at bounding box center [1089, 489] width 370 height 44
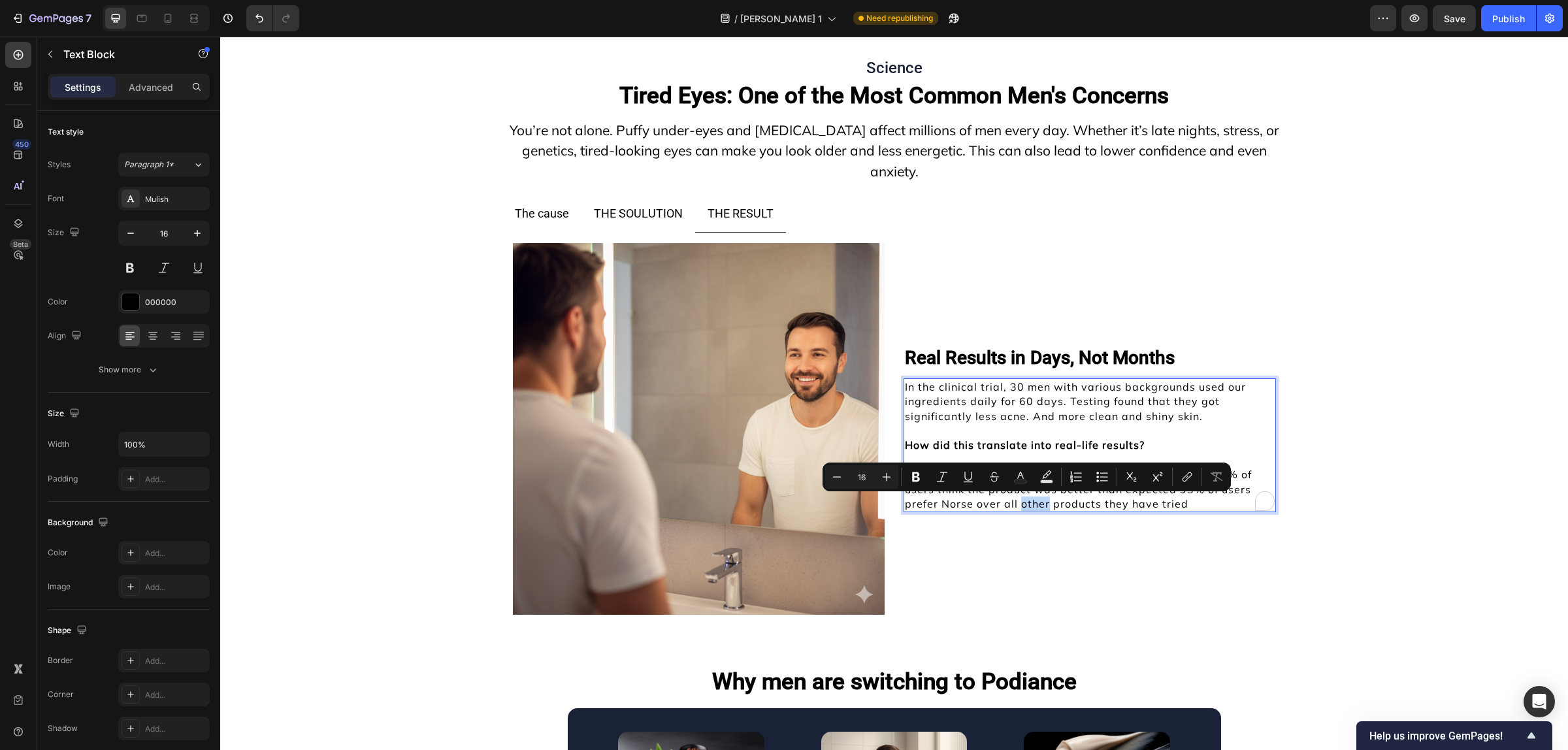
click at [1022, 508] on p "99.5% of users think their skin improved with less acne 95% of users think the …" at bounding box center [1089, 489] width 370 height 44
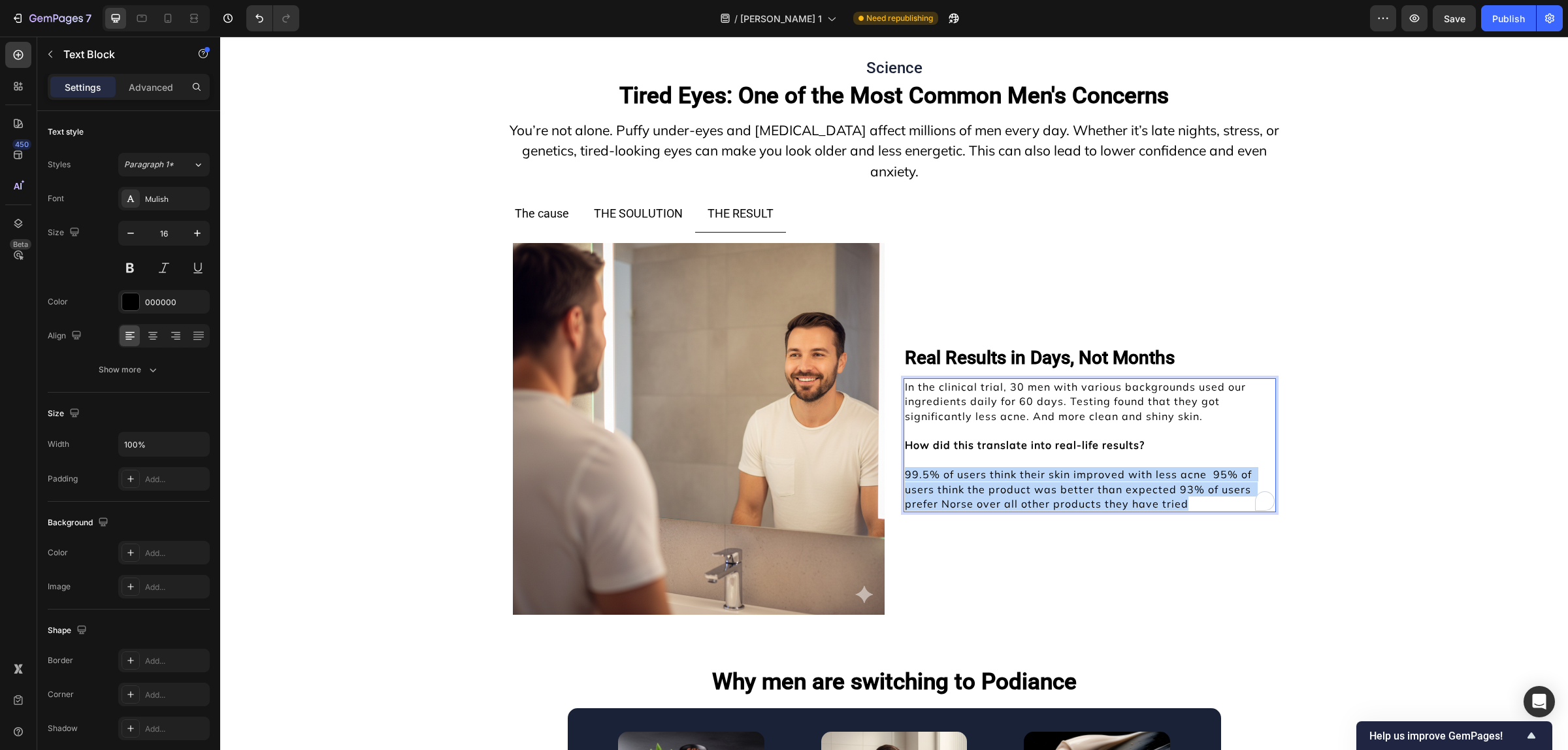
click at [1022, 508] on p "99.5% of users think their skin improved with less acne 95% of users think the …" at bounding box center [1089, 489] width 370 height 44
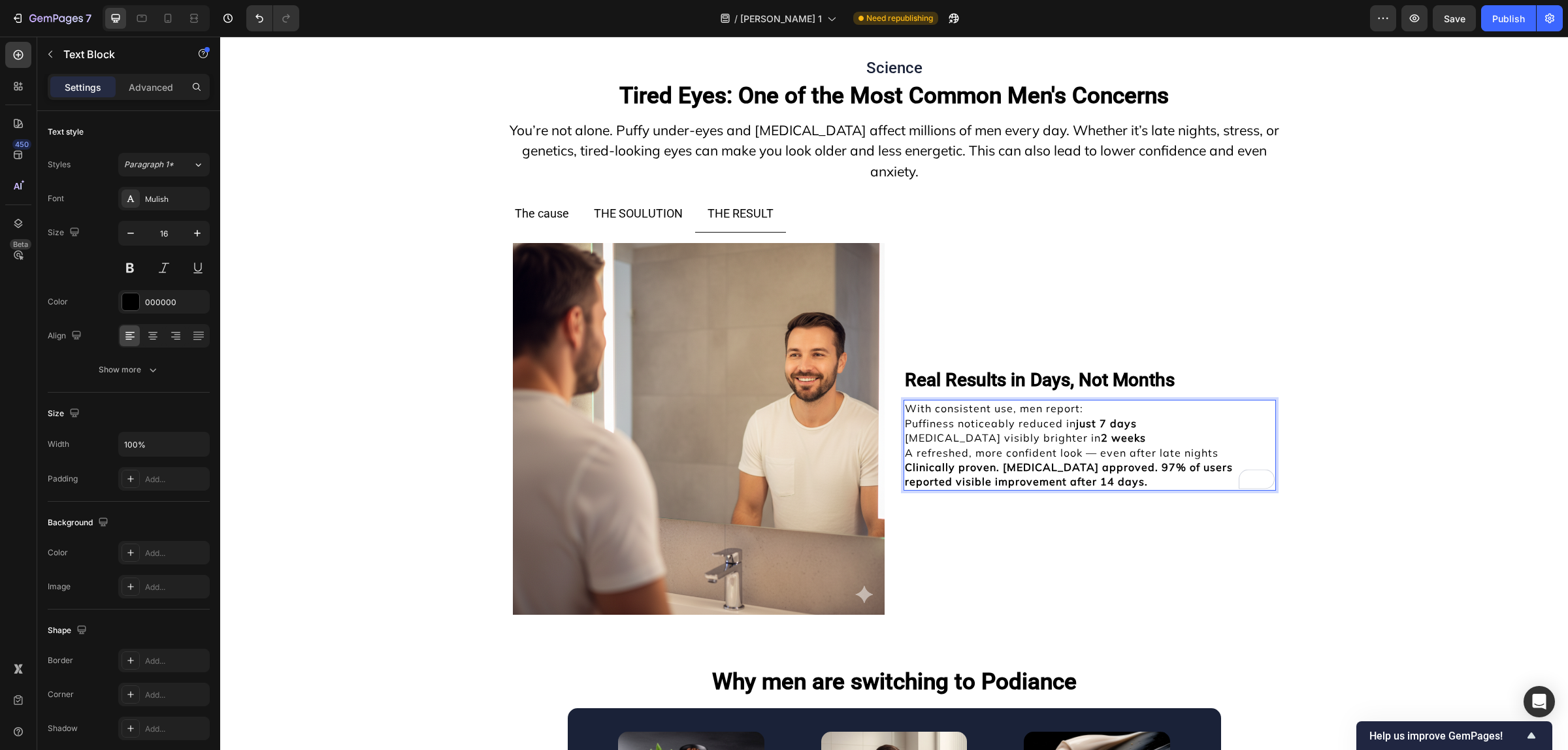
scroll to position [10125, 0]
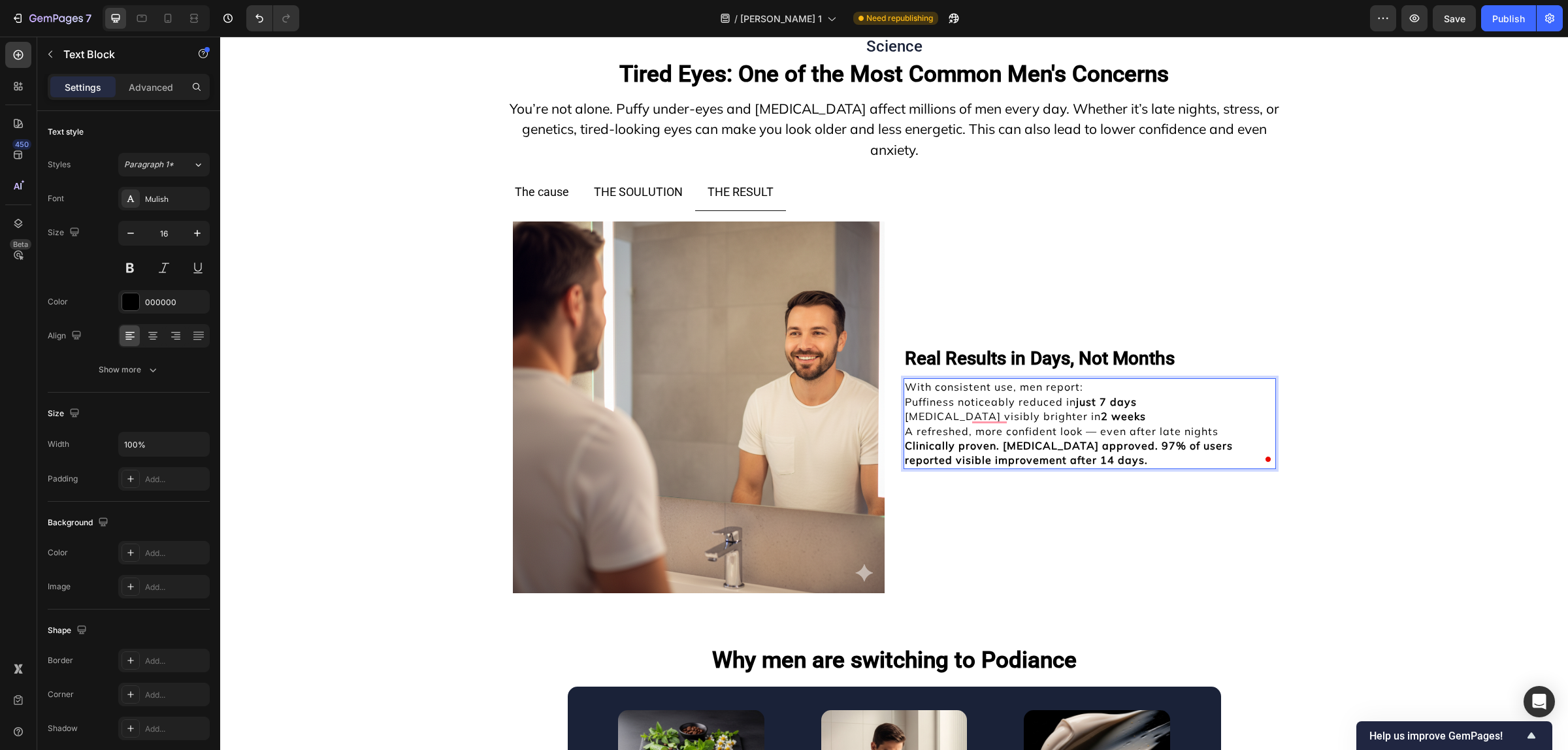
click at [1127, 421] on p "[MEDICAL_DATA] visibly brighter [DATE]" at bounding box center [1089, 416] width 370 height 14
click at [1130, 422] on p "[MEDICAL_DATA] visibly brighter [DATE]" at bounding box center [1089, 416] width 370 height 14
click at [1095, 387] on p "With consistent use, men report:" at bounding box center [1089, 387] width 370 height 14
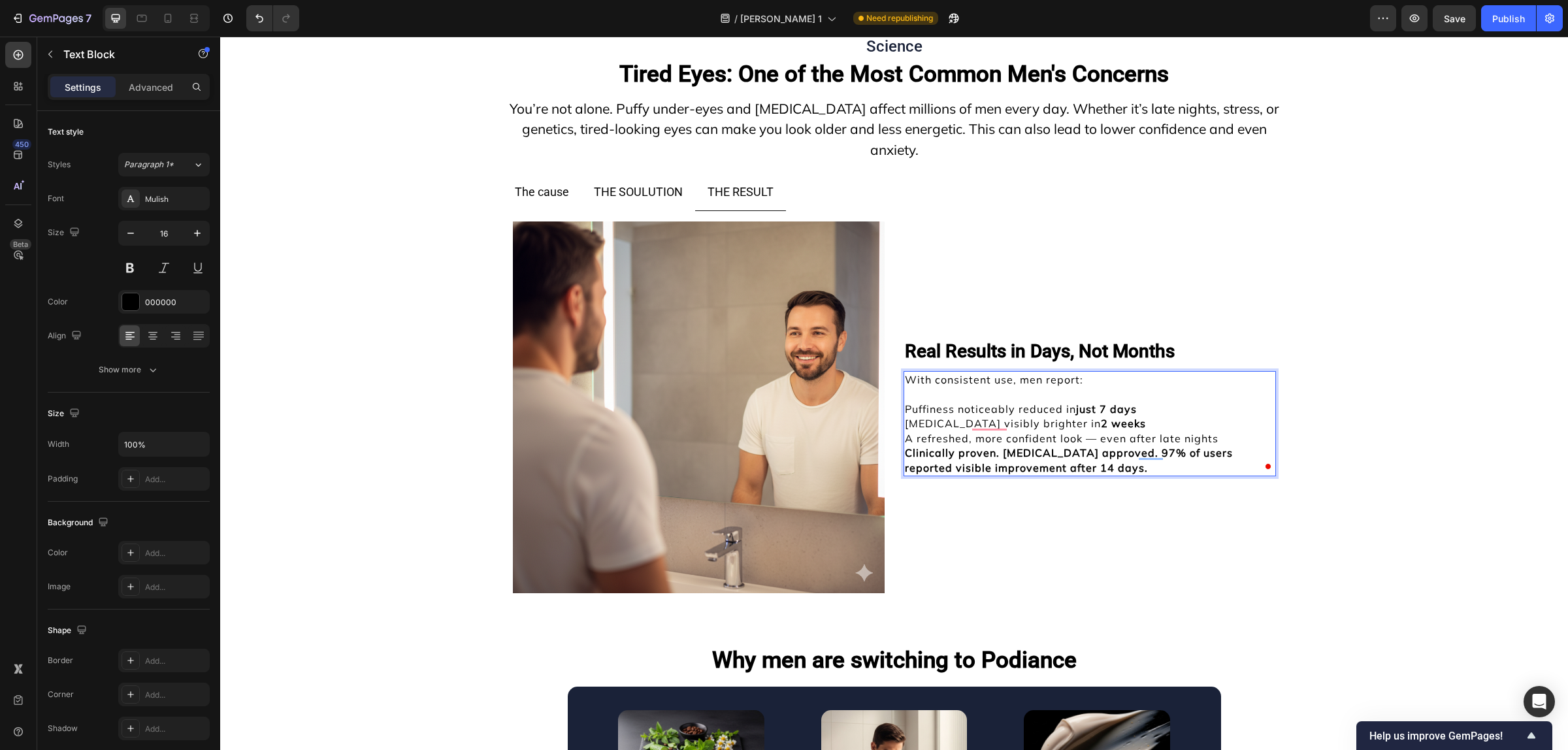
scroll to position [10118, 0]
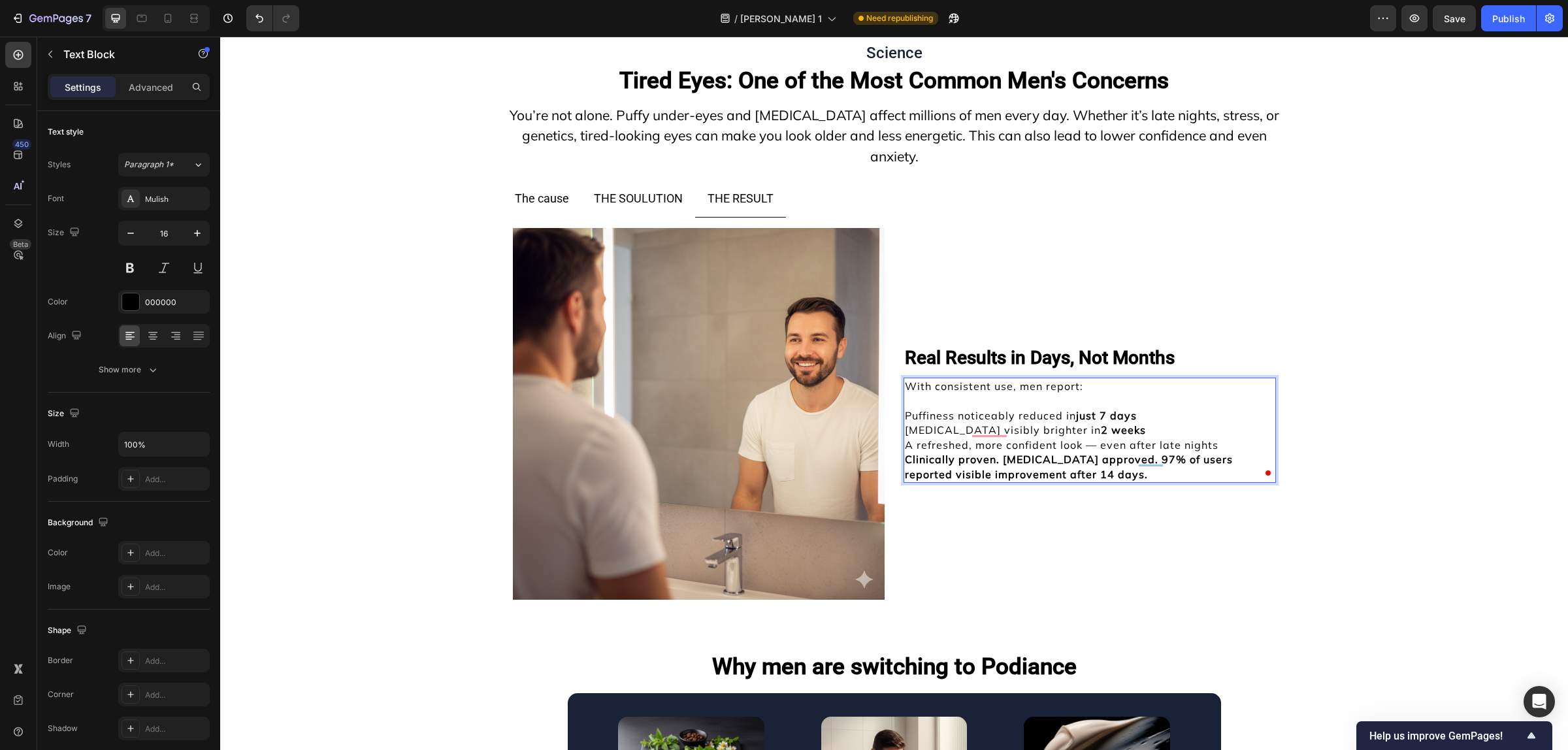
click at [1223, 449] on p "A refreshed, more confident look — even after late nights" at bounding box center [1089, 444] width 370 height 14
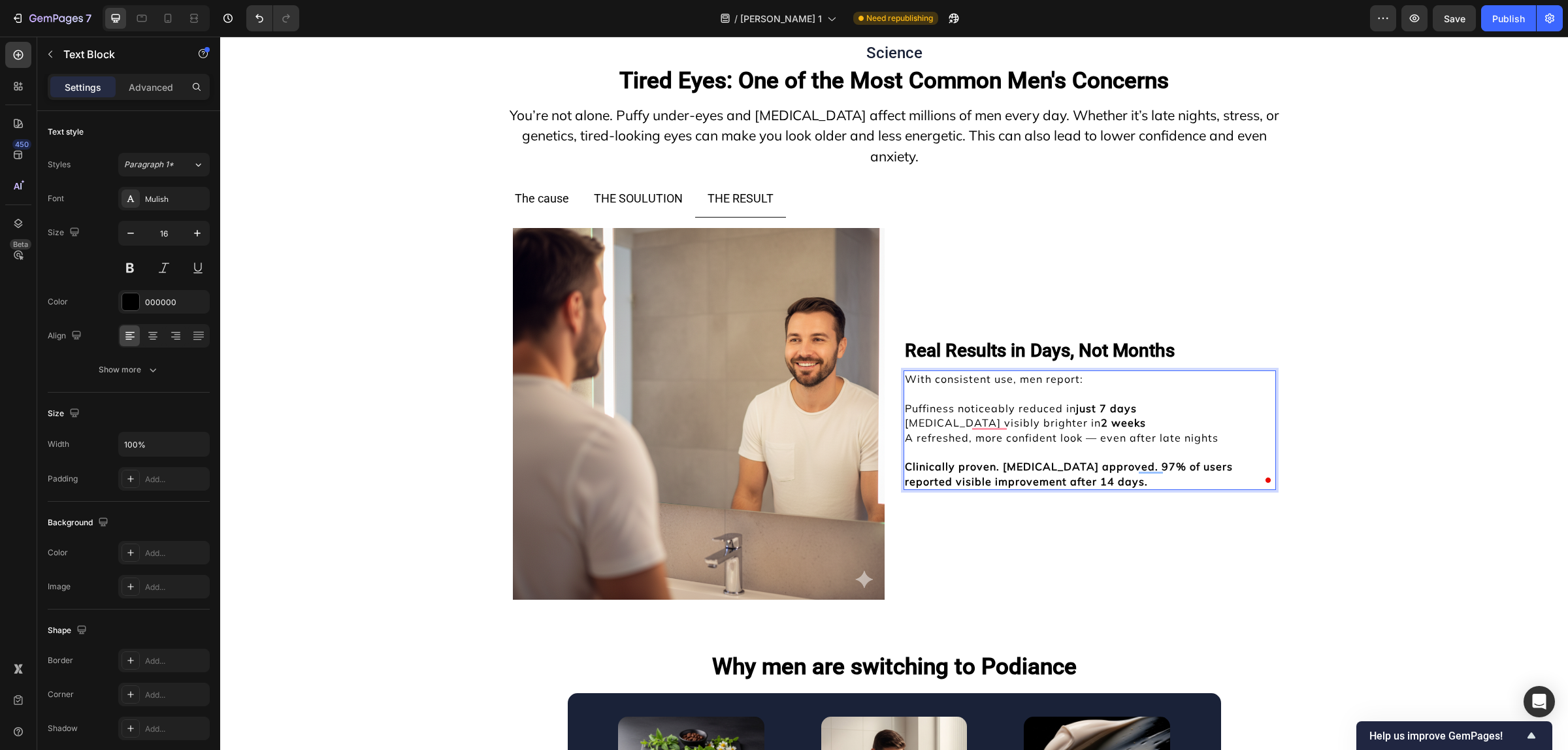
scroll to position [10110, 0]
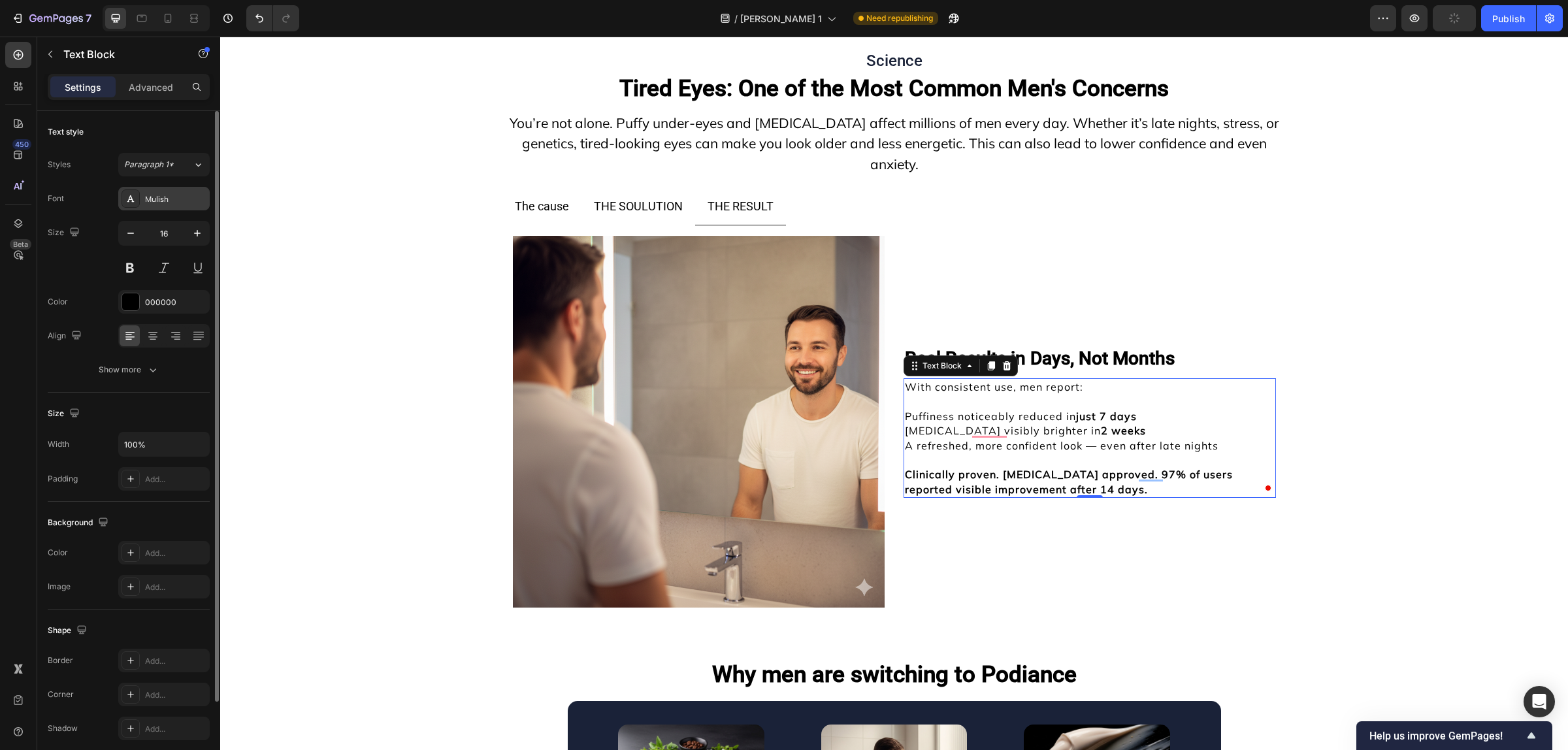
click at [155, 204] on div "Mulish" at bounding box center [176, 199] width 62 height 11
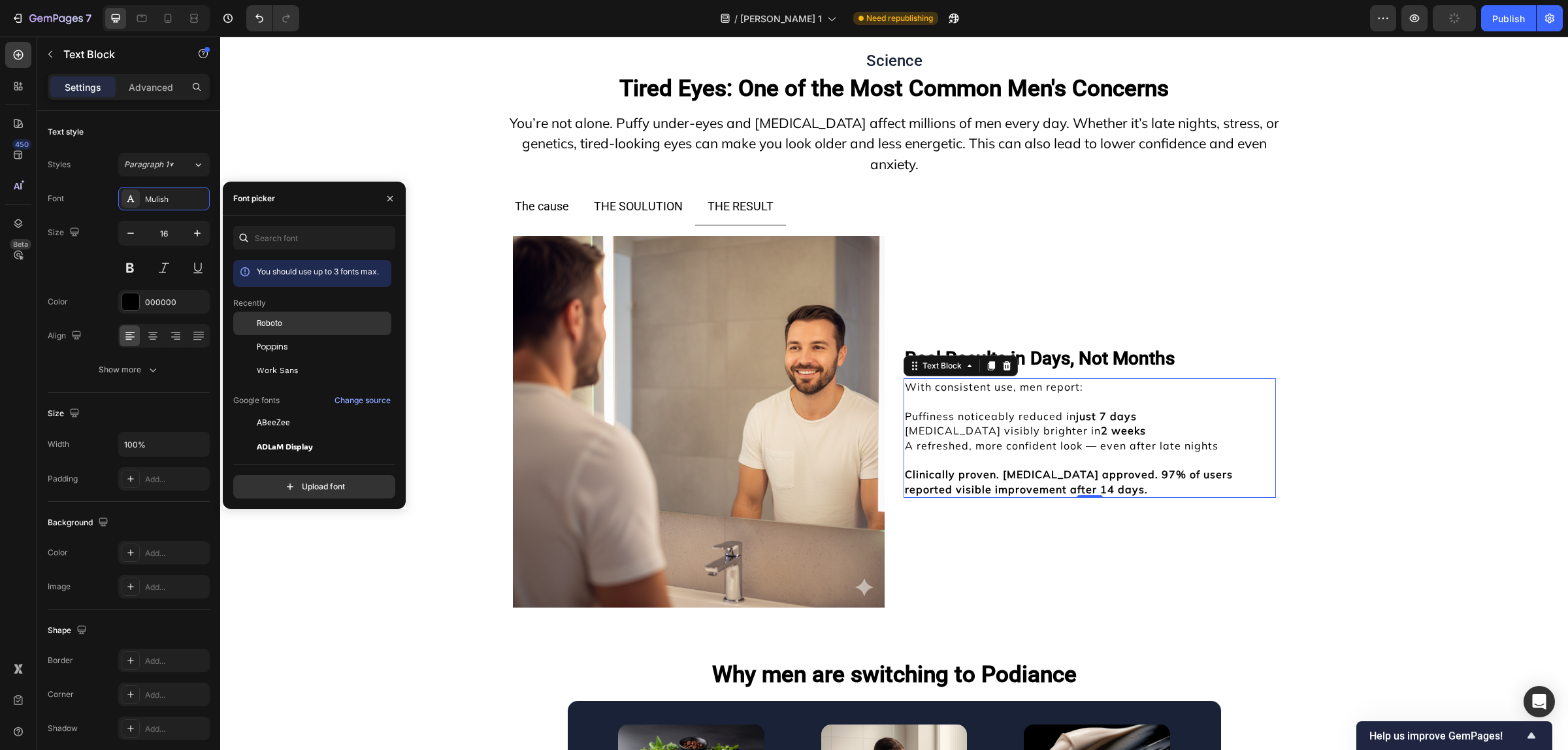
click at [314, 323] on div "Roboto" at bounding box center [322, 322] width 132 height 11
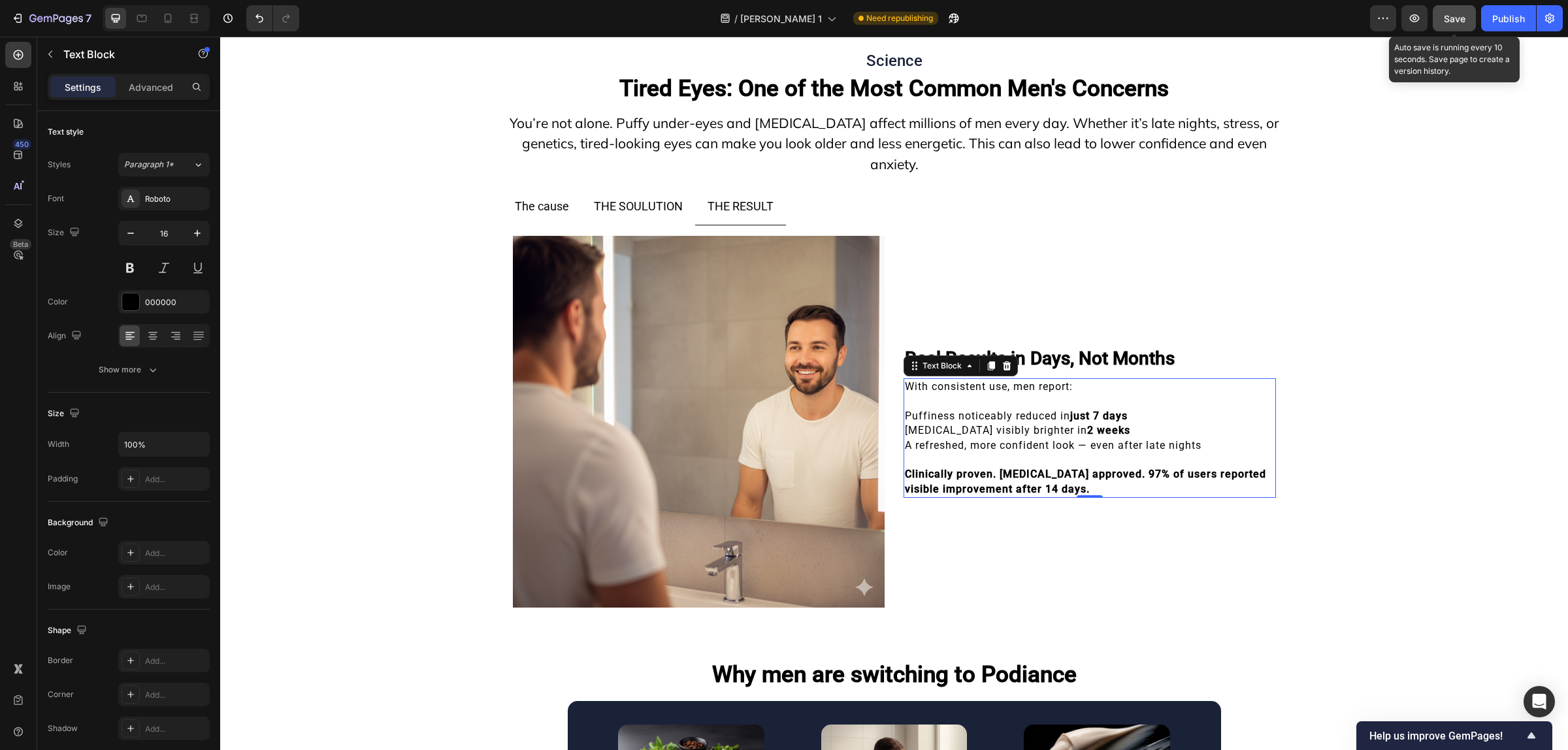
click at [1443, 23] on span "Save" at bounding box center [1454, 19] width 21 height 11
click at [1511, 27] on button "Publish" at bounding box center [1508, 19] width 55 height 27
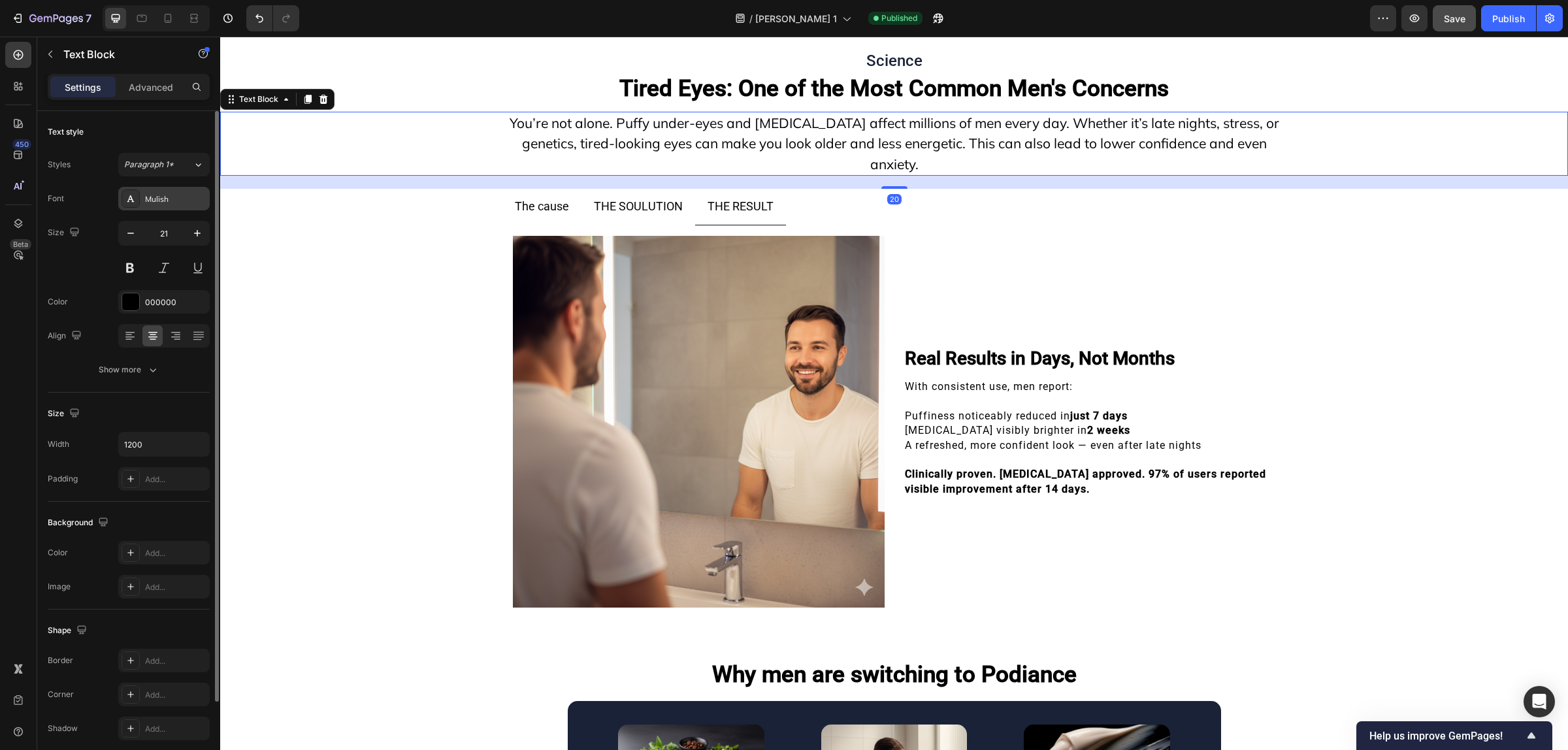
click at [159, 189] on div "Mulish" at bounding box center [164, 198] width 92 height 24
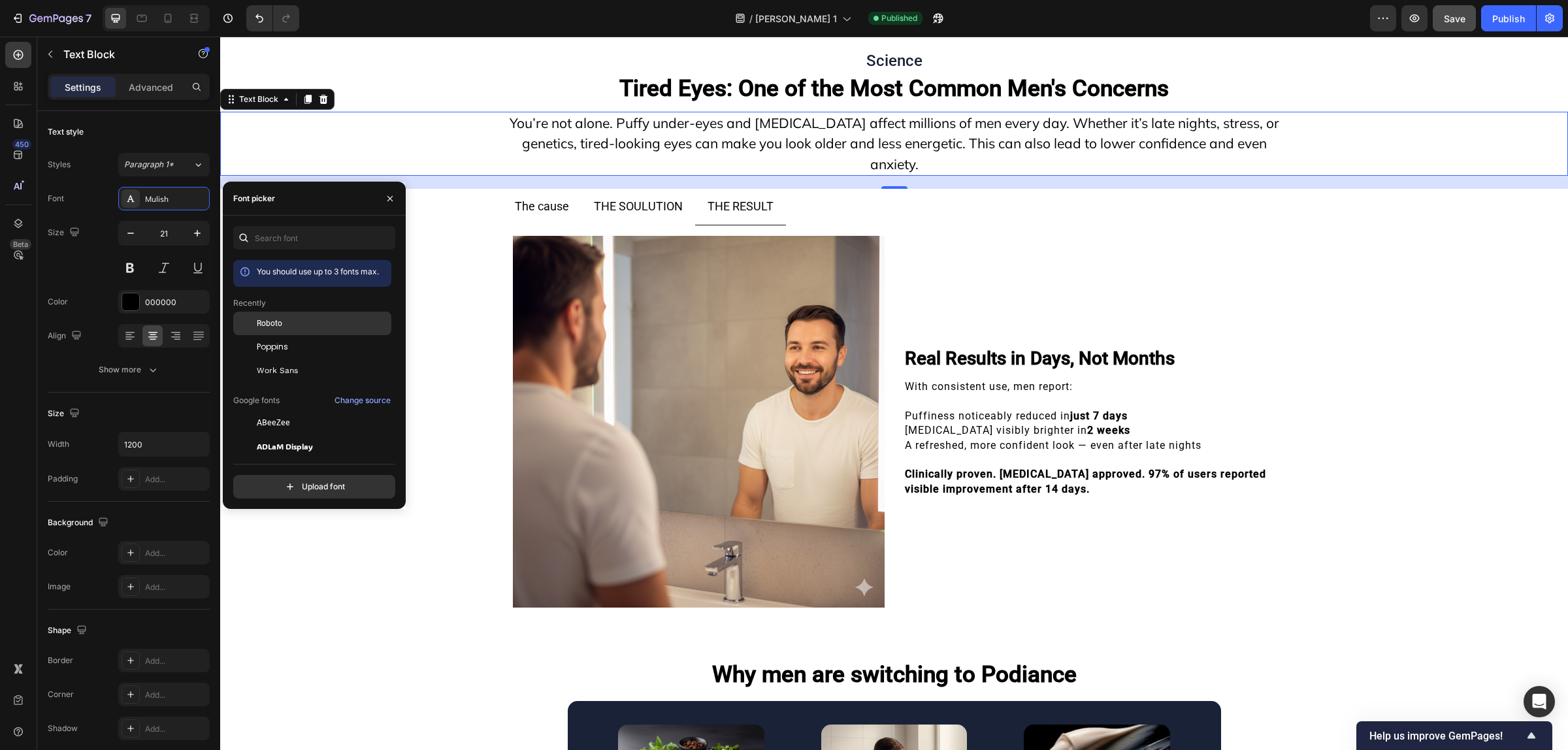
click at [258, 321] on span "Roboto" at bounding box center [269, 322] width 26 height 11
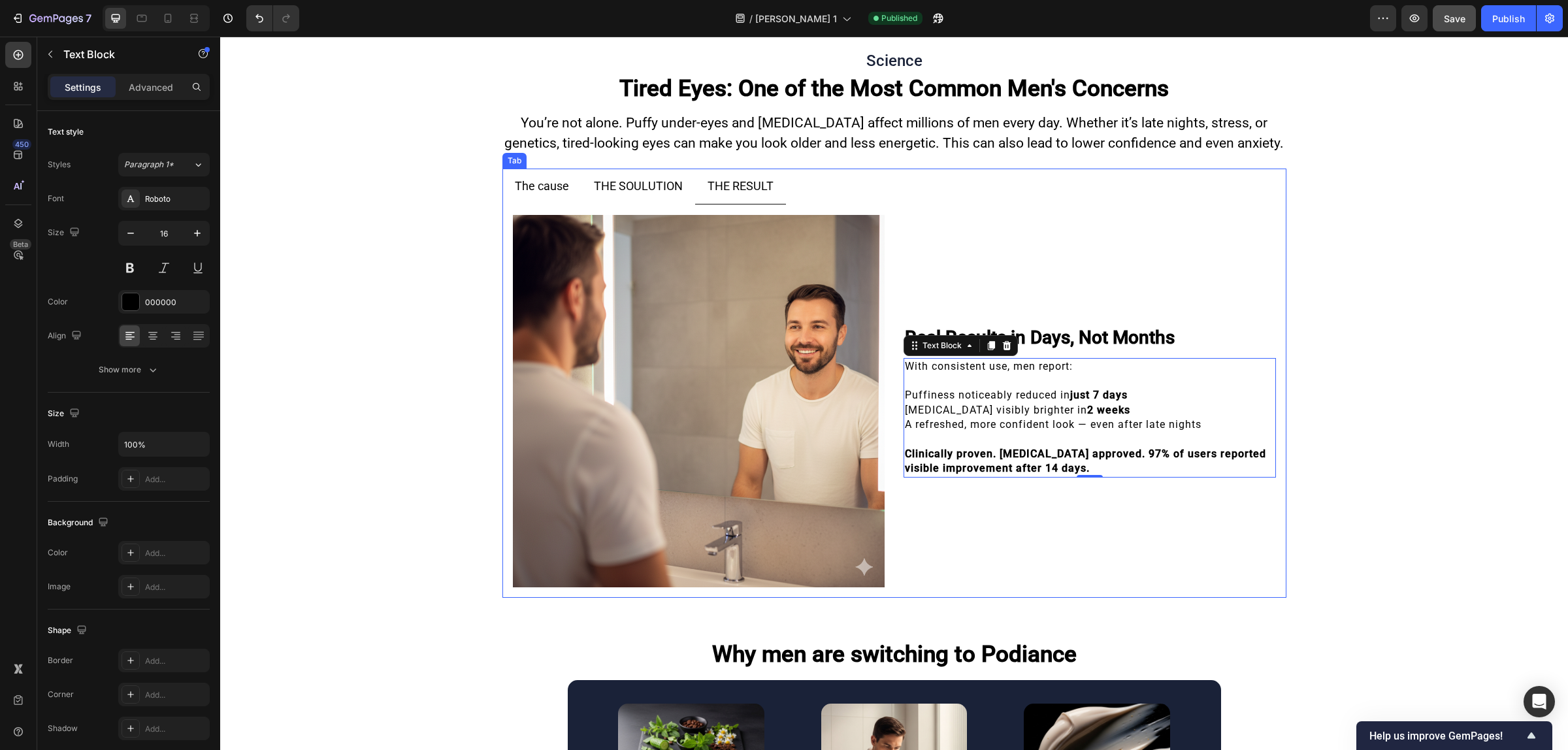
click at [628, 179] on p "THE SOULUTION" at bounding box center [638, 186] width 89 height 21
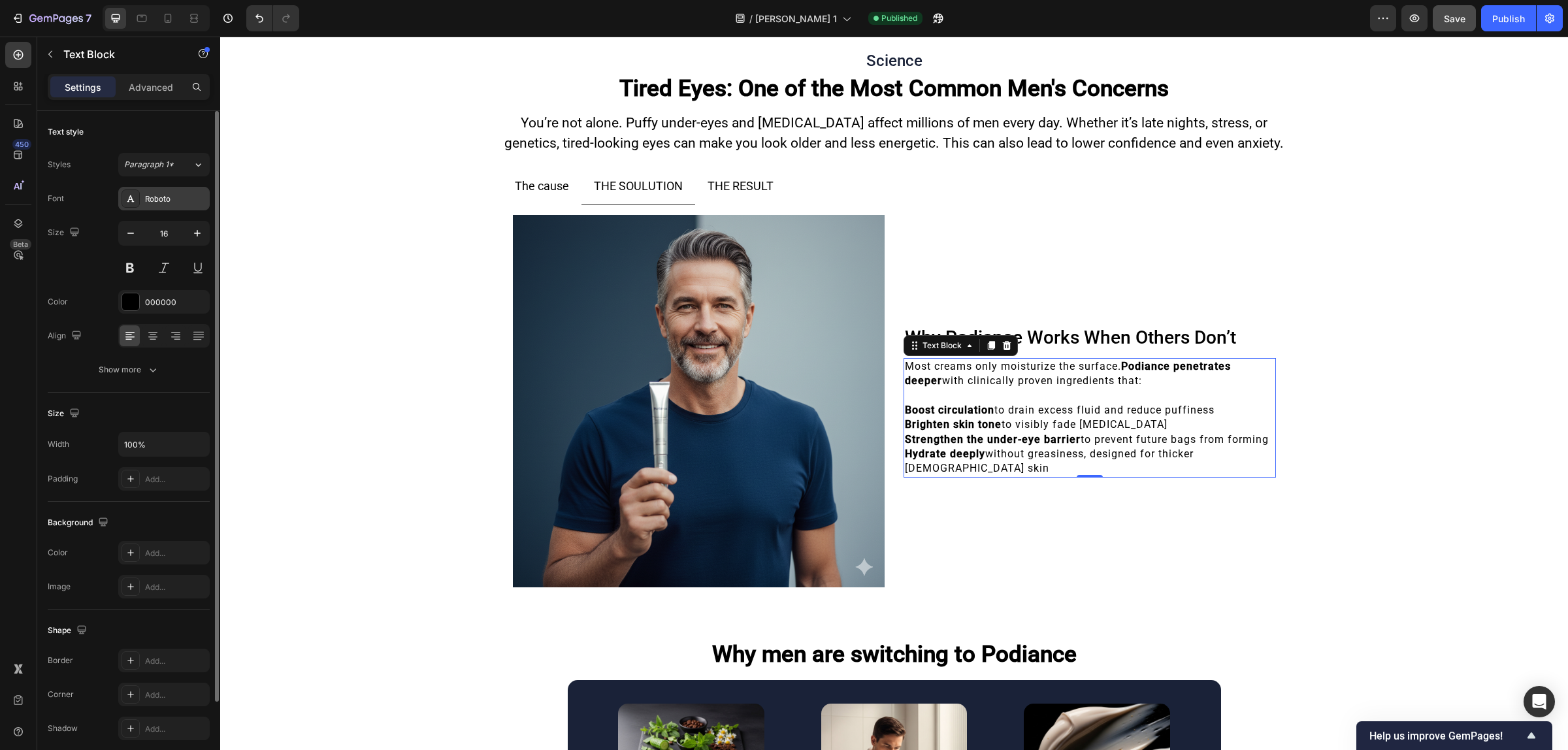
click at [162, 196] on div "Roboto" at bounding box center [176, 199] width 62 height 11
click at [170, 373] on button "Show more" at bounding box center [128, 369] width 162 height 24
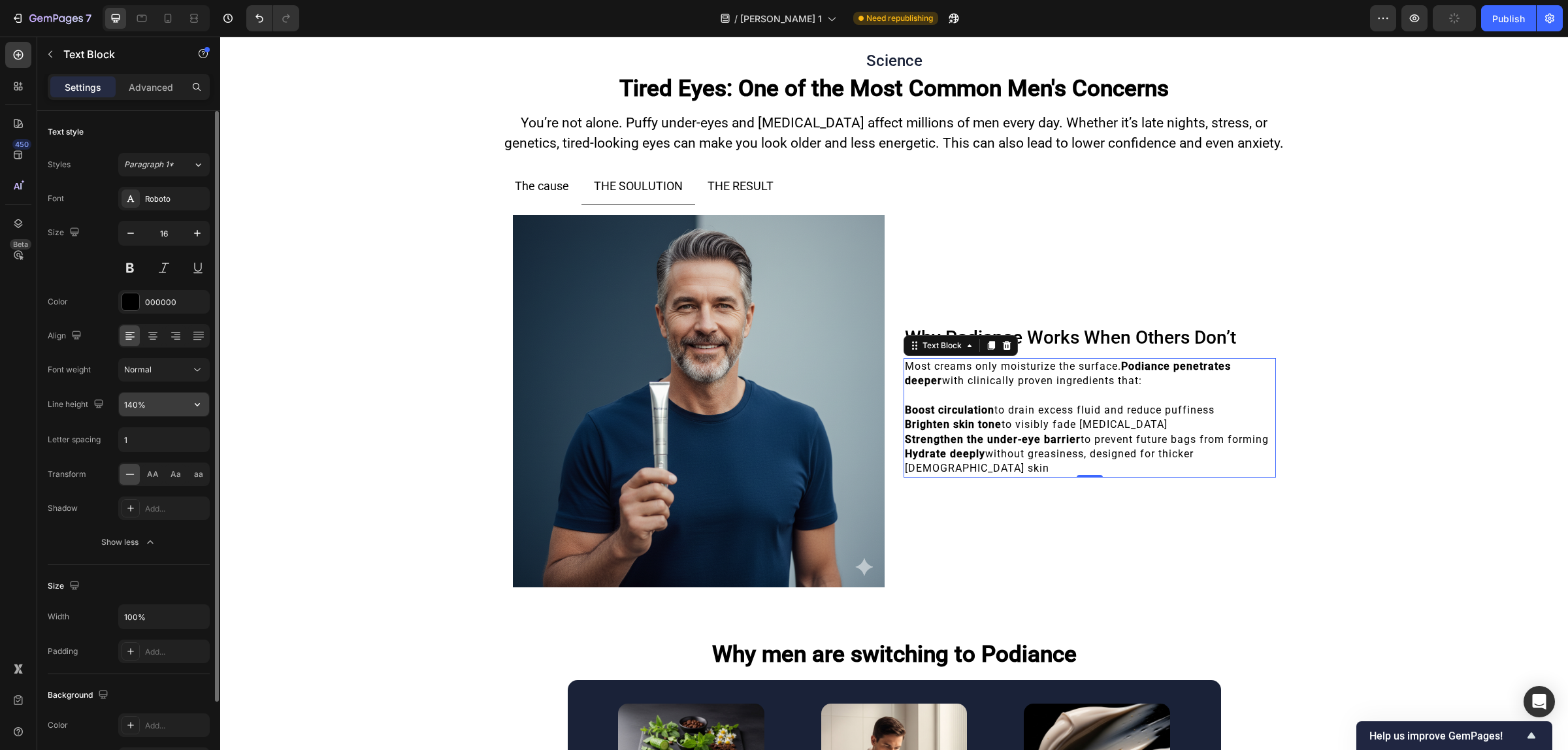
click at [196, 402] on icon "button" at bounding box center [197, 404] width 13 height 13
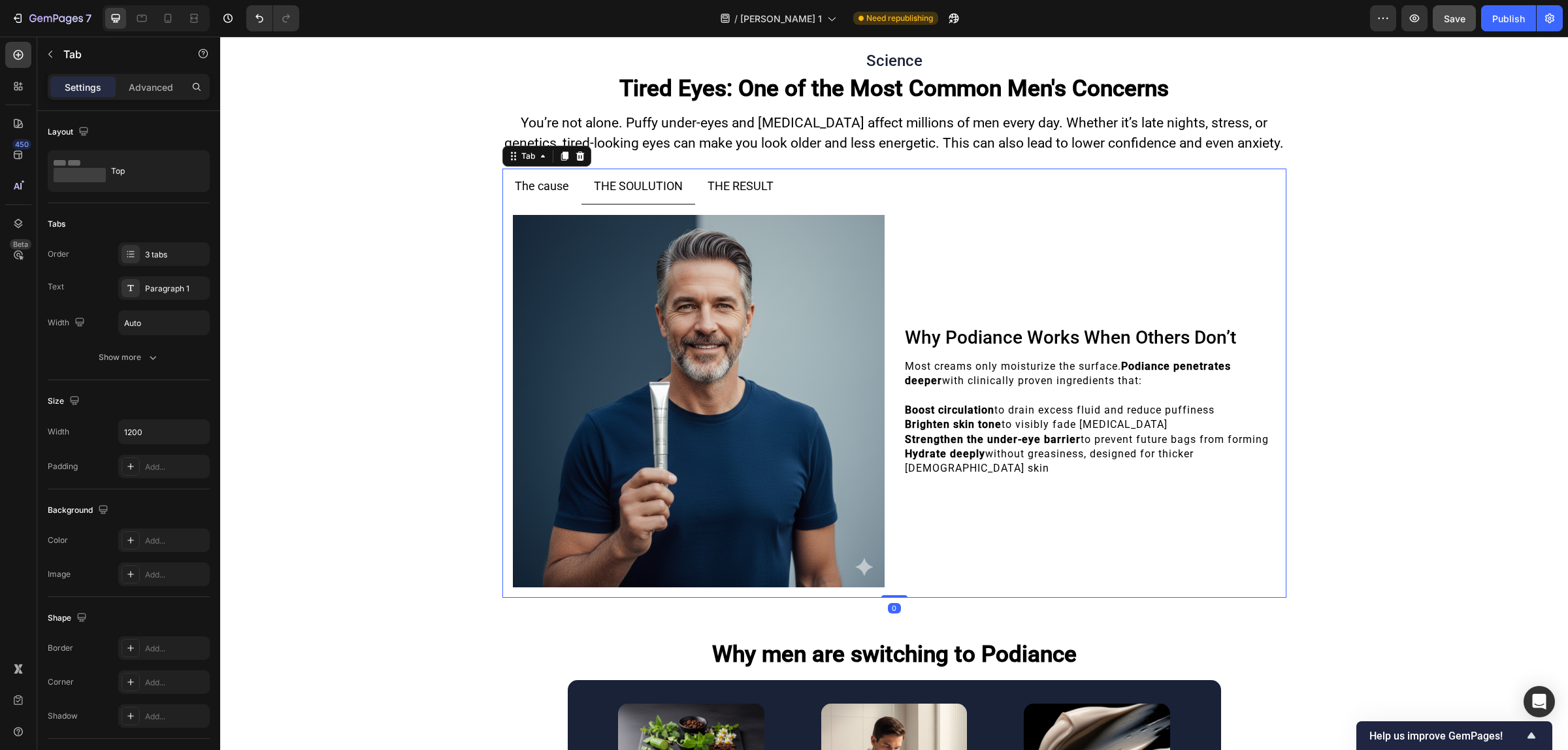
click at [550, 176] on p "The cause" at bounding box center [542, 186] width 54 height 21
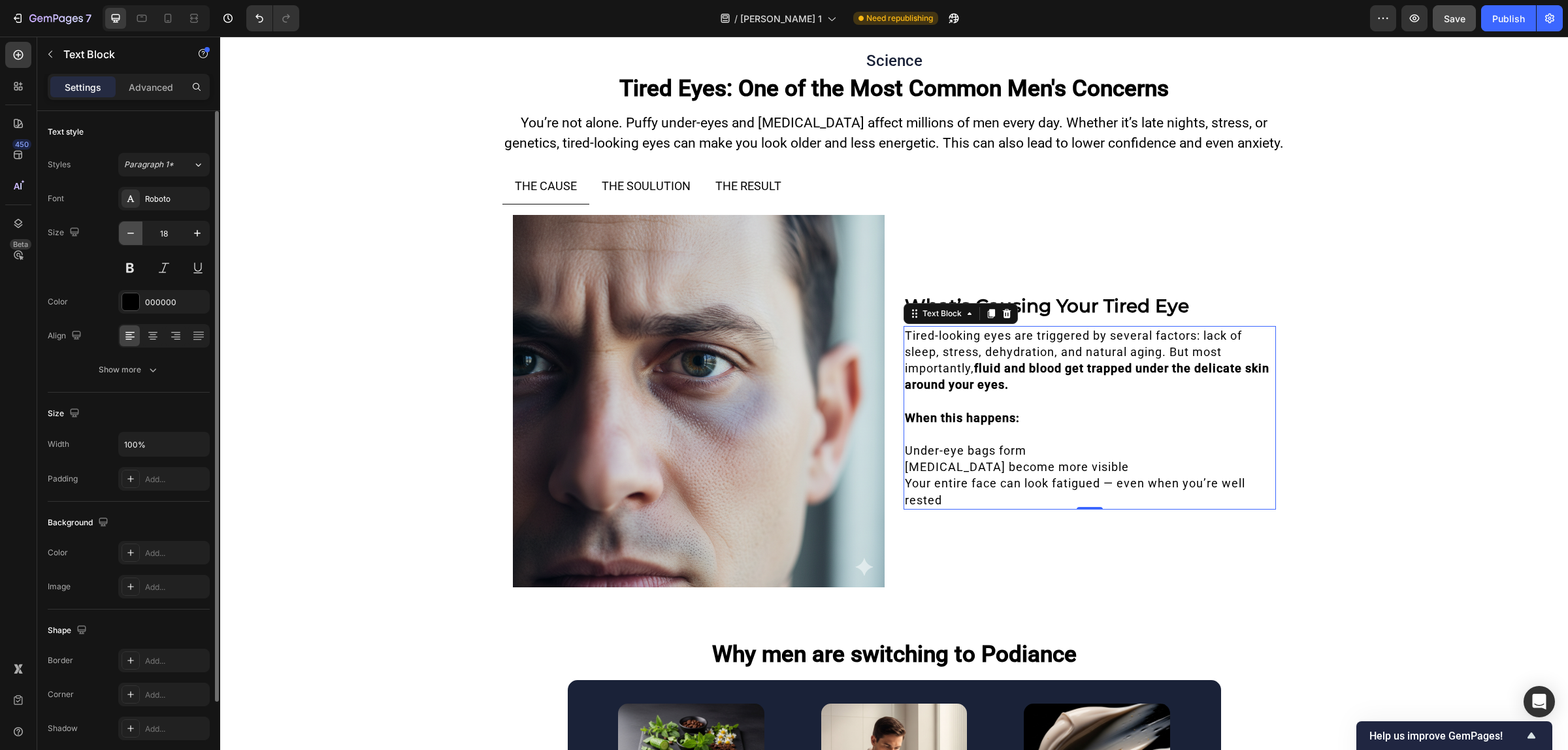
click at [126, 233] on icon "button" at bounding box center [130, 233] width 13 height 13
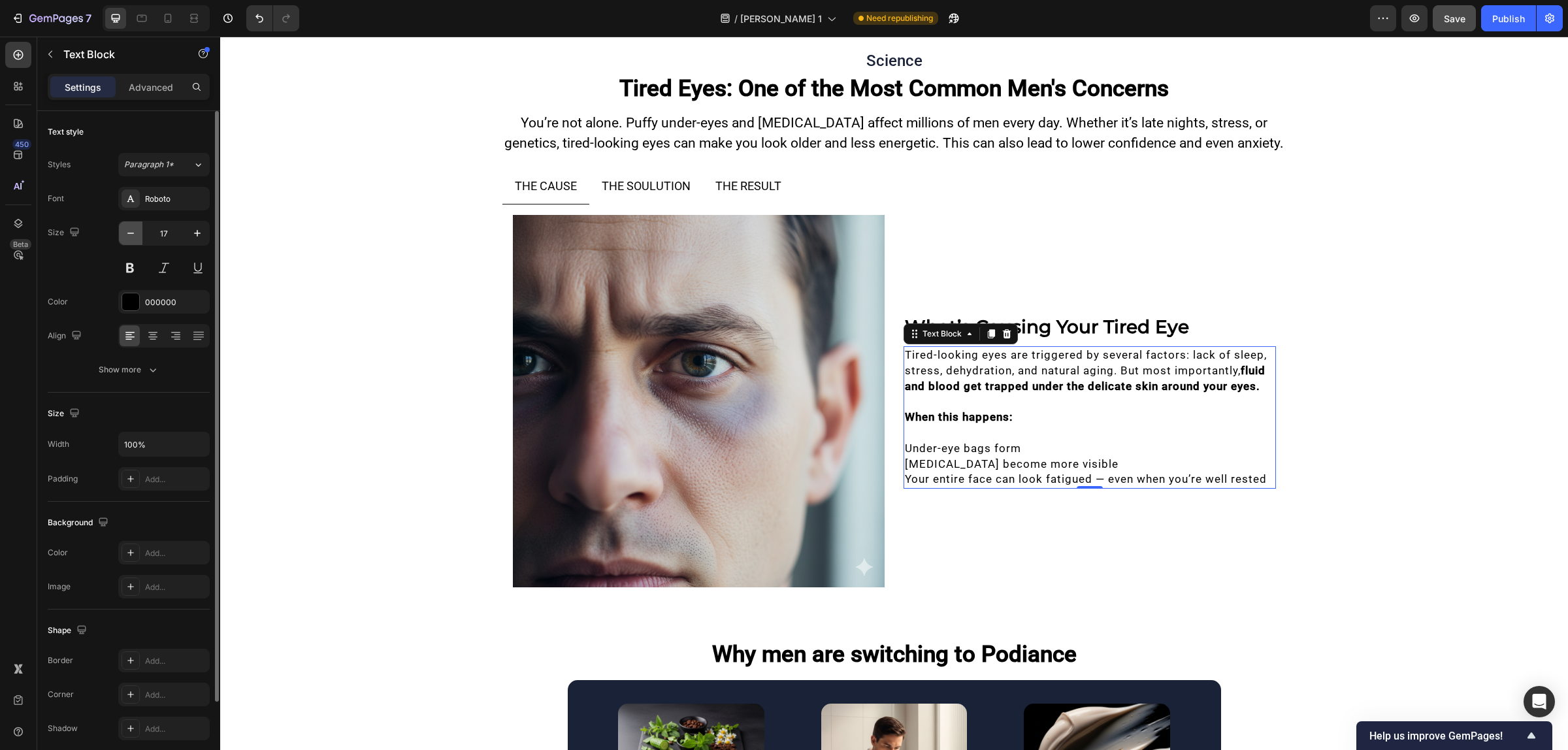
type input "16"
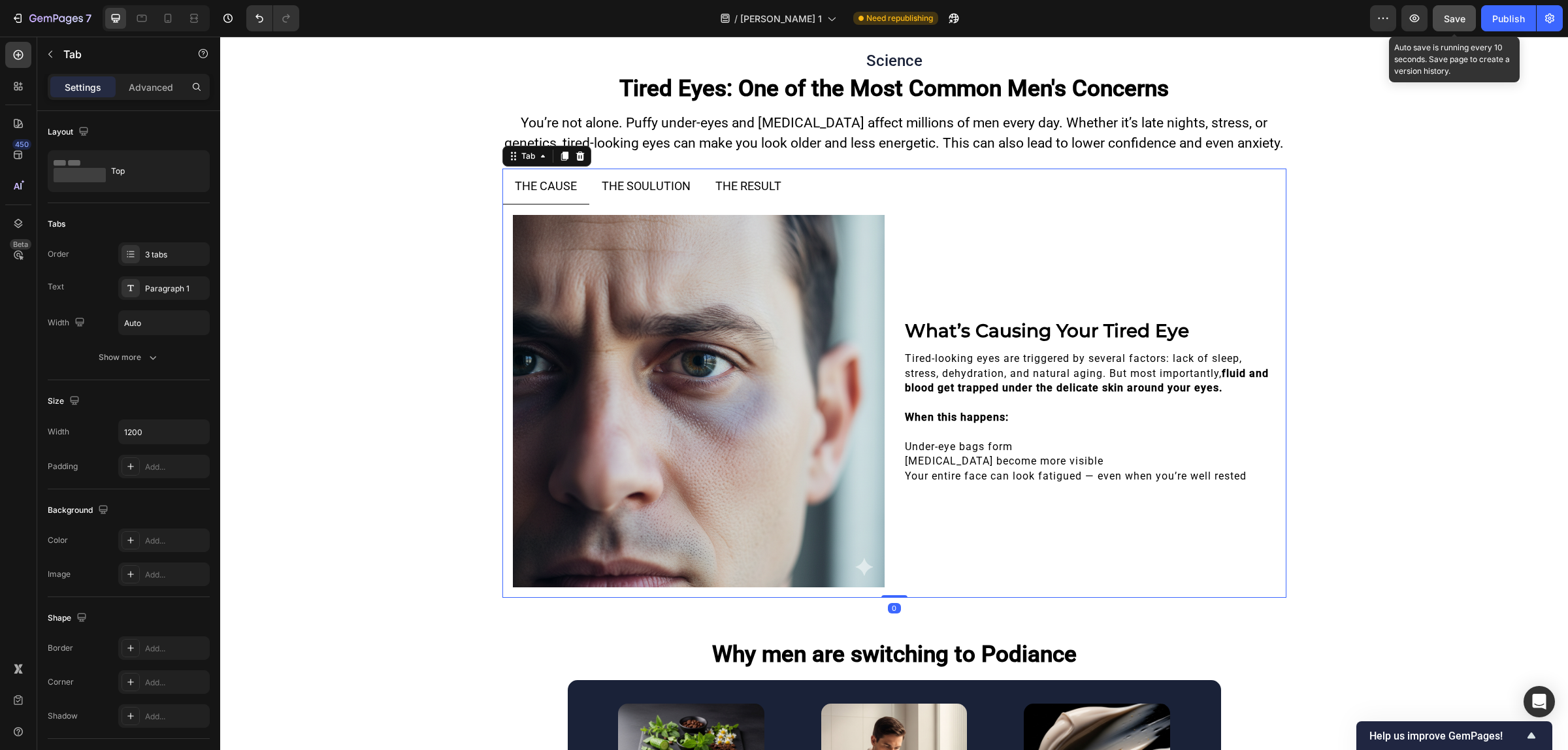
click at [1454, 24] on span "Save" at bounding box center [1454, 19] width 21 height 11
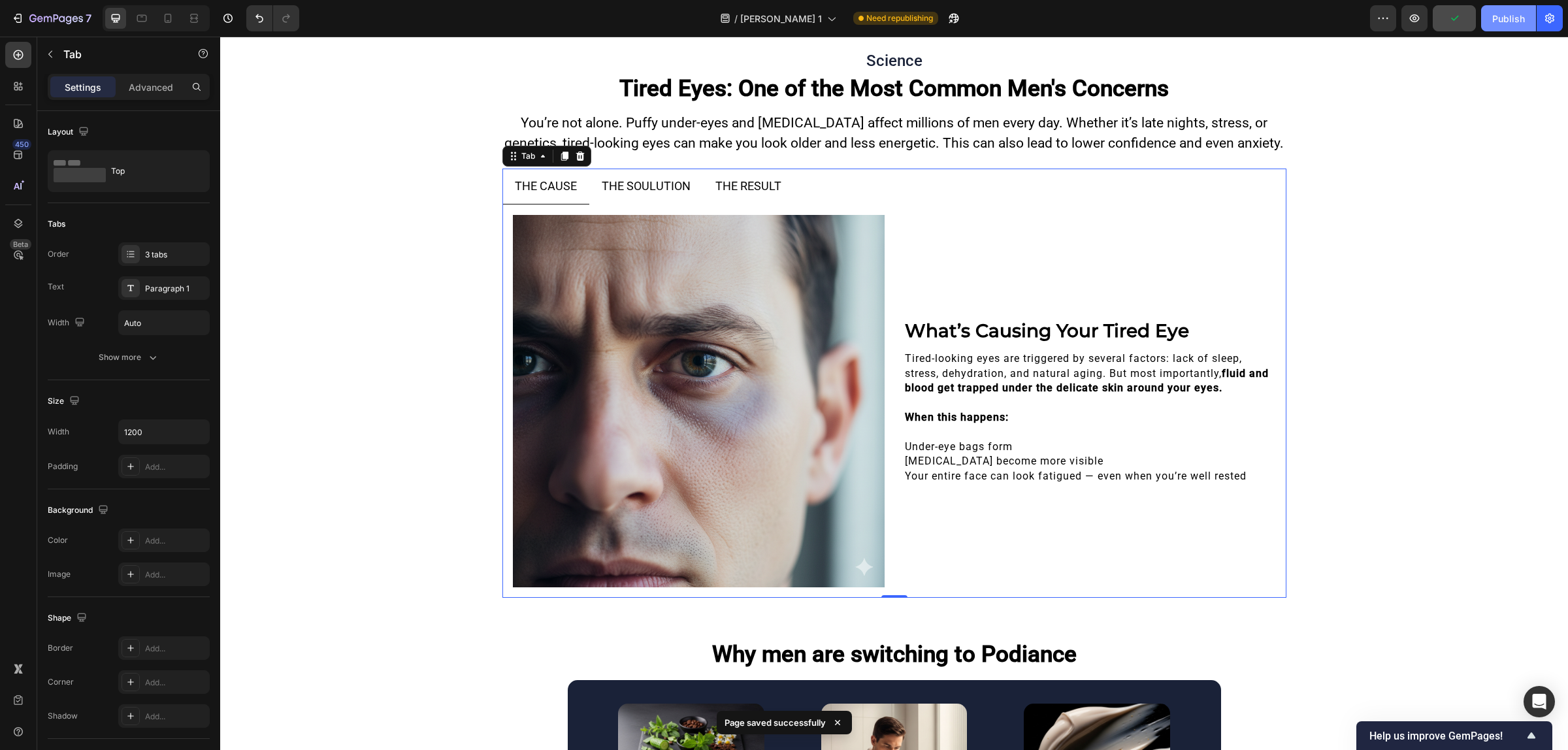
click at [1509, 13] on div "Publish" at bounding box center [1508, 19] width 33 height 14
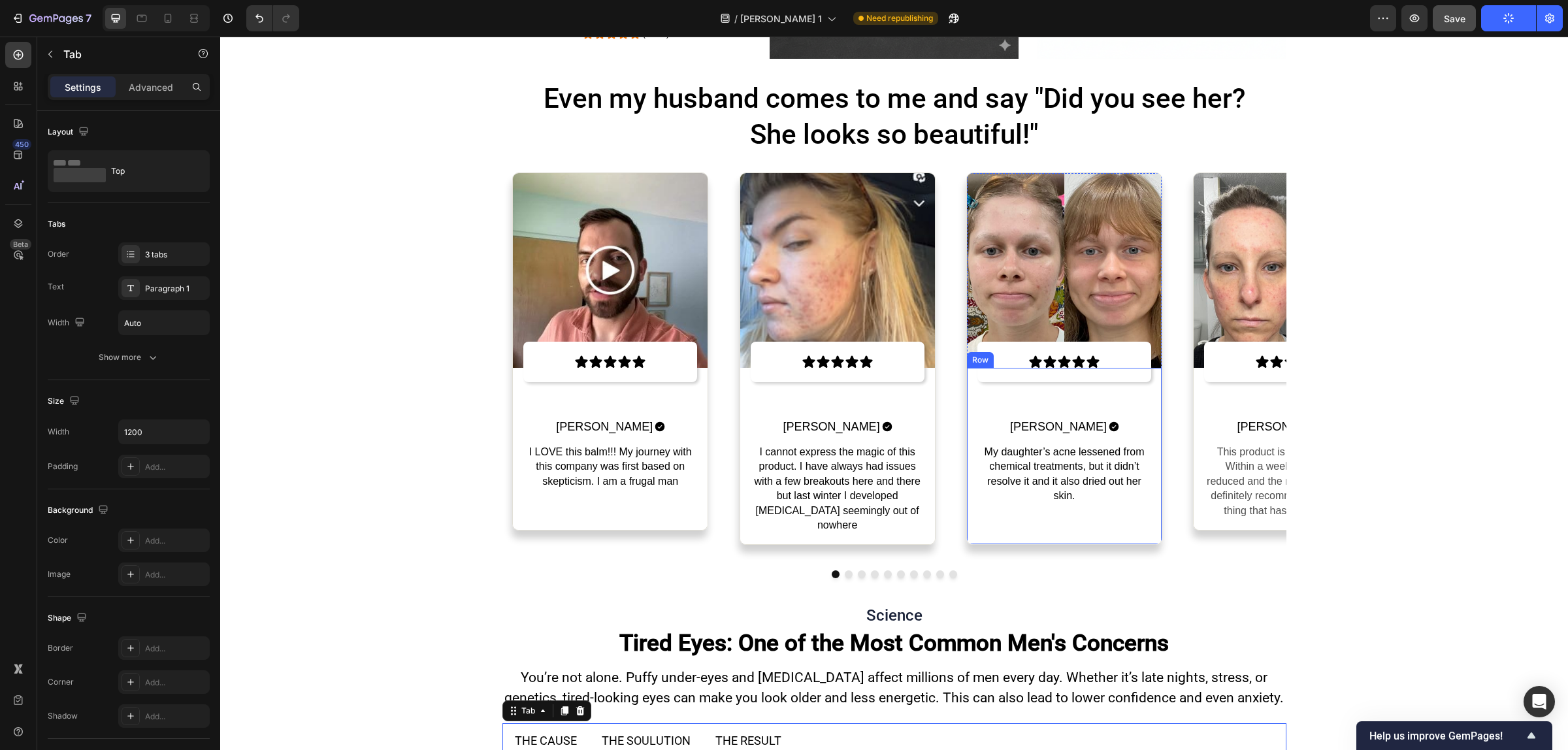
scroll to position [9085, 0]
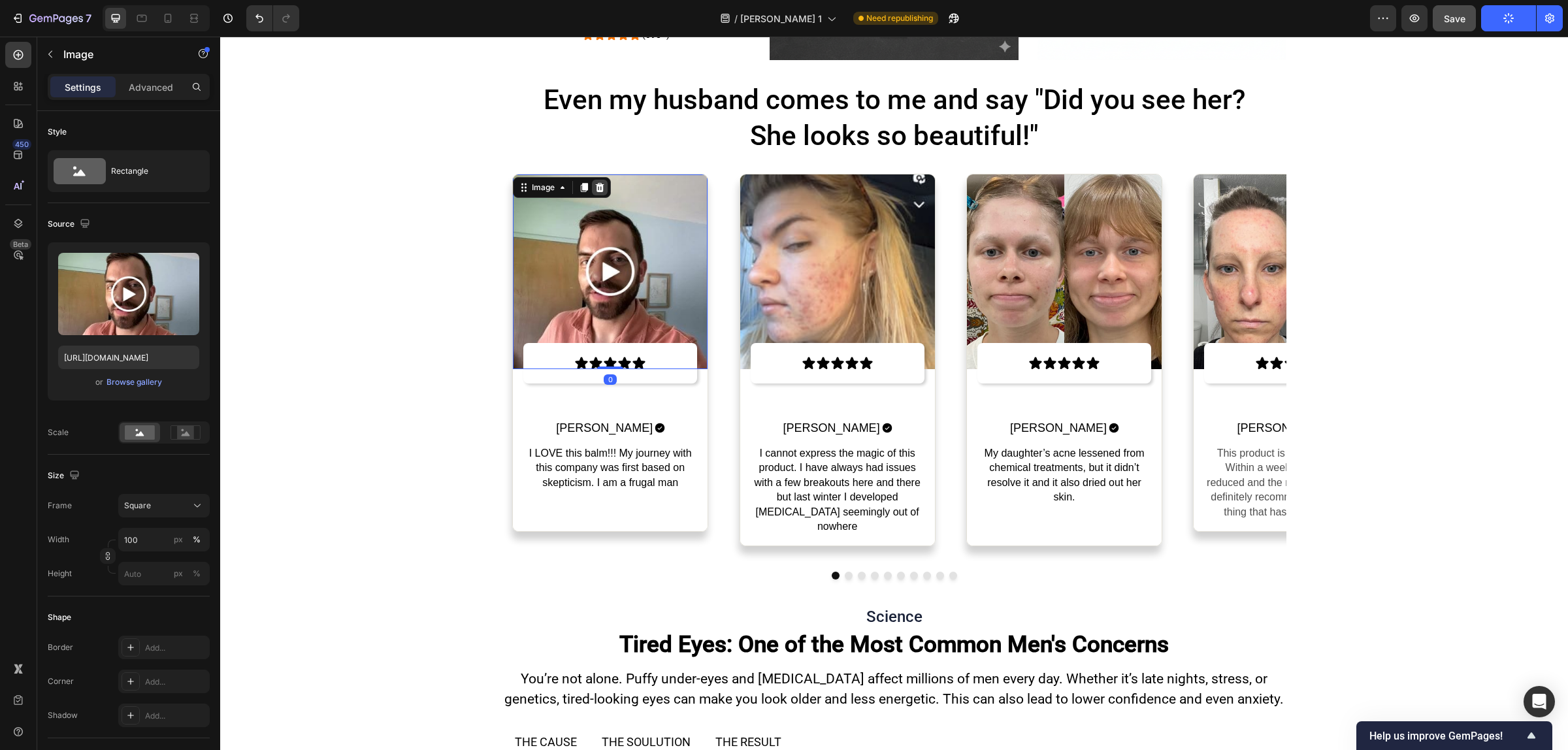
click at [592, 179] on div at bounding box center [600, 187] width 16 height 16
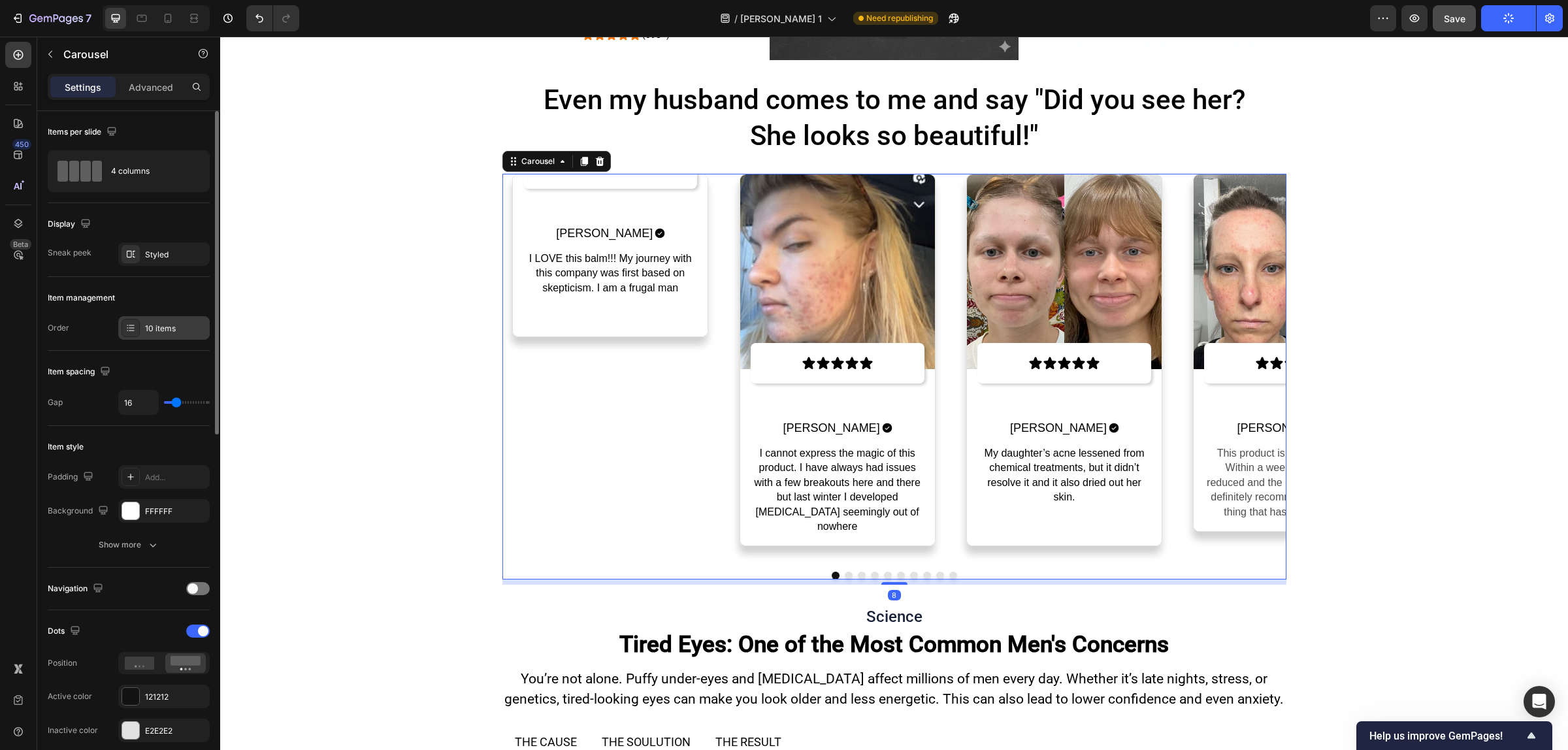
click at [155, 325] on div "10 items" at bounding box center [176, 328] width 62 height 11
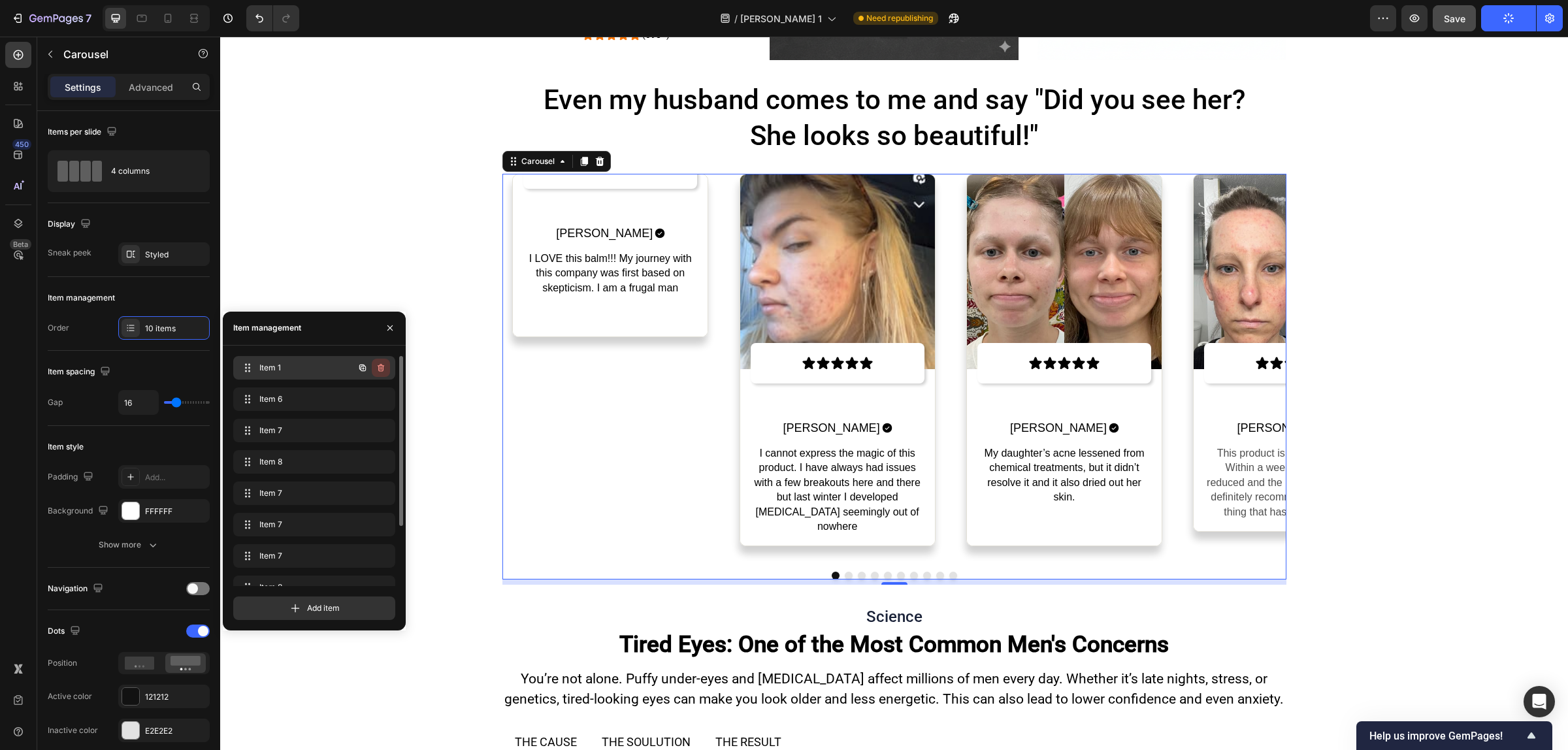
click at [375, 369] on icon "button" at bounding box center [381, 367] width 11 height 11
click at [375, 369] on div "Delete" at bounding box center [371, 367] width 24 height 11
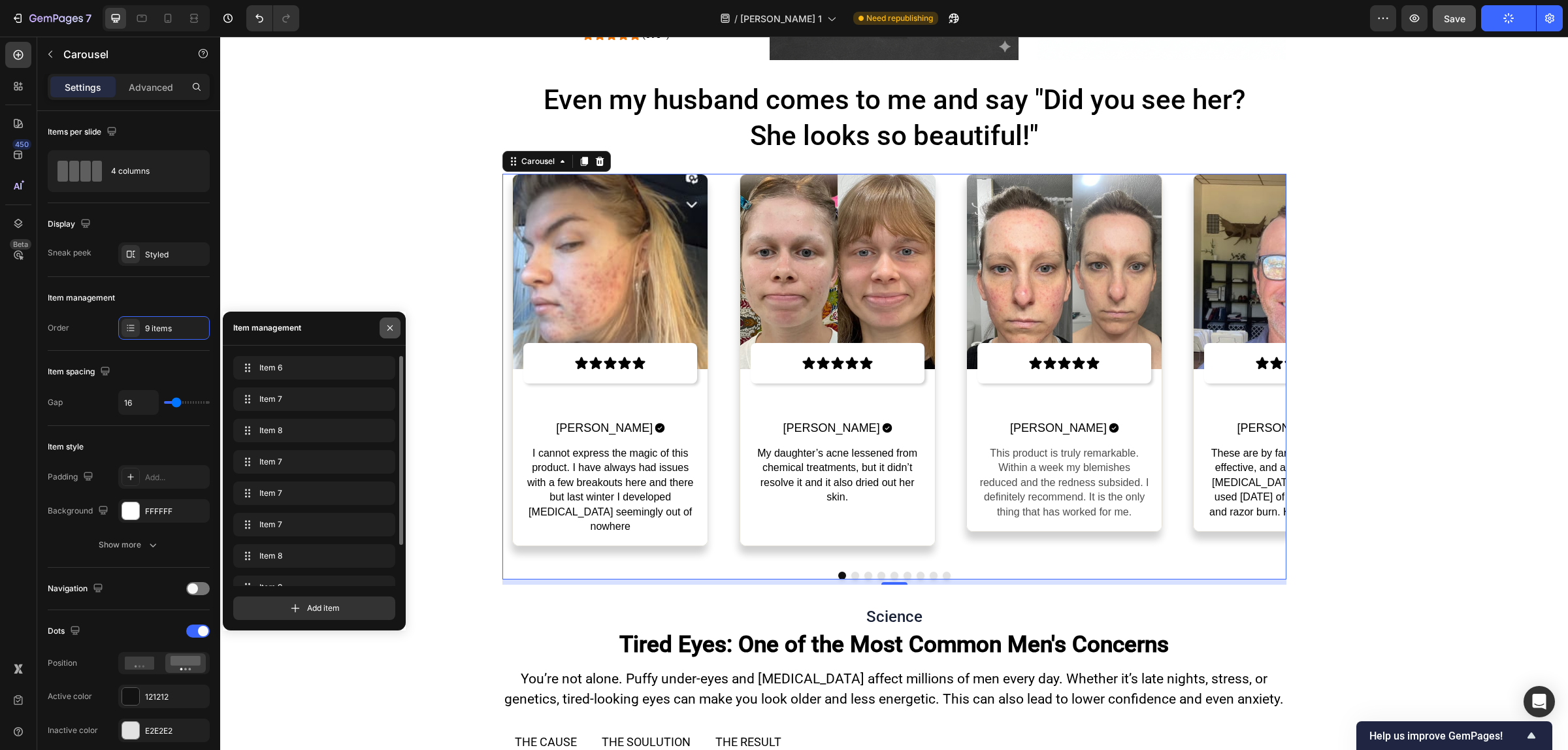
drag, startPoint x: 387, startPoint y: 327, endPoint x: 313, endPoint y: 246, distance: 109.7
click at [387, 327] on icon "button" at bounding box center [390, 328] width 11 height 11
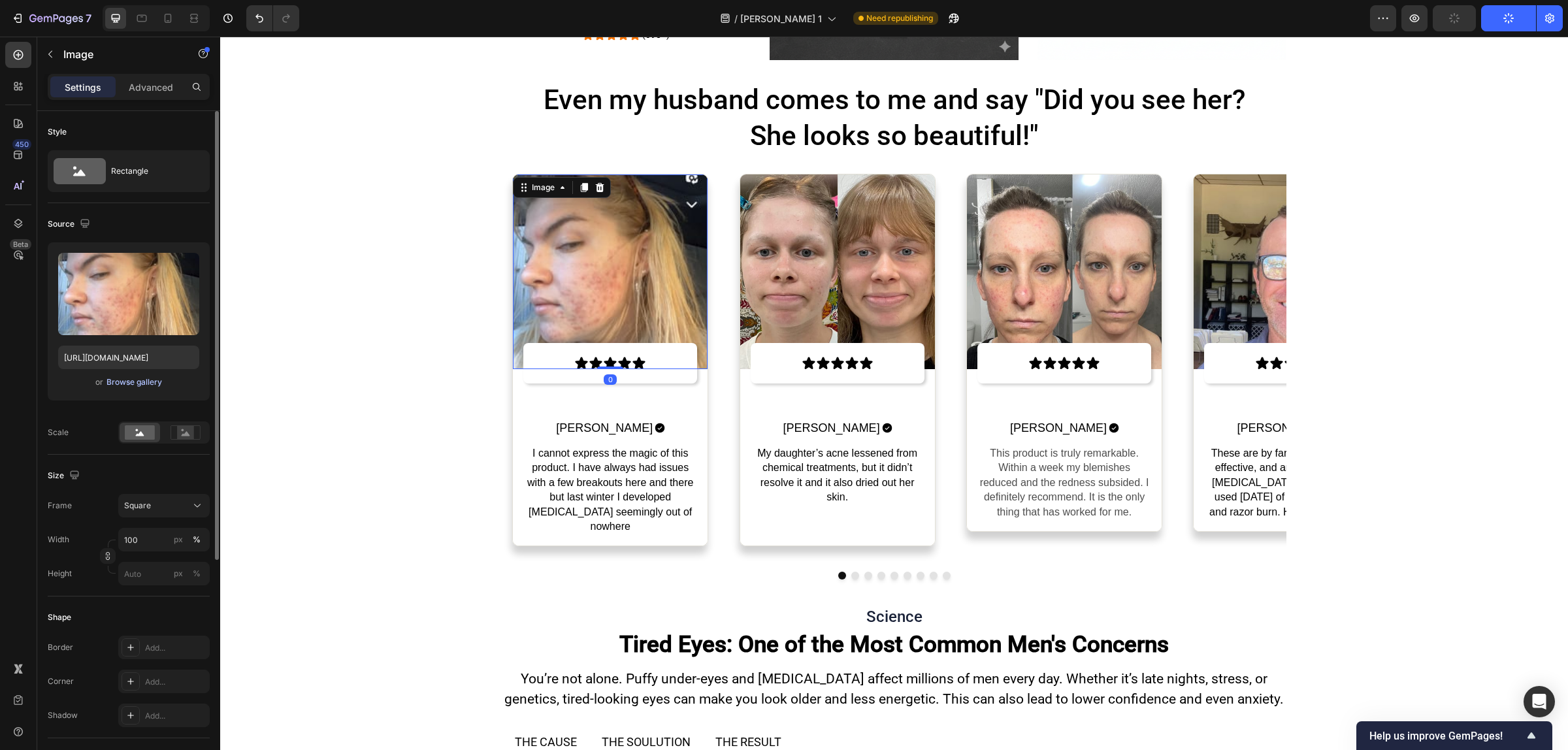
click at [121, 376] on div "Browse gallery" at bounding box center [134, 382] width 56 height 11
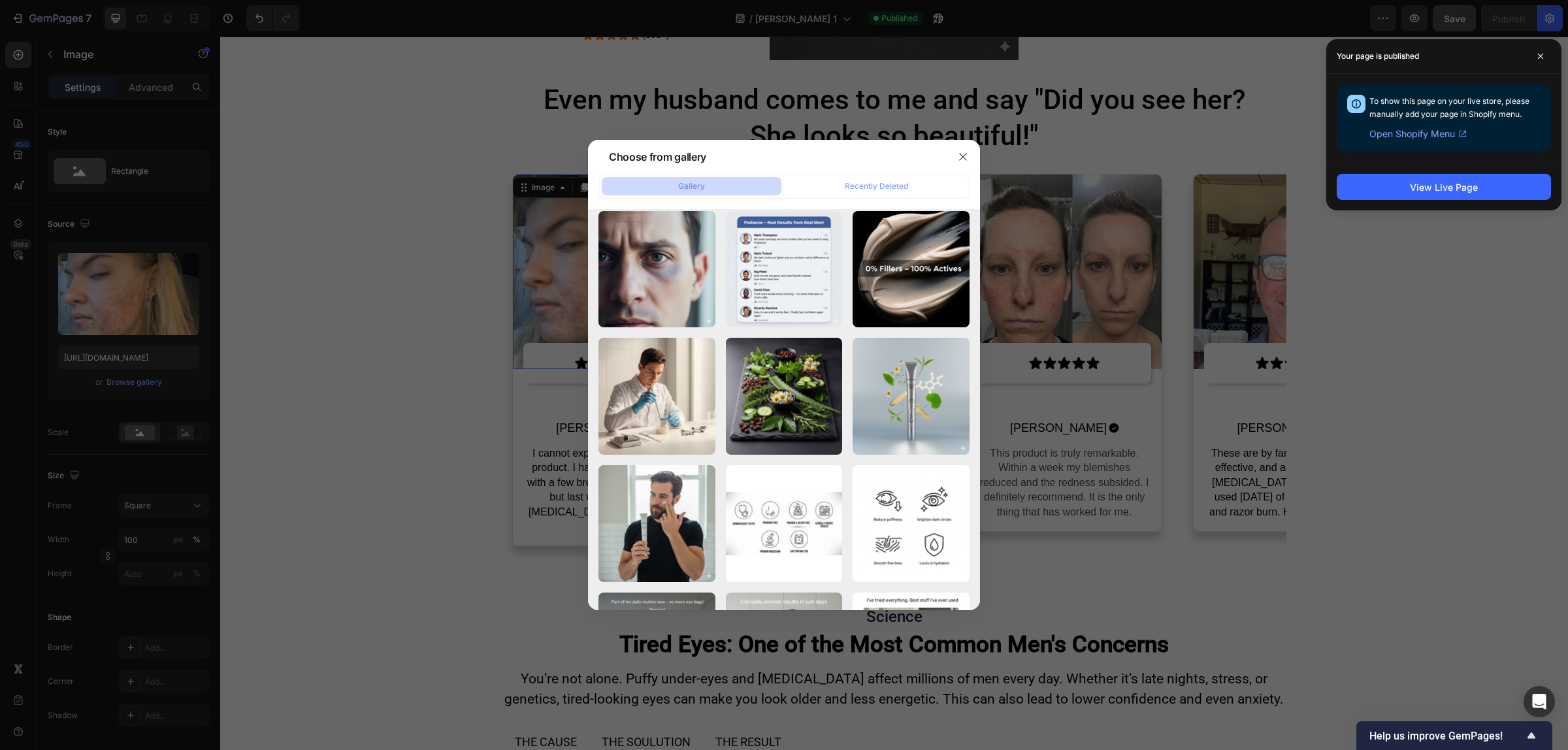
scroll to position [0, 0]
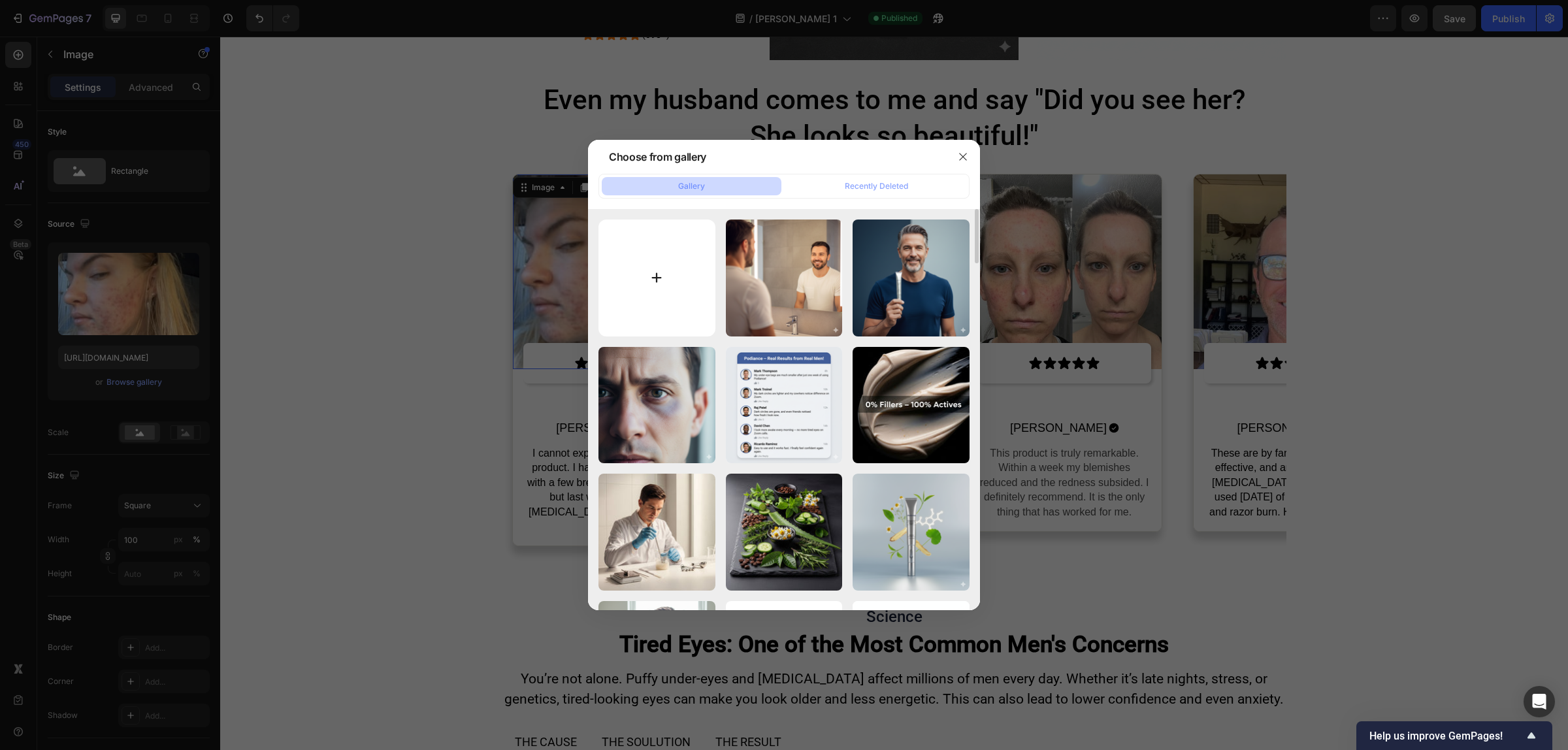
click at [655, 267] on input "file" at bounding box center [656, 277] width 117 height 117
type input "C:\fakepath\Gemini_Generated_Image_hzj4mnhzj4mnhzj4.png"
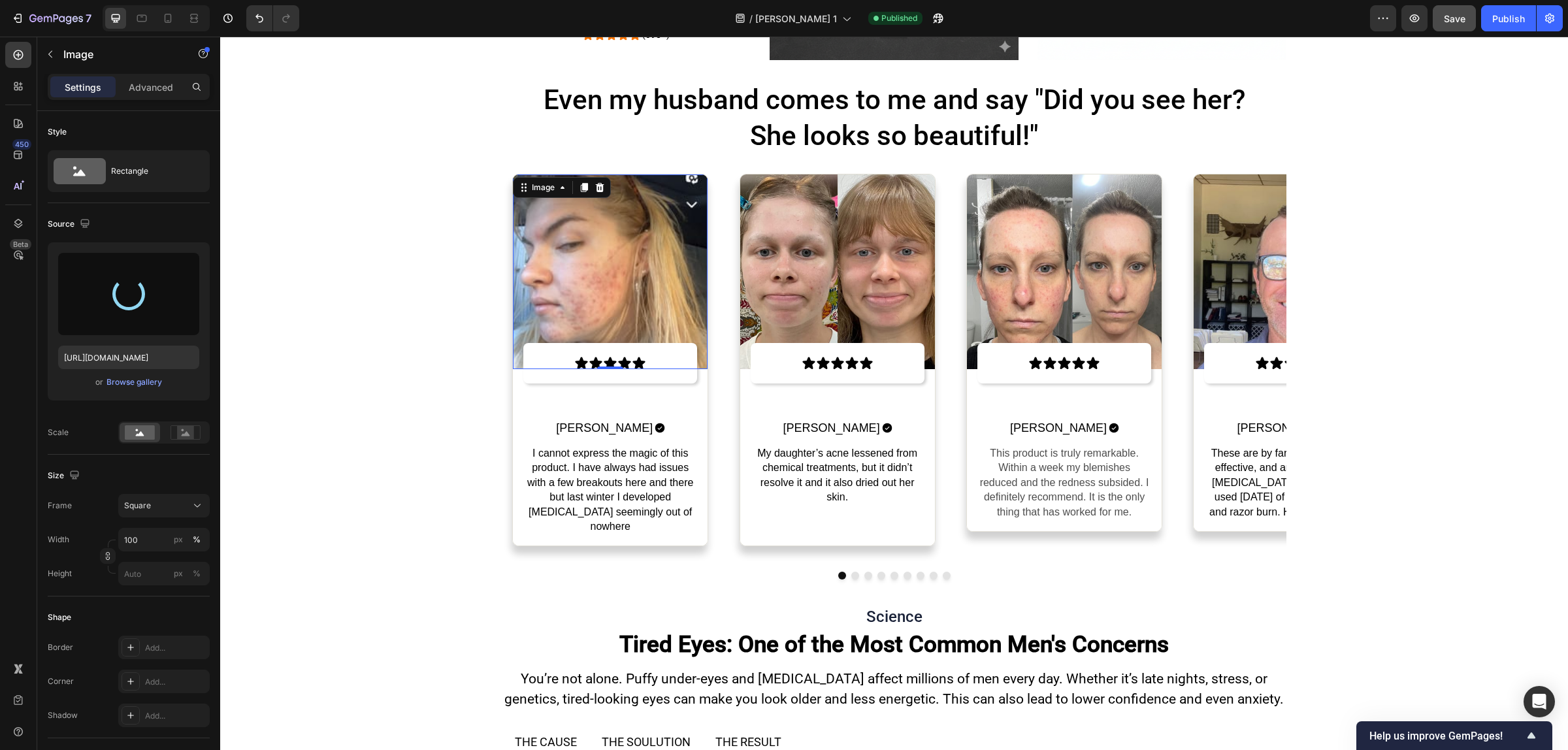
type input "[URL][DOMAIN_NAME]"
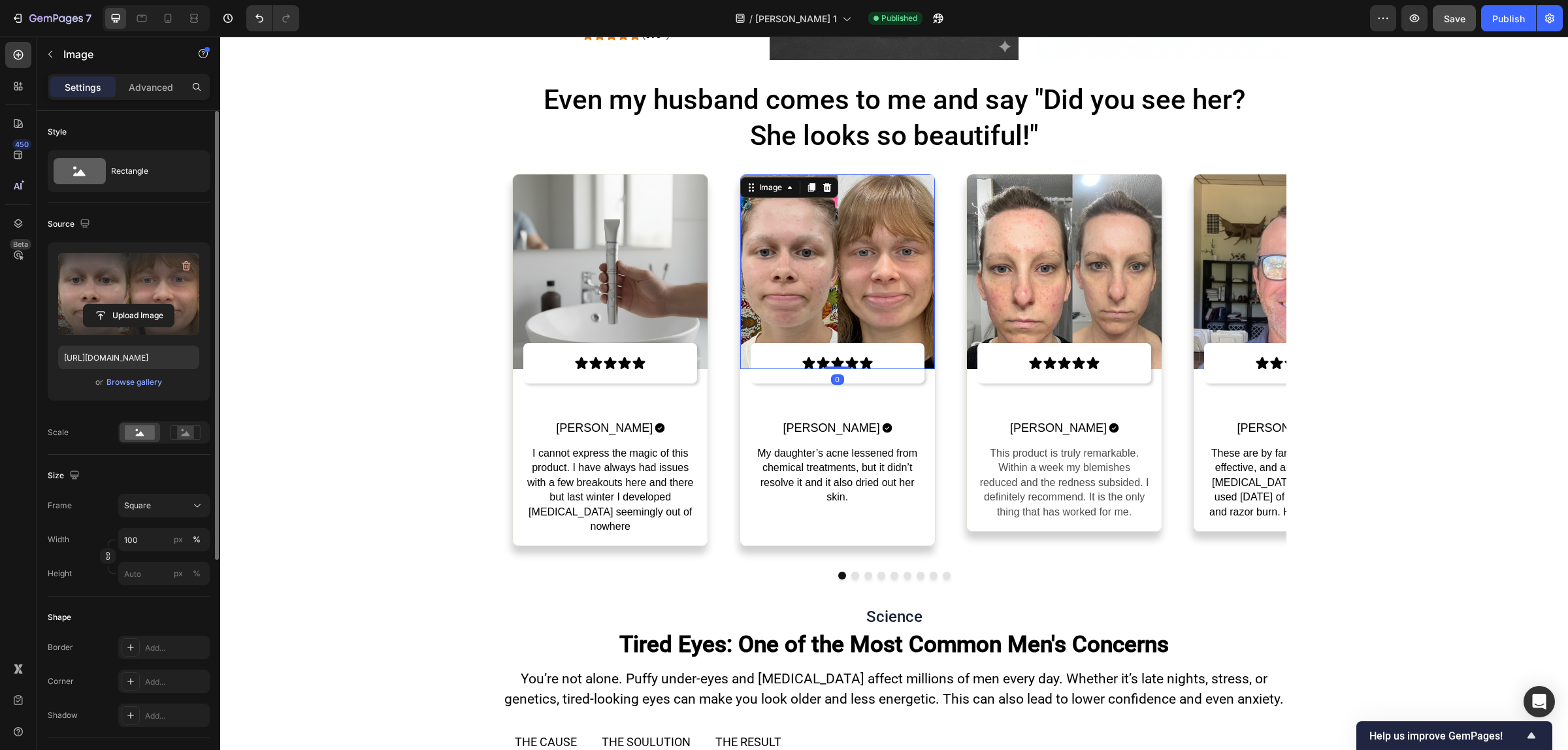
click at [144, 291] on label at bounding box center [129, 293] width 141 height 82
click at [144, 305] on input "file" at bounding box center [129, 315] width 90 height 22
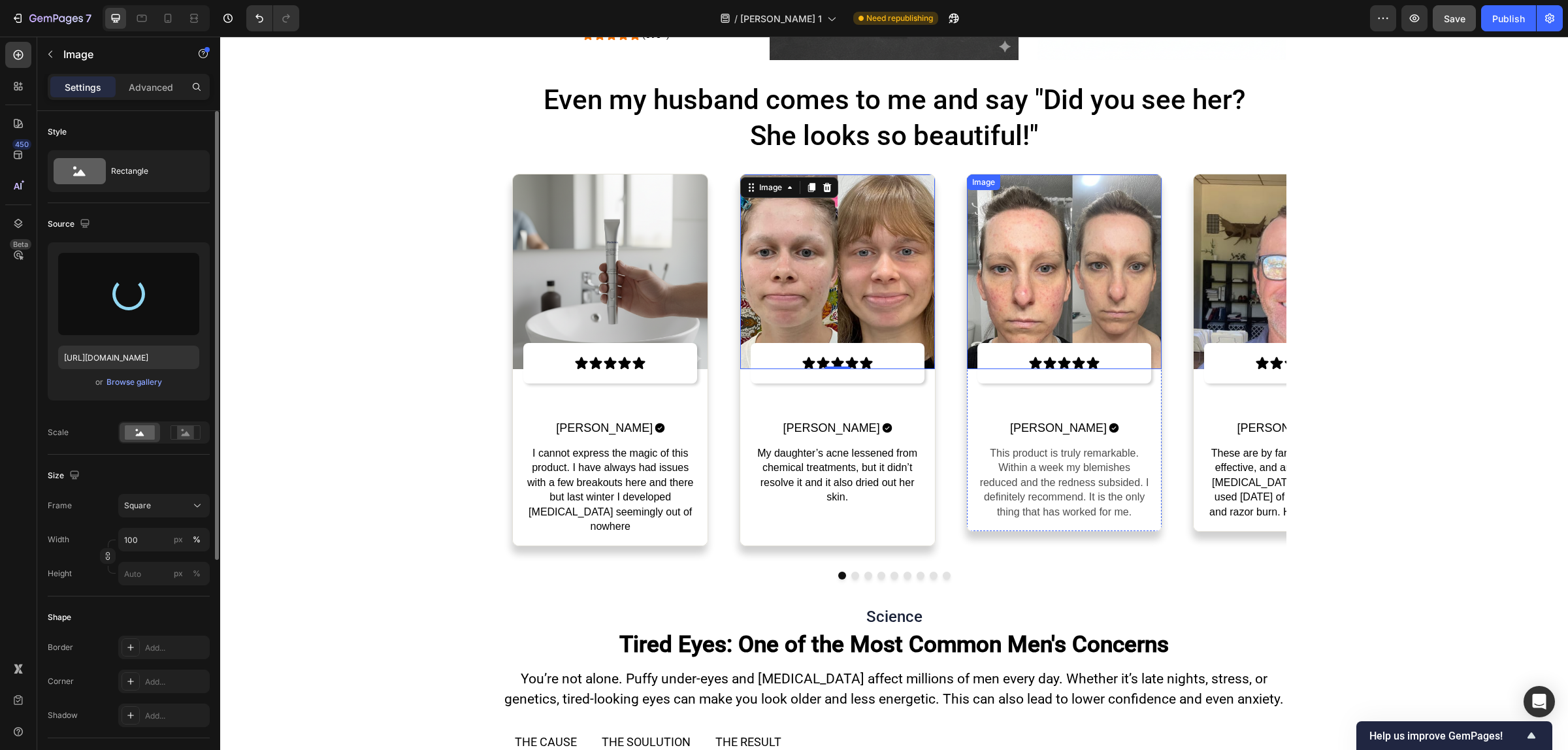
type input "[URL][DOMAIN_NAME]"
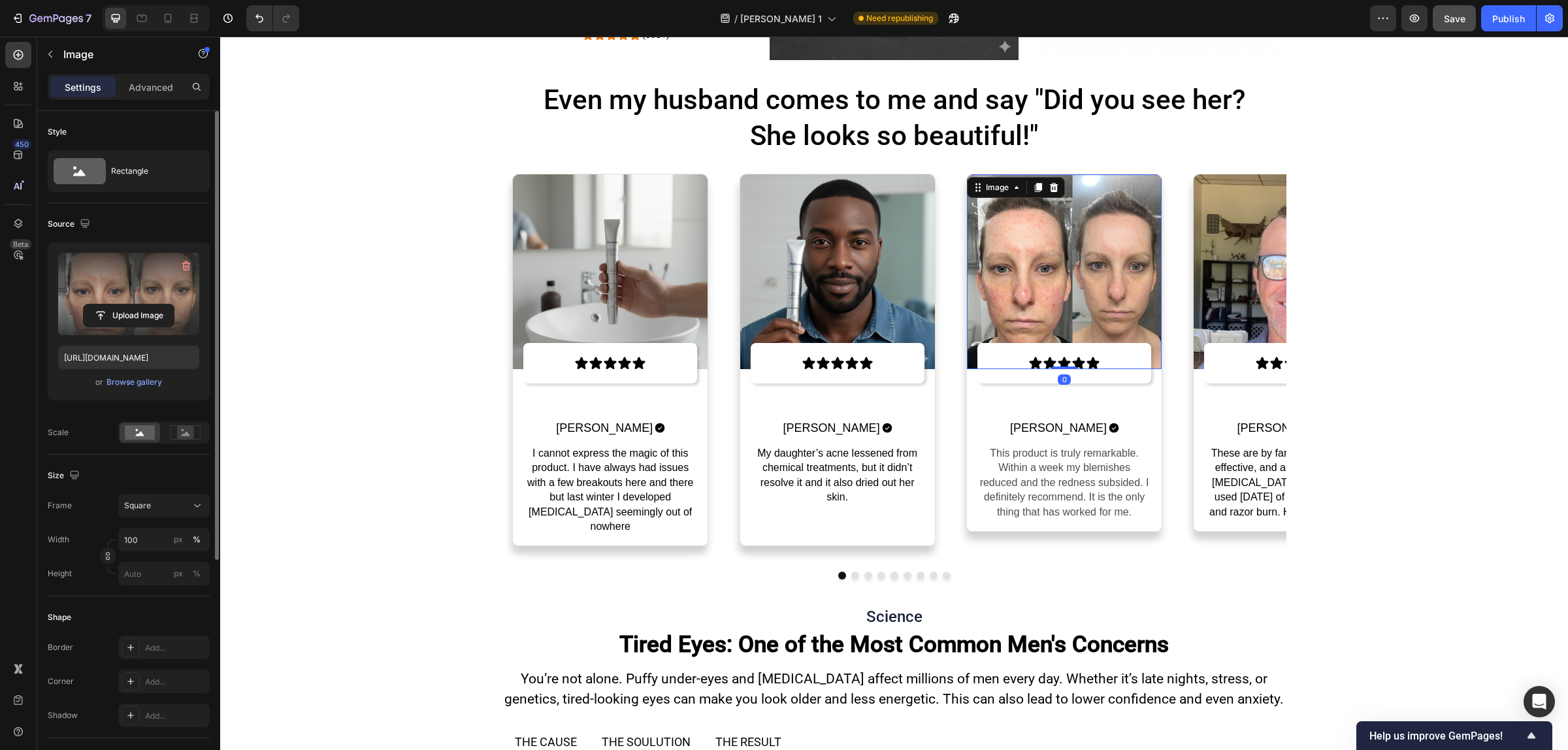
click at [155, 301] on label at bounding box center [129, 293] width 141 height 82
click at [155, 305] on input "file" at bounding box center [129, 315] width 90 height 22
type input "[URL][DOMAIN_NAME]"
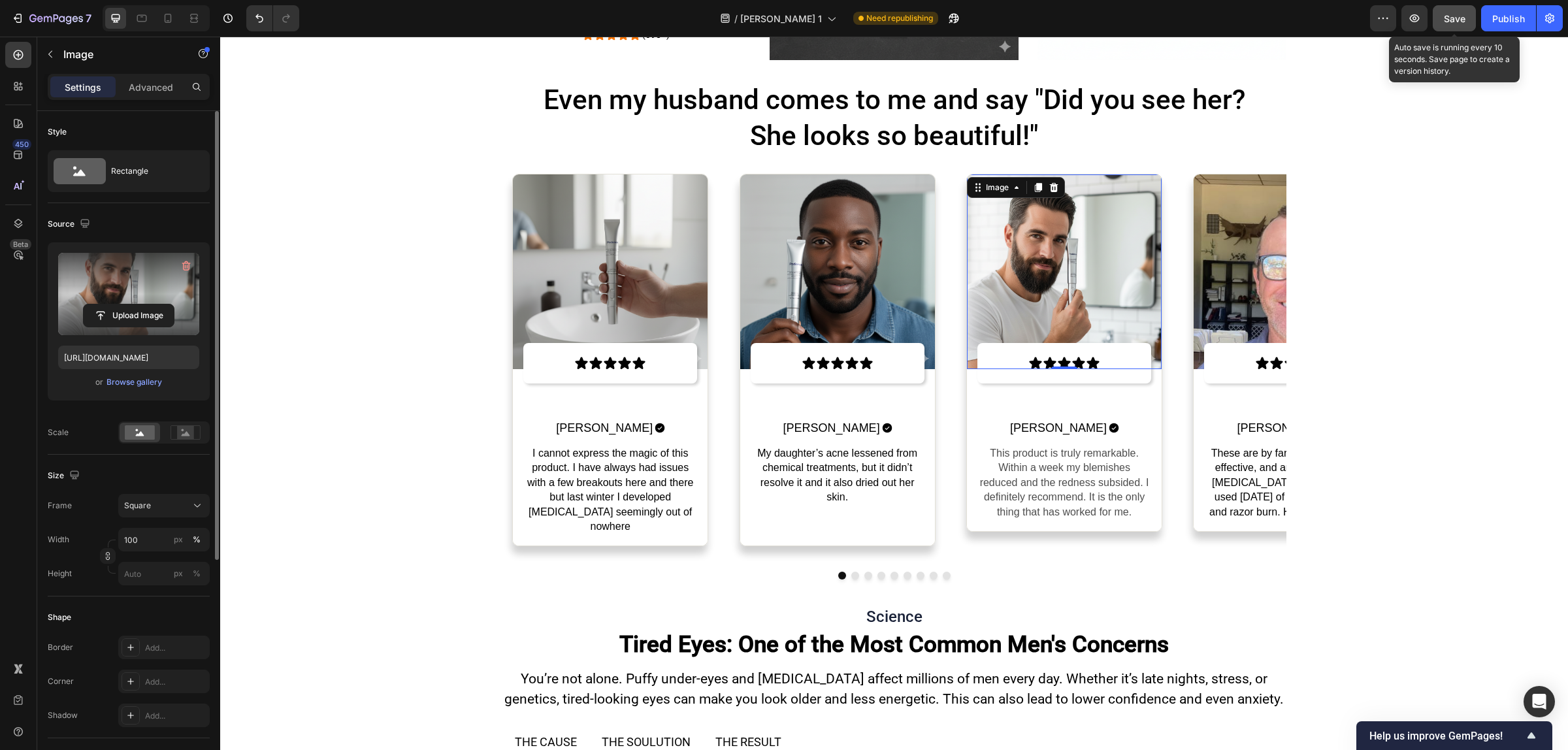
click at [1448, 13] on span "Save" at bounding box center [1454, 19] width 21 height 11
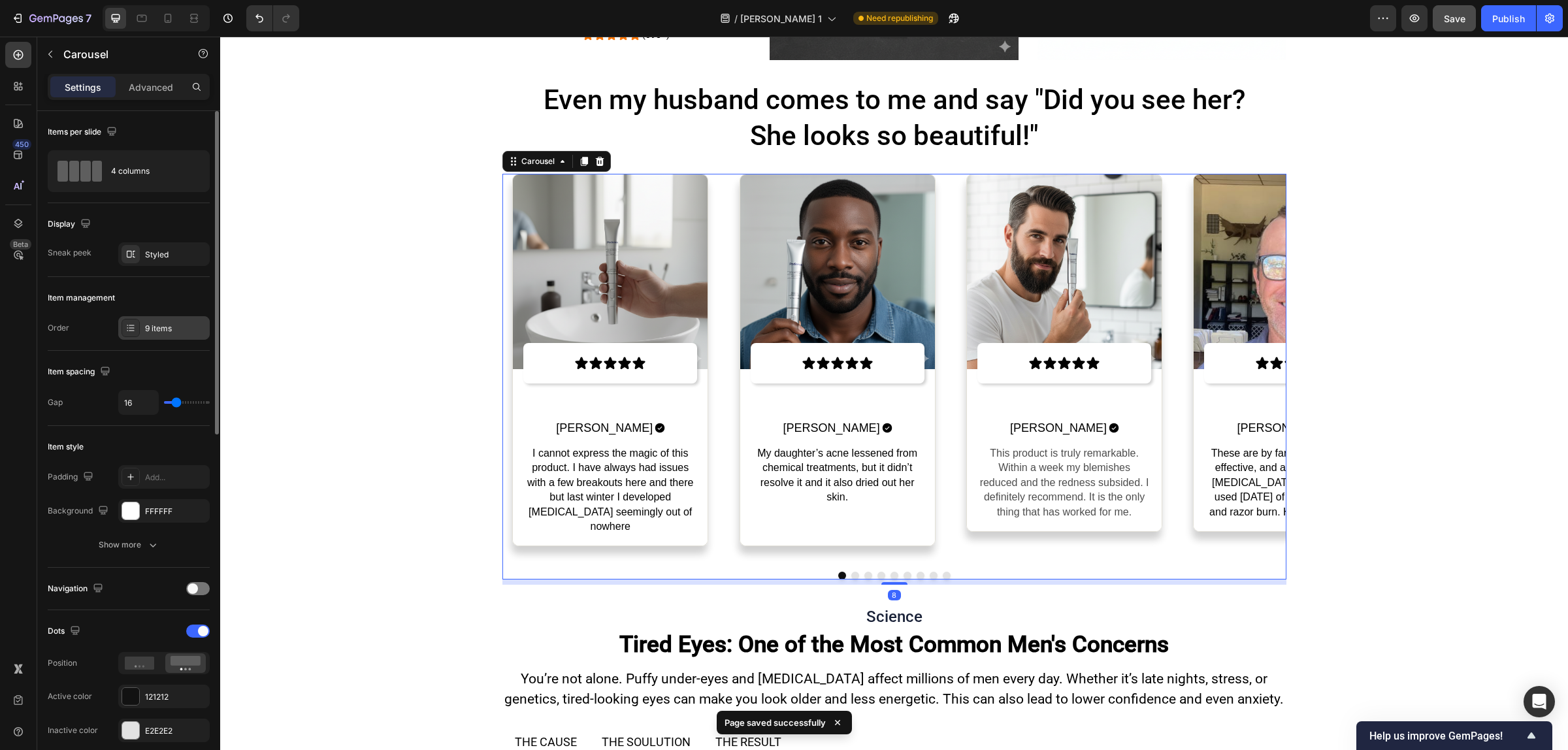
click at [165, 331] on div "9 items" at bounding box center [176, 328] width 62 height 11
click at [186, 258] on div "Styled" at bounding box center [164, 254] width 92 height 24
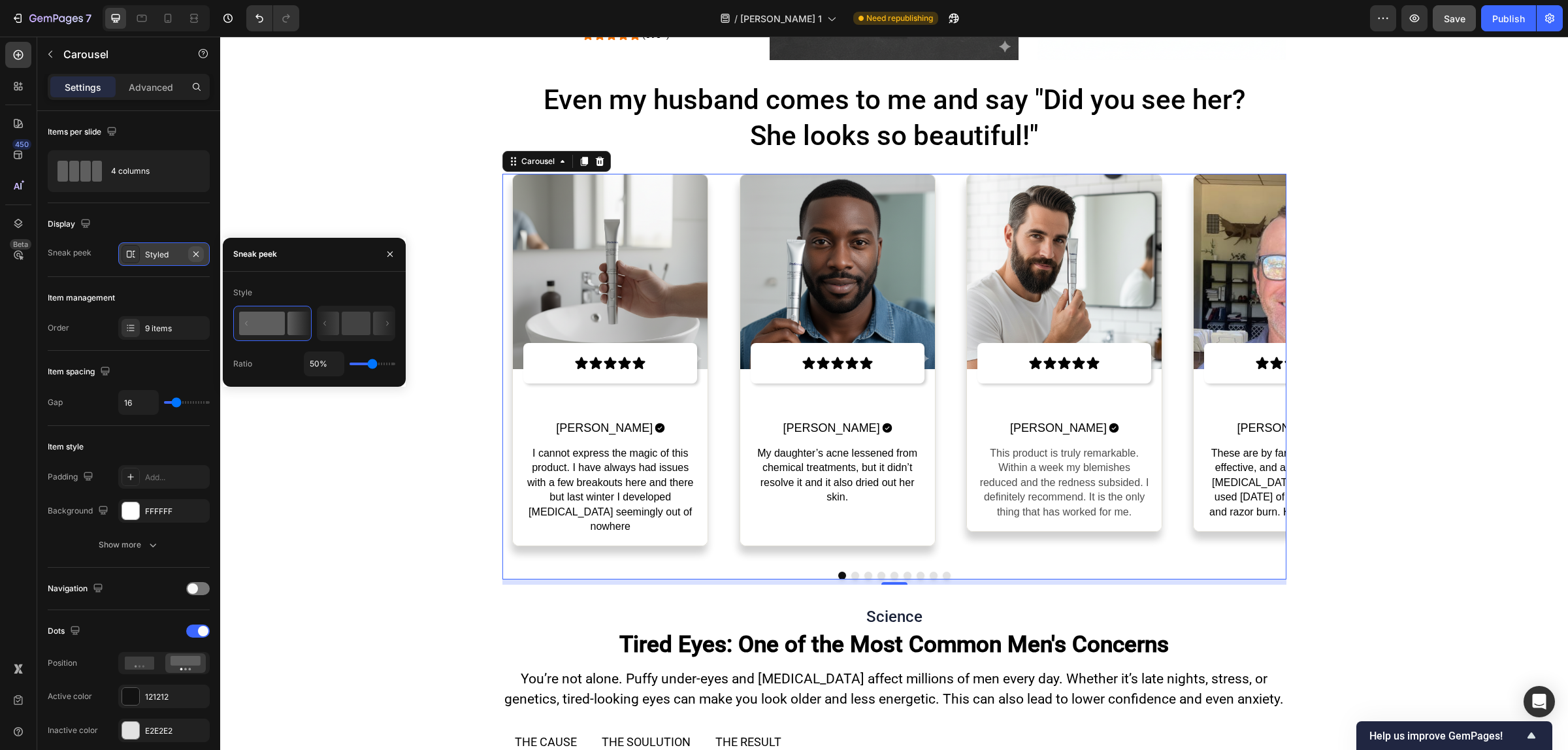
click at [196, 249] on icon "button" at bounding box center [196, 254] width 11 height 11
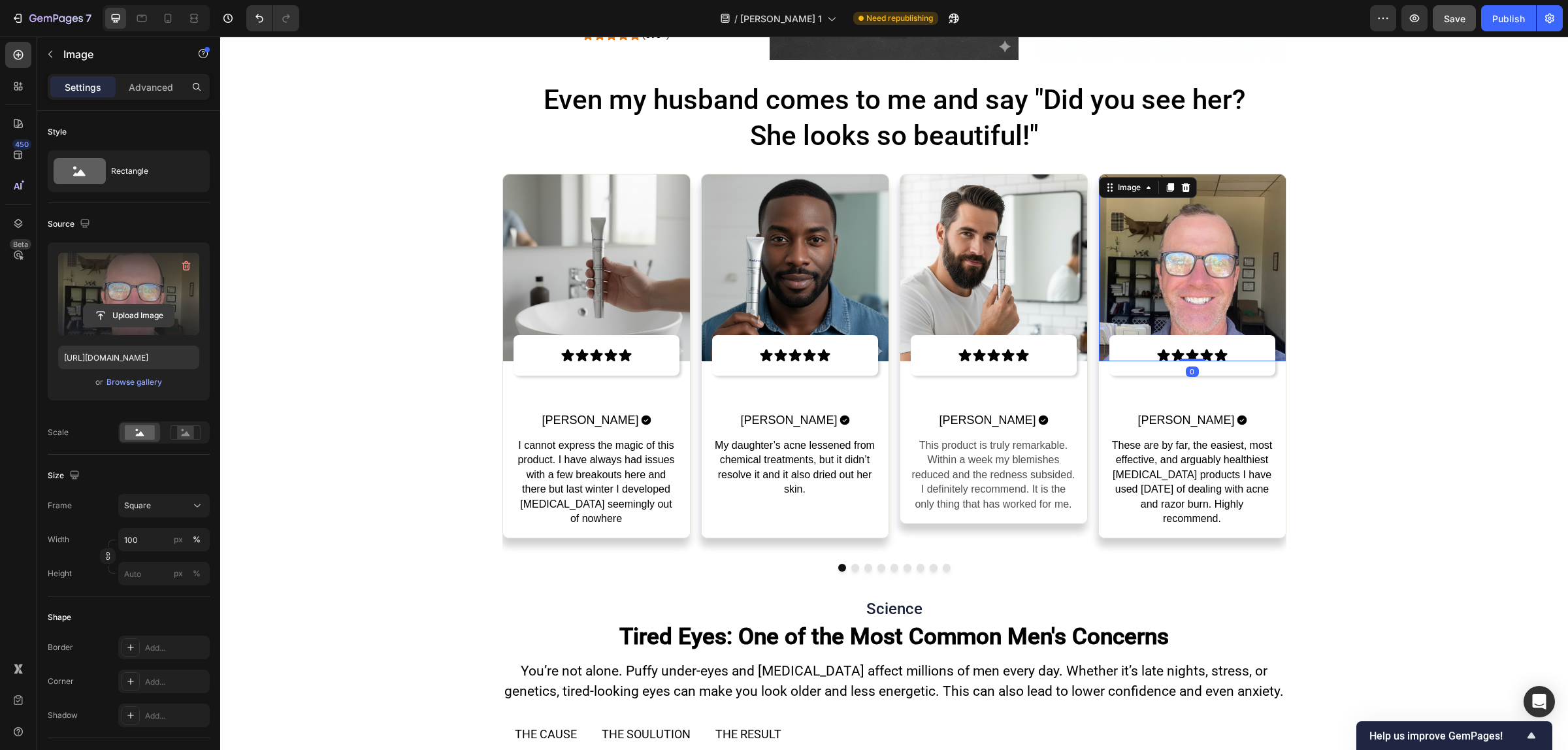
click at [150, 322] on input "file" at bounding box center [129, 315] width 90 height 22
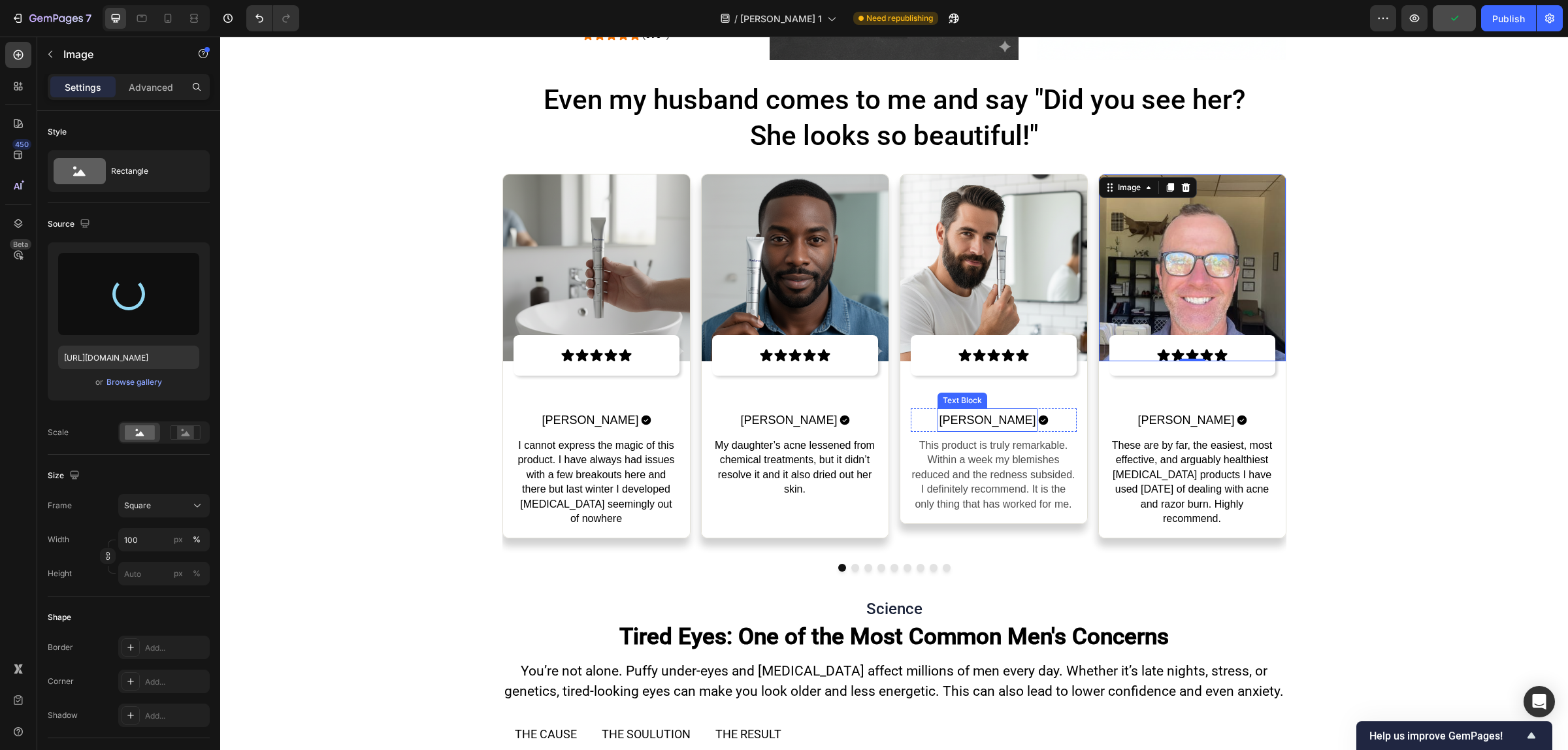
type input "[URL][DOMAIN_NAME]"
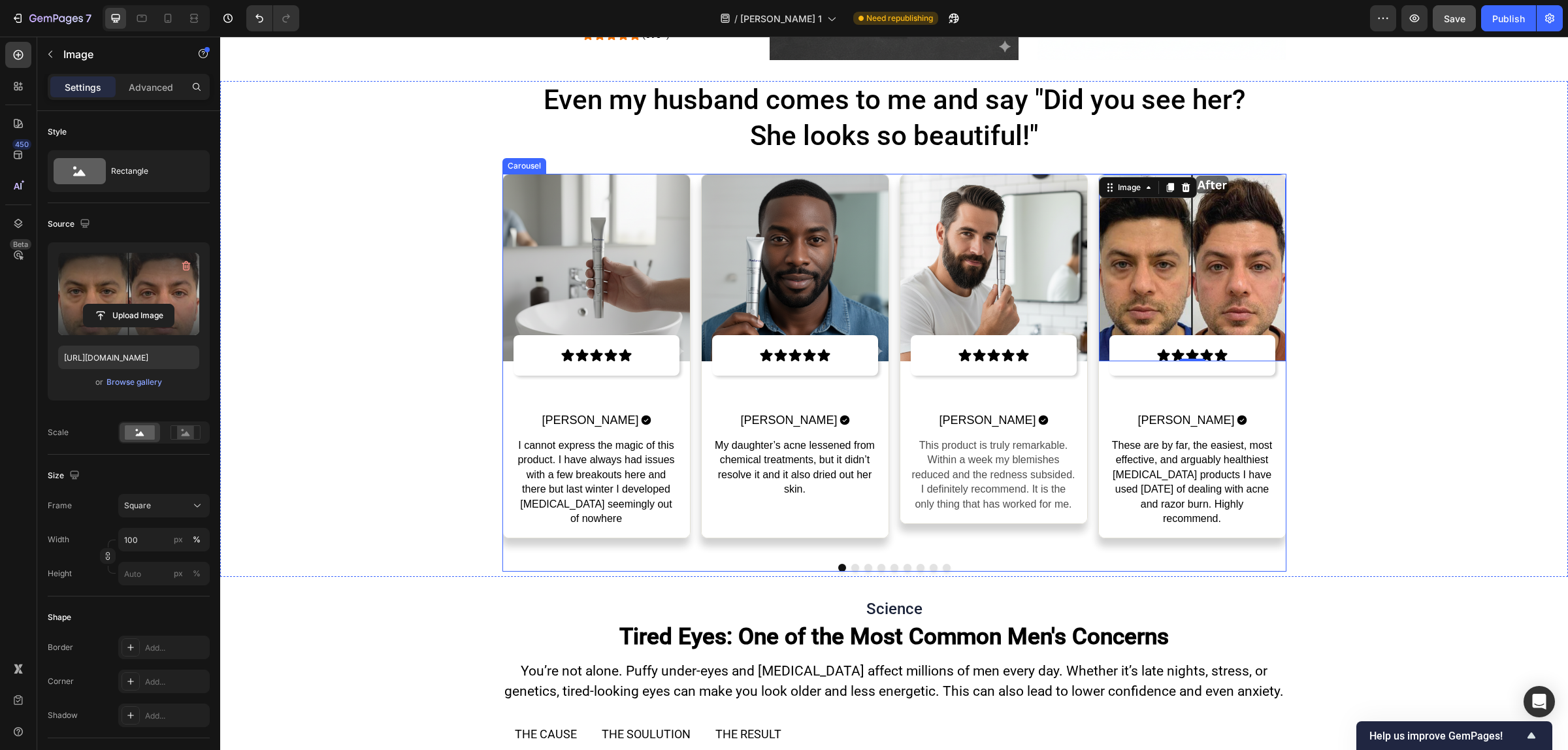
click at [890, 566] on button "Dot" at bounding box center [894, 567] width 8 height 8
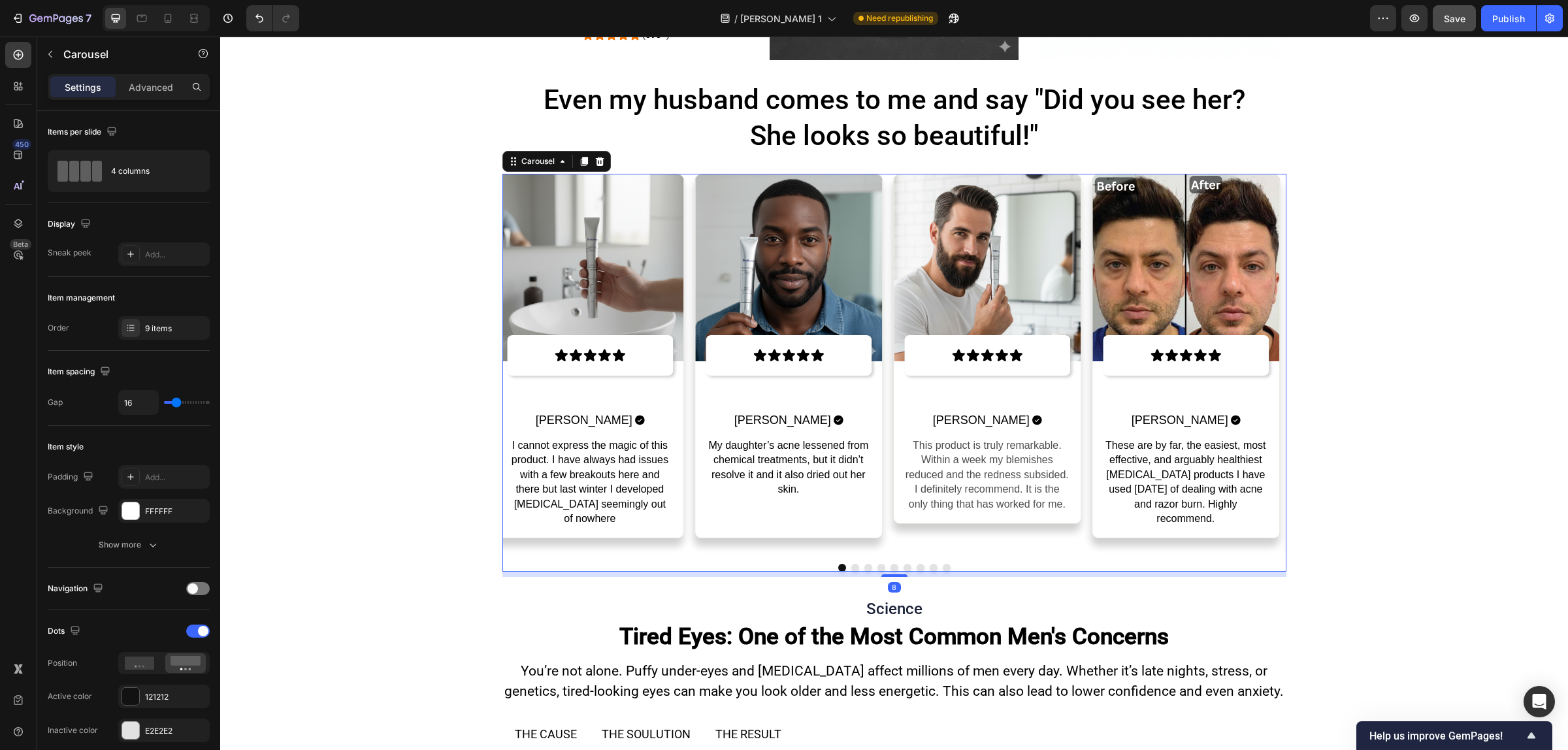
click at [890, 566] on button "Dot" at bounding box center [894, 567] width 8 height 8
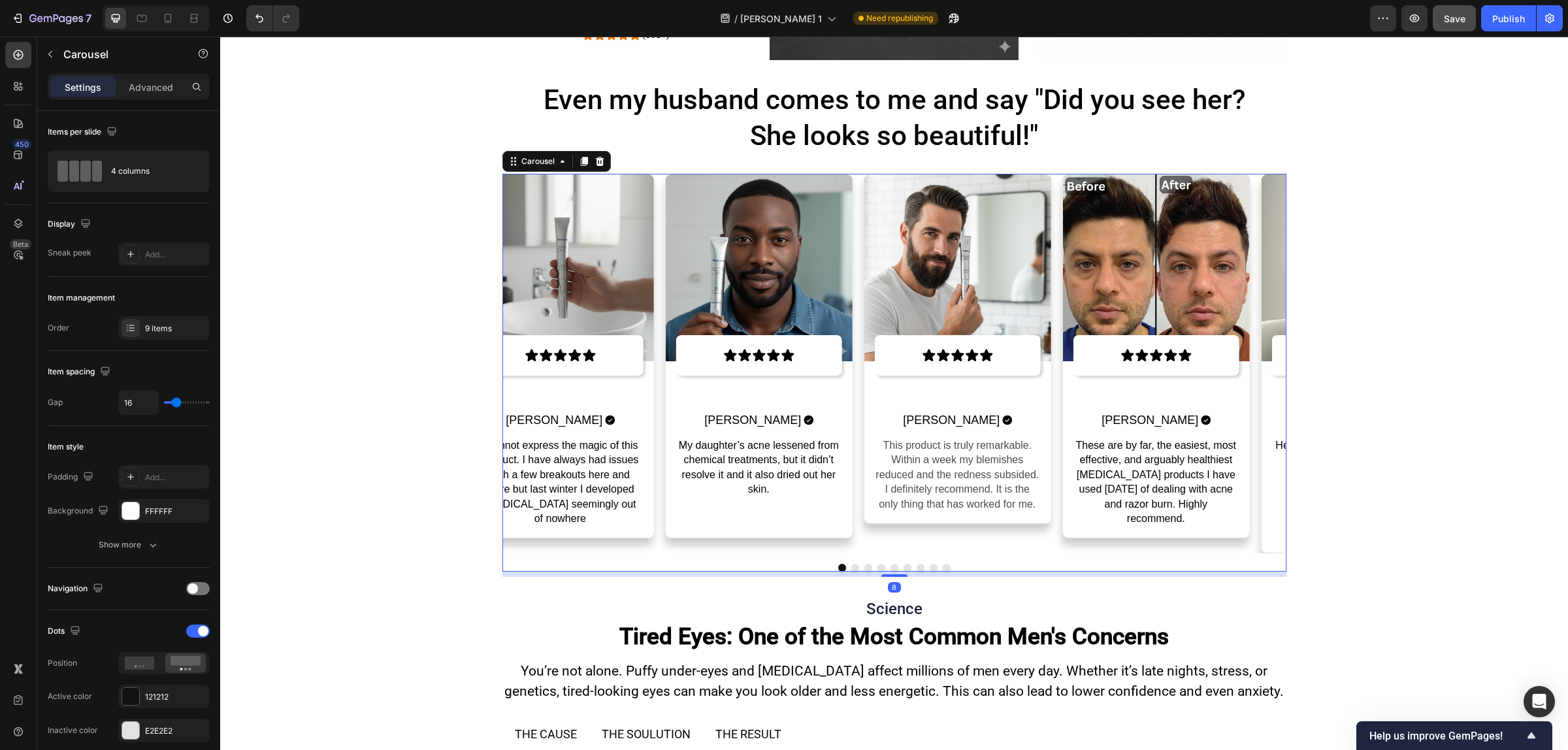
click at [890, 566] on button "Dot" at bounding box center [894, 567] width 8 height 8
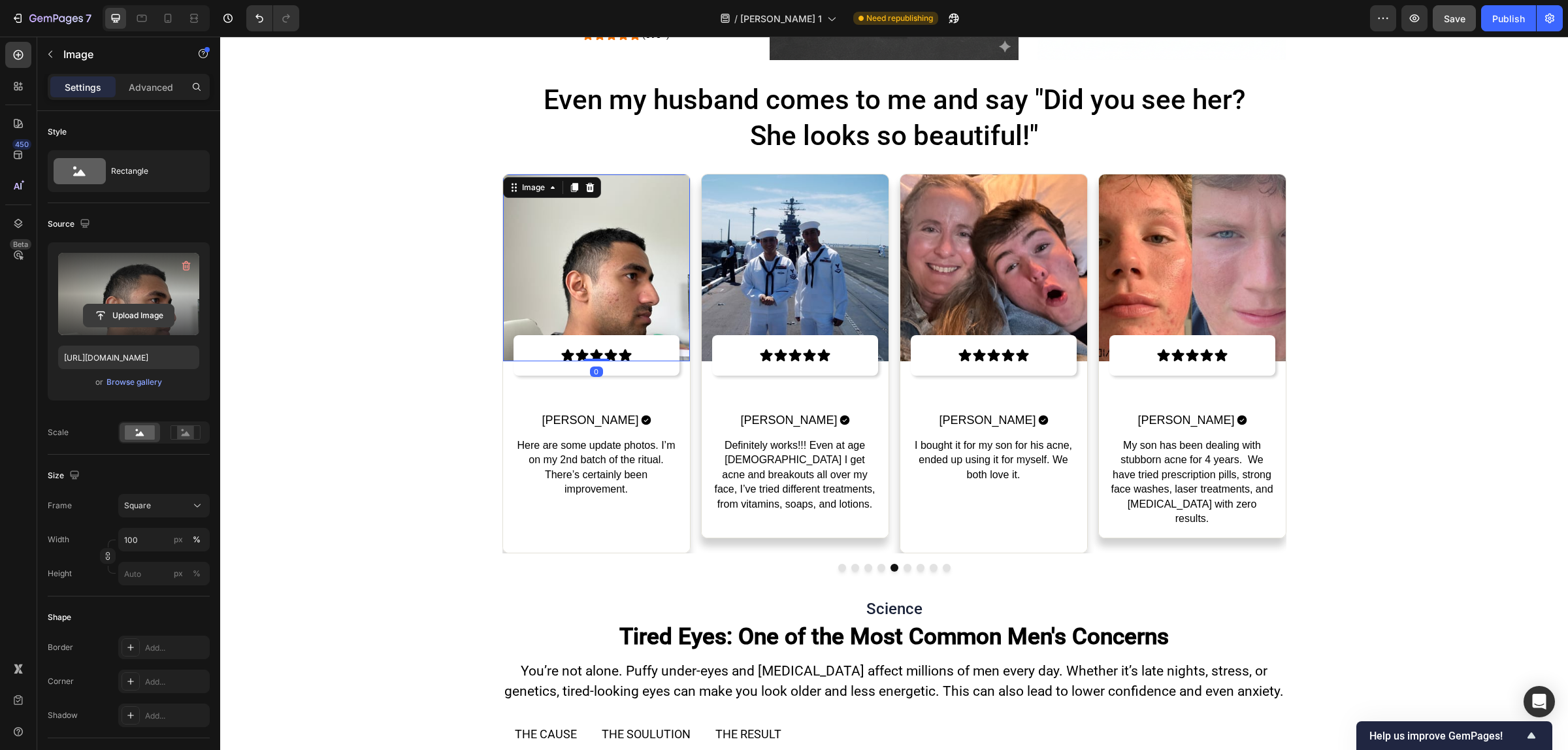
click at [149, 319] on input "file" at bounding box center [129, 315] width 90 height 22
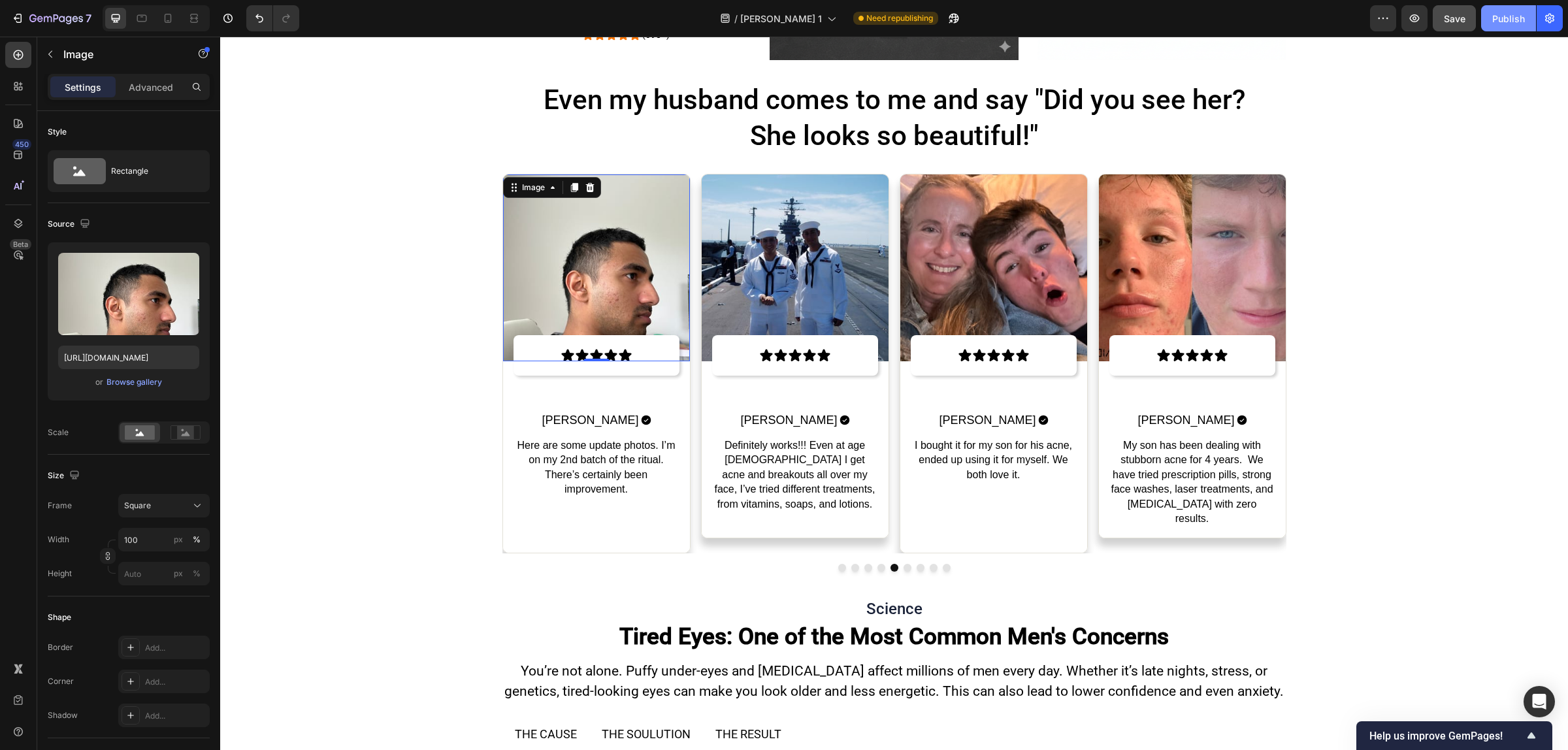
click at [1483, 24] on button "Publish" at bounding box center [1508, 19] width 55 height 27
